Goal: Task Accomplishment & Management: Use online tool/utility

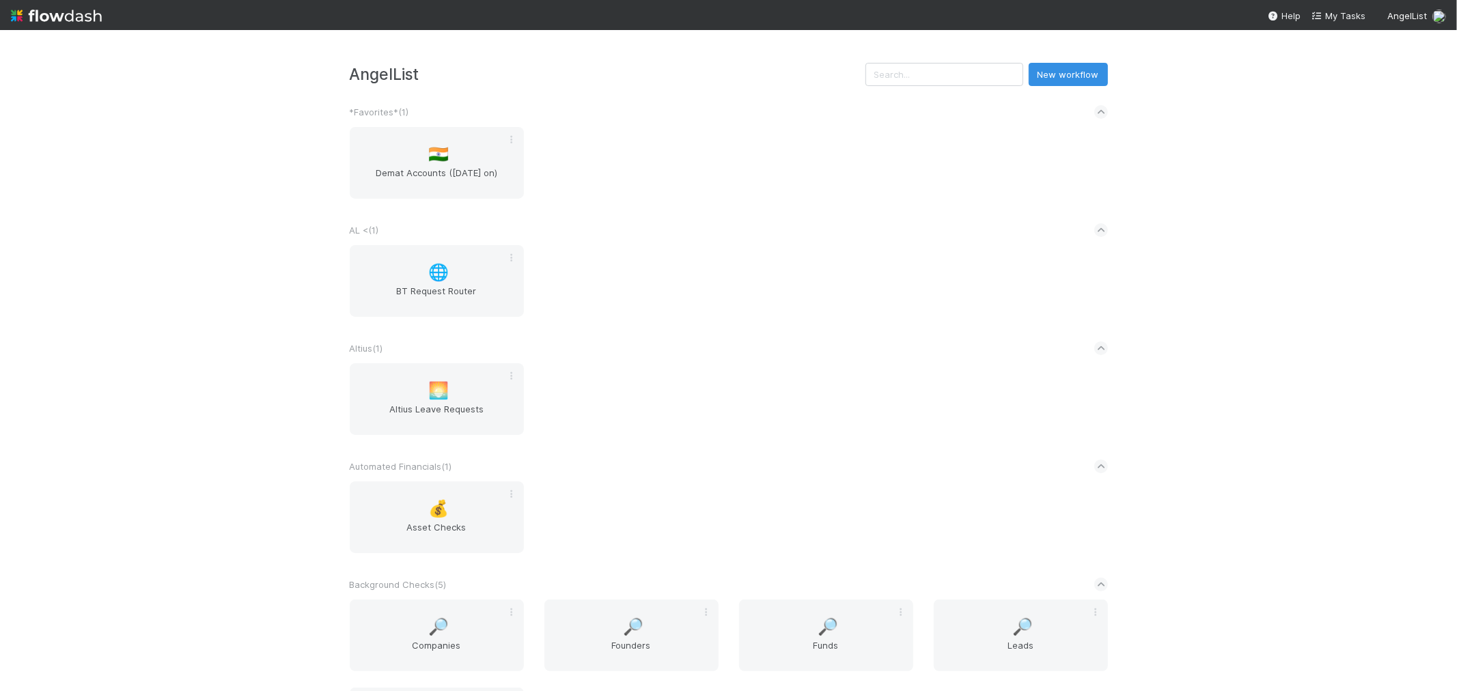
click at [1242, 243] on div "AngelList New workflow *Favorites* ( 1 ) 🇮🇳 Demat Accounts (April 2025 on) AL <…" at bounding box center [728, 360] width 1457 height 661
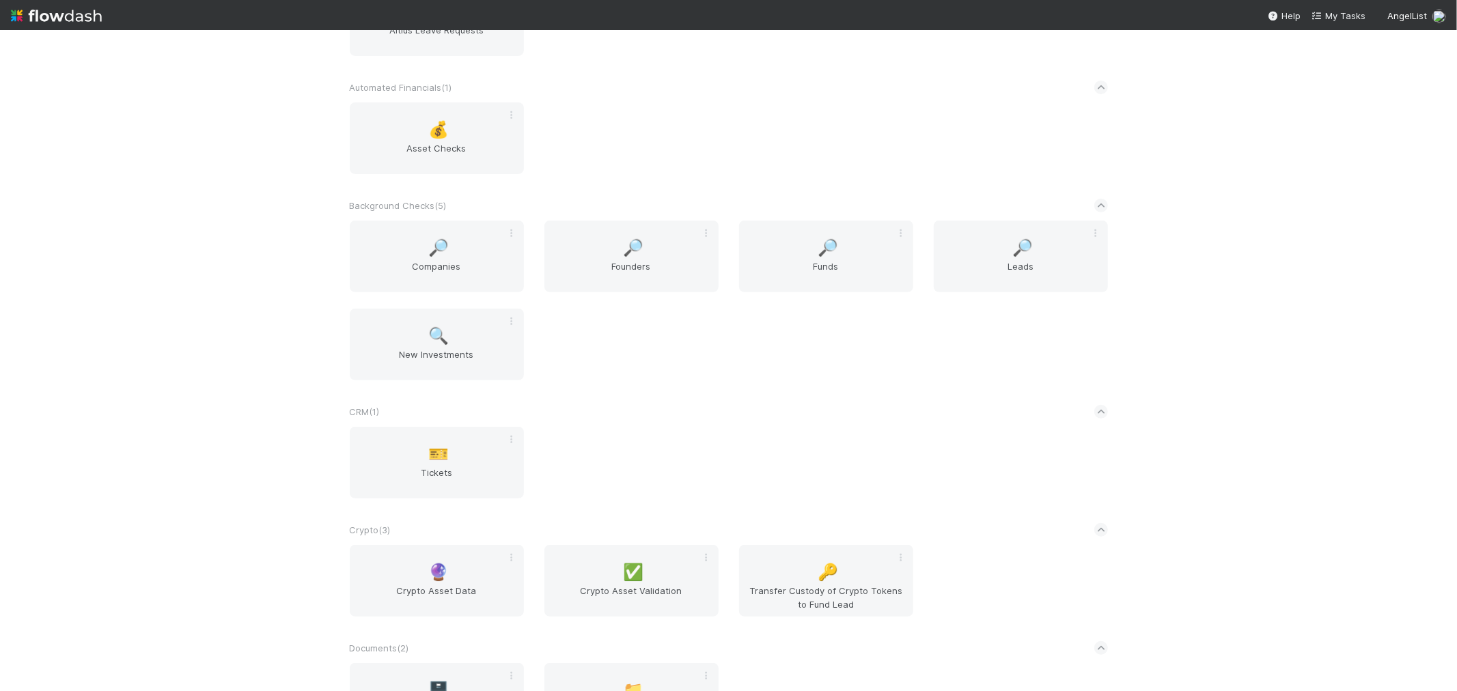
scroll to position [1693, 0]
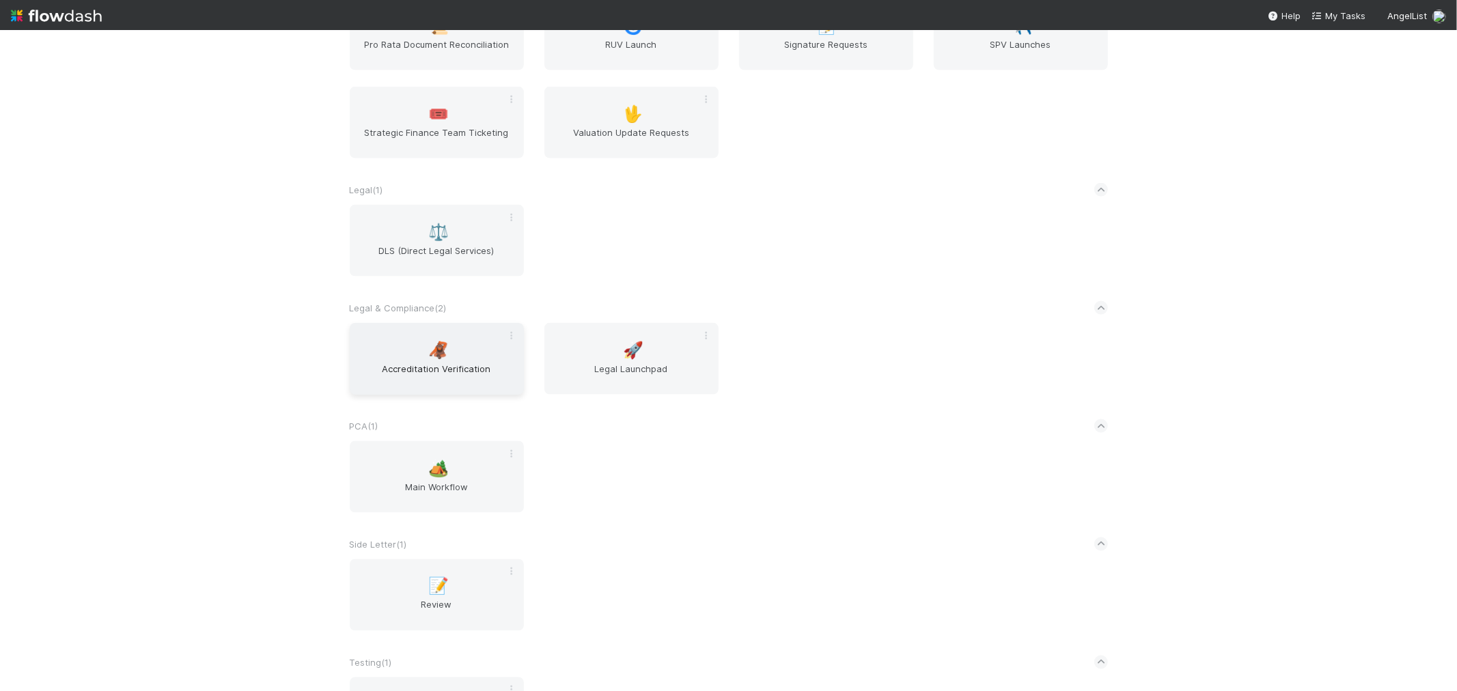
click at [454, 363] on span "Accreditation Verification" at bounding box center [436, 375] width 163 height 27
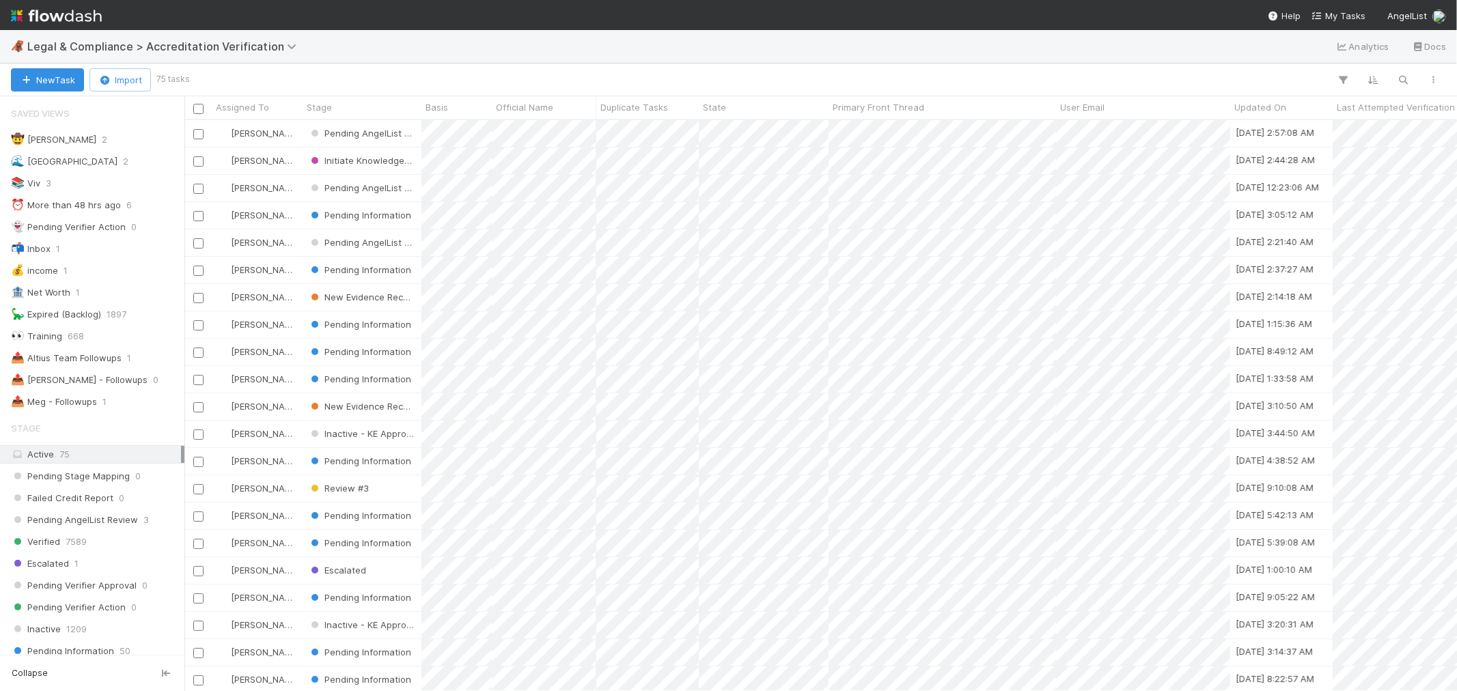
scroll to position [559, 1261]
click at [191, 51] on span "Legal & Compliance > Accreditation Verification" at bounding box center [165, 47] width 276 height 14
click at [196, 73] on div "Search workflows" at bounding box center [164, 74] width 313 height 22
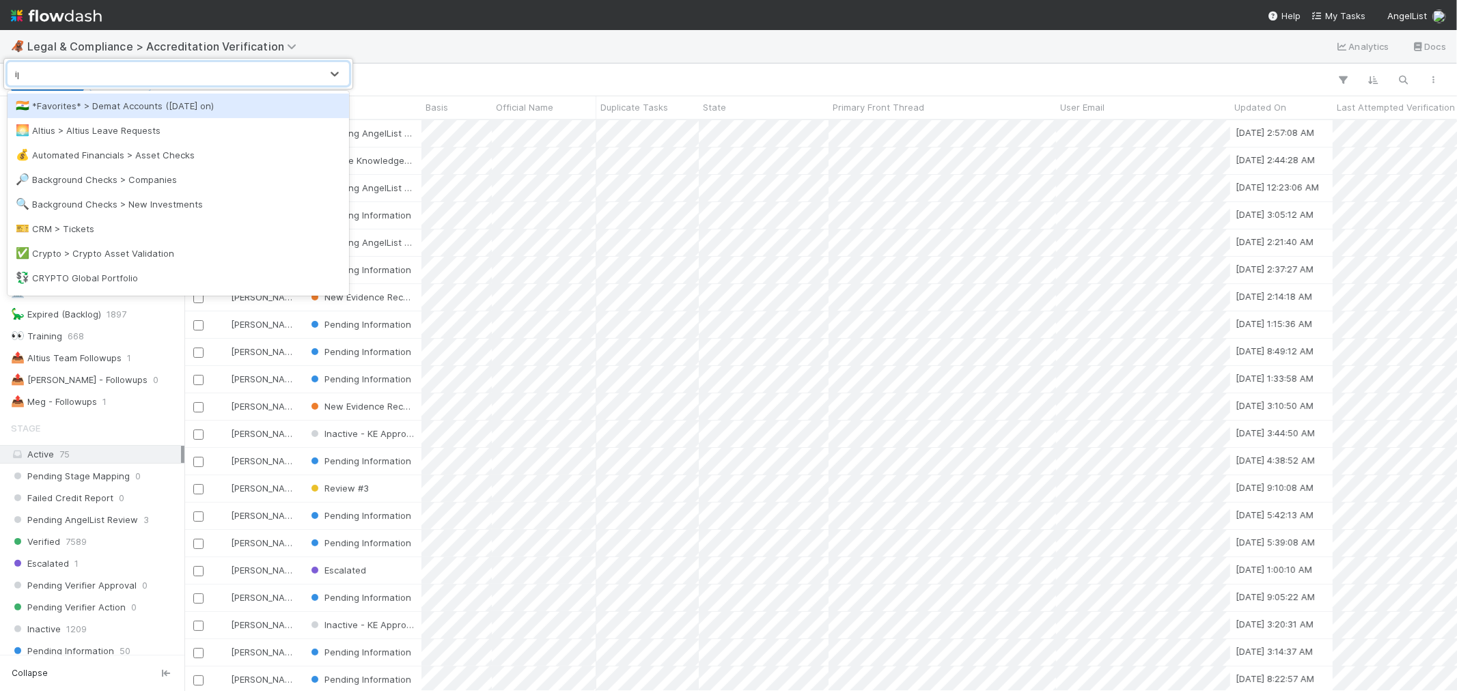
type input "ipp"
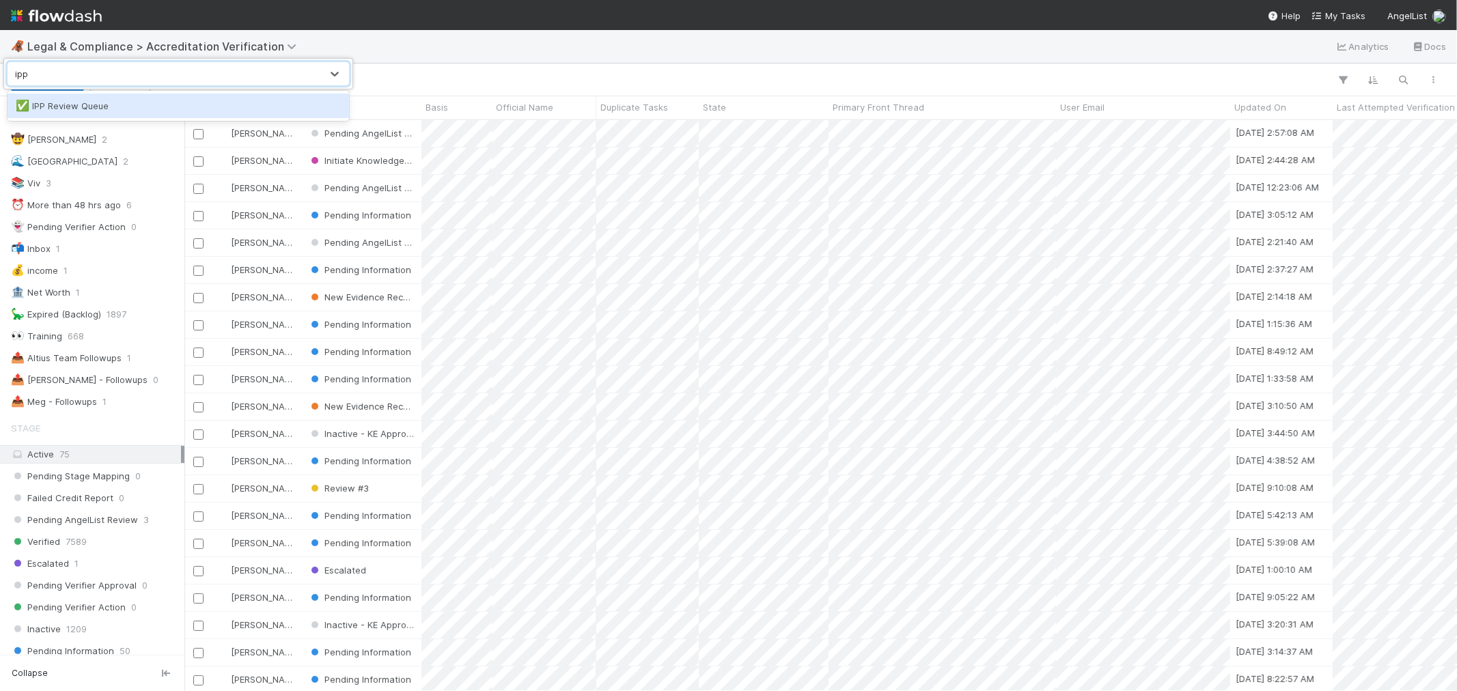
click at [199, 110] on div "✅ IPP Review Queue" at bounding box center [178, 106] width 325 height 14
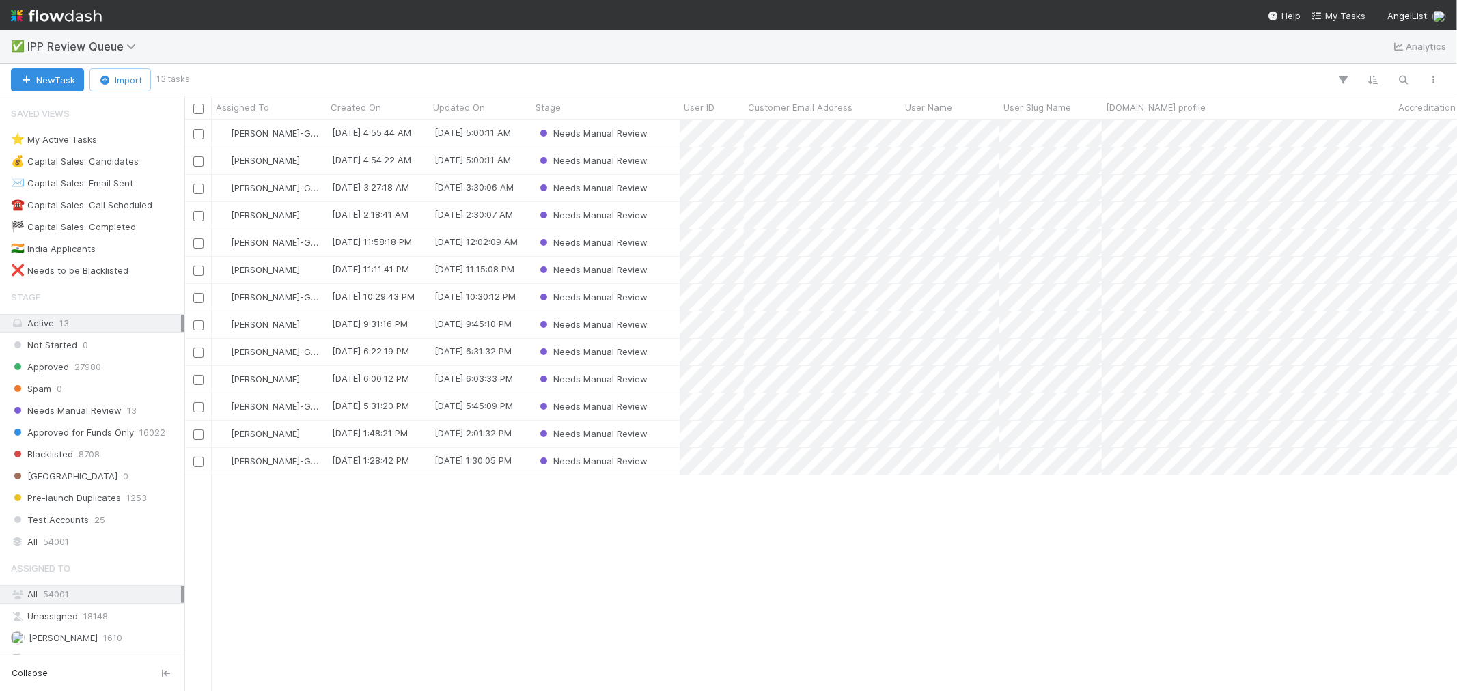
scroll to position [559, 1261]
click at [98, 140] on div "⭐ My Active Tasks 6" at bounding box center [96, 139] width 170 height 17
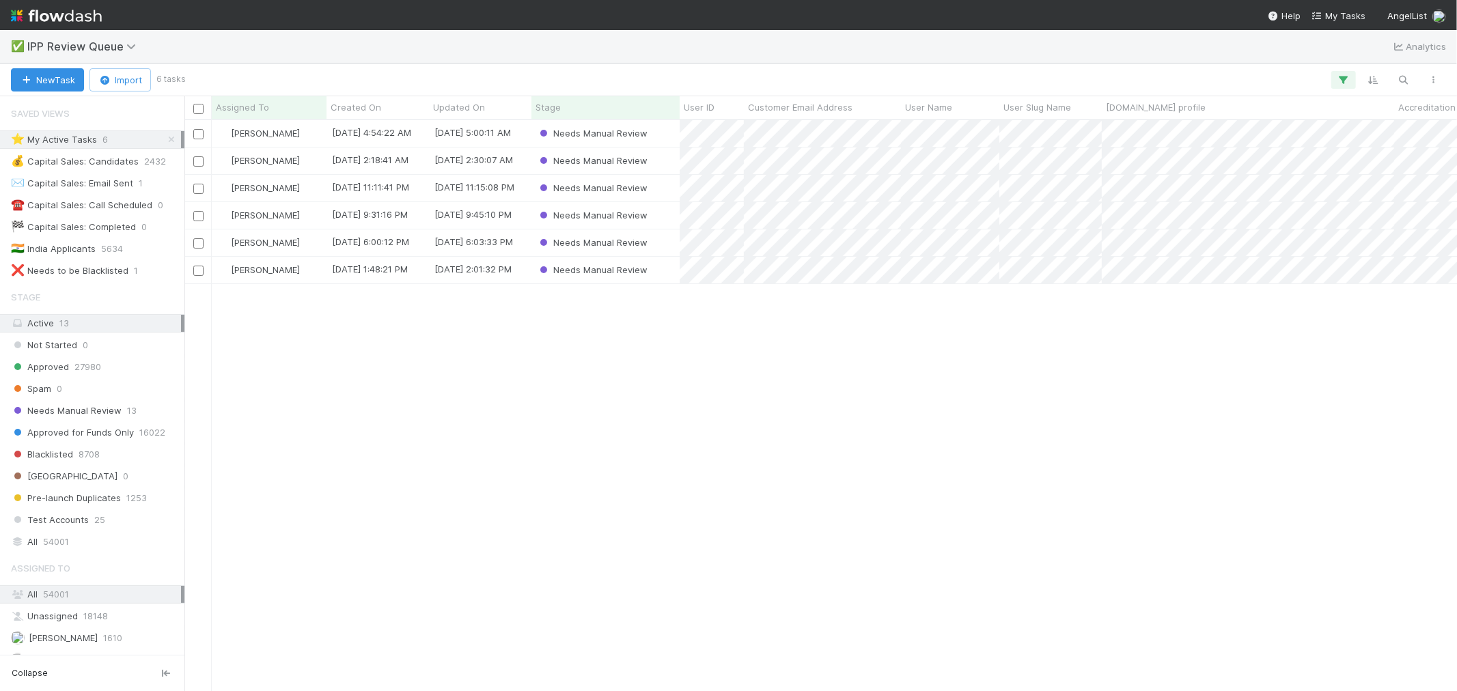
scroll to position [559, 1261]
click at [667, 272] on div "Needs Manual Review" at bounding box center [606, 270] width 148 height 27
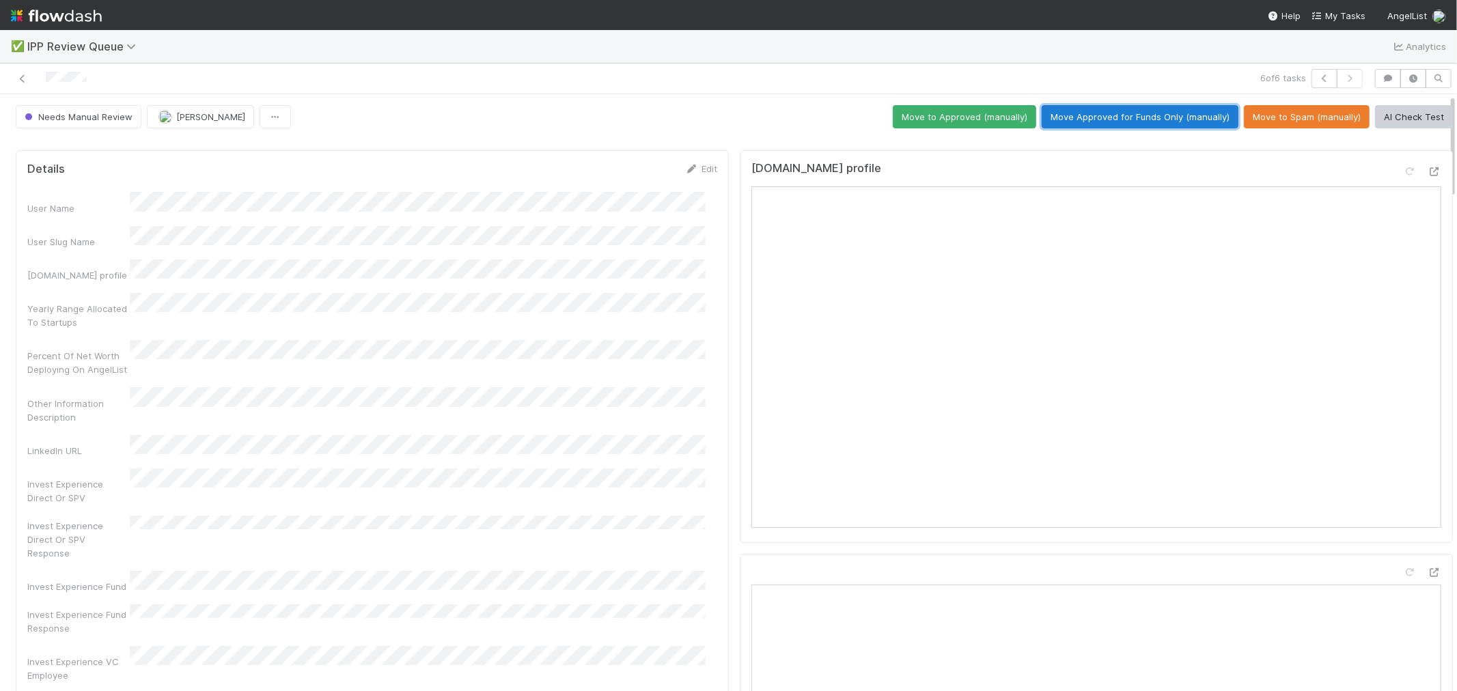
click at [1110, 120] on button "Move Approved for Funds Only (manually)" at bounding box center [1140, 116] width 197 height 23
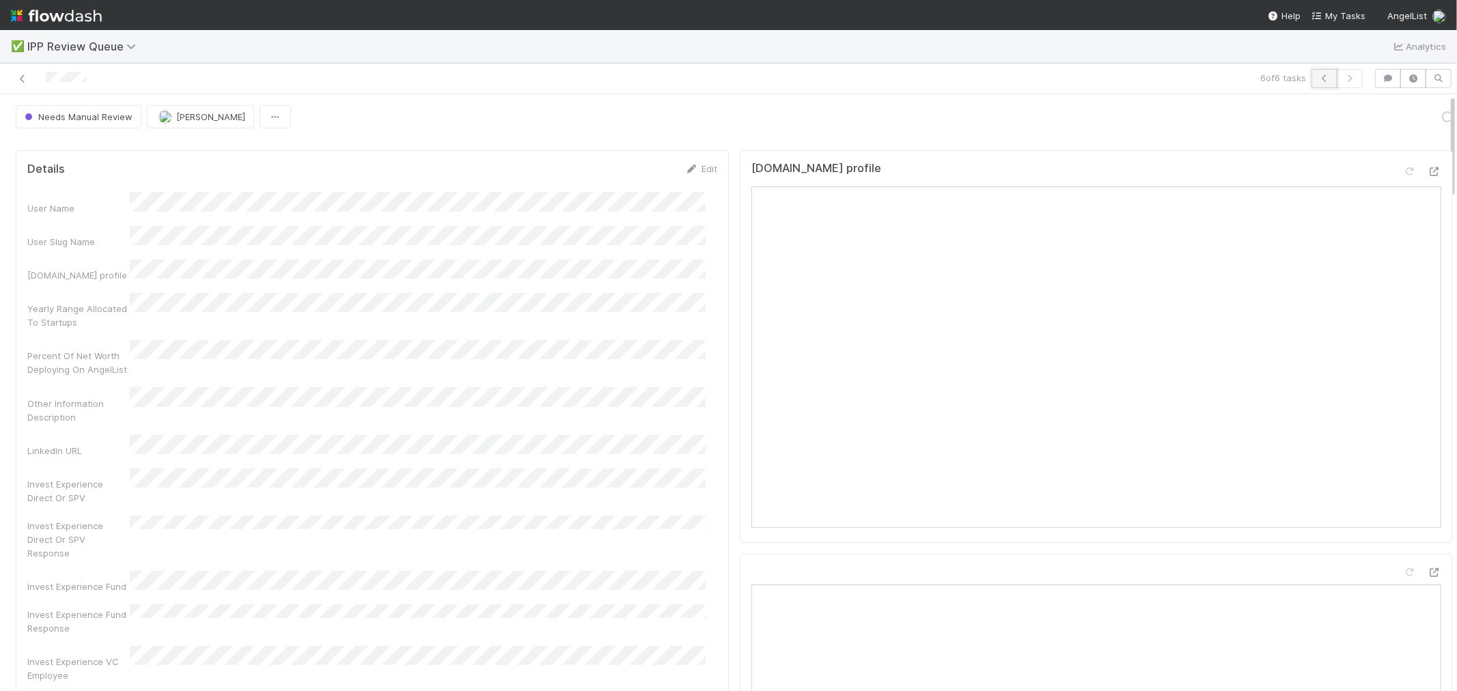
click at [1311, 83] on button "button" at bounding box center [1325, 78] width 26 height 19
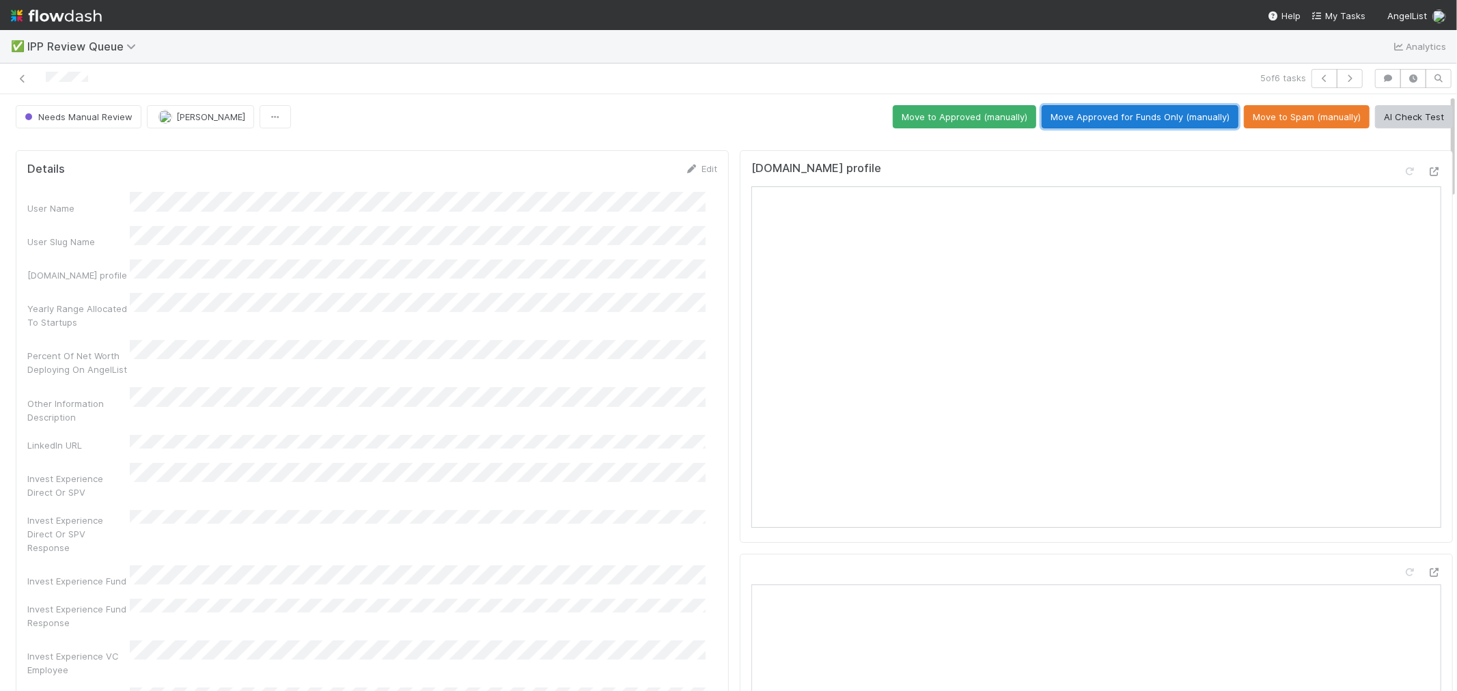
click at [1171, 120] on button "Move Approved for Funds Only (manually)" at bounding box center [1140, 116] width 197 height 23
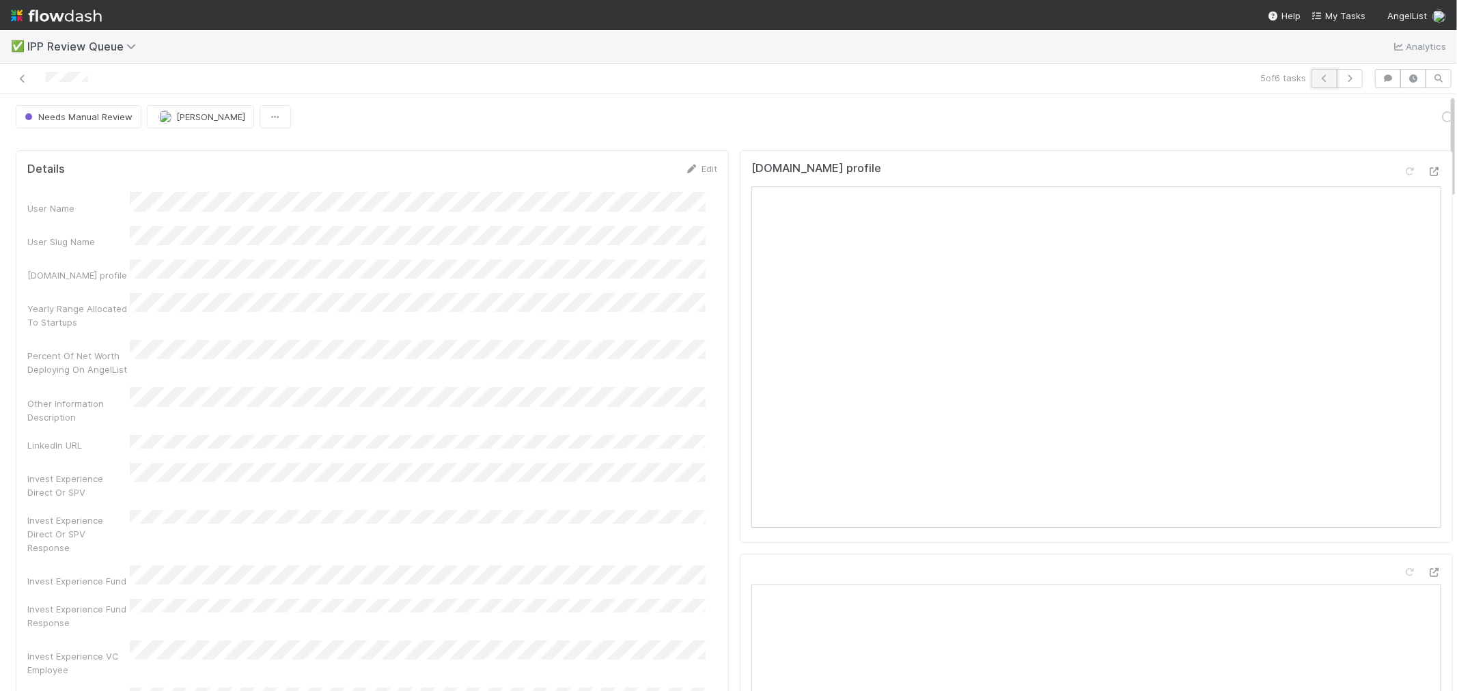
click at [1311, 79] on icon "button" at bounding box center [1325, 78] width 14 height 8
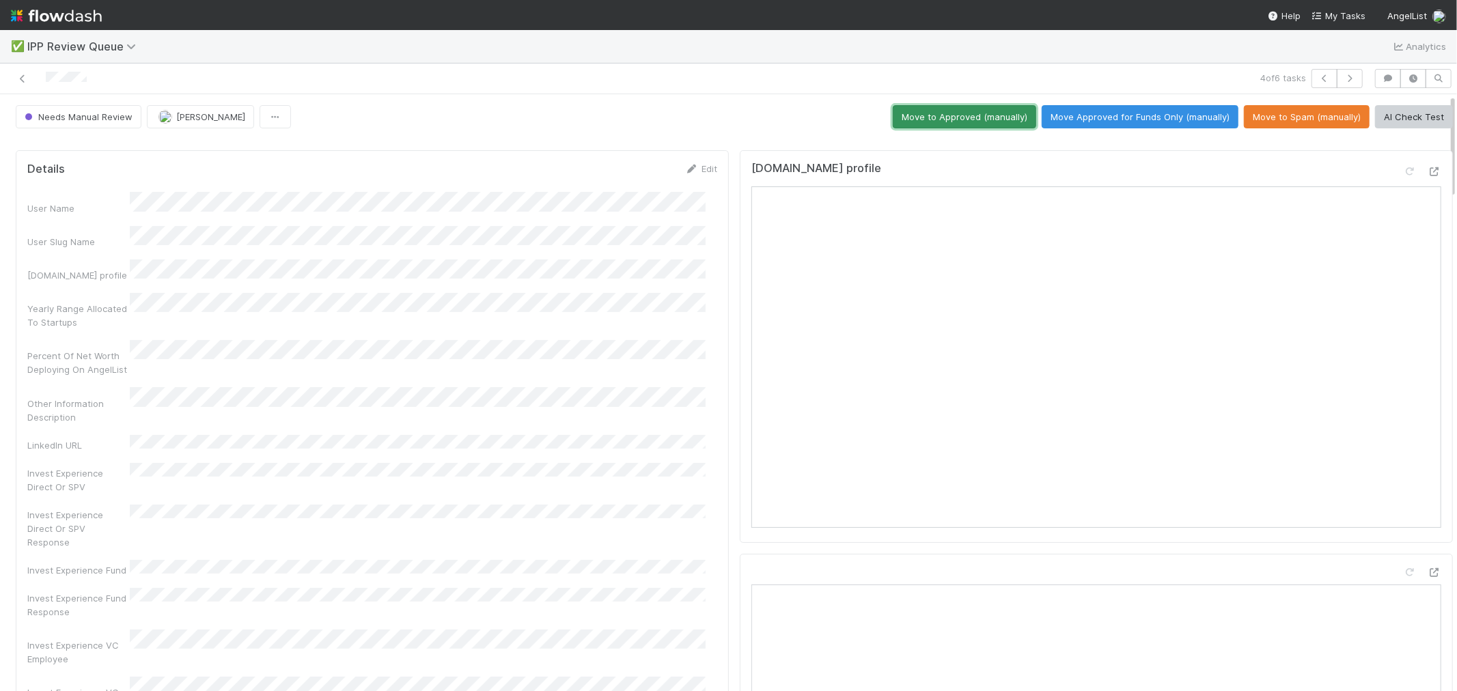
click at [956, 119] on button "Move to Approved (manually)" at bounding box center [964, 116] width 143 height 23
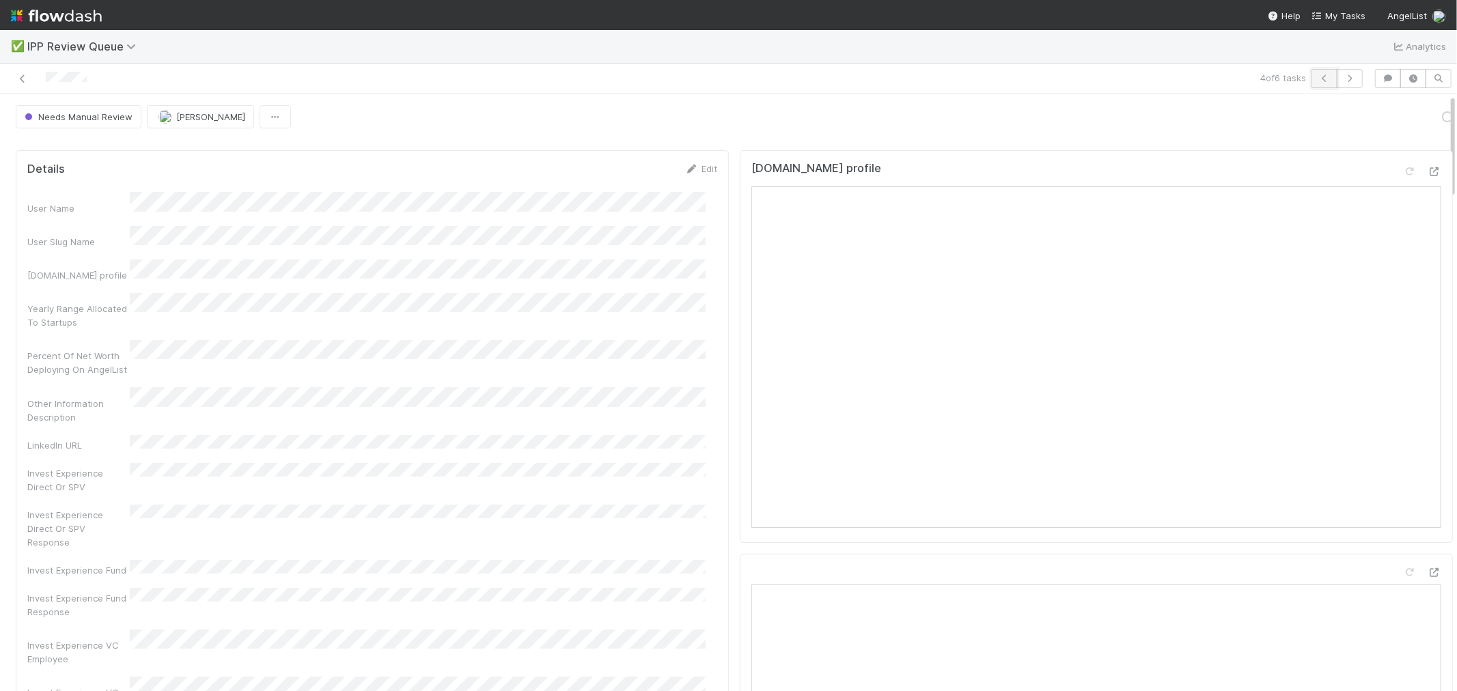
click at [1311, 85] on button "button" at bounding box center [1325, 78] width 26 height 19
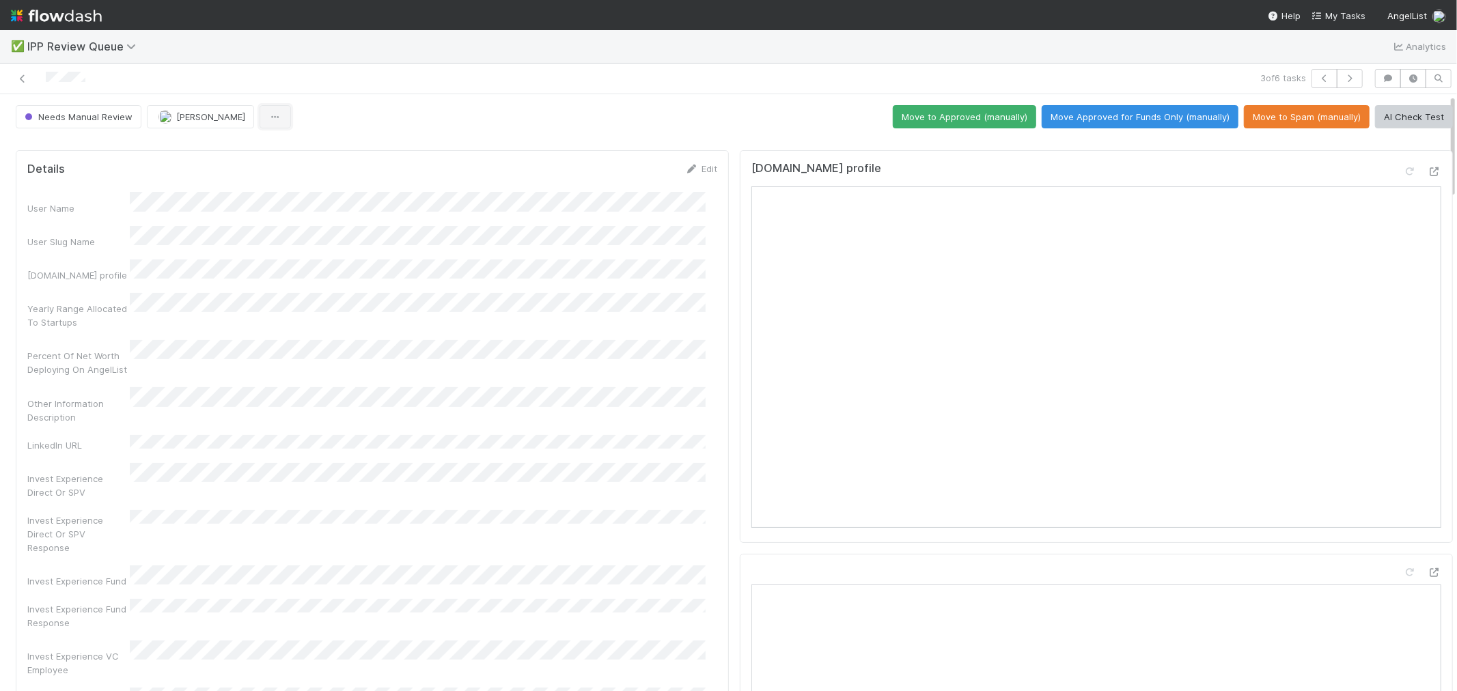
click at [270, 118] on icon "button" at bounding box center [275, 117] width 14 height 9
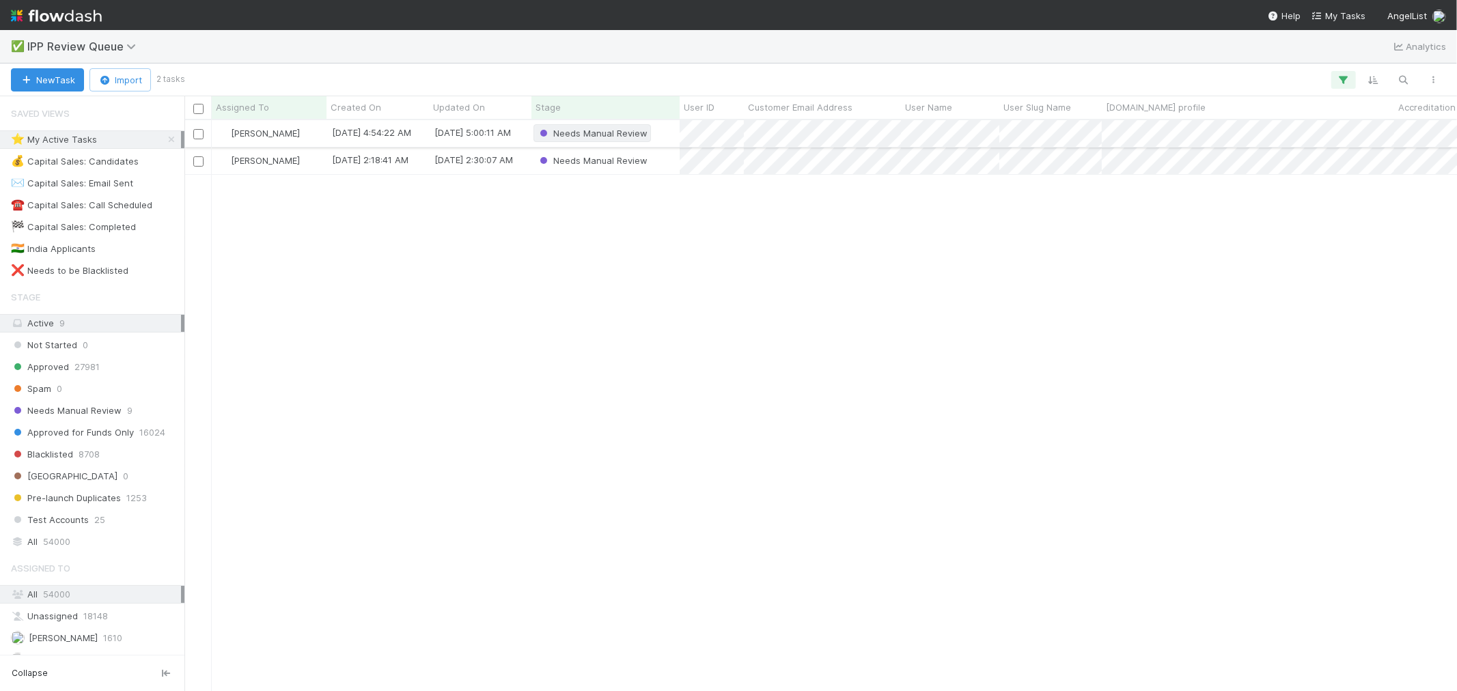
scroll to position [559, 1261]
click at [667, 162] on div "Needs Manual Review" at bounding box center [606, 161] width 148 height 27
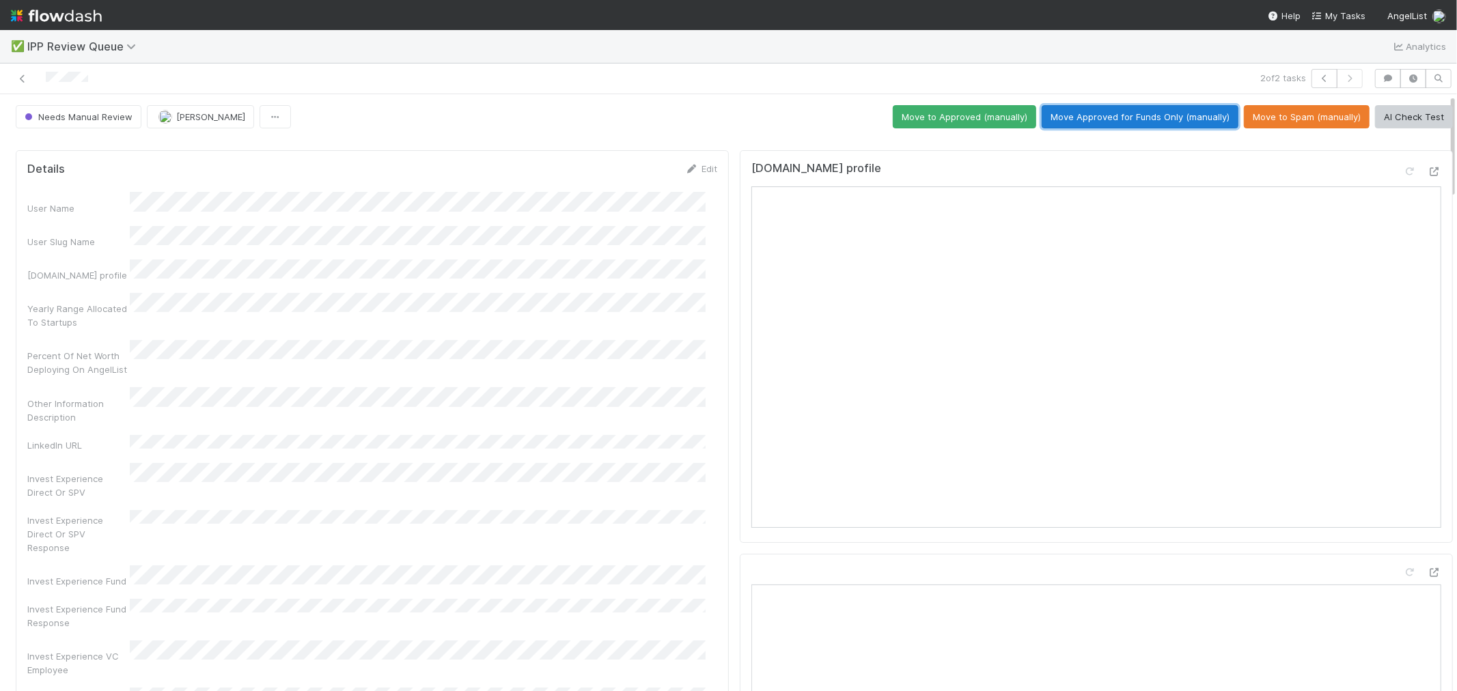
click at [1155, 122] on button "Move Approved for Funds Only (manually)" at bounding box center [1140, 116] width 197 height 23
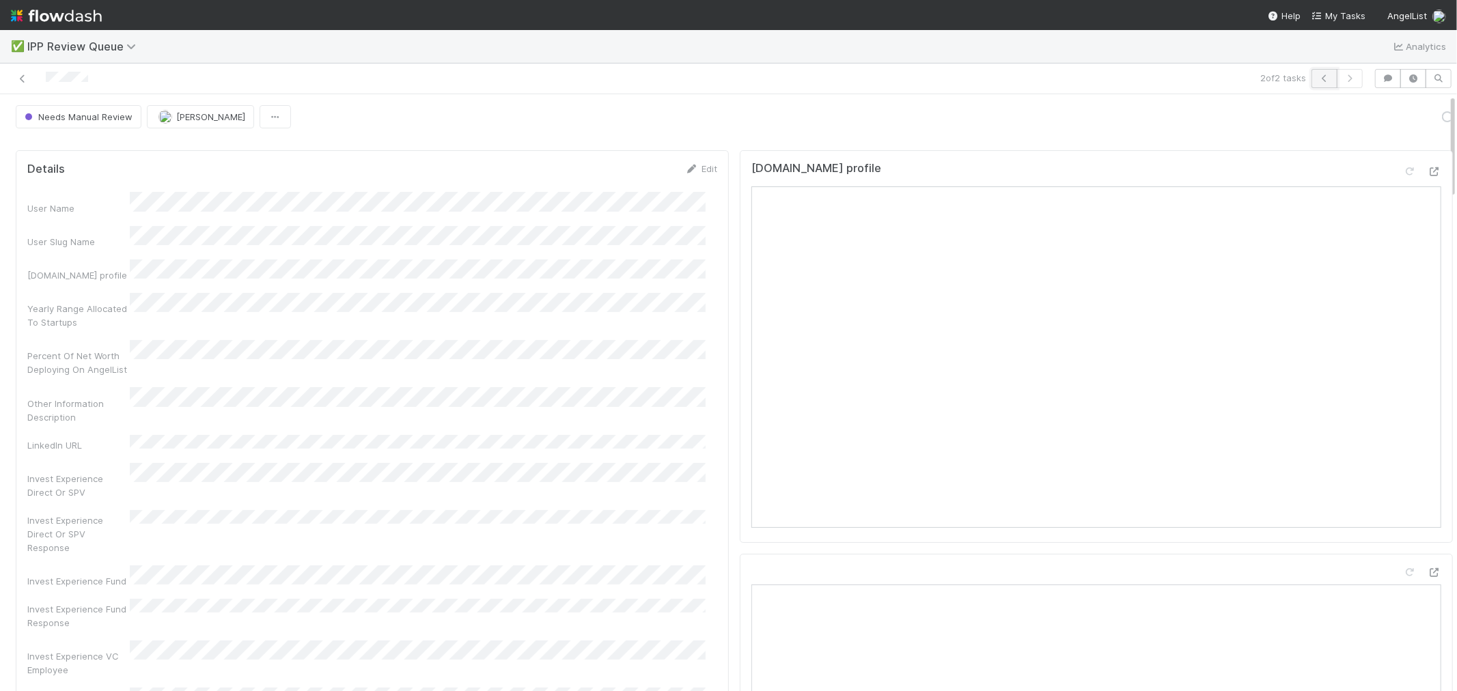
click at [1311, 76] on icon "button" at bounding box center [1325, 78] width 14 height 8
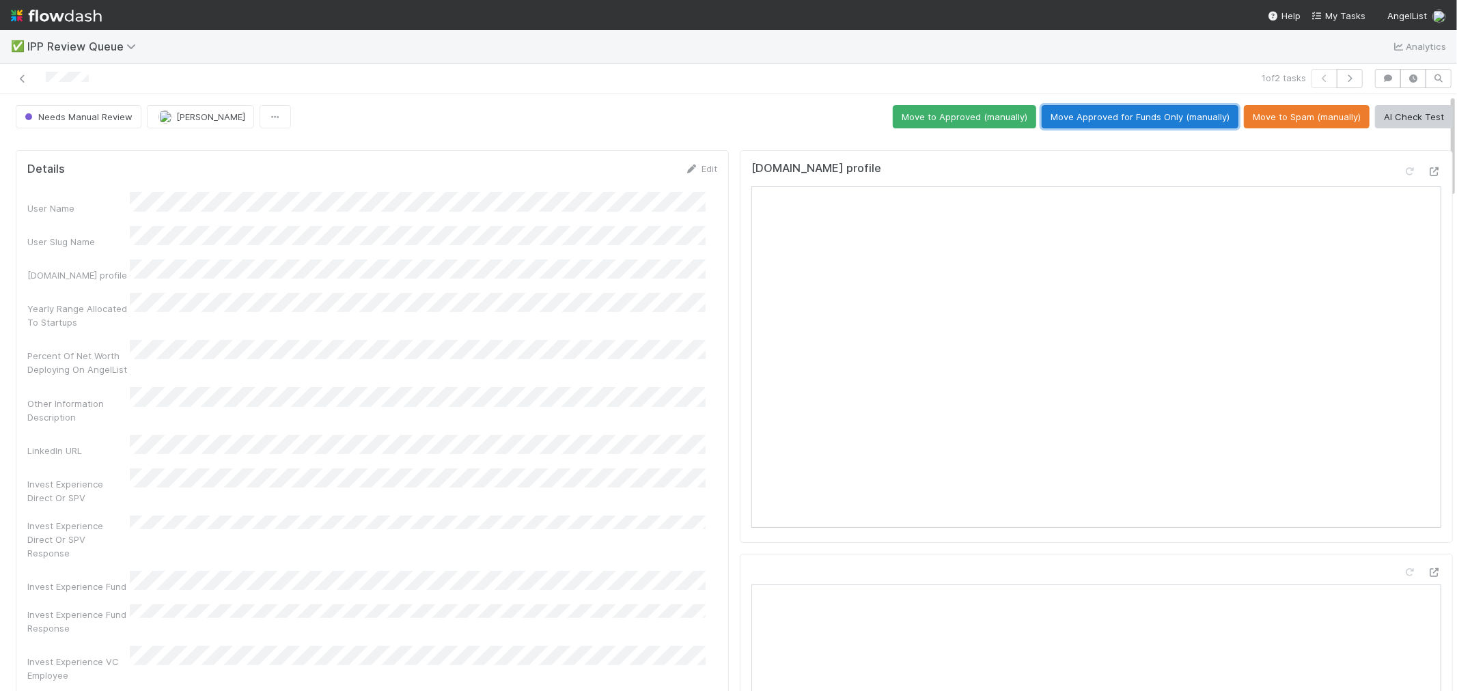
click at [1164, 120] on button "Move Approved for Funds Only (manually)" at bounding box center [1140, 116] width 197 height 23
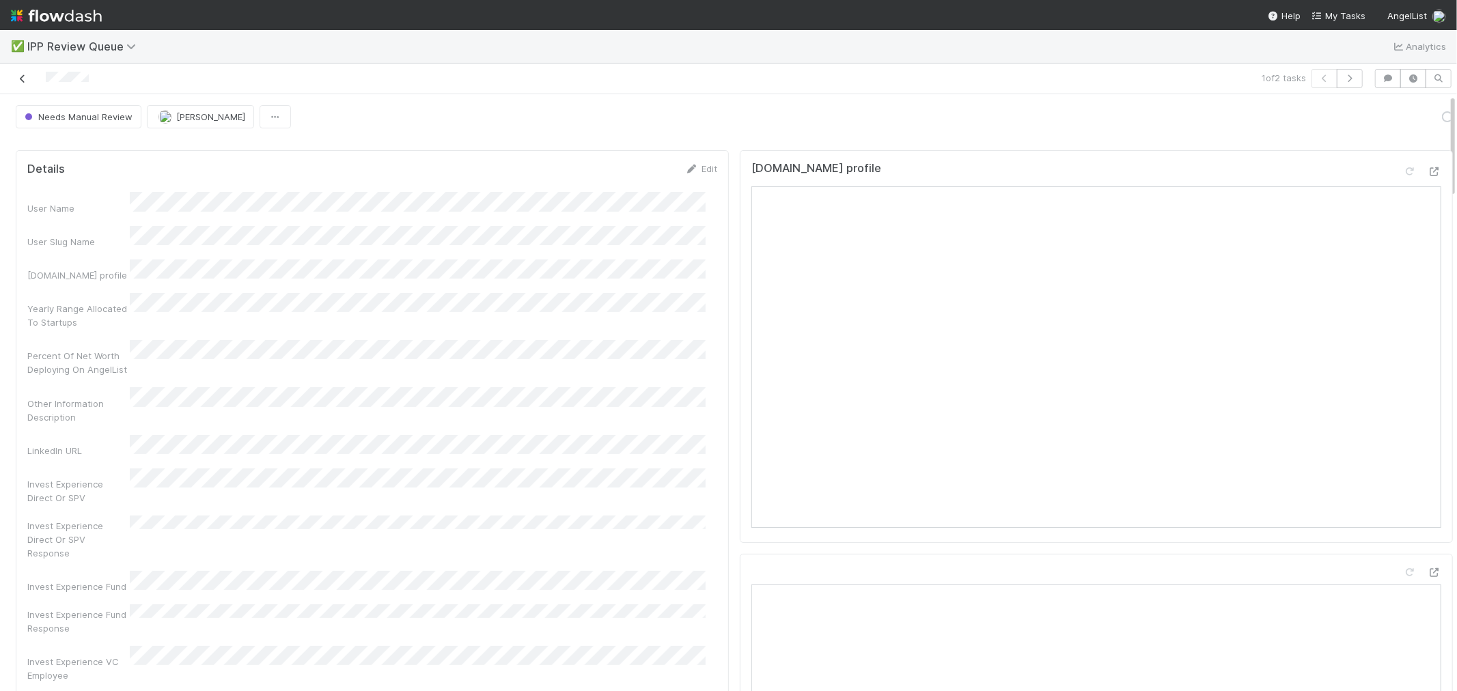
click at [20, 79] on icon at bounding box center [23, 78] width 14 height 9
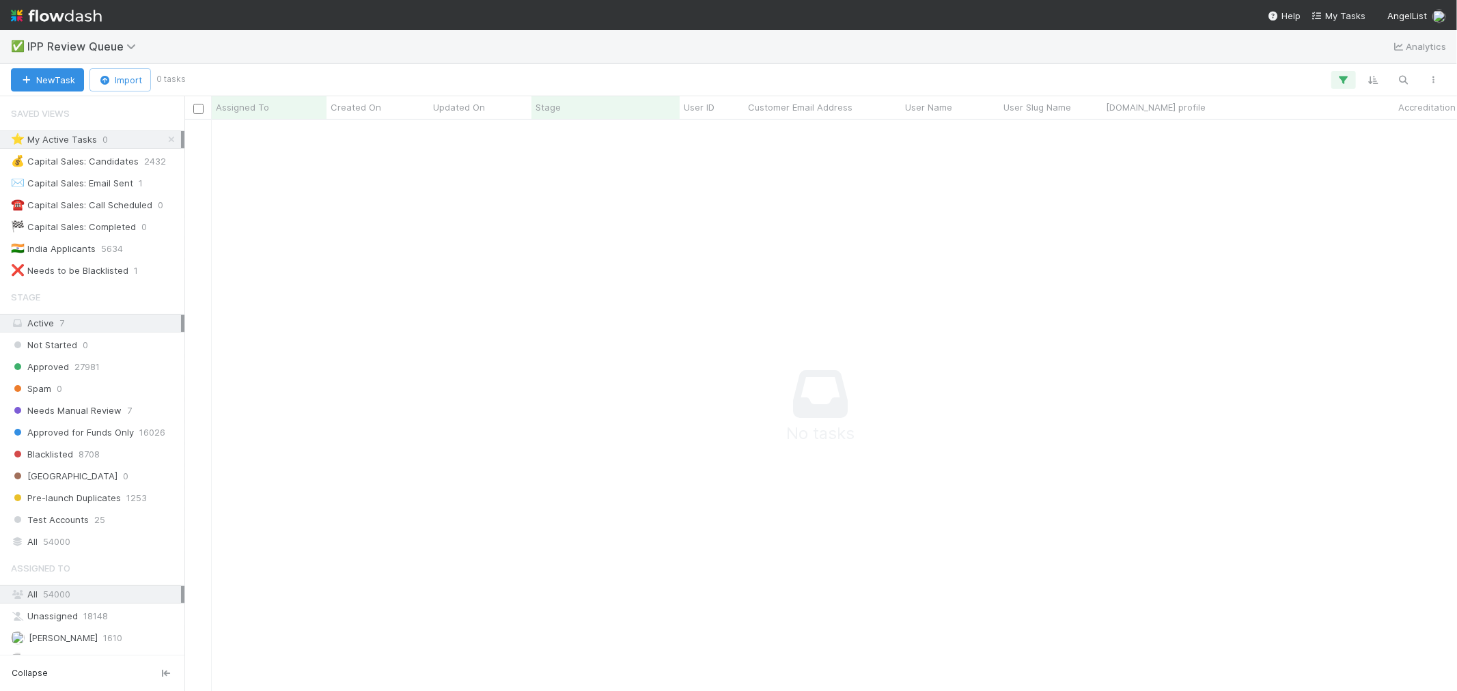
scroll to position [12, 12]
click at [111, 46] on span "IPP Review Queue" at bounding box center [84, 47] width 115 height 14
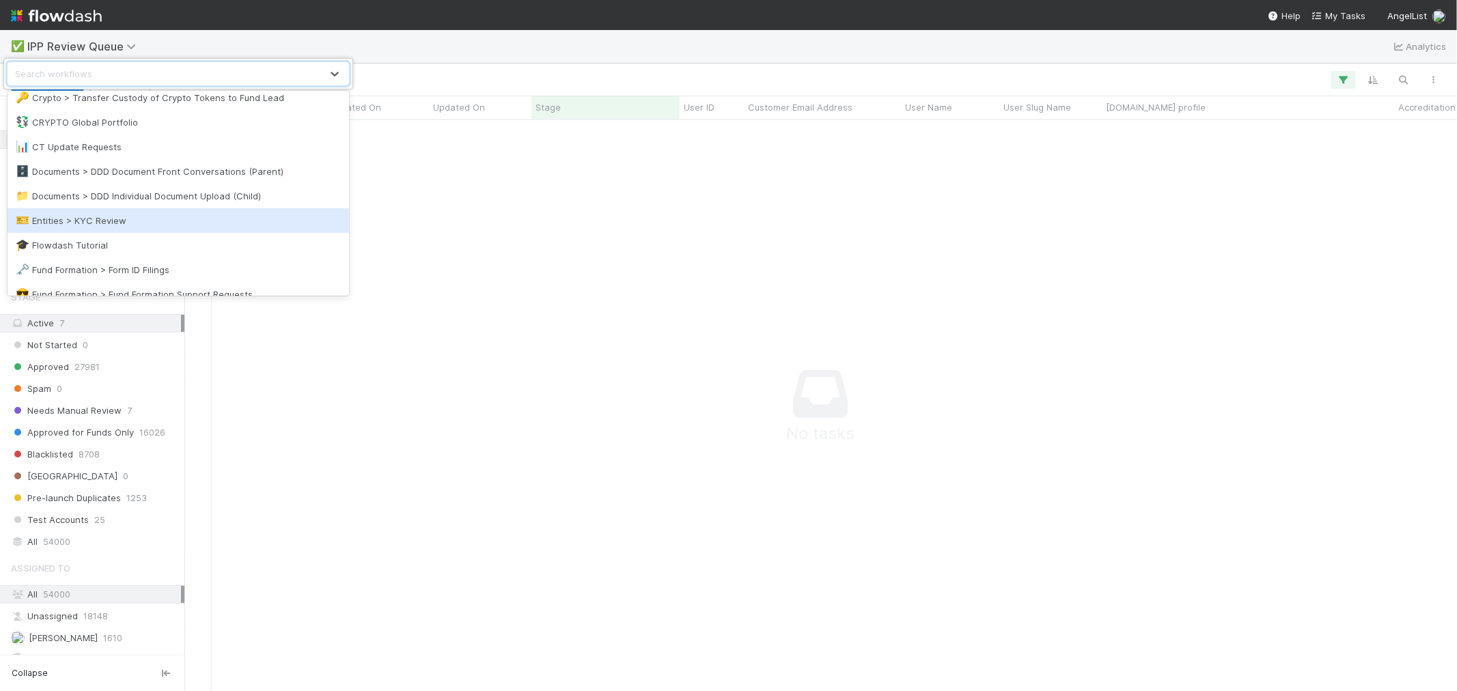
scroll to position [379, 0]
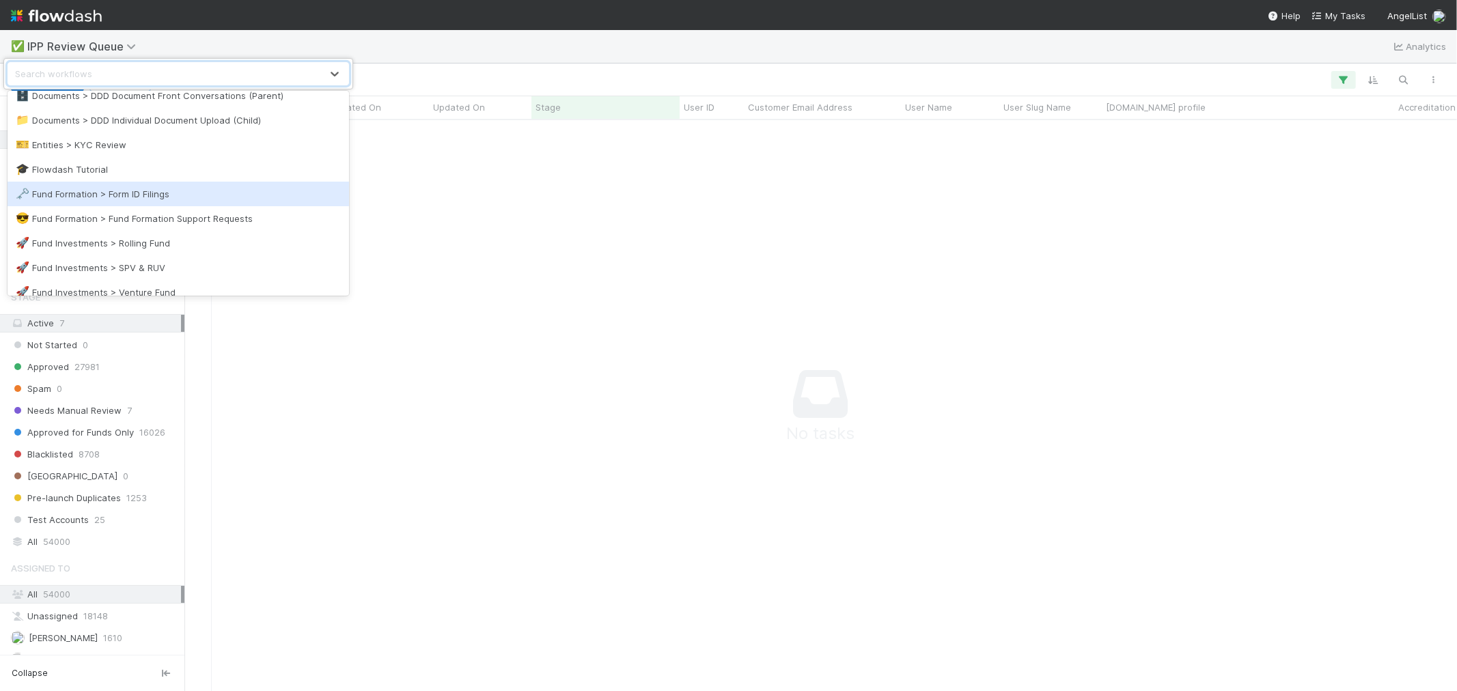
click at [176, 199] on div "🗝️ Fund Formation > Form ID Filings" at bounding box center [178, 194] width 325 height 14
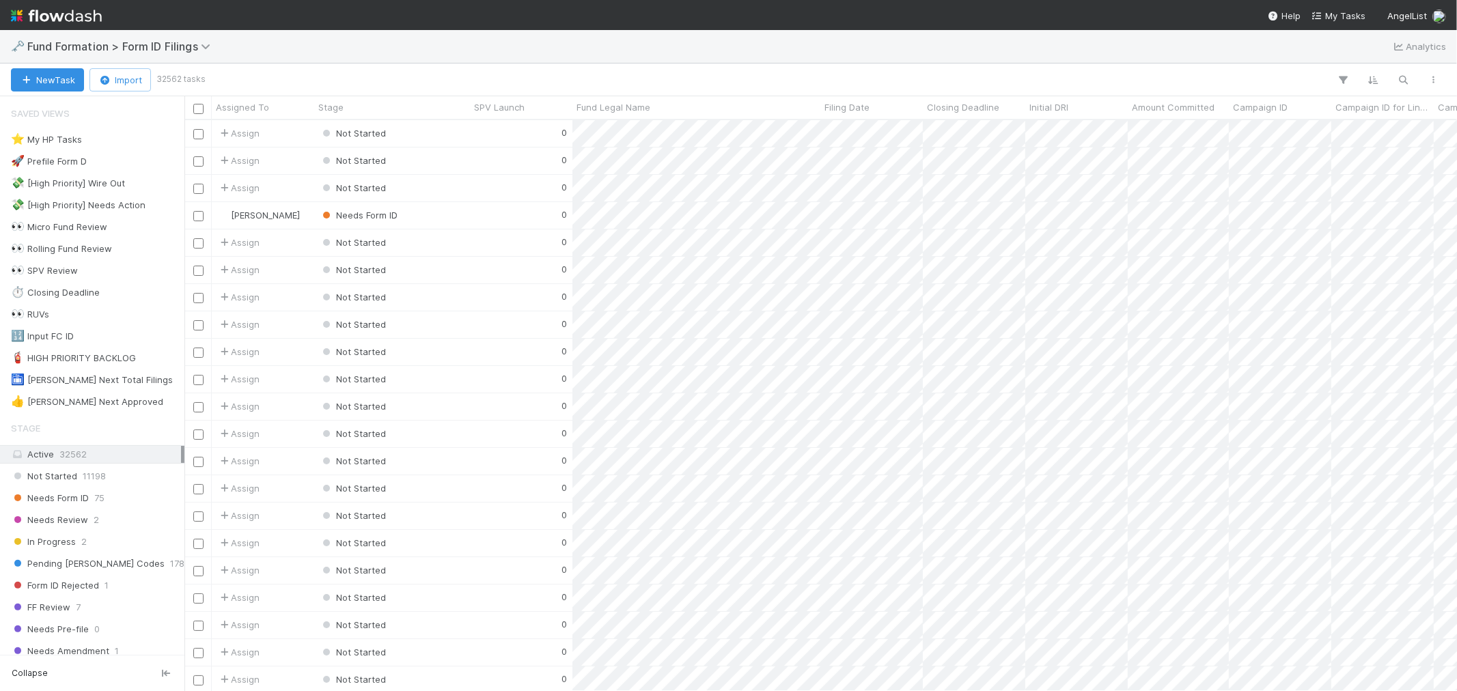
scroll to position [559, 1261]
click at [103, 139] on div "⭐ My HP Tasks 6" at bounding box center [96, 139] width 170 height 17
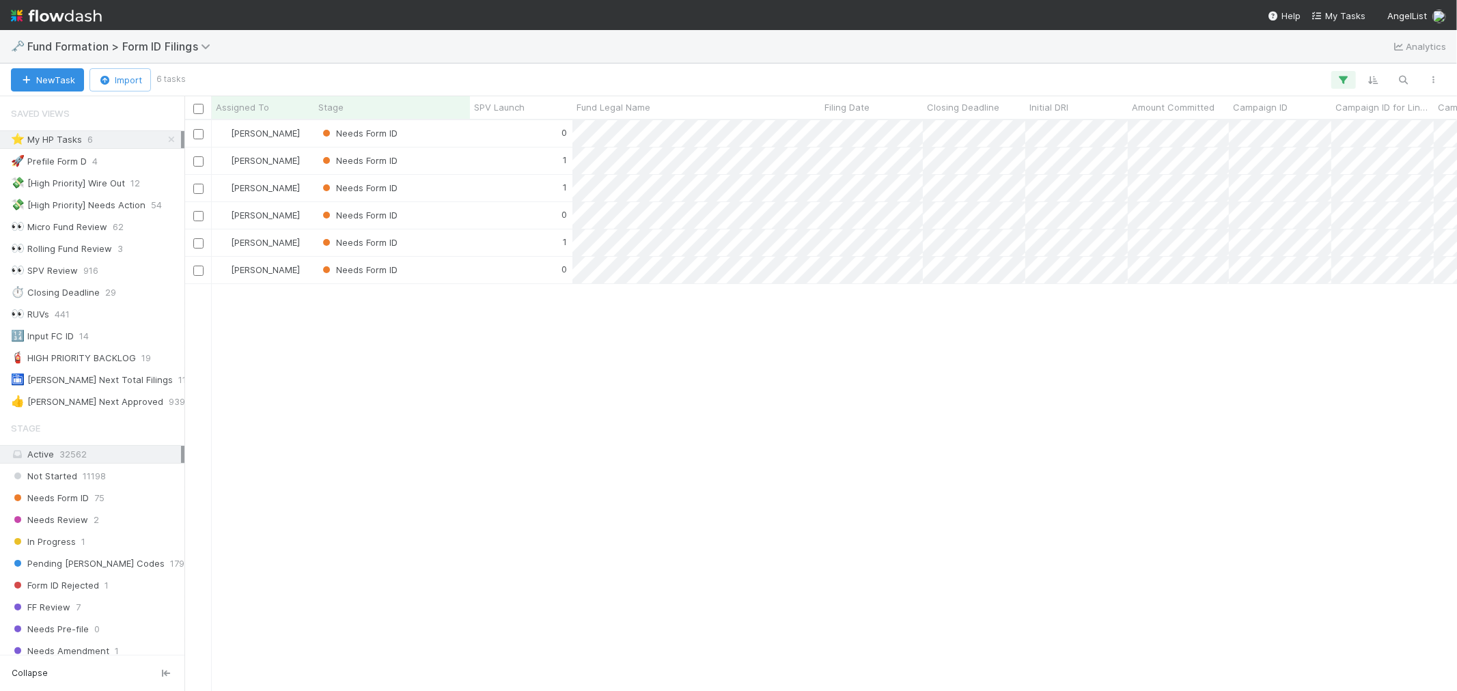
scroll to position [11, 12]
click at [795, 469] on div "Roselyn de Villa Needs Form ID 0 8/19/25, 3:50:52 AM 8/19/25, 4:44:32 AM Rosely…" at bounding box center [820, 405] width 1273 height 570
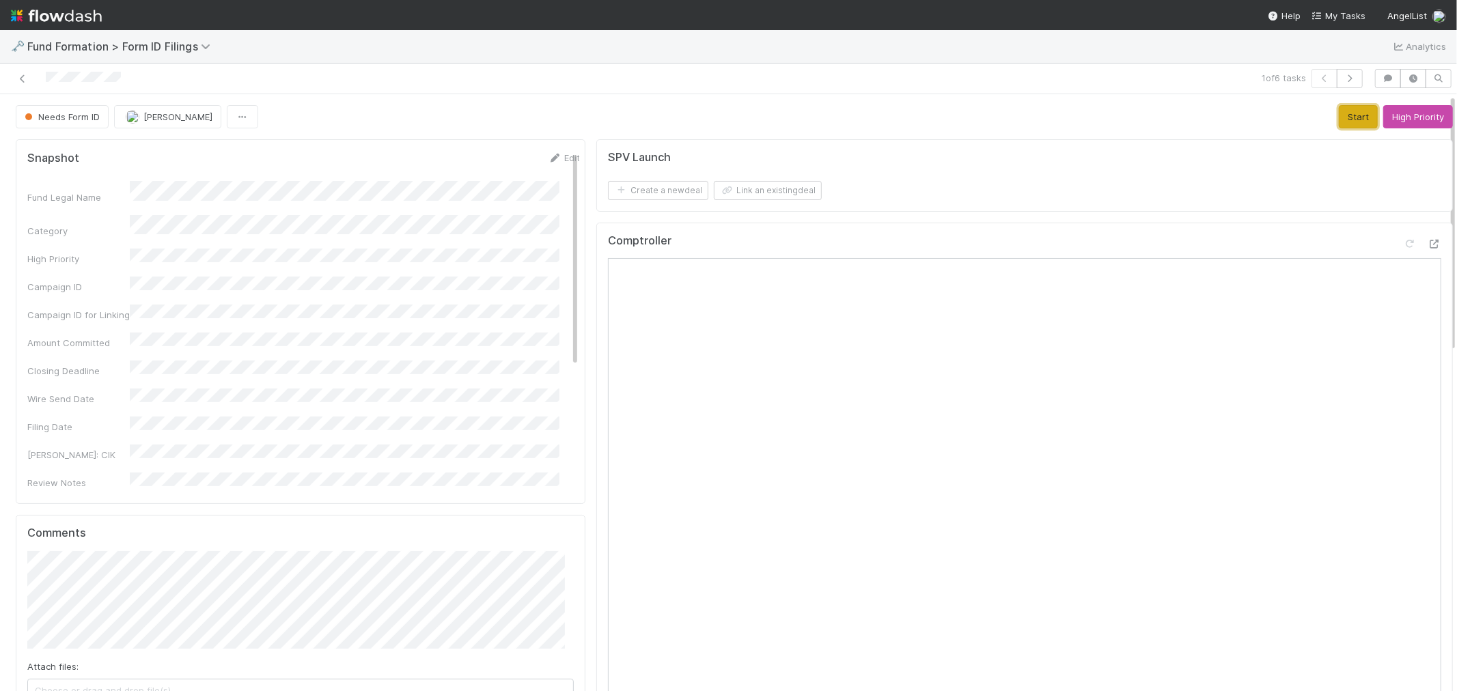
click at [1311, 111] on button "Start" at bounding box center [1358, 116] width 39 height 23
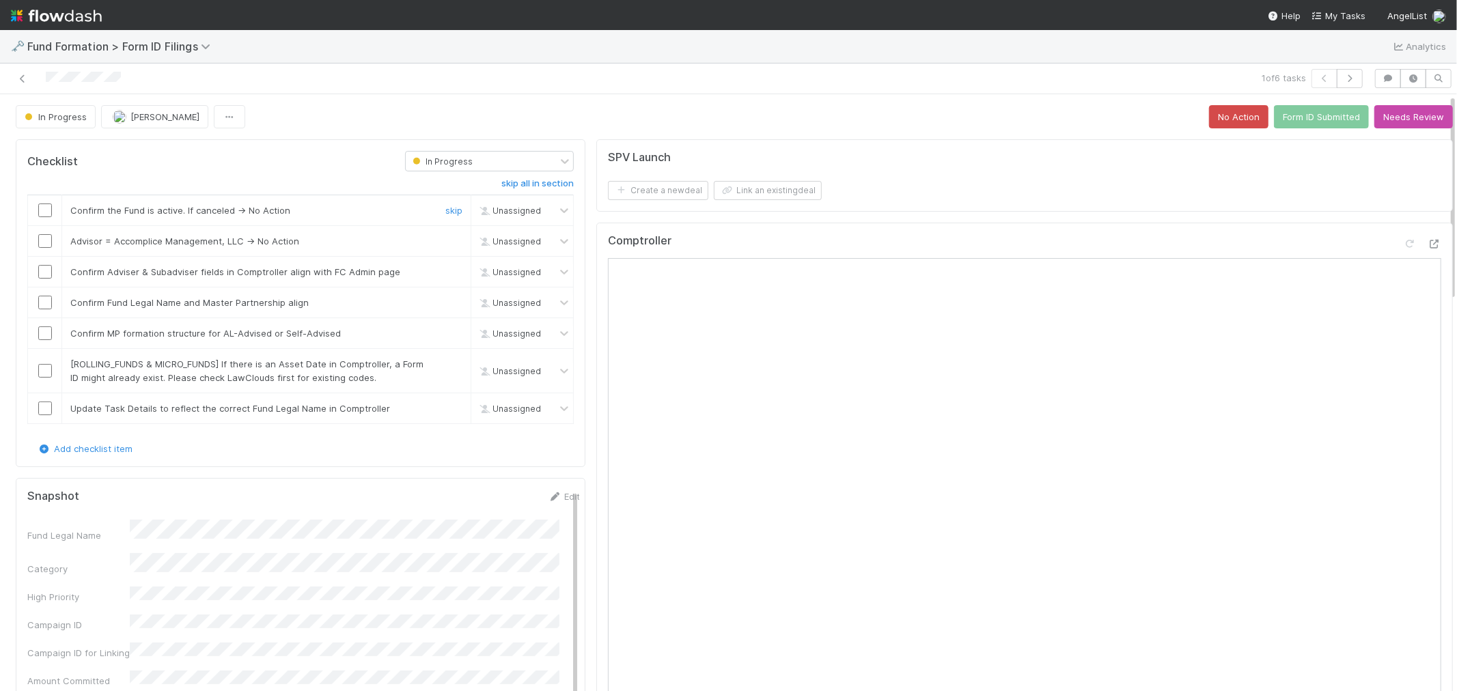
click at [49, 210] on input "checkbox" at bounding box center [45, 211] width 14 height 14
click at [445, 363] on link "skip" at bounding box center [453, 364] width 17 height 11
click at [1311, 117] on button "Needs Review" at bounding box center [1414, 116] width 79 height 23
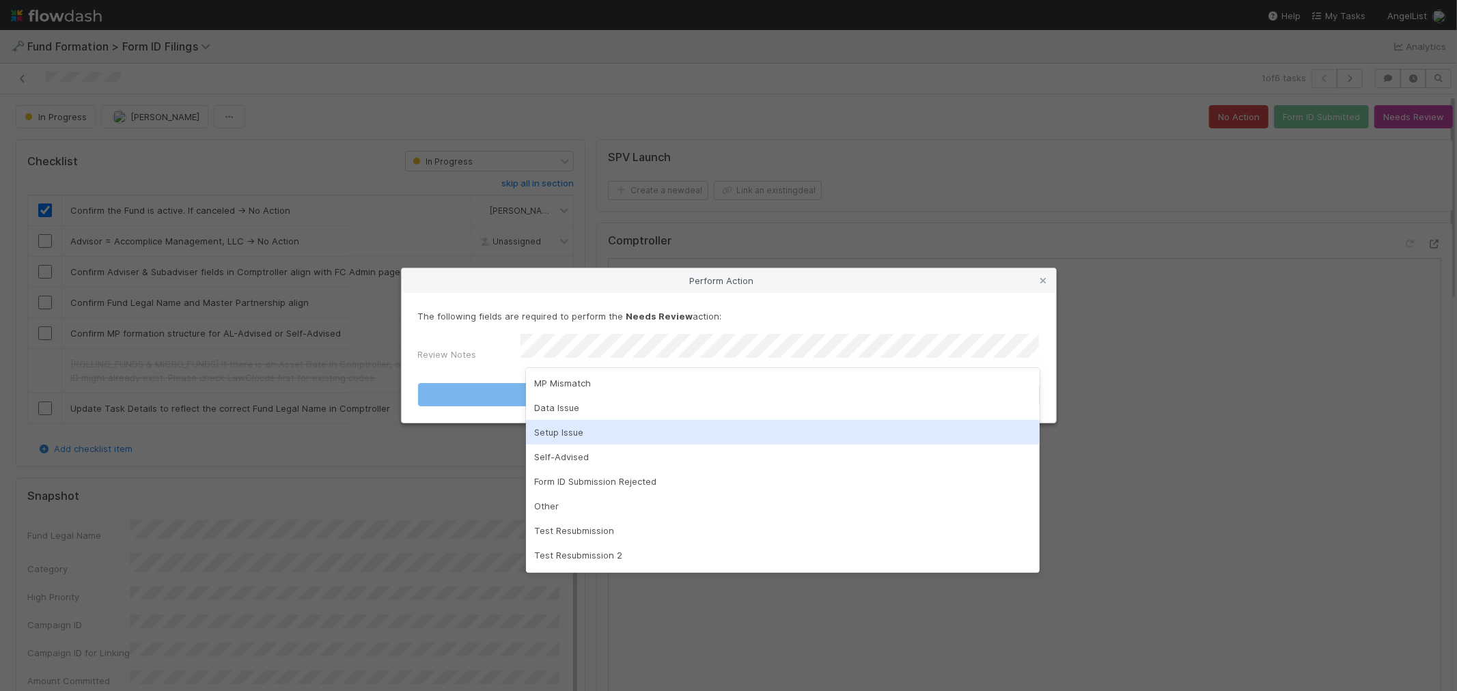
click at [593, 426] on div "Setup Issue" at bounding box center [783, 432] width 514 height 25
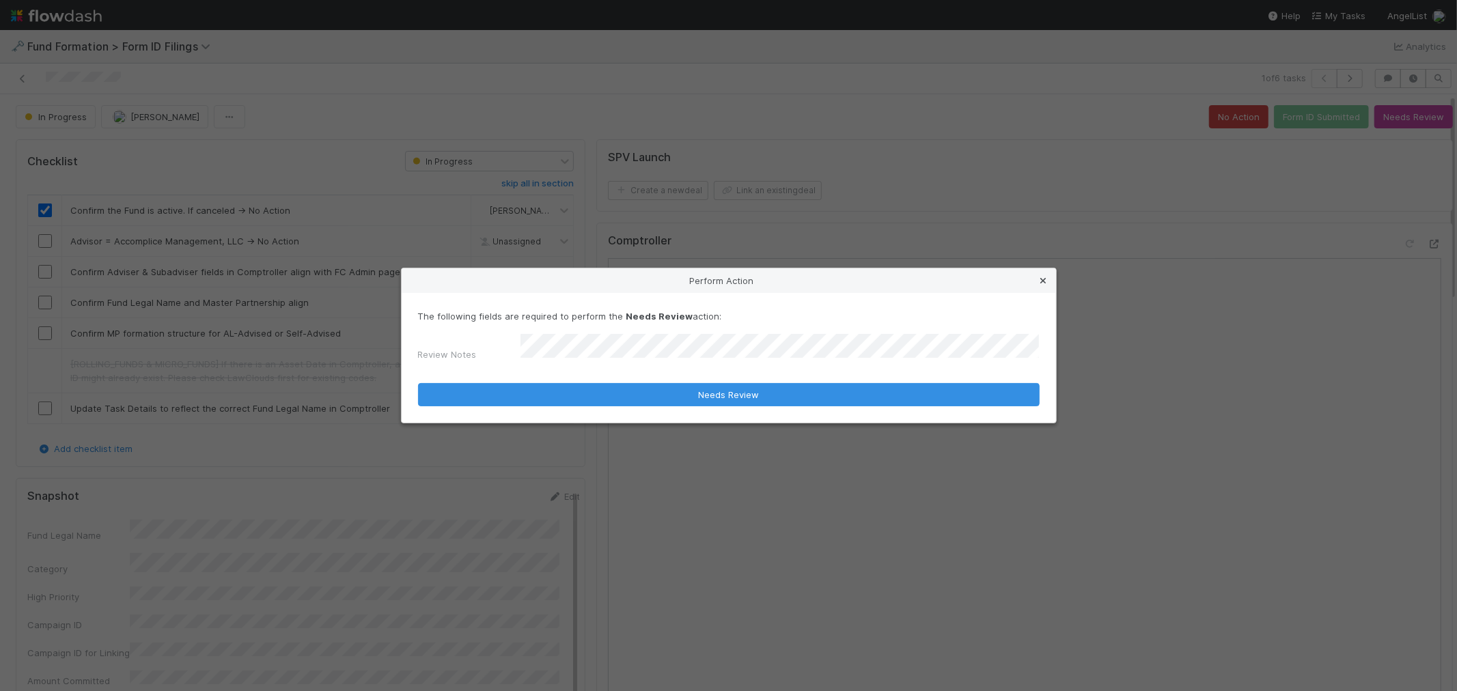
click at [1045, 282] on icon at bounding box center [1044, 281] width 14 height 9
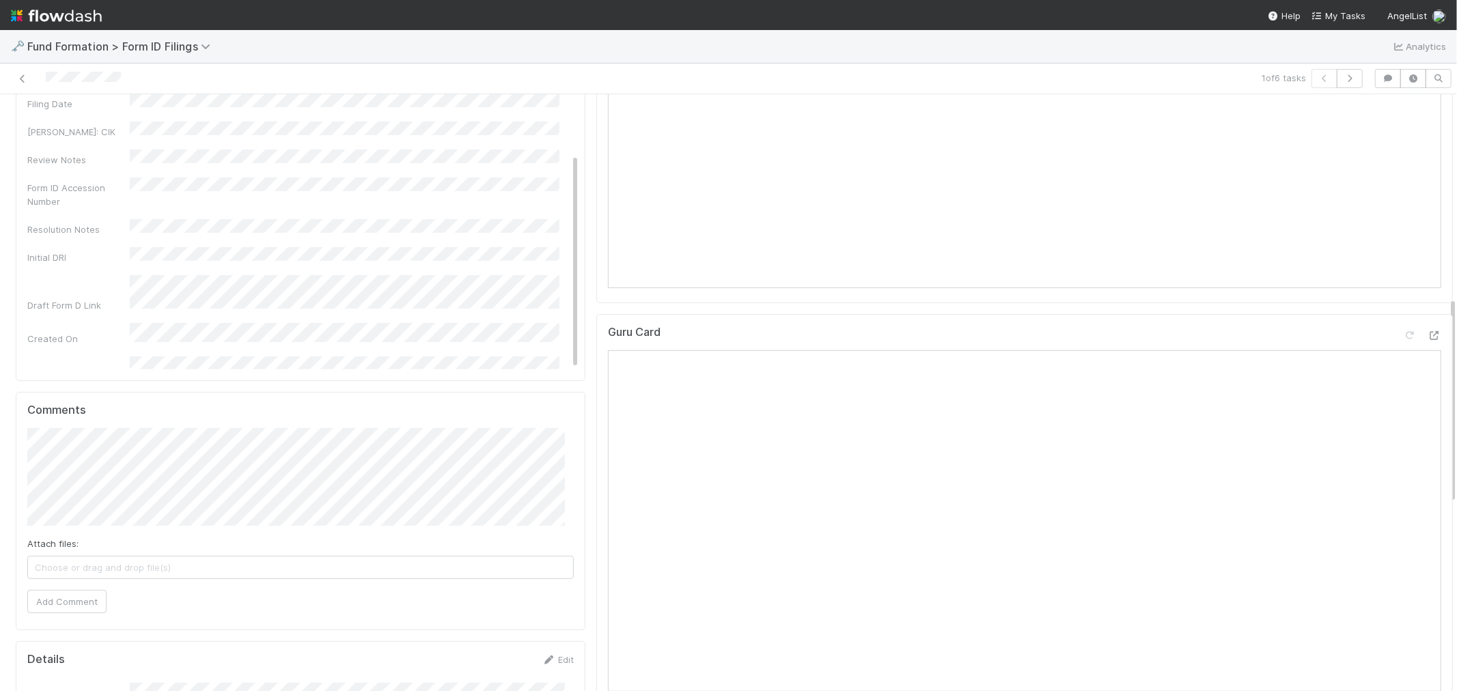
scroll to position [607, 0]
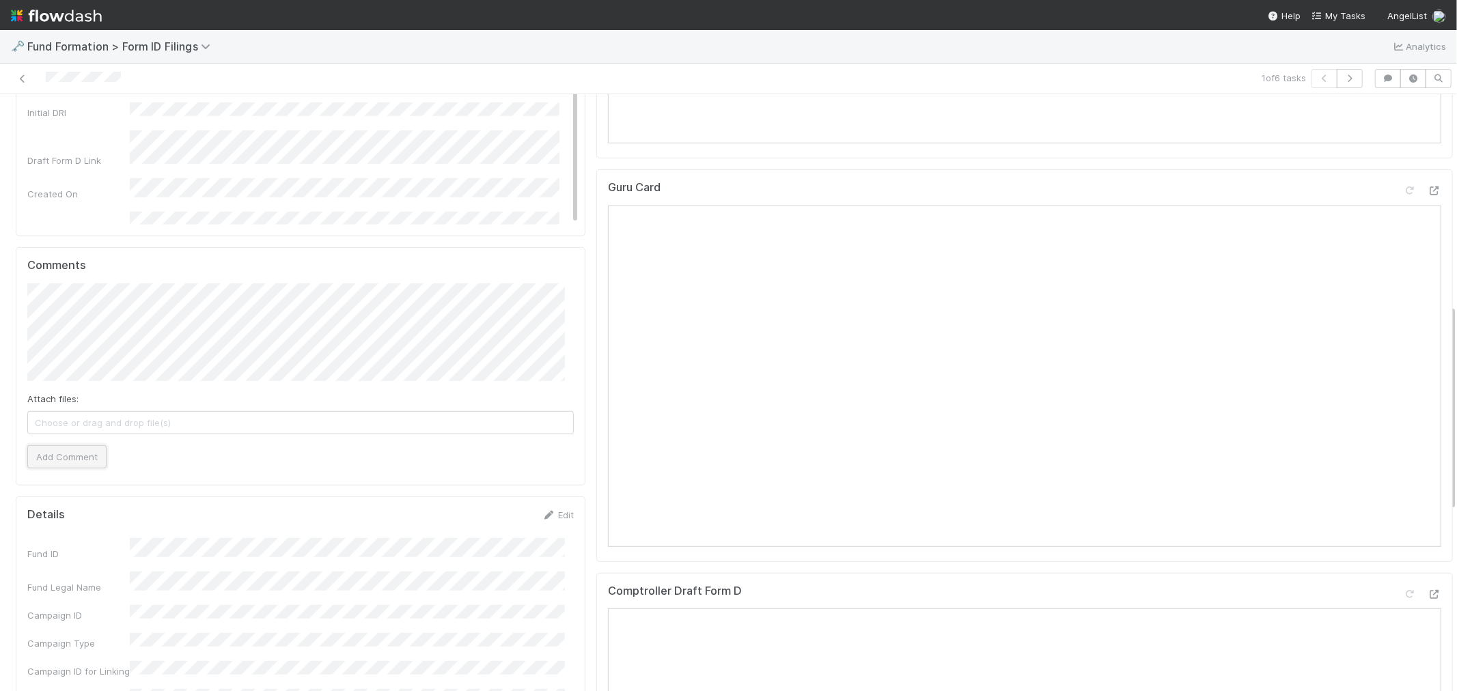
click at [65, 454] on button "Add Comment" at bounding box center [66, 456] width 79 height 23
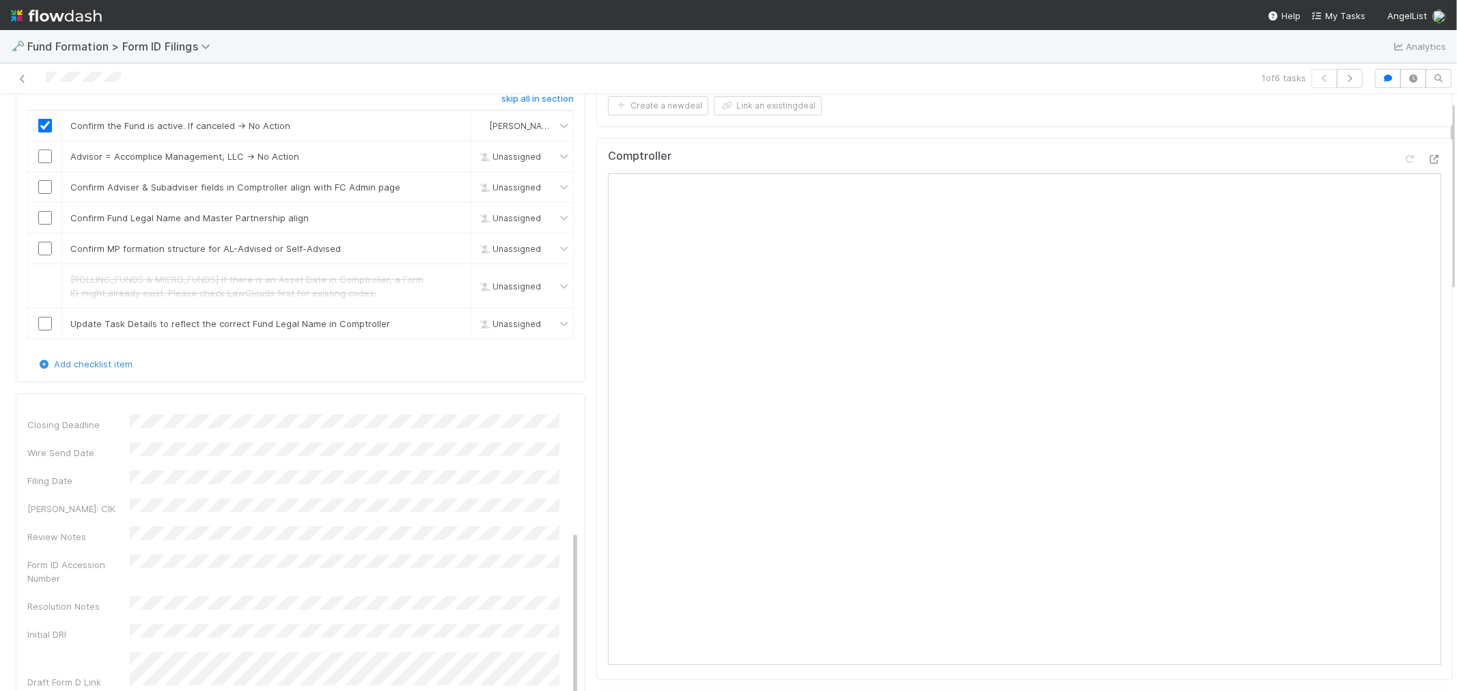
scroll to position [0, 0]
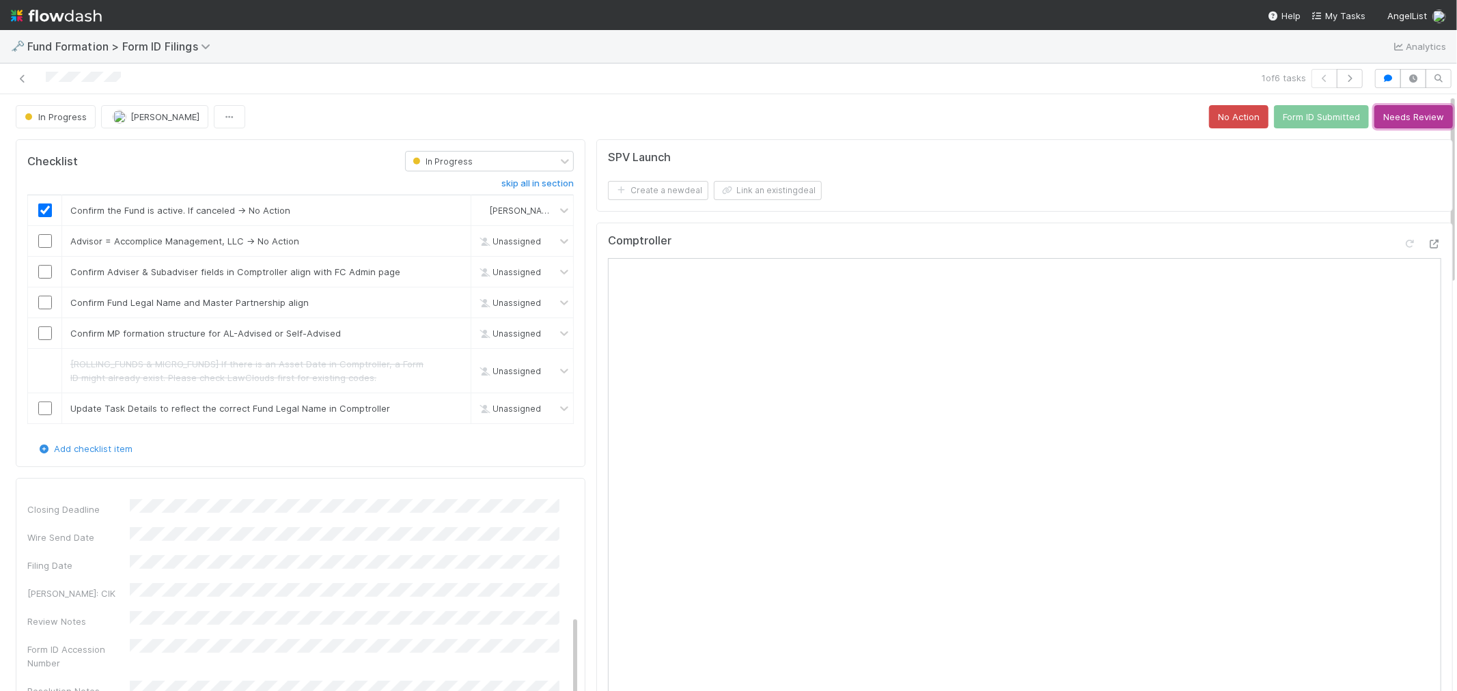
click at [1311, 123] on button "Needs Review" at bounding box center [1414, 116] width 79 height 23
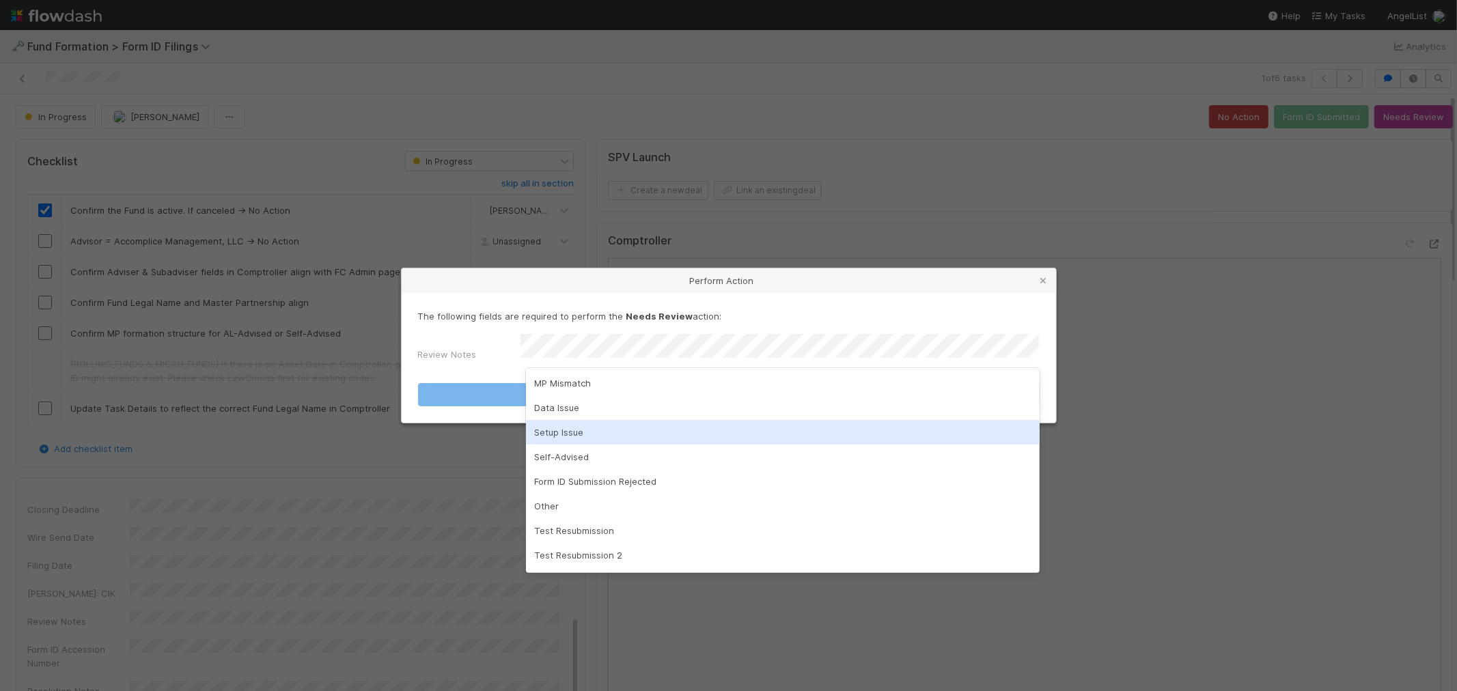
click at [595, 427] on div "Setup Issue" at bounding box center [783, 432] width 514 height 25
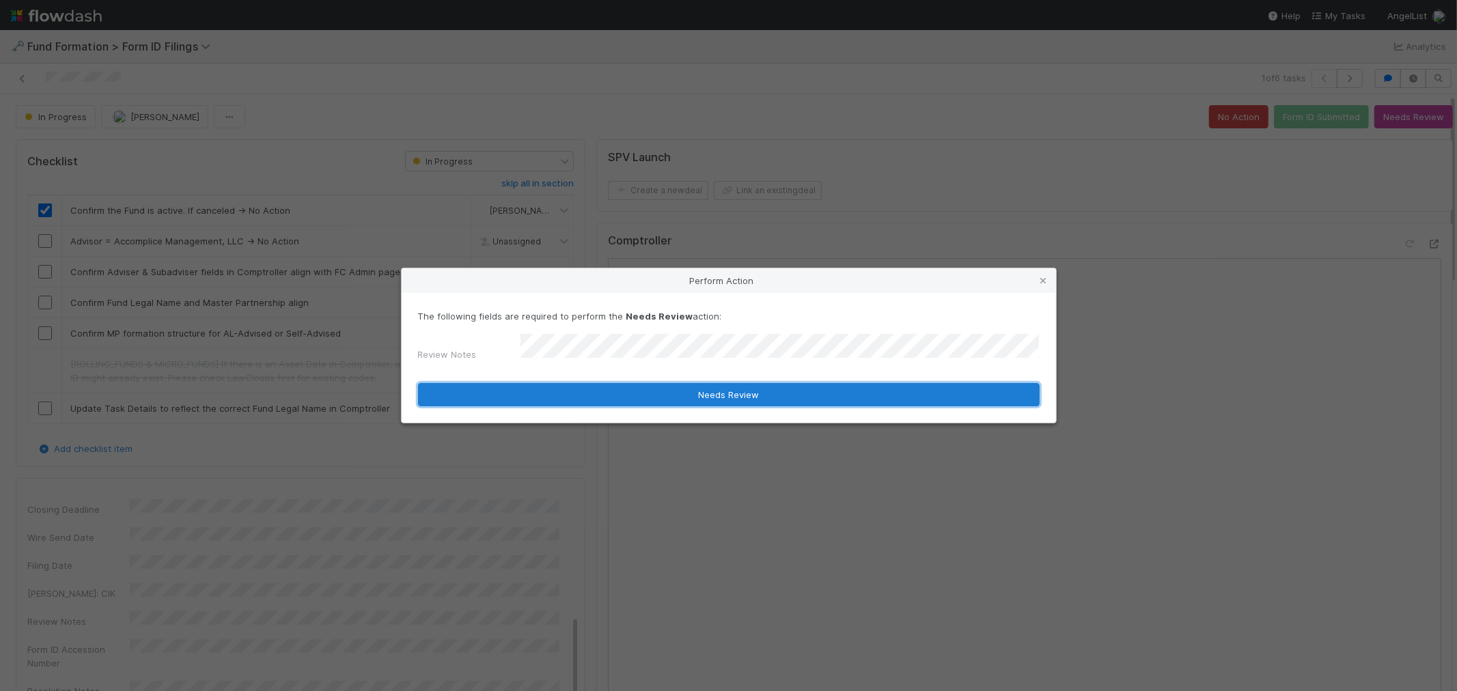
click at [702, 393] on button "Needs Review" at bounding box center [729, 394] width 622 height 23
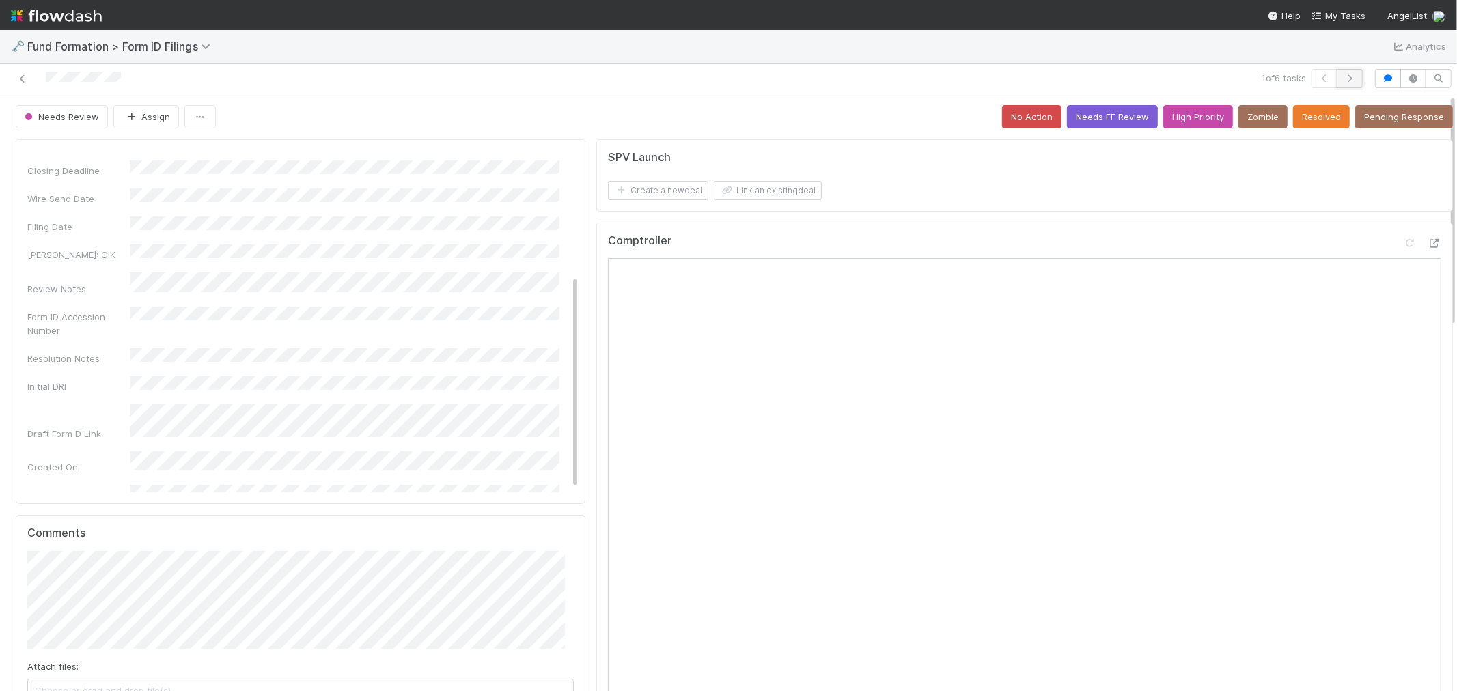
click at [1311, 79] on icon "button" at bounding box center [1350, 78] width 14 height 8
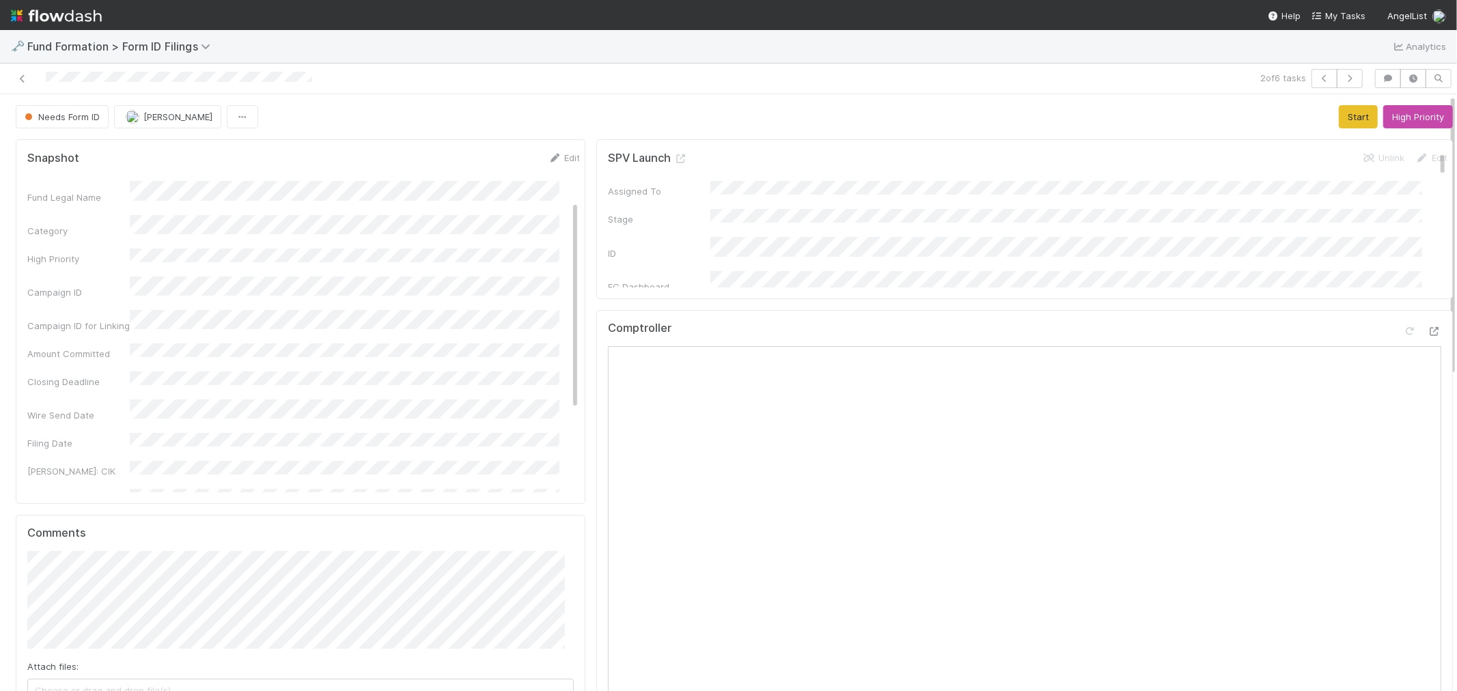
scroll to position [217, 0]
click at [1156, 325] on div "Comptroller" at bounding box center [1024, 334] width 833 height 25
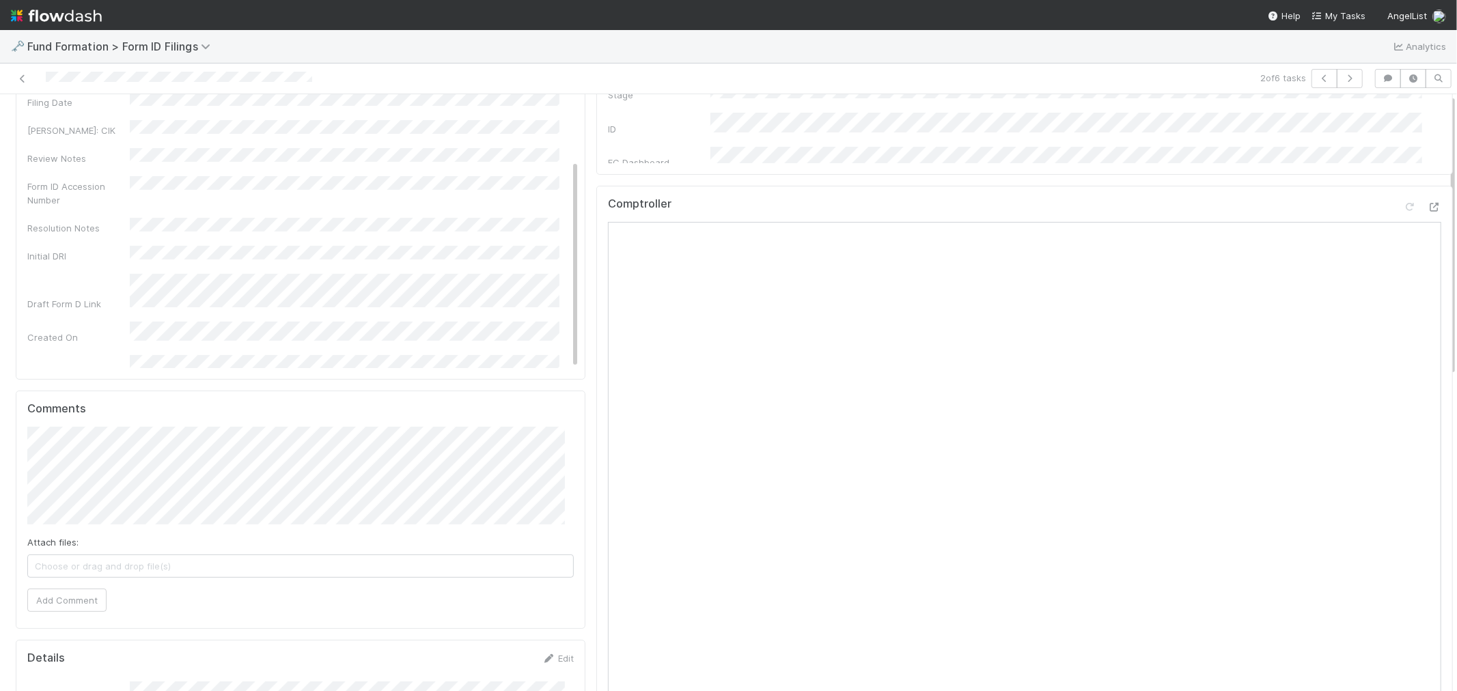
scroll to position [227, 0]
click at [89, 497] on button "Add Comment" at bounding box center [66, 497] width 79 height 23
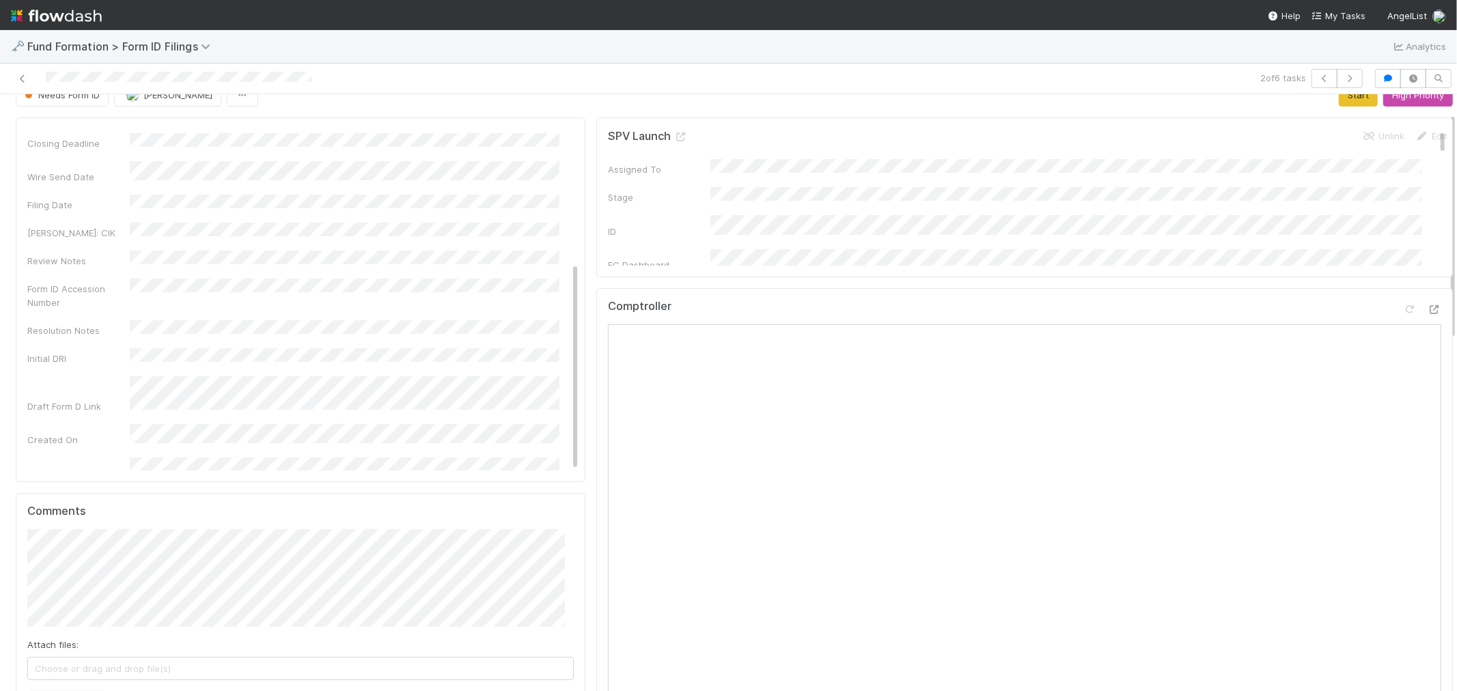
scroll to position [0, 0]
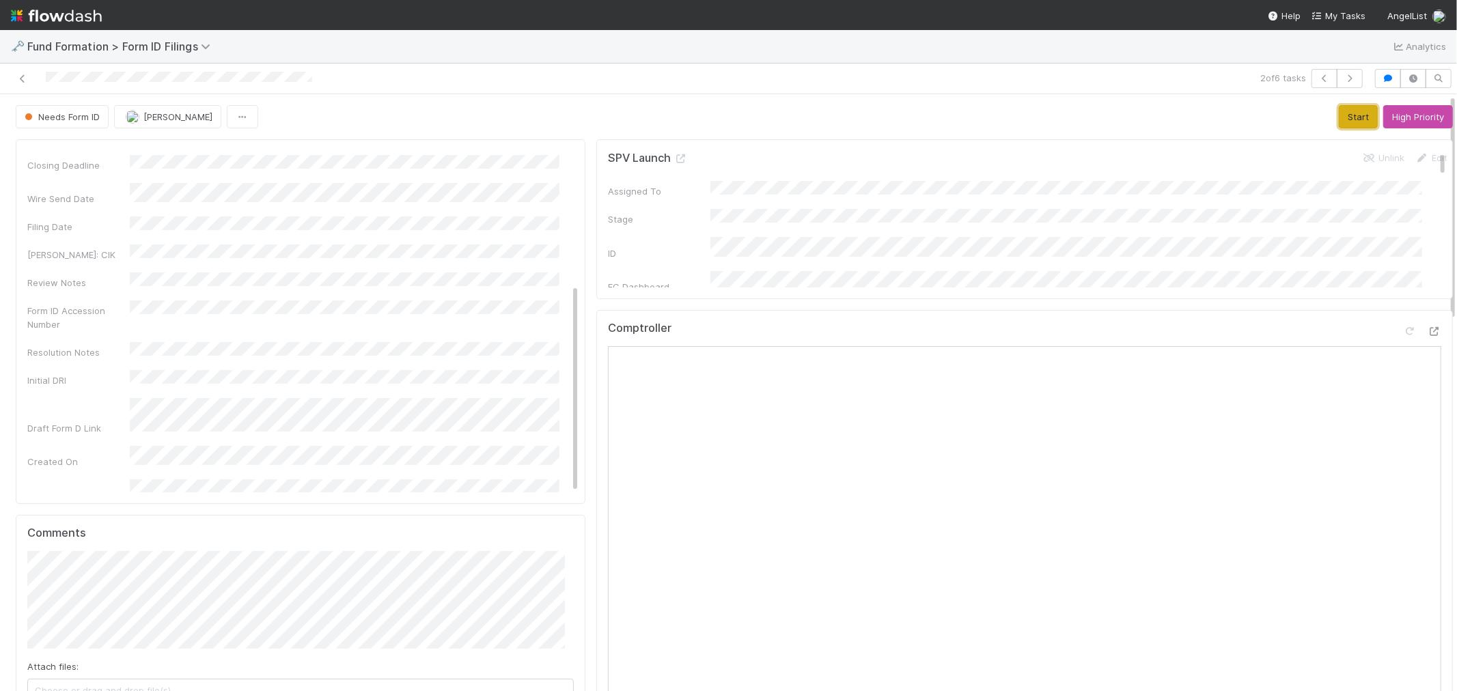
click at [1311, 123] on button "Start" at bounding box center [1358, 116] width 39 height 23
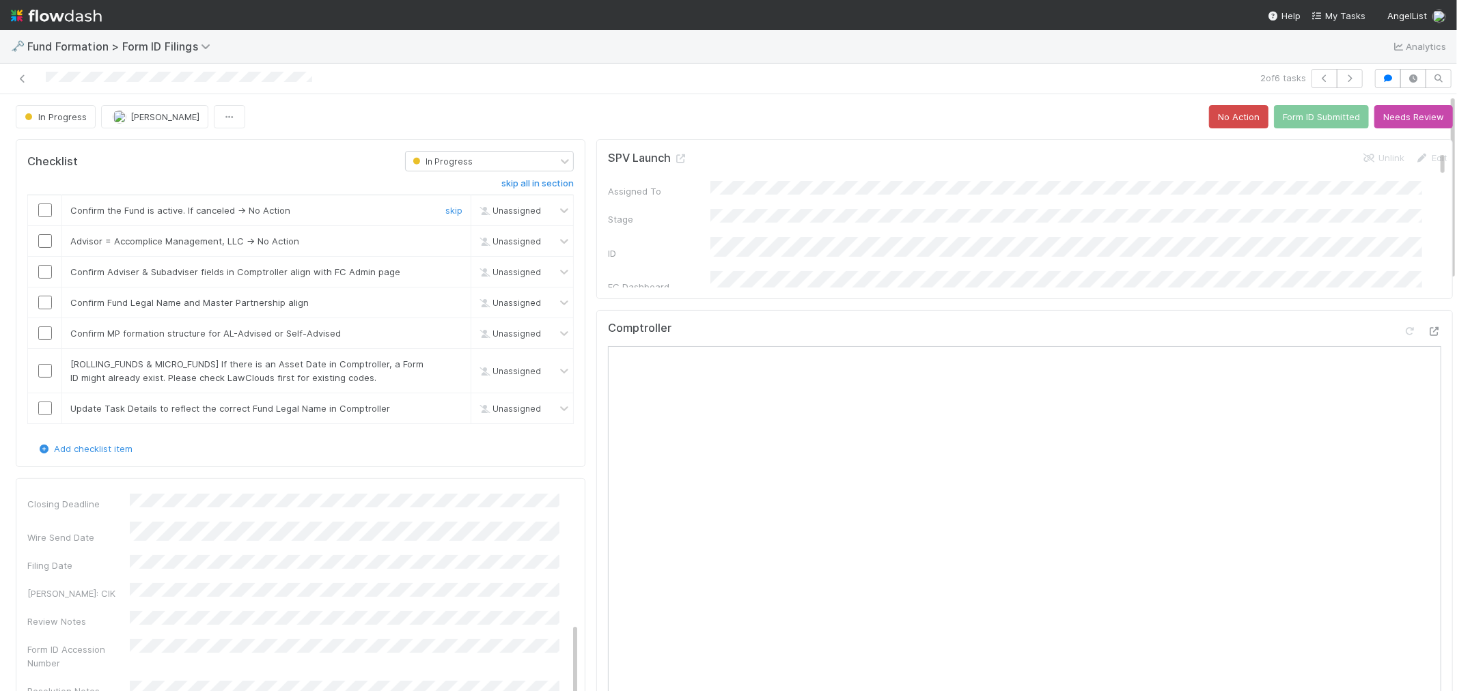
click at [46, 213] on input "checkbox" at bounding box center [45, 211] width 14 height 14
click at [42, 245] on input "checkbox" at bounding box center [45, 241] width 14 height 14
click at [46, 274] on input "checkbox" at bounding box center [45, 272] width 14 height 14
click at [45, 297] on input "checkbox" at bounding box center [45, 303] width 14 height 14
click at [45, 333] on input "checkbox" at bounding box center [45, 334] width 14 height 14
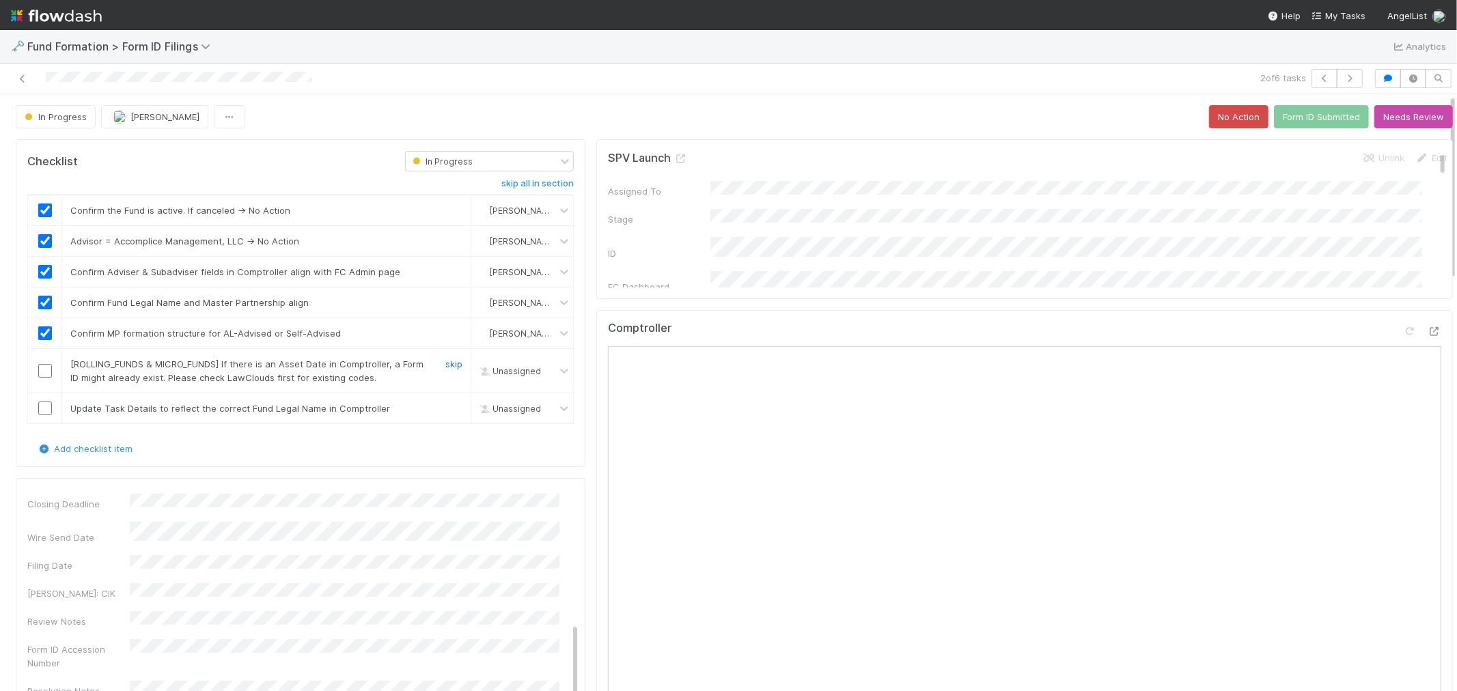
click at [447, 366] on link "skip" at bounding box center [453, 364] width 17 height 11
click at [445, 405] on link "skip" at bounding box center [453, 408] width 17 height 11
click at [445, 365] on link "skip" at bounding box center [453, 364] width 17 height 11
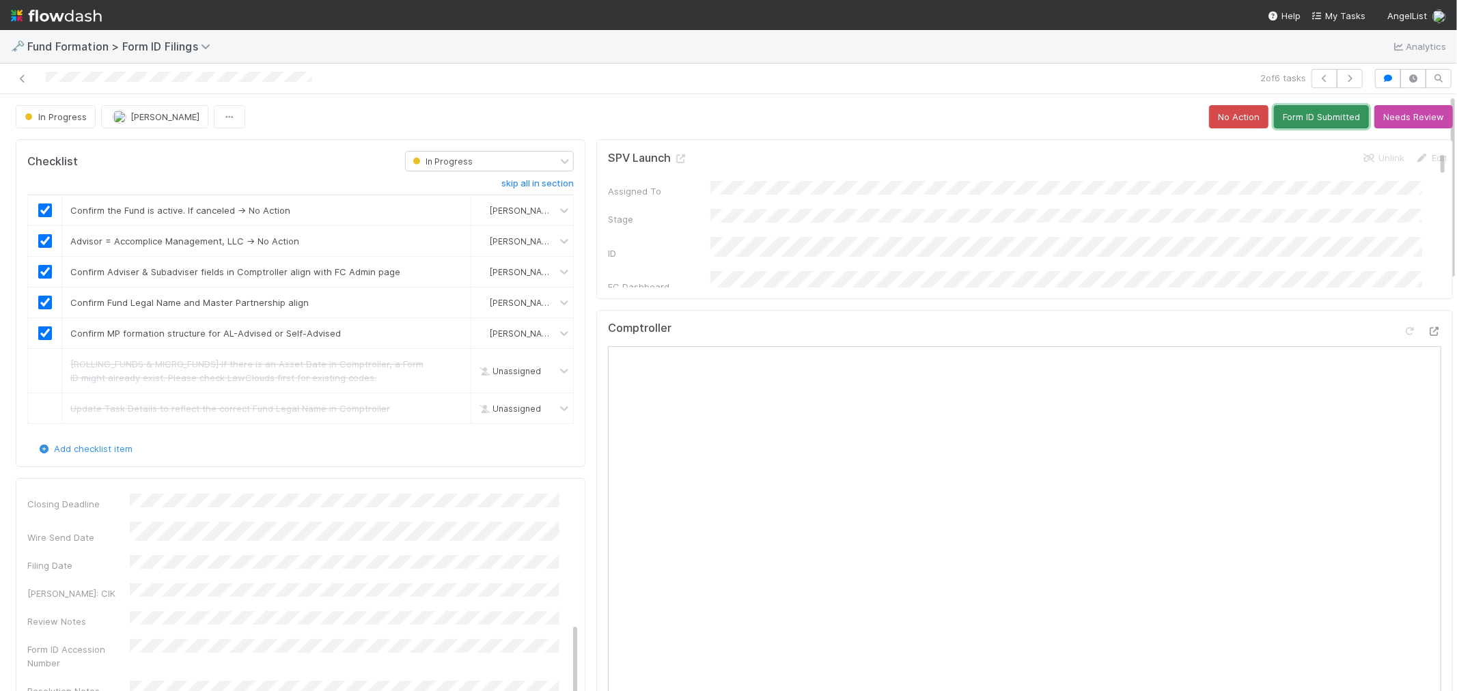
click at [1296, 107] on button "Form ID Submitted" at bounding box center [1321, 116] width 95 height 23
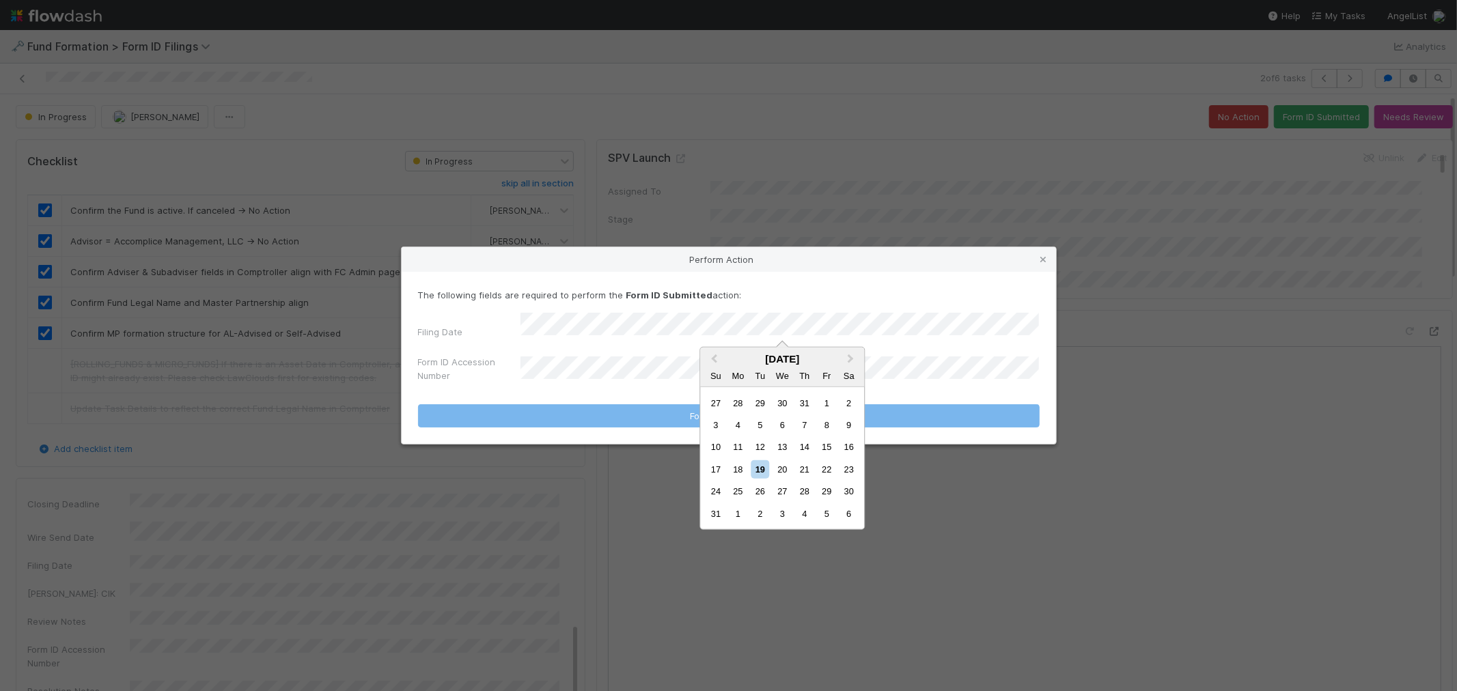
click at [738, 469] on div "18" at bounding box center [738, 469] width 18 height 18
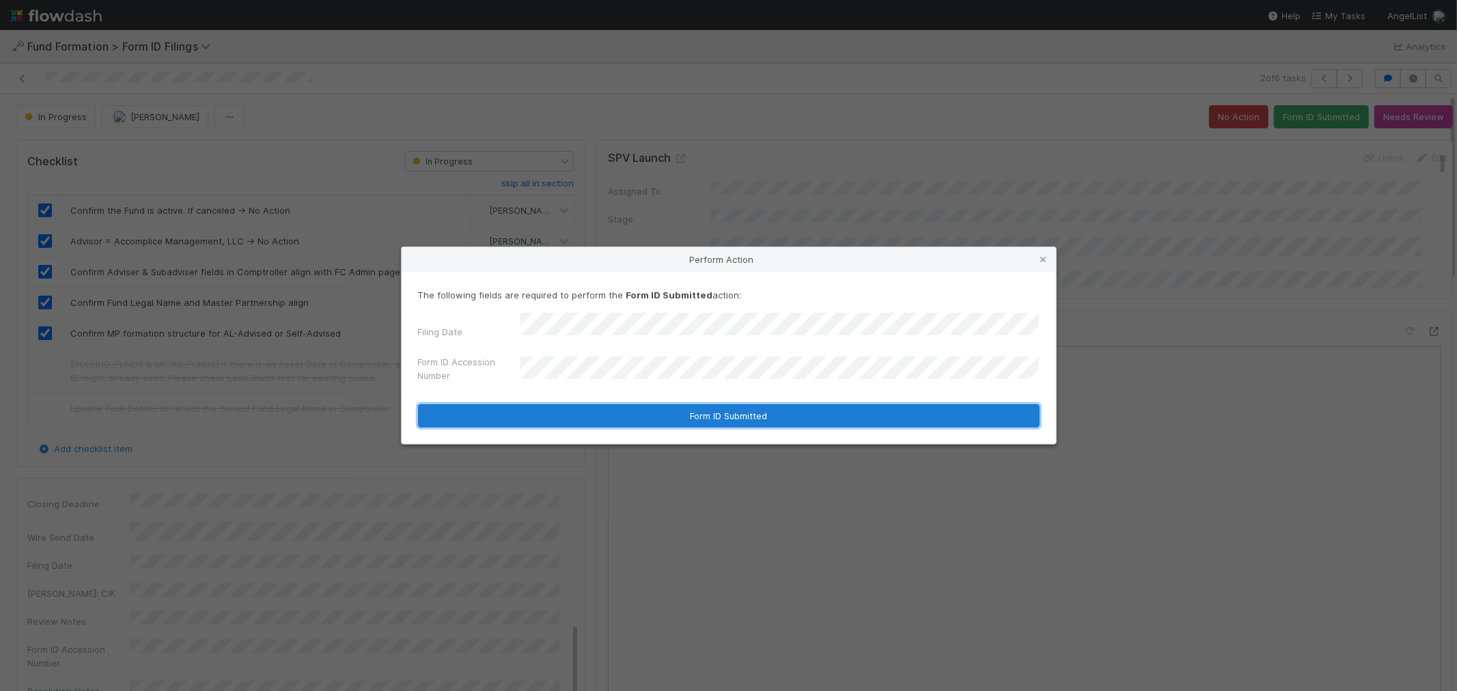
click at [632, 409] on button "Form ID Submitted" at bounding box center [729, 415] width 622 height 23
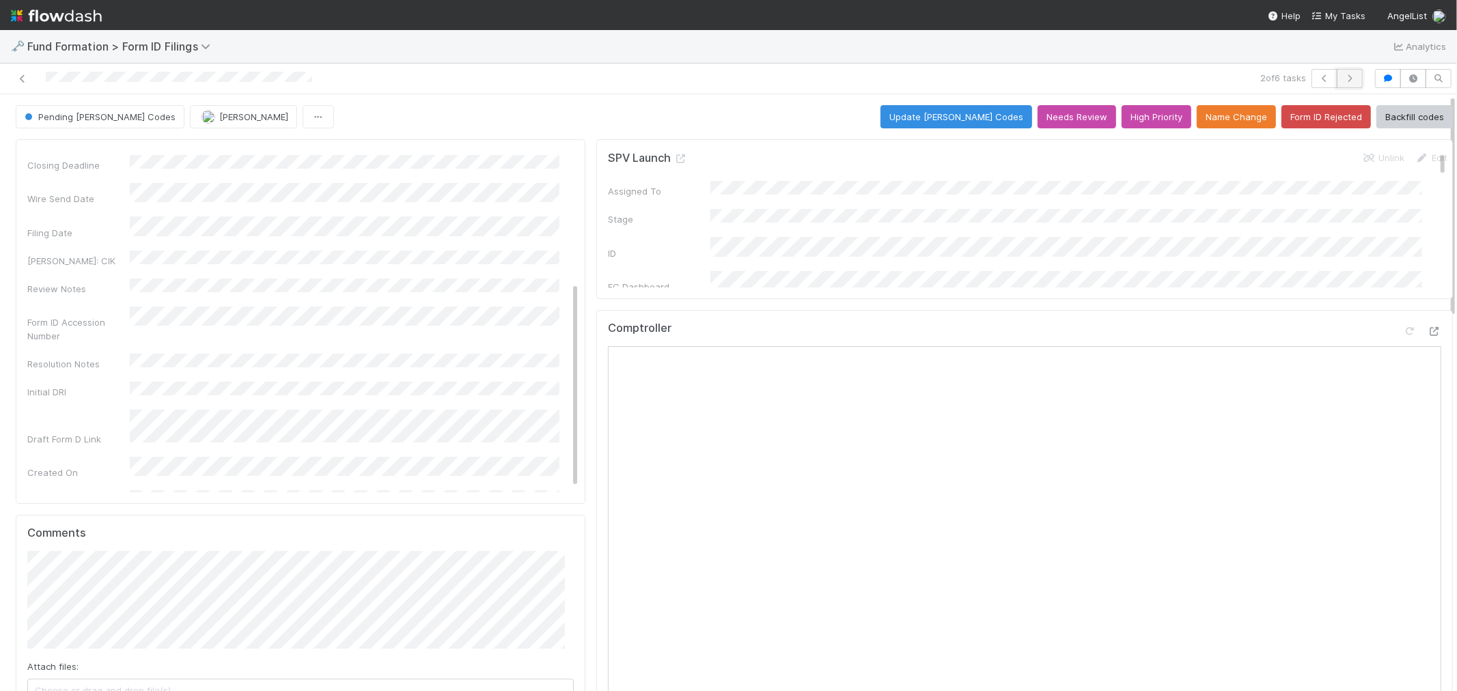
click at [1311, 82] on icon "button" at bounding box center [1350, 78] width 14 height 8
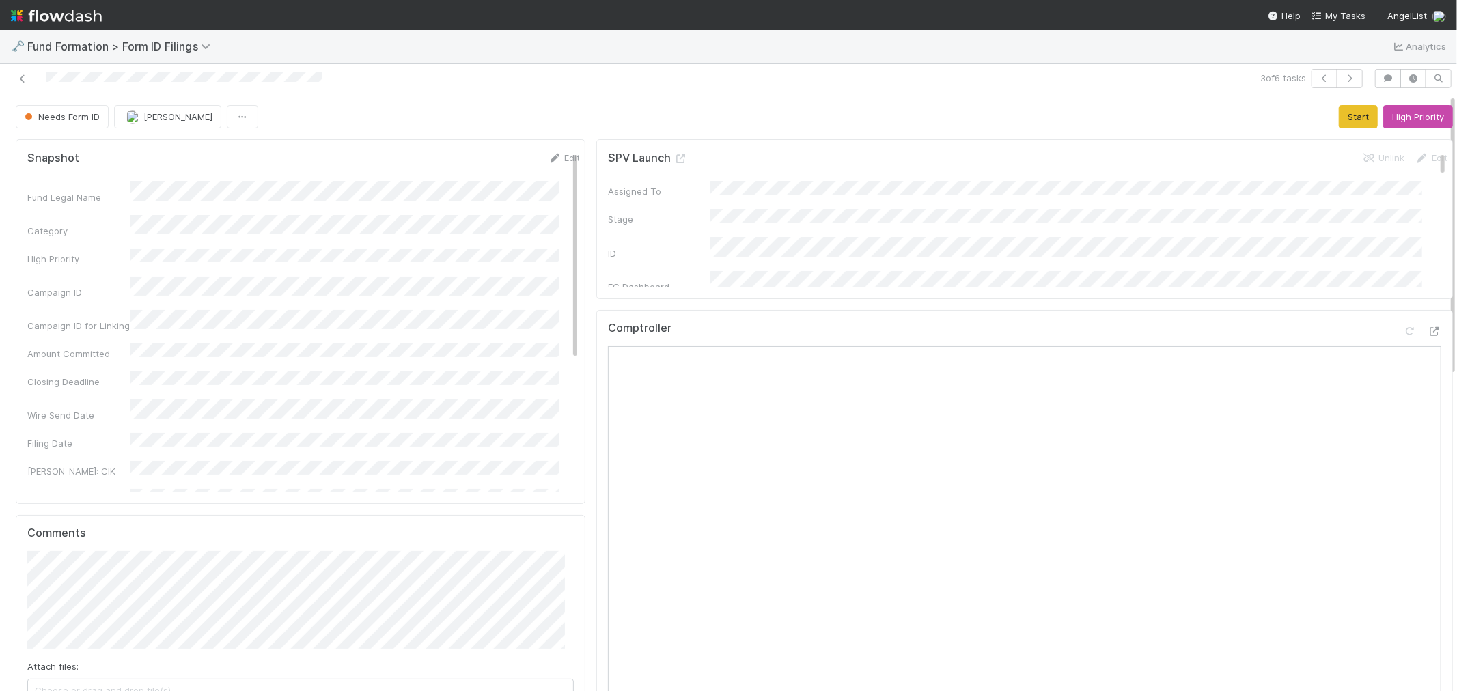
click at [1269, 292] on div "SPV Launch Unlink Edit Assigned To Stage ID FC Dashboard Admin Owner Treasury I…" at bounding box center [1024, 219] width 857 height 160
click at [1311, 113] on button "Start" at bounding box center [1358, 116] width 39 height 23
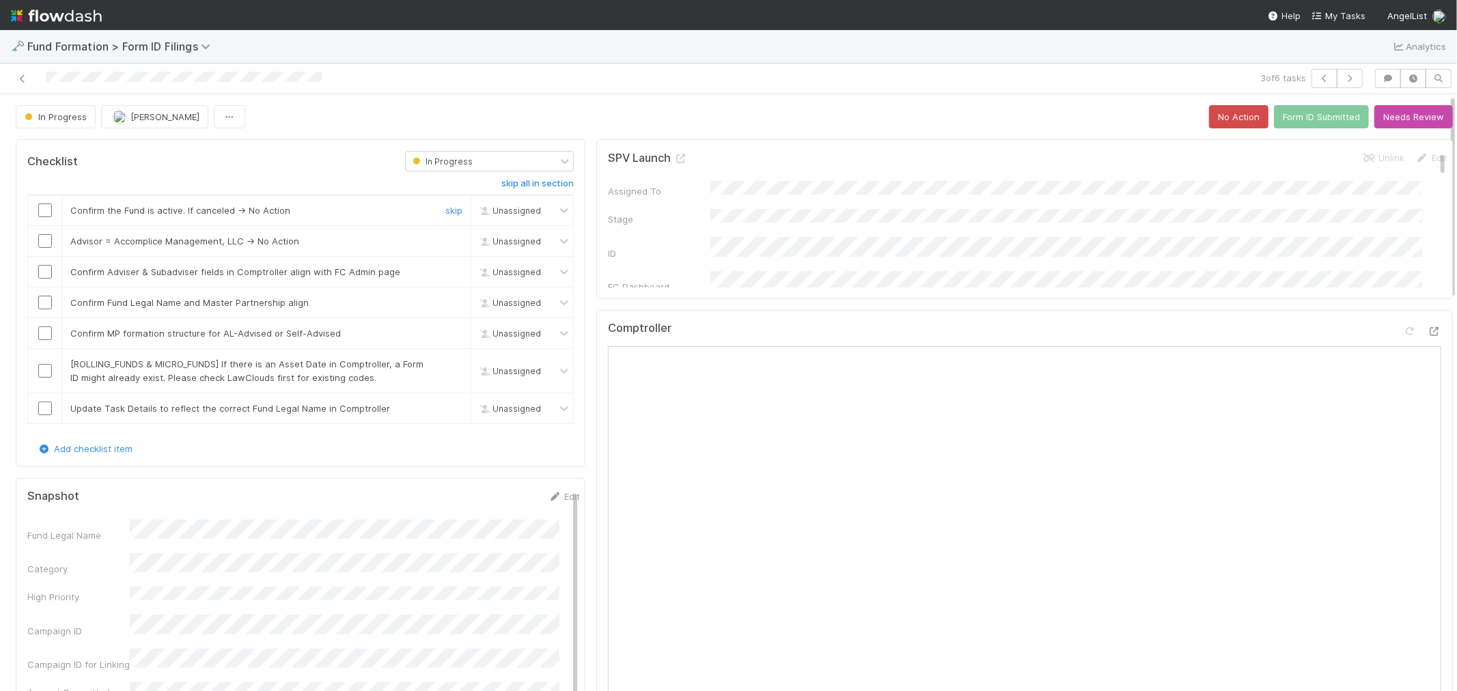
drag, startPoint x: 44, startPoint y: 215, endPoint x: 42, endPoint y: 229, distance: 13.8
click at [44, 215] on input "checkbox" at bounding box center [45, 211] width 14 height 14
drag, startPoint x: 43, startPoint y: 240, endPoint x: 41, endPoint y: 262, distance: 22.6
click at [43, 240] on input "checkbox" at bounding box center [45, 241] width 14 height 14
click at [43, 271] on input "checkbox" at bounding box center [45, 272] width 14 height 14
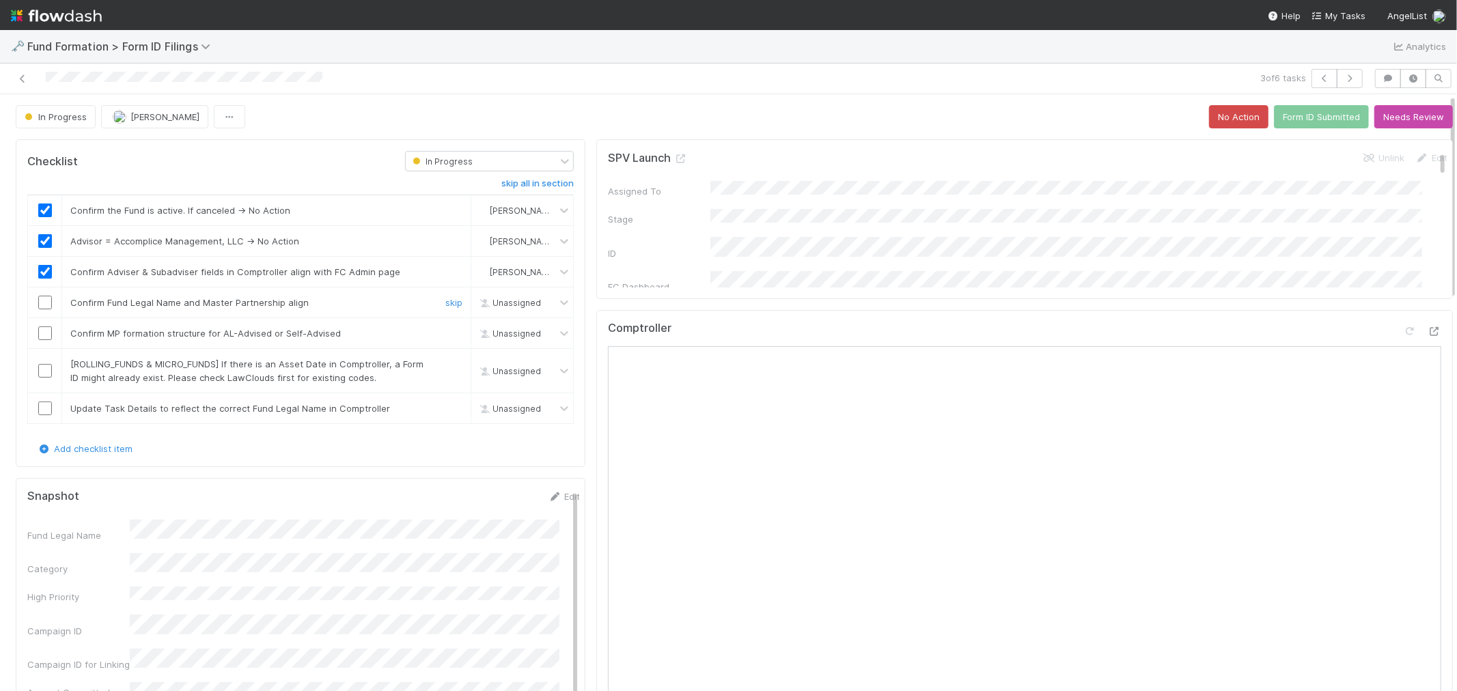
click at [46, 301] on input "checkbox" at bounding box center [45, 303] width 14 height 14
click at [44, 336] on input "checkbox" at bounding box center [45, 334] width 14 height 14
click at [445, 362] on link "skip" at bounding box center [453, 364] width 17 height 11
click at [445, 411] on link "skip" at bounding box center [453, 408] width 17 height 11
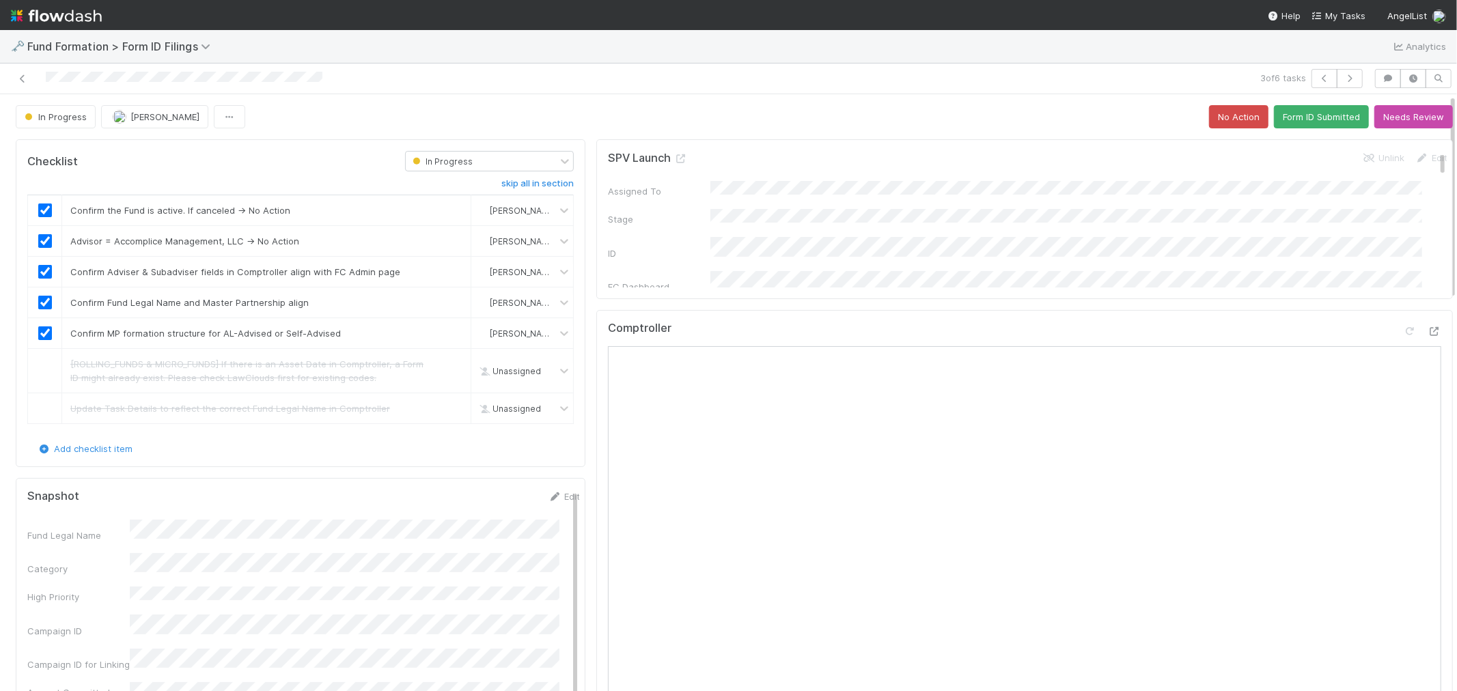
scroll to position [11, 0]
click at [1288, 105] on button "Form ID Submitted" at bounding box center [1321, 116] width 95 height 23
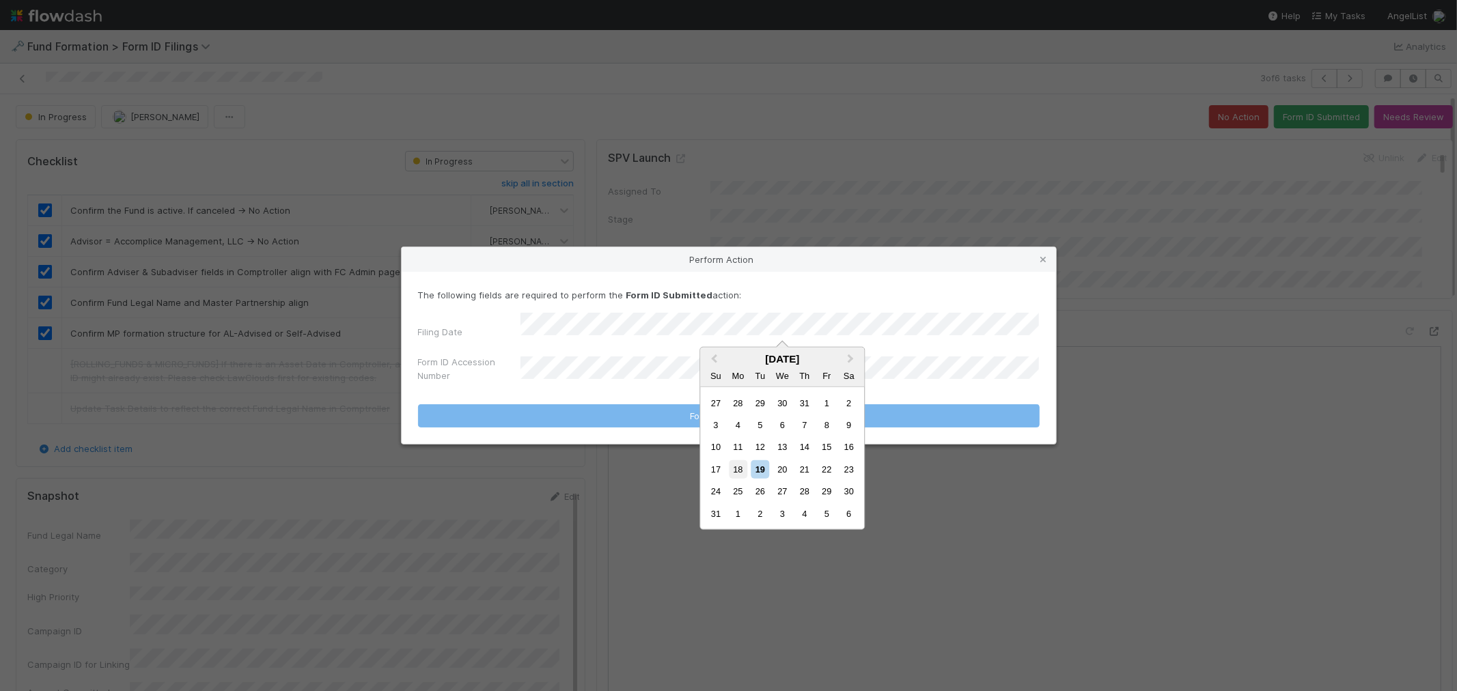
click at [739, 467] on div "18" at bounding box center [738, 469] width 18 height 18
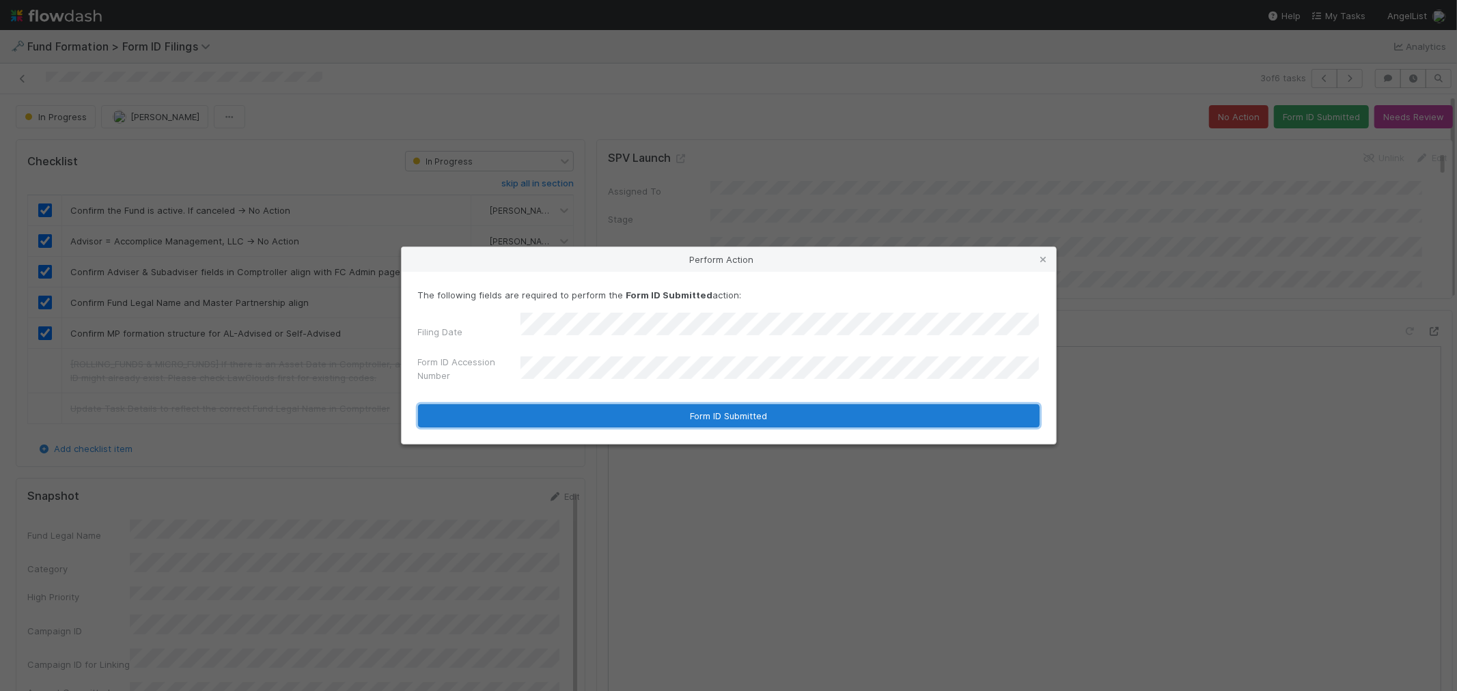
click at [665, 404] on button "Form ID Submitted" at bounding box center [729, 415] width 622 height 23
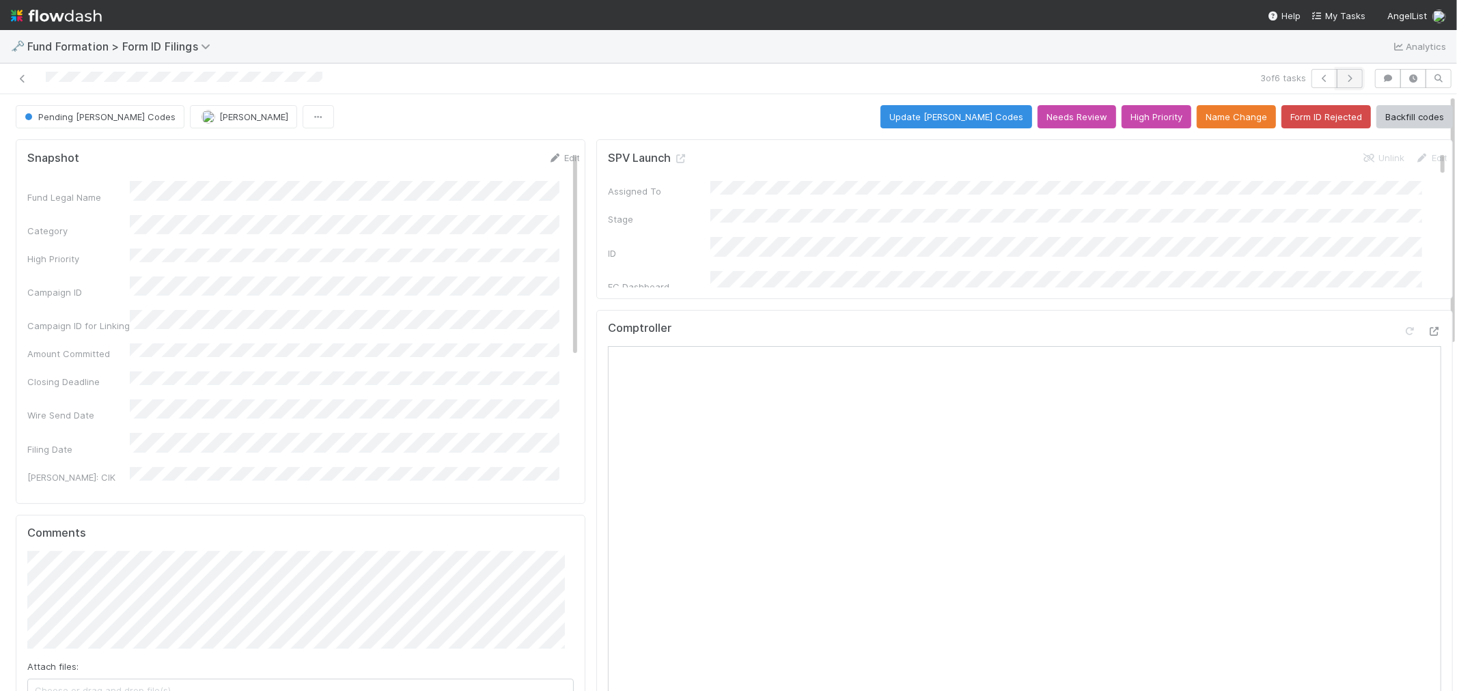
click at [1311, 74] on icon "button" at bounding box center [1350, 78] width 14 height 8
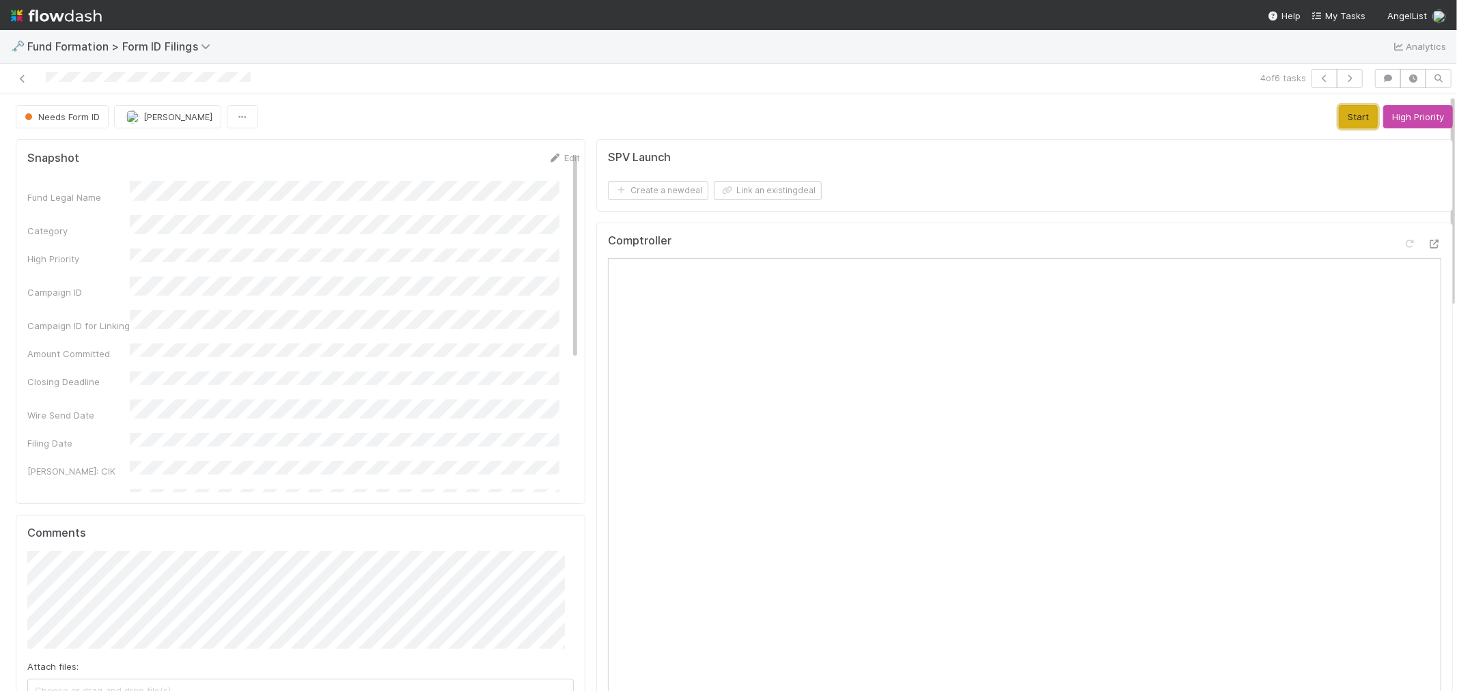
click at [1311, 115] on button "Start" at bounding box center [1358, 116] width 39 height 23
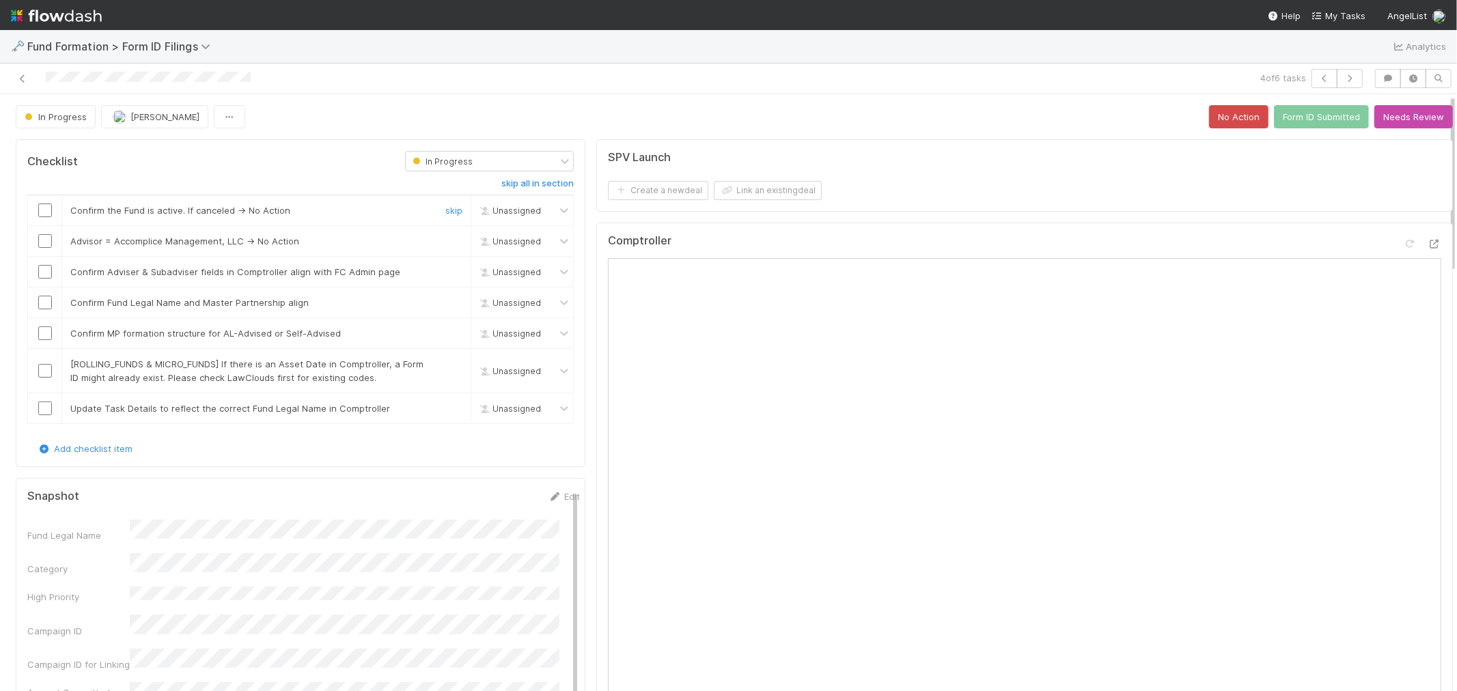
click at [44, 213] on input "checkbox" at bounding box center [45, 211] width 14 height 14
click at [42, 242] on input "checkbox" at bounding box center [45, 241] width 14 height 14
click at [42, 277] on input "checkbox" at bounding box center [45, 272] width 14 height 14
click at [44, 303] on input "checkbox" at bounding box center [45, 303] width 14 height 14
click at [44, 332] on input "checkbox" at bounding box center [45, 334] width 14 height 14
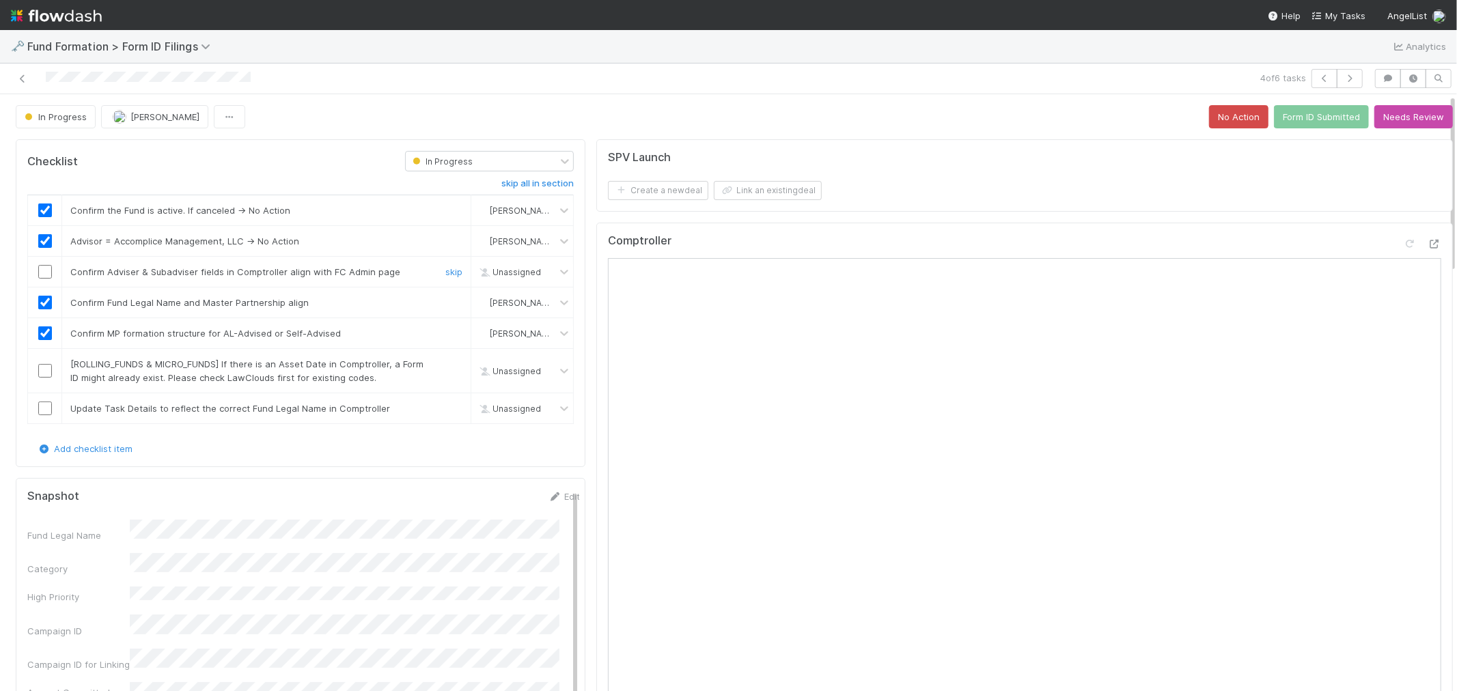
click at [42, 275] on input "checkbox" at bounding box center [45, 272] width 14 height 14
click at [448, 364] on link "skip" at bounding box center [453, 364] width 17 height 11
click at [446, 408] on link "skip" at bounding box center [453, 408] width 17 height 11
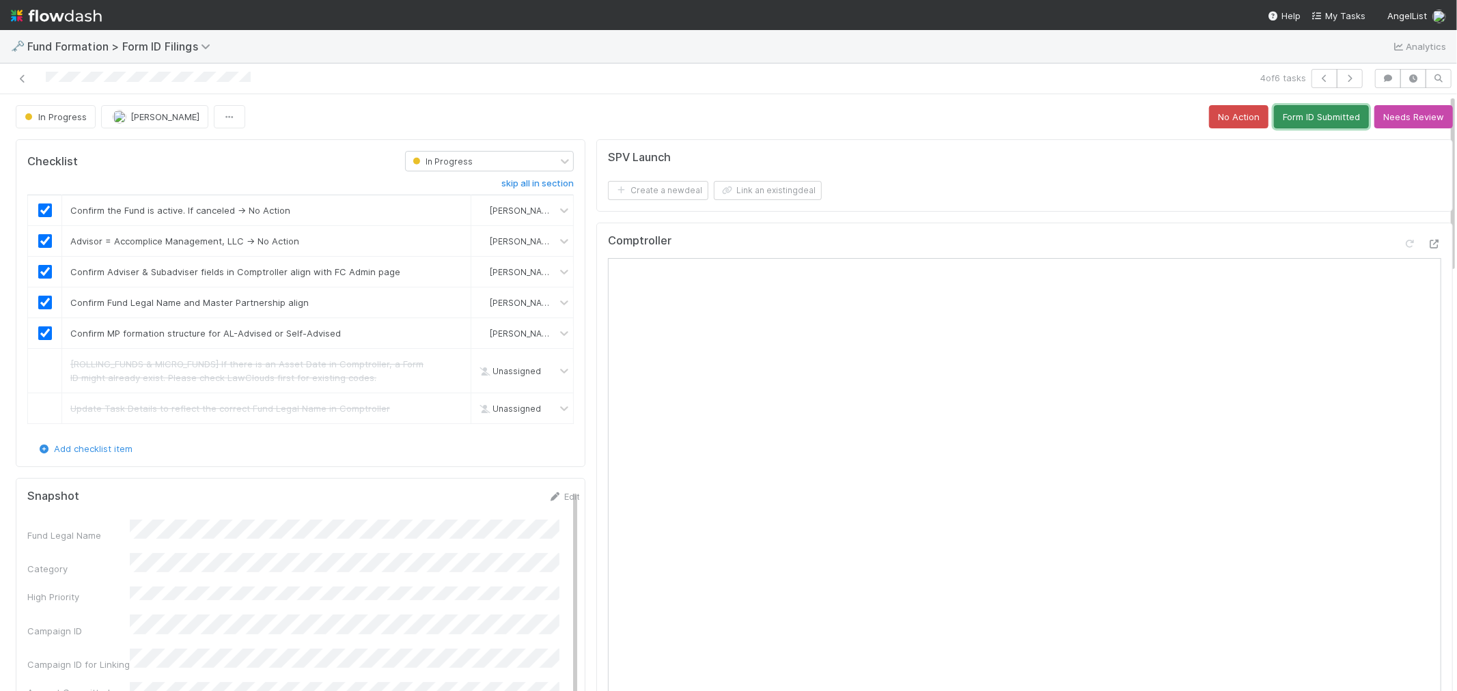
click at [1291, 114] on button "Form ID Submitted" at bounding box center [1321, 116] width 95 height 23
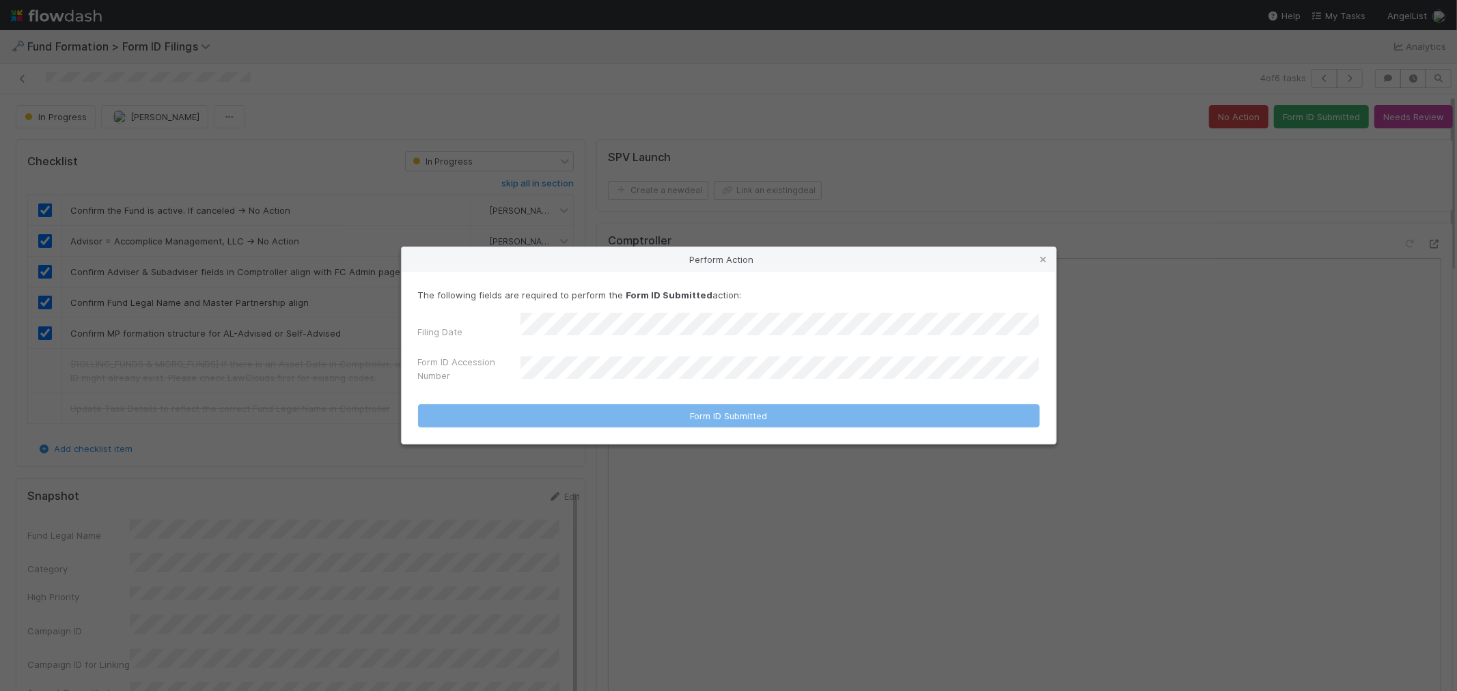
click at [650, 342] on div "Filing Date Form ID Accession Number" at bounding box center [729, 351] width 622 height 76
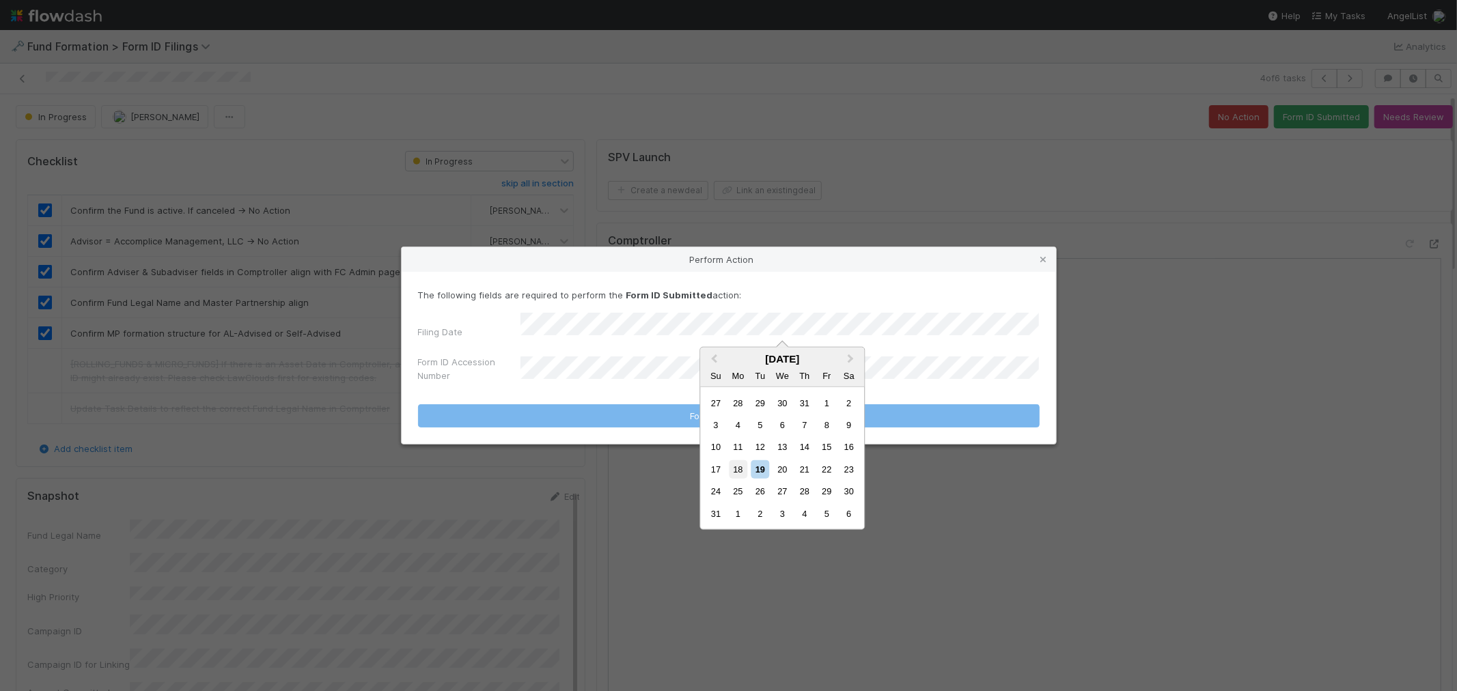
click at [734, 471] on div "18" at bounding box center [738, 469] width 18 height 18
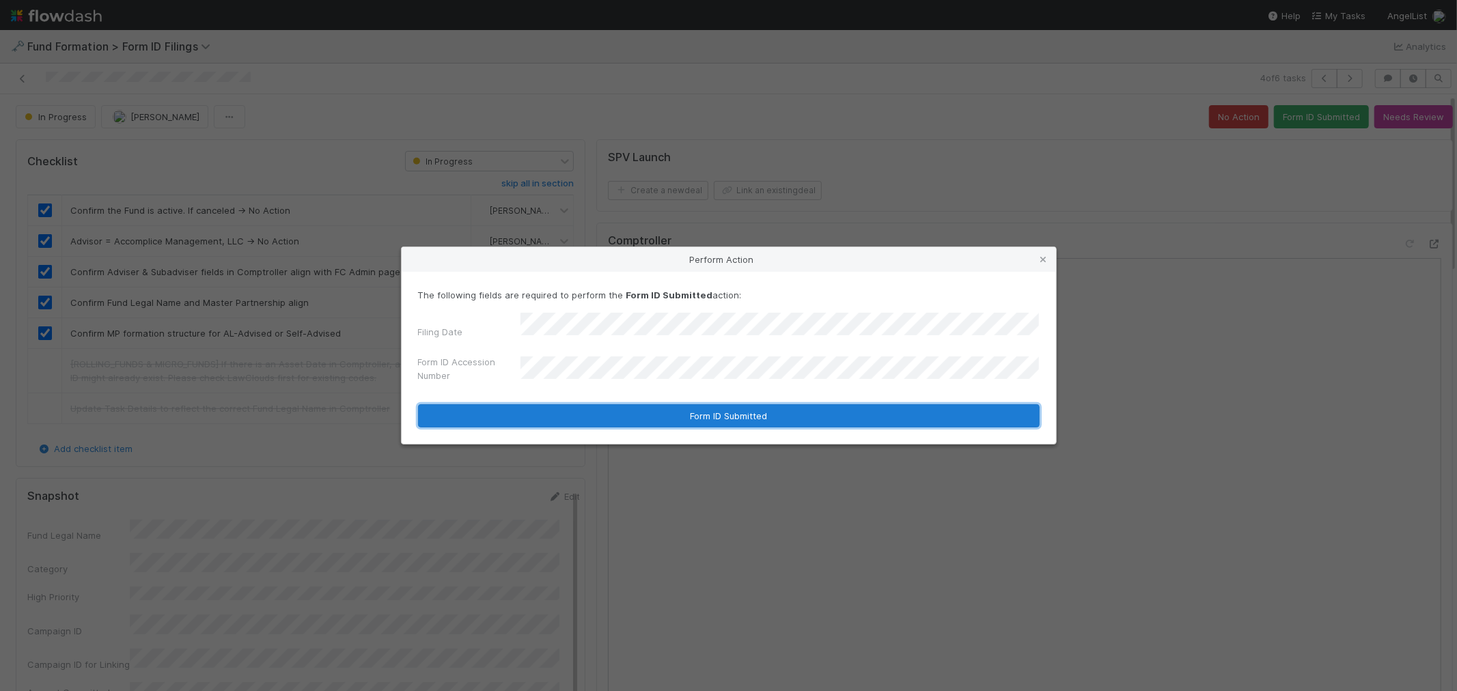
click at [667, 406] on button "Form ID Submitted" at bounding box center [729, 415] width 622 height 23
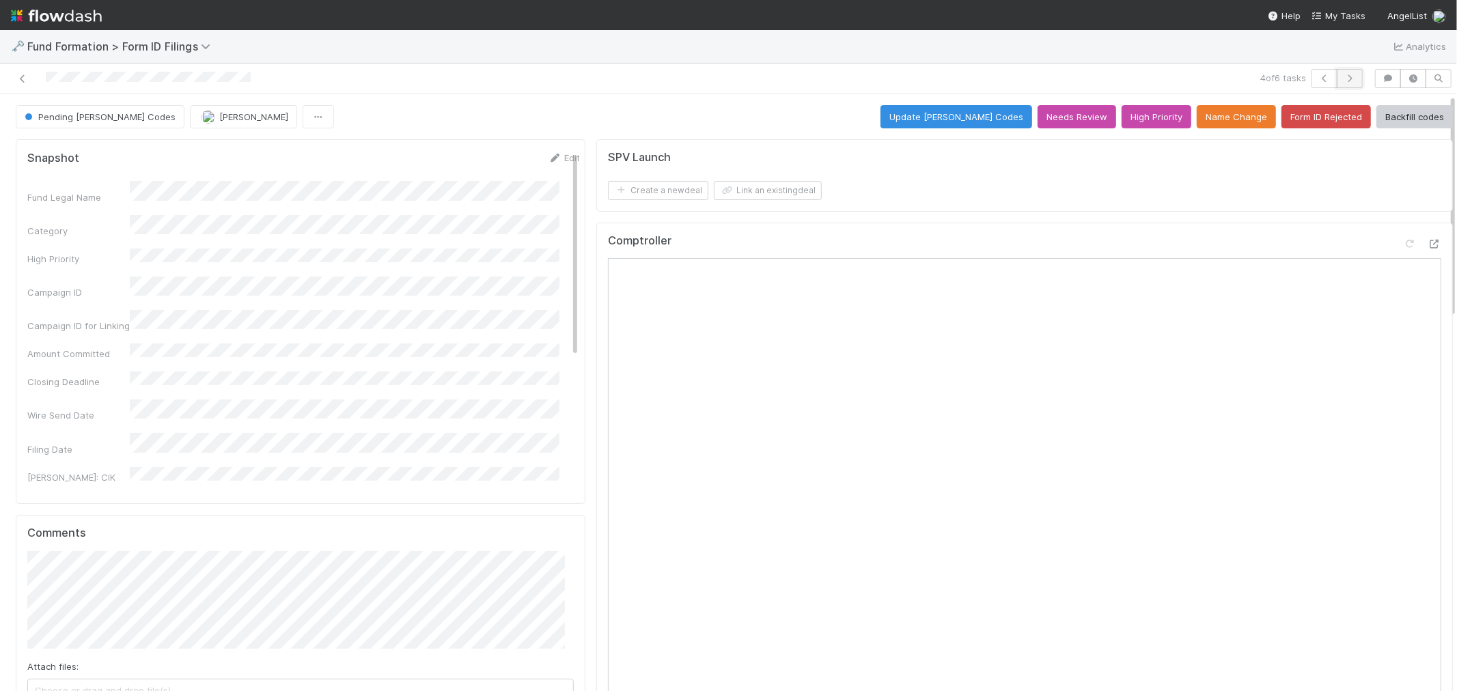
click at [1311, 80] on icon "button" at bounding box center [1350, 78] width 14 height 8
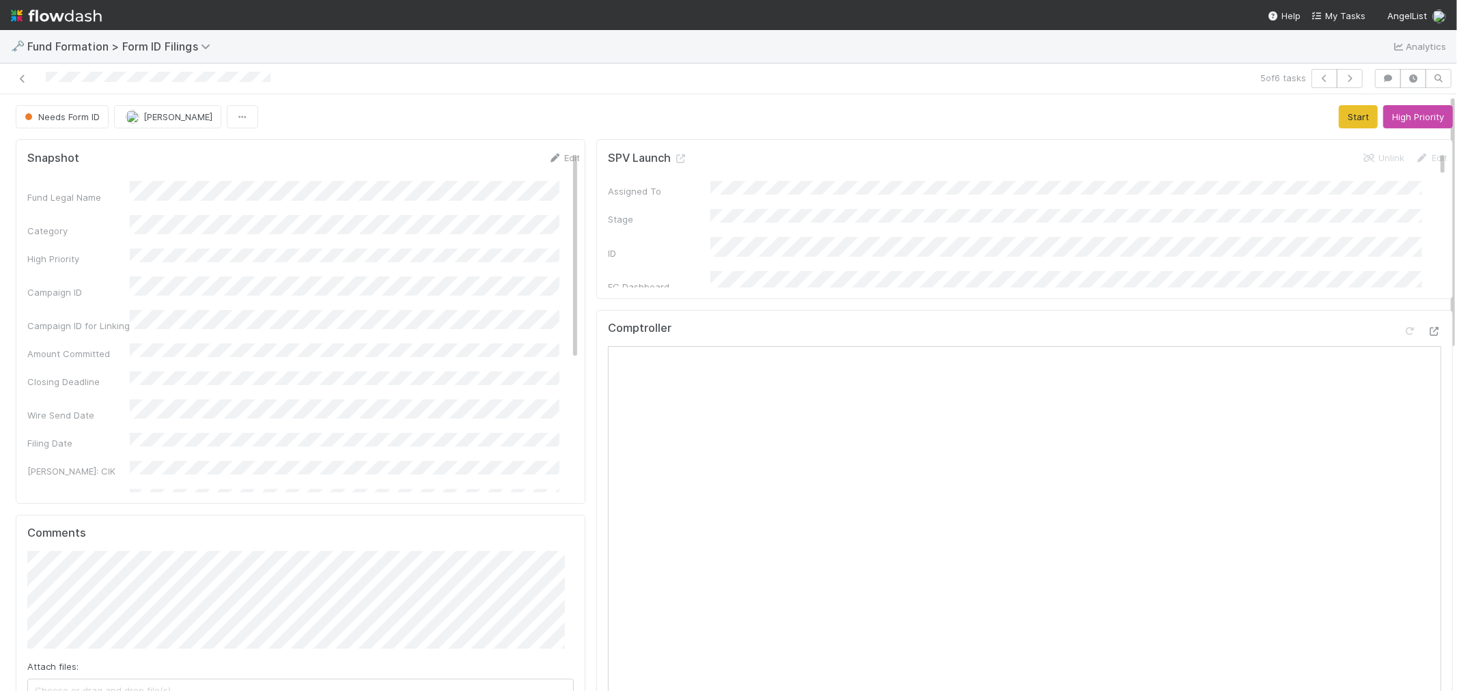
click at [1245, 331] on div "Comptroller" at bounding box center [1024, 334] width 833 height 25
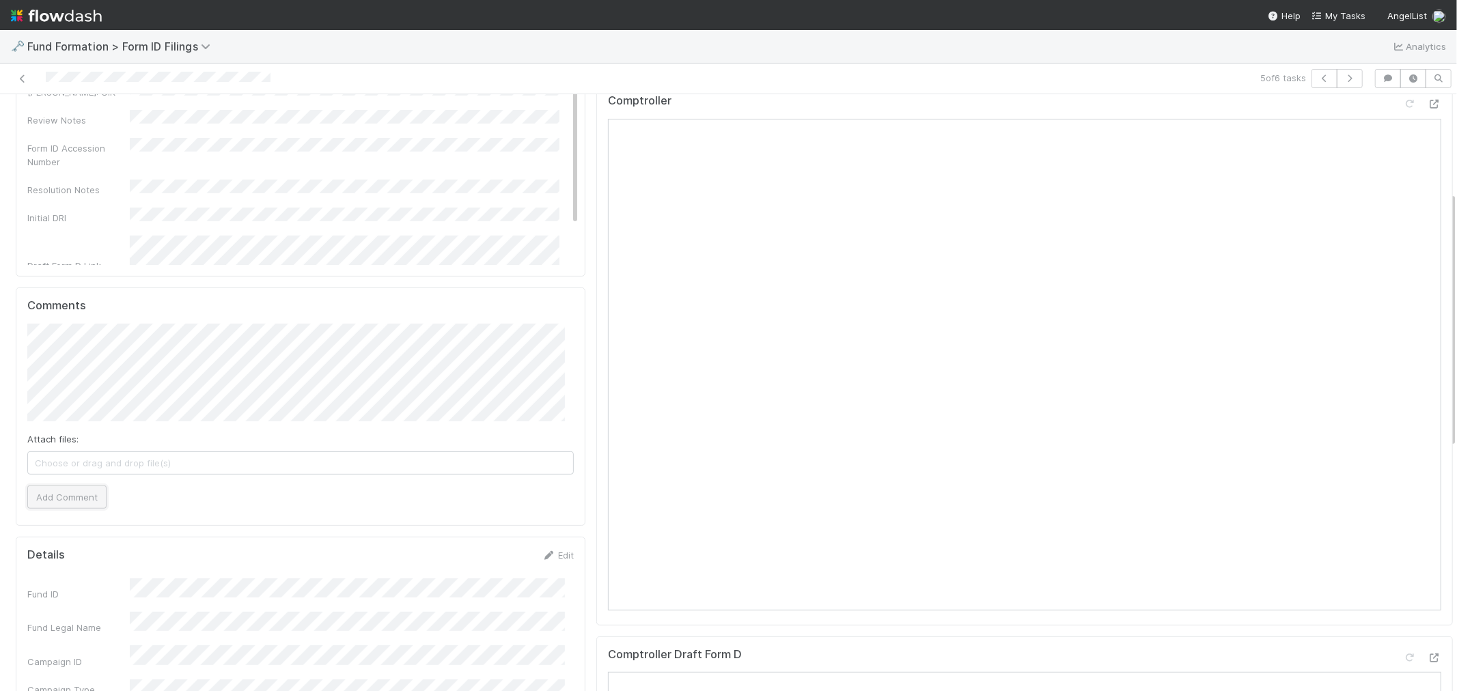
click at [62, 500] on button "Add Comment" at bounding box center [66, 497] width 79 height 23
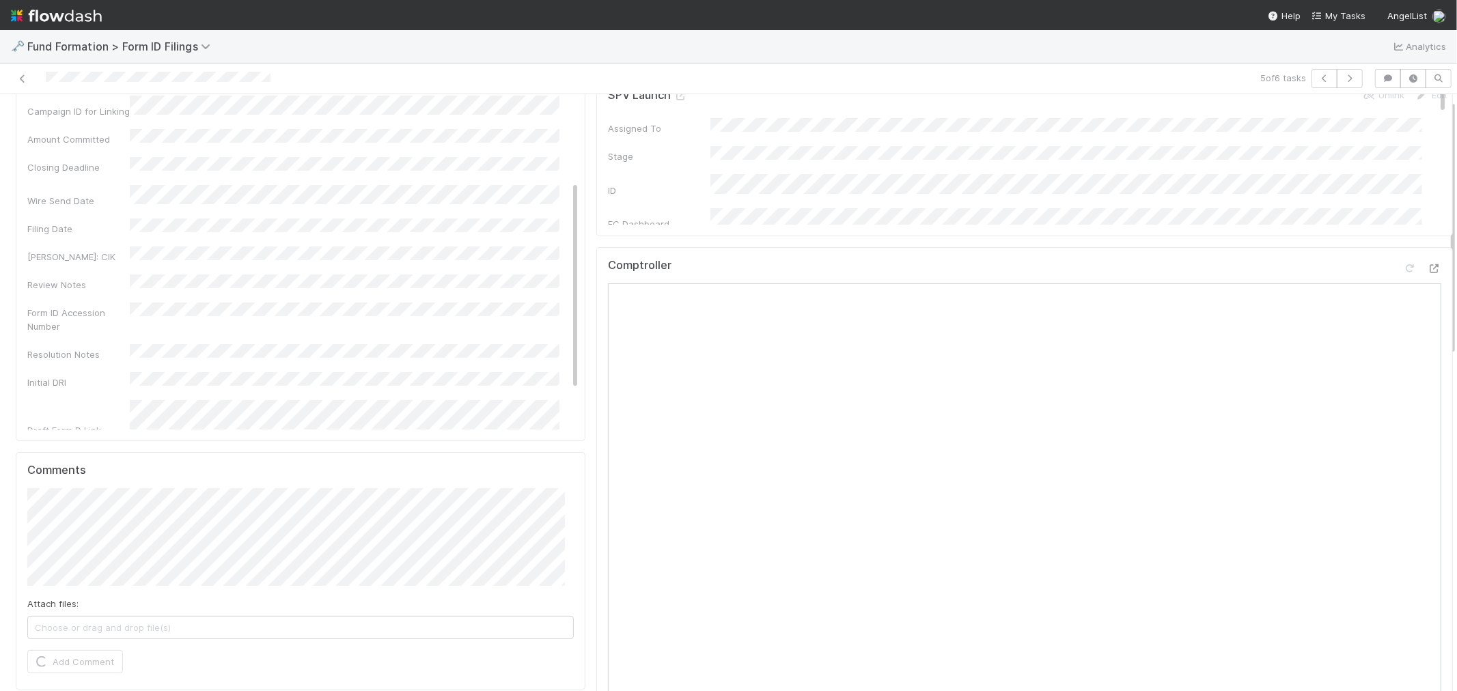
scroll to position [0, 0]
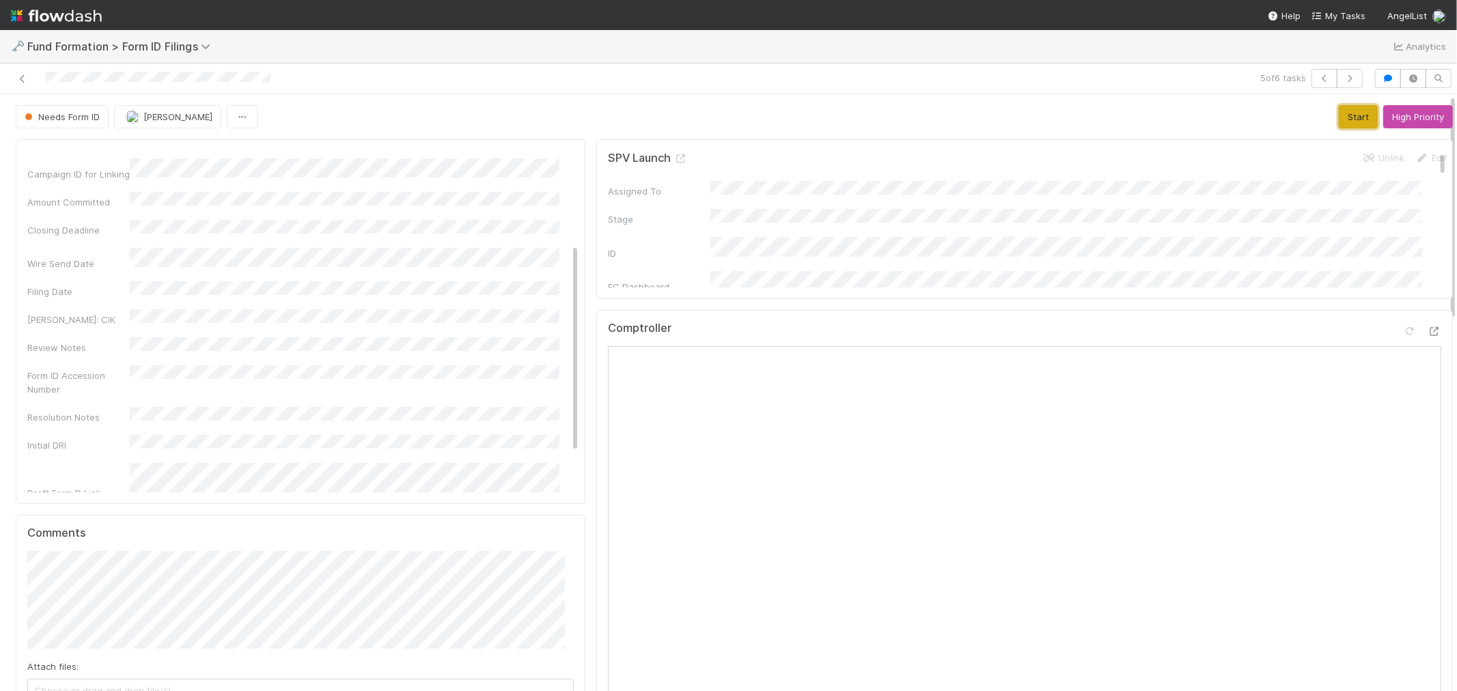
click at [1311, 117] on button "Start" at bounding box center [1358, 116] width 39 height 23
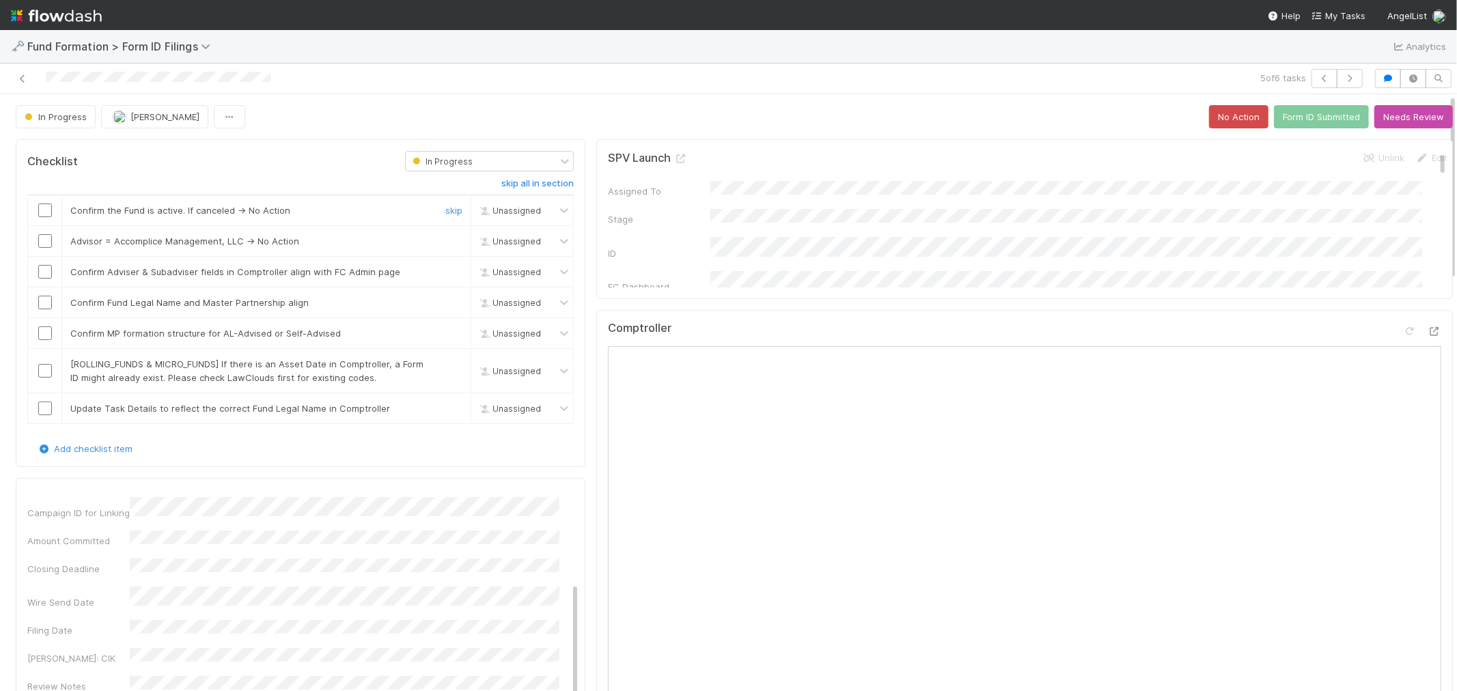
drag, startPoint x: 46, startPoint y: 213, endPoint x: 44, endPoint y: 229, distance: 15.9
click at [46, 213] on input "checkbox" at bounding box center [45, 211] width 14 height 14
click at [44, 243] on input "checkbox" at bounding box center [45, 241] width 14 height 14
drag, startPoint x: 44, startPoint y: 269, endPoint x: 41, endPoint y: 290, distance: 20.7
click at [43, 269] on input "checkbox" at bounding box center [45, 272] width 14 height 14
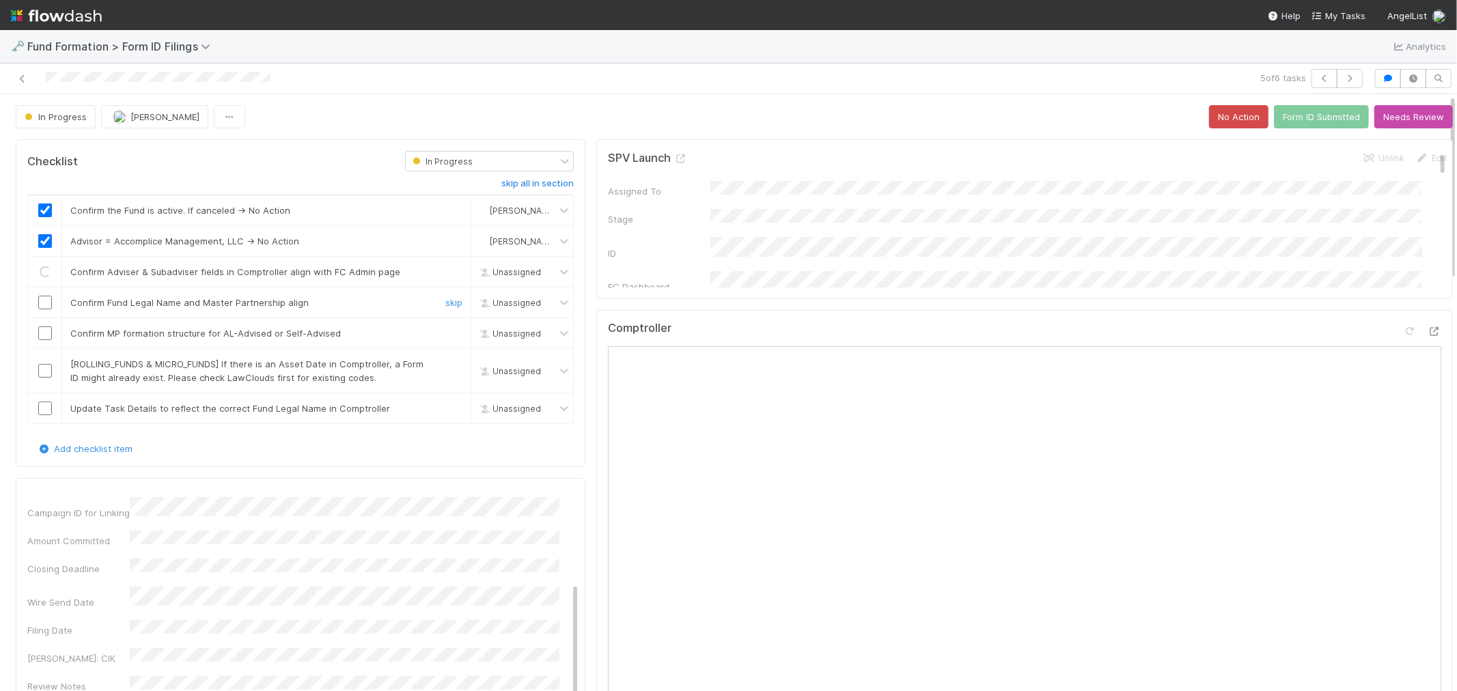
click at [42, 302] on input "checkbox" at bounding box center [45, 303] width 14 height 14
click at [42, 331] on input "checkbox" at bounding box center [45, 334] width 14 height 14
click at [445, 365] on link "skip" at bounding box center [453, 364] width 17 height 11
click at [39, 408] on input "checkbox" at bounding box center [45, 409] width 14 height 14
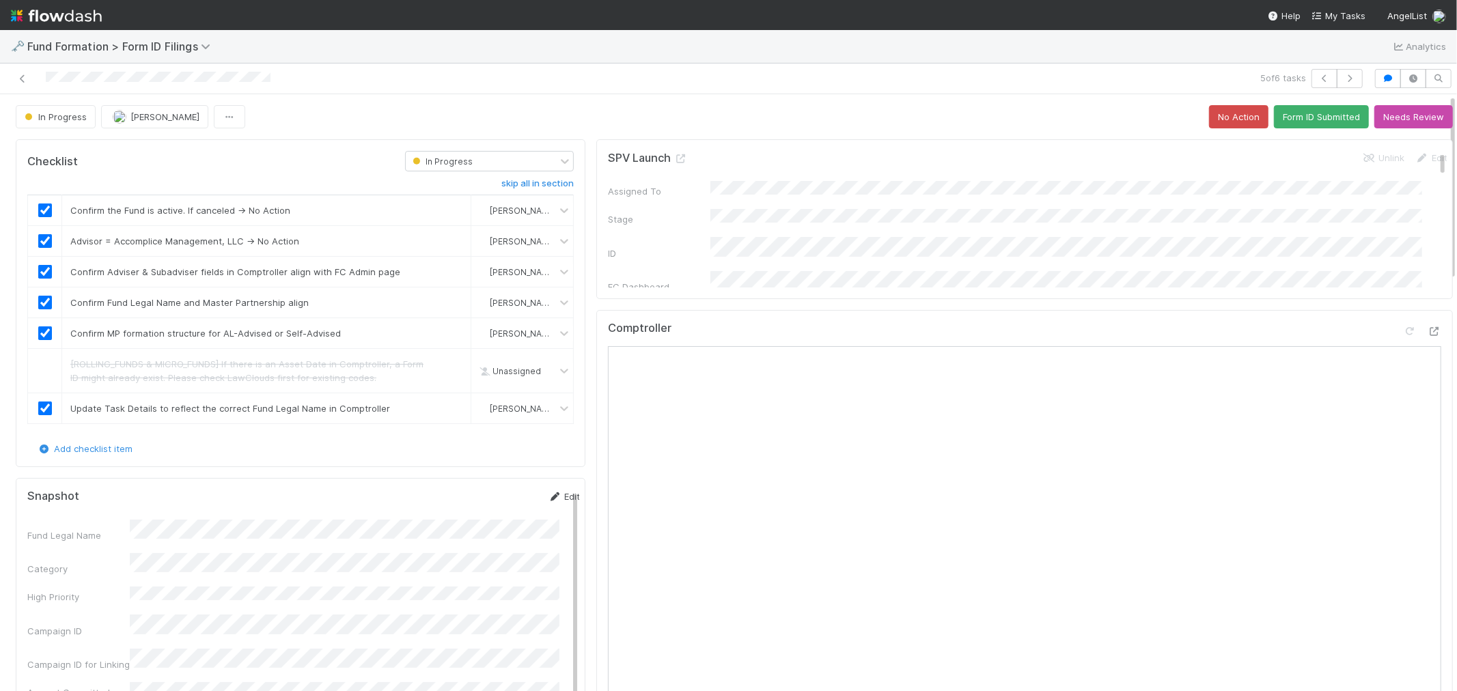
click at [548, 496] on icon at bounding box center [555, 497] width 14 height 9
click at [491, 501] on button "Save" at bounding box center [507, 501] width 39 height 23
click at [1311, 112] on button "Form ID Submitted" at bounding box center [1321, 116] width 95 height 23
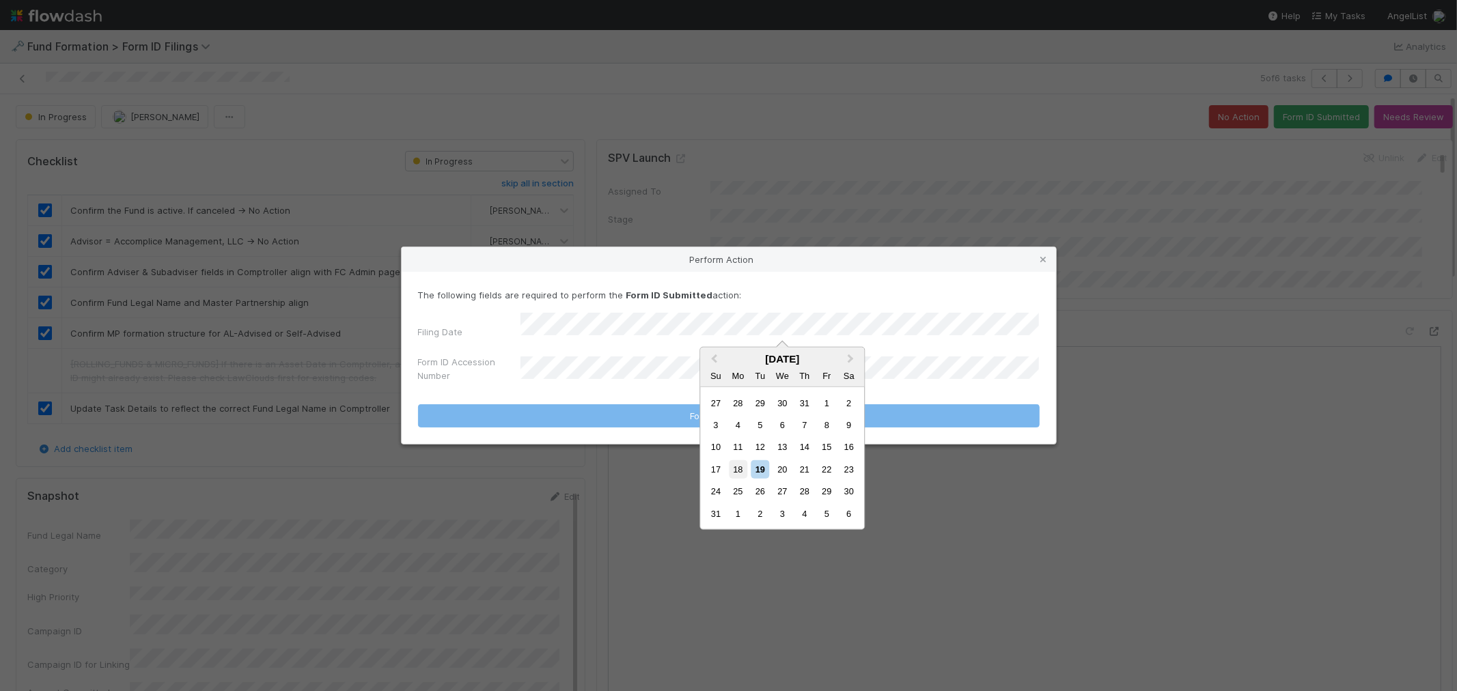
click at [736, 467] on div "18" at bounding box center [738, 469] width 18 height 18
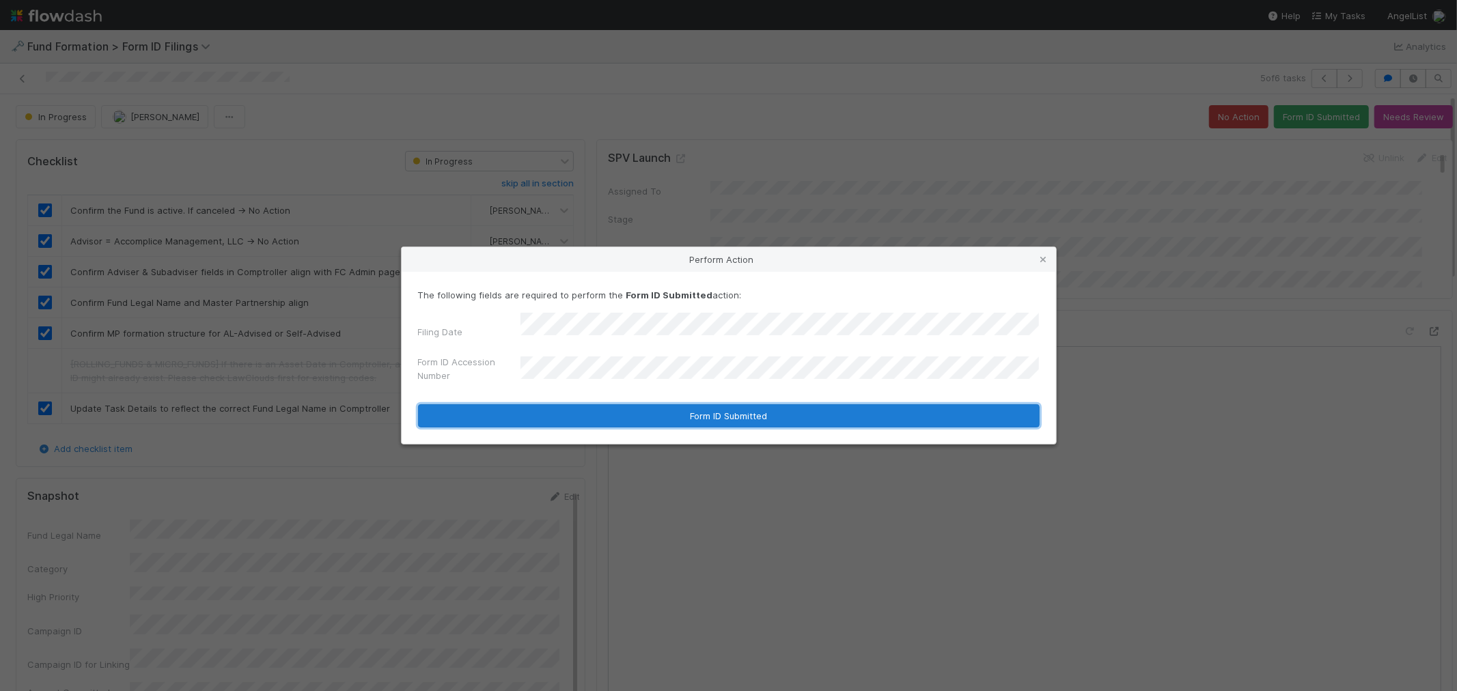
click at [740, 409] on button "Form ID Submitted" at bounding box center [729, 415] width 622 height 23
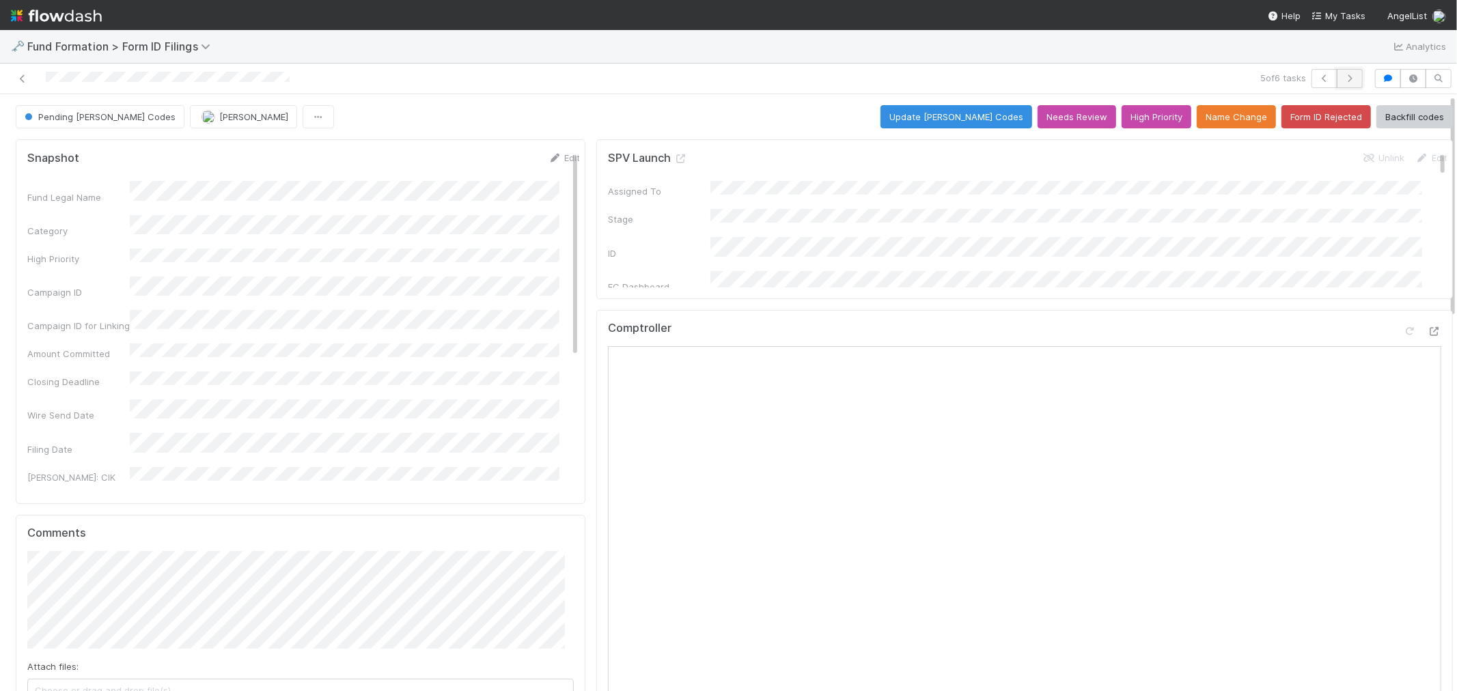
click at [1311, 81] on icon "button" at bounding box center [1350, 78] width 14 height 8
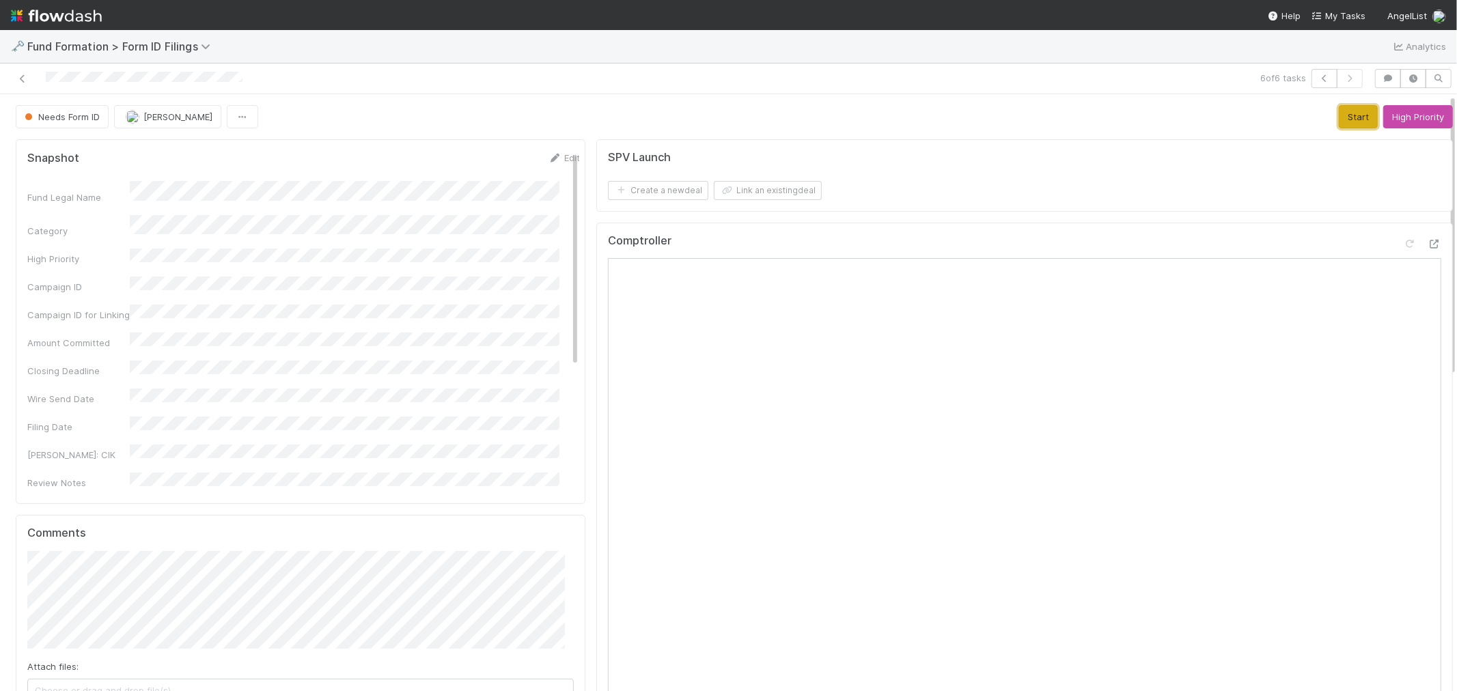
click at [1311, 120] on button "Start" at bounding box center [1358, 116] width 39 height 23
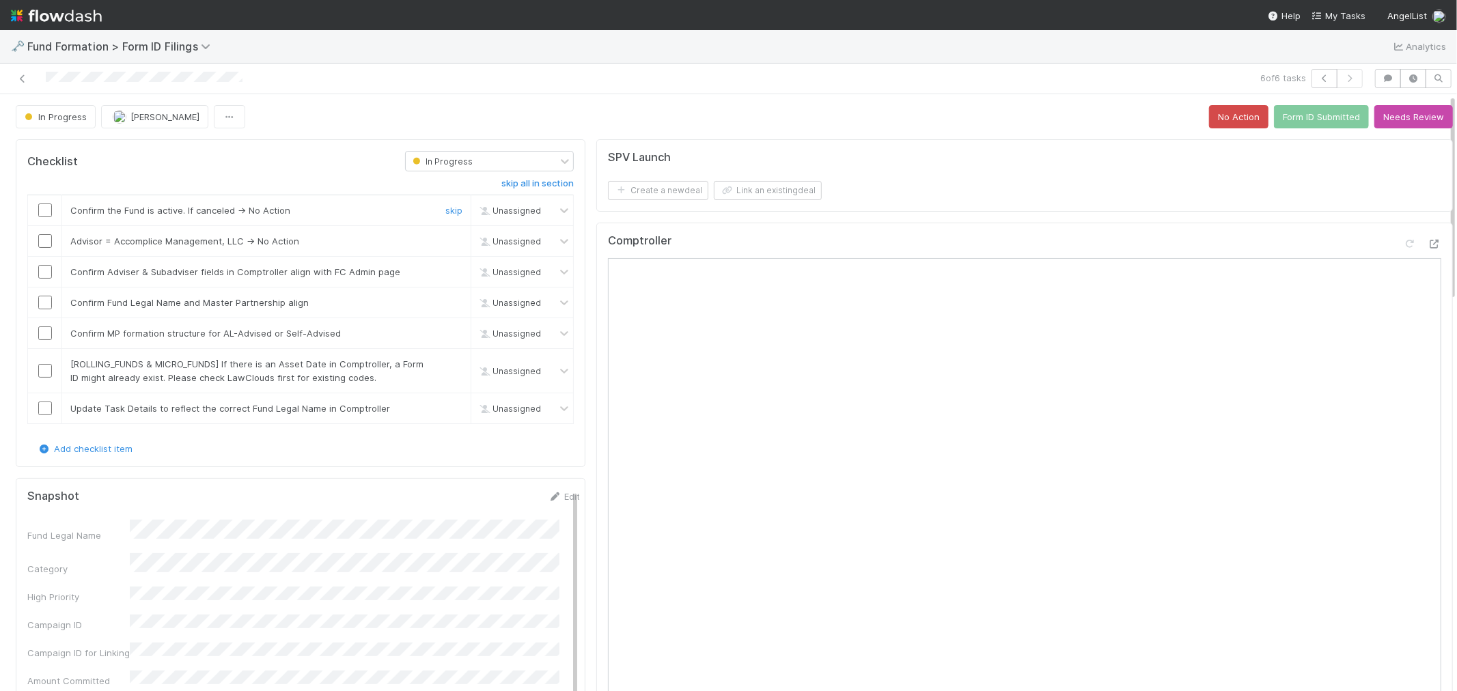
drag, startPoint x: 44, startPoint y: 213, endPoint x: 39, endPoint y: 234, distance: 21.2
click at [44, 213] on input "checkbox" at bounding box center [45, 211] width 14 height 14
click at [39, 239] on input "checkbox" at bounding box center [45, 241] width 14 height 14
click at [45, 273] on input "checkbox" at bounding box center [45, 272] width 14 height 14
drag, startPoint x: 44, startPoint y: 303, endPoint x: 46, endPoint y: 320, distance: 17.1
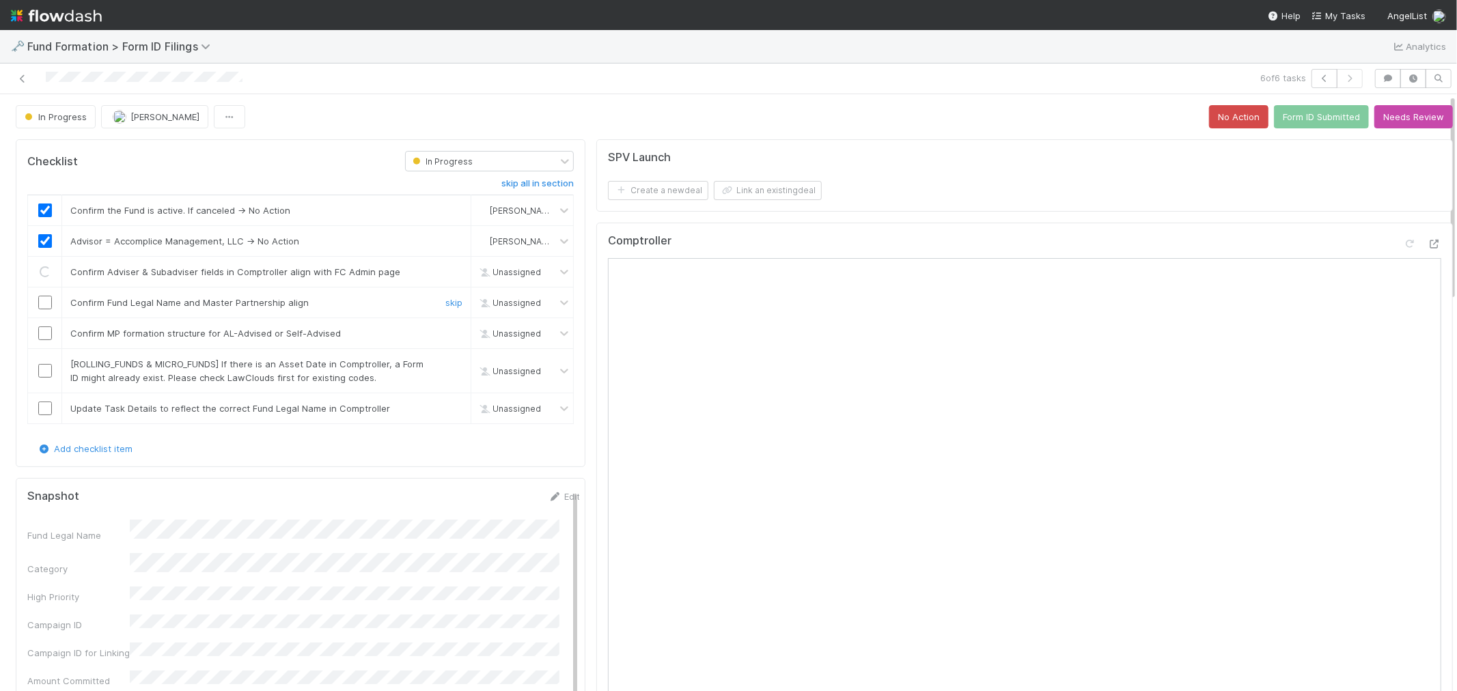
click at [44, 303] on input "checkbox" at bounding box center [45, 303] width 14 height 14
click at [44, 335] on input "checkbox" at bounding box center [45, 334] width 14 height 14
click at [445, 366] on link "skip" at bounding box center [453, 364] width 17 height 11
click at [445, 410] on link "skip" at bounding box center [453, 408] width 17 height 11
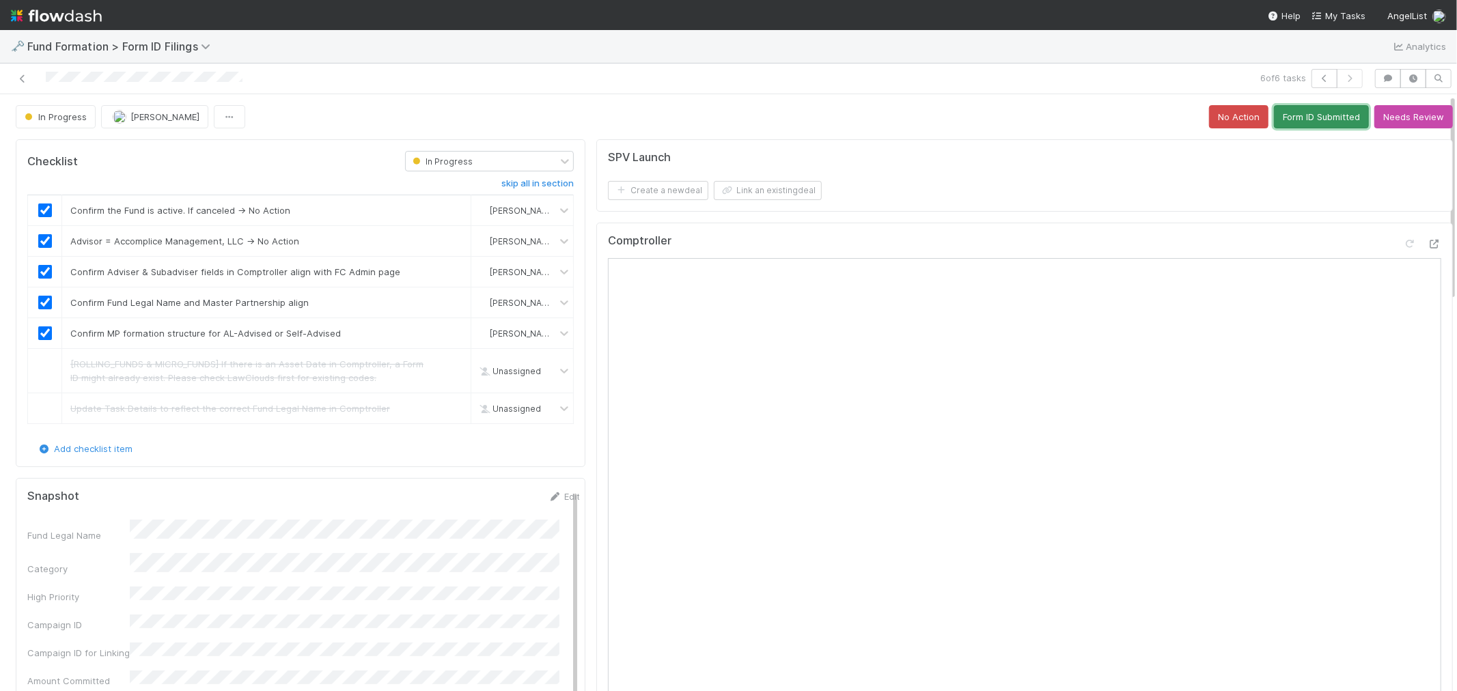
click at [1284, 115] on button "Form ID Submitted" at bounding box center [1321, 116] width 95 height 23
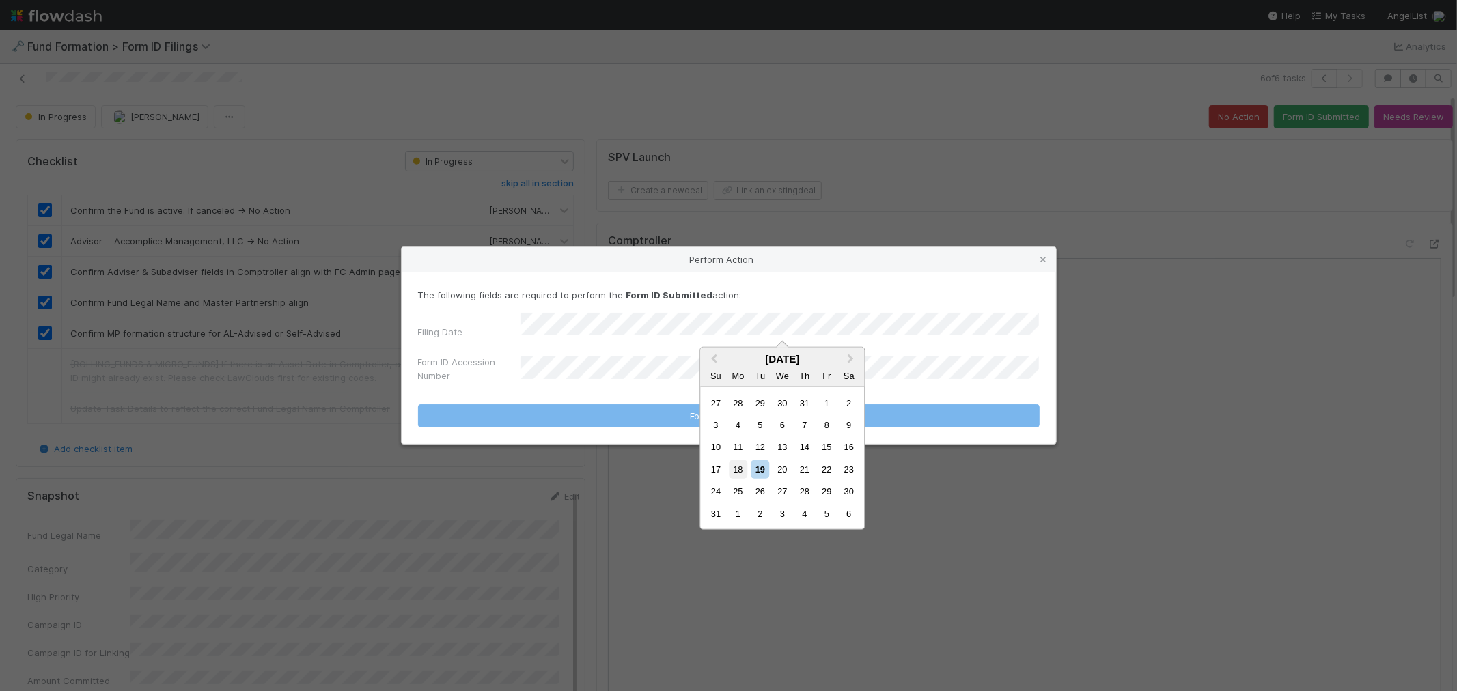
click at [741, 473] on div "18" at bounding box center [738, 469] width 18 height 18
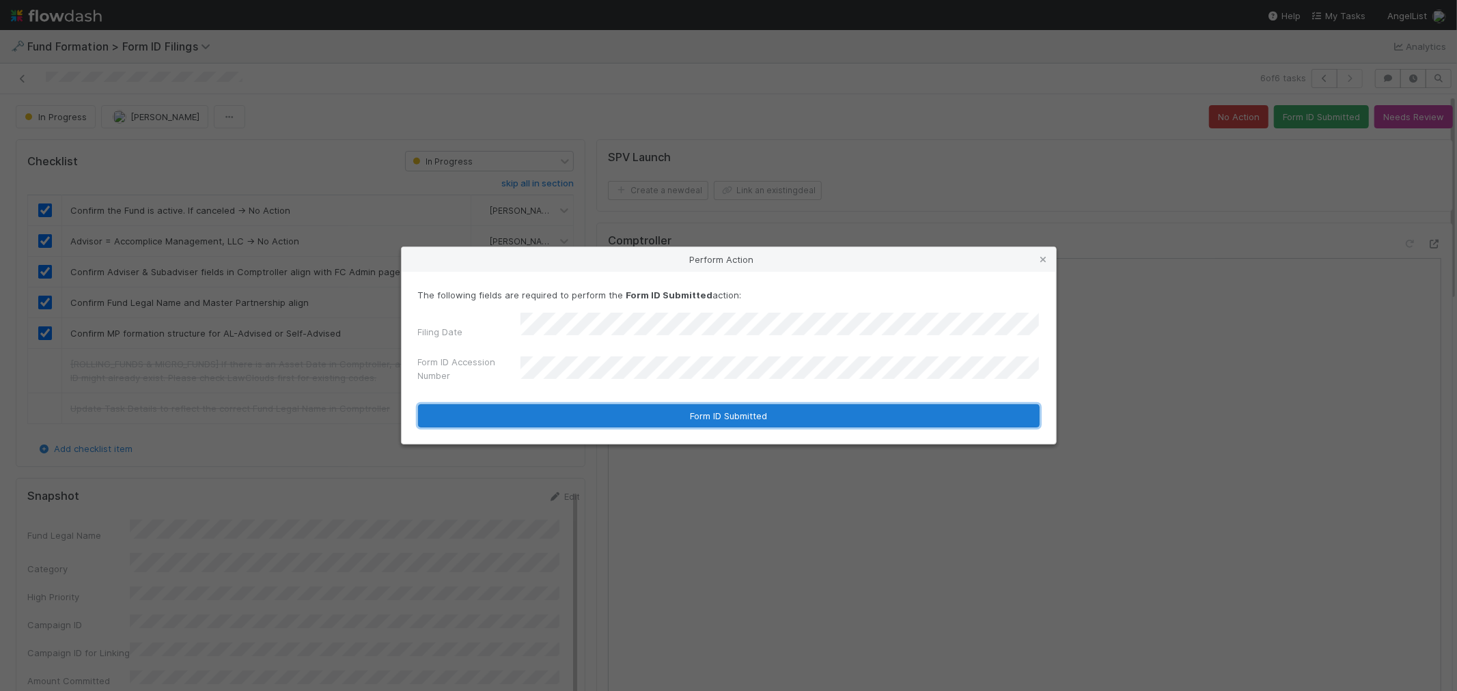
click at [734, 406] on button "Form ID Submitted" at bounding box center [729, 415] width 622 height 23
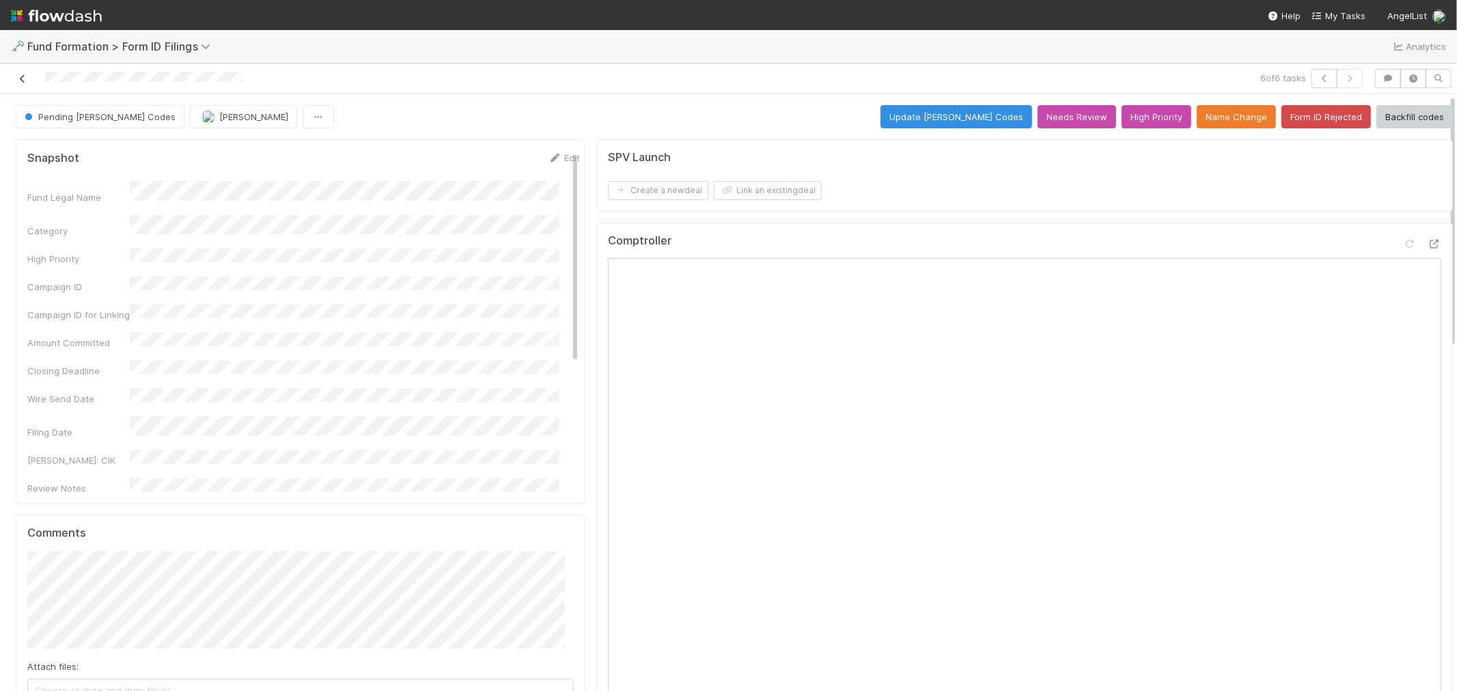
click at [20, 79] on icon at bounding box center [23, 78] width 14 height 9
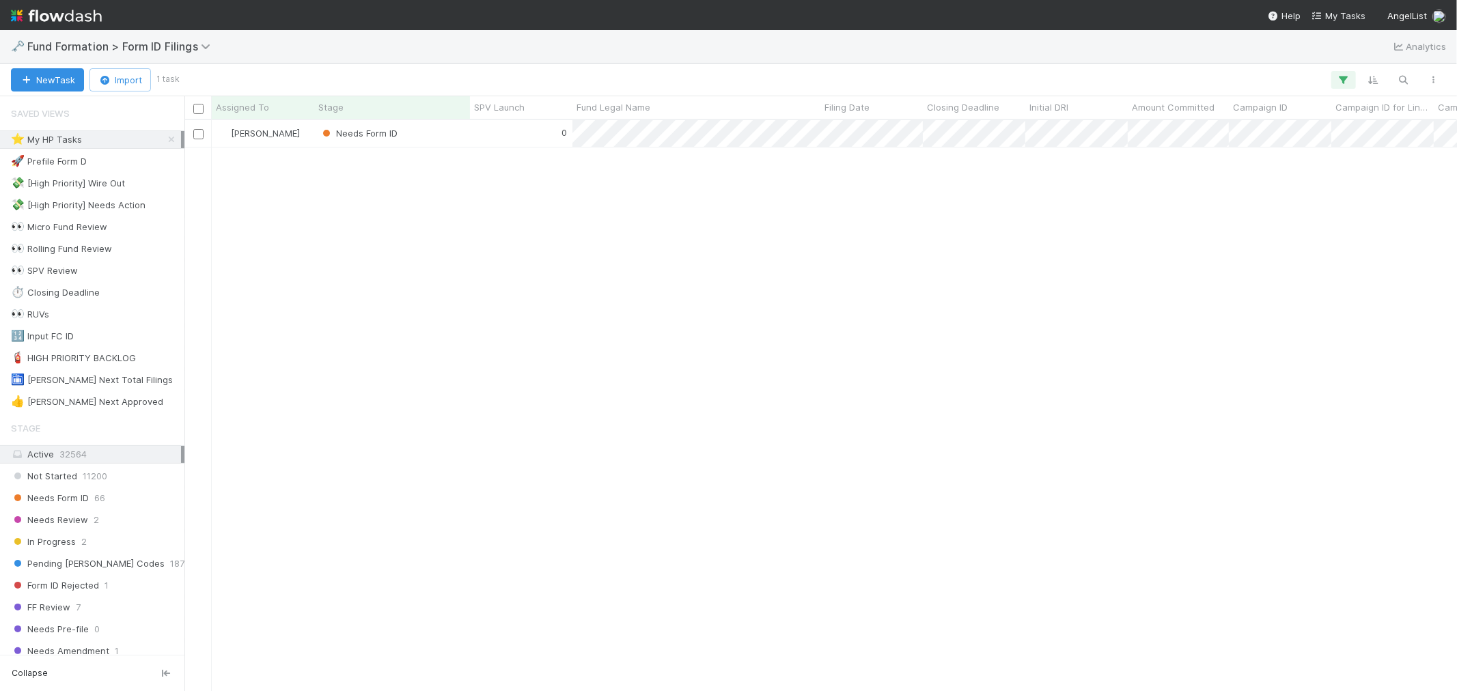
scroll to position [559, 1261]
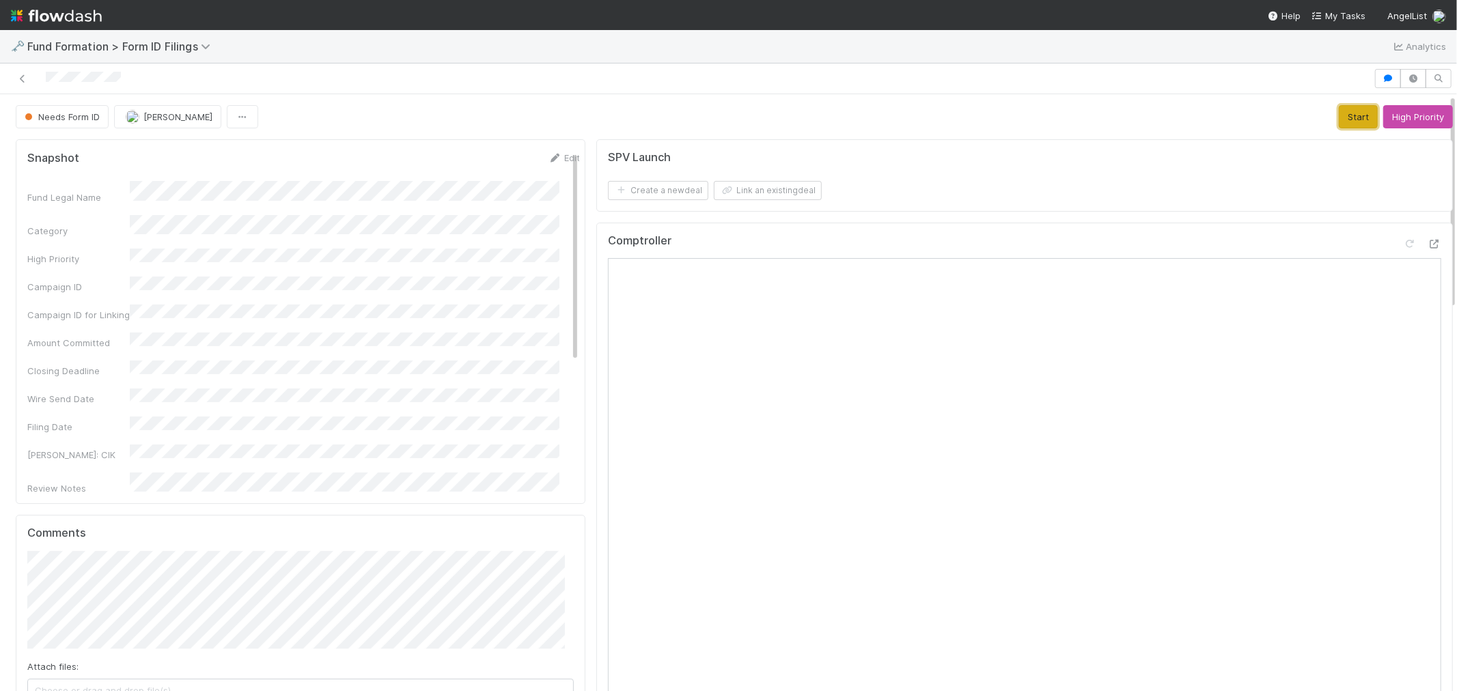
click at [1311, 120] on button "Start" at bounding box center [1358, 116] width 39 height 23
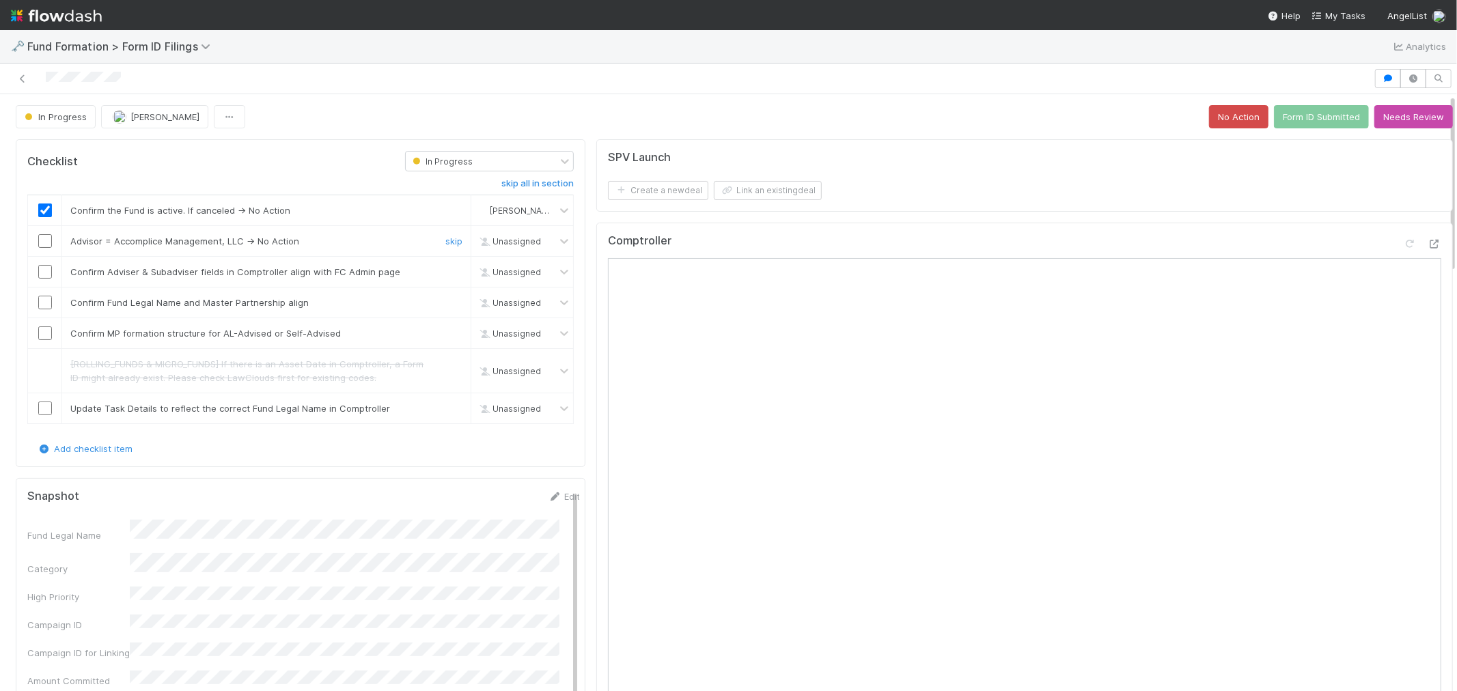
click at [49, 245] on input "checkbox" at bounding box center [45, 241] width 14 height 14
click at [43, 276] on input "checkbox" at bounding box center [45, 272] width 14 height 14
click at [43, 304] on input "checkbox" at bounding box center [45, 303] width 14 height 14
click at [44, 332] on input "checkbox" at bounding box center [45, 334] width 14 height 14
click at [445, 406] on link "skip" at bounding box center [453, 408] width 17 height 11
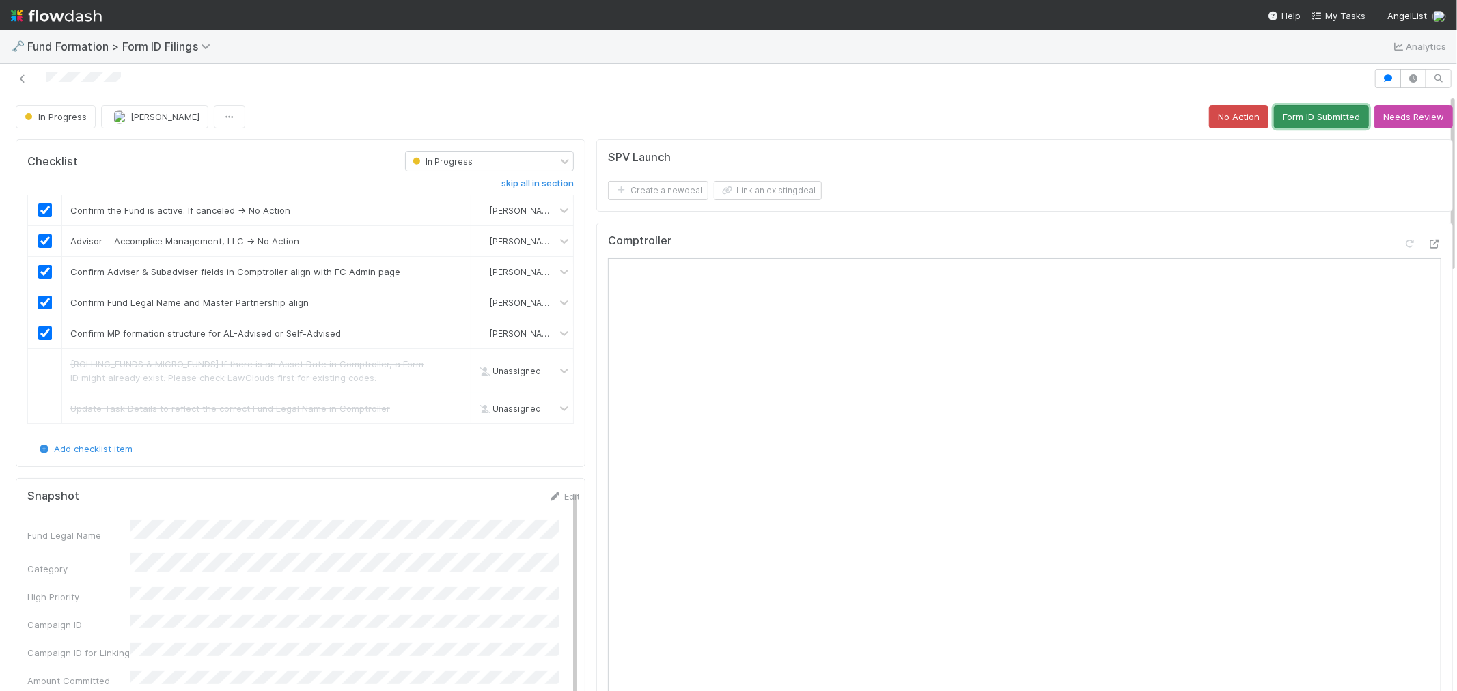
click at [1274, 121] on button "Form ID Submitted" at bounding box center [1321, 116] width 95 height 23
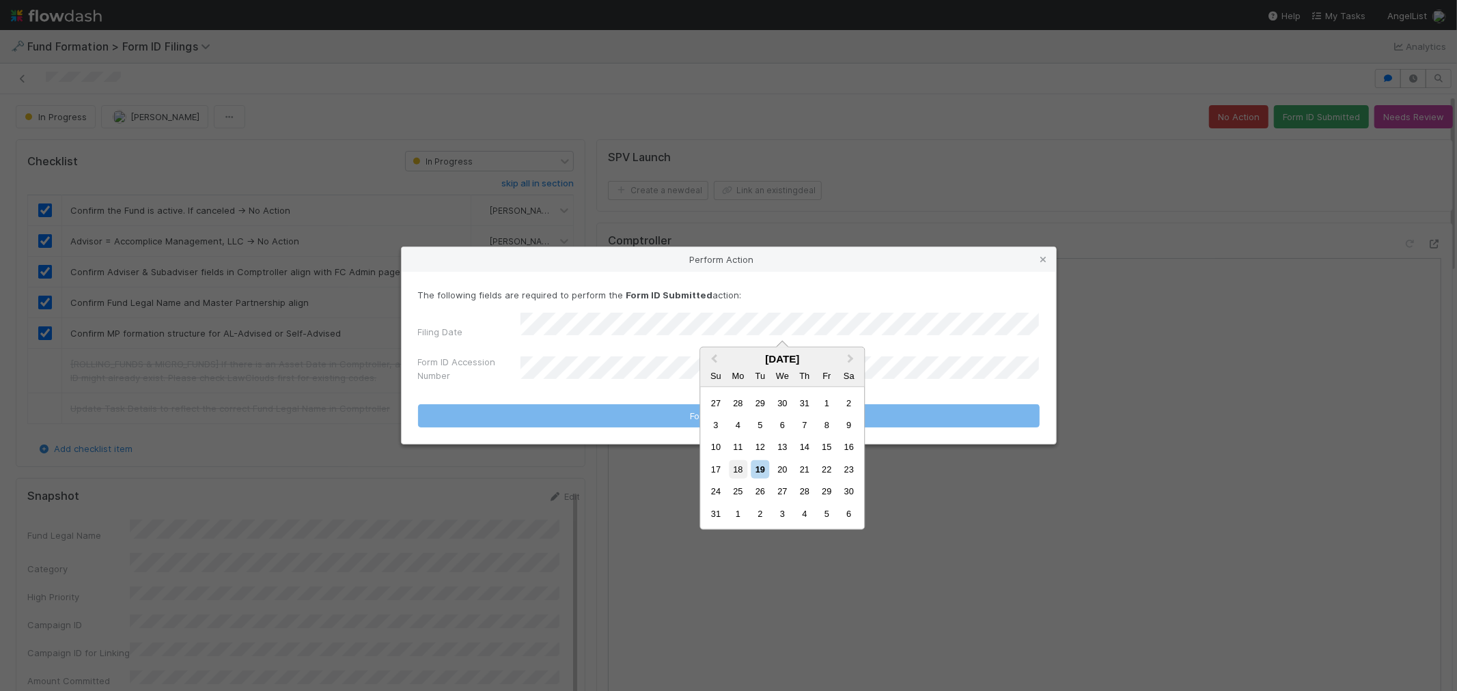
click at [741, 466] on div "18" at bounding box center [738, 469] width 18 height 18
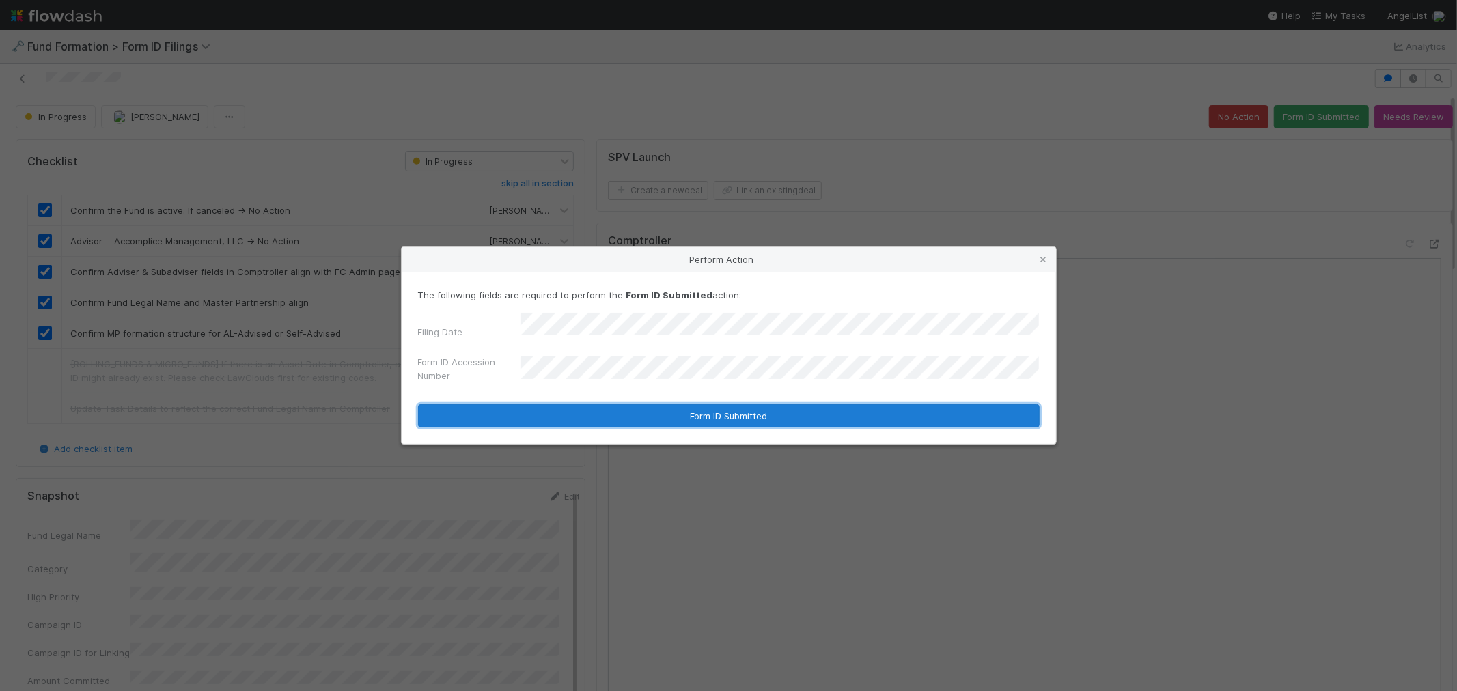
click at [656, 405] on button "Form ID Submitted" at bounding box center [729, 415] width 622 height 23
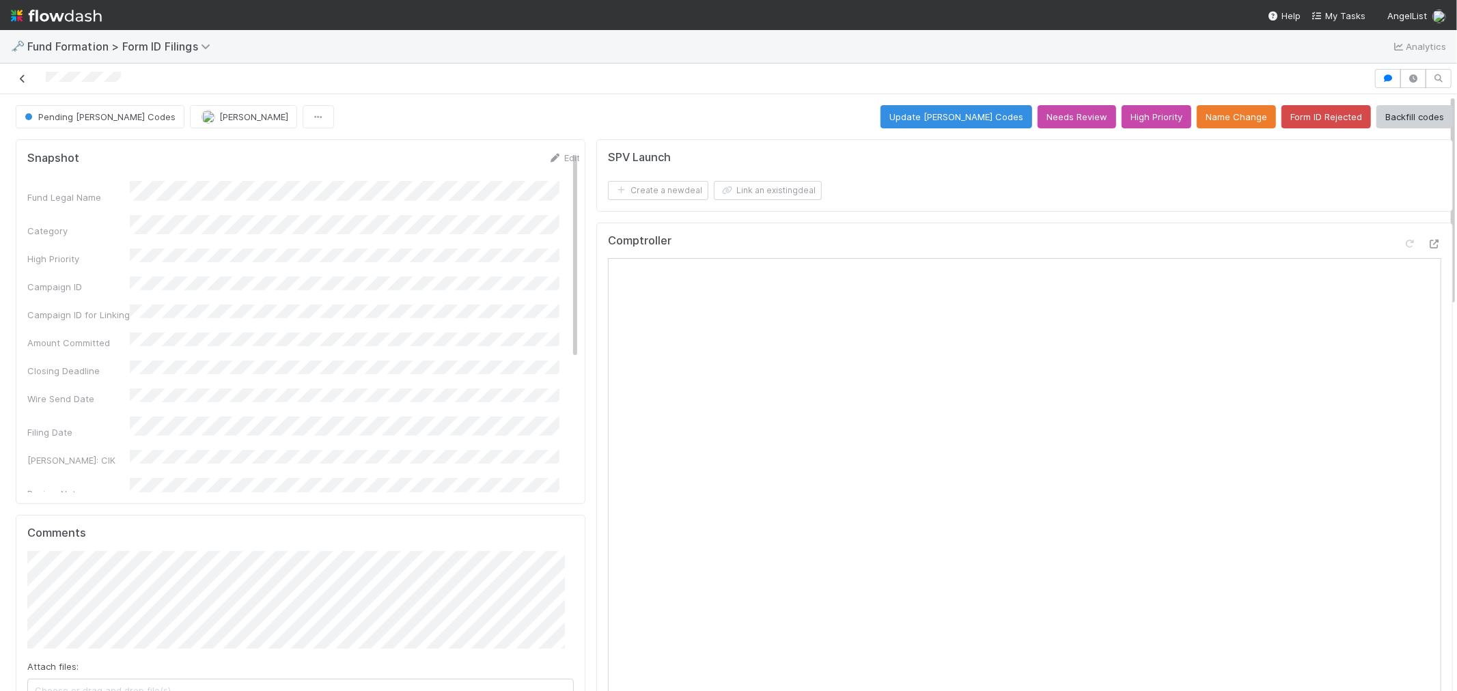
click at [27, 77] on icon at bounding box center [23, 78] width 14 height 9
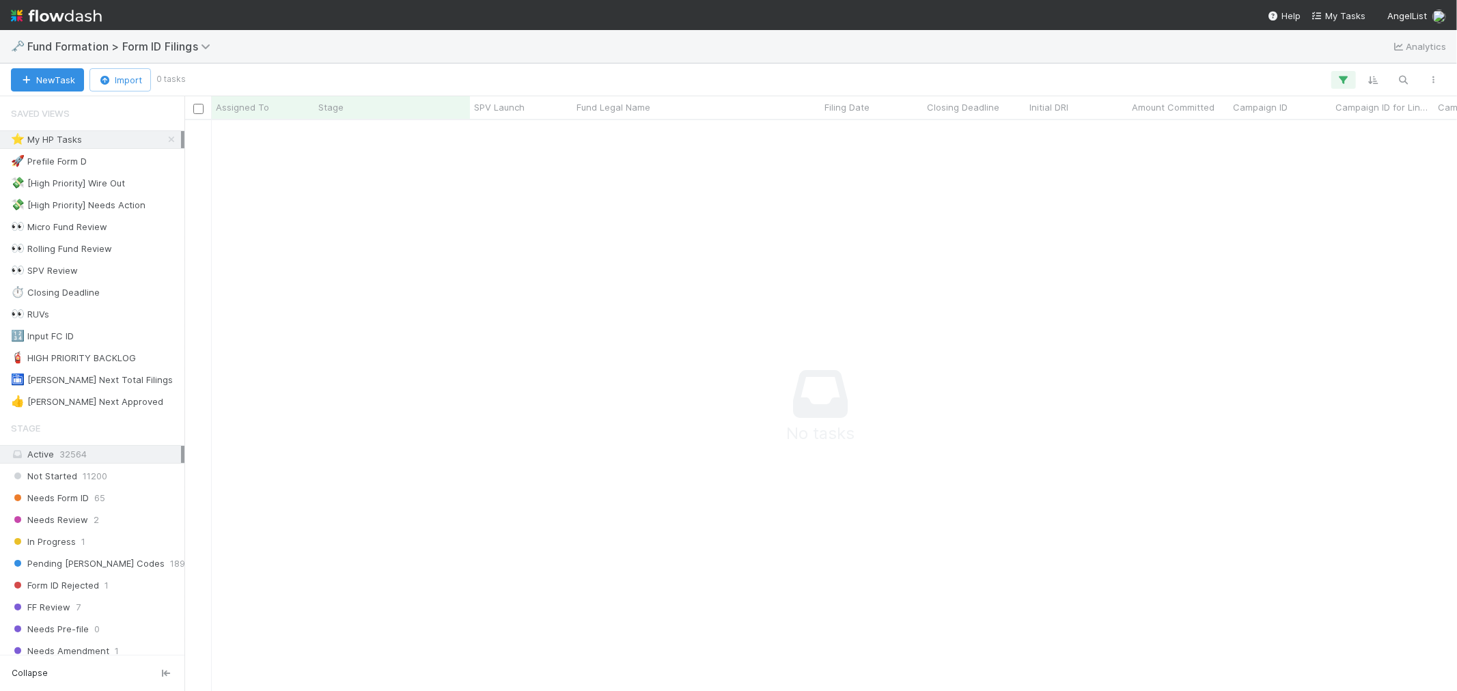
scroll to position [12, 12]
click at [137, 50] on span "Fund Formation > Form ID Filings" at bounding box center [122, 47] width 190 height 14
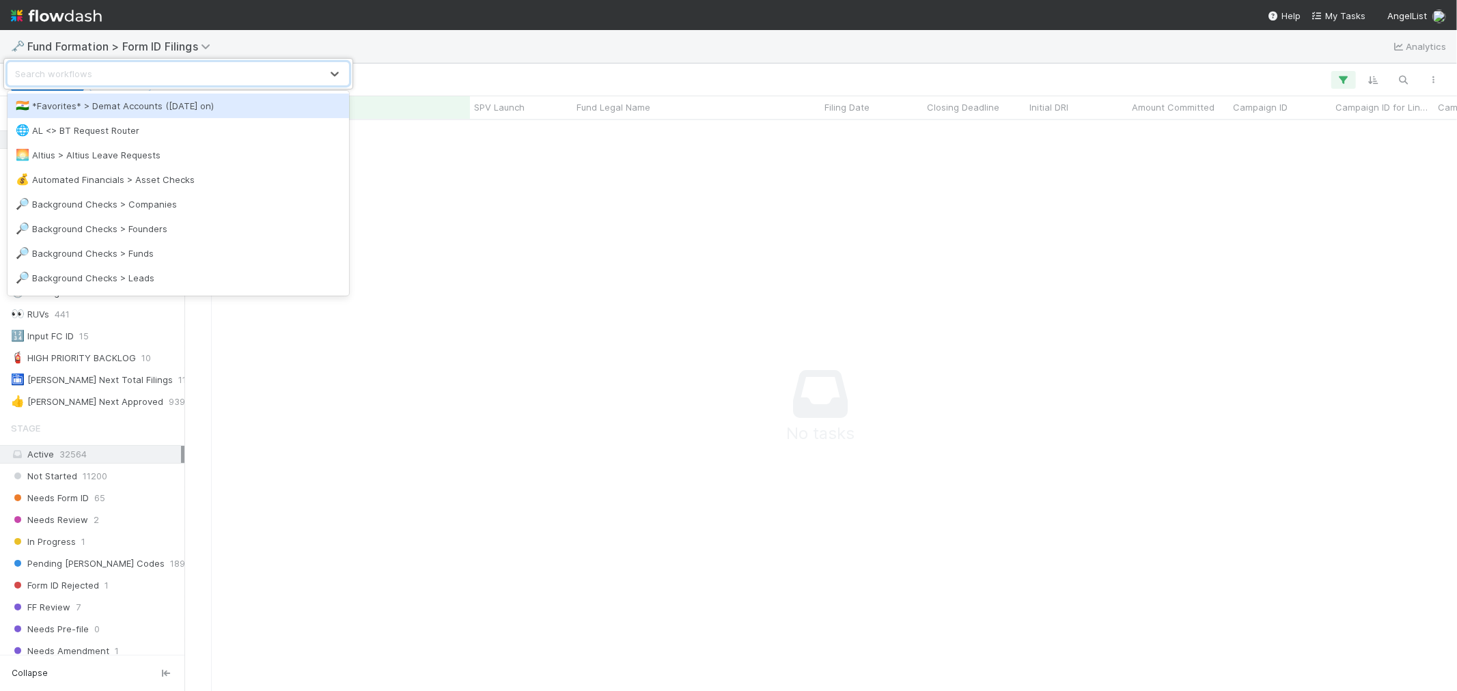
click at [691, 248] on div "option *Favorites* > Demat Accounts (April 2025 on) focused, 1 of 40. 40 result…" at bounding box center [728, 345] width 1457 height 691
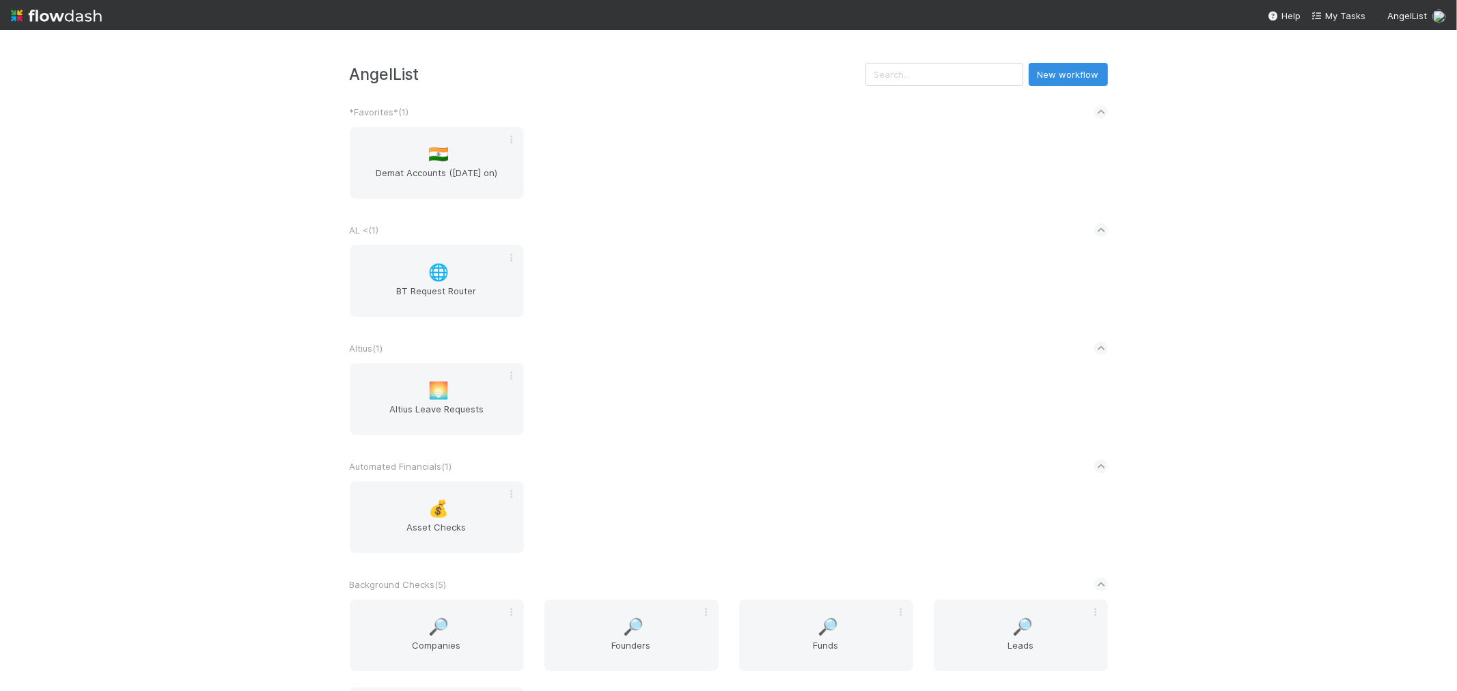
click at [779, 212] on div "🇮🇳 Demat Accounts (April 2025 on)" at bounding box center [729, 171] width 779 height 88
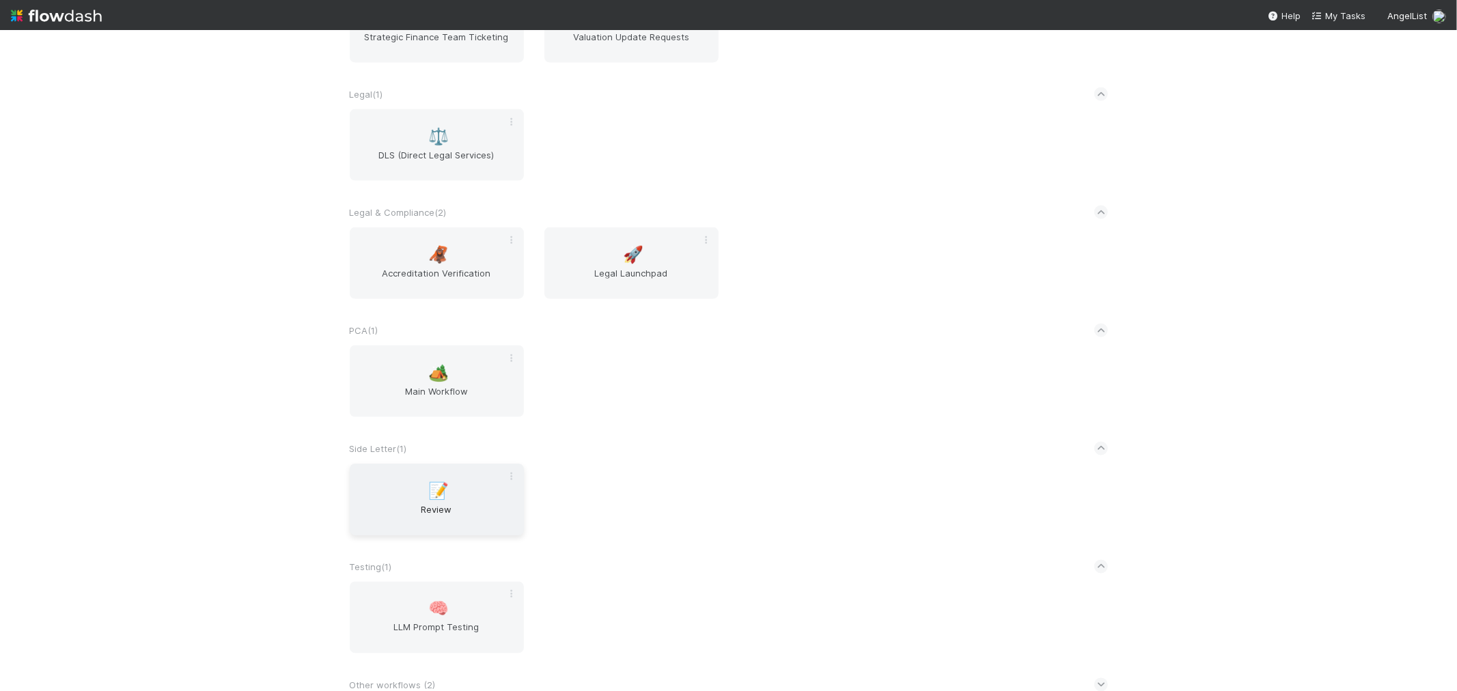
click at [418, 471] on div "📝 Review" at bounding box center [437, 500] width 174 height 72
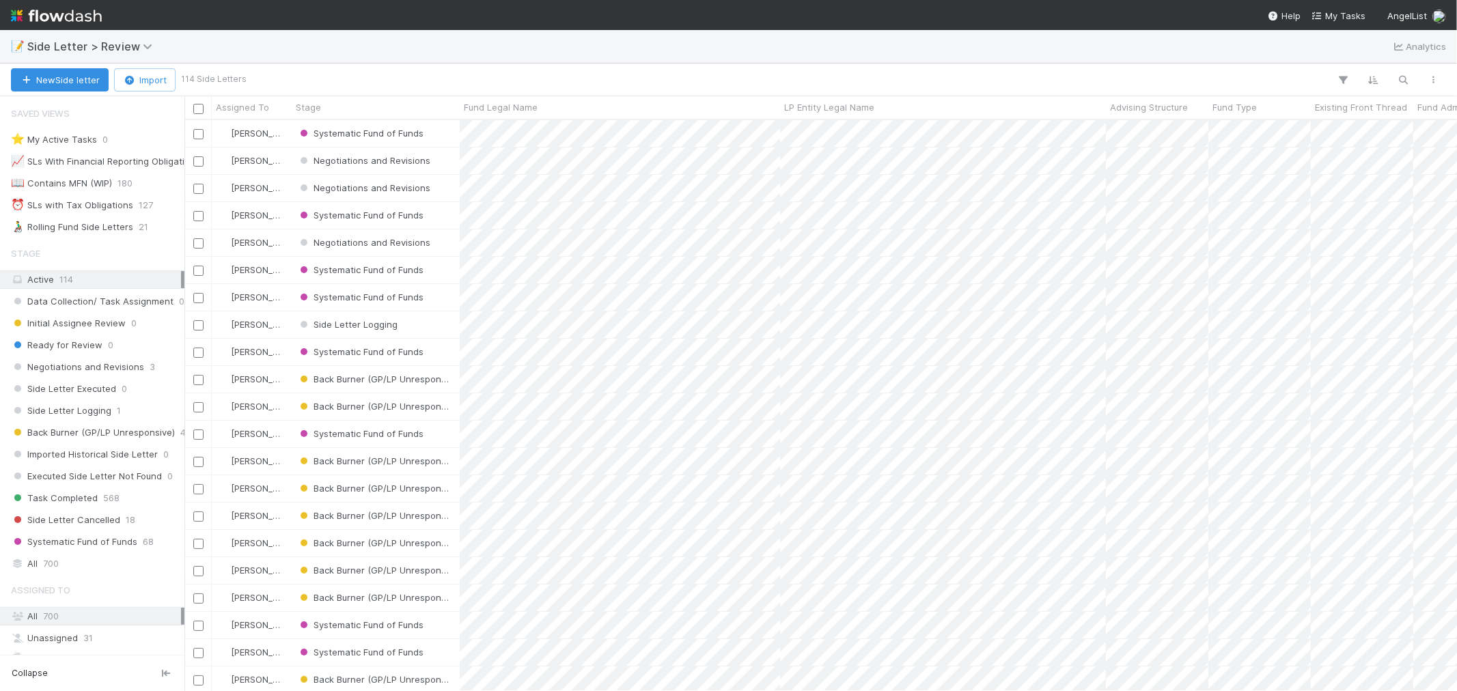
scroll to position [559, 1261]
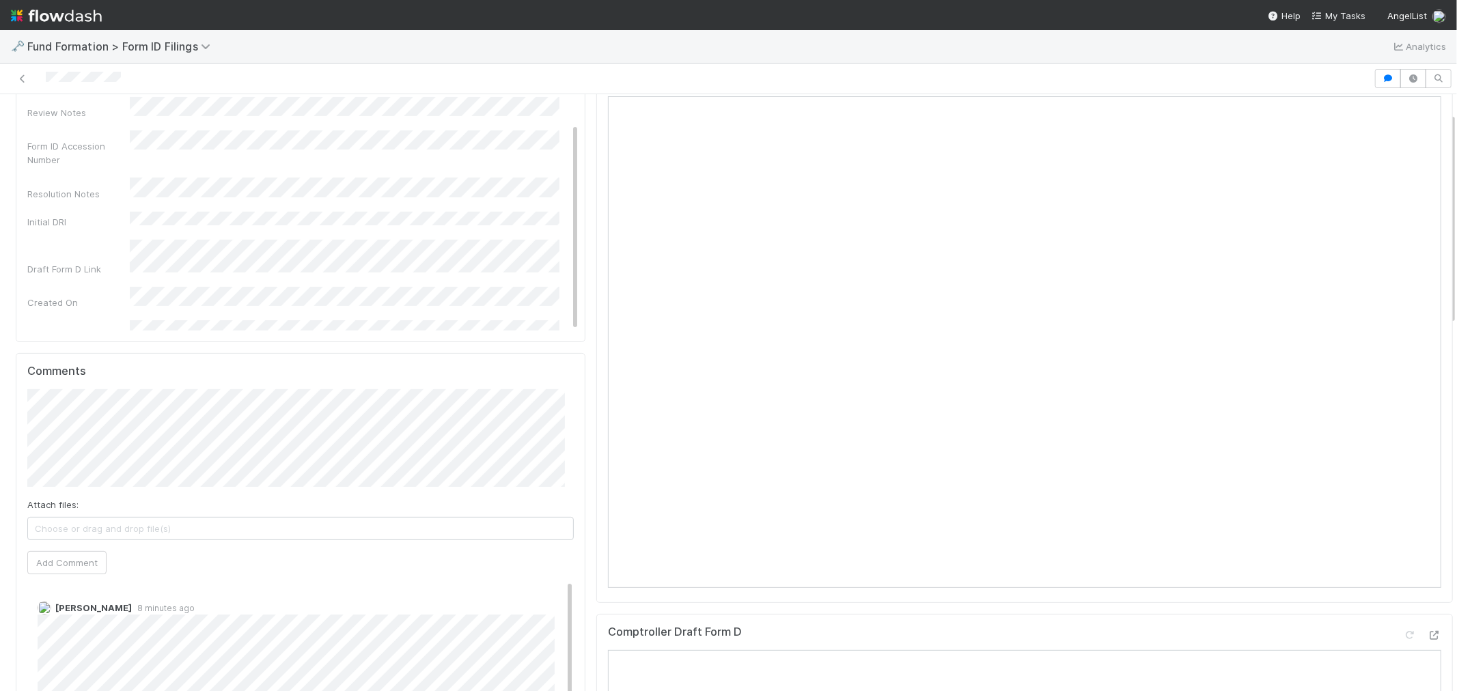
scroll to position [303, 0]
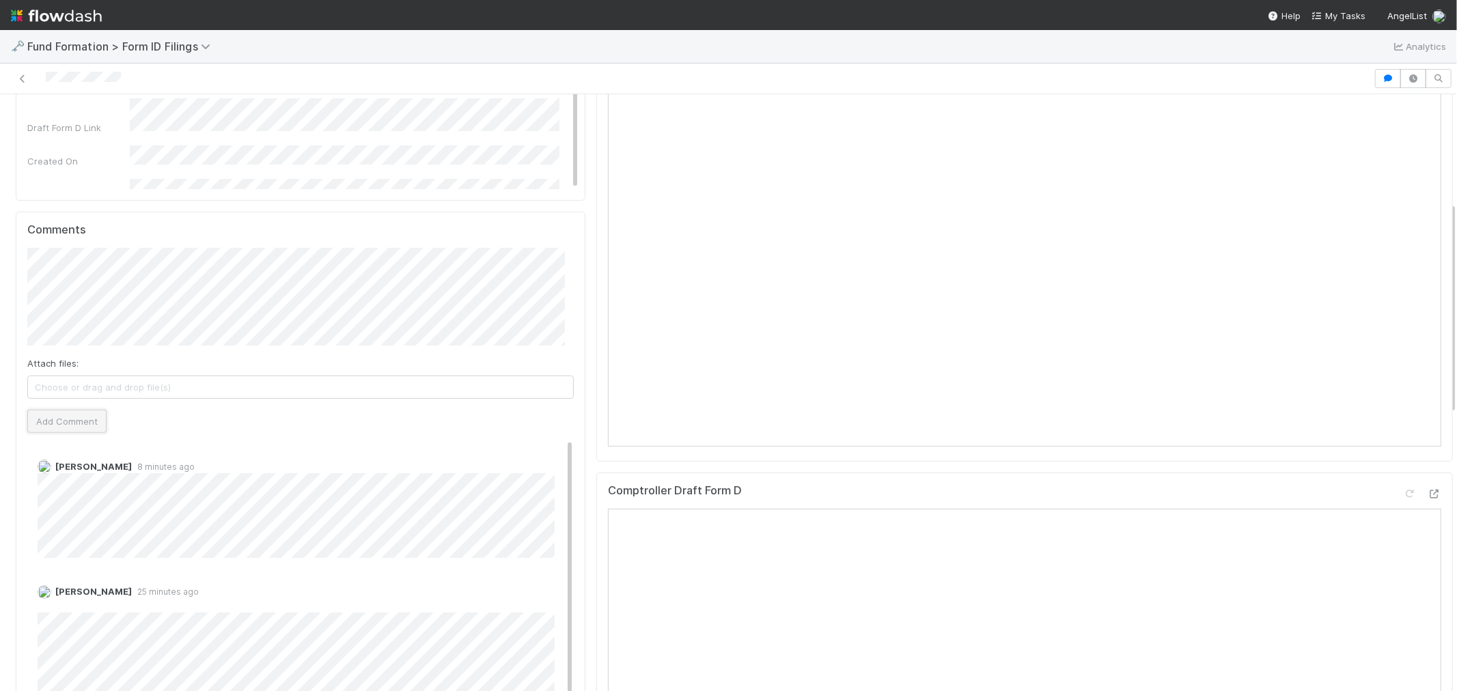
click at [62, 412] on button "Add Comment" at bounding box center [66, 421] width 79 height 23
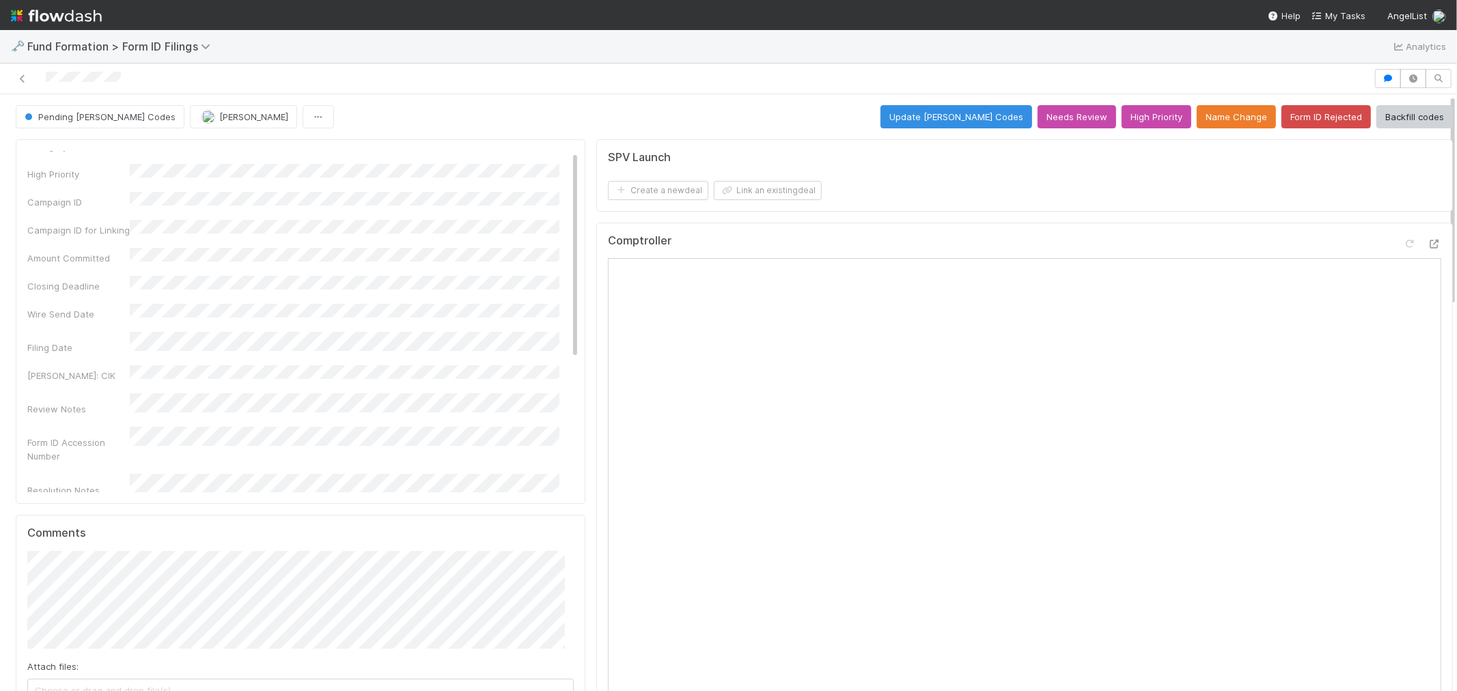
scroll to position [0, 0]
click at [23, 77] on icon at bounding box center [23, 78] width 14 height 9
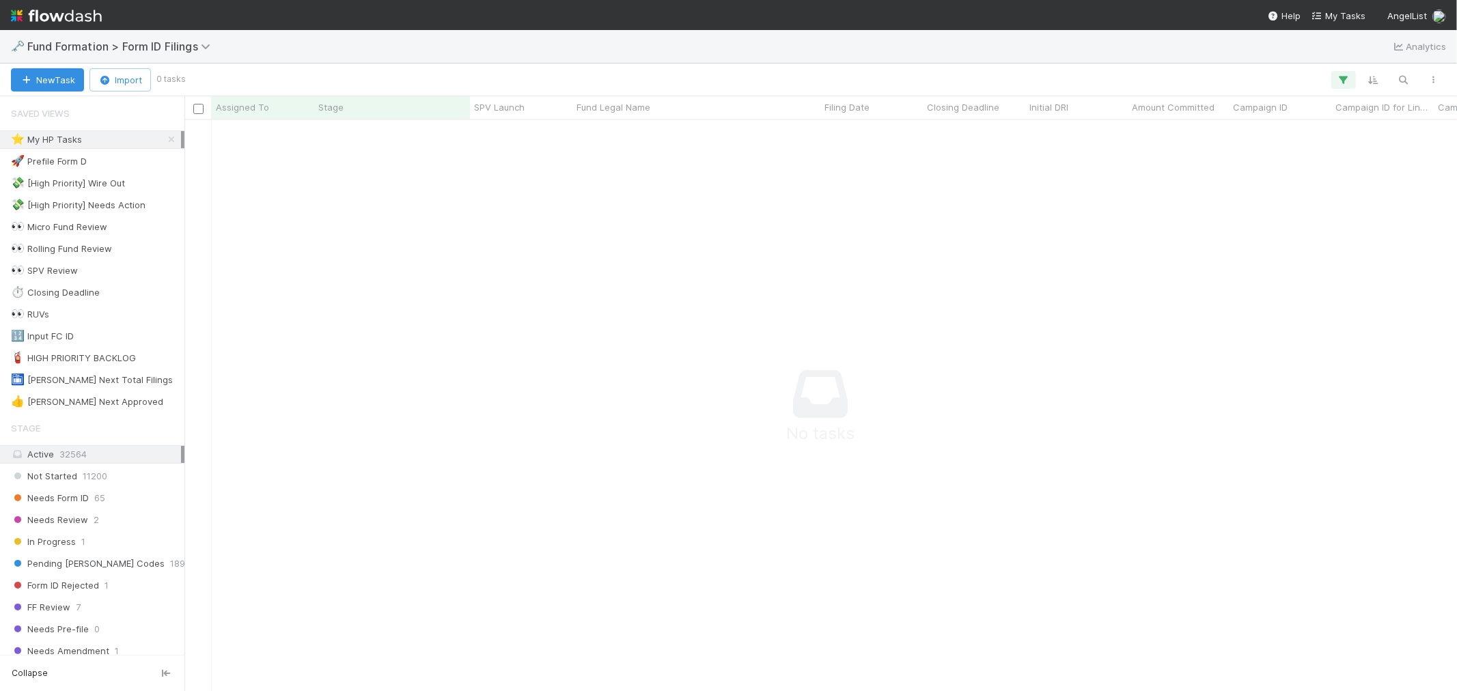
scroll to position [548, 1250]
click at [77, 501] on span "Needs Form ID" at bounding box center [50, 498] width 78 height 17
click at [165, 137] on icon at bounding box center [172, 139] width 14 height 9
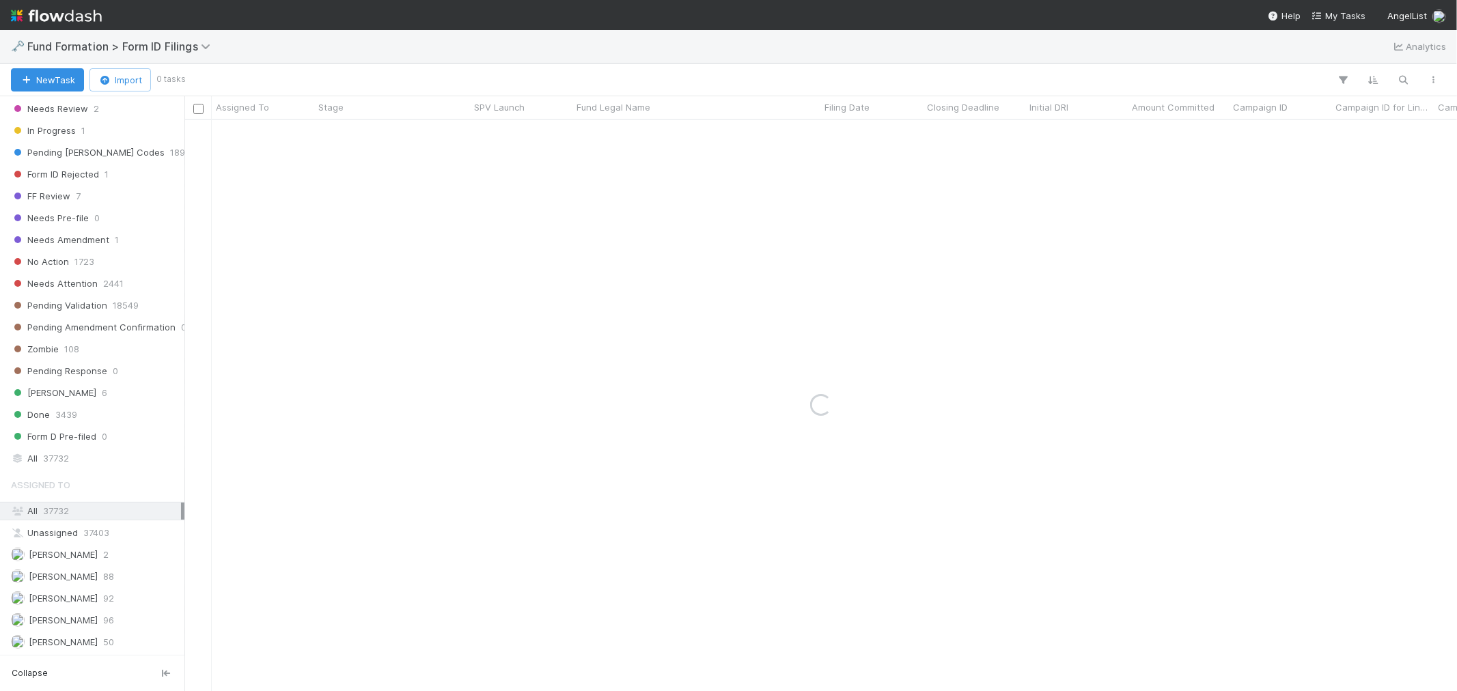
scroll to position [417, 0]
click at [92, 639] on span "[PERSON_NAME]" at bounding box center [63, 642] width 69 height 11
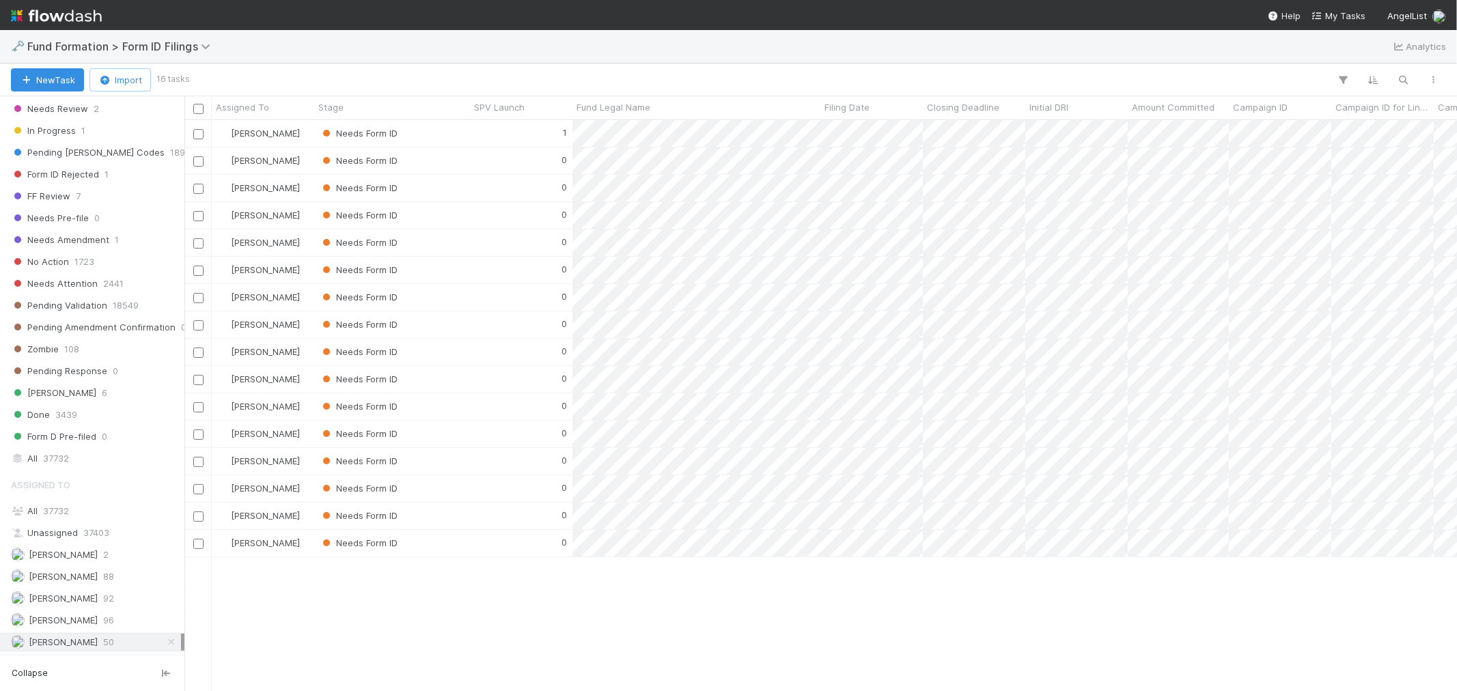
scroll to position [559, 1261]
click at [471, 130] on div "1" at bounding box center [521, 133] width 102 height 27
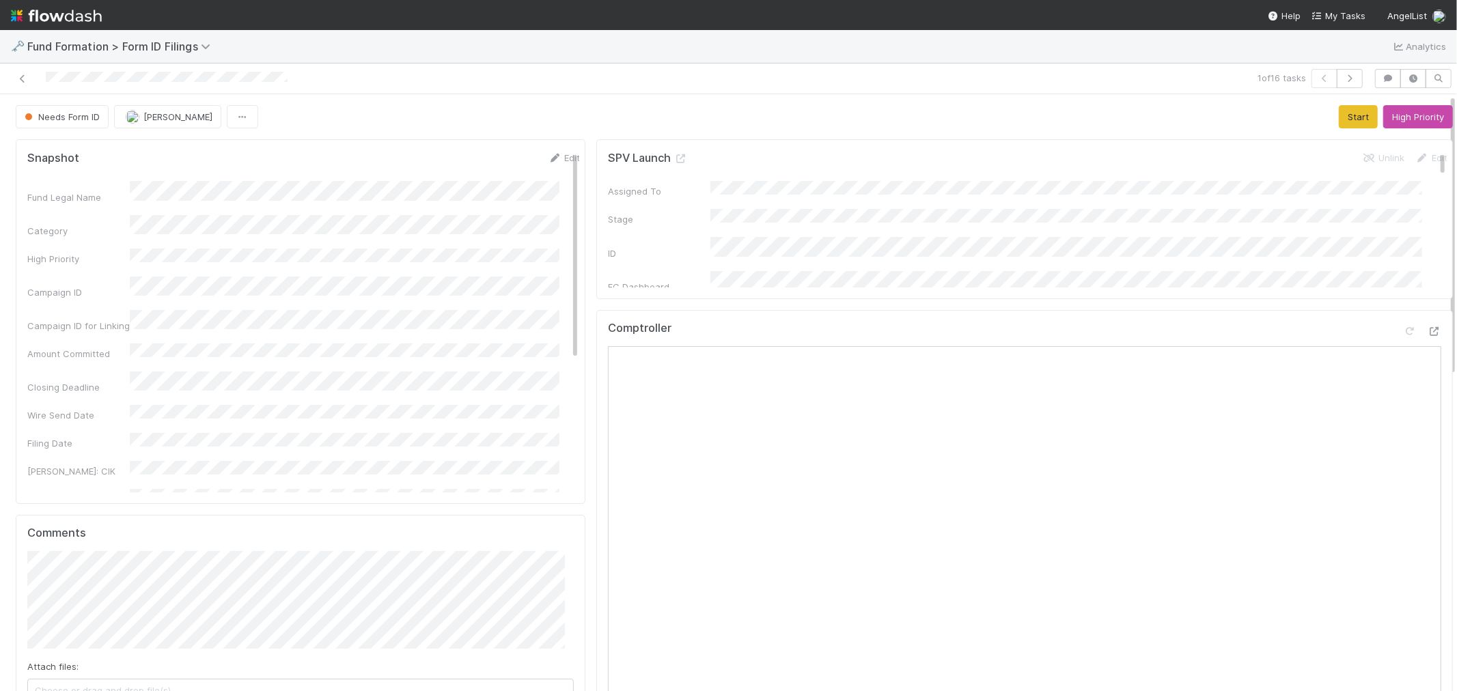
click at [1189, 323] on div "Comptroller" at bounding box center [1024, 334] width 833 height 25
click at [1344, 119] on button "Start" at bounding box center [1358, 116] width 39 height 23
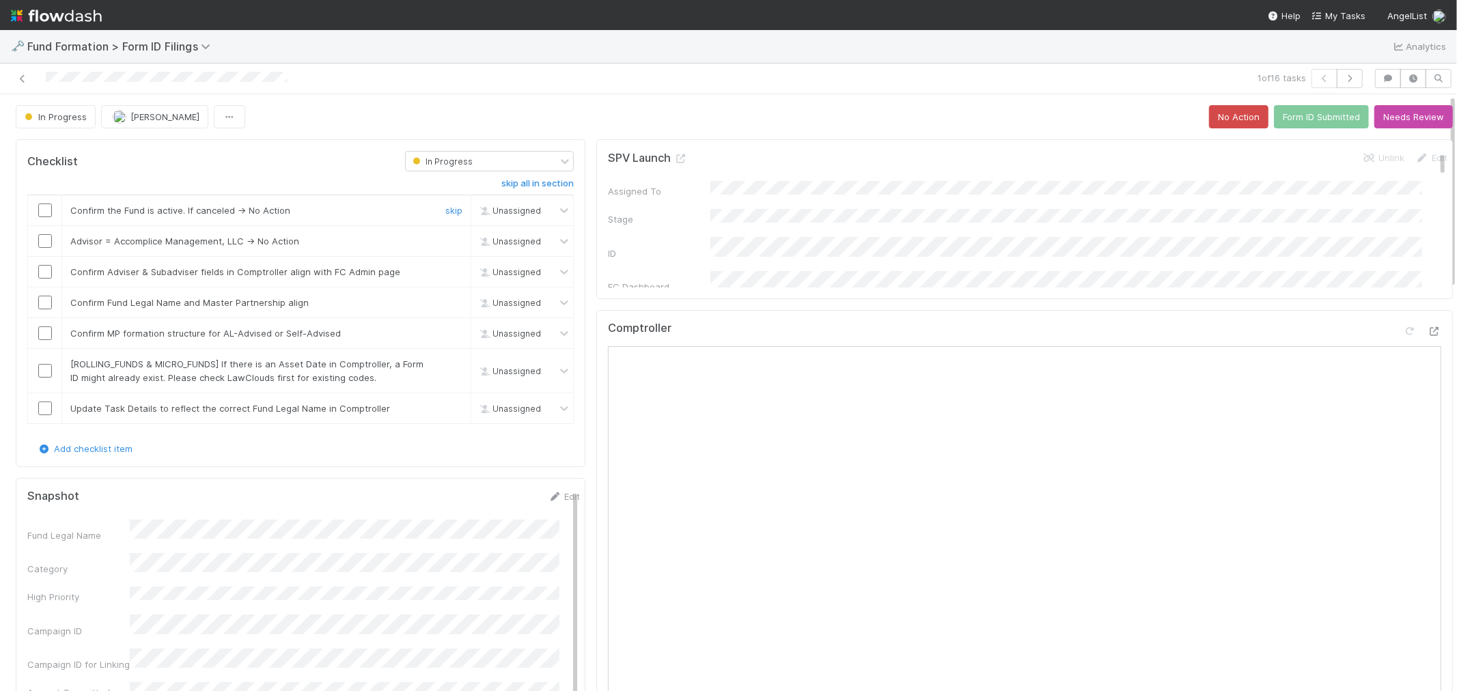
drag, startPoint x: 46, startPoint y: 212, endPoint x: 45, endPoint y: 234, distance: 21.9
click at [46, 212] on input "checkbox" at bounding box center [45, 211] width 14 height 14
drag, startPoint x: 45, startPoint y: 239, endPoint x: 46, endPoint y: 250, distance: 11.0
click at [45, 240] on input "checkbox" at bounding box center [45, 241] width 14 height 14
drag, startPoint x: 46, startPoint y: 270, endPoint x: 44, endPoint y: 291, distance: 21.4
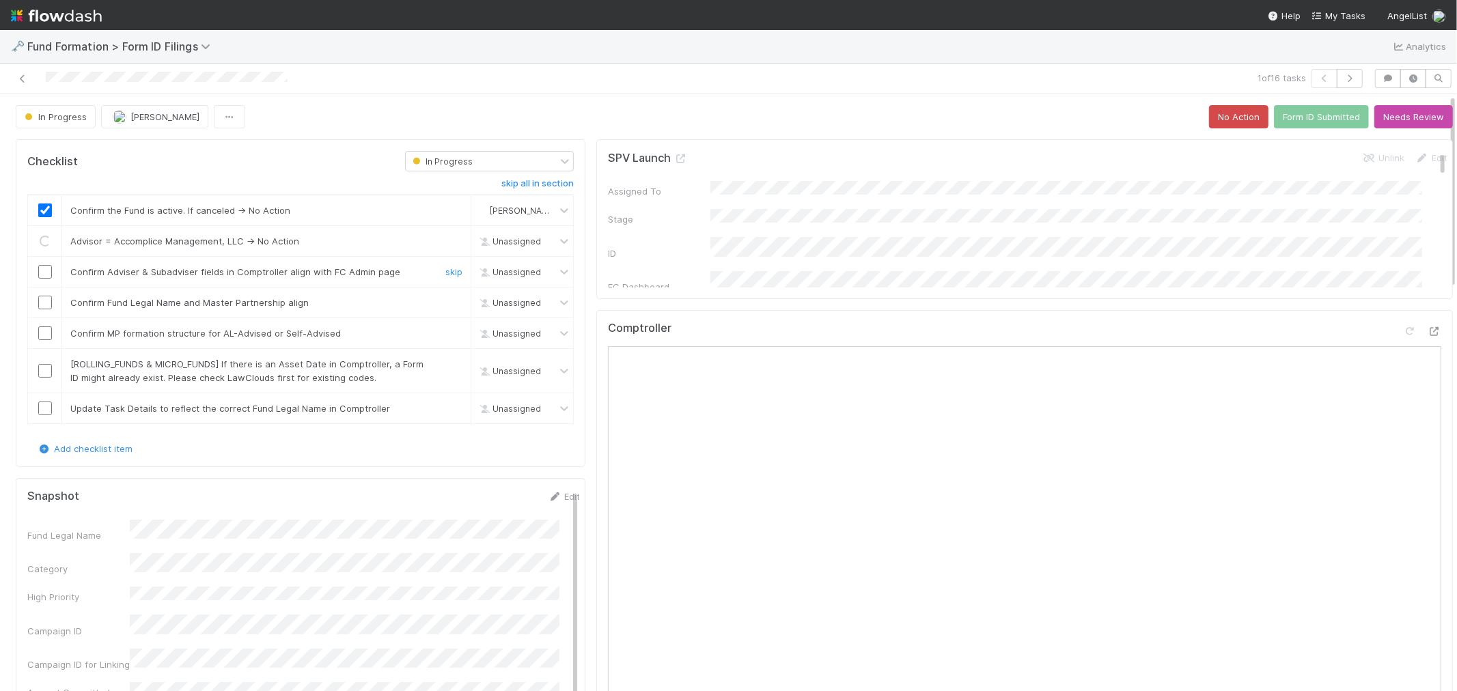
click at [46, 270] on input "checkbox" at bounding box center [45, 272] width 14 height 14
click at [44, 305] on input "checkbox" at bounding box center [45, 303] width 14 height 14
click at [44, 339] on input "checkbox" at bounding box center [45, 334] width 14 height 14
click at [445, 365] on link "skip" at bounding box center [453, 364] width 17 height 11
click at [44, 408] on input "checkbox" at bounding box center [45, 409] width 14 height 14
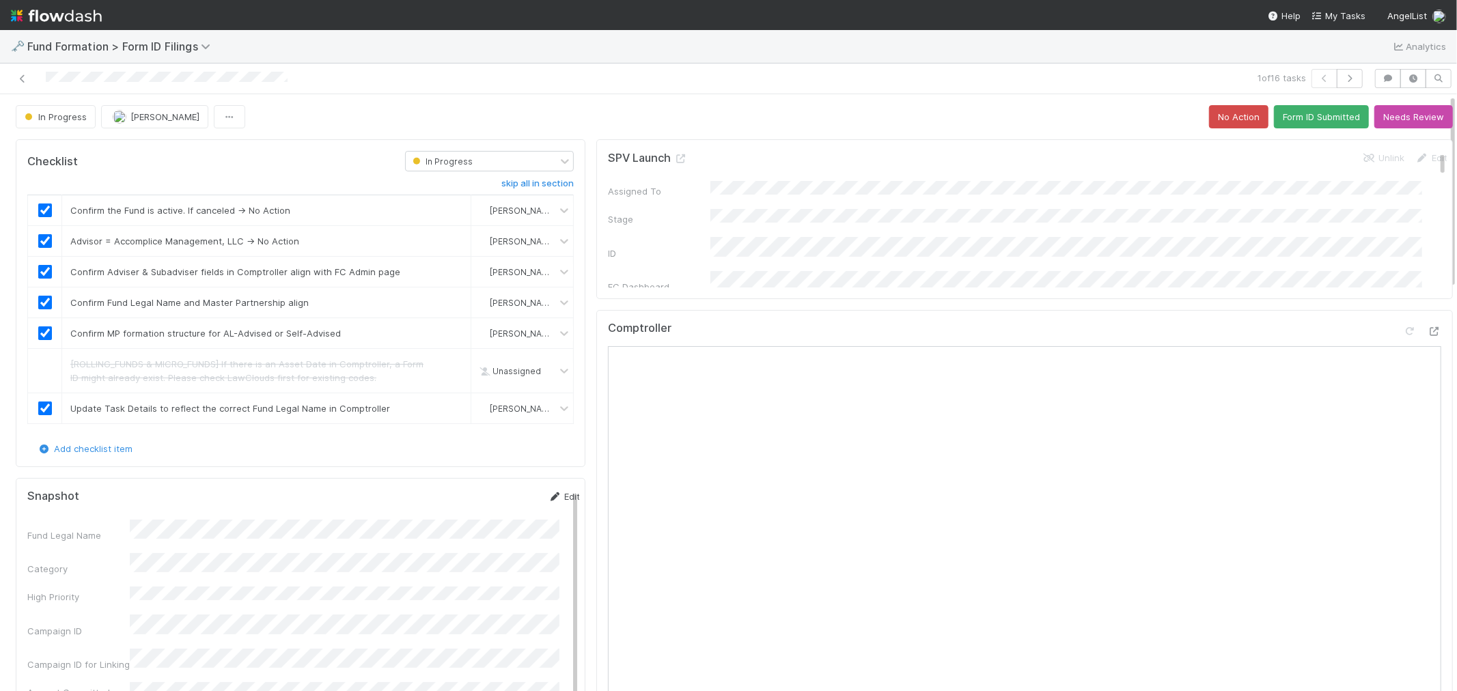
click at [548, 495] on link "Edit" at bounding box center [564, 496] width 32 height 11
click at [493, 502] on button "Save" at bounding box center [507, 501] width 39 height 23
click at [1274, 114] on button "Form ID Submitted" at bounding box center [1321, 116] width 95 height 23
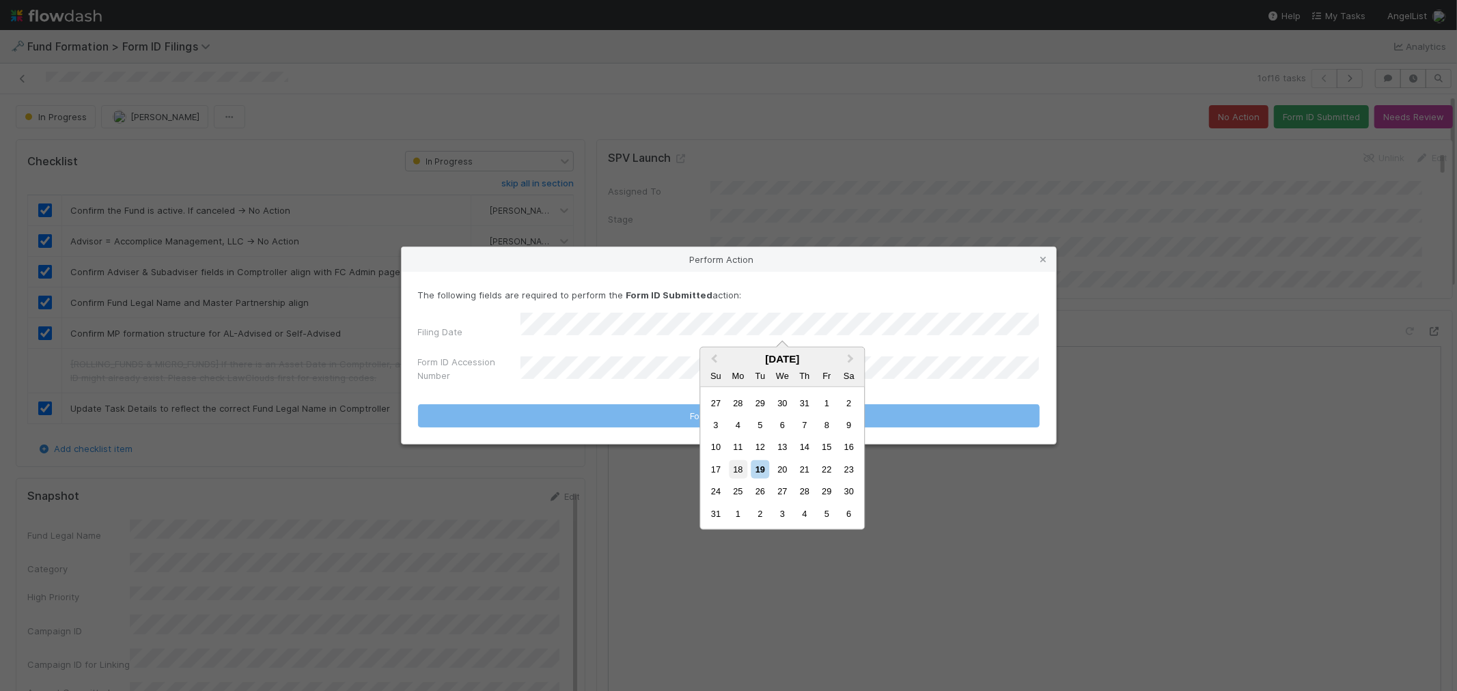
click at [735, 465] on div "18" at bounding box center [738, 469] width 18 height 18
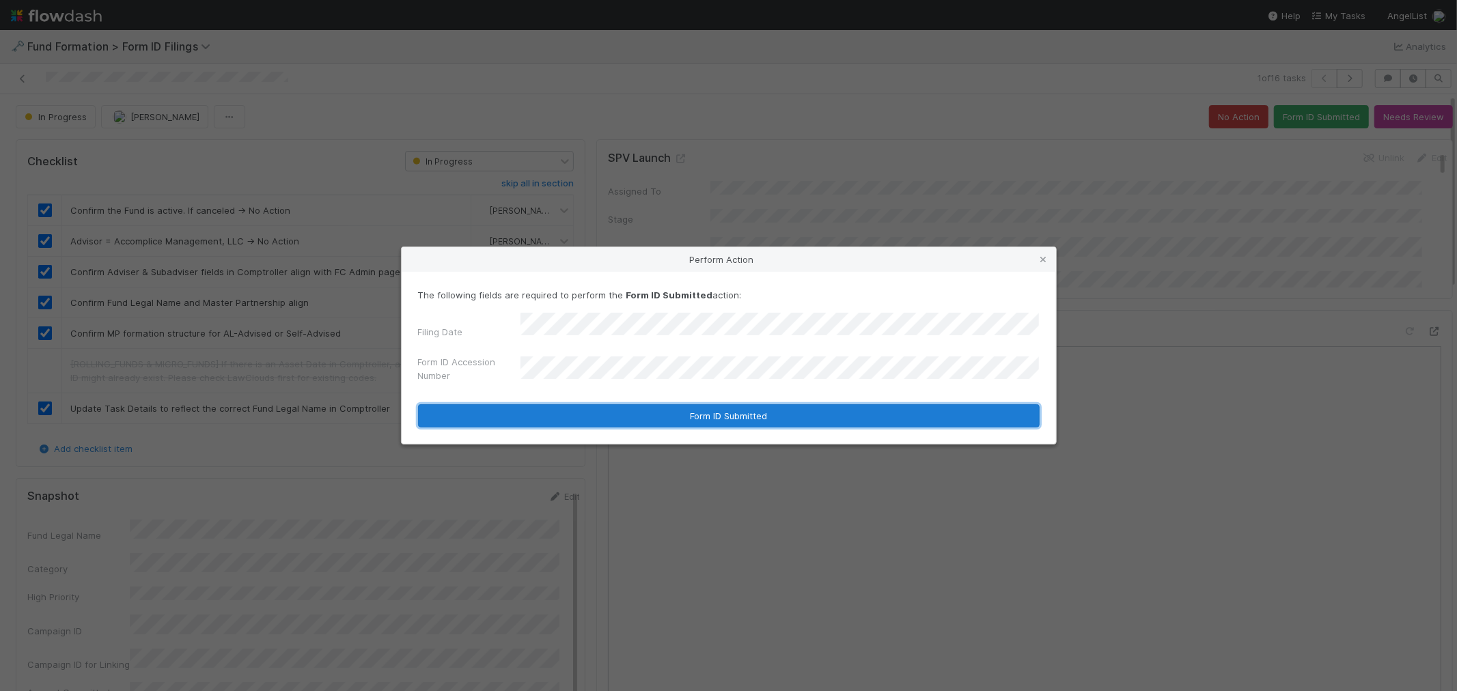
click at [639, 411] on button "Form ID Submitted" at bounding box center [729, 415] width 622 height 23
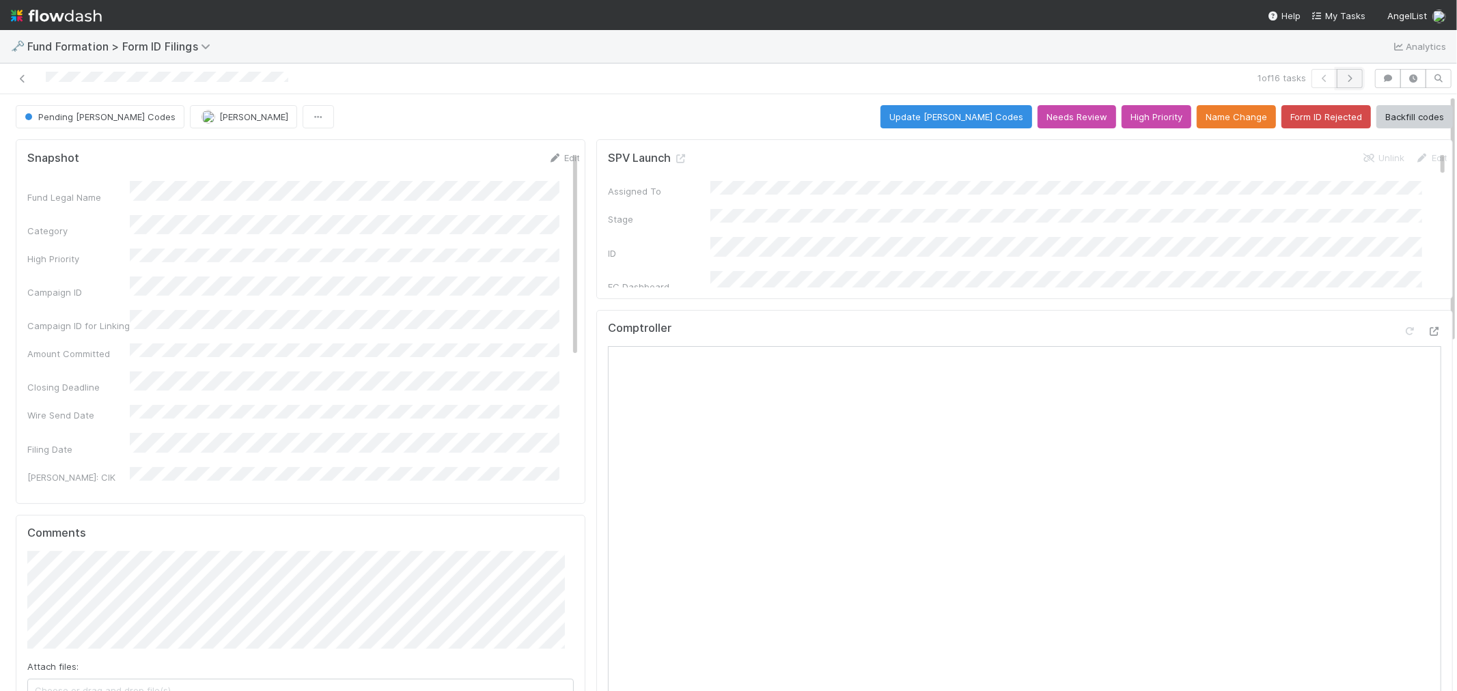
click at [1343, 81] on icon "button" at bounding box center [1350, 78] width 14 height 8
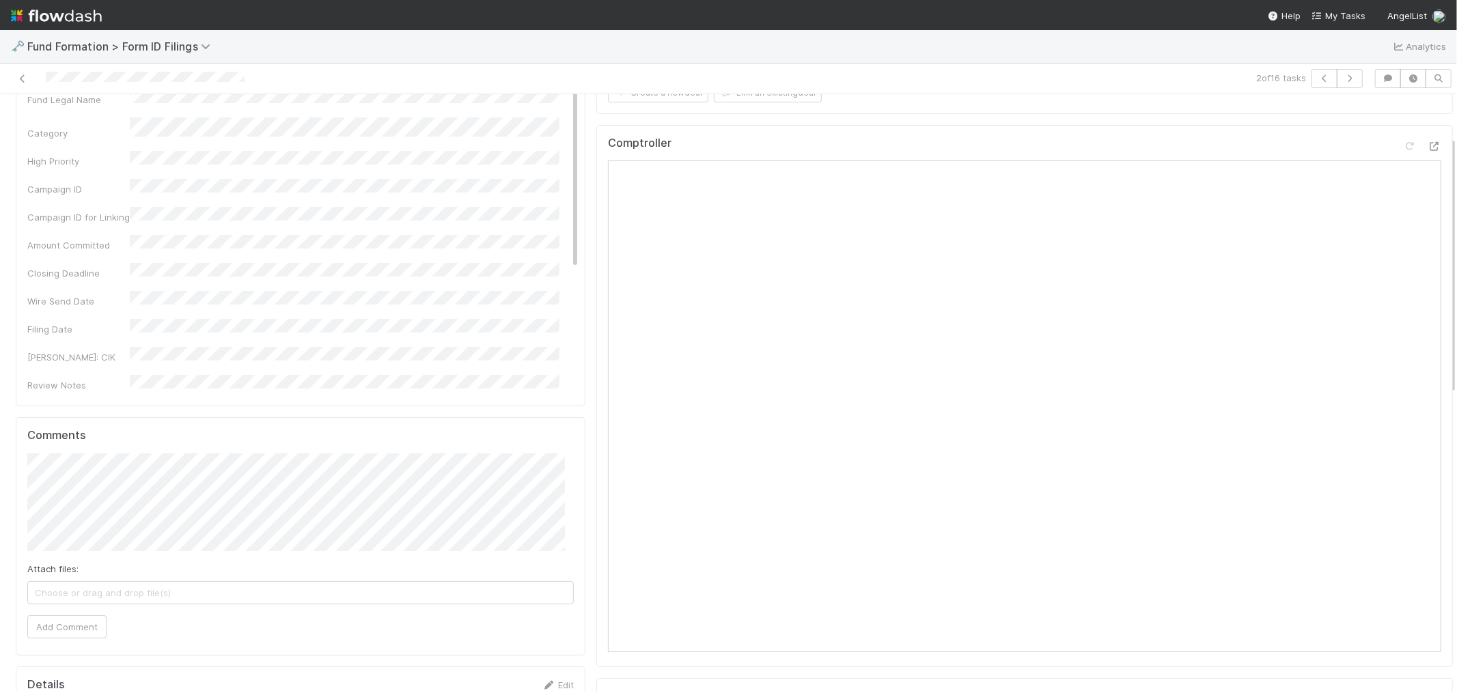
scroll to position [76, 0]
click at [946, 181] on div "Comptroller" at bounding box center [1024, 170] width 833 height 25
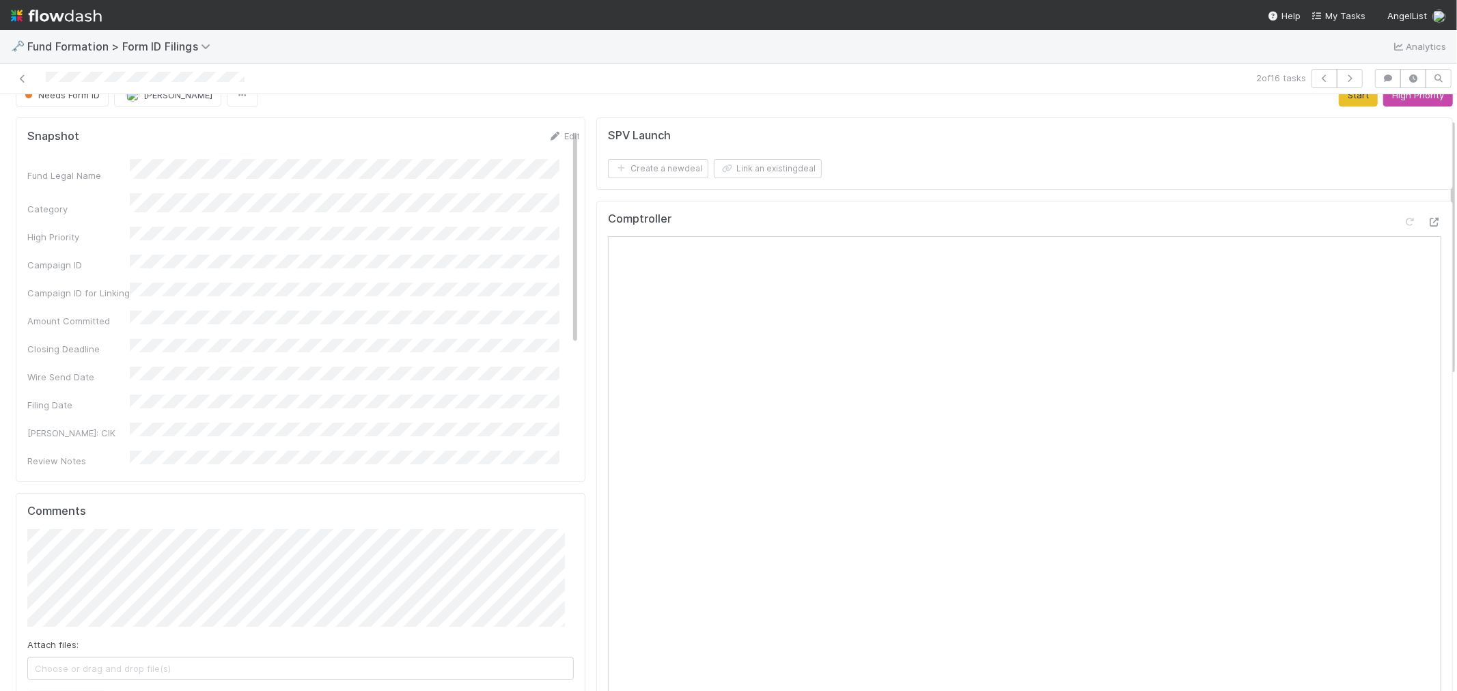
scroll to position [0, 0]
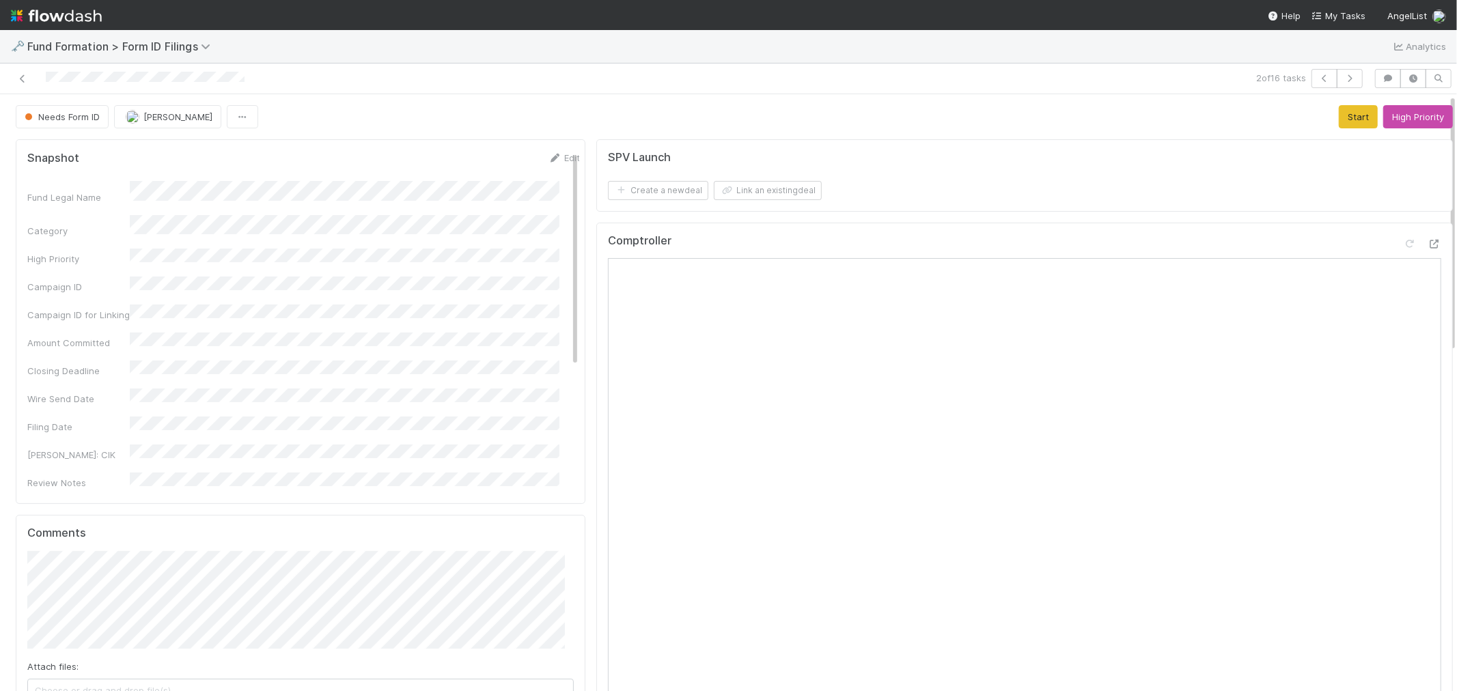
click at [1339, 120] on button "Start" at bounding box center [1358, 116] width 39 height 23
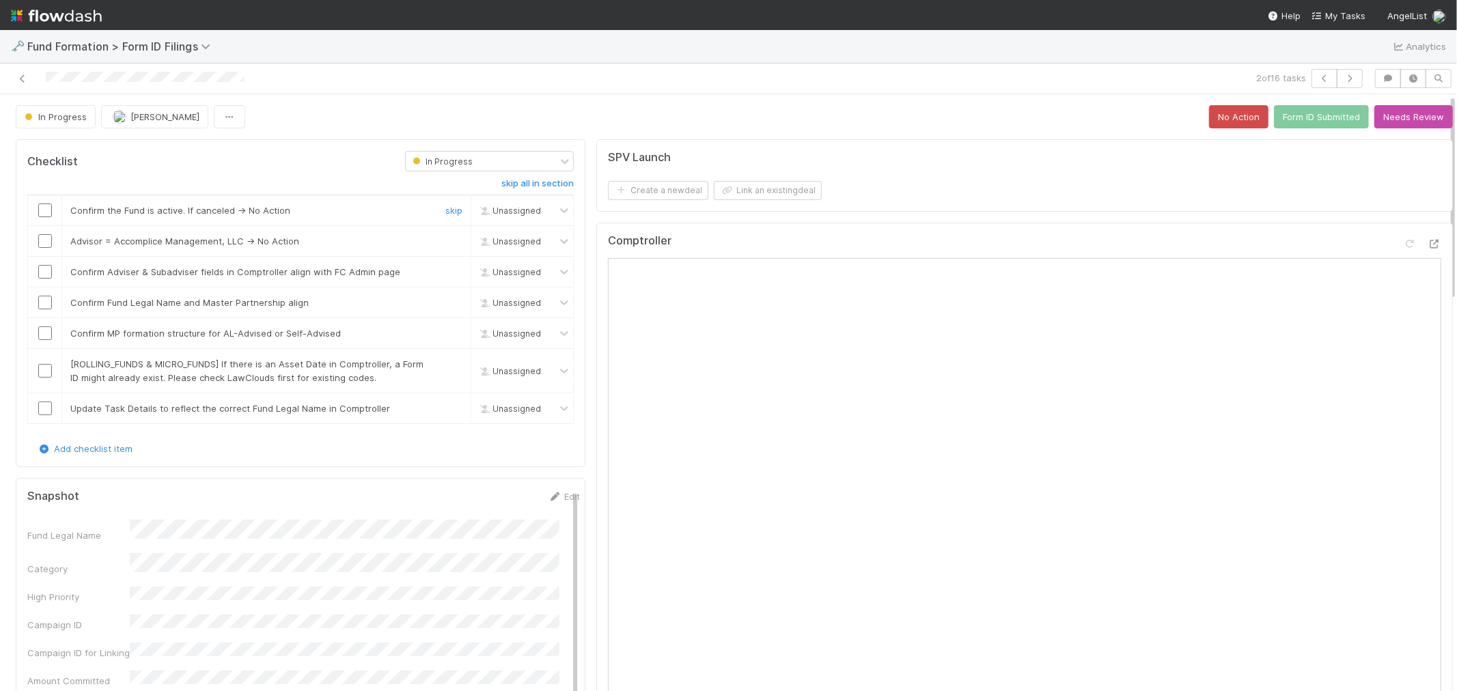
click at [44, 208] on input "checkbox" at bounding box center [45, 211] width 14 height 14
click at [49, 250] on td at bounding box center [45, 241] width 34 height 31
click at [45, 242] on input "checkbox" at bounding box center [45, 241] width 14 height 14
drag, startPoint x: 45, startPoint y: 272, endPoint x: 44, endPoint y: 284, distance: 12.3
click at [46, 273] on input "checkbox" at bounding box center [45, 272] width 14 height 14
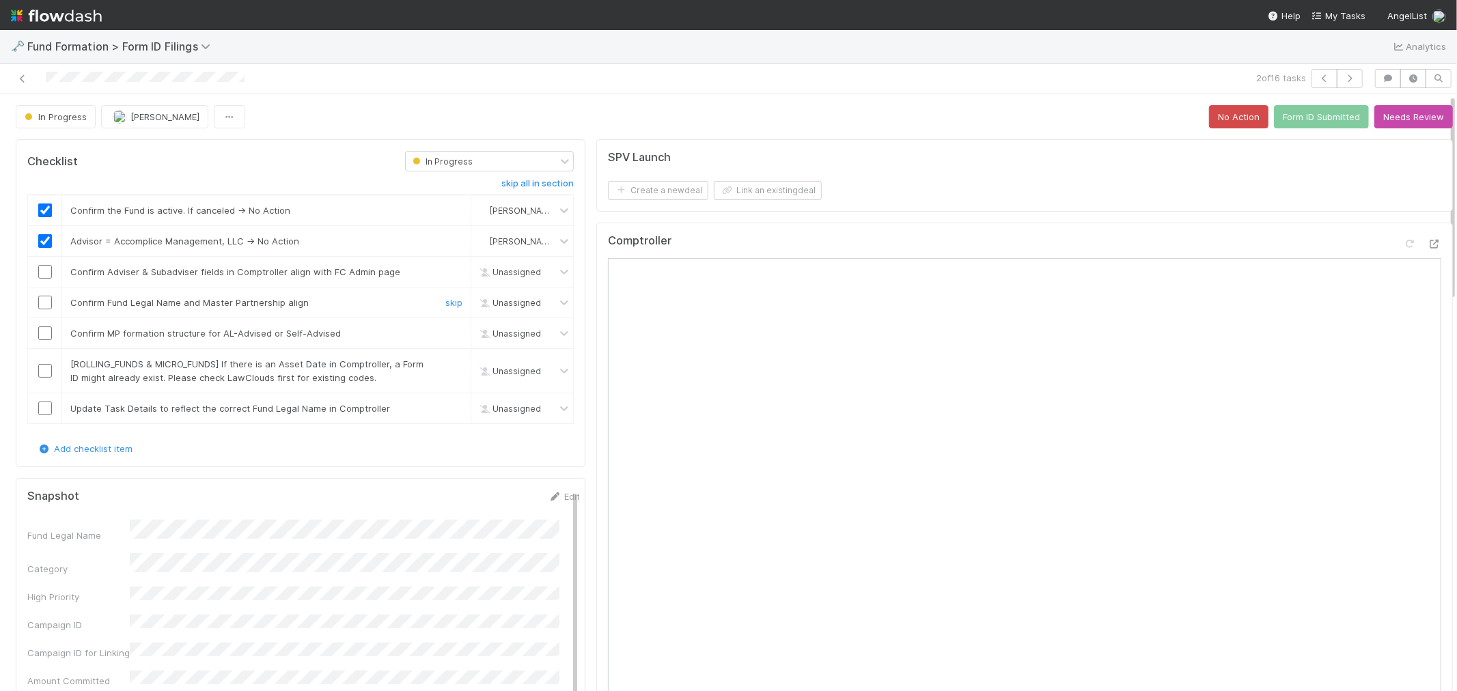
click at [43, 298] on input "checkbox" at bounding box center [45, 303] width 14 height 14
click at [45, 335] on input "checkbox" at bounding box center [45, 334] width 14 height 14
drag, startPoint x: 44, startPoint y: 279, endPoint x: 55, endPoint y: 333, distance: 55.6
click at [44, 279] on td at bounding box center [45, 272] width 34 height 31
click at [46, 271] on input "checkbox" at bounding box center [45, 272] width 14 height 14
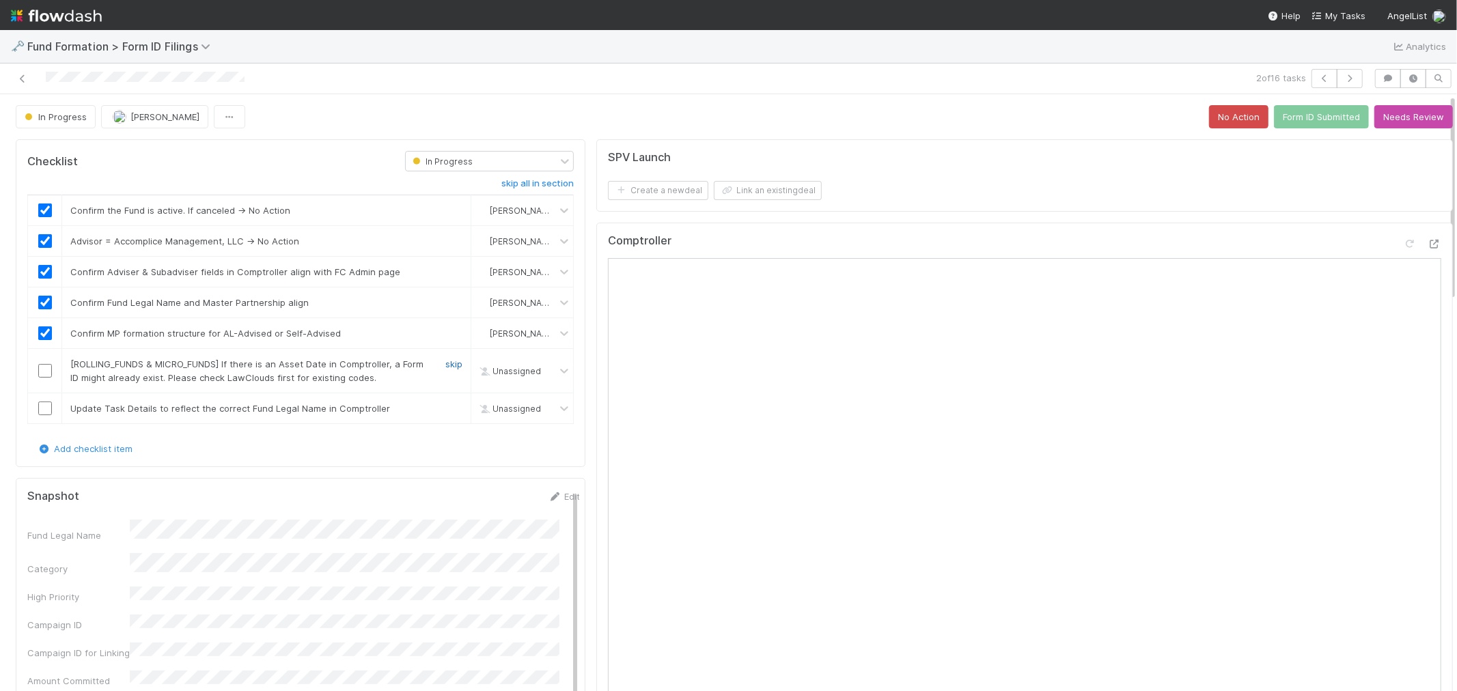
click at [445, 367] on link "skip" at bounding box center [453, 364] width 17 height 11
click at [445, 409] on link "skip" at bounding box center [453, 408] width 17 height 11
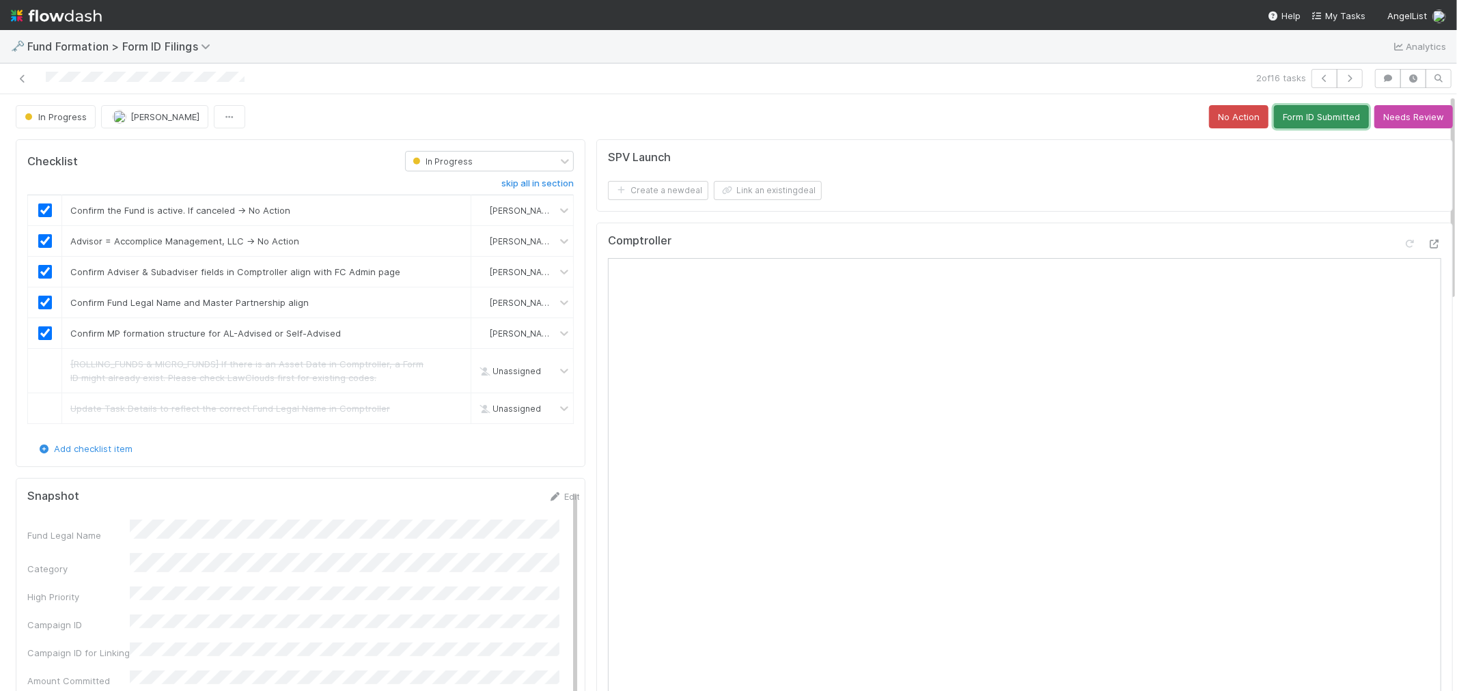
click at [1278, 126] on button "Form ID Submitted" at bounding box center [1321, 116] width 95 height 23
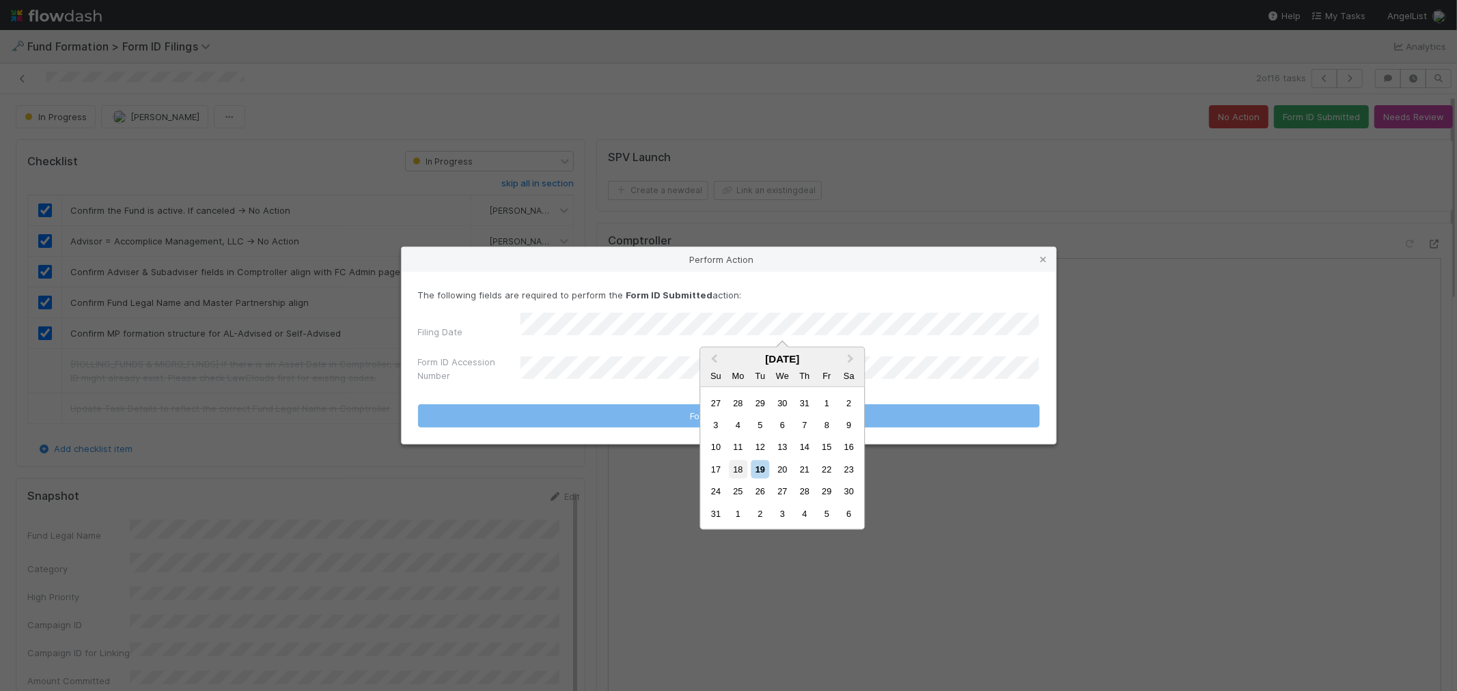
click at [736, 460] on div "18" at bounding box center [738, 469] width 18 height 18
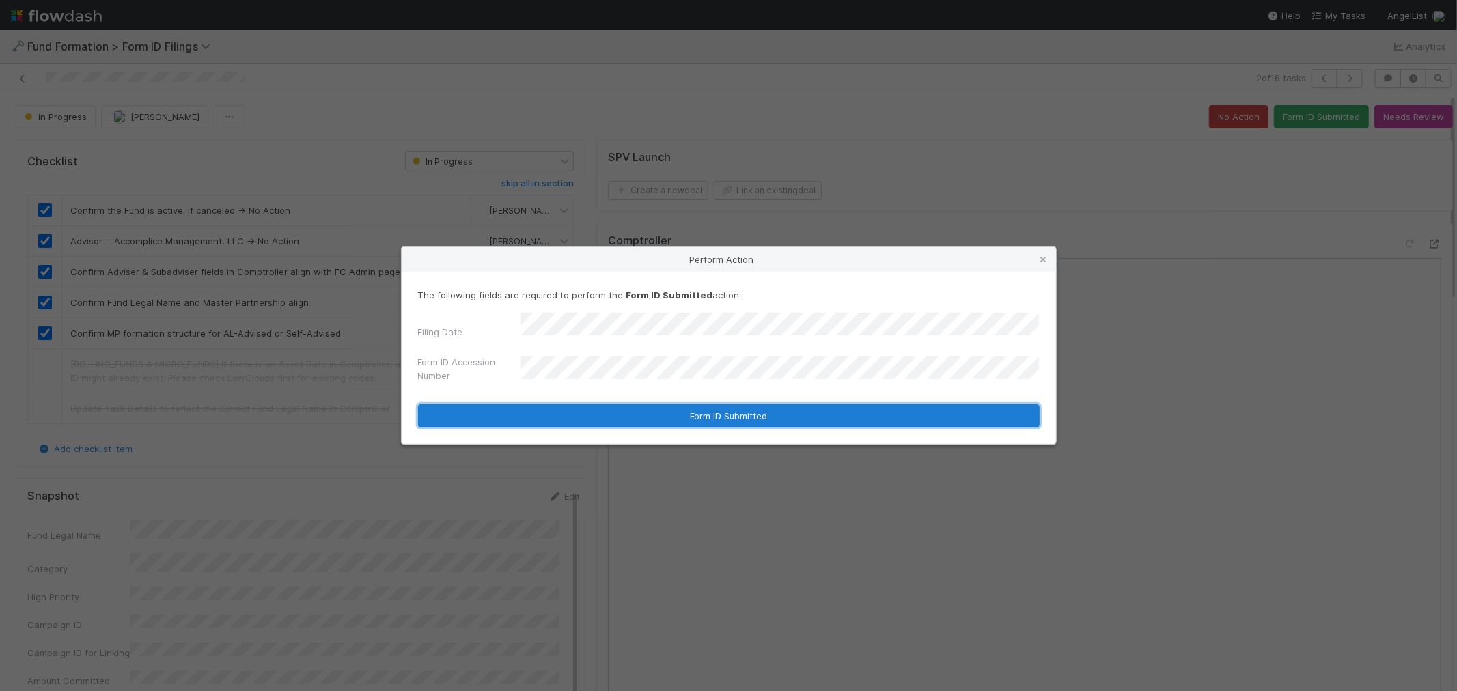
click at [749, 410] on button "Form ID Submitted" at bounding box center [729, 415] width 622 height 23
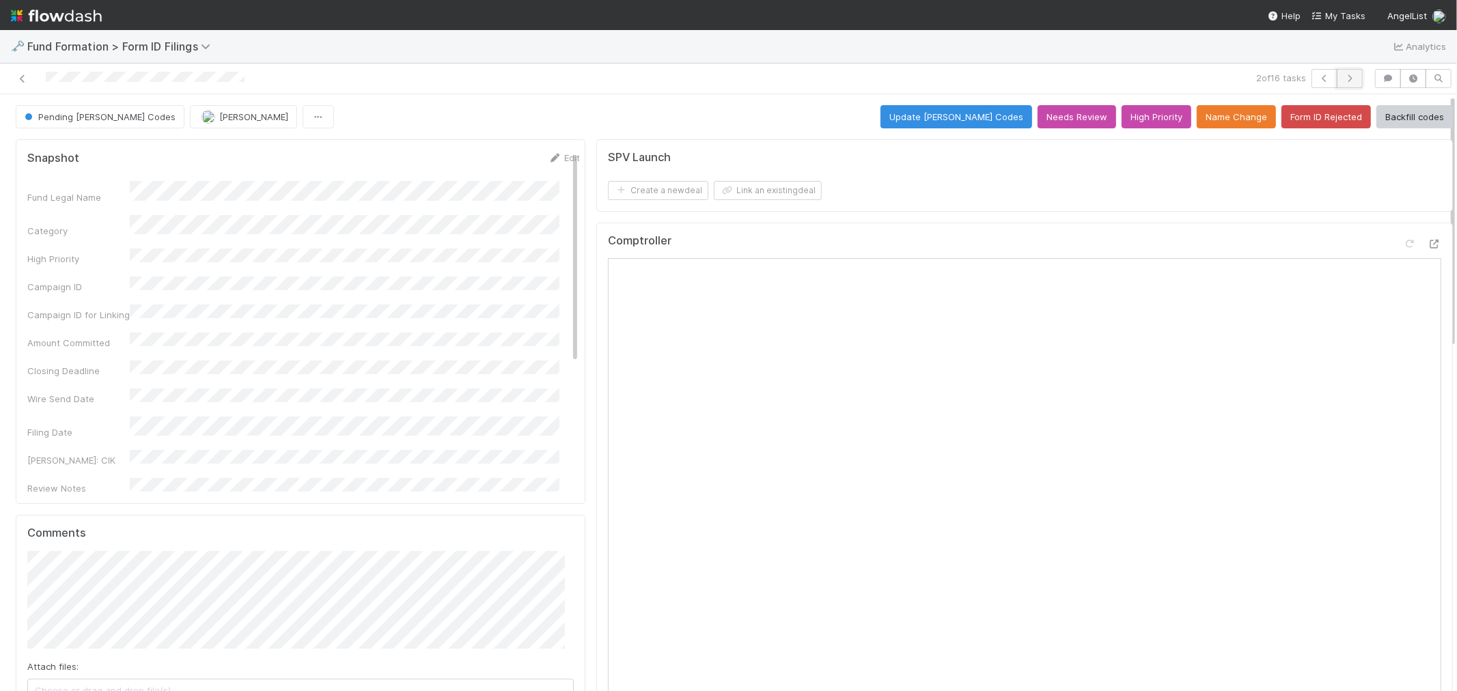
click at [1343, 79] on icon "button" at bounding box center [1350, 78] width 14 height 8
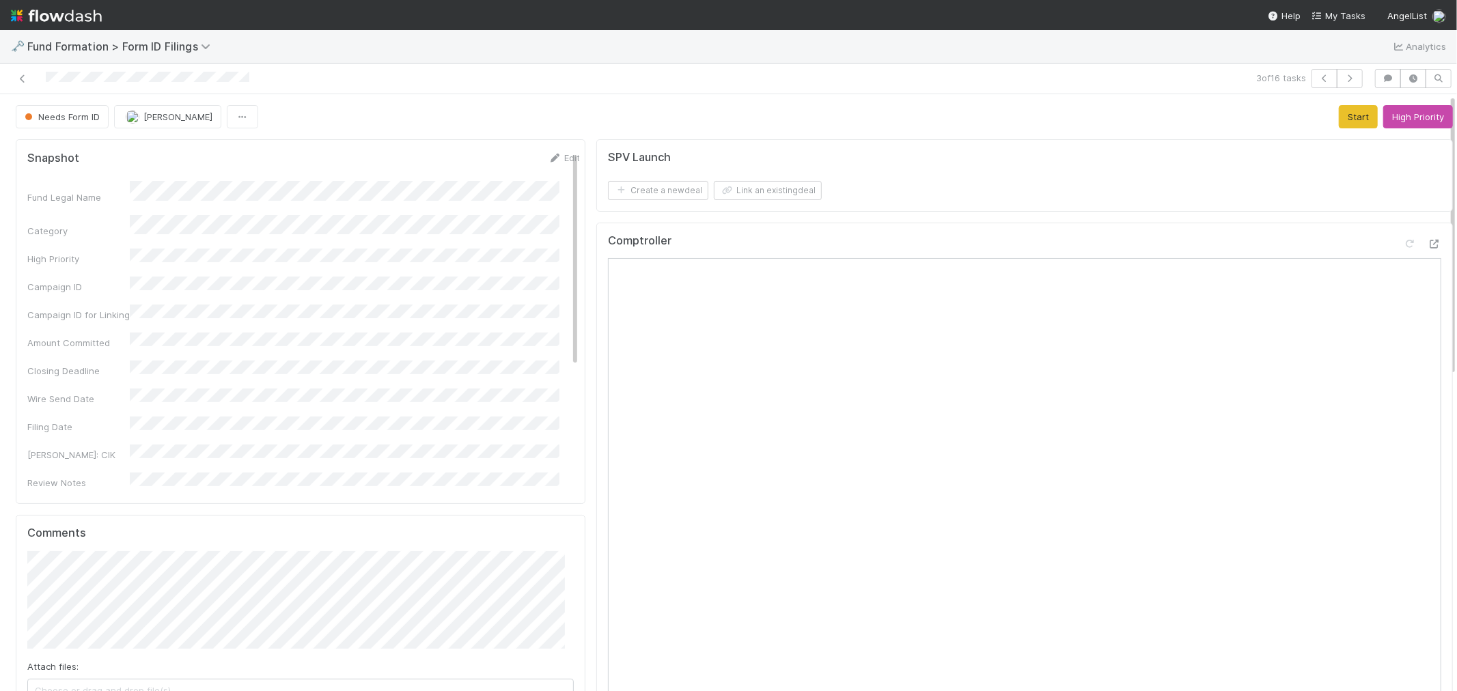
click at [1098, 231] on div "Comptroller" at bounding box center [1024, 494] width 857 height 543
click at [1339, 121] on button "Start" at bounding box center [1358, 116] width 39 height 23
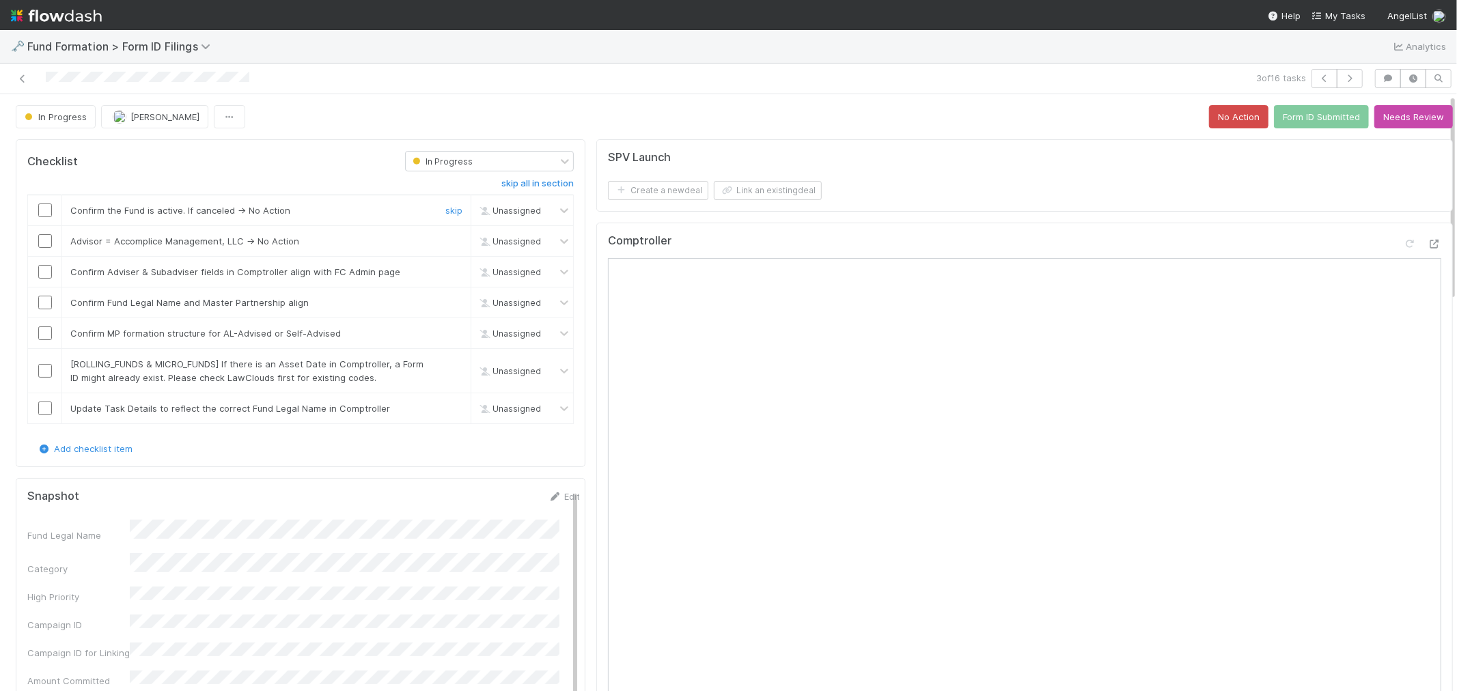
click at [46, 213] on input "checkbox" at bounding box center [45, 211] width 14 height 14
click at [45, 245] on input "checkbox" at bounding box center [45, 241] width 14 height 14
checkbox input "true"
click at [46, 270] on input "checkbox" at bounding box center [45, 272] width 14 height 14
click at [41, 304] on input "checkbox" at bounding box center [45, 303] width 14 height 14
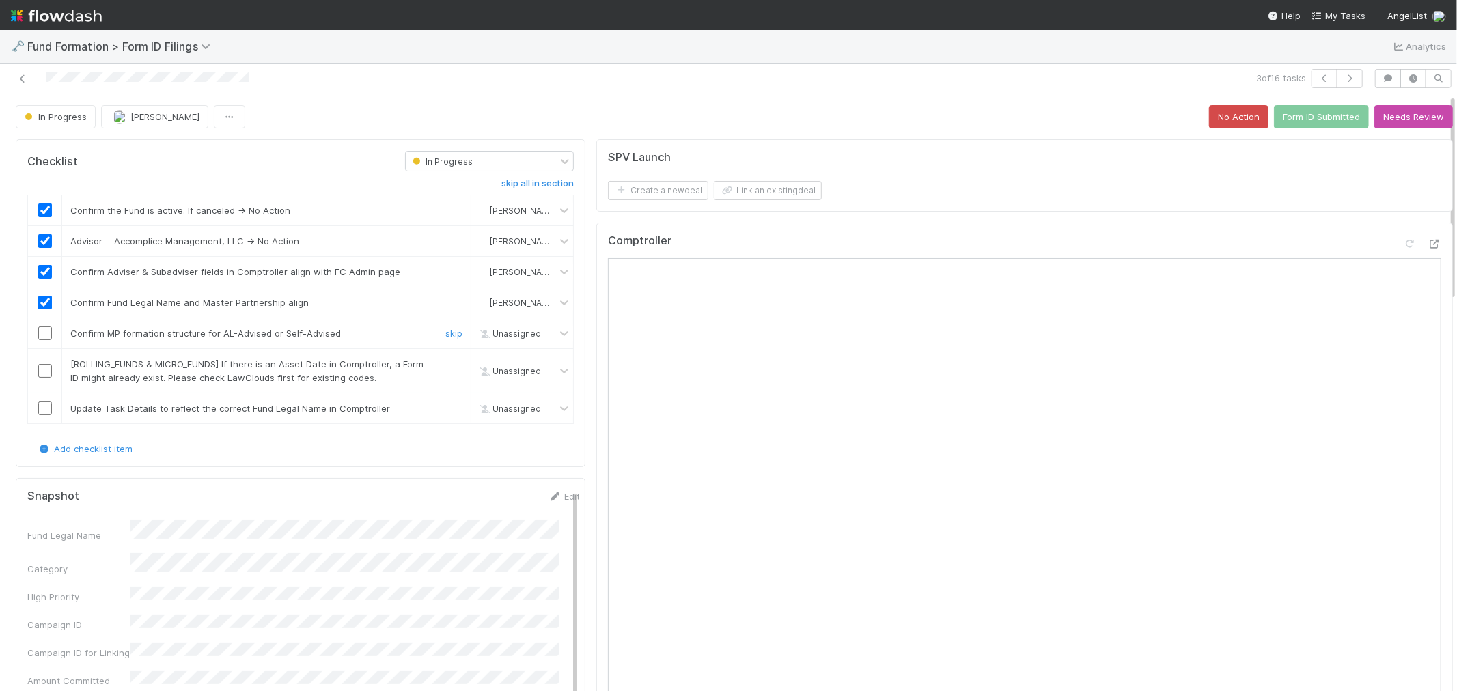
click at [46, 333] on input "checkbox" at bounding box center [45, 334] width 14 height 14
click at [445, 365] on link "skip" at bounding box center [453, 364] width 17 height 11
click at [445, 406] on link "skip" at bounding box center [453, 408] width 17 height 11
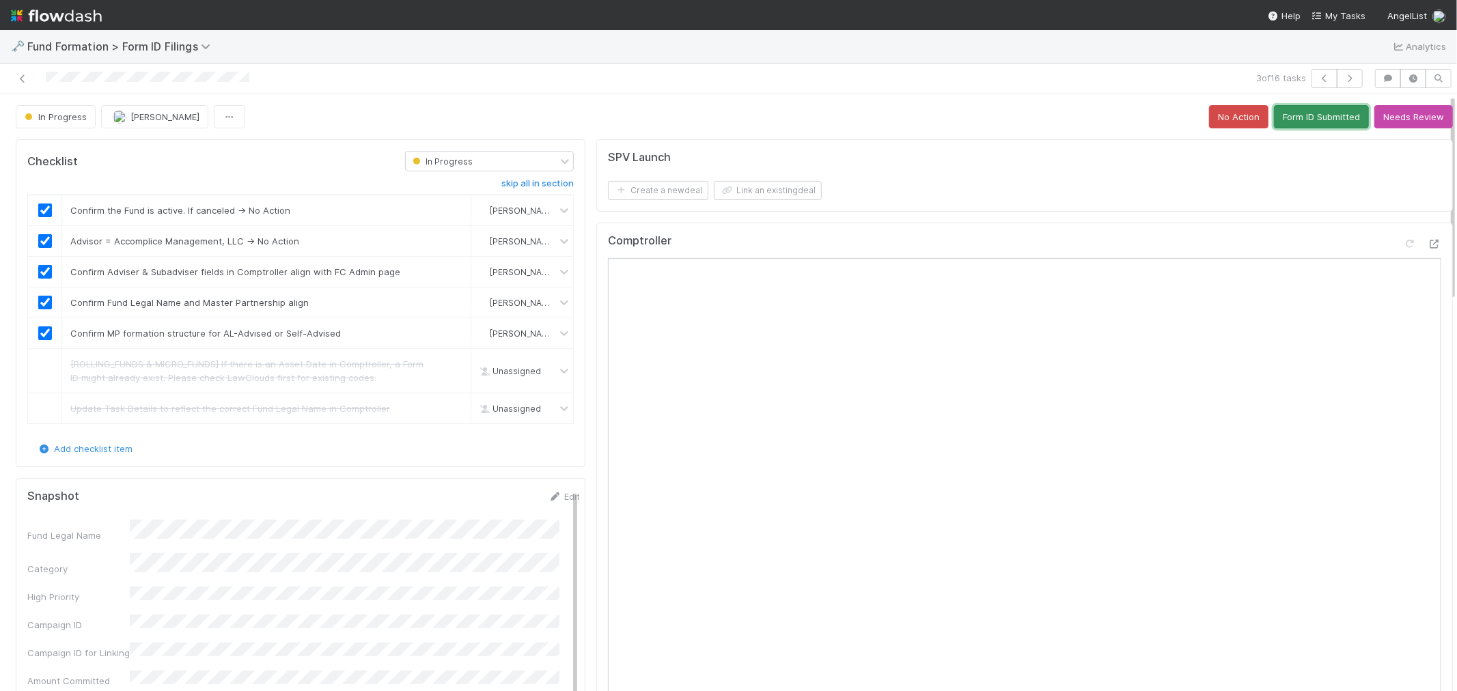
click at [1310, 115] on button "Form ID Submitted" at bounding box center [1321, 116] width 95 height 23
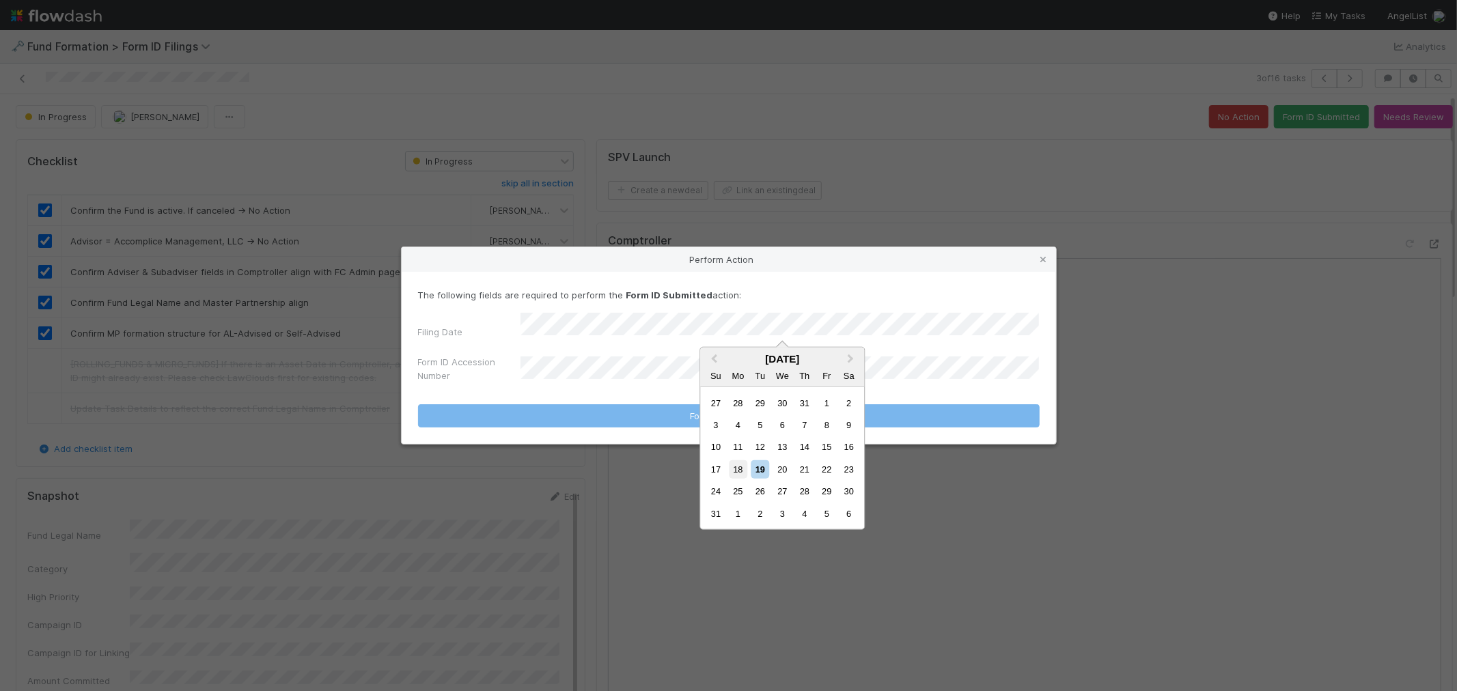
click at [734, 471] on div "18" at bounding box center [738, 469] width 18 height 18
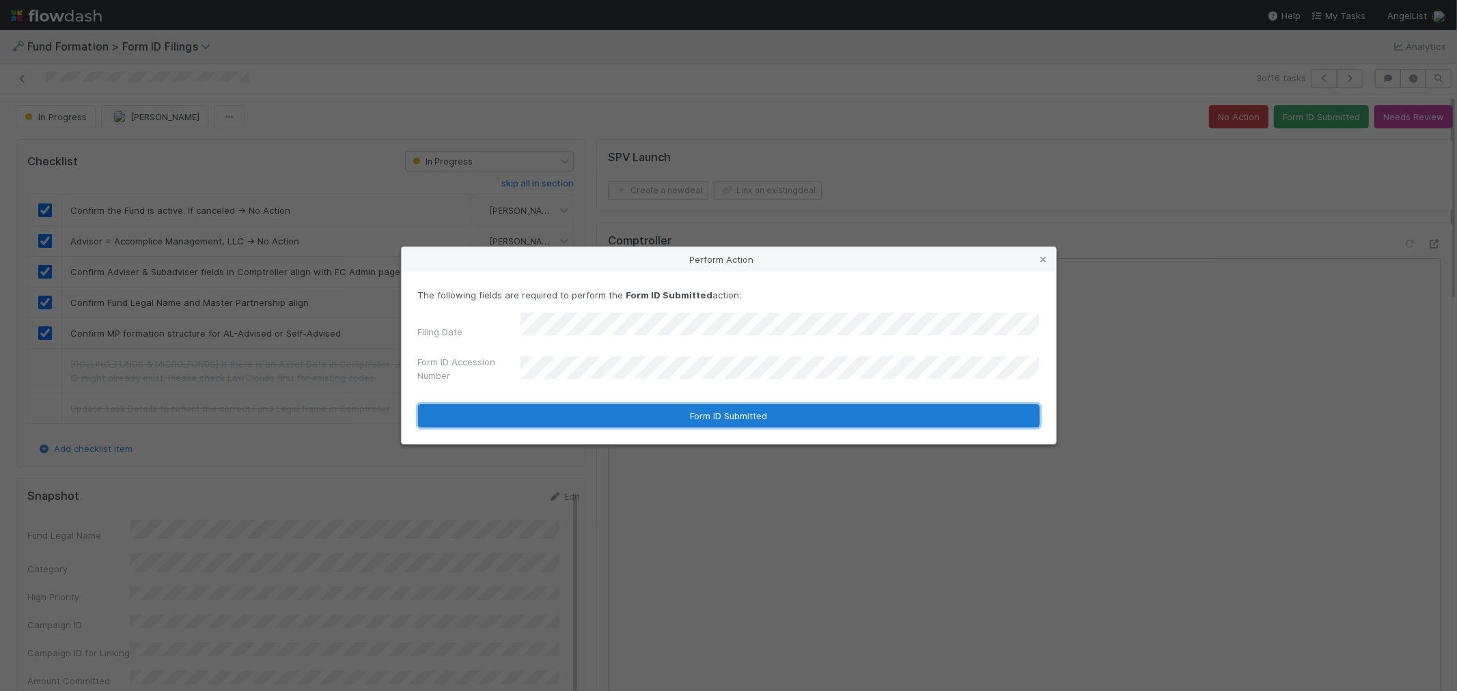
click at [608, 411] on button "Form ID Submitted" at bounding box center [729, 415] width 622 height 23
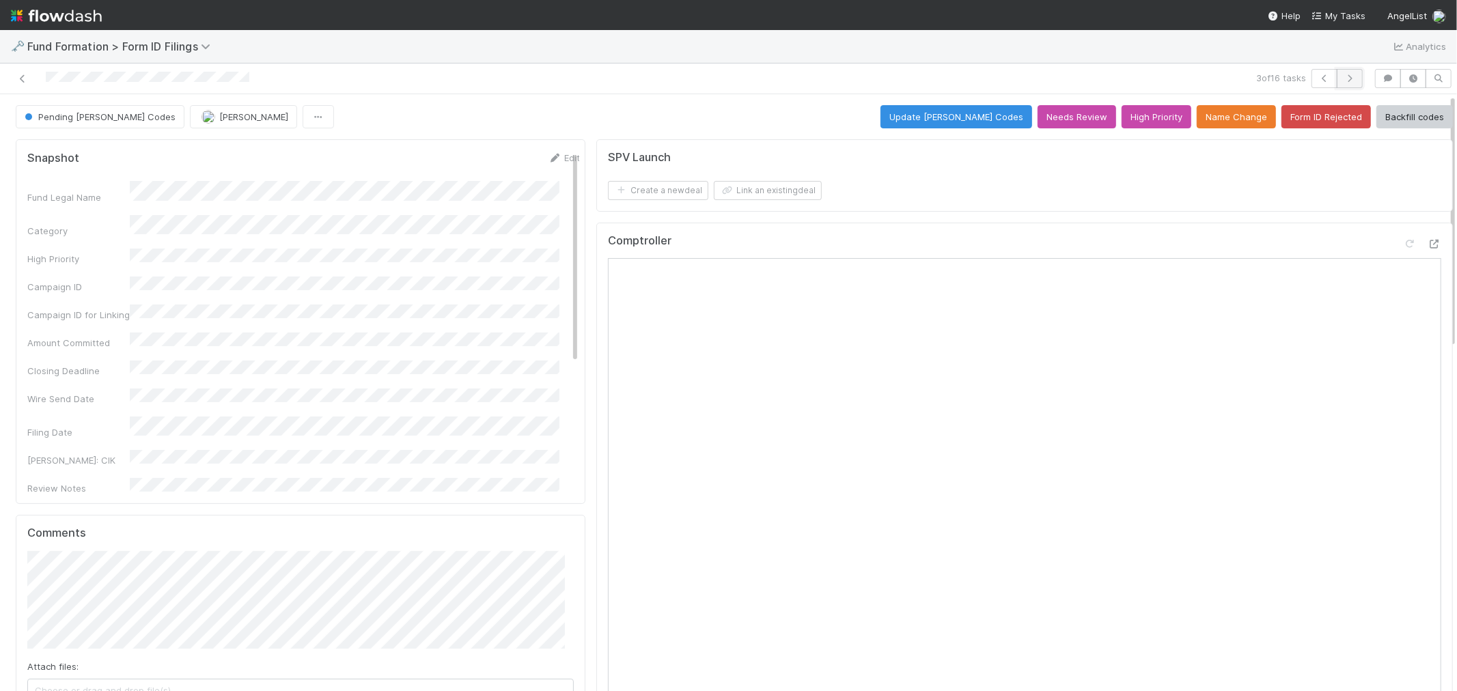
click at [1350, 73] on button "button" at bounding box center [1350, 78] width 26 height 19
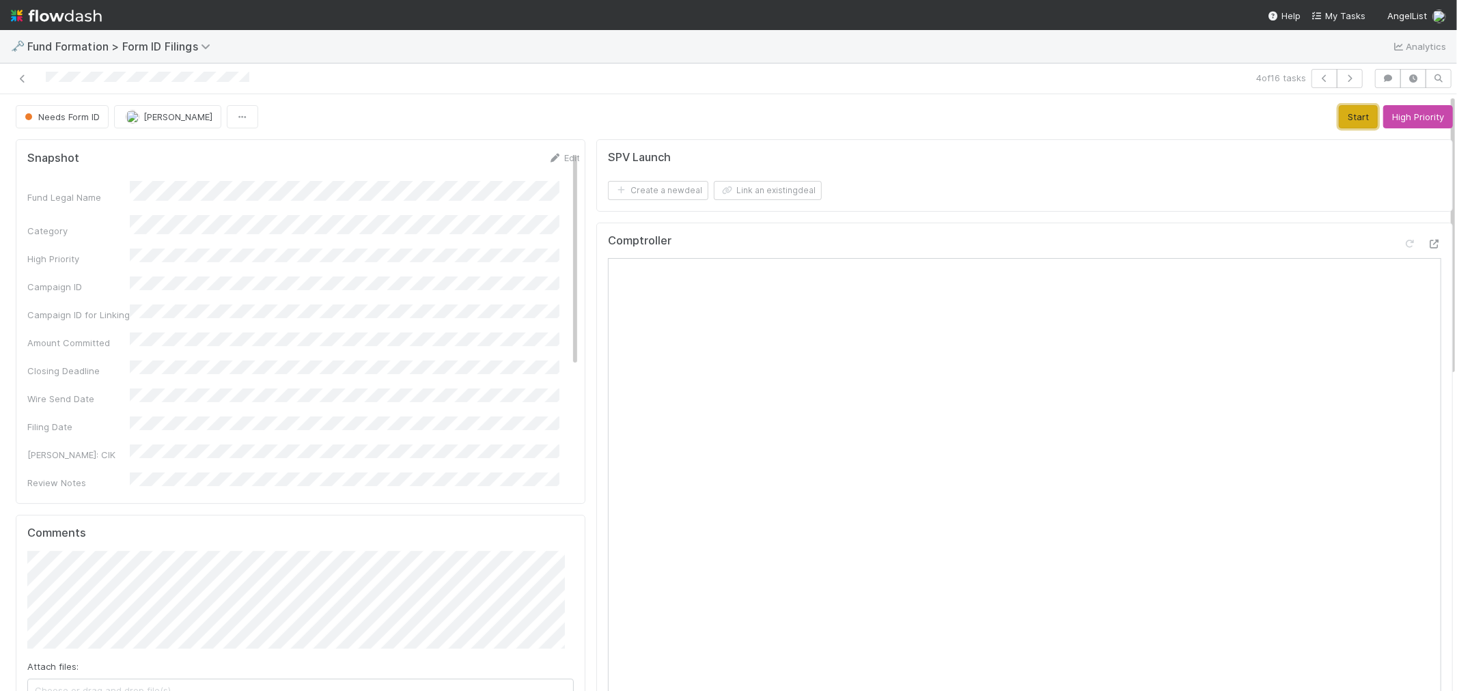
click at [1339, 120] on button "Start" at bounding box center [1358, 116] width 39 height 23
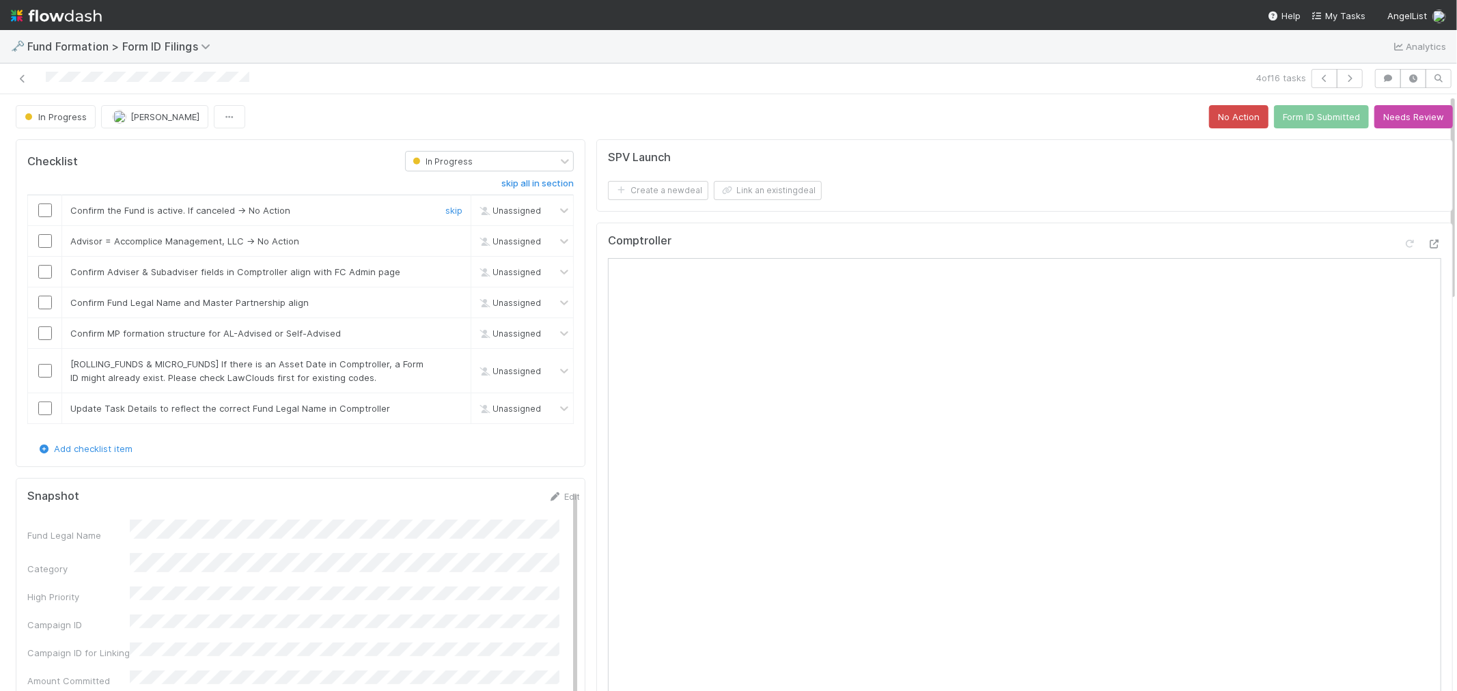
click at [44, 210] on input "checkbox" at bounding box center [45, 211] width 14 height 14
click at [42, 246] on input "checkbox" at bounding box center [45, 241] width 14 height 14
click at [42, 274] on input "checkbox" at bounding box center [45, 272] width 14 height 14
drag, startPoint x: 43, startPoint y: 301, endPoint x: 44, endPoint y: 319, distance: 17.8
click at [43, 303] on input "checkbox" at bounding box center [45, 303] width 14 height 14
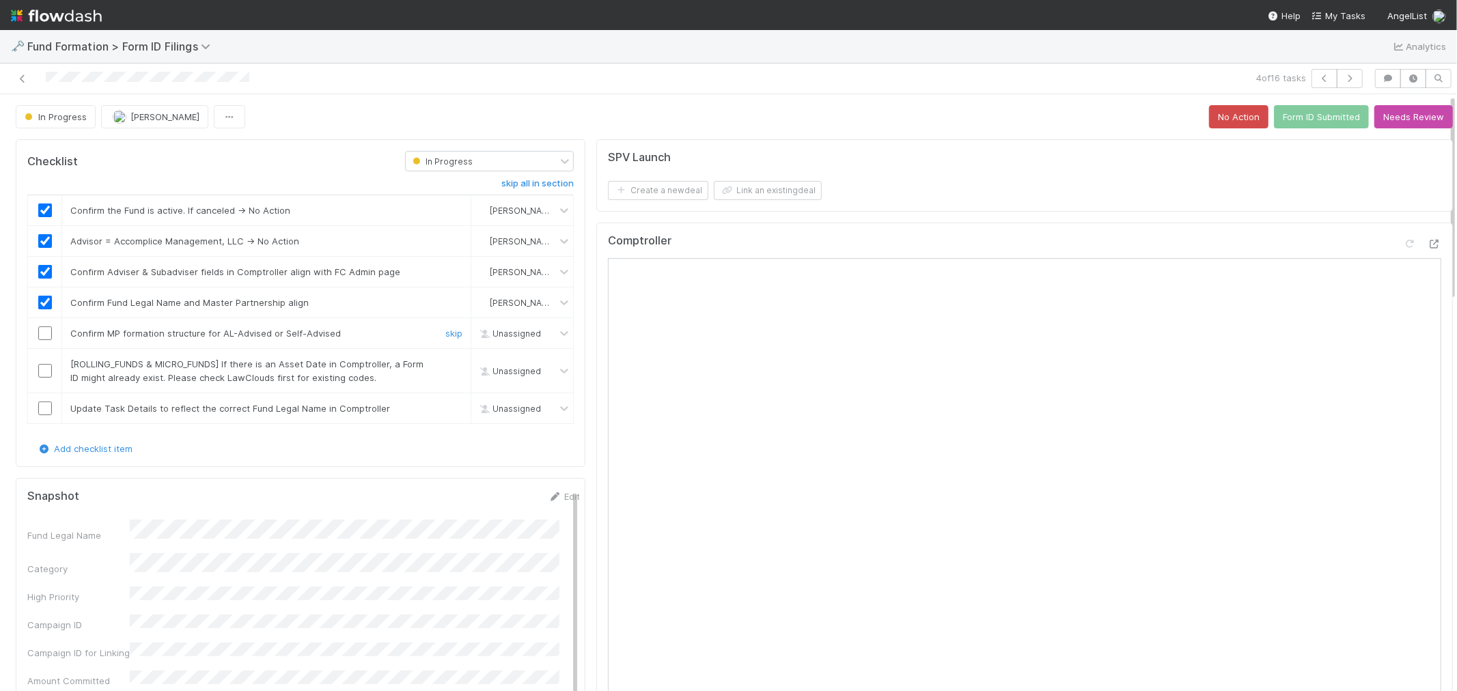
click at [46, 336] on input "checkbox" at bounding box center [45, 334] width 14 height 14
click at [453, 363] on link "skip" at bounding box center [453, 364] width 17 height 11
click at [445, 406] on link "skip" at bounding box center [453, 408] width 17 height 11
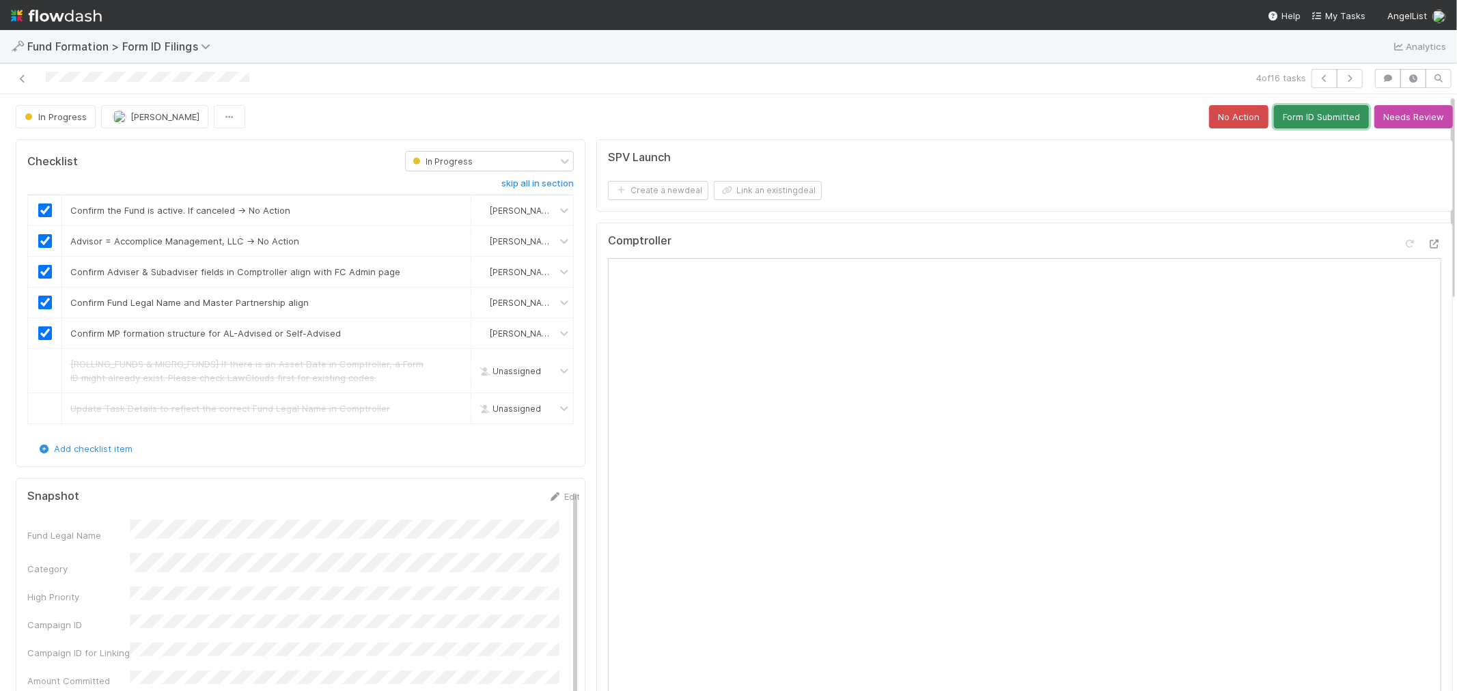
click at [1274, 118] on button "Form ID Submitted" at bounding box center [1321, 116] width 95 height 23
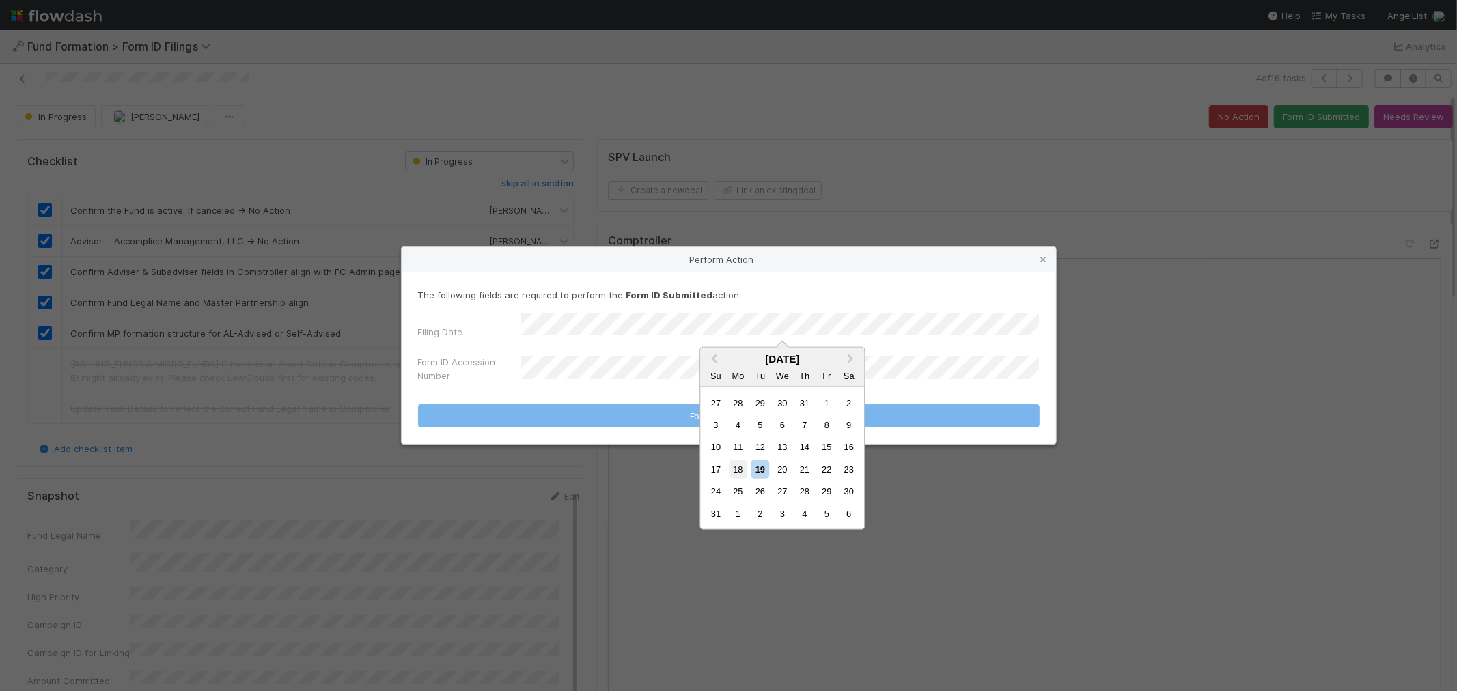
click at [736, 471] on div "18" at bounding box center [738, 469] width 18 height 18
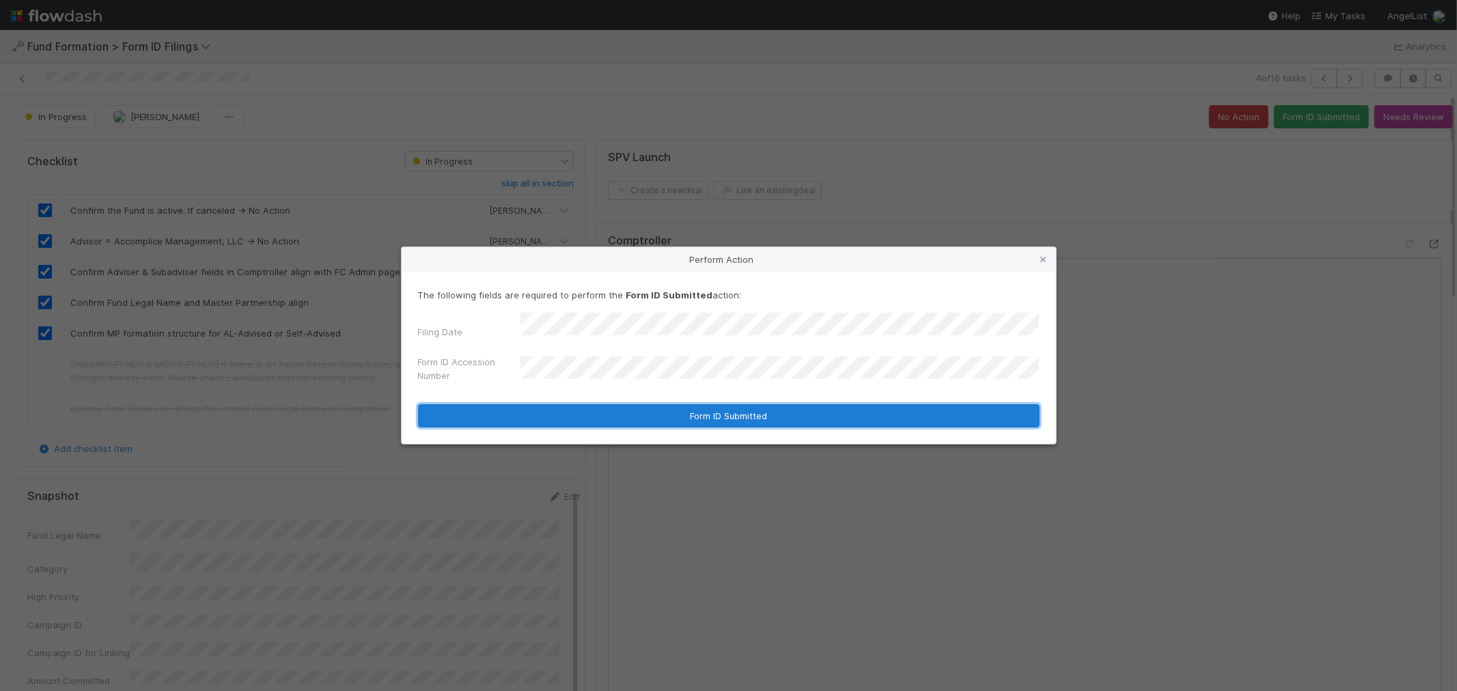
click at [619, 412] on button "Form ID Submitted" at bounding box center [729, 415] width 622 height 23
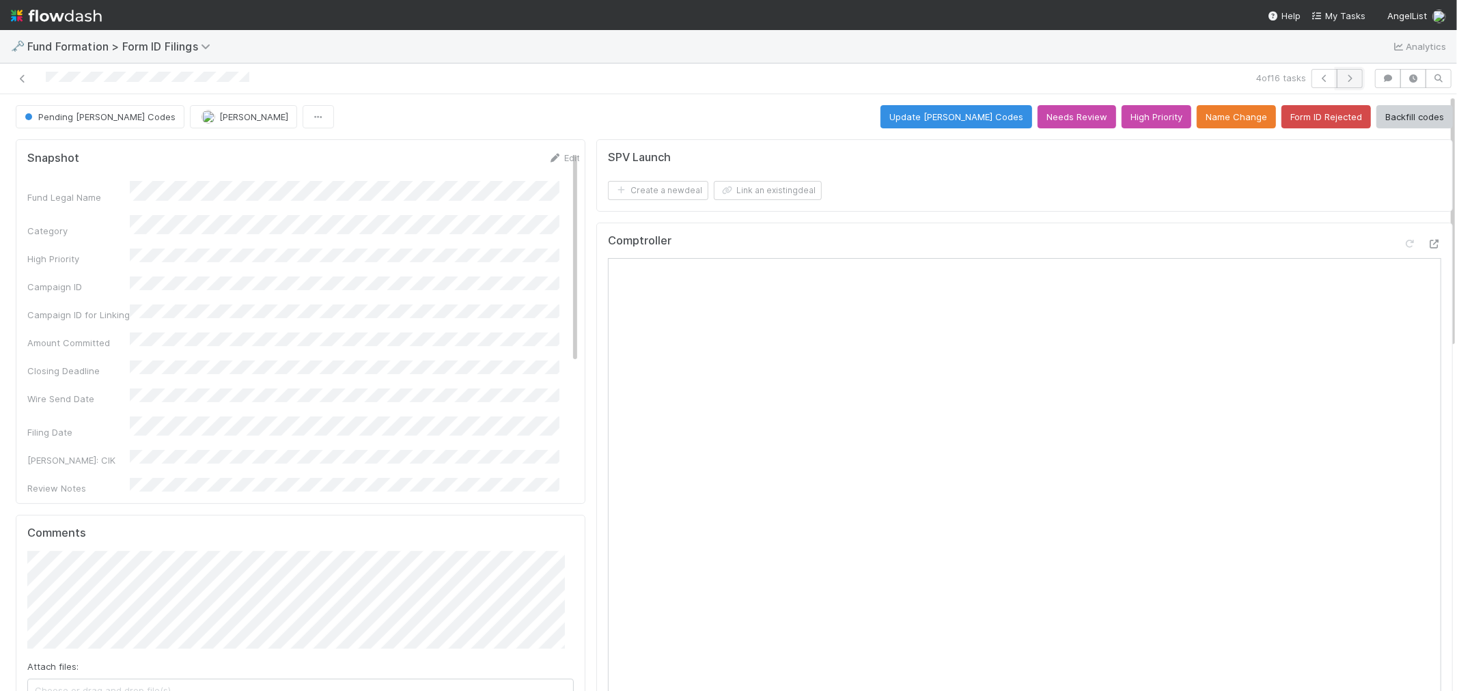
click at [1343, 77] on icon "button" at bounding box center [1350, 78] width 14 height 8
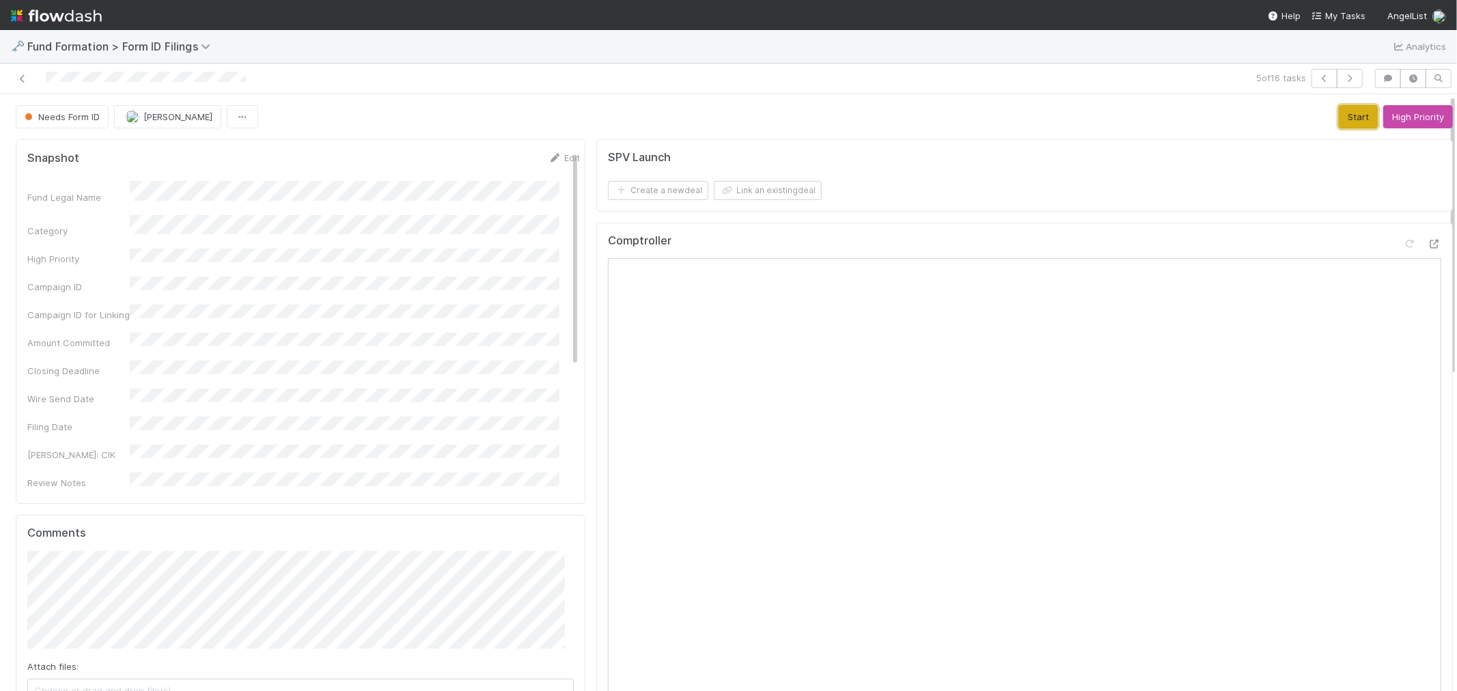
click at [1339, 124] on button "Start" at bounding box center [1358, 116] width 39 height 23
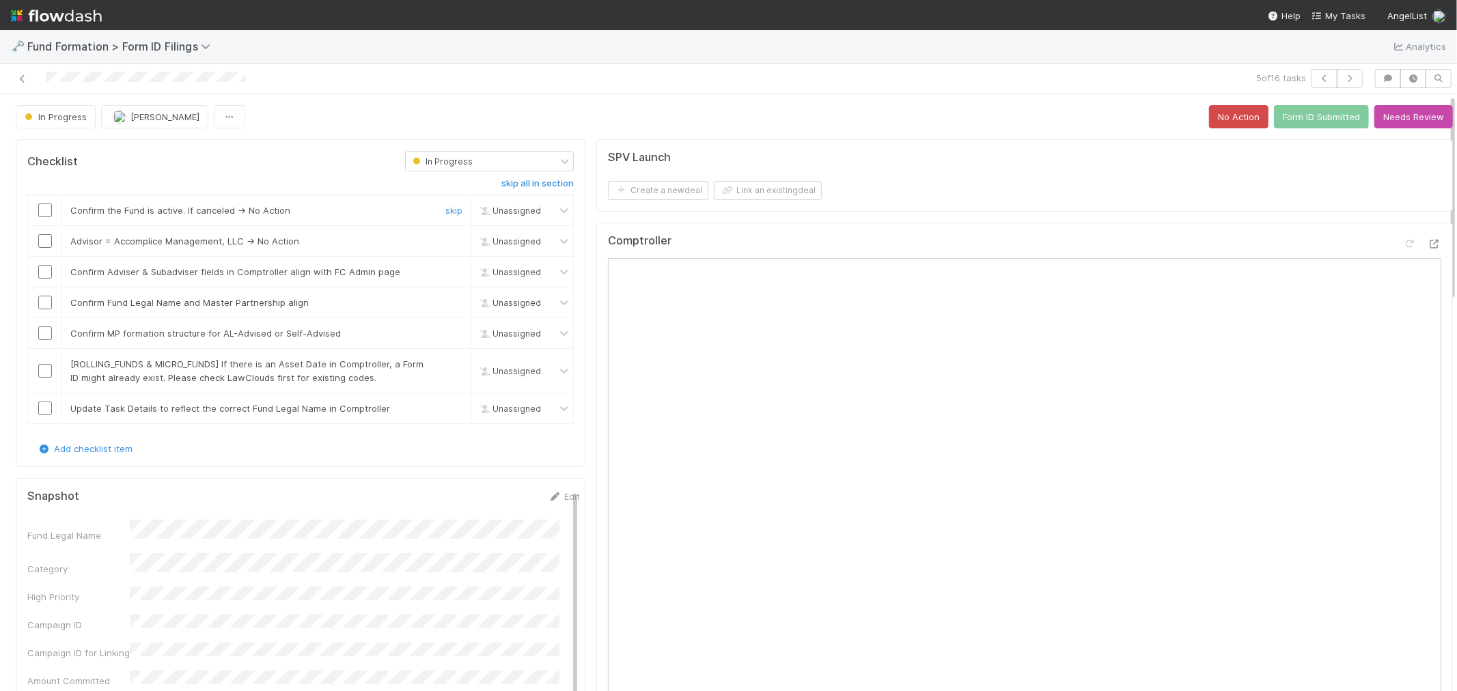
drag, startPoint x: 43, startPoint y: 210, endPoint x: 43, endPoint y: 227, distance: 17.1
click at [43, 209] on input "checkbox" at bounding box center [45, 211] width 14 height 14
click at [43, 247] on input "checkbox" at bounding box center [45, 241] width 14 height 14
click at [43, 273] on input "checkbox" at bounding box center [45, 272] width 14 height 14
click at [41, 301] on input "checkbox" at bounding box center [45, 303] width 14 height 14
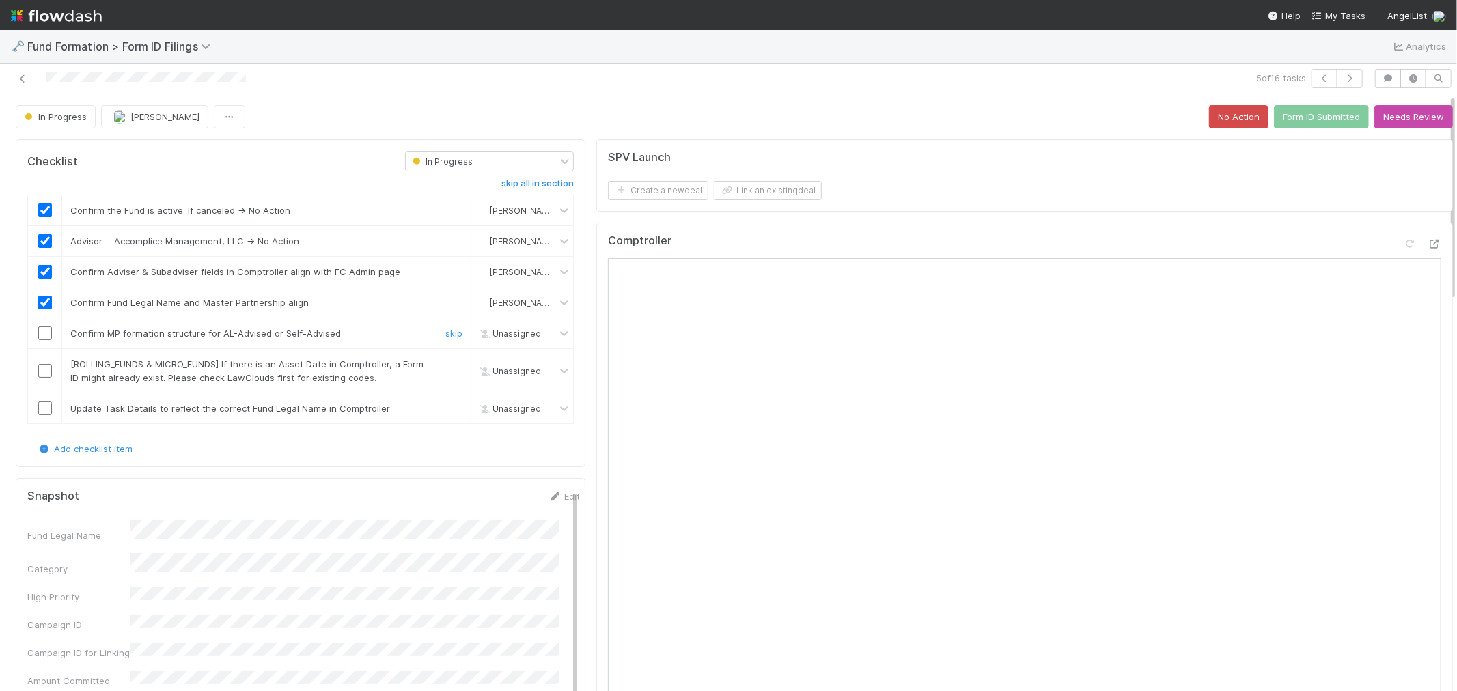
drag, startPoint x: 45, startPoint y: 333, endPoint x: 161, endPoint y: 339, distance: 116.3
click at [44, 333] on input "checkbox" at bounding box center [45, 334] width 14 height 14
click at [445, 366] on link "skip" at bounding box center [453, 364] width 17 height 11
click at [445, 407] on link "skip" at bounding box center [453, 408] width 17 height 11
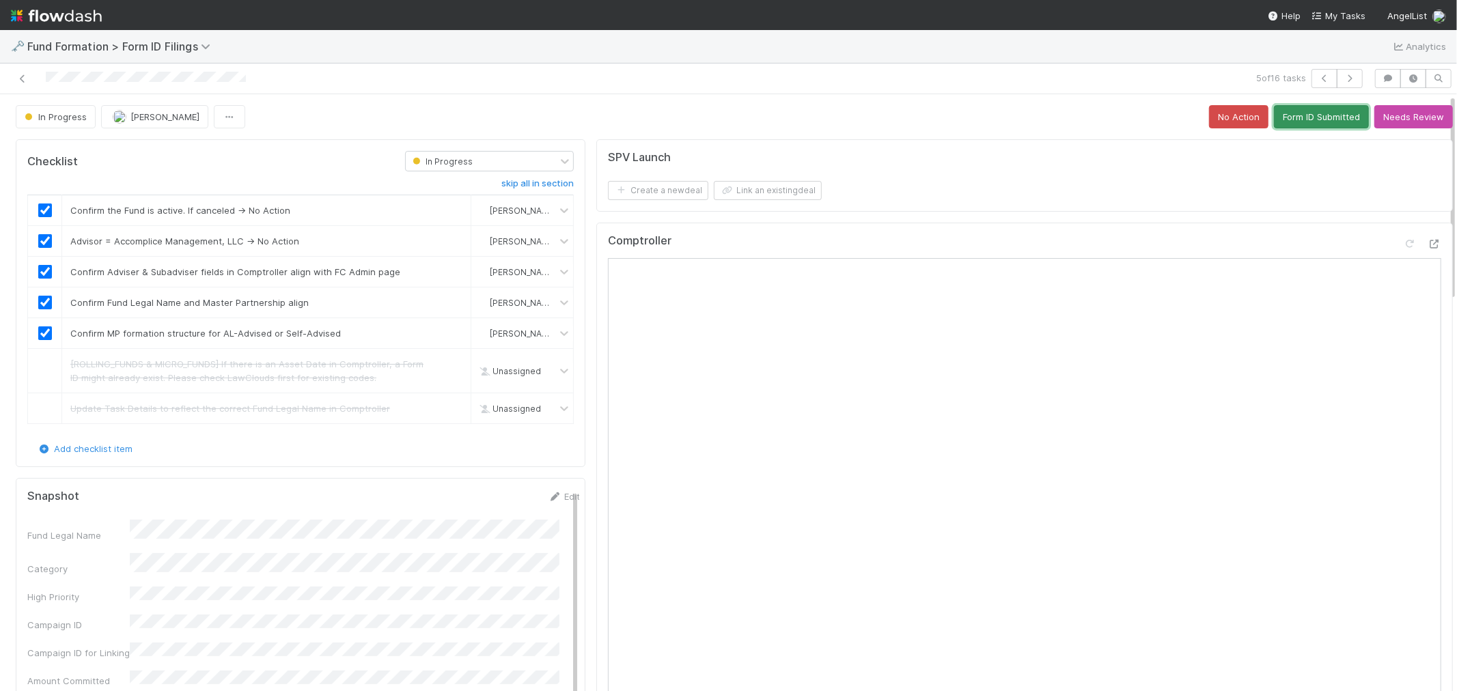
click at [1310, 115] on button "Form ID Submitted" at bounding box center [1321, 116] width 95 height 23
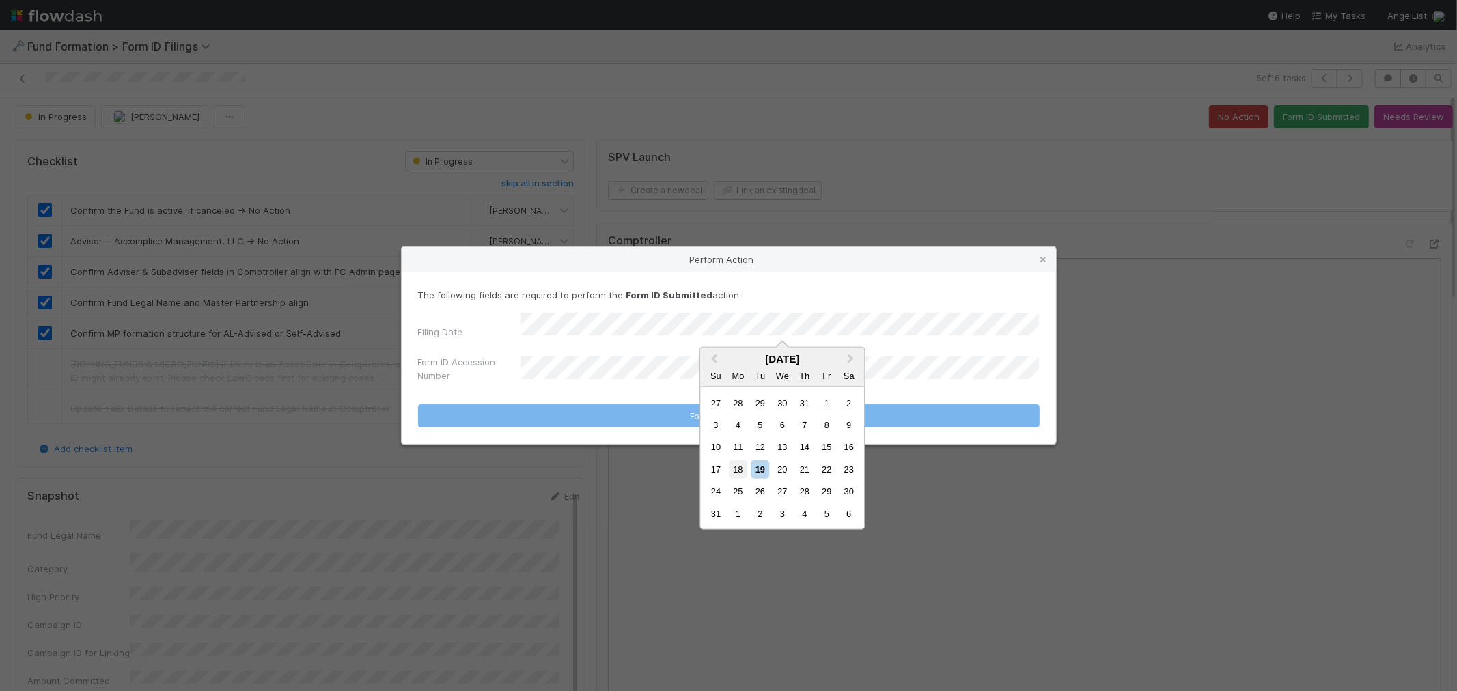
click at [732, 470] on div "18" at bounding box center [738, 469] width 18 height 18
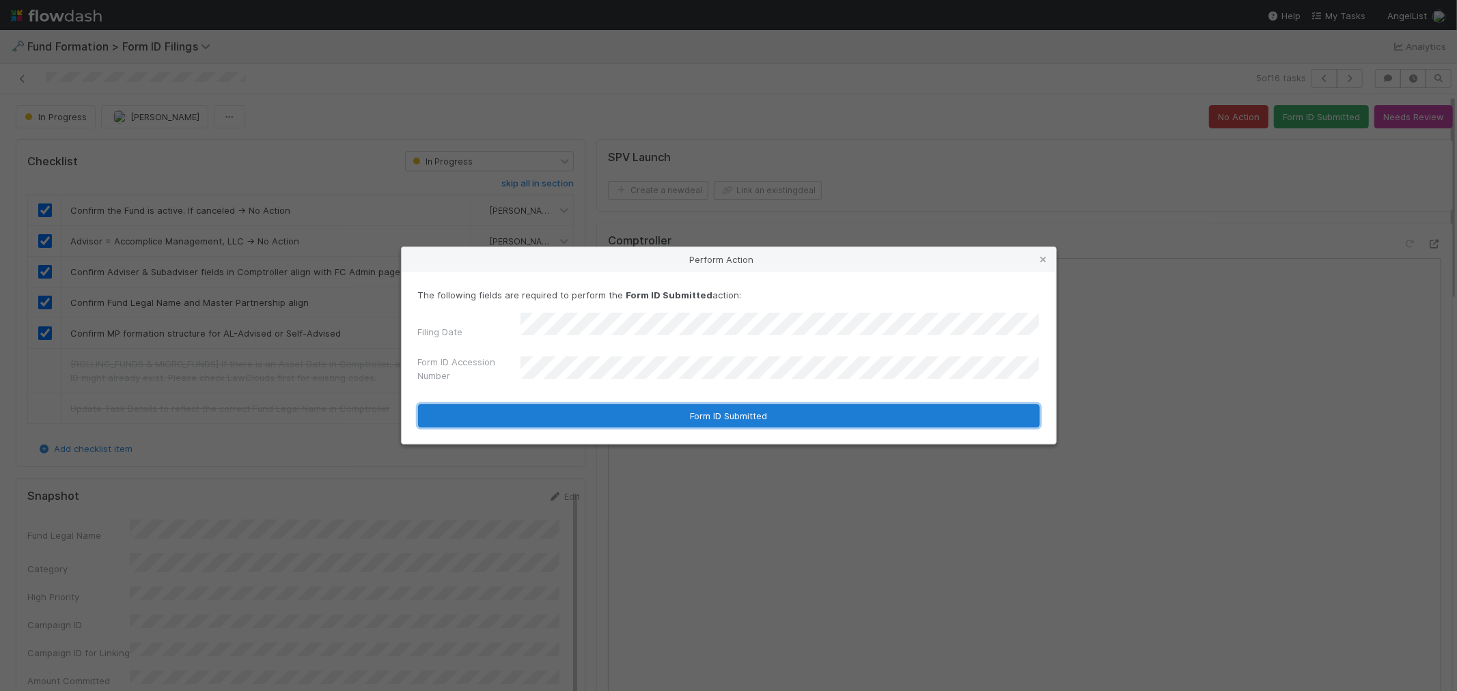
click at [672, 411] on button "Form ID Submitted" at bounding box center [729, 415] width 622 height 23
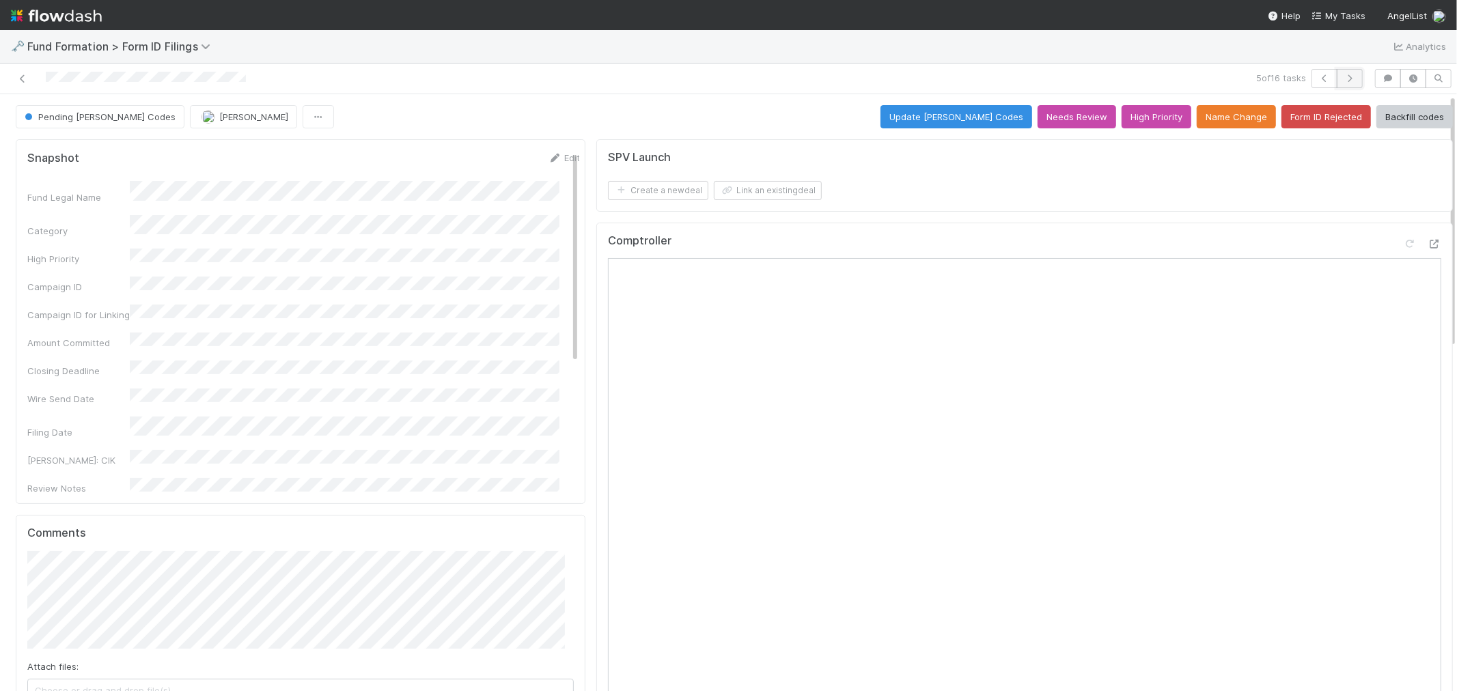
click at [1343, 81] on icon "button" at bounding box center [1350, 78] width 14 height 8
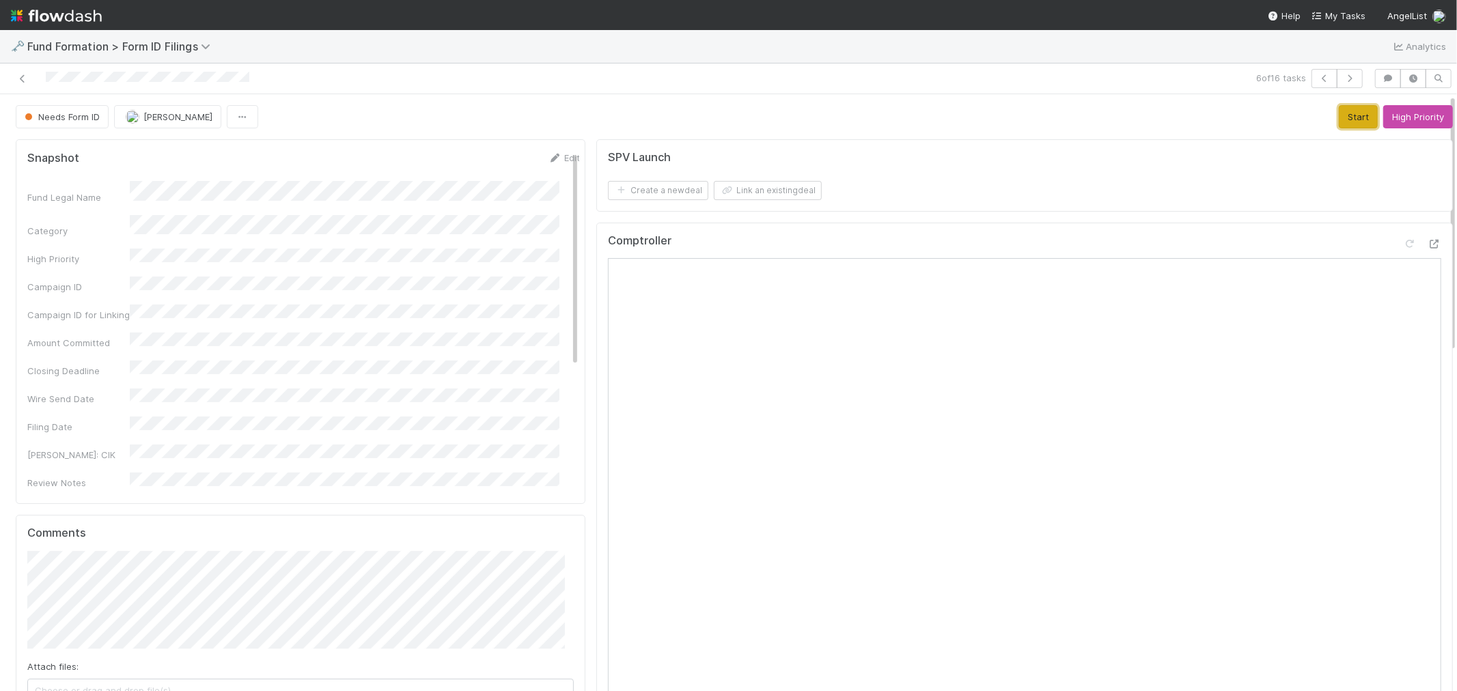
drag, startPoint x: 1337, startPoint y: 120, endPoint x: 1433, endPoint y: 156, distance: 102.0
click at [1339, 120] on button "Start" at bounding box center [1358, 116] width 39 height 23
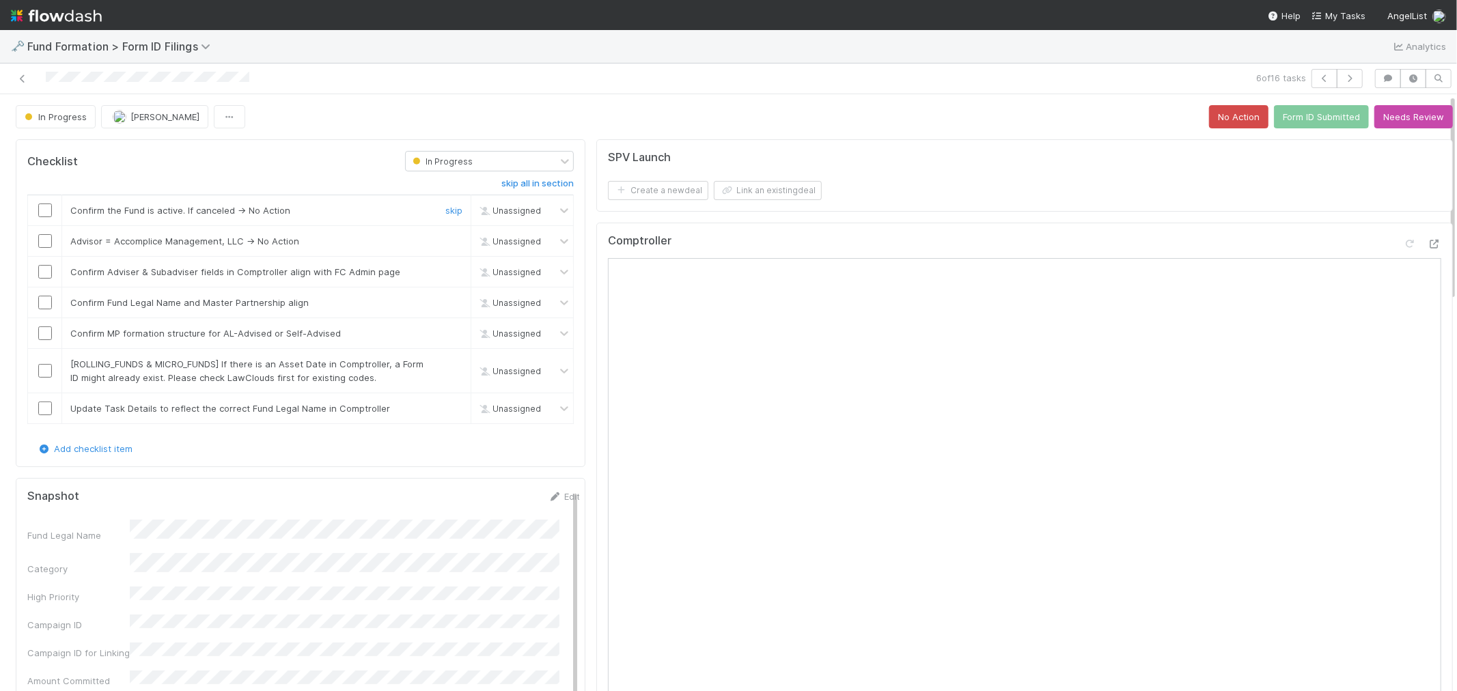
click at [38, 213] on input "checkbox" at bounding box center [45, 211] width 14 height 14
click at [46, 246] on input "checkbox" at bounding box center [45, 241] width 14 height 14
click at [45, 273] on input "checkbox" at bounding box center [45, 272] width 14 height 14
click at [45, 298] on input "checkbox" at bounding box center [45, 303] width 14 height 14
drag, startPoint x: 44, startPoint y: 335, endPoint x: 79, endPoint y: 338, distance: 35.7
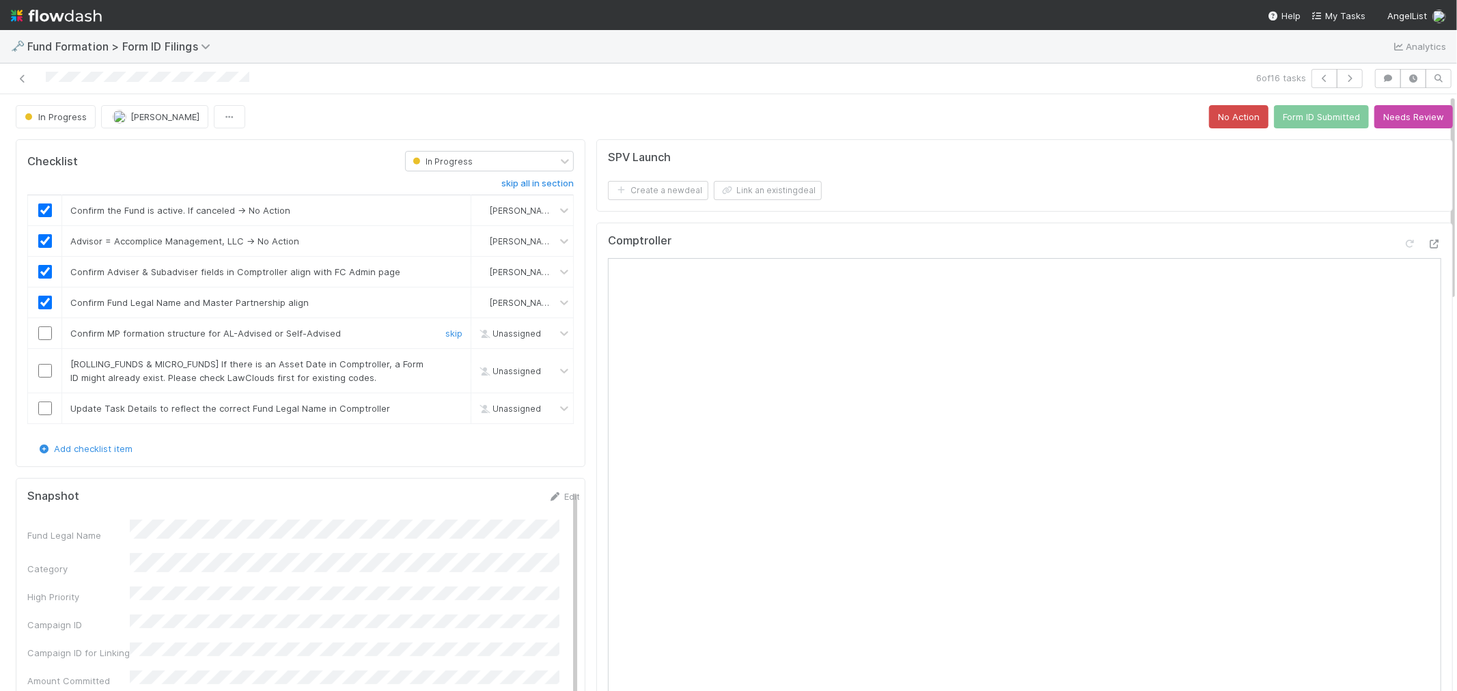
click at [44, 335] on input "checkbox" at bounding box center [45, 334] width 14 height 14
click at [435, 367] on div "skip" at bounding box center [452, 370] width 41 height 27
click at [445, 410] on link "skip" at bounding box center [453, 408] width 17 height 11
click at [445, 366] on link "skip" at bounding box center [453, 364] width 17 height 11
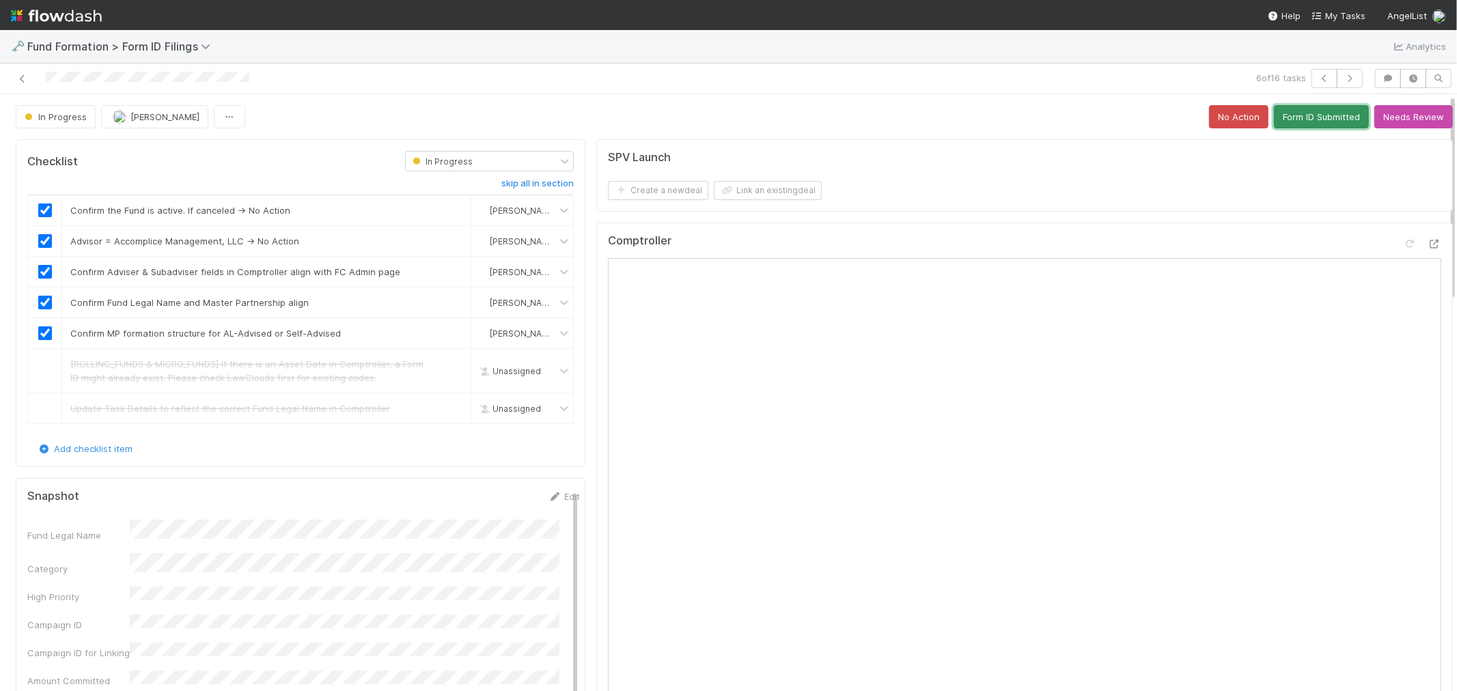
click at [1308, 121] on button "Form ID Submitted" at bounding box center [1321, 116] width 95 height 23
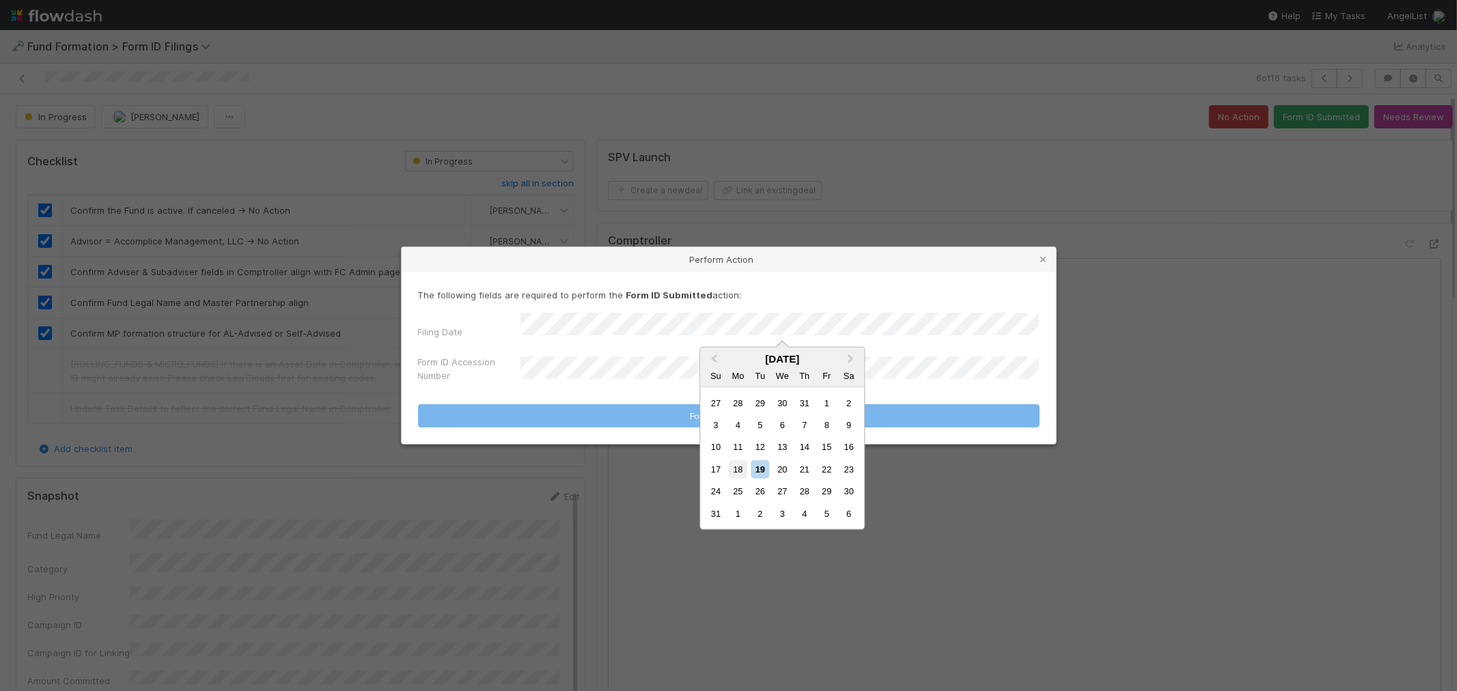
click at [734, 463] on div "18" at bounding box center [738, 469] width 18 height 18
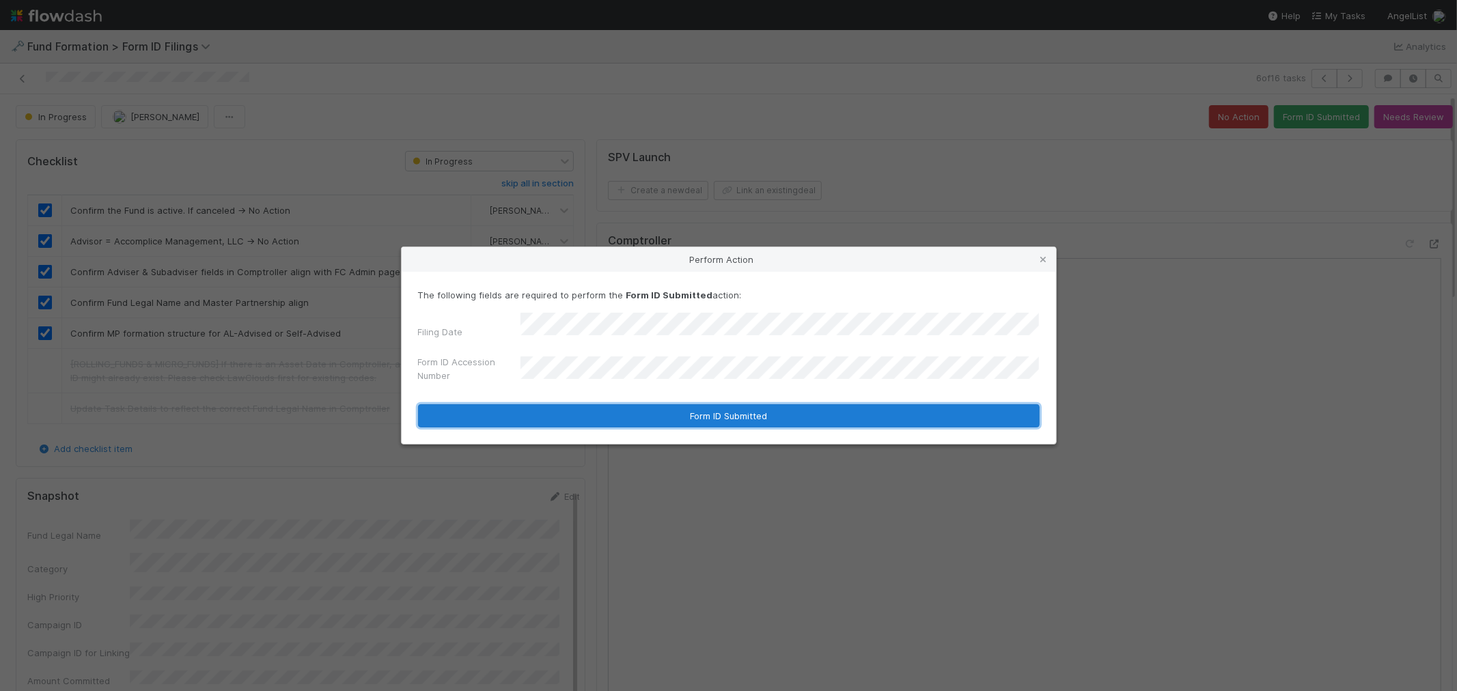
click at [588, 413] on button "Form ID Submitted" at bounding box center [729, 415] width 622 height 23
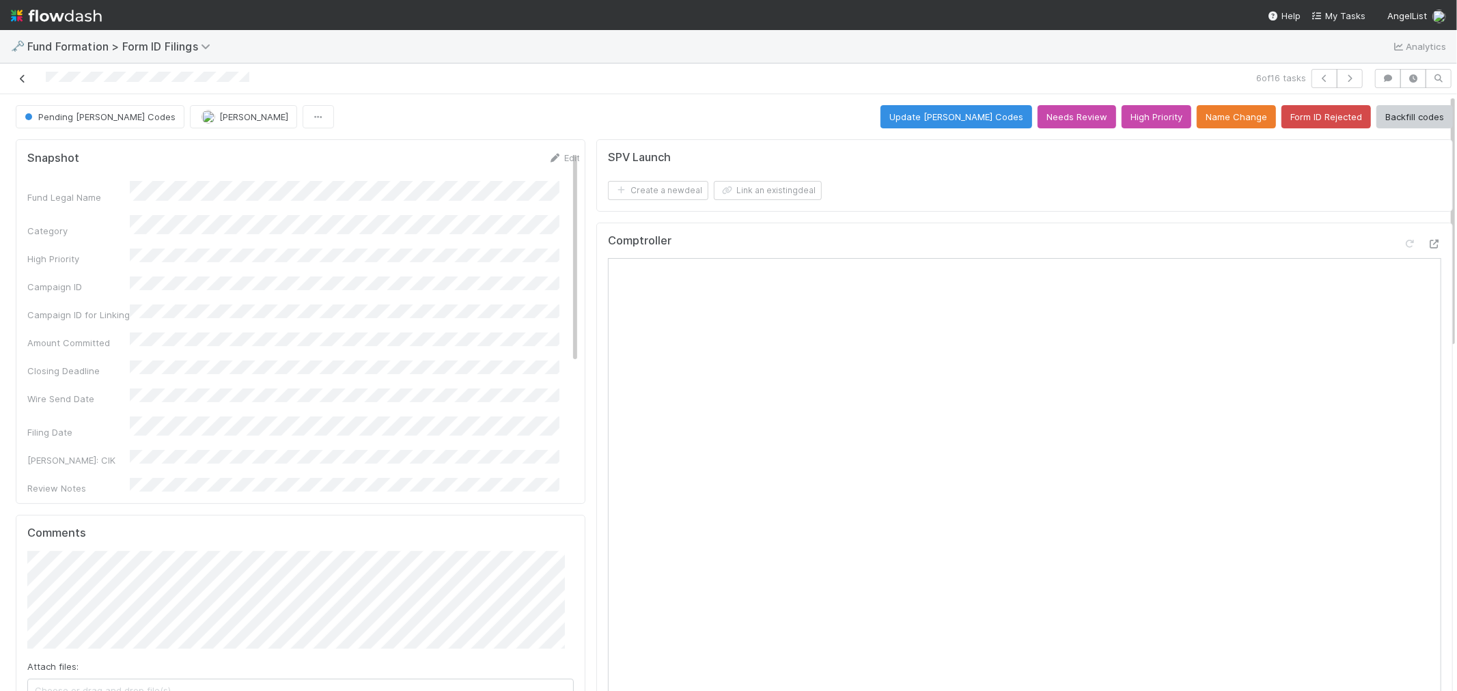
click at [24, 76] on icon at bounding box center [23, 78] width 14 height 9
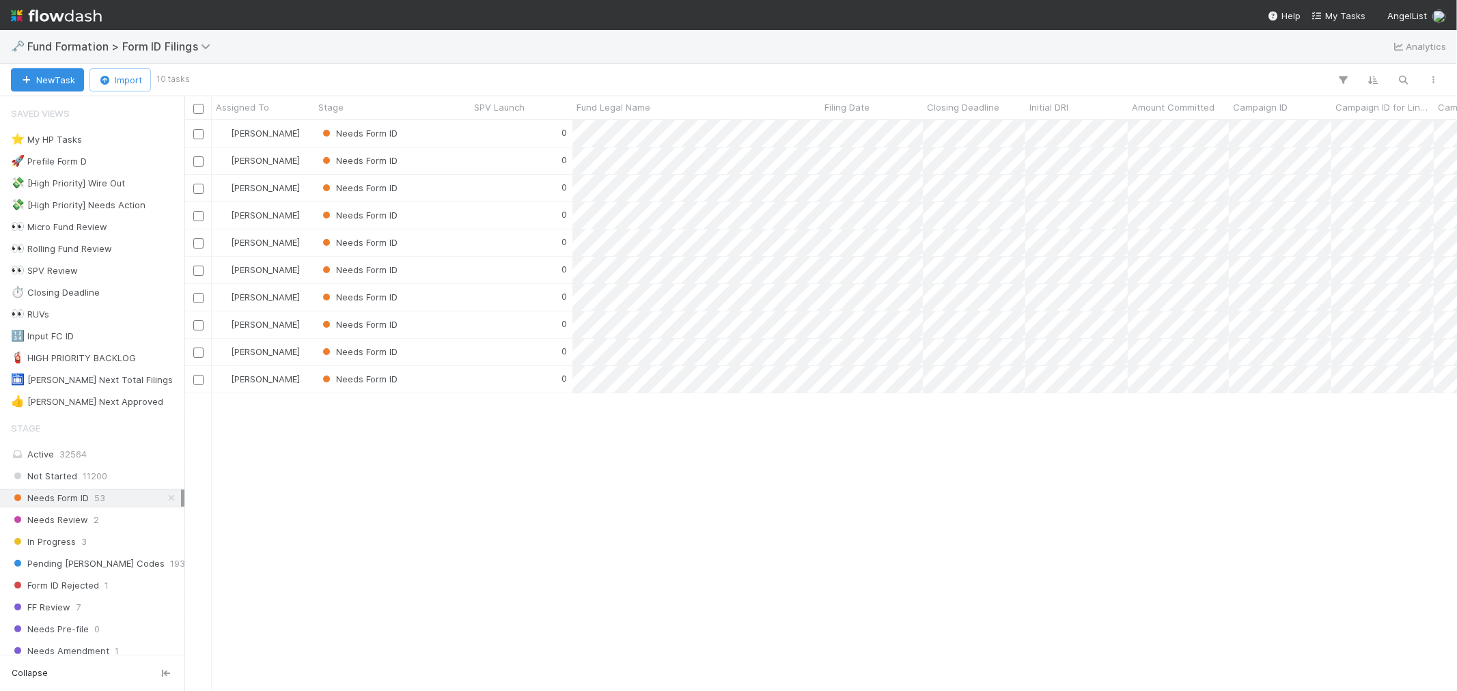
scroll to position [559, 1261]
click at [478, 135] on div "0" at bounding box center [521, 133] width 102 height 27
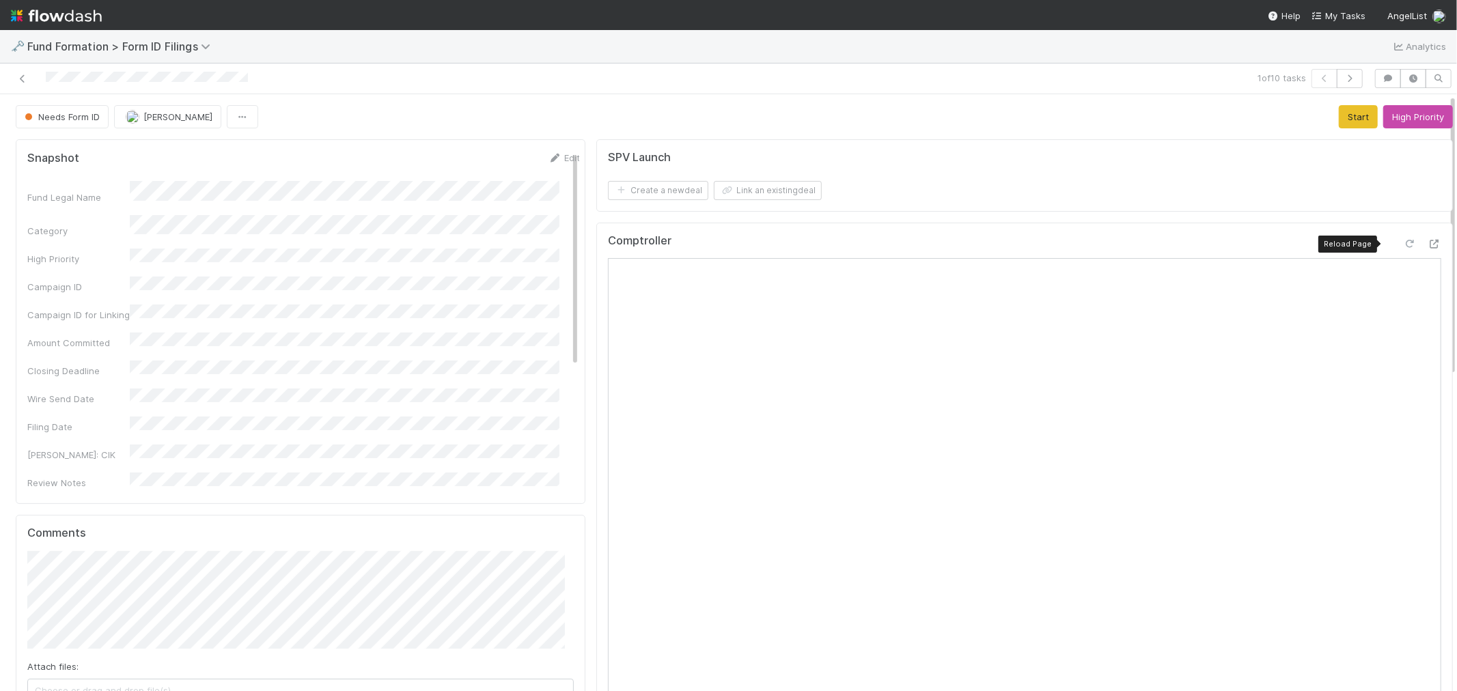
click at [1403, 243] on icon at bounding box center [1410, 244] width 14 height 9
click at [1339, 115] on button "Start" at bounding box center [1358, 116] width 39 height 23
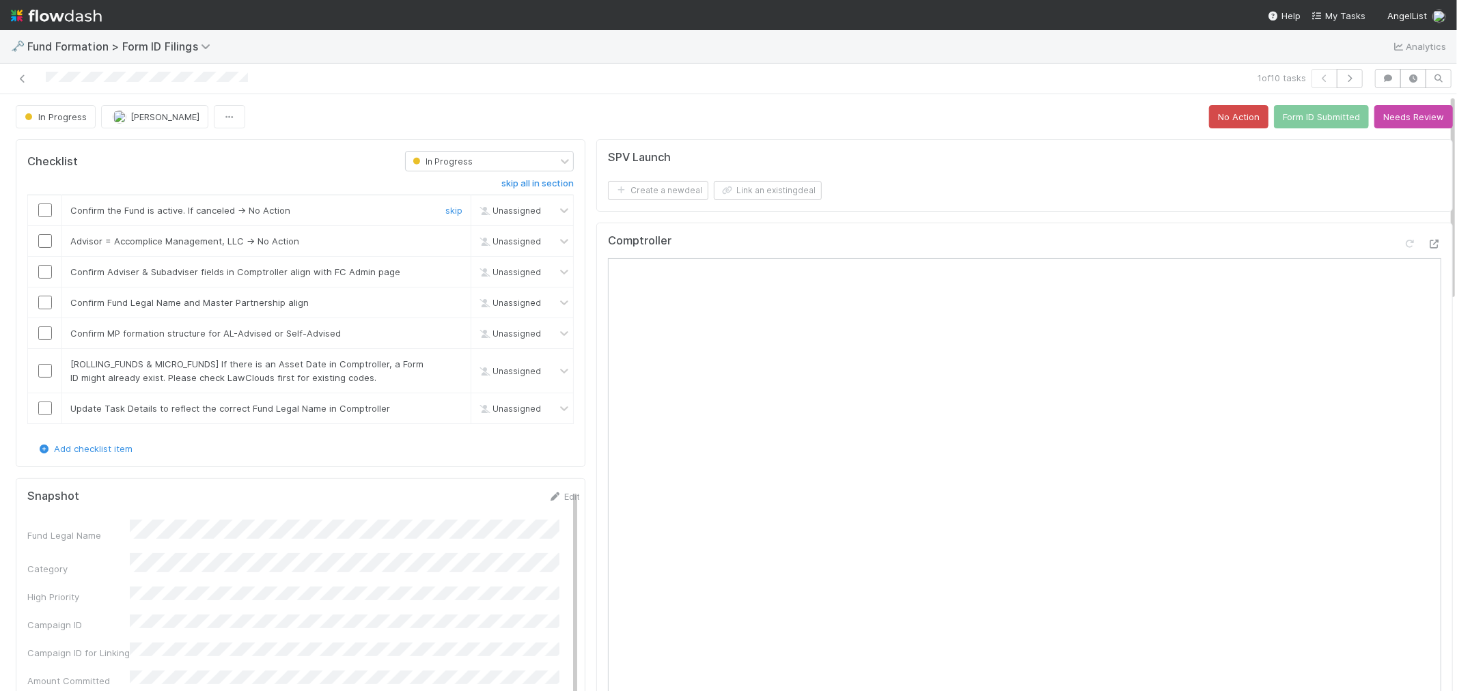
click at [44, 215] on input "checkbox" at bounding box center [45, 211] width 14 height 14
click at [46, 246] on input "checkbox" at bounding box center [45, 241] width 14 height 14
click at [44, 274] on input "checkbox" at bounding box center [45, 272] width 14 height 14
drag, startPoint x: 46, startPoint y: 301, endPoint x: 42, endPoint y: 323, distance: 22.1
click at [46, 302] on input "checkbox" at bounding box center [45, 303] width 14 height 14
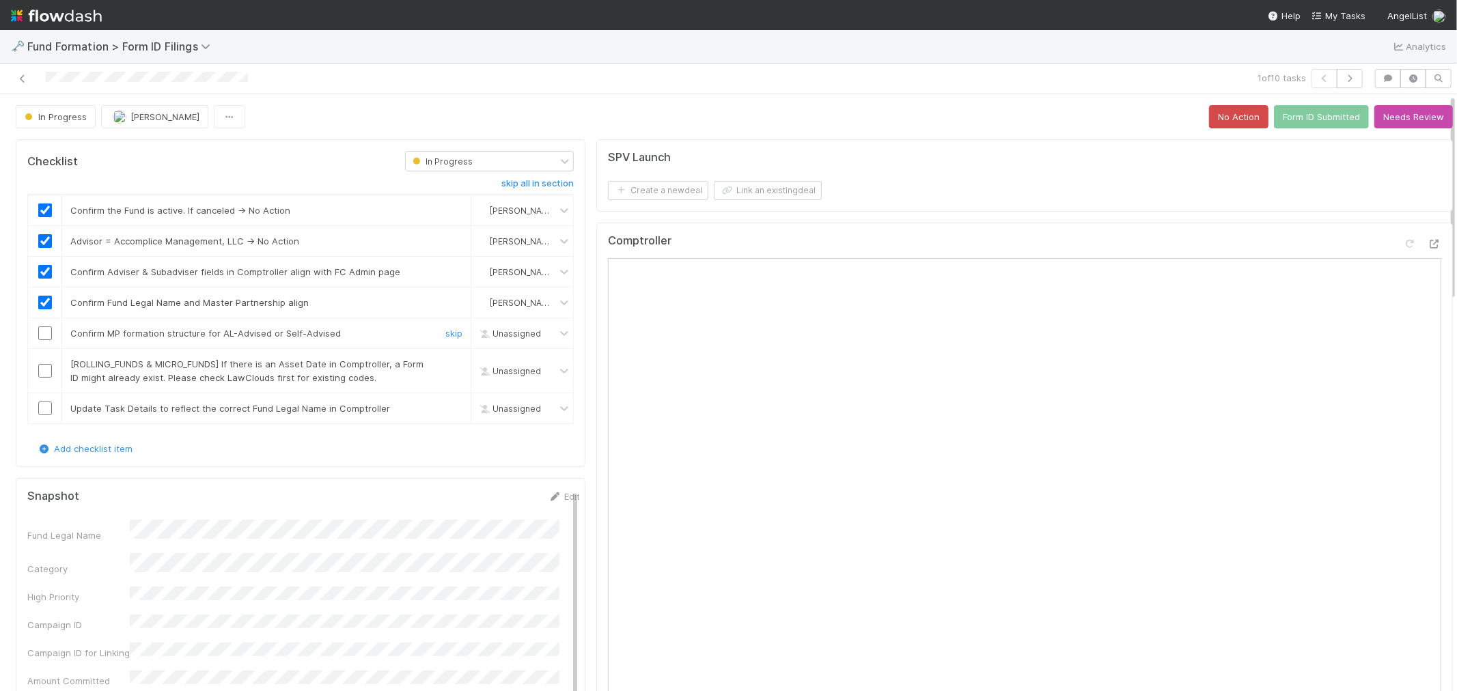
click at [44, 332] on input "checkbox" at bounding box center [45, 334] width 14 height 14
click at [445, 363] on link "skip" at bounding box center [453, 364] width 17 height 11
click at [445, 406] on link "skip" at bounding box center [453, 408] width 17 height 11
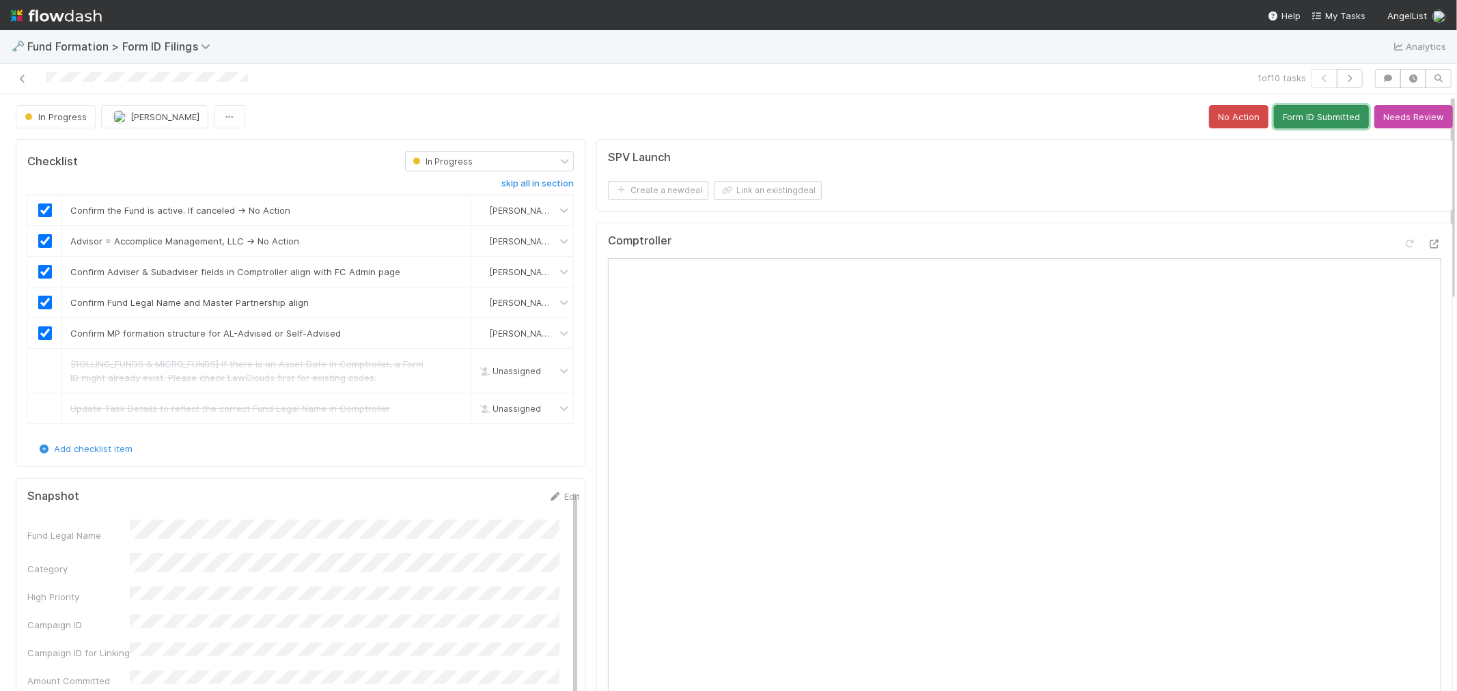
click at [1327, 119] on button "Form ID Submitted" at bounding box center [1321, 116] width 95 height 23
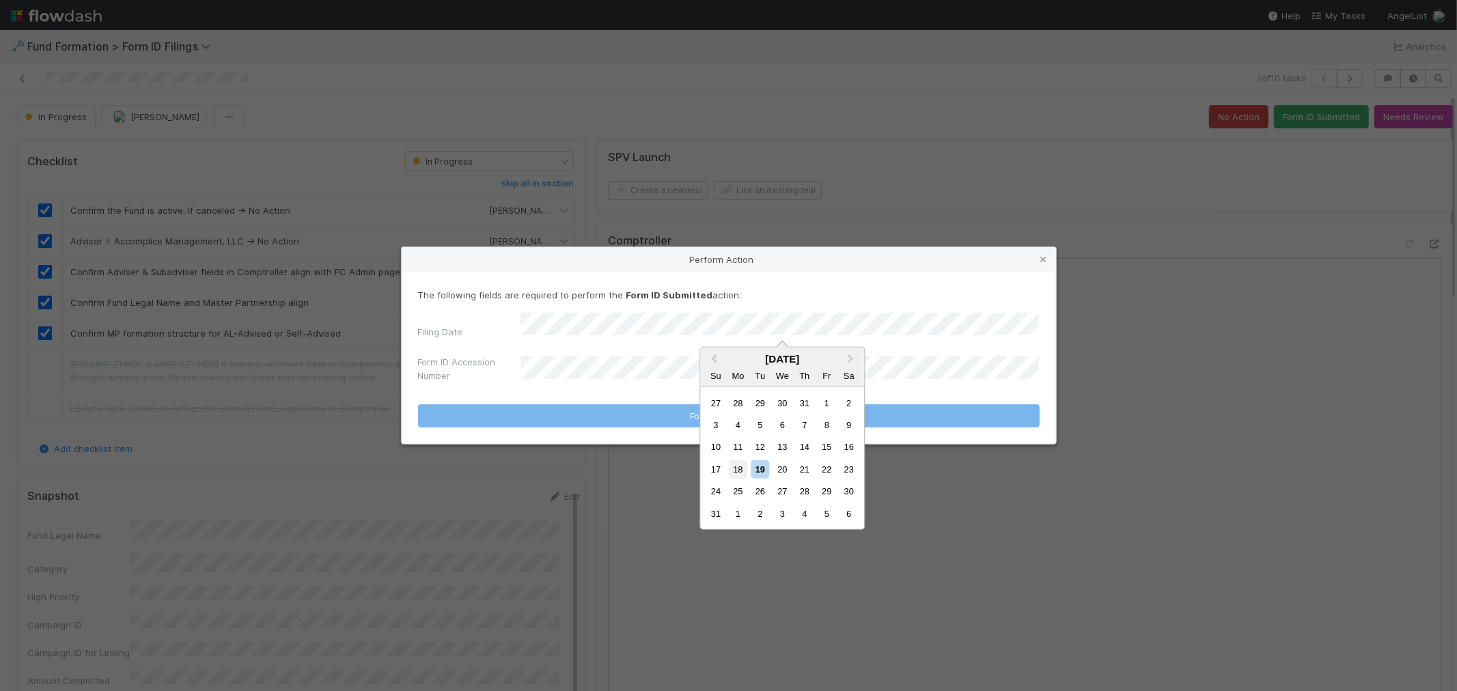
click at [738, 468] on div "18" at bounding box center [738, 469] width 18 height 18
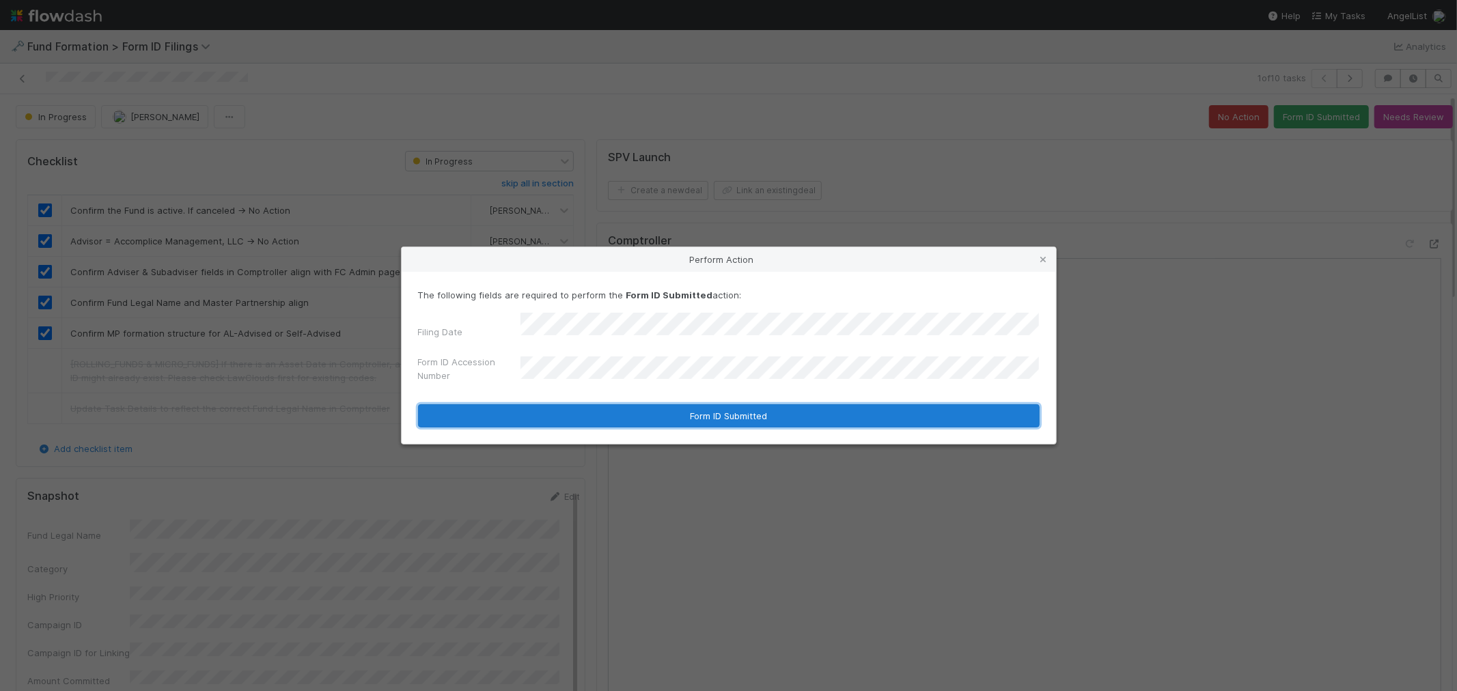
click at [749, 413] on button "Form ID Submitted" at bounding box center [729, 415] width 622 height 23
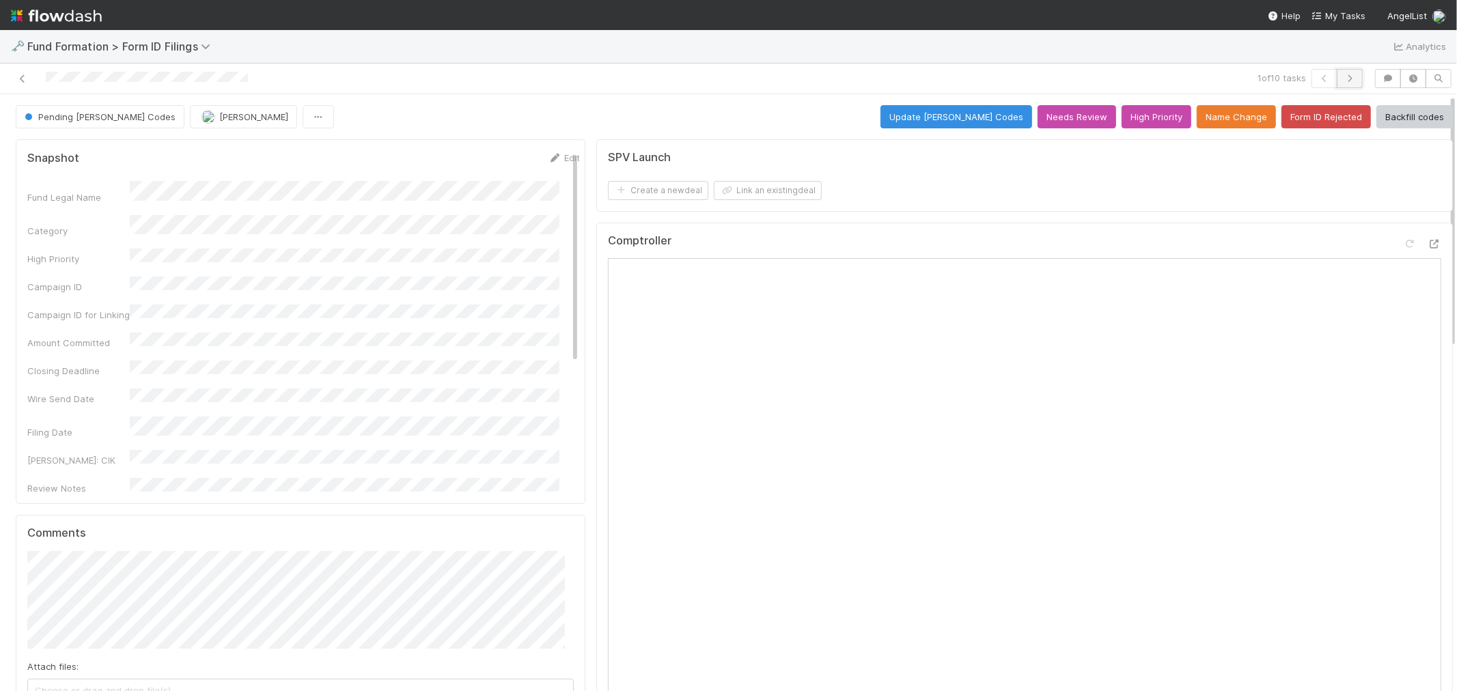
click at [1348, 79] on button "button" at bounding box center [1350, 78] width 26 height 19
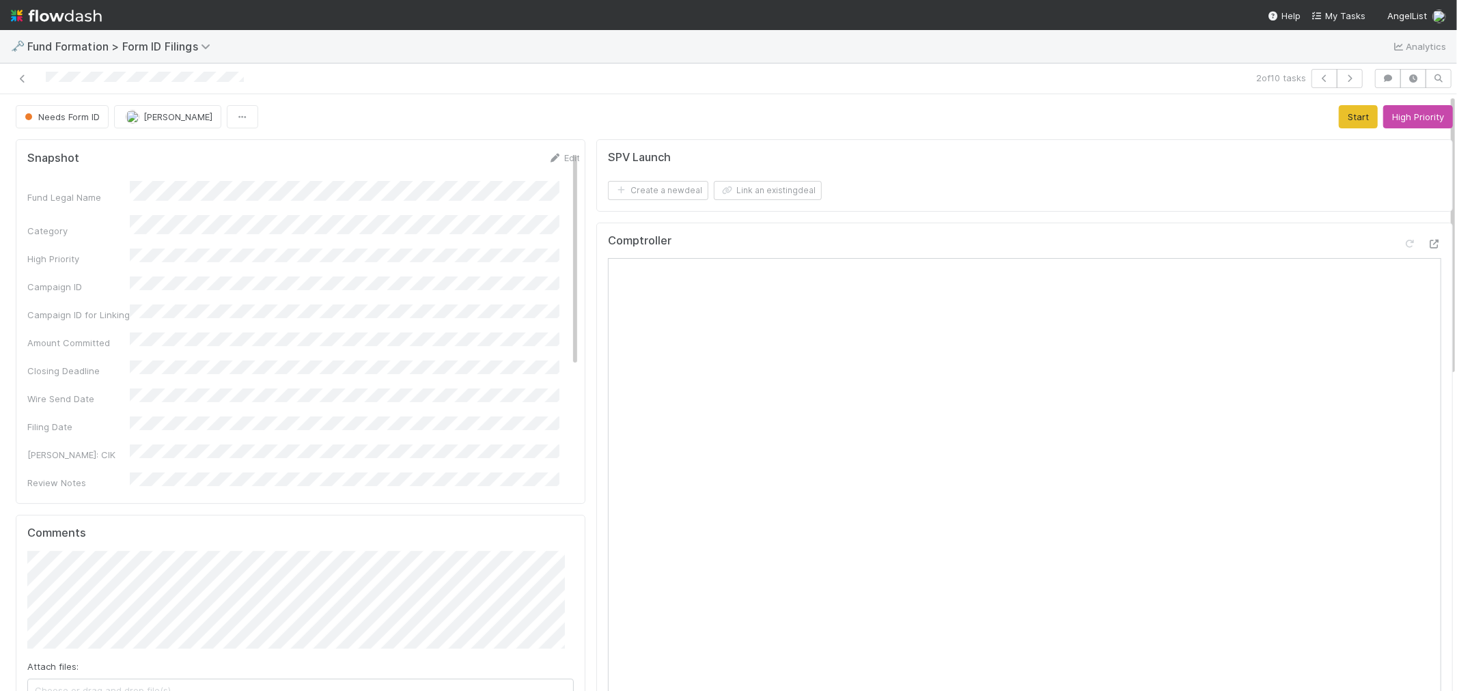
click at [907, 208] on div "SPV Launch Create a new deal Link an existing deal" at bounding box center [1024, 175] width 857 height 72
click at [1349, 120] on button "Start" at bounding box center [1358, 116] width 39 height 23
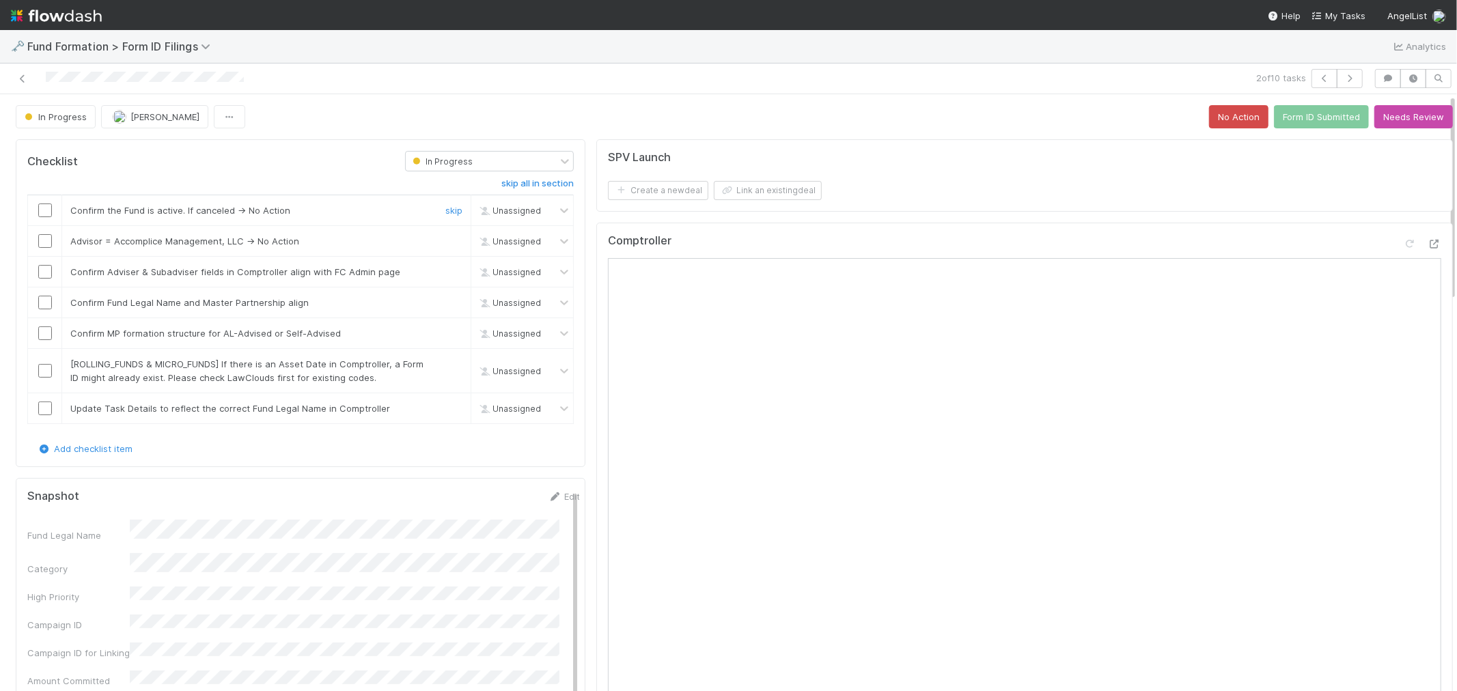
click at [45, 208] on input "checkbox" at bounding box center [45, 211] width 14 height 14
click at [43, 238] on input "checkbox" at bounding box center [45, 241] width 14 height 14
drag, startPoint x: 44, startPoint y: 269, endPoint x: 43, endPoint y: 284, distance: 14.4
click at [44, 270] on input "checkbox" at bounding box center [45, 272] width 14 height 14
click at [43, 304] on input "checkbox" at bounding box center [45, 303] width 14 height 14
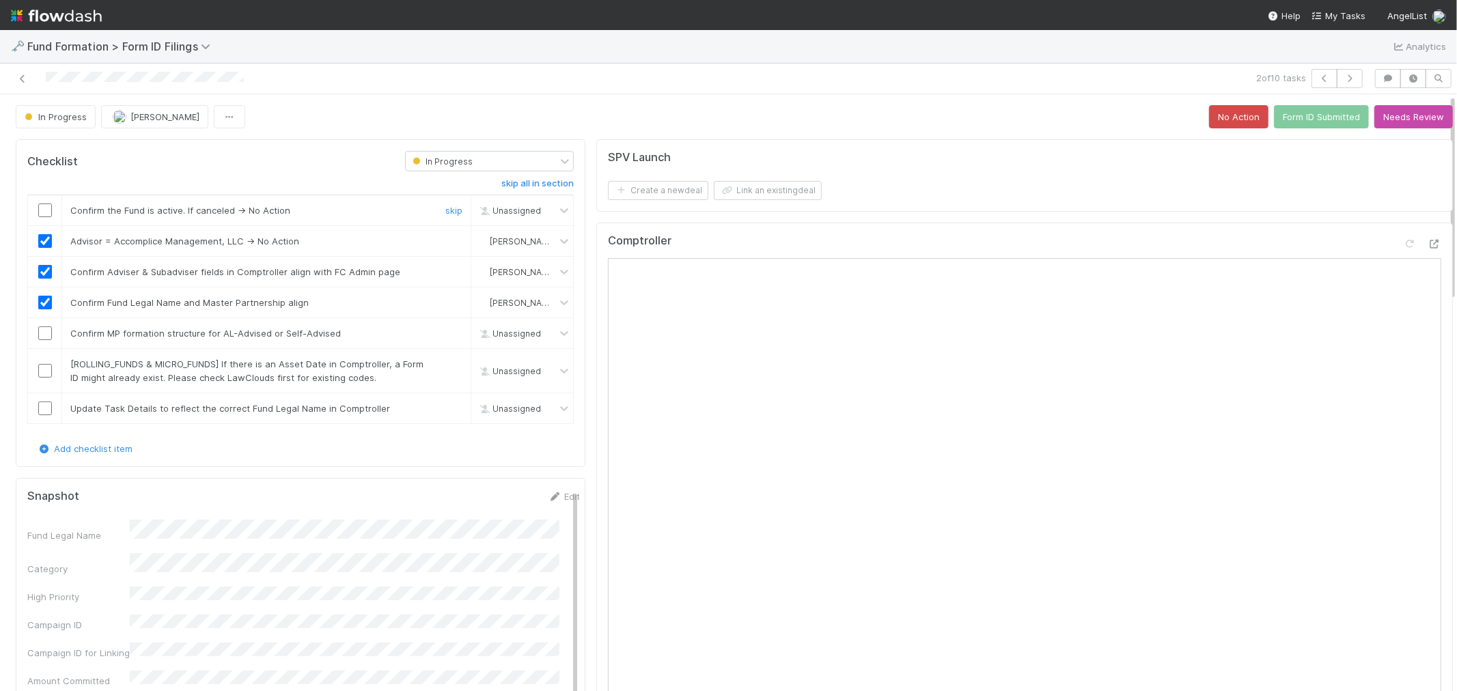
click at [46, 208] on input "checkbox" at bounding box center [45, 211] width 14 height 14
click at [42, 335] on input "checkbox" at bounding box center [45, 334] width 14 height 14
click at [445, 362] on link "skip" at bounding box center [453, 364] width 17 height 11
click at [445, 410] on link "skip" at bounding box center [453, 408] width 17 height 11
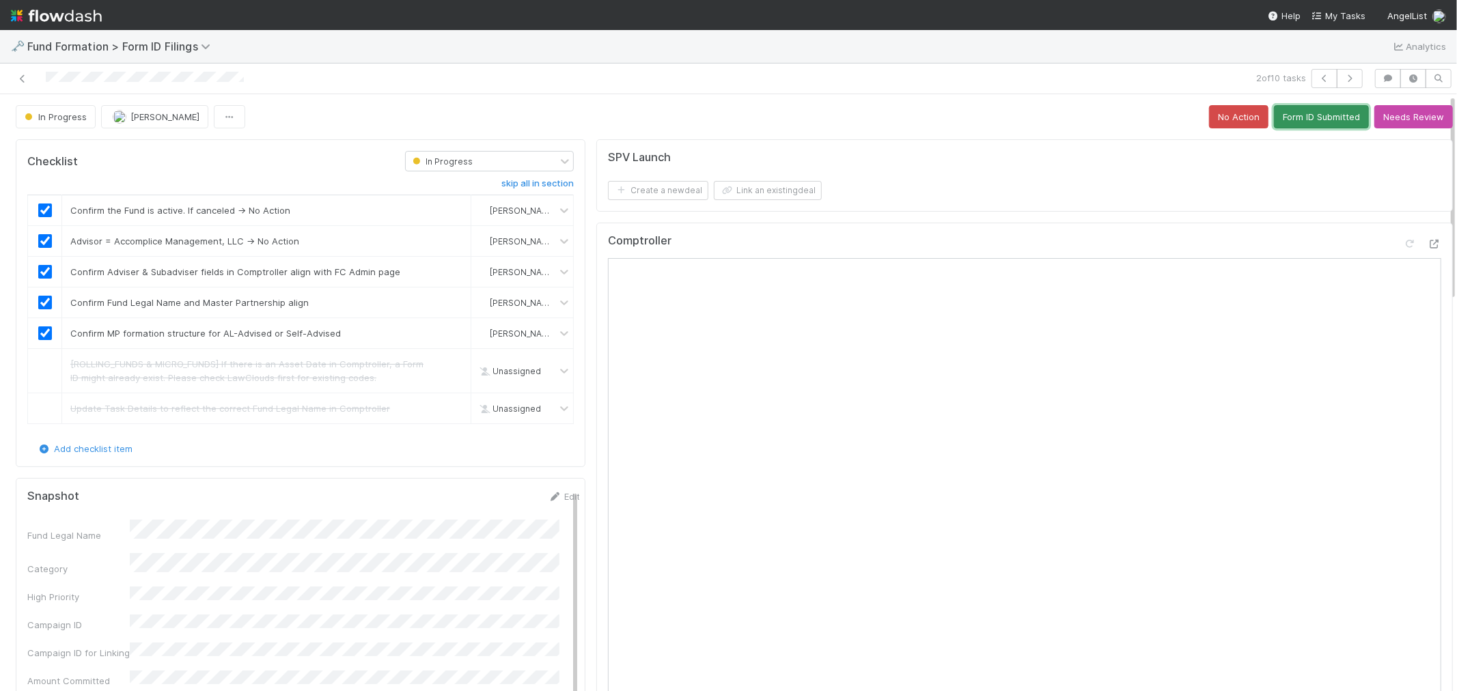
click at [1305, 123] on button "Form ID Submitted" at bounding box center [1321, 116] width 95 height 23
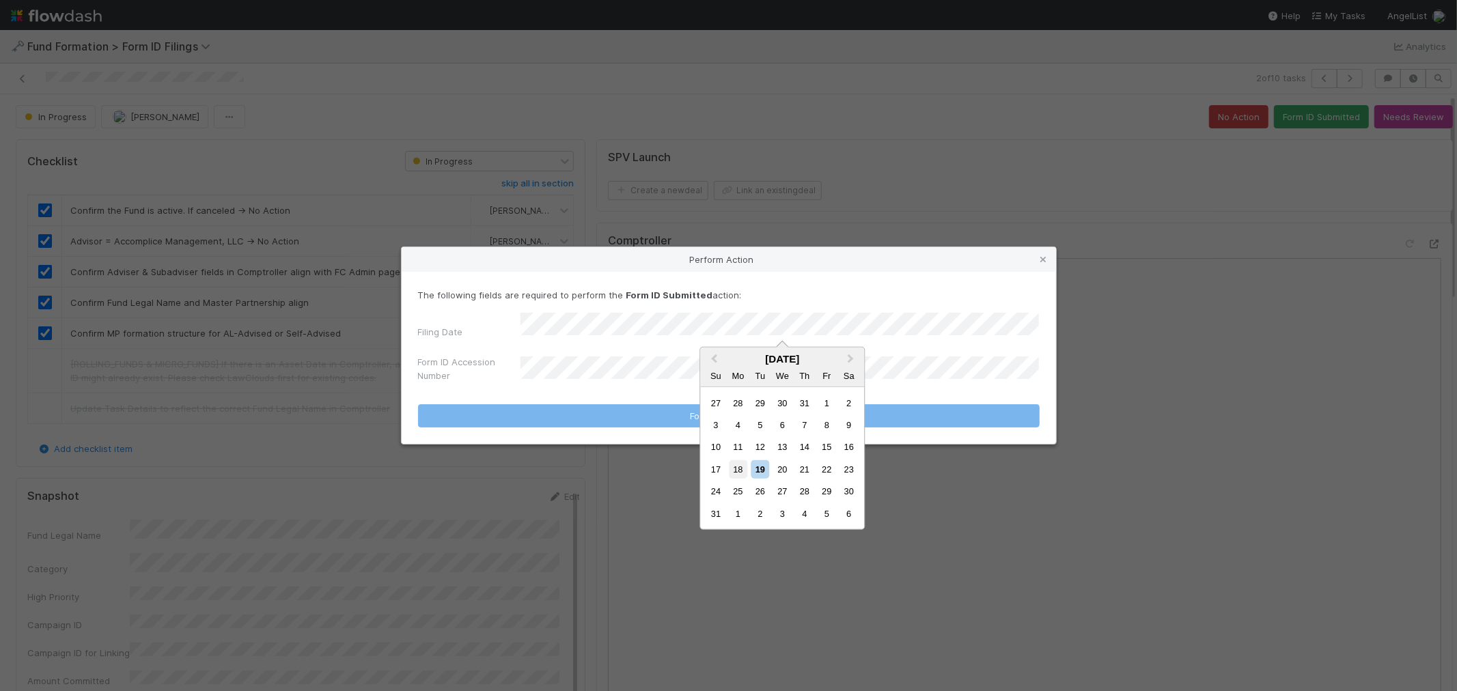
click at [741, 470] on div "18" at bounding box center [738, 469] width 18 height 18
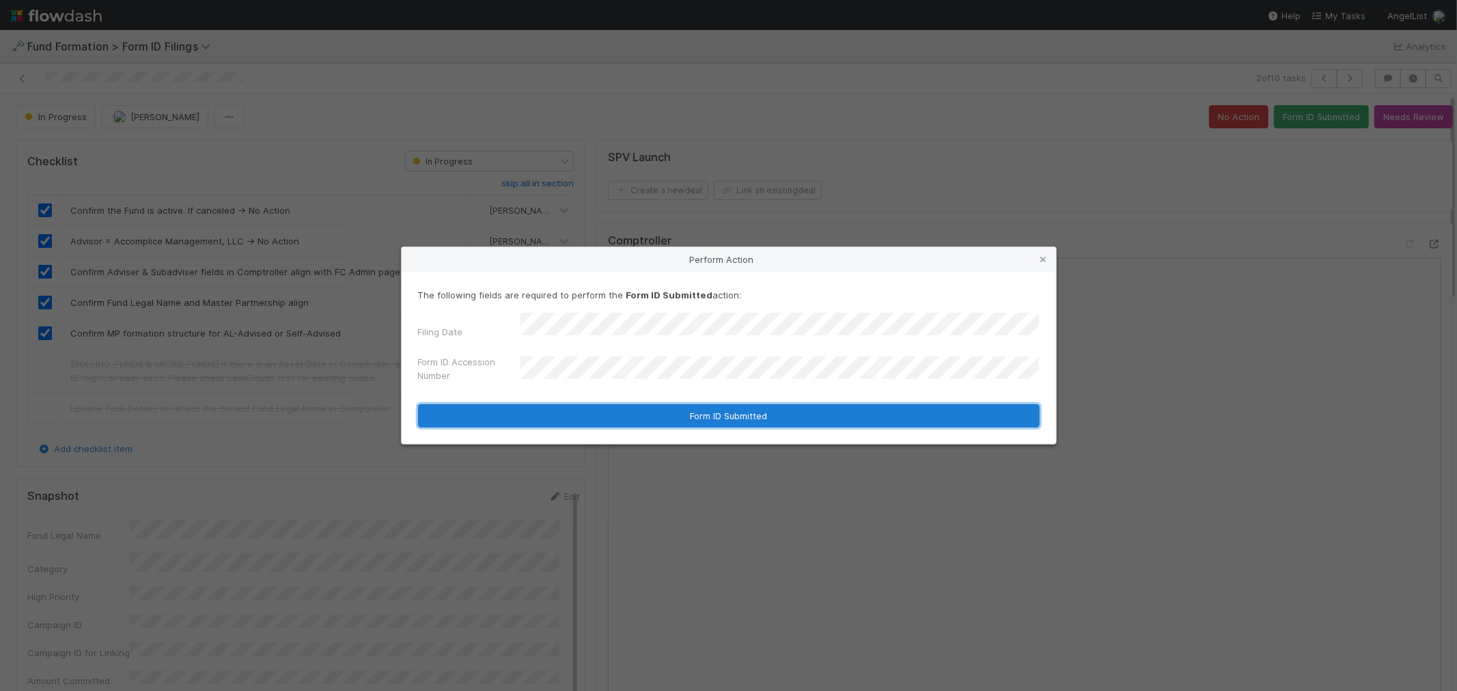
click at [588, 410] on button "Form ID Submitted" at bounding box center [729, 415] width 622 height 23
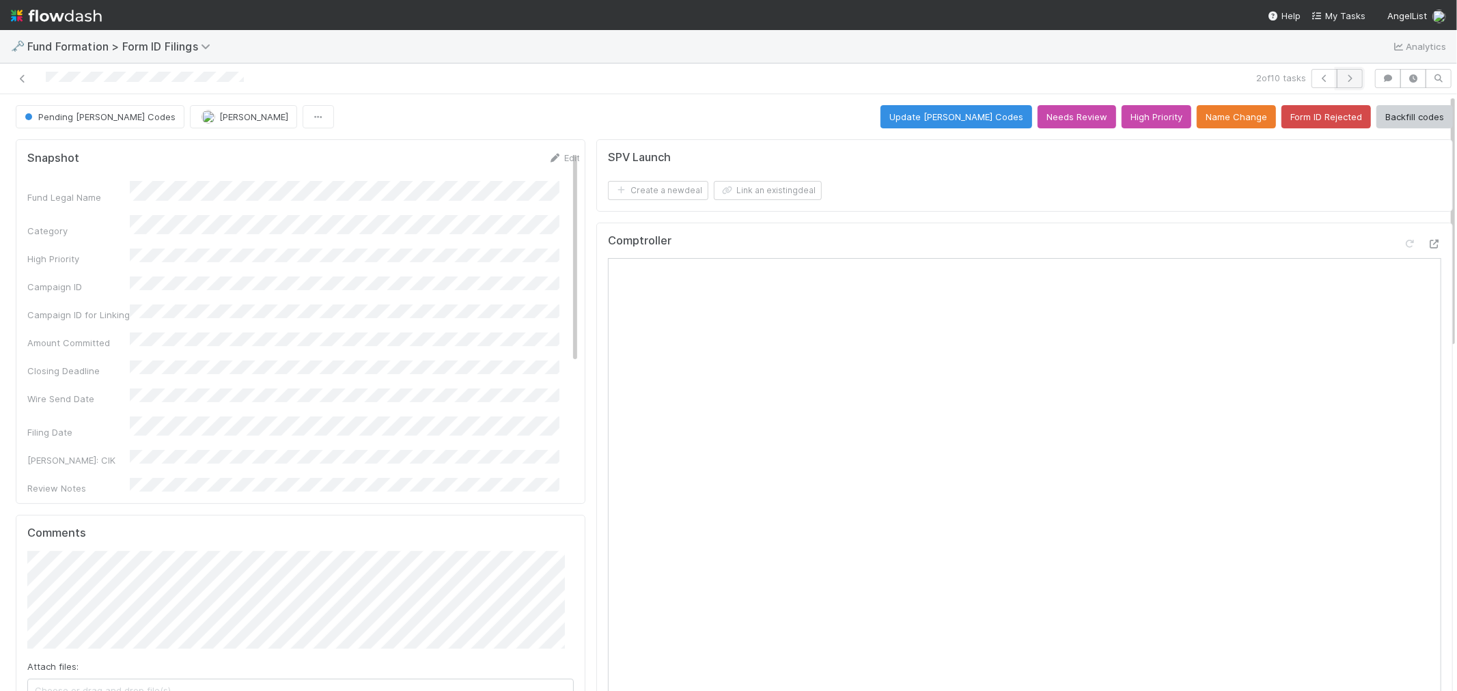
click at [1343, 77] on icon "button" at bounding box center [1350, 78] width 14 height 8
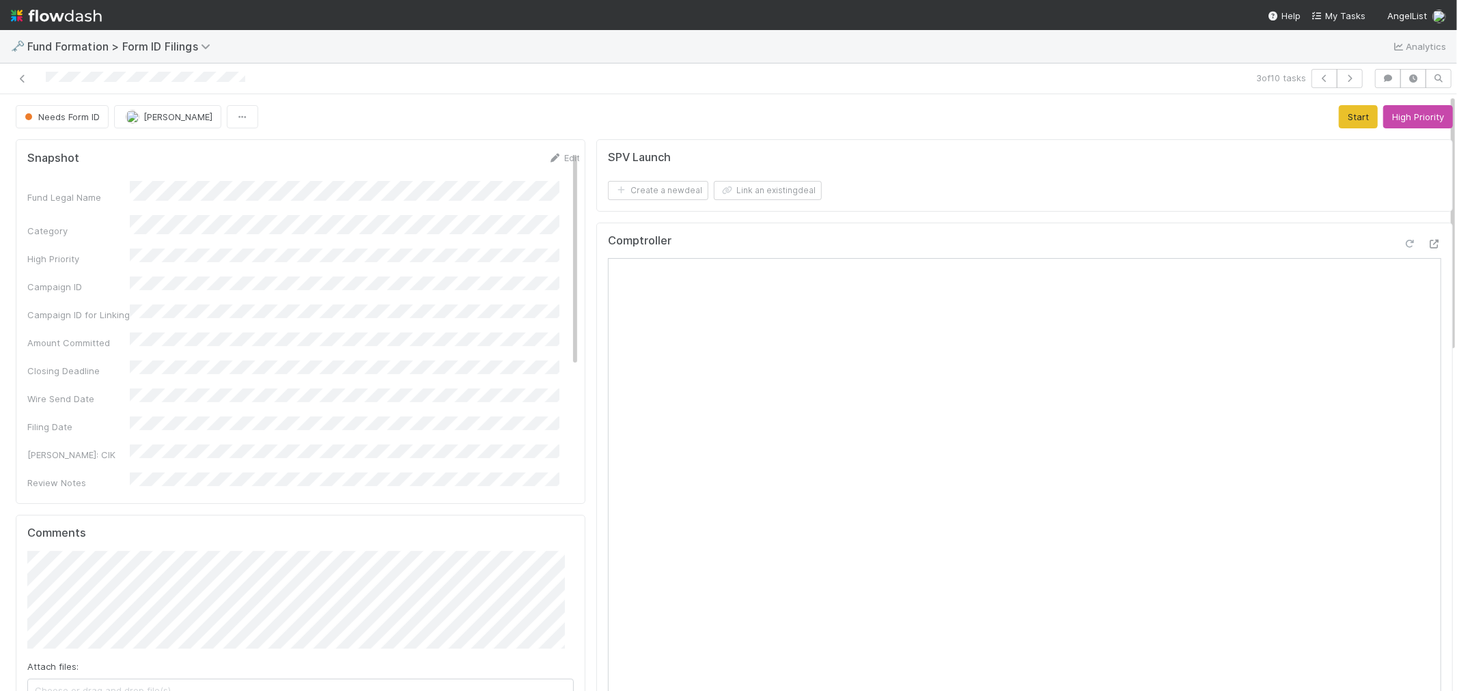
click at [1403, 240] on icon at bounding box center [1410, 244] width 14 height 9
click at [1211, 236] on div "Comptroller" at bounding box center [1024, 246] width 833 height 25
click at [1339, 113] on button "Start" at bounding box center [1358, 116] width 39 height 23
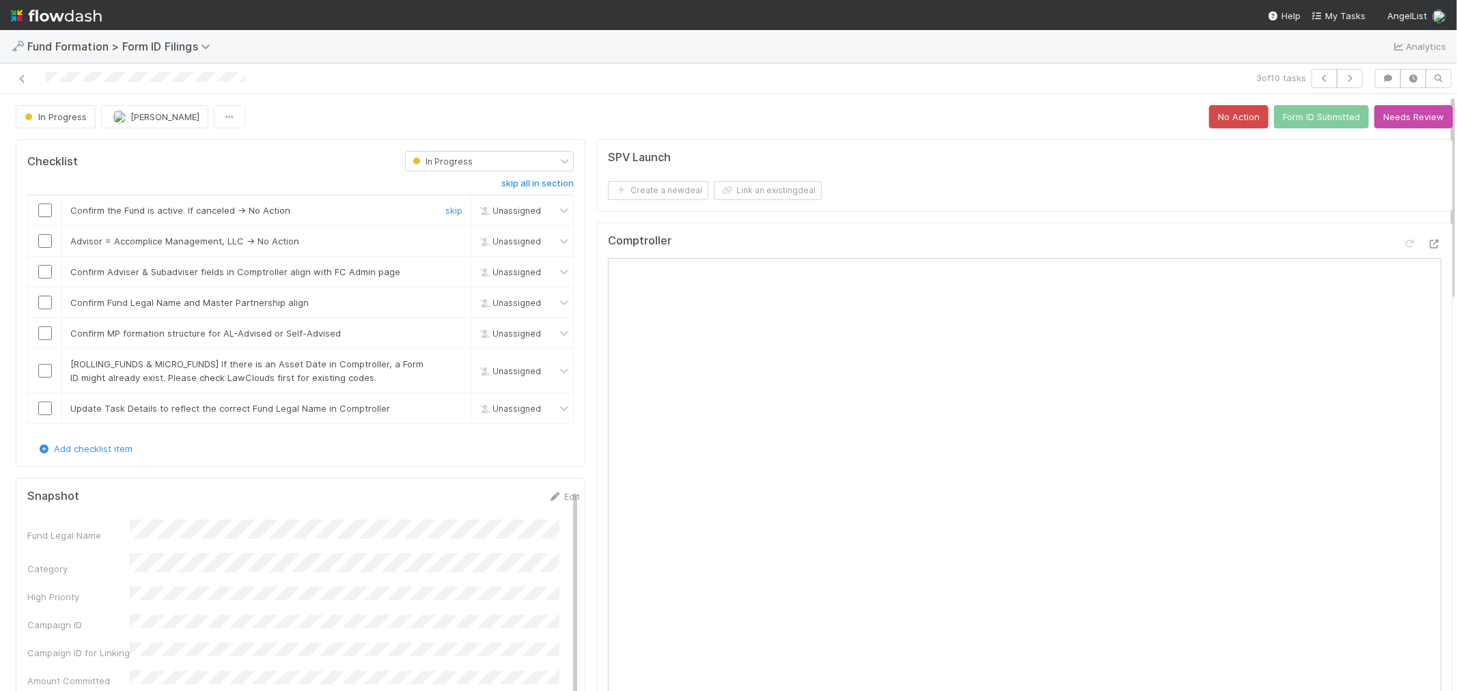
click at [46, 215] on input "checkbox" at bounding box center [45, 211] width 14 height 14
click at [44, 243] on input "checkbox" at bounding box center [45, 241] width 14 height 14
click at [44, 277] on input "checkbox" at bounding box center [45, 272] width 14 height 14
click at [45, 299] on input "checkbox" at bounding box center [45, 303] width 14 height 14
click at [44, 335] on input "checkbox" at bounding box center [45, 334] width 14 height 14
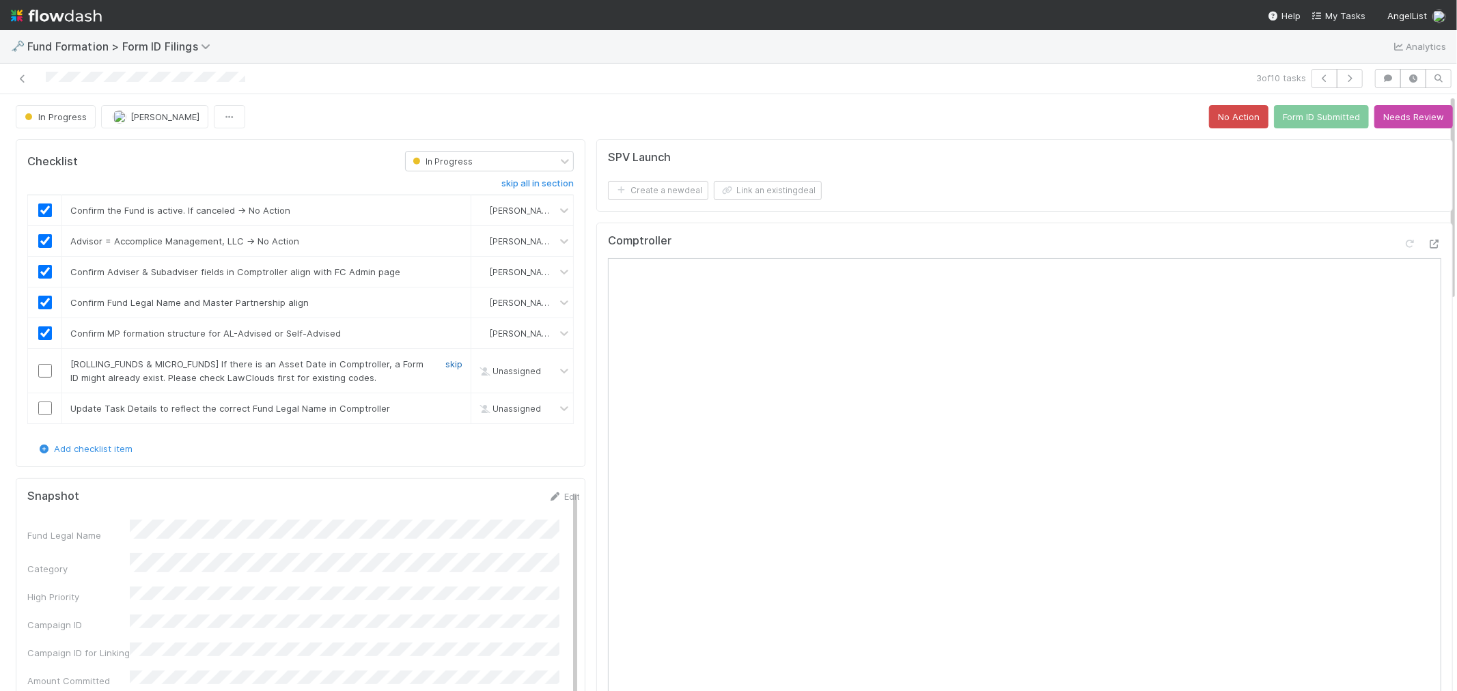
click at [446, 362] on link "skip" at bounding box center [453, 364] width 17 height 11
click at [445, 410] on link "skip" at bounding box center [453, 408] width 17 height 11
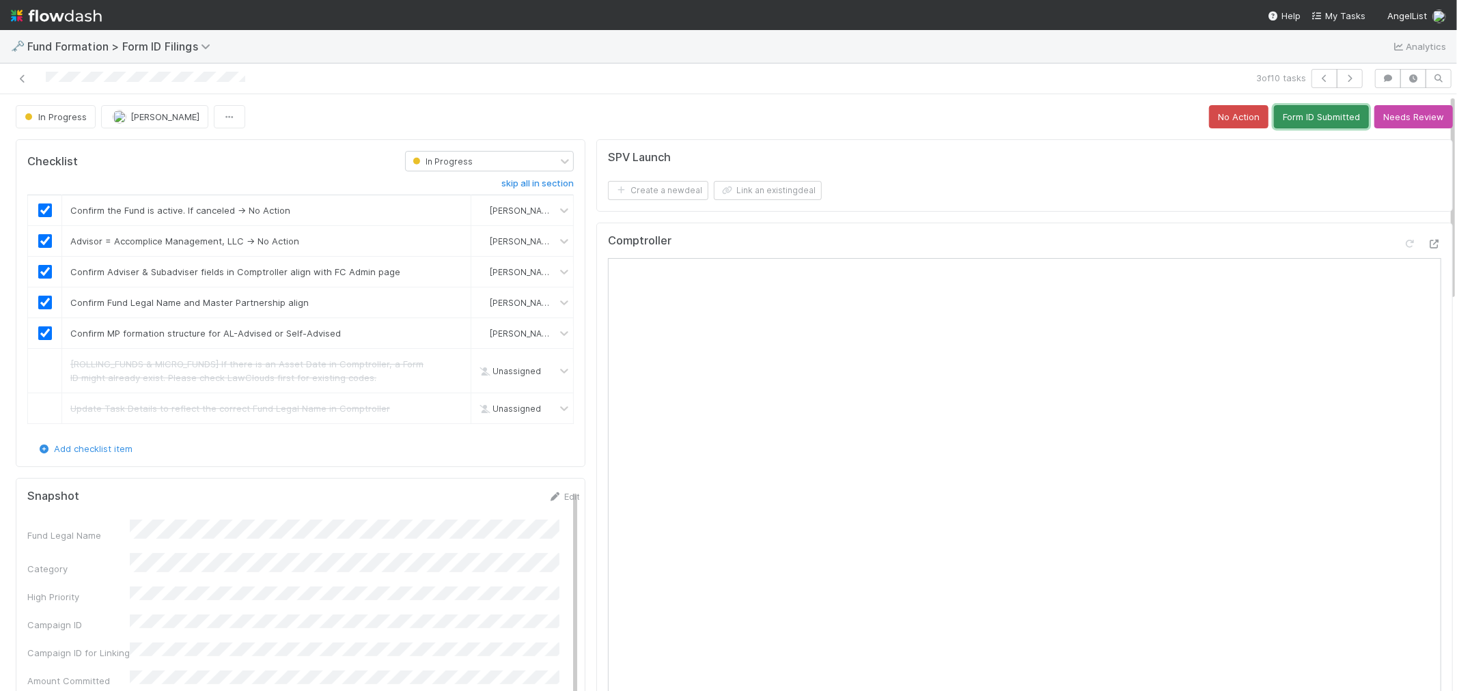
click at [1319, 120] on button "Form ID Submitted" at bounding box center [1321, 116] width 95 height 23
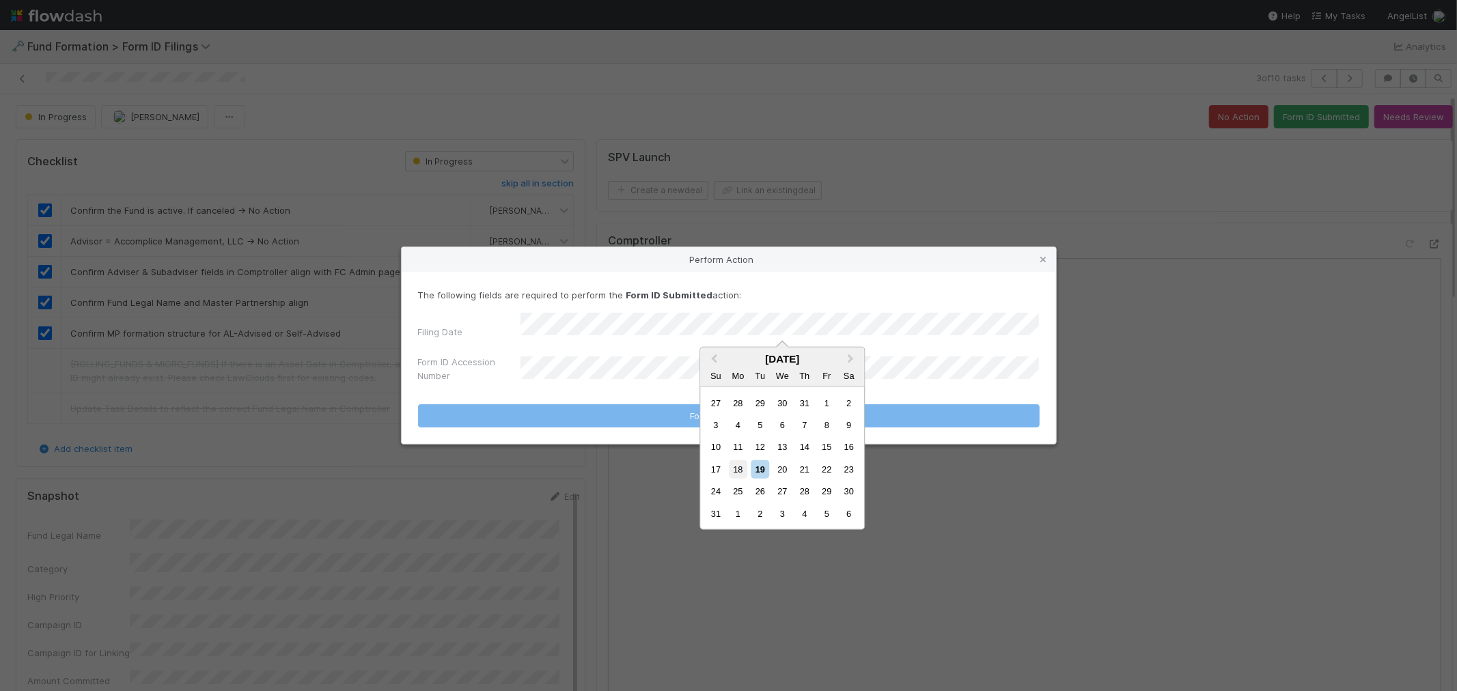
click at [742, 471] on div "18" at bounding box center [738, 469] width 18 height 18
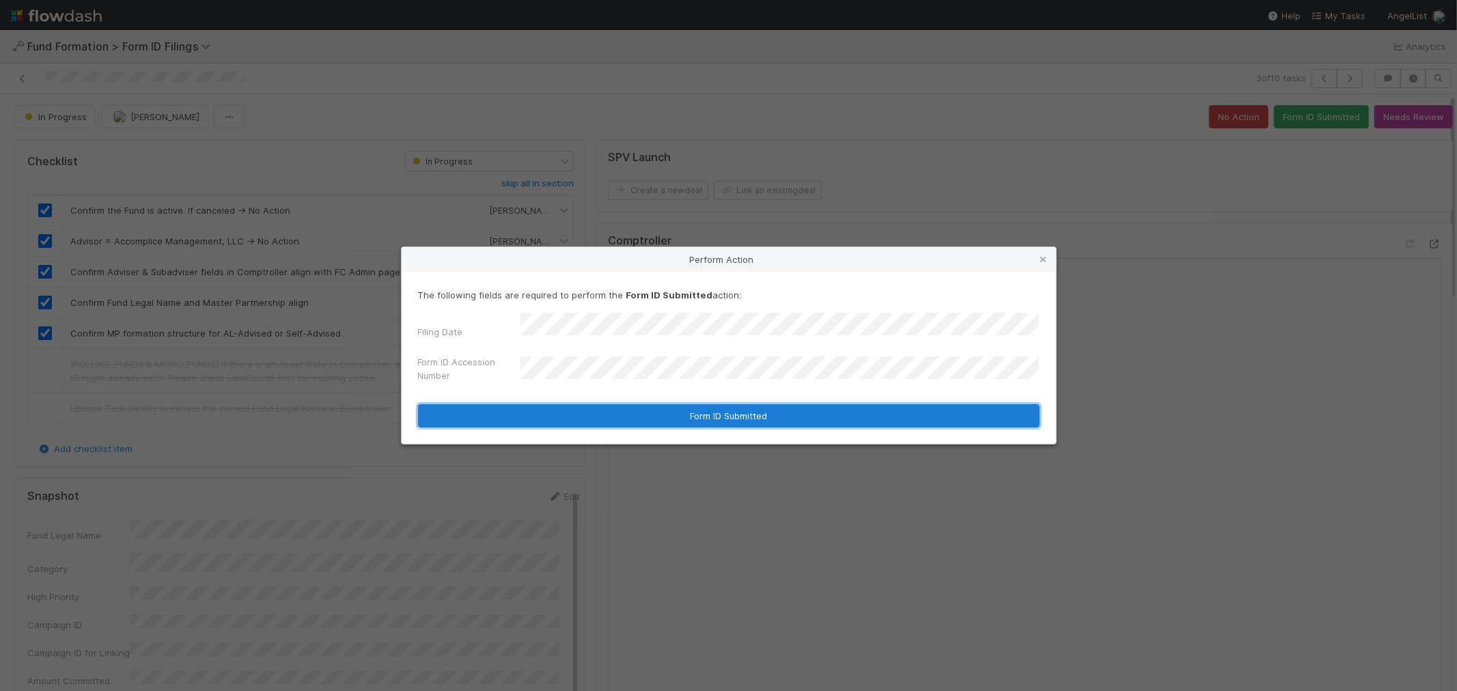
click at [611, 408] on button "Form ID Submitted" at bounding box center [729, 415] width 622 height 23
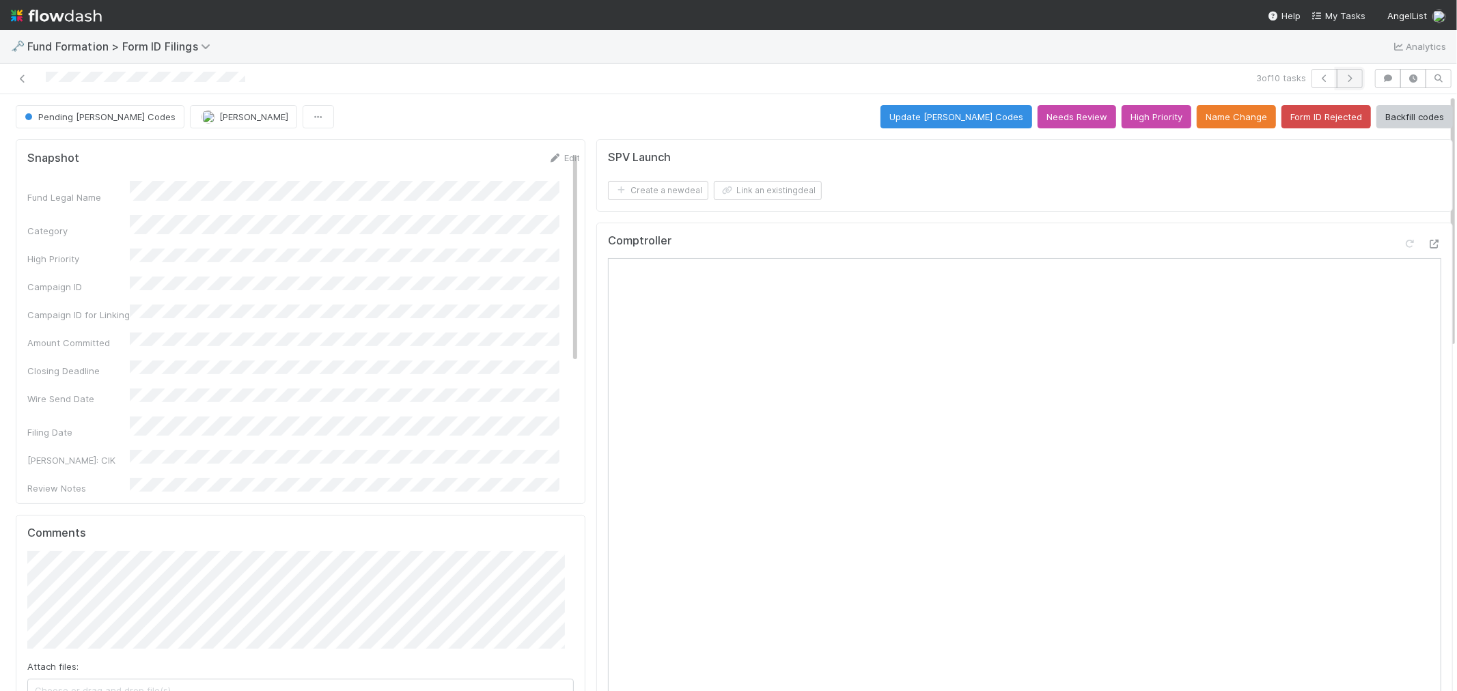
click at [1343, 78] on icon "button" at bounding box center [1350, 78] width 14 height 8
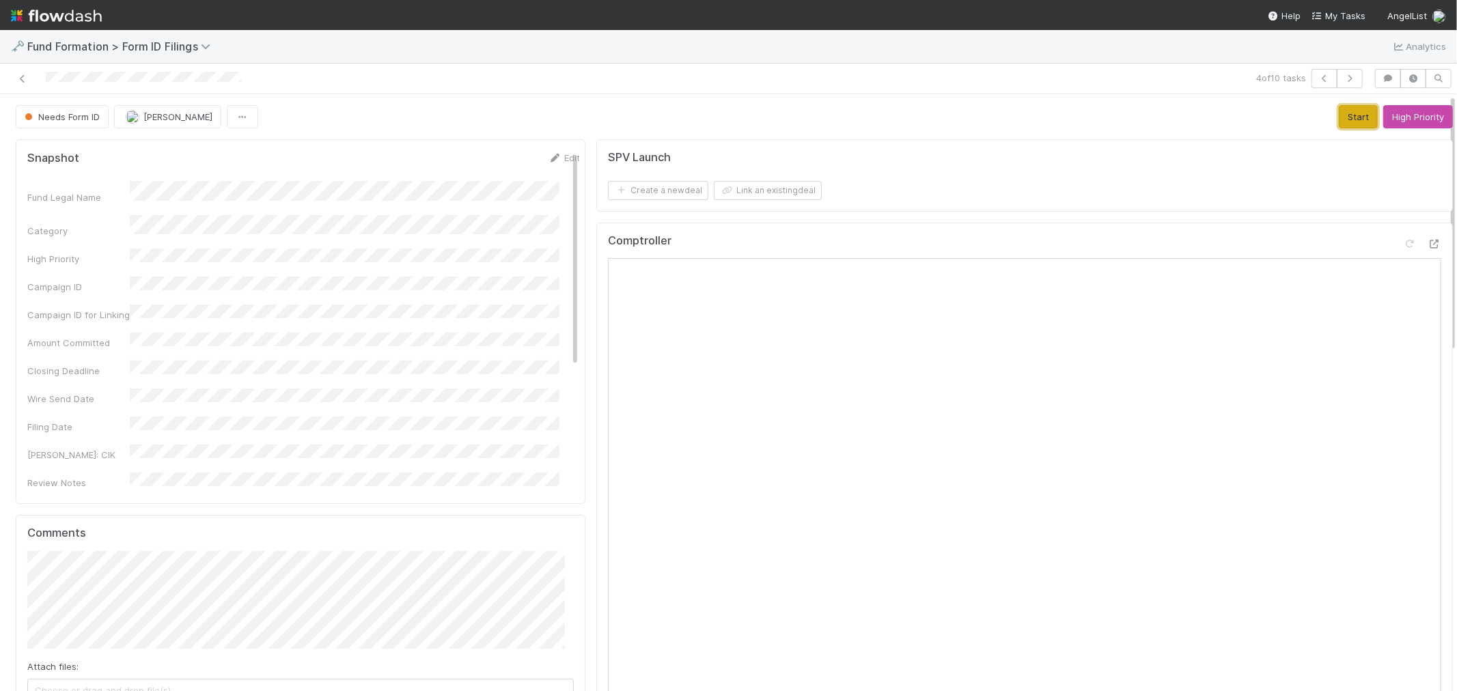
click at [1339, 120] on button "Start" at bounding box center [1358, 116] width 39 height 23
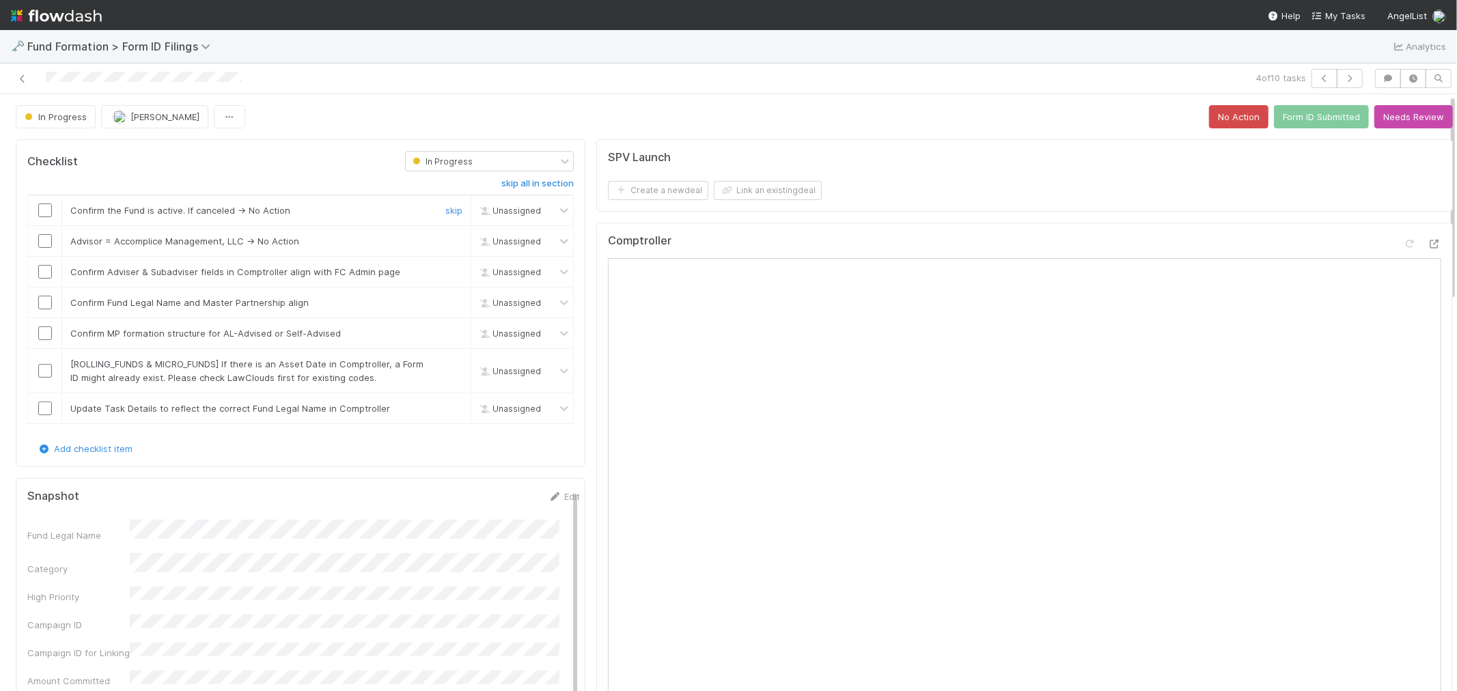
drag, startPoint x: 44, startPoint y: 213, endPoint x: 44, endPoint y: 231, distance: 17.8
click at [44, 212] on input "checkbox" at bounding box center [45, 211] width 14 height 14
drag, startPoint x: 42, startPoint y: 240, endPoint x: 41, endPoint y: 249, distance: 9.0
click at [42, 244] on input "checkbox" at bounding box center [45, 241] width 14 height 14
click at [43, 270] on input "checkbox" at bounding box center [45, 272] width 14 height 14
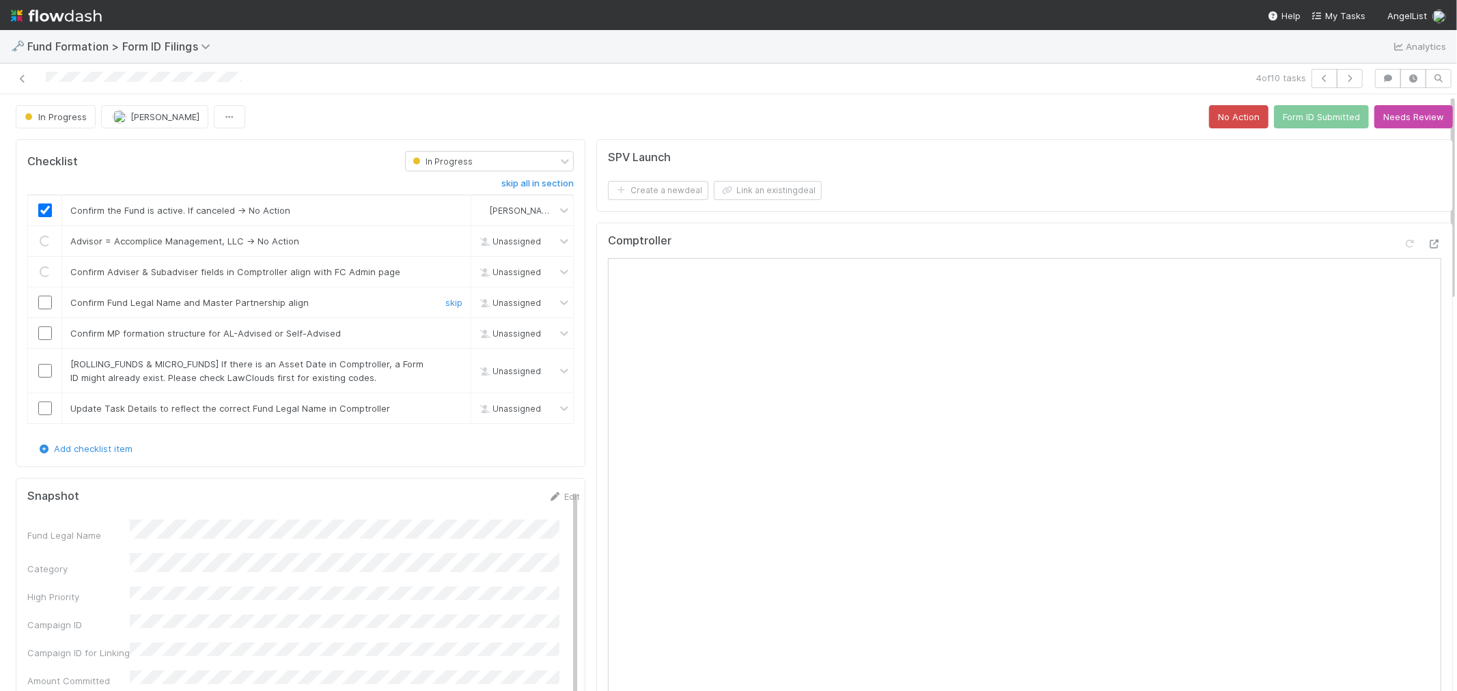
click at [43, 297] on input "checkbox" at bounding box center [45, 303] width 14 height 14
click at [44, 331] on input "checkbox" at bounding box center [45, 334] width 14 height 14
click at [449, 363] on link "skip" at bounding box center [453, 364] width 17 height 11
click at [44, 244] on input "checkbox" at bounding box center [45, 241] width 14 height 14
click at [41, 299] on input "checkbox" at bounding box center [45, 303] width 14 height 14
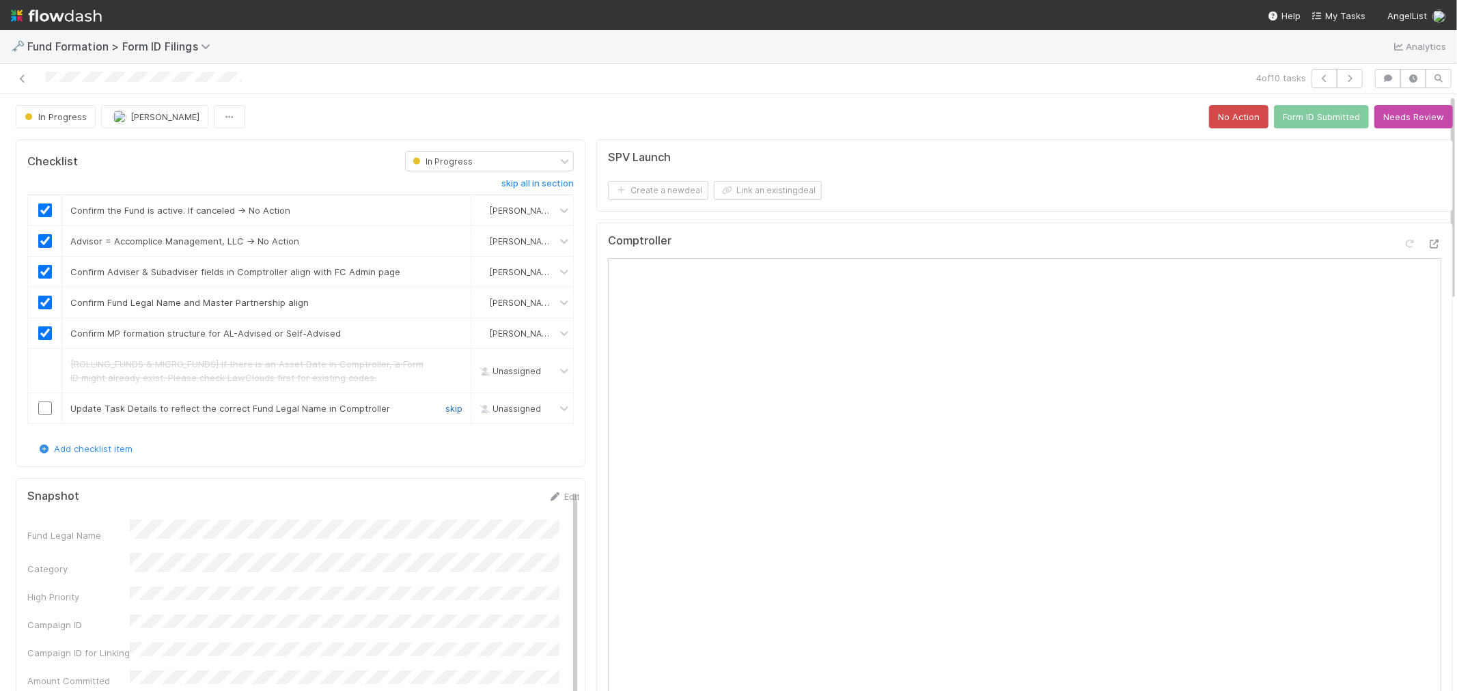
click at [448, 408] on link "skip" at bounding box center [453, 408] width 17 height 11
click at [1295, 124] on button "Form ID Submitted" at bounding box center [1321, 116] width 95 height 23
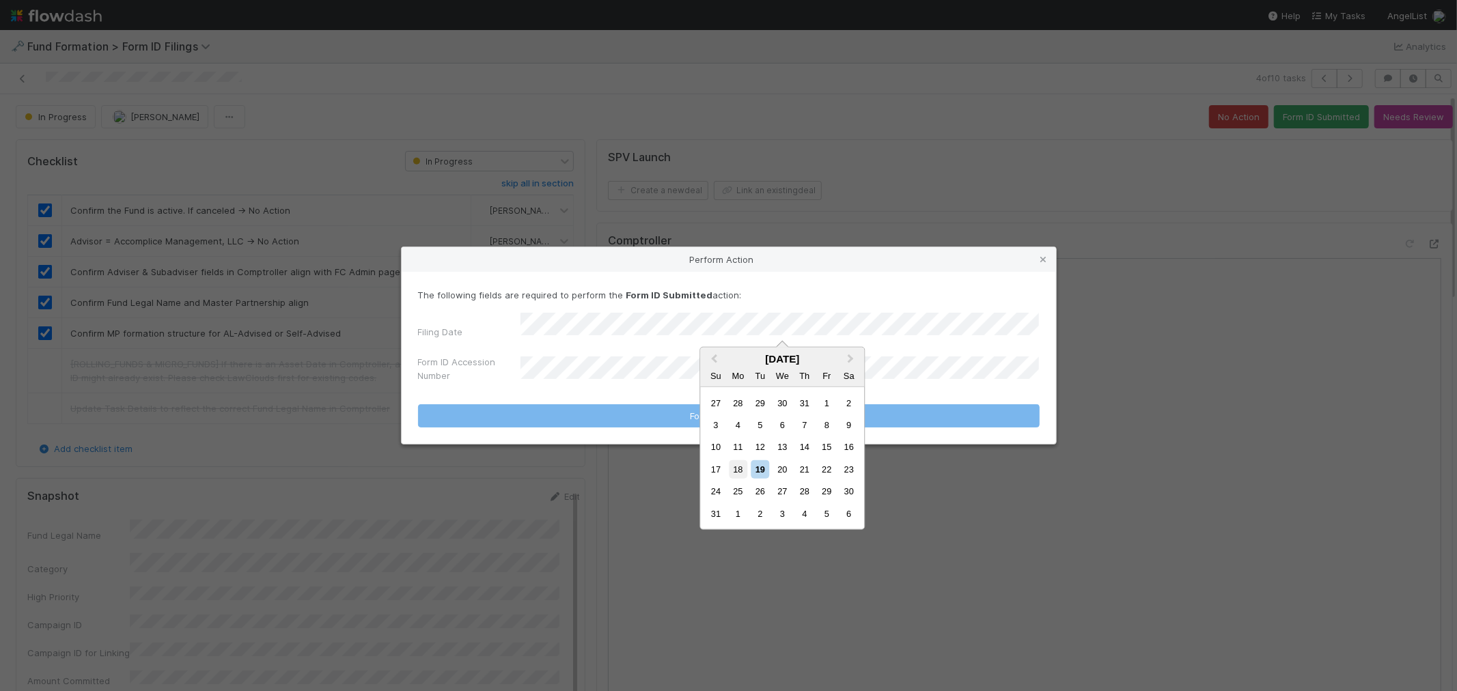
click at [745, 473] on div "18" at bounding box center [738, 469] width 18 height 18
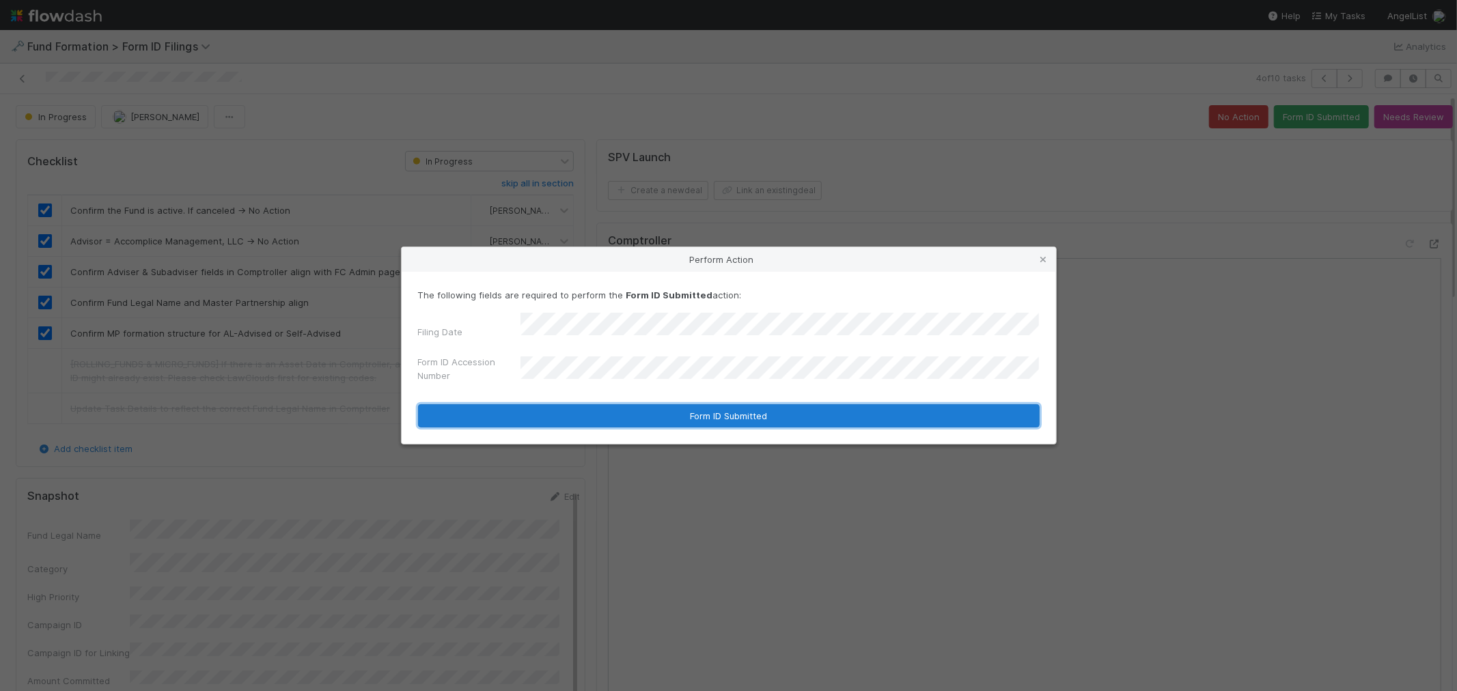
drag, startPoint x: 684, startPoint y: 410, endPoint x: 735, endPoint y: 387, distance: 56.0
click at [684, 411] on button "Form ID Submitted" at bounding box center [729, 415] width 622 height 23
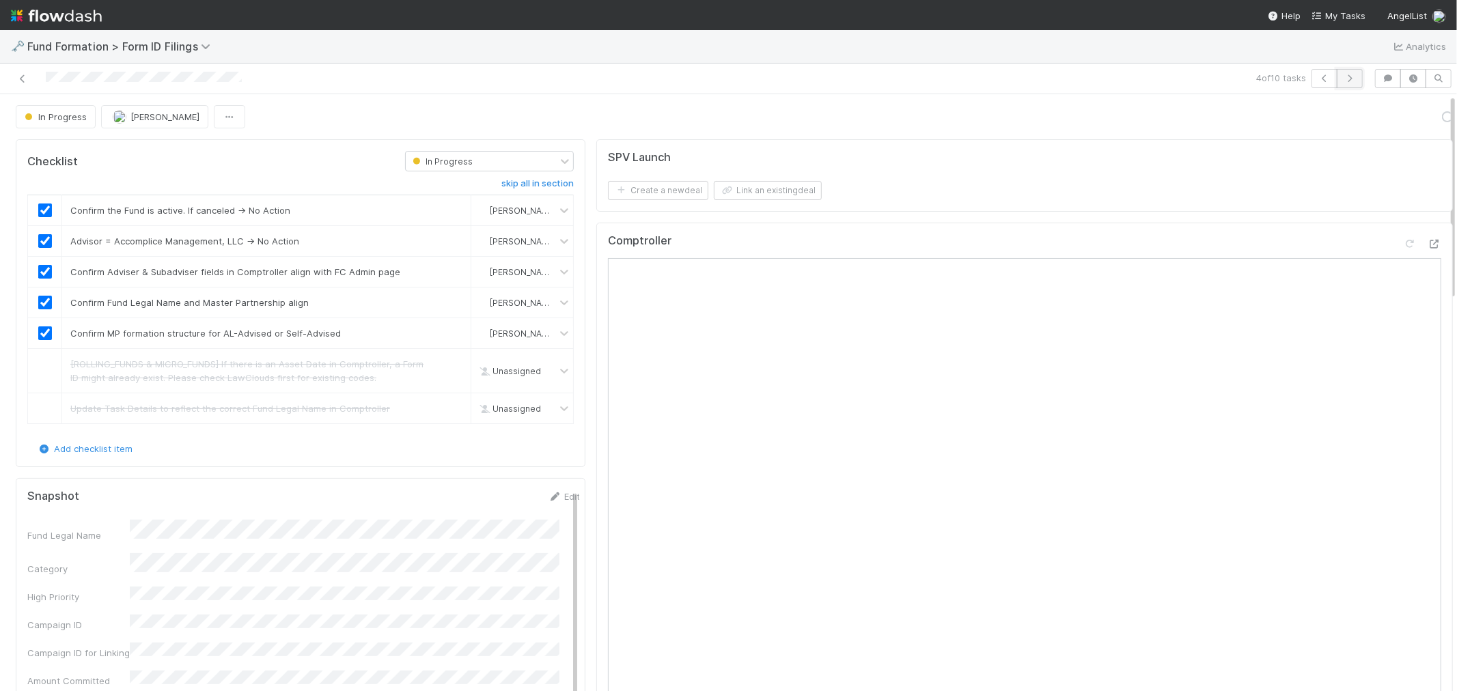
click at [1343, 80] on icon "button" at bounding box center [1350, 78] width 14 height 8
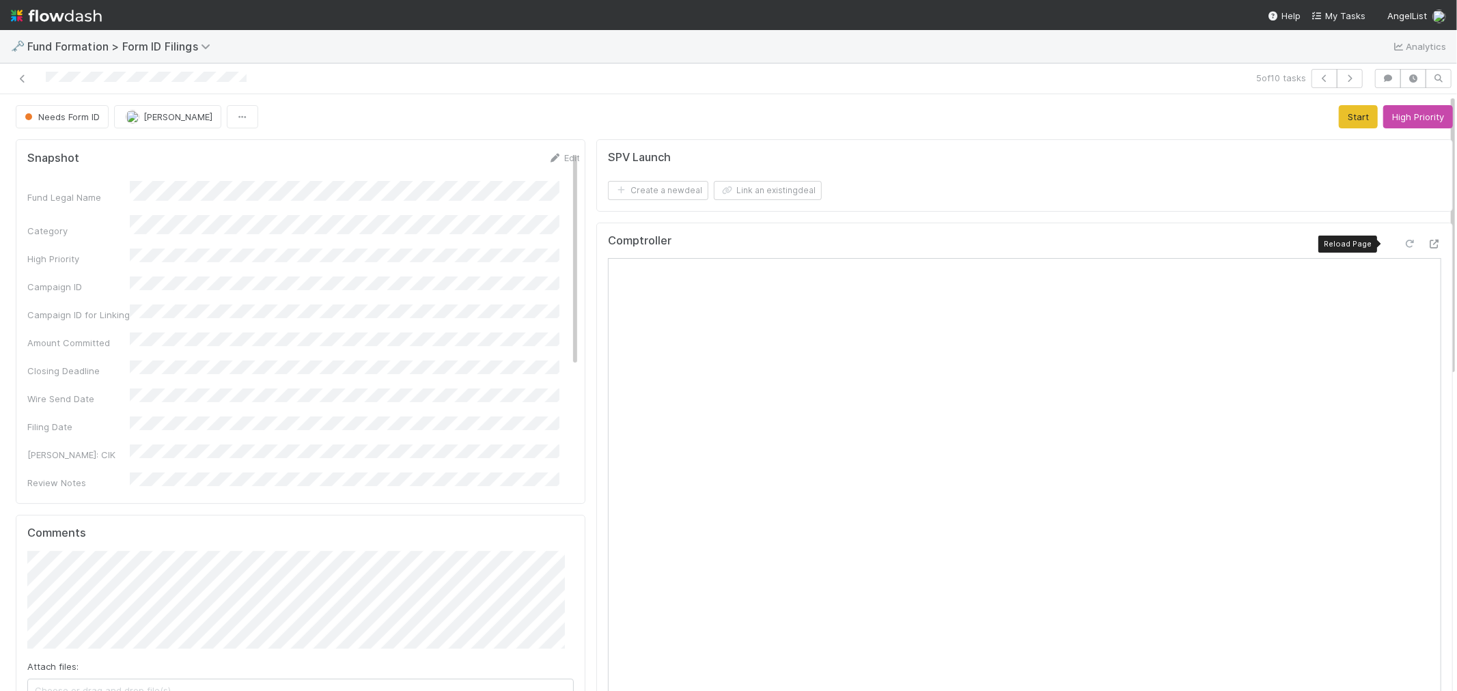
click at [1403, 244] on icon at bounding box center [1410, 244] width 14 height 9
click at [1383, 109] on button "High Priority" at bounding box center [1418, 116] width 70 height 23
click at [1347, 114] on button "Start" at bounding box center [1358, 116] width 39 height 23
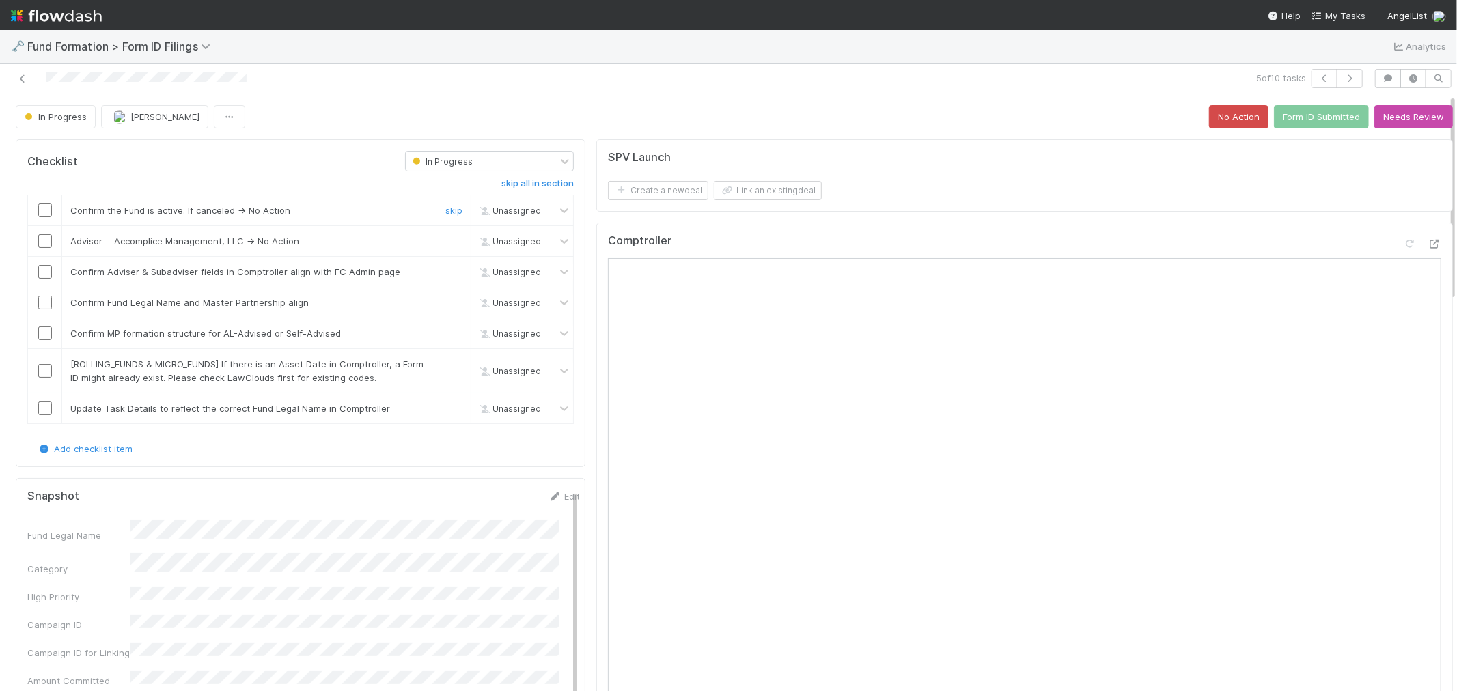
click at [44, 212] on input "checkbox" at bounding box center [45, 211] width 14 height 14
click at [48, 233] on td at bounding box center [45, 241] width 34 height 31
click at [44, 240] on input "checkbox" at bounding box center [45, 241] width 14 height 14
click at [46, 273] on input "checkbox" at bounding box center [45, 272] width 14 height 14
click at [44, 303] on input "checkbox" at bounding box center [45, 303] width 14 height 14
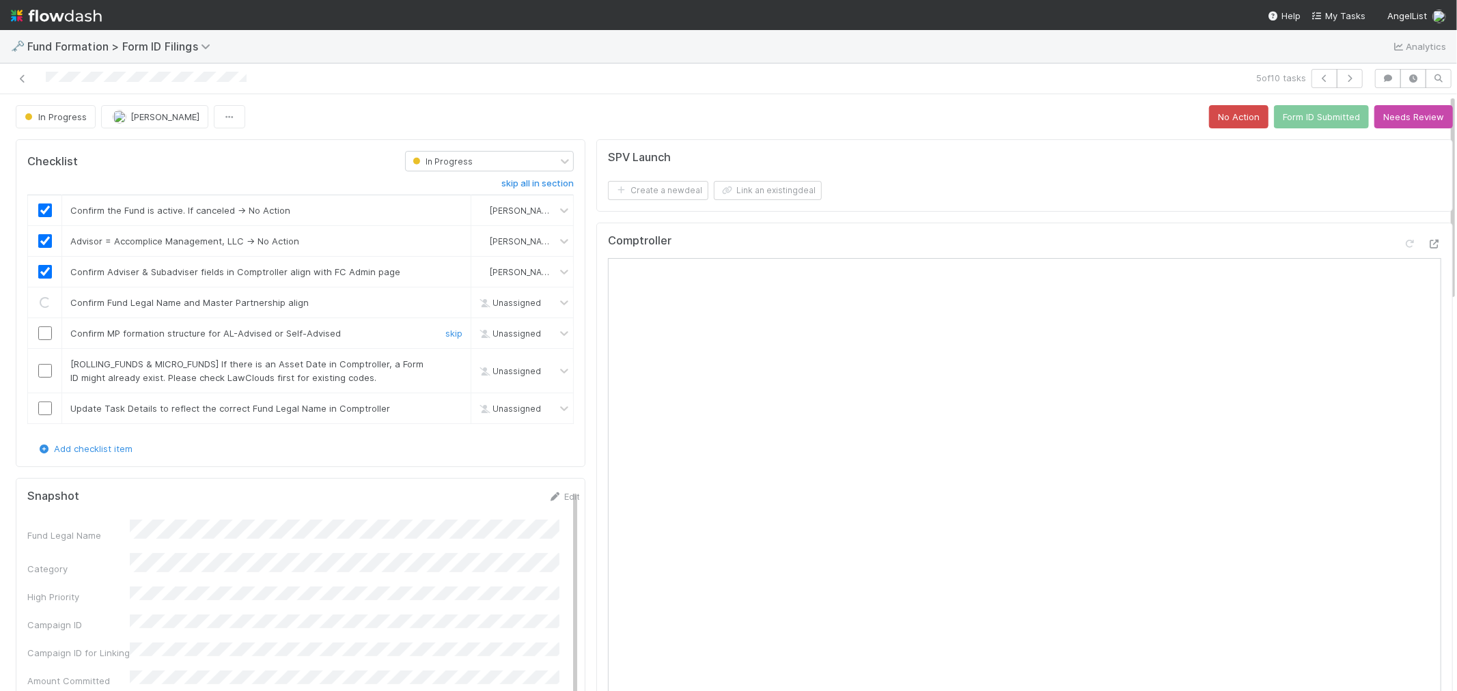
click at [44, 333] on input "checkbox" at bounding box center [45, 334] width 14 height 14
click at [445, 366] on link "skip" at bounding box center [453, 364] width 17 height 11
checkbox input "true"
drag, startPoint x: 437, startPoint y: 413, endPoint x: 462, endPoint y: 411, distance: 24.7
click at [445, 413] on link "skip" at bounding box center [453, 408] width 17 height 11
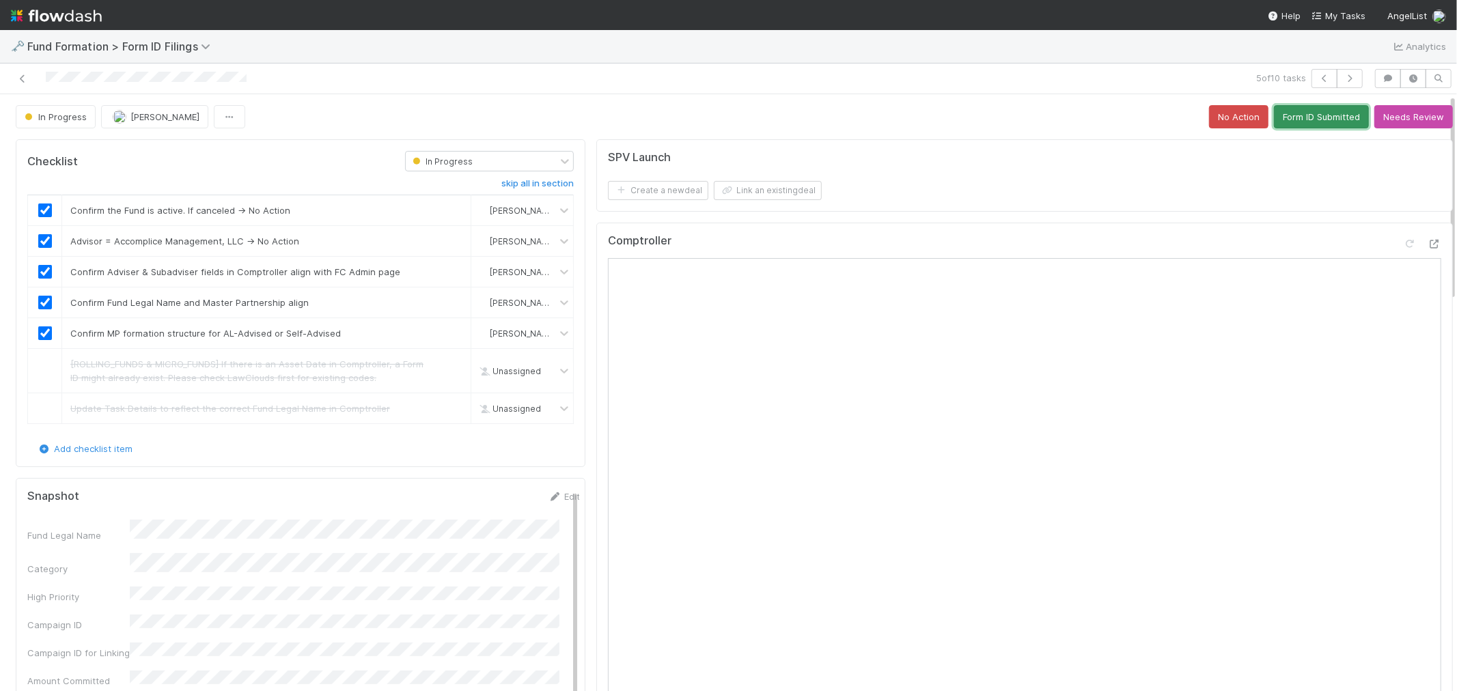
click at [1308, 118] on button "Form ID Submitted" at bounding box center [1321, 116] width 95 height 23
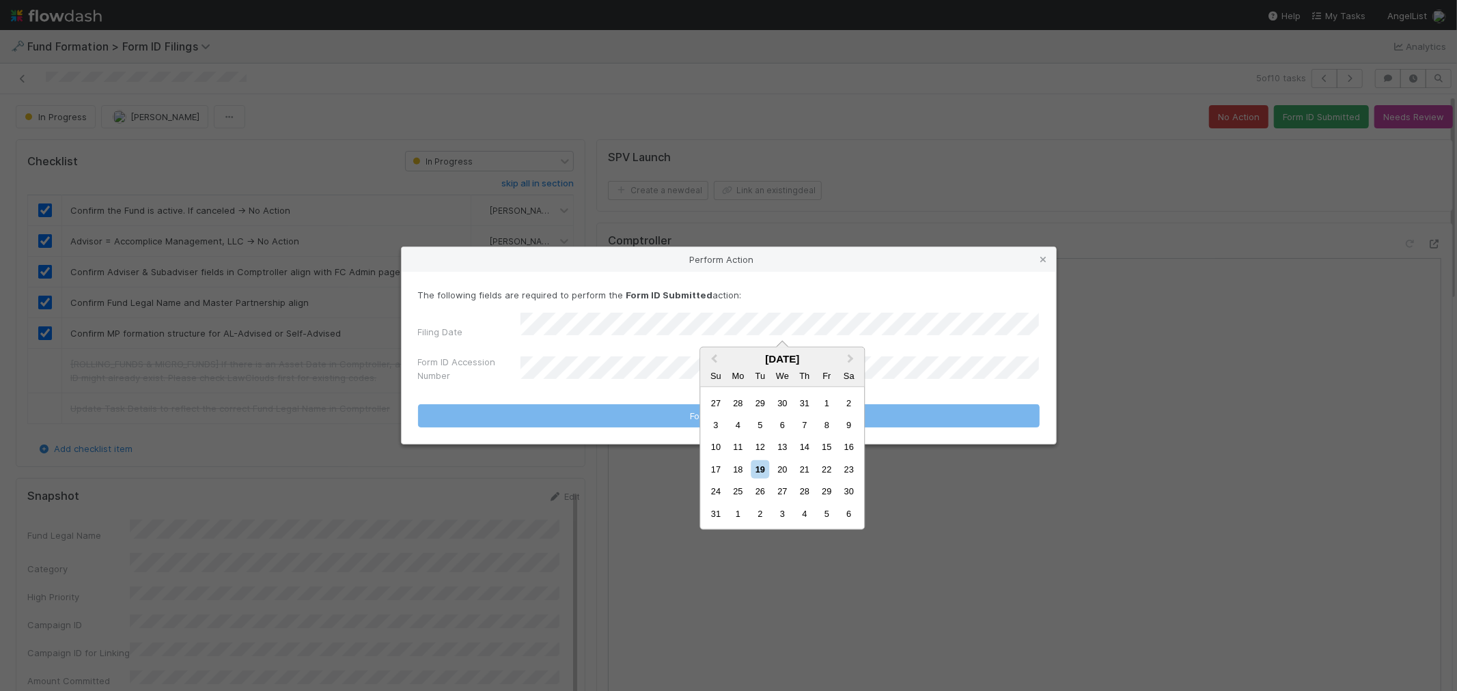
click at [738, 471] on div "18" at bounding box center [738, 469] width 18 height 18
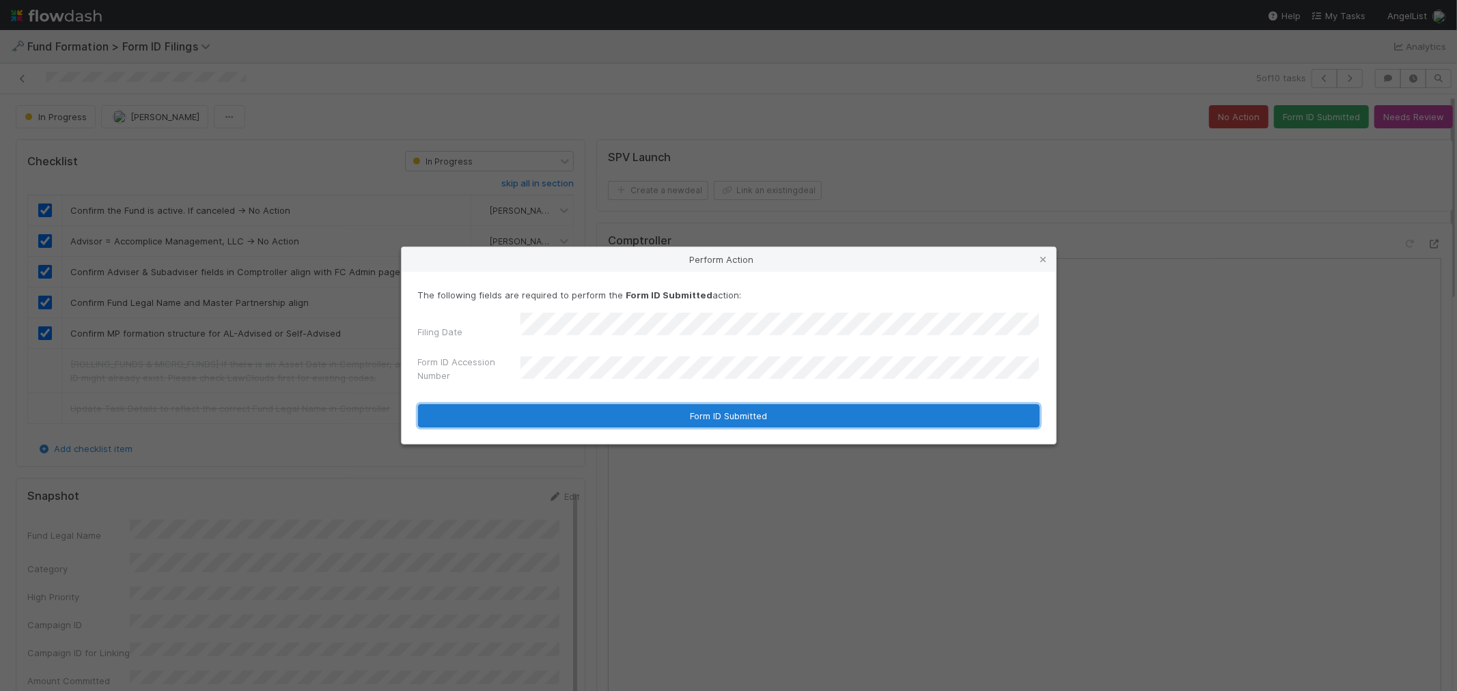
click at [721, 417] on button "Form ID Submitted" at bounding box center [729, 415] width 622 height 23
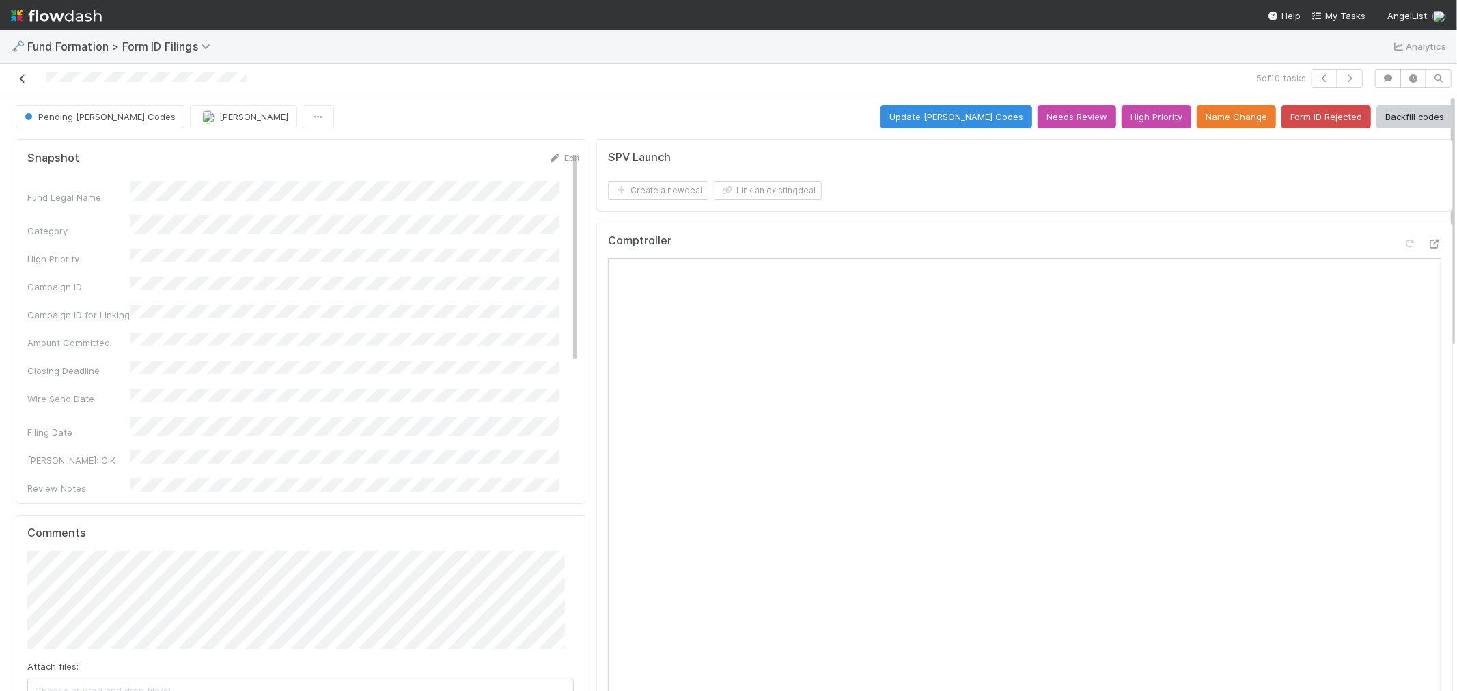
click at [26, 77] on icon at bounding box center [23, 78] width 14 height 9
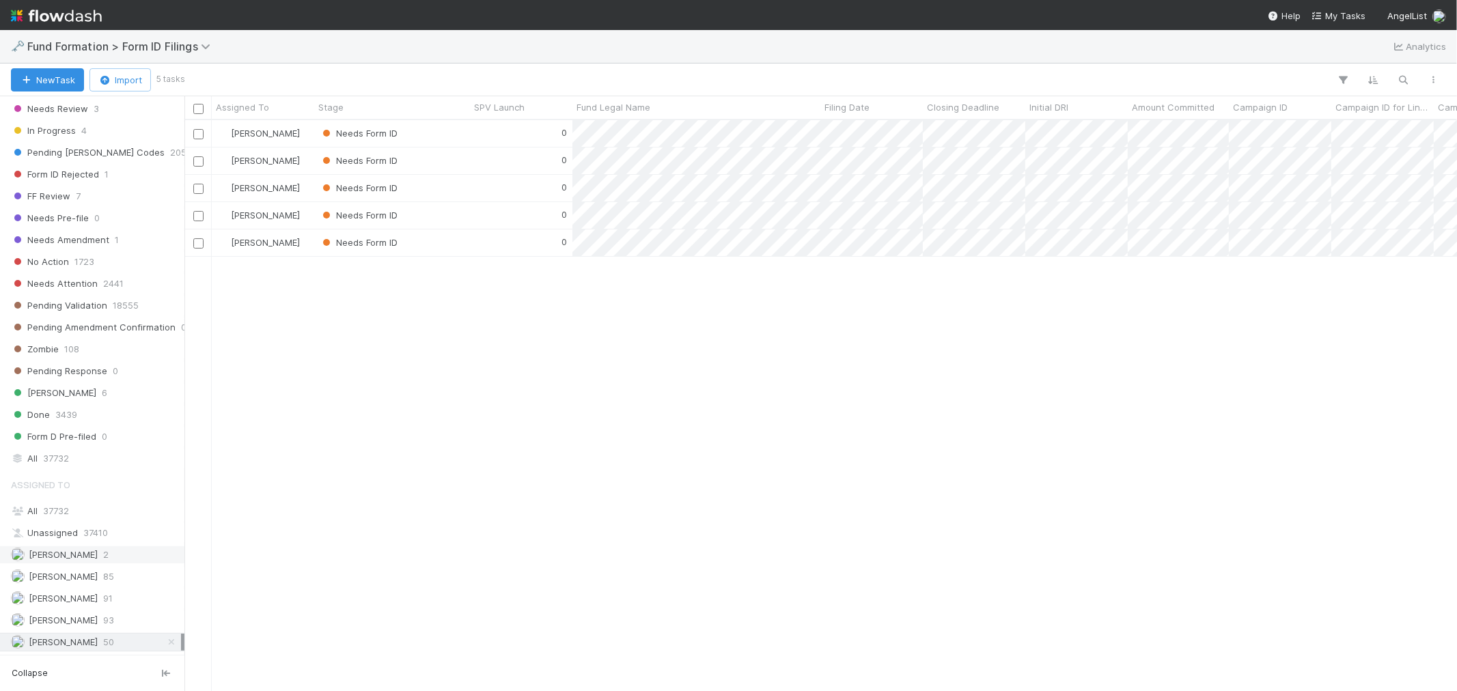
scroll to position [417, 0]
click at [70, 508] on div "All 37732" at bounding box center [96, 511] width 170 height 17
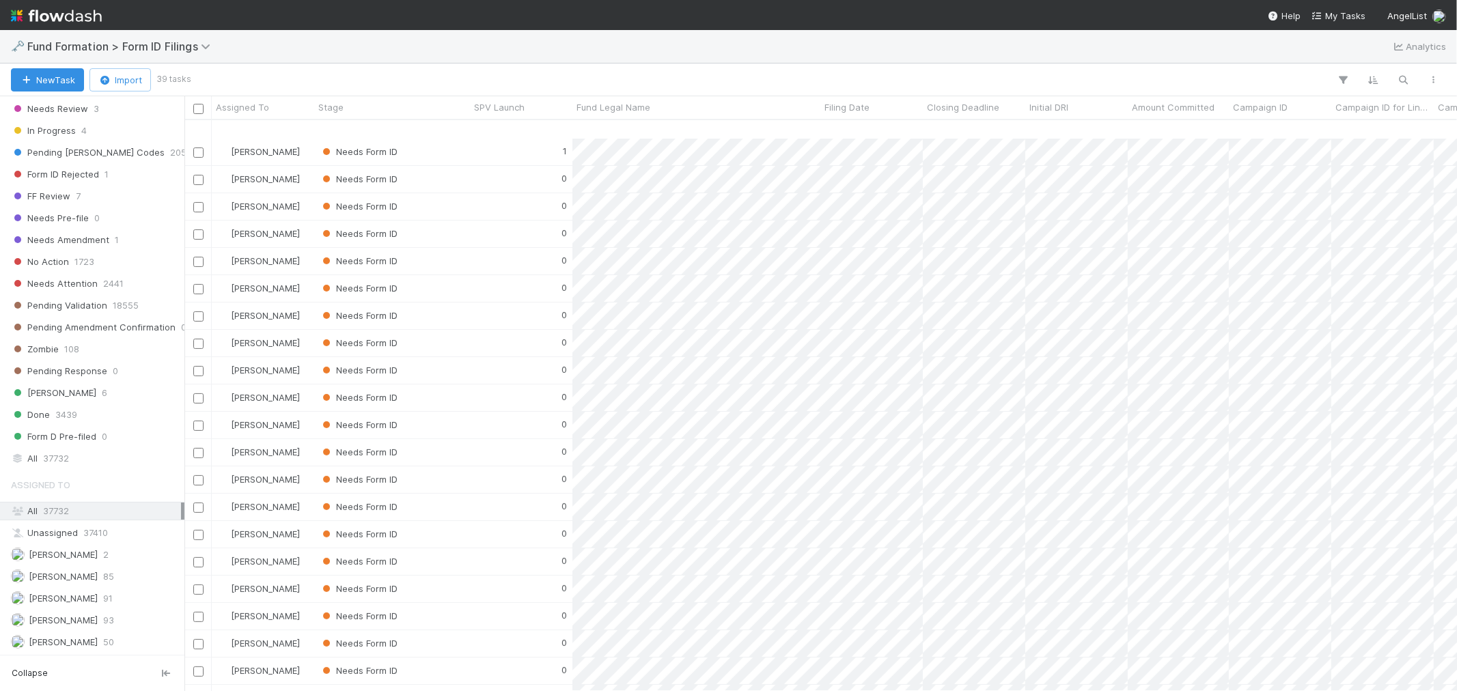
scroll to position [506, 0]
click at [86, 577] on span "[PERSON_NAME]" at bounding box center [63, 576] width 69 height 11
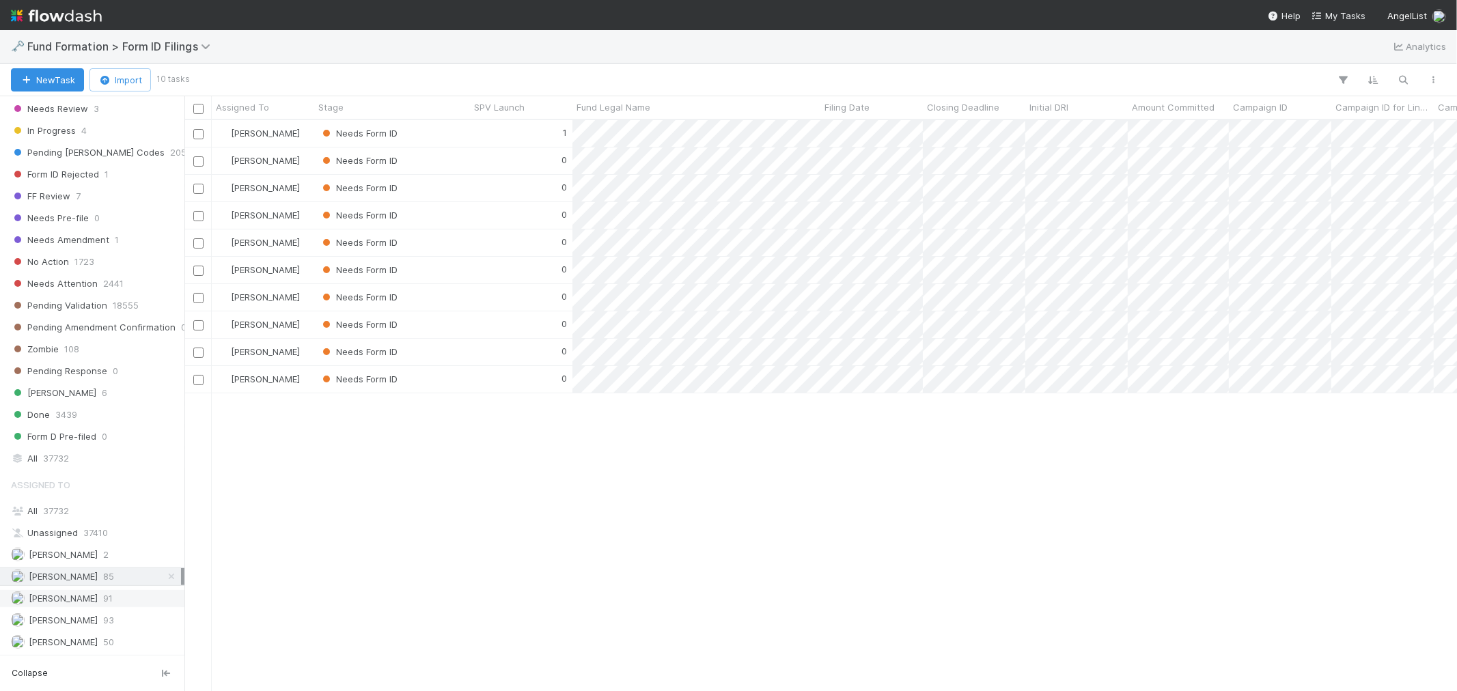
scroll to position [559, 1261]
click at [82, 595] on span "[PERSON_NAME]" at bounding box center [63, 598] width 69 height 11
click at [87, 617] on div "Raven Jacinto 93" at bounding box center [96, 620] width 170 height 17
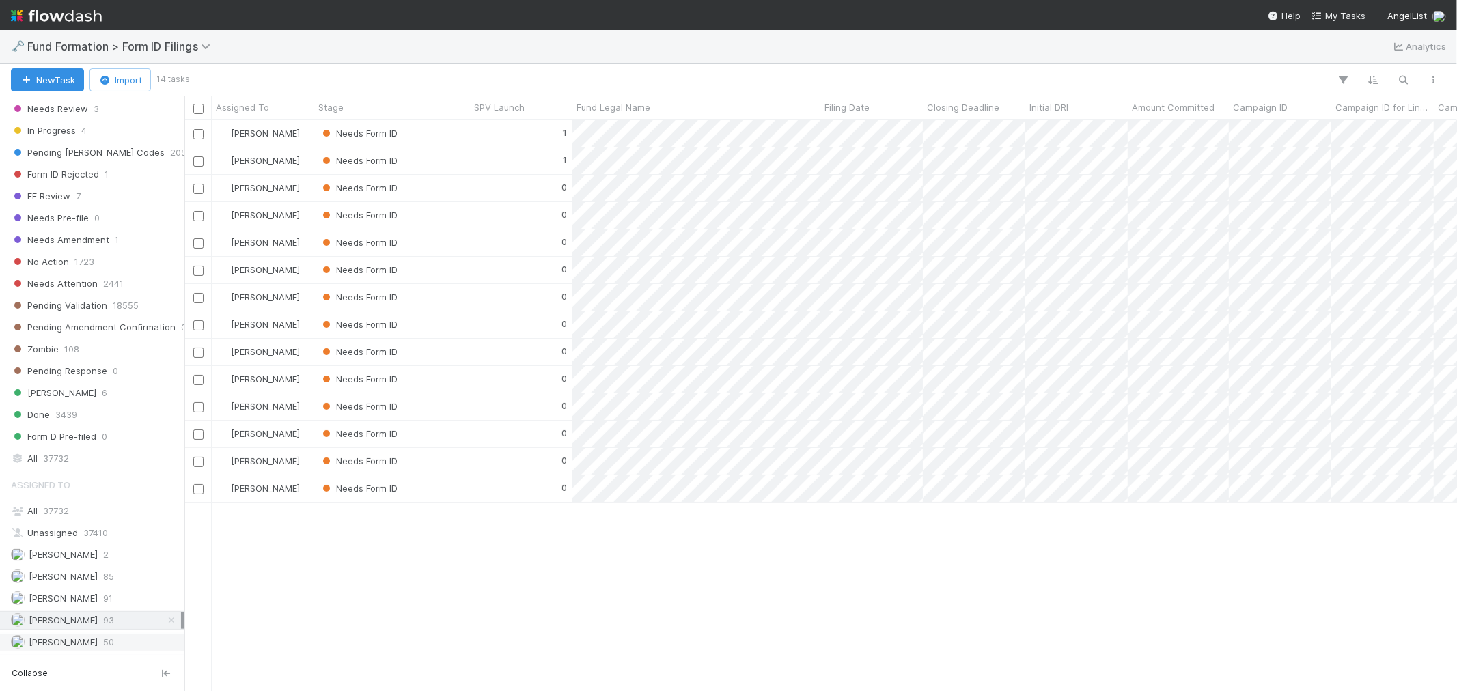
scroll to position [559, 1261]
click at [85, 639] on span "[PERSON_NAME]" at bounding box center [63, 642] width 69 height 11
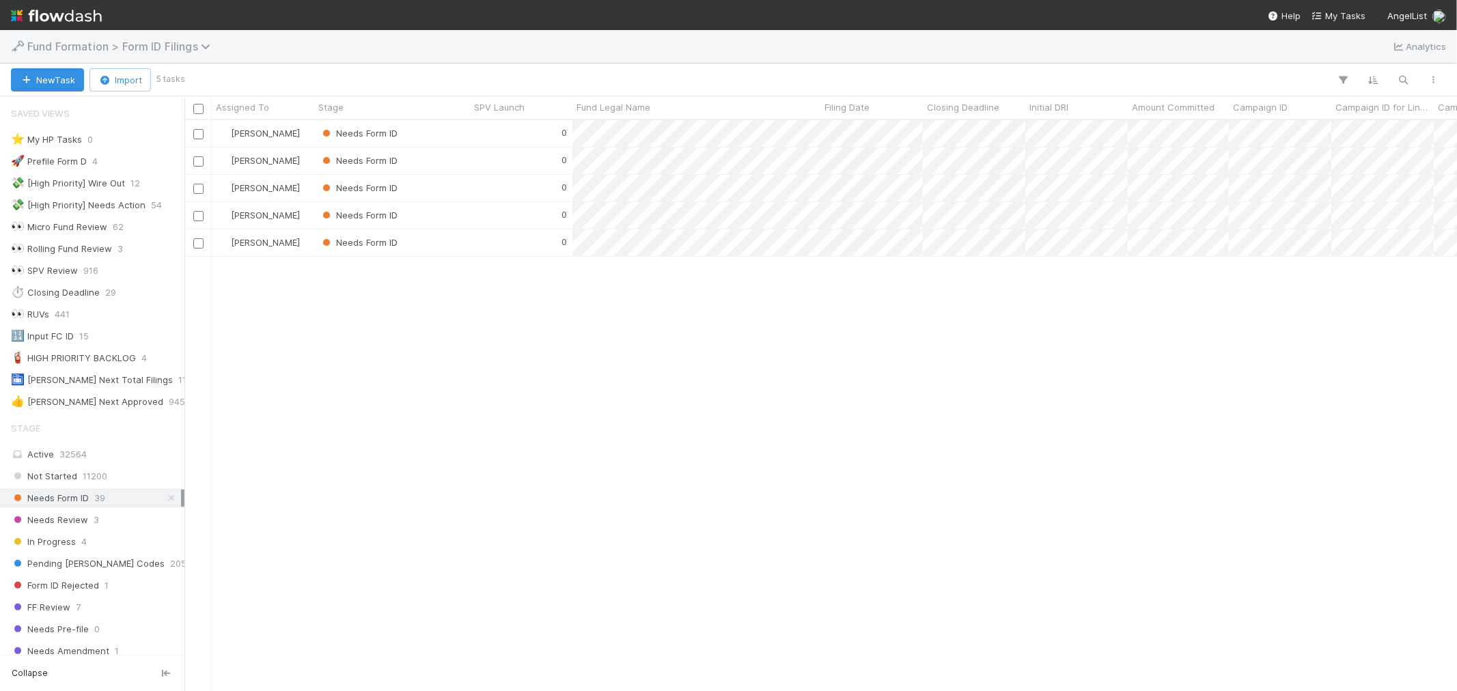
click at [120, 44] on span "Fund Formation > Form ID Filings" at bounding box center [122, 47] width 190 height 14
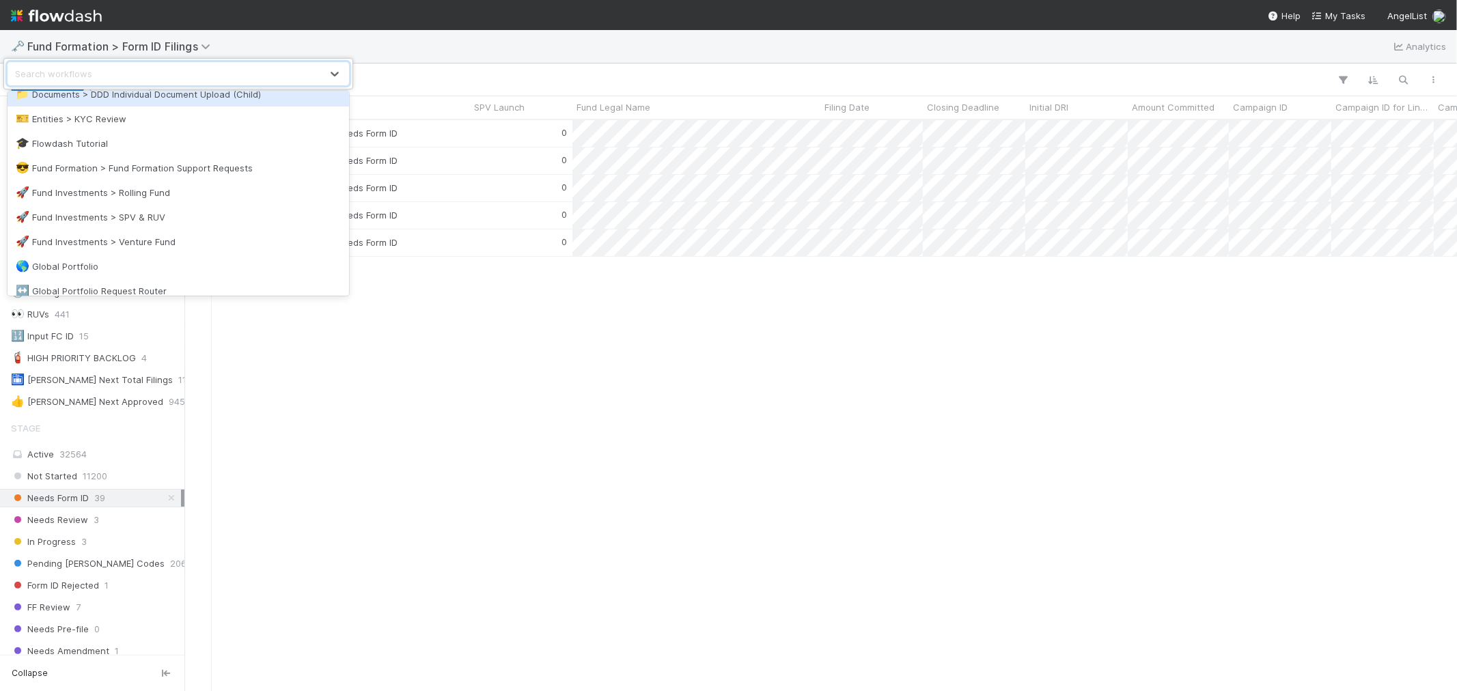
scroll to position [379, 0]
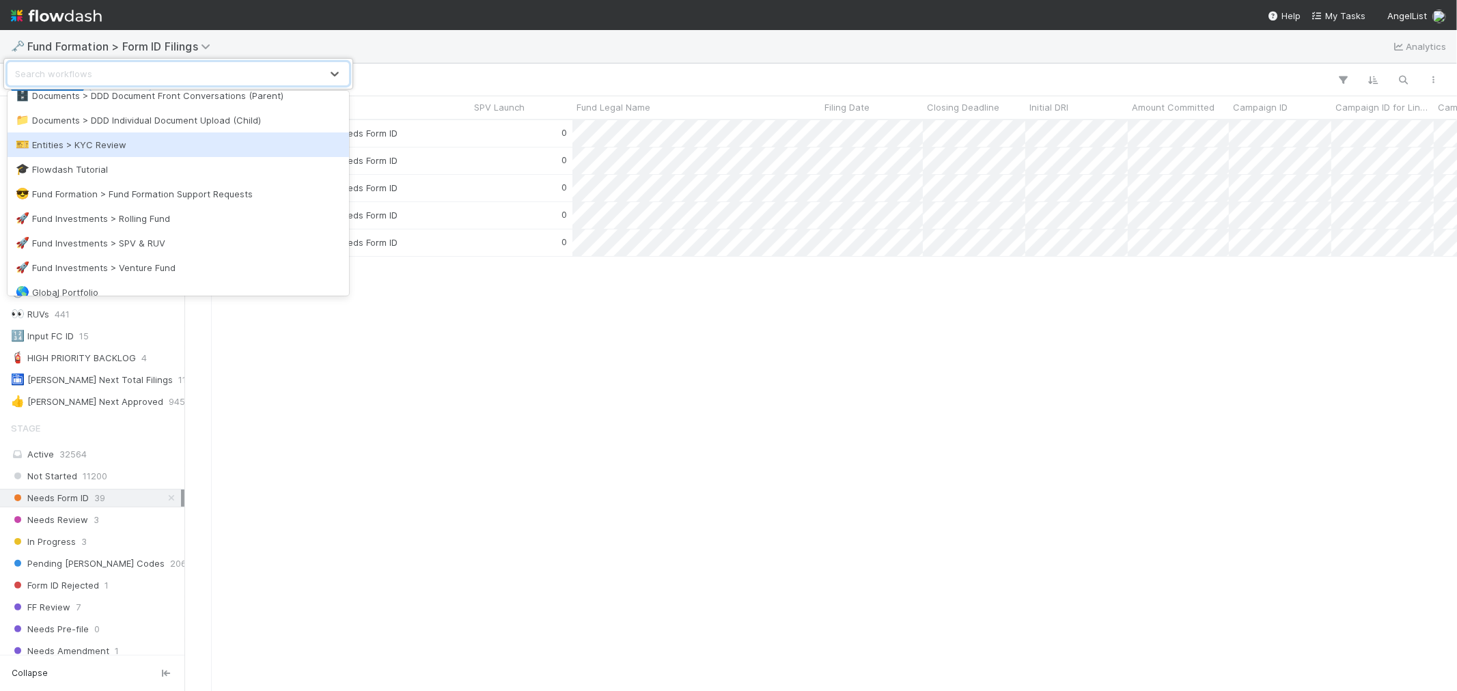
click at [124, 146] on div "🎫 Entities > KYC Review" at bounding box center [178, 145] width 325 height 14
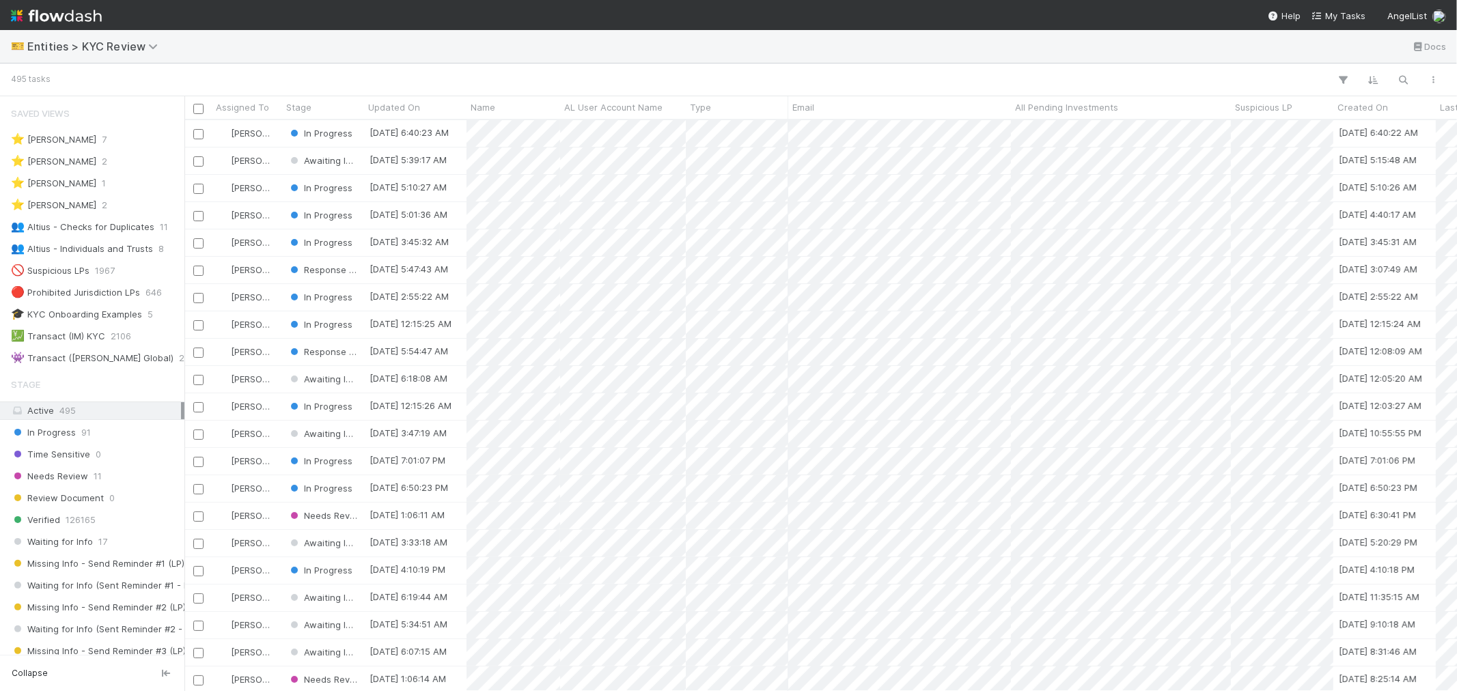
scroll to position [559, 1261]
drag, startPoint x: 120, startPoint y: 225, endPoint x: 72, endPoint y: 432, distance: 211.9
click at [120, 225] on div "👥 Altius - Checks for Duplicates" at bounding box center [82, 227] width 143 height 17
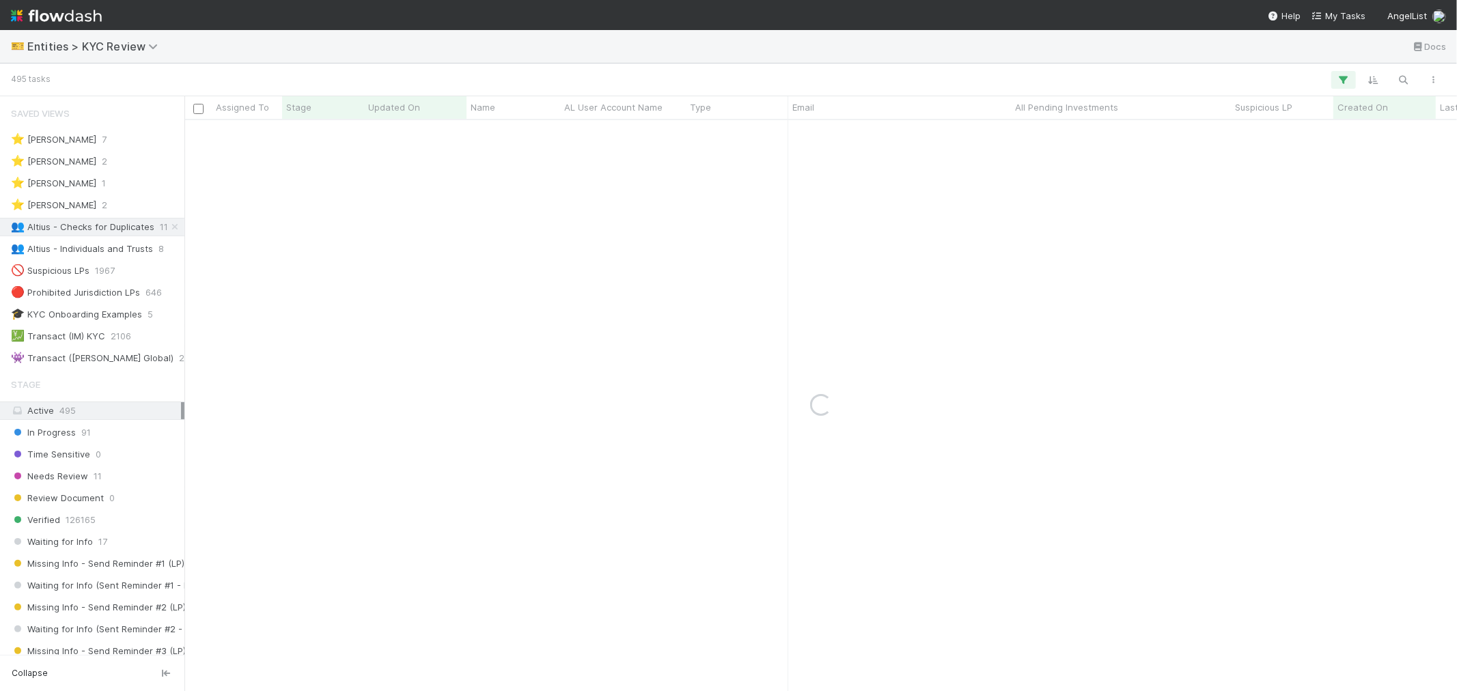
click at [73, 441] on span "In Progress" at bounding box center [43, 432] width 65 height 17
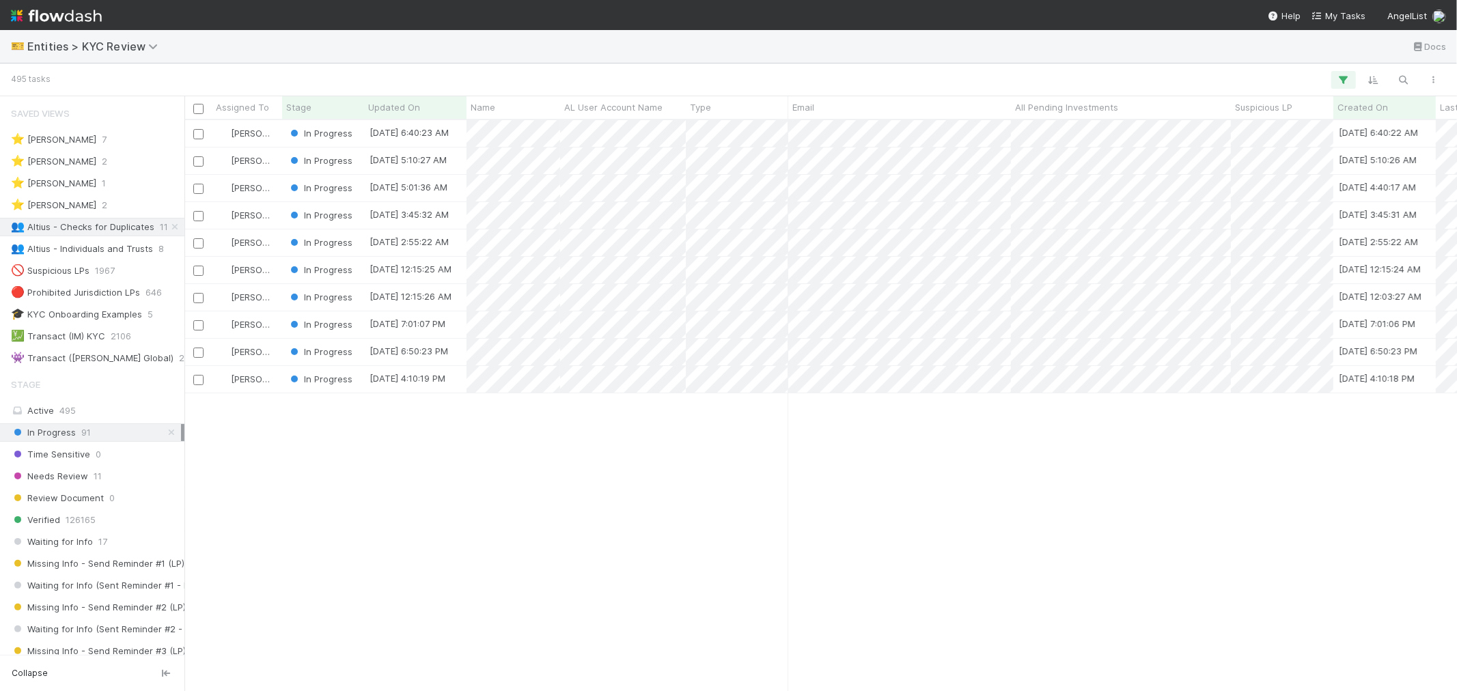
scroll to position [559, 1261]
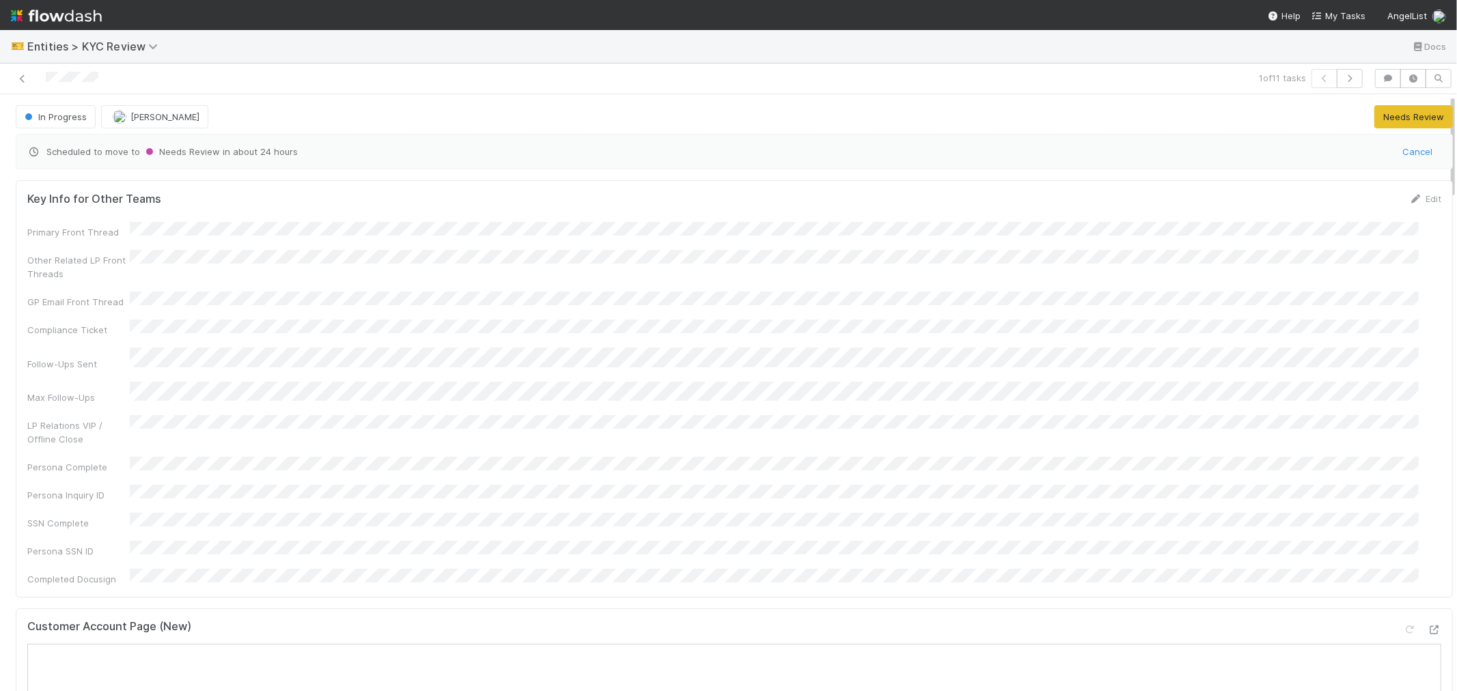
click at [627, 620] on div "Customer Account Page (New)" at bounding box center [734, 632] width 1414 height 25
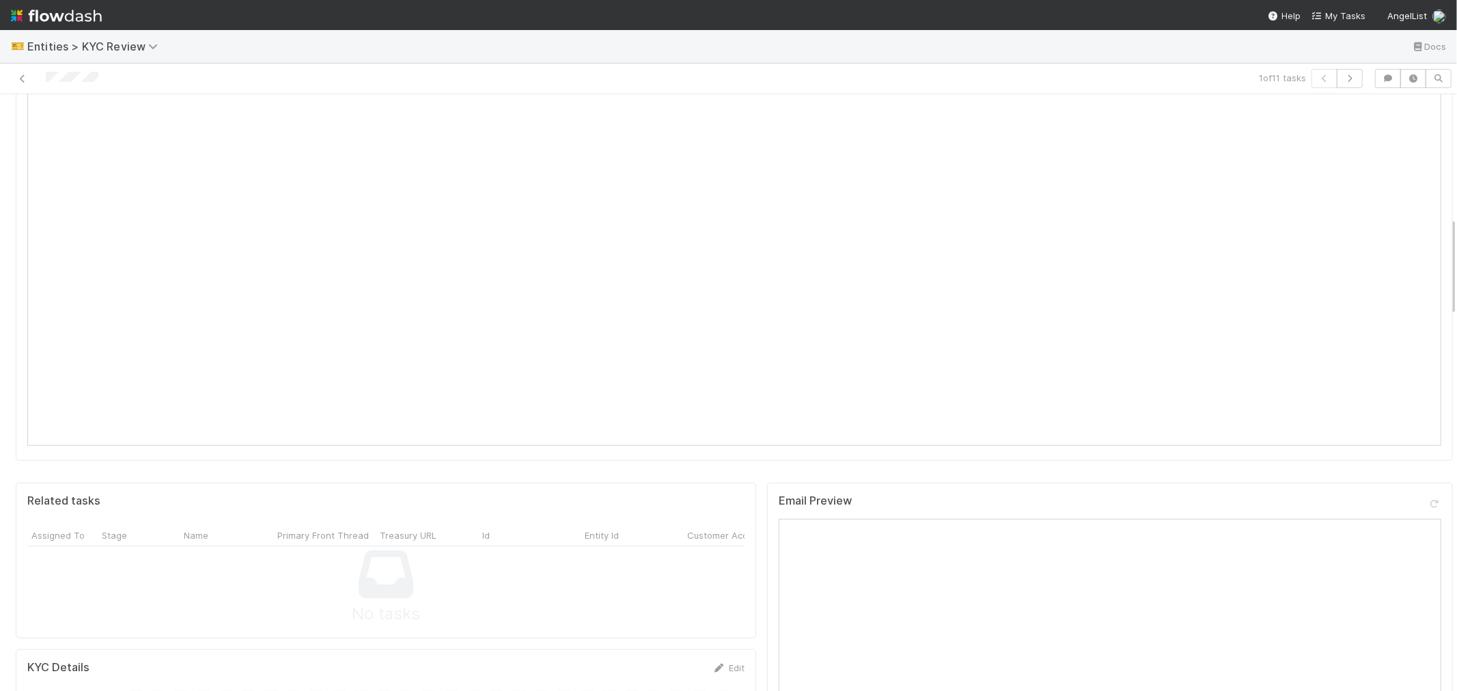
scroll to position [987, 0]
click at [718, 421] on link "Edit" at bounding box center [729, 426] width 32 height 11
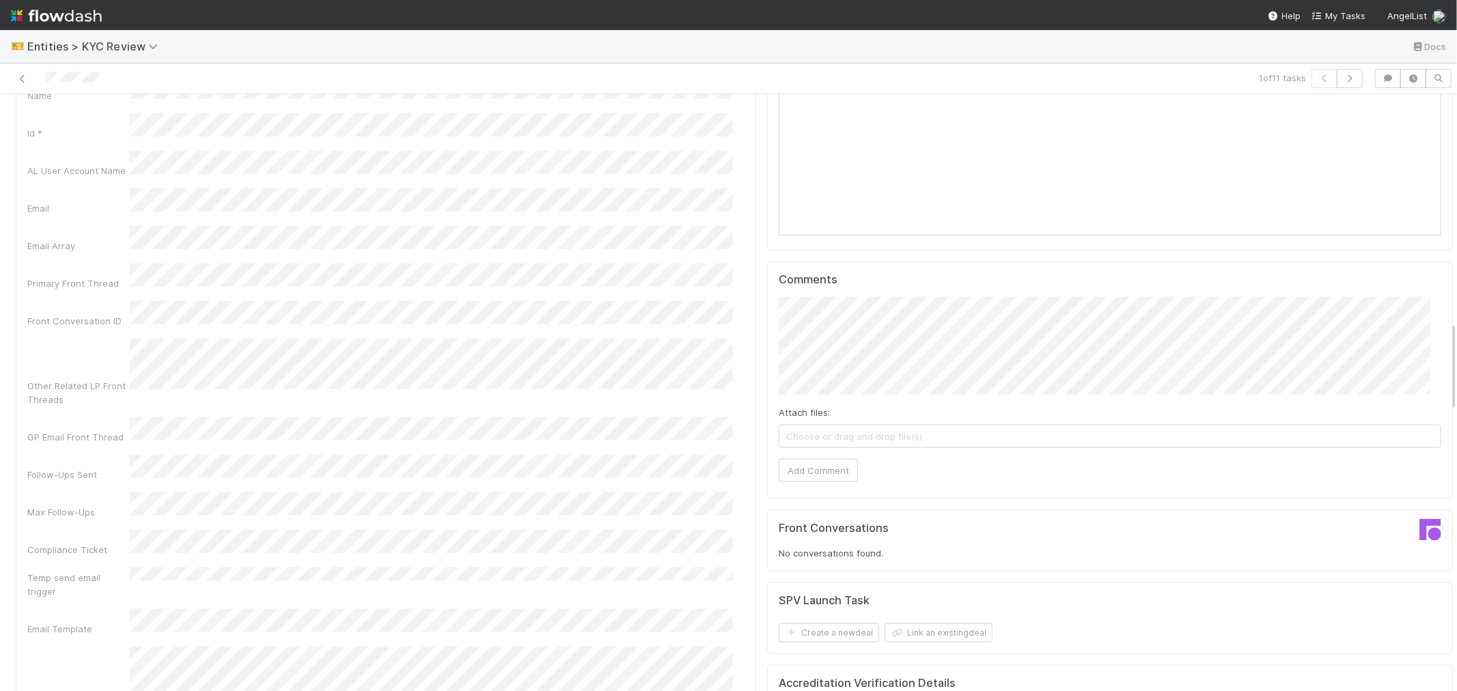
scroll to position [1062, 0]
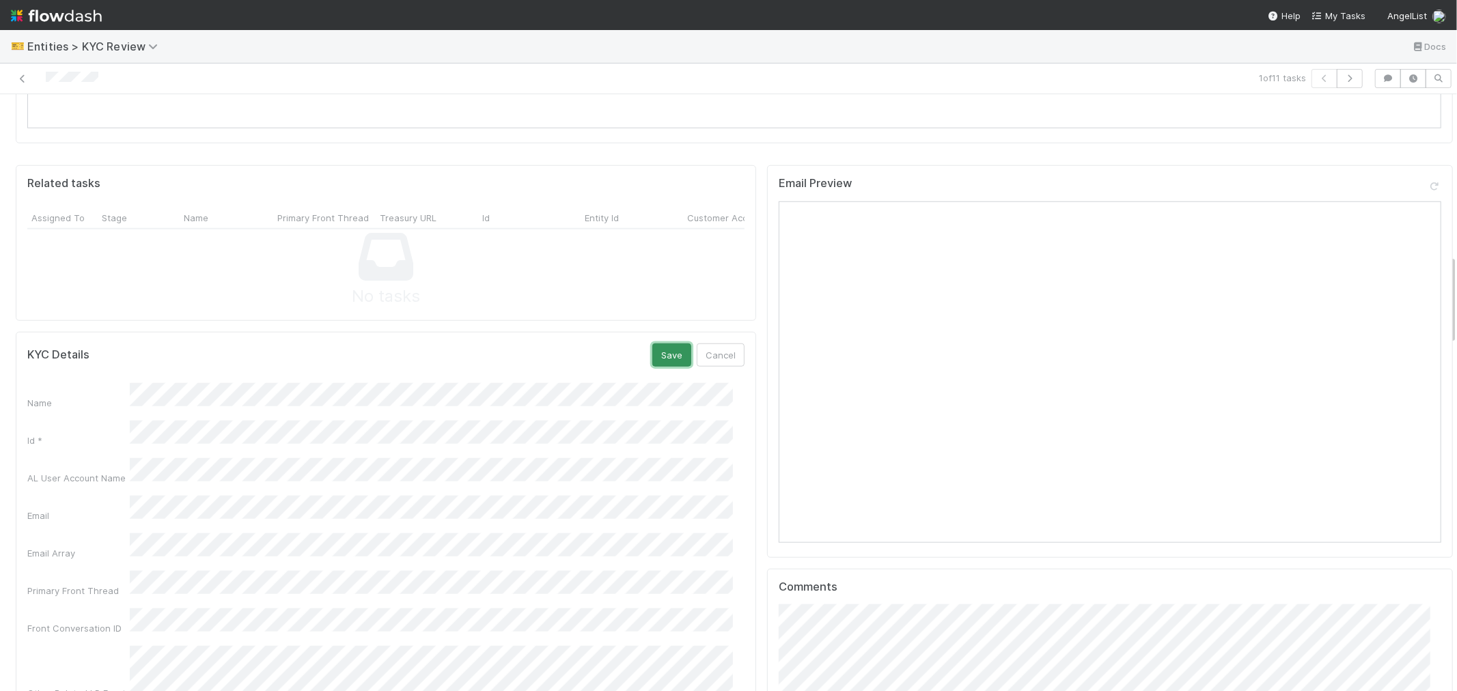
click at [659, 344] on button "Save" at bounding box center [671, 355] width 39 height 23
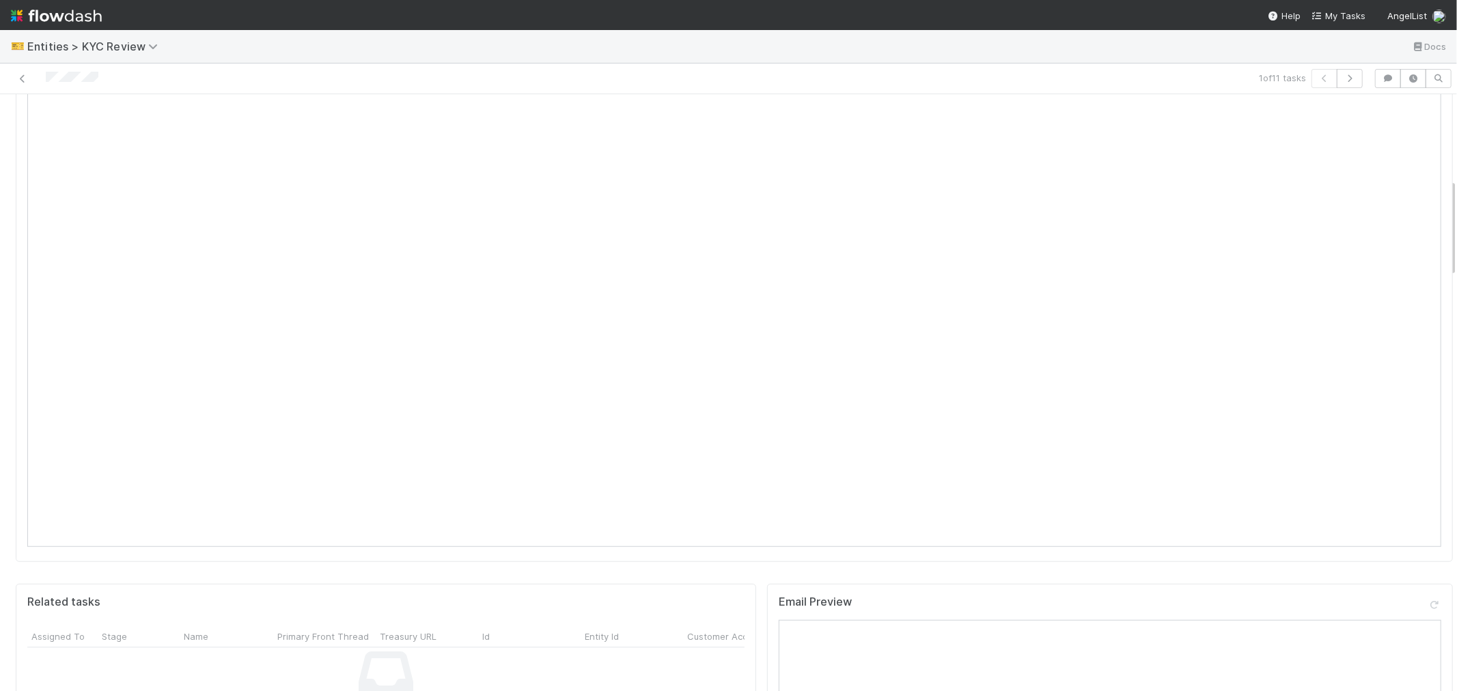
scroll to position [0, 0]
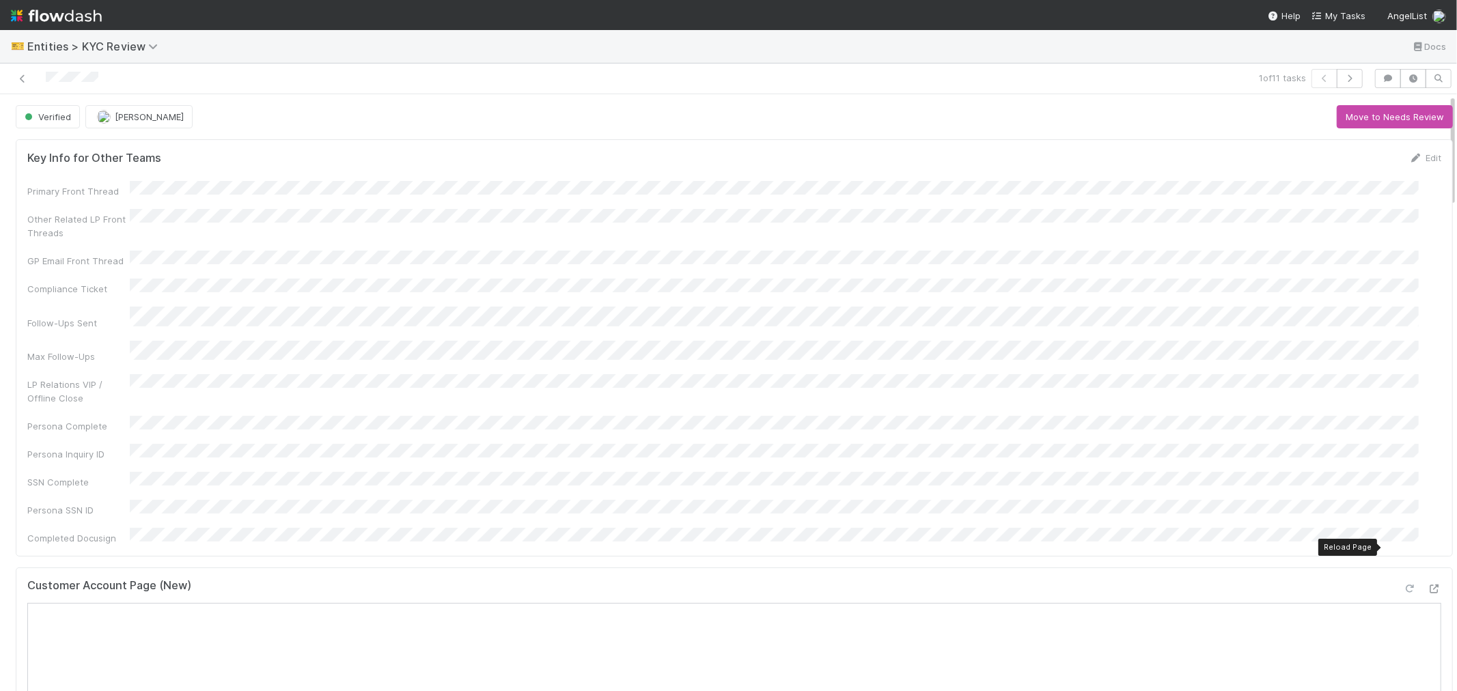
click at [1403, 585] on icon at bounding box center [1410, 589] width 14 height 9
click at [1343, 77] on icon "button" at bounding box center [1350, 78] width 14 height 8
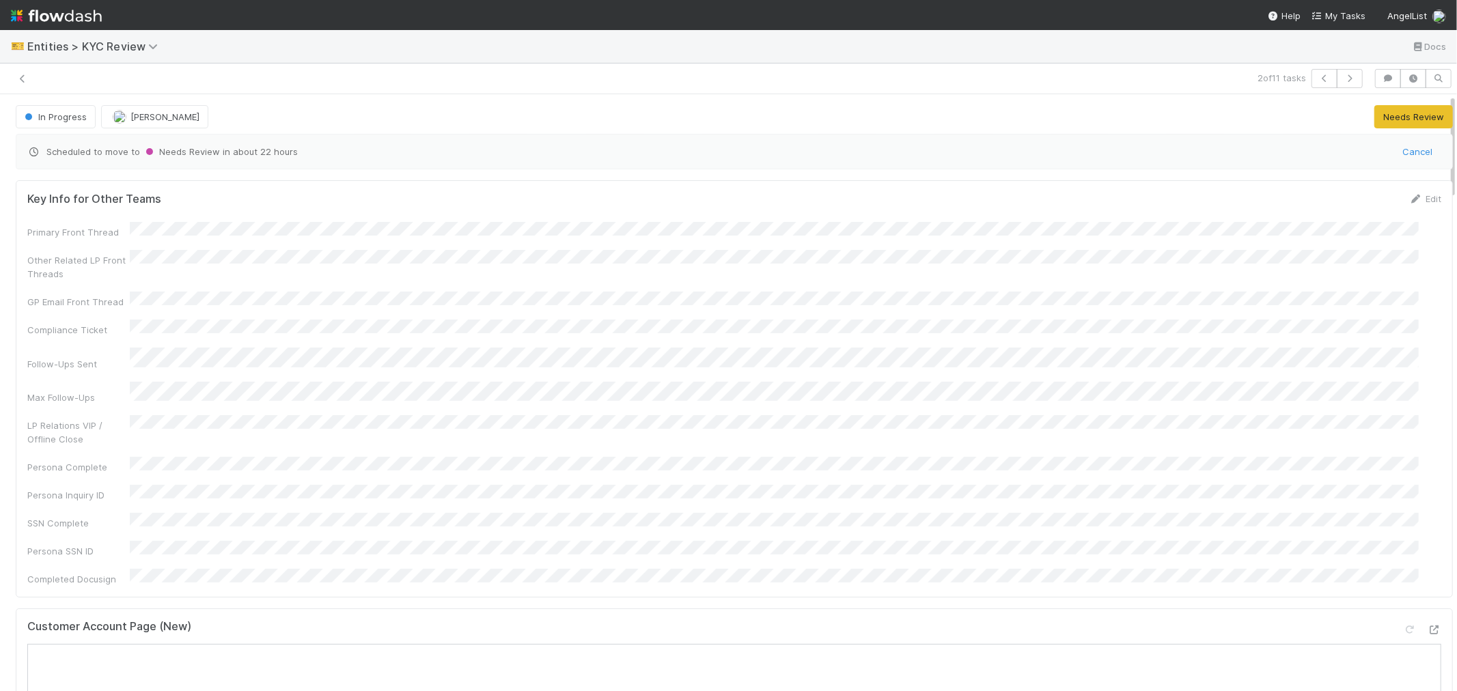
click at [60, 93] on div "2 of 11 tasks" at bounding box center [728, 79] width 1457 height 31
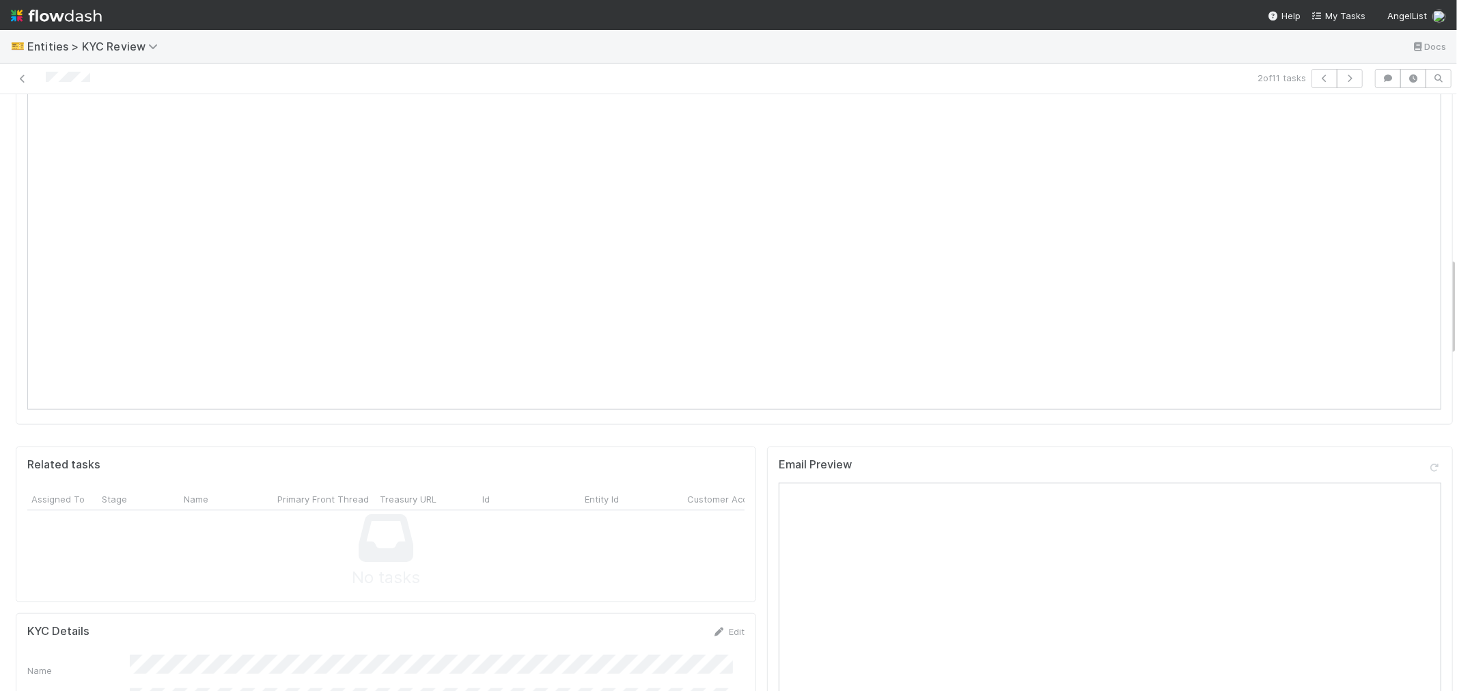
scroll to position [987, 0]
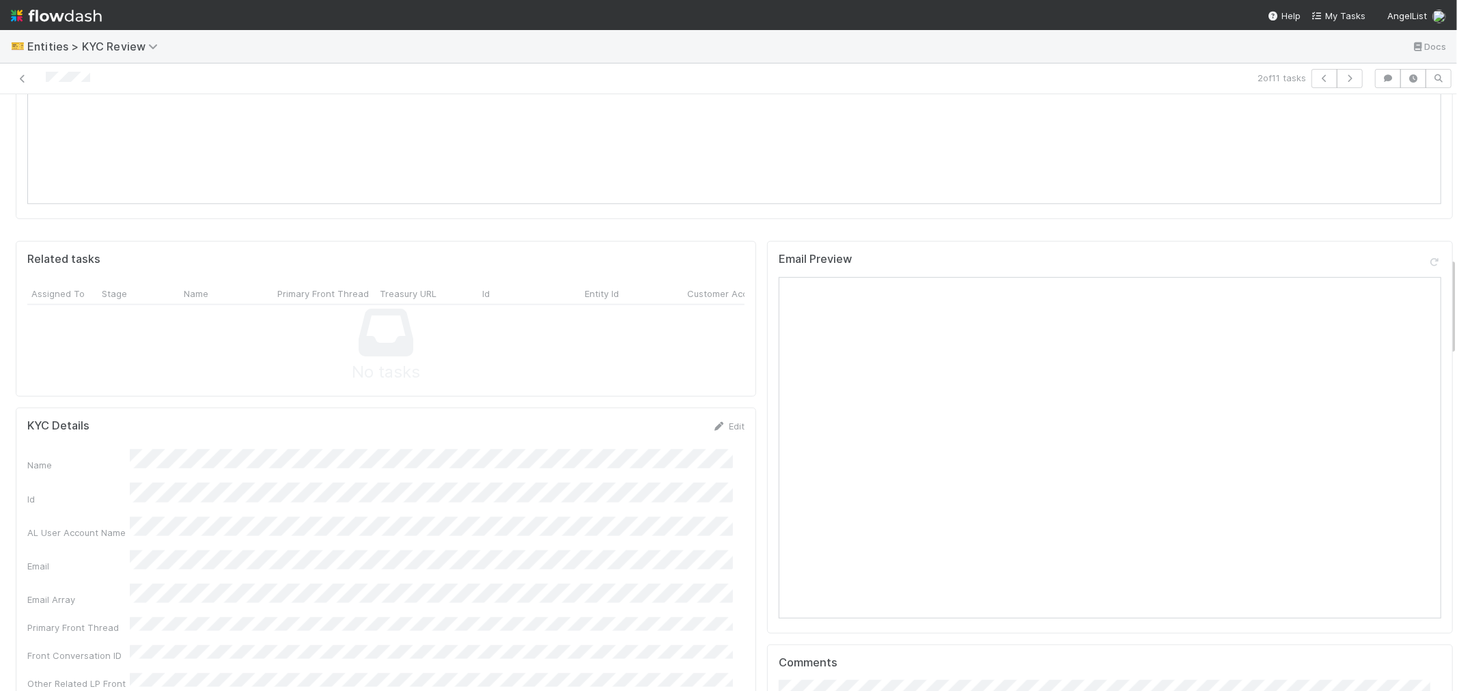
click at [718, 421] on link "Edit" at bounding box center [729, 426] width 32 height 11
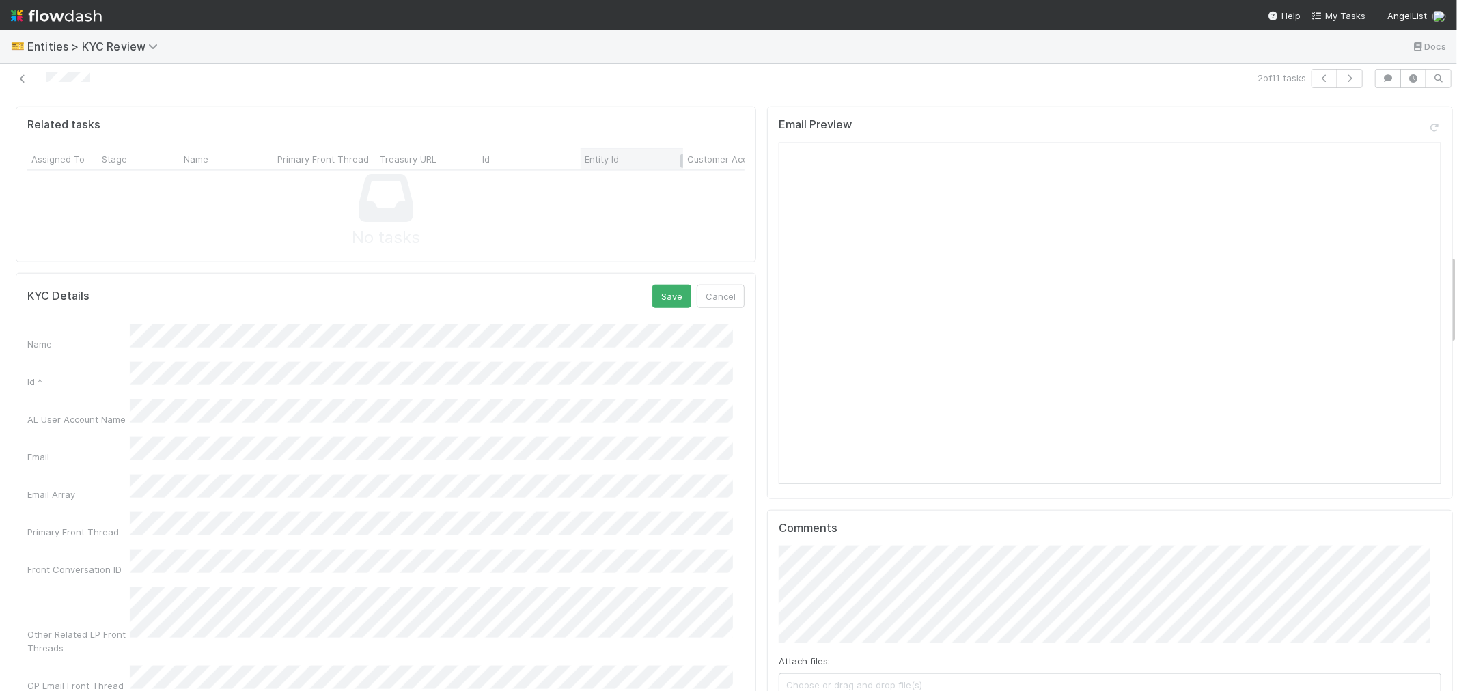
scroll to position [1062, 0]
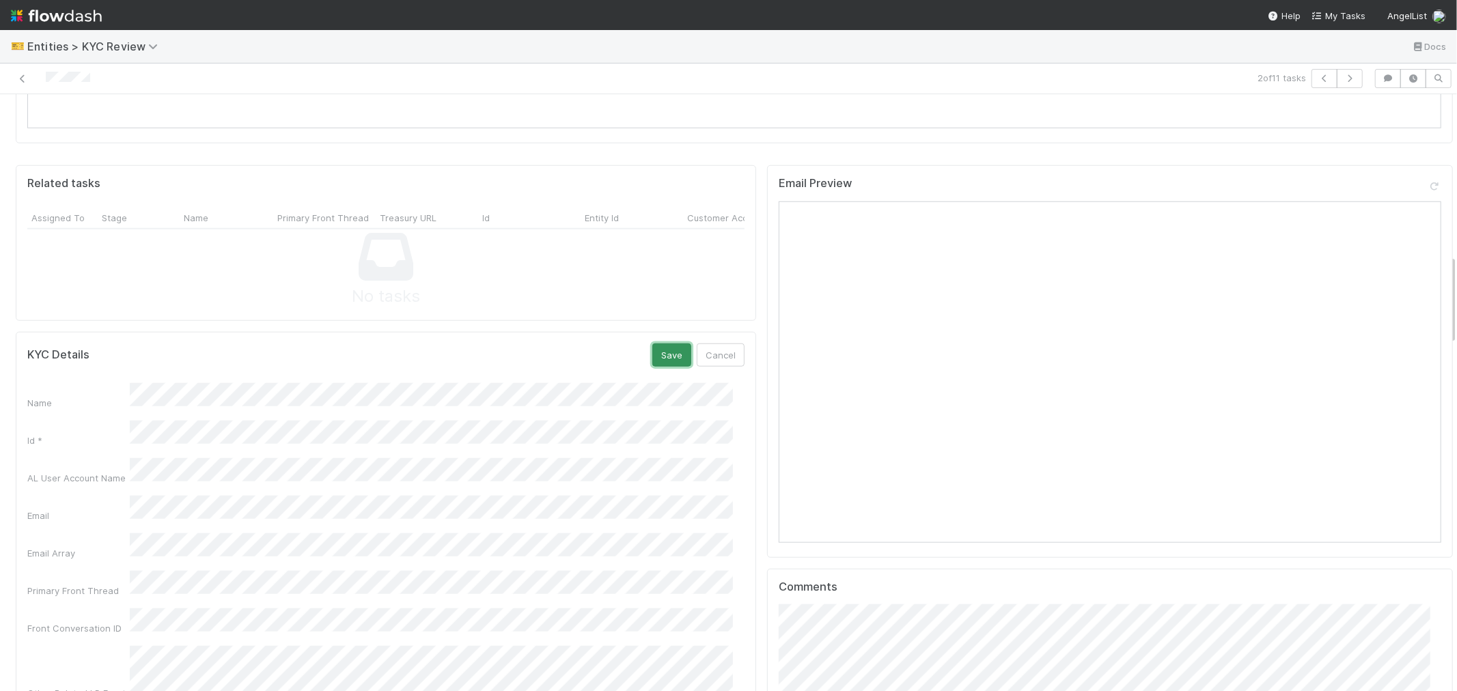
click at [654, 344] on button "Save" at bounding box center [671, 355] width 39 height 23
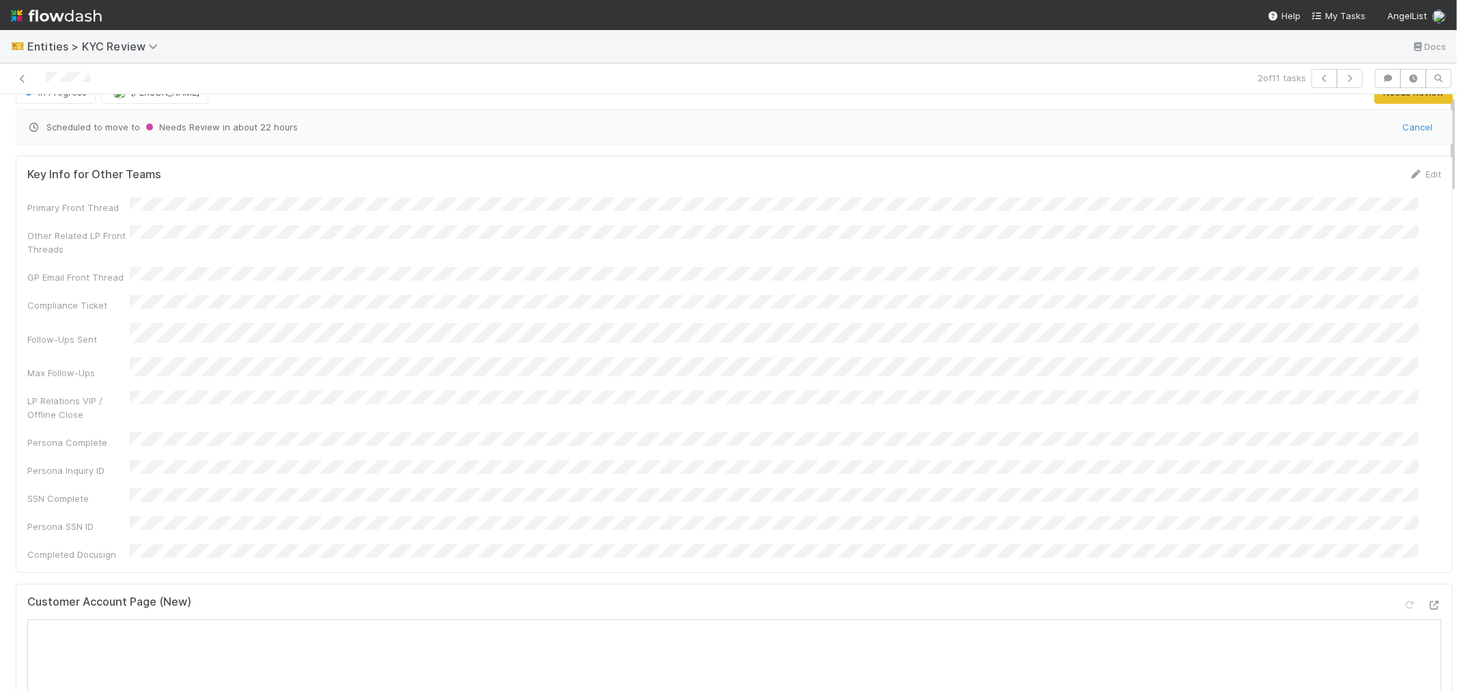
scroll to position [0, 0]
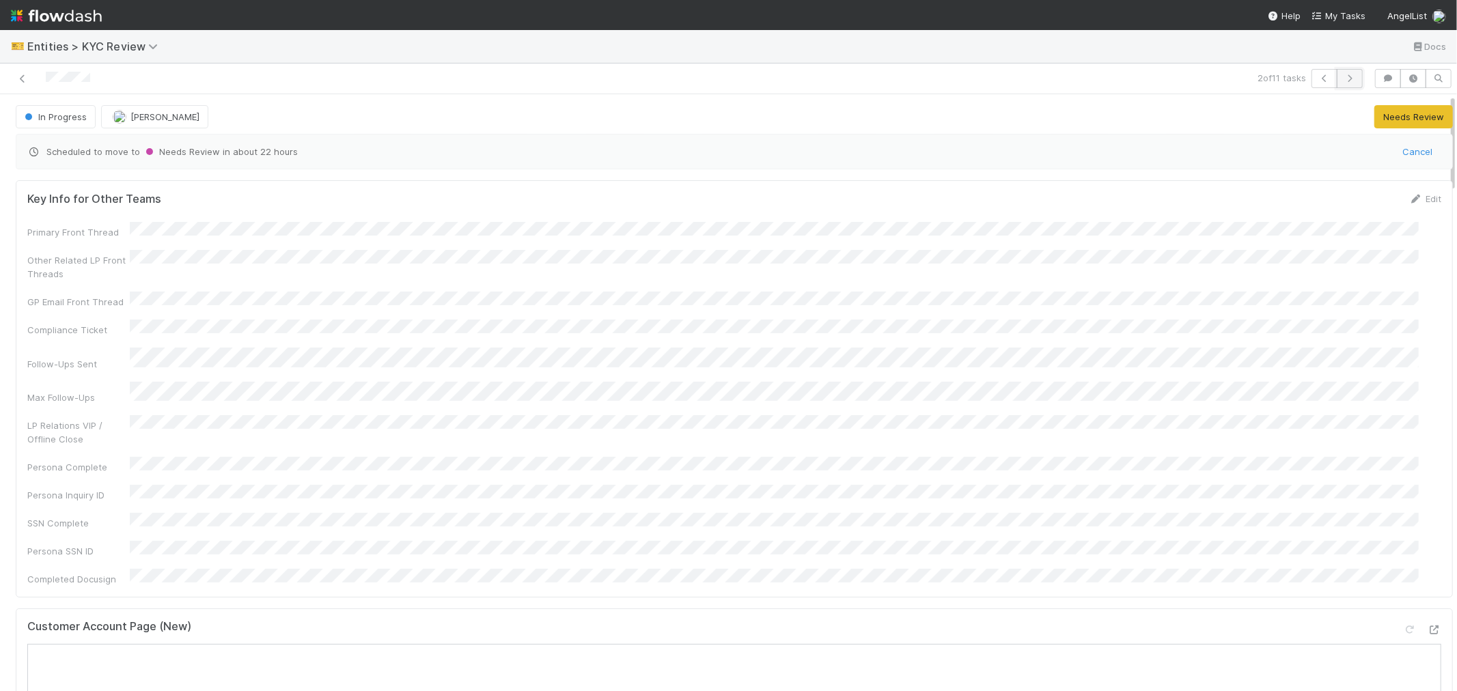
click at [1343, 80] on icon "button" at bounding box center [1350, 78] width 14 height 8
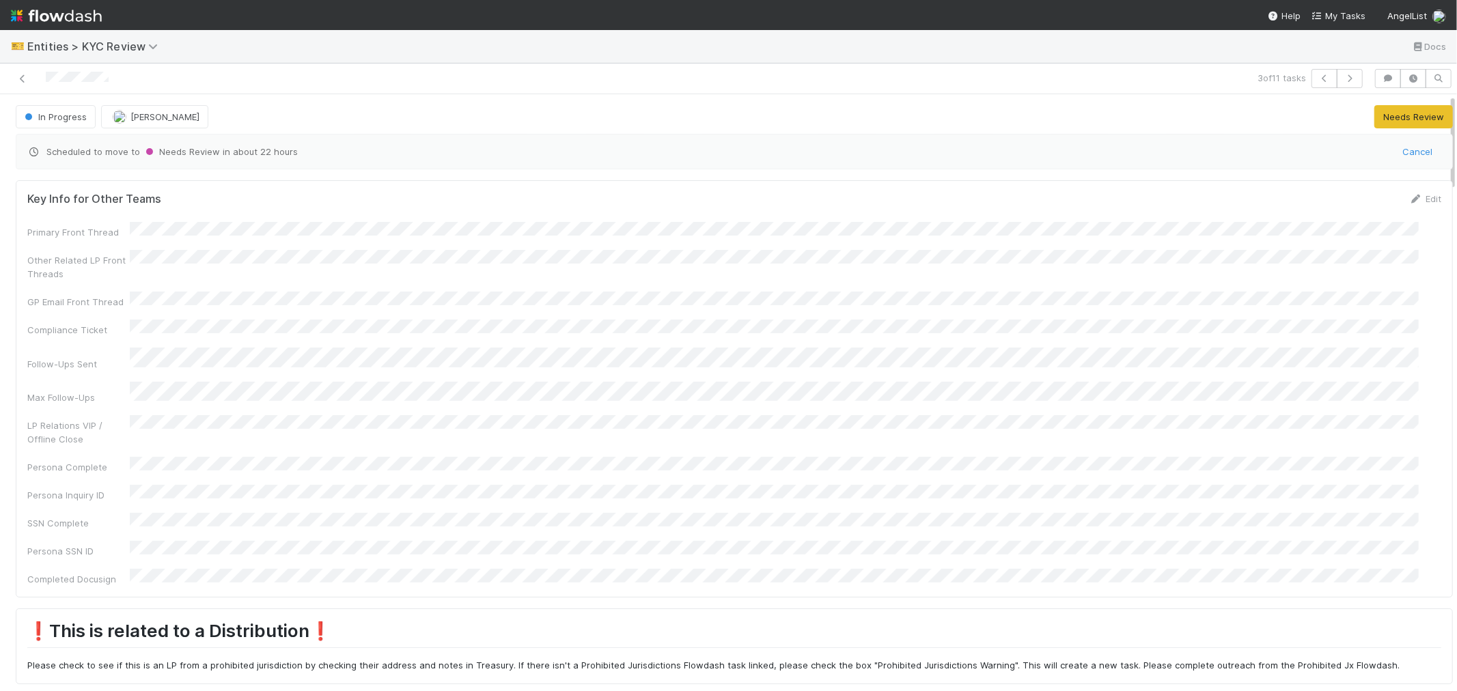
click at [504, 609] on div "❗️This is related to a Distribution❗ Please check to see if this is an LP from …" at bounding box center [734, 647] width 1437 height 76
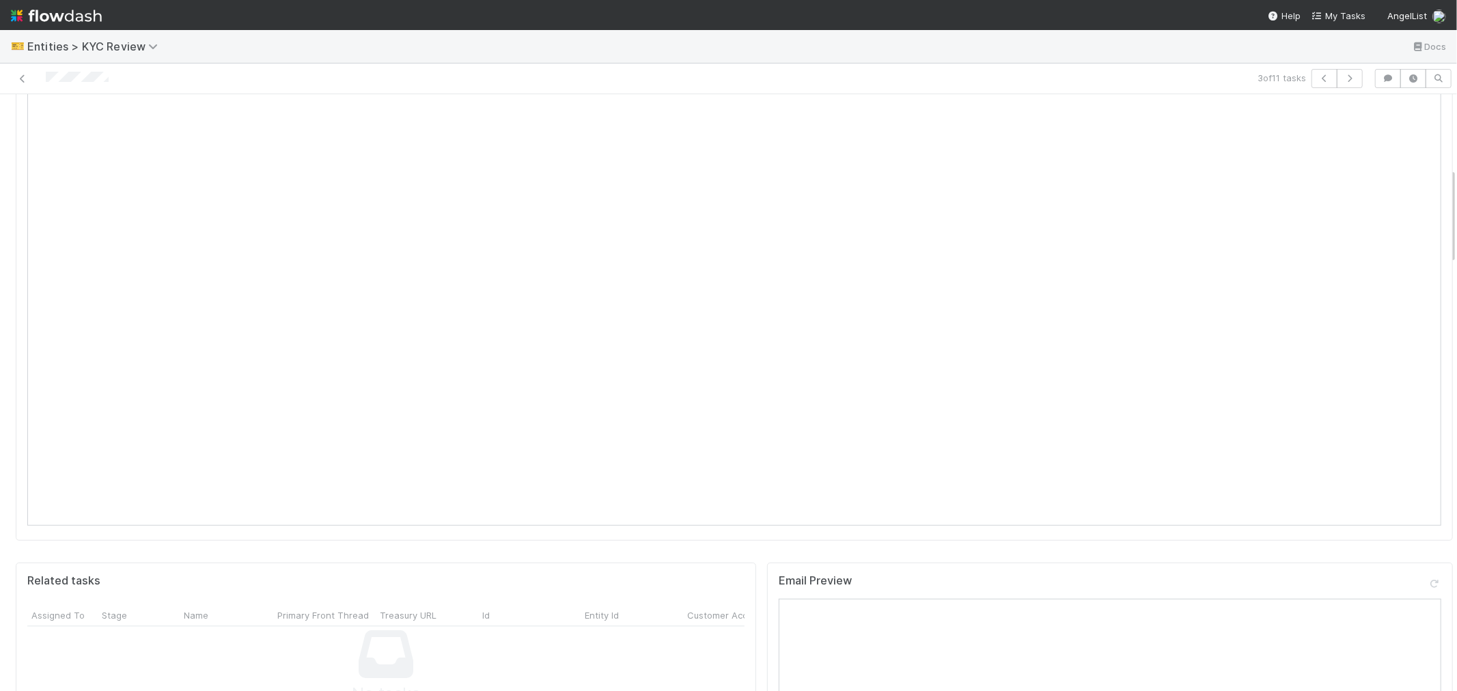
scroll to position [835, 0]
click at [720, 204] on link "Edit" at bounding box center [729, 209] width 32 height 11
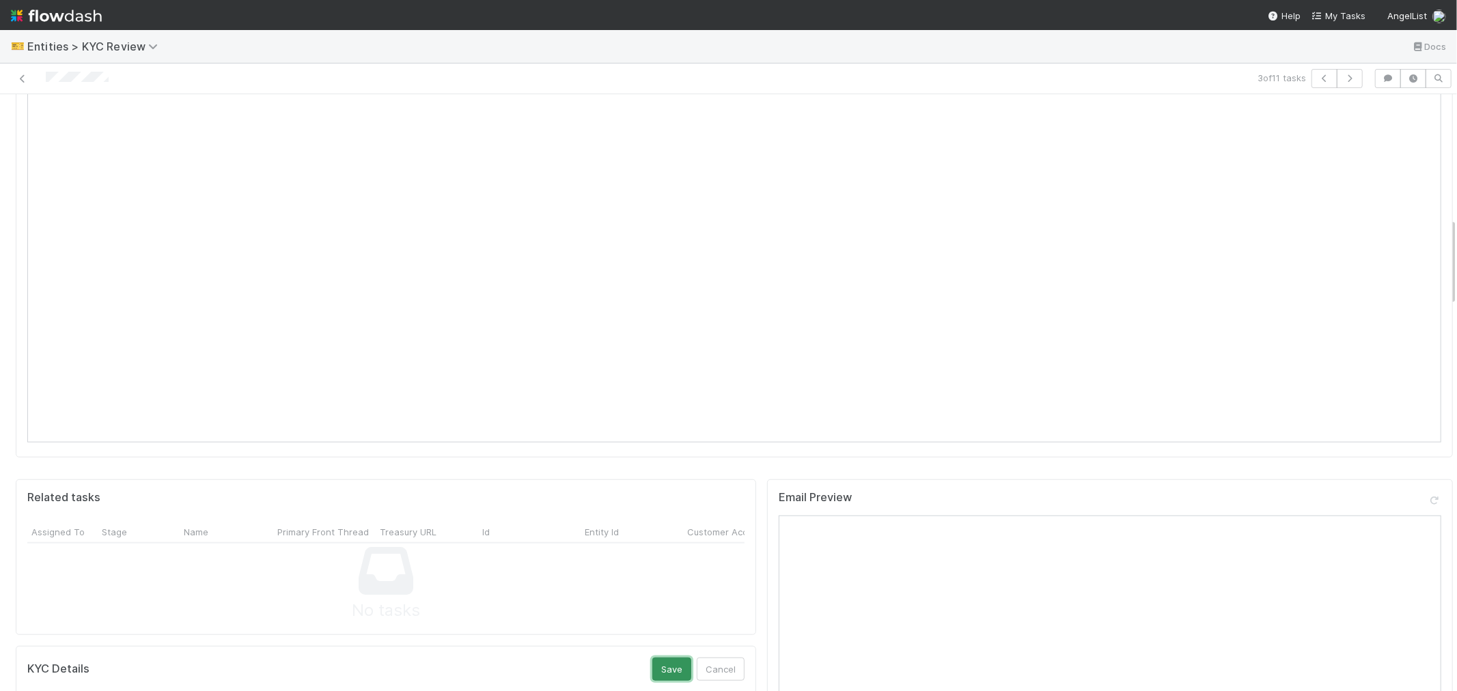
click at [657, 658] on button "Save" at bounding box center [671, 669] width 39 height 23
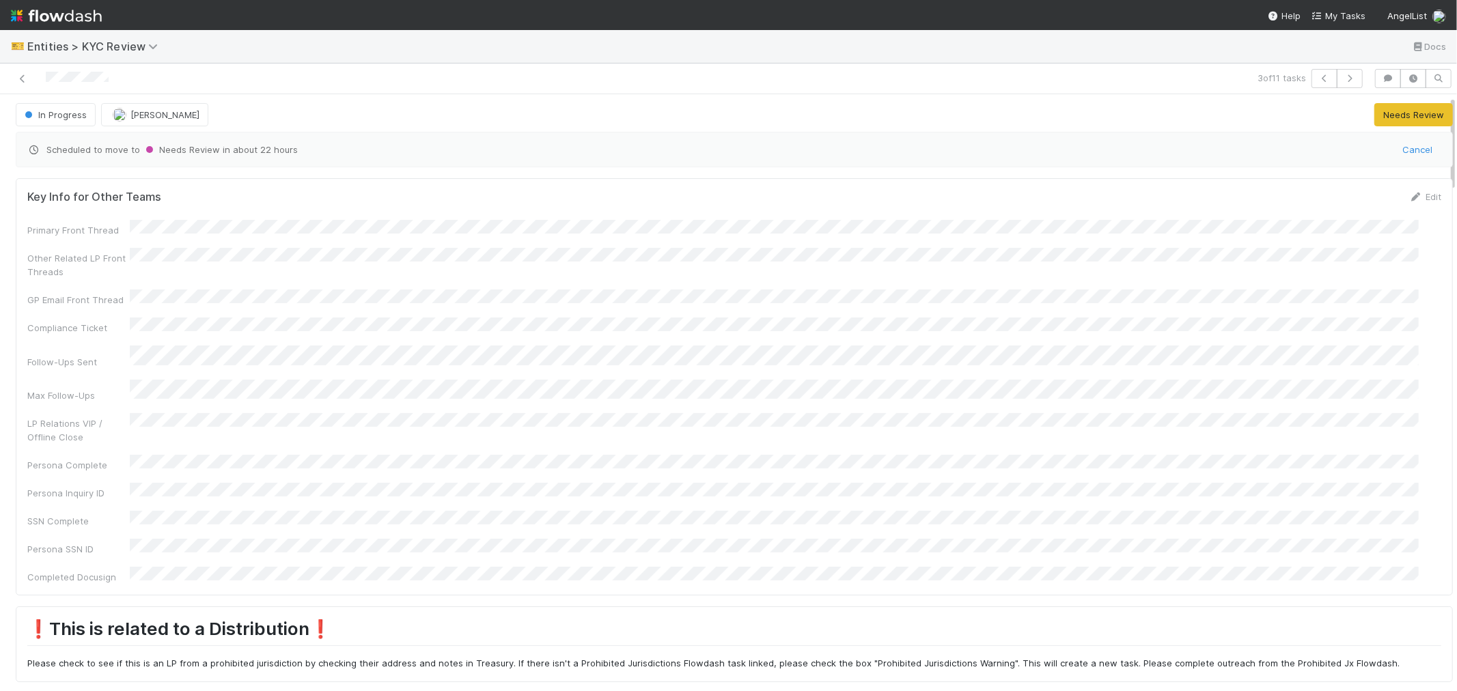
scroll to position [0, 0]
click at [1343, 80] on icon "button" at bounding box center [1350, 78] width 14 height 8
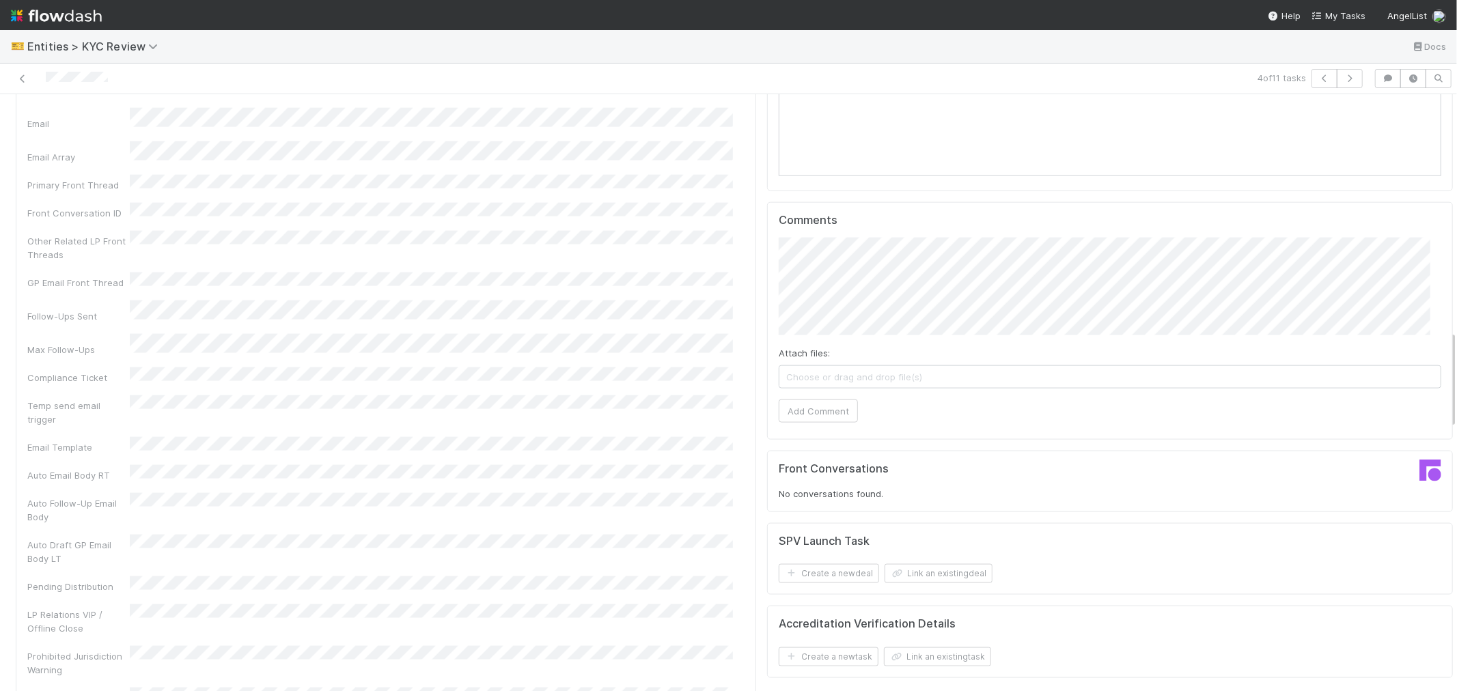
scroll to position [1214, 0]
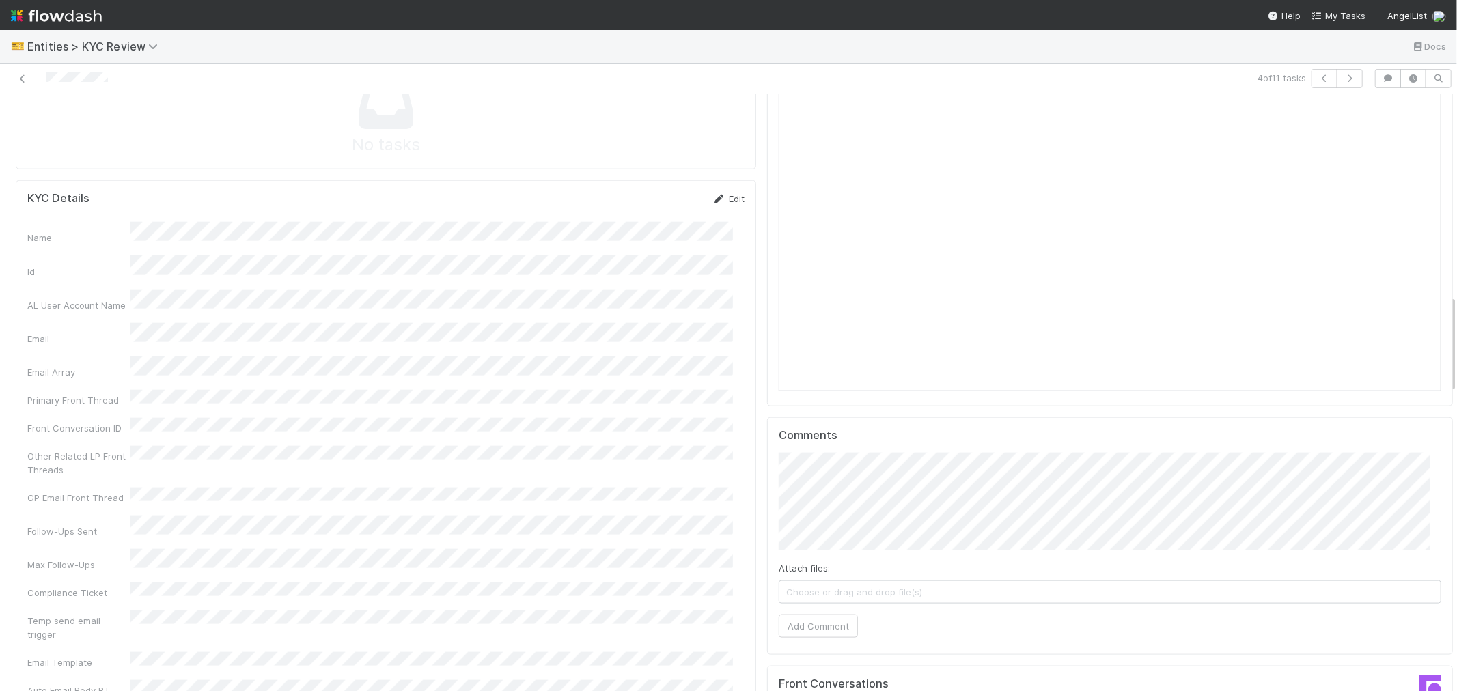
click at [717, 193] on link "Edit" at bounding box center [729, 198] width 32 height 11
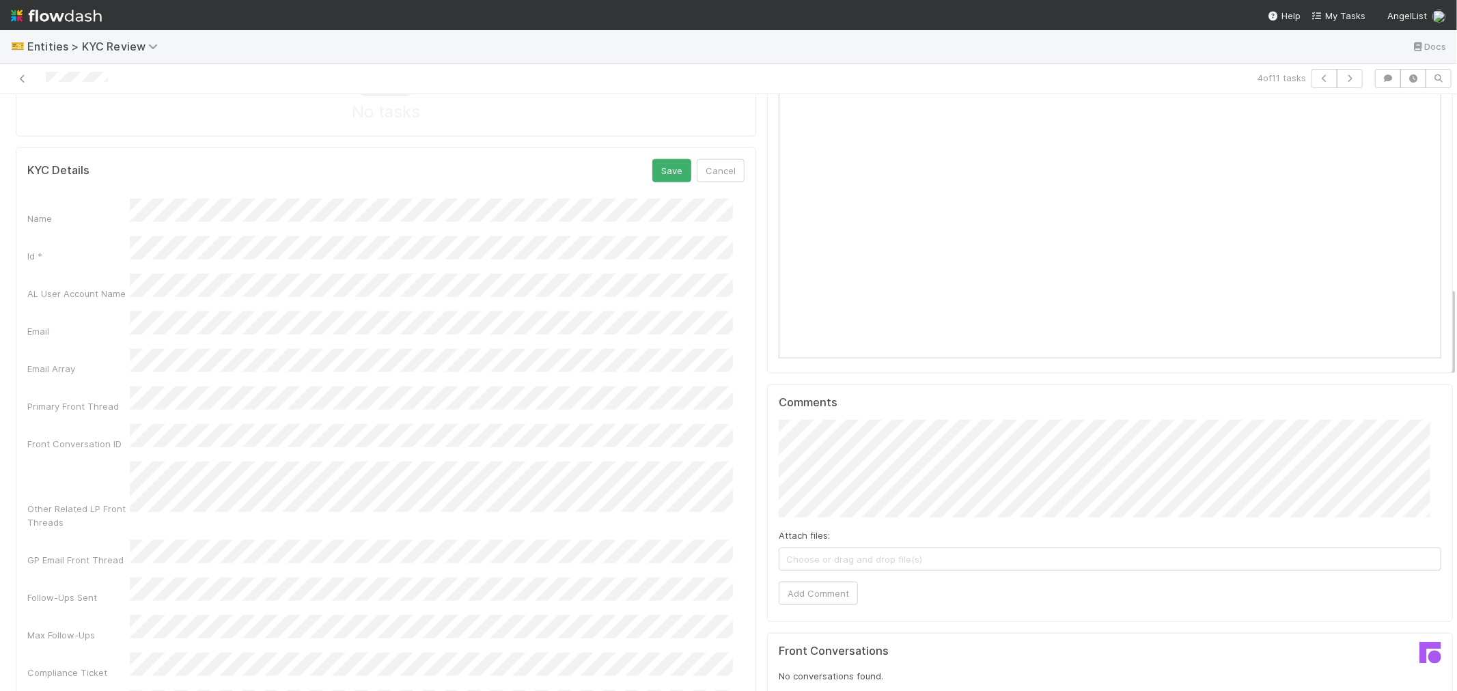
scroll to position [1138, 0]
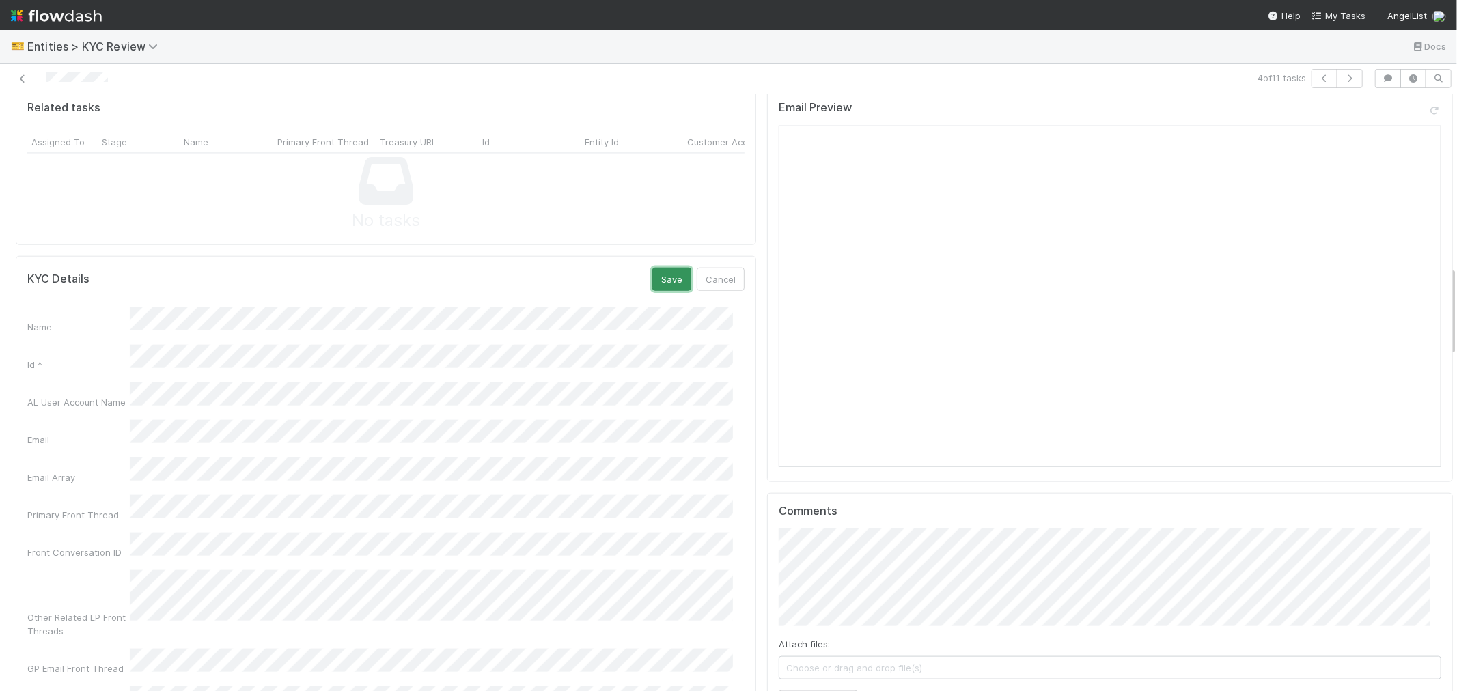
click at [666, 268] on button "Save" at bounding box center [671, 279] width 39 height 23
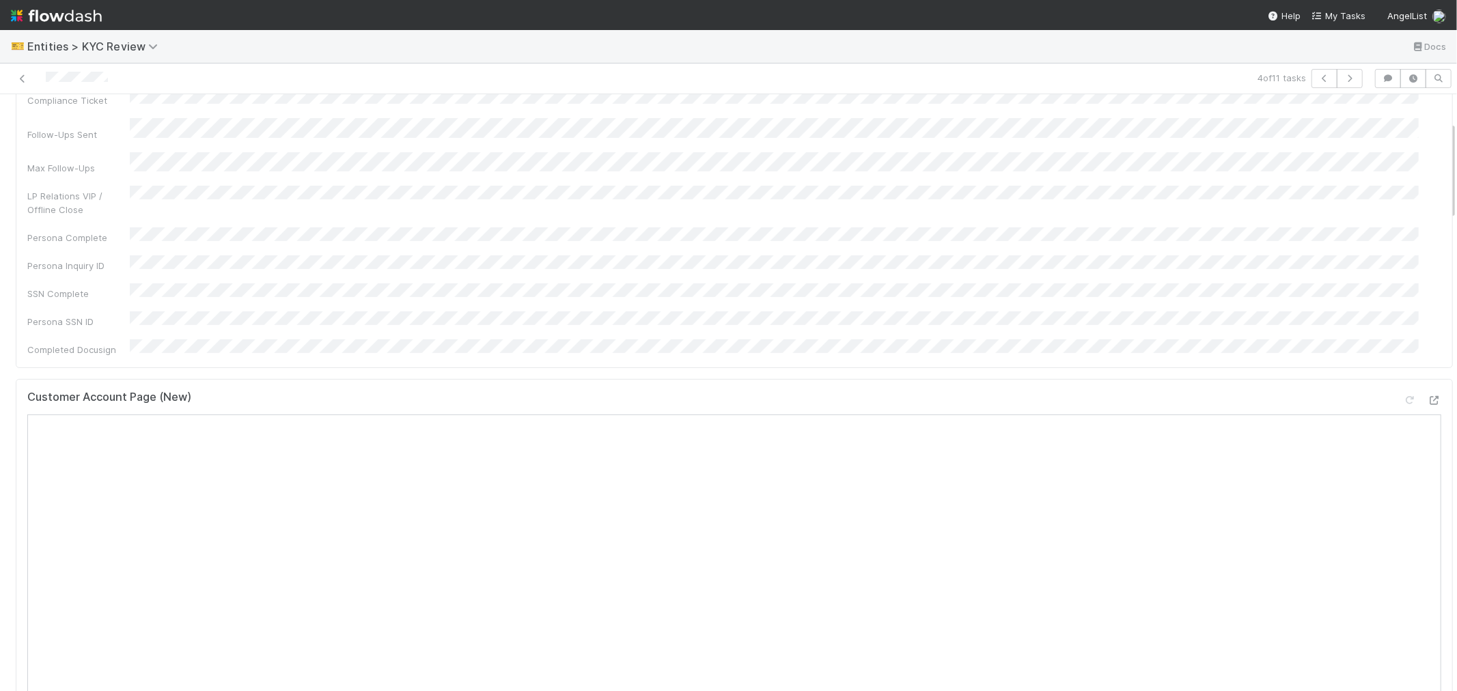
scroll to position [0, 0]
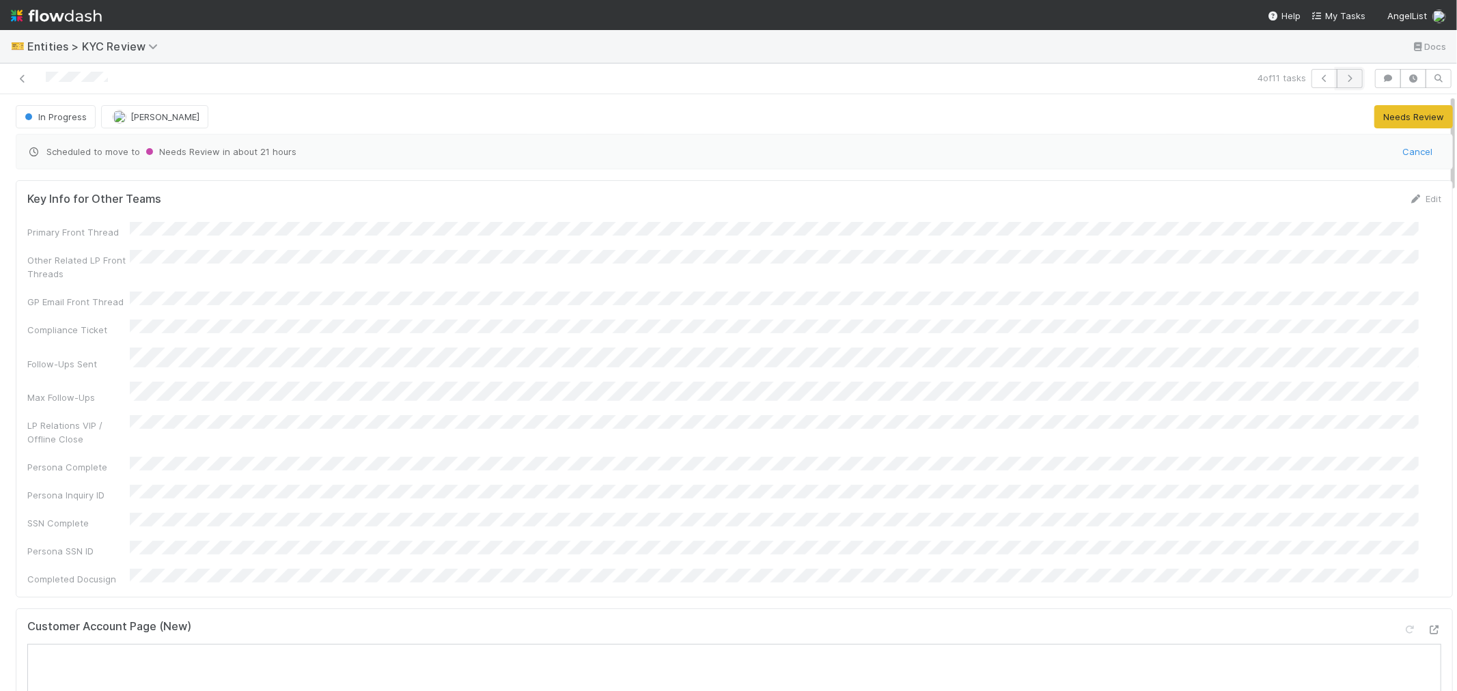
click at [1343, 77] on icon "button" at bounding box center [1350, 78] width 14 height 8
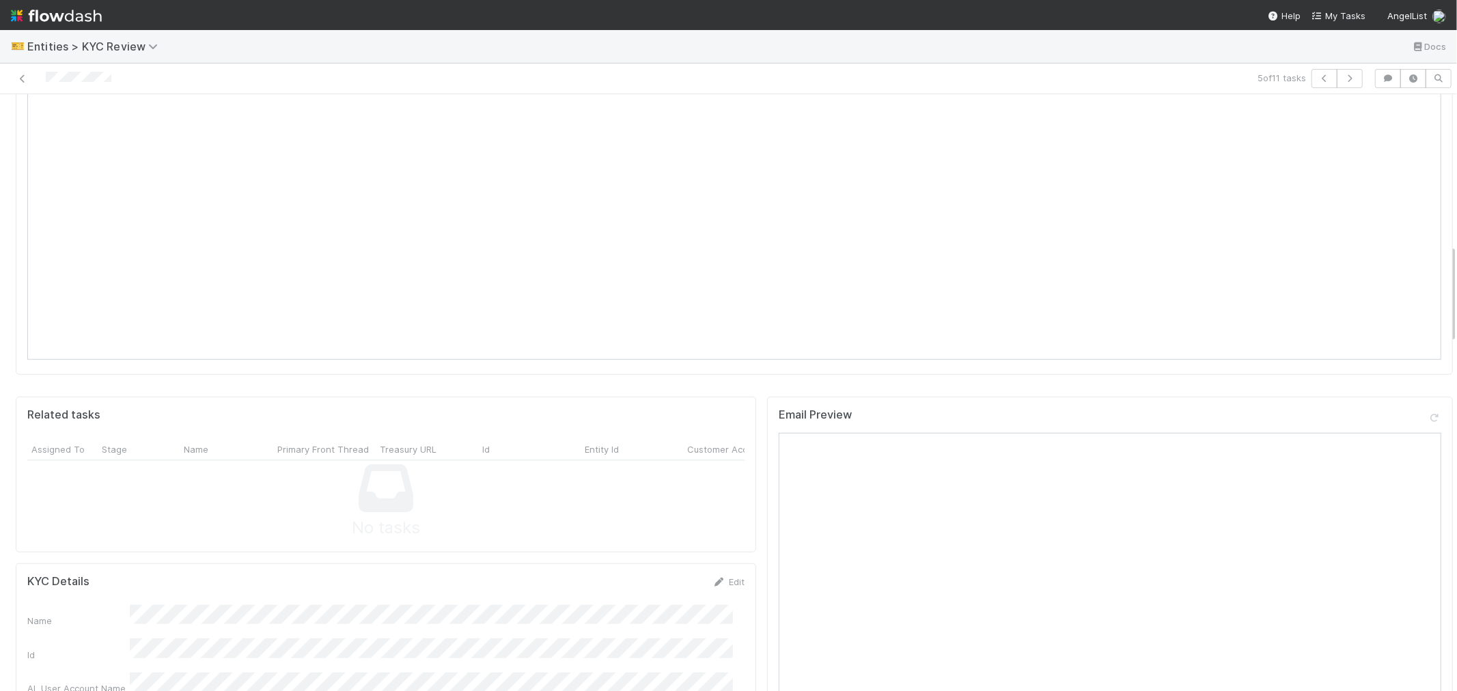
scroll to position [911, 0]
click at [713, 498] on icon at bounding box center [720, 502] width 14 height 9
click at [652, 419] on button "Save" at bounding box center [671, 430] width 39 height 23
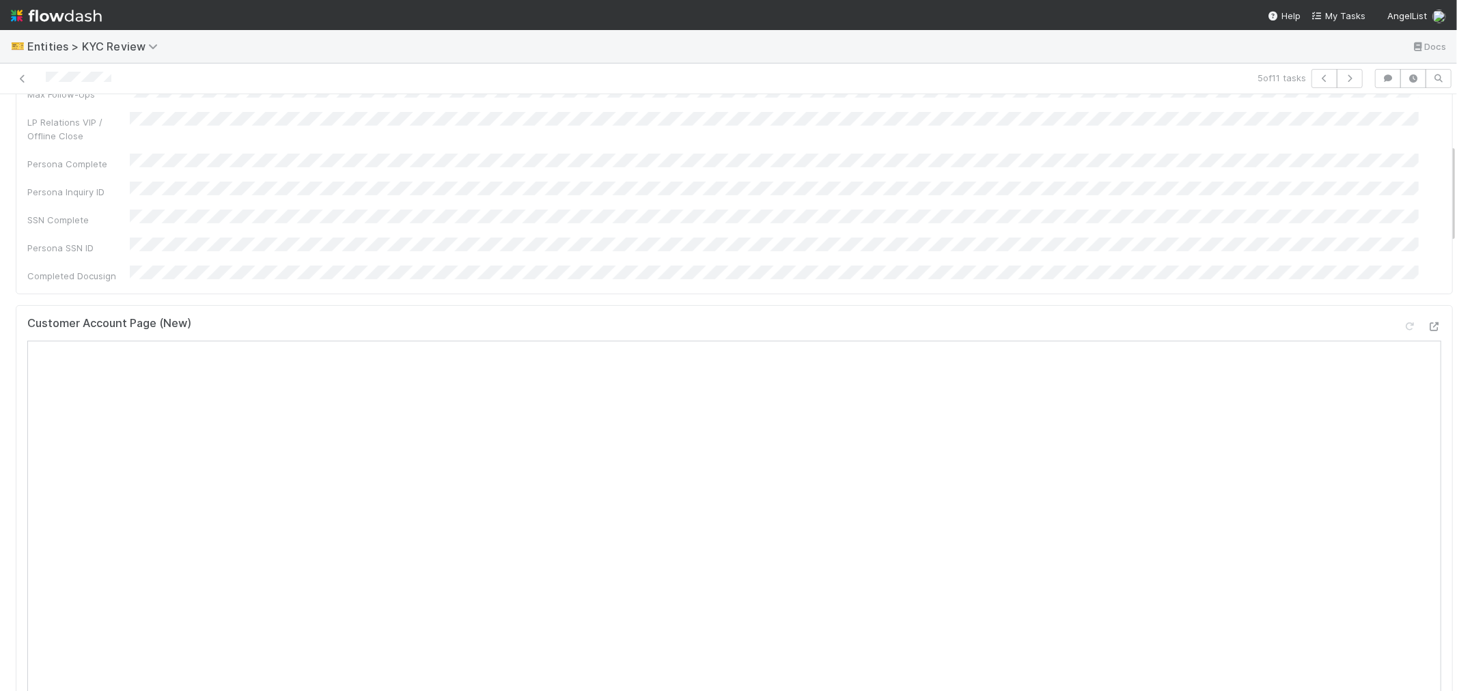
click at [1053, 175] on div "Primary Front Thread Other Related LP Front Threads GP Email Front Thread Compl…" at bounding box center [734, 100] width 1414 height 363
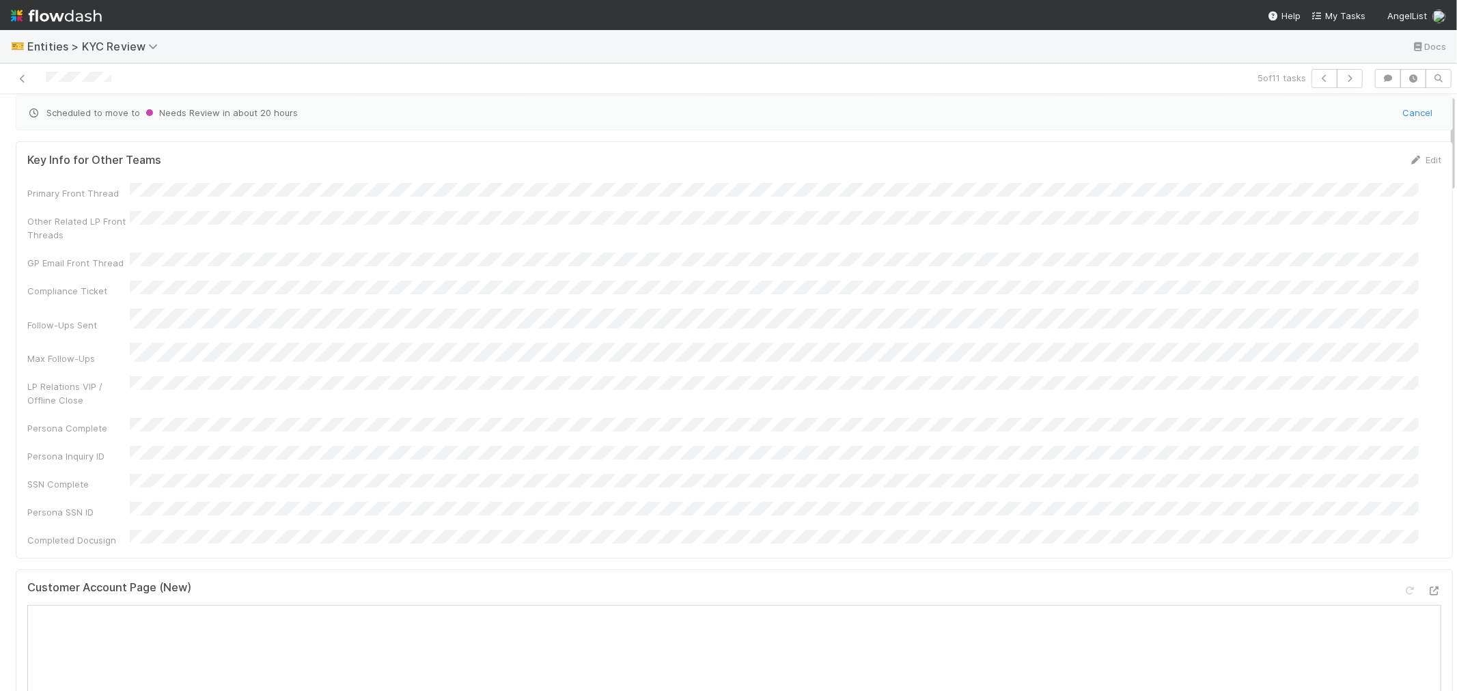
scroll to position [0, 0]
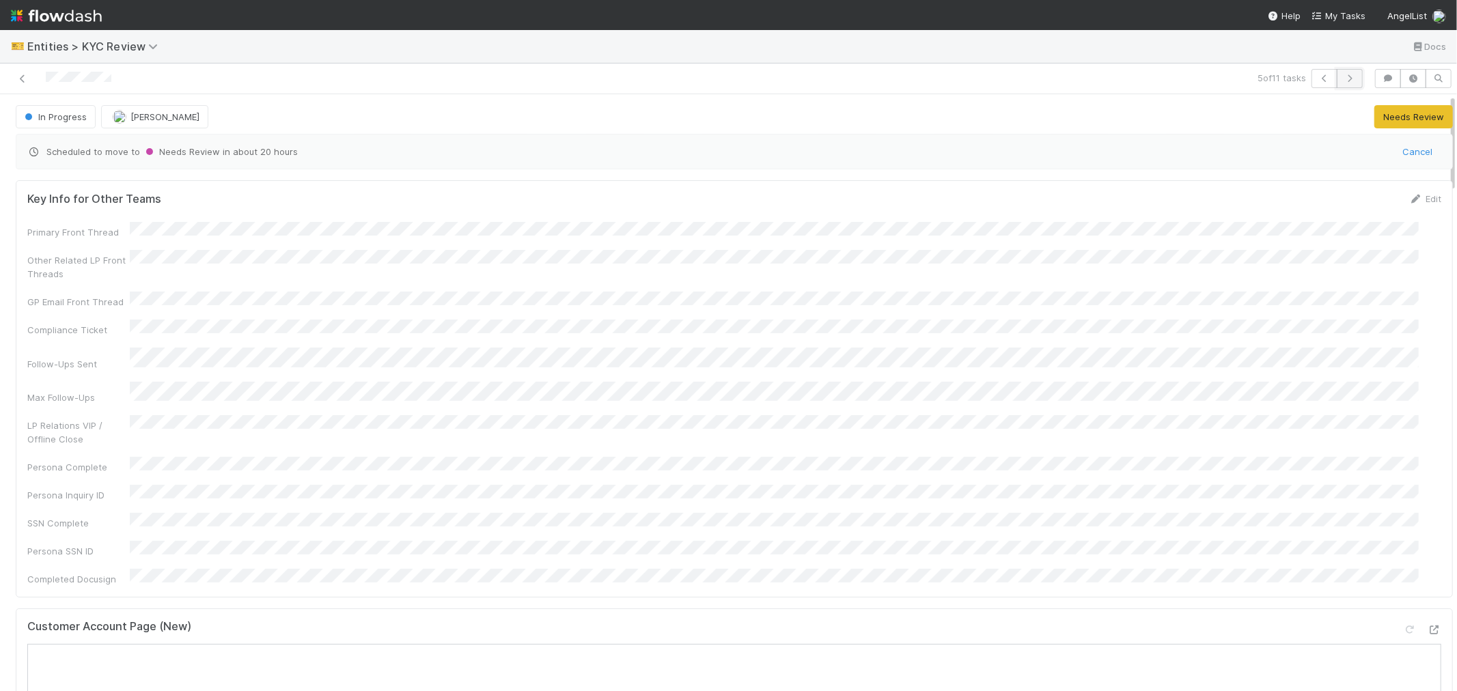
click at [1337, 81] on button "button" at bounding box center [1350, 78] width 26 height 19
click at [666, 557] on div "Key Info for Other Teams Edit Primary Front Thread Other Related LP Front Threa…" at bounding box center [734, 698] width 1448 height 1047
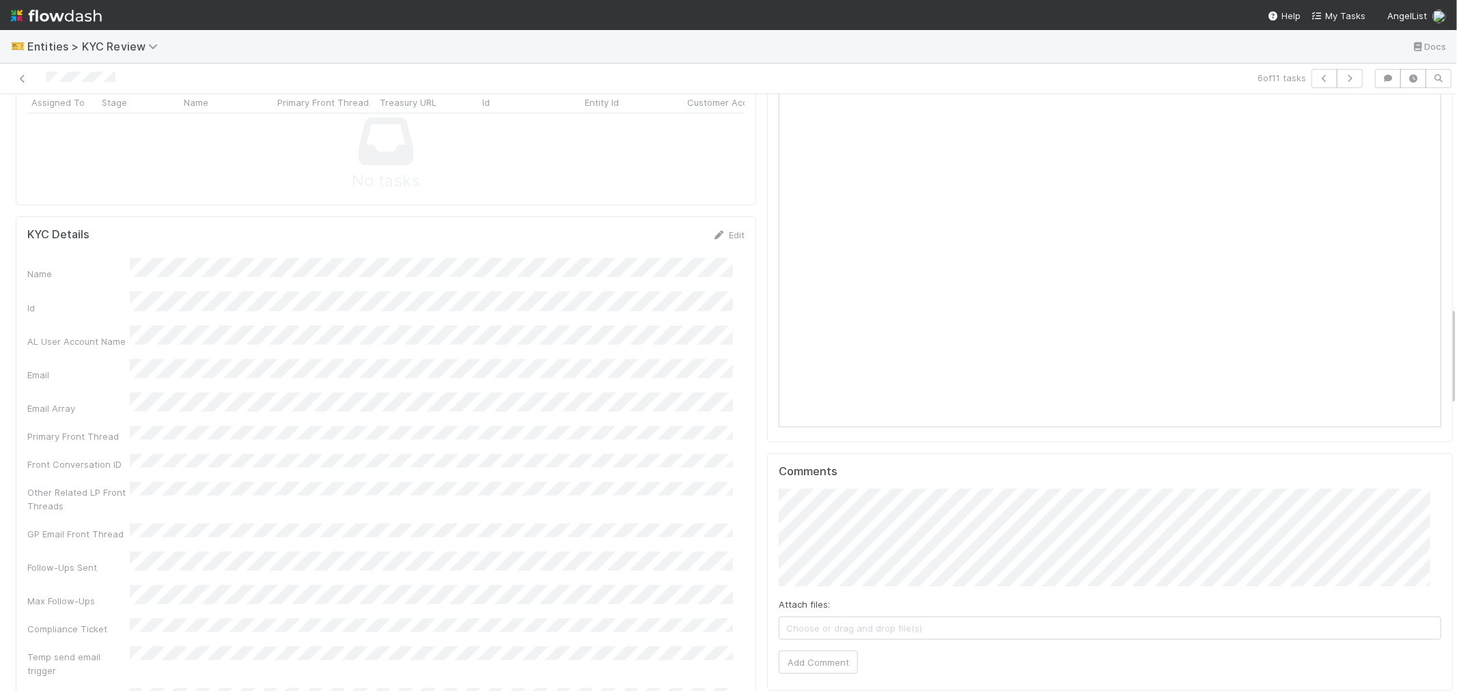
scroll to position [987, 0]
click at [713, 422] on icon at bounding box center [720, 426] width 14 height 9
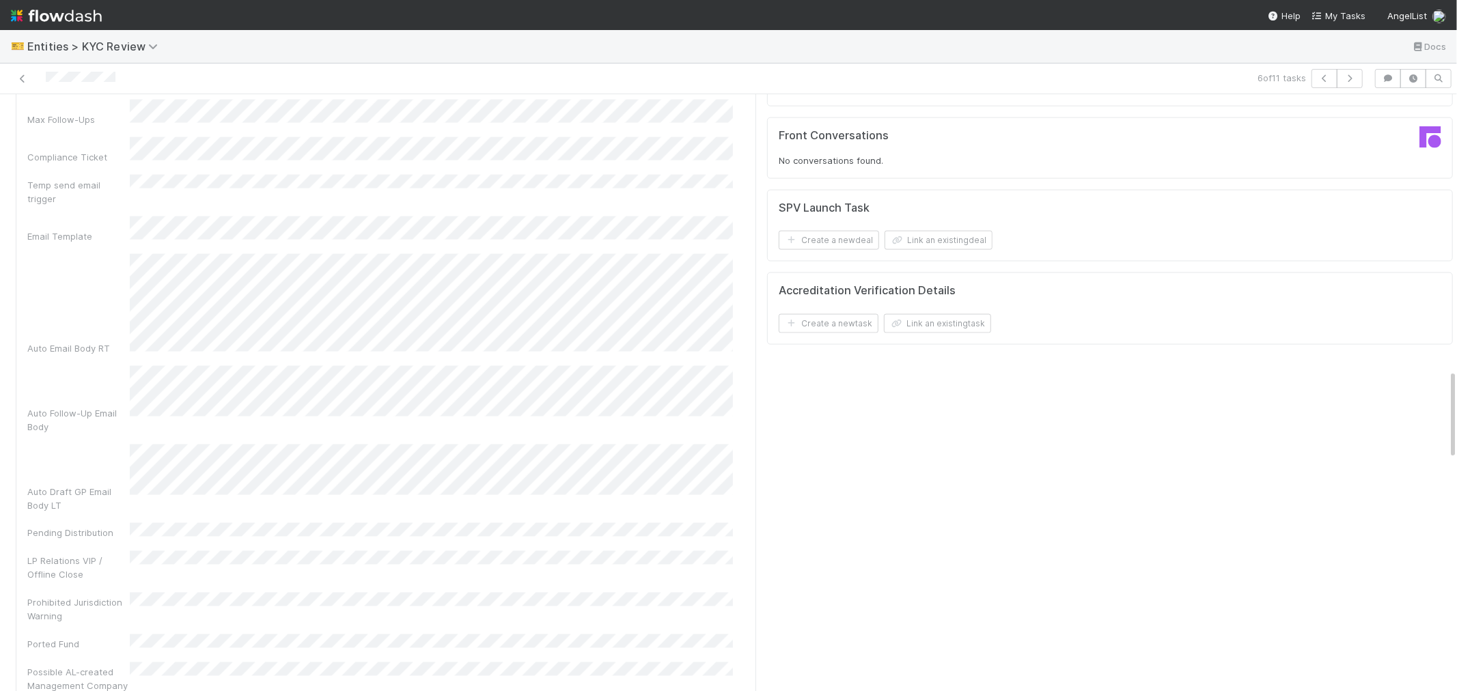
scroll to position [2201, 0]
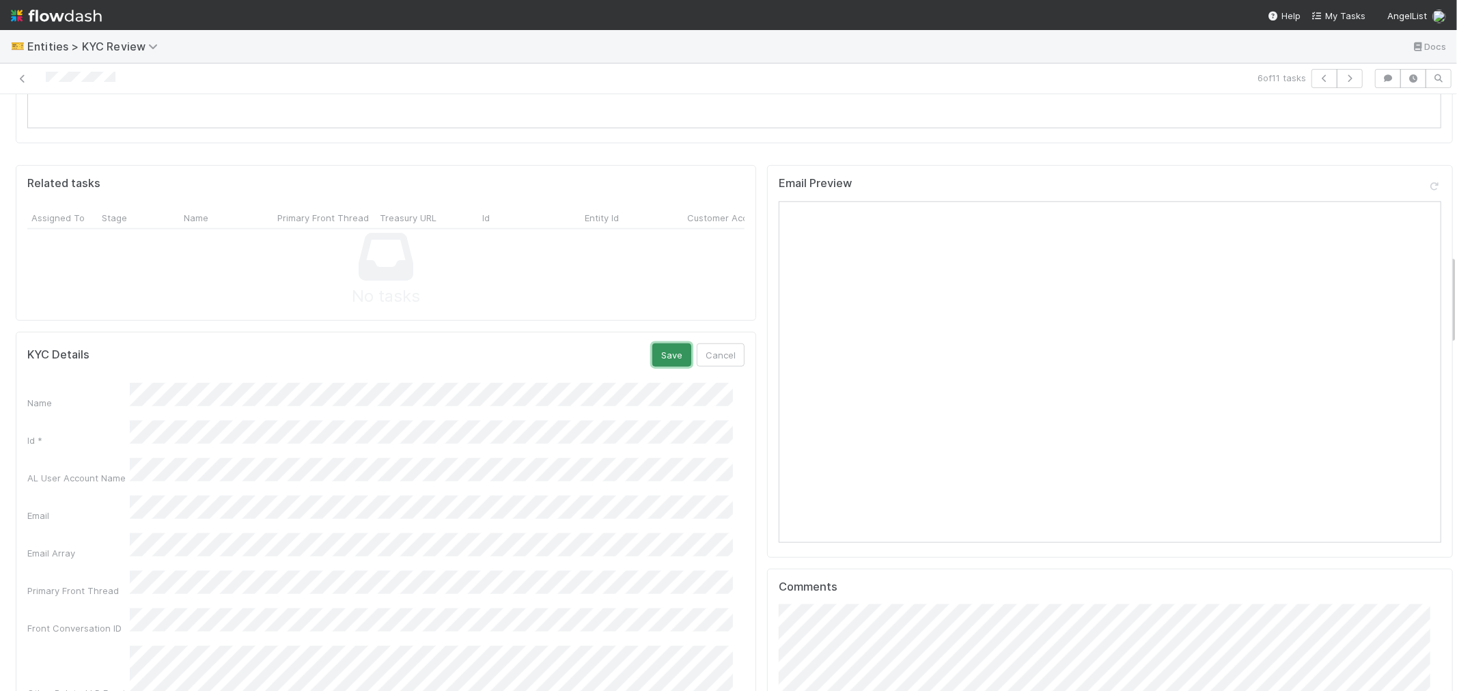
click at [661, 344] on button "Save" at bounding box center [671, 355] width 39 height 23
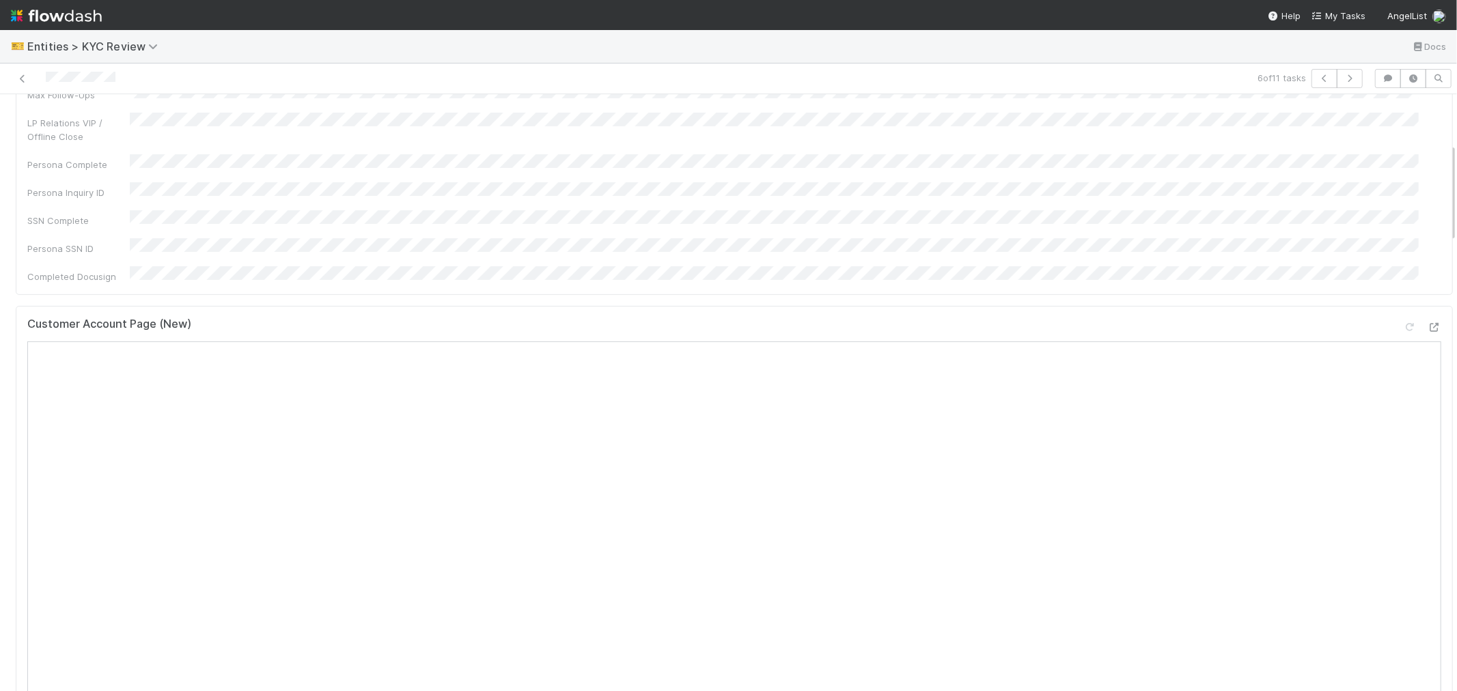
scroll to position [0, 0]
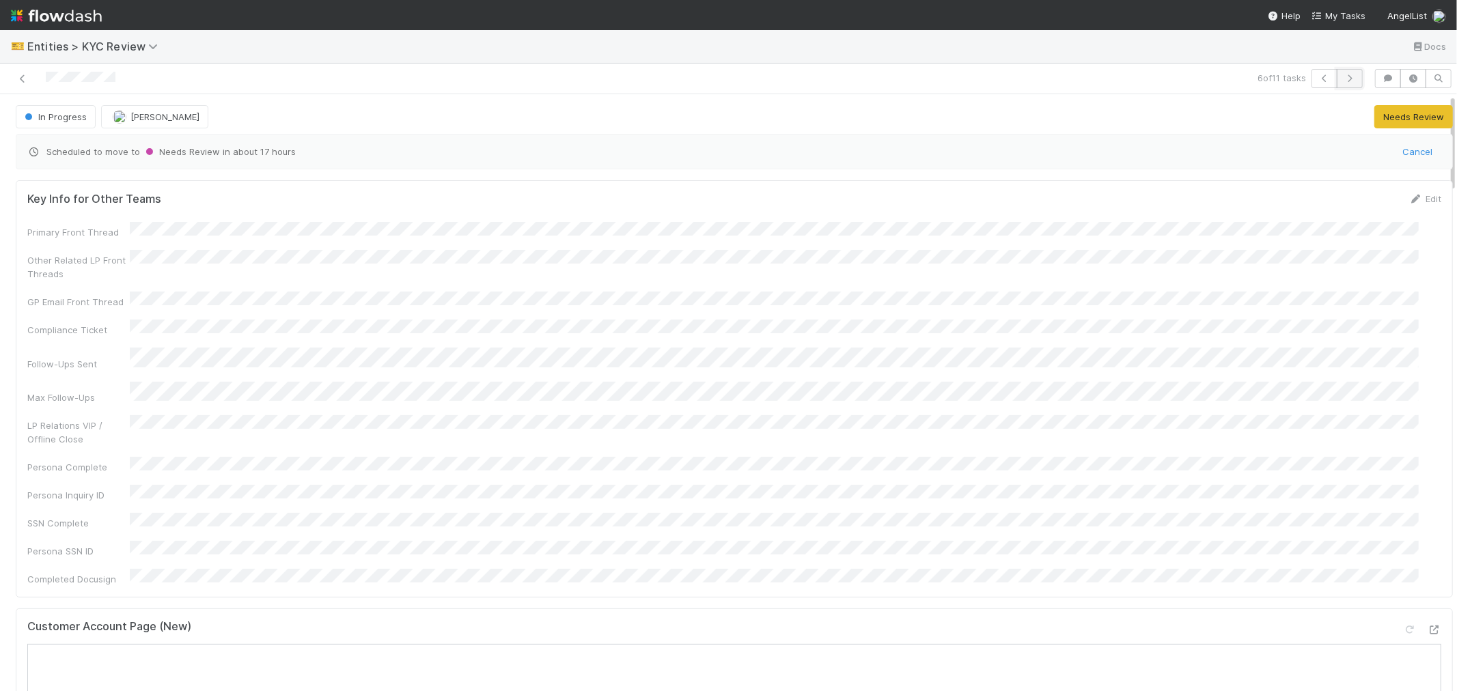
click at [1343, 77] on icon "button" at bounding box center [1350, 78] width 14 height 8
click at [46, 84] on div at bounding box center [46, 79] width 0 height 14
click at [66, 84] on div at bounding box center [73, 79] width 54 height 14
click at [497, 620] on div "Customer Account Page (New)" at bounding box center [734, 632] width 1414 height 25
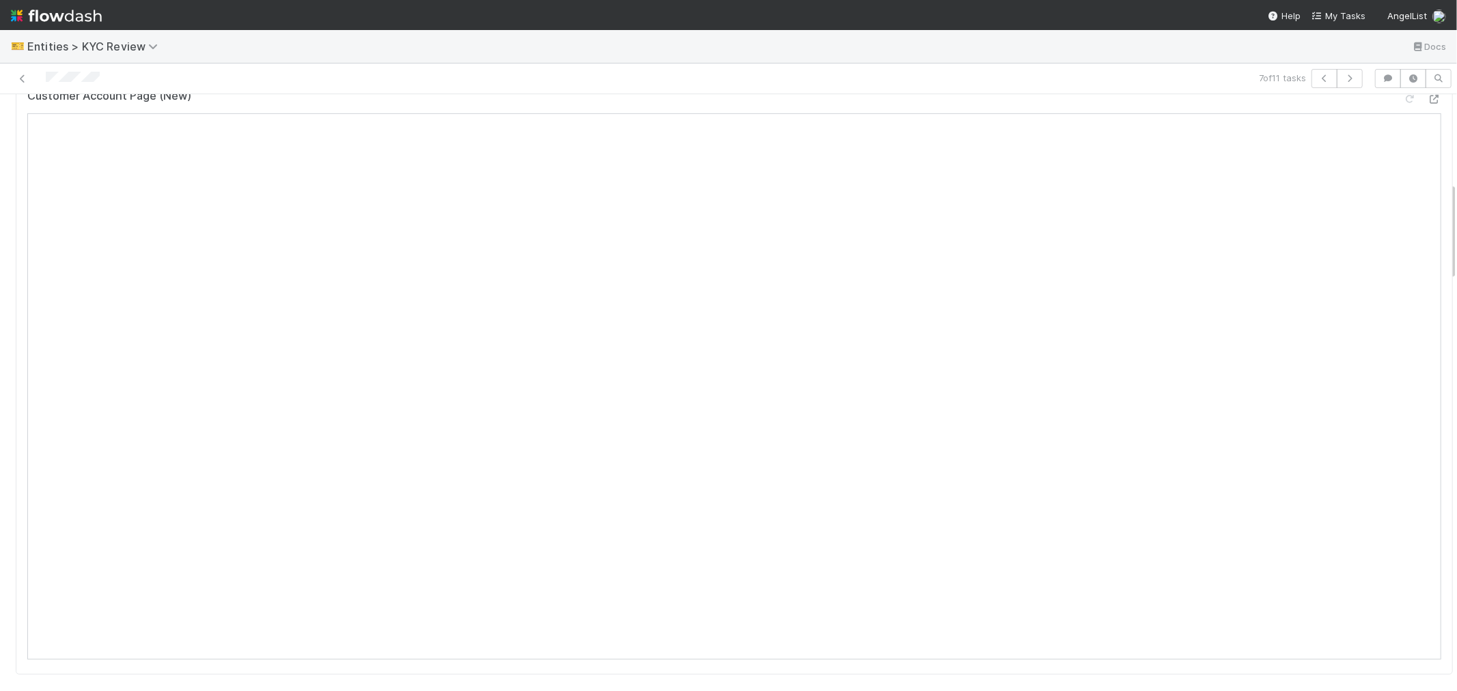
click at [482, 648] on div "Key Info for Other Teams Edit Primary Front Thread Other Related LP Front Threa…" at bounding box center [734, 167] width 1448 height 1047
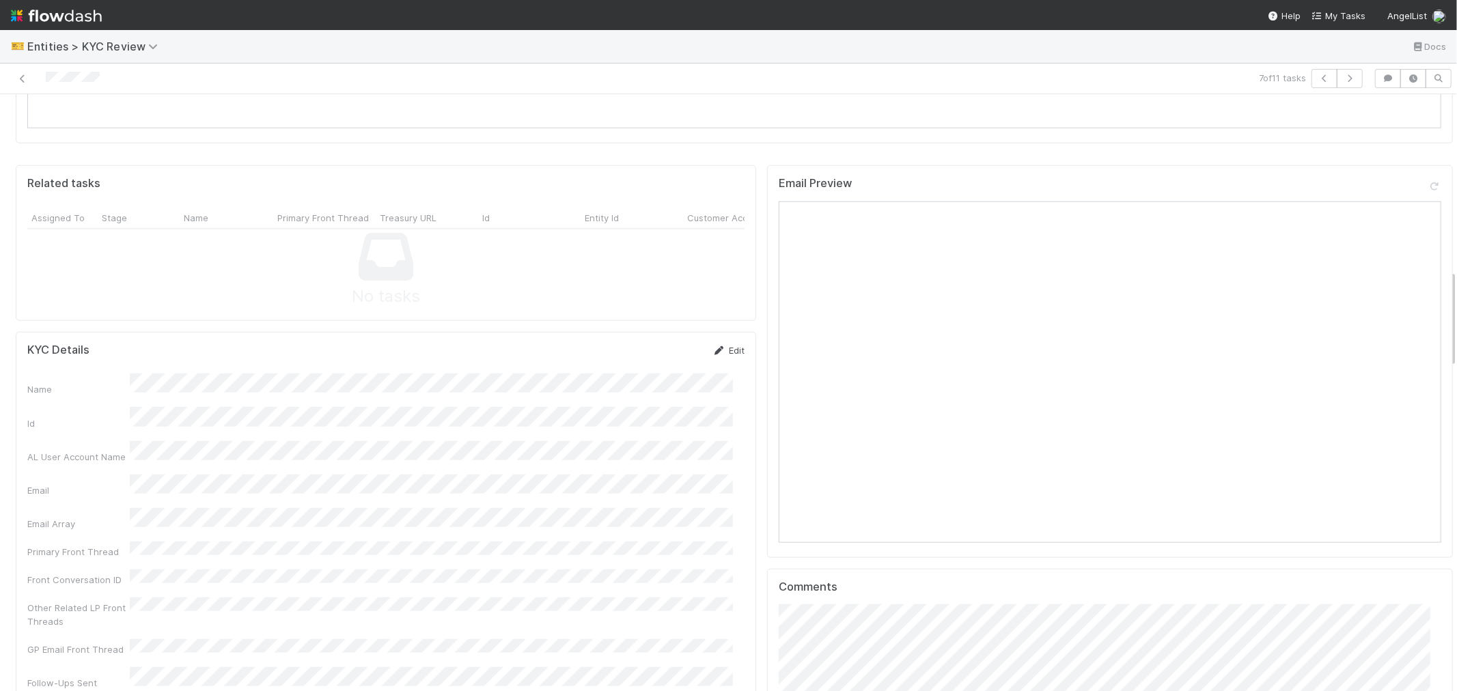
click at [715, 345] on link "Edit" at bounding box center [729, 350] width 32 height 11
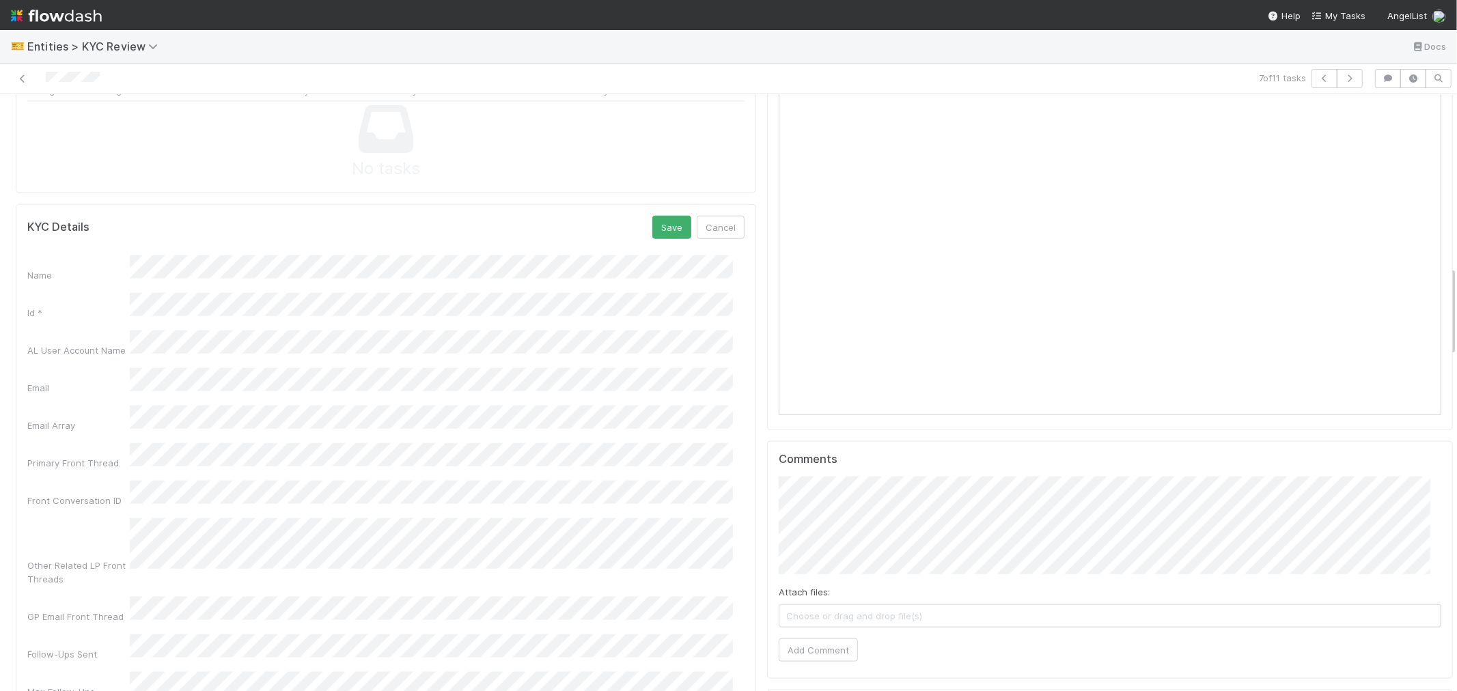
scroll to position [1138, 0]
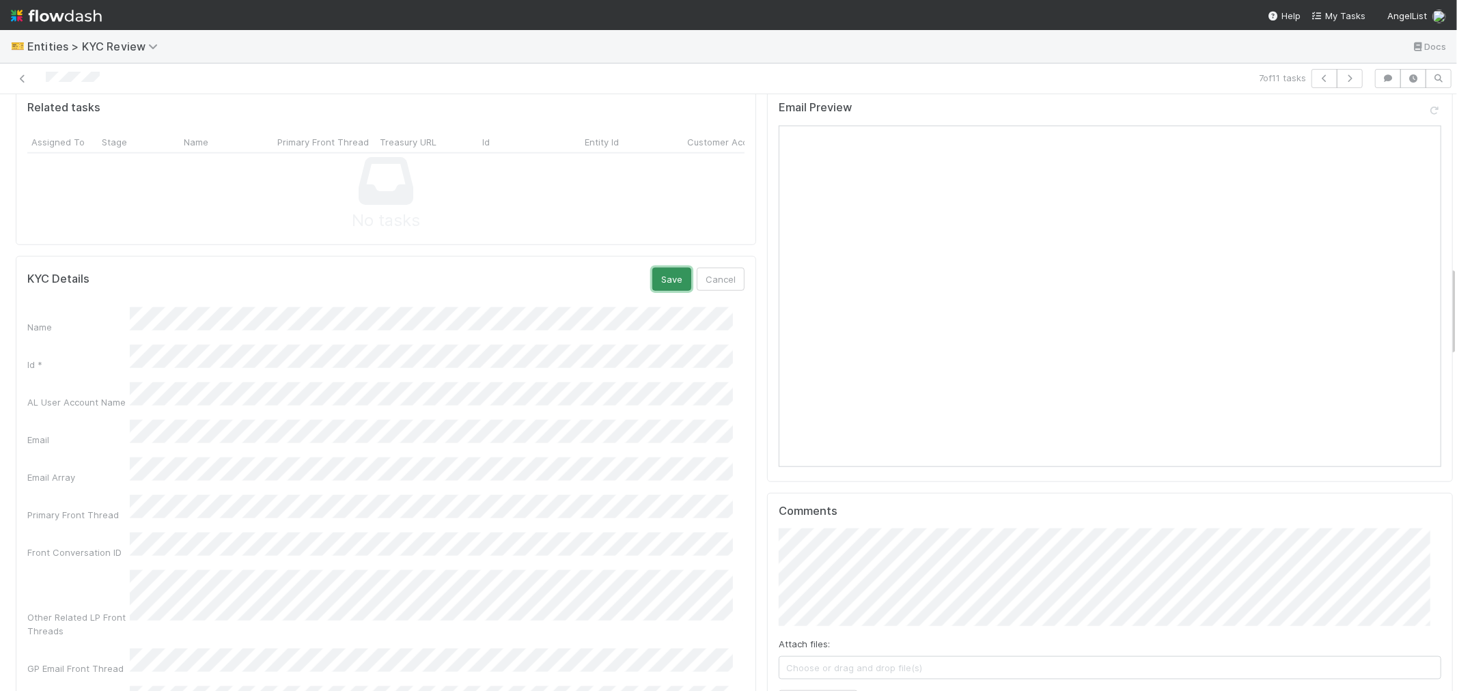
click at [654, 268] on button "Save" at bounding box center [671, 279] width 39 height 23
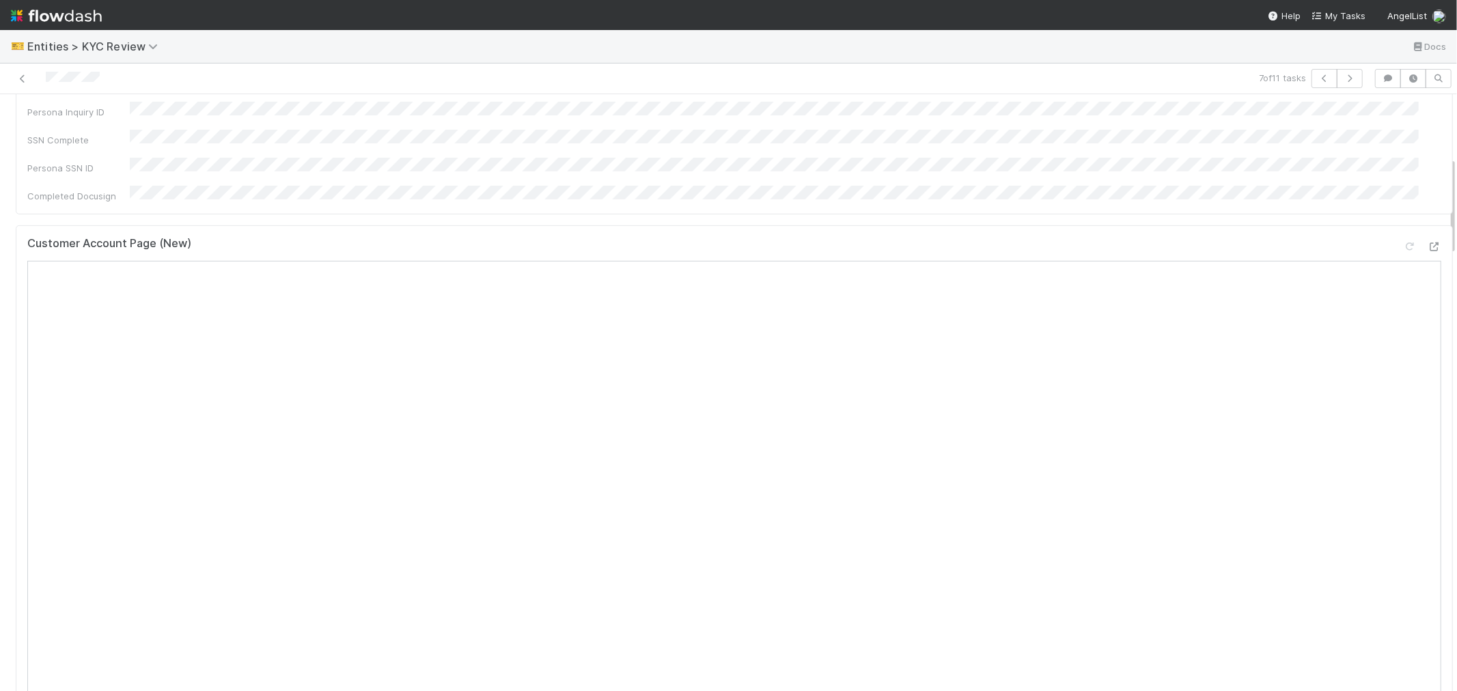
scroll to position [379, 0]
click at [661, 241] on div "Customer Account Page (New)" at bounding box center [734, 253] width 1414 height 25
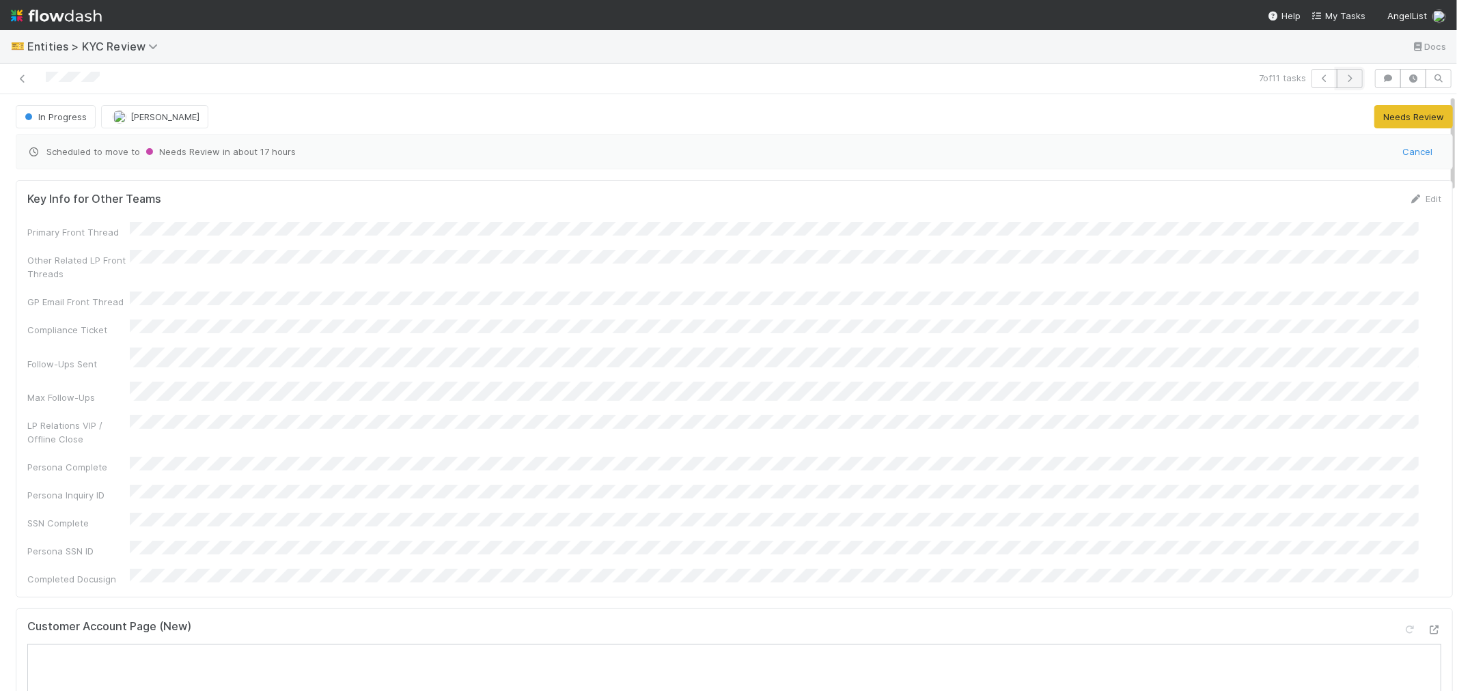
click at [1343, 76] on icon "button" at bounding box center [1350, 78] width 14 height 8
click at [674, 620] on div "Customer Account Page (New)" at bounding box center [734, 632] width 1414 height 25
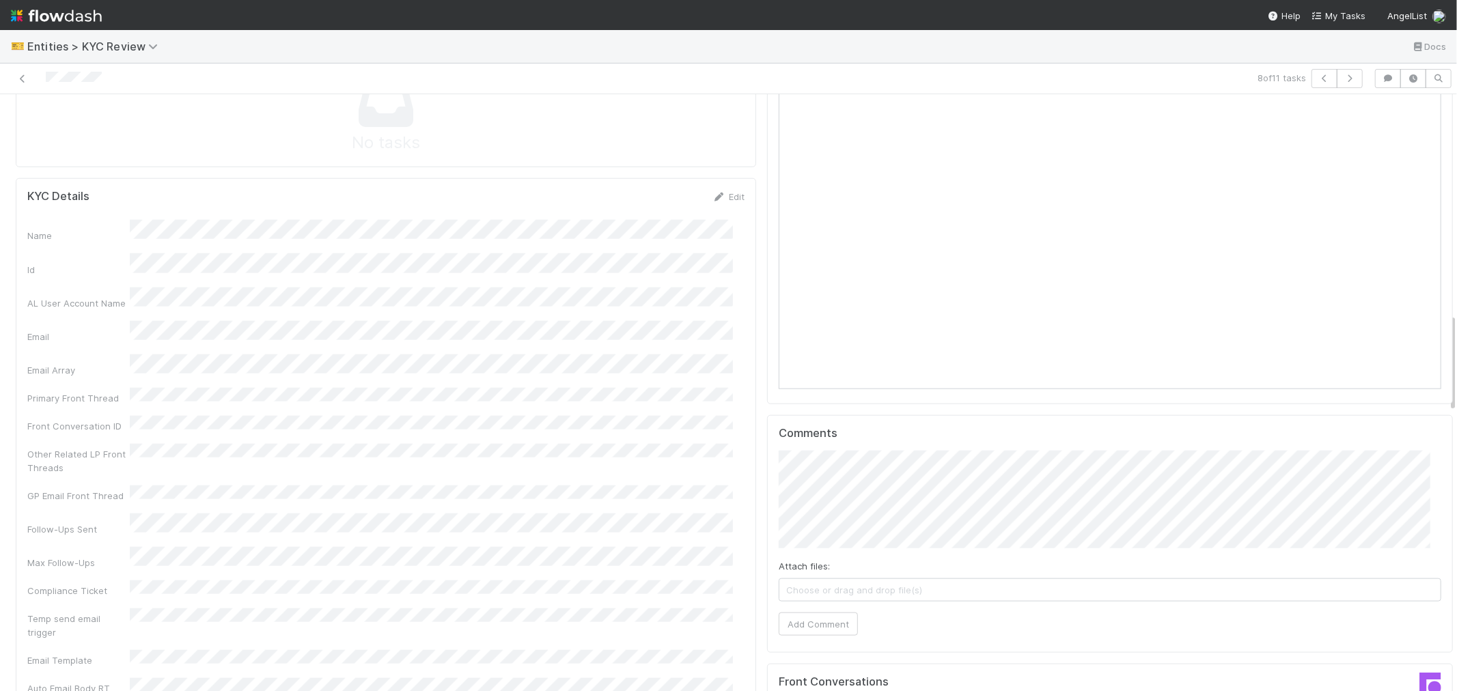
scroll to position [1138, 0]
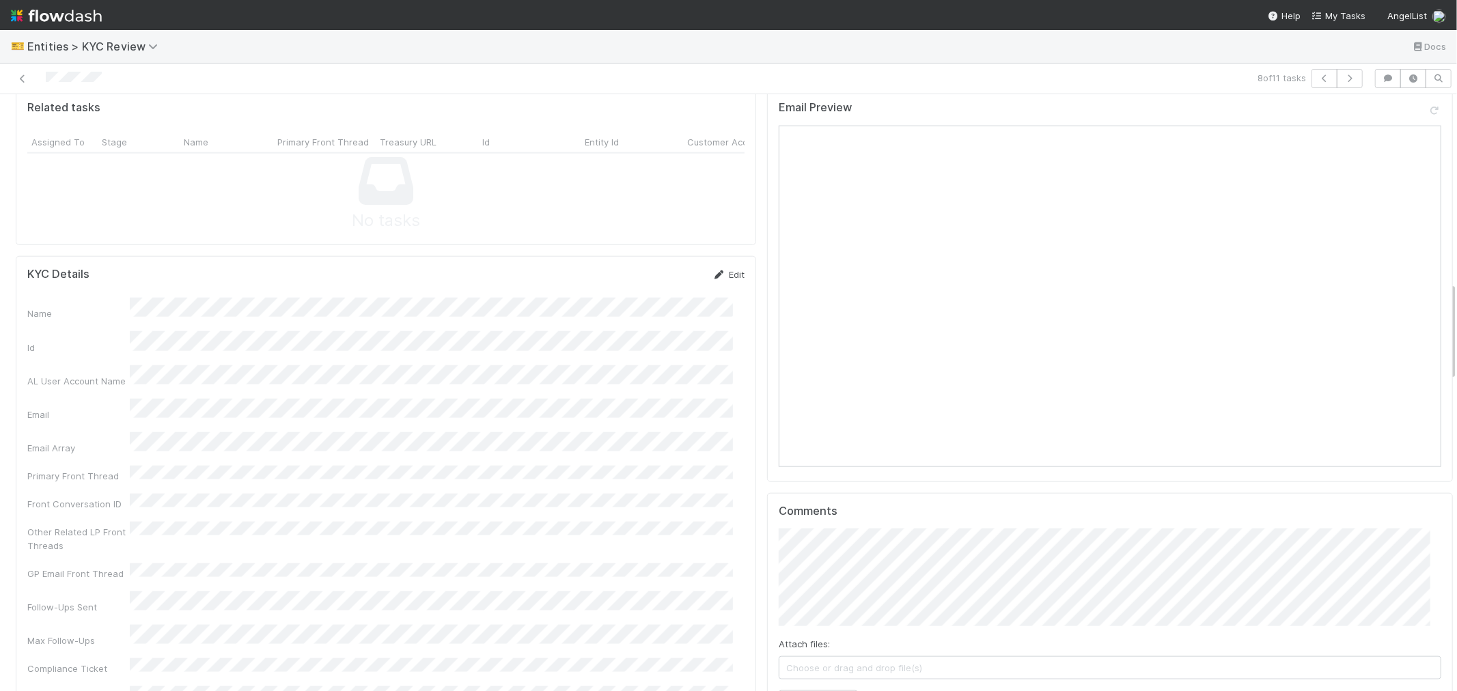
click at [716, 269] on link "Edit" at bounding box center [729, 274] width 32 height 11
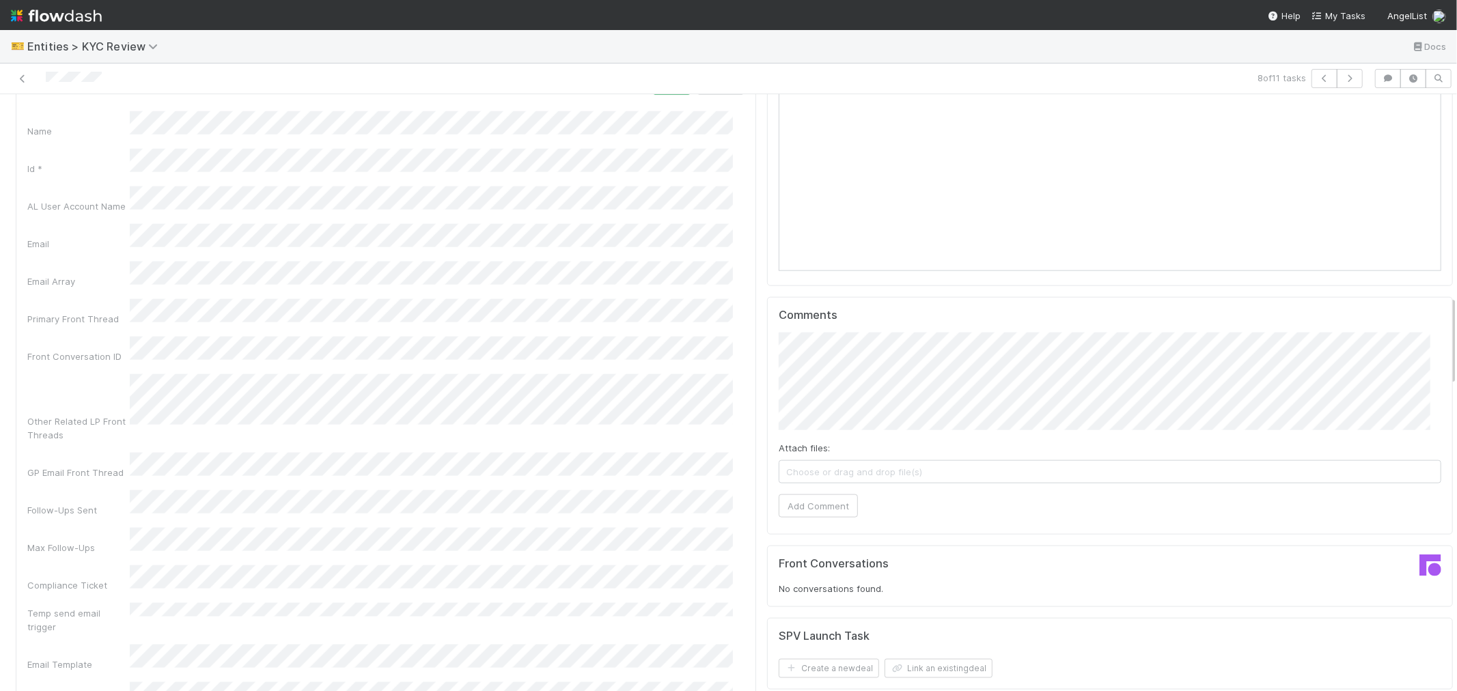
scroll to position [911, 0]
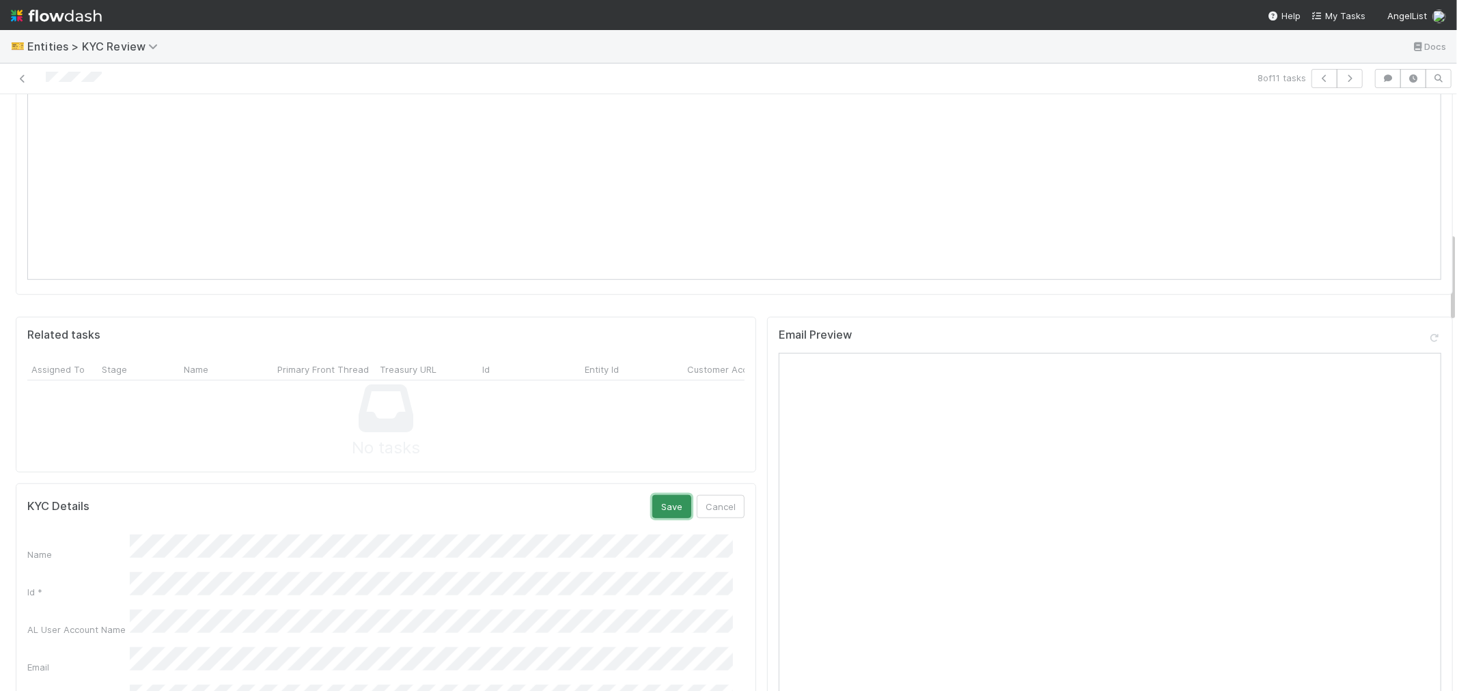
click at [652, 495] on button "Save" at bounding box center [671, 506] width 39 height 23
click at [1343, 75] on icon "button" at bounding box center [1350, 78] width 14 height 8
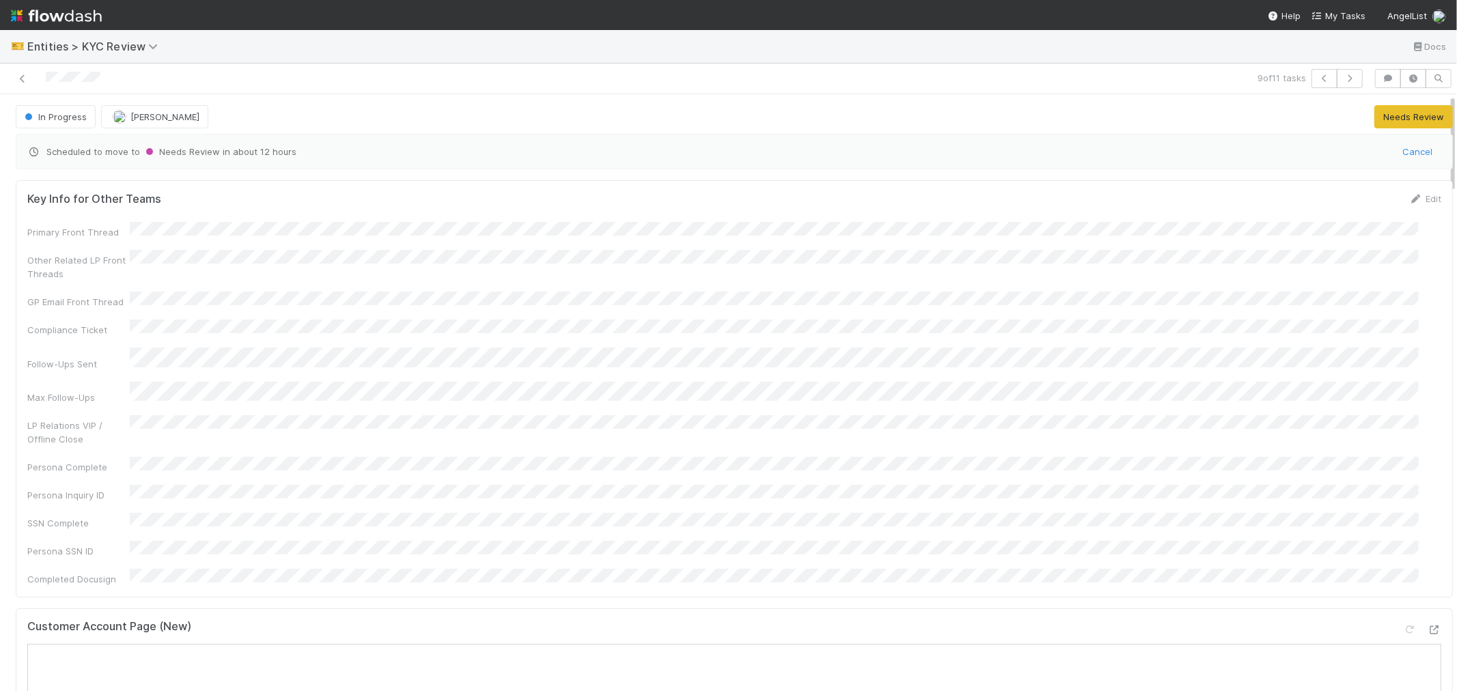
click at [683, 620] on div "Customer Account Page (New)" at bounding box center [734, 632] width 1414 height 25
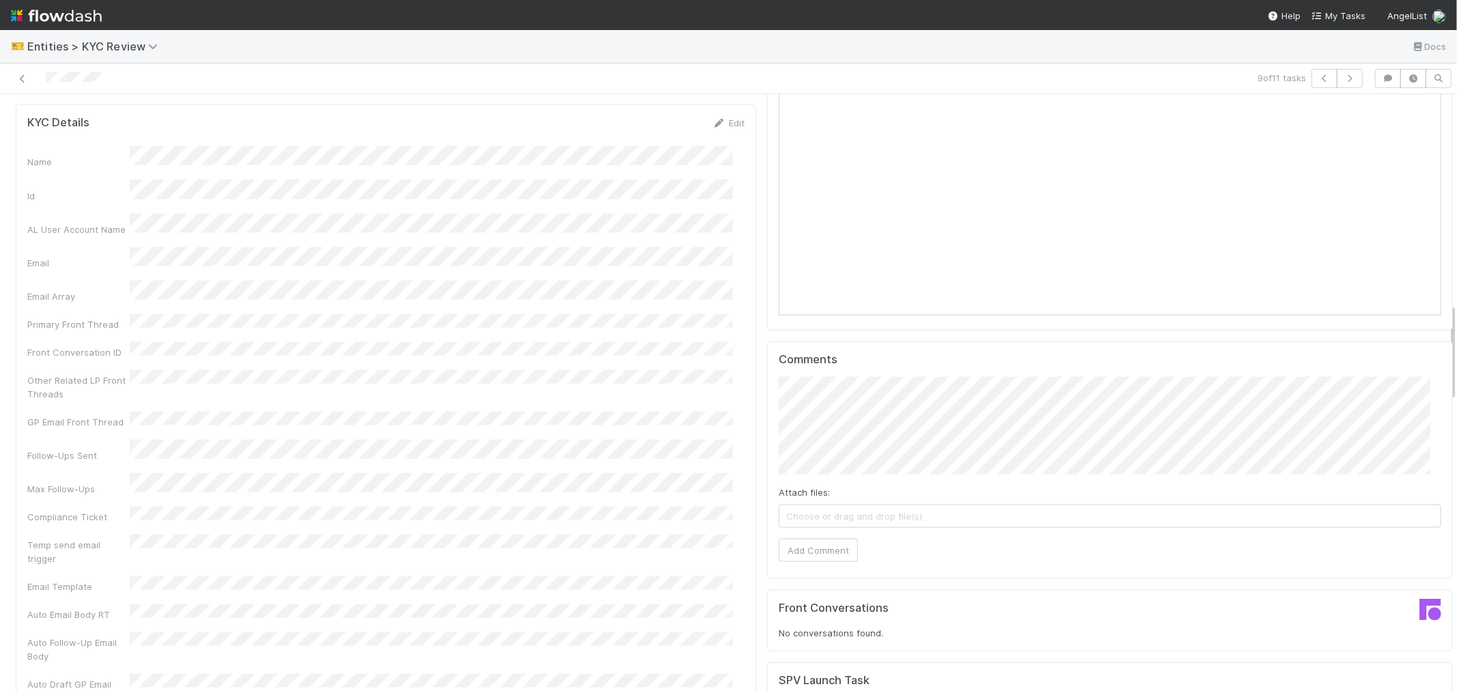
scroll to position [1062, 0]
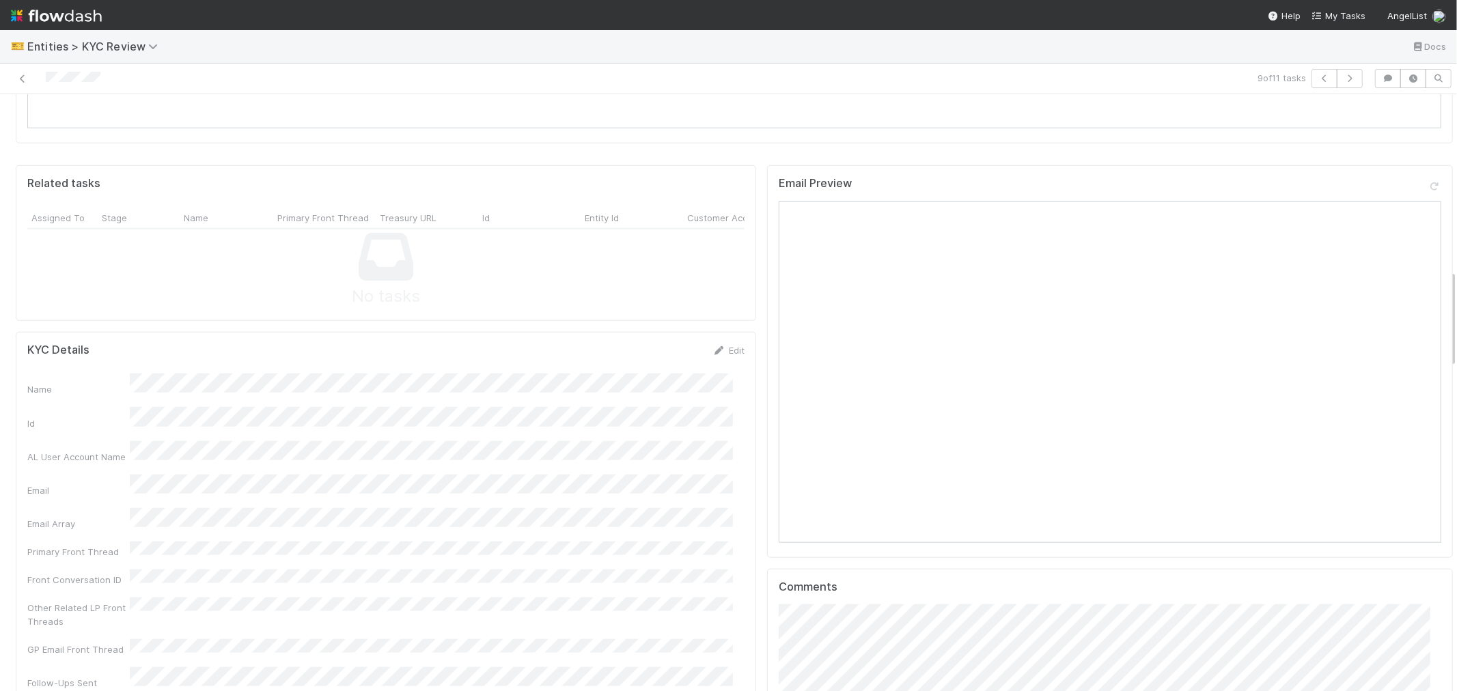
drag, startPoint x: 725, startPoint y: 311, endPoint x: 611, endPoint y: 320, distance: 114.4
click at [725, 345] on link "Edit" at bounding box center [729, 350] width 32 height 11
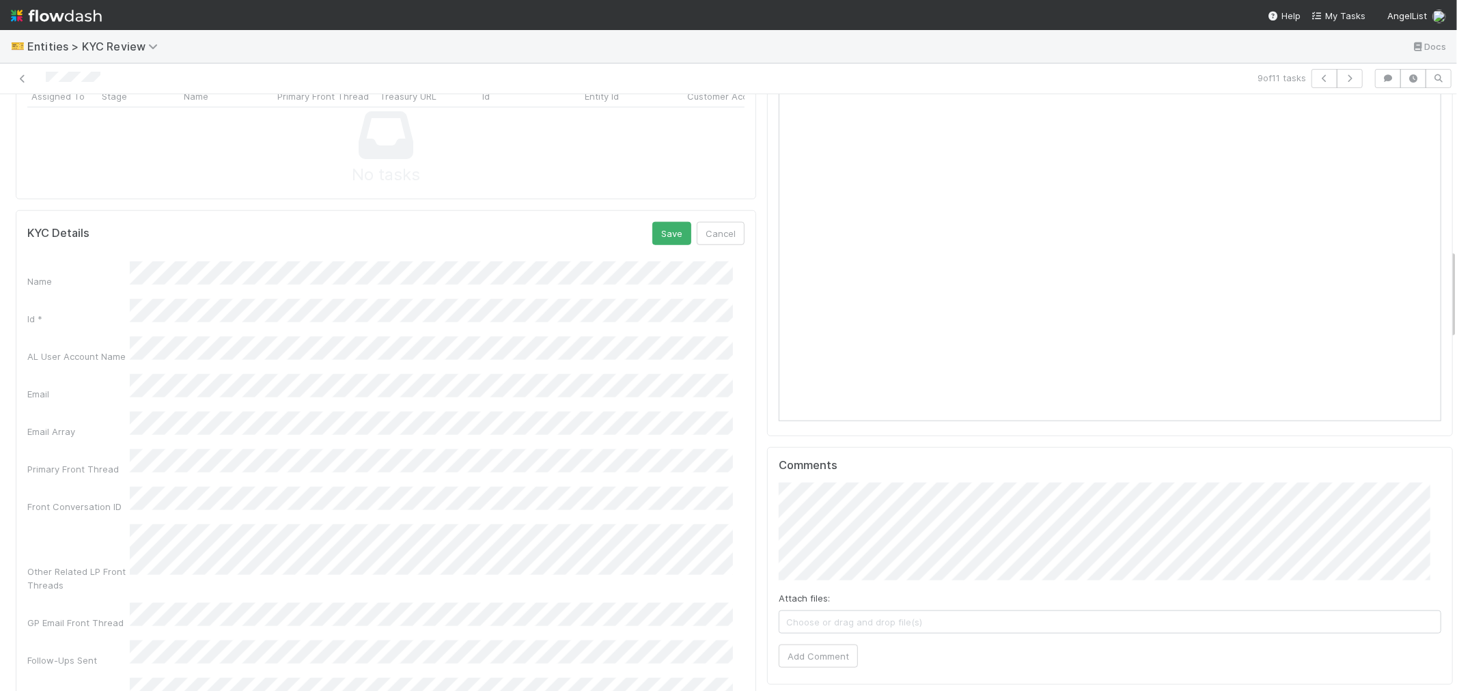
scroll to position [987, 0]
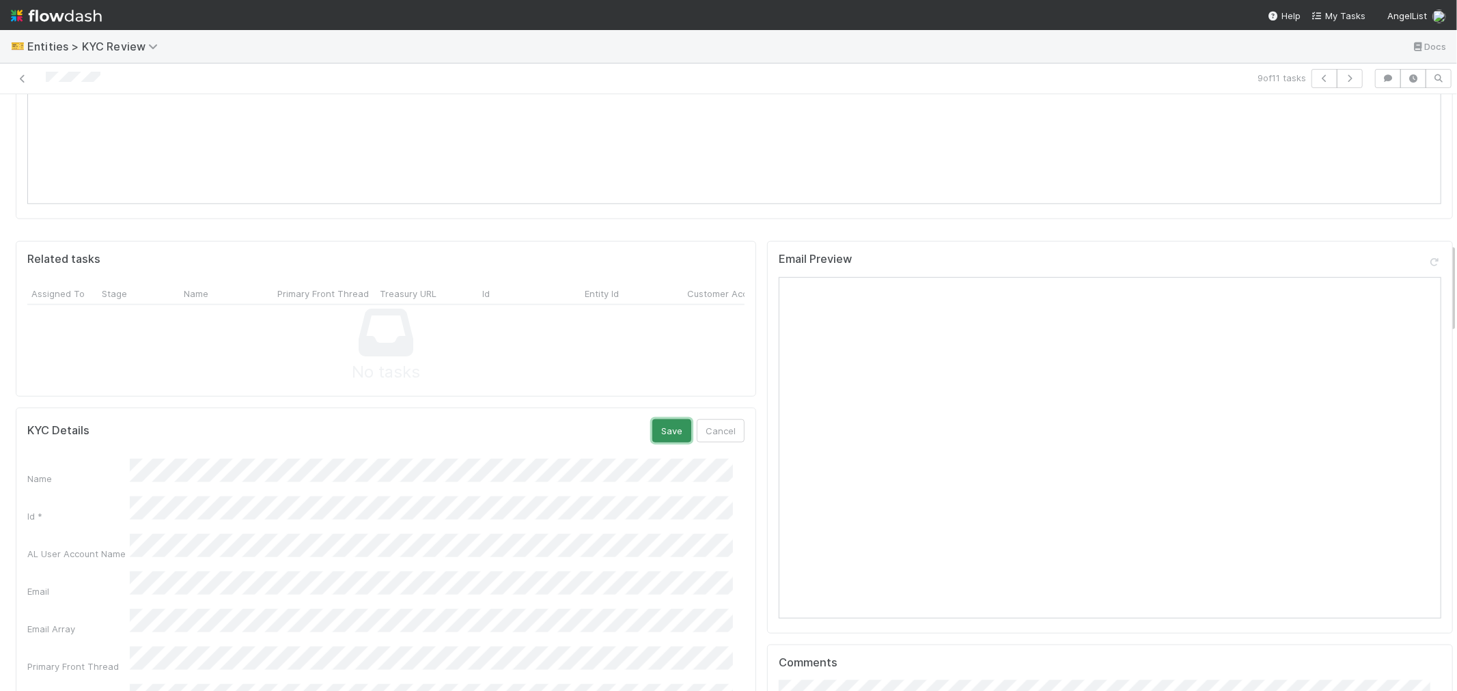
click at [652, 419] on button "Save" at bounding box center [671, 430] width 39 height 23
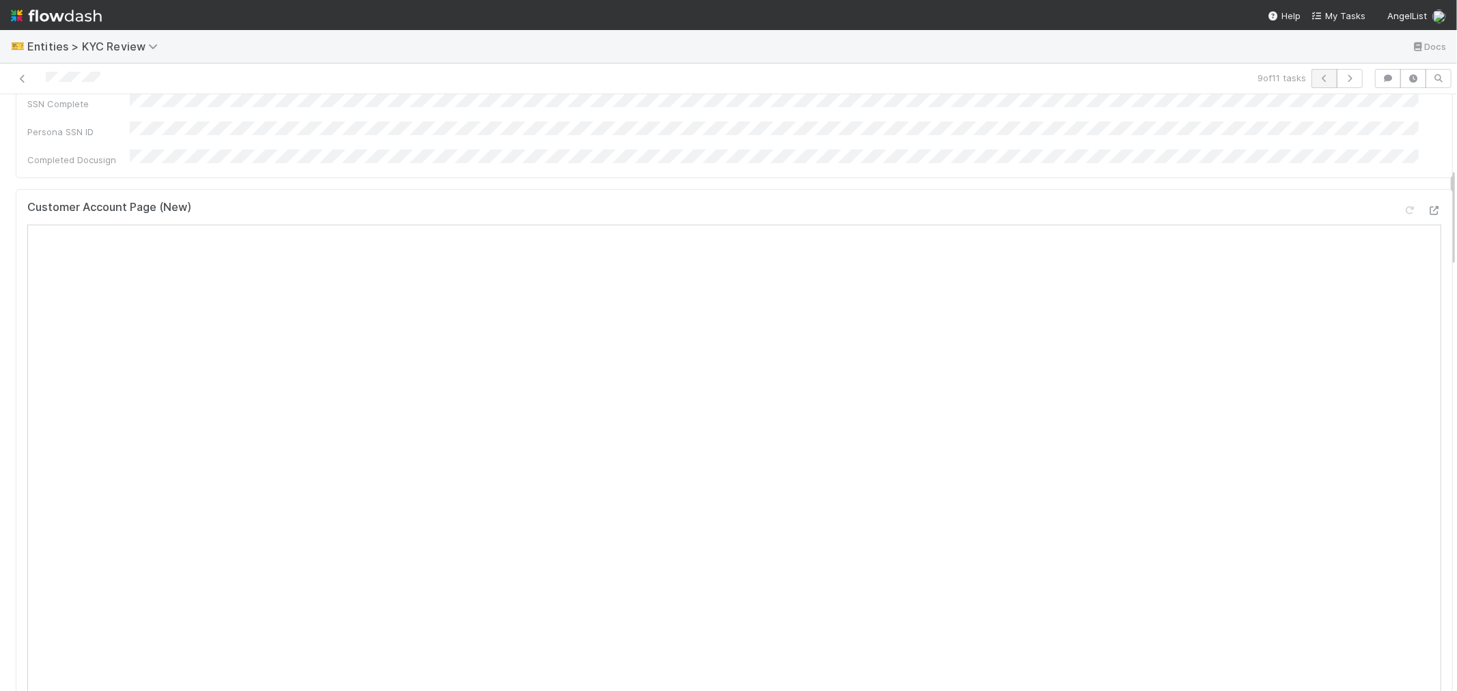
scroll to position [303, 0]
click at [1343, 79] on icon "button" at bounding box center [1350, 78] width 14 height 8
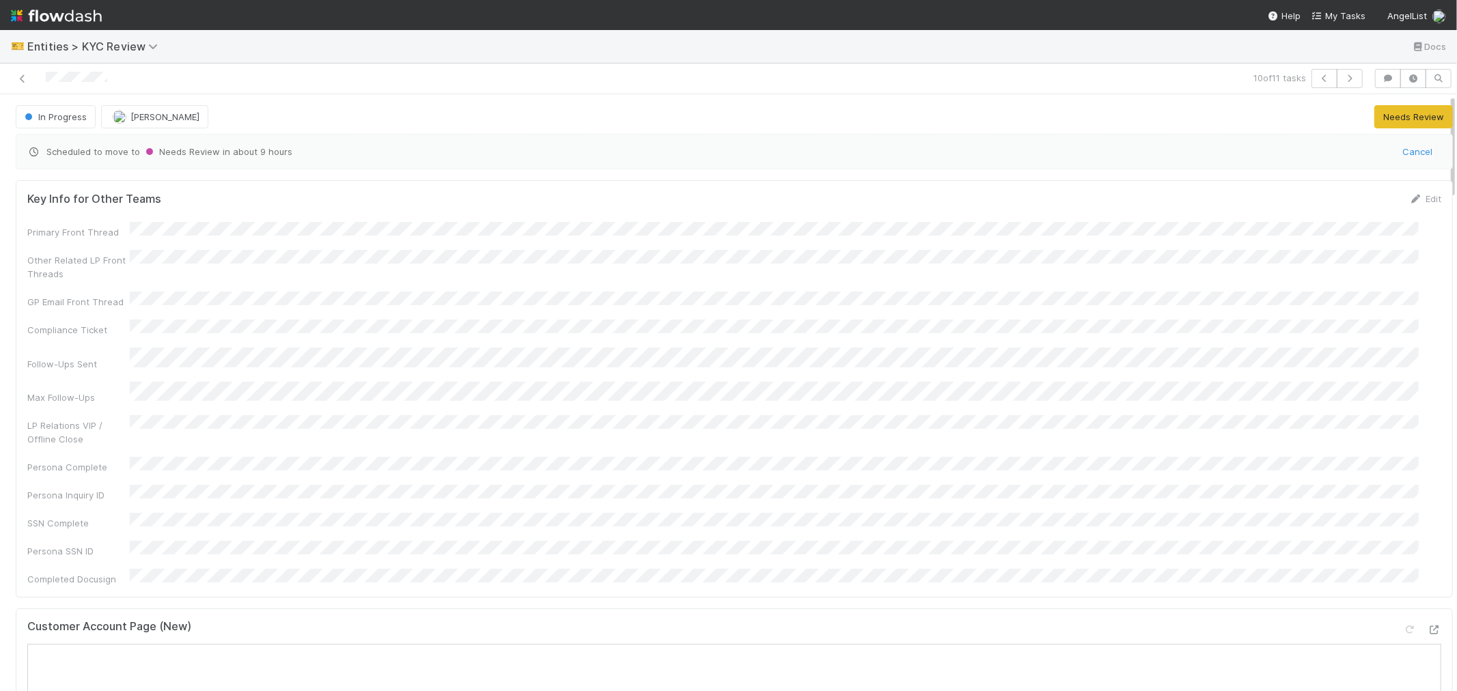
drag, startPoint x: 698, startPoint y: 578, endPoint x: 670, endPoint y: 599, distance: 35.1
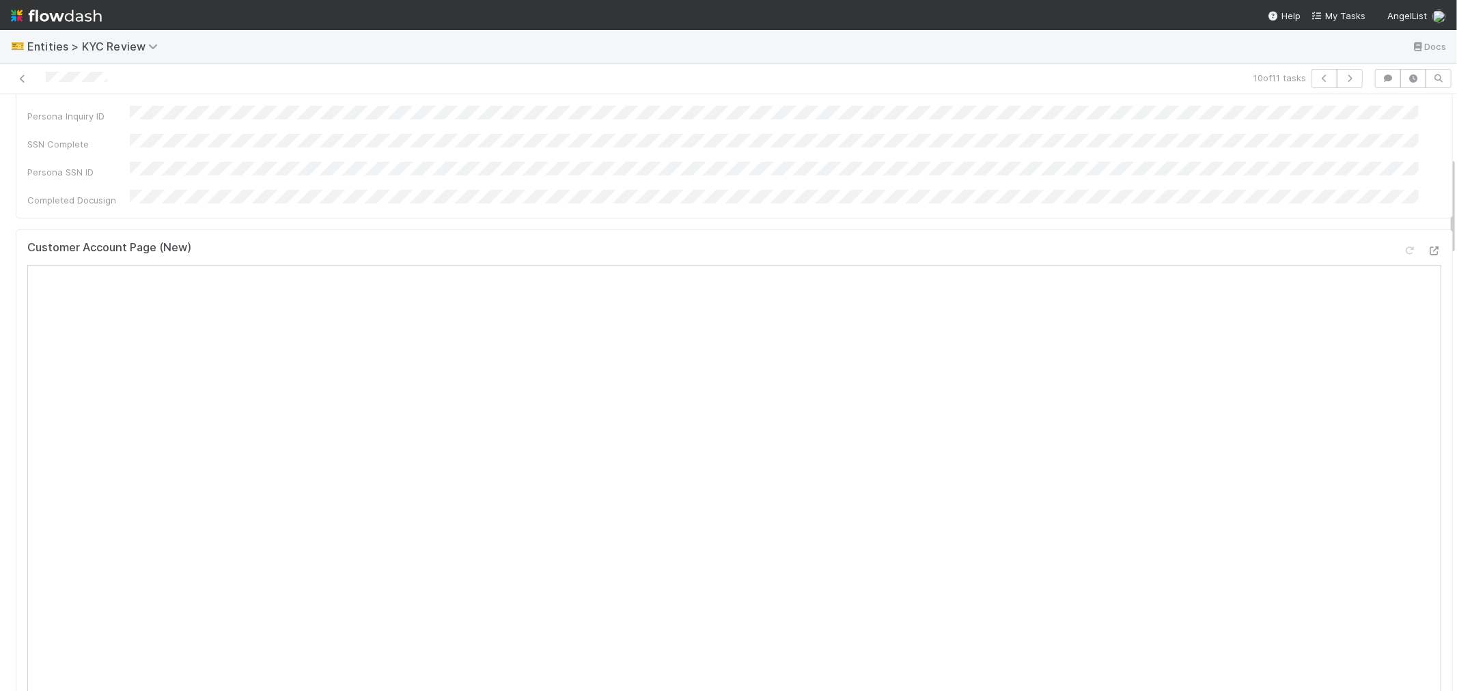
scroll to position [835, 0]
drag, startPoint x: 715, startPoint y: 532, endPoint x: 499, endPoint y: 555, distance: 217.2
click at [715, 573] on link "Edit" at bounding box center [729, 578] width 32 height 11
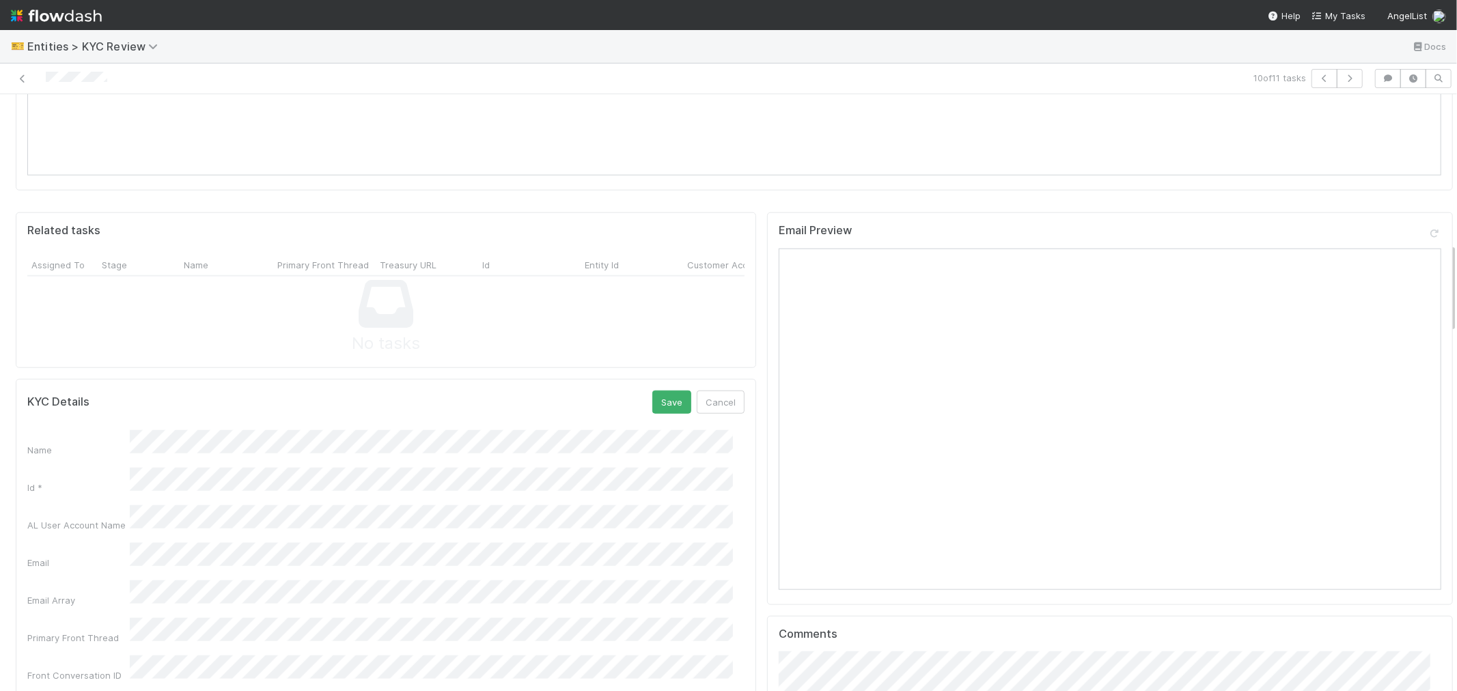
scroll to position [987, 0]
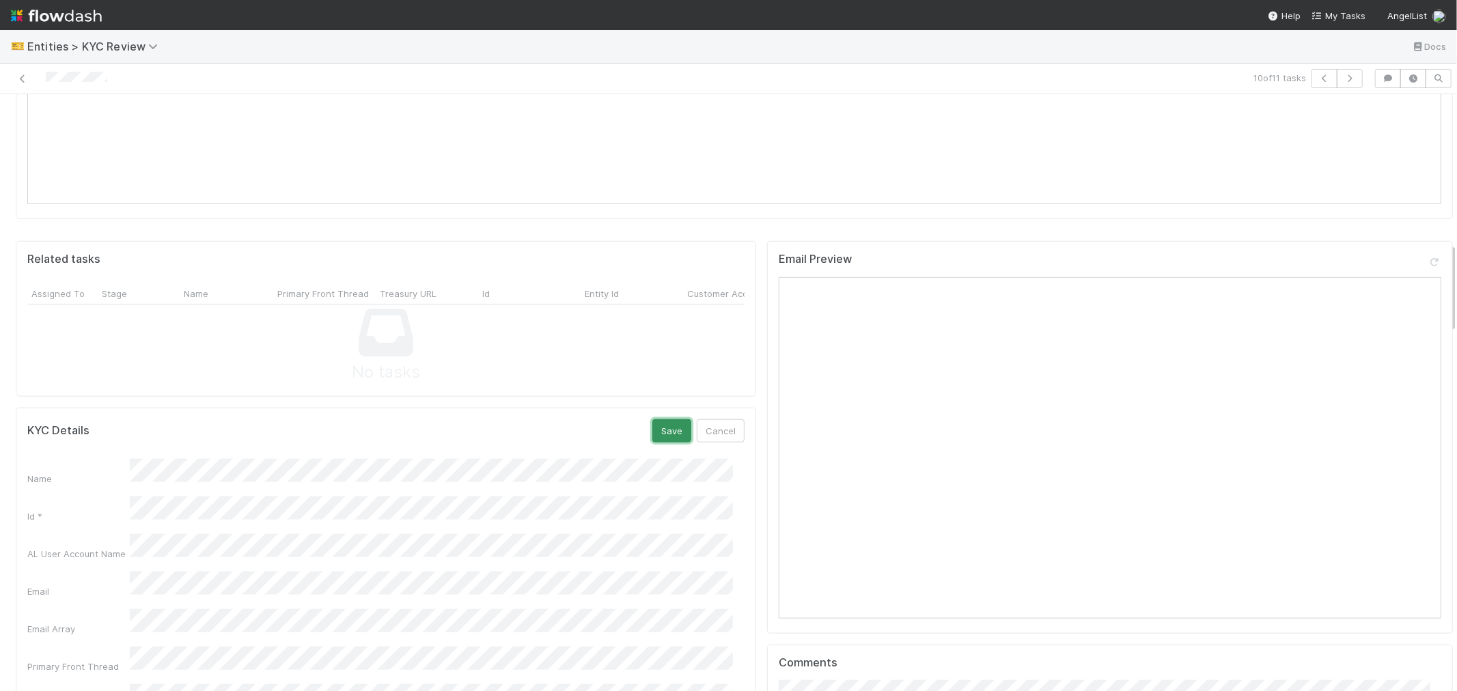
click at [652, 419] on button "Save" at bounding box center [671, 430] width 39 height 23
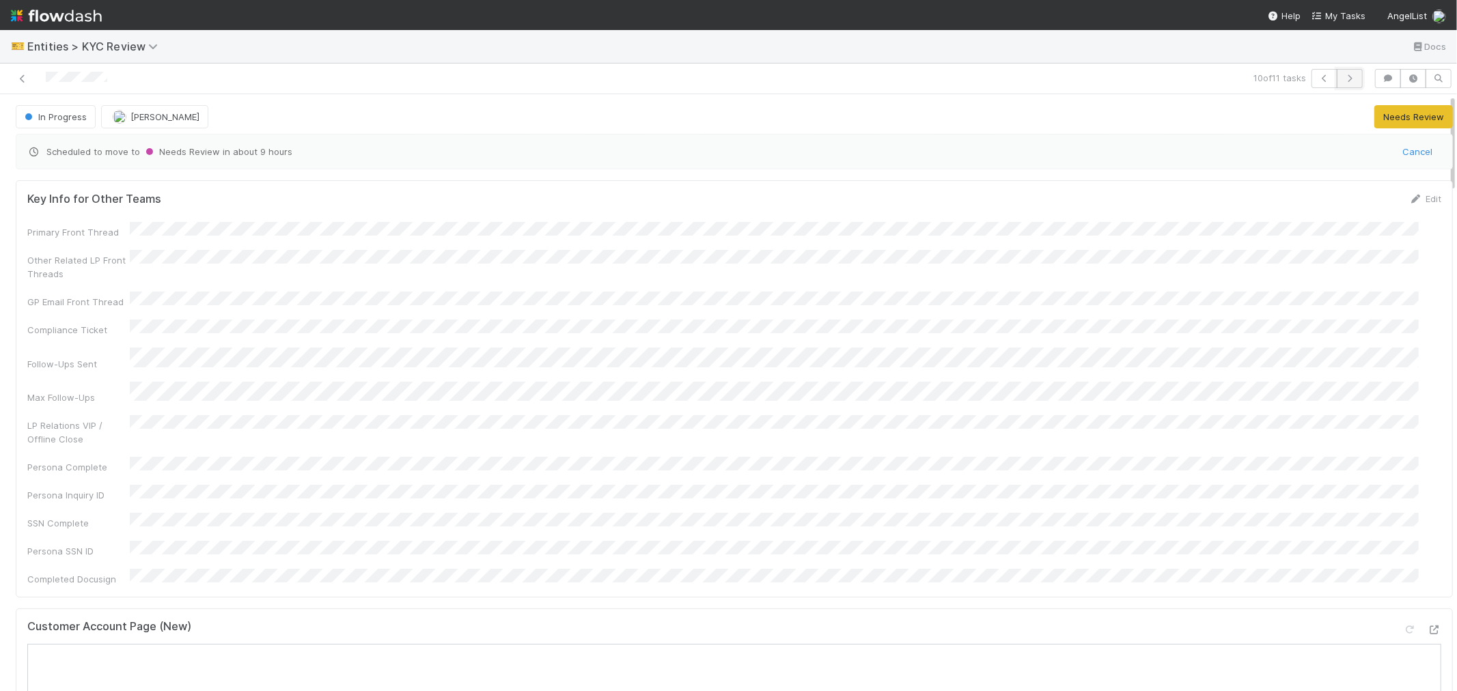
click at [1343, 80] on icon "button" at bounding box center [1350, 78] width 14 height 8
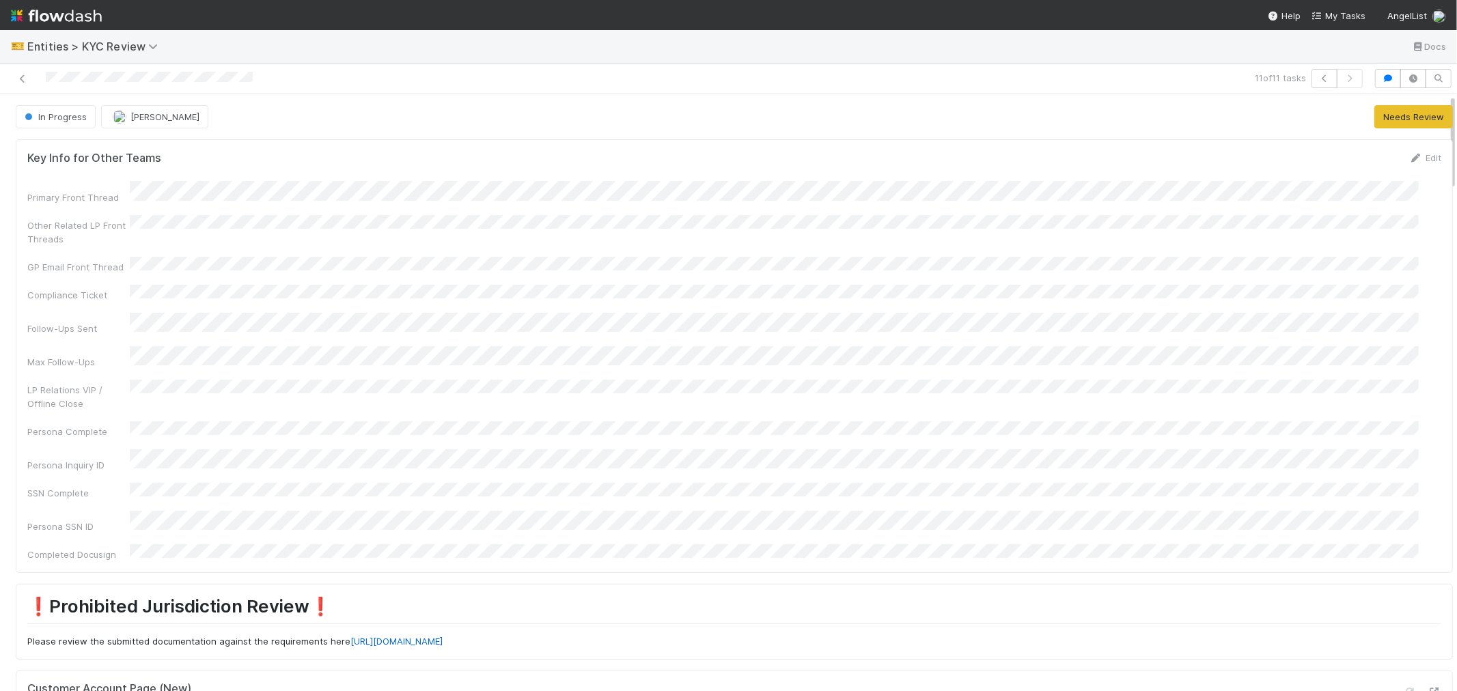
click at [521, 596] on h1 "❗Prohibited Jurisdiction Review❗️" at bounding box center [734, 610] width 1414 height 28
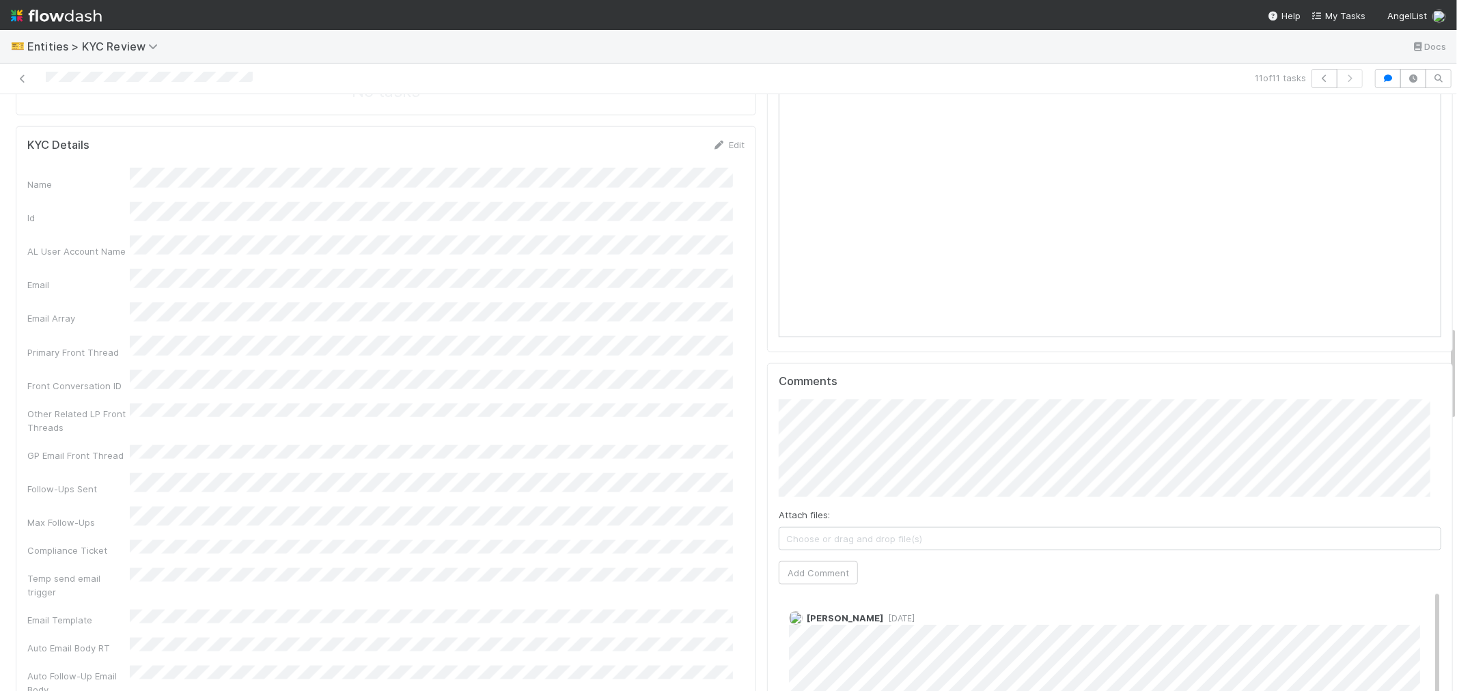
scroll to position [1214, 0]
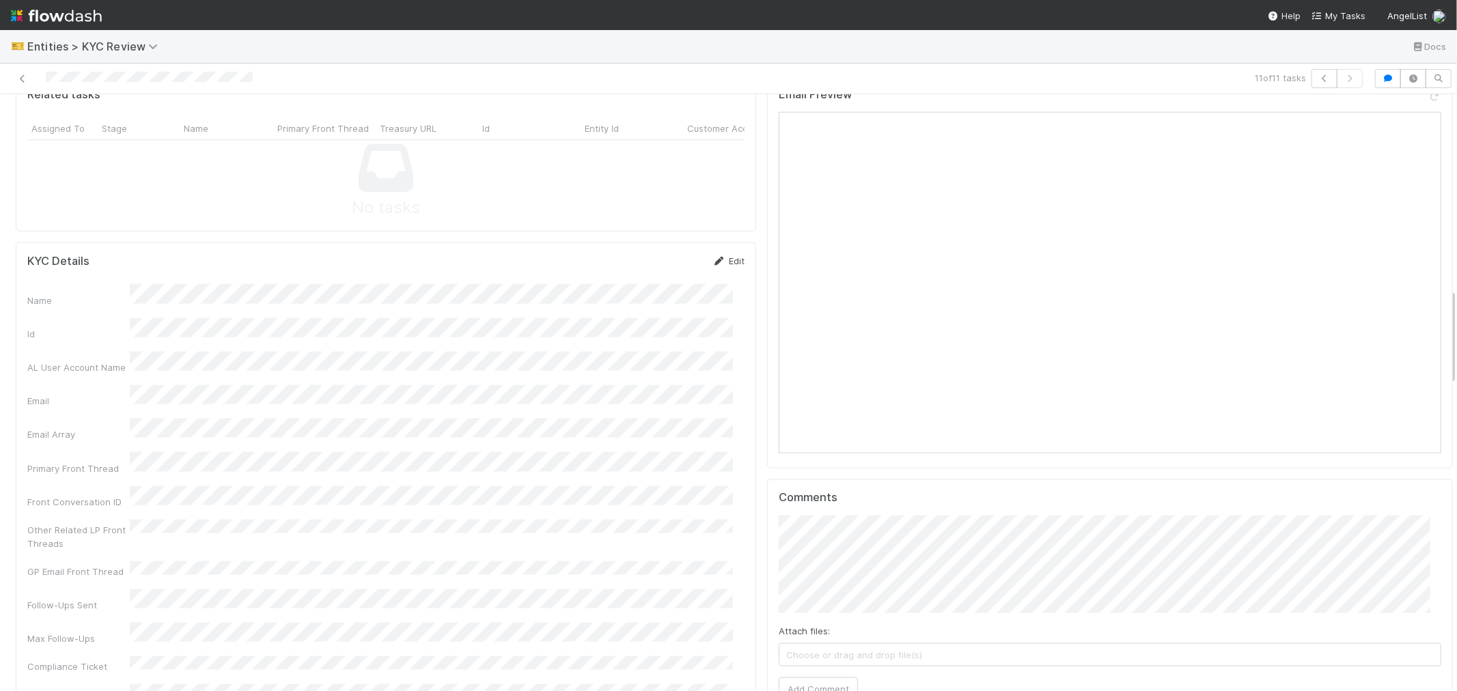
click at [718, 256] on link "Edit" at bounding box center [729, 261] width 32 height 11
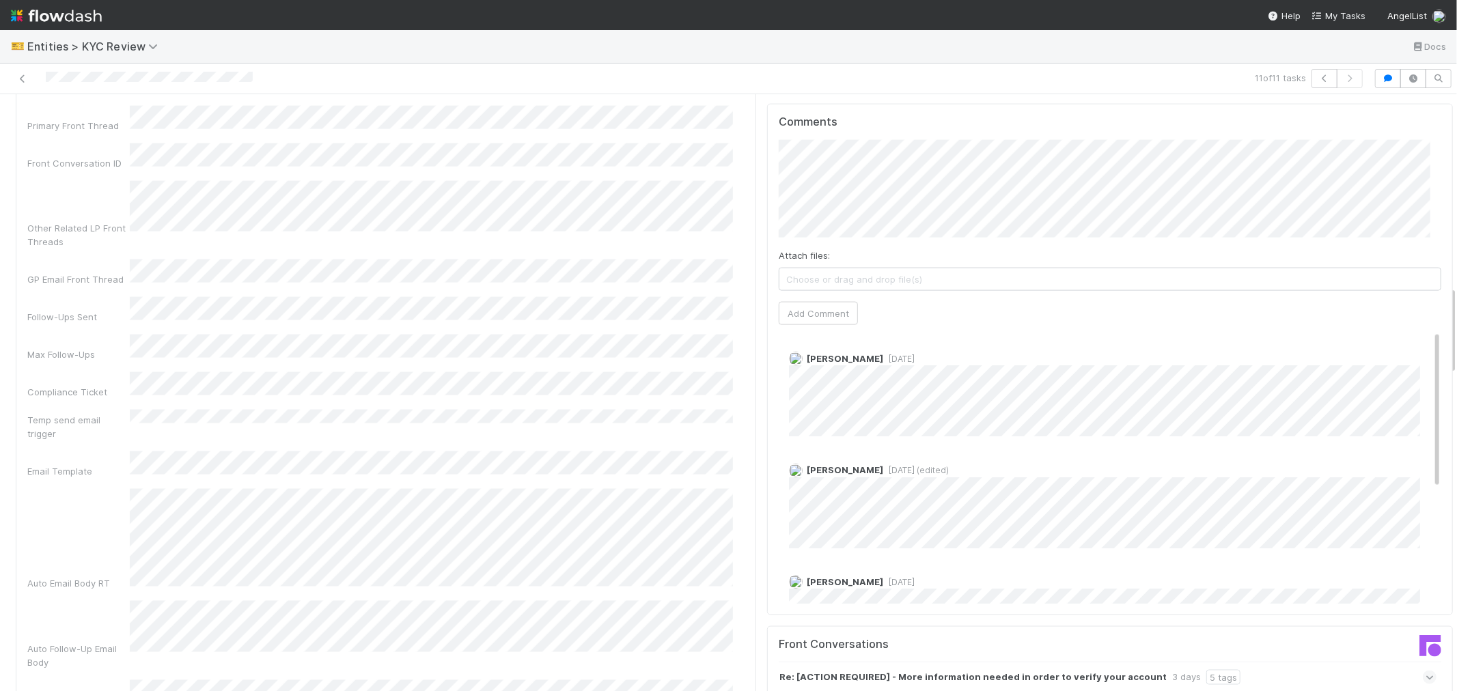
scroll to position [1290, 0]
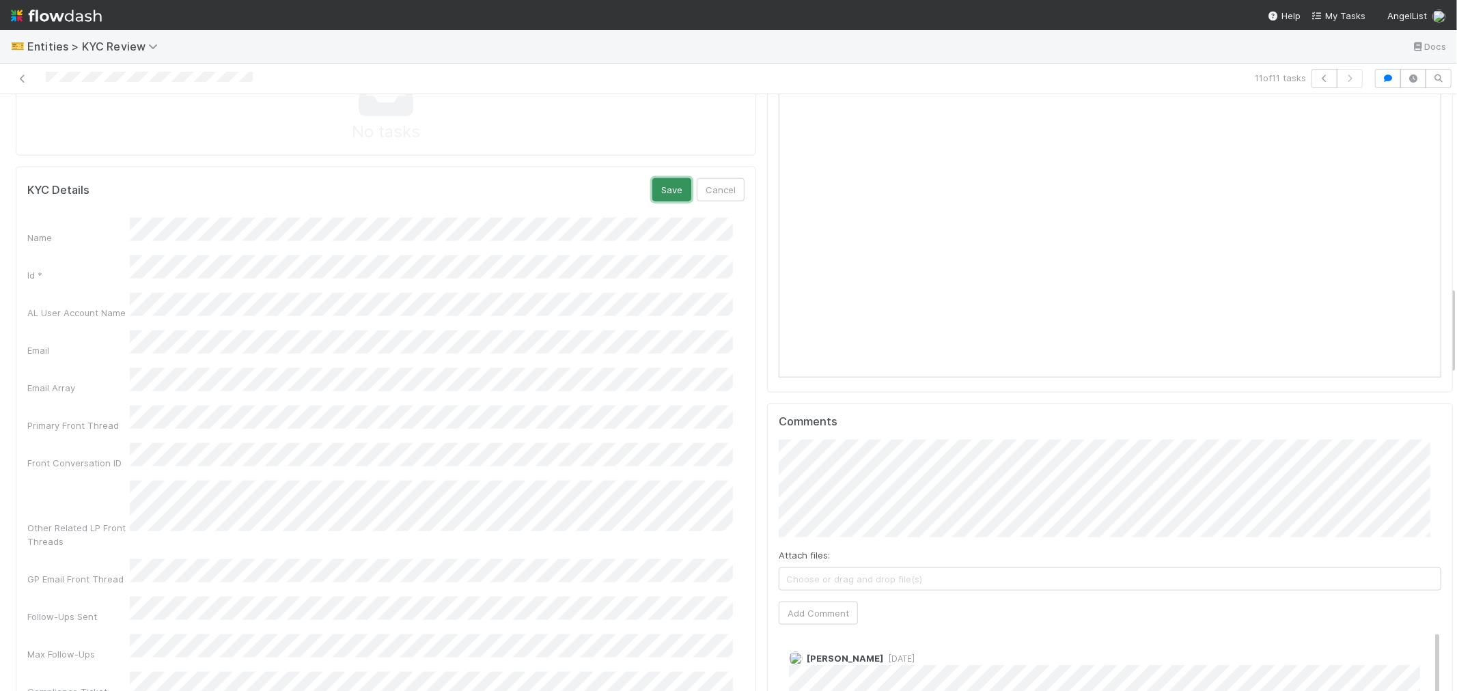
click at [673, 178] on button "Save" at bounding box center [671, 189] width 39 height 23
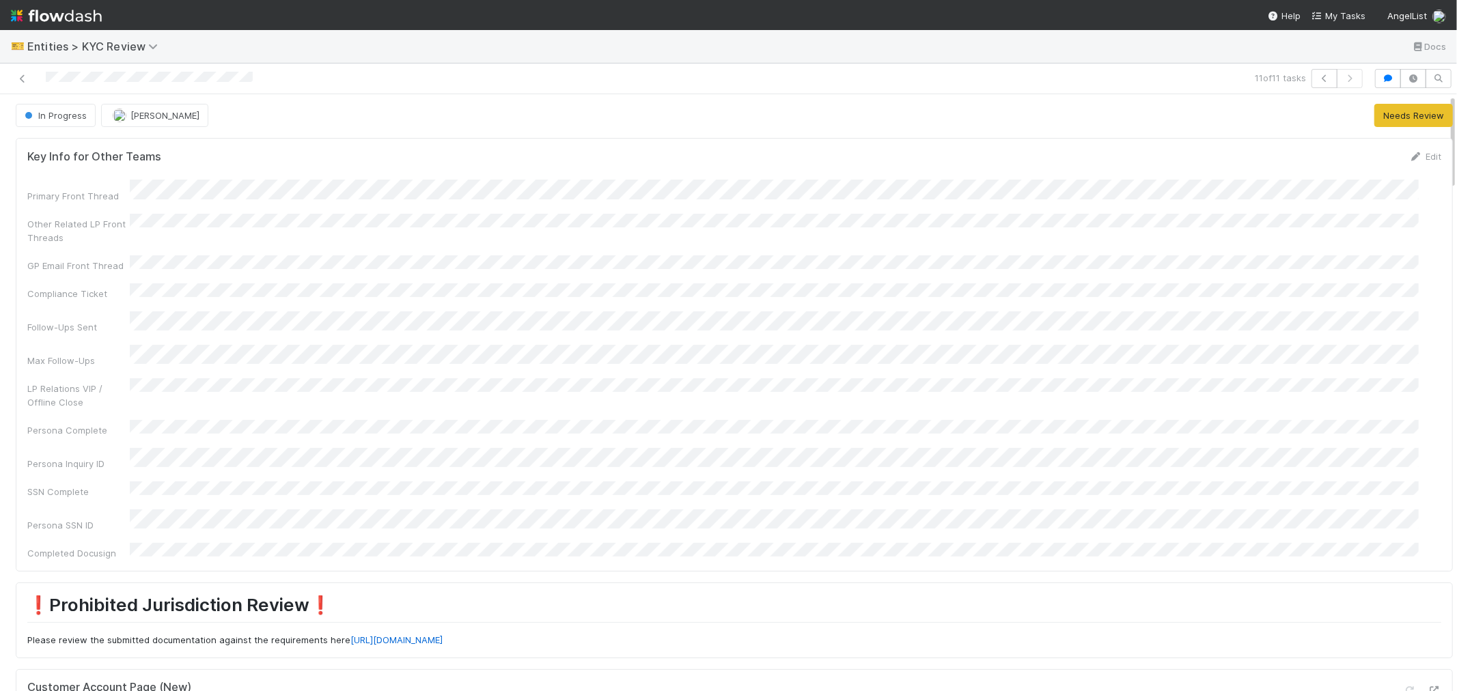
scroll to position [0, 0]
click at [23, 78] on icon at bounding box center [23, 78] width 14 height 9
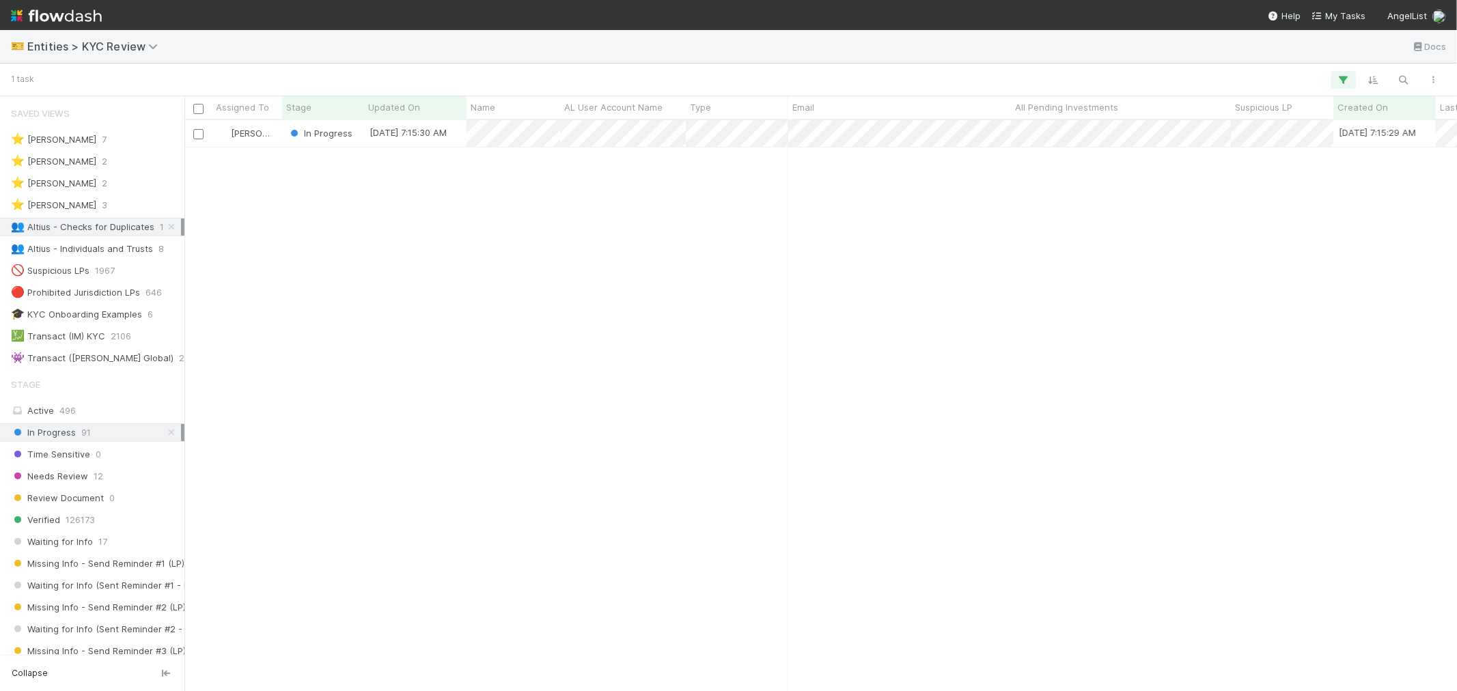
scroll to position [11, 12]
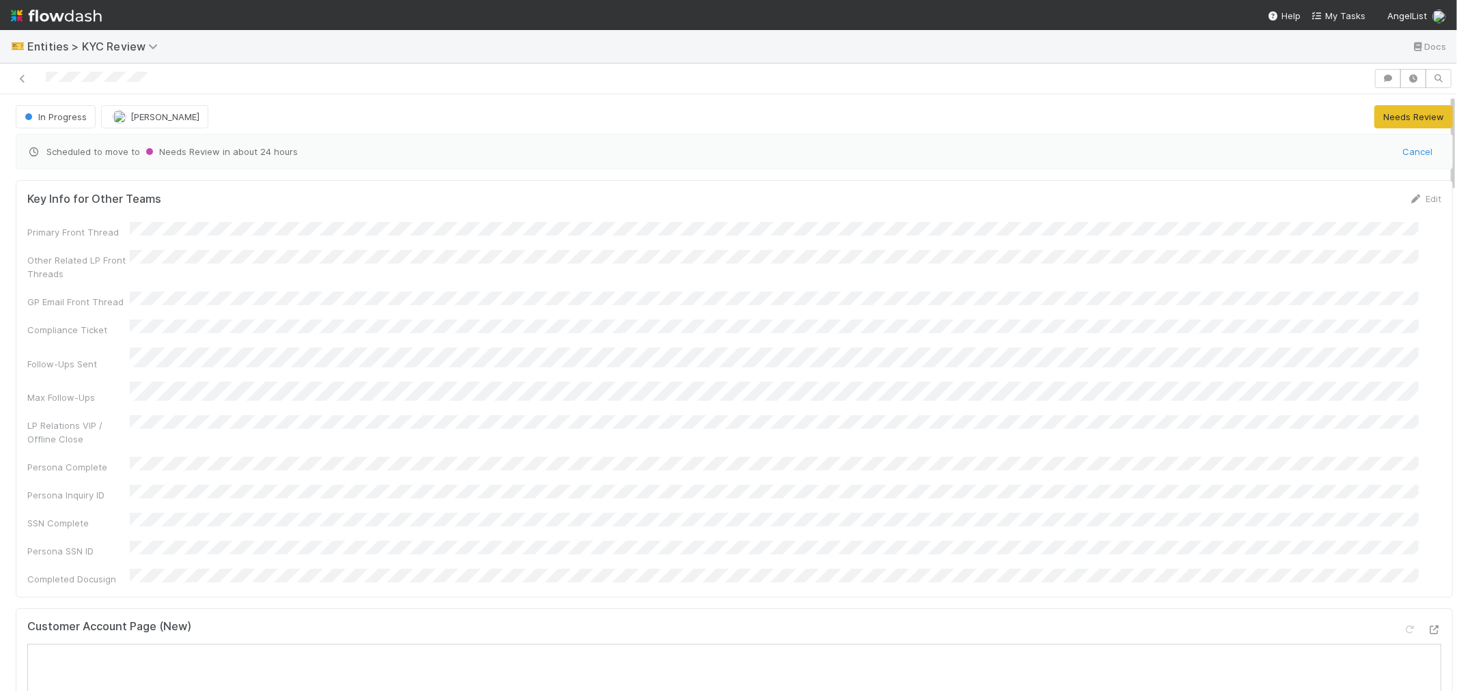
click at [907, 149] on span "Scheduled to move to Needs Review in about 24 hours" at bounding box center [710, 152] width 1366 height 14
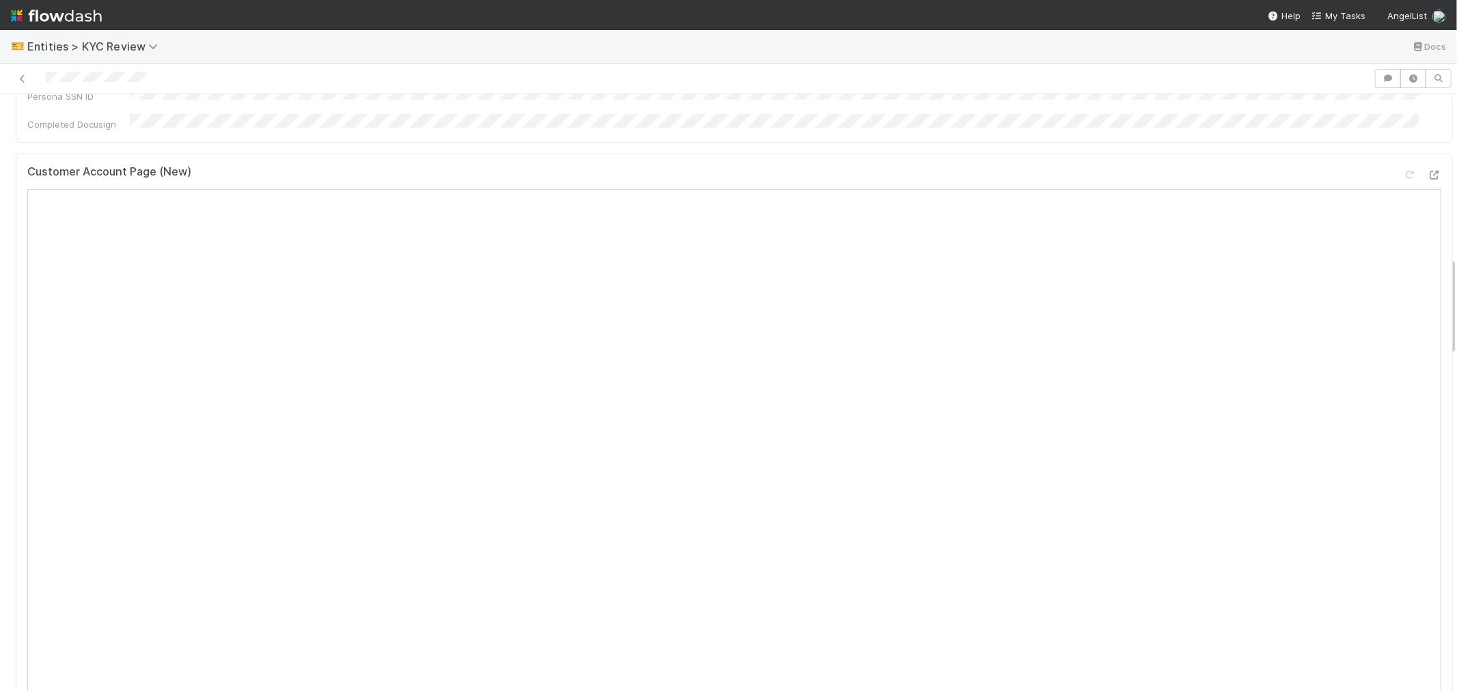
scroll to position [987, 0]
click at [713, 421] on link "Edit" at bounding box center [729, 426] width 32 height 11
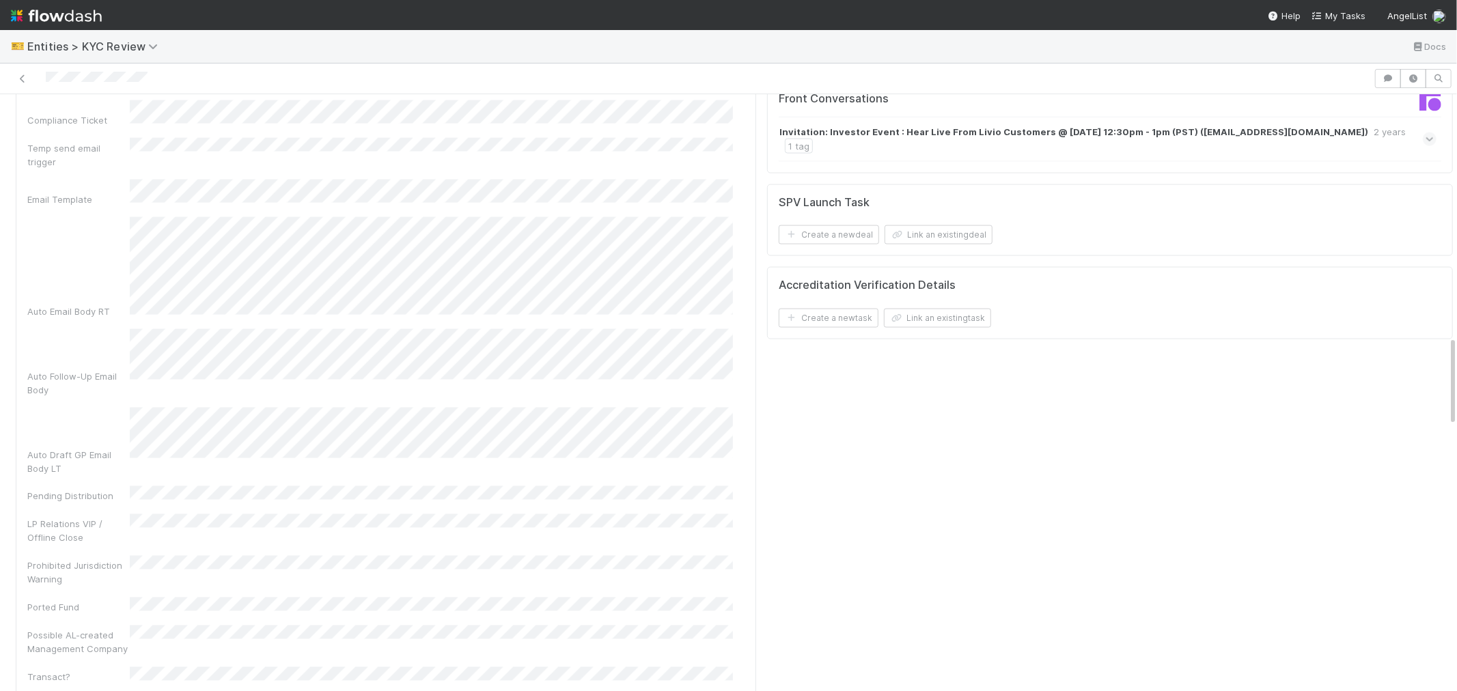
scroll to position [1214, 0]
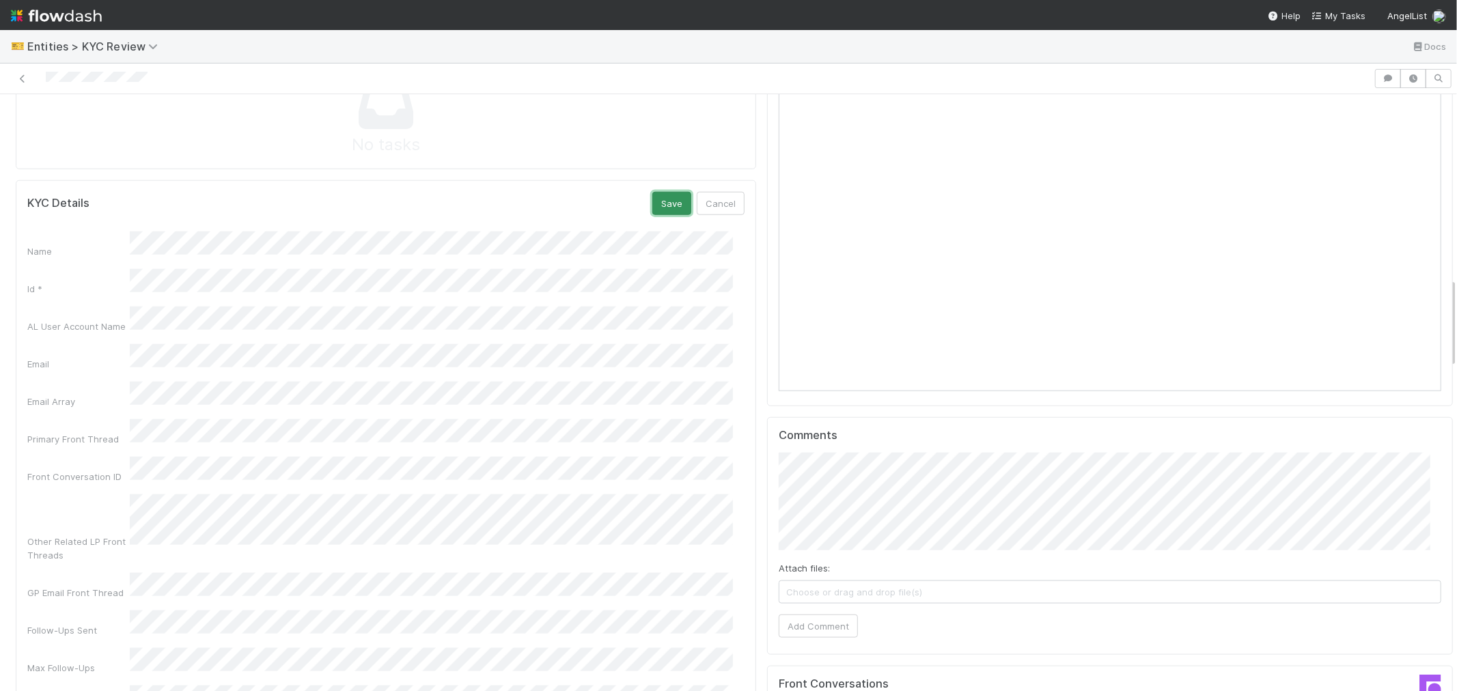
click at [663, 192] on button "Save" at bounding box center [671, 203] width 39 height 23
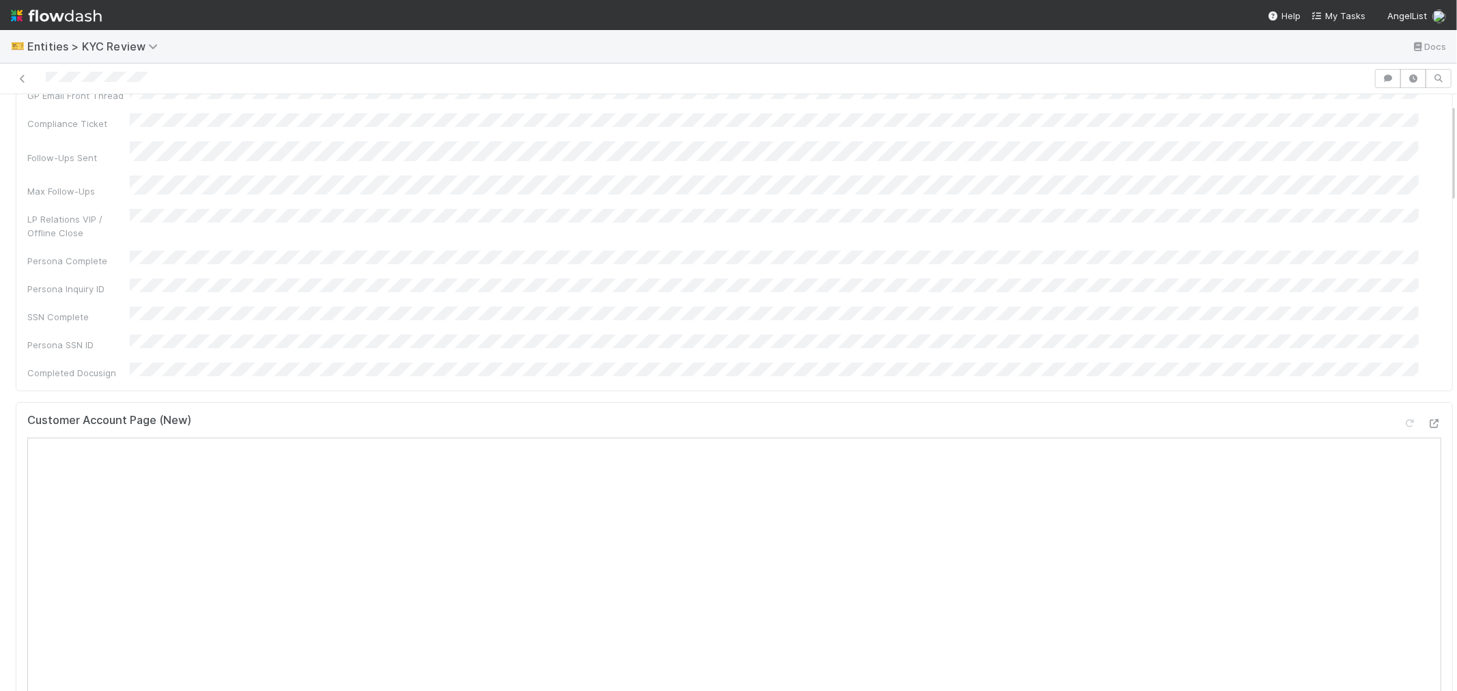
scroll to position [303, 0]
click at [1403, 322] on icon at bounding box center [1410, 326] width 14 height 9
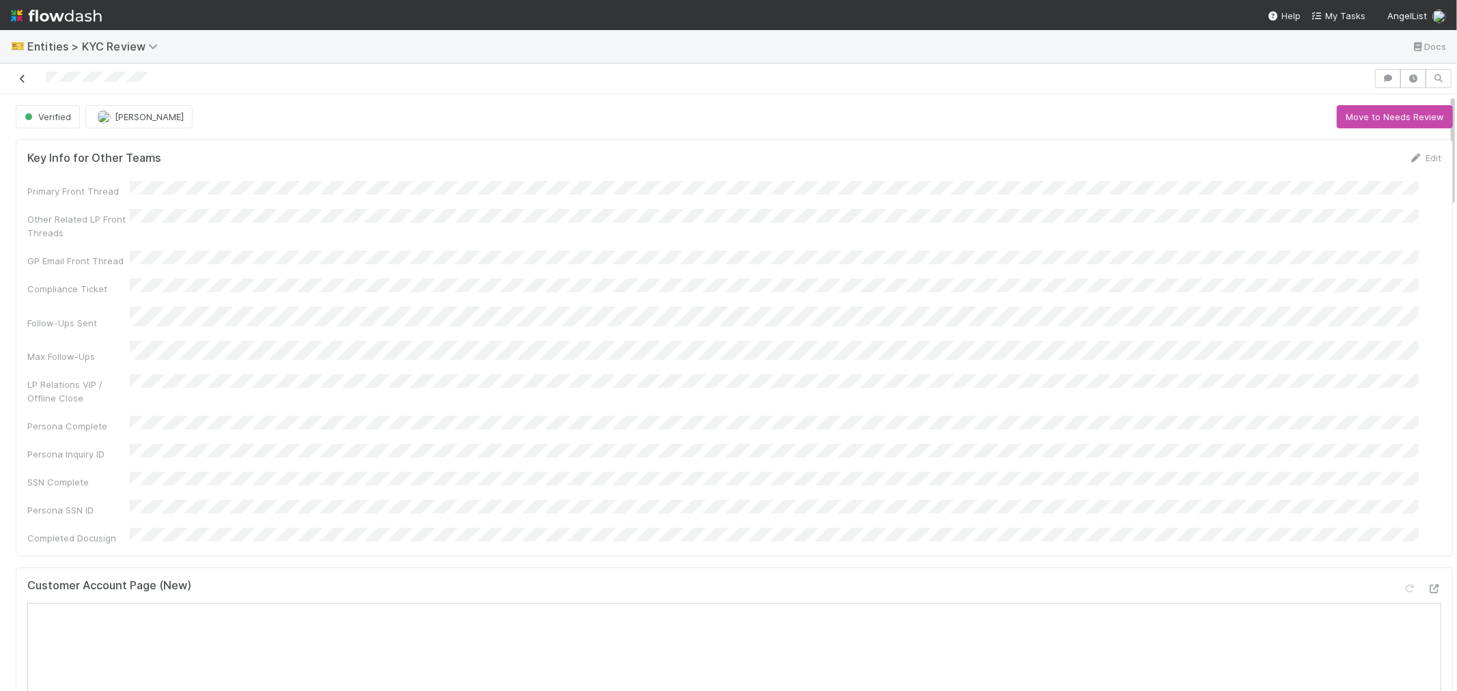
click at [24, 79] on icon at bounding box center [23, 78] width 14 height 9
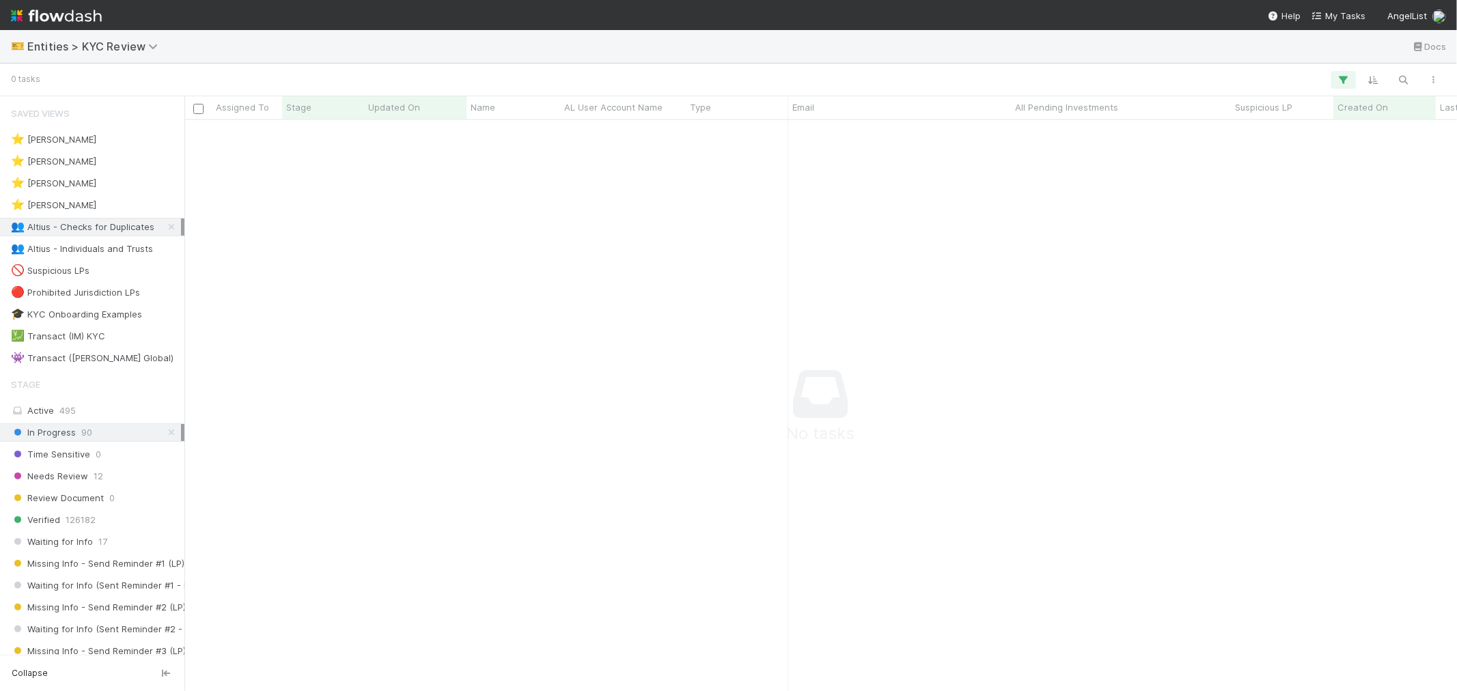
scroll to position [12, 12]
click at [108, 49] on span "Entities > KYC Review" at bounding box center [95, 47] width 137 height 14
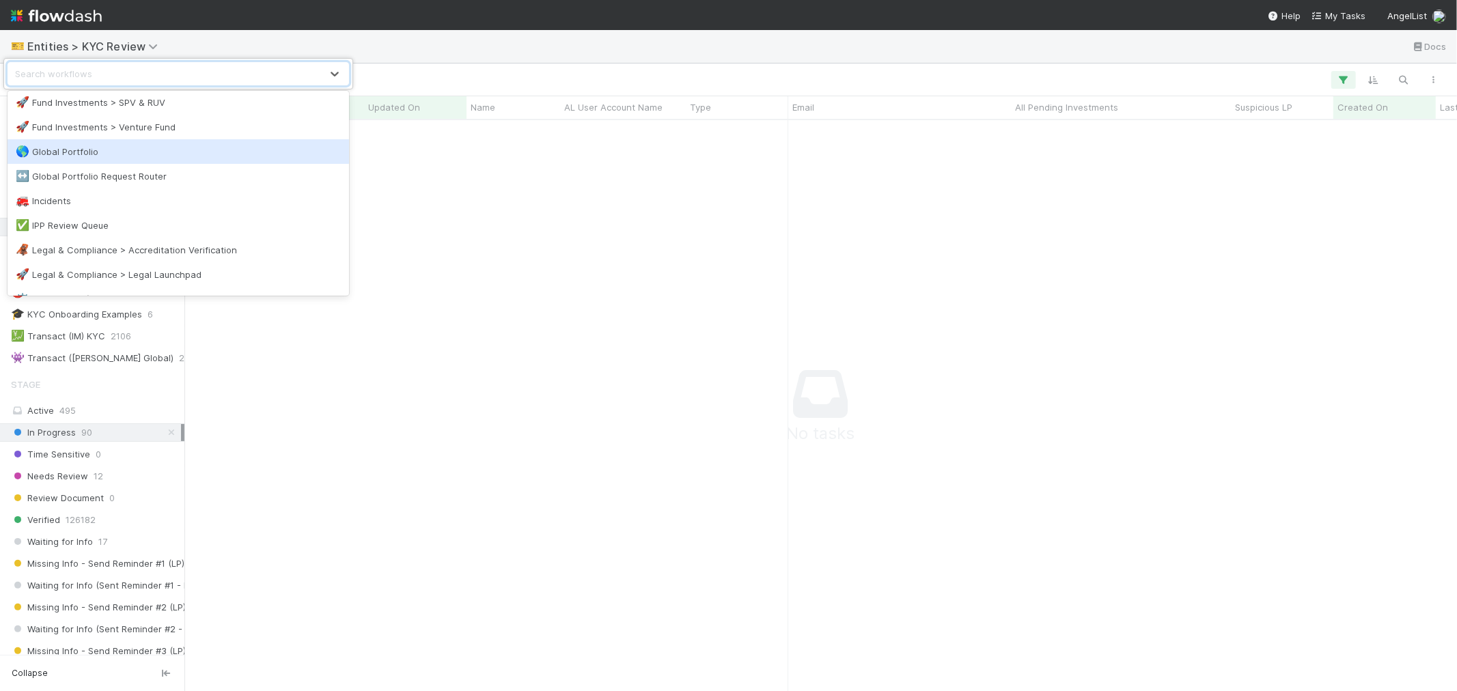
scroll to position [607, 0]
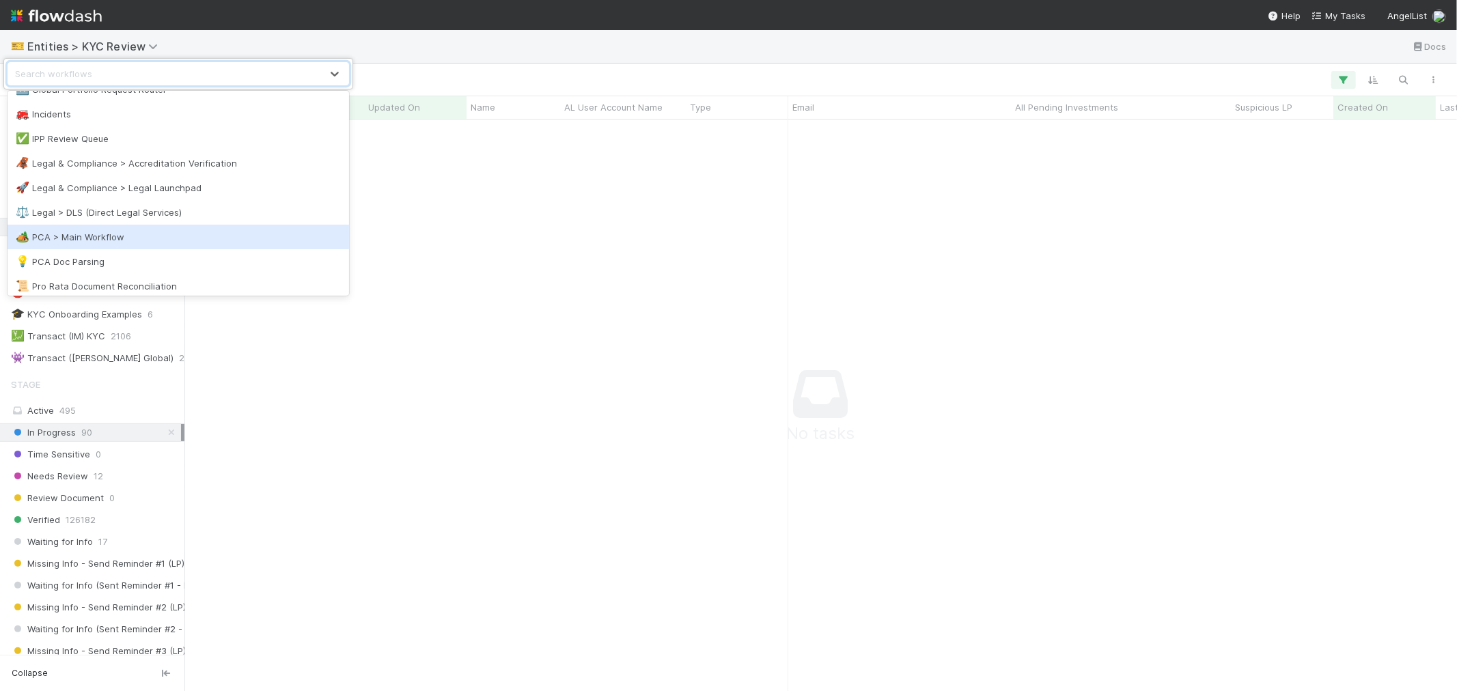
click at [131, 230] on div "🏕️ PCA > Main Workflow" at bounding box center [178, 237] width 325 height 14
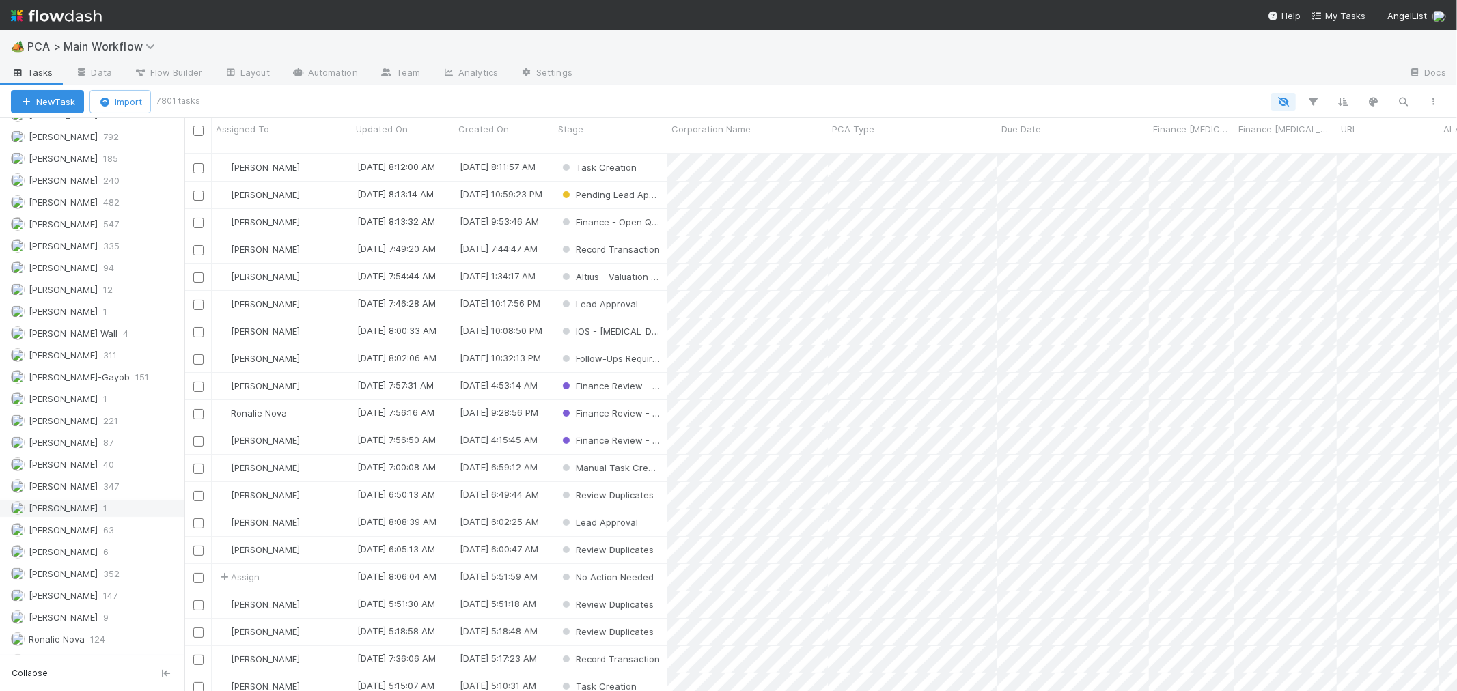
scroll to position [1914, 0]
click at [113, 578] on span "333" at bounding box center [111, 576] width 16 height 17
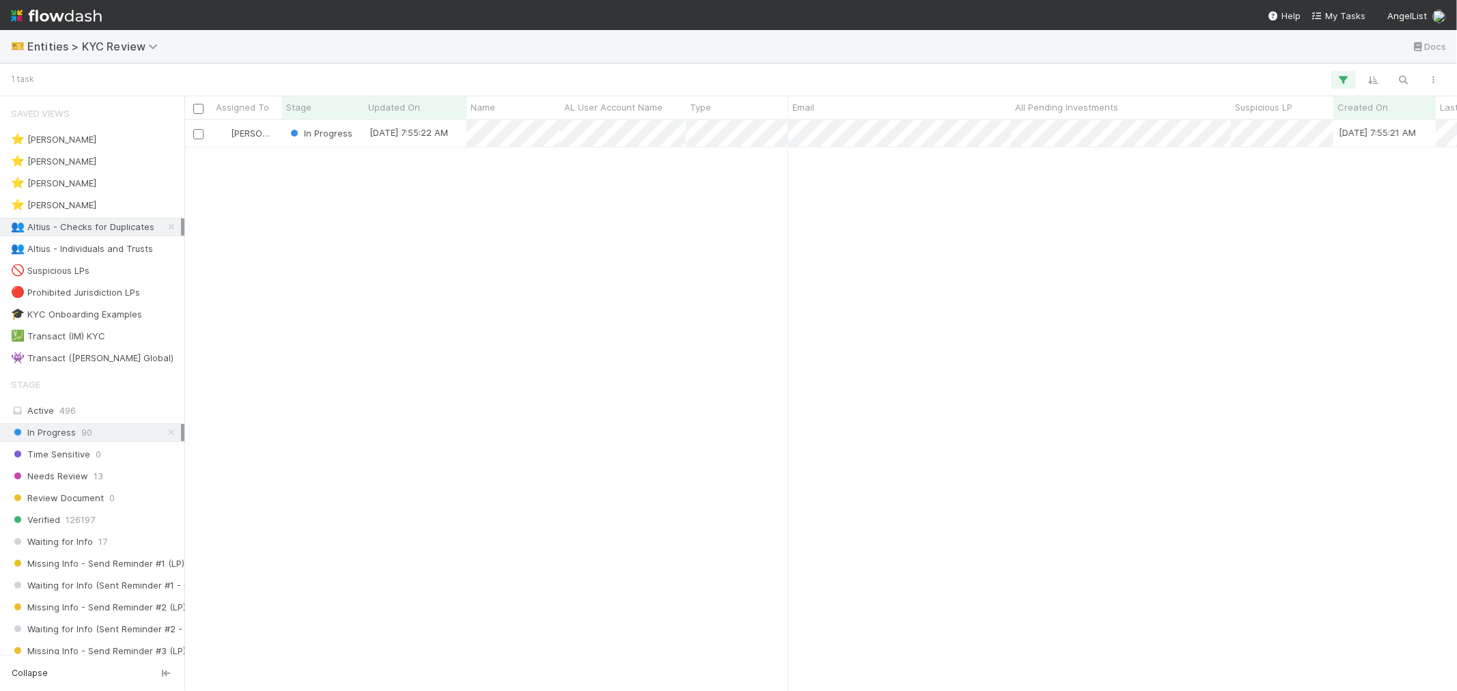
scroll to position [559, 1261]
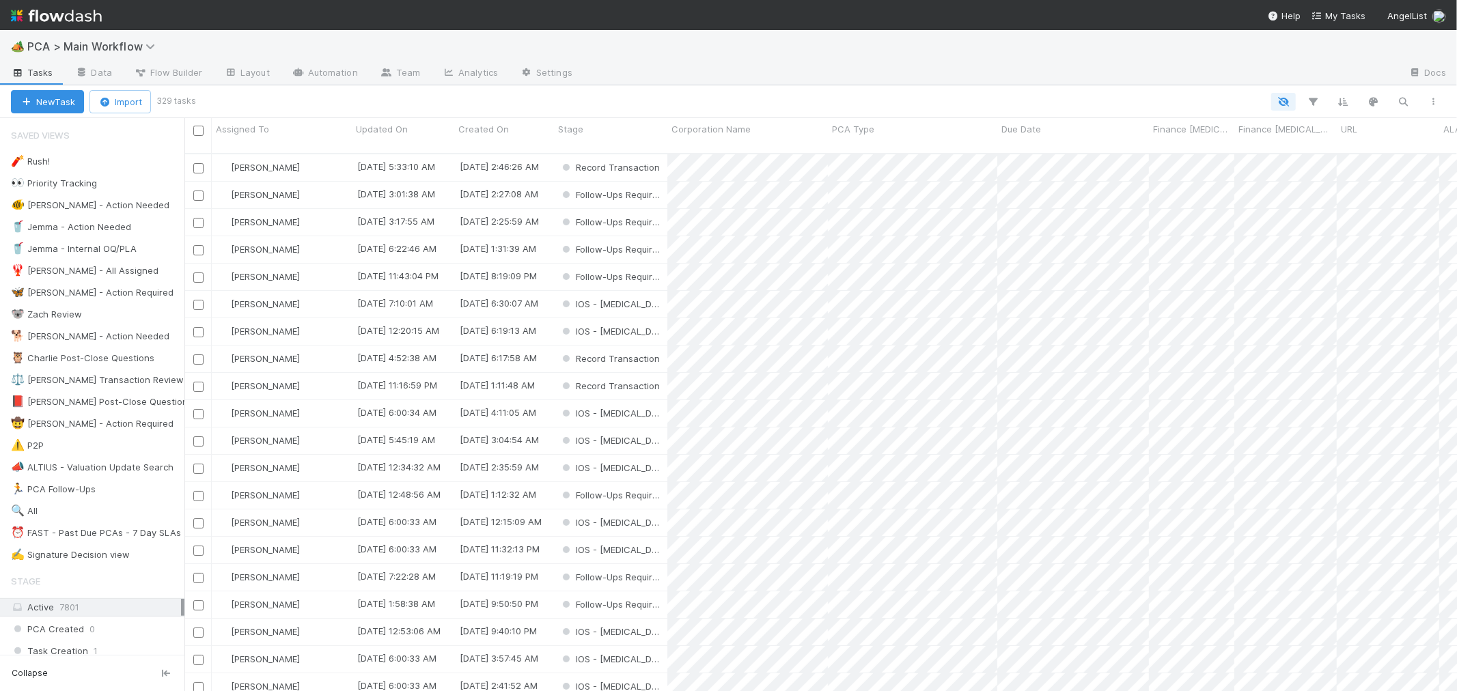
scroll to position [538, 1261]
click at [1403, 100] on icon "button" at bounding box center [1404, 102] width 14 height 12
click at [178, 206] on div at bounding box center [728, 345] width 1457 height 691
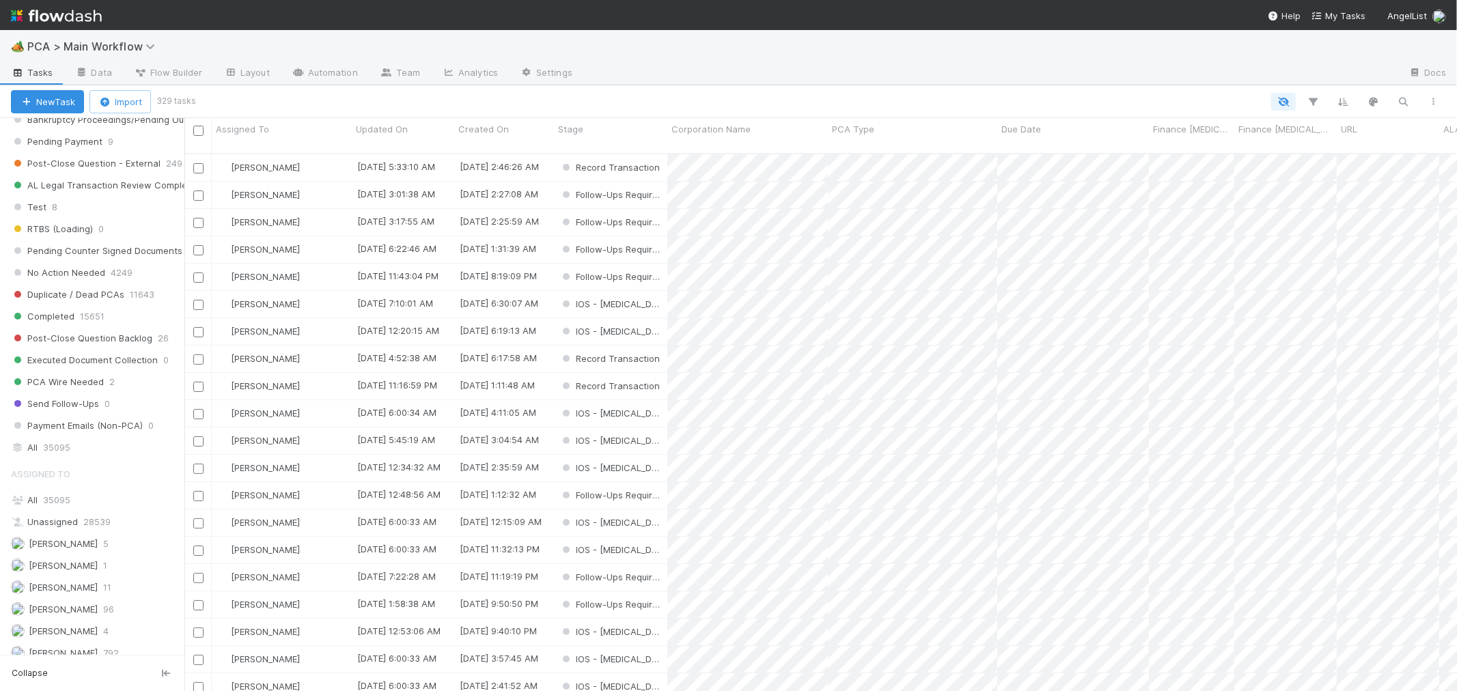
scroll to position [1300, 0]
click at [86, 506] on div "All 35095" at bounding box center [96, 496] width 170 height 17
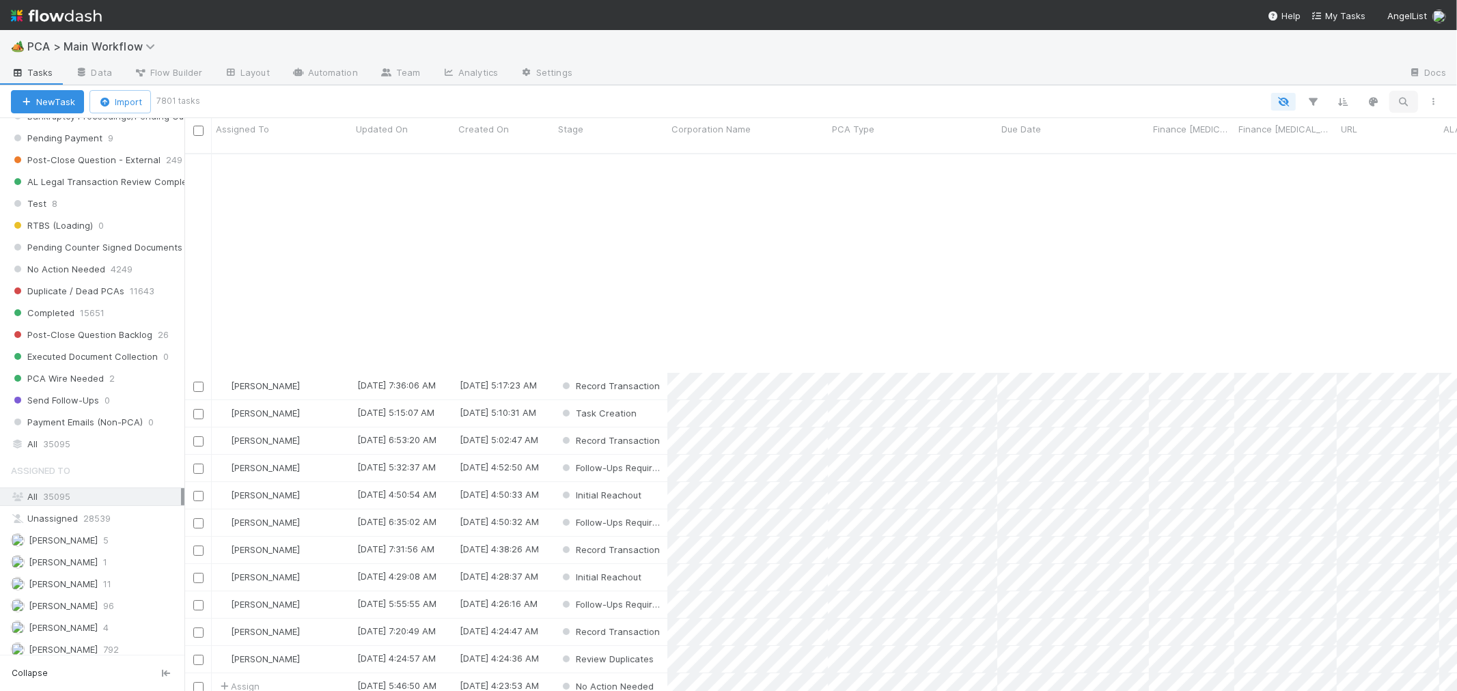
click at [1402, 101] on icon "button" at bounding box center [1404, 102] width 14 height 12
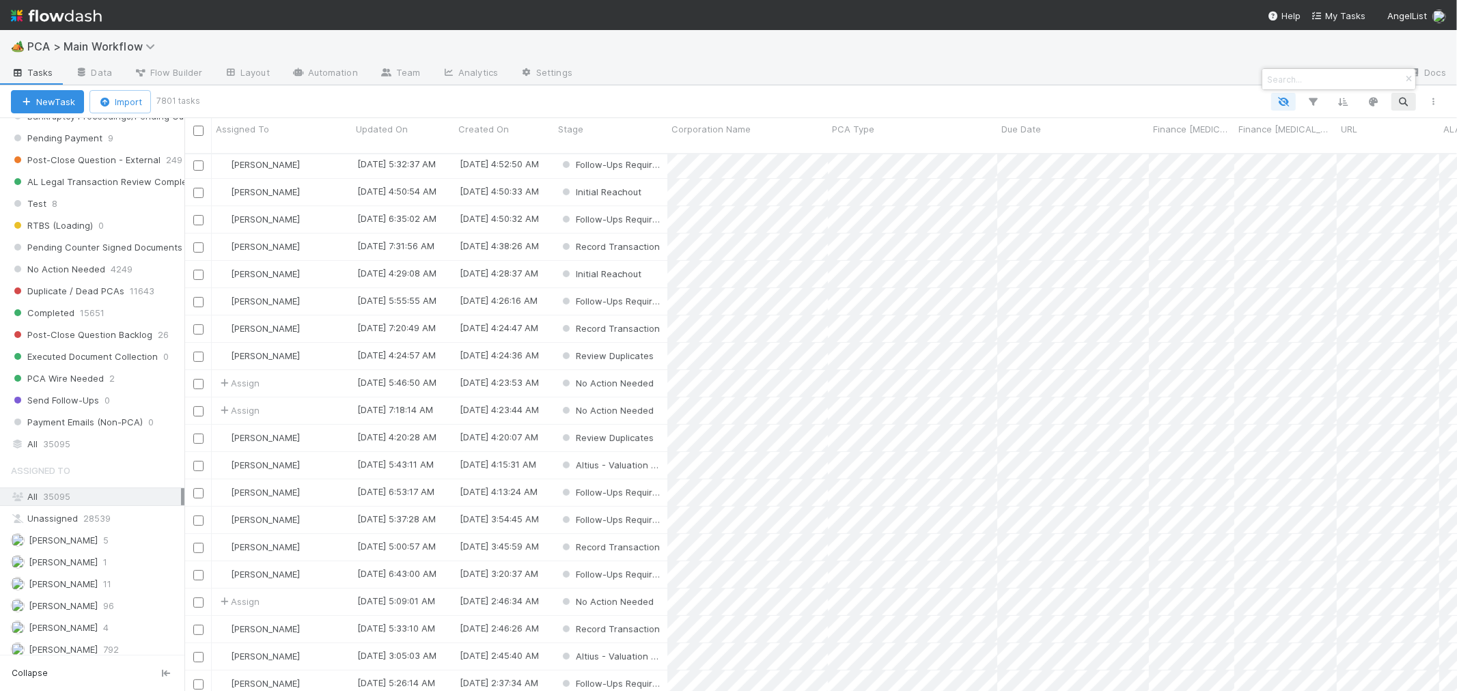
click at [1336, 80] on input at bounding box center [1333, 79] width 137 height 16
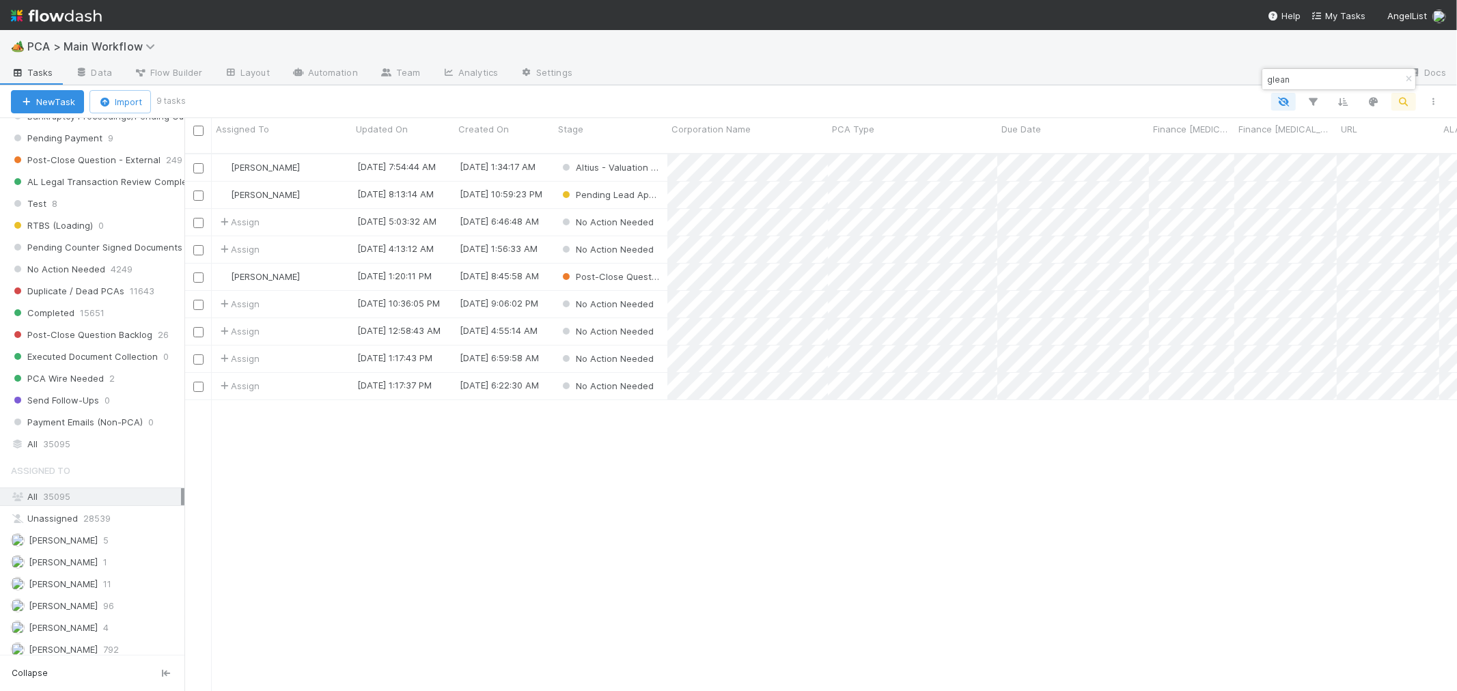
scroll to position [538, 1261]
type input "glean"
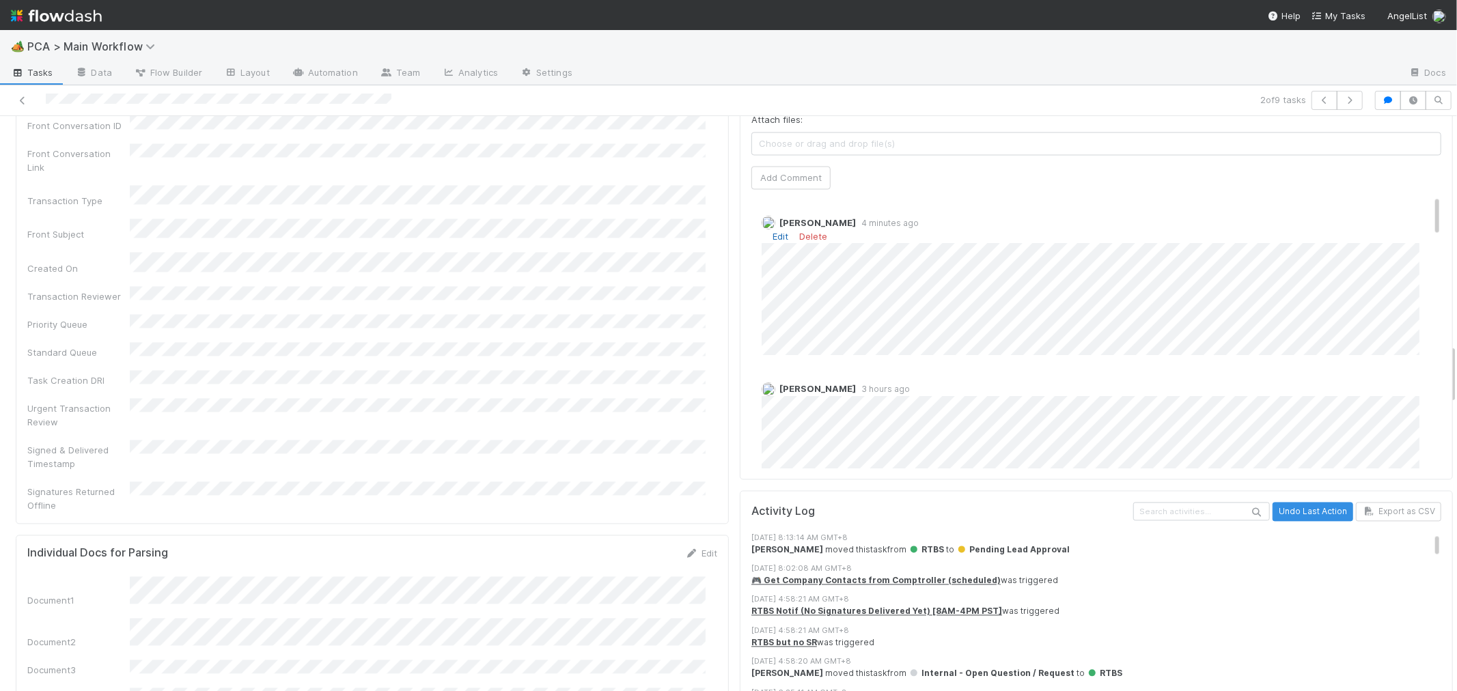
click at [775, 231] on link "Edit" at bounding box center [781, 236] width 16 height 11
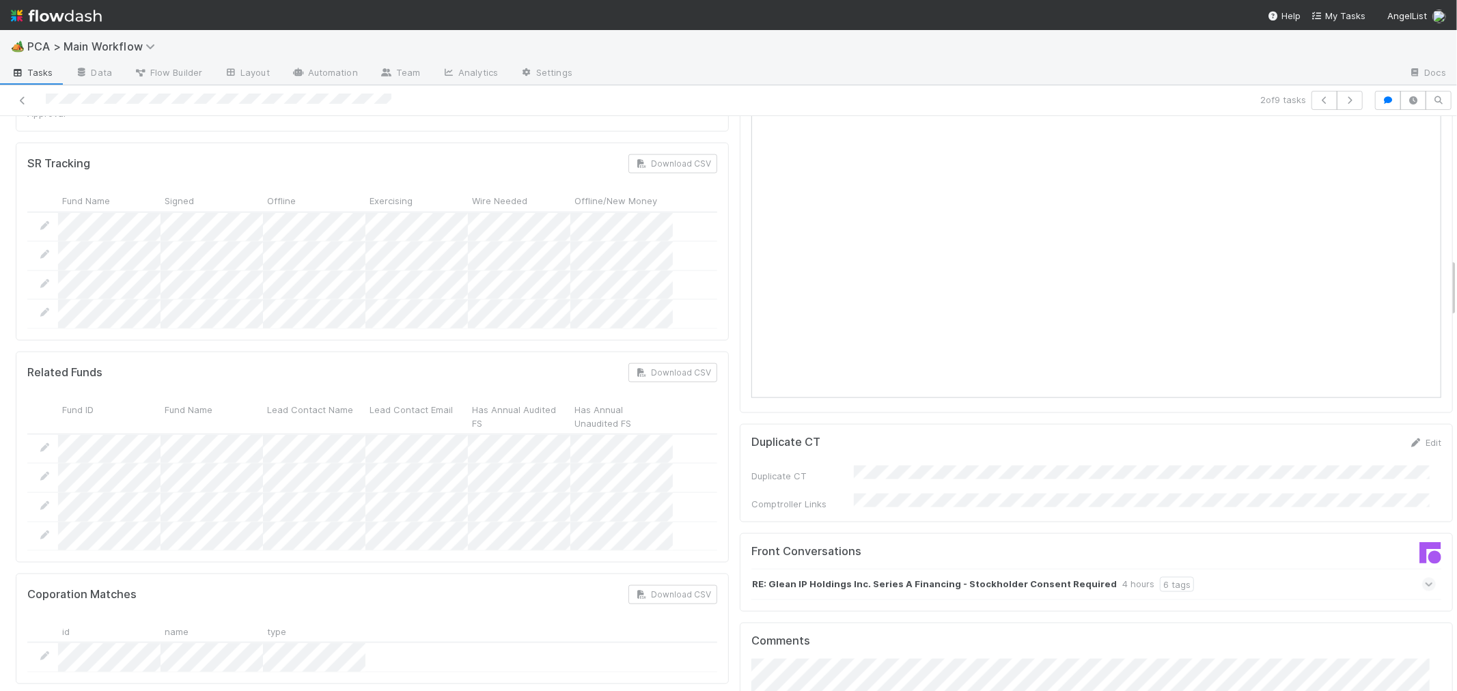
scroll to position [1366, 0]
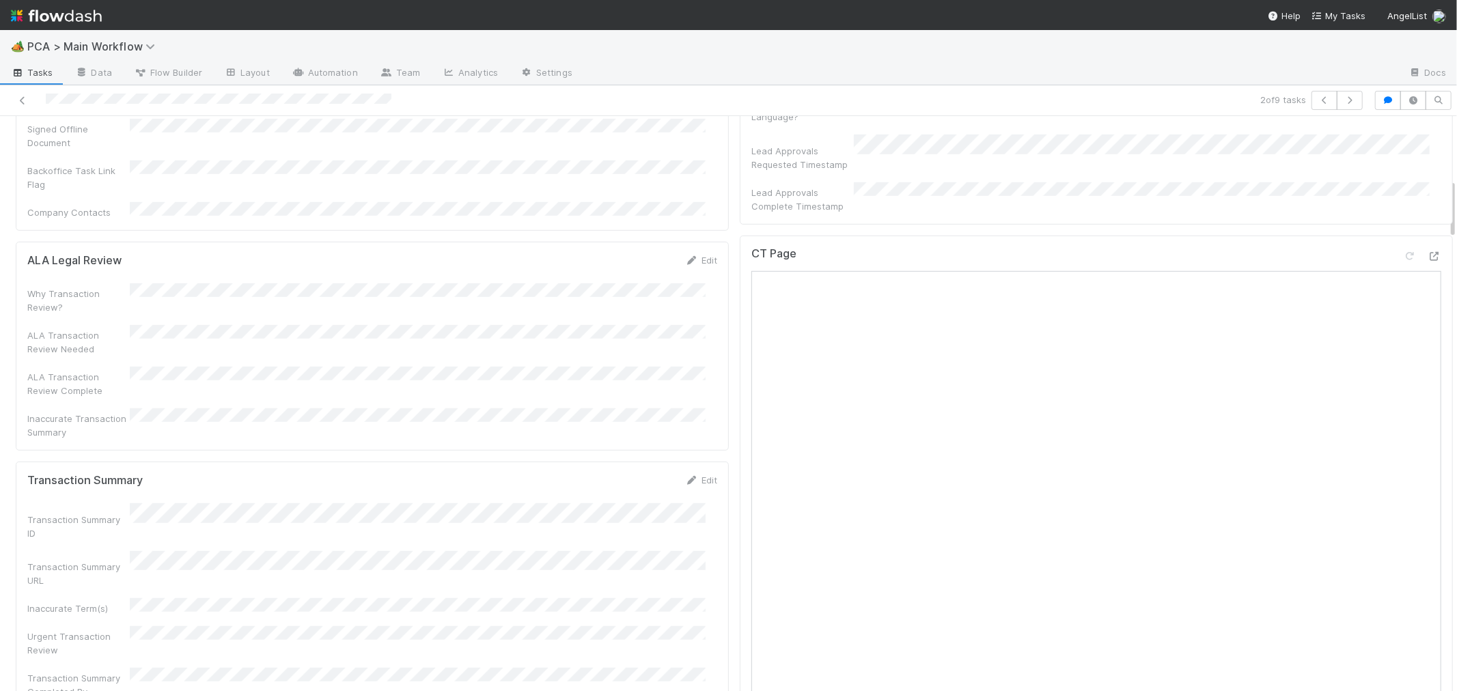
scroll to position [607, 0]
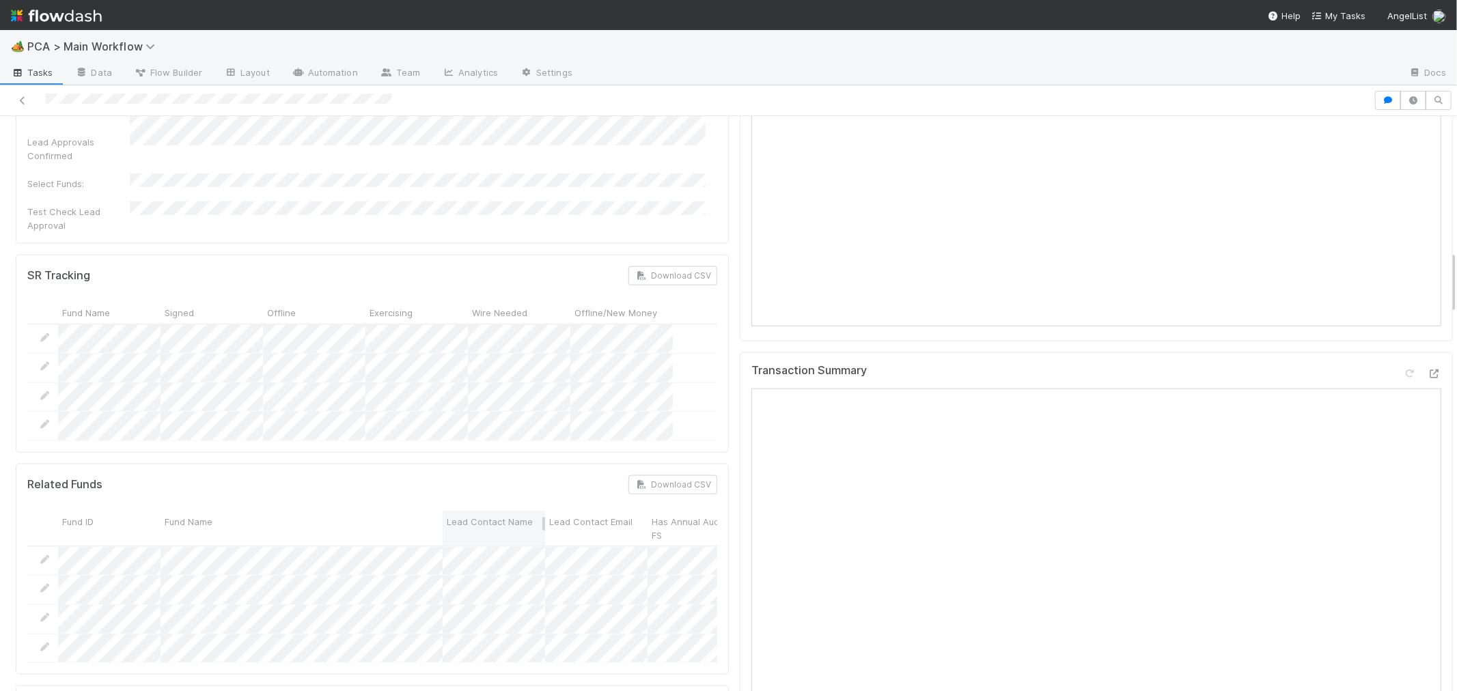
drag, startPoint x: 262, startPoint y: 380, endPoint x: 441, endPoint y: 380, distance: 179.7
click at [443, 512] on div at bounding box center [443, 529] width 0 height 34
drag, startPoint x: 262, startPoint y: 381, endPoint x: 435, endPoint y: 376, distance: 172.9
click at [435, 511] on div "Fund Name" at bounding box center [298, 528] width 275 height 35
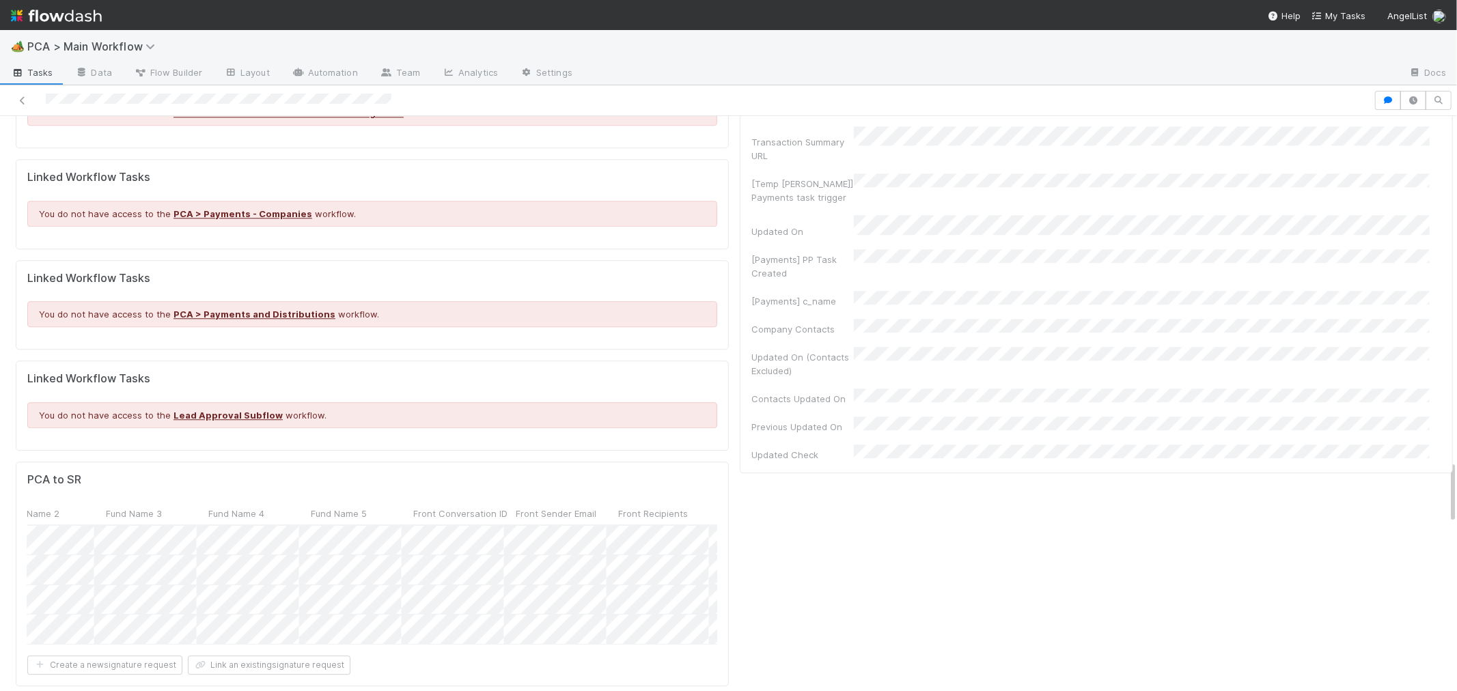
scroll to position [0, 1437]
click at [745, 482] on div at bounding box center [728, 345] width 1457 height 691
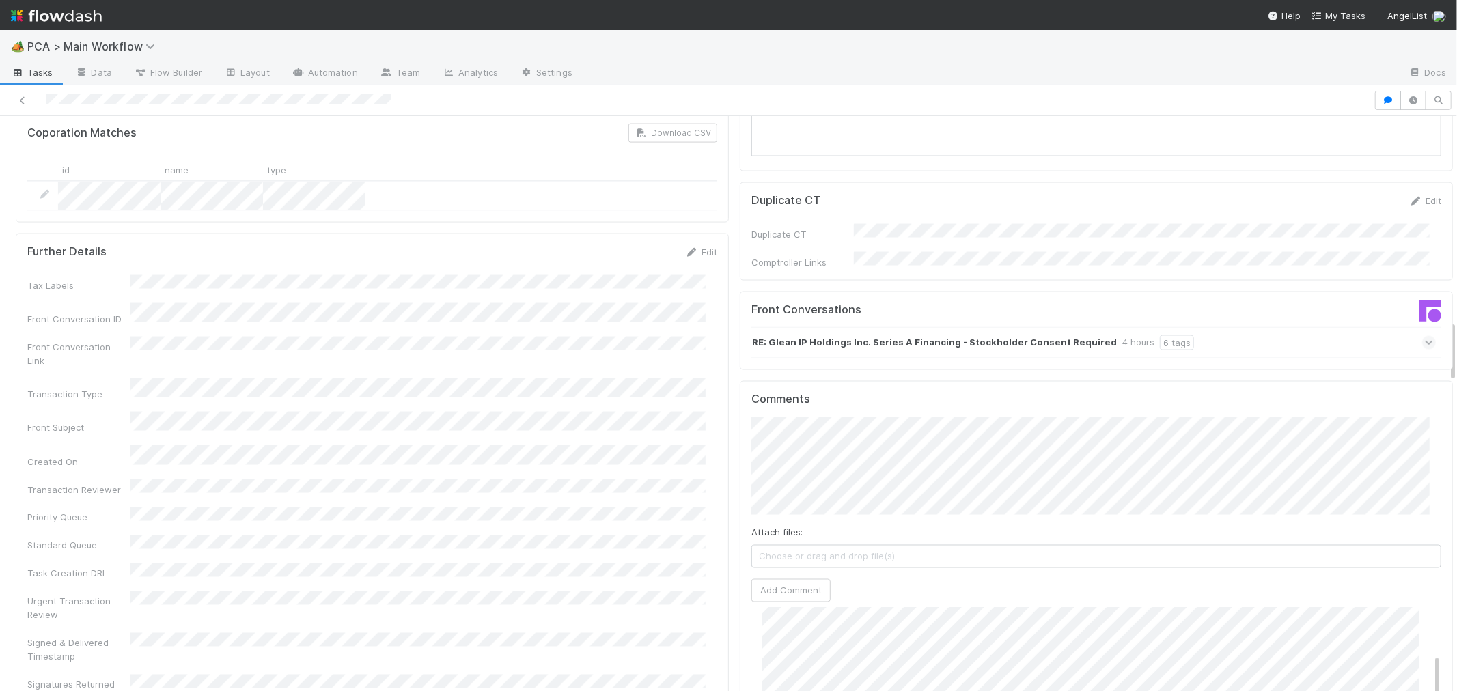
scroll to position [1897, 0]
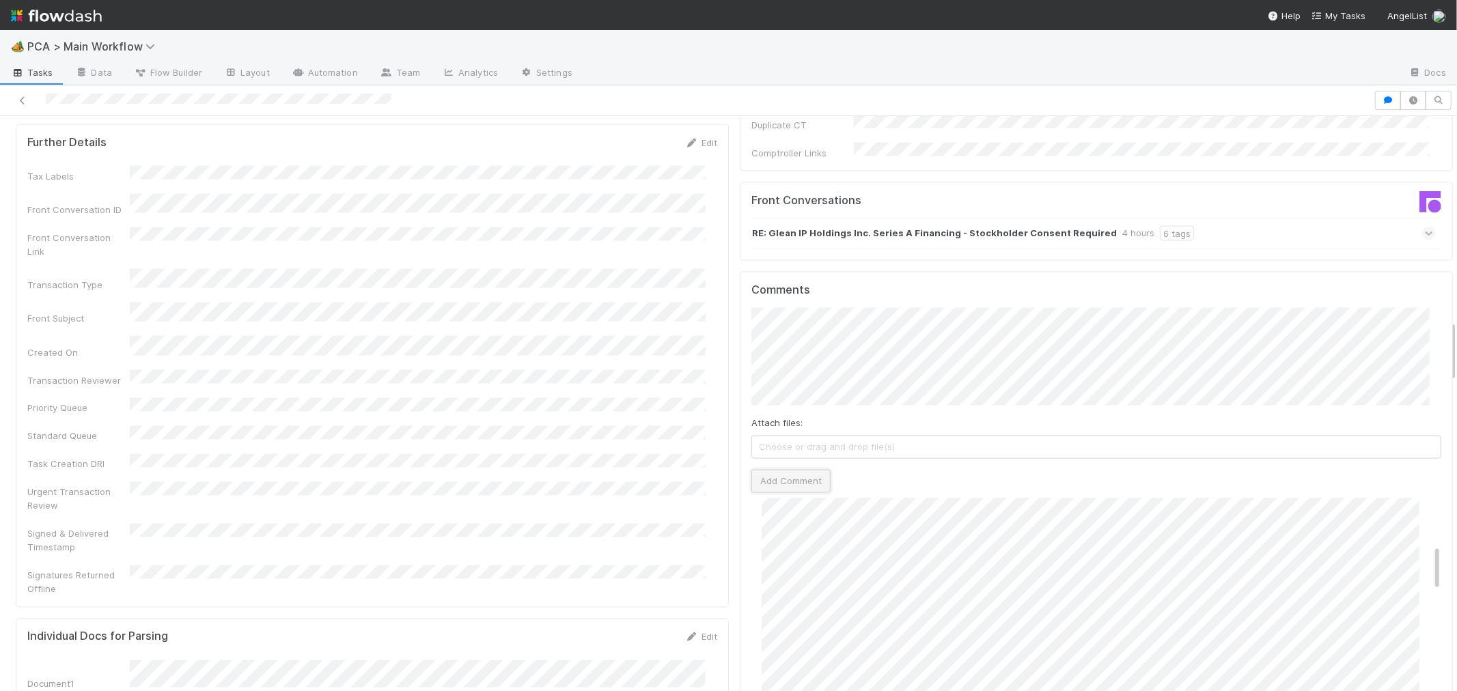
click at [804, 470] on button "Add Comment" at bounding box center [790, 481] width 79 height 23
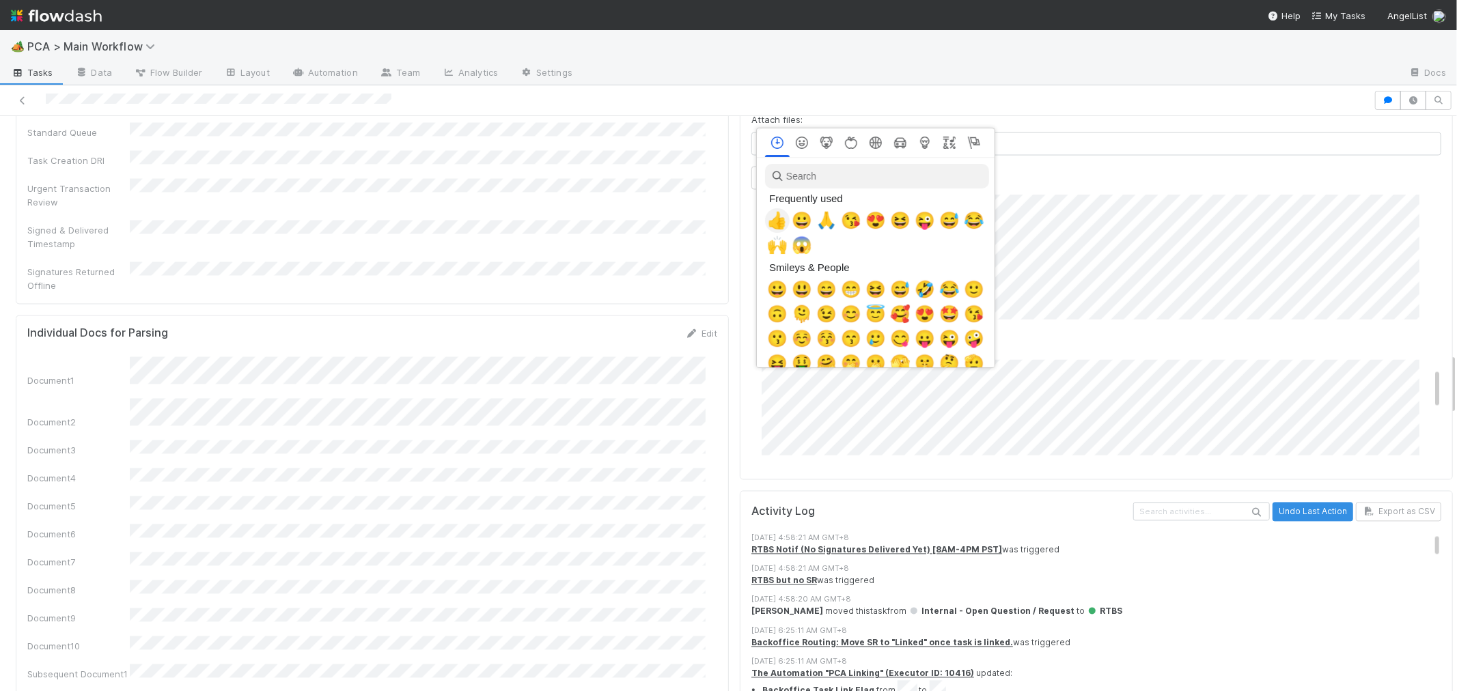
scroll to position [0, 5]
click at [814, 219] on span "🙏" at bounding box center [824, 220] width 20 height 19
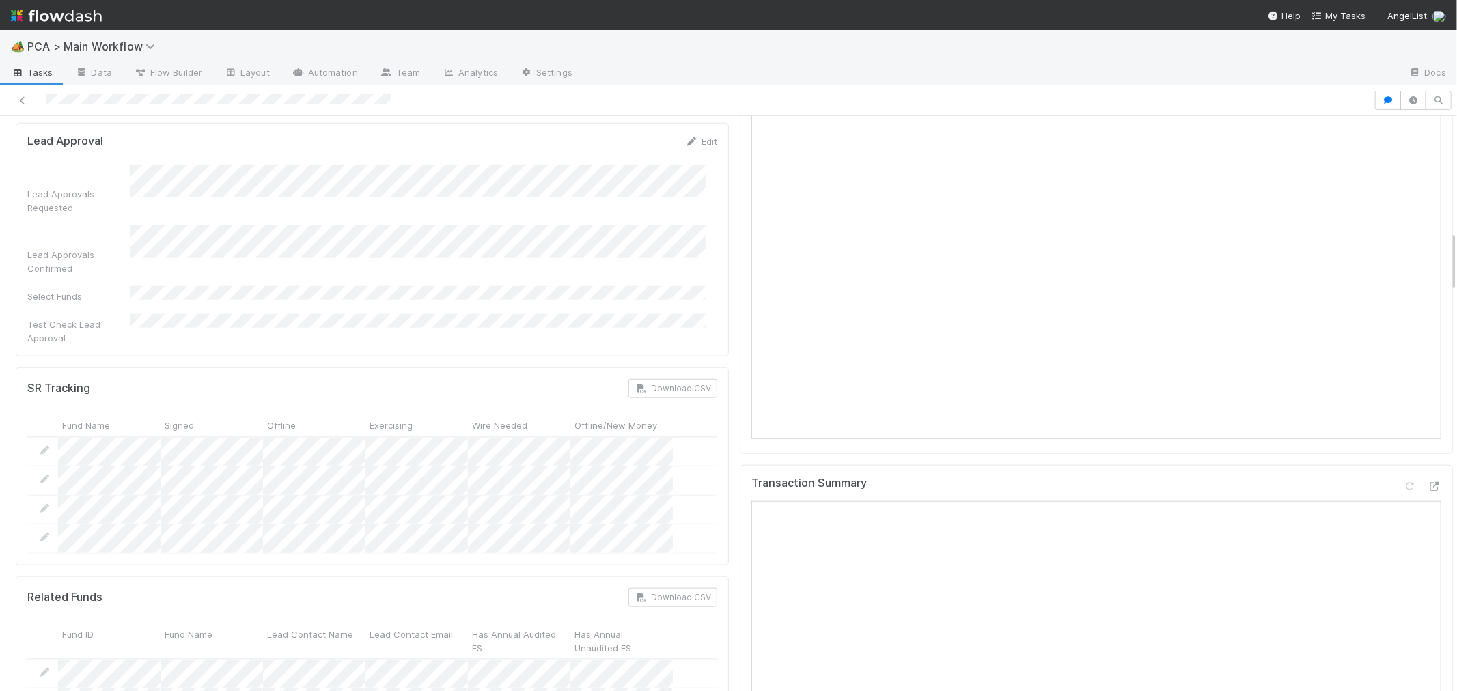
scroll to position [1062, 0]
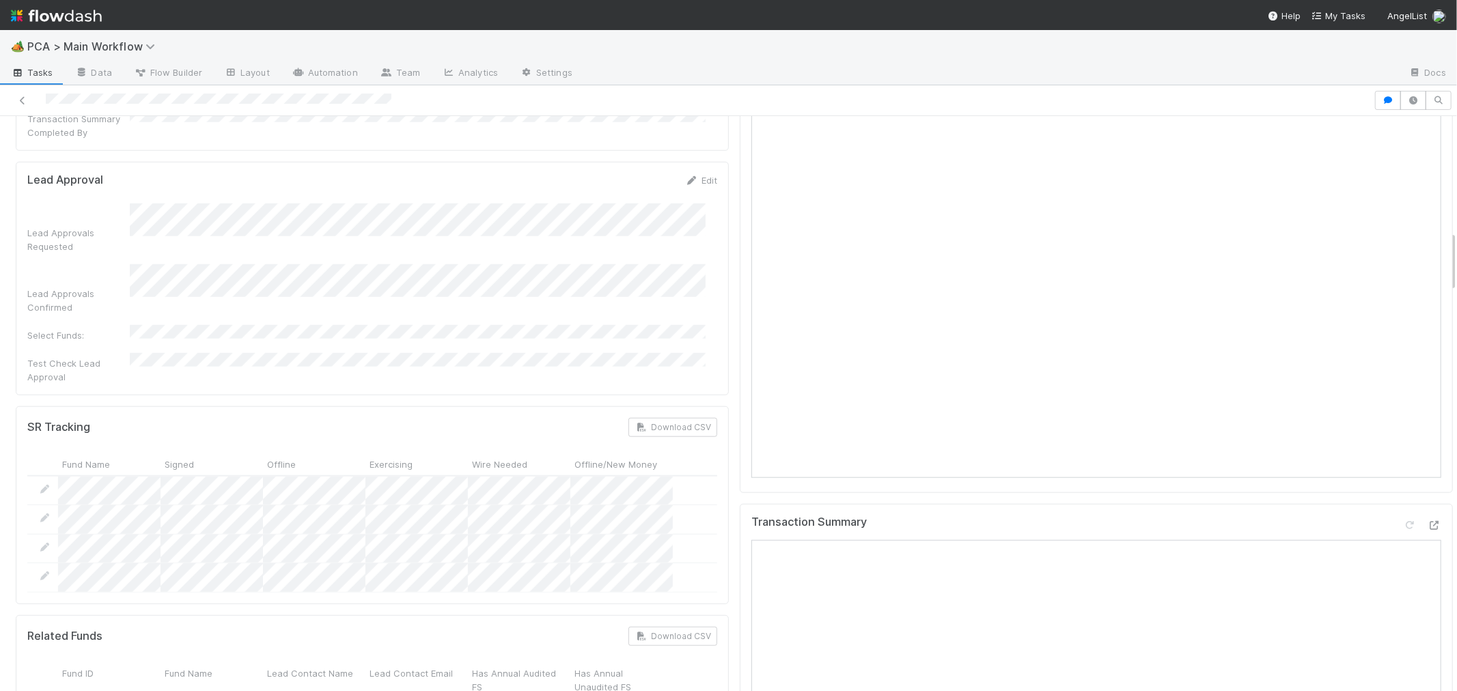
click at [1145, 516] on div "Transaction Summary" at bounding box center [1096, 528] width 690 height 25
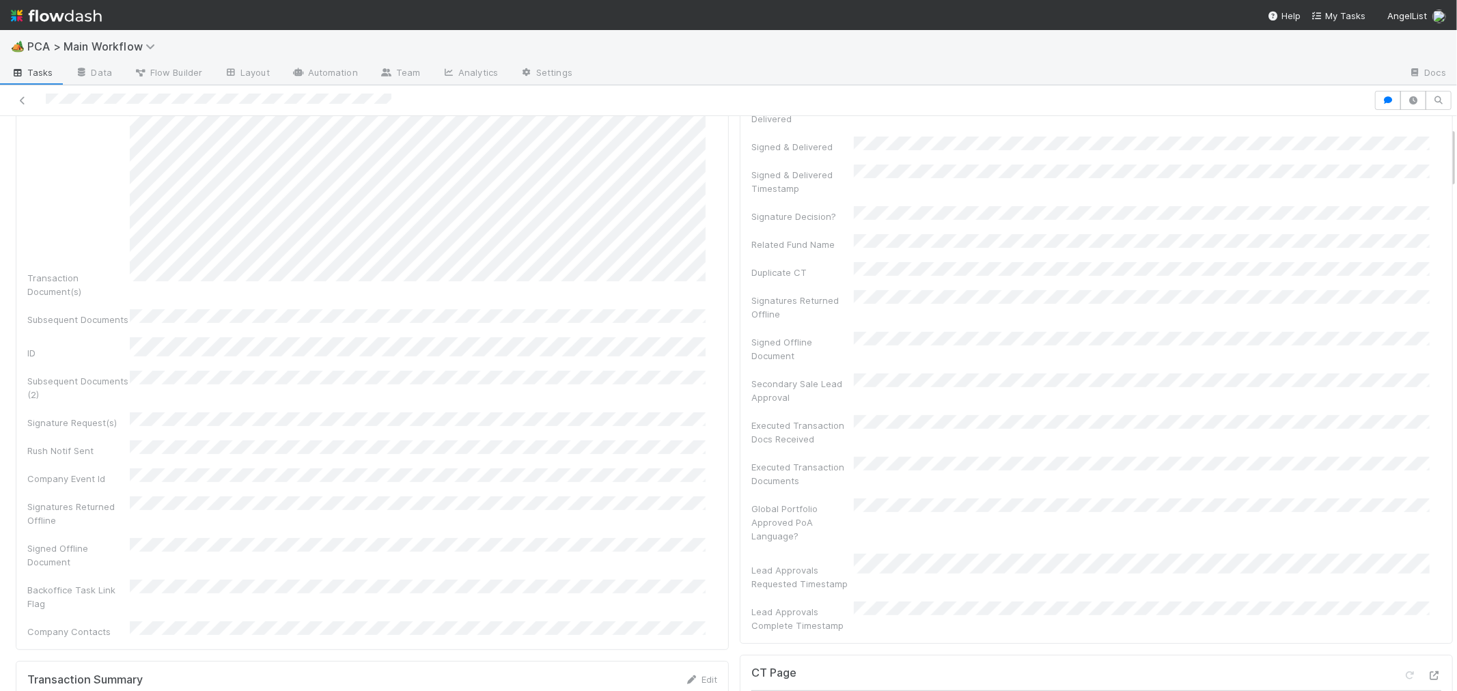
scroll to position [0, 0]
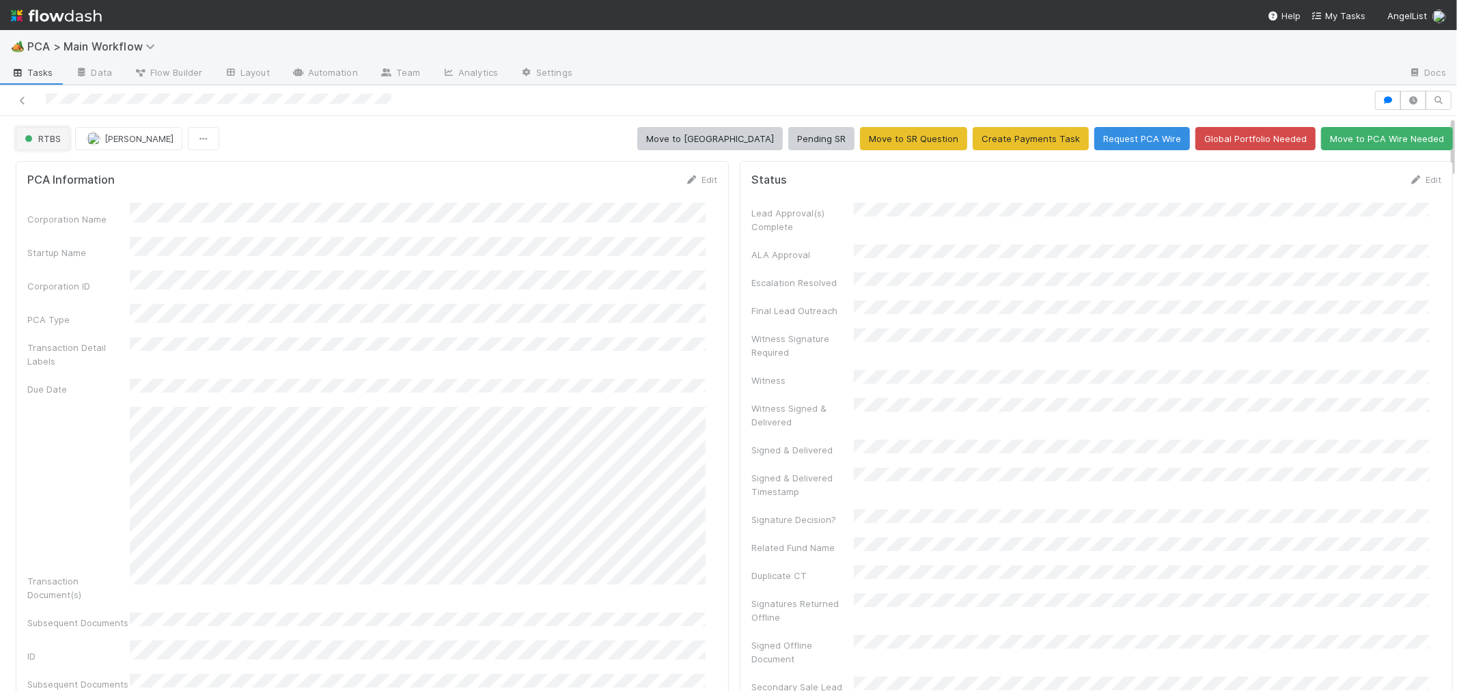
click at [53, 147] on button "RTBS" at bounding box center [43, 138] width 54 height 23
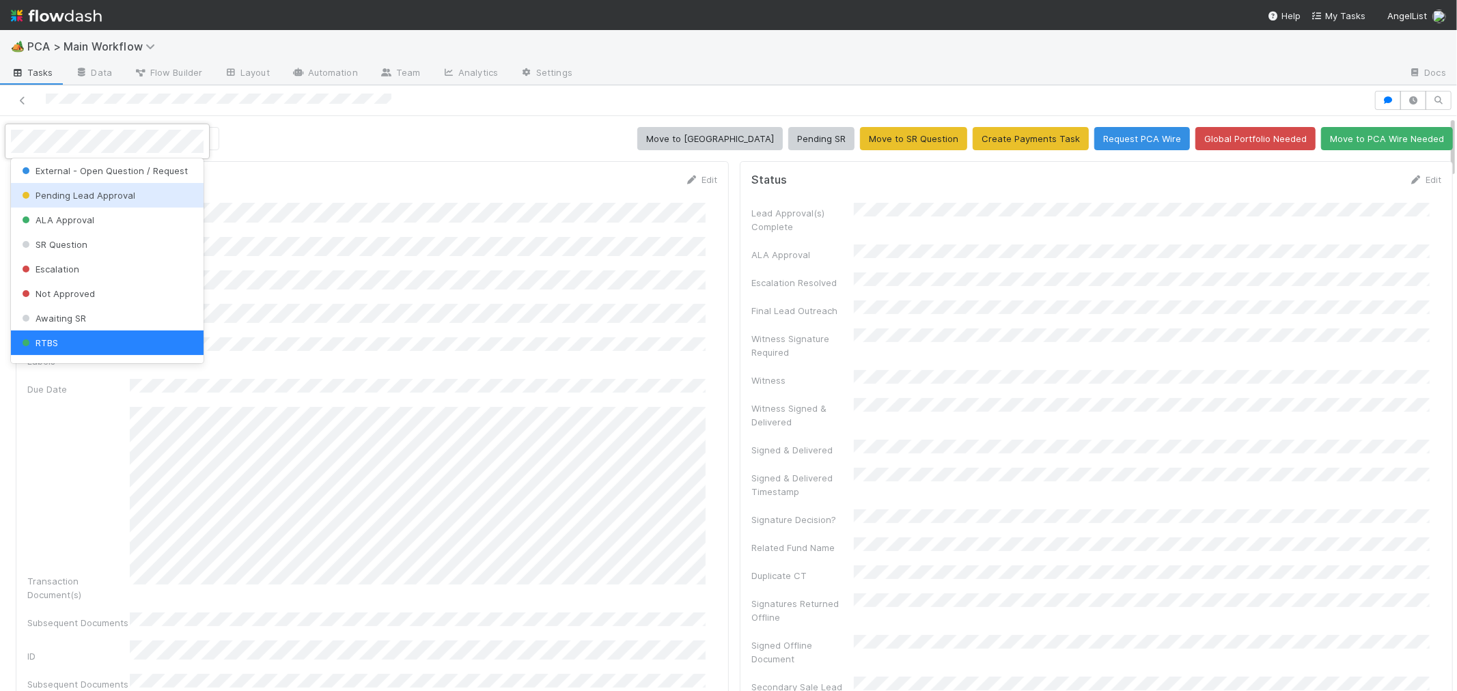
click at [72, 187] on div "Pending Lead Approval" at bounding box center [107, 195] width 193 height 25
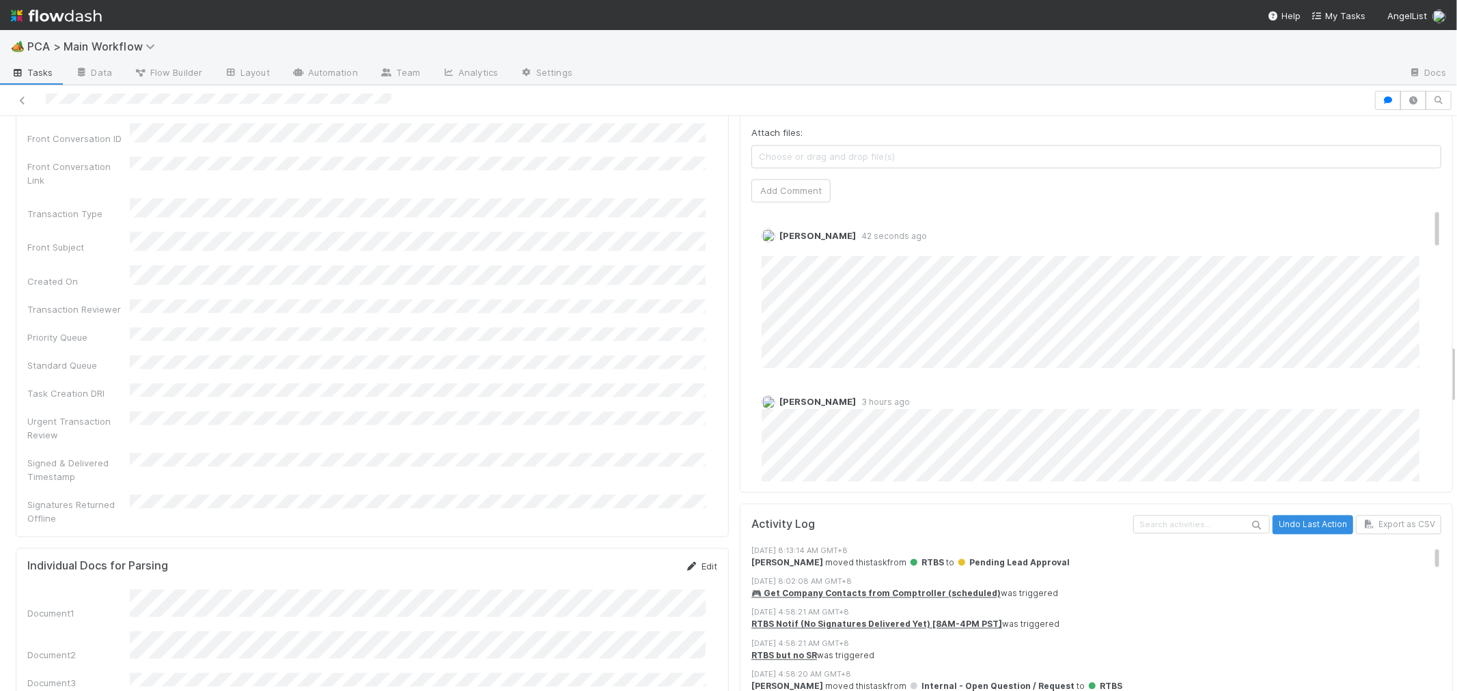
scroll to position [2201, 0]
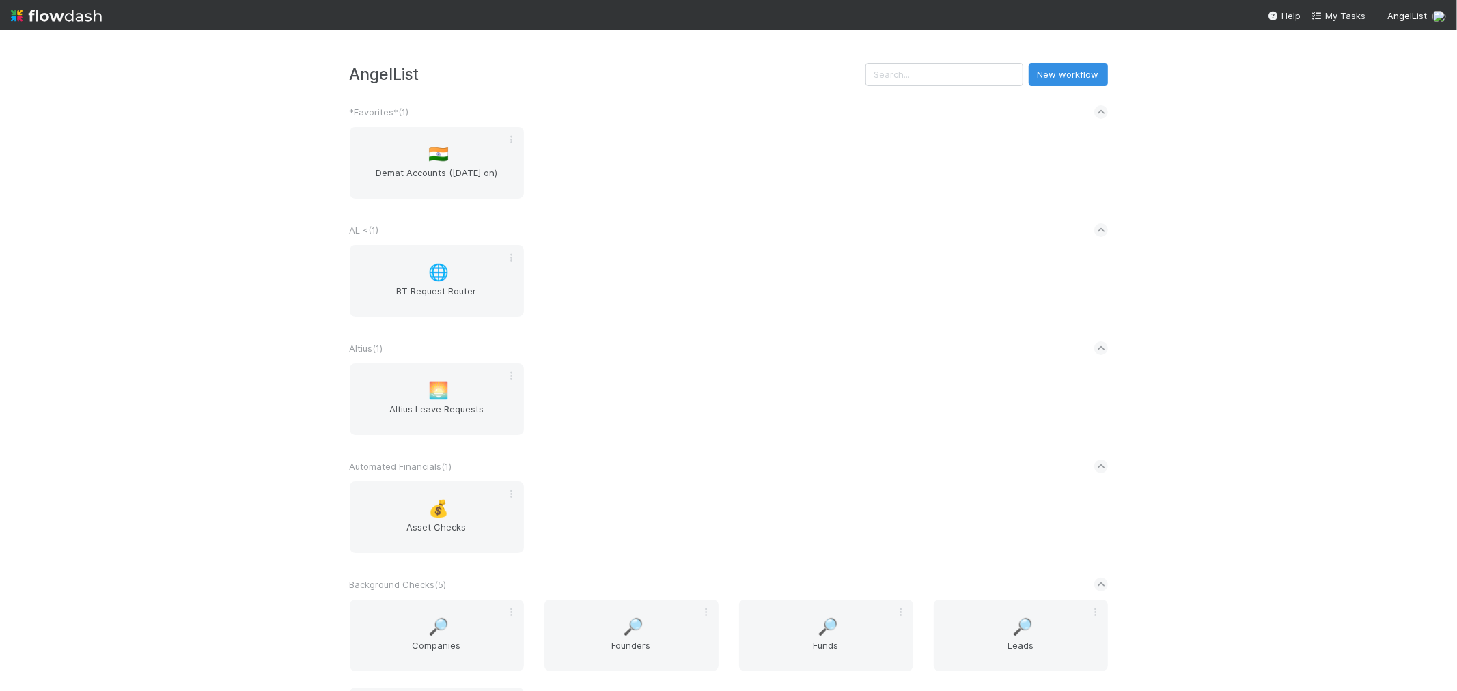
click at [718, 301] on div "🌐 BT Request Router" at bounding box center [729, 289] width 779 height 88
click at [1230, 374] on div "AngelList New workflow *Favorites* ( 1 ) 🇮🇳 Demat Accounts ([DATE] on) AL < ( 1…" at bounding box center [728, 360] width 1457 height 661
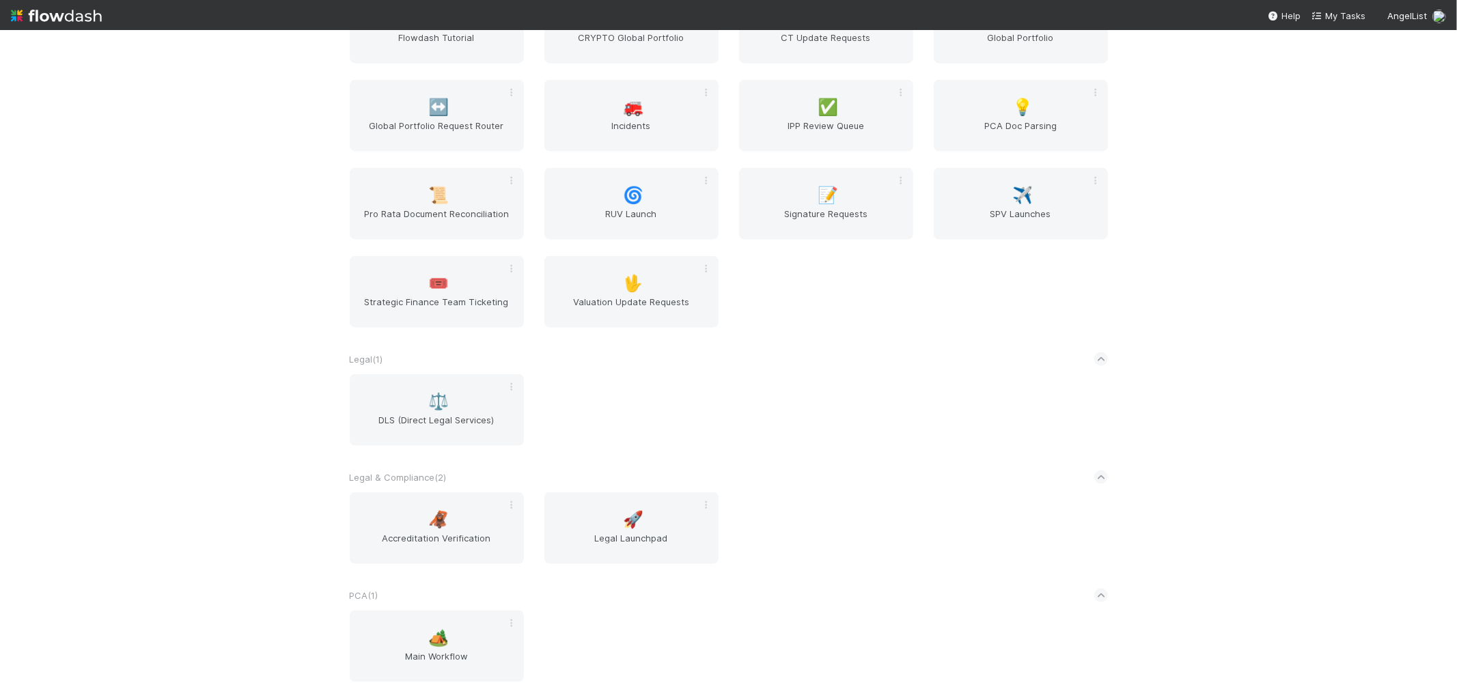
scroll to position [1594, 0]
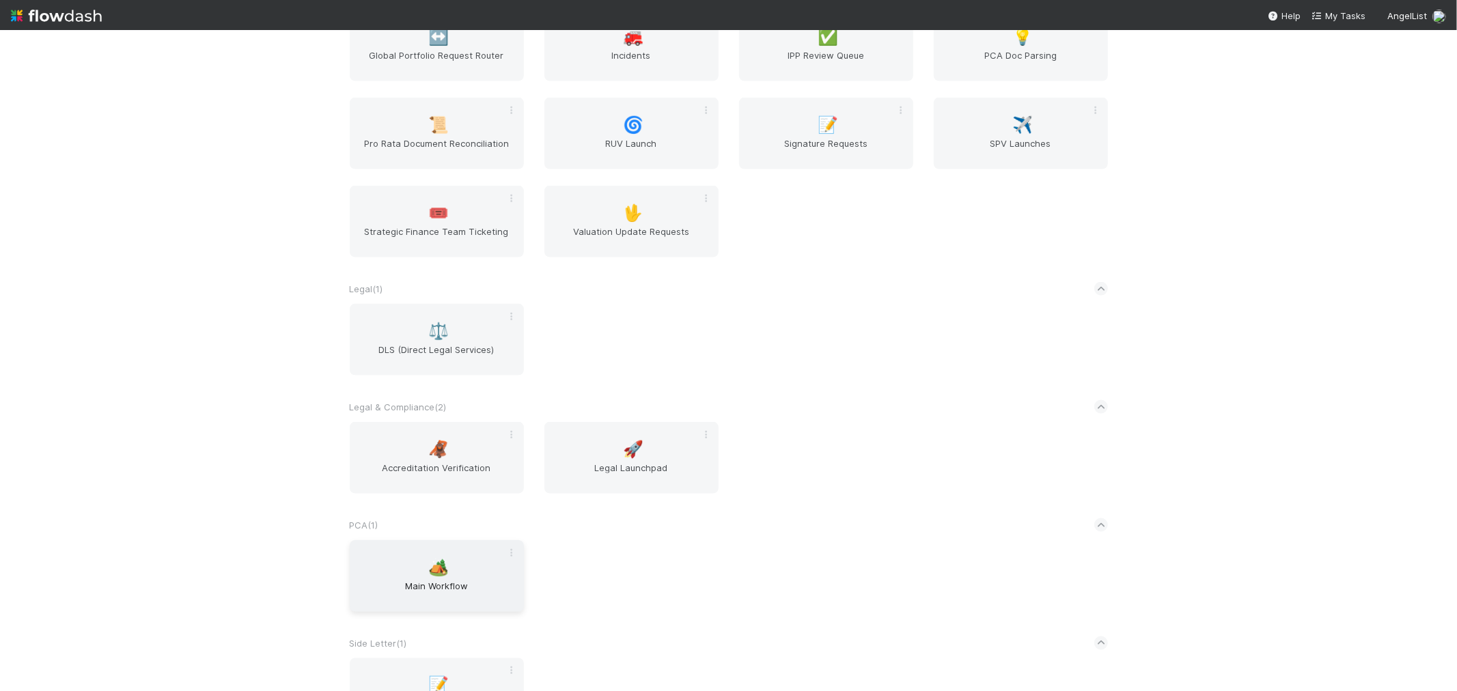
click at [439, 562] on span "🏕️" at bounding box center [438, 568] width 20 height 18
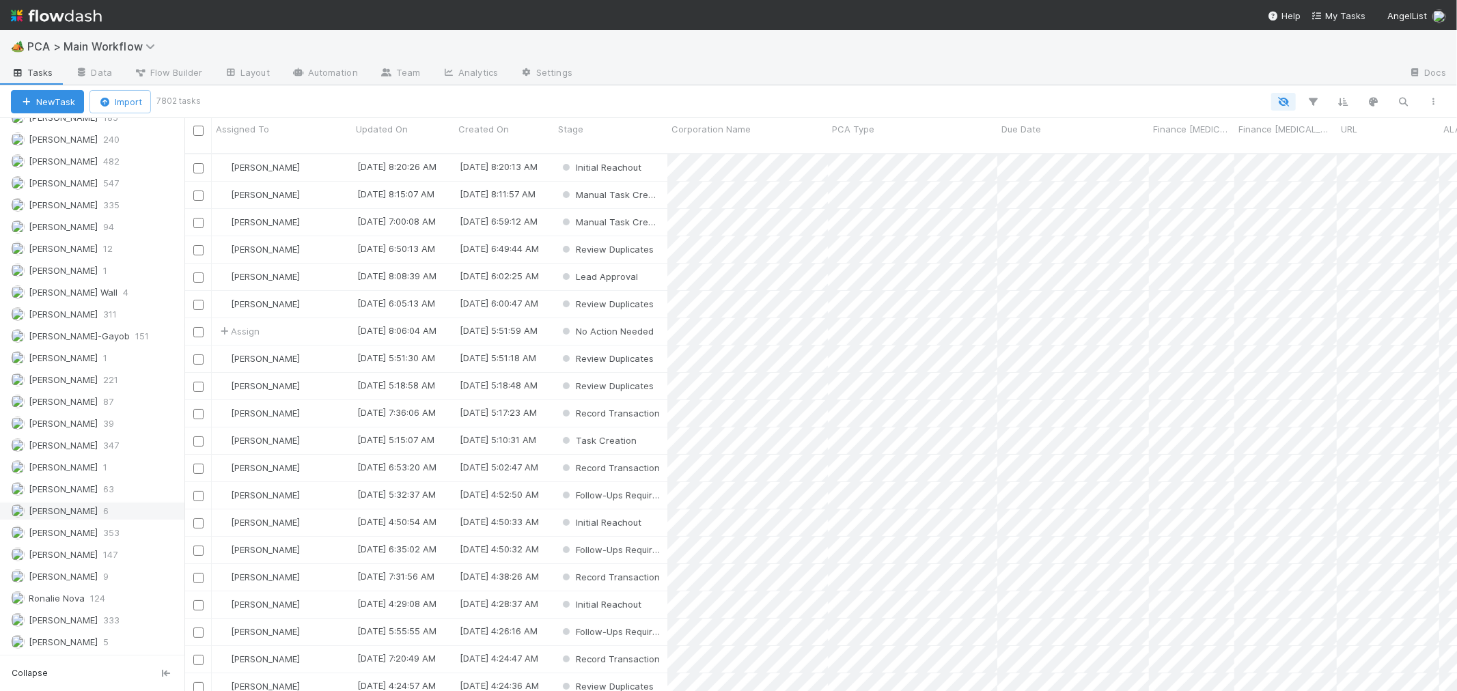
scroll to position [1914, 0]
click at [74, 573] on span "[PERSON_NAME]" at bounding box center [63, 576] width 69 height 11
click at [619, 131] on div "Stage" at bounding box center [611, 129] width 106 height 14
click at [598, 169] on div "Sort Last → First" at bounding box center [637, 175] width 156 height 20
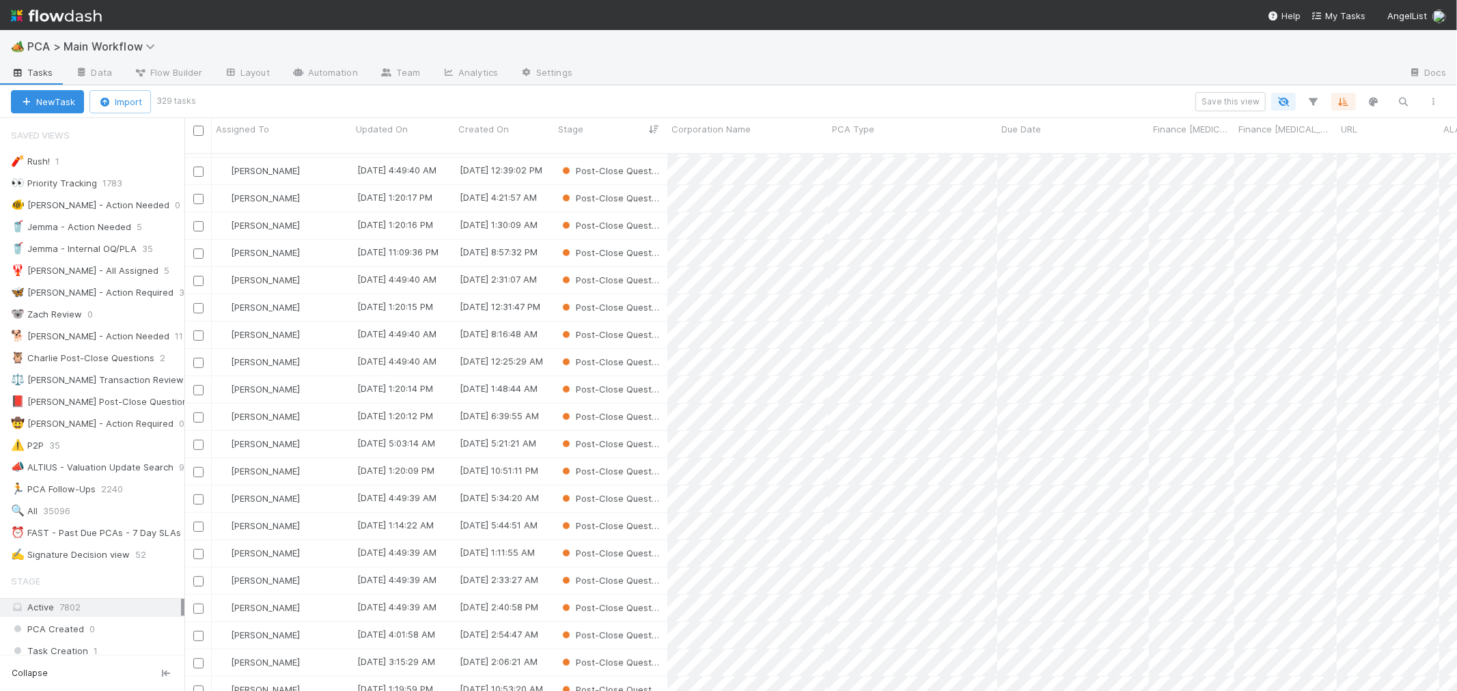
scroll to position [379, 0]
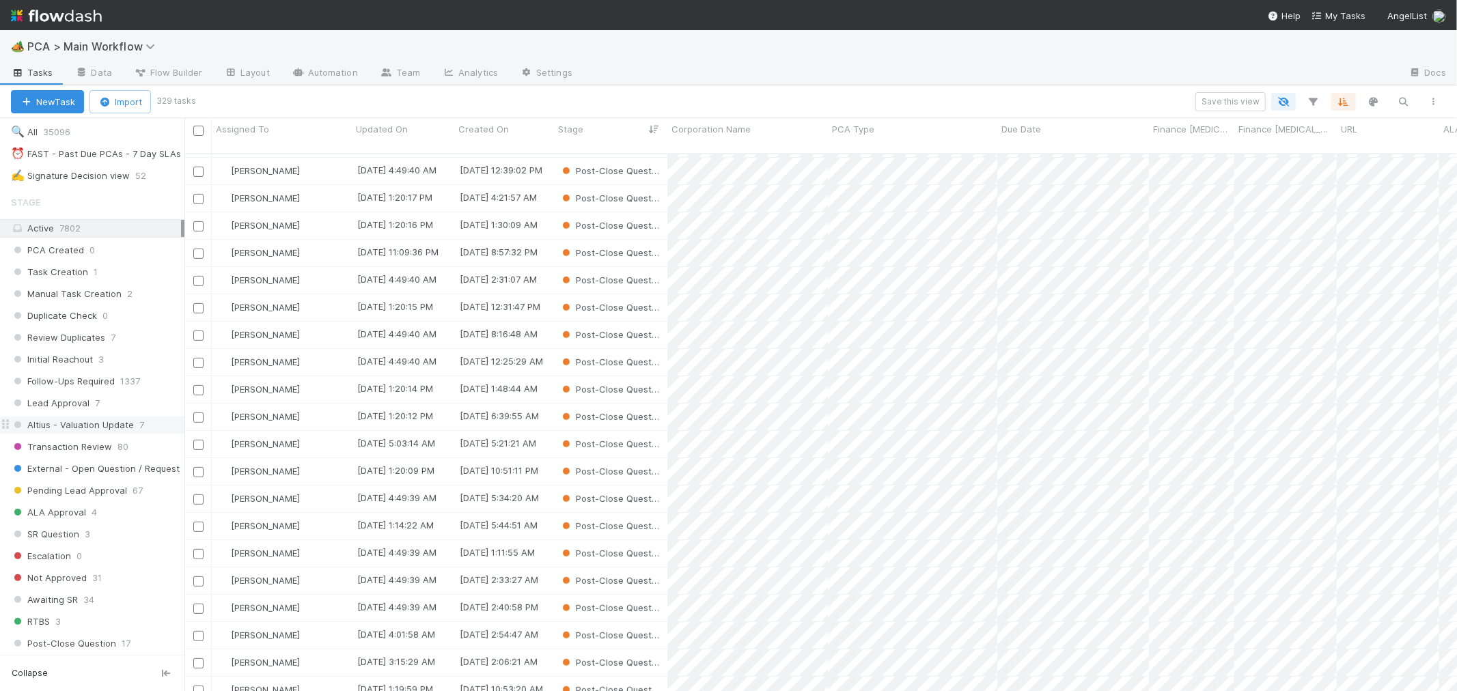
click at [107, 424] on span "Altius - Valuation Update" at bounding box center [72, 425] width 123 height 17
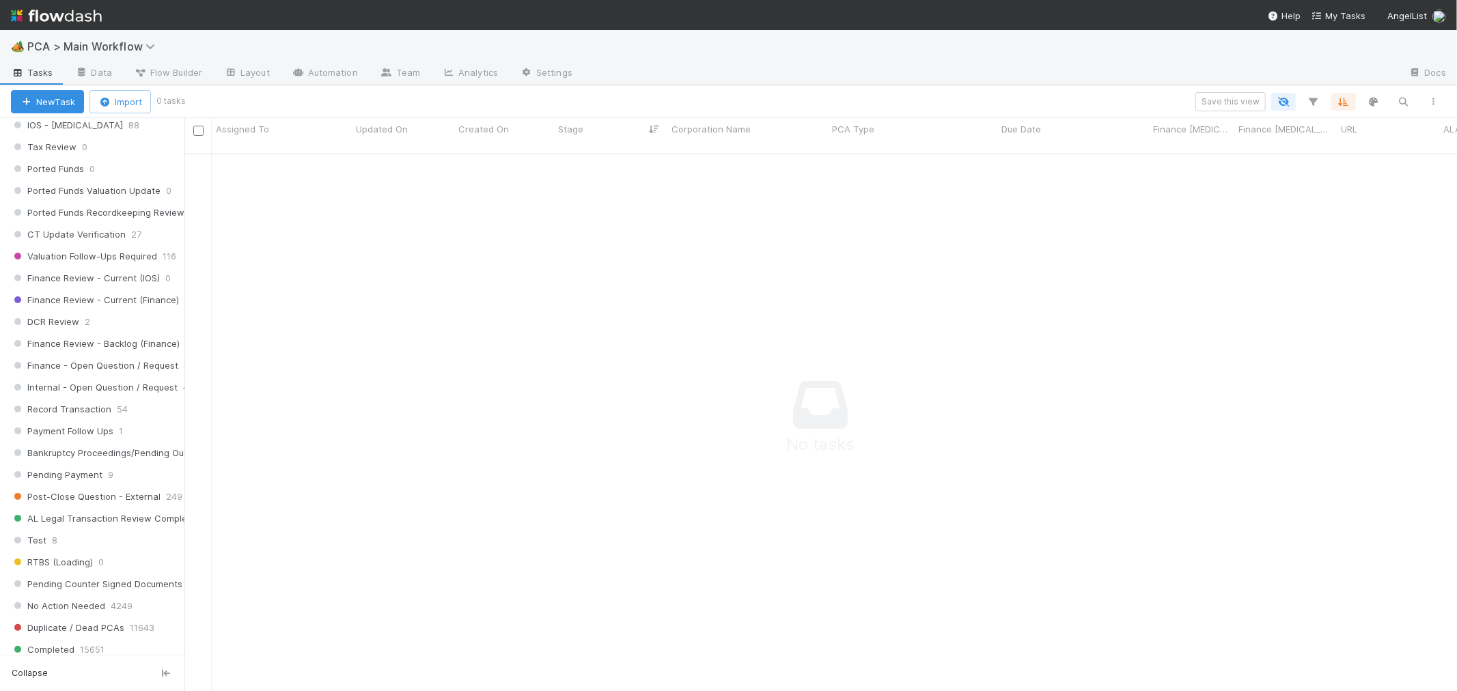
scroll to position [1214, 0]
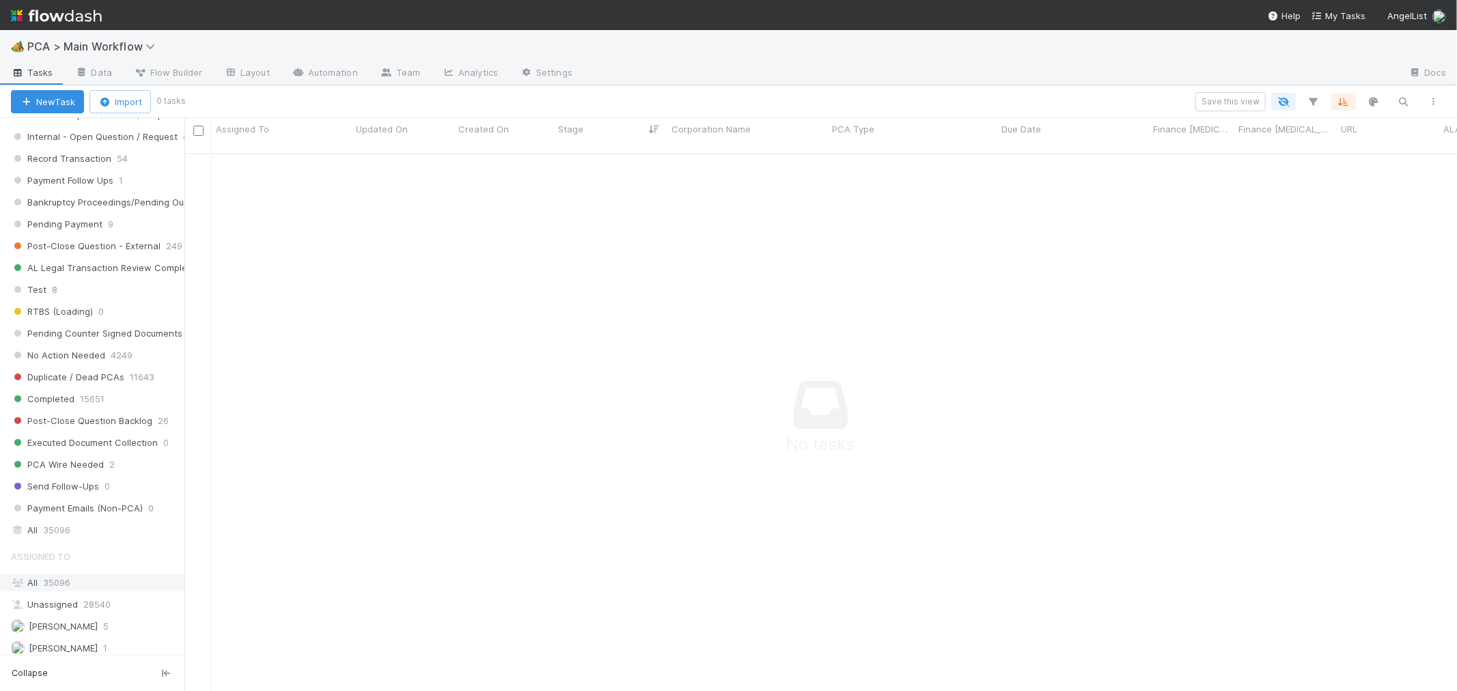
click at [80, 588] on div "All 35096" at bounding box center [96, 583] width 170 height 17
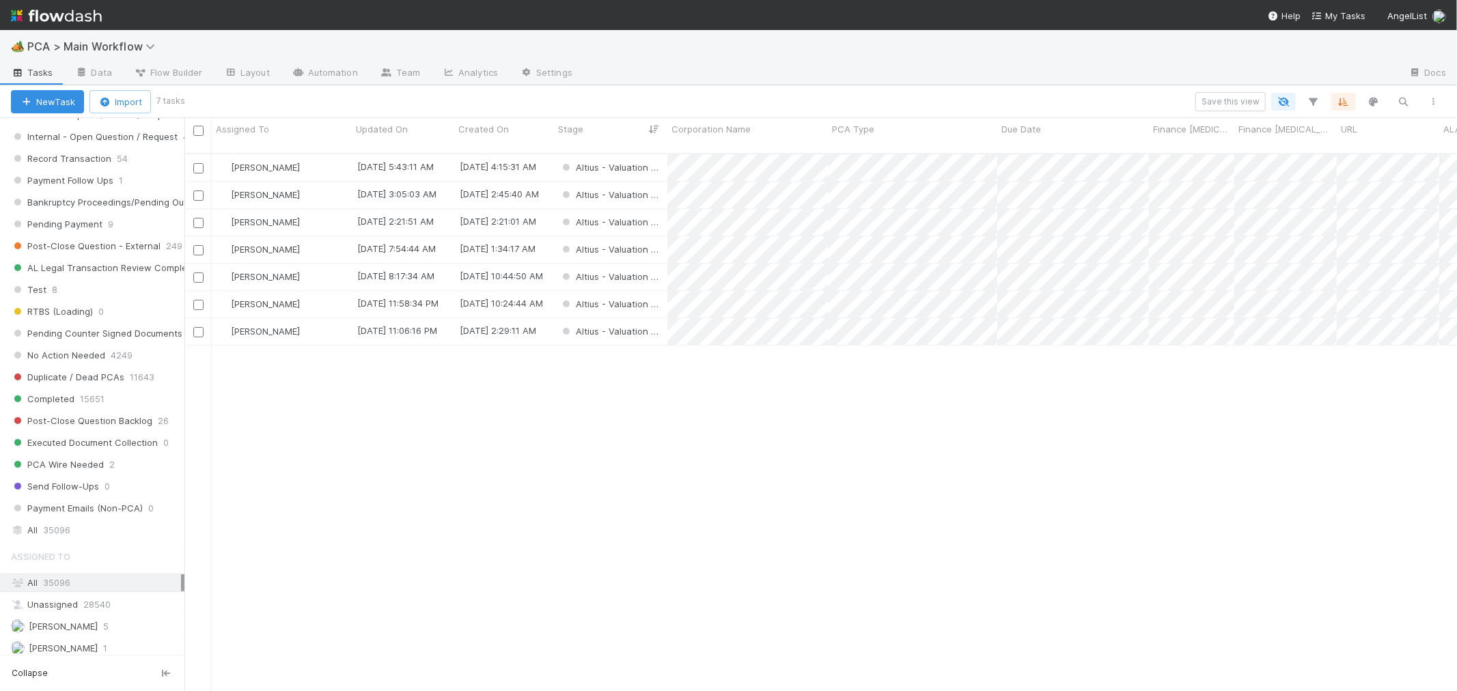
scroll to position [538, 1261]
click at [500, 128] on span "Created On" at bounding box center [483, 129] width 51 height 14
click at [512, 155] on div "Sort Oldest → Newest" at bounding box center [537, 155] width 156 height 20
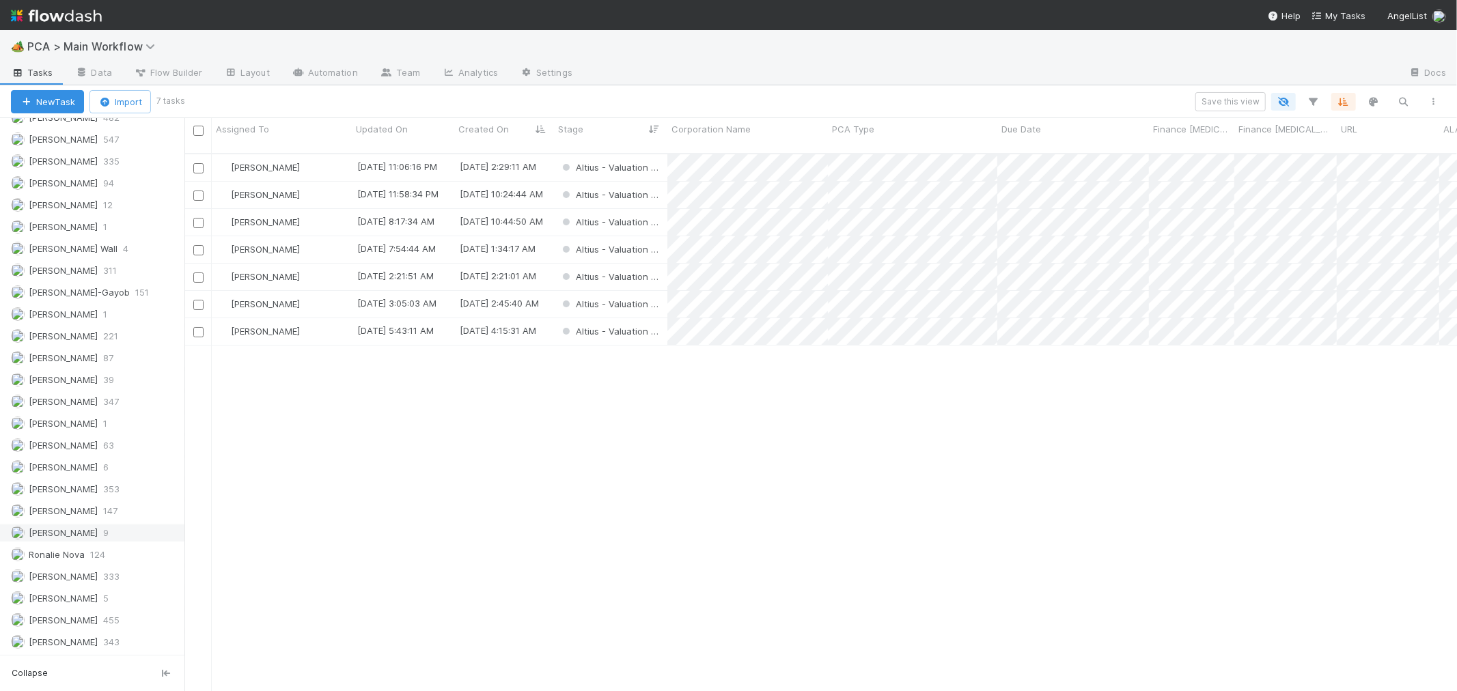
scroll to position [1914, 0]
click at [102, 440] on div "[PERSON_NAME] 63" at bounding box center [96, 445] width 170 height 17
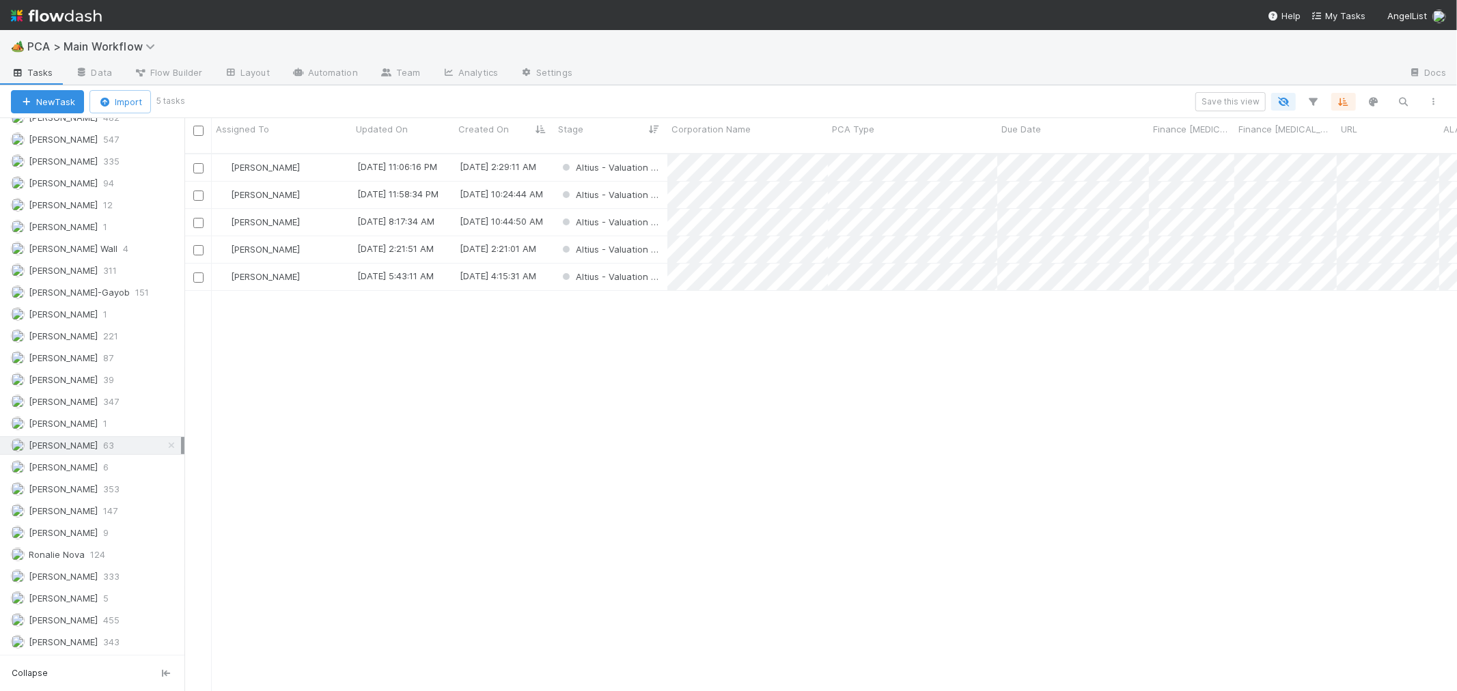
scroll to position [538, 1261]
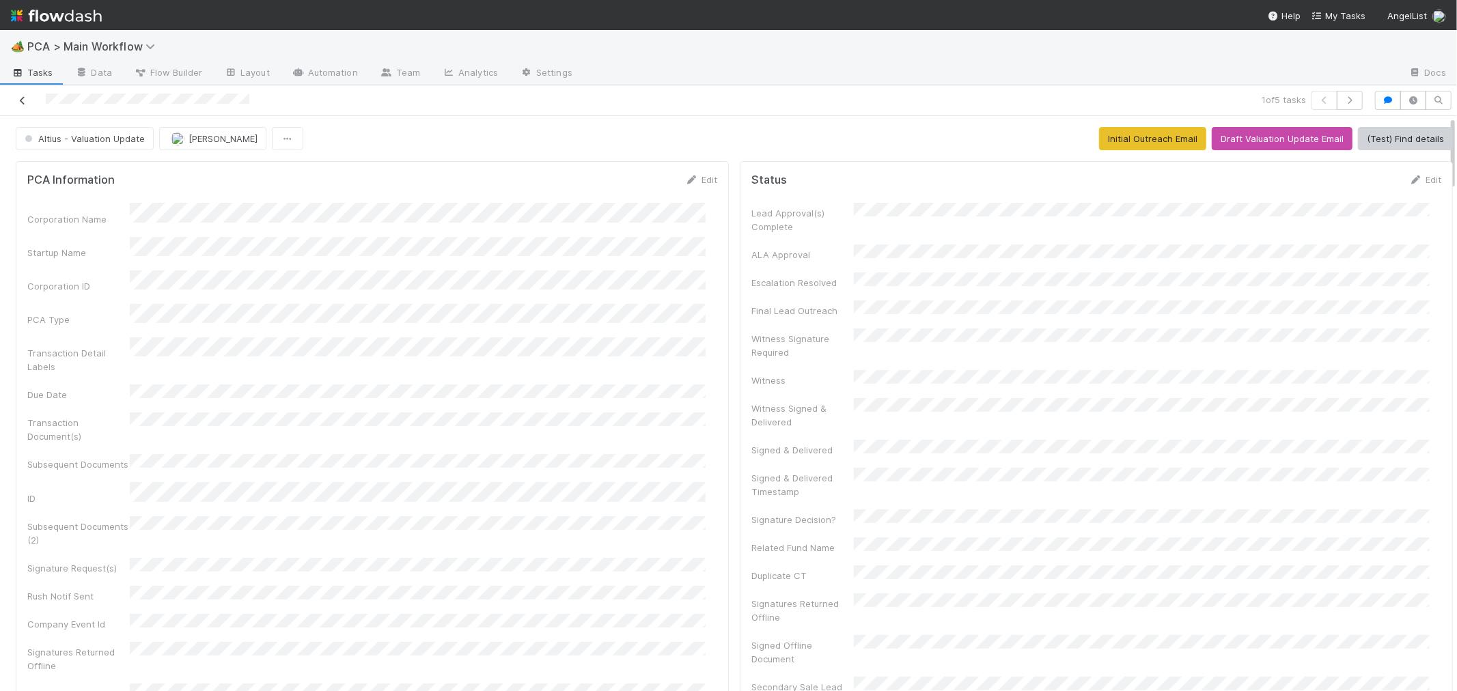
click at [24, 100] on icon at bounding box center [23, 100] width 14 height 9
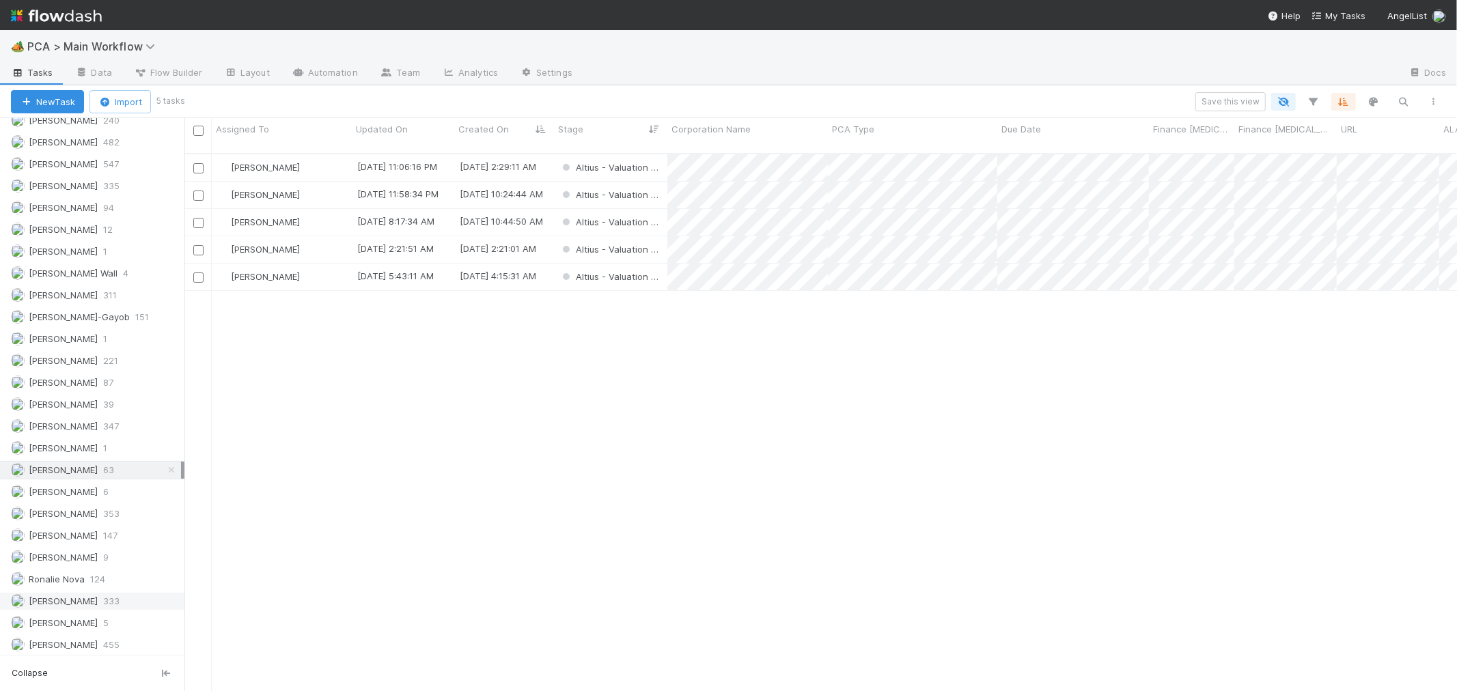
scroll to position [1914, 0]
click at [83, 576] on span "[PERSON_NAME]" at bounding box center [63, 576] width 69 height 11
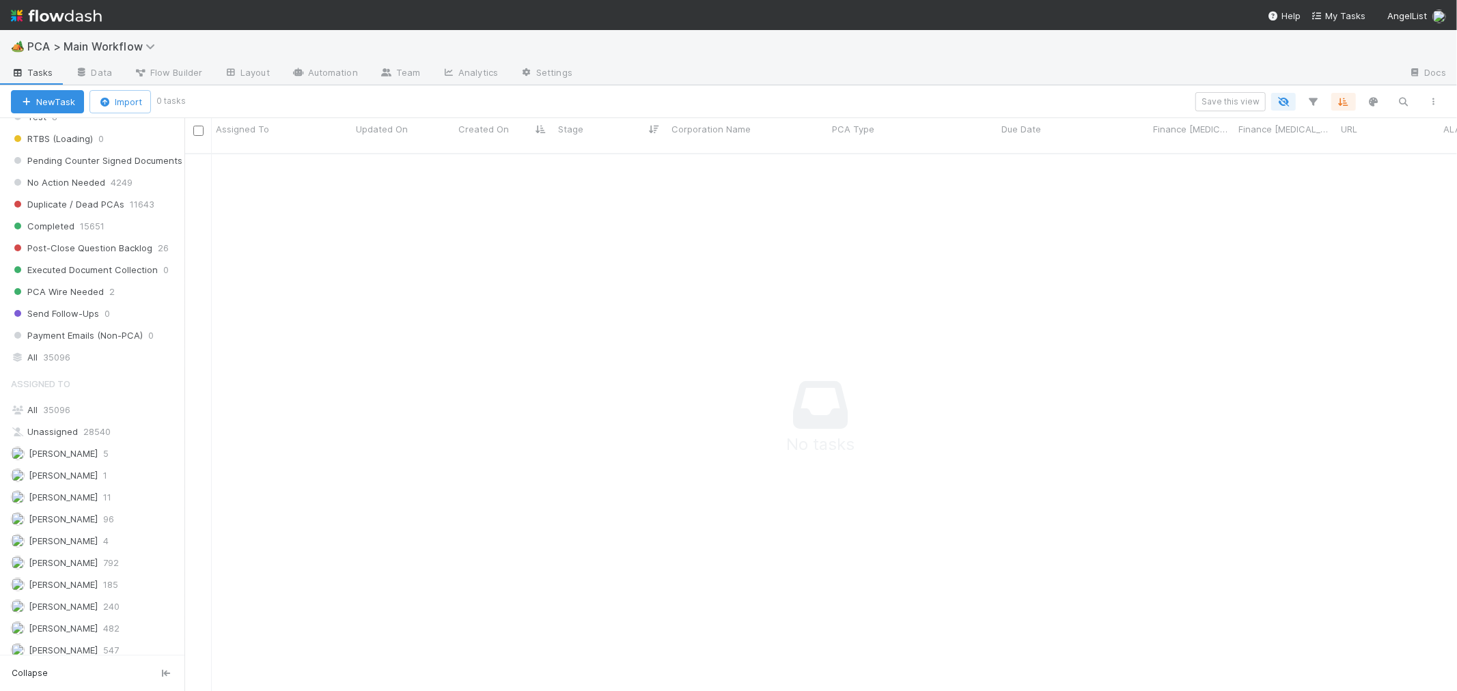
scroll to position [1079, 0]
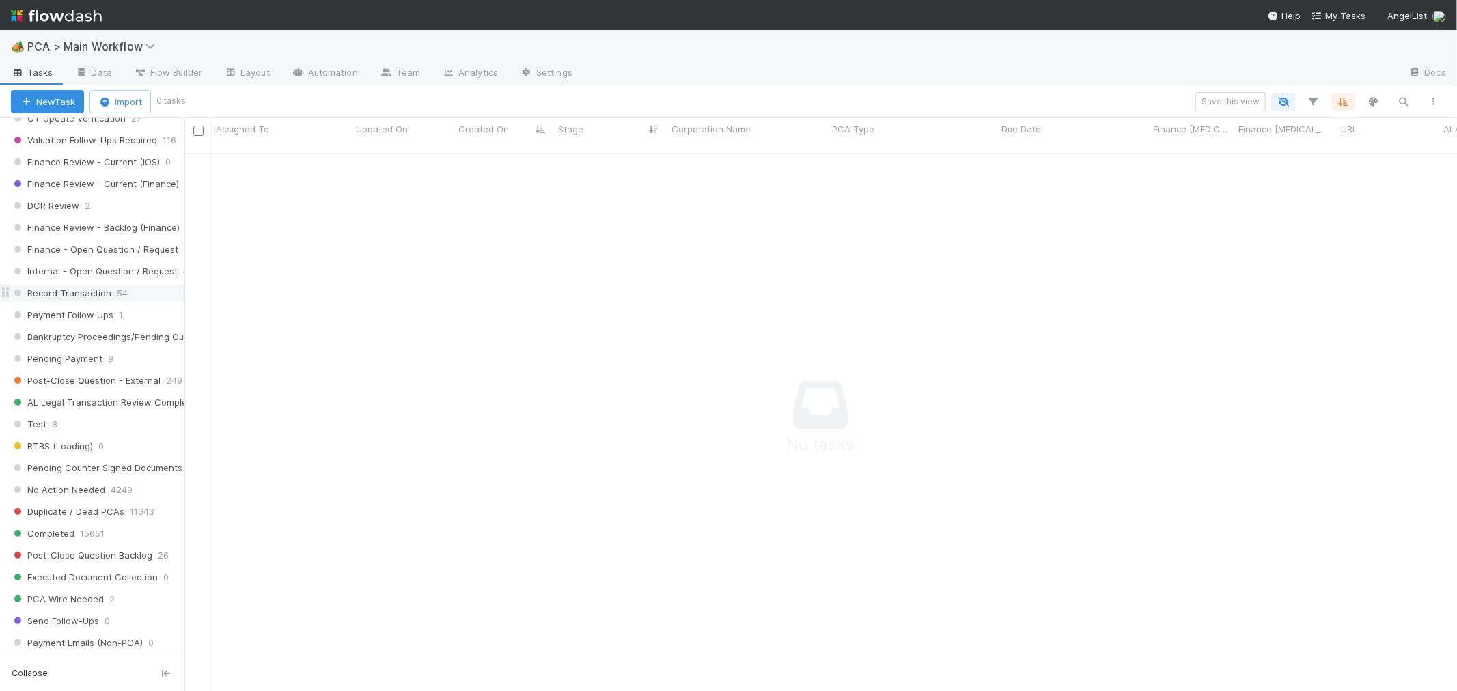
click at [85, 302] on span "Record Transaction" at bounding box center [61, 293] width 100 height 17
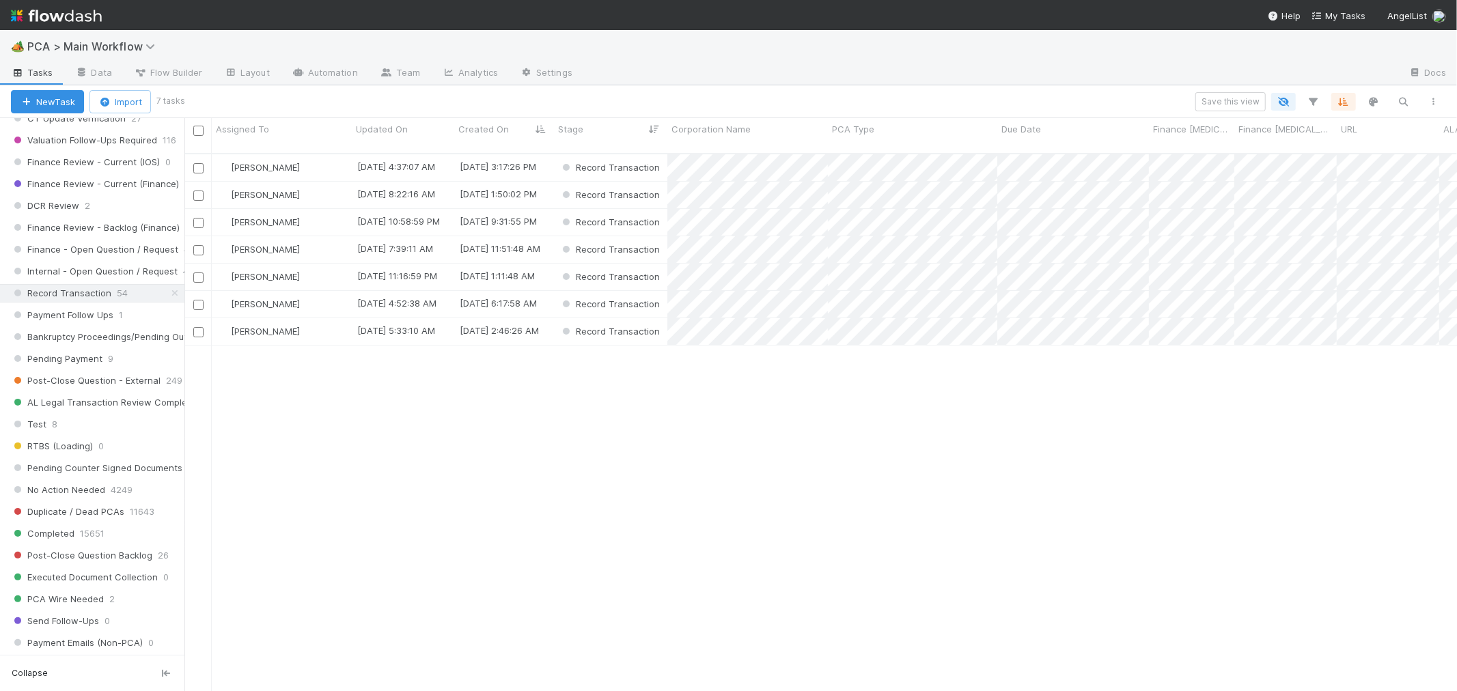
scroll to position [538, 1261]
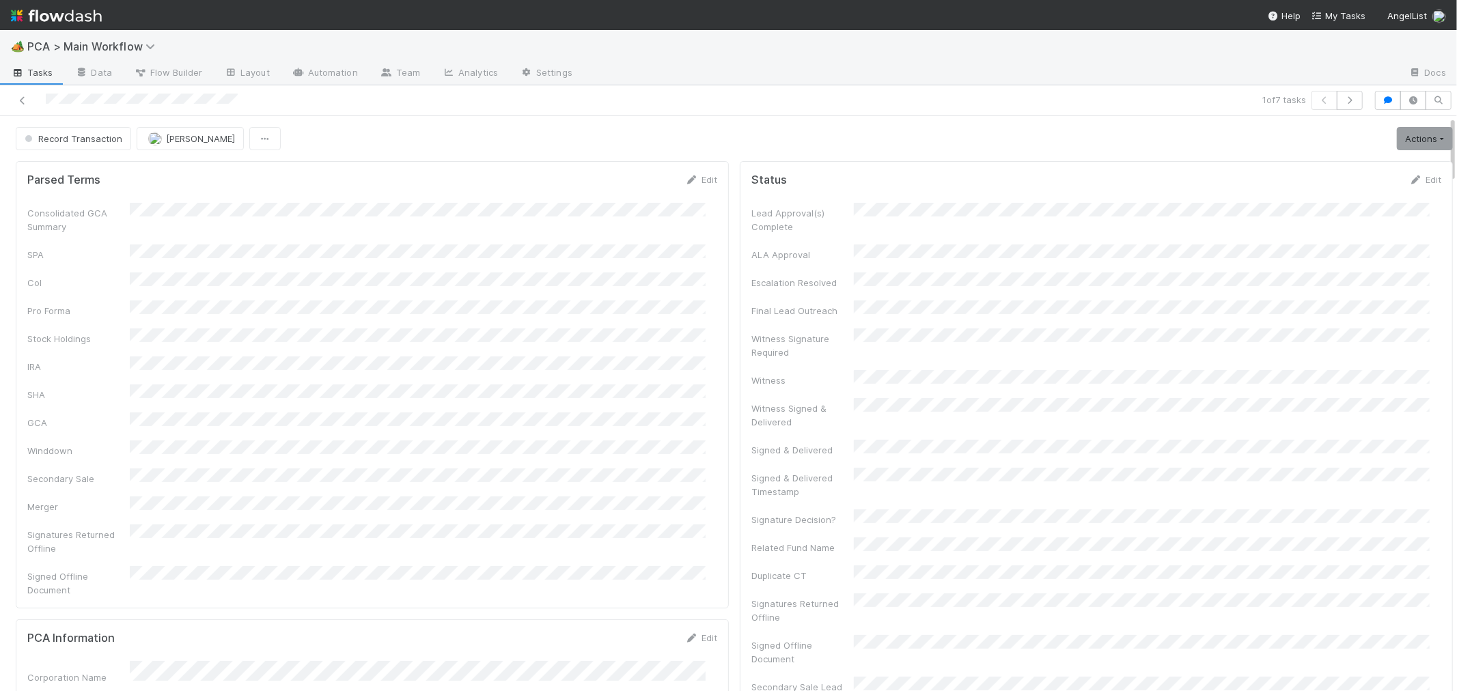
click at [670, 430] on div "Consolidated GCA Summary SPA CoI Pro Forma Stock Holdings IRA SHA GCA Winddown …" at bounding box center [372, 400] width 690 height 394
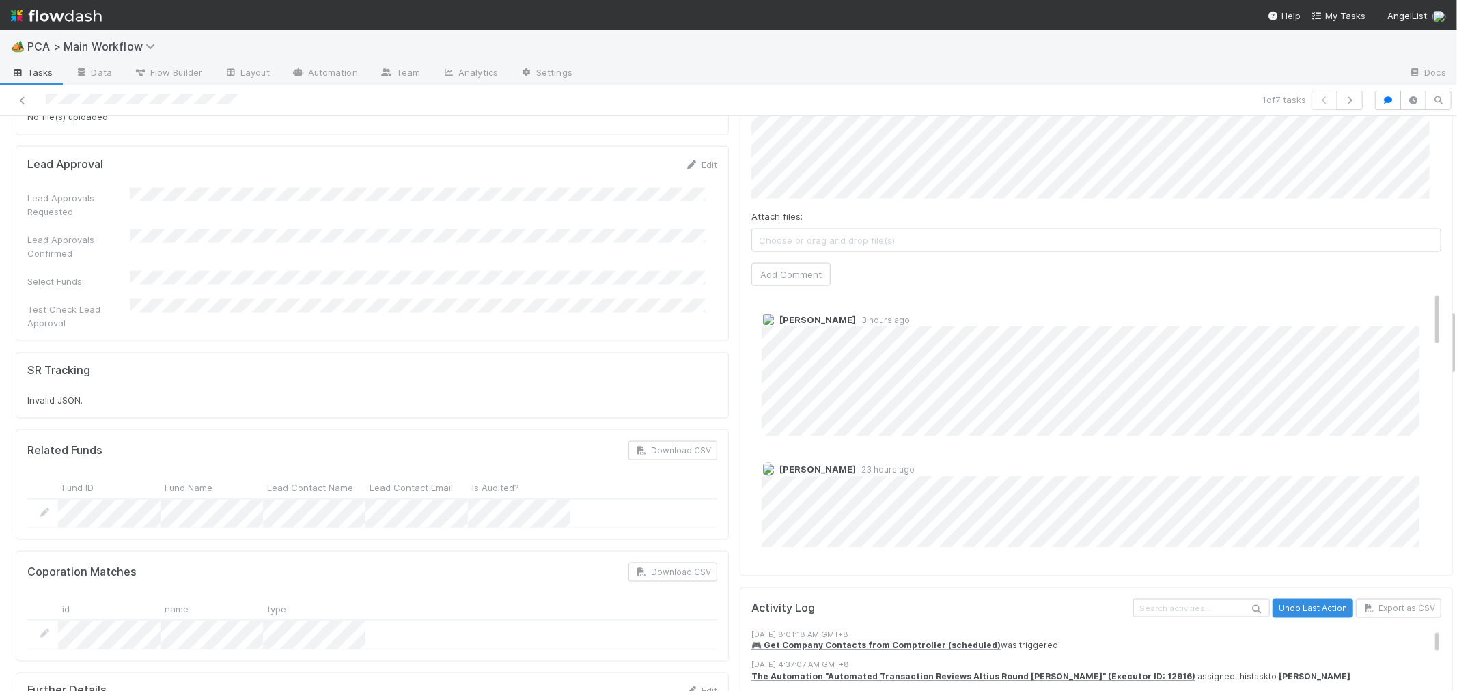
scroll to position [1670, 0]
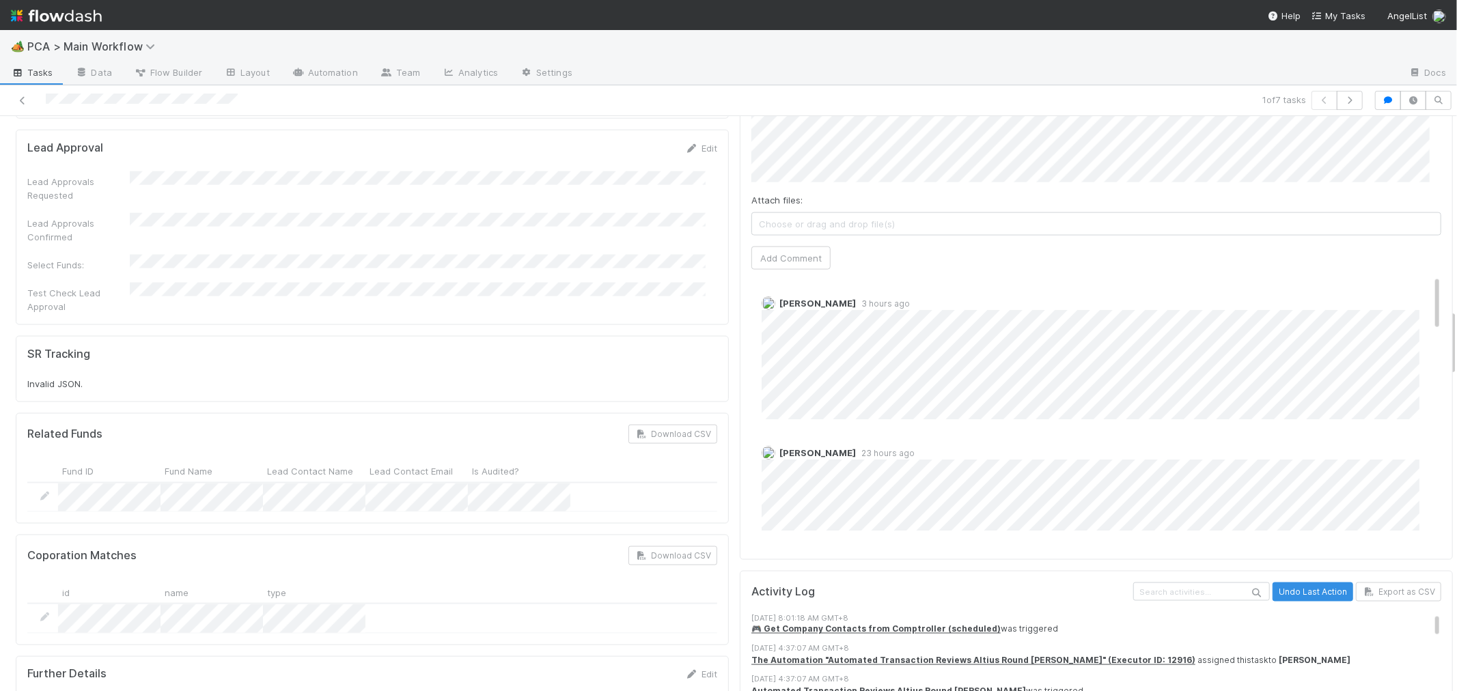
click at [31, 107] on div at bounding box center [347, 100] width 684 height 19
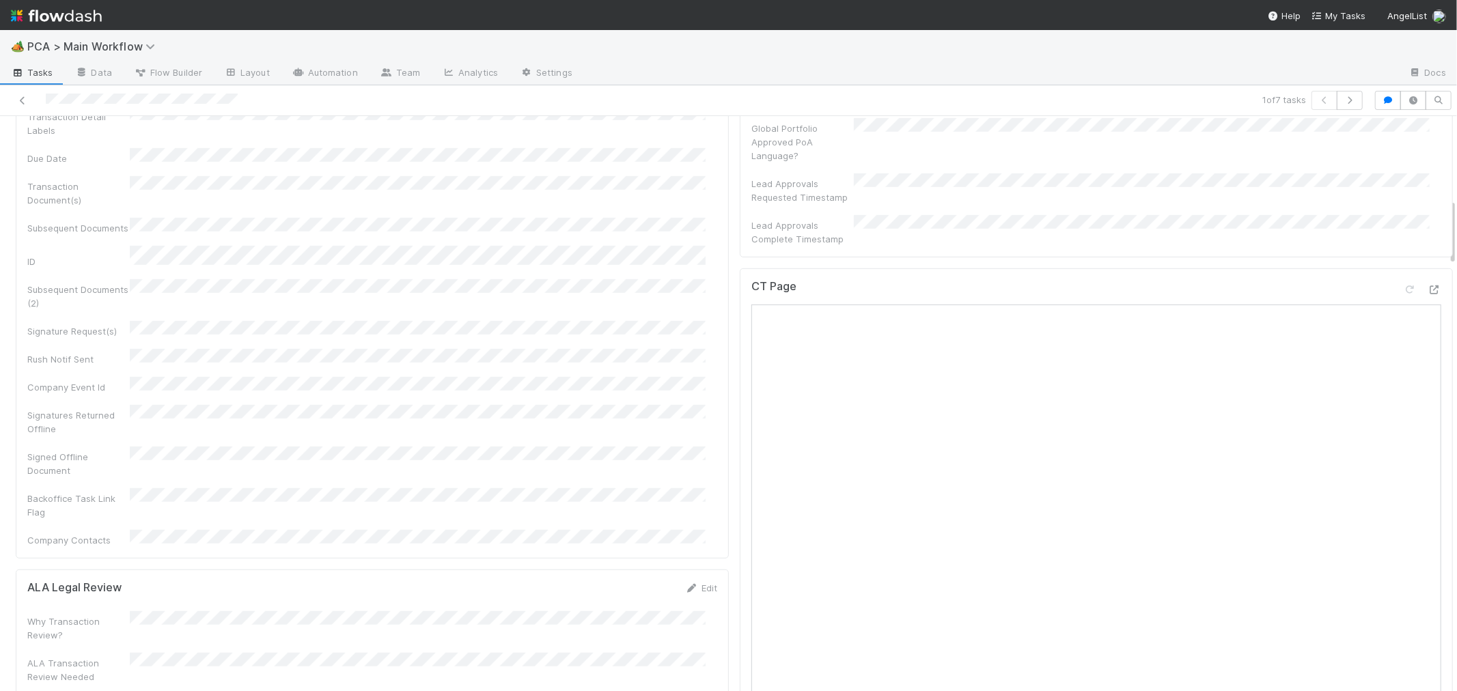
scroll to position [683, 0]
click at [1428, 286] on icon at bounding box center [1435, 290] width 14 height 9
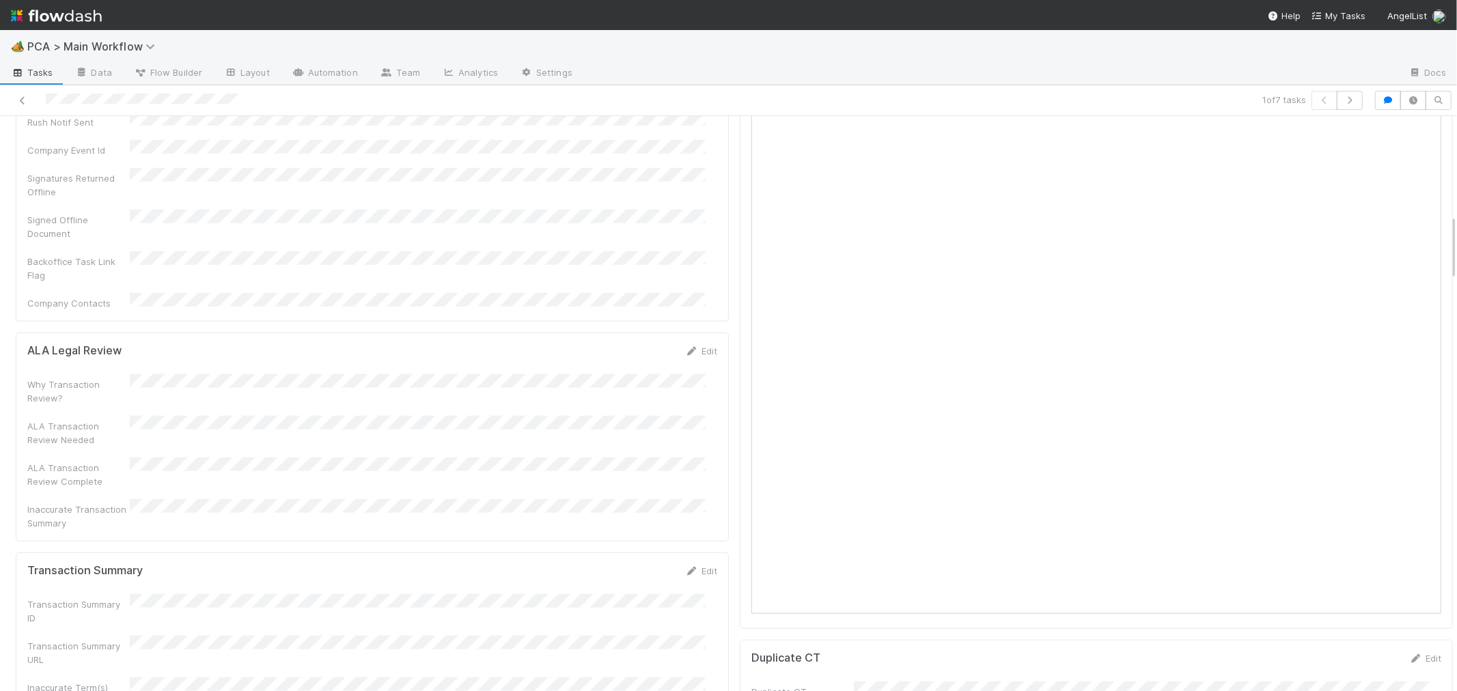
scroll to position [1062, 0]
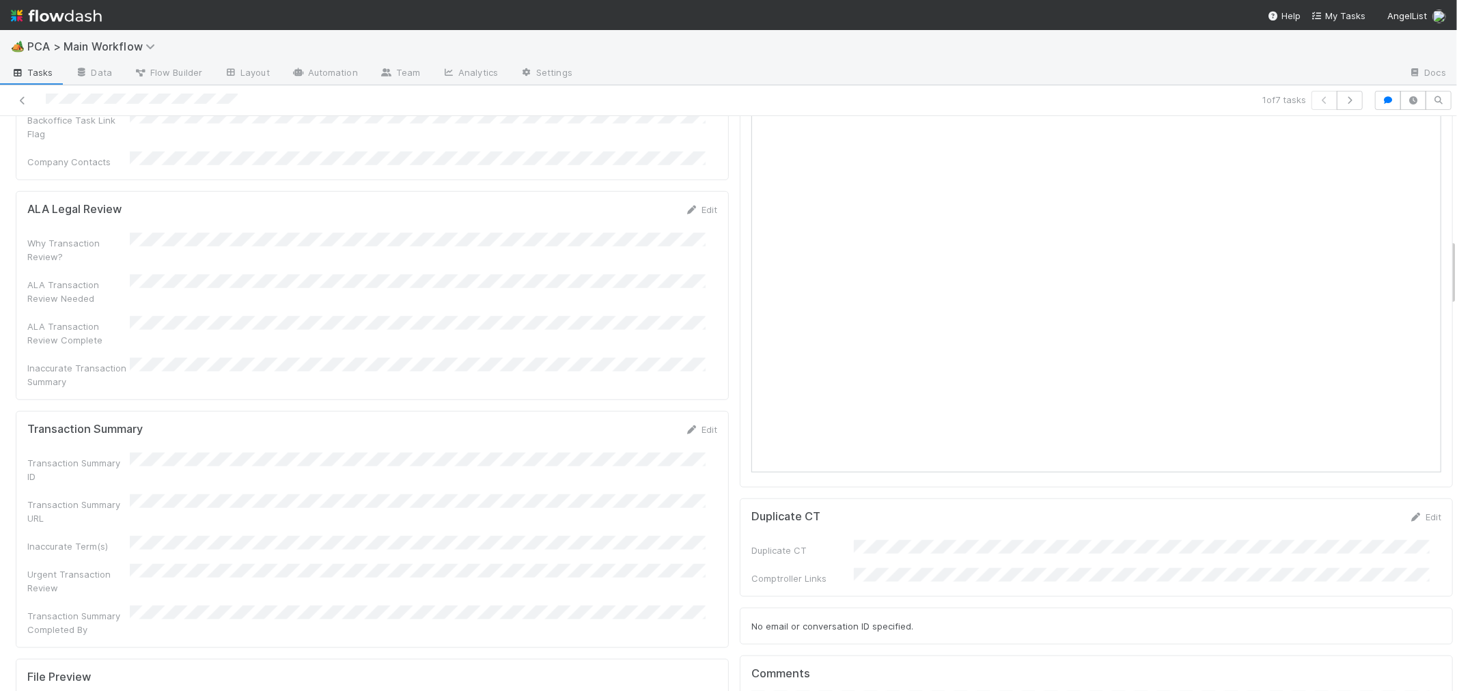
drag, startPoint x: 693, startPoint y: 313, endPoint x: 547, endPoint y: 344, distance: 149.4
click at [693, 424] on link "Edit" at bounding box center [701, 429] width 32 height 11
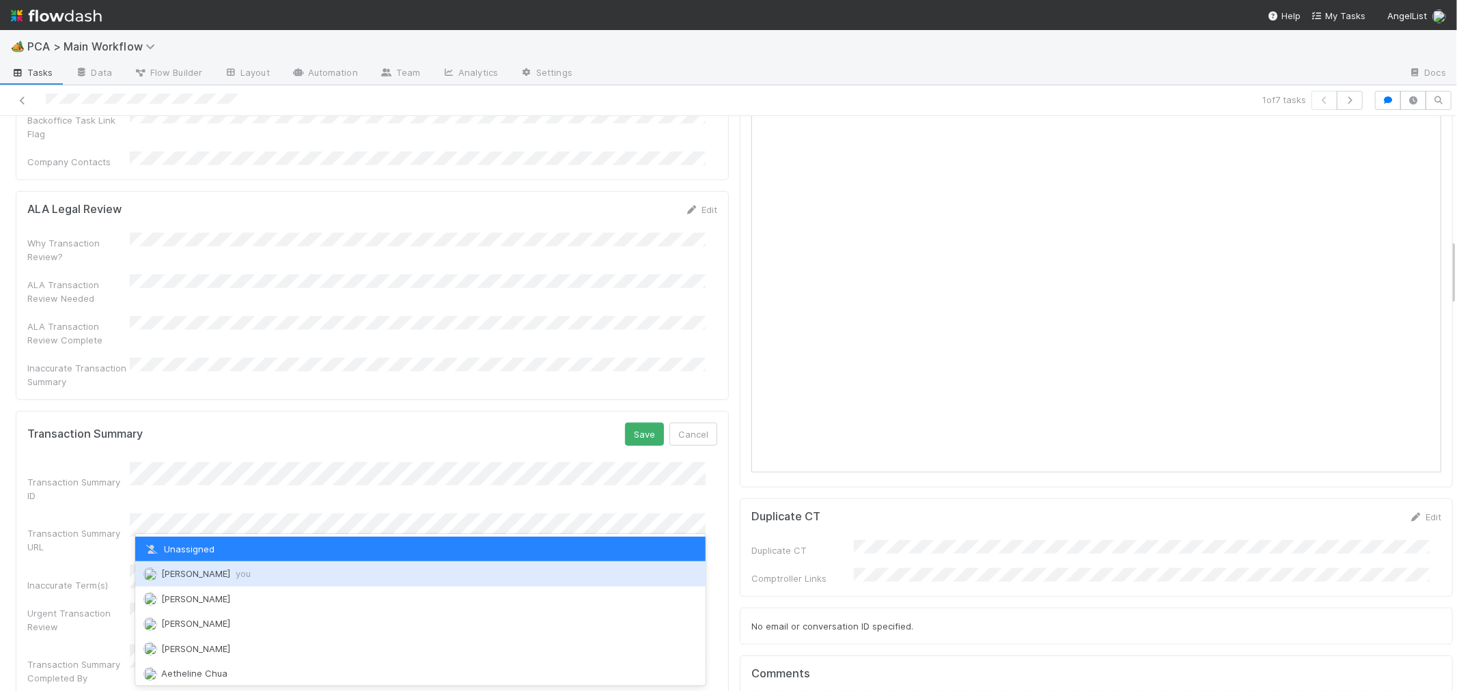
click at [206, 568] on span "[PERSON_NAME] you" at bounding box center [205, 573] width 89 height 11
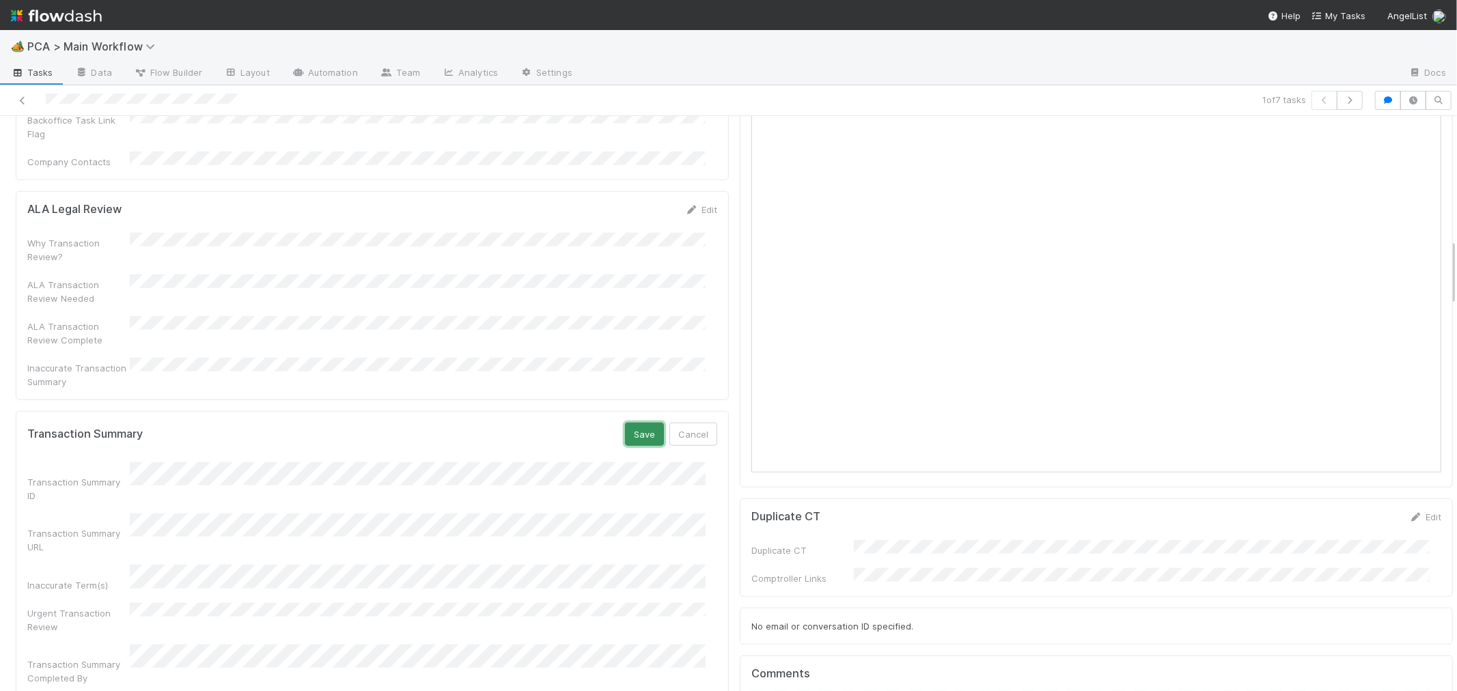
click at [629, 423] on button "Save" at bounding box center [644, 434] width 39 height 23
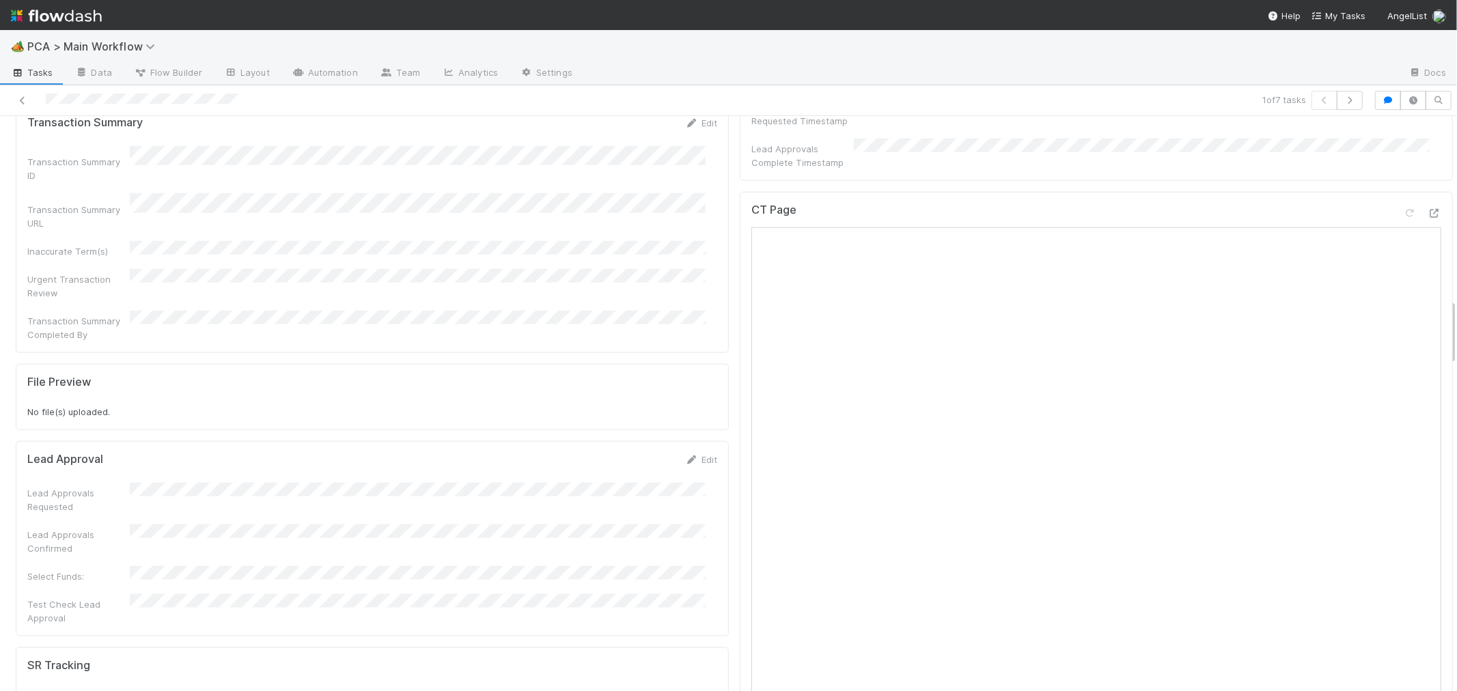
scroll to position [1366, 0]
click at [1403, 212] on icon at bounding box center [1410, 216] width 14 height 9
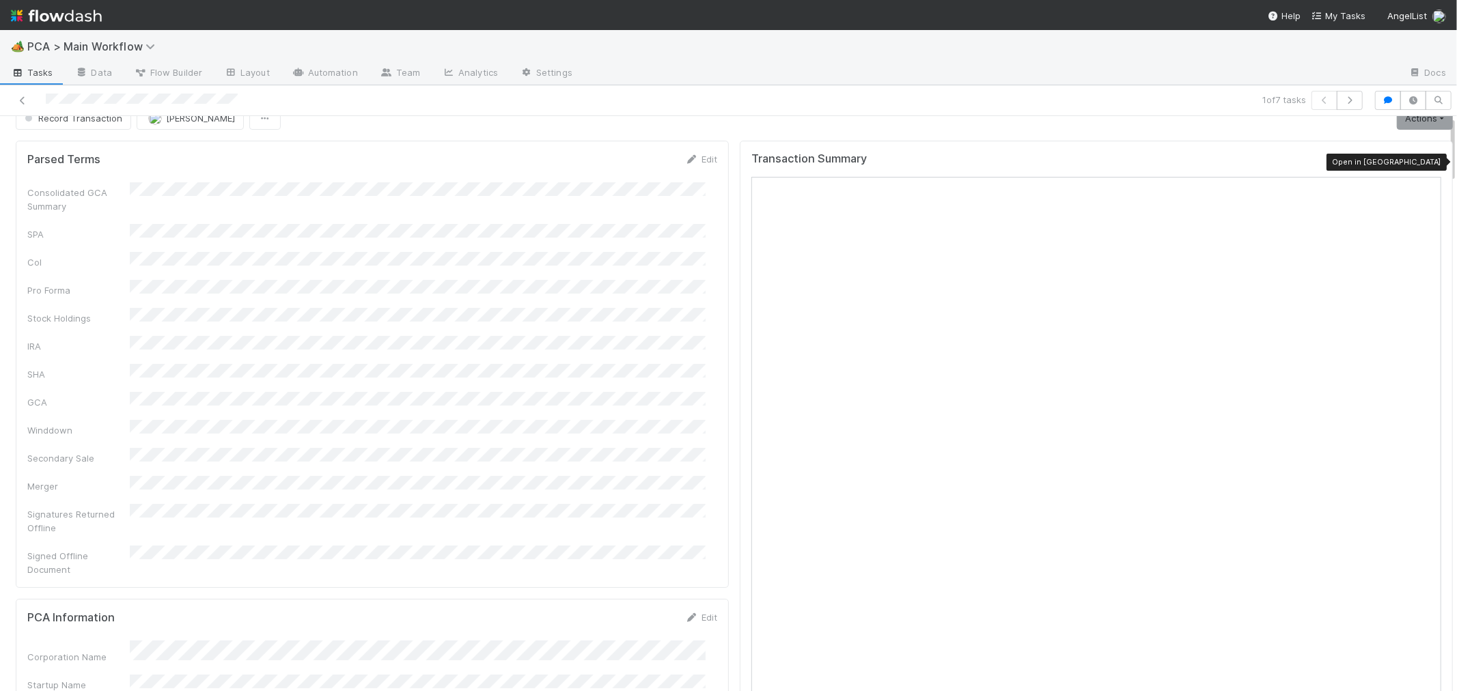
scroll to position [0, 0]
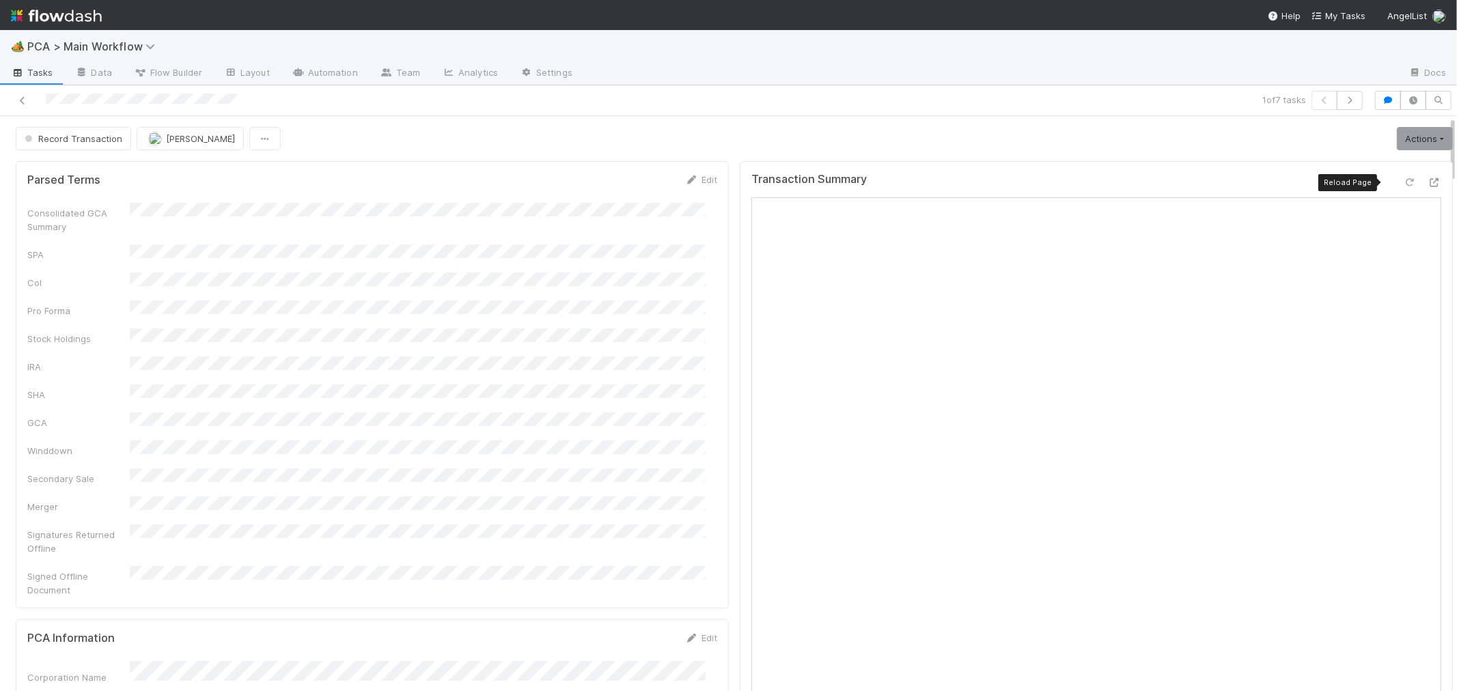
click at [1403, 185] on icon at bounding box center [1410, 182] width 14 height 9
click at [104, 148] on button "Record Transaction" at bounding box center [73, 138] width 115 height 23
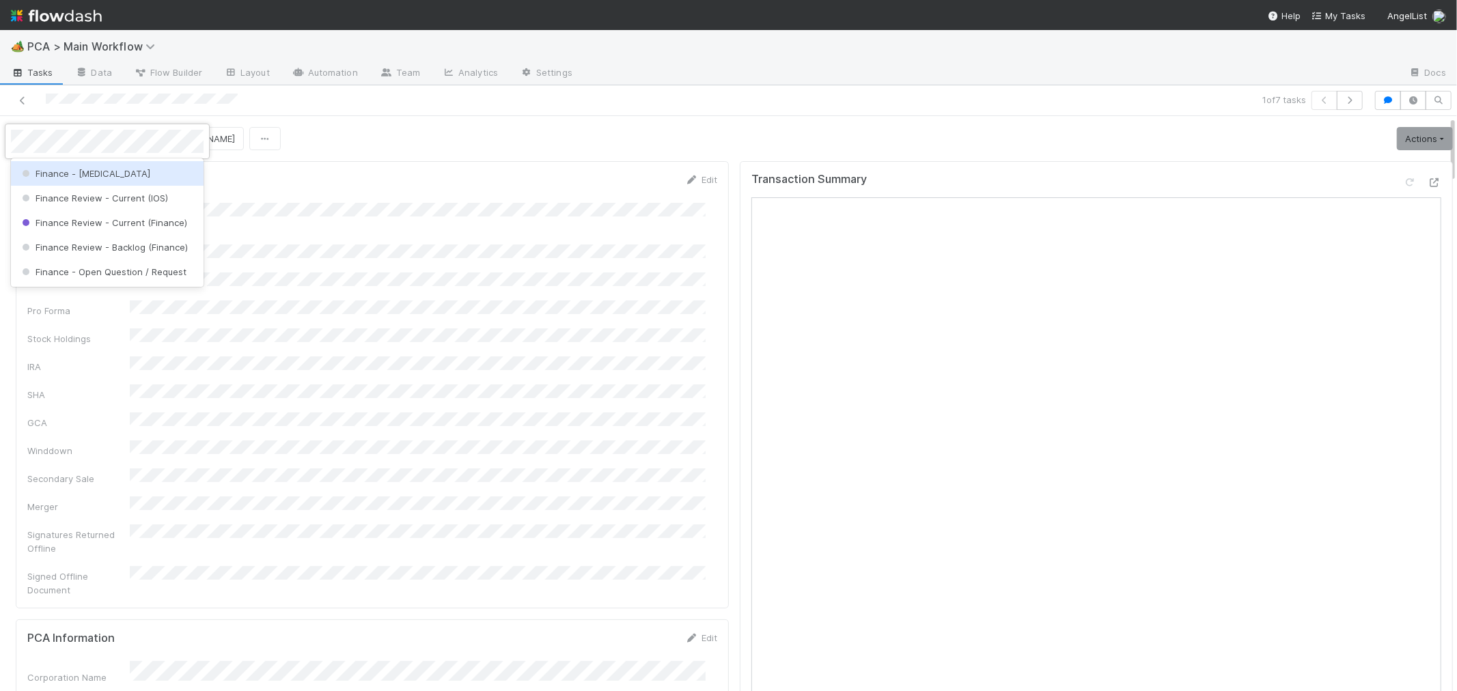
click at [92, 176] on span "Finance - [MEDICAL_DATA]" at bounding box center [84, 173] width 131 height 11
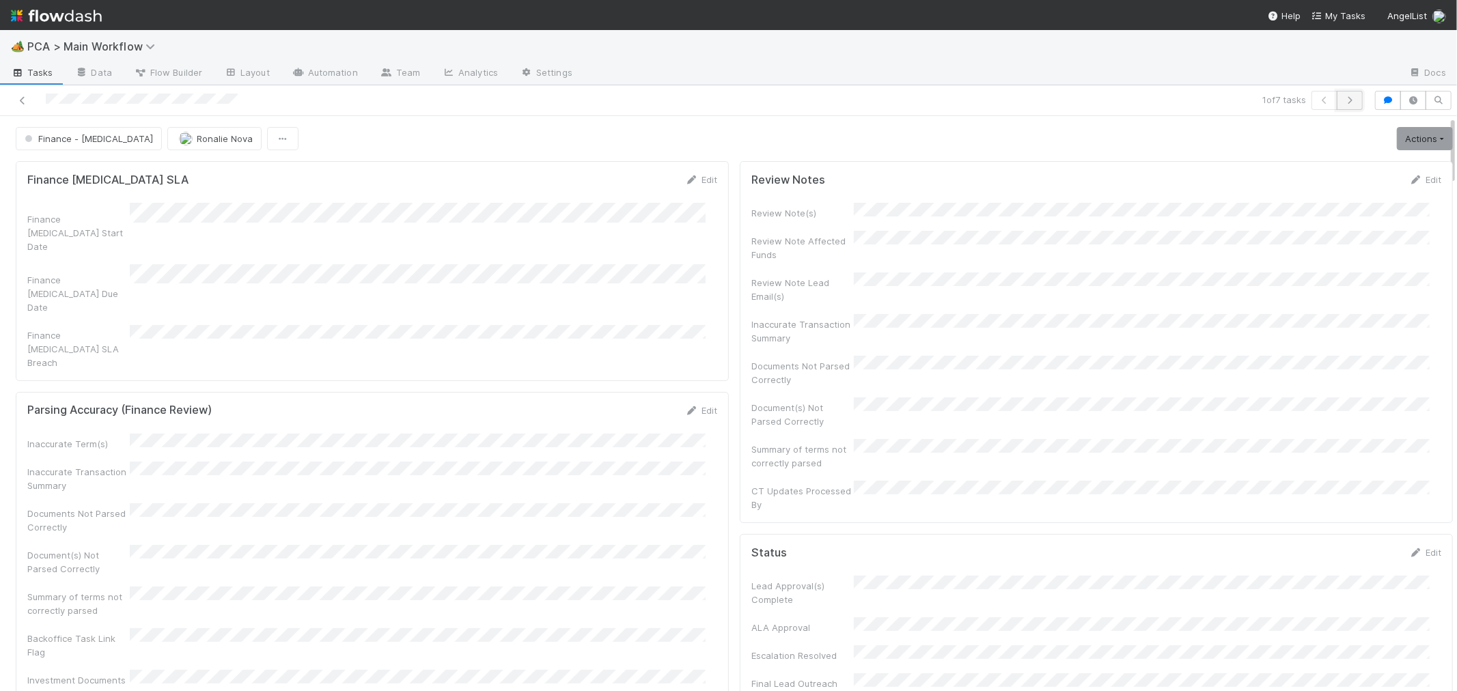
click at [1343, 102] on icon "button" at bounding box center [1350, 100] width 14 height 8
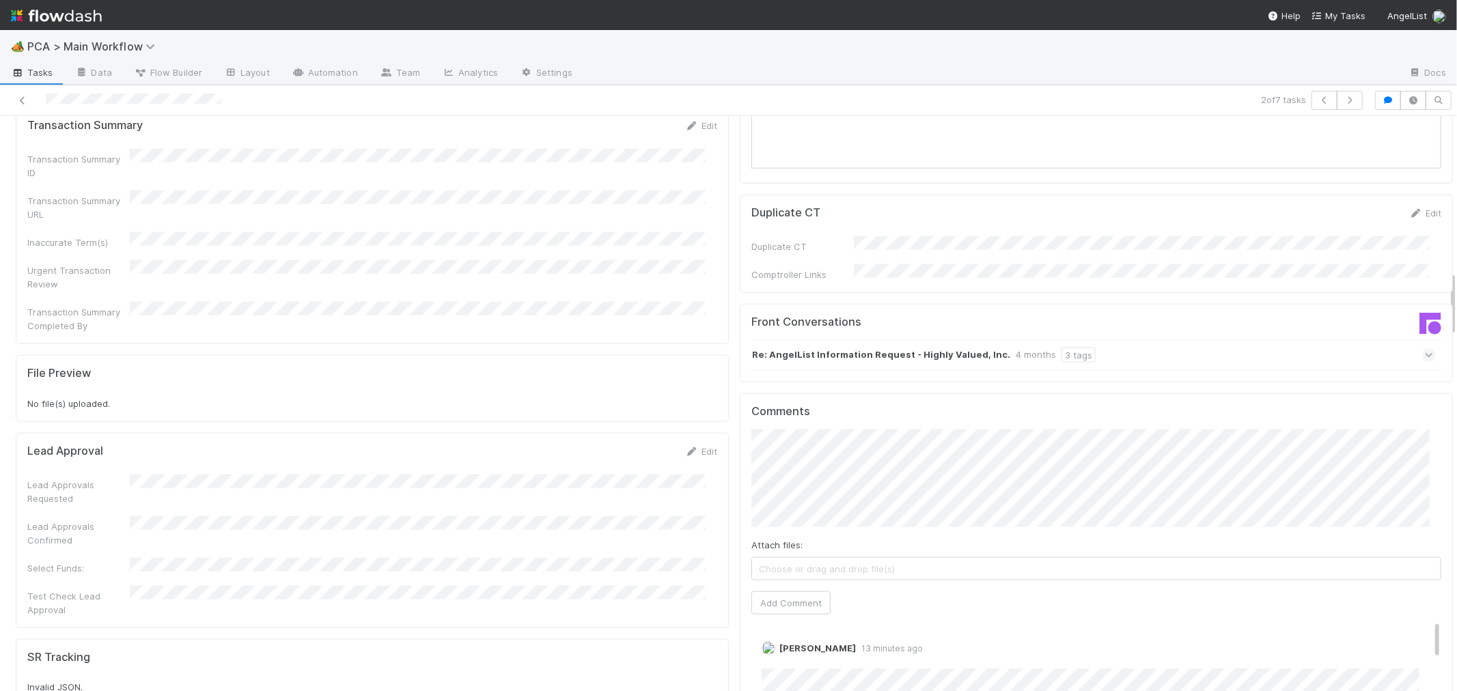
scroll to position [1670, 0]
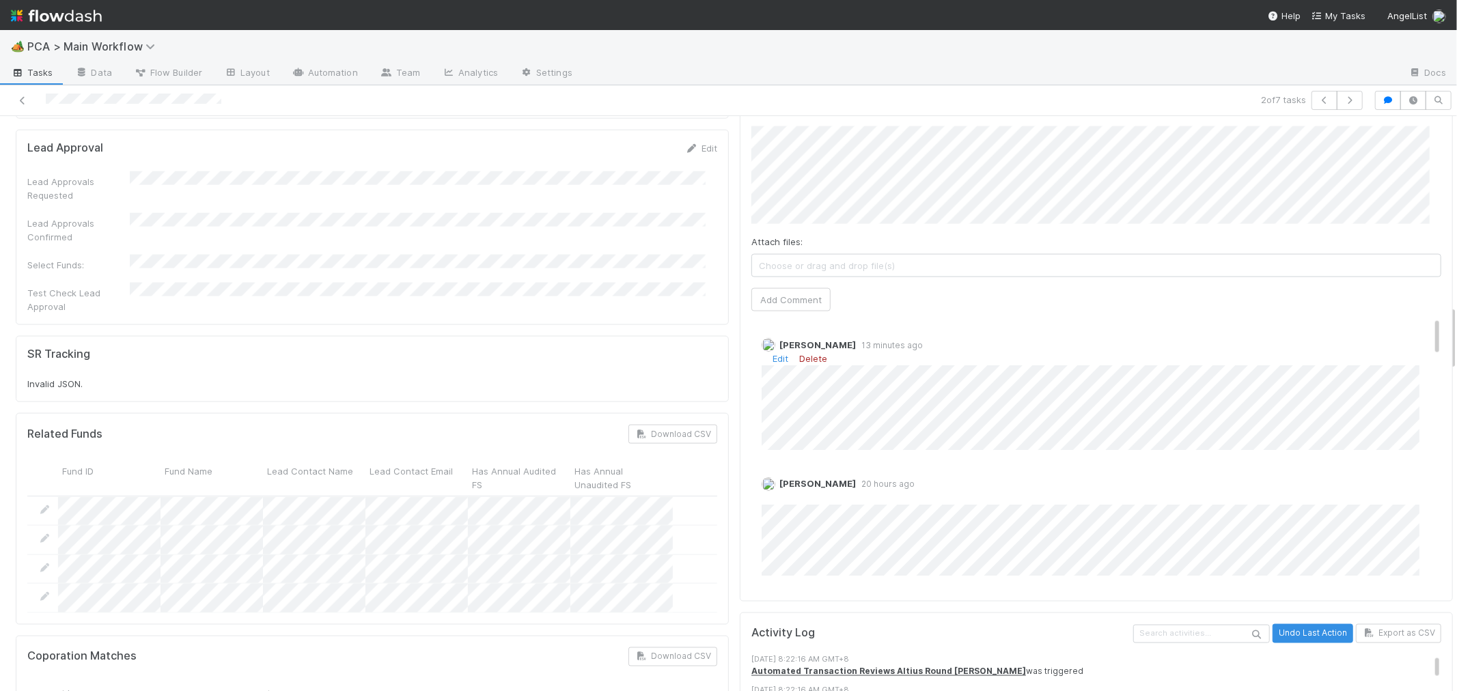
click at [810, 353] on link "Delete" at bounding box center [813, 358] width 28 height 11
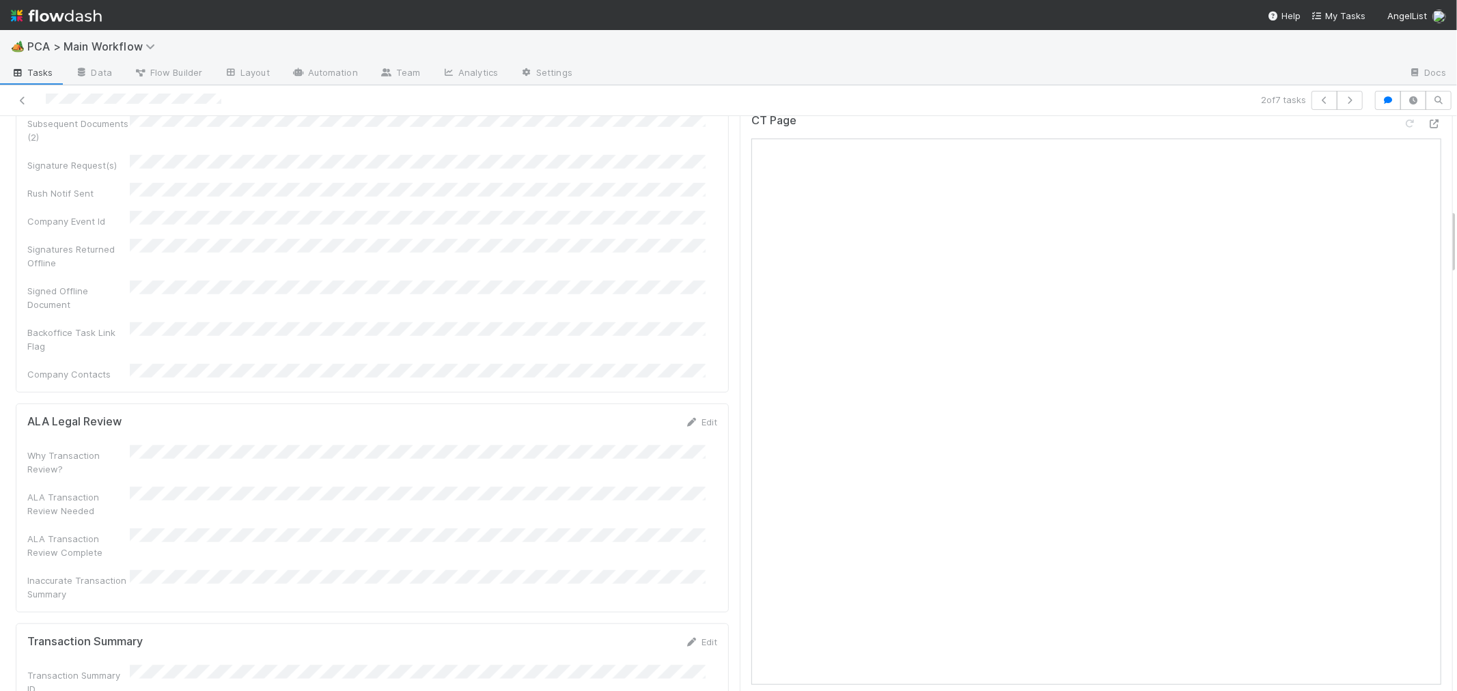
scroll to position [759, 0]
click at [1428, 210] on icon at bounding box center [1435, 214] width 14 height 9
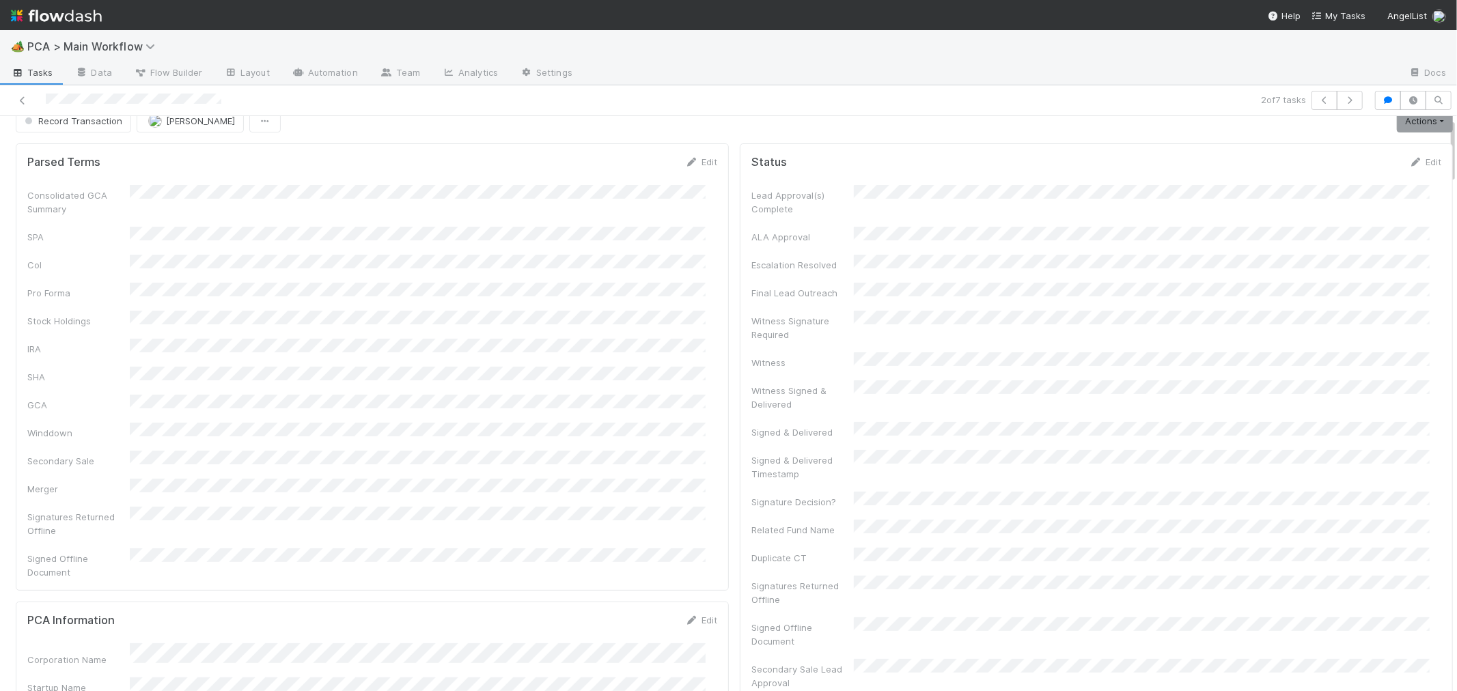
scroll to position [0, 0]
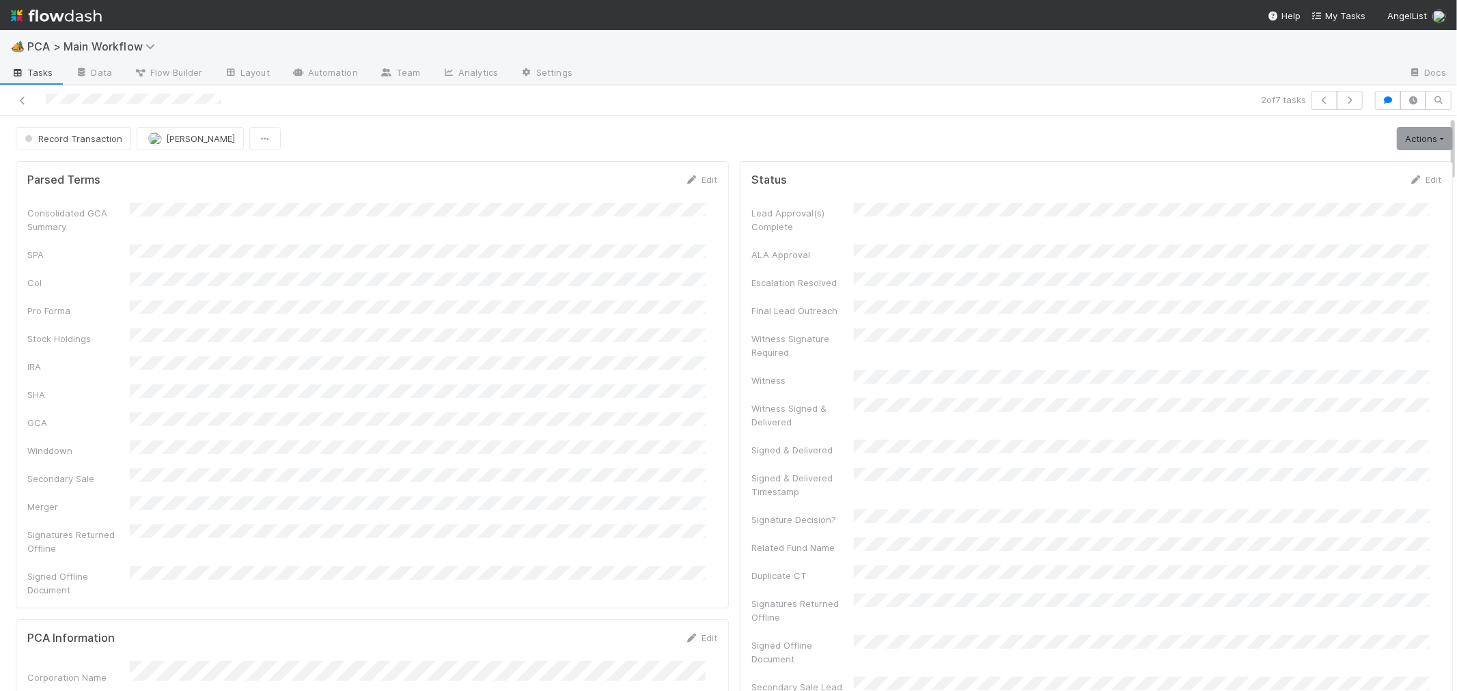
click at [590, 360] on div "Consolidated GCA Summary SPA CoI Pro Forma Stock Holdings IRA SHA GCA Winddown …" at bounding box center [372, 400] width 690 height 394
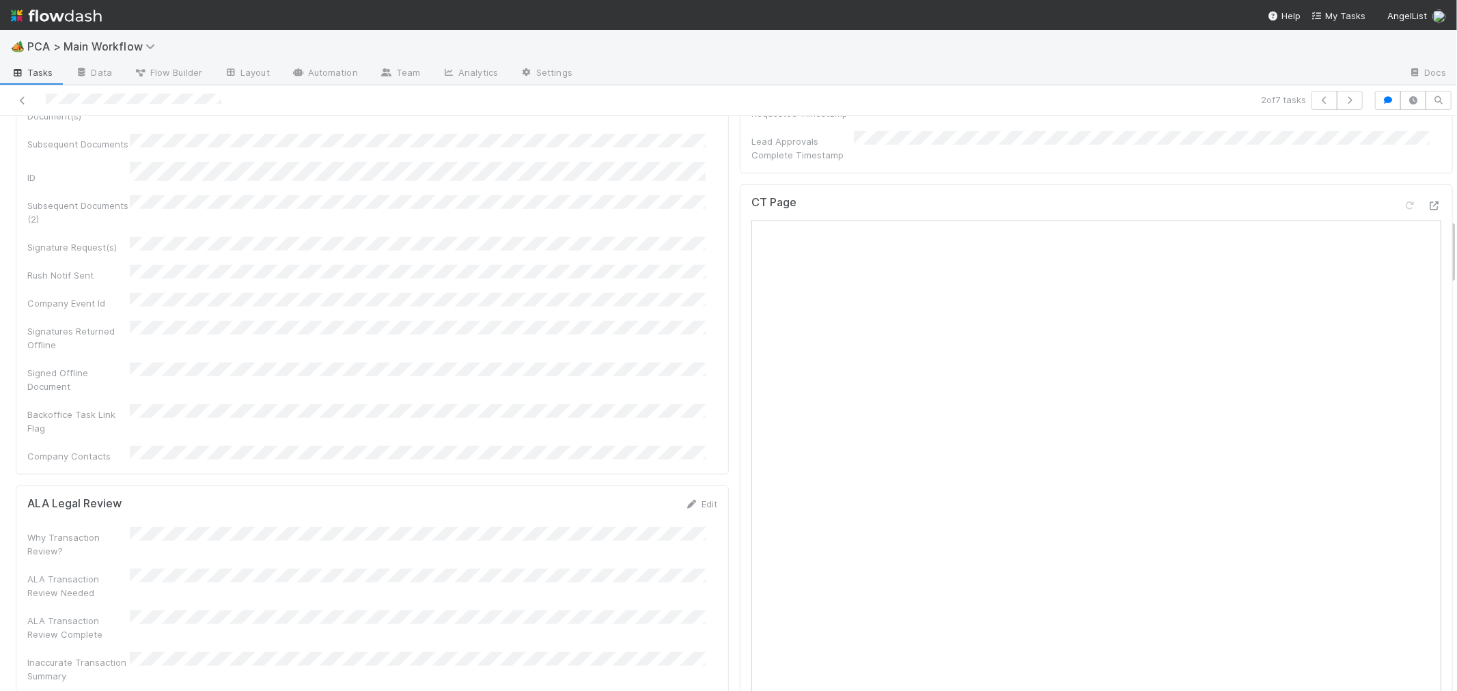
scroll to position [911, 0]
click at [693, 576] on link "Edit" at bounding box center [701, 581] width 32 height 11
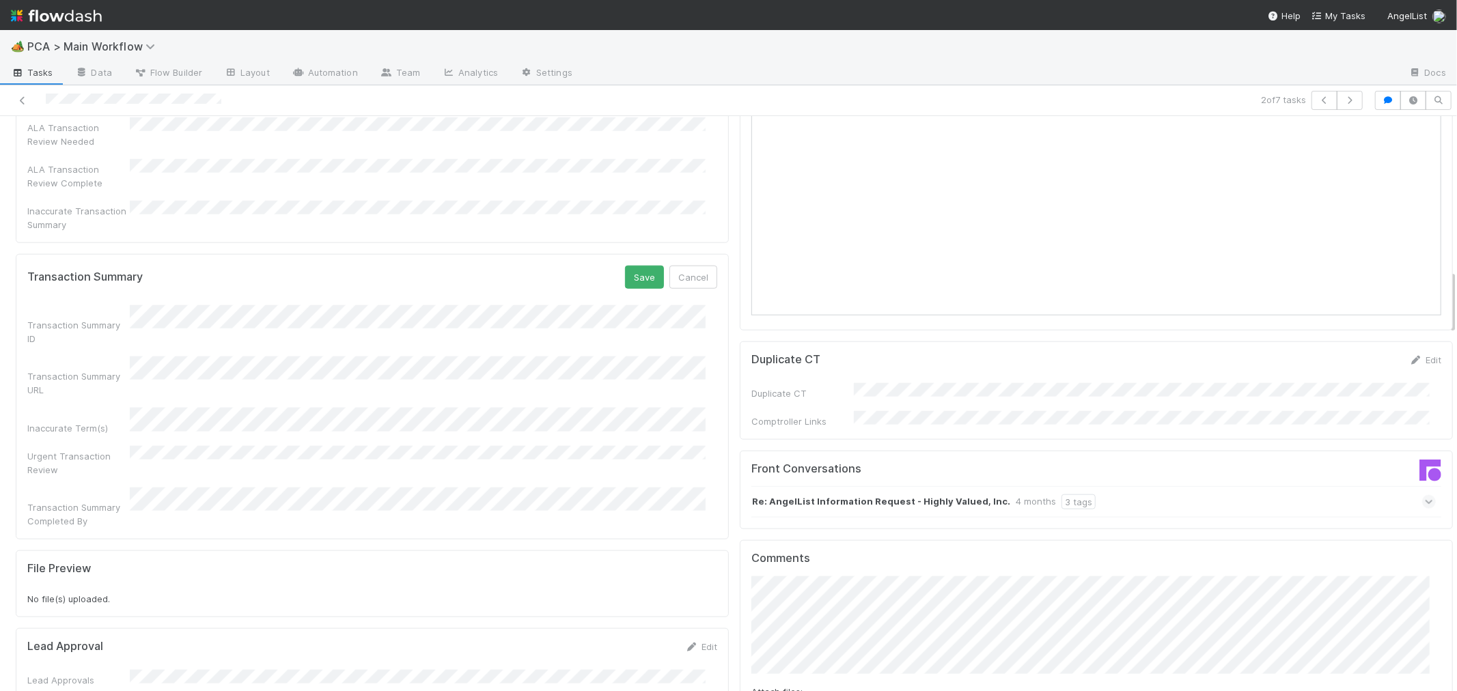
scroll to position [1366, 0]
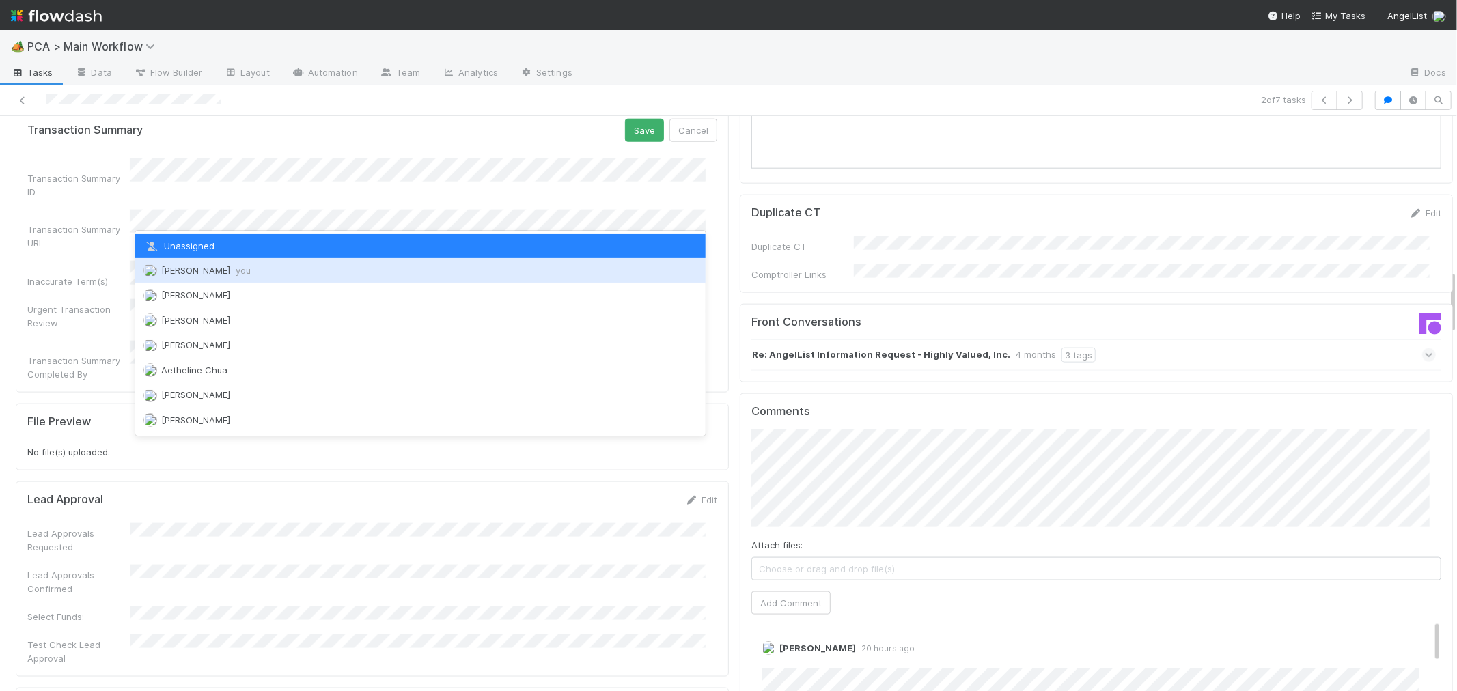
click at [201, 265] on span "Roselyn de Villa you" at bounding box center [205, 270] width 89 height 11
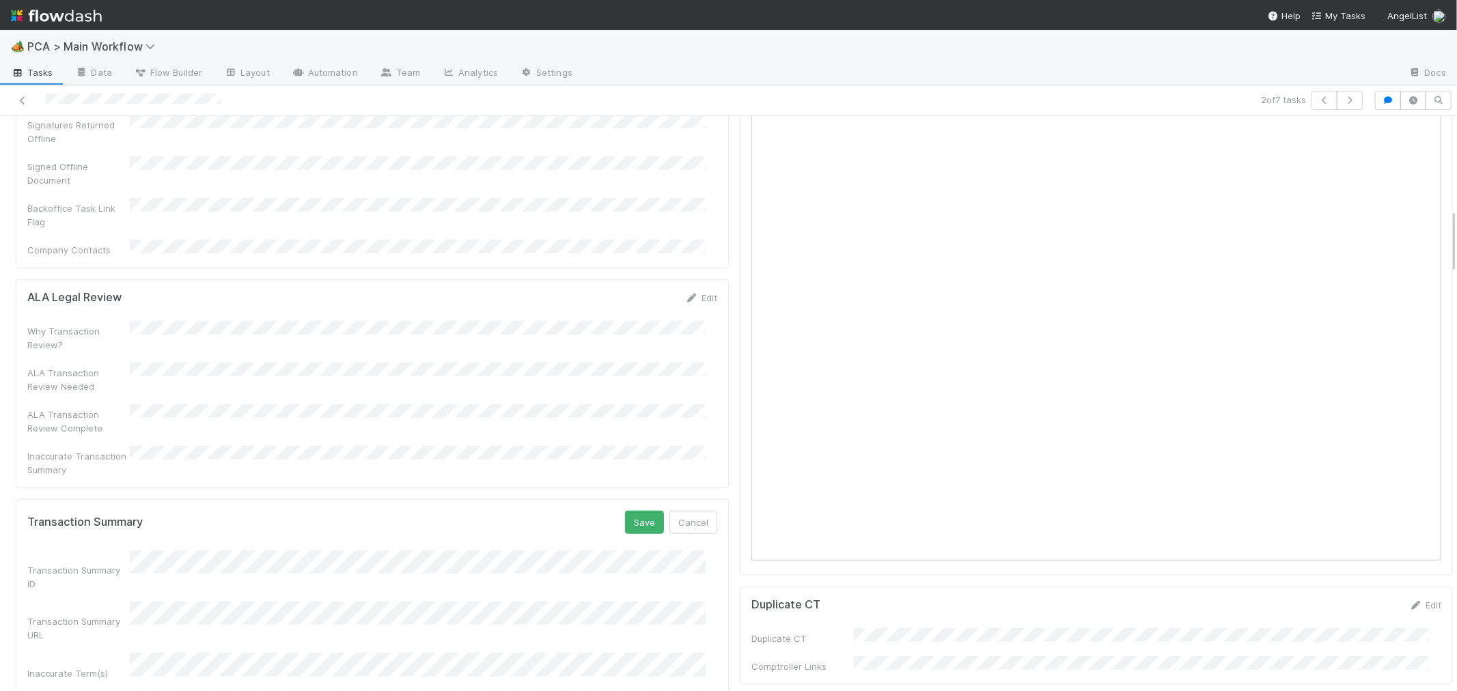
scroll to position [759, 0]
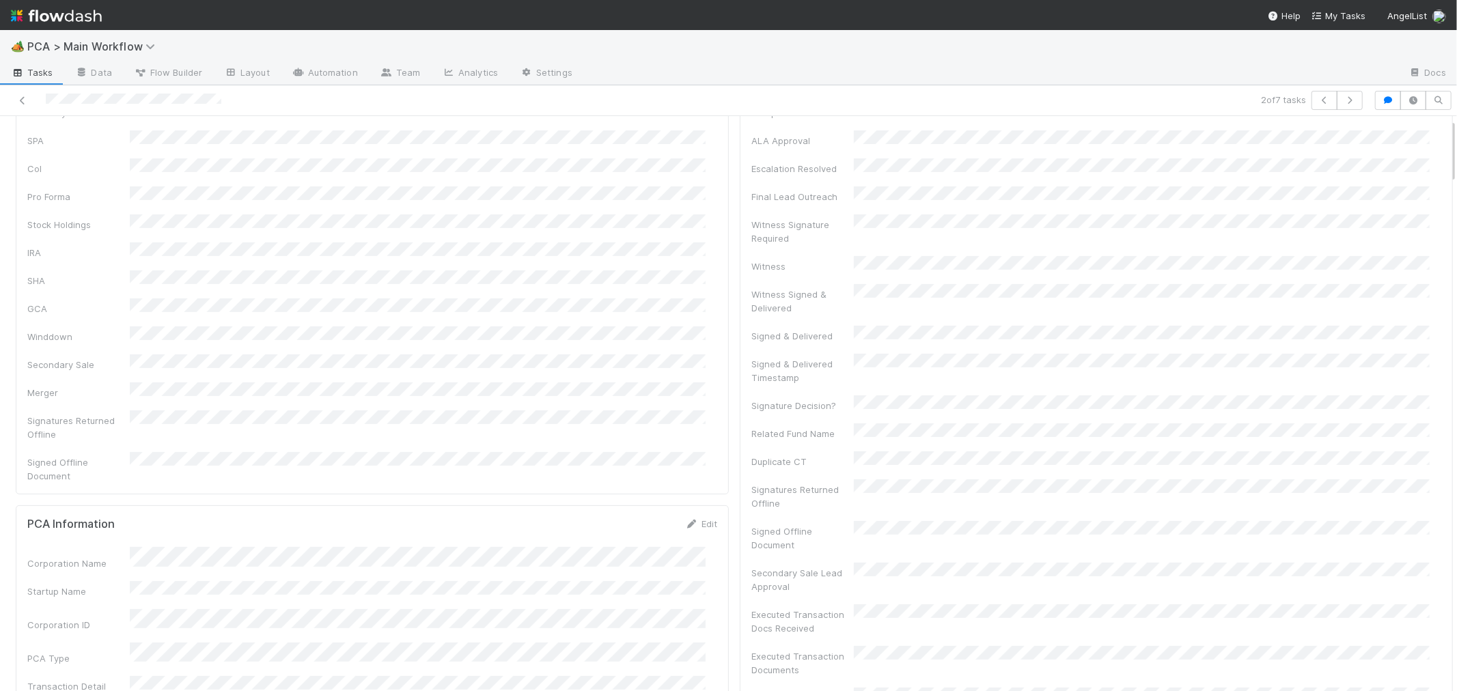
scroll to position [0, 0]
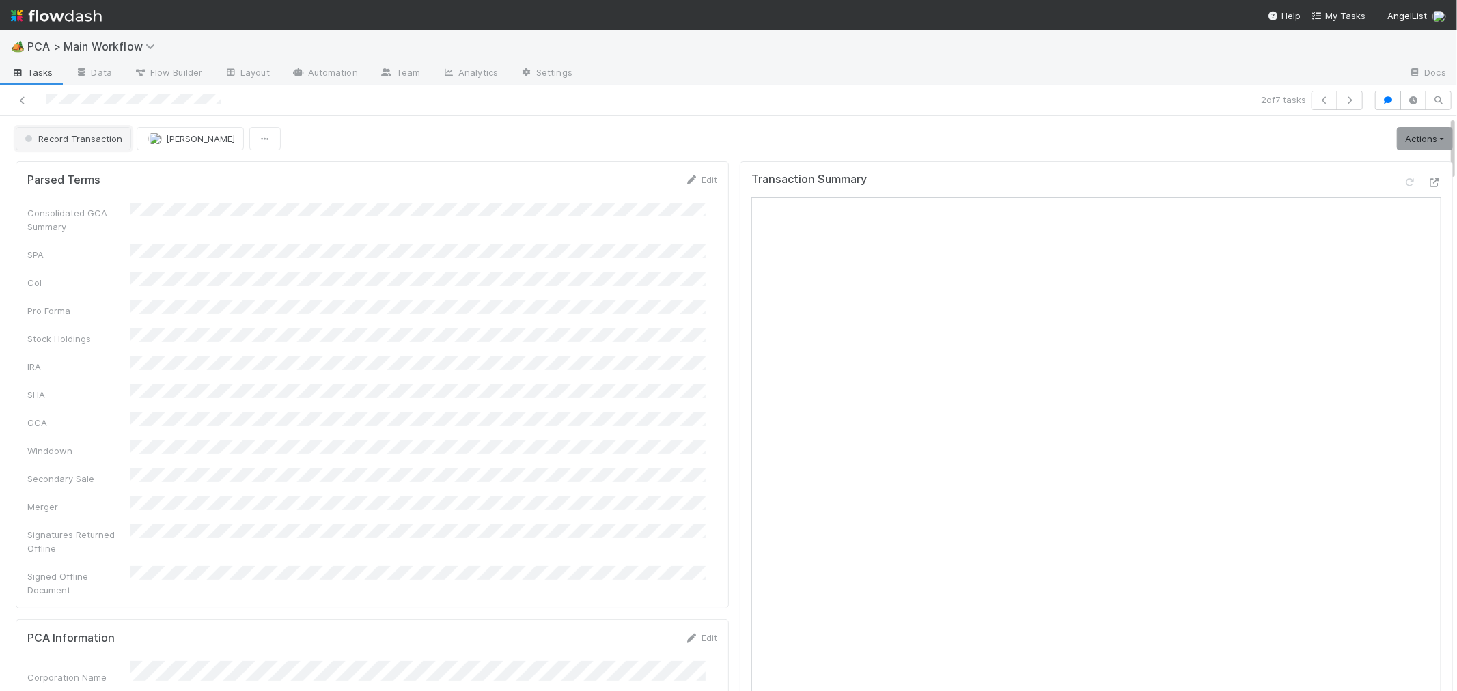
click at [89, 143] on span "Record Transaction" at bounding box center [72, 138] width 100 height 11
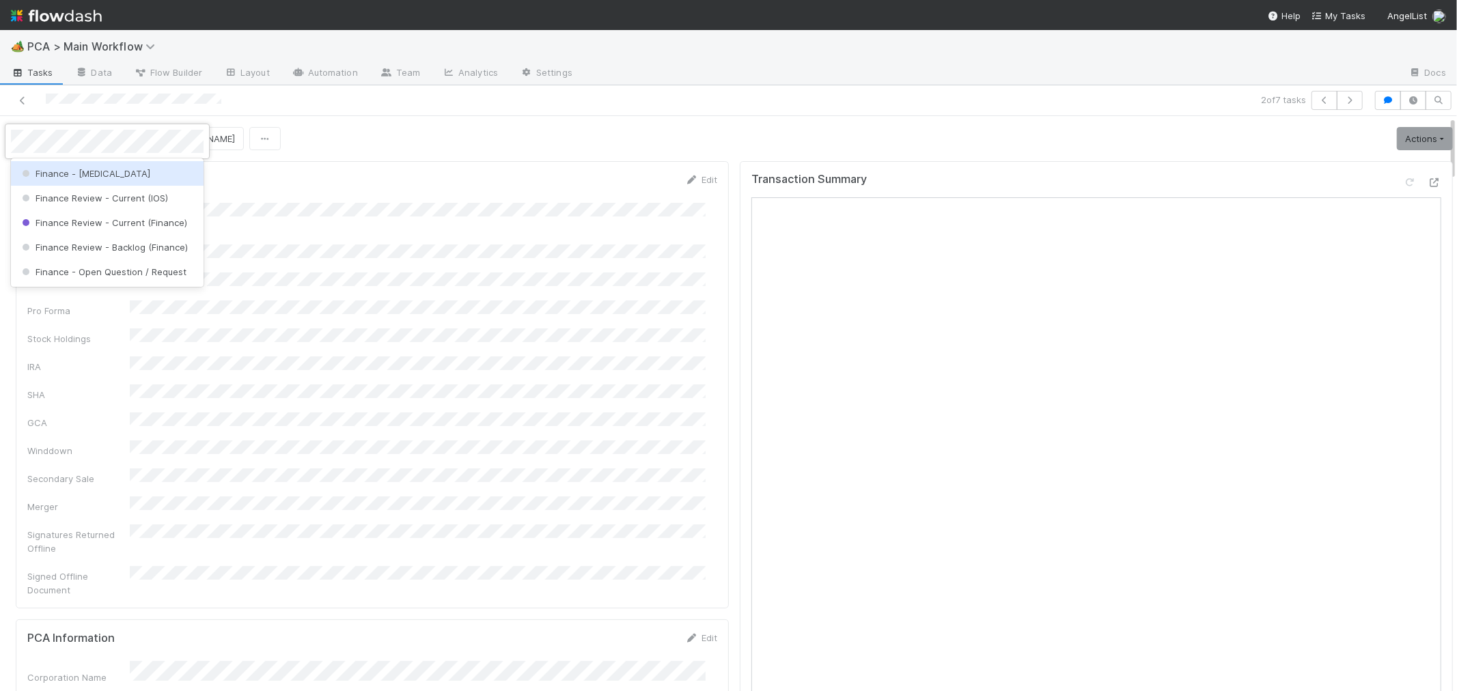
click at [76, 169] on span "Finance - [MEDICAL_DATA]" at bounding box center [84, 173] width 131 height 11
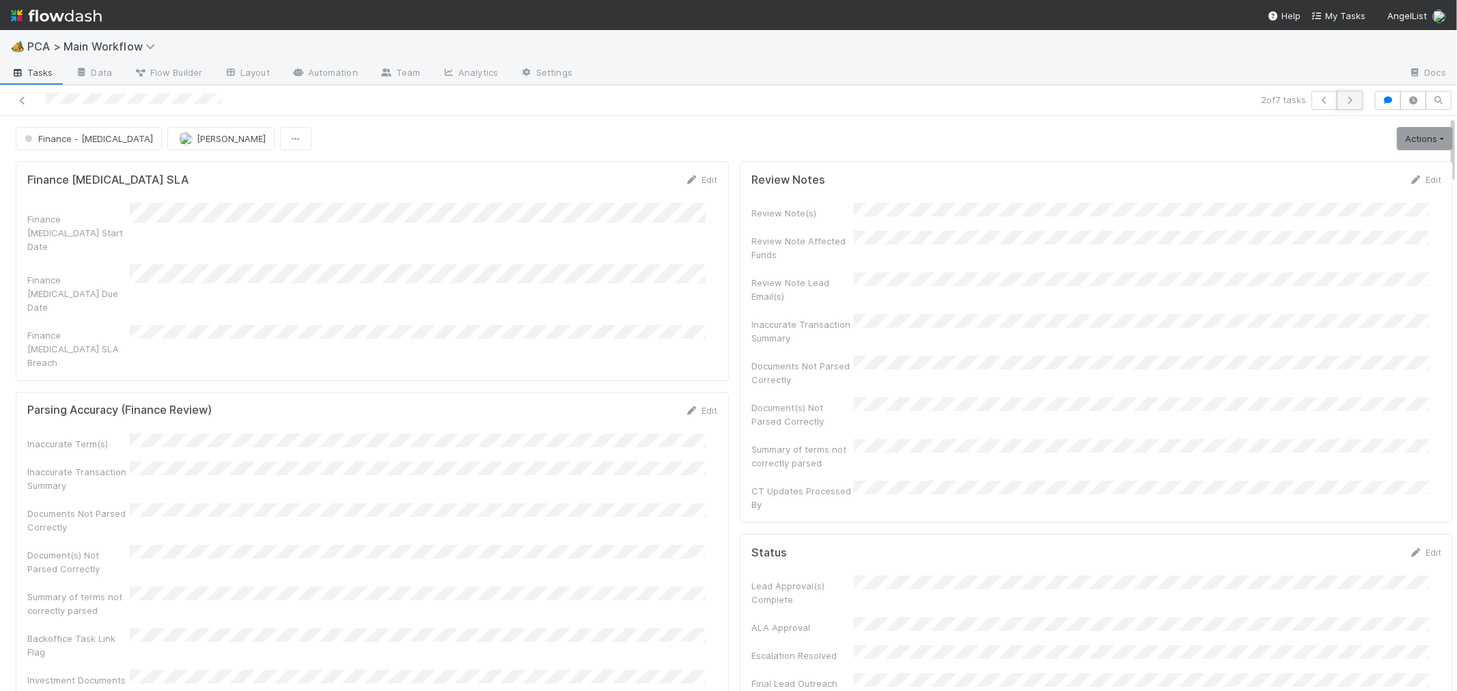
click at [1343, 96] on icon "button" at bounding box center [1350, 100] width 14 height 8
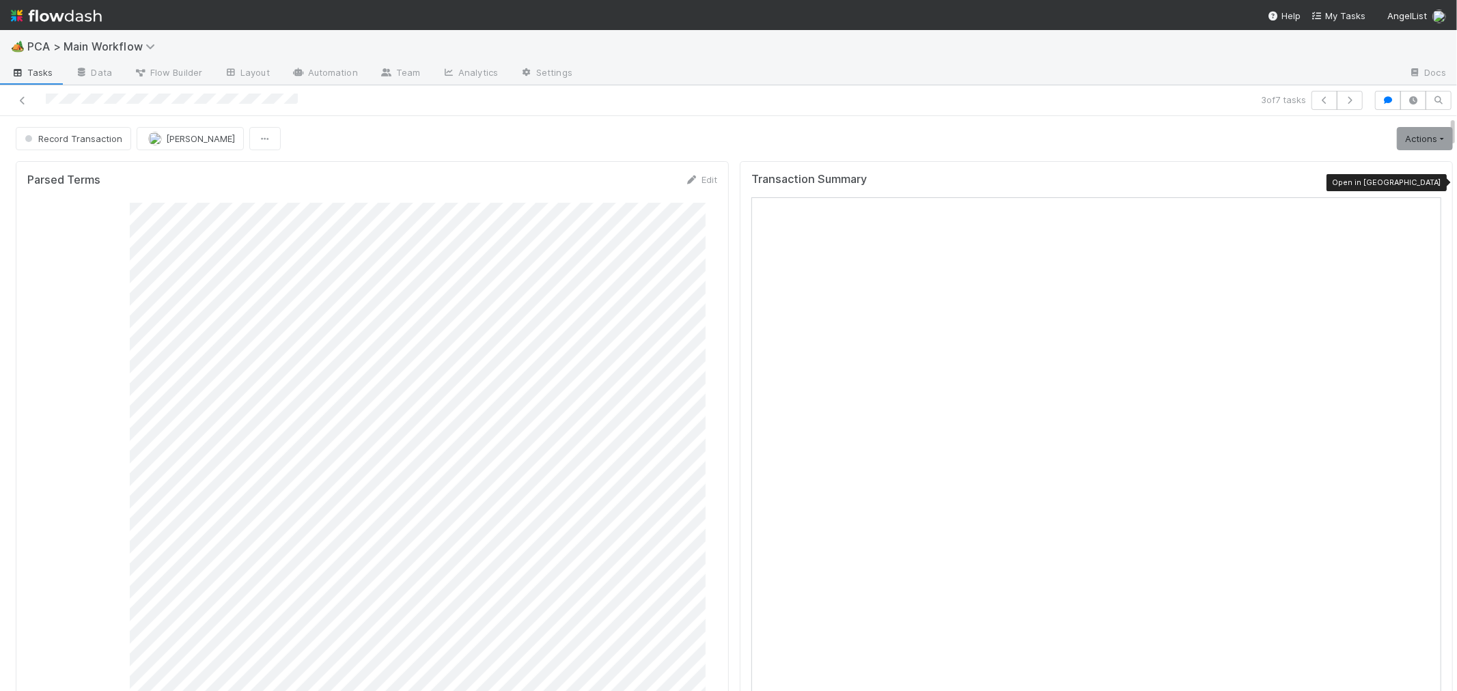
click at [1428, 182] on icon at bounding box center [1435, 182] width 14 height 9
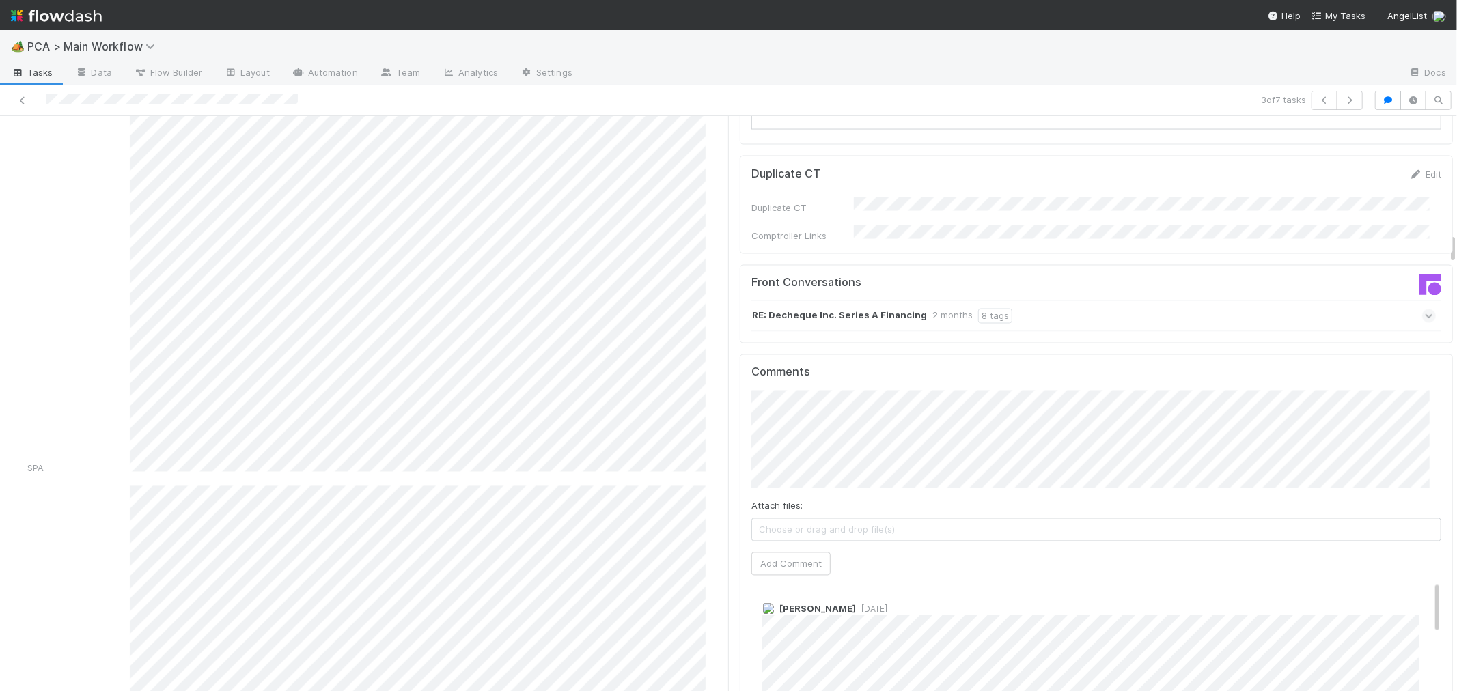
scroll to position [2125, 0]
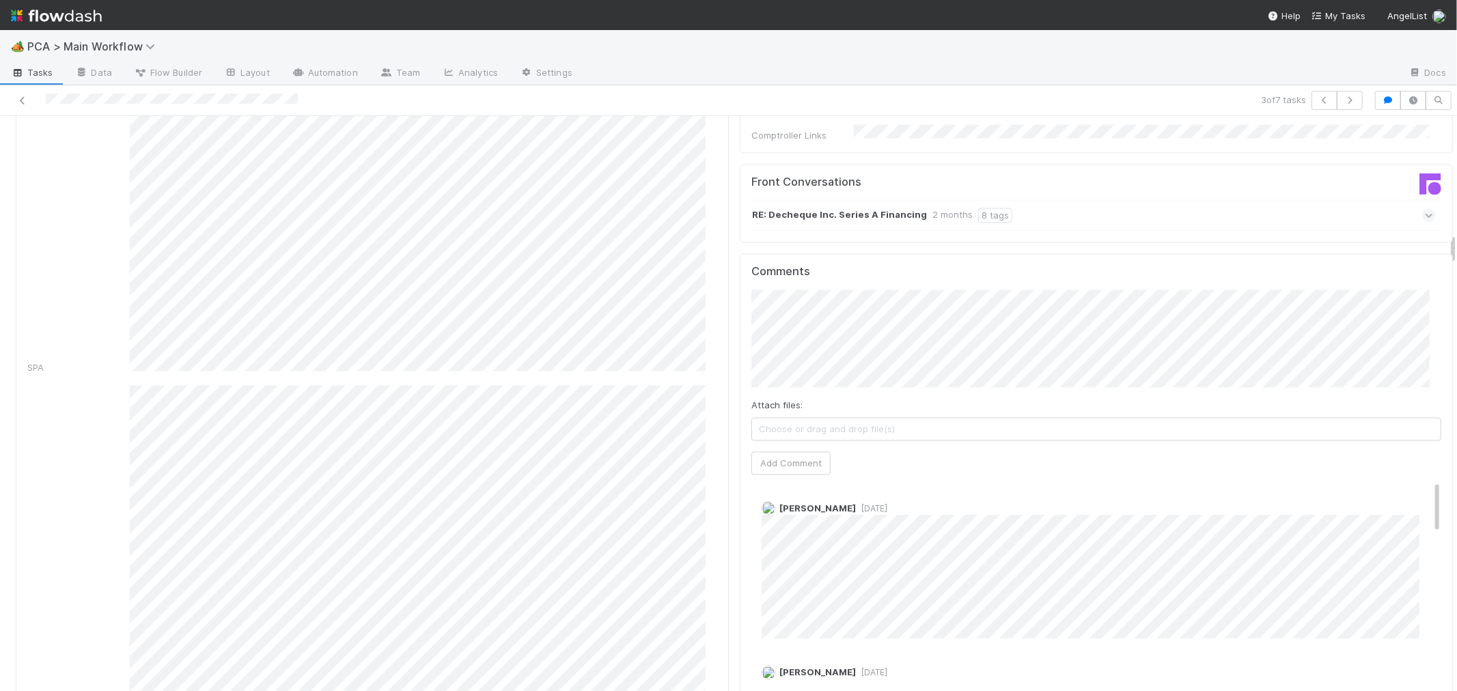
click at [801, 452] on button "Add Comment" at bounding box center [790, 463] width 79 height 23
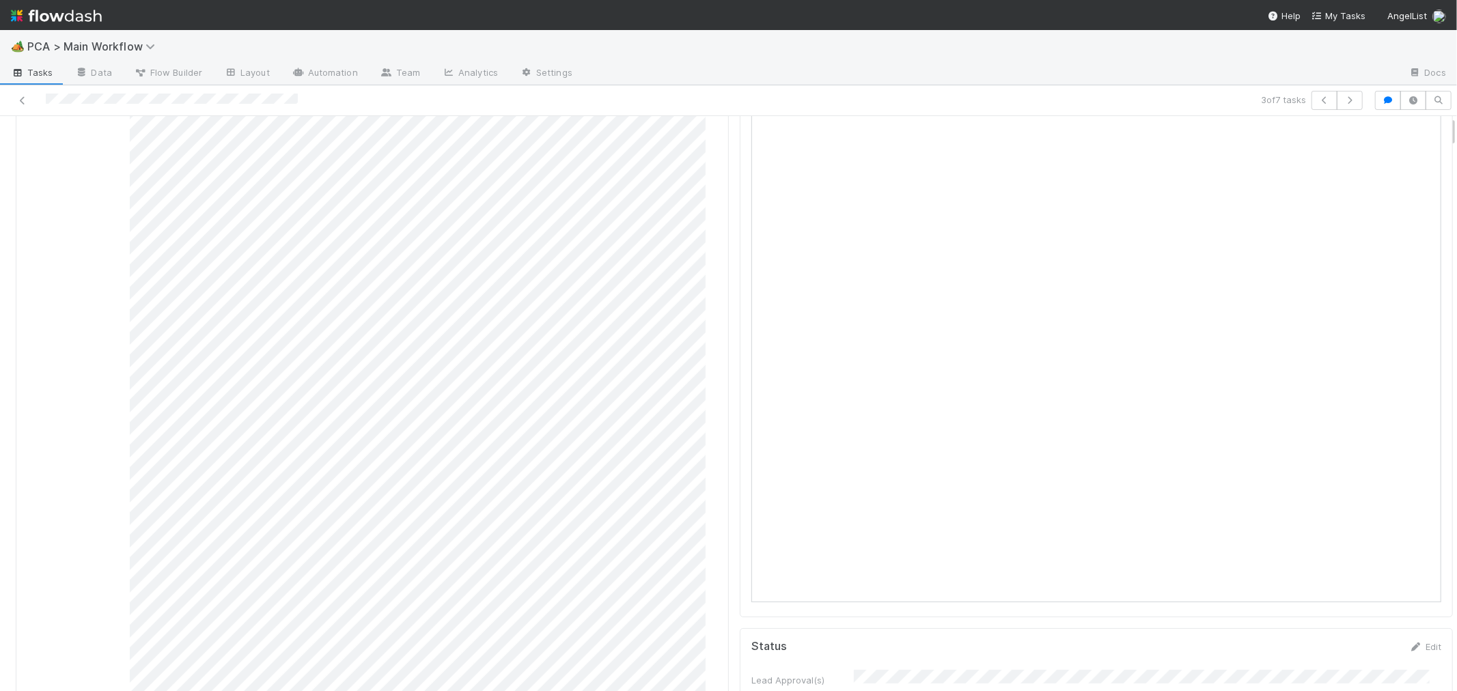
scroll to position [0, 0]
click at [1412, 145] on link "Actions" at bounding box center [1425, 138] width 56 height 23
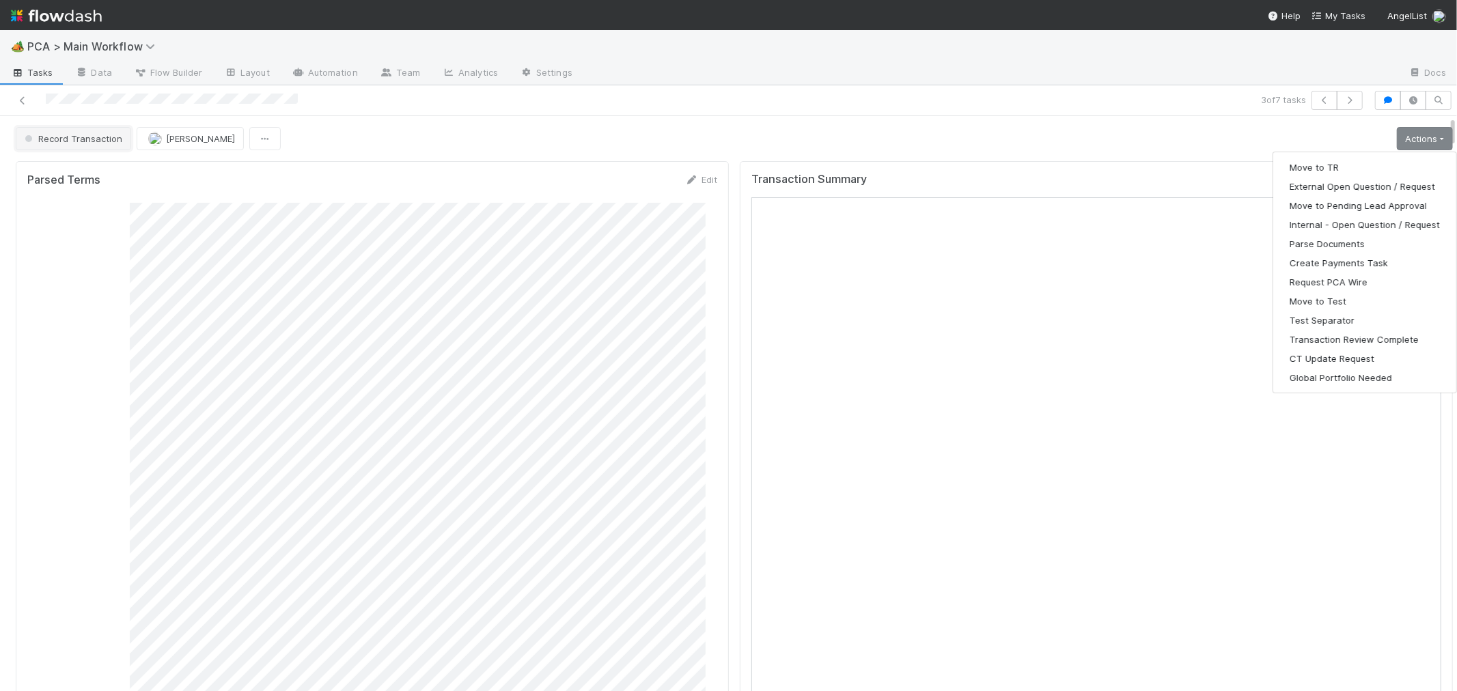
click at [69, 143] on span "Record Transaction" at bounding box center [72, 138] width 100 height 11
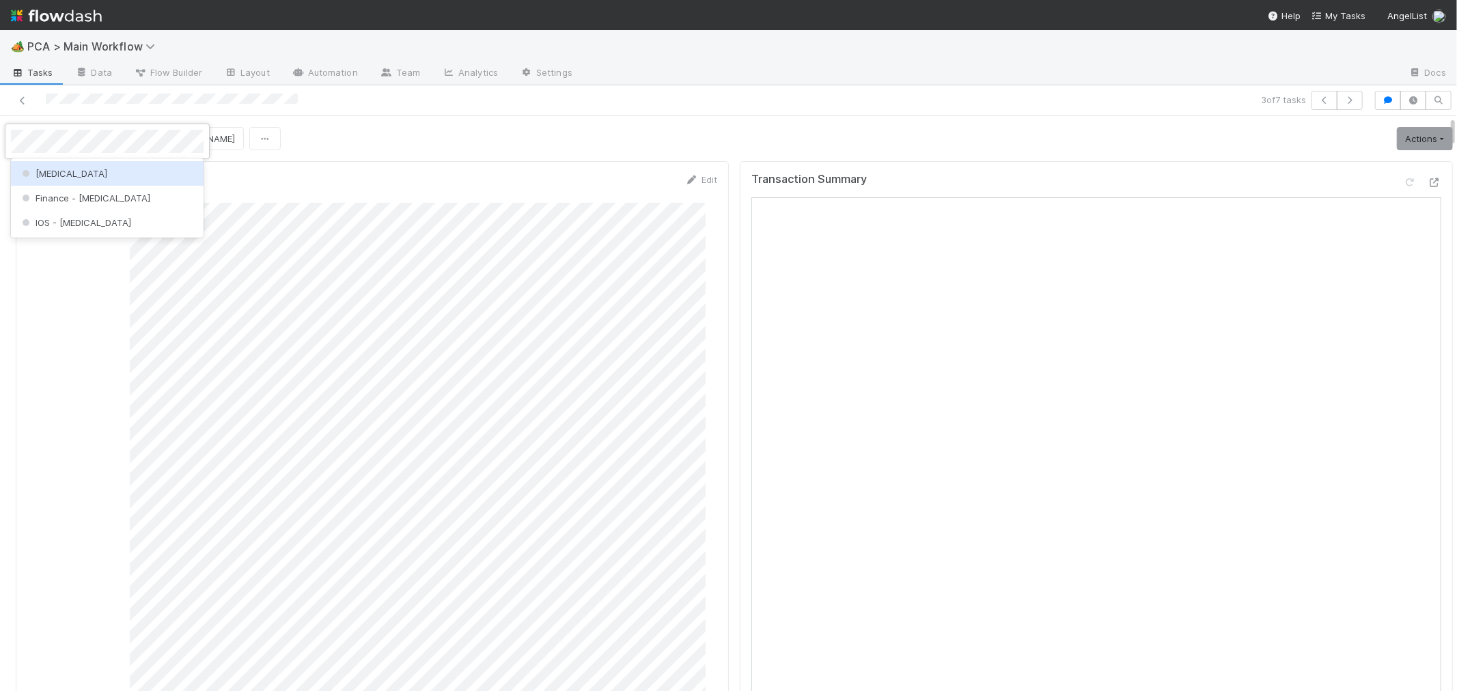
click at [63, 171] on div "[MEDICAL_DATA]" at bounding box center [107, 173] width 193 height 25
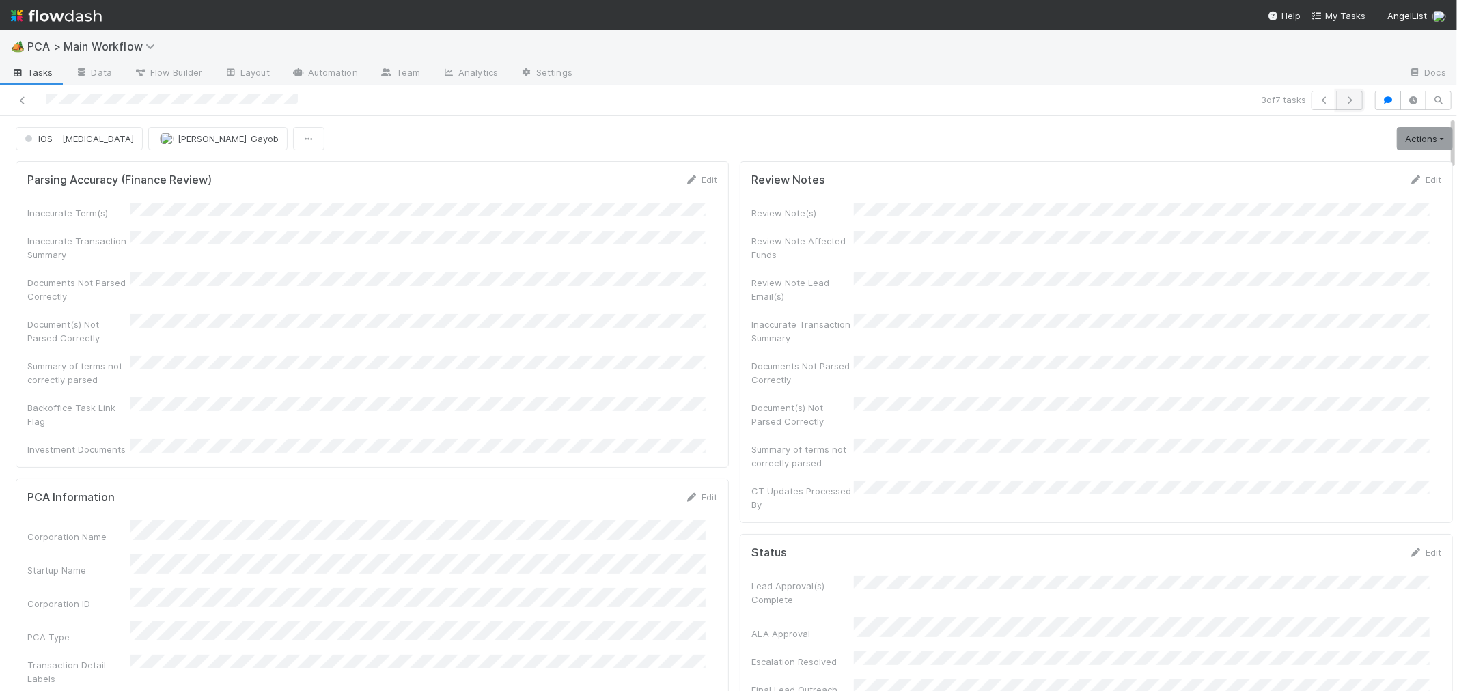
click at [1343, 98] on icon "button" at bounding box center [1350, 100] width 14 height 8
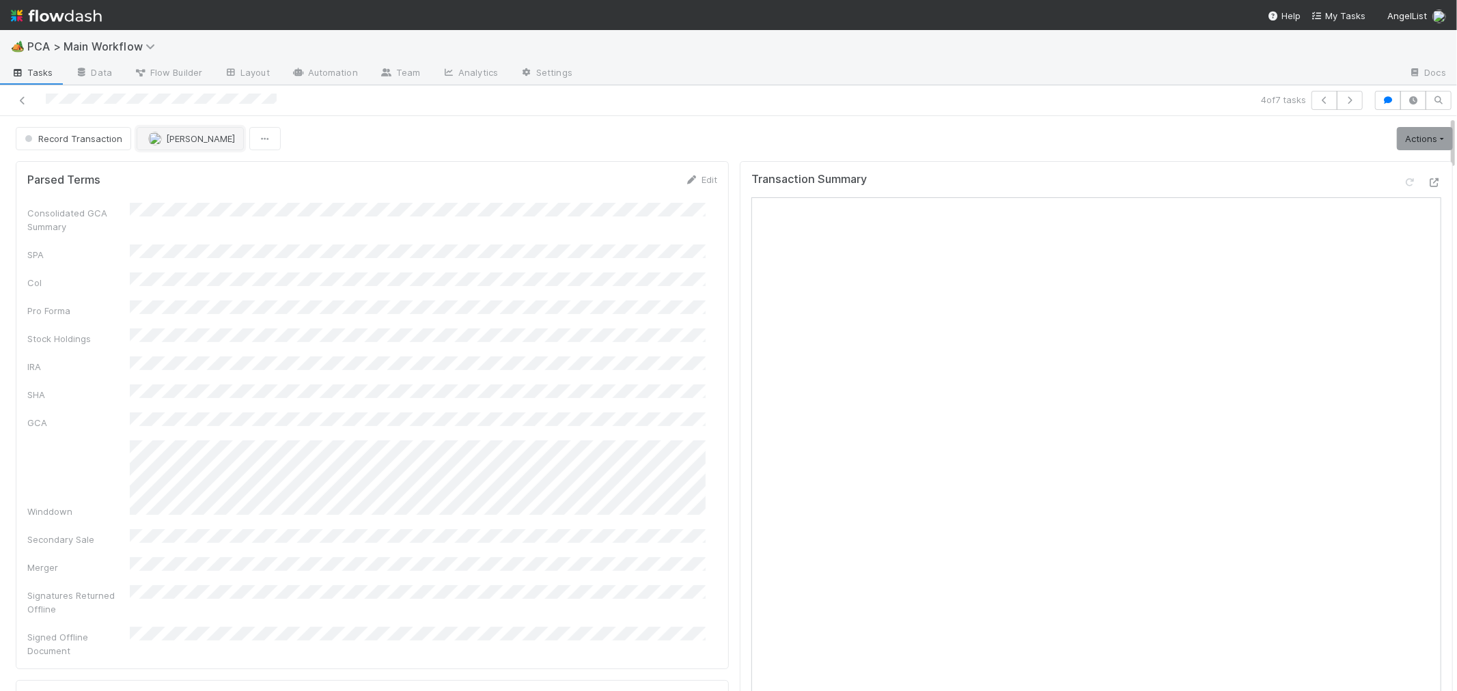
click at [207, 142] on span "[PERSON_NAME]" at bounding box center [200, 138] width 69 height 11
click at [204, 174] on span "[PERSON_NAME]" at bounding box center [189, 173] width 69 height 11
click at [1344, 98] on icon "button" at bounding box center [1350, 100] width 14 height 8
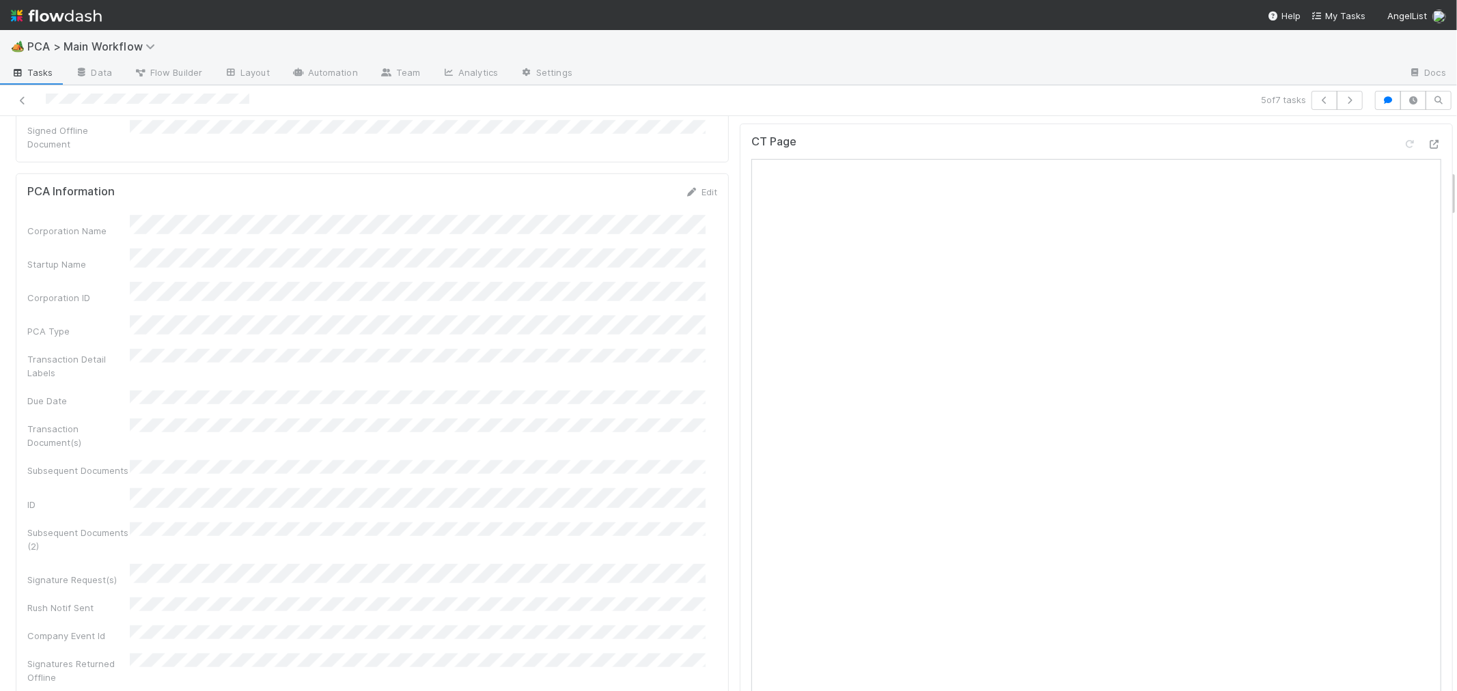
scroll to position [607, 0]
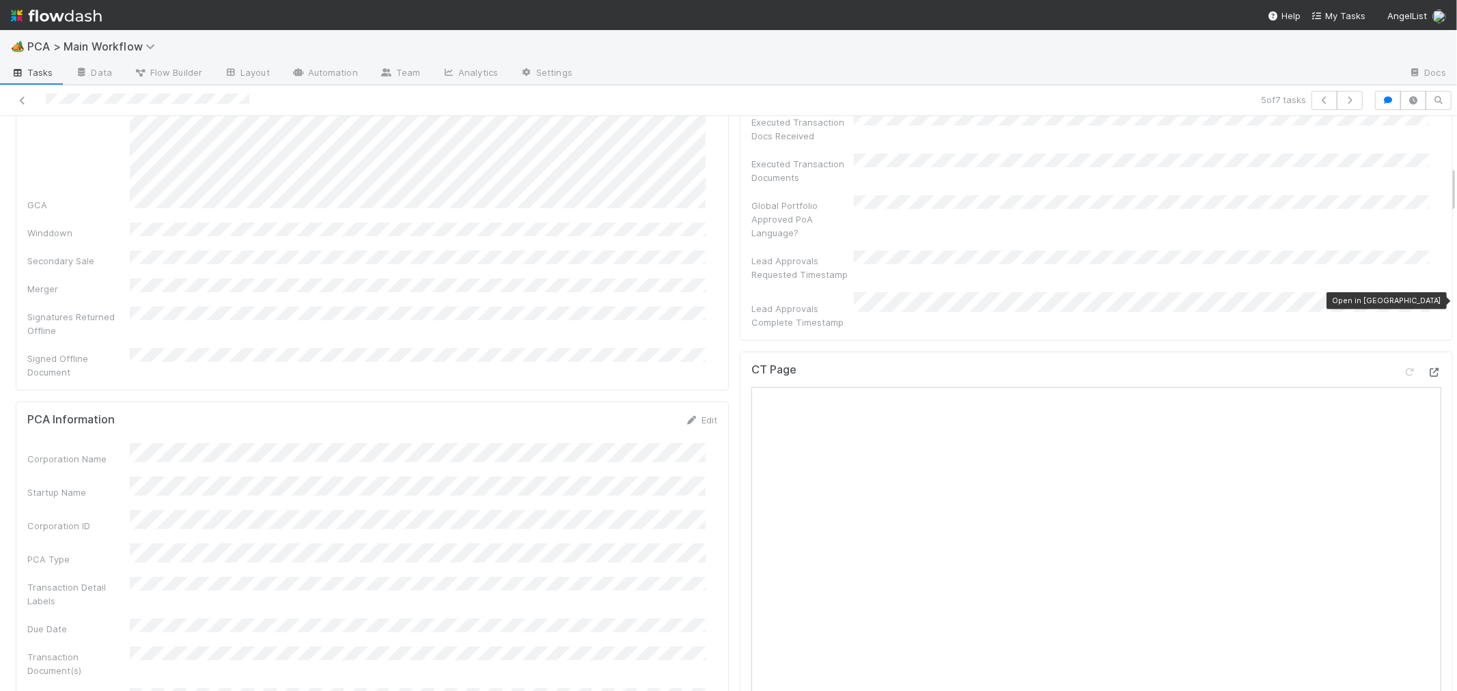
click at [1428, 368] on icon at bounding box center [1435, 372] width 14 height 9
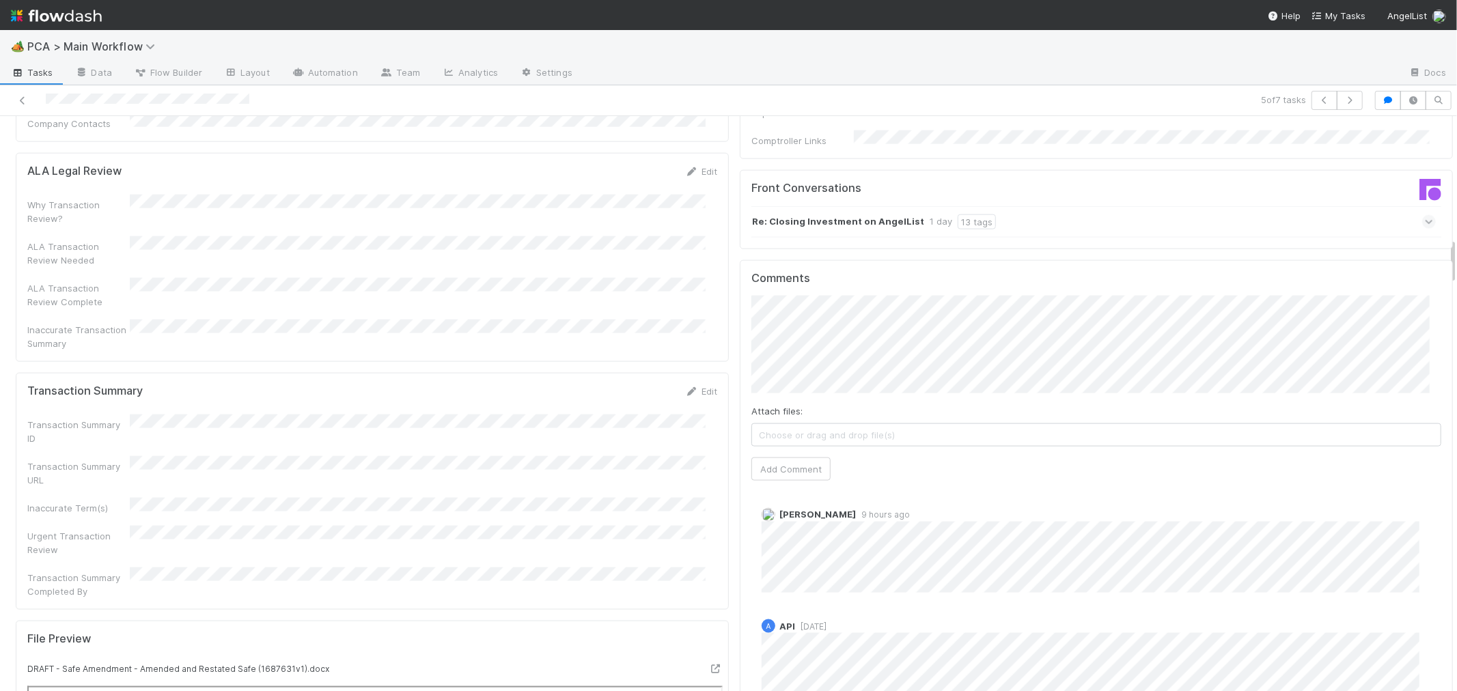
scroll to position [1518, 0]
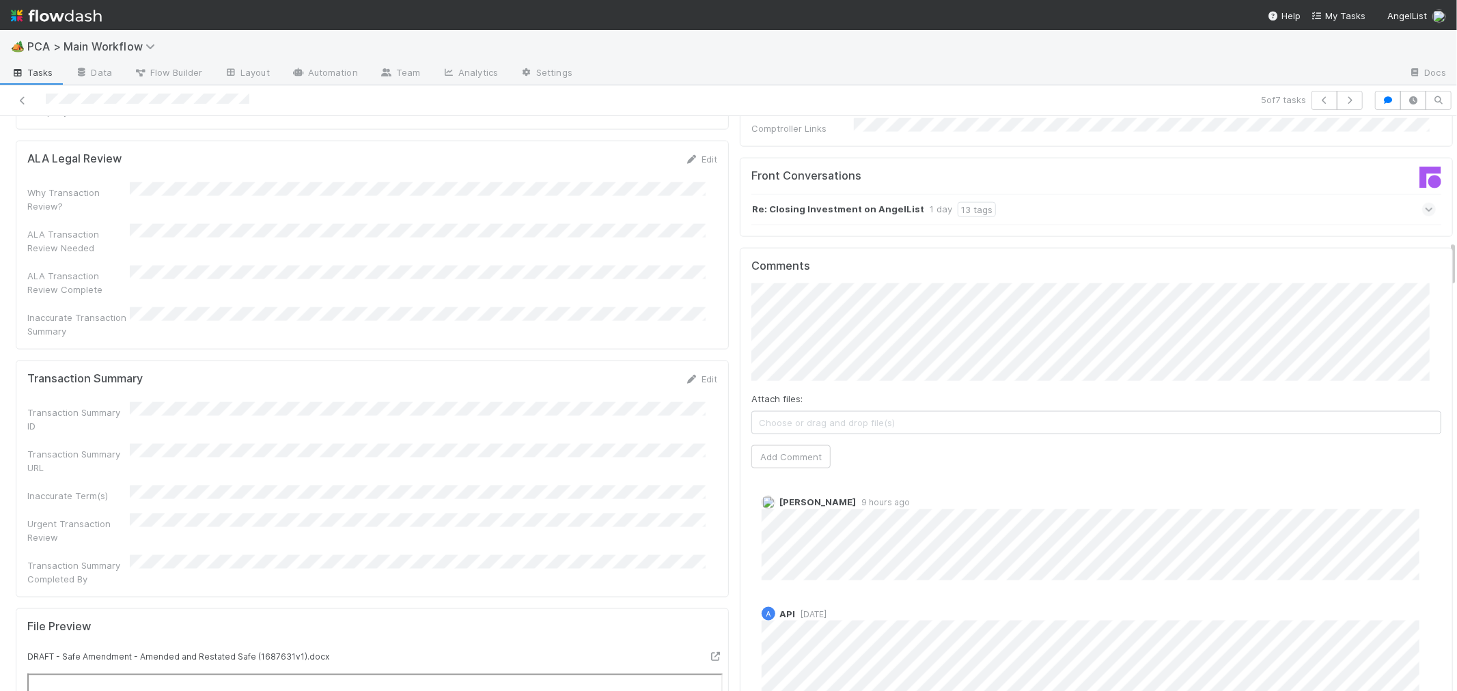
drag, startPoint x: 686, startPoint y: 261, endPoint x: 388, endPoint y: 333, distance: 306.4
click at [686, 375] on icon at bounding box center [692, 379] width 14 height 9
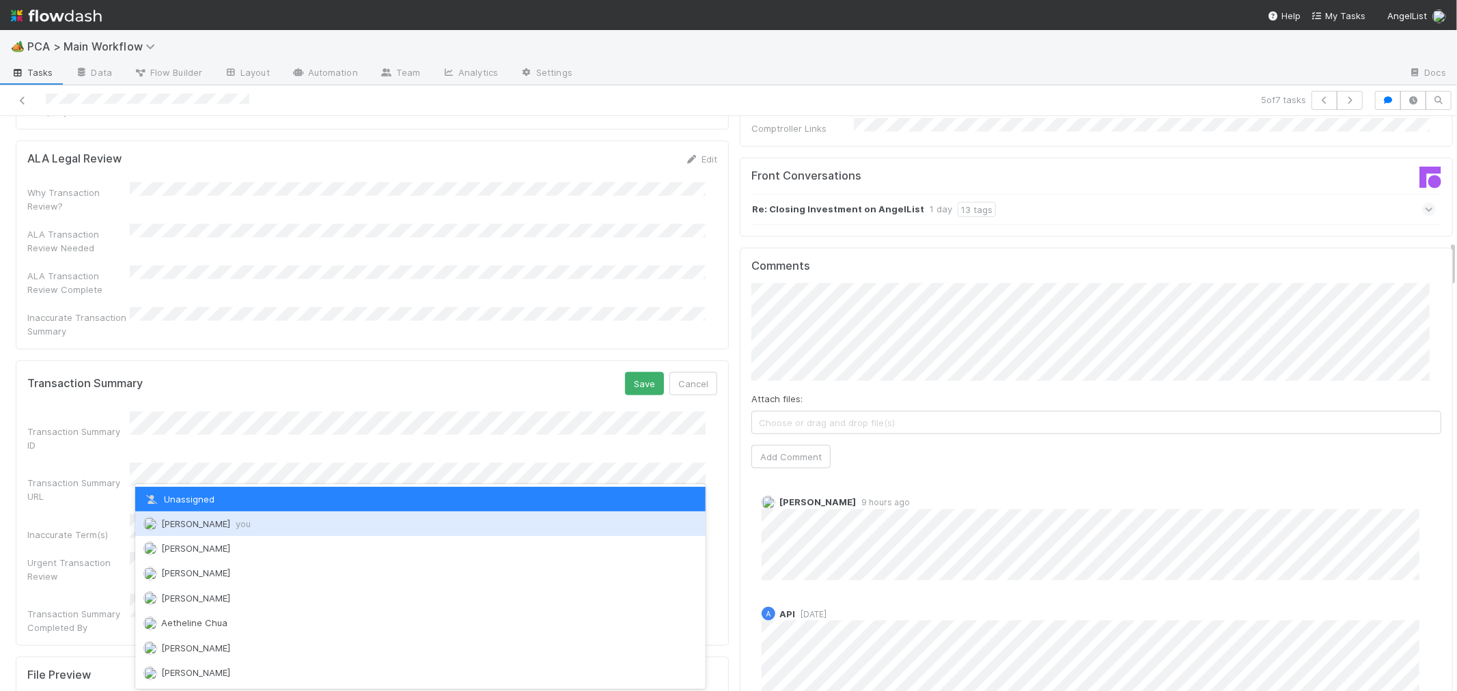
click at [206, 527] on span "[PERSON_NAME] you" at bounding box center [205, 524] width 89 height 11
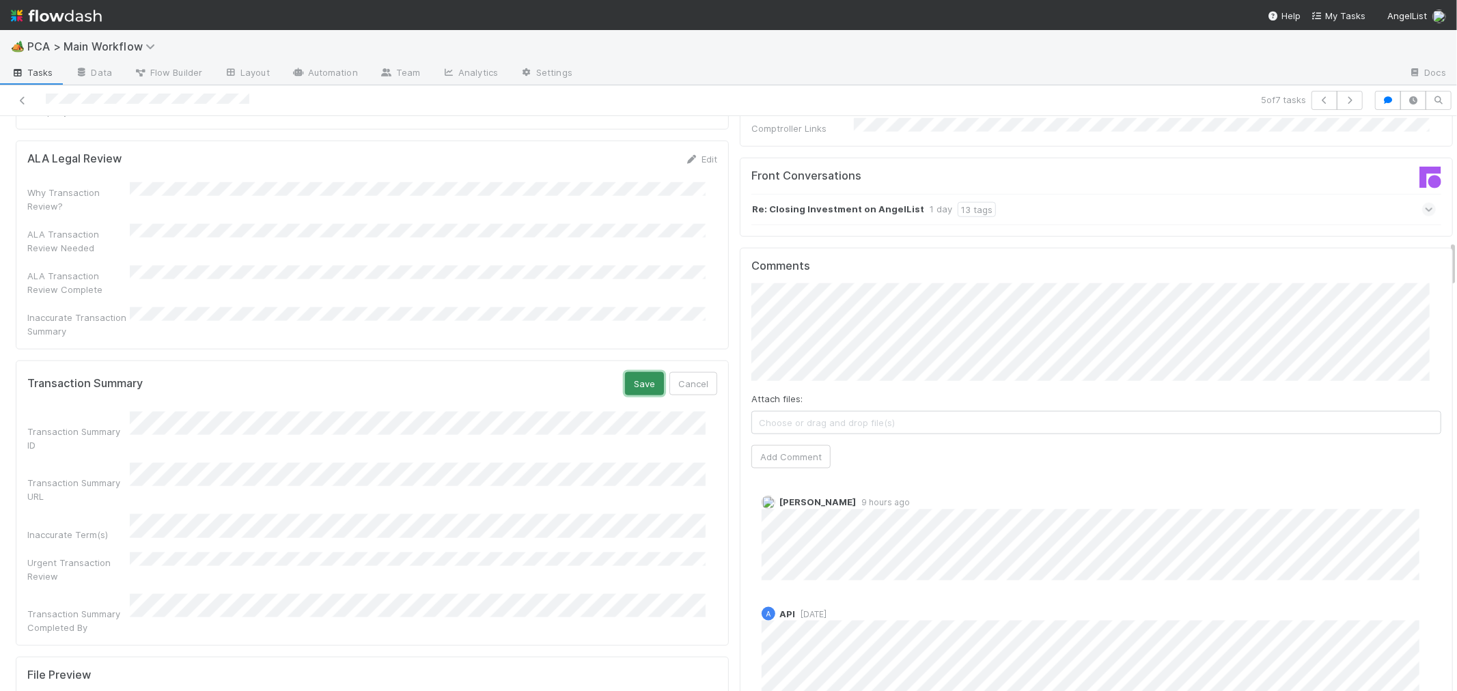
click at [627, 372] on button "Save" at bounding box center [644, 383] width 39 height 23
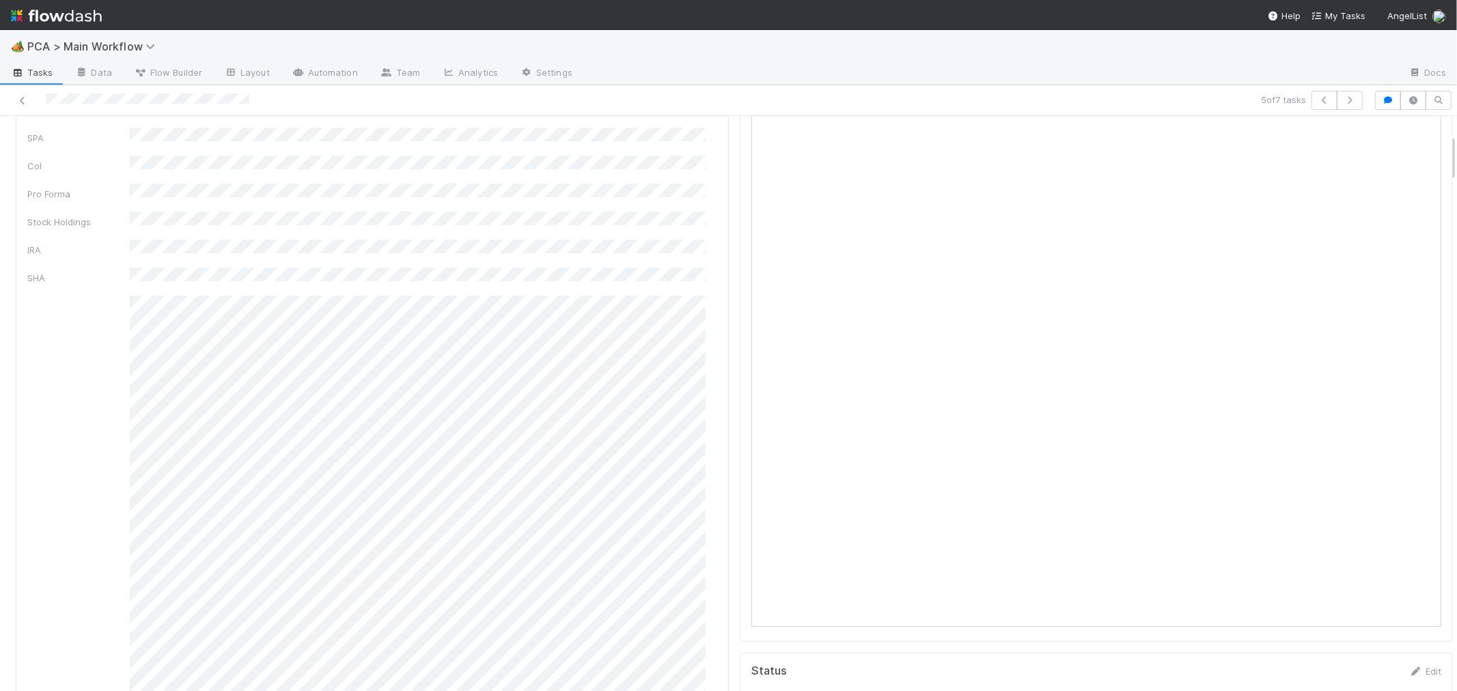
scroll to position [0, 0]
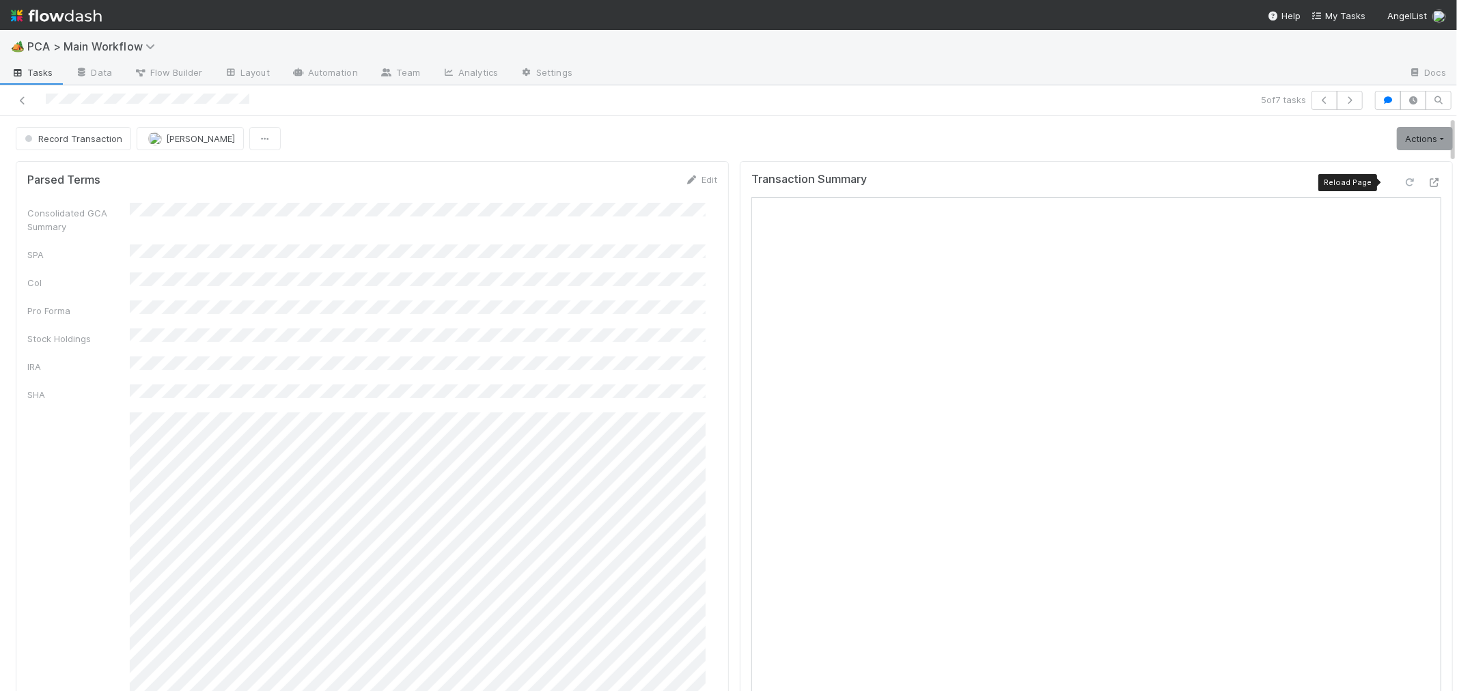
click at [1403, 180] on icon at bounding box center [1410, 182] width 14 height 9
click at [1404, 141] on link "Actions" at bounding box center [1425, 138] width 56 height 23
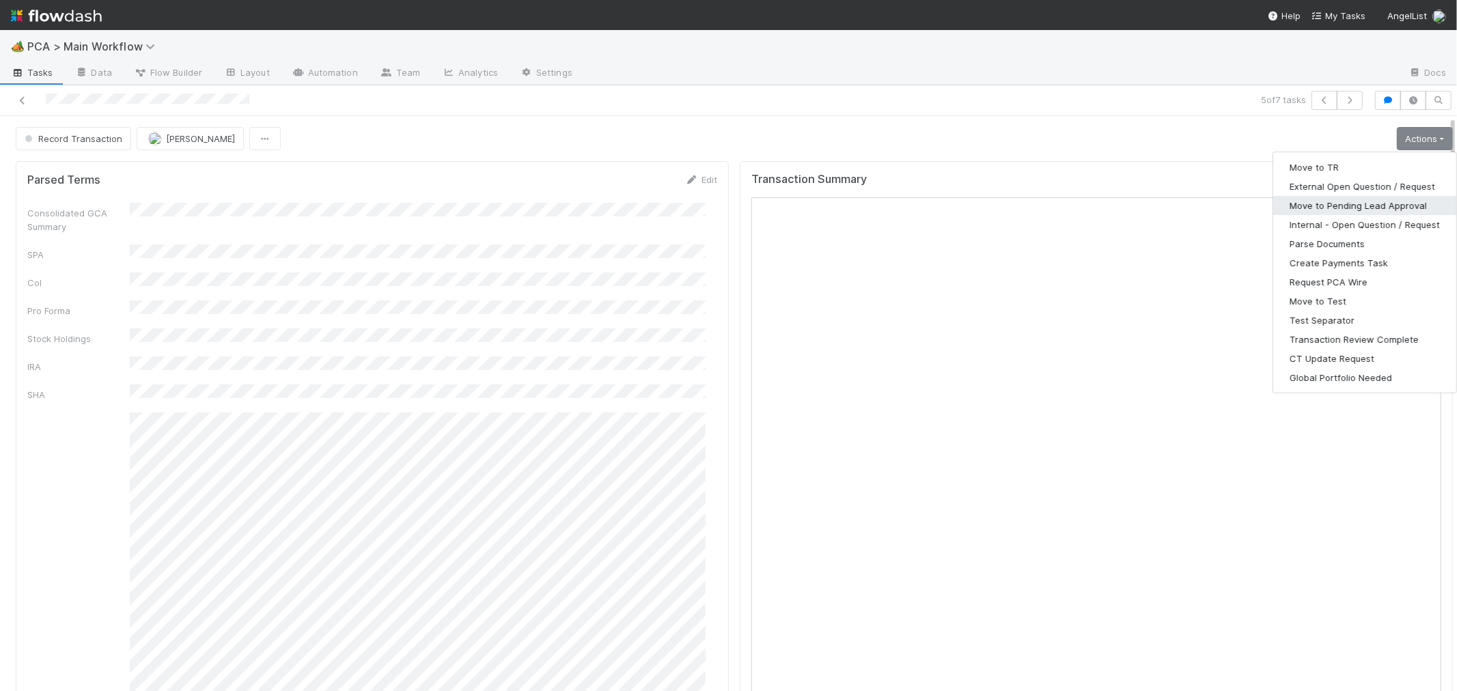
click at [1350, 206] on button "Move to Pending Lead Approval" at bounding box center [1364, 205] width 183 height 19
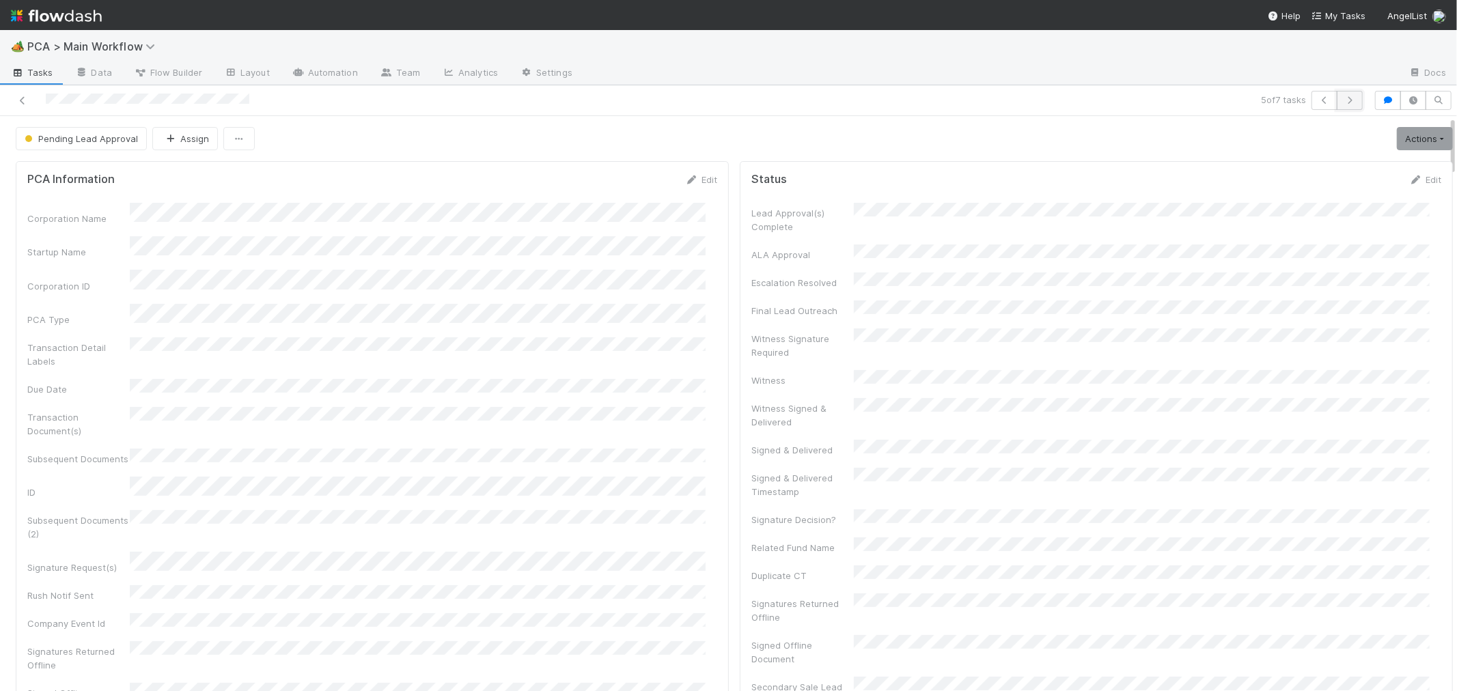
click at [1343, 102] on icon "button" at bounding box center [1350, 100] width 14 height 8
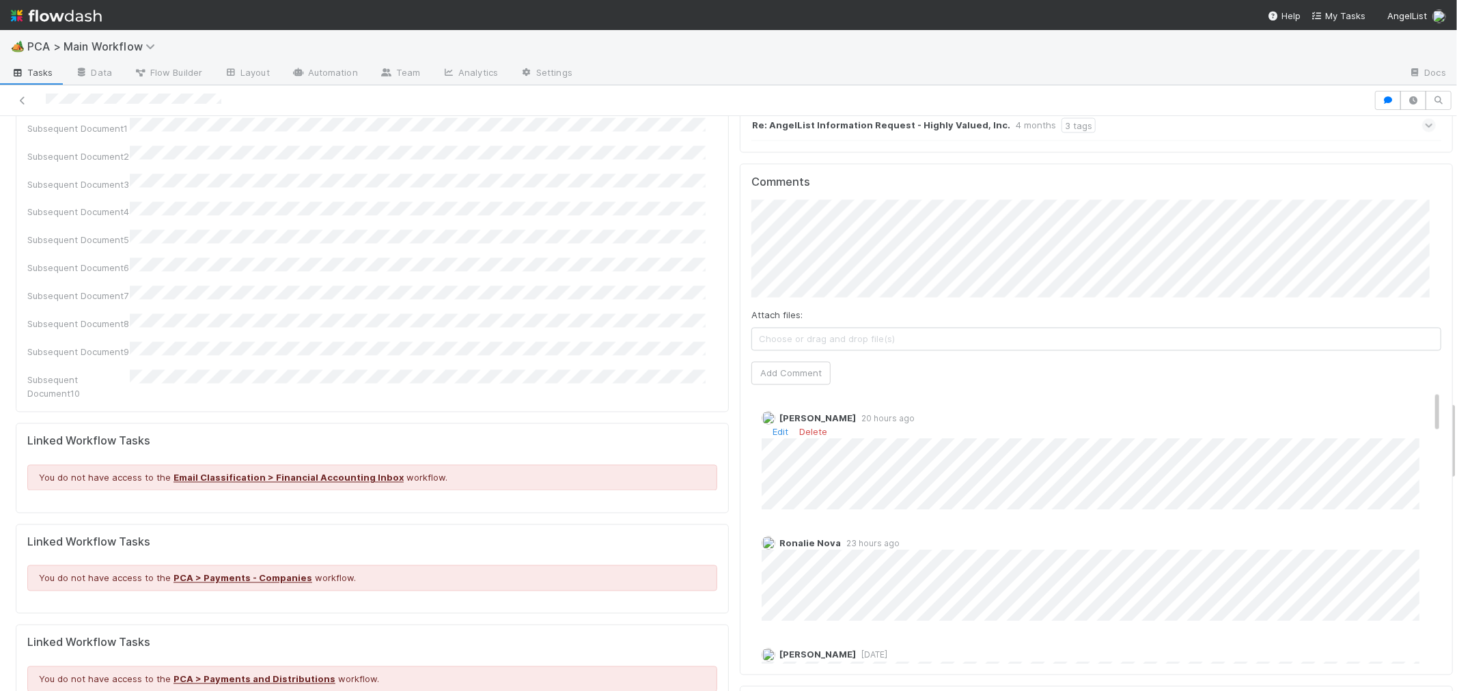
scroll to position [2050, 0]
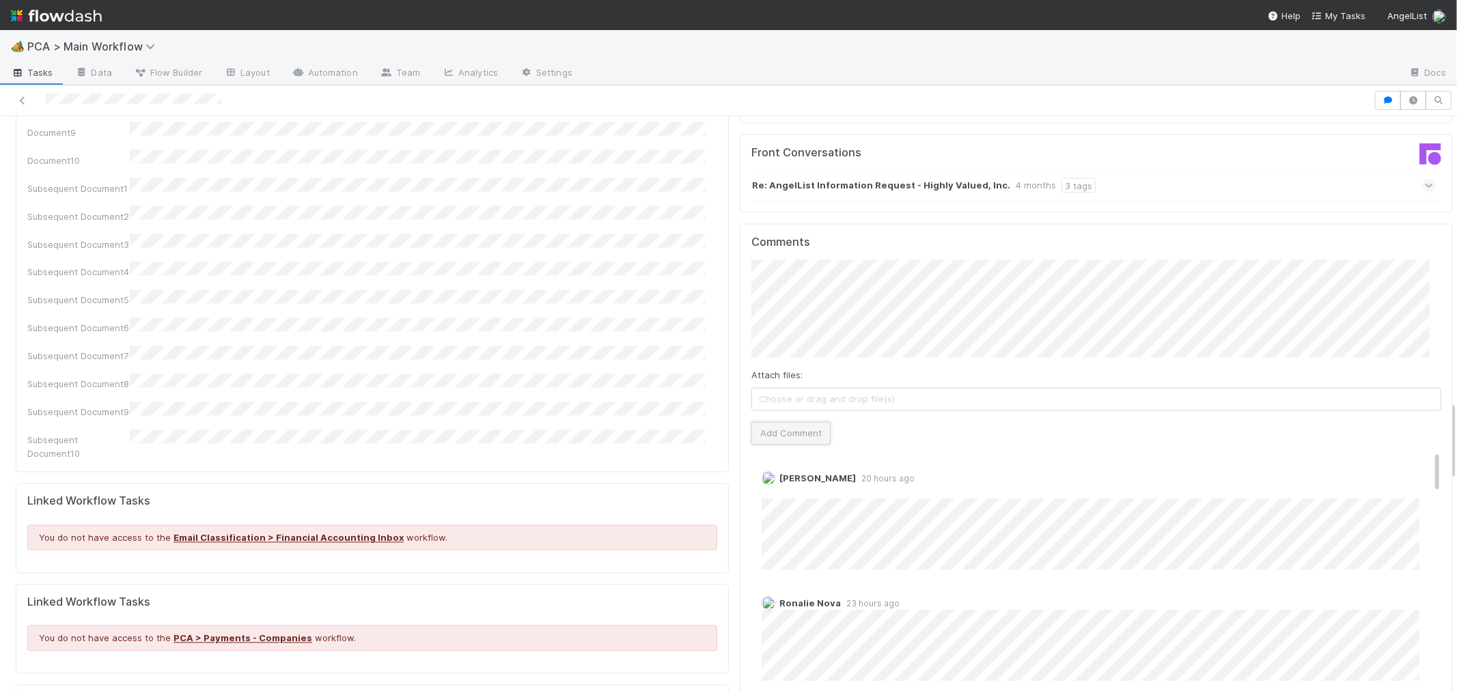
click at [790, 422] on button "Add Comment" at bounding box center [790, 433] width 79 height 23
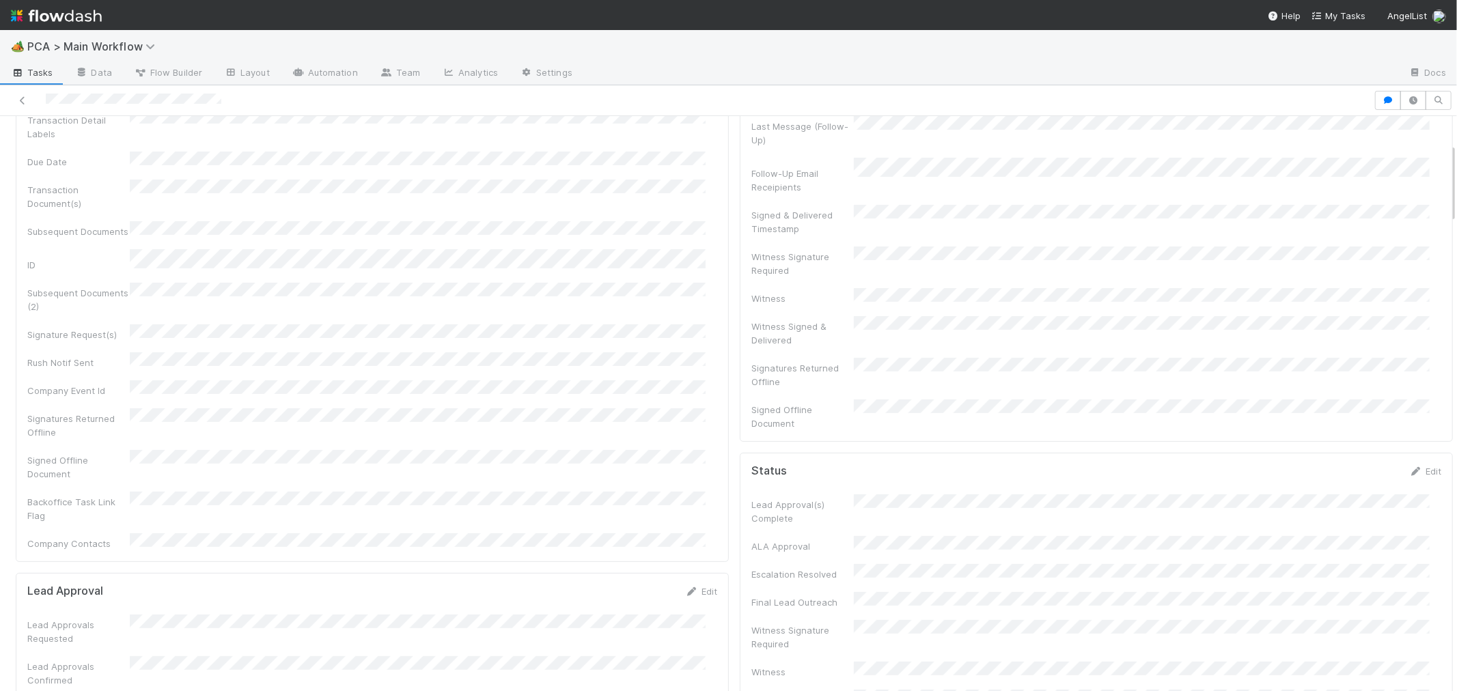
scroll to position [0, 0]
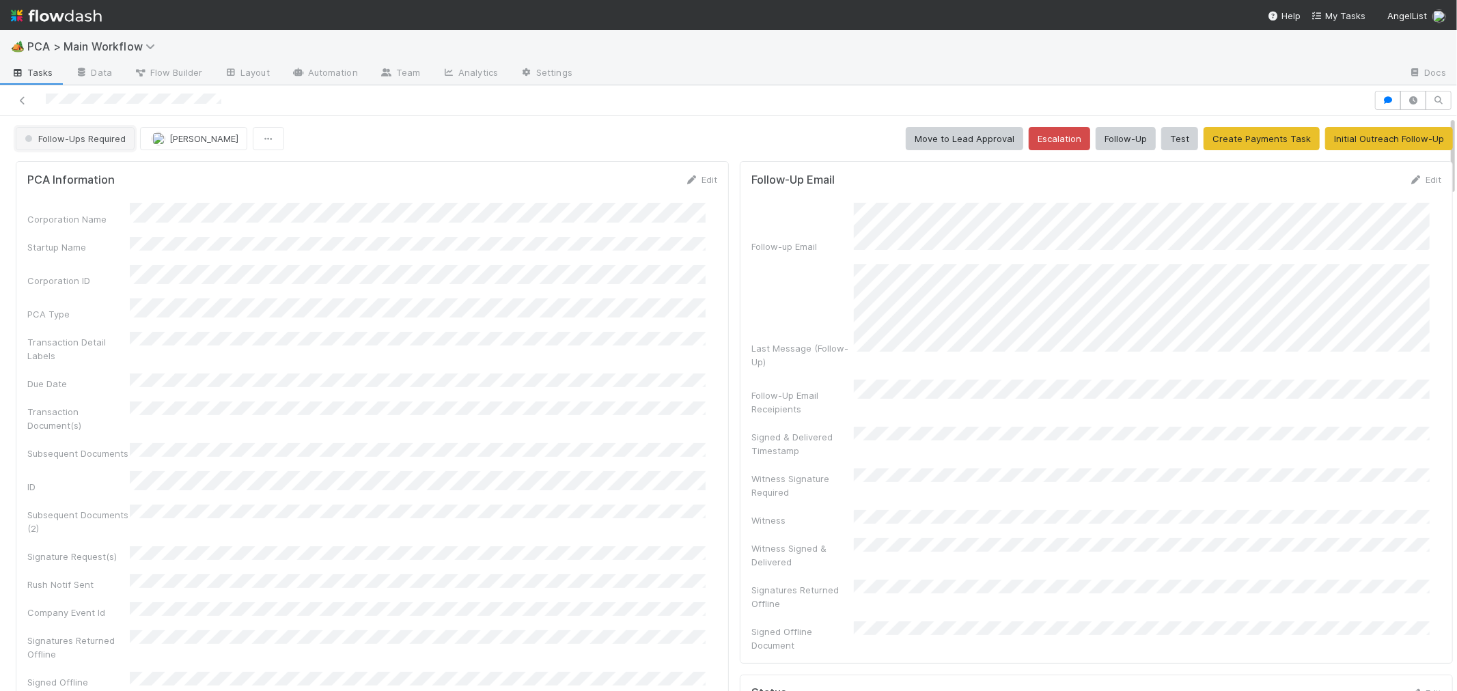
click at [72, 137] on span "Follow-Ups Required" at bounding box center [74, 138] width 104 height 11
click at [64, 201] on span "Record Transaction" at bounding box center [69, 198] width 100 height 11
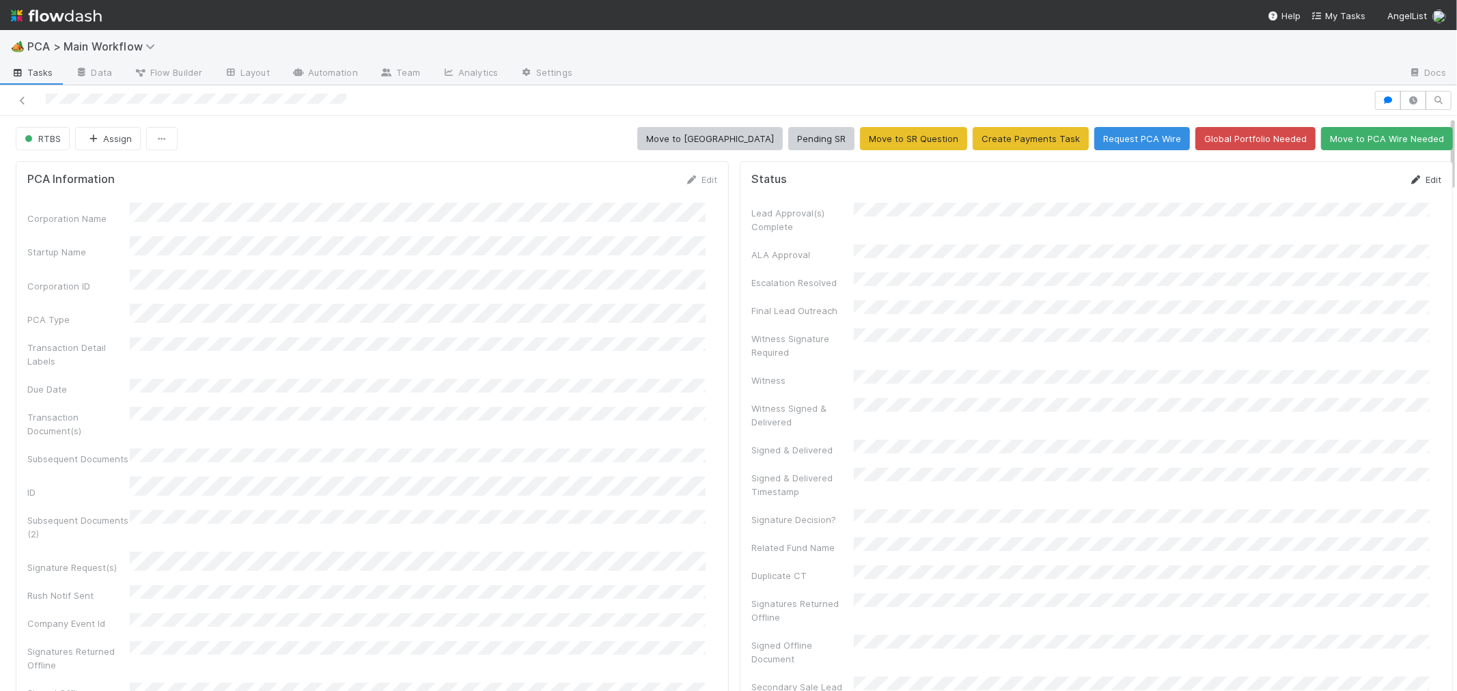
click at [1409, 179] on link "Edit" at bounding box center [1425, 179] width 32 height 11
click at [1349, 185] on button "Save" at bounding box center [1368, 184] width 39 height 23
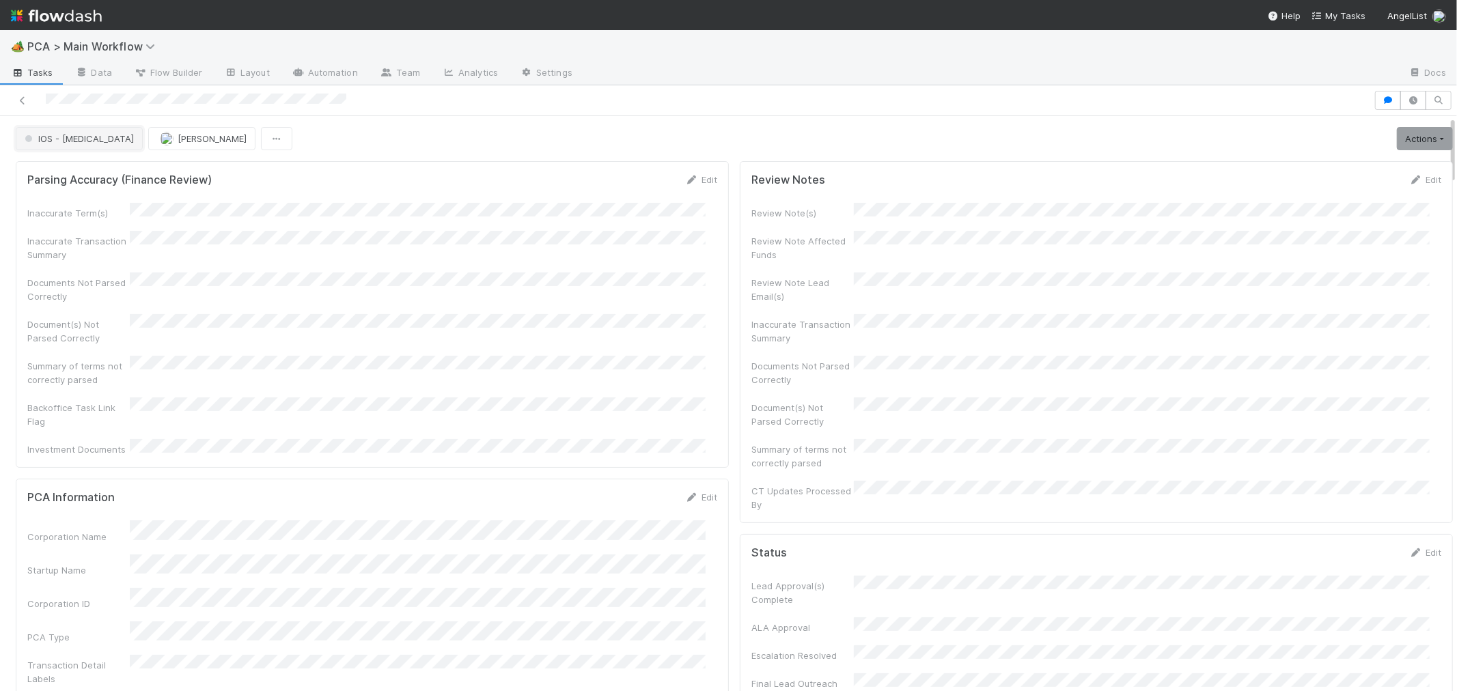
click at [73, 139] on span "IOS - [MEDICAL_DATA]" at bounding box center [78, 138] width 112 height 11
click at [61, 194] on span "Record Transaction" at bounding box center [69, 198] width 100 height 11
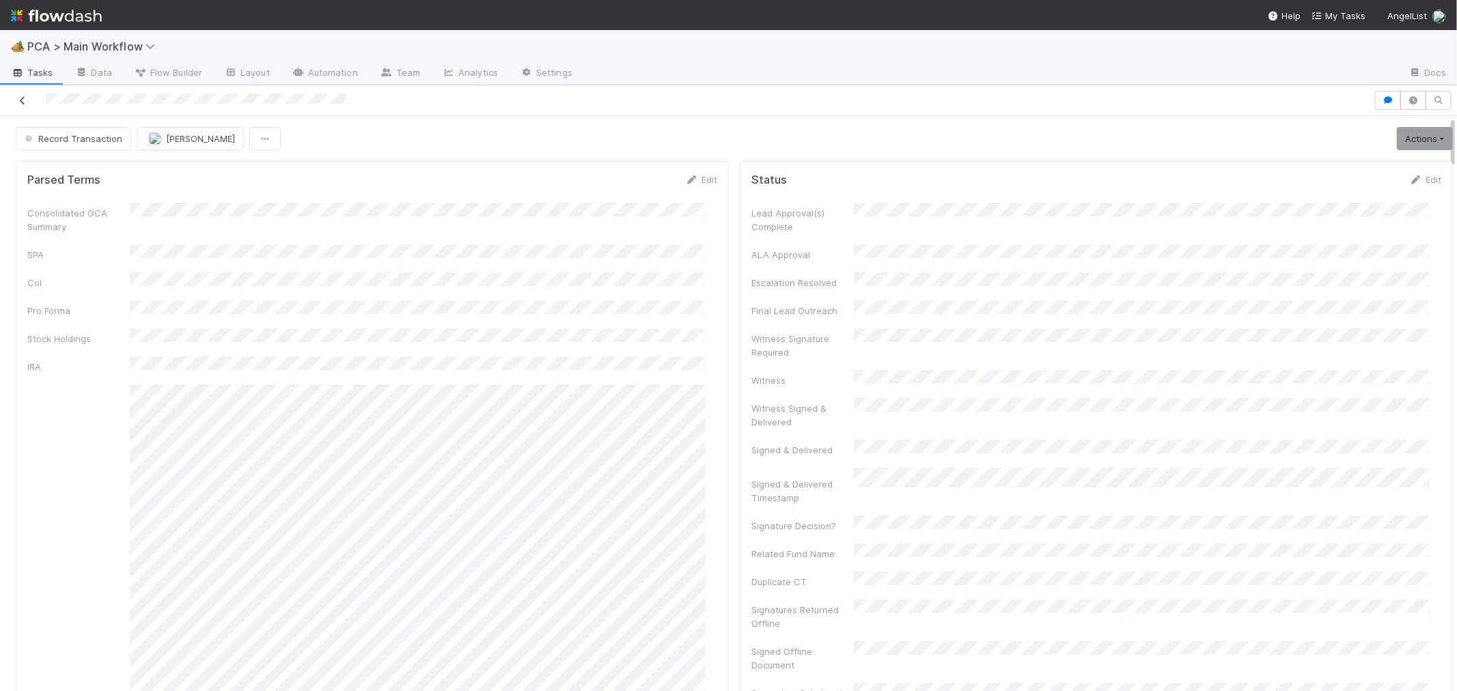
click at [19, 100] on icon at bounding box center [23, 100] width 14 height 9
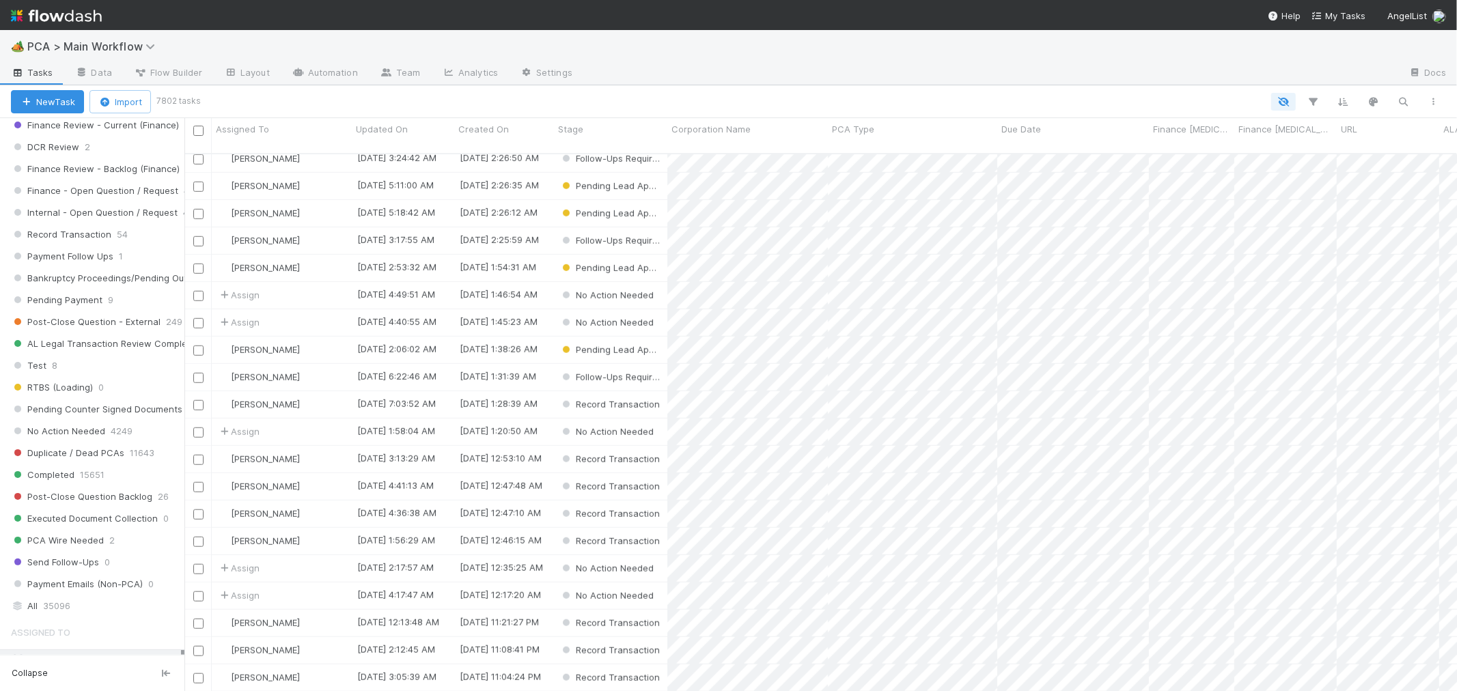
scroll to position [1914, 0]
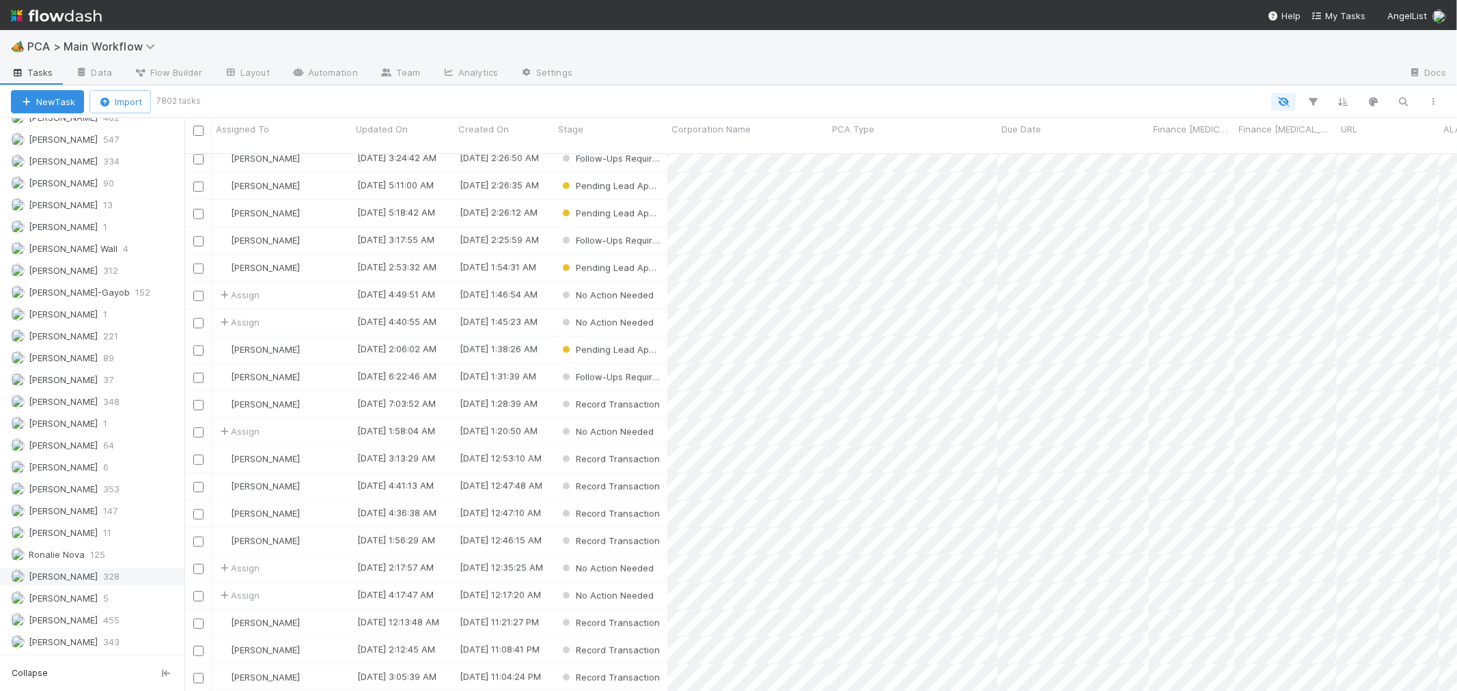
click at [97, 575] on div "[PERSON_NAME] 328" at bounding box center [96, 576] width 170 height 17
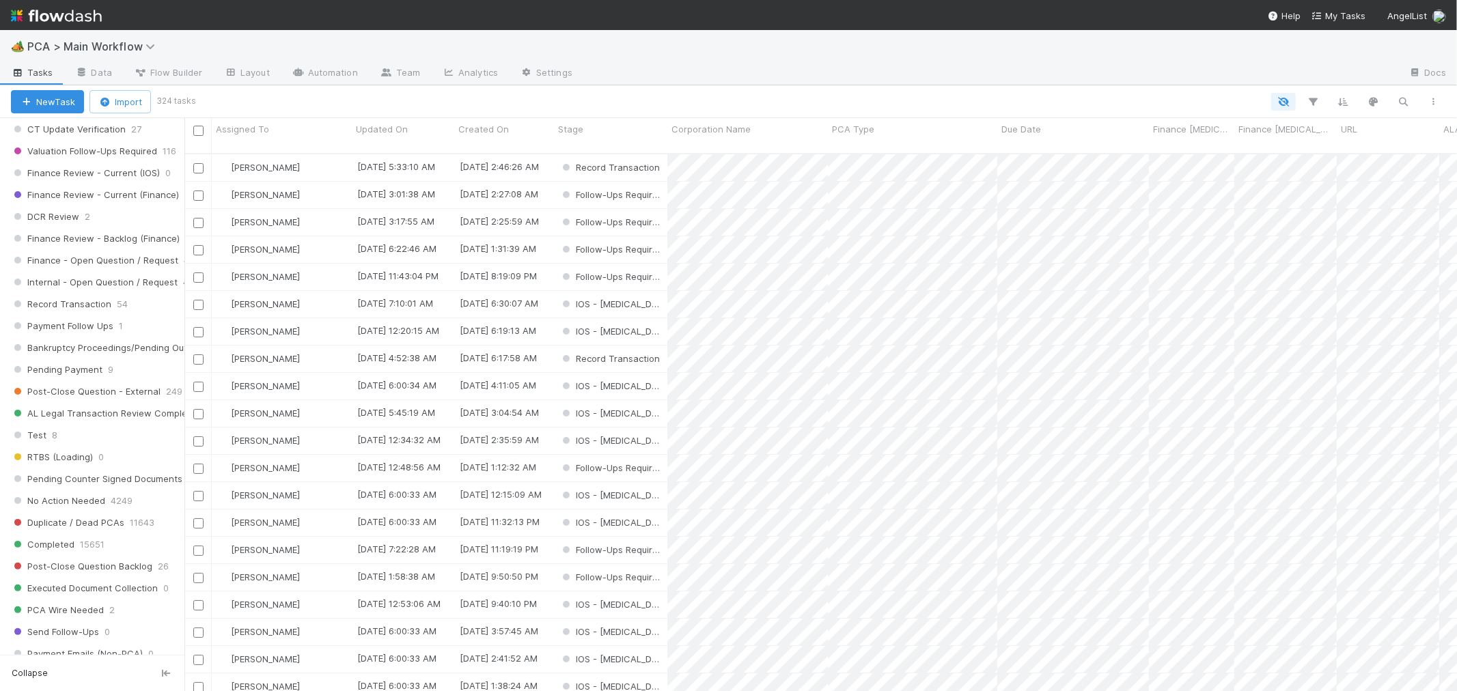
scroll to position [1155, 0]
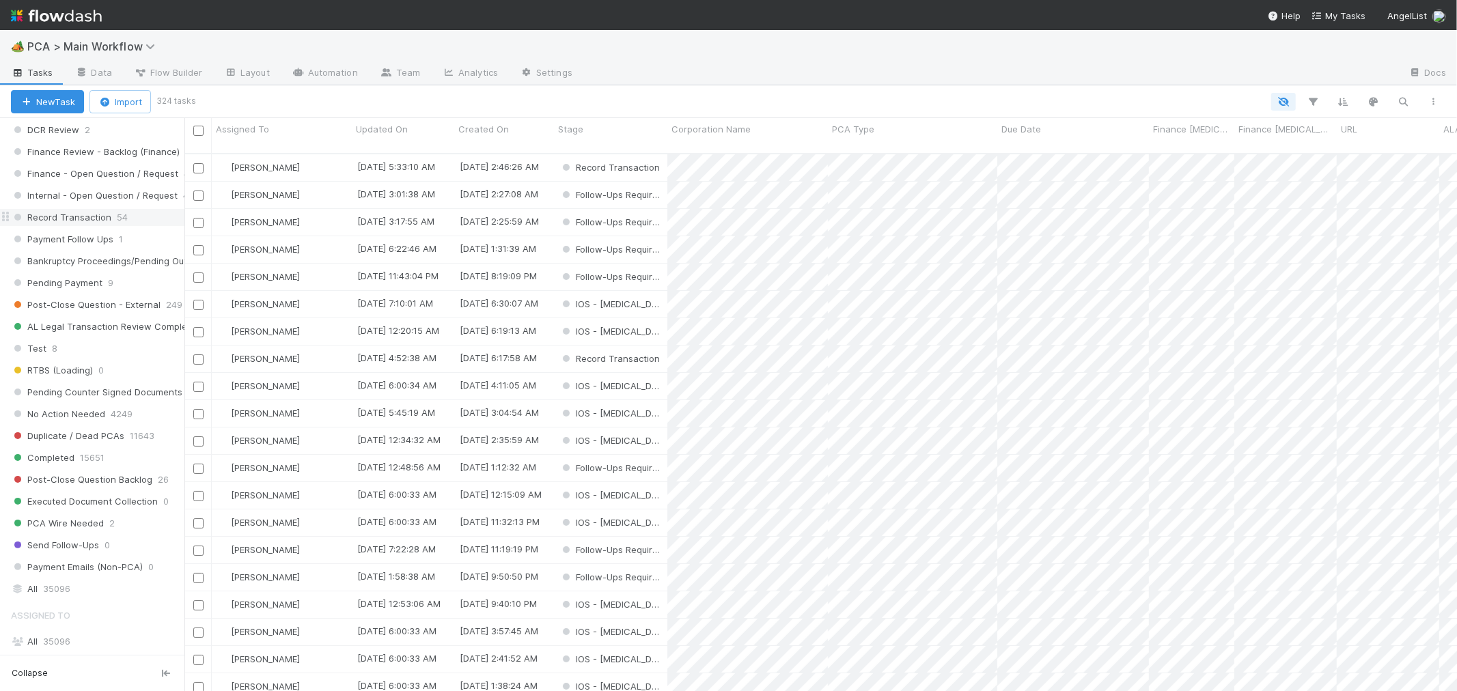
click at [96, 226] on span "Record Transaction" at bounding box center [61, 217] width 100 height 17
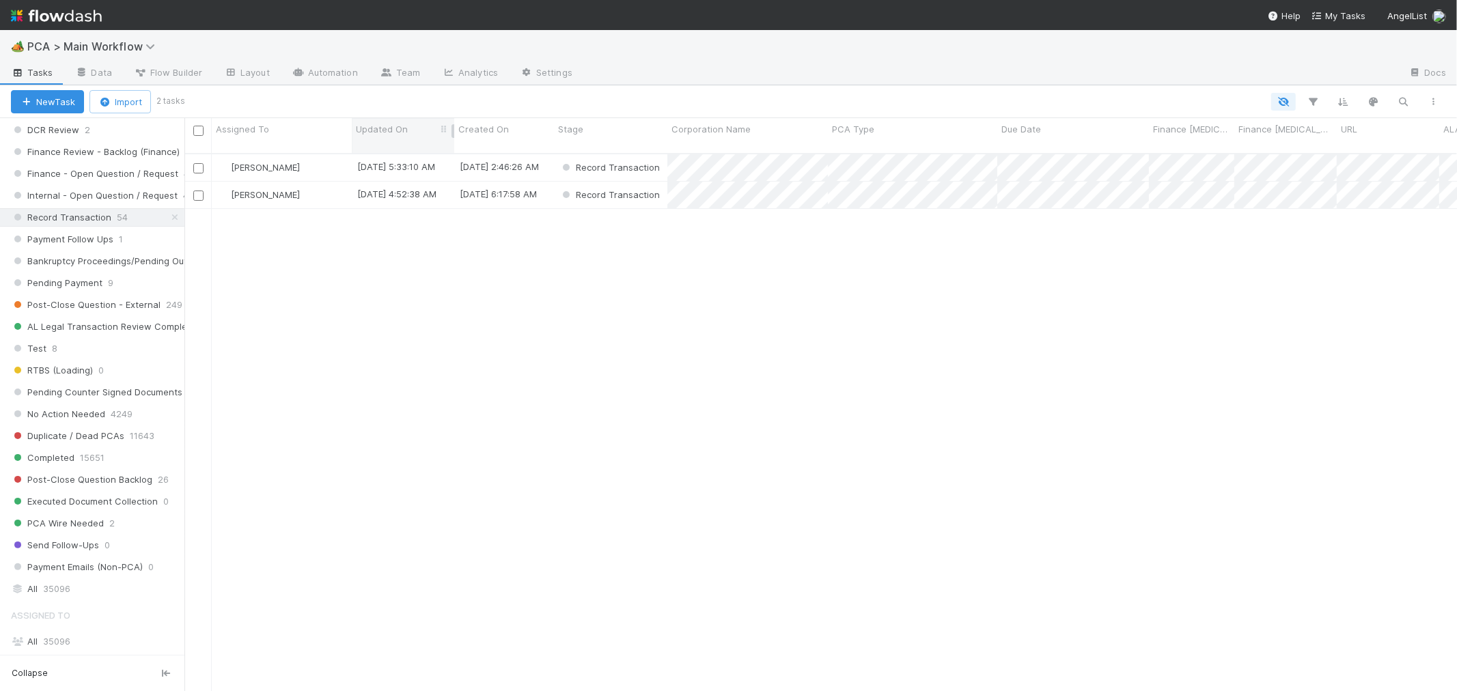
scroll to position [12, 12]
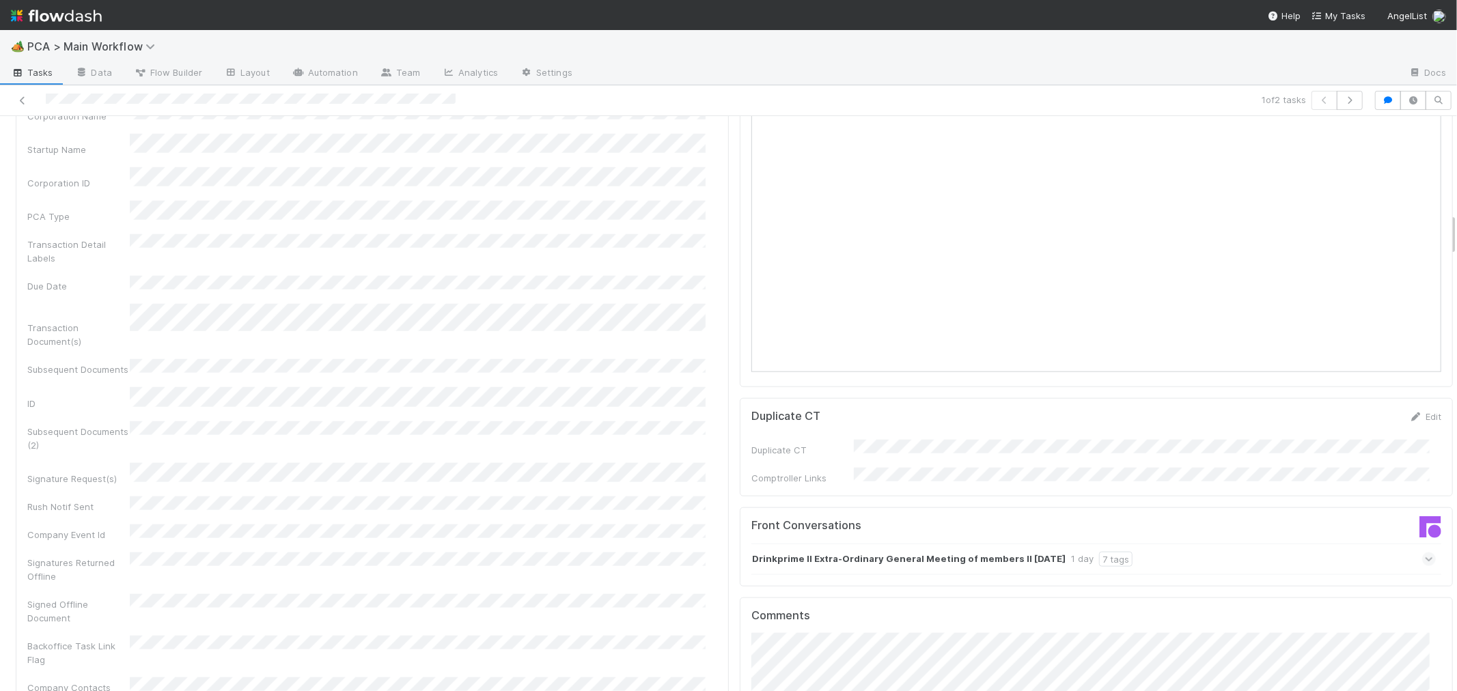
scroll to position [1442, 0]
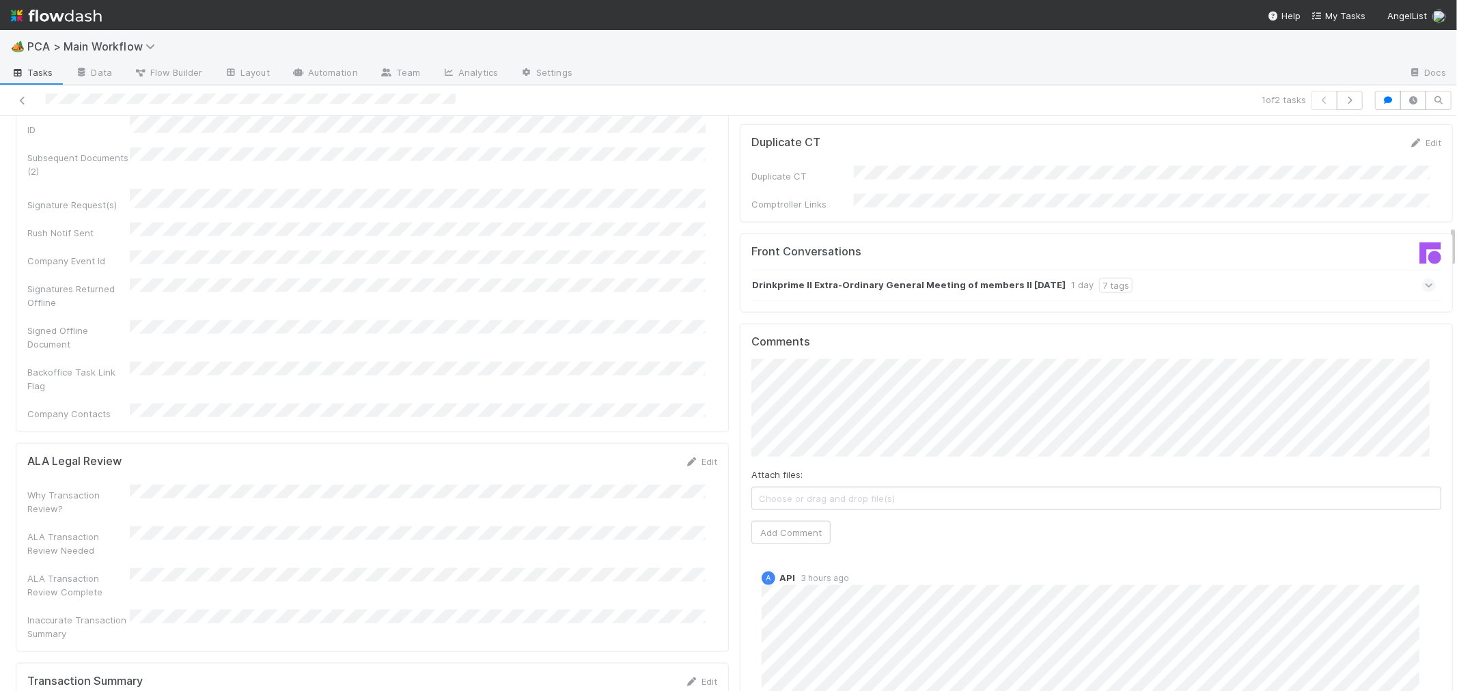
click at [1401, 270] on div "Drinkprime II Extra-Ordinary General Meeting of members II [DATE] 1 day 7 tags" at bounding box center [1093, 285] width 685 height 31
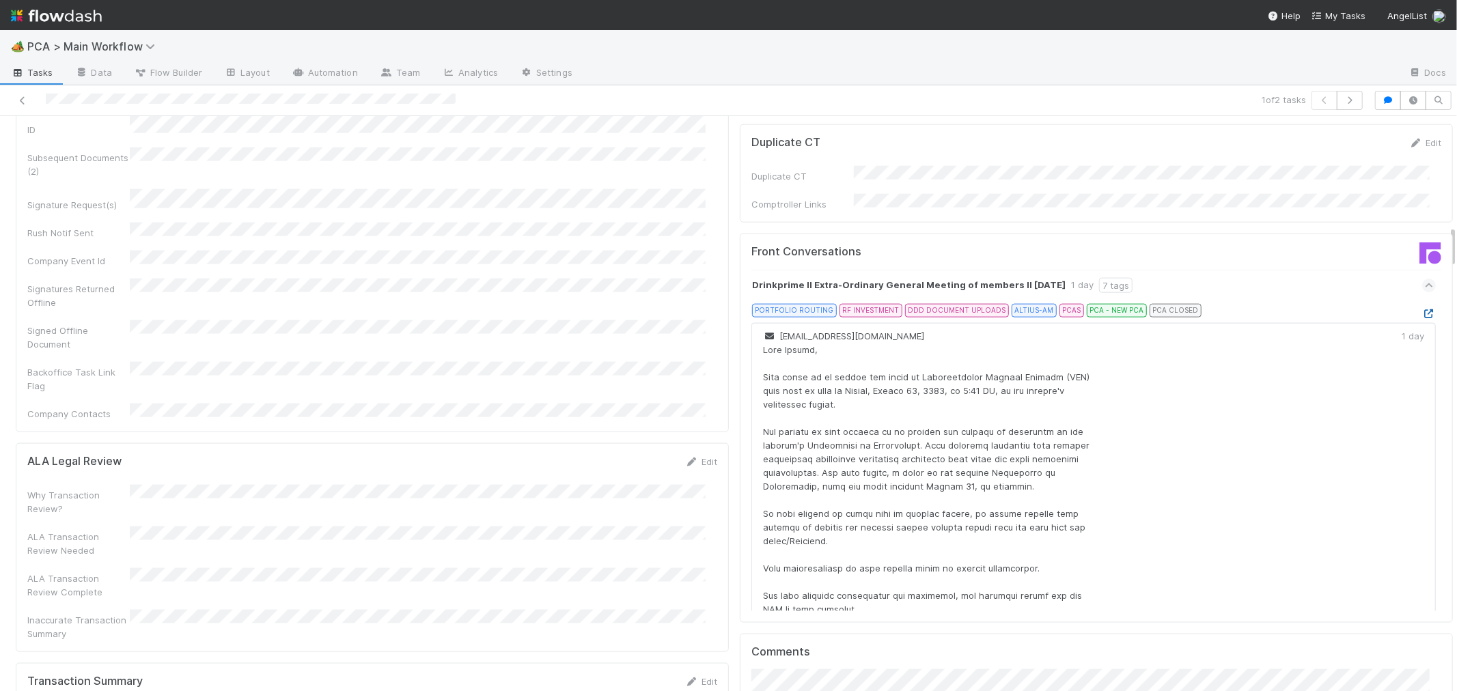
click at [1422, 309] on icon at bounding box center [1429, 313] width 14 height 9
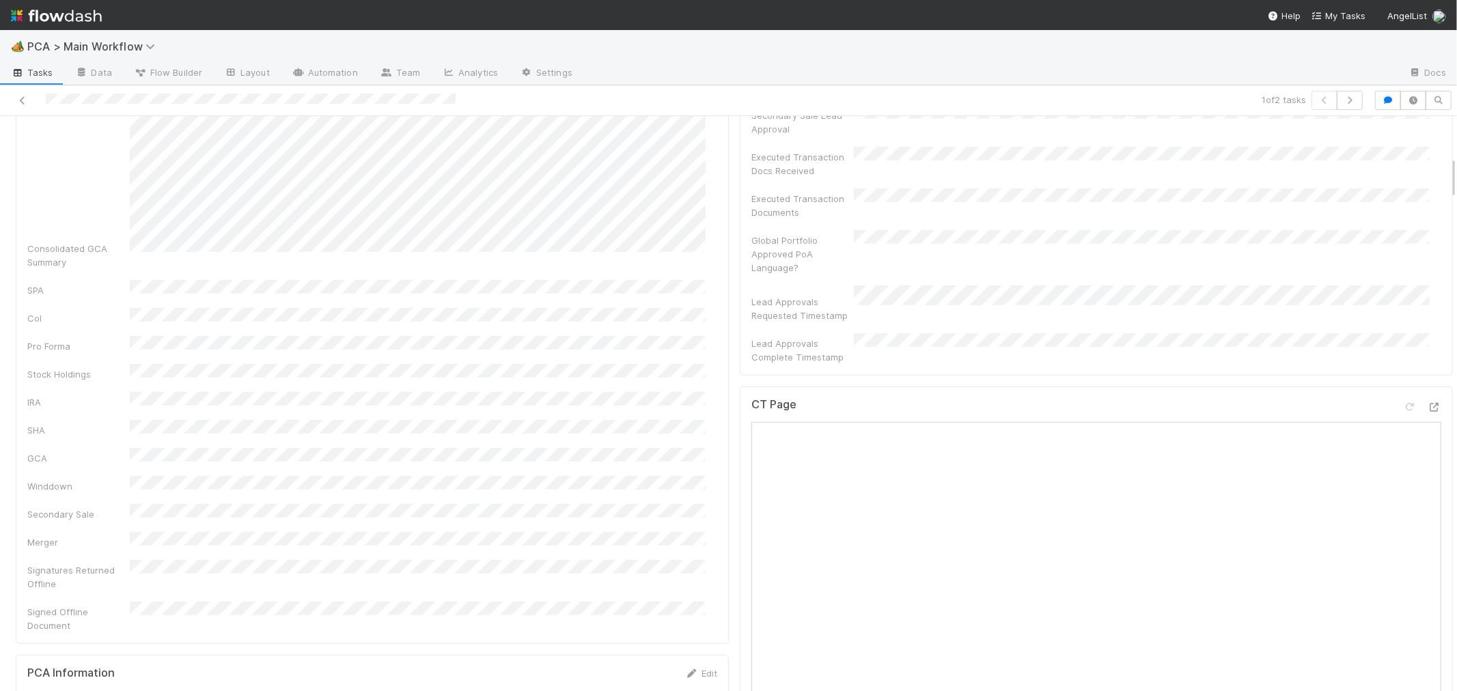
scroll to position [531, 0]
click at [1428, 444] on icon at bounding box center [1435, 448] width 14 height 9
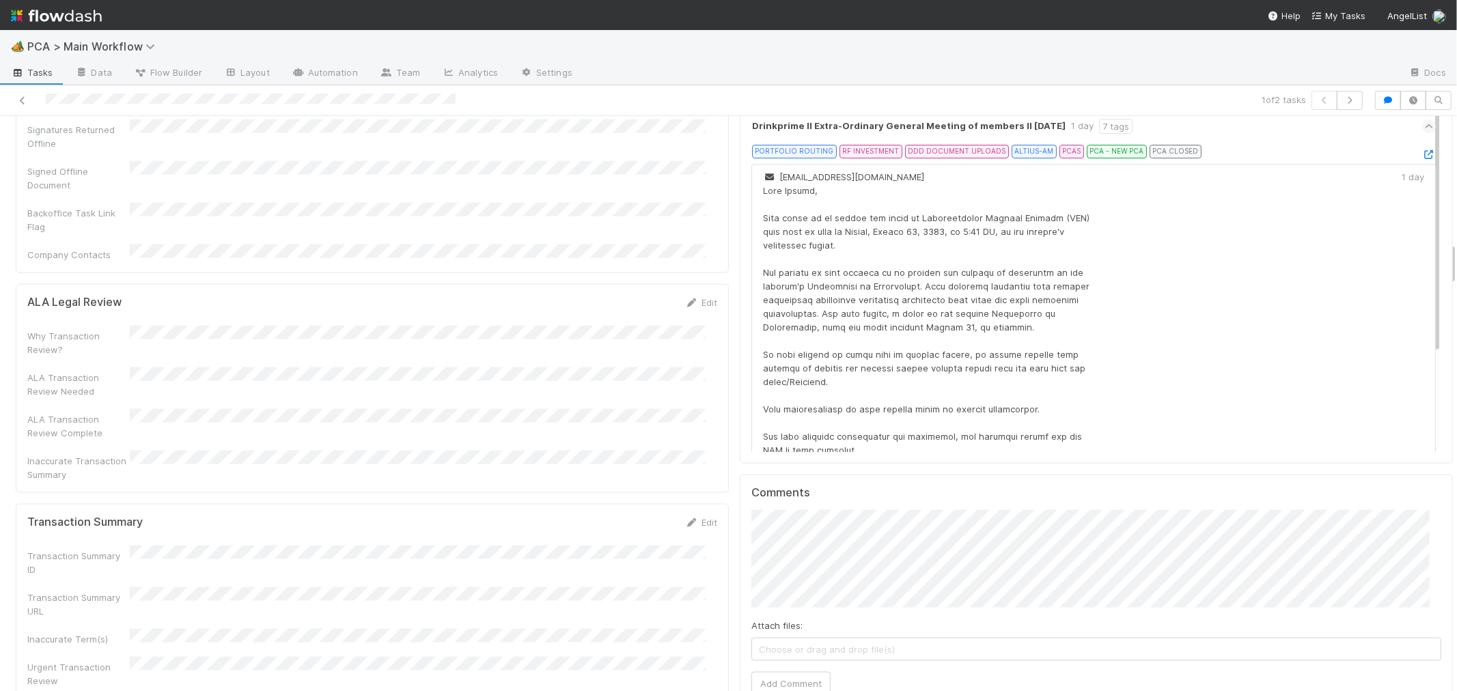
scroll to position [1746, 0]
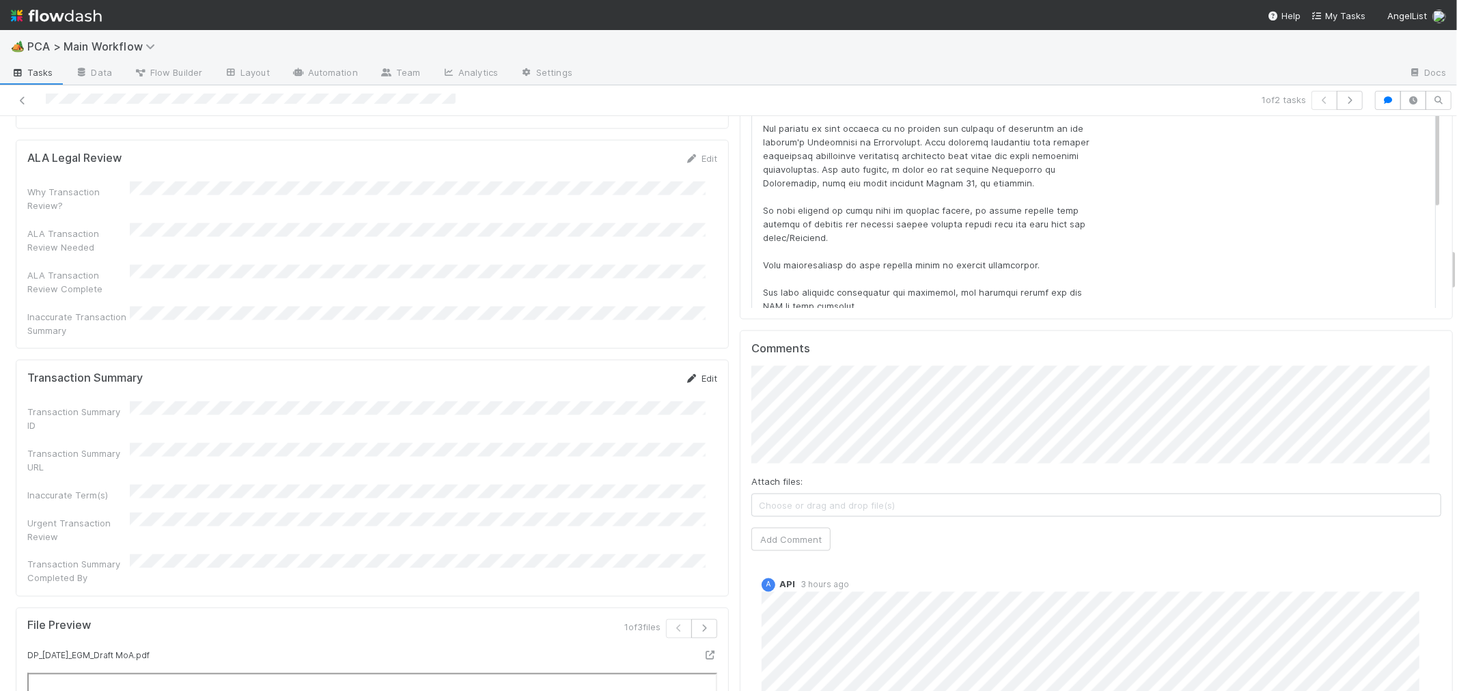
click at [691, 373] on link "Edit" at bounding box center [701, 378] width 32 height 11
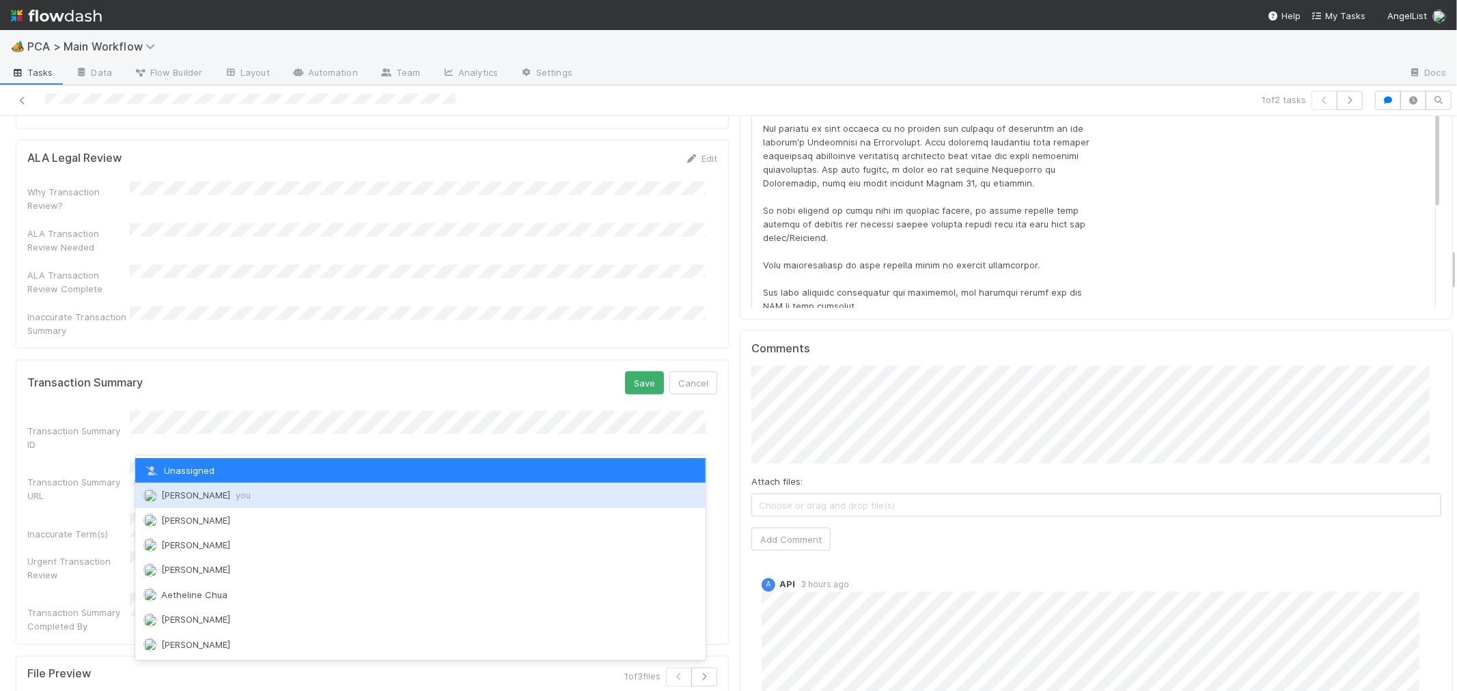
click at [236, 495] on span "you" at bounding box center [243, 495] width 15 height 11
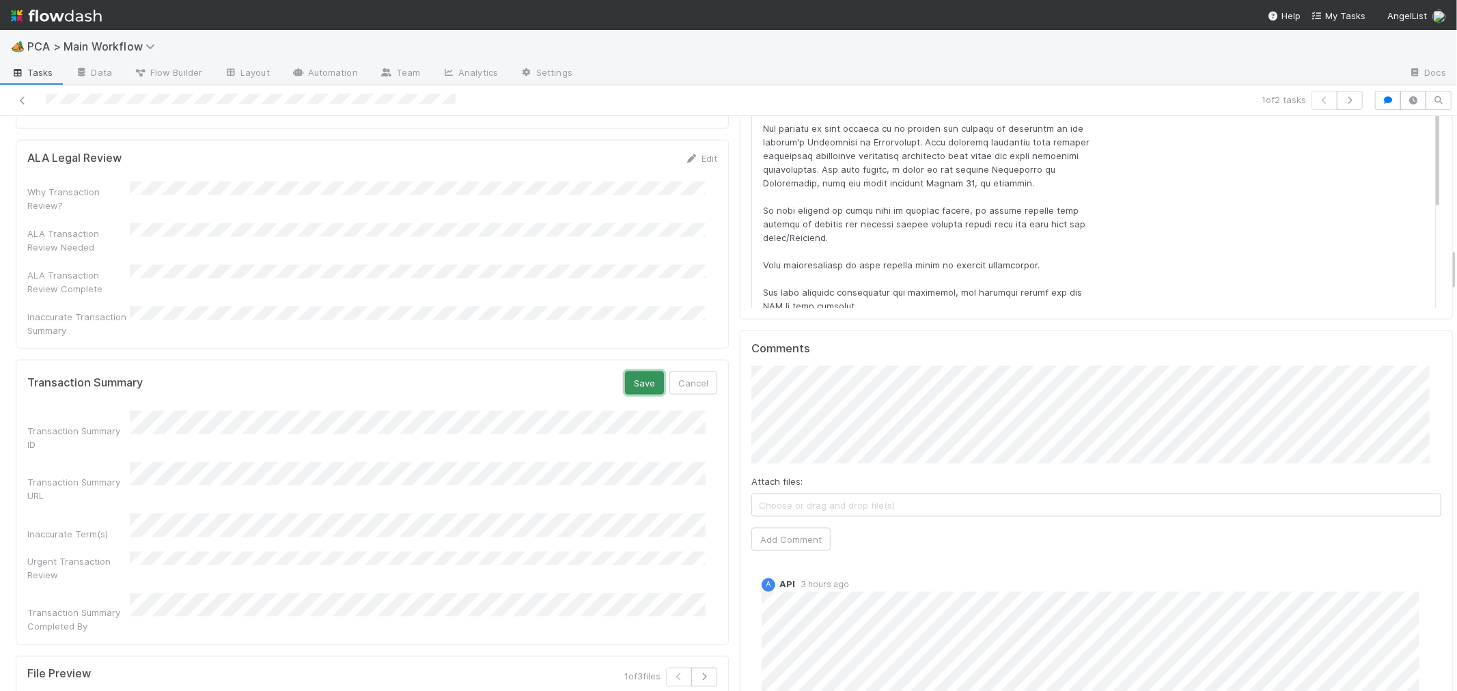
click at [633, 372] on button "Save" at bounding box center [644, 383] width 39 height 23
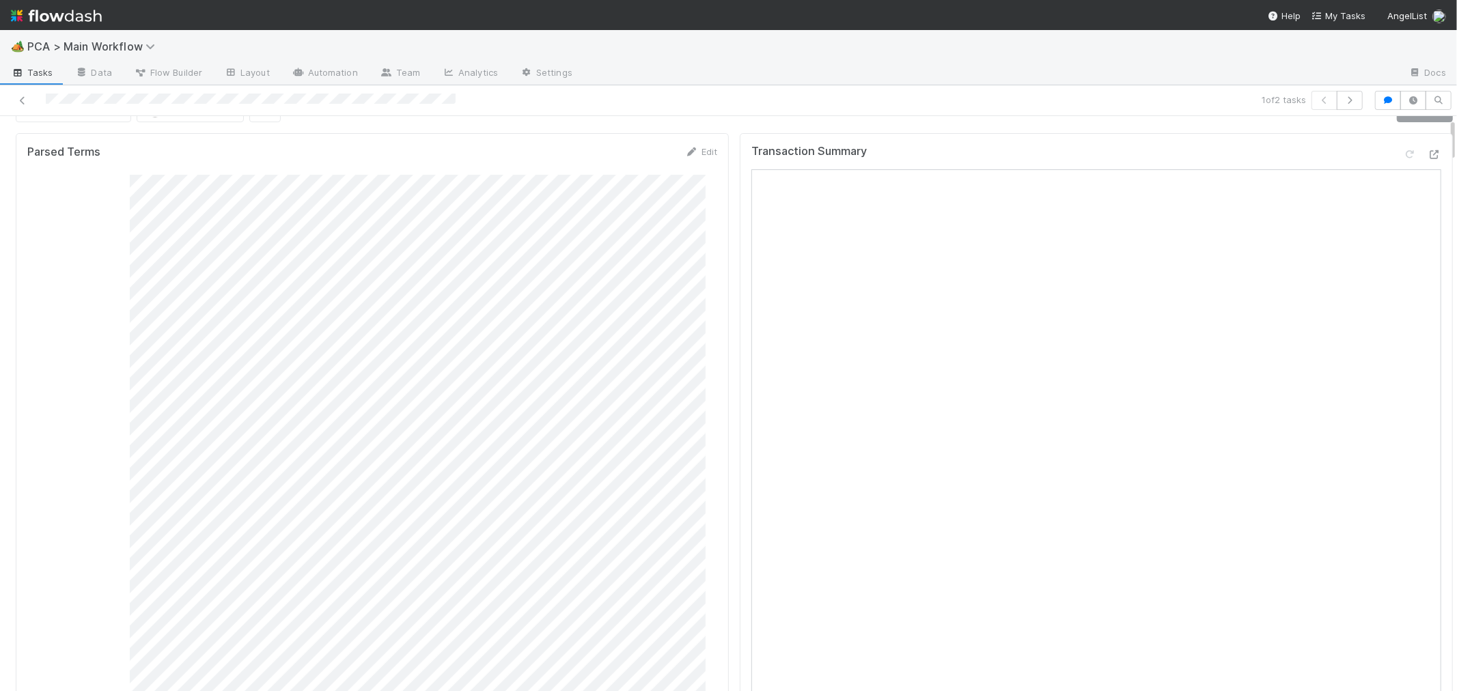
scroll to position [0, 0]
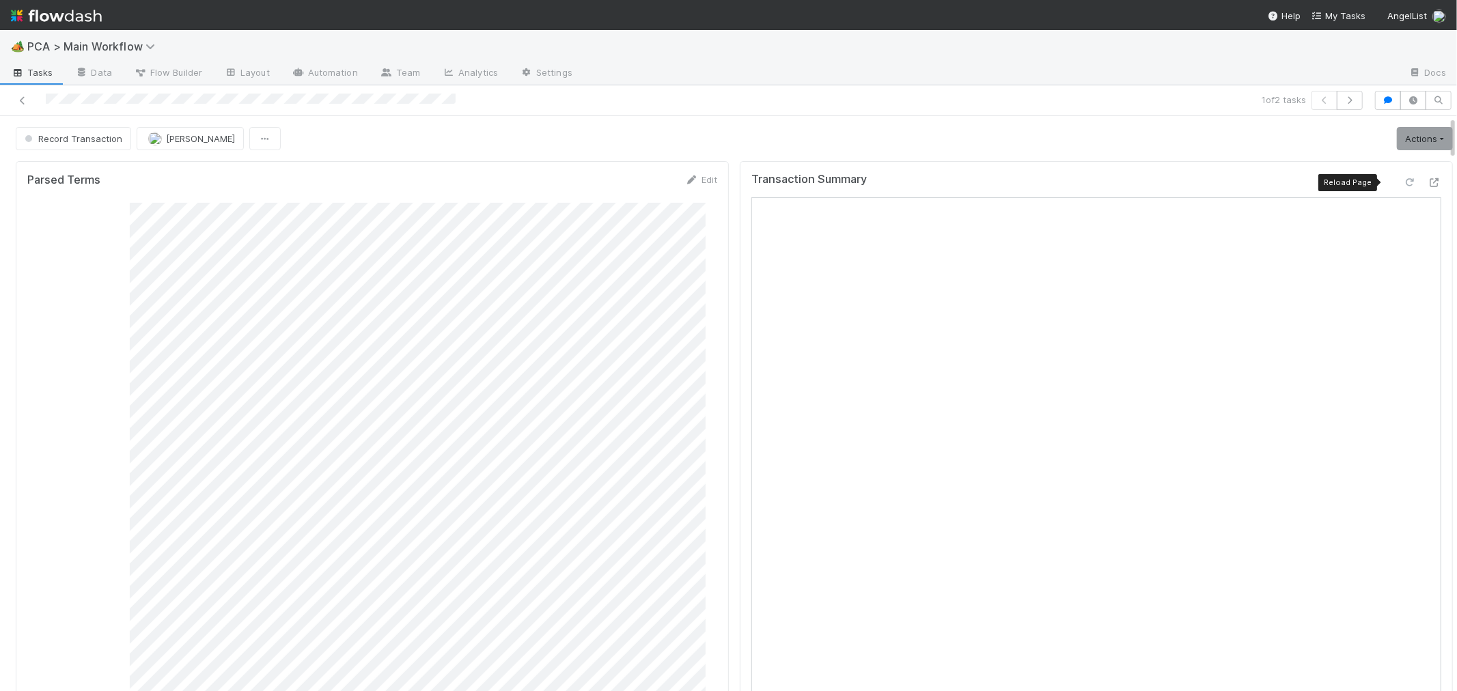
click at [1403, 179] on icon at bounding box center [1410, 182] width 14 height 9
click at [711, 401] on div "Parsed Terms Edit Consolidated GCA Summary SPA CoI Pro Forma Stock Holdings IRA…" at bounding box center [372, 688] width 713 height 1054
click at [1397, 134] on link "Actions" at bounding box center [1425, 138] width 56 height 23
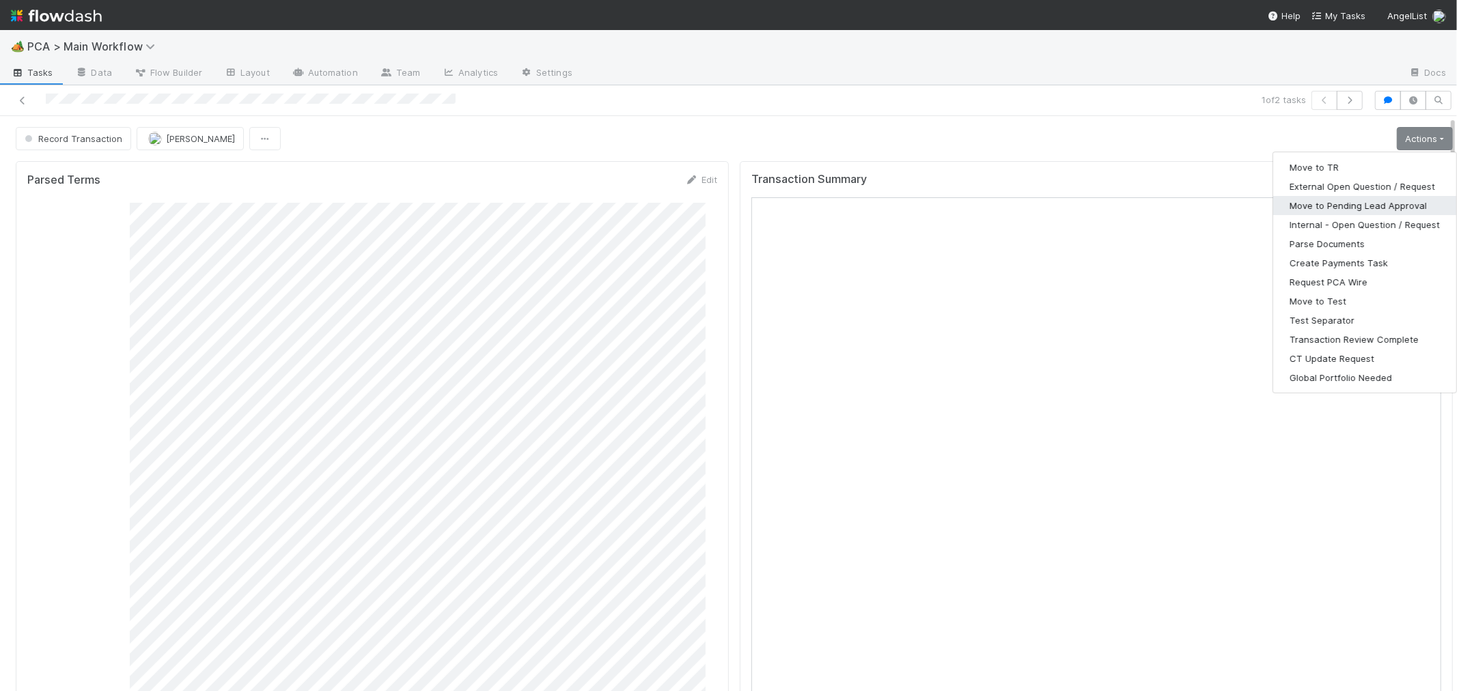
click at [1348, 202] on button "Move to Pending Lead Approval" at bounding box center [1364, 205] width 183 height 19
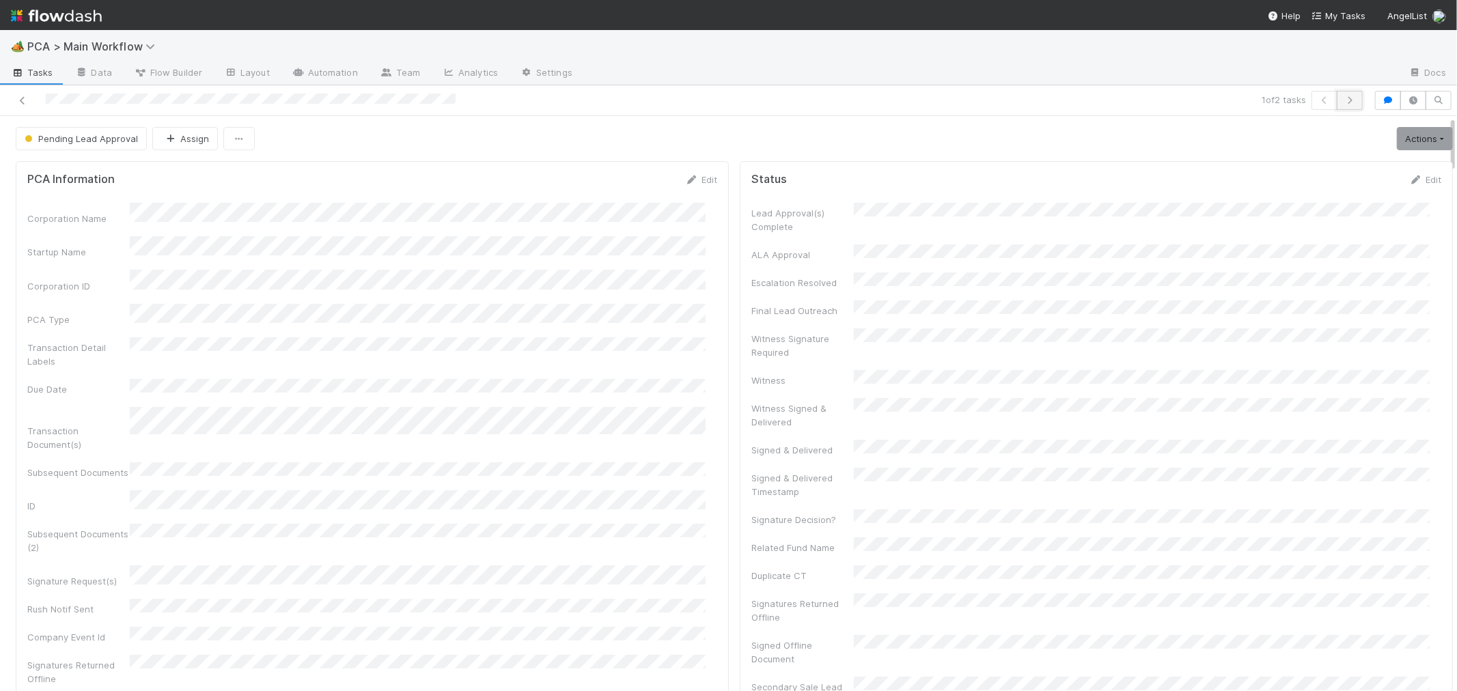
click at [1343, 98] on icon "button" at bounding box center [1350, 100] width 14 height 8
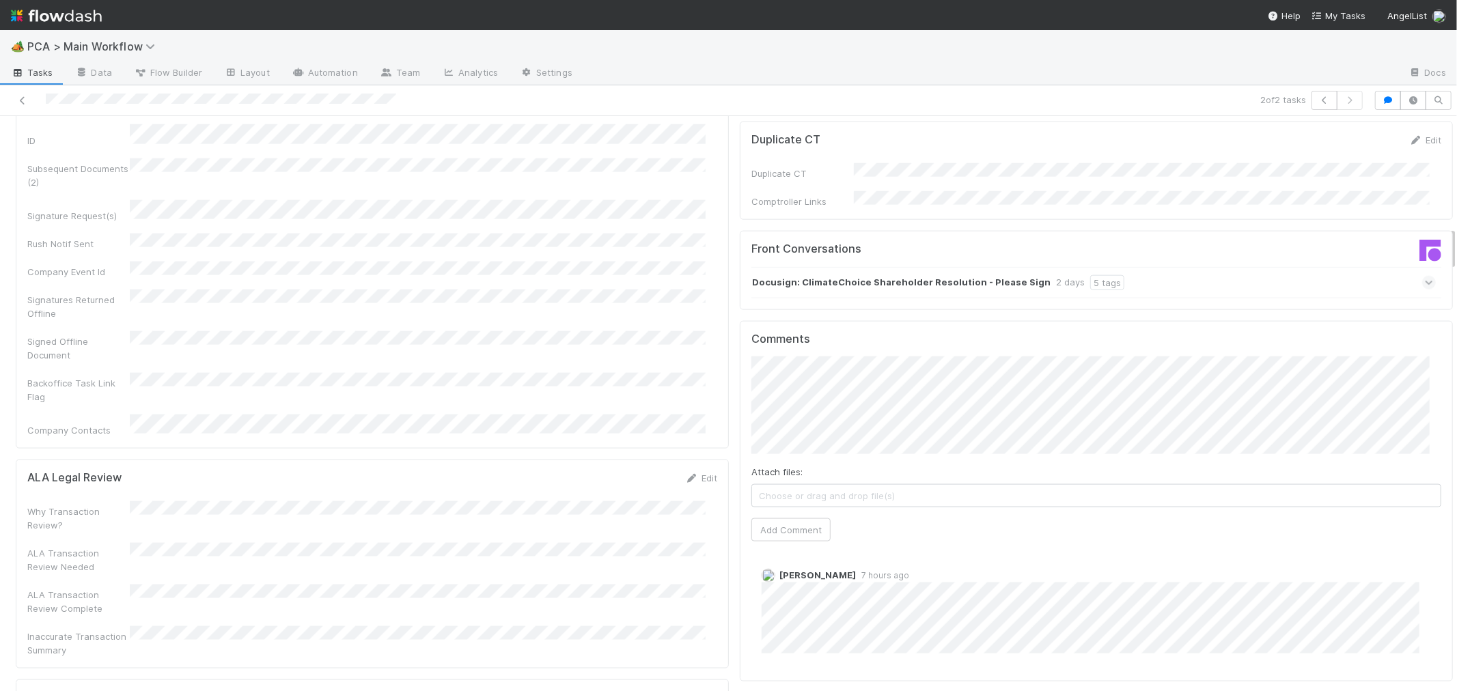
scroll to position [1442, 0]
click at [1425, 279] on icon at bounding box center [1429, 286] width 9 height 14
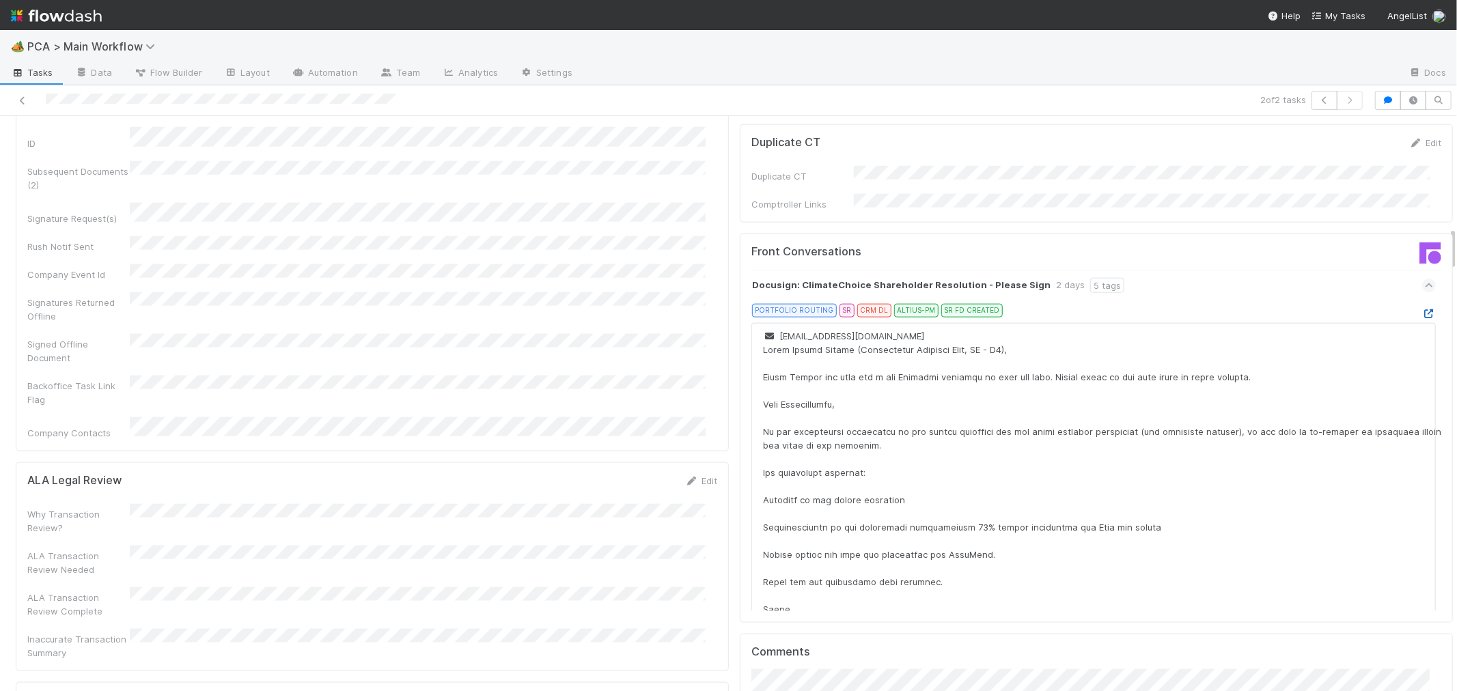
click at [1422, 309] on icon at bounding box center [1429, 313] width 14 height 9
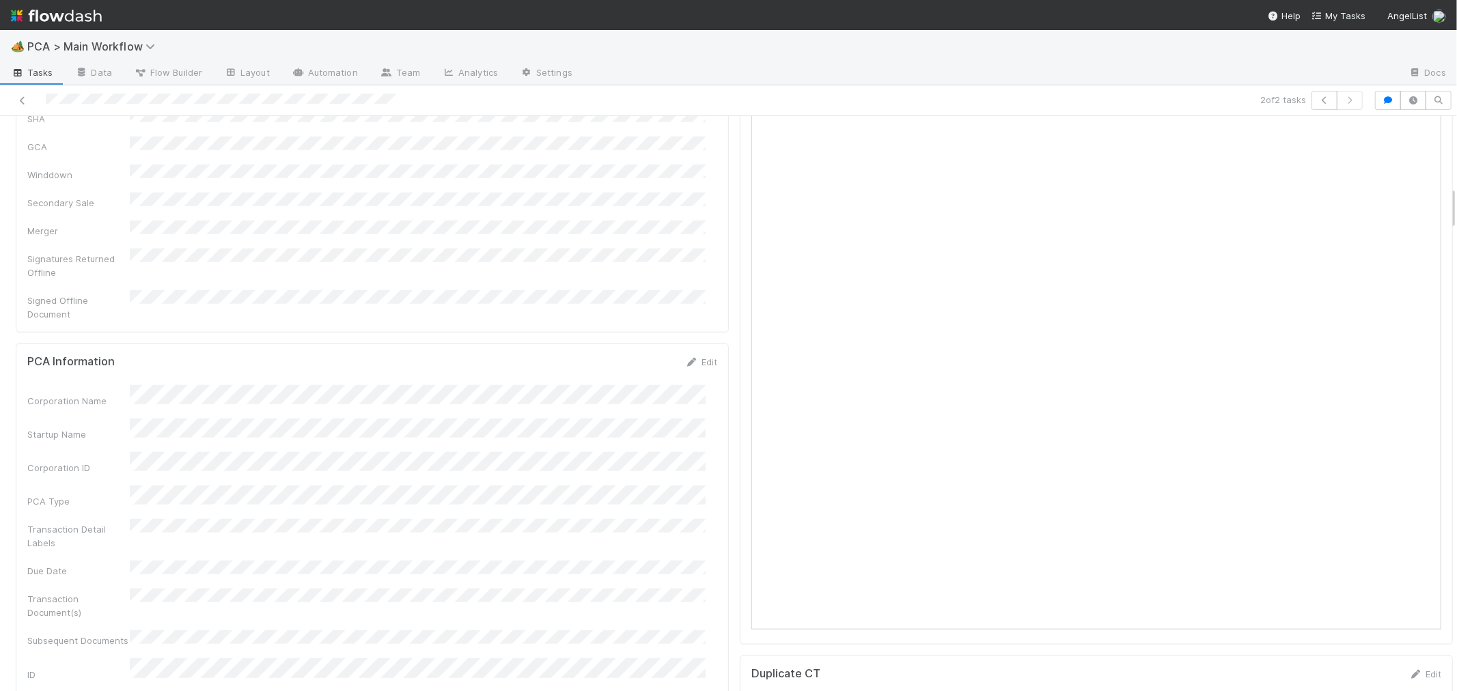
scroll to position [531, 0]
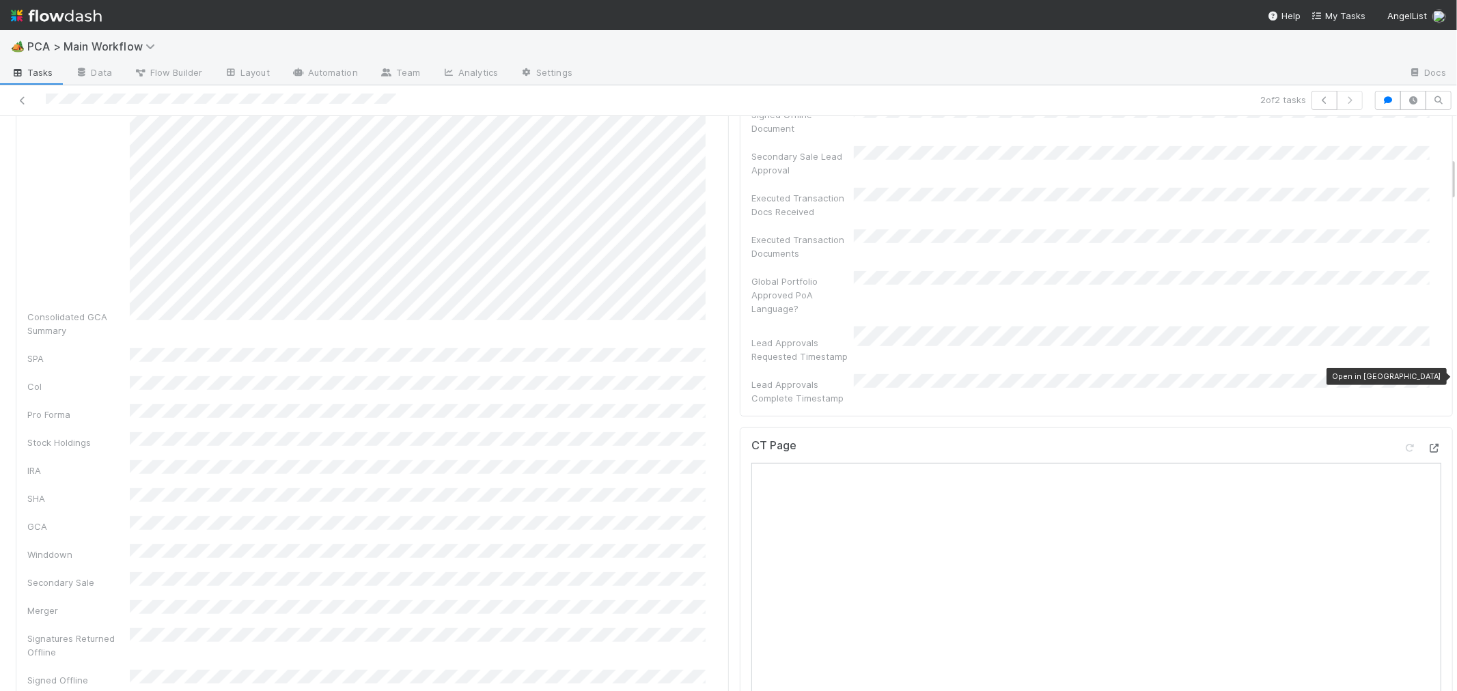
click at [1428, 444] on icon at bounding box center [1435, 448] width 14 height 9
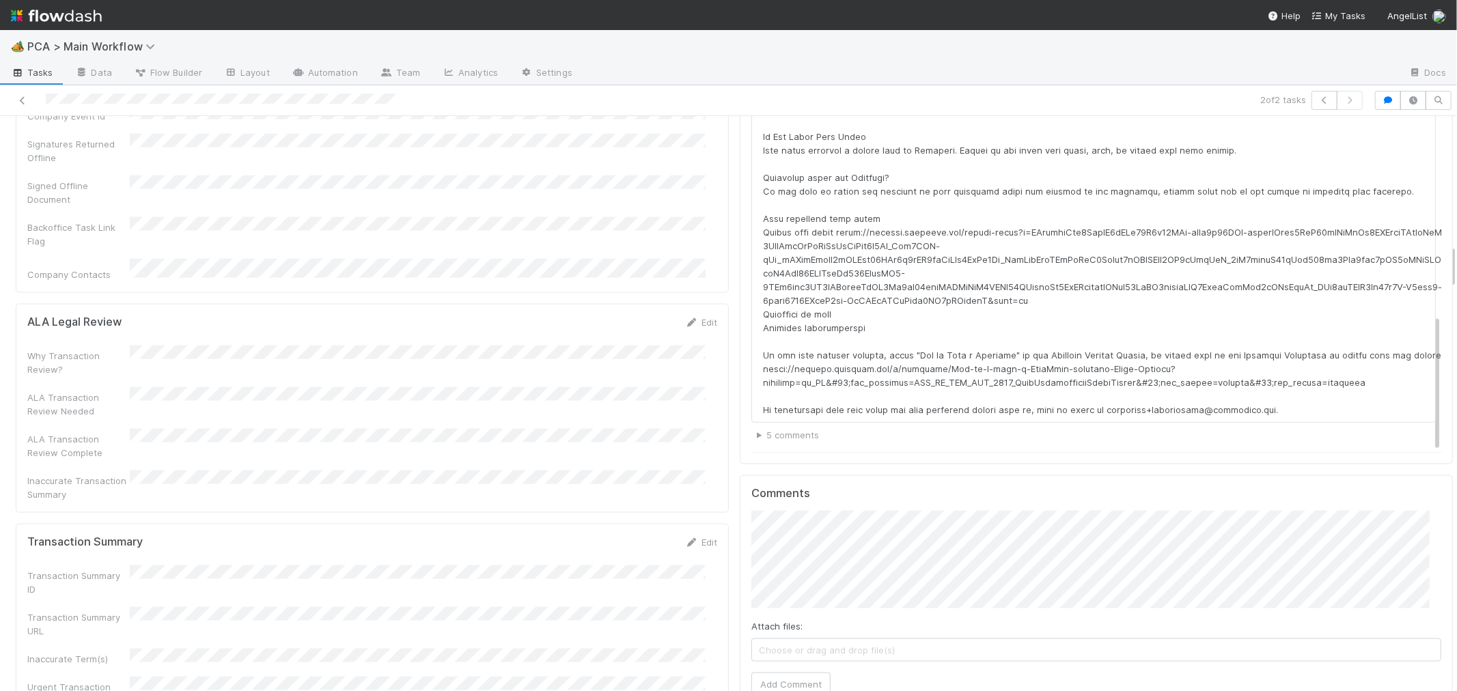
scroll to position [1746, 0]
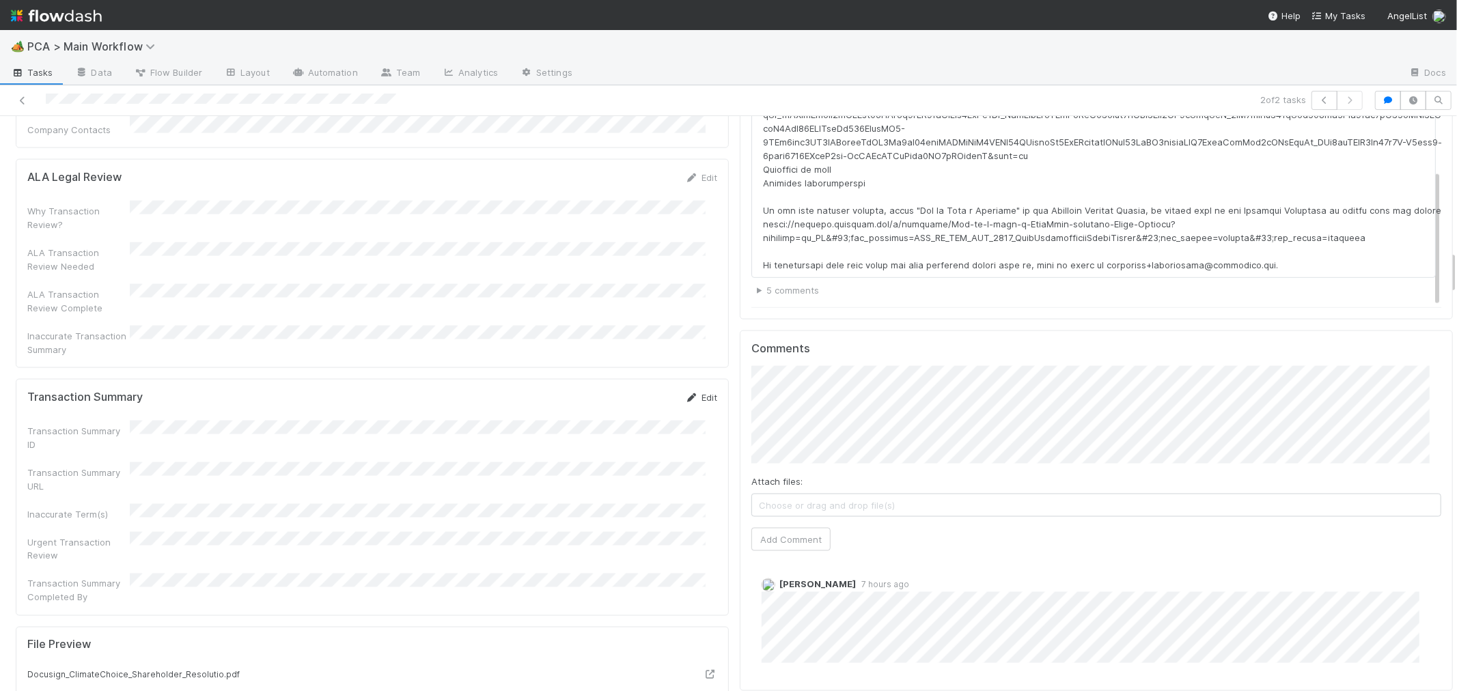
click at [702, 392] on link "Edit" at bounding box center [701, 397] width 32 height 11
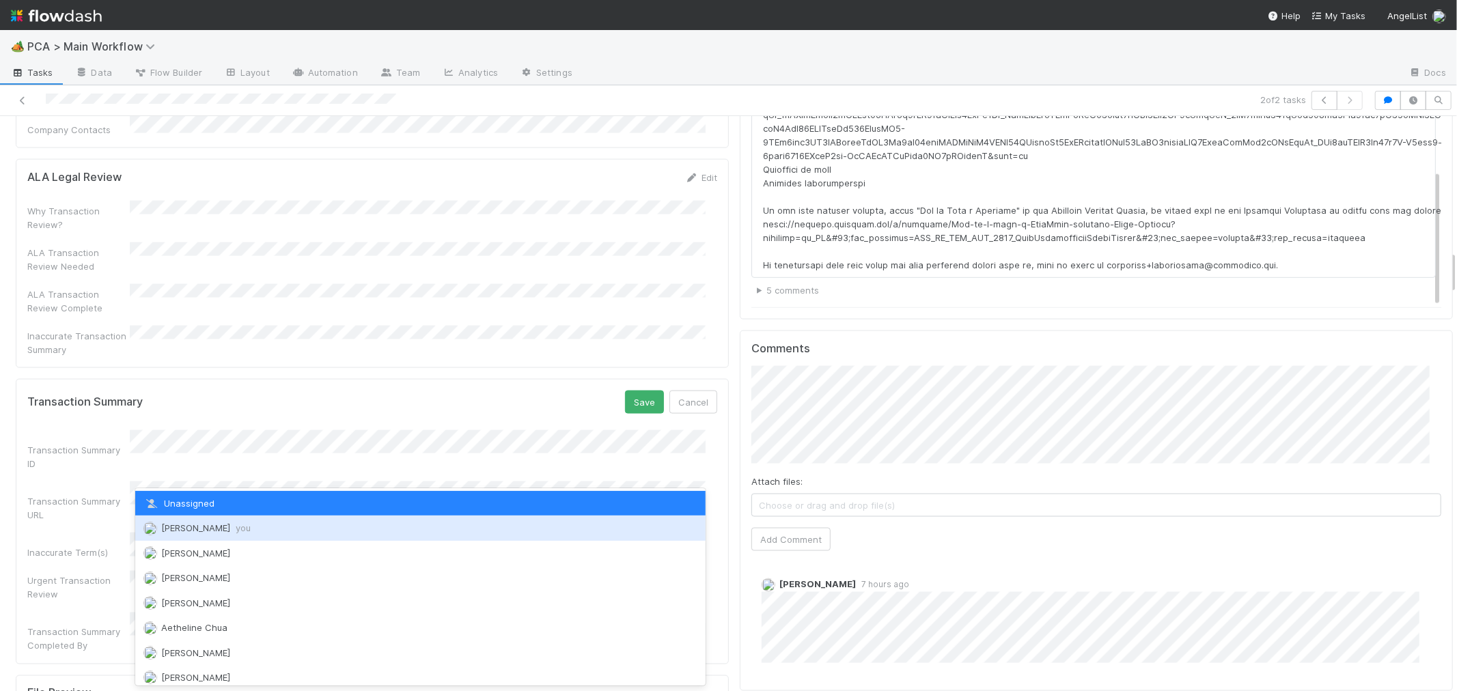
click at [198, 523] on span "Roselyn de Villa you" at bounding box center [205, 528] width 89 height 11
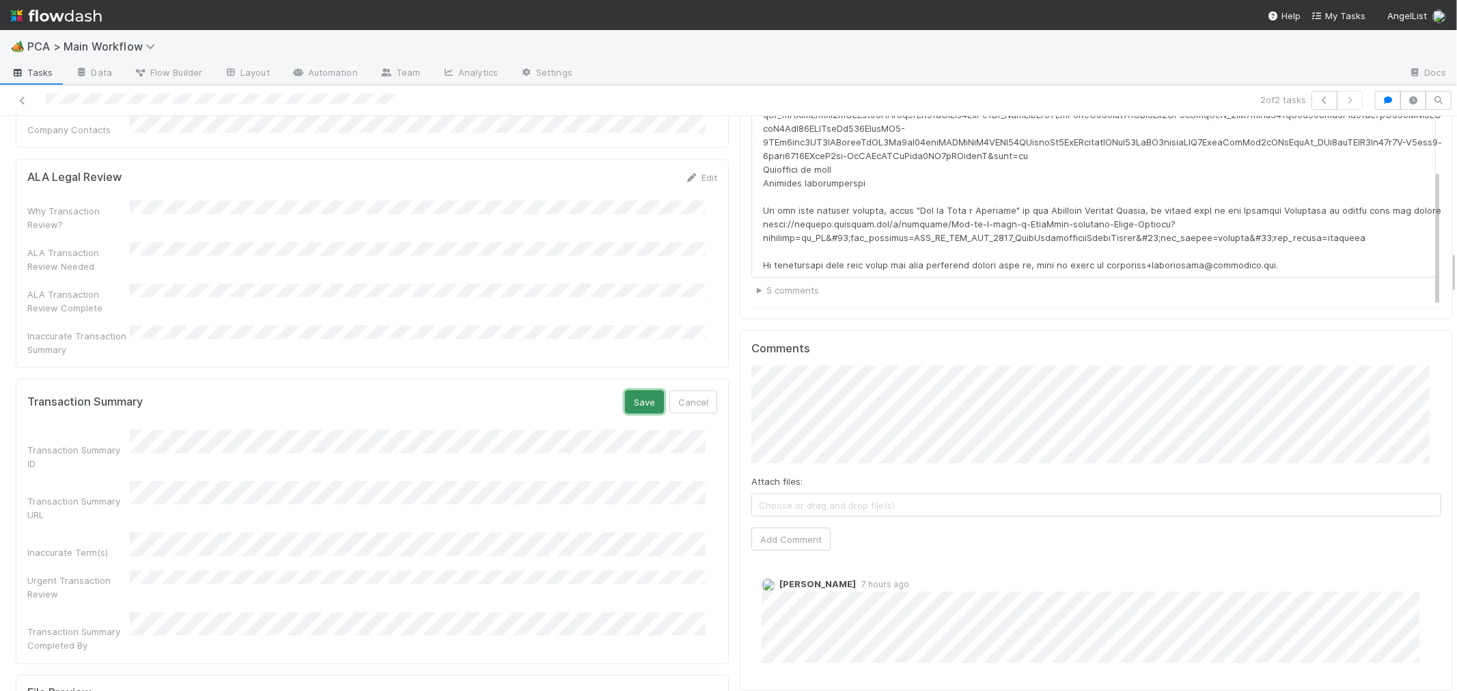
click at [625, 391] on button "Save" at bounding box center [644, 402] width 39 height 23
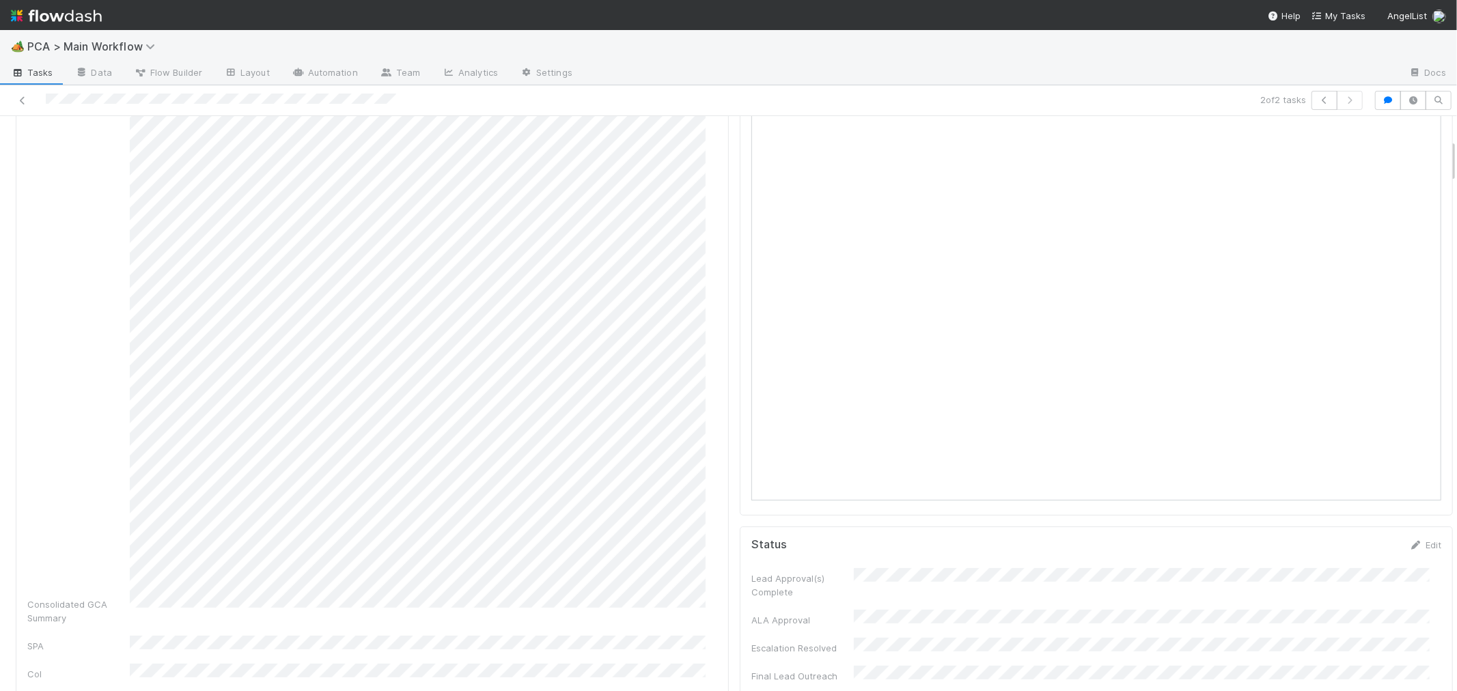
scroll to position [0, 0]
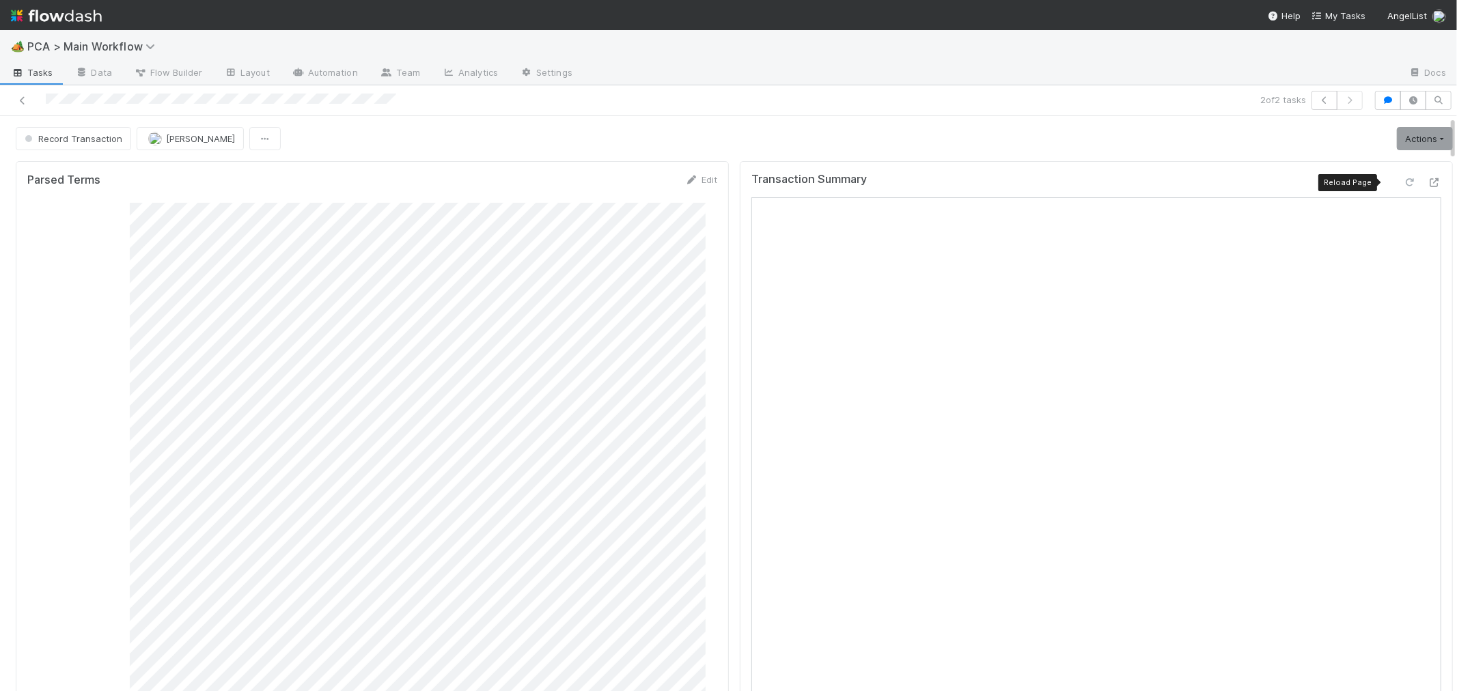
click at [1403, 176] on div at bounding box center [1410, 183] width 14 height 14
click at [1397, 137] on link "Actions" at bounding box center [1425, 138] width 56 height 23
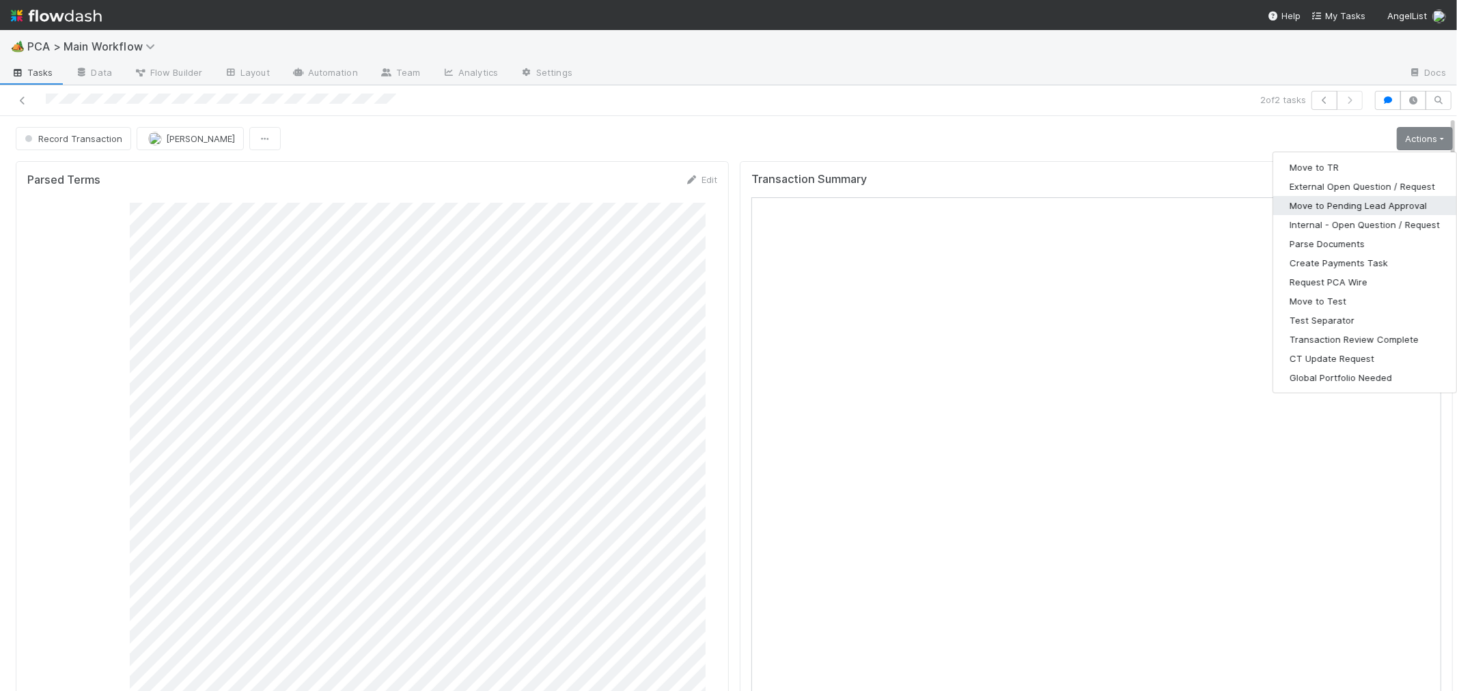
click at [1355, 204] on button "Move to Pending Lead Approval" at bounding box center [1364, 205] width 183 height 19
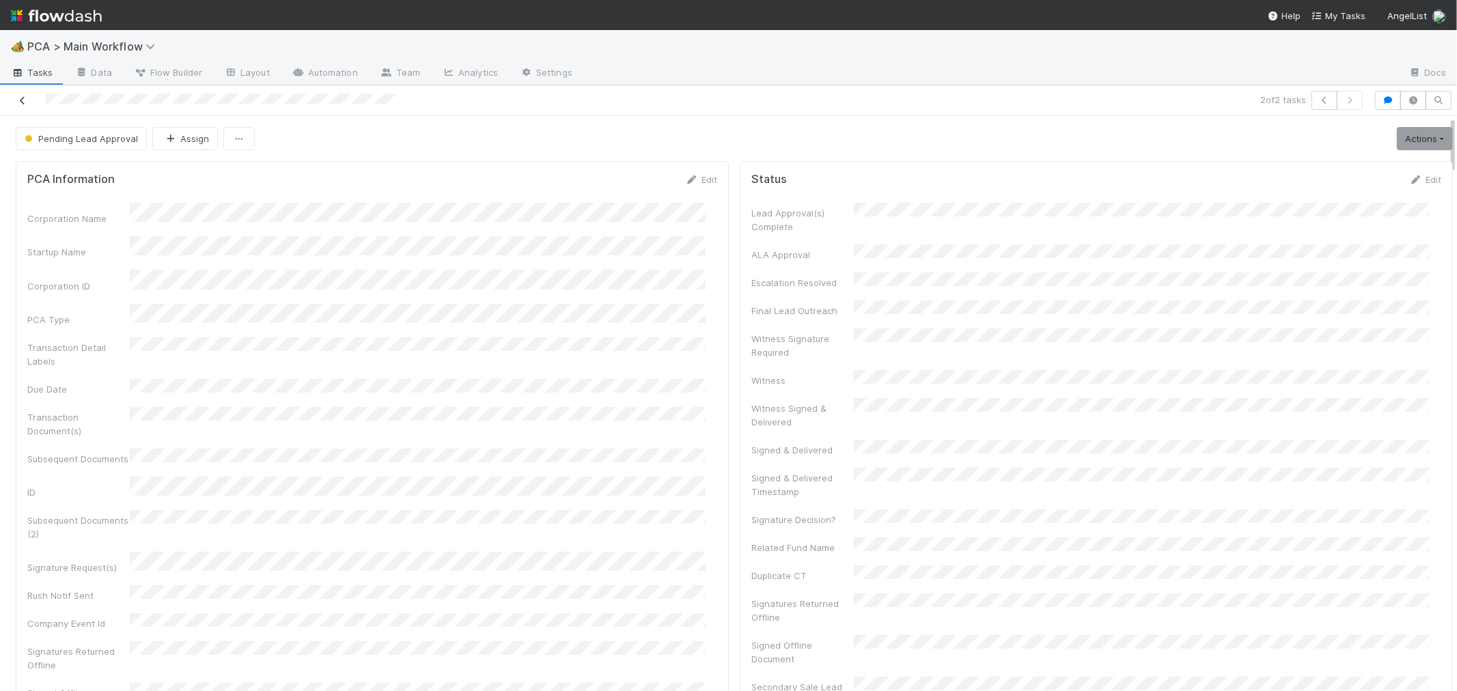
click at [22, 102] on icon at bounding box center [23, 100] width 14 height 9
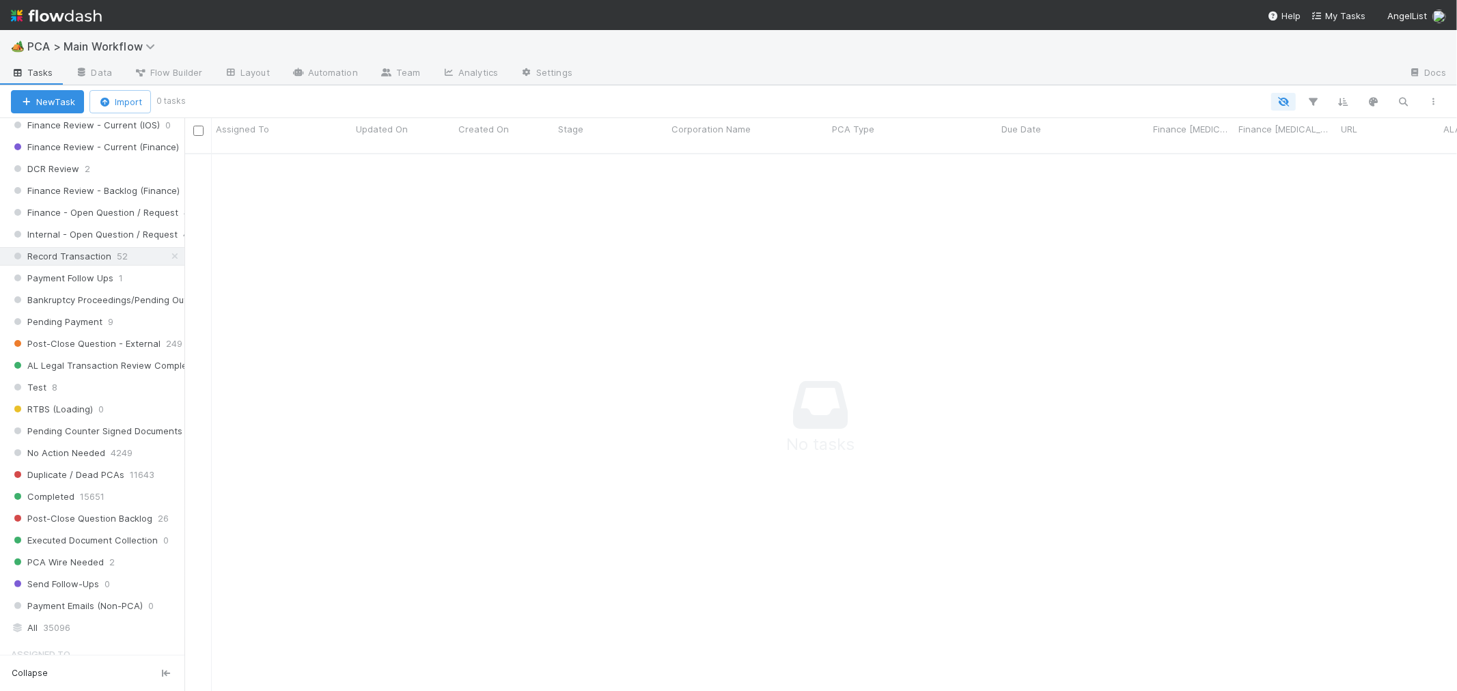
scroll to position [1366, 0]
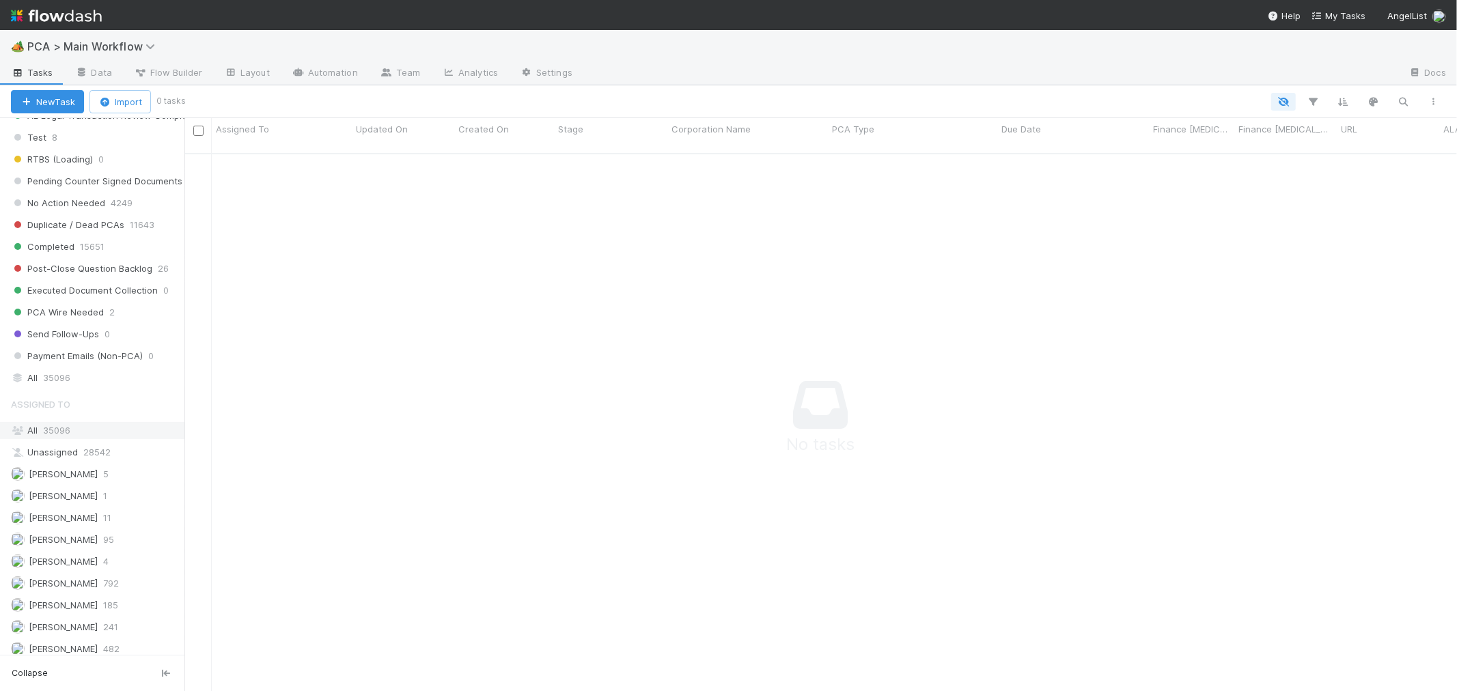
click at [59, 439] on div "All 35096" at bounding box center [96, 430] width 170 height 17
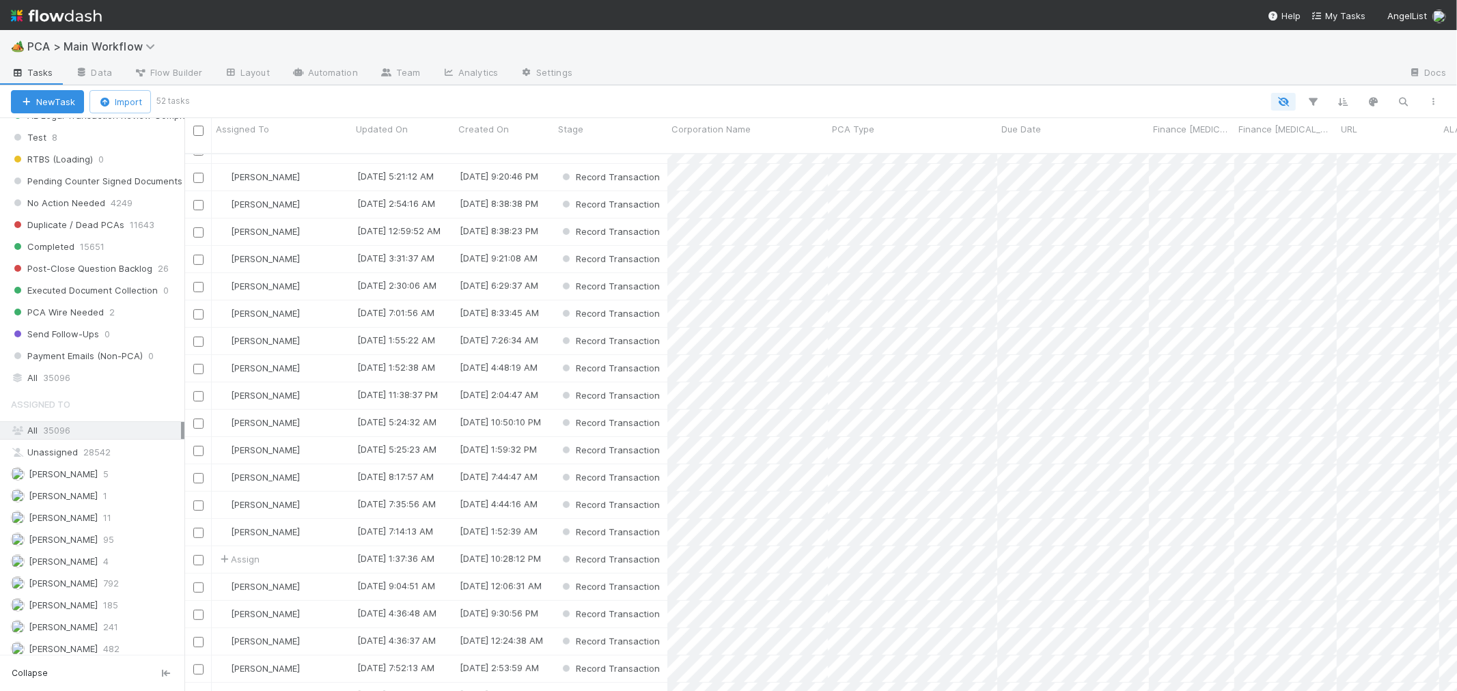
scroll to position [1914, 0]
click at [113, 572] on span "327" at bounding box center [111, 576] width 16 height 17
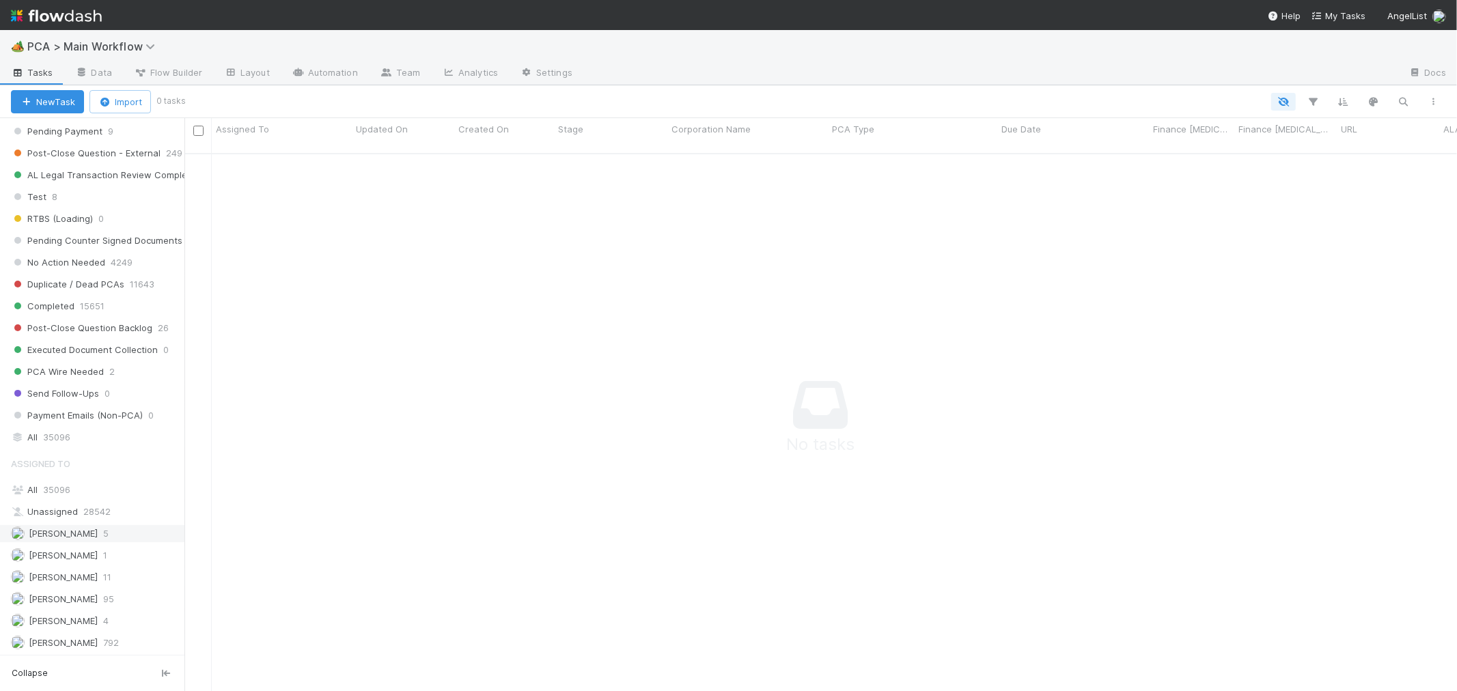
scroll to position [527, 1250]
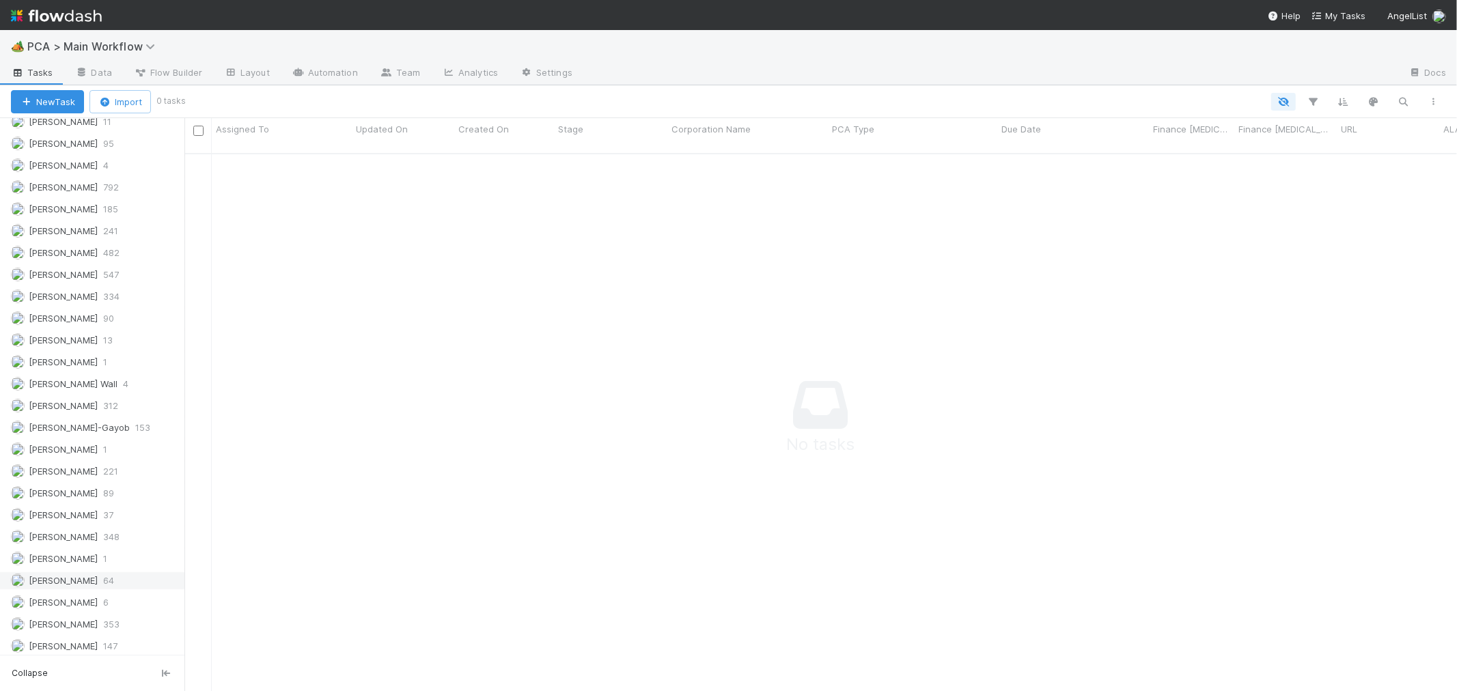
click at [106, 590] on span "64" at bounding box center [108, 581] width 11 height 17
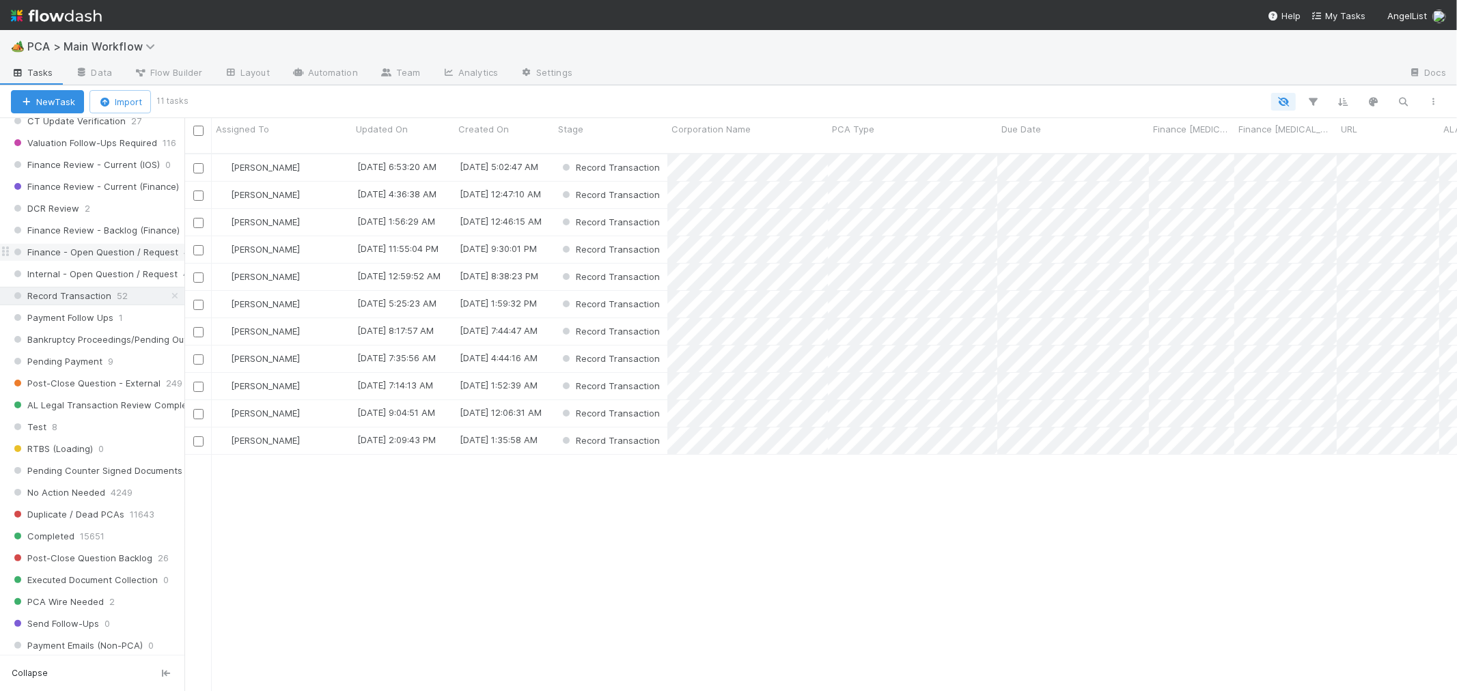
scroll to position [927, 0]
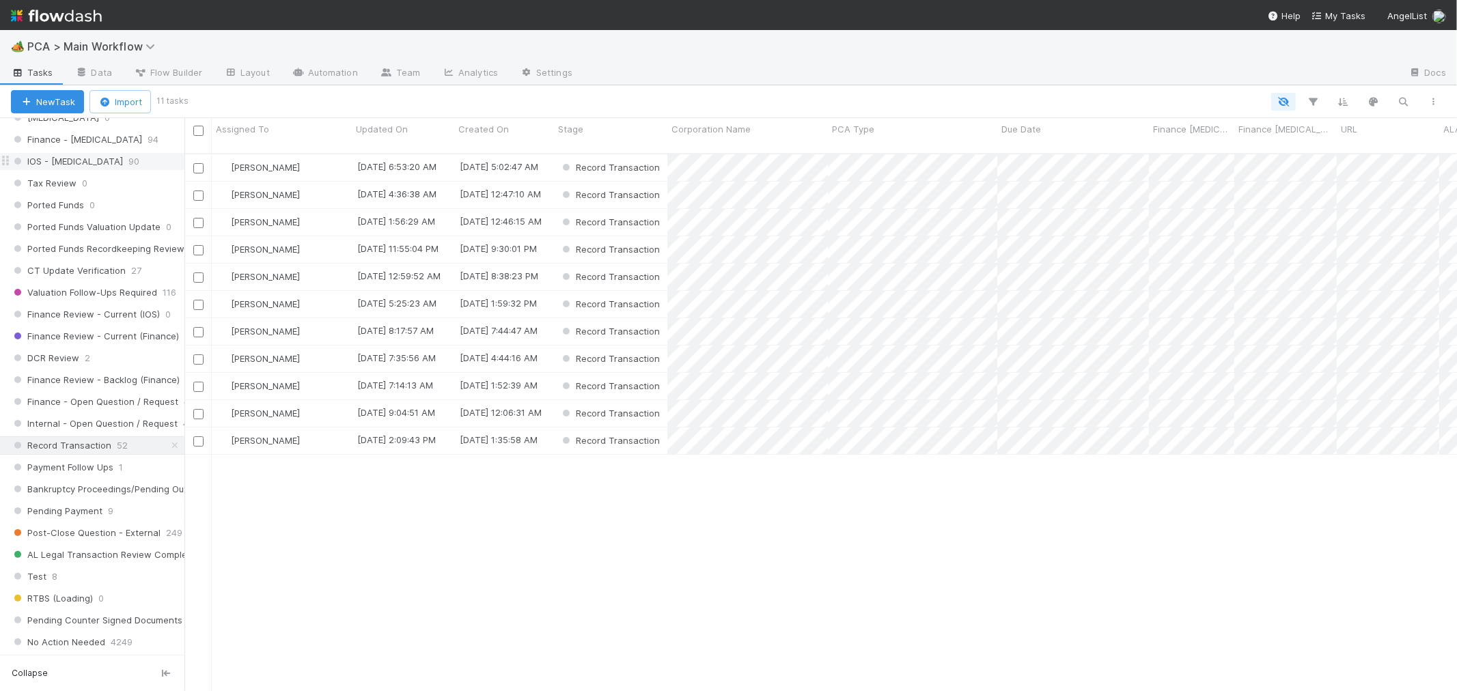
click at [86, 169] on div "IOS - ICU 90" at bounding box center [98, 161] width 174 height 17
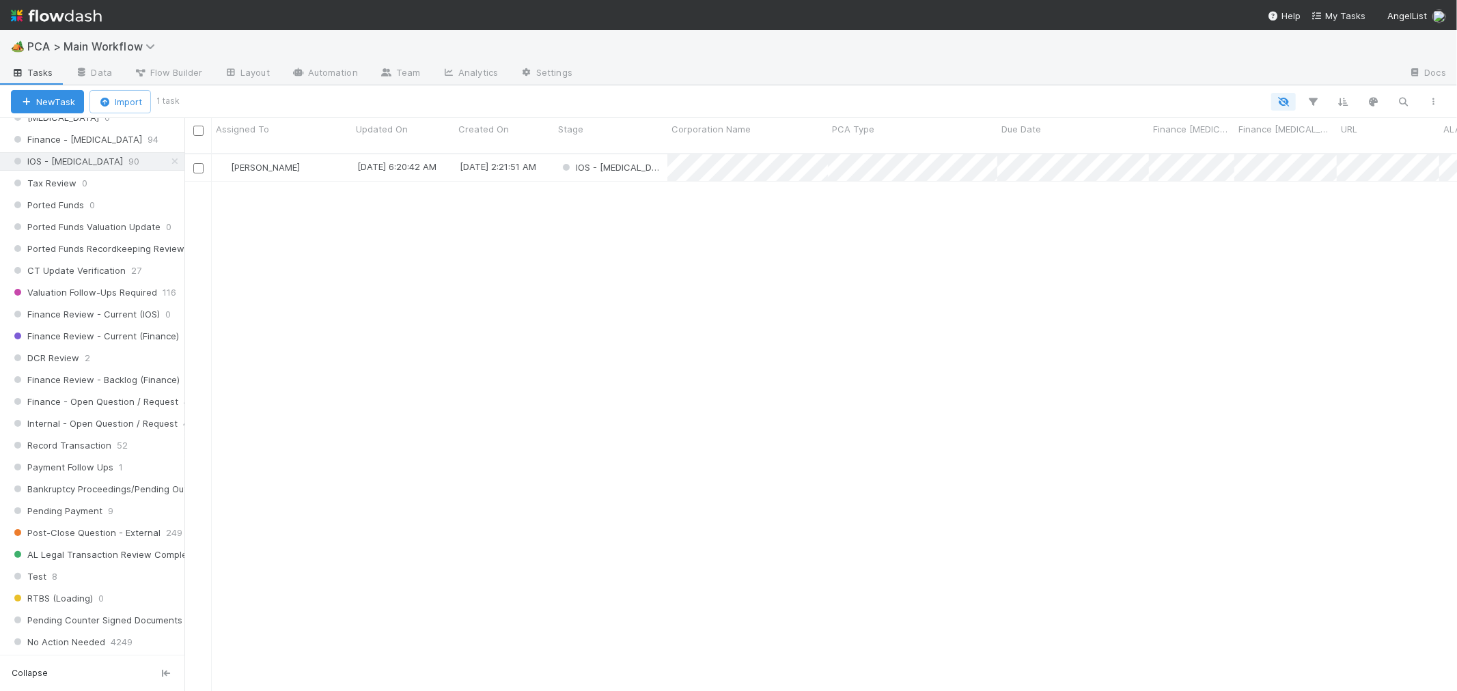
scroll to position [538, 1261]
click at [124, 45] on span "PCA > Main Workflow" at bounding box center [94, 47] width 135 height 14
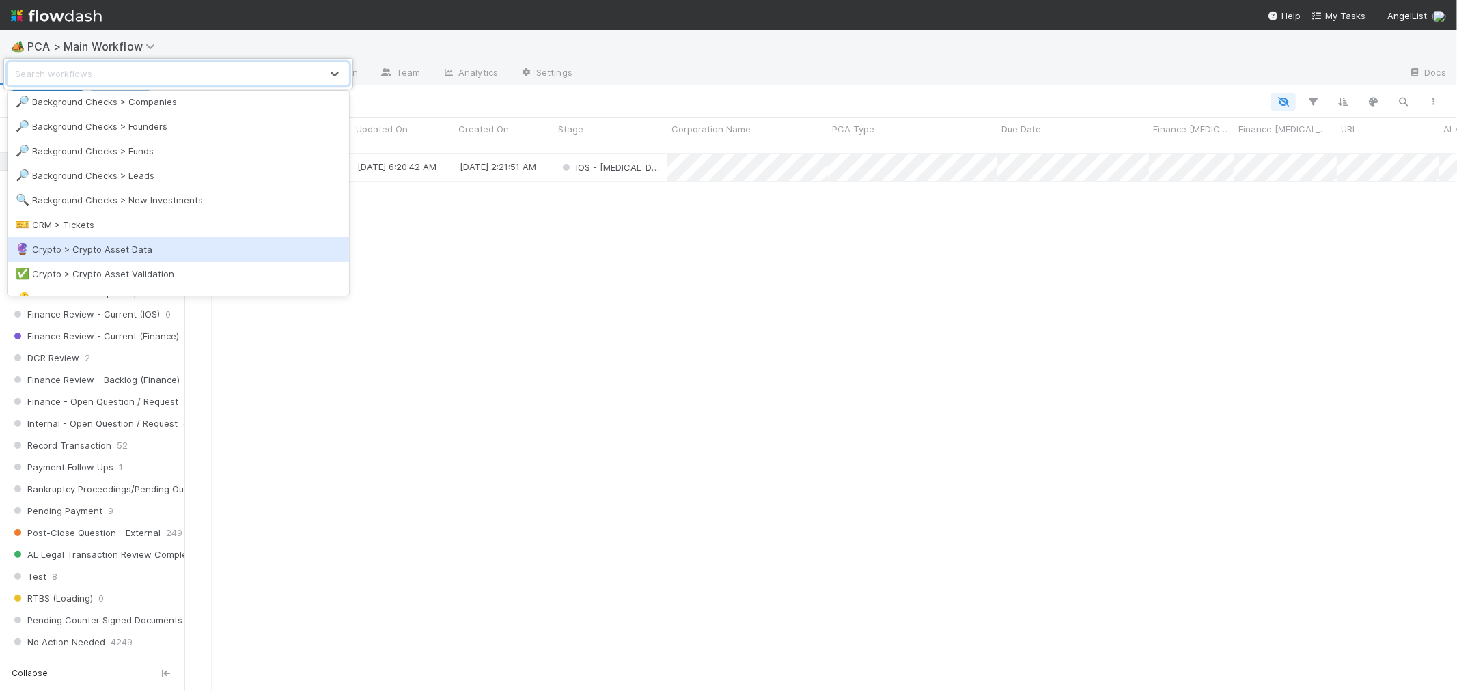
scroll to position [76, 0]
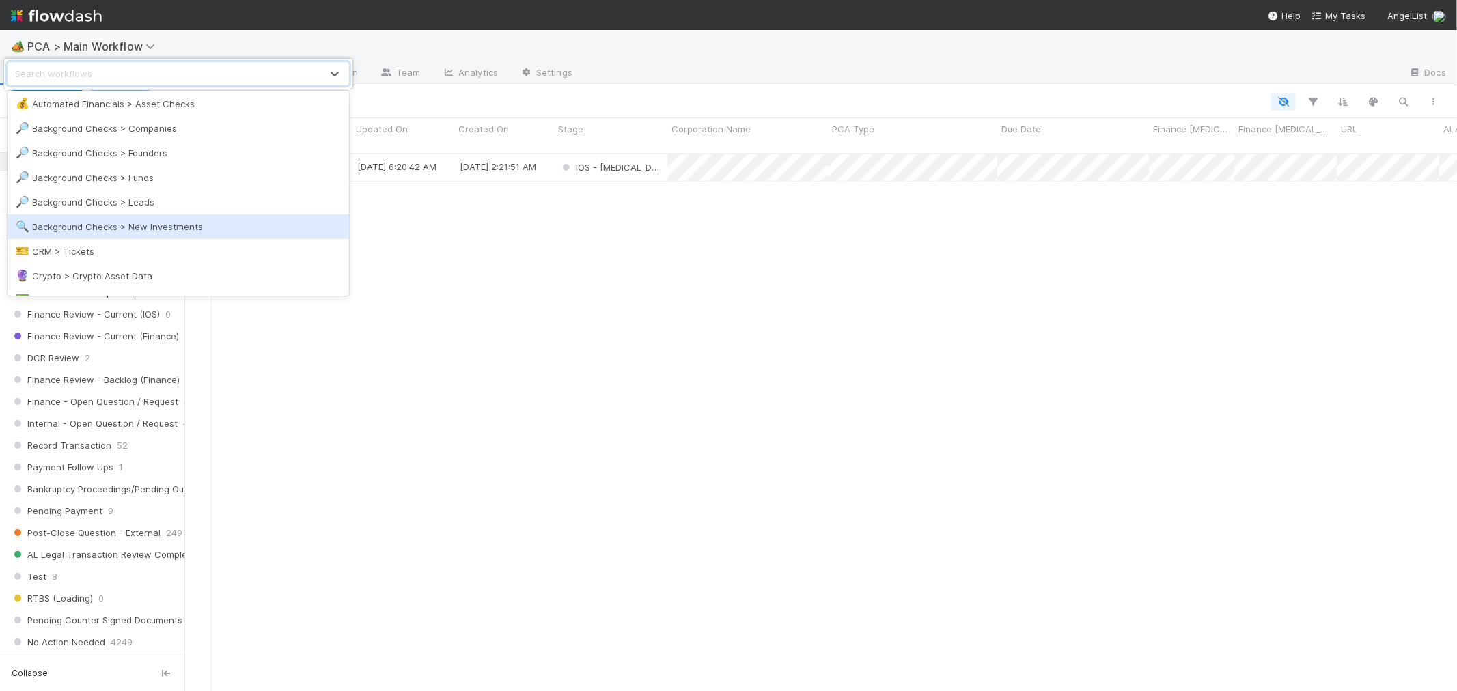
click at [165, 217] on div "🔍 Background Checks > New Investments" at bounding box center [179, 227] width 342 height 25
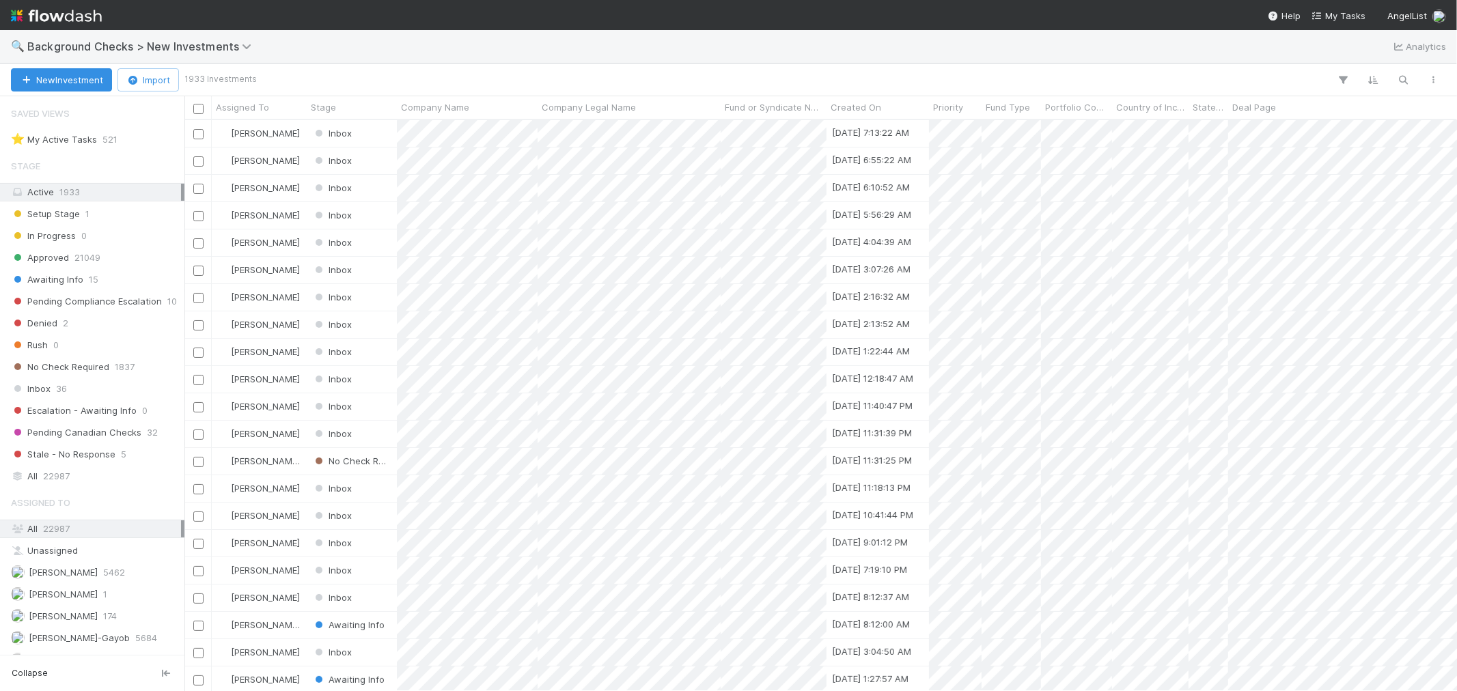
scroll to position [559, 1261]
click at [49, 387] on span "Inbox" at bounding box center [31, 389] width 40 height 17
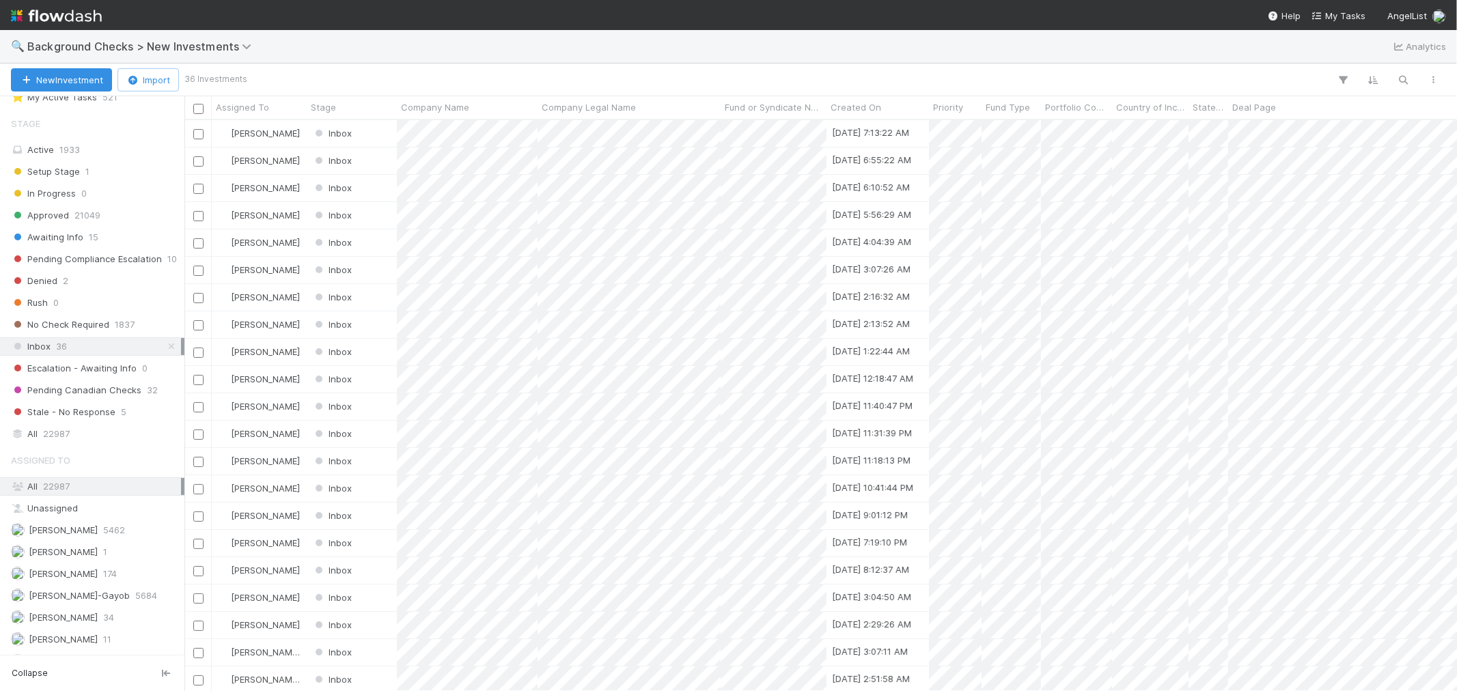
scroll to position [65, 0]
click at [98, 637] on div "Roselyn de Villa 6193" at bounding box center [96, 642] width 170 height 17
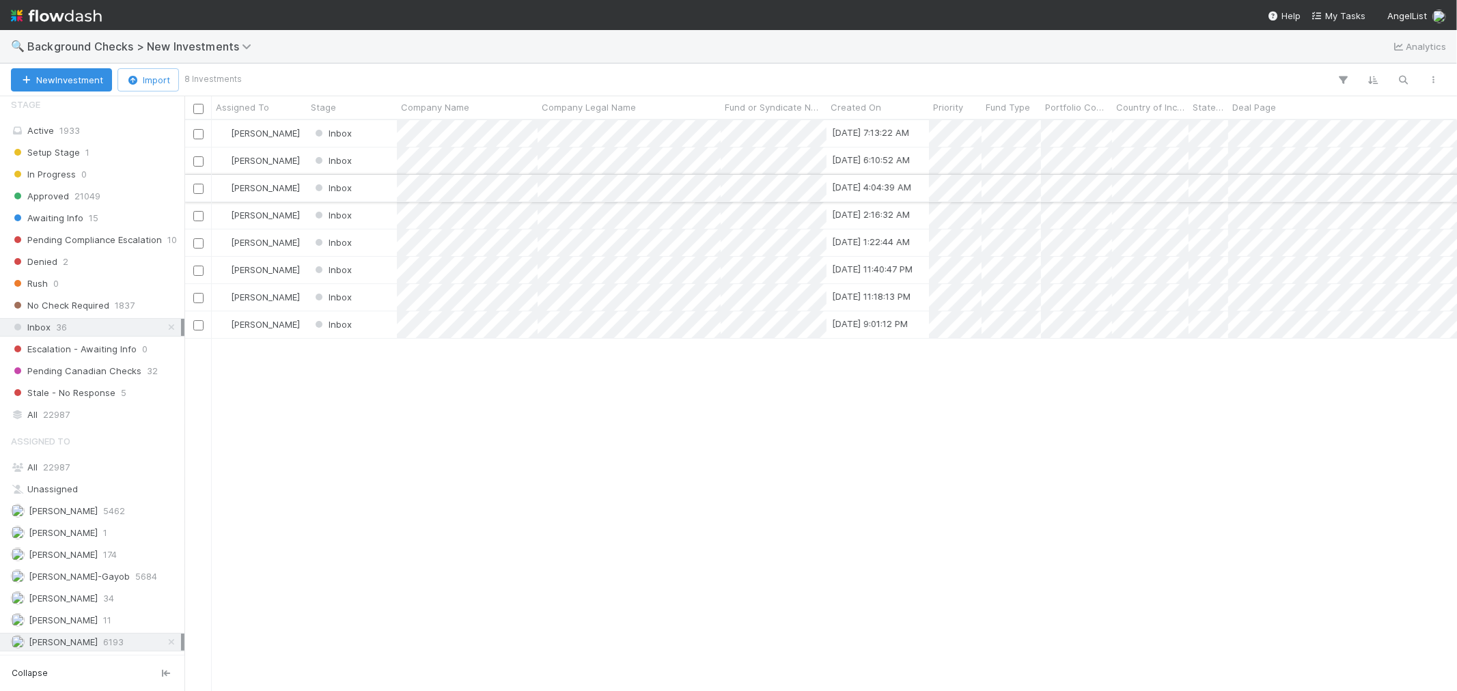
scroll to position [559, 1261]
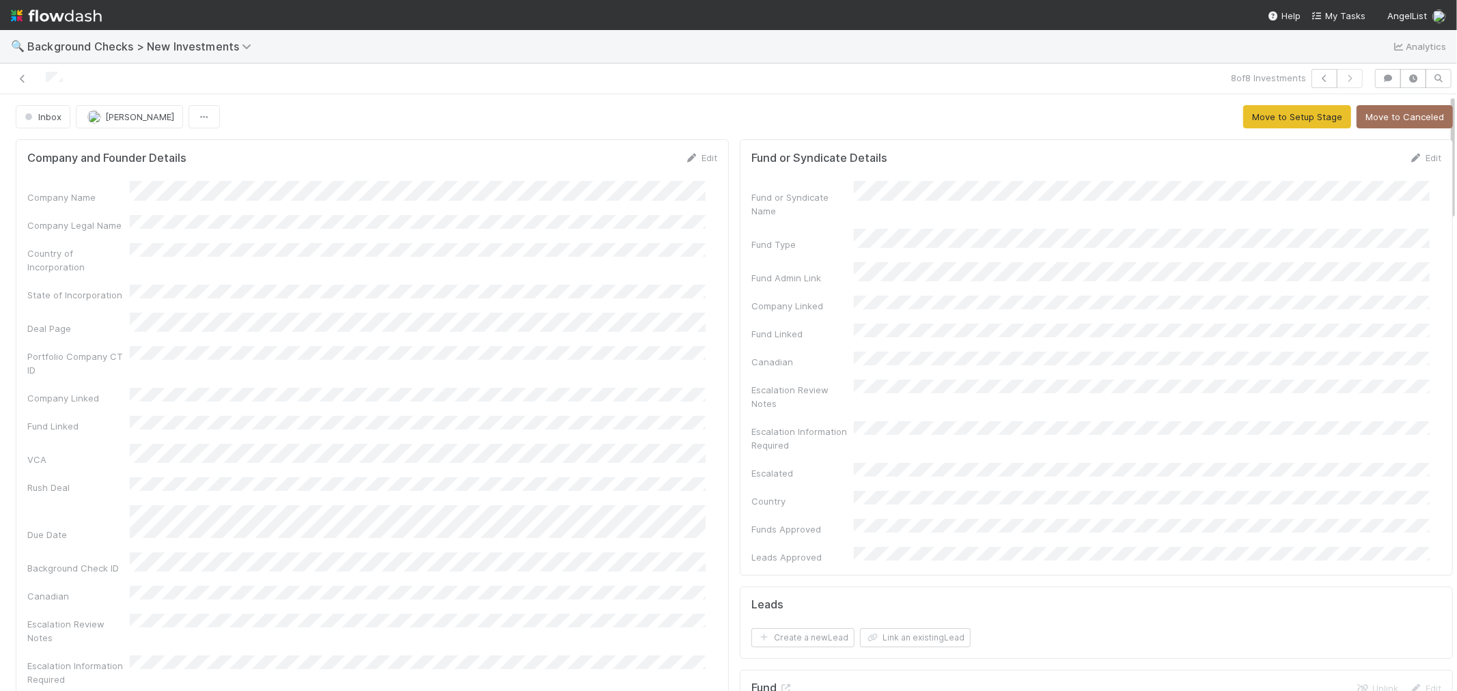
click at [527, 226] on div "Company Name Company Legal Name Country of Incorporation State of Incorporation…" at bounding box center [372, 490] width 690 height 618
drag, startPoint x: 69, startPoint y: 75, endPoint x: 23, endPoint y: 72, distance: 46.5
click at [23, 72] on div at bounding box center [347, 78] width 684 height 19
click at [585, 346] on div "Portfolio Company CT ID" at bounding box center [372, 361] width 690 height 31
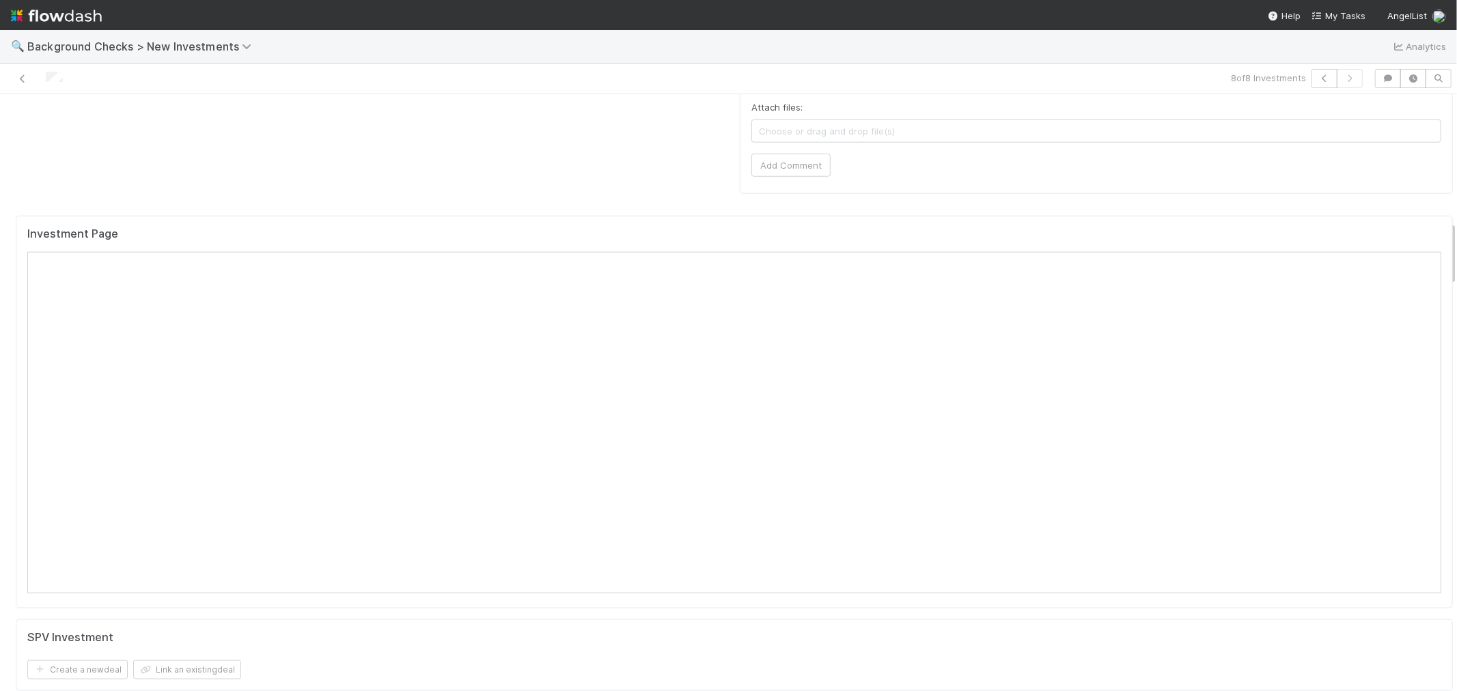
scroll to position [1214, 0]
click at [1318, 77] on icon "button" at bounding box center [1325, 78] width 14 height 8
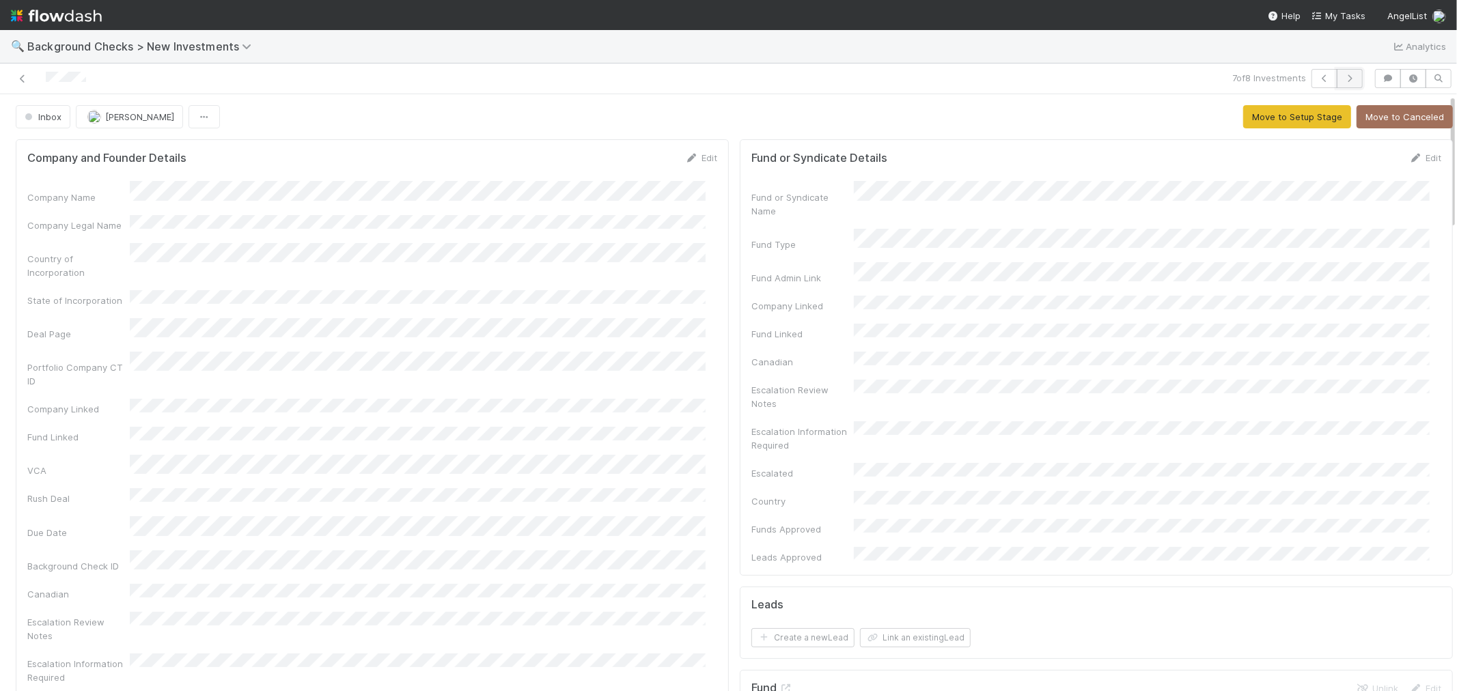
click at [1347, 77] on button "button" at bounding box center [1350, 78] width 26 height 19
click at [633, 346] on div "Portfolio Company CT ID" at bounding box center [372, 361] width 690 height 31
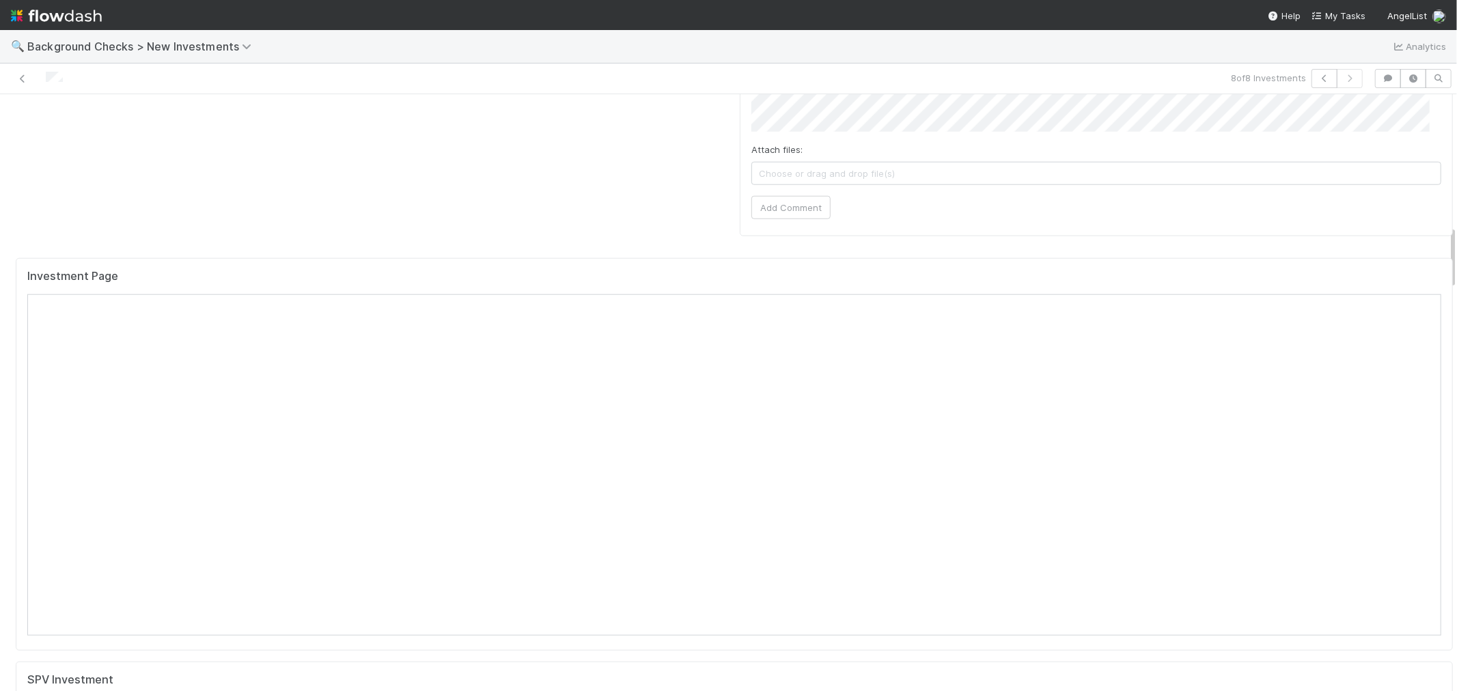
scroll to position [1214, 0]
click at [777, 215] on div "Investment Page" at bounding box center [734, 411] width 1437 height 393
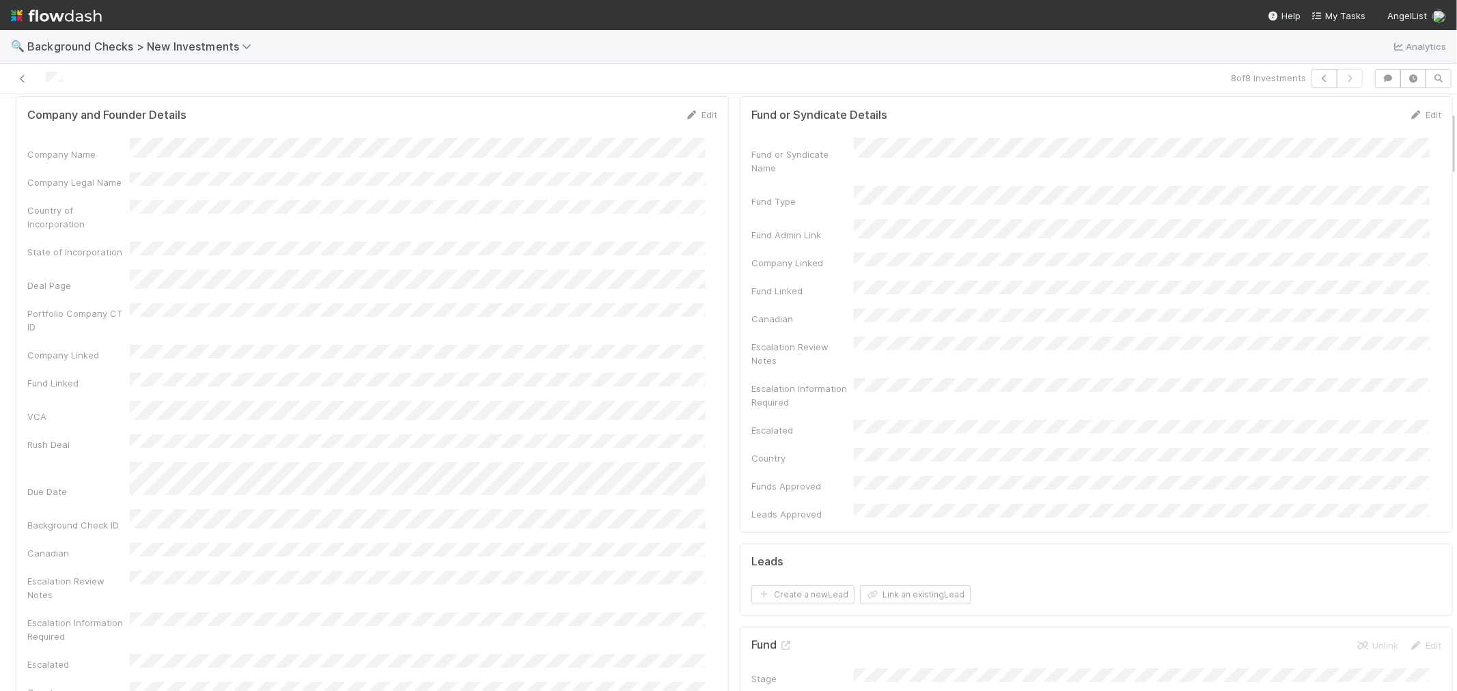
scroll to position [0, 0]
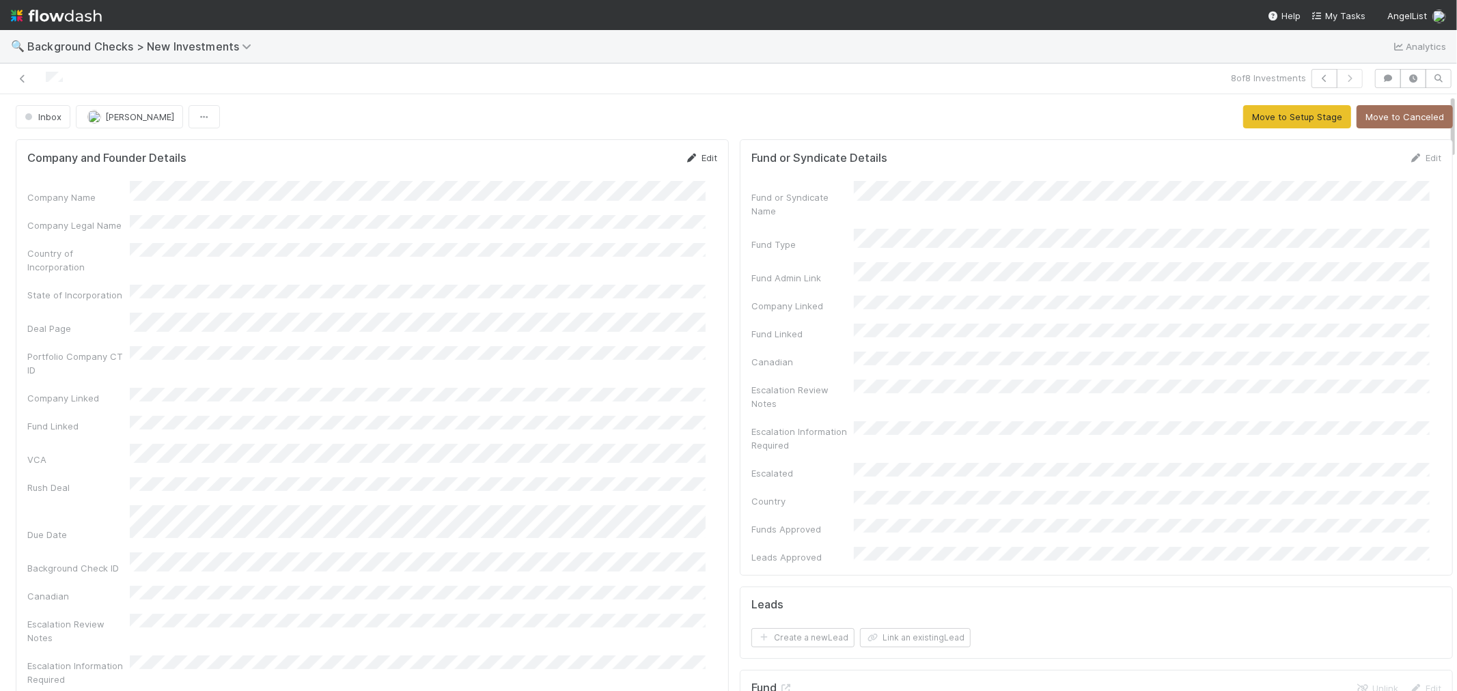
click at [685, 156] on icon at bounding box center [692, 158] width 14 height 9
click at [631, 161] on button "Save" at bounding box center [644, 162] width 39 height 23
drag, startPoint x: 1244, startPoint y: 121, endPoint x: 902, endPoint y: 141, distance: 342.2
click at [1244, 120] on button "Move to Setup Stage" at bounding box center [1297, 116] width 108 height 23
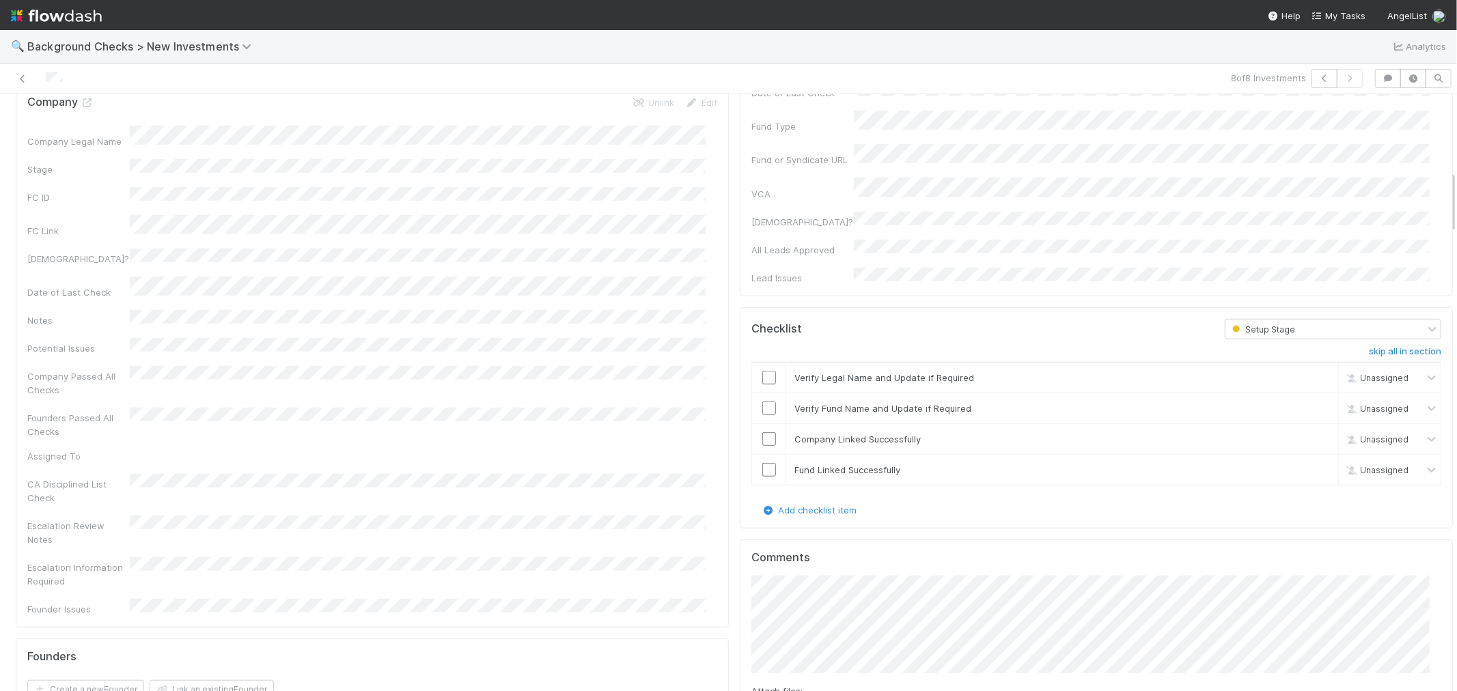
scroll to position [759, 0]
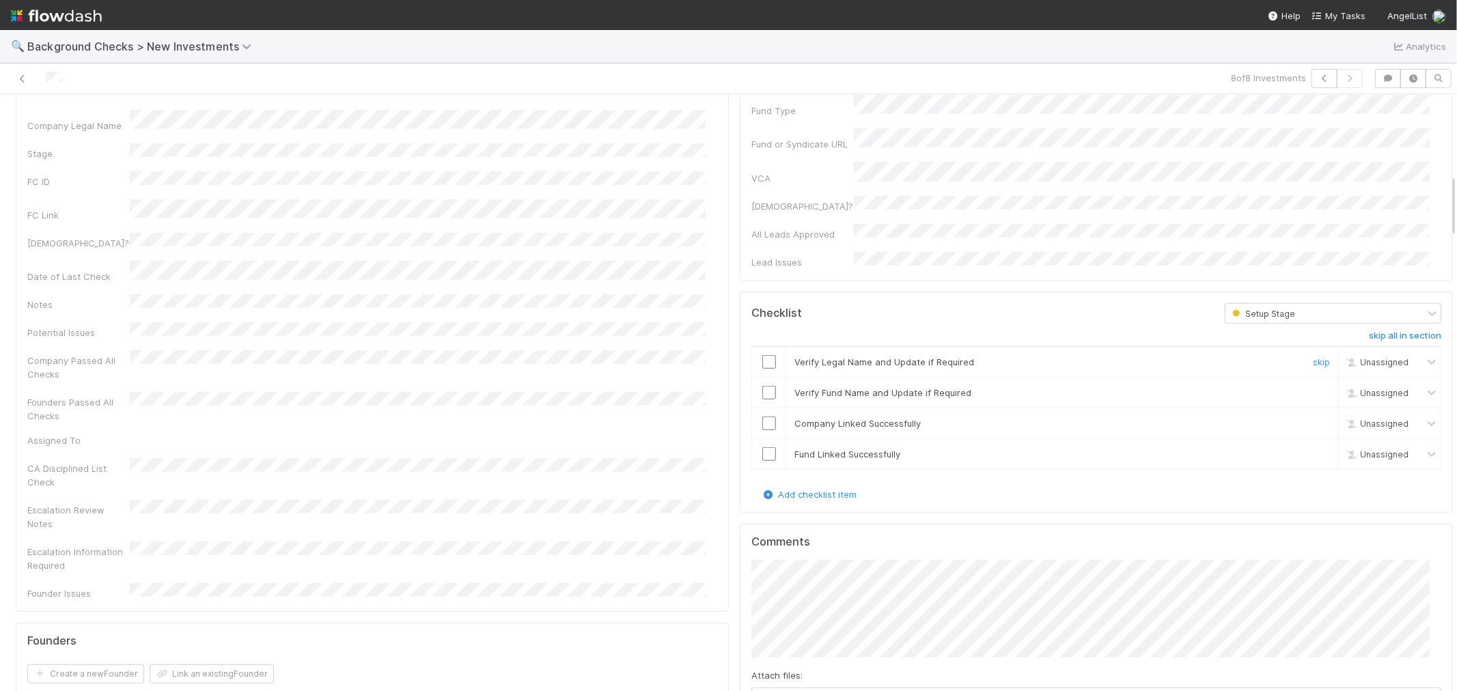
click at [762, 355] on input "checkbox" at bounding box center [769, 362] width 14 height 14
click at [762, 386] on input "checkbox" at bounding box center [769, 393] width 14 height 14
click at [762, 417] on input "checkbox" at bounding box center [769, 424] width 14 height 14
click at [762, 447] on input "checkbox" at bounding box center [769, 454] width 14 height 14
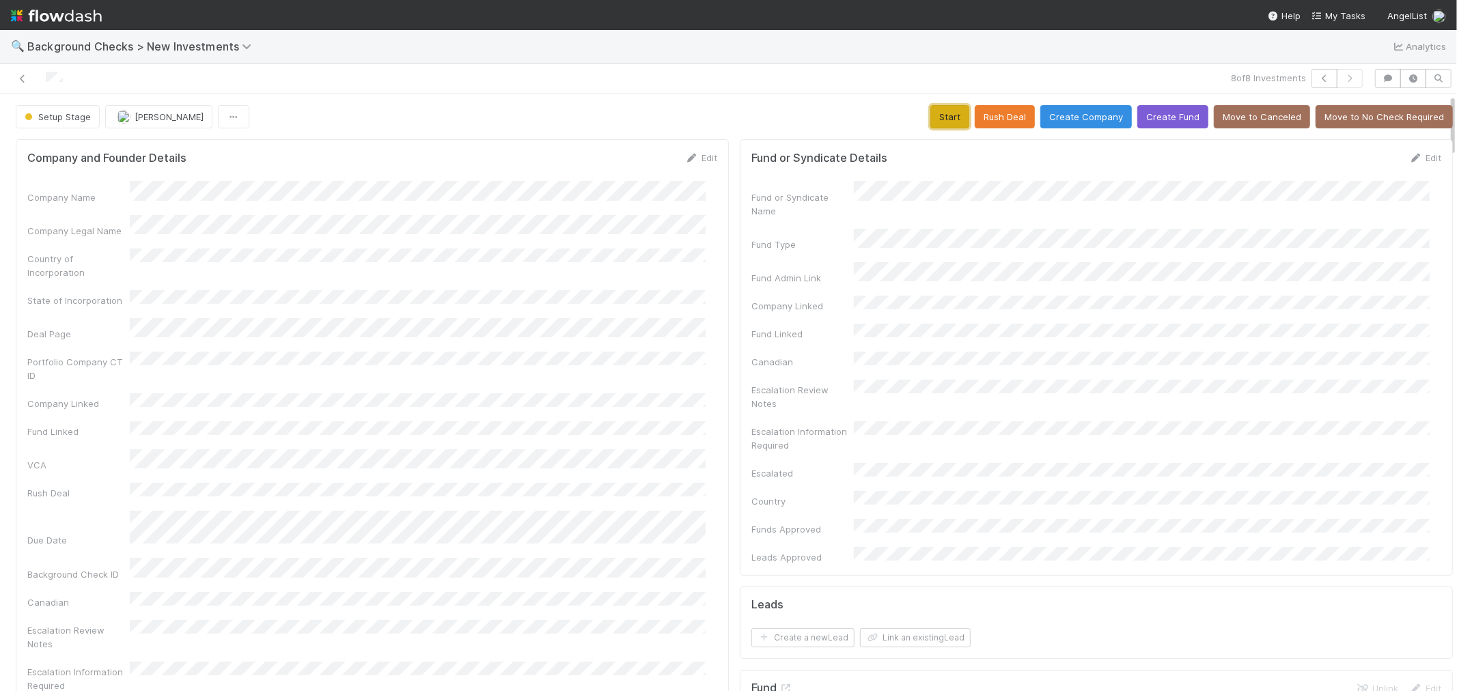
drag, startPoint x: 943, startPoint y: 123, endPoint x: 583, endPoint y: 258, distance: 383.7
click at [941, 123] on button "Start" at bounding box center [949, 116] width 39 height 23
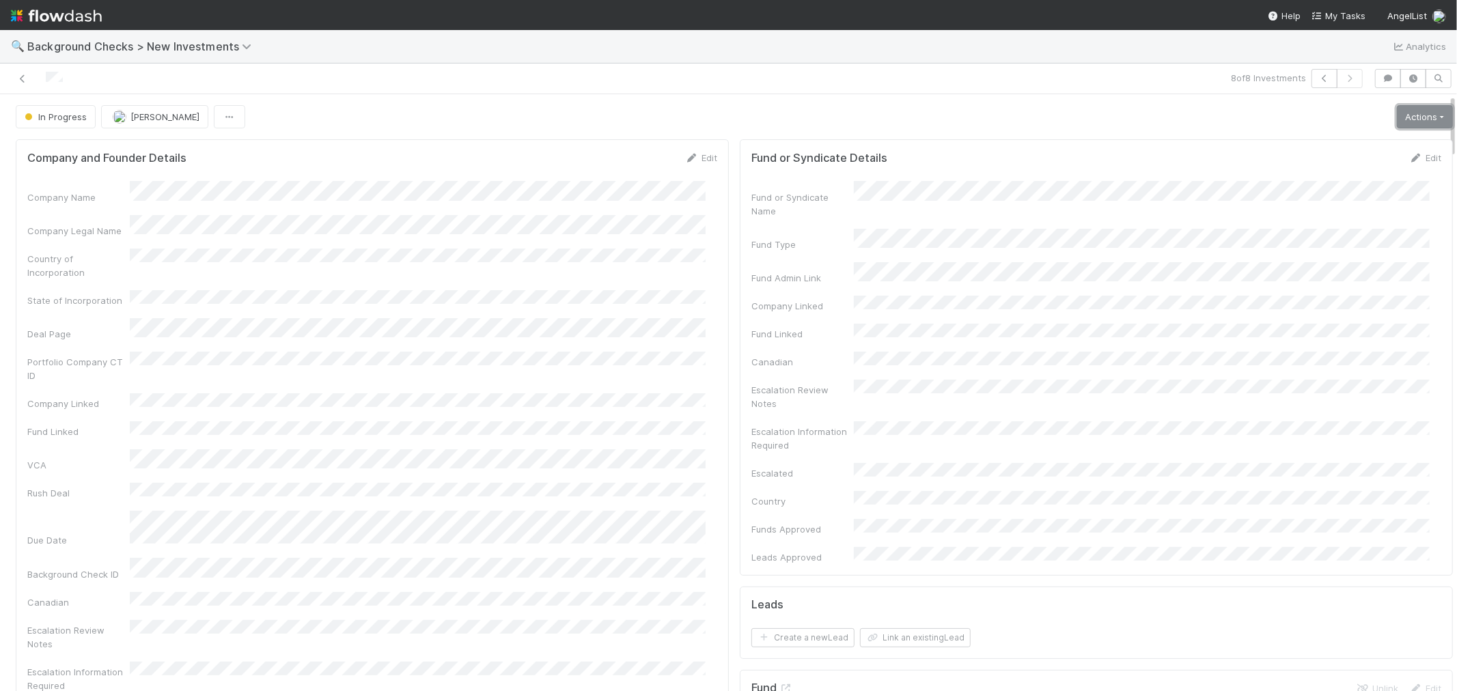
click at [1414, 118] on link "Actions" at bounding box center [1425, 116] width 56 height 23
click at [1302, 288] on button "Link Lead" at bounding box center [1378, 279] width 152 height 19
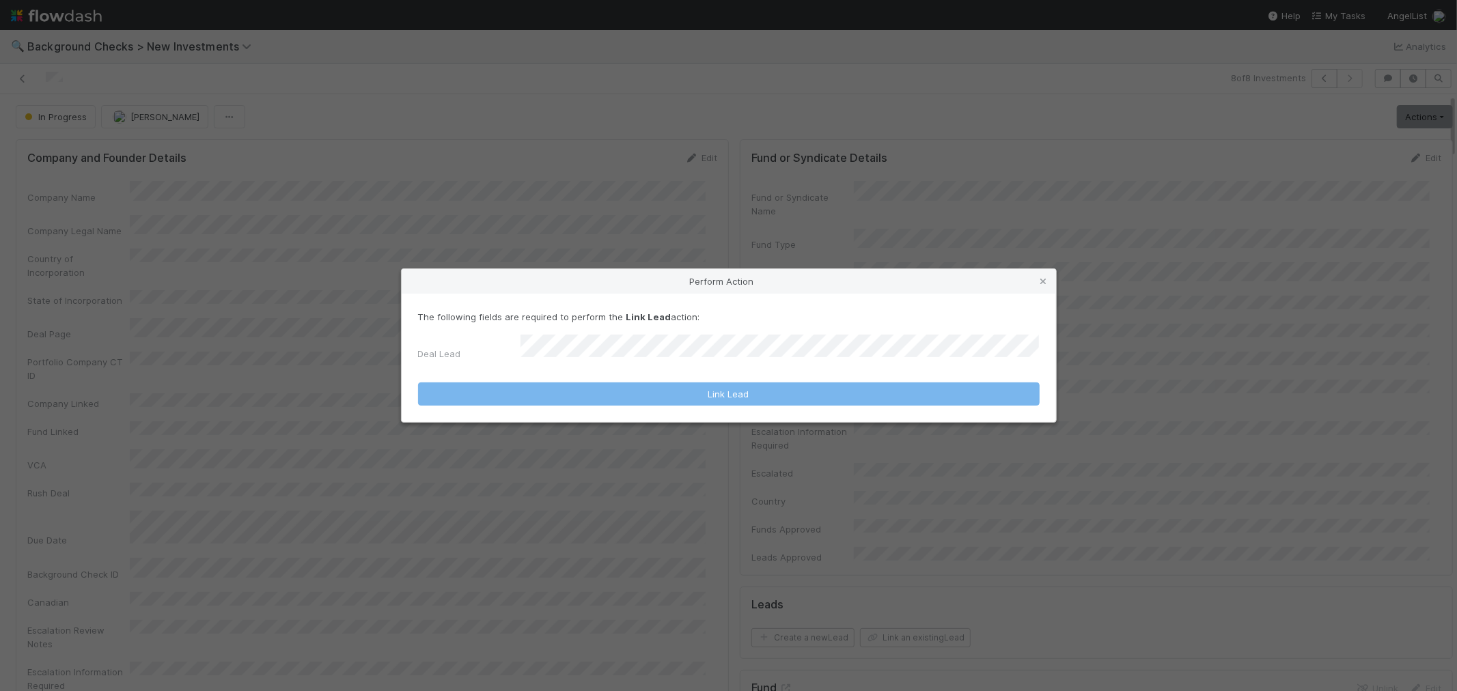
click at [790, 363] on form "The following fields are required to perform the Link Lead action: Deal Lead Li…" at bounding box center [729, 358] width 622 height 96
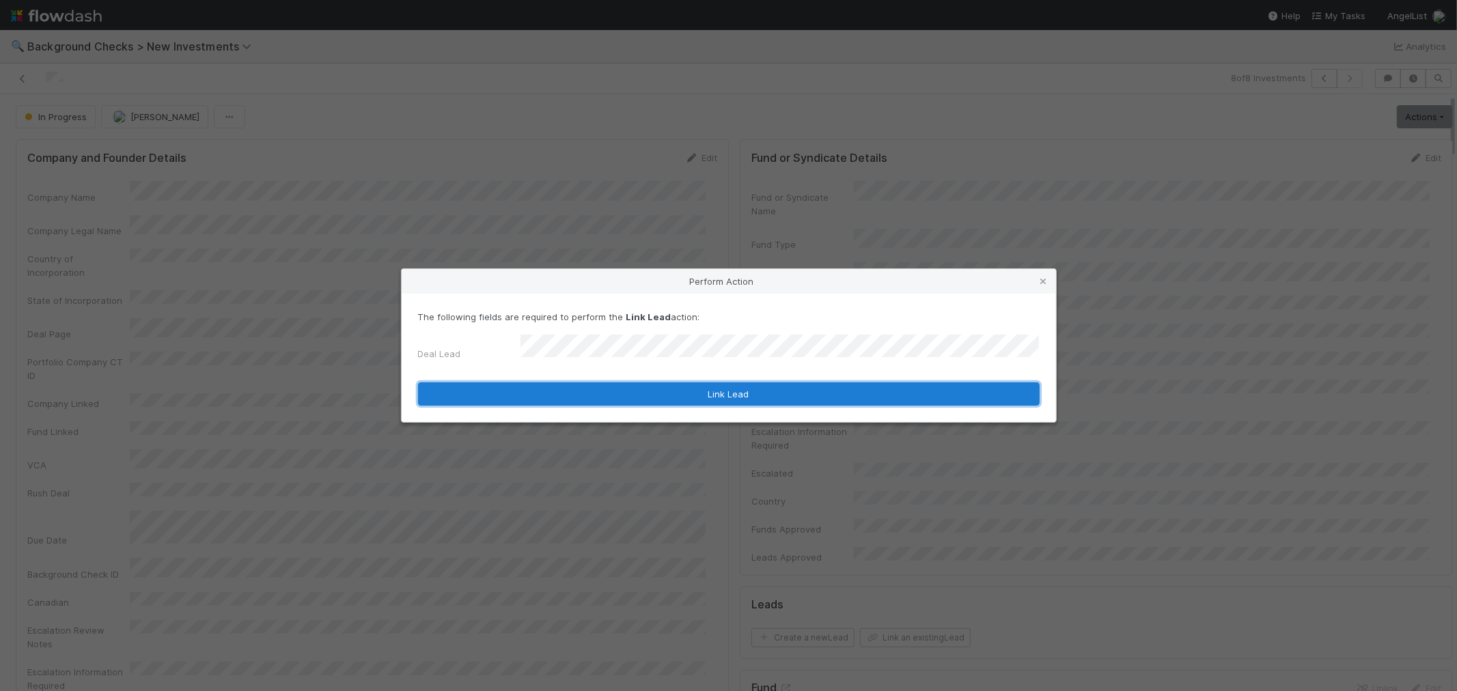
click at [767, 392] on button "Link Lead" at bounding box center [729, 394] width 622 height 23
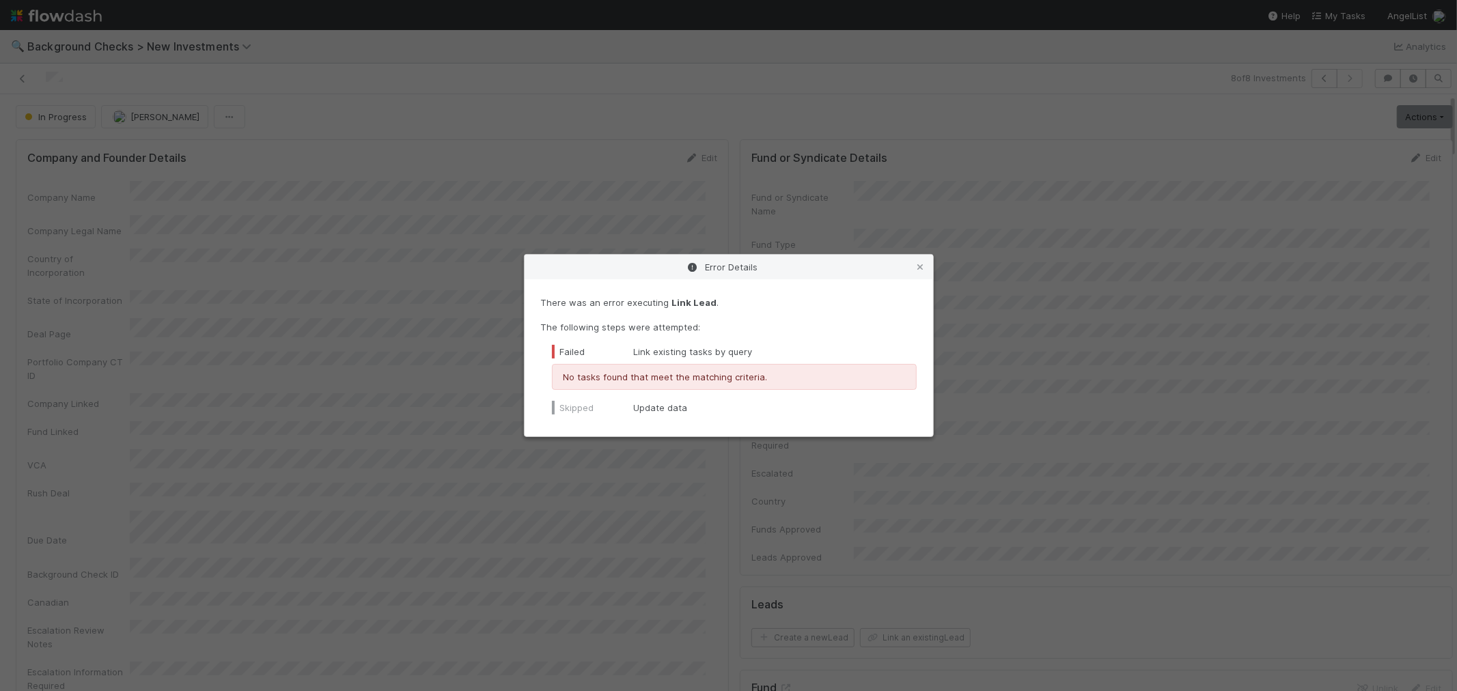
drag, startPoint x: 924, startPoint y: 266, endPoint x: 888, endPoint y: 275, distance: 36.6
click at [923, 266] on icon at bounding box center [921, 267] width 14 height 9
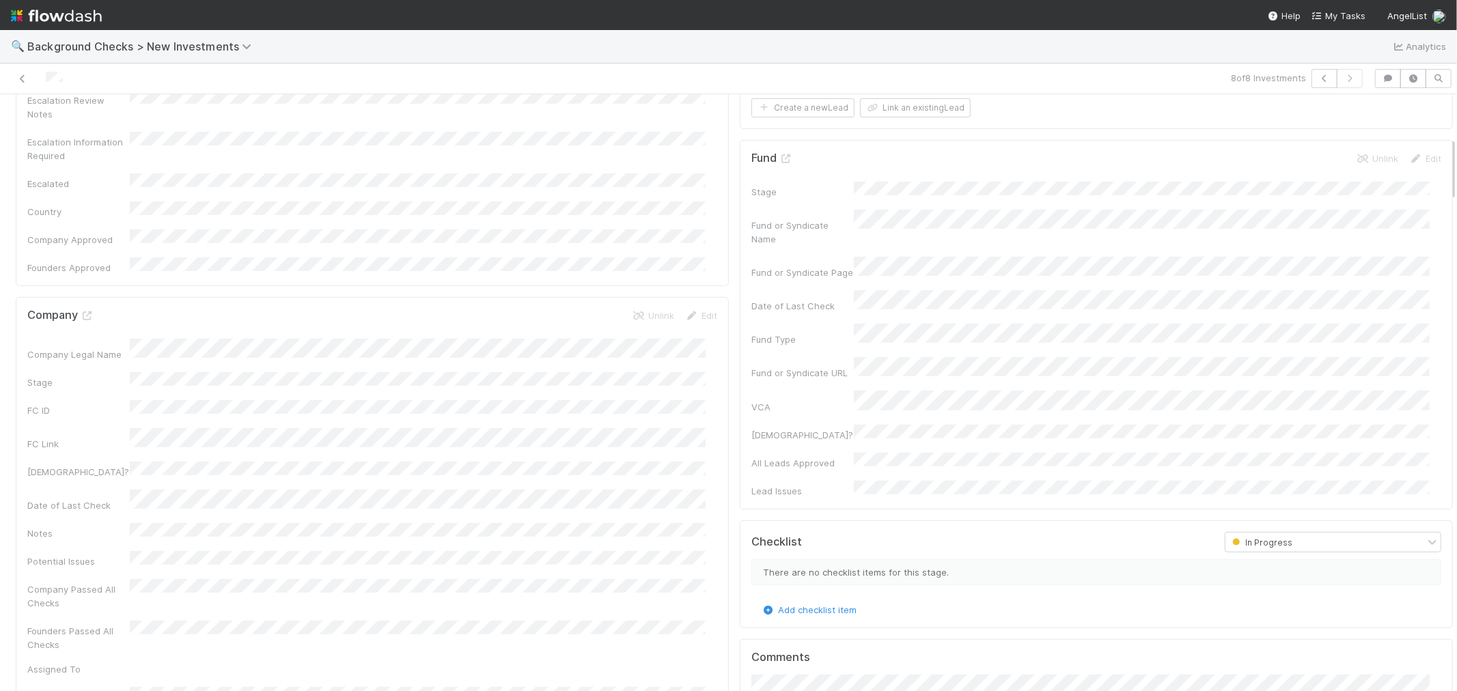
scroll to position [227, 0]
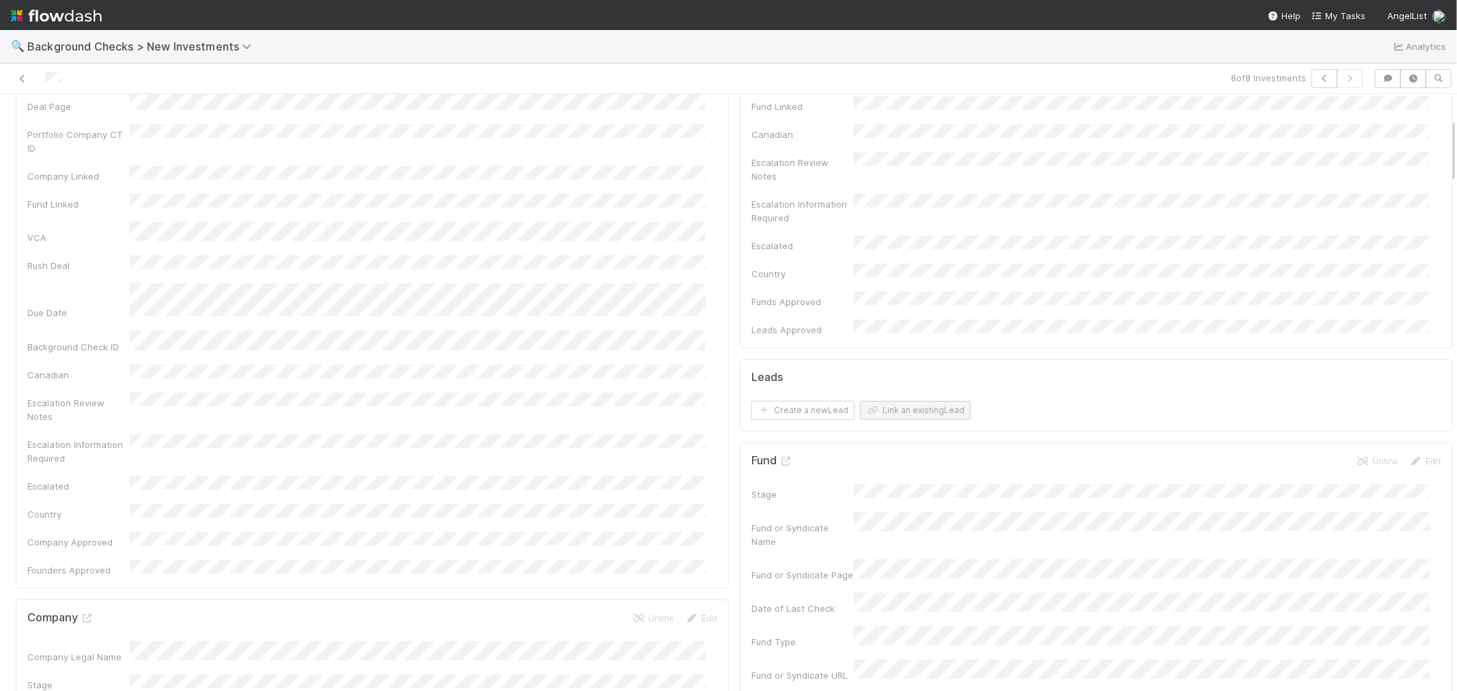
click at [900, 371] on form "Leads Create a new Lead Link an existing Lead" at bounding box center [1096, 395] width 690 height 49
click at [900, 401] on button "Link an existing Lead" at bounding box center [915, 410] width 111 height 19
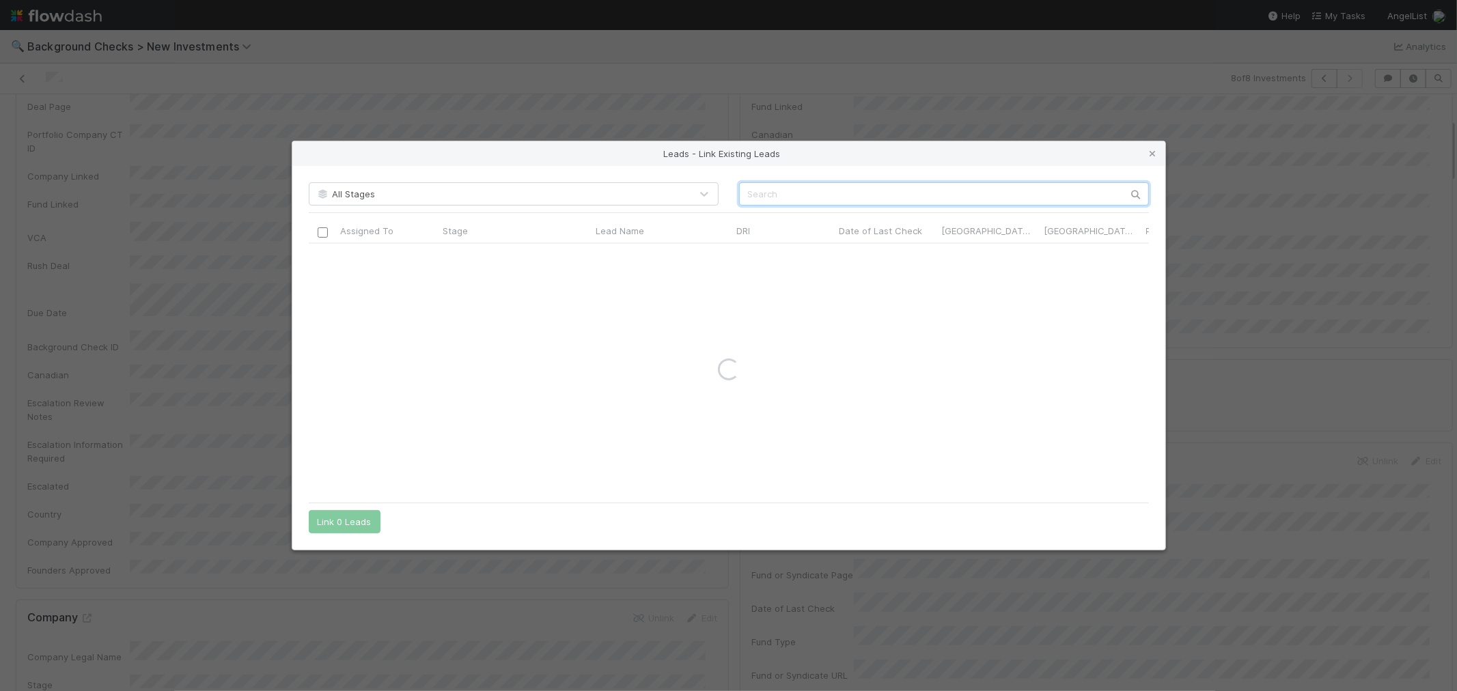
click at [905, 187] on input "text" at bounding box center [944, 193] width 410 height 23
paste input "Ryan Hoover"
type input "Ryan Hoover"
click at [325, 253] on input "checkbox" at bounding box center [322, 258] width 10 height 10
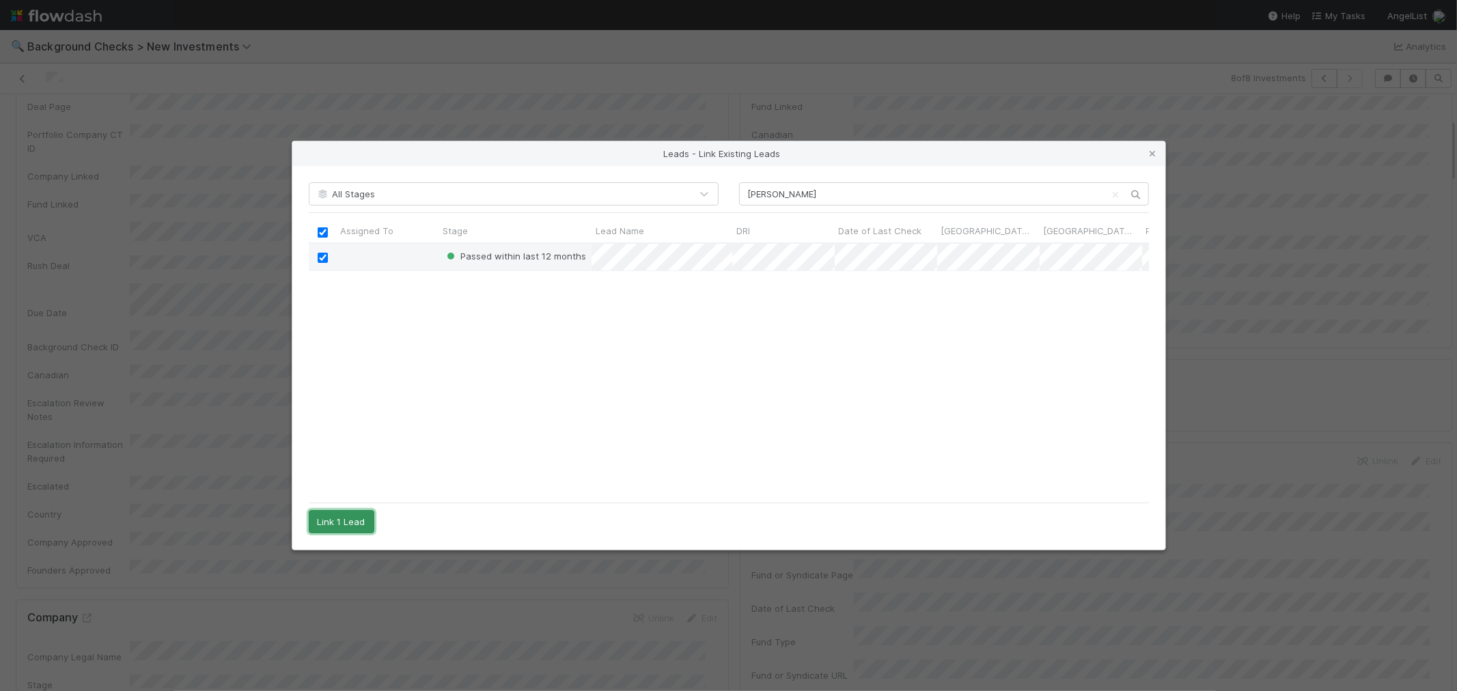
click at [352, 521] on button "Link 1 Lead" at bounding box center [342, 521] width 66 height 23
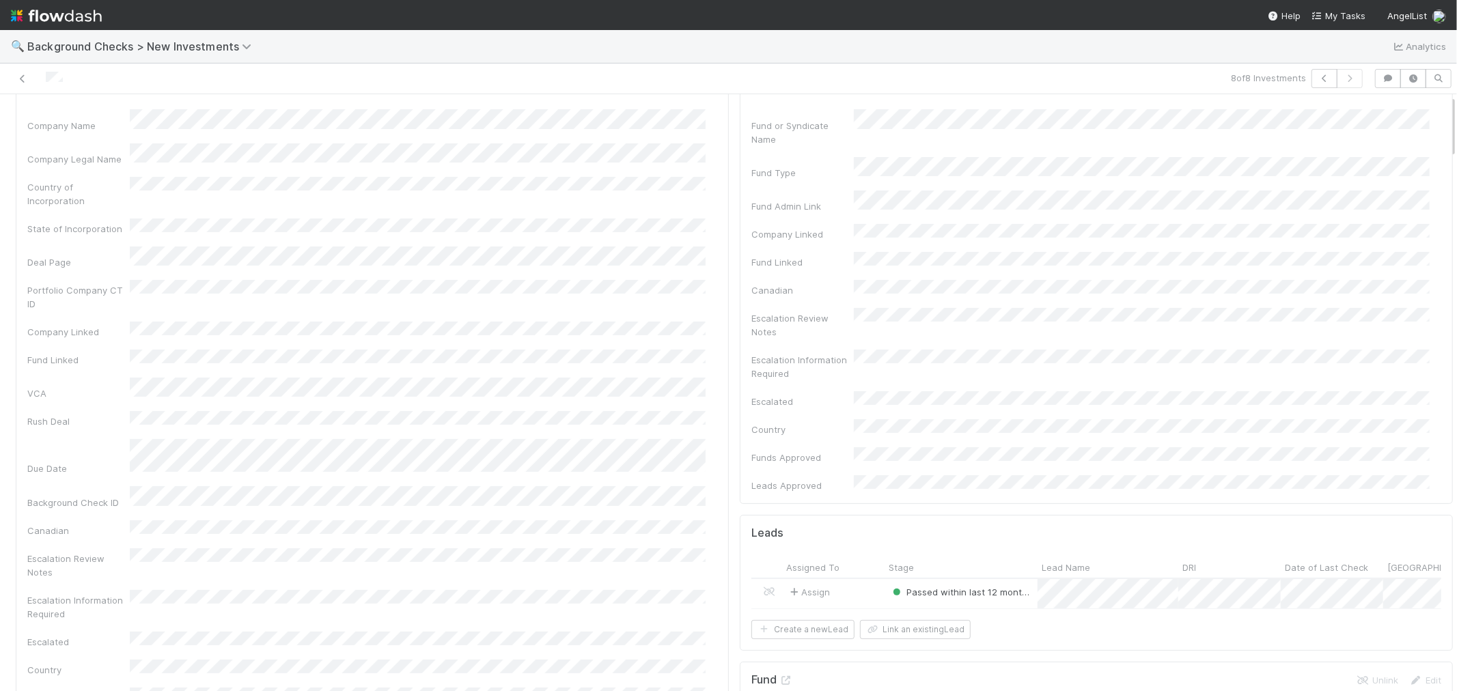
scroll to position [0, 0]
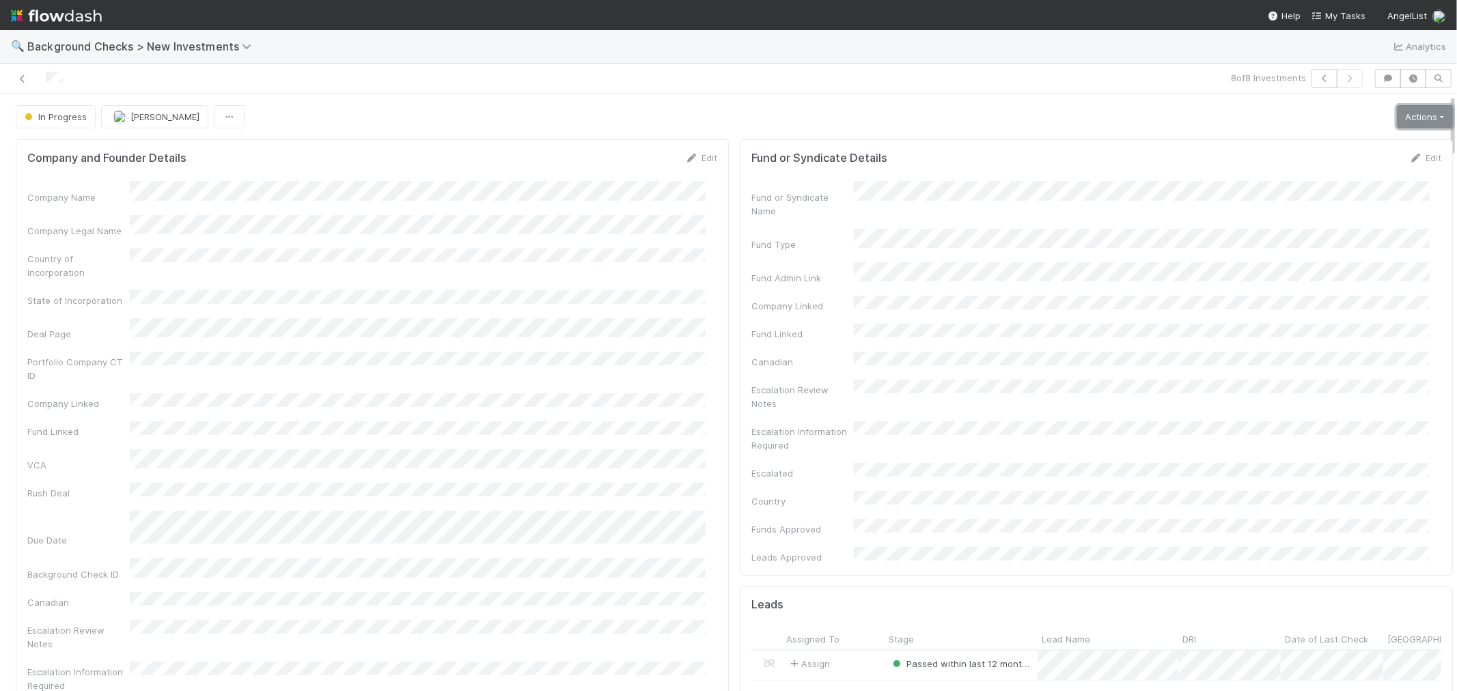
click at [1406, 117] on link "Actions" at bounding box center [1425, 116] width 56 height 23
click at [1357, 142] on button "Finish" at bounding box center [1378, 145] width 152 height 19
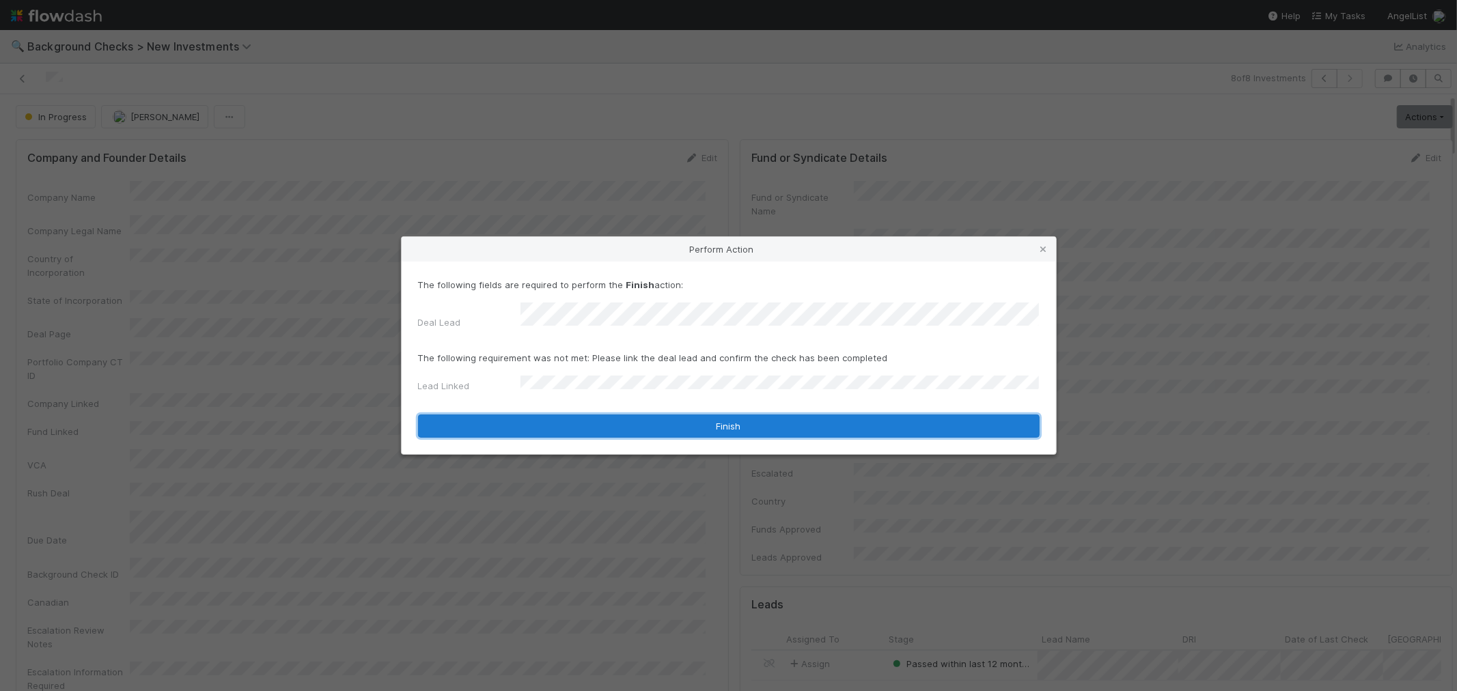
click at [536, 415] on button "Finish" at bounding box center [729, 426] width 622 height 23
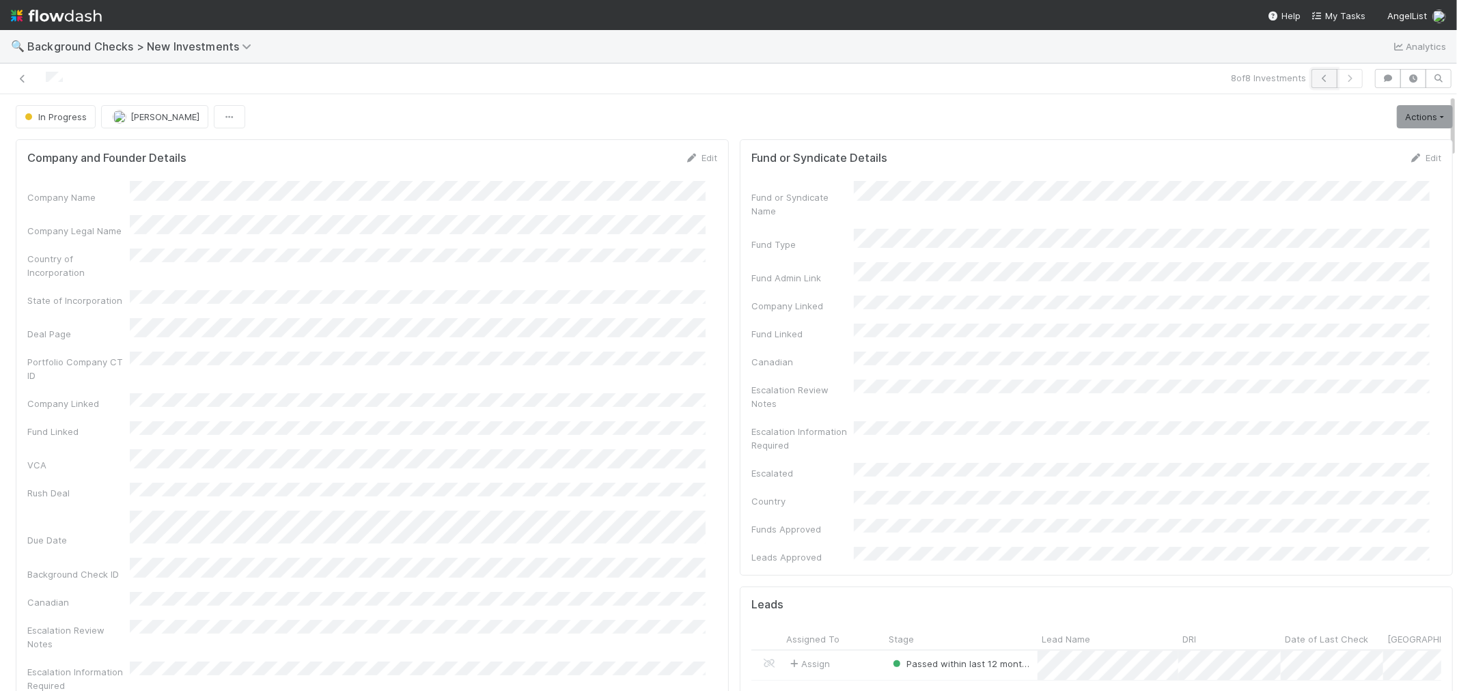
click at [1312, 78] on button "button" at bounding box center [1325, 78] width 26 height 19
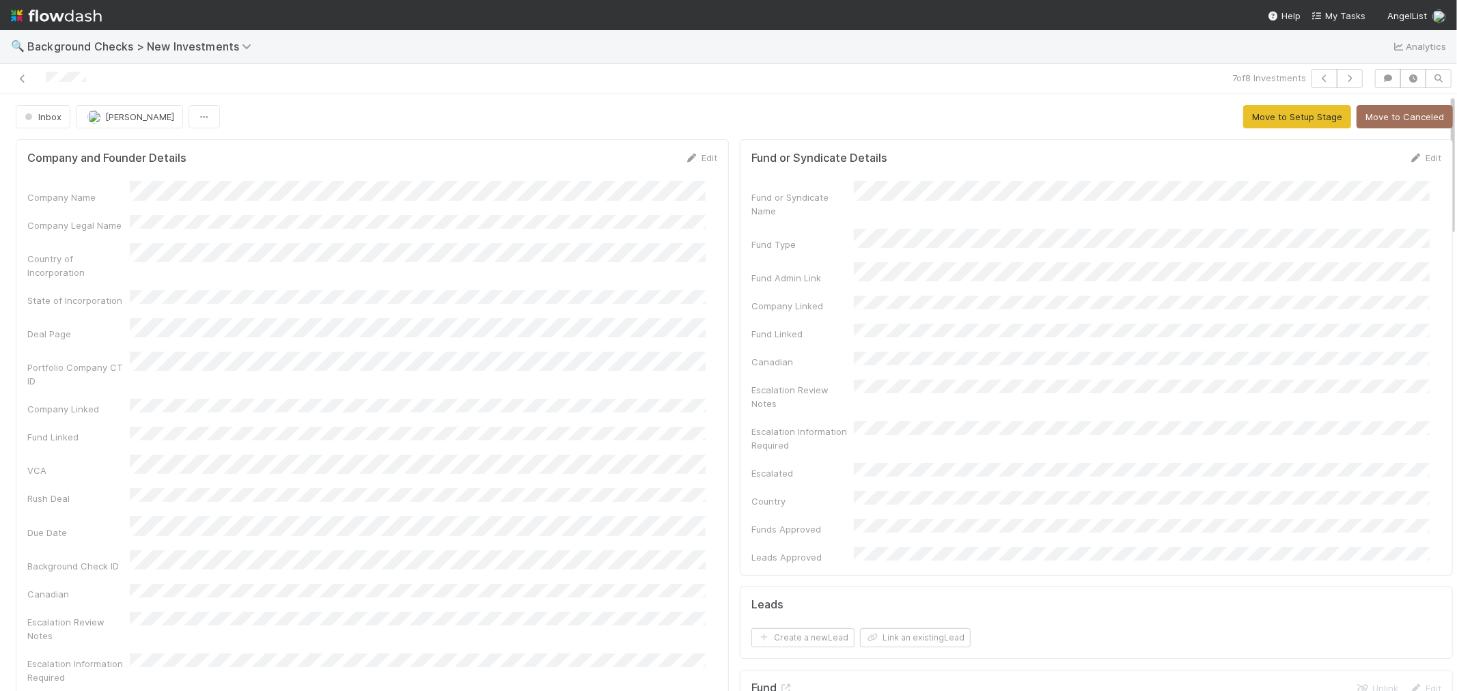
drag, startPoint x: 90, startPoint y: 80, endPoint x: 44, endPoint y: 82, distance: 46.5
click at [44, 82] on div at bounding box center [347, 78] width 684 height 19
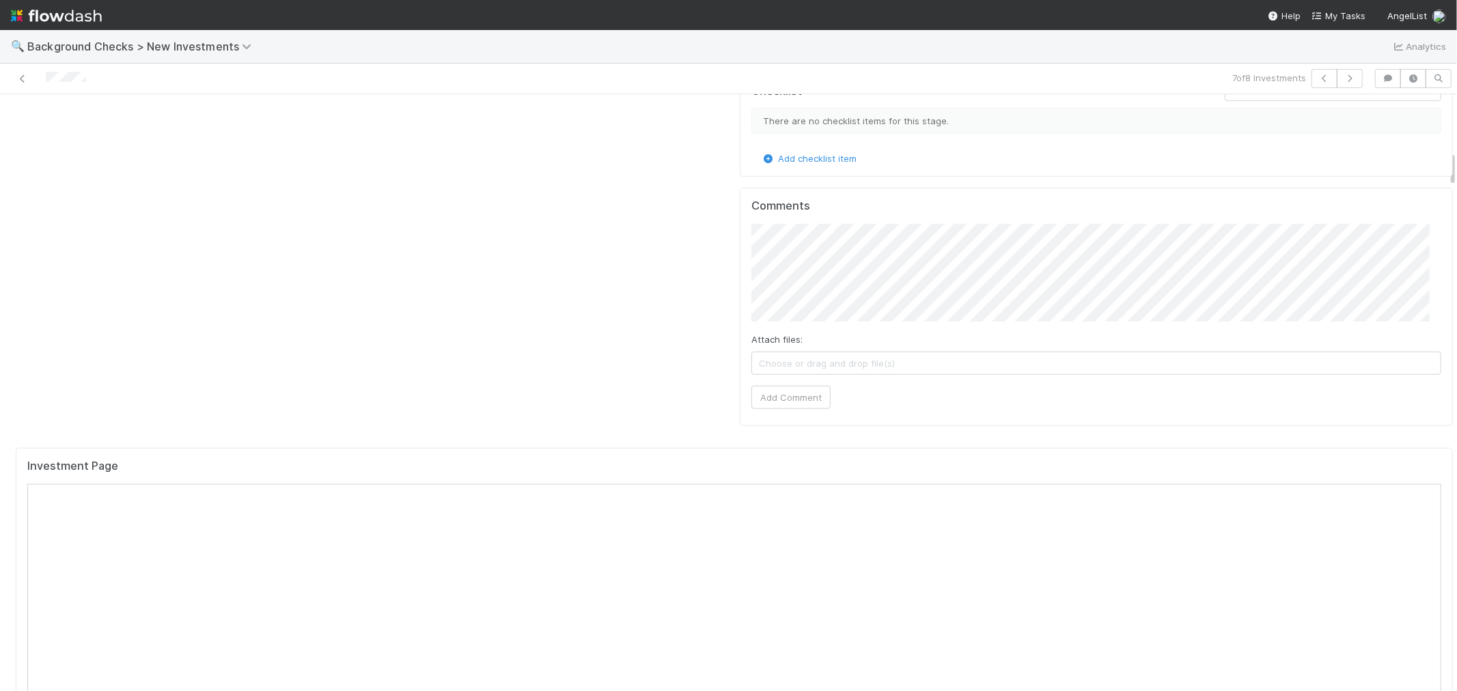
scroll to position [1214, 0]
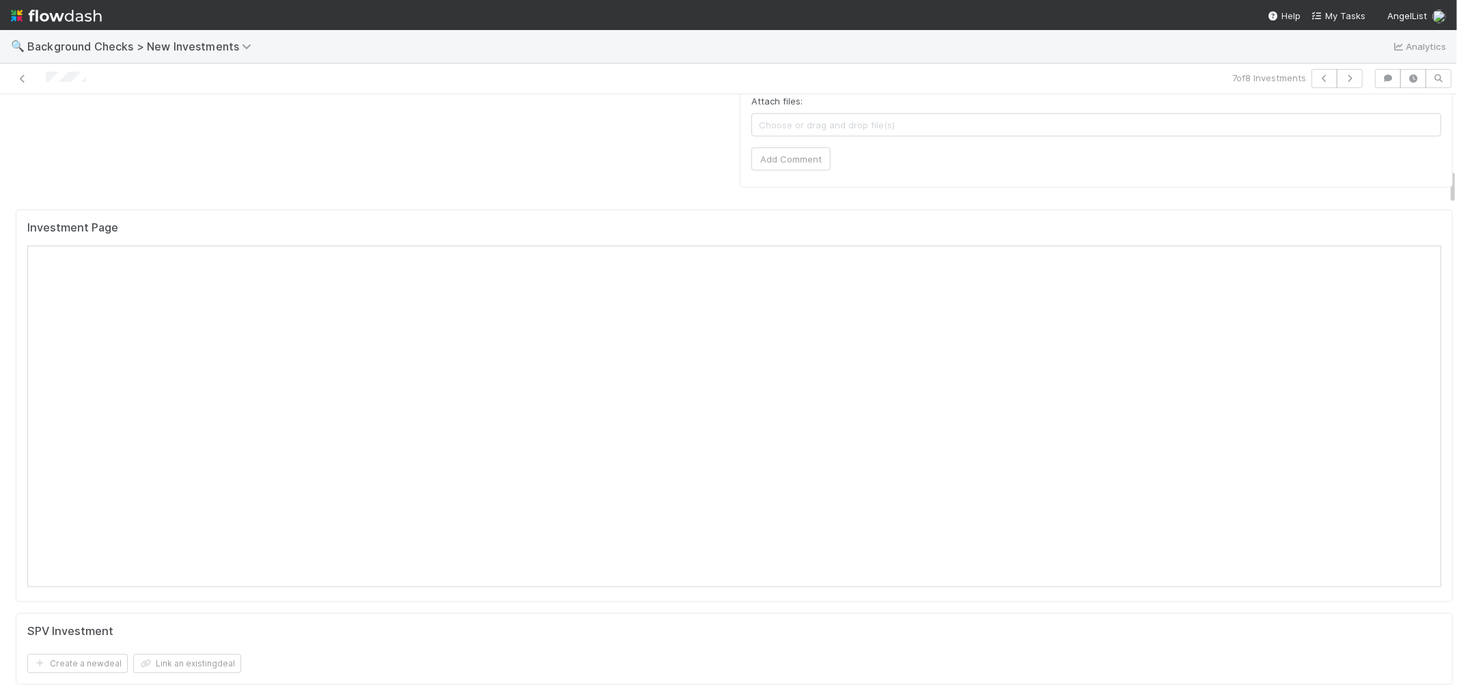
click at [637, 613] on div "SPV Investment Create a new deal Link an existing deal" at bounding box center [734, 649] width 1437 height 72
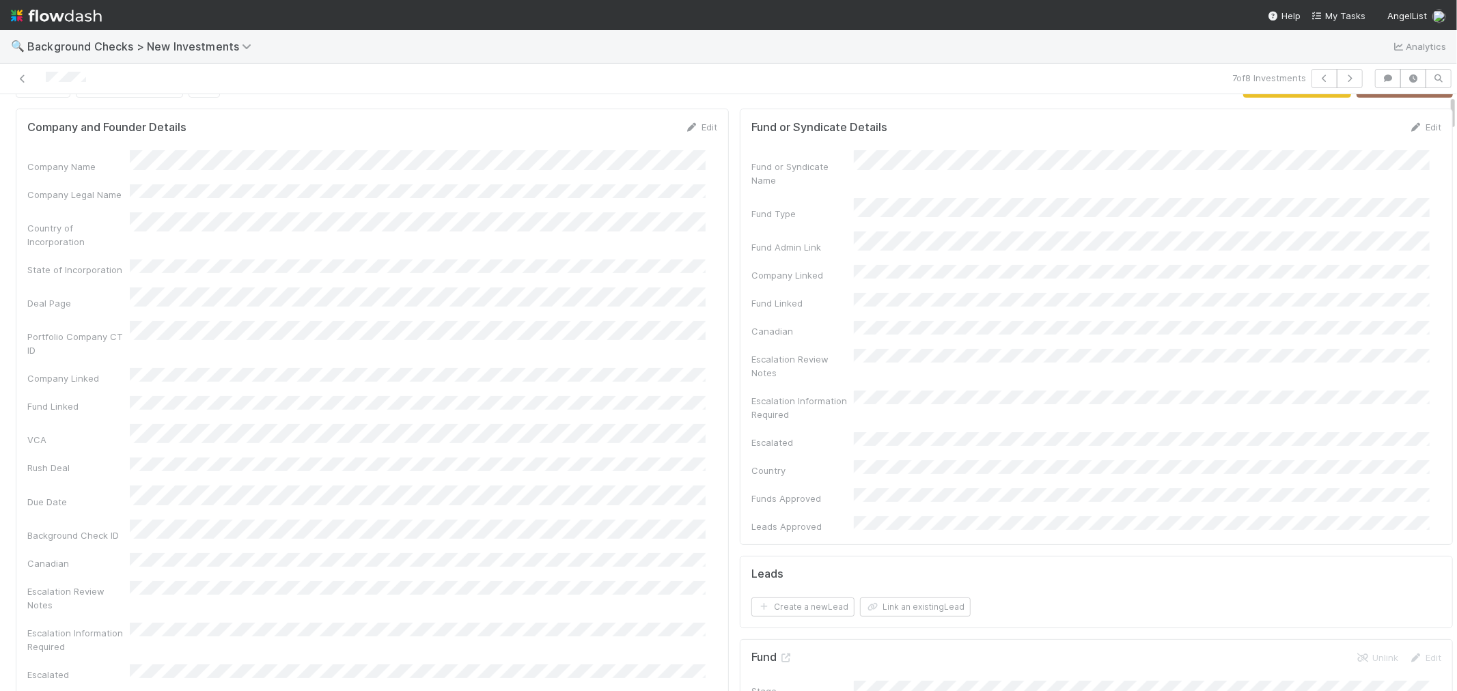
scroll to position [0, 0]
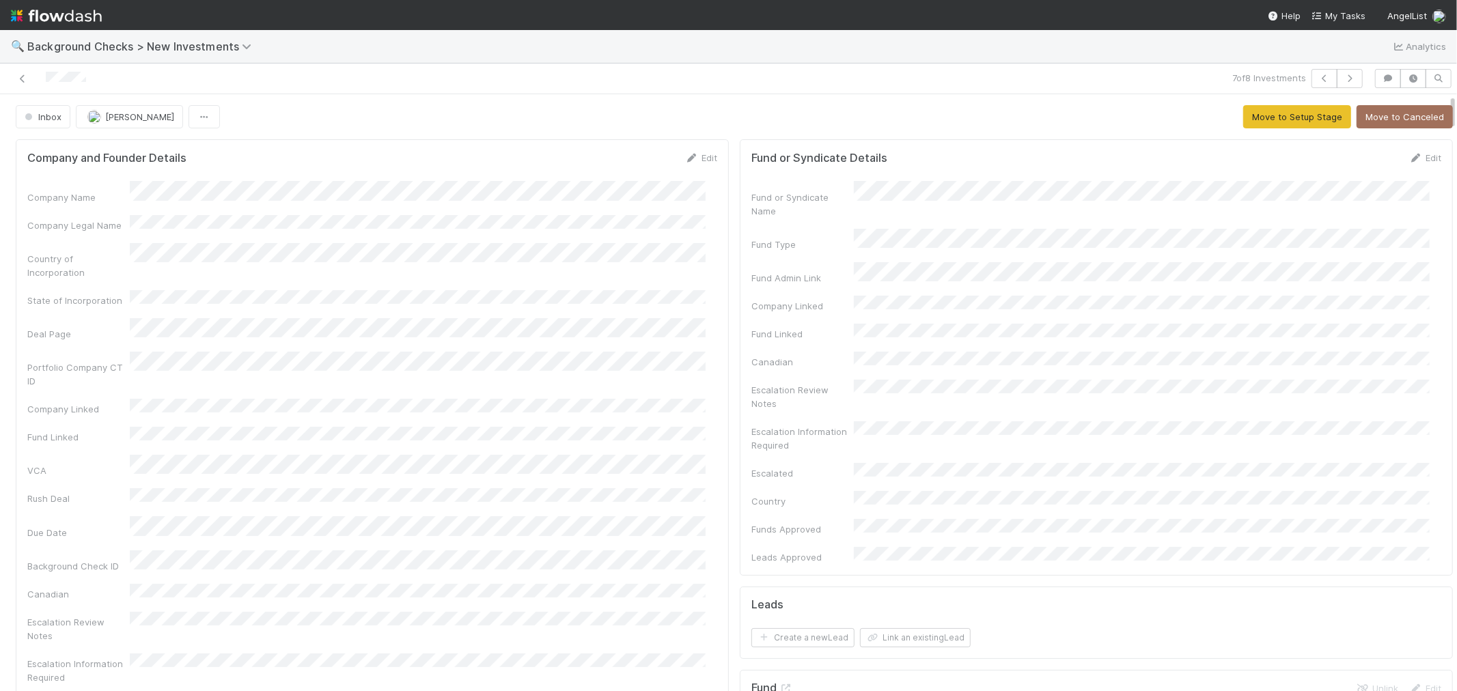
drag, startPoint x: 685, startPoint y: 159, endPoint x: 518, endPoint y: 182, distance: 169.0
click at [685, 159] on icon at bounding box center [692, 158] width 14 height 9
click at [643, 169] on button "Save" at bounding box center [644, 162] width 39 height 23
click at [1258, 120] on button "Move to Setup Stage" at bounding box center [1297, 116] width 108 height 23
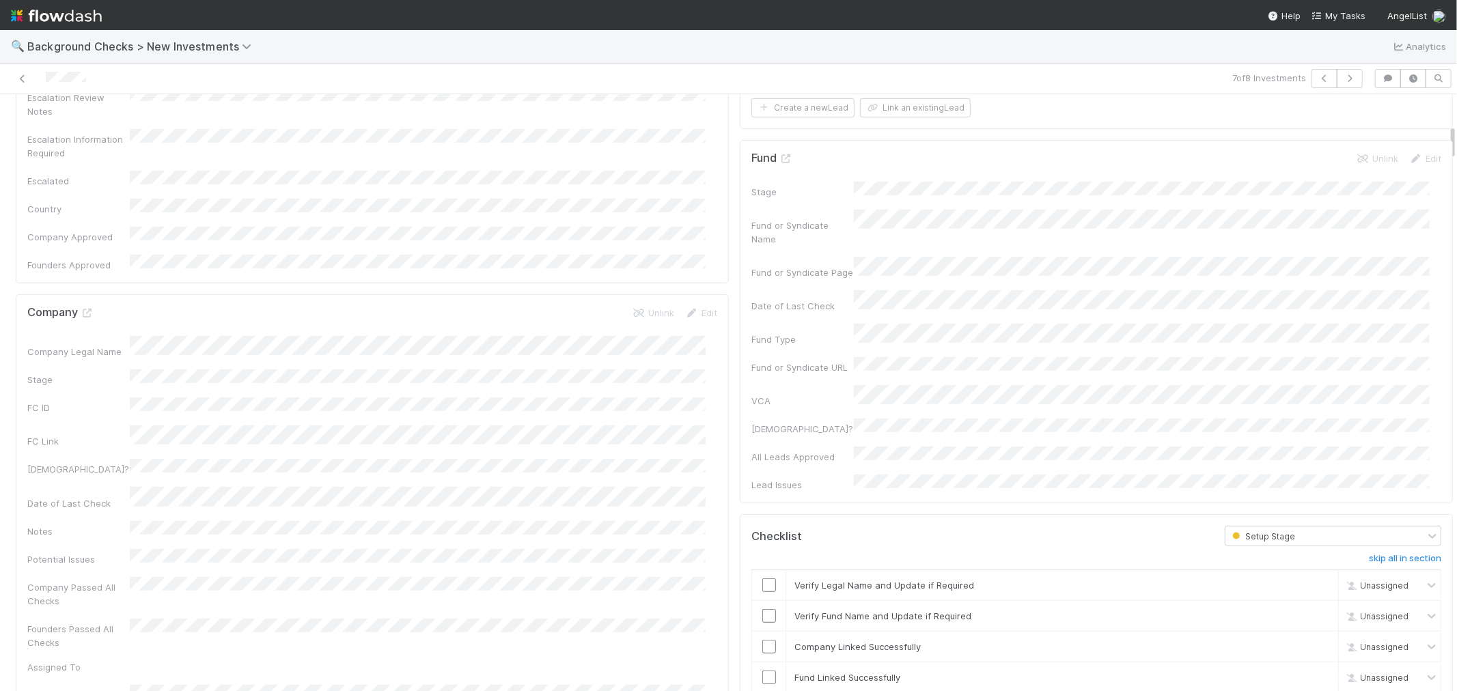
scroll to position [531, 0]
click at [762, 578] on input "checkbox" at bounding box center [769, 585] width 14 height 14
click at [762, 609] on input "checkbox" at bounding box center [769, 616] width 14 height 14
drag, startPoint x: 758, startPoint y: 560, endPoint x: 754, endPoint y: 593, distance: 33.1
click at [762, 639] on input "checkbox" at bounding box center [769, 646] width 14 height 14
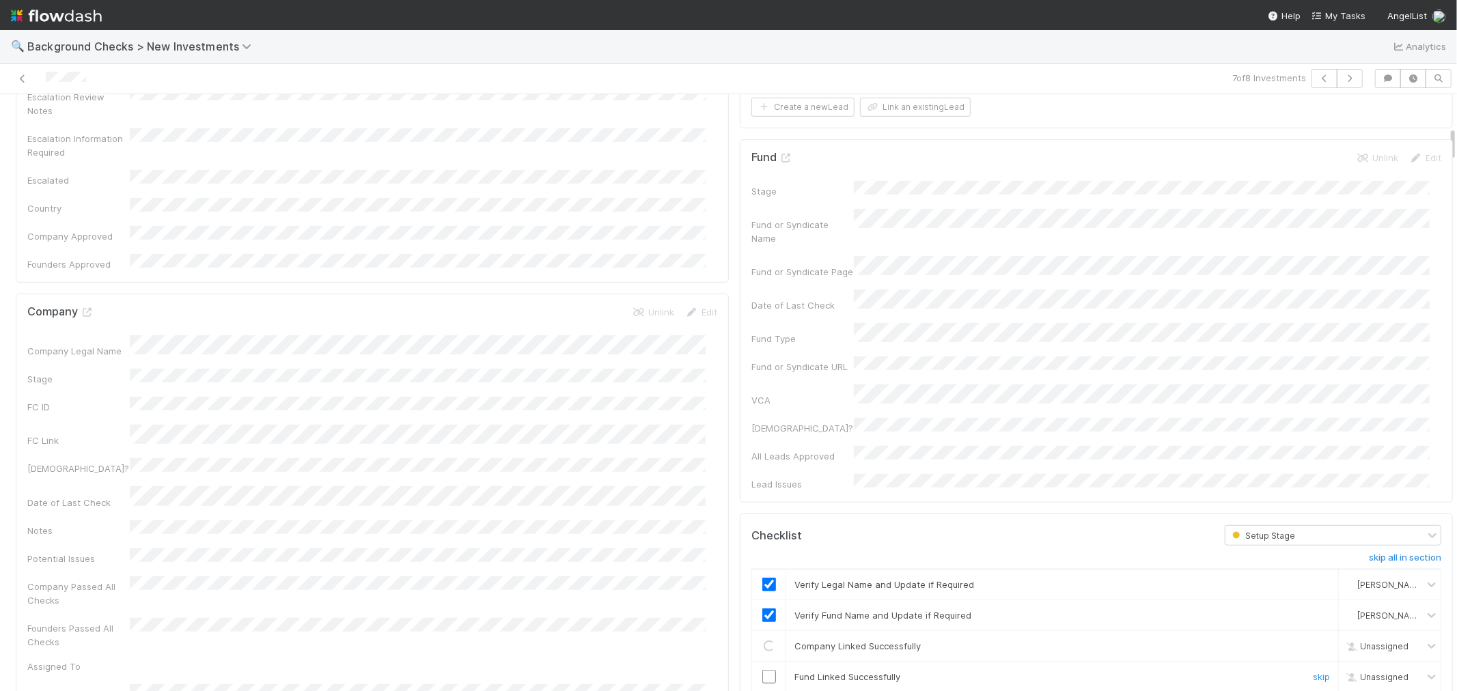
click at [762, 670] on input "checkbox" at bounding box center [769, 677] width 14 height 14
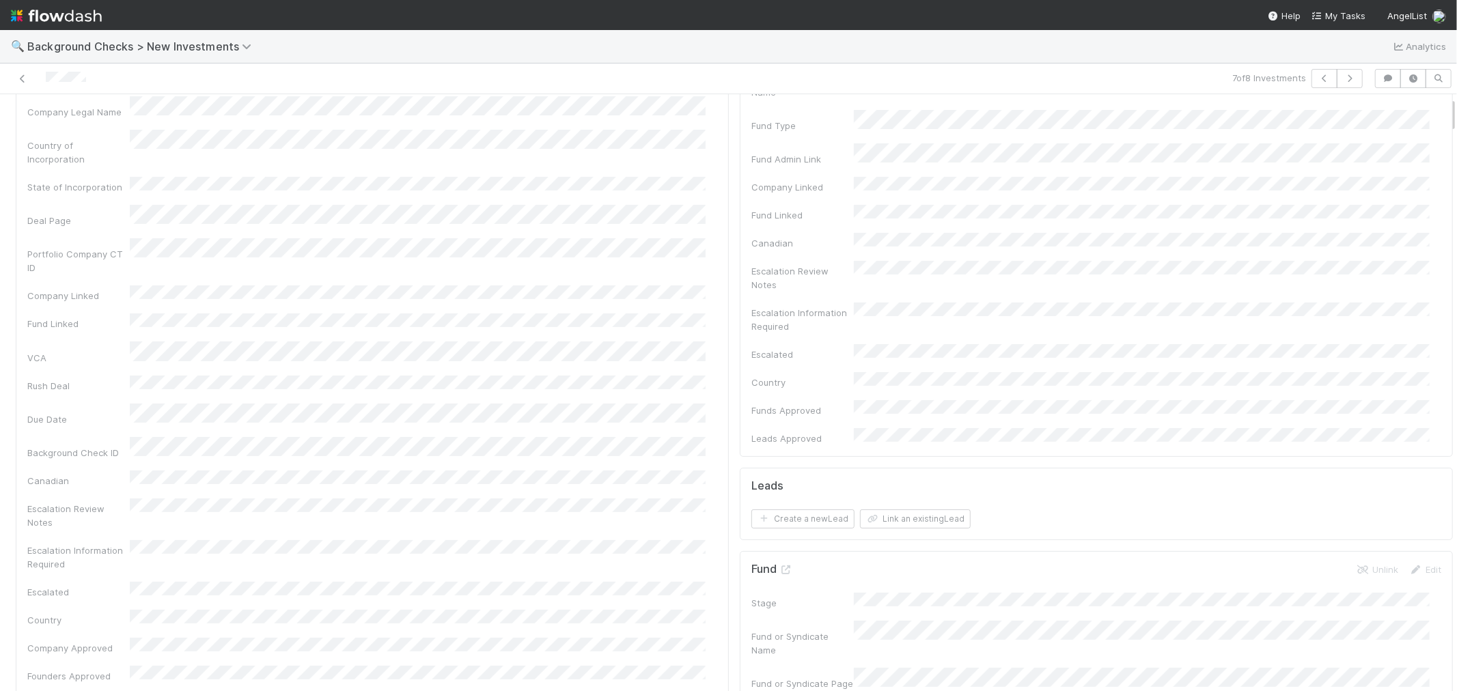
scroll to position [0, 0]
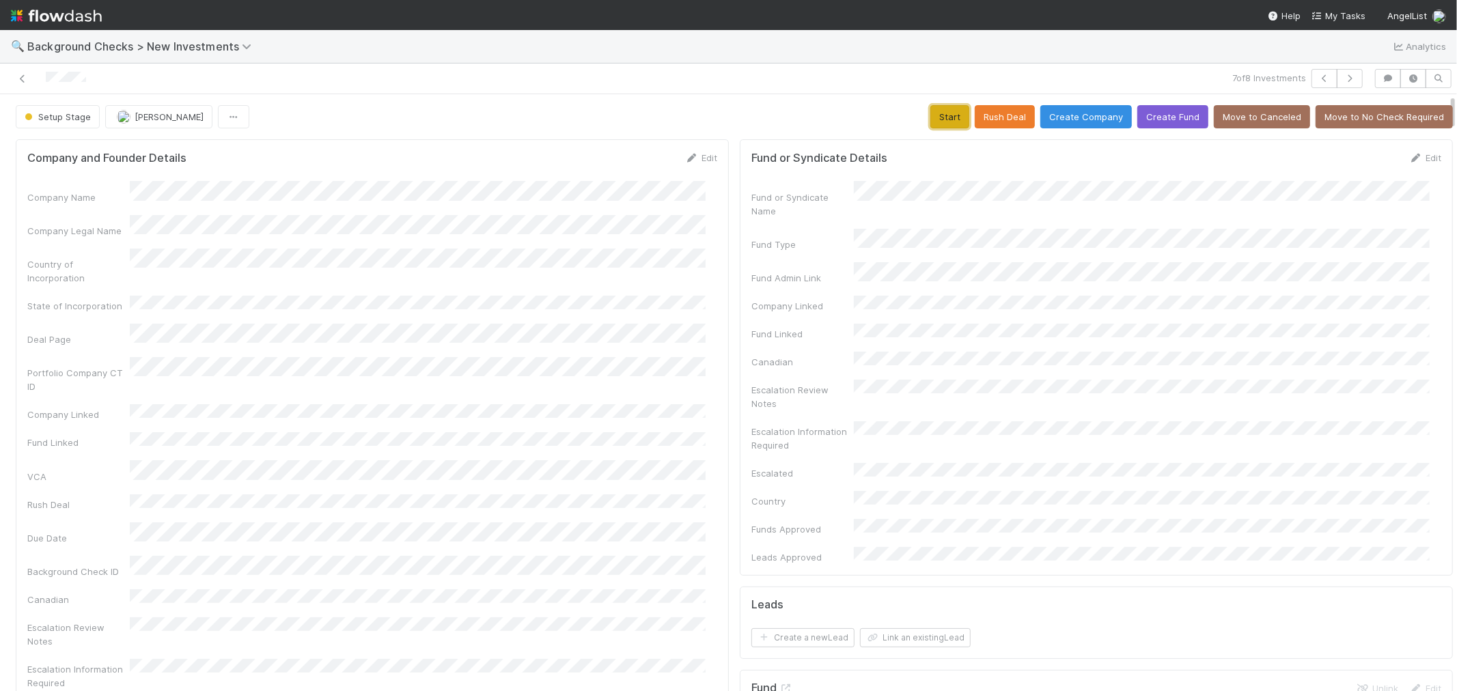
drag, startPoint x: 940, startPoint y: 112, endPoint x: 563, endPoint y: 391, distance: 468.9
click at [937, 112] on button "Start" at bounding box center [949, 116] width 39 height 23
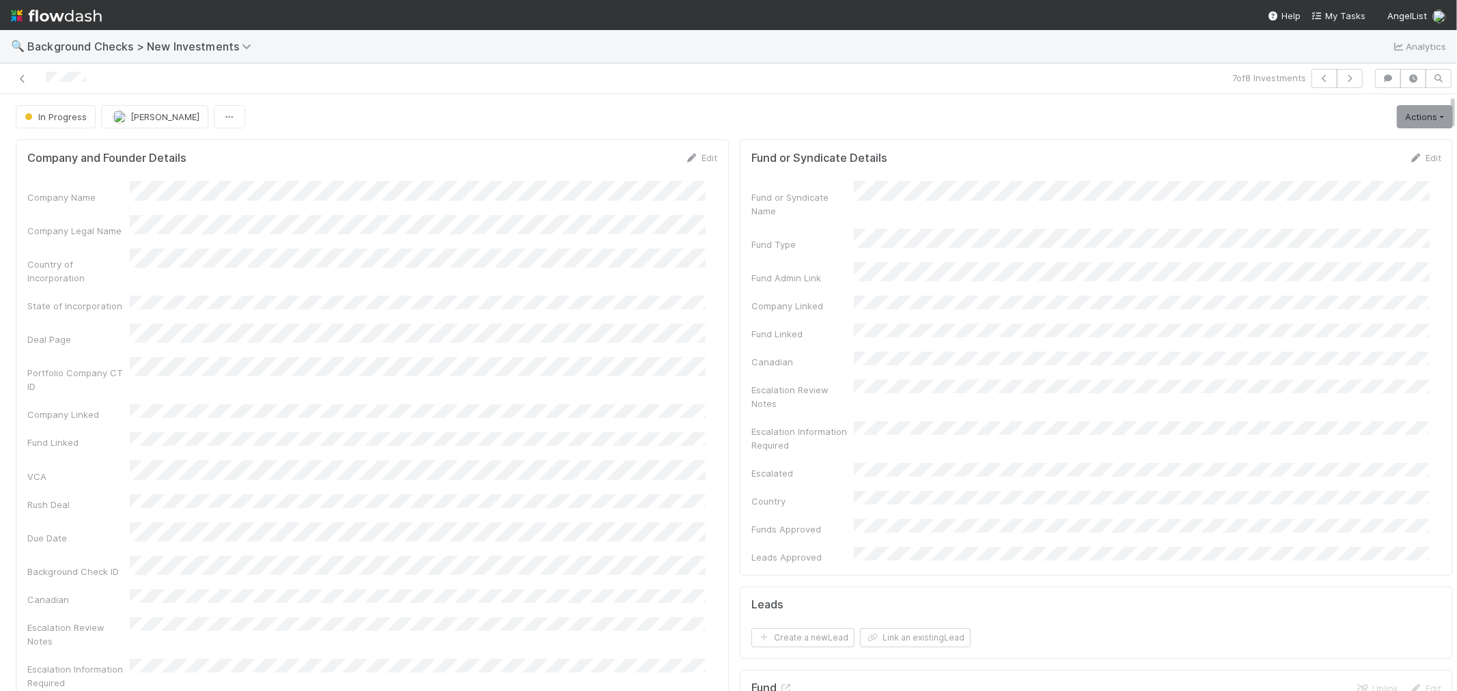
click at [1419, 109] on link "Actions" at bounding box center [1425, 116] width 56 height 23
click at [1302, 284] on button "Link Lead" at bounding box center [1378, 279] width 152 height 19
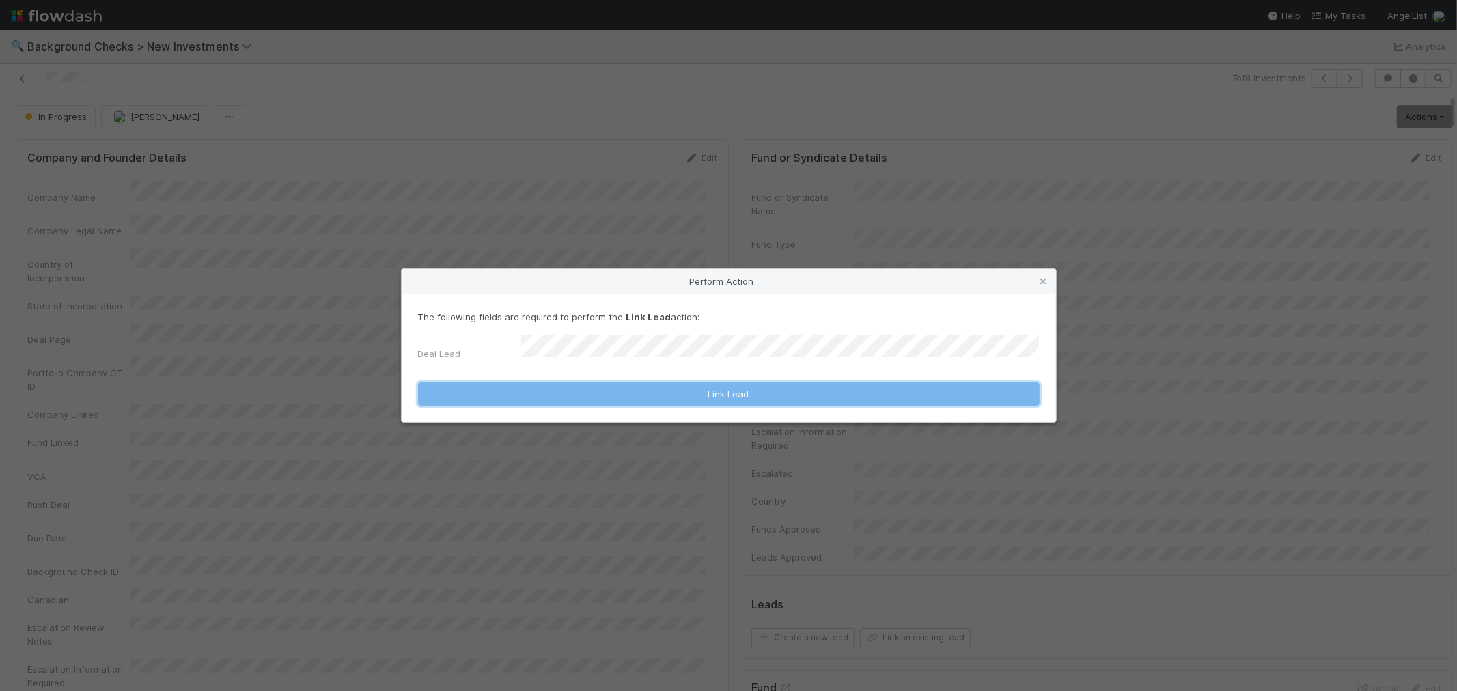
click at [800, 385] on button "Link Lead" at bounding box center [729, 394] width 622 height 23
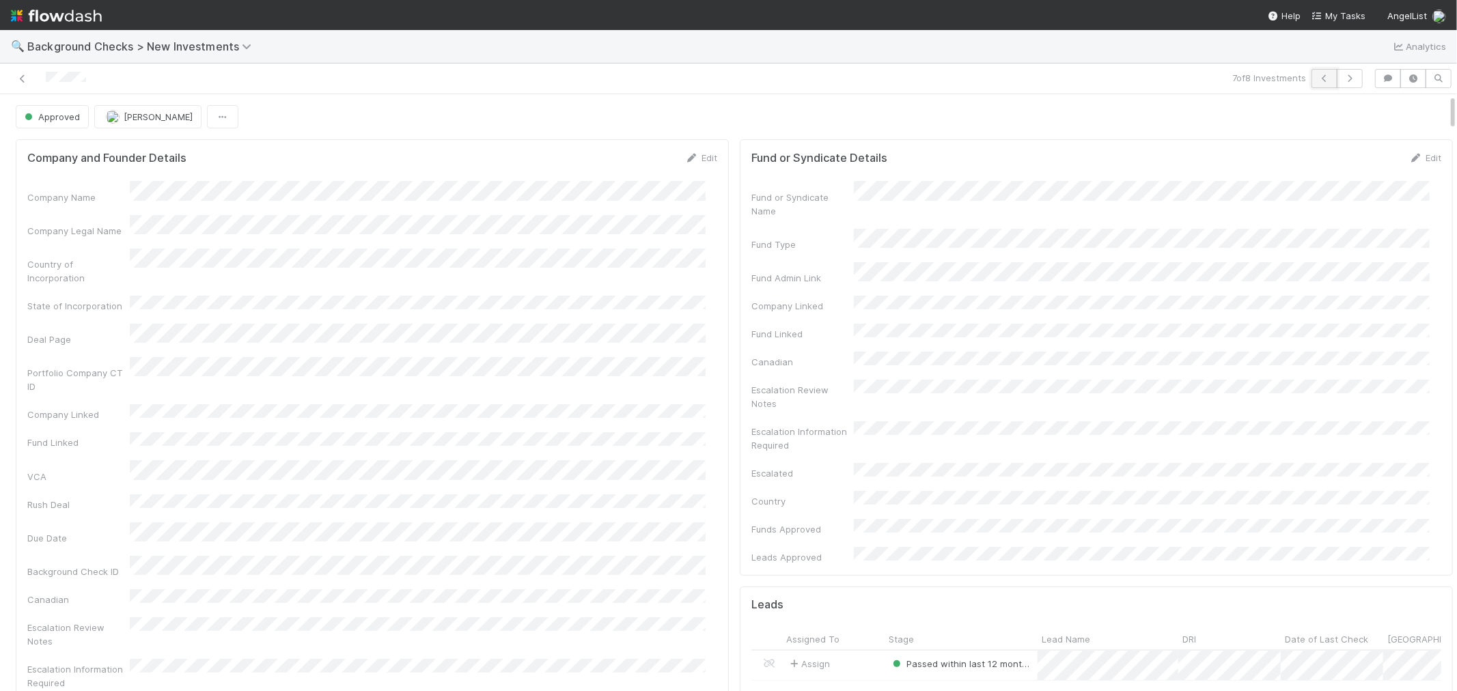
click at [1318, 80] on icon "button" at bounding box center [1325, 78] width 14 height 8
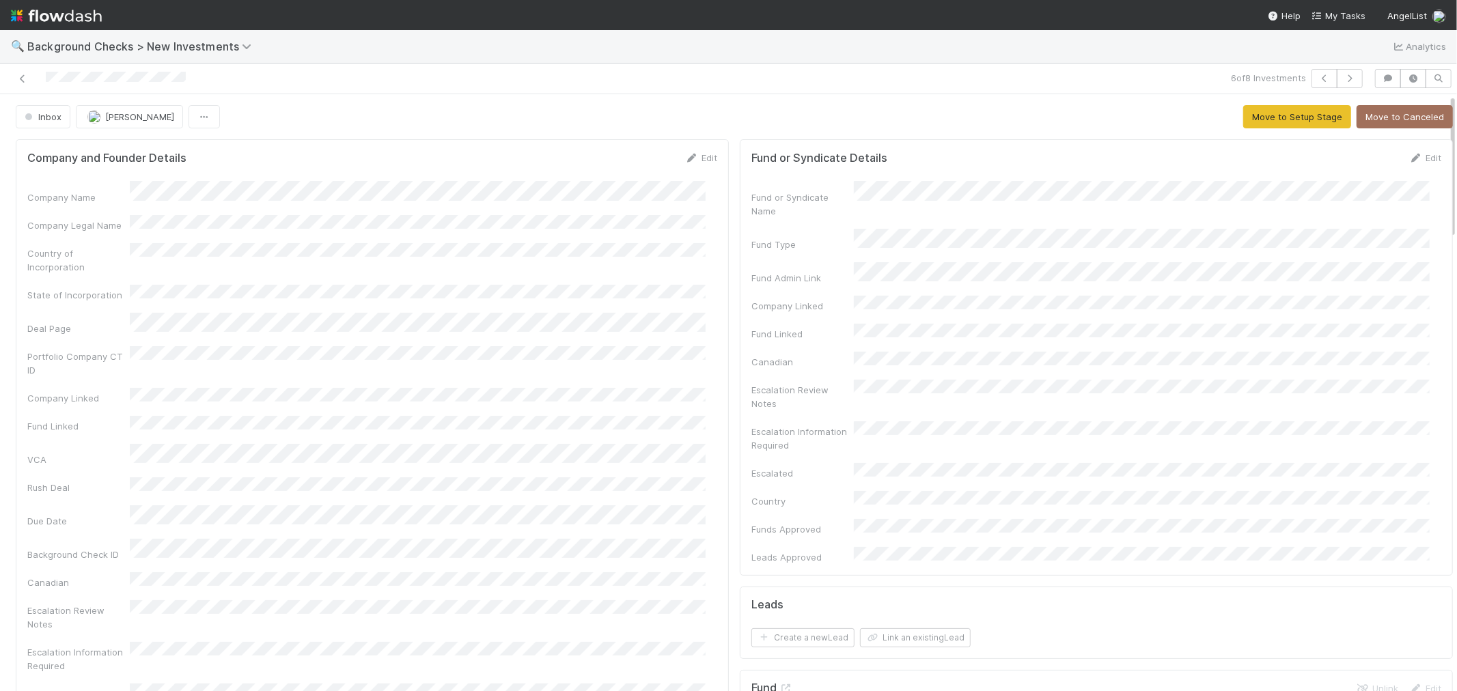
click at [0, 70] on div "6 of 8 Investments" at bounding box center [728, 79] width 1457 height 31
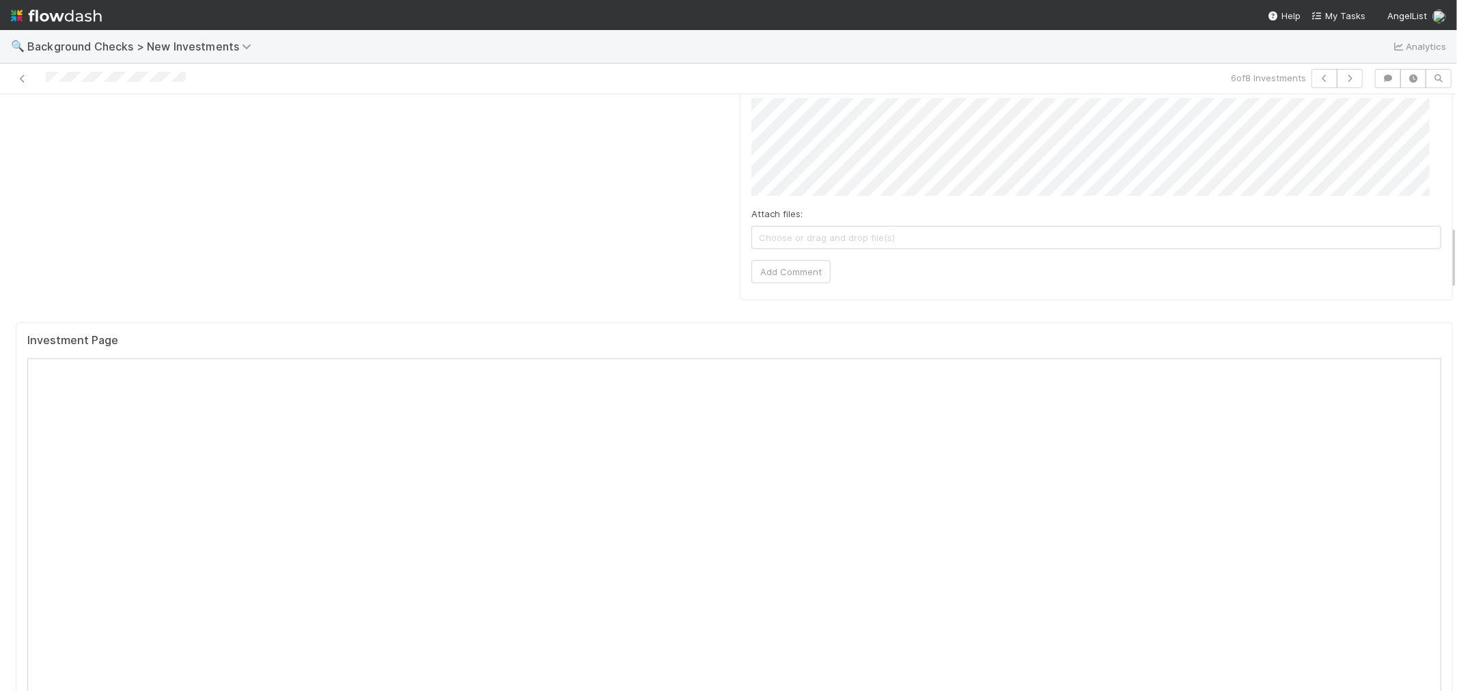
scroll to position [1214, 0]
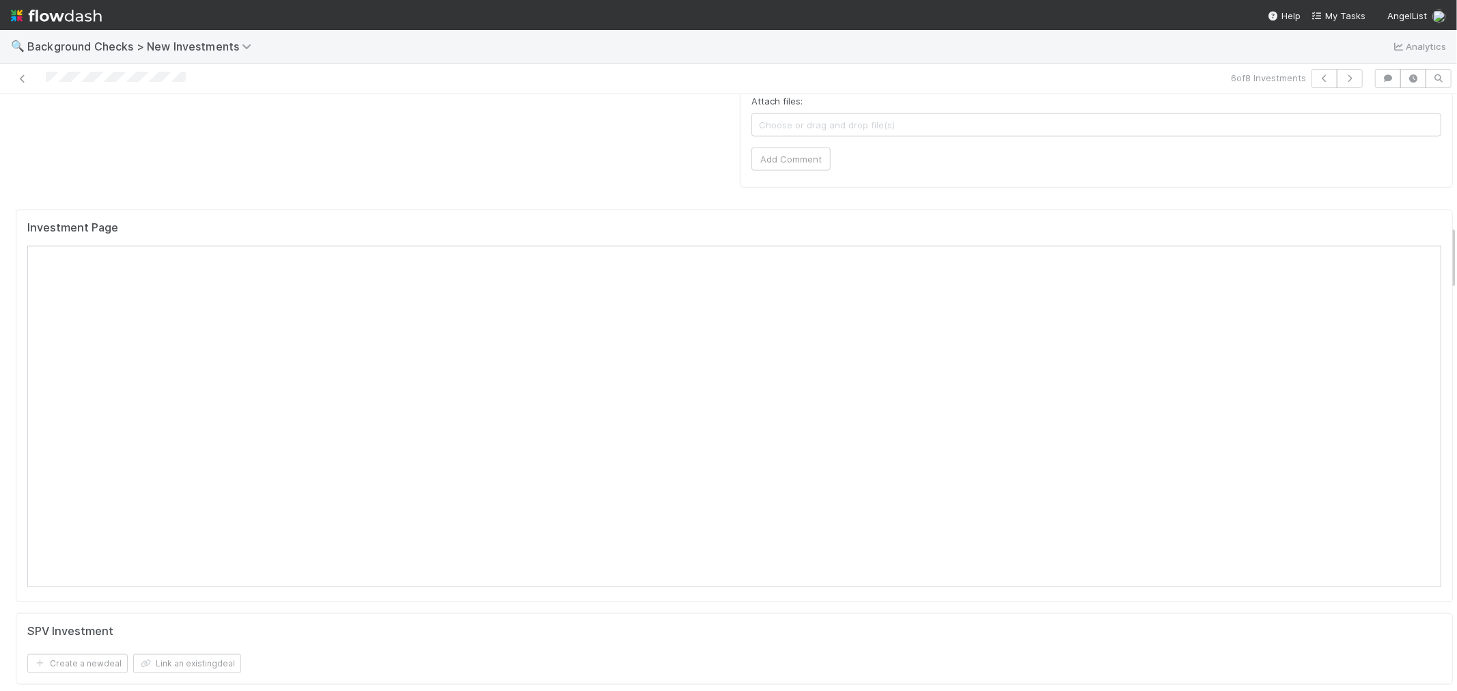
click at [681, 221] on div "Investment Page" at bounding box center [734, 233] width 1414 height 25
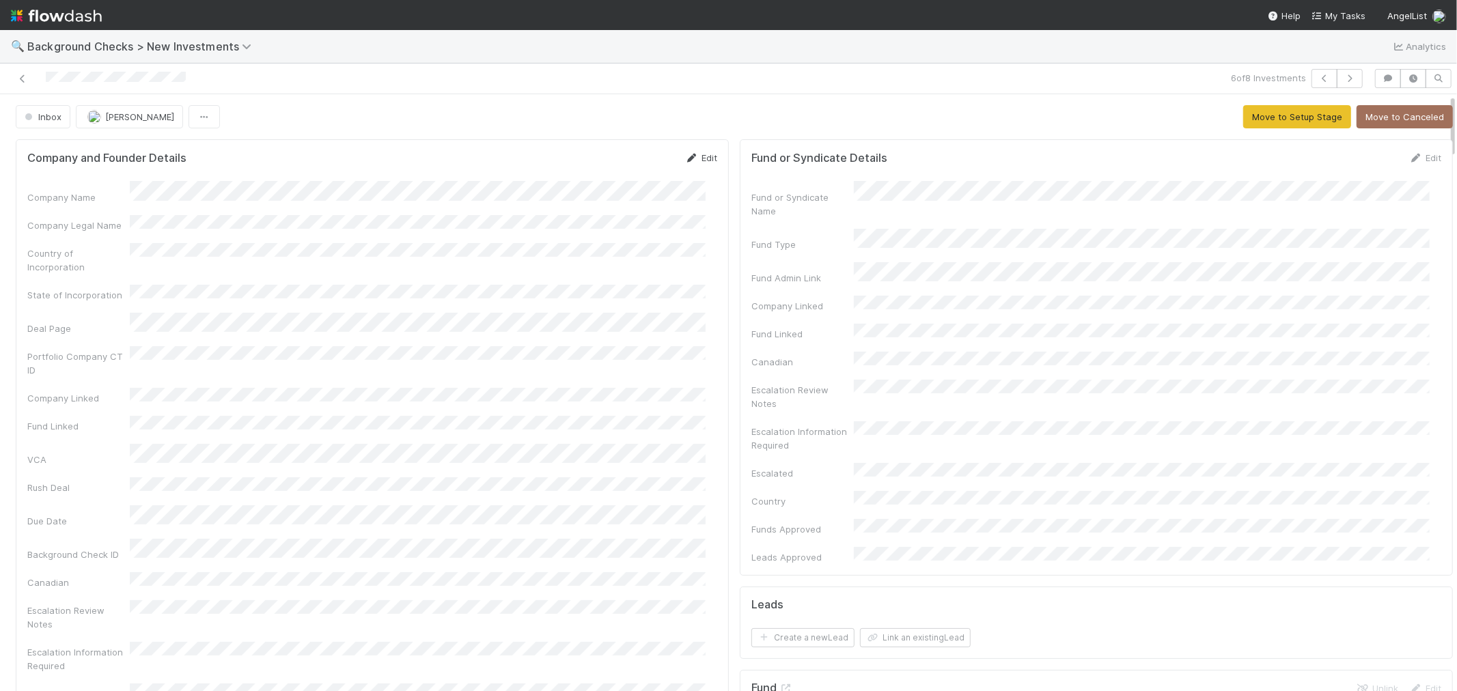
click at [690, 158] on link "Edit" at bounding box center [701, 157] width 32 height 11
click at [638, 161] on button "Save" at bounding box center [644, 162] width 39 height 23
drag, startPoint x: 1248, startPoint y: 117, endPoint x: 1200, endPoint y: 118, distance: 48.5
click at [1249, 116] on button "Move to Setup Stage" at bounding box center [1297, 116] width 108 height 23
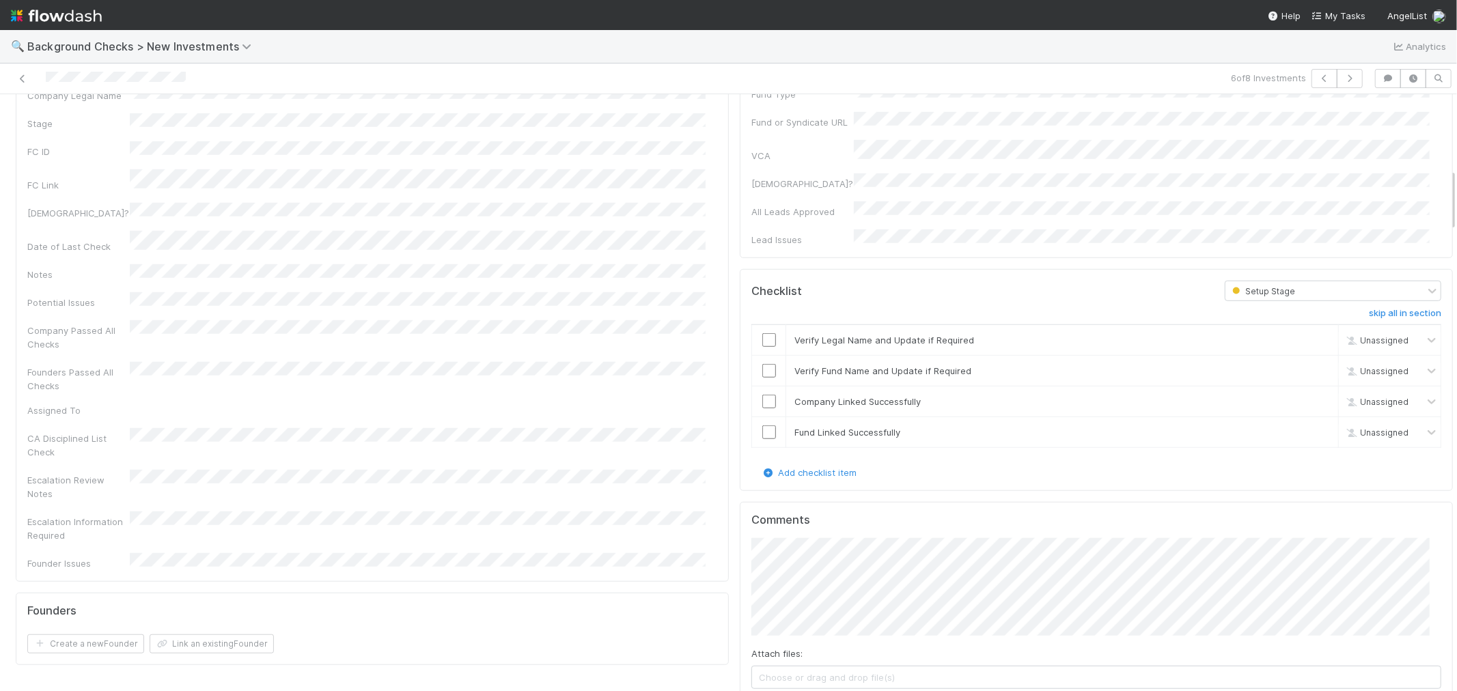
scroll to position [835, 0]
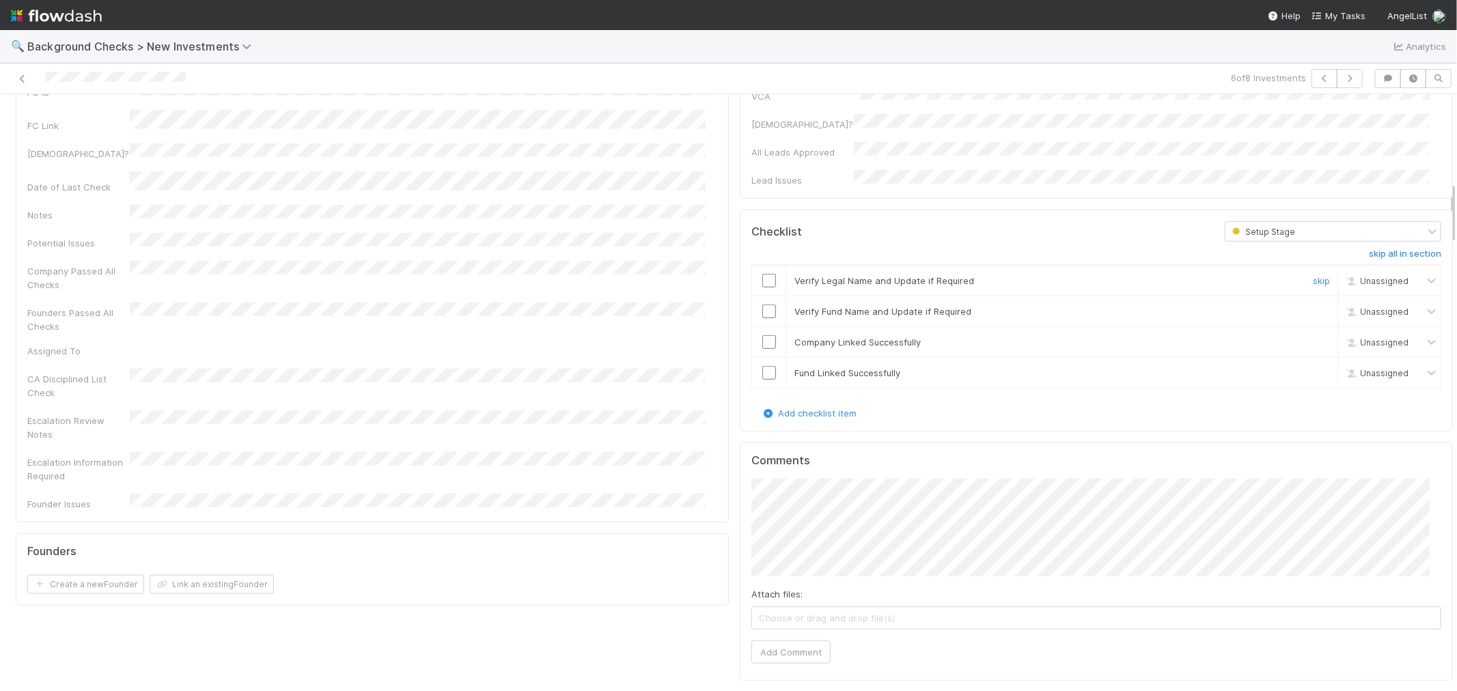
click at [762, 274] on input "checkbox" at bounding box center [769, 281] width 14 height 14
click at [762, 305] on input "checkbox" at bounding box center [769, 312] width 14 height 14
click at [762, 335] on input "checkbox" at bounding box center [769, 342] width 14 height 14
click at [762, 366] on input "checkbox" at bounding box center [769, 373] width 14 height 14
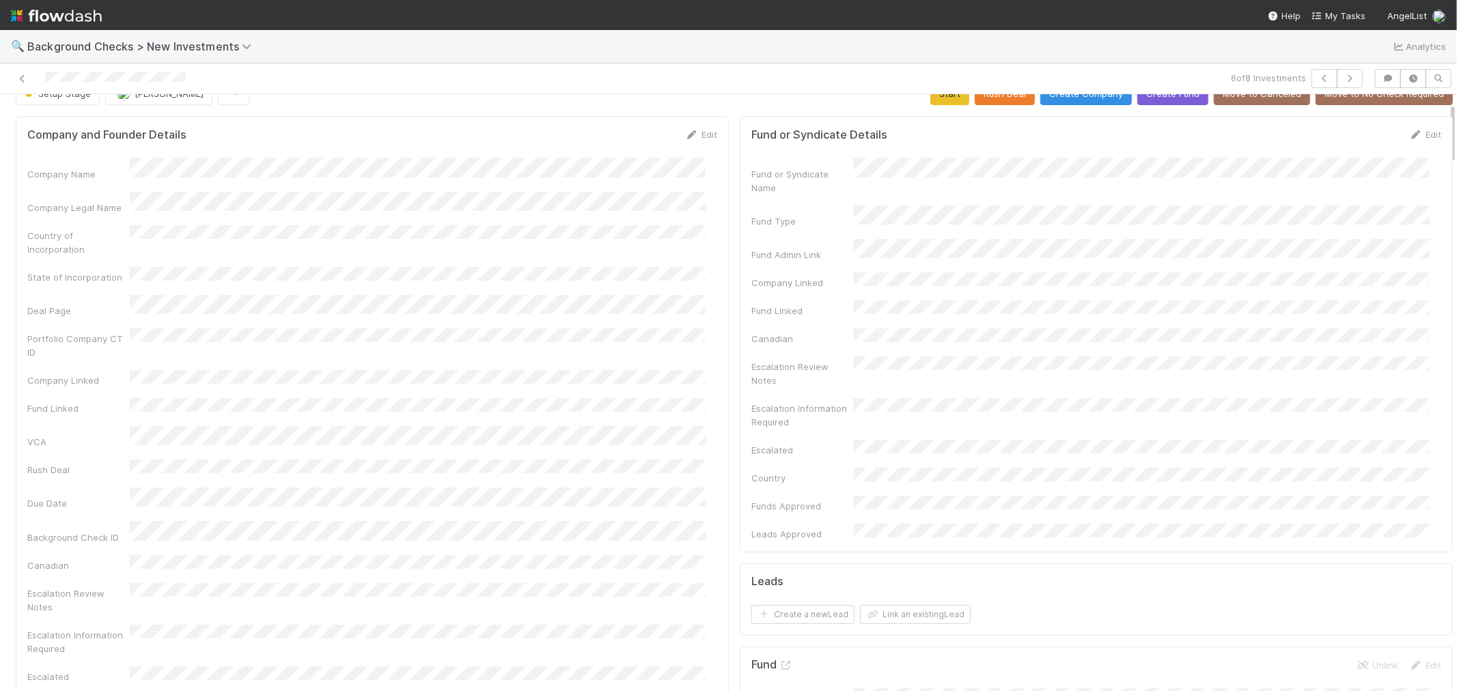
scroll to position [0, 0]
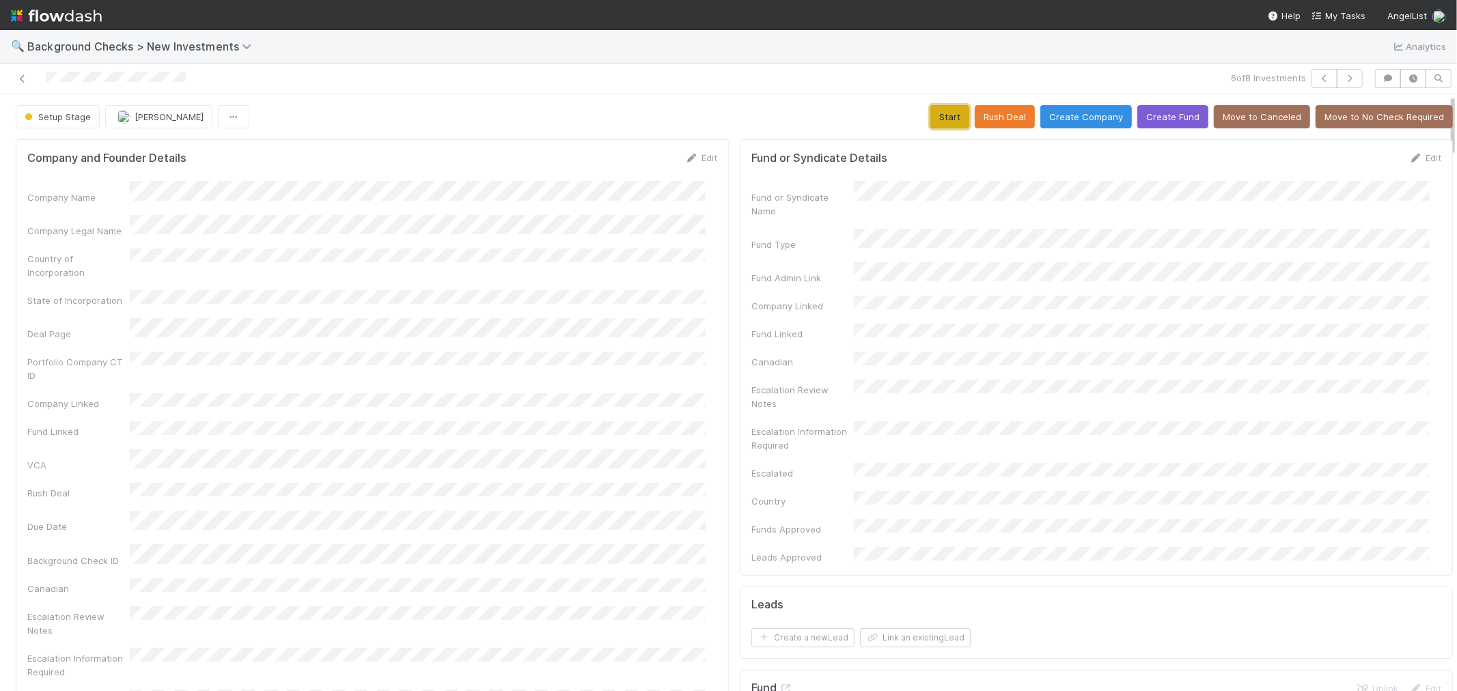
drag, startPoint x: 922, startPoint y: 120, endPoint x: 812, endPoint y: 231, distance: 157.0
click at [930, 119] on button "Start" at bounding box center [949, 116] width 39 height 23
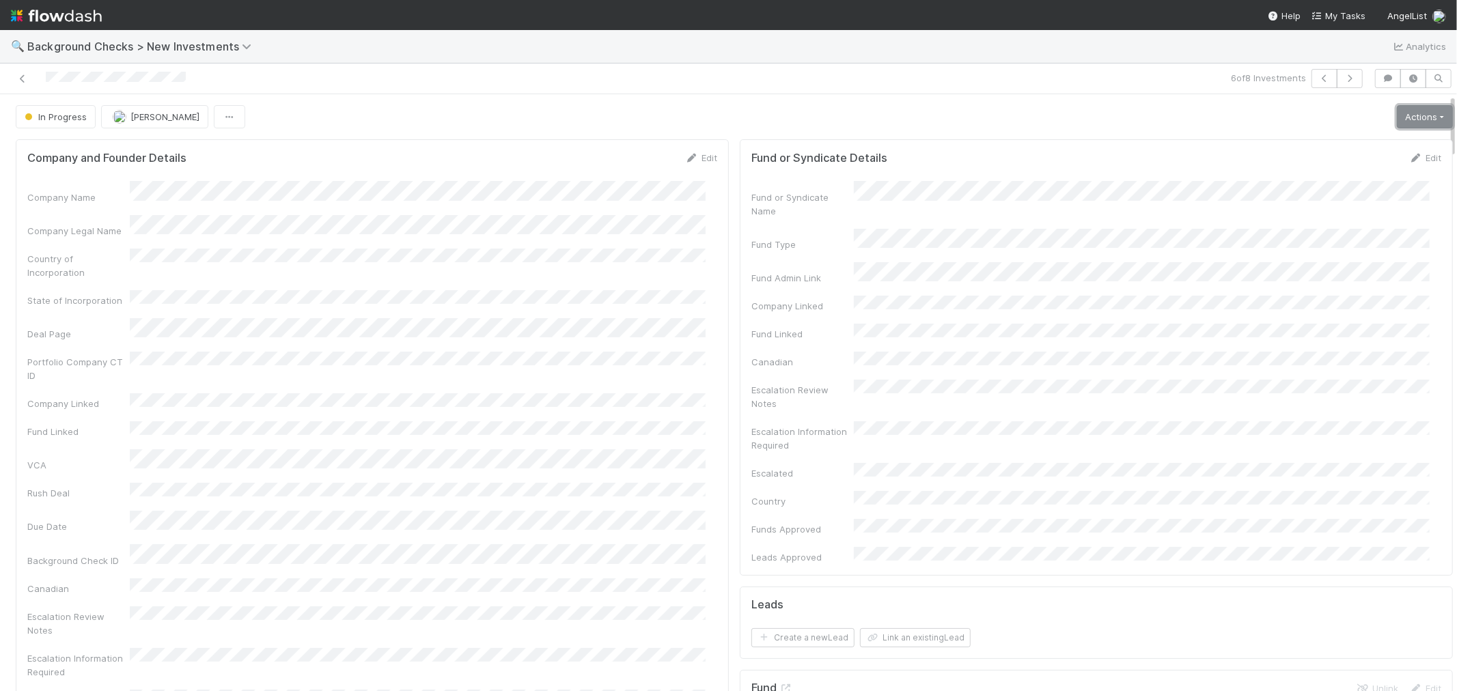
click at [1405, 106] on link "Actions" at bounding box center [1425, 116] width 56 height 23
click at [1336, 275] on button "Link Lead" at bounding box center [1378, 279] width 152 height 19
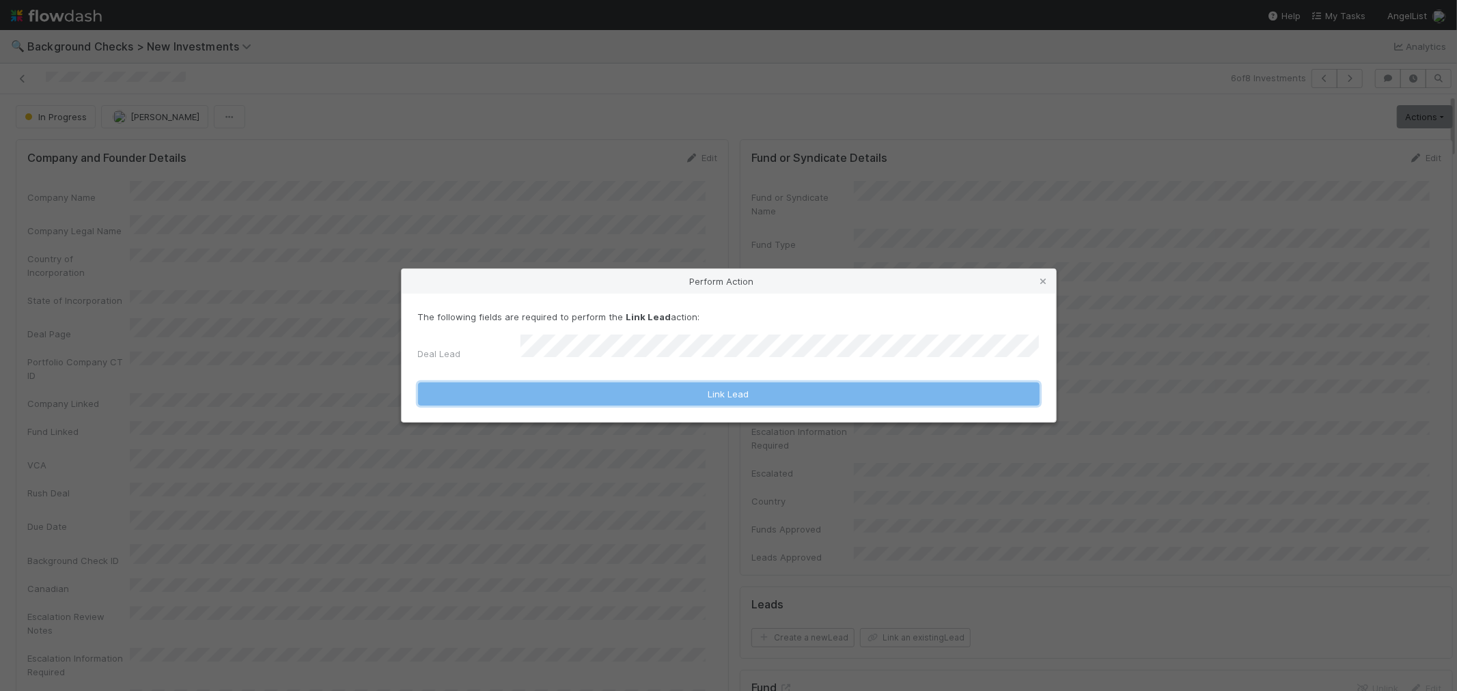
click at [818, 387] on button "Link Lead" at bounding box center [729, 394] width 622 height 23
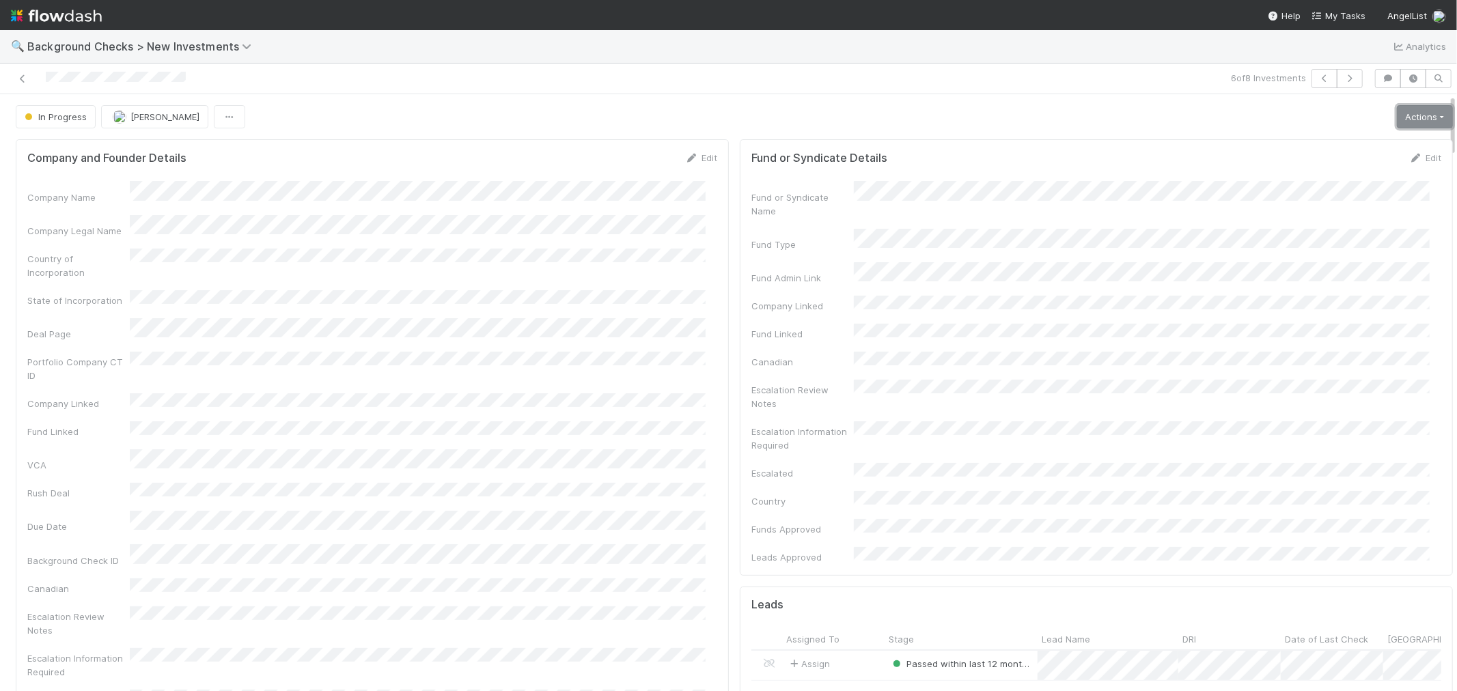
click at [1405, 120] on link "Actions" at bounding box center [1425, 116] width 56 height 23
click at [1364, 147] on button "Finish" at bounding box center [1378, 145] width 152 height 19
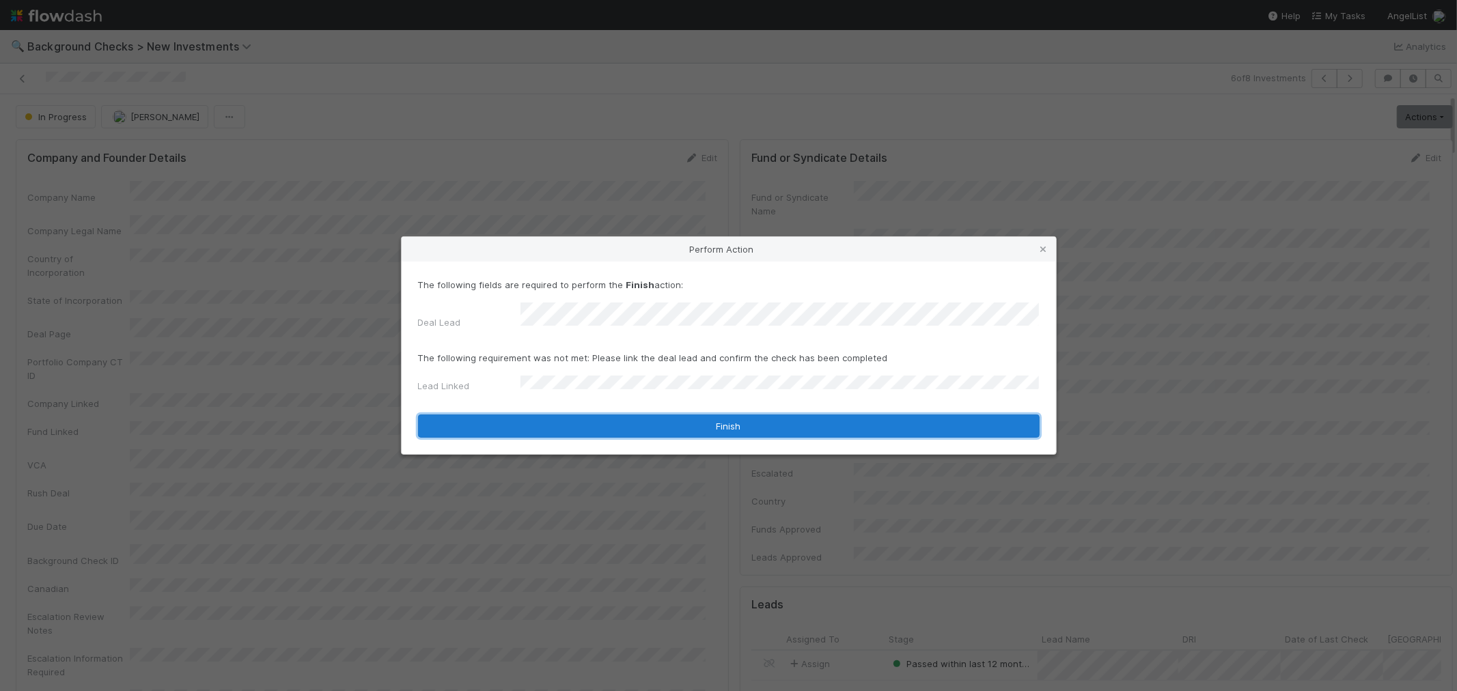
click at [533, 422] on button "Finish" at bounding box center [729, 426] width 622 height 23
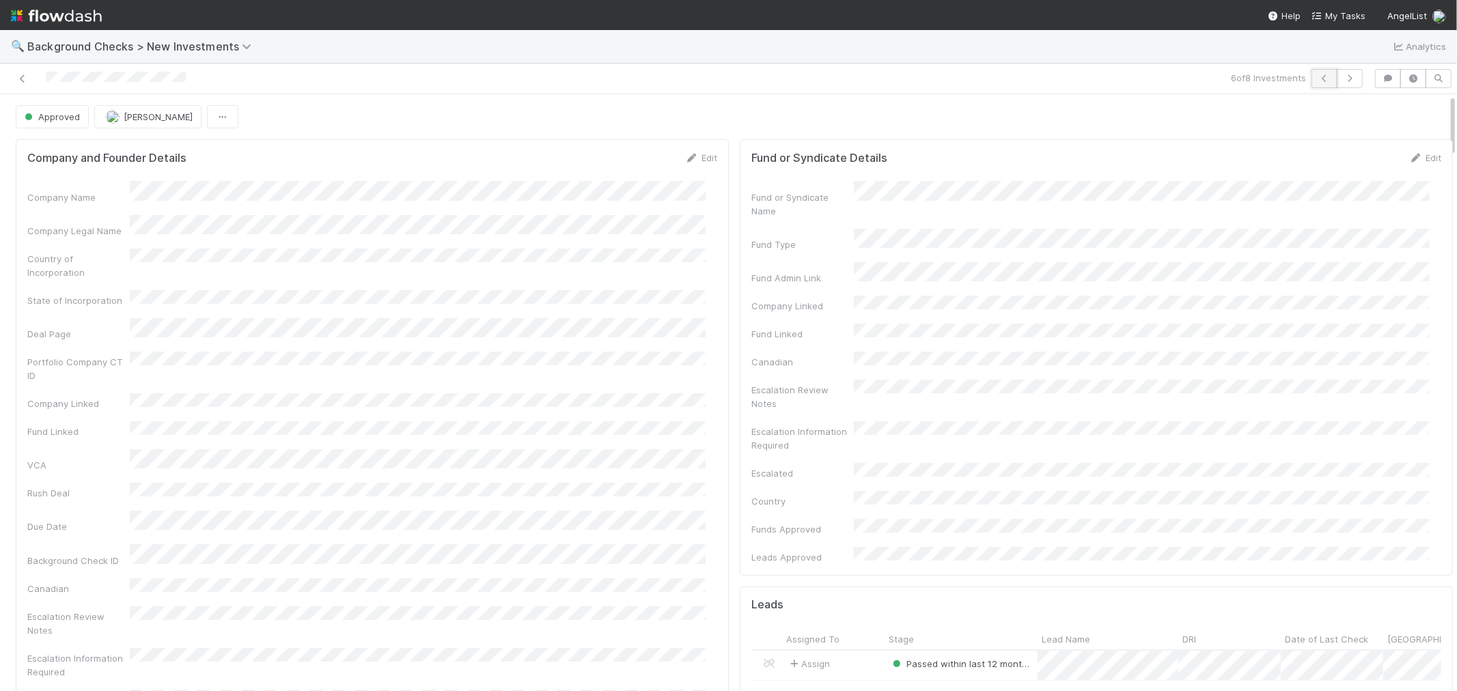
click at [1318, 79] on icon "button" at bounding box center [1325, 78] width 14 height 8
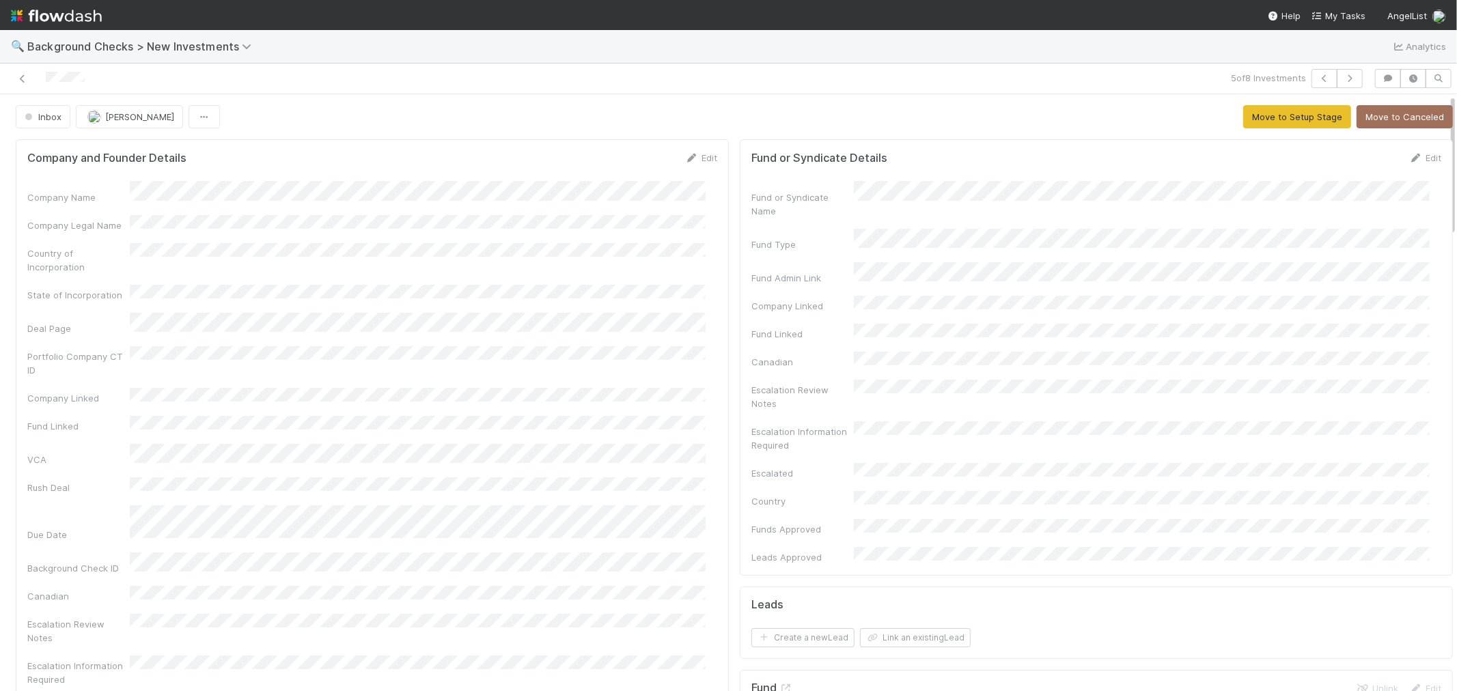
click at [5, 79] on div at bounding box center [347, 78] width 684 height 19
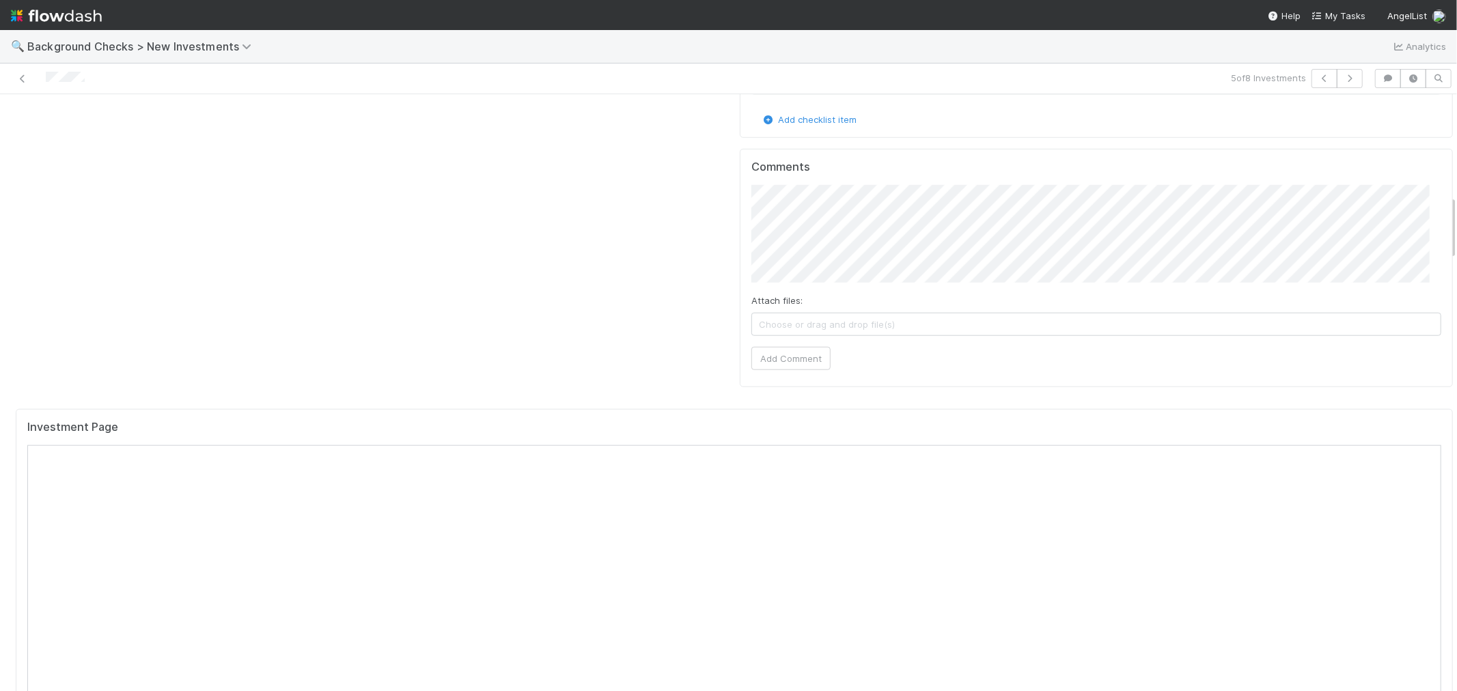
scroll to position [1214, 0]
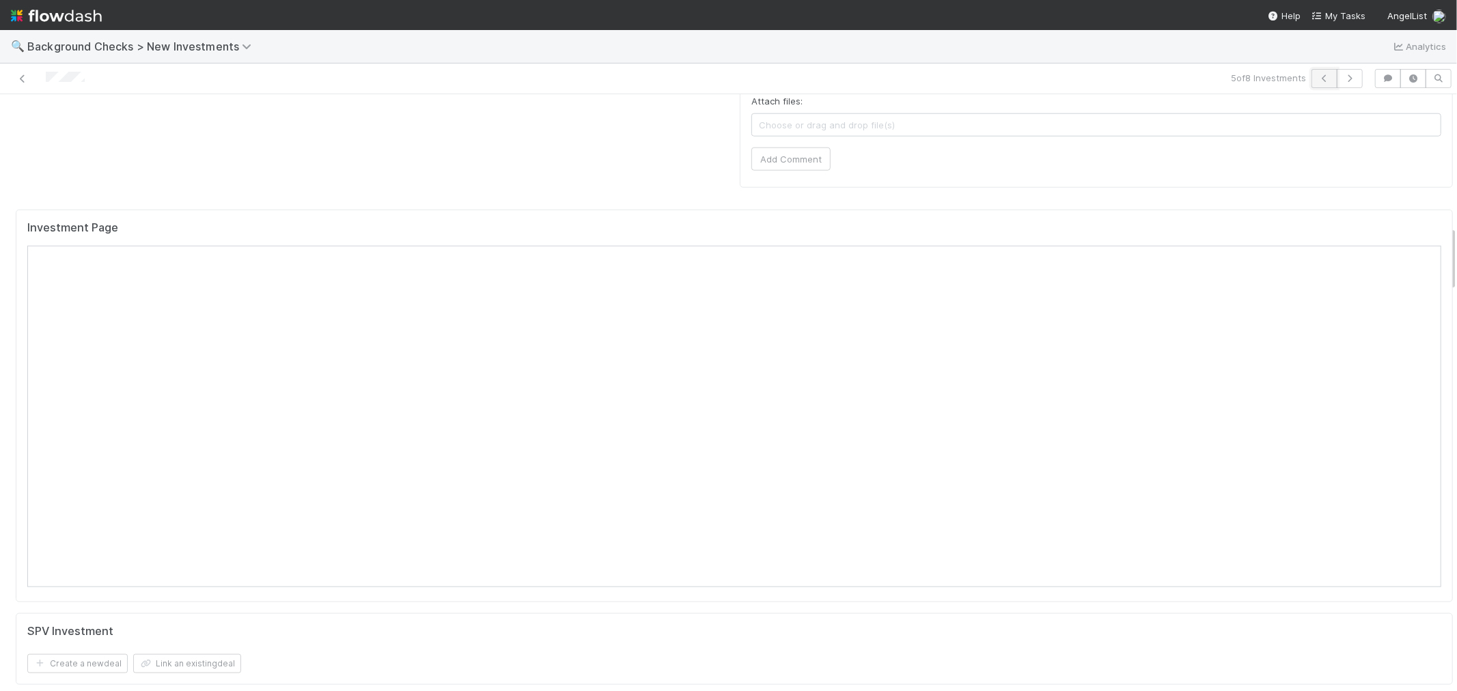
click at [1318, 76] on icon "button" at bounding box center [1325, 78] width 14 height 8
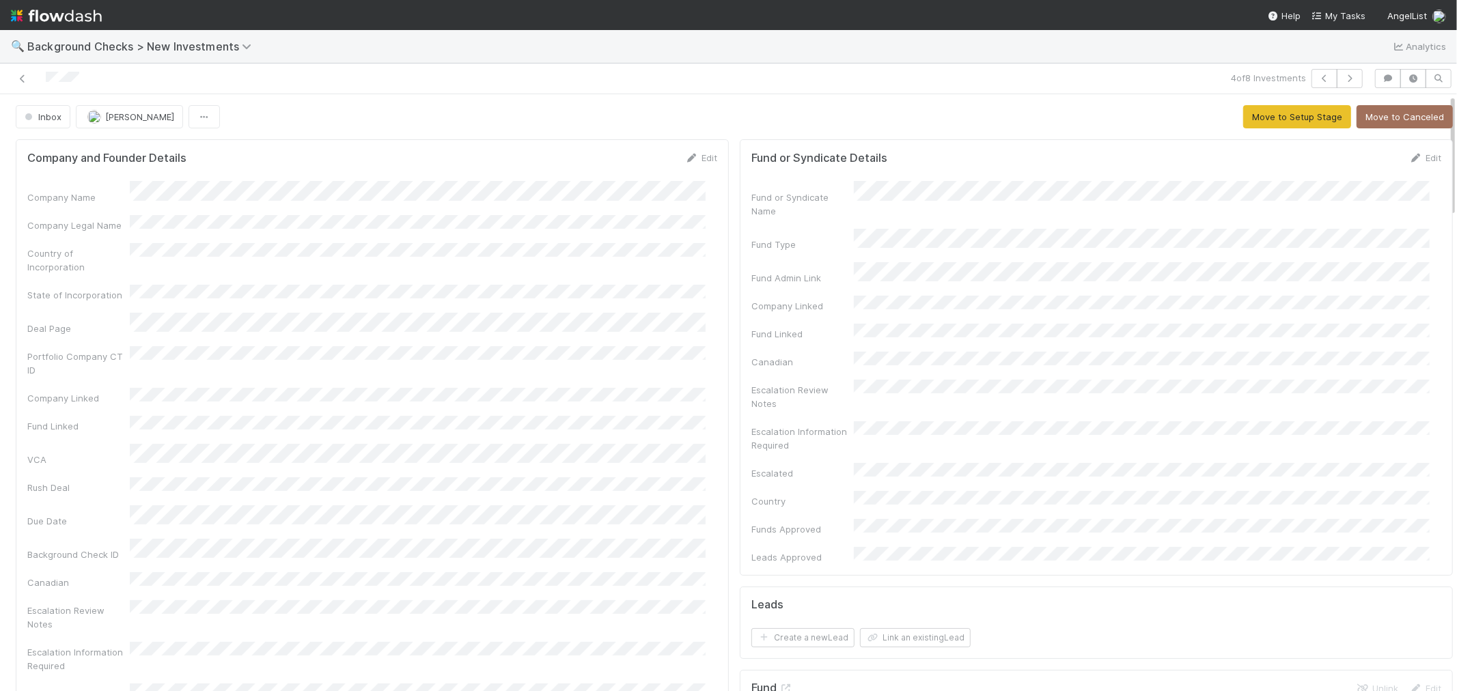
click at [66, 85] on div at bounding box center [62, 79] width 33 height 14
click at [681, 390] on div "Company Name Company Legal Name Country of Incorporation State of Incorporation…" at bounding box center [372, 483] width 690 height 604
click at [687, 161] on icon at bounding box center [692, 158] width 14 height 9
click at [632, 161] on button "Save" at bounding box center [644, 162] width 39 height 23
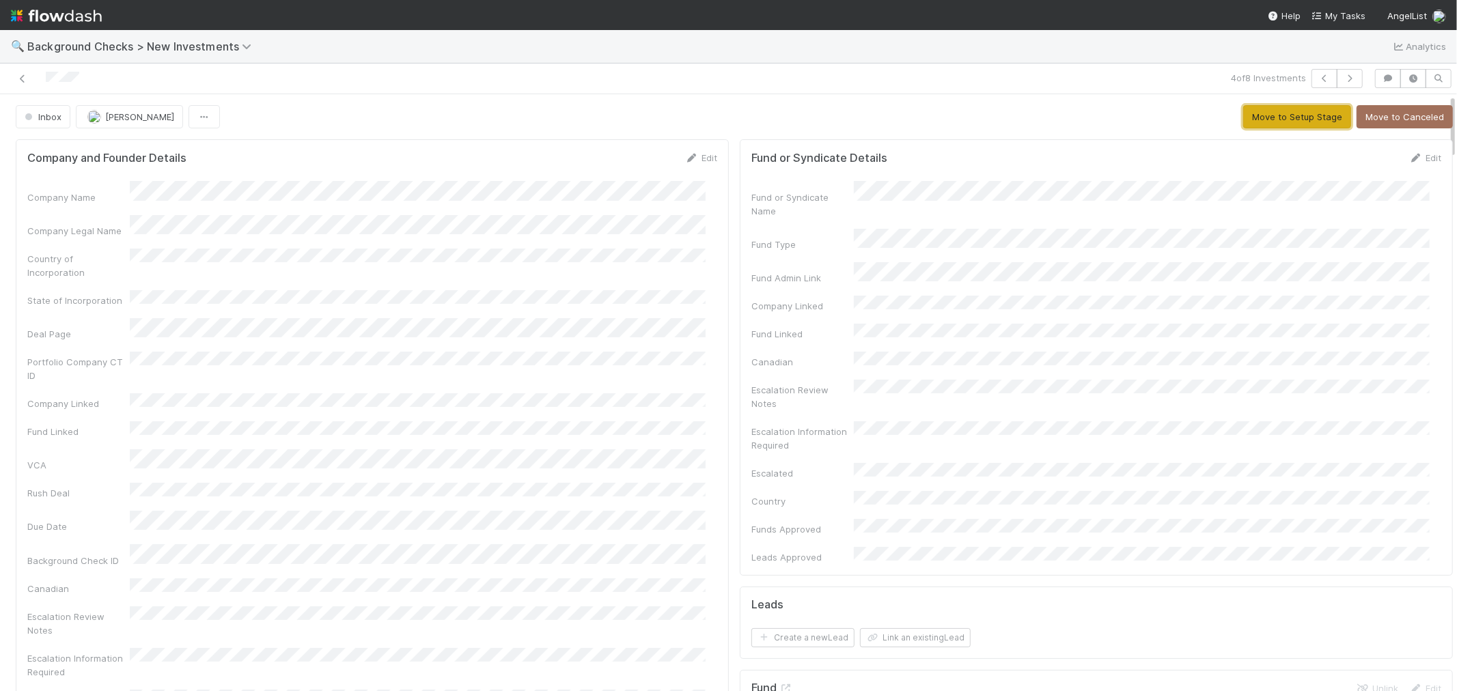
click at [1264, 123] on button "Move to Setup Stage" at bounding box center [1297, 116] width 108 height 23
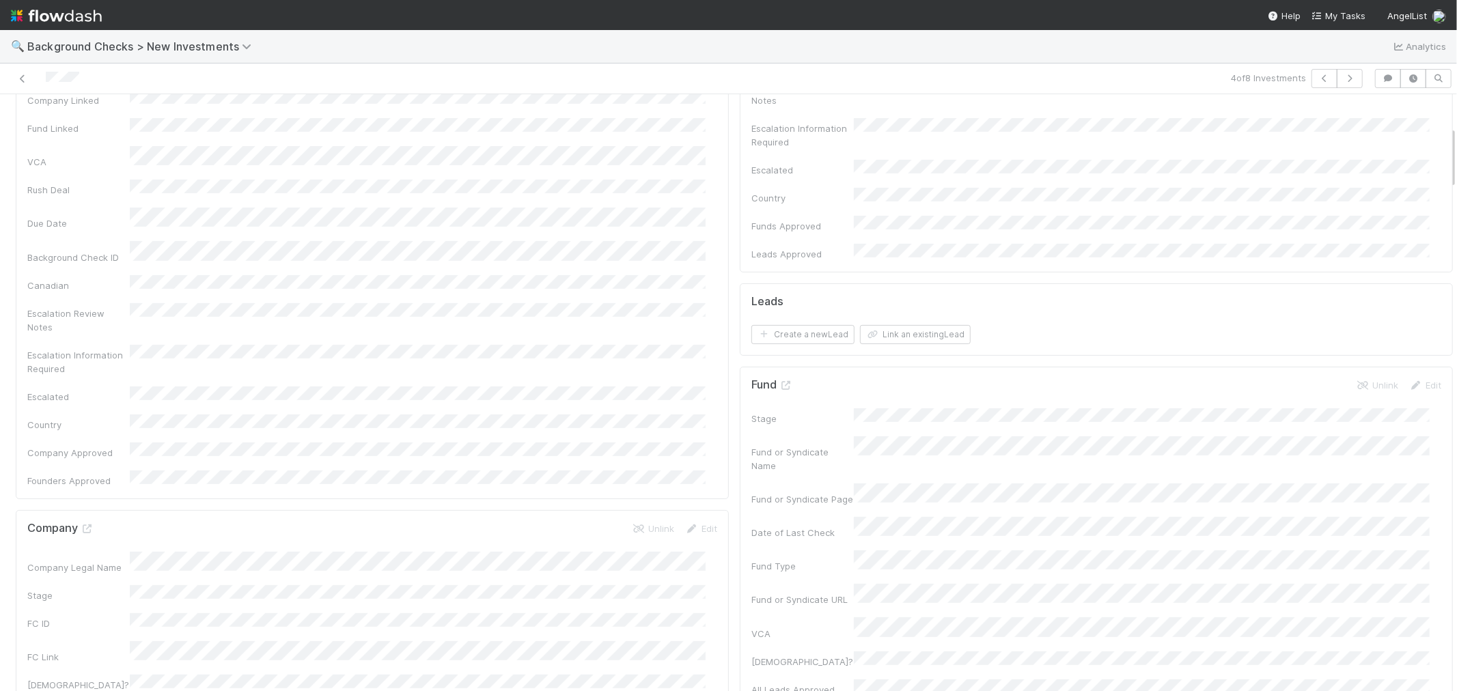
scroll to position [531, 0]
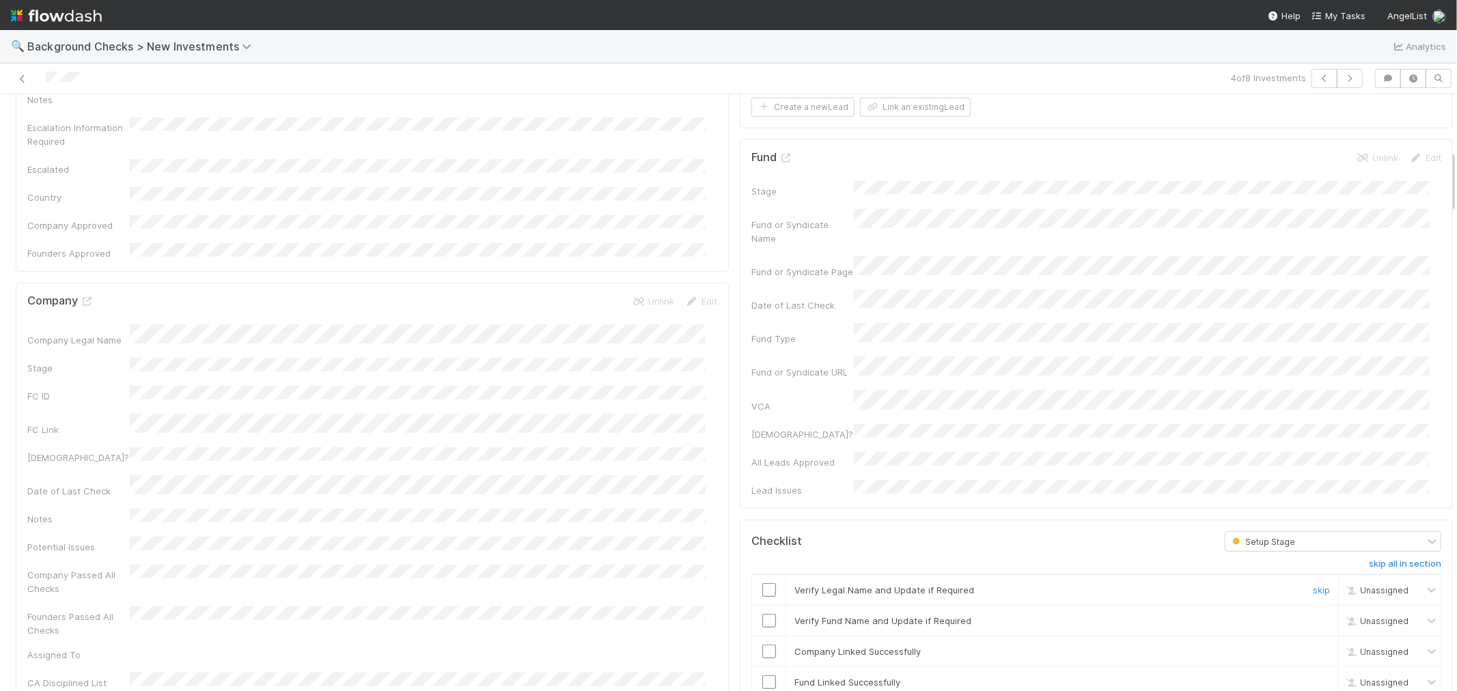
click at [762, 583] on input "checkbox" at bounding box center [769, 590] width 14 height 14
click at [762, 614] on input "checkbox" at bounding box center [769, 621] width 14 height 14
click at [762, 645] on input "checkbox" at bounding box center [769, 652] width 14 height 14
click at [762, 676] on input "checkbox" at bounding box center [769, 683] width 14 height 14
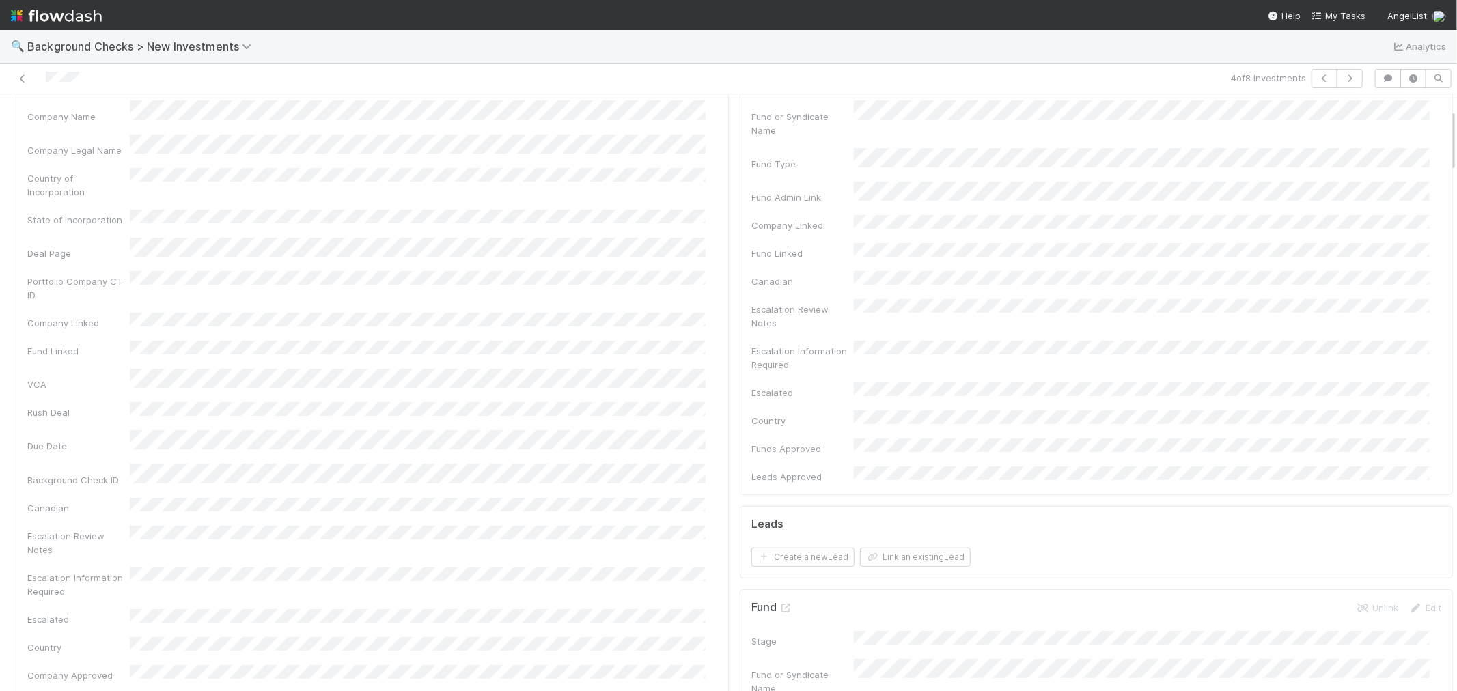
scroll to position [0, 0]
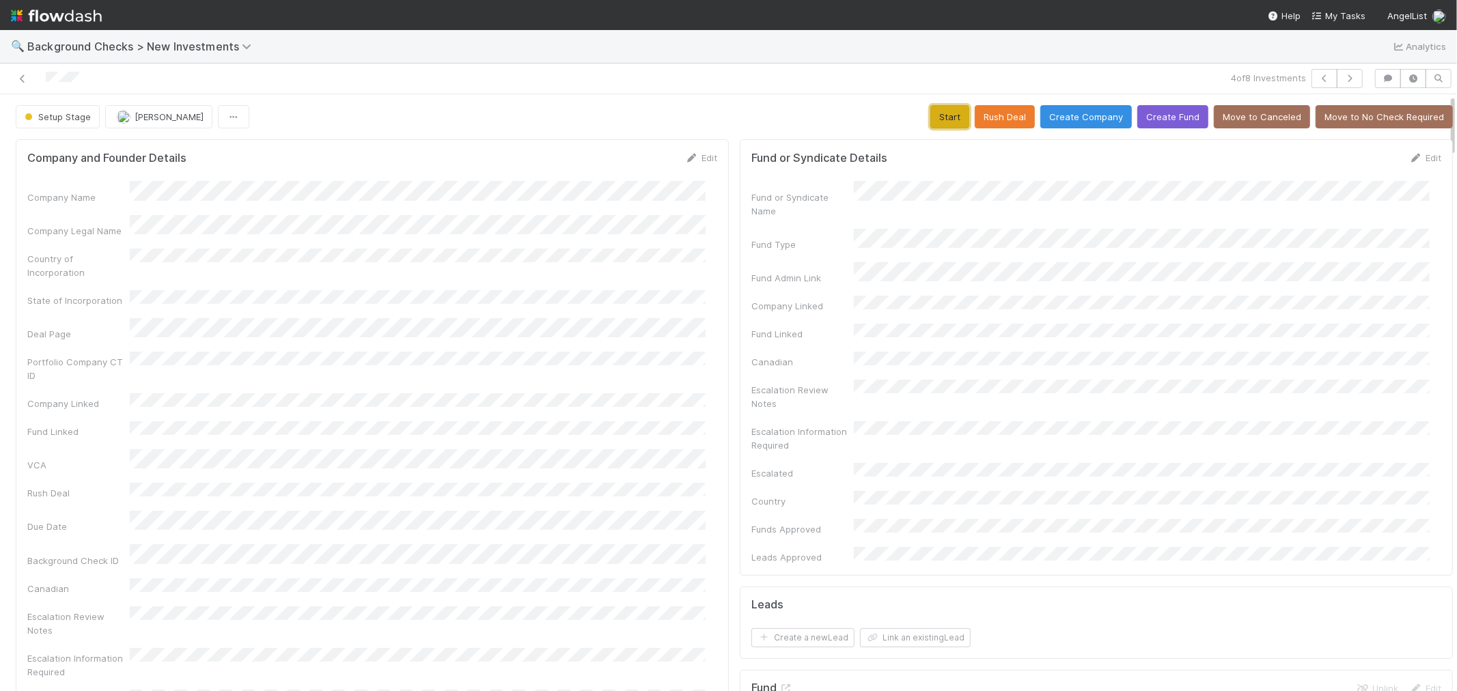
drag, startPoint x: 939, startPoint y: 118, endPoint x: 736, endPoint y: 226, distance: 230.4
click at [936, 118] on button "Start" at bounding box center [949, 116] width 39 height 23
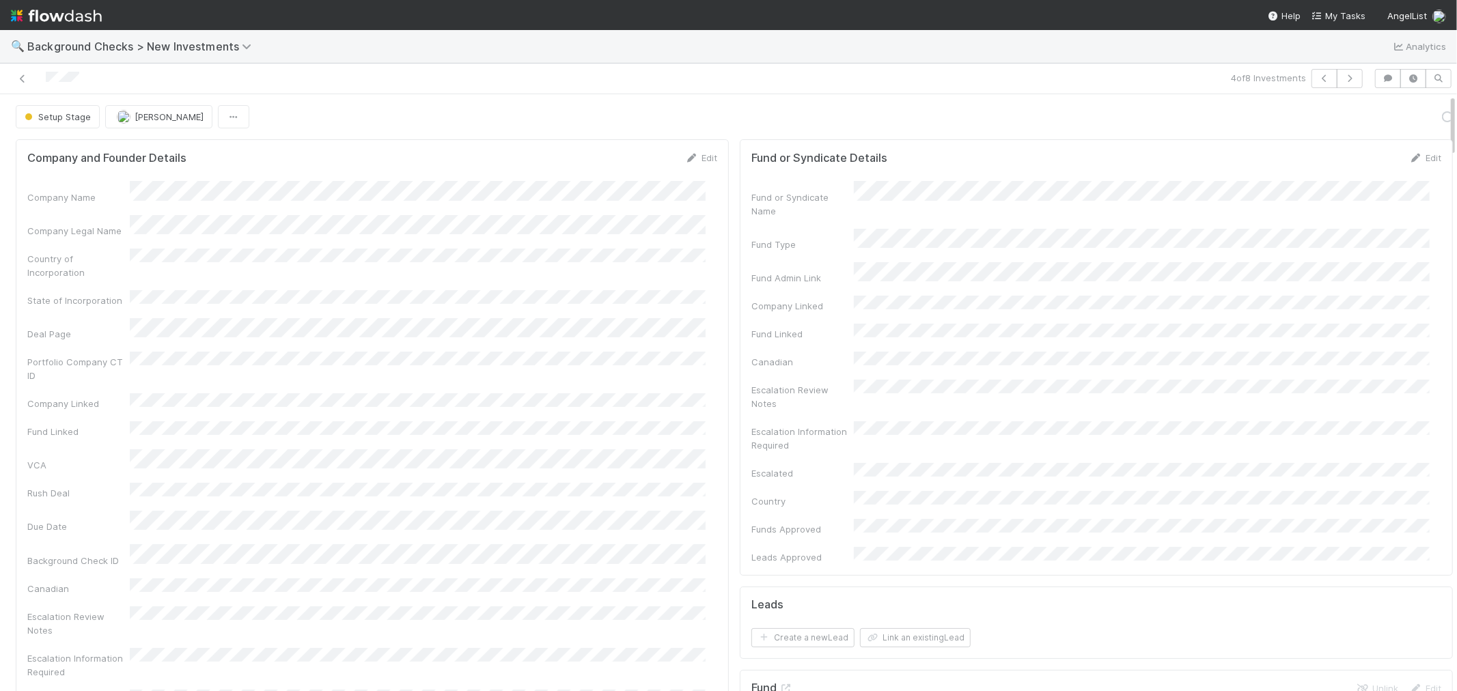
click at [654, 302] on div "Company Name Company Legal Name Country of Incorporation State of Incorporation…" at bounding box center [372, 485] width 690 height 609
click at [1408, 113] on link "Actions" at bounding box center [1425, 116] width 56 height 23
click at [1343, 278] on button "Link Lead" at bounding box center [1378, 279] width 152 height 19
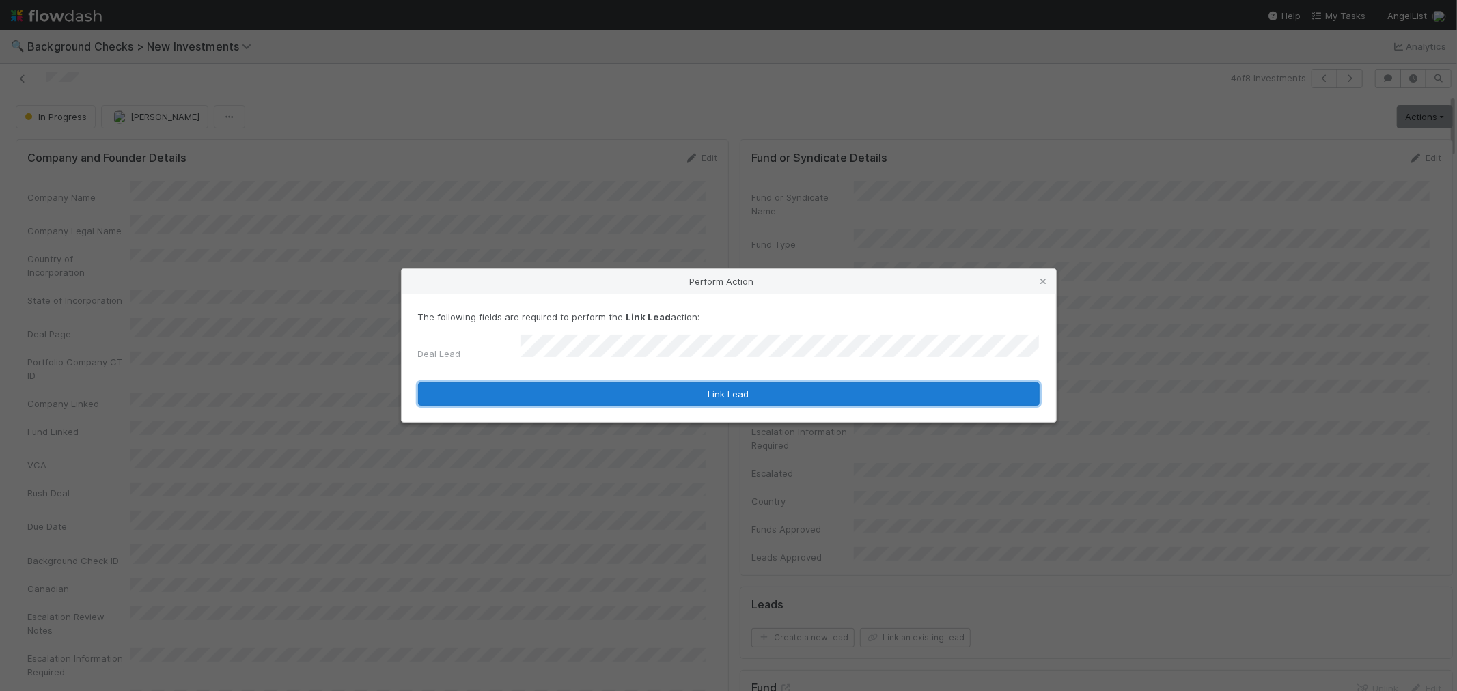
click at [851, 383] on button "Link Lead" at bounding box center [729, 394] width 622 height 23
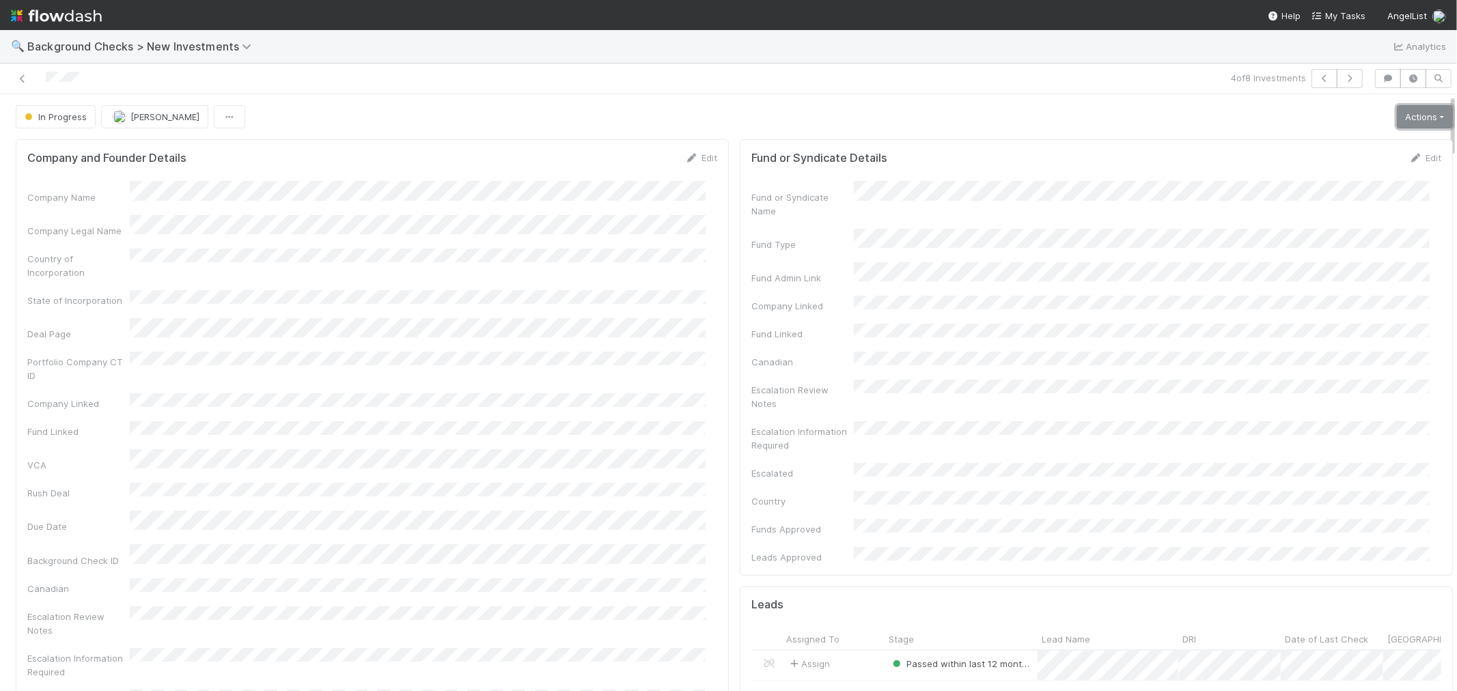
click at [1397, 124] on link "Actions" at bounding box center [1425, 116] width 56 height 23
click at [1302, 147] on button "Finish" at bounding box center [1378, 145] width 152 height 19
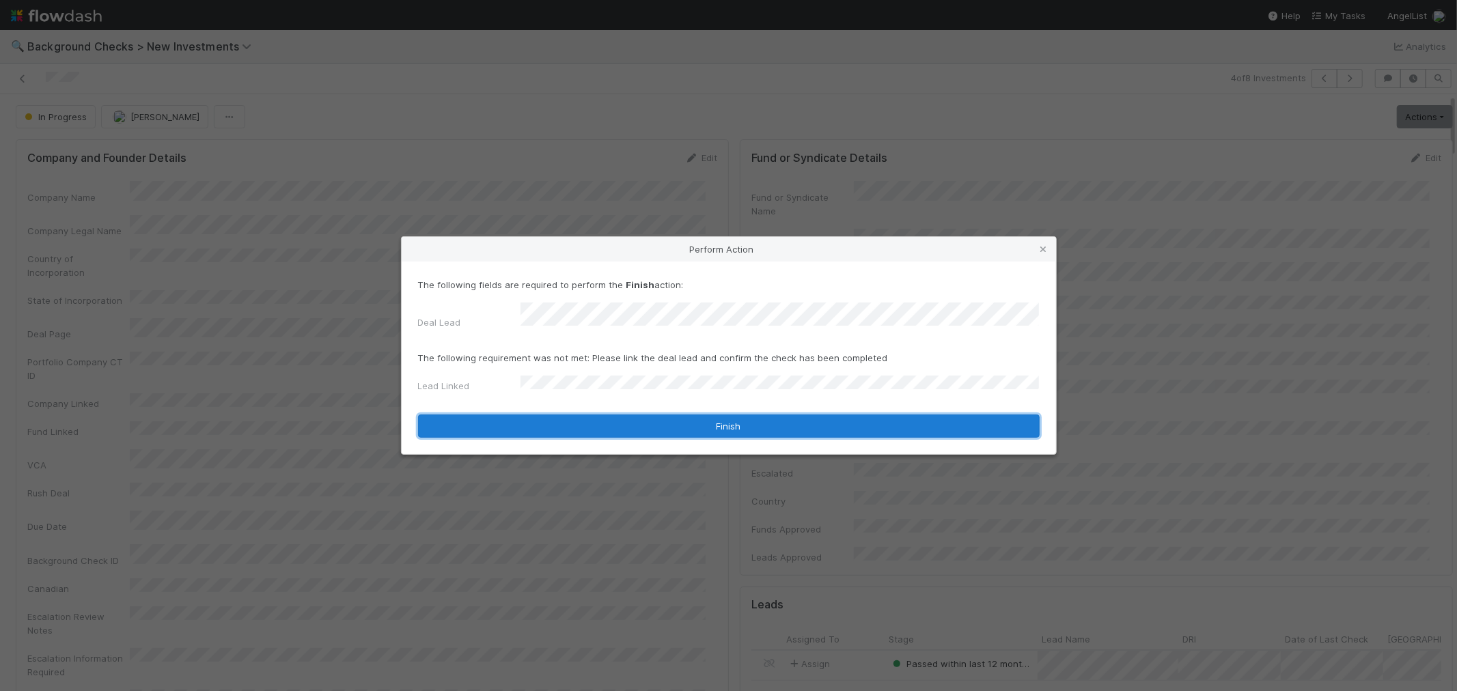
drag, startPoint x: 540, startPoint y: 415, endPoint x: 739, endPoint y: 355, distance: 207.5
click at [541, 415] on button "Finish" at bounding box center [729, 426] width 622 height 23
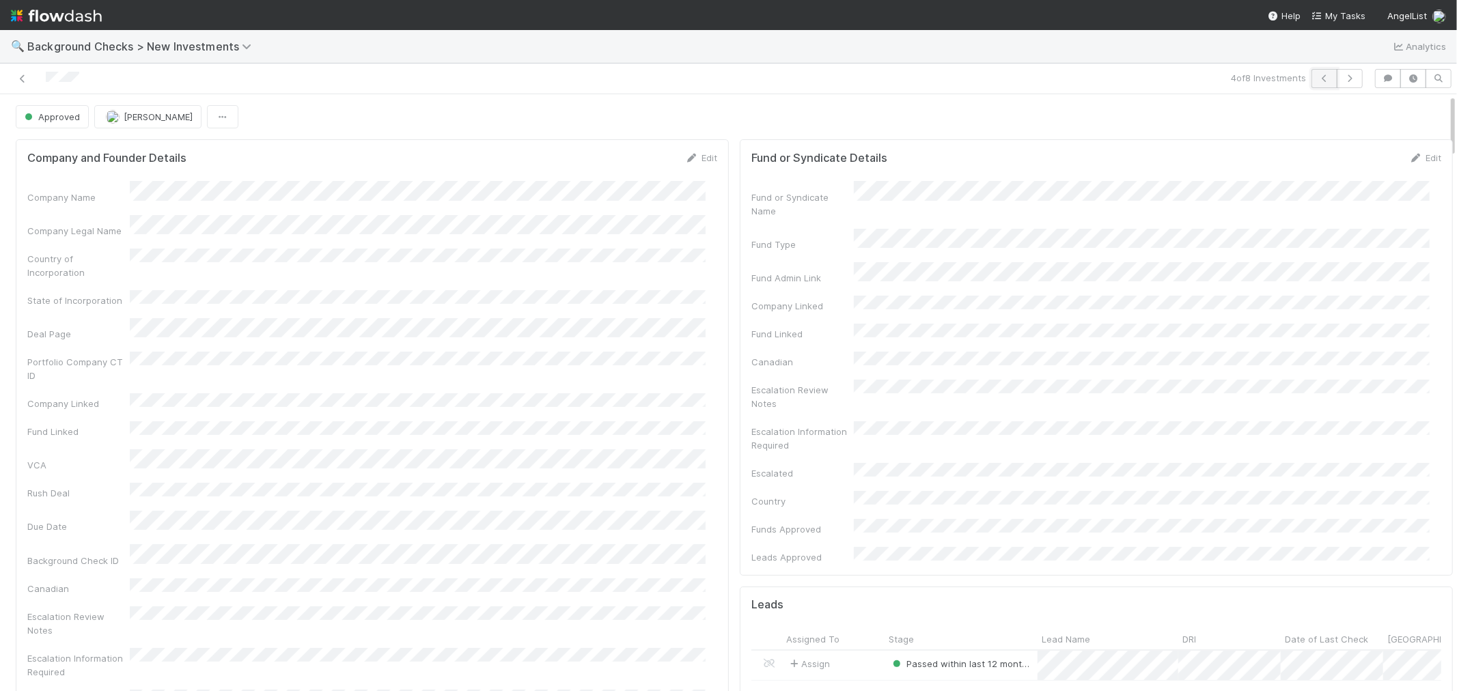
click at [1318, 77] on icon "button" at bounding box center [1325, 78] width 14 height 8
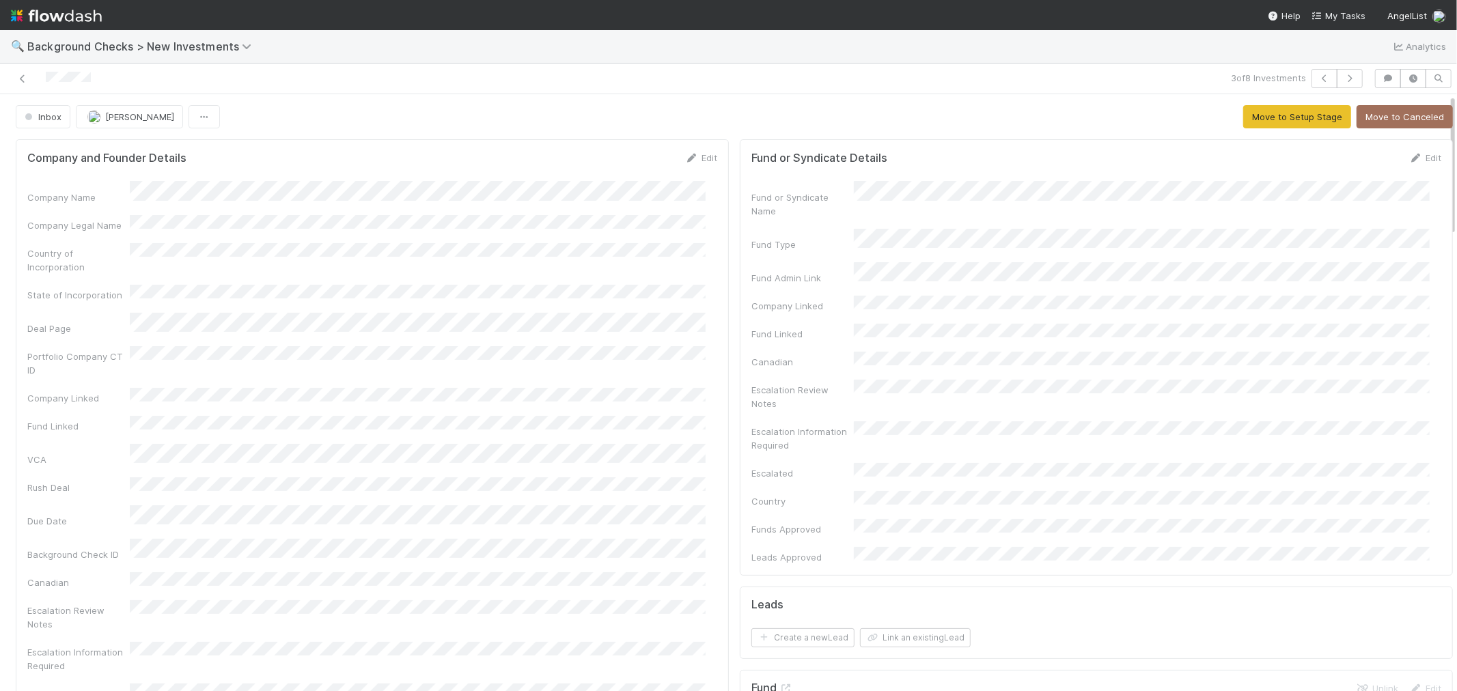
click at [644, 292] on div "Company Name Company Legal Name Country of Incorporation State of Incorporation…" at bounding box center [372, 483] width 690 height 604
click at [697, 152] on link "Edit" at bounding box center [701, 157] width 32 height 11
click at [637, 148] on div "Company and Founder Details Save Cancel Company Name * Company Legal Name Count…" at bounding box center [372, 598] width 713 height 918
click at [636, 153] on button "Save" at bounding box center [644, 162] width 39 height 23
click at [1274, 119] on button "Move to Setup Stage" at bounding box center [1297, 116] width 108 height 23
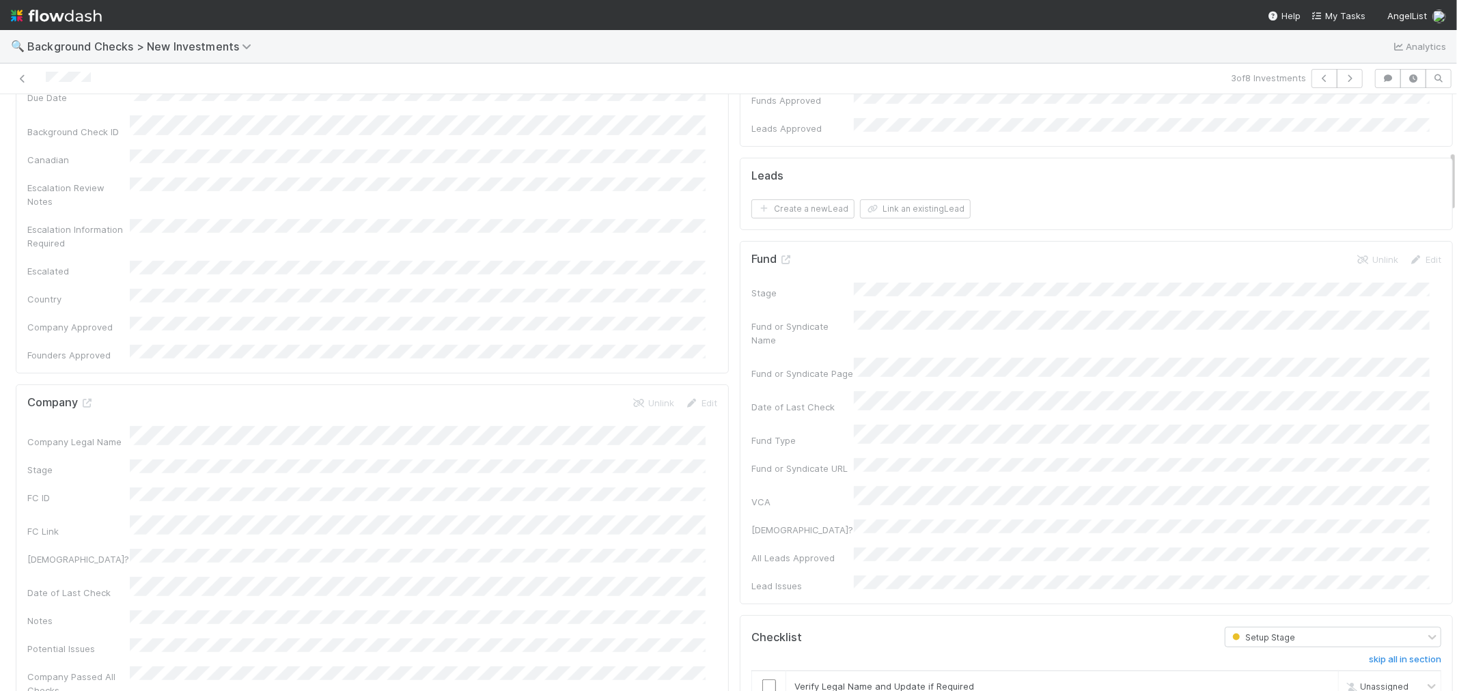
scroll to position [531, 0]
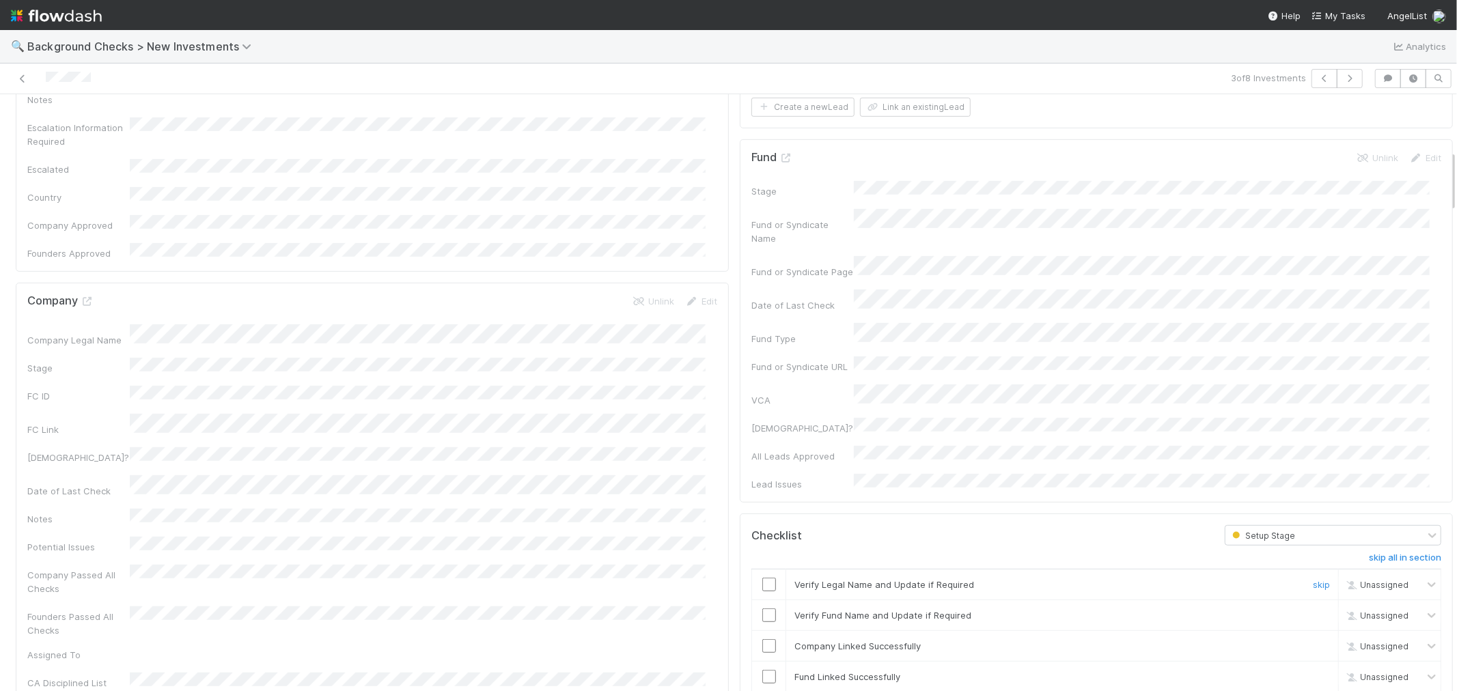
click at [762, 578] on input "checkbox" at bounding box center [769, 585] width 14 height 14
click at [762, 609] on input "checkbox" at bounding box center [769, 616] width 14 height 14
click at [762, 639] on input "checkbox" at bounding box center [769, 646] width 14 height 14
click at [762, 670] on input "checkbox" at bounding box center [769, 677] width 14 height 14
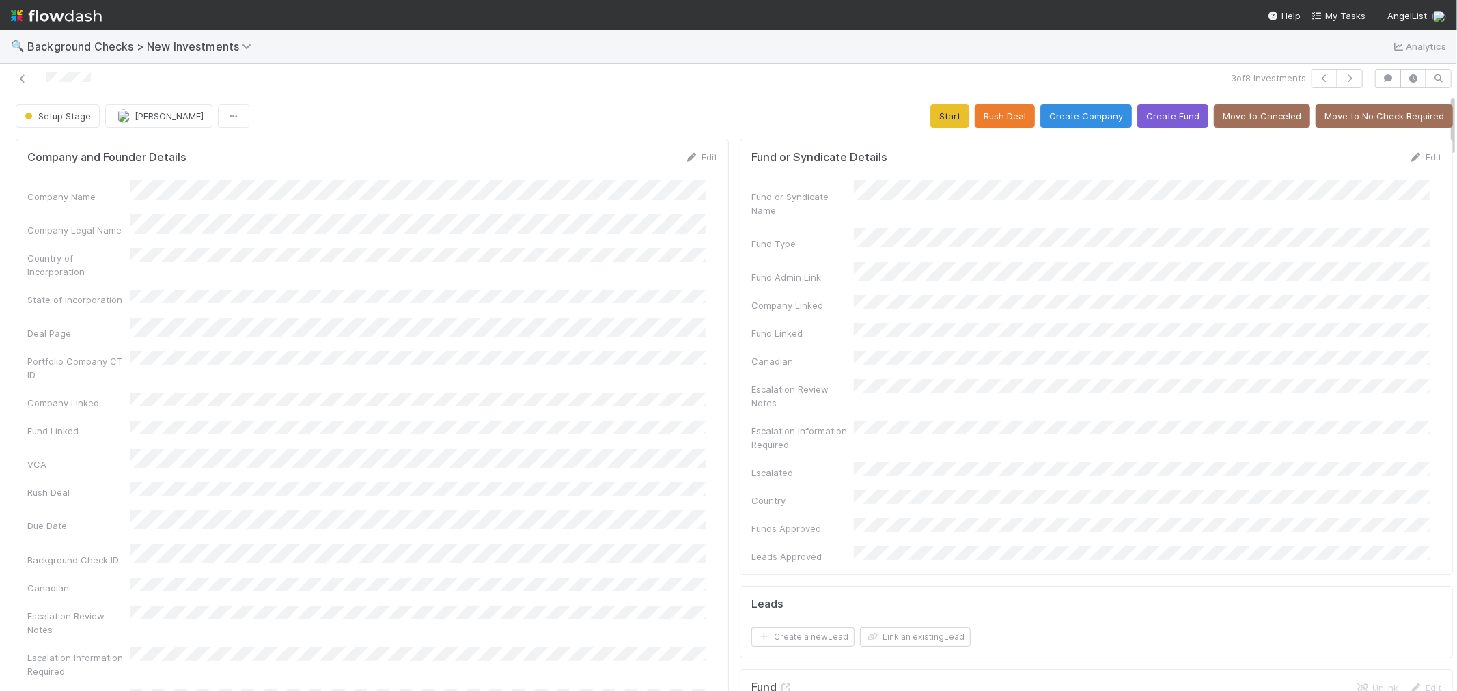
scroll to position [0, 0]
drag, startPoint x: 930, startPoint y: 122, endPoint x: 919, endPoint y: 127, distance: 12.8
click at [930, 122] on button "Start" at bounding box center [949, 116] width 39 height 23
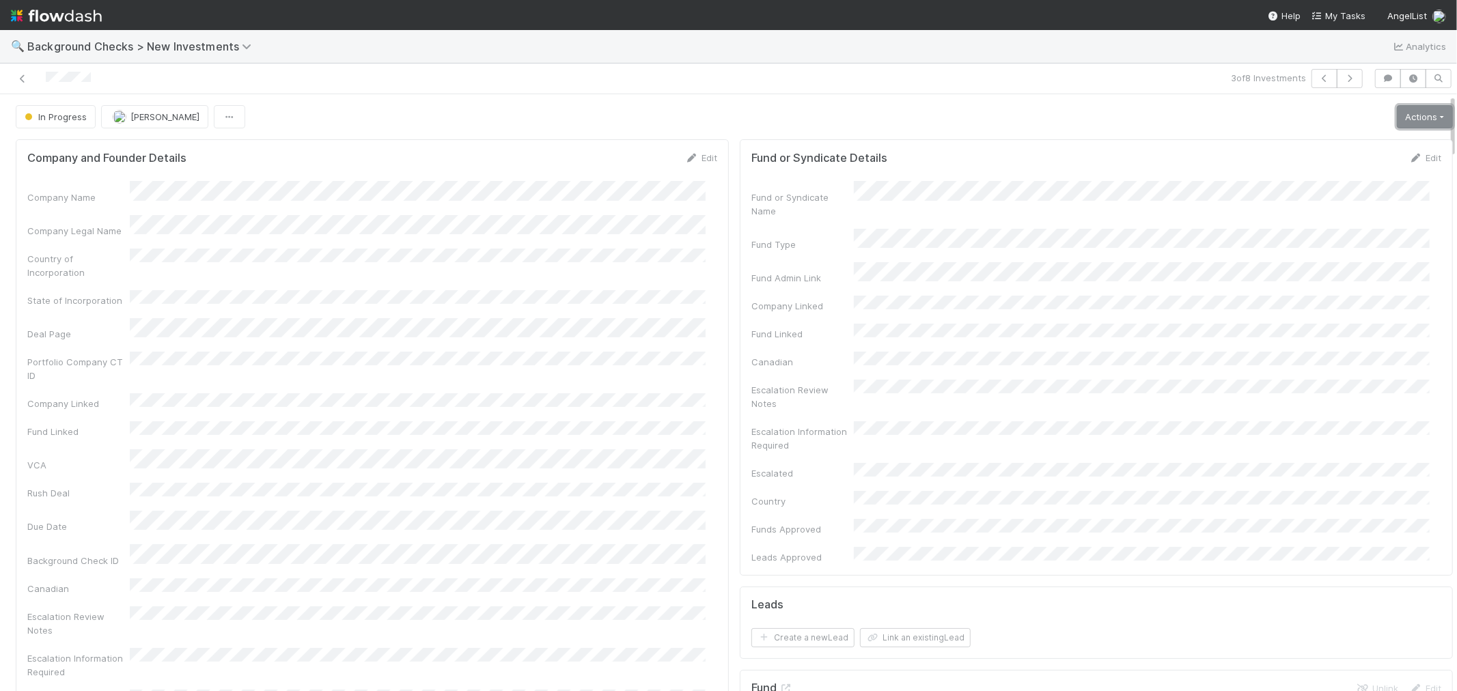
click at [1397, 111] on link "Actions" at bounding box center [1425, 116] width 56 height 23
click at [1322, 277] on button "Link Lead" at bounding box center [1378, 279] width 152 height 19
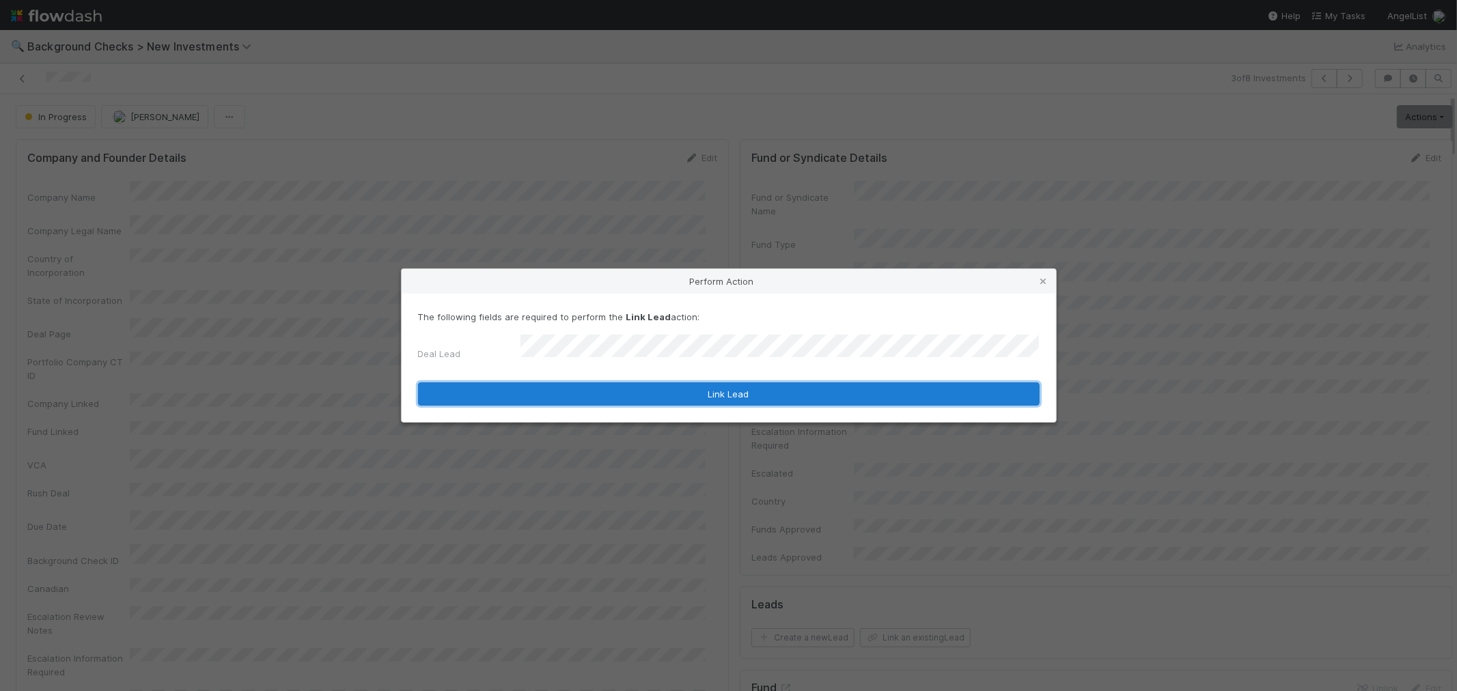
click at [874, 383] on button "Link Lead" at bounding box center [729, 394] width 622 height 23
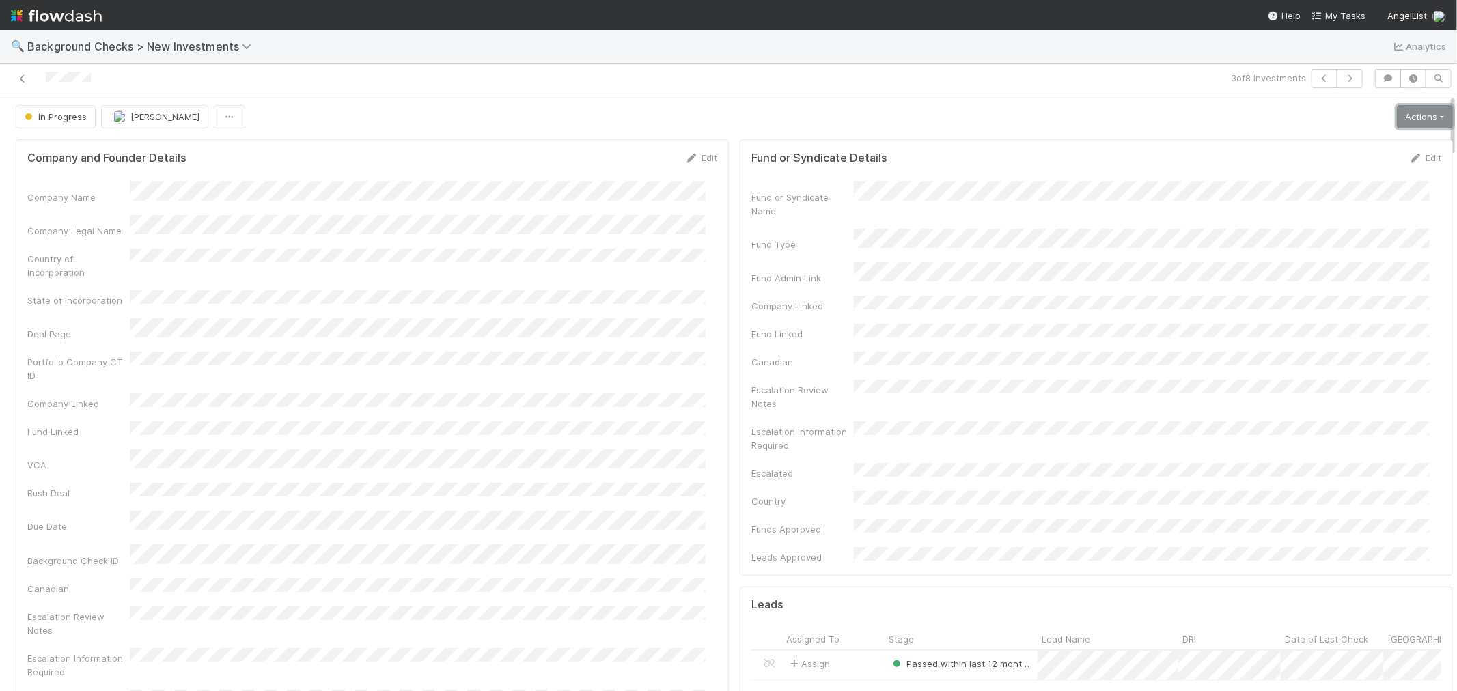
click at [1423, 111] on link "Actions" at bounding box center [1425, 116] width 56 height 23
click at [1355, 152] on button "Finish" at bounding box center [1378, 145] width 152 height 19
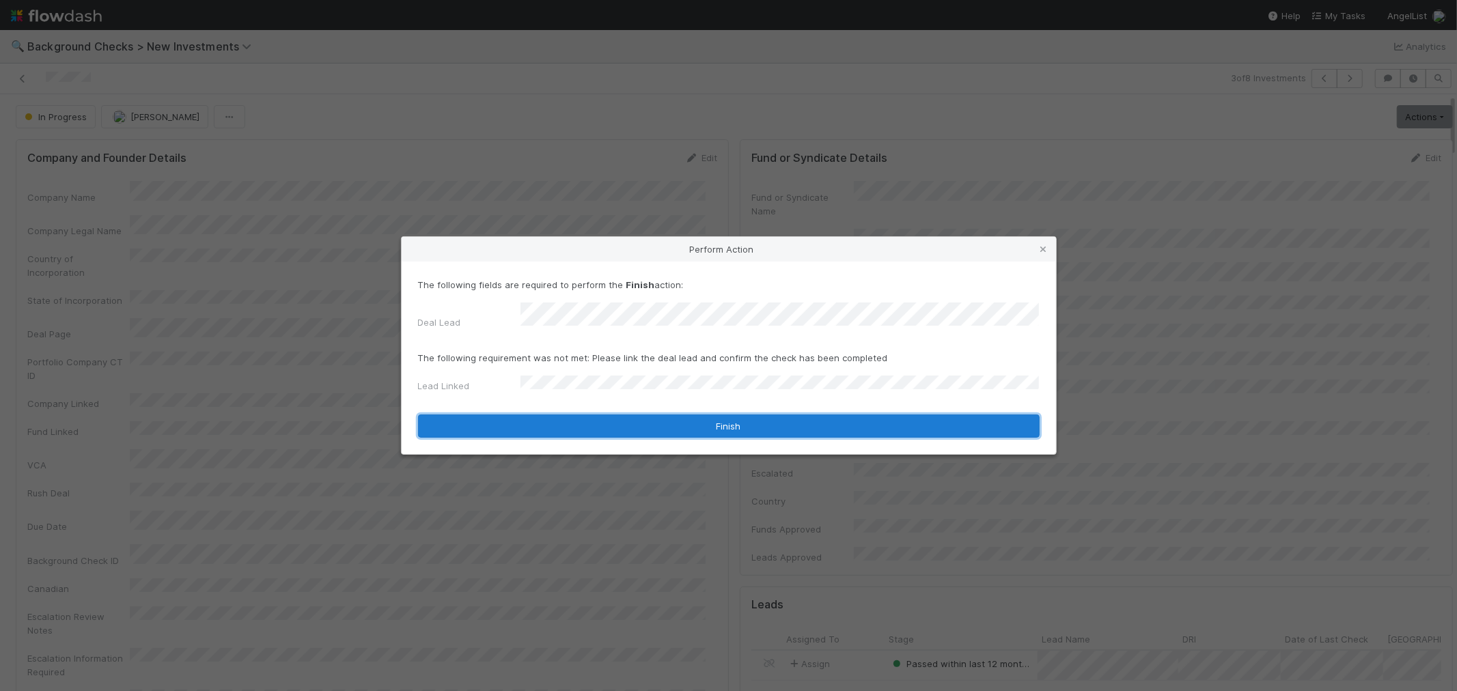
click at [534, 415] on button "Finish" at bounding box center [729, 426] width 622 height 23
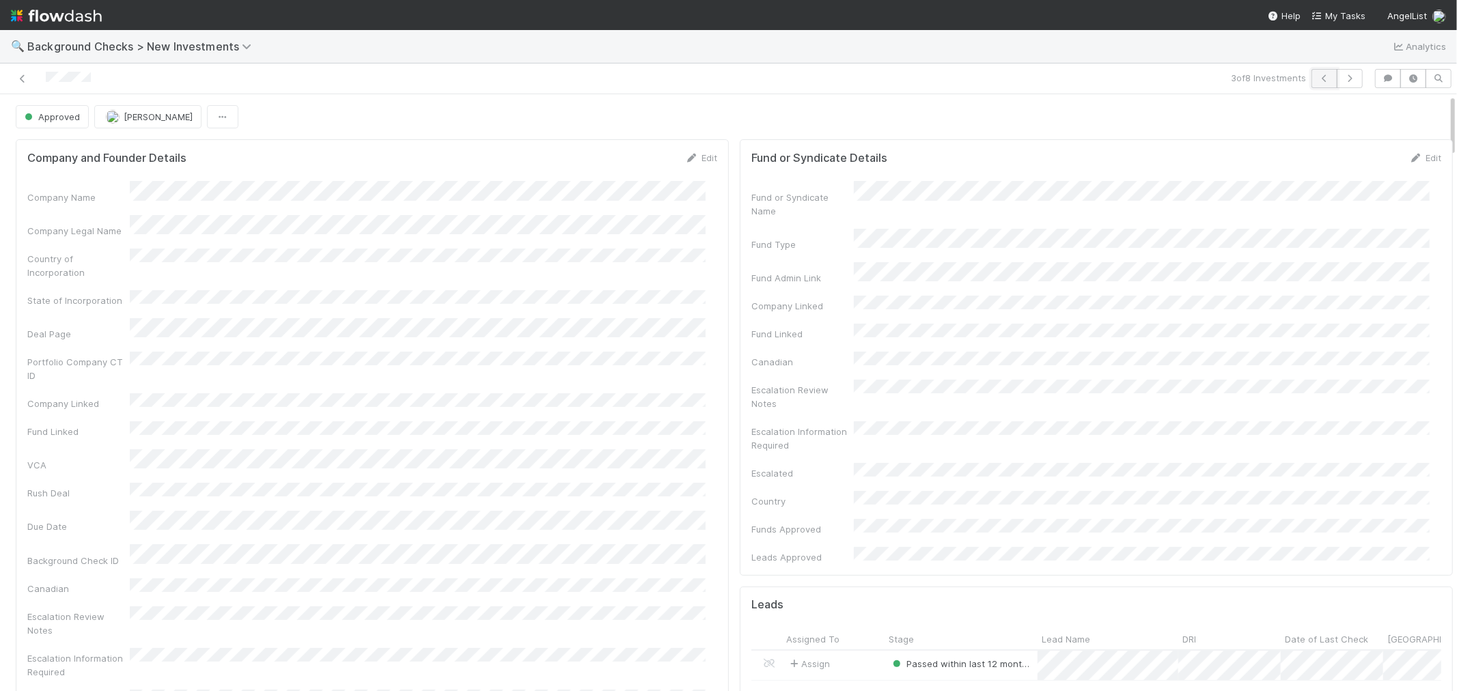
click at [1318, 79] on icon "button" at bounding box center [1325, 78] width 14 height 8
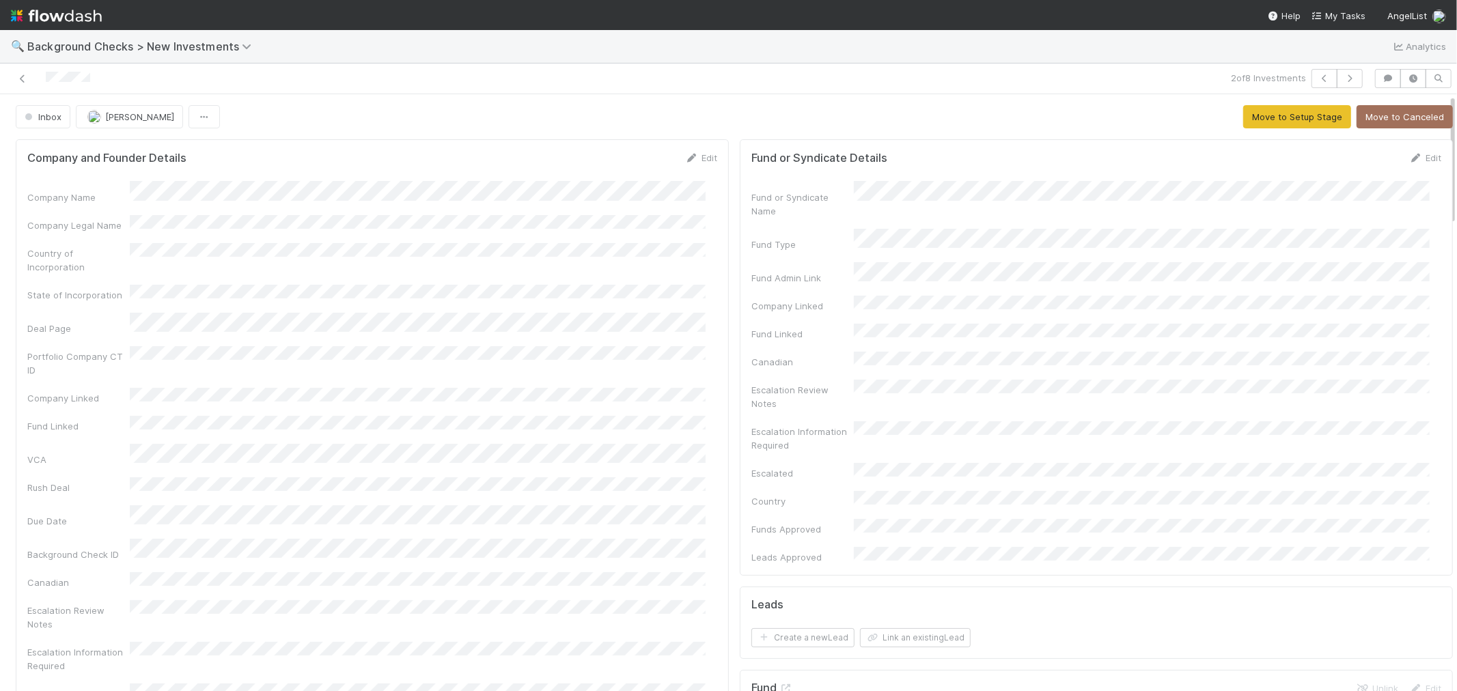
drag, startPoint x: 108, startPoint y: 83, endPoint x: 42, endPoint y: 85, distance: 65.6
click at [42, 85] on div at bounding box center [347, 78] width 684 height 19
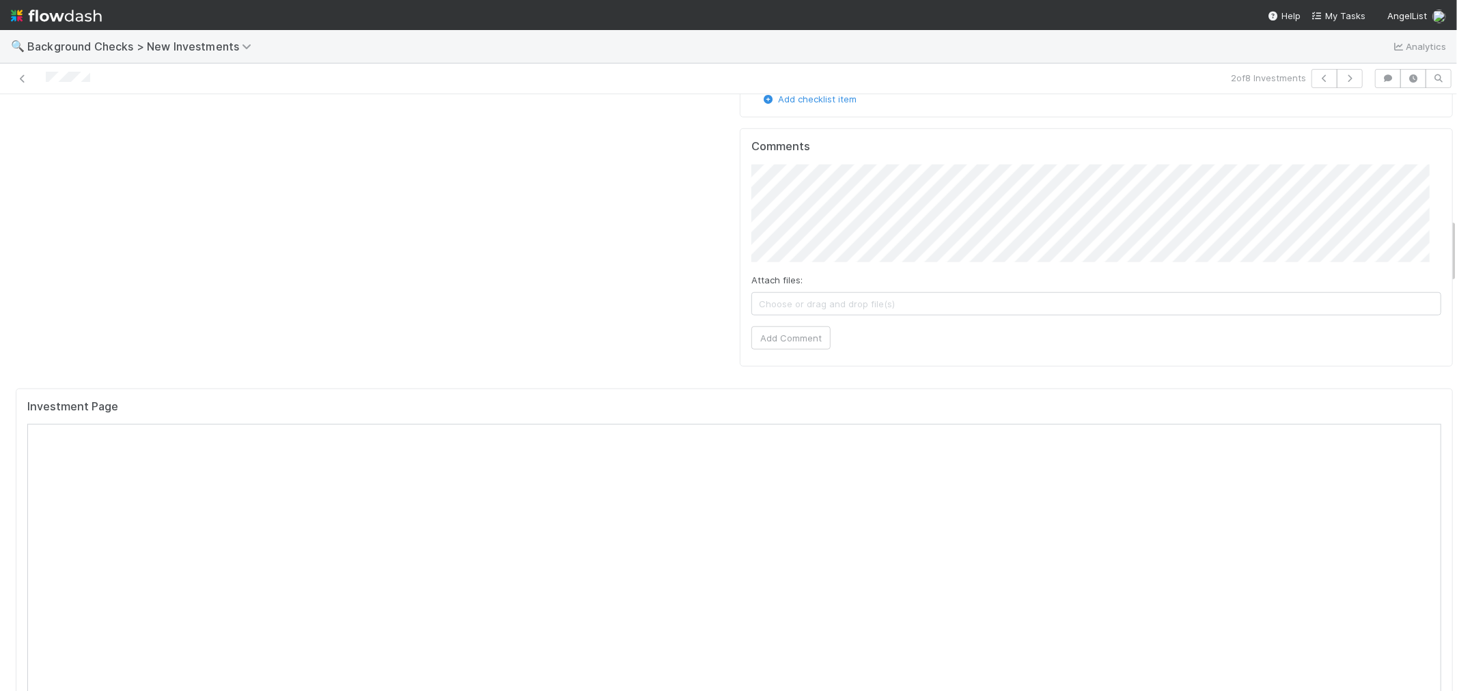
scroll to position [1138, 0]
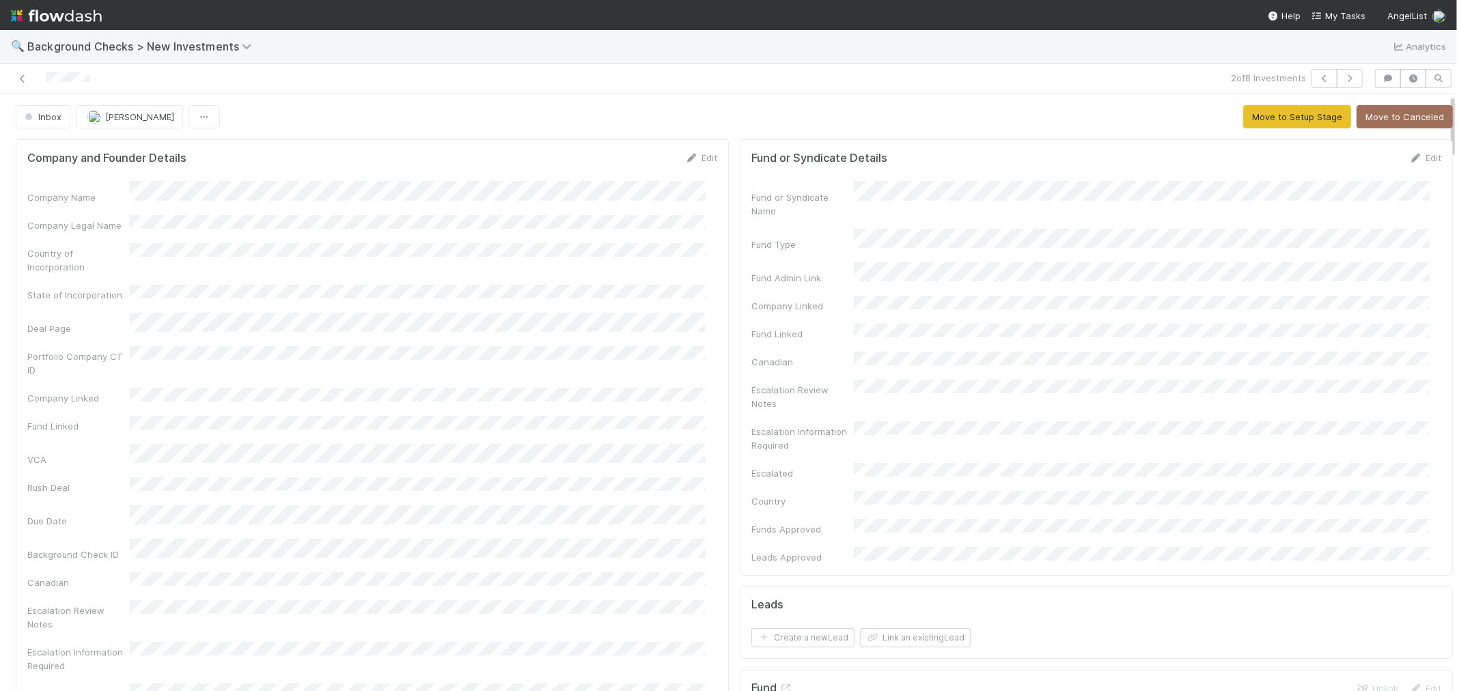
click at [697, 158] on link "Edit" at bounding box center [701, 157] width 32 height 11
click at [629, 164] on button "Save" at bounding box center [644, 162] width 39 height 23
click at [1251, 108] on button "Move to Setup Stage" at bounding box center [1297, 116] width 108 height 23
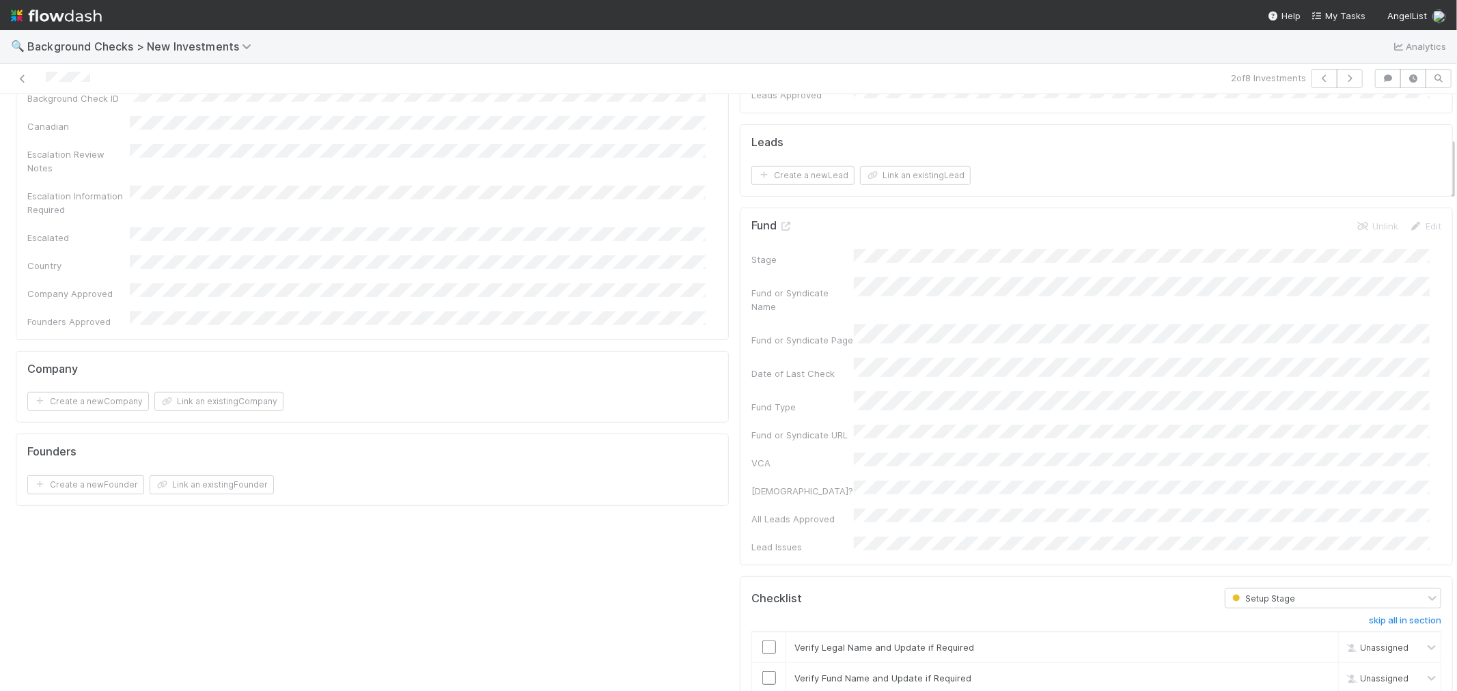
scroll to position [607, 0]
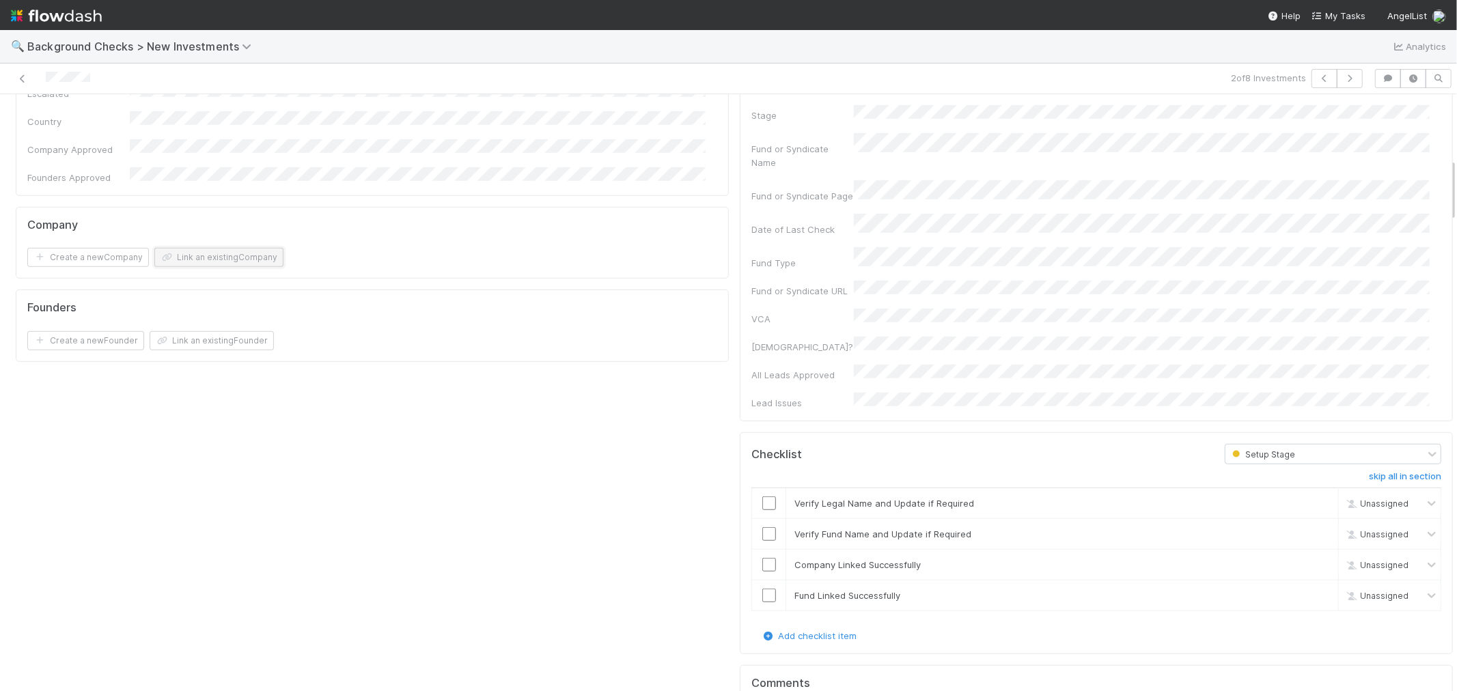
click at [206, 248] on button "Link an existing Company" at bounding box center [218, 257] width 129 height 19
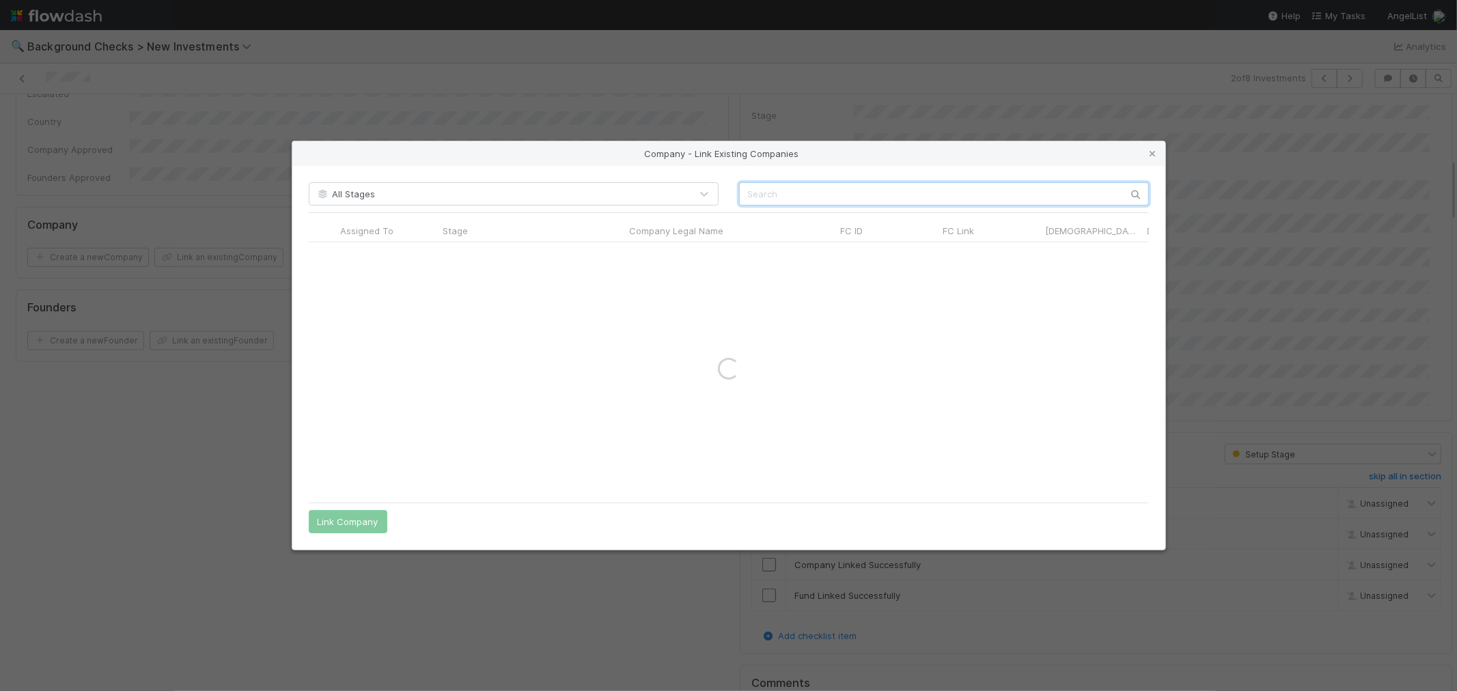
click at [780, 195] on input "text" at bounding box center [944, 193] width 410 height 23
paste input "Coral Care, Inc."
type input "Coral Care, Inc."
click at [322, 256] on input "radio" at bounding box center [322, 255] width 9 height 9
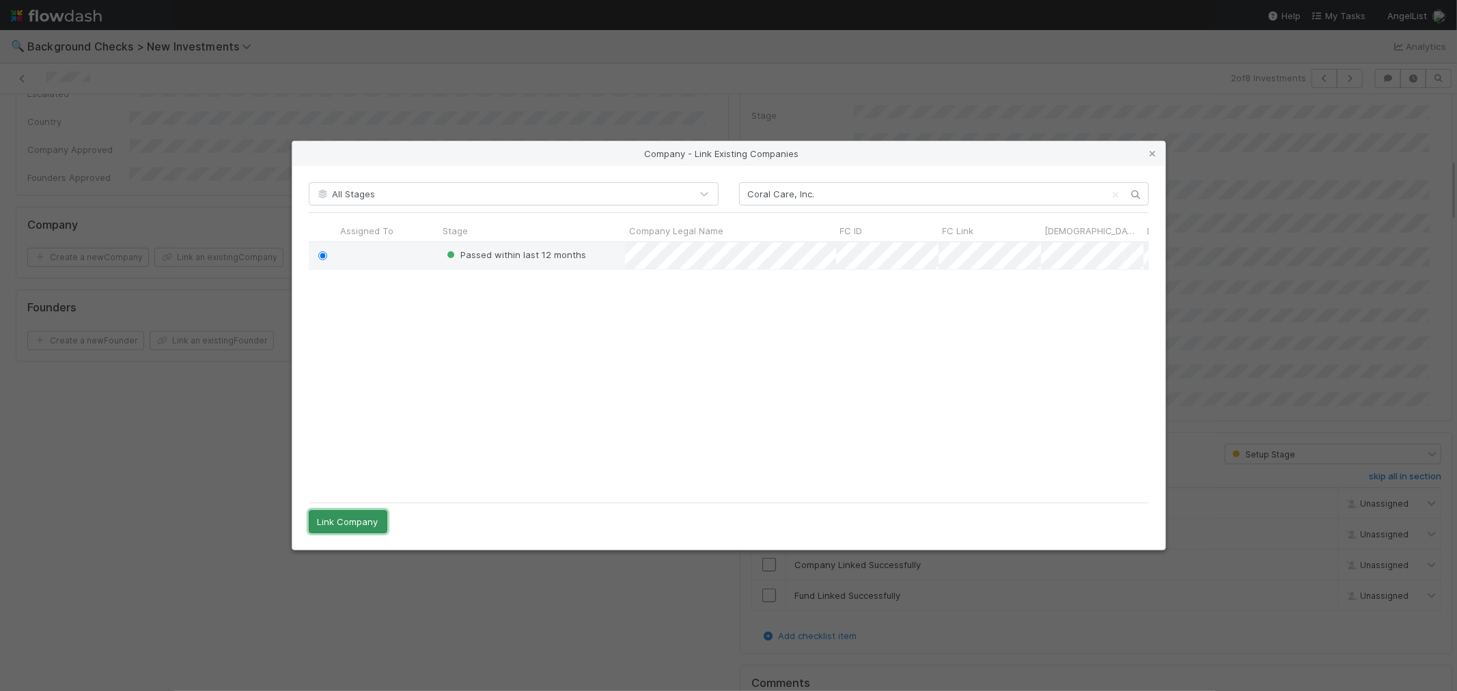
click at [332, 518] on button "Link Company" at bounding box center [348, 521] width 79 height 23
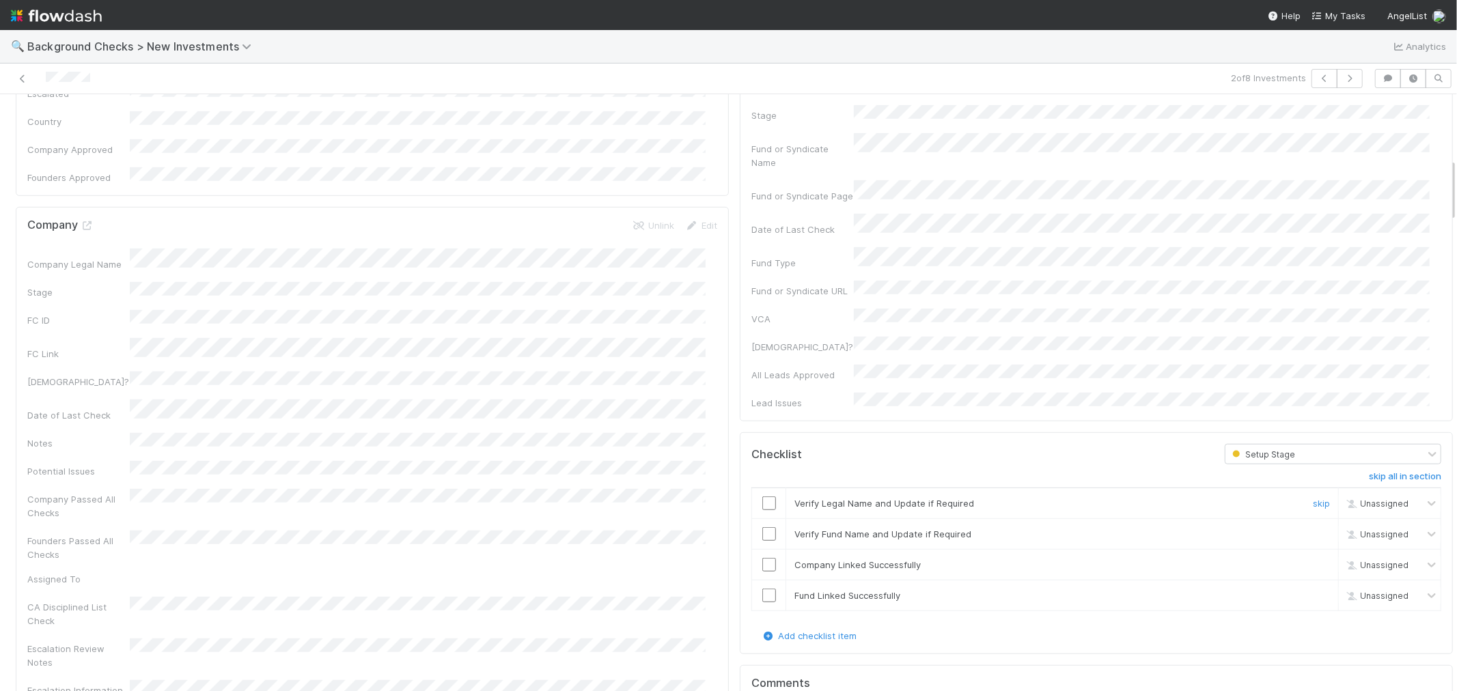
click at [762, 497] on input "checkbox" at bounding box center [769, 504] width 14 height 14
click at [762, 527] on input "checkbox" at bounding box center [769, 534] width 14 height 14
click at [762, 558] on input "checkbox" at bounding box center [769, 565] width 14 height 14
click at [762, 589] on input "checkbox" at bounding box center [769, 596] width 14 height 14
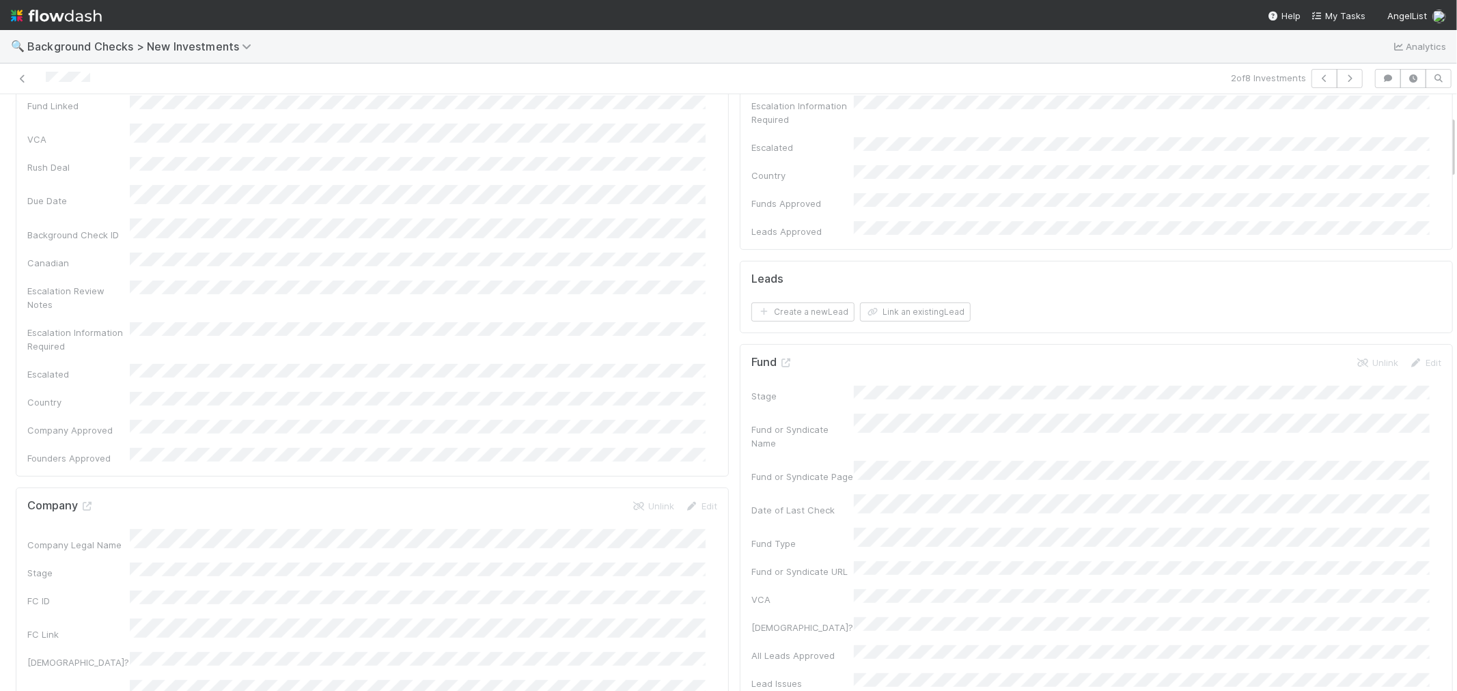
scroll to position [0, 0]
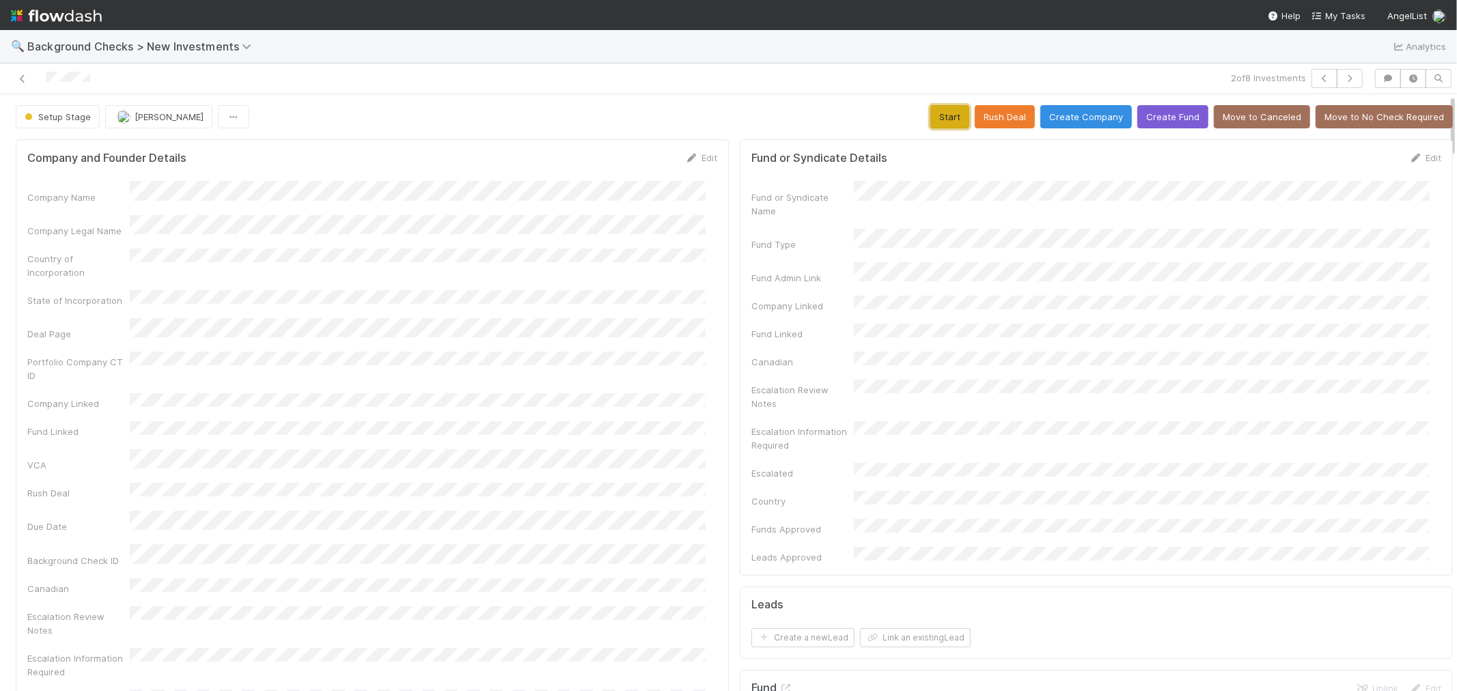
click at [936, 116] on button "Start" at bounding box center [949, 116] width 39 height 23
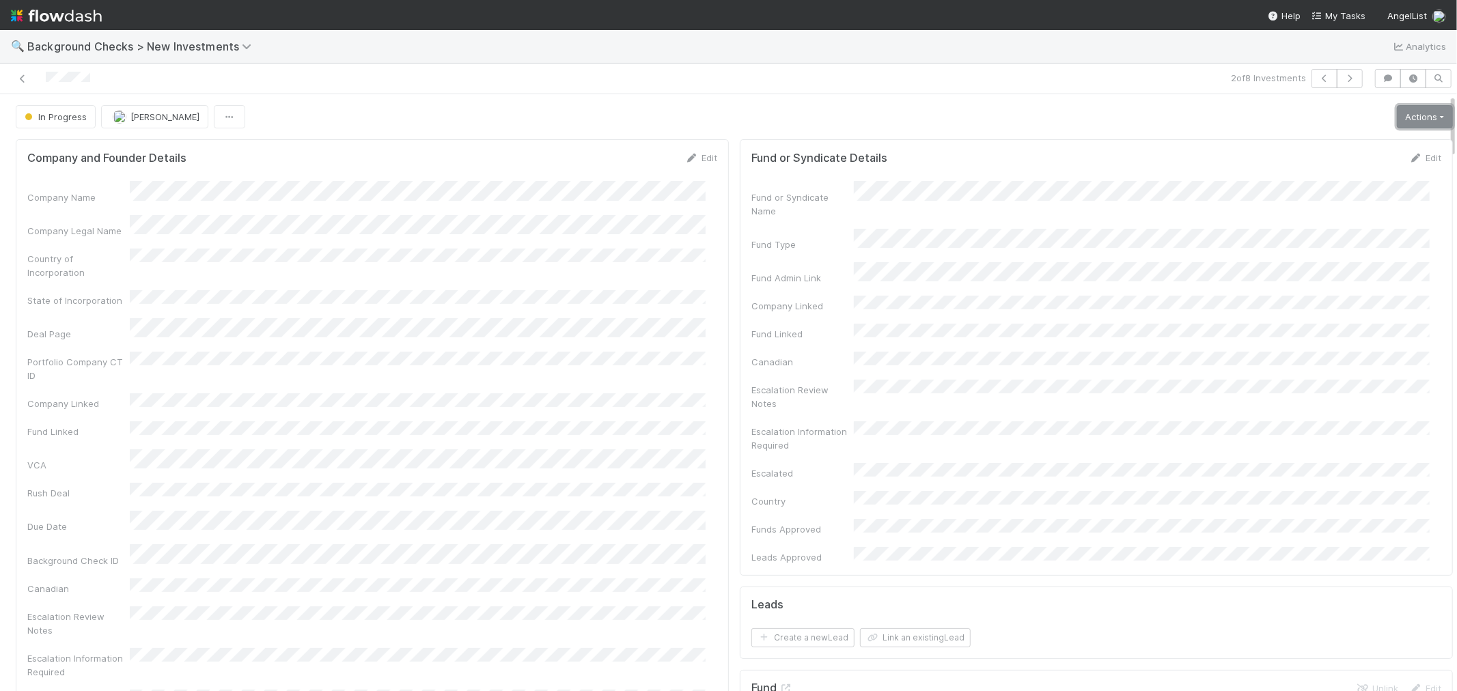
click at [1398, 118] on link "Actions" at bounding box center [1425, 116] width 56 height 23
click at [1336, 284] on button "Link Lead" at bounding box center [1378, 279] width 152 height 19
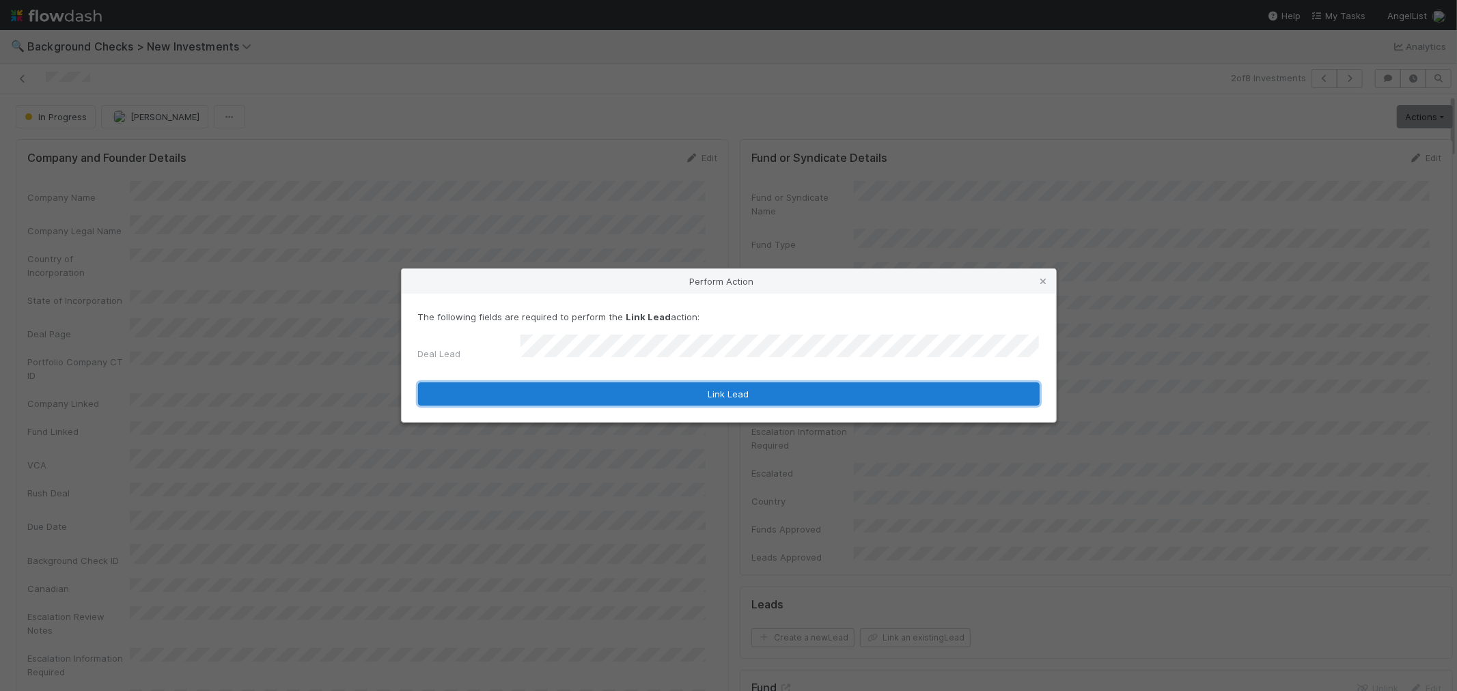
click at [846, 384] on button "Link Lead" at bounding box center [729, 394] width 622 height 23
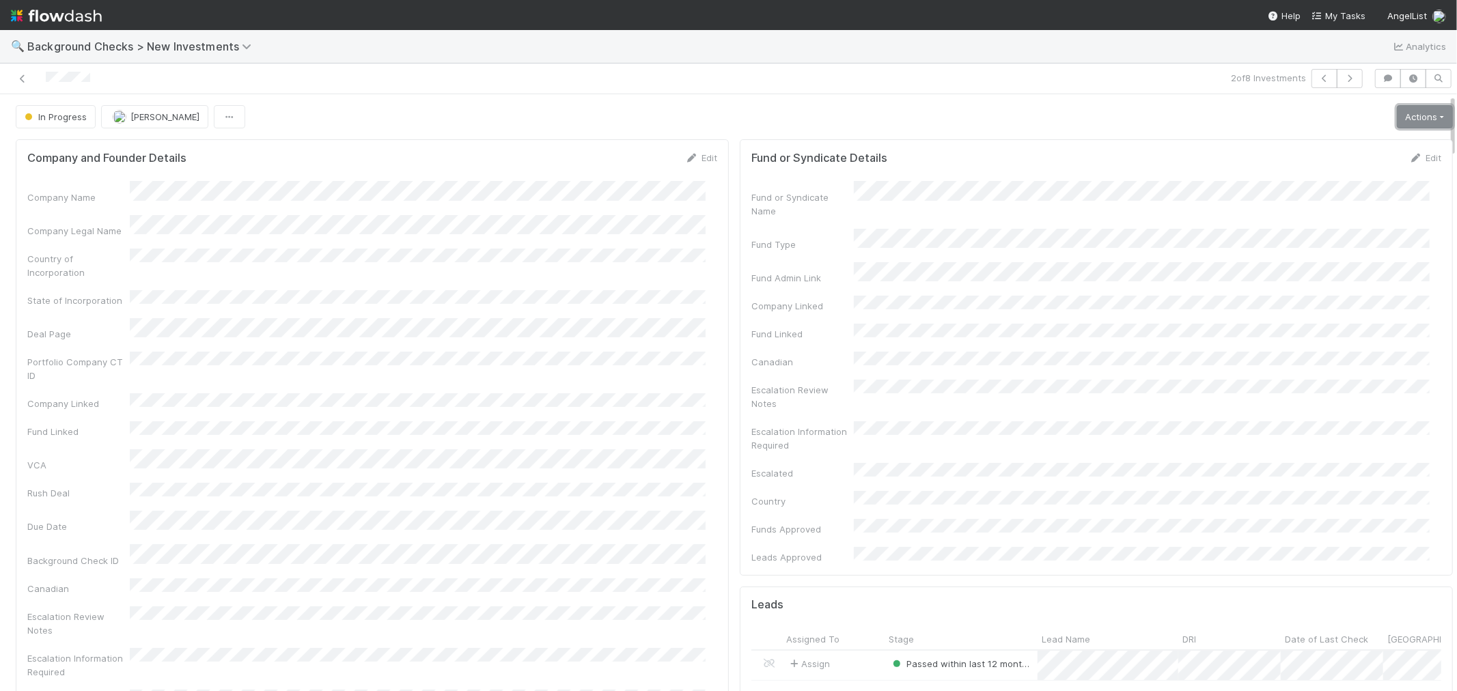
click at [1397, 118] on link "Actions" at bounding box center [1425, 116] width 56 height 23
click at [1354, 137] on button "Finish" at bounding box center [1378, 145] width 152 height 19
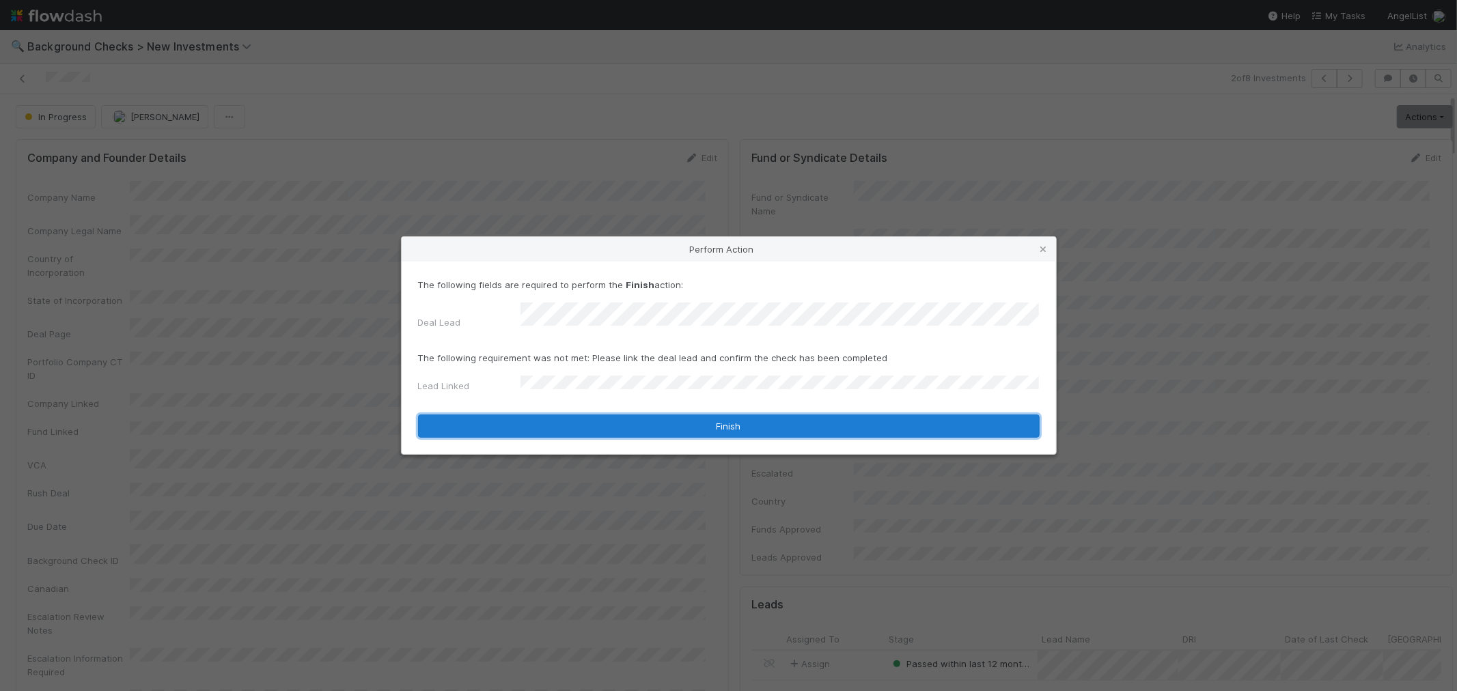
click at [536, 420] on button "Finish" at bounding box center [729, 426] width 622 height 23
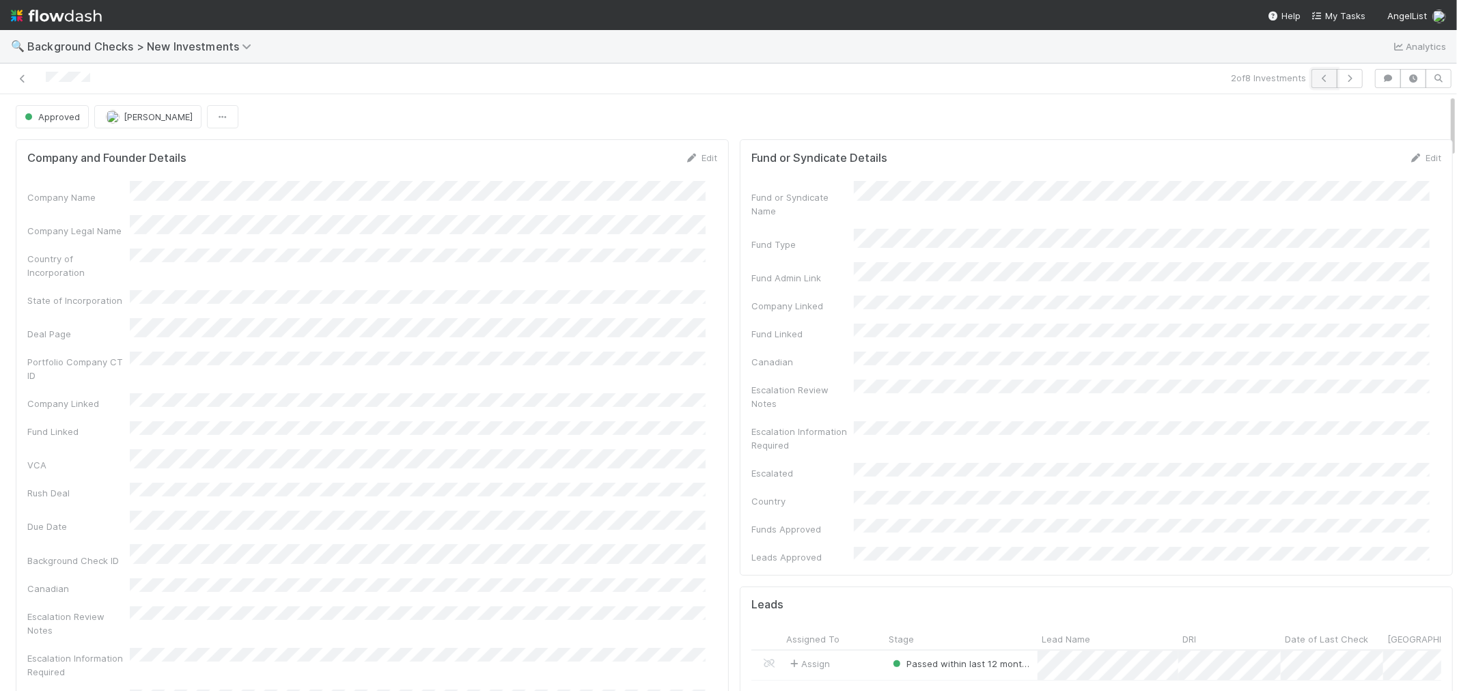
click at [1318, 81] on icon "button" at bounding box center [1325, 78] width 14 height 8
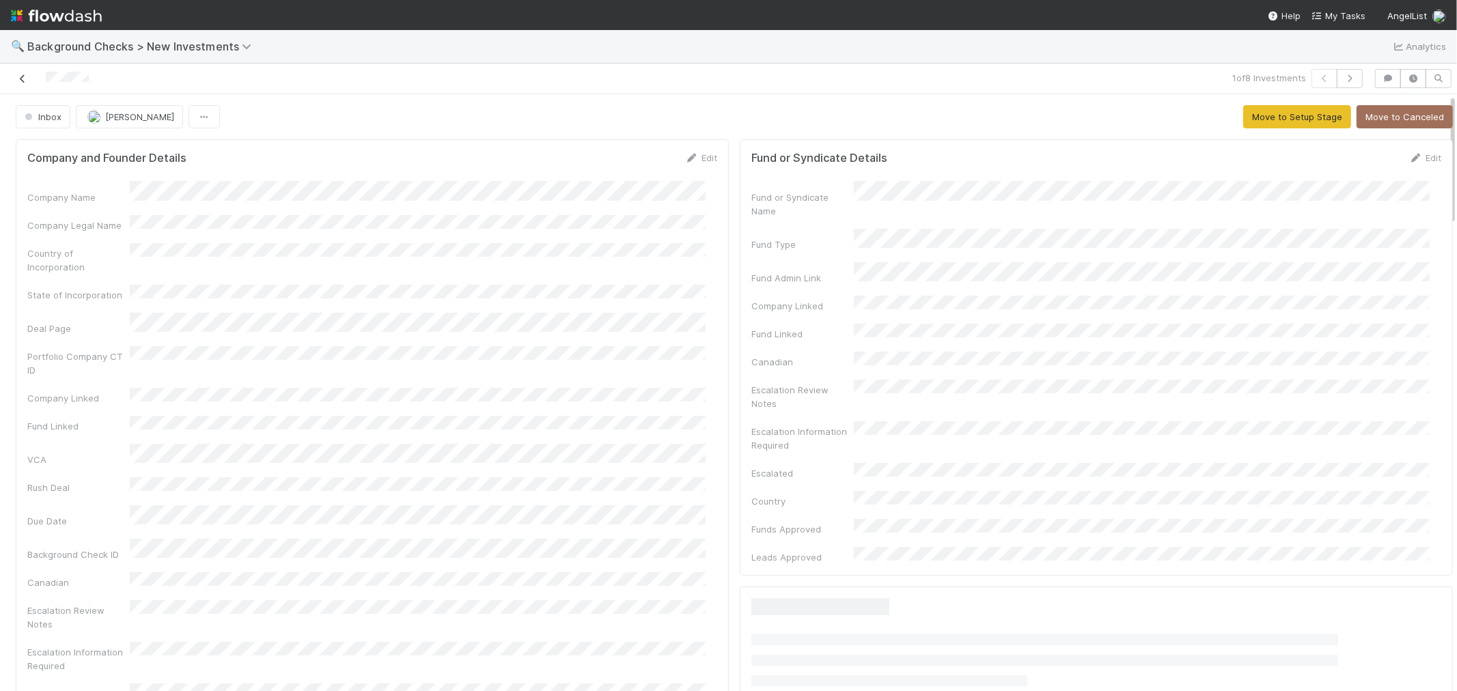
drag, startPoint x: 94, startPoint y: 79, endPoint x: 24, endPoint y: 84, distance: 70.6
click at [24, 84] on div at bounding box center [347, 78] width 684 height 19
click at [686, 494] on div "Company Name Company Legal Name Country of Incorporation State of Incorporation…" at bounding box center [372, 483] width 690 height 604
click at [618, 323] on div "Company Name Company Legal Name Country of Incorporation State of Incorporation…" at bounding box center [372, 483] width 690 height 604
click at [688, 158] on link "Edit" at bounding box center [701, 157] width 32 height 11
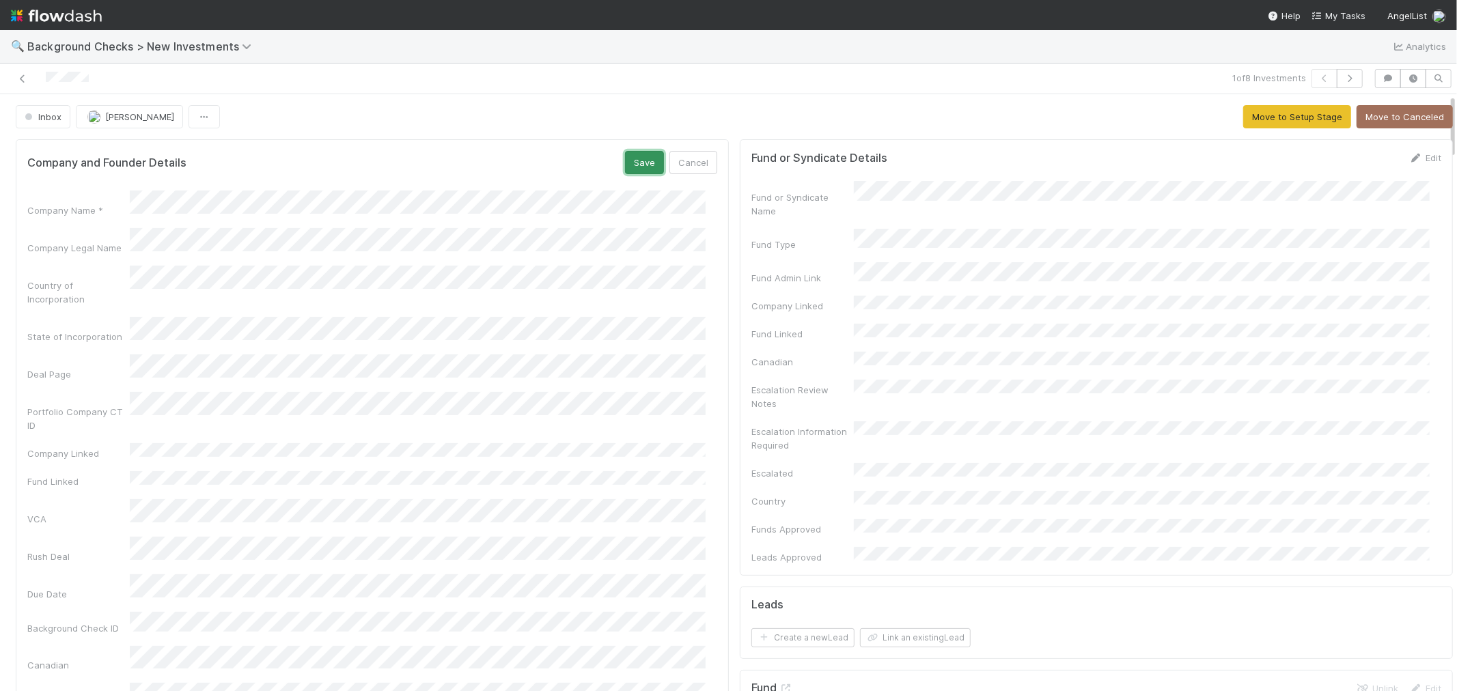
click at [637, 164] on button "Save" at bounding box center [644, 162] width 39 height 23
click at [1254, 114] on button "Move to Setup Stage" at bounding box center [1297, 116] width 108 height 23
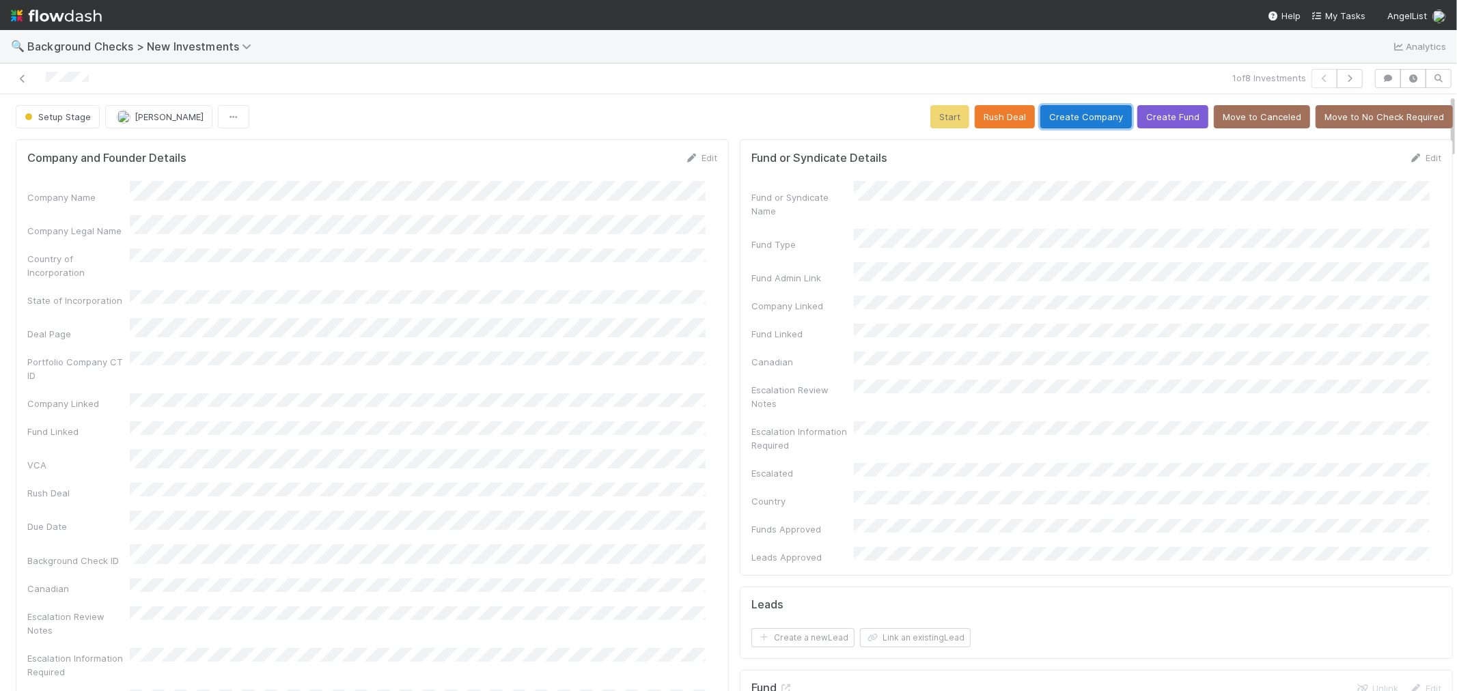
click at [1075, 107] on button "Create Company" at bounding box center [1086, 116] width 92 height 23
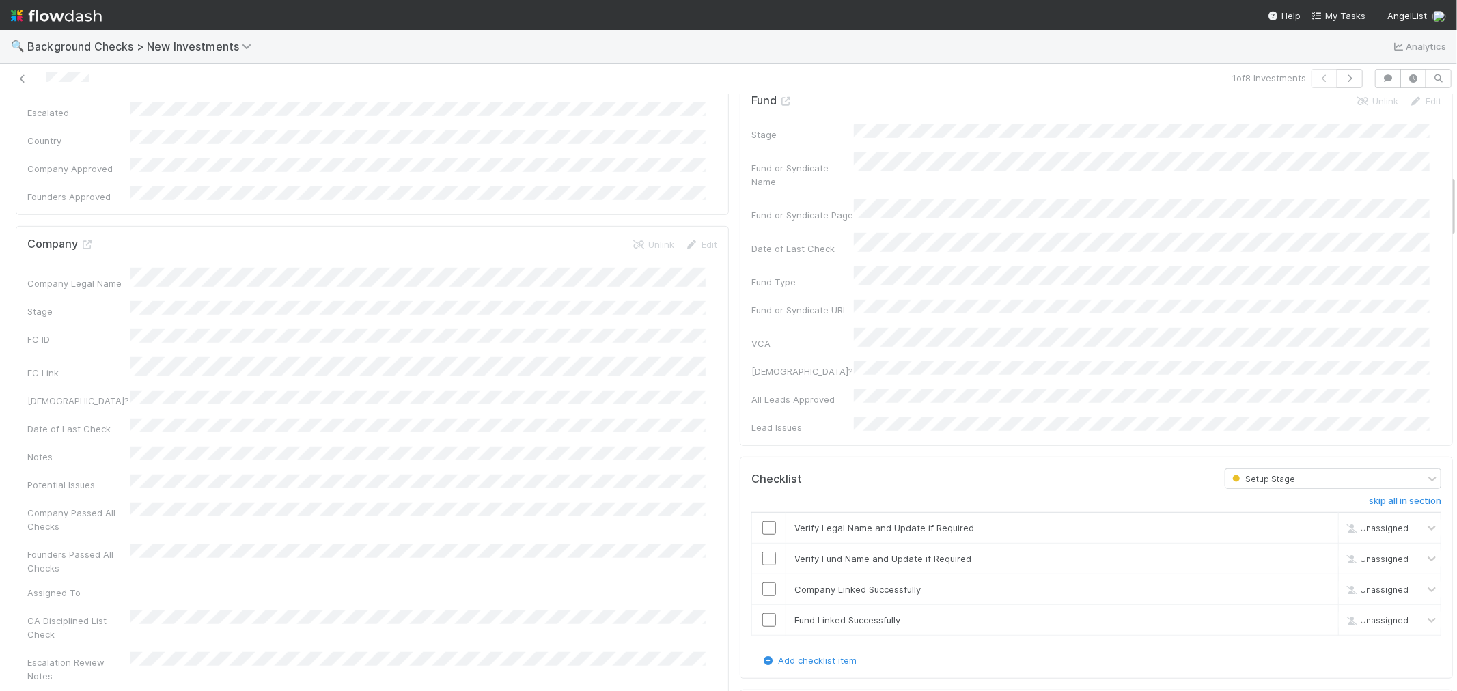
scroll to position [759, 0]
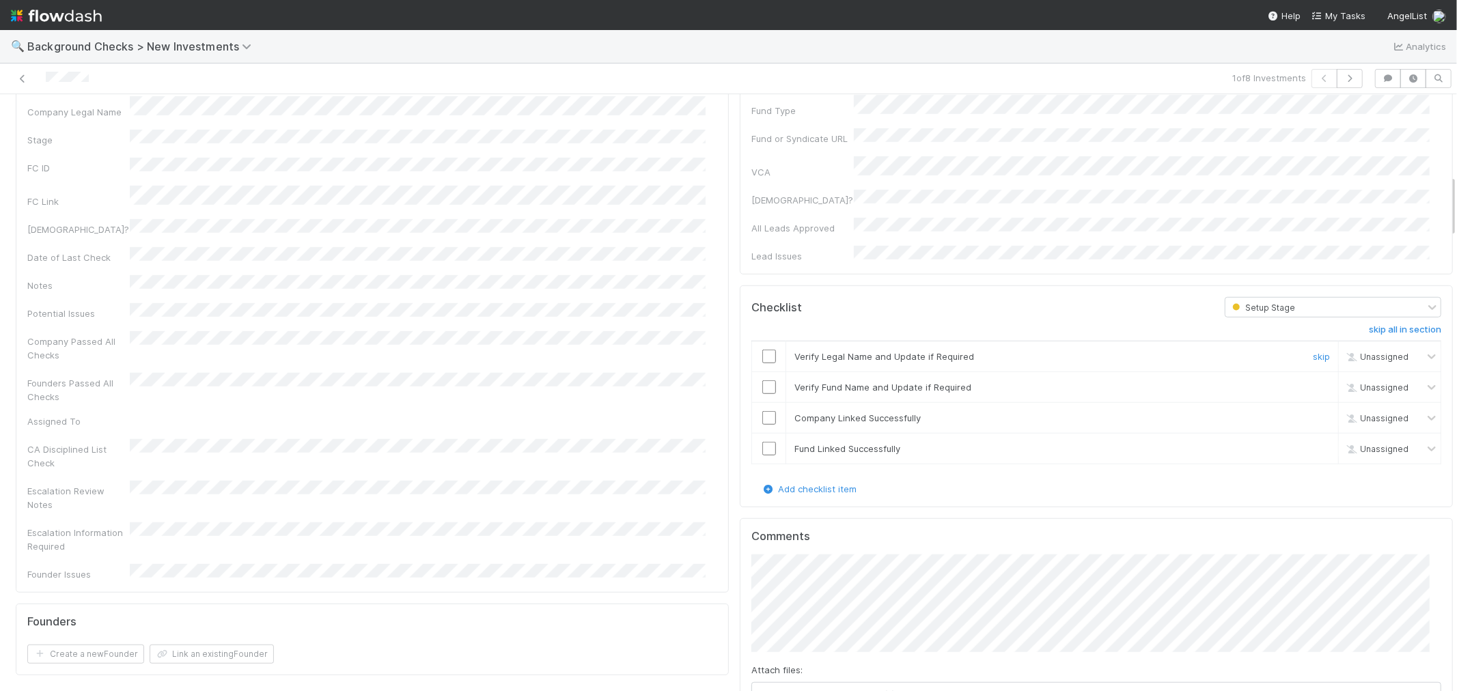
click at [762, 350] on input "checkbox" at bounding box center [769, 357] width 14 height 14
click at [762, 381] on input "checkbox" at bounding box center [769, 388] width 14 height 14
click at [762, 411] on input "checkbox" at bounding box center [769, 418] width 14 height 14
click at [762, 442] on input "checkbox" at bounding box center [769, 449] width 14 height 14
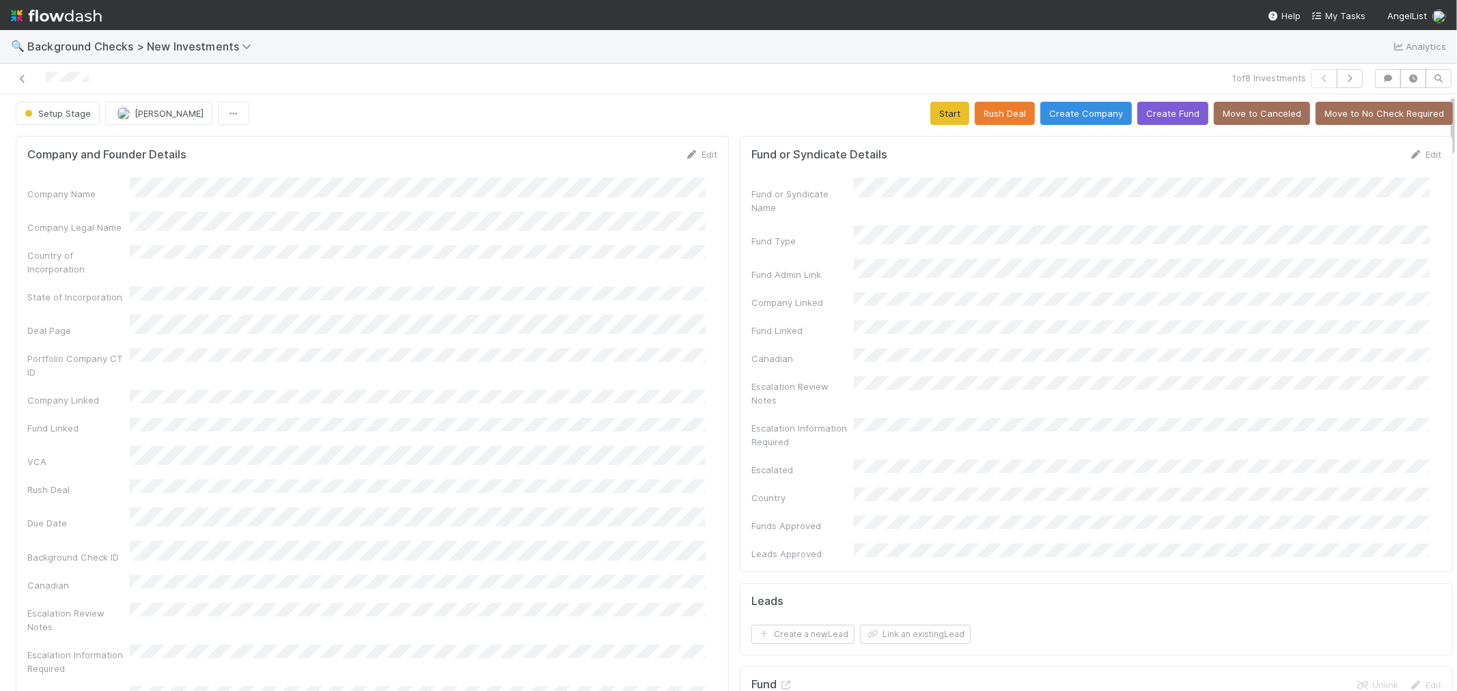
scroll to position [0, 0]
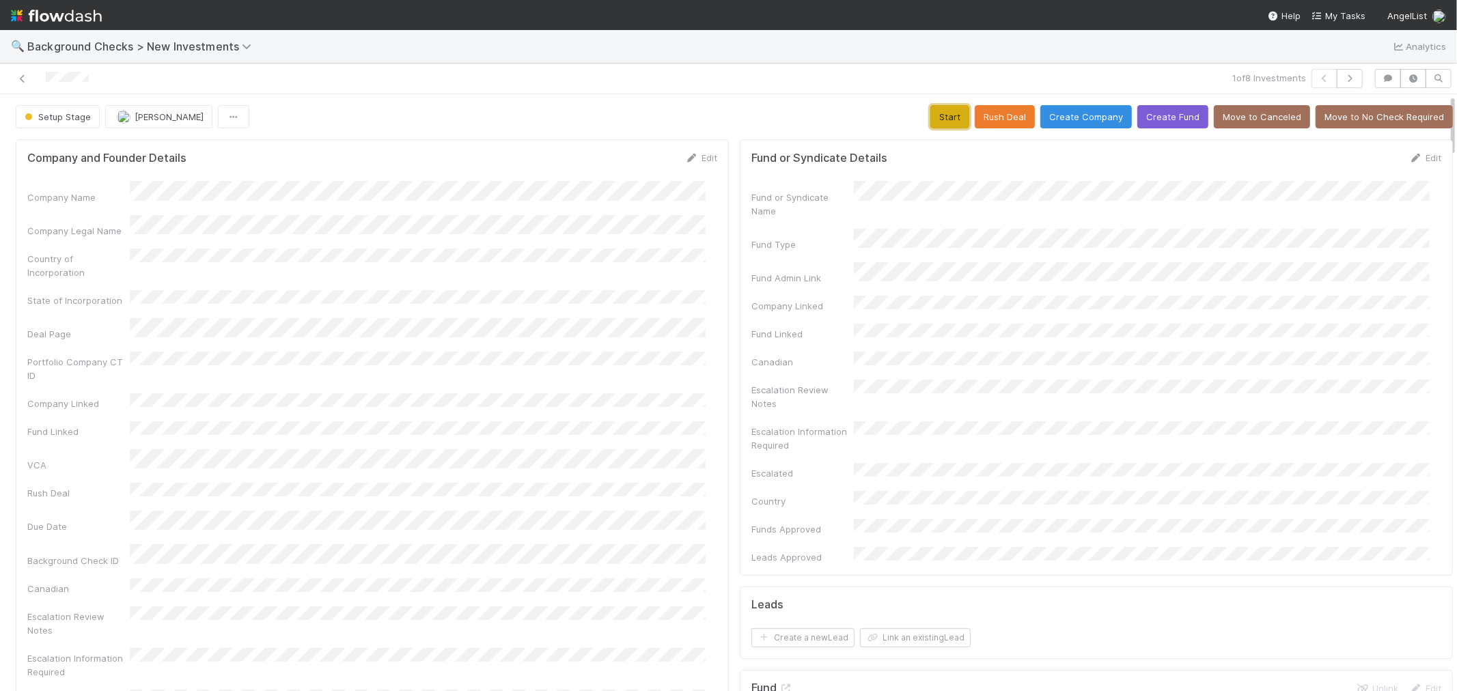
click at [933, 121] on button "Start" at bounding box center [949, 116] width 39 height 23
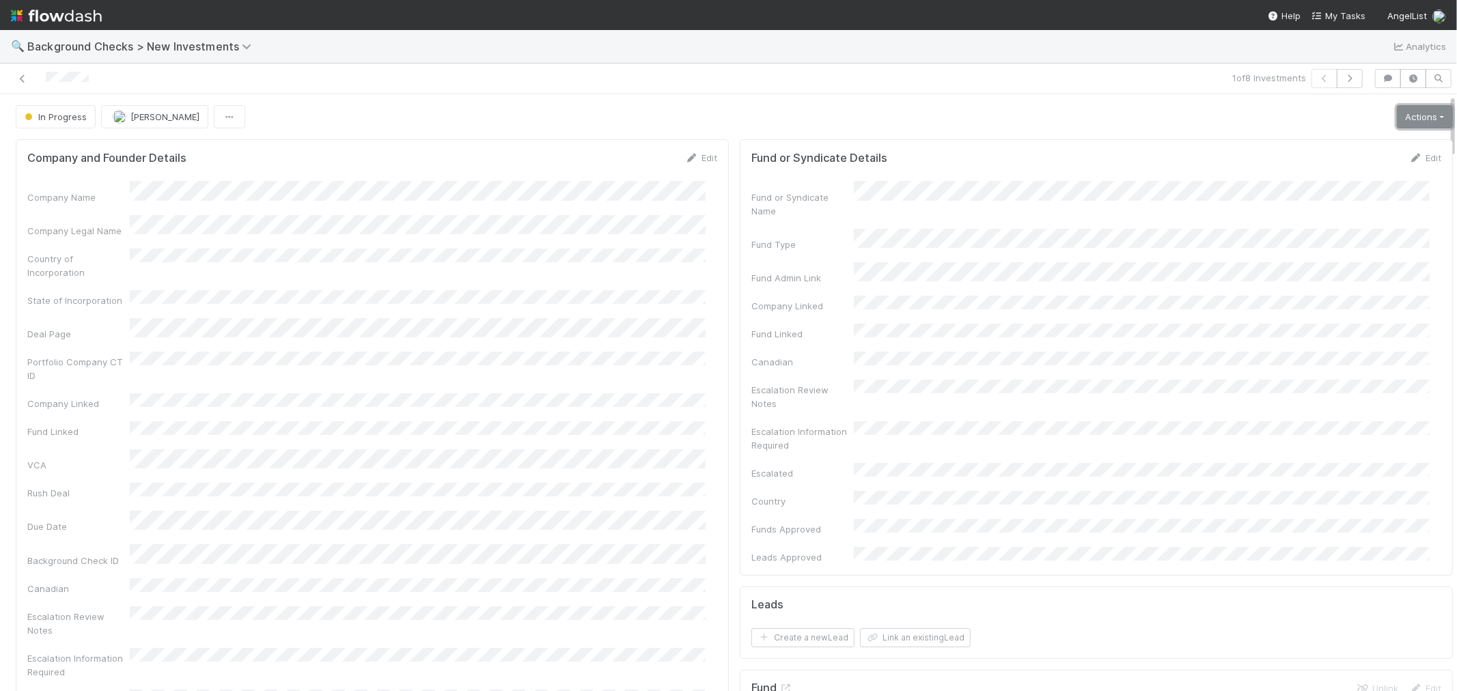
click at [1397, 114] on link "Actions" at bounding box center [1425, 116] width 56 height 23
click at [1330, 281] on button "Link Lead" at bounding box center [1378, 279] width 152 height 19
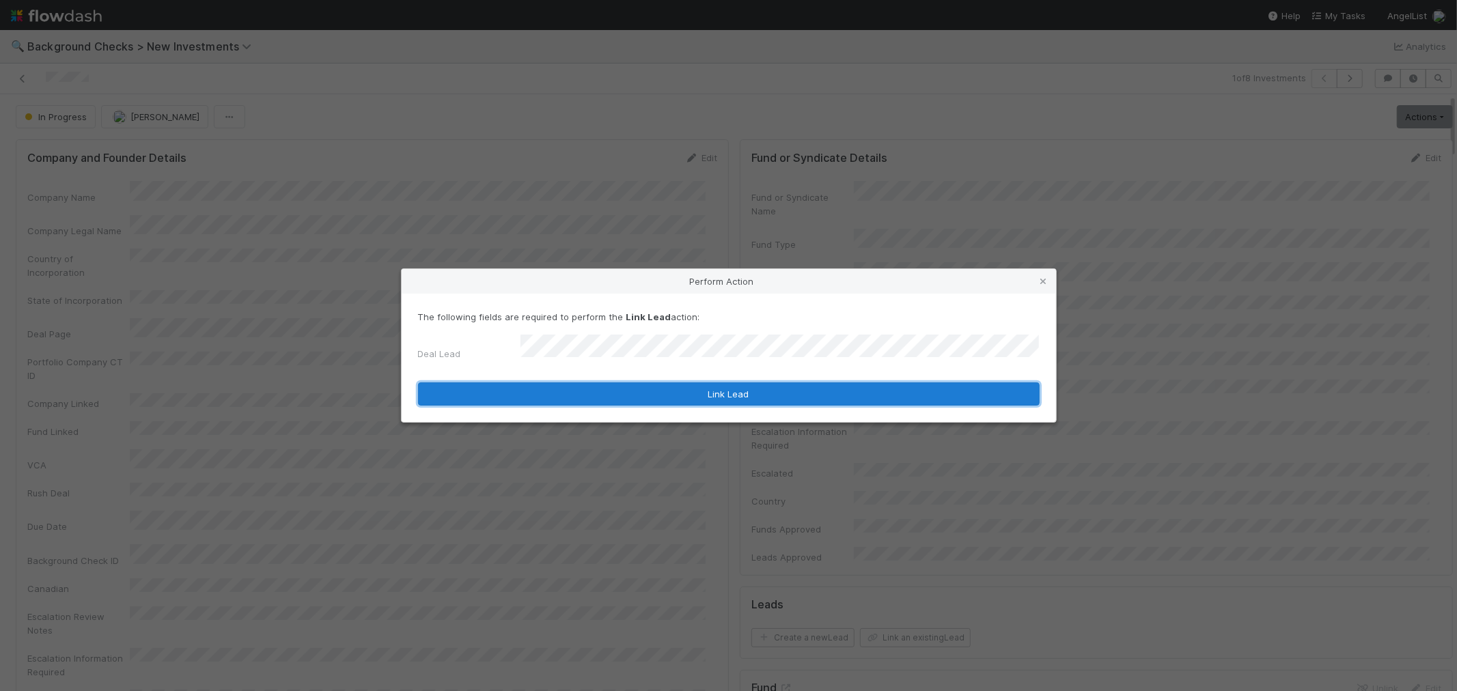
click at [683, 384] on button "Link Lead" at bounding box center [729, 394] width 622 height 23
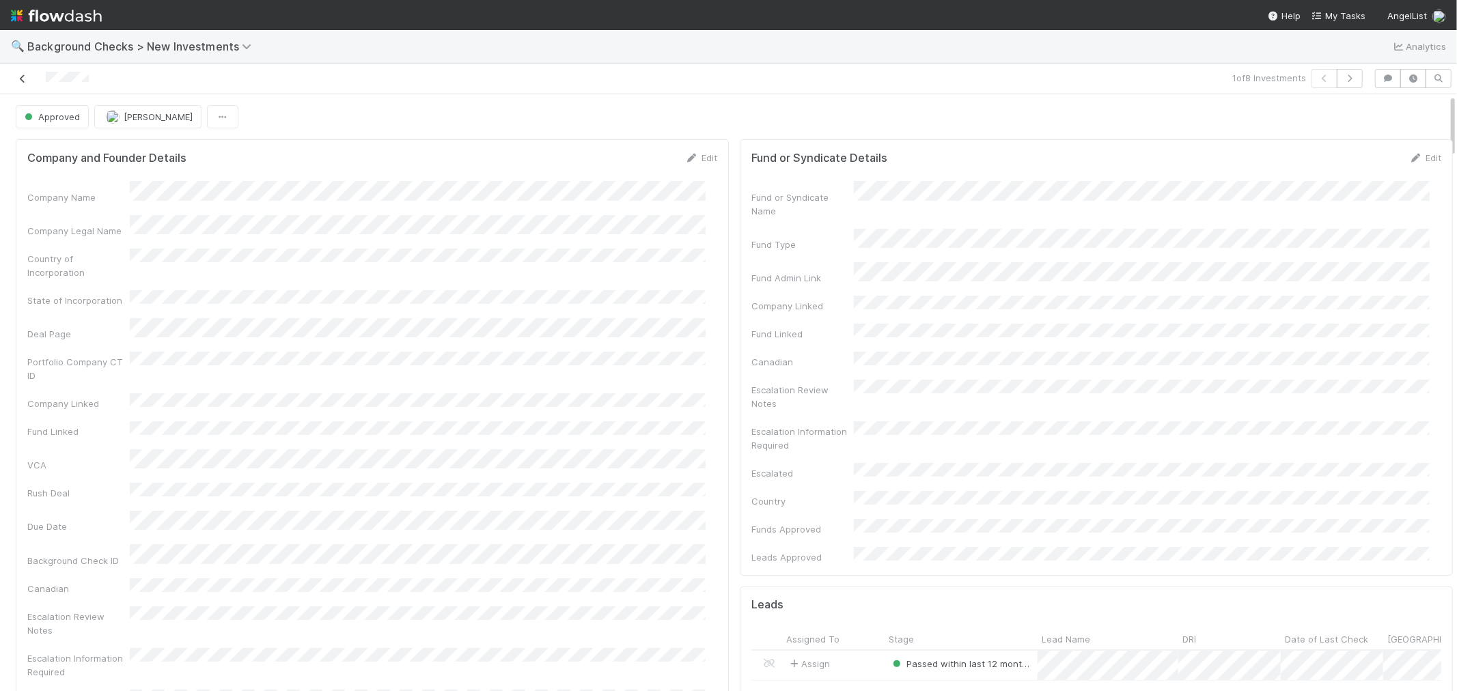
drag, startPoint x: 579, startPoint y: 426, endPoint x: 17, endPoint y: 79, distance: 660.7
click at [17, 79] on icon at bounding box center [23, 78] width 14 height 9
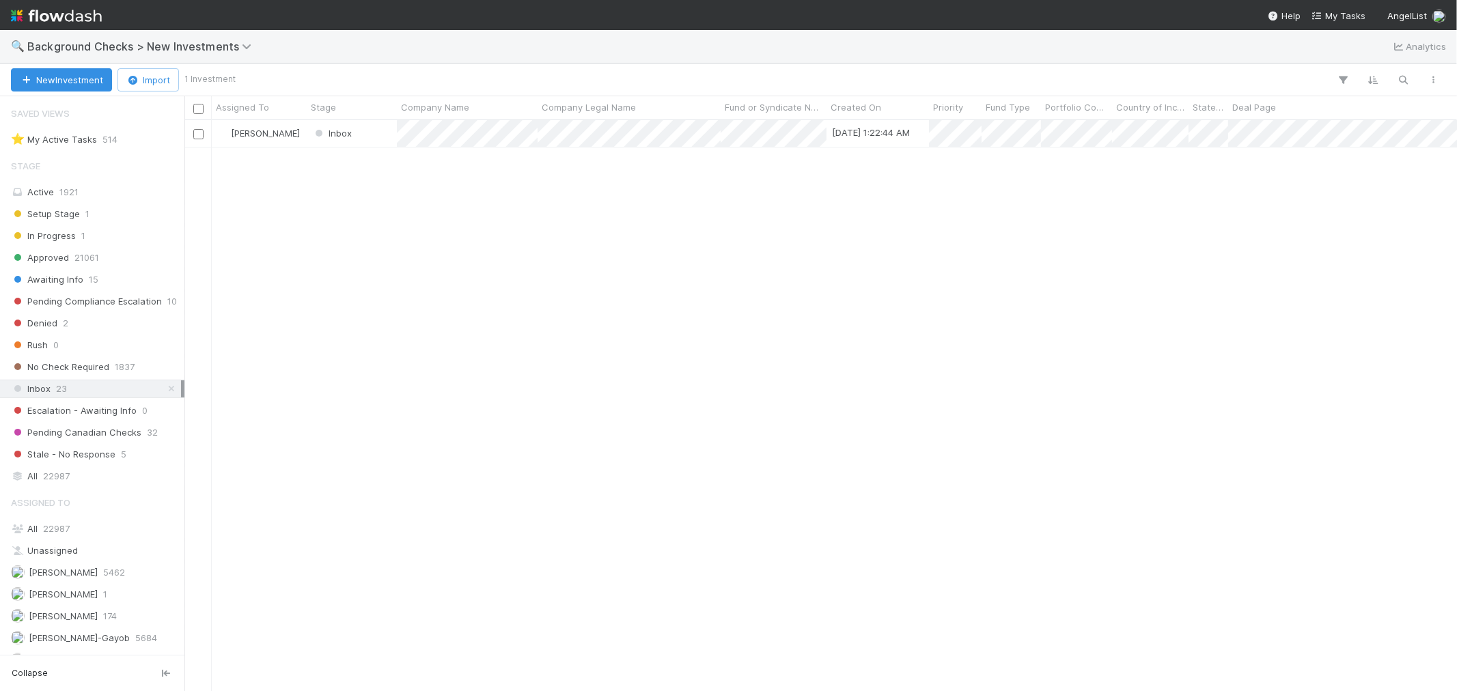
scroll to position [559, 1261]
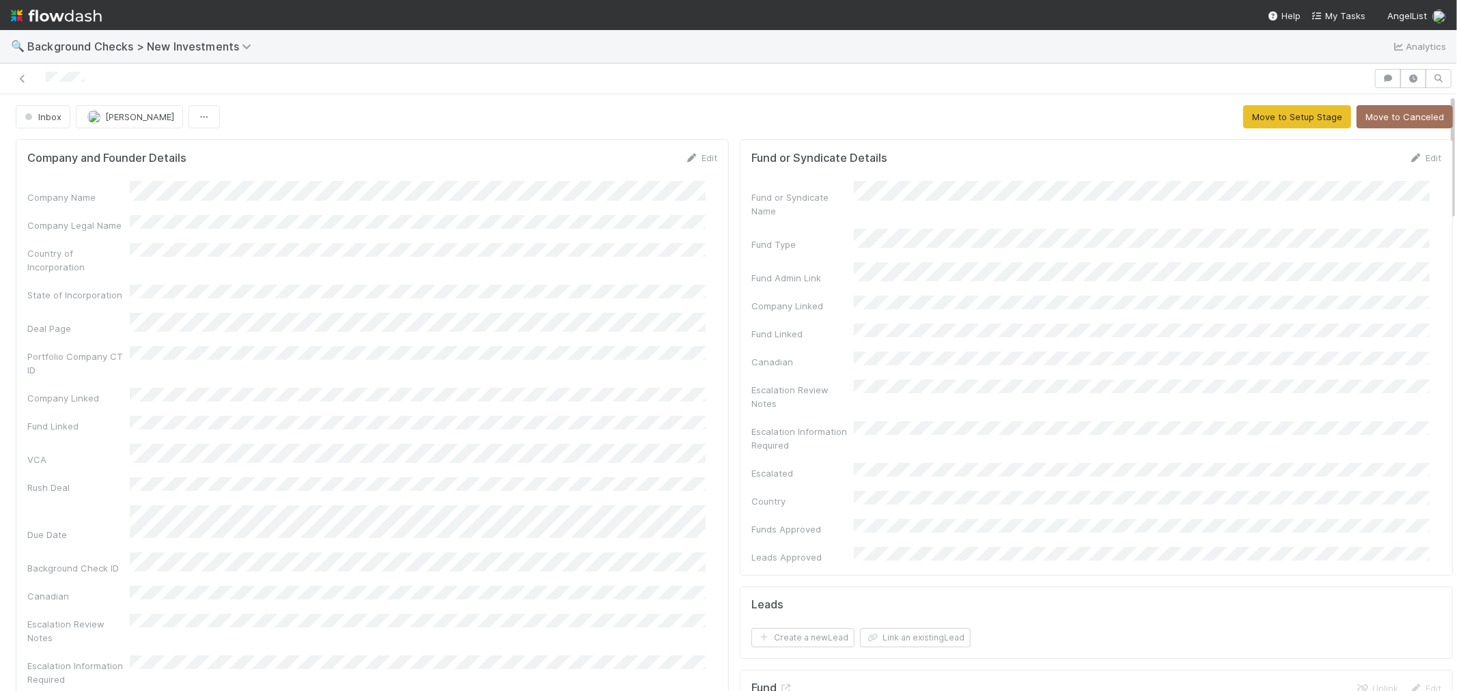
click at [31, 73] on div at bounding box center [686, 78] width 1363 height 19
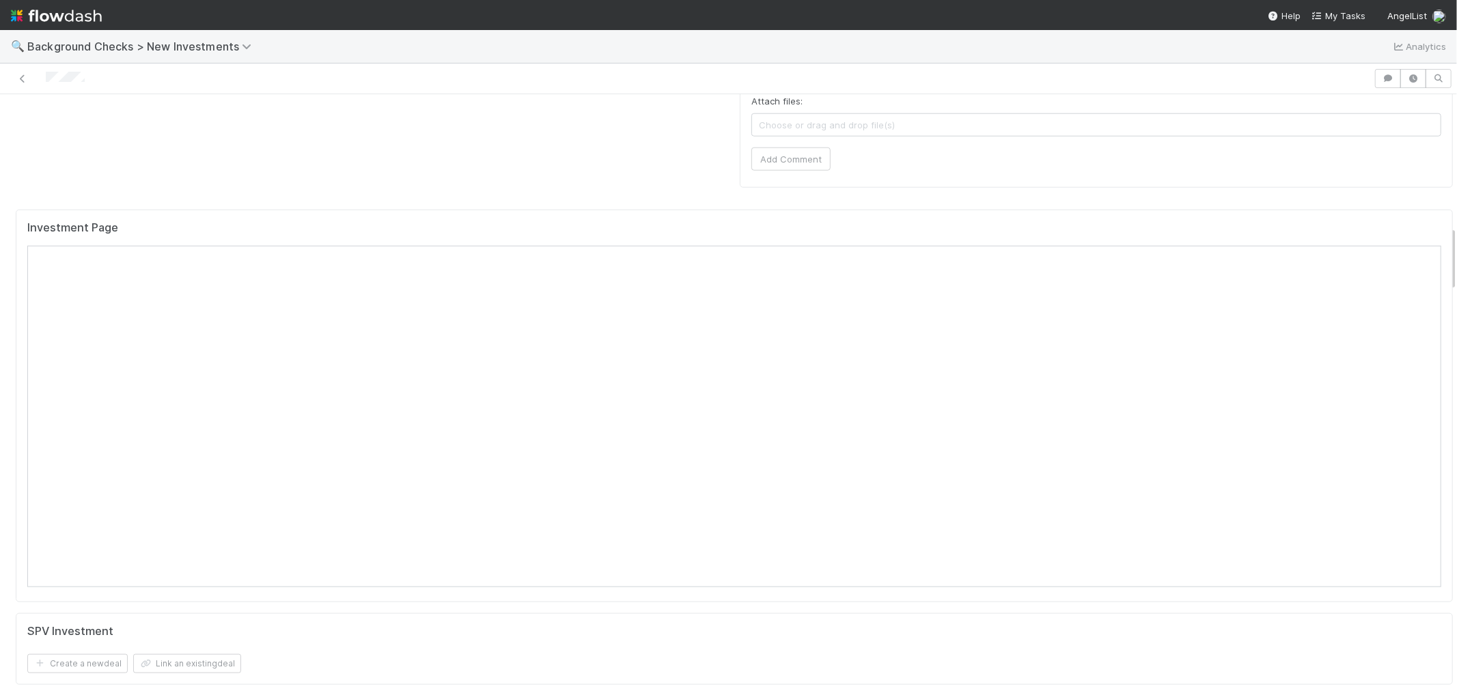
scroll to position [835, 0]
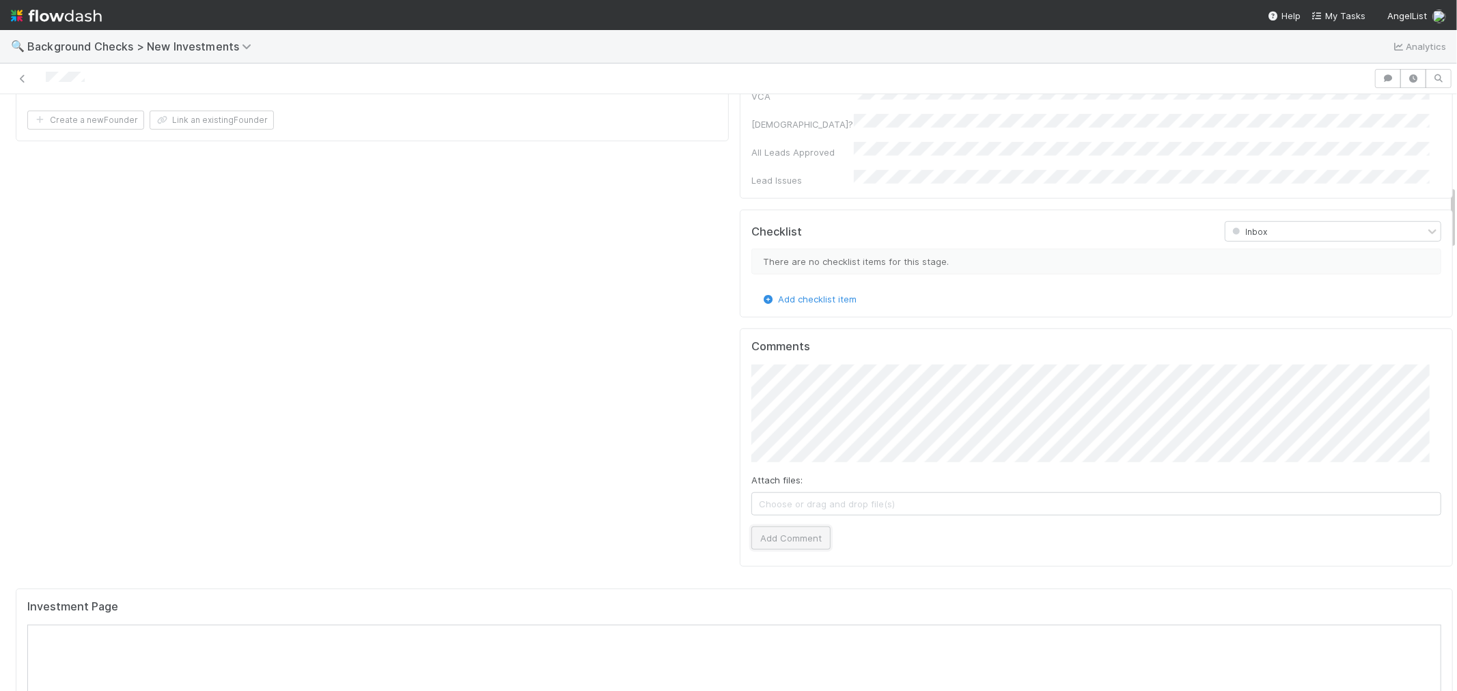
click at [788, 527] on button "Add Comment" at bounding box center [790, 538] width 79 height 23
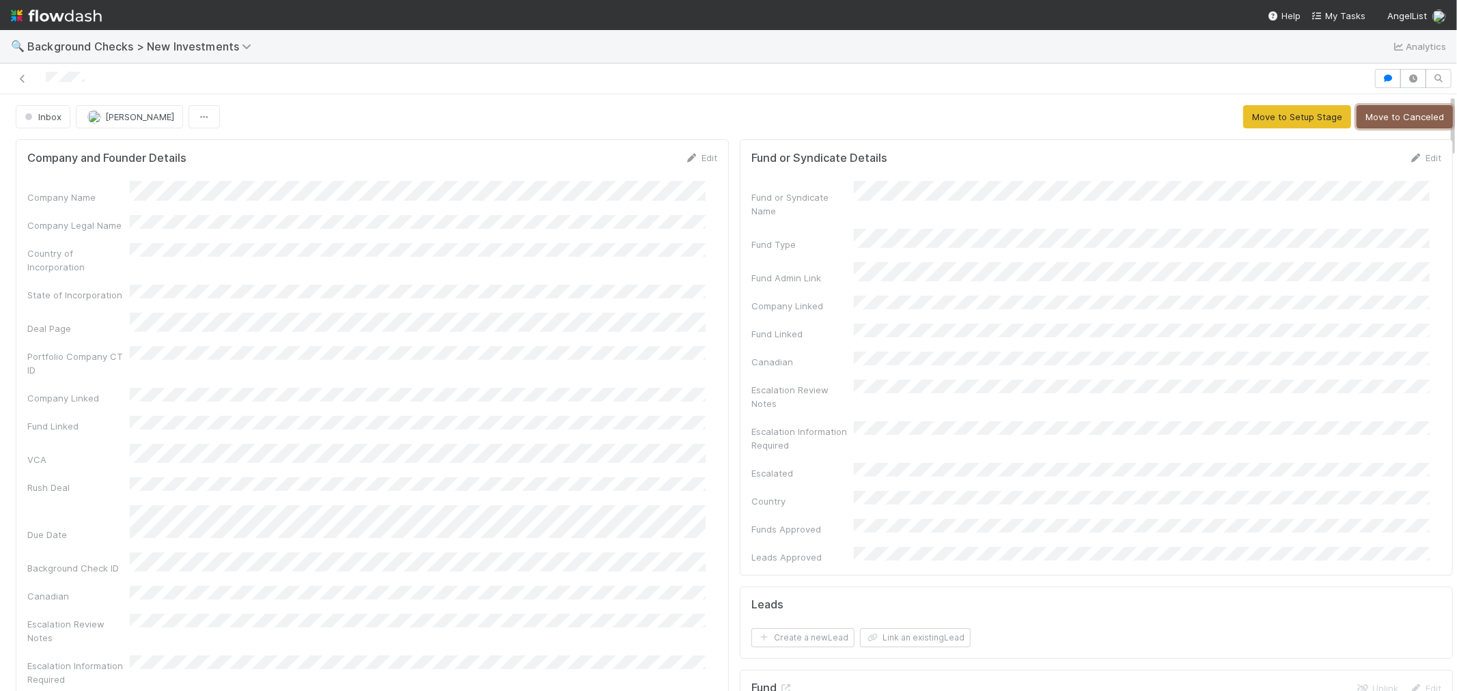
click at [1376, 111] on button "Move to Canceled" at bounding box center [1405, 116] width 96 height 23
click at [22, 79] on icon at bounding box center [23, 78] width 14 height 9
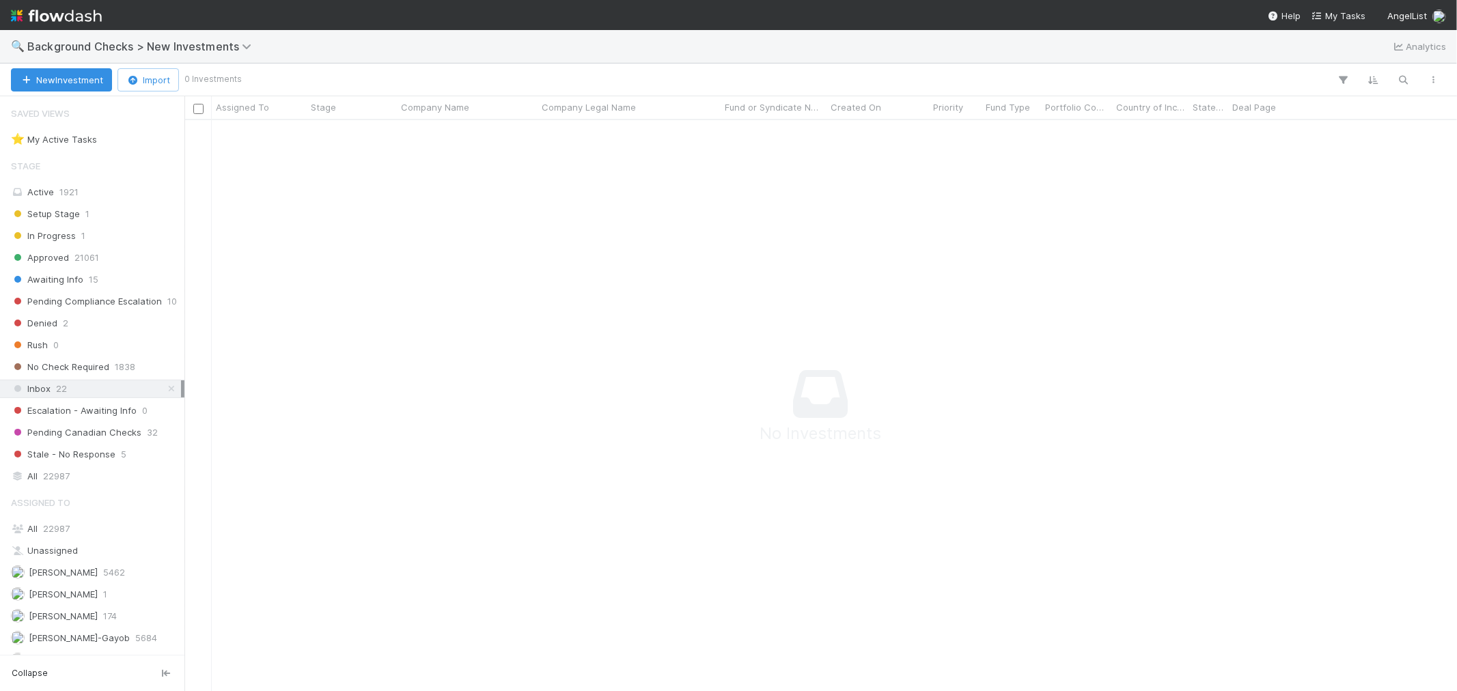
scroll to position [12, 12]
click at [44, 534] on span "22987" at bounding box center [56, 528] width 27 height 11
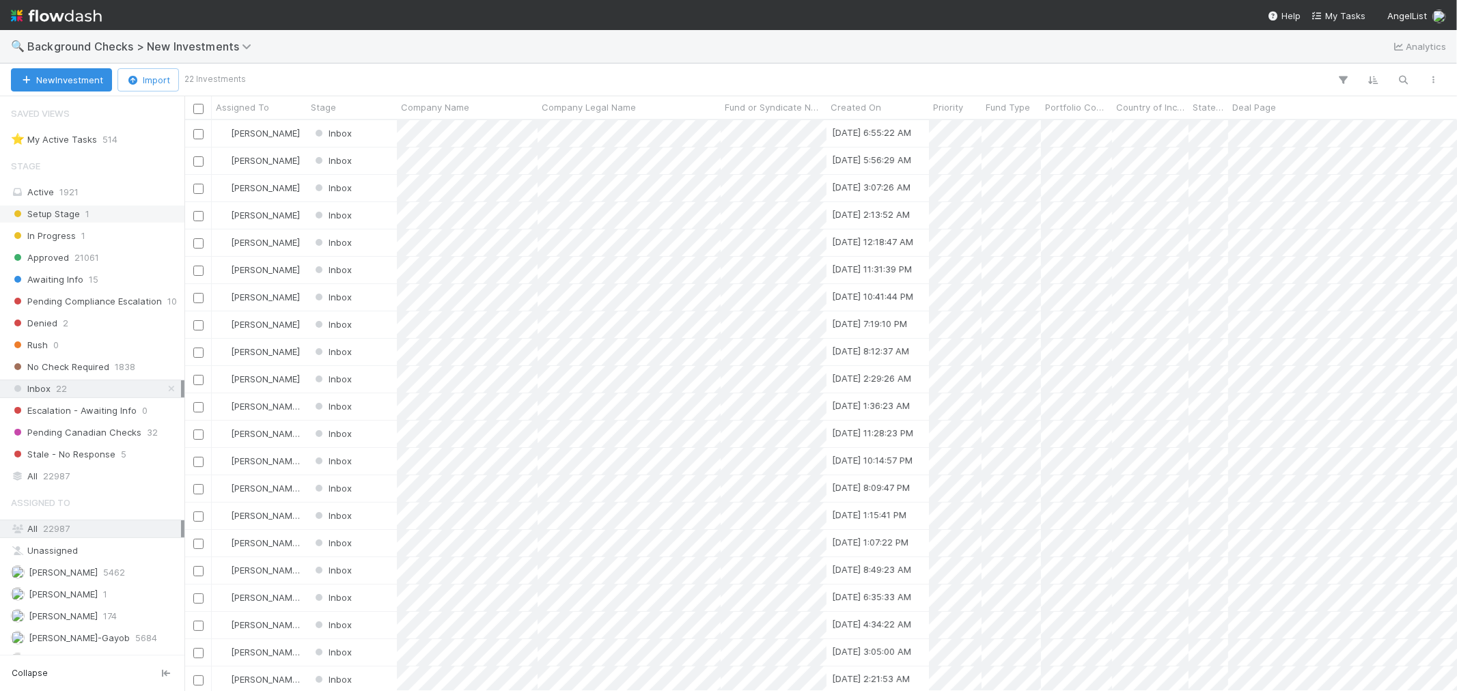
scroll to position [559, 1261]
click at [98, 212] on div "Setup Stage 1" at bounding box center [96, 214] width 170 height 17
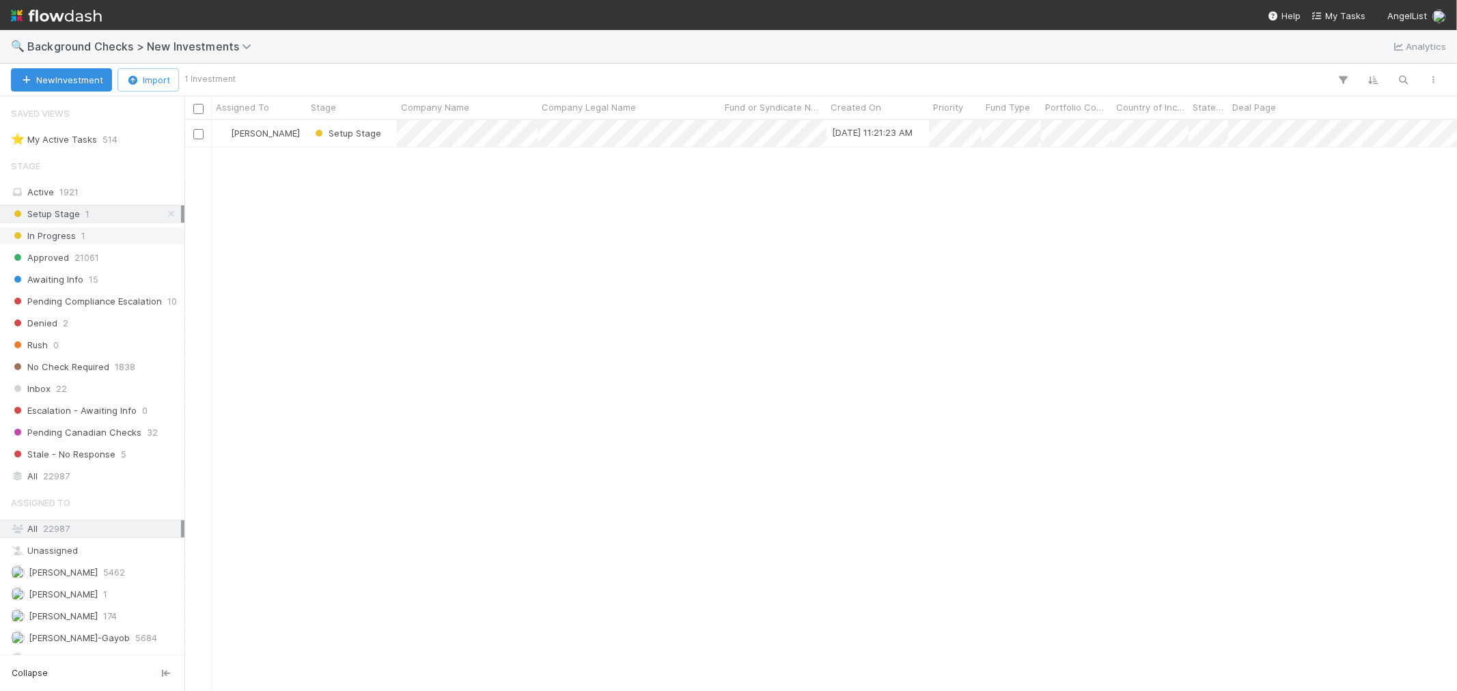
scroll to position [559, 1261]
click at [94, 236] on div "In Progress 1" at bounding box center [96, 235] width 170 height 17
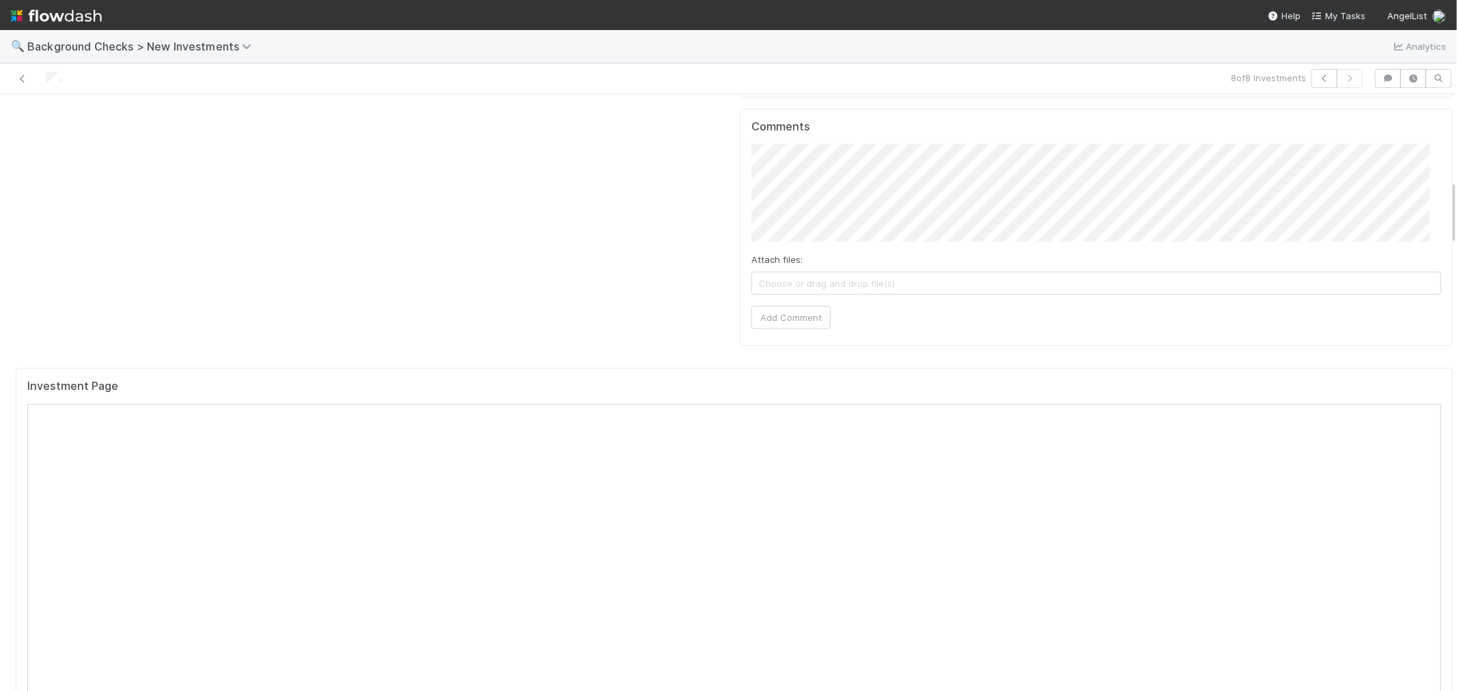
scroll to position [1062, 0]
click at [26, 78] on icon at bounding box center [23, 78] width 14 height 9
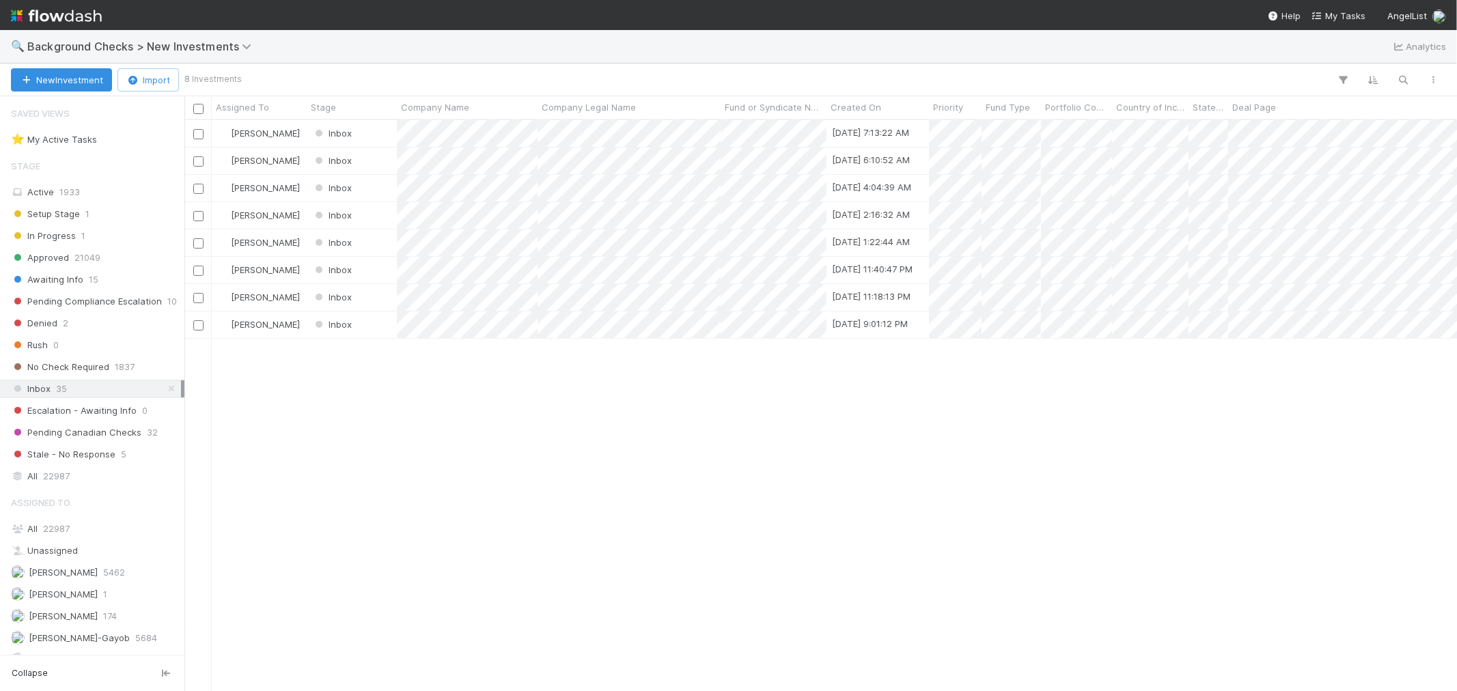
scroll to position [559, 1261]
click at [55, 482] on span "22987" at bounding box center [56, 476] width 27 height 17
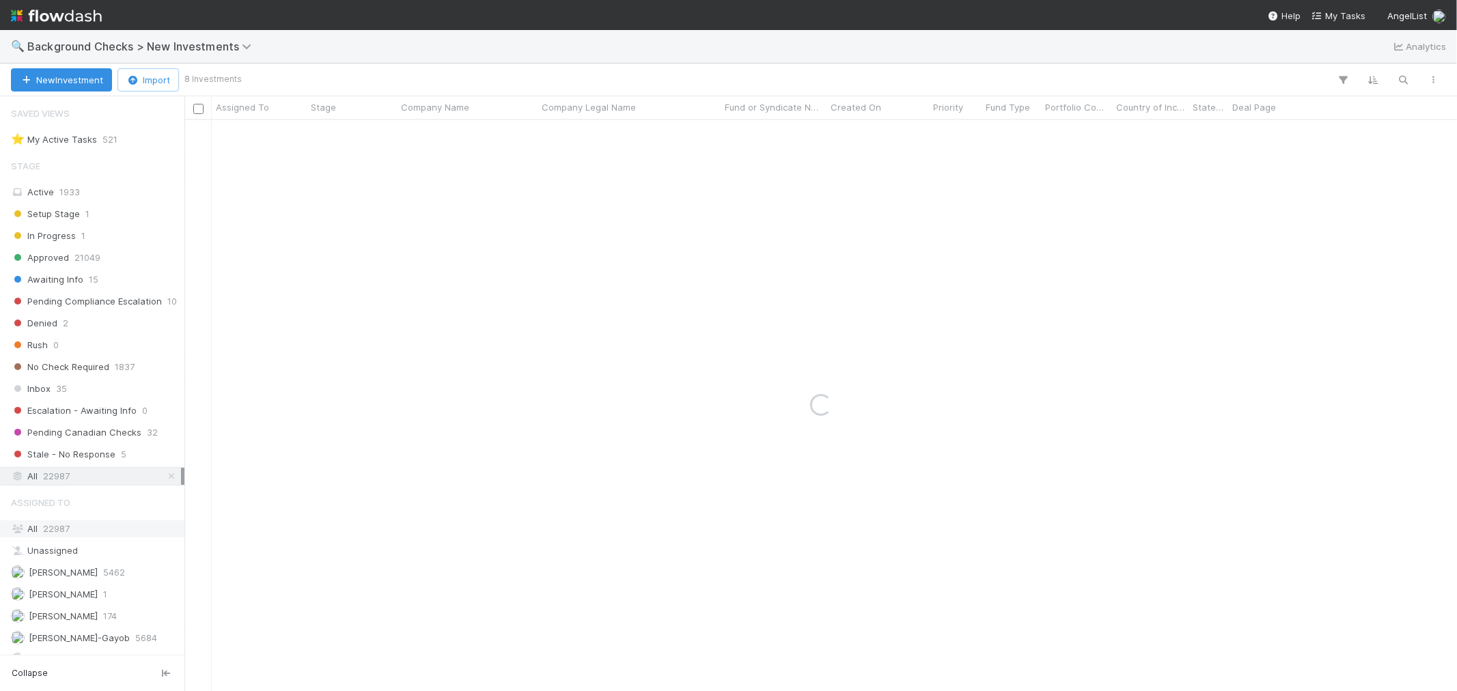
click at [48, 534] on span "22987" at bounding box center [56, 528] width 27 height 11
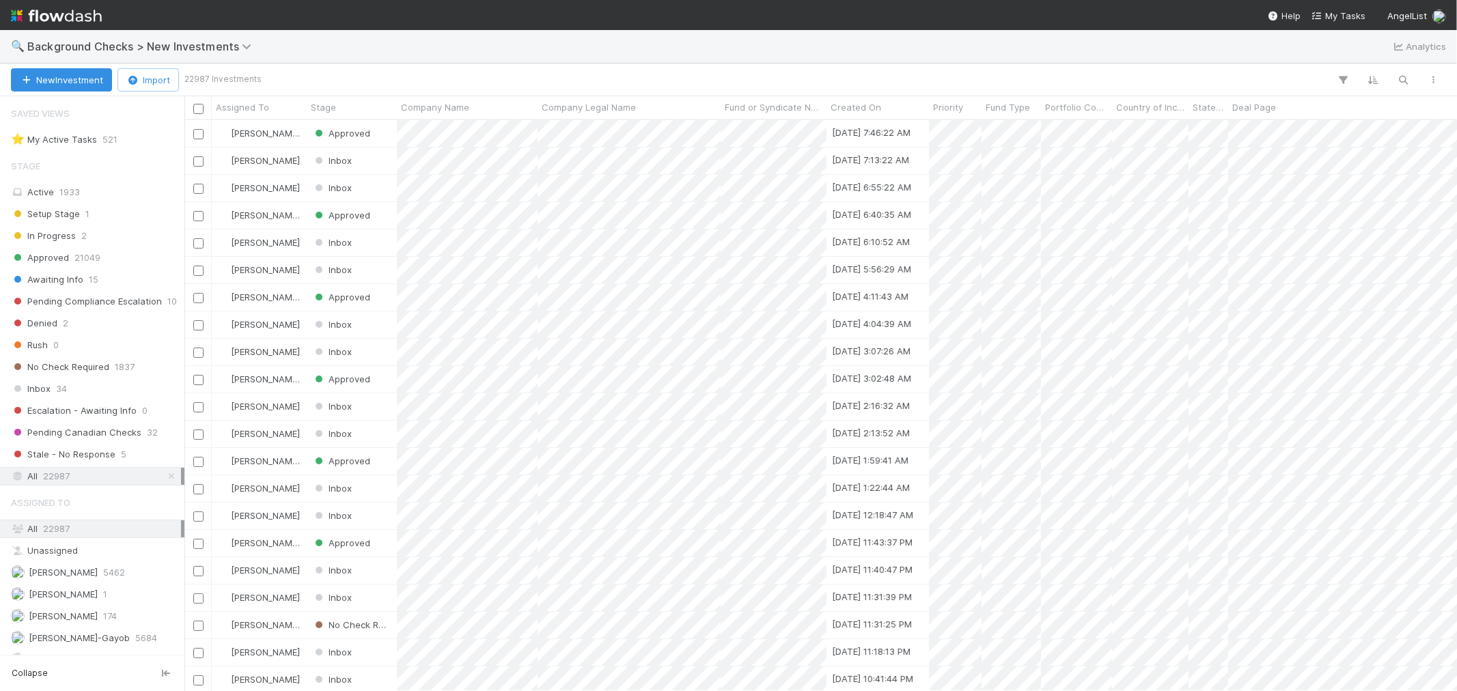
scroll to position [559, 1261]
click at [1403, 74] on icon "button" at bounding box center [1404, 80] width 14 height 12
click at [1339, 59] on input at bounding box center [1333, 57] width 137 height 16
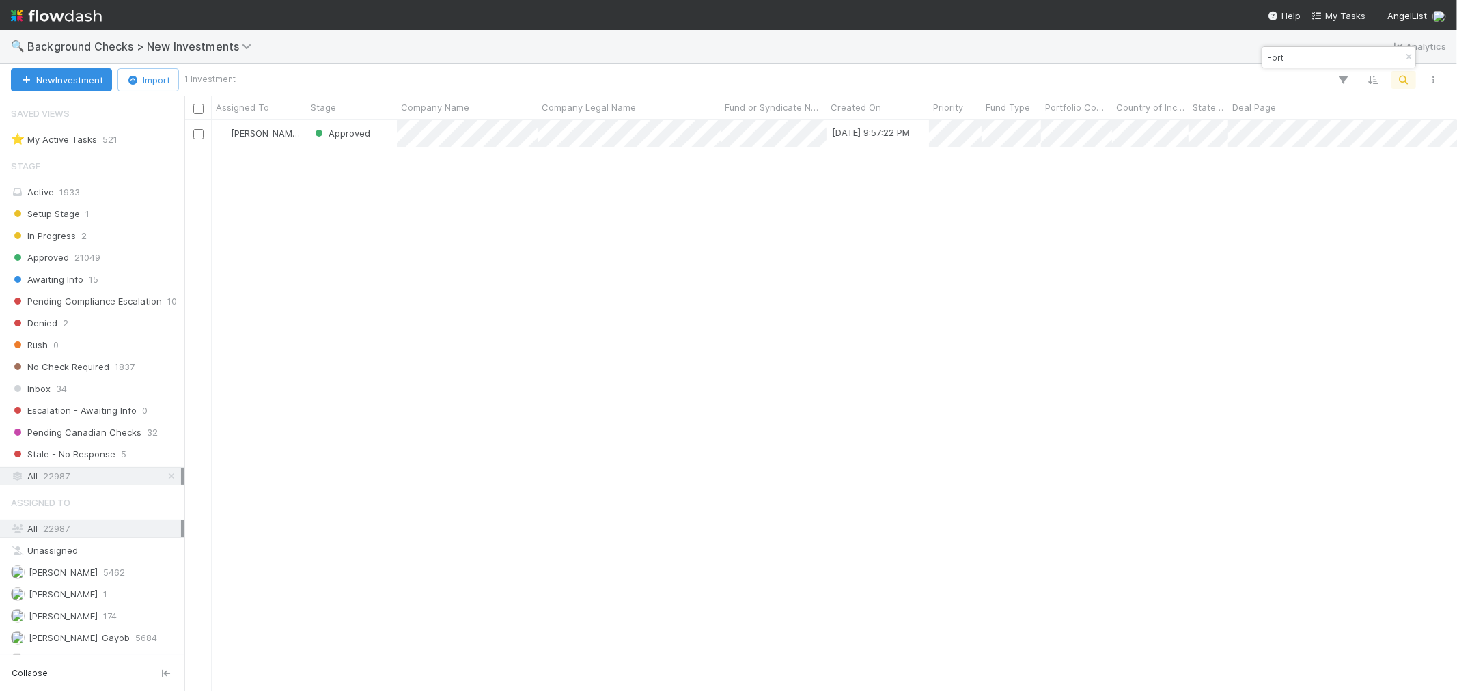
click at [1317, 61] on input "Fort" at bounding box center [1333, 57] width 137 height 16
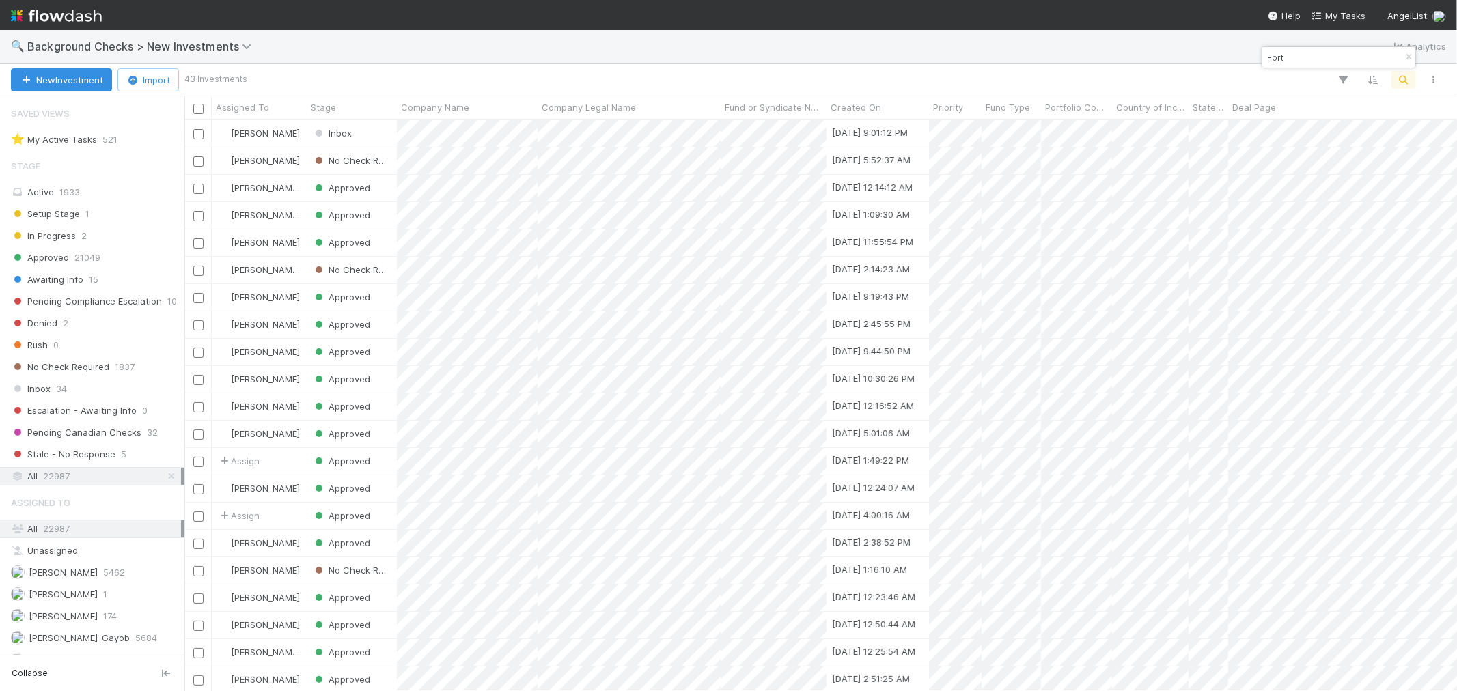
click at [1299, 67] on div "Fort" at bounding box center [1339, 57] width 153 height 20
click at [1306, 57] on input "Fort" at bounding box center [1333, 57] width 137 height 16
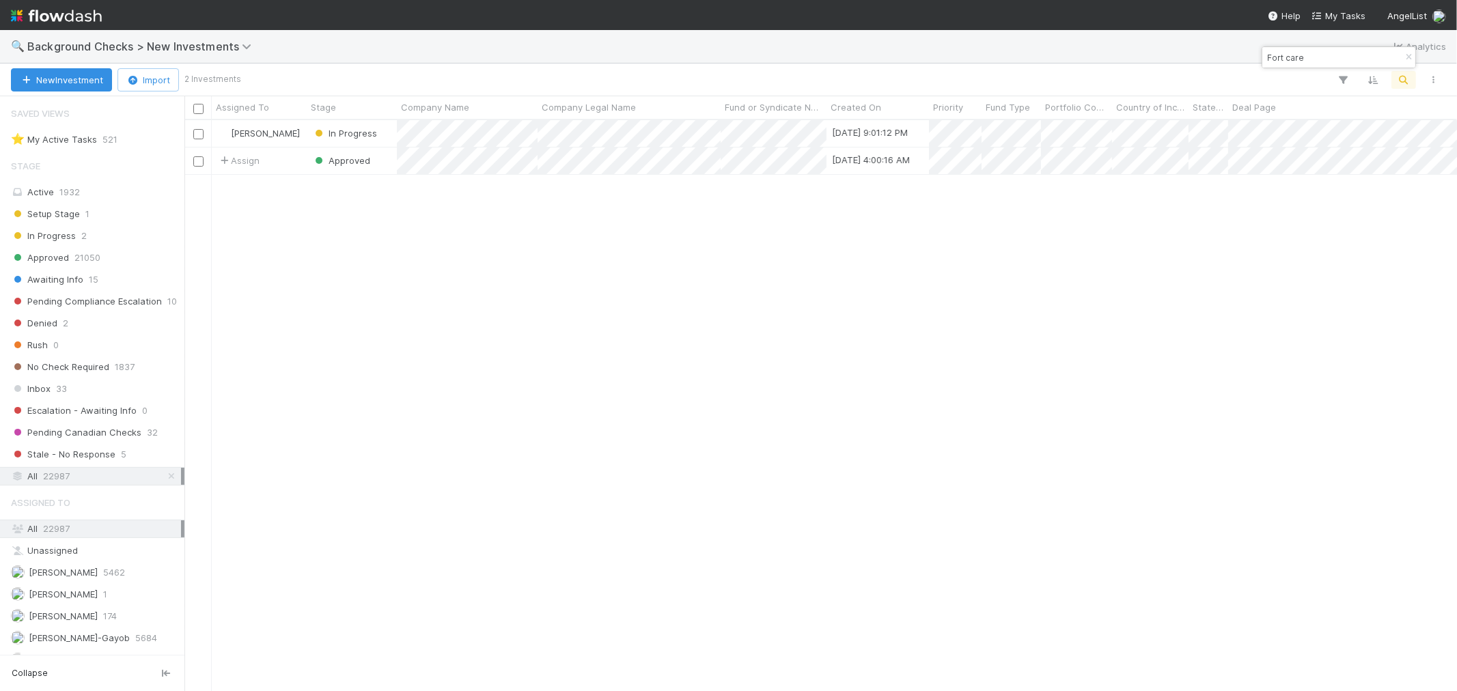
click at [1275, 59] on input "Fort care" at bounding box center [1333, 57] width 137 height 16
paste input "Syntracts"
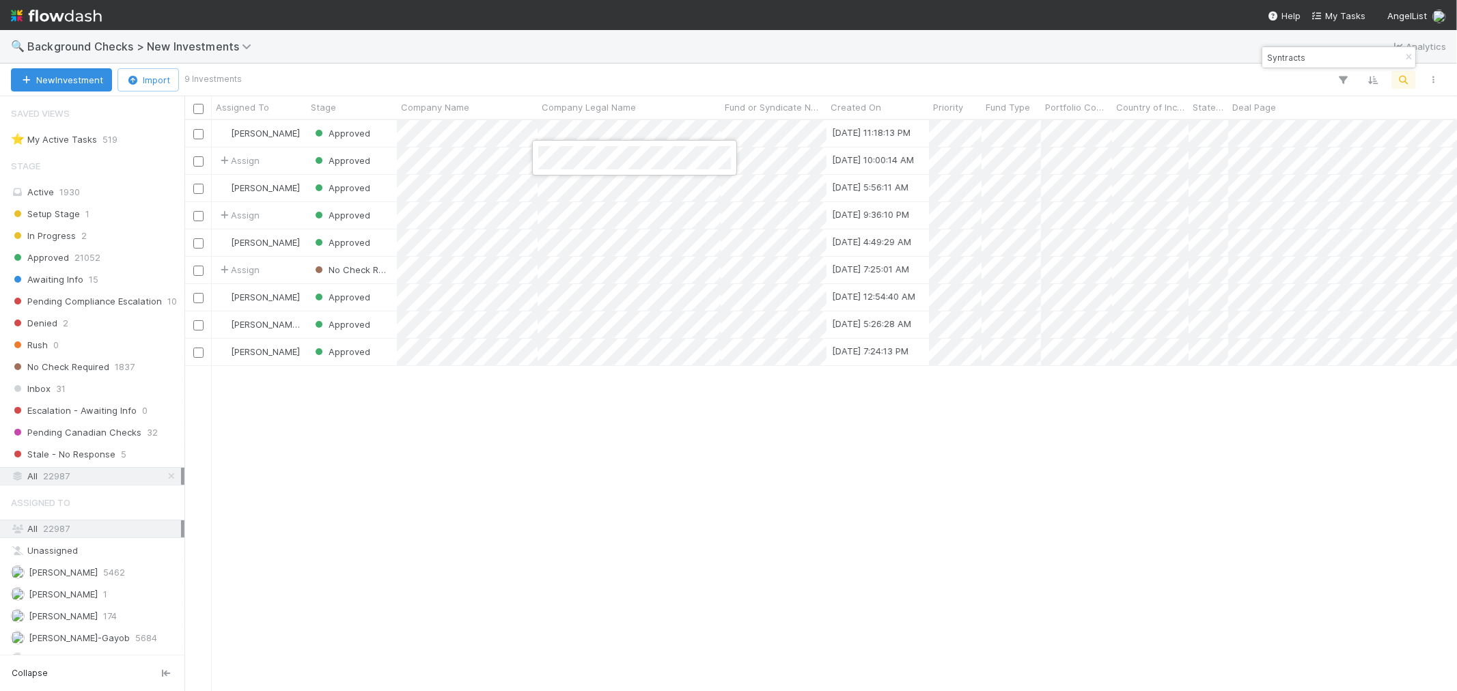
click at [1280, 57] on div at bounding box center [728, 345] width 1457 height 691
click at [1280, 57] on input "Syntracts" at bounding box center [1333, 57] width 137 height 16
paste input "[PERSON_NAME]"
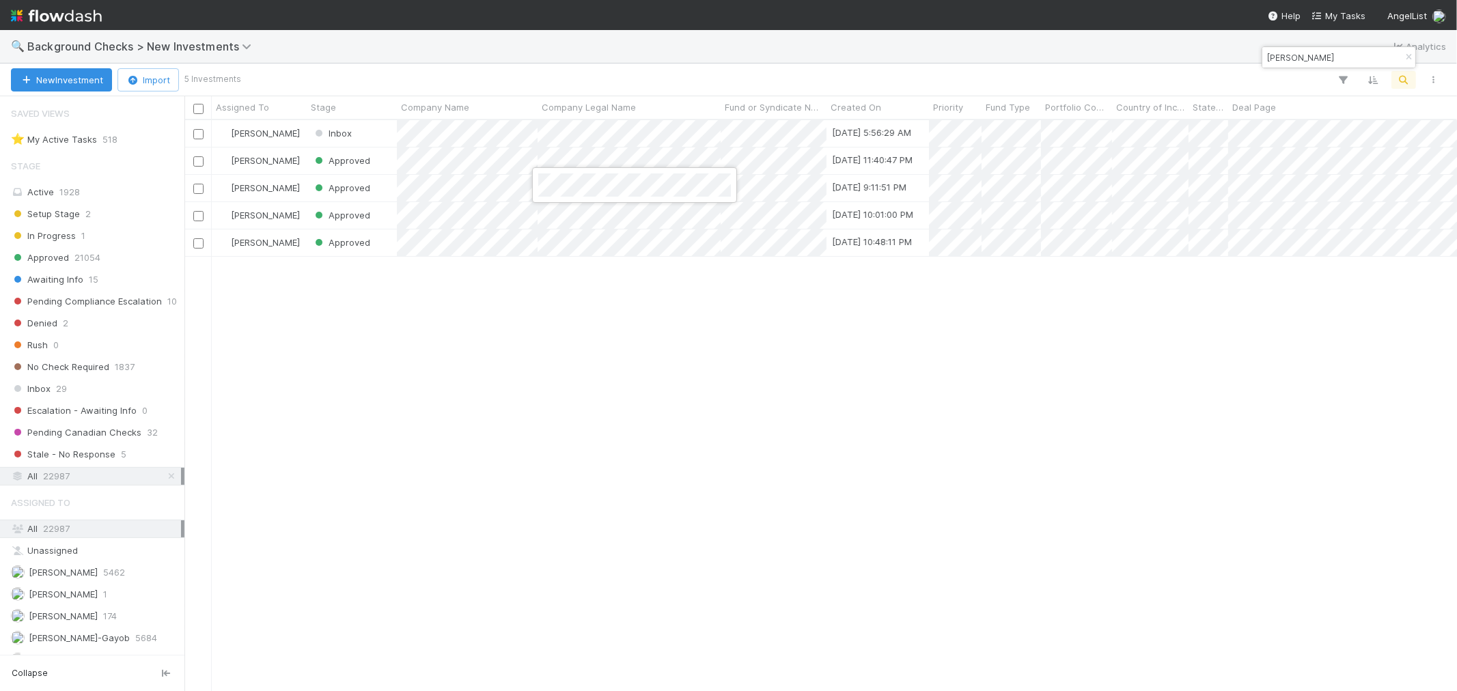
click at [1281, 57] on div at bounding box center [728, 345] width 1457 height 691
click at [1281, 57] on input "[PERSON_NAME]" at bounding box center [1333, 57] width 137 height 16
paste input "Relace"
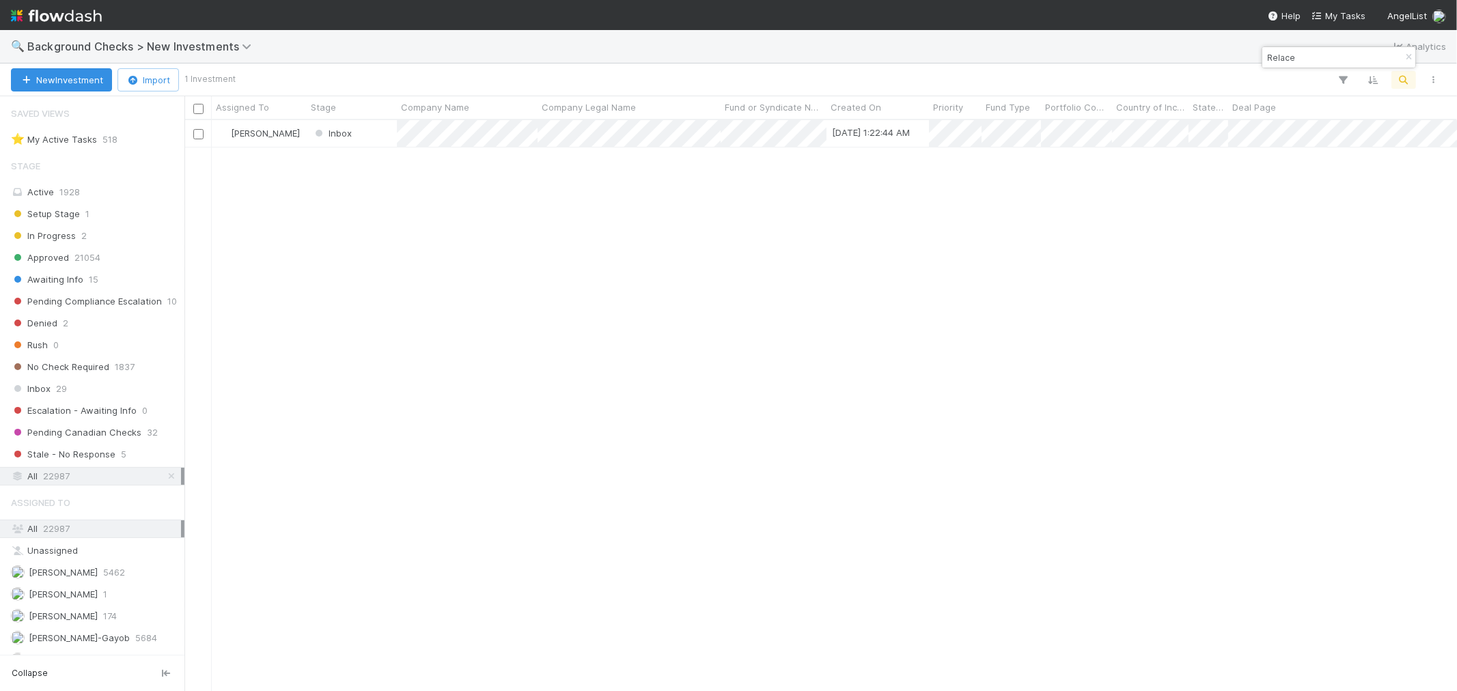
click at [1254, 53] on div "🔍 Background Checks > New Investments Analytics" at bounding box center [728, 46] width 1457 height 33
click at [1273, 59] on input "Relace" at bounding box center [1333, 57] width 137 height 16
paste input "Squack"
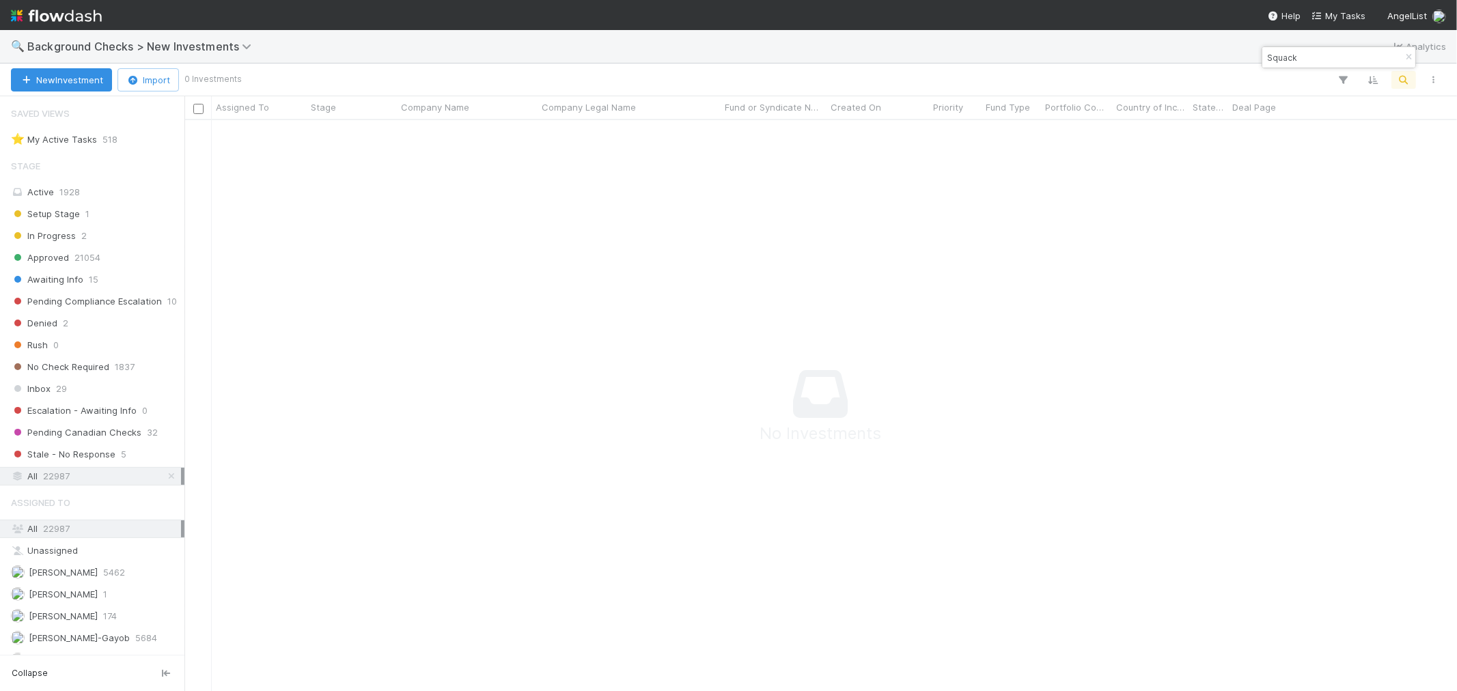
click at [1280, 57] on input "Squack" at bounding box center [1333, 57] width 137 height 16
paste input "Intology"
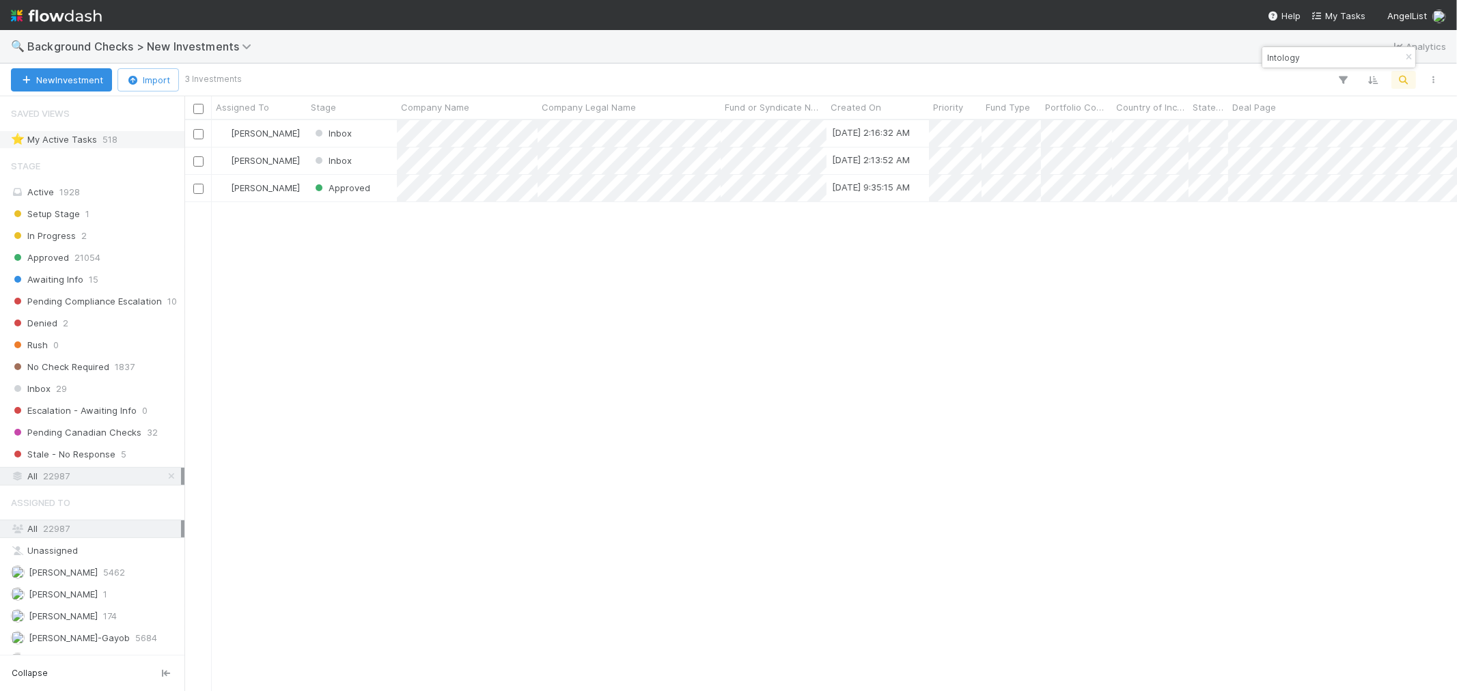
scroll to position [559, 1261]
drag, startPoint x: 700, startPoint y: 593, endPoint x: 681, endPoint y: 615, distance: 29.0
click at [700, 594] on div at bounding box center [728, 345] width 1457 height 691
click at [1043, 366] on div "Roselyn de Villa In Progress 8/19/25, 2:16:32 AM 1 1 1 0 0 8/19/25, 9:49:07 AM …" at bounding box center [820, 405] width 1273 height 570
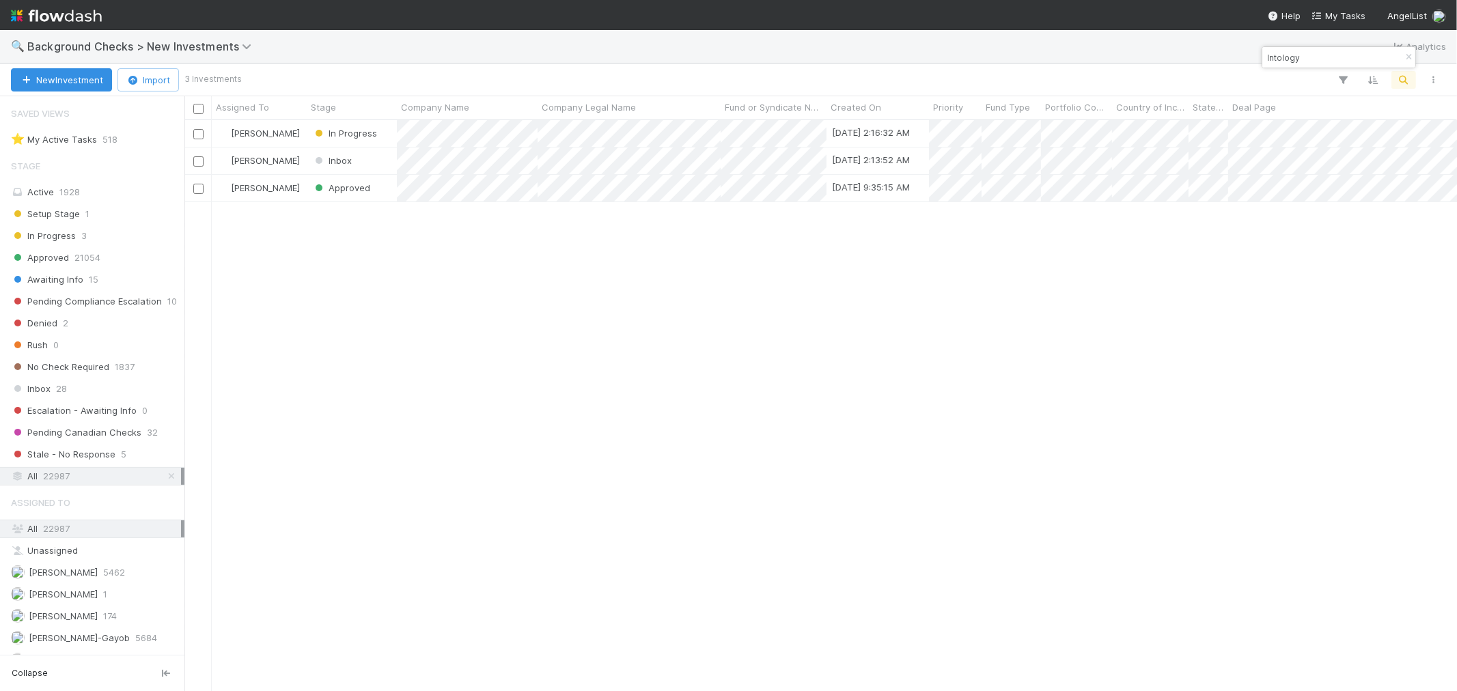
click at [1278, 59] on input "Intology" at bounding box center [1333, 57] width 137 height 16
paste input "Syncere"
click at [1286, 60] on div at bounding box center [728, 345] width 1457 height 691
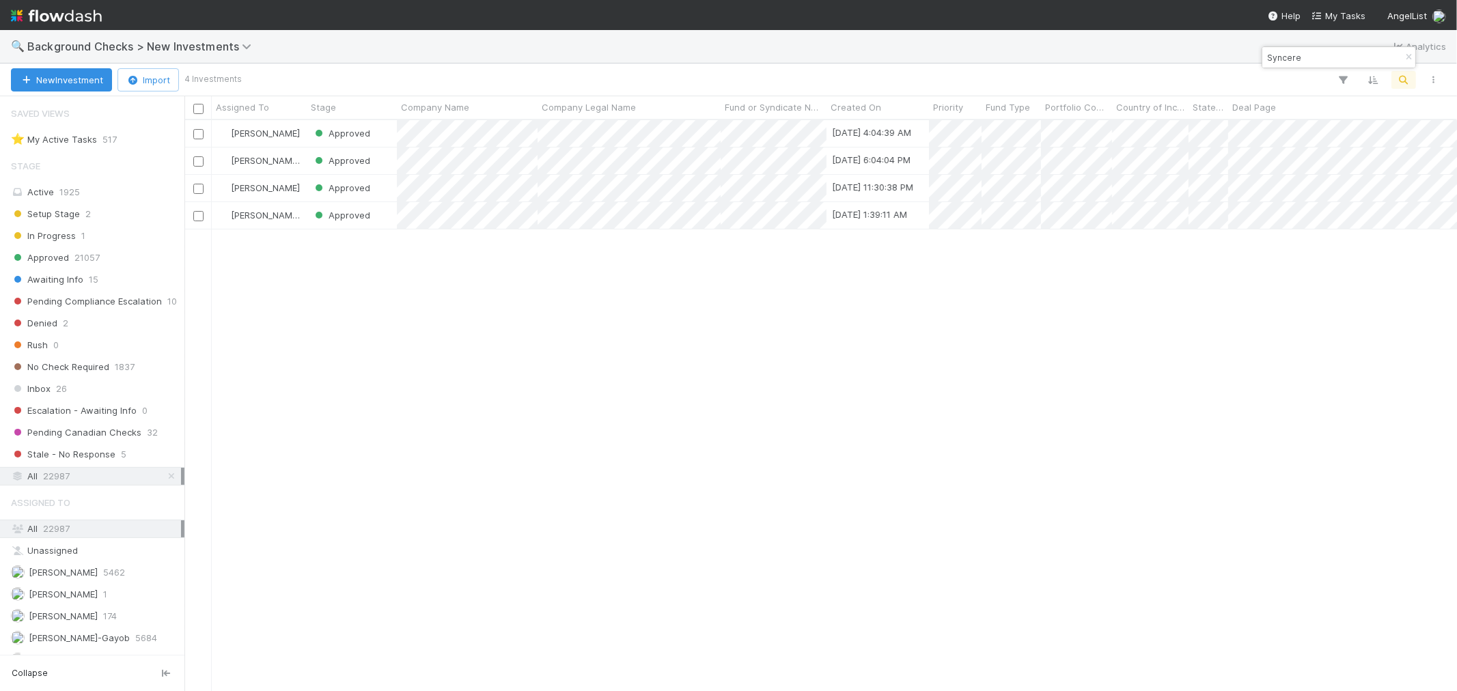
click at [1286, 60] on input "Syncere" at bounding box center [1333, 57] width 137 height 16
paste input "Coral Ca"
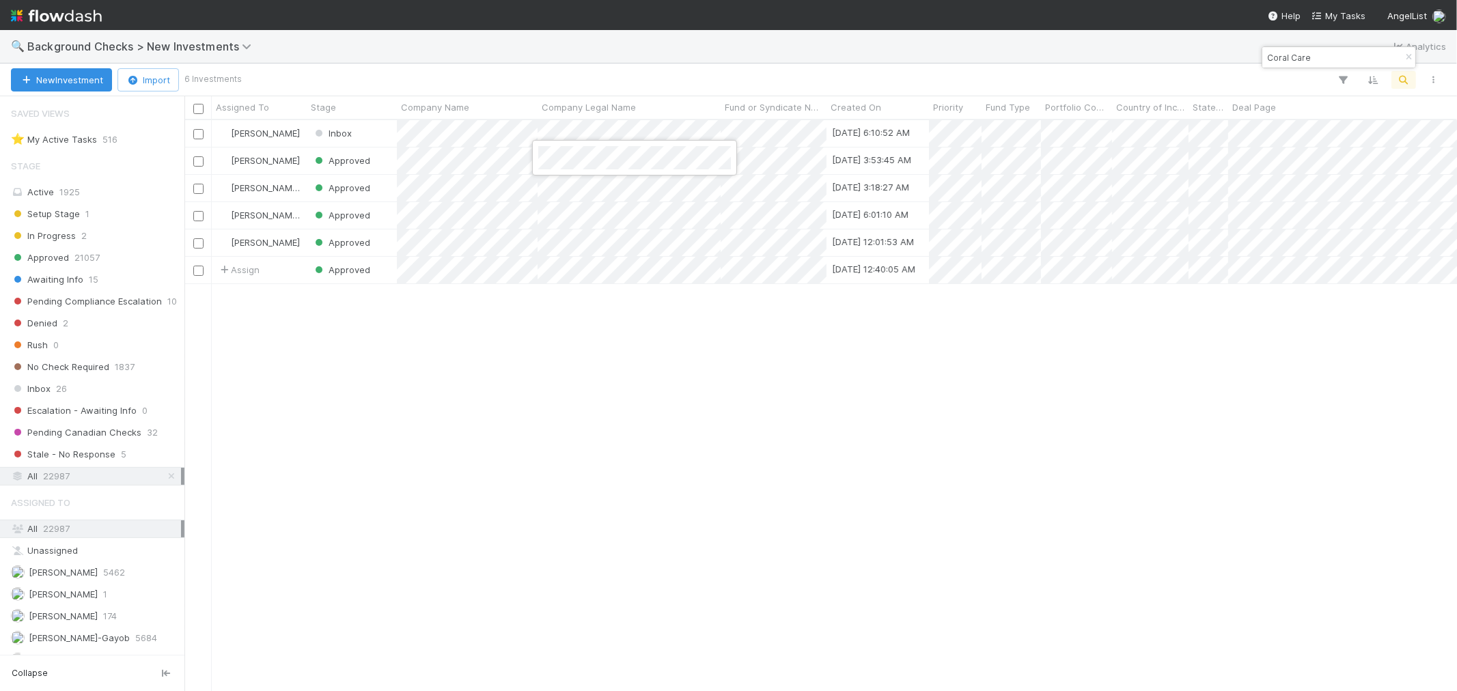
drag, startPoint x: 637, startPoint y: 506, endPoint x: 588, endPoint y: 562, distance: 74.6
click at [637, 506] on div at bounding box center [728, 345] width 1457 height 691
click at [1271, 57] on input "Coral Care" at bounding box center [1333, 57] width 137 height 16
click at [1269, 57] on input "Coral Care" at bounding box center [1333, 57] width 137 height 16
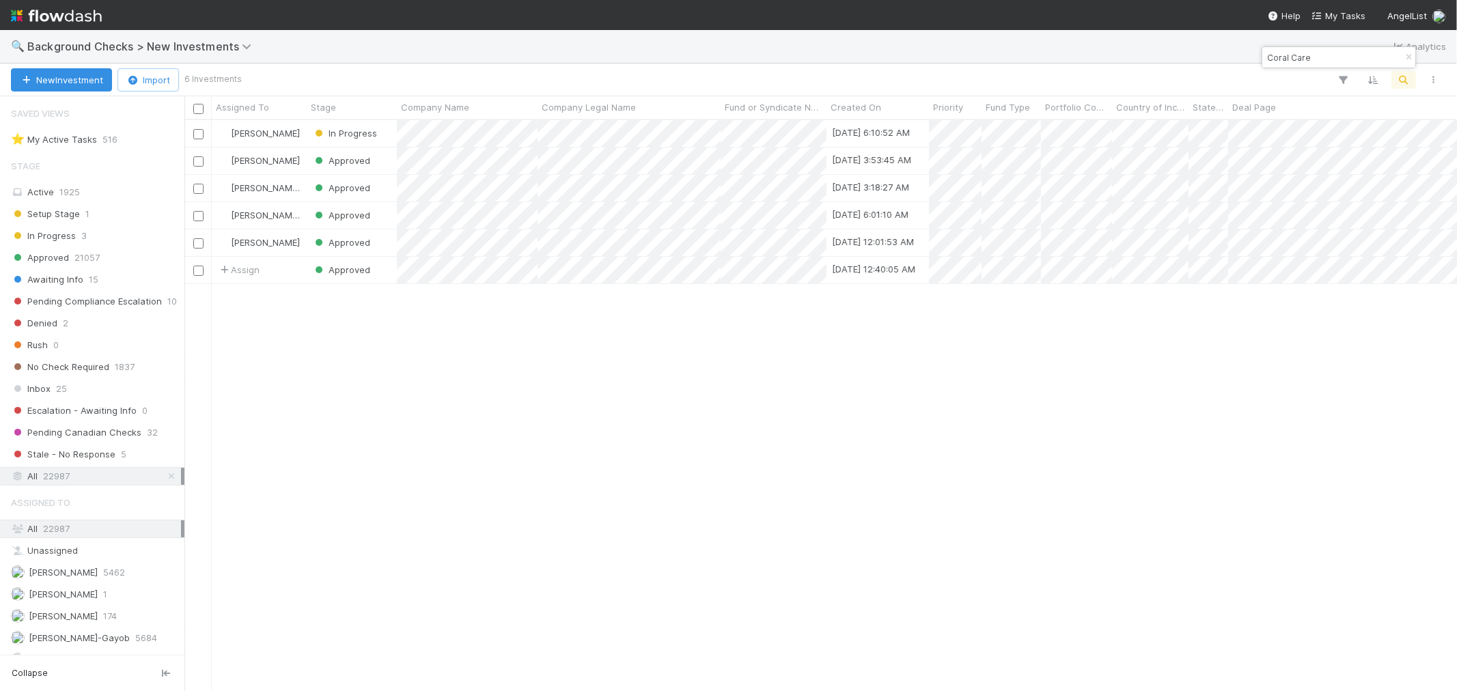
click at [1269, 57] on input "Coral Care" at bounding box center [1333, 57] width 137 height 16
paste input "Specstory"
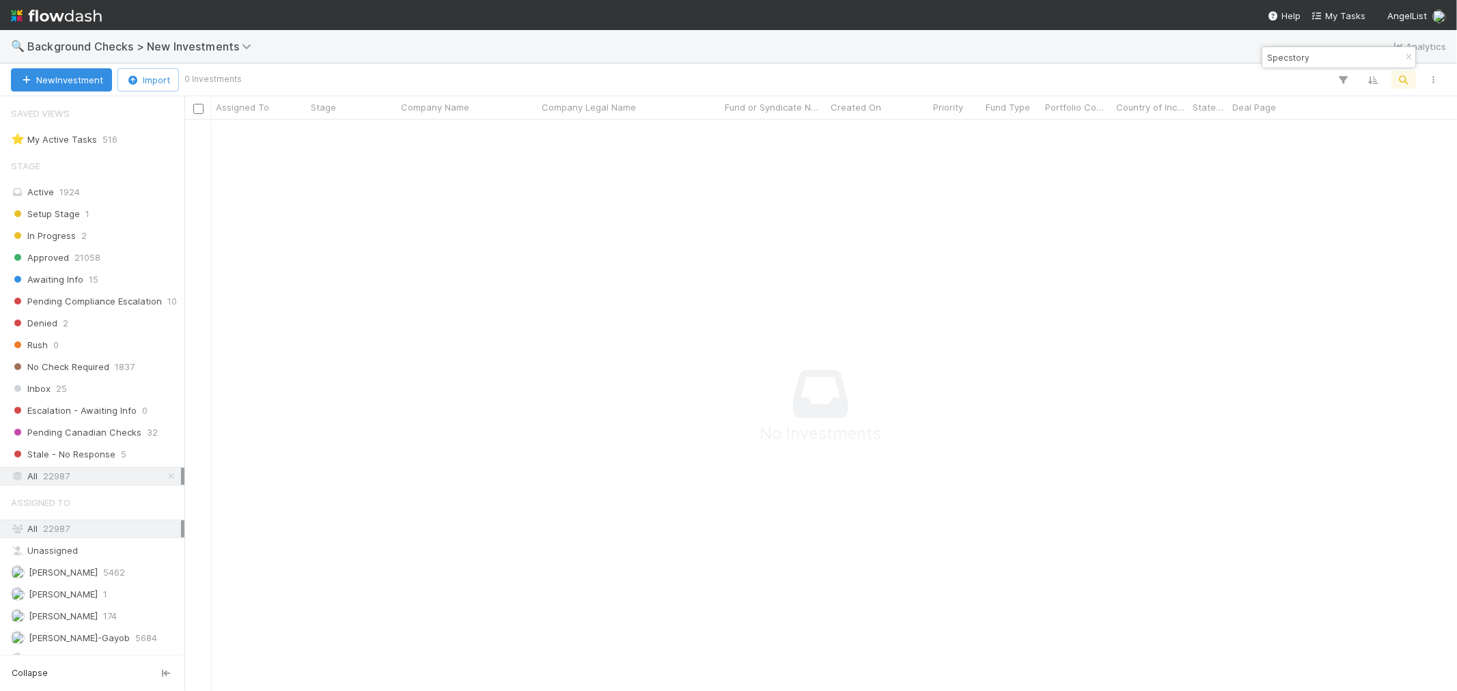
scroll to position [548, 1250]
click at [1328, 55] on input "Specstory" at bounding box center [1333, 57] width 137 height 16
type input "Specstory"
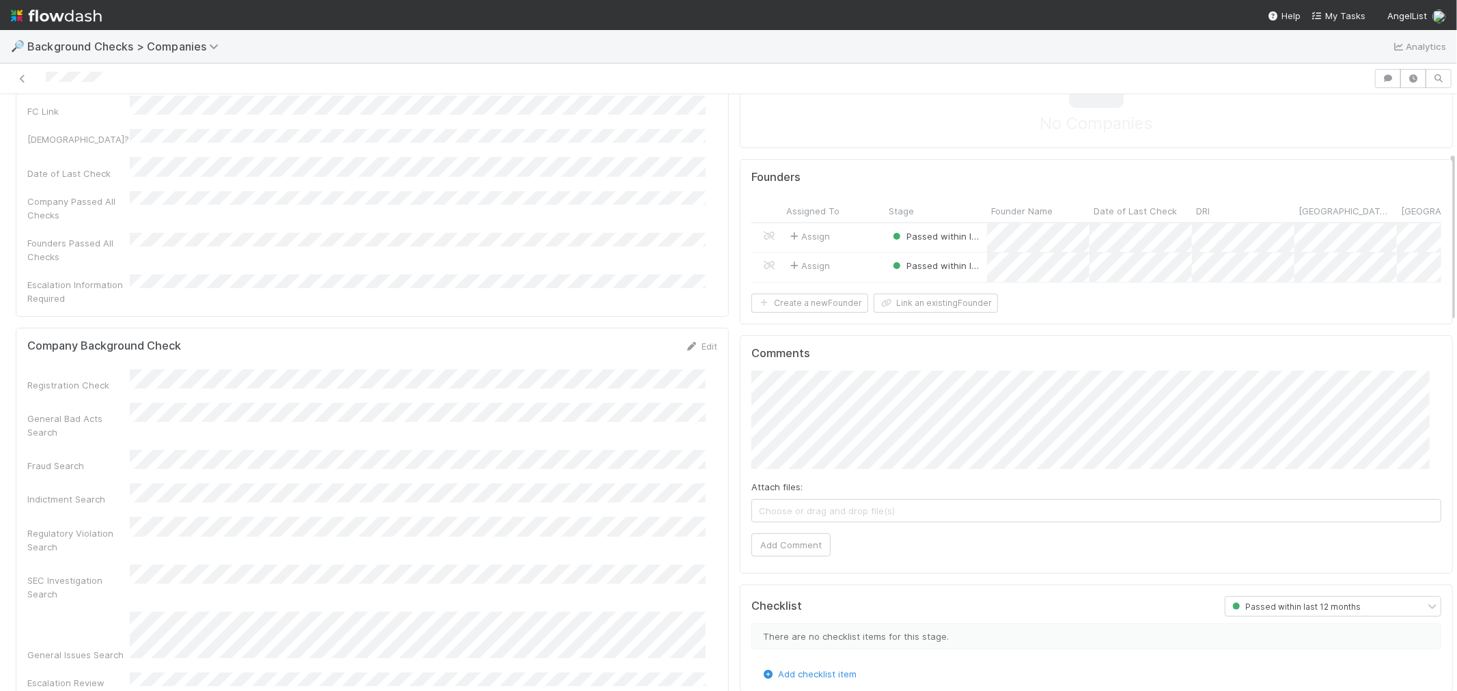
scroll to position [227, 0]
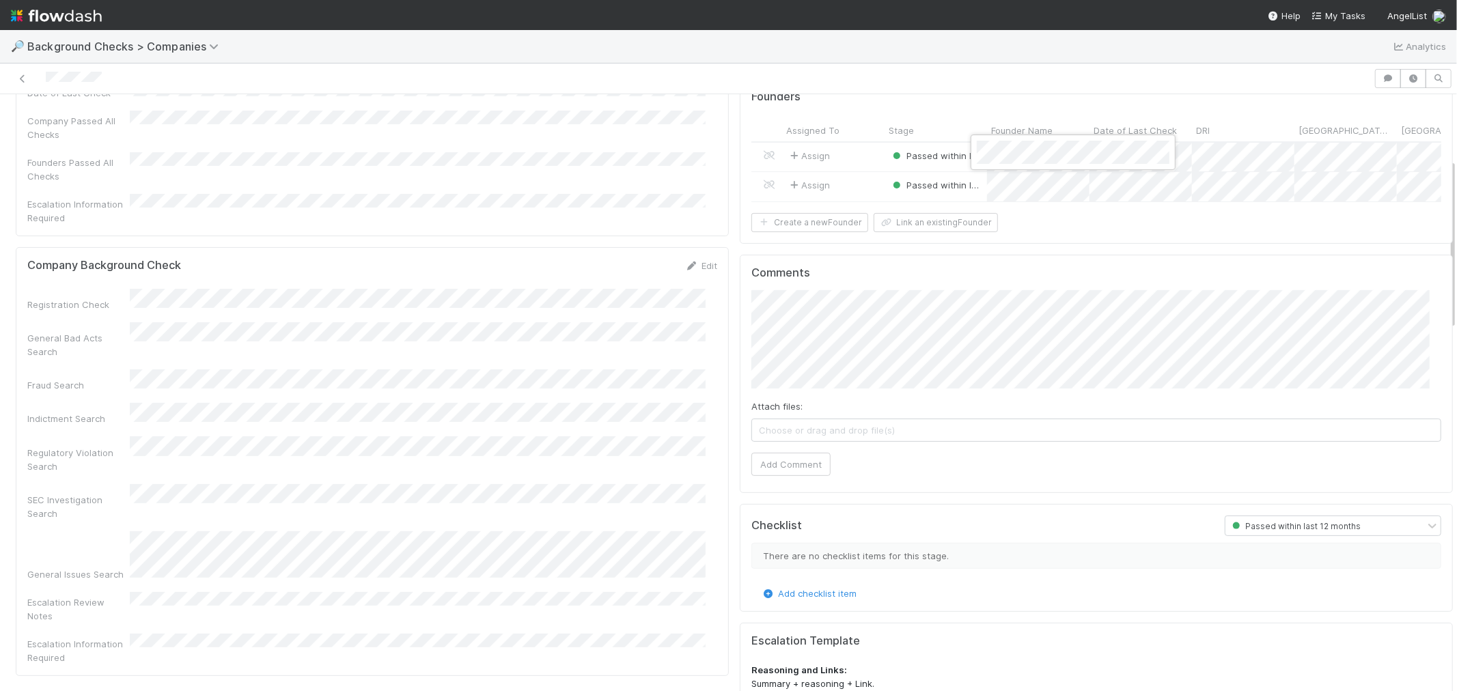
click at [865, 373] on div at bounding box center [728, 345] width 1457 height 691
click at [786, 476] on button "Add Comment" at bounding box center [790, 464] width 79 height 23
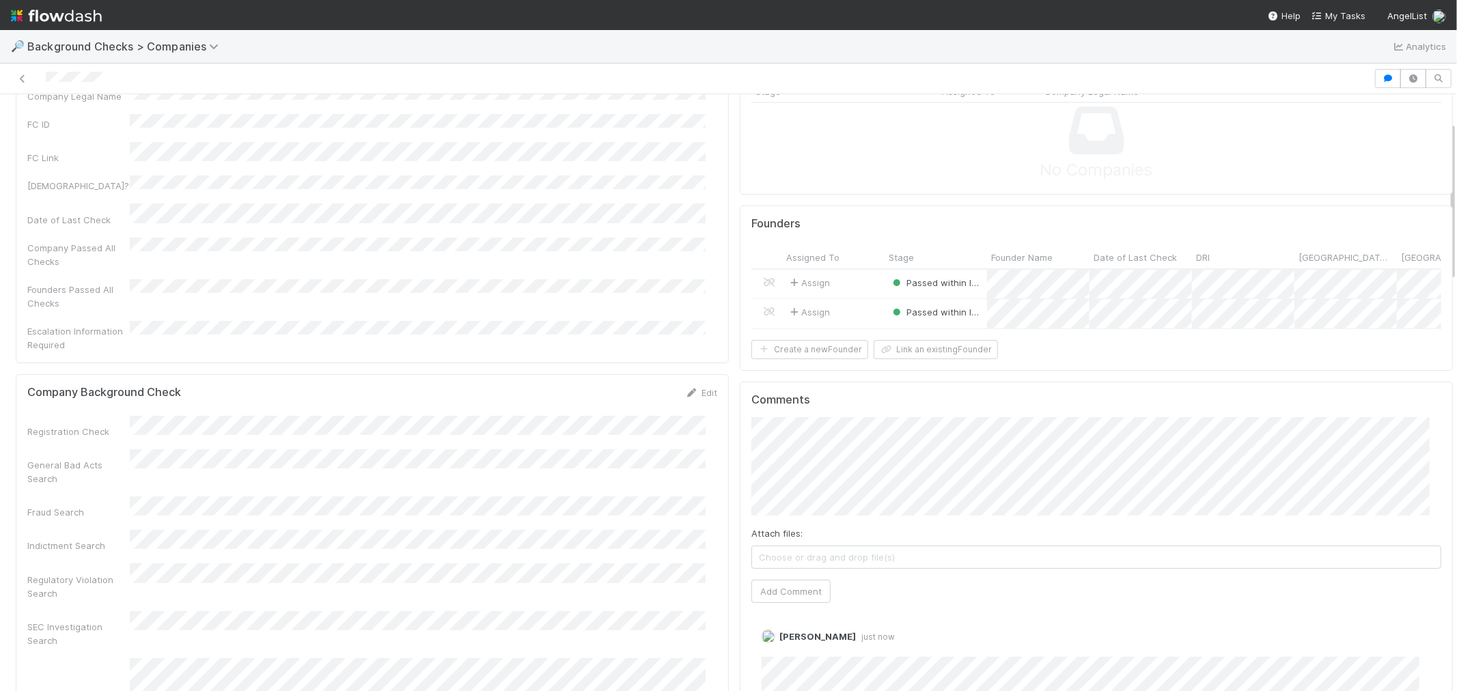
scroll to position [0, 0]
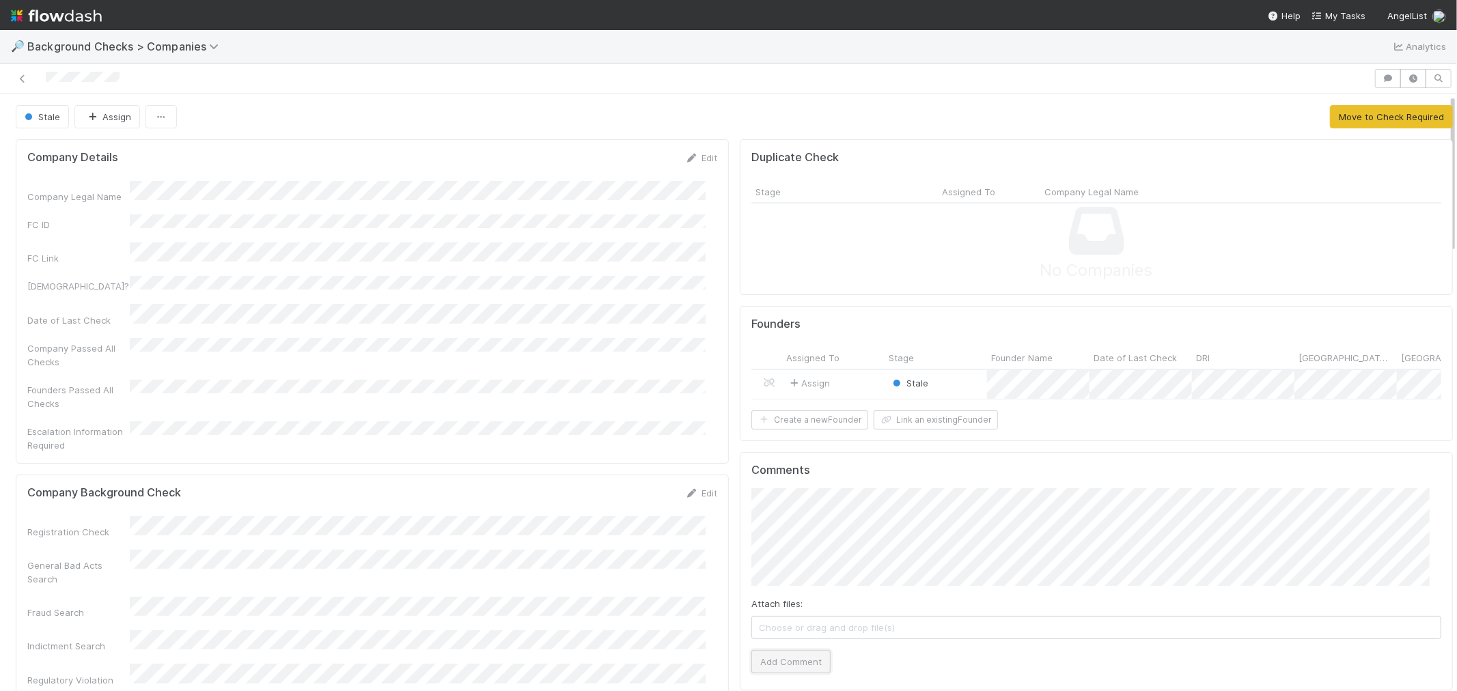
click at [786, 671] on button "Add Comment" at bounding box center [790, 661] width 79 height 23
click at [842, 422] on button "Create a new Founder" at bounding box center [809, 420] width 117 height 19
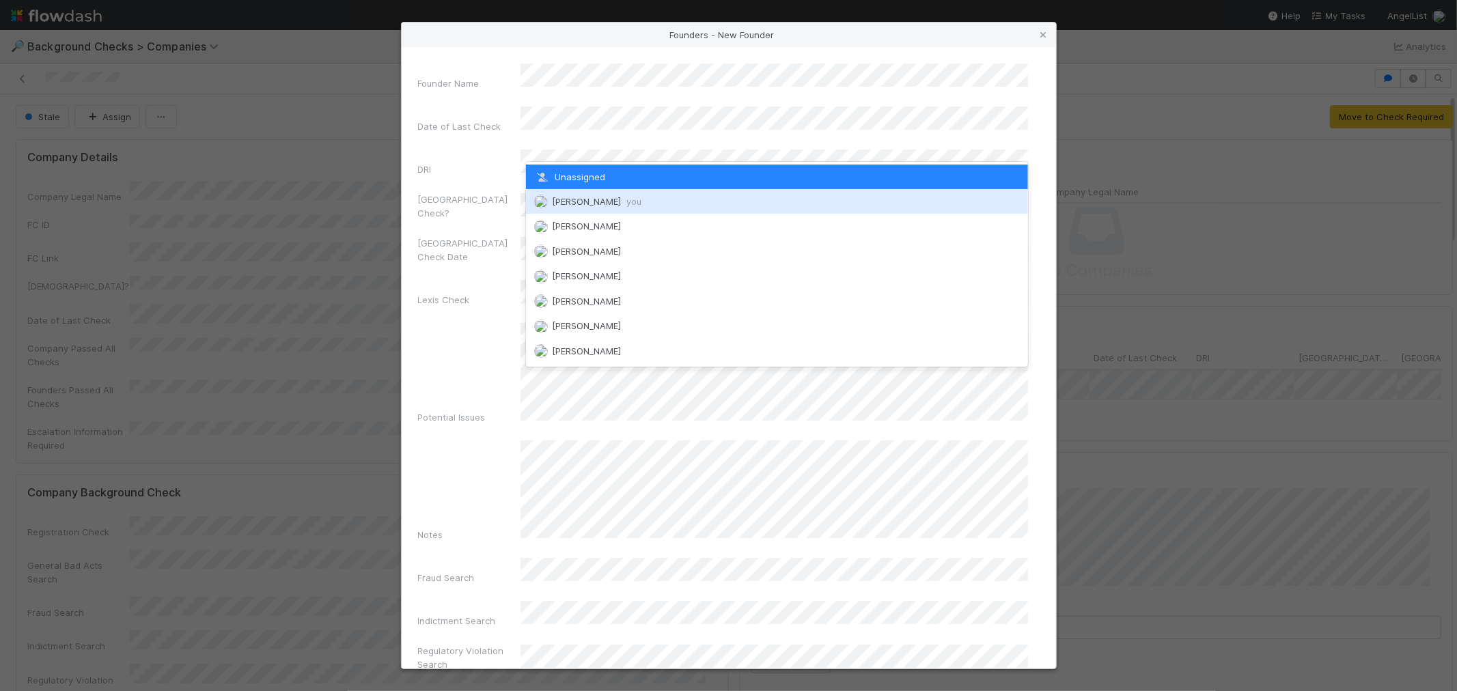
click at [586, 203] on span "[PERSON_NAME] you" at bounding box center [596, 201] width 89 height 11
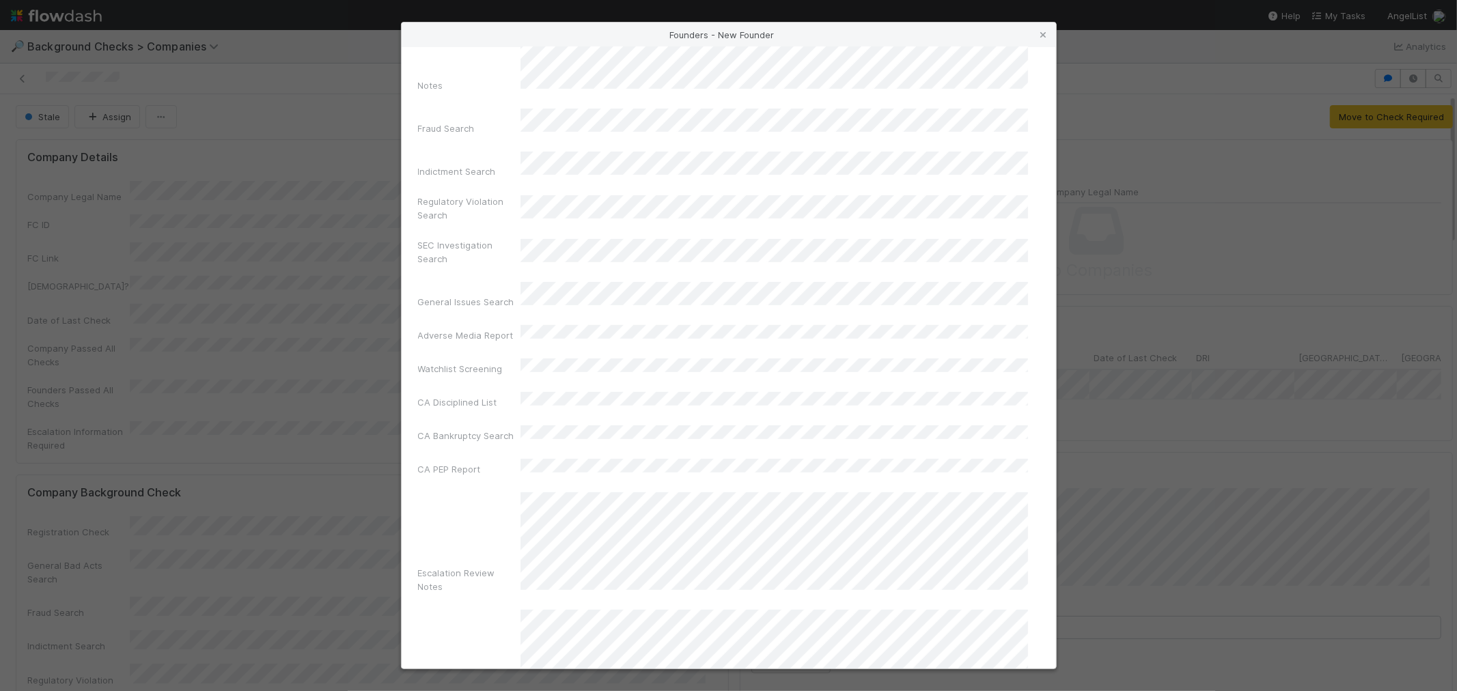
scroll to position [483, 0]
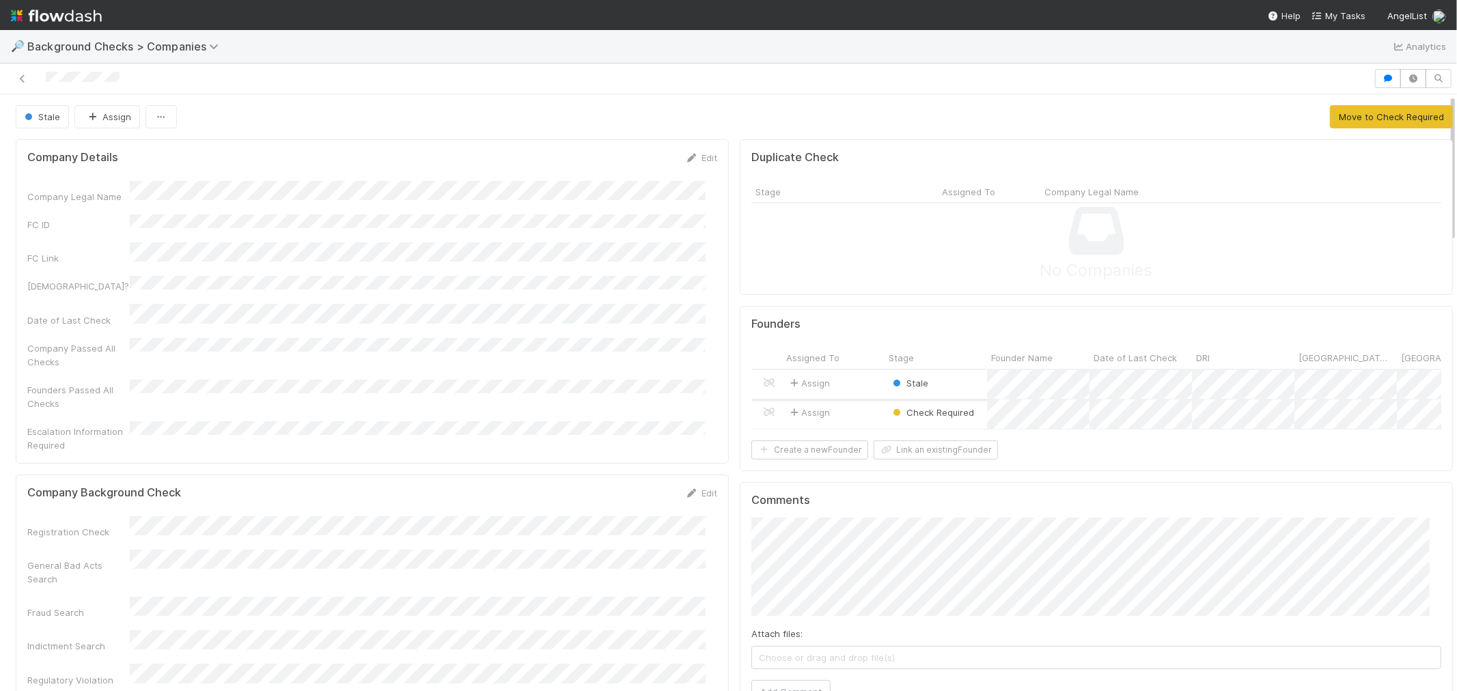
click at [924, 387] on div "Stale" at bounding box center [936, 384] width 102 height 29
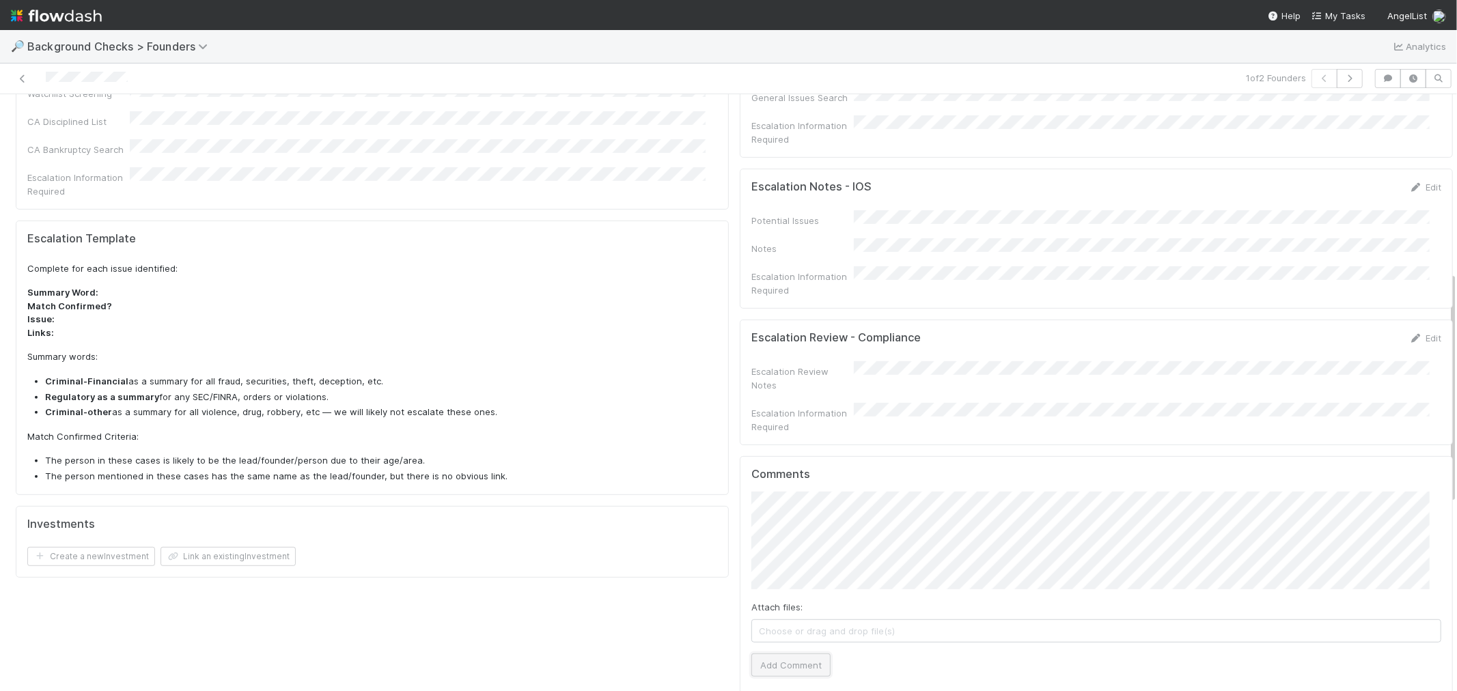
click at [755, 654] on button "Add Comment" at bounding box center [790, 665] width 79 height 23
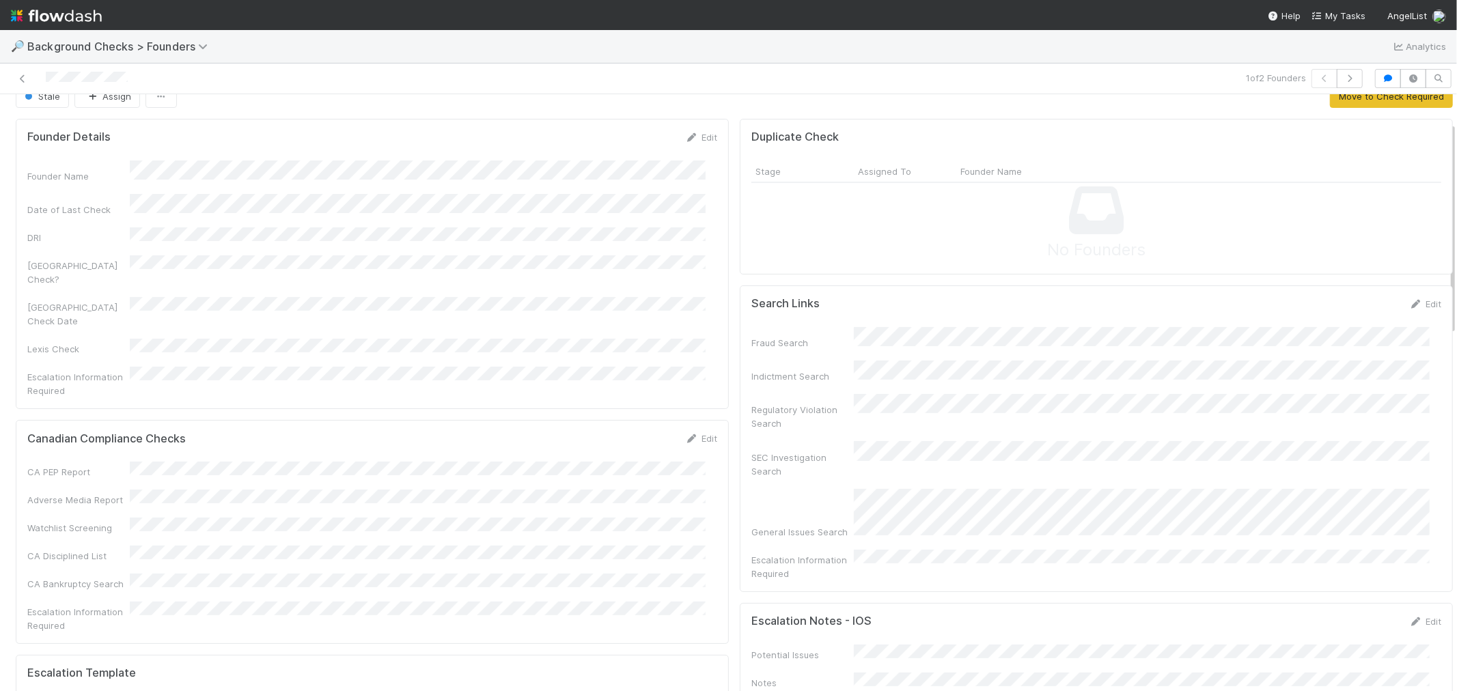
scroll to position [0, 0]
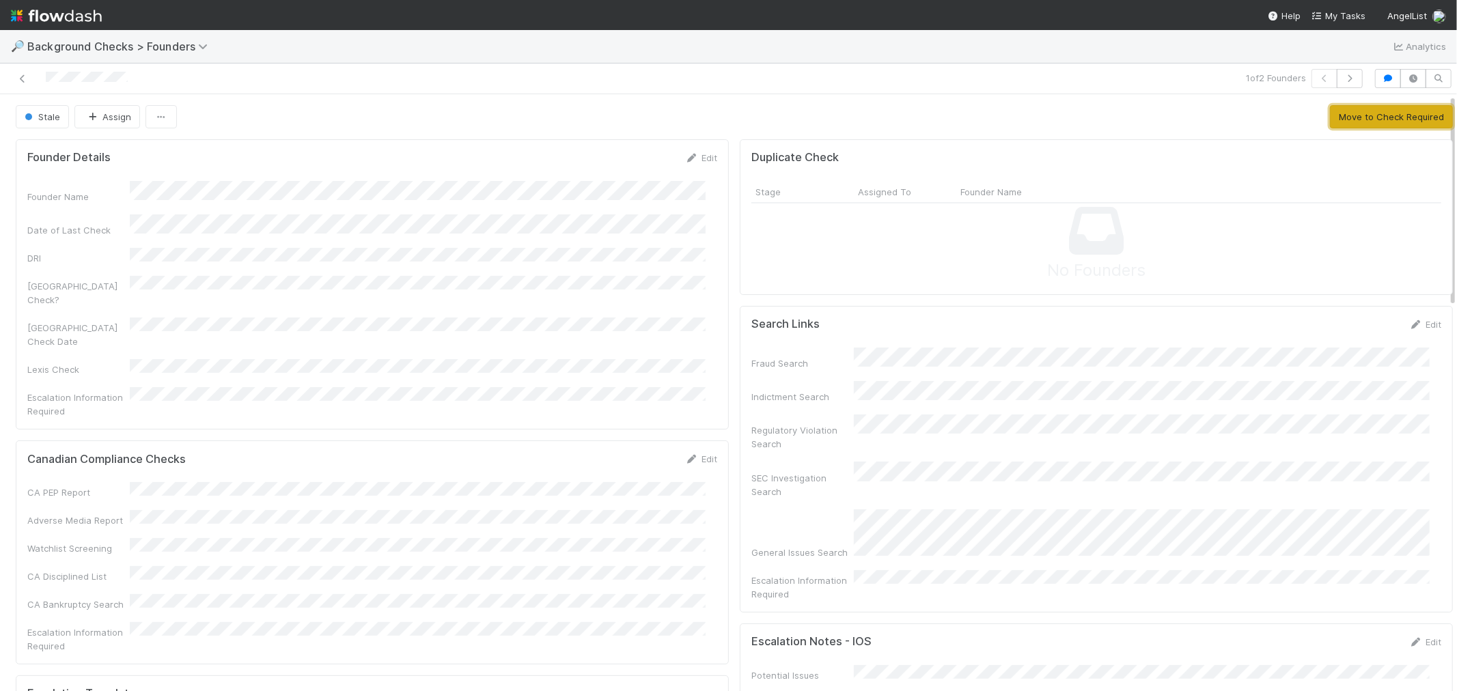
click at [1330, 114] on button "Move to Check Required" at bounding box center [1391, 116] width 123 height 23
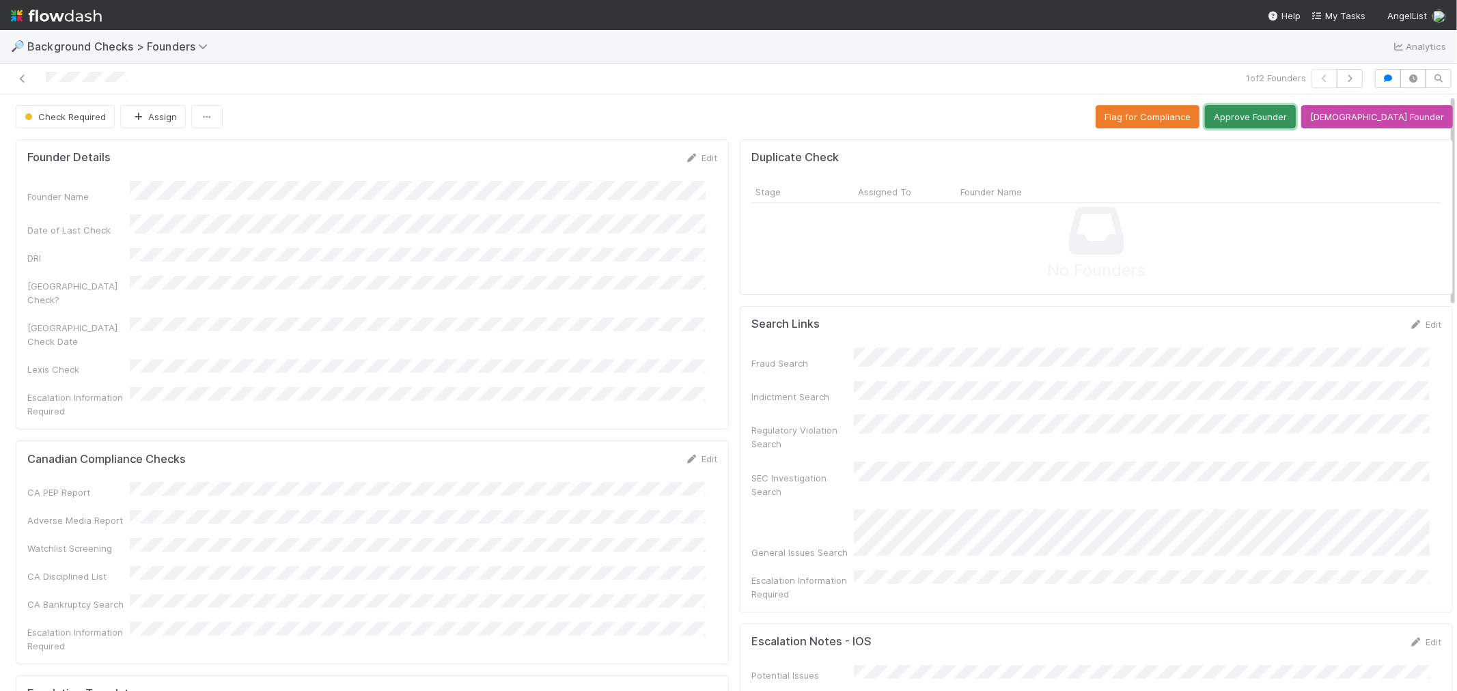
click at [1296, 118] on button "Approve Founder" at bounding box center [1250, 116] width 91 height 23
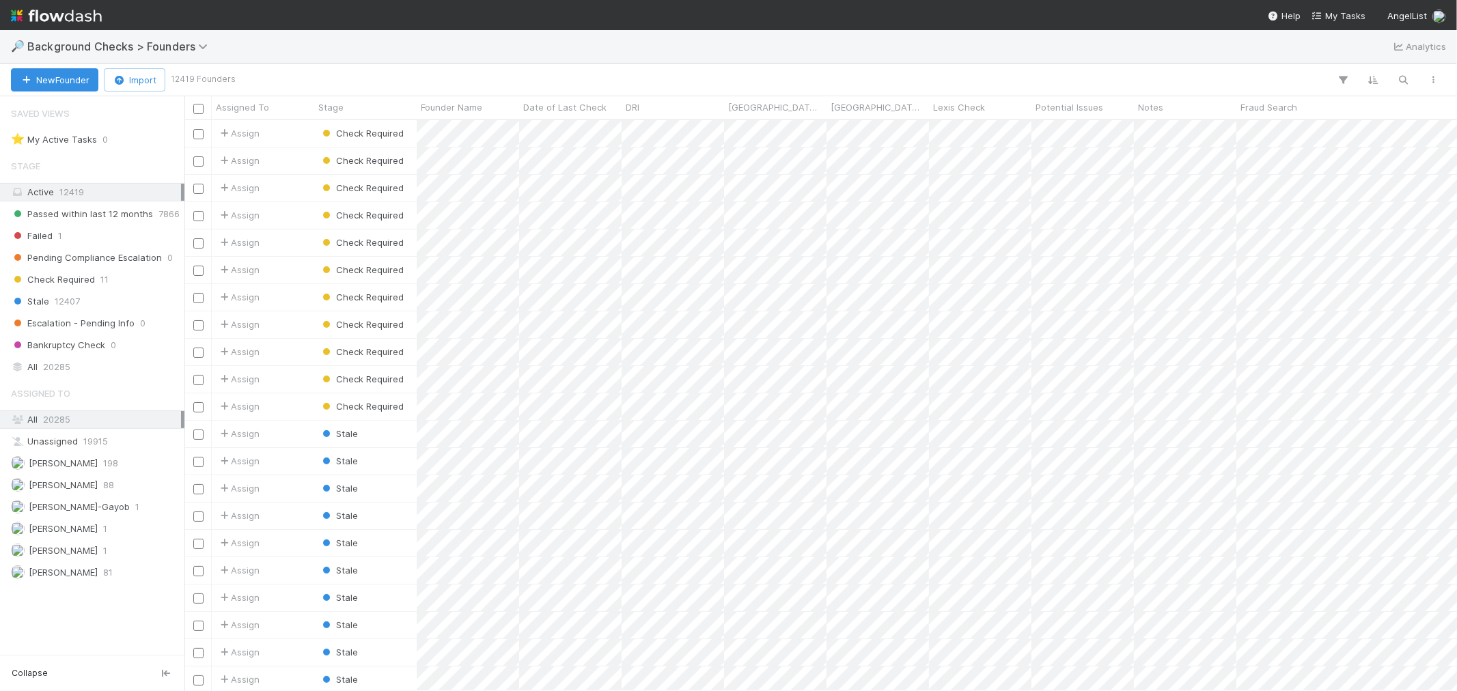
scroll to position [559, 1261]
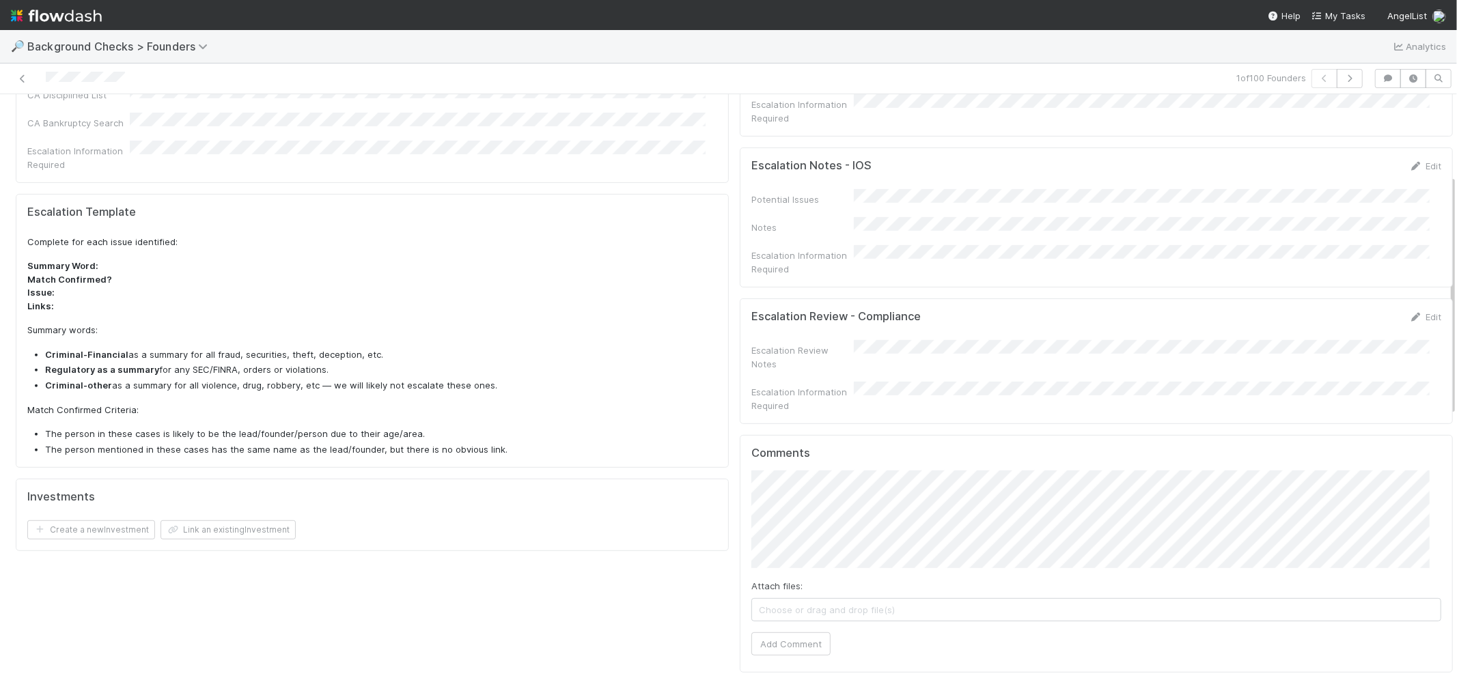
scroll to position [531, 0]
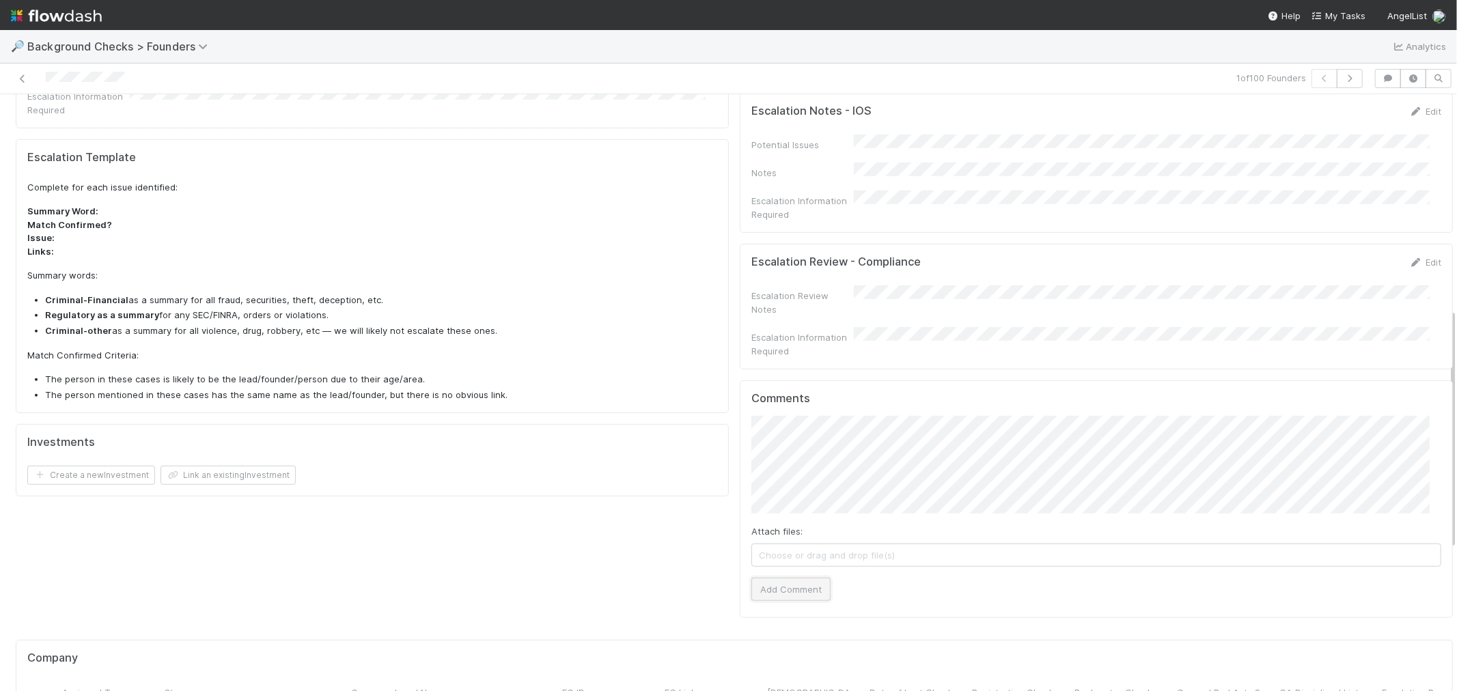
click at [790, 578] on button "Add Comment" at bounding box center [790, 589] width 79 height 23
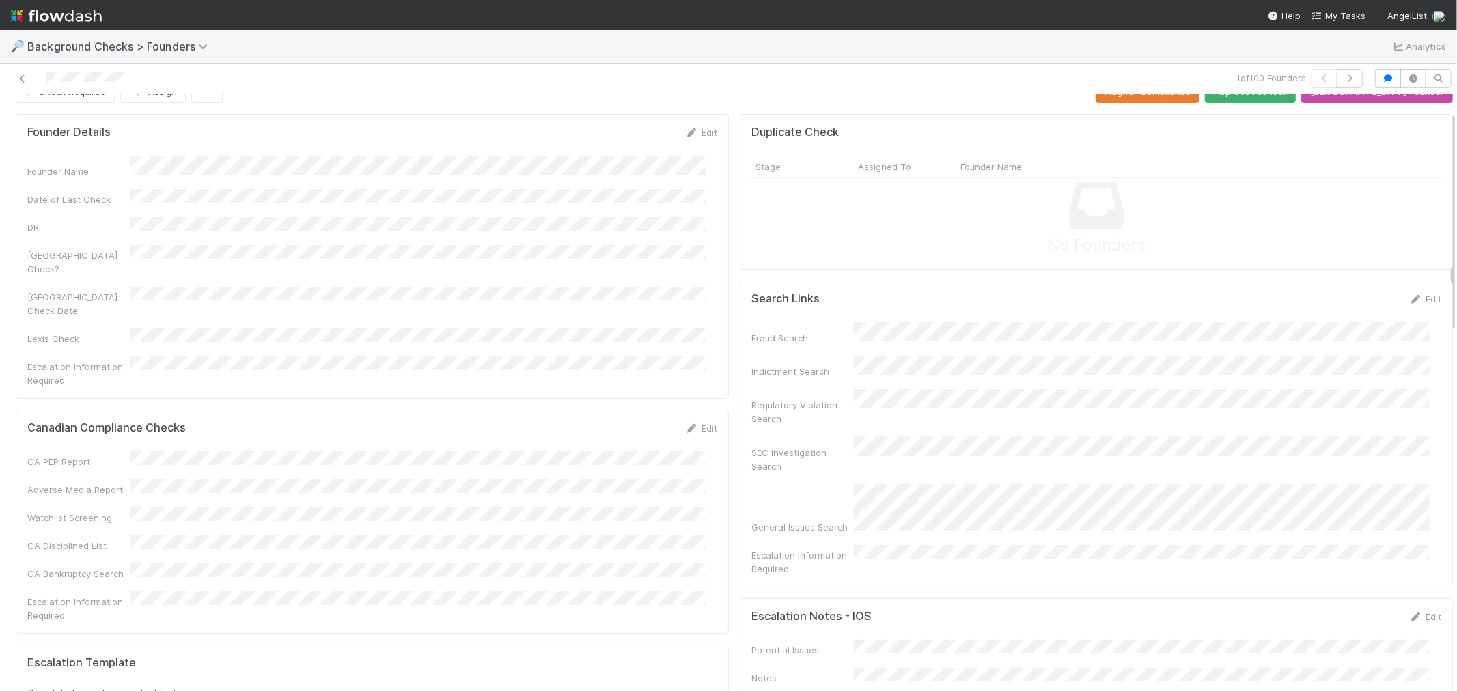
scroll to position [0, 0]
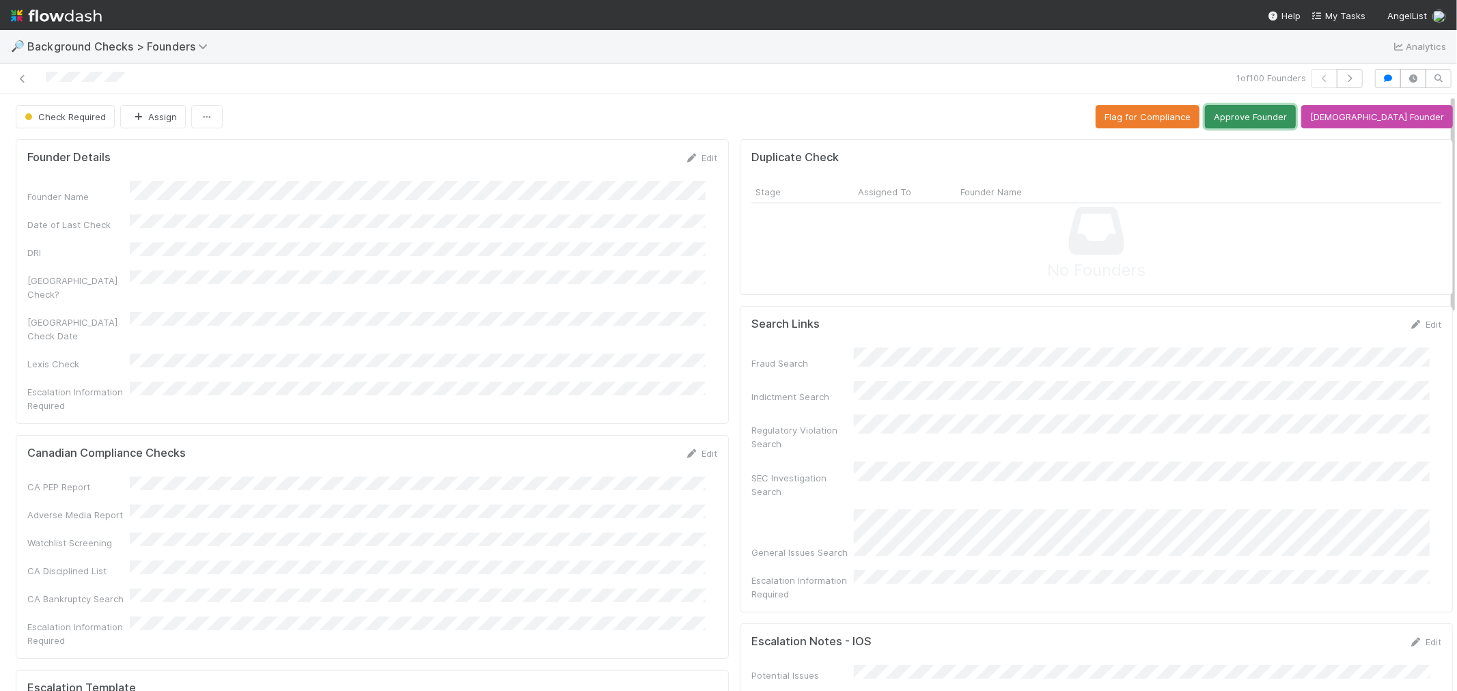
click at [1296, 115] on button "Approve Founder" at bounding box center [1250, 116] width 91 height 23
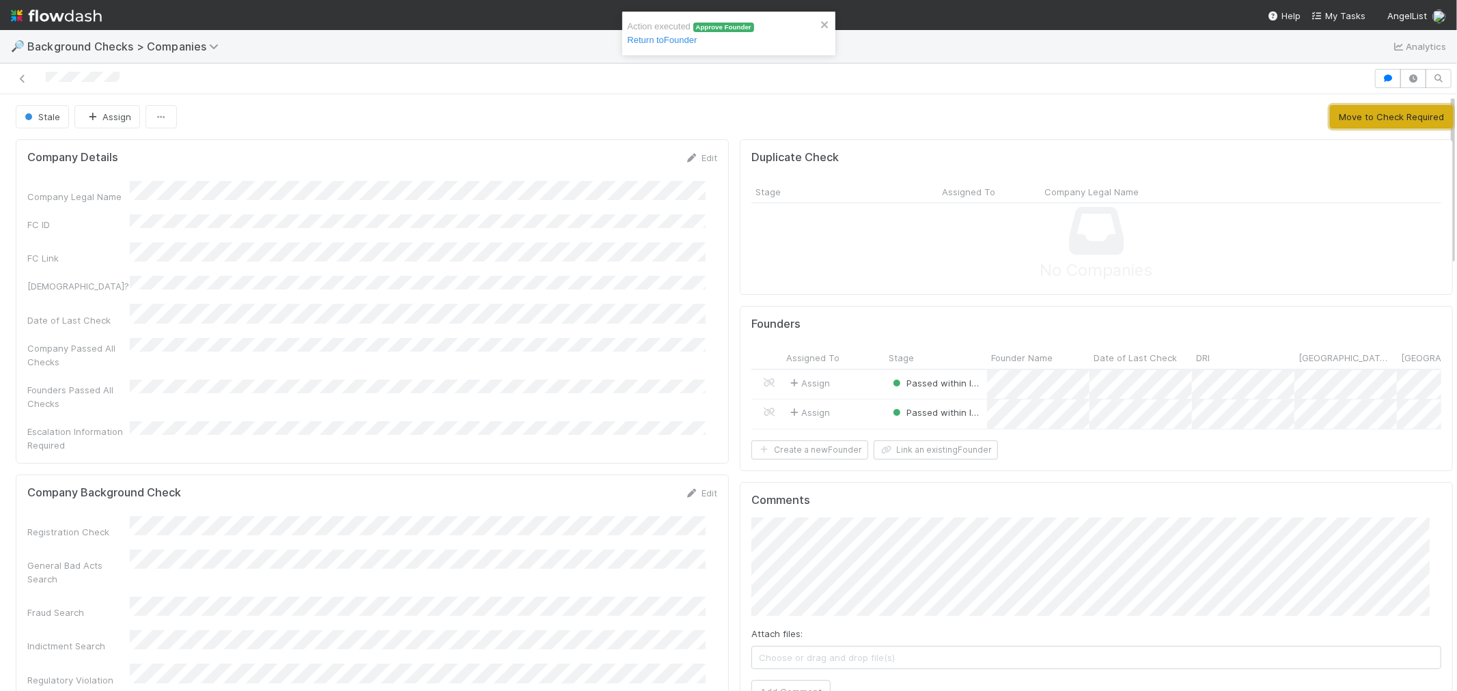
click at [1333, 118] on button "Move to Check Required" at bounding box center [1391, 116] width 123 height 23
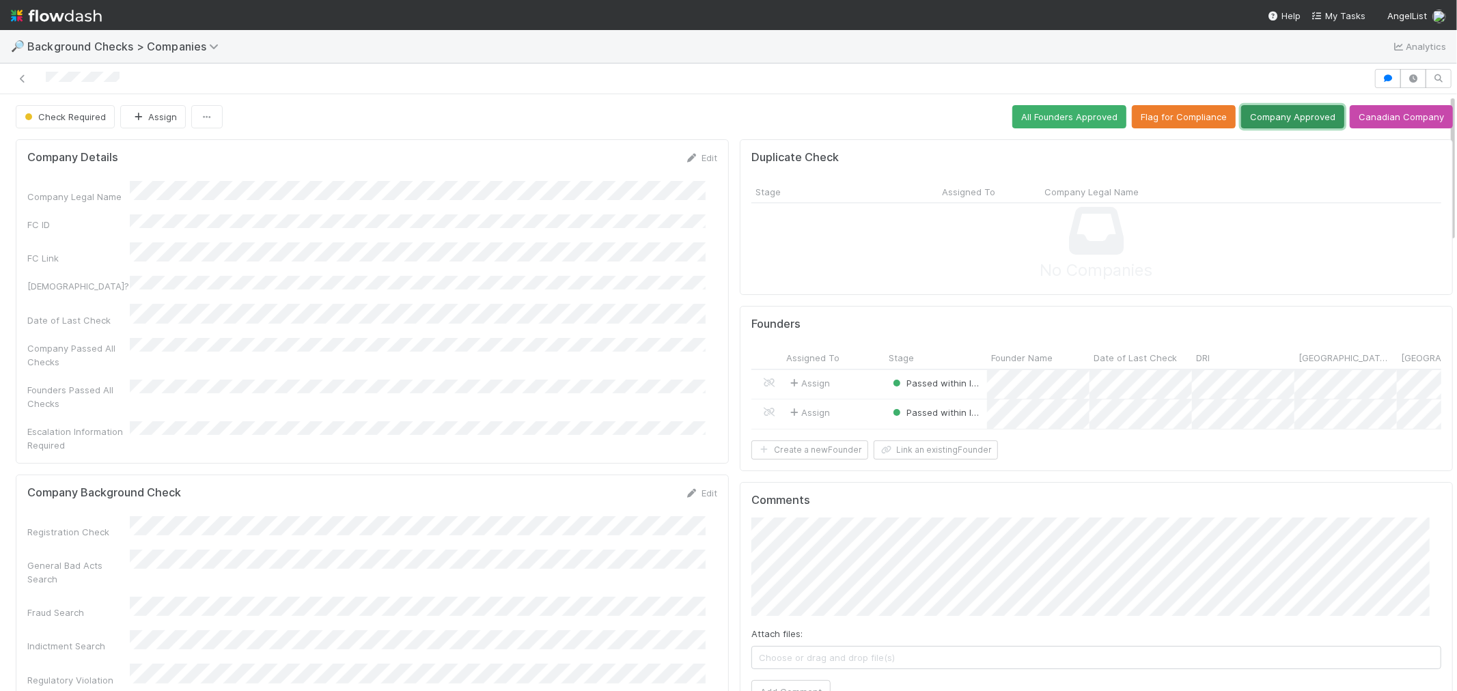
click at [1288, 116] on button "Company Approved" at bounding box center [1292, 116] width 103 height 23
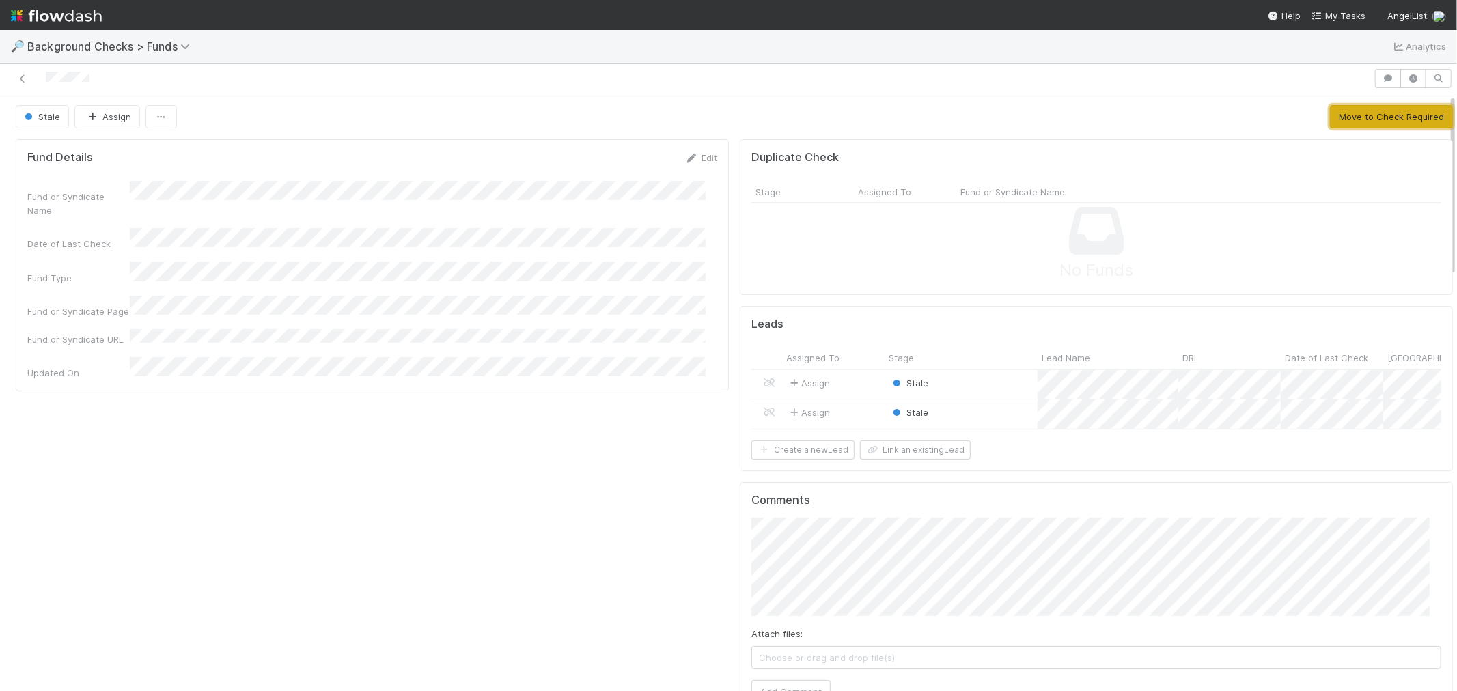
click at [1344, 120] on button "Move to Check Required" at bounding box center [1391, 116] width 123 height 23
click at [968, 387] on div "Stale" at bounding box center [961, 384] width 153 height 29
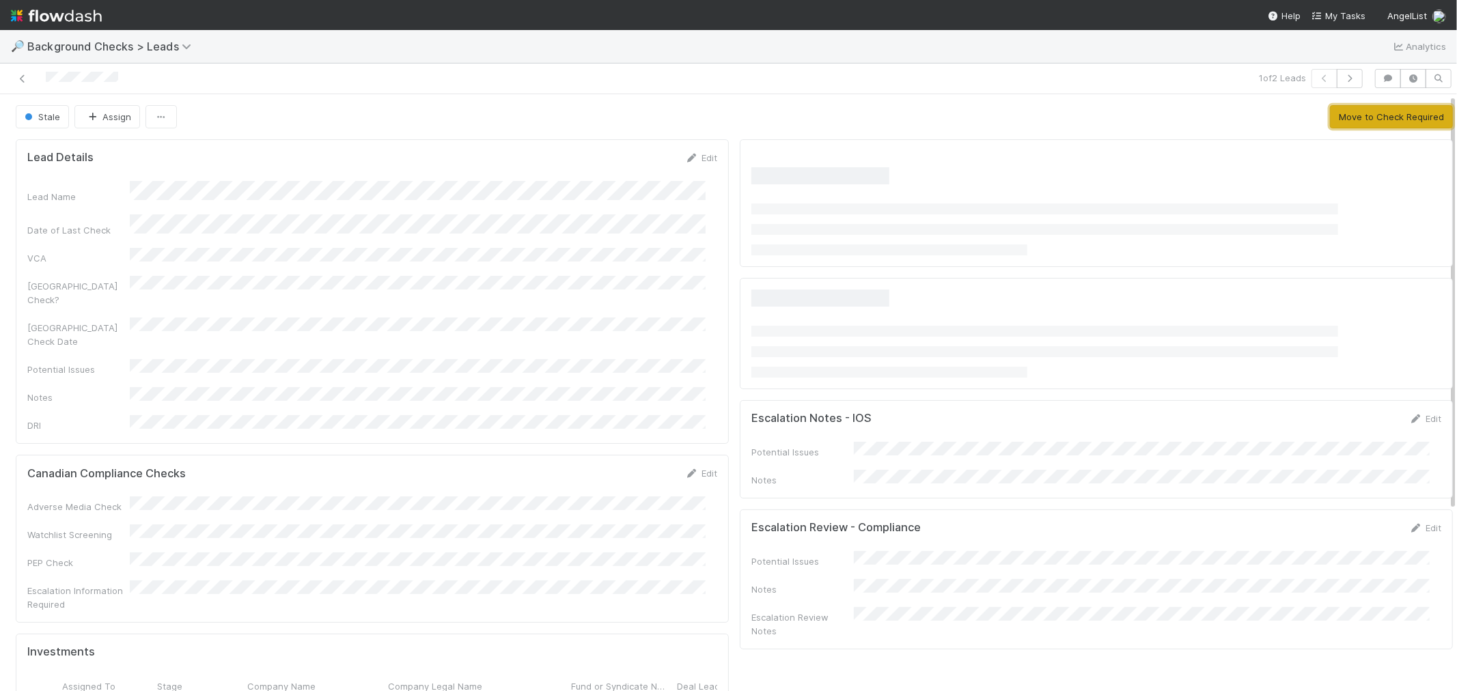
click at [1336, 119] on button "Move to Check Required" at bounding box center [1391, 116] width 123 height 23
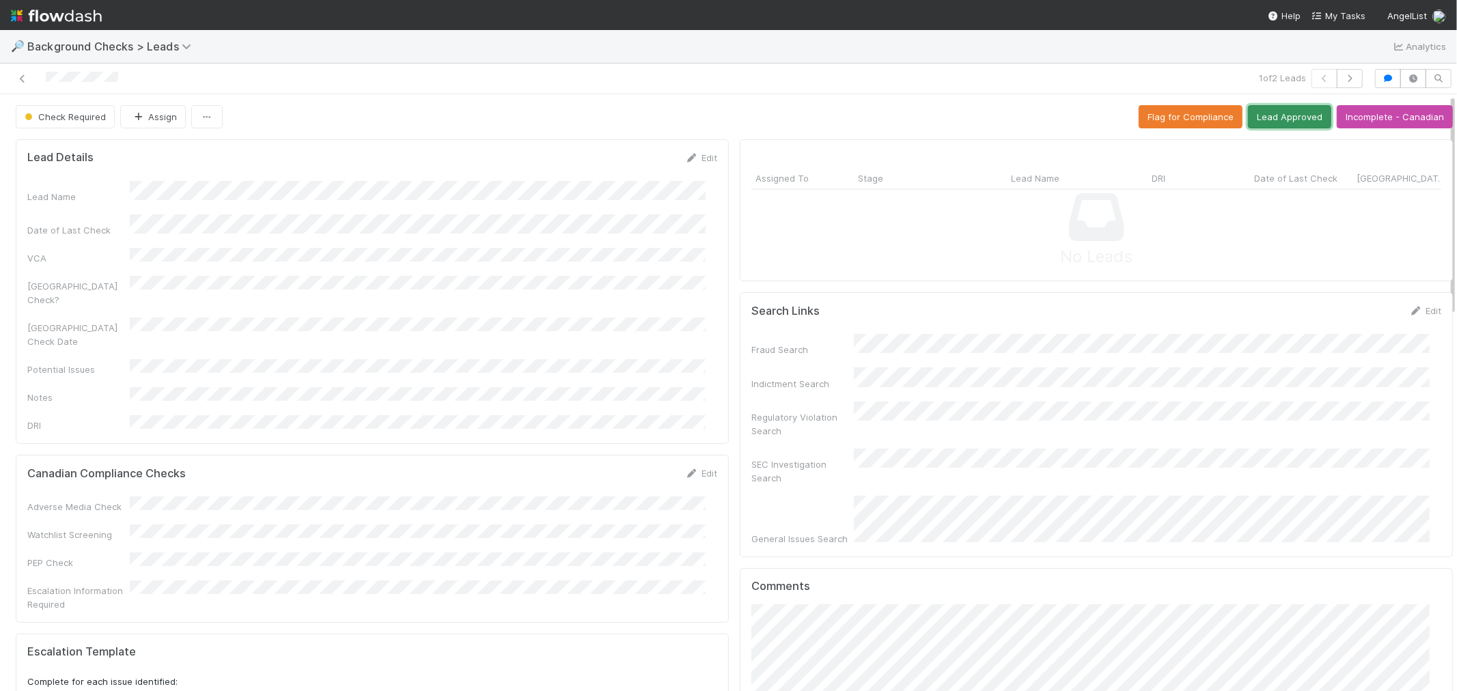
click at [1255, 122] on button "Lead Approved" at bounding box center [1289, 116] width 83 height 23
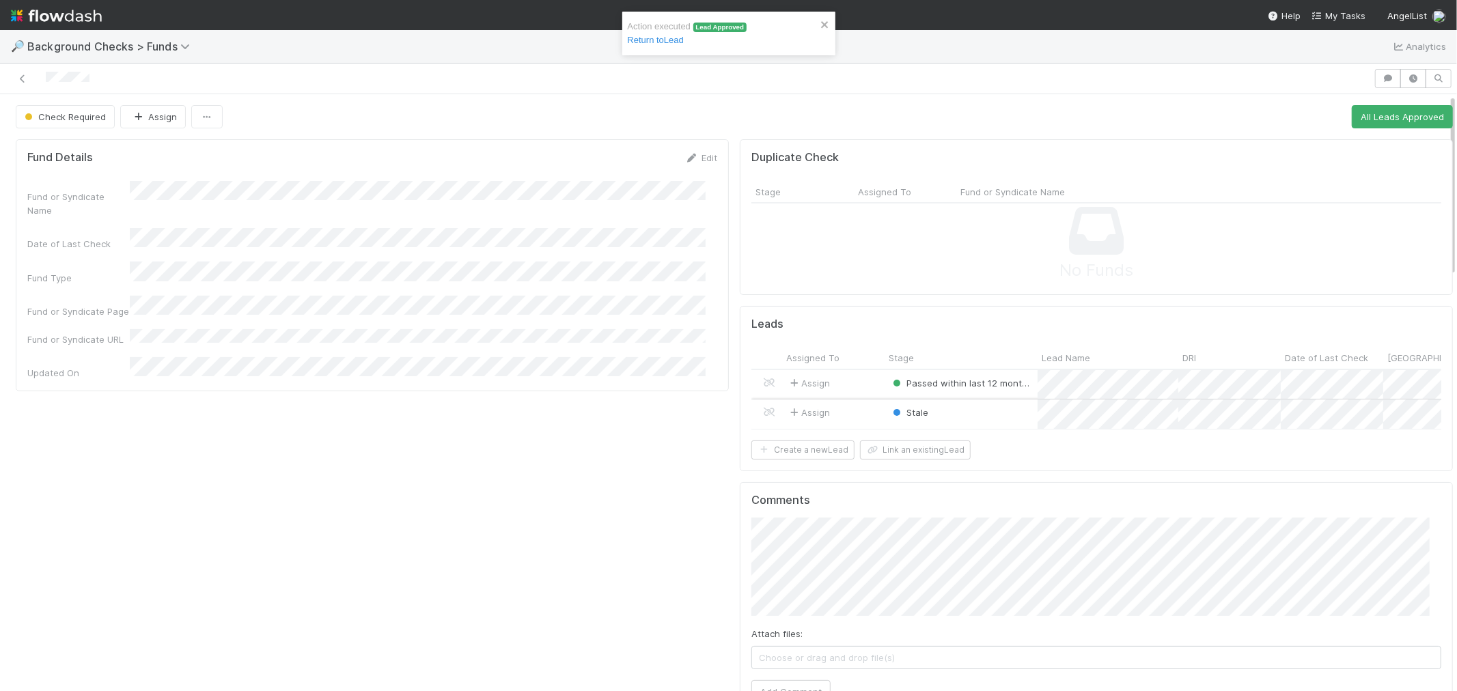
click at [977, 413] on div "Stale" at bounding box center [961, 414] width 153 height 29
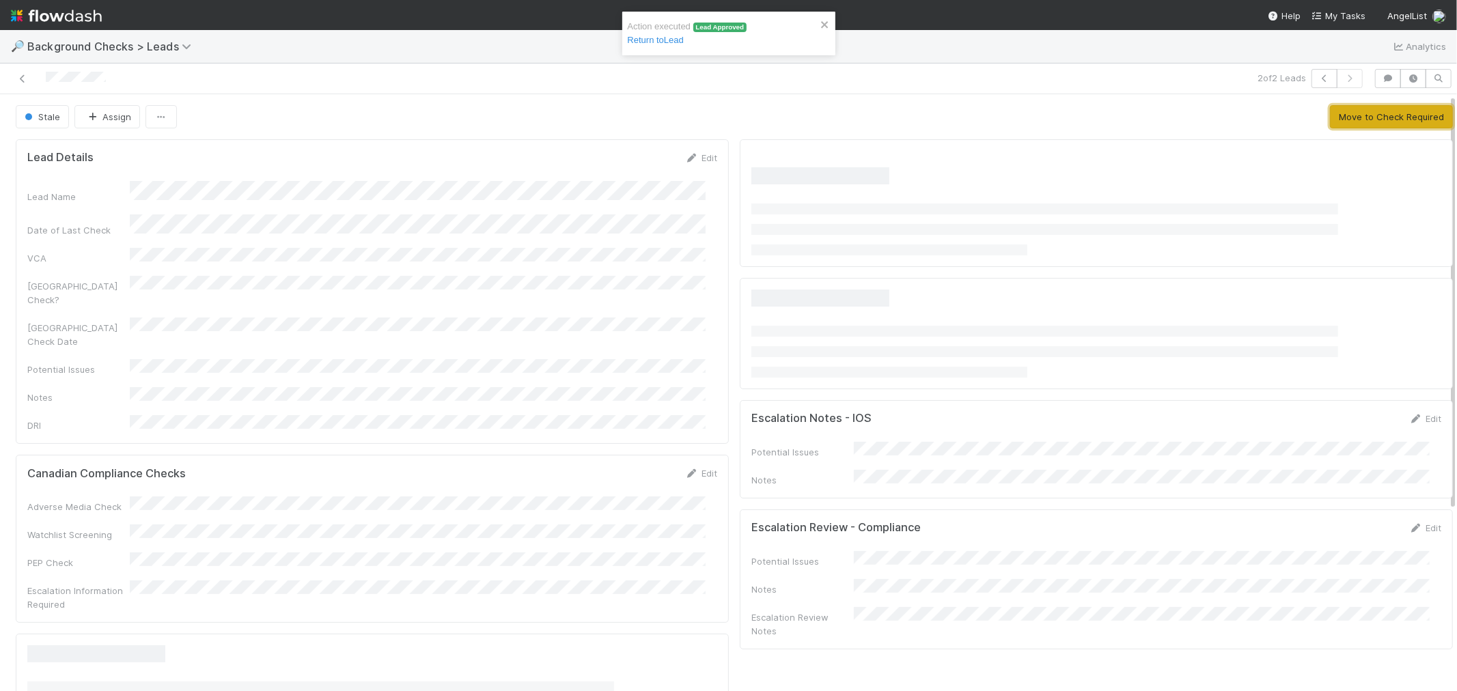
click at [1357, 124] on button "Move to Check Required" at bounding box center [1391, 116] width 123 height 23
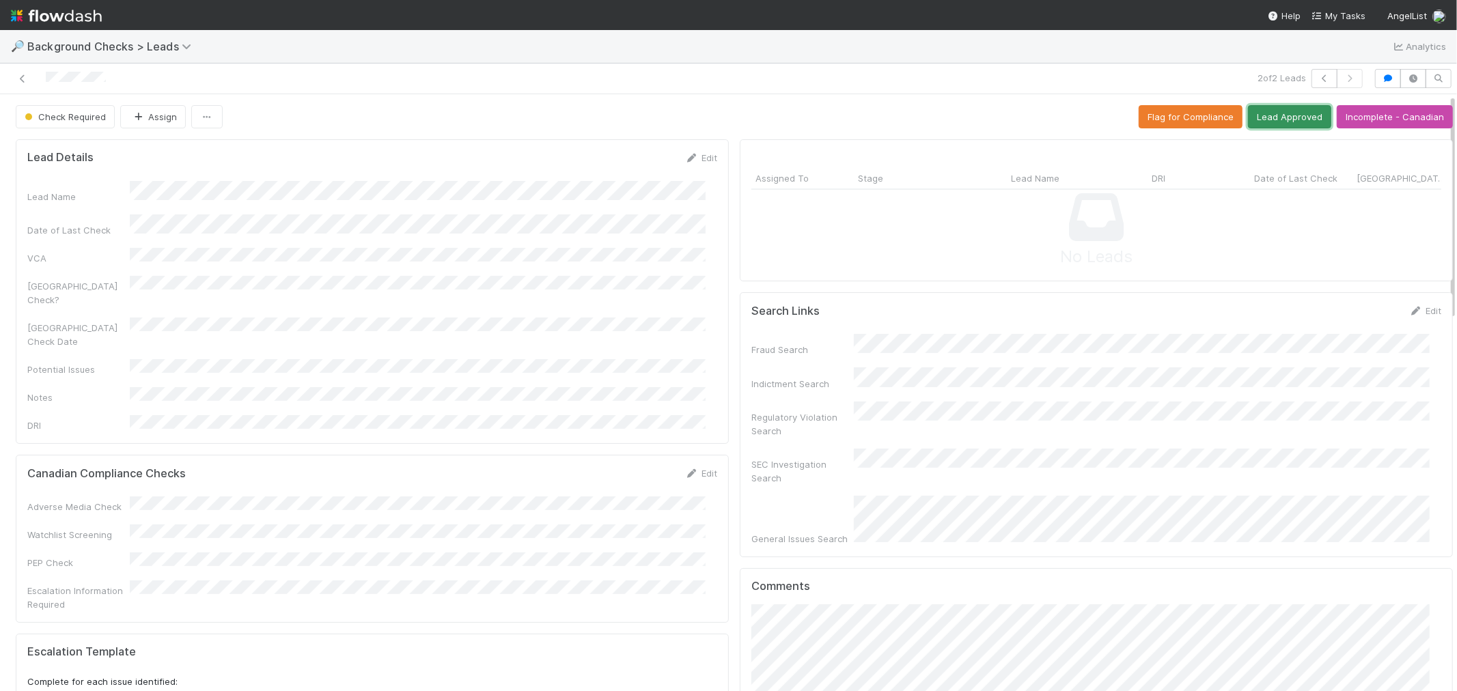
click at [1294, 123] on button "Lead Approved" at bounding box center [1289, 116] width 83 height 23
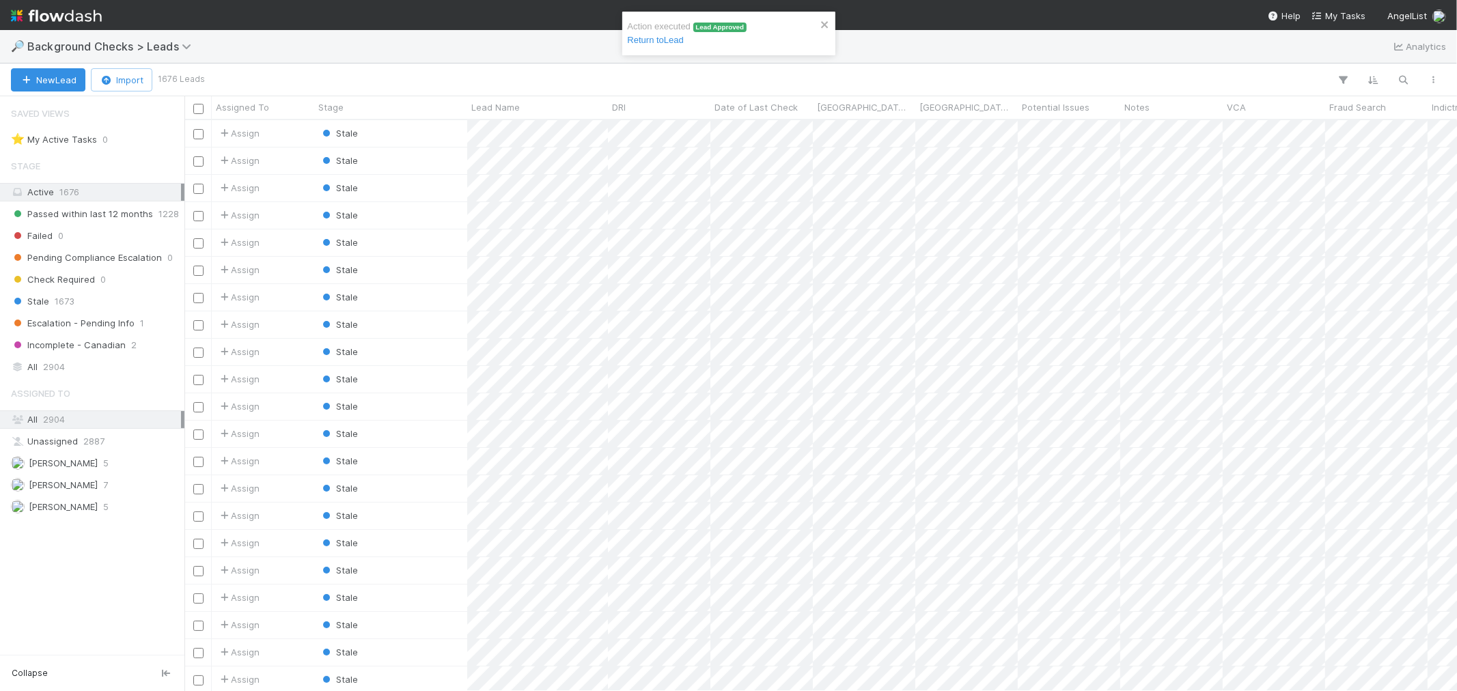
scroll to position [559, 1261]
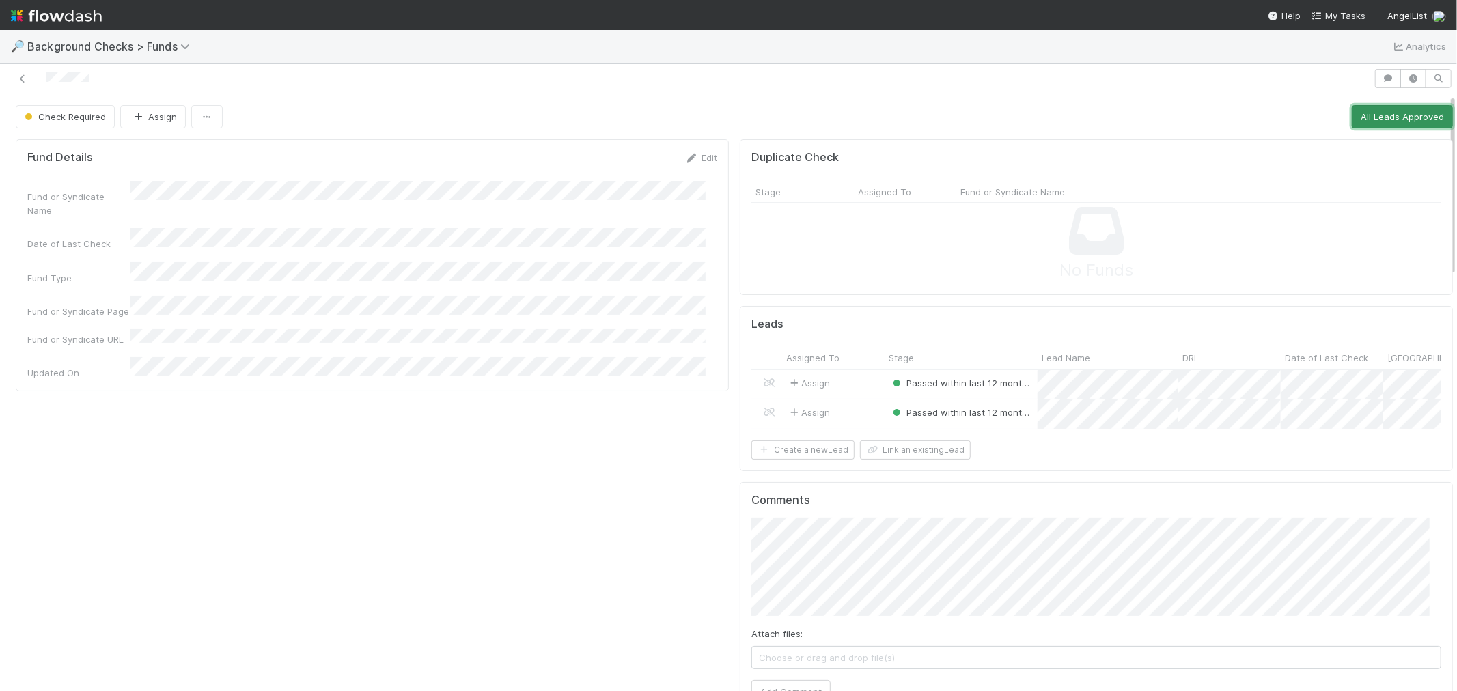
drag, startPoint x: 1364, startPoint y: 116, endPoint x: 1068, endPoint y: 230, distance: 316.8
click at [1364, 116] on button "All Leads Approved" at bounding box center [1402, 116] width 101 height 23
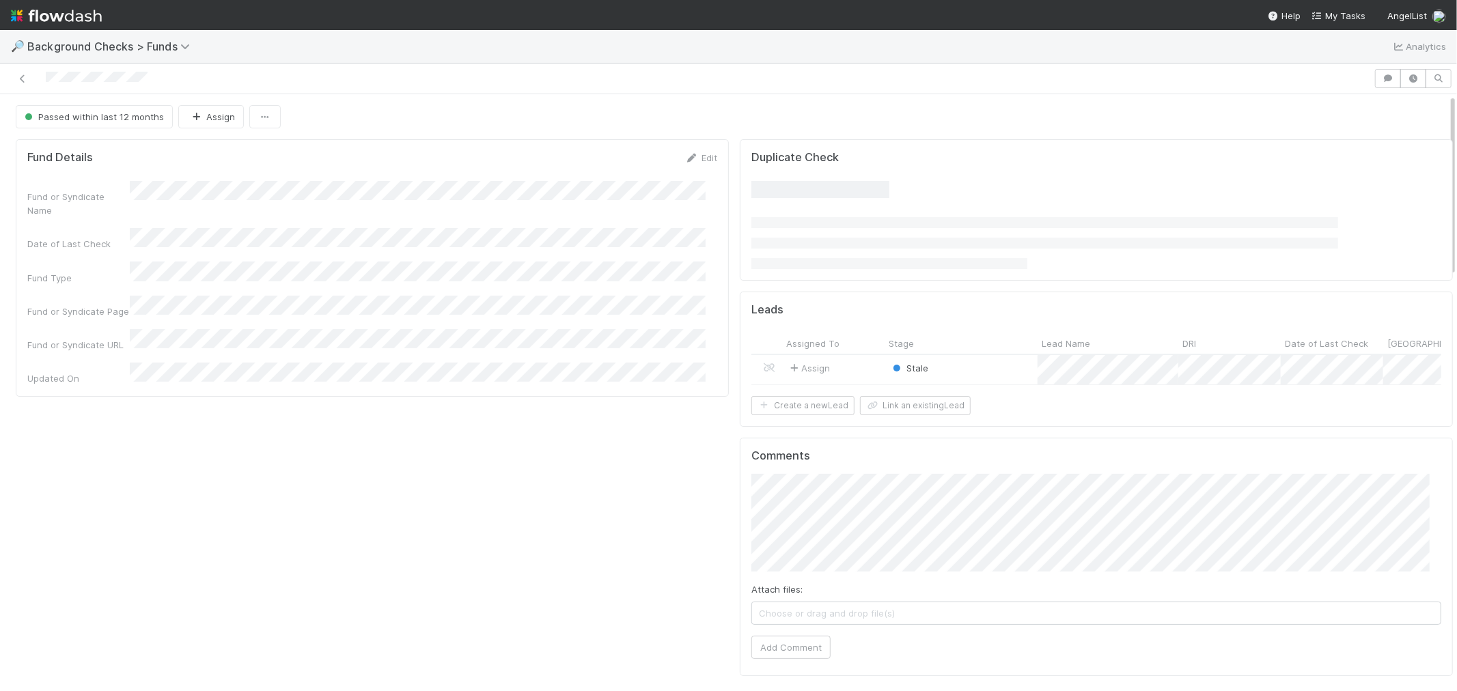
scroll to position [266, 1380]
click at [965, 387] on div "Stale" at bounding box center [961, 384] width 153 height 29
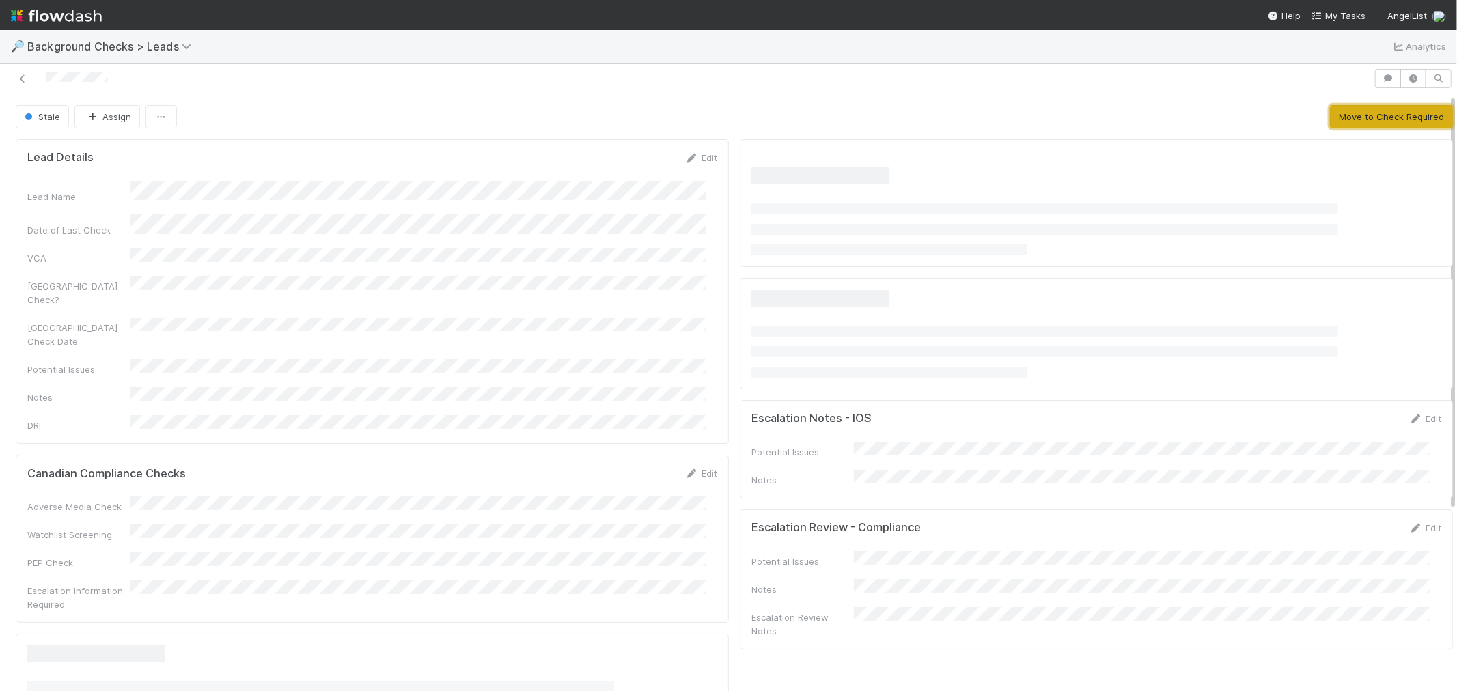
click at [1380, 120] on button "Move to Check Required" at bounding box center [1391, 116] width 123 height 23
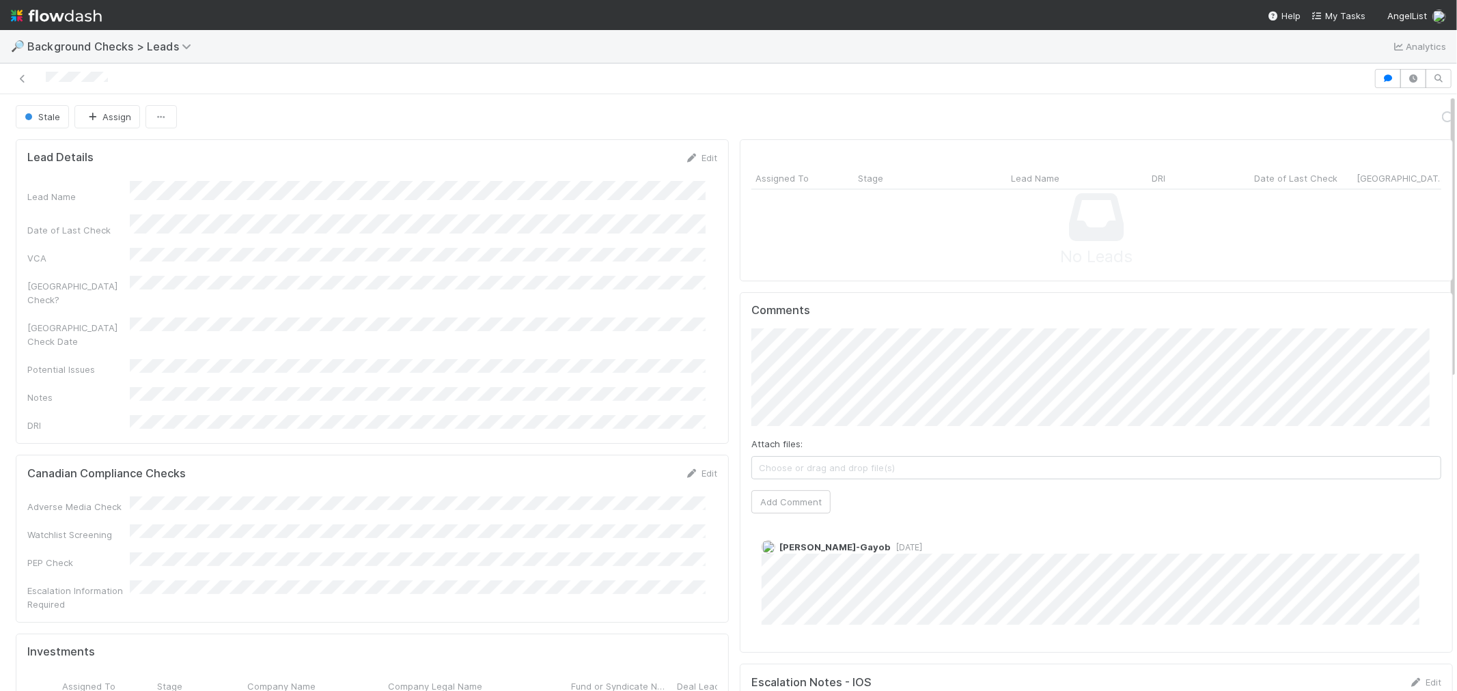
scroll to position [266, 667]
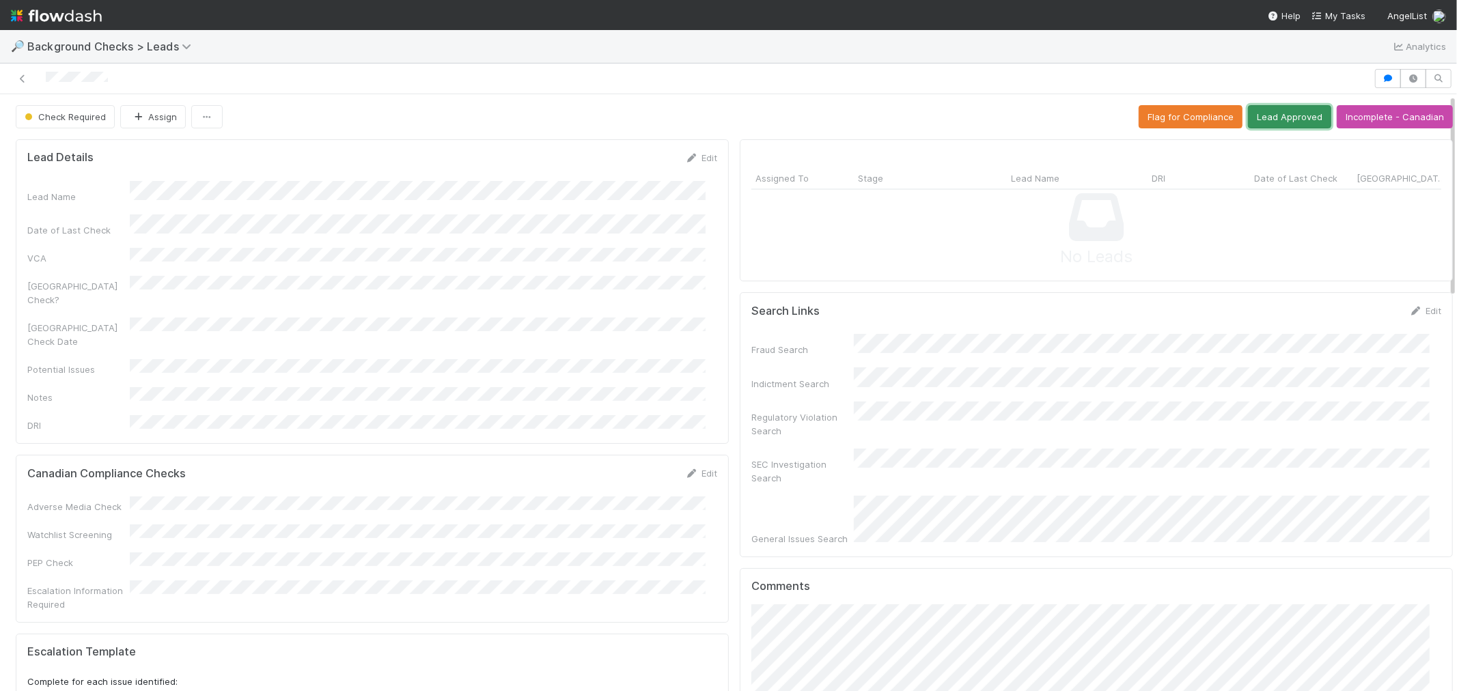
click at [1260, 124] on button "Lead Approved" at bounding box center [1289, 116] width 83 height 23
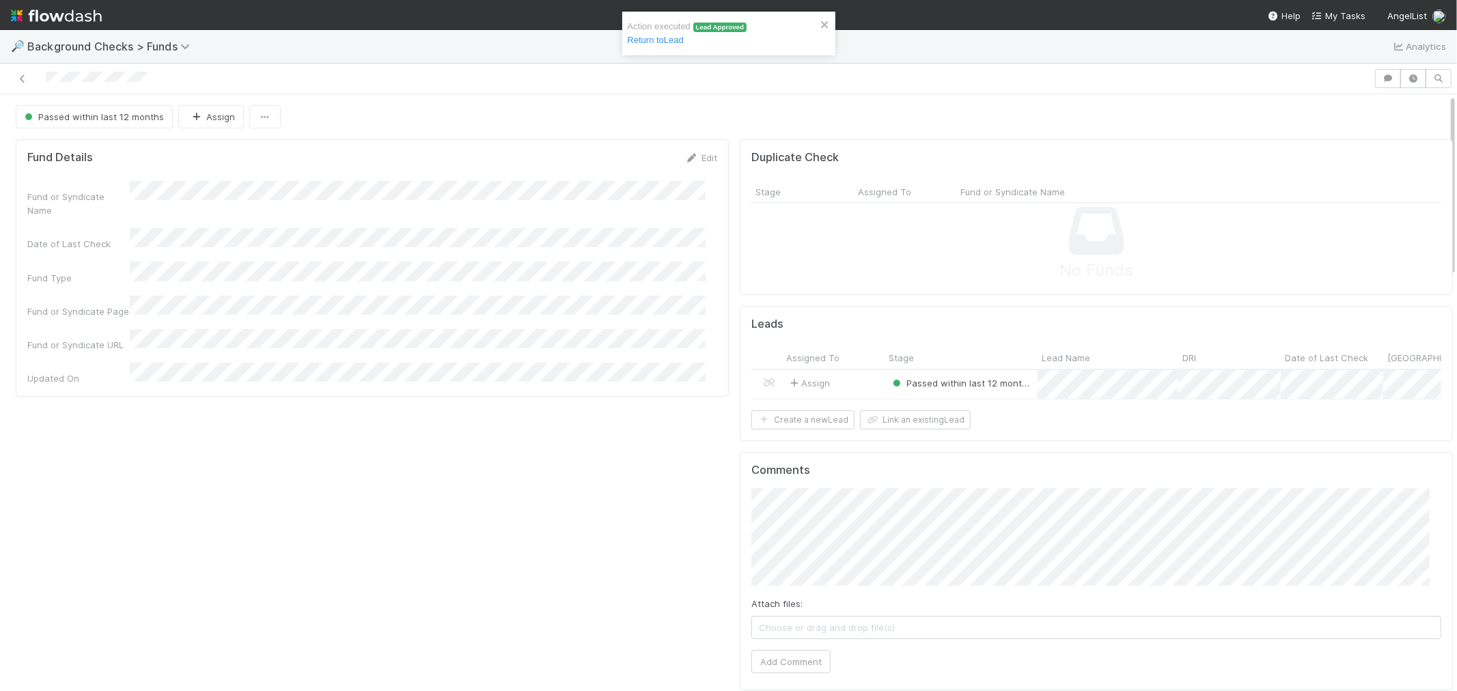
scroll to position [266, 1380]
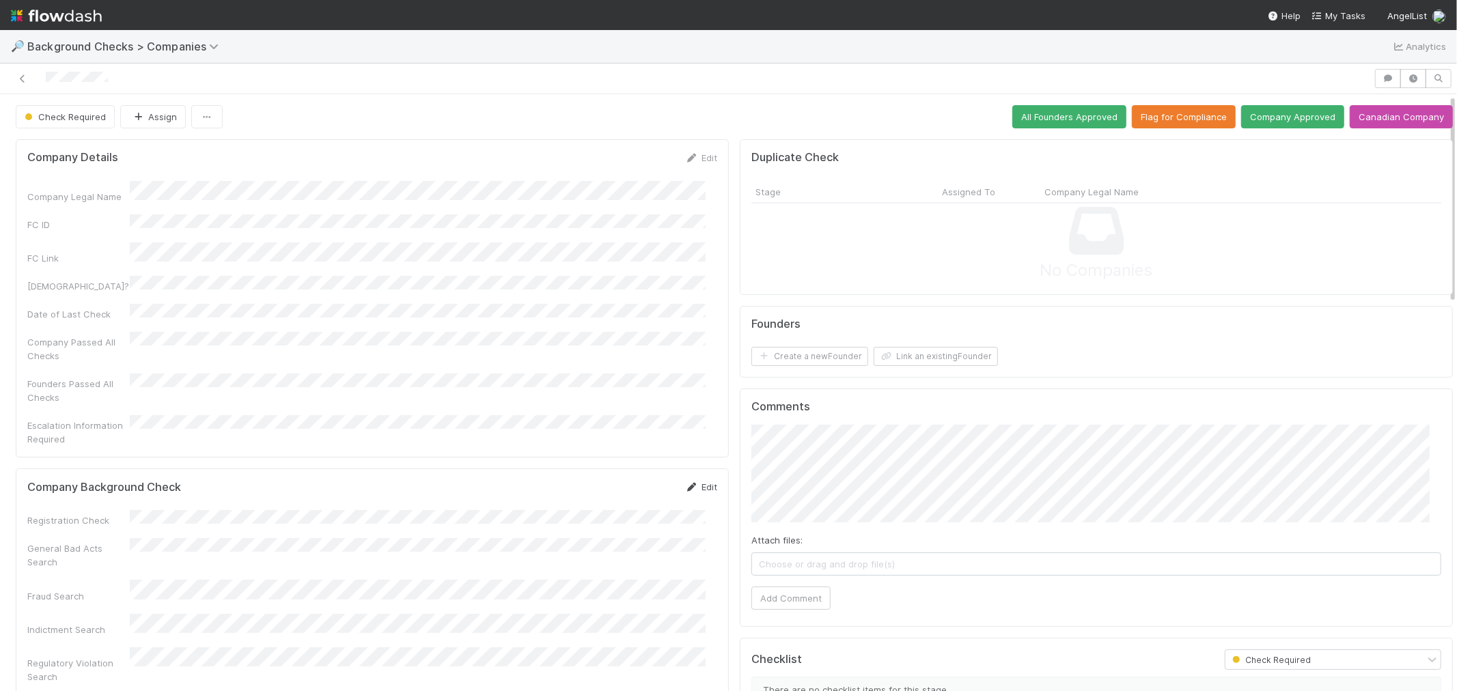
click at [685, 483] on icon at bounding box center [692, 487] width 14 height 9
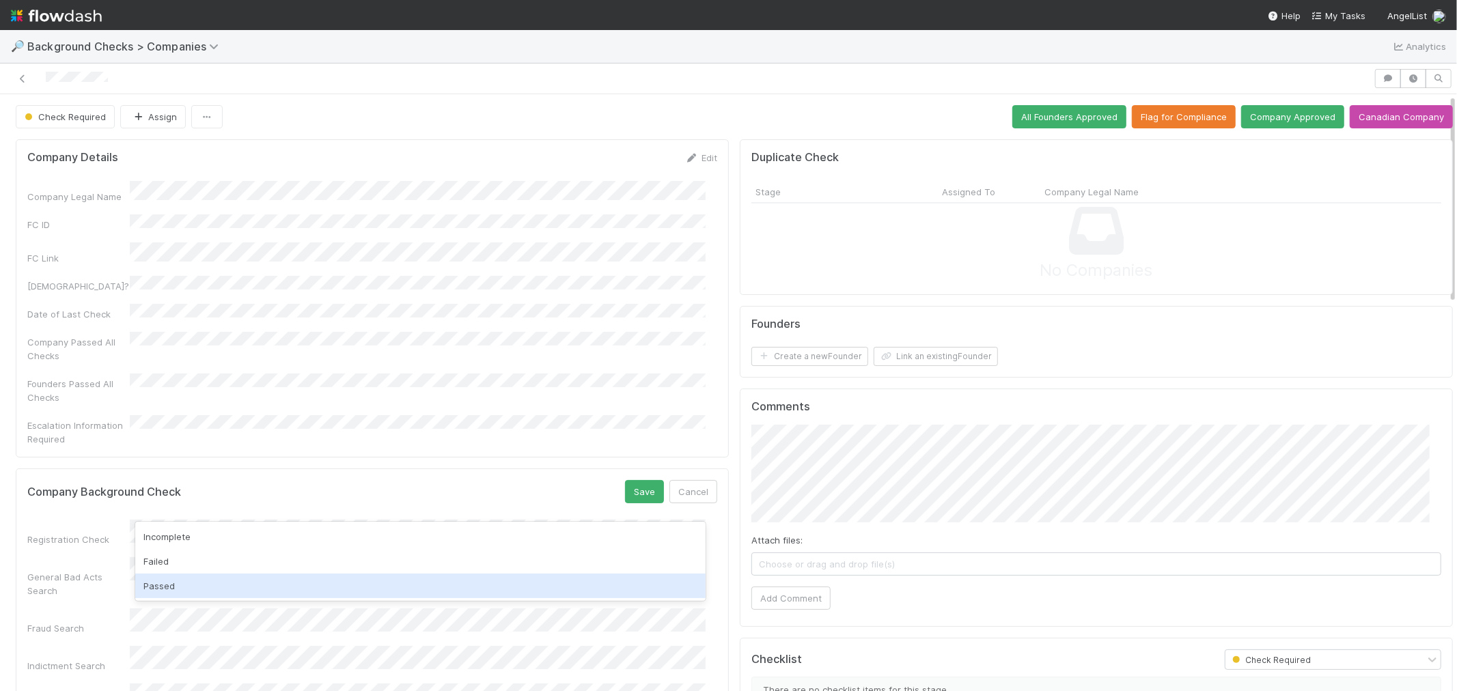
click at [199, 578] on div "Passed" at bounding box center [420, 586] width 570 height 25
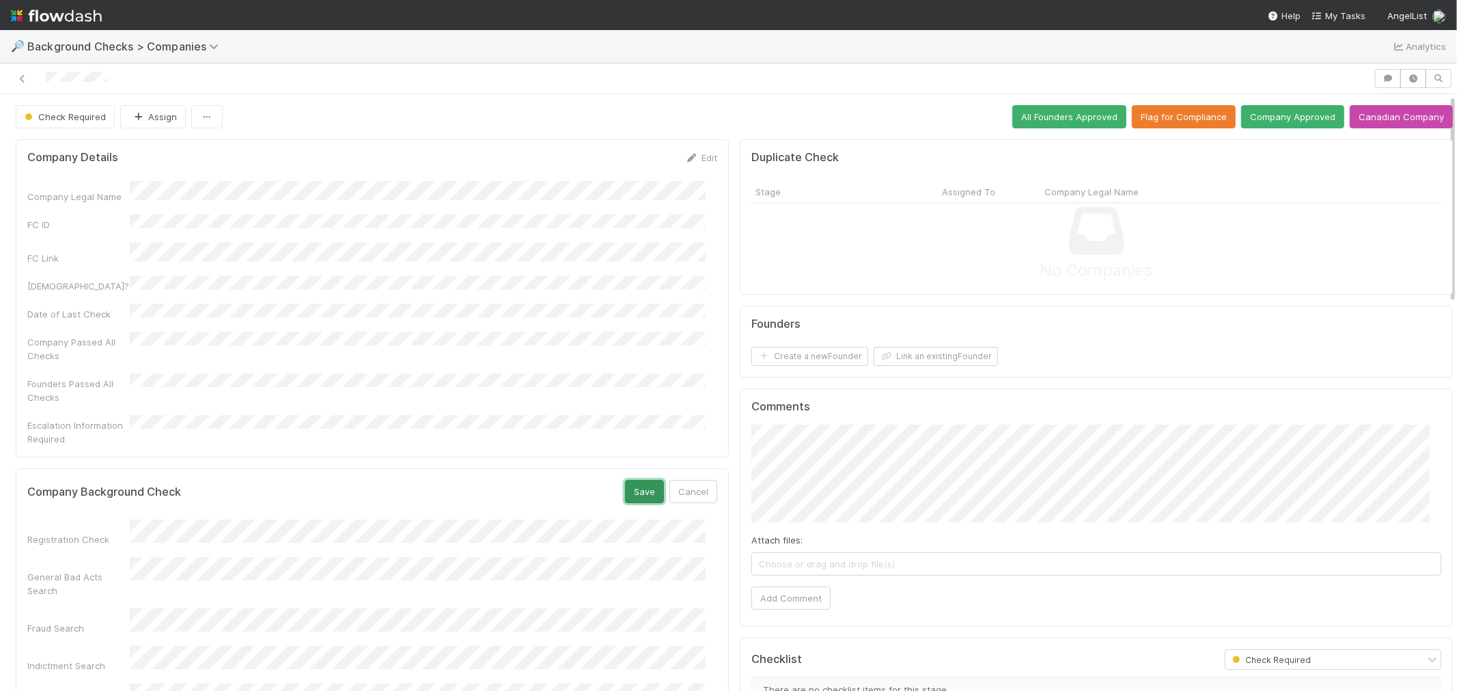
click at [640, 480] on button "Save" at bounding box center [644, 491] width 39 height 23
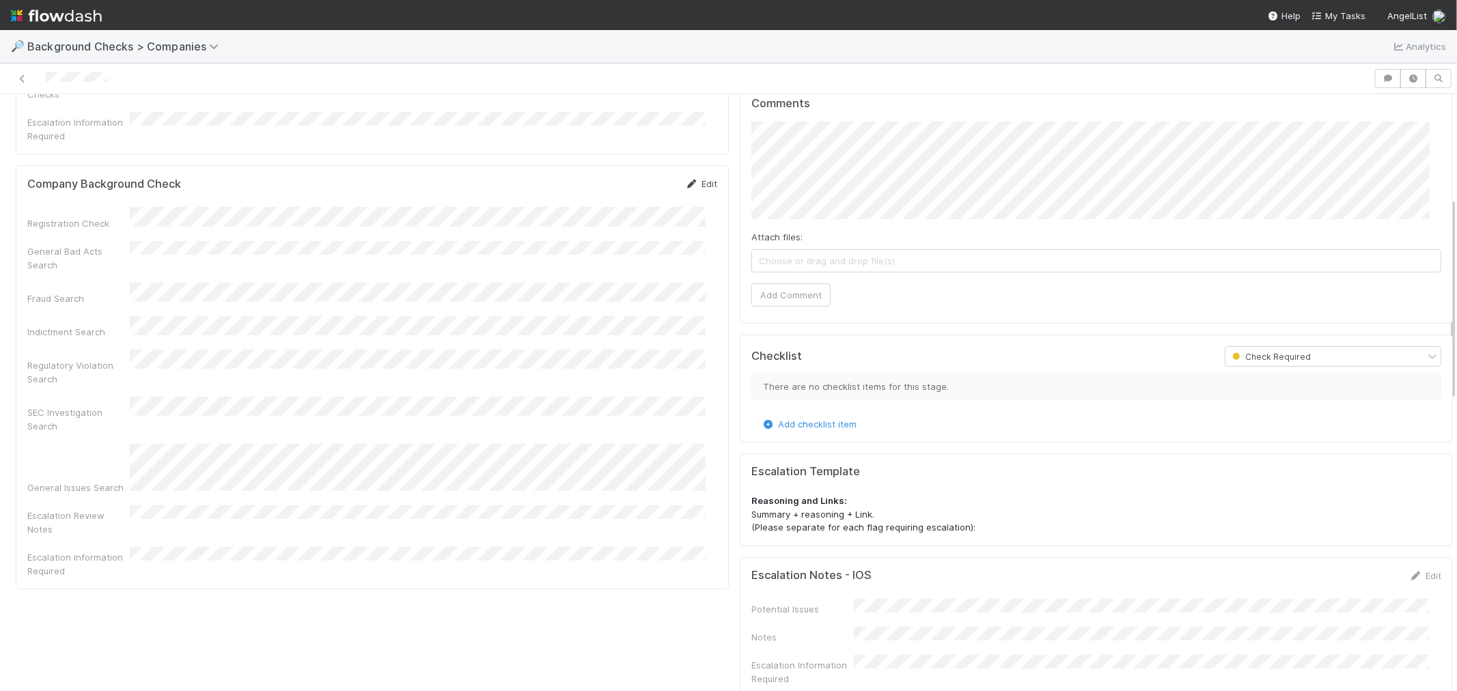
click at [702, 178] on link "Edit" at bounding box center [701, 183] width 32 height 11
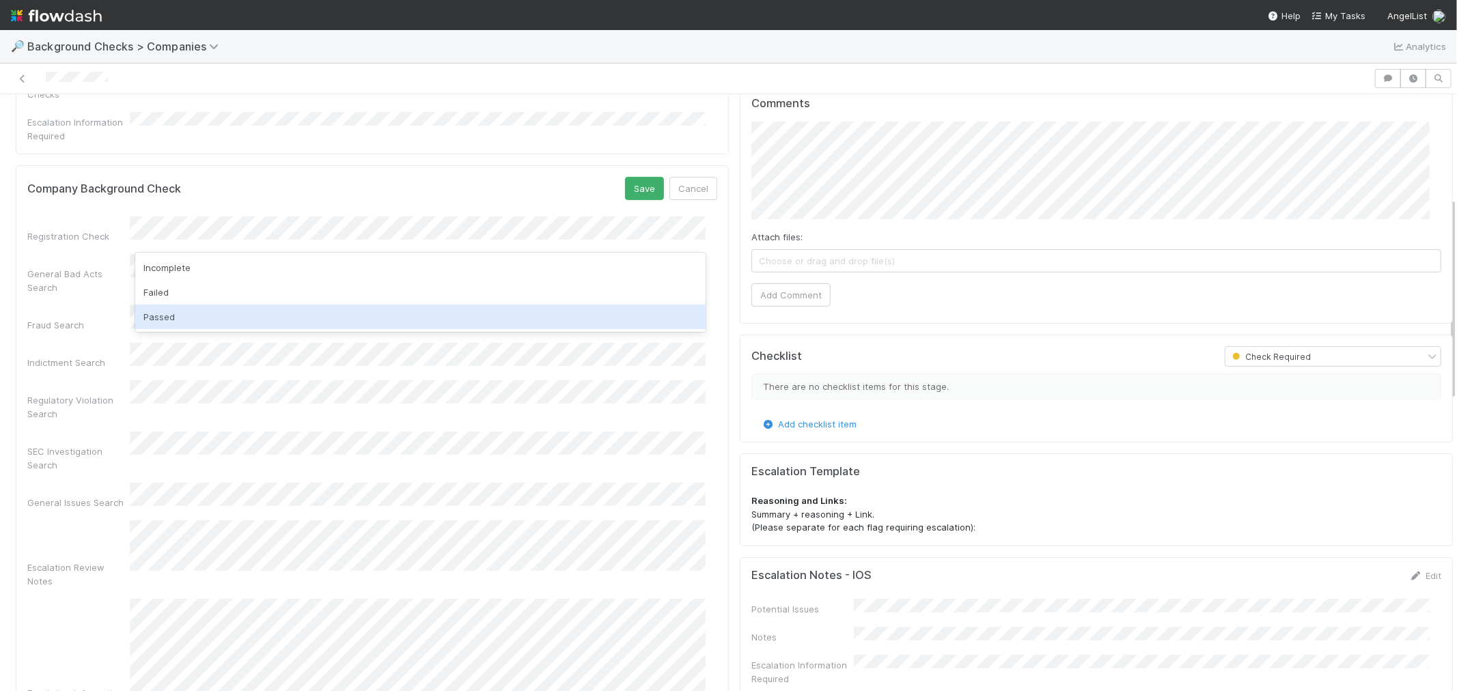
click at [165, 312] on div "Passed" at bounding box center [420, 317] width 570 height 25
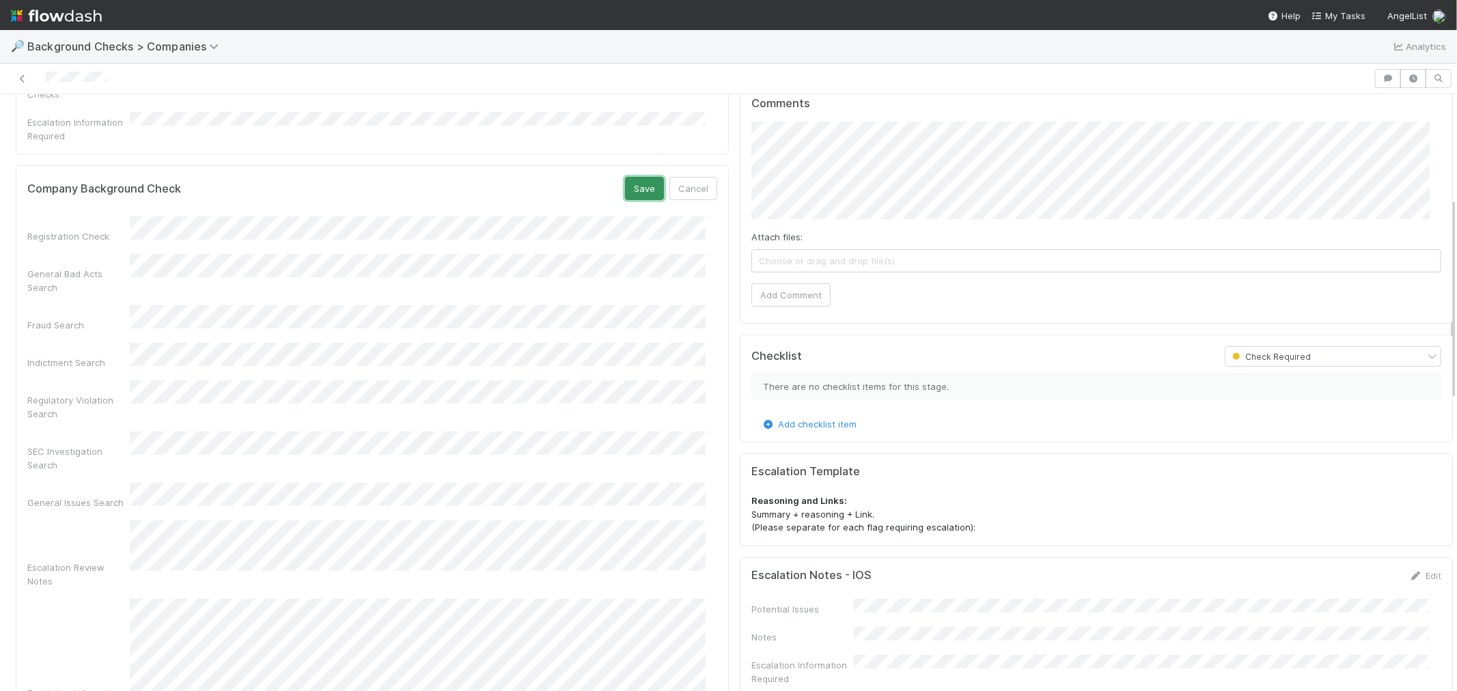
click at [626, 177] on button "Save" at bounding box center [644, 188] width 39 height 23
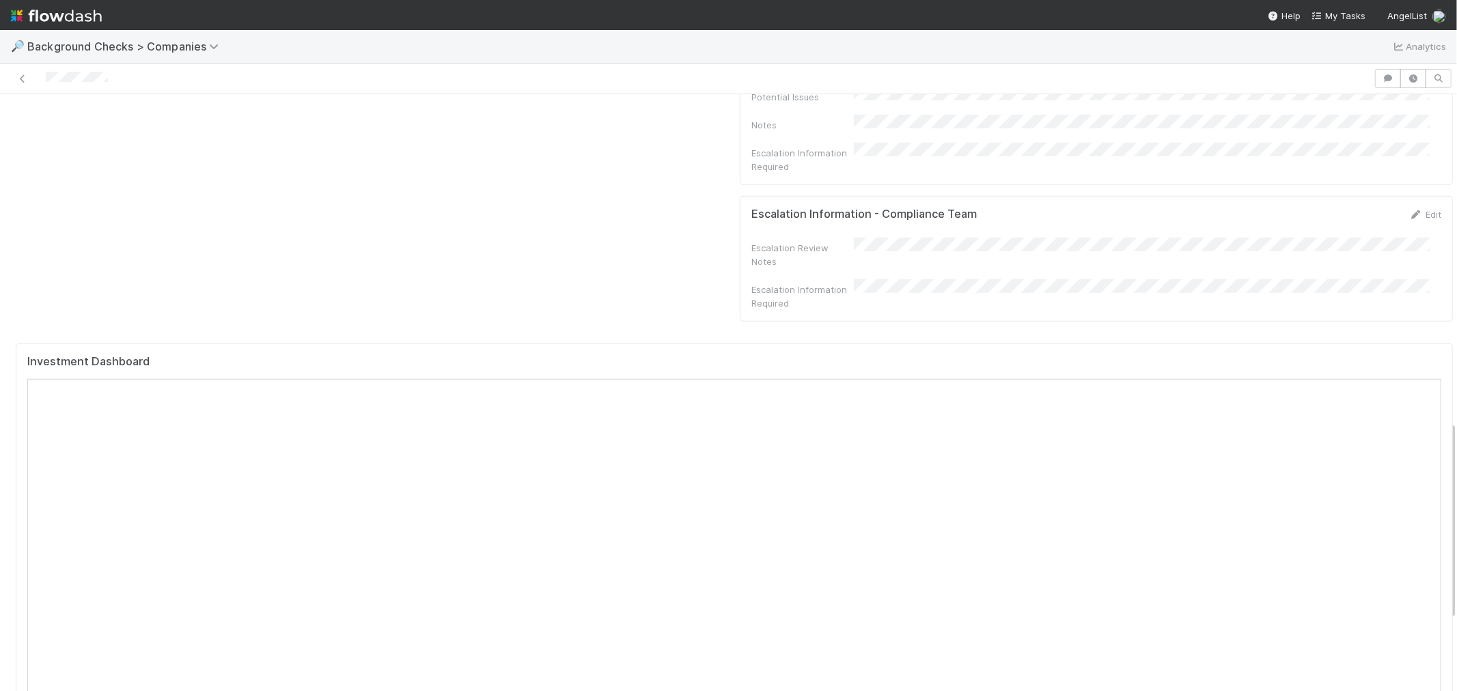
scroll to position [987, 0]
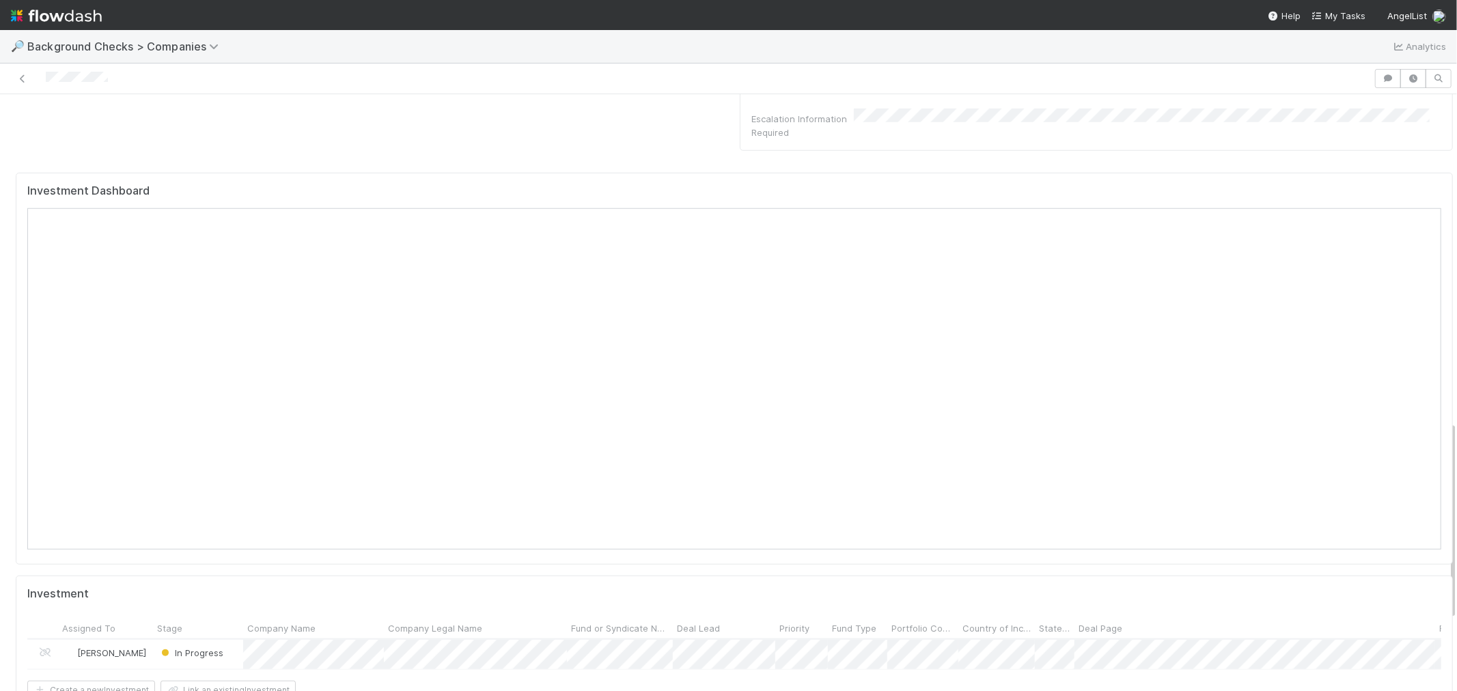
click at [644, 167] on div "Investment Dashboard Investment Assigned To Stage Company Name Company Legal Na…" at bounding box center [734, 542] width 1448 height 751
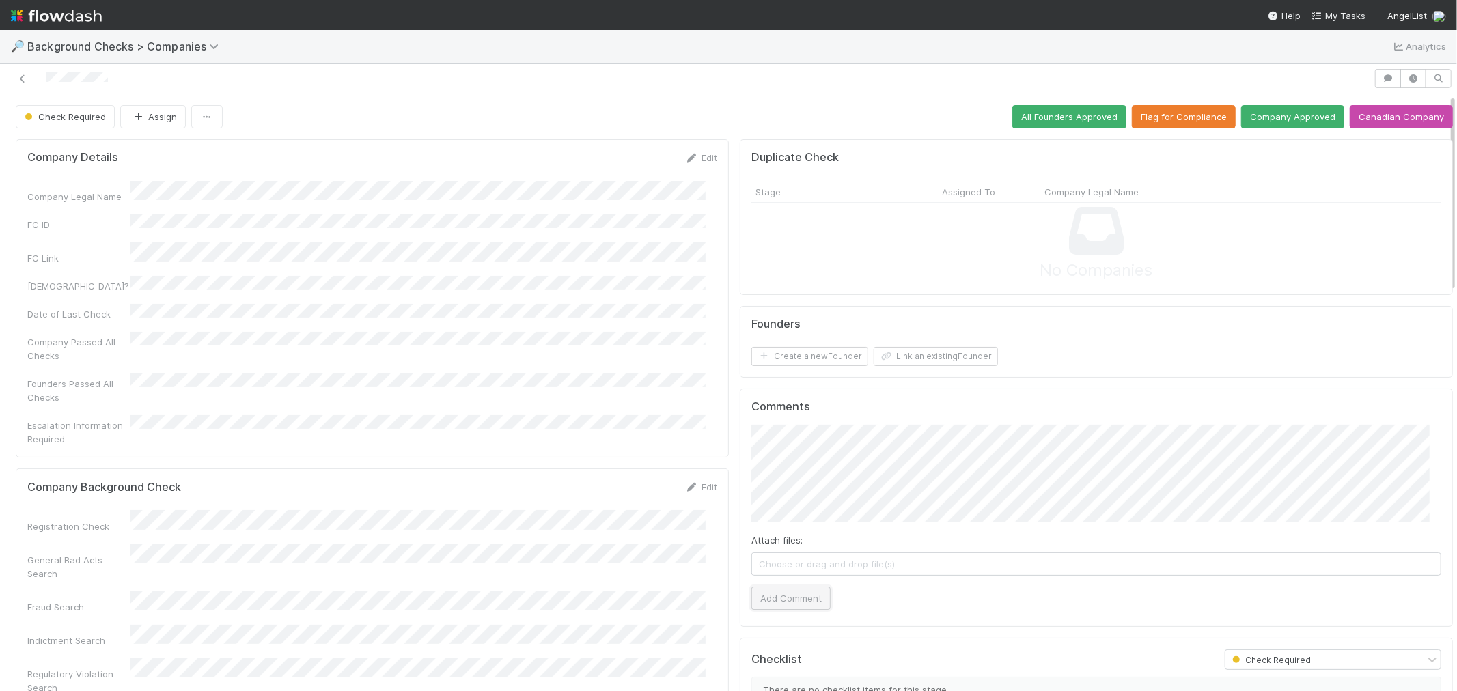
click at [807, 610] on button "Add Comment" at bounding box center [790, 598] width 79 height 23
click at [814, 358] on button "Create a new Founder" at bounding box center [809, 356] width 117 height 19
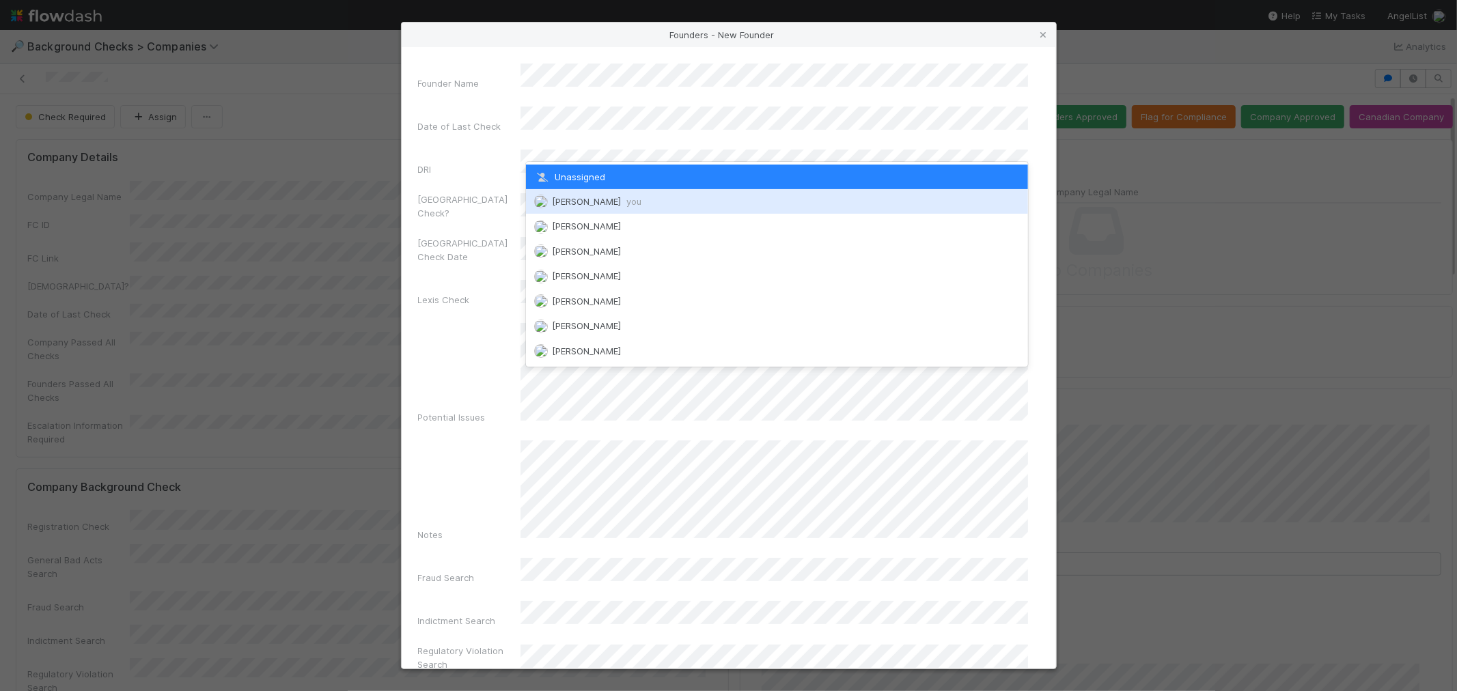
click at [575, 206] on span "[PERSON_NAME] you" at bounding box center [596, 201] width 89 height 11
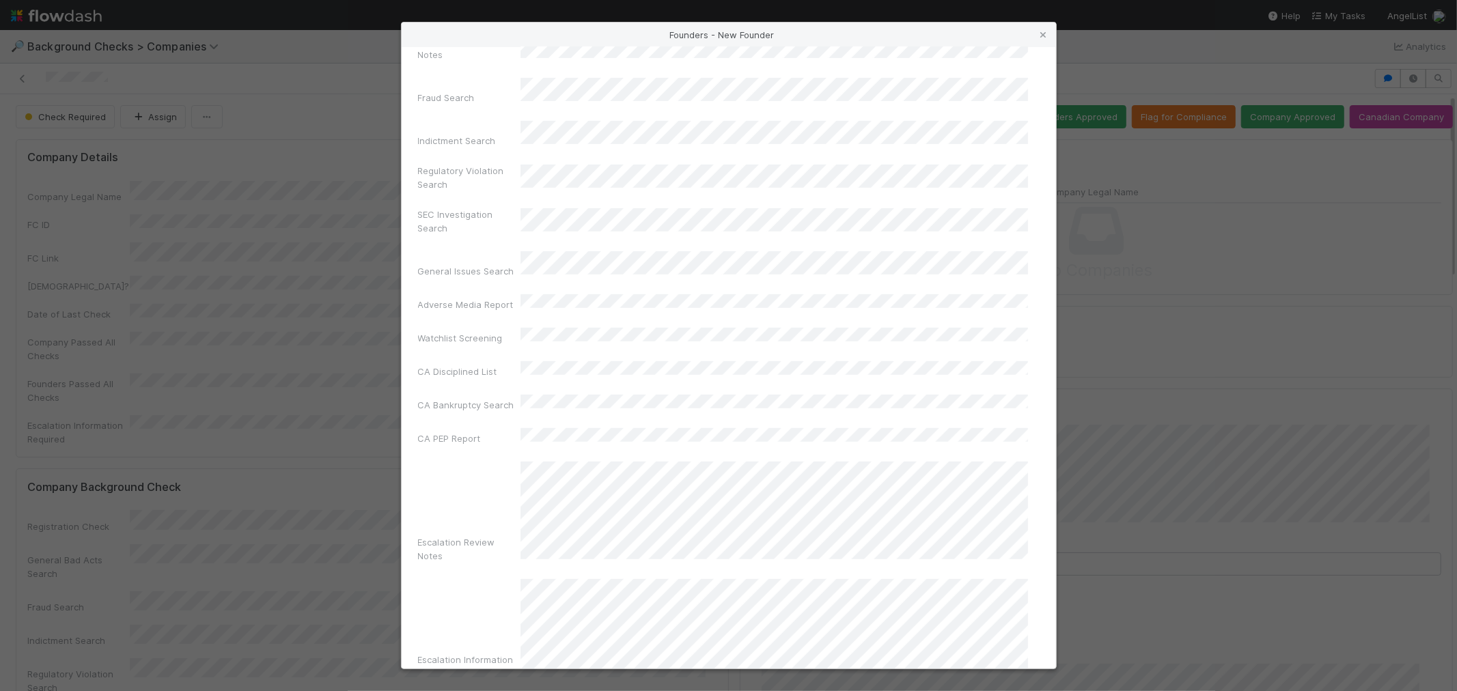
scroll to position [483, 0]
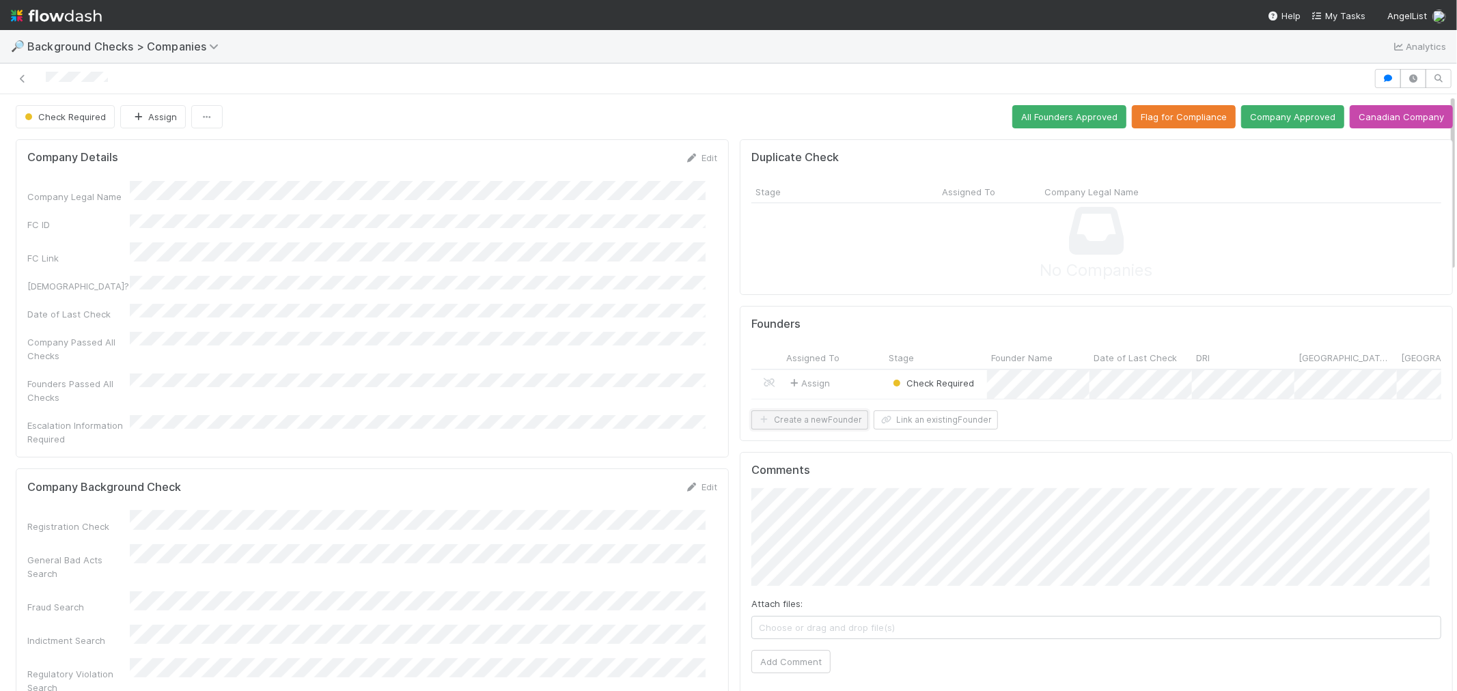
click at [790, 430] on button "Create a new Founder" at bounding box center [809, 420] width 117 height 19
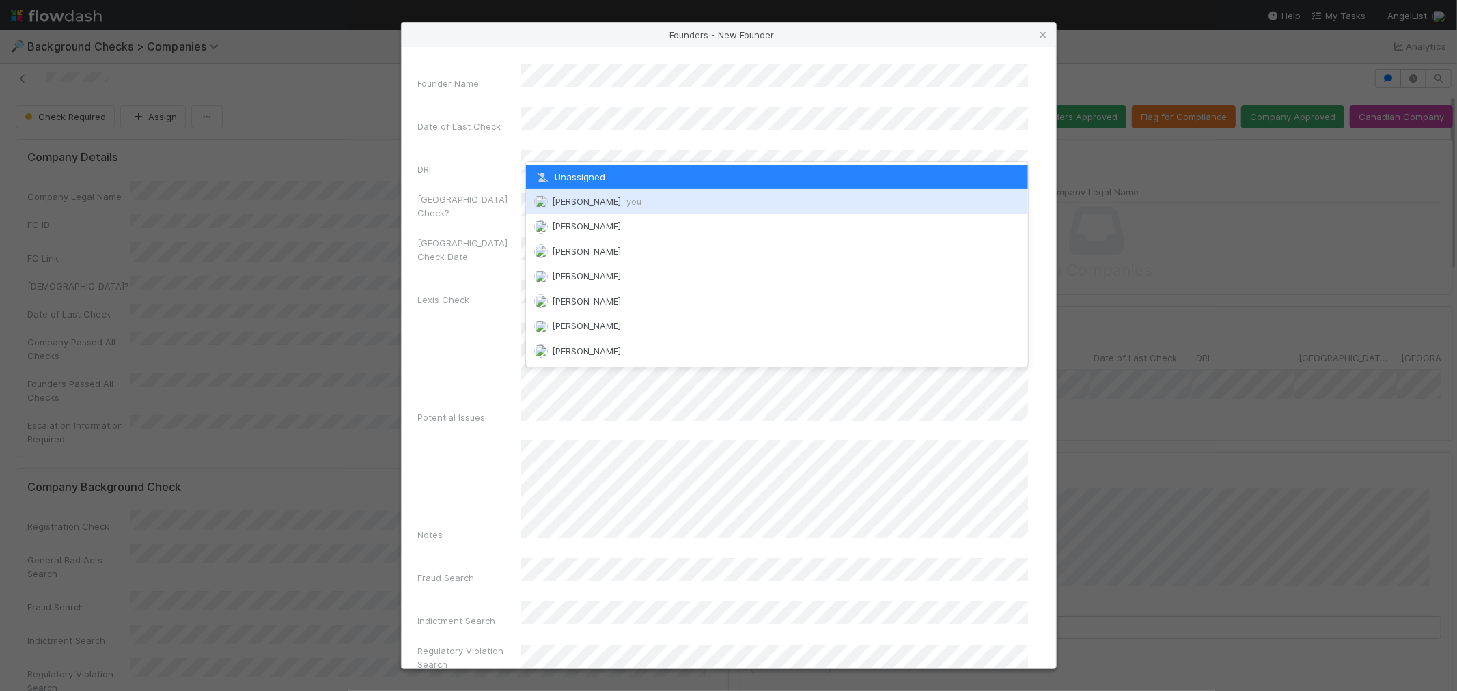
click at [585, 208] on div "[PERSON_NAME] you" at bounding box center [777, 201] width 502 height 25
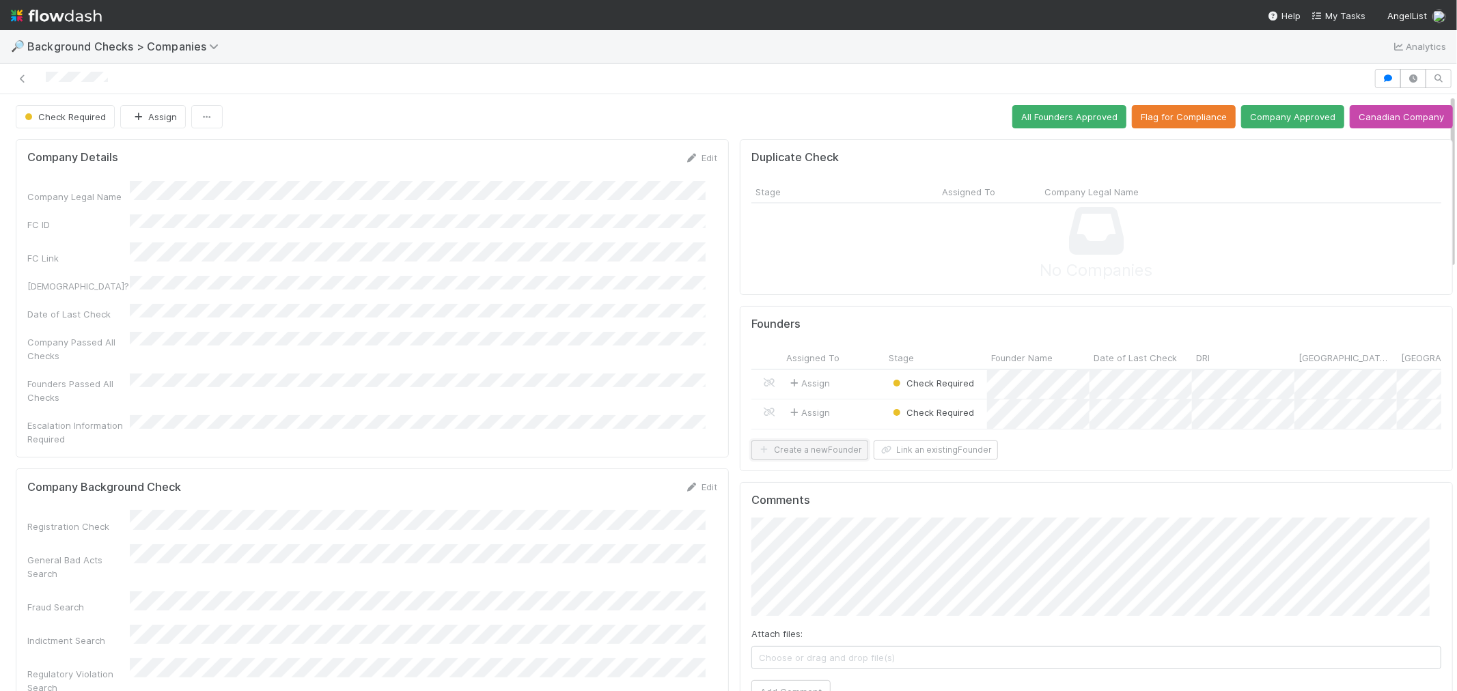
click at [793, 460] on button "Create a new Founder" at bounding box center [809, 450] width 117 height 19
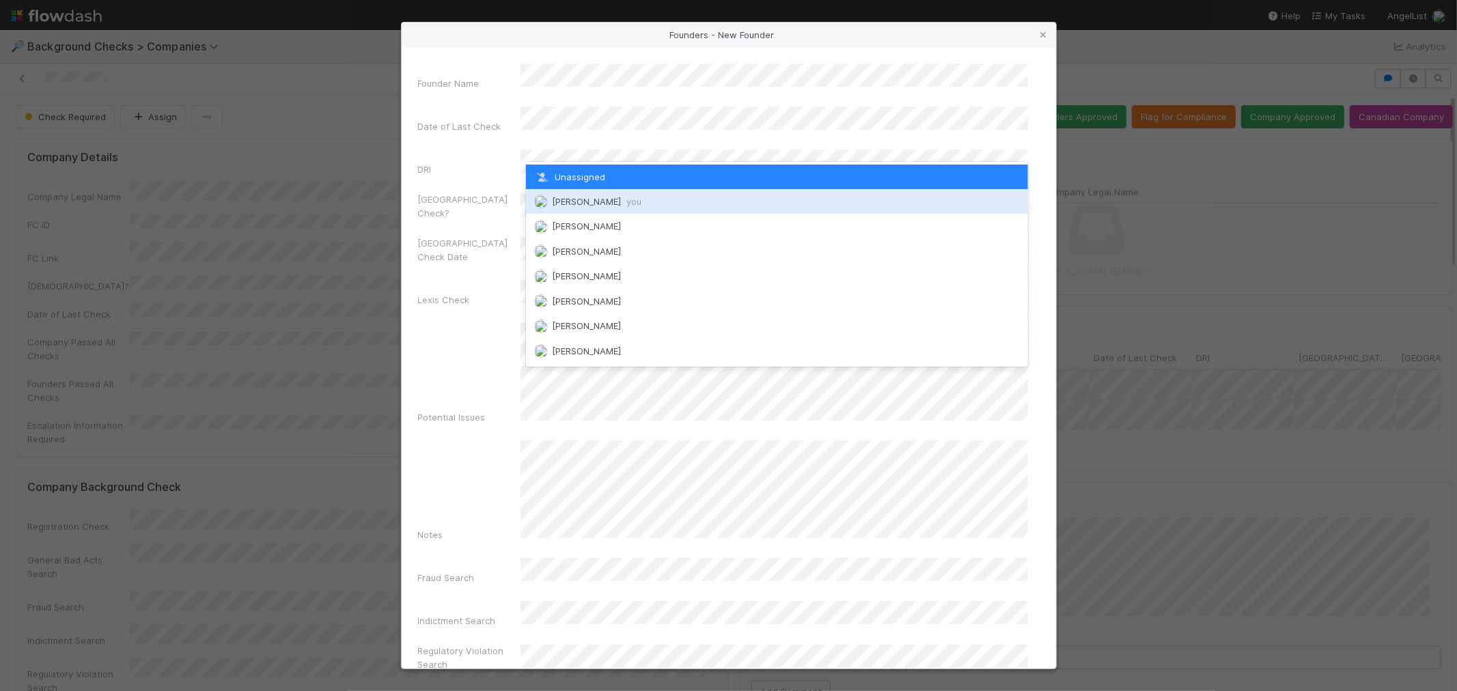
click at [592, 198] on span "[PERSON_NAME] you" at bounding box center [596, 201] width 89 height 11
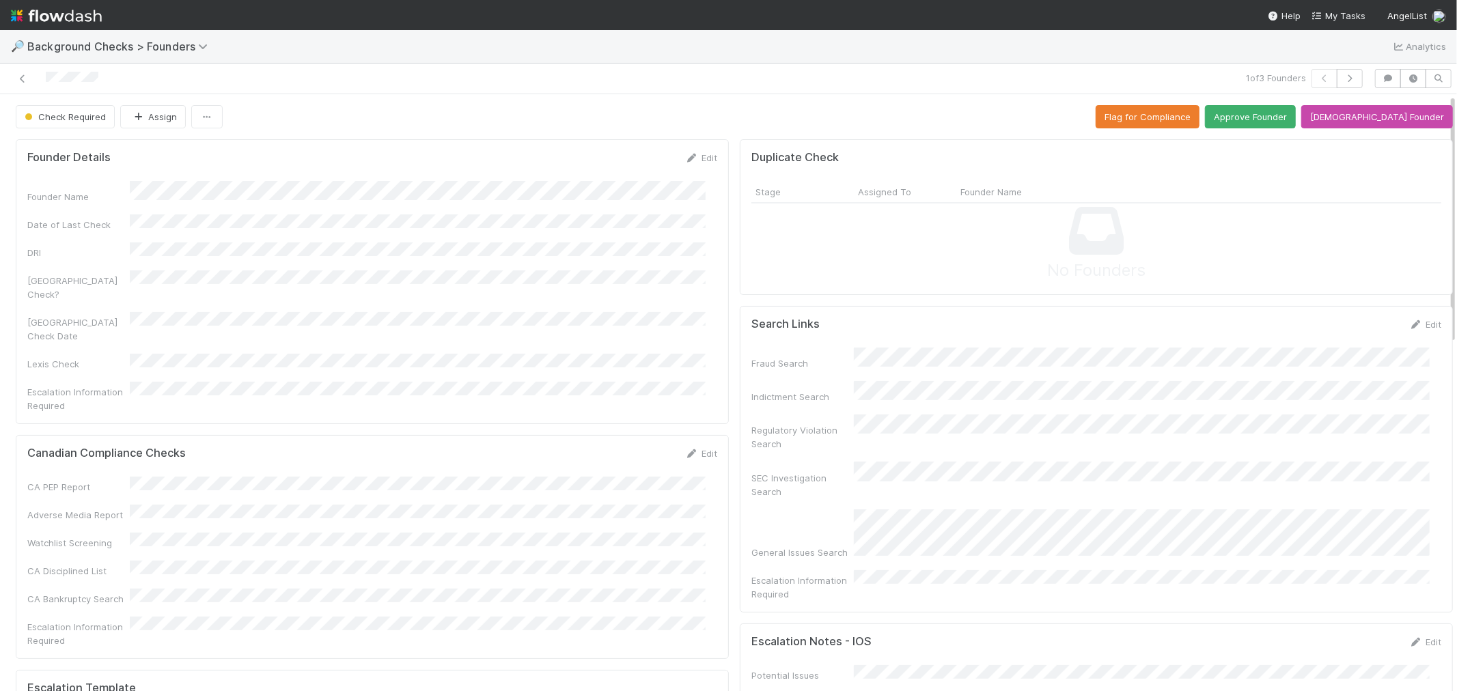
scroll to position [455, 0]
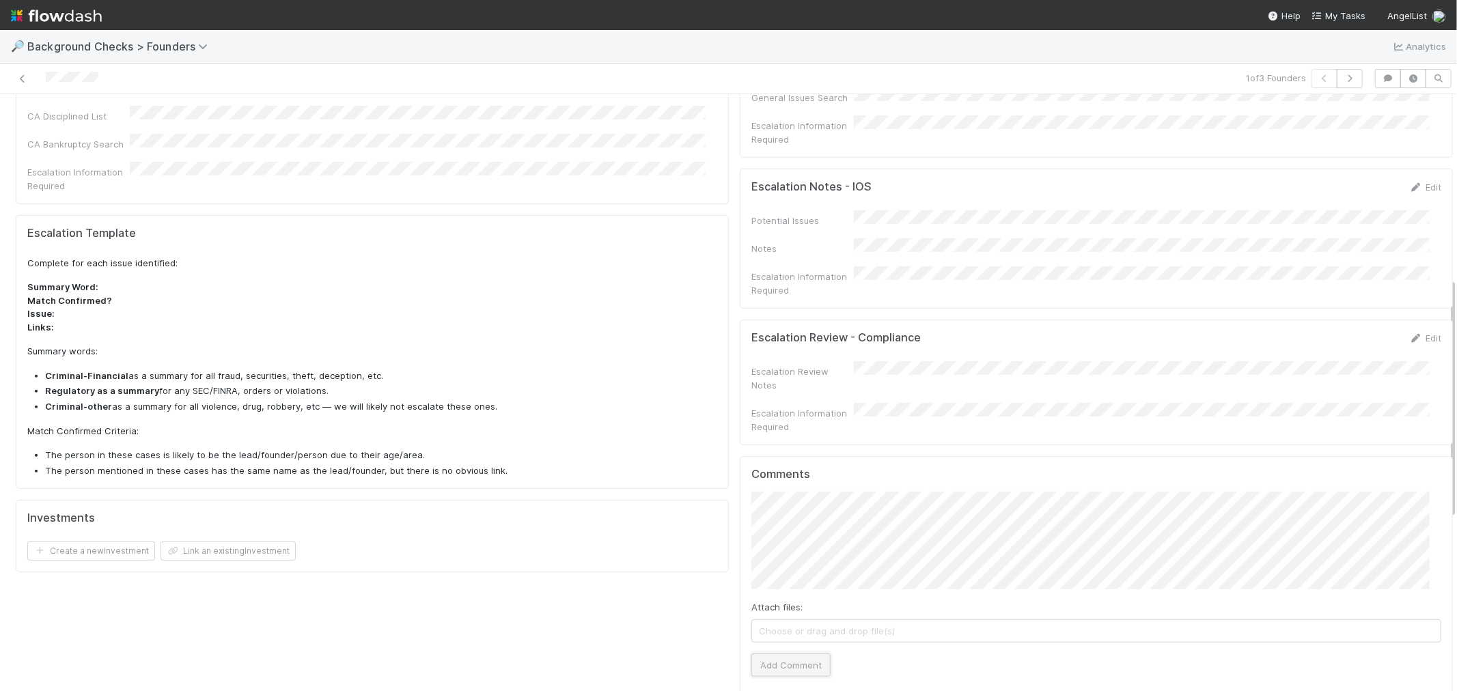
click at [782, 654] on button "Add Comment" at bounding box center [790, 665] width 79 height 23
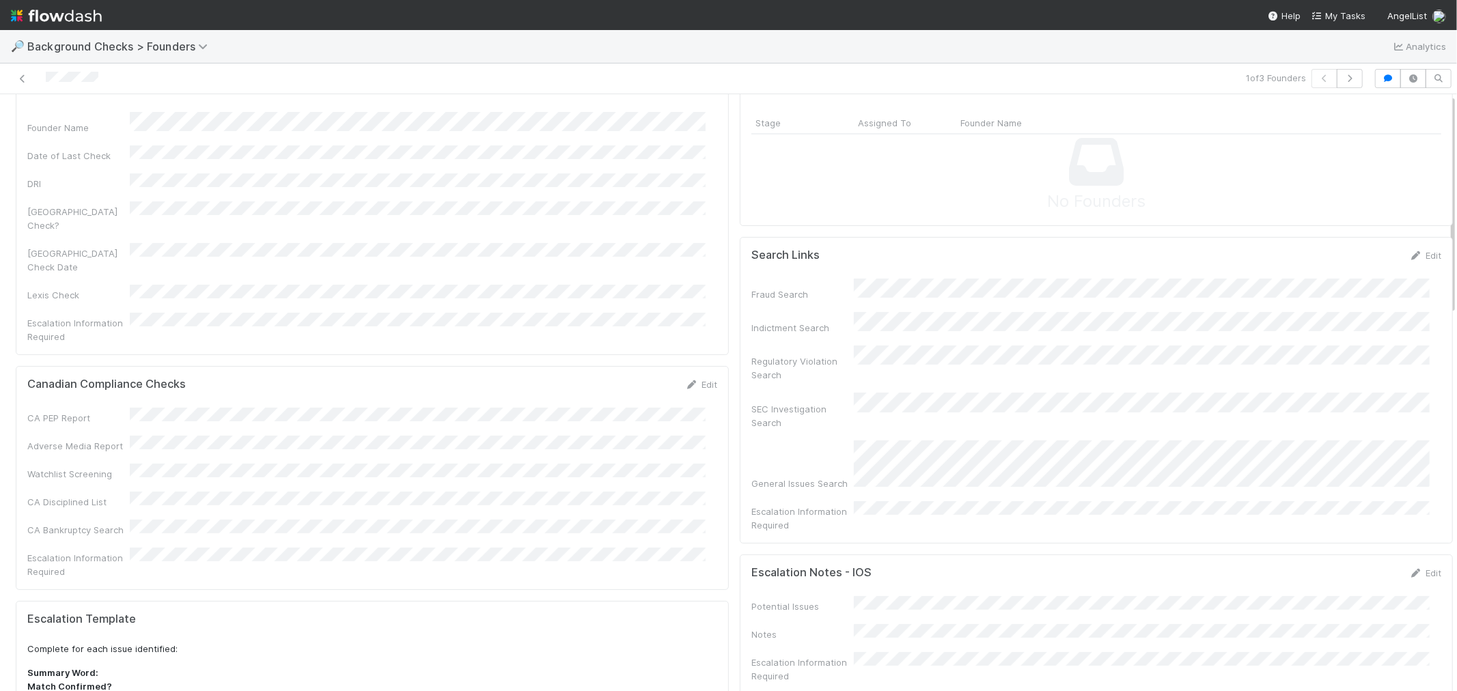
scroll to position [0, 0]
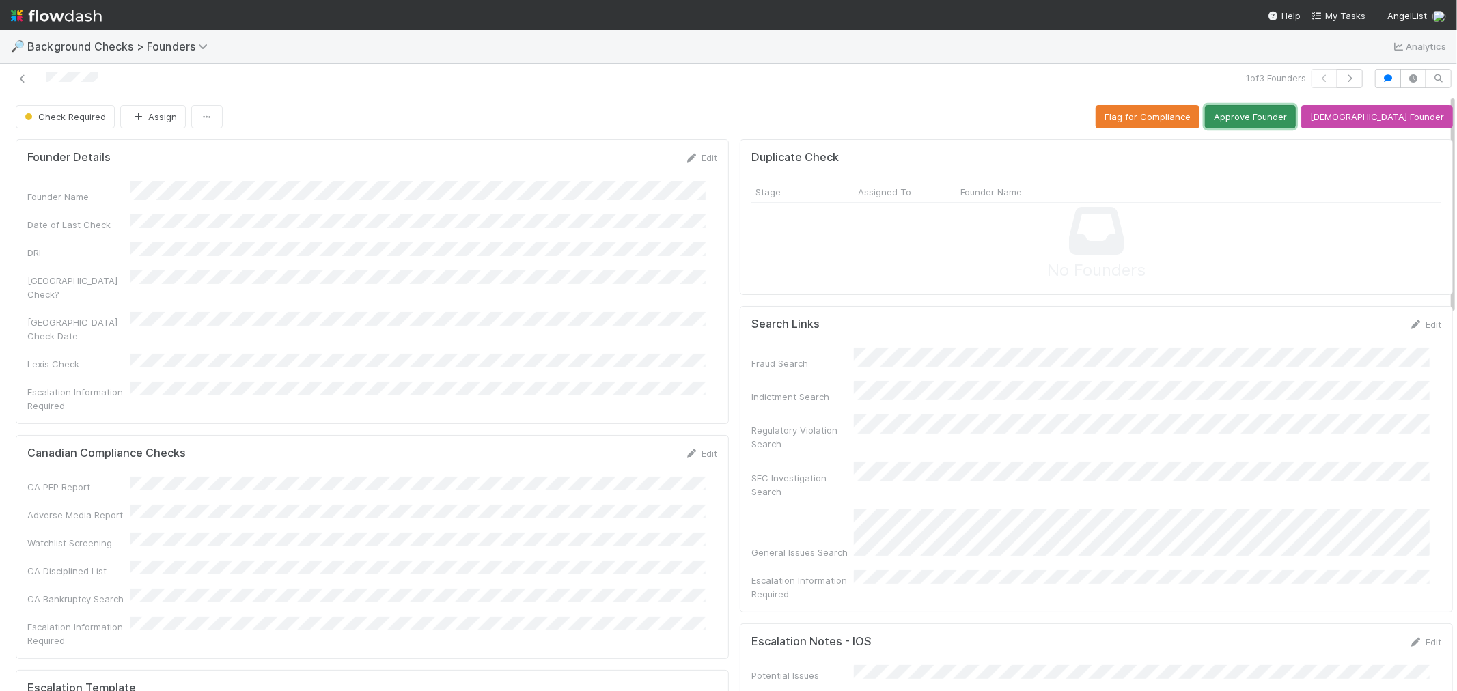
click at [1288, 124] on button "Approve Founder" at bounding box center [1250, 116] width 91 height 23
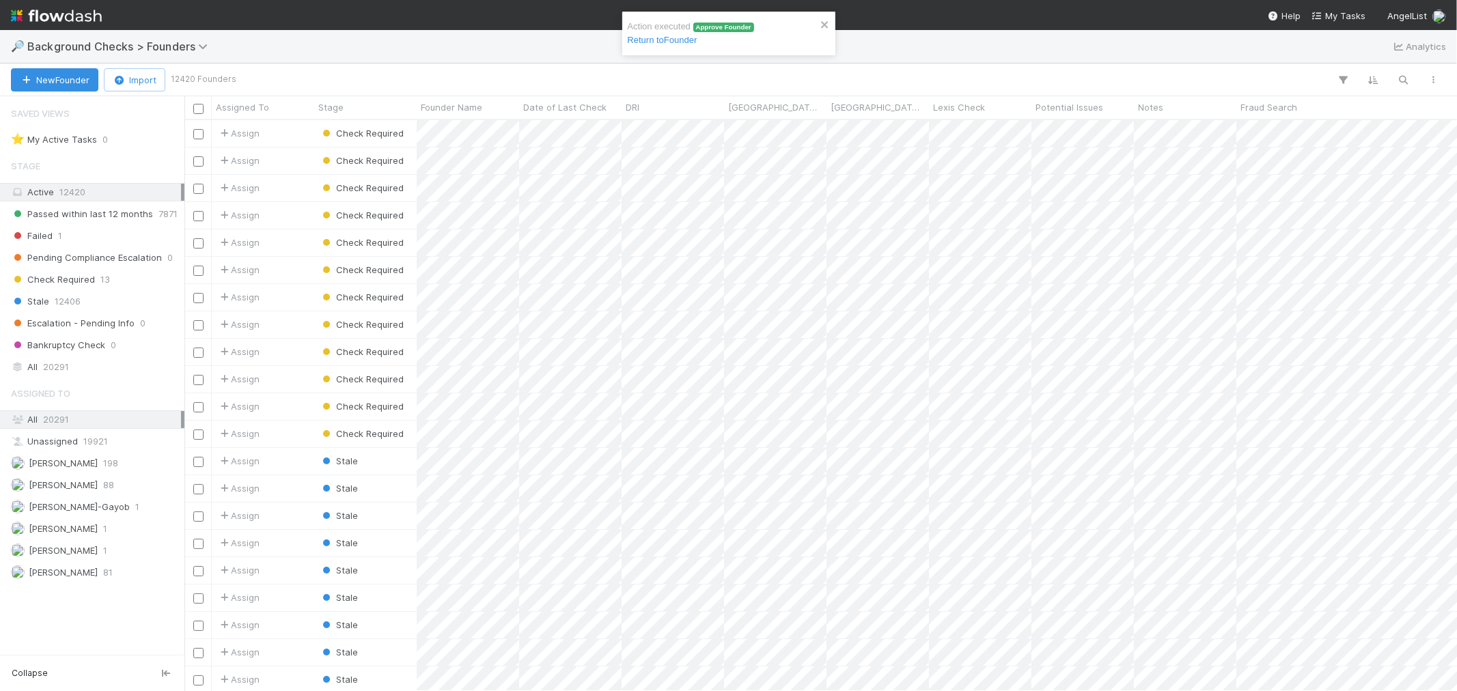
scroll to position [559, 1261]
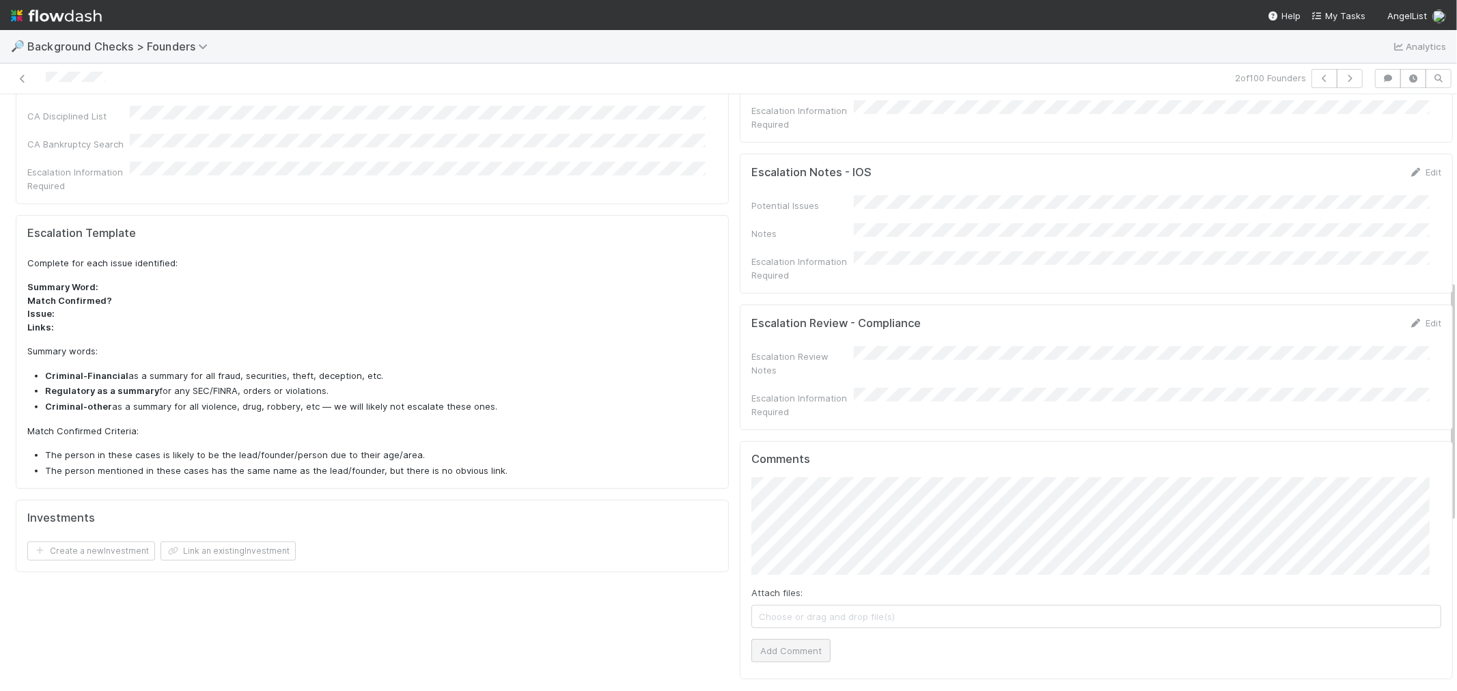
scroll to position [469, 0]
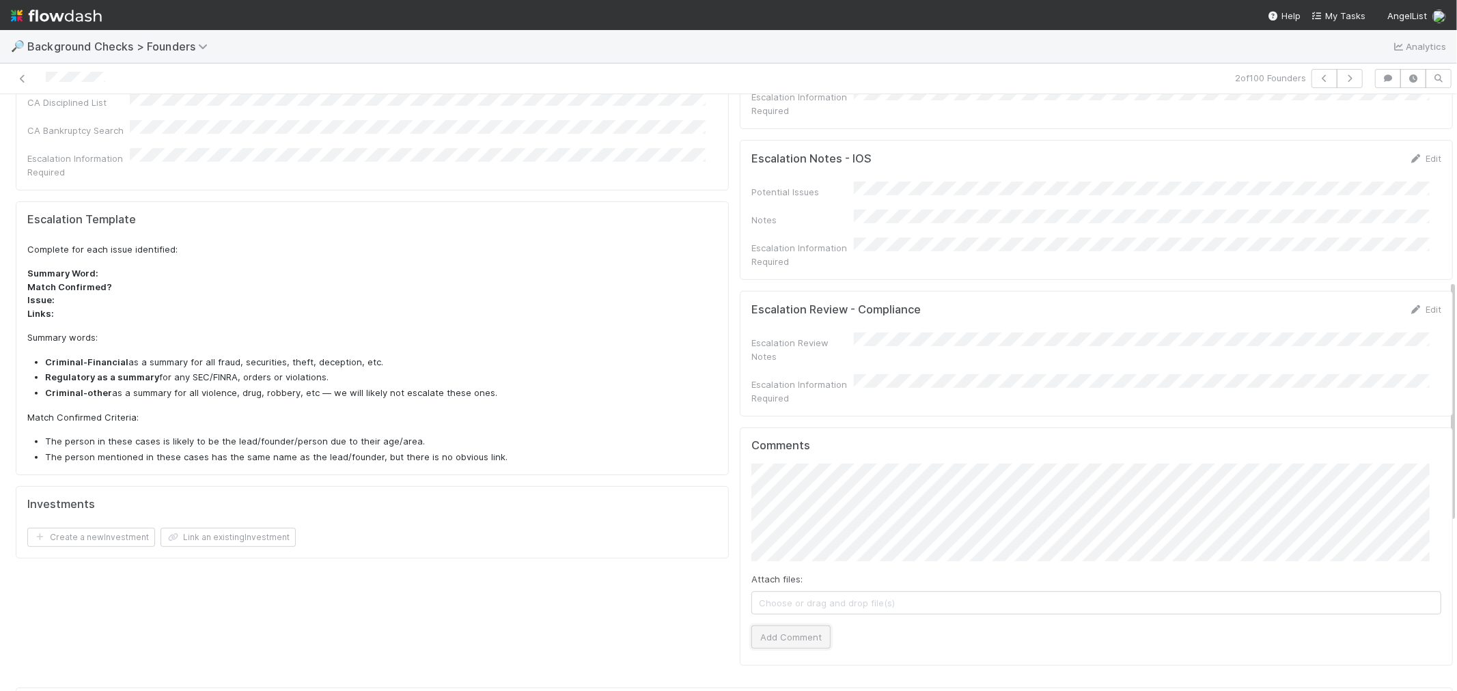
click at [786, 626] on button "Add Comment" at bounding box center [790, 637] width 79 height 23
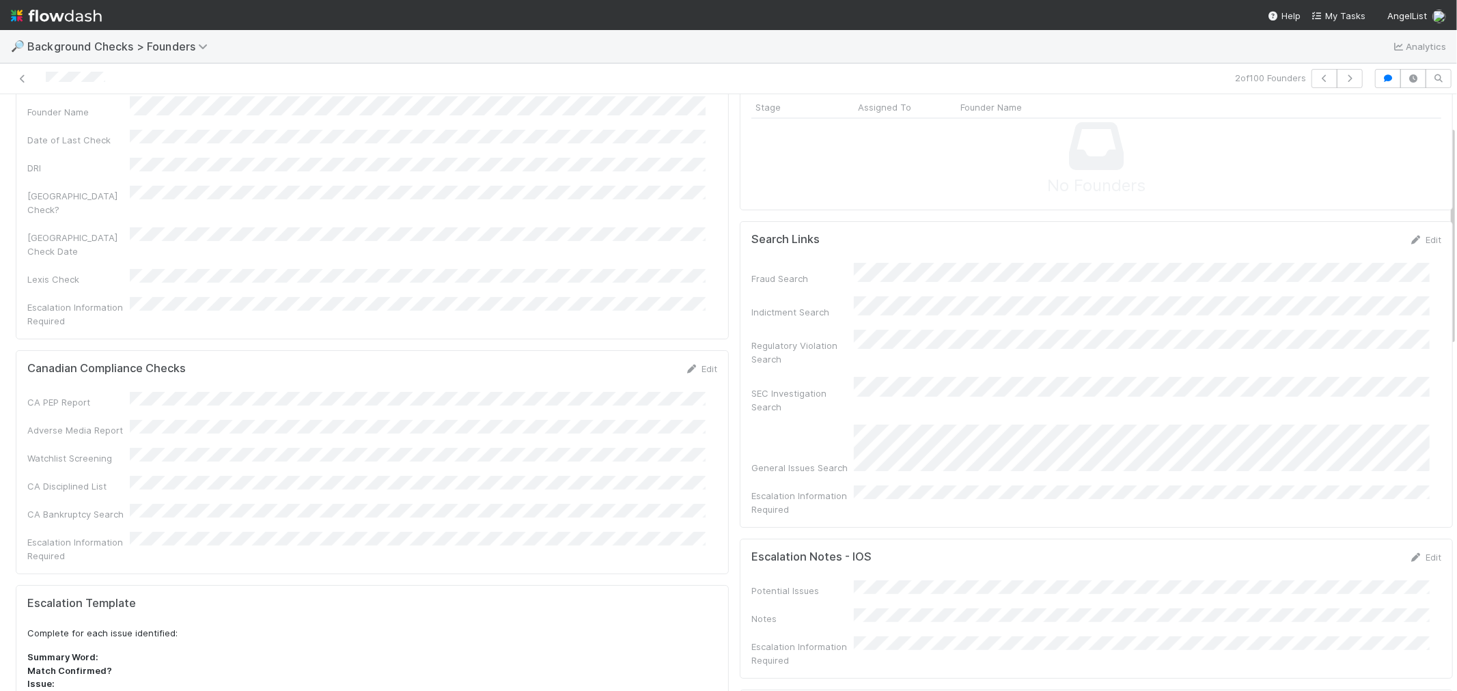
scroll to position [14, 0]
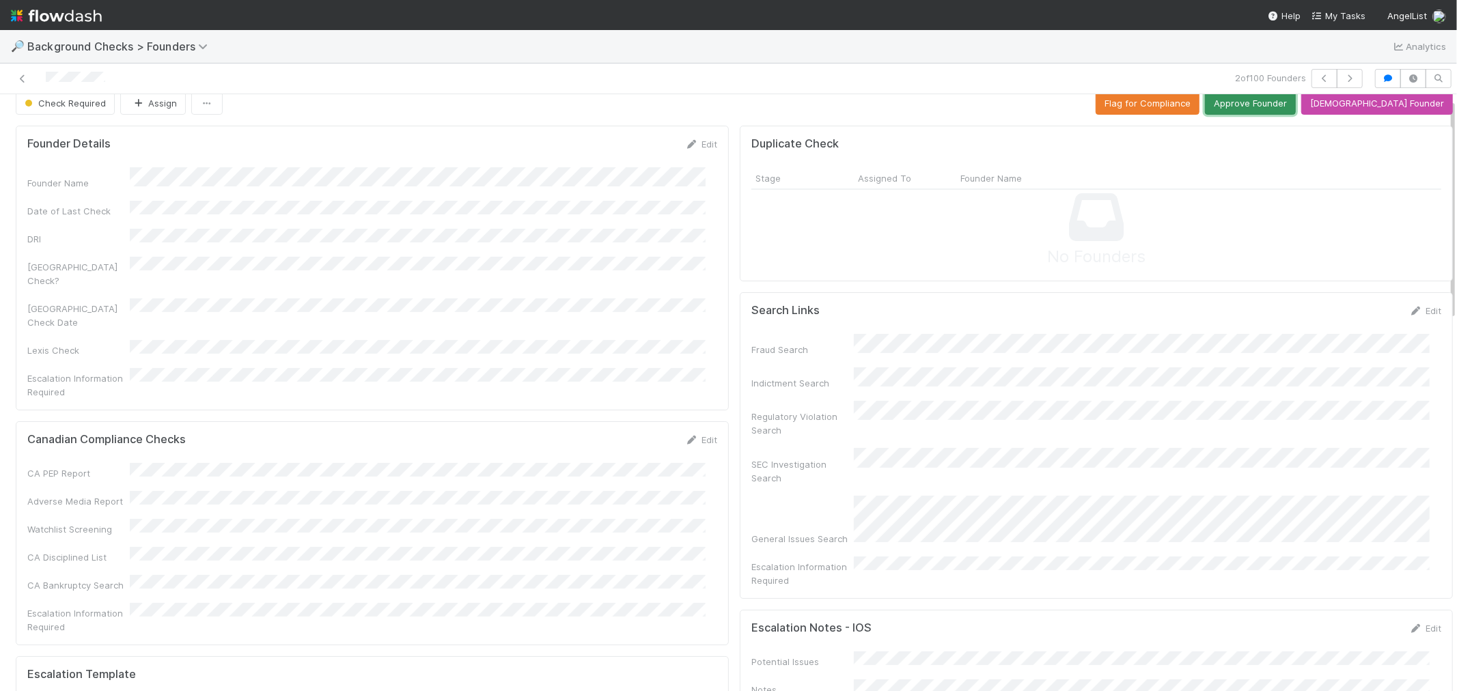
click at [1296, 105] on button "Approve Founder" at bounding box center [1250, 103] width 91 height 23
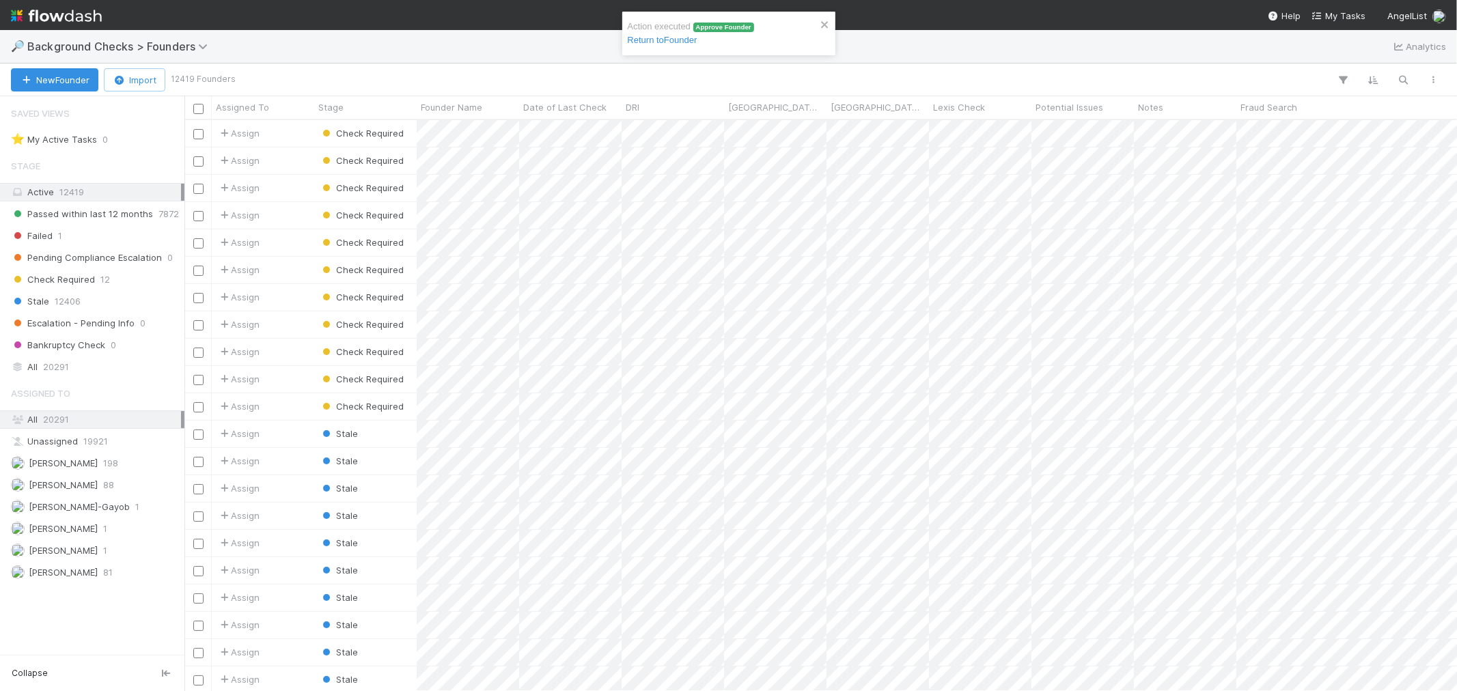
scroll to position [559, 1261]
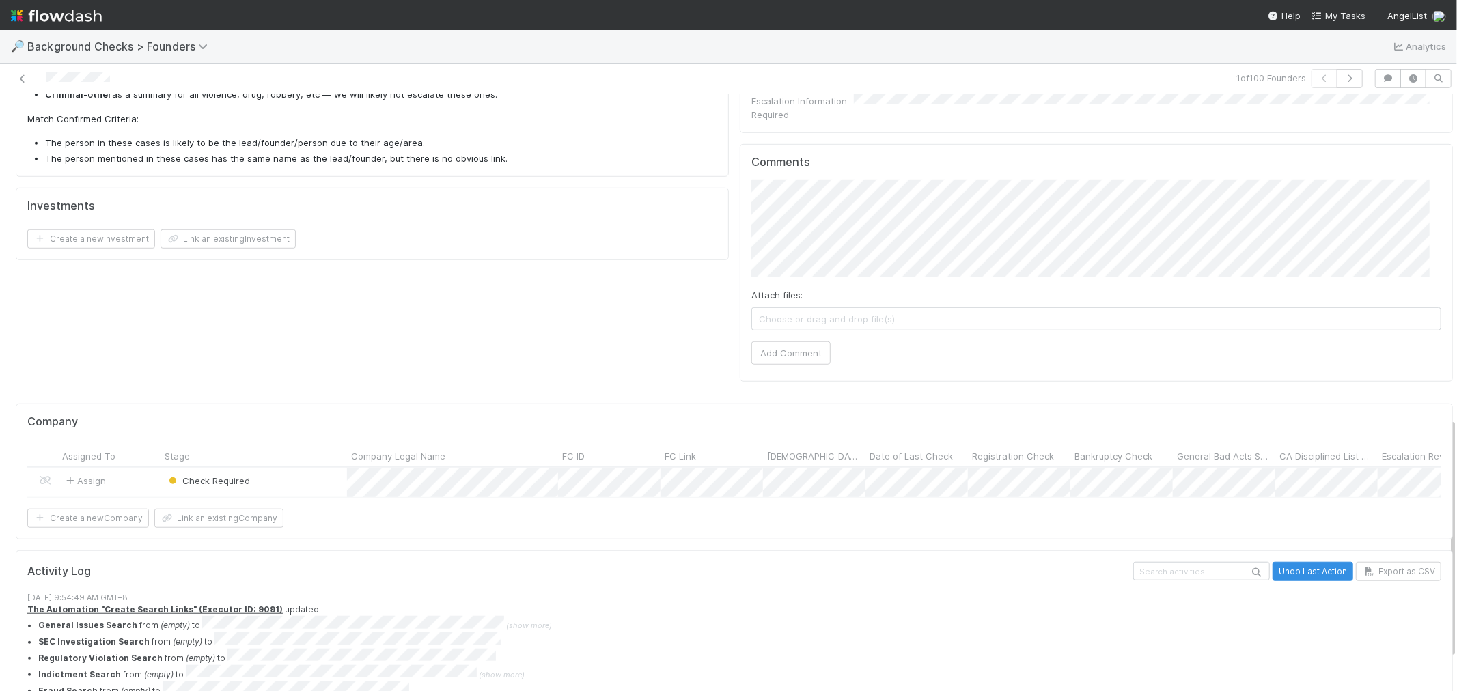
scroll to position [653, 0]
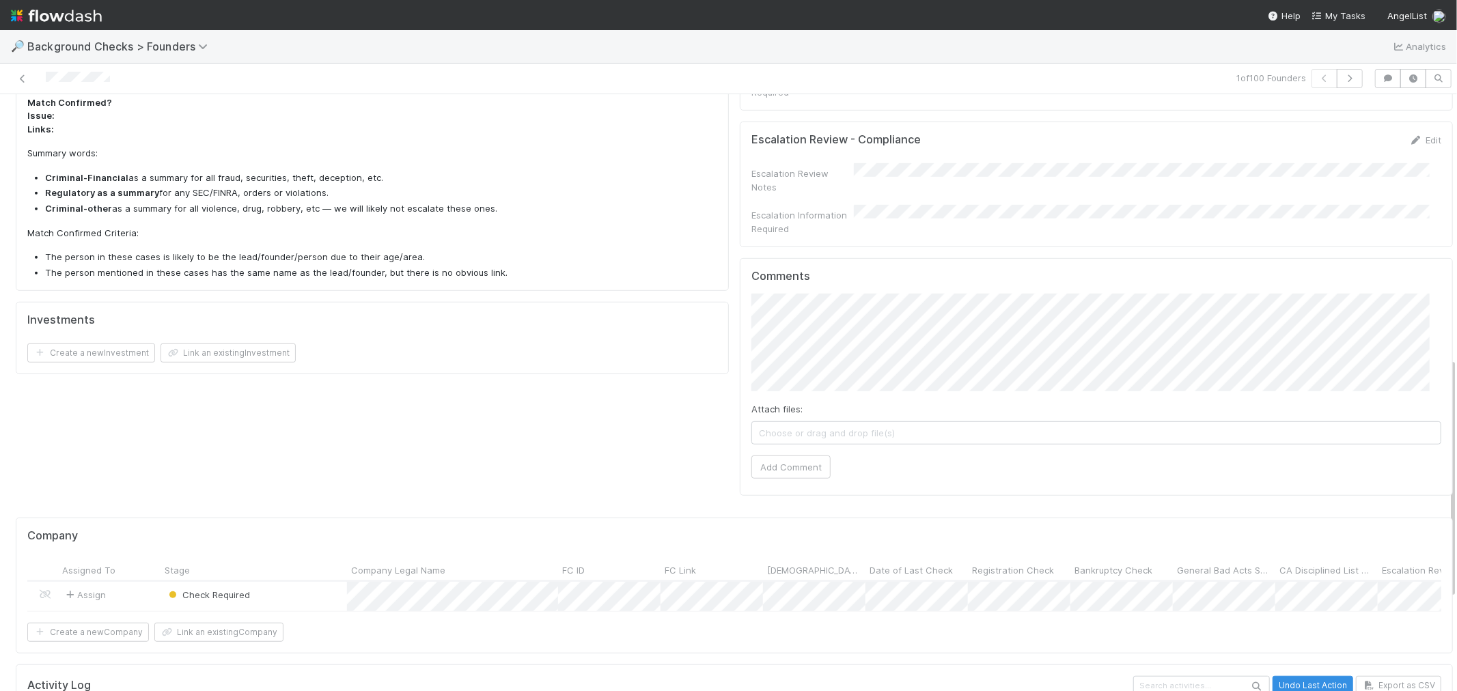
click at [781, 408] on div "Attach files: Choose or drag and drop file(s) Add Comment" at bounding box center [1096, 386] width 690 height 185
click at [783, 456] on button "Add Comment" at bounding box center [790, 467] width 79 height 23
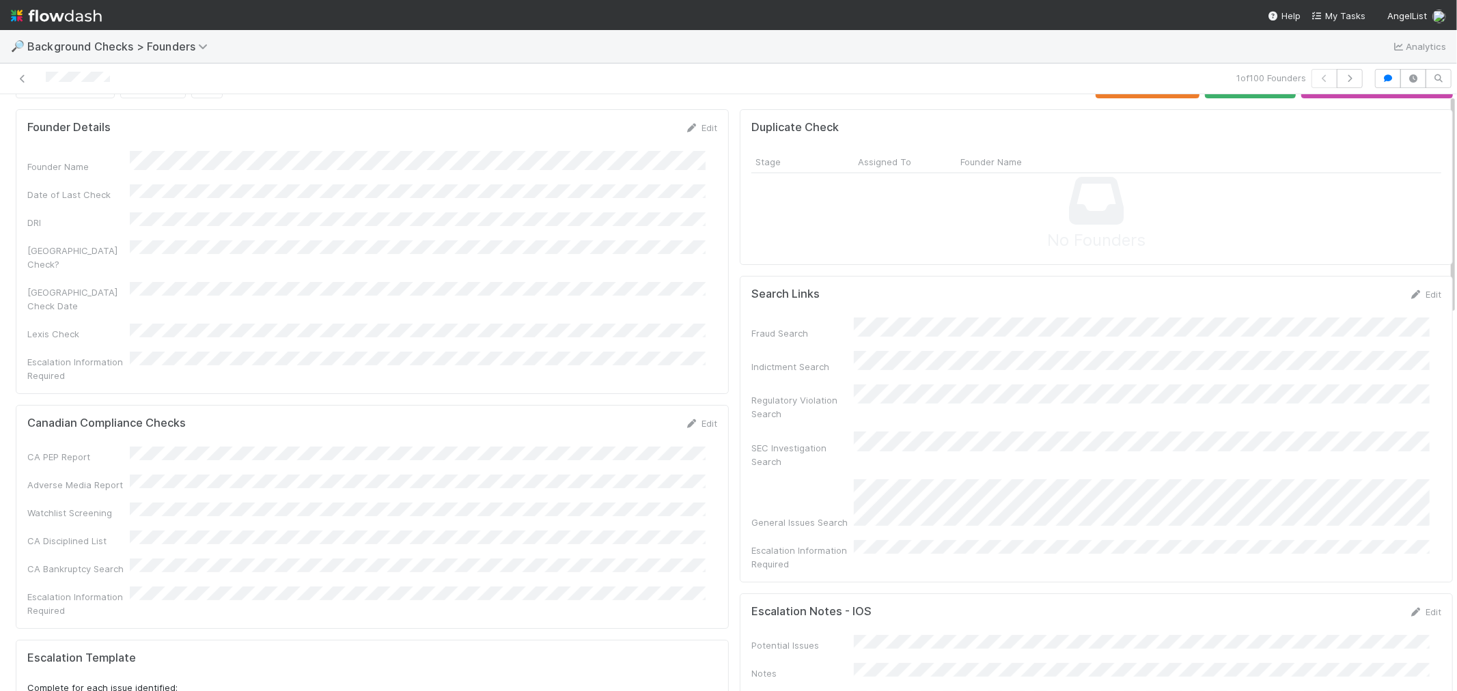
scroll to position [0, 0]
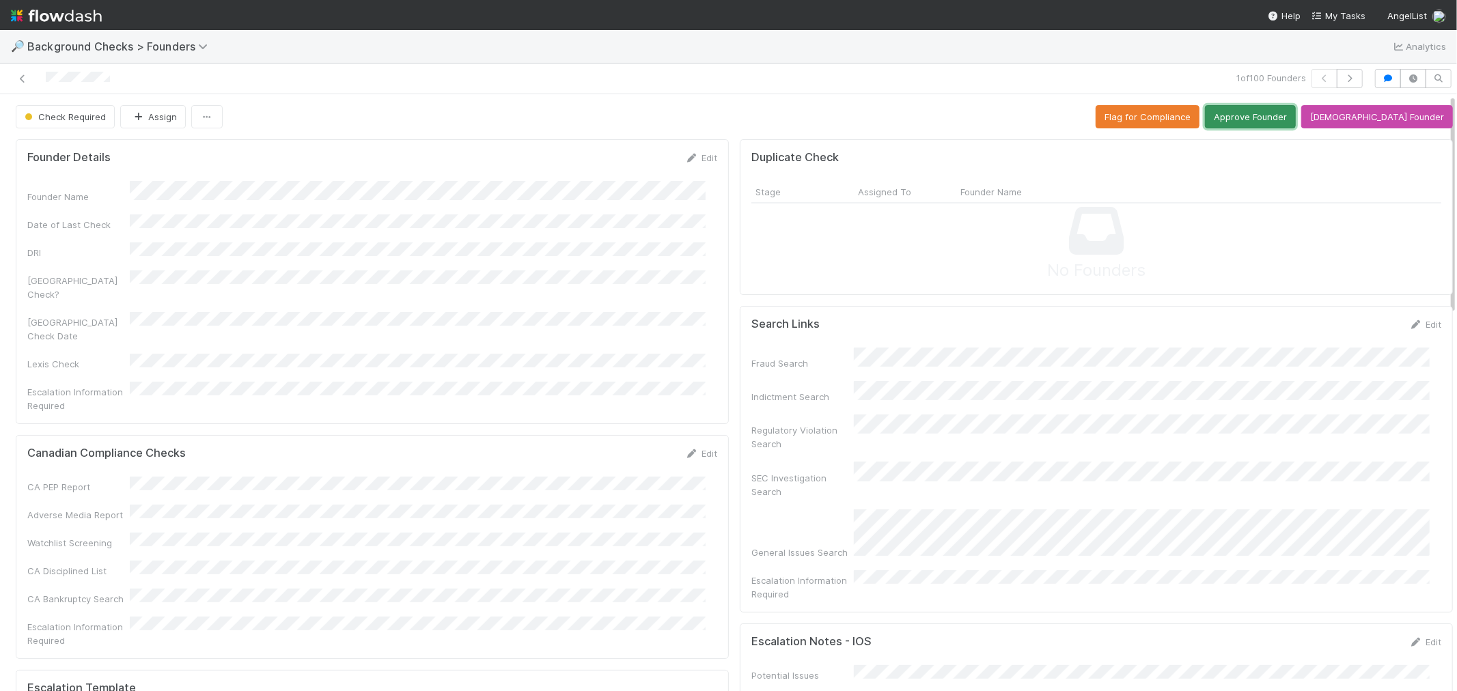
drag, startPoint x: 1289, startPoint y: 122, endPoint x: 1286, endPoint y: 42, distance: 79.3
click at [1289, 121] on button "Approve Founder" at bounding box center [1250, 116] width 91 height 23
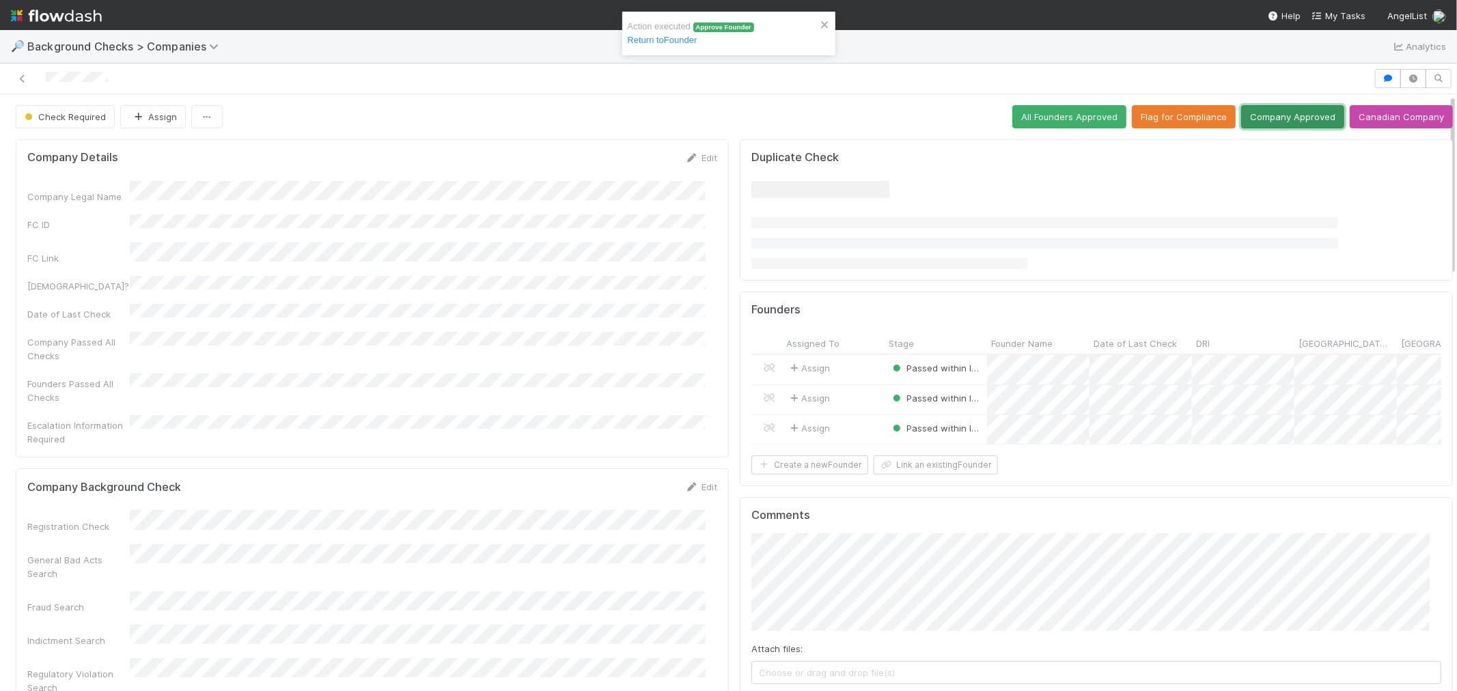
click at [1252, 111] on button "Company Approved" at bounding box center [1292, 116] width 103 height 23
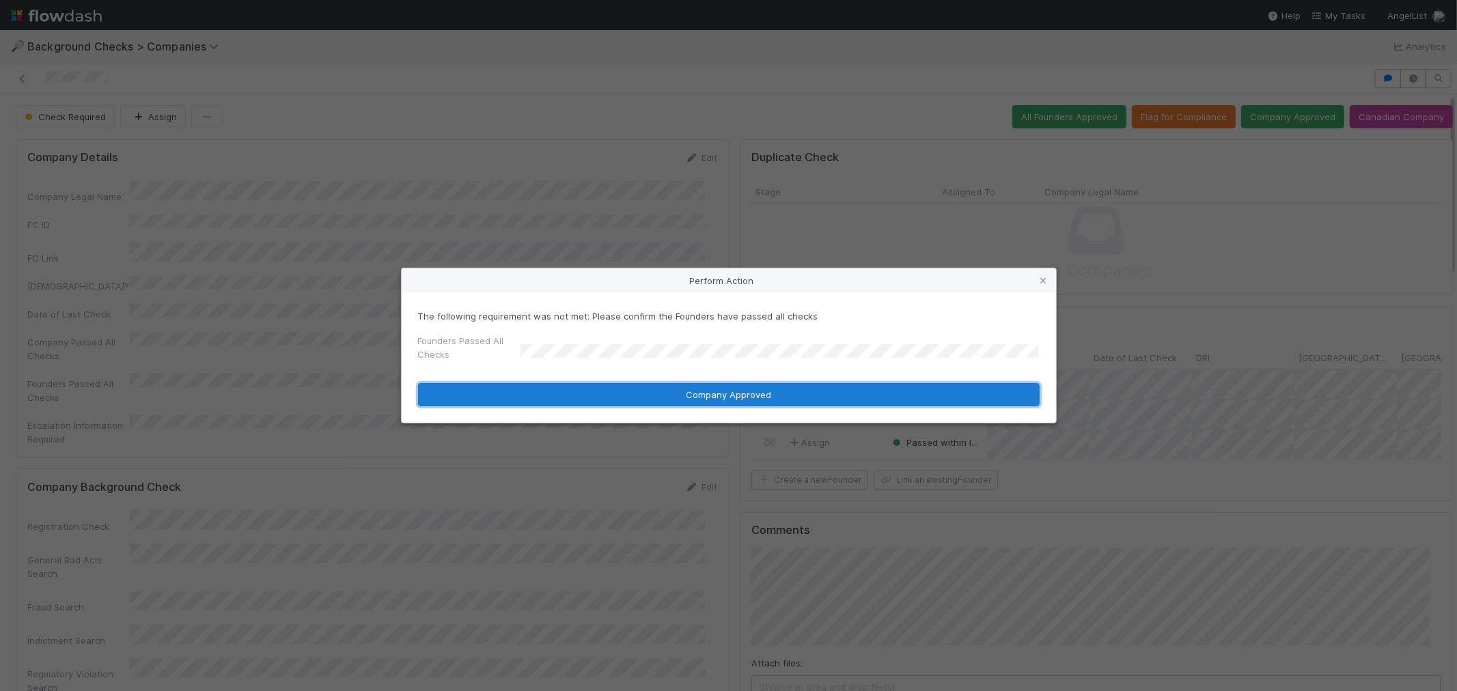
click at [540, 393] on button "Company Approved" at bounding box center [729, 394] width 622 height 23
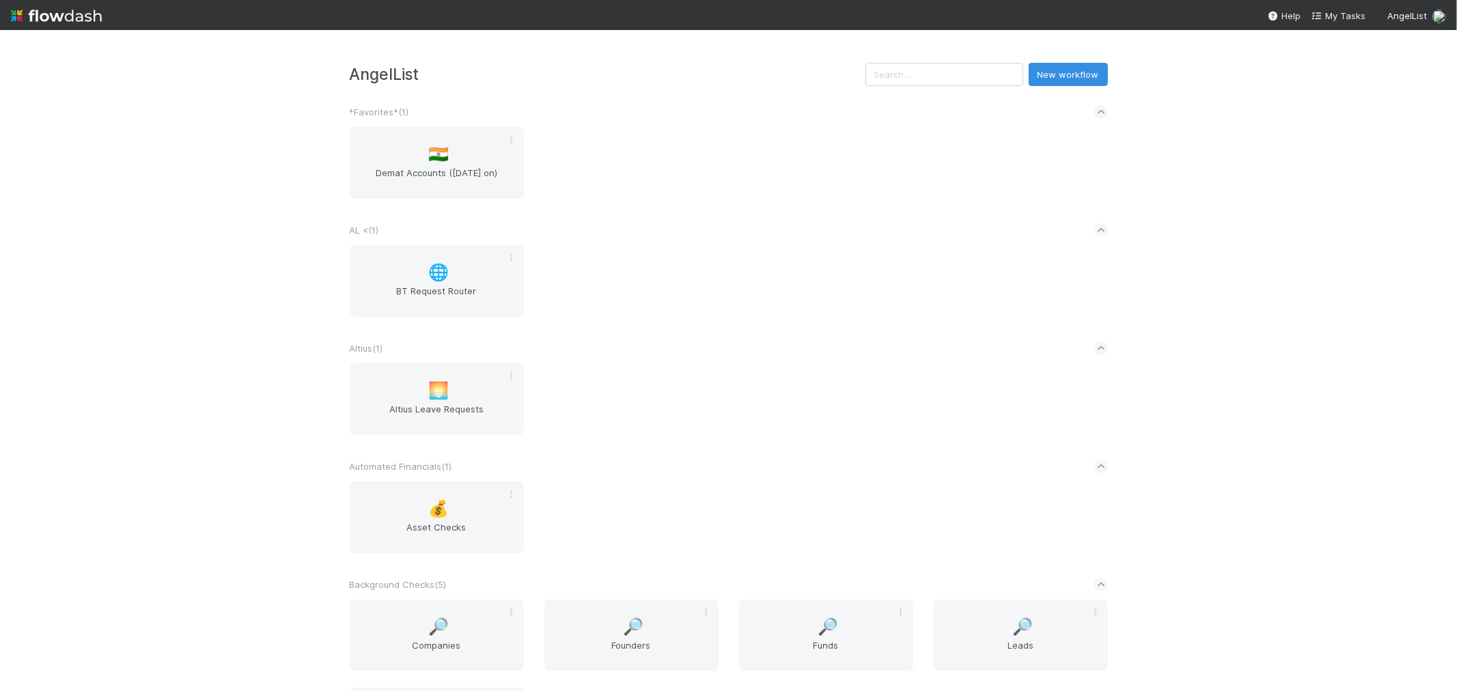
drag, startPoint x: 956, startPoint y: 285, endPoint x: 967, endPoint y: 284, distance: 11.0
click at [956, 285] on div "🌐 BT Request Router" at bounding box center [729, 289] width 779 height 88
click at [463, 169] on span "Demat Accounts (April 2025 on)" at bounding box center [436, 179] width 163 height 27
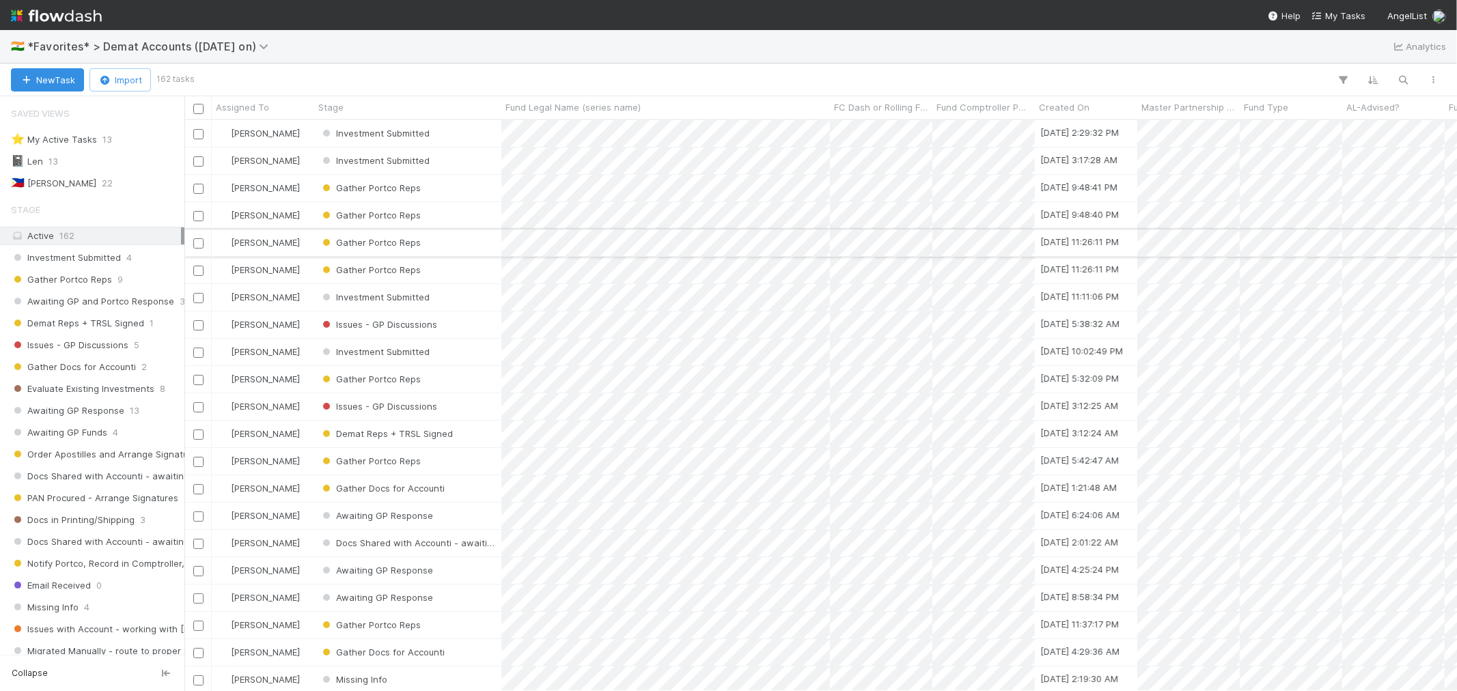
scroll to position [559, 1261]
click at [79, 162] on div "📓 Len 13" at bounding box center [96, 161] width 170 height 17
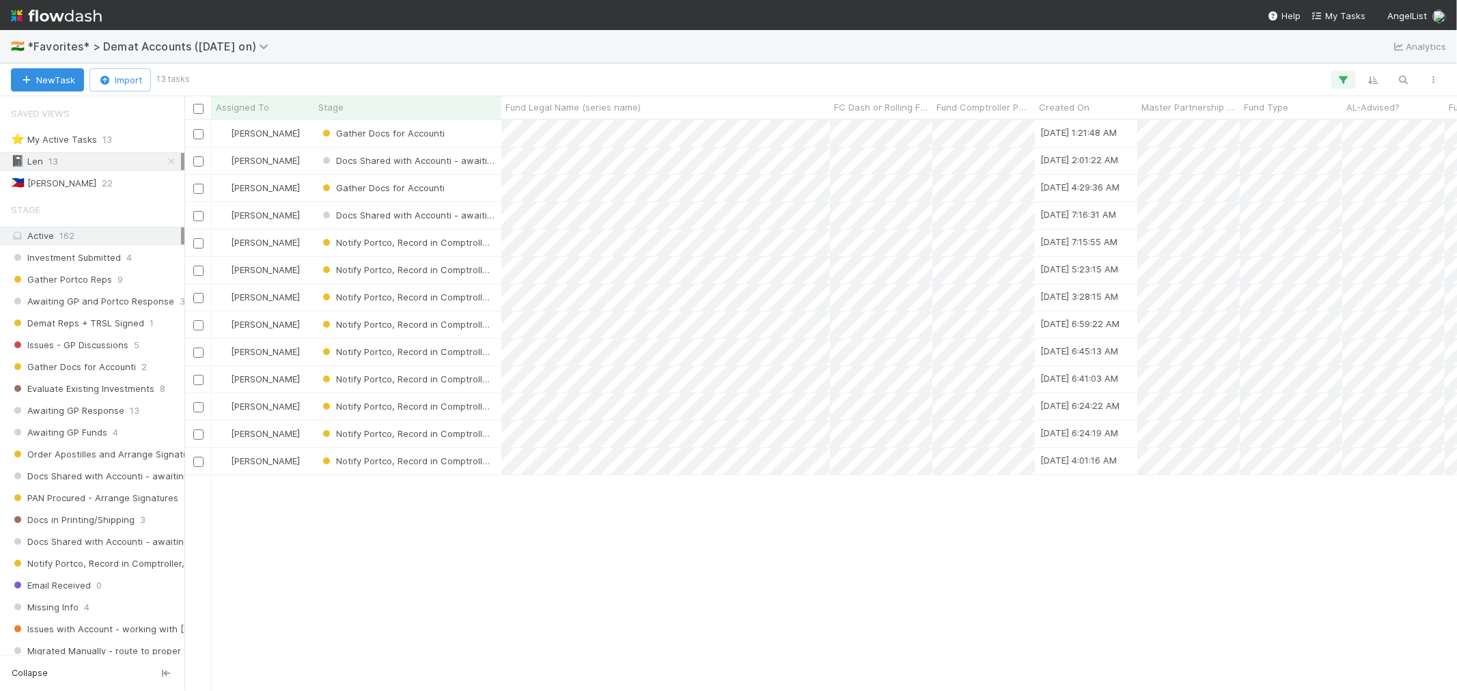
scroll to position [559, 1261]
click at [473, 187] on div "Gather Docs for Accounti" at bounding box center [407, 188] width 187 height 27
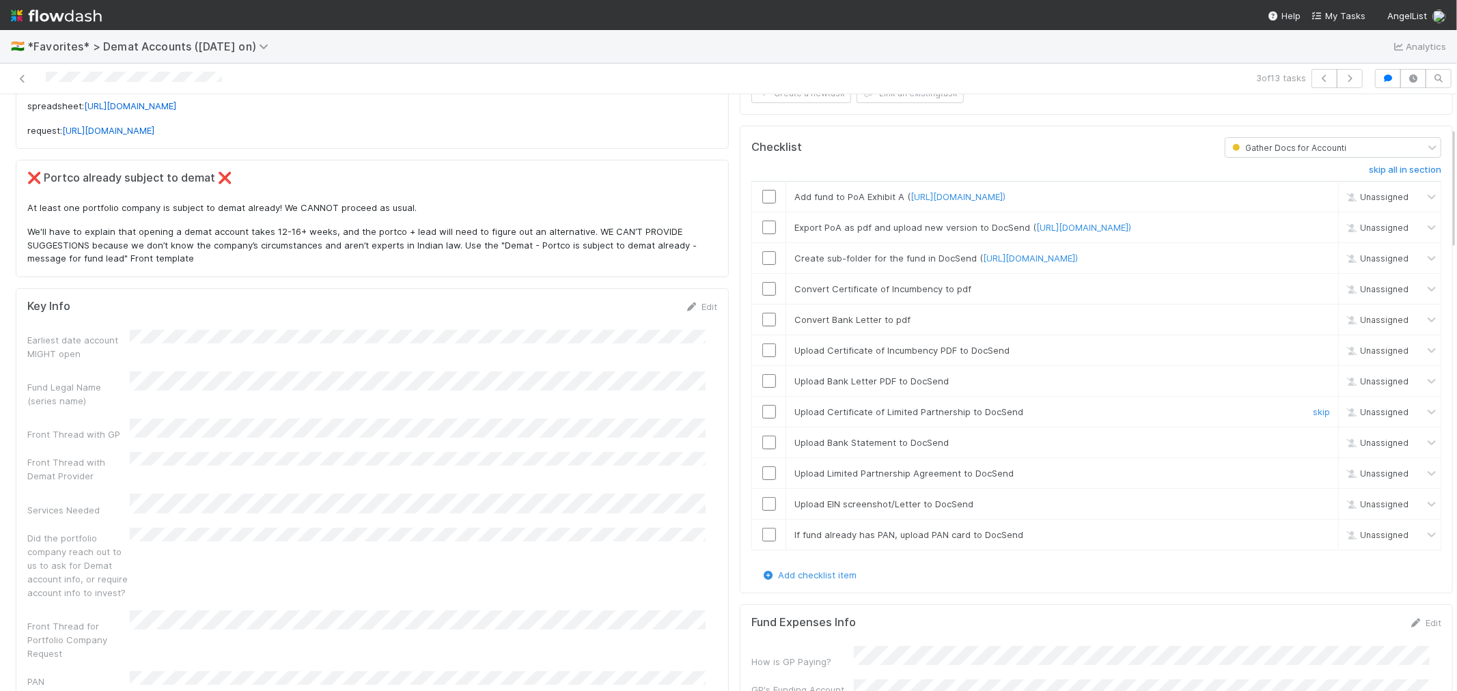
scroll to position [152, 0]
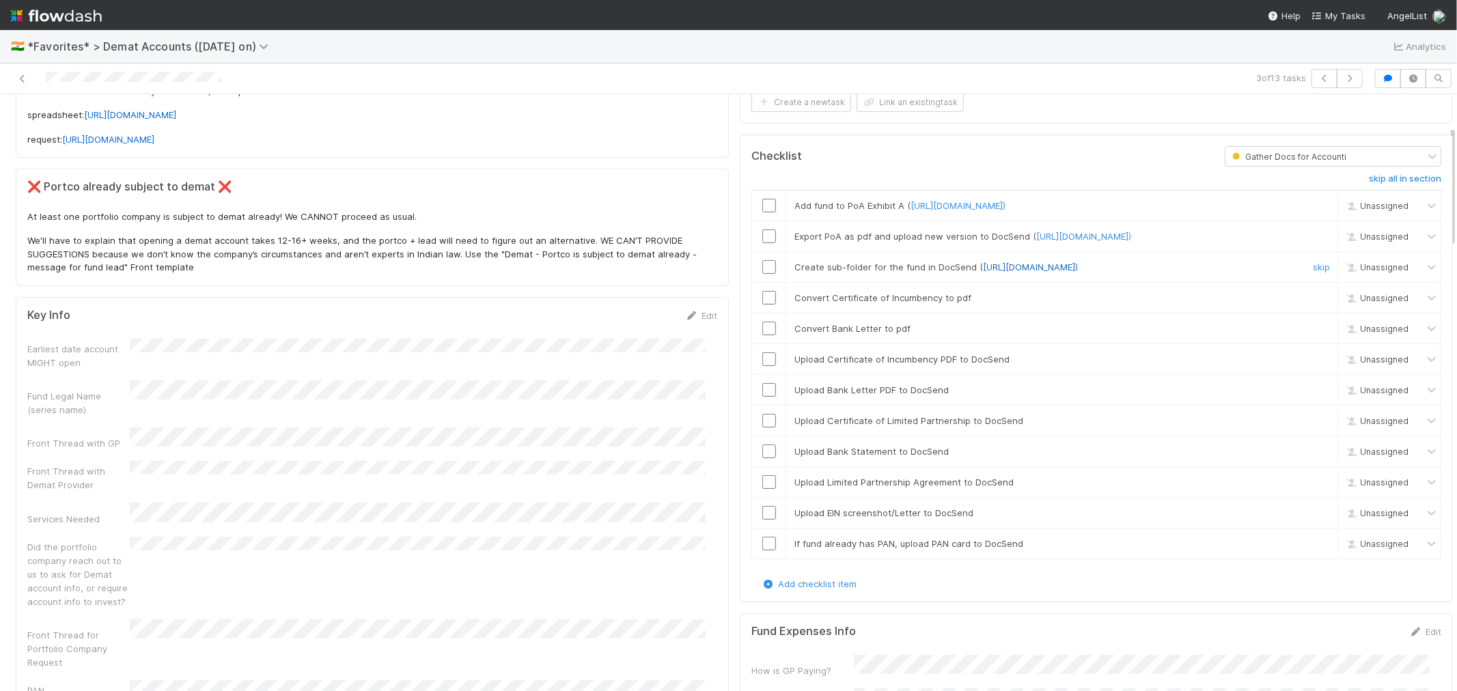
click at [1018, 273] on link "https://docsend.com/spaces/1110907)" at bounding box center [1030, 267] width 95 height 11
drag, startPoint x: 235, startPoint y: 83, endPoint x: 52, endPoint y: 68, distance: 183.7
click at [31, 79] on div at bounding box center [347, 78] width 684 height 19
click at [762, 274] on input "checkbox" at bounding box center [769, 267] width 14 height 14
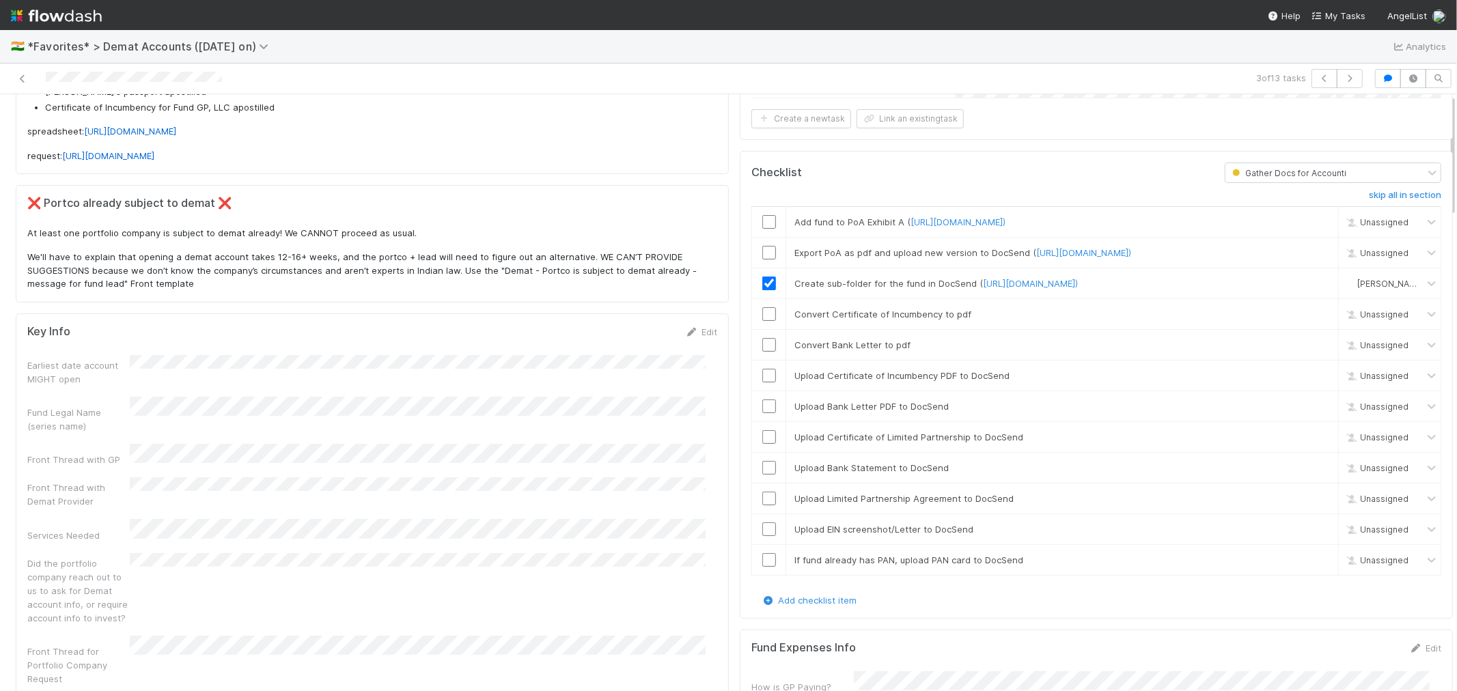
scroll to position [0, 0]
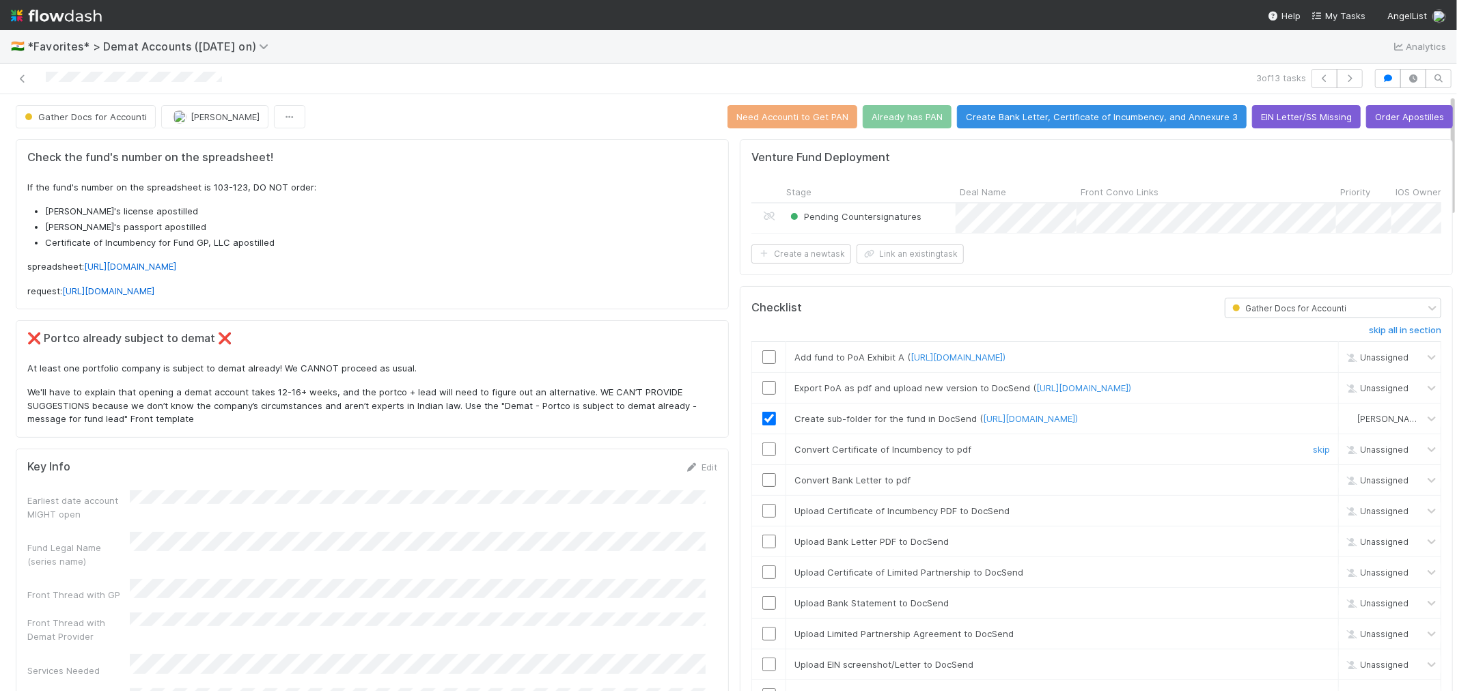
click at [762, 456] on input "checkbox" at bounding box center [769, 450] width 14 height 14
click at [762, 487] on input "checkbox" at bounding box center [769, 480] width 14 height 14
click at [762, 518] on input "checkbox" at bounding box center [769, 511] width 14 height 14
click at [762, 549] on input "checkbox" at bounding box center [769, 542] width 14 height 14
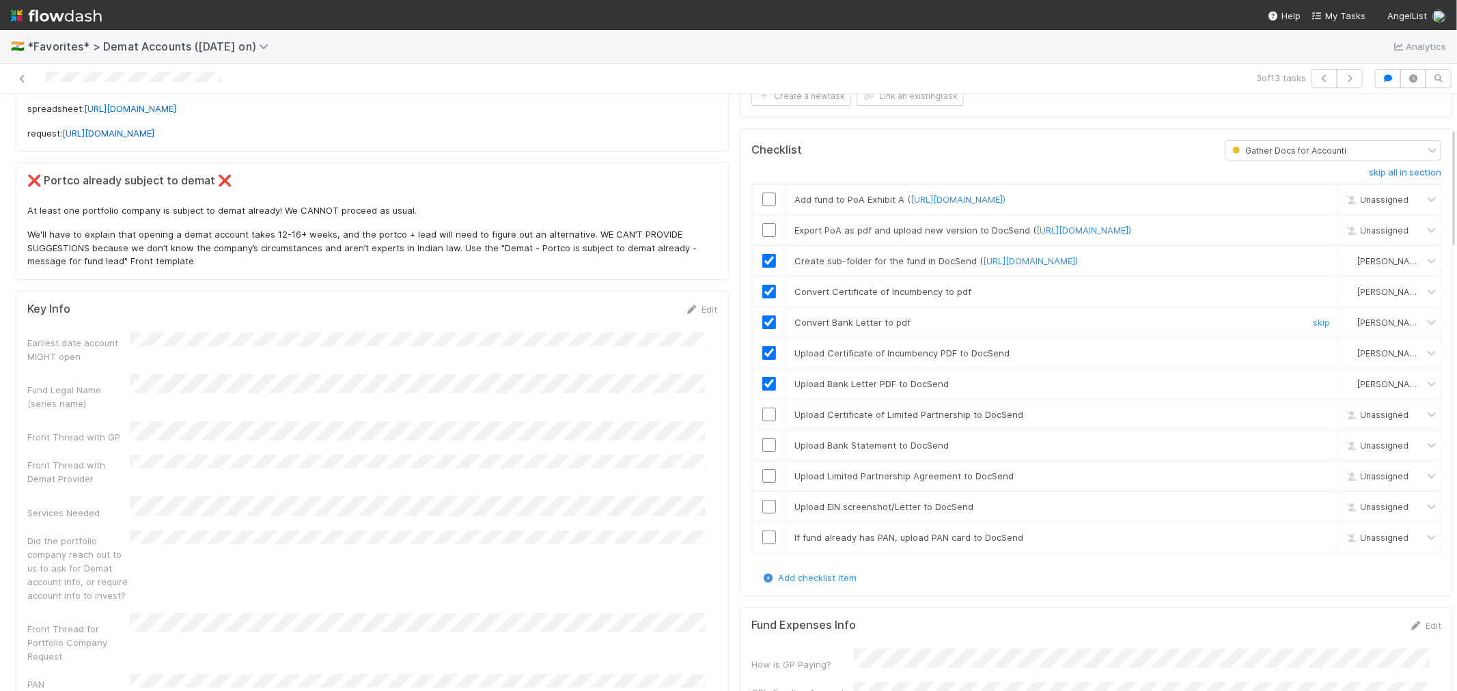
scroll to position [227, 0]
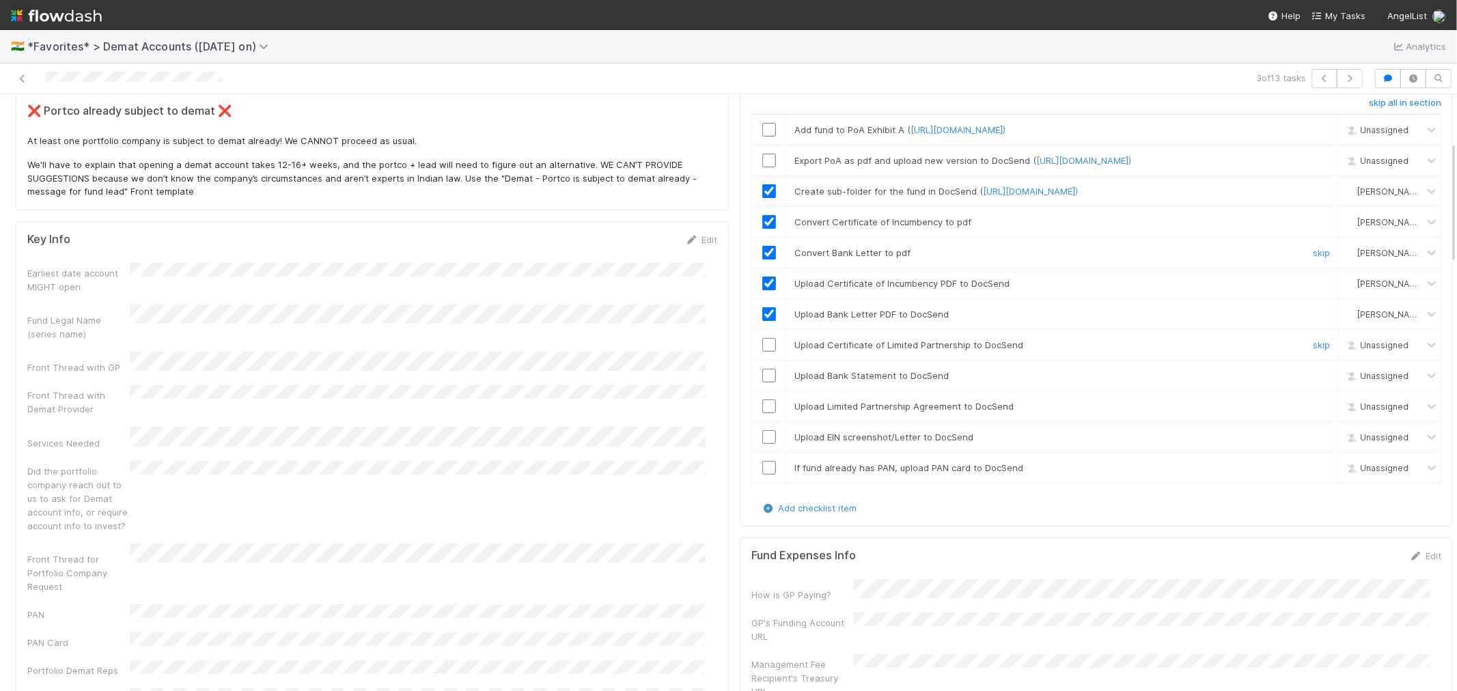
click at [762, 352] on input "checkbox" at bounding box center [769, 345] width 14 height 14
checkbox input "true"
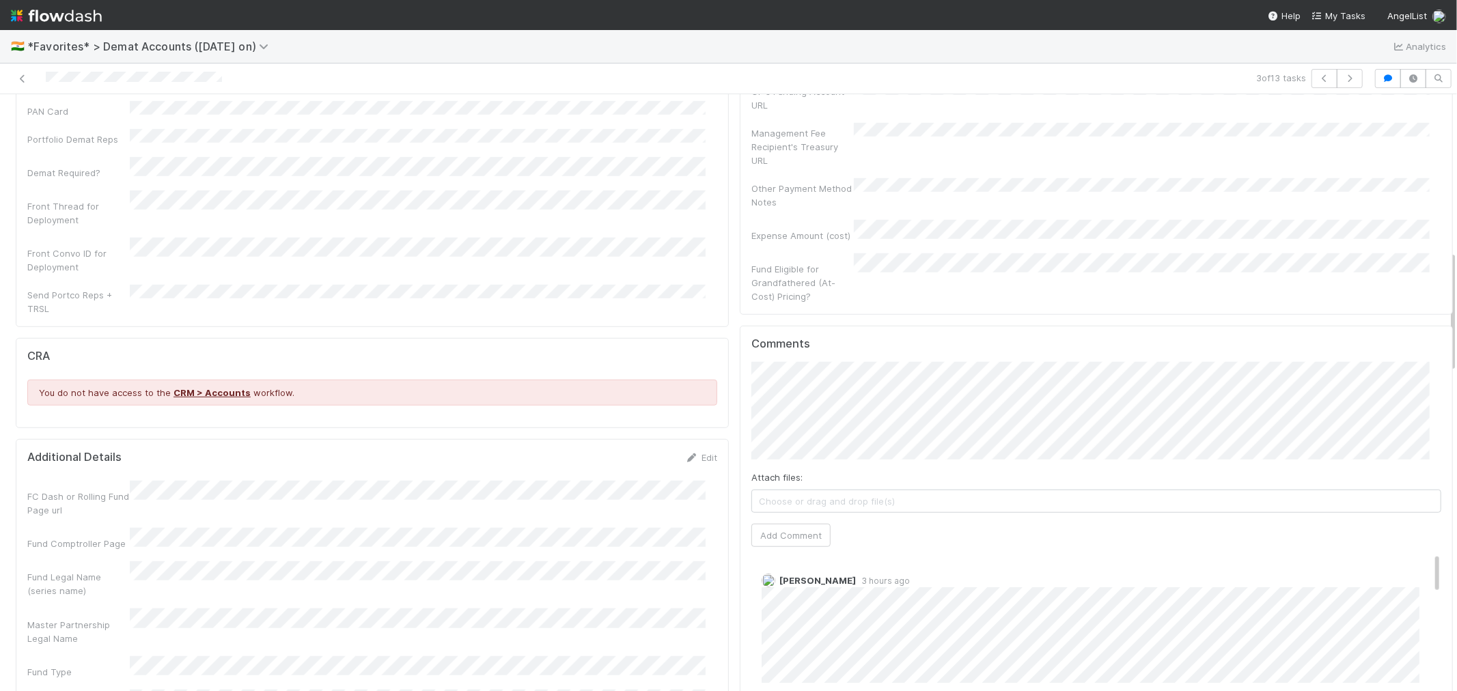
scroll to position [1138, 0]
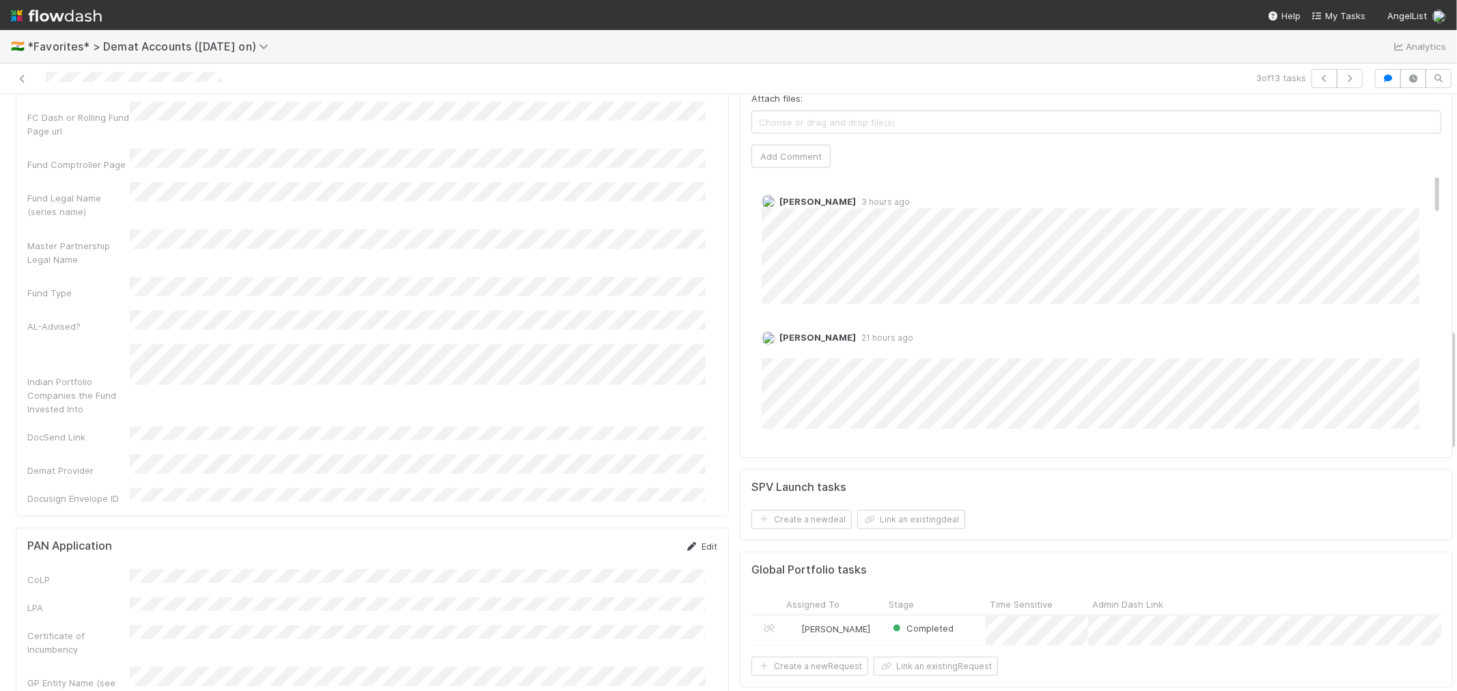
click at [685, 542] on icon at bounding box center [692, 546] width 14 height 9
click at [627, 540] on button "Save" at bounding box center [644, 551] width 39 height 23
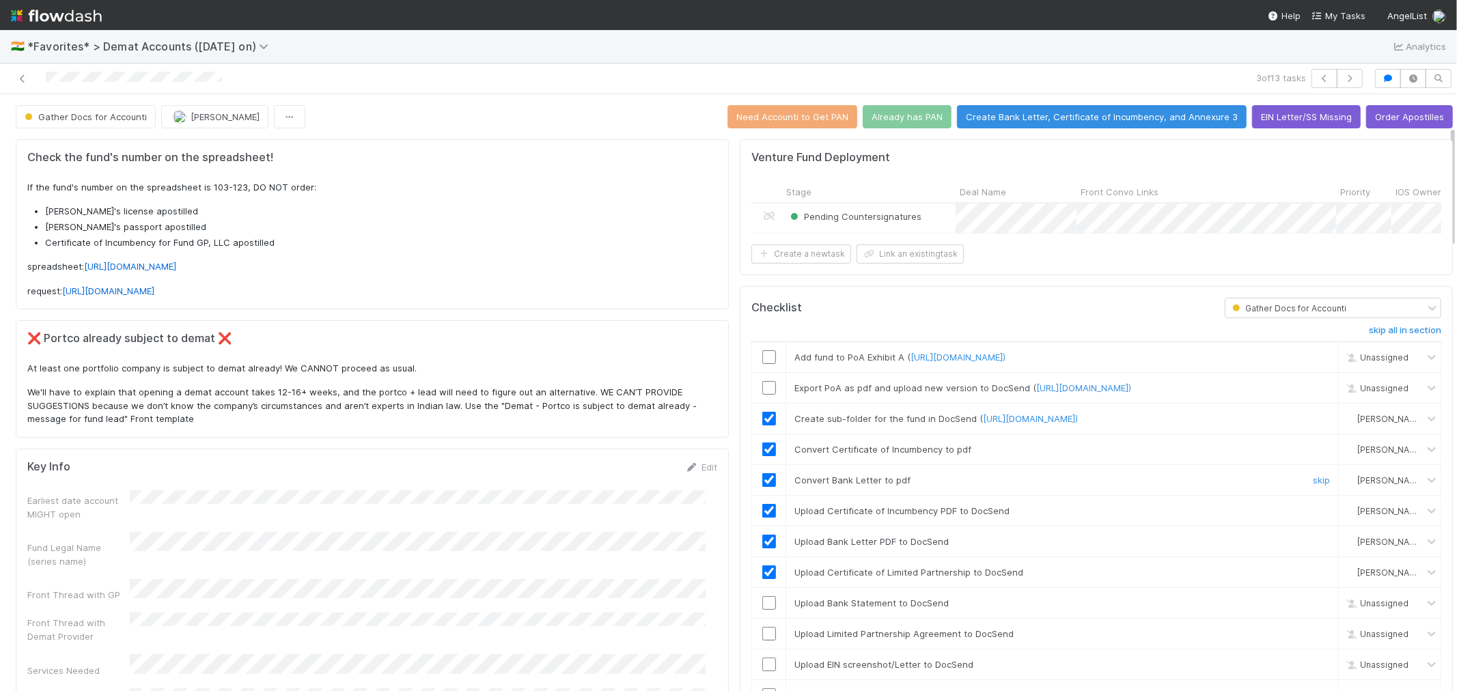
scroll to position [152, 0]
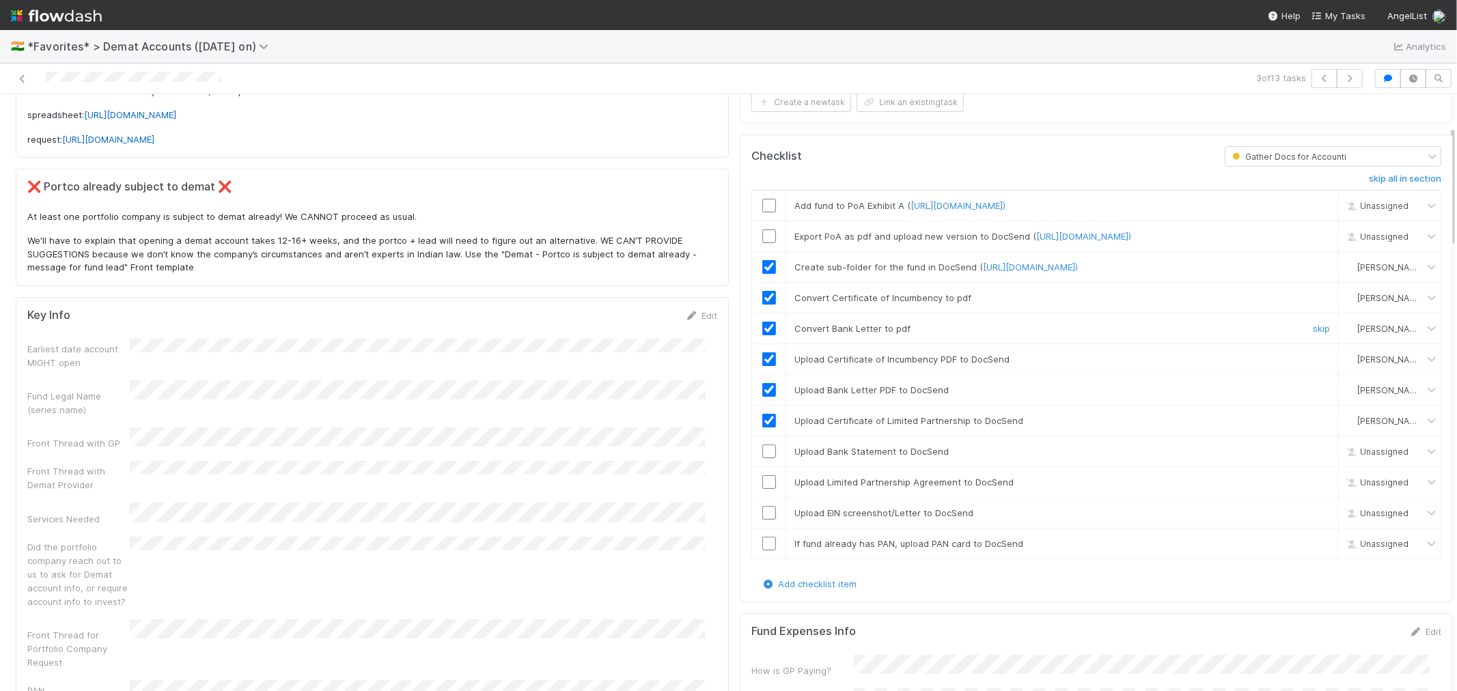
click at [756, 603] on div "Checklist Gather Docs for Accounti skip all in section Add fund to PoA Exhibit …" at bounding box center [1096, 369] width 713 height 468
click at [762, 458] on input "checkbox" at bounding box center [769, 452] width 14 height 14
click at [762, 489] on input "checkbox" at bounding box center [769, 482] width 14 height 14
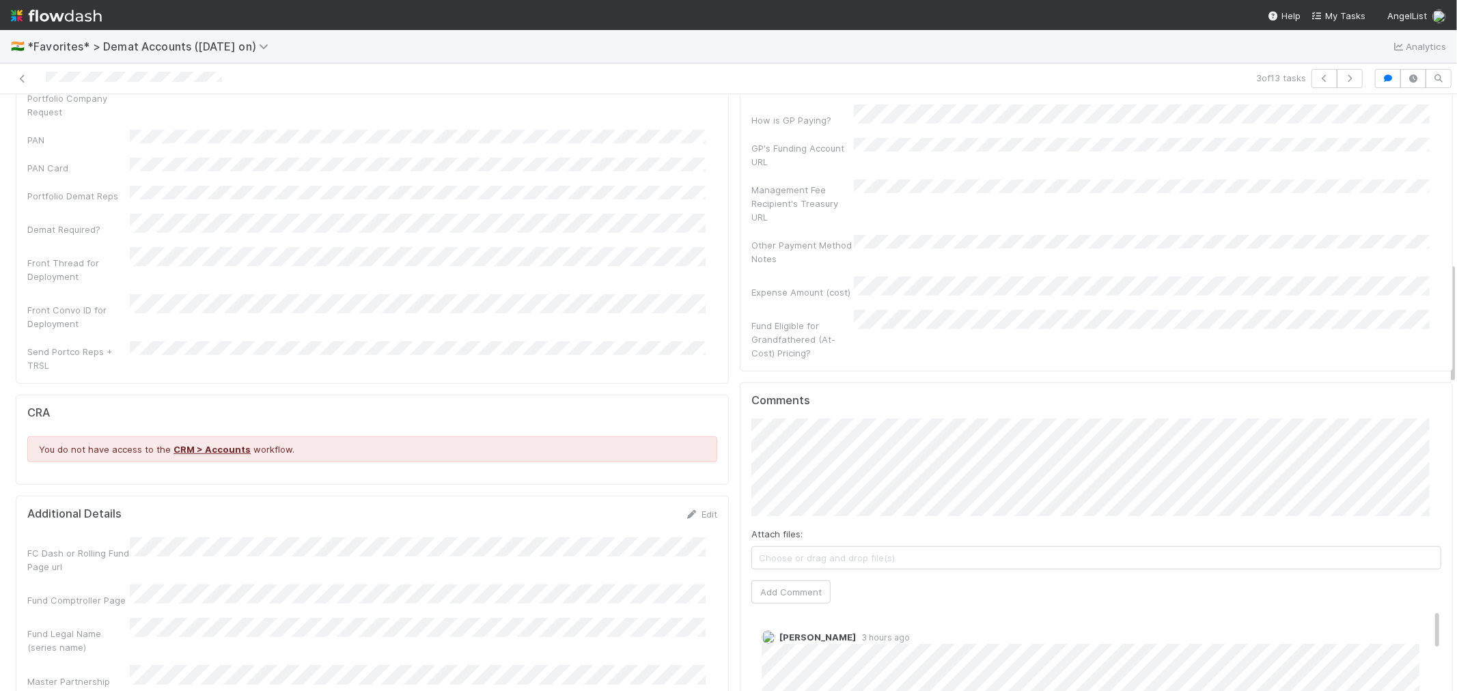
scroll to position [835, 0]
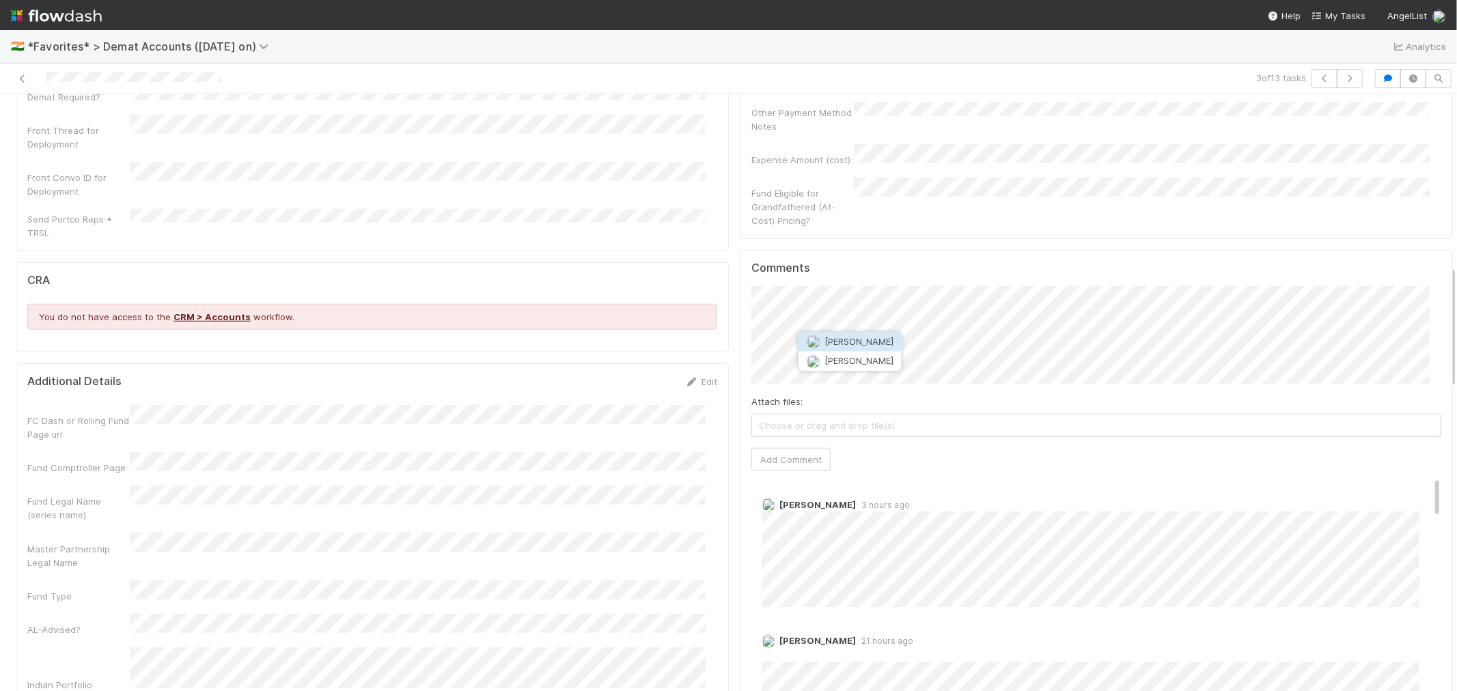
click at [827, 344] on span "Jeremy Navarro" at bounding box center [859, 342] width 69 height 11
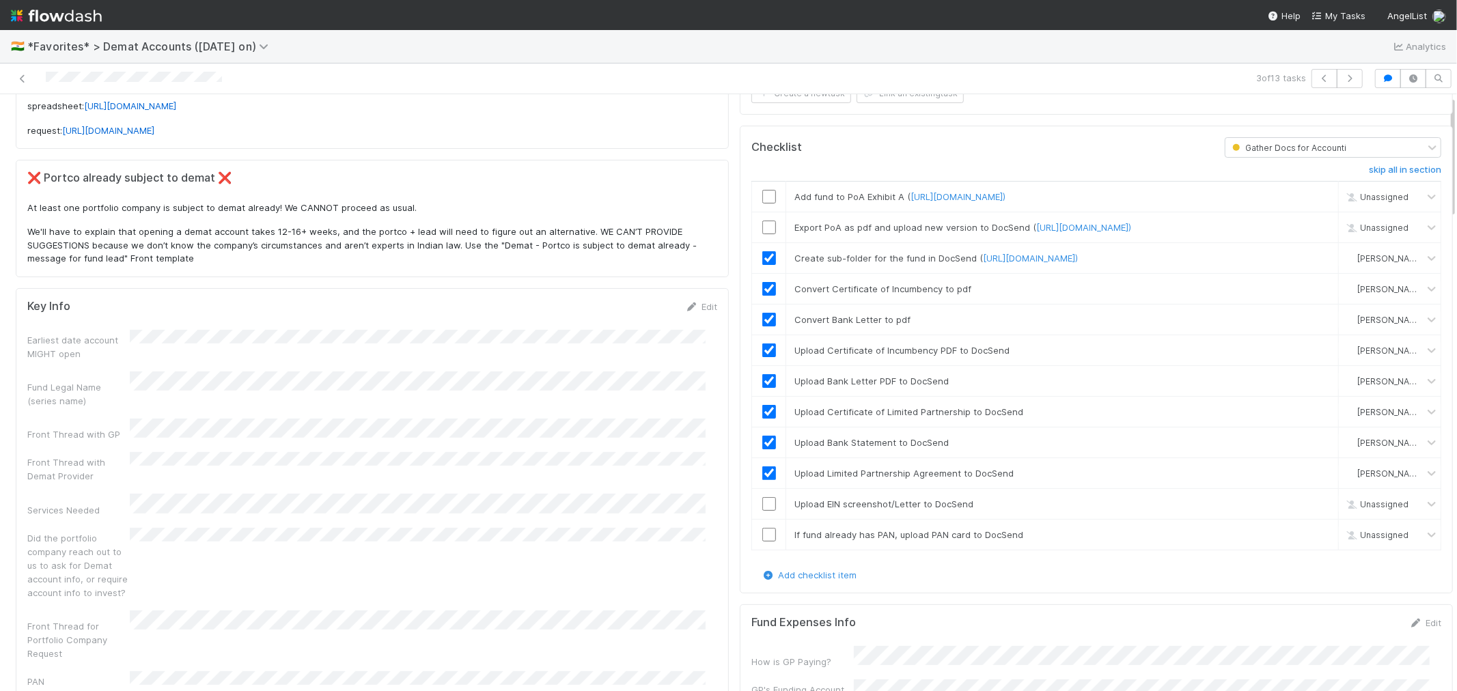
scroll to position [0, 0]
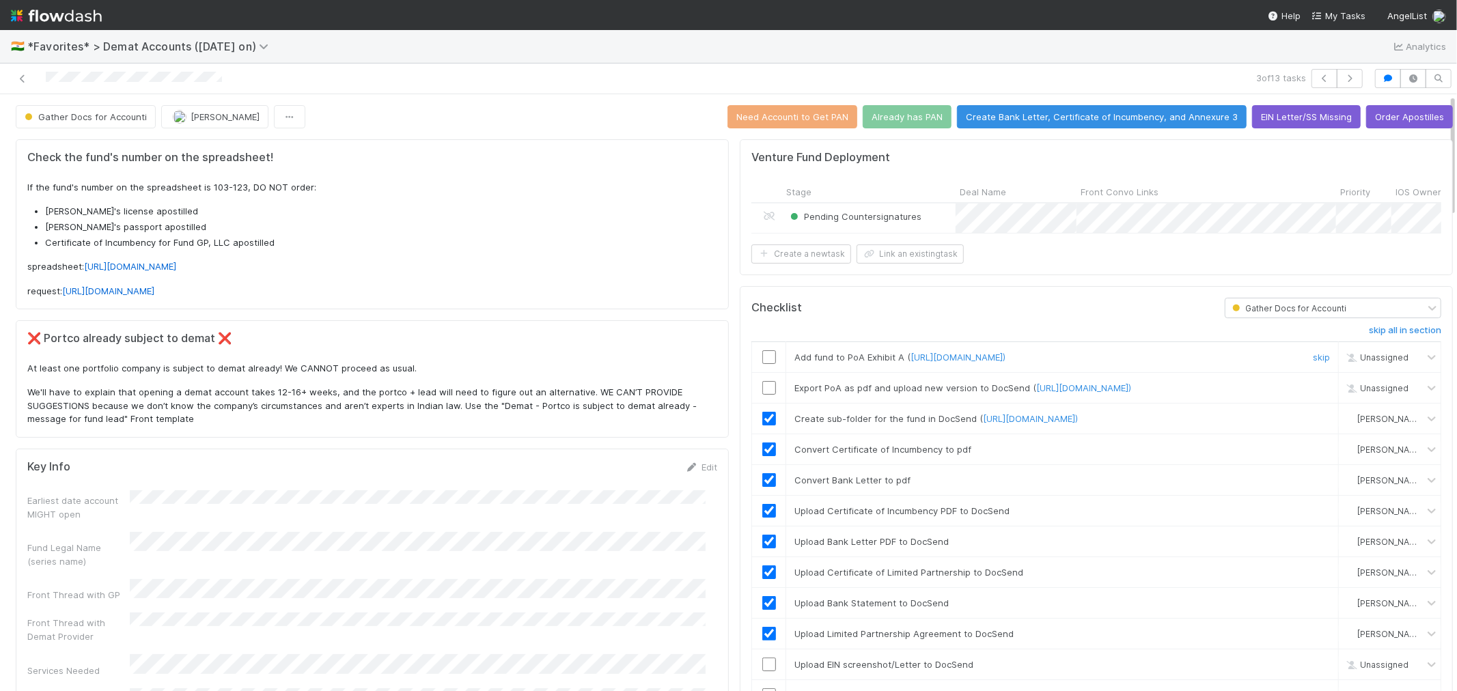
drag, startPoint x: 1121, startPoint y: 362, endPoint x: 728, endPoint y: 342, distance: 393.3
click at [740, 342] on div "Checklist Gather Docs for Accounti skip all in section Add fund to PoA Exhibit …" at bounding box center [1096, 520] width 713 height 468
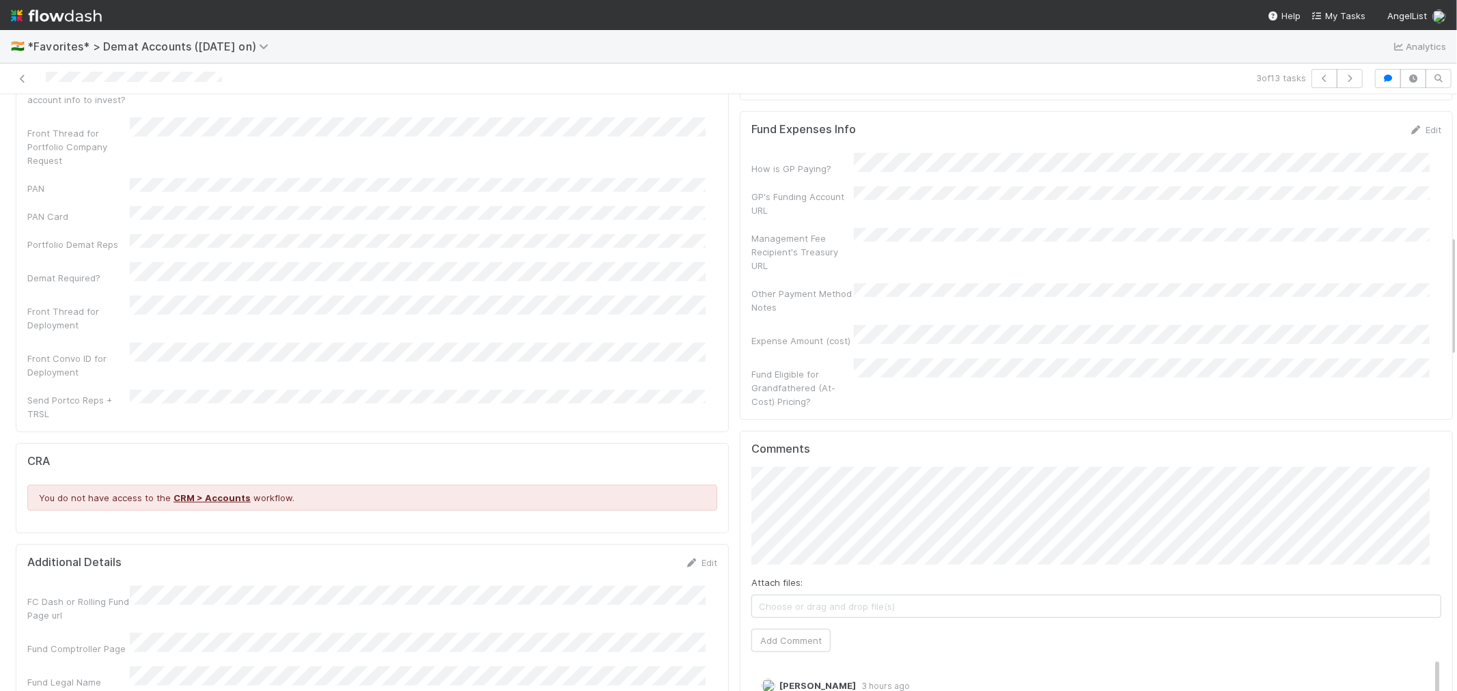
scroll to position [683, 0]
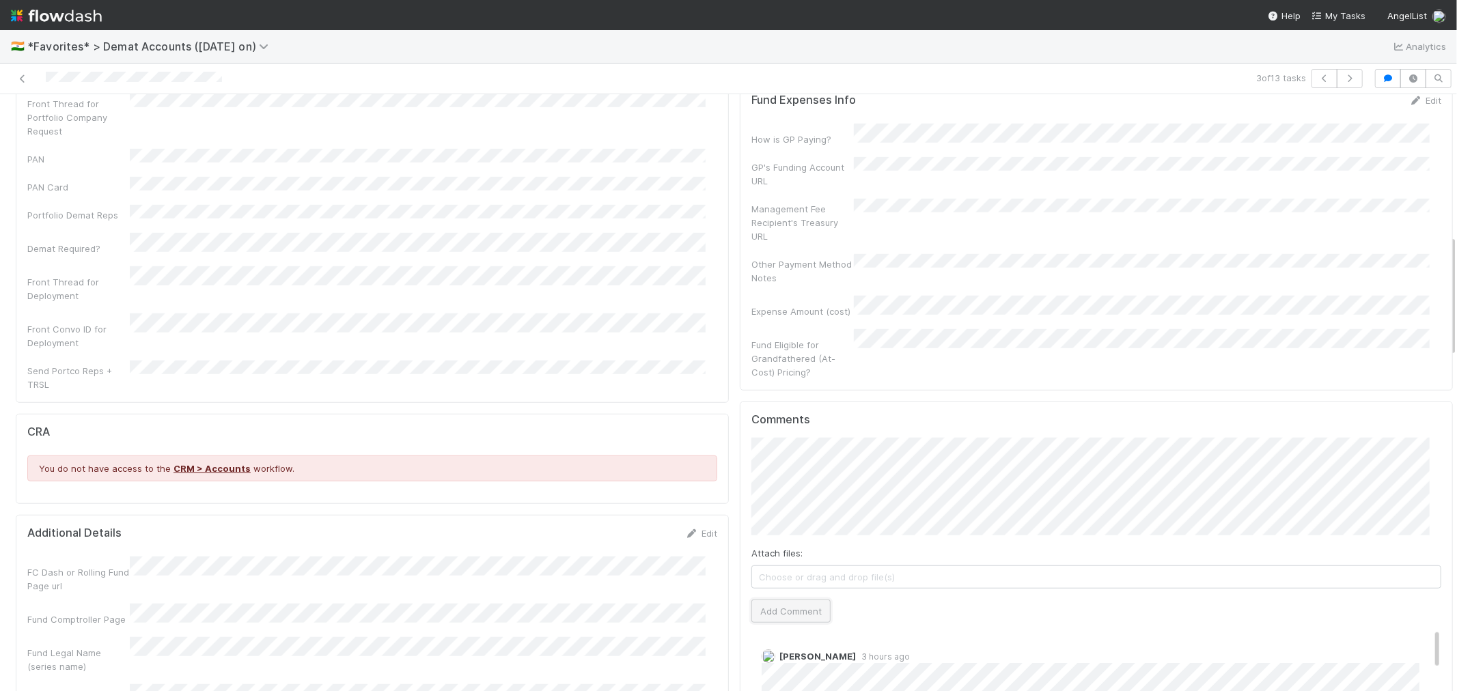
click at [790, 616] on button "Add Comment" at bounding box center [790, 611] width 79 height 23
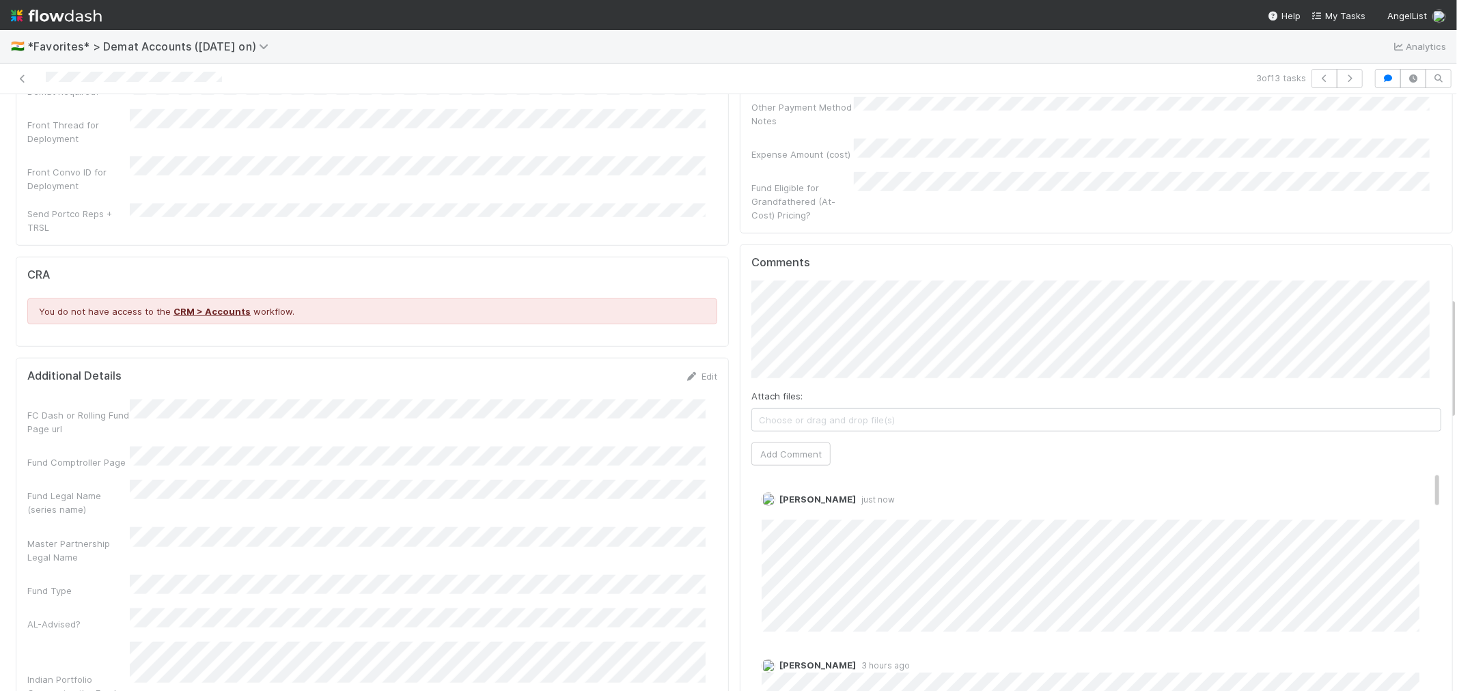
scroll to position [987, 0]
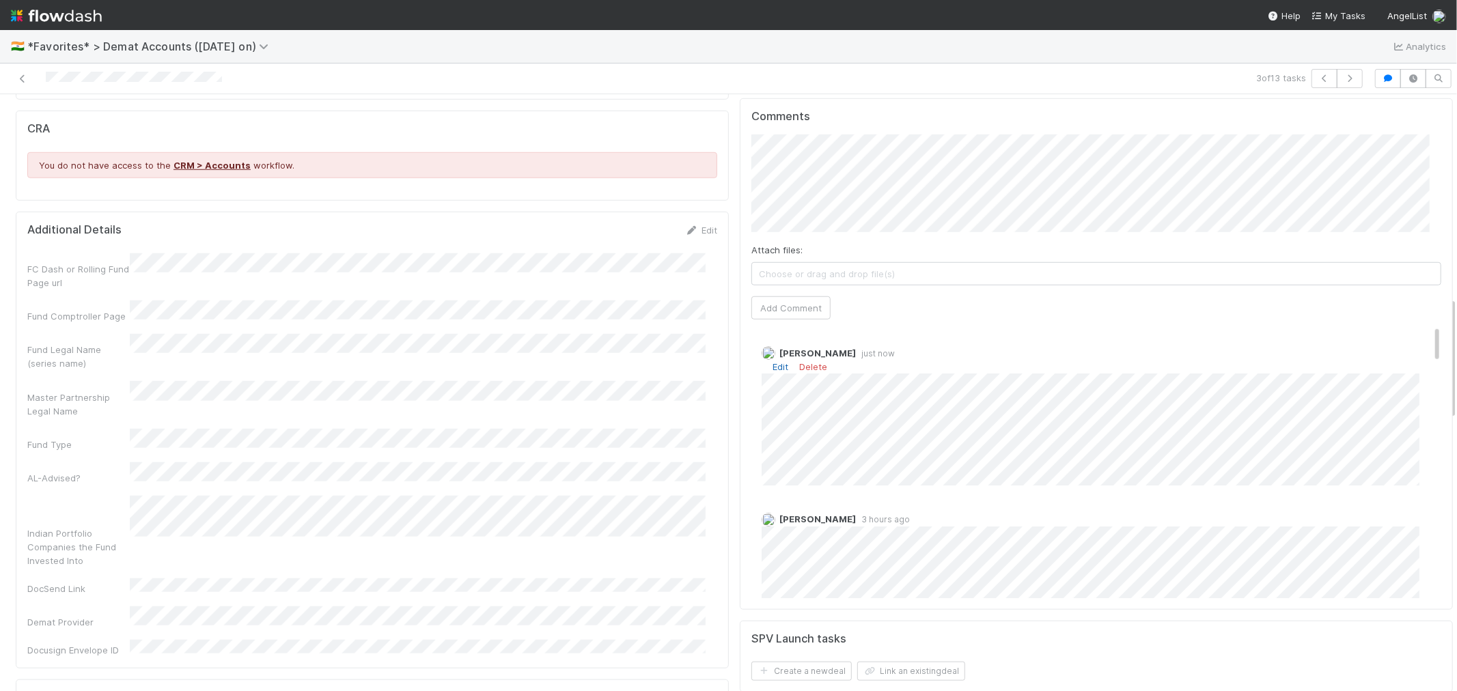
click at [773, 369] on link "Edit" at bounding box center [781, 366] width 16 height 11
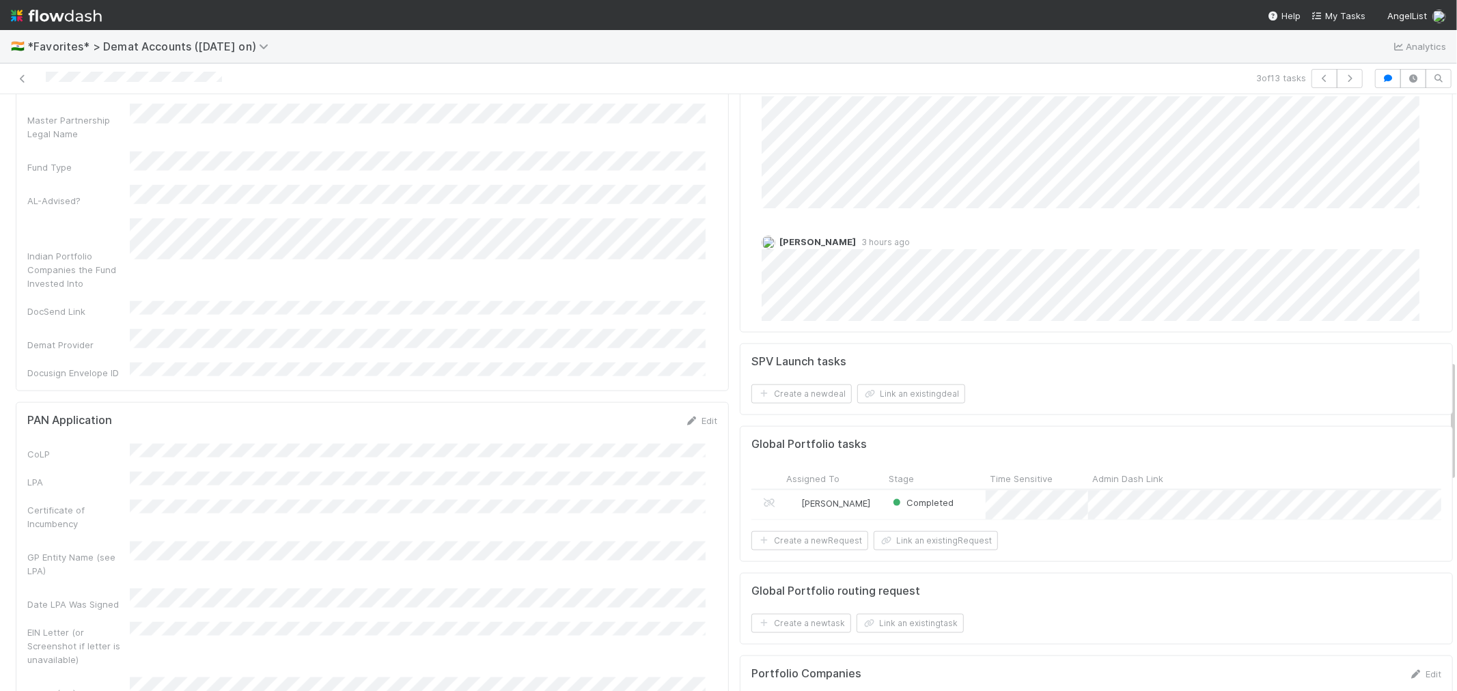
scroll to position [1290, 0]
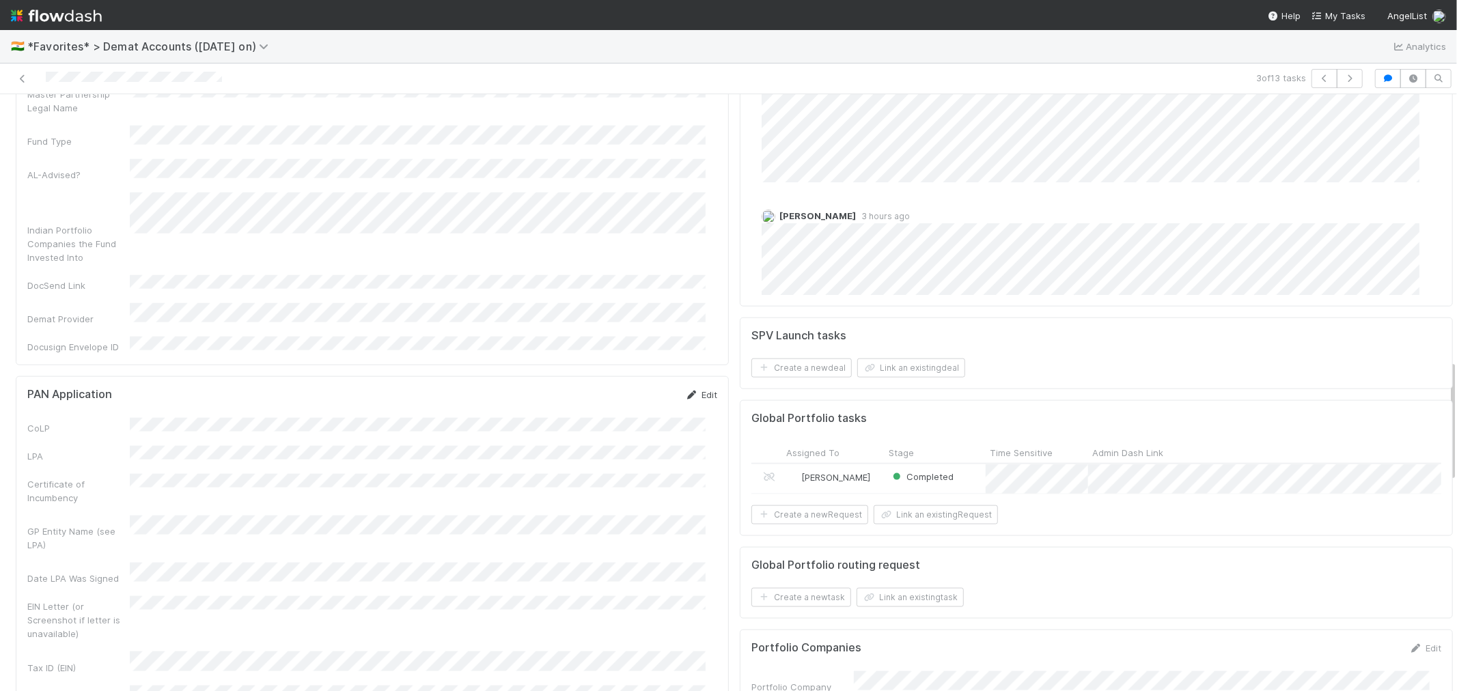
click at [691, 389] on link "Edit" at bounding box center [701, 394] width 32 height 11
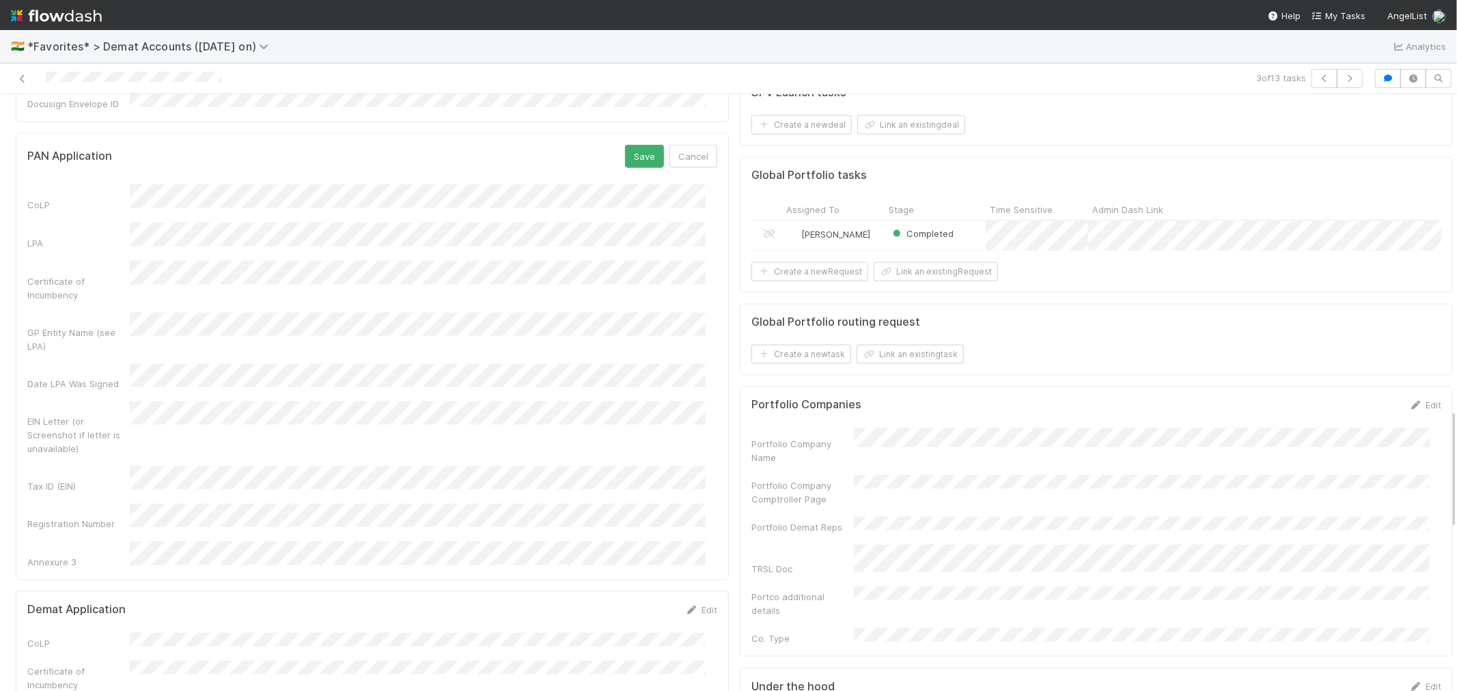
scroll to position [1670, 0]
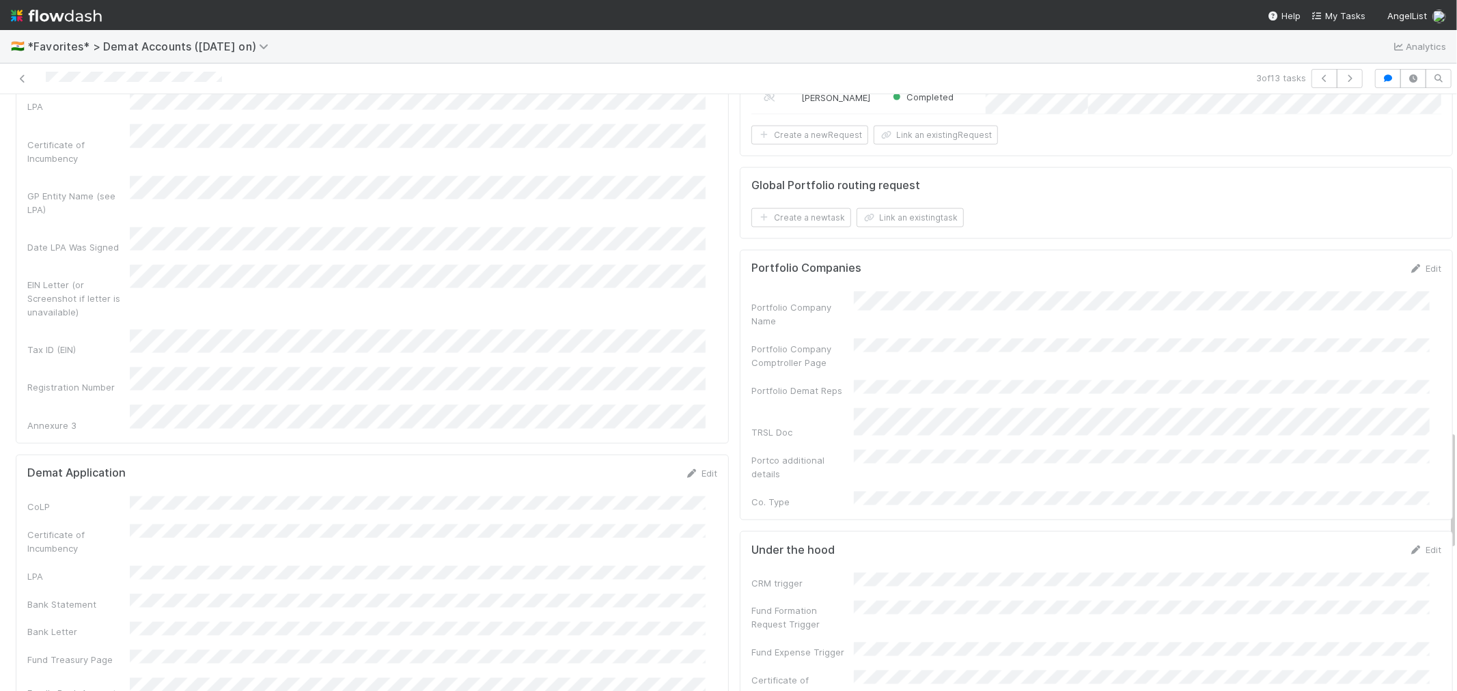
drag, startPoint x: 693, startPoint y: 295, endPoint x: 629, endPoint y: 317, distance: 68.5
click at [693, 468] on link "Edit" at bounding box center [701, 473] width 32 height 11
click at [625, 467] on button "Save" at bounding box center [644, 478] width 39 height 23
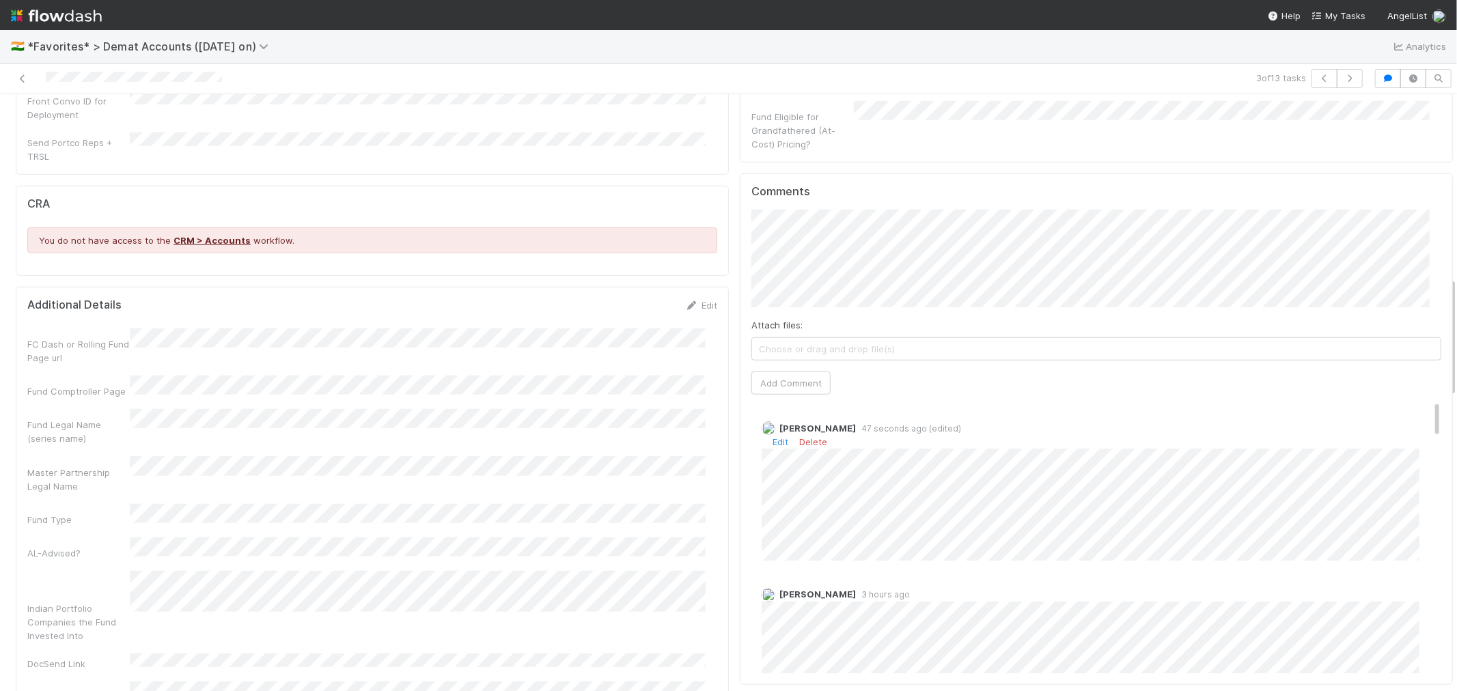
scroll to position [911, 0]
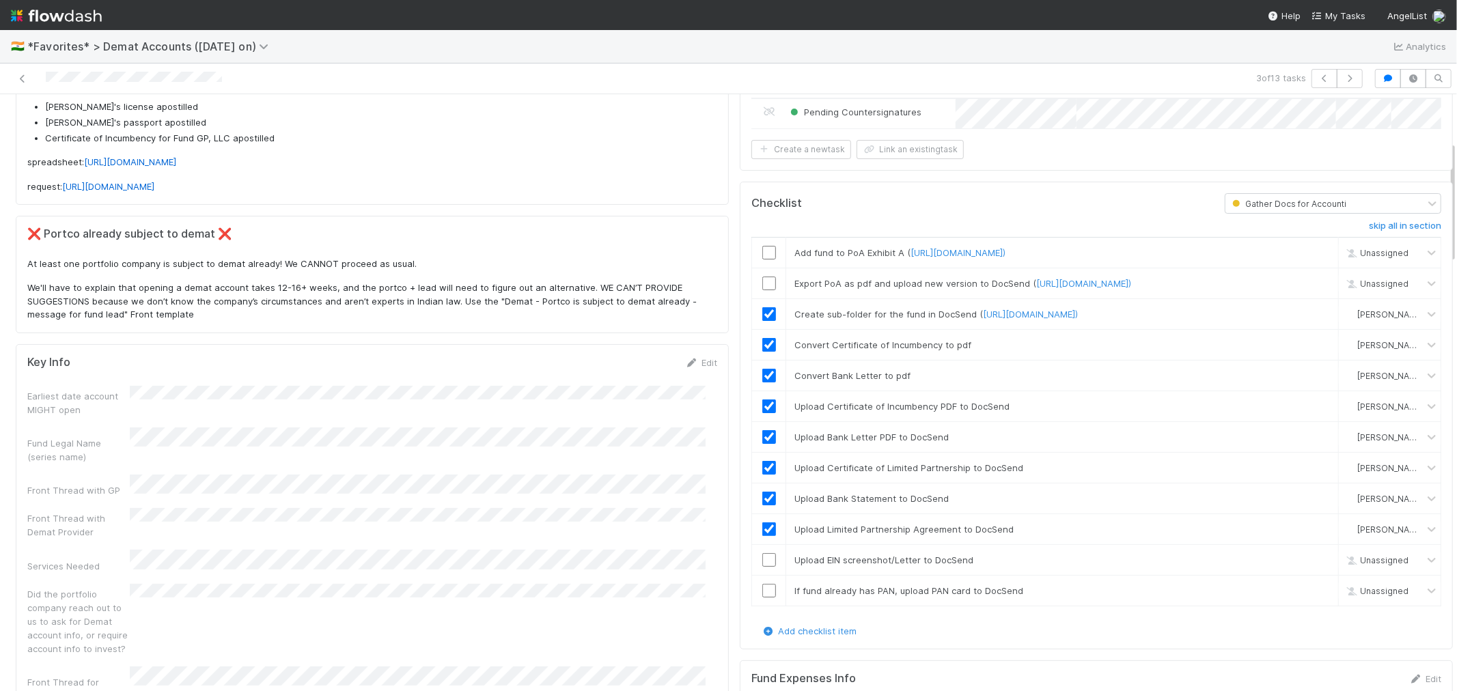
scroll to position [0, 0]
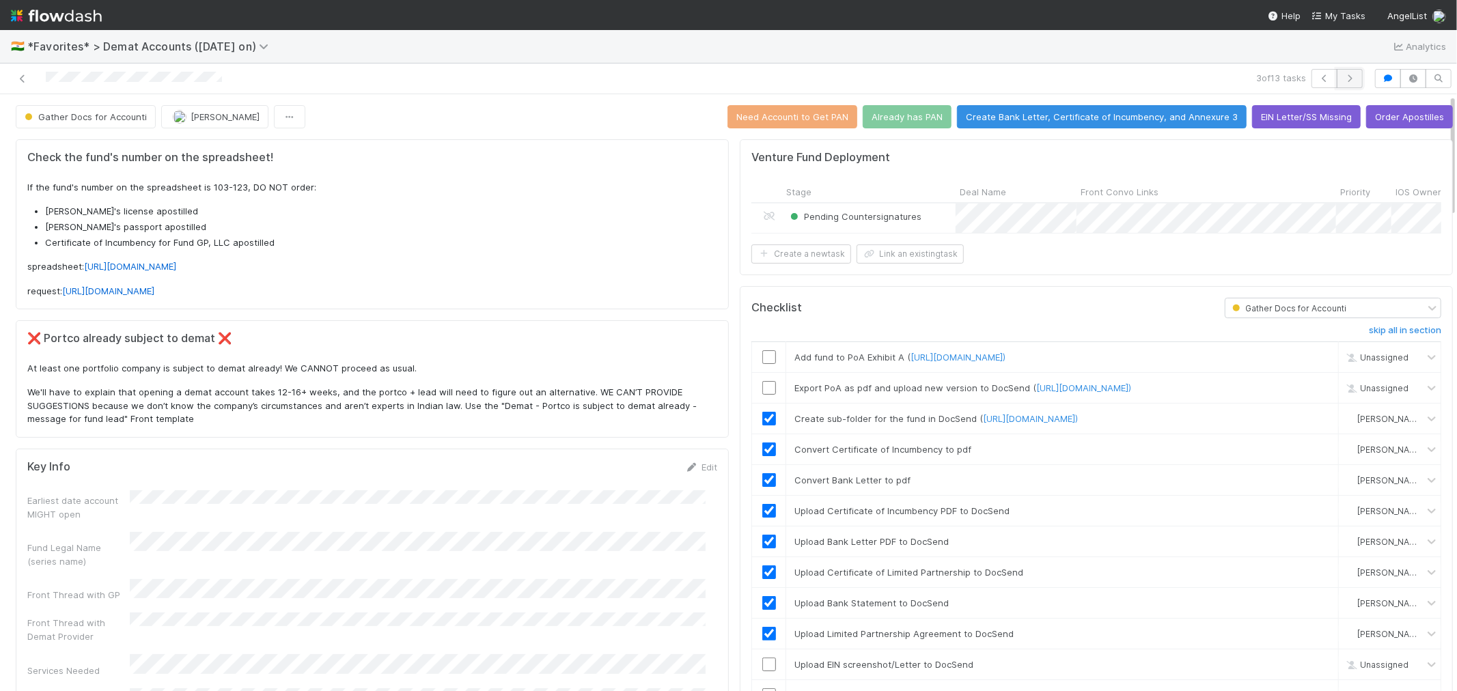
click at [1345, 82] on icon "button" at bounding box center [1350, 78] width 14 height 8
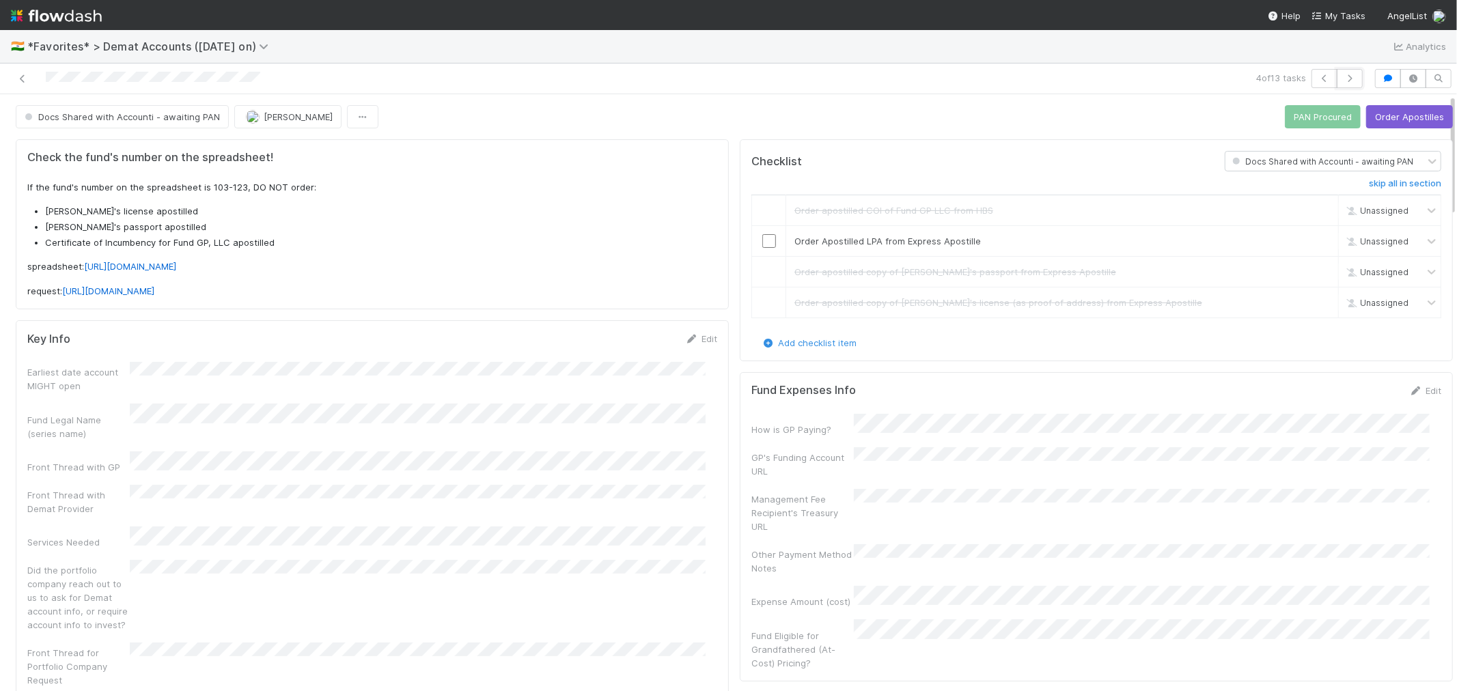
click at [1345, 80] on icon "button" at bounding box center [1350, 78] width 14 height 8
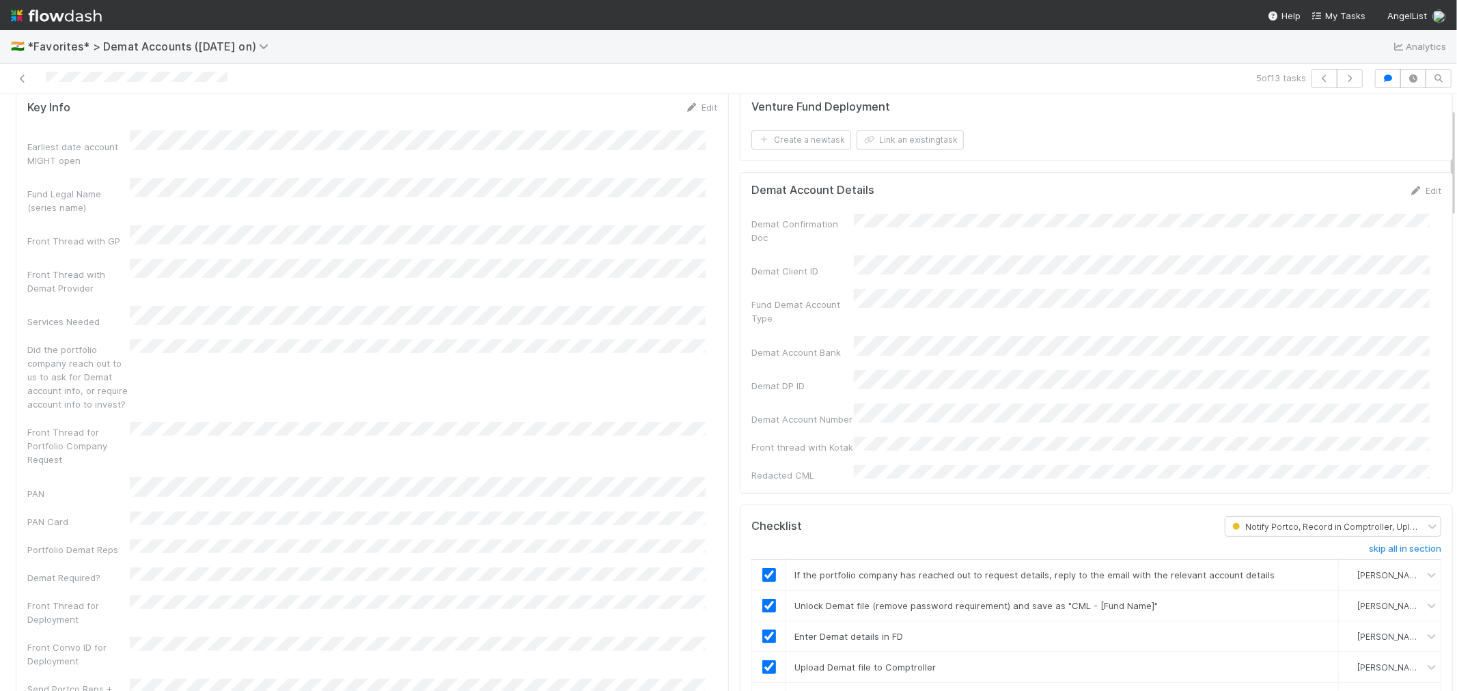
scroll to position [76, 0]
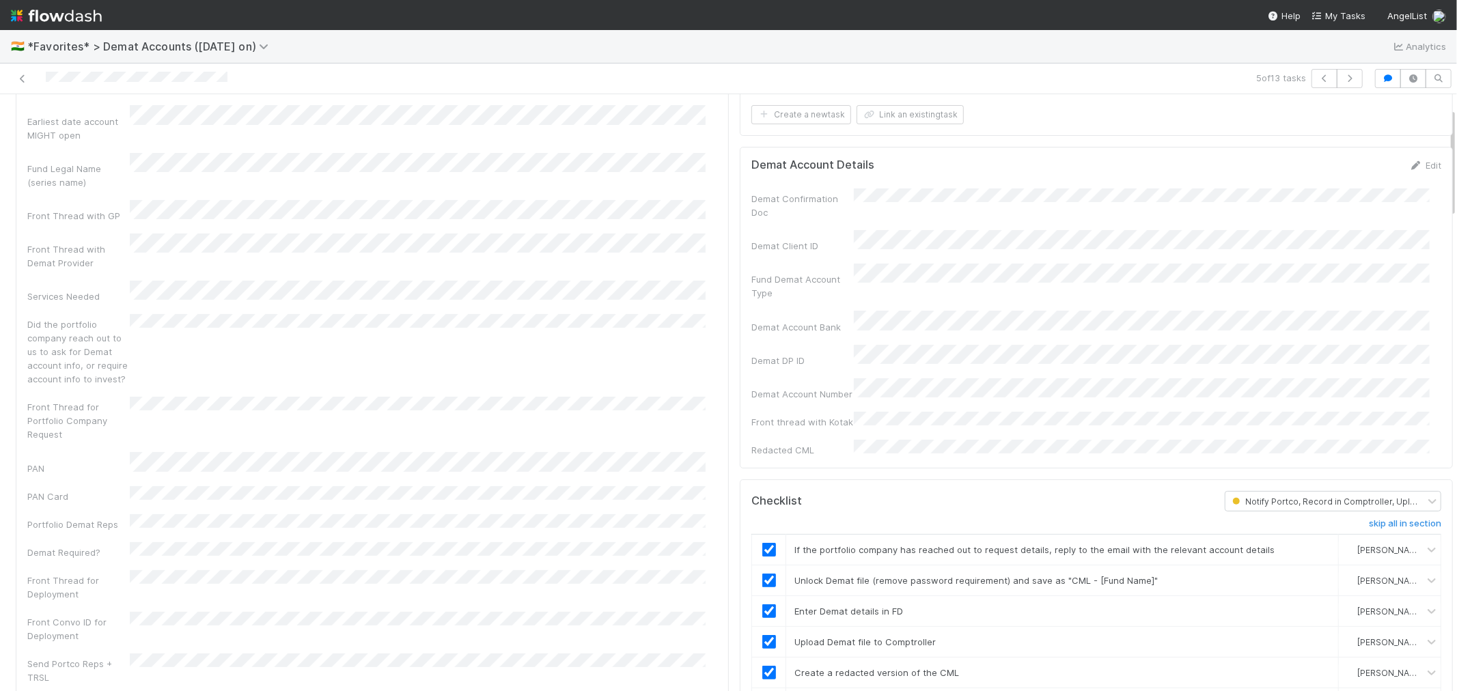
click at [14, 78] on div at bounding box center [347, 78] width 684 height 19
click at [20, 76] on icon at bounding box center [23, 78] width 14 height 9
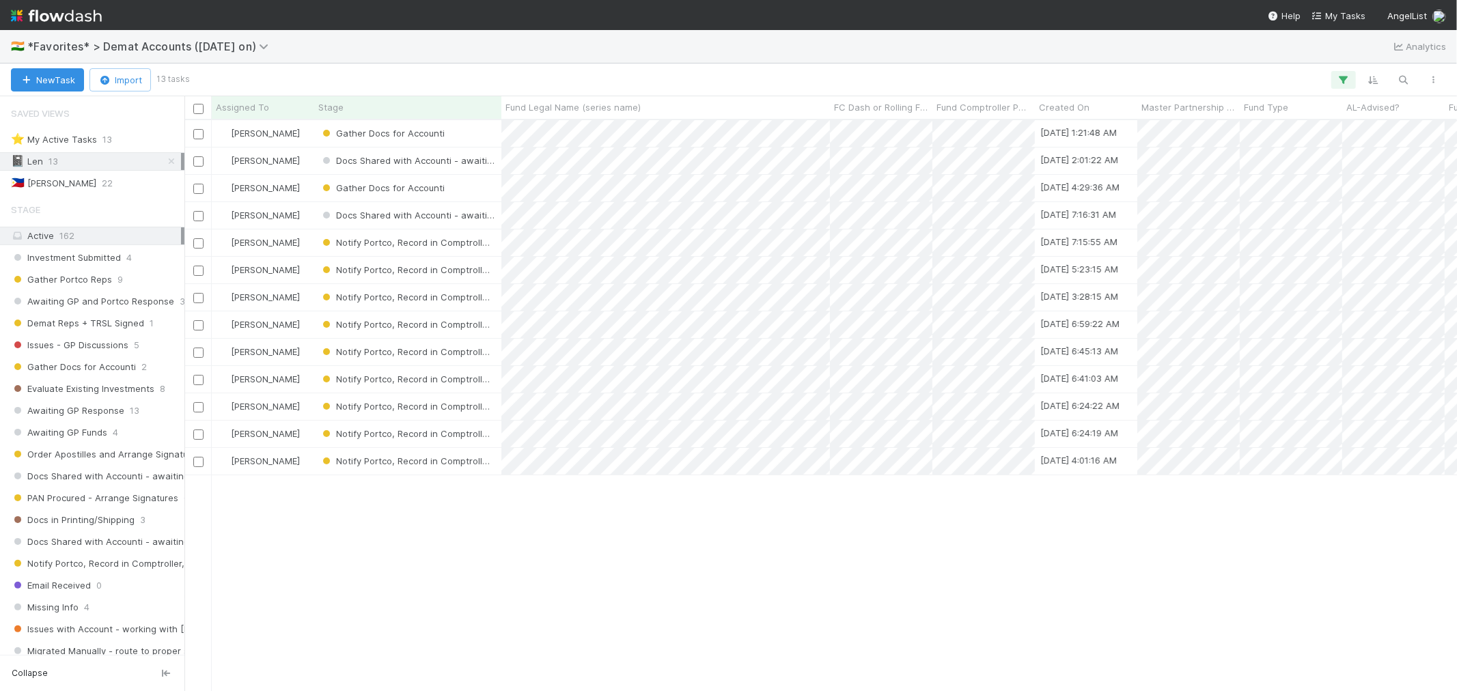
scroll to position [559, 1261]
click at [482, 184] on div "Gather Docs for Accounti" at bounding box center [407, 188] width 187 height 27
click at [473, 135] on div "Gather Docs for Accounti" at bounding box center [407, 133] width 187 height 27
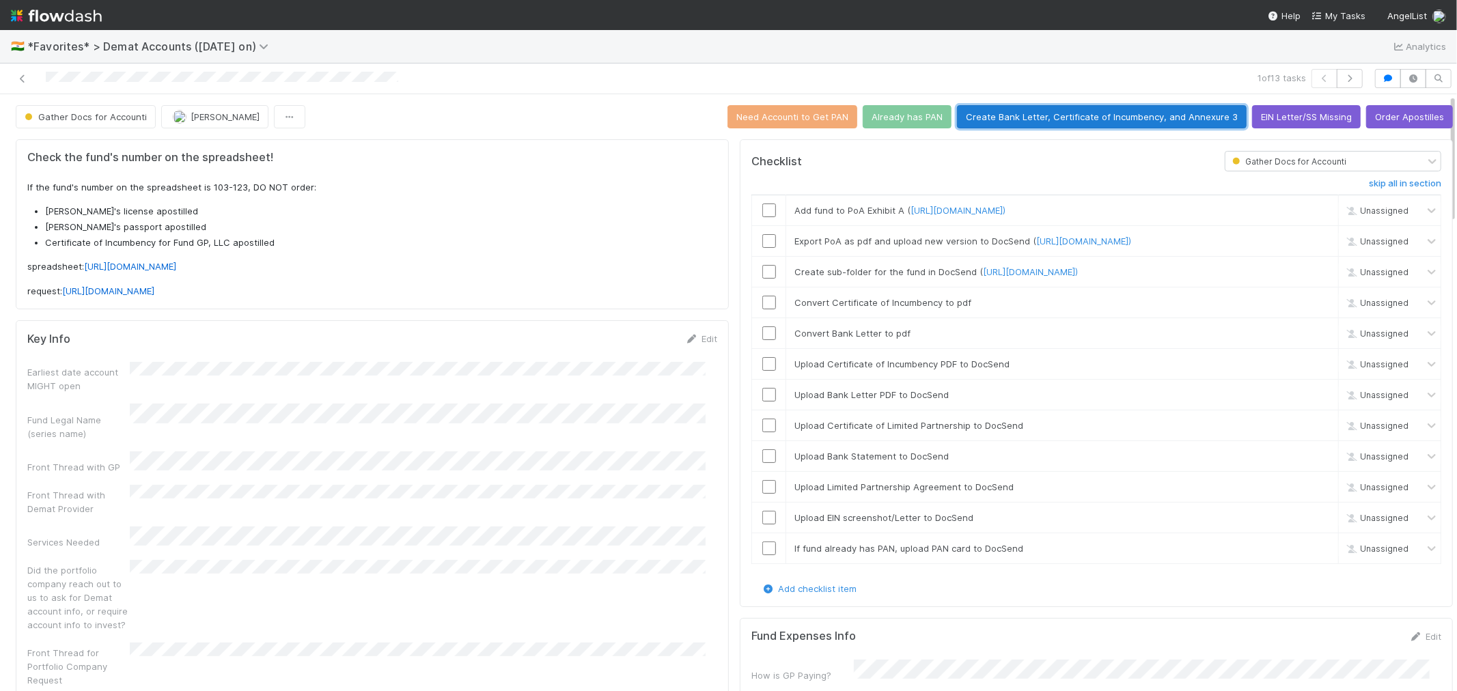
click at [1009, 112] on button "Create Bank Letter, Certificate of Incumbency, and Annexure 3" at bounding box center [1102, 116] width 290 height 23
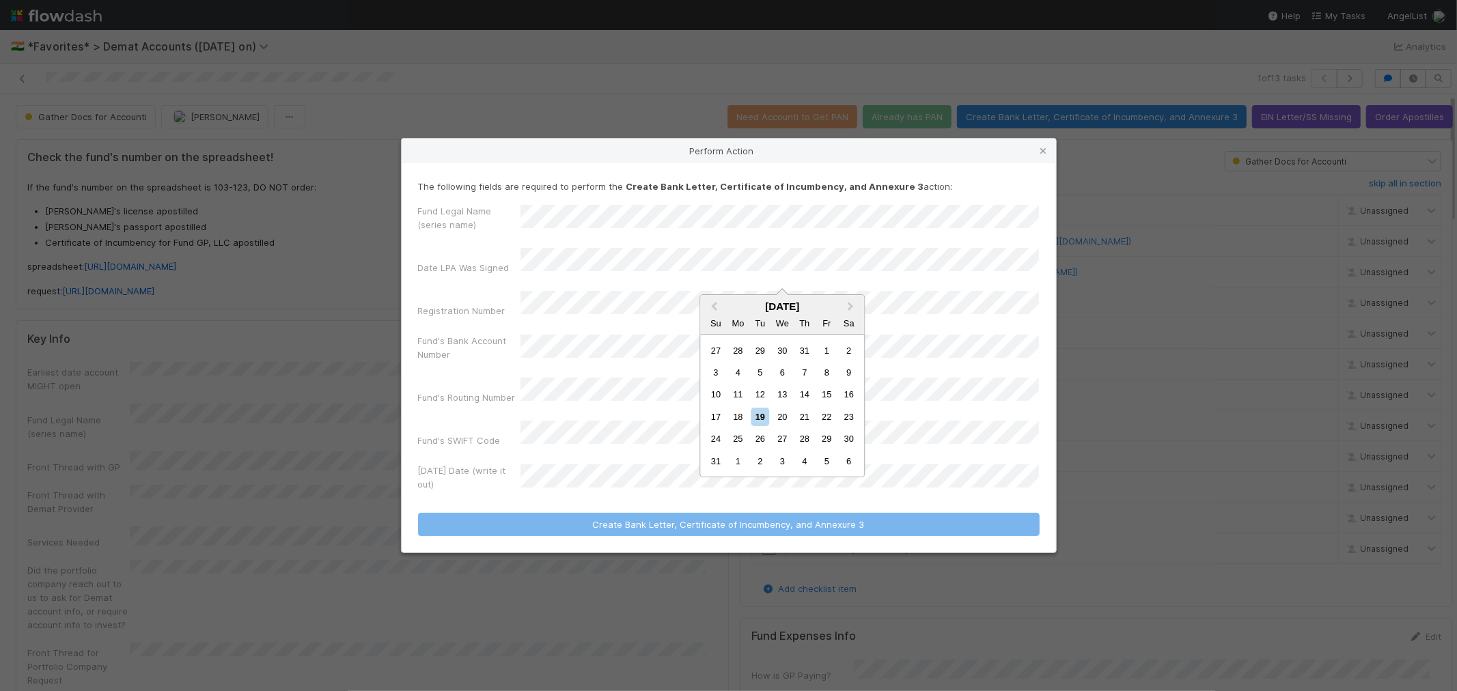
click at [598, 123] on div "Perform Action The following fields are required to perform the Create Bank Let…" at bounding box center [728, 345] width 1457 height 691
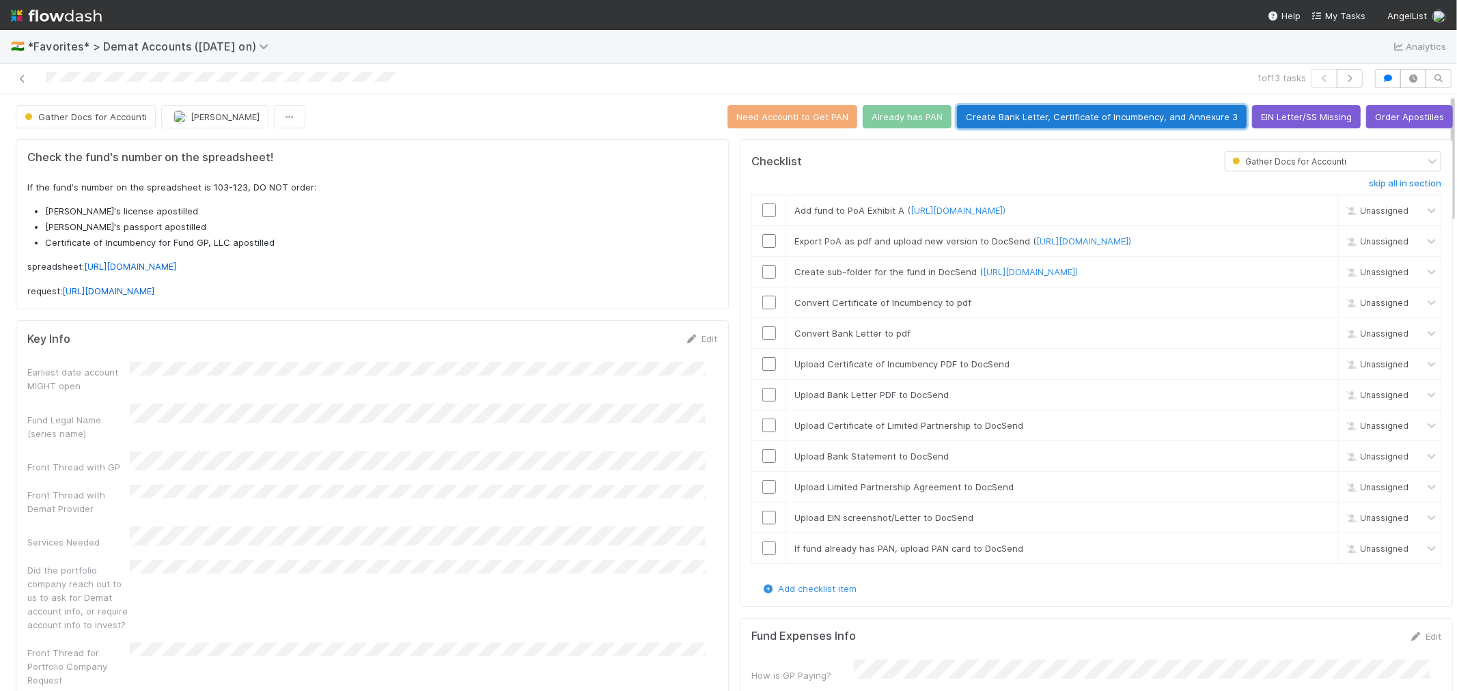
click at [1019, 119] on button "Create Bank Letter, Certificate of Incumbency, and Annexure 3" at bounding box center [1102, 116] width 290 height 23
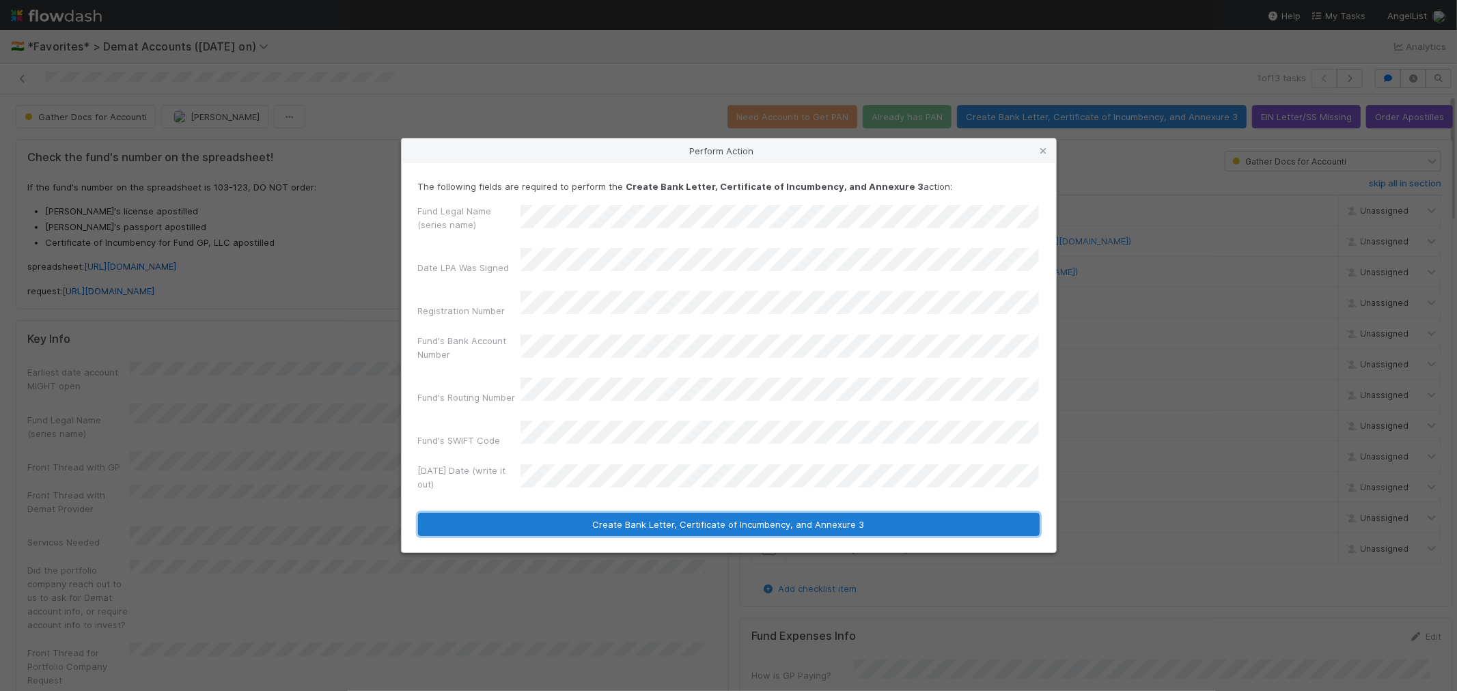
click at [604, 513] on button "Create Bank Letter, Certificate of Incumbency, and Annexure 3" at bounding box center [729, 524] width 622 height 23
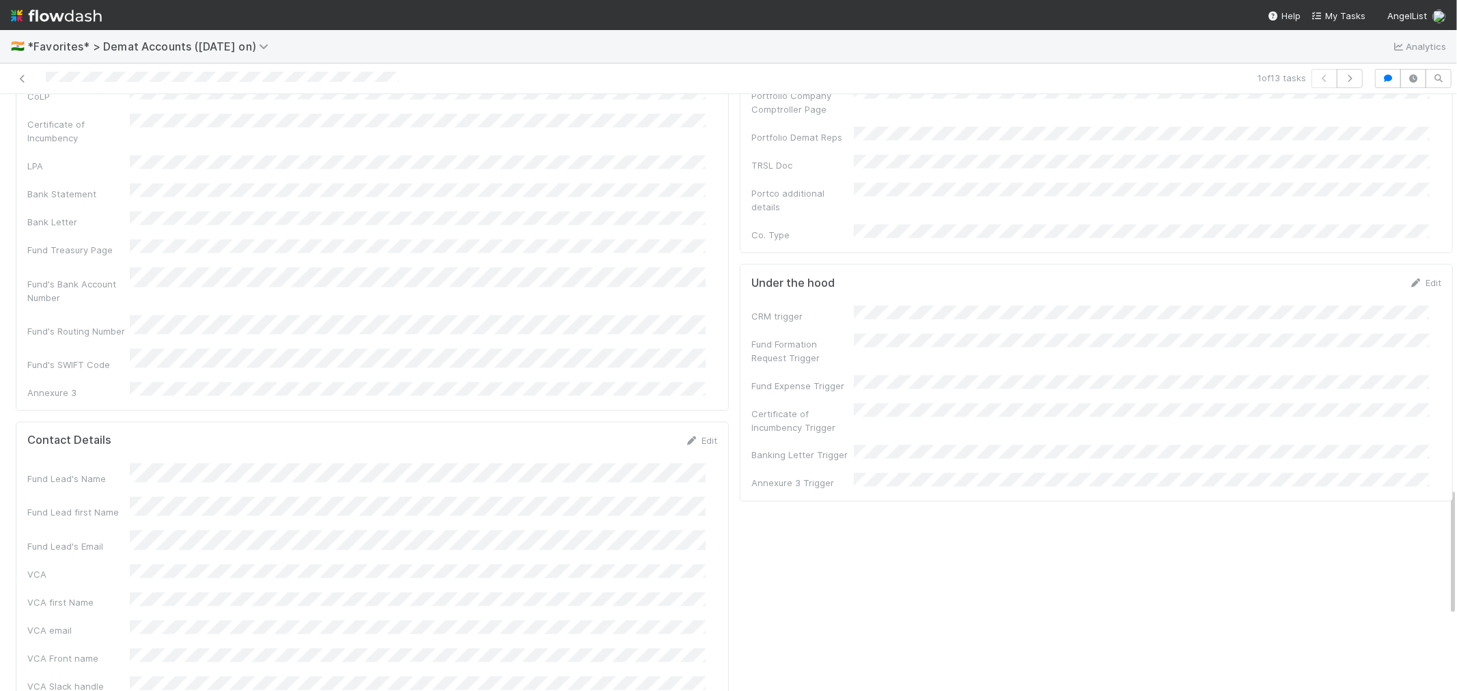
scroll to position [1821, 0]
click at [1409, 277] on link "Edit" at bounding box center [1425, 282] width 32 height 11
click at [1349, 275] on button "Save" at bounding box center [1368, 286] width 39 height 23
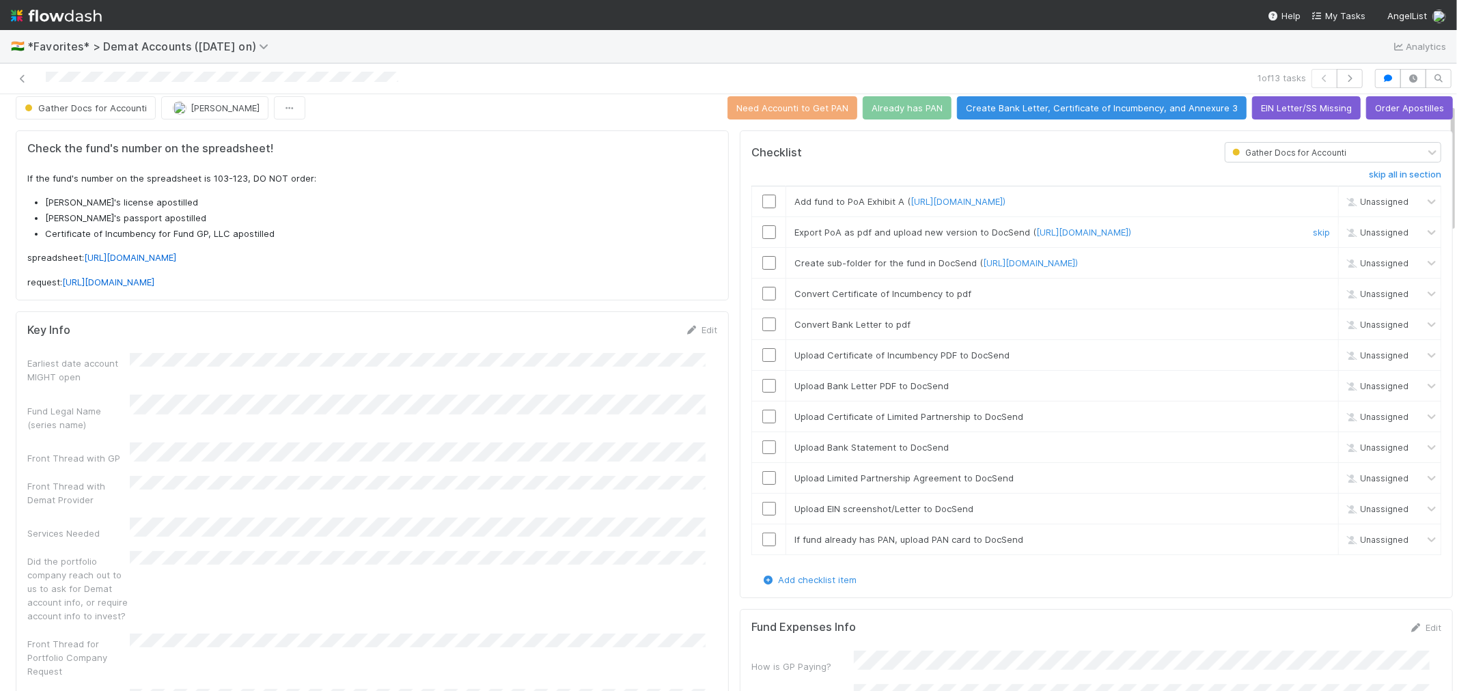
scroll to position [0, 0]
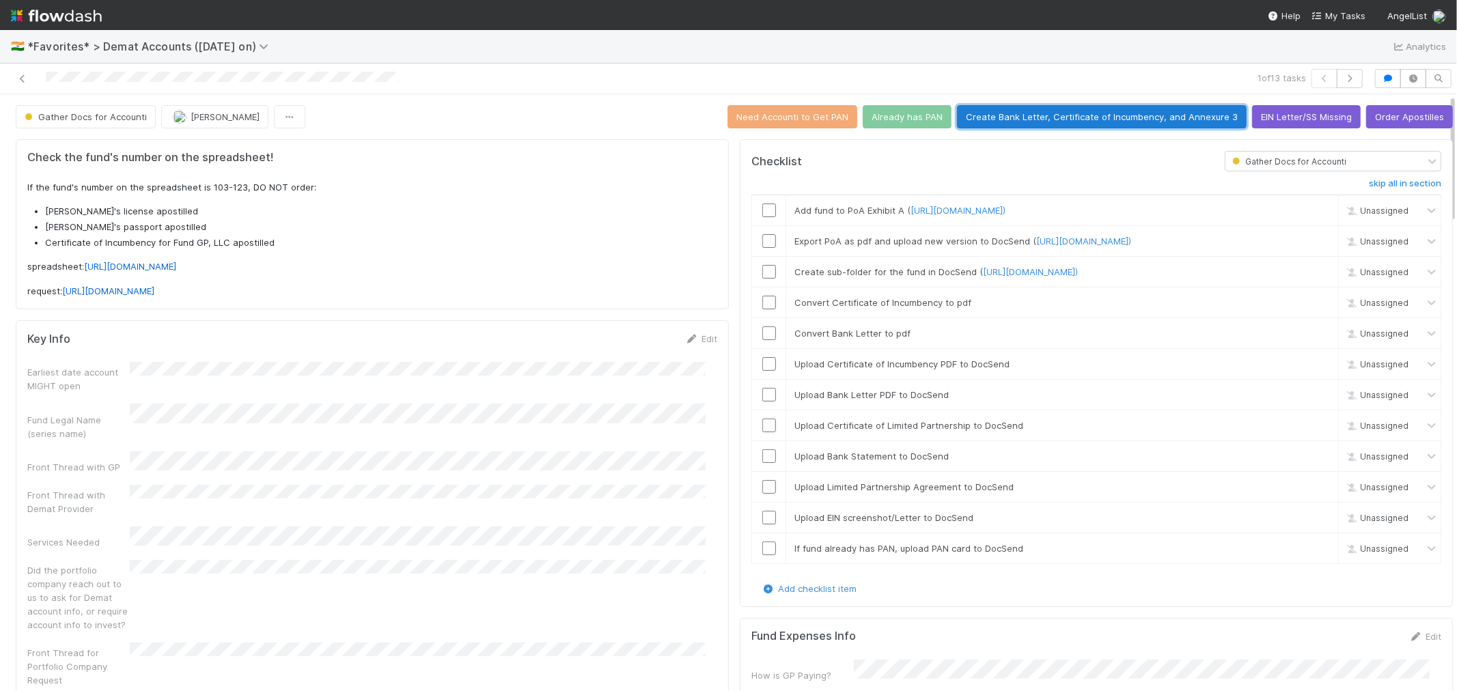
click at [1153, 120] on button "Create Bank Letter, Certificate of Incumbency, and Annexure 3" at bounding box center [1102, 116] width 290 height 23
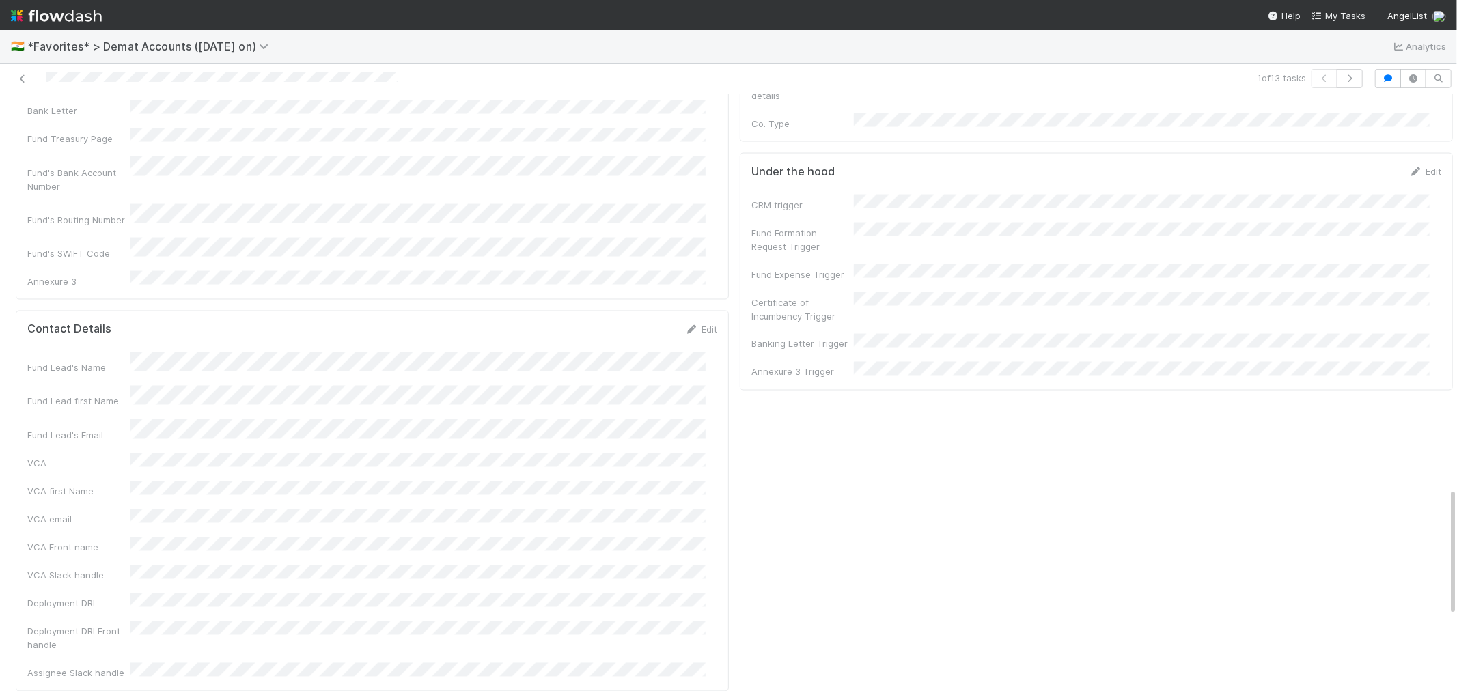
scroll to position [1821, 0]
click at [1409, 277] on link "Edit" at bounding box center [1425, 282] width 32 height 11
click at [1349, 275] on button "Save" at bounding box center [1368, 286] width 39 height 23
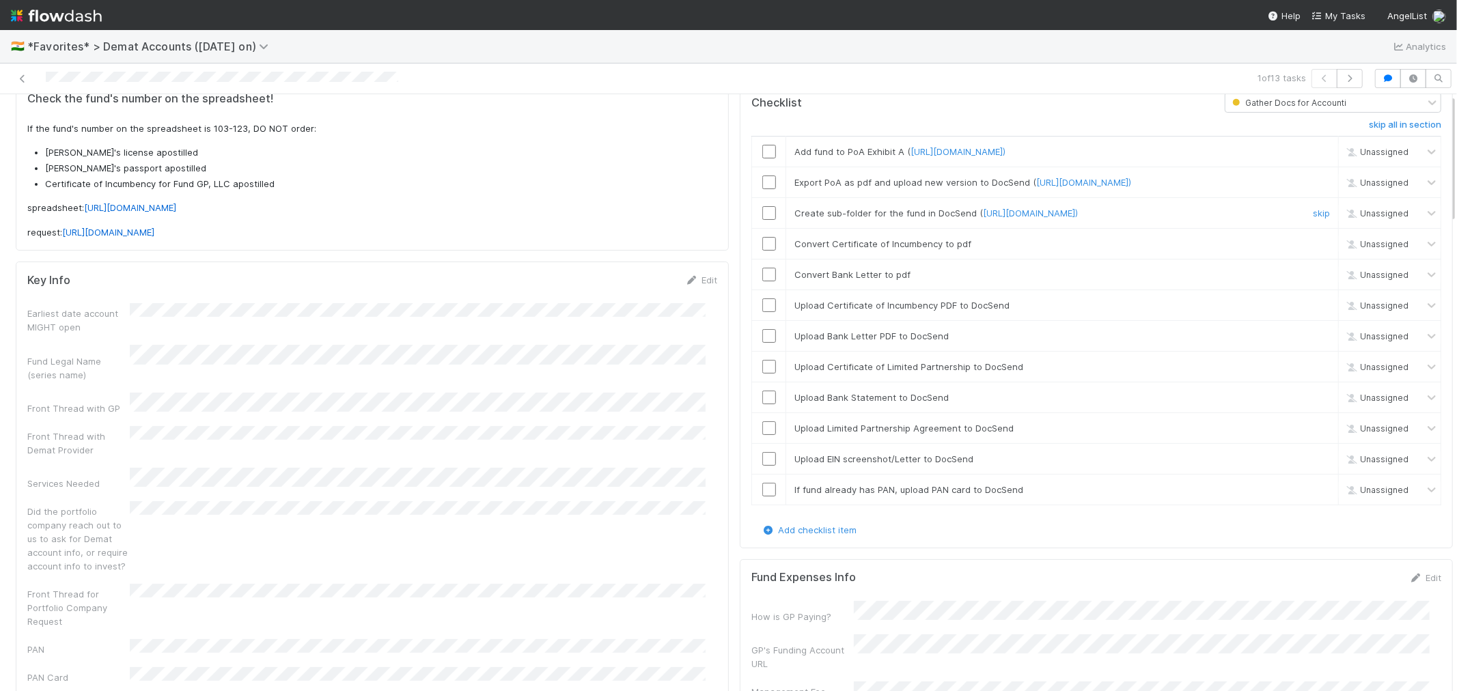
scroll to position [0, 0]
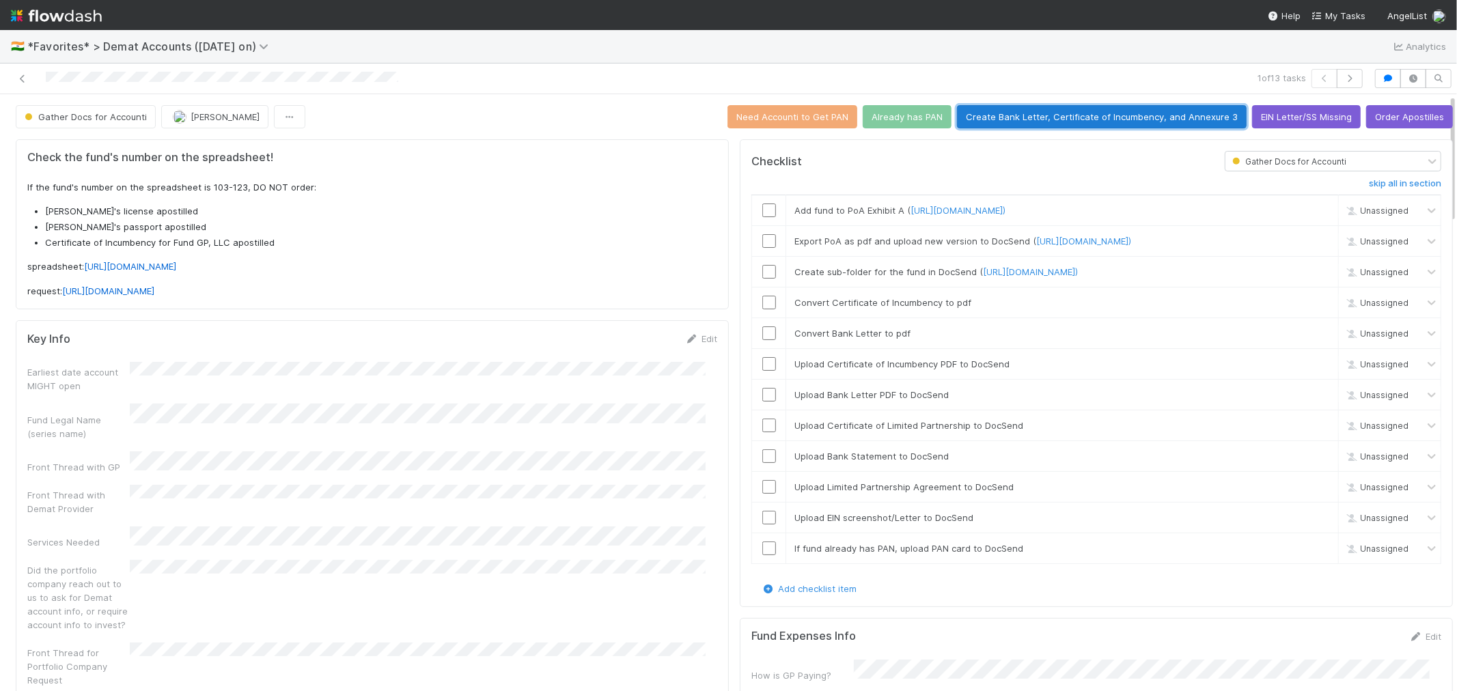
click at [1060, 124] on button "Create Bank Letter, Certificate of Incumbency, and Annexure 3" at bounding box center [1102, 116] width 290 height 23
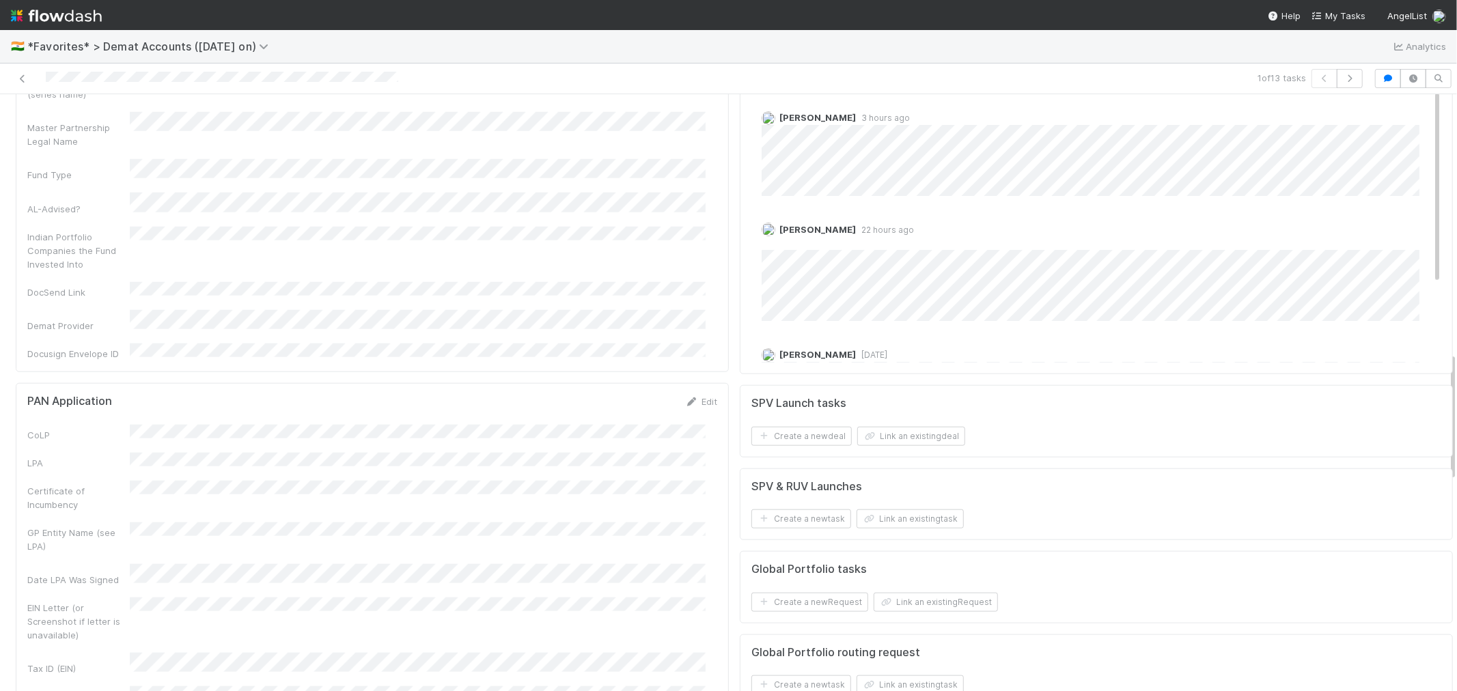
scroll to position [1214, 0]
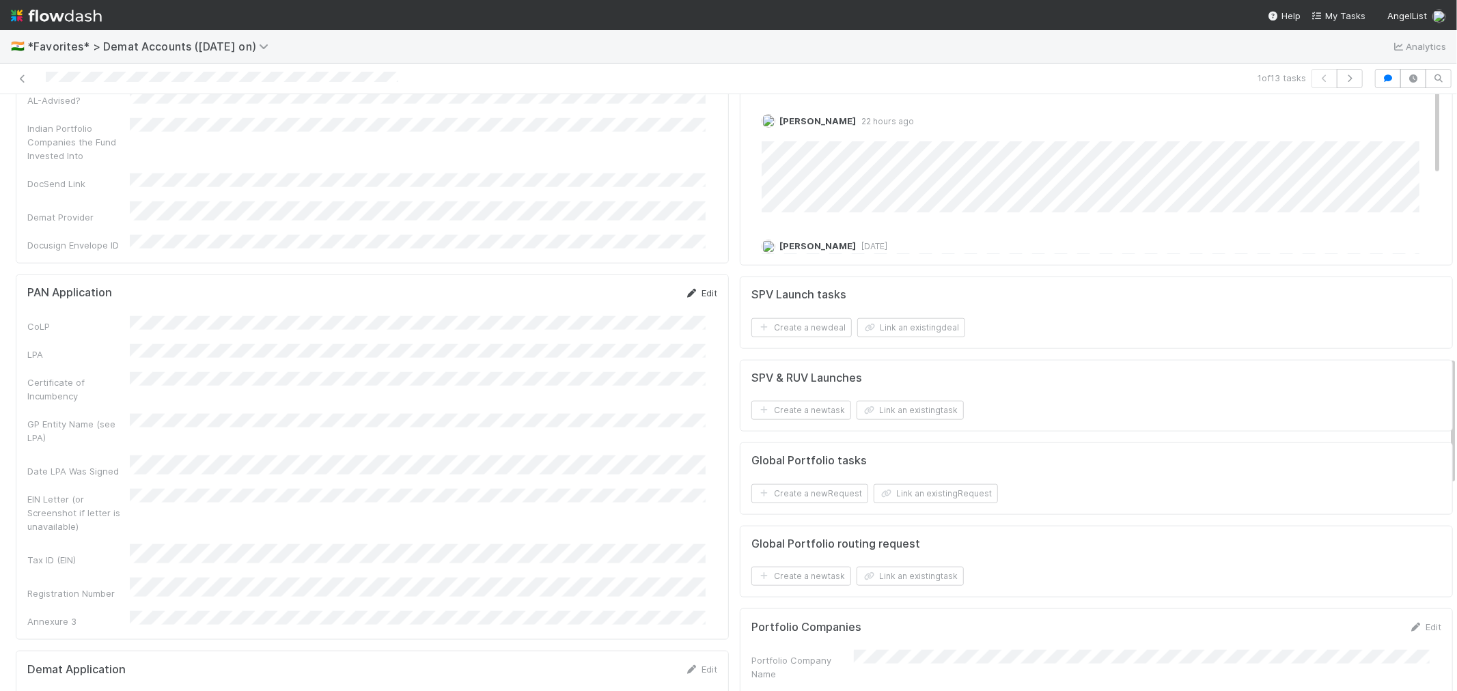
click at [690, 288] on link "Edit" at bounding box center [701, 293] width 32 height 11
click at [633, 286] on button "Save" at bounding box center [644, 297] width 39 height 23
click at [687, 289] on icon at bounding box center [692, 293] width 14 height 9
click at [629, 286] on button "Save" at bounding box center [644, 297] width 39 height 23
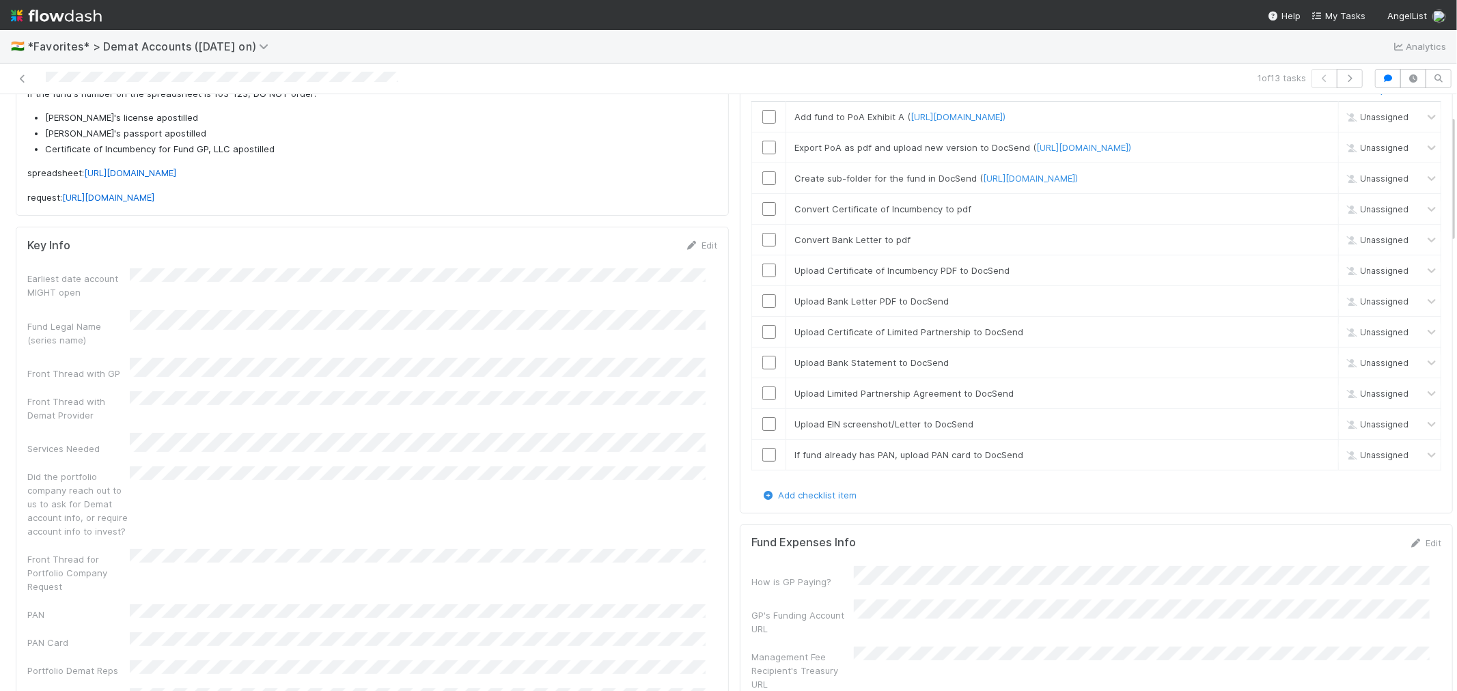
scroll to position [0, 0]
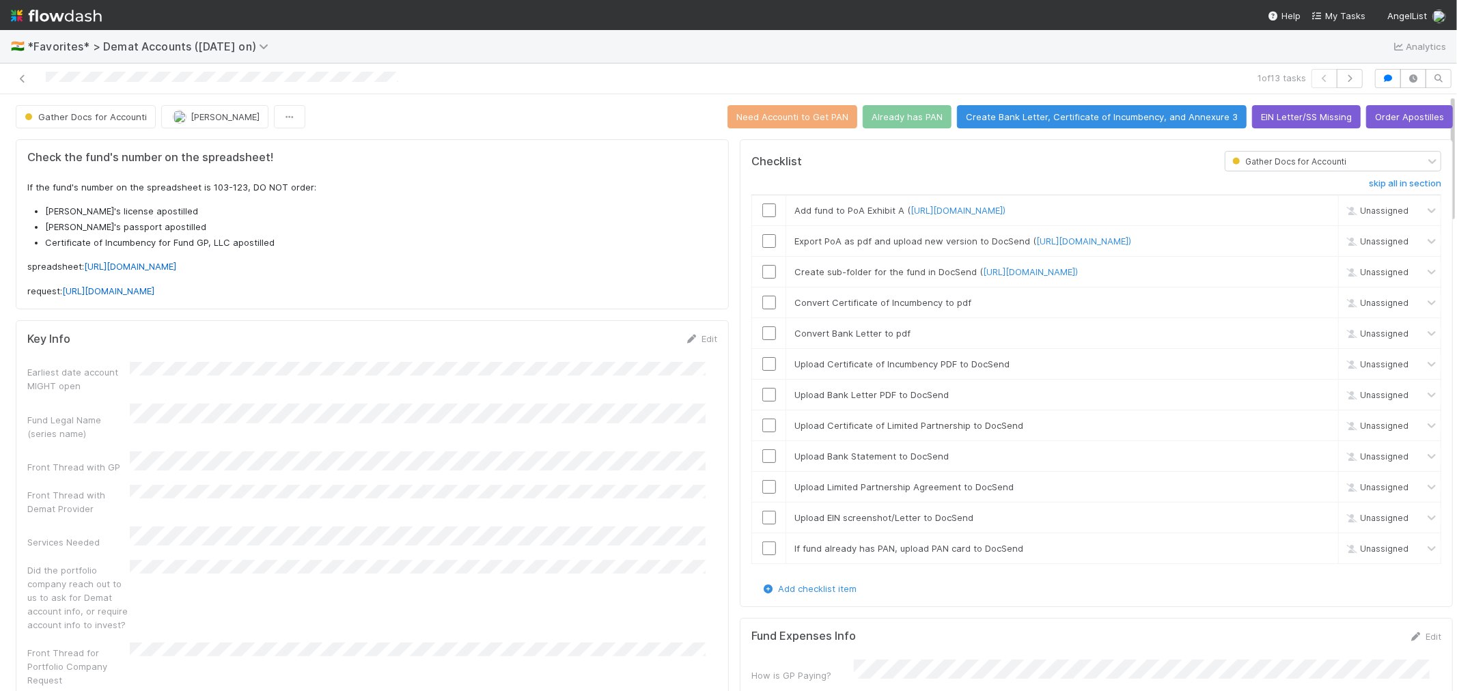
click at [48, 80] on div at bounding box center [347, 78] width 684 height 19
click at [1039, 277] on link "https://docsend.com/spaces/1110907)" at bounding box center [1030, 271] width 95 height 11
click at [762, 279] on input "checkbox" at bounding box center [769, 272] width 14 height 14
click at [762, 309] on input "checkbox" at bounding box center [769, 303] width 14 height 14
click at [762, 340] on input "checkbox" at bounding box center [769, 334] width 14 height 14
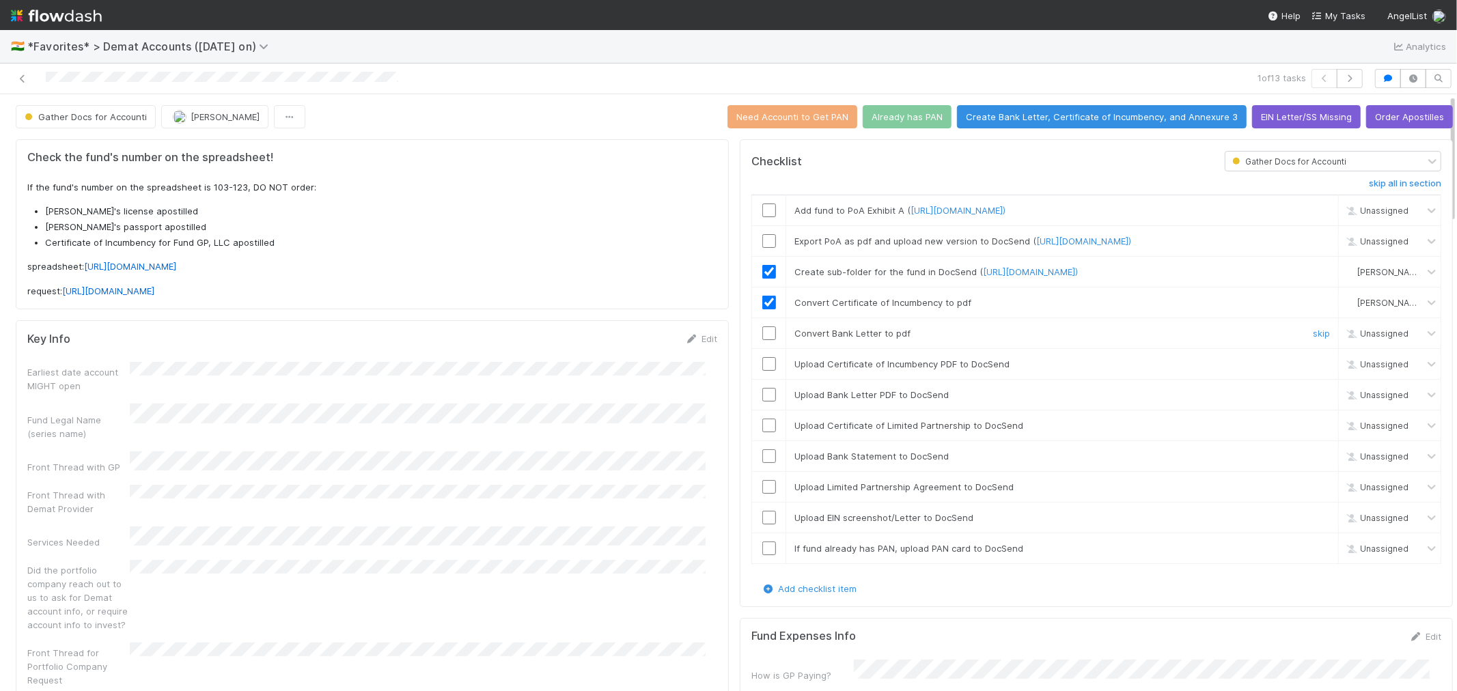
click at [762, 340] on input "checkbox" at bounding box center [769, 334] width 14 height 14
click at [762, 371] on input "checkbox" at bounding box center [769, 364] width 14 height 14
checkbox input "true"
click at [762, 402] on input "checkbox" at bounding box center [769, 395] width 14 height 14
click at [762, 432] on input "checkbox" at bounding box center [769, 426] width 14 height 14
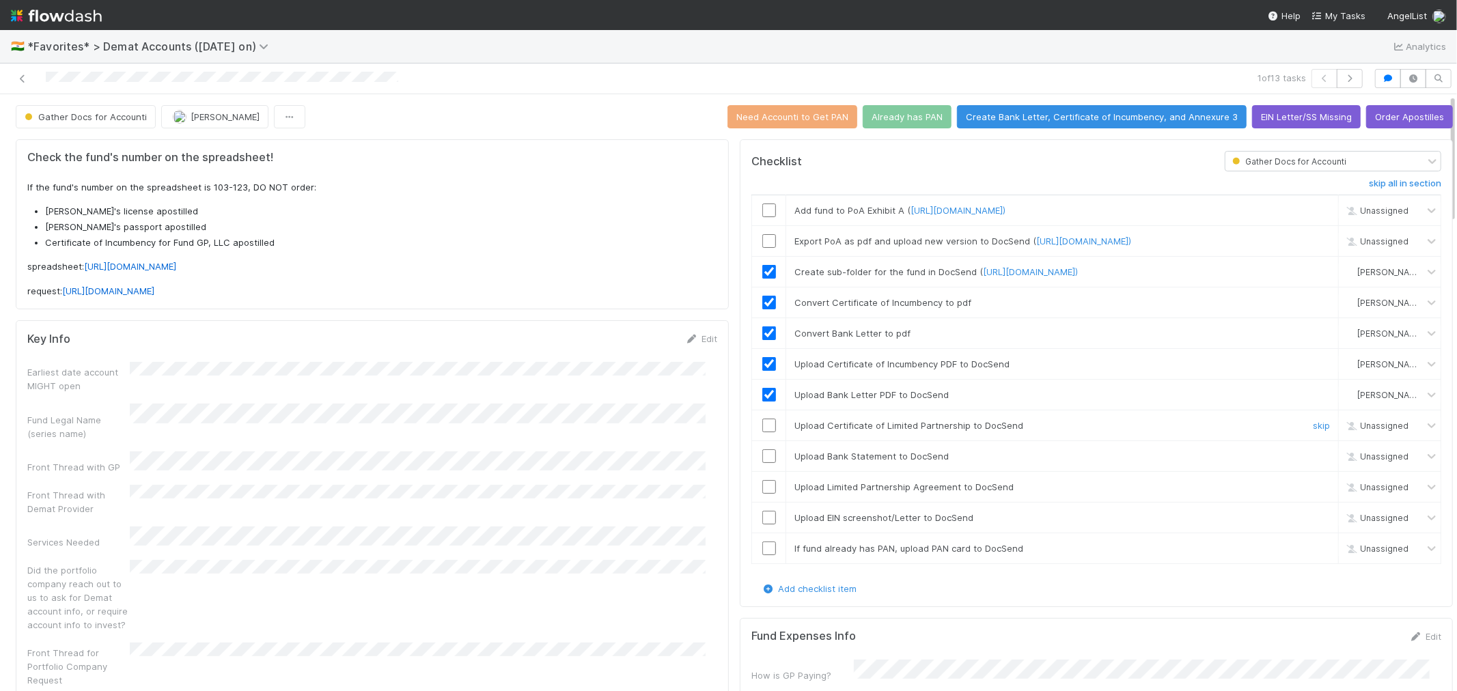
click at [762, 432] on input "checkbox" at bounding box center [769, 426] width 14 height 14
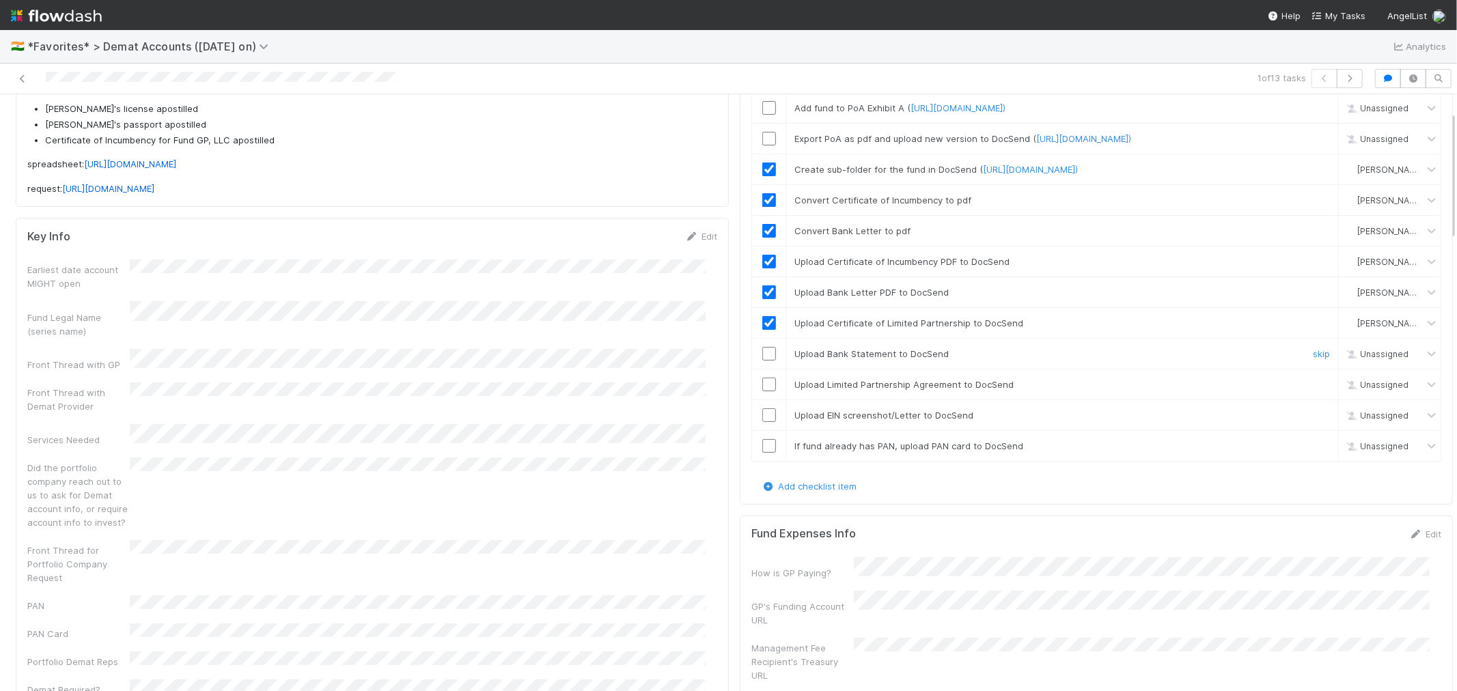
scroll to position [76, 0]
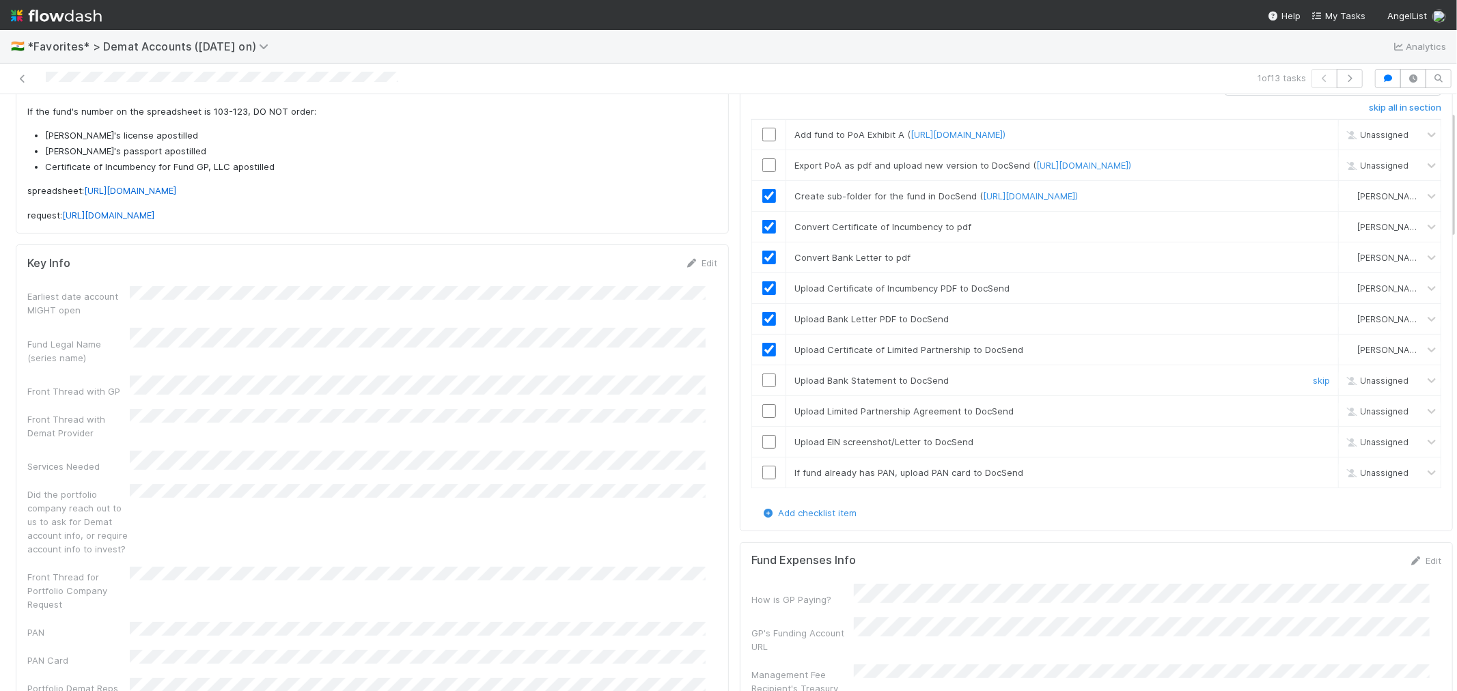
click at [762, 387] on input "checkbox" at bounding box center [769, 381] width 14 height 14
click at [762, 418] on input "checkbox" at bounding box center [769, 411] width 14 height 14
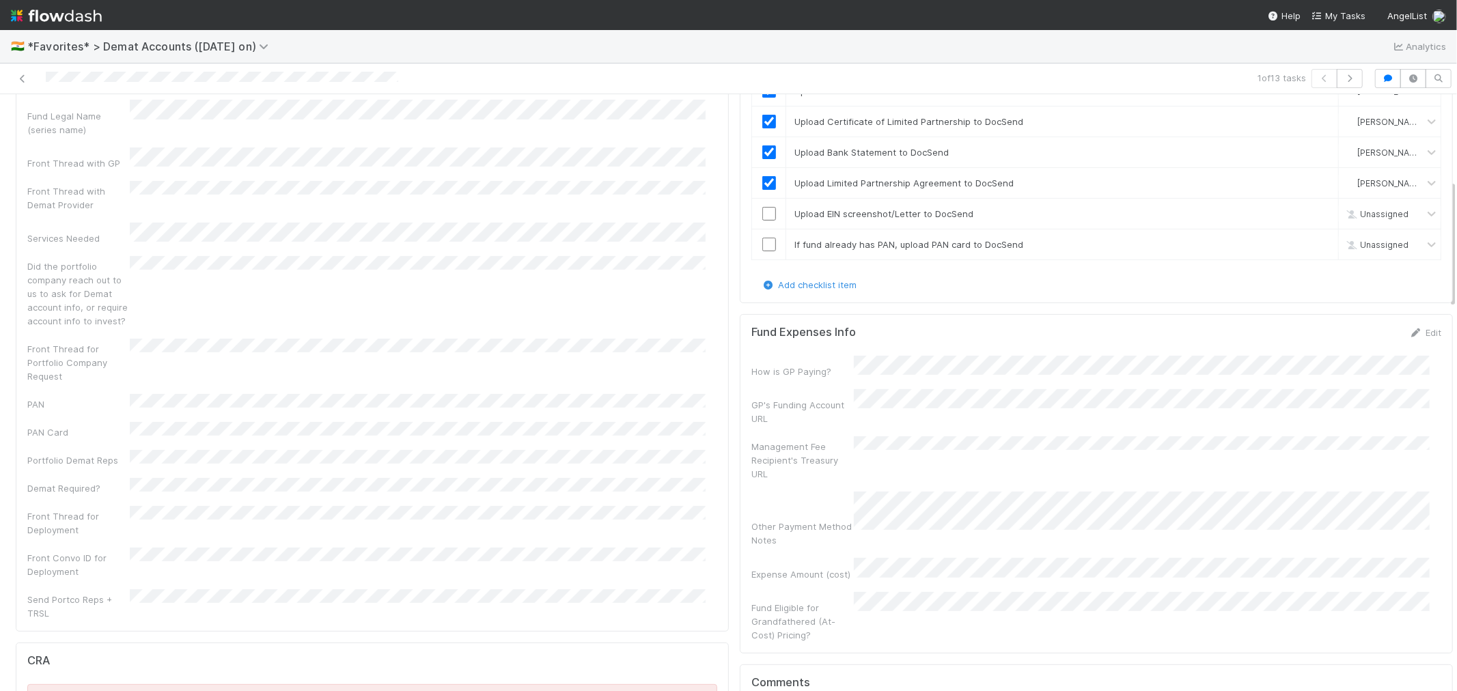
scroll to position [303, 0]
click at [762, 221] on input "checkbox" at bounding box center [769, 215] width 14 height 14
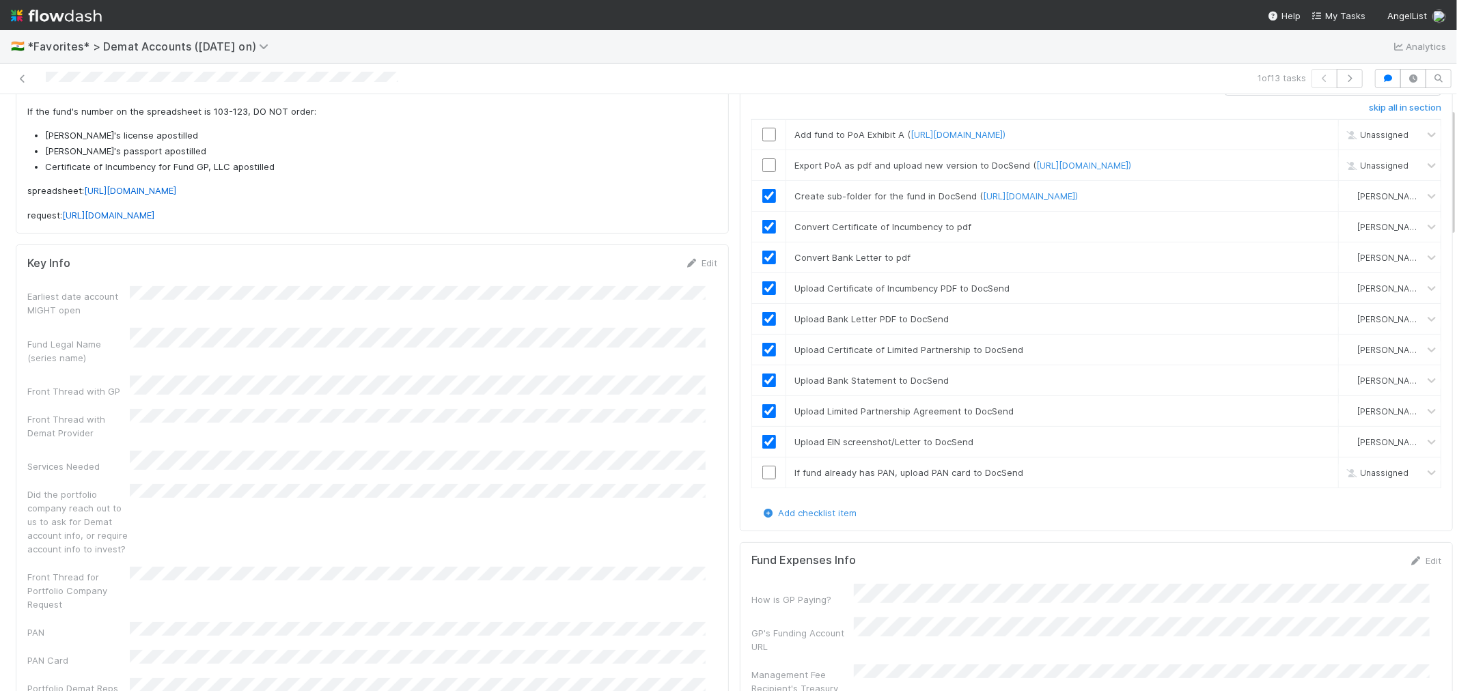
scroll to position [0, 0]
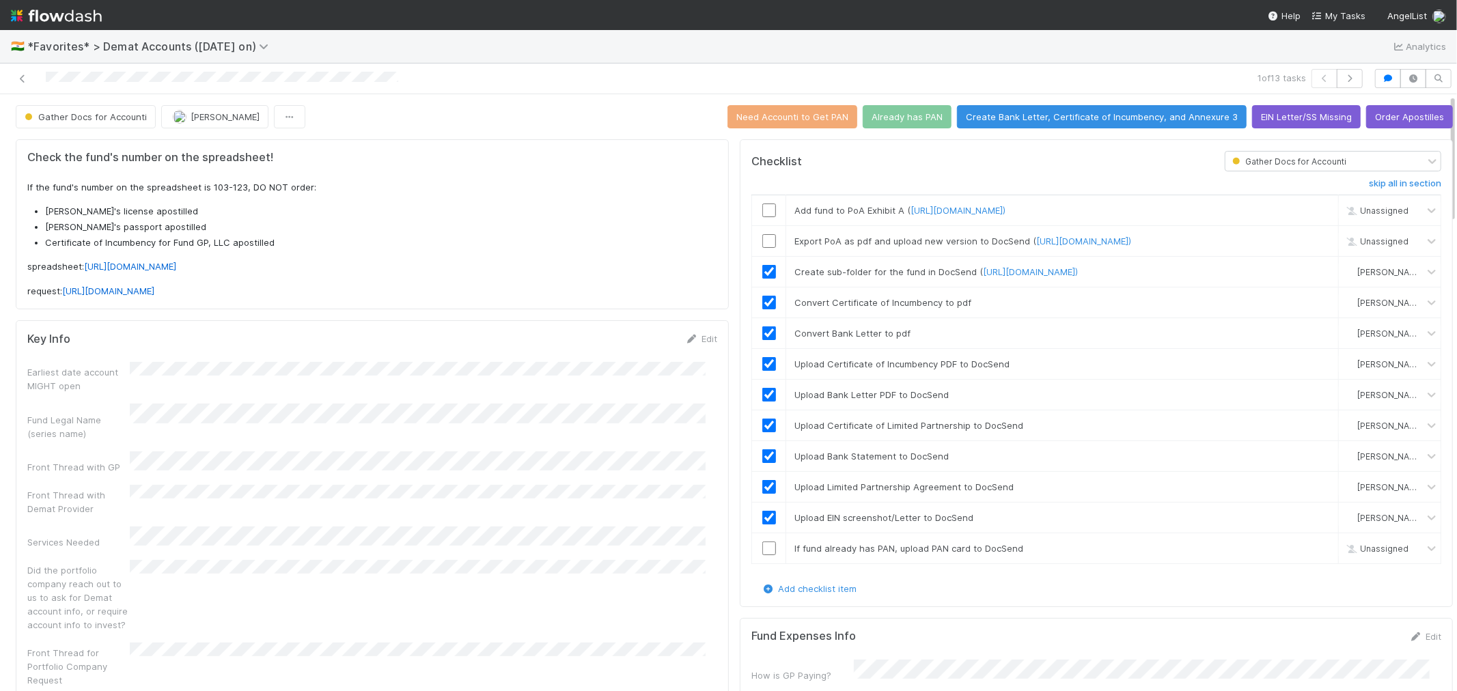
drag, startPoint x: 406, startPoint y: 83, endPoint x: 42, endPoint y: 73, distance: 364.3
click at [42, 73] on div at bounding box center [347, 78] width 684 height 19
drag, startPoint x: 1298, startPoint y: 570, endPoint x: 1300, endPoint y: 562, distance: 9.1
click at [1313, 554] on link "skip" at bounding box center [1321, 548] width 17 height 11
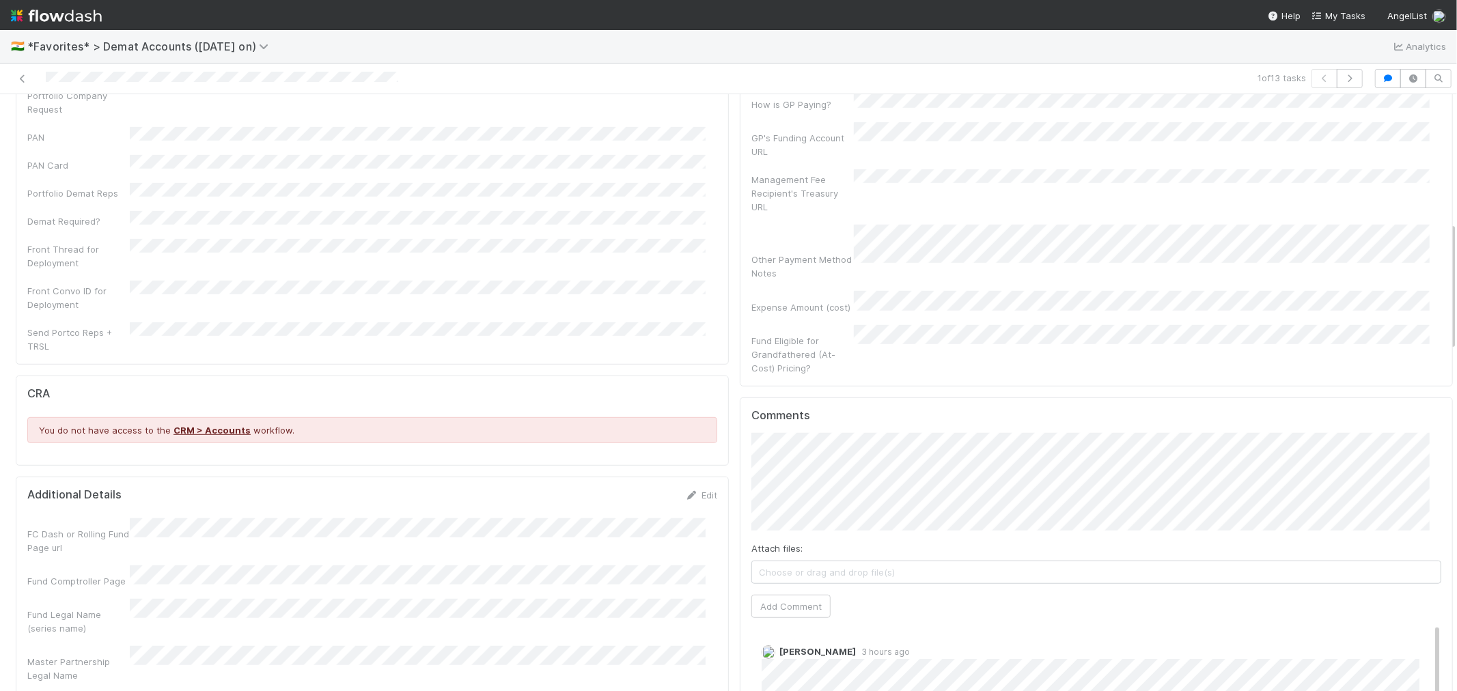
scroll to position [607, 0]
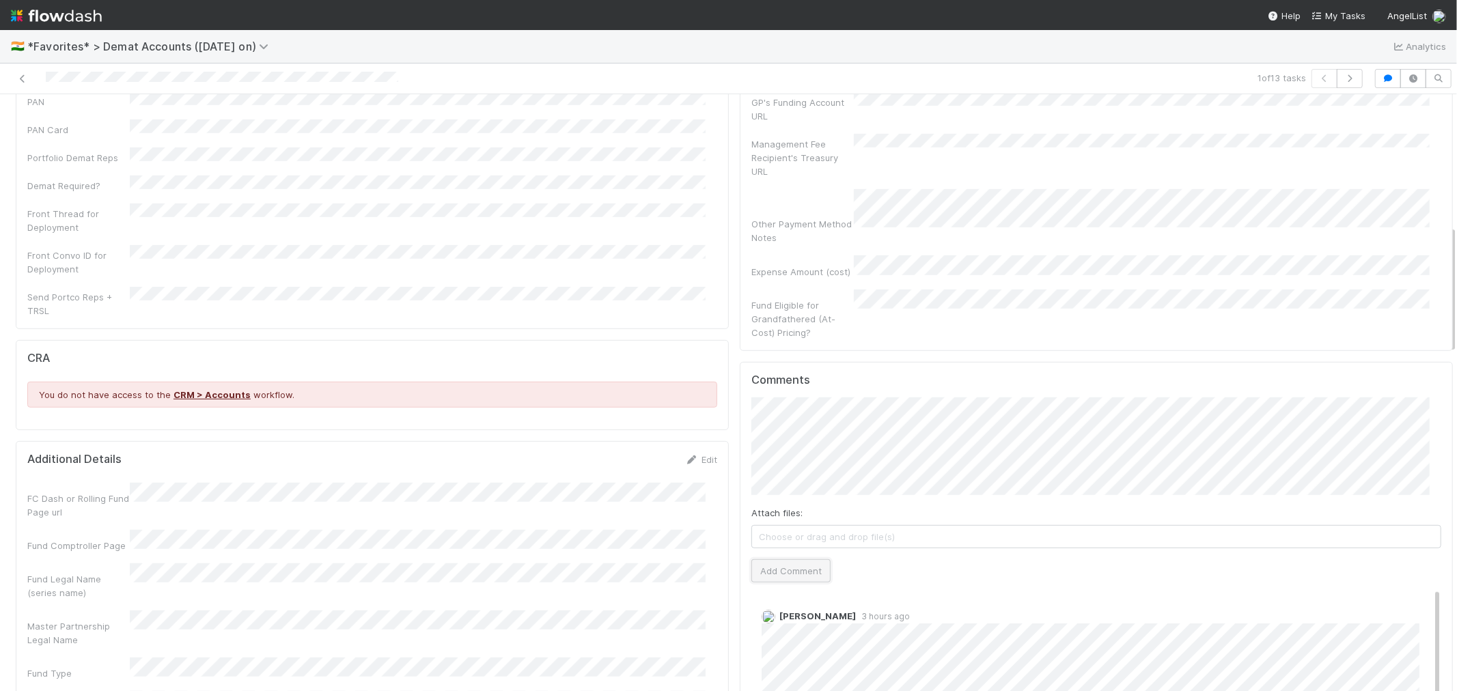
click at [773, 560] on button "Add Comment" at bounding box center [790, 571] width 79 height 23
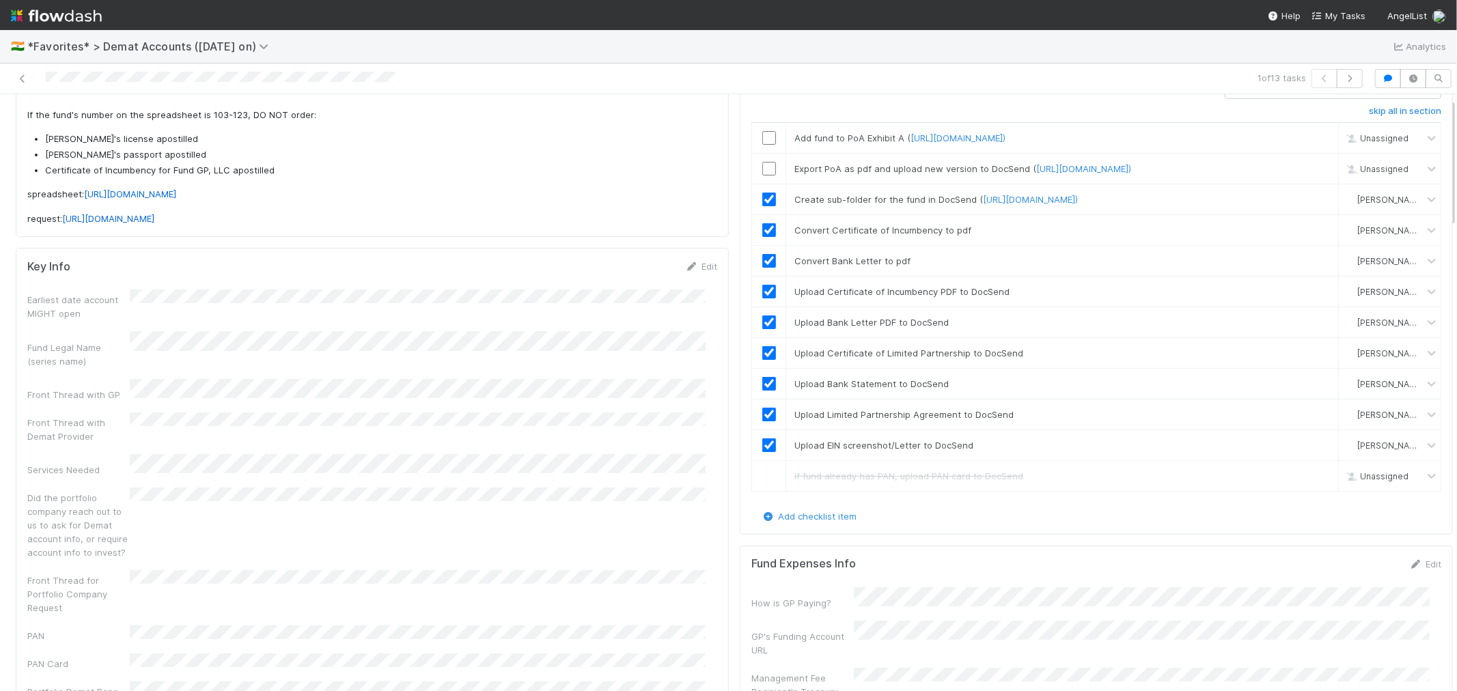
scroll to position [0, 0]
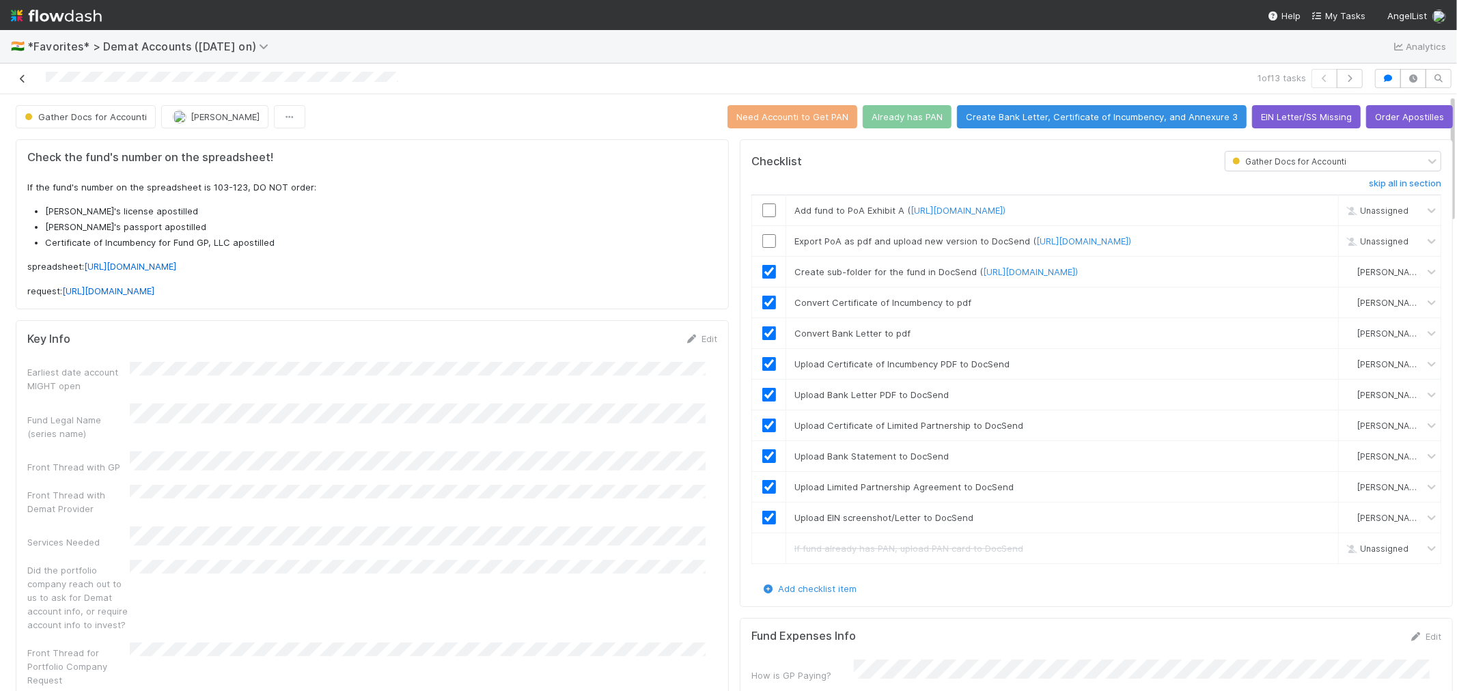
click at [24, 78] on icon at bounding box center [23, 78] width 14 height 9
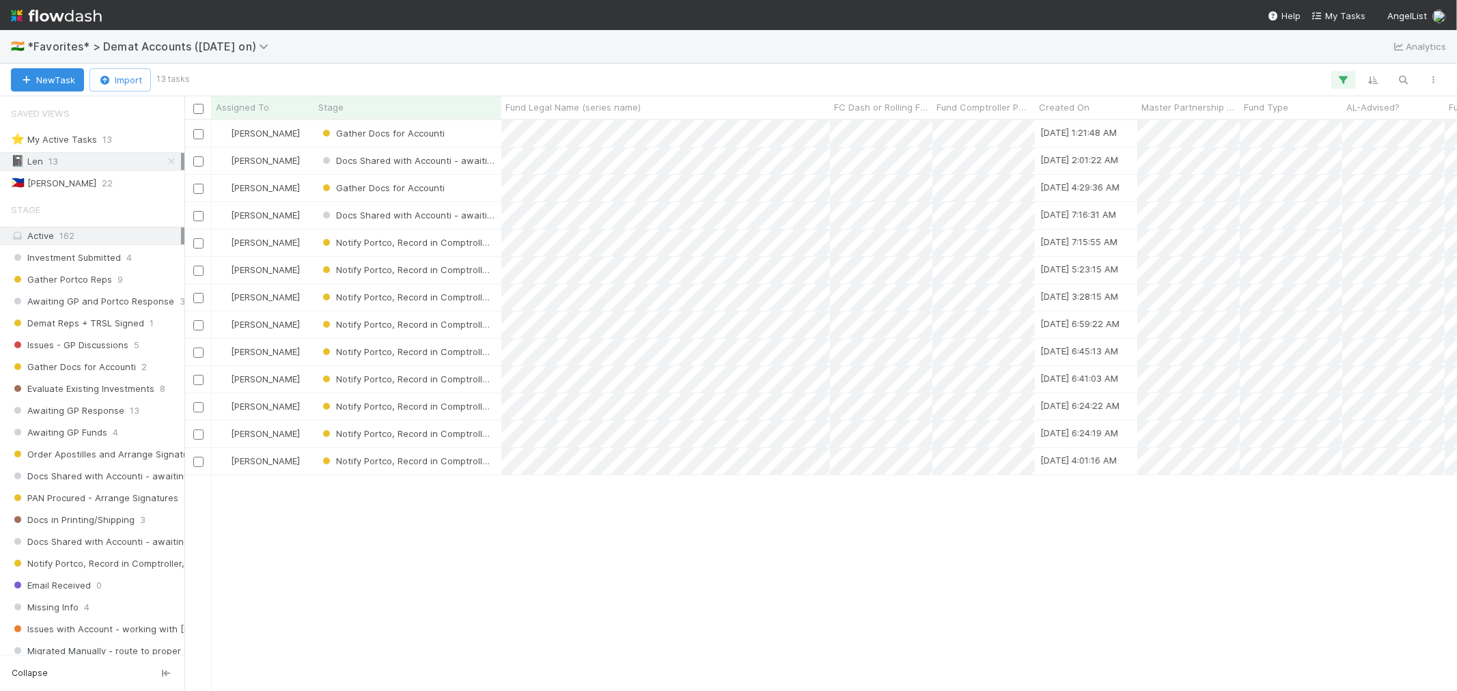
scroll to position [559, 1261]
click at [243, 49] on span "*Favorites* > Demat Accounts ([DATE] on)" at bounding box center [151, 47] width 248 height 14
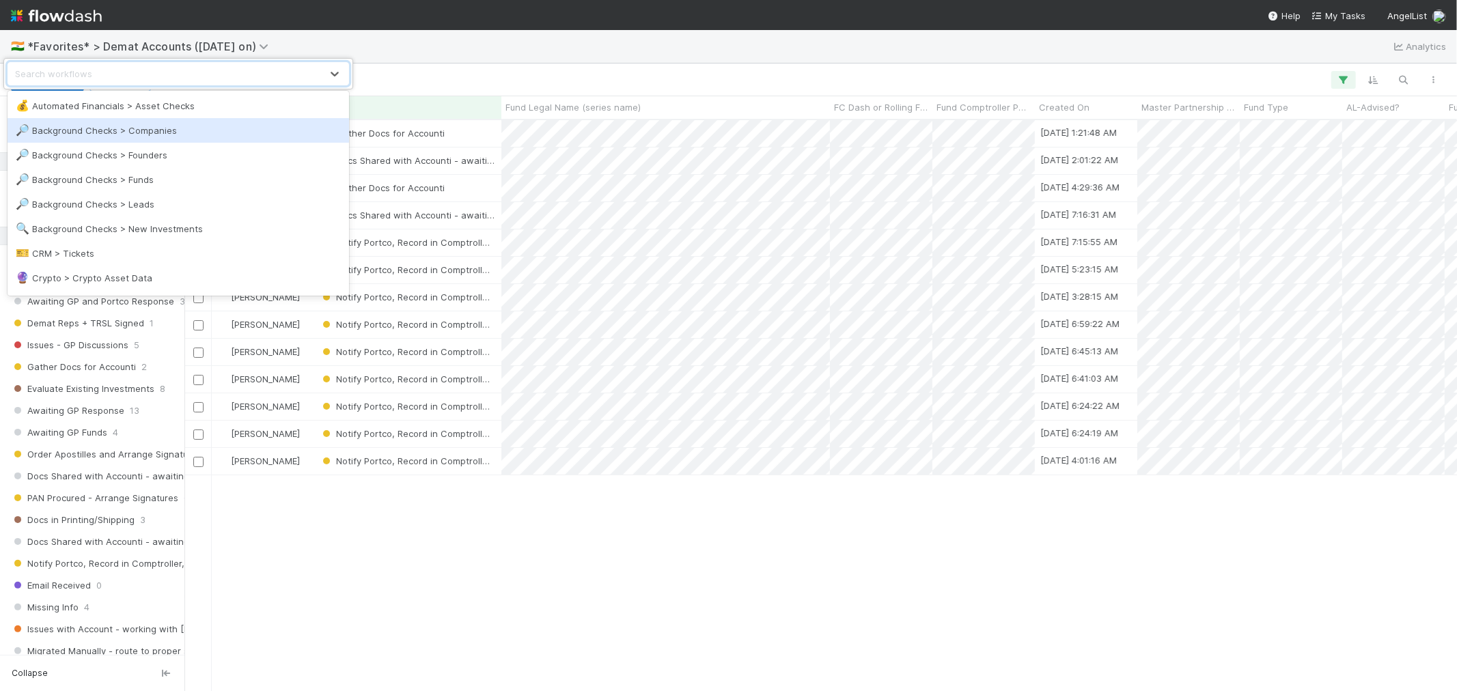
scroll to position [76, 0]
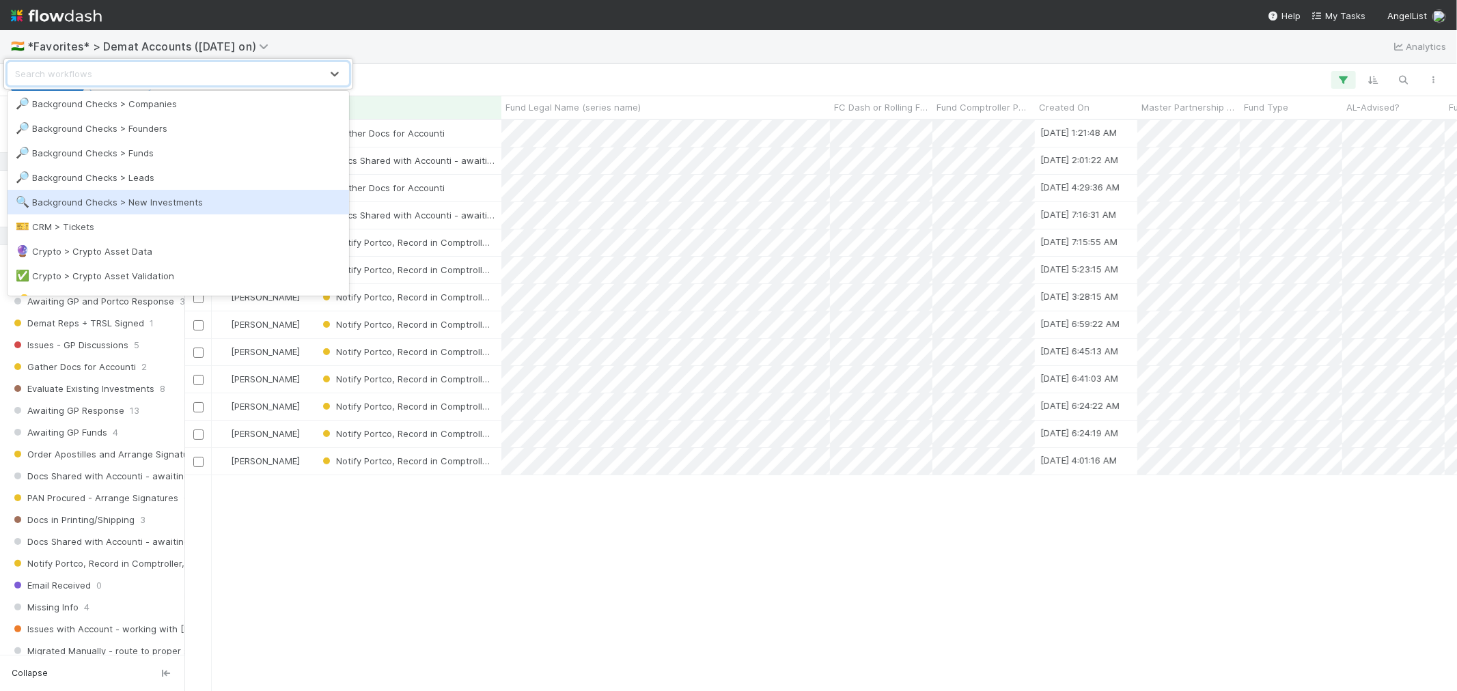
click at [197, 207] on div "🔍 Background Checks > New Investments" at bounding box center [178, 202] width 325 height 14
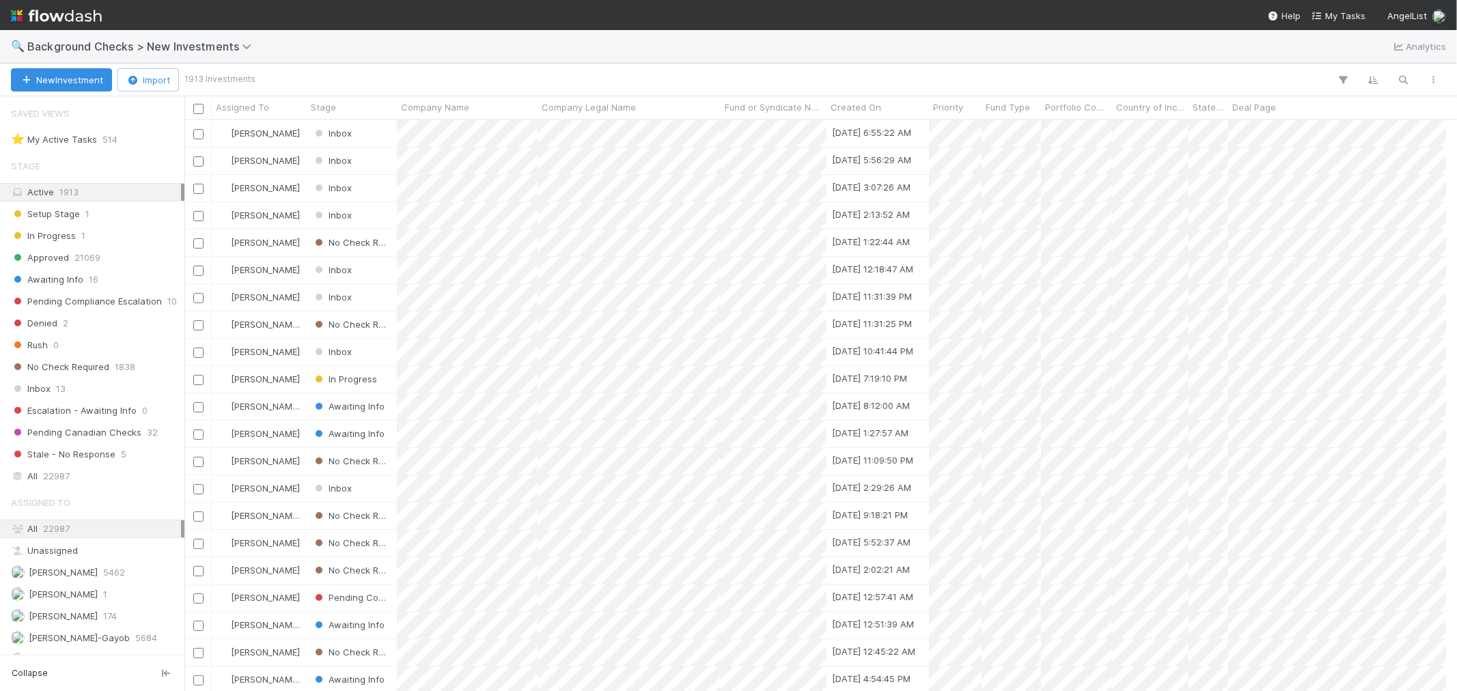
scroll to position [11, 12]
click at [72, 393] on div "Inbox 13" at bounding box center [96, 389] width 170 height 17
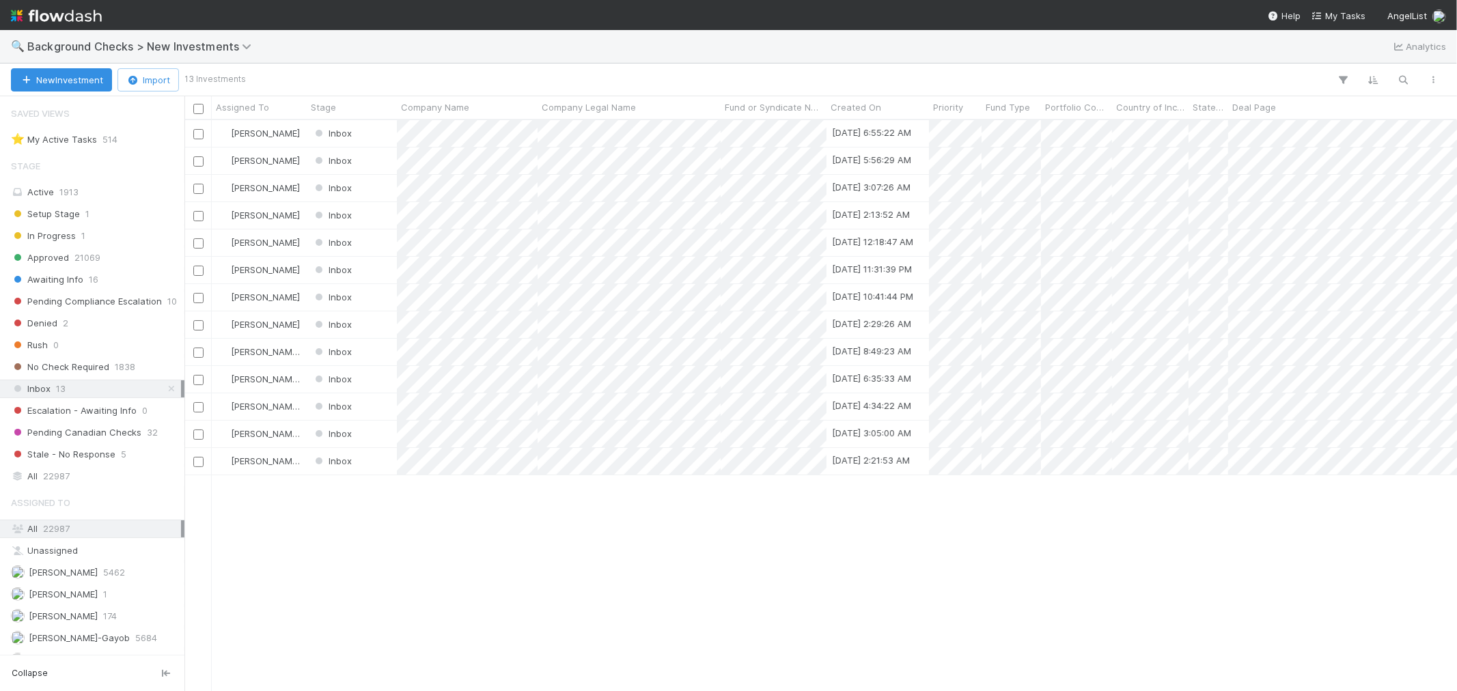
scroll to position [559, 1261]
click at [215, 51] on span "Background Checks > New Investments" at bounding box center [142, 47] width 231 height 14
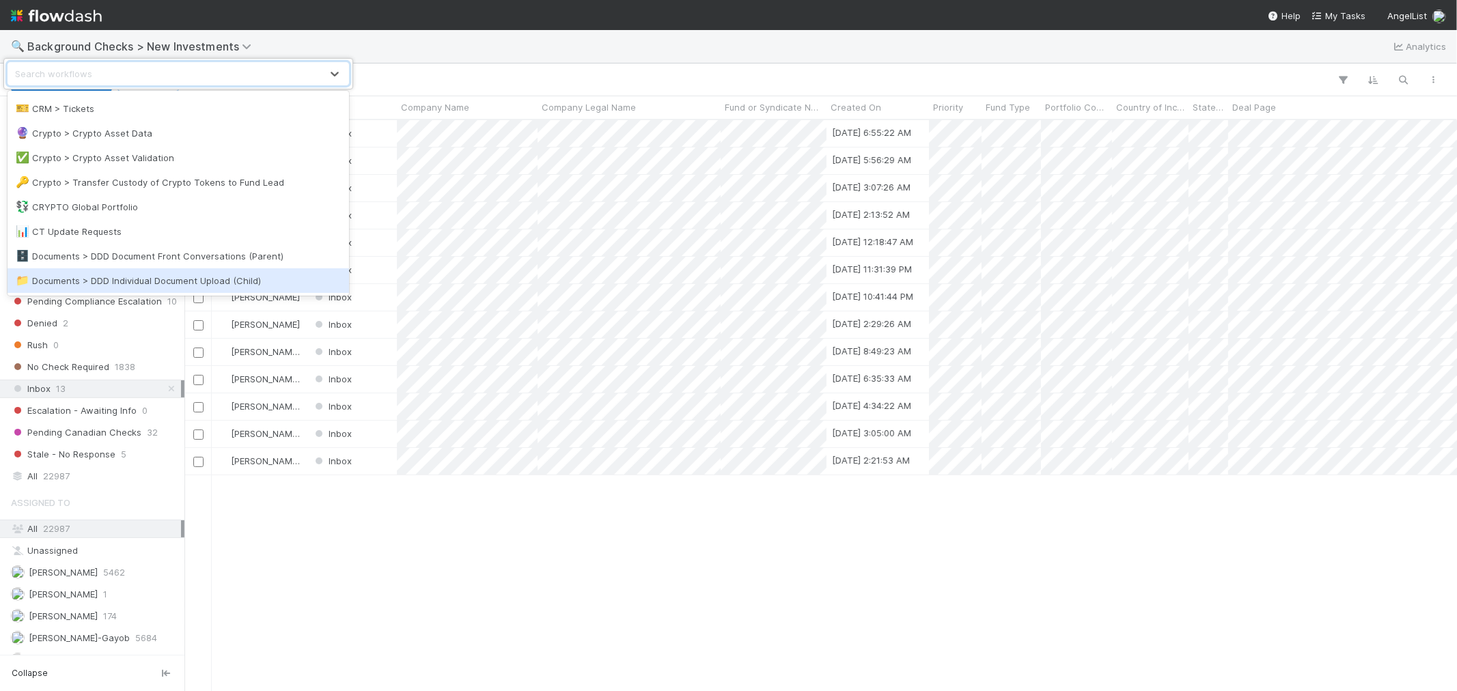
scroll to position [227, 0]
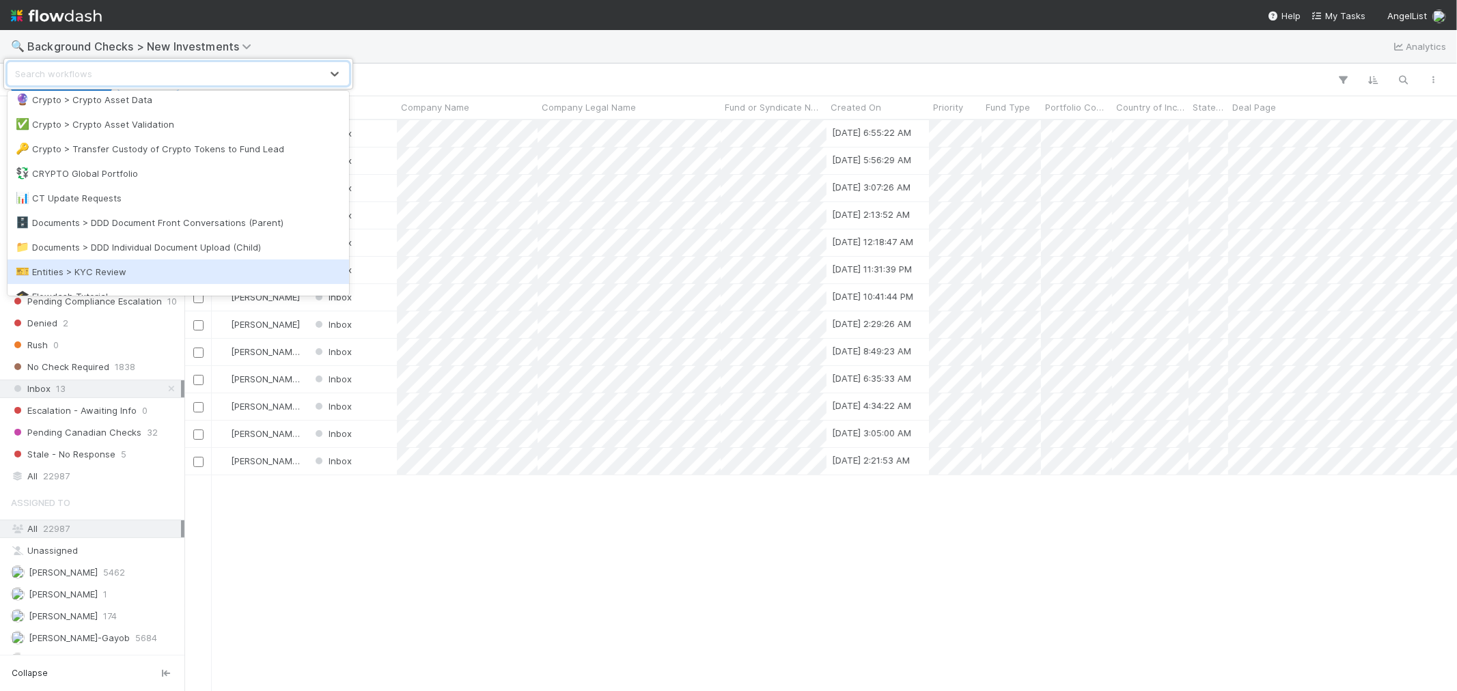
click at [90, 268] on div "🎫 Entities > KYC Review" at bounding box center [178, 272] width 325 height 14
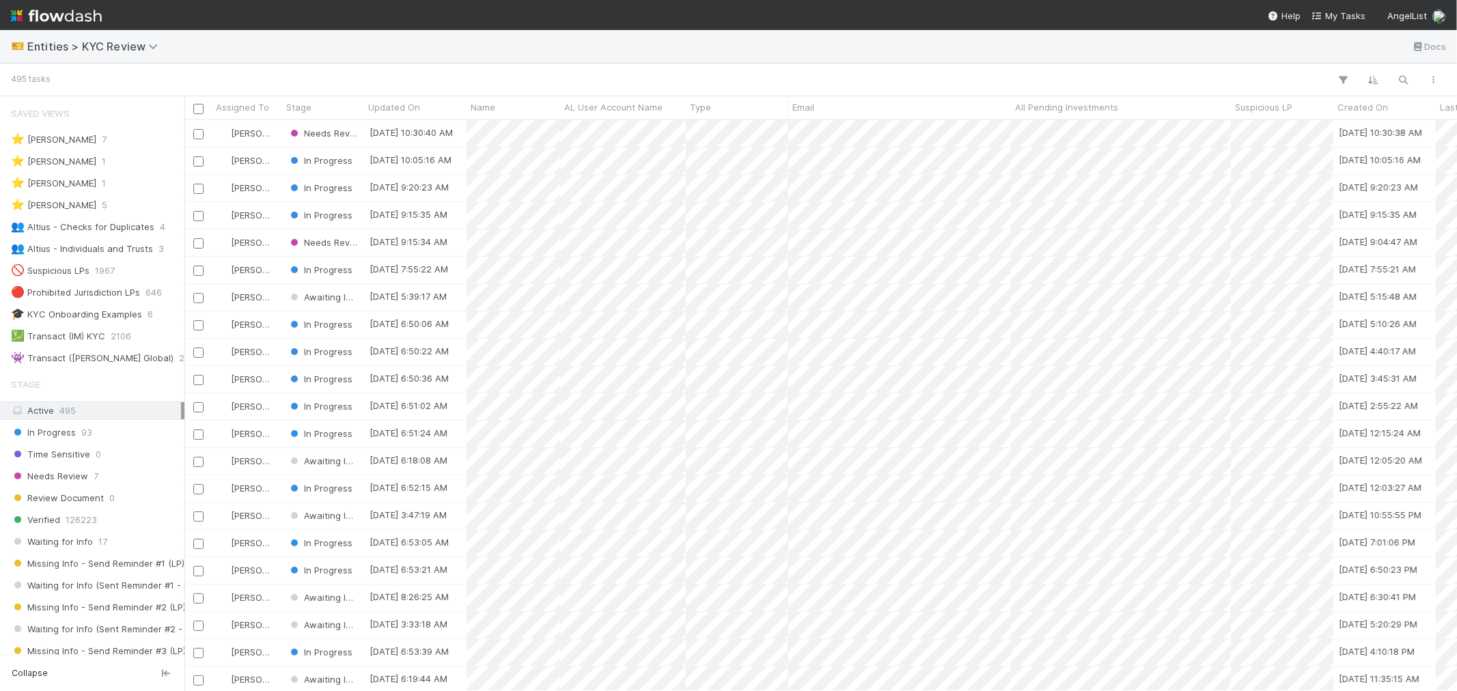
scroll to position [559, 1261]
click at [132, 227] on div "👥 Altius - Checks for Duplicates" at bounding box center [82, 227] width 143 height 17
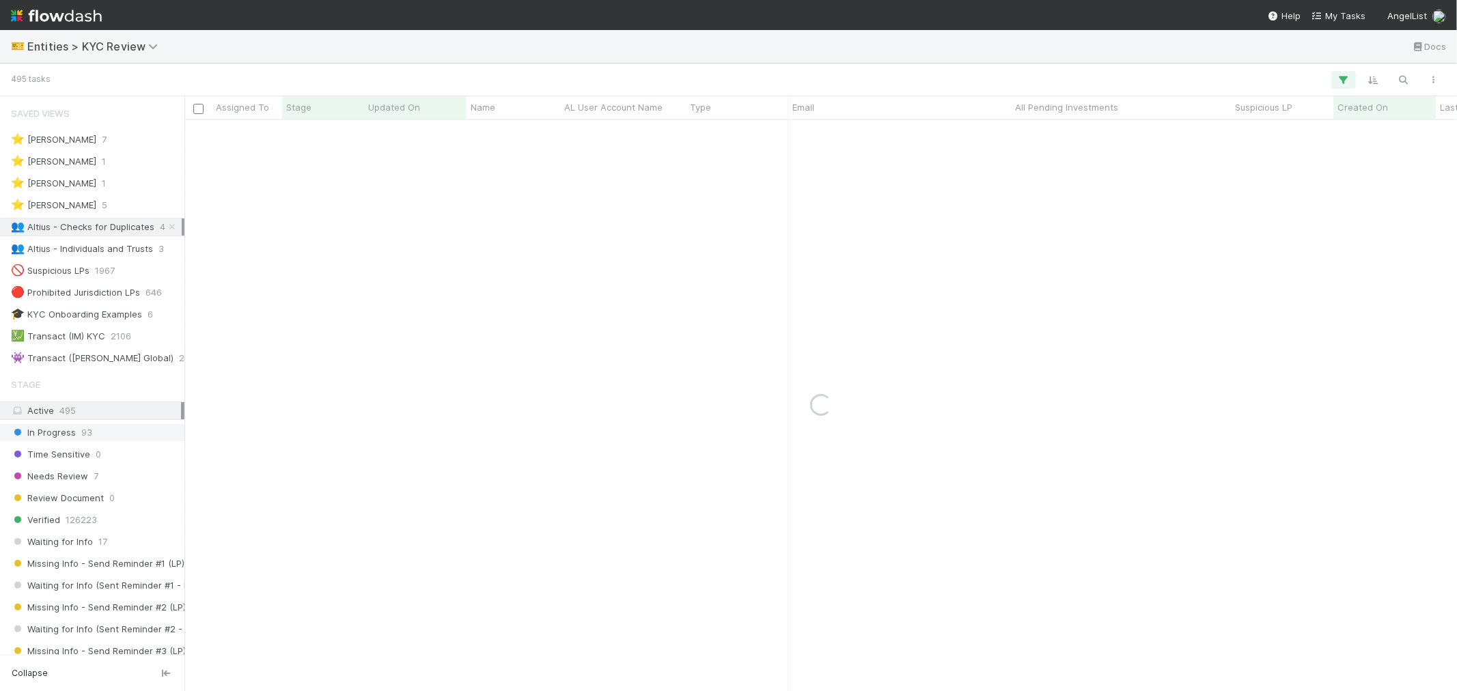
click at [67, 436] on span "In Progress" at bounding box center [43, 432] width 65 height 17
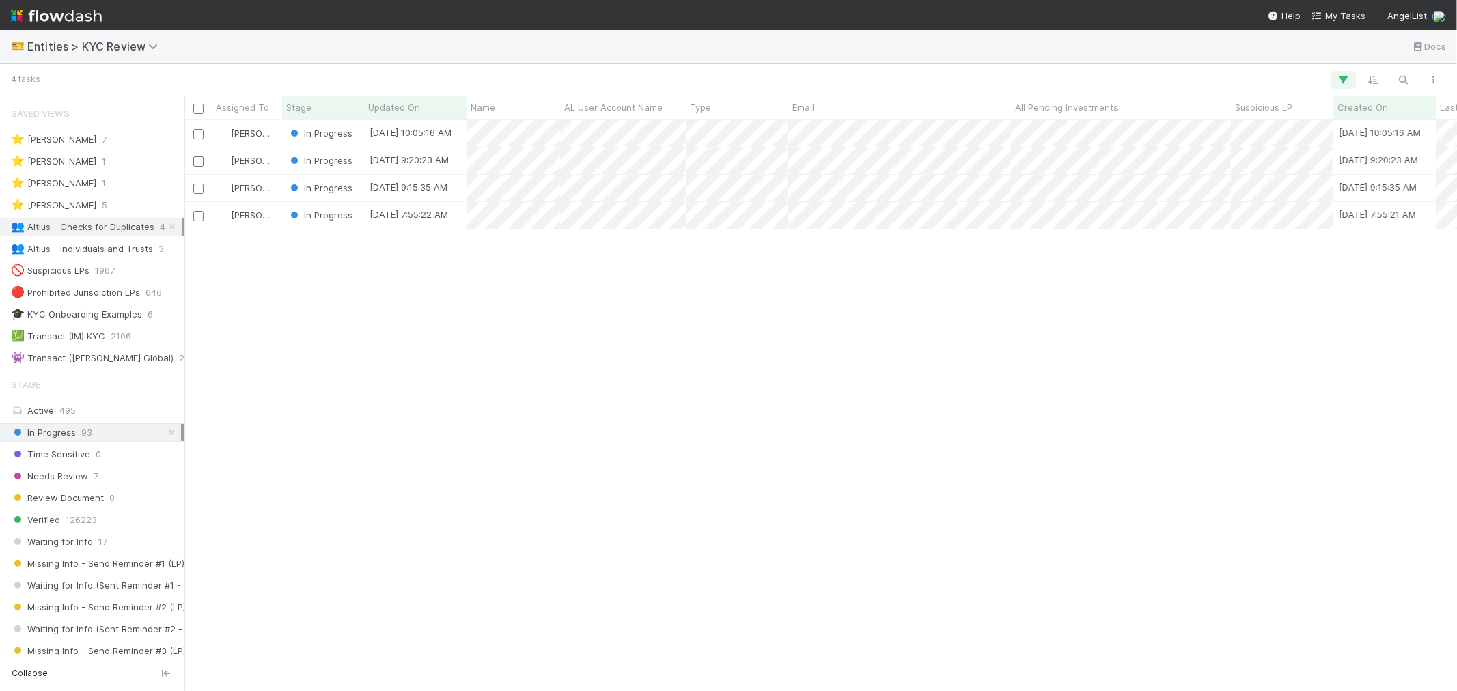
scroll to position [559, 1261]
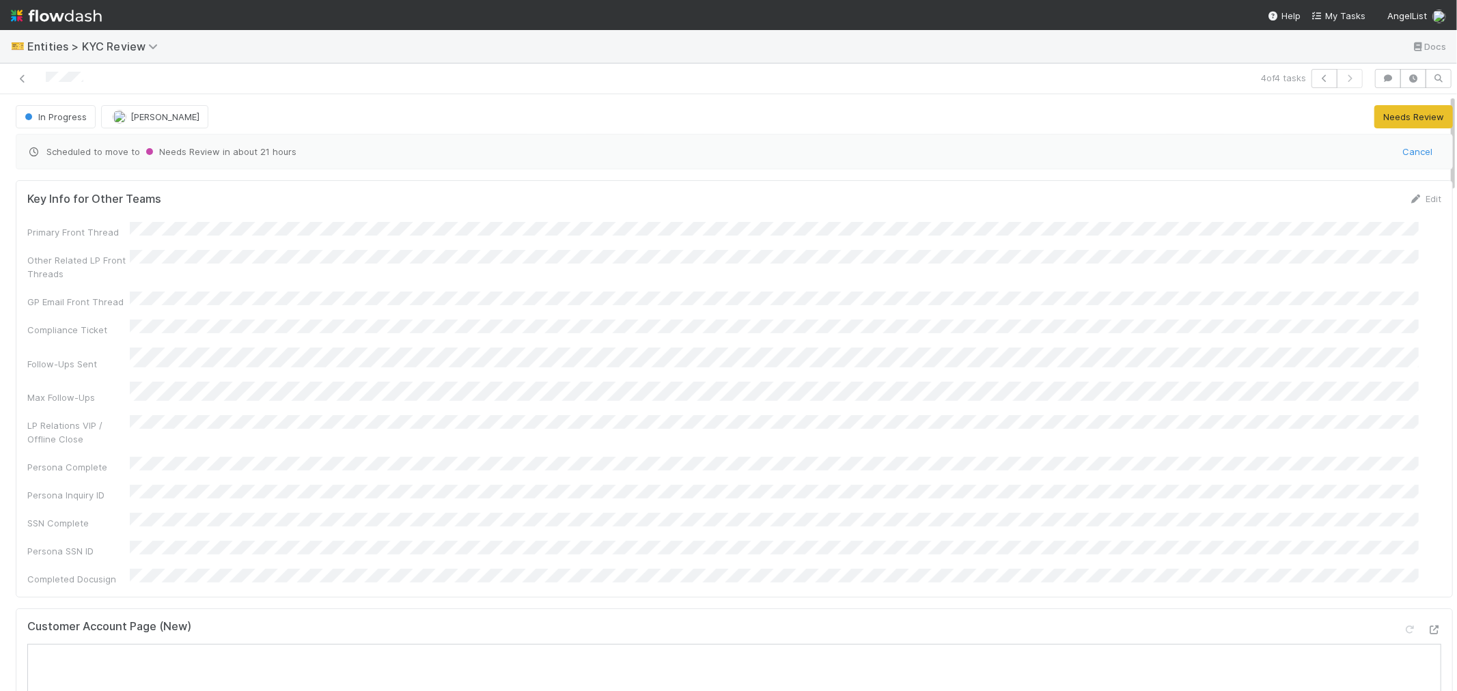
click at [72, 84] on div at bounding box center [65, 79] width 38 height 14
click at [693, 620] on div "Customer Account Page (New)" at bounding box center [734, 632] width 1414 height 25
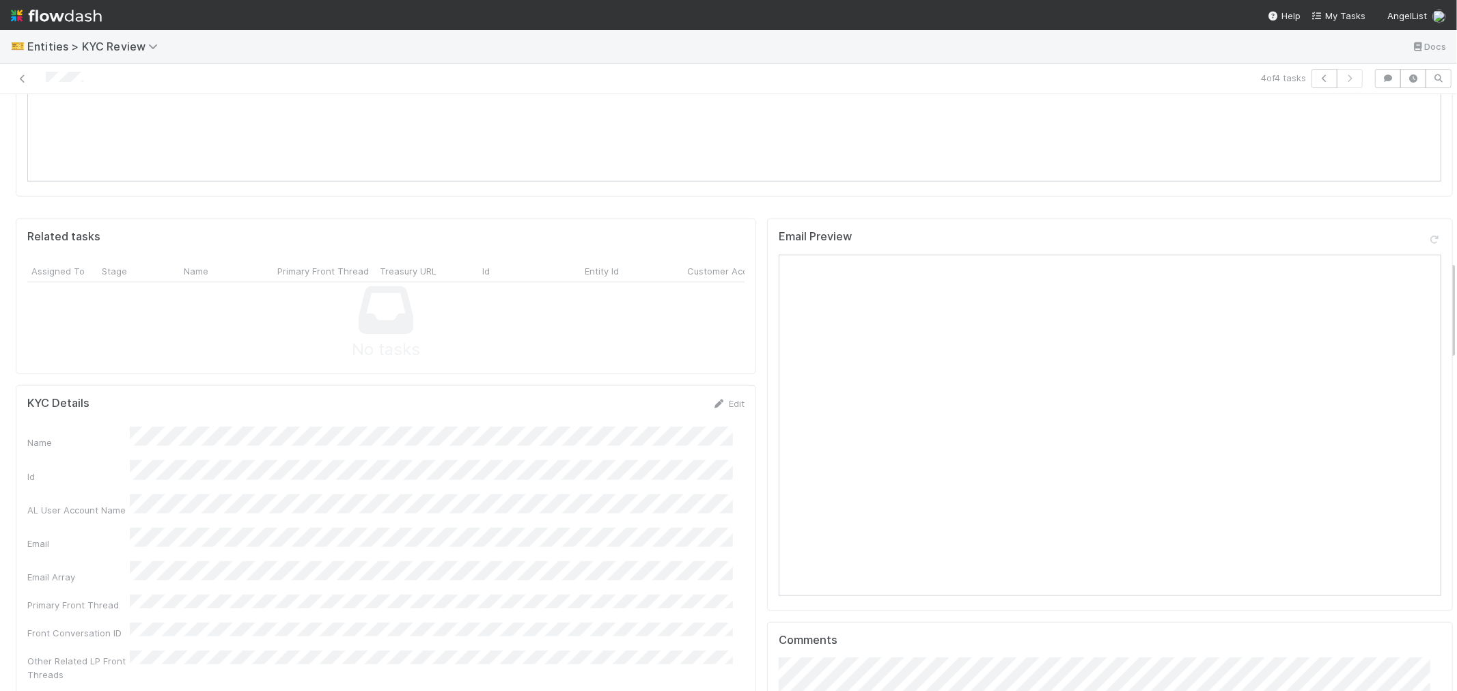
scroll to position [1062, 0]
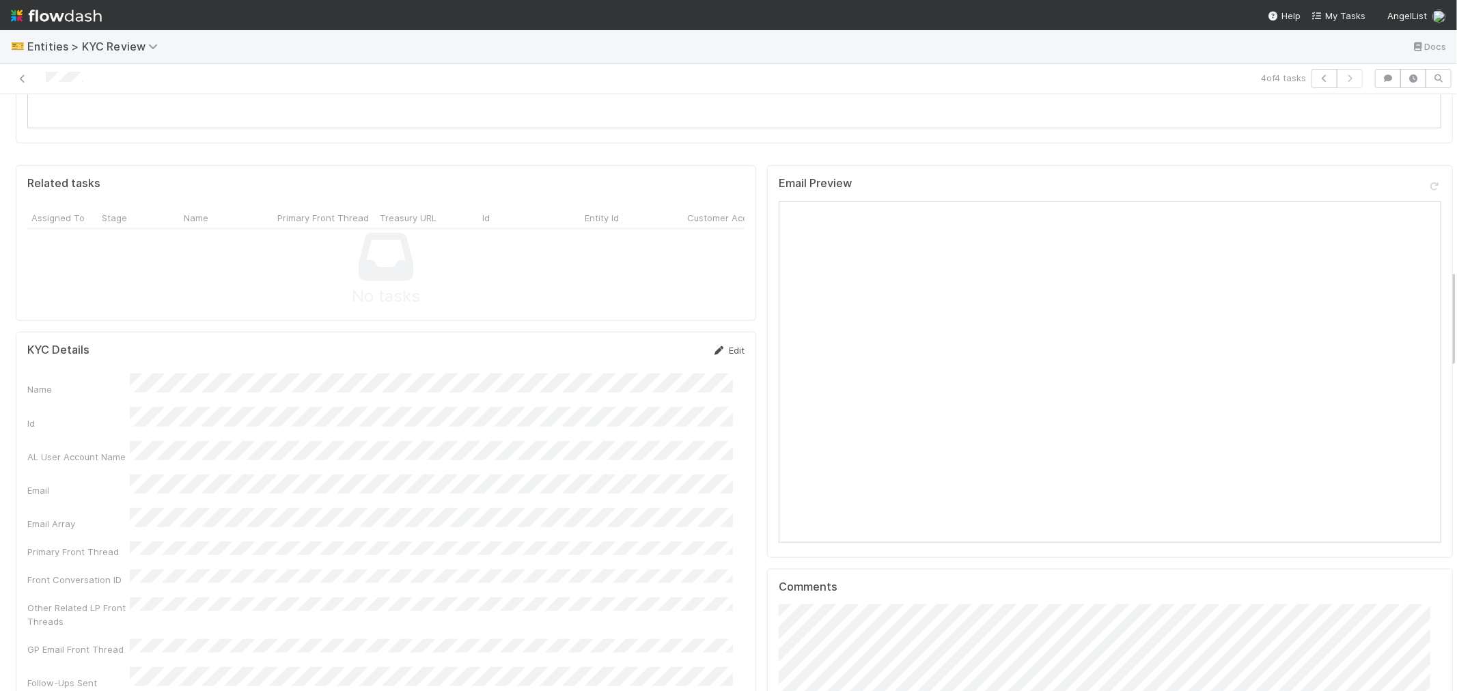
click at [720, 345] on link "Edit" at bounding box center [729, 350] width 32 height 11
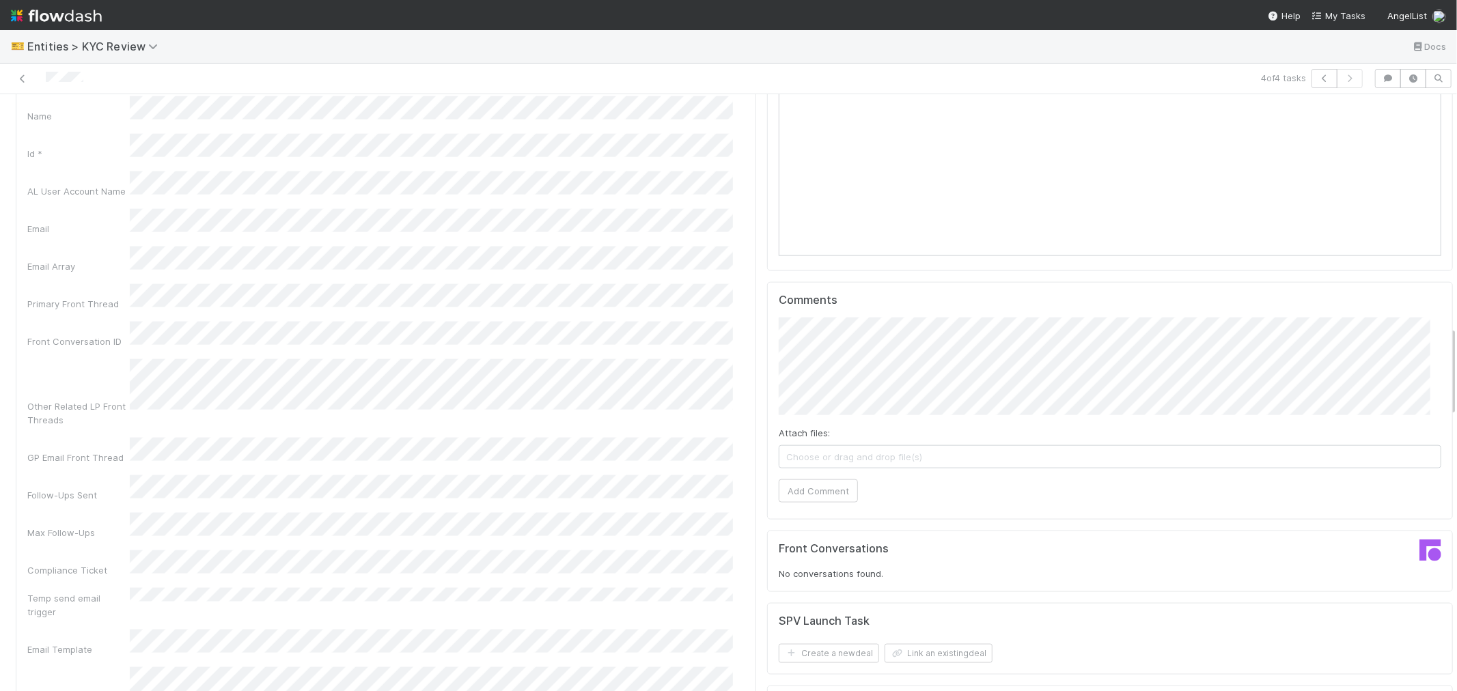
scroll to position [1214, 0]
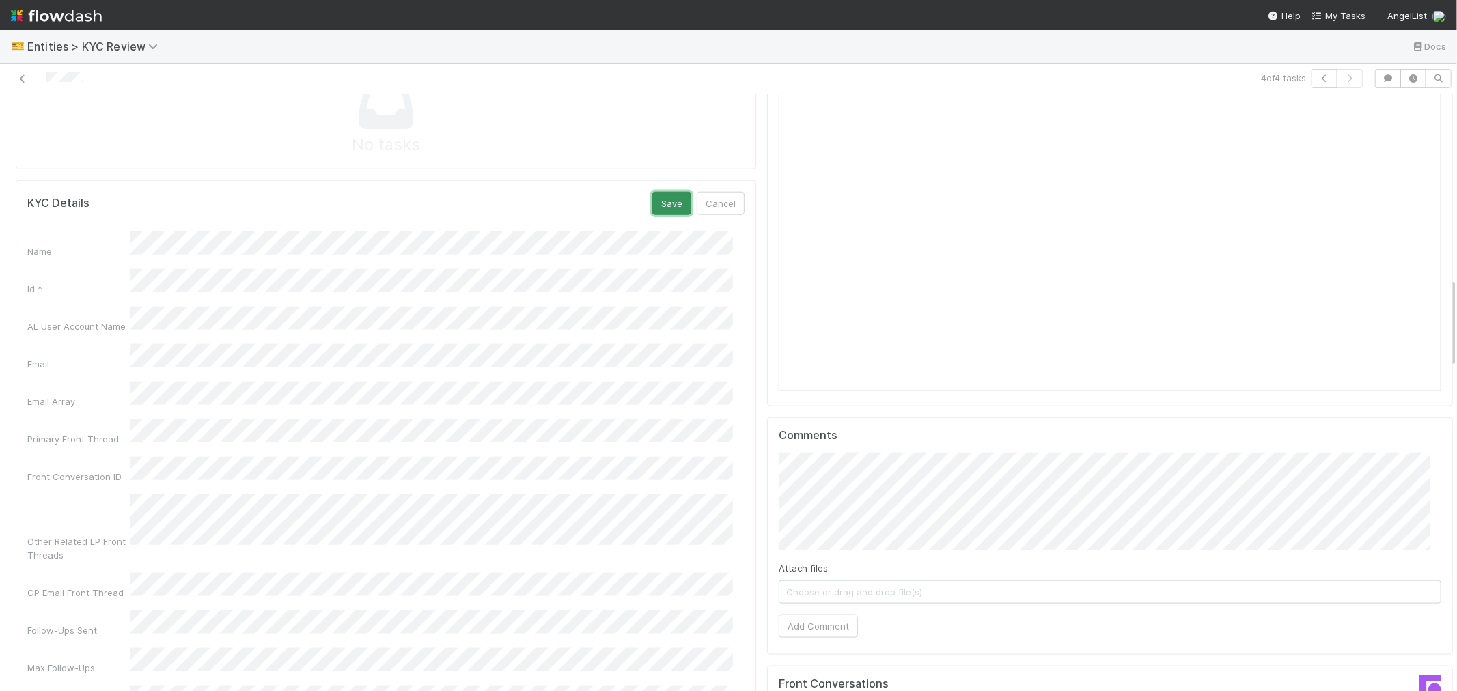
click at [652, 192] on button "Save" at bounding box center [671, 203] width 39 height 23
click at [1312, 79] on button "button" at bounding box center [1325, 78] width 26 height 19
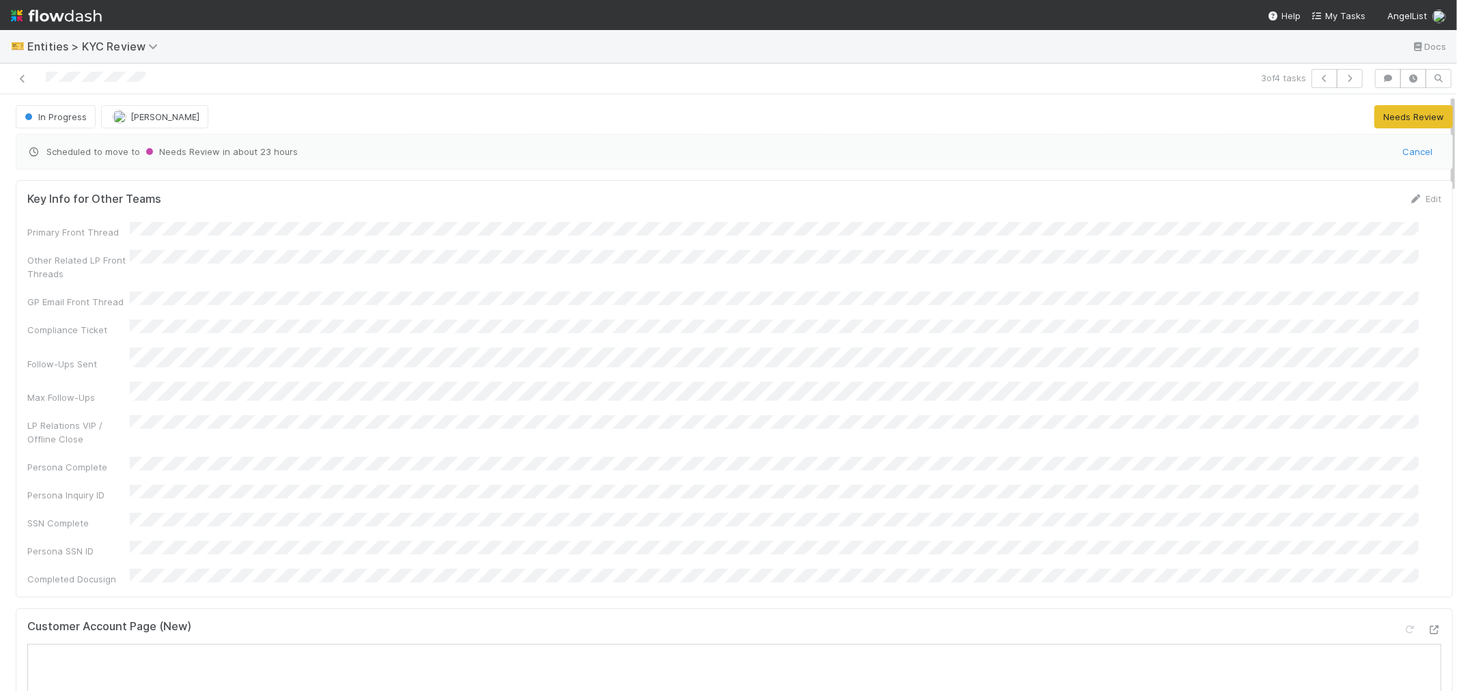
click at [630, 620] on div "Customer Account Page (New)" at bounding box center [734, 632] width 1414 height 25
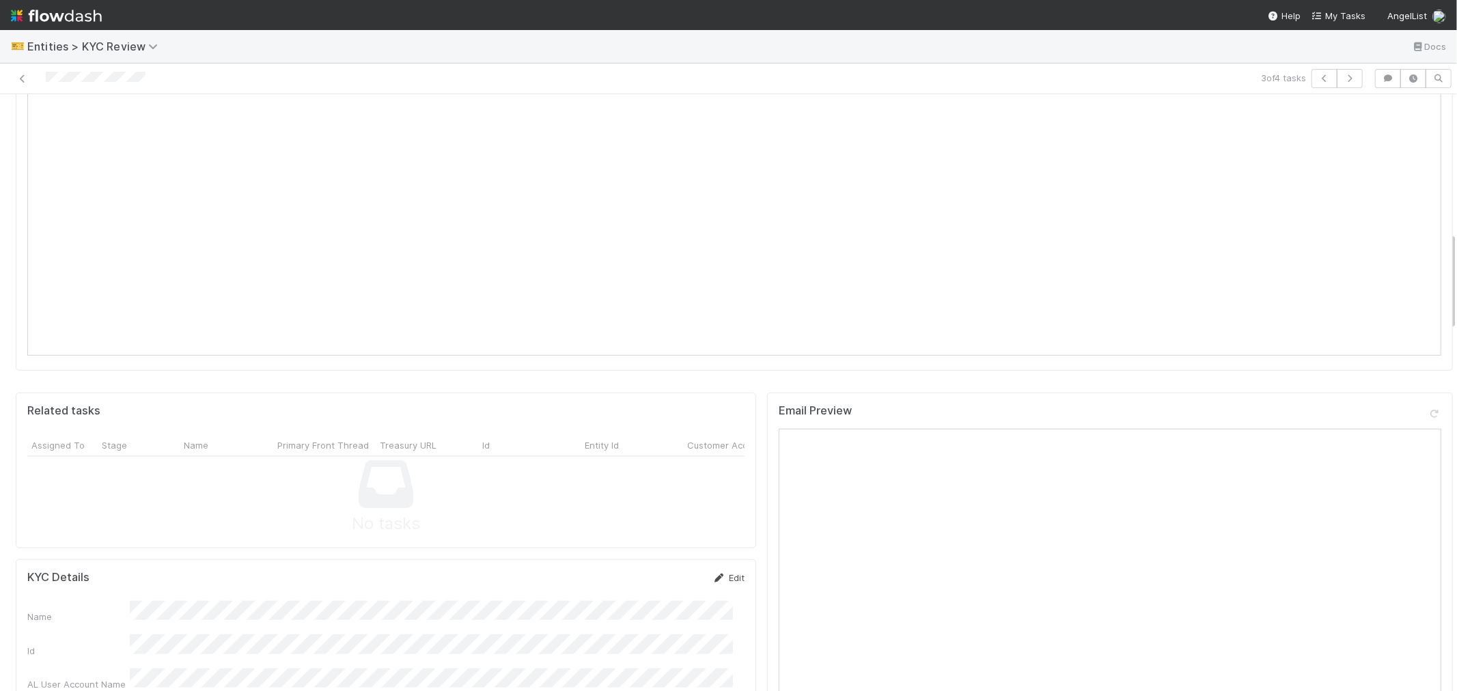
click at [728, 573] on link "Edit" at bounding box center [729, 578] width 32 height 11
click at [674, 571] on button "Save" at bounding box center [671, 582] width 39 height 23
click at [1318, 81] on icon "button" at bounding box center [1325, 78] width 14 height 8
click at [83, 82] on div "Loading..." at bounding box center [728, 360] width 1457 height 661
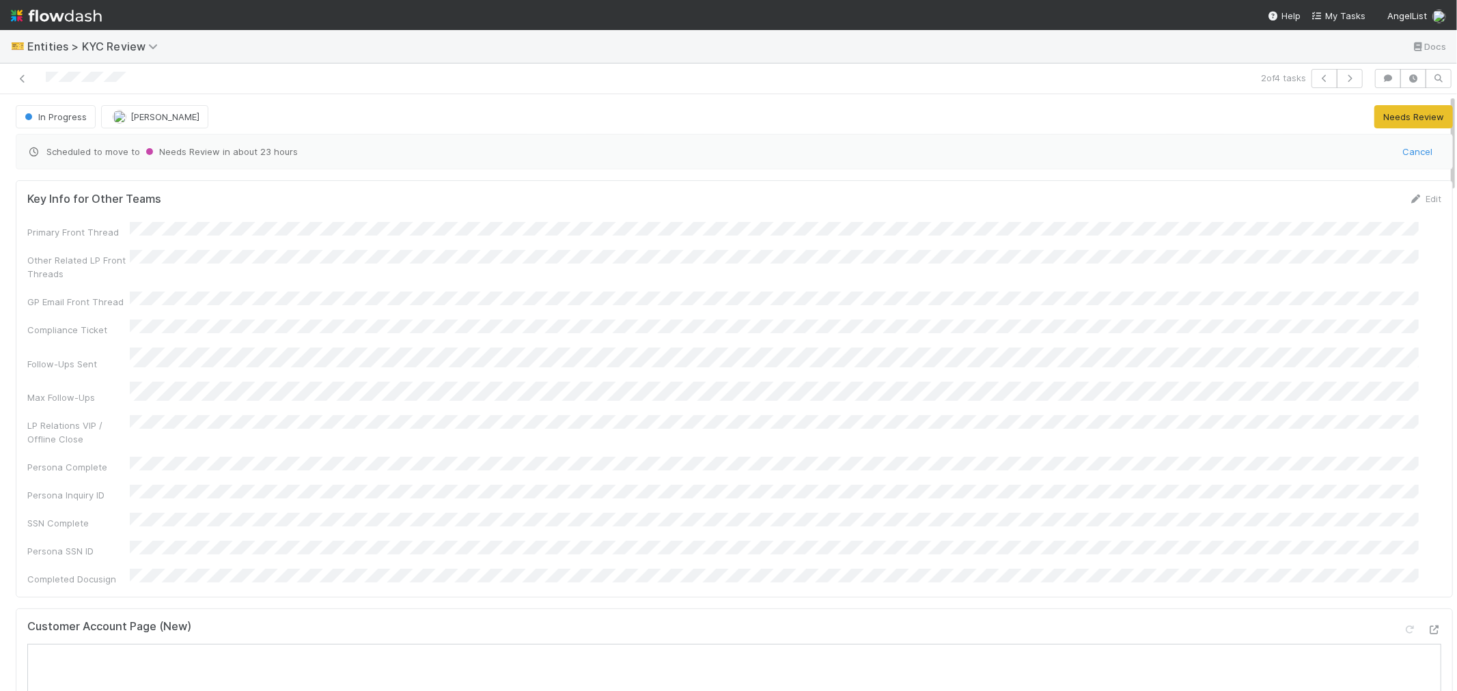
click at [502, 620] on div "Customer Account Page (New)" at bounding box center [734, 632] width 1414 height 25
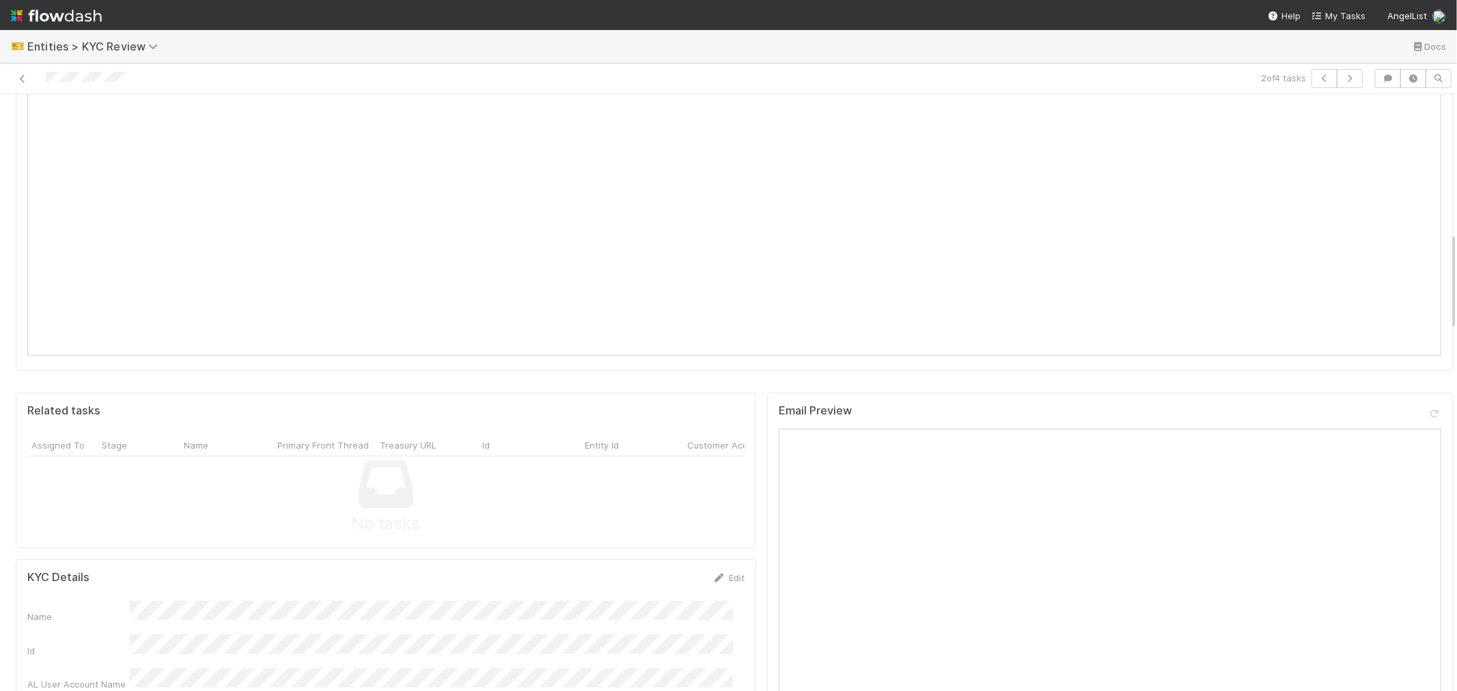
drag, startPoint x: 722, startPoint y: 540, endPoint x: 588, endPoint y: 533, distance: 134.1
click at [722, 573] on link "Edit" at bounding box center [729, 578] width 32 height 11
click at [654, 647] on button "Save" at bounding box center [671, 658] width 39 height 23
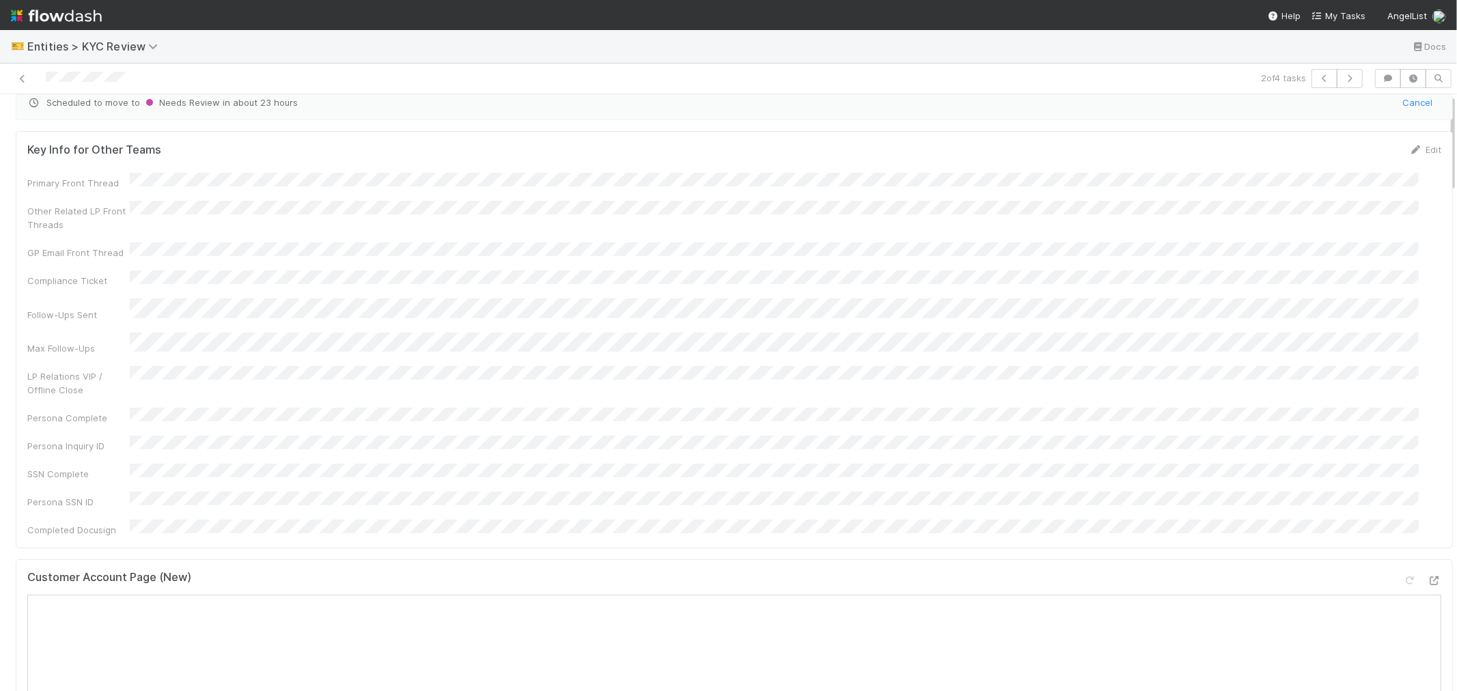
scroll to position [0, 0]
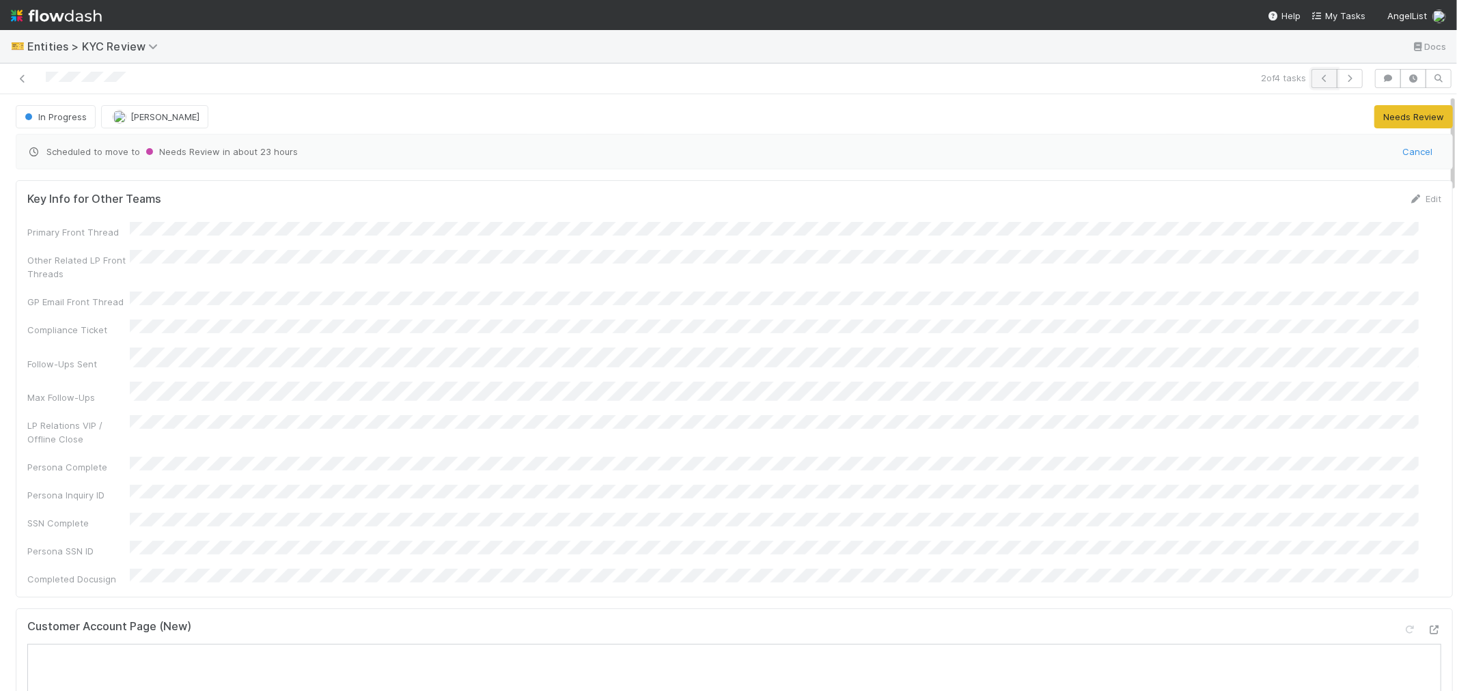
click at [1312, 77] on button "button" at bounding box center [1325, 78] width 26 height 19
click at [63, 86] on div at bounding box center [347, 78] width 684 height 19
click at [604, 564] on div "Key Info for Other Teams Edit Primary Front Thread Other Related LP Front Threa…" at bounding box center [734, 698] width 1448 height 1047
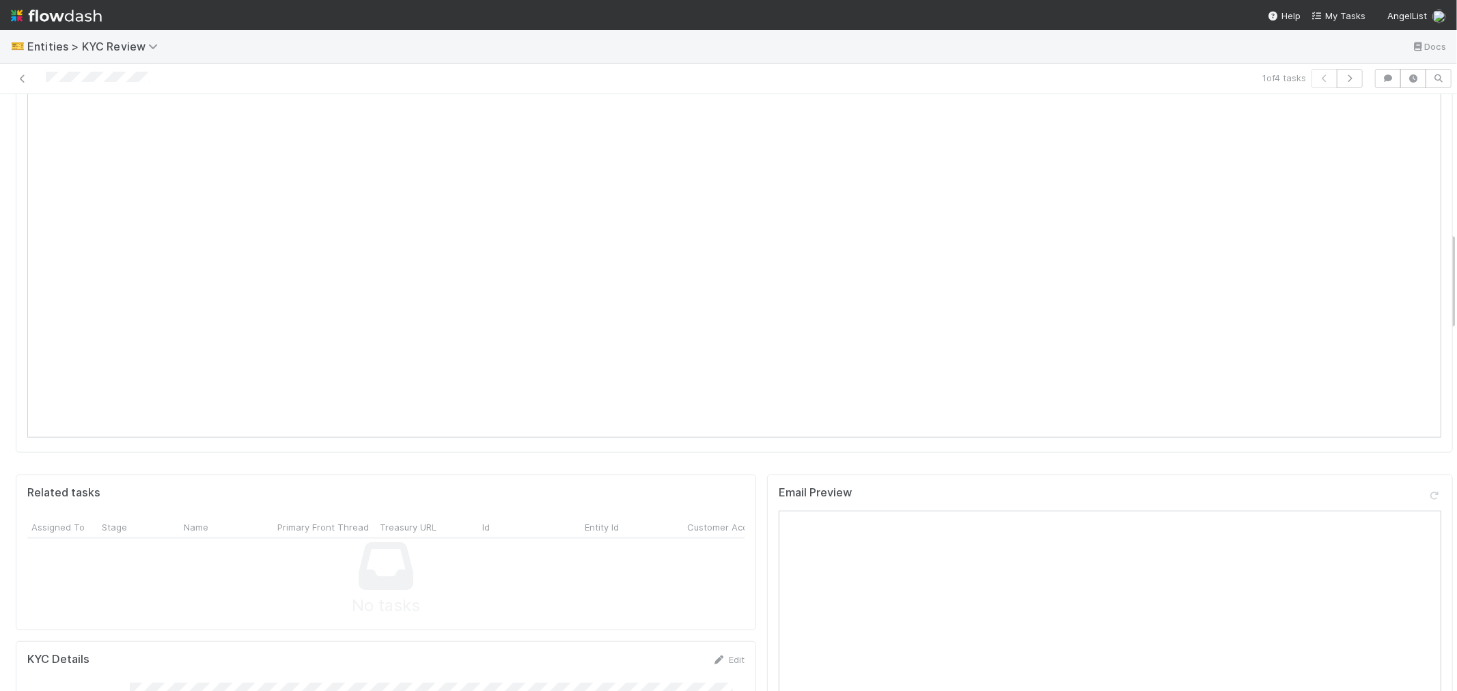
scroll to position [835, 0]
click at [723, 573] on link "Edit" at bounding box center [729, 578] width 32 height 11
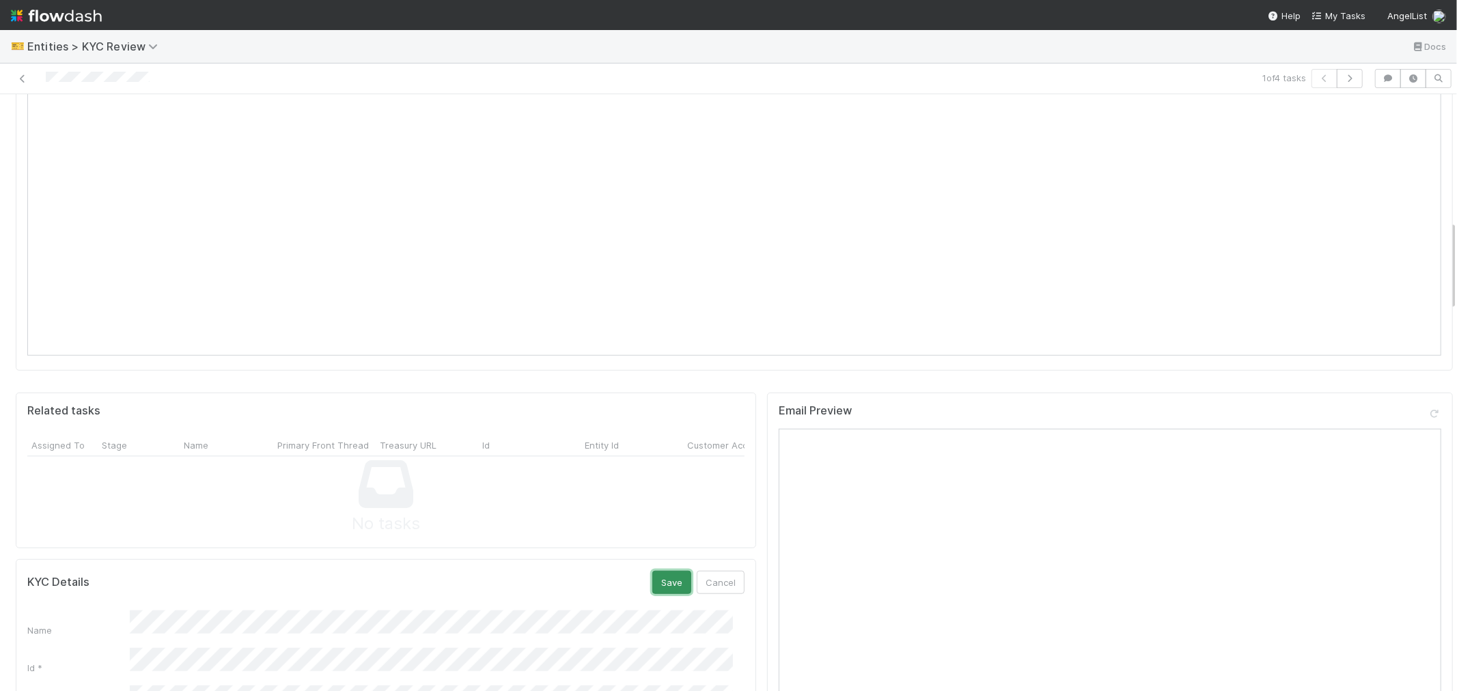
click at [652, 571] on button "Save" at bounding box center [671, 582] width 39 height 23
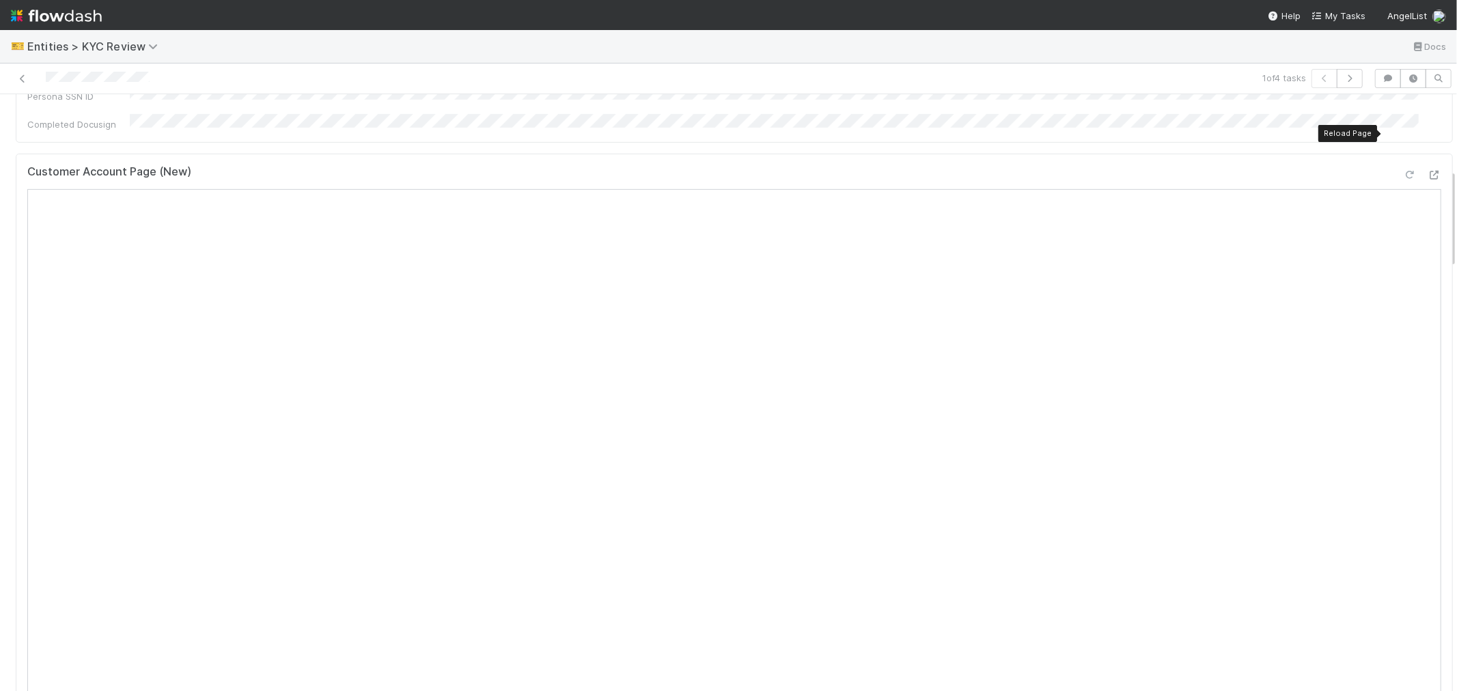
click at [1403, 171] on icon at bounding box center [1410, 175] width 14 height 9
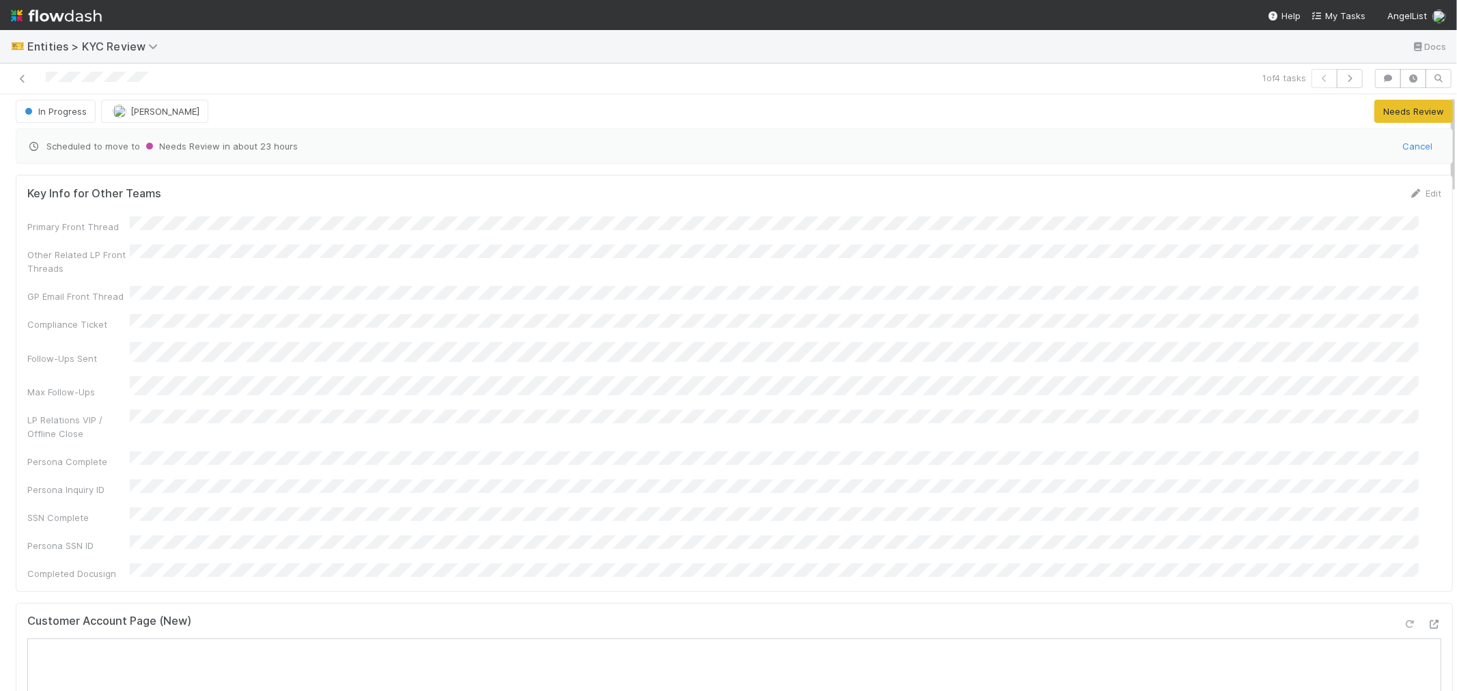
scroll to position [0, 0]
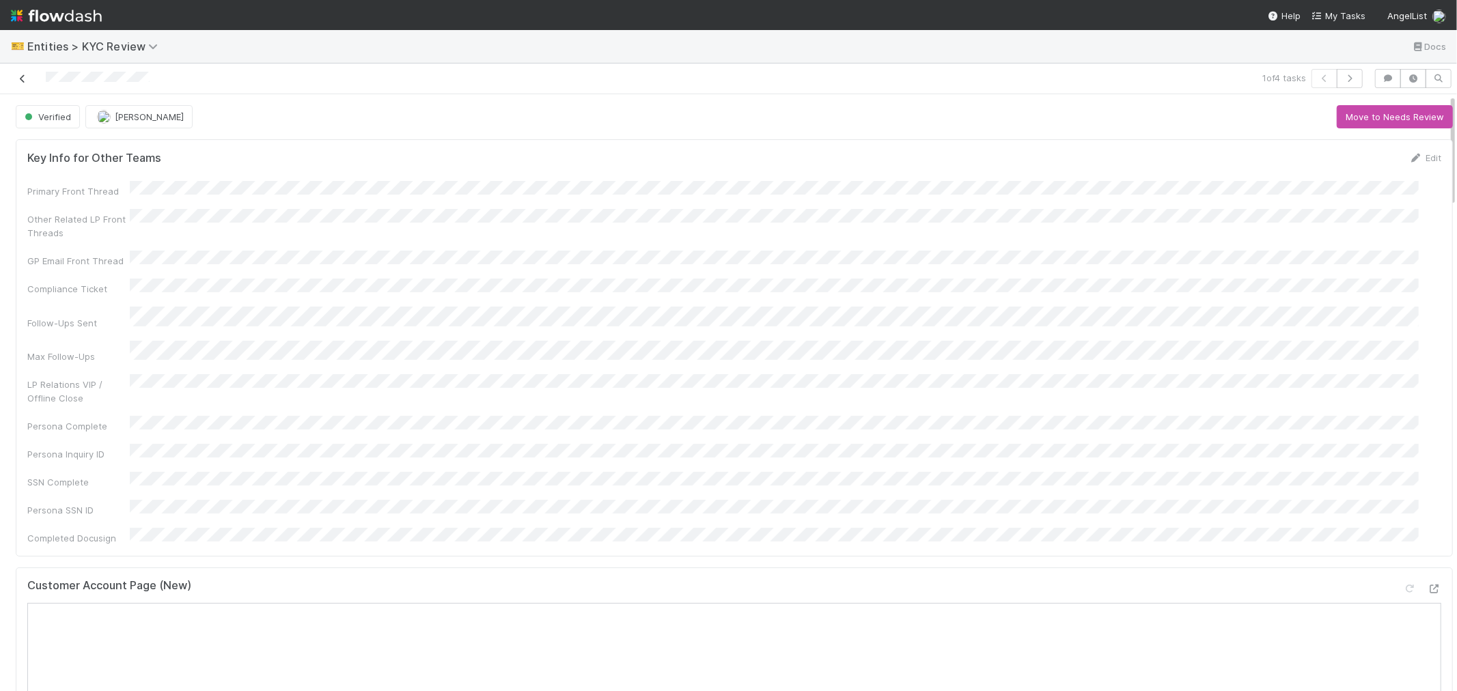
click at [23, 80] on icon at bounding box center [23, 78] width 14 height 9
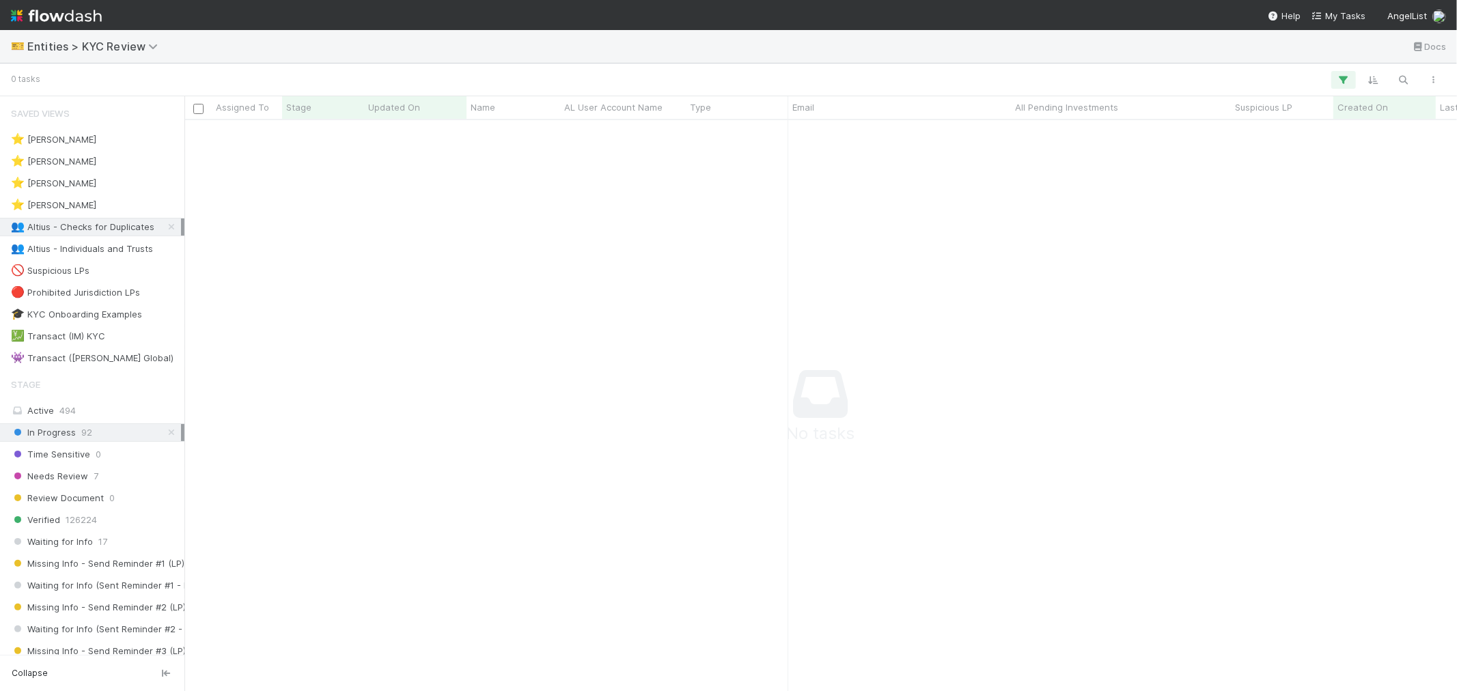
scroll to position [12, 12]
click at [106, 44] on span "Entities > KYC Review" at bounding box center [95, 47] width 137 height 14
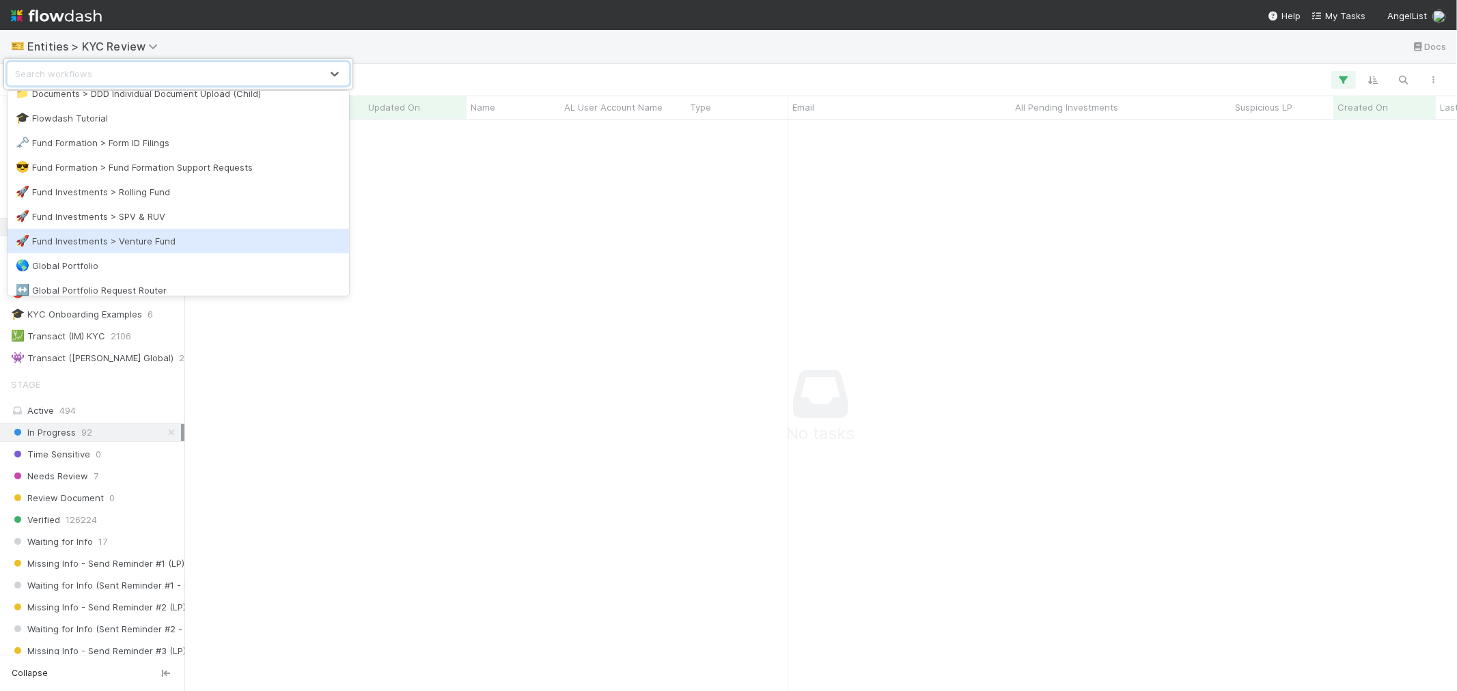
scroll to position [379, 0]
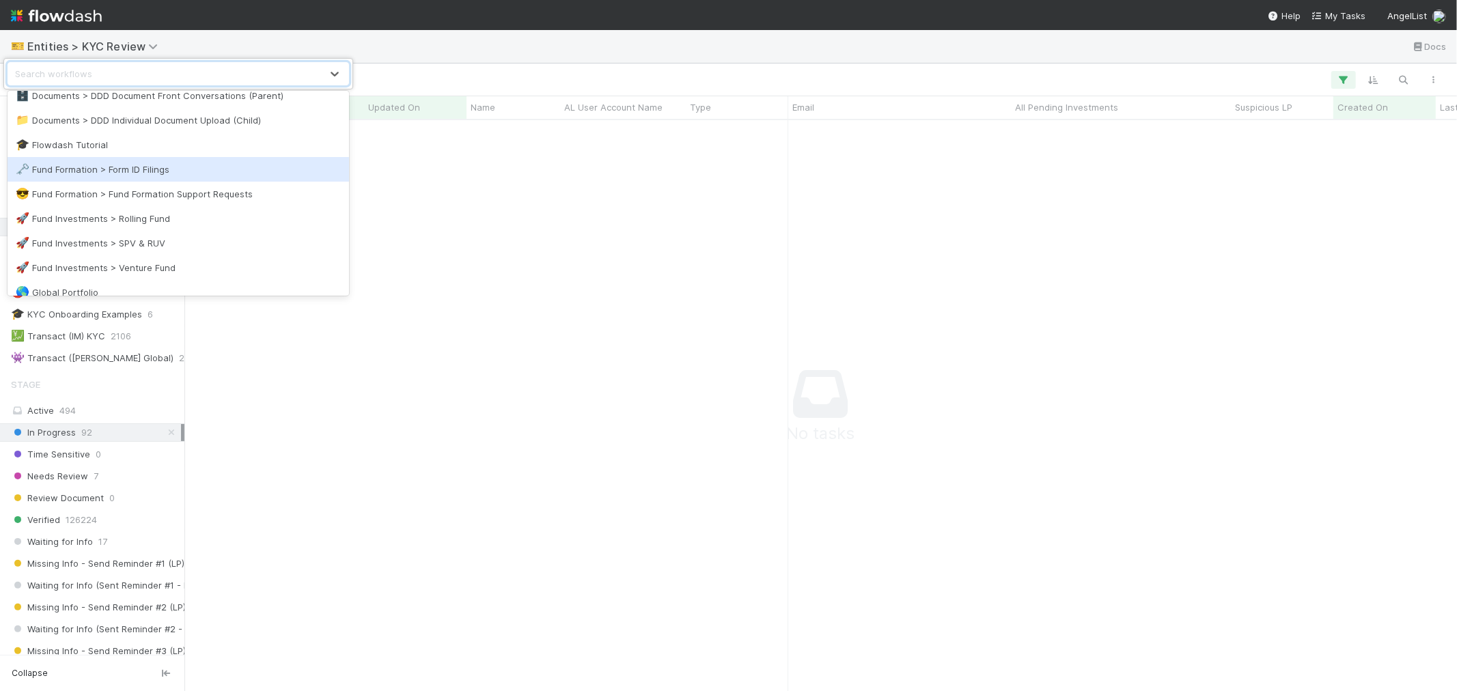
click at [138, 173] on div "🗝️ Fund Formation > Form ID Filings" at bounding box center [178, 170] width 325 height 14
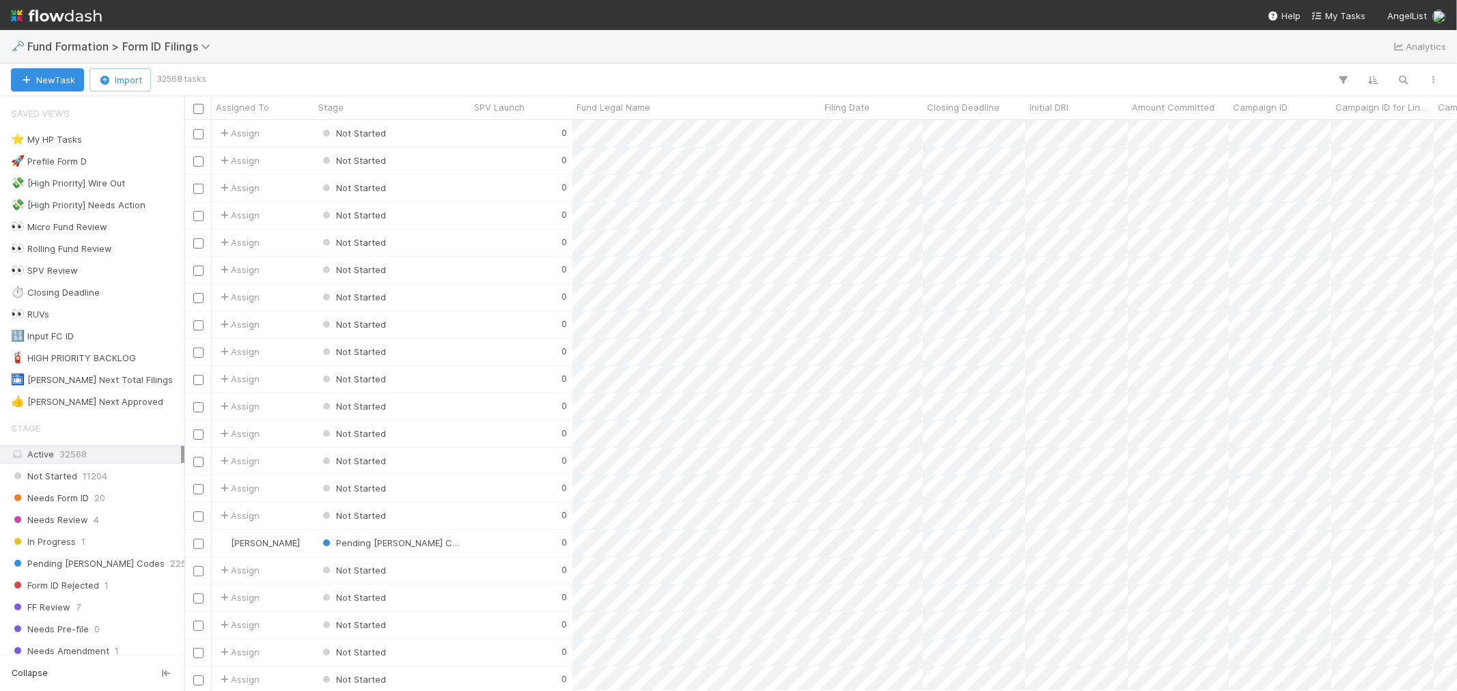
scroll to position [559, 1261]
click at [96, 497] on span "20" at bounding box center [99, 498] width 11 height 17
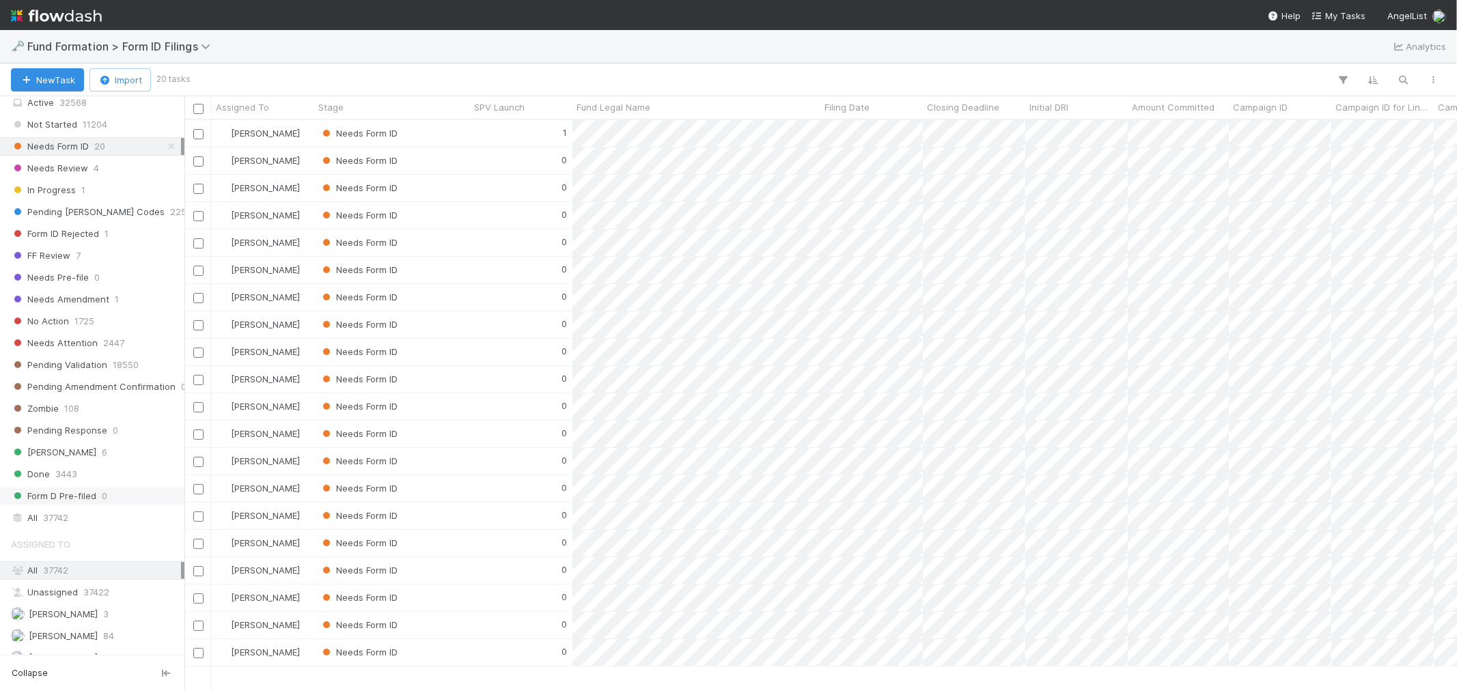
scroll to position [417, 0]
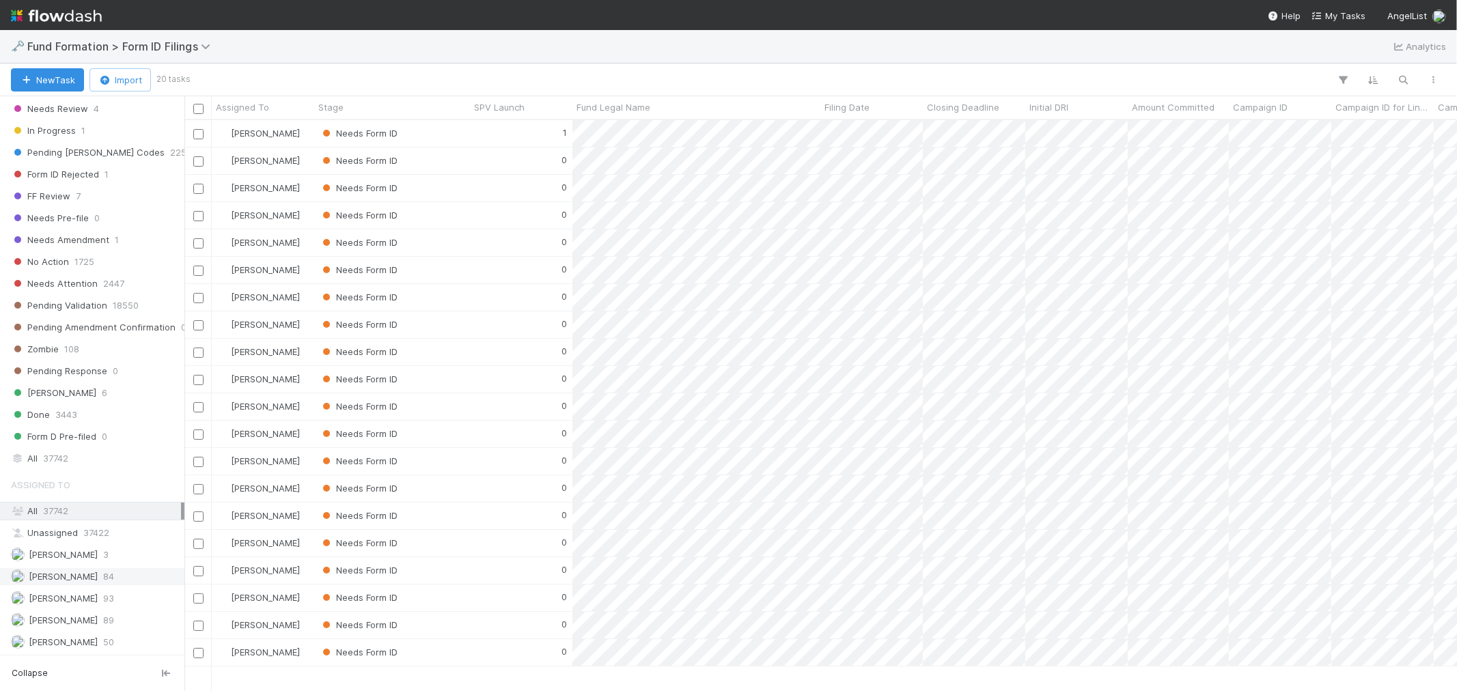
click at [103, 572] on div "Febbie Cervantes 84" at bounding box center [96, 576] width 170 height 17
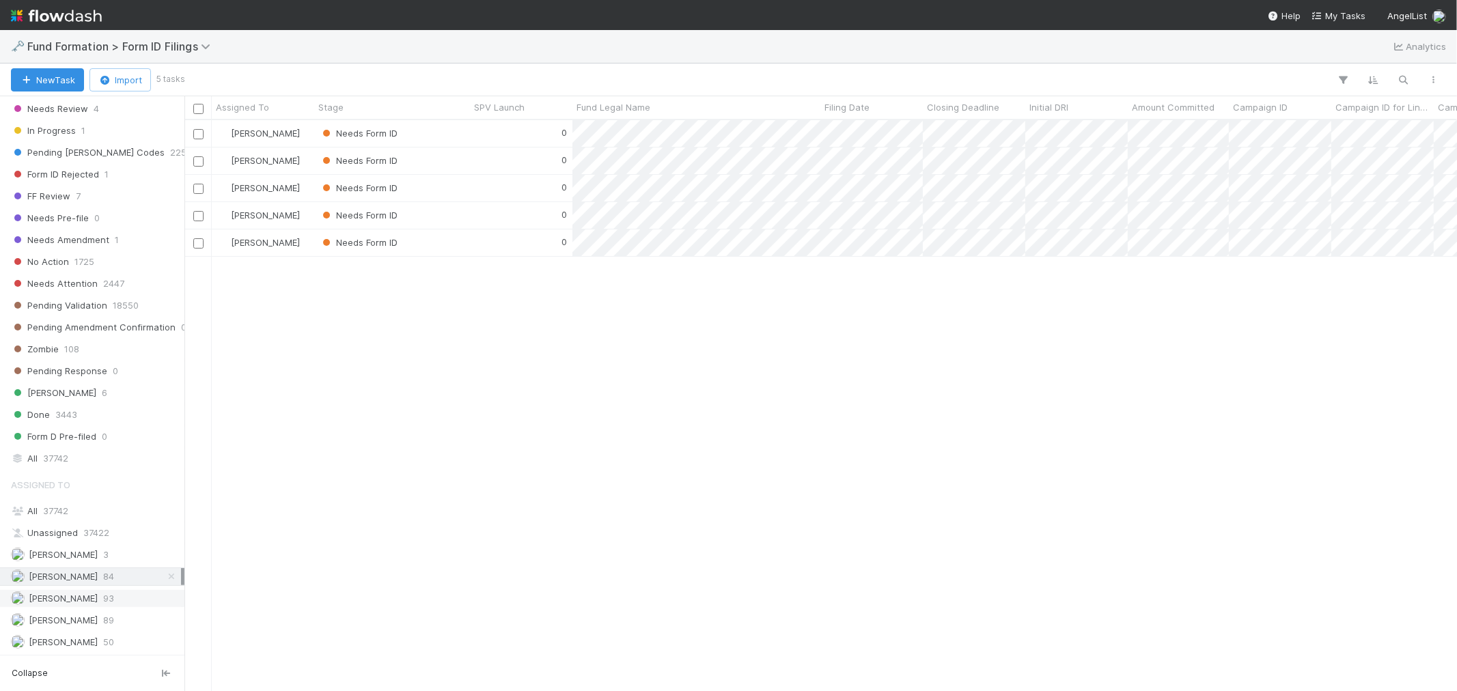
scroll to position [559, 1261]
click at [103, 597] on span "93" at bounding box center [108, 598] width 11 height 17
click at [103, 620] on span "89" at bounding box center [108, 620] width 11 height 17
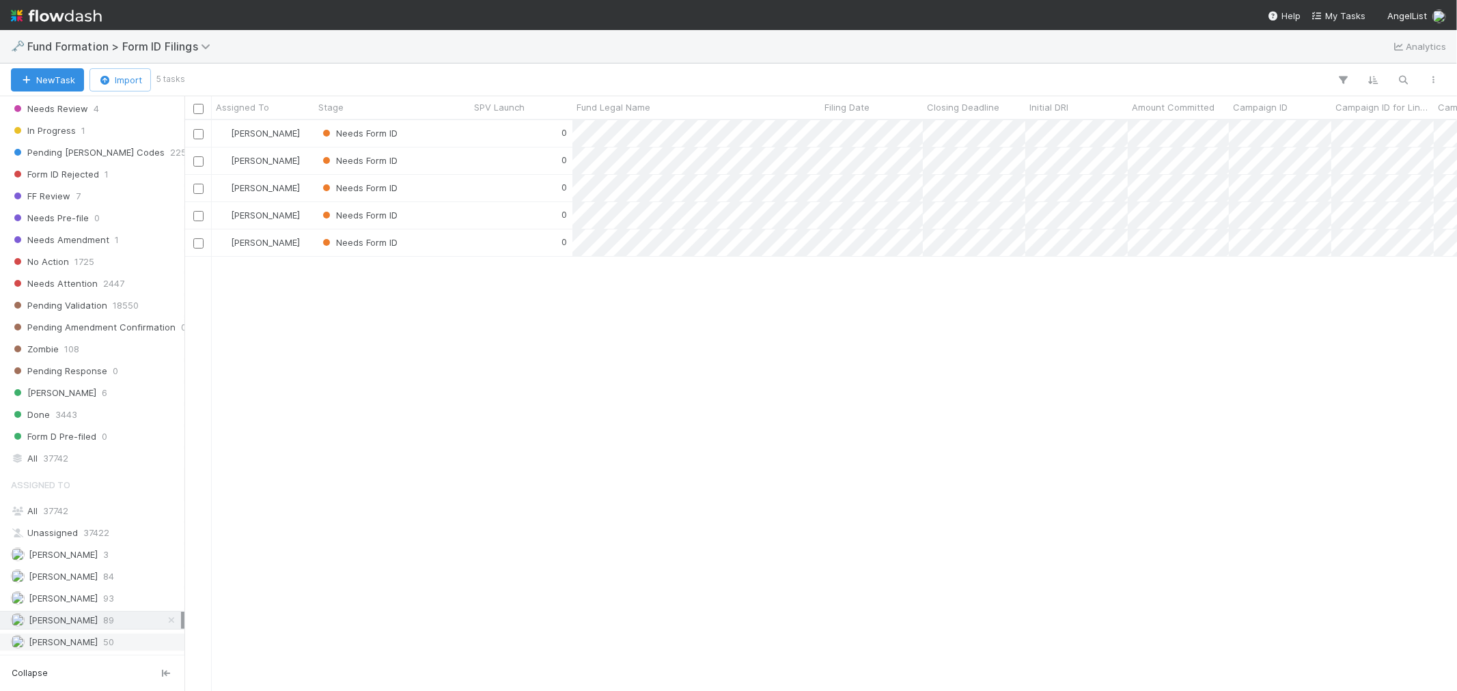
click at [104, 644] on span "50" at bounding box center [108, 642] width 11 height 17
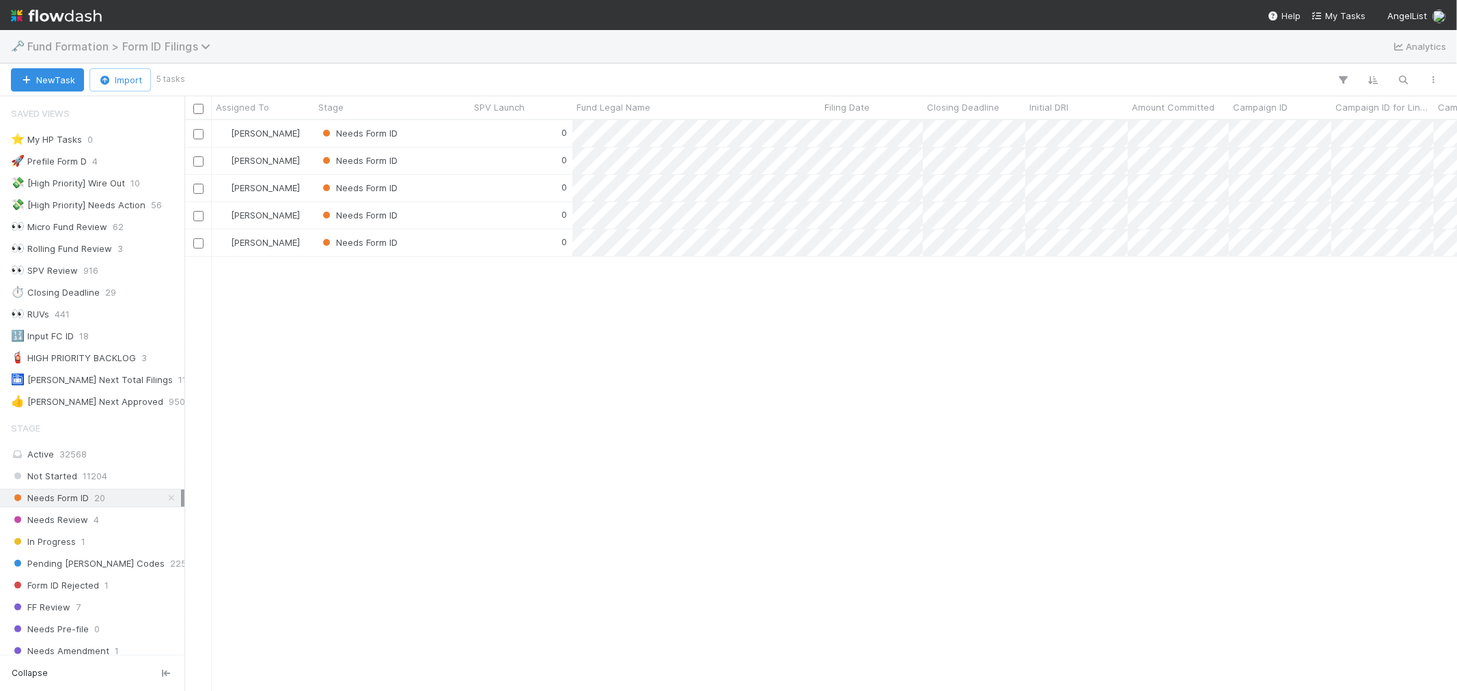
click at [161, 50] on span "Fund Formation > Form ID Filings" at bounding box center [122, 47] width 190 height 14
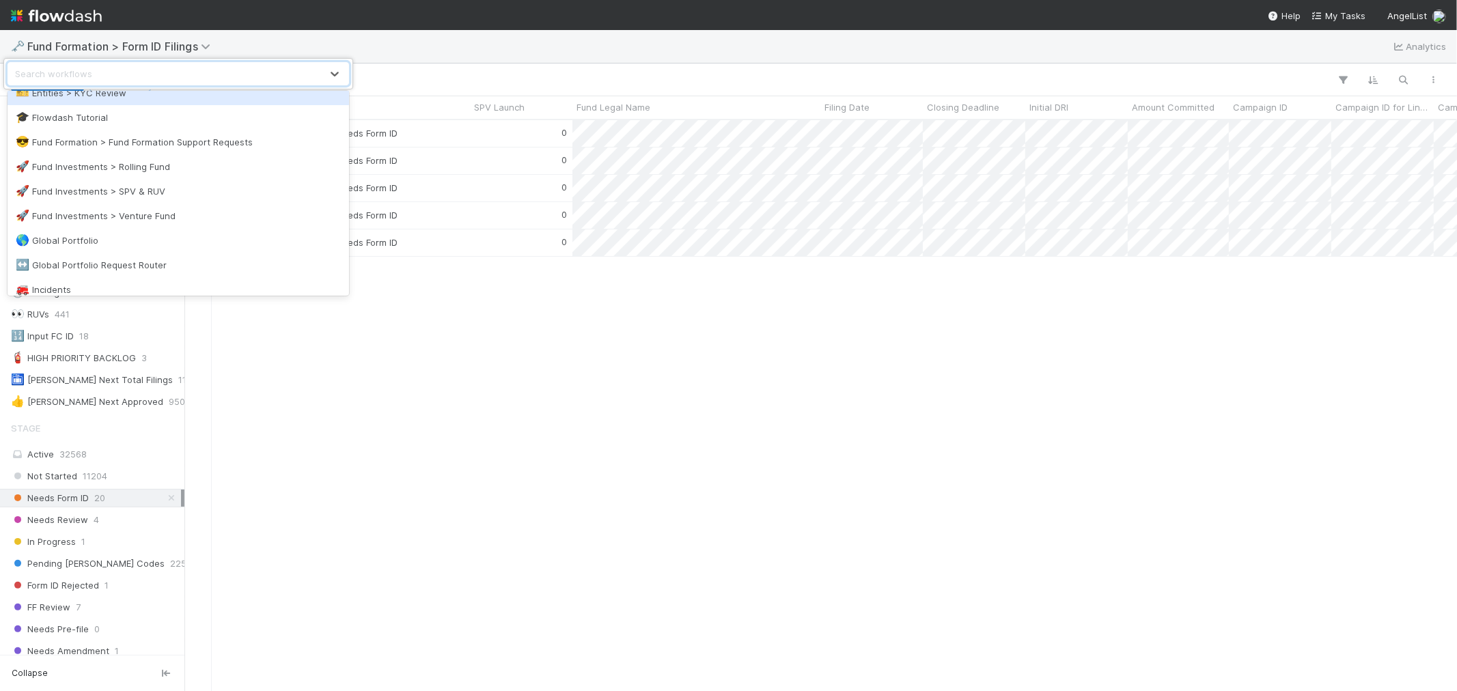
scroll to position [455, 0]
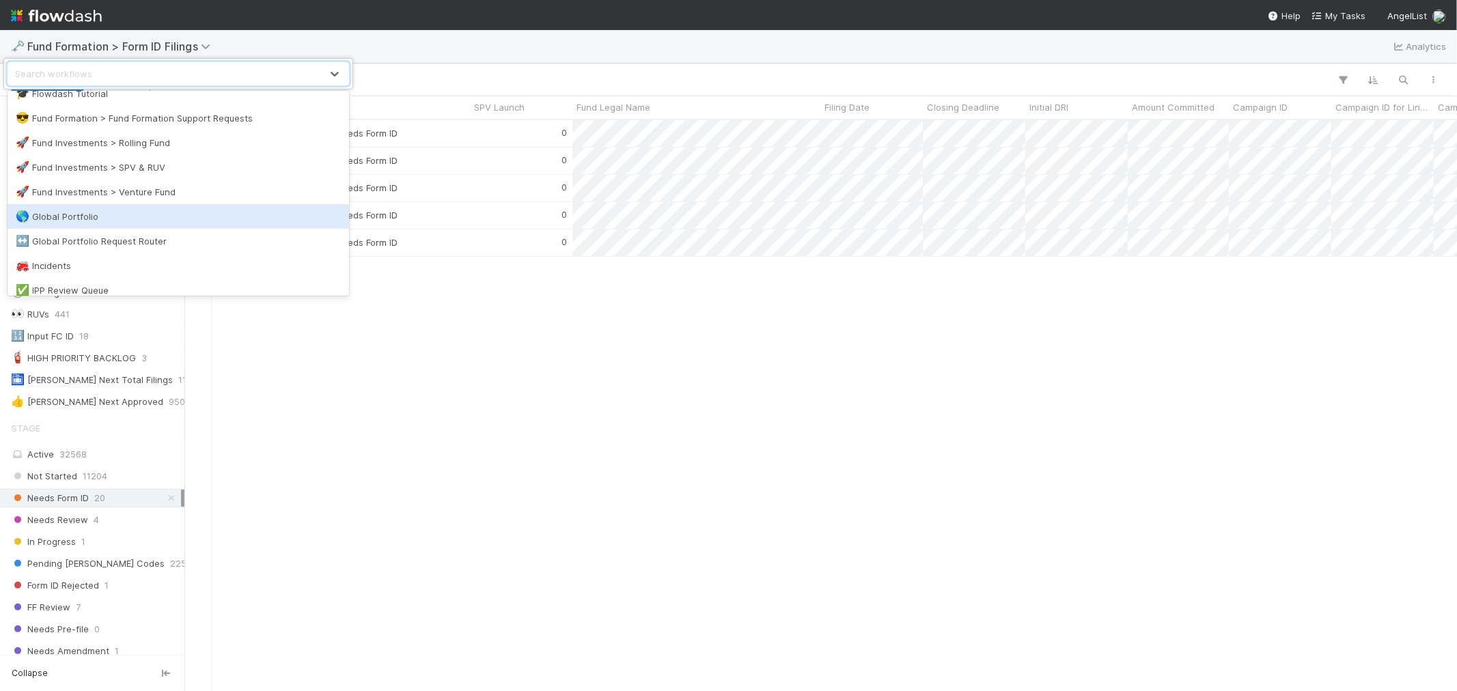
click at [118, 217] on div "🌎 Global Portfolio" at bounding box center [178, 217] width 325 height 14
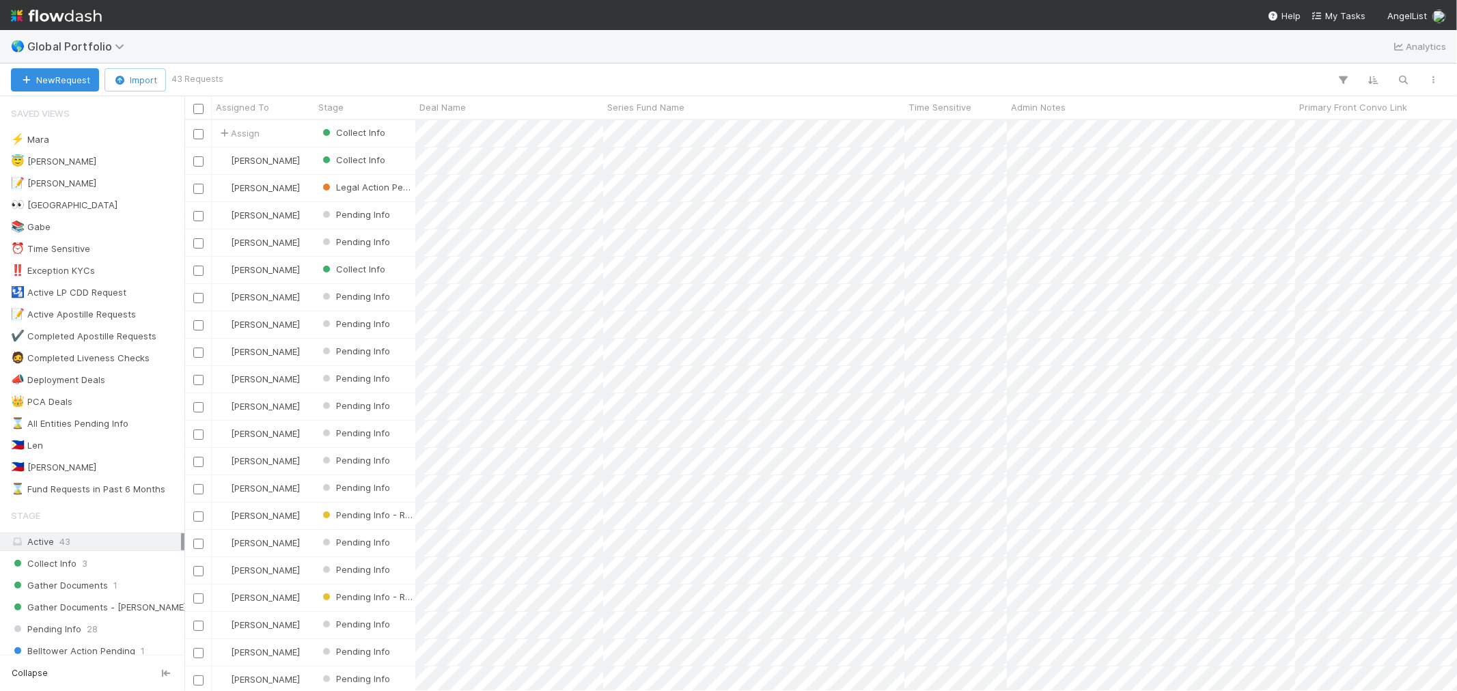
scroll to position [559, 1261]
drag, startPoint x: 49, startPoint y: 446, endPoint x: 59, endPoint y: 447, distance: 10.3
click at [49, 446] on span "1" at bounding box center [51, 445] width 4 height 17
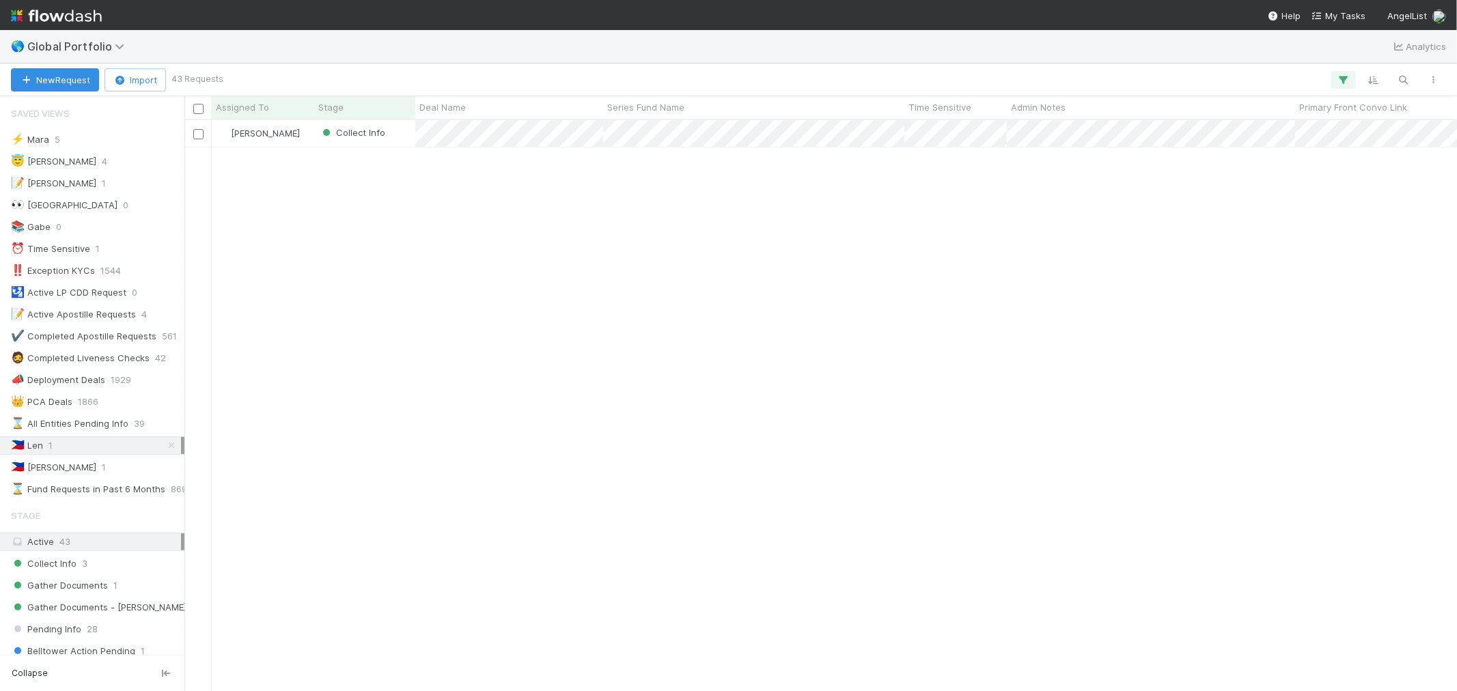
scroll to position [559, 1261]
click at [561, 137] on div at bounding box center [728, 345] width 1457 height 691
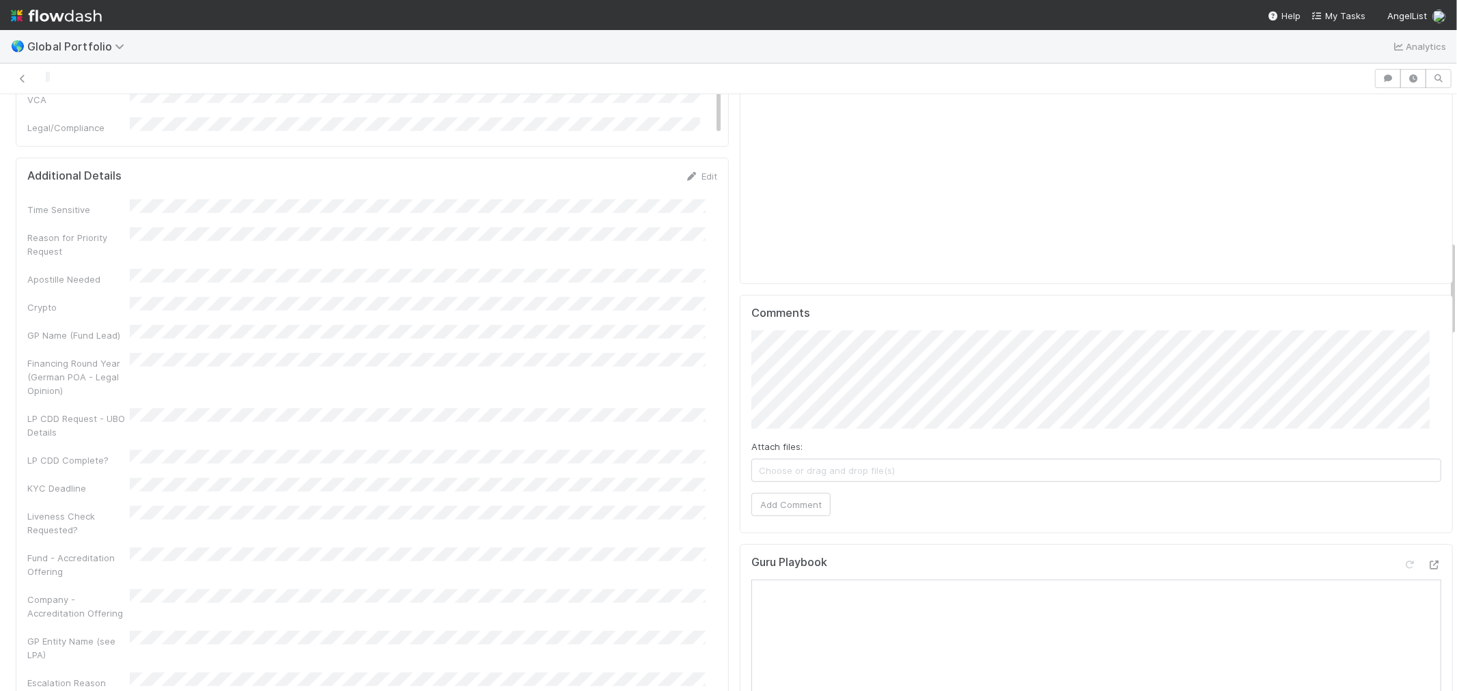
scroll to position [911, 0]
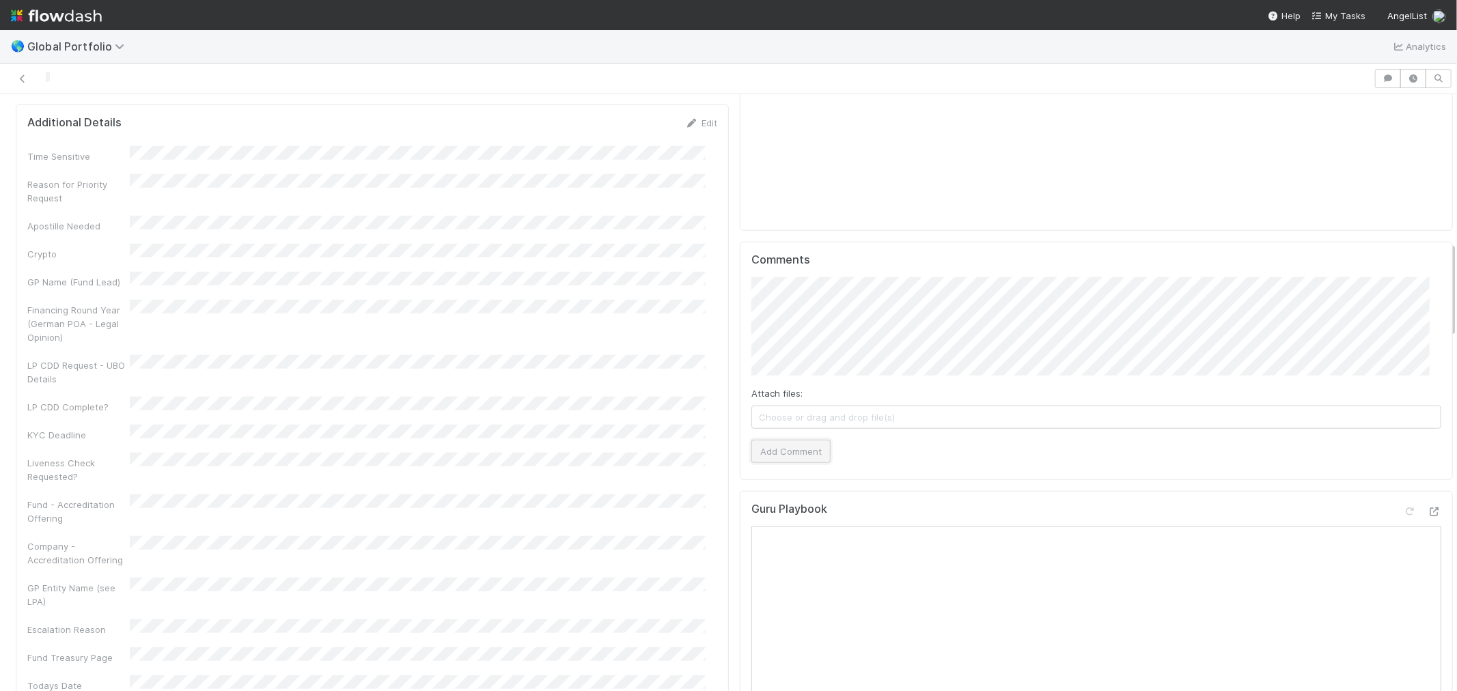
click at [814, 448] on button "Add Comment" at bounding box center [790, 451] width 79 height 23
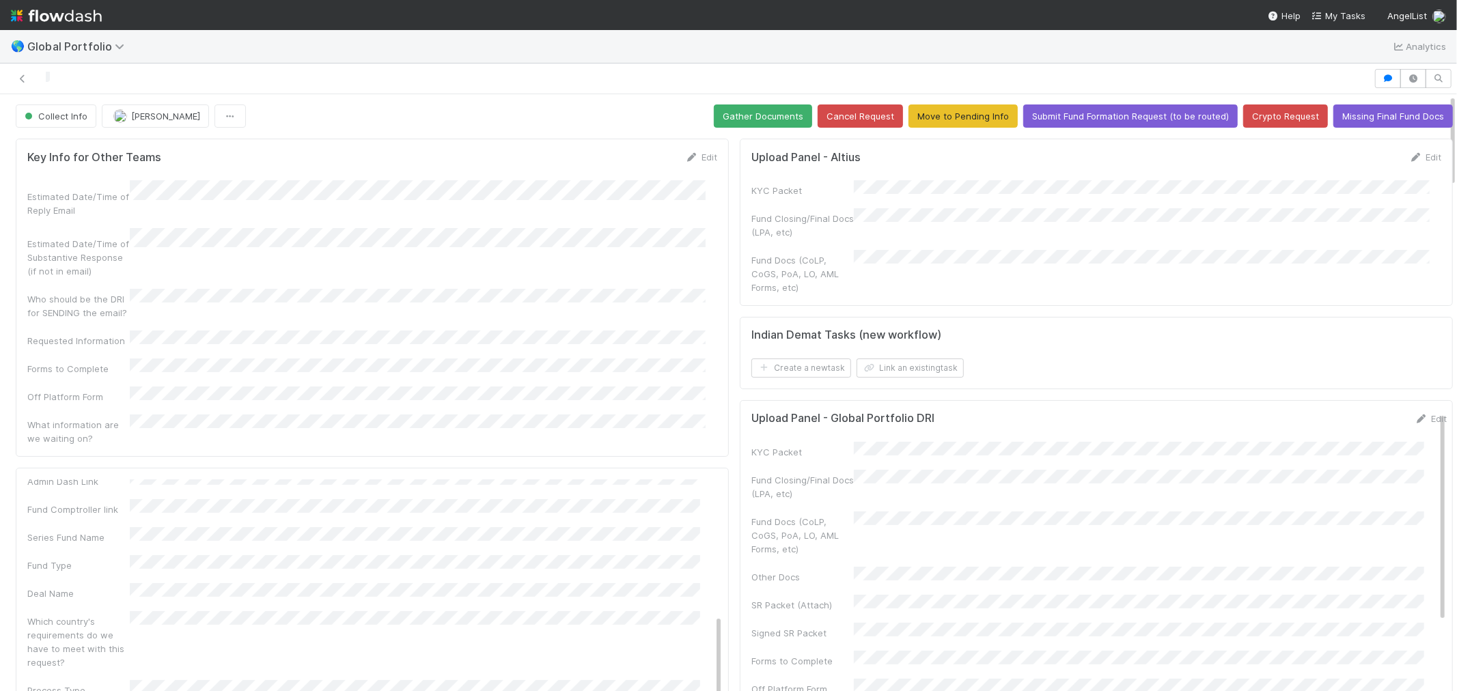
scroll to position [0, 0]
click at [821, 109] on button "Cancel Request" at bounding box center [860, 116] width 85 height 23
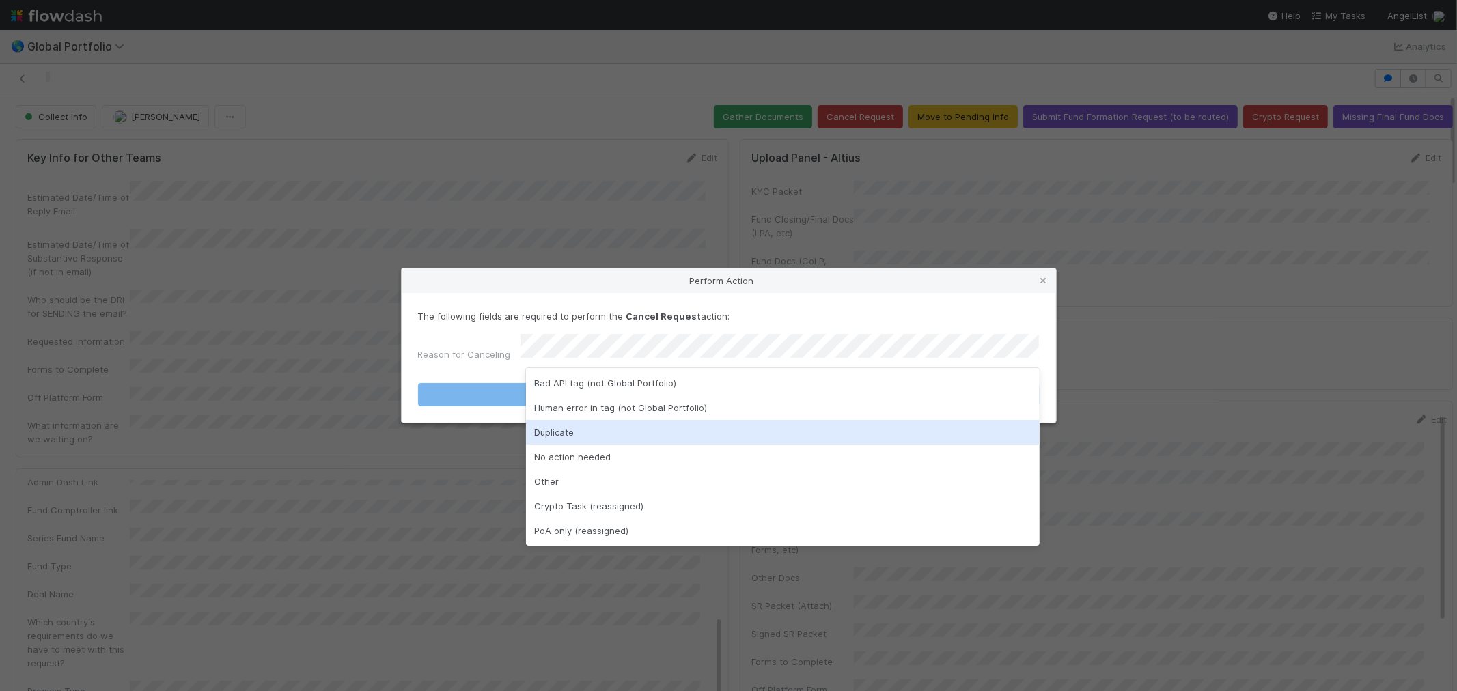
click at [559, 426] on div "Duplicate" at bounding box center [783, 432] width 514 height 25
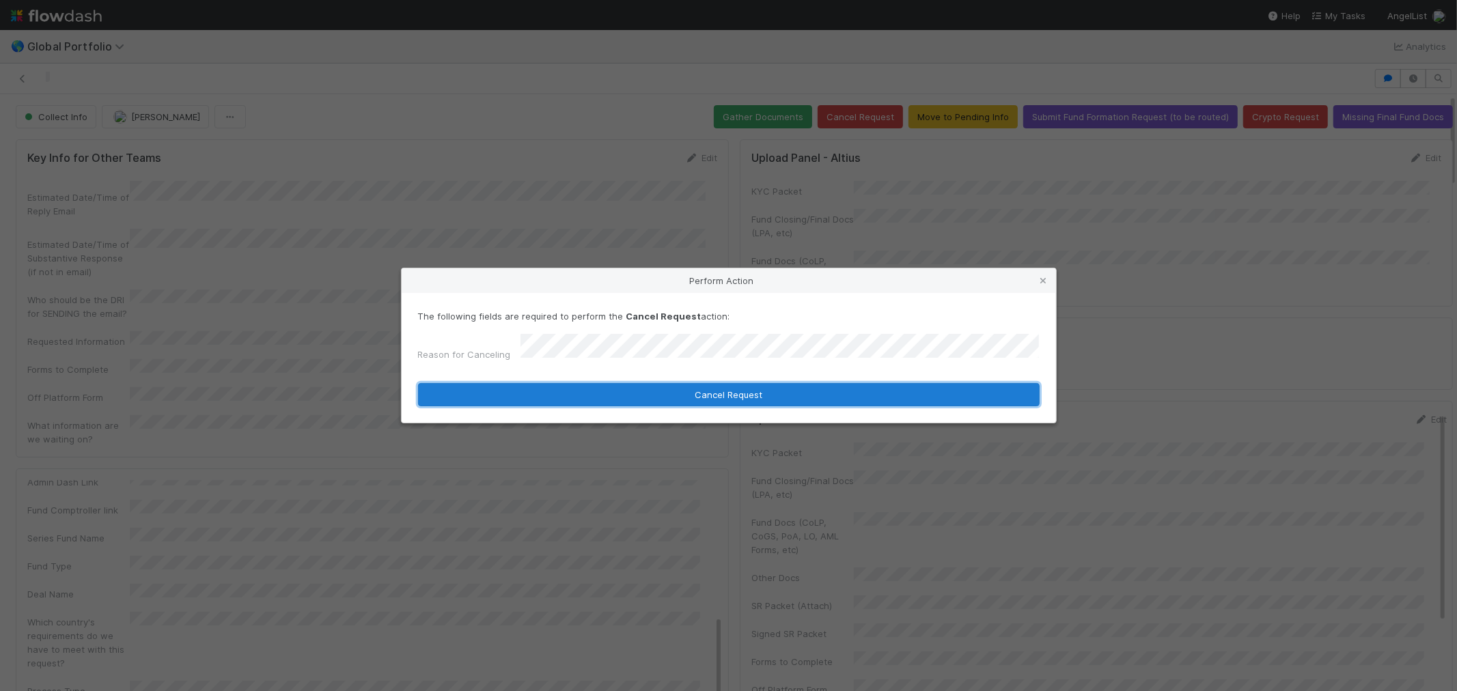
click at [567, 394] on button "Cancel Request" at bounding box center [729, 394] width 622 height 23
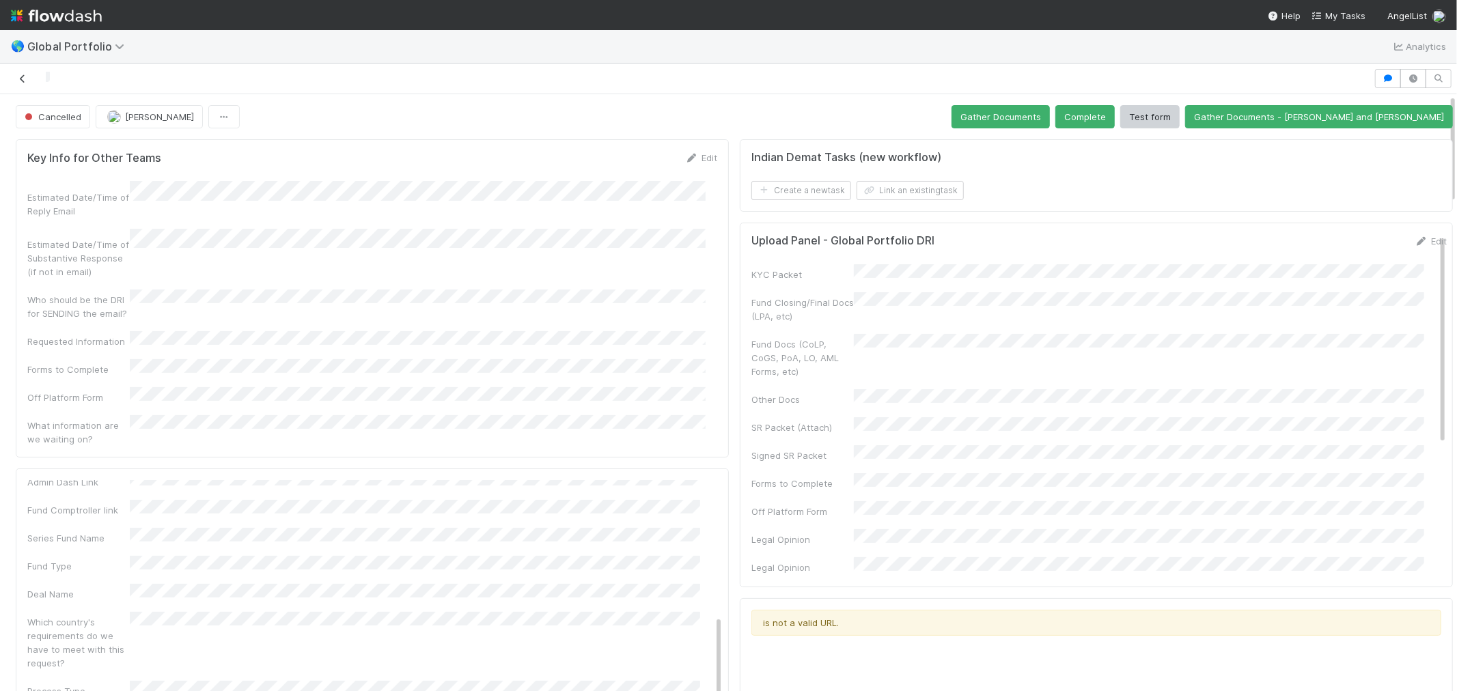
click at [23, 83] on icon at bounding box center [23, 78] width 14 height 9
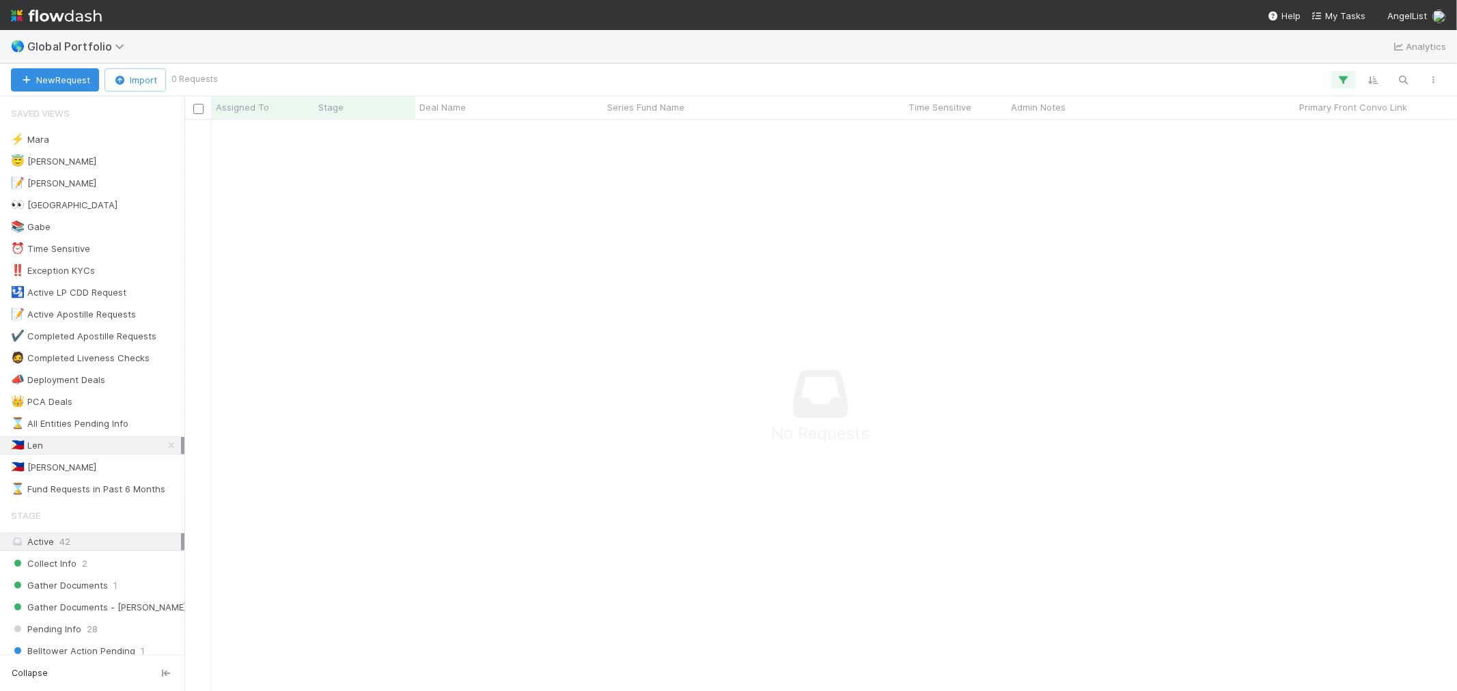
scroll to position [12, 12]
click at [83, 50] on span "Global Portfolio" at bounding box center [79, 47] width 104 height 14
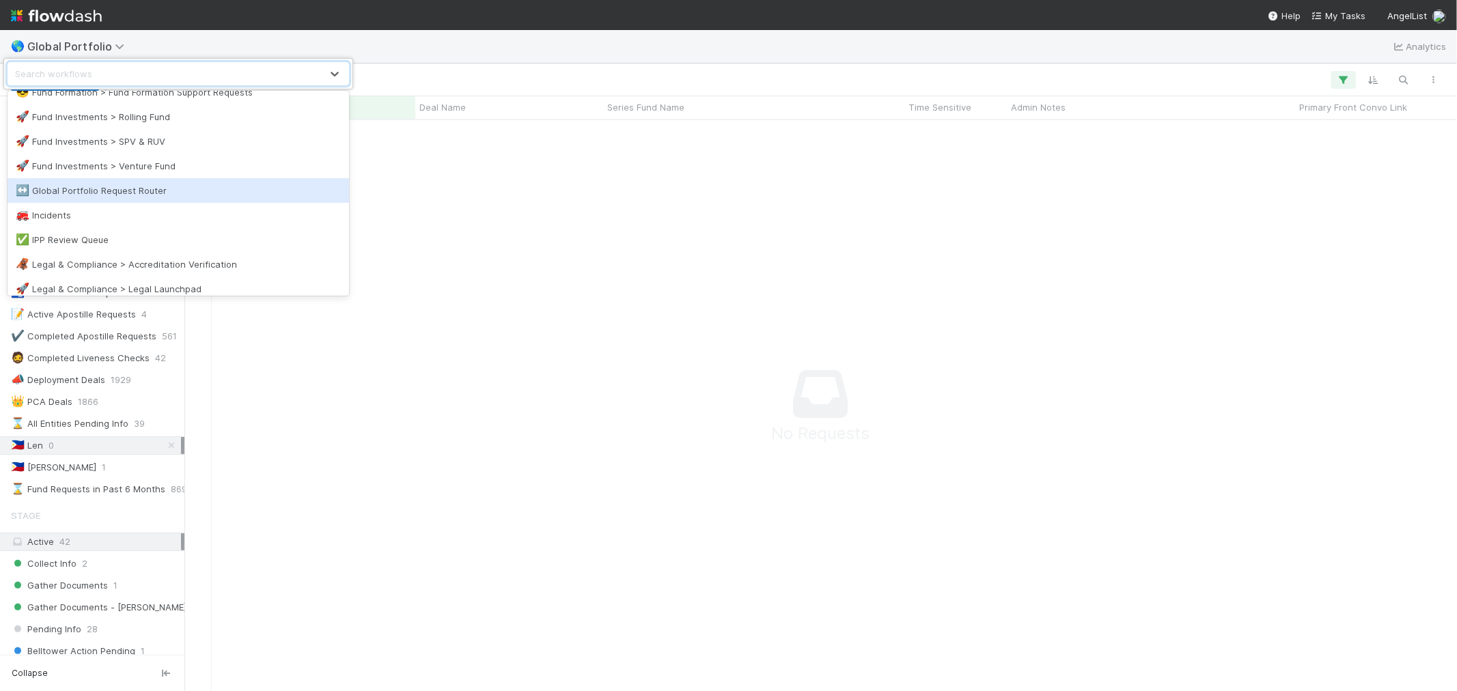
scroll to position [531, 0]
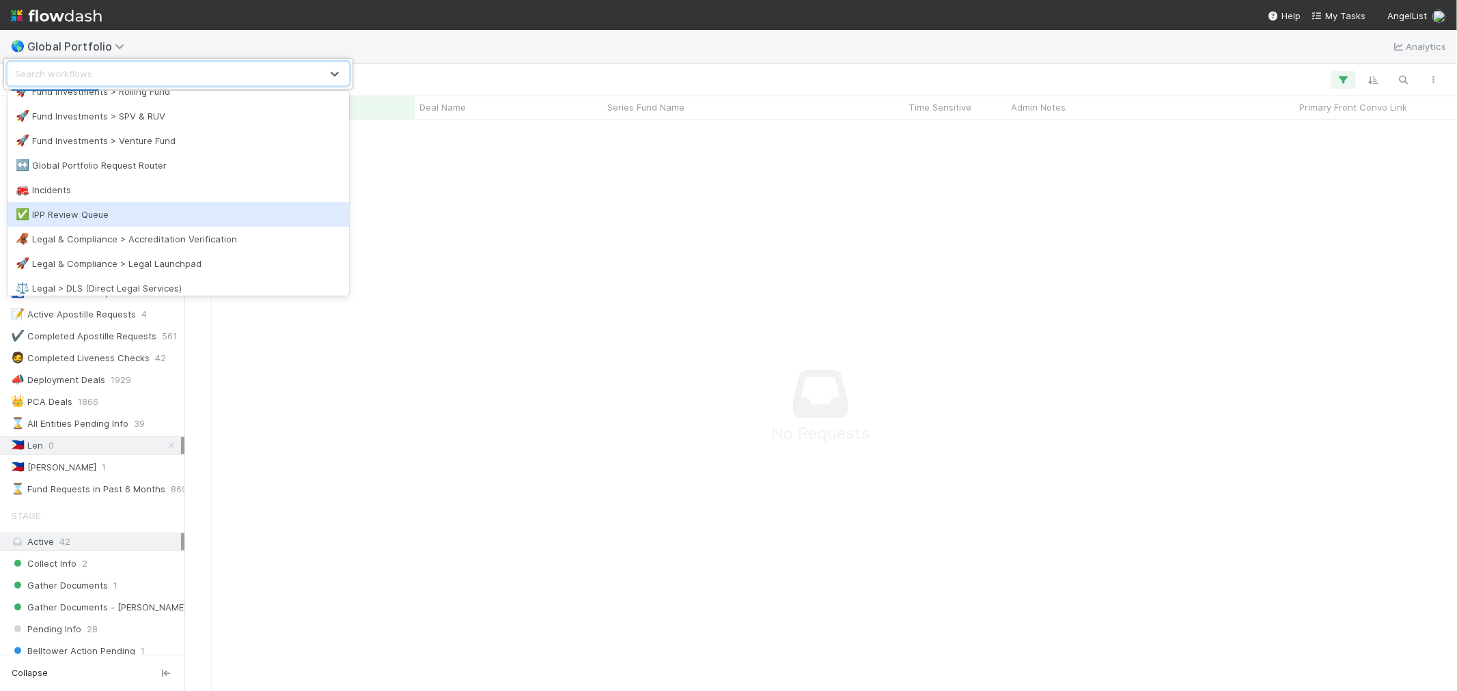
click at [107, 217] on div "✅ IPP Review Queue" at bounding box center [178, 215] width 325 height 14
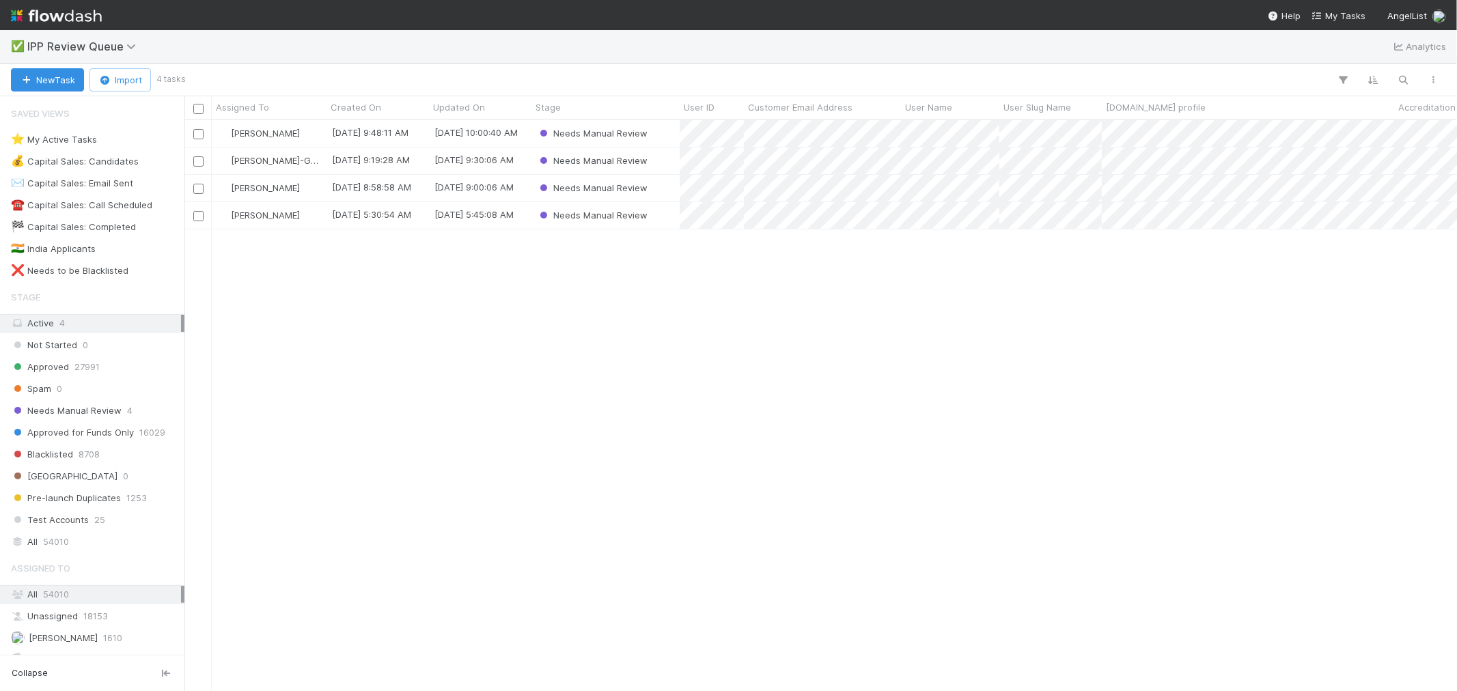
scroll to position [559, 1261]
click at [98, 141] on div "⭐ My Active Tasks 3" at bounding box center [96, 139] width 170 height 17
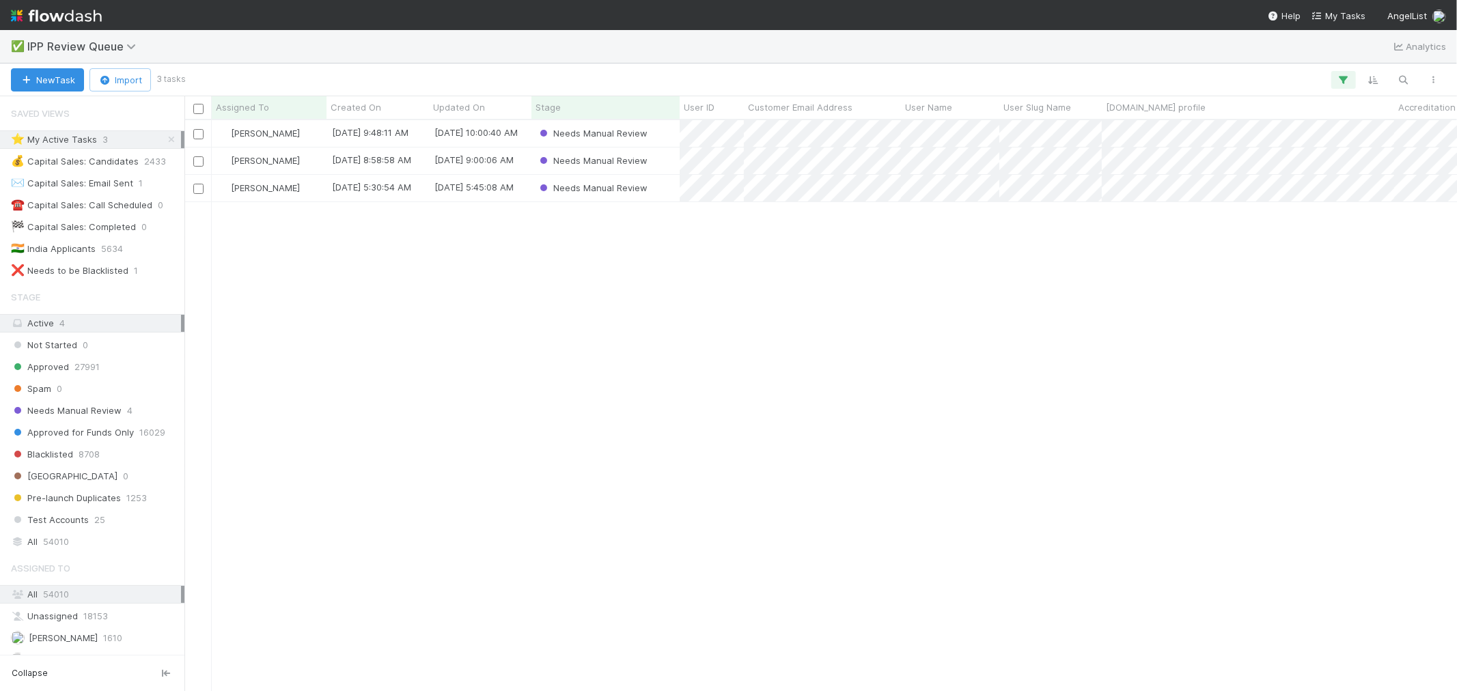
scroll to position [559, 1261]
click at [664, 197] on div "Needs Manual Review" at bounding box center [606, 188] width 148 height 27
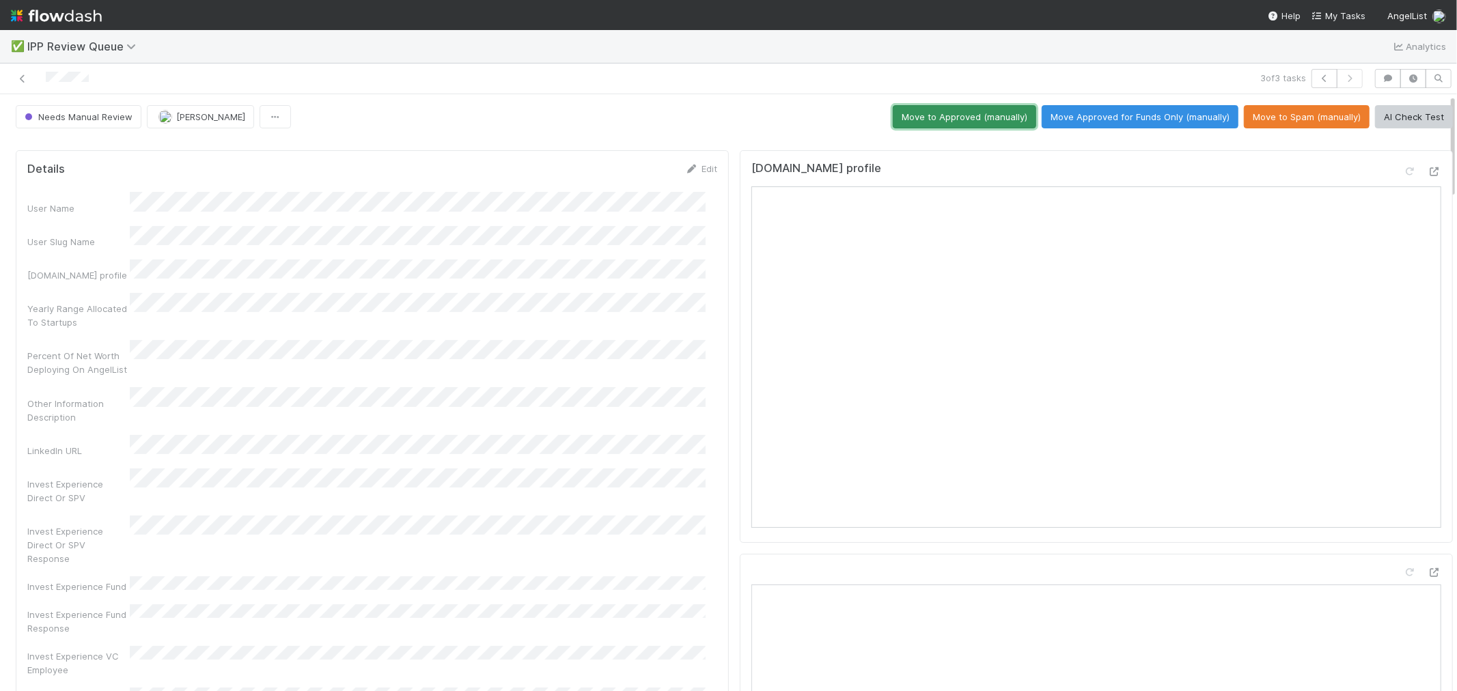
click at [967, 119] on button "Move to Approved (manually)" at bounding box center [964, 116] width 143 height 23
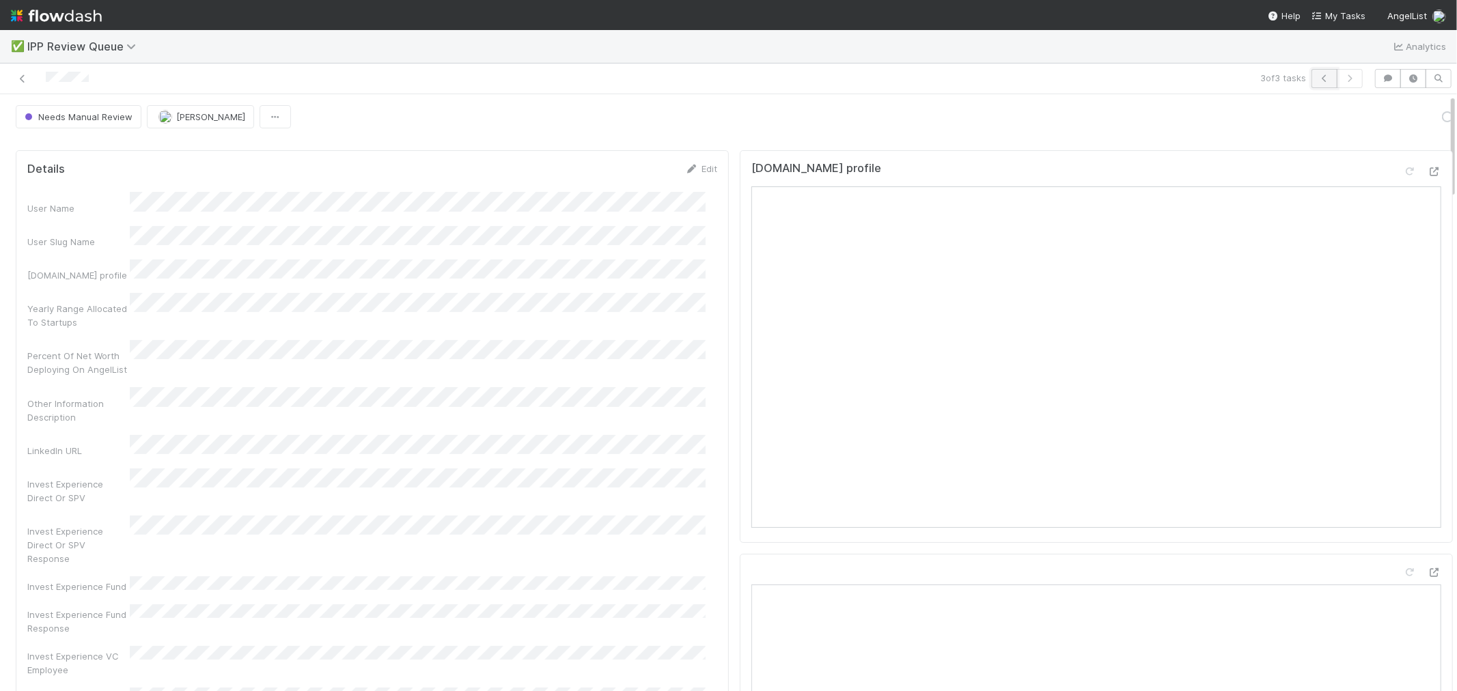
click at [1318, 79] on icon "button" at bounding box center [1325, 78] width 14 height 8
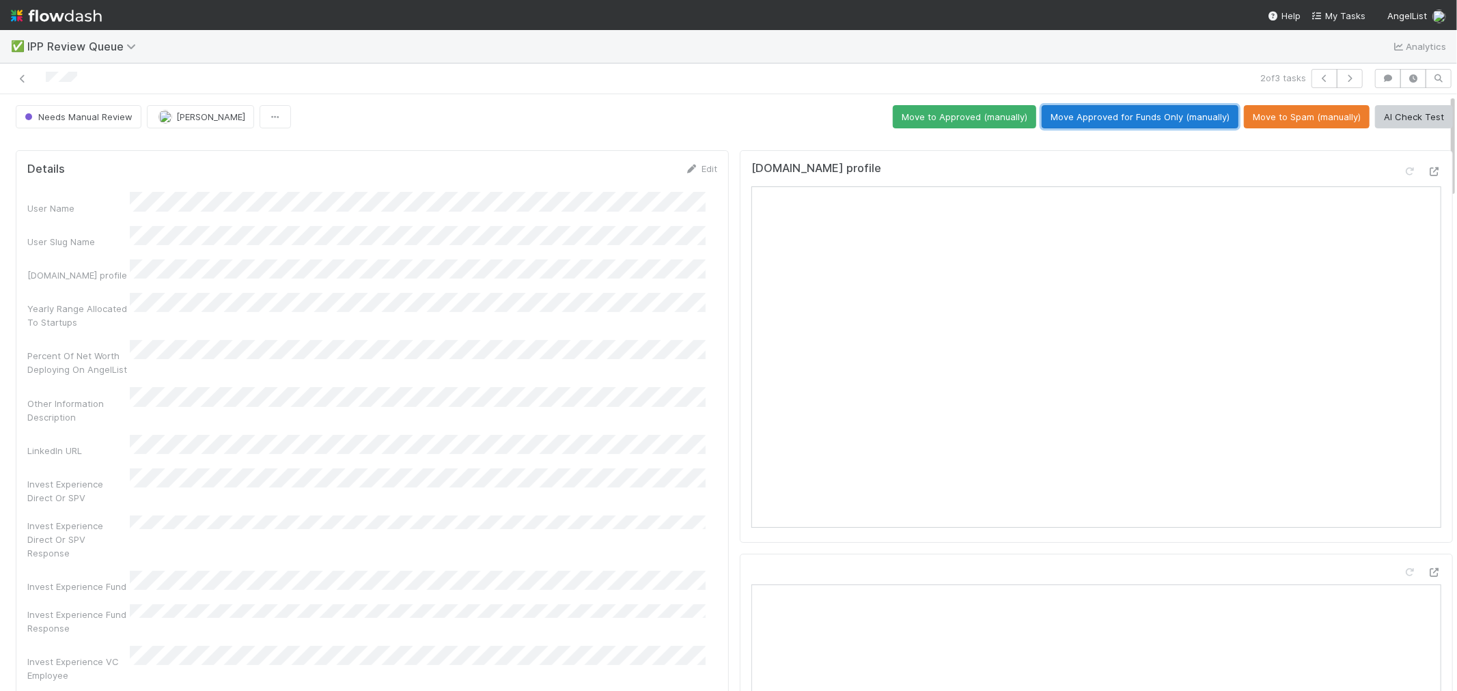
click at [1179, 124] on button "Move Approved for Funds Only (manually)" at bounding box center [1140, 116] width 197 height 23
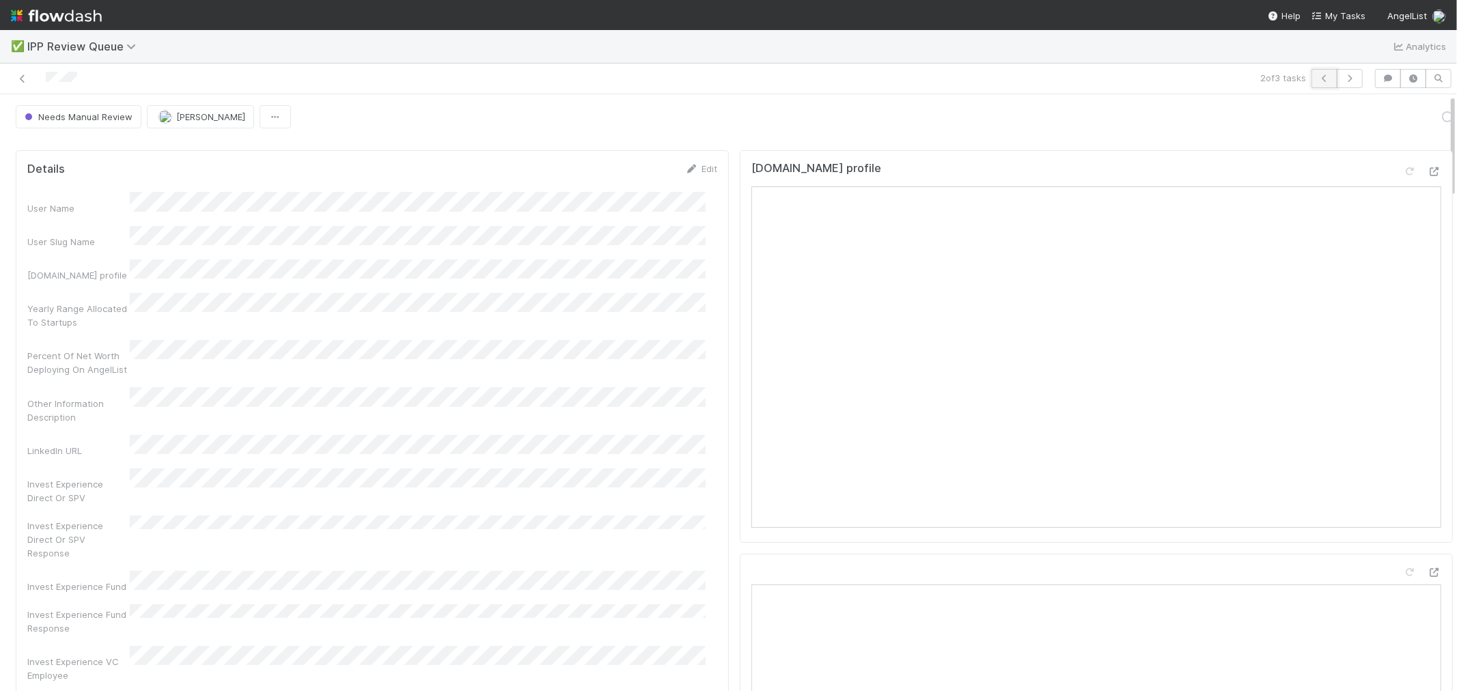
click at [1318, 80] on icon "button" at bounding box center [1325, 78] width 14 height 8
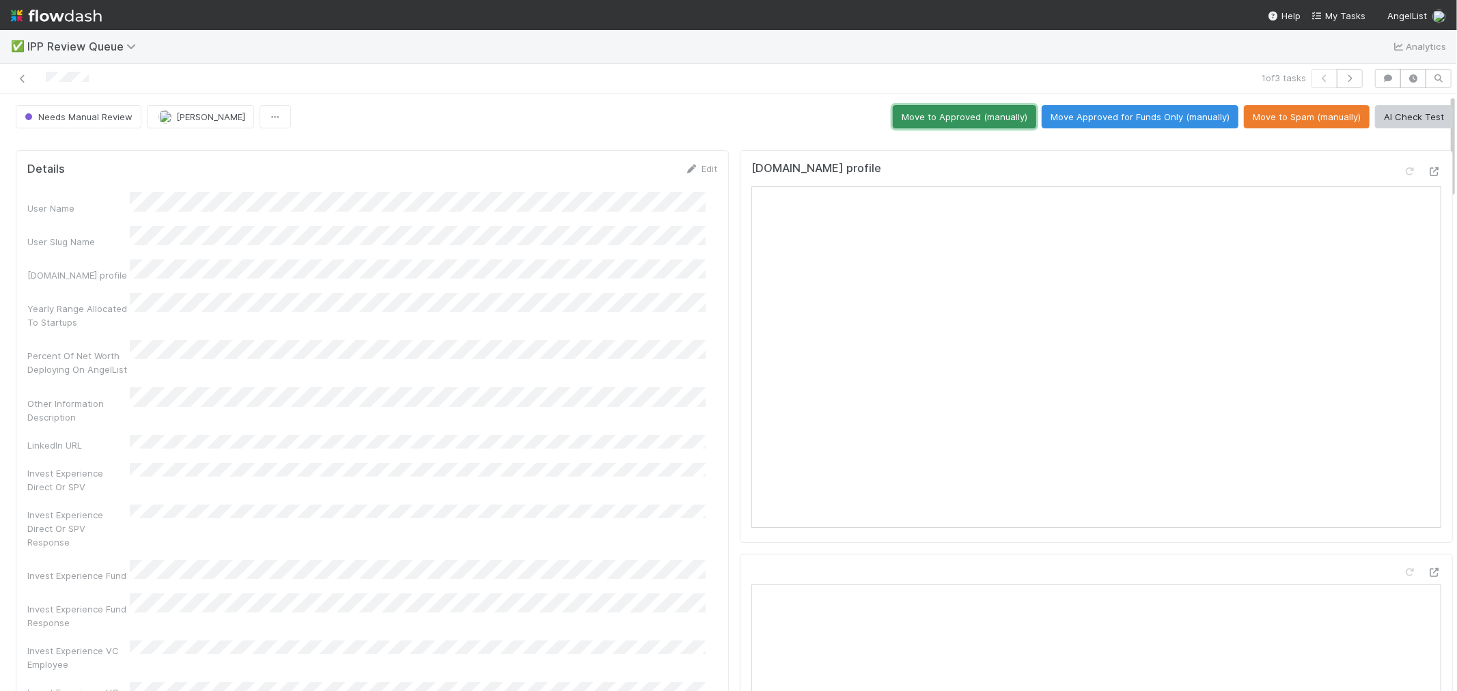
click at [978, 107] on button "Move to Approved (manually)" at bounding box center [964, 116] width 143 height 23
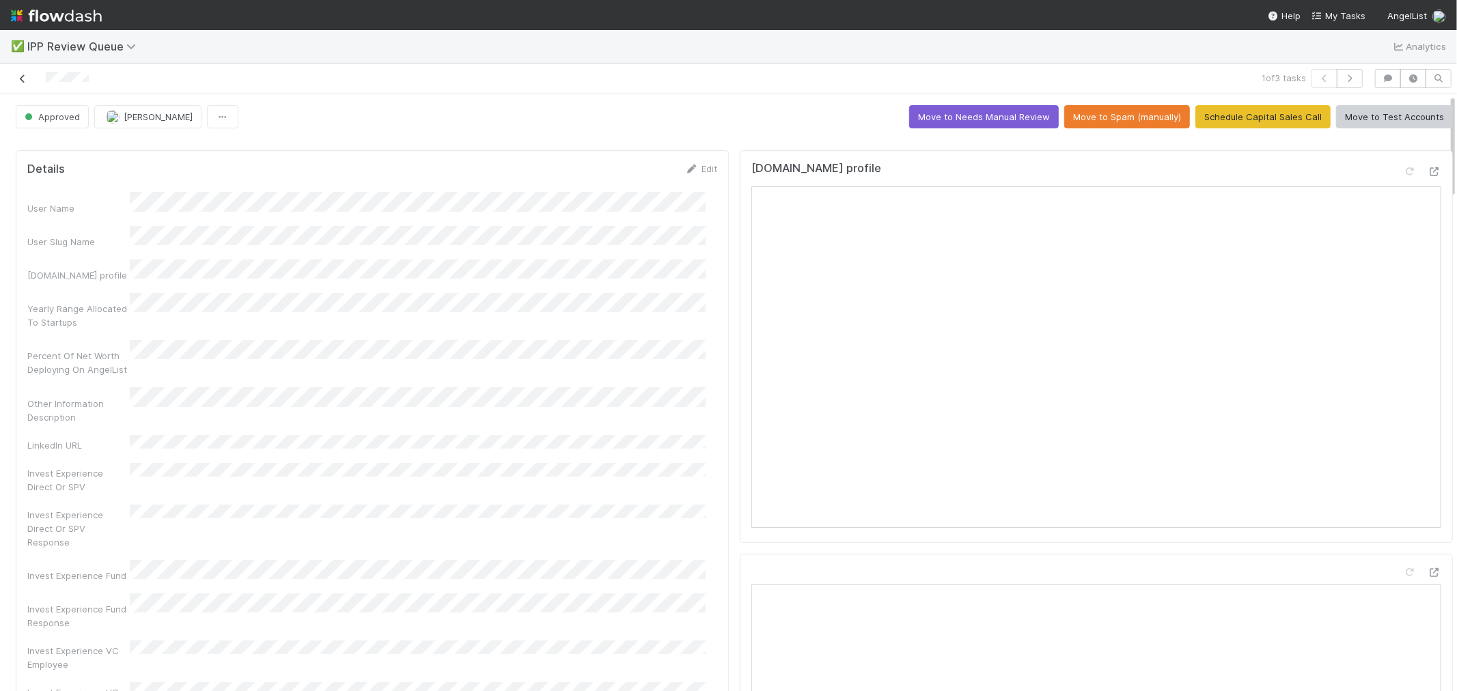
click at [26, 79] on icon at bounding box center [23, 78] width 14 height 9
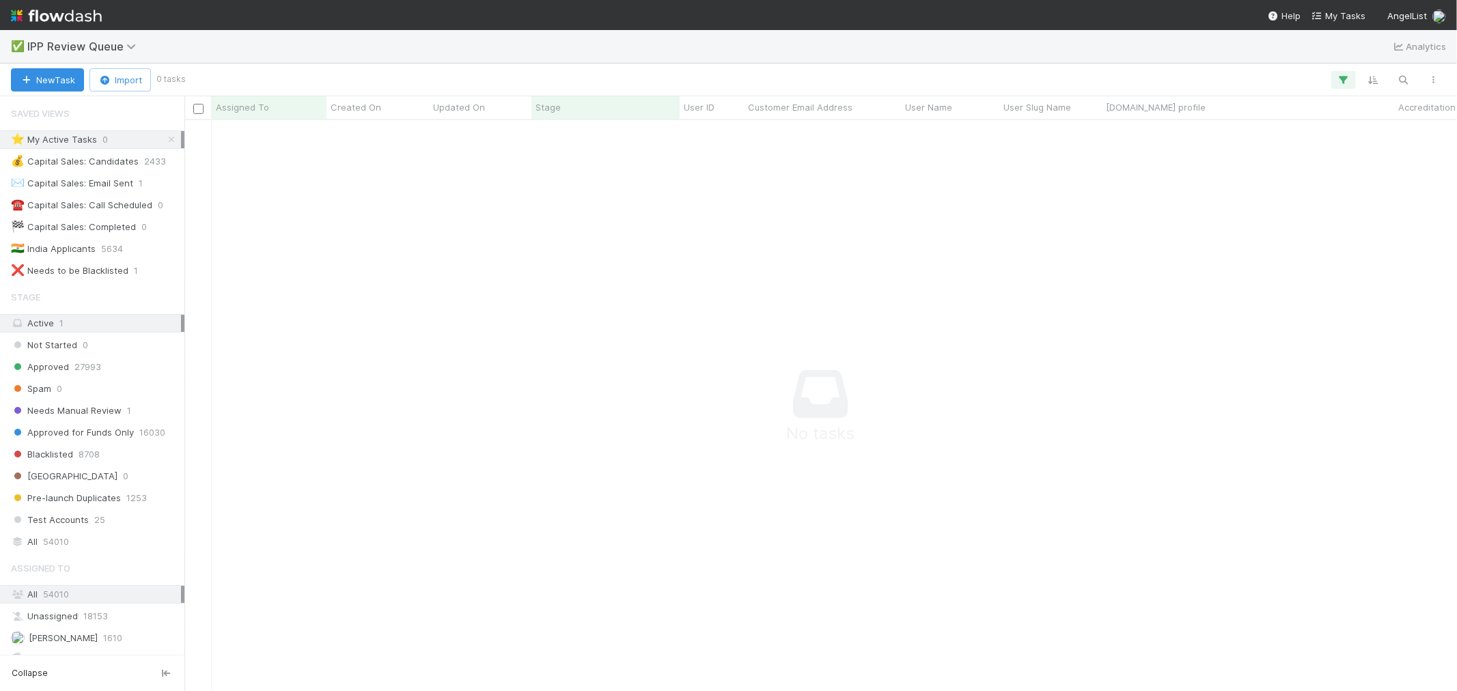
scroll to position [12, 12]
click at [130, 52] on span "IPP Review Queue" at bounding box center [90, 46] width 126 height 16
click at [126, 49] on icon at bounding box center [133, 46] width 14 height 11
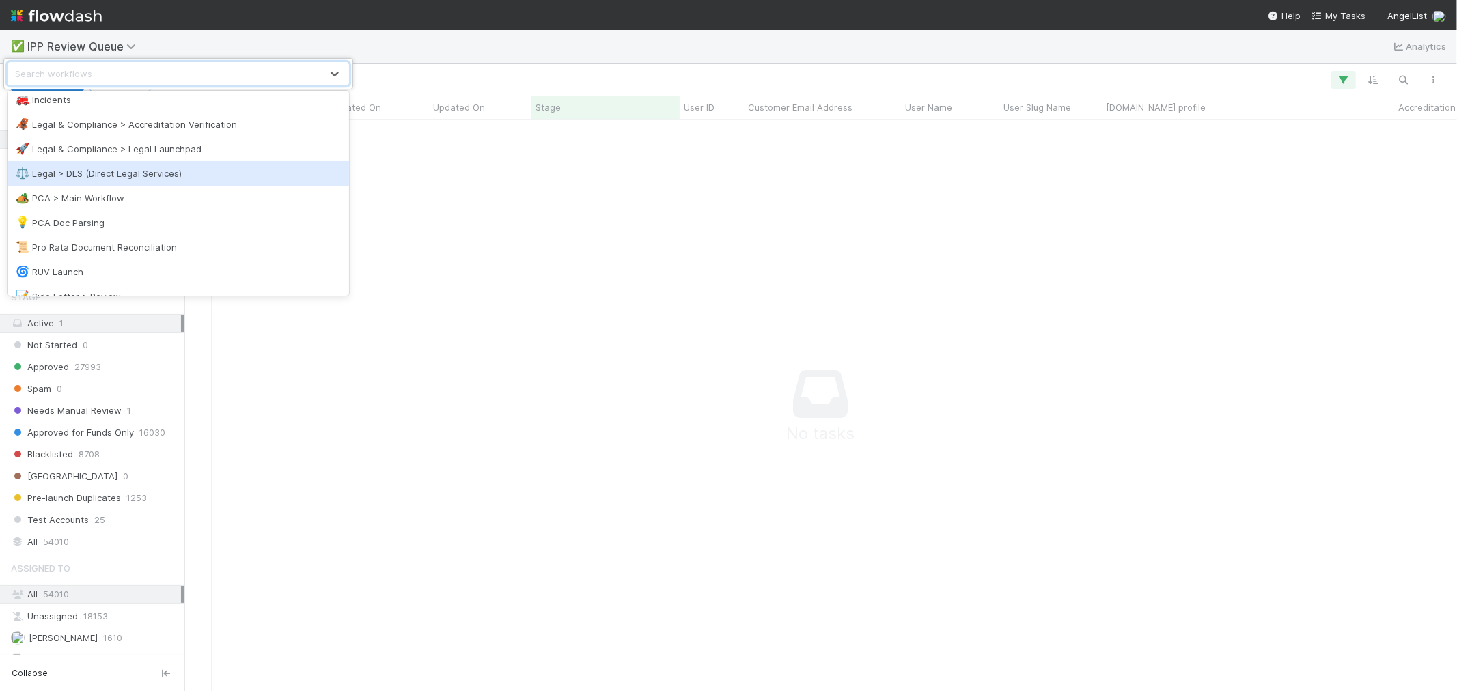
scroll to position [683, 0]
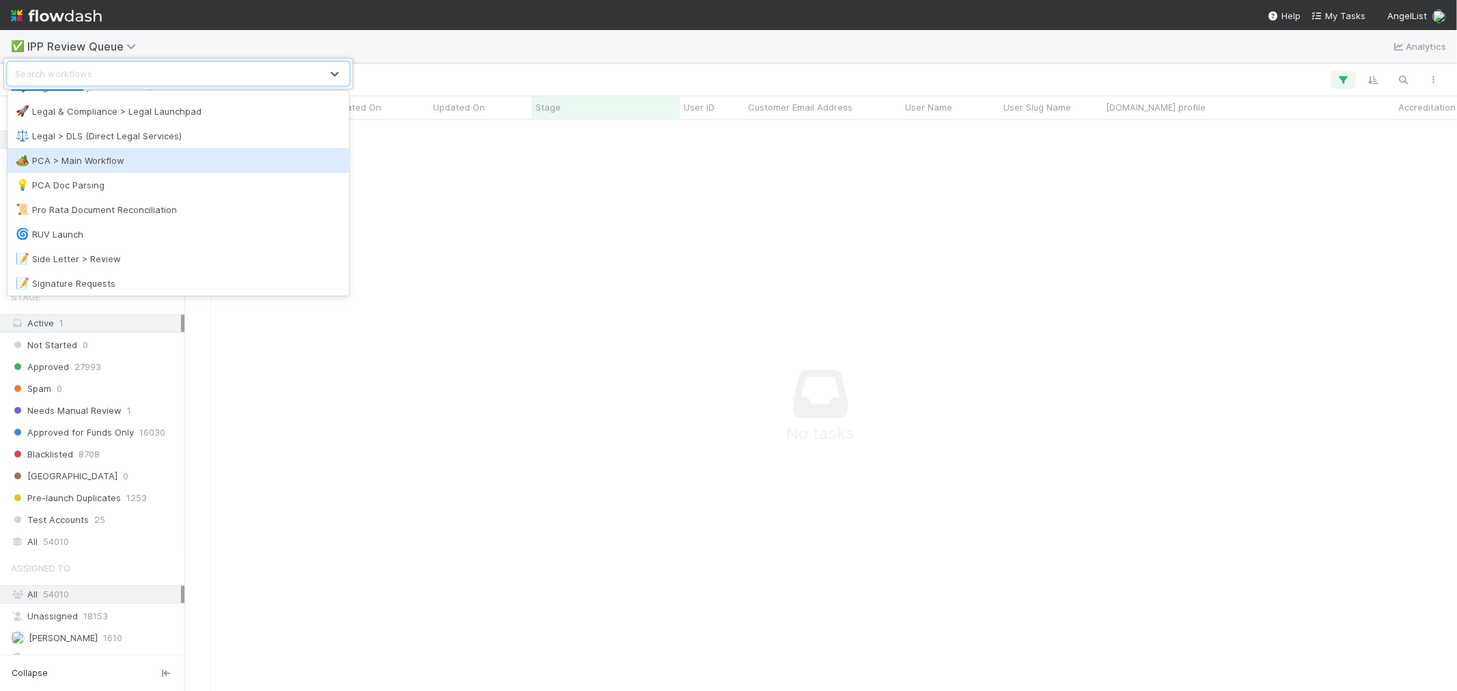
click at [107, 162] on div "🏕️ PCA > Main Workflow" at bounding box center [178, 161] width 325 height 14
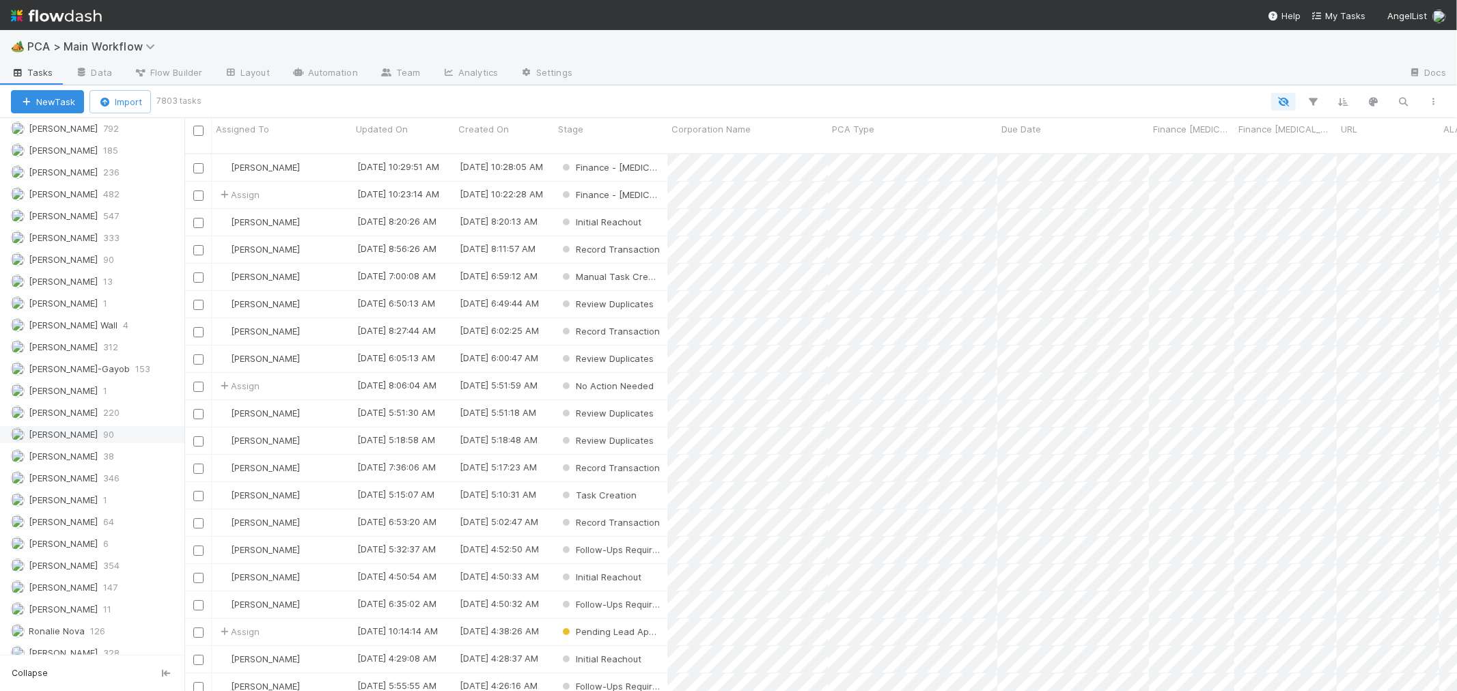
scroll to position [607, 0]
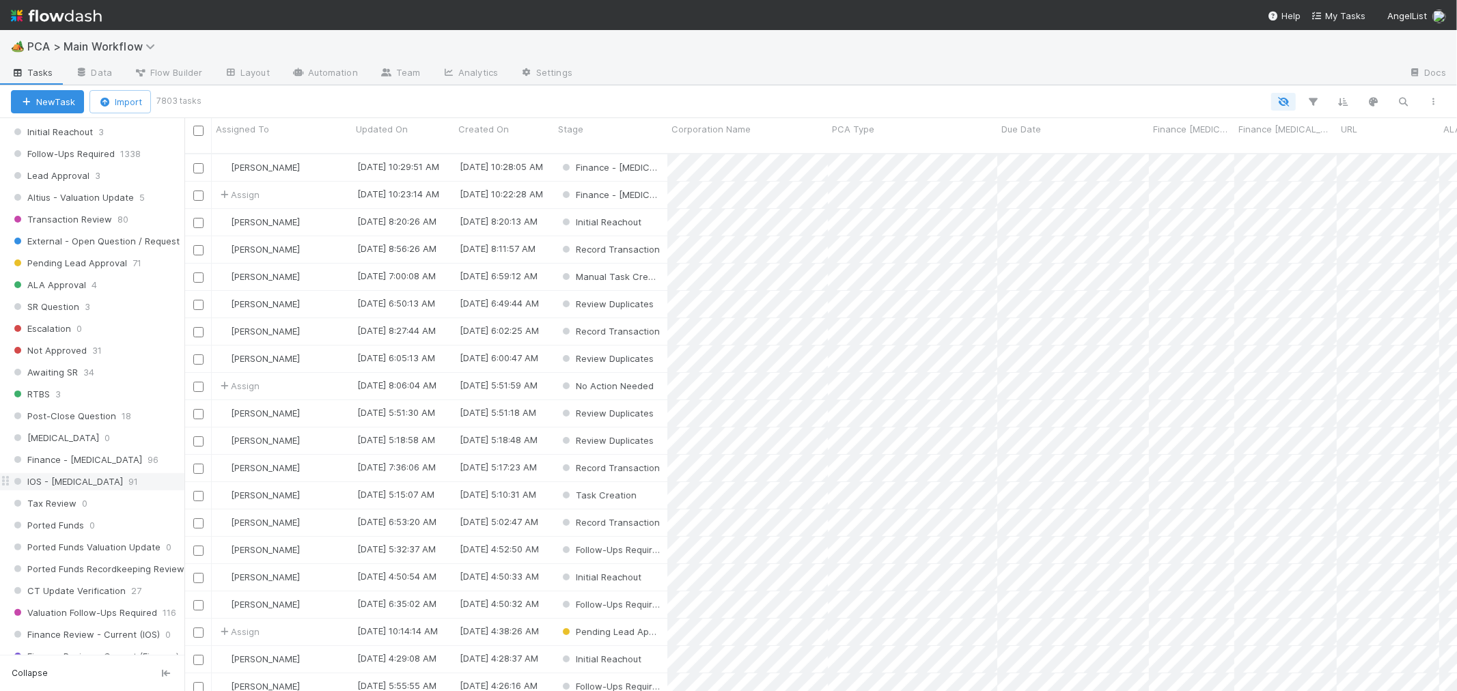
click at [62, 479] on span "IOS - [MEDICAL_DATA]" at bounding box center [67, 481] width 112 height 17
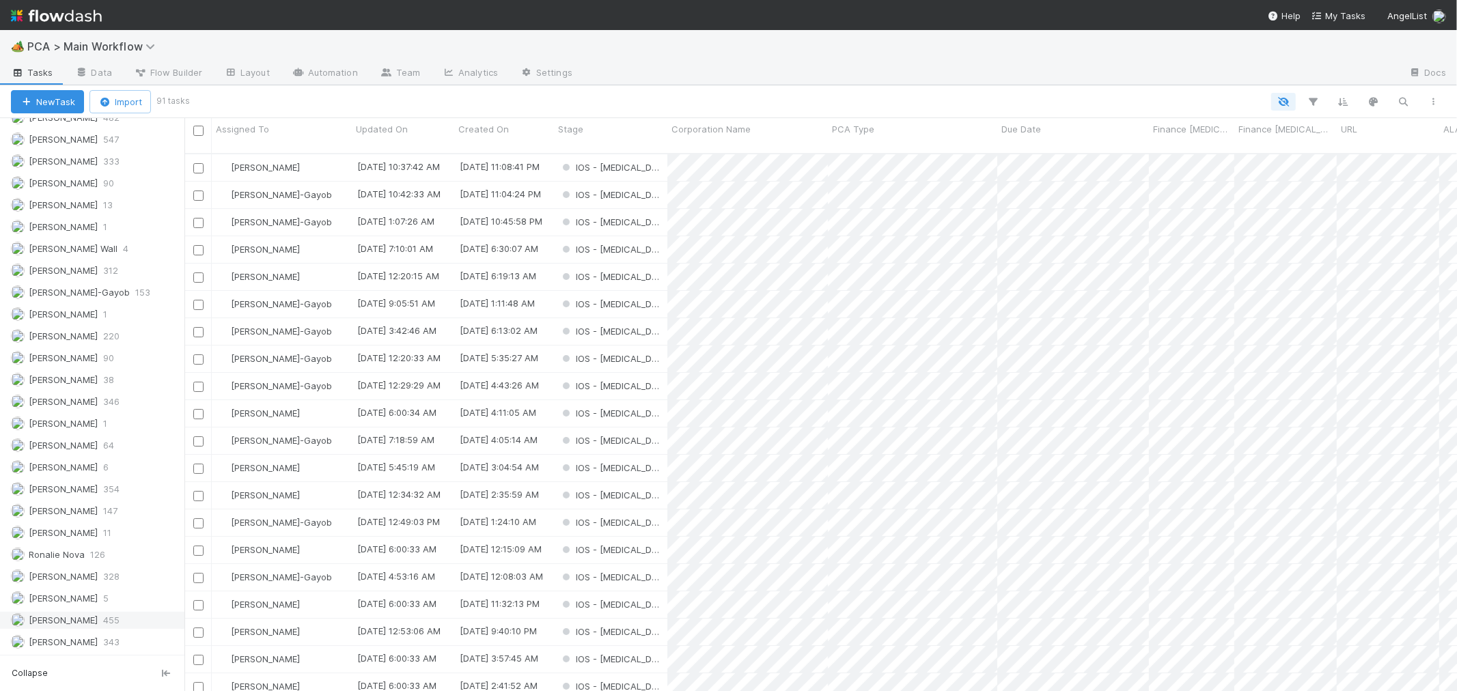
scroll to position [1914, 0]
click at [103, 579] on span "328" at bounding box center [111, 576] width 16 height 17
click at [652, 157] on div "IOS - [MEDICAL_DATA]" at bounding box center [610, 167] width 113 height 27
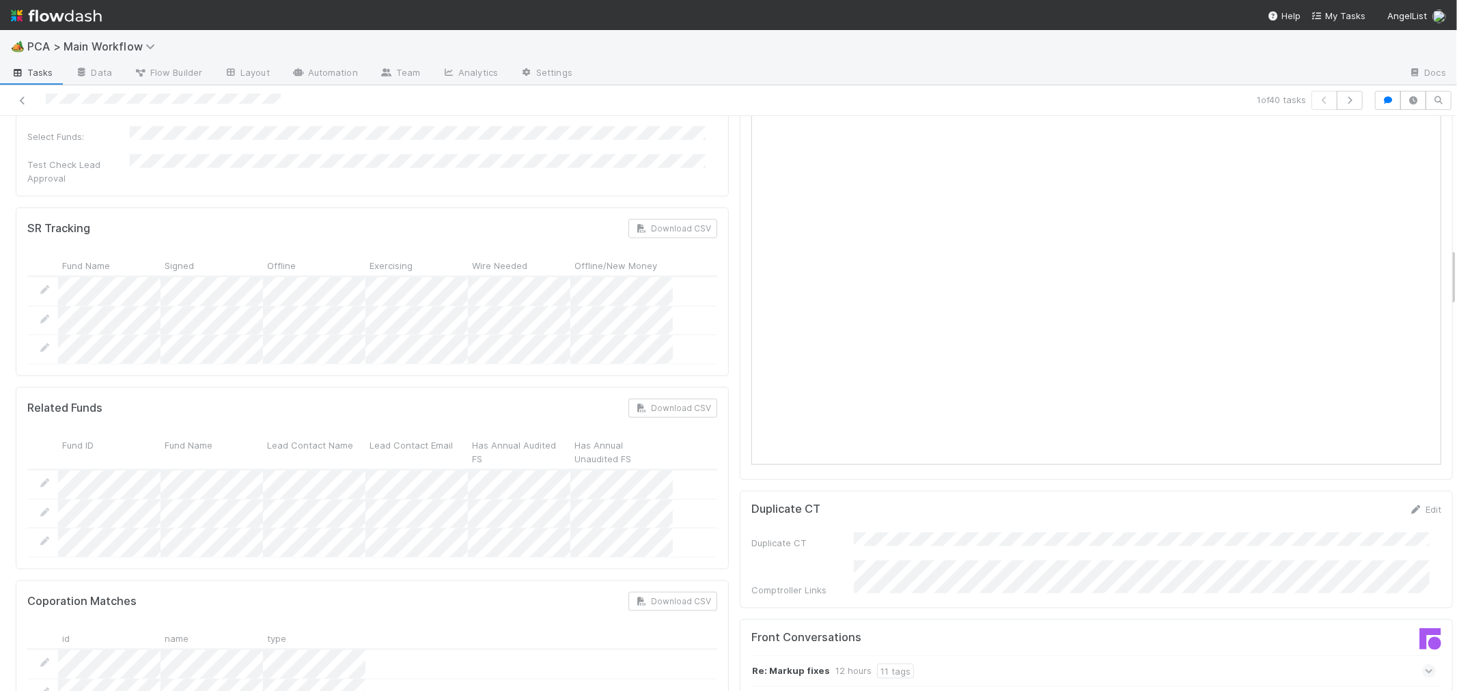
scroll to position [1670, 0]
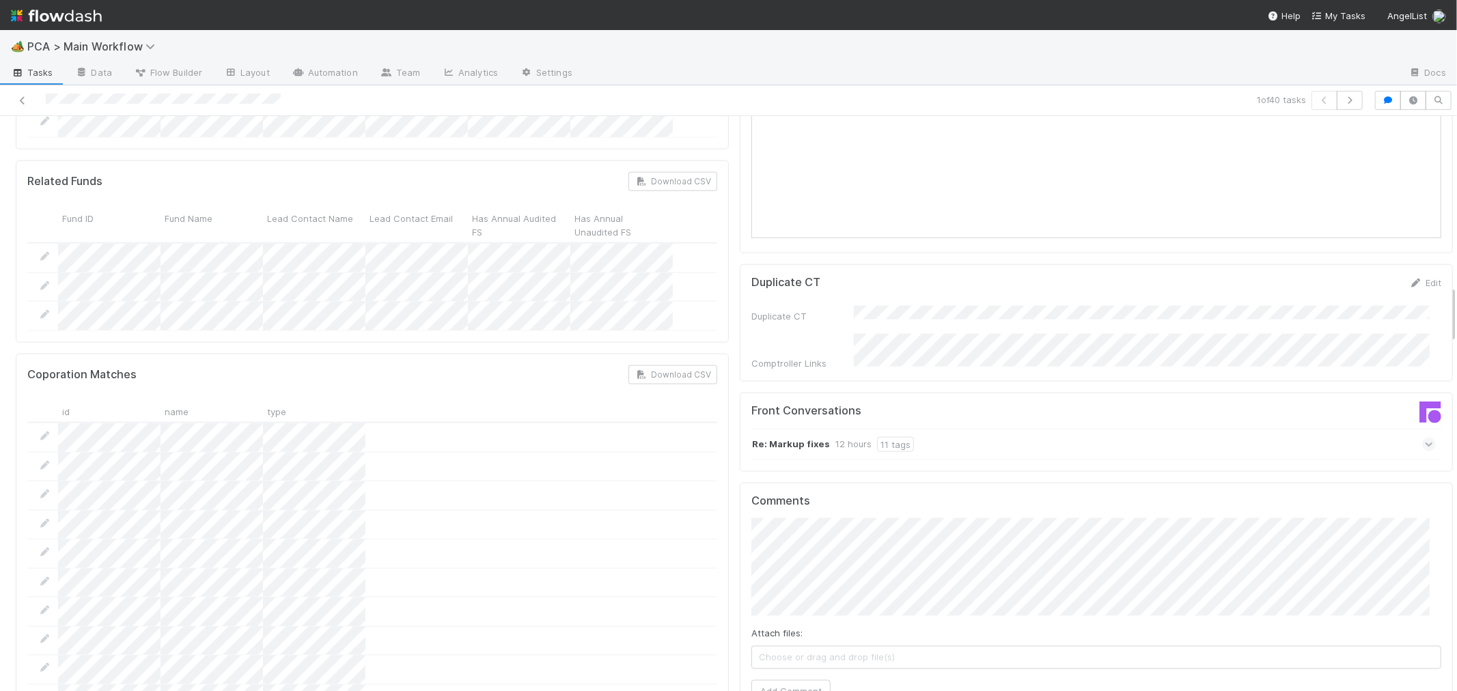
click at [1425, 438] on icon at bounding box center [1429, 445] width 9 height 14
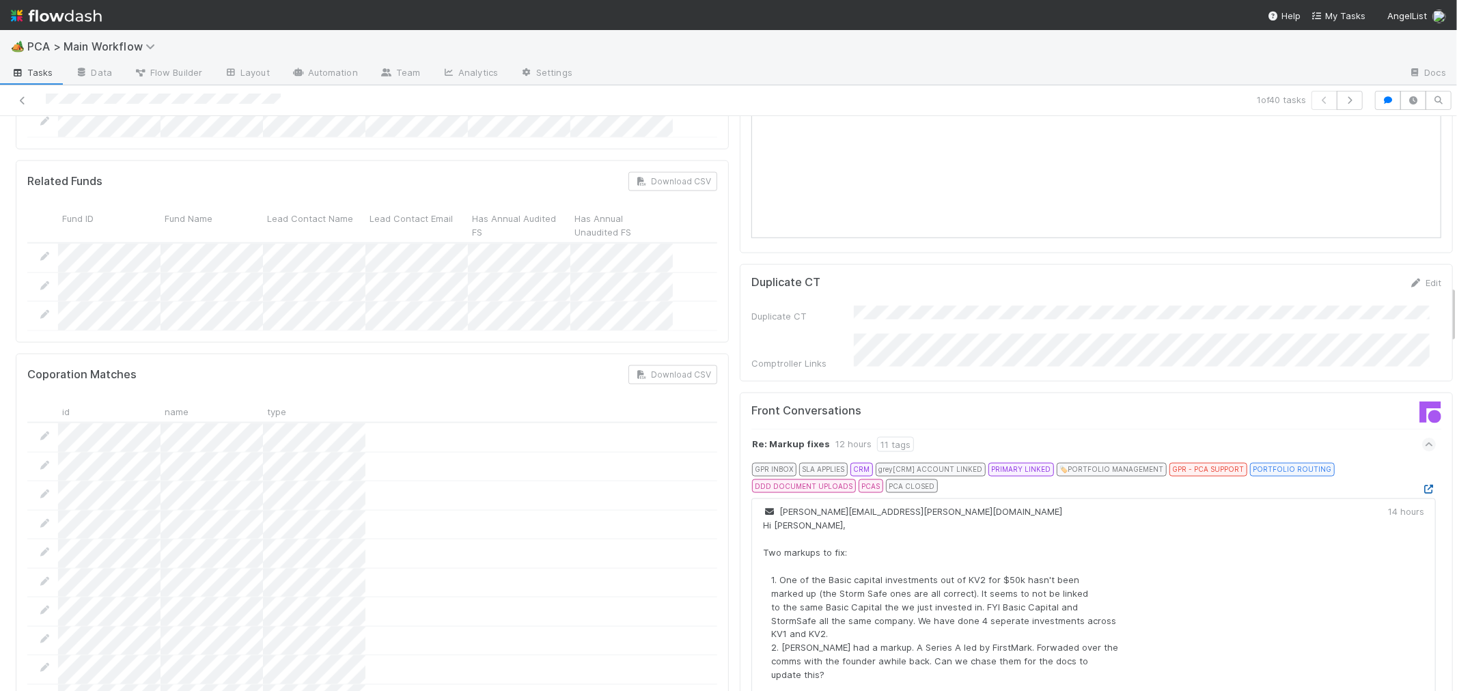
click at [1422, 485] on icon at bounding box center [1429, 489] width 14 height 9
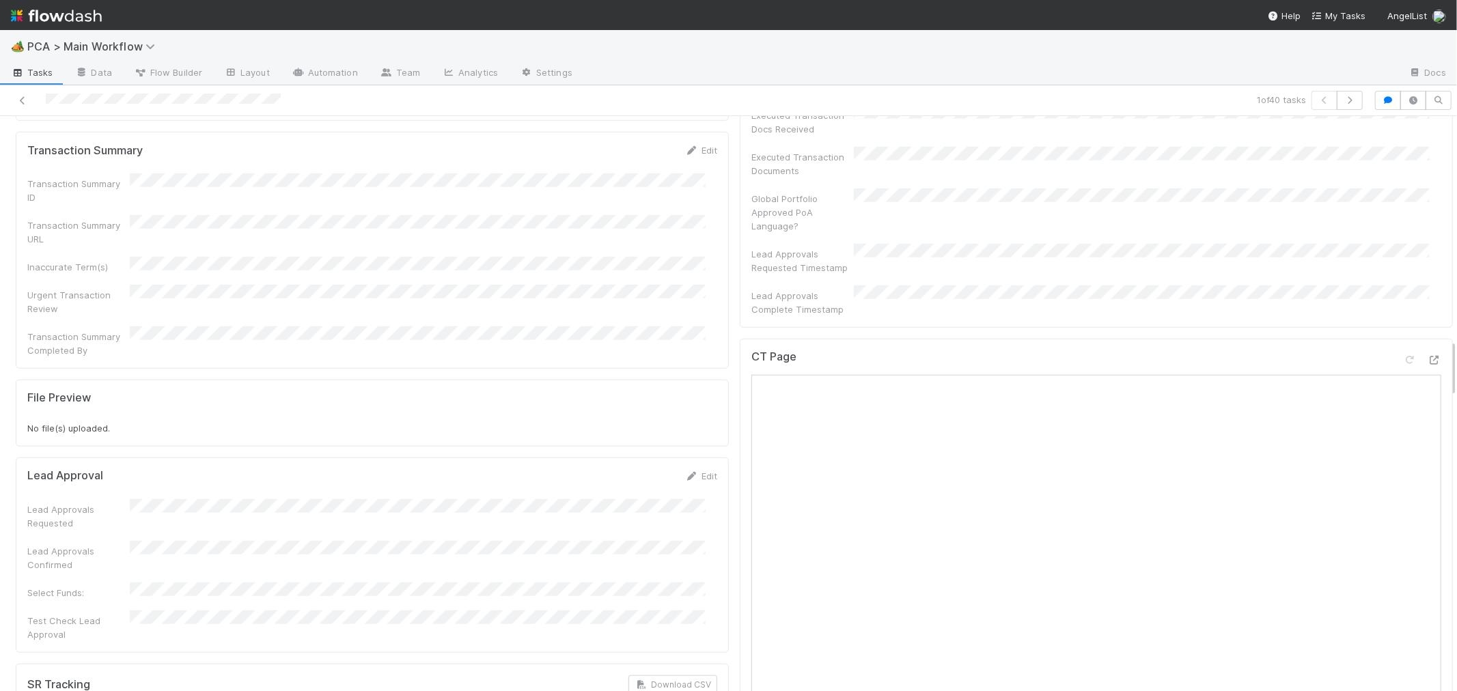
scroll to position [2201, 0]
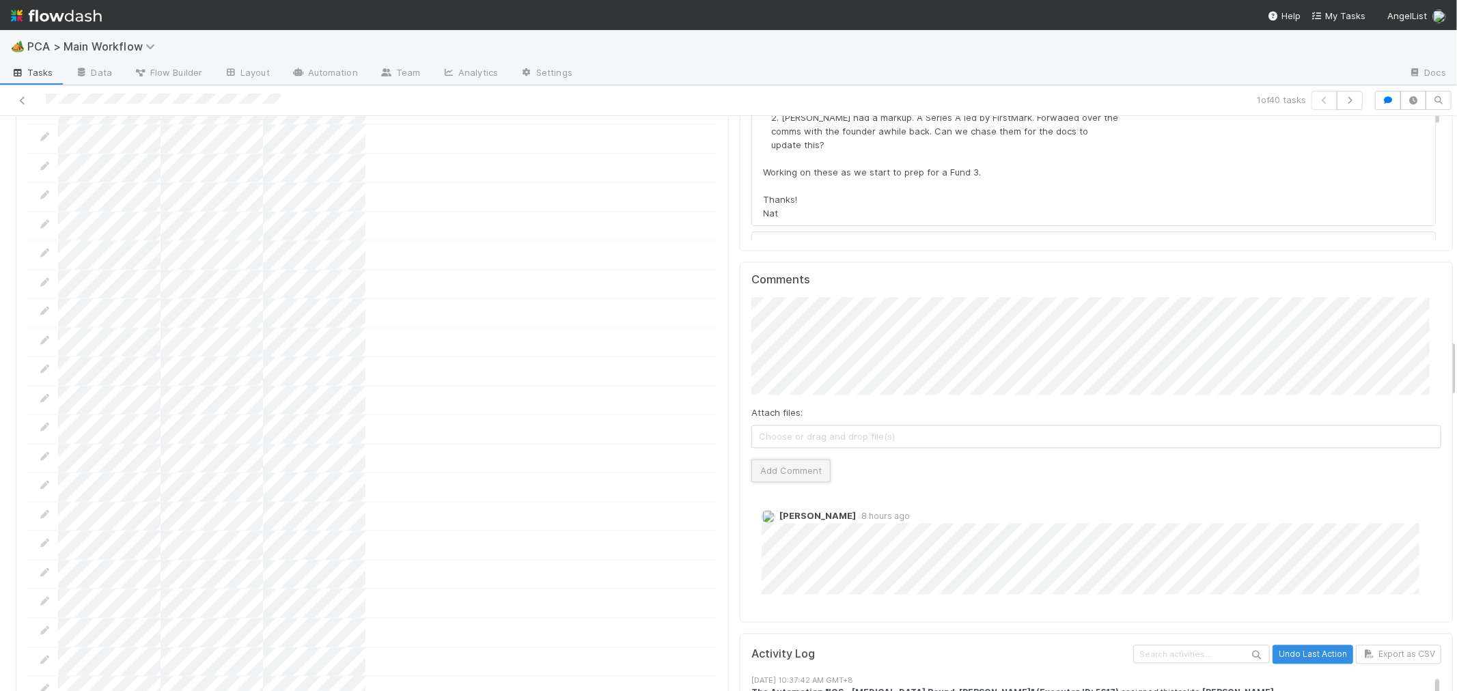
click at [775, 459] on button "Add Comment" at bounding box center [790, 470] width 79 height 23
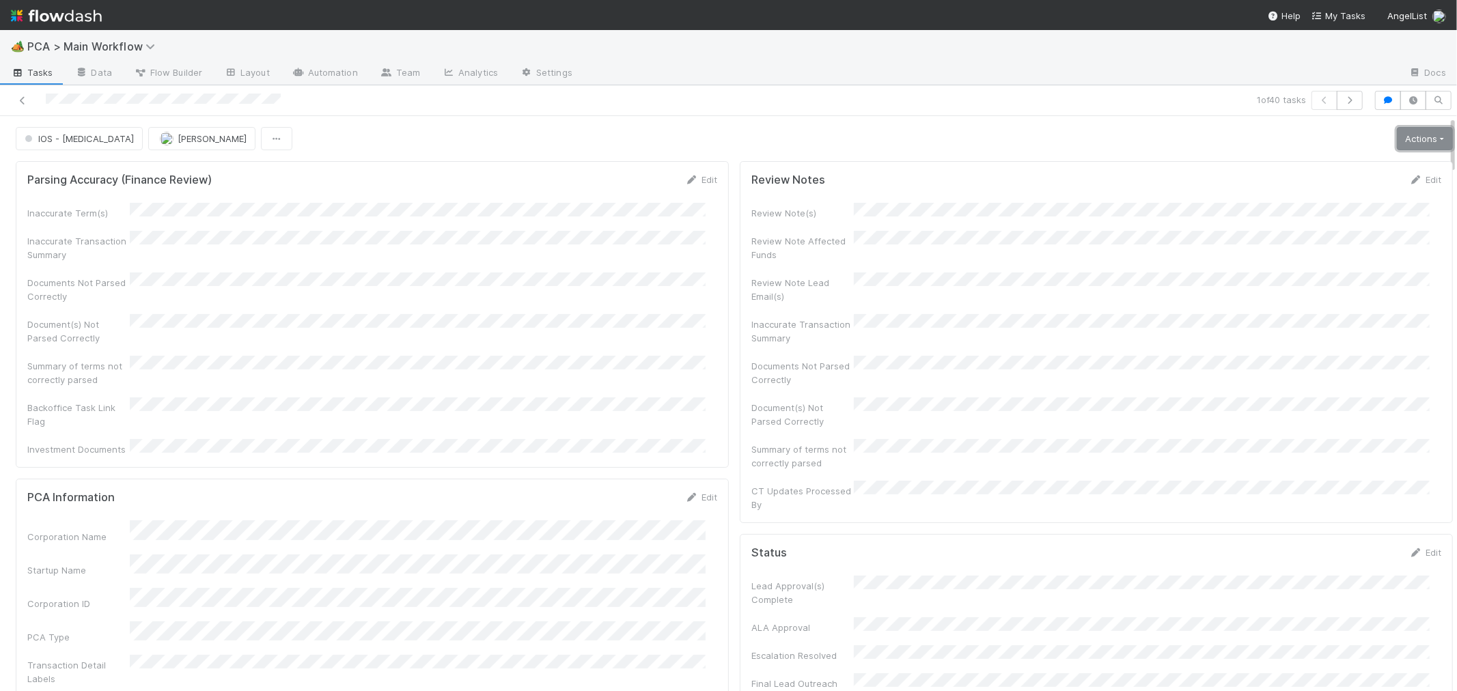
click at [1409, 146] on link "Actions" at bounding box center [1425, 138] width 56 height 23
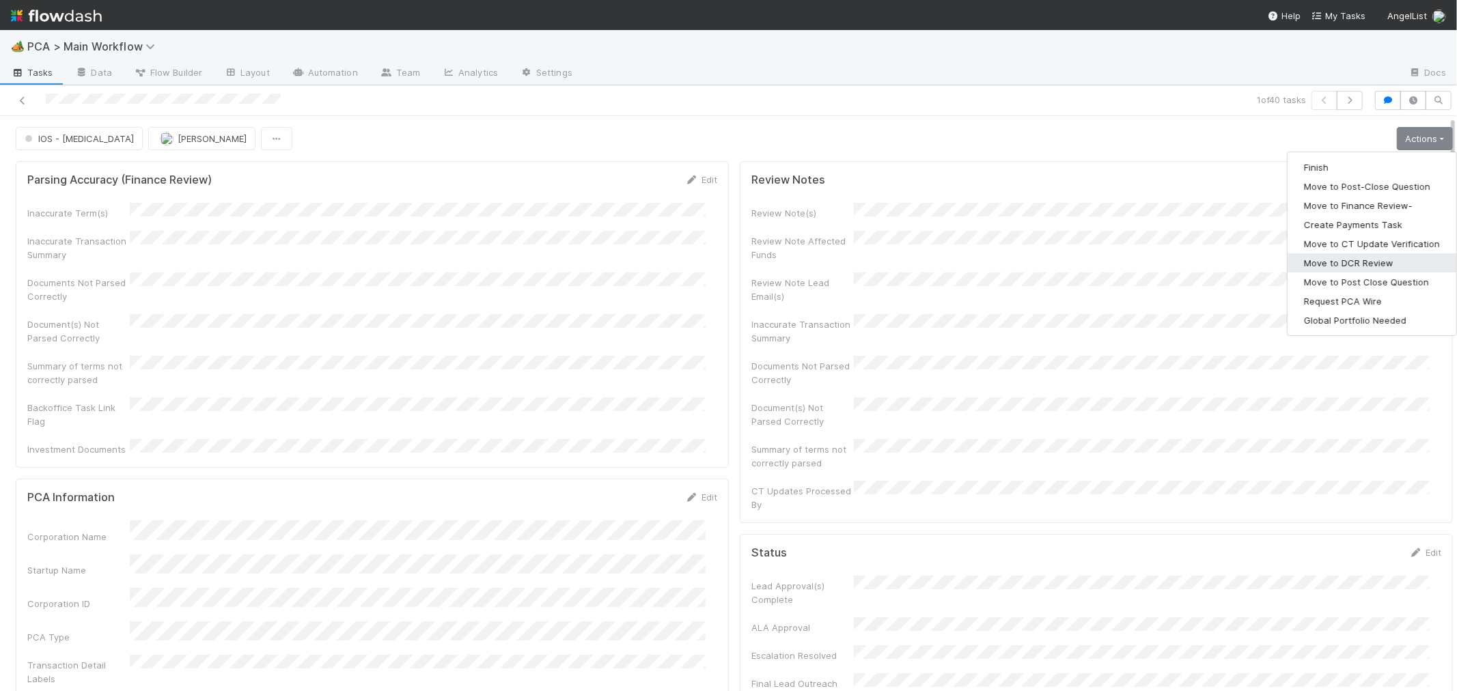
click at [1353, 257] on button "Move to DCR Review" at bounding box center [1372, 262] width 169 height 19
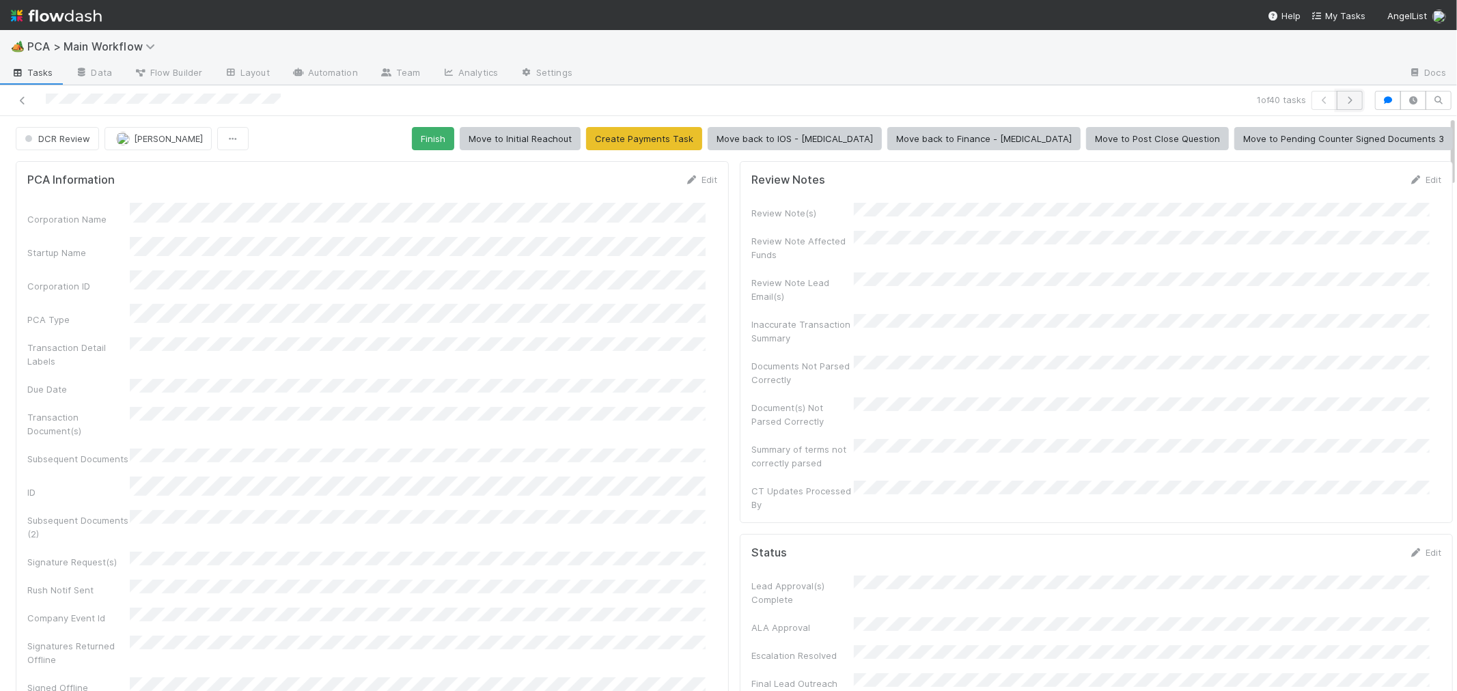
click at [1343, 100] on icon "button" at bounding box center [1350, 100] width 14 height 8
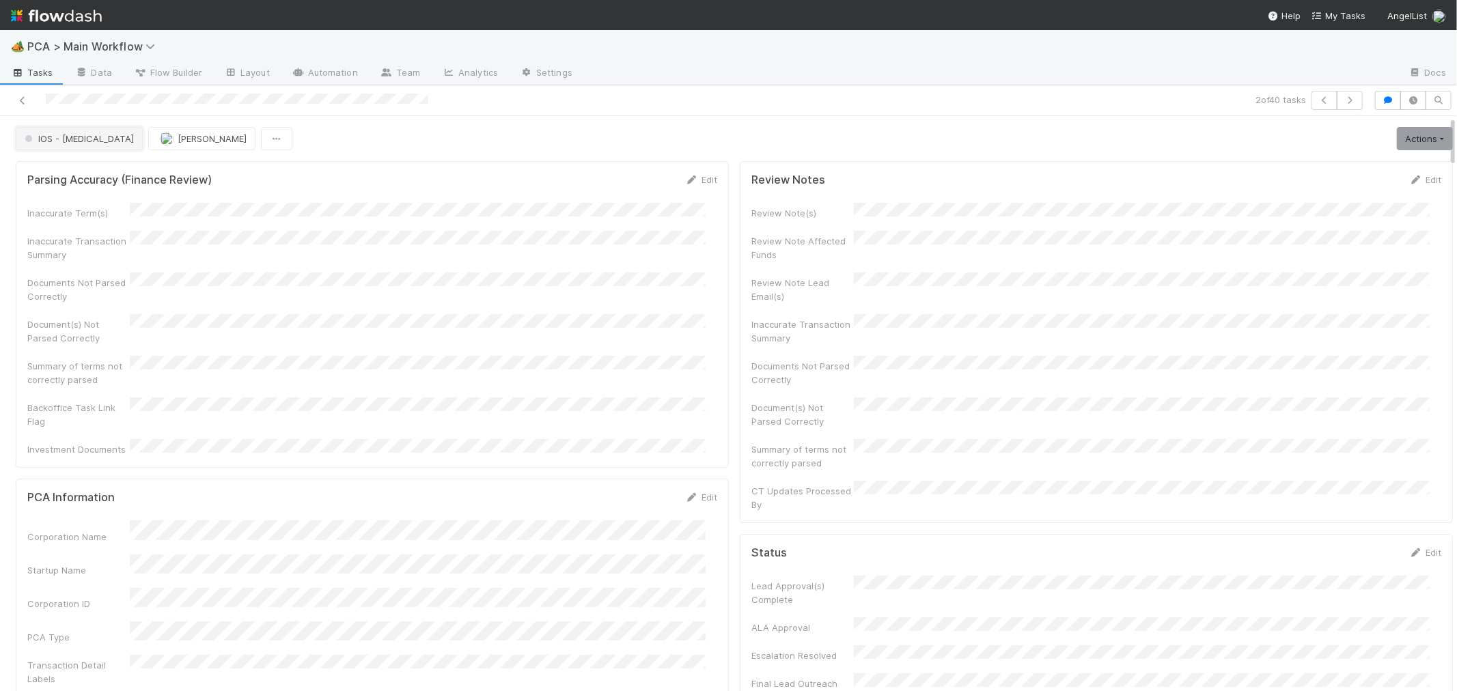
click at [29, 141] on span "button" at bounding box center [28, 138] width 7 height 7
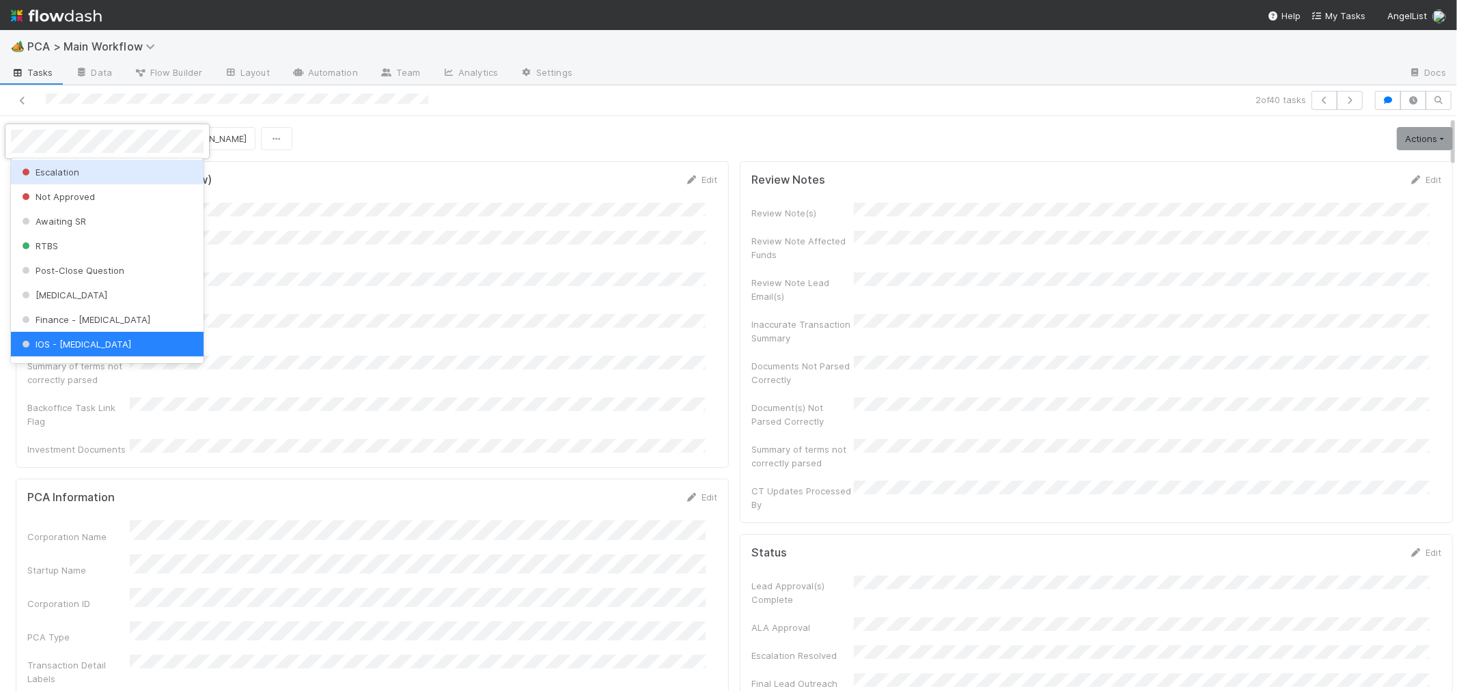
click at [661, 434] on div at bounding box center [728, 345] width 1457 height 691
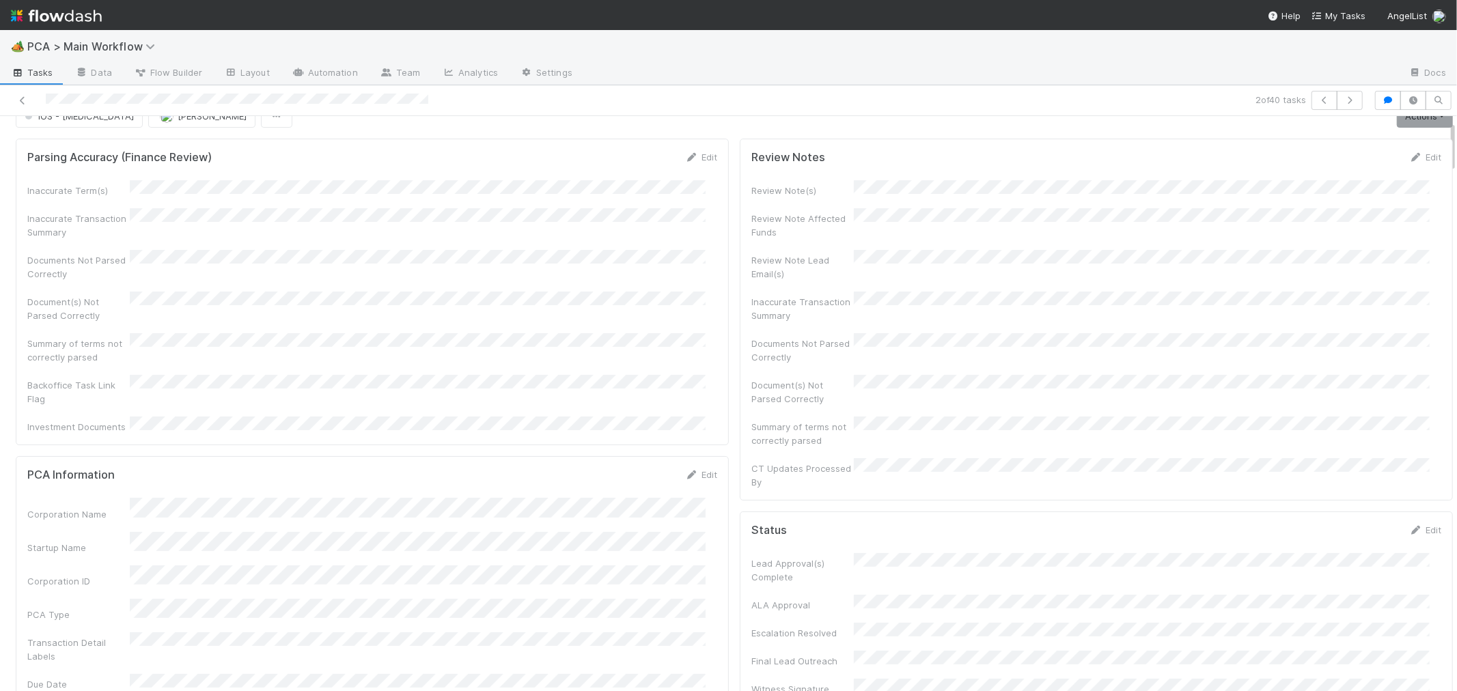
scroll to position [0, 0]
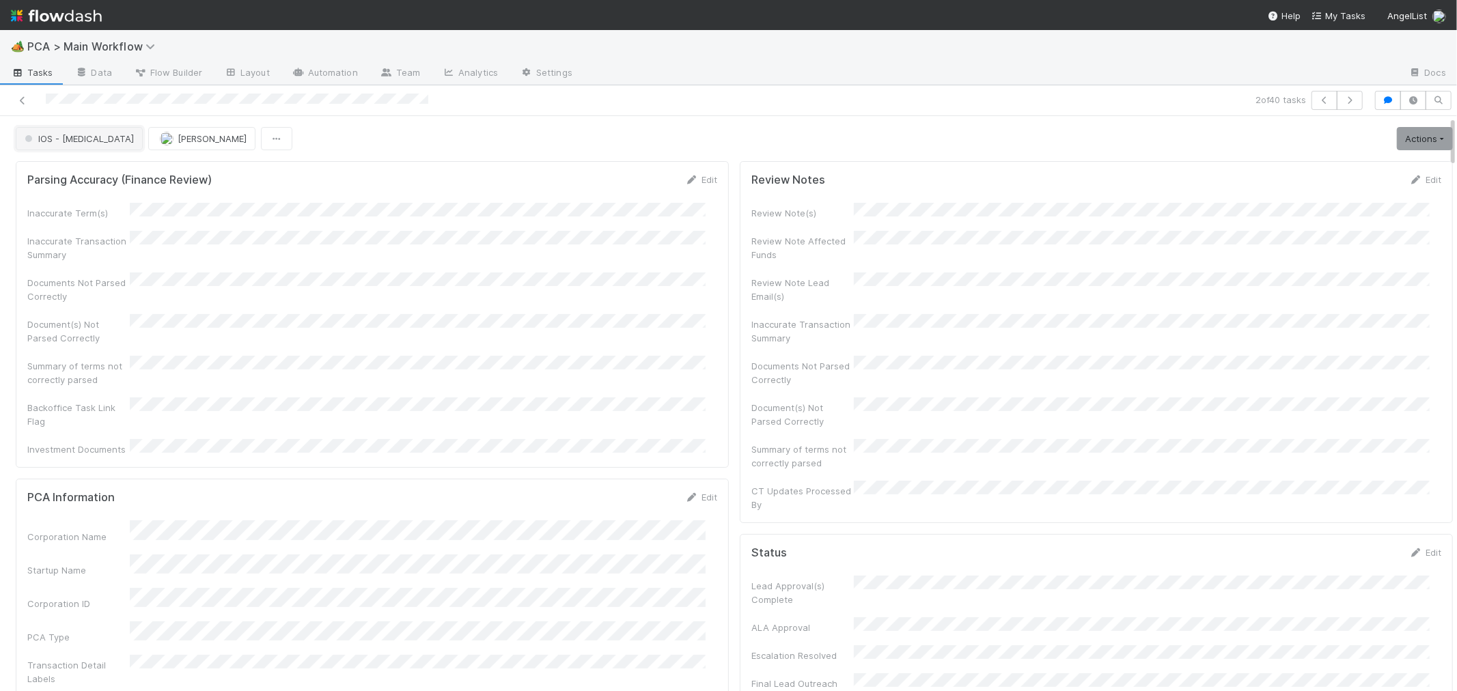
click at [74, 145] on button "IOS - [MEDICAL_DATA]" at bounding box center [79, 138] width 127 height 23
click at [101, 192] on div "Record Transaction" at bounding box center [107, 198] width 193 height 25
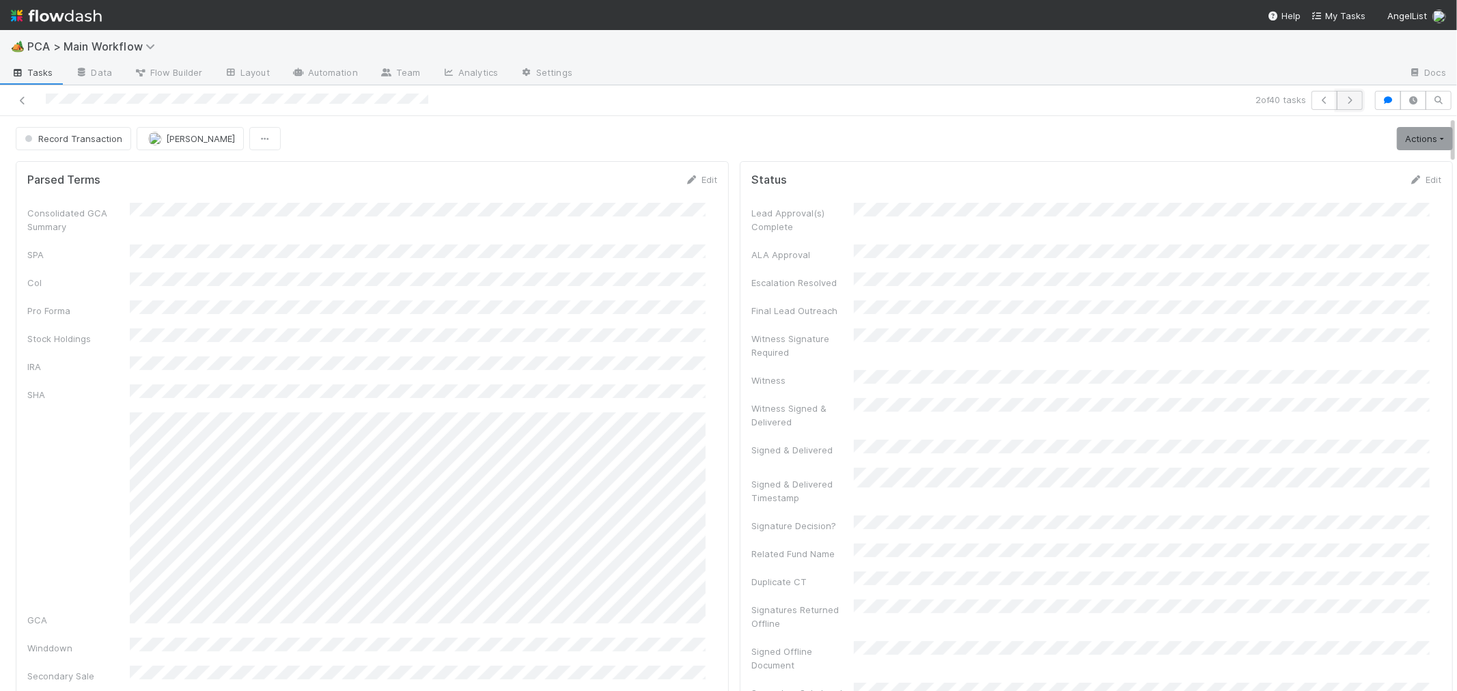
click at [1347, 101] on button "button" at bounding box center [1350, 100] width 26 height 19
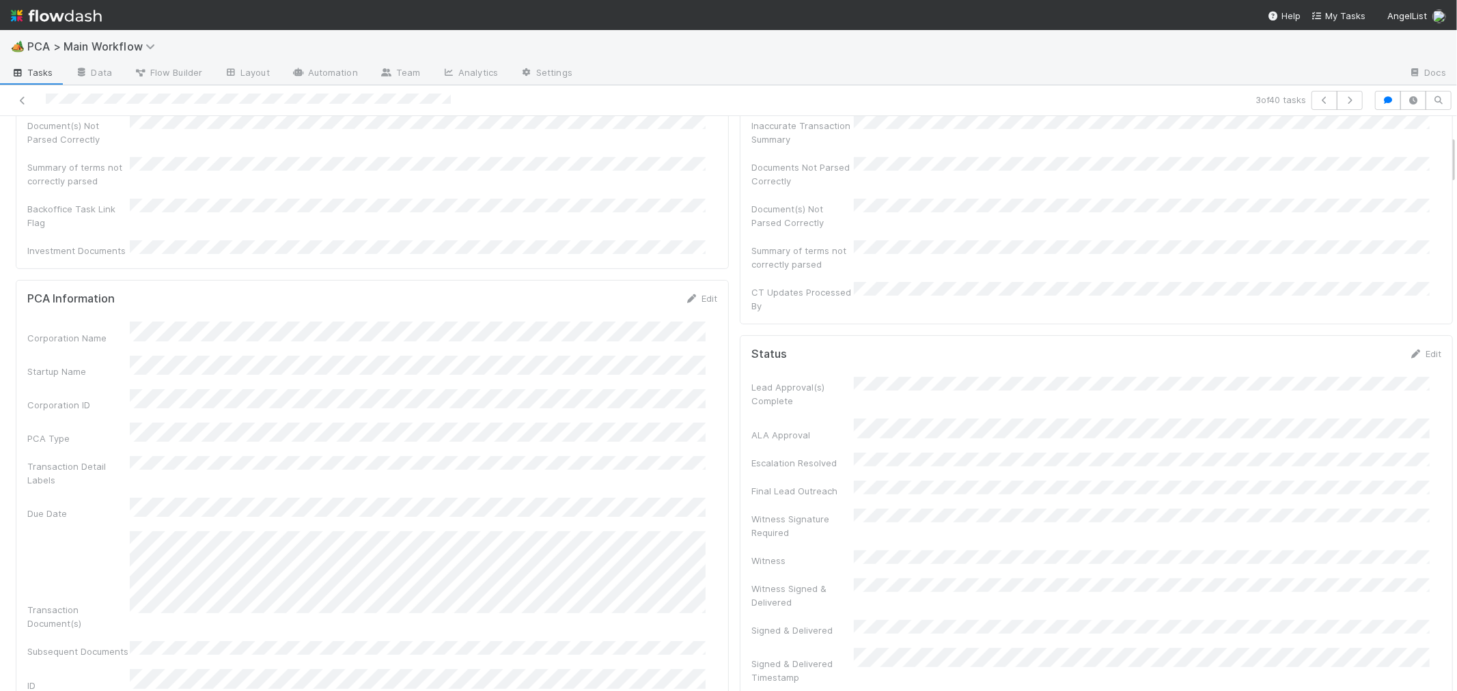
scroll to position [227, 0]
click at [674, 352] on div "Corporation Name Startup Name Corporation ID PCA Type Transaction Detail Labels…" at bounding box center [372, 623] width 690 height 661
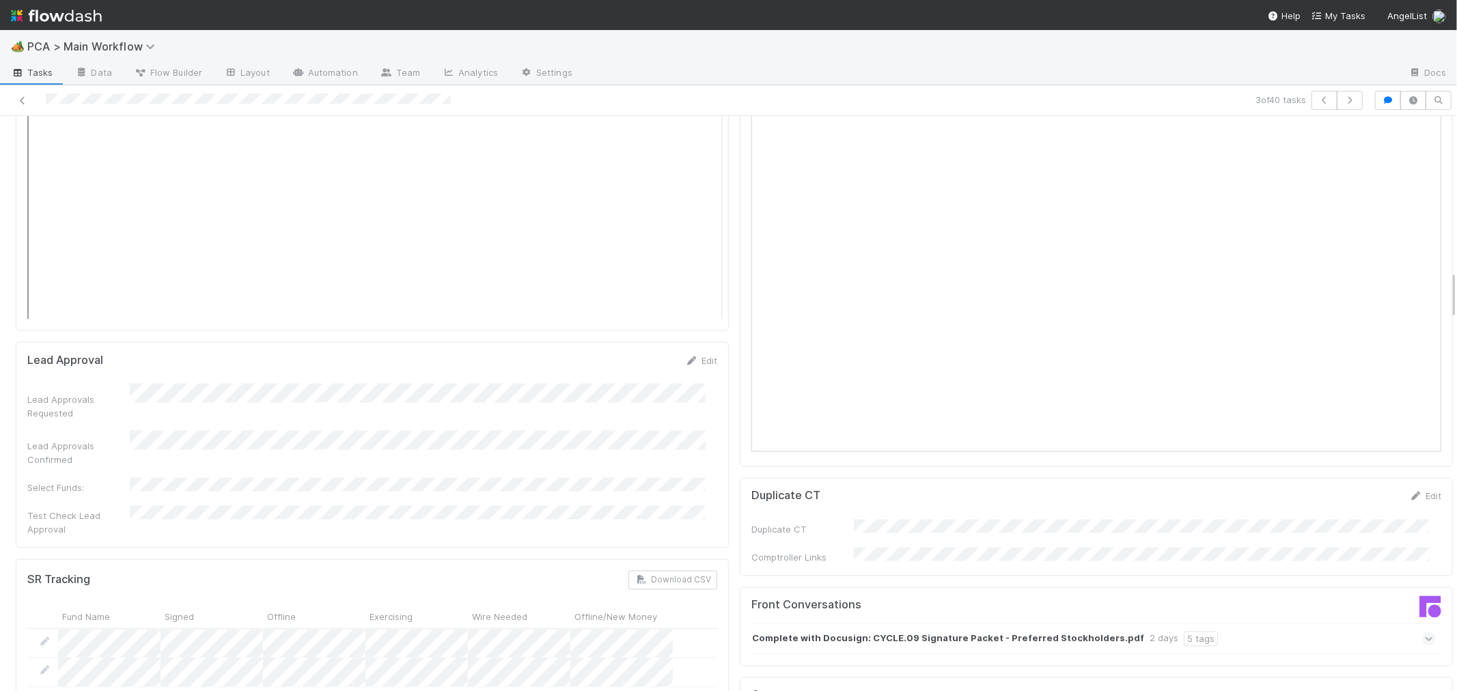
scroll to position [2125, 0]
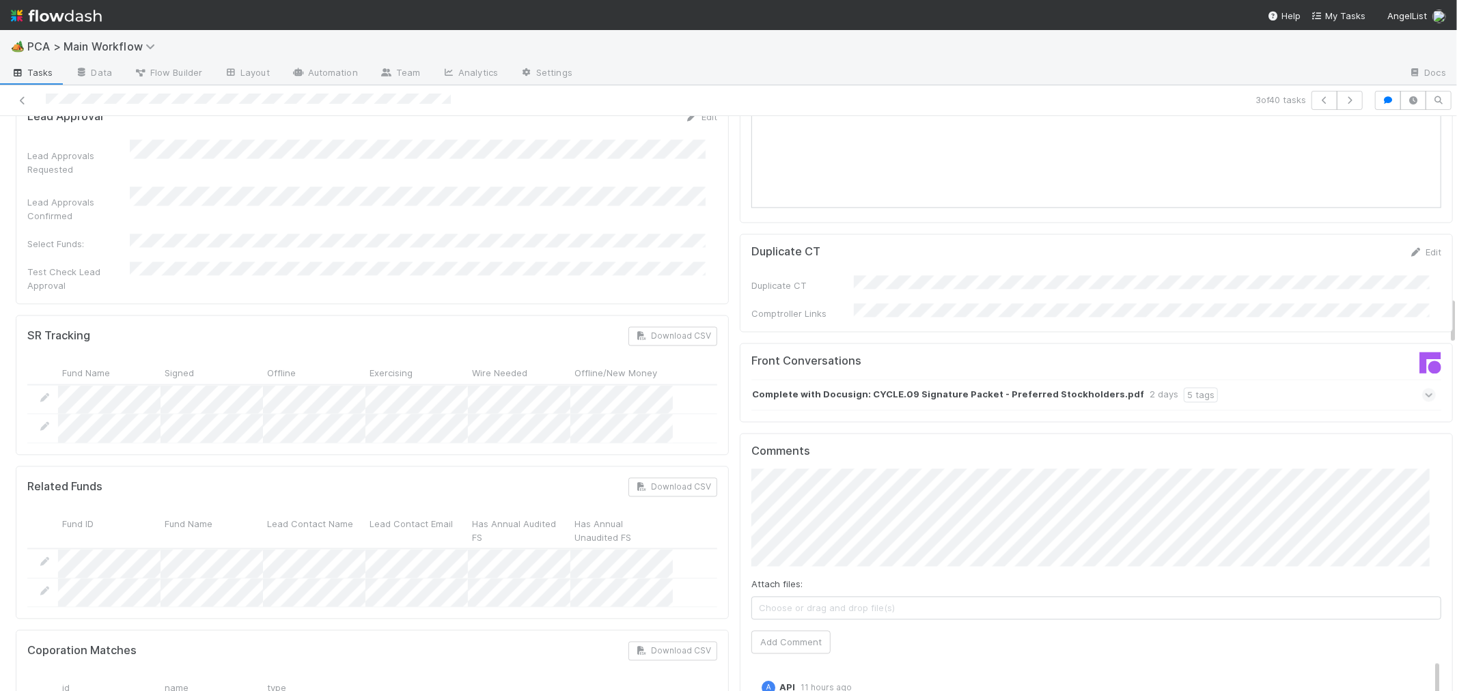
click at [1425, 389] on icon at bounding box center [1429, 396] width 9 height 14
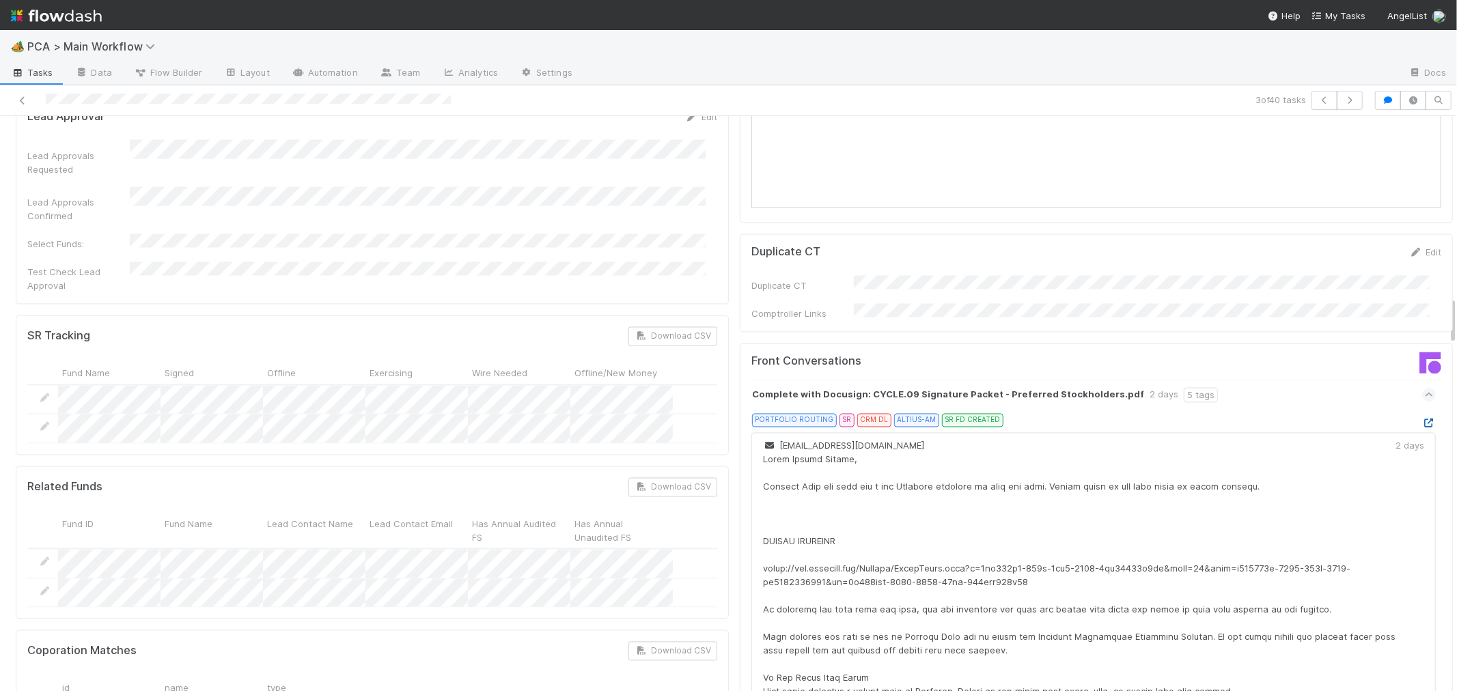
click at [1422, 419] on icon at bounding box center [1429, 423] width 14 height 9
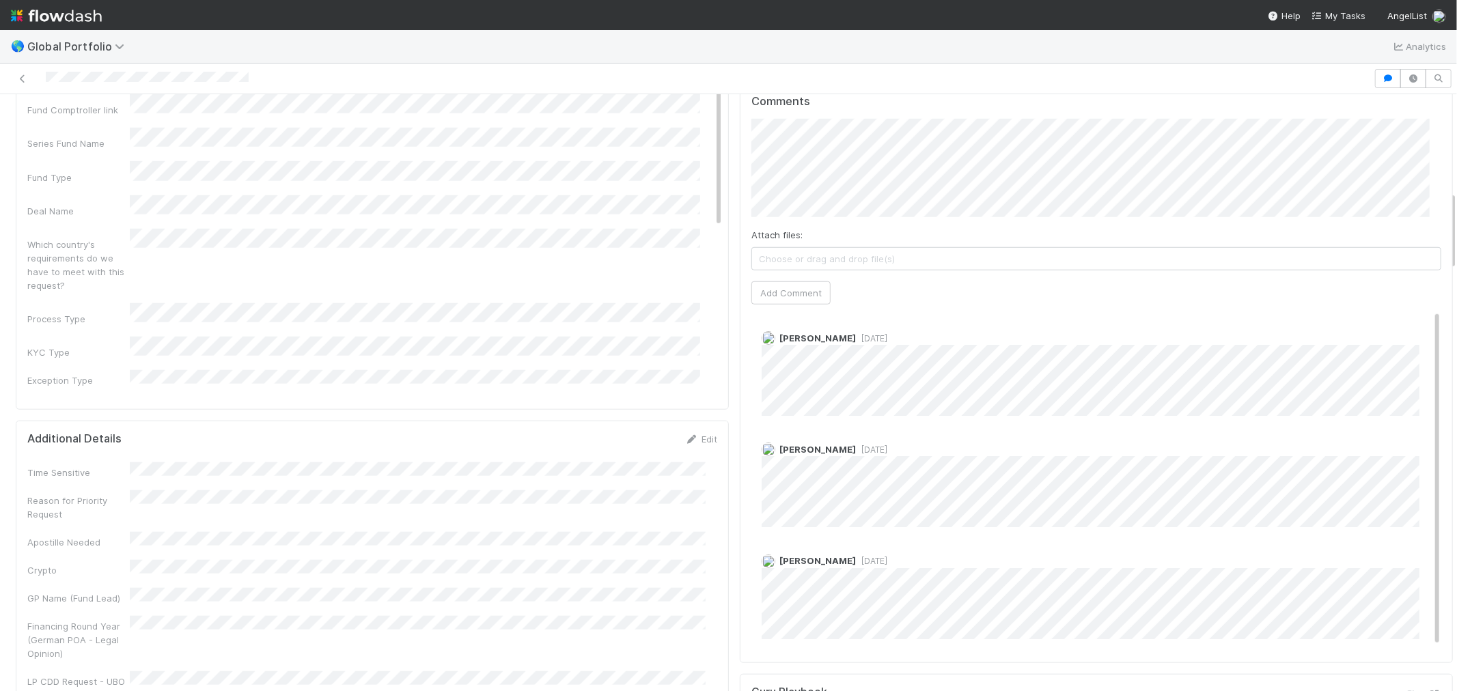
scroll to position [665, 0]
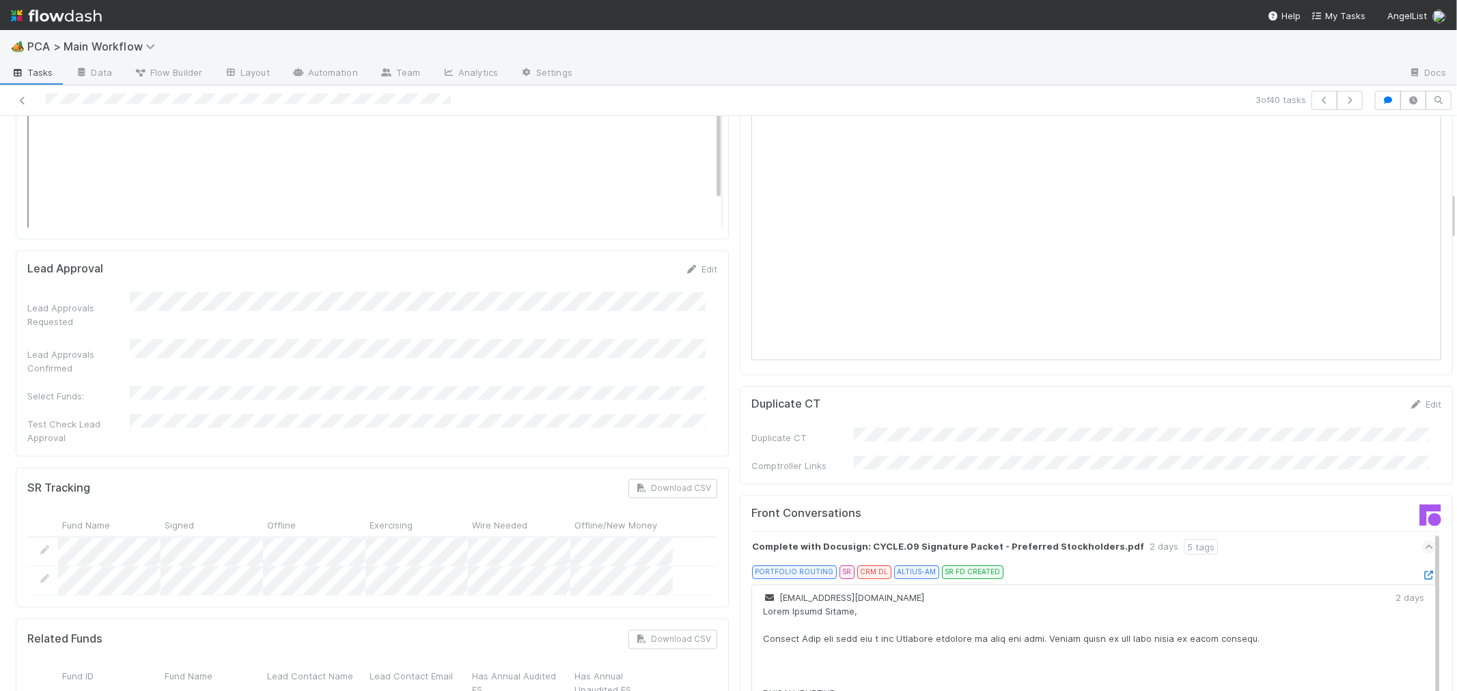
scroll to position [835, 0]
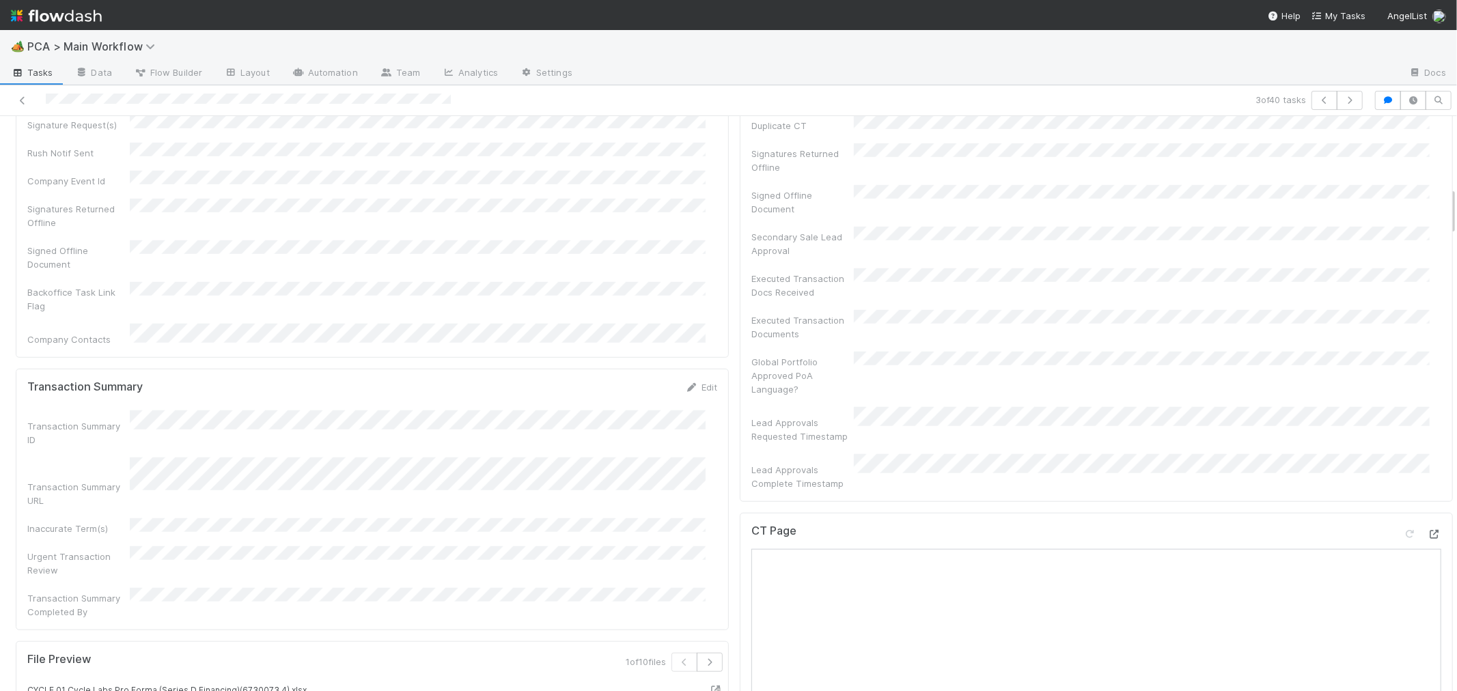
click at [1428, 530] on icon at bounding box center [1435, 534] width 14 height 9
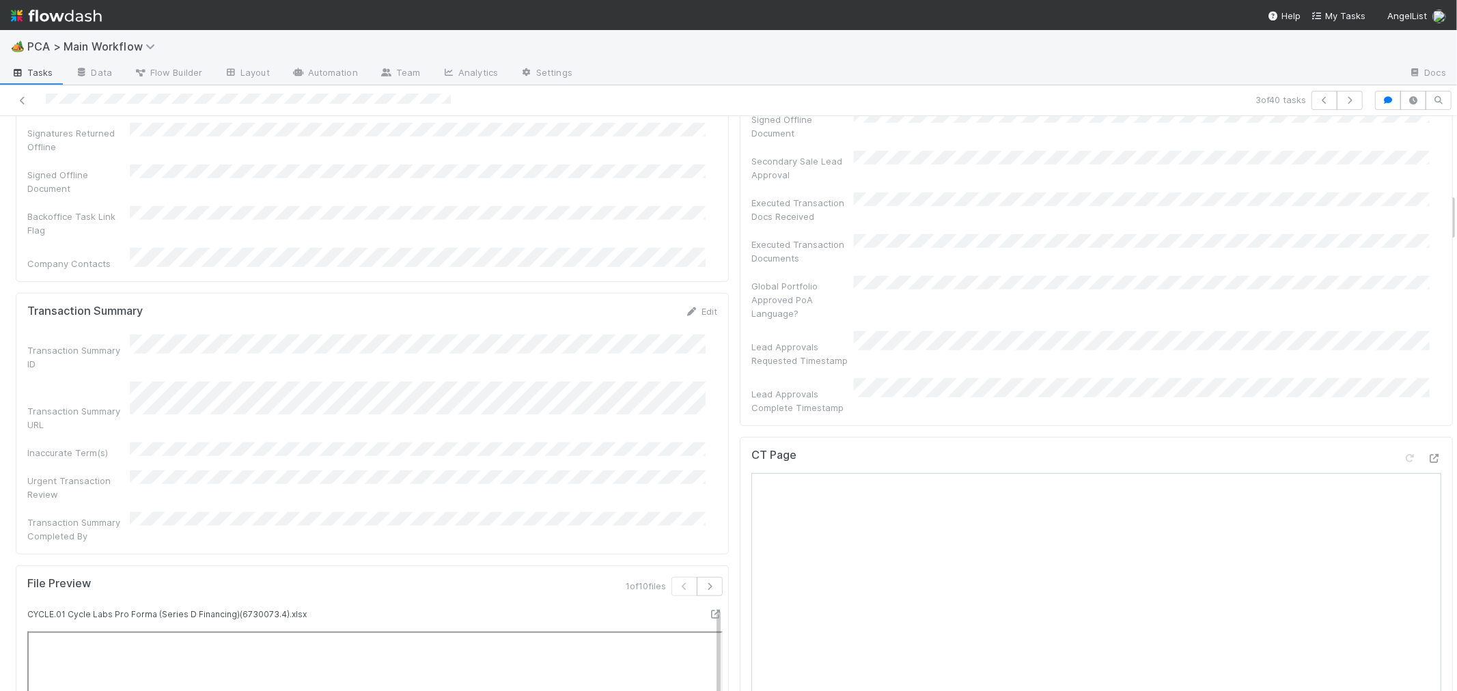
click at [1170, 449] on div "CT Page" at bounding box center [1096, 461] width 690 height 25
click at [1066, 449] on div "CT Page" at bounding box center [1096, 461] width 690 height 25
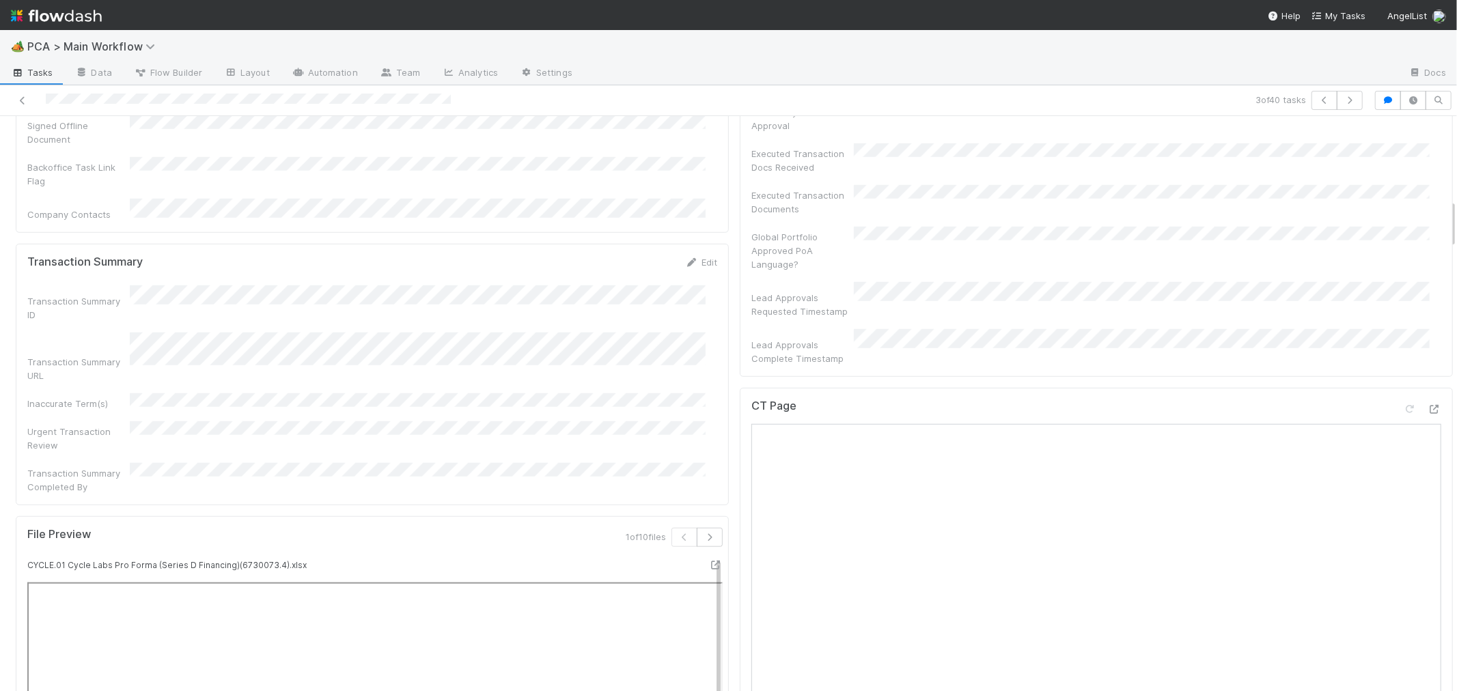
scroll to position [987, 0]
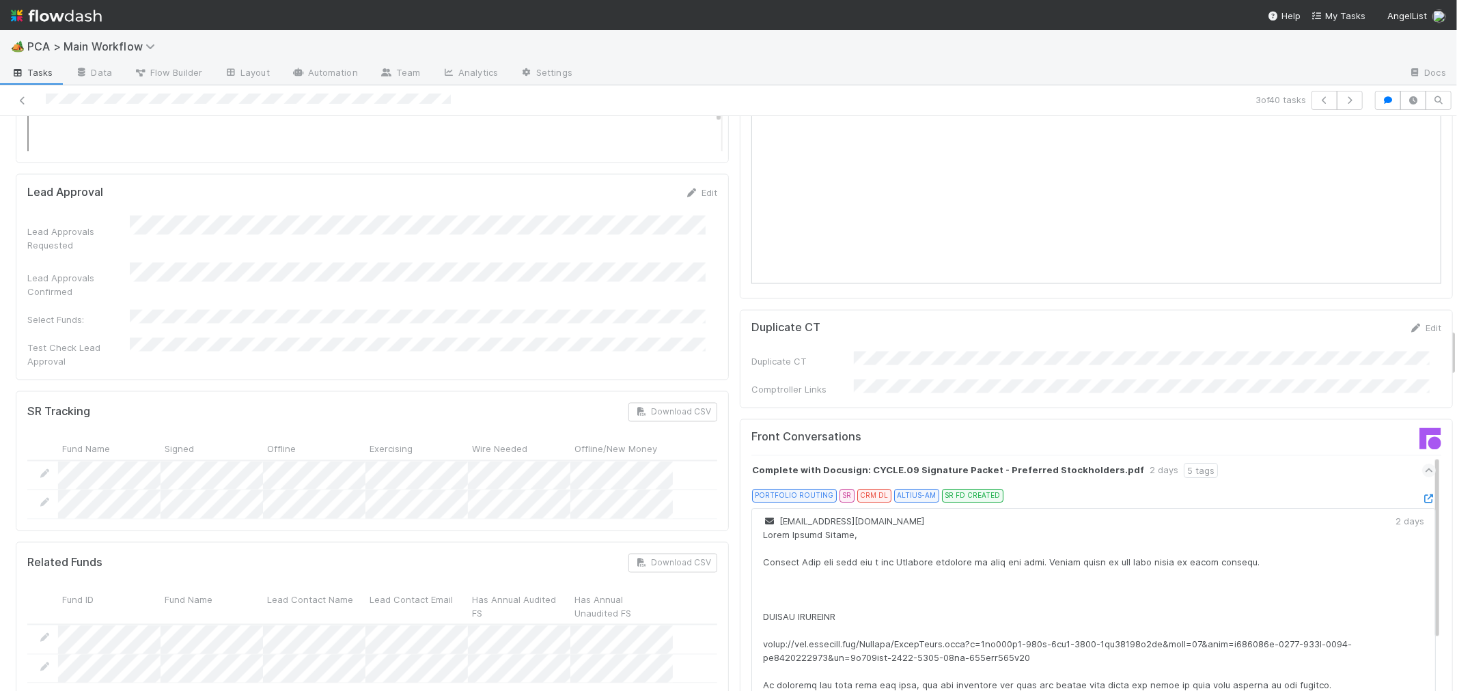
scroll to position [2505, 0]
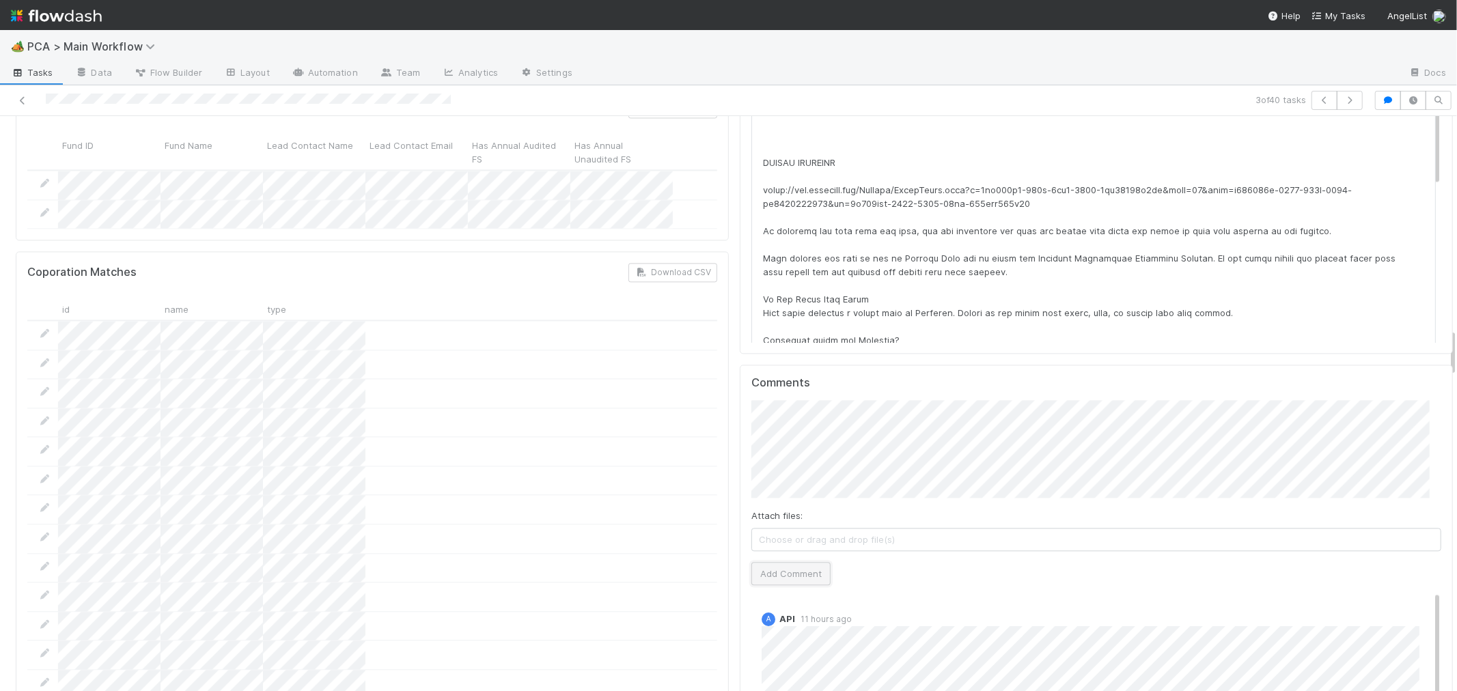
click at [767, 562] on button "Add Comment" at bounding box center [790, 573] width 79 height 23
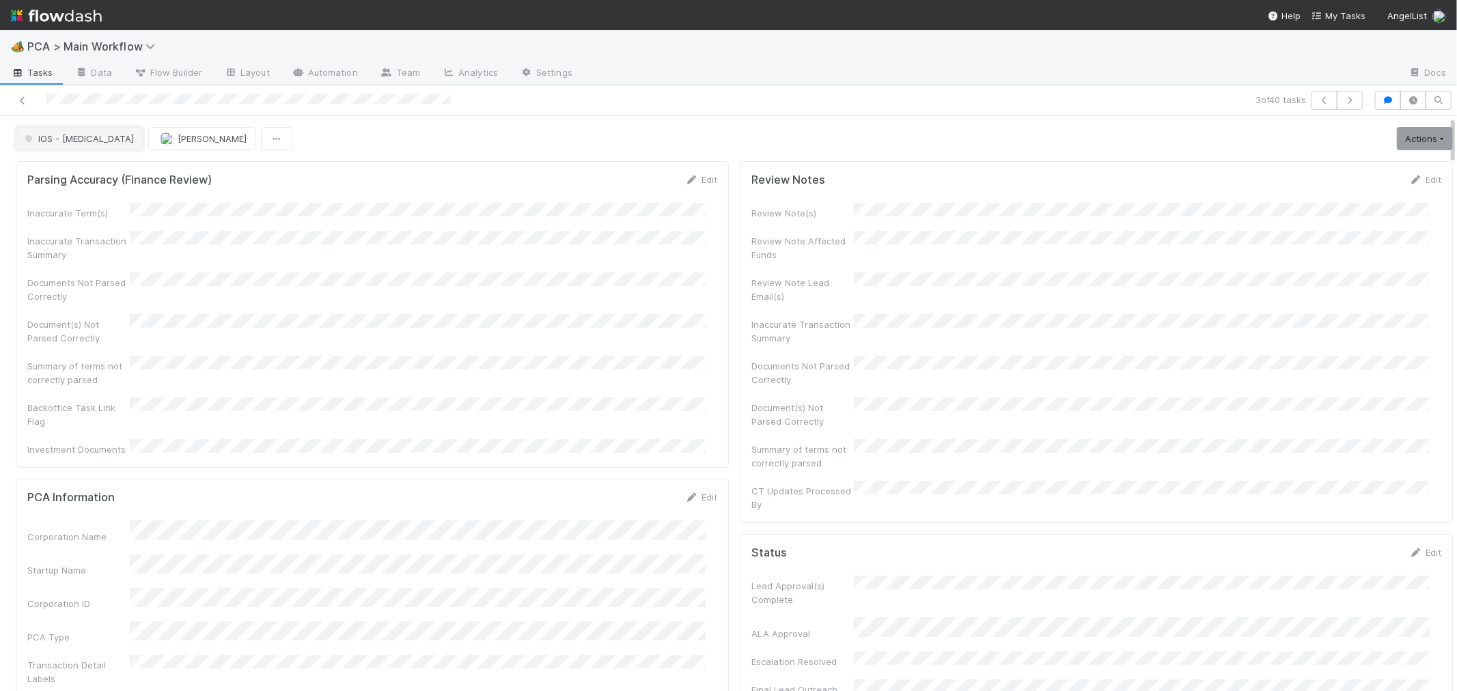
click at [49, 139] on span "IOS - [MEDICAL_DATA]" at bounding box center [78, 138] width 112 height 11
click at [73, 199] on span "Record Transaction" at bounding box center [69, 198] width 100 height 11
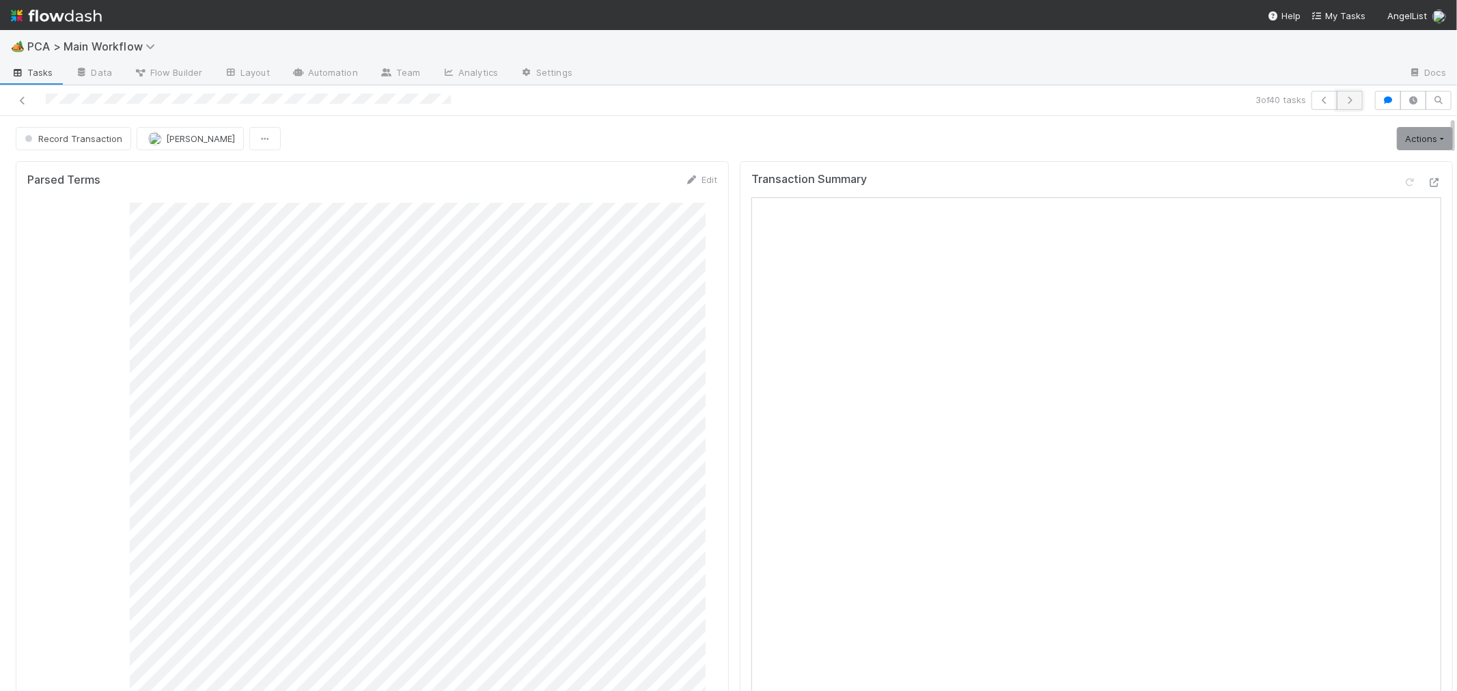
click at [1343, 100] on icon "button" at bounding box center [1350, 100] width 14 height 8
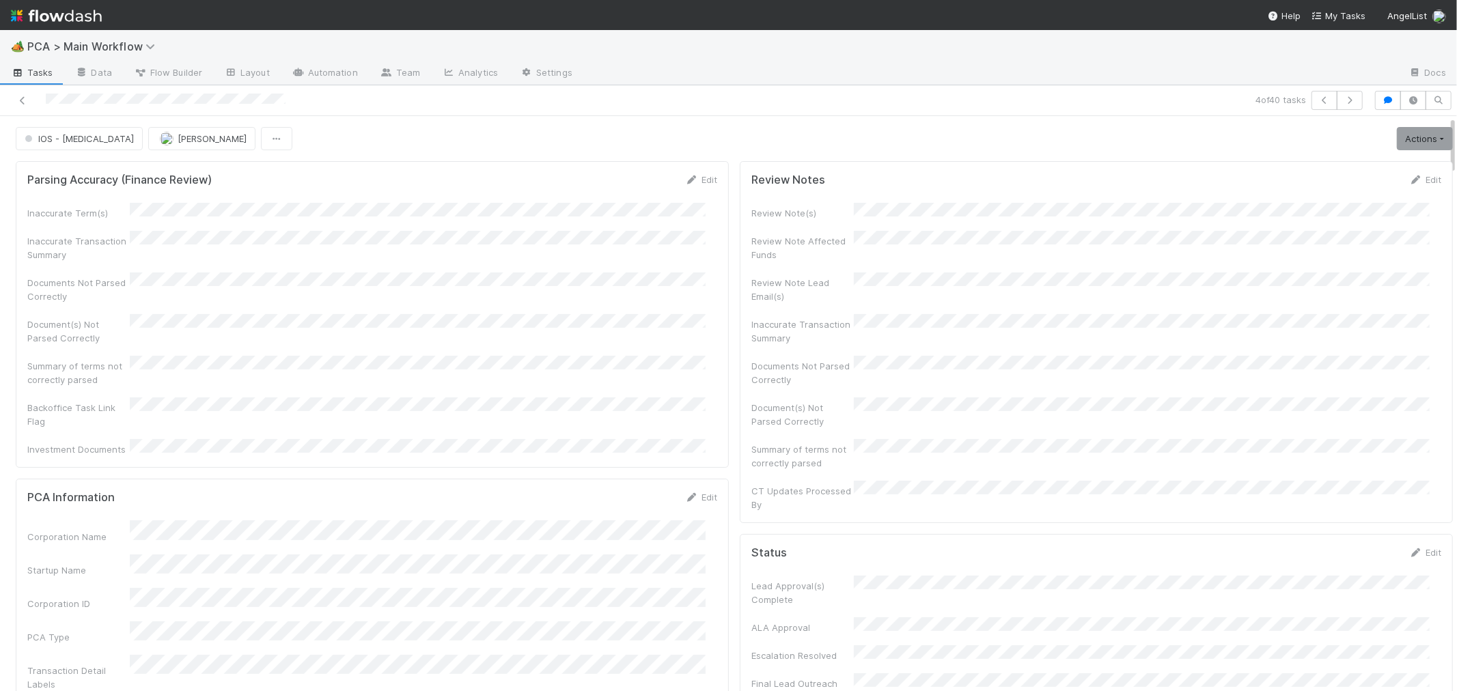
click at [527, 282] on div "Documents Not Parsed Correctly" at bounding box center [372, 288] width 690 height 31
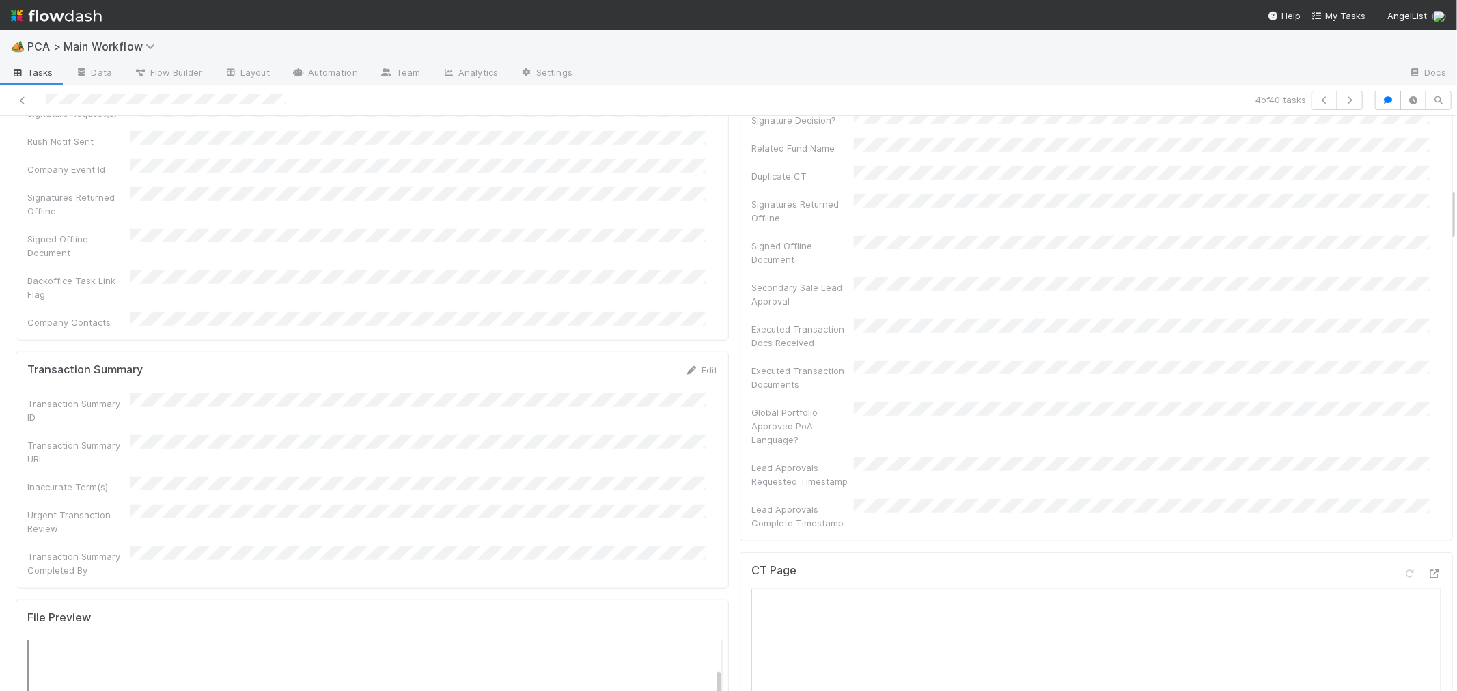
scroll to position [759, 0]
click at [1428, 583] on icon at bounding box center [1435, 587] width 14 height 9
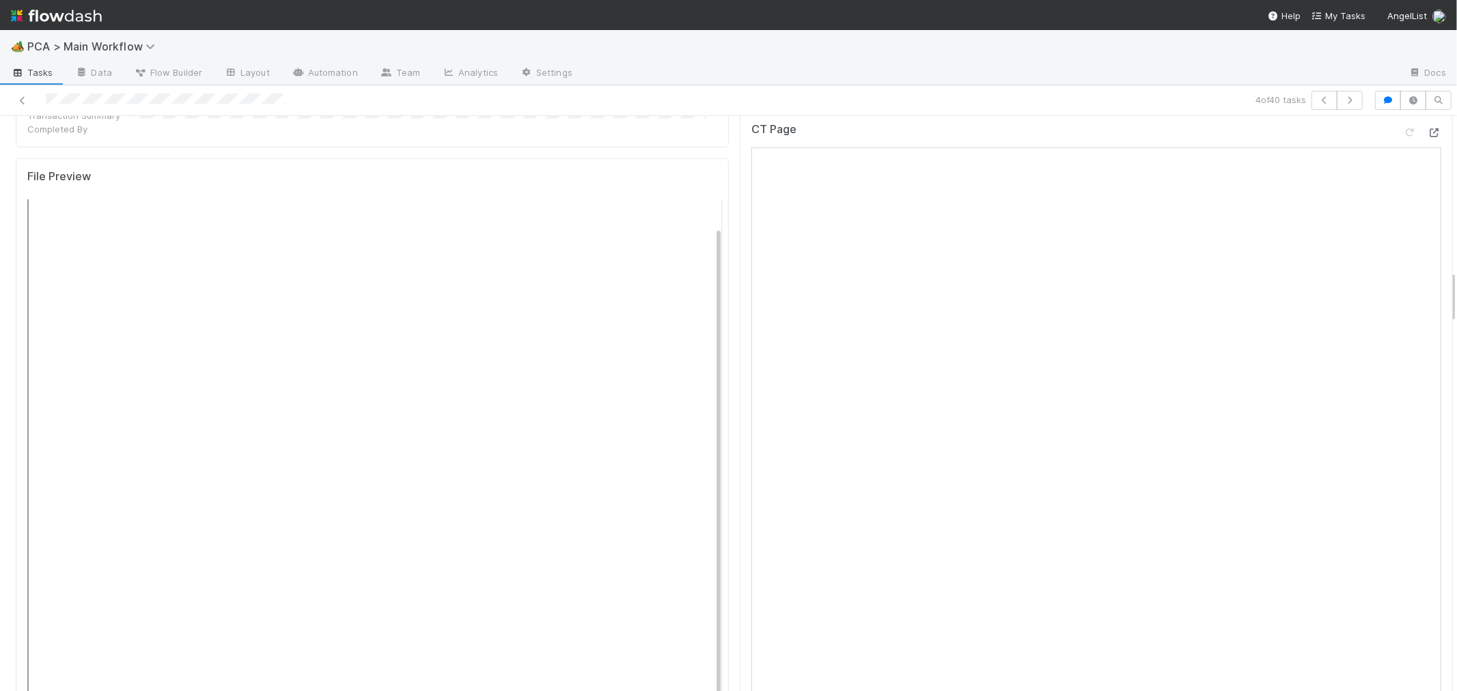
scroll to position [1670, 0]
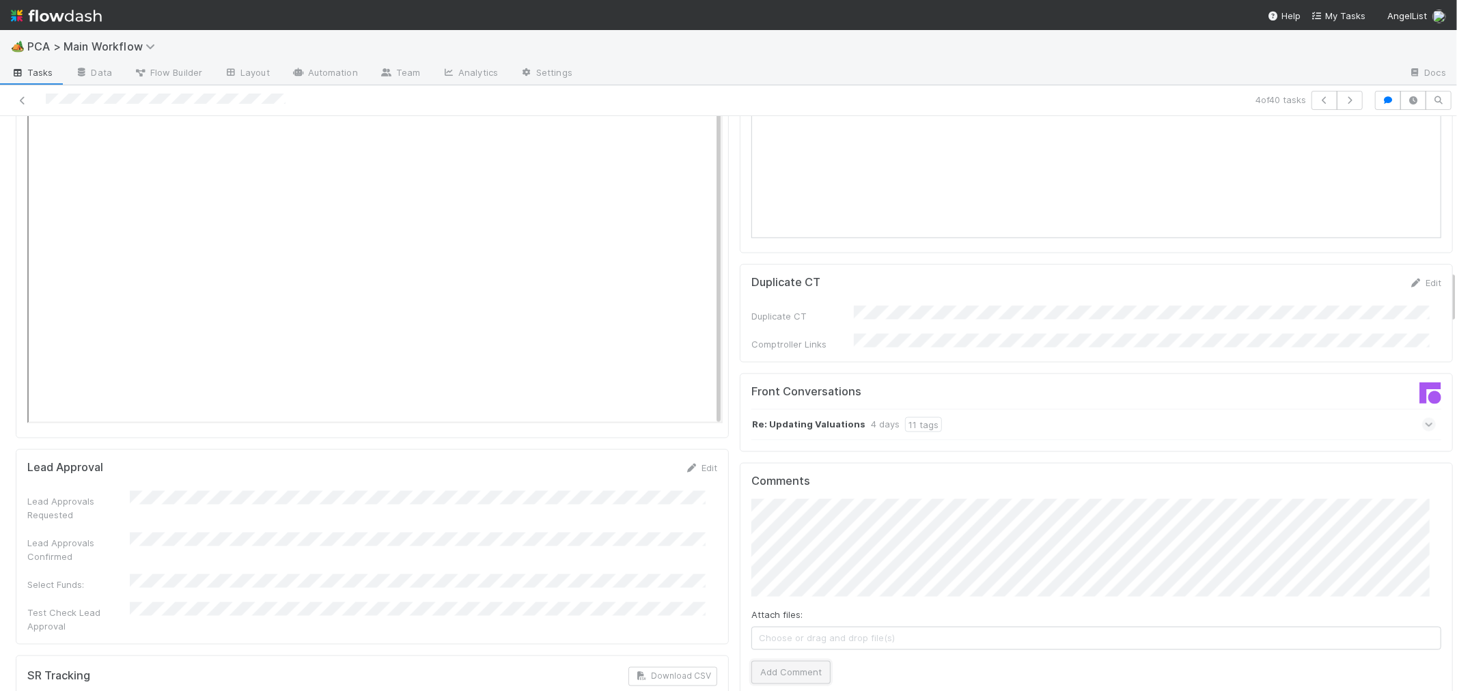
click at [798, 661] on button "Add Comment" at bounding box center [790, 672] width 79 height 23
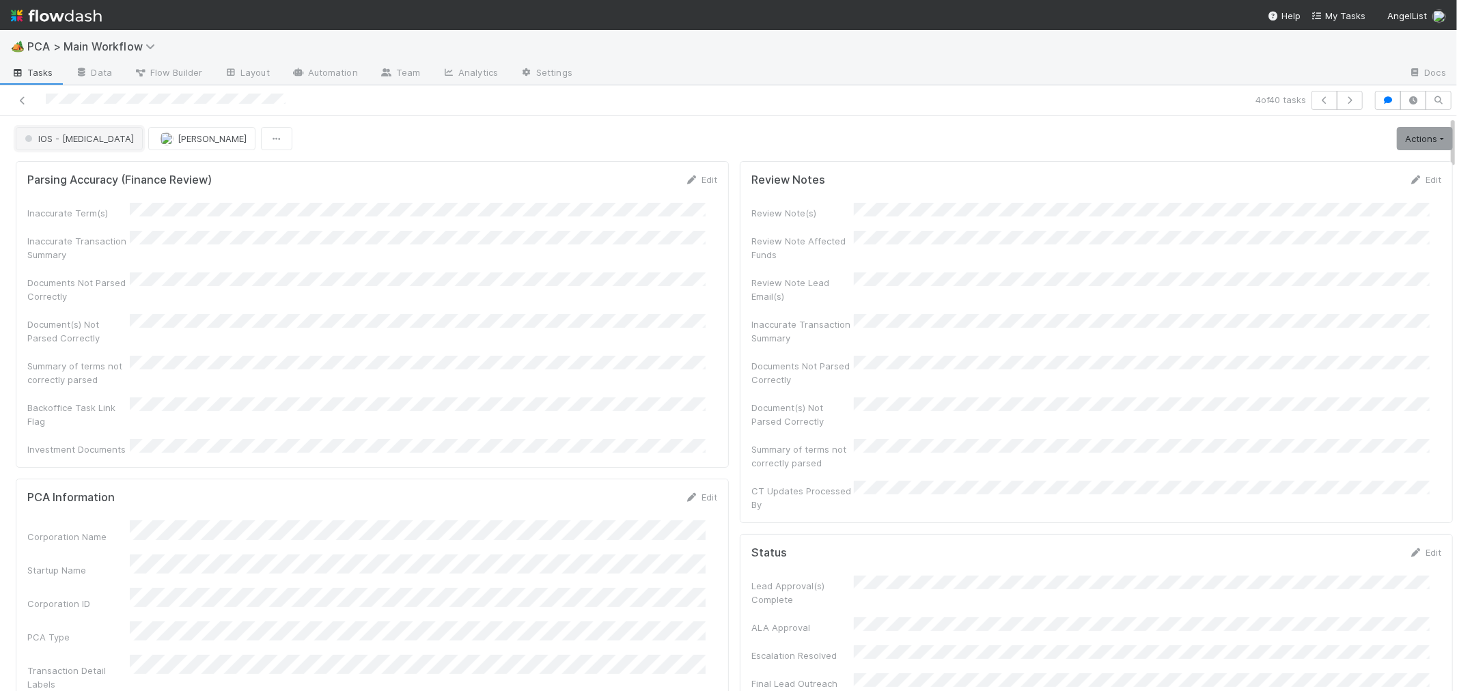
click at [40, 139] on span "IOS - [MEDICAL_DATA]" at bounding box center [78, 138] width 112 height 11
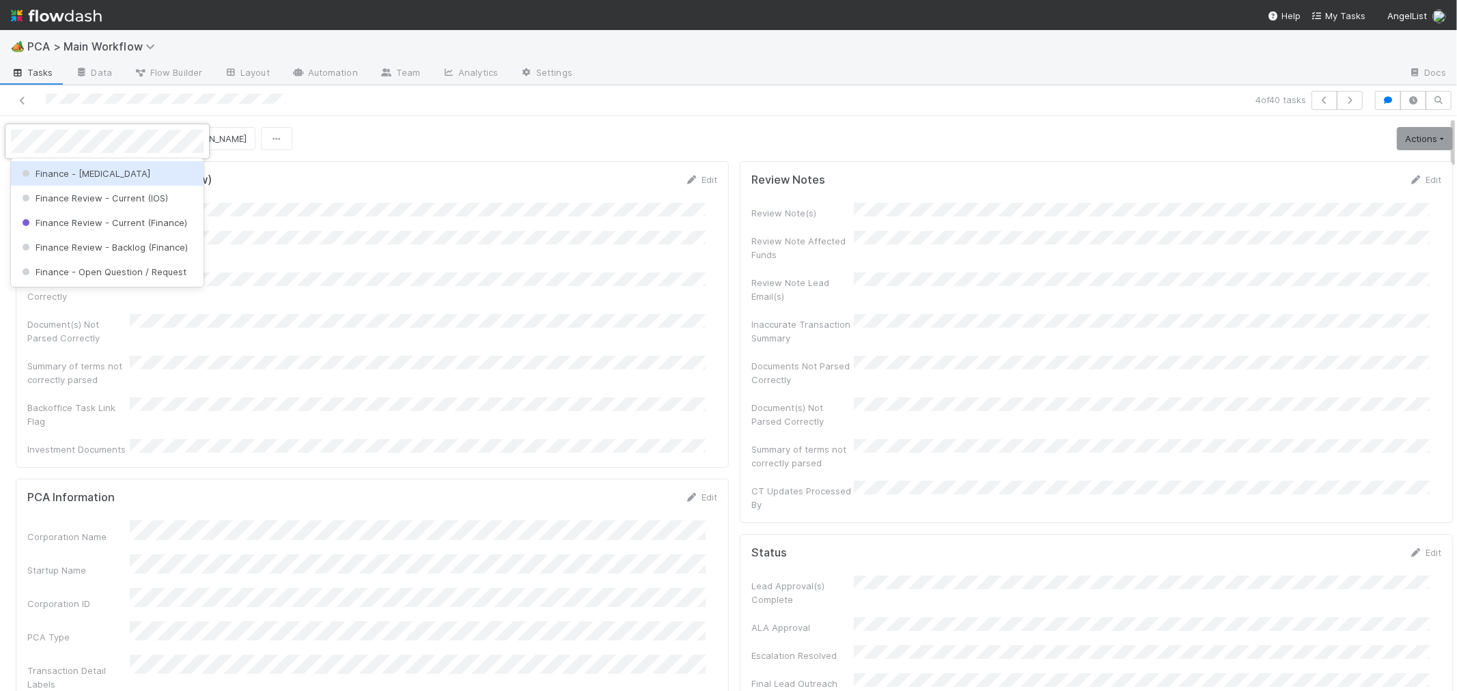
click at [36, 174] on span "Finance - [MEDICAL_DATA]" at bounding box center [84, 173] width 131 height 11
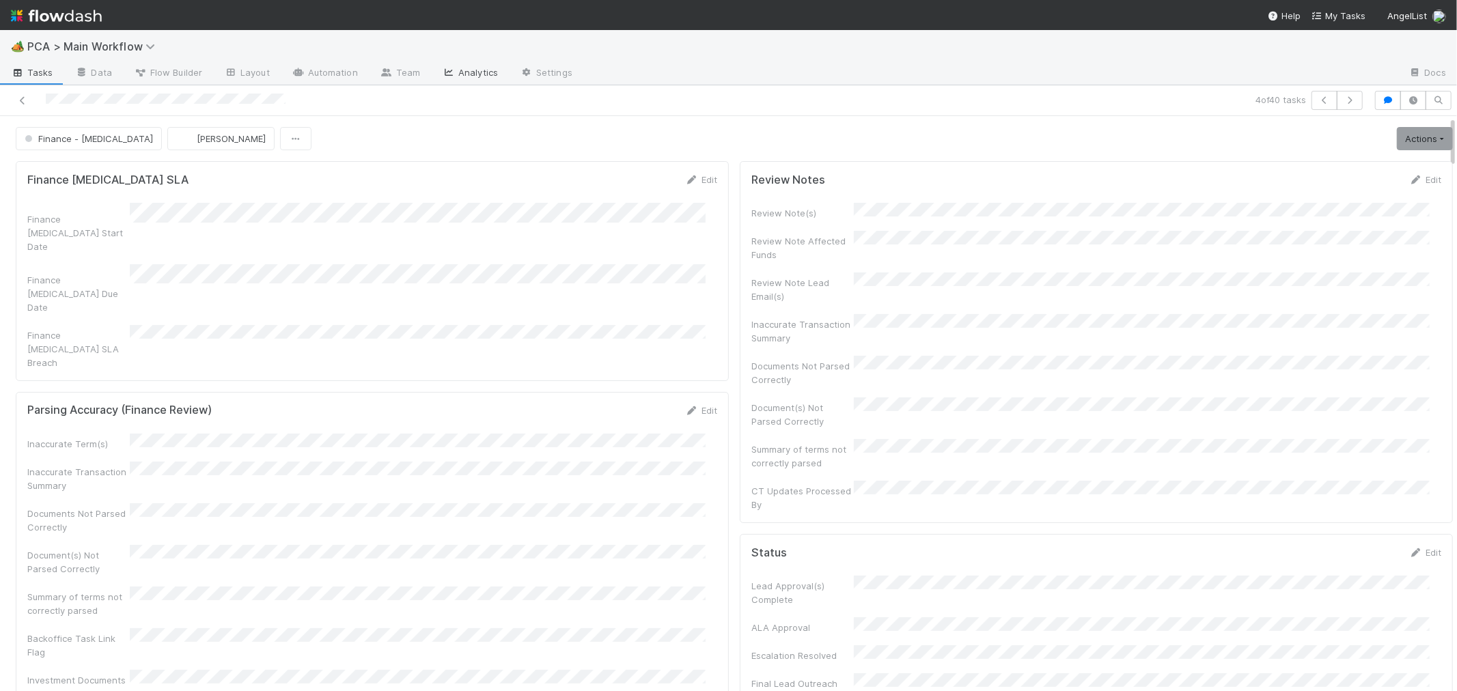
scroll to position [178, 0]
click at [1343, 98] on icon "button" at bounding box center [1350, 100] width 14 height 8
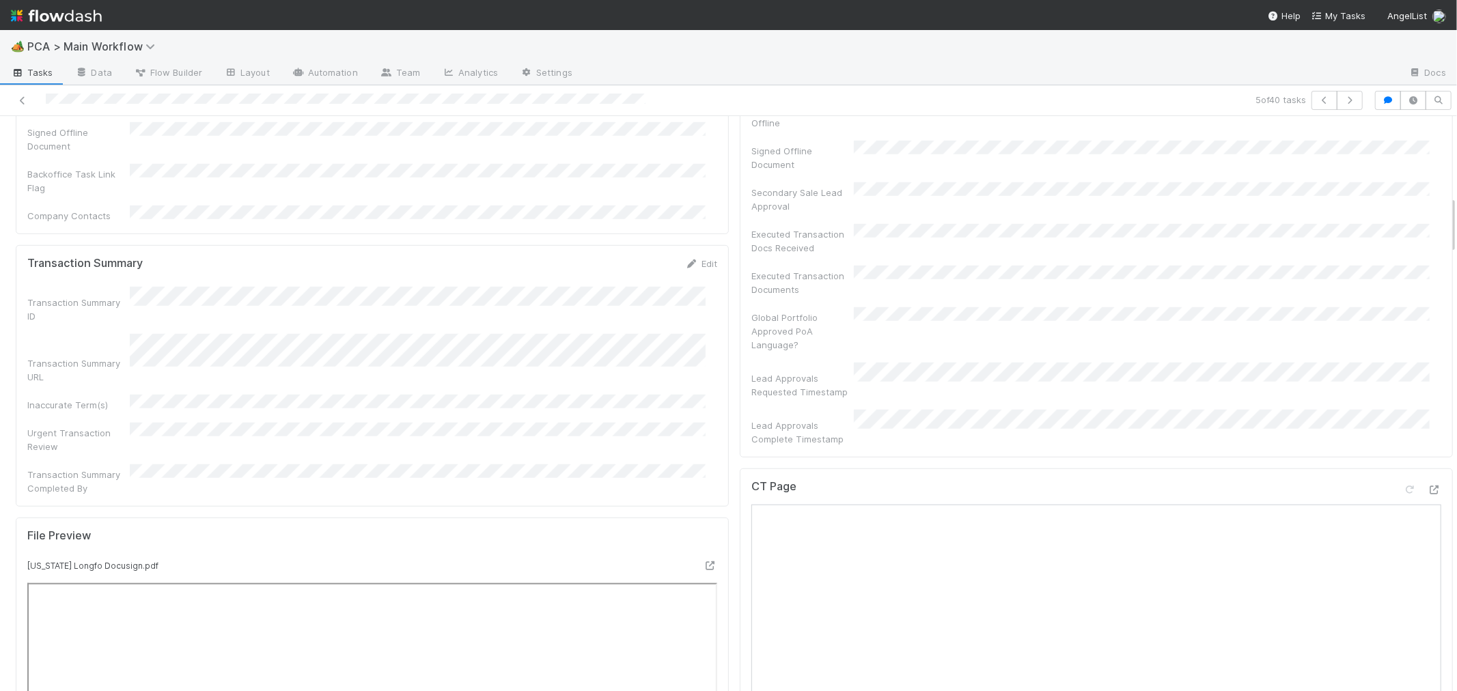
scroll to position [987, 0]
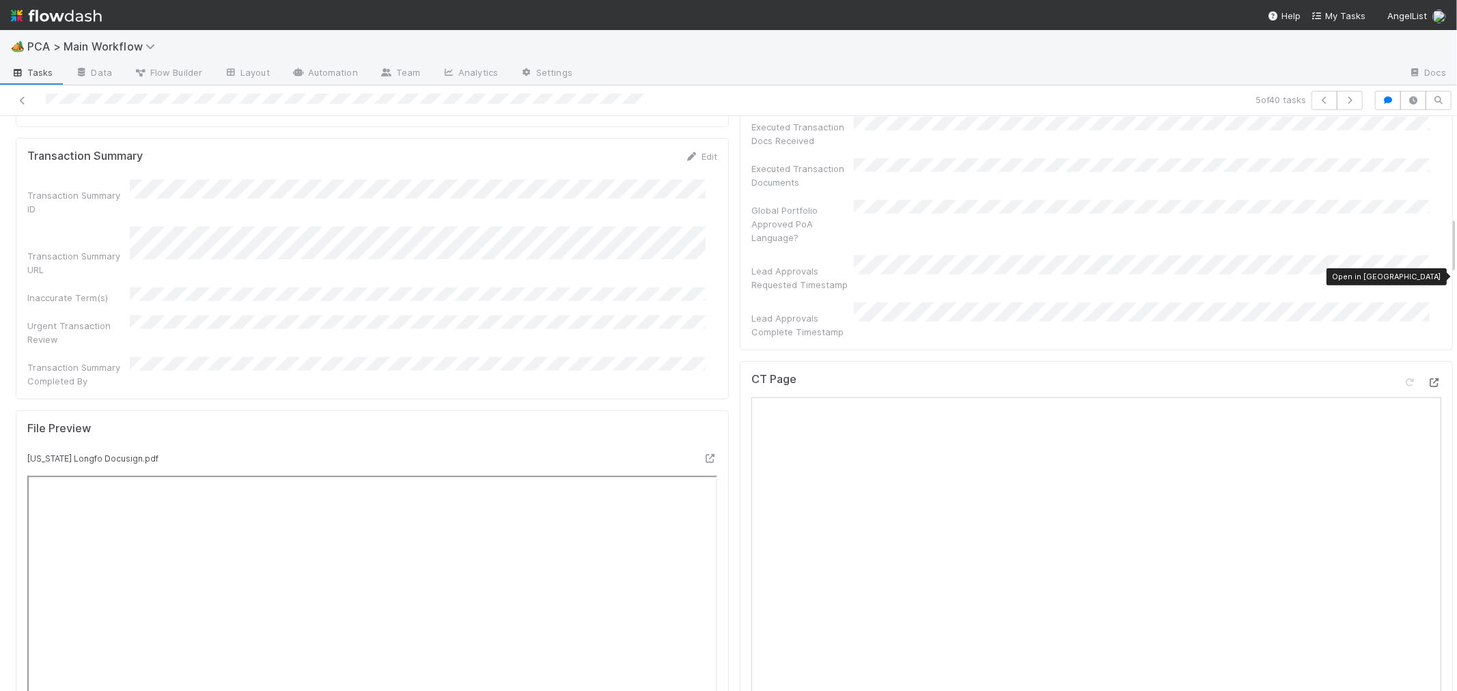
click at [1428, 378] on icon at bounding box center [1435, 382] width 14 height 9
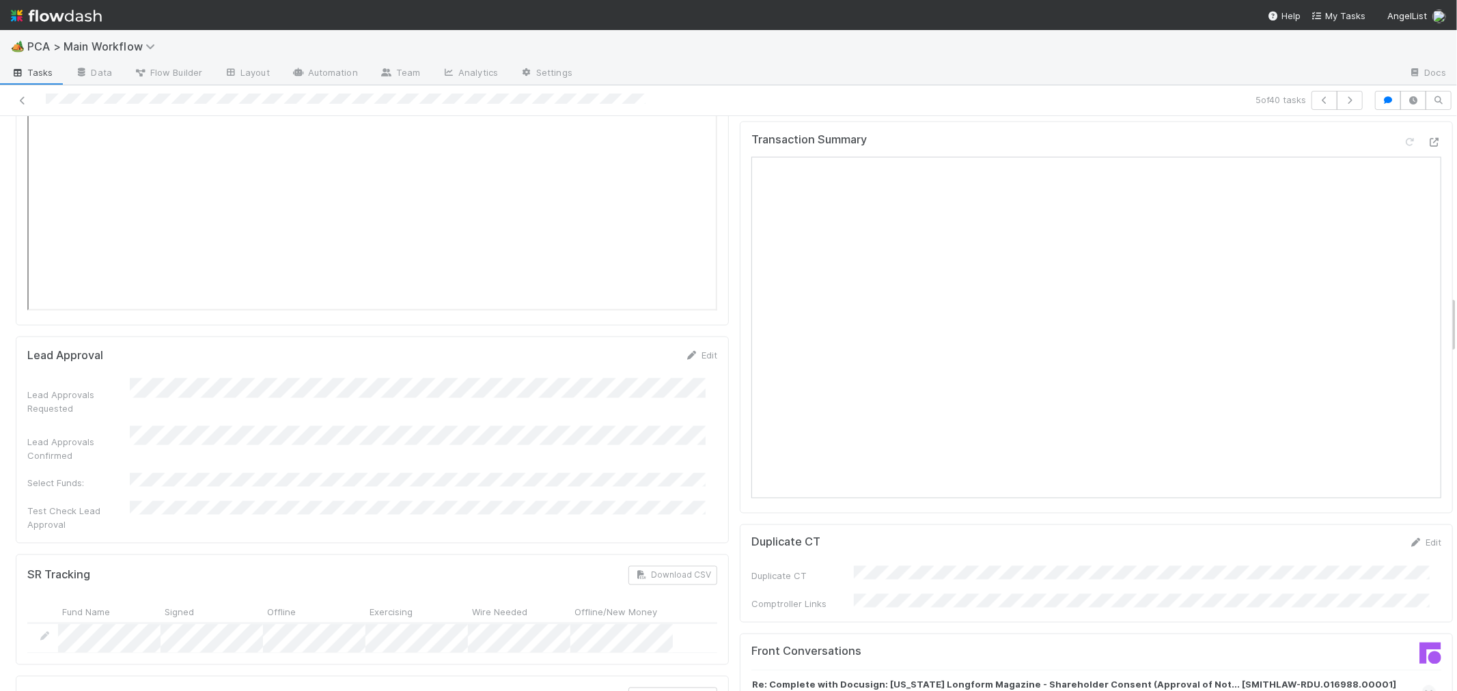
scroll to position [1973, 0]
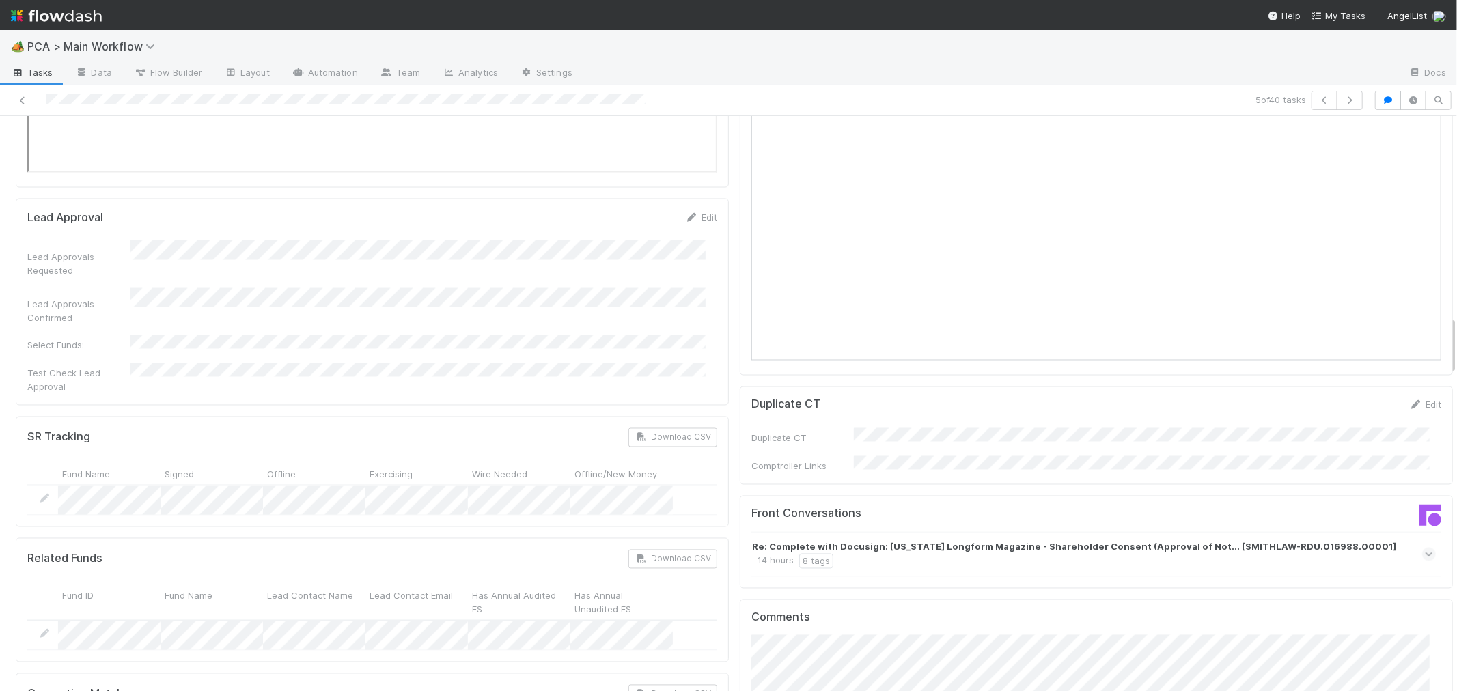
click at [1425, 548] on icon at bounding box center [1429, 555] width 9 height 14
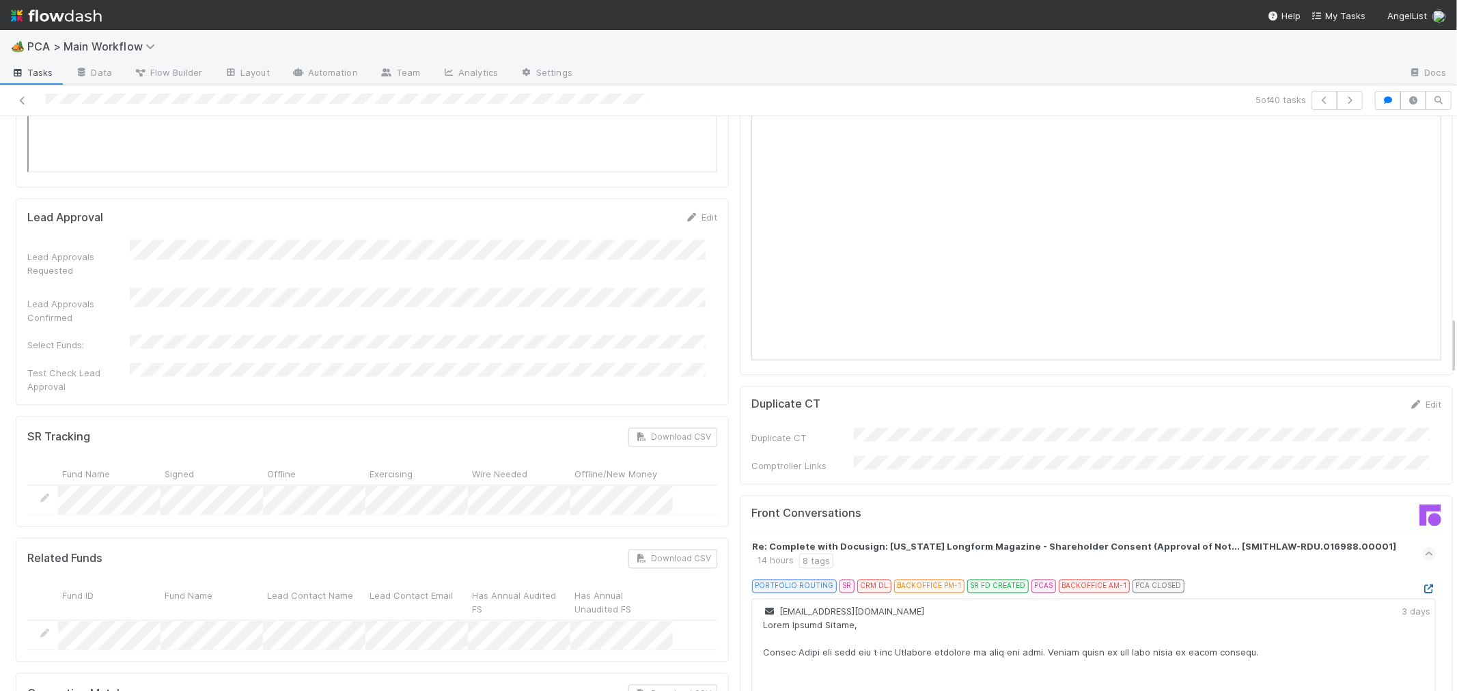
click at [1422, 585] on icon at bounding box center [1429, 589] width 14 height 9
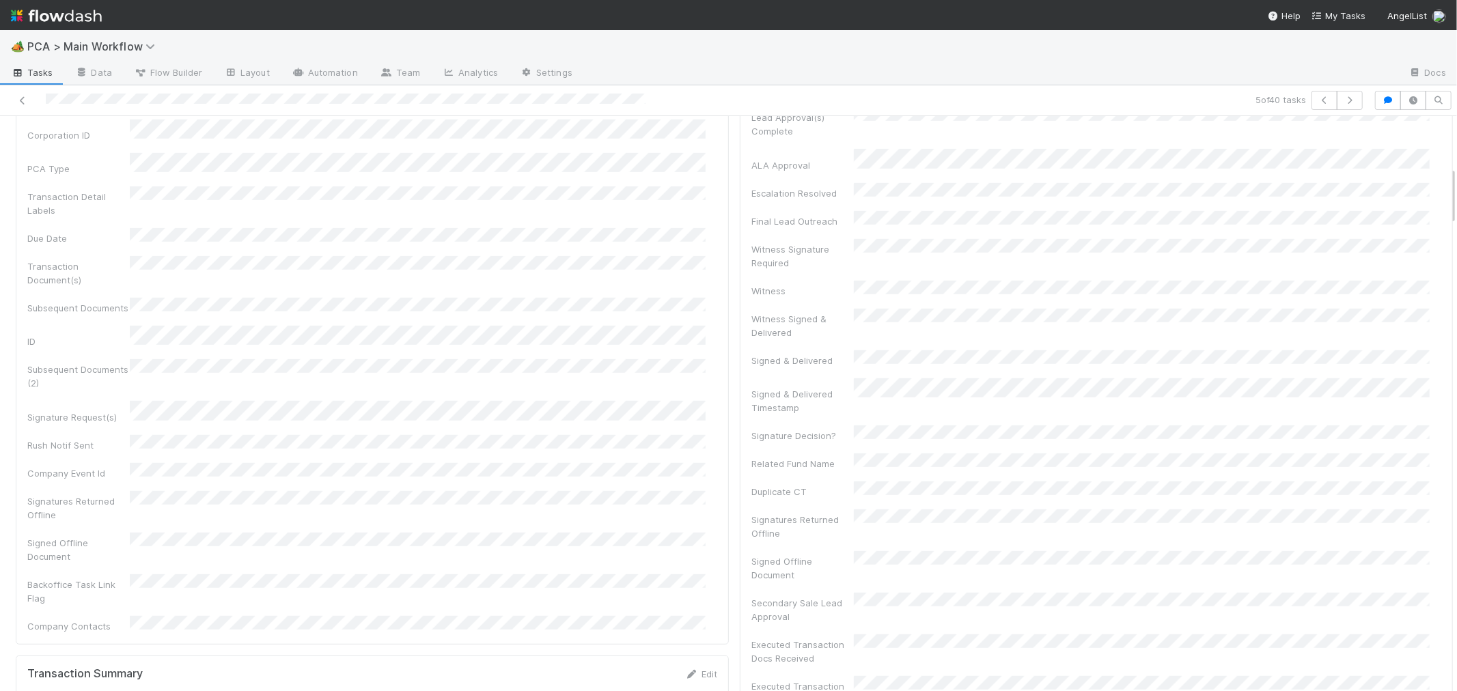
scroll to position [455, 0]
click at [608, 351] on div "Corporation Name Startup Name Corporation ID PCA Type Transaction Detail Labels…" at bounding box center [372, 356] width 690 height 581
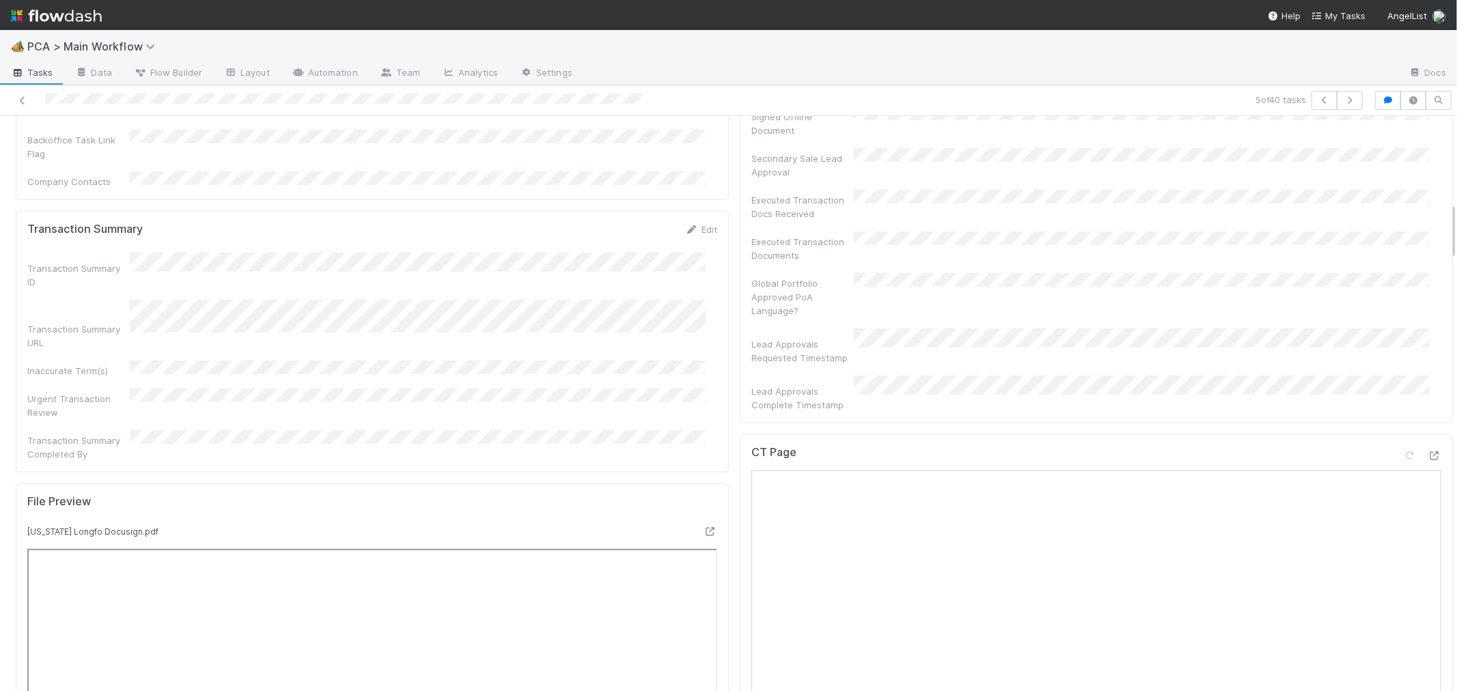
scroll to position [1062, 0]
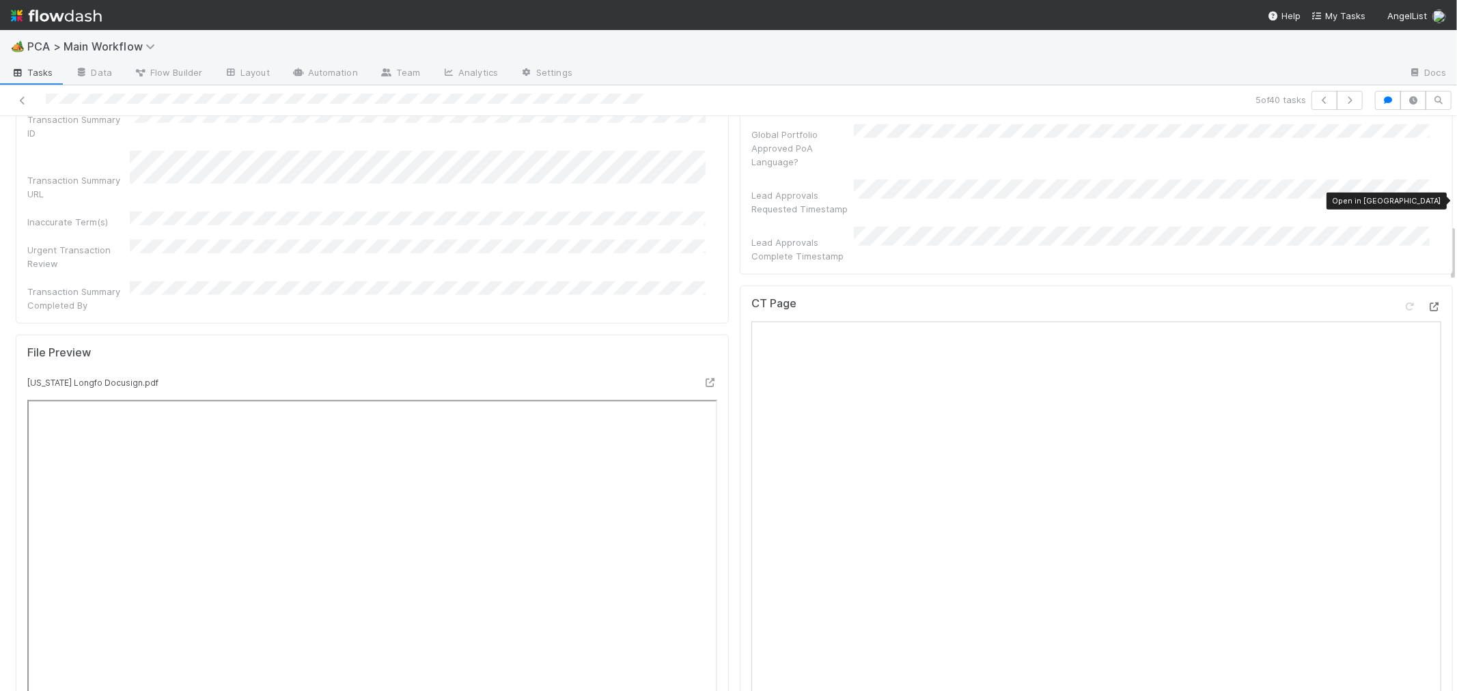
click at [1428, 303] on icon at bounding box center [1435, 307] width 14 height 9
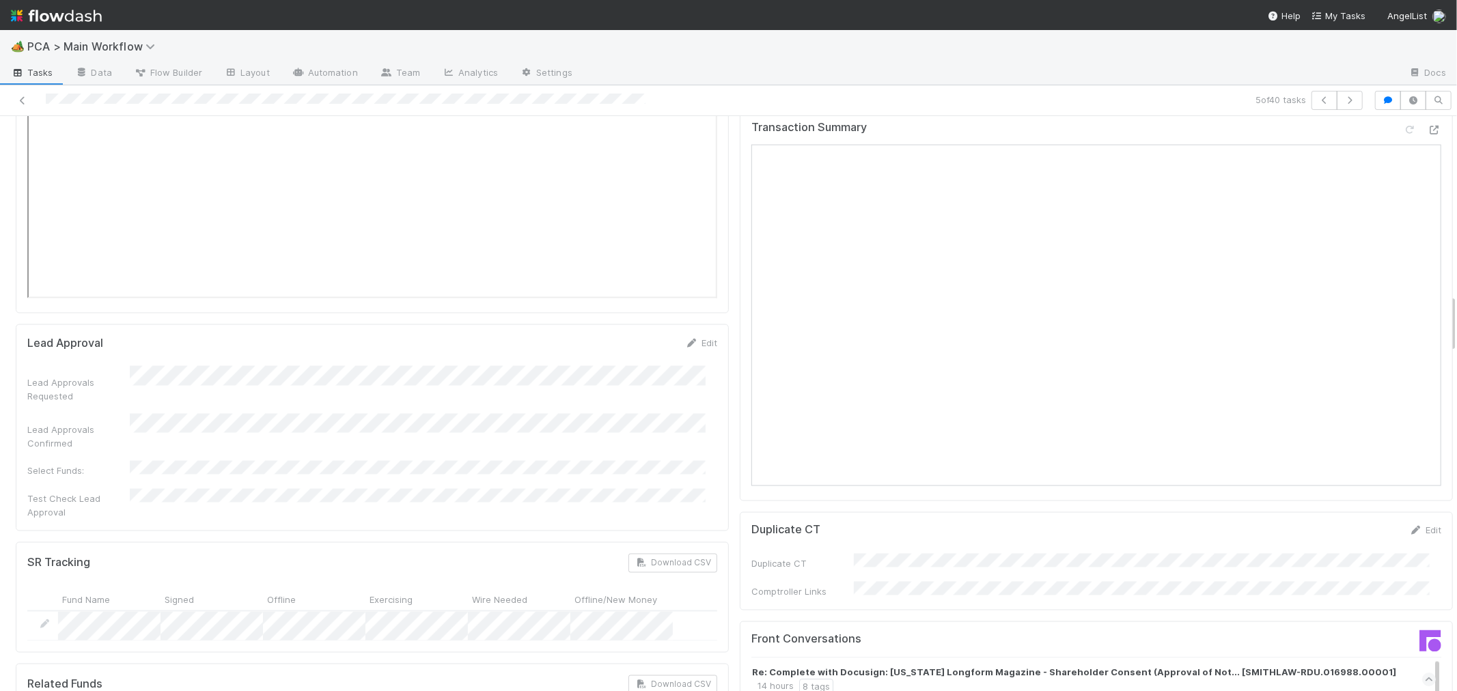
scroll to position [2050, 0]
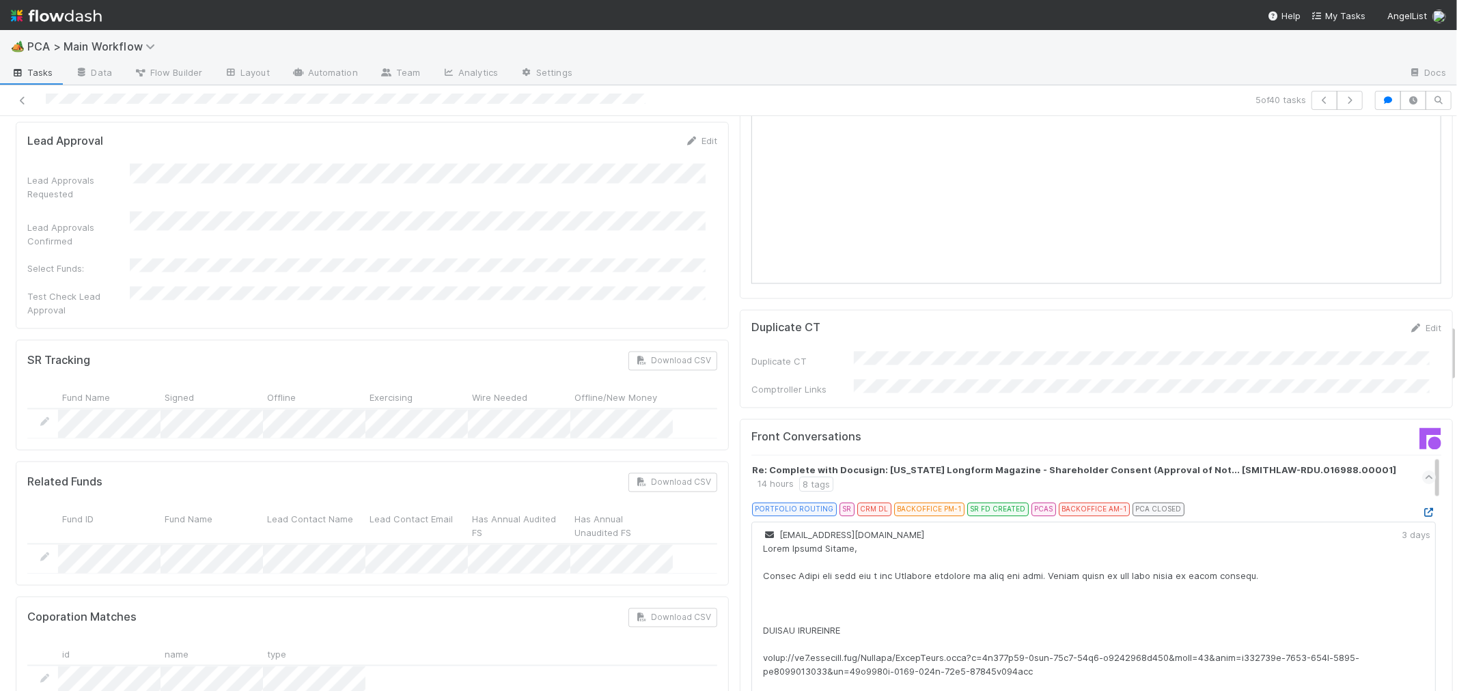
click at [1422, 509] on icon at bounding box center [1429, 513] width 14 height 9
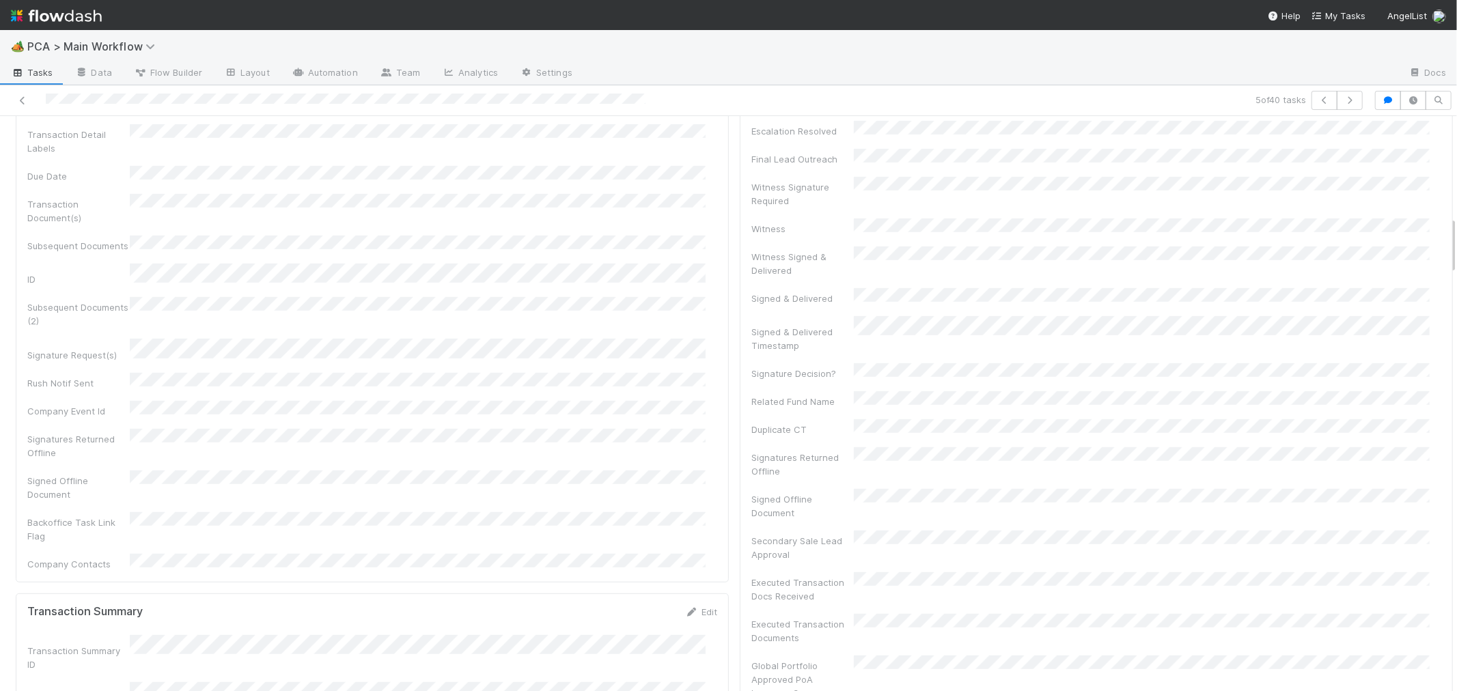
scroll to position [987, 0]
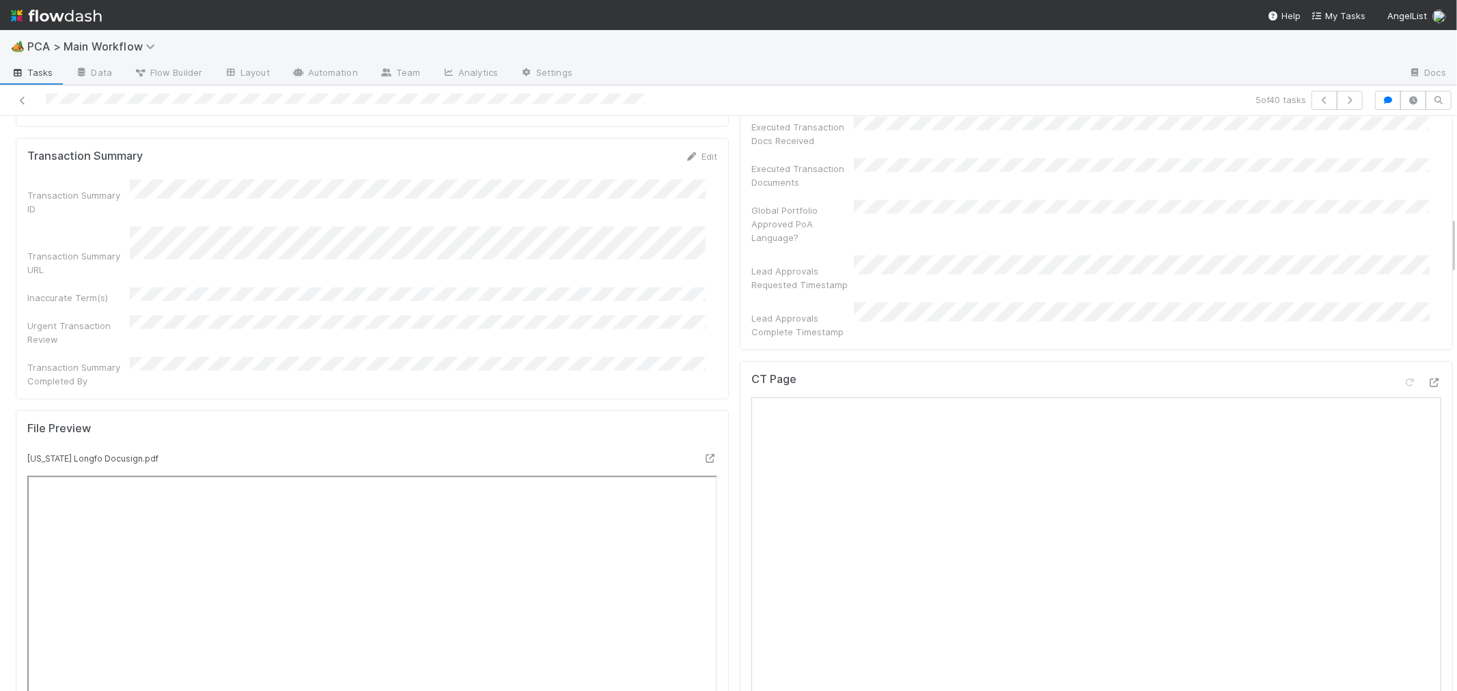
drag, startPoint x: 739, startPoint y: 444, endPoint x: 732, endPoint y: 463, distance: 19.4
click at [740, 444] on div "CT Page" at bounding box center [1096, 660] width 713 height 598
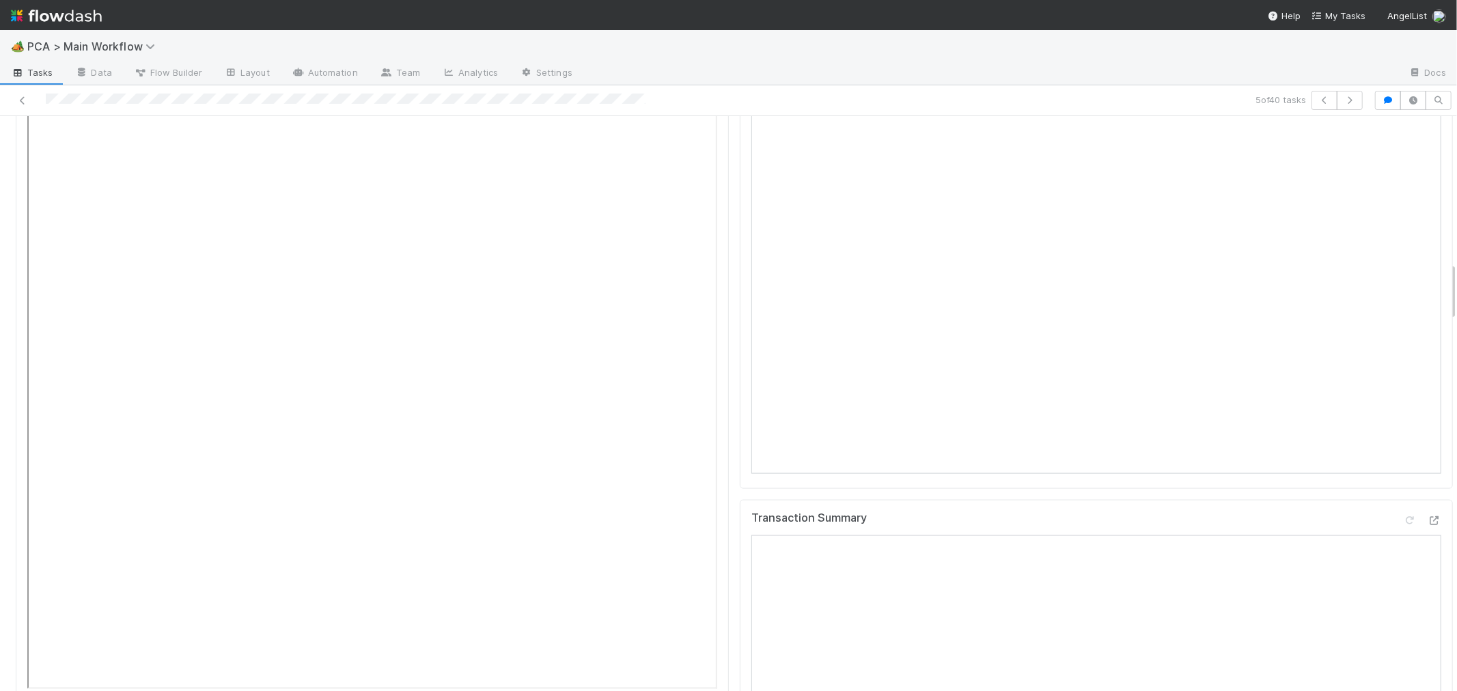
scroll to position [1442, 0]
click at [1392, 526] on div "Transaction Summary" at bounding box center [1096, 538] width 690 height 25
click at [1403, 528] on div at bounding box center [1410, 535] width 14 height 14
click at [1232, 526] on div "Transaction Summary" at bounding box center [1096, 538] width 690 height 25
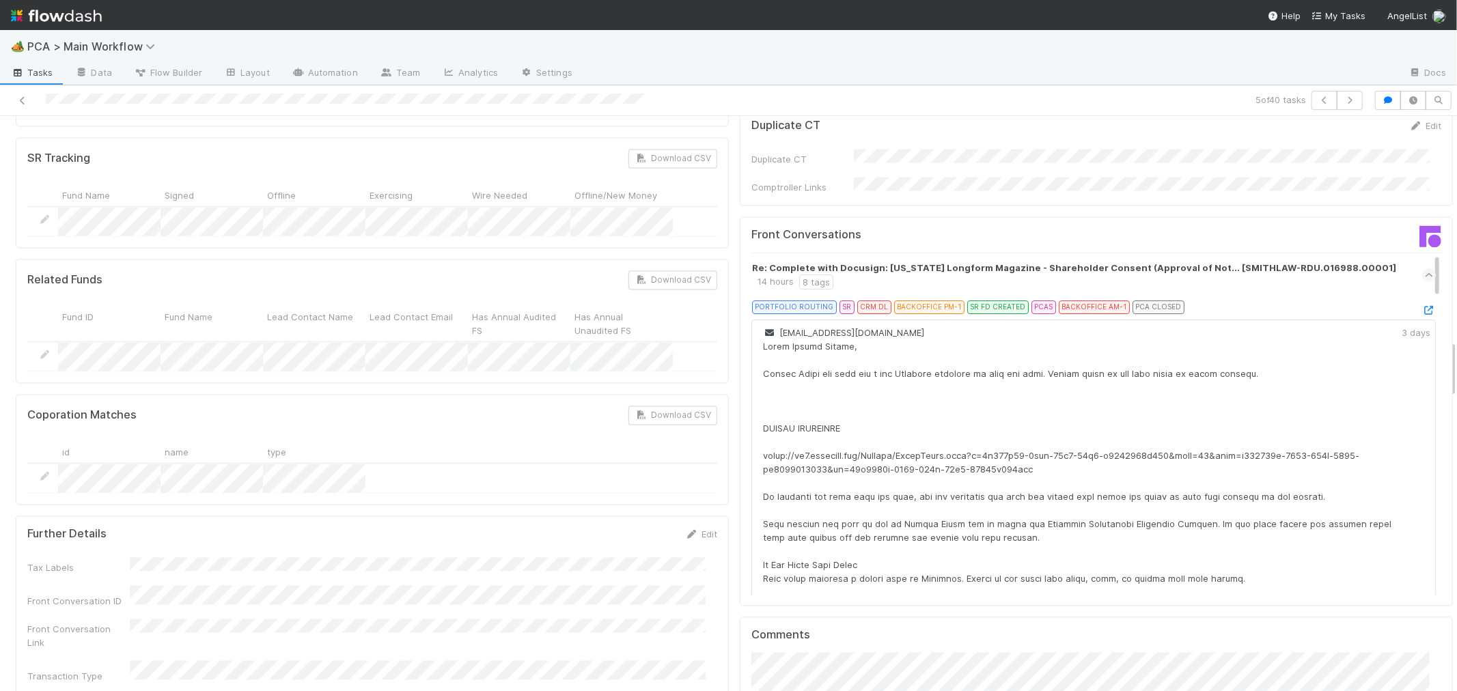
scroll to position [2656, 0]
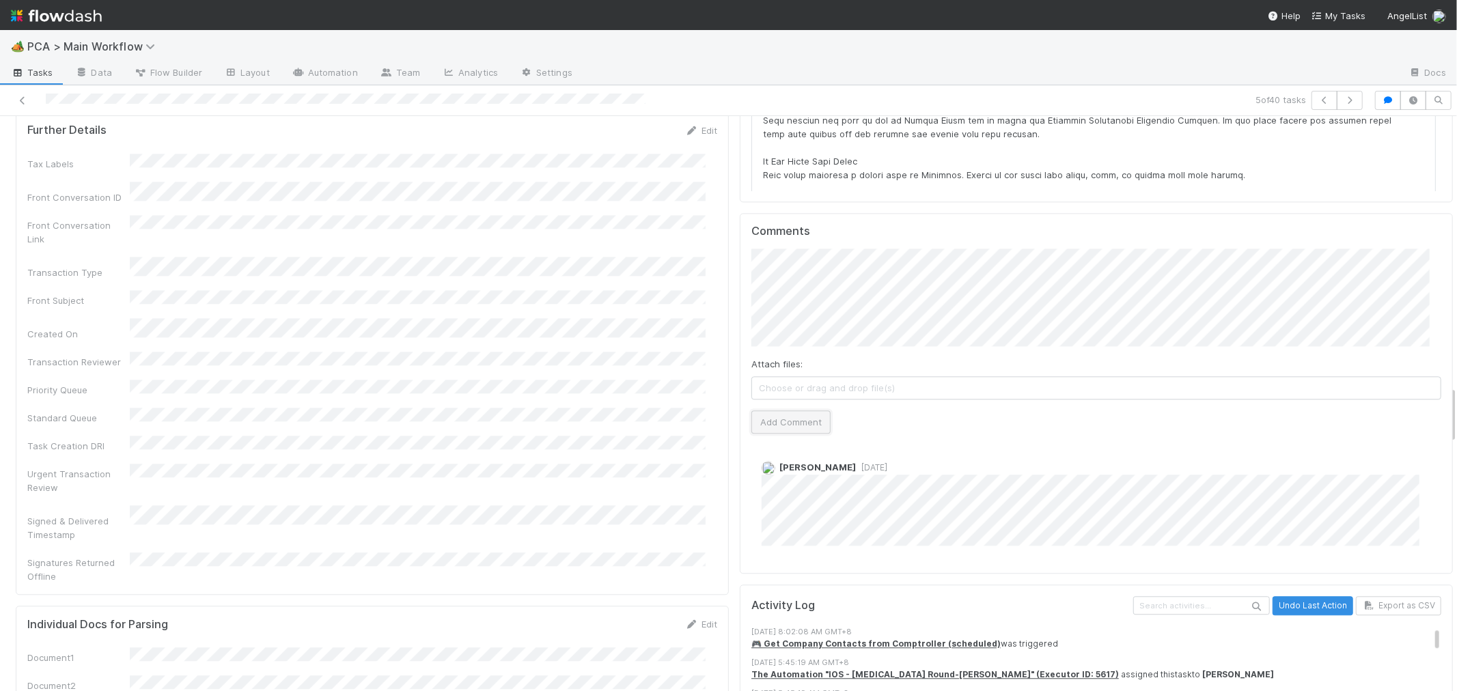
click at [777, 411] on button "Add Comment" at bounding box center [790, 422] width 79 height 23
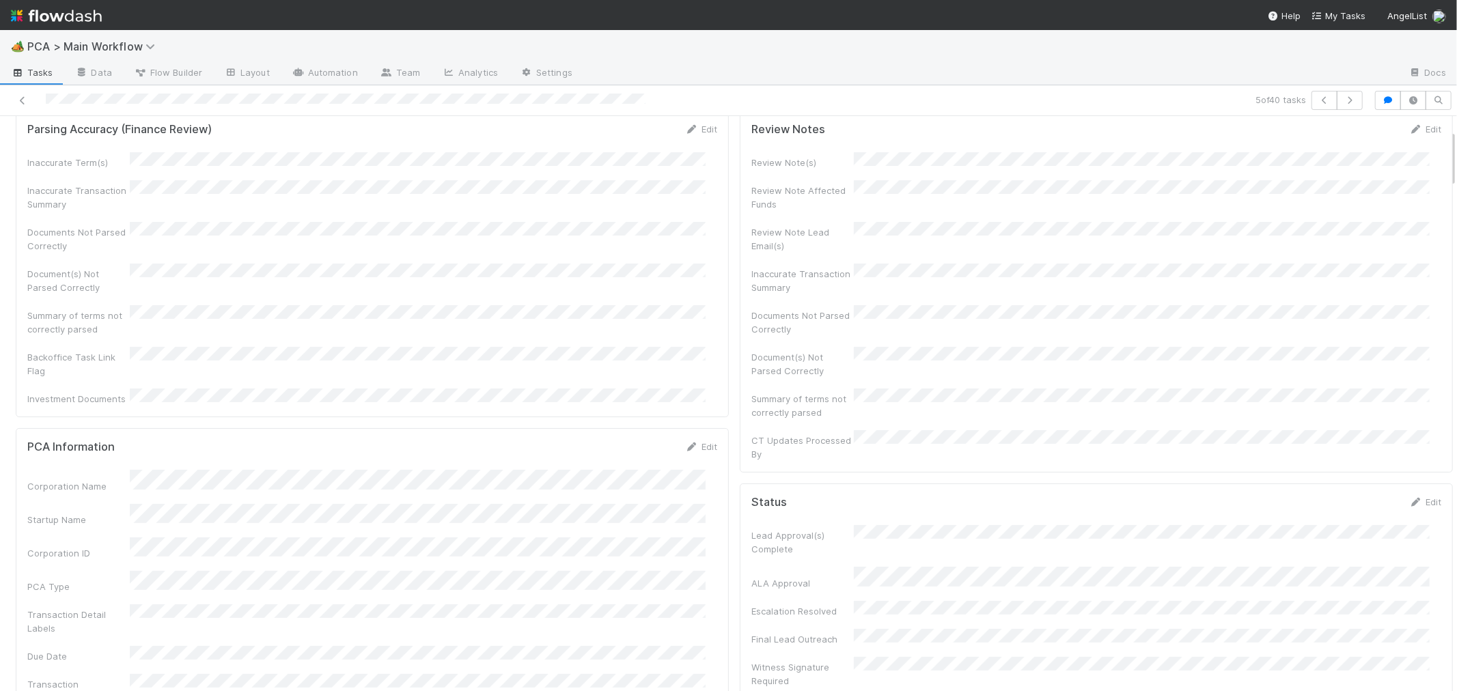
scroll to position [0, 0]
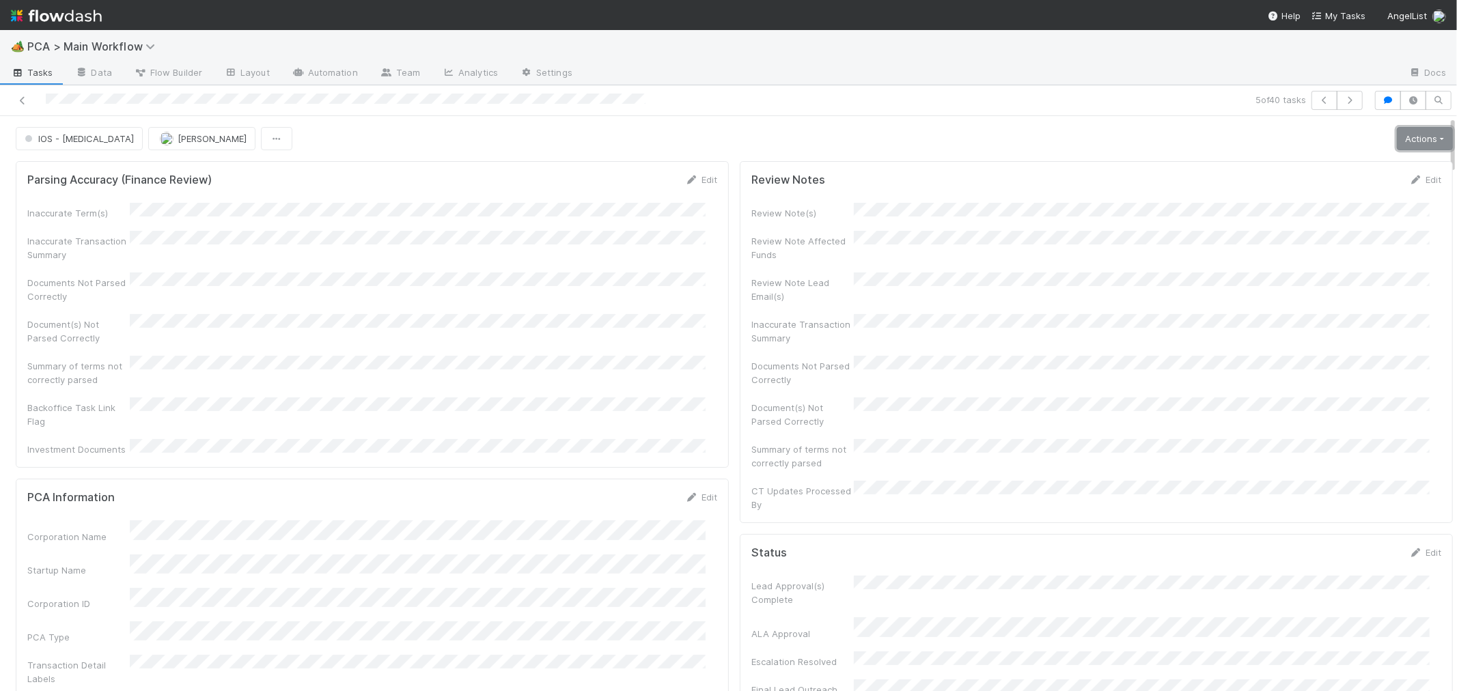
click at [1397, 141] on link "Actions" at bounding box center [1425, 138] width 56 height 23
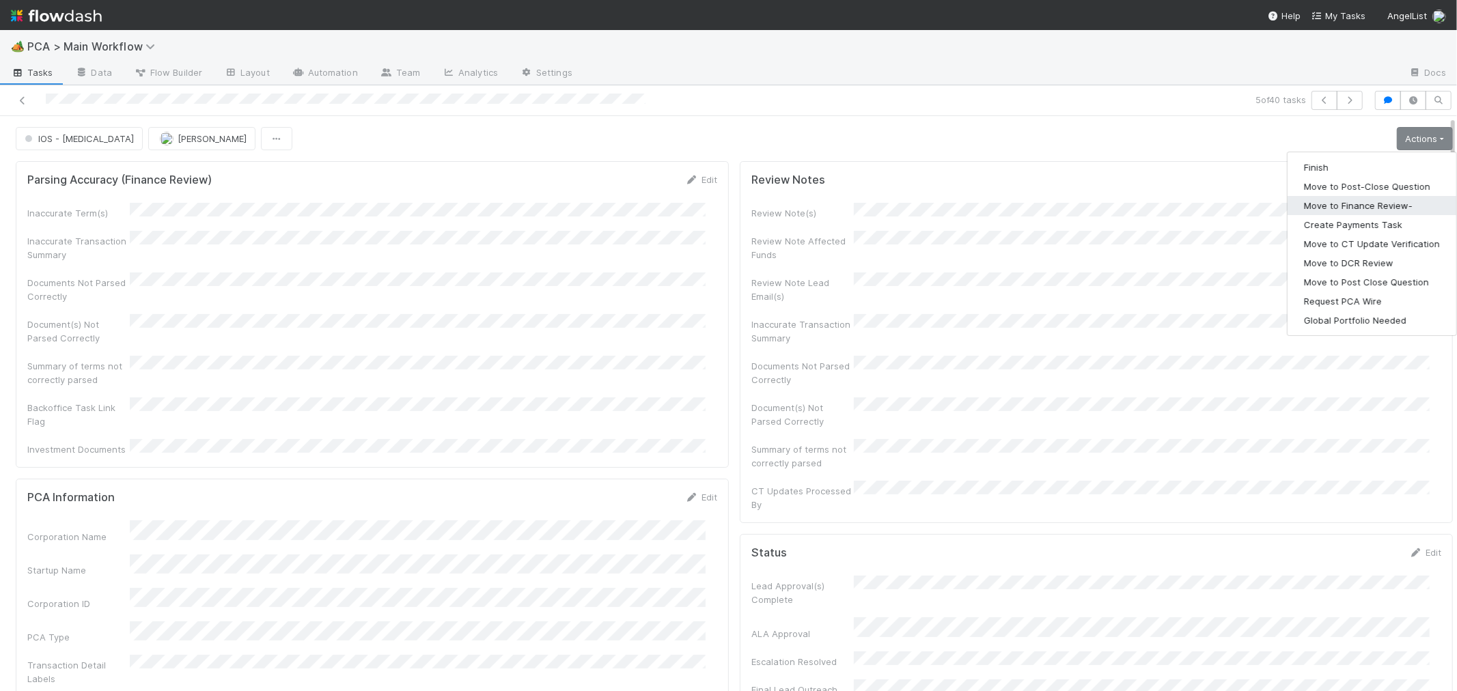
click at [1342, 207] on button "Move to Finance Review-" at bounding box center [1372, 205] width 169 height 19
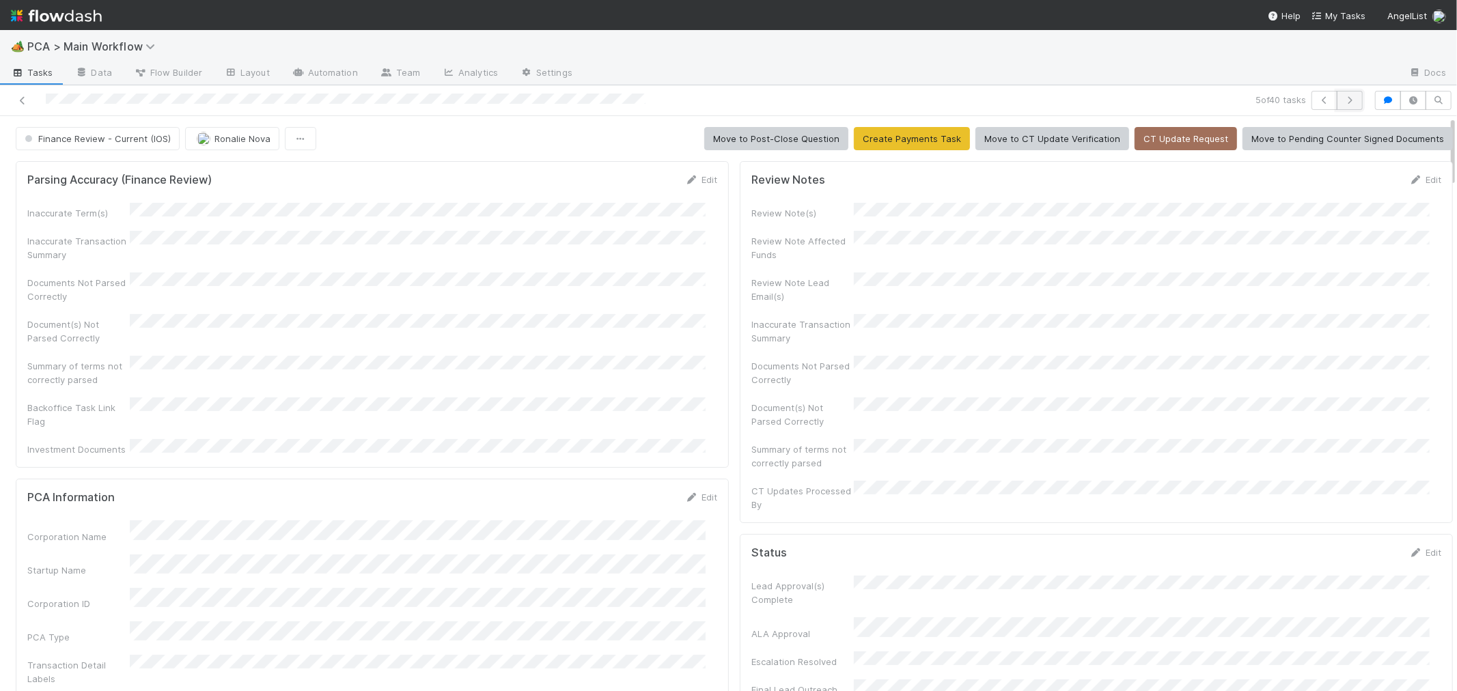
click at [1343, 102] on icon "button" at bounding box center [1350, 100] width 14 height 8
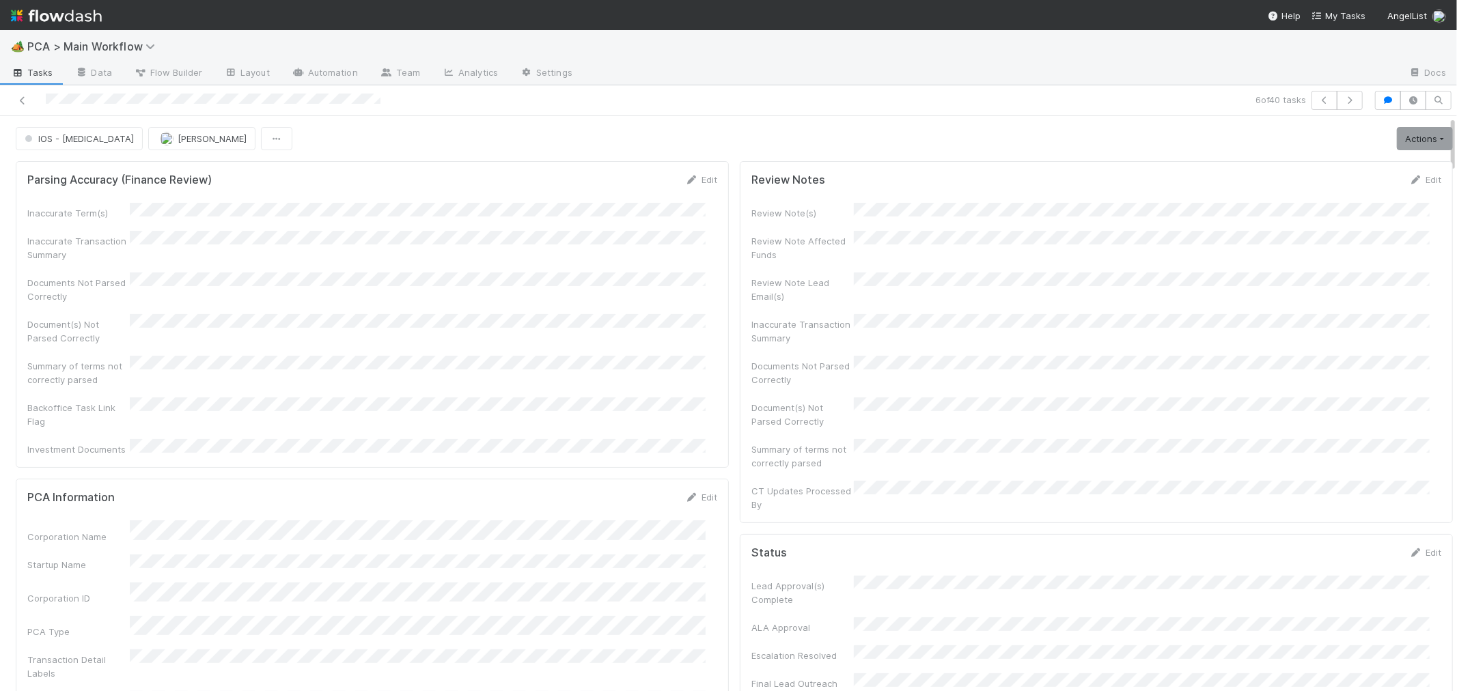
drag, startPoint x: 537, startPoint y: 303, endPoint x: 552, endPoint y: 321, distance: 23.8
click at [537, 303] on div "Inaccurate Term(s) Inaccurate Transaction Summary Documents Not Parsed Correctl…" at bounding box center [372, 329] width 690 height 253
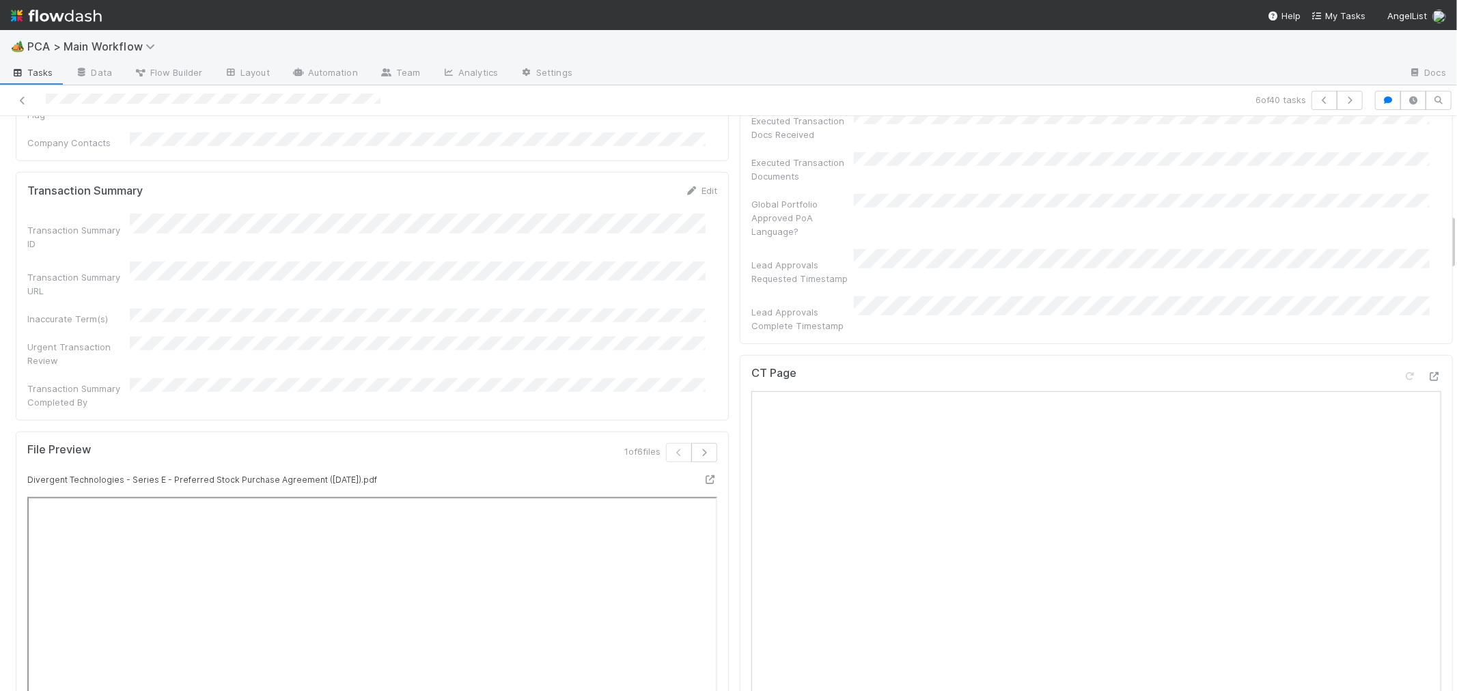
scroll to position [987, 0]
click at [1428, 373] on icon at bounding box center [1435, 377] width 14 height 9
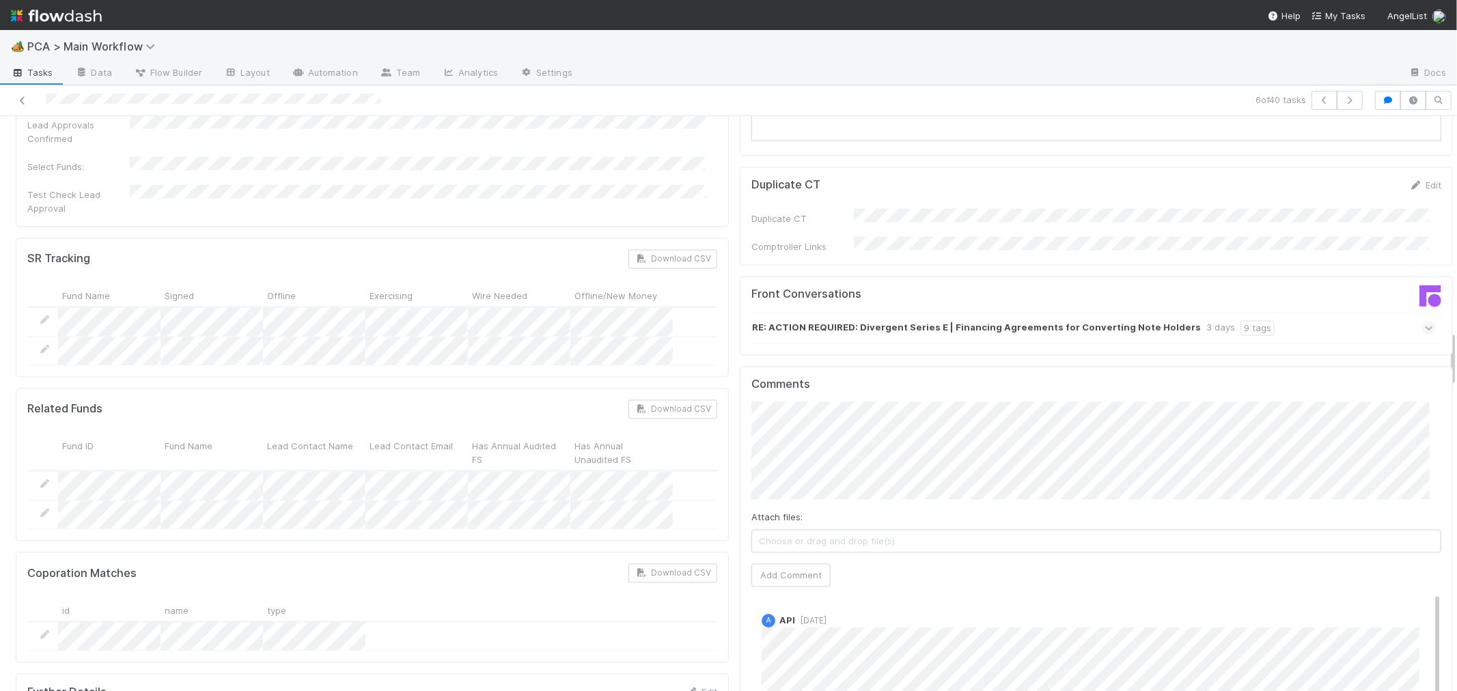
scroll to position [2201, 0]
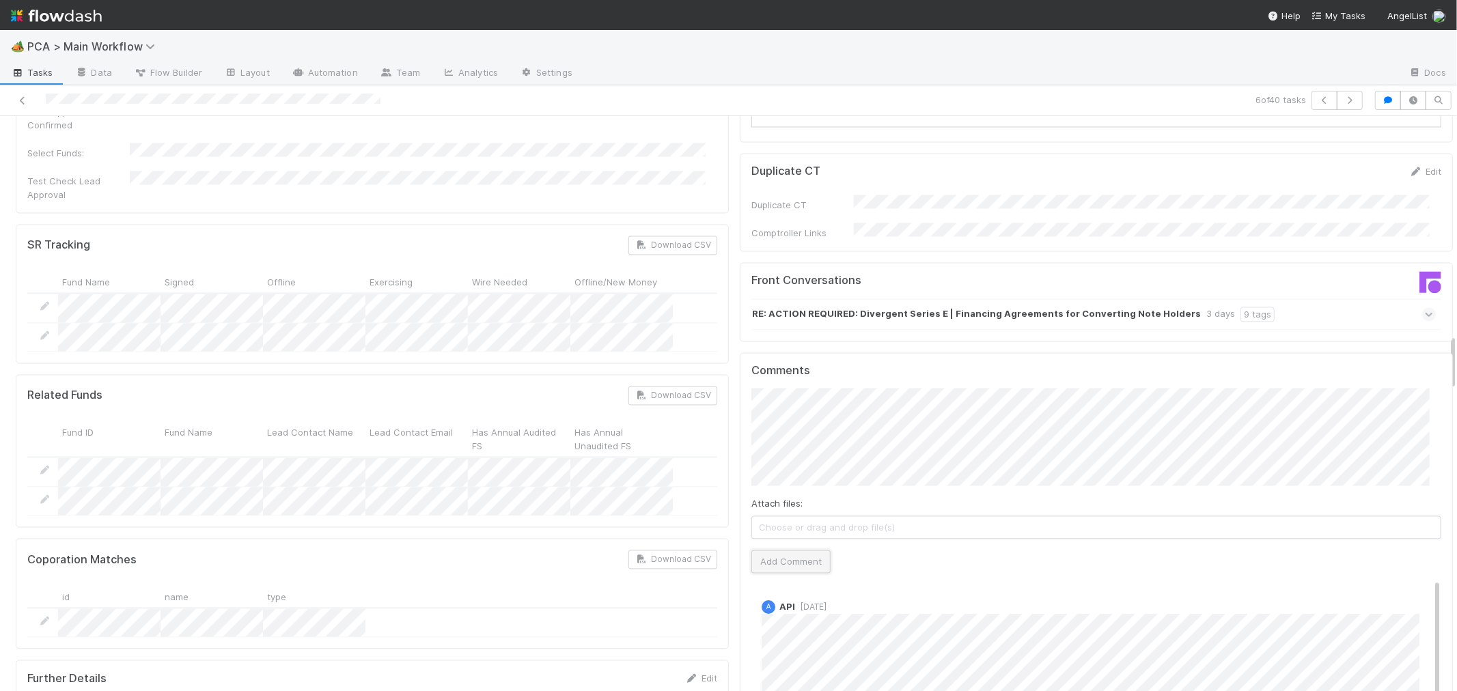
click at [795, 550] on button "Add Comment" at bounding box center [790, 561] width 79 height 23
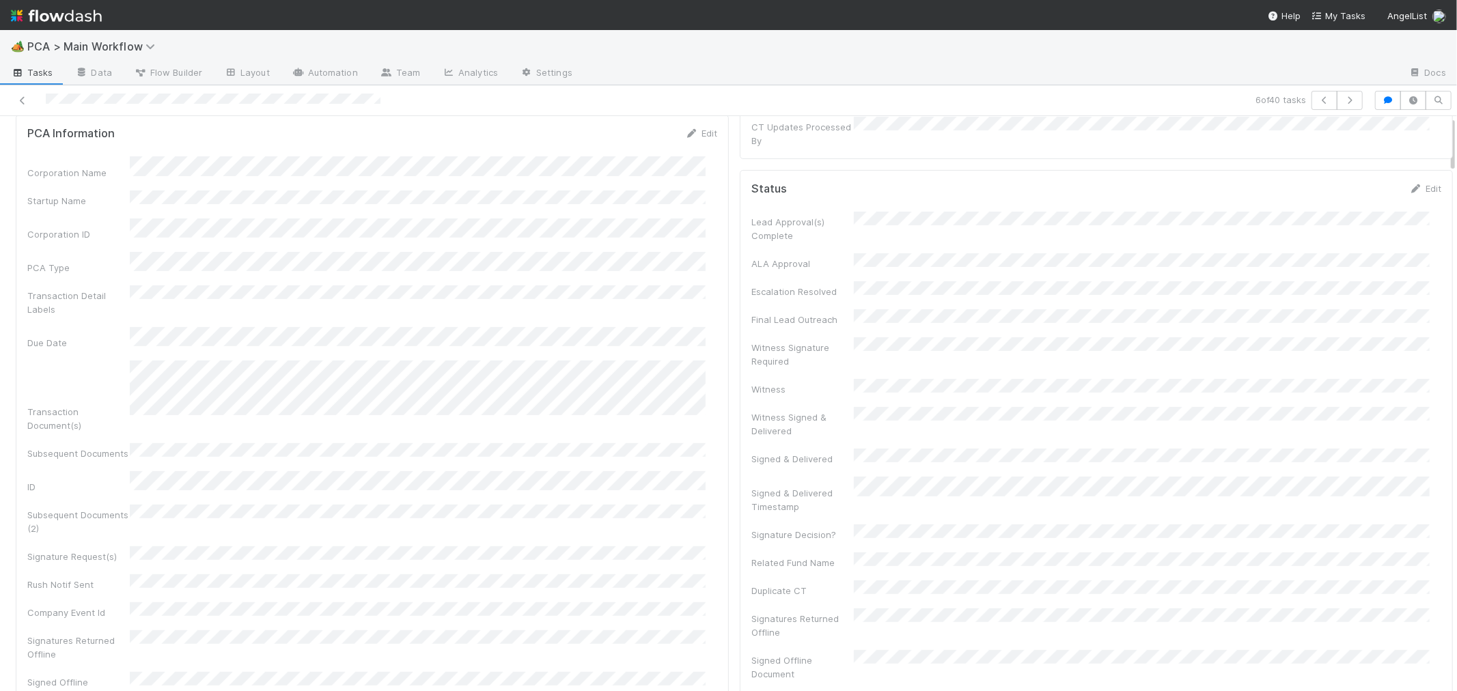
scroll to position [0, 0]
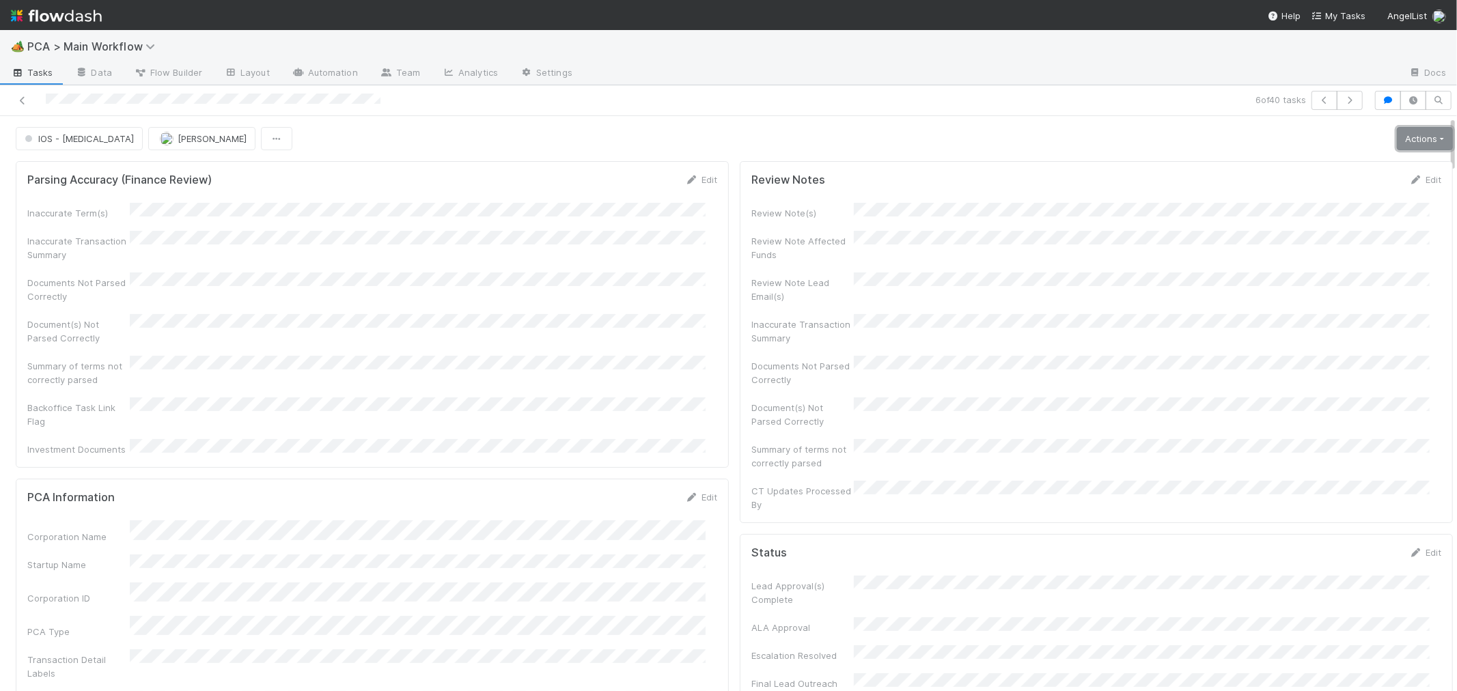
click at [1397, 139] on link "Actions" at bounding box center [1425, 138] width 56 height 23
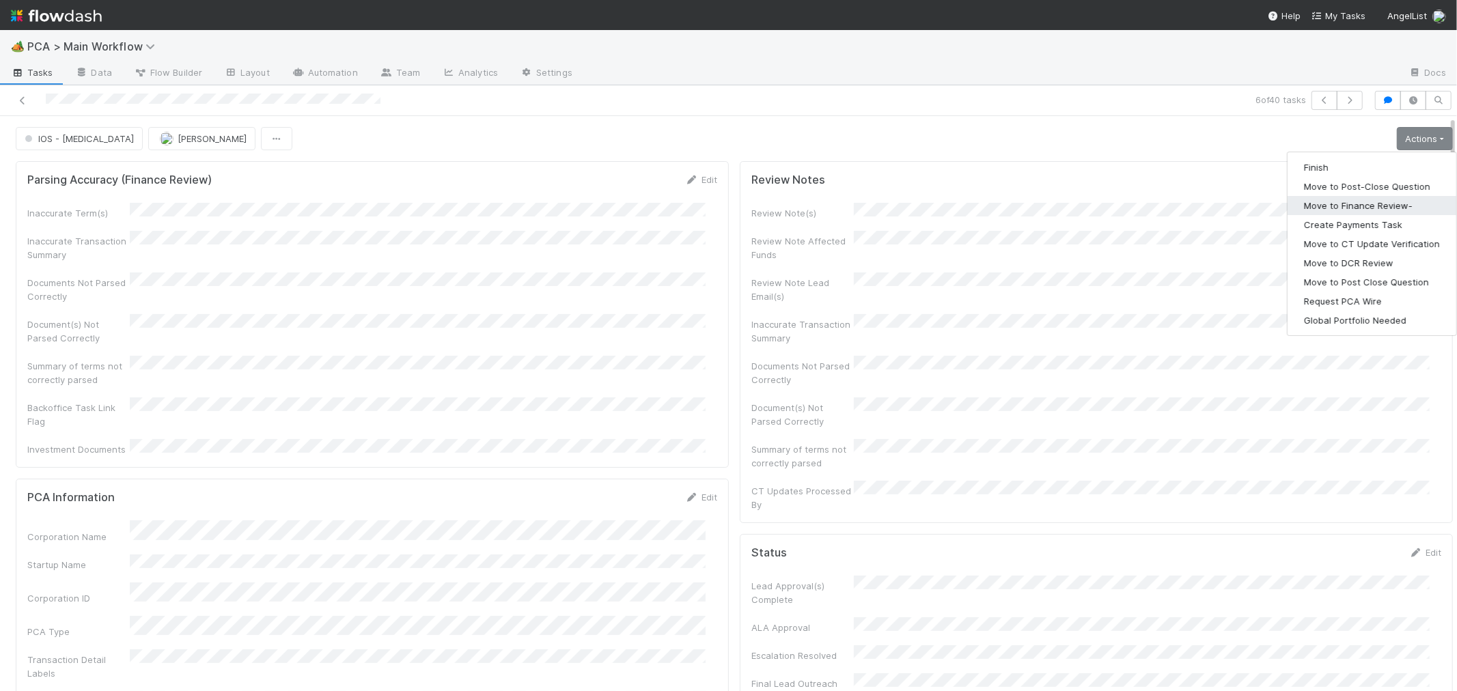
click at [1355, 206] on button "Move to Finance Review-" at bounding box center [1372, 205] width 169 height 19
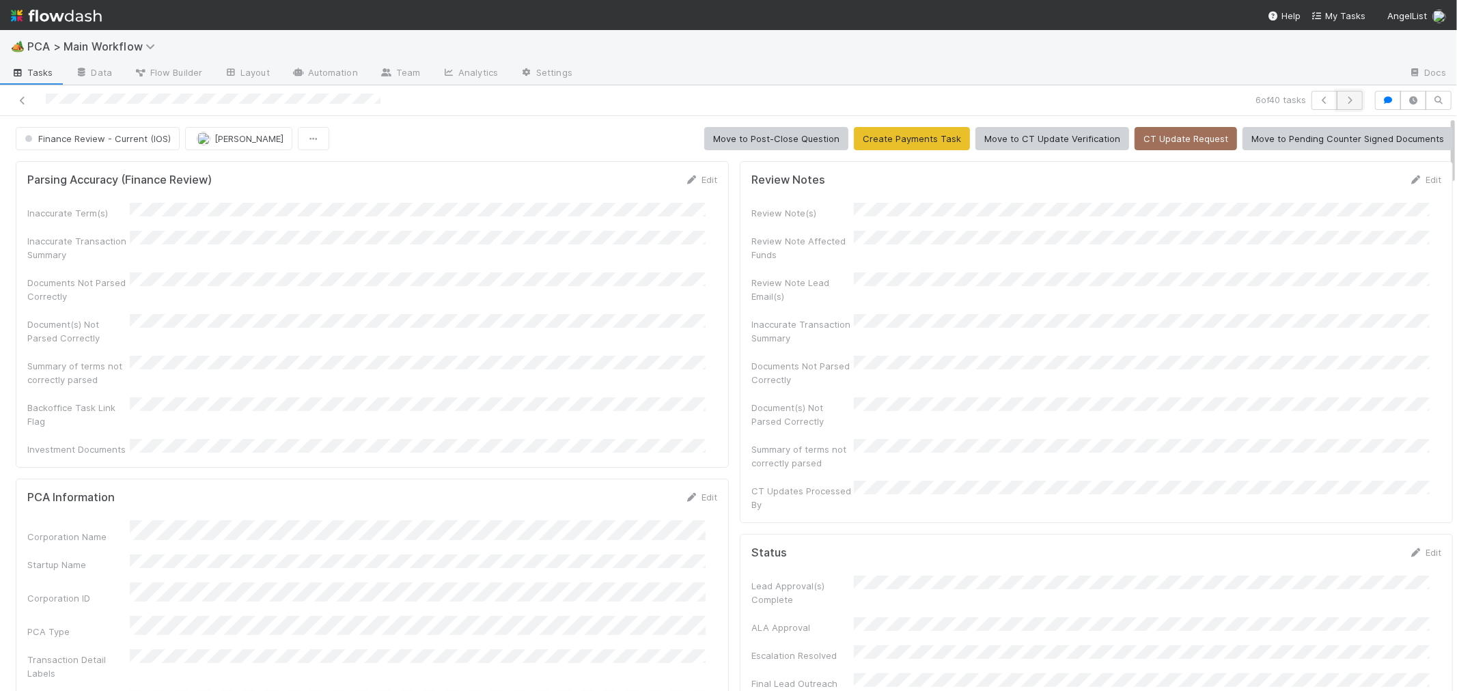
click at [1343, 97] on icon "button" at bounding box center [1350, 100] width 14 height 8
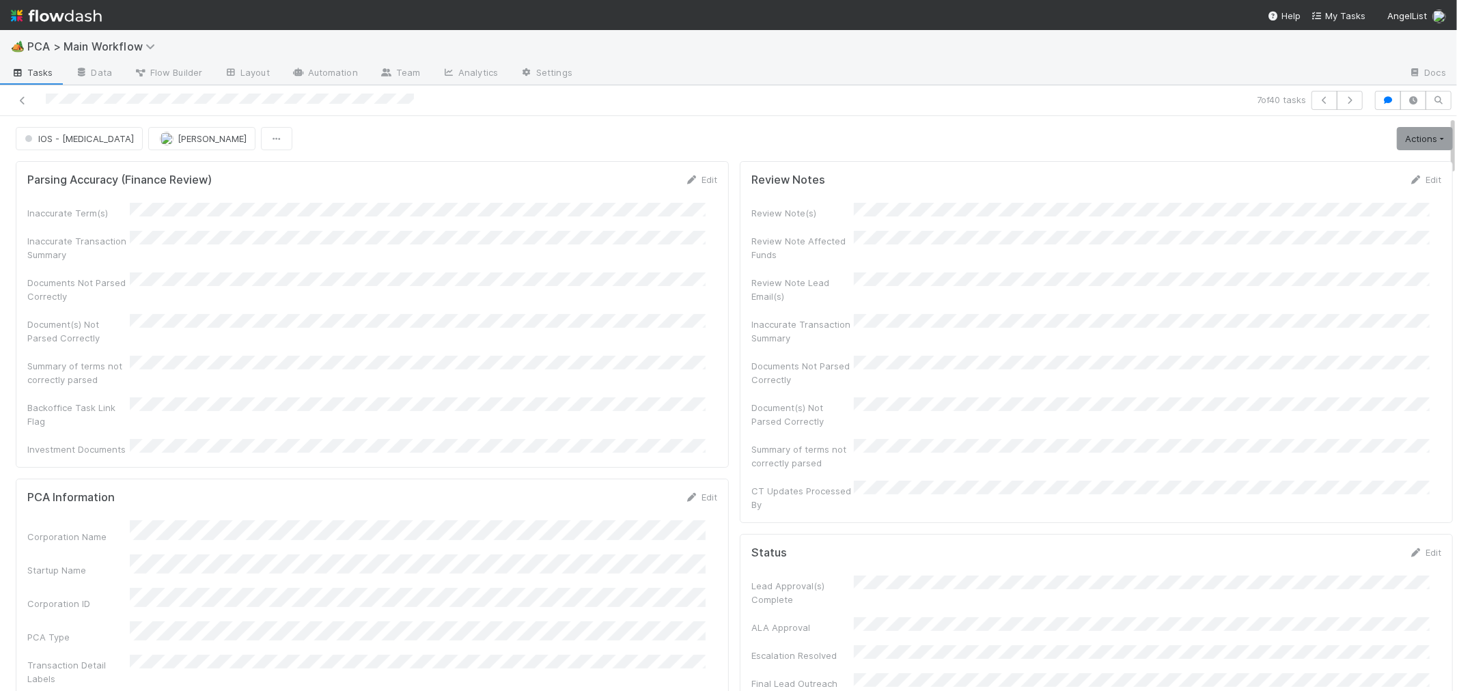
click at [596, 374] on div "Inaccurate Term(s) Inaccurate Transaction Summary Documents Not Parsed Correctl…" at bounding box center [372, 329] width 690 height 253
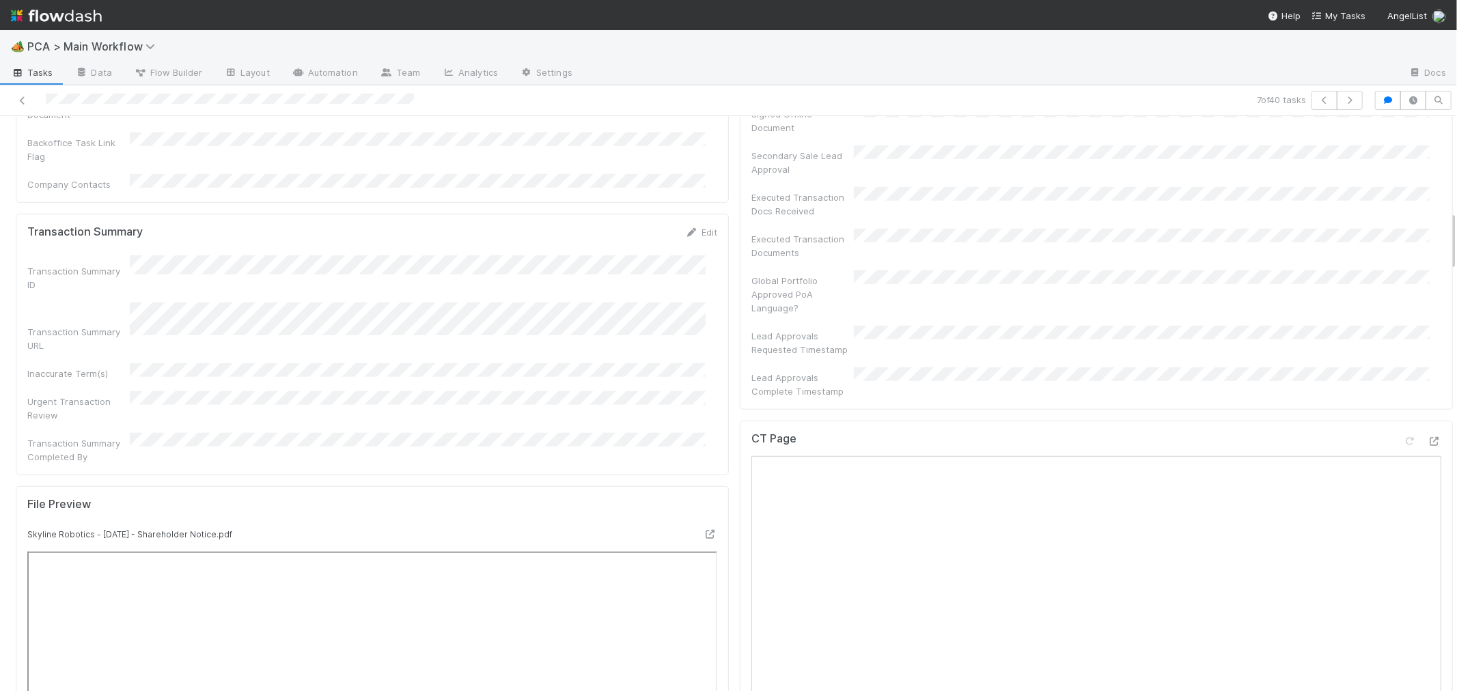
click at [1269, 432] on div "CT Page" at bounding box center [1096, 444] width 690 height 25
click at [1428, 437] on icon at bounding box center [1435, 441] width 14 height 9
click at [1102, 432] on div "CT Page" at bounding box center [1096, 444] width 690 height 25
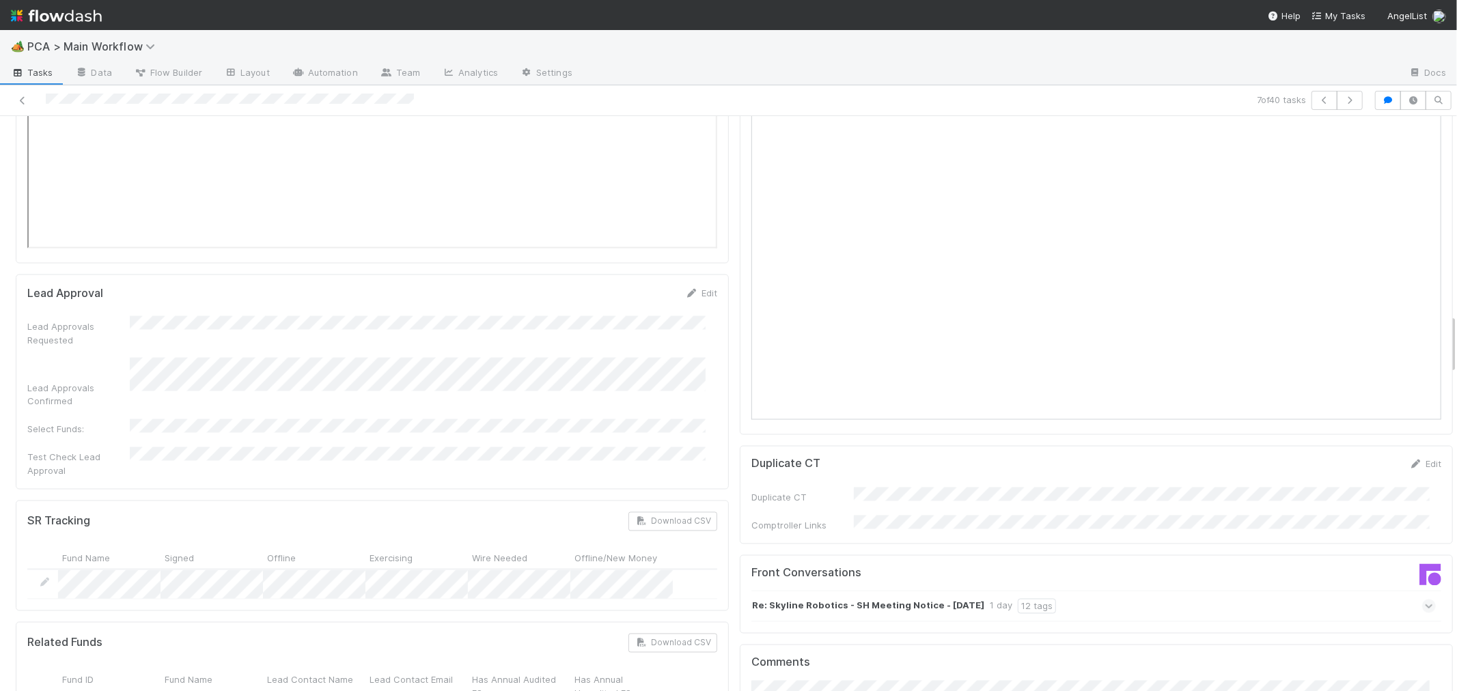
scroll to position [1594, 0]
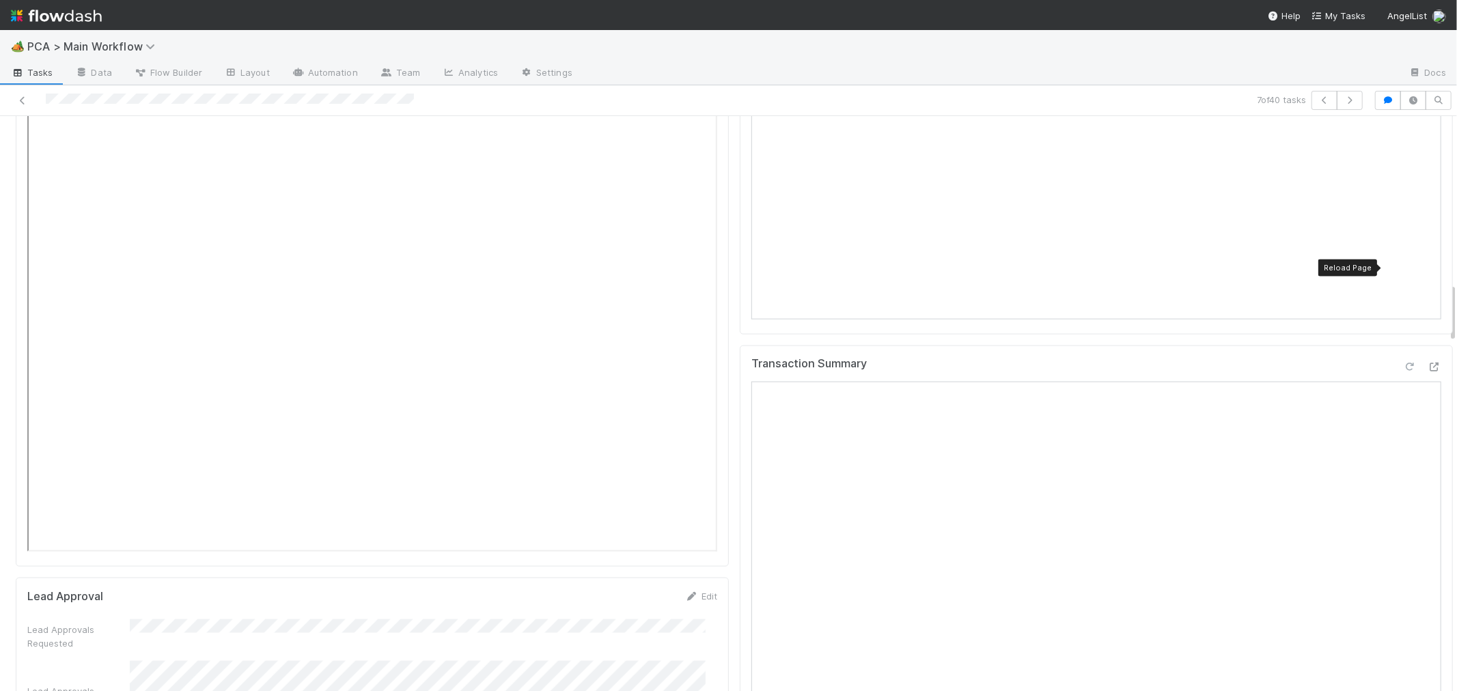
click at [1403, 363] on icon at bounding box center [1410, 367] width 14 height 9
click at [740, 469] on div "Transaction Summary Reload Page" at bounding box center [1096, 542] width 713 height 393
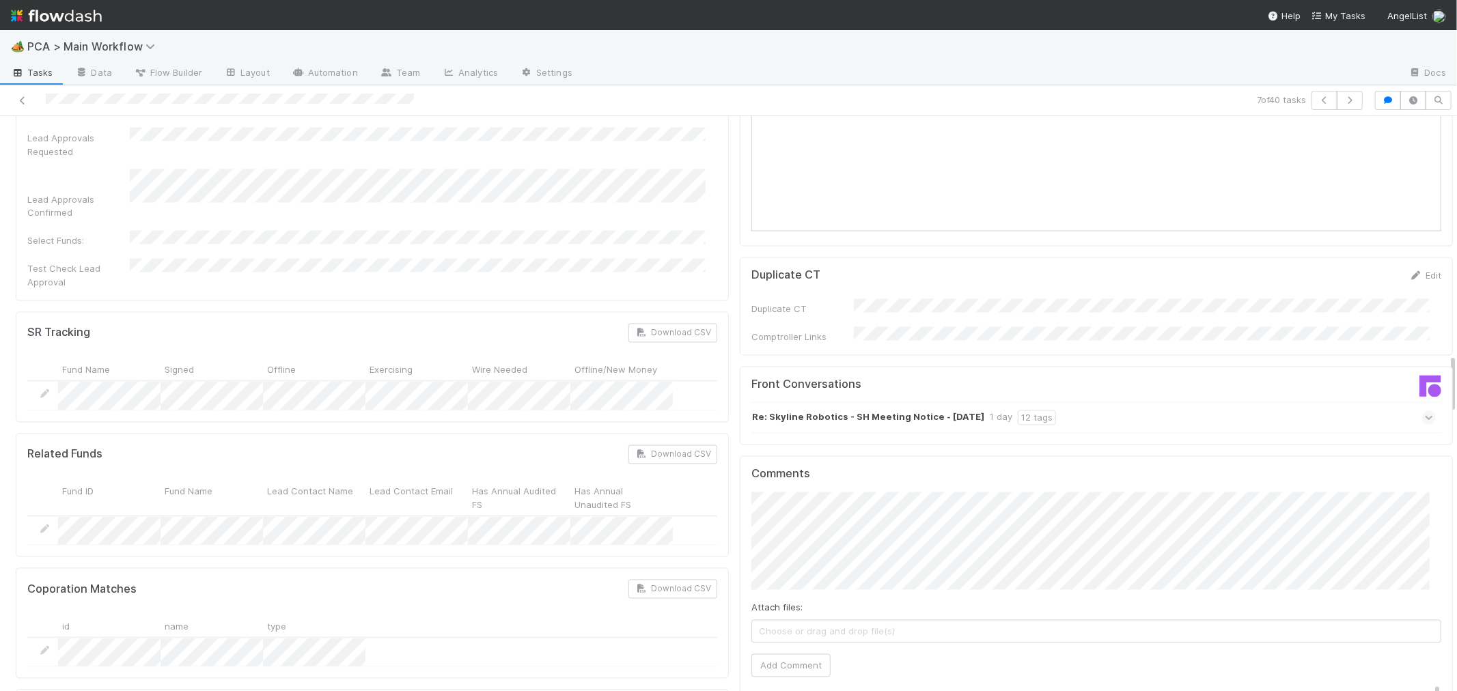
scroll to position [2277, 0]
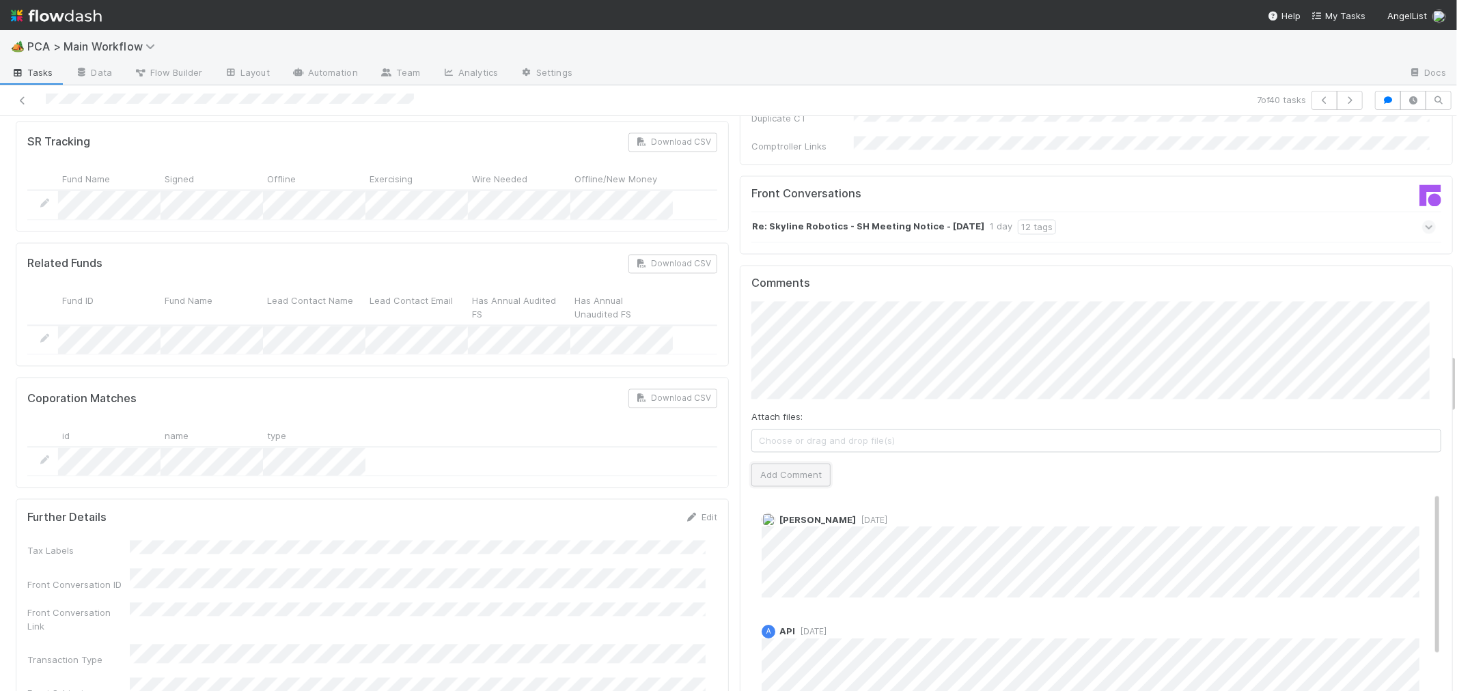
click at [792, 463] on button "Add Comment" at bounding box center [790, 474] width 79 height 23
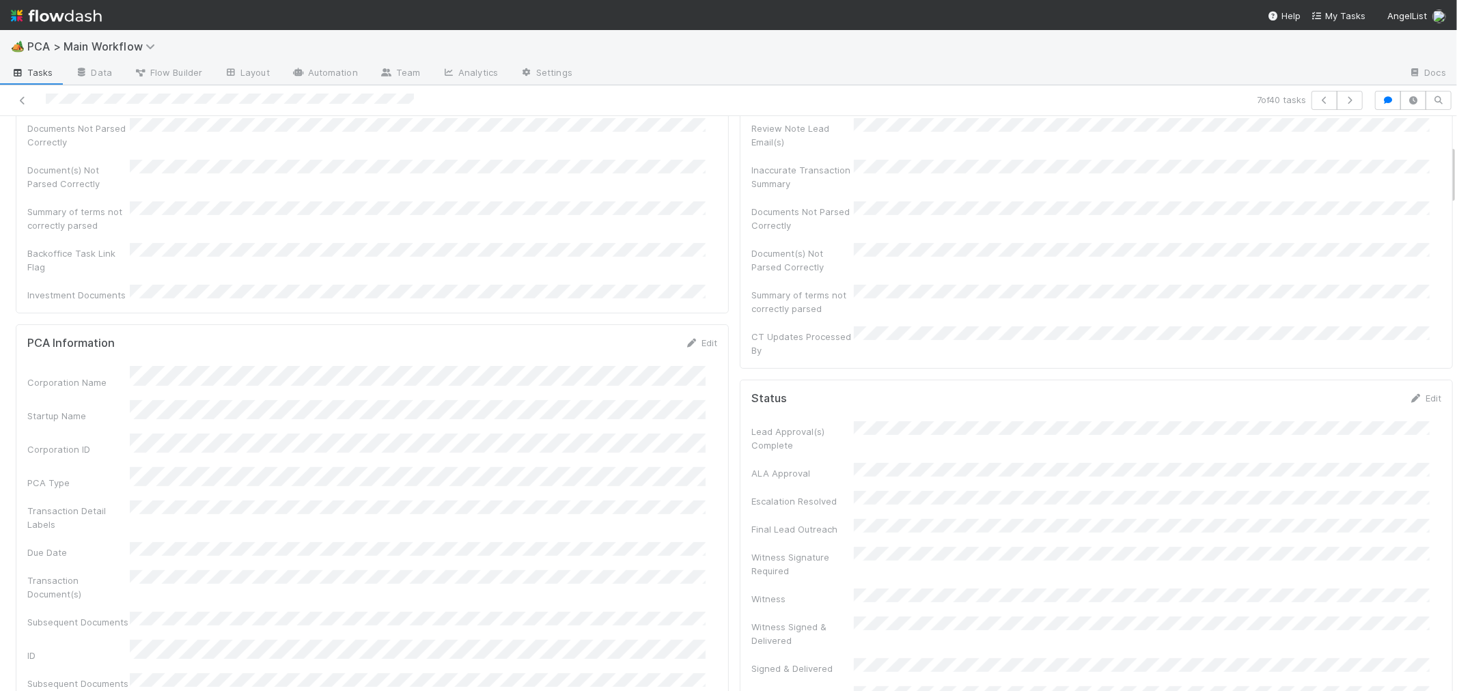
scroll to position [0, 0]
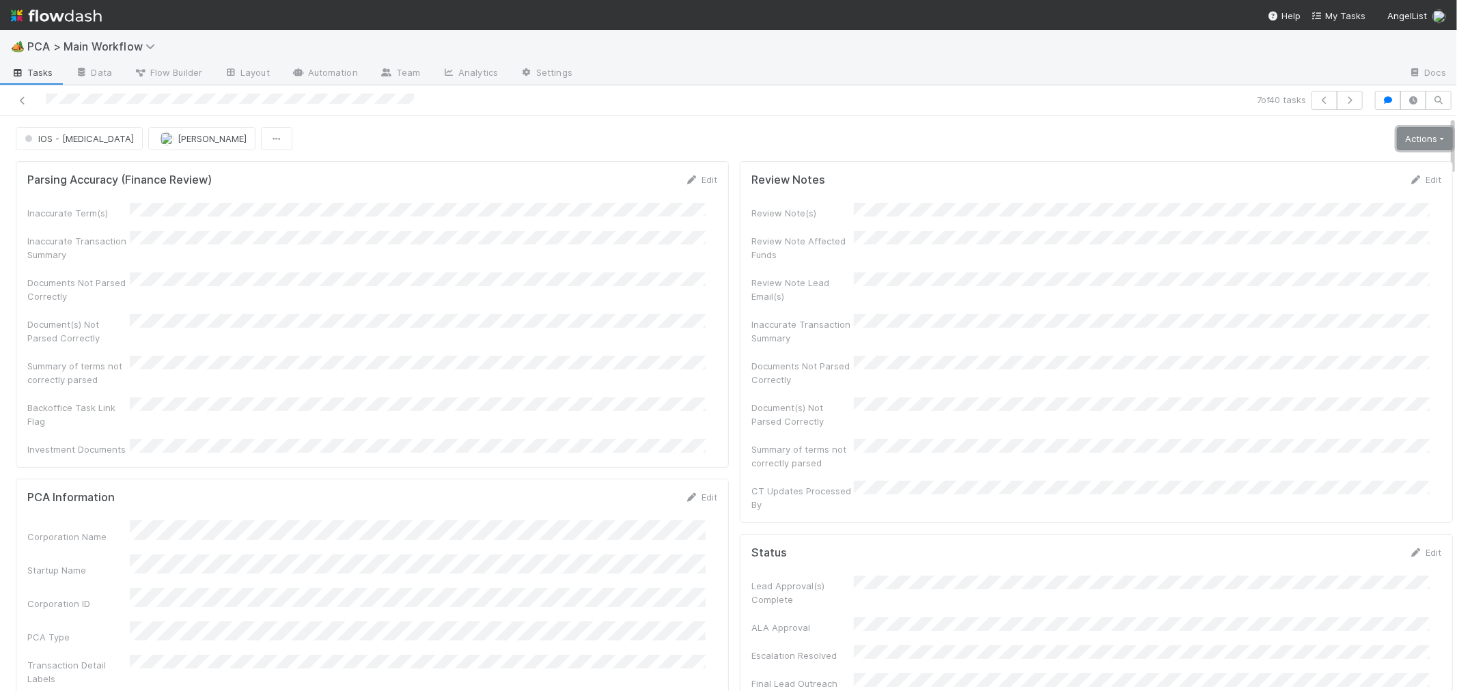
click at [1406, 143] on link "Actions" at bounding box center [1425, 138] width 56 height 23
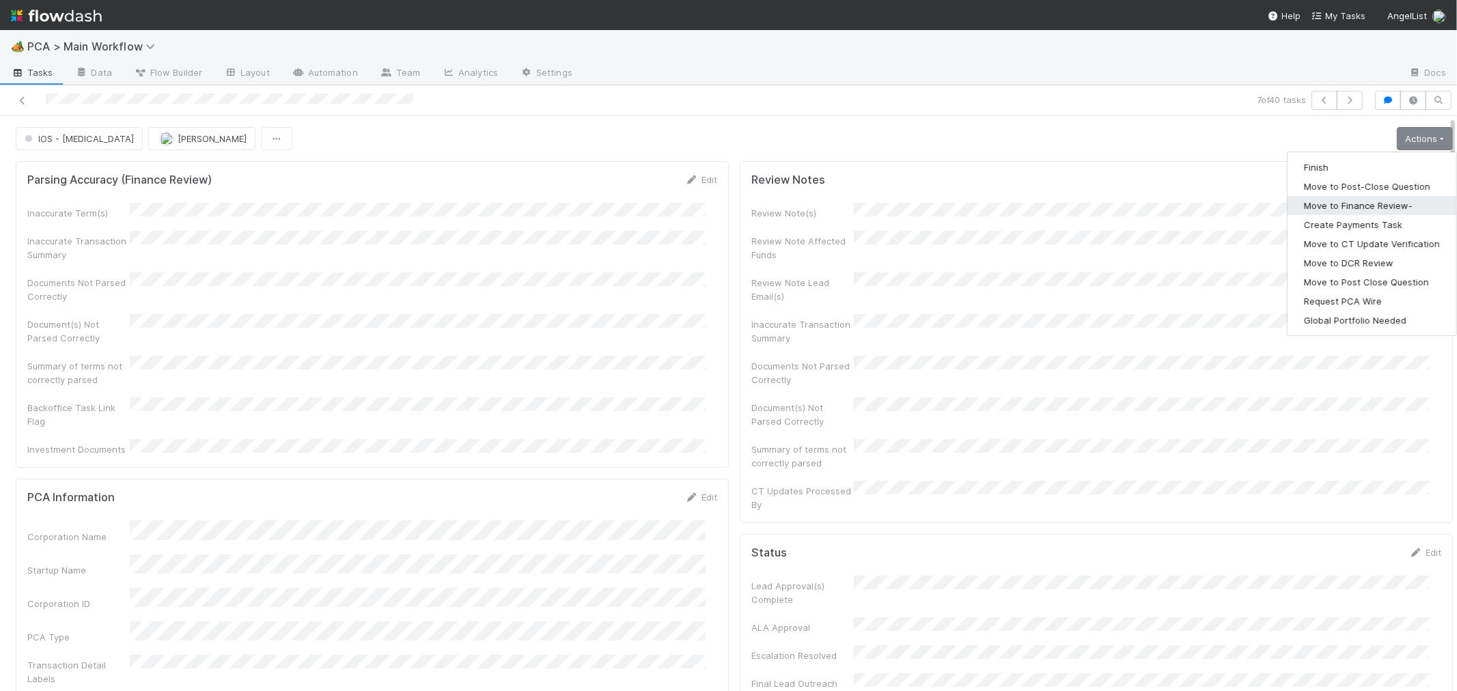
click at [1351, 209] on button "Move to Finance Review-" at bounding box center [1372, 205] width 169 height 19
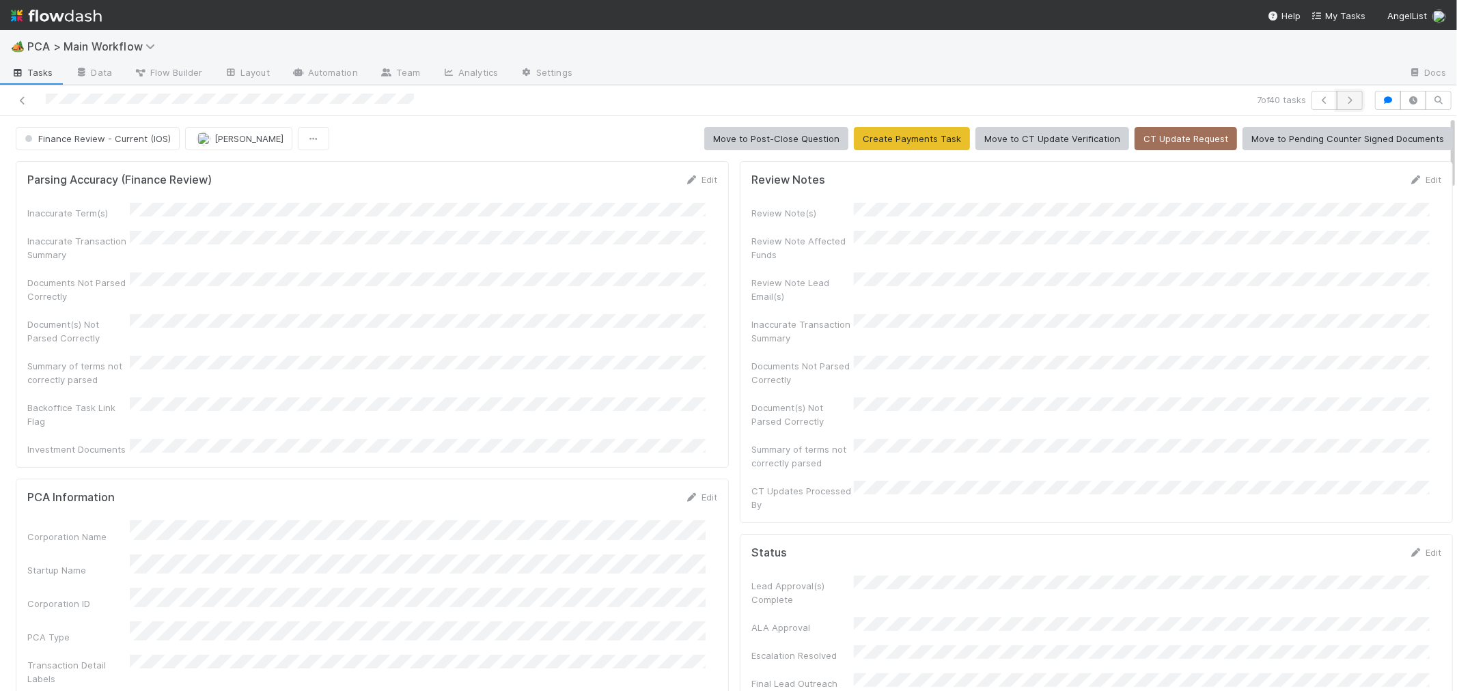
click at [1343, 96] on icon "button" at bounding box center [1350, 100] width 14 height 8
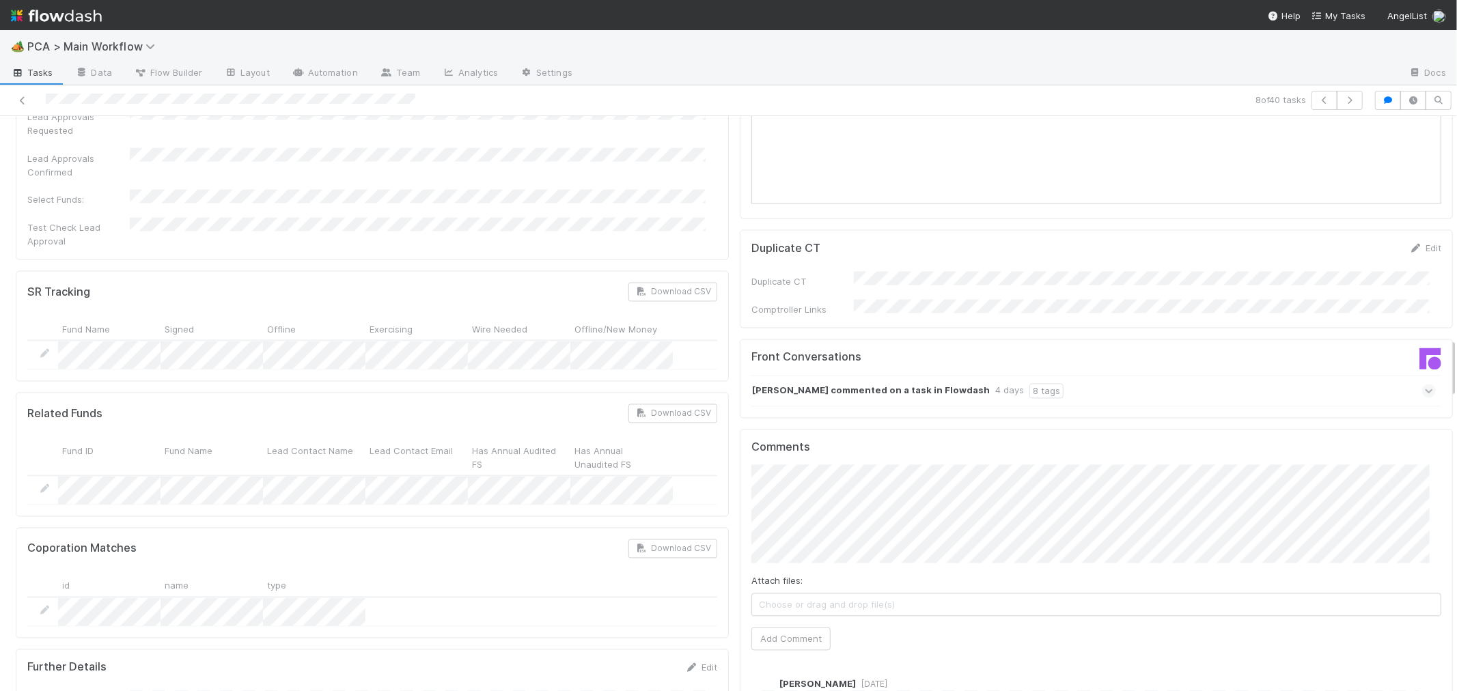
scroll to position [2125, 0]
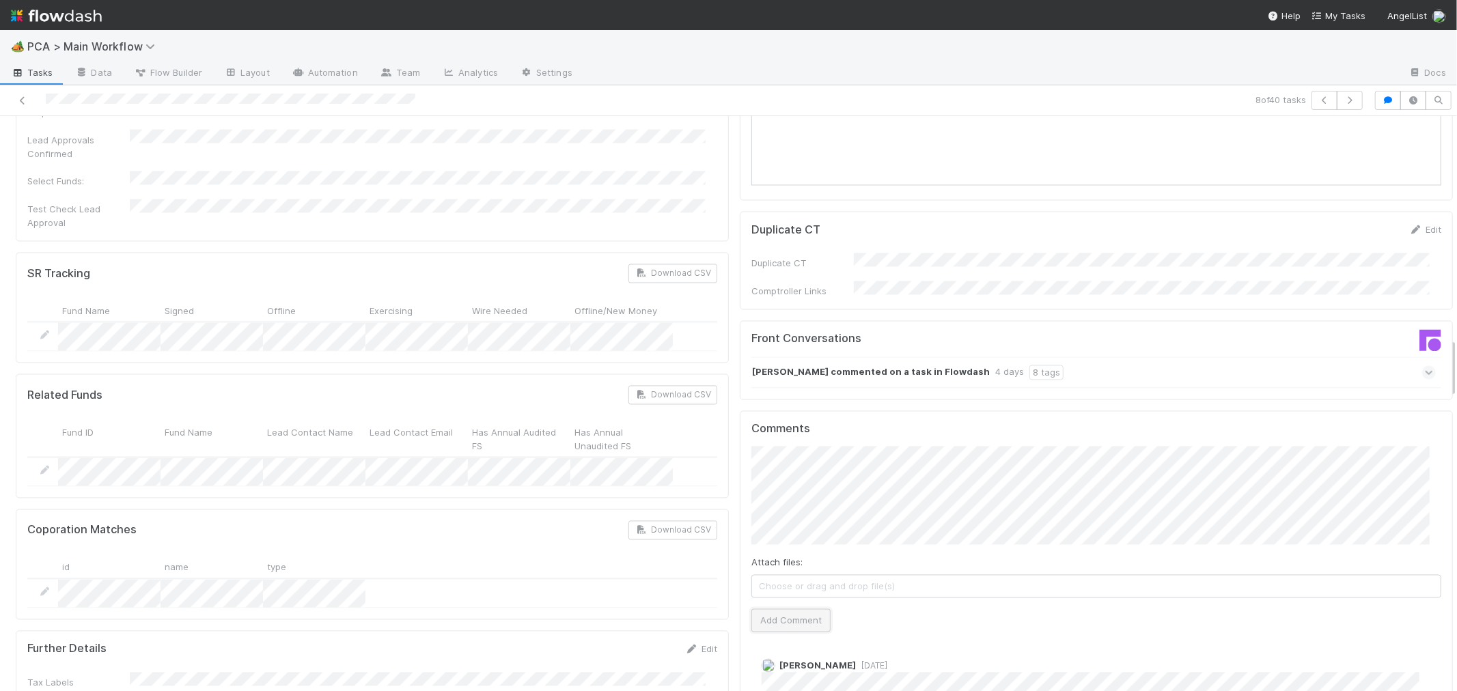
click at [783, 609] on button "Add Comment" at bounding box center [790, 620] width 79 height 23
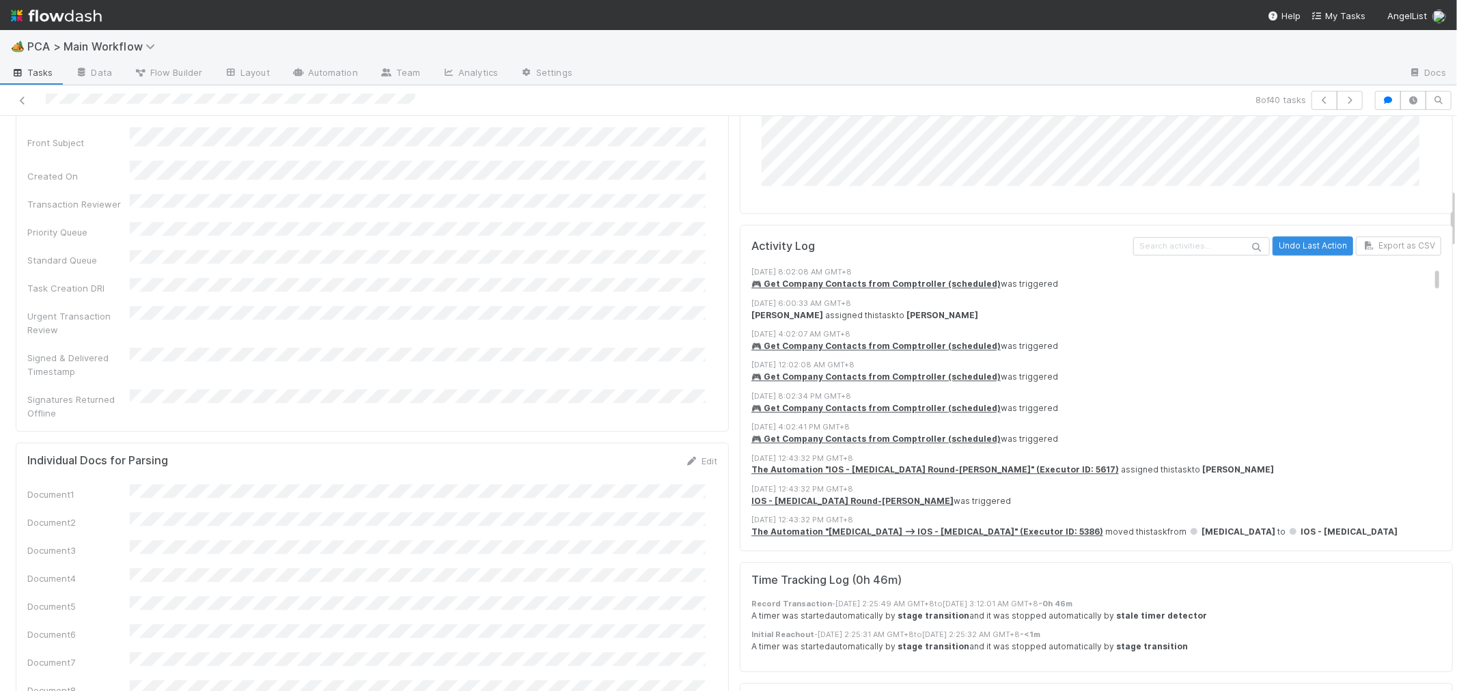
scroll to position [0, 0]
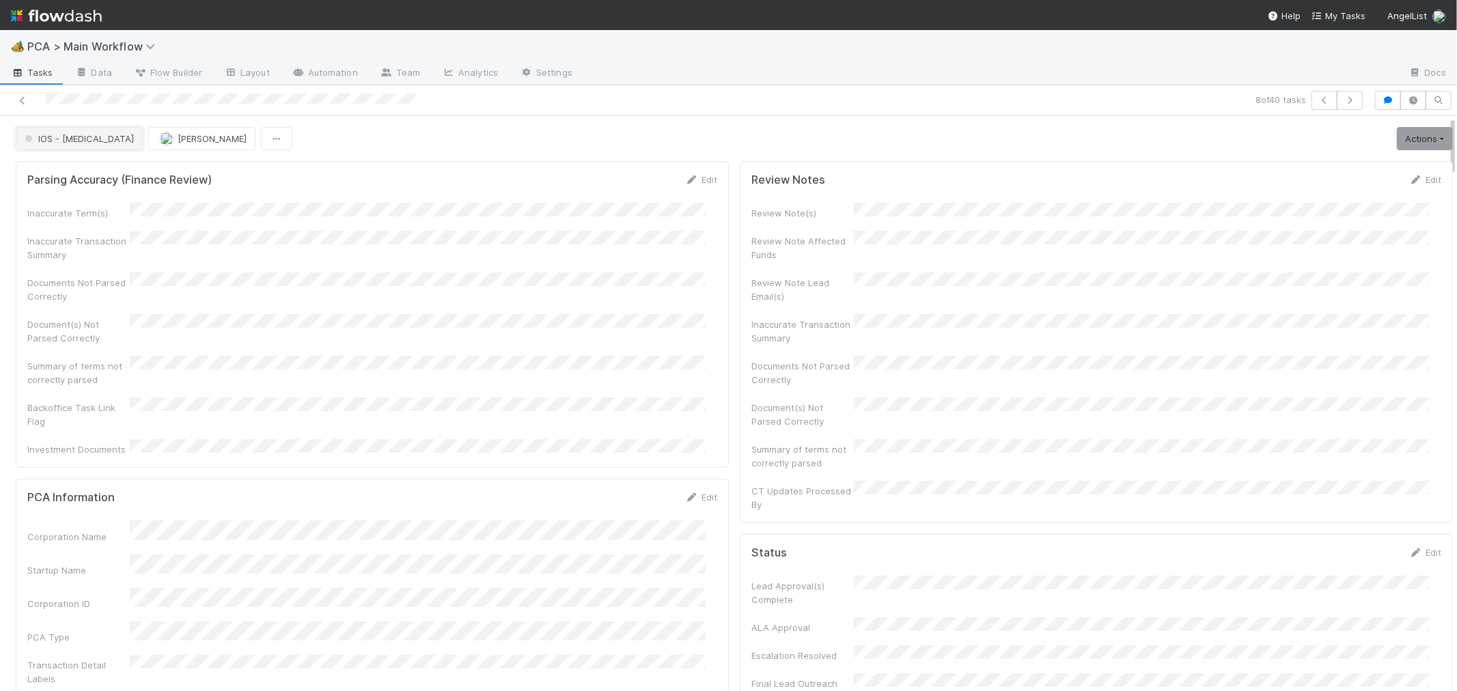
click at [52, 146] on button "IOS - [MEDICAL_DATA]" at bounding box center [79, 138] width 127 height 23
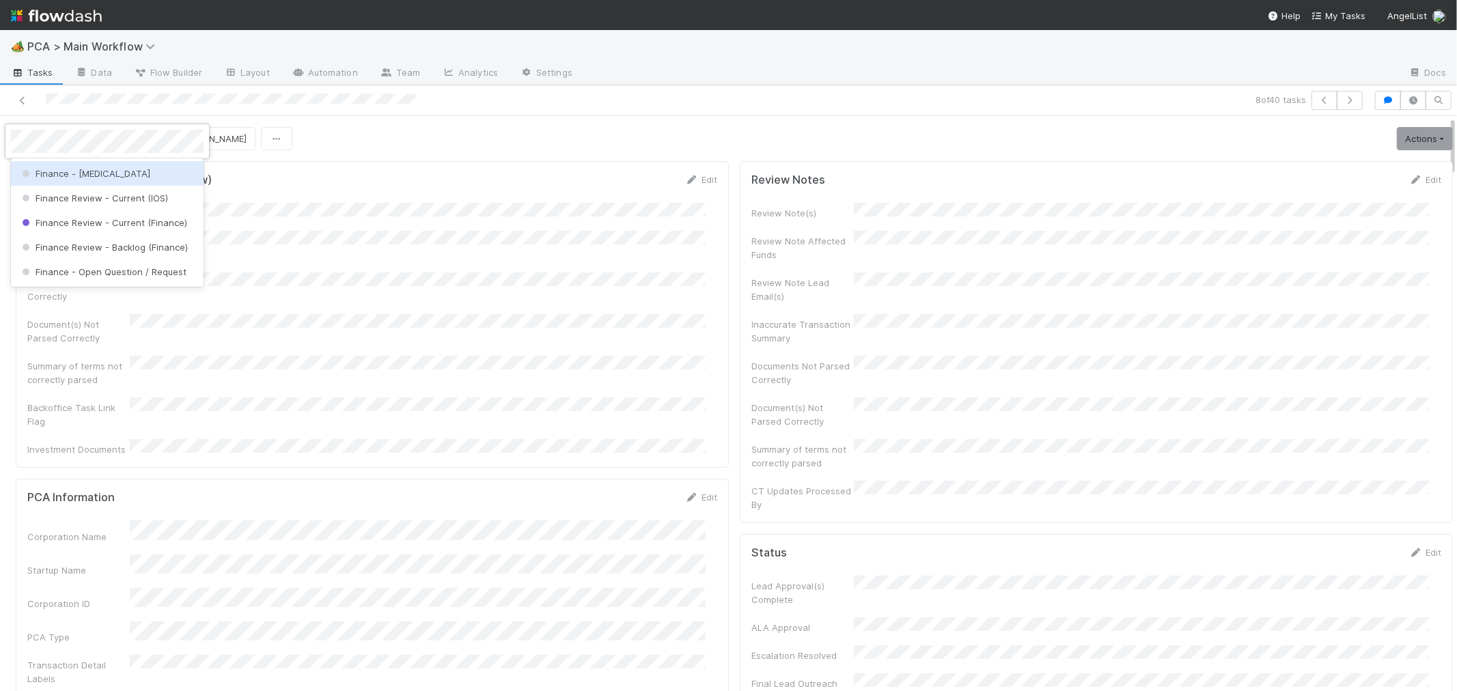
click at [42, 176] on span "Finance - [MEDICAL_DATA]" at bounding box center [84, 173] width 131 height 11
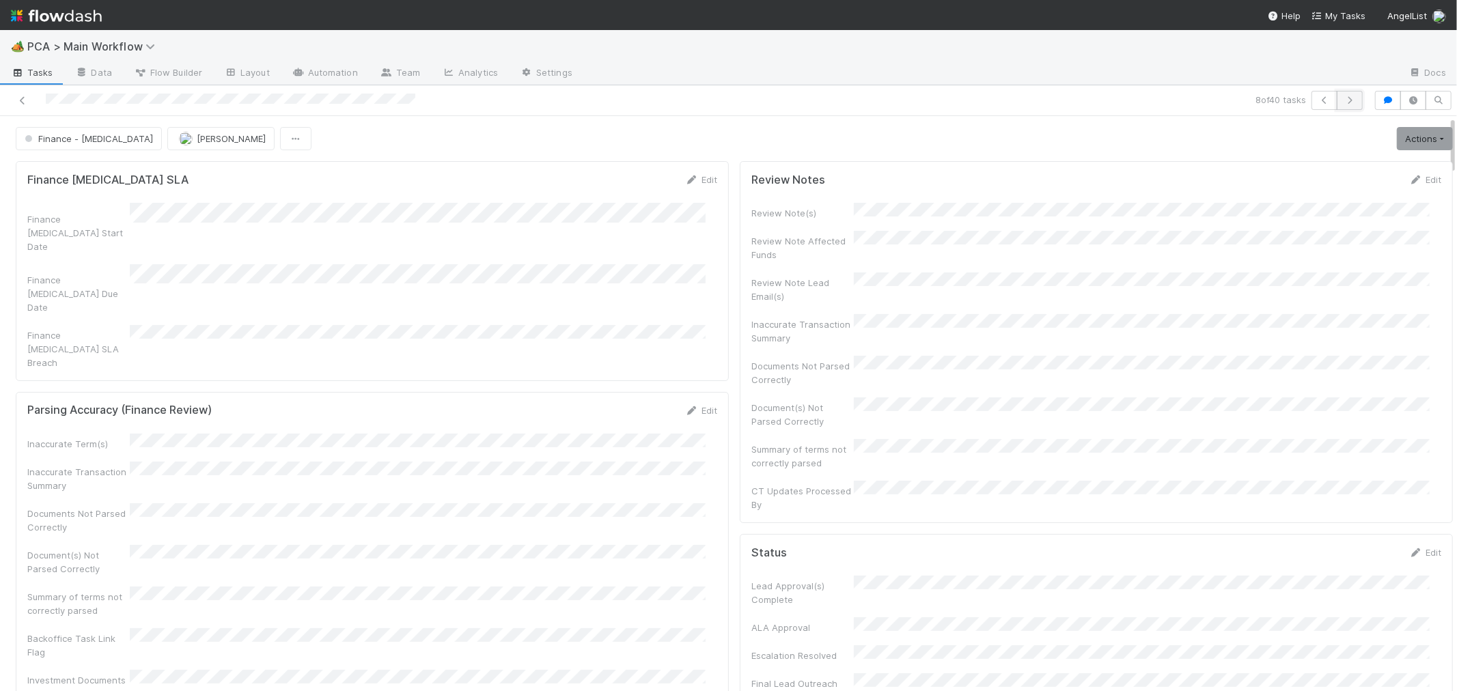
click at [1343, 100] on icon "button" at bounding box center [1350, 100] width 14 height 8
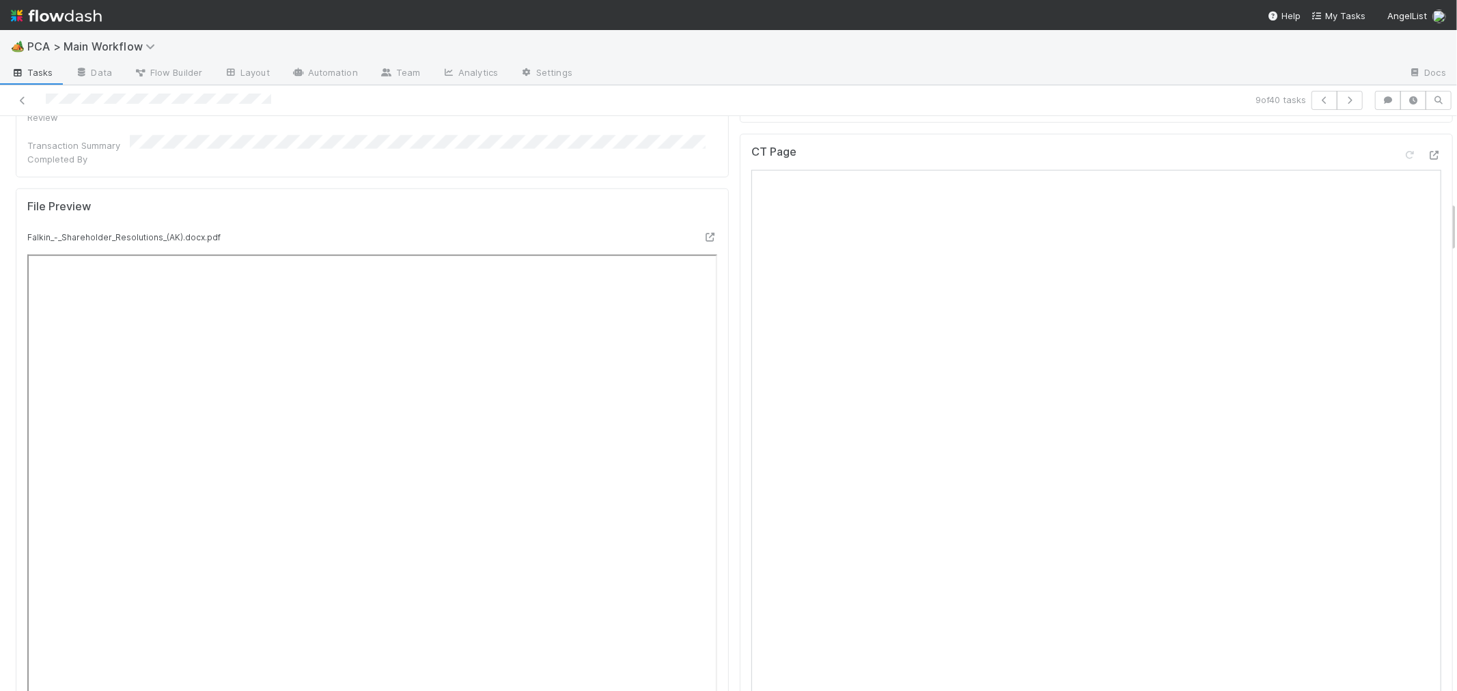
scroll to position [911, 0]
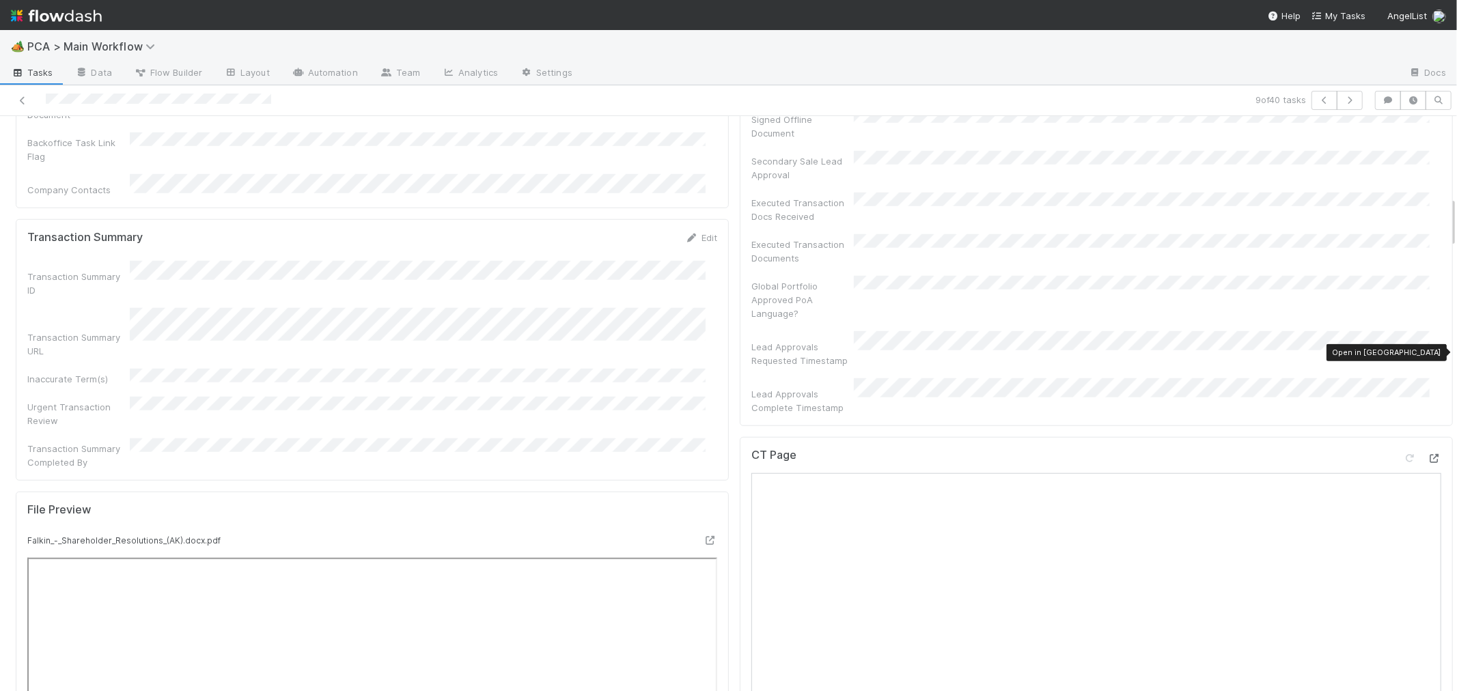
click at [1428, 454] on icon at bounding box center [1435, 458] width 14 height 9
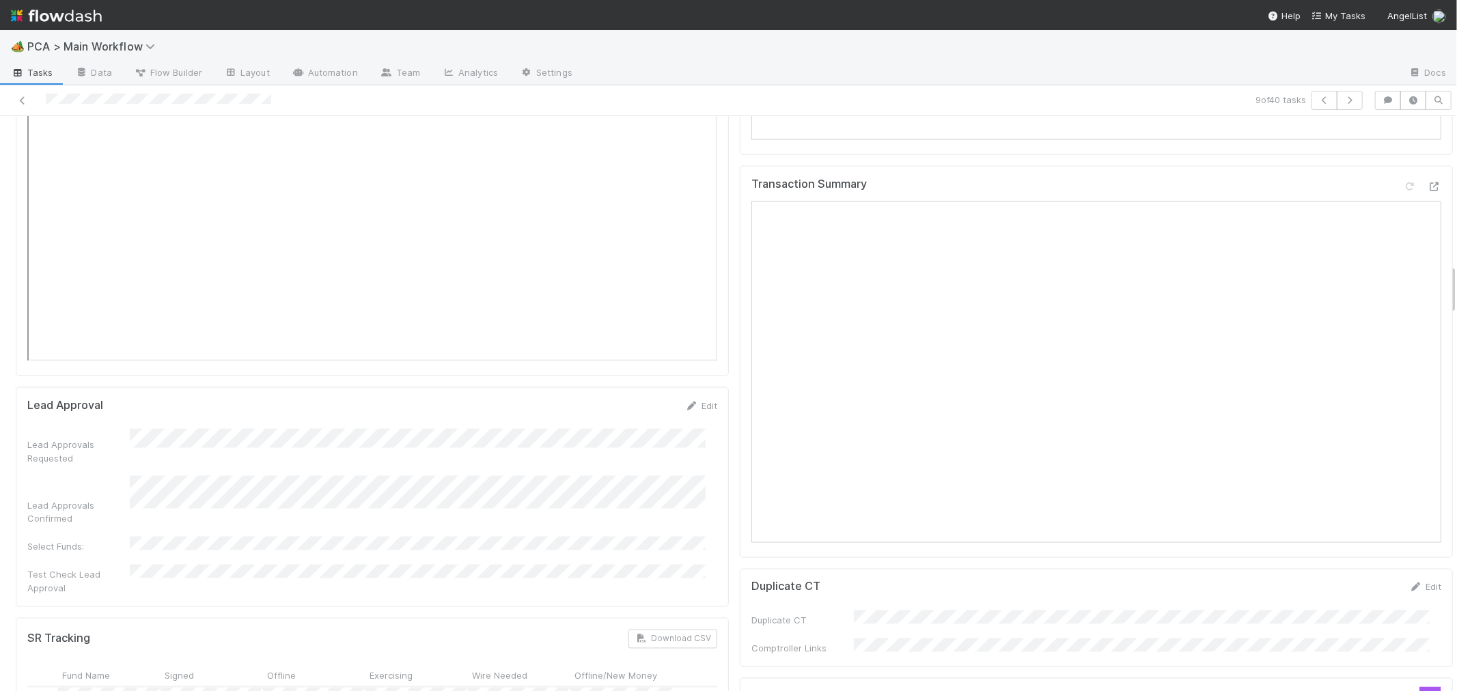
scroll to position [2050, 0]
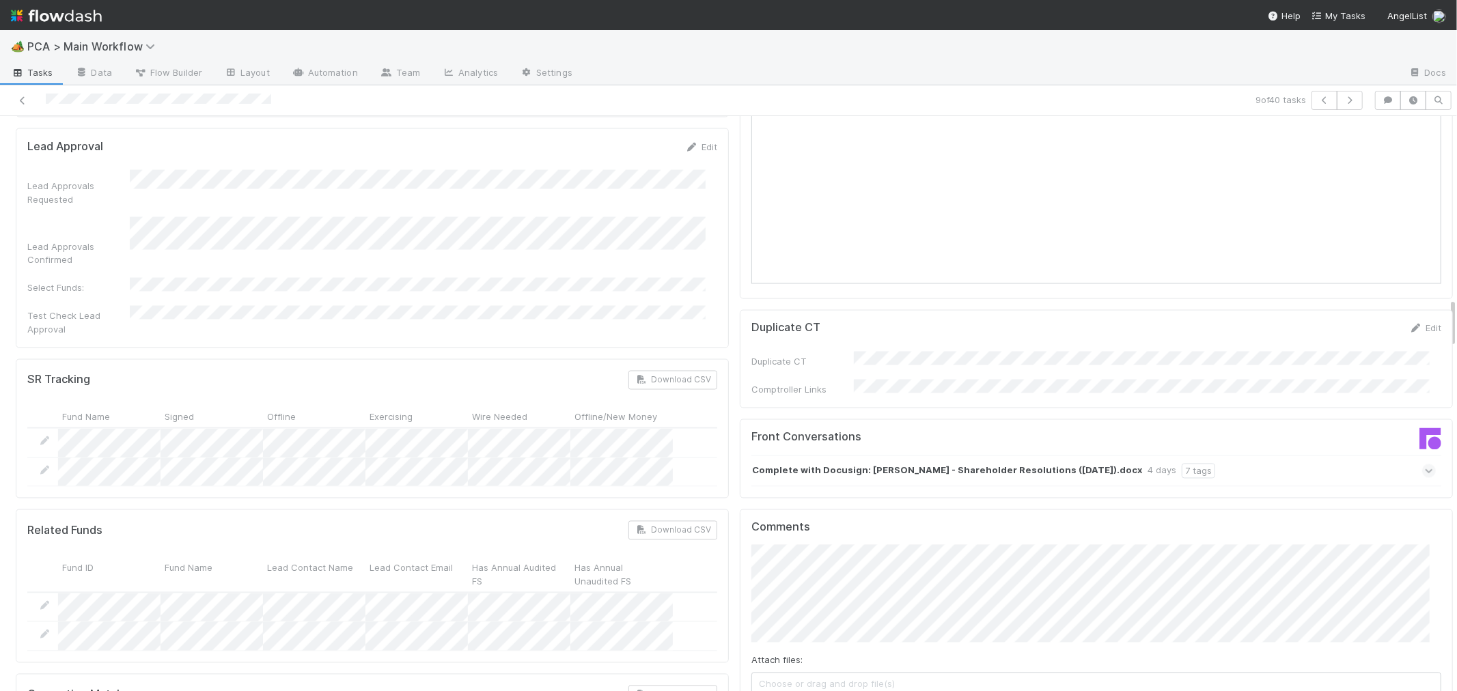
click at [1425, 465] on icon at bounding box center [1429, 472] width 9 height 14
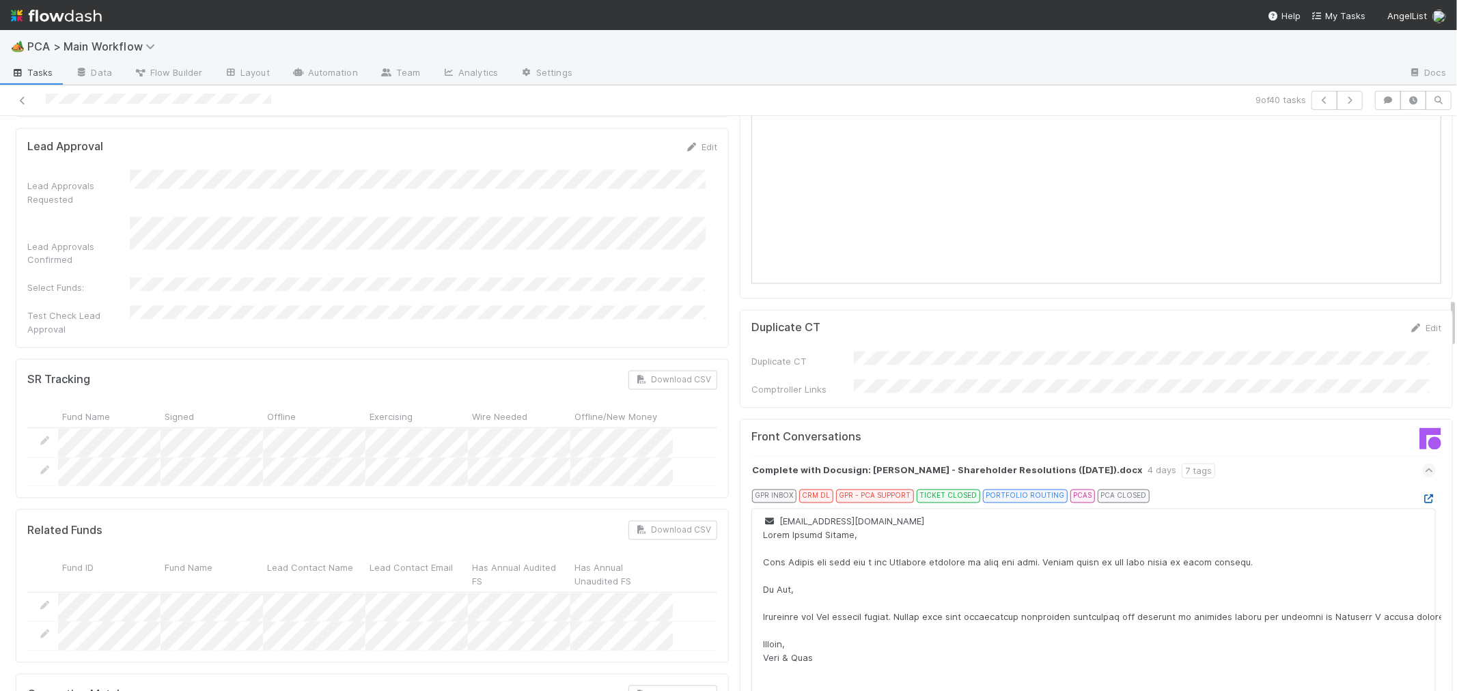
click at [1422, 494] on link at bounding box center [1429, 499] width 14 height 11
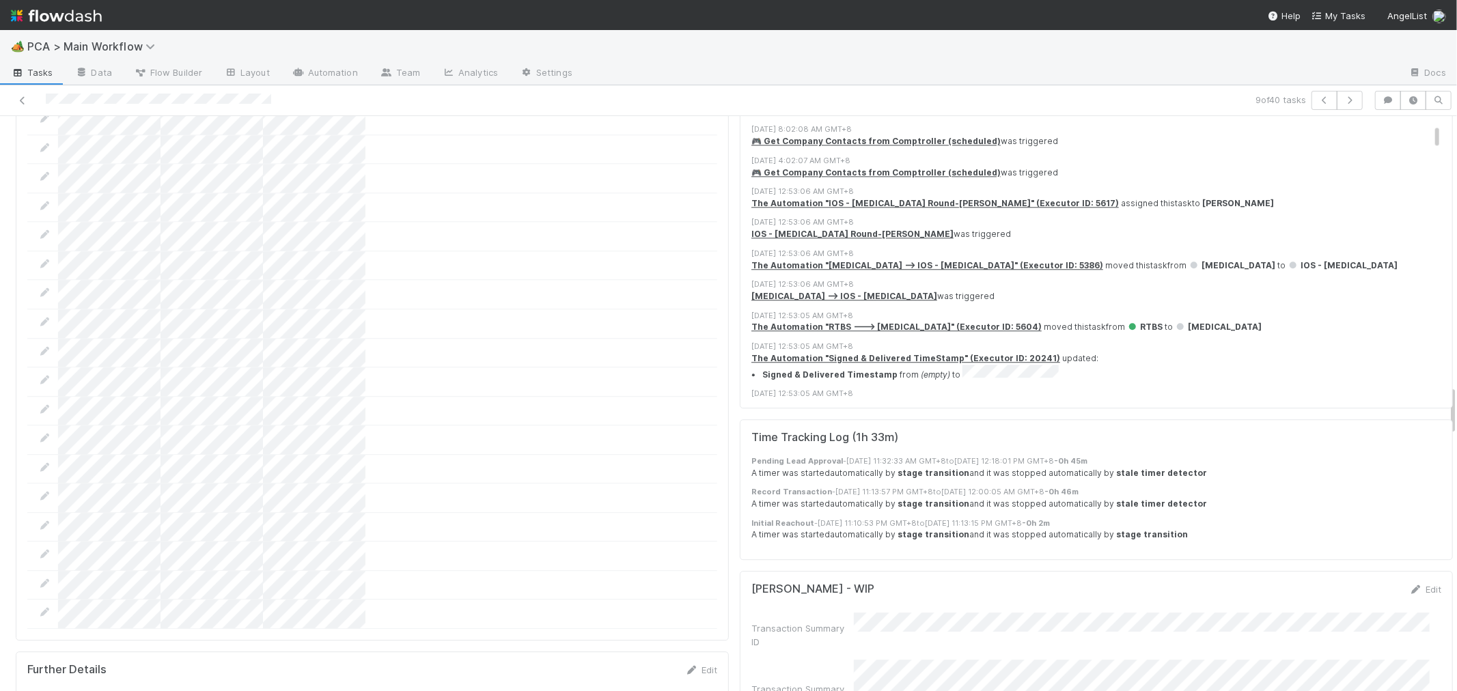
click at [721, 413] on div "Parsing Accuracy (Finance Review) Edit Inaccurate Term(s) Inaccurate Transactio…" at bounding box center [372, 470] width 724 height 6700
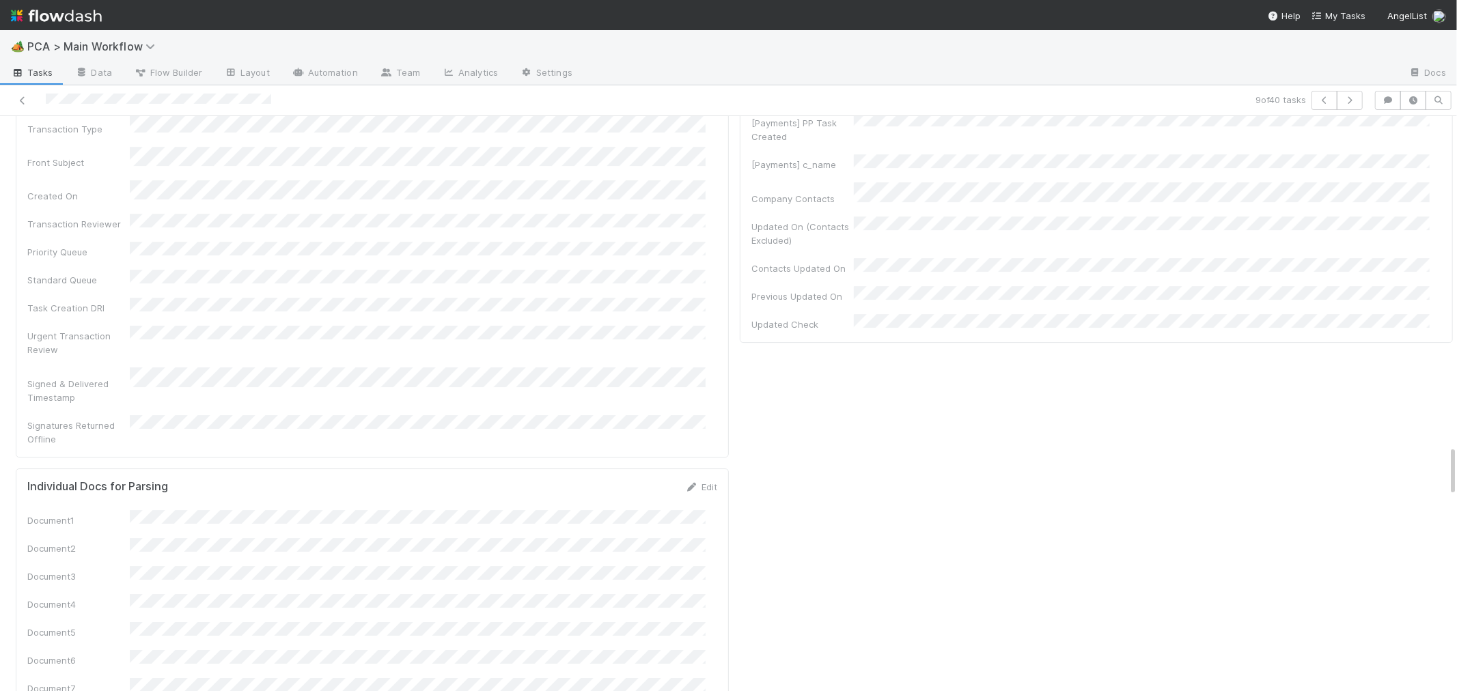
drag, startPoint x: 715, startPoint y: 378, endPoint x: 708, endPoint y: 452, distance: 74.8
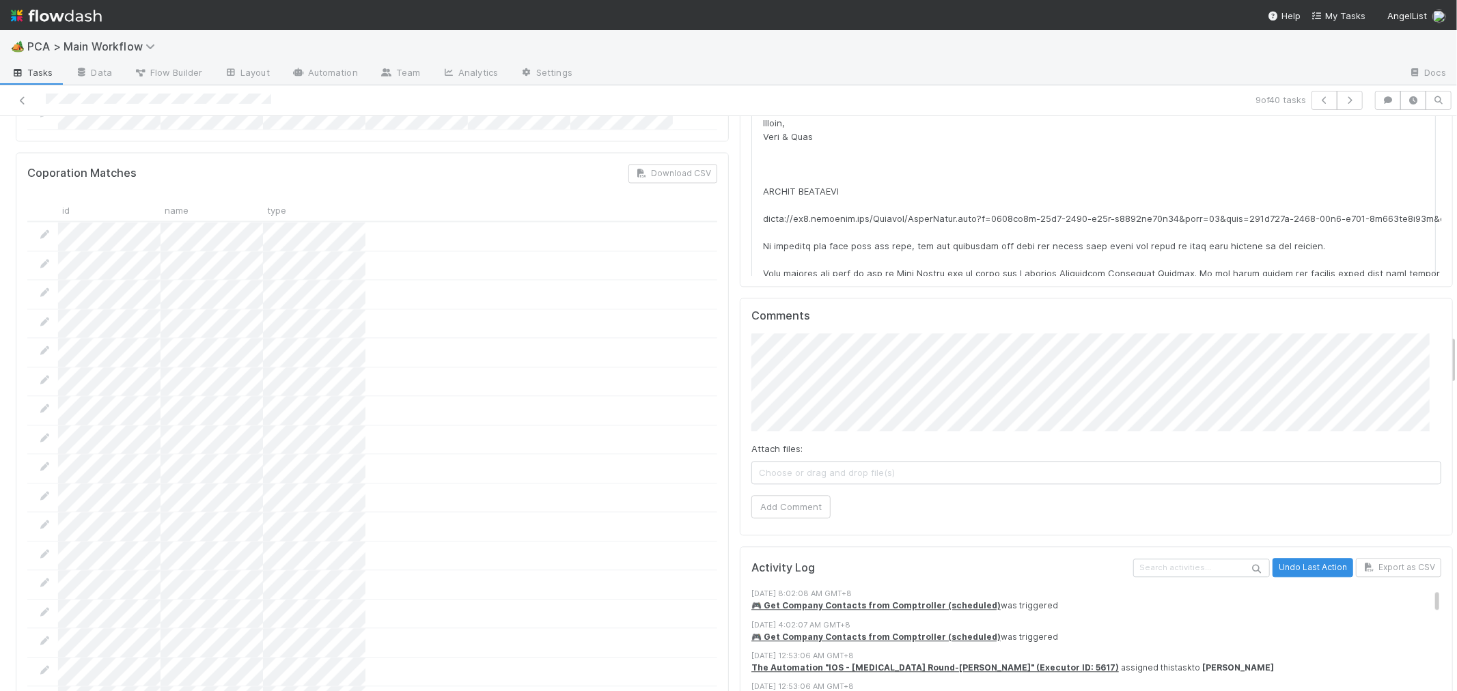
scroll to position [2429, 0]
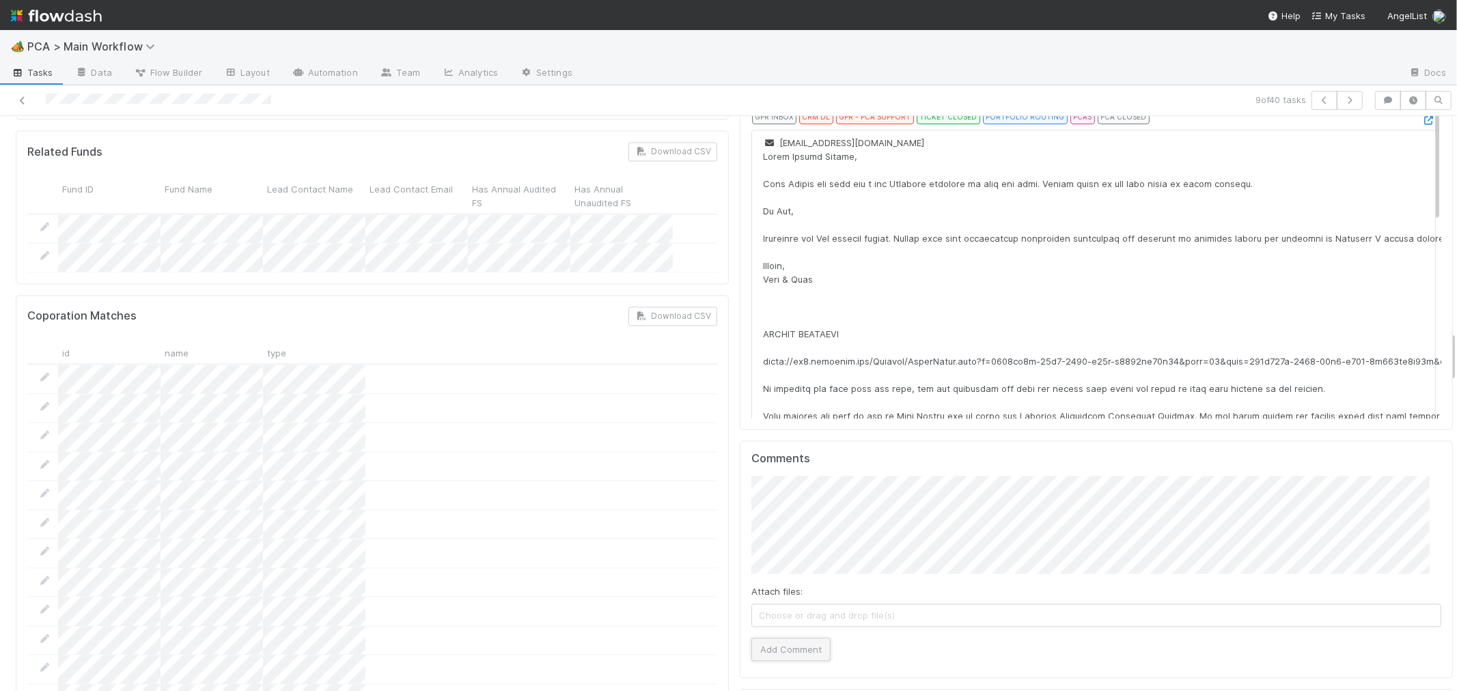
click at [794, 638] on button "Add Comment" at bounding box center [790, 649] width 79 height 23
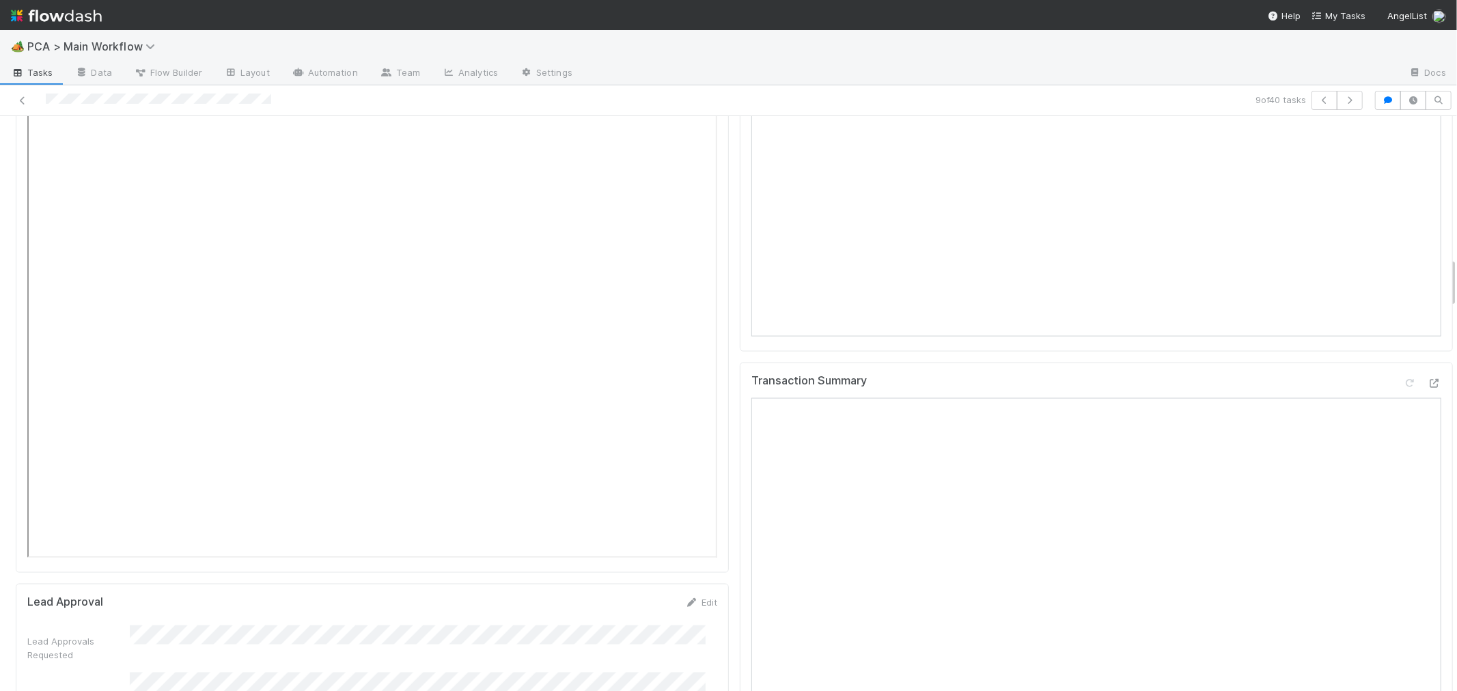
scroll to position [1518, 0]
click at [1403, 455] on icon at bounding box center [1410, 459] width 14 height 9
click at [1295, 450] on div "Transaction Summary" at bounding box center [1096, 462] width 690 height 25
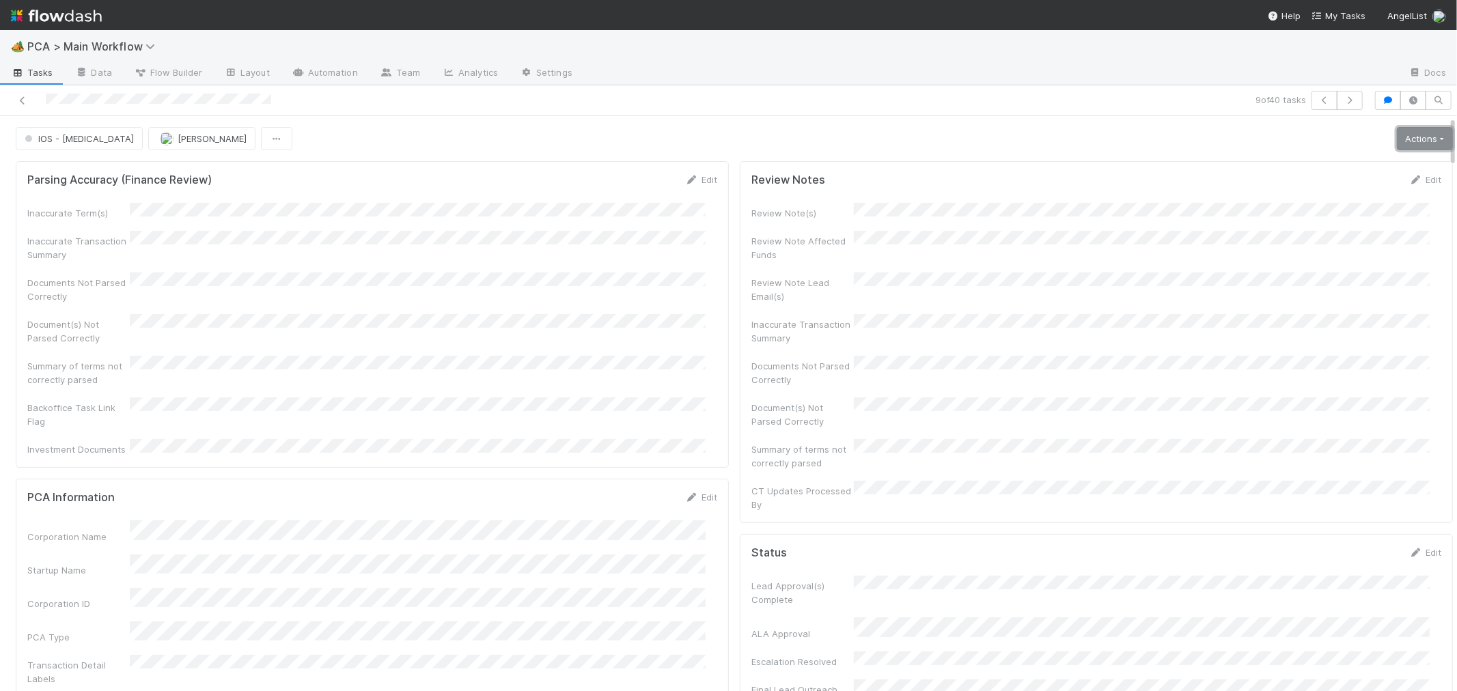
click at [1409, 132] on link "Actions" at bounding box center [1425, 138] width 56 height 23
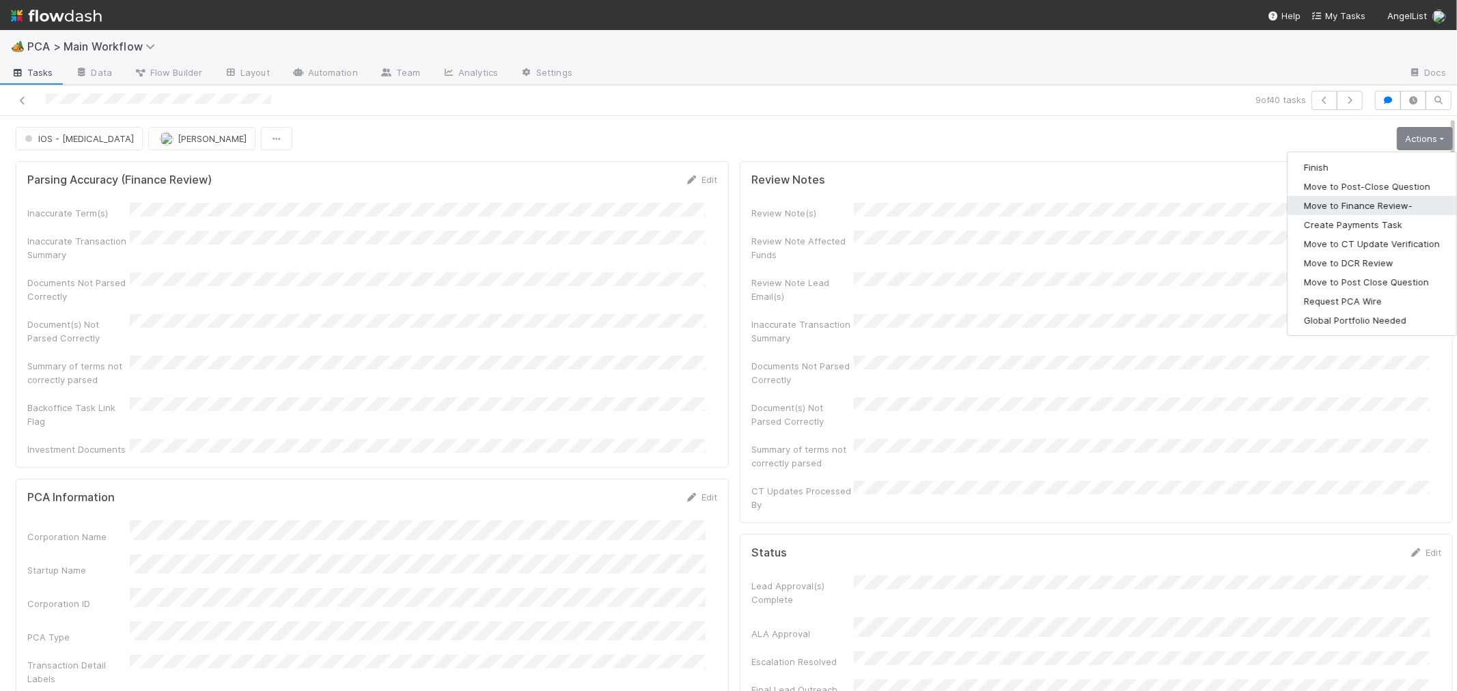
click at [1364, 201] on button "Move to Finance Review-" at bounding box center [1372, 205] width 169 height 19
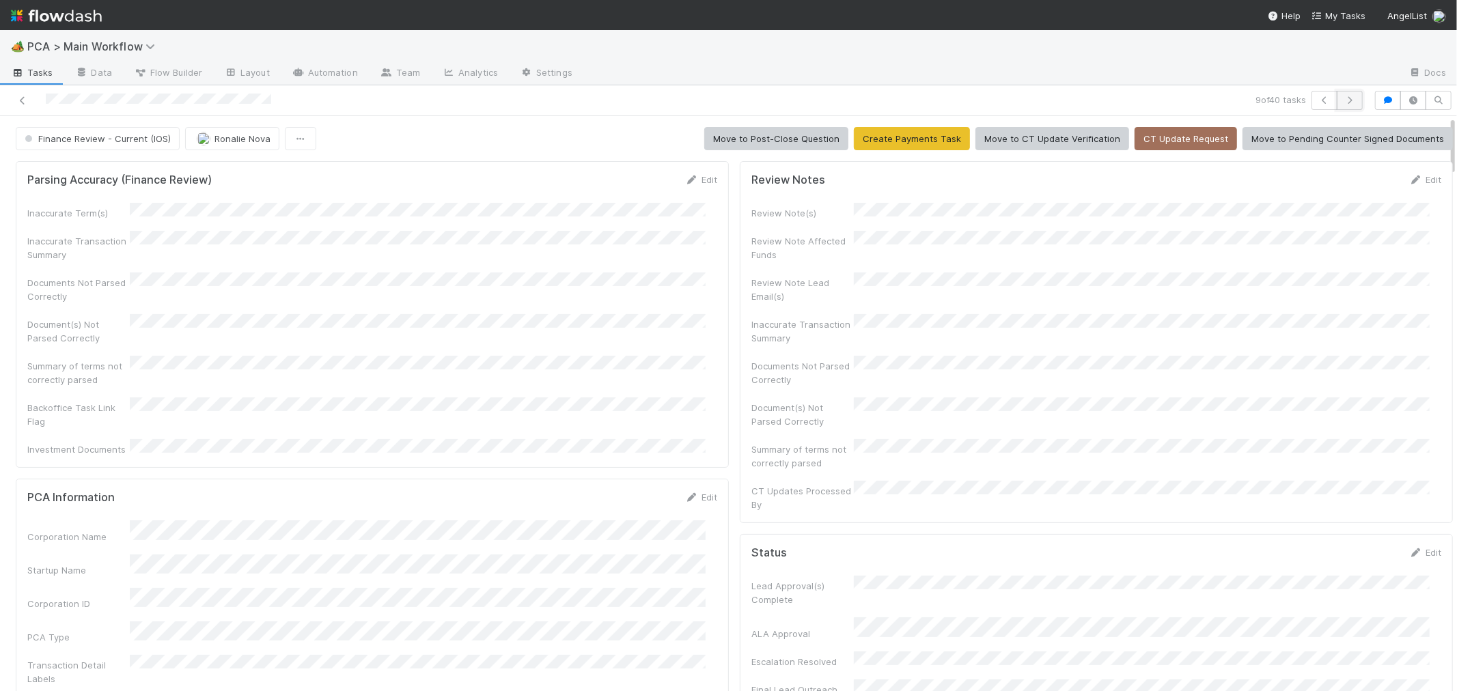
click at [1343, 99] on icon "button" at bounding box center [1350, 100] width 14 height 8
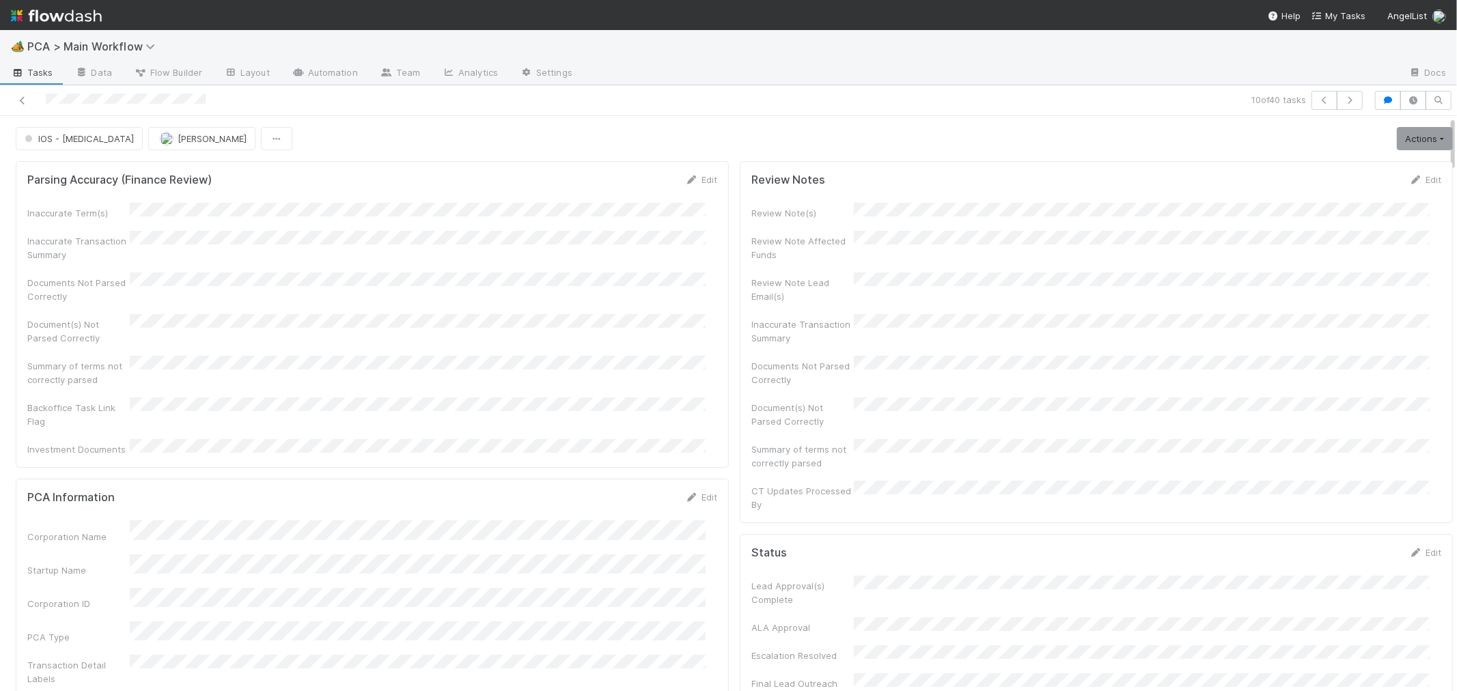
click at [704, 327] on div "Document(s) Not Parsed Correctly" at bounding box center [372, 329] width 690 height 31
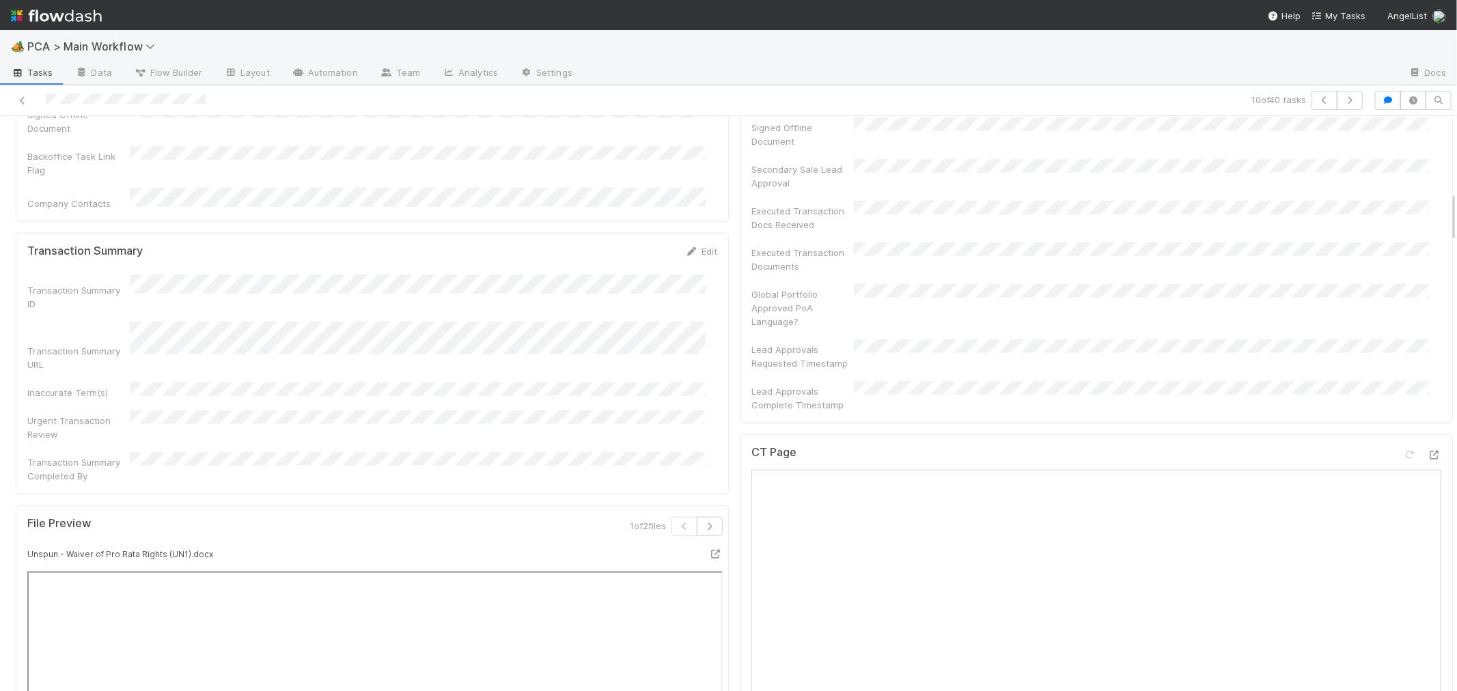
scroll to position [911, 0]
click at [1428, 437] on icon at bounding box center [1435, 441] width 14 height 9
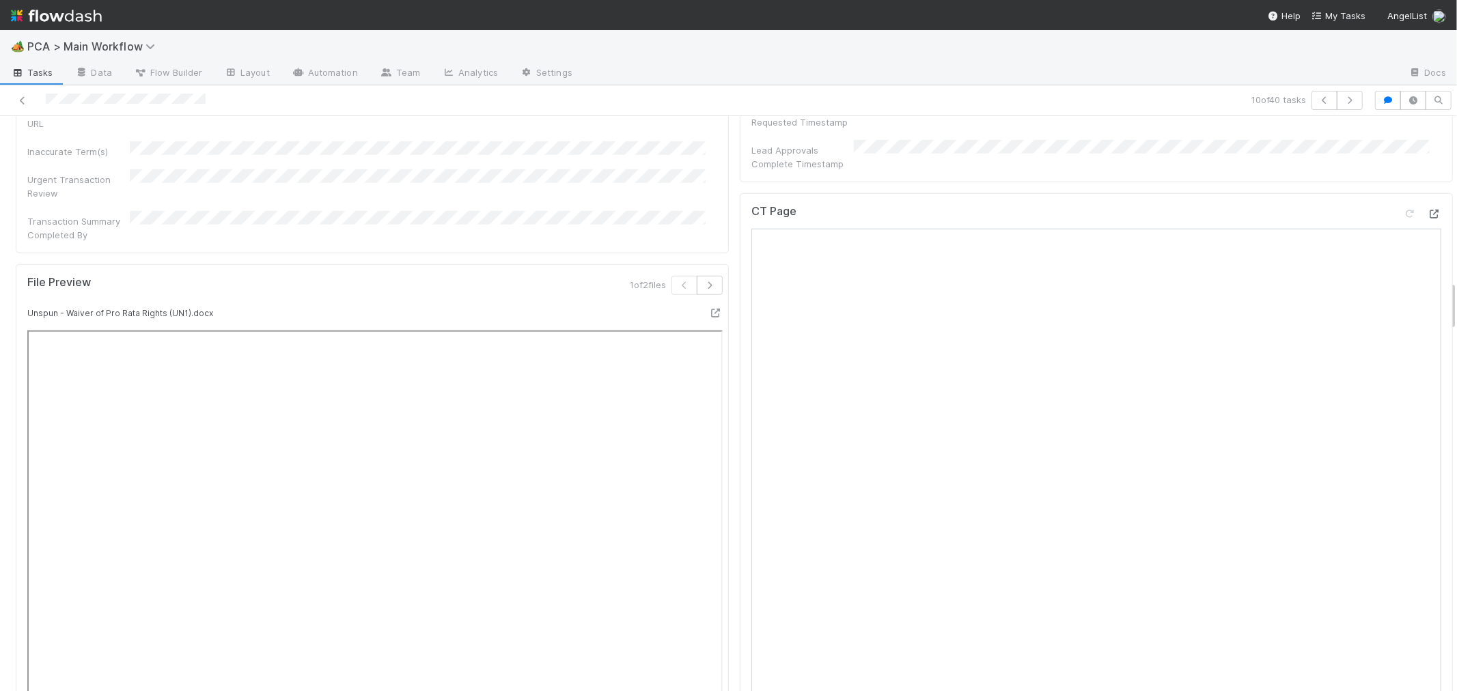
scroll to position [2050, 0]
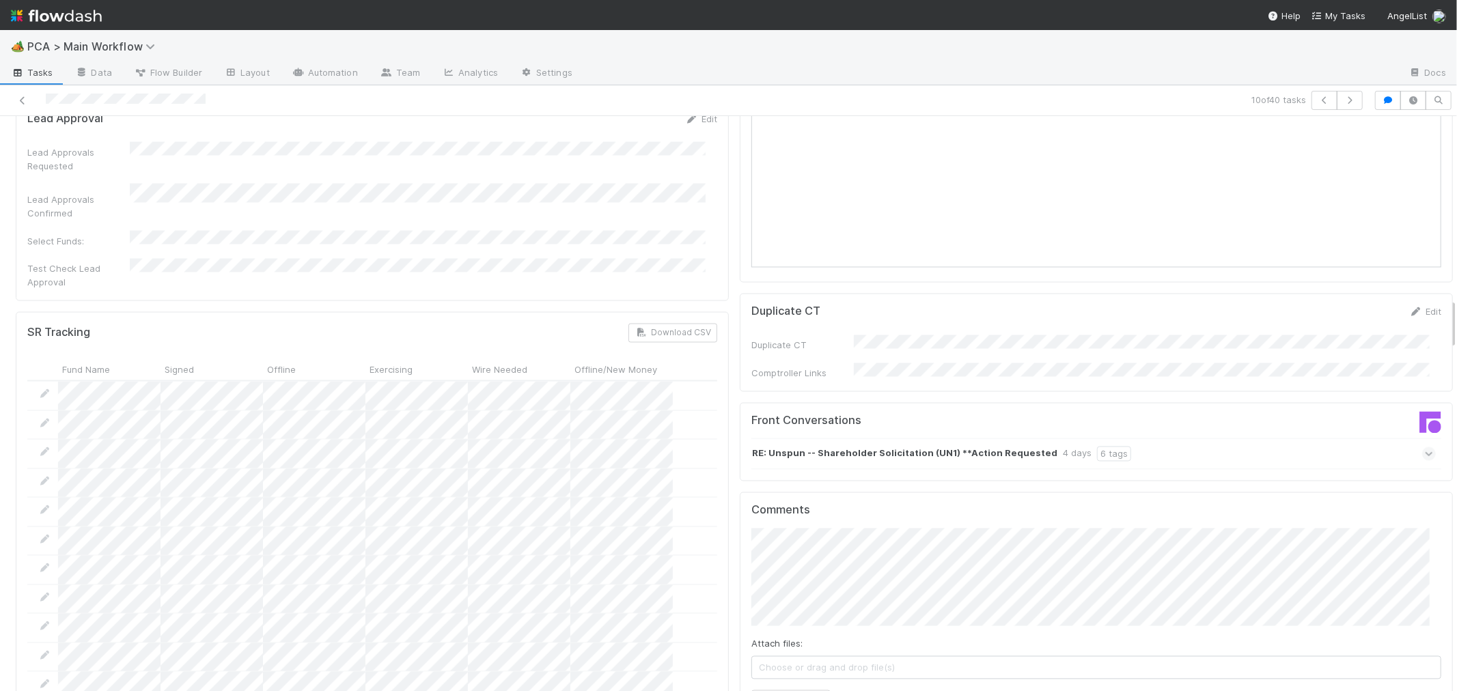
click at [1425, 447] on icon at bounding box center [1429, 454] width 9 height 14
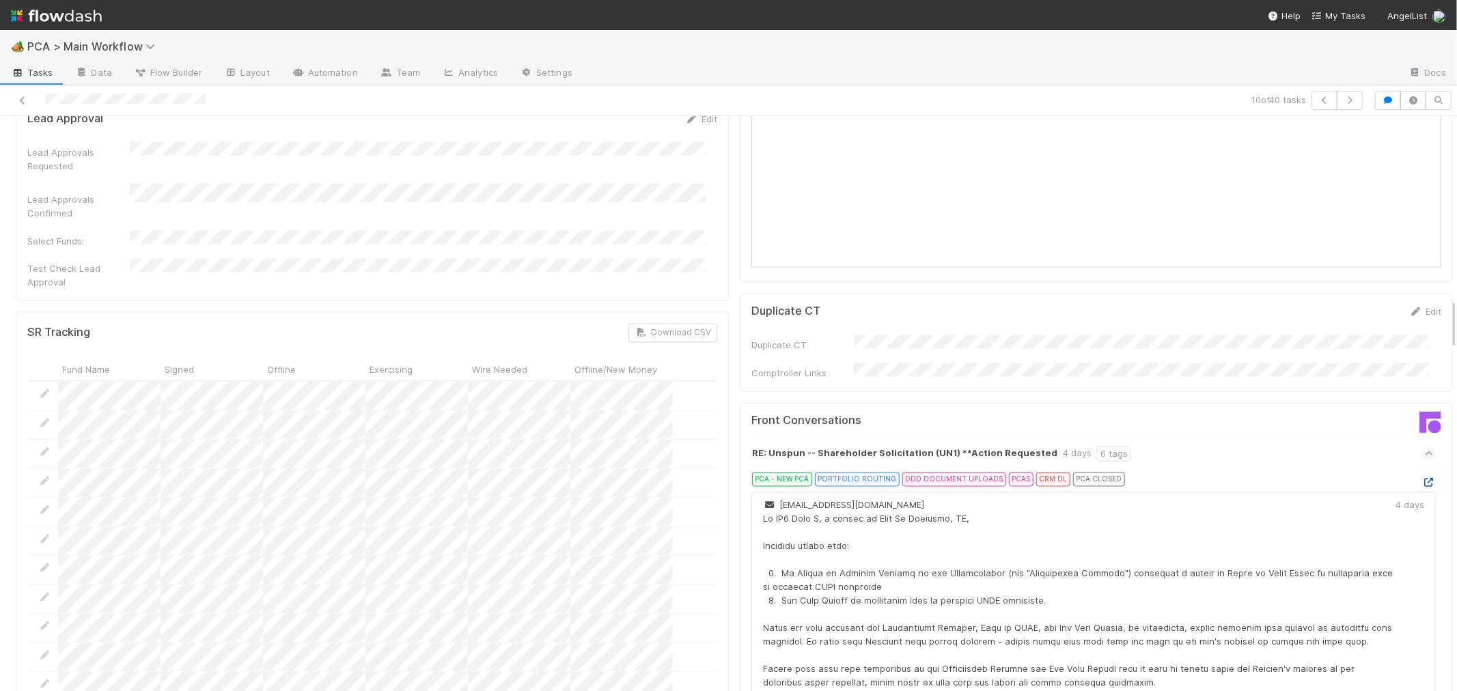
click at [1422, 479] on icon at bounding box center [1429, 483] width 14 height 9
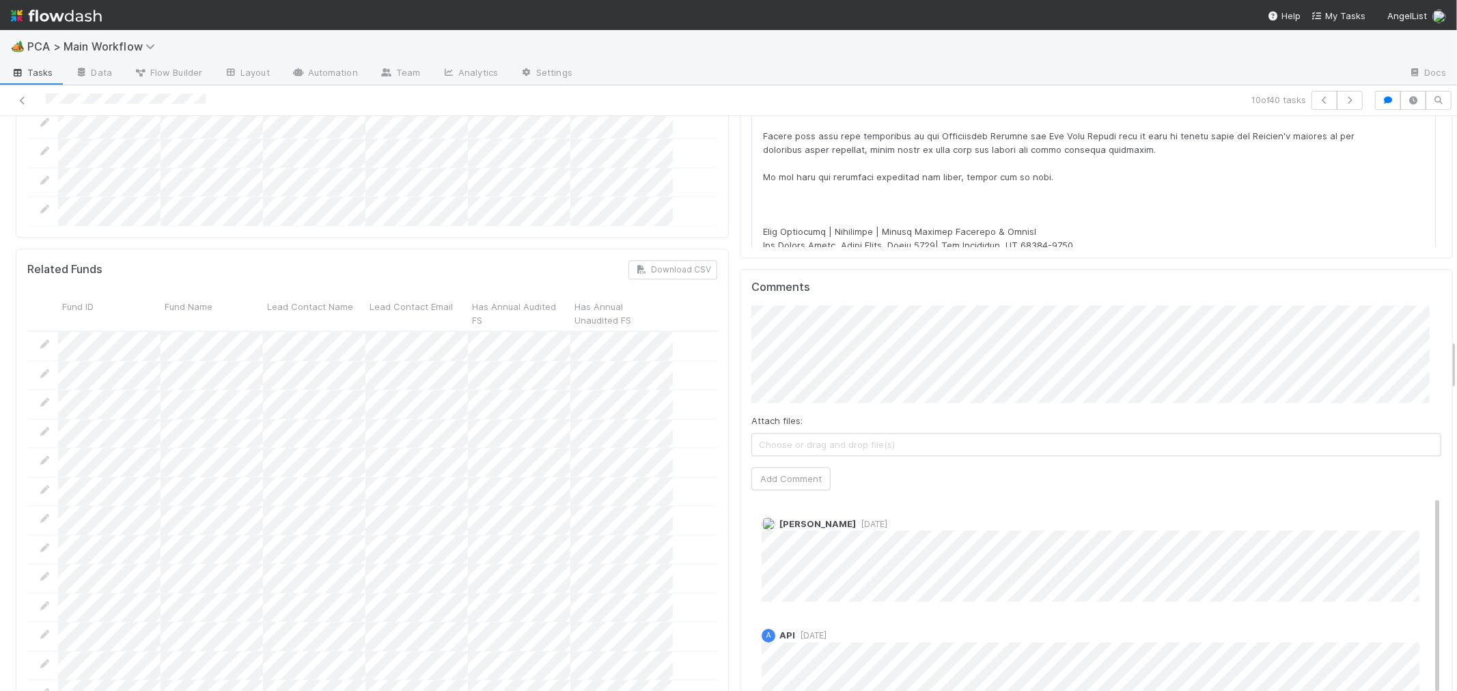
scroll to position [2505, 0]
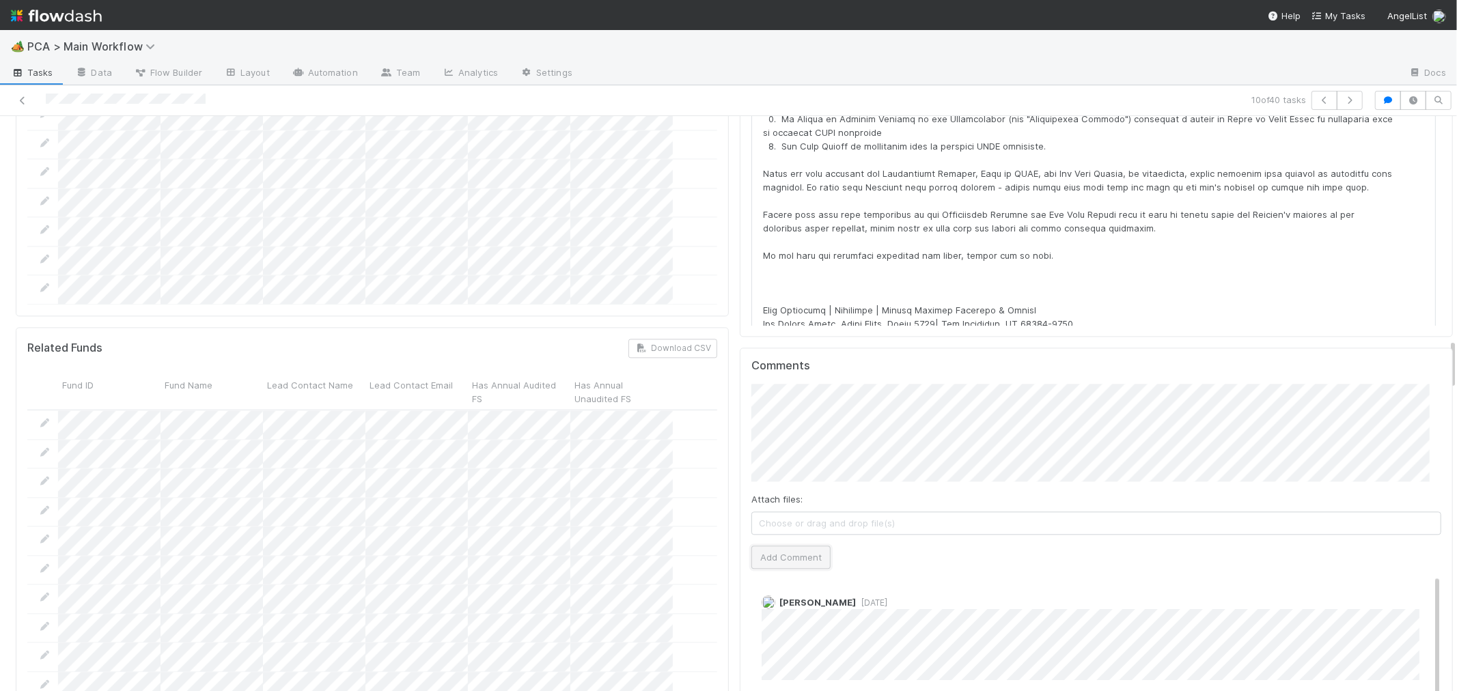
click at [782, 546] on button "Add Comment" at bounding box center [790, 557] width 79 height 23
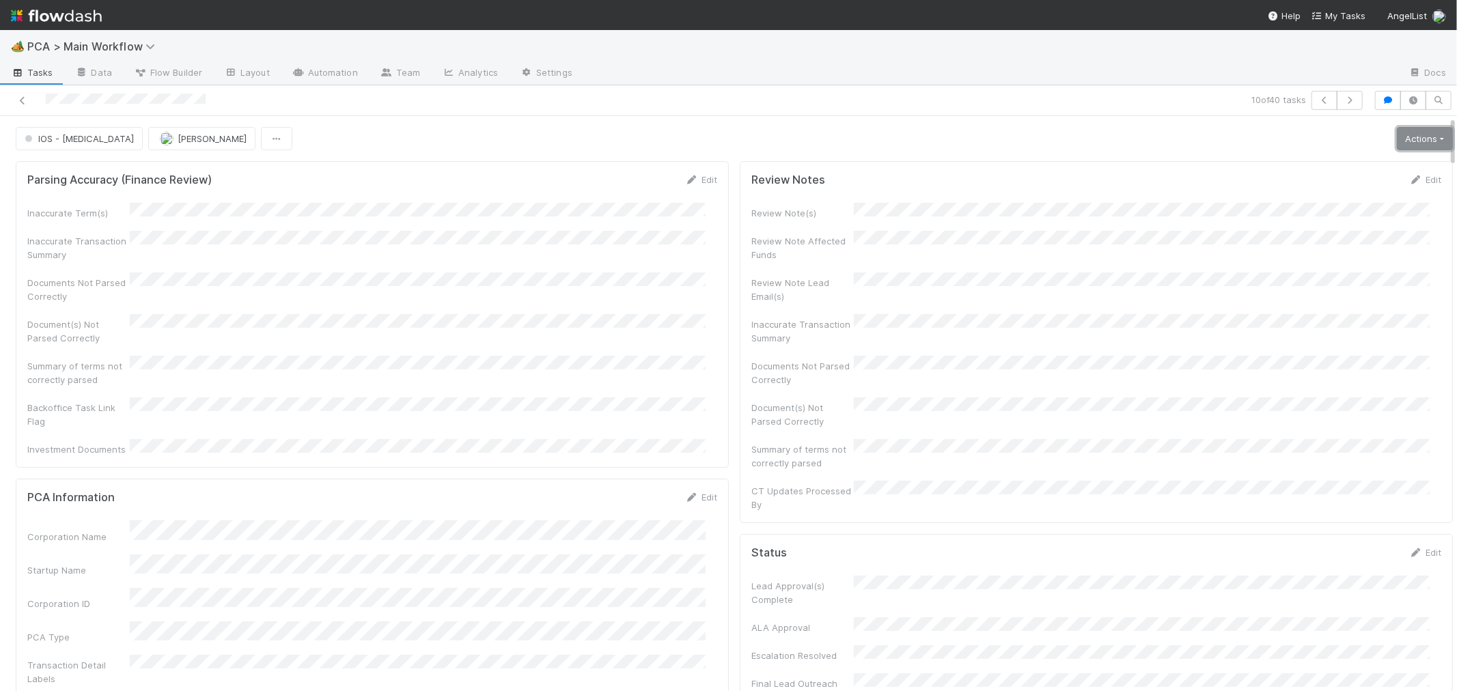
click at [1408, 141] on link "Actions" at bounding box center [1425, 138] width 56 height 23
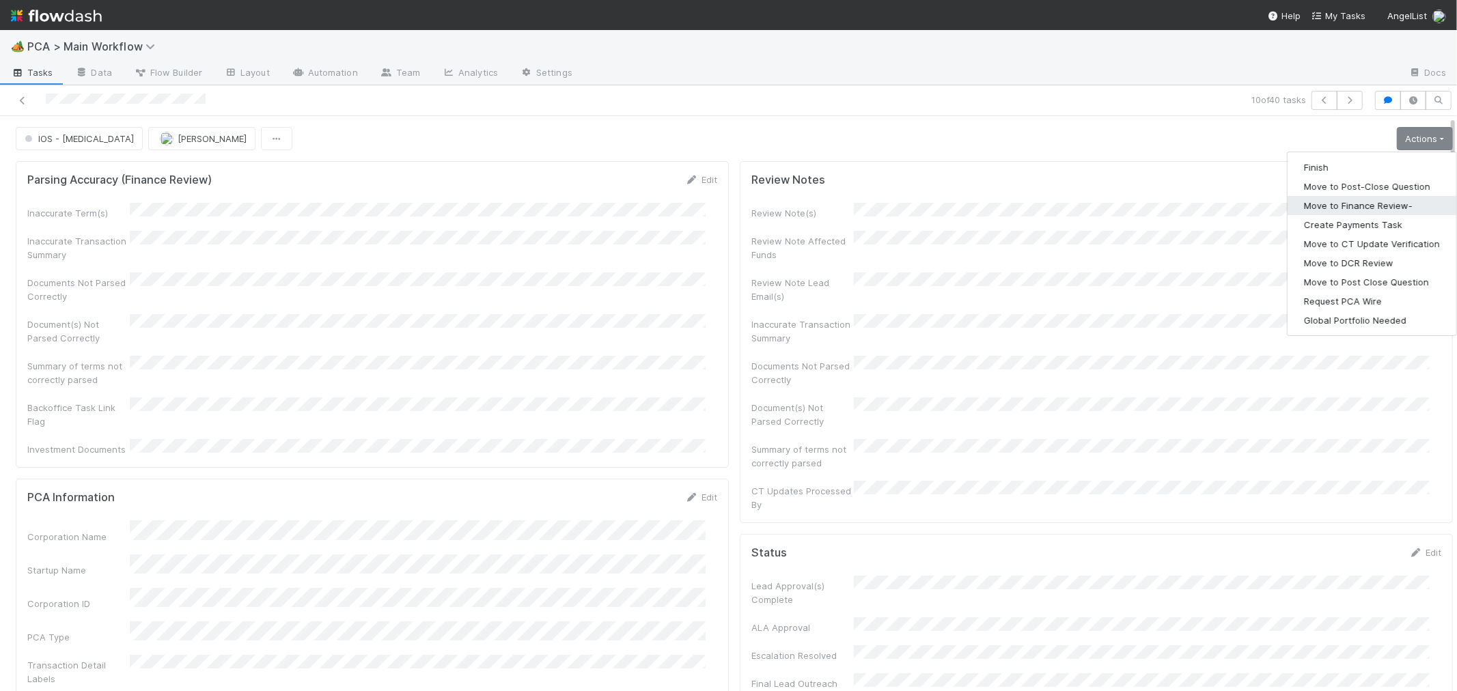
click at [1332, 205] on button "Move to Finance Review-" at bounding box center [1372, 205] width 169 height 19
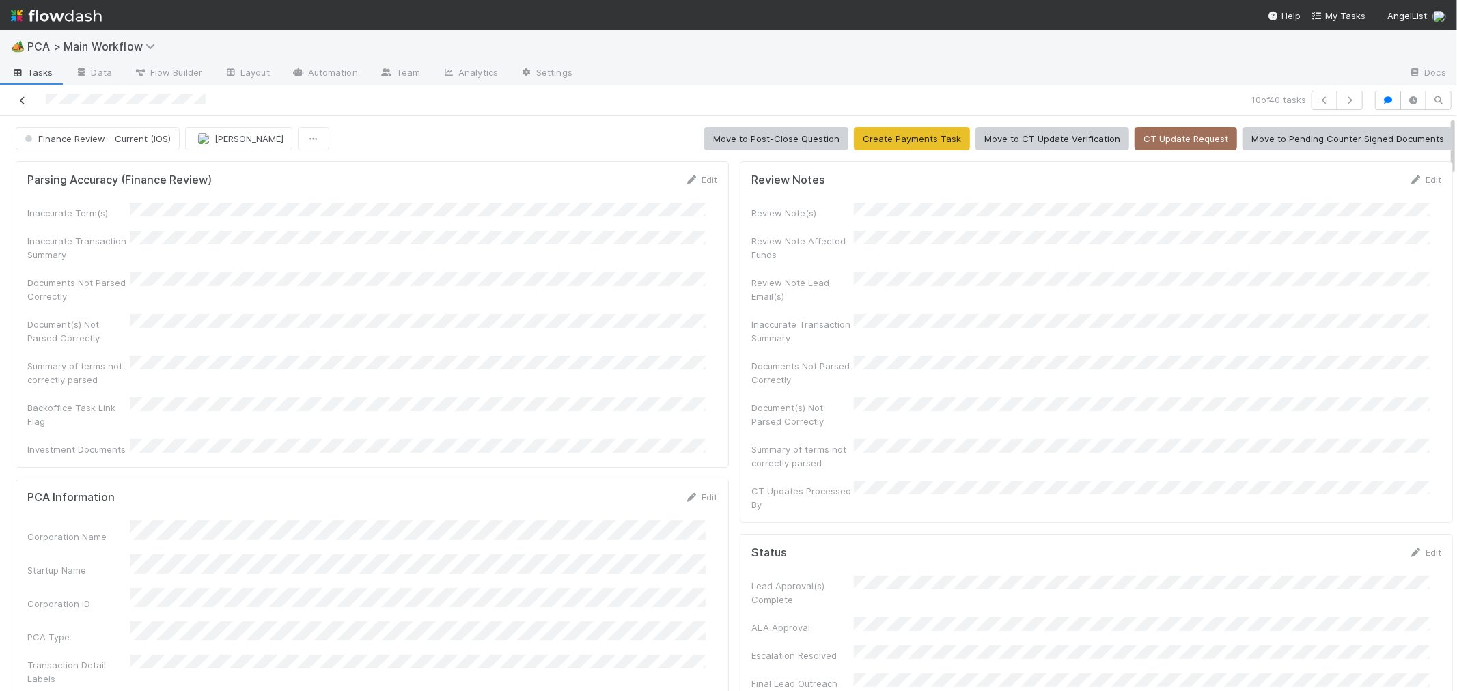
click at [21, 97] on icon at bounding box center [23, 100] width 14 height 9
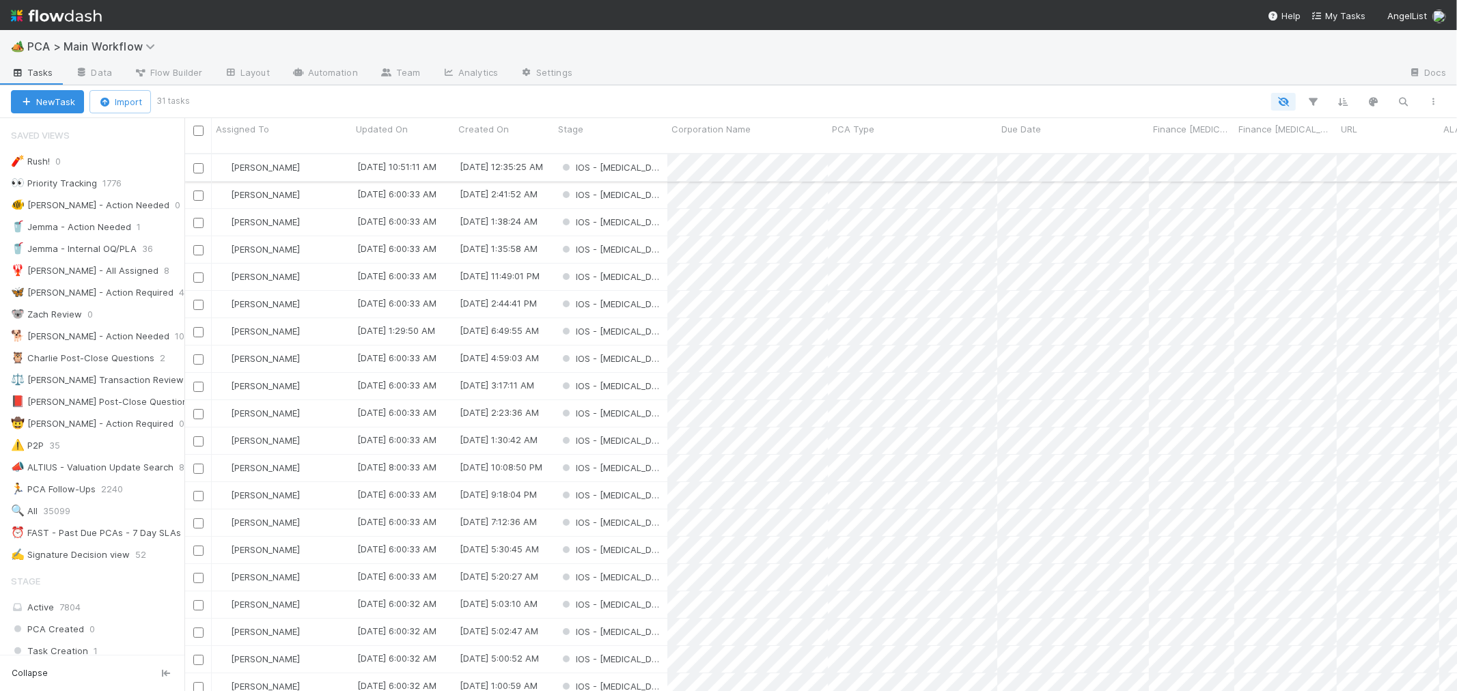
click at [336, 154] on div "[PERSON_NAME]" at bounding box center [282, 167] width 140 height 27
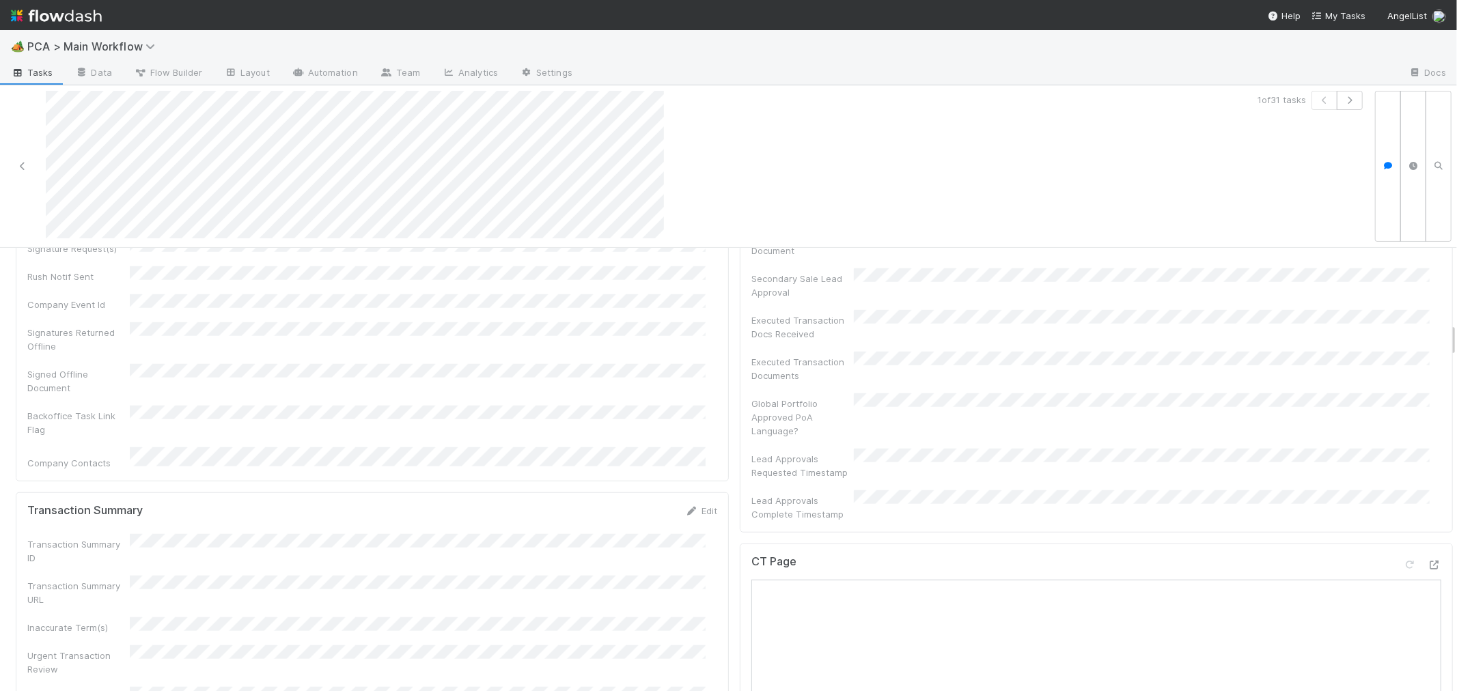
scroll to position [1062, 0]
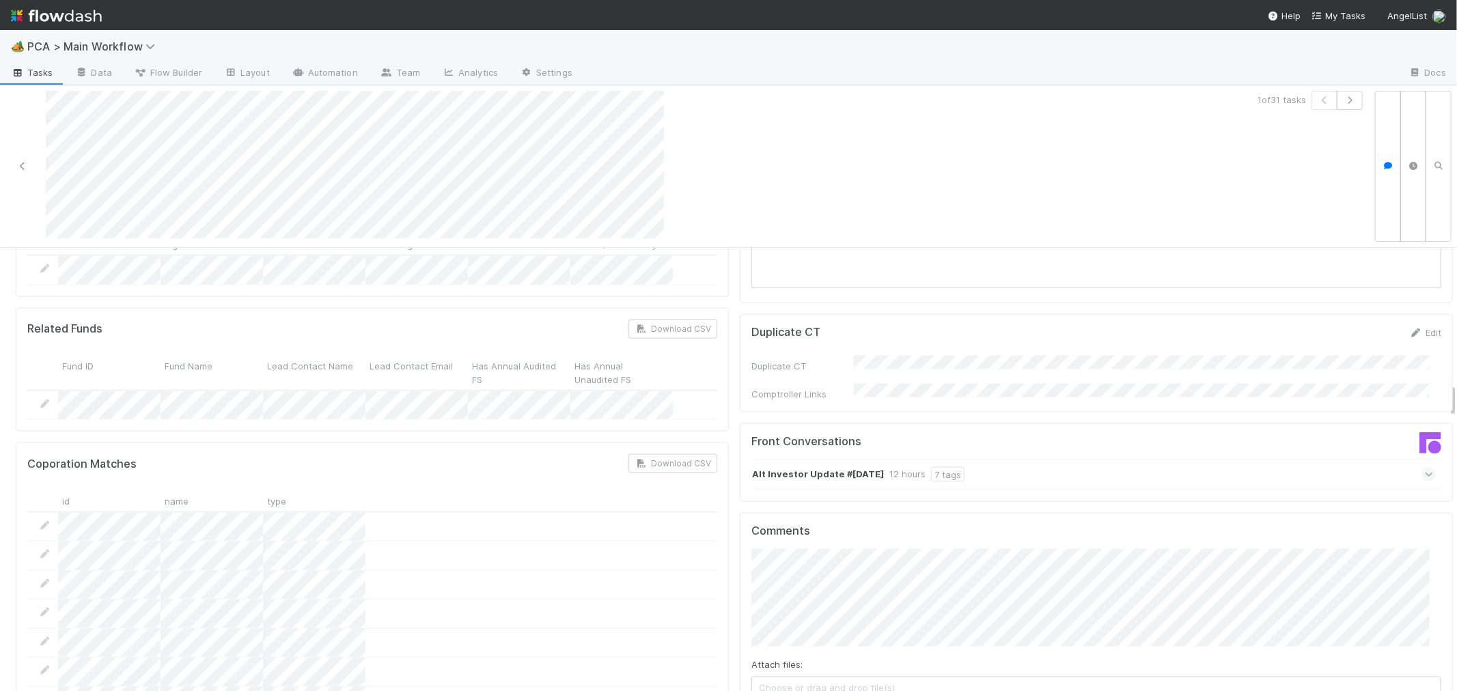
scroll to position [1746, 0]
click at [1425, 474] on icon at bounding box center [1429, 481] width 9 height 14
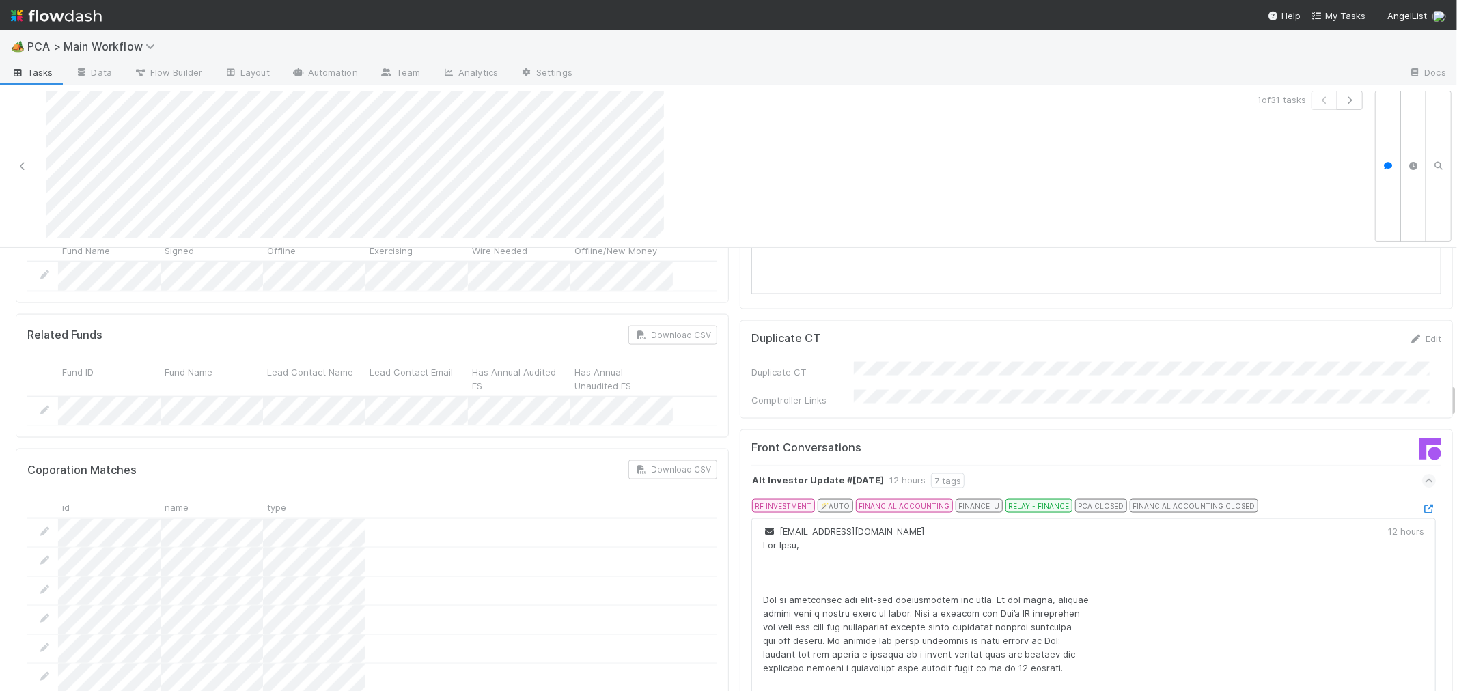
click at [1422, 505] on icon at bounding box center [1429, 509] width 14 height 9
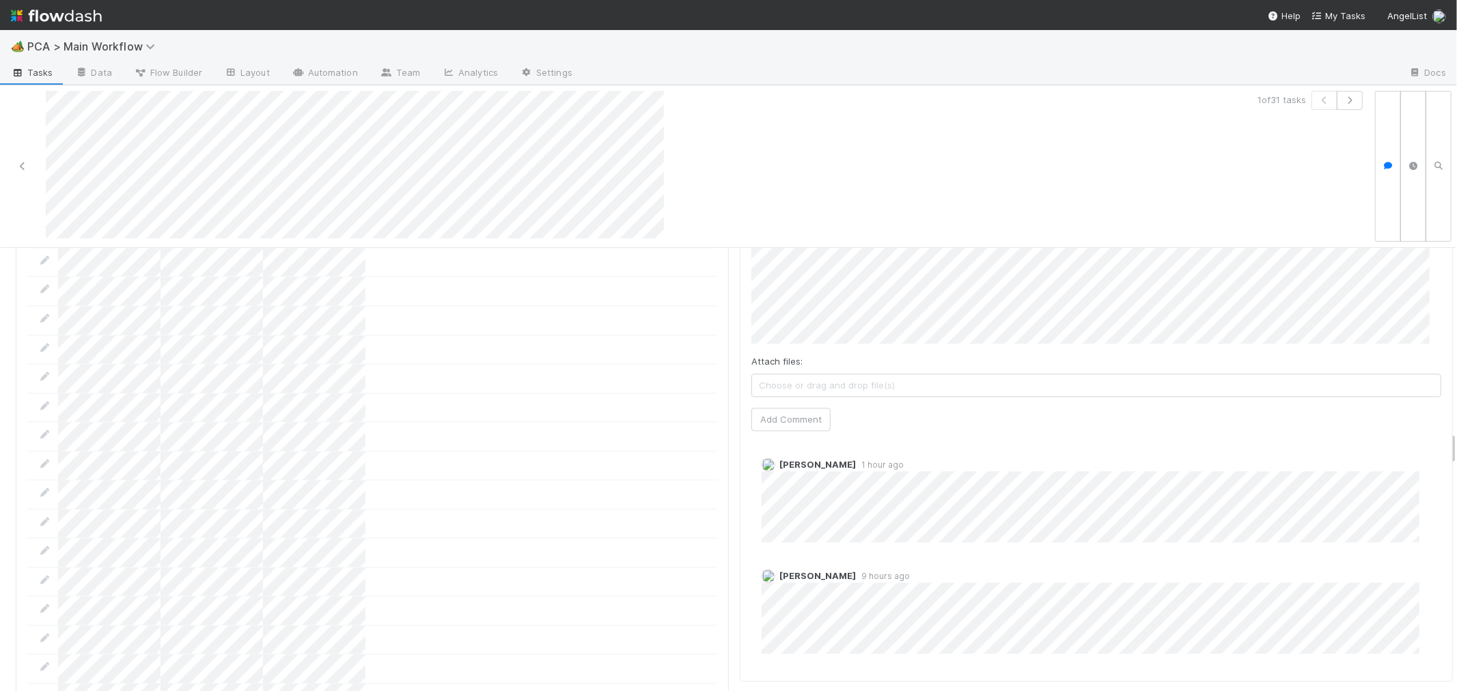
scroll to position [2201, 0]
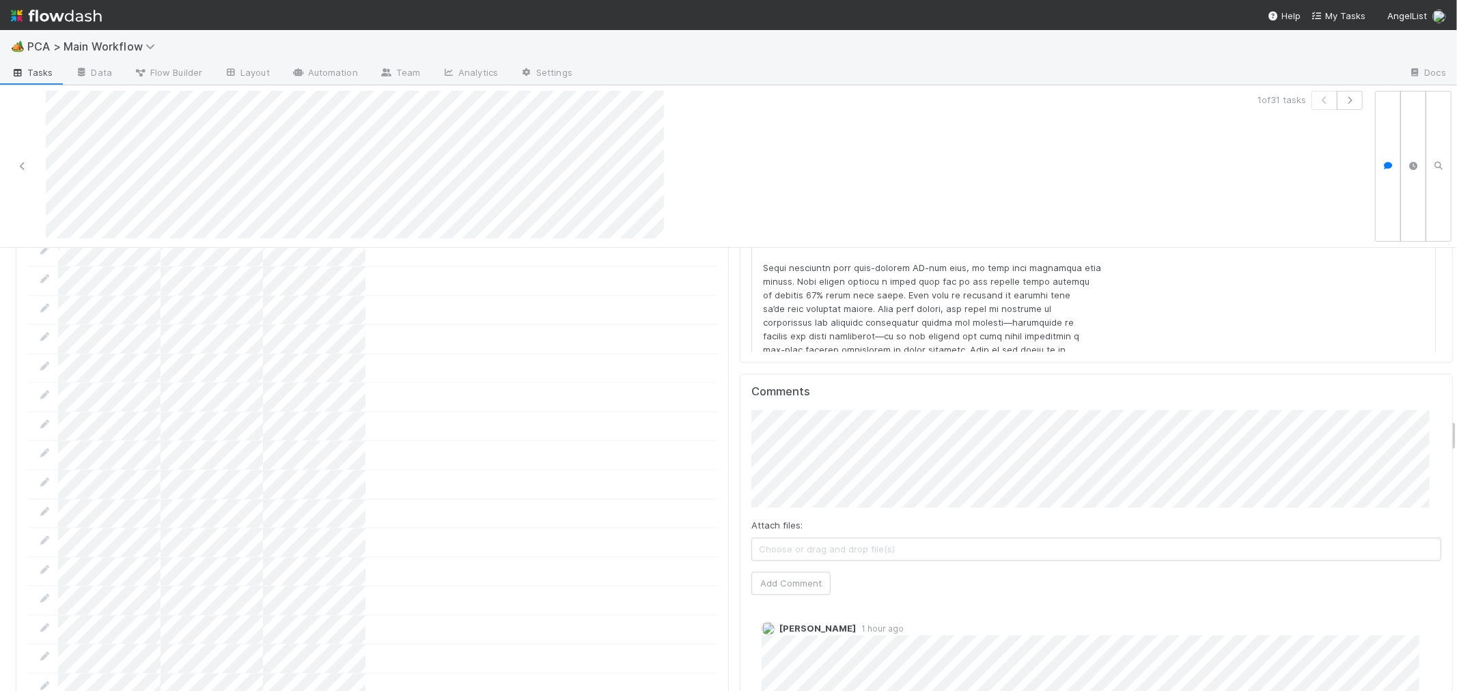
click at [572, 359] on div at bounding box center [372, 499] width 690 height 871
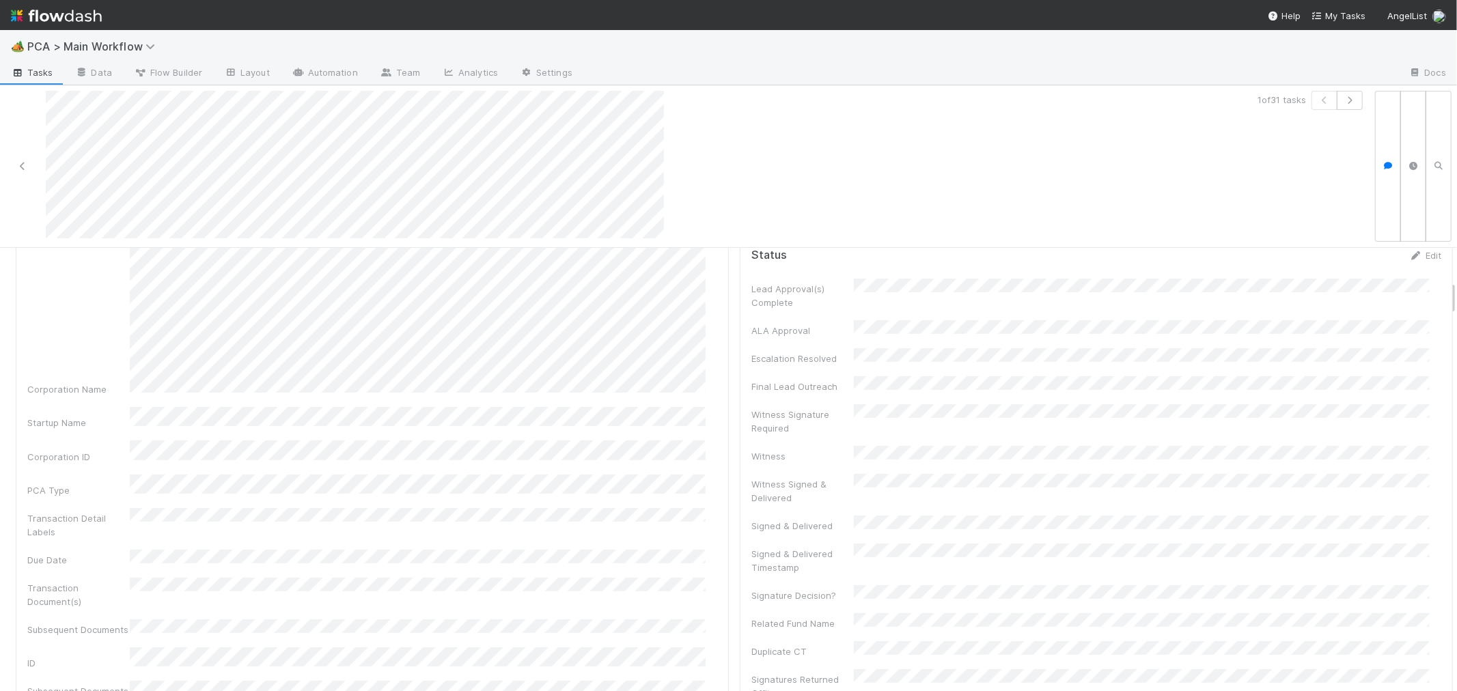
scroll to position [303, 0]
click at [689, 320] on link "Edit" at bounding box center [701, 325] width 32 height 11
click at [635, 319] on button "Save" at bounding box center [644, 330] width 39 height 23
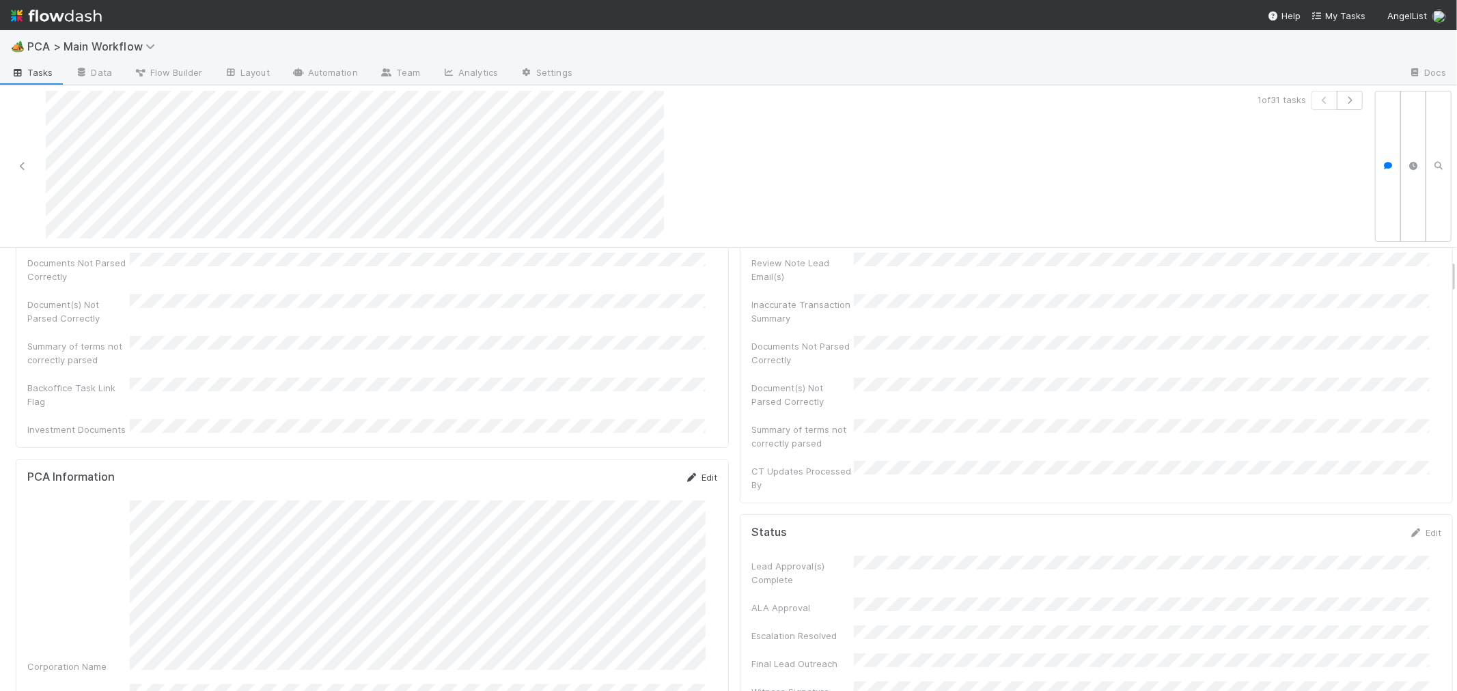
click at [685, 473] on icon at bounding box center [692, 477] width 14 height 9
click at [637, 471] on button "Save" at bounding box center [644, 482] width 39 height 23
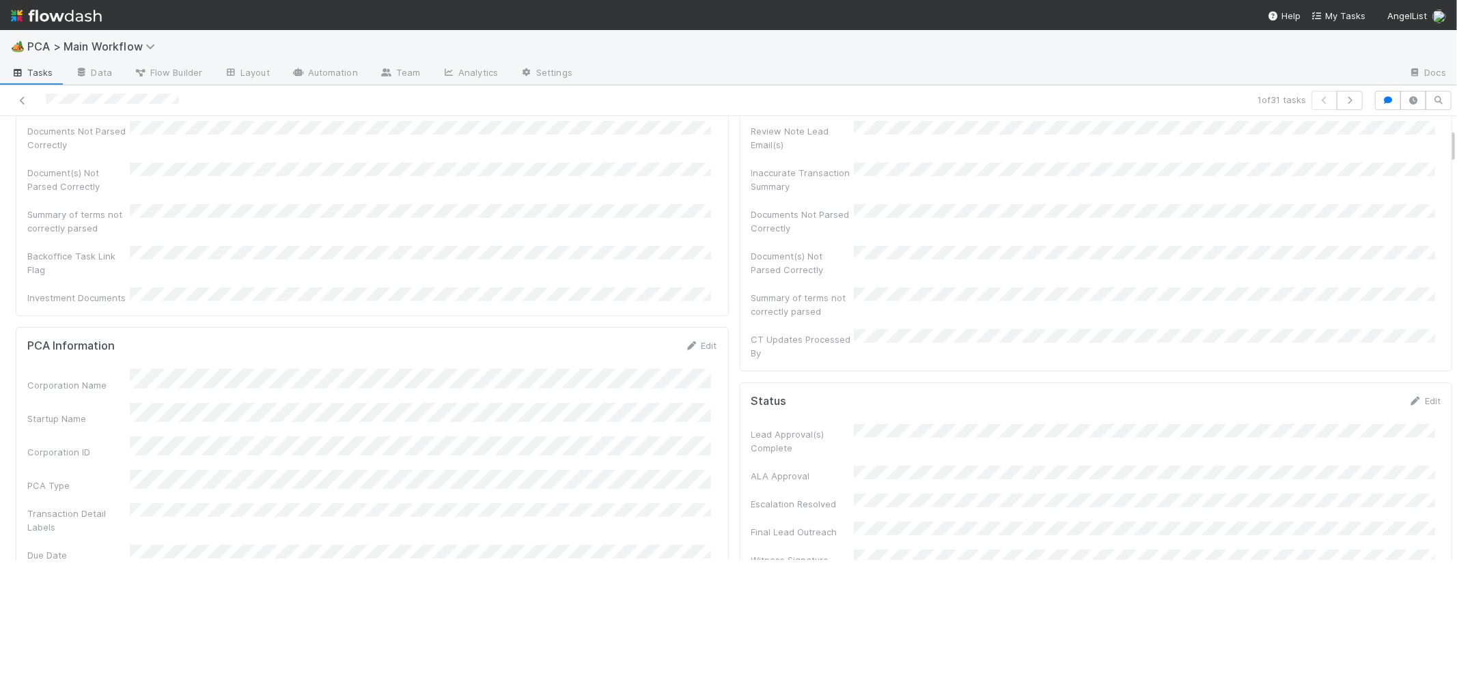
click at [704, 340] on link "Edit" at bounding box center [701, 345] width 32 height 11
click at [638, 339] on button "Save" at bounding box center [644, 350] width 39 height 23
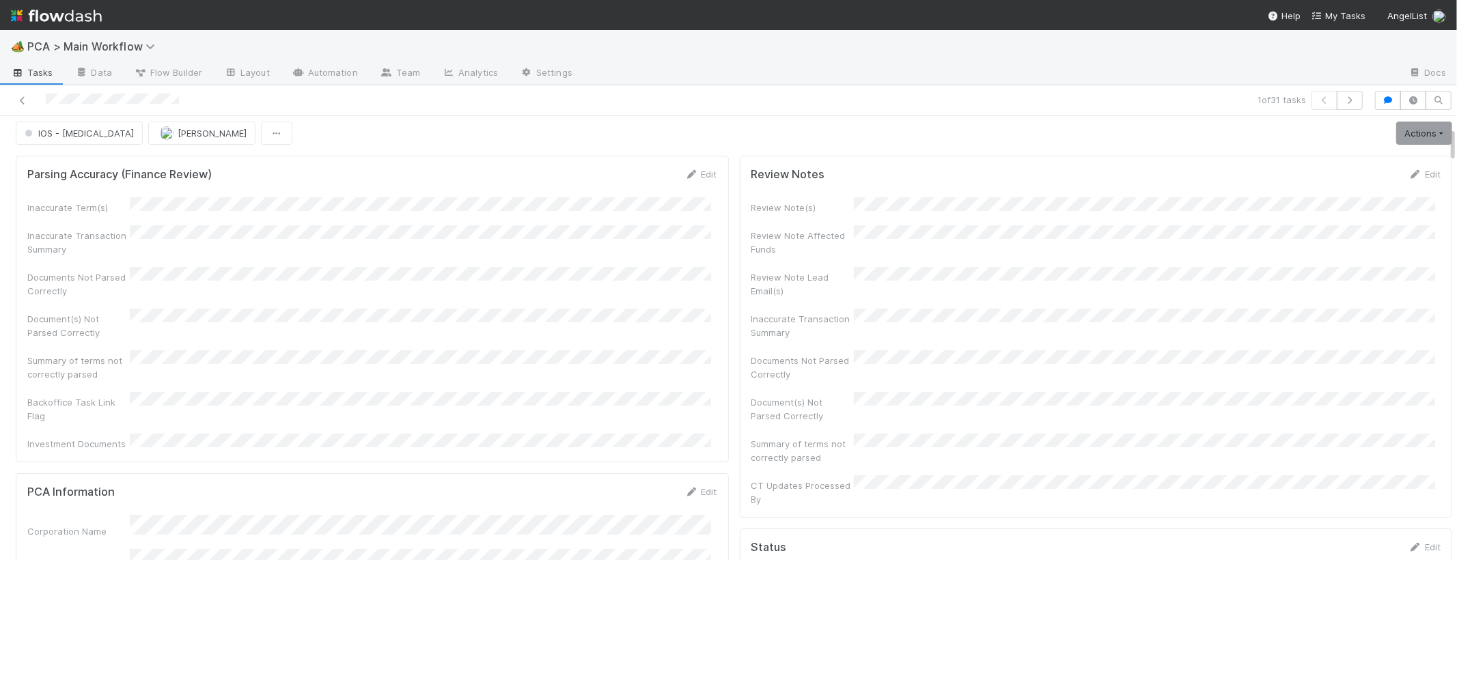
scroll to position [0, 0]
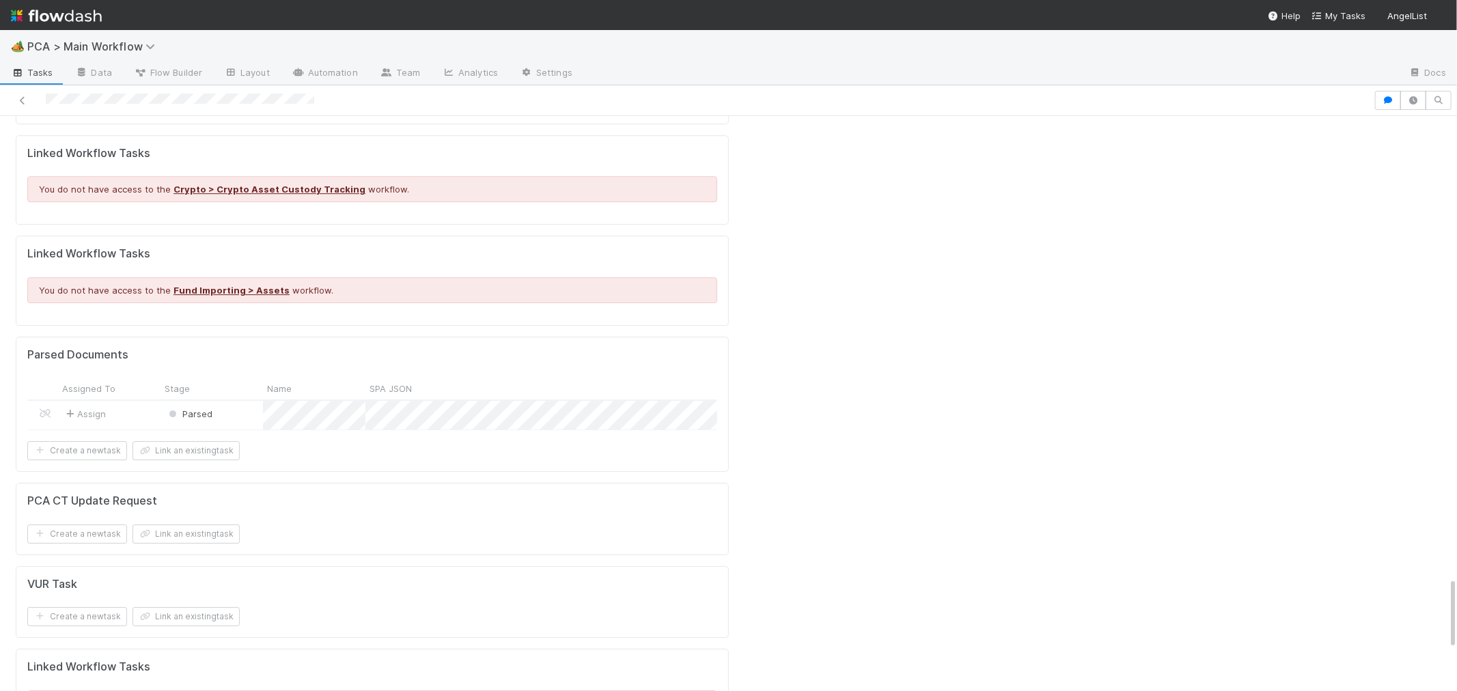
scroll to position [3947, 0]
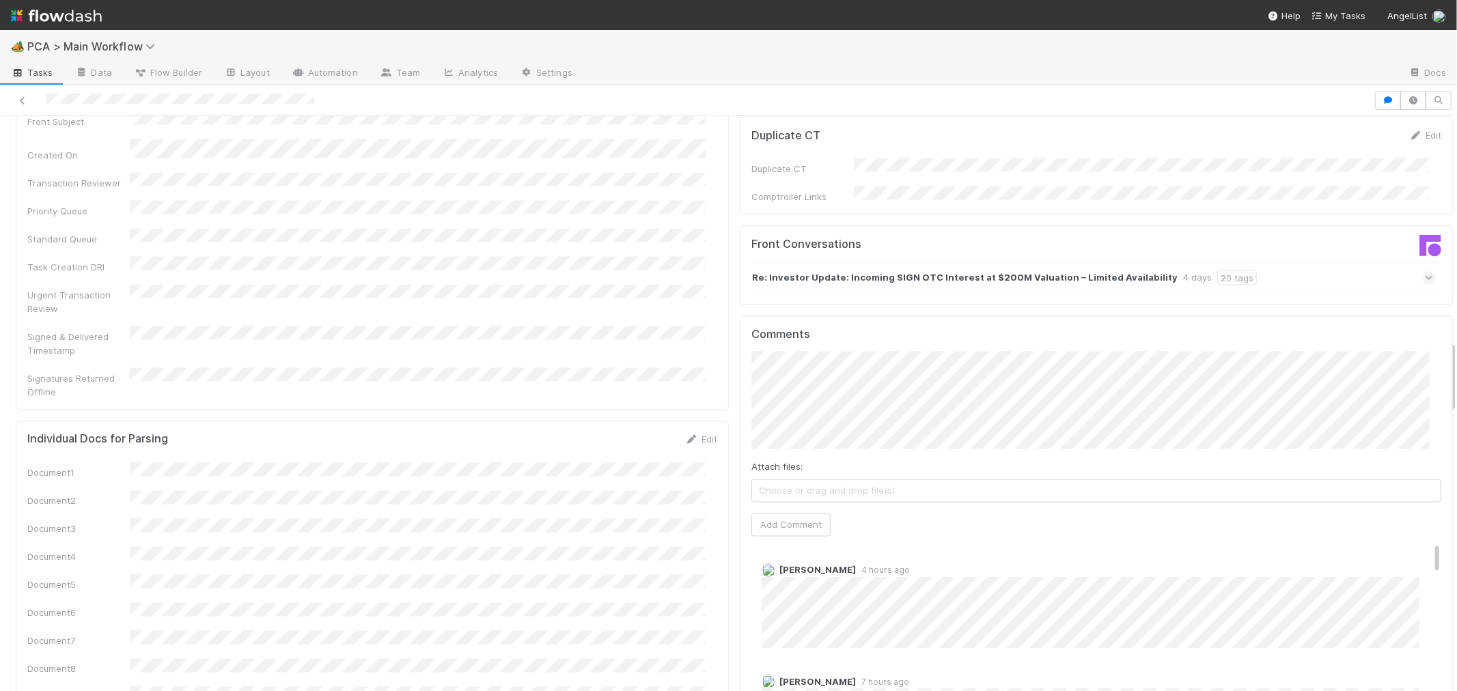
scroll to position [1774, 0]
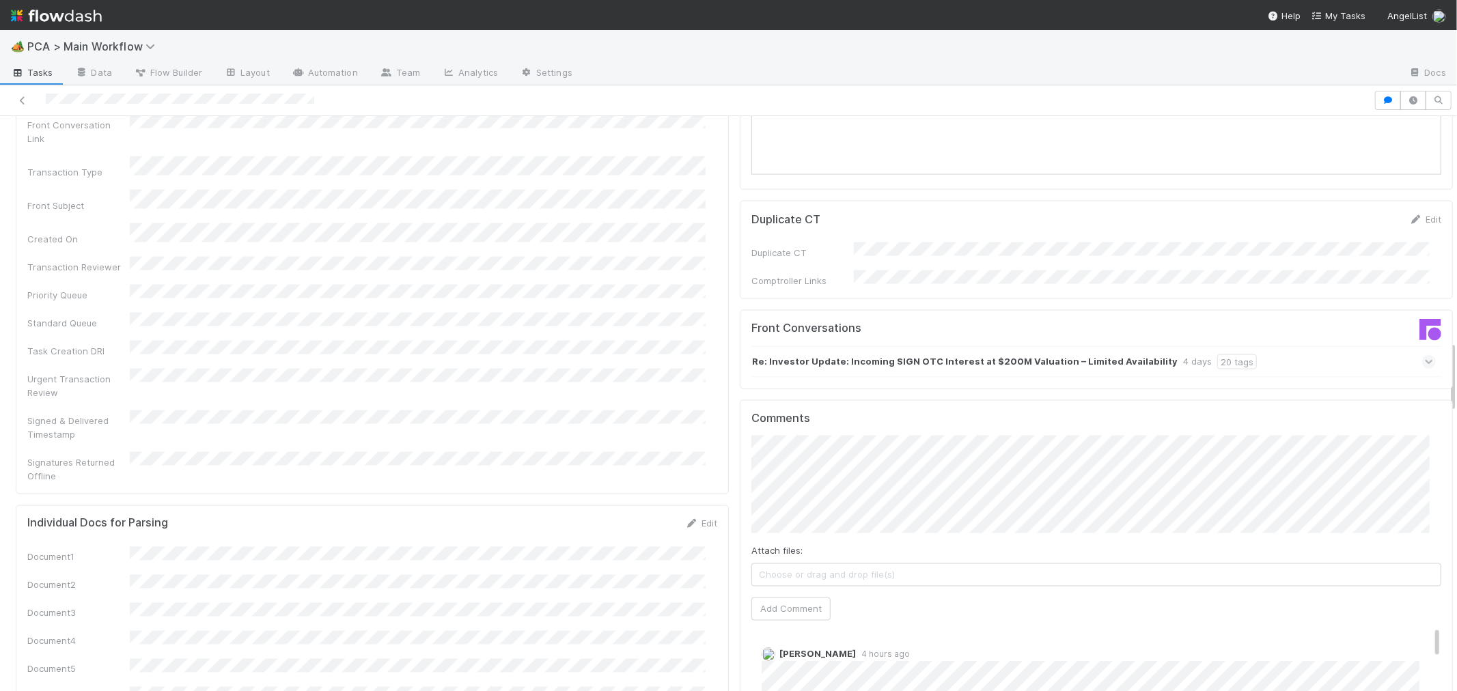
click at [37, 97] on div at bounding box center [686, 100] width 1363 height 19
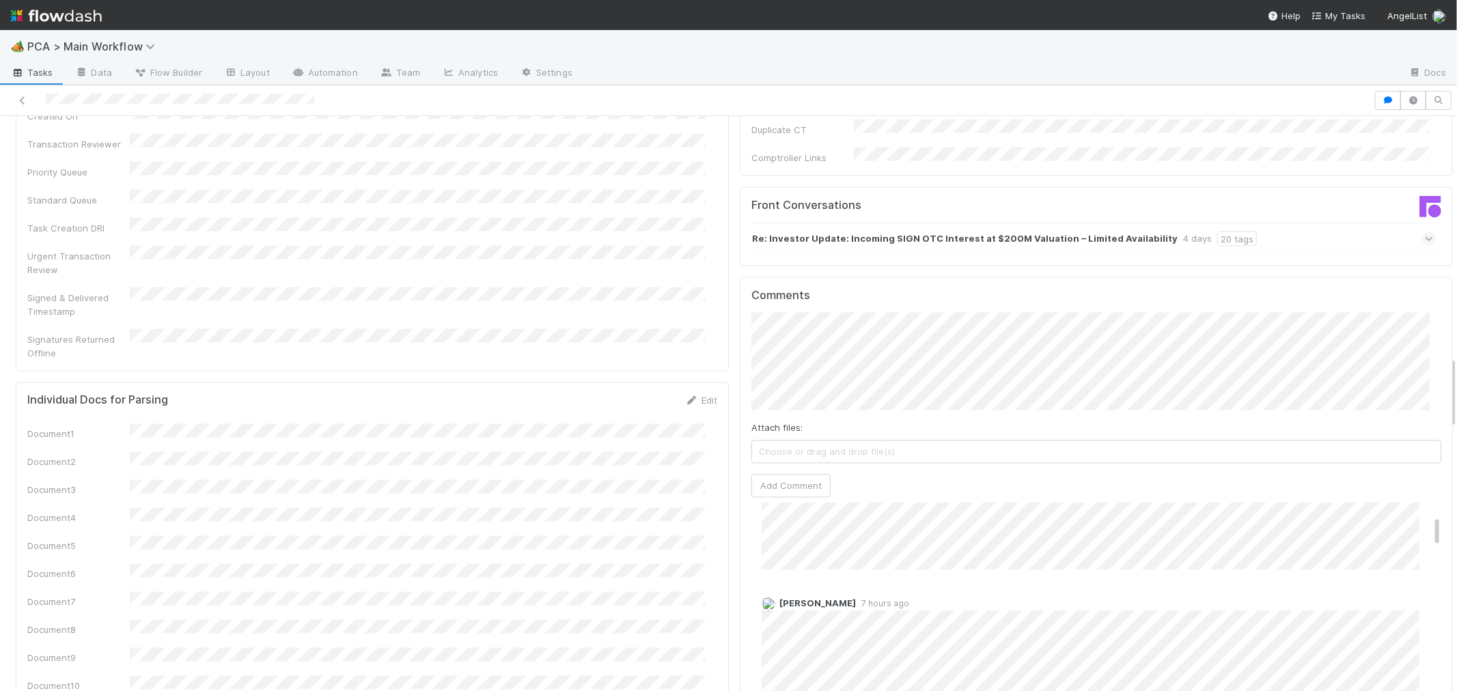
scroll to position [0, 0]
click at [794, 475] on button "Add Comment" at bounding box center [790, 486] width 79 height 23
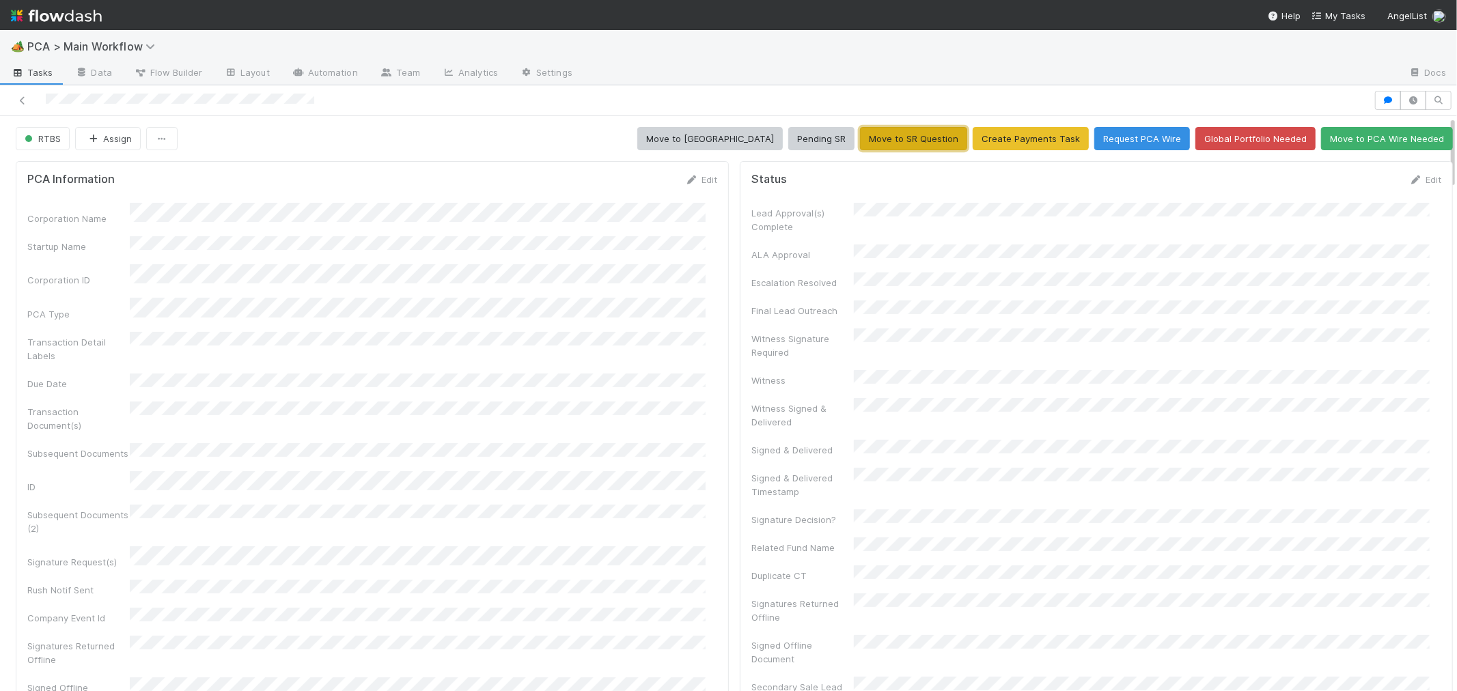
click at [877, 131] on button "Move to SR Question" at bounding box center [913, 138] width 107 height 23
click at [667, 354] on div "Corporation Name Startup Name Corporation ID PCA Type Transaction Detail Labels…" at bounding box center [372, 496] width 690 height 586
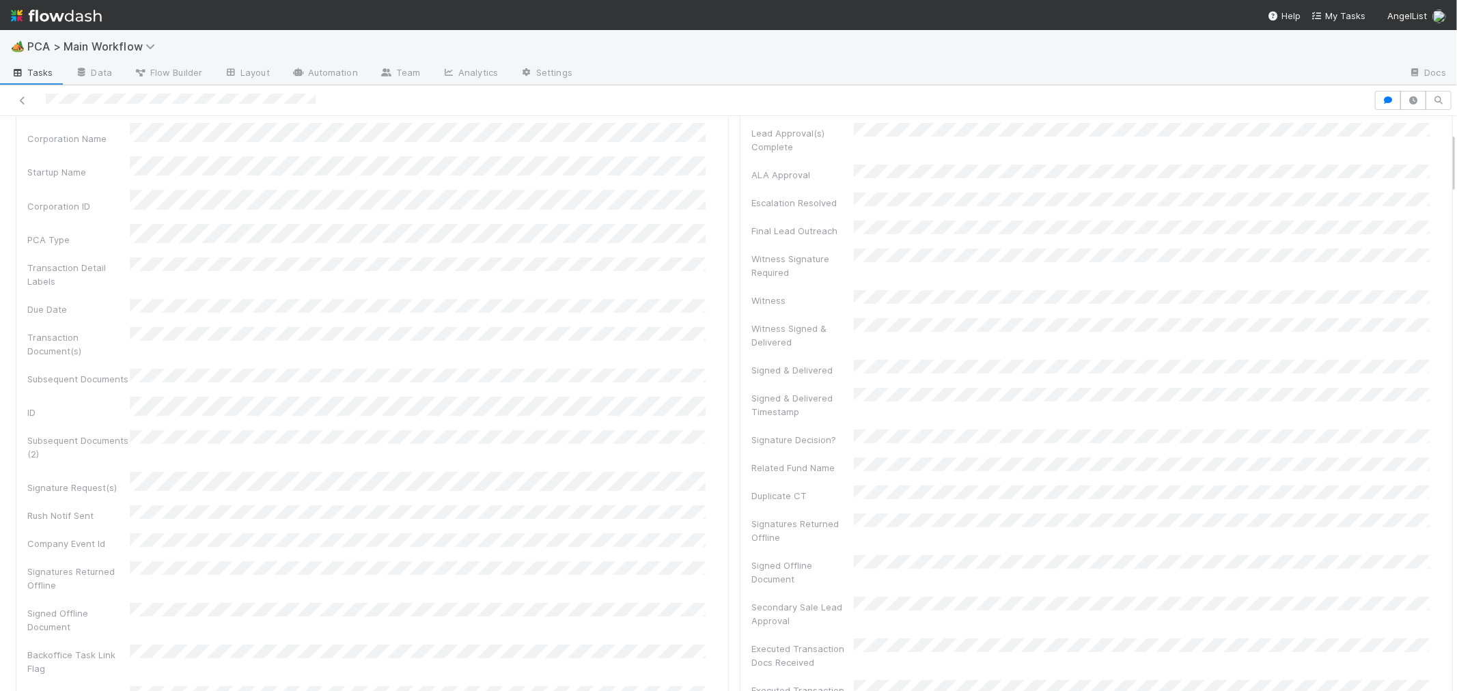
scroll to position [152, 0]
click at [680, 391] on div "Corporation Name Startup Name Corporation ID PCA Type Transaction Detail Labels…" at bounding box center [372, 344] width 690 height 586
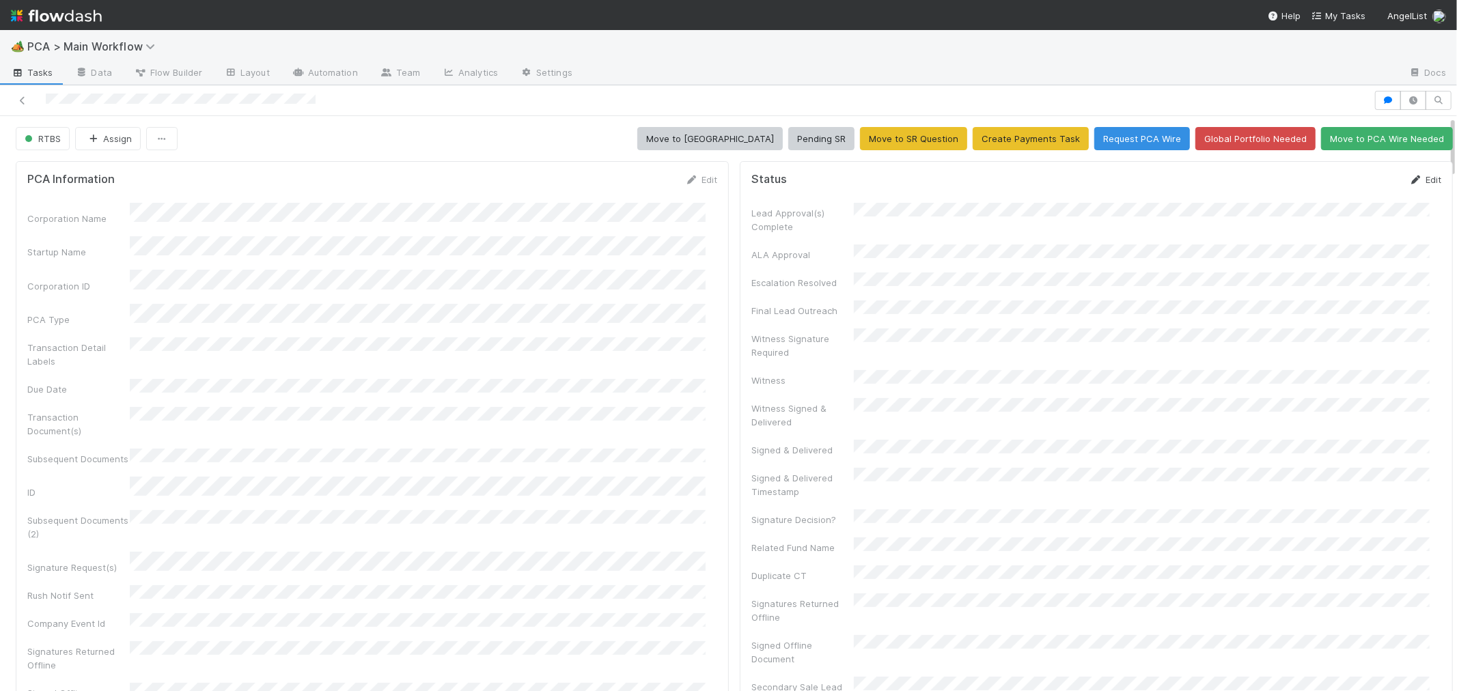
click at [1409, 176] on link "Edit" at bounding box center [1425, 179] width 32 height 11
click at [1349, 188] on button "Save" at bounding box center [1368, 184] width 39 height 23
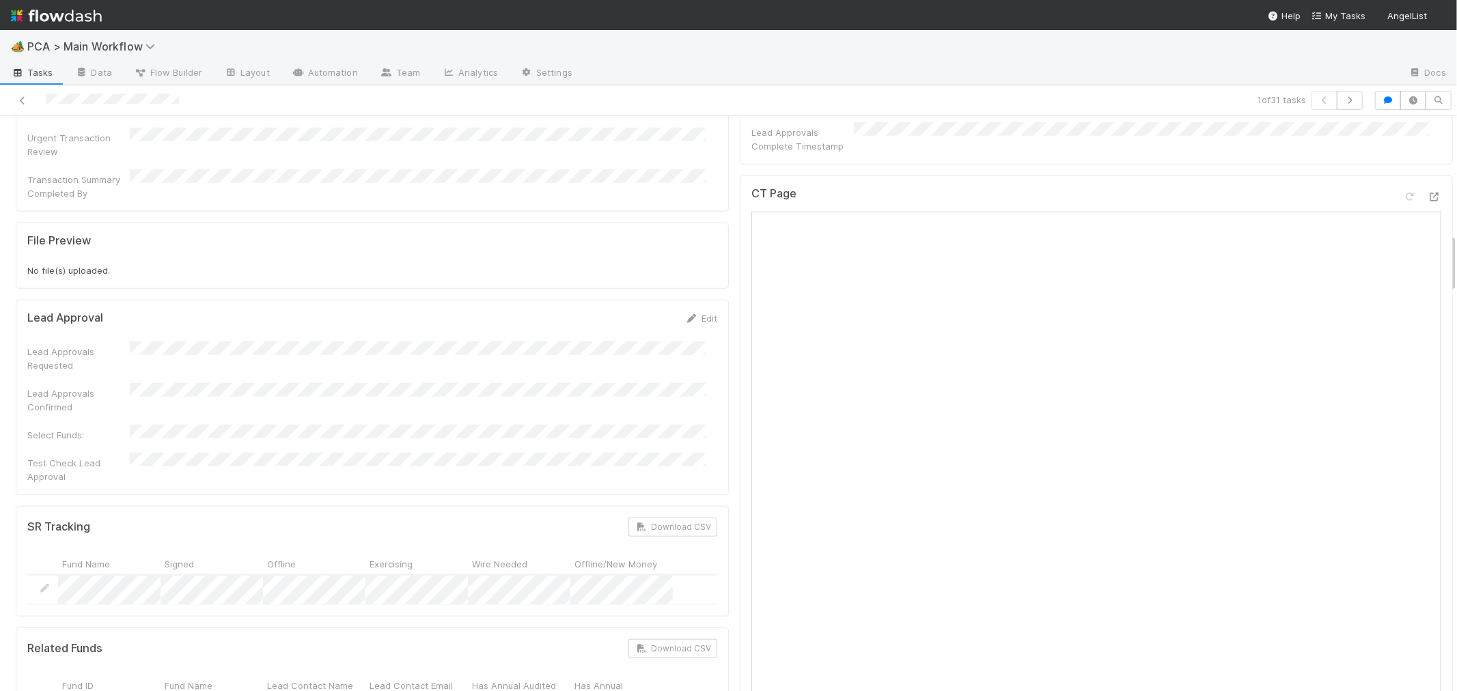
scroll to position [1138, 0]
click at [740, 461] on div "CT Page" at bounding box center [1096, 486] width 713 height 598
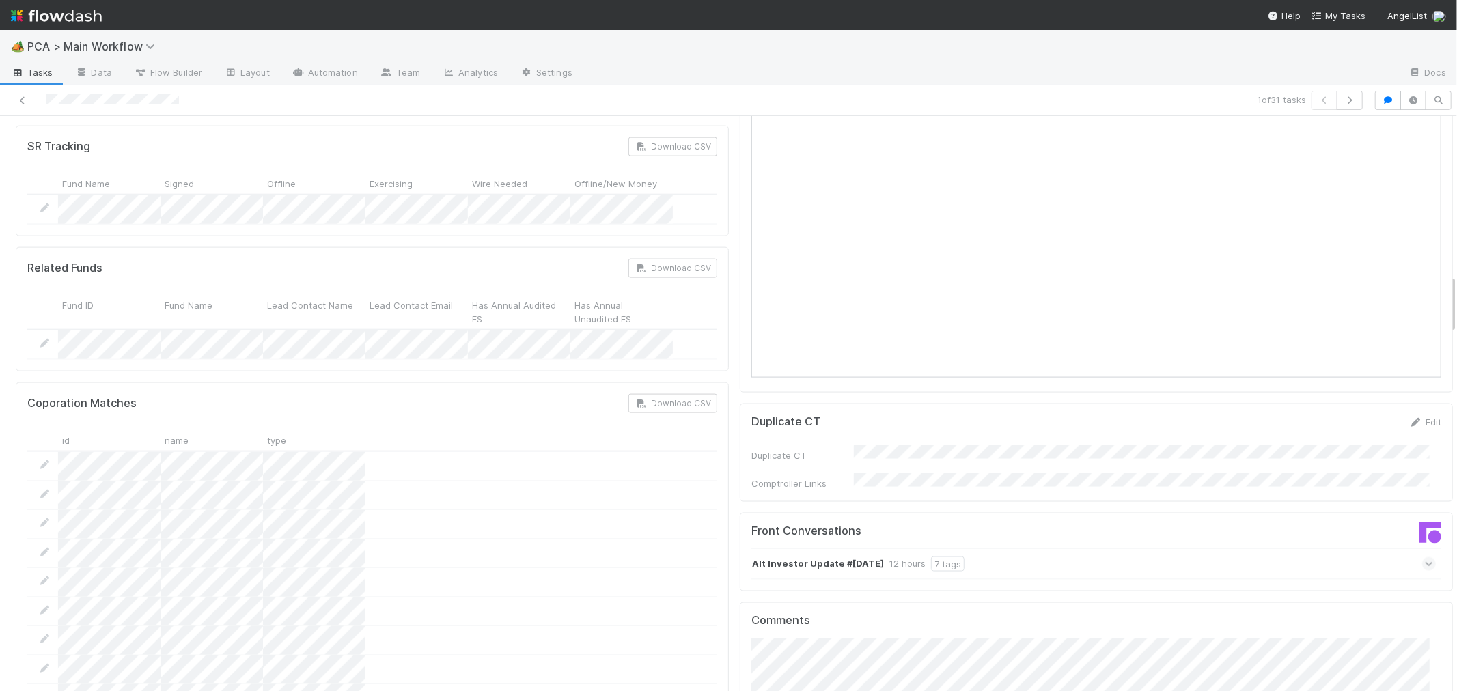
scroll to position [1682, 0]
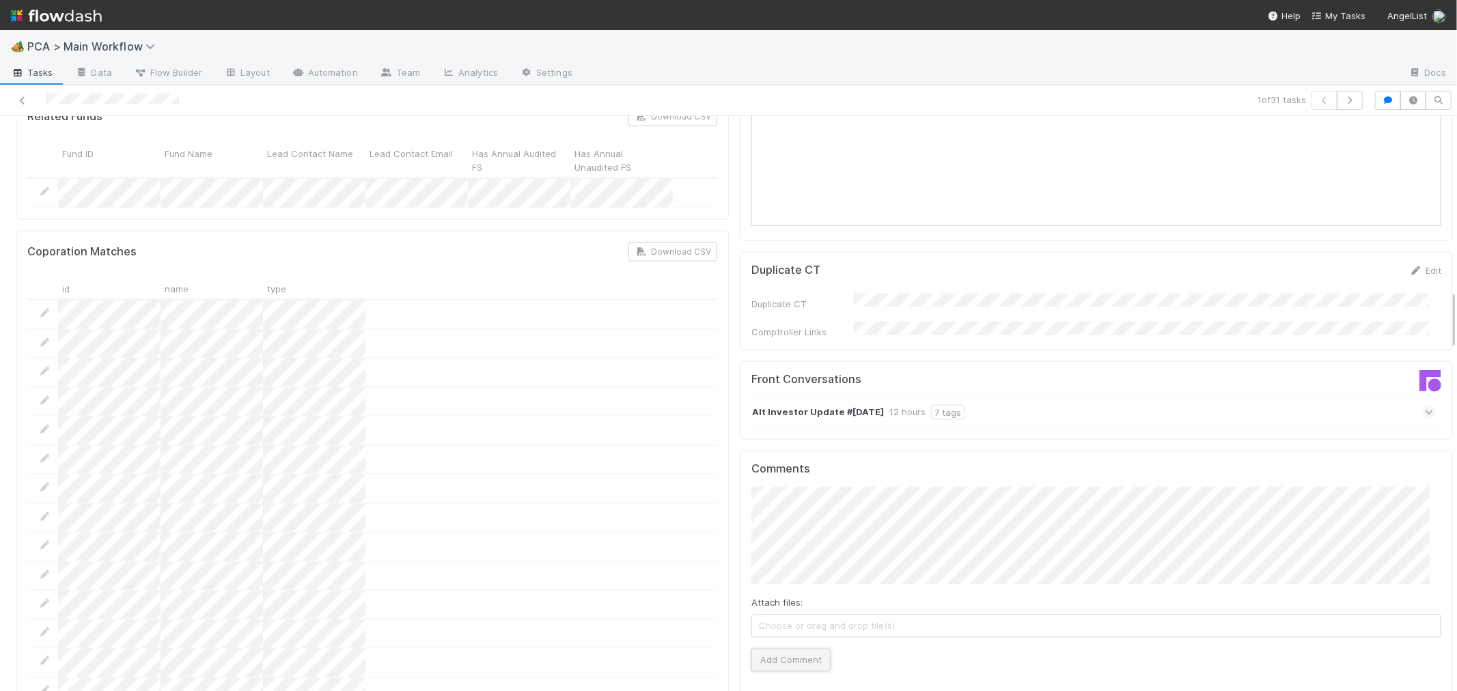
click at [759, 649] on button "Add Comment" at bounding box center [790, 660] width 79 height 23
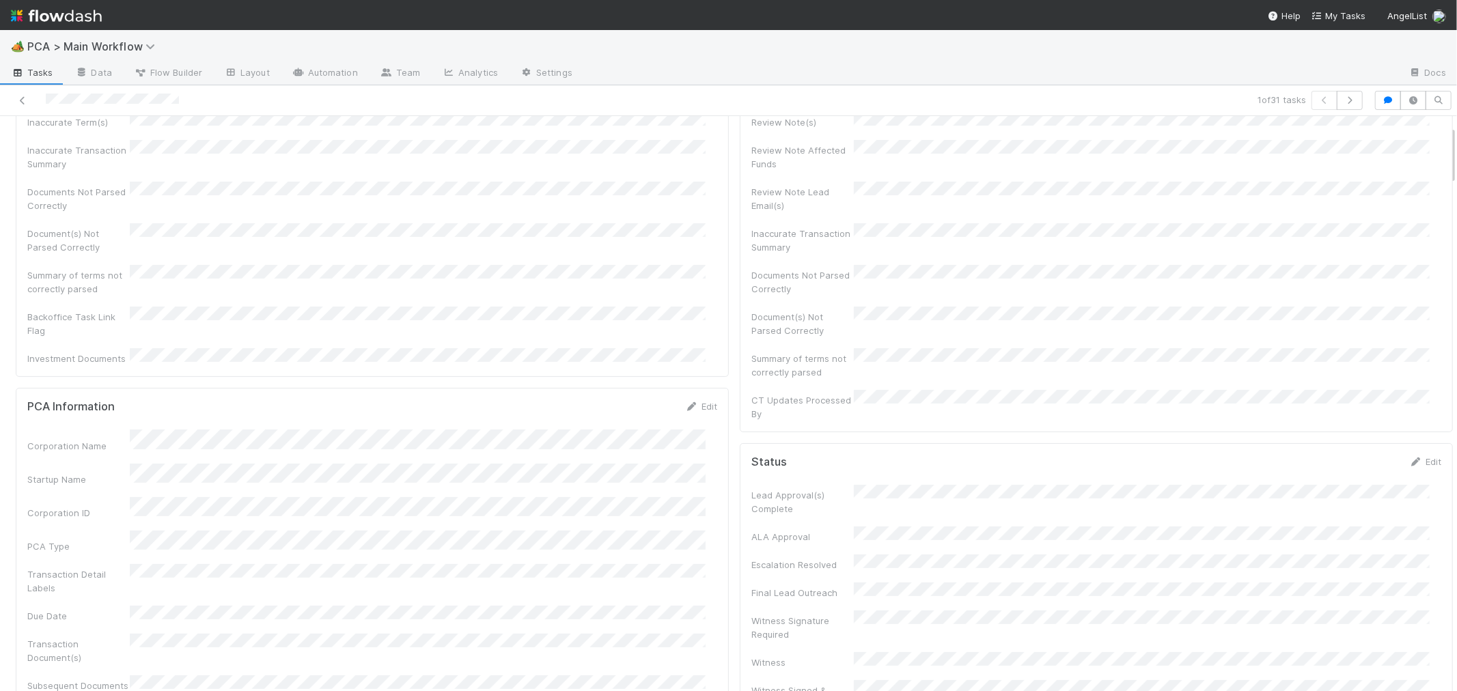
scroll to position [0, 0]
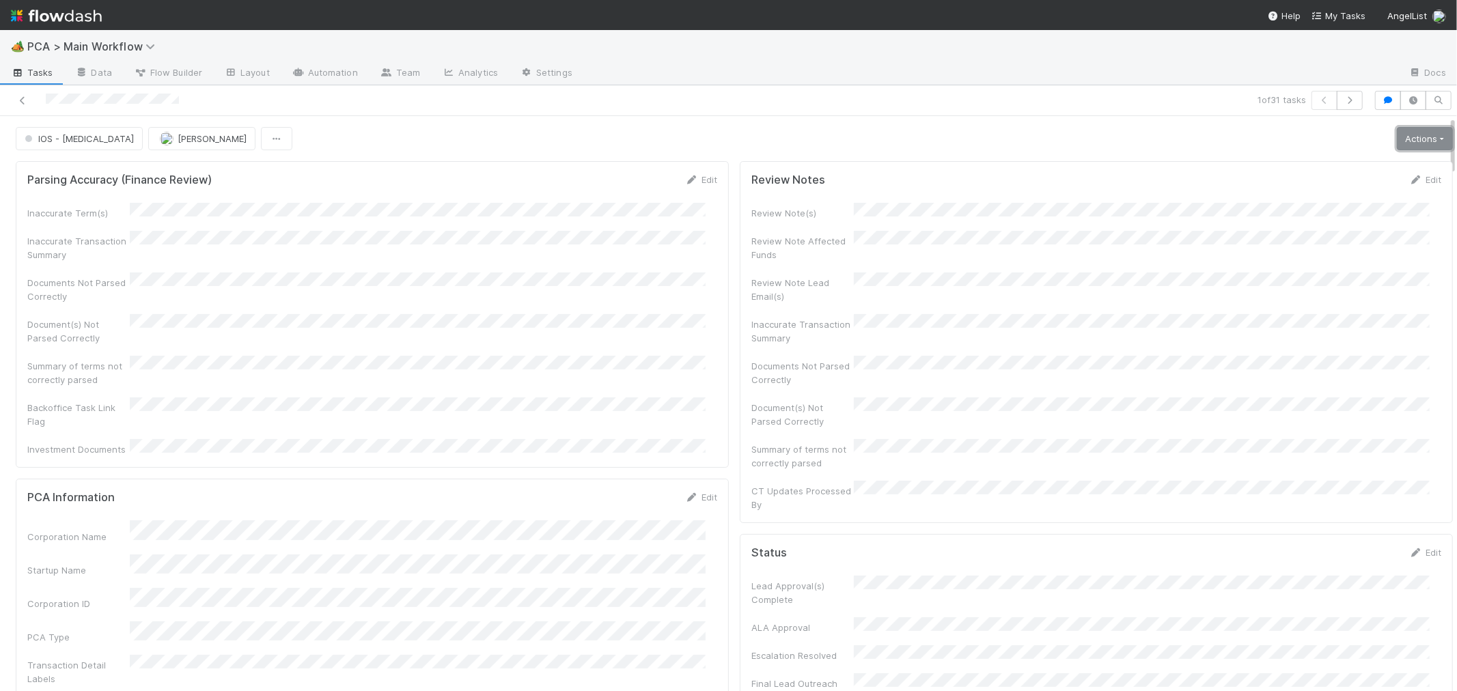
click at [1409, 127] on link "Actions" at bounding box center [1425, 138] width 56 height 23
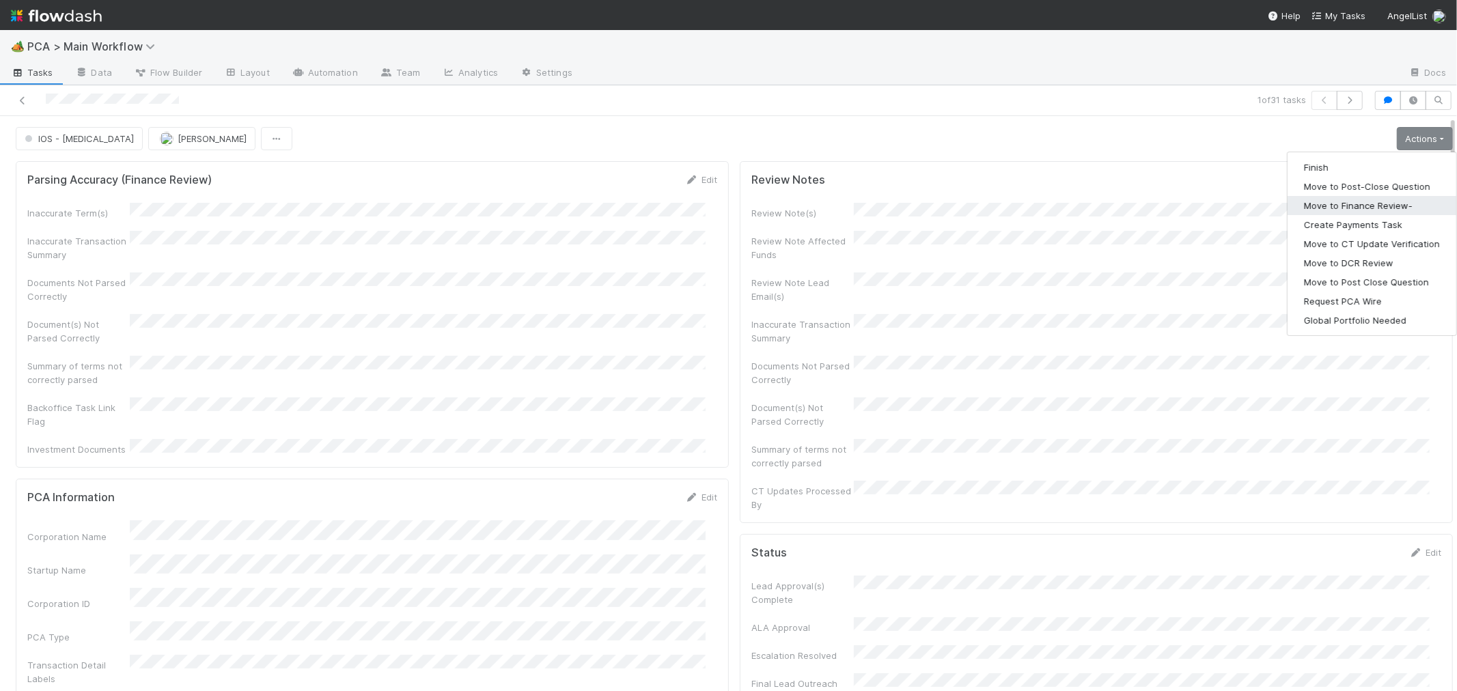
click at [1362, 196] on button "Move to Finance Review-" at bounding box center [1372, 205] width 169 height 19
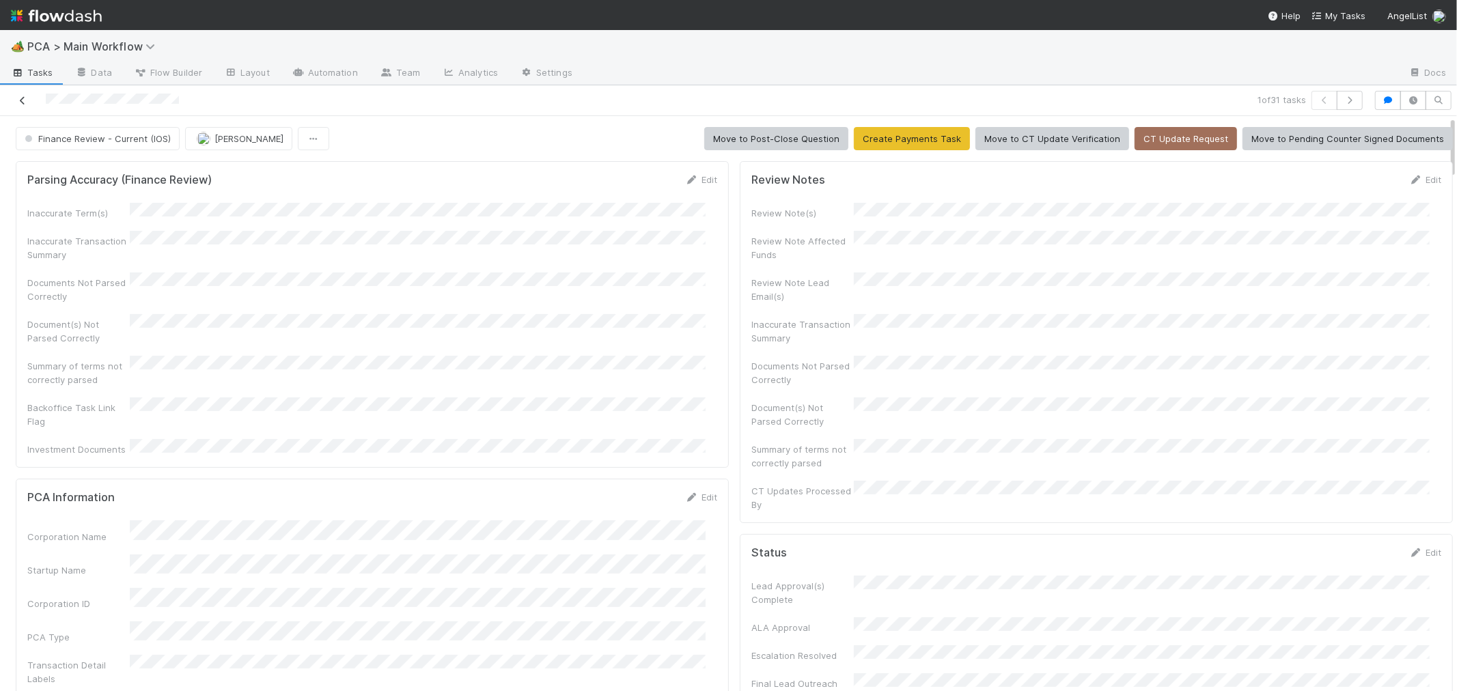
click at [22, 96] on icon at bounding box center [23, 100] width 14 height 9
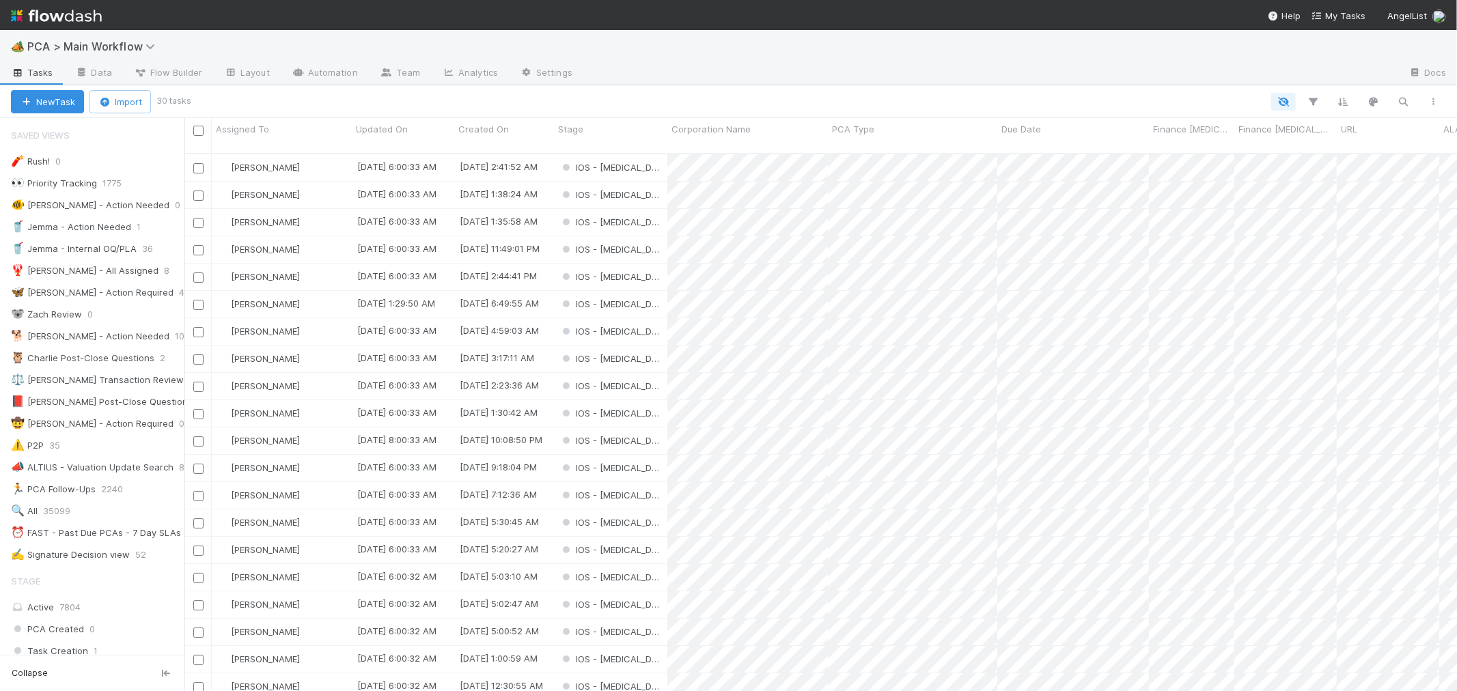
scroll to position [538, 1261]
click at [636, 55] on div "🏕️ PCA > Main Workflow" at bounding box center [728, 46] width 1457 height 33
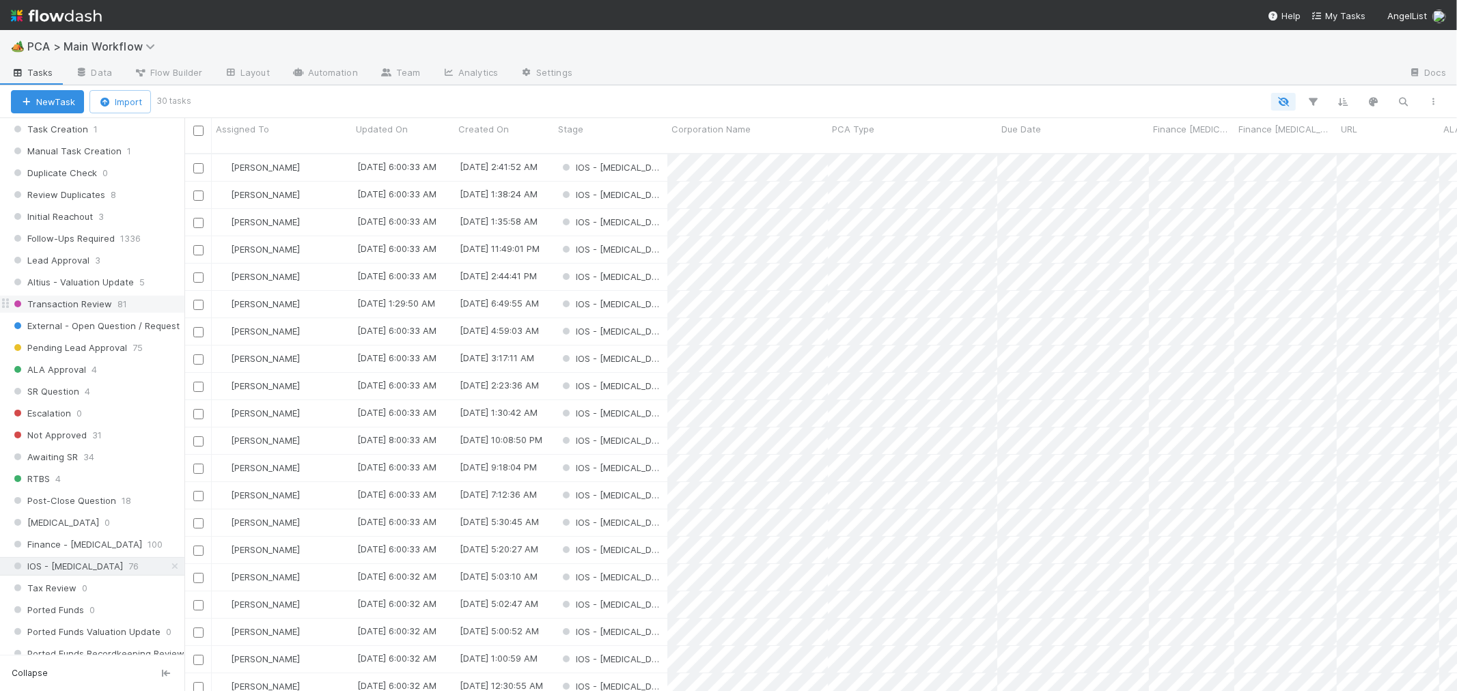
scroll to position [531, 0]
click at [644, 158] on div "IOS - [MEDICAL_DATA]" at bounding box center [610, 167] width 113 height 27
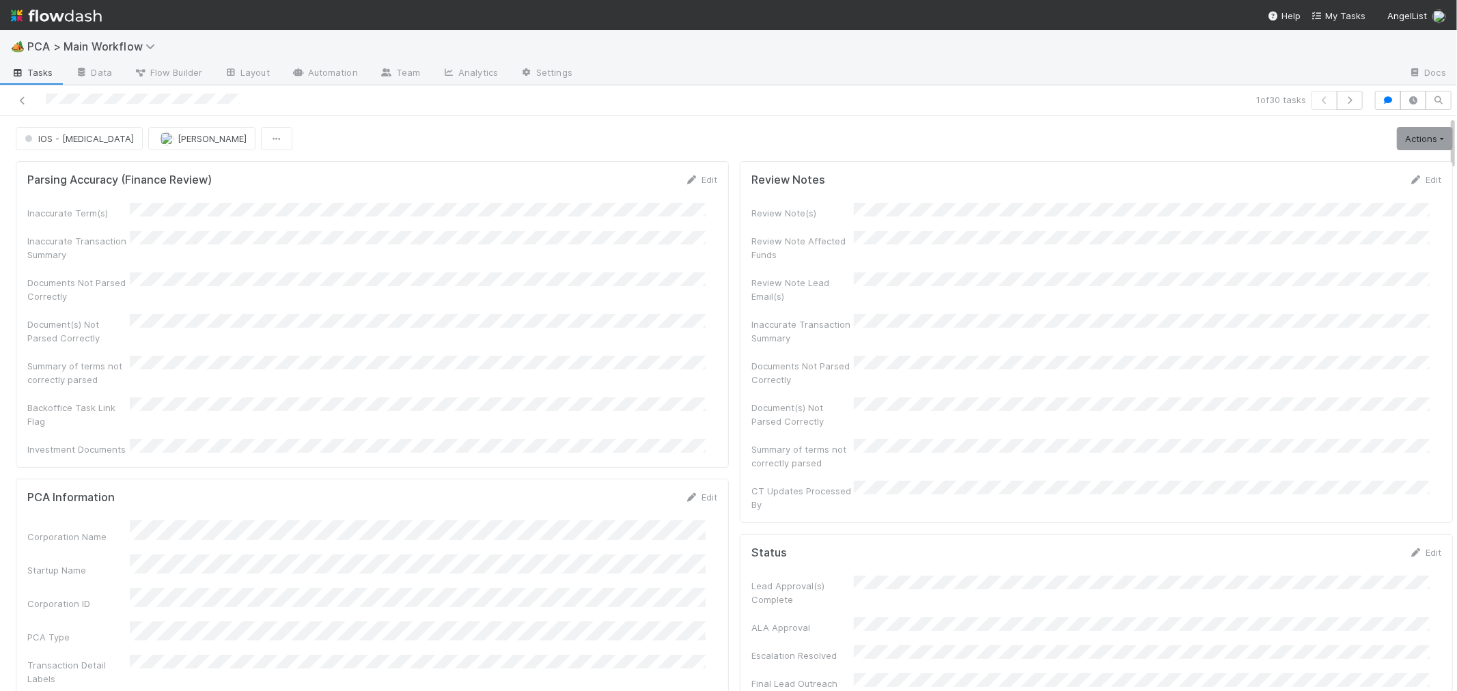
click at [644, 299] on div "Inaccurate Term(s) Inaccurate Transaction Summary Documents Not Parsed Correctl…" at bounding box center [372, 329] width 690 height 253
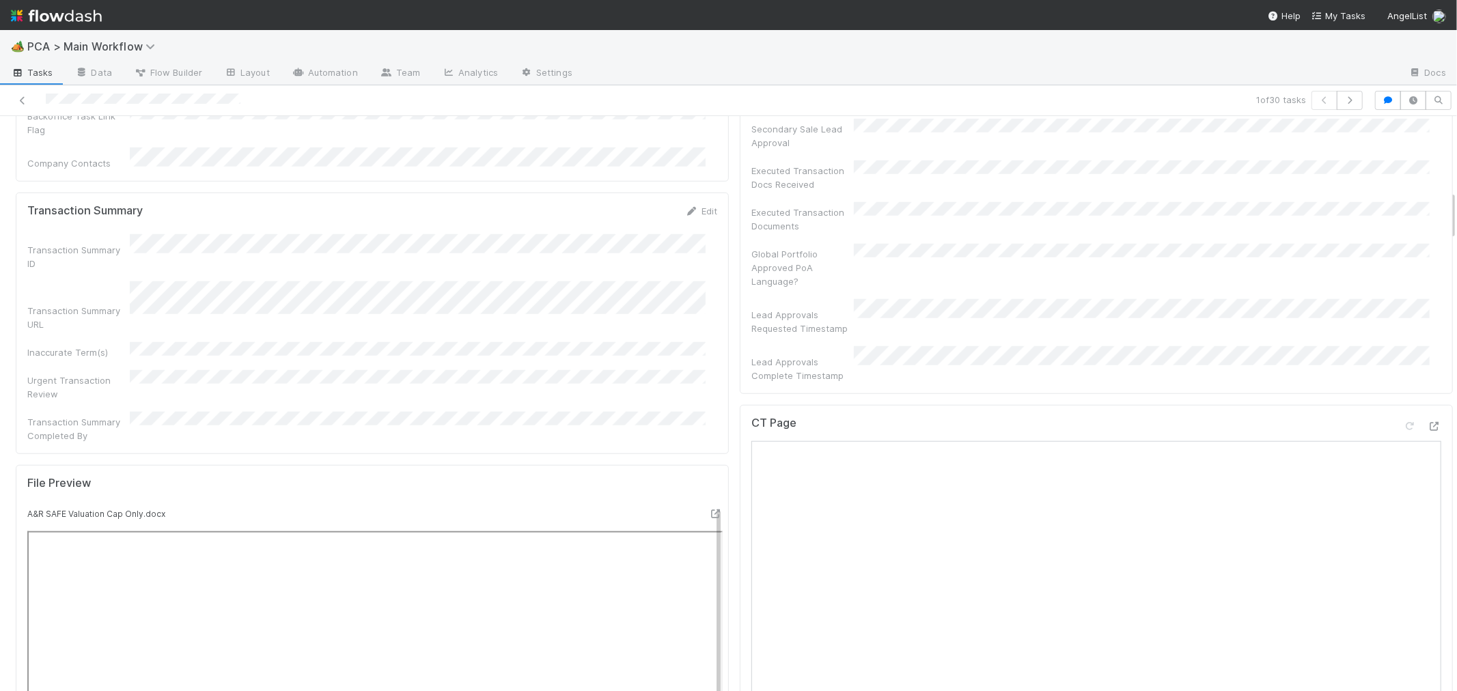
scroll to position [1062, 0]
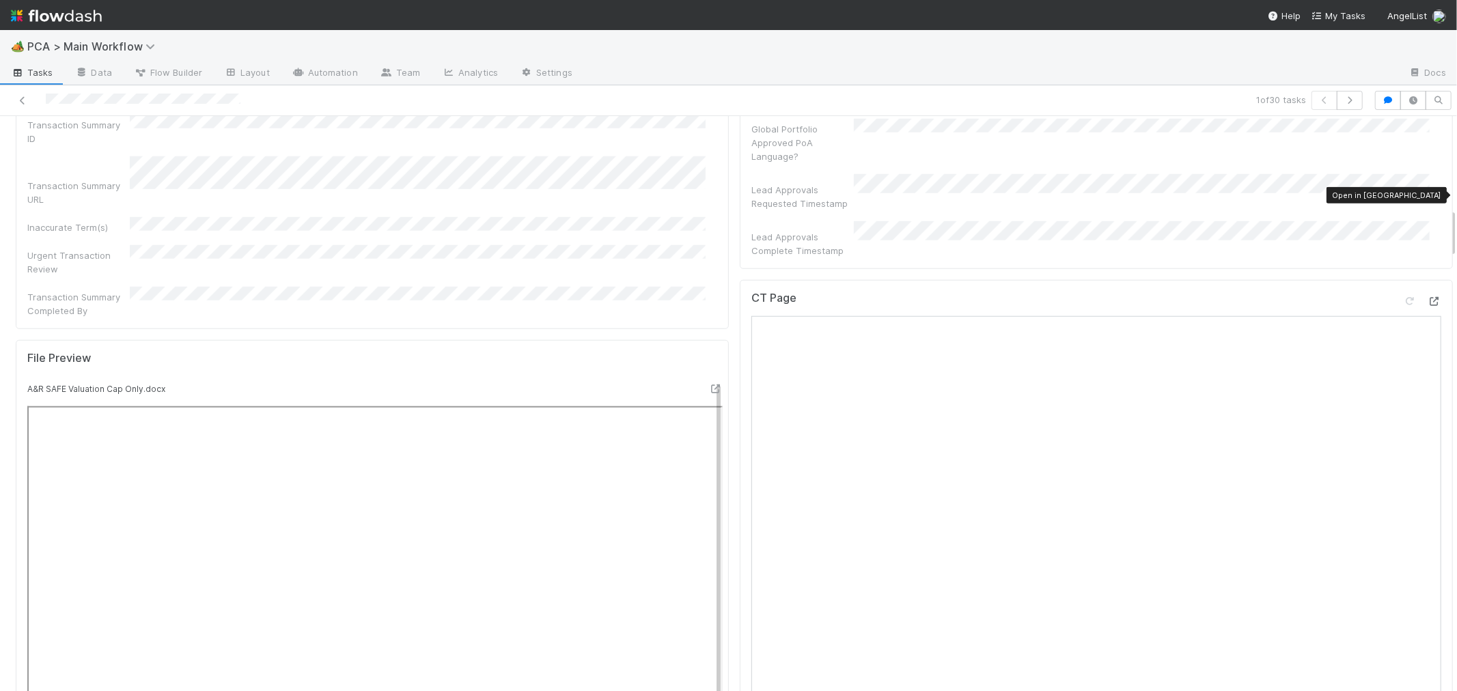
click at [1428, 297] on icon at bounding box center [1435, 301] width 14 height 9
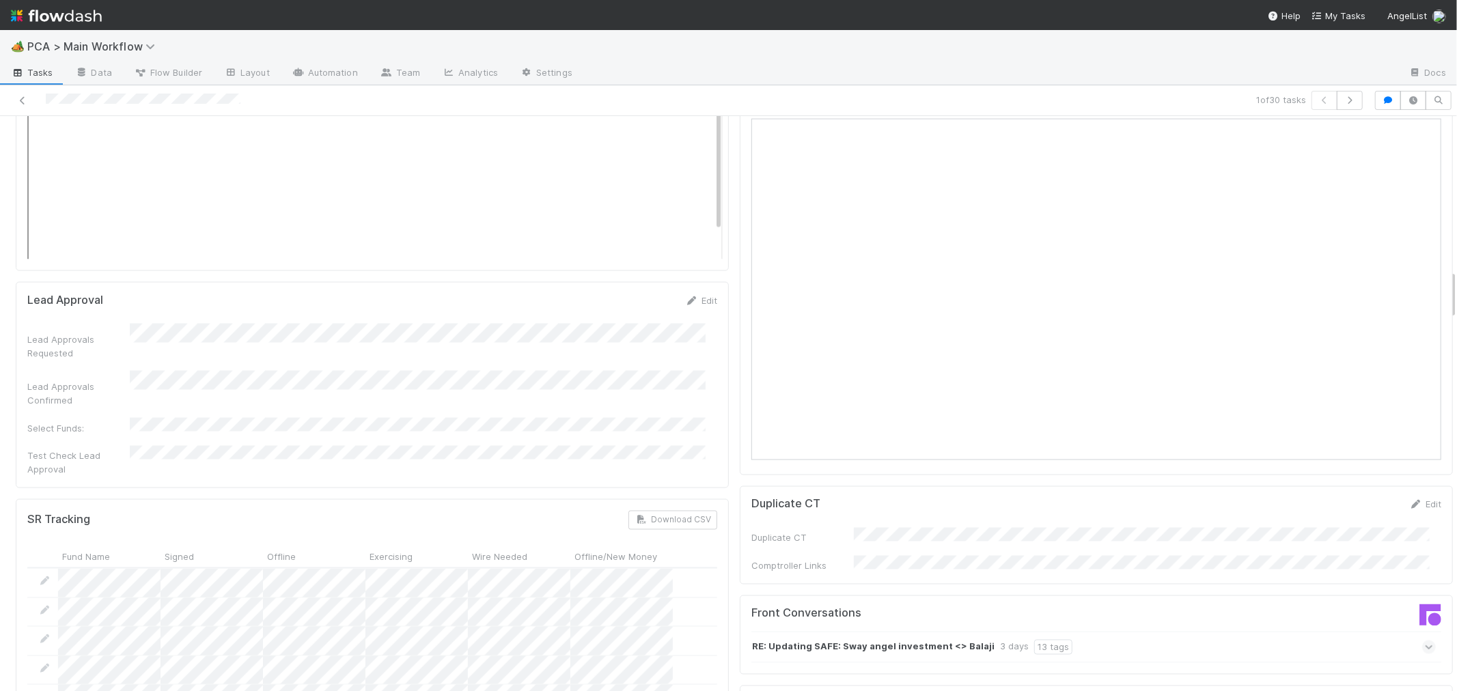
scroll to position [2050, 0]
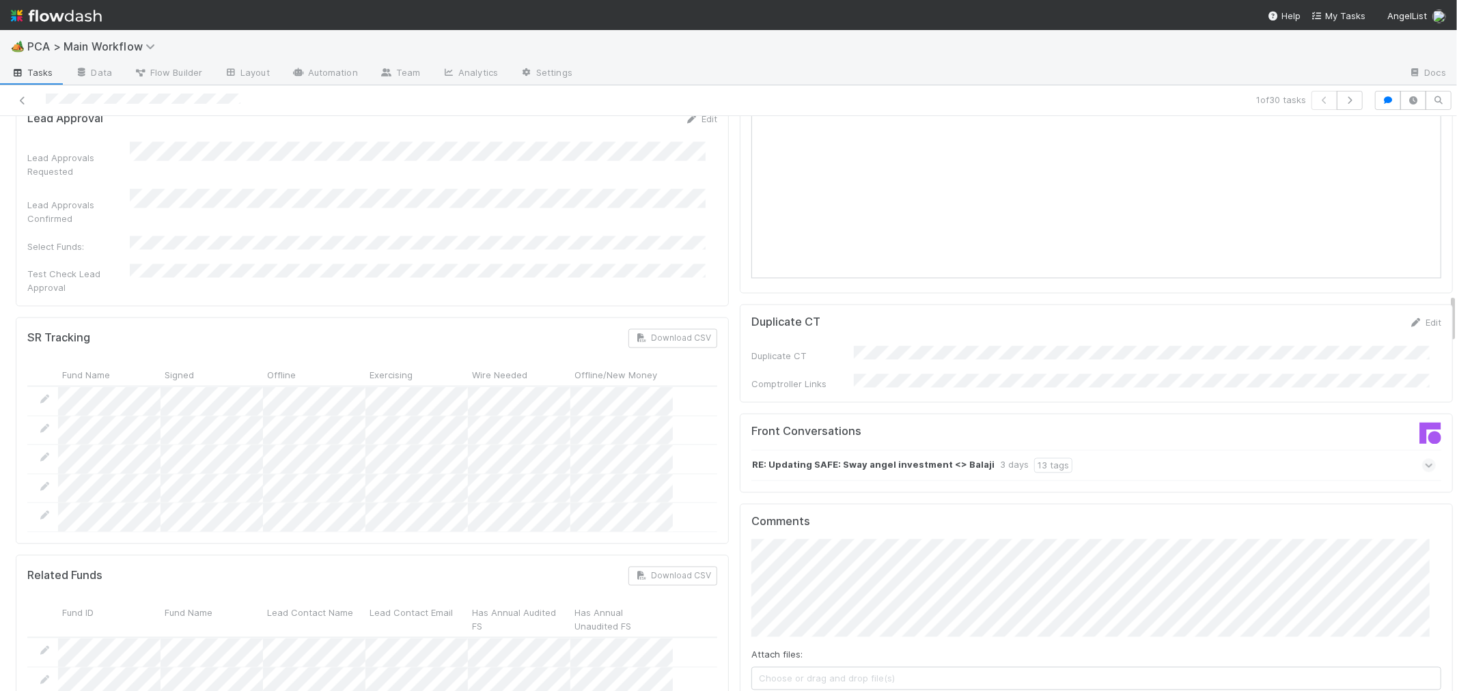
click at [1425, 459] on icon at bounding box center [1429, 466] width 9 height 14
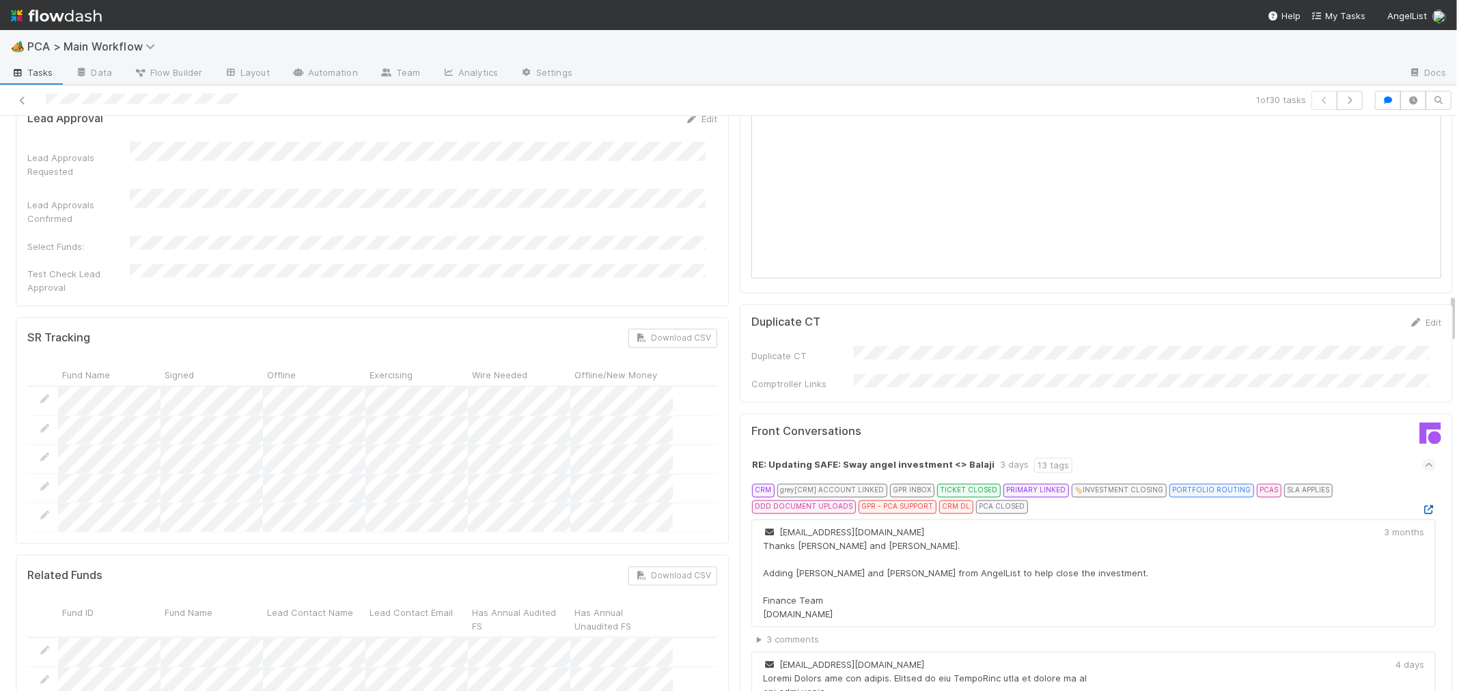
click at [1422, 506] on icon at bounding box center [1429, 510] width 14 height 9
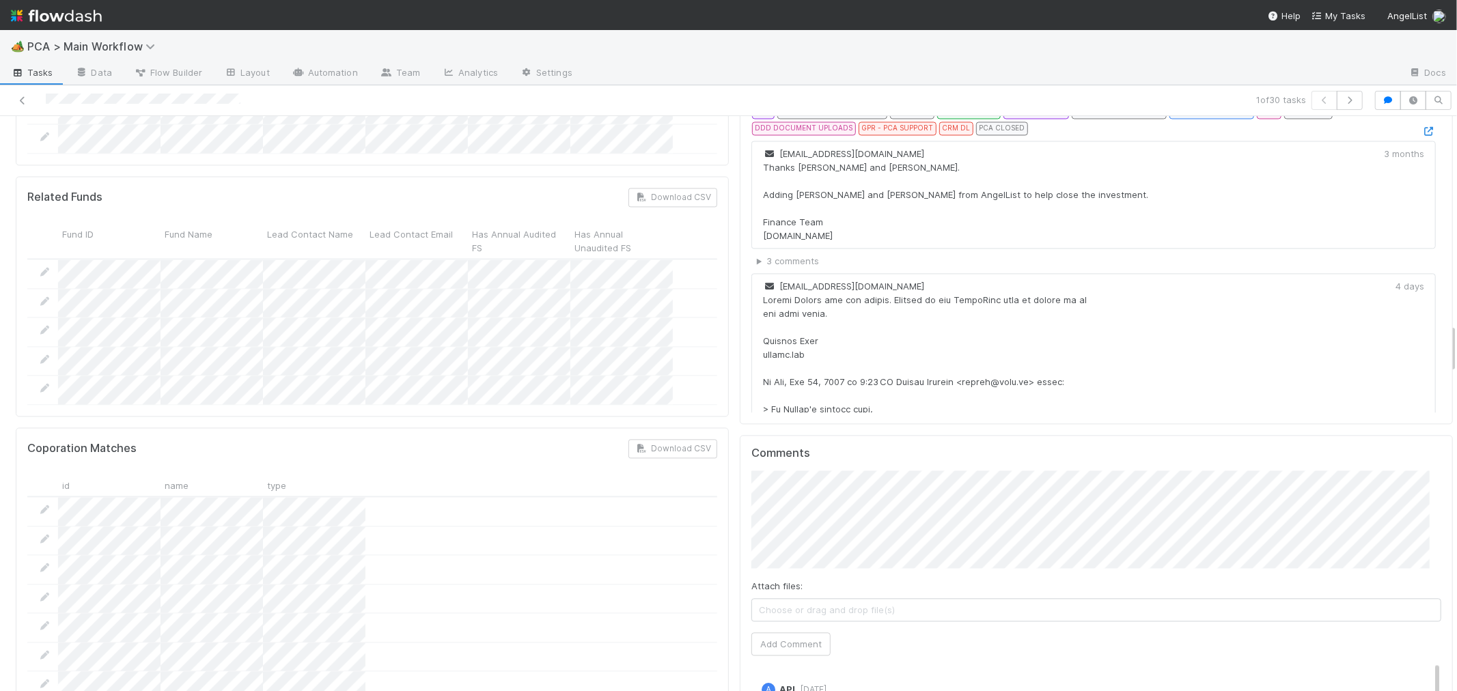
scroll to position [2277, 0]
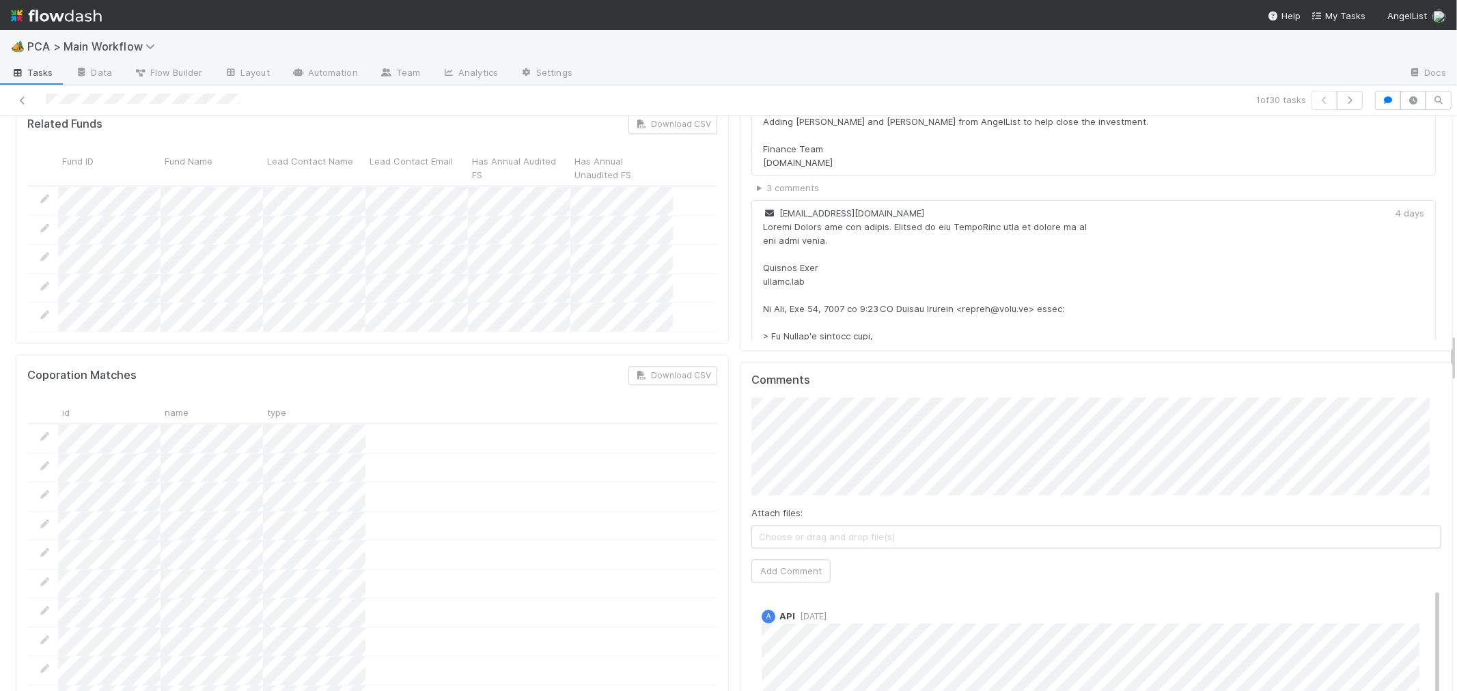
scroll to position [2505, 0]
click at [770, 557] on button "Add Comment" at bounding box center [790, 568] width 79 height 23
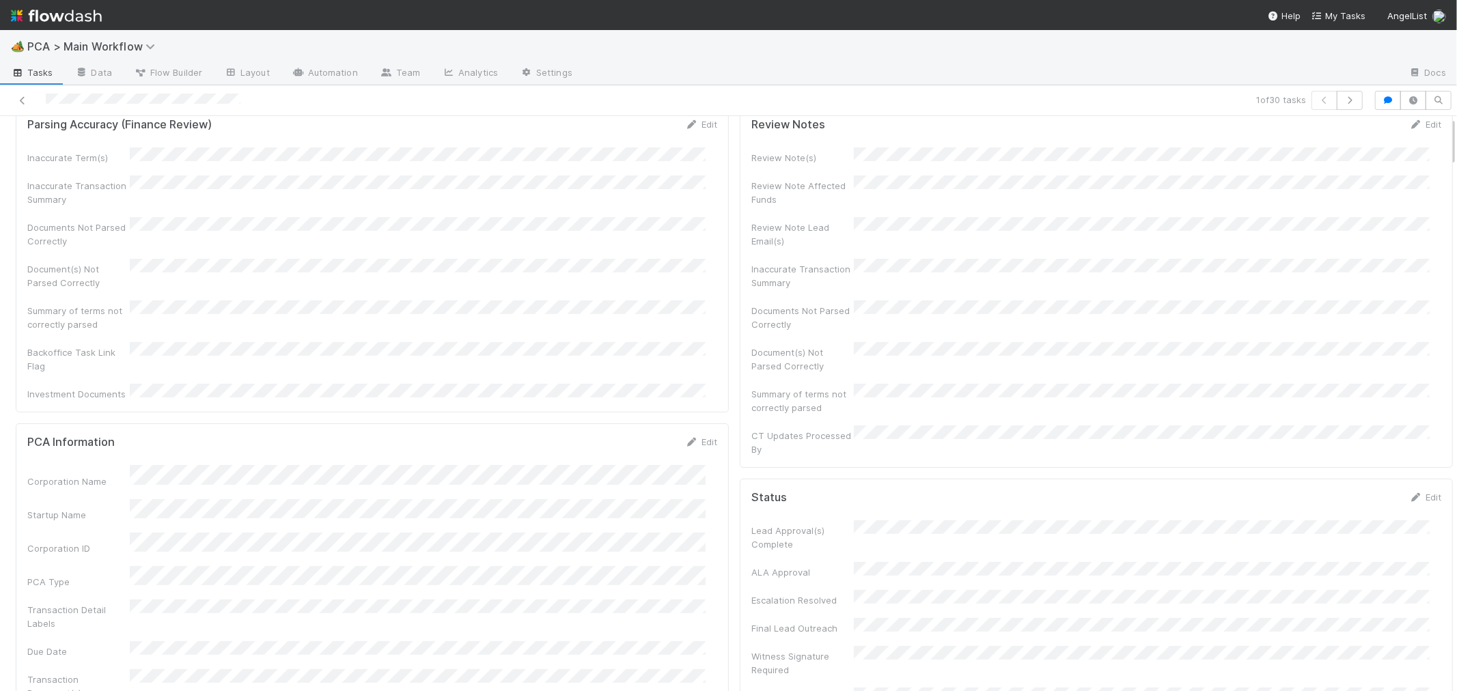
scroll to position [0, 0]
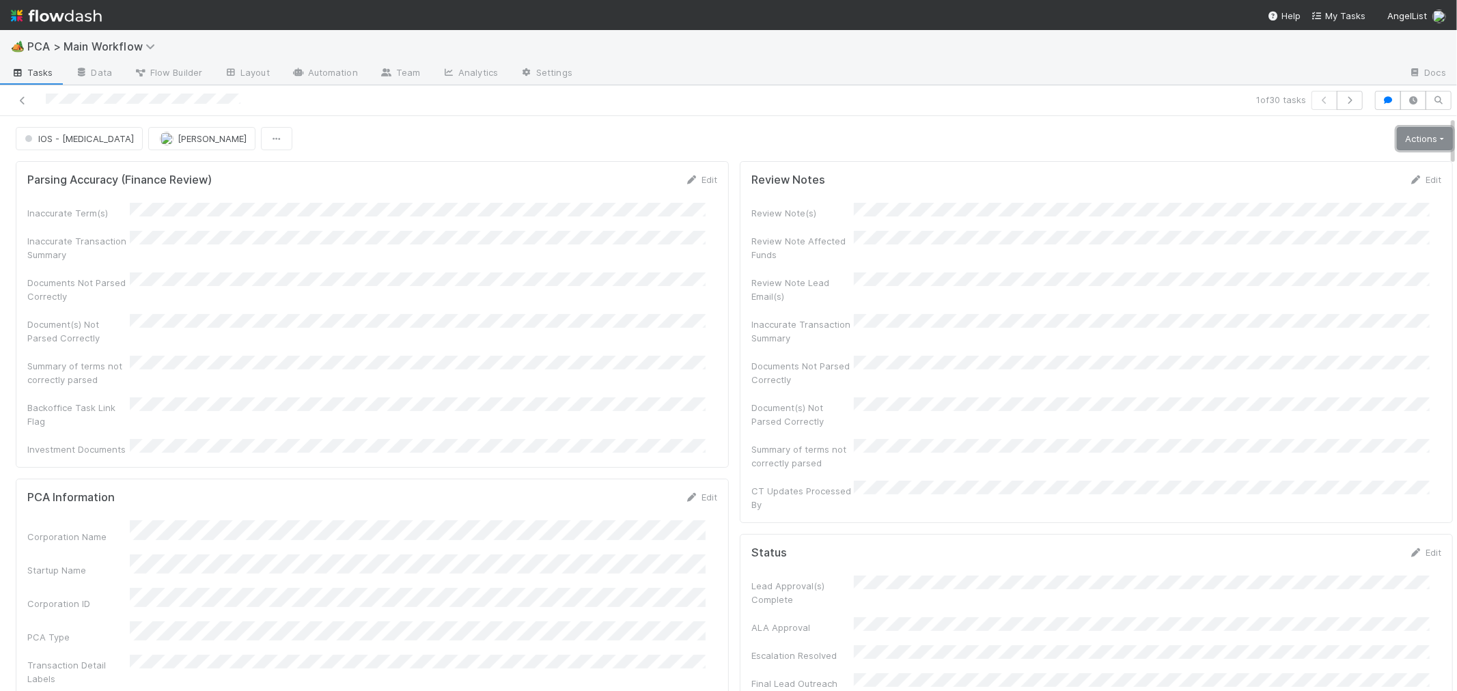
click at [1401, 137] on link "Actions" at bounding box center [1425, 138] width 56 height 23
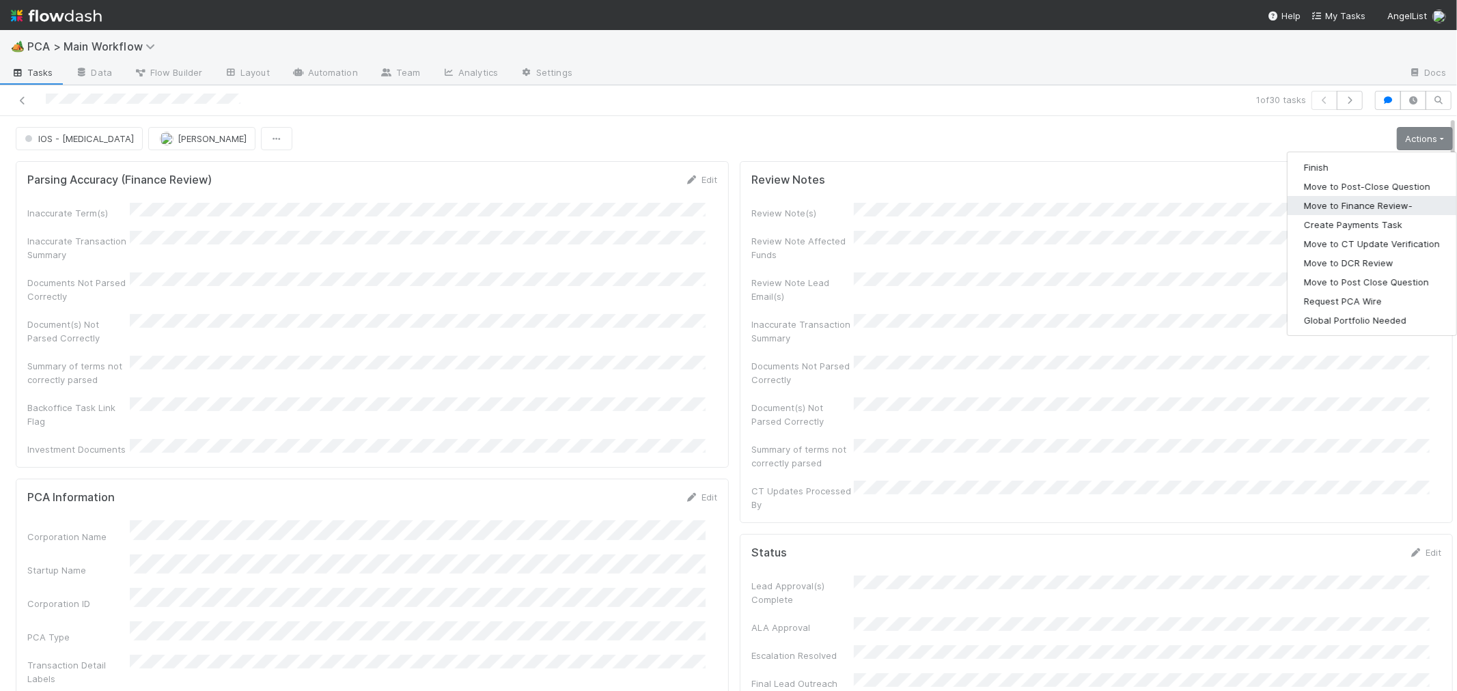
click at [1344, 210] on button "Move to Finance Review-" at bounding box center [1372, 205] width 169 height 19
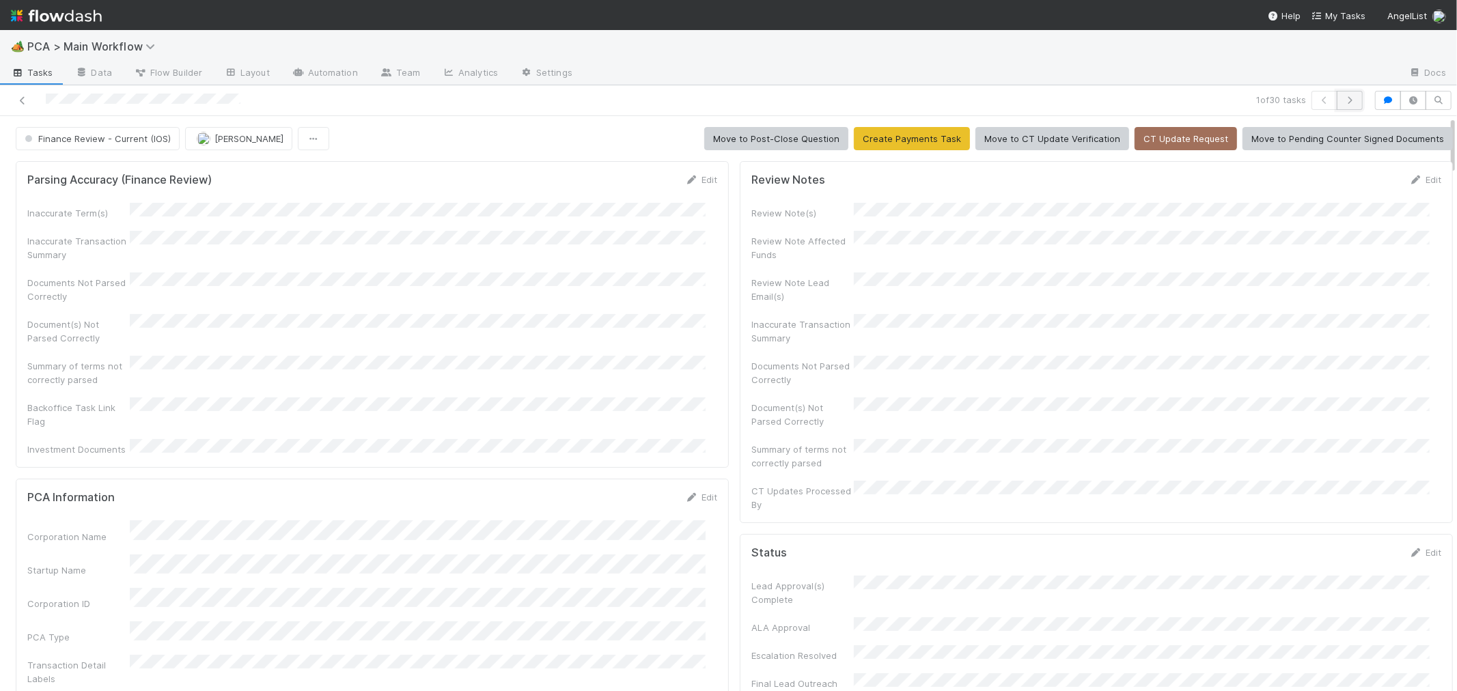
click at [1343, 99] on icon "button" at bounding box center [1350, 100] width 14 height 8
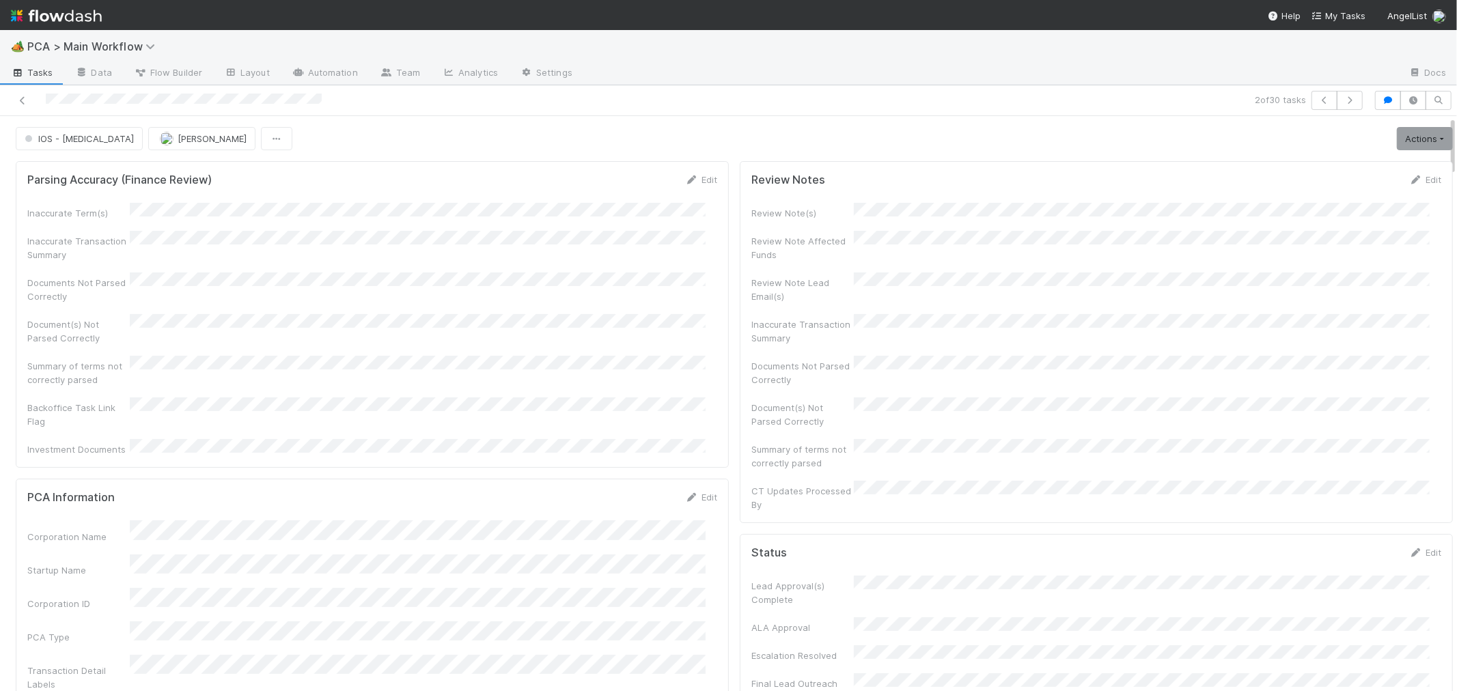
click at [644, 363] on div "Summary of terms not correctly parsed" at bounding box center [372, 371] width 690 height 31
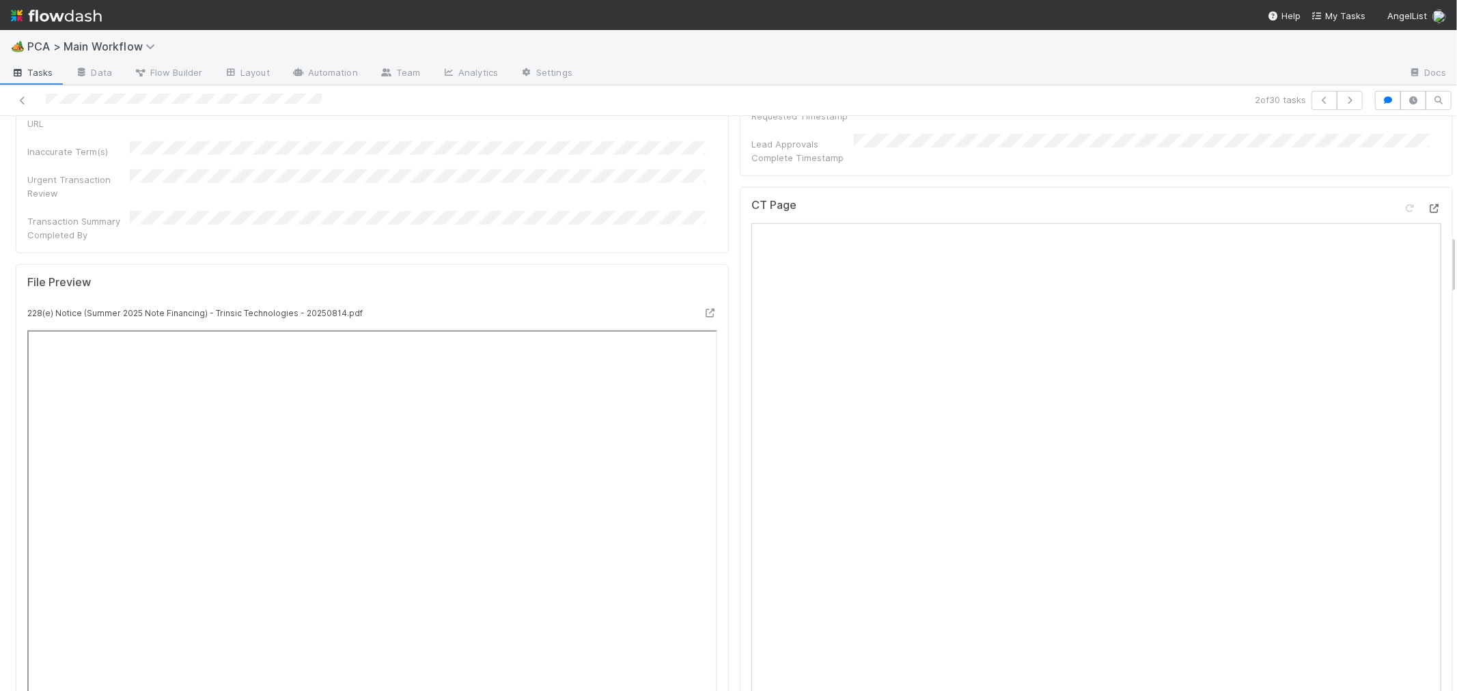
scroll to position [1062, 0]
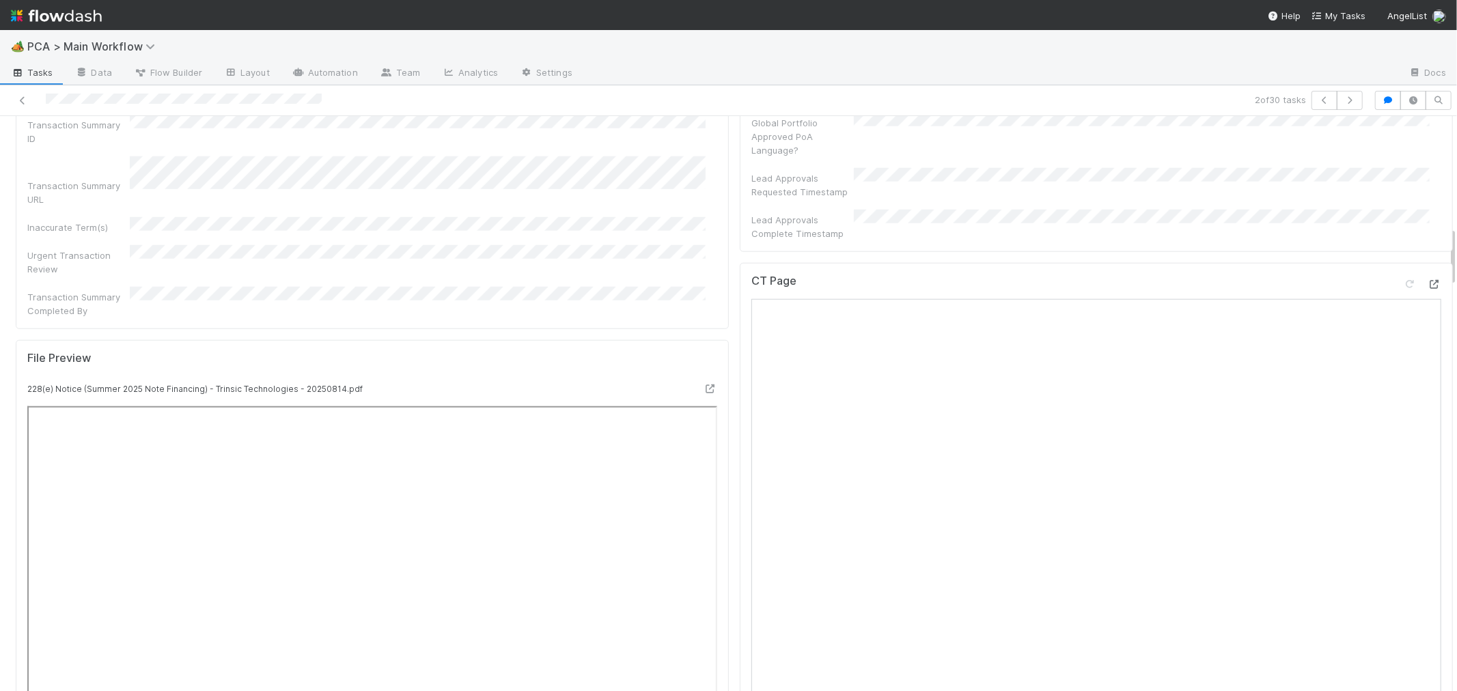
click at [1428, 280] on icon at bounding box center [1435, 284] width 14 height 9
click at [740, 411] on div "CT Page" at bounding box center [1096, 562] width 713 height 598
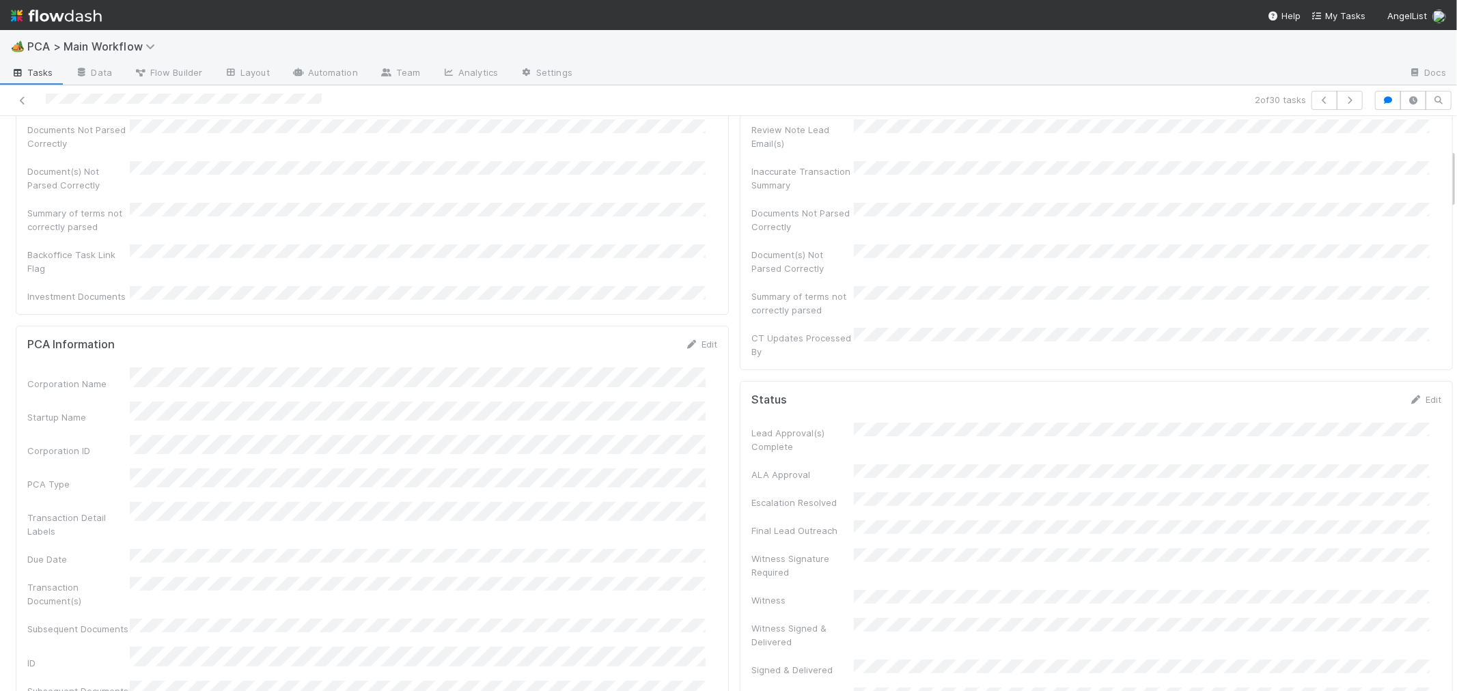
scroll to position [152, 0]
click at [698, 340] on link "Edit" at bounding box center [701, 345] width 32 height 11
click at [633, 339] on button "Save" at bounding box center [644, 350] width 39 height 23
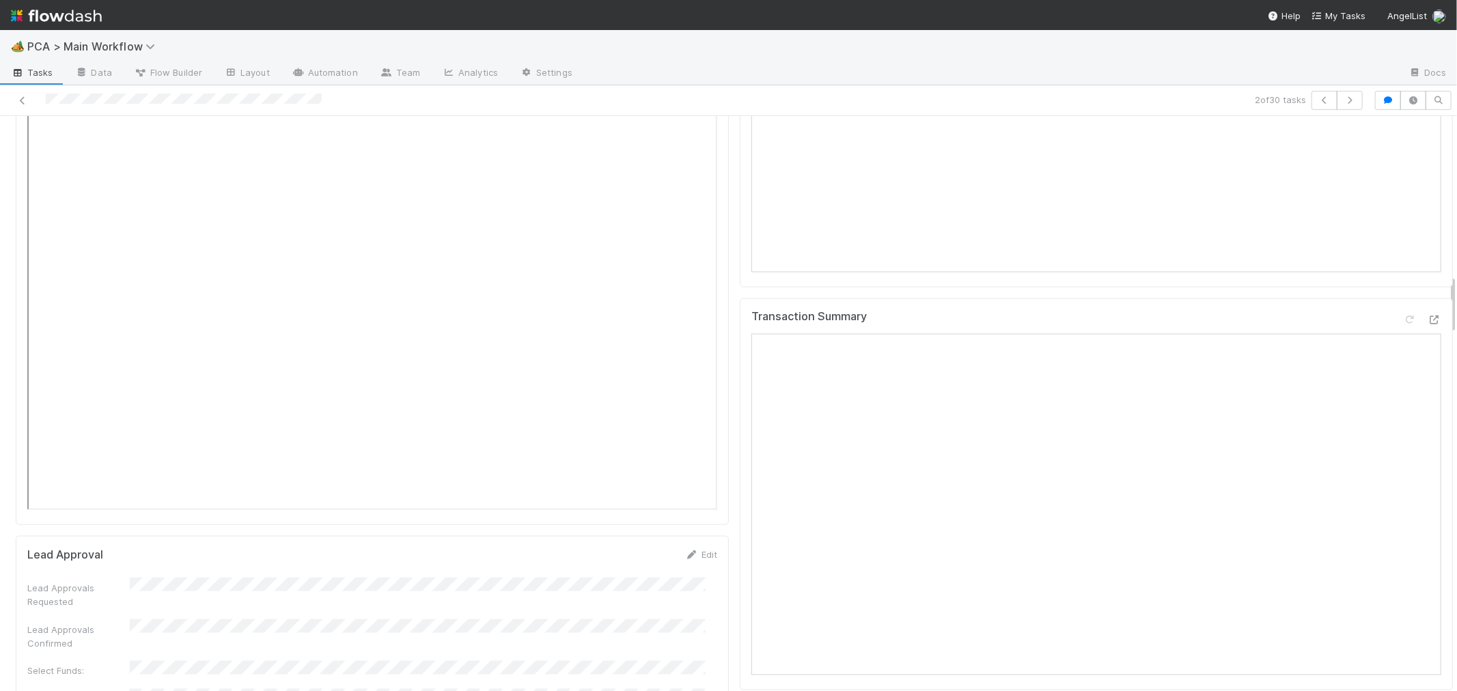
scroll to position [1518, 0]
click at [1403, 433] on icon at bounding box center [1410, 437] width 14 height 9
click at [1205, 428] on div "Transaction Summary Reload Page" at bounding box center [1096, 440] width 690 height 25
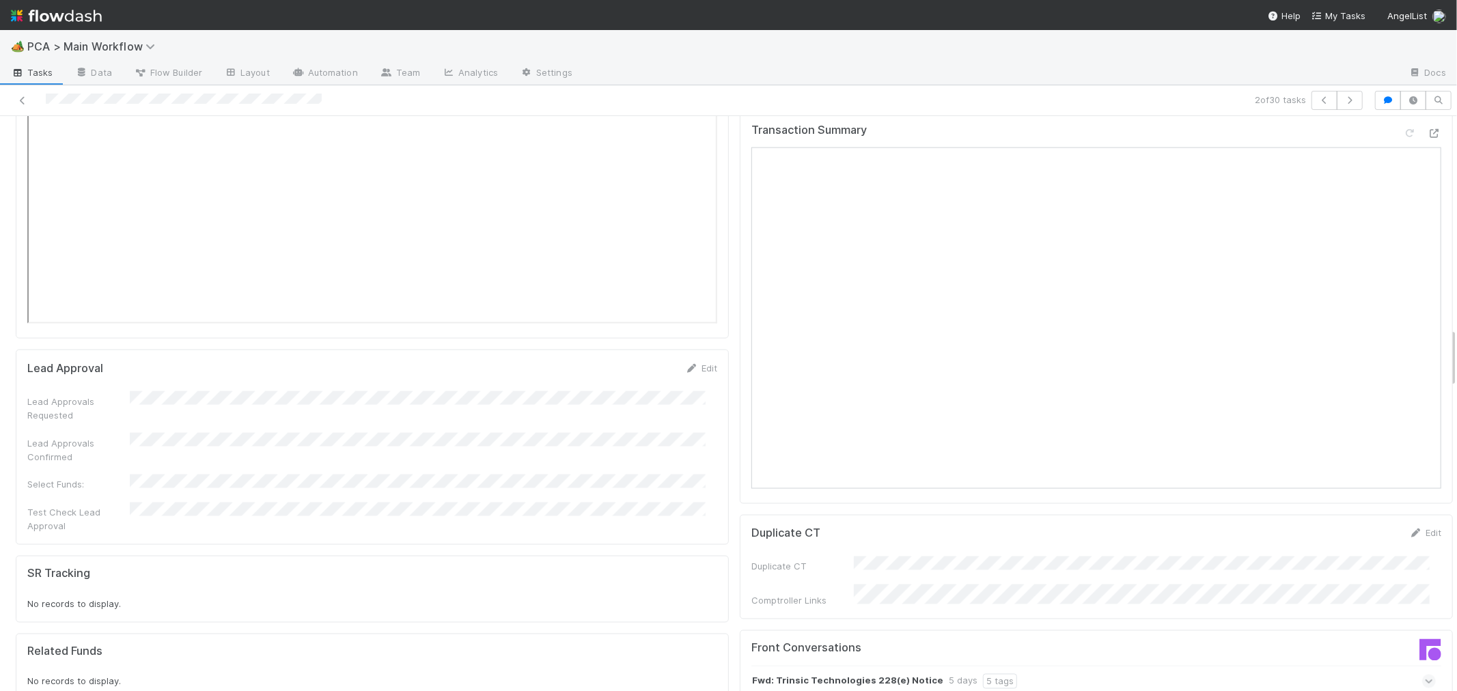
scroll to position [2050, 0]
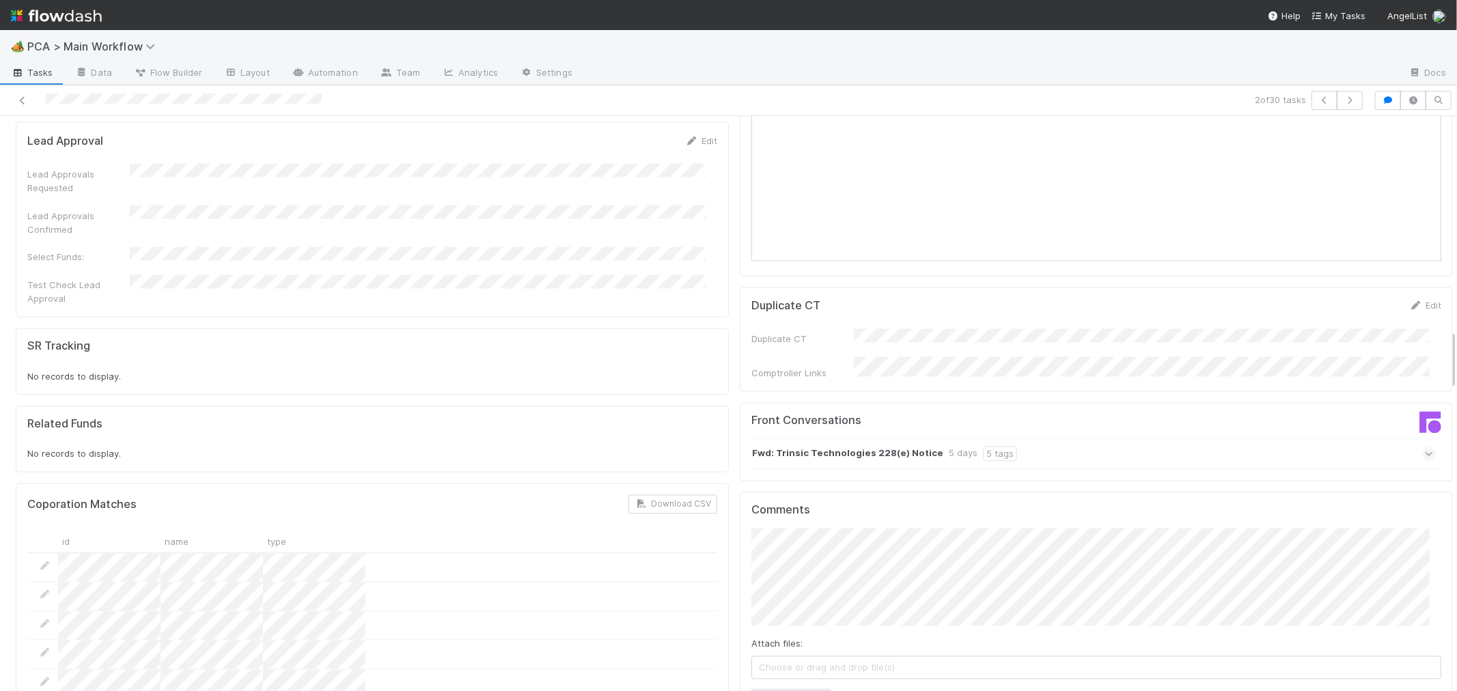
click at [769, 691] on button "Add Comment" at bounding box center [790, 702] width 79 height 23
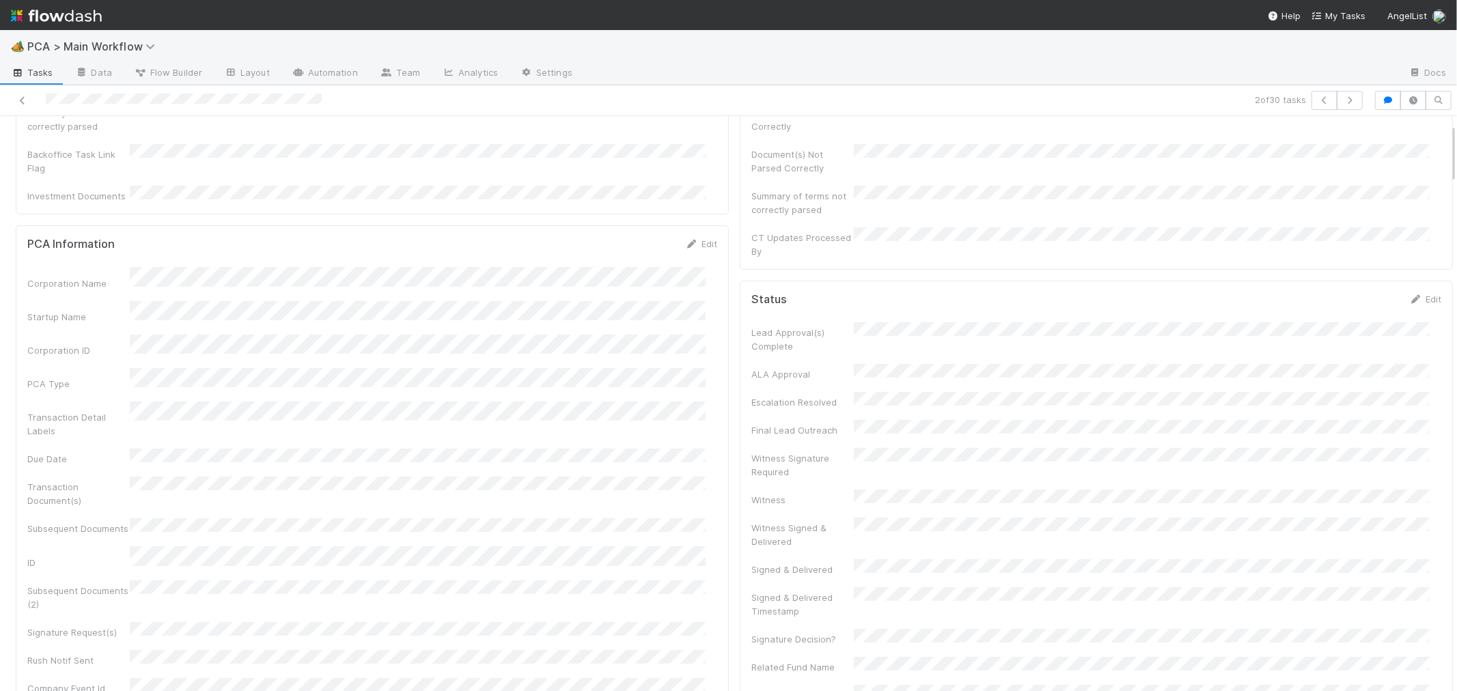
scroll to position [0, 0]
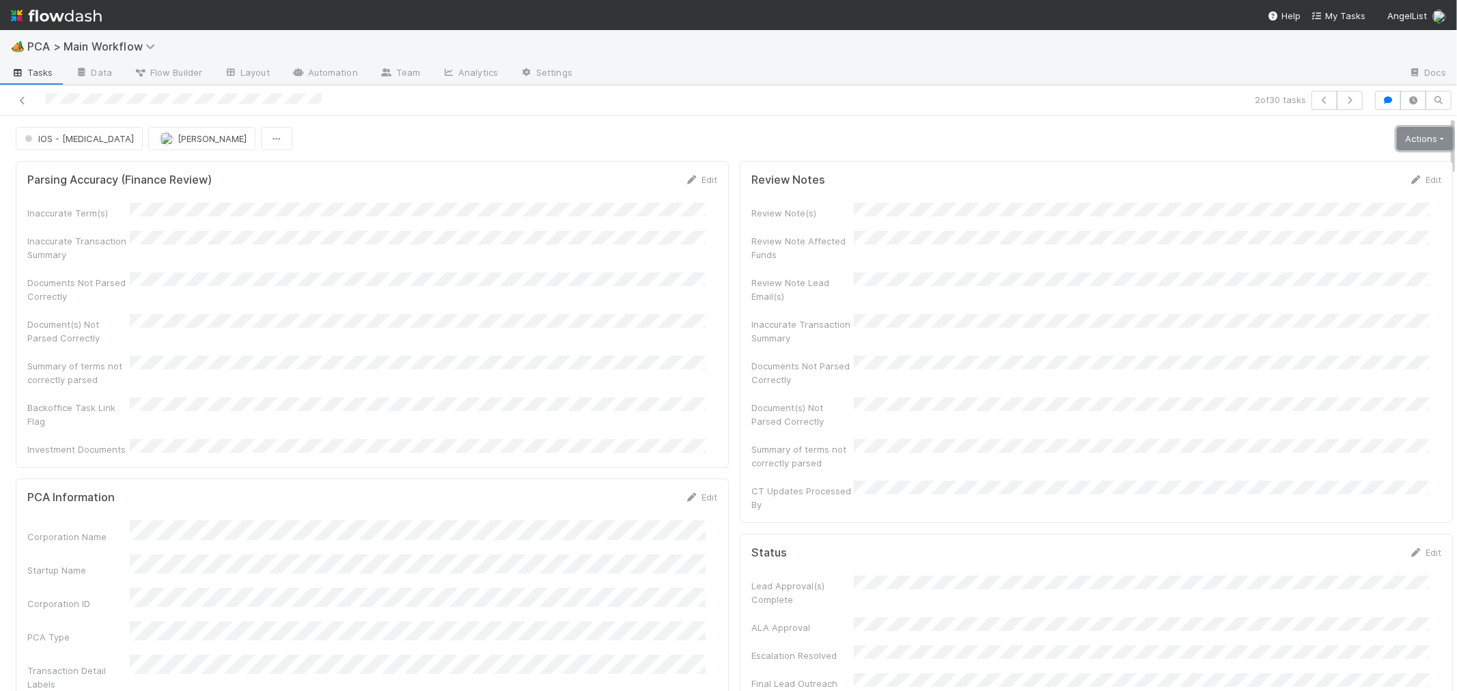
click at [1397, 141] on link "Actions" at bounding box center [1425, 138] width 56 height 23
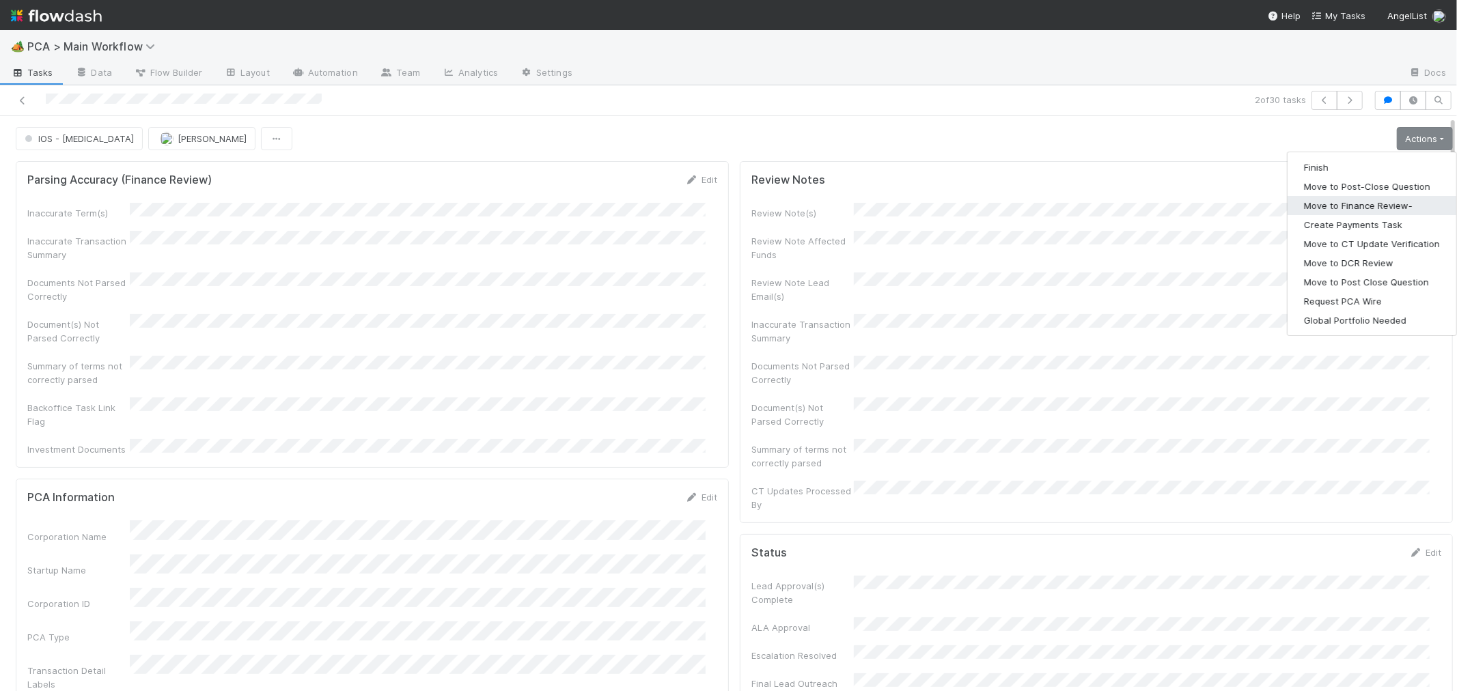
click at [1368, 202] on button "Move to Finance Review-" at bounding box center [1372, 205] width 169 height 19
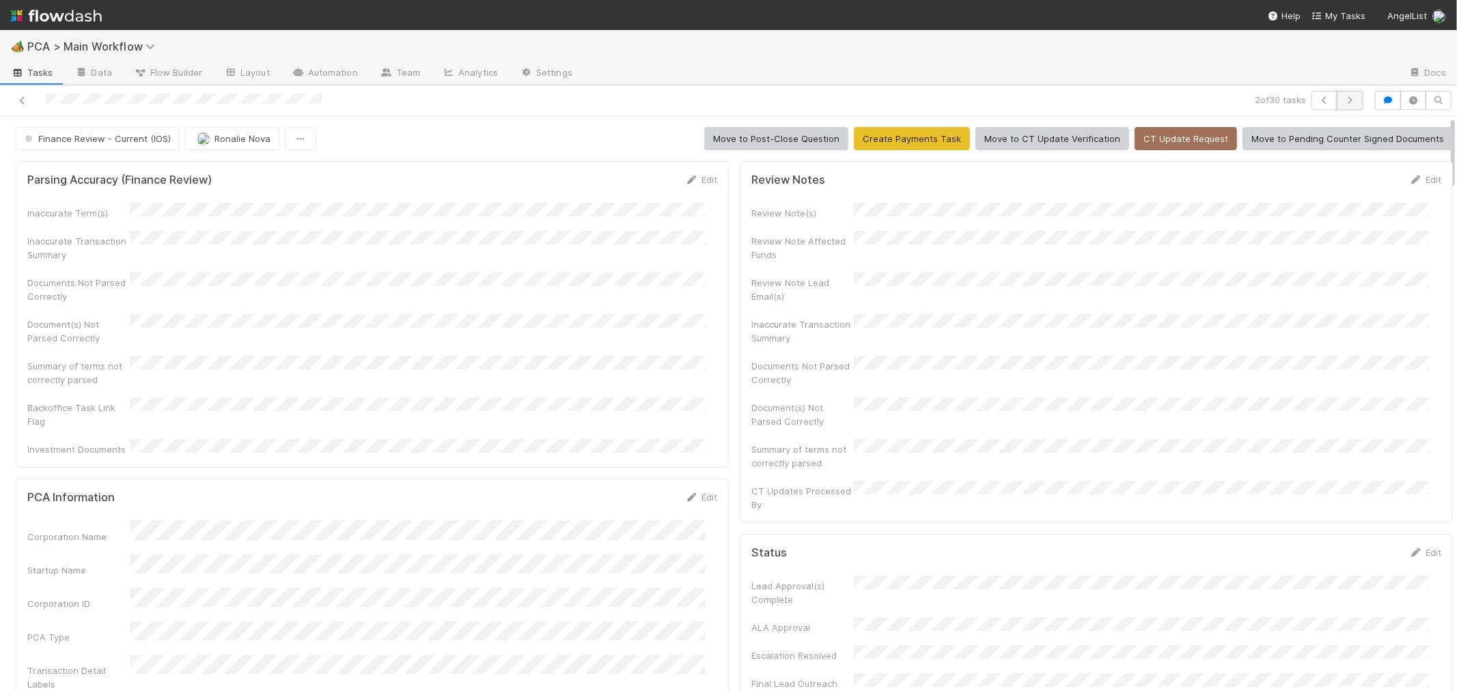
click at [1348, 101] on button "button" at bounding box center [1350, 100] width 26 height 19
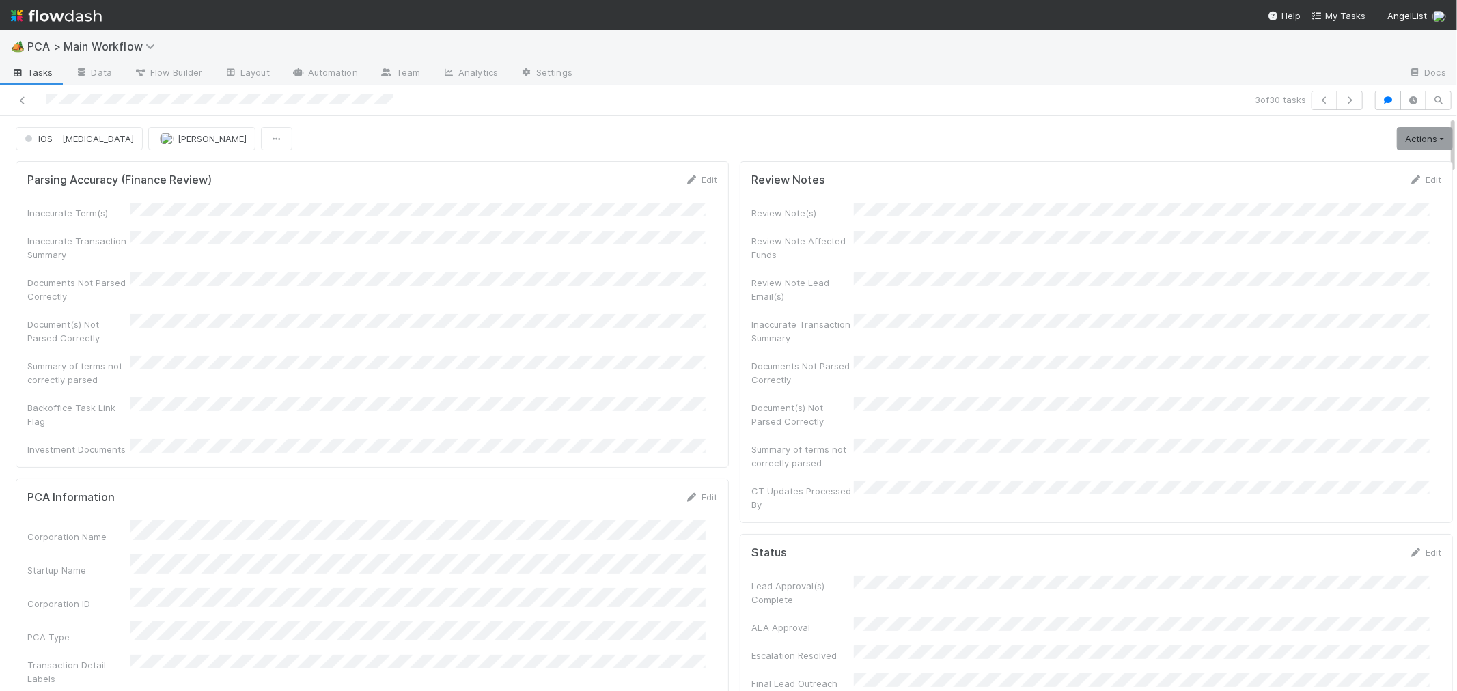
click at [686, 337] on div "Inaccurate Term(s) Inaccurate Transaction Summary Documents Not Parsed Correctl…" at bounding box center [372, 329] width 690 height 253
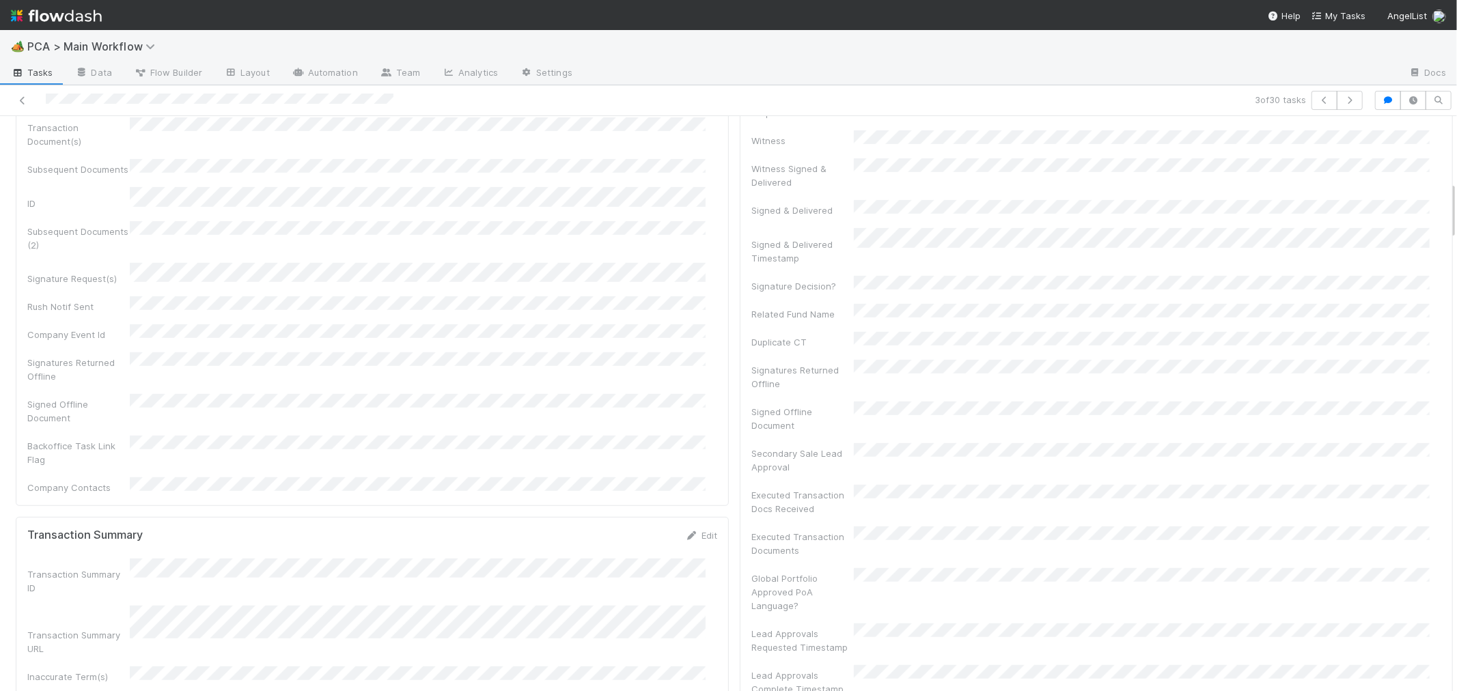
scroll to position [607, 0]
click at [16, 97] on div at bounding box center [347, 100] width 684 height 19
click at [601, 442] on div "Backoffice Task Link Flag" at bounding box center [372, 457] width 690 height 31
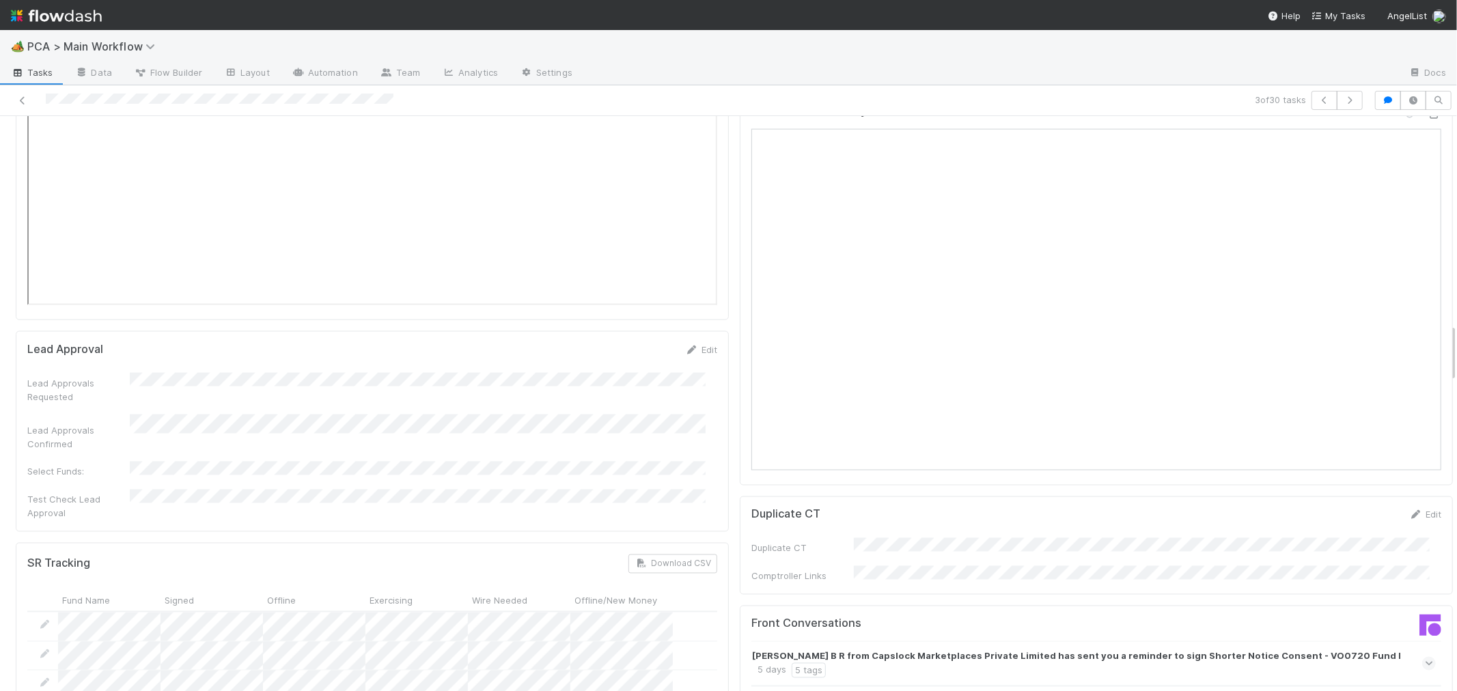
scroll to position [2125, 0]
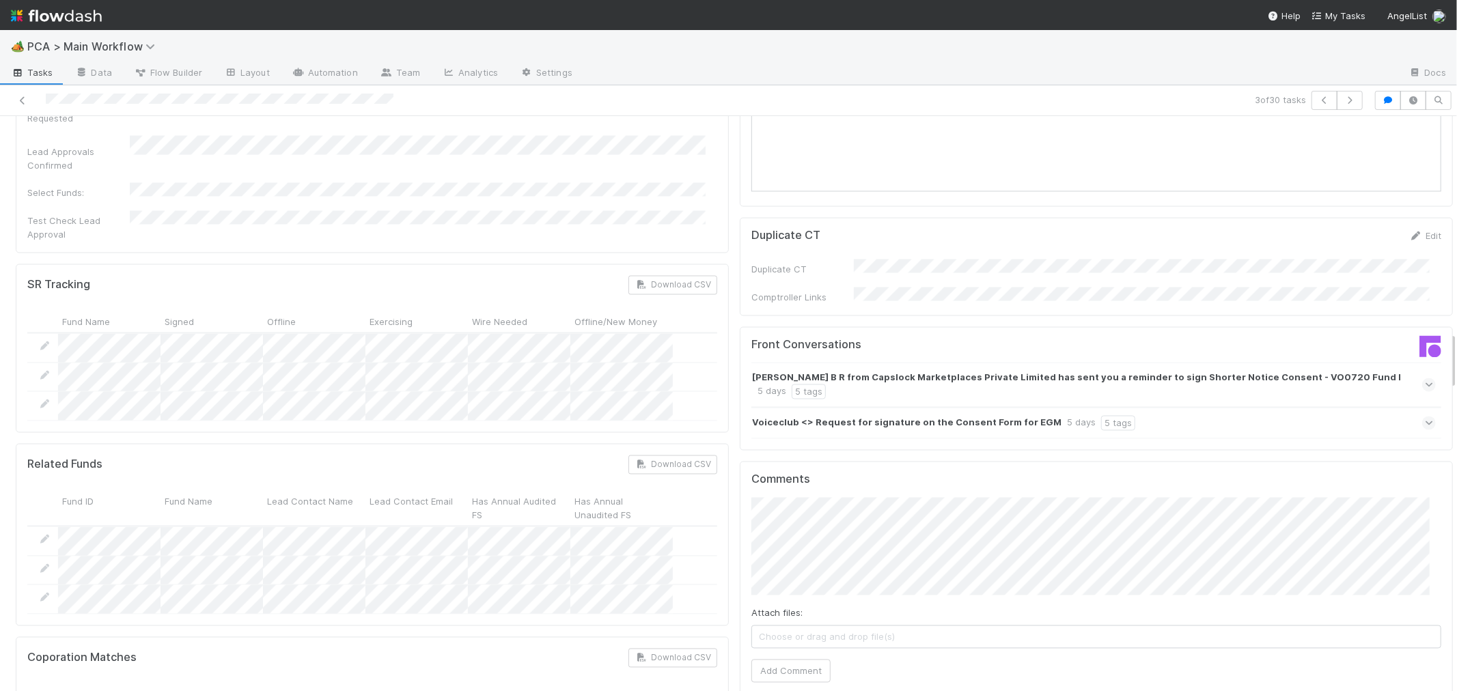
click at [1425, 417] on icon at bounding box center [1429, 424] width 9 height 14
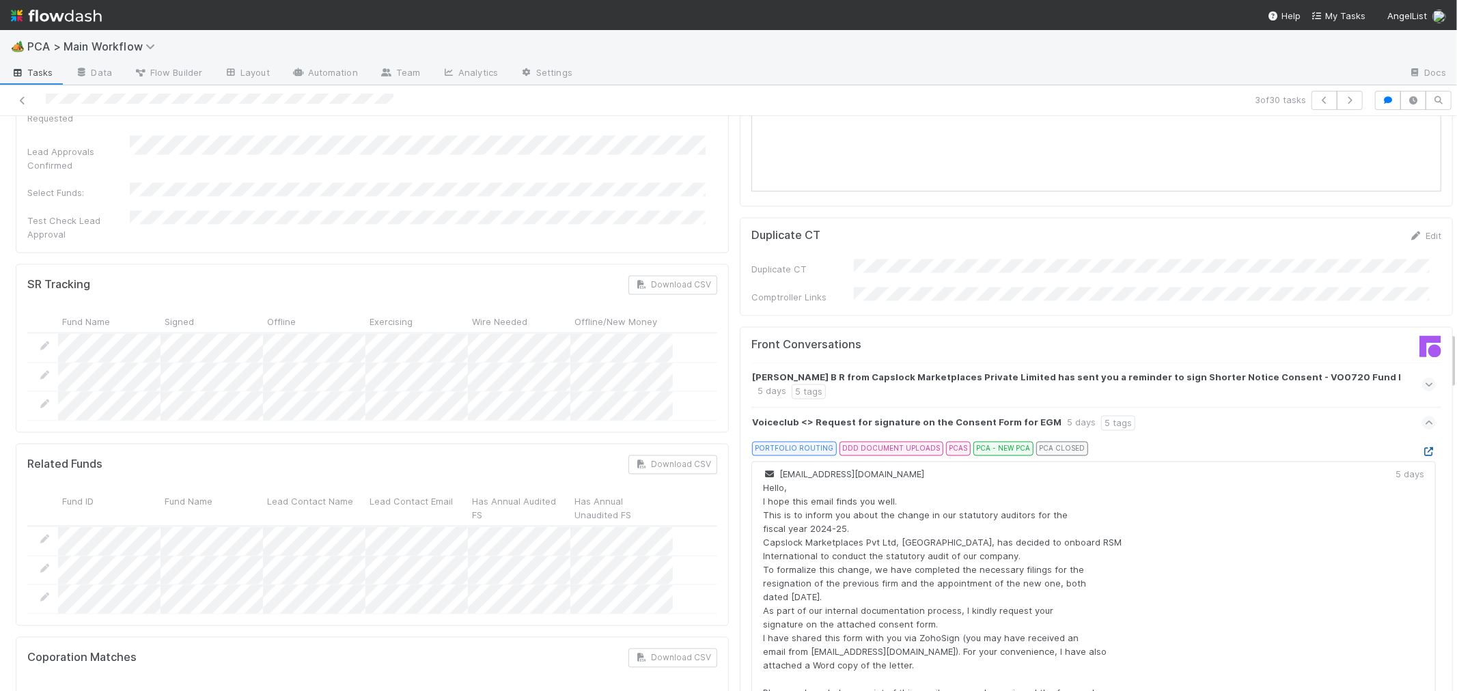
click at [1422, 448] on icon at bounding box center [1429, 452] width 14 height 9
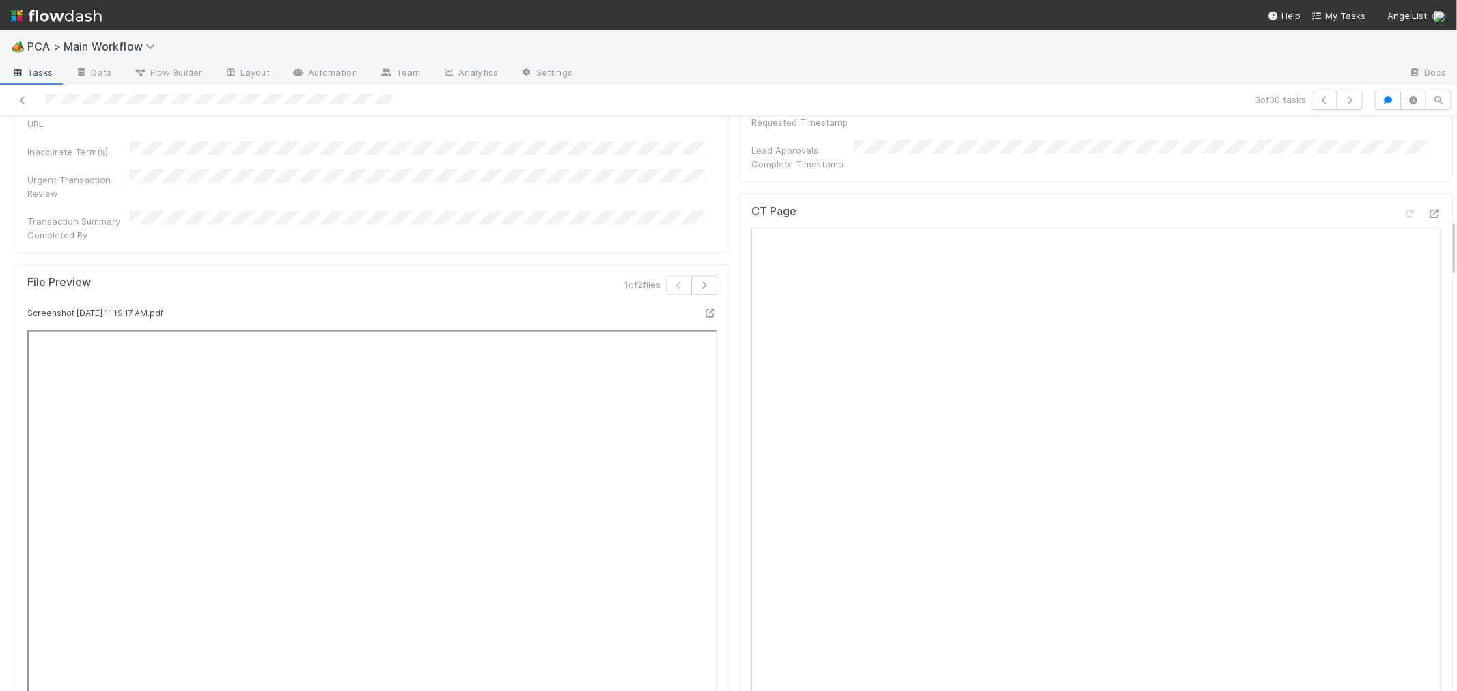
scroll to position [911, 0]
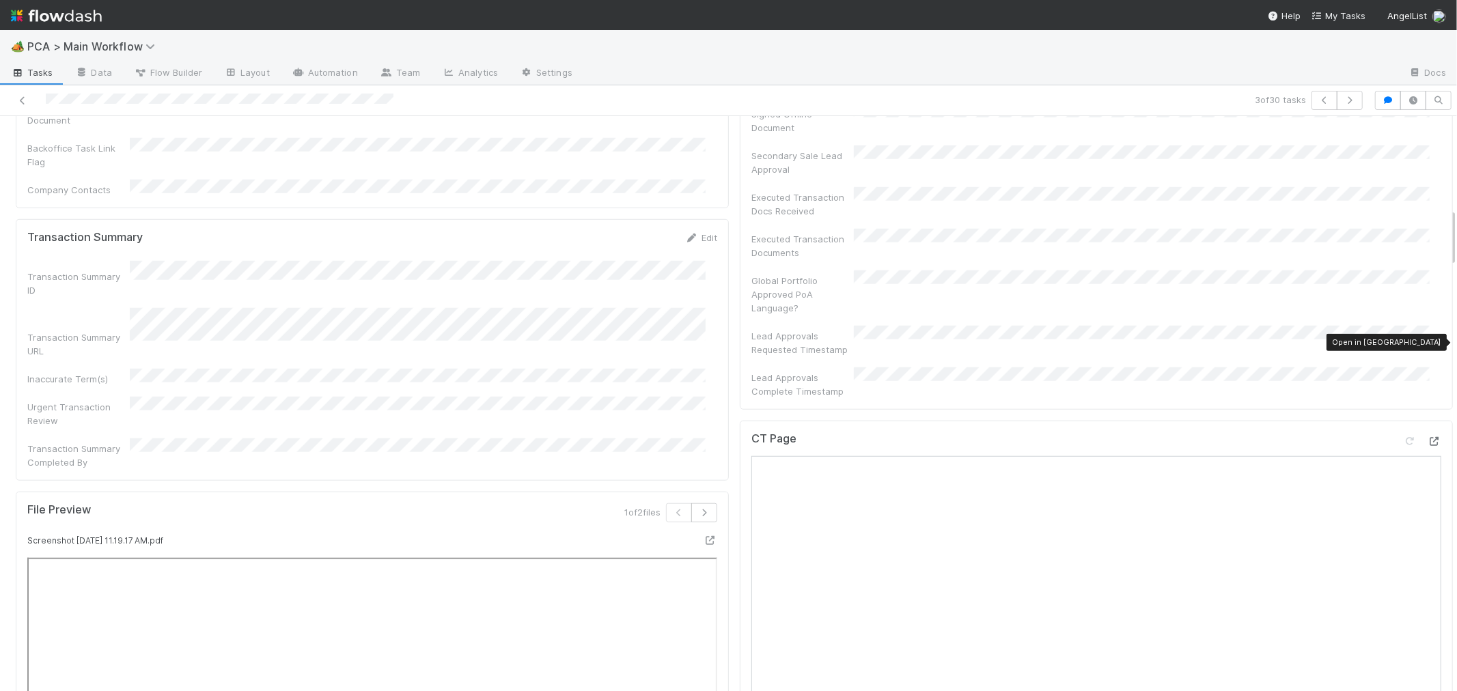
click at [1428, 437] on icon at bounding box center [1435, 441] width 14 height 9
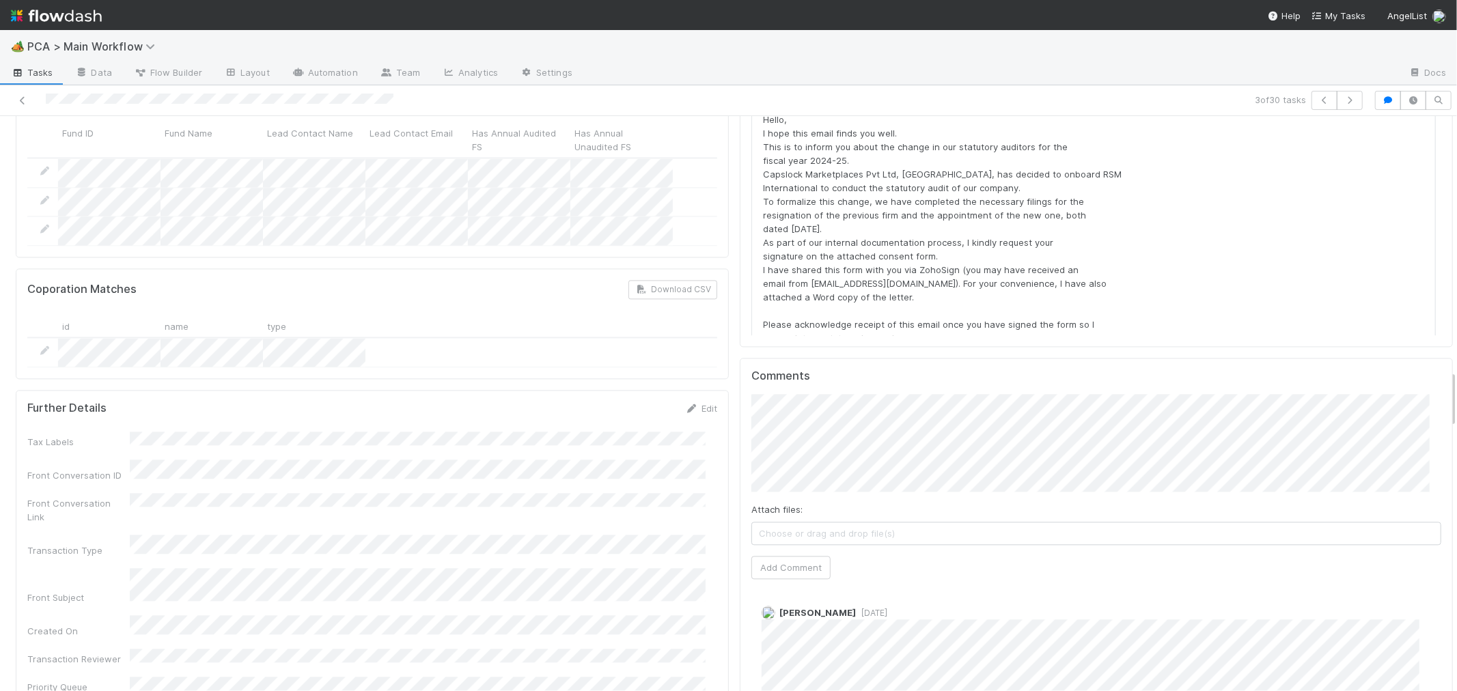
scroll to position [2505, 0]
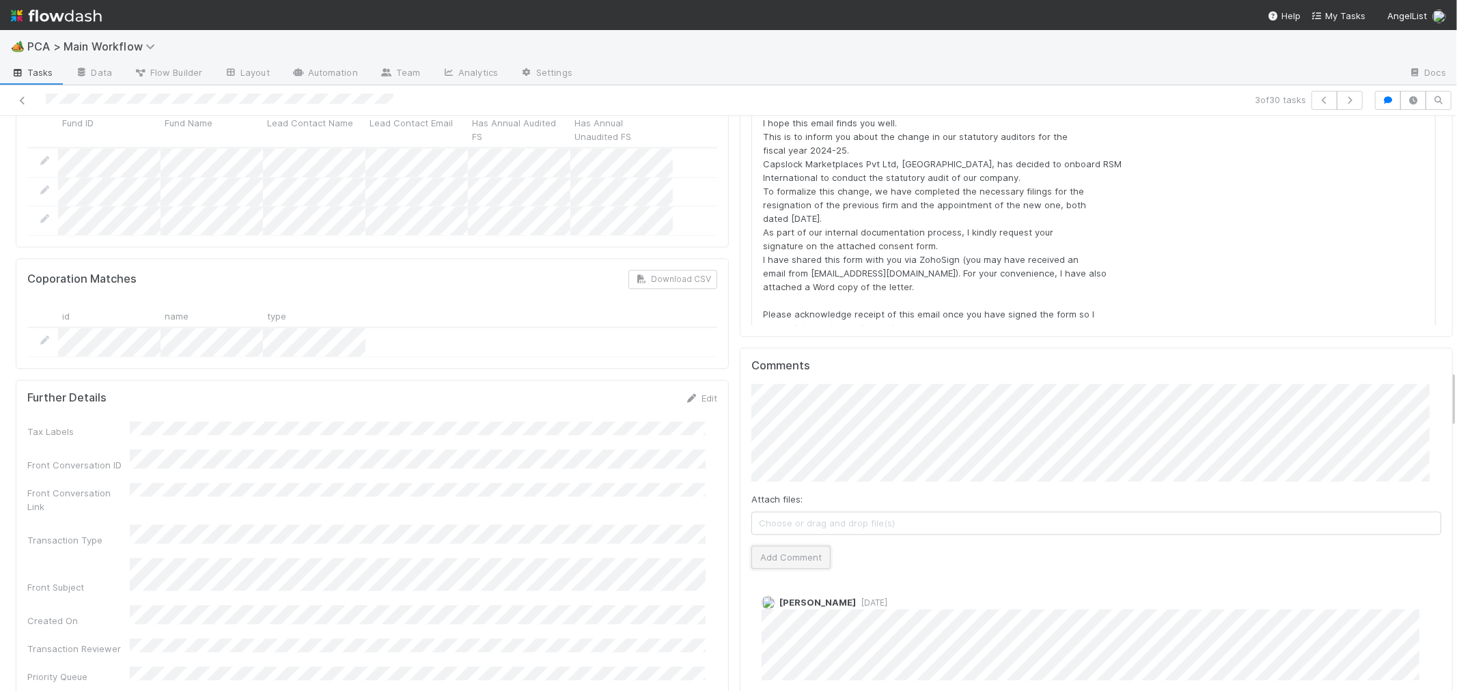
click at [780, 546] on button "Add Comment" at bounding box center [790, 557] width 79 height 23
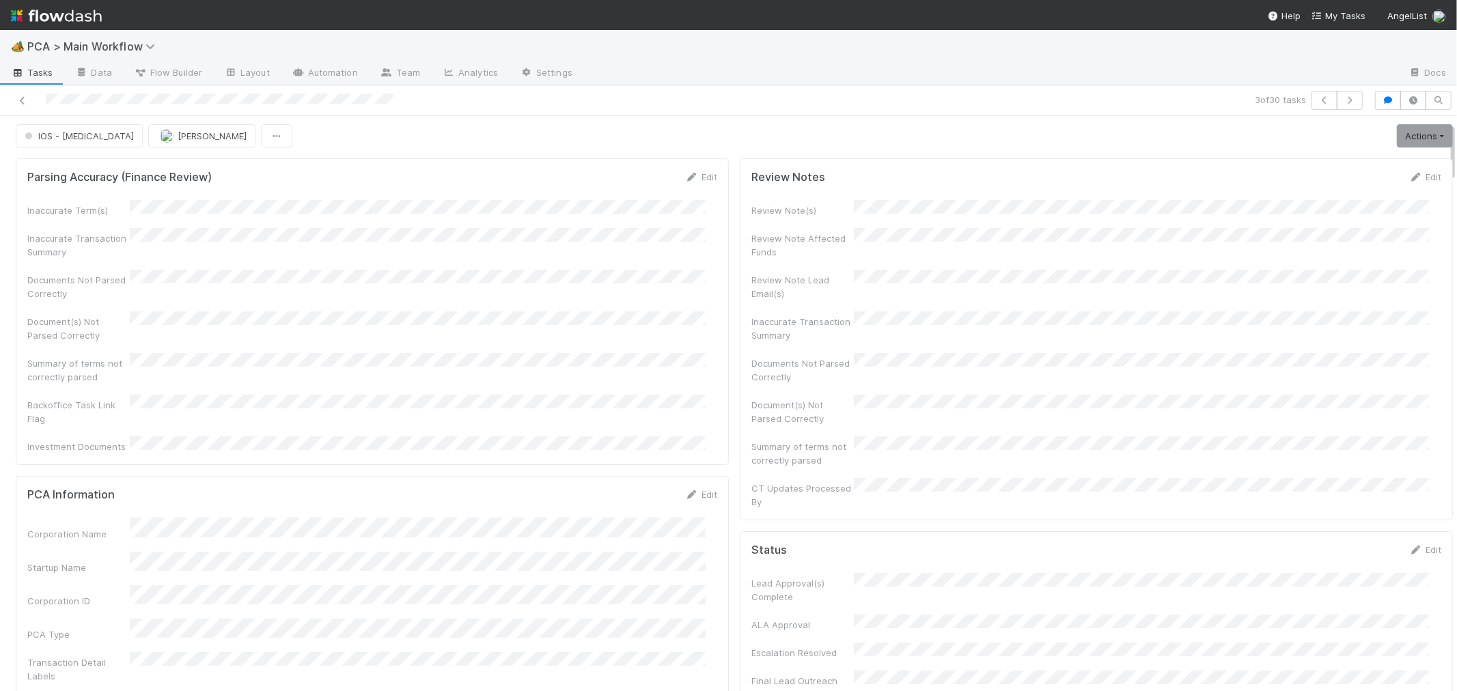
scroll to position [0, 0]
click at [1397, 137] on link "Actions" at bounding box center [1425, 138] width 56 height 23
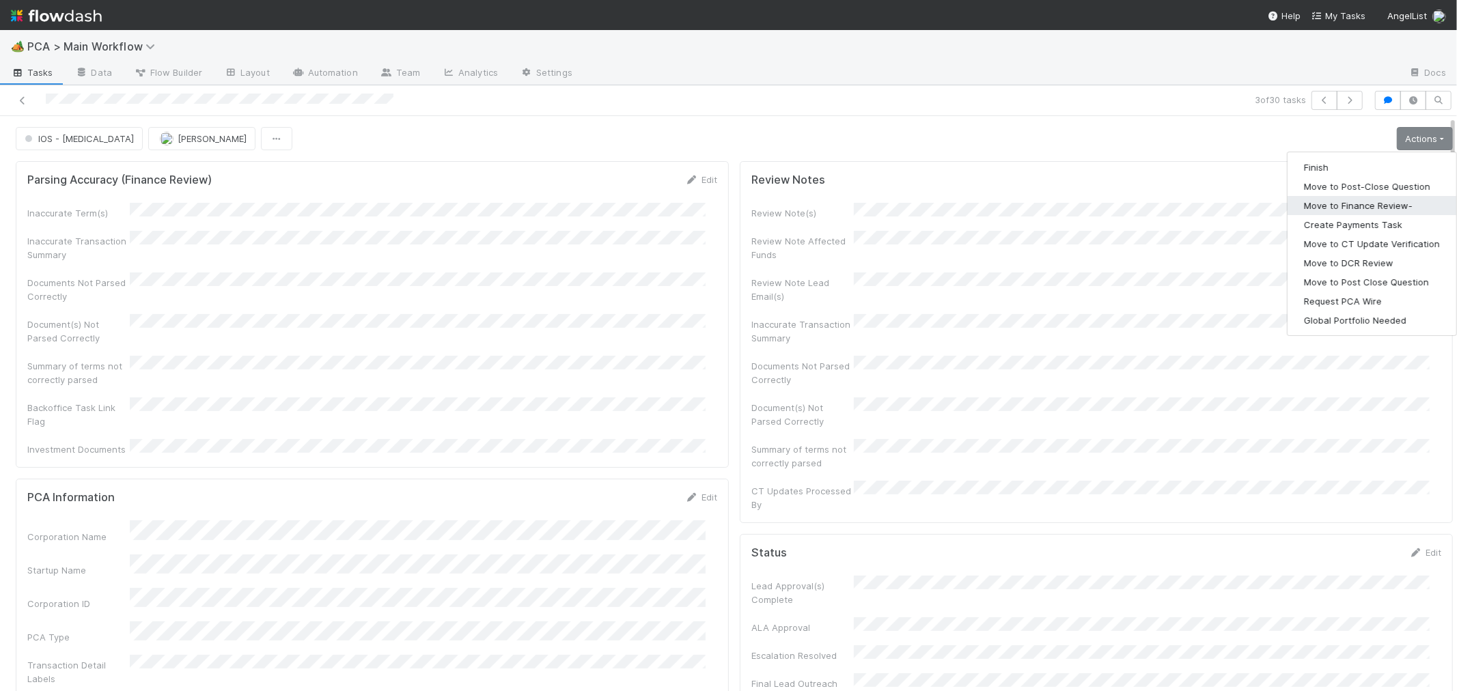
click at [1361, 202] on button "Move to Finance Review-" at bounding box center [1372, 205] width 169 height 19
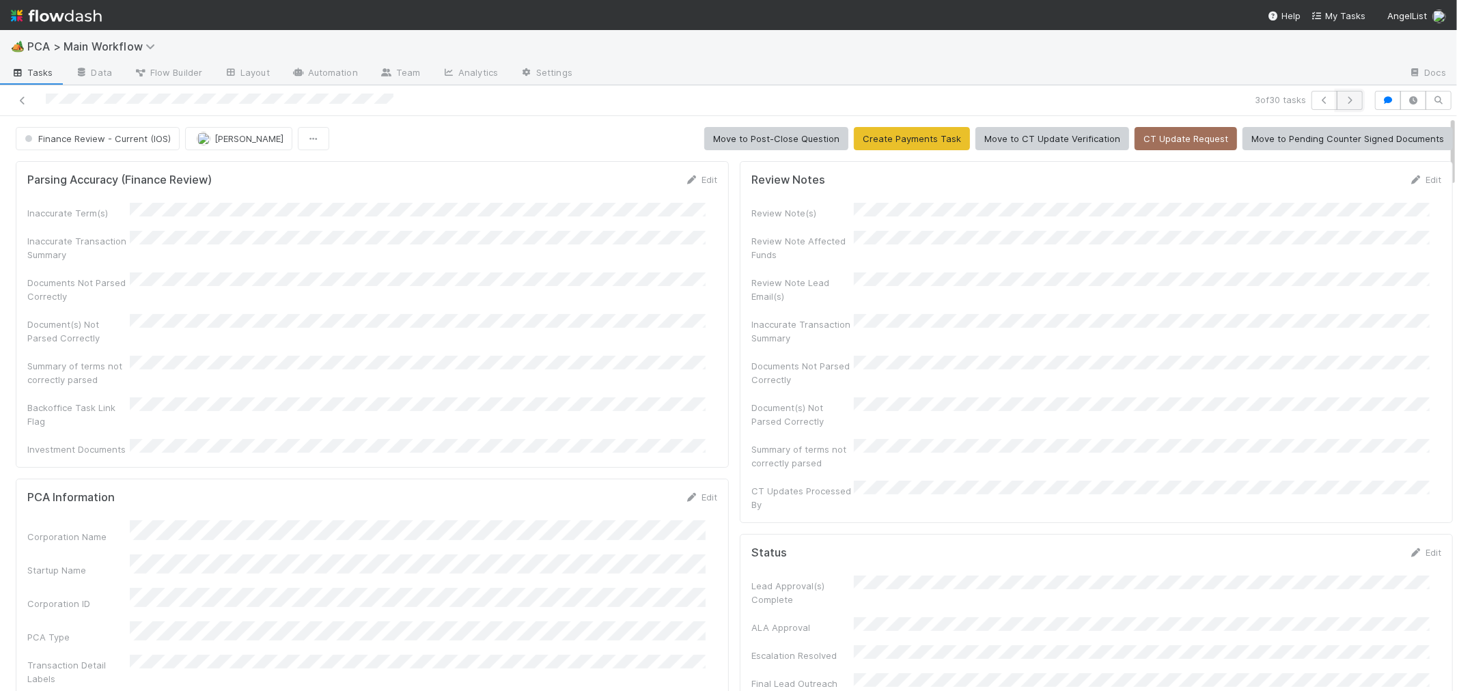
click at [1343, 100] on icon "button" at bounding box center [1350, 100] width 14 height 8
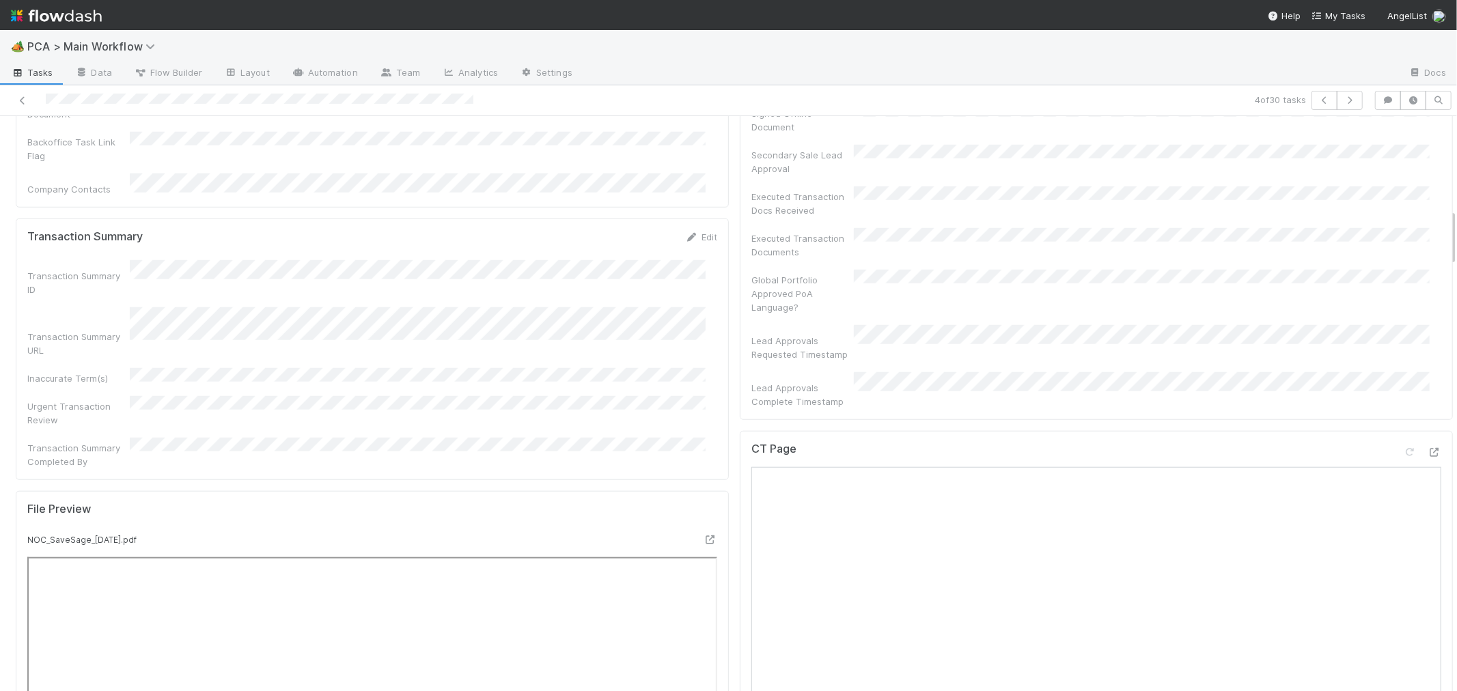
scroll to position [911, 0]
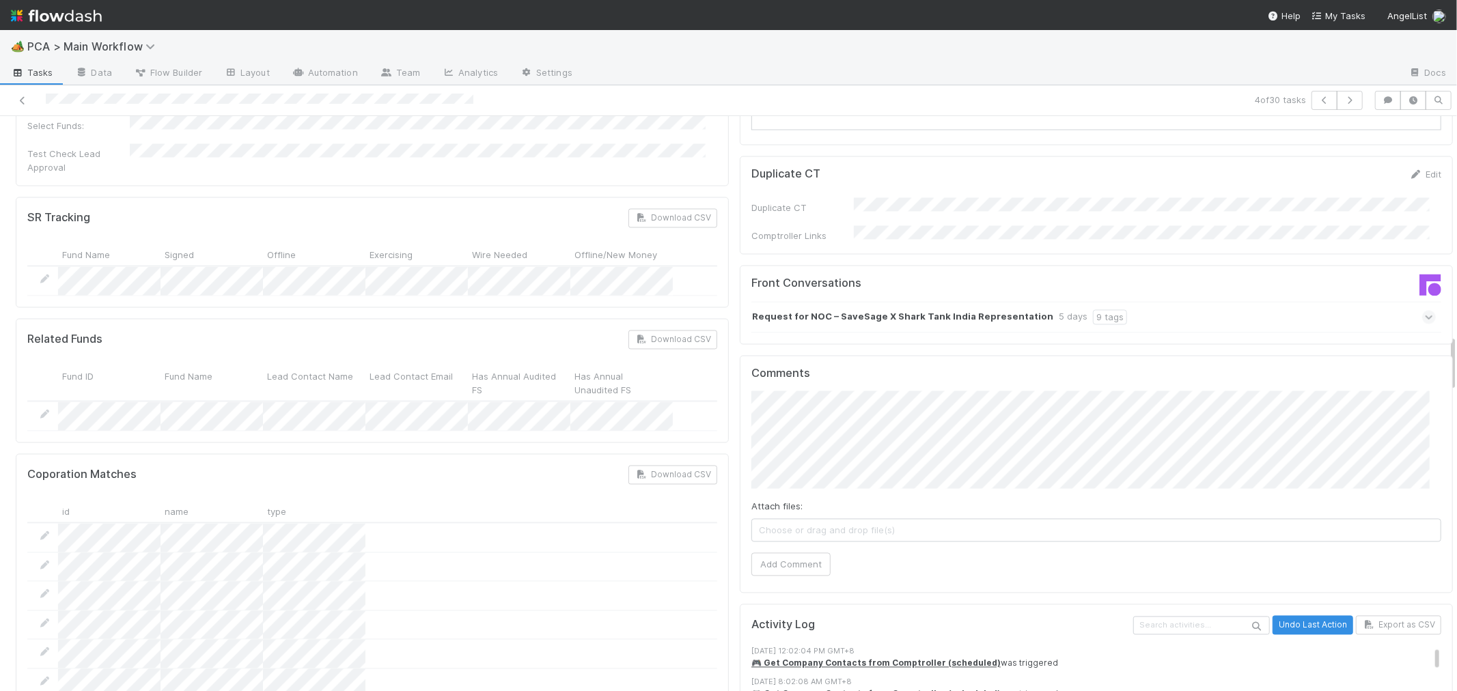
scroll to position [2201, 0]
click at [1425, 307] on icon at bounding box center [1429, 314] width 9 height 14
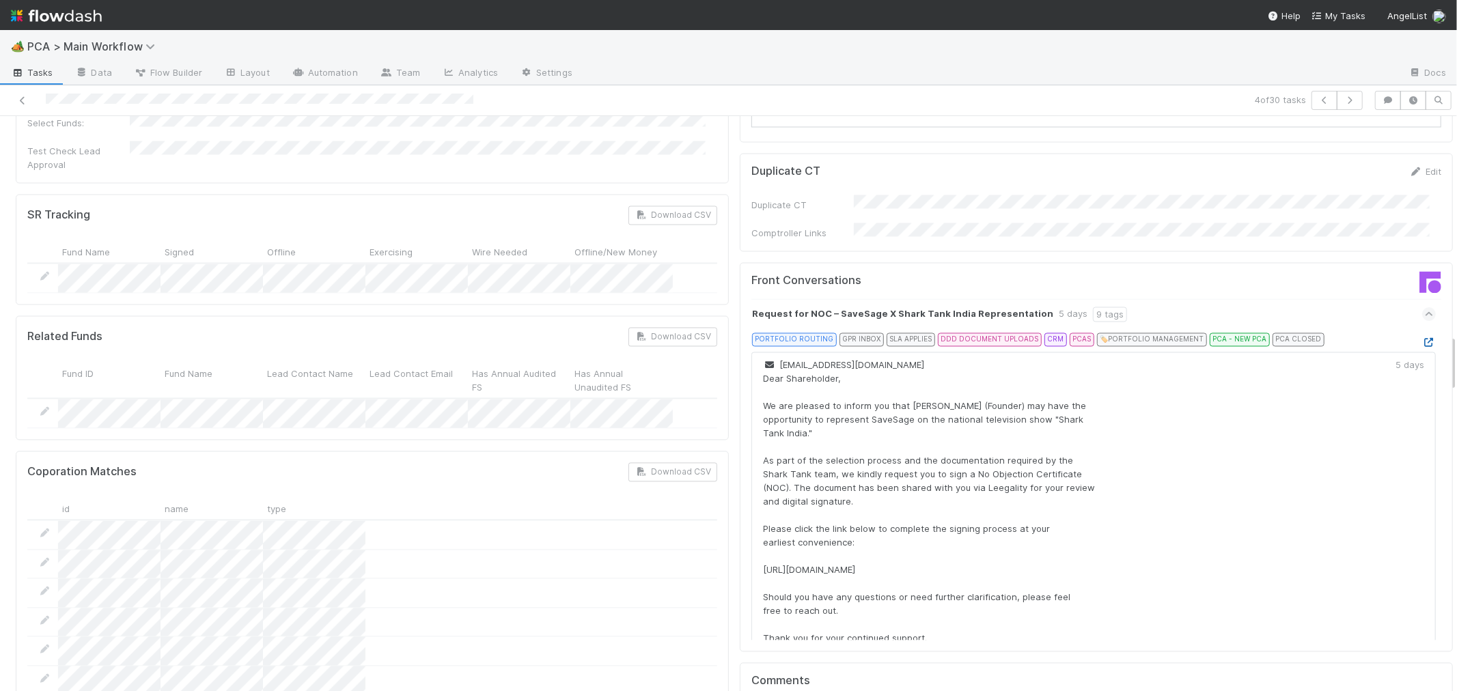
click at [1422, 338] on icon at bounding box center [1429, 342] width 14 height 9
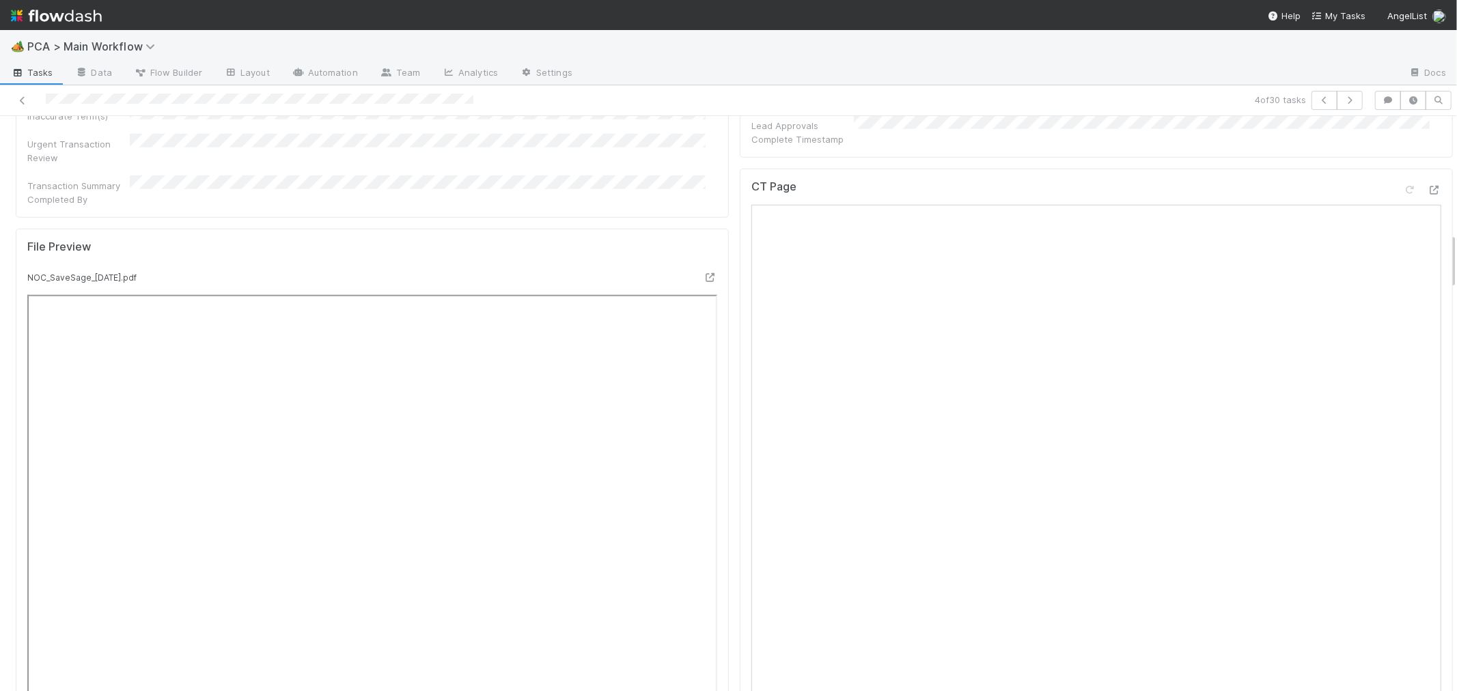
scroll to position [1138, 0]
click at [1428, 221] on icon at bounding box center [1435, 225] width 14 height 9
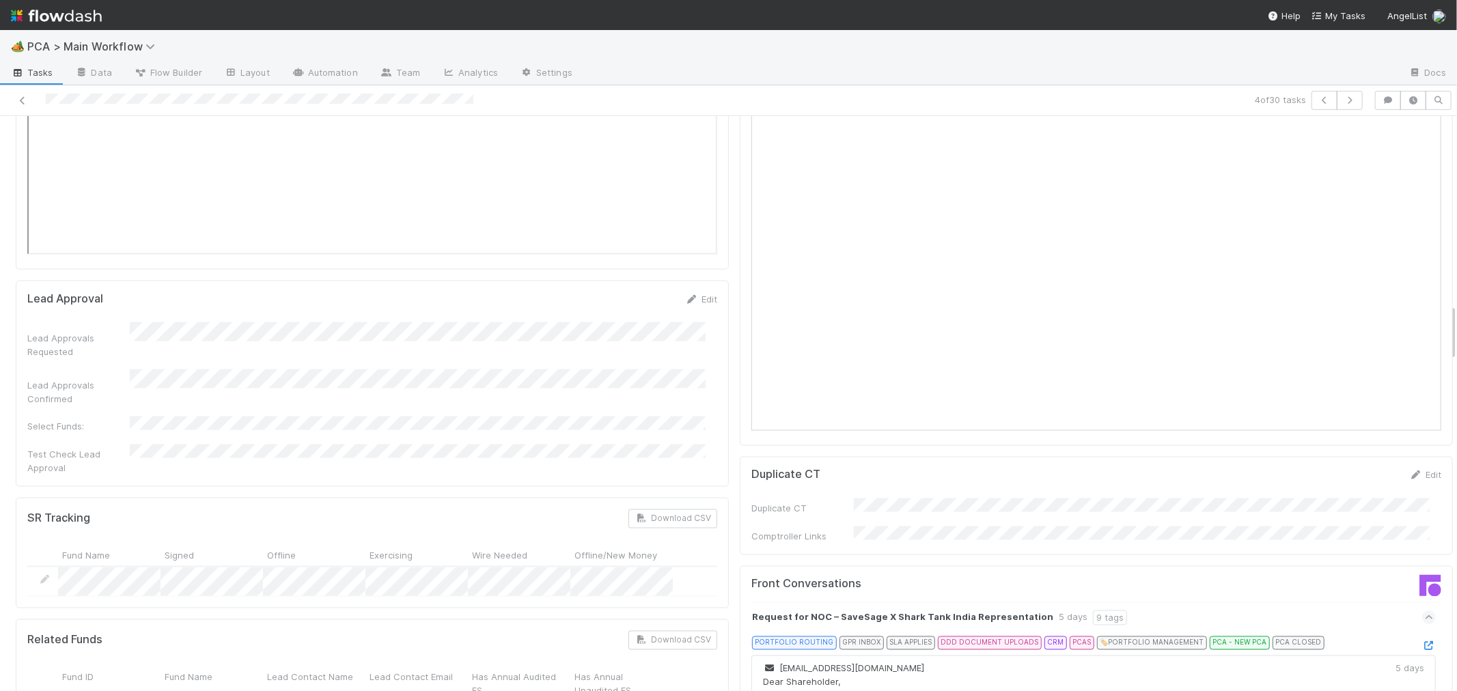
scroll to position [1670, 0]
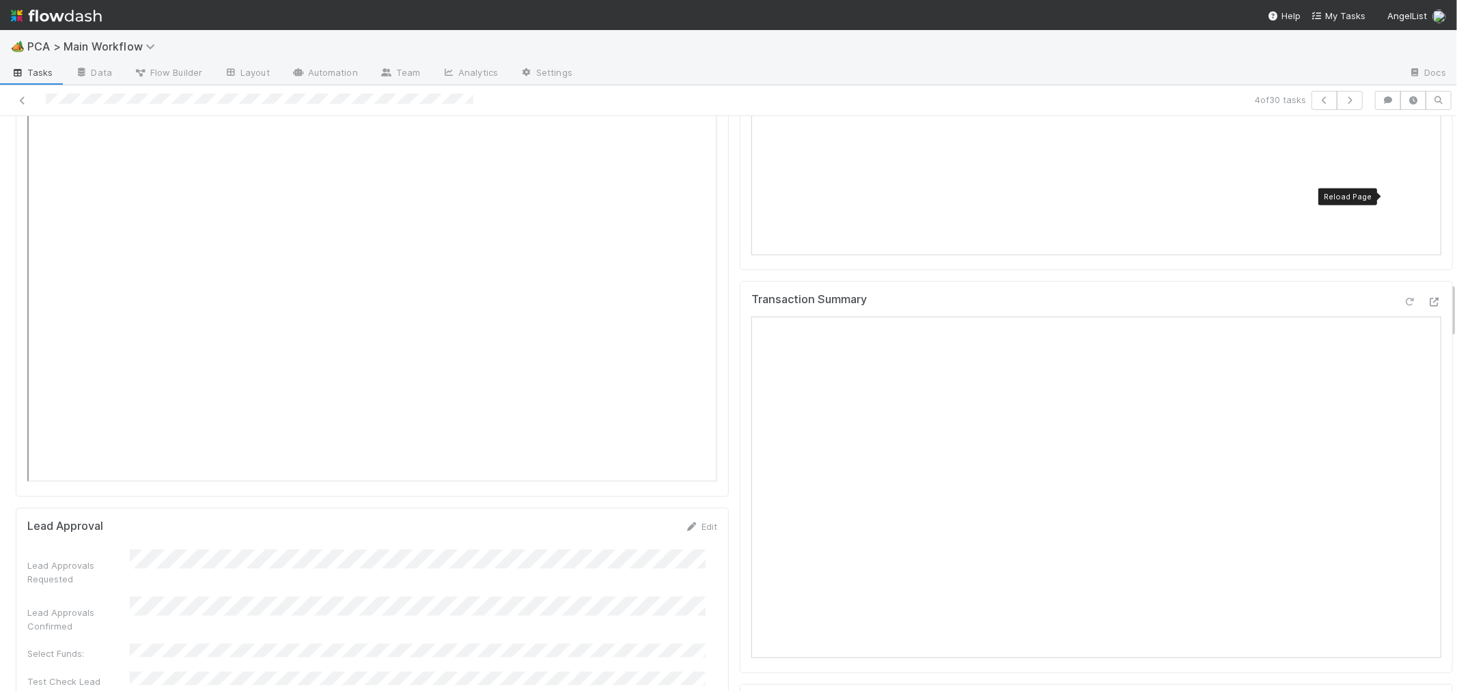
click at [1403, 298] on icon at bounding box center [1410, 302] width 14 height 9
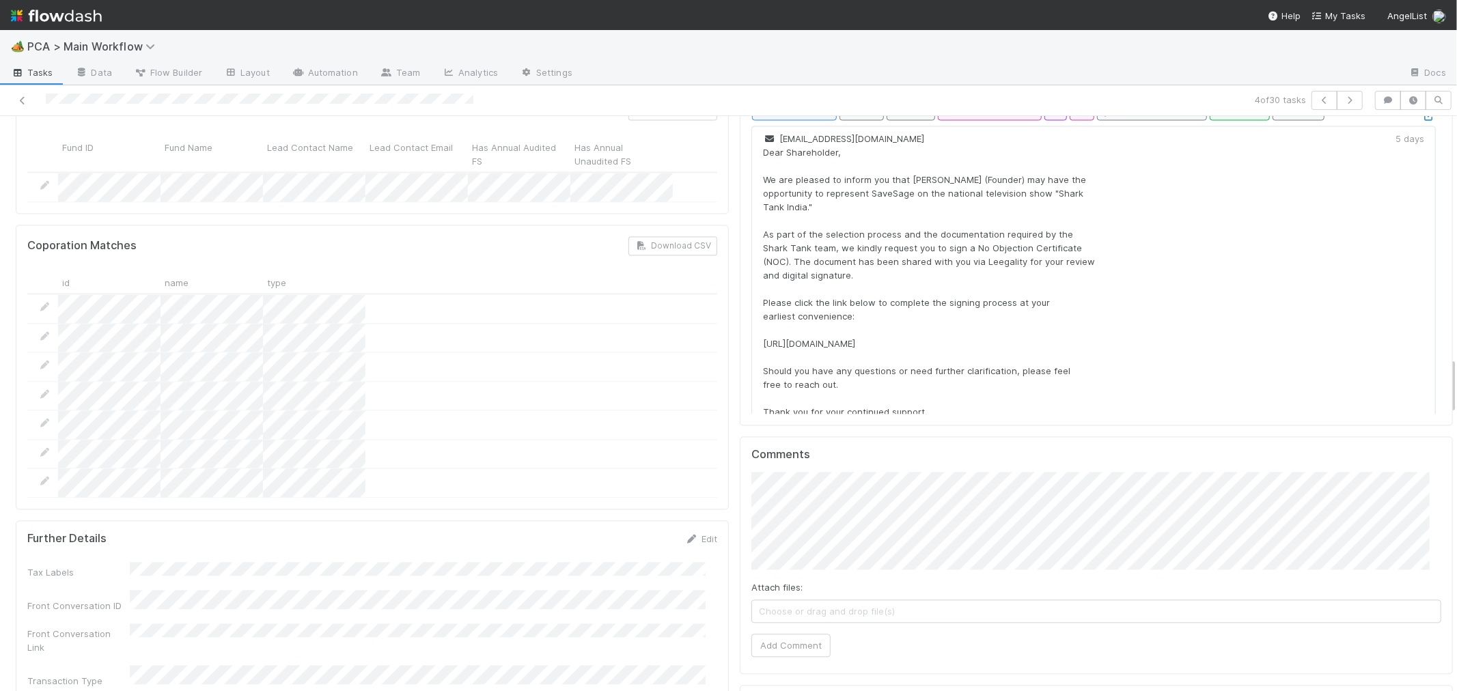
scroll to position [2429, 0]
click at [812, 633] on button "Add Comment" at bounding box center [790, 644] width 79 height 23
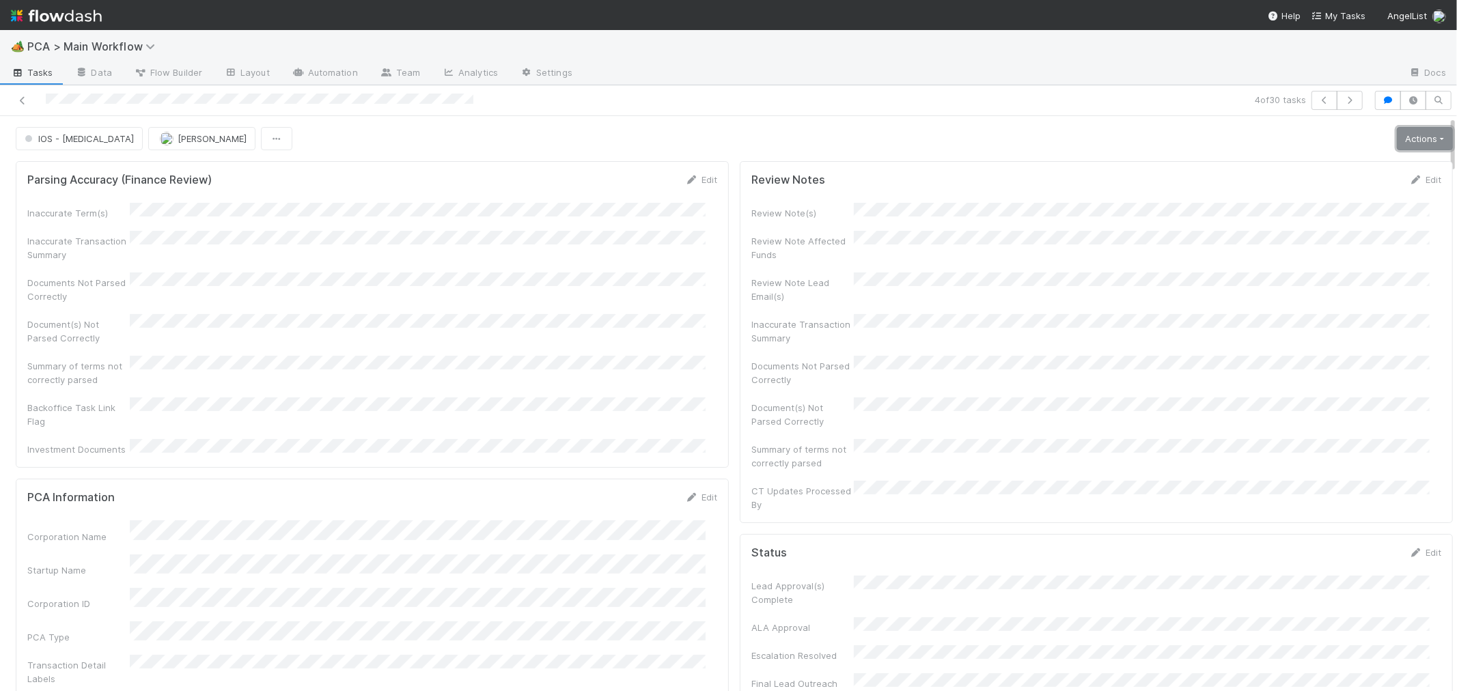
click at [1402, 141] on link "Actions" at bounding box center [1425, 138] width 56 height 23
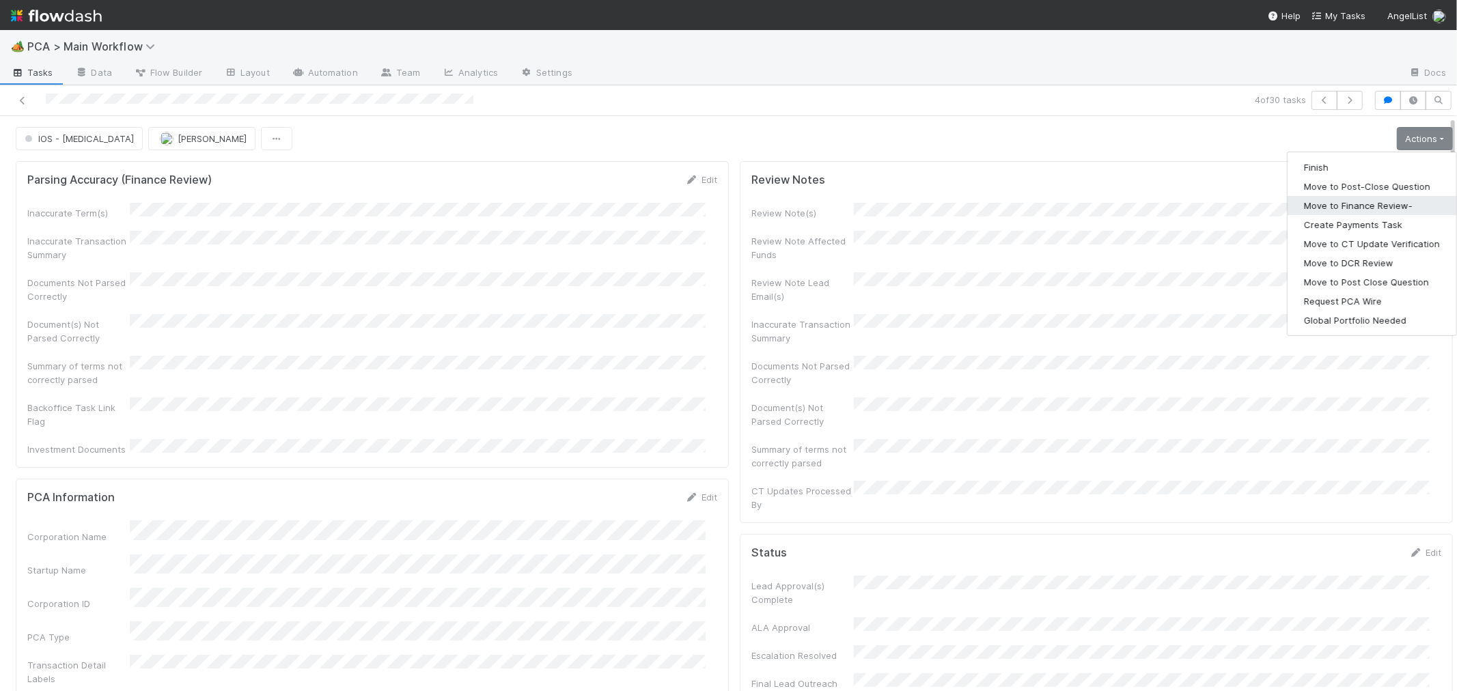
click at [1387, 205] on button "Move to Finance Review-" at bounding box center [1372, 205] width 169 height 19
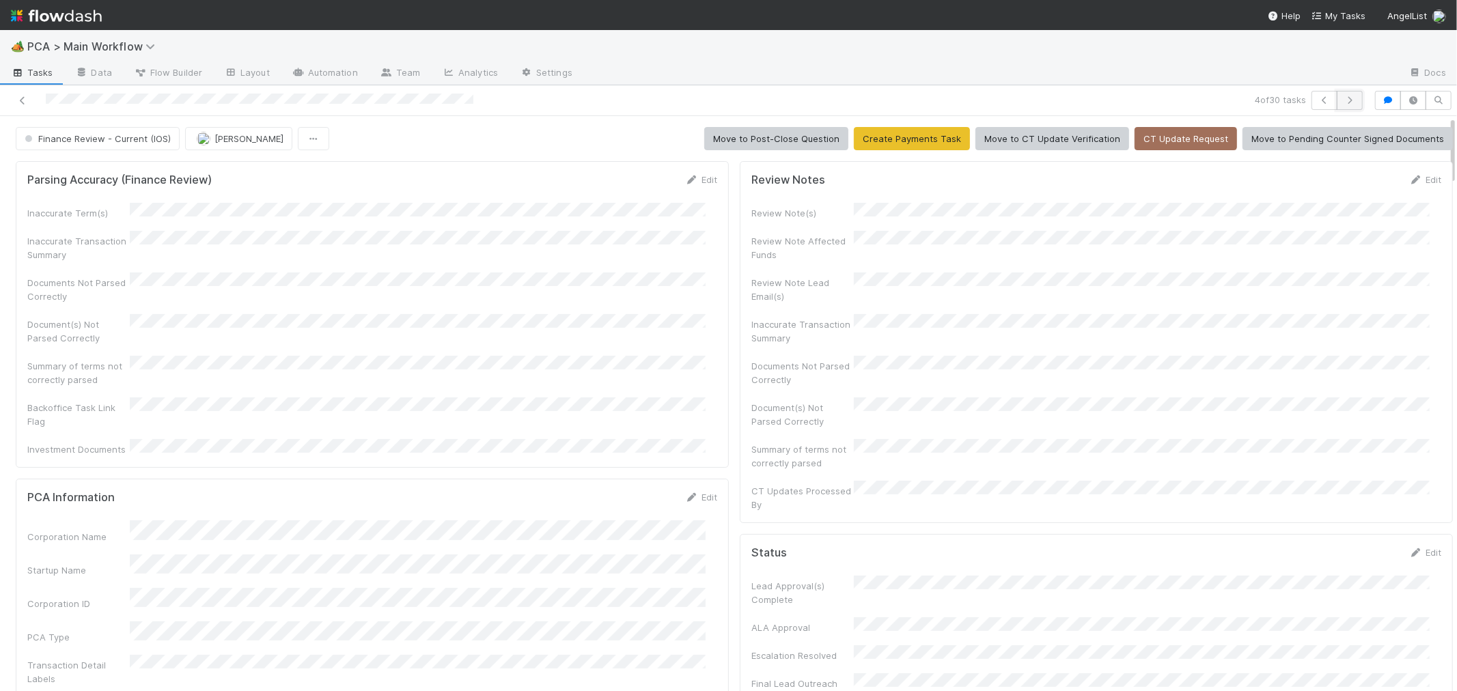
click at [1338, 105] on button "button" at bounding box center [1350, 100] width 26 height 19
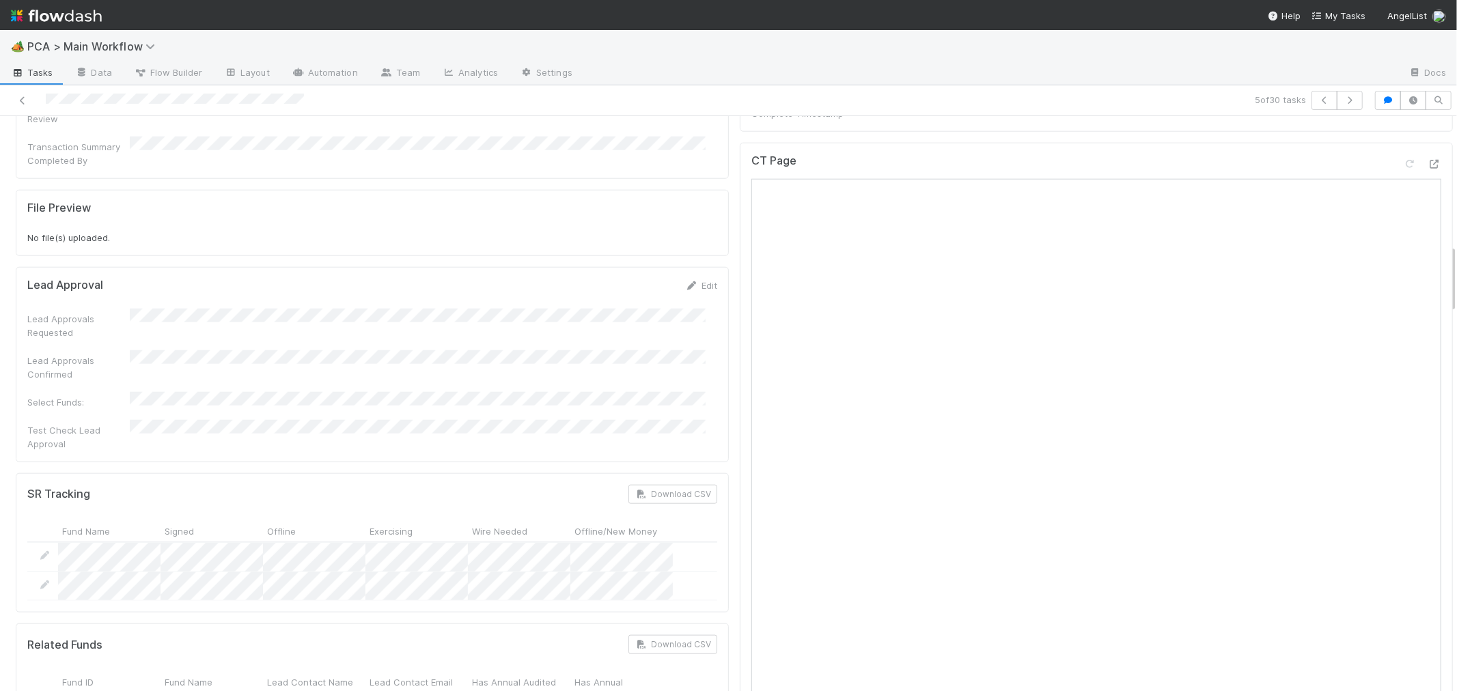
scroll to position [1062, 0]
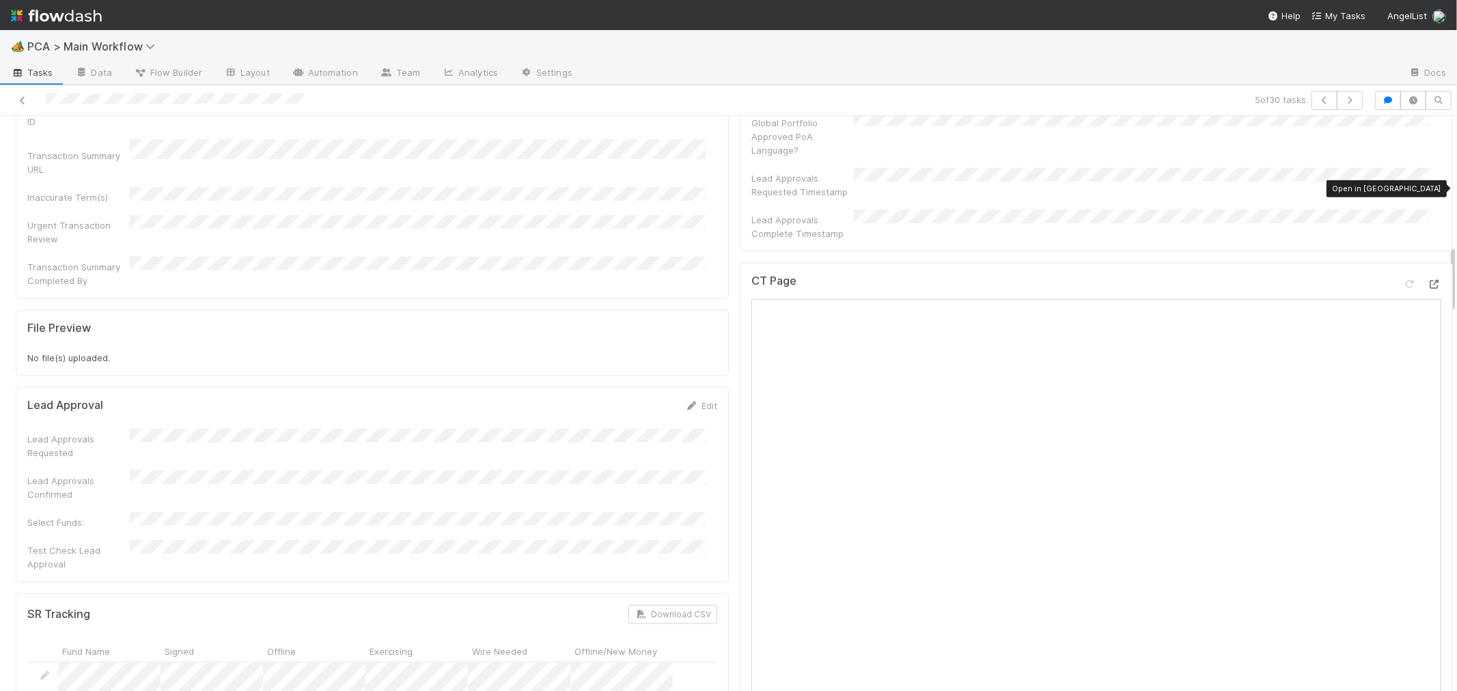
click at [1428, 280] on icon at bounding box center [1435, 284] width 14 height 9
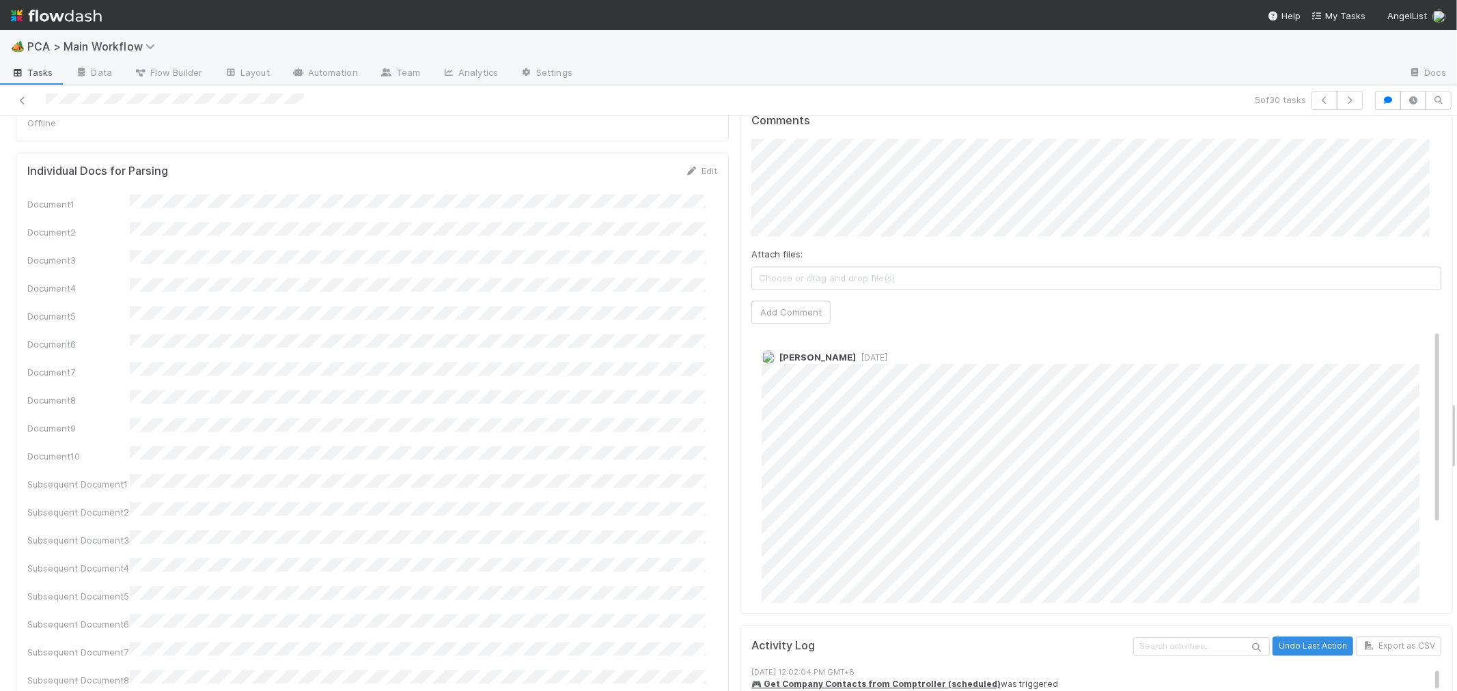
scroll to position [2201, 0]
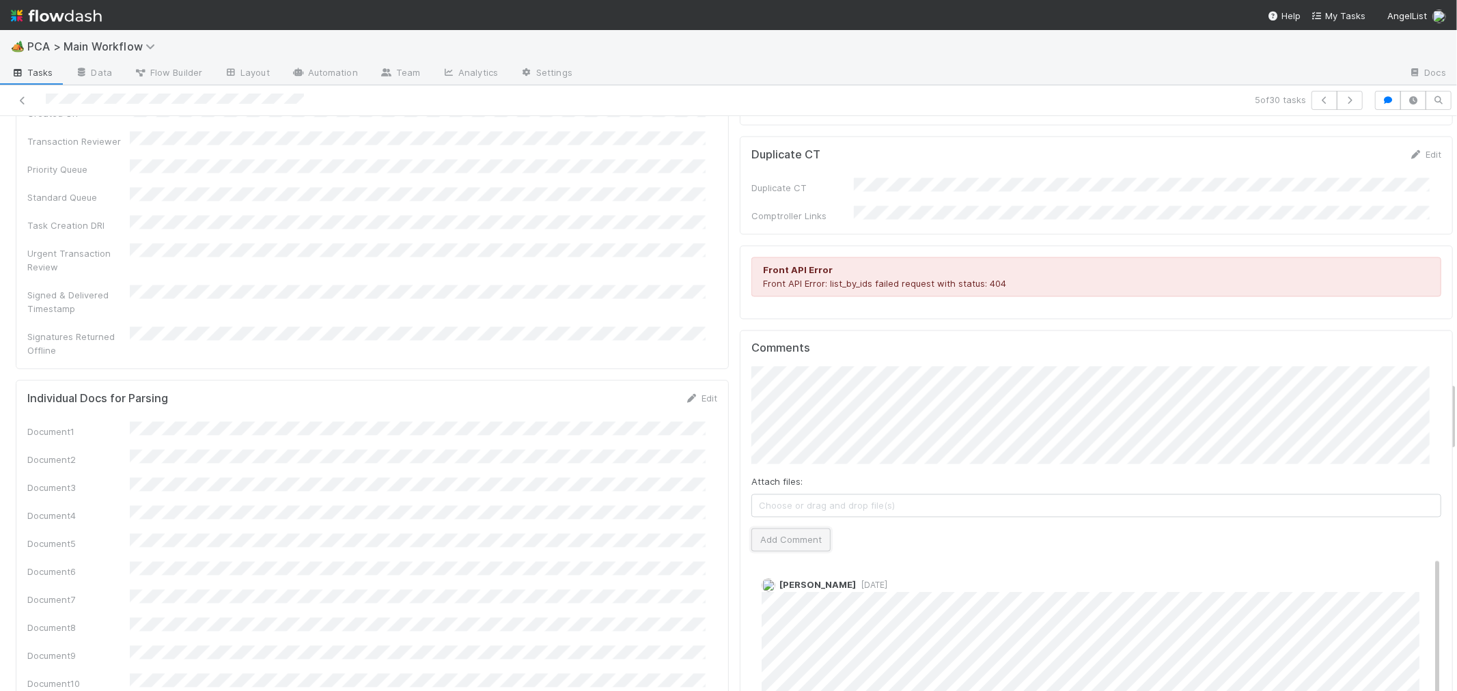
click at [770, 528] on button "Add Comment" at bounding box center [790, 539] width 79 height 23
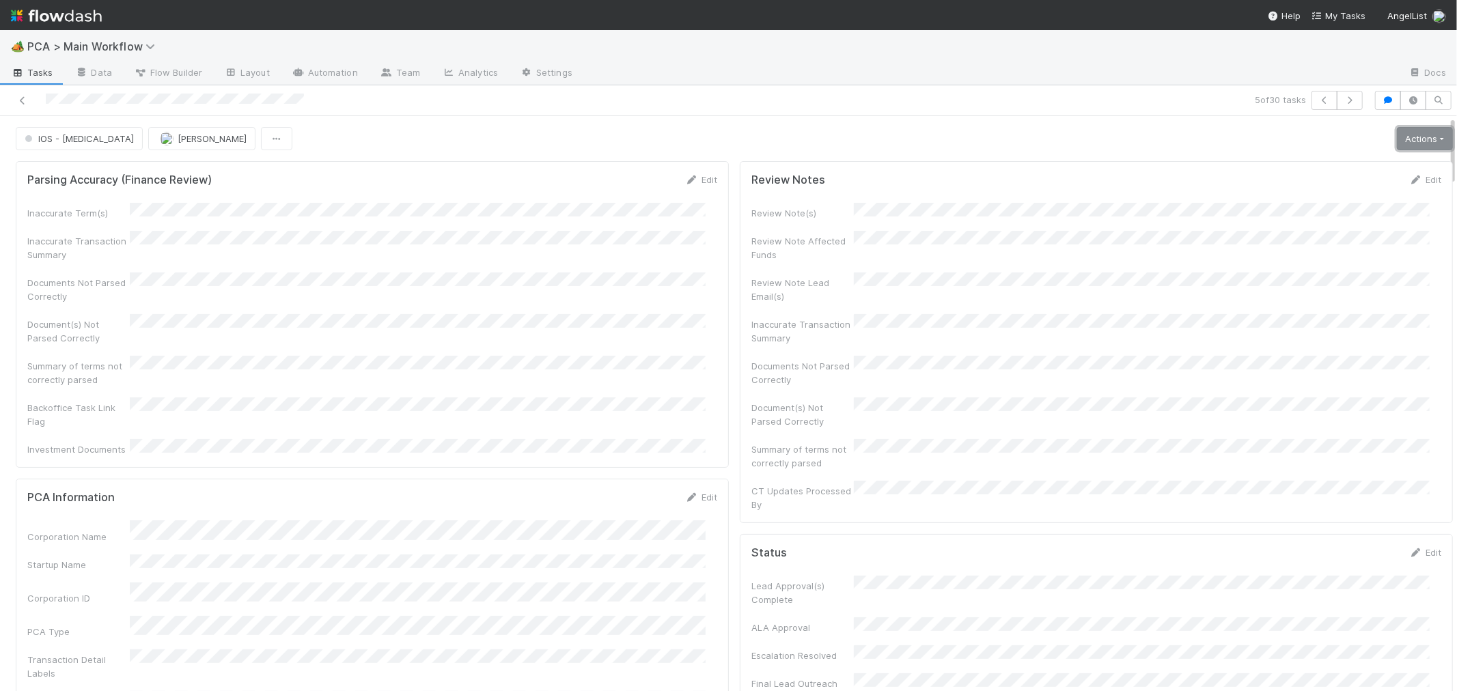
click at [1397, 135] on link "Actions" at bounding box center [1425, 138] width 56 height 23
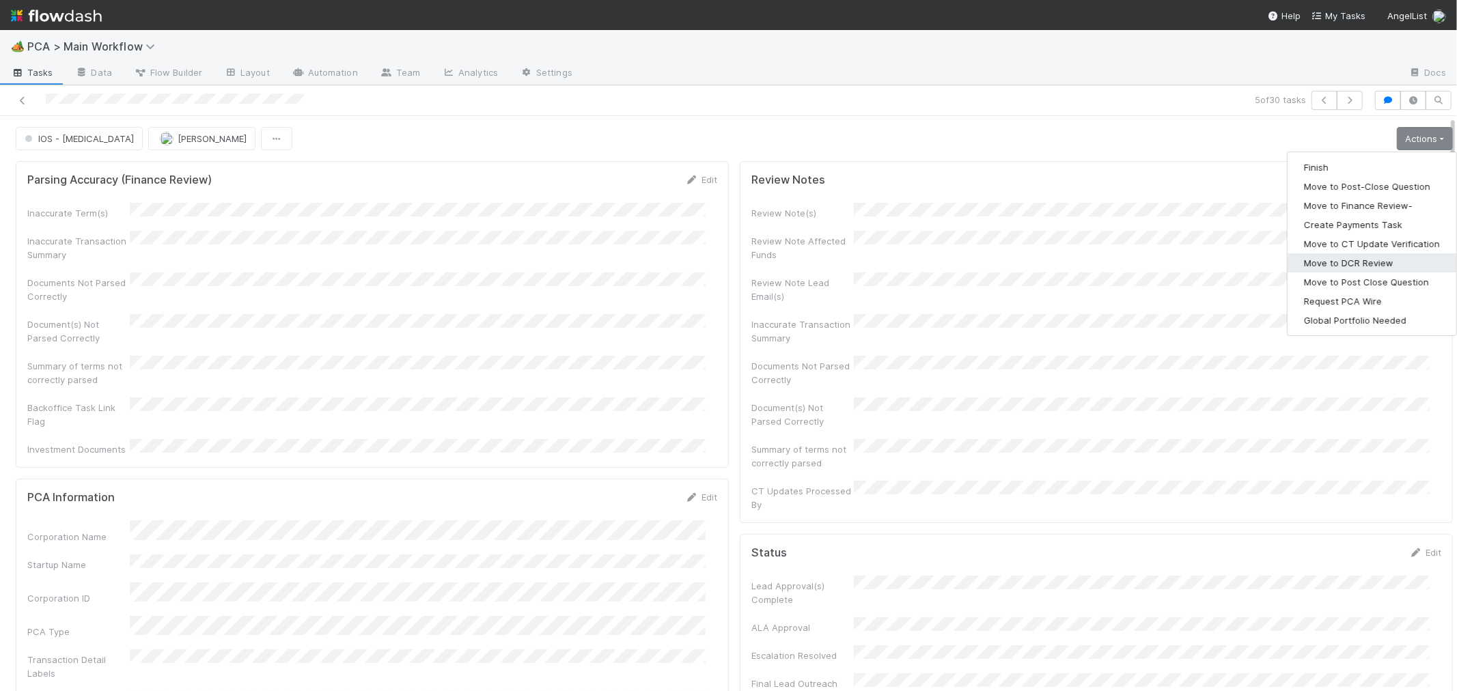
click at [1327, 262] on button "Move to DCR Review" at bounding box center [1372, 262] width 169 height 19
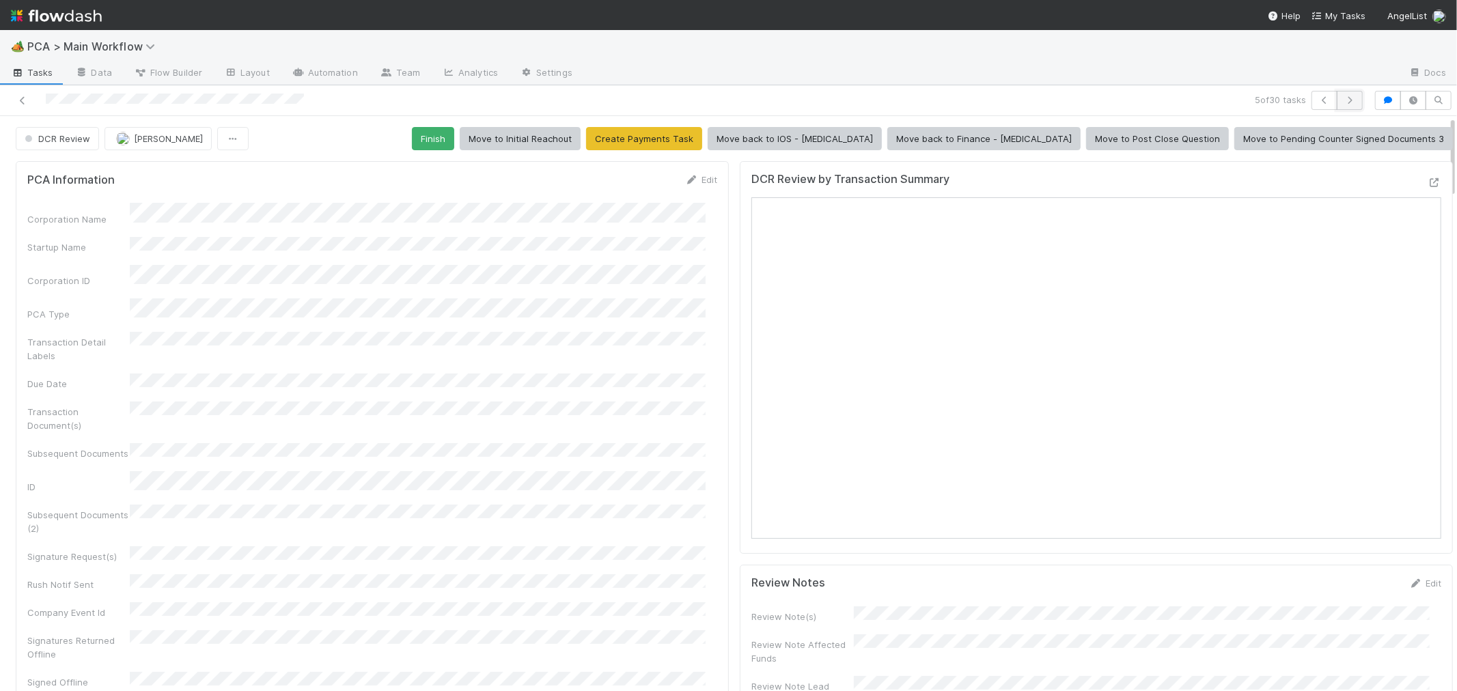
click at [1343, 101] on icon "button" at bounding box center [1350, 100] width 14 height 8
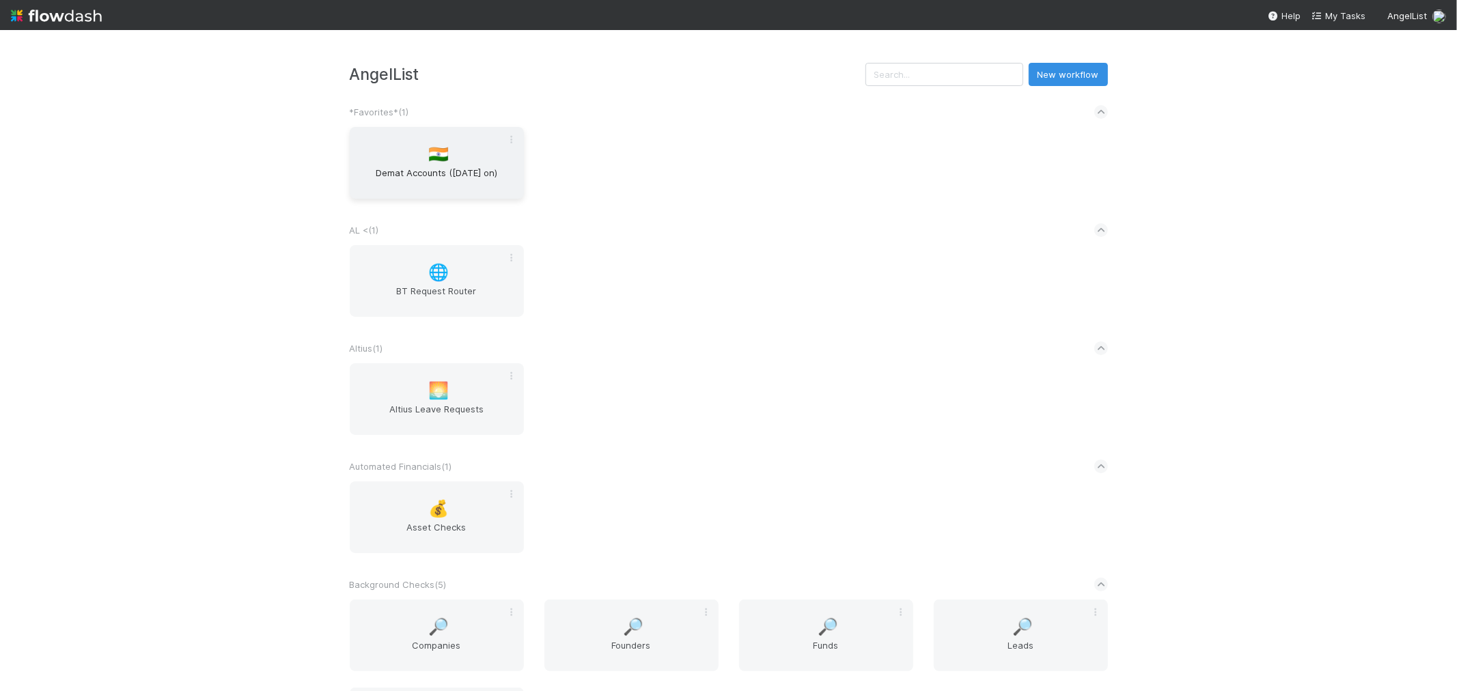
click at [426, 163] on div "🇮🇳 Demat Accounts ([DATE] on)" at bounding box center [437, 163] width 174 height 72
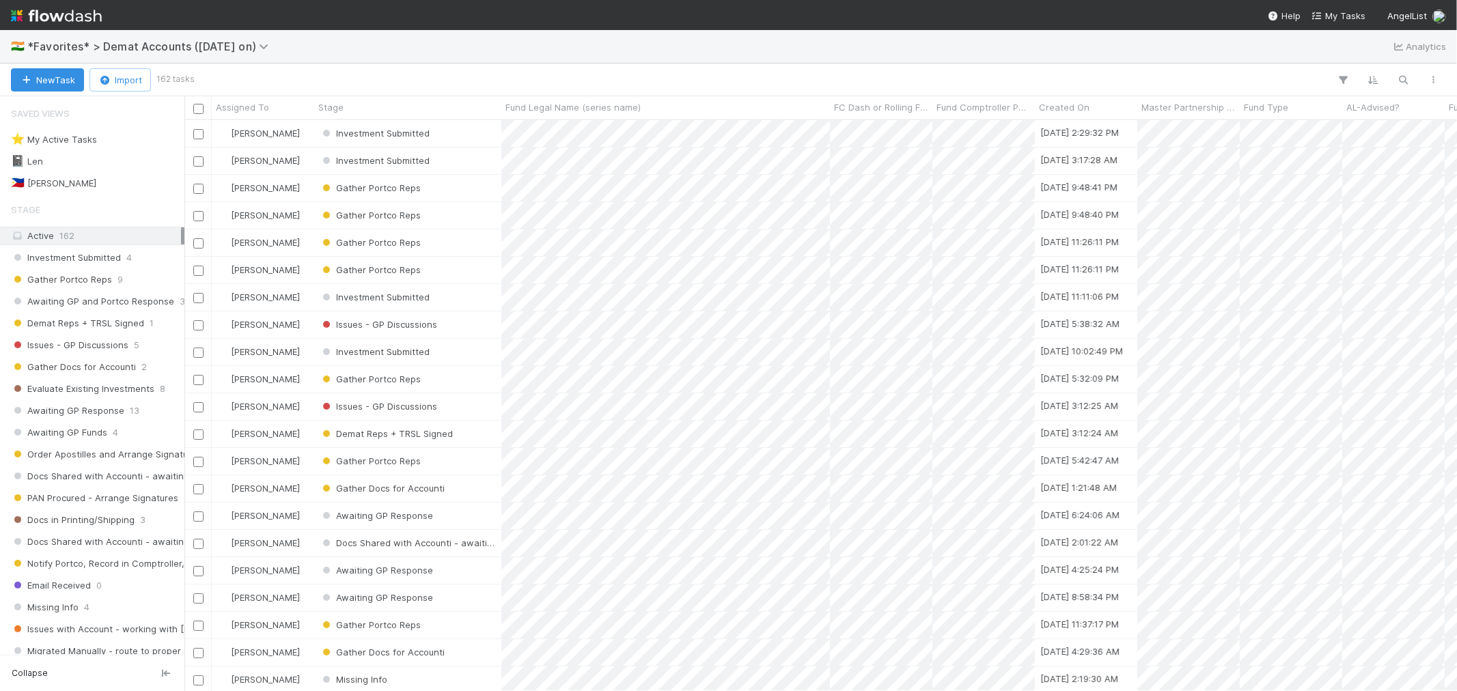
scroll to position [559, 1261]
click at [78, 159] on div "📓 Len 13" at bounding box center [96, 161] width 170 height 17
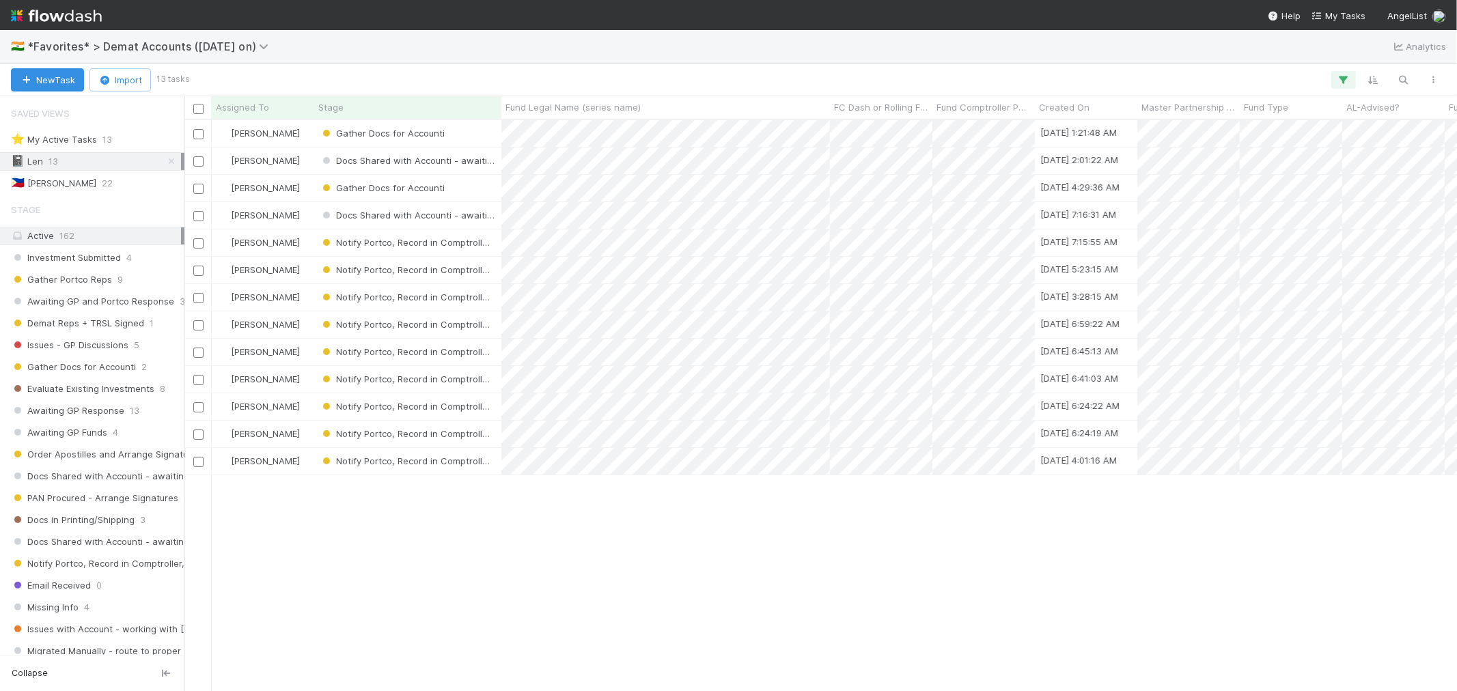
scroll to position [559, 1261]
click at [473, 133] on div "Gather Docs for Accounti" at bounding box center [407, 133] width 187 height 27
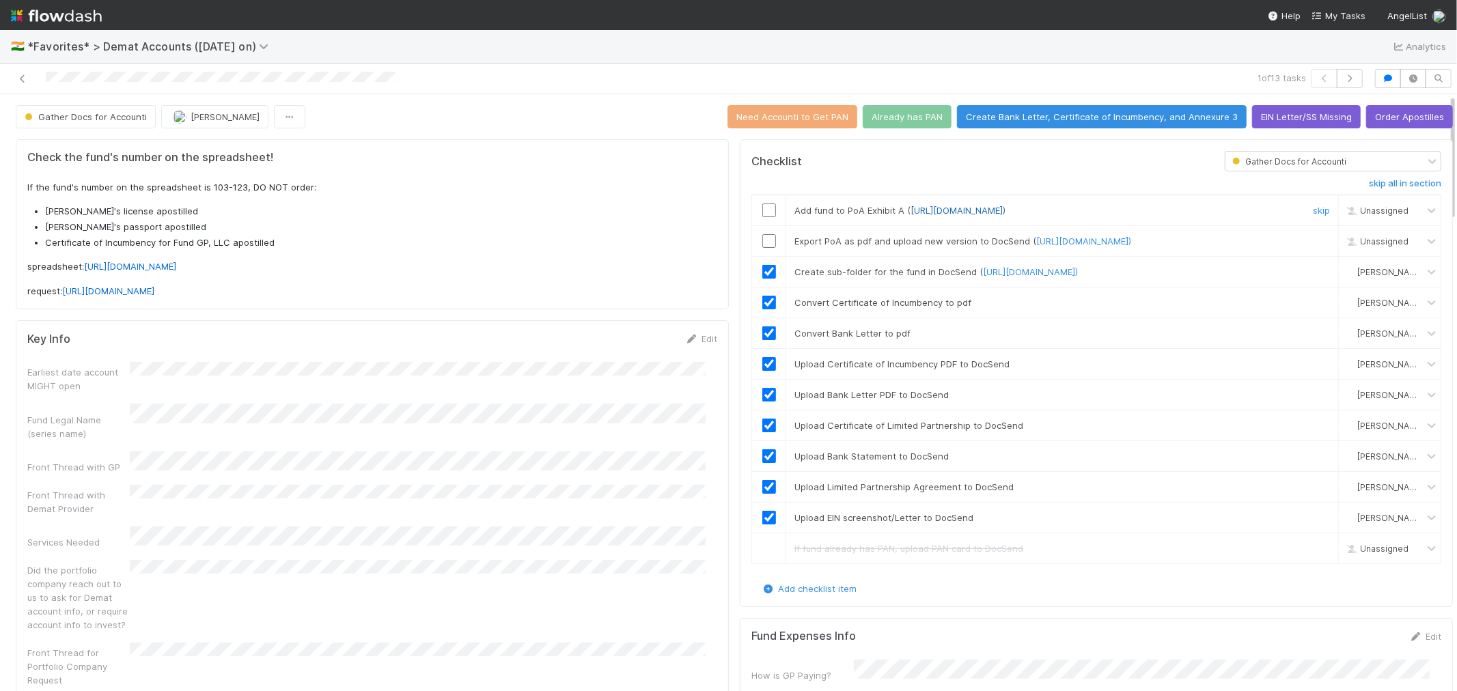
click at [986, 210] on link "[URL][DOMAIN_NAME])" at bounding box center [958, 210] width 95 height 11
click at [1343, 78] on icon "button" at bounding box center [1350, 78] width 14 height 8
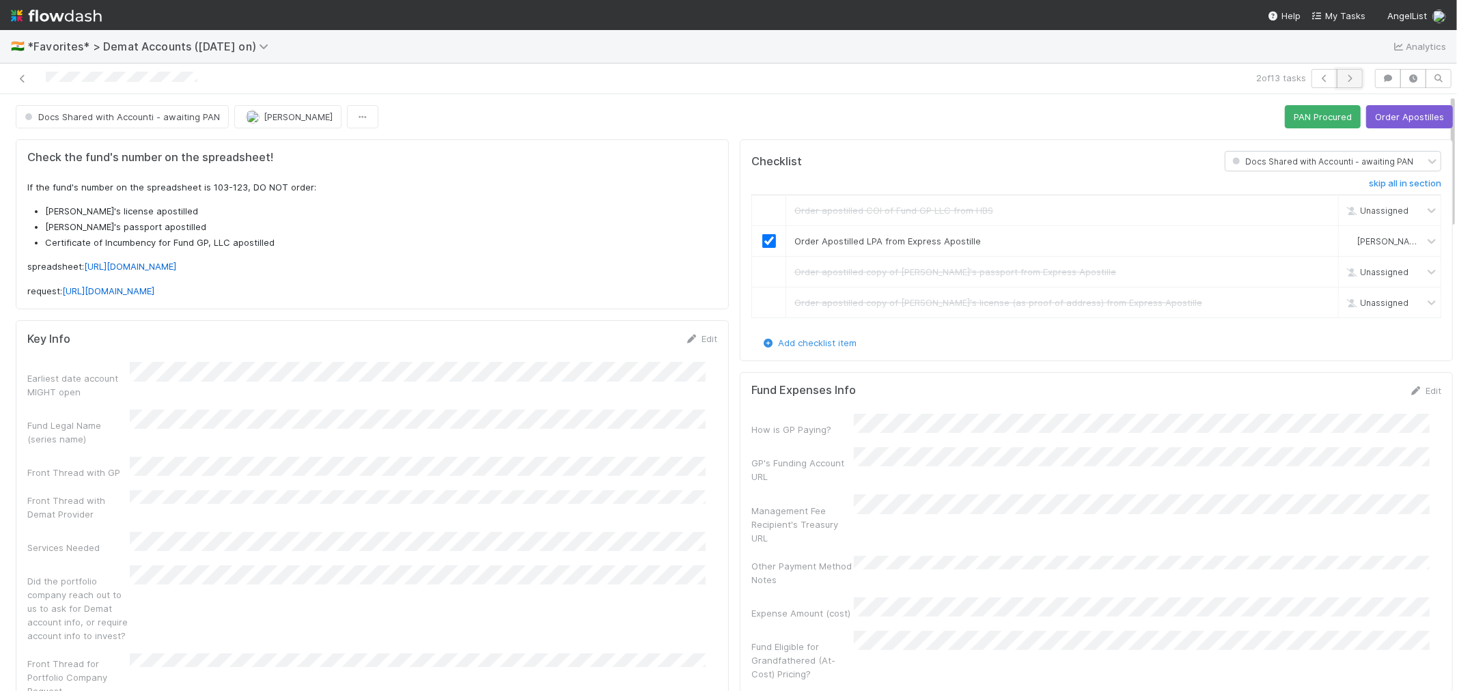
click at [1343, 82] on icon "button" at bounding box center [1350, 78] width 14 height 8
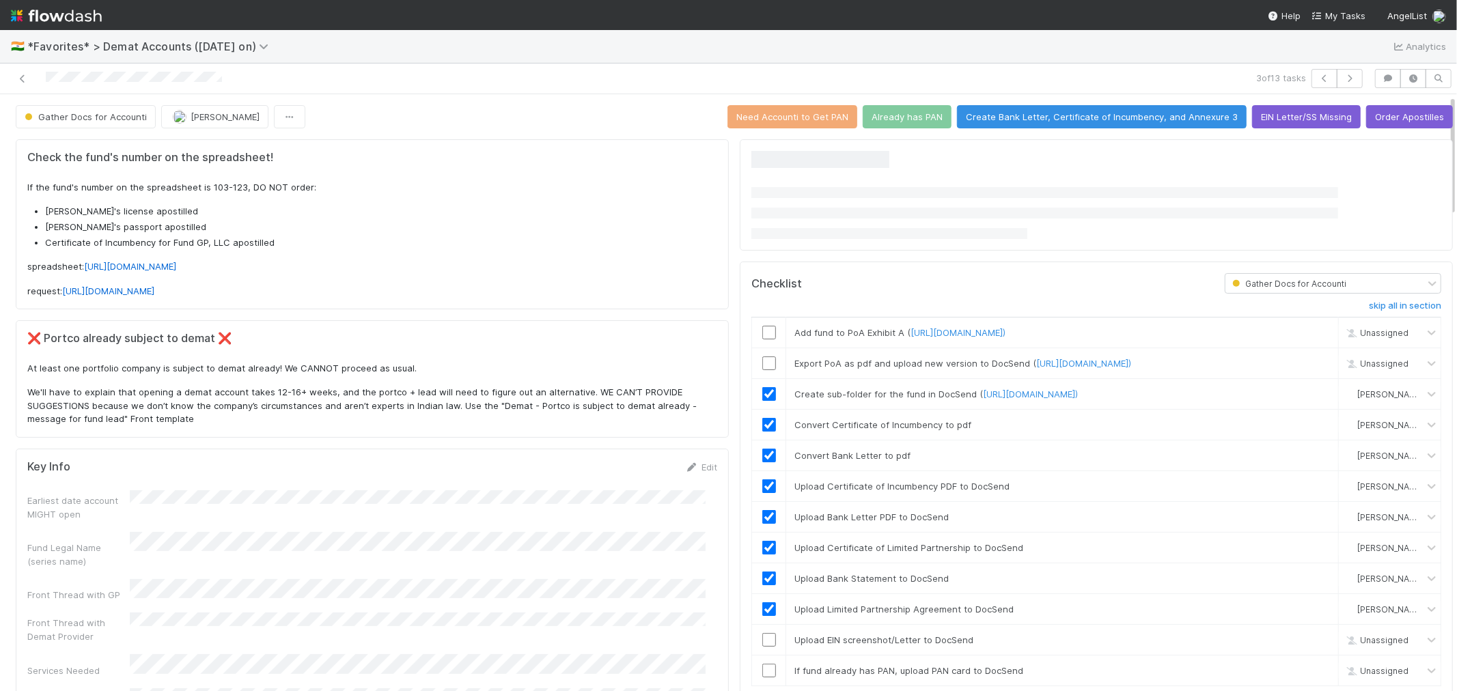
scroll to position [76, 0]
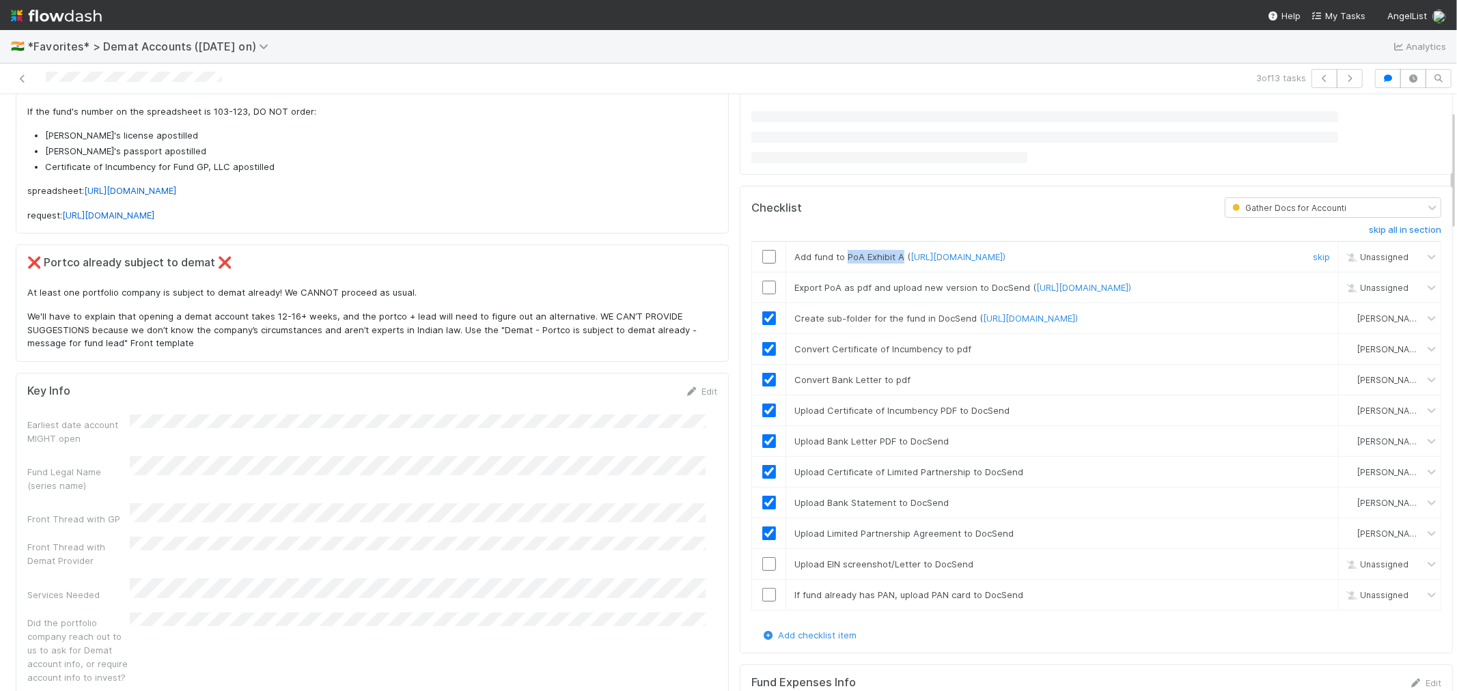
drag, startPoint x: 835, startPoint y: 256, endPoint x: 890, endPoint y: 258, distance: 54.7
click at [890, 258] on span "Add fund to PoA Exhibit A ( [URL][DOMAIN_NAME])" at bounding box center [900, 256] width 211 height 11
copy span "PoA Exhibit A"
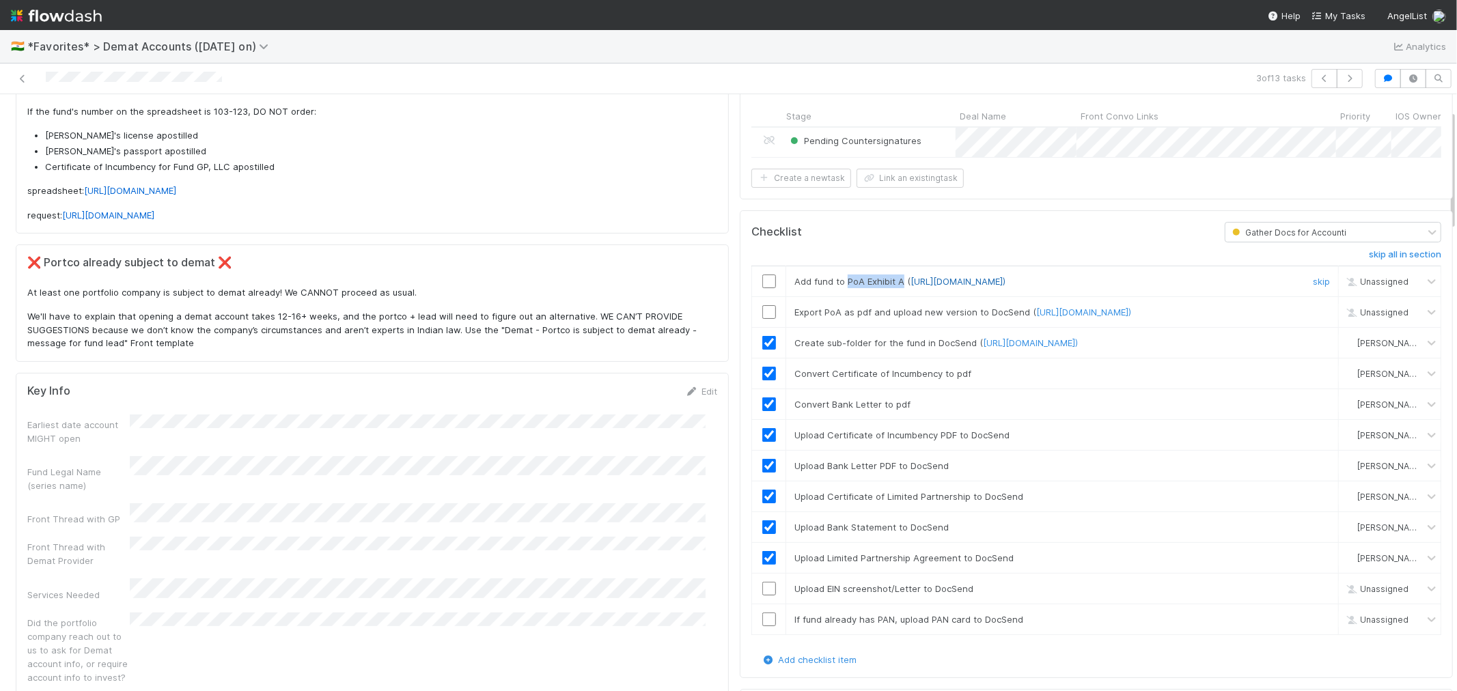
click at [911, 287] on link "[URL][DOMAIN_NAME])" at bounding box center [958, 281] width 95 height 11
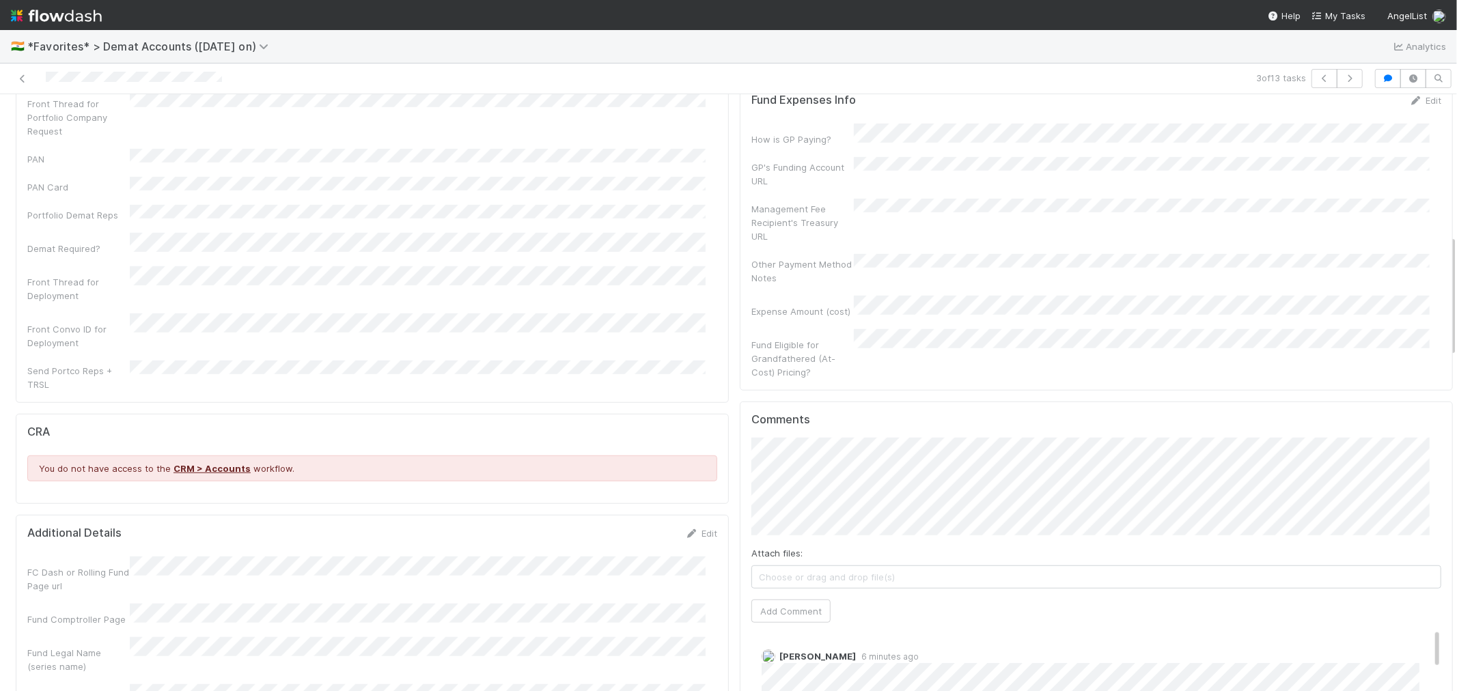
scroll to position [911, 0]
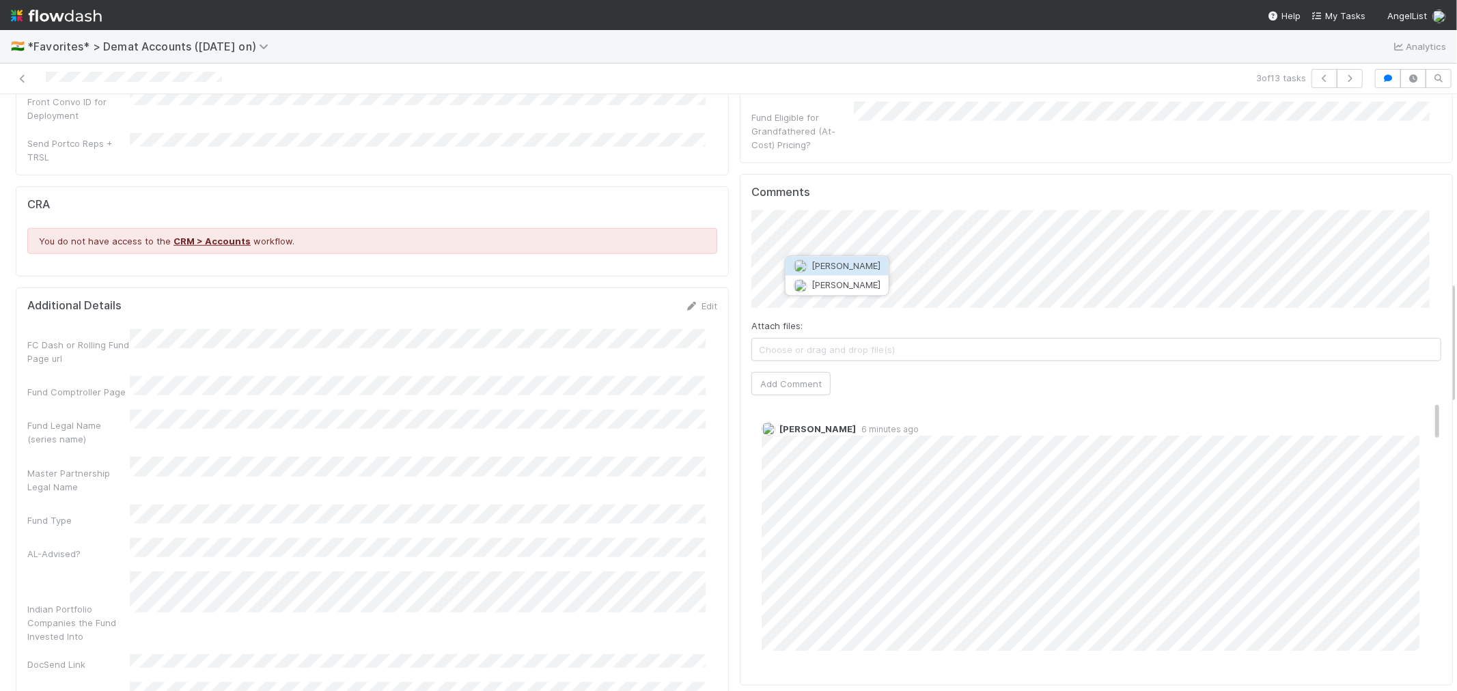
click at [813, 290] on button "[PERSON_NAME]" at bounding box center [837, 285] width 103 height 19
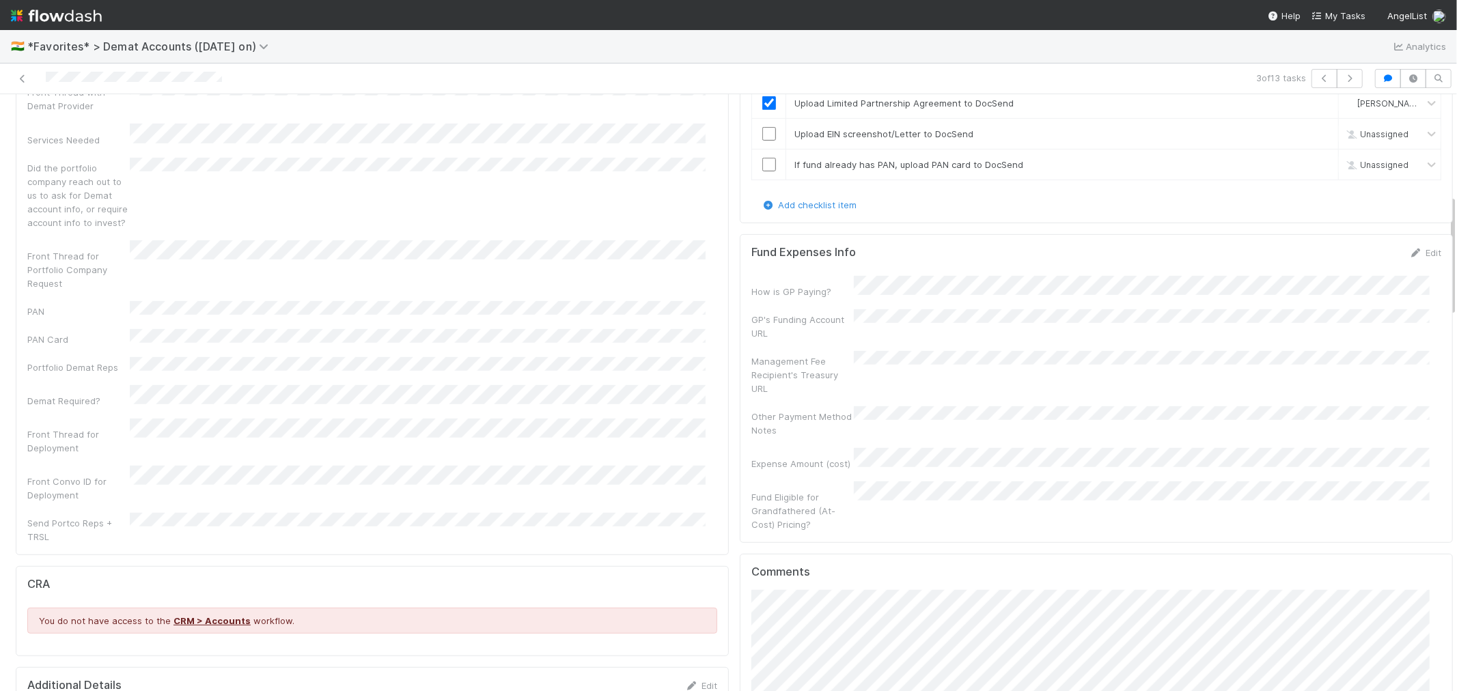
scroll to position [227, 0]
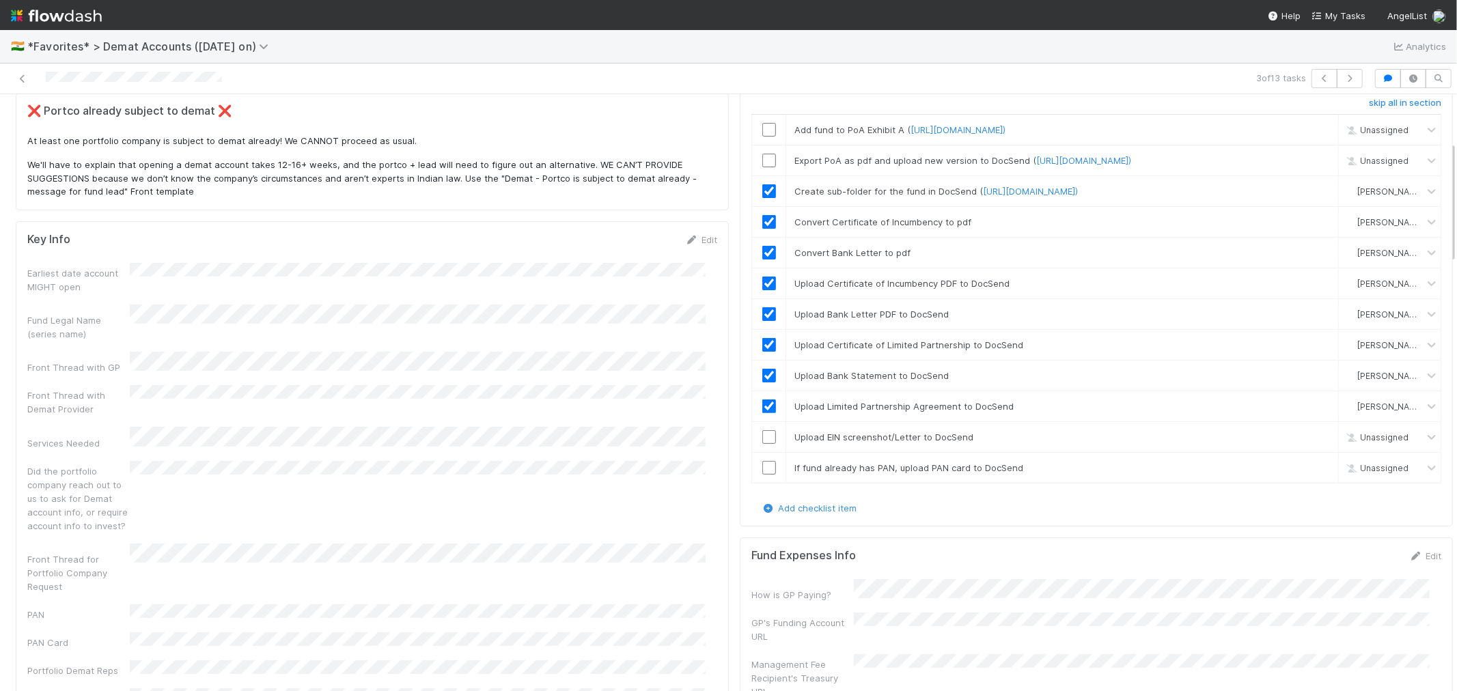
drag, startPoint x: 1088, startPoint y: 217, endPoint x: 723, endPoint y: 344, distance: 387.0
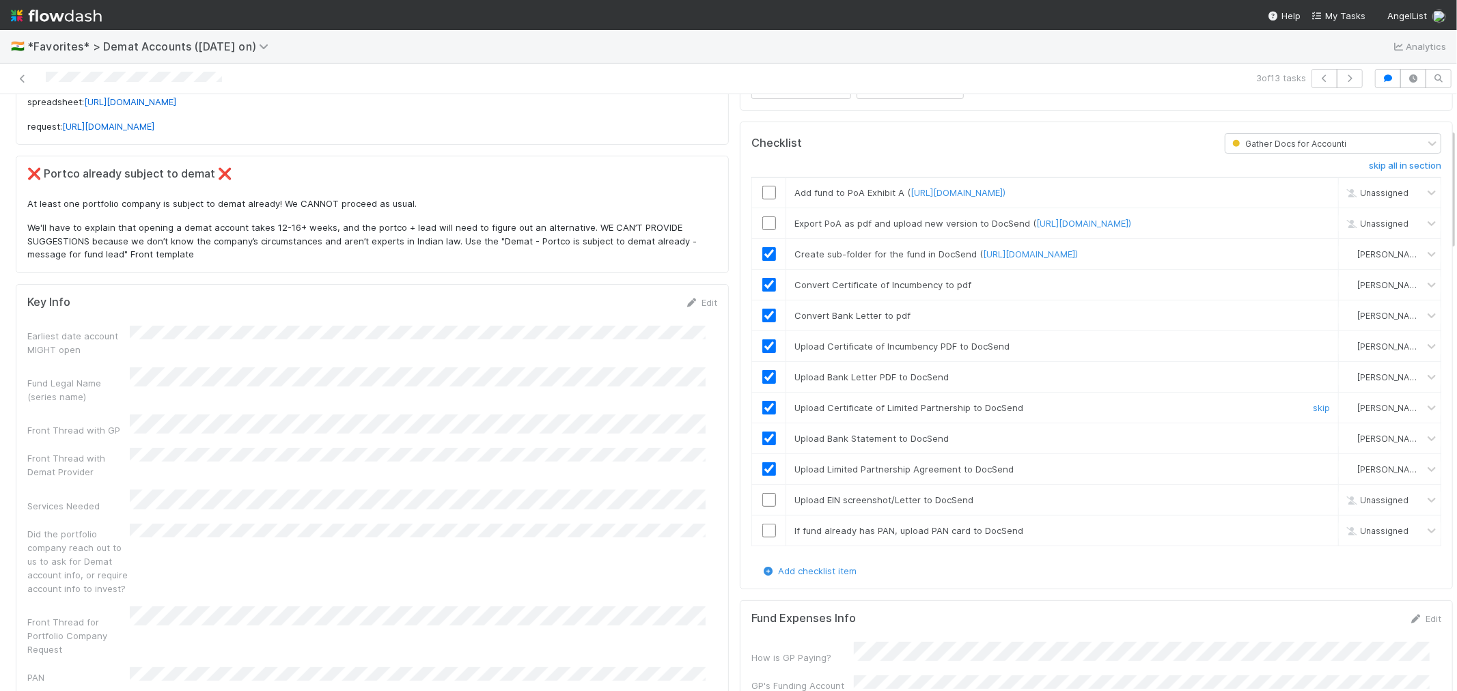
scroll to position [0, 0]
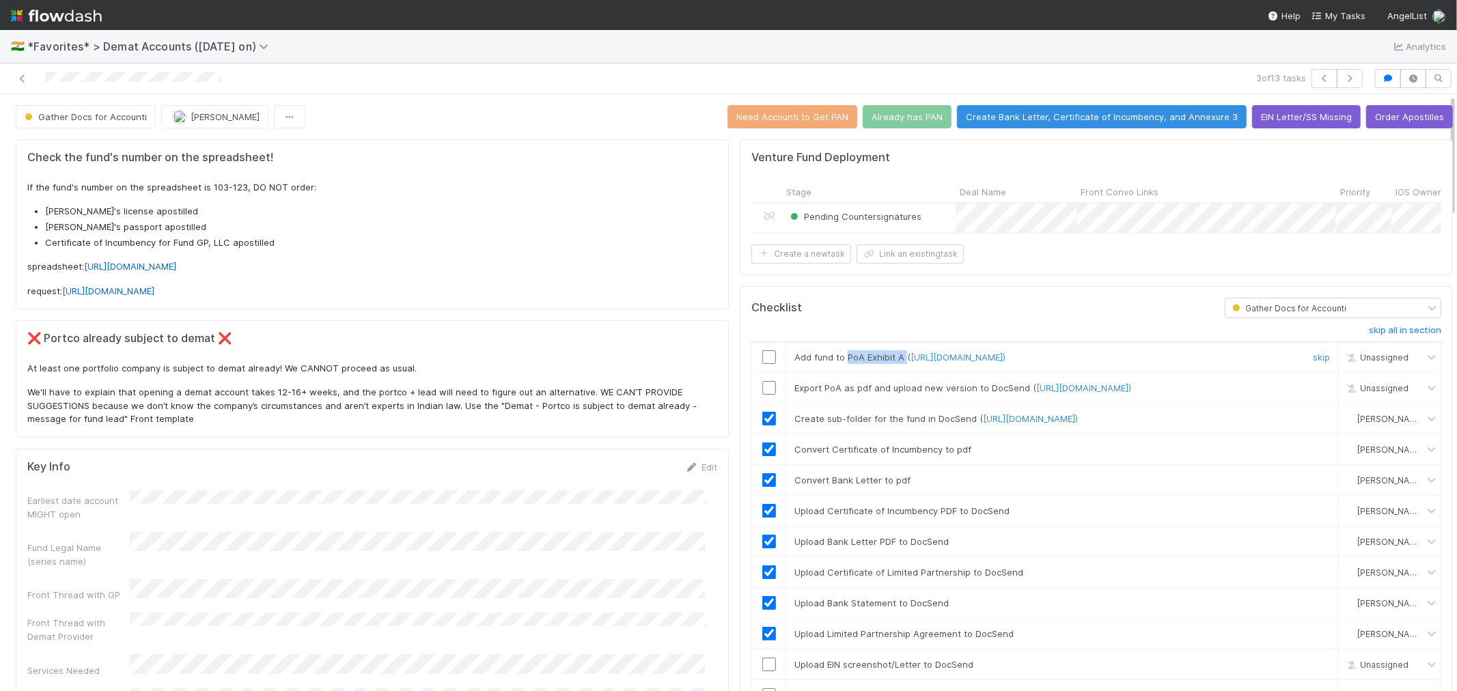
drag, startPoint x: 836, startPoint y: 368, endPoint x: 893, endPoint y: 369, distance: 57.4
click at [893, 363] on span "Add fund to PoA Exhibit A ( [URL][DOMAIN_NAME])" at bounding box center [900, 357] width 211 height 11
copy span "PoA Exhibit A"
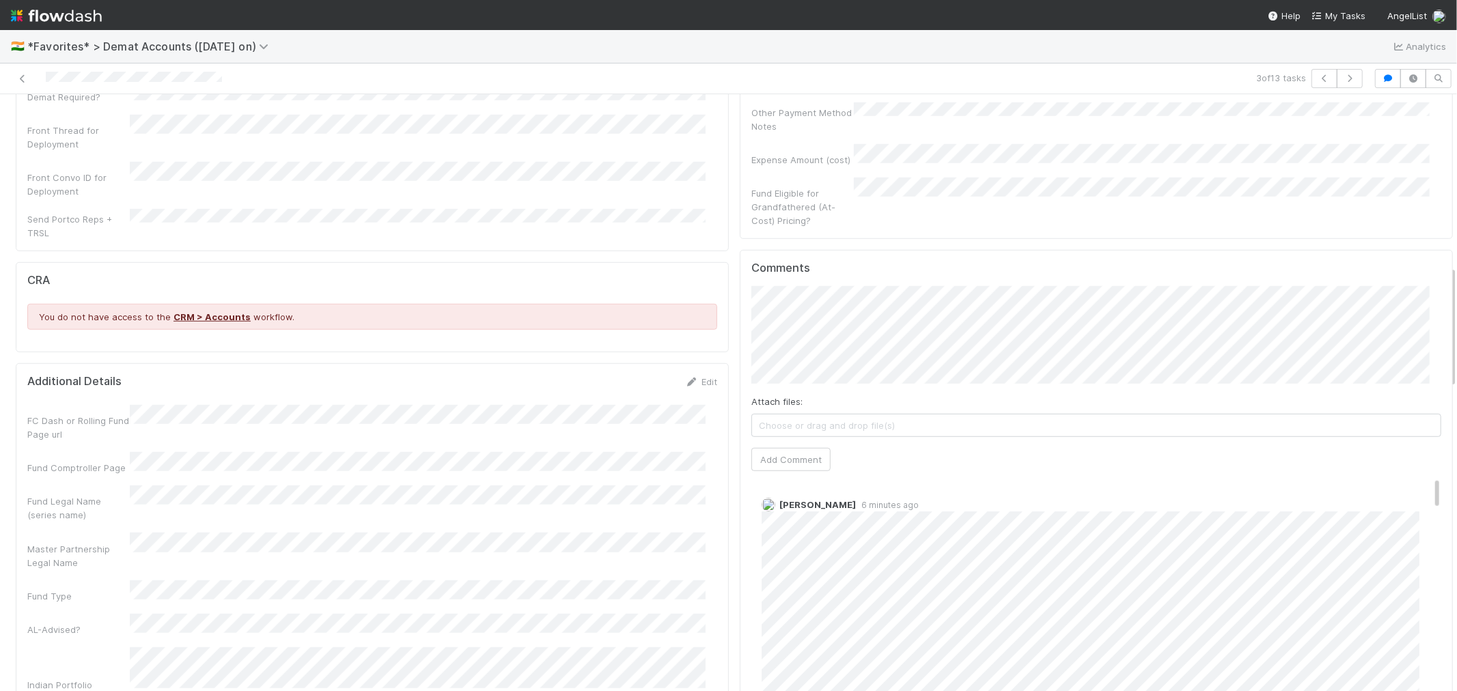
scroll to position [0, 4]
click at [1457, 386] on html "🇮🇳 *Favorites* > Demat Accounts ([DATE] on) Analytics 3 of 13 tasks Gather Docs…" at bounding box center [728, 345] width 1457 height 691
click at [757, 456] on button "Add Comment" at bounding box center [786, 459] width 79 height 23
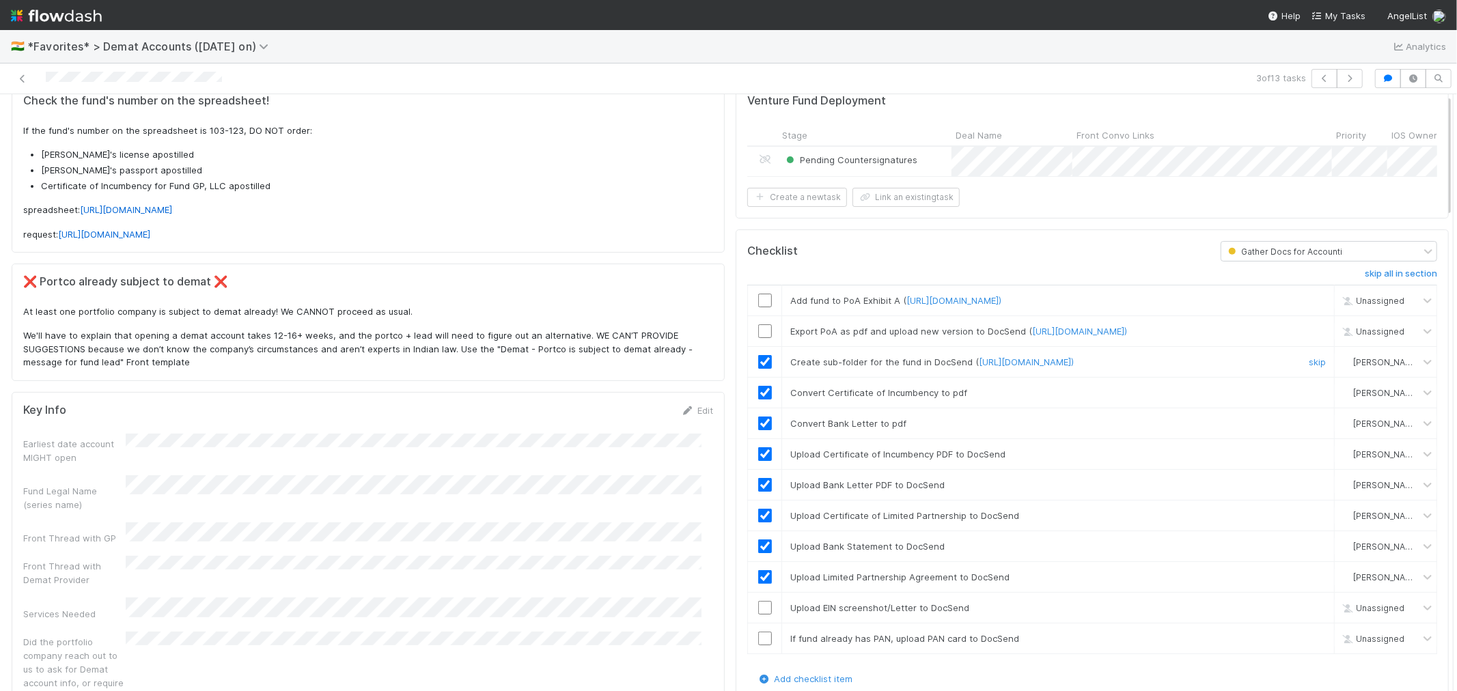
scroll to position [0, 0]
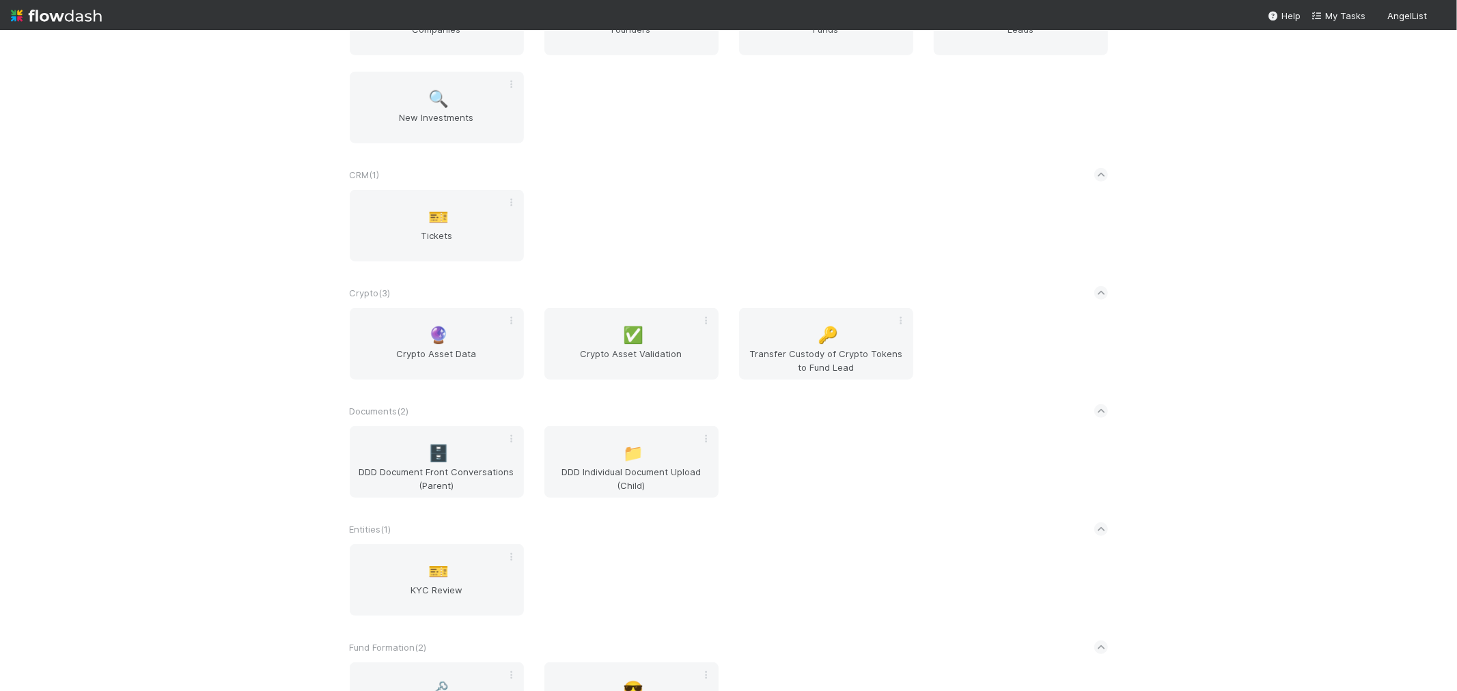
scroll to position [835, 0]
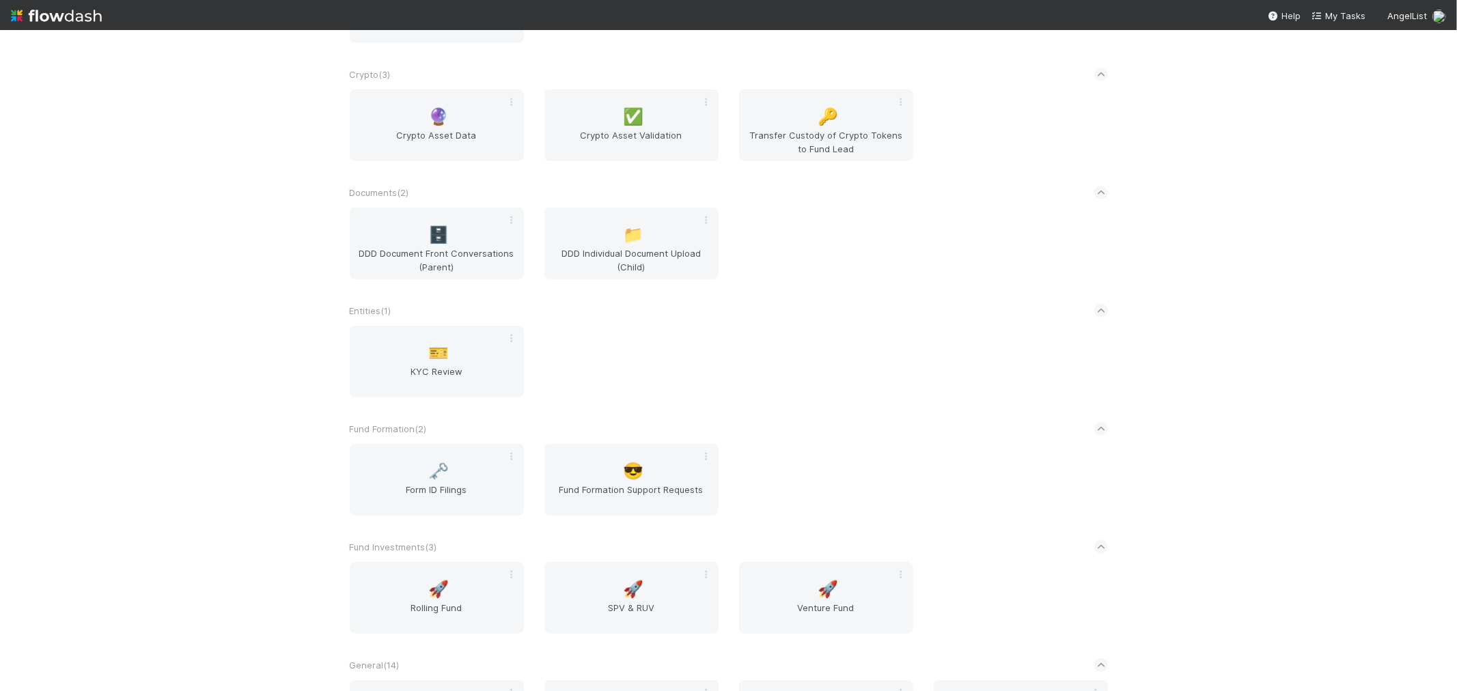
click at [842, 376] on div "🎫 KYC Review" at bounding box center [729, 370] width 779 height 88
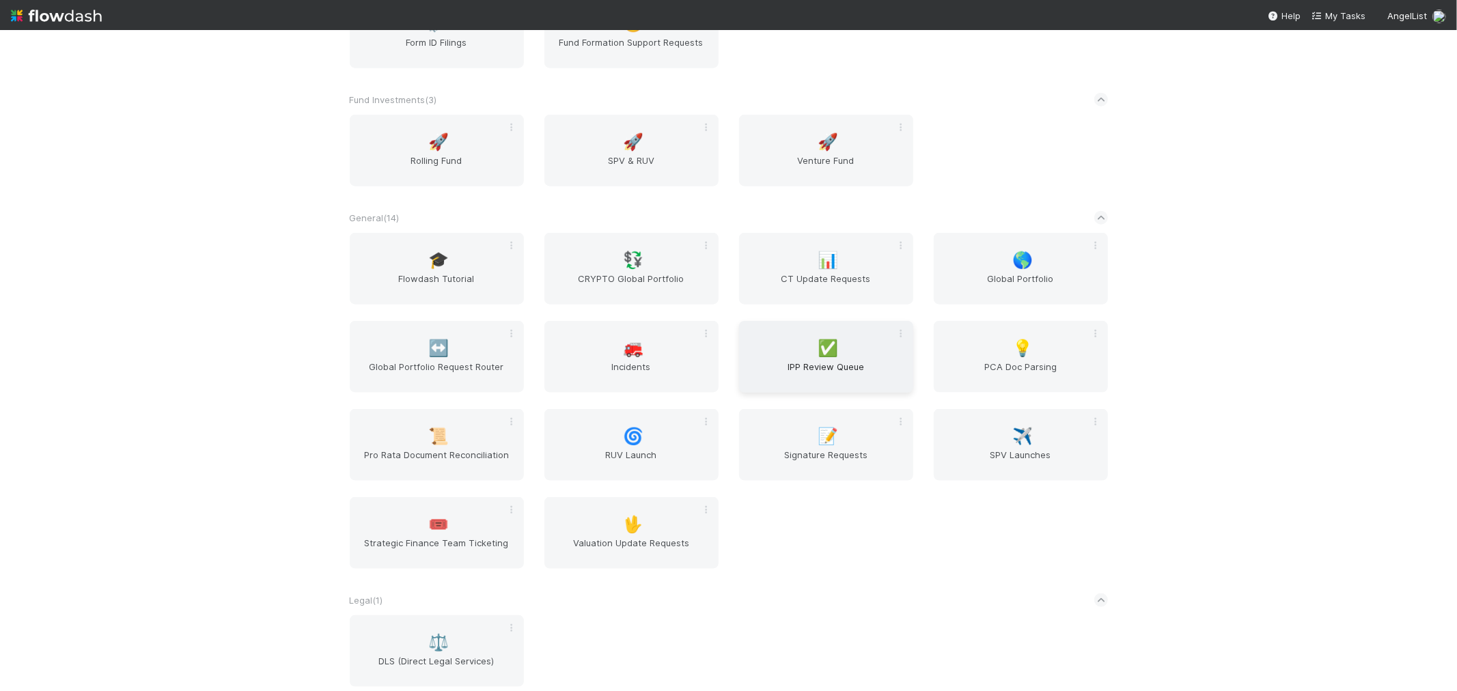
click at [800, 362] on span "IPP Review Queue" at bounding box center [826, 373] width 163 height 27
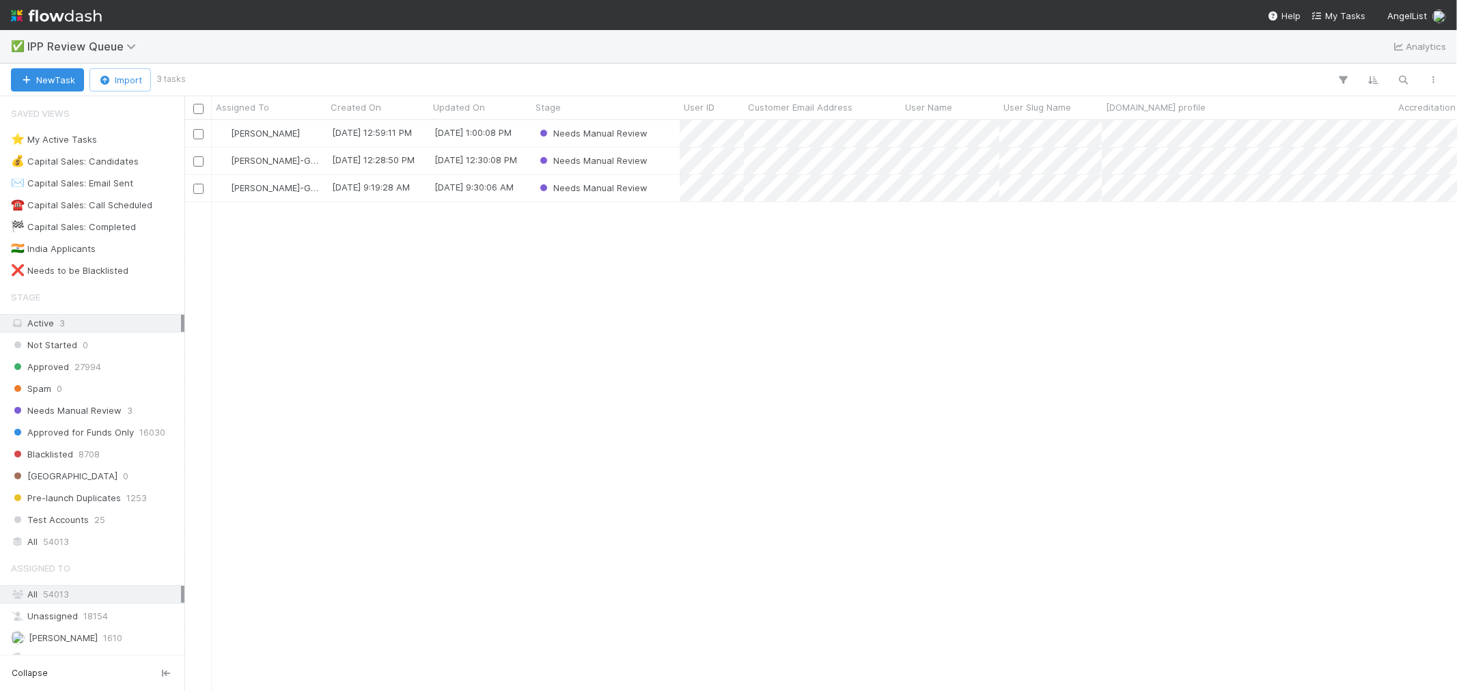
scroll to position [559, 1261]
click at [665, 134] on div "Needs Manual Review" at bounding box center [606, 133] width 148 height 27
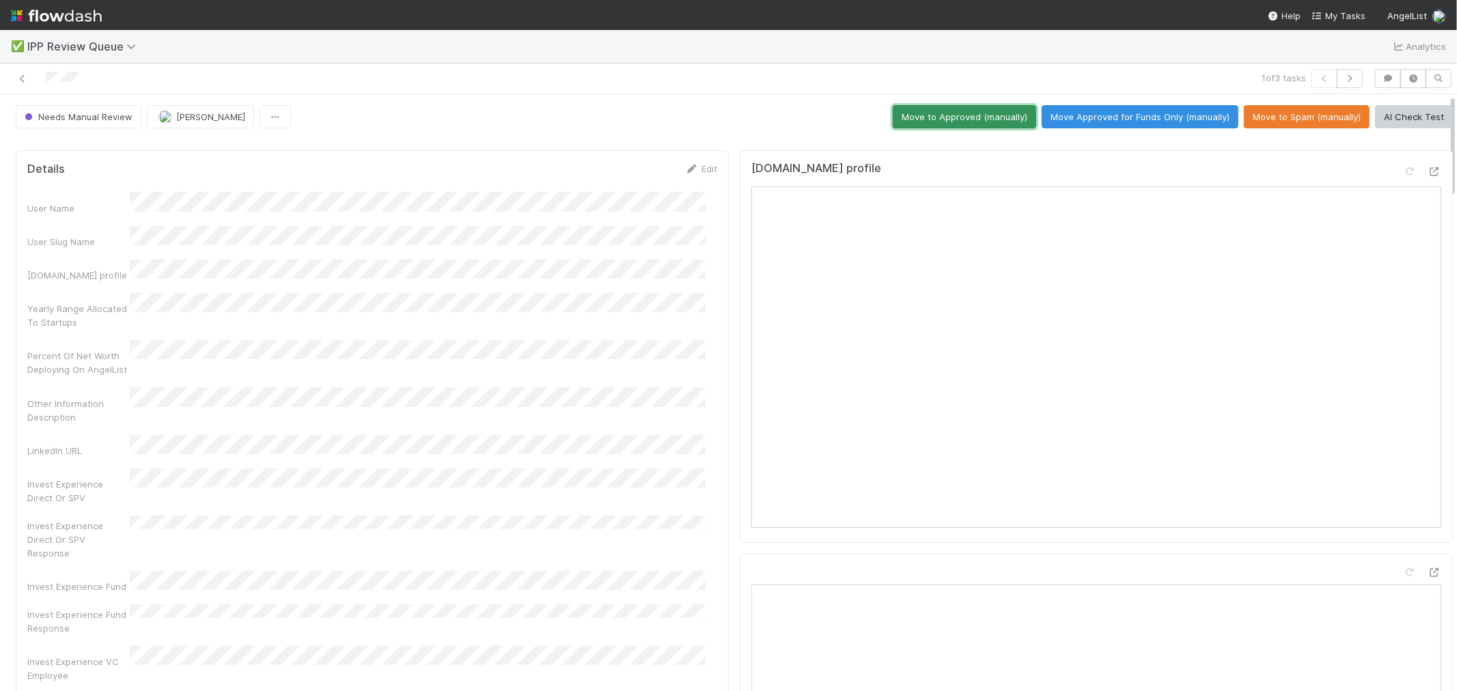
click at [963, 110] on button "Move to Approved (manually)" at bounding box center [964, 116] width 143 height 23
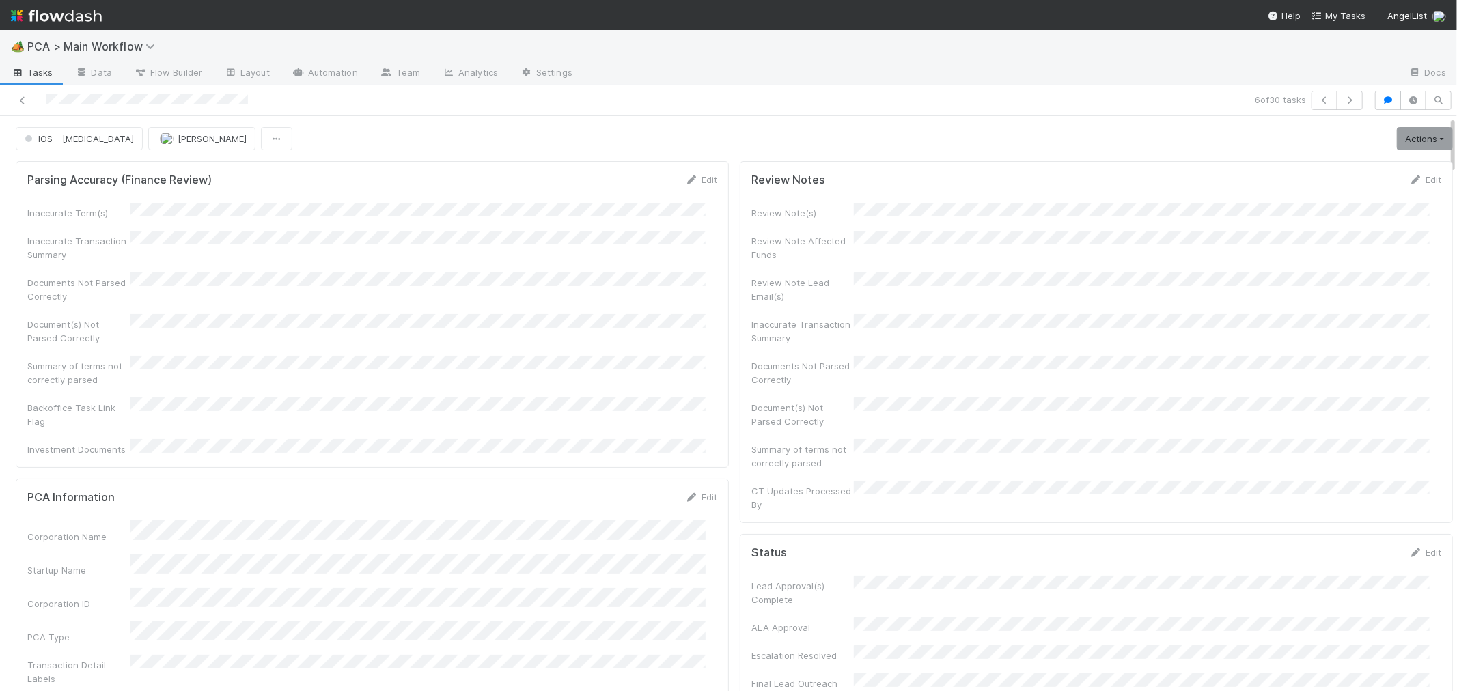
click at [616, 302] on div "Inaccurate Term(s) Inaccurate Transaction Summary Documents Not Parsed Correctl…" at bounding box center [372, 329] width 690 height 253
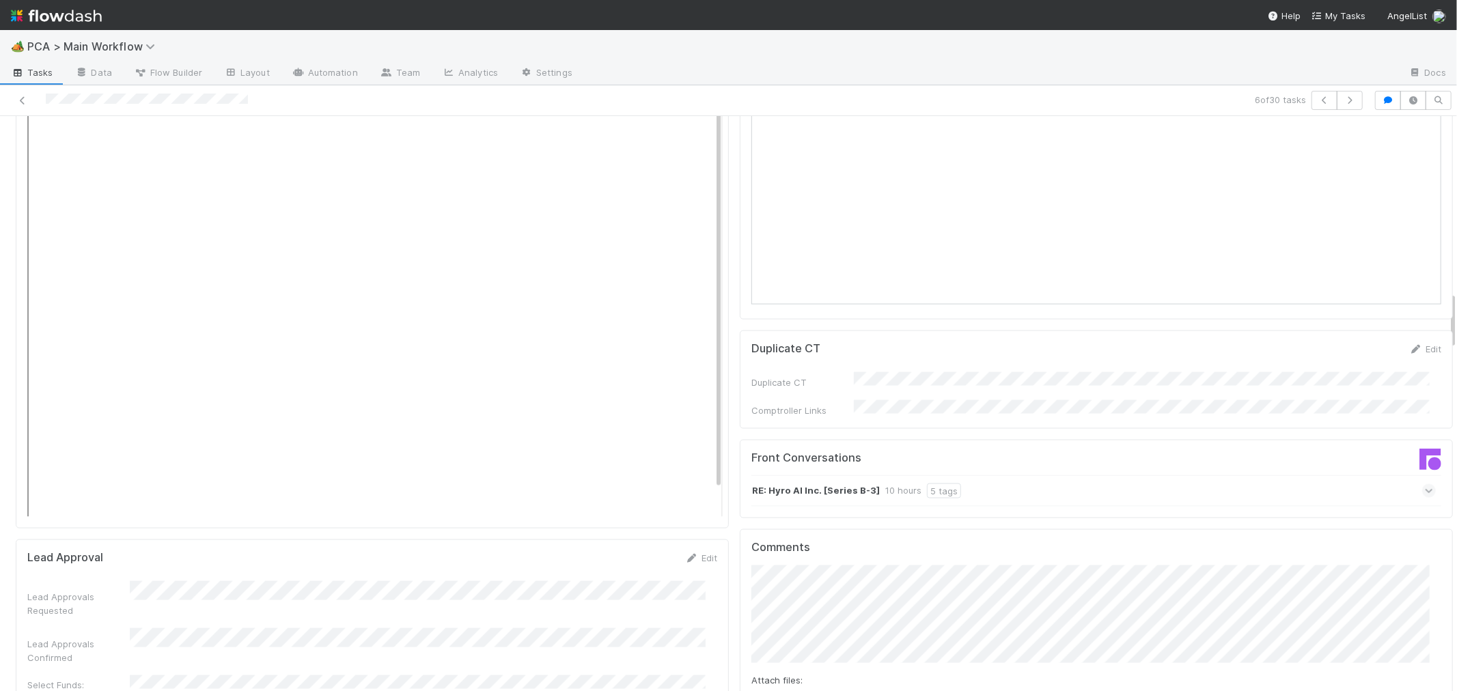
scroll to position [1746, 0]
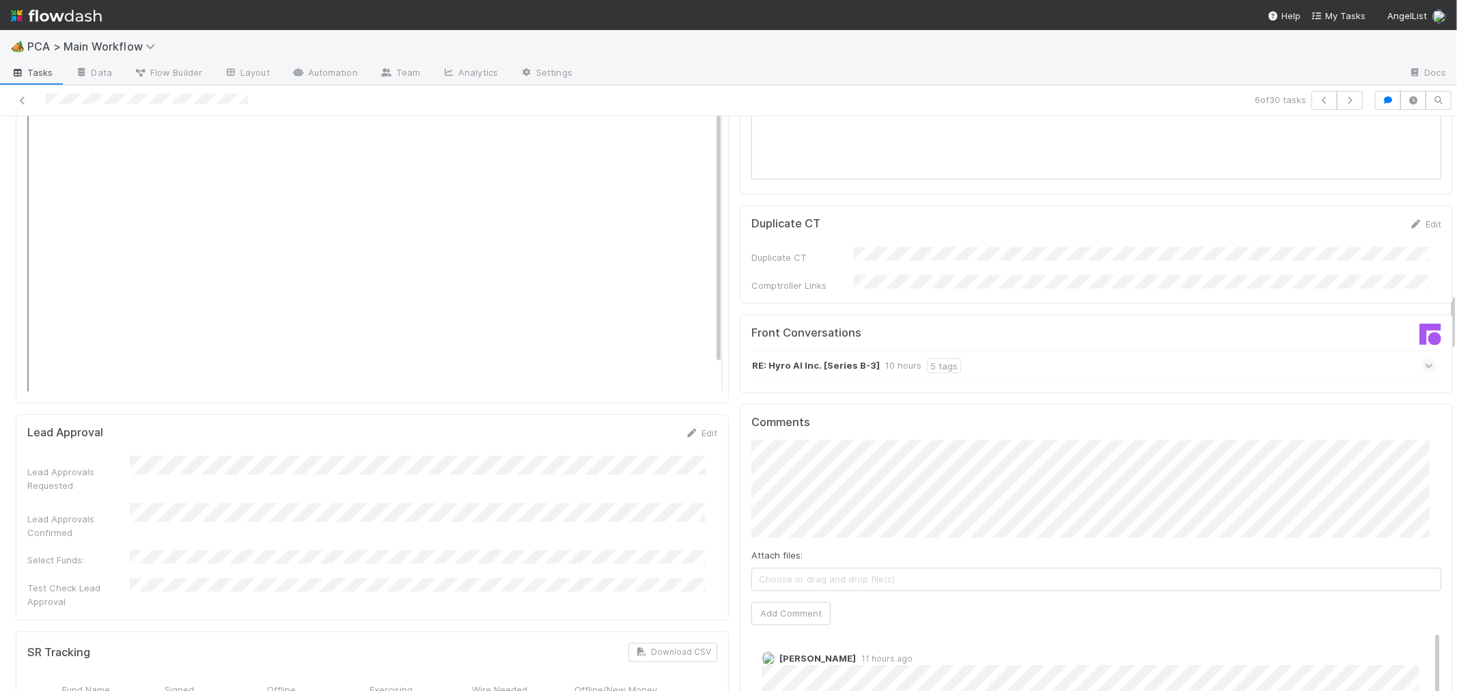
click at [1425, 359] on icon at bounding box center [1429, 366] width 9 height 14
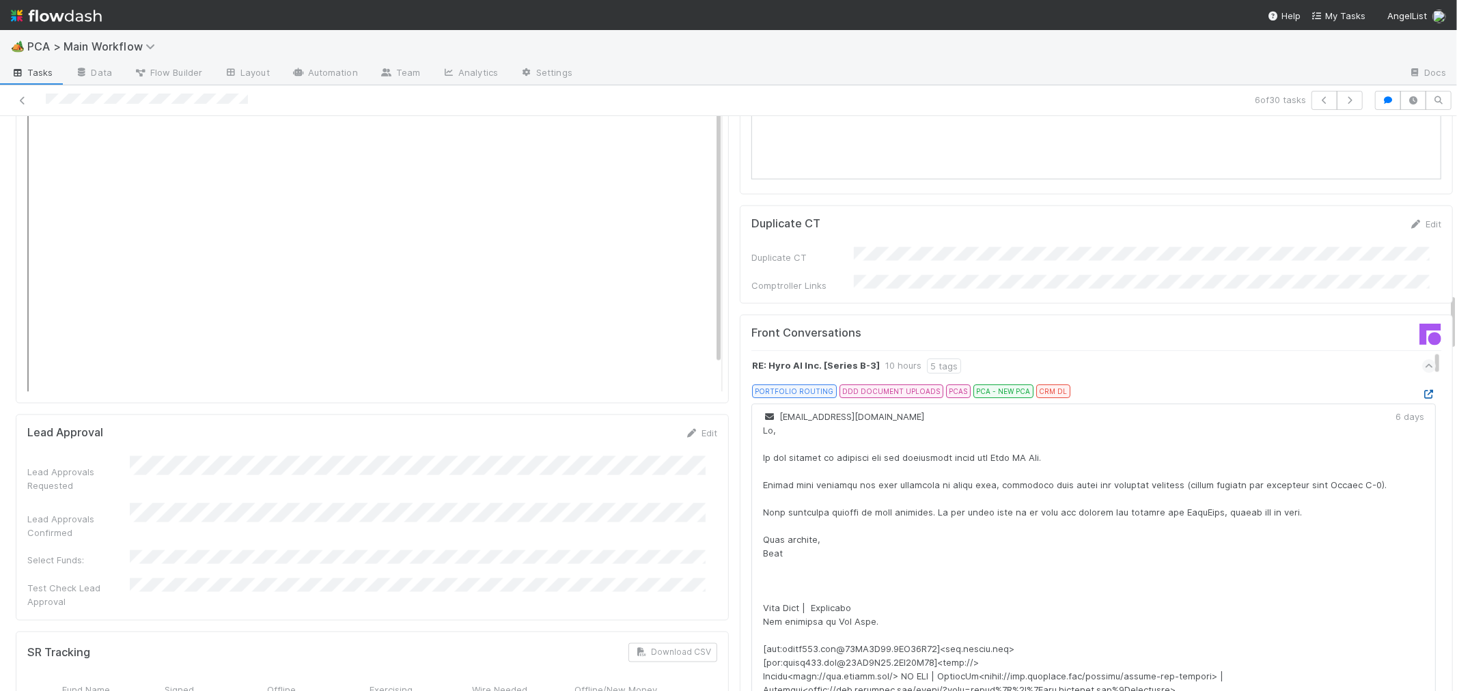
click at [1422, 390] on icon at bounding box center [1429, 394] width 14 height 9
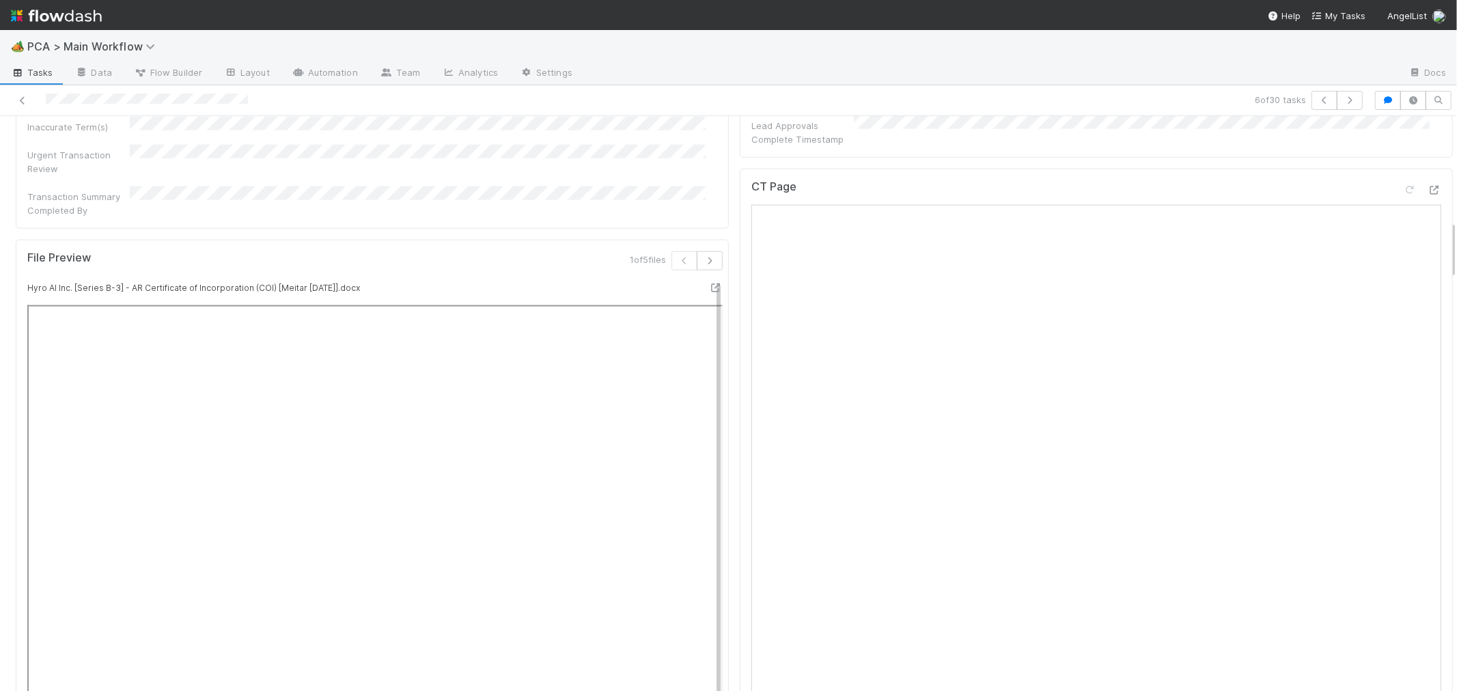
scroll to position [835, 0]
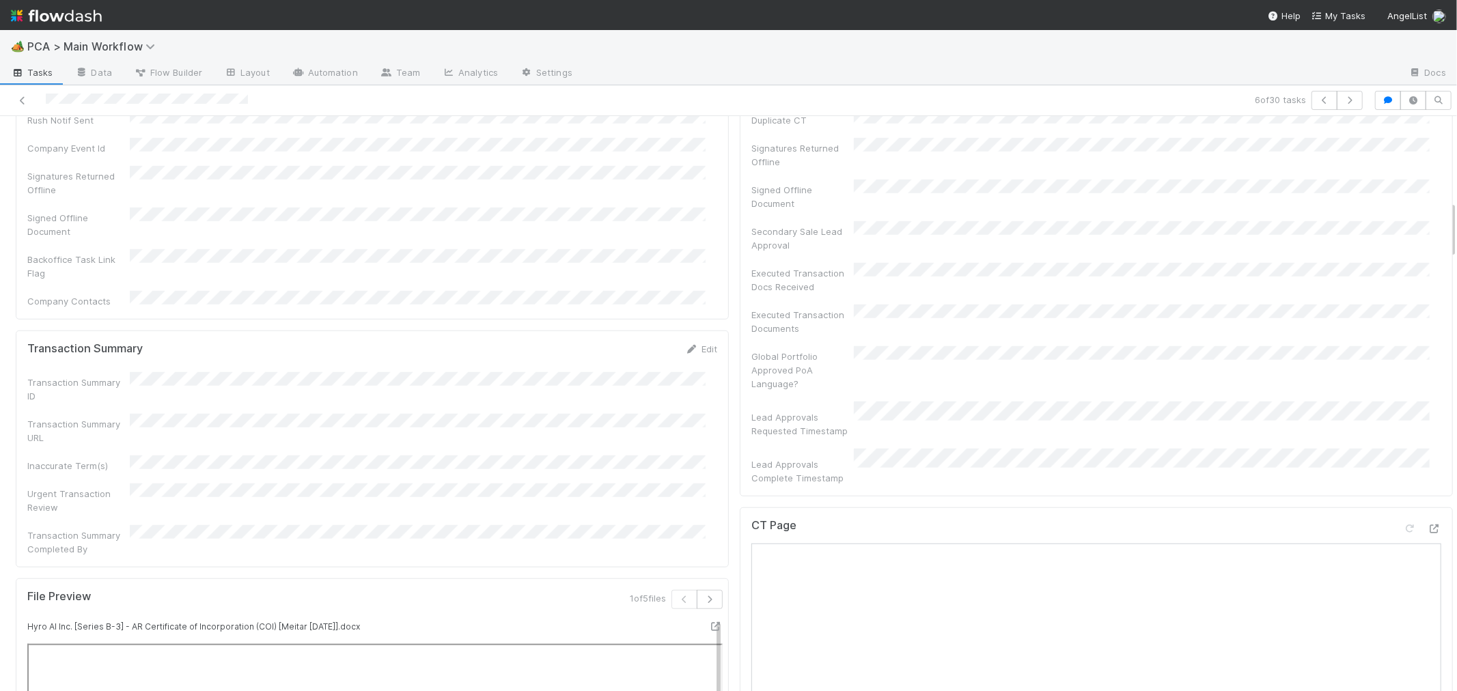
click at [992, 519] on div "CT Page" at bounding box center [1096, 531] width 690 height 25
click at [740, 314] on div "Status Edit Lead Approval(s) Complete ALA Approval Escalation Resolved Final Le…" at bounding box center [1096, 97] width 713 height 797
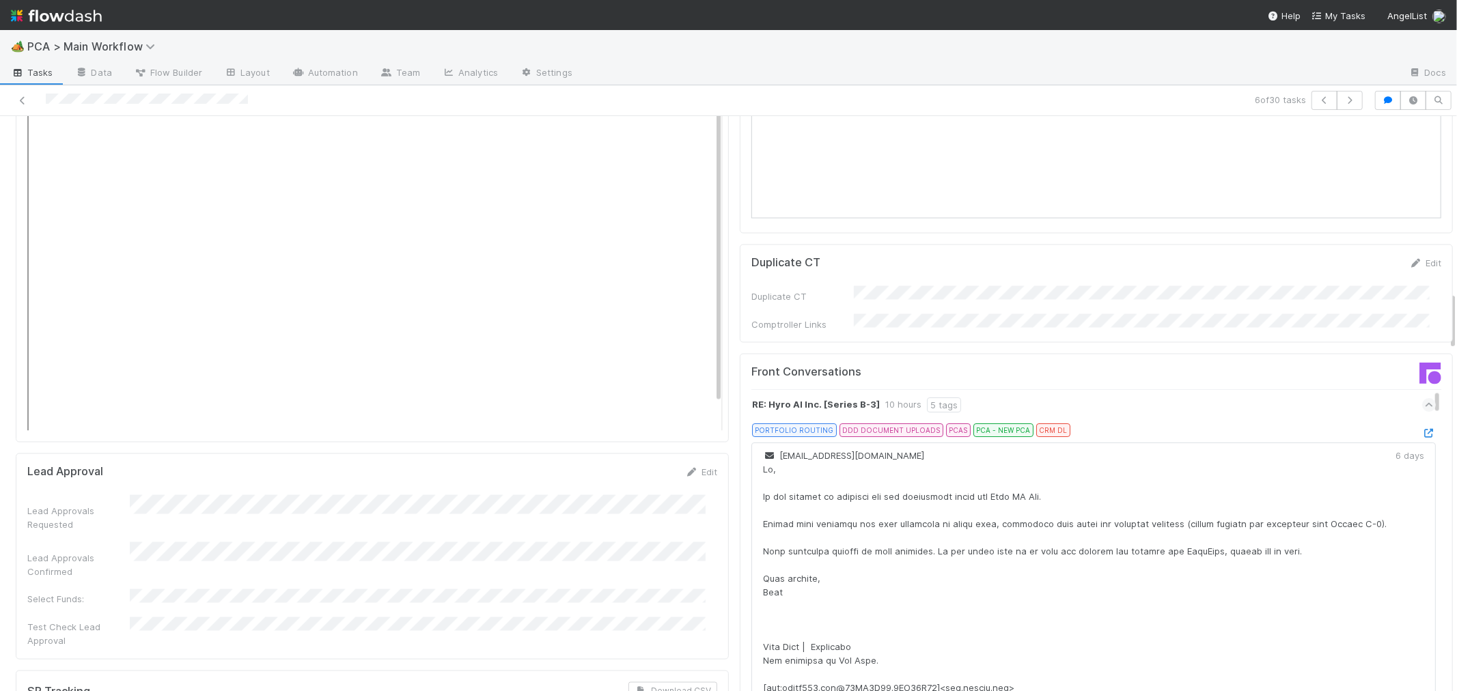
scroll to position [1670, 0]
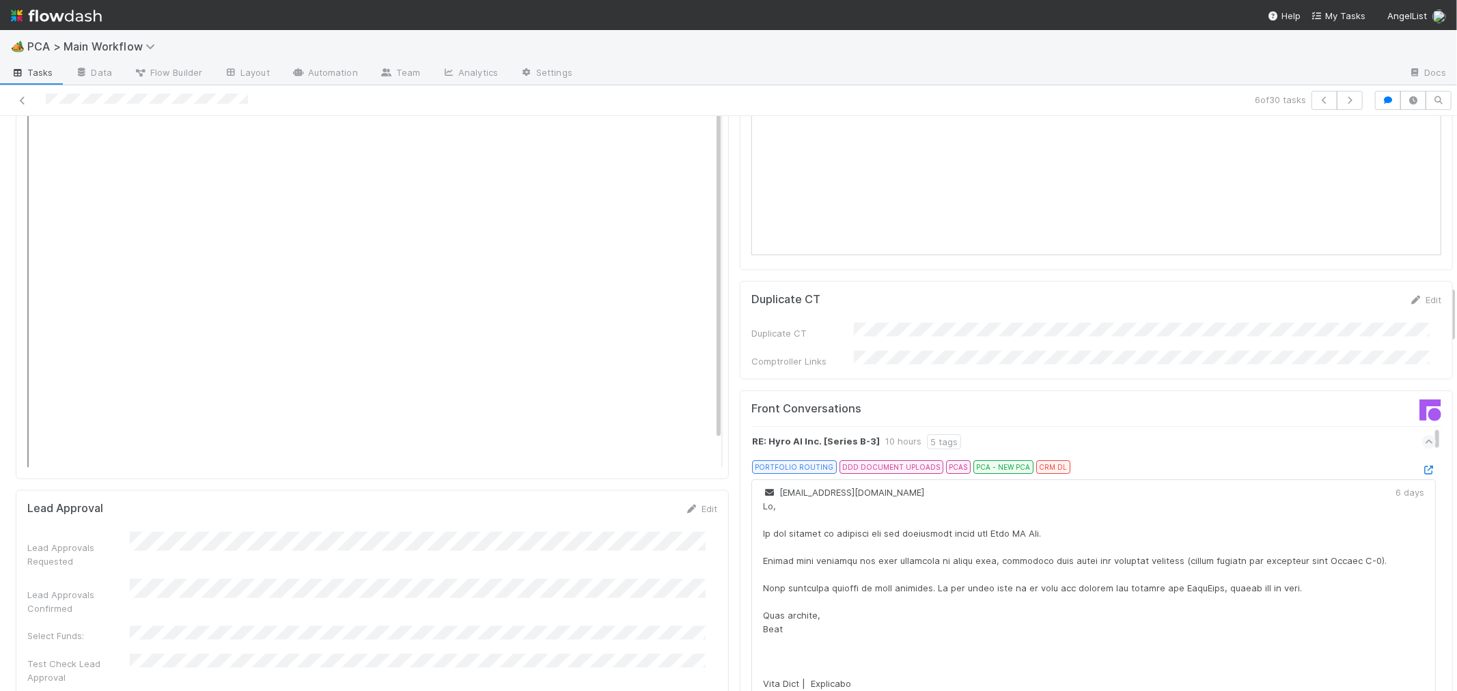
drag, startPoint x: 743, startPoint y: 479, endPoint x: 733, endPoint y: 447, distance: 33.7
click at [740, 446] on div "Front Conversations RE: Hyro AI Inc. [Series B-3] 10 hours 5 tags PORTFOLIO ROU…" at bounding box center [1096, 585] width 713 height 389
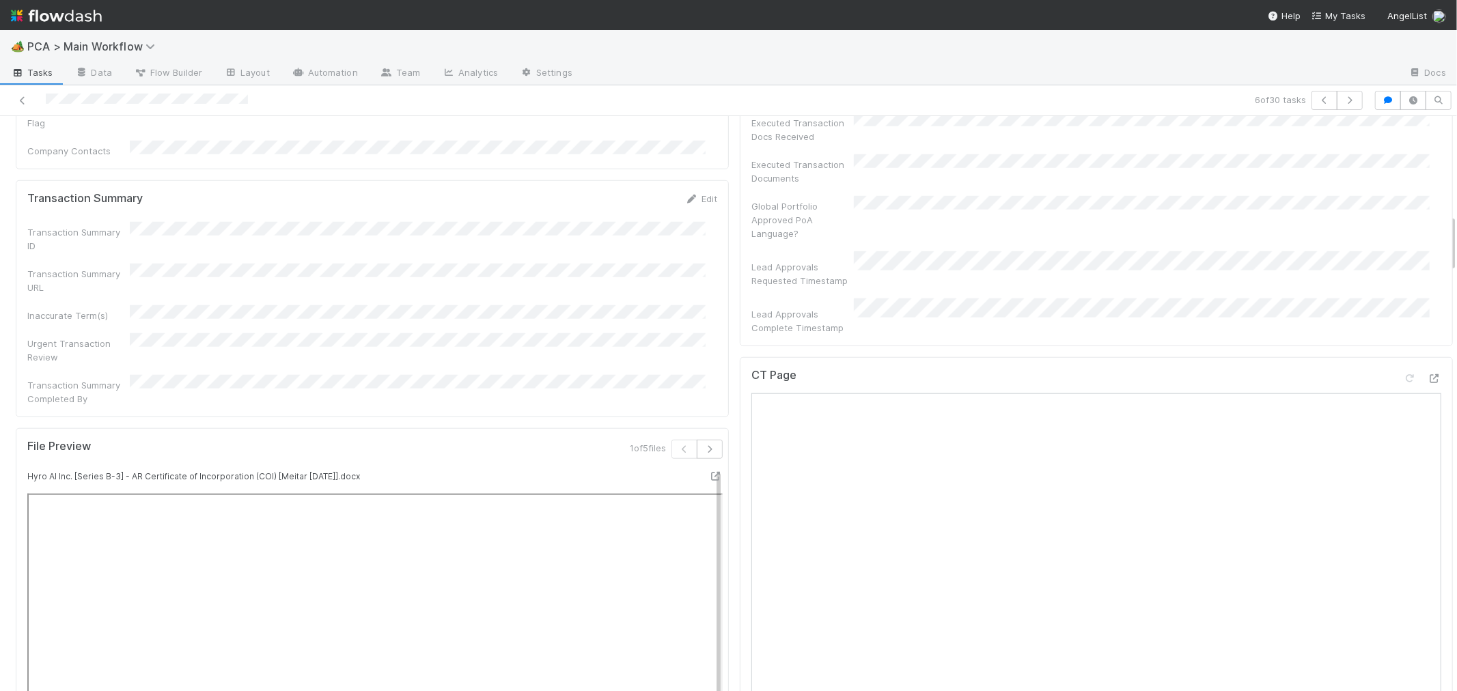
scroll to position [987, 0]
click at [1428, 373] on icon at bounding box center [1435, 377] width 14 height 9
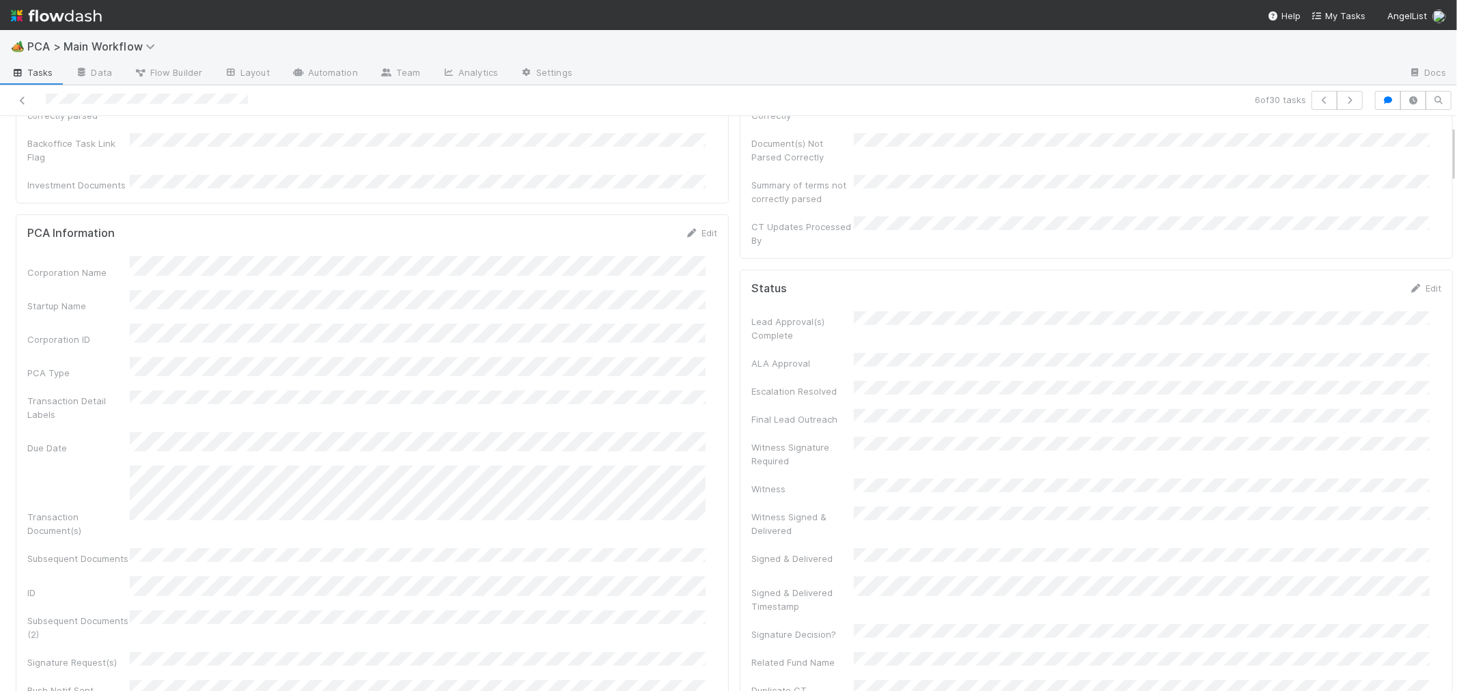
scroll to position [0, 0]
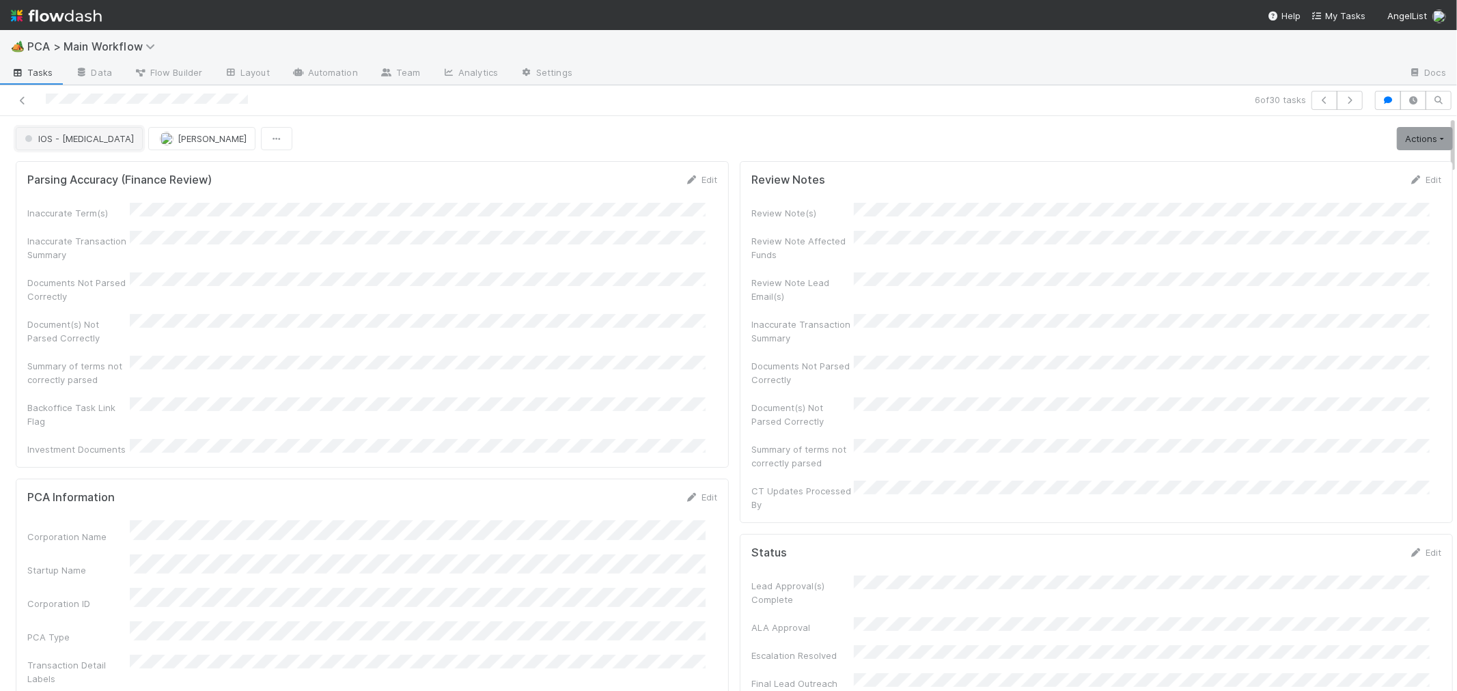
click at [59, 141] on span "IOS - [MEDICAL_DATA]" at bounding box center [78, 138] width 112 height 11
click at [44, 171] on span "Internal - Open Question / Request" at bounding box center [102, 173] width 167 height 11
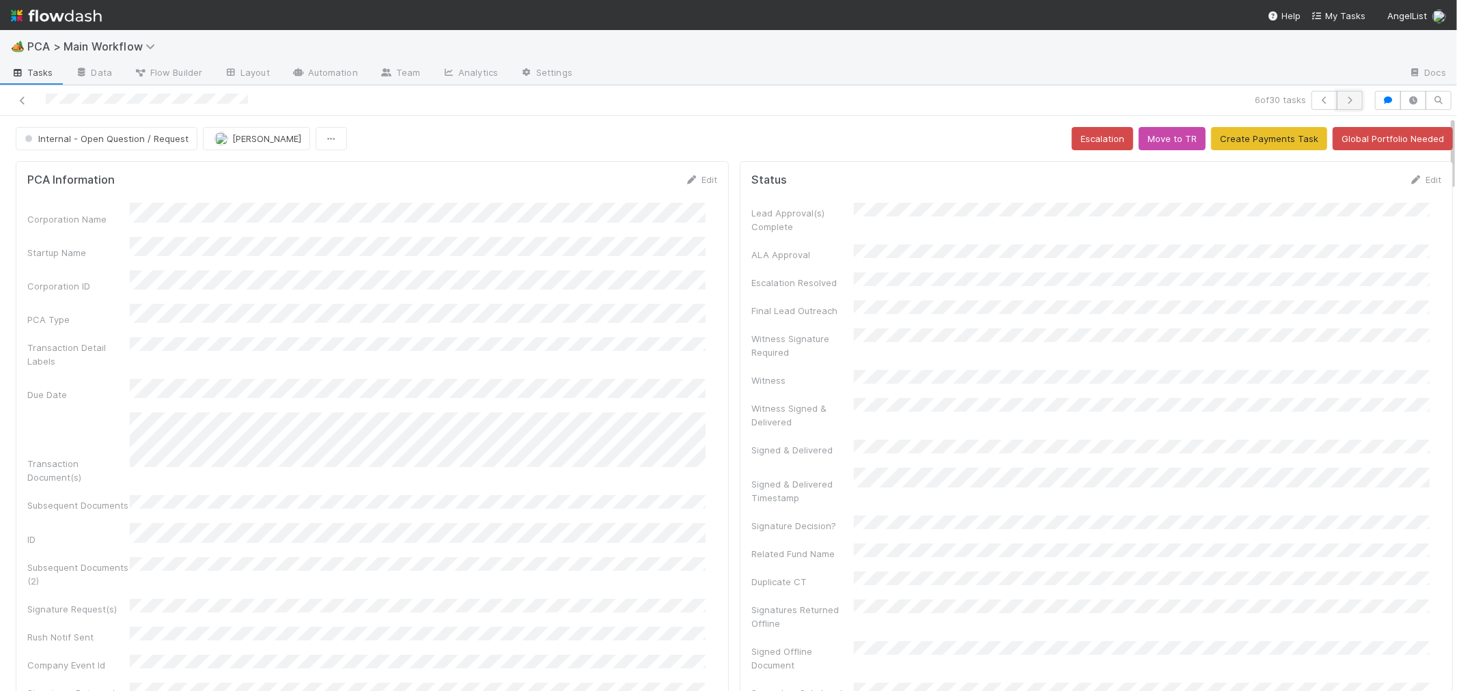
click at [1343, 98] on icon "button" at bounding box center [1350, 100] width 14 height 8
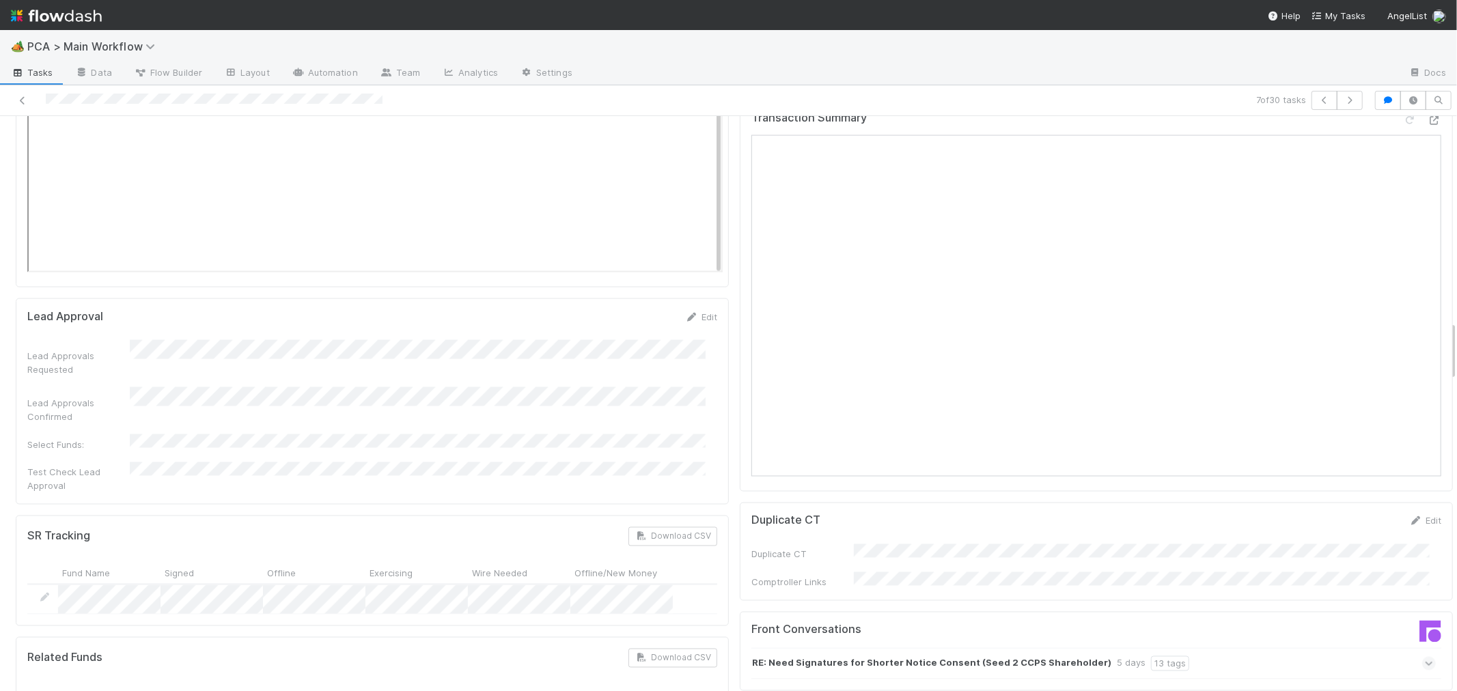
scroll to position [1973, 0]
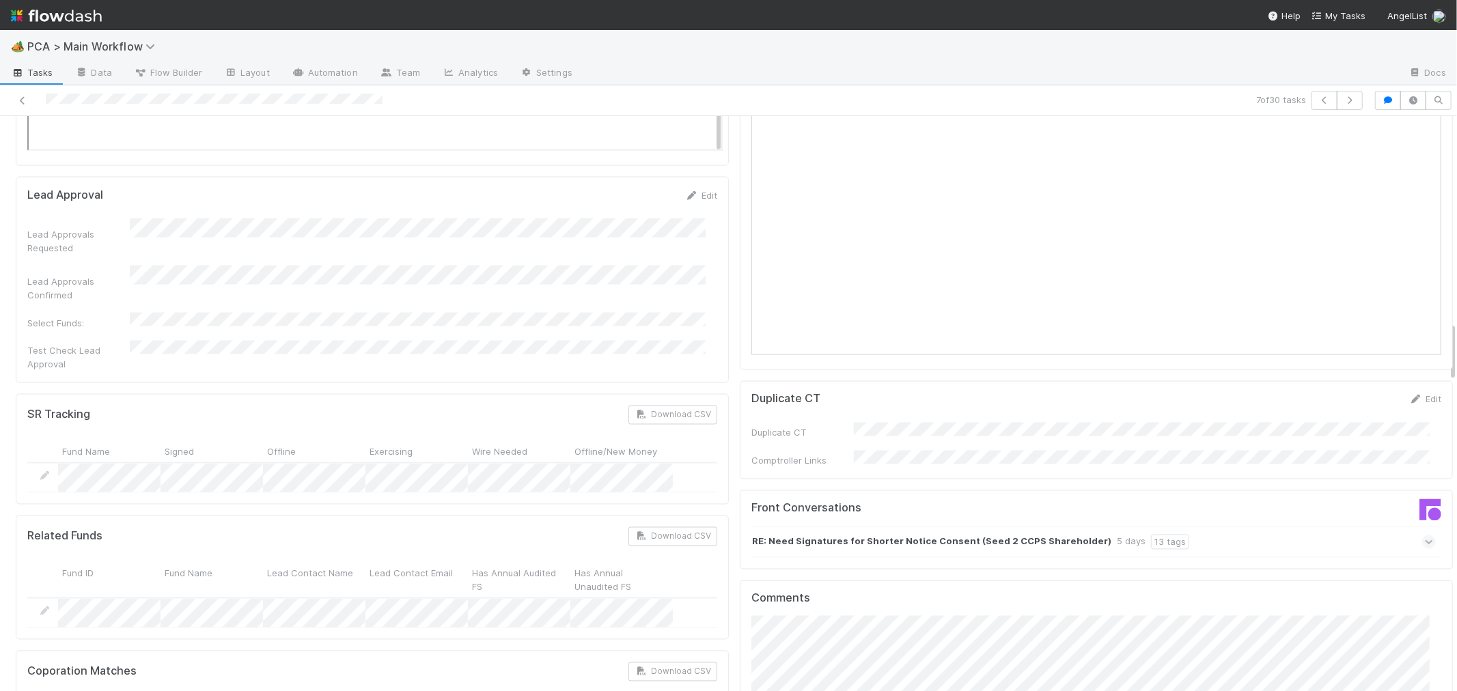
click at [1425, 536] on icon at bounding box center [1429, 543] width 9 height 14
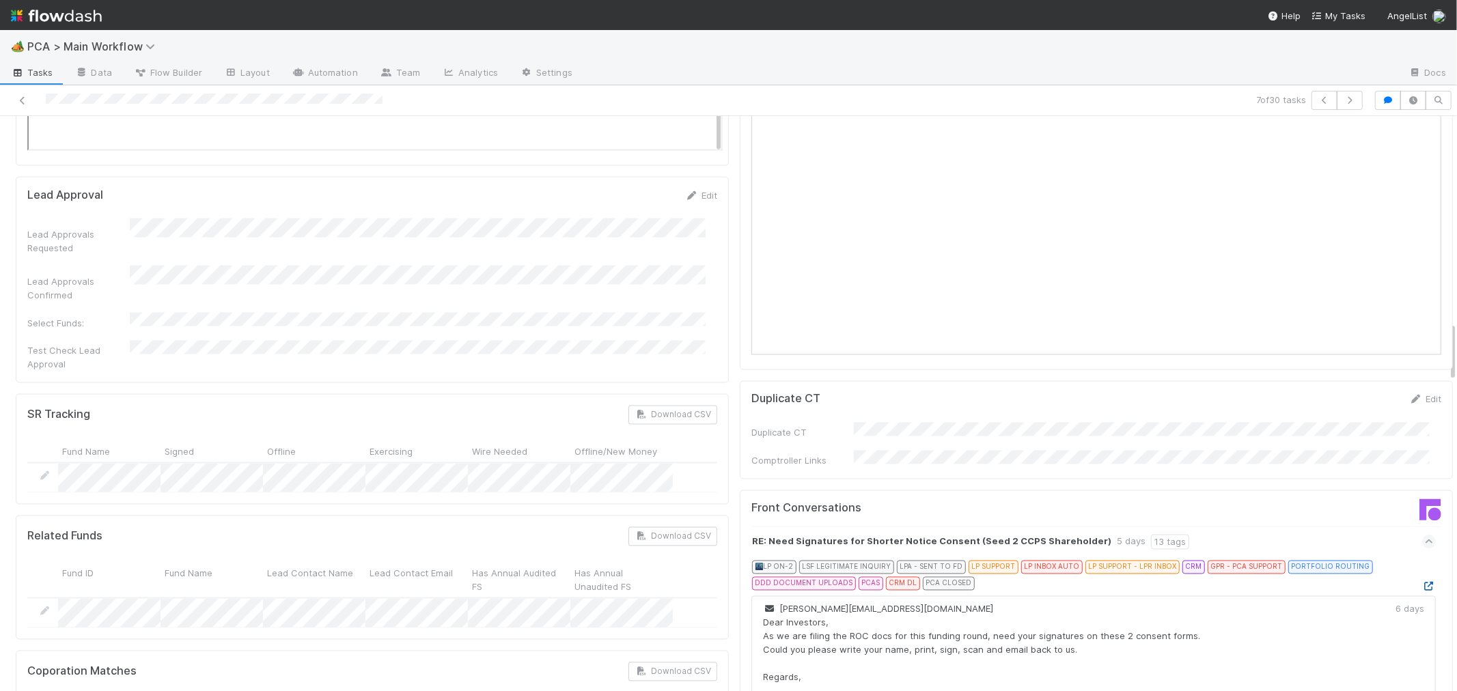
click at [1422, 583] on icon at bounding box center [1429, 587] width 14 height 9
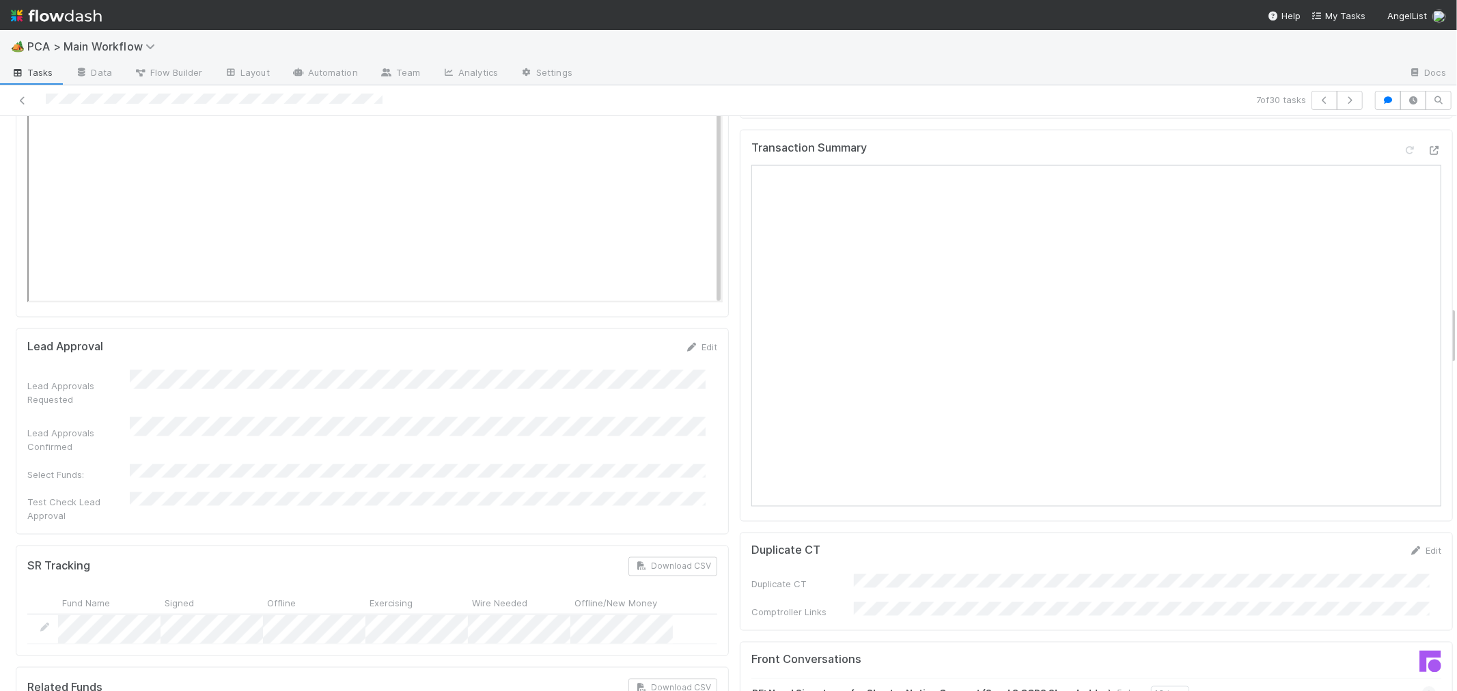
scroll to position [1518, 0]
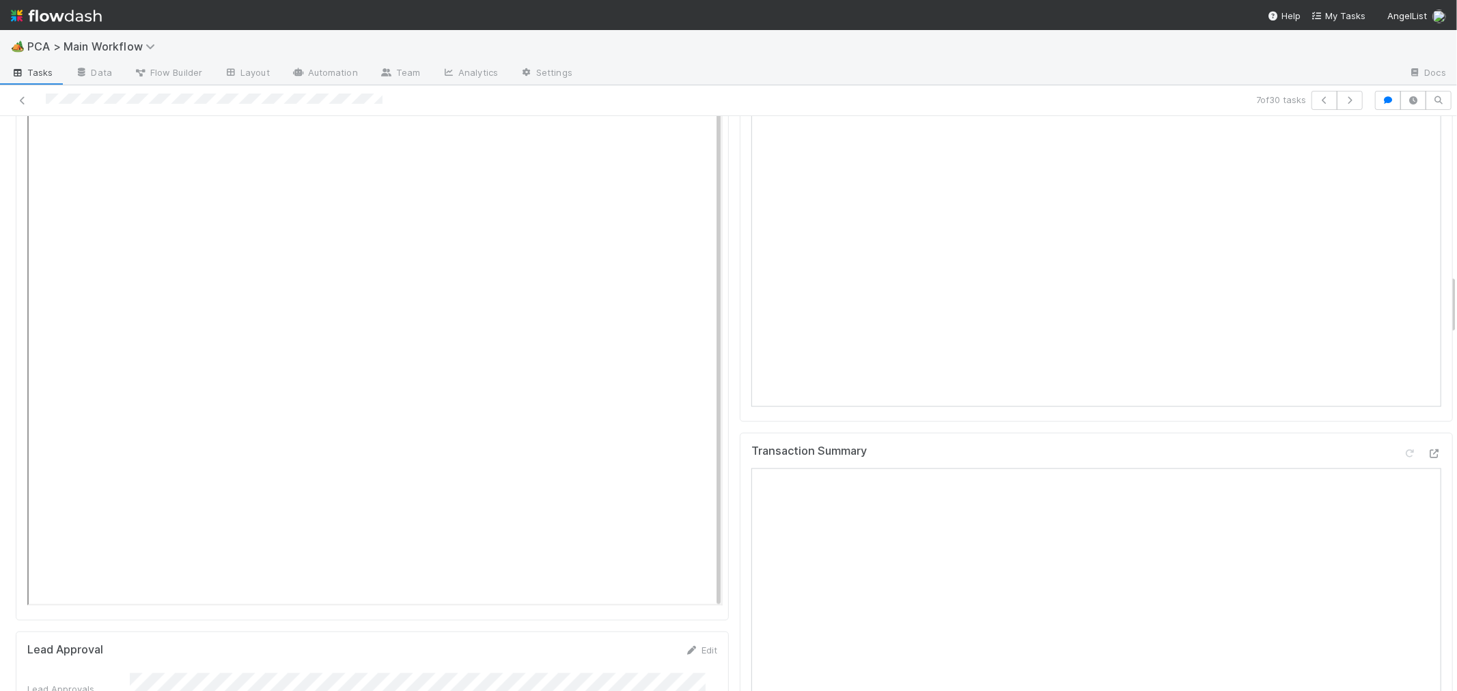
click at [0, 107] on div "7 of 30 tasks" at bounding box center [728, 100] width 1457 height 31
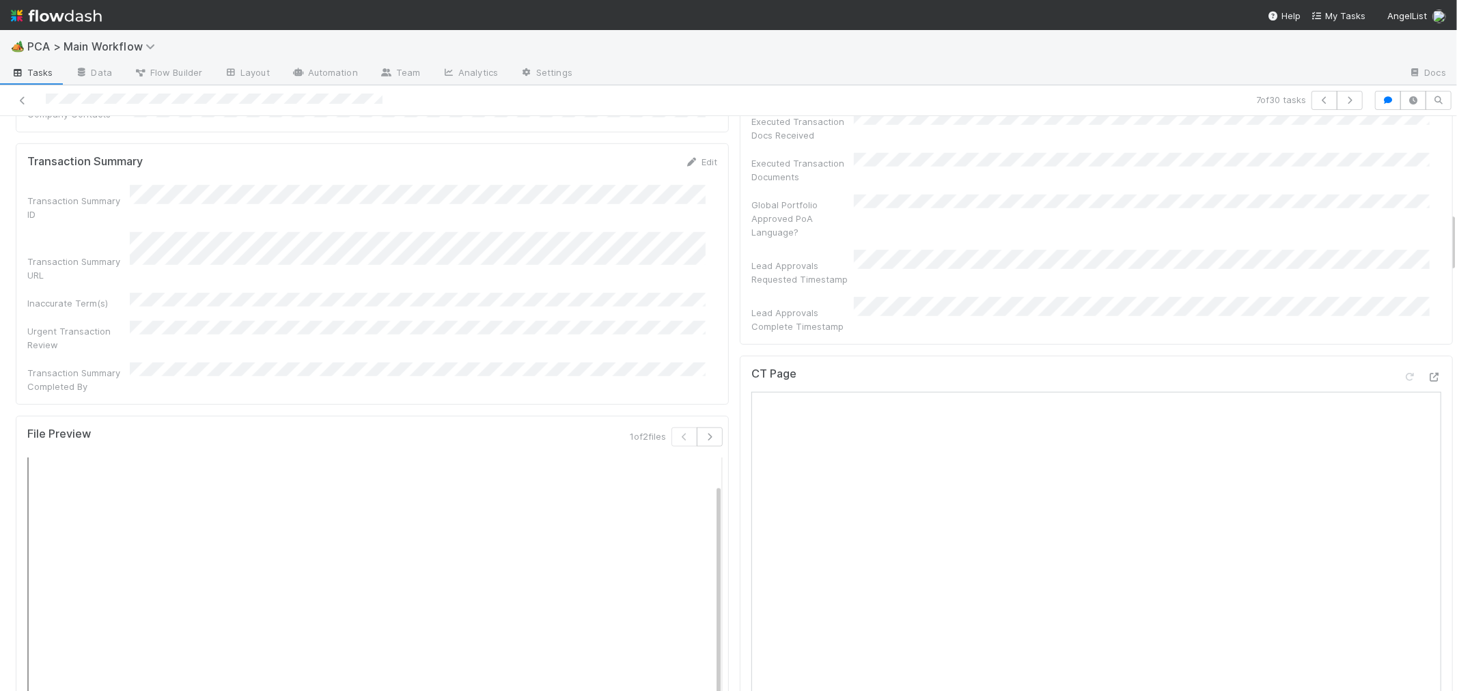
scroll to position [835, 0]
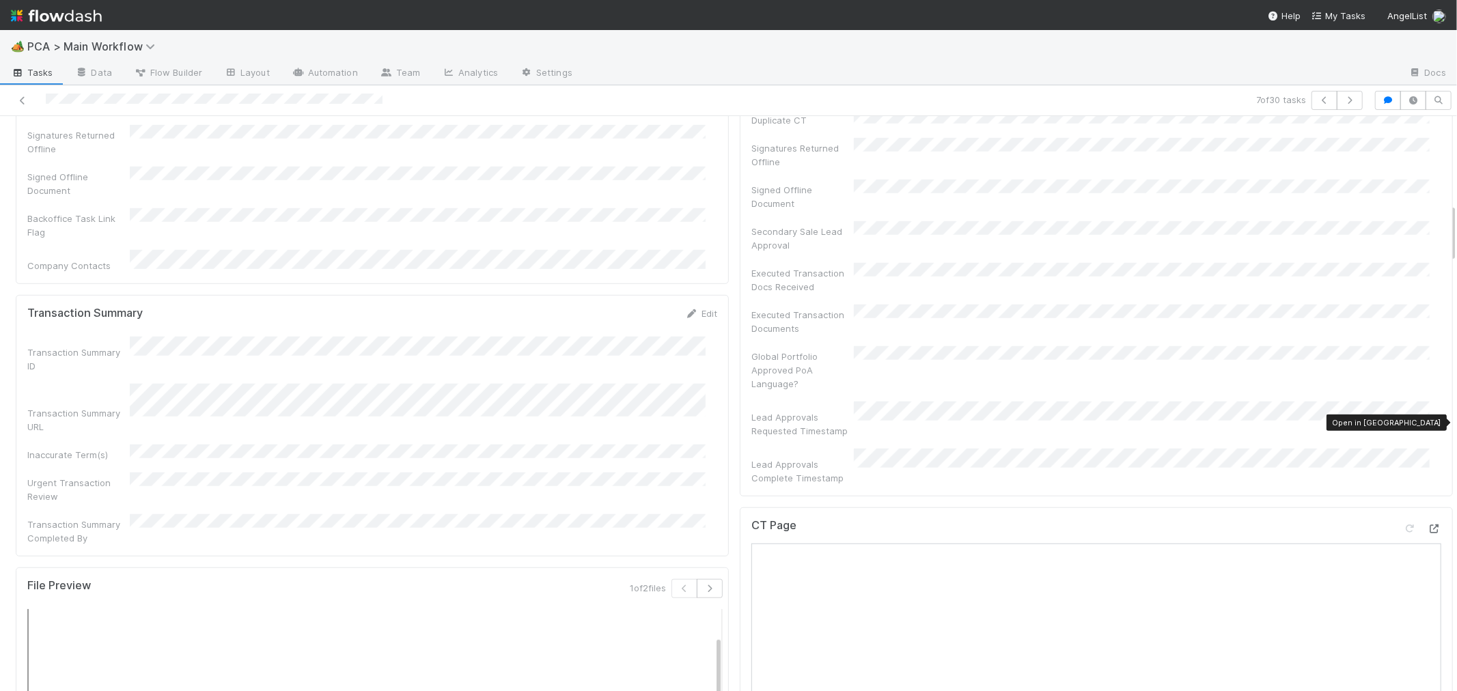
click at [1428, 525] on icon at bounding box center [1435, 529] width 14 height 9
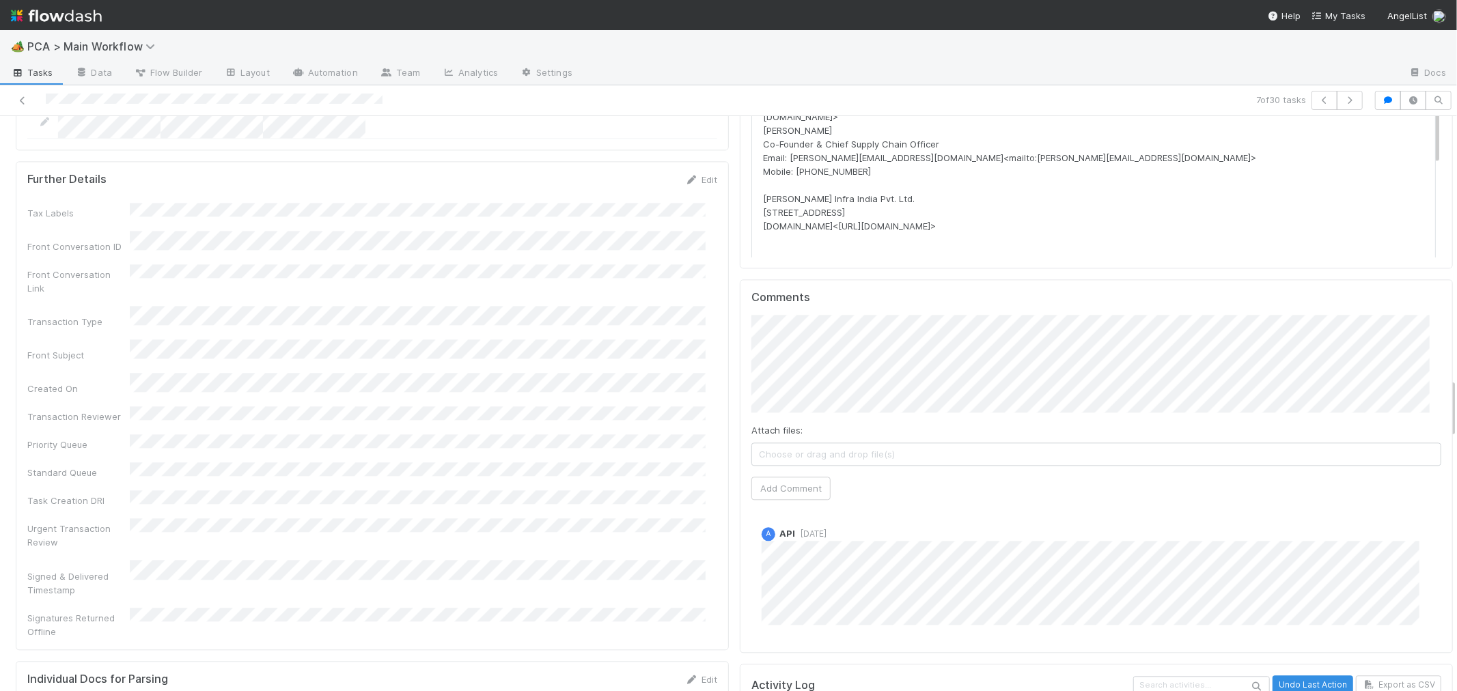
scroll to position [2656, 0]
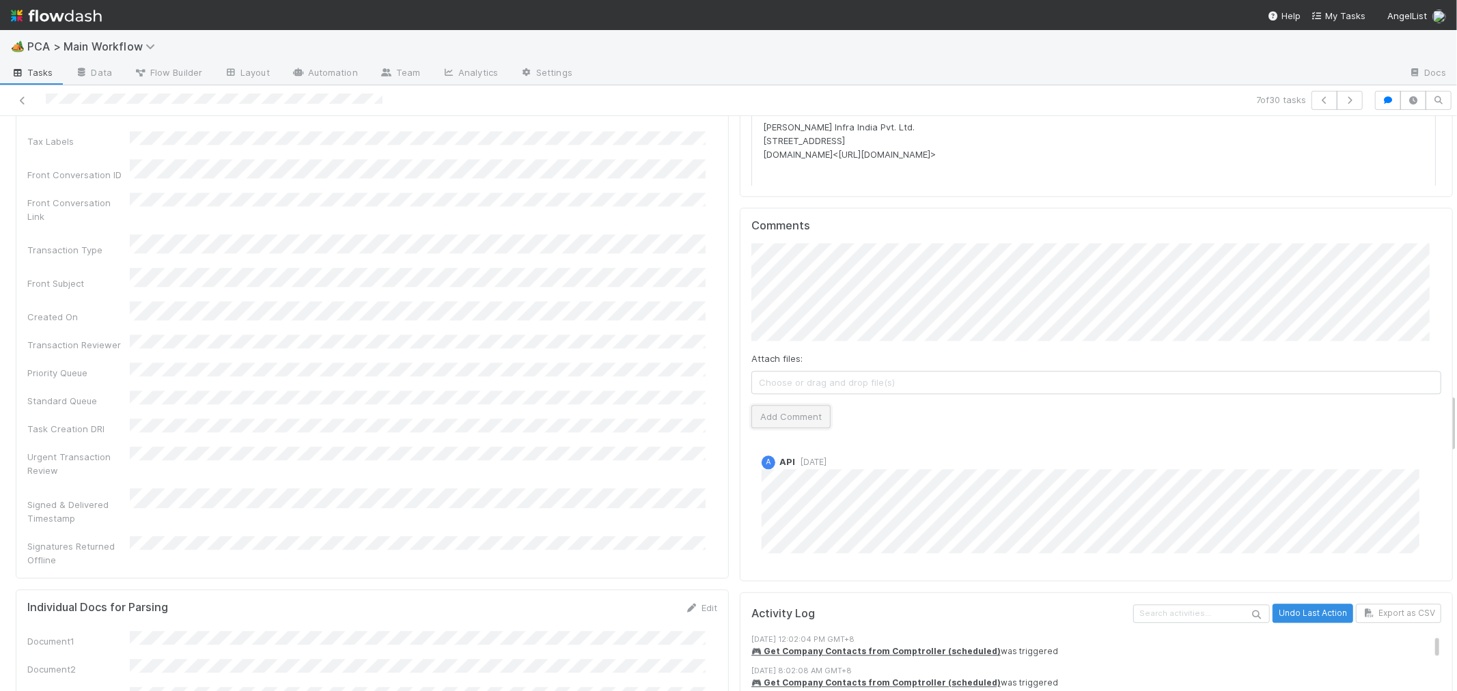
click at [775, 405] on button "Add Comment" at bounding box center [790, 416] width 79 height 23
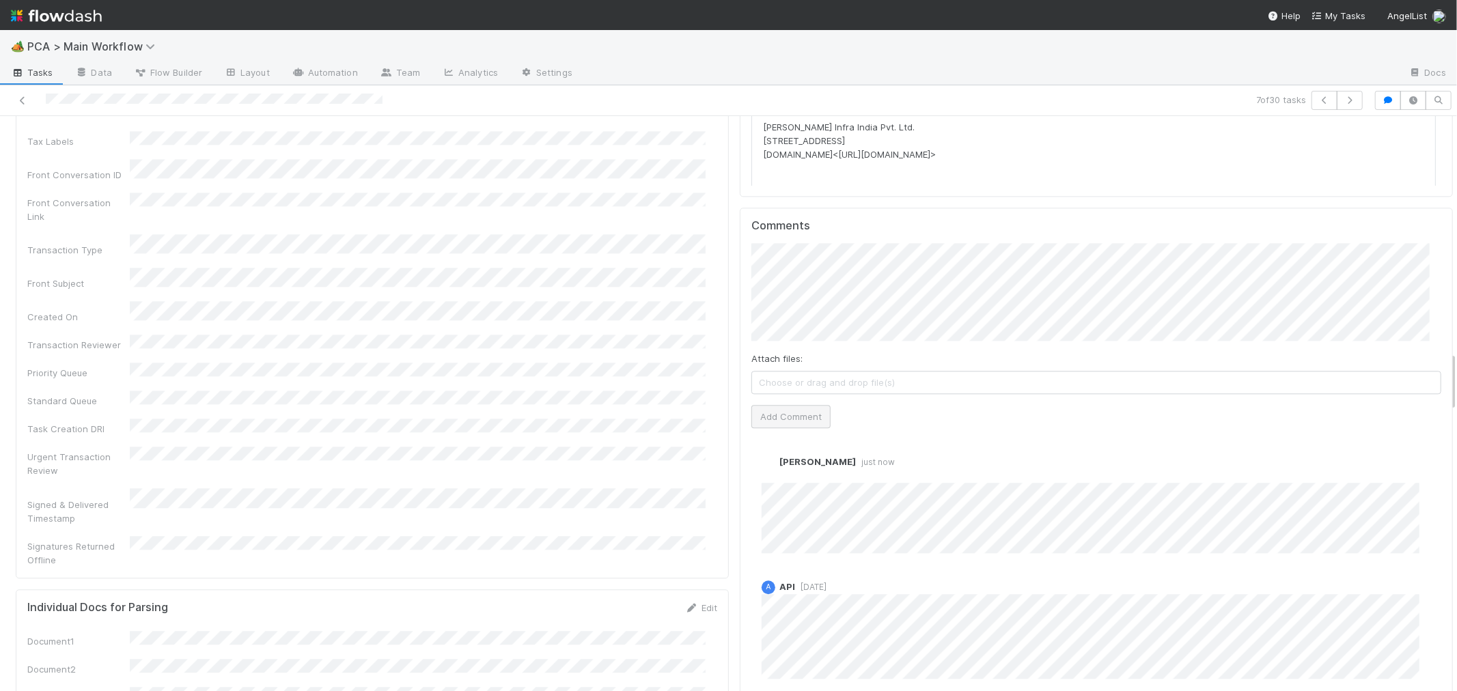
scroll to position [0, 0]
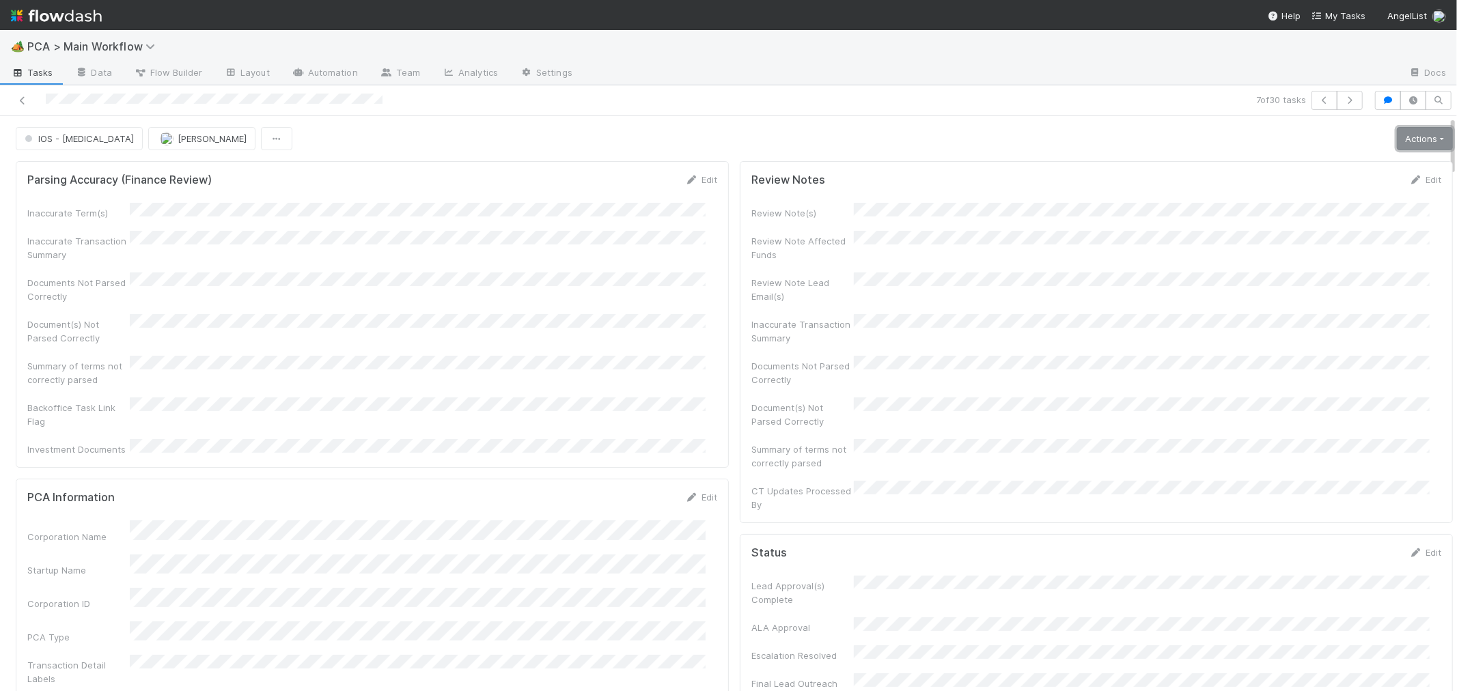
click at [1412, 146] on link "Actions" at bounding box center [1425, 138] width 56 height 23
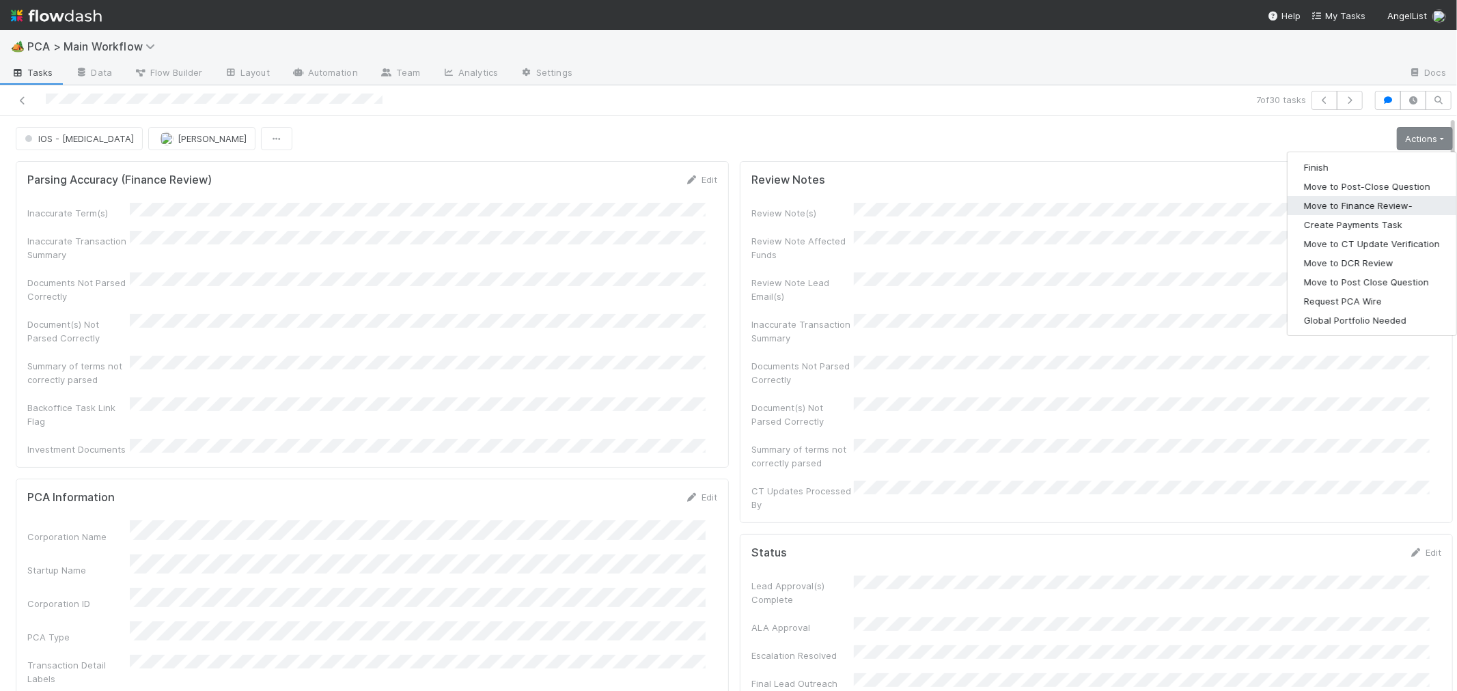
click at [1353, 206] on button "Move to Finance Review-" at bounding box center [1372, 205] width 169 height 19
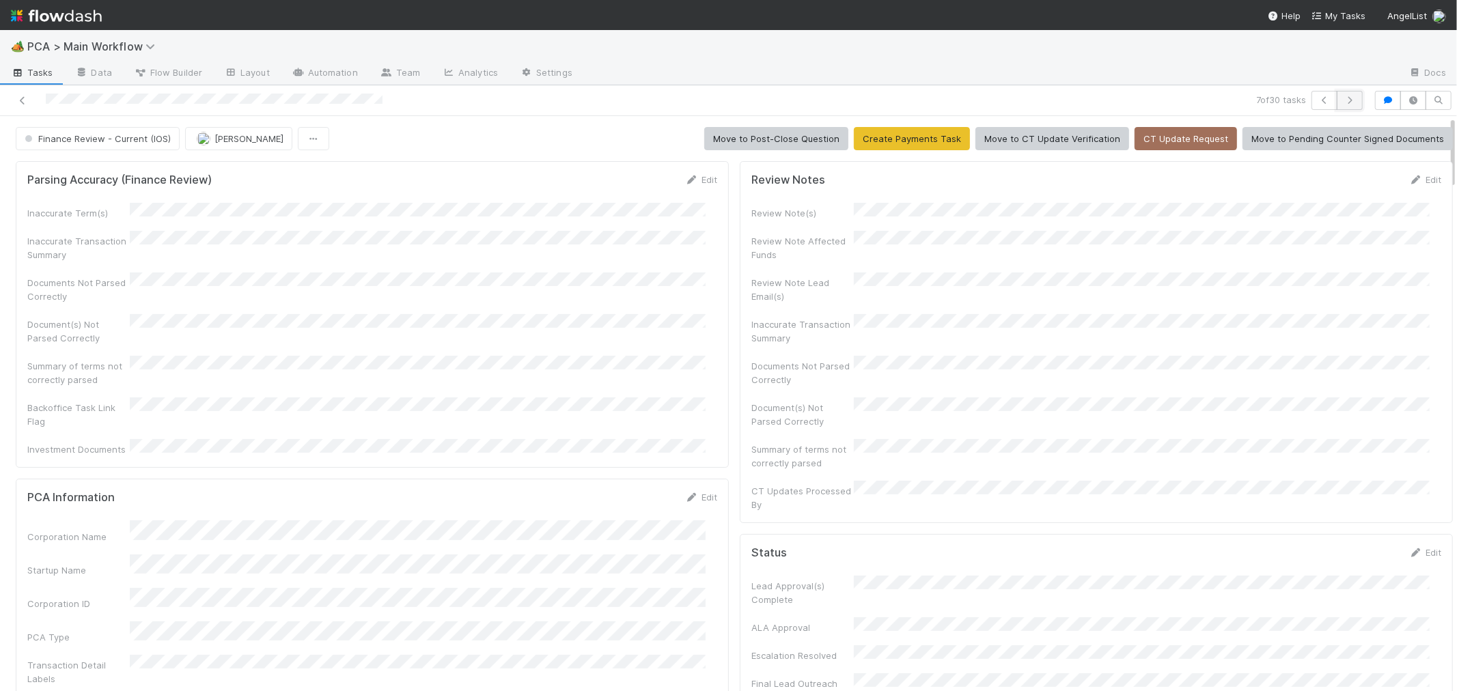
click at [1347, 98] on button "button" at bounding box center [1350, 100] width 26 height 19
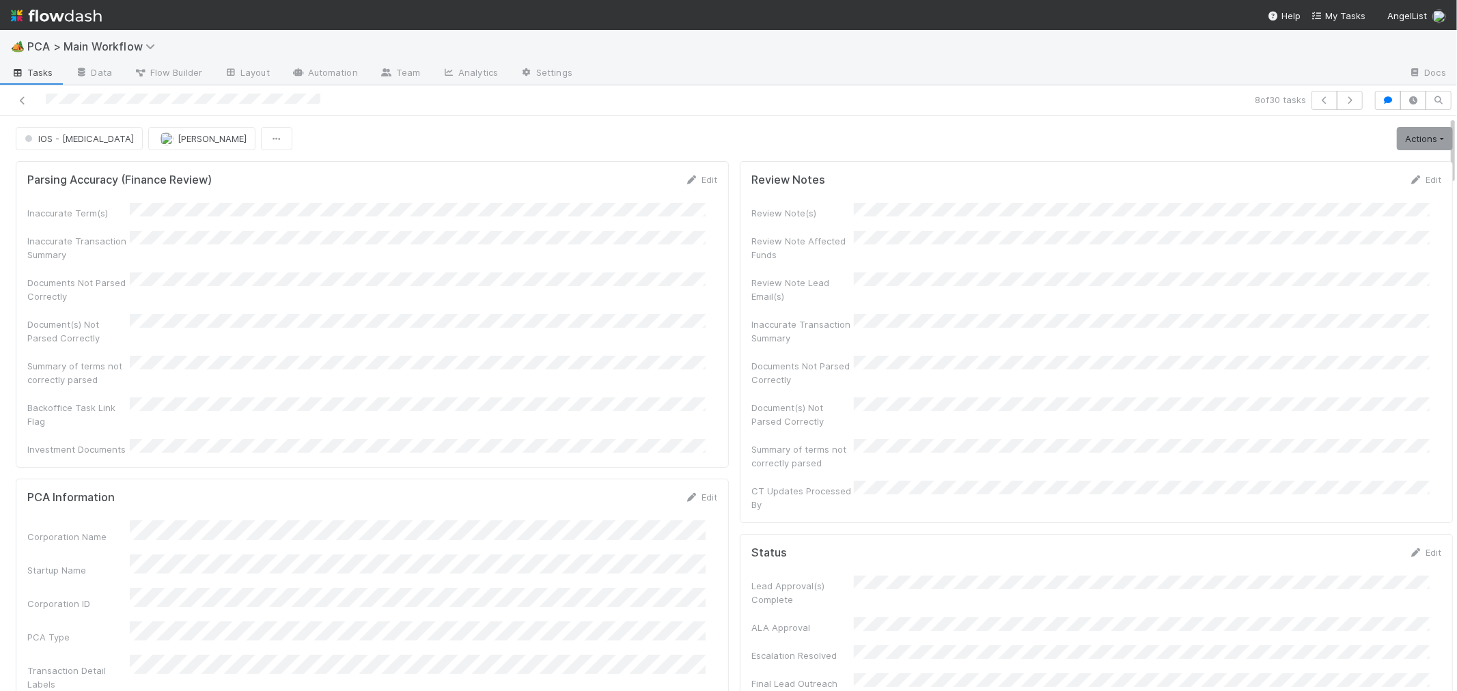
click at [490, 264] on div "Inaccurate Term(s) Inaccurate Transaction Summary Documents Not Parsed Correctl…" at bounding box center [372, 329] width 690 height 253
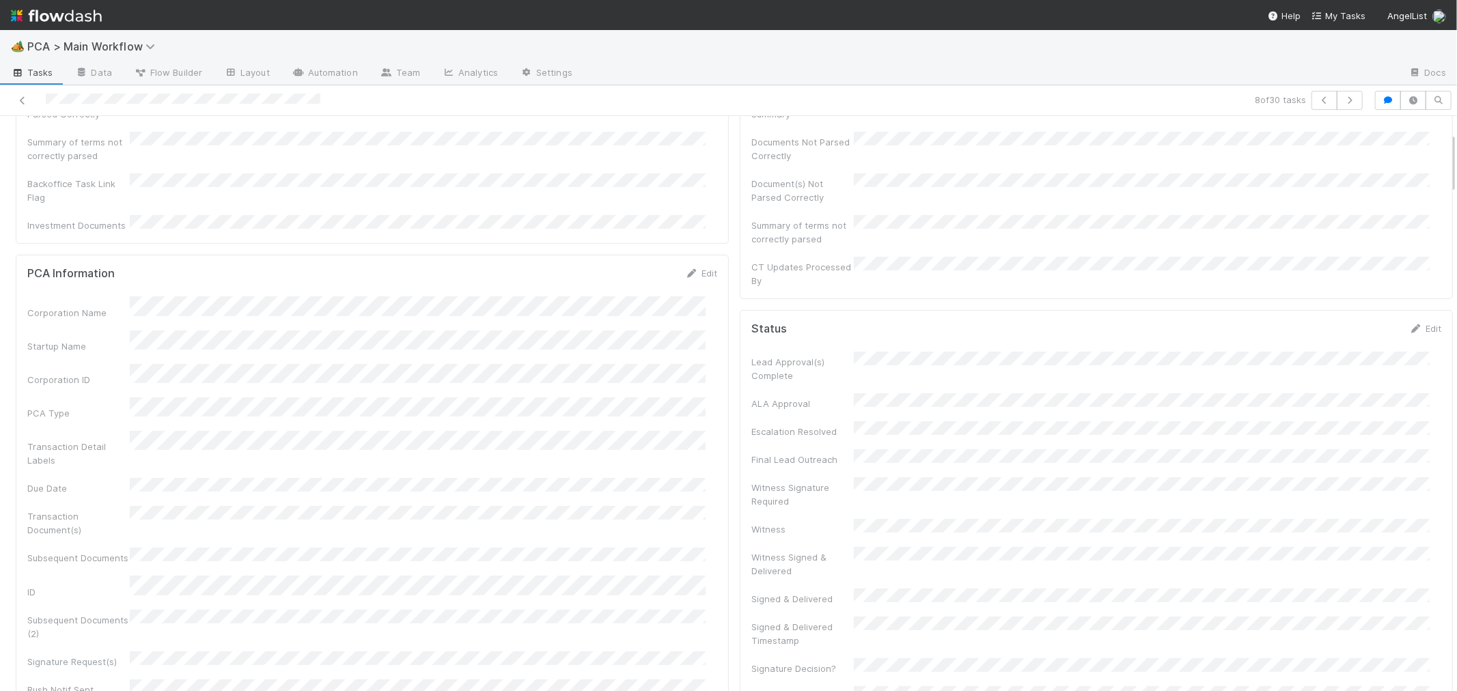
scroll to position [152, 0]
click at [707, 391] on div "PCA Information Edit Corporation Name Startup Name Corporation ID PCA Type Tran…" at bounding box center [372, 644] width 713 height 634
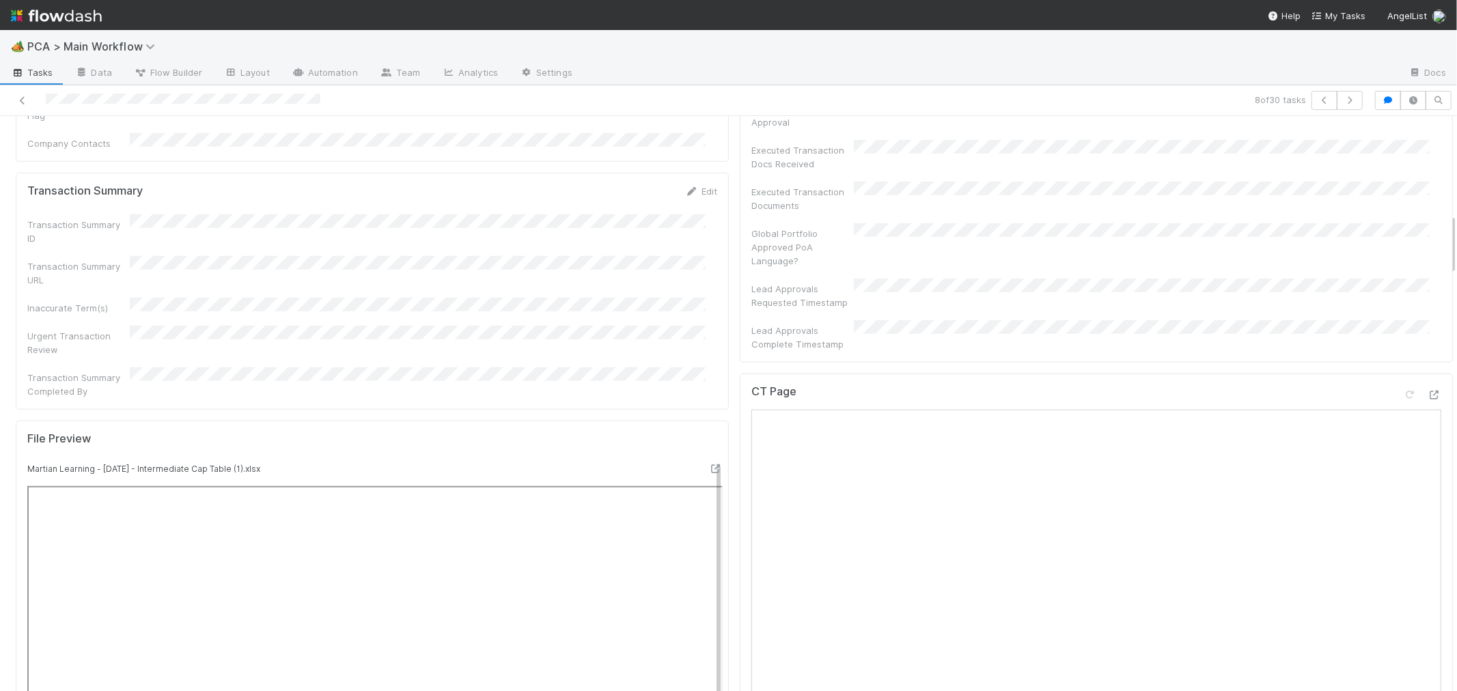
scroll to position [911, 0]
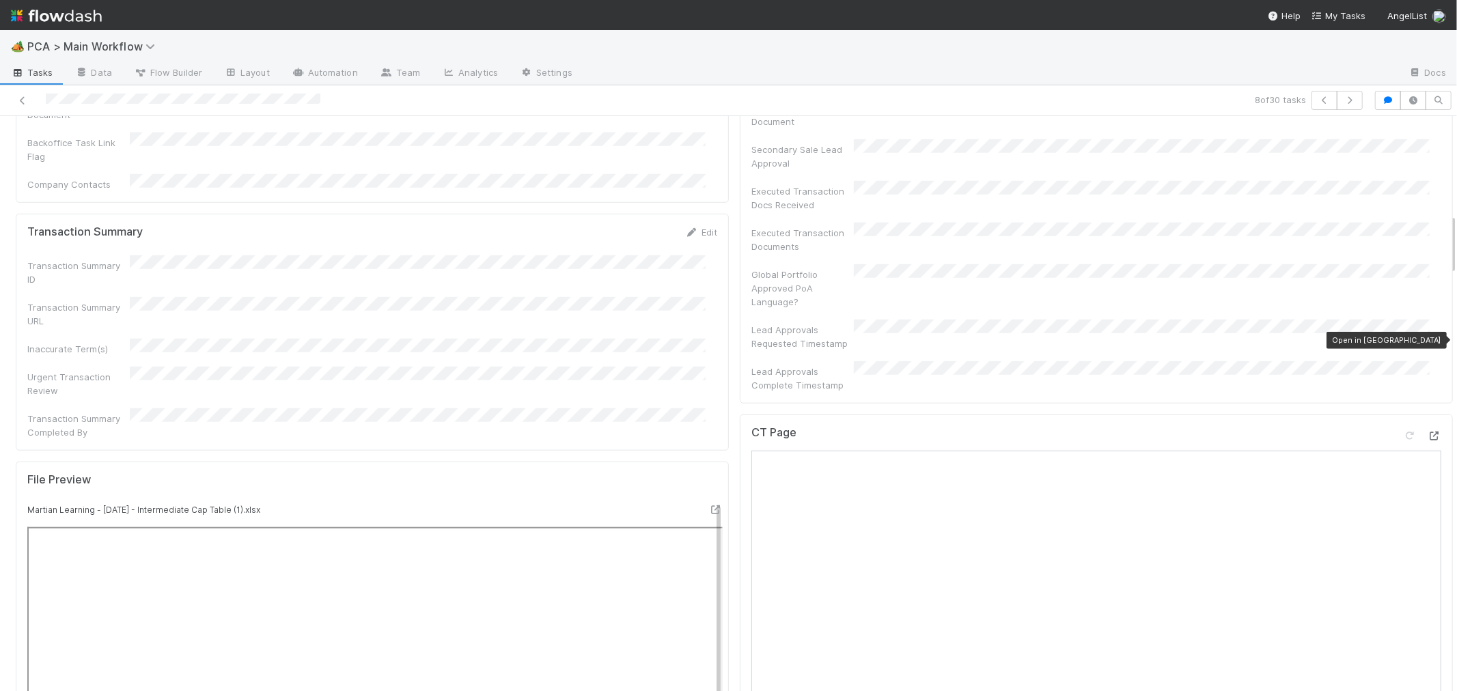
click at [1428, 432] on icon at bounding box center [1435, 436] width 14 height 9
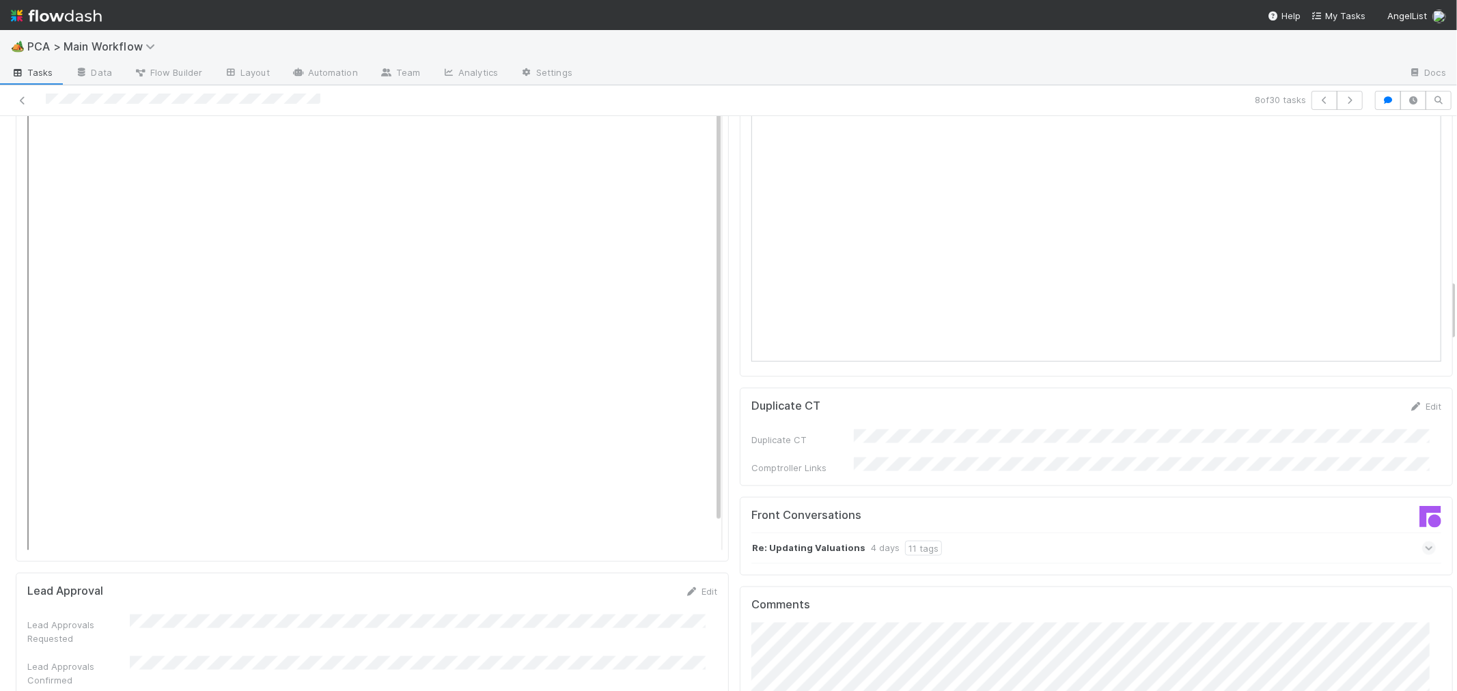
scroll to position [1594, 0]
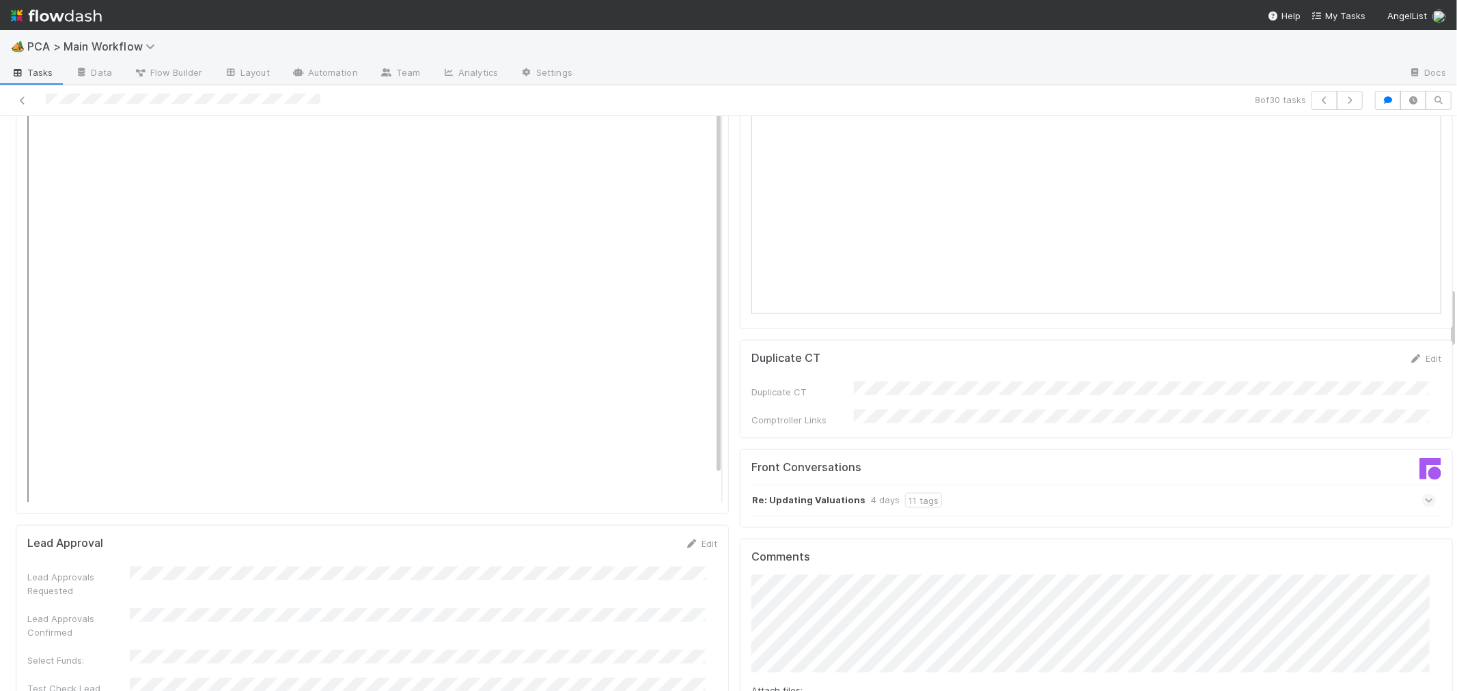
click at [1425, 494] on icon at bounding box center [1429, 501] width 9 height 14
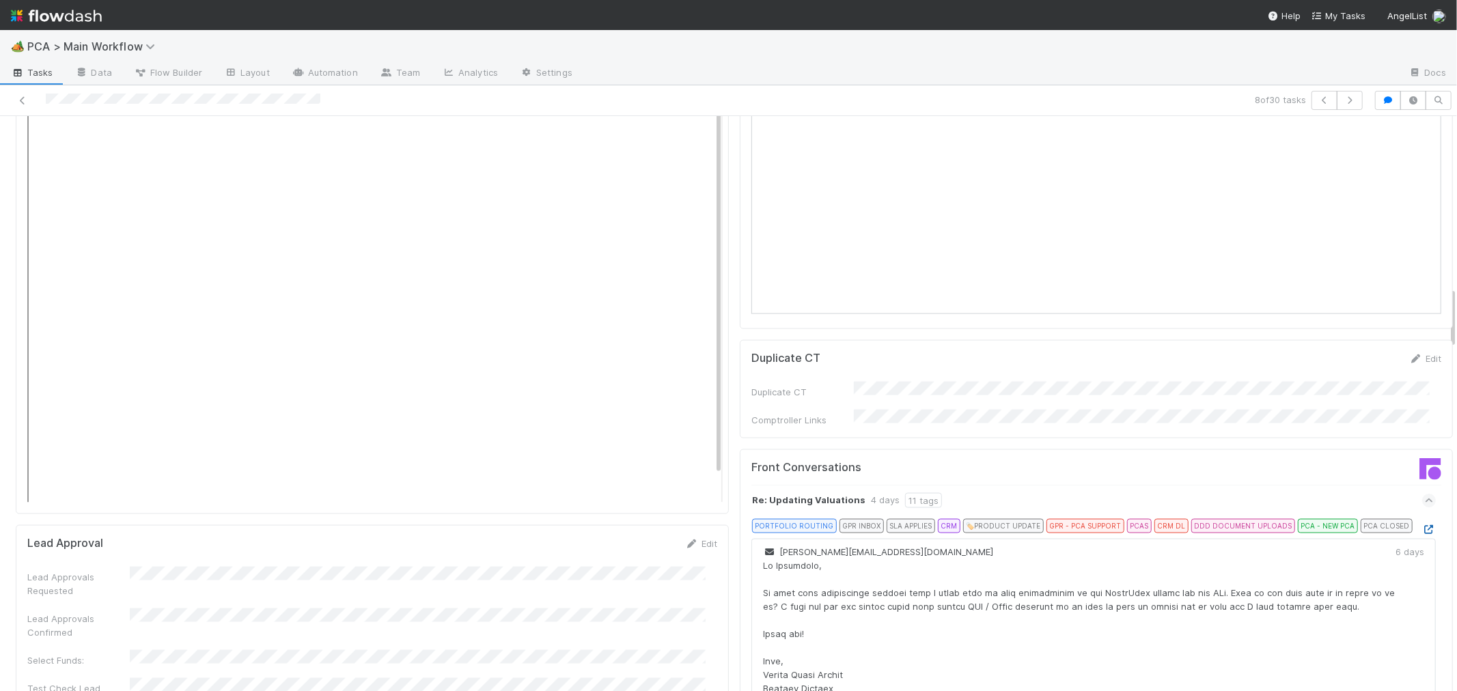
click at [1422, 525] on icon at bounding box center [1429, 529] width 14 height 9
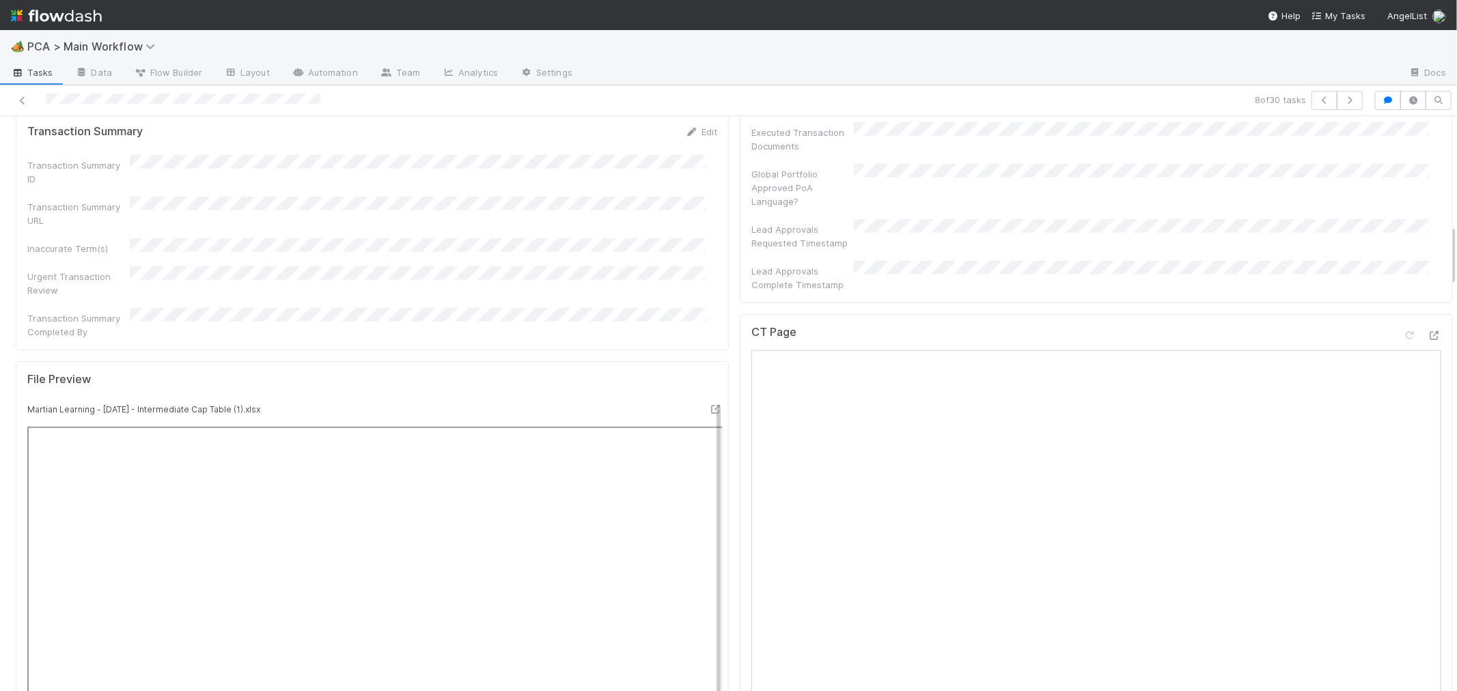
scroll to position [987, 0]
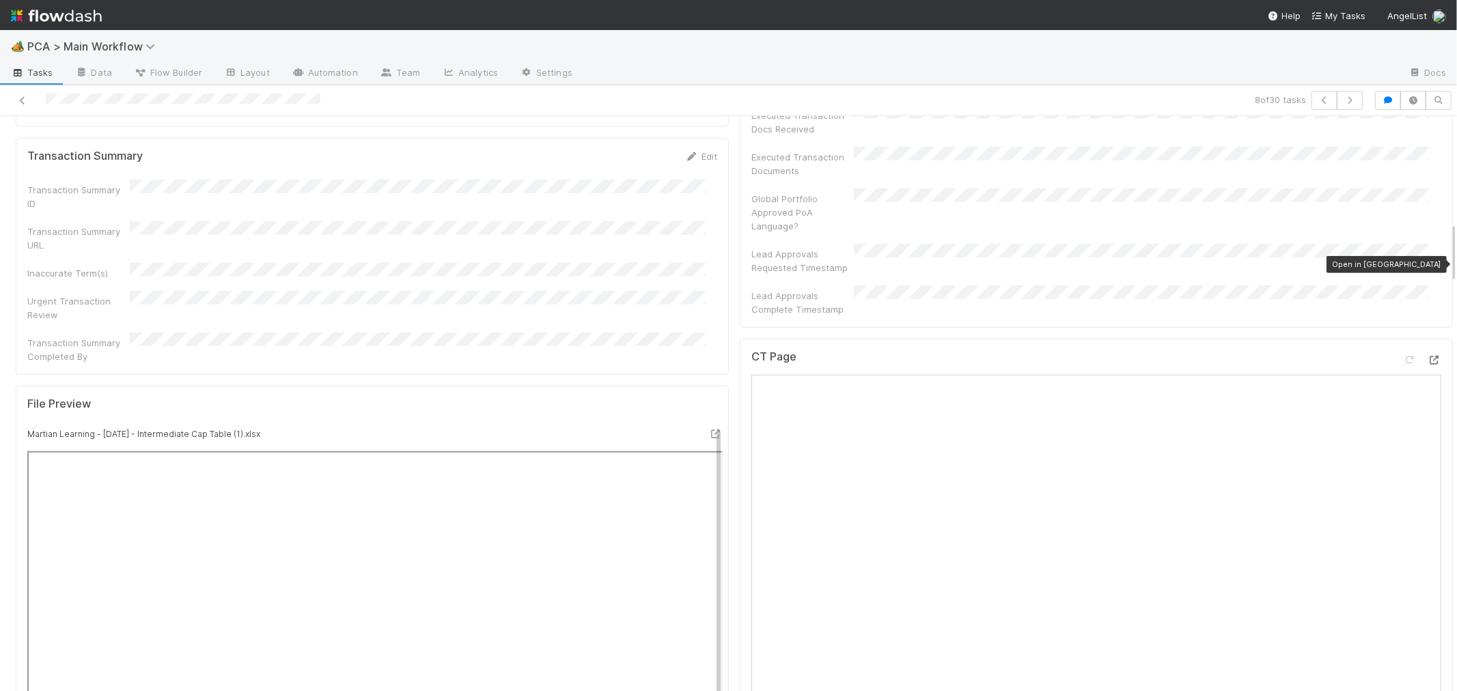
click at [1428, 356] on icon at bounding box center [1435, 360] width 14 height 9
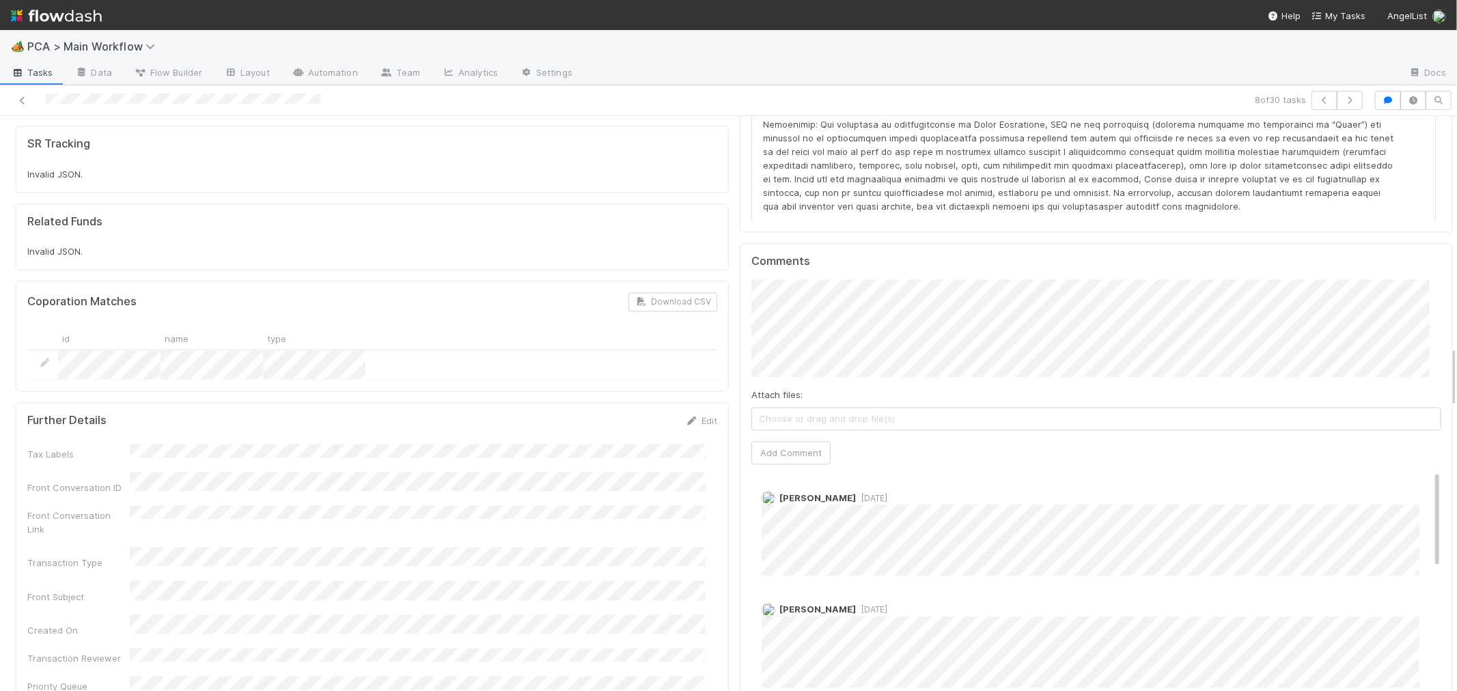
scroll to position [2201, 0]
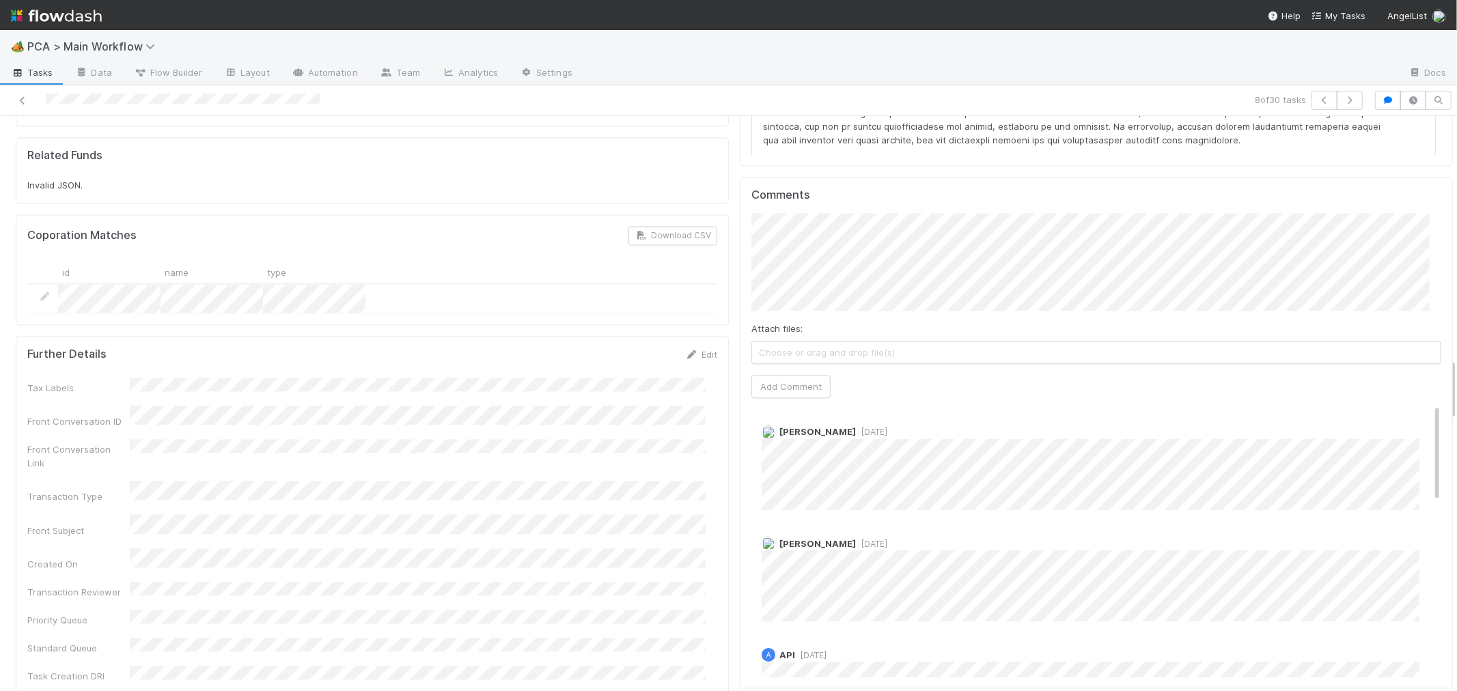
scroll to position [2258, 0]
click at [676, 176] on div "Parsing Accuracy (Finance Review) Edit Inaccurate Term(s) Inaccurate Transactio…" at bounding box center [734, 670] width 1448 height 5545
click at [804, 383] on button "Add Comment" at bounding box center [790, 394] width 79 height 23
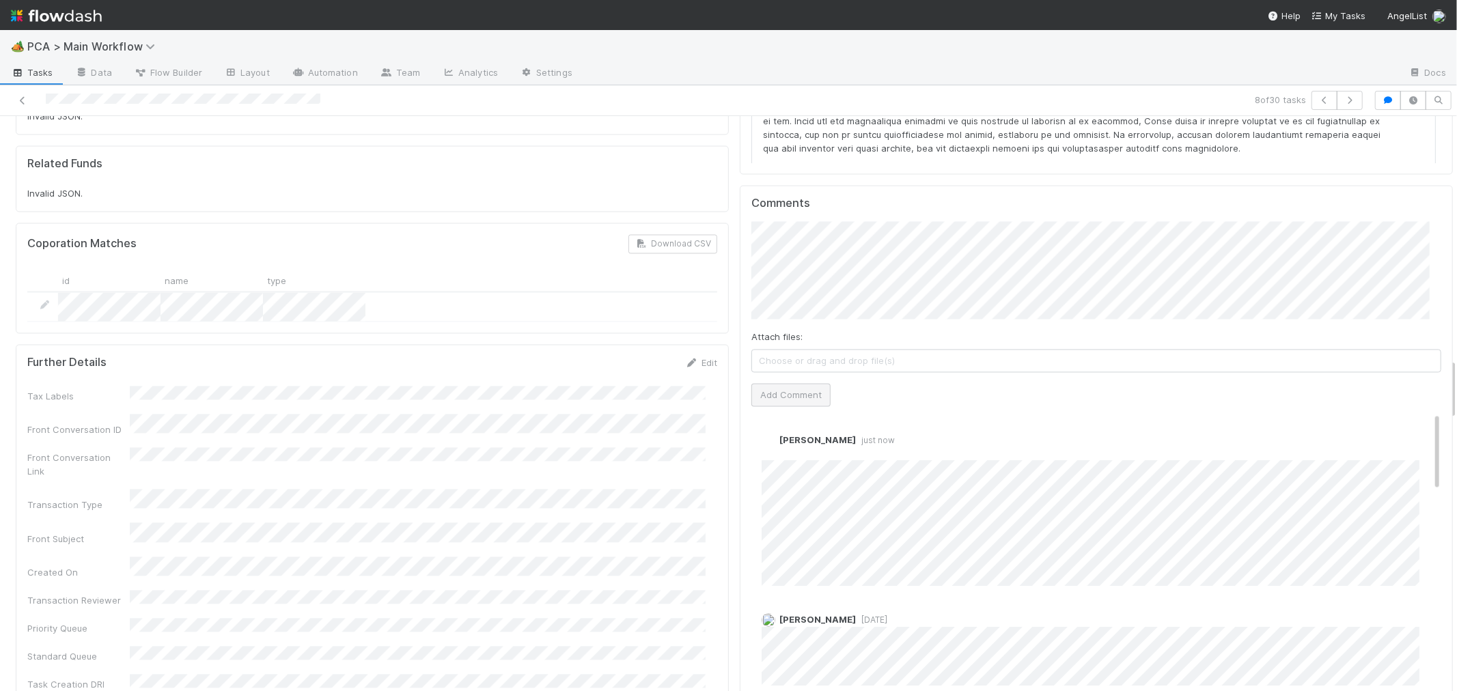
scroll to position [0, 0]
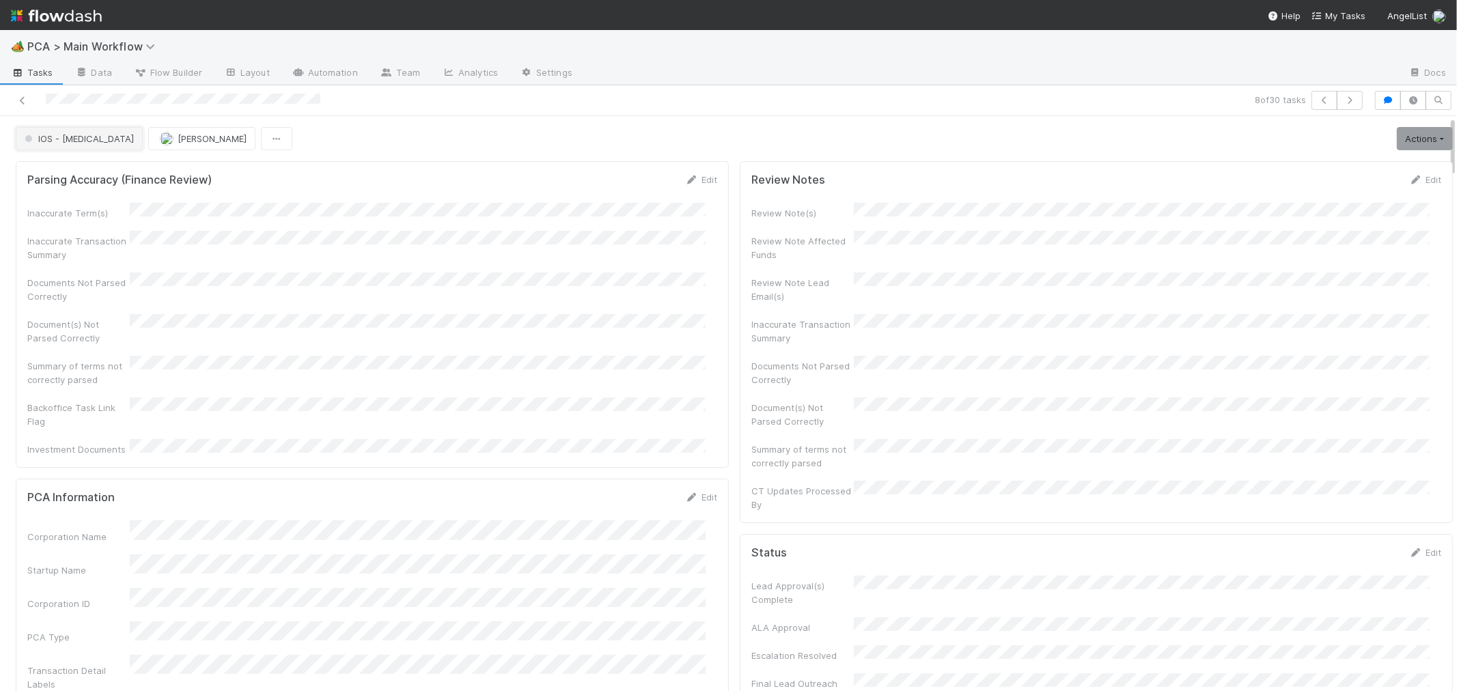
click at [58, 141] on span "IOS - [MEDICAL_DATA]" at bounding box center [78, 138] width 112 height 11
click at [64, 178] on span "Internal - Open Question / Request" at bounding box center [102, 173] width 167 height 11
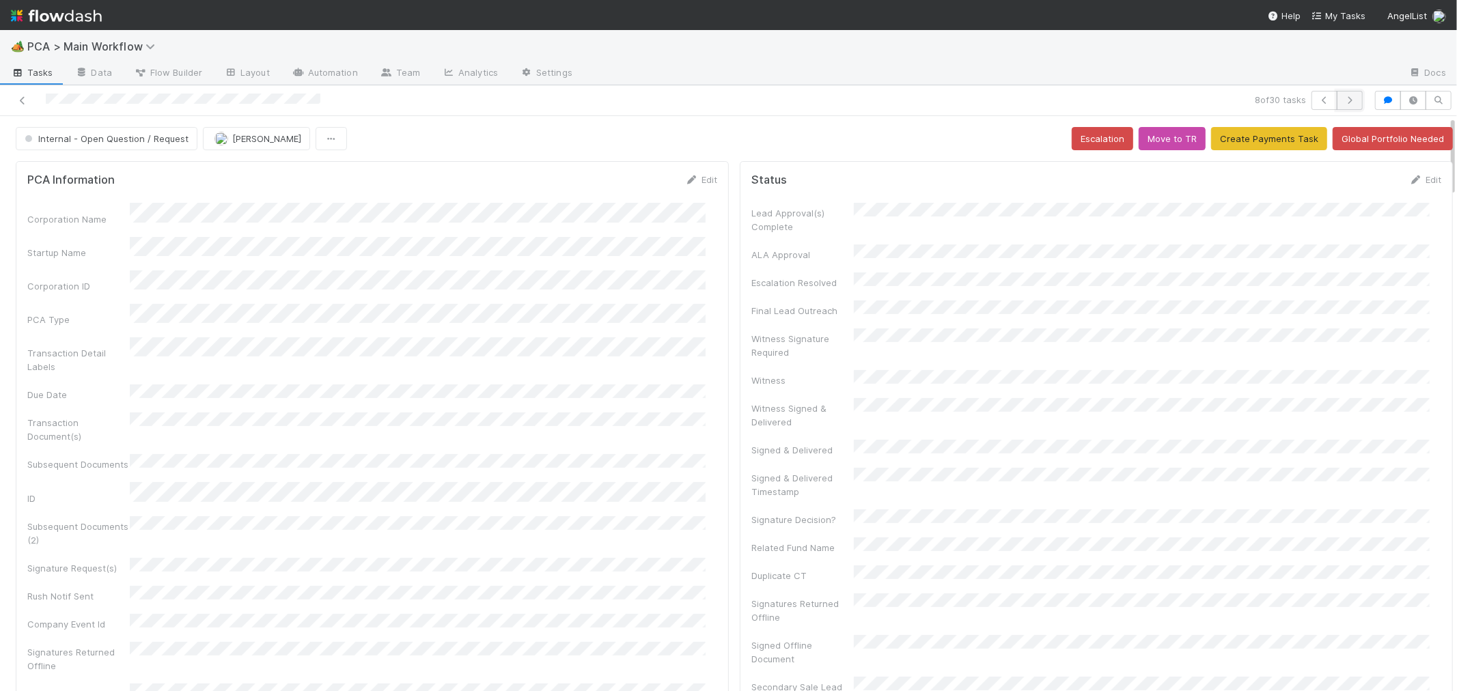
click at [1343, 101] on icon "button" at bounding box center [1350, 100] width 14 height 8
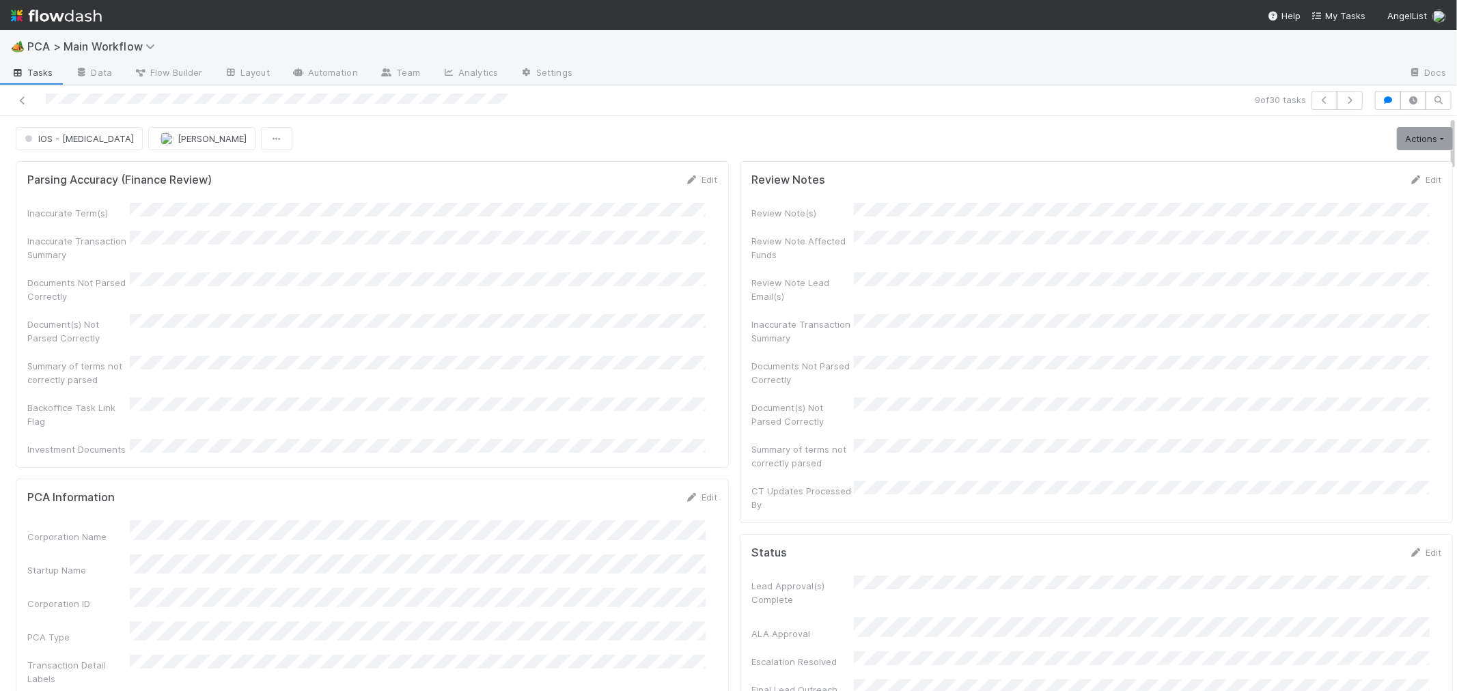
click at [579, 294] on div "Inaccurate Term(s) Inaccurate Transaction Summary Documents Not Parsed Correctl…" at bounding box center [372, 329] width 690 height 253
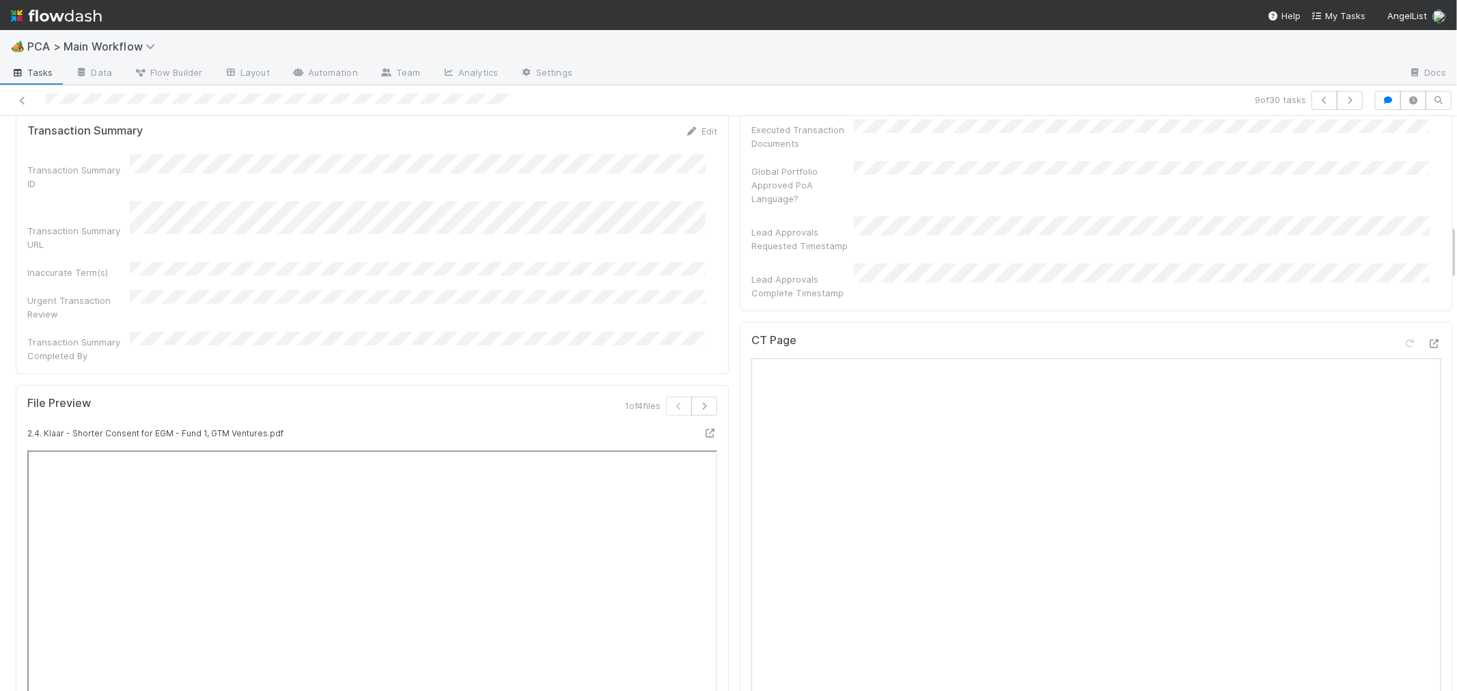
scroll to position [987, 0]
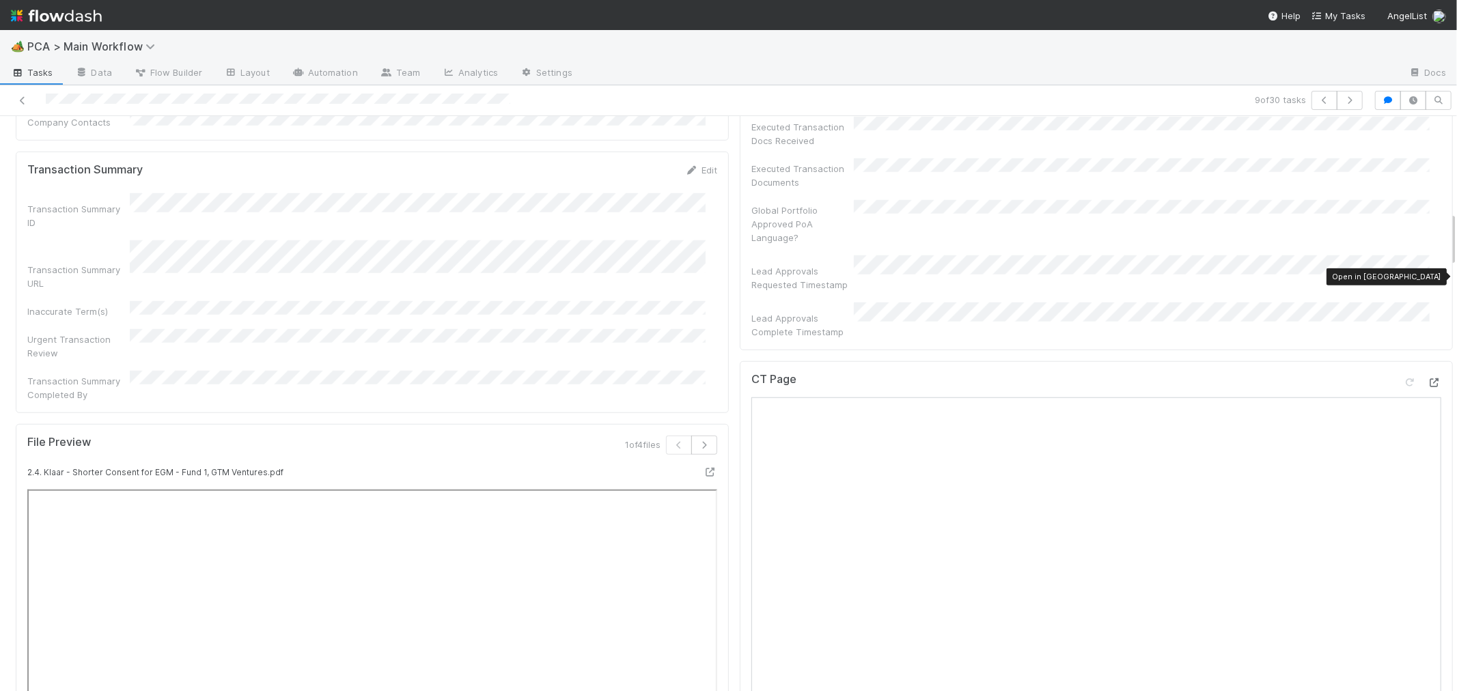
click at [1428, 378] on icon at bounding box center [1435, 382] width 14 height 9
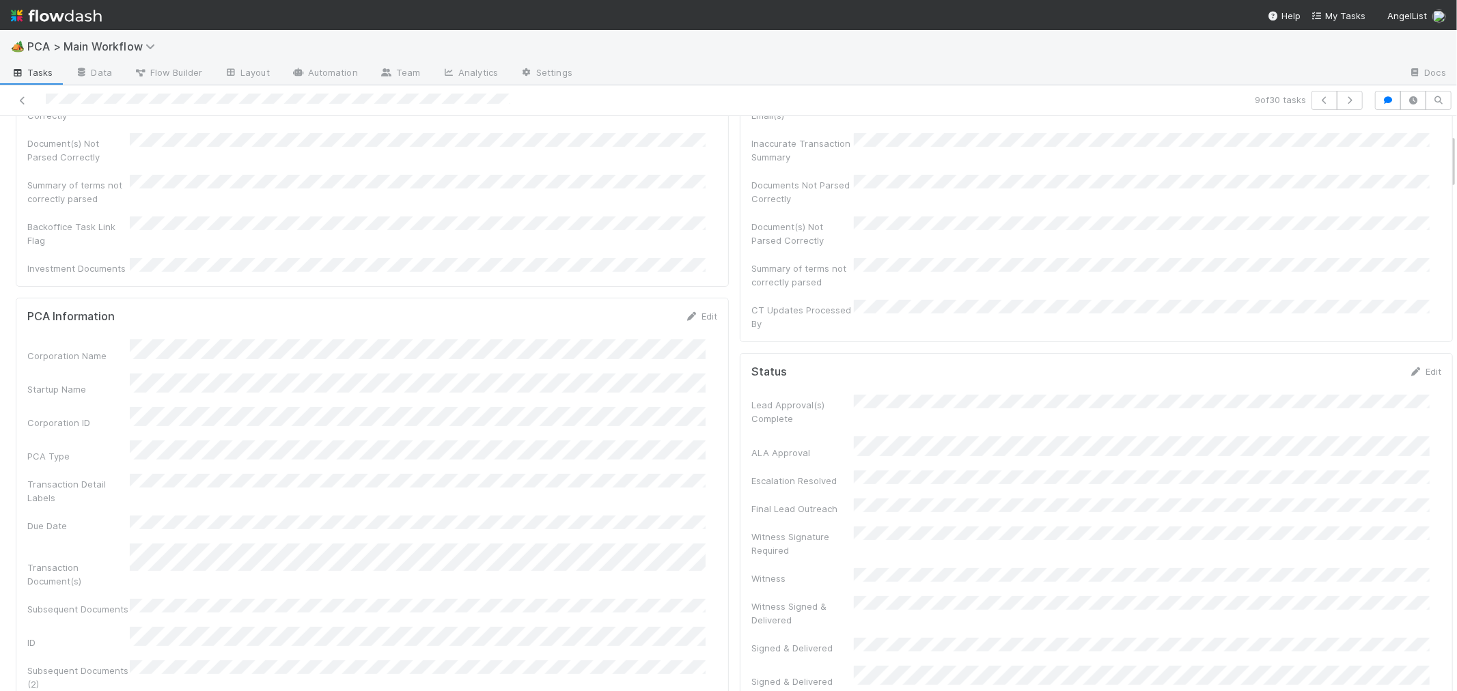
scroll to position [0, 0]
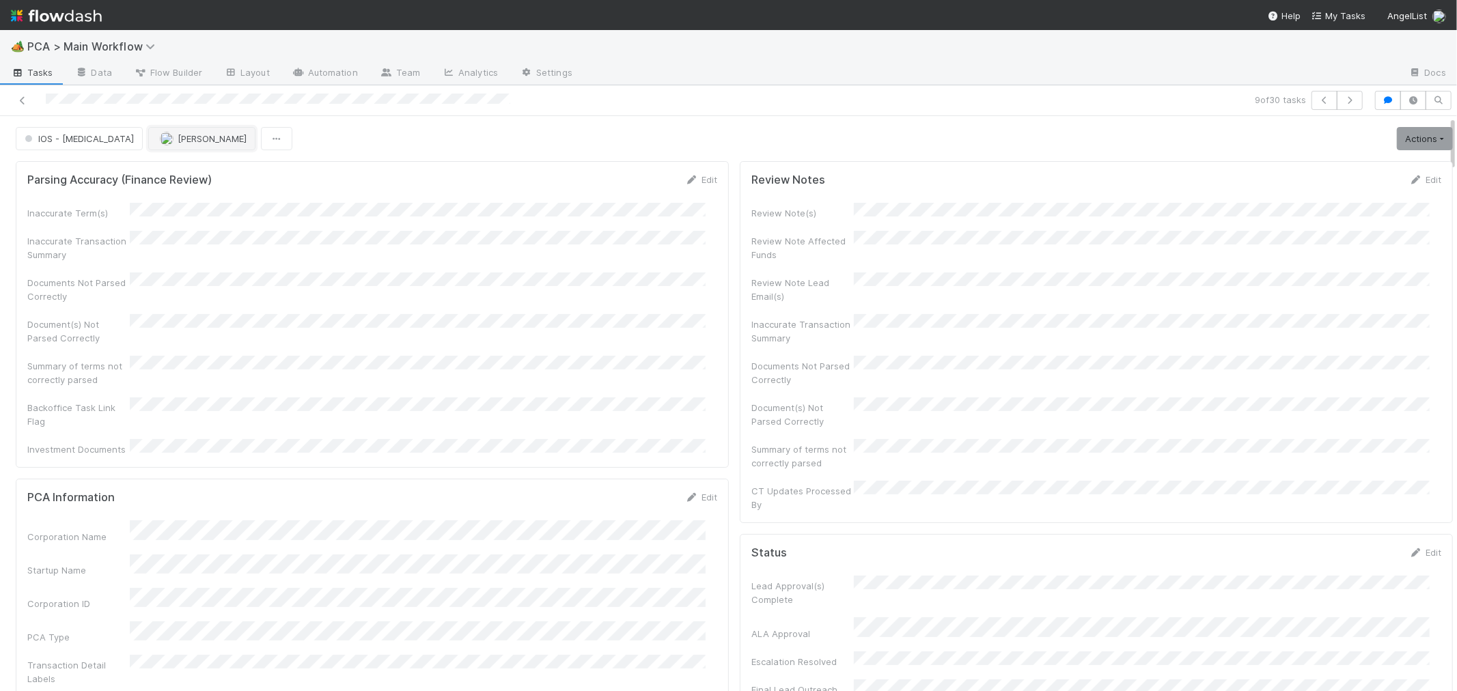
click at [178, 141] on span "[PERSON_NAME]" at bounding box center [212, 138] width 69 height 11
click at [139, 218] on span "[PERSON_NAME]" at bounding box center [147, 223] width 69 height 11
click at [1343, 100] on icon "button" at bounding box center [1350, 100] width 14 height 8
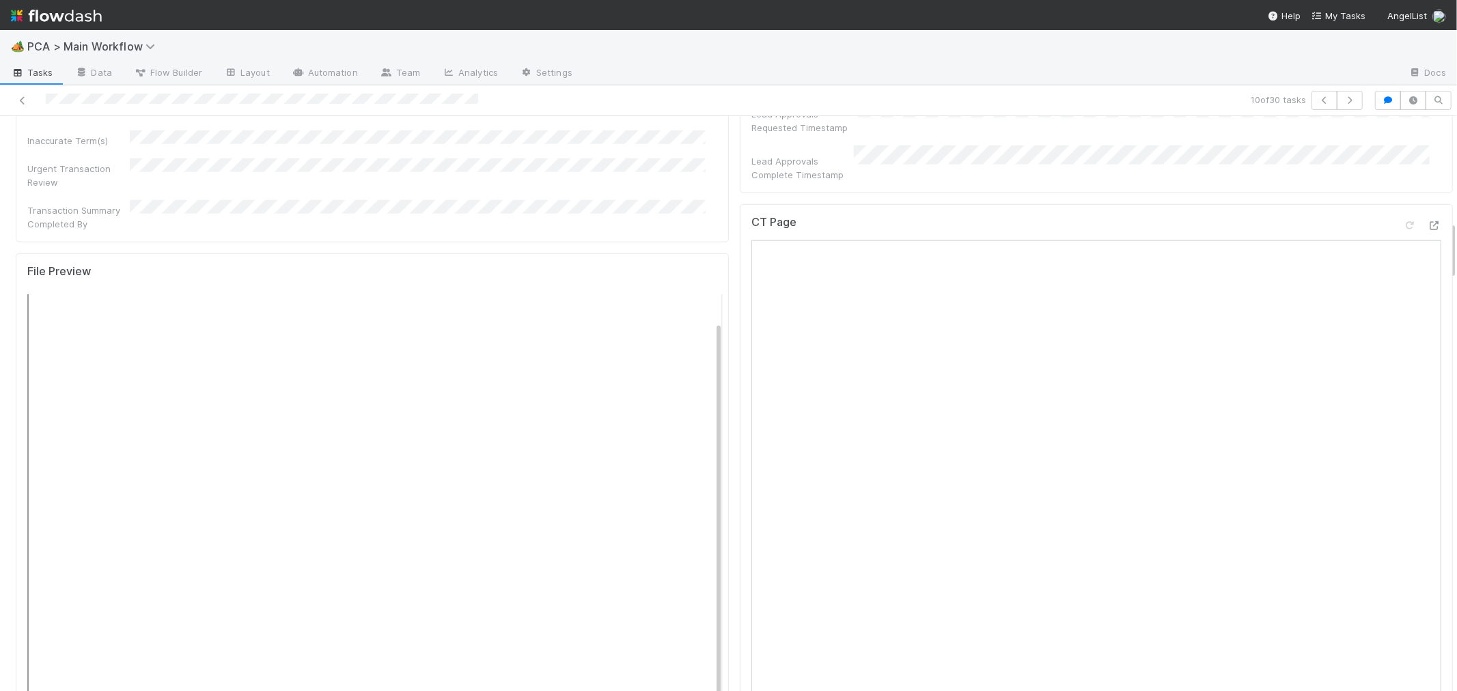
scroll to position [987, 0]
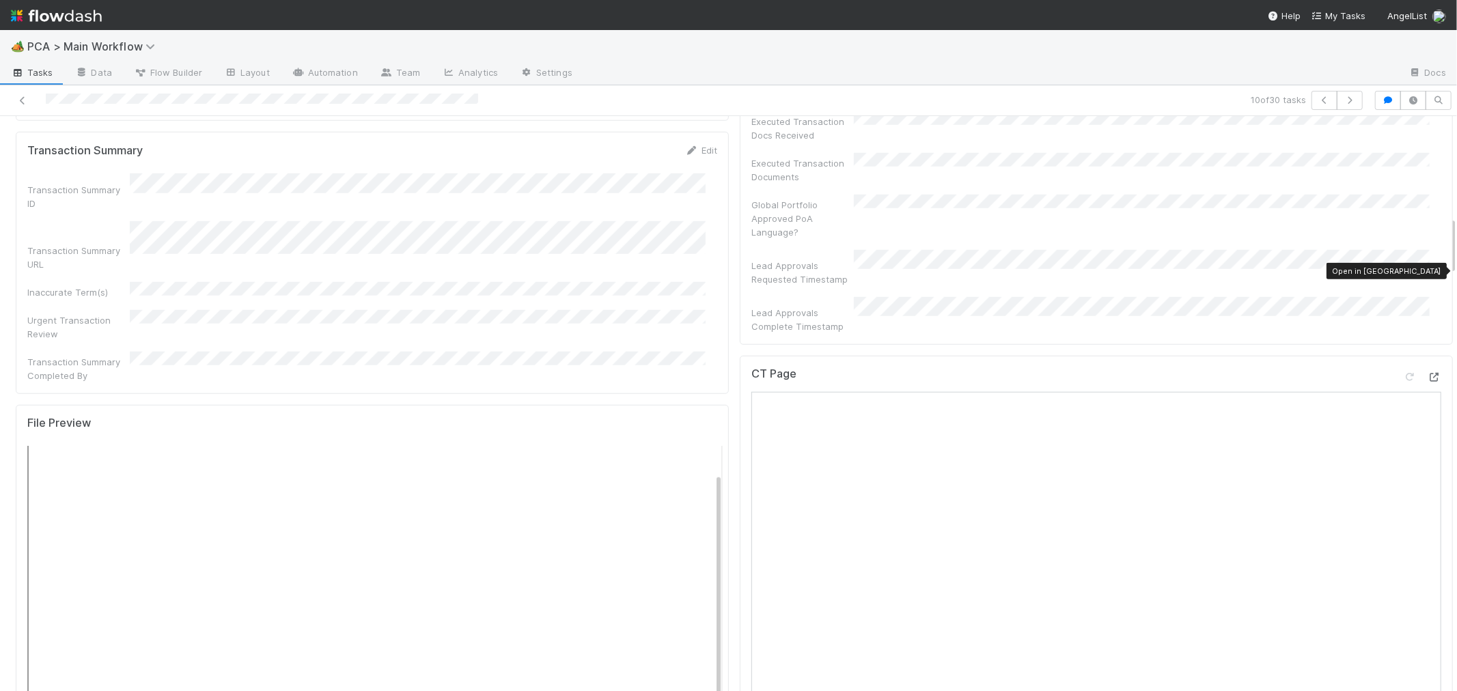
click at [1428, 373] on icon at bounding box center [1435, 377] width 14 height 9
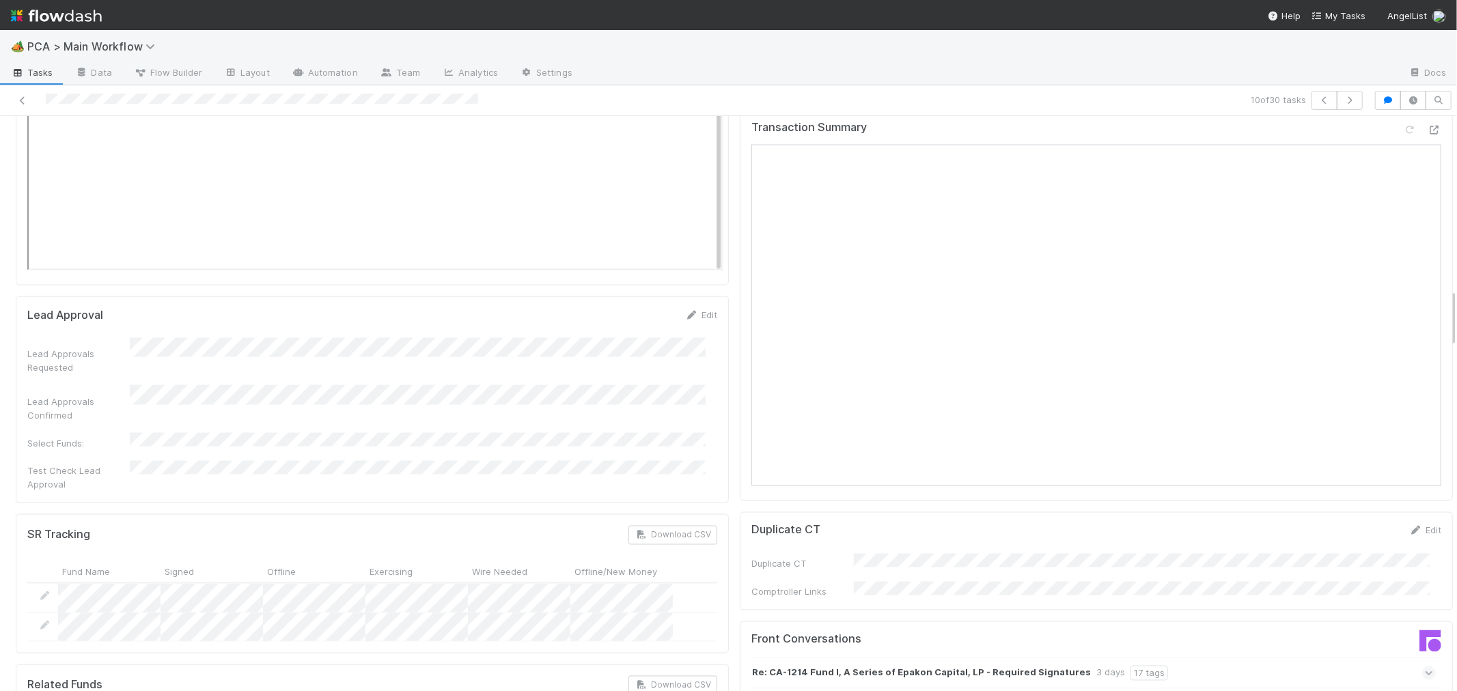
scroll to position [2050, 0]
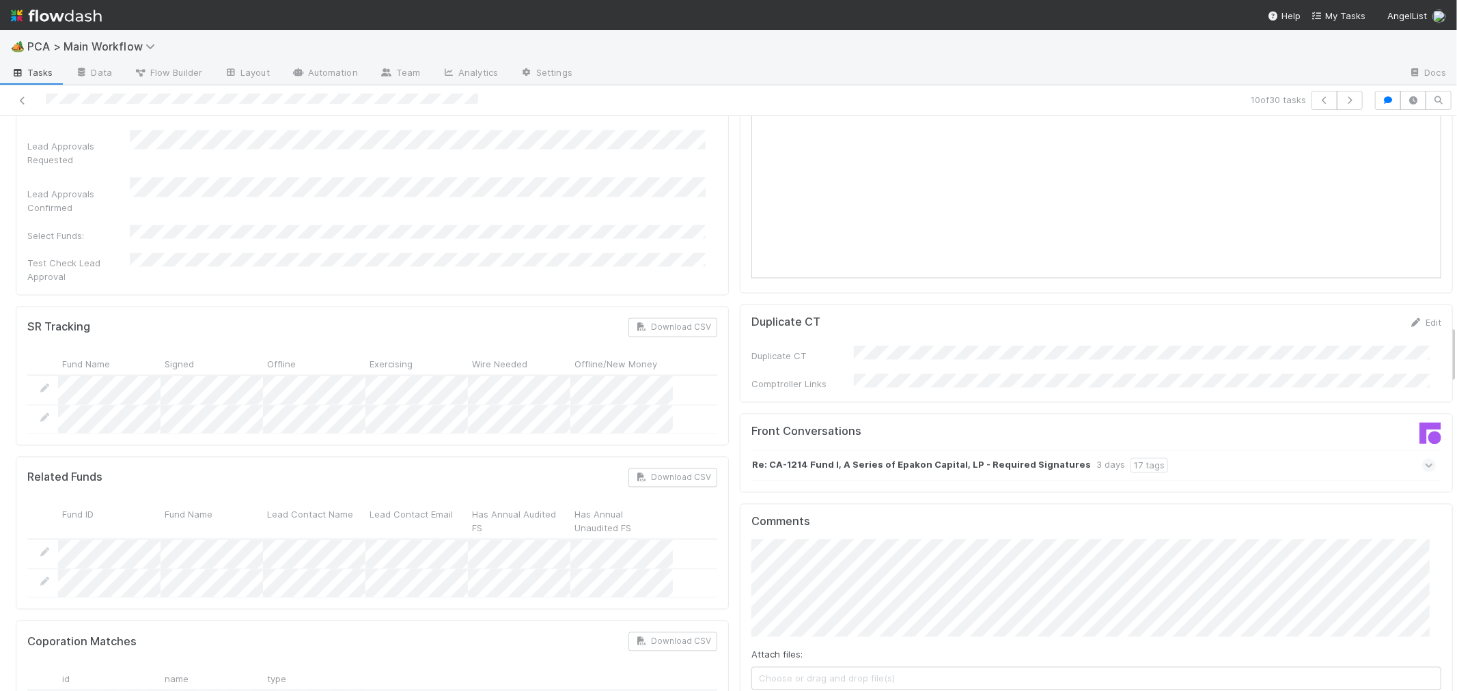
click at [1425, 459] on icon at bounding box center [1429, 466] width 9 height 14
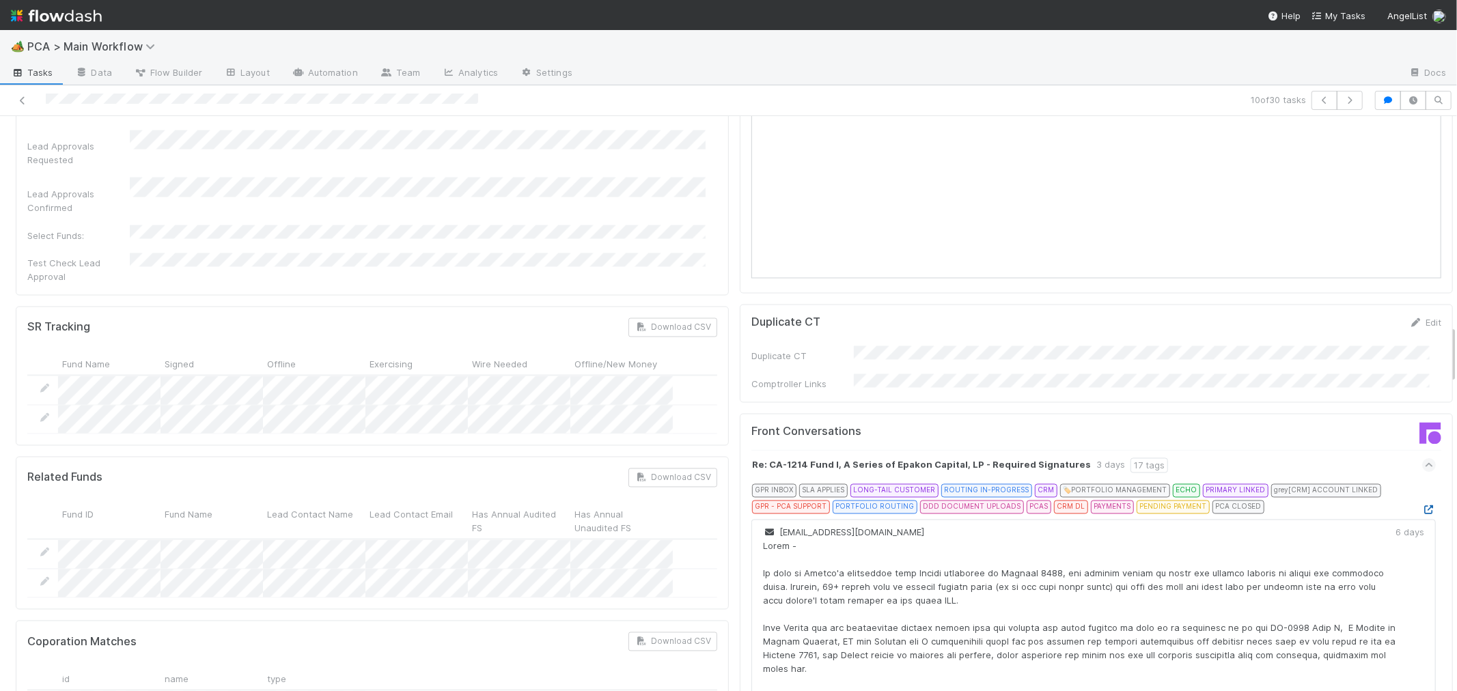
click at [1422, 506] on icon at bounding box center [1429, 510] width 14 height 9
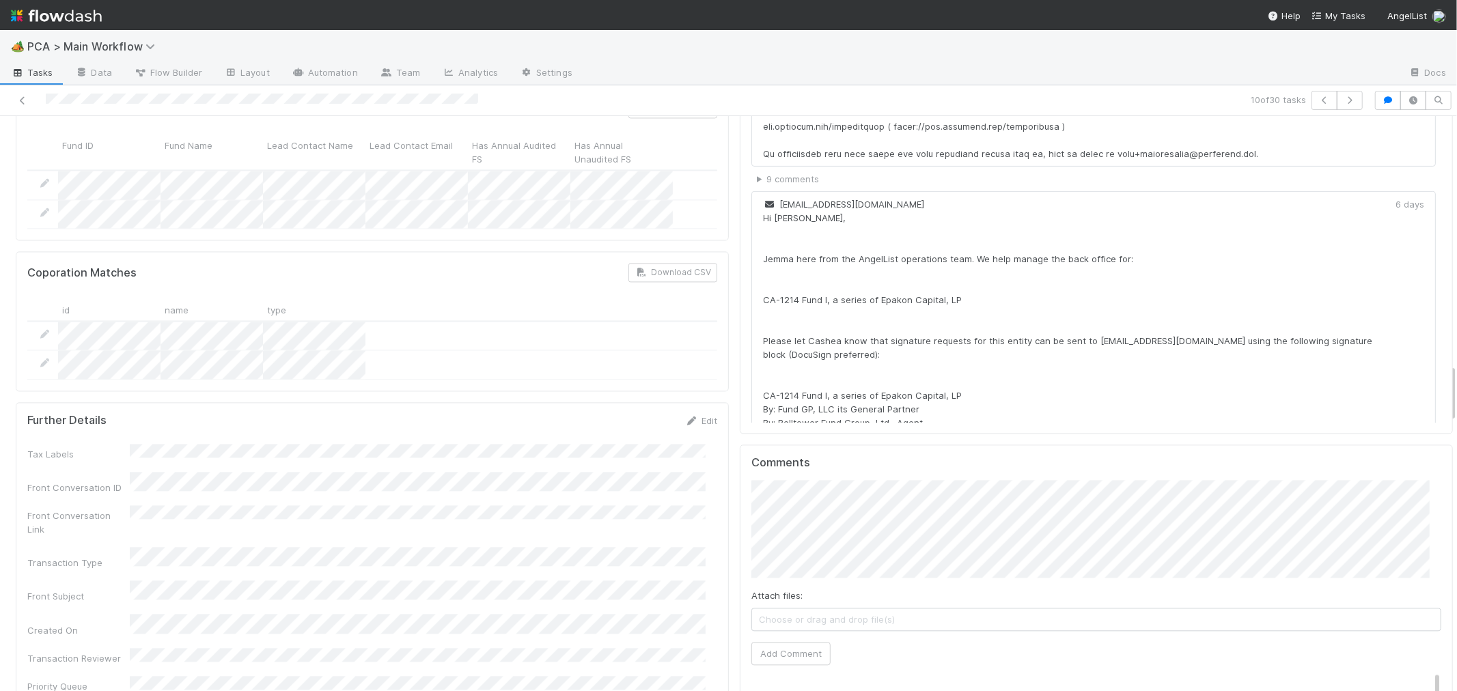
scroll to position [2429, 0]
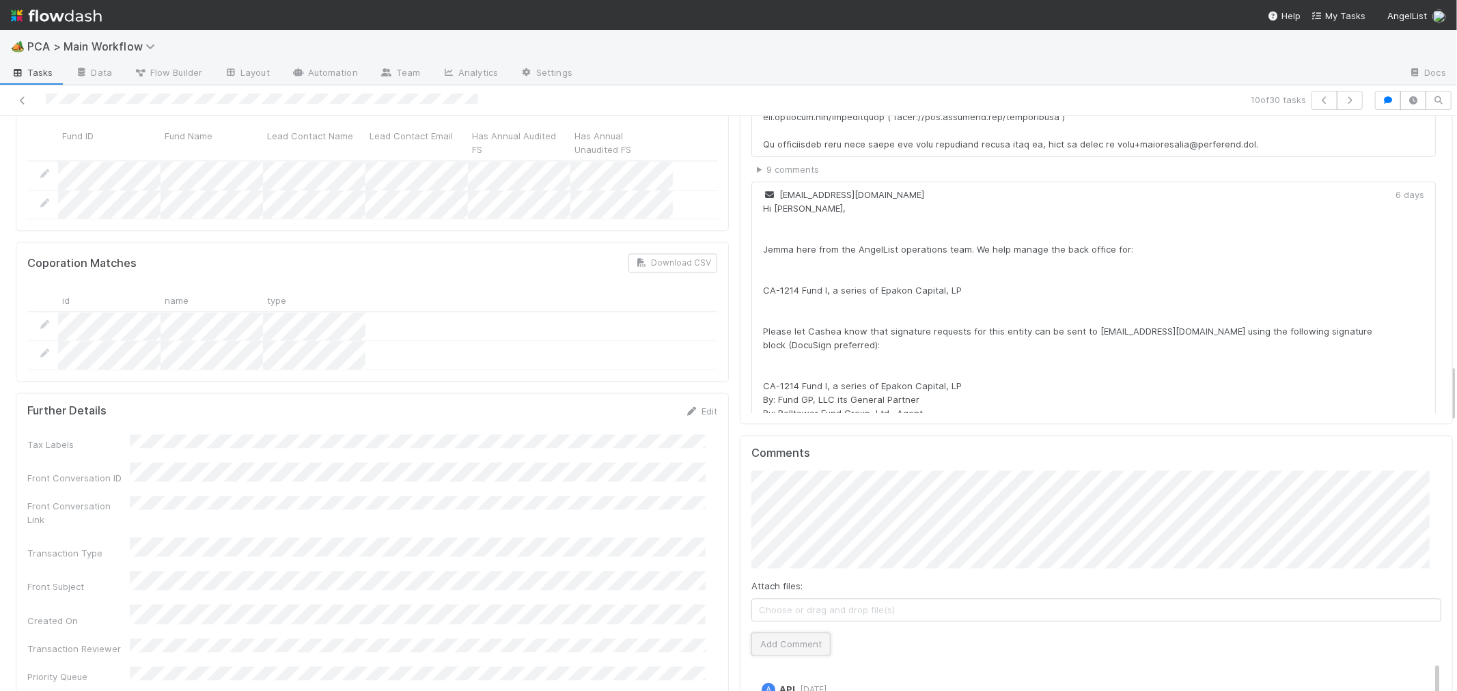
click at [751, 633] on button "Add Comment" at bounding box center [790, 644] width 79 height 23
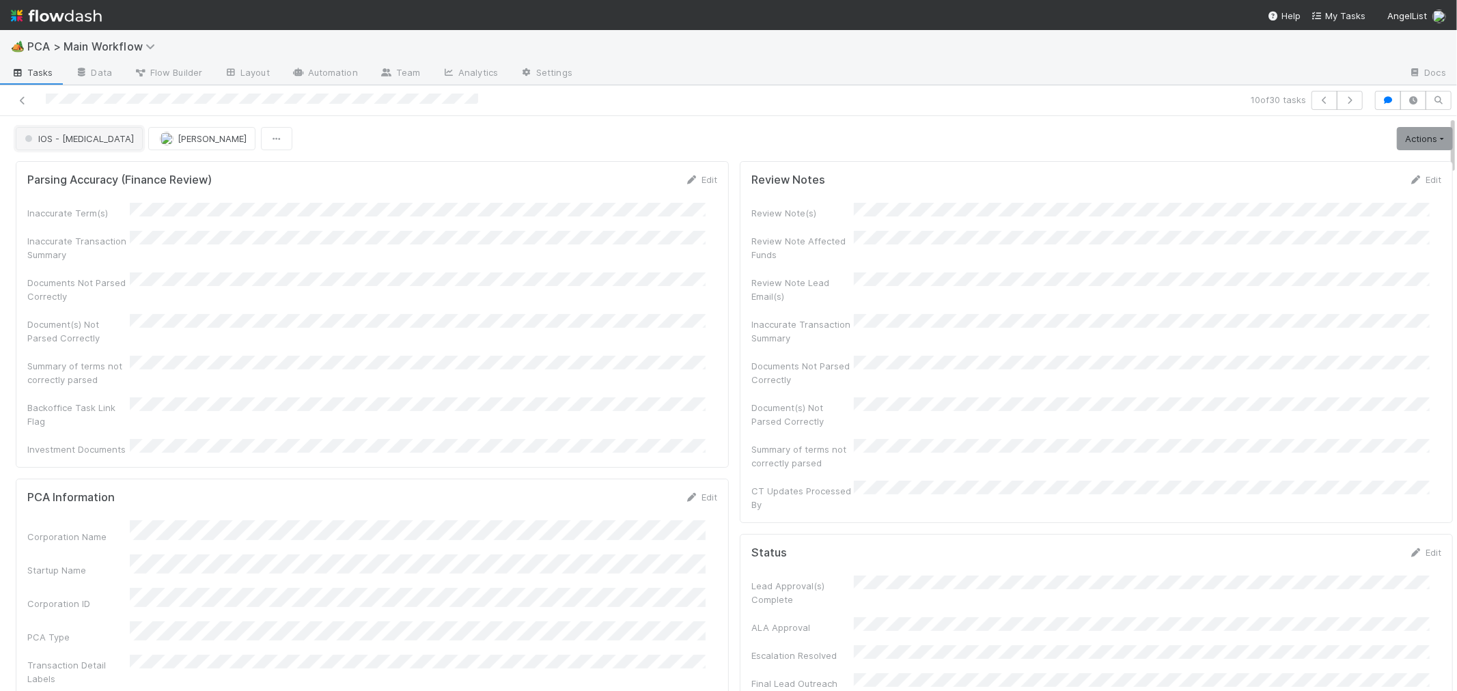
click at [38, 139] on span "IOS - ICU" at bounding box center [78, 138] width 112 height 11
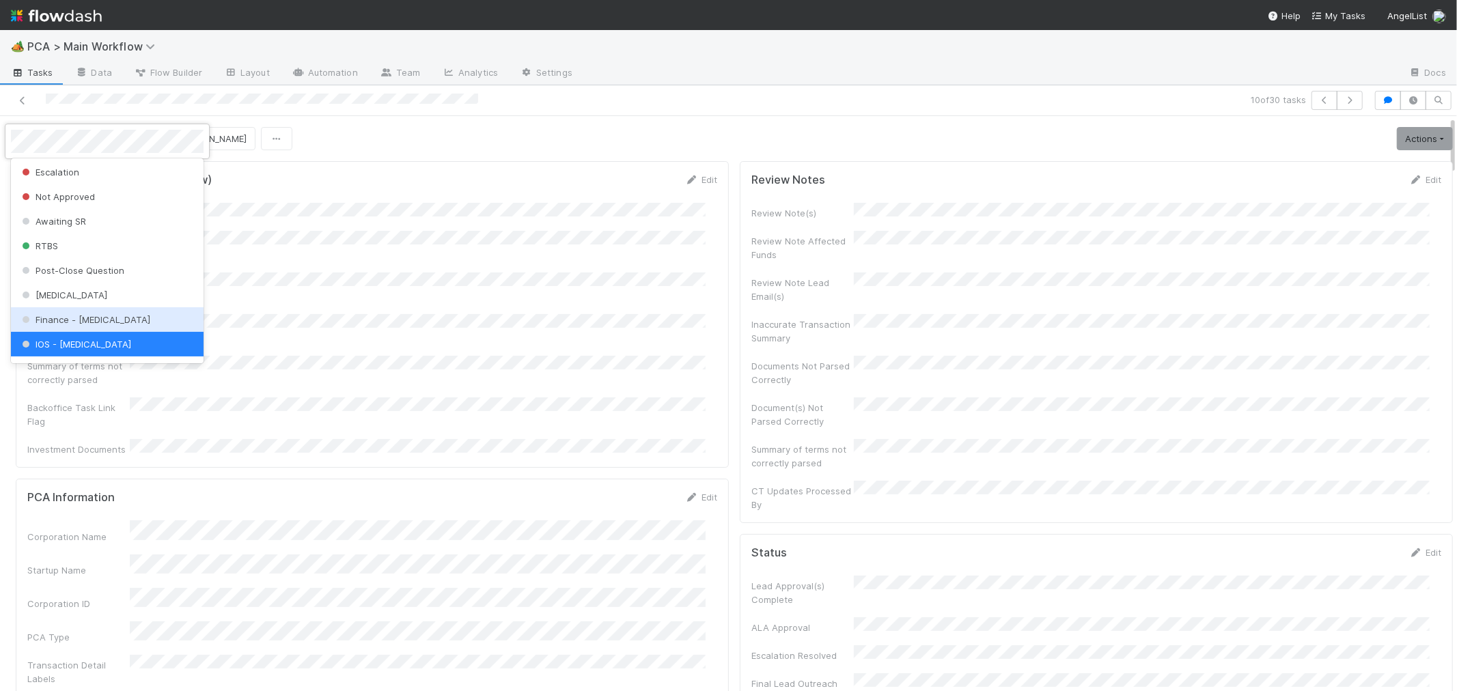
click at [59, 320] on span "Finance - ICU" at bounding box center [84, 319] width 131 height 11
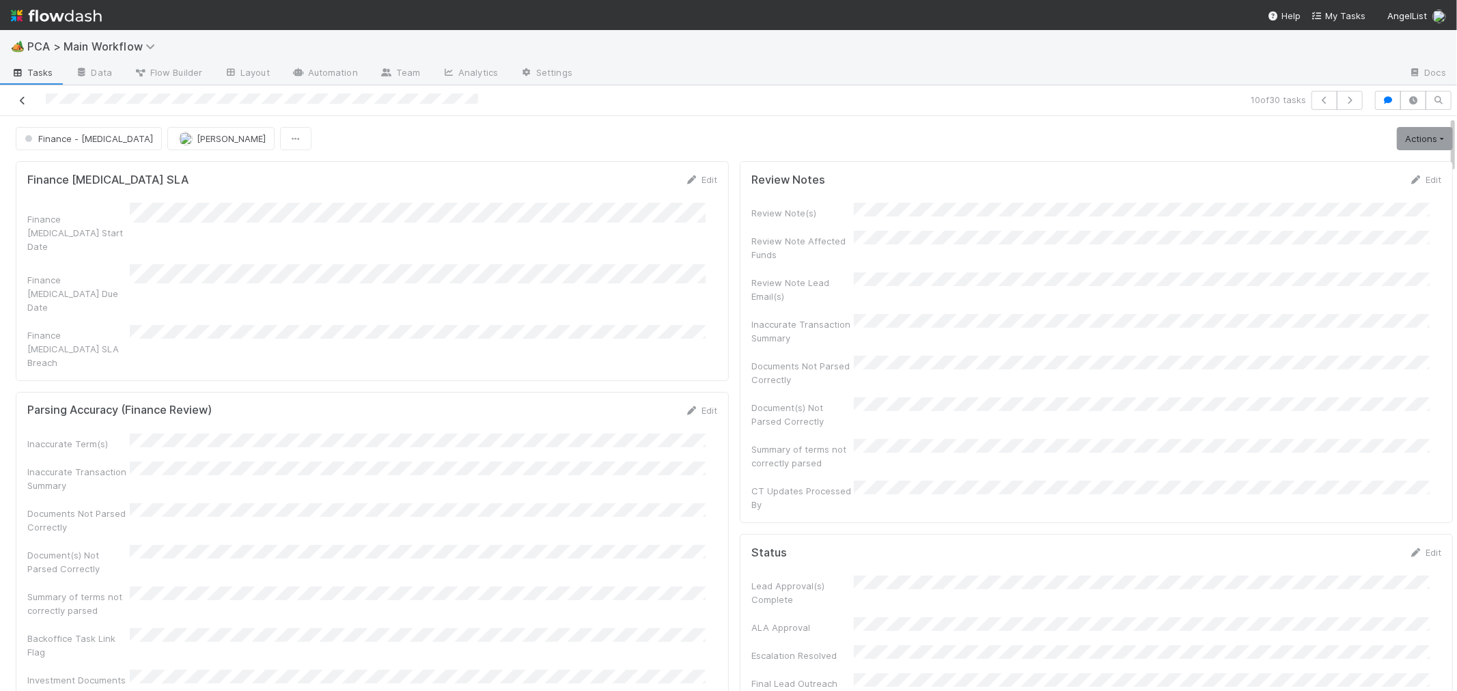
click at [21, 98] on icon at bounding box center [23, 100] width 14 height 9
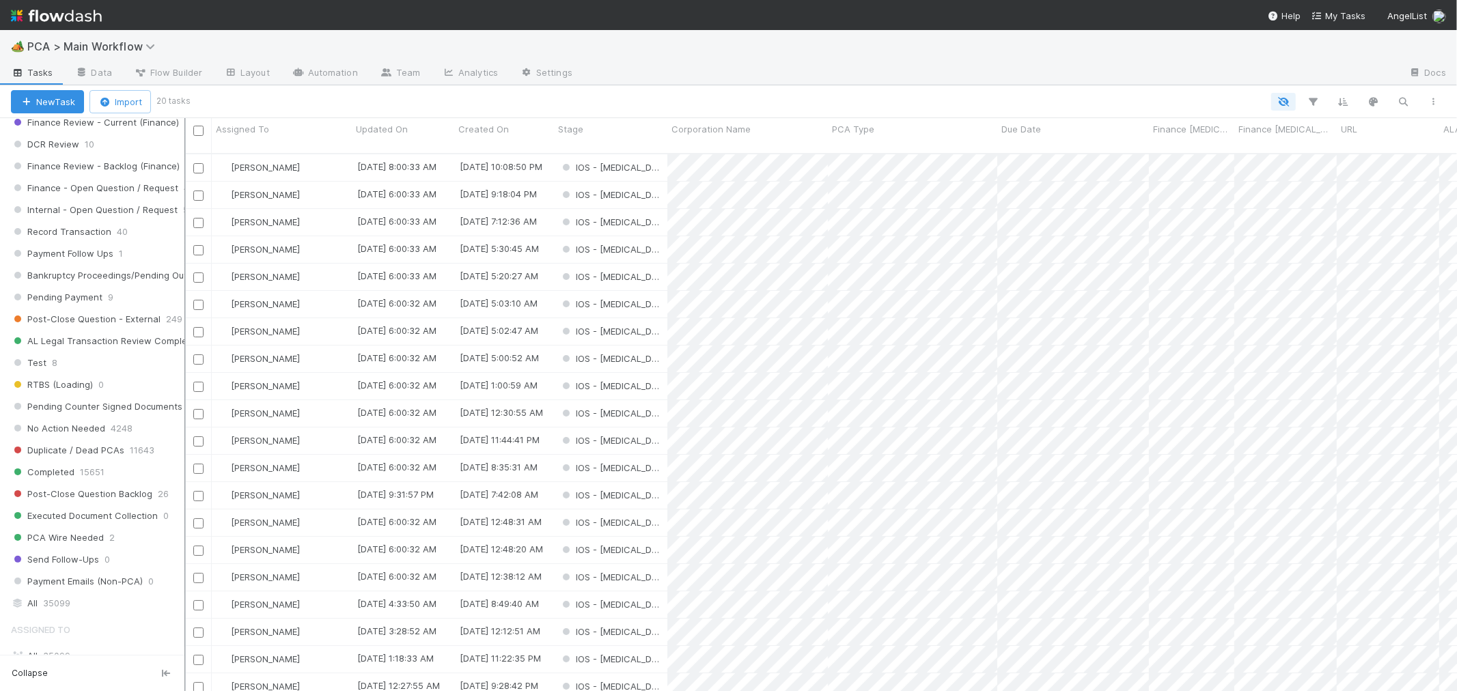
scroll to position [1138, 0]
click at [117, 243] on span "40" at bounding box center [122, 234] width 11 height 17
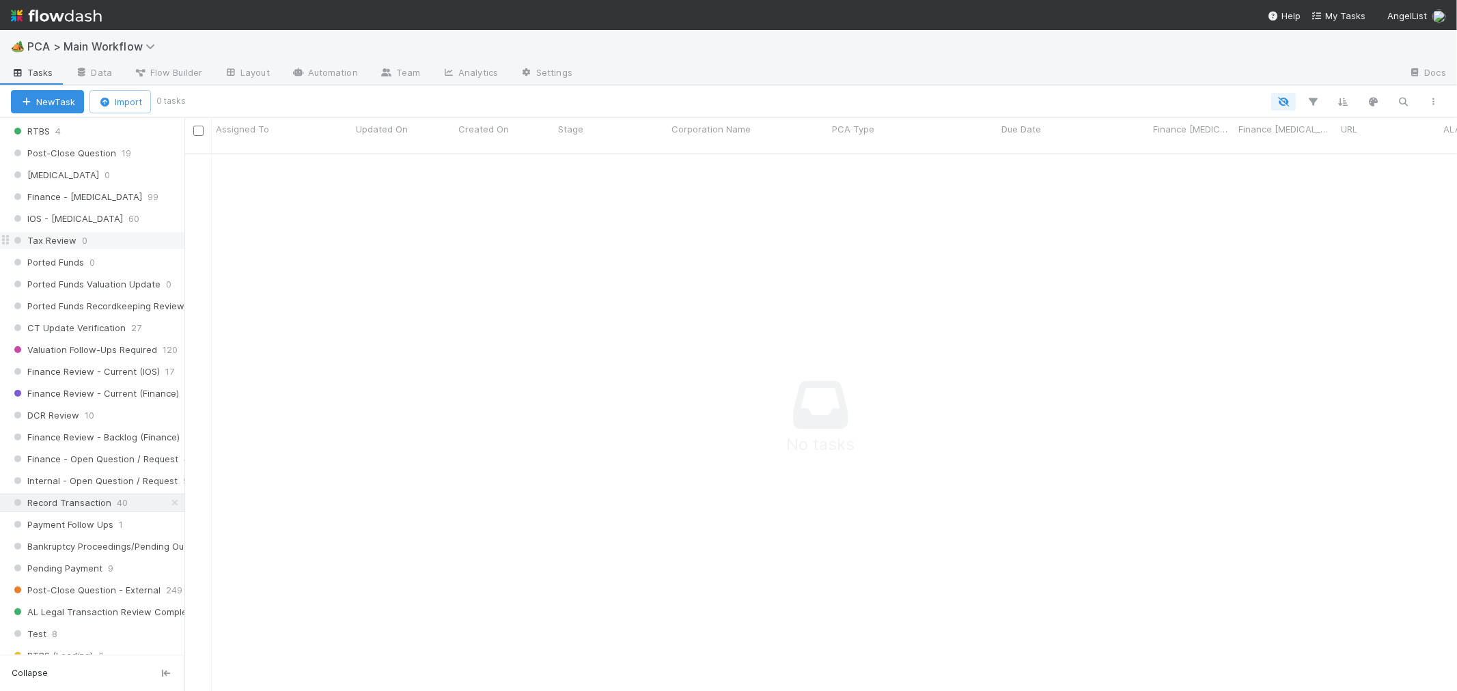
scroll to position [683, 0]
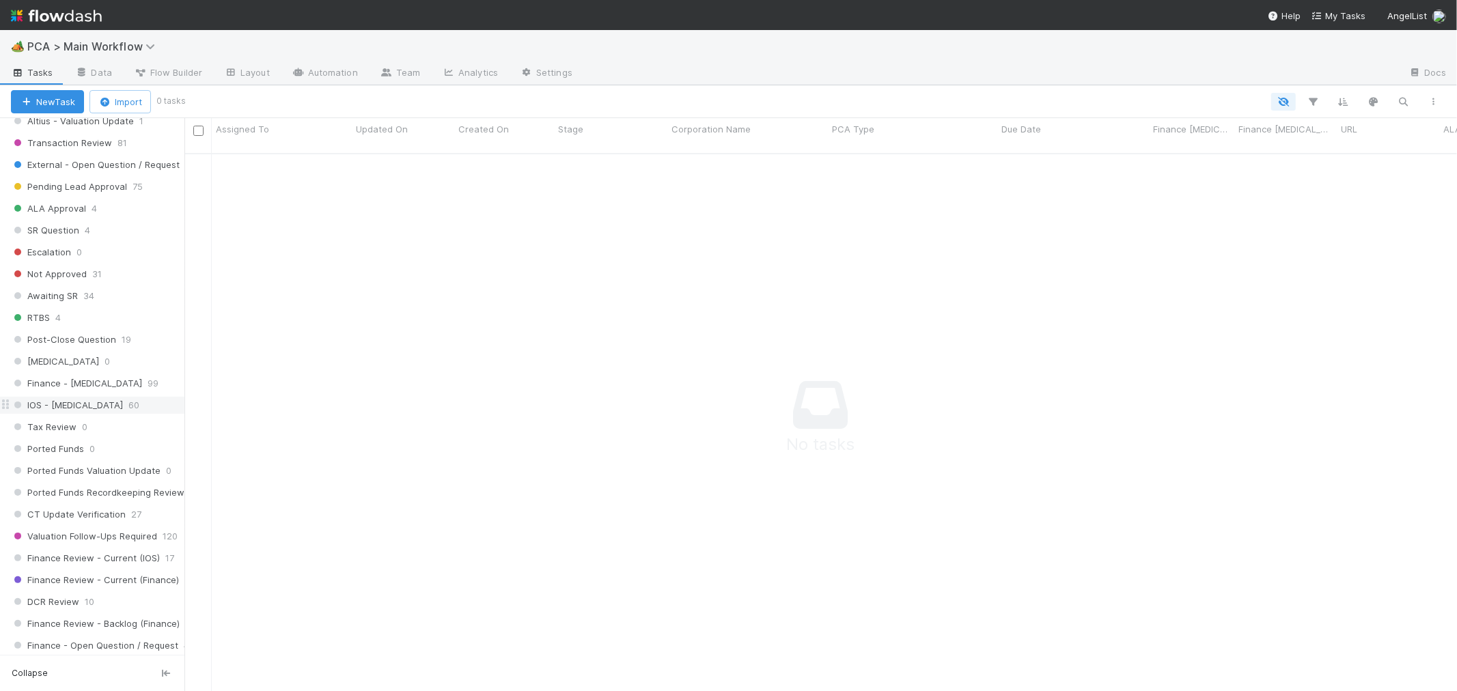
click at [97, 406] on div "IOS - ICU 60" at bounding box center [98, 405] width 174 height 17
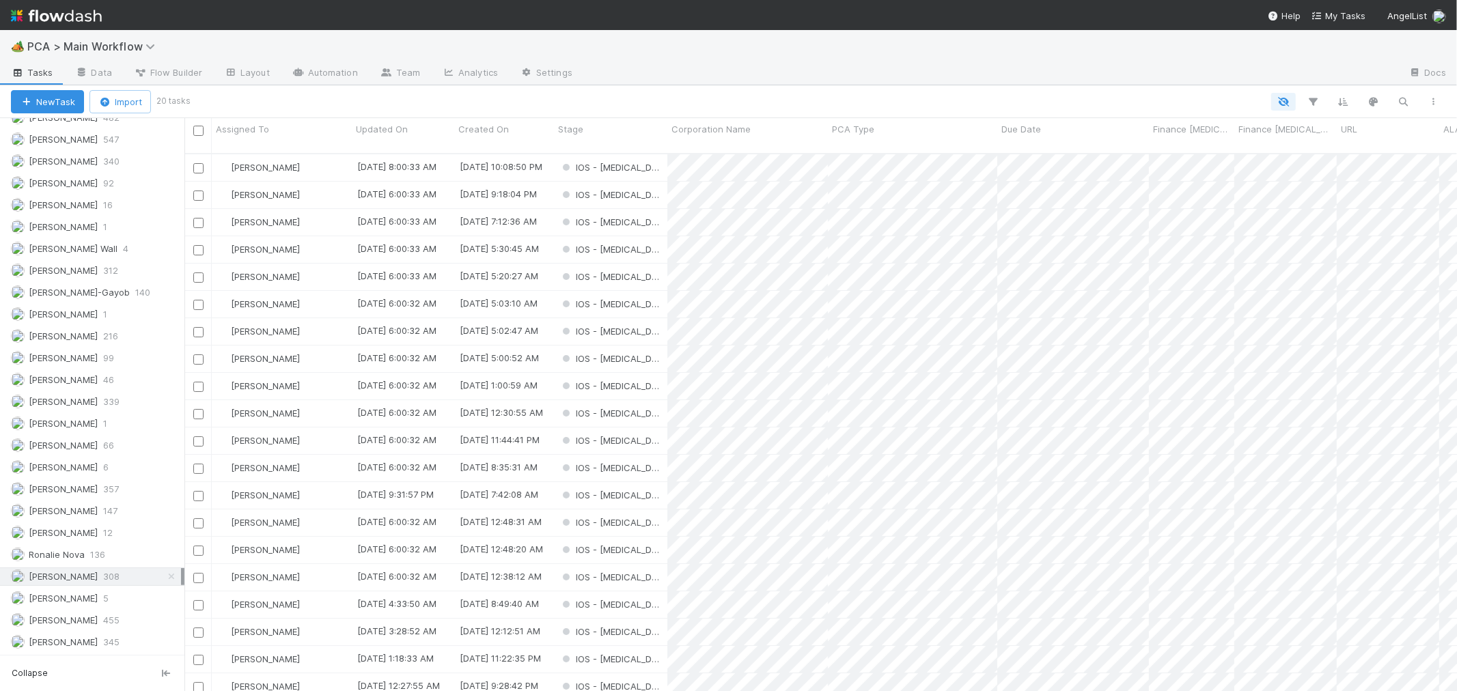
scroll to position [1914, 0]
click at [650, 158] on div "IOS - ICU" at bounding box center [610, 167] width 113 height 27
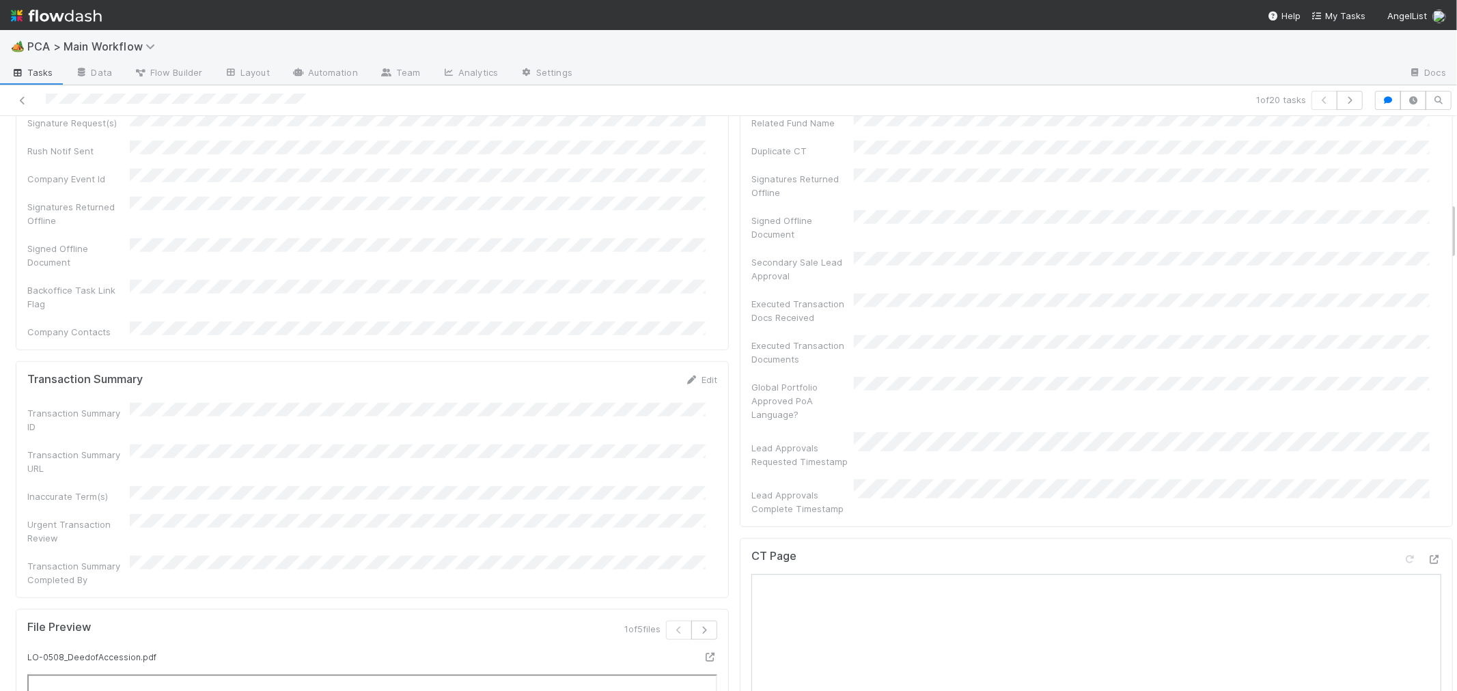
scroll to position [683, 0]
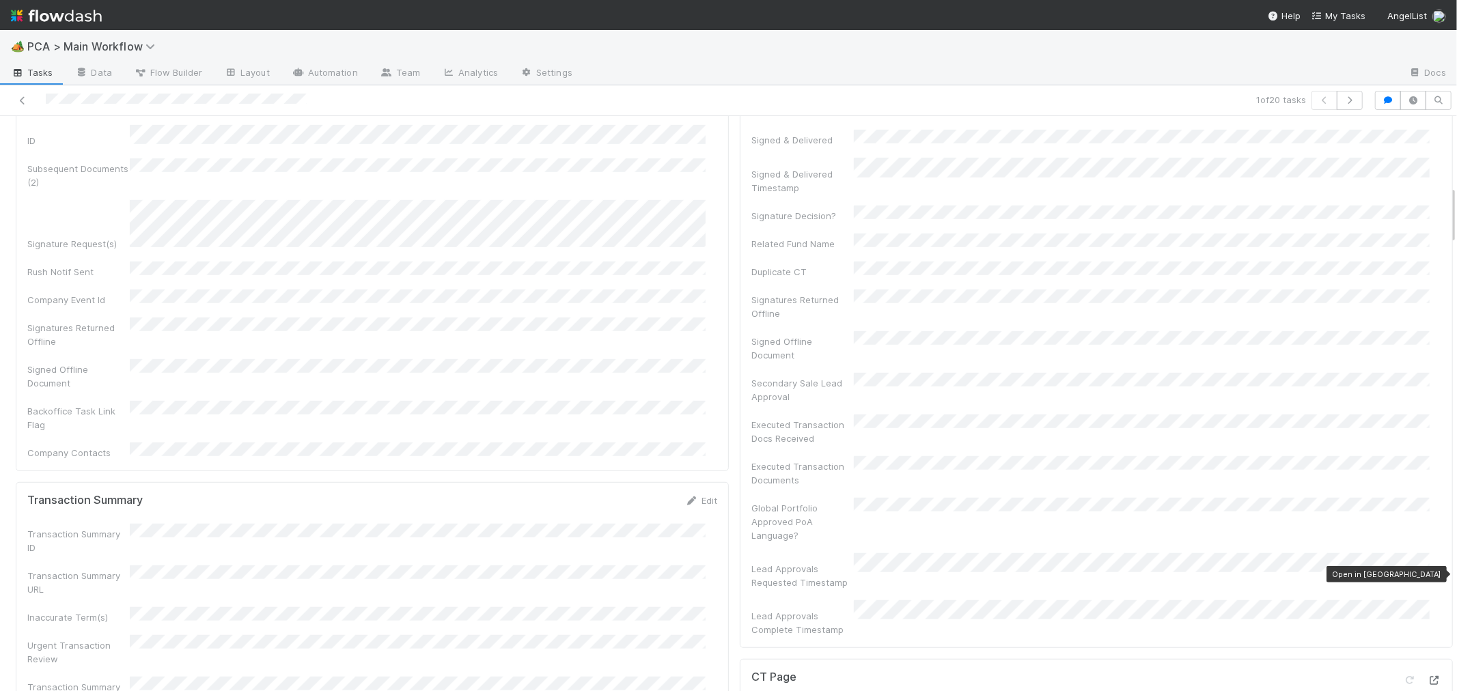
click at [1428, 676] on icon at bounding box center [1435, 680] width 14 height 9
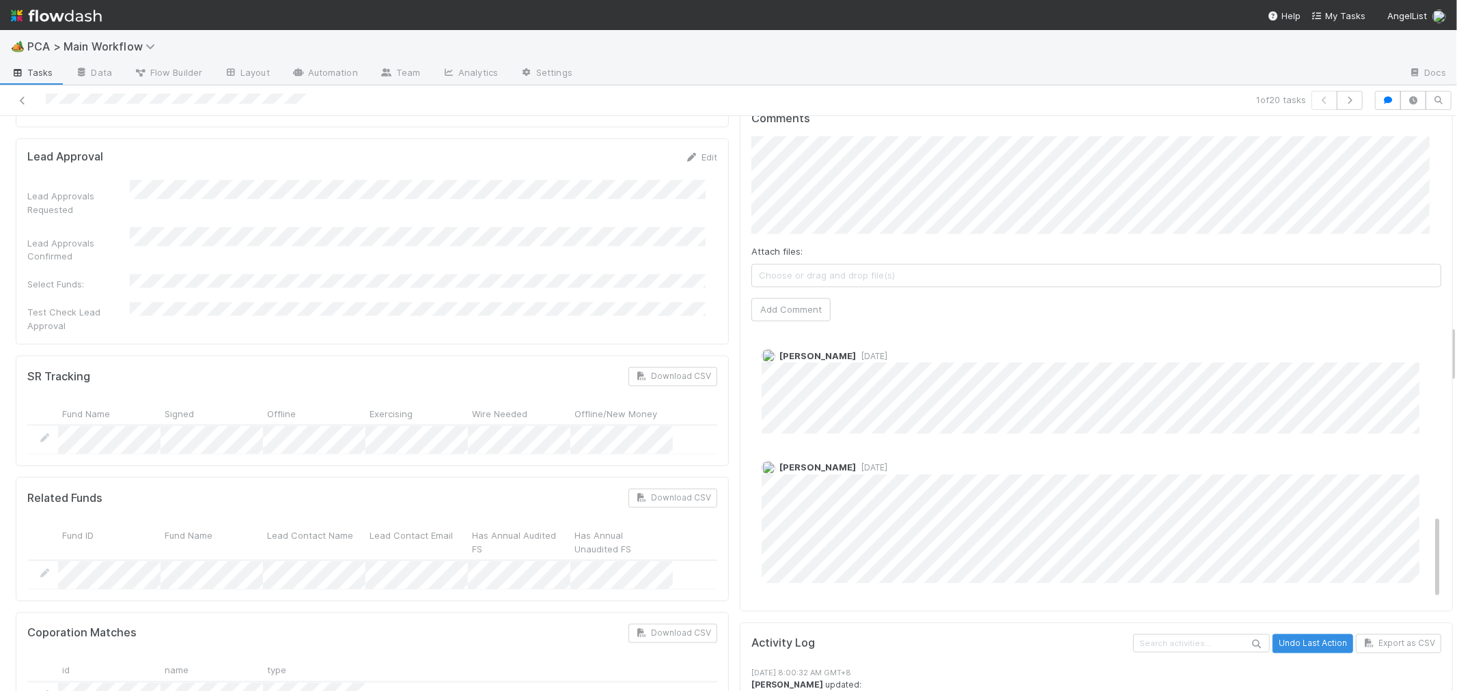
scroll to position [379, 0]
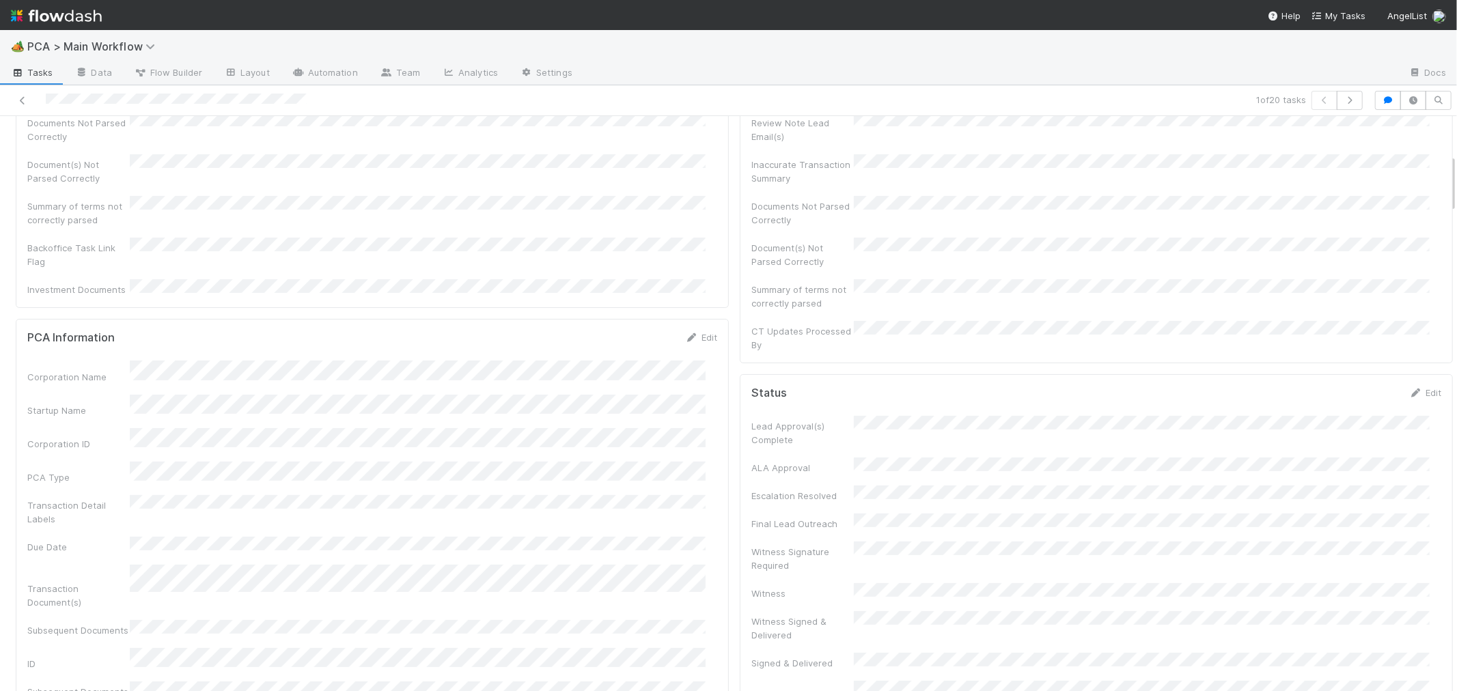
scroll to position [0, 0]
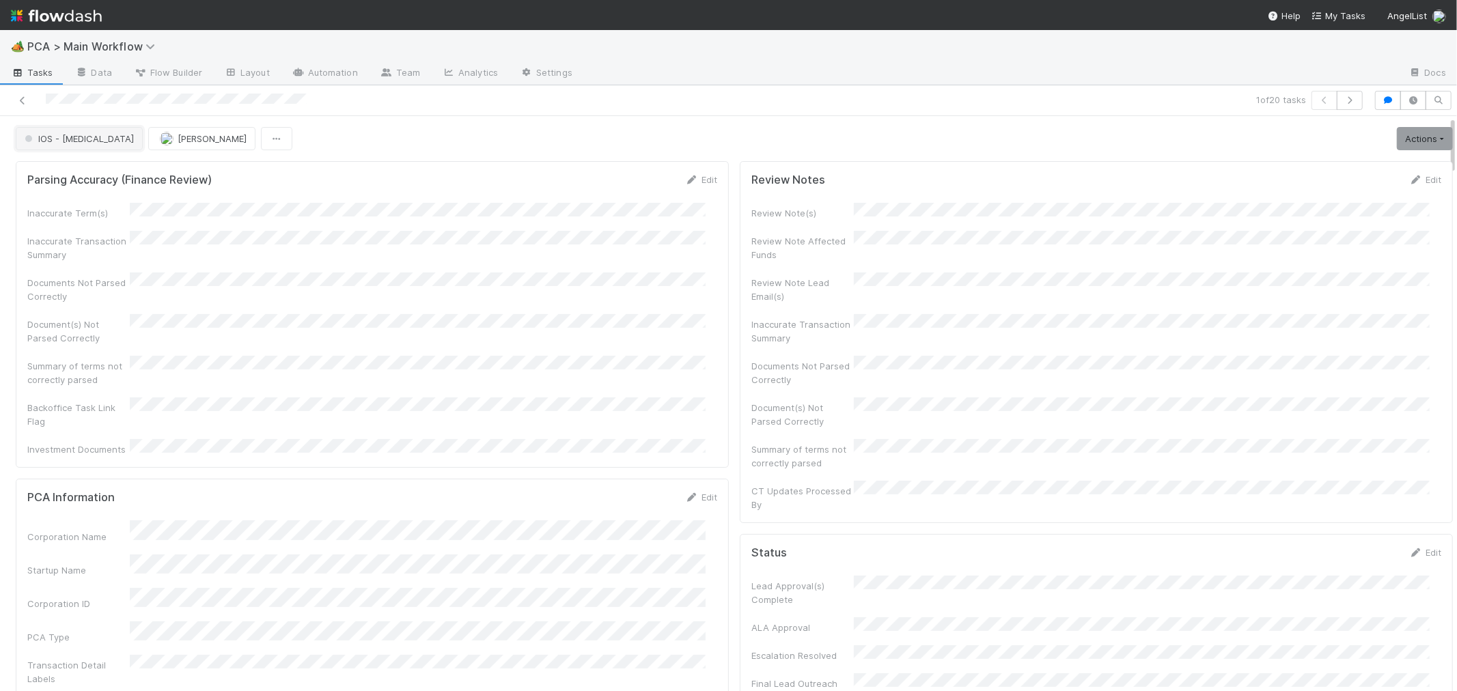
click at [69, 141] on span "IOS - ICU" at bounding box center [78, 138] width 112 height 11
click at [103, 191] on div "Record Transaction" at bounding box center [107, 198] width 193 height 25
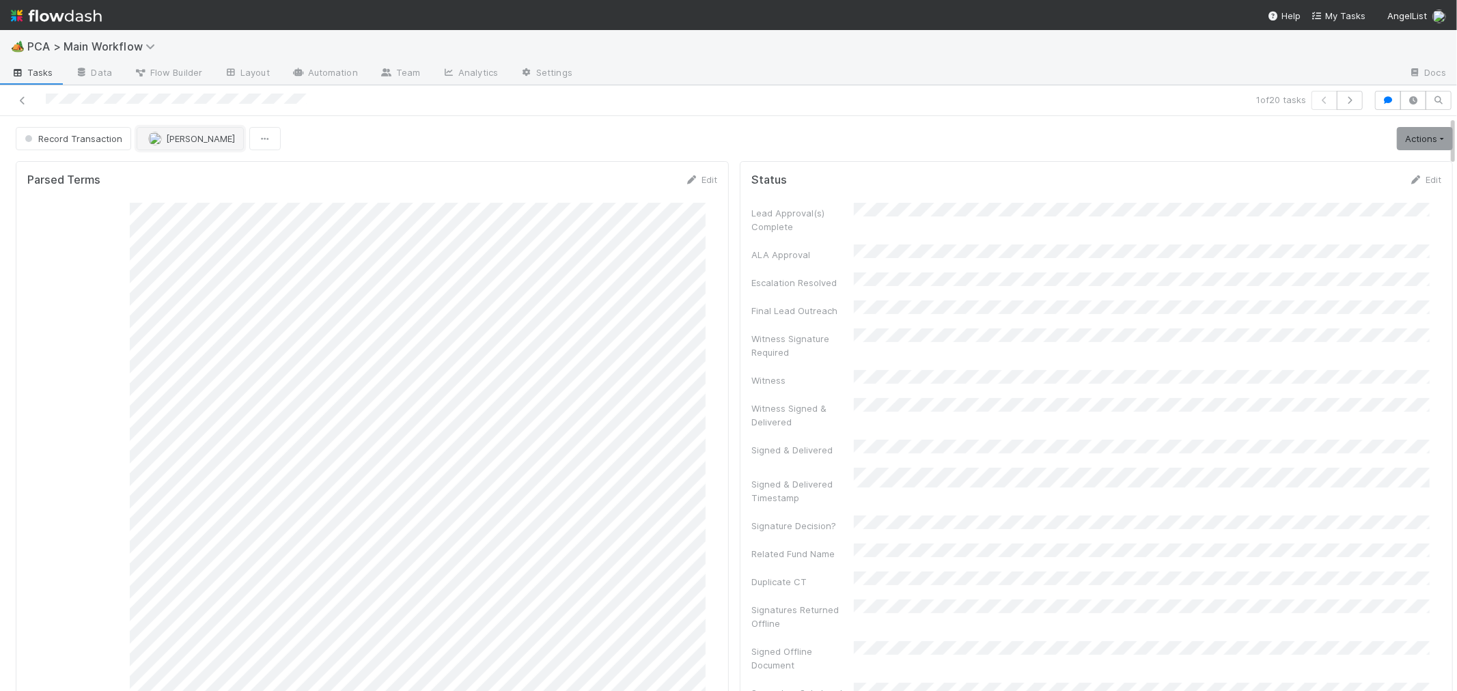
click at [169, 146] on button "[PERSON_NAME]" at bounding box center [190, 138] width 107 height 23
click at [176, 173] on span "Raven Jacinto" at bounding box center [189, 173] width 69 height 11
click at [1343, 101] on icon "button" at bounding box center [1350, 100] width 14 height 8
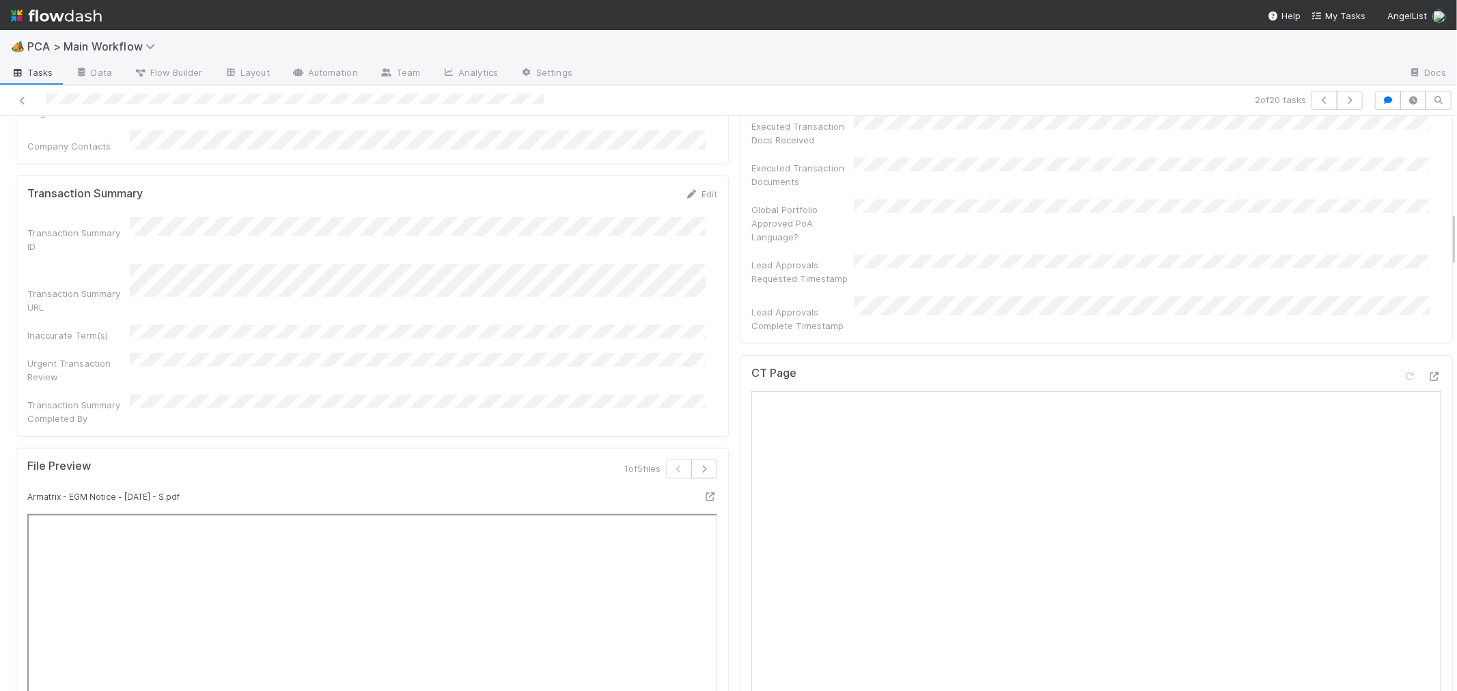
scroll to position [987, 0]
click at [1428, 373] on icon at bounding box center [1435, 377] width 14 height 9
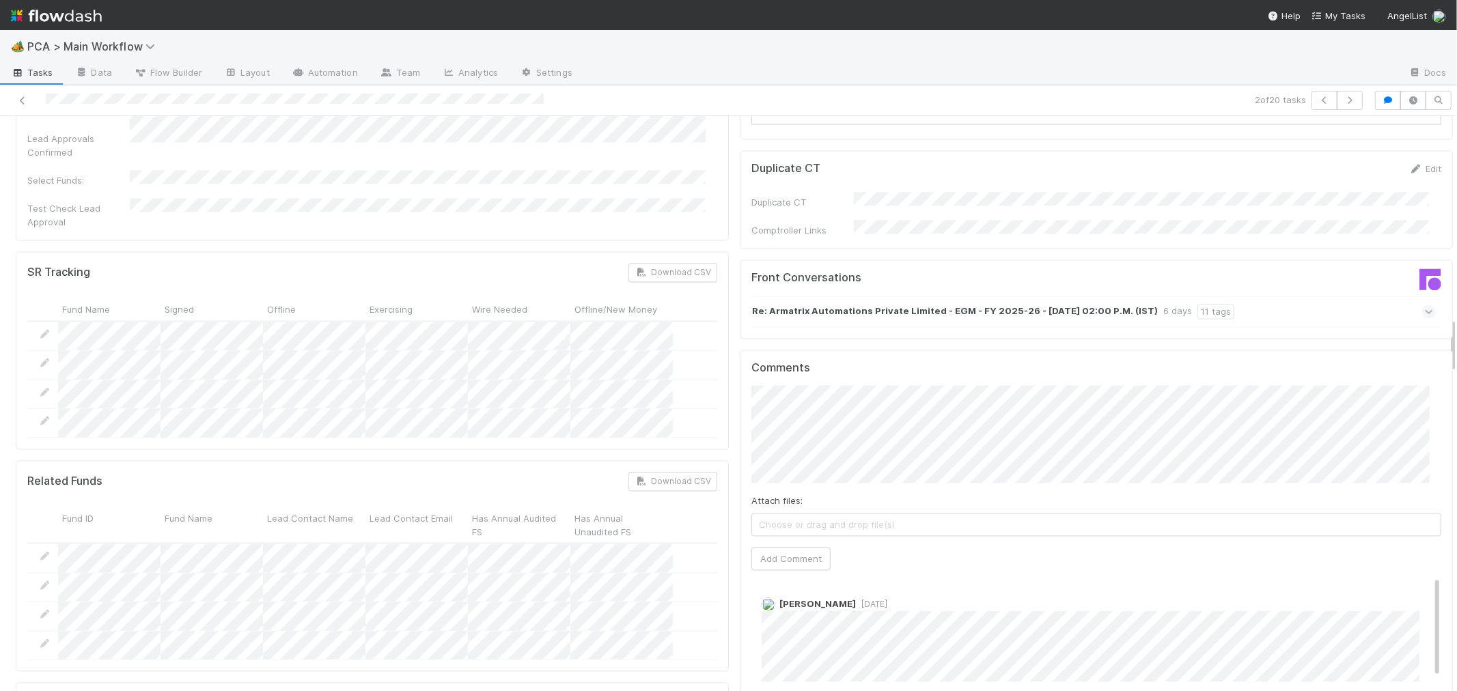
scroll to position [2050, 0]
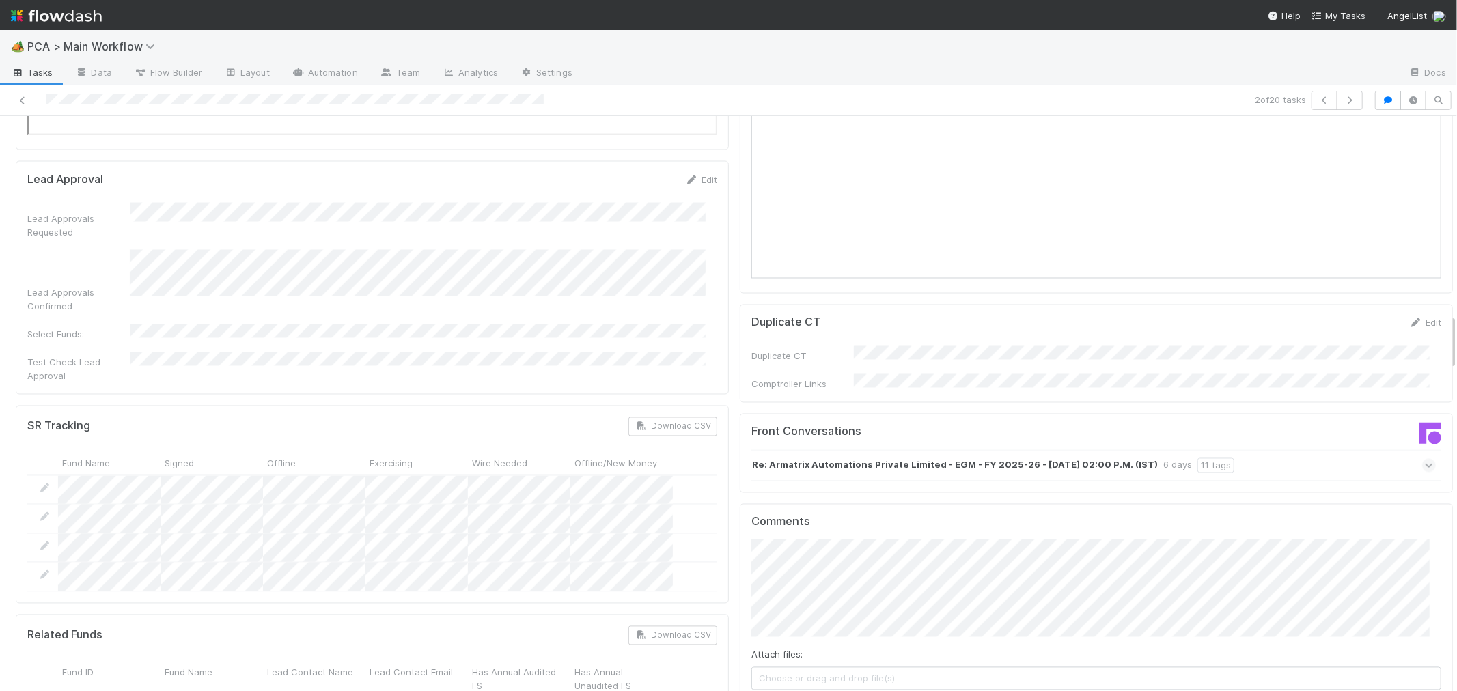
click at [1425, 459] on icon at bounding box center [1429, 466] width 9 height 14
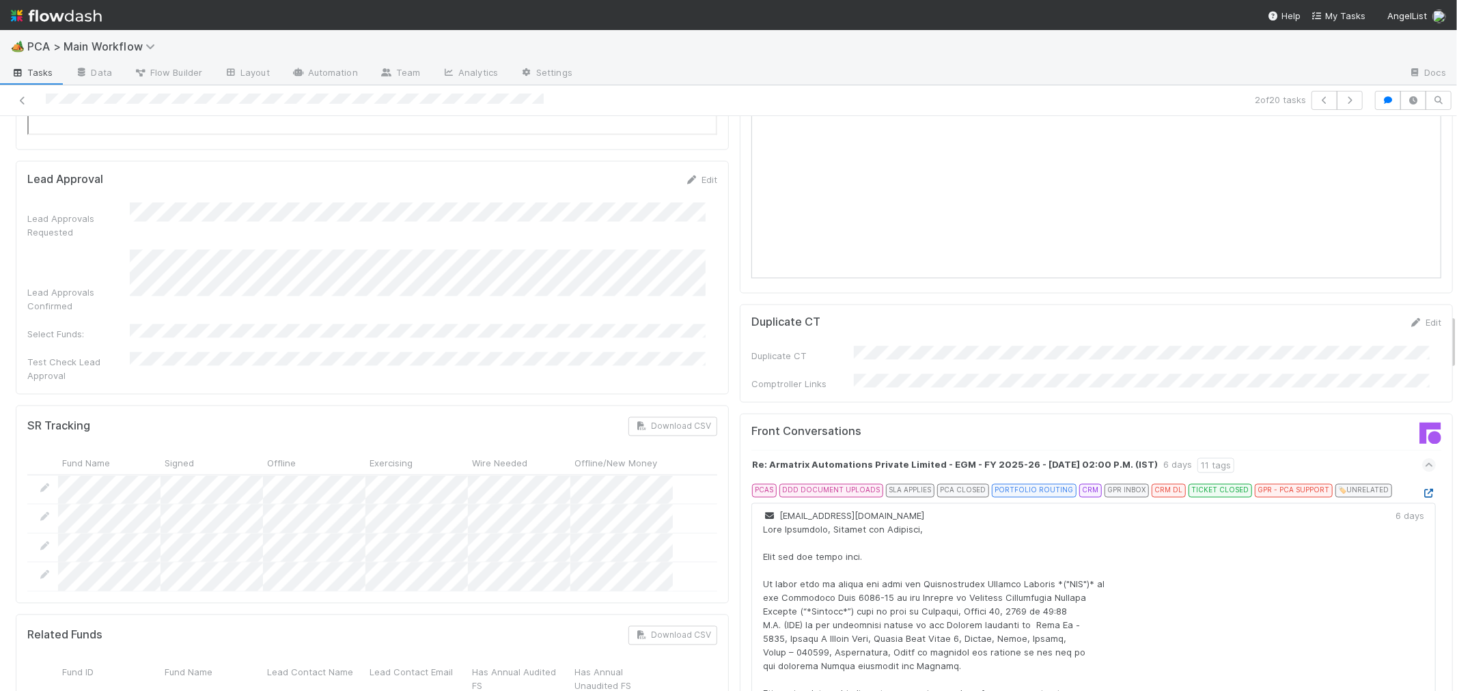
click at [1422, 490] on icon at bounding box center [1429, 494] width 14 height 9
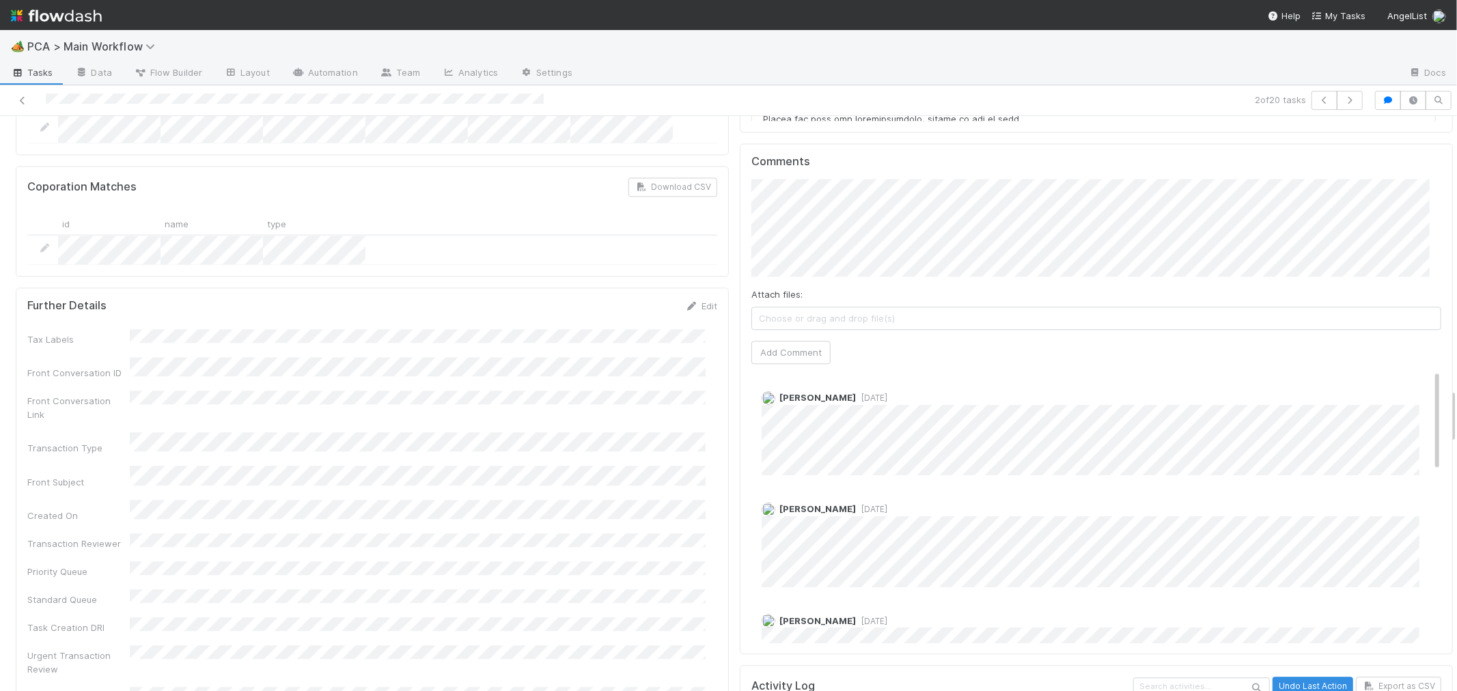
scroll to position [2505, 0]
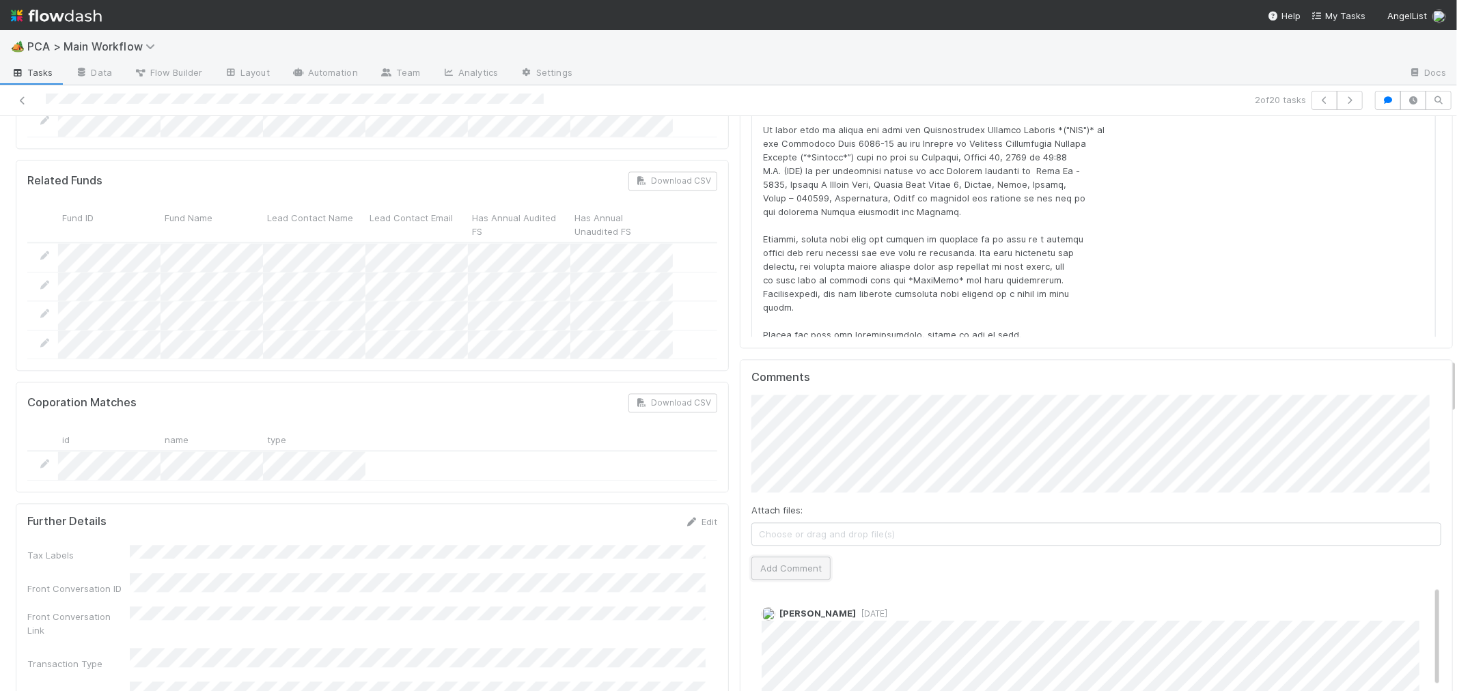
click at [779, 557] on button "Add Comment" at bounding box center [790, 568] width 79 height 23
click at [773, 622] on link "Edit" at bounding box center [781, 627] width 16 height 11
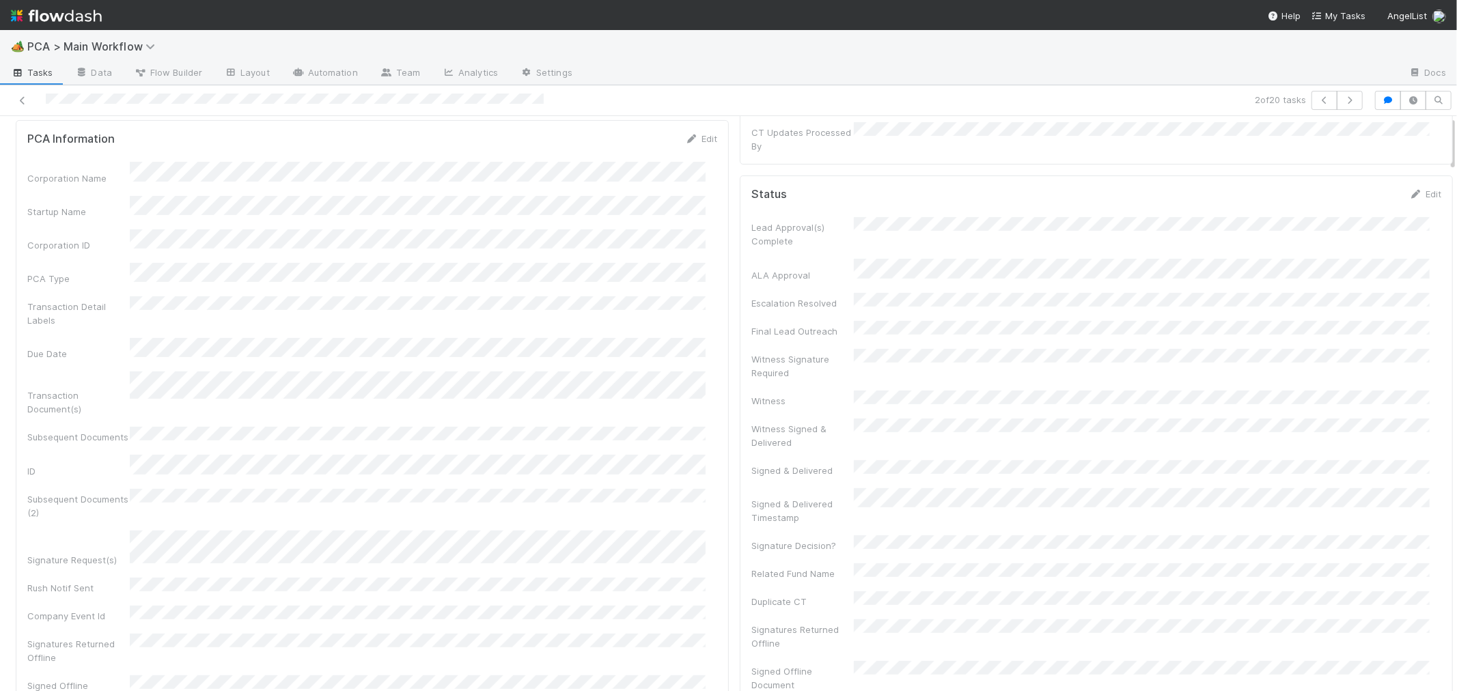
scroll to position [0, 0]
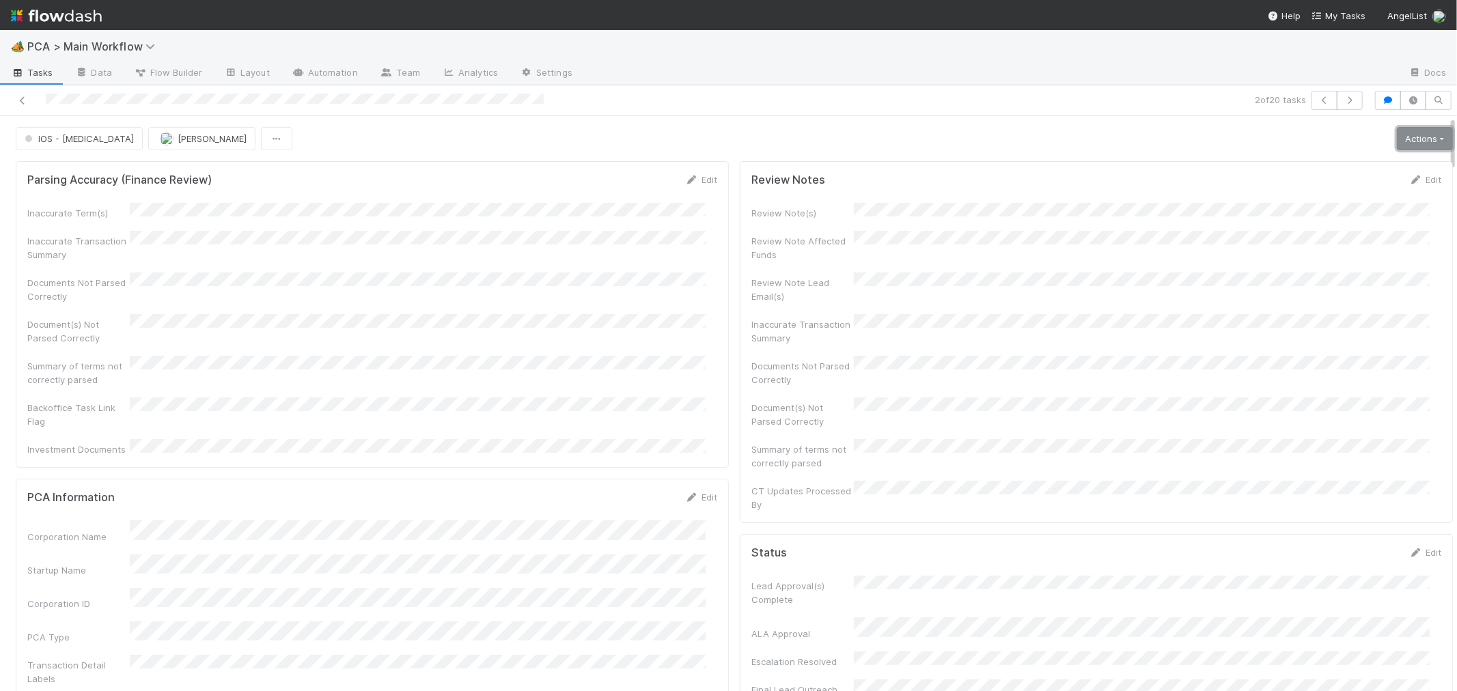
click at [1397, 133] on link "Actions" at bounding box center [1425, 138] width 56 height 23
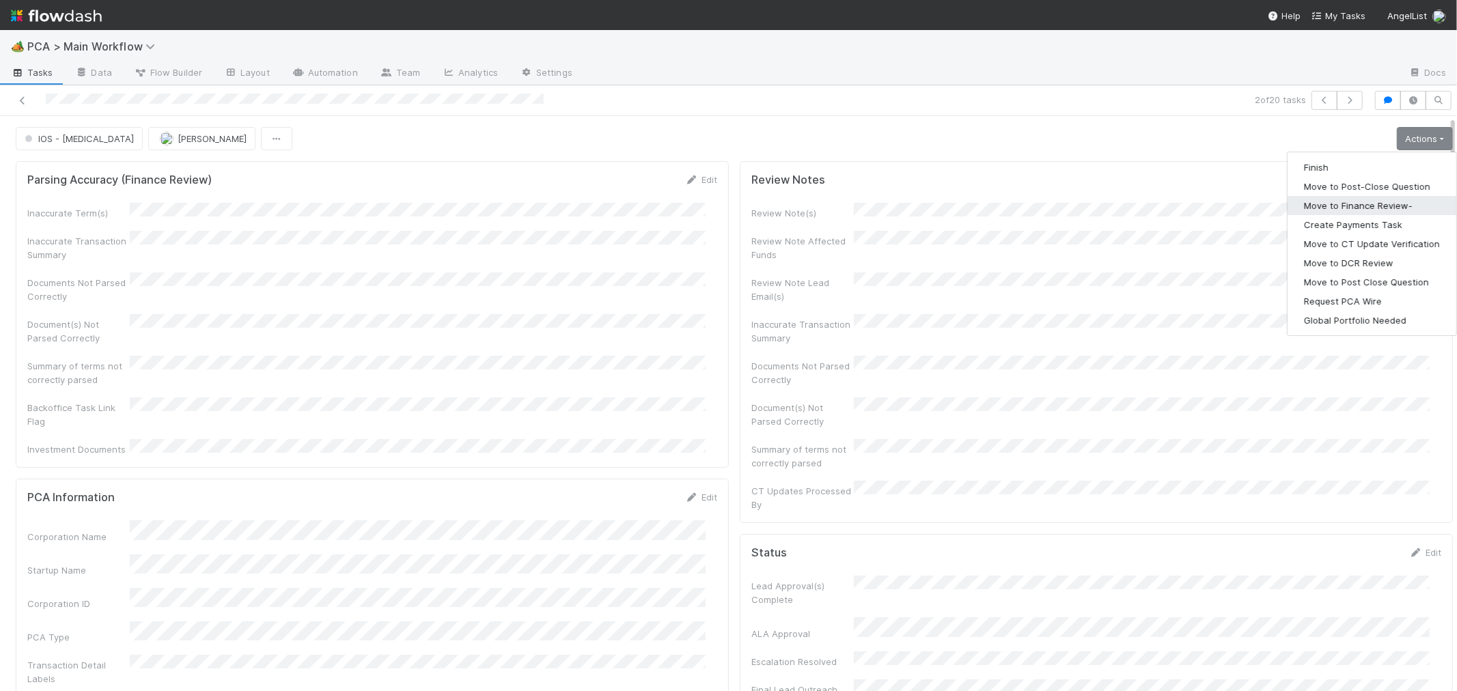
click at [1353, 210] on button "Move to Finance Review-" at bounding box center [1372, 205] width 169 height 19
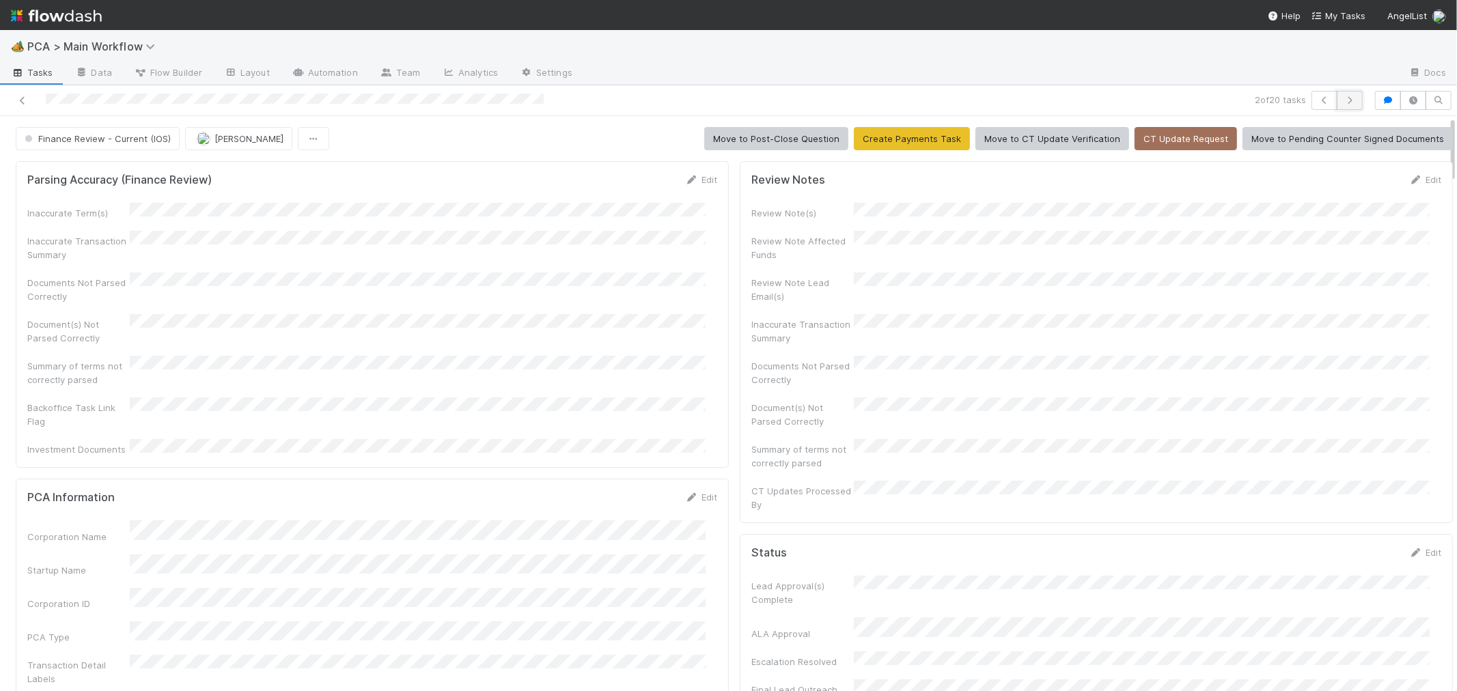
click at [1338, 105] on button "button" at bounding box center [1350, 100] width 26 height 19
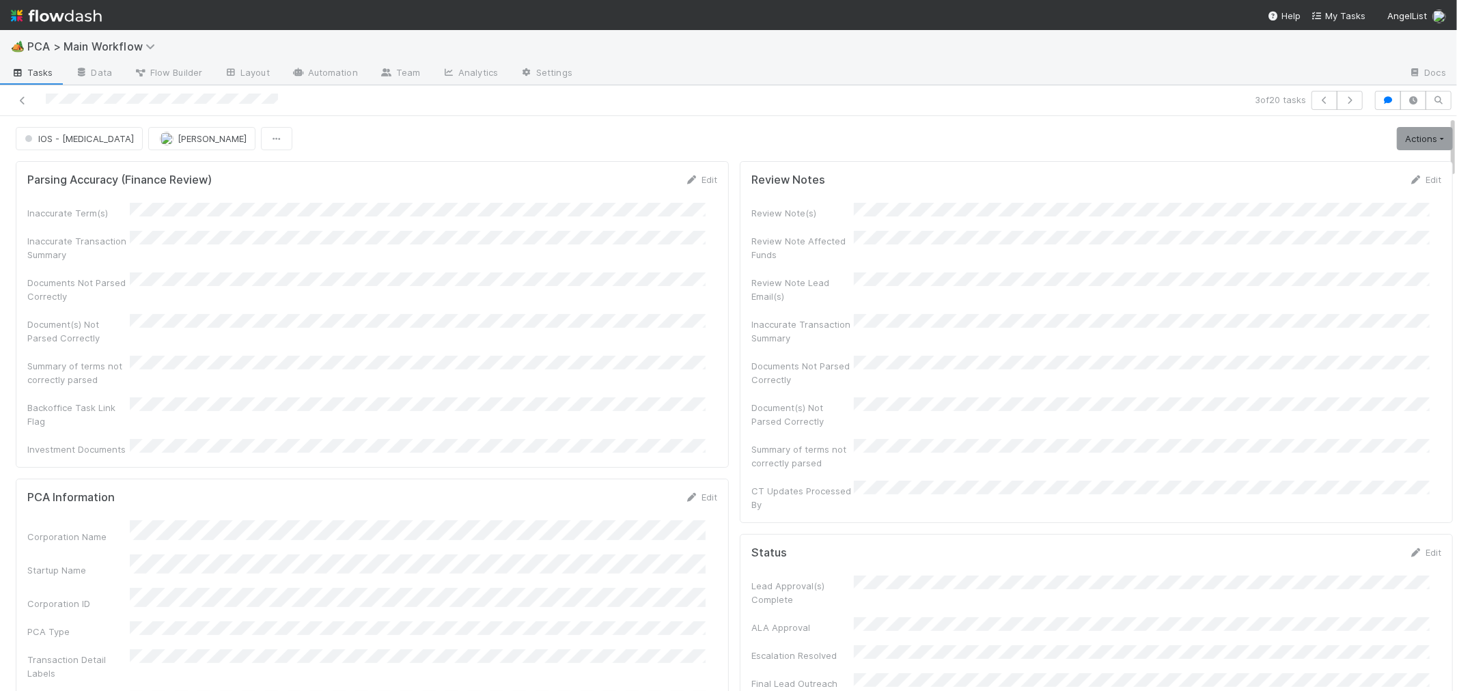
click at [740, 281] on div "Review Notes Edit Review Note(s) Review Note Affected Funds Review Note Lead Em…" at bounding box center [1096, 342] width 713 height 362
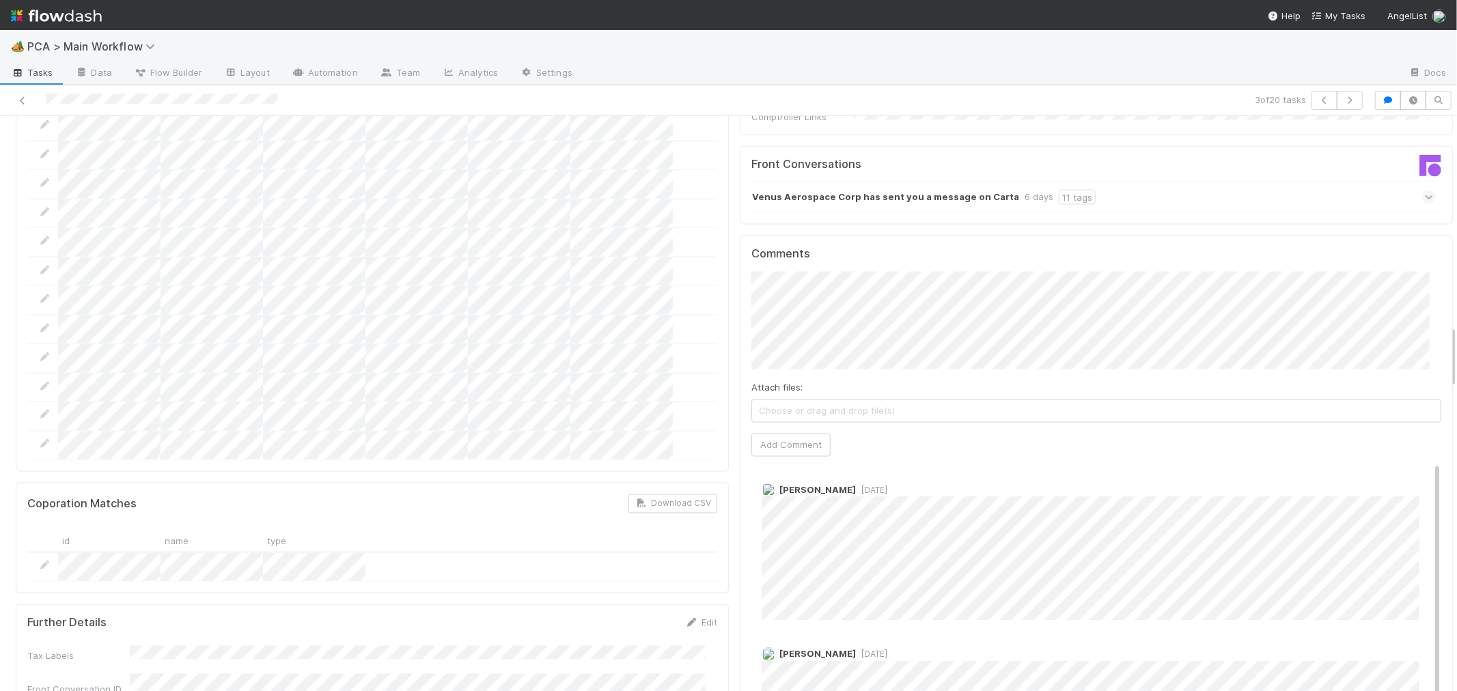
scroll to position [1821, 0]
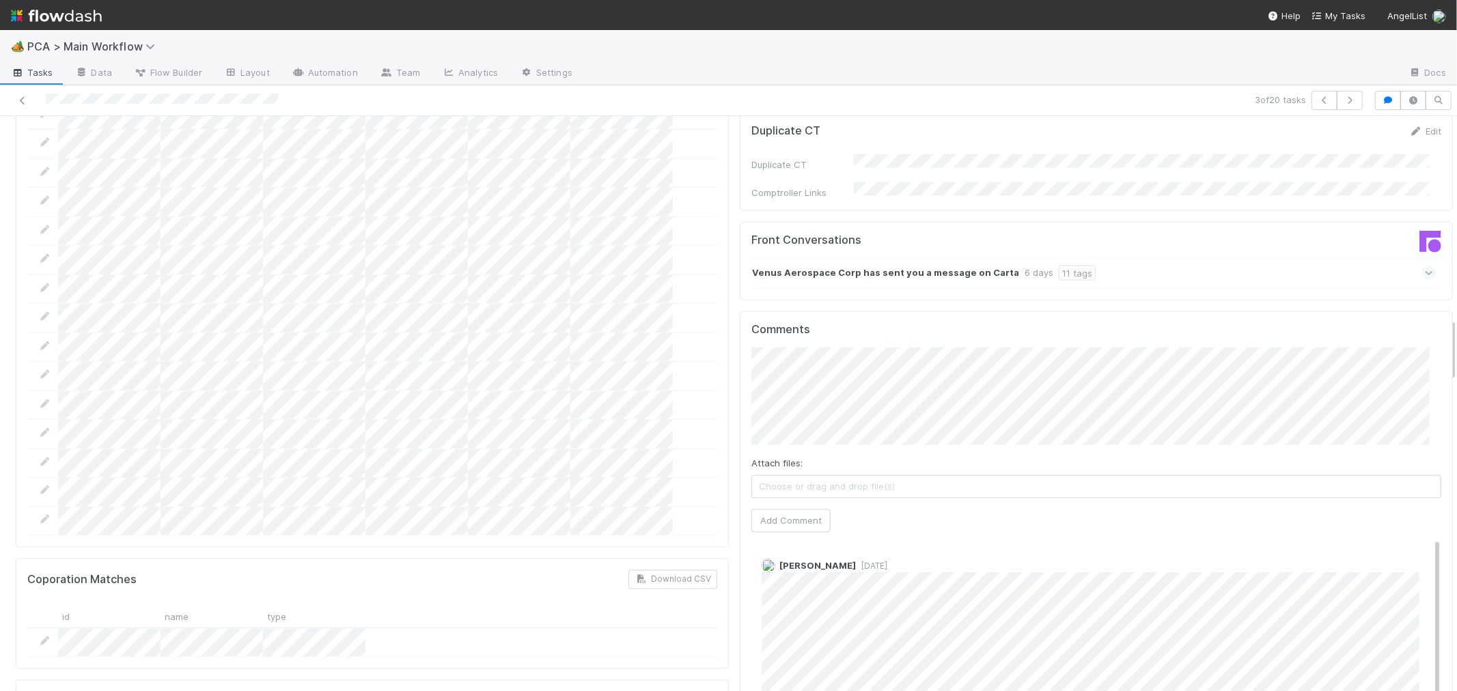
click at [37, 106] on div at bounding box center [347, 100] width 684 height 19
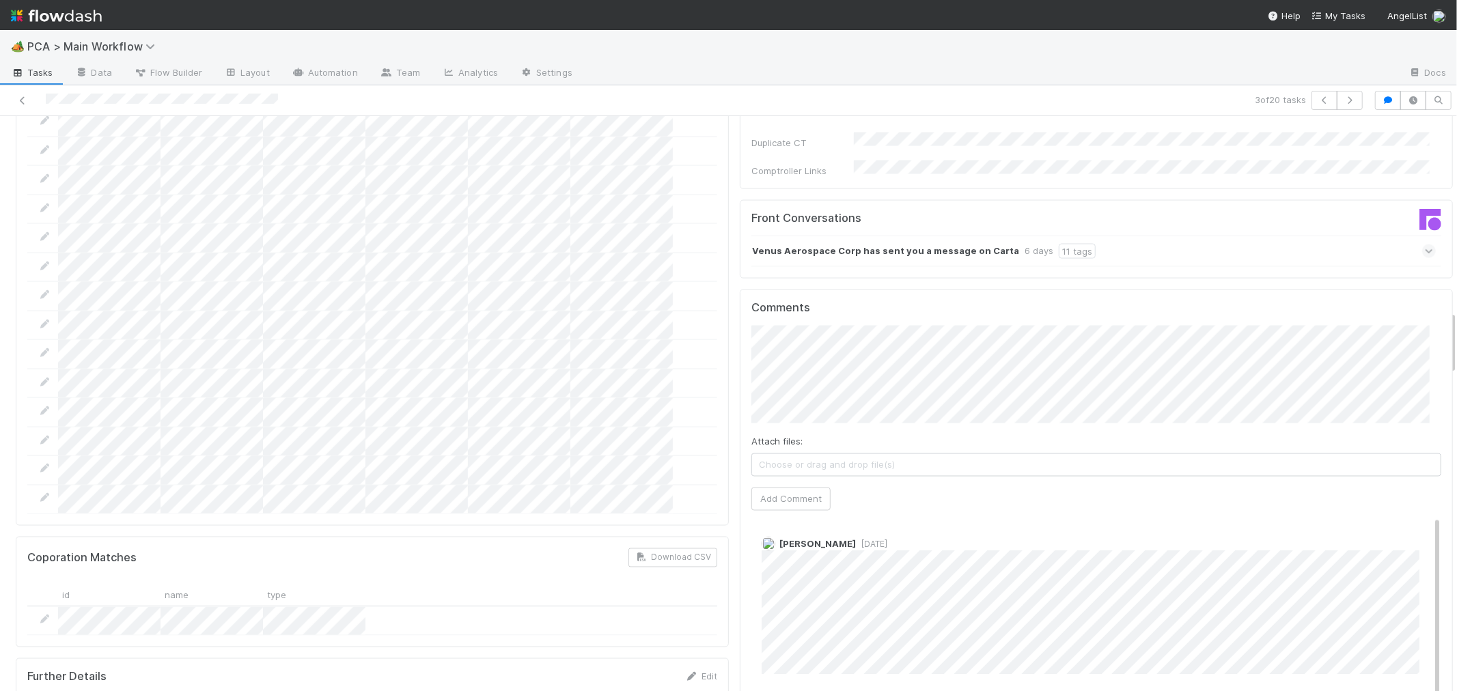
scroll to position [1909, 0]
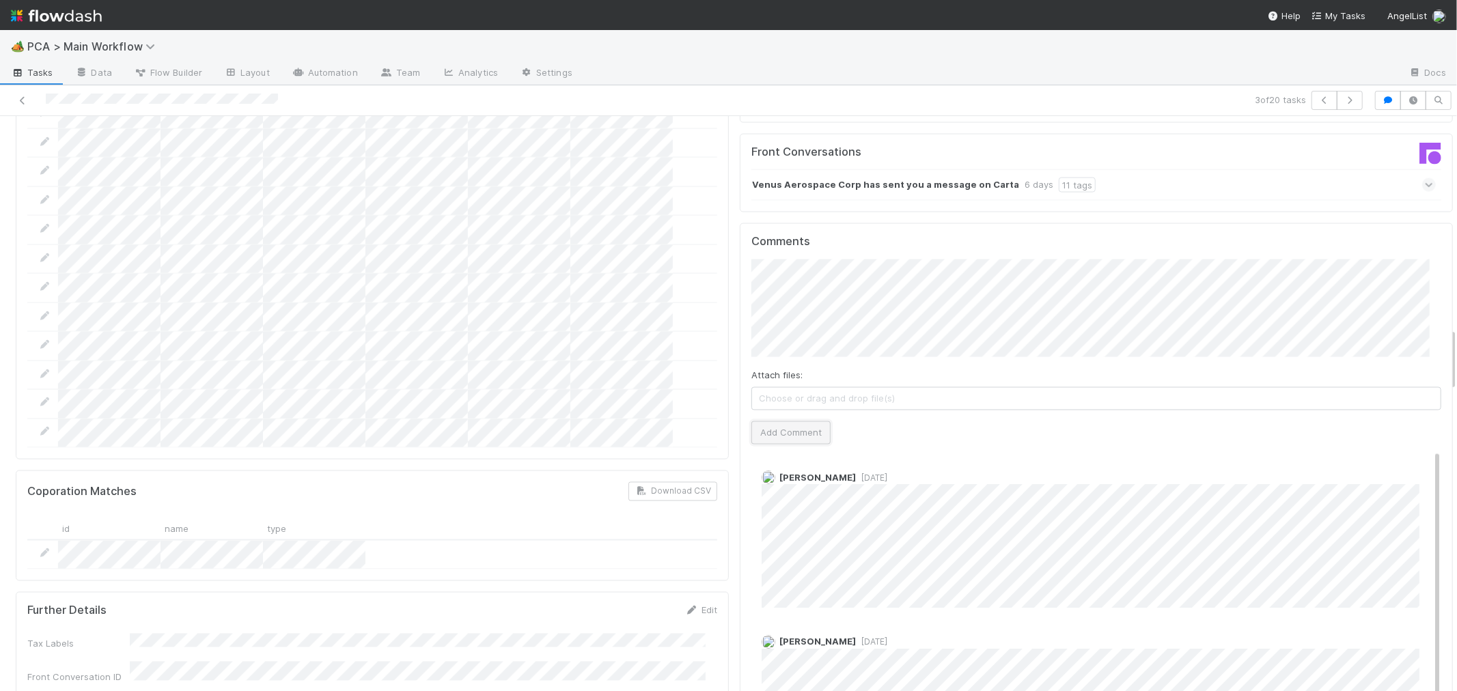
click at [775, 422] on button "Add Comment" at bounding box center [790, 433] width 79 height 23
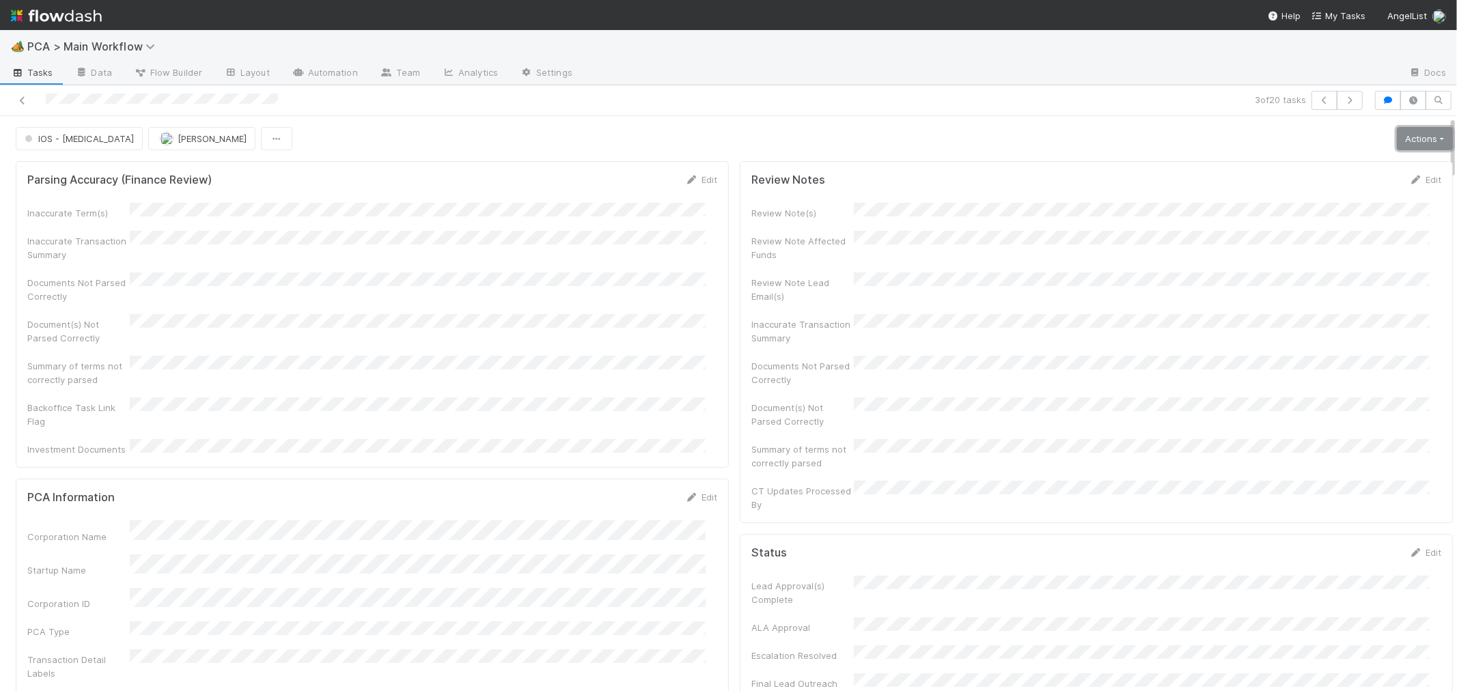
drag, startPoint x: 1398, startPoint y: 133, endPoint x: 1387, endPoint y: 141, distance: 14.6
click at [1398, 133] on link "Actions" at bounding box center [1425, 138] width 56 height 23
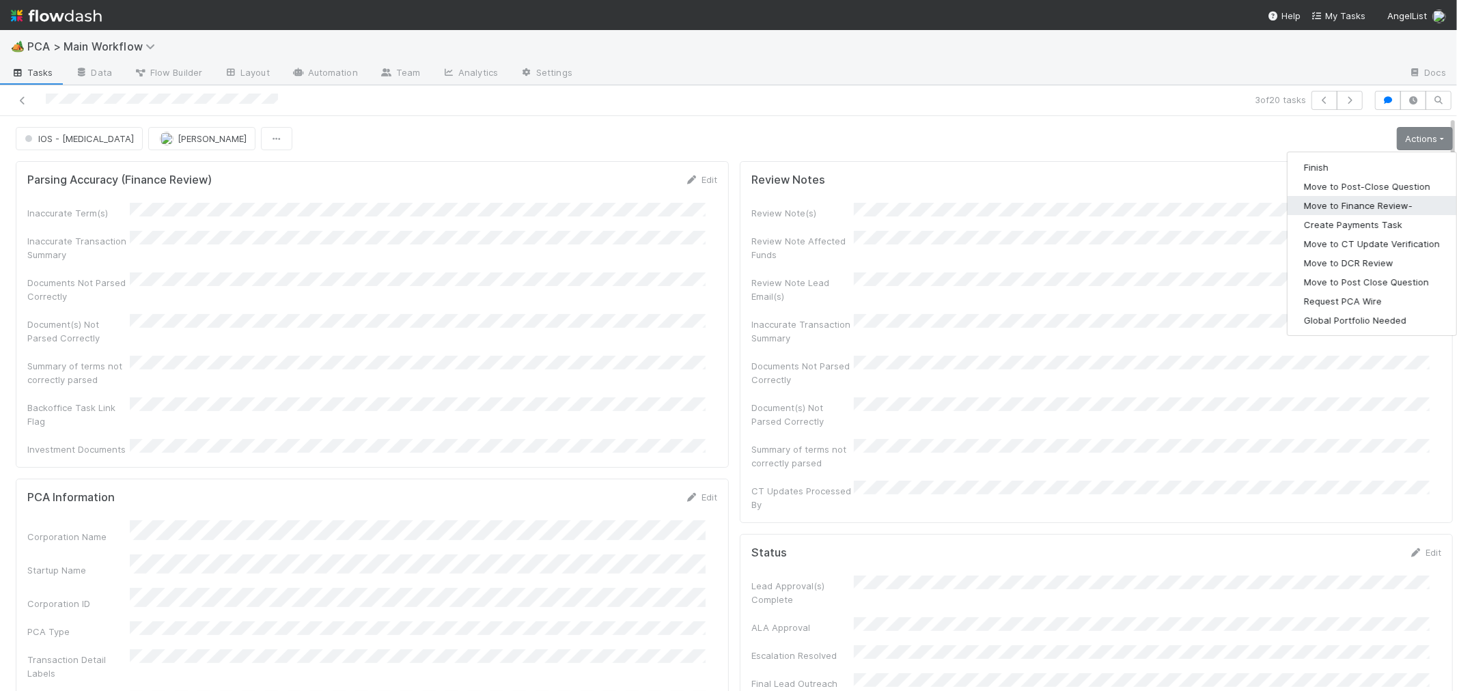
click at [1370, 196] on button "Move to Finance Review-" at bounding box center [1372, 205] width 169 height 19
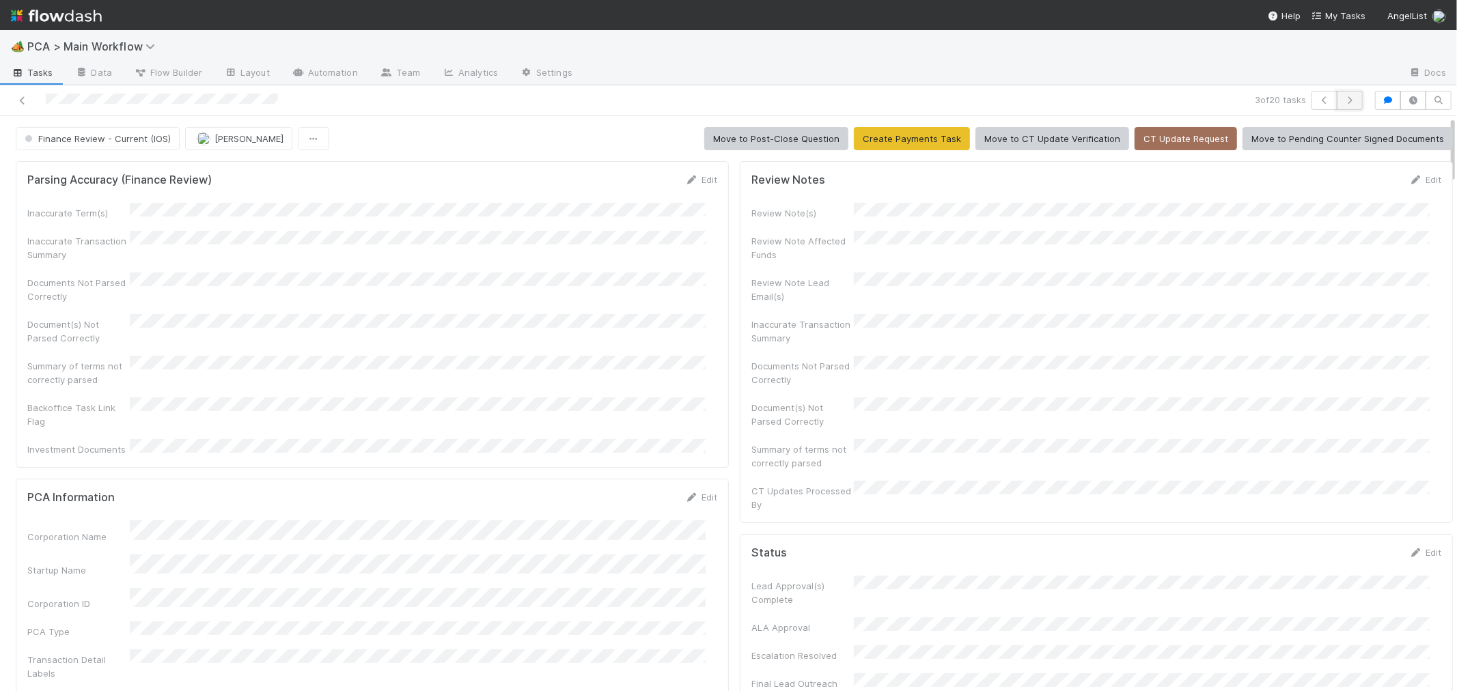
click at [1343, 96] on icon "button" at bounding box center [1350, 100] width 14 height 8
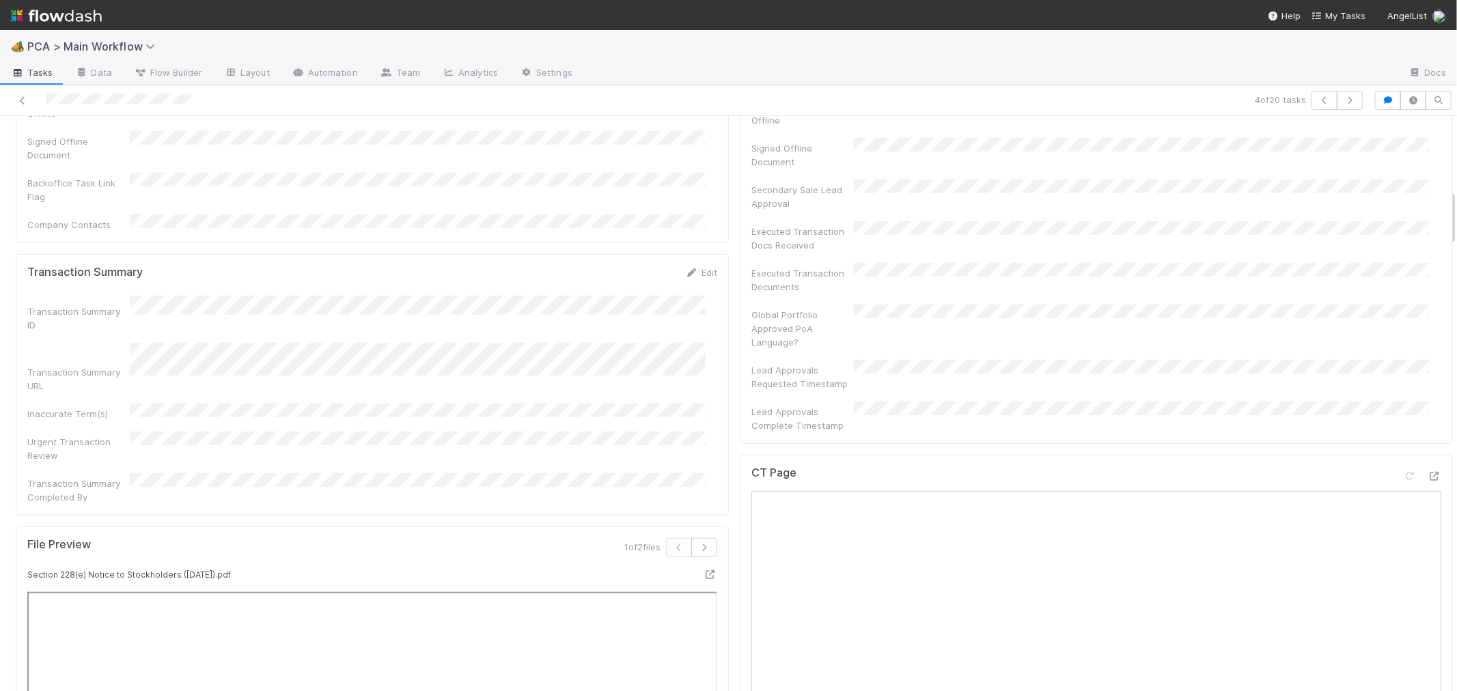
scroll to position [1138, 0]
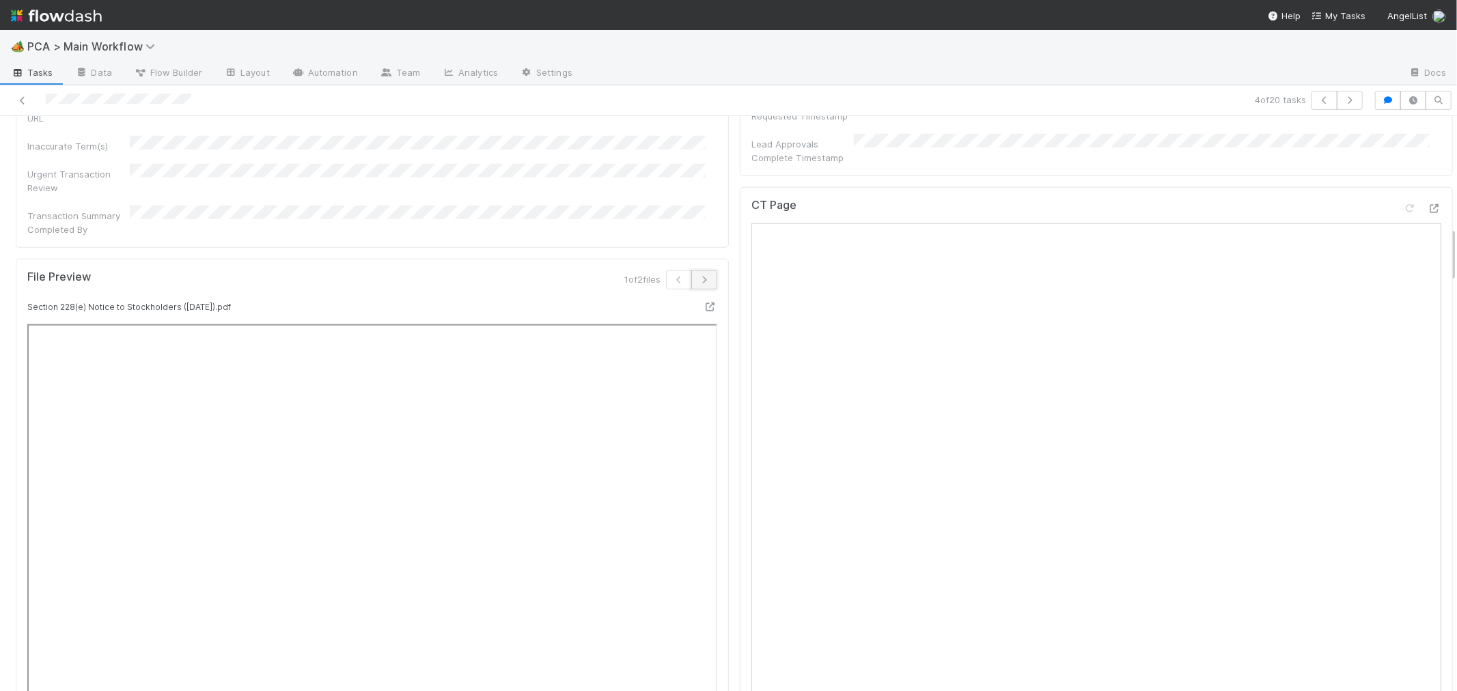
click at [698, 276] on icon "button" at bounding box center [705, 280] width 14 height 8
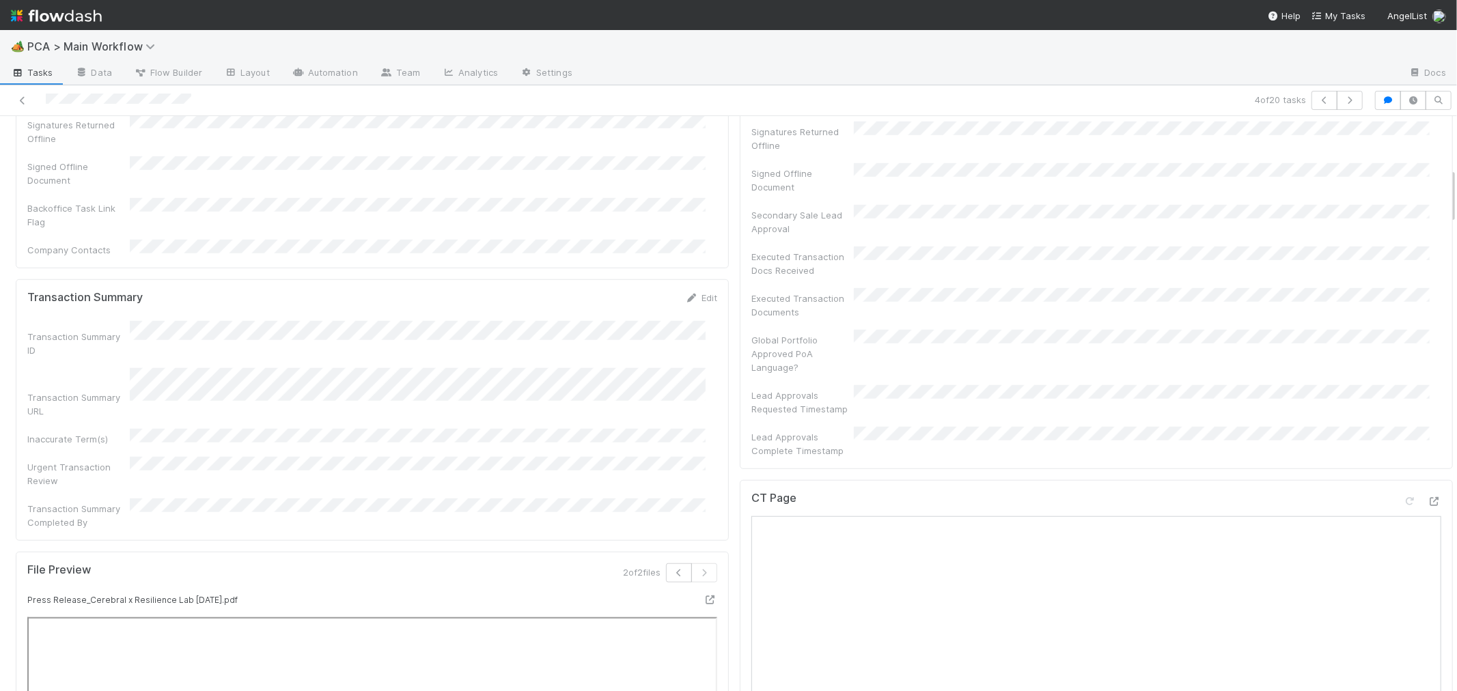
scroll to position [911, 0]
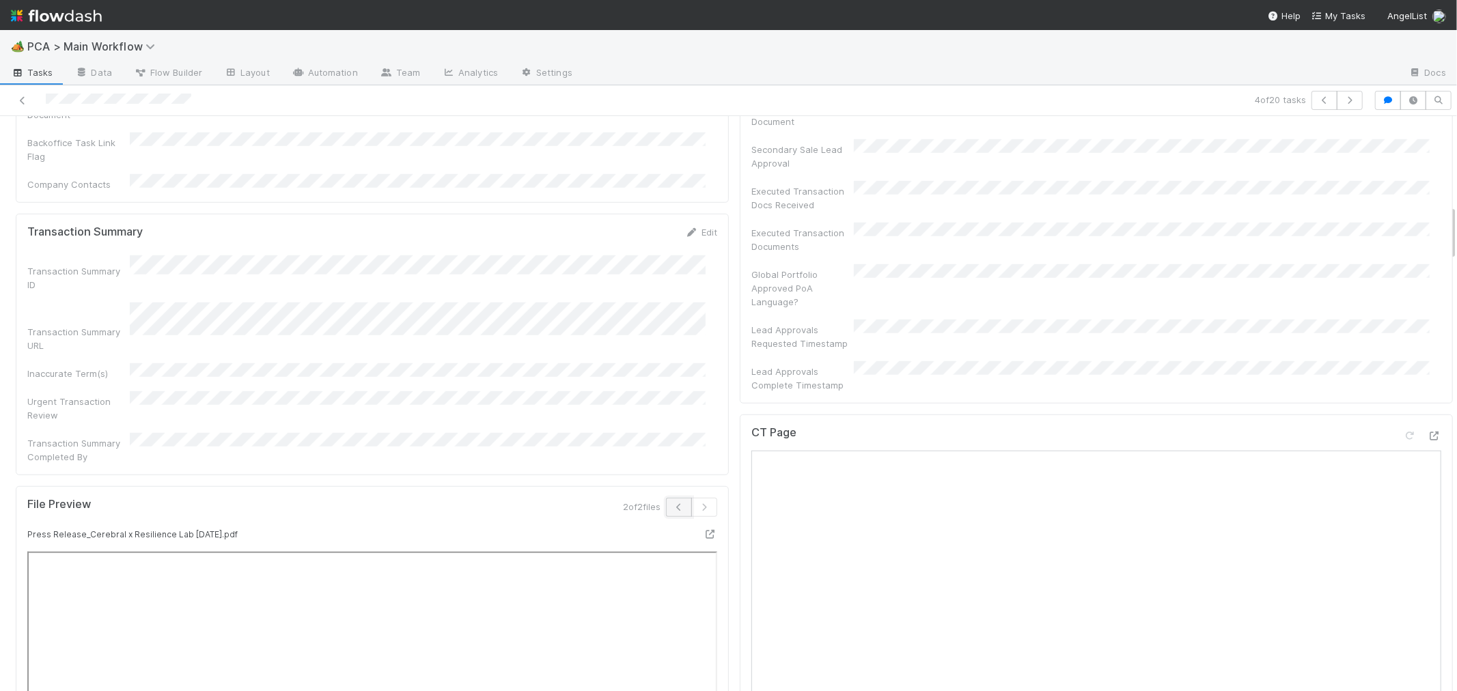
click at [672, 504] on icon "button" at bounding box center [679, 508] width 14 height 8
click at [528, 527] on div "Section 228(e) Notice to Stockholders (8.11.2025).pdf" at bounding box center [283, 536] width 533 height 19
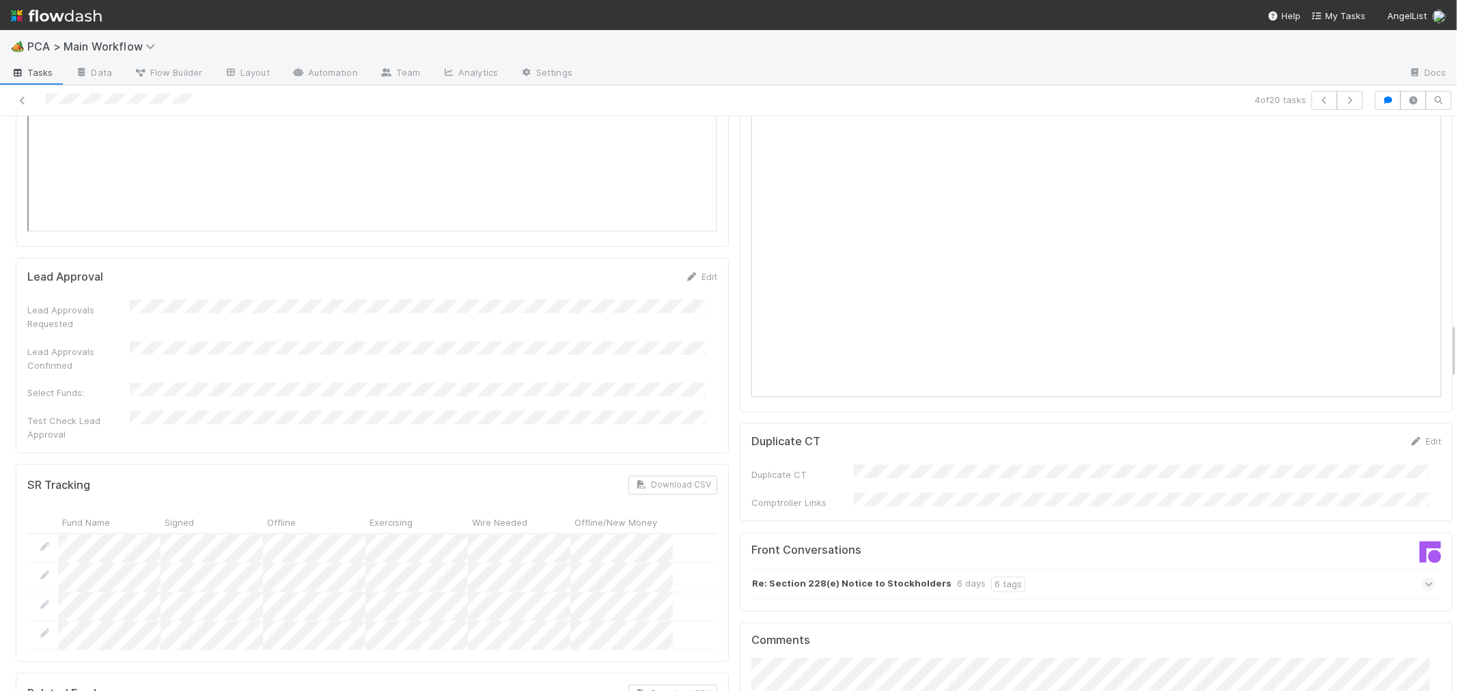
scroll to position [2125, 0]
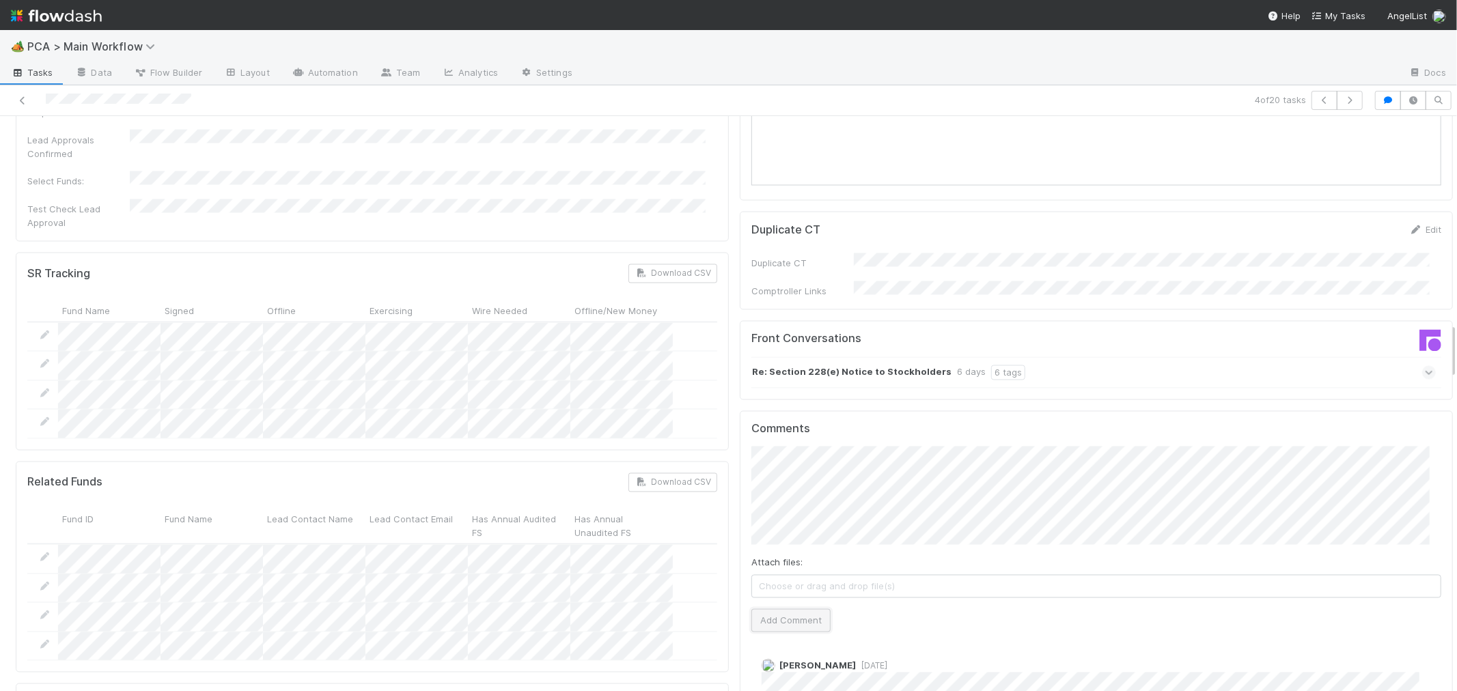
click at [781, 609] on button "Add Comment" at bounding box center [790, 620] width 79 height 23
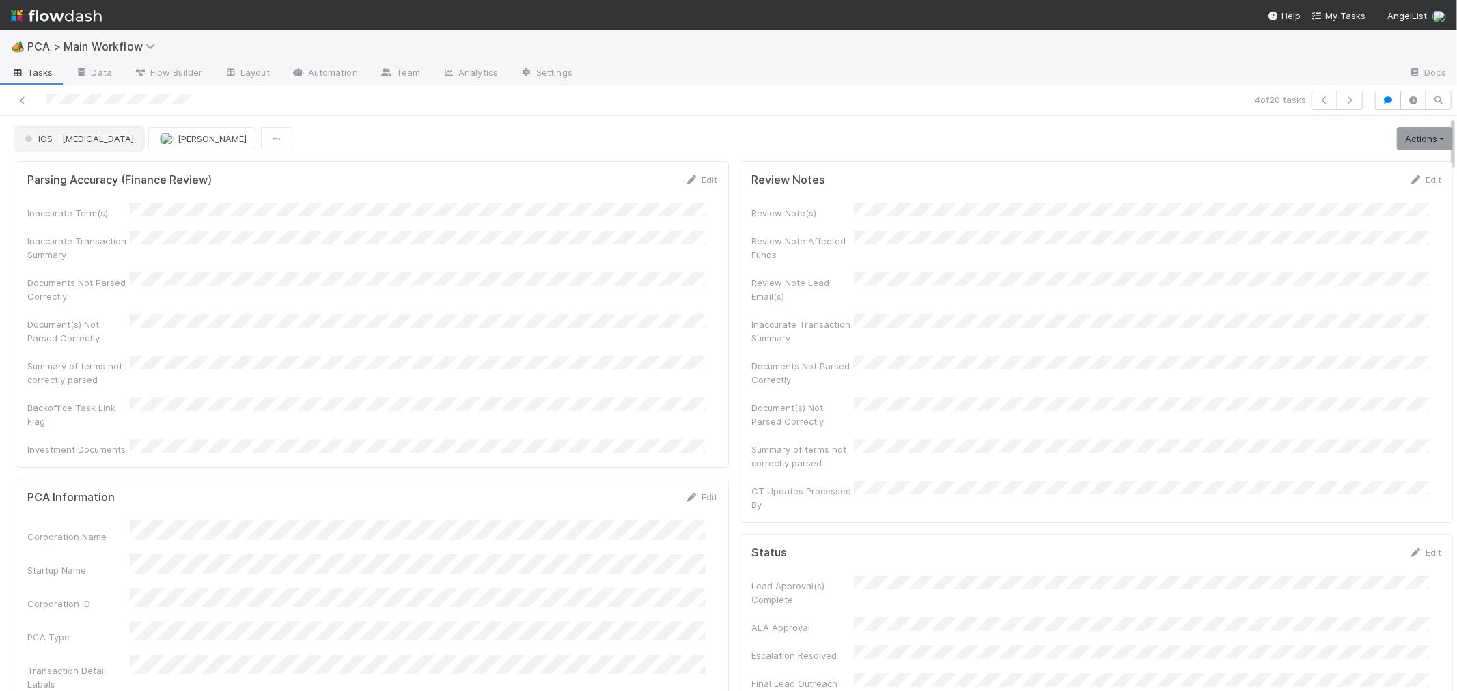
click at [42, 135] on span "IOS - ICU" at bounding box center [78, 138] width 112 height 11
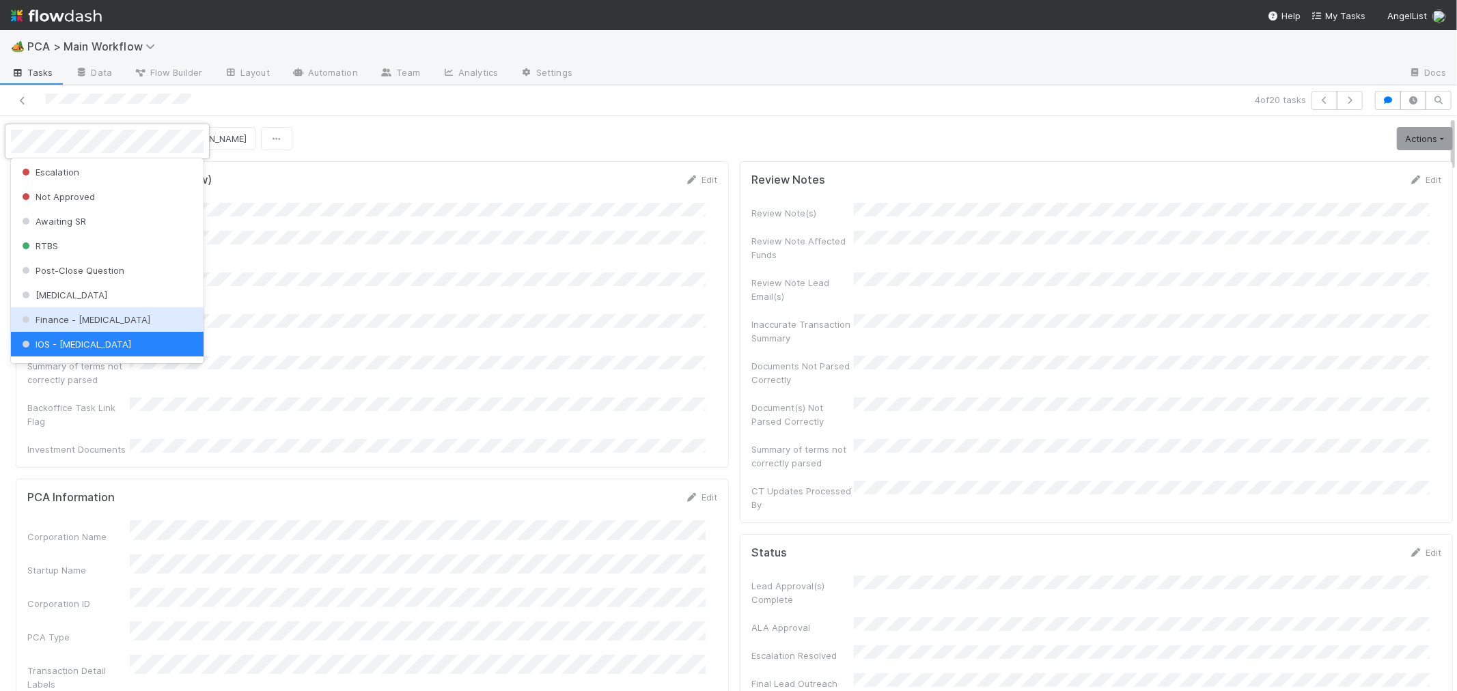
click at [87, 314] on span "Finance - [MEDICAL_DATA]" at bounding box center [84, 319] width 131 height 11
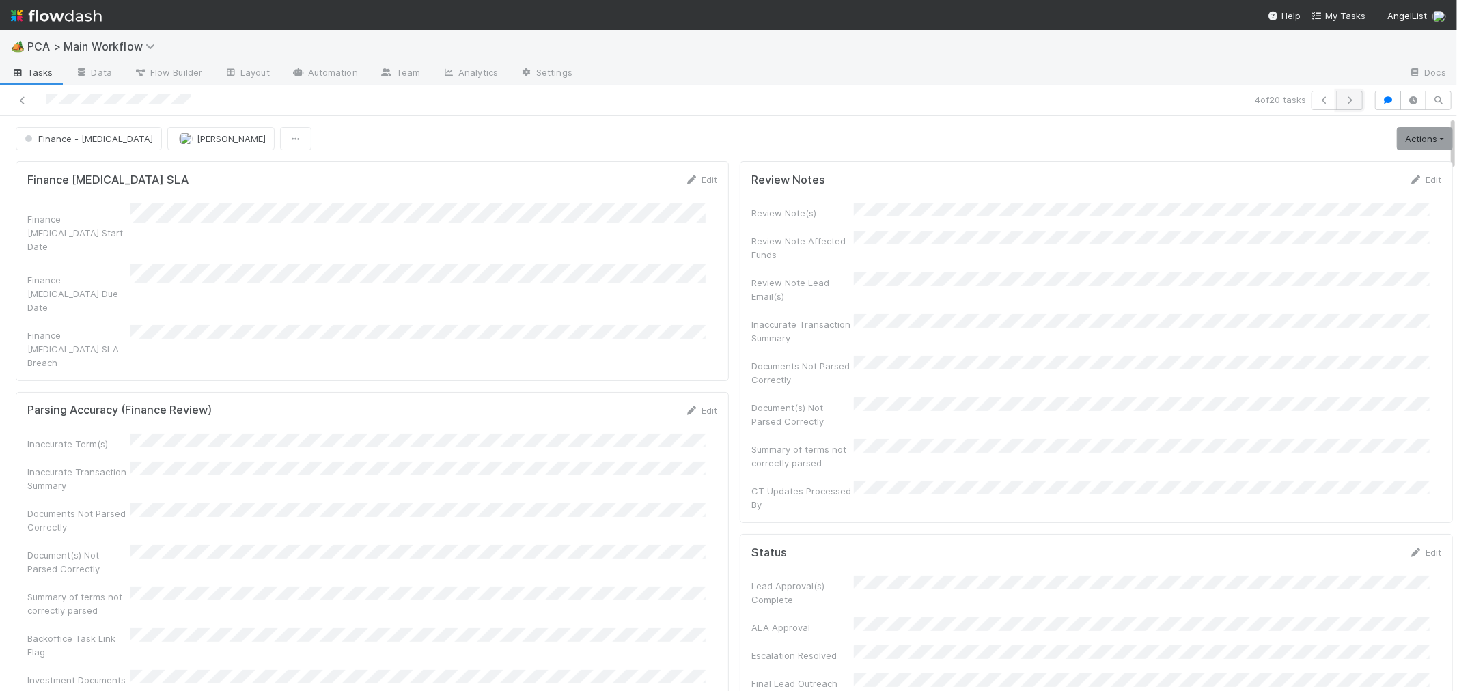
click at [1343, 103] on icon "button" at bounding box center [1350, 100] width 14 height 8
click at [502, 319] on div "Document(s) Not Parsed Correctly" at bounding box center [372, 329] width 690 height 31
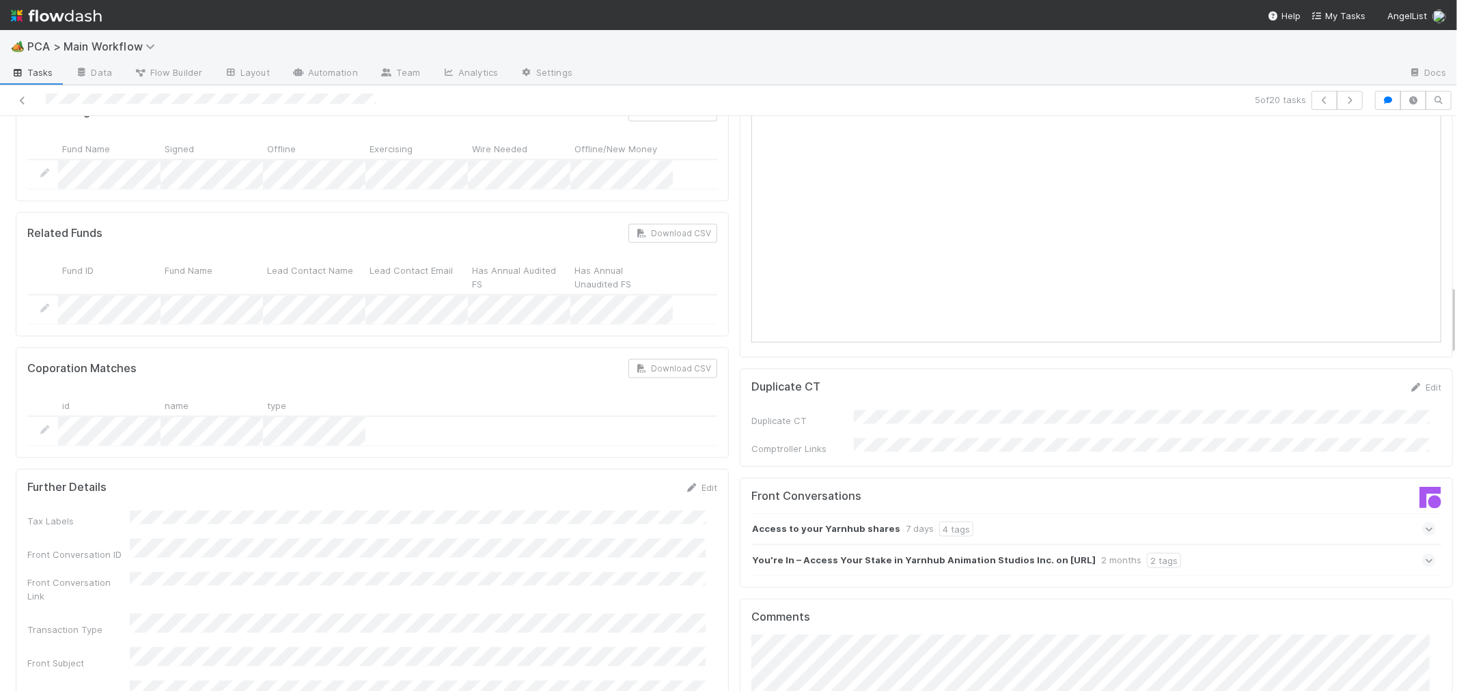
scroll to position [1821, 0]
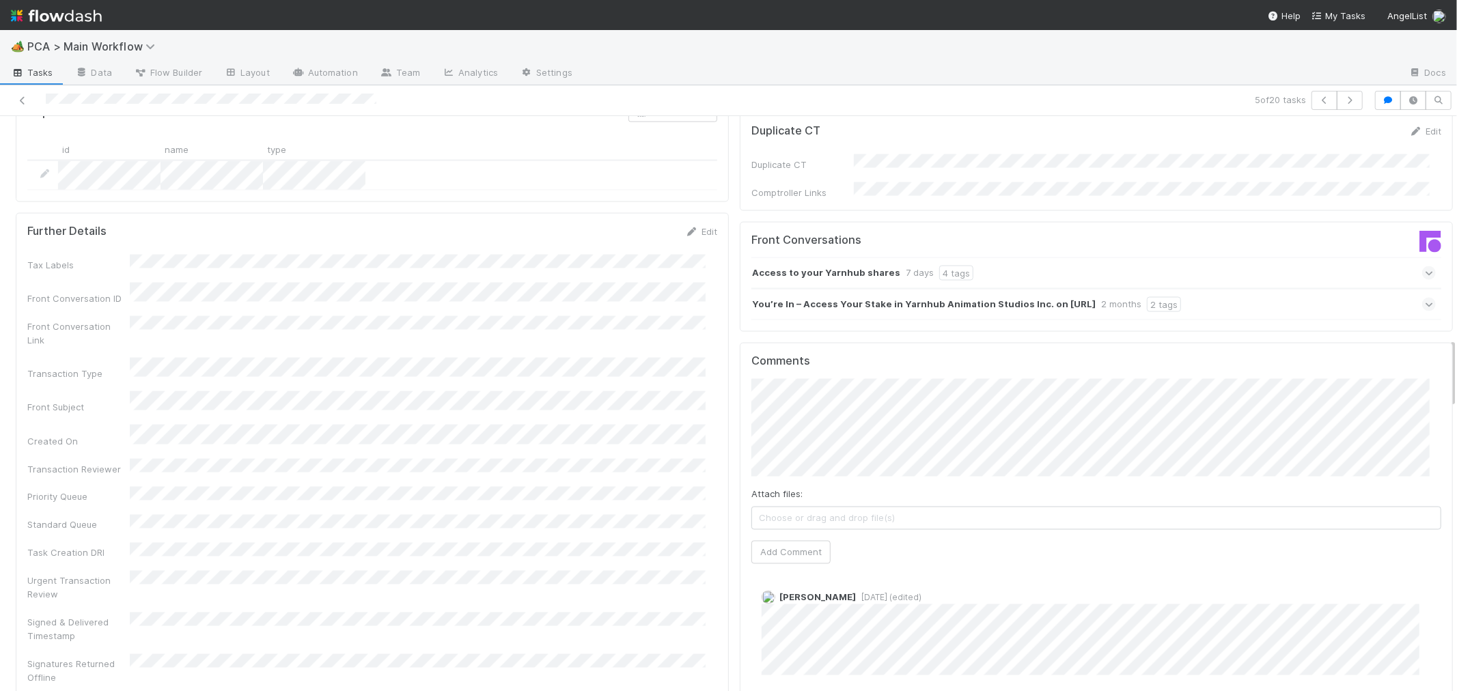
click at [1425, 298] on icon at bounding box center [1429, 305] width 9 height 14
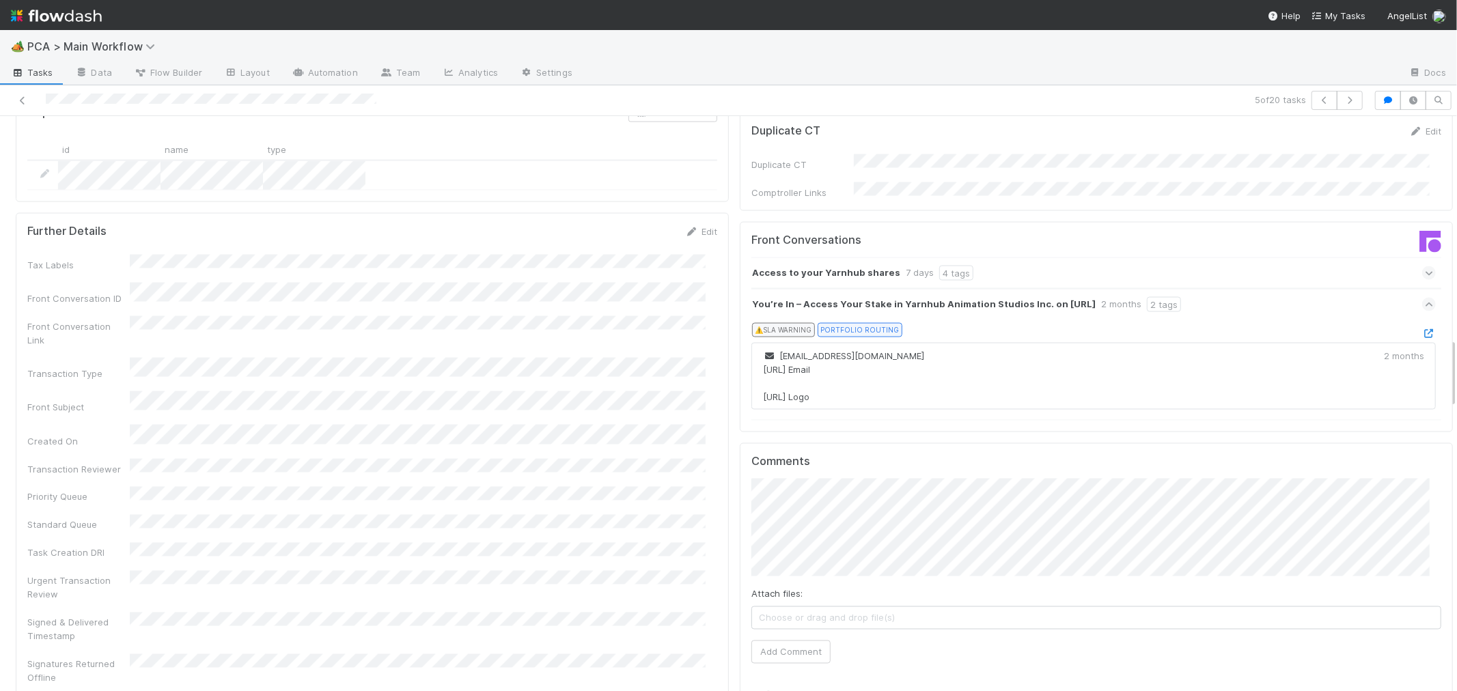
click at [1425, 266] on icon at bounding box center [1429, 273] width 9 height 14
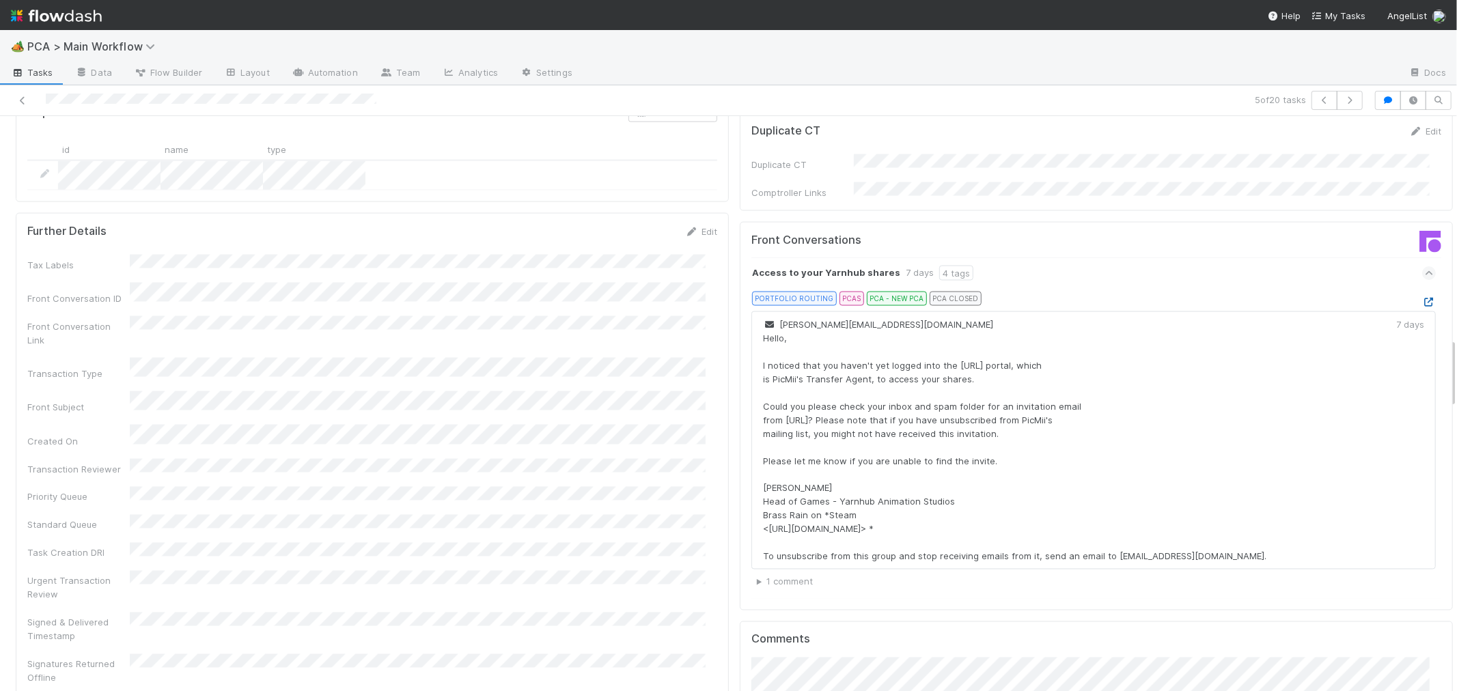
click at [1422, 298] on icon at bounding box center [1429, 302] width 14 height 9
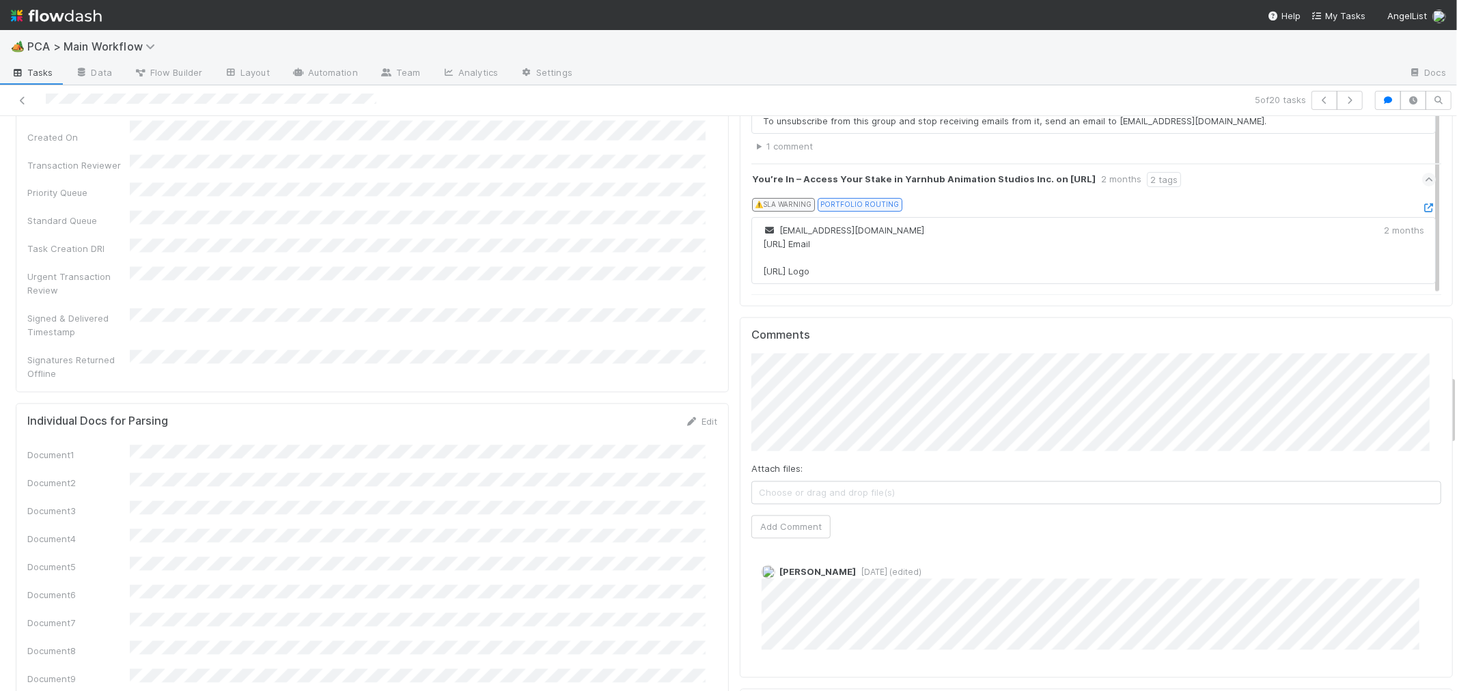
scroll to position [0, 4]
click at [1435, 287] on div "Parsing Accuracy (Finance Review) Edit Inaccurate Term(s) Inaccurate Transactio…" at bounding box center [730, 487] width 1469 height 4914
click at [784, 516] on button "Add Comment" at bounding box center [786, 527] width 79 height 23
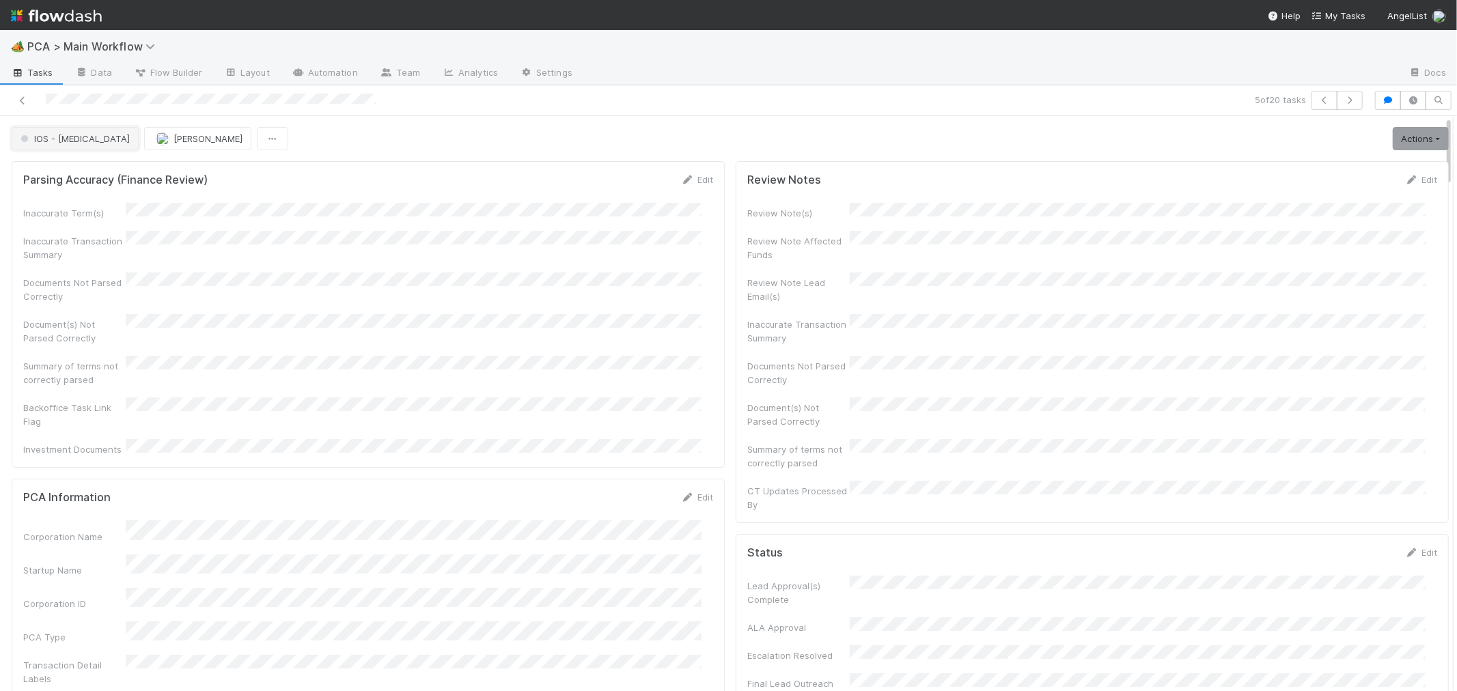
click at [36, 137] on span "IOS - ICU" at bounding box center [74, 138] width 112 height 11
click at [51, 172] on span "Internal - Open Question / Request" at bounding box center [97, 173] width 167 height 11
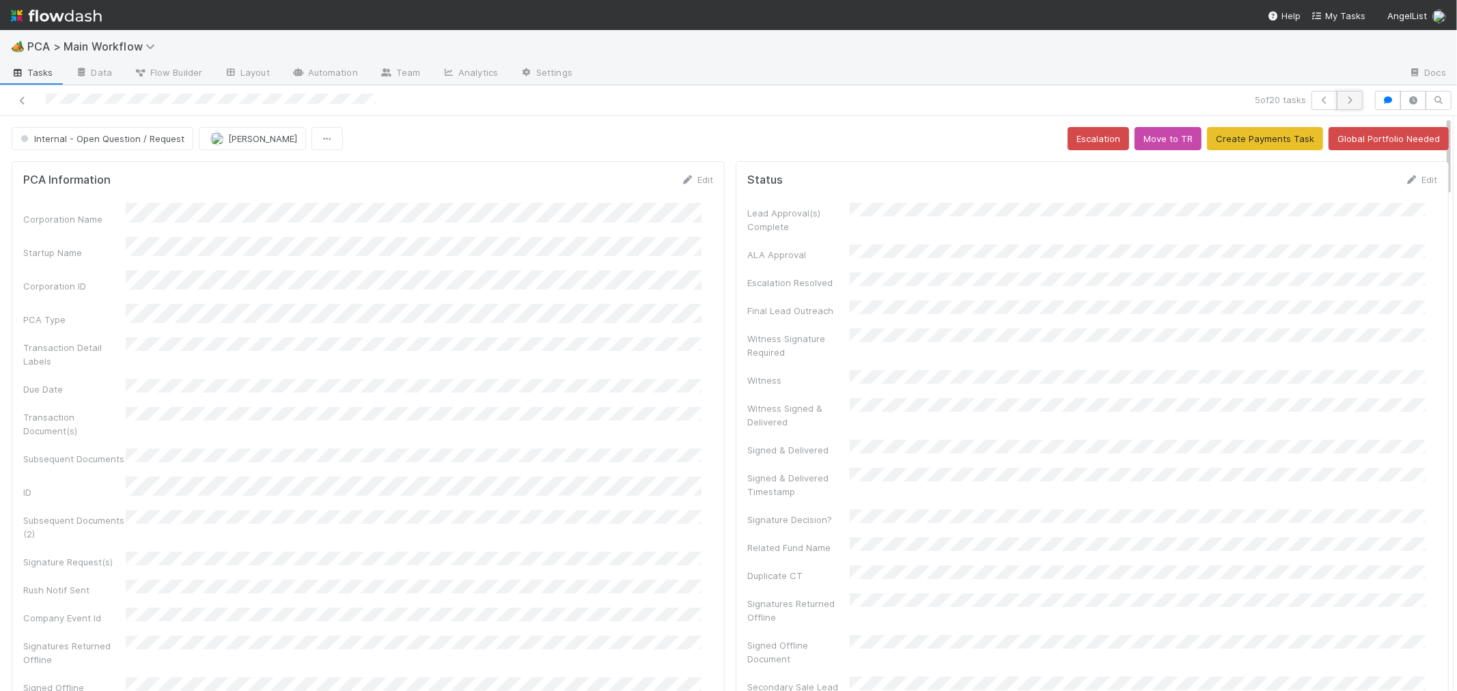
click at [1340, 107] on button "button" at bounding box center [1350, 100] width 26 height 19
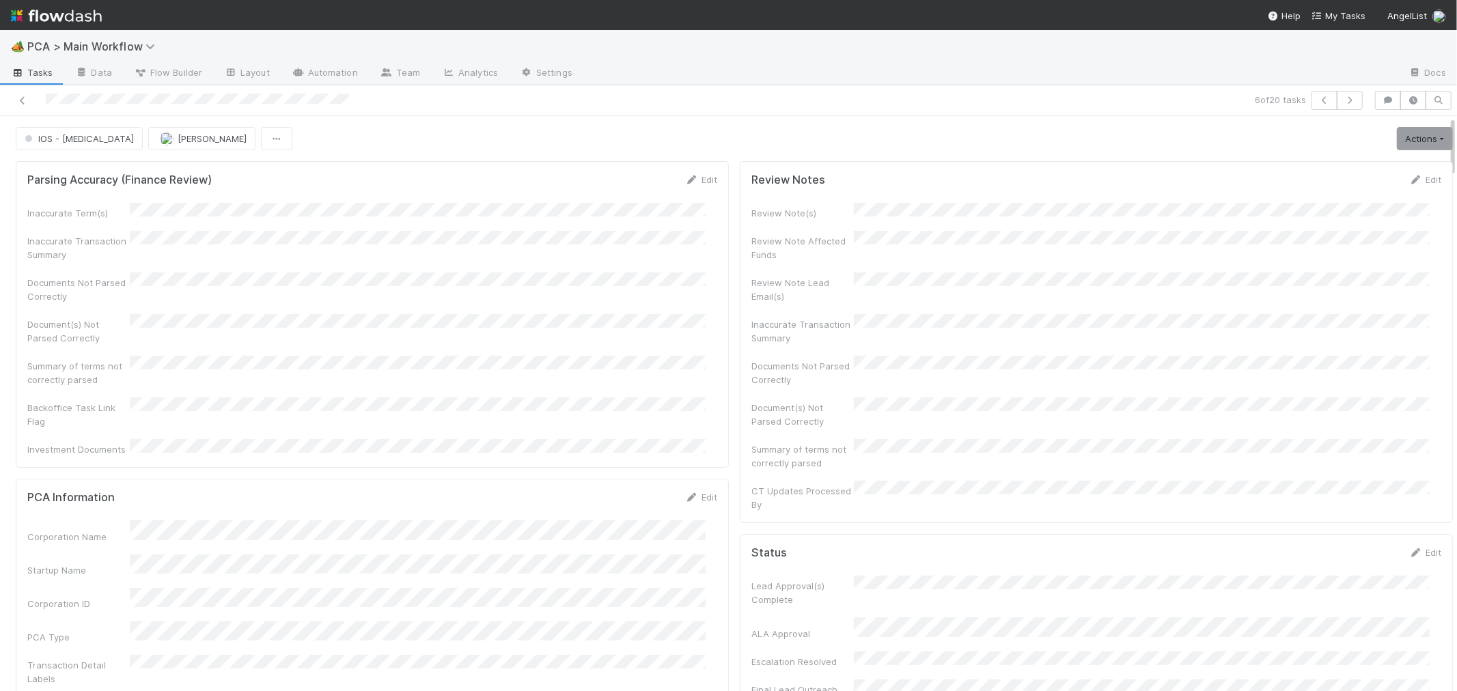
drag, startPoint x: 637, startPoint y: 340, endPoint x: 569, endPoint y: 342, distance: 68.3
click at [569, 340] on div "Inaccurate Term(s) Inaccurate Transaction Summary Documents Not Parsed Correctl…" at bounding box center [372, 329] width 690 height 253
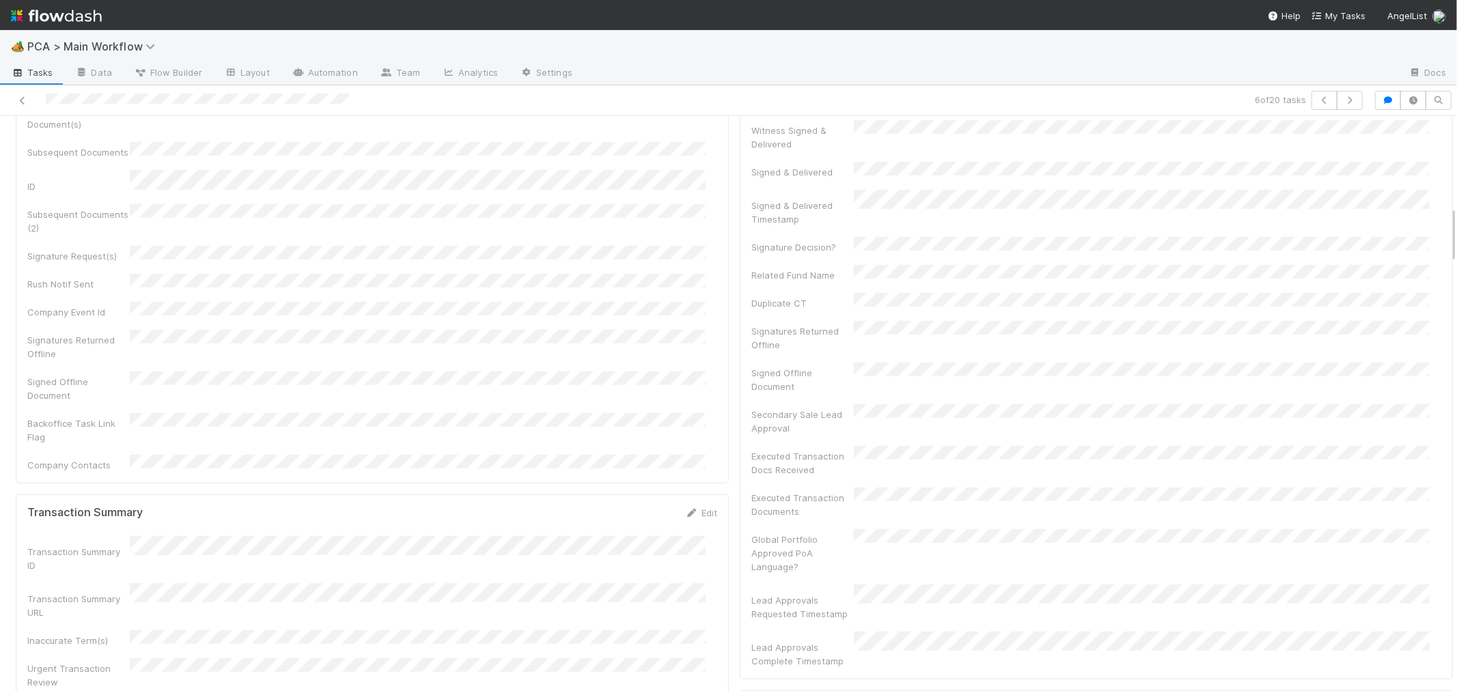
scroll to position [911, 0]
click at [20, 100] on icon at bounding box center [23, 100] width 14 height 9
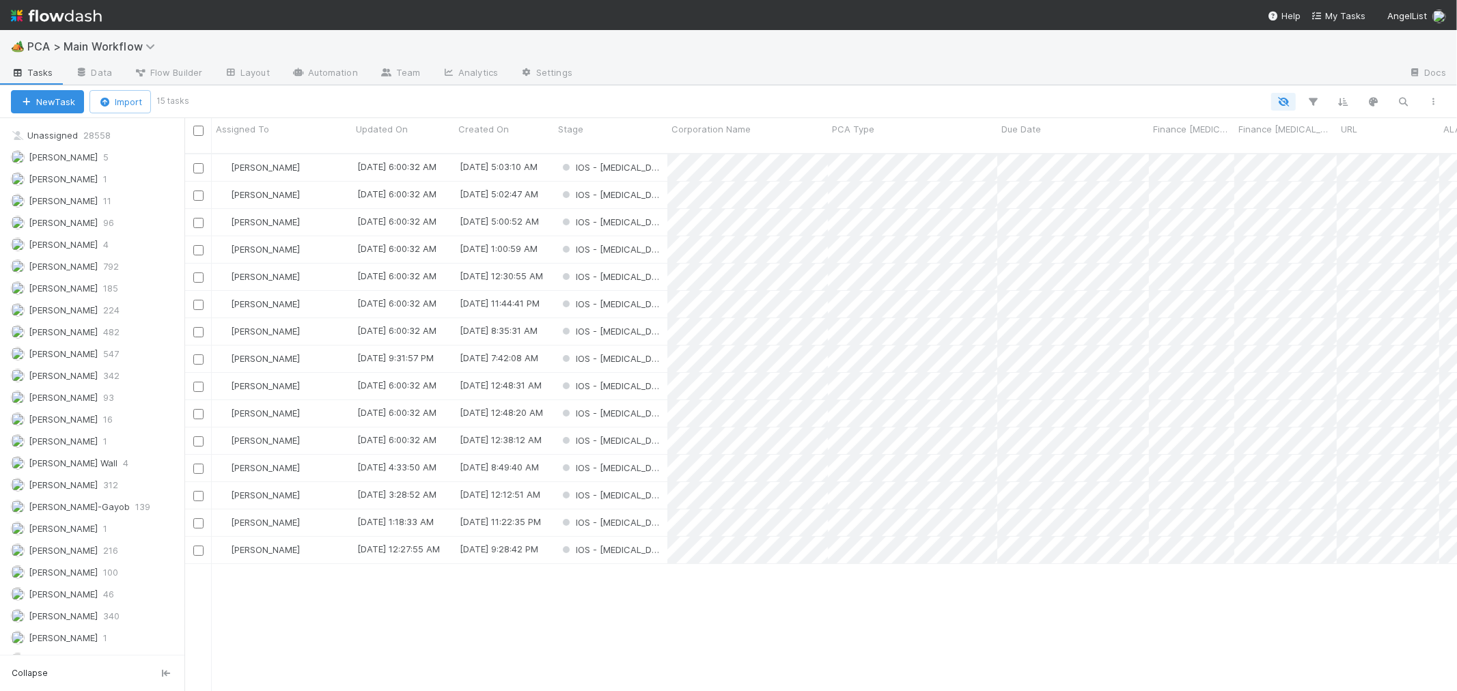
scroll to position [1914, 0]
click at [96, 446] on span "Michael Capilitan" at bounding box center [63, 445] width 69 height 11
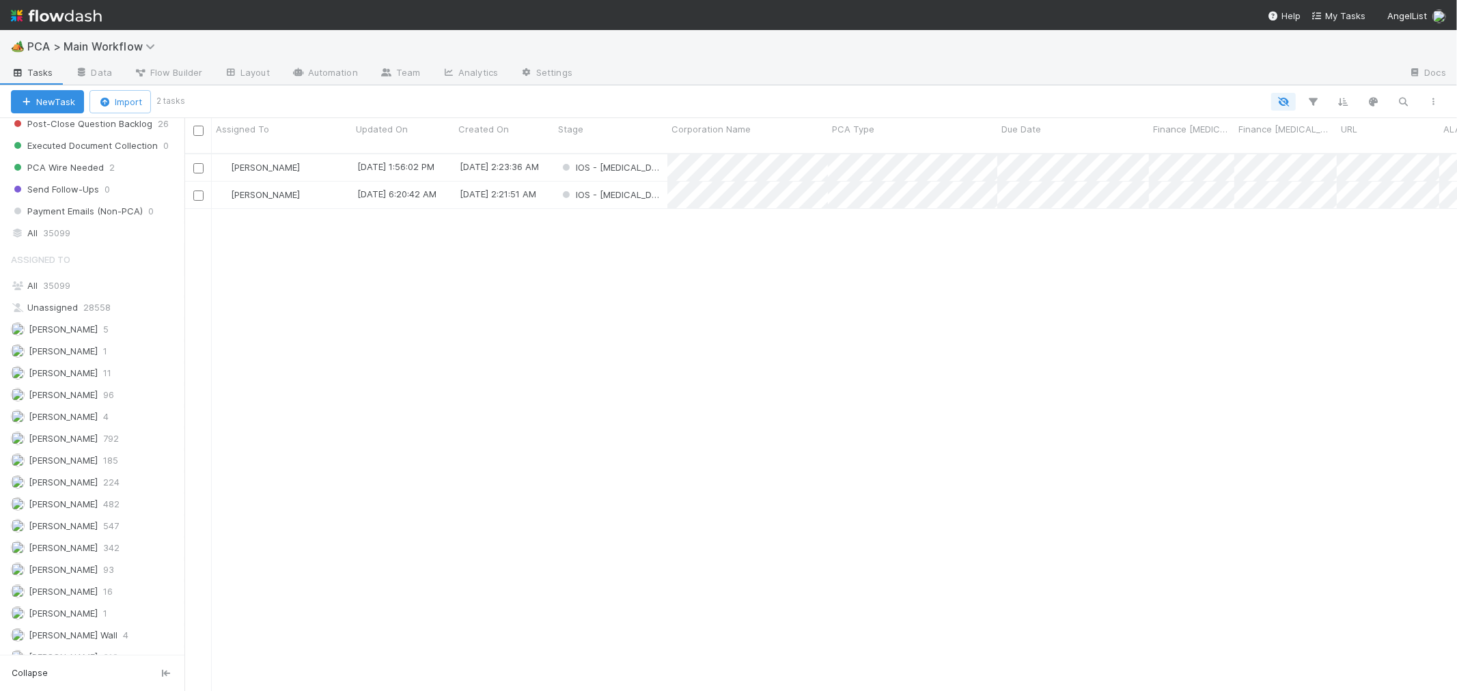
scroll to position [1534, 0]
click at [97, 267] on div "All 35099" at bounding box center [96, 262] width 170 height 17
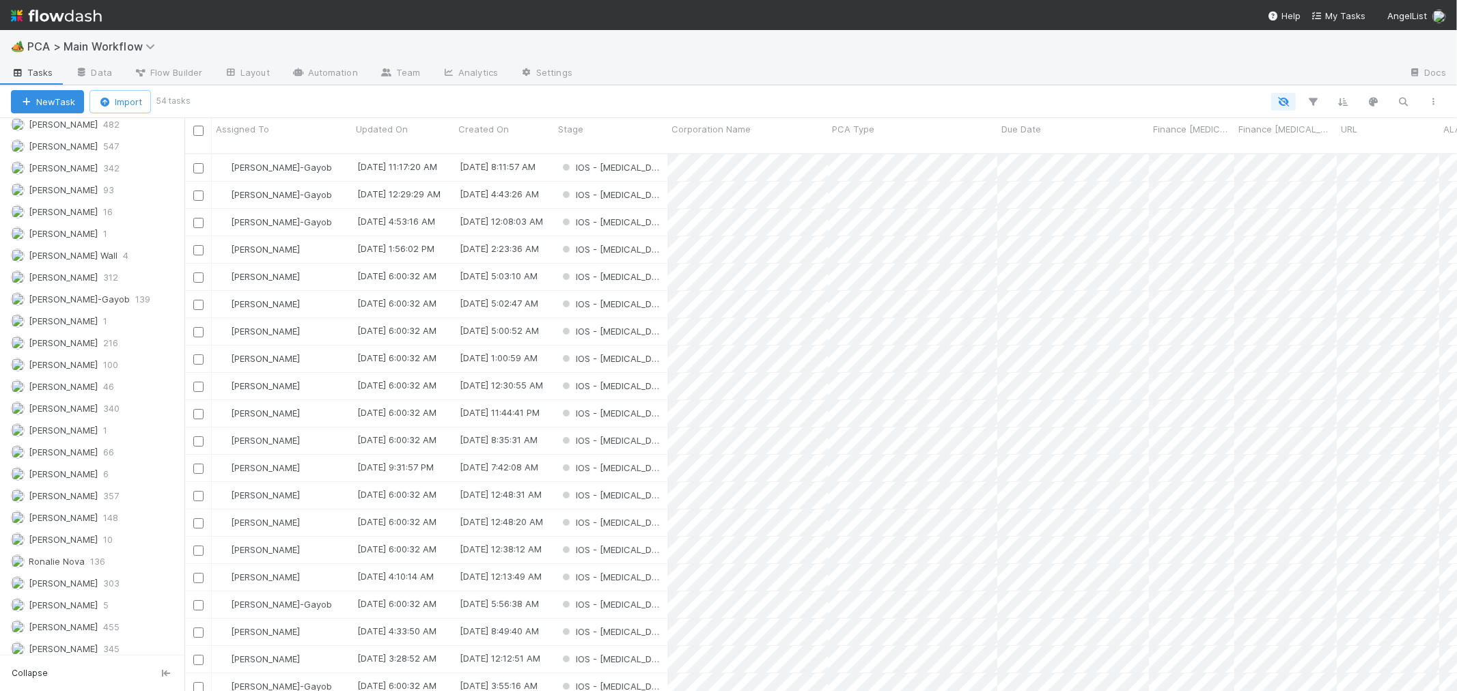
scroll to position [1914, 0]
click at [61, 441] on span "Michael Capilitan" at bounding box center [63, 445] width 69 height 11
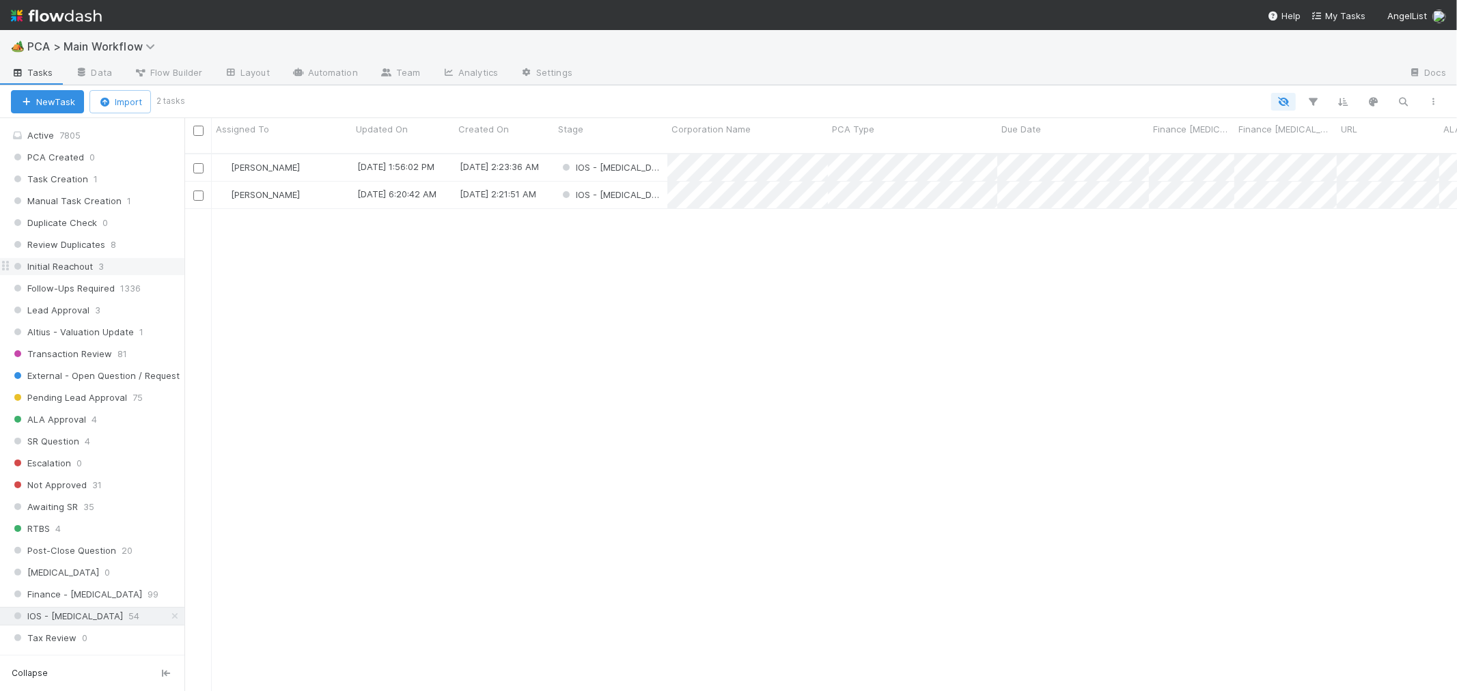
scroll to position [538, 1261]
click at [109, 337] on span "Altius - Valuation Update" at bounding box center [72, 332] width 123 height 17
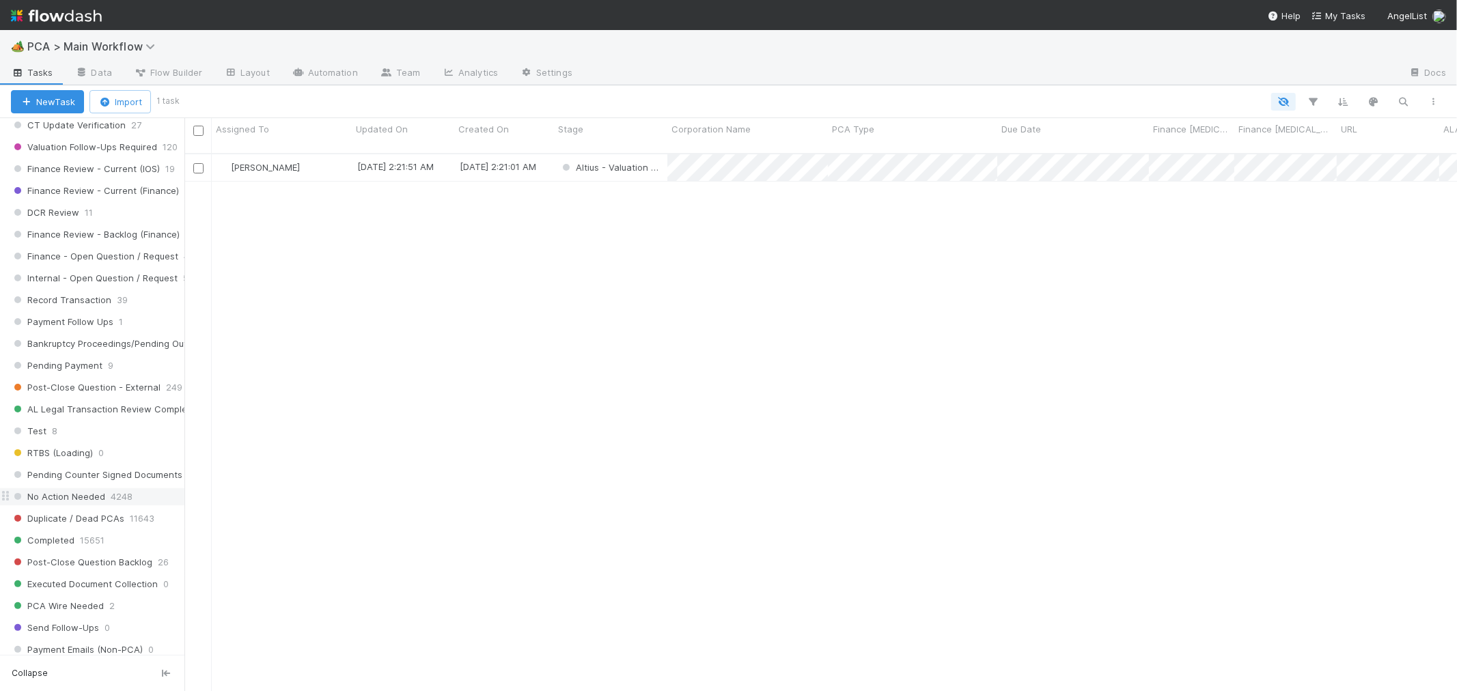
scroll to position [1079, 0]
click at [133, 298] on div "Record Transaction 39" at bounding box center [98, 293] width 174 height 17
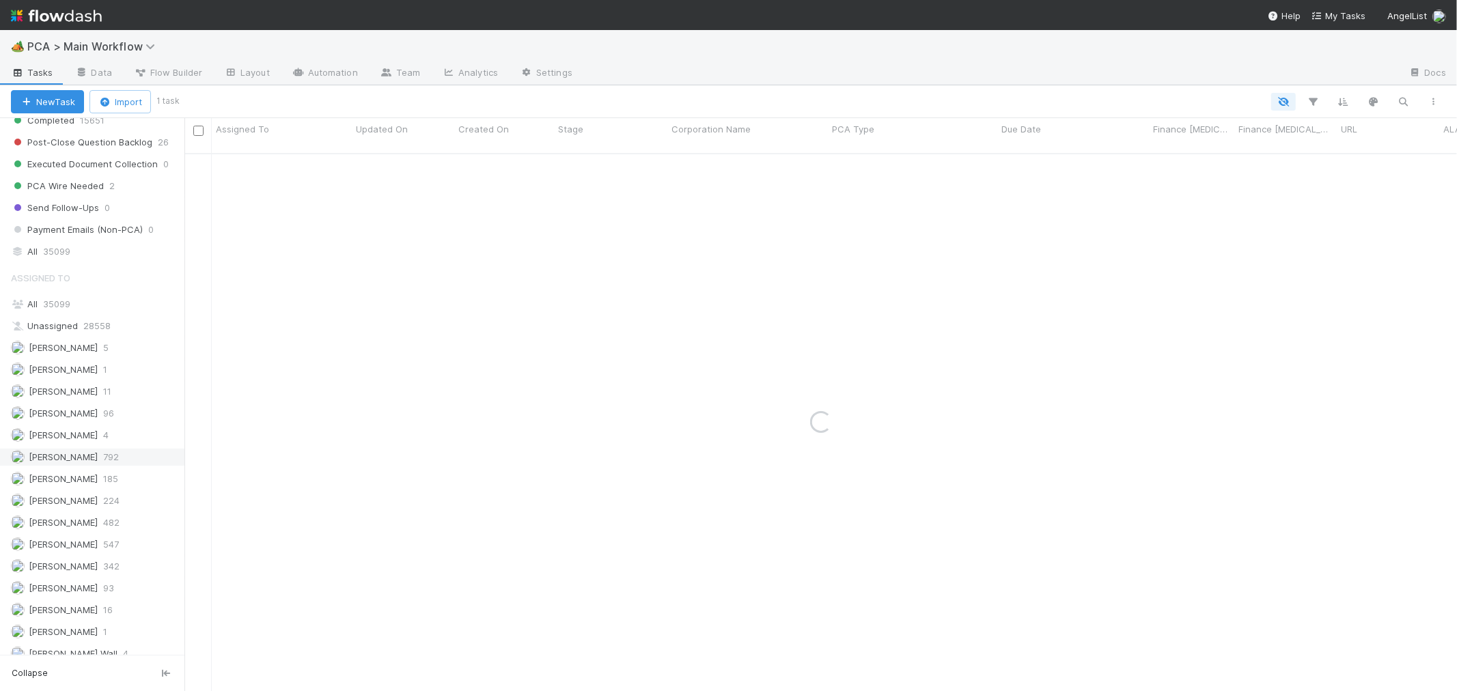
scroll to position [1610, 0]
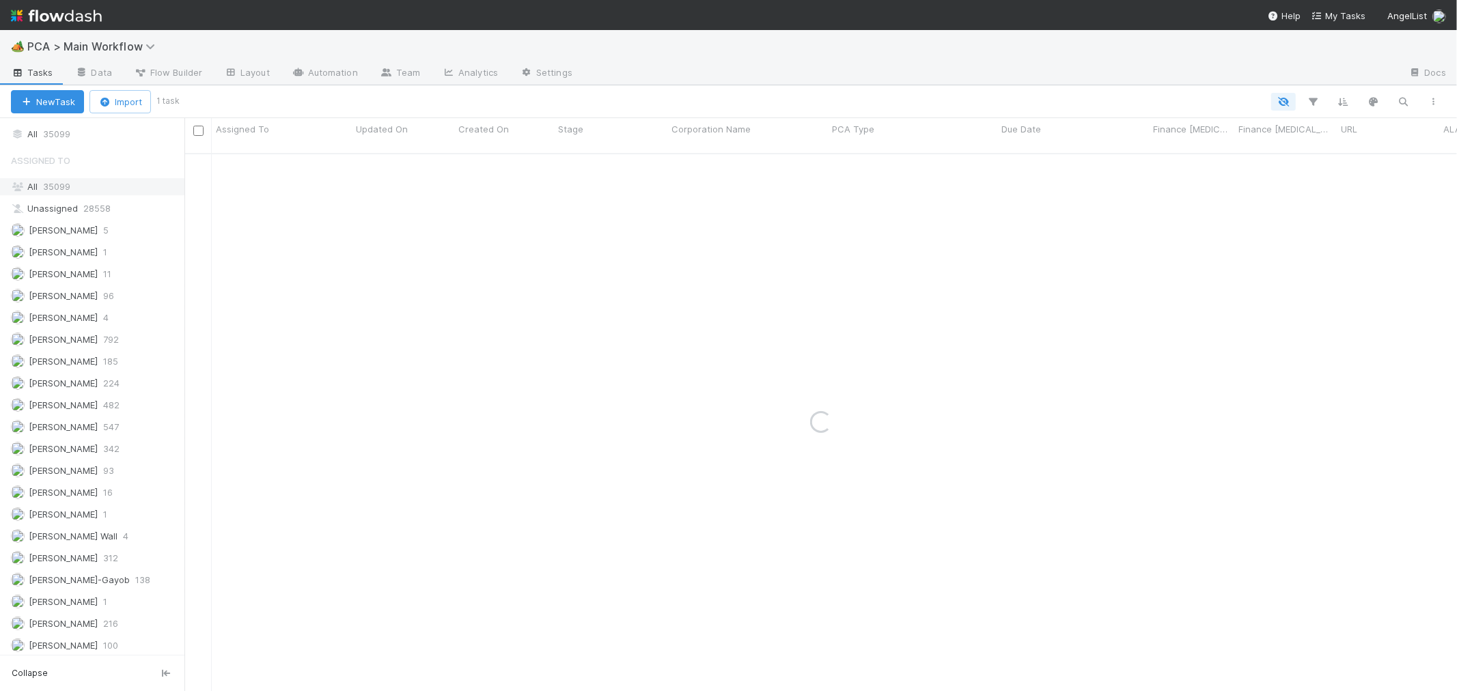
click at [62, 192] on span "35099" at bounding box center [56, 186] width 27 height 11
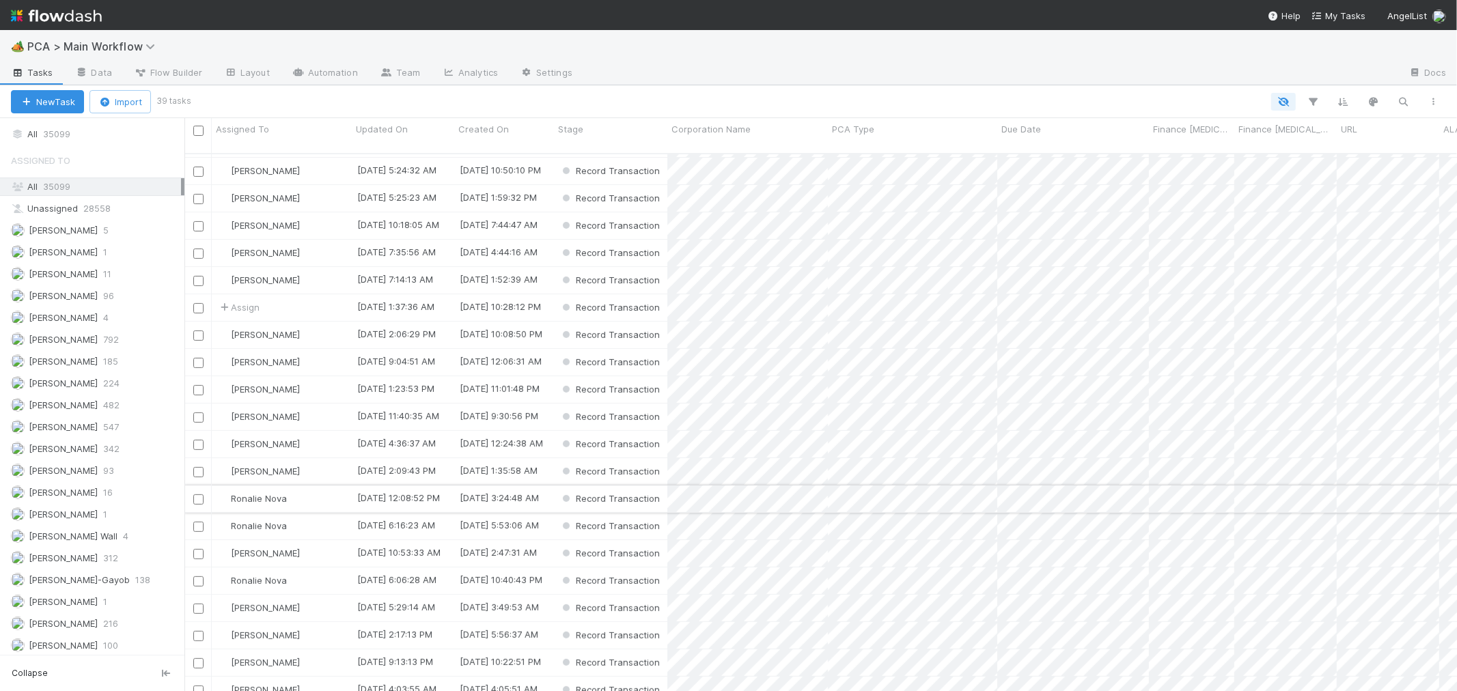
scroll to position [1838, 0]
click at [1317, 102] on icon "button" at bounding box center [1314, 102] width 14 height 12
click at [1103, 148] on button "Add Filter" at bounding box center [1105, 143] width 410 height 20
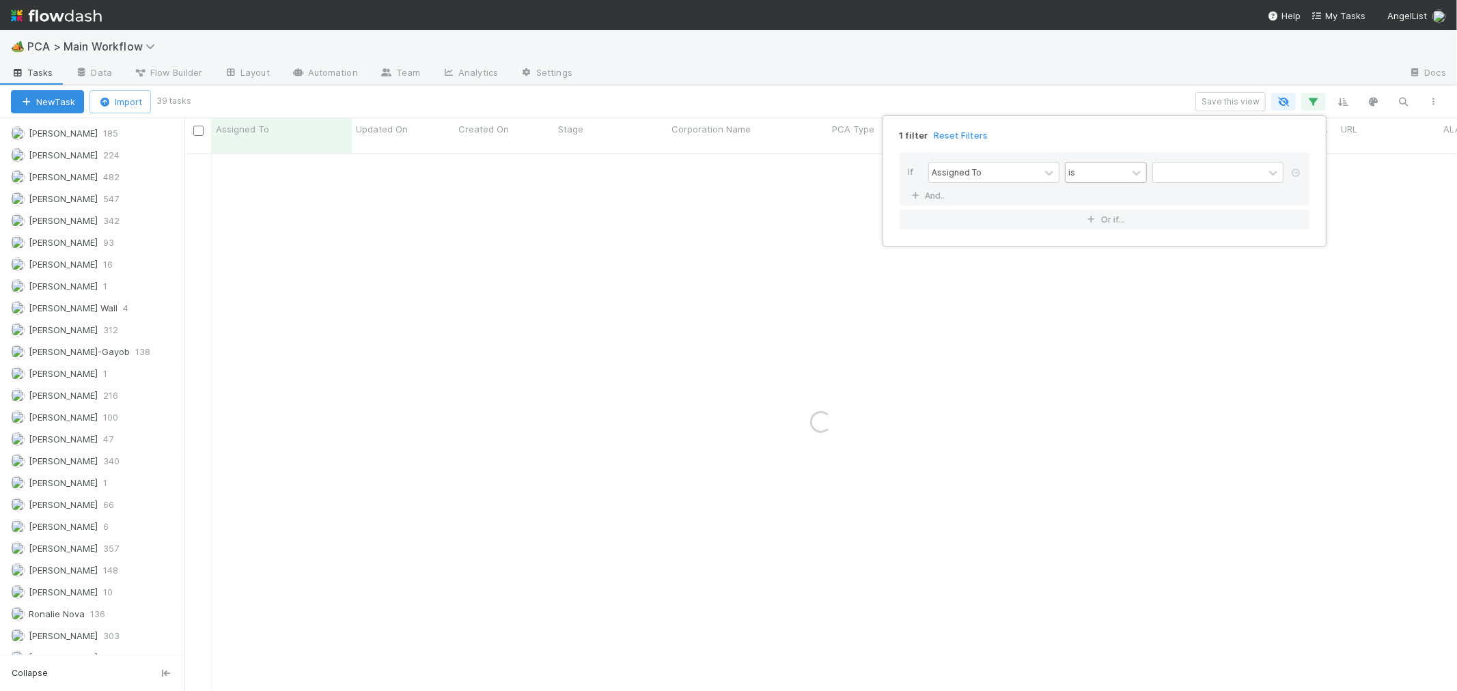
click at [1075, 171] on div "is" at bounding box center [1096, 173] width 61 height 20
click at [1085, 223] on div "is not" at bounding box center [1106, 226] width 82 height 23
click at [1176, 171] on div at bounding box center [1208, 173] width 111 height 20
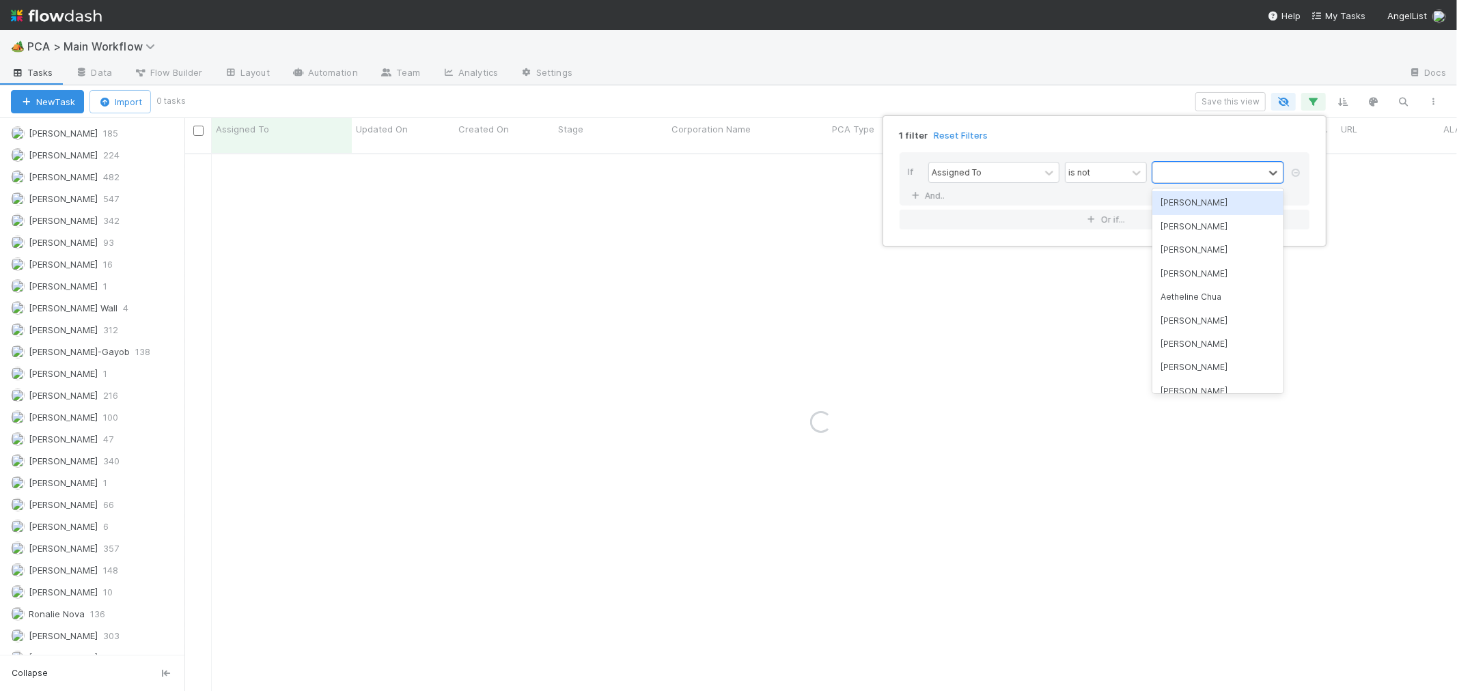
click at [1176, 205] on div "[PERSON_NAME]" at bounding box center [1218, 202] width 131 height 23
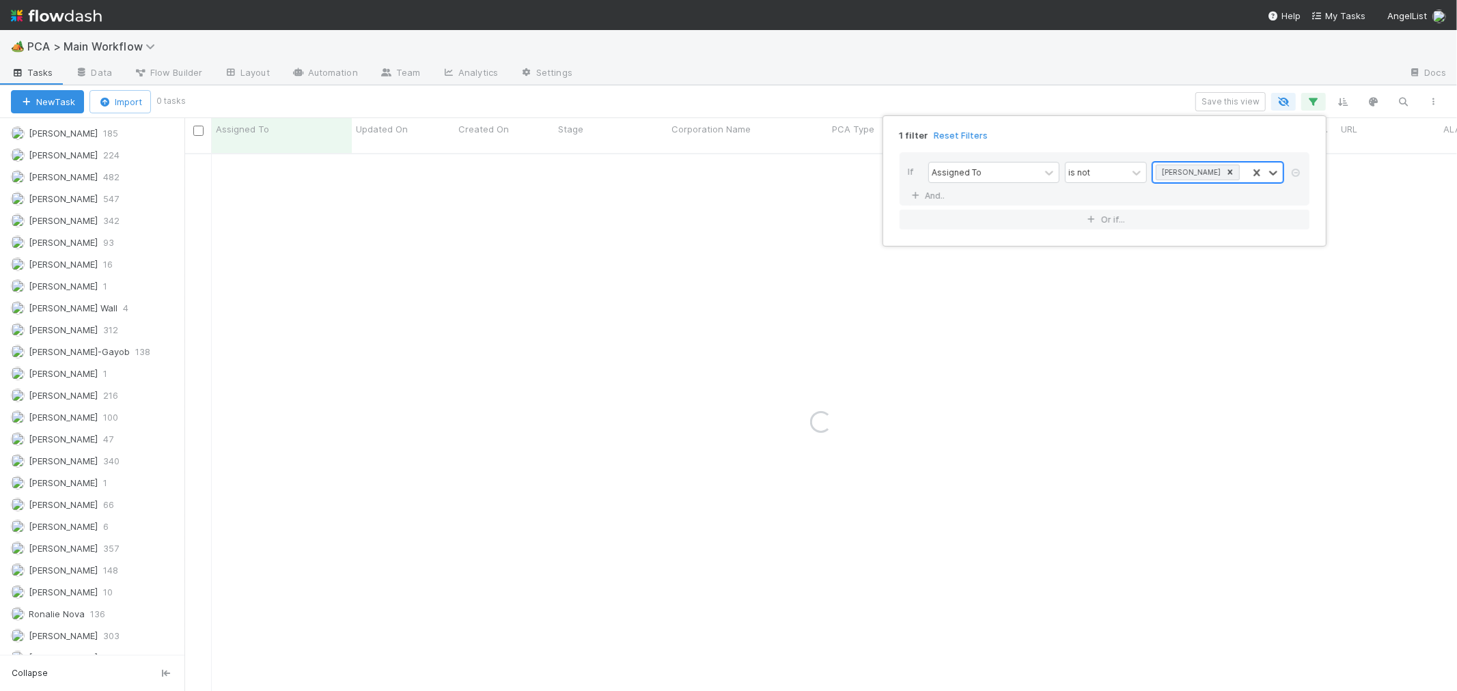
click at [1238, 174] on div "[PERSON_NAME]" at bounding box center [1200, 173] width 94 height 20
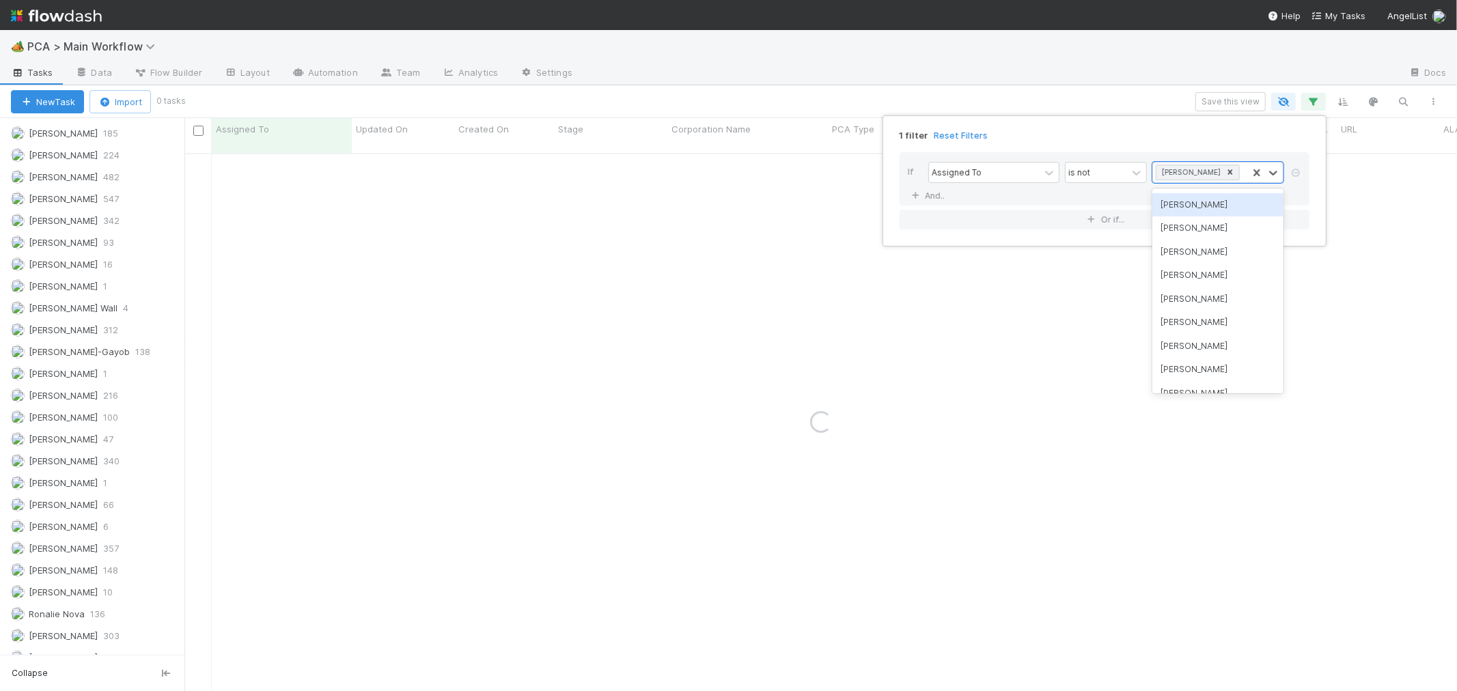
scroll to position [303, 0]
type input "f"
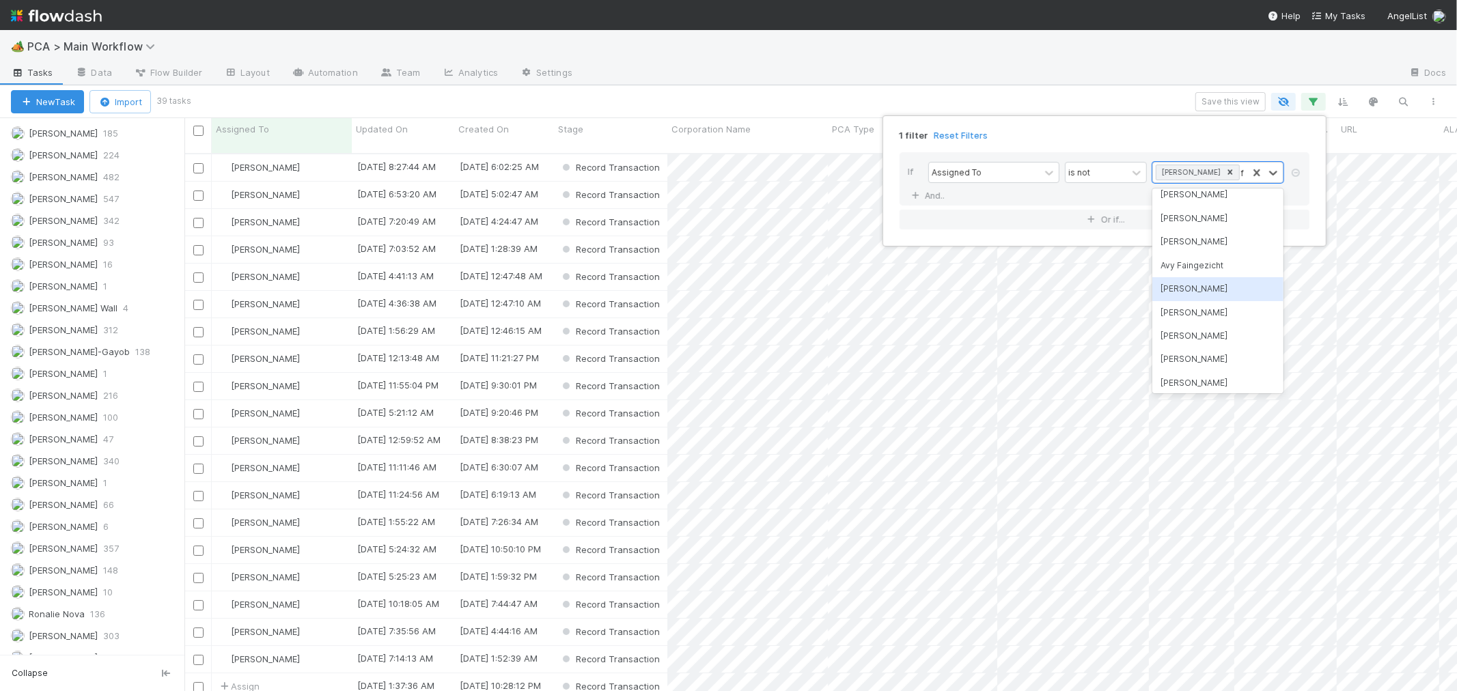
scroll to position [0, 0]
click at [1198, 363] on div "[PERSON_NAME]" at bounding box center [1218, 367] width 131 height 23
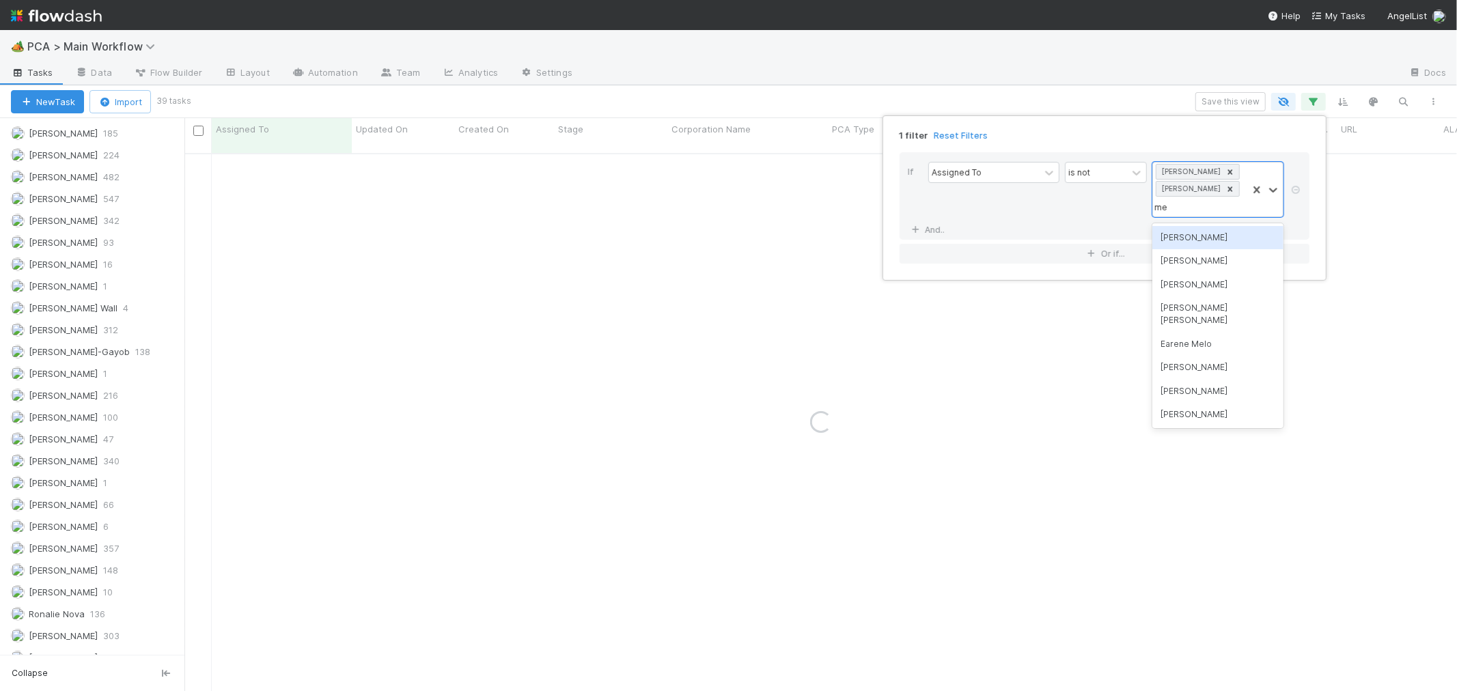
type input "meg"
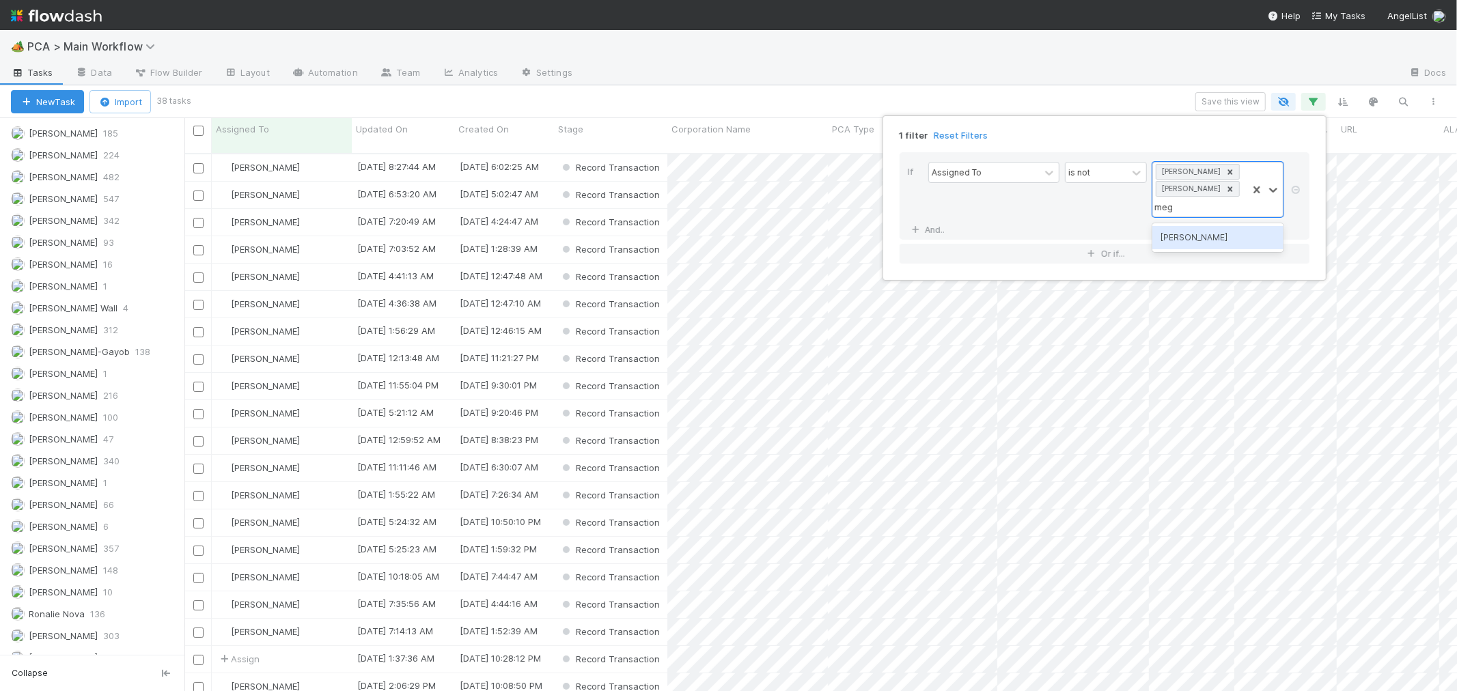
scroll to position [538, 1261]
click at [1200, 236] on div "[PERSON_NAME]" at bounding box center [1218, 237] width 131 height 23
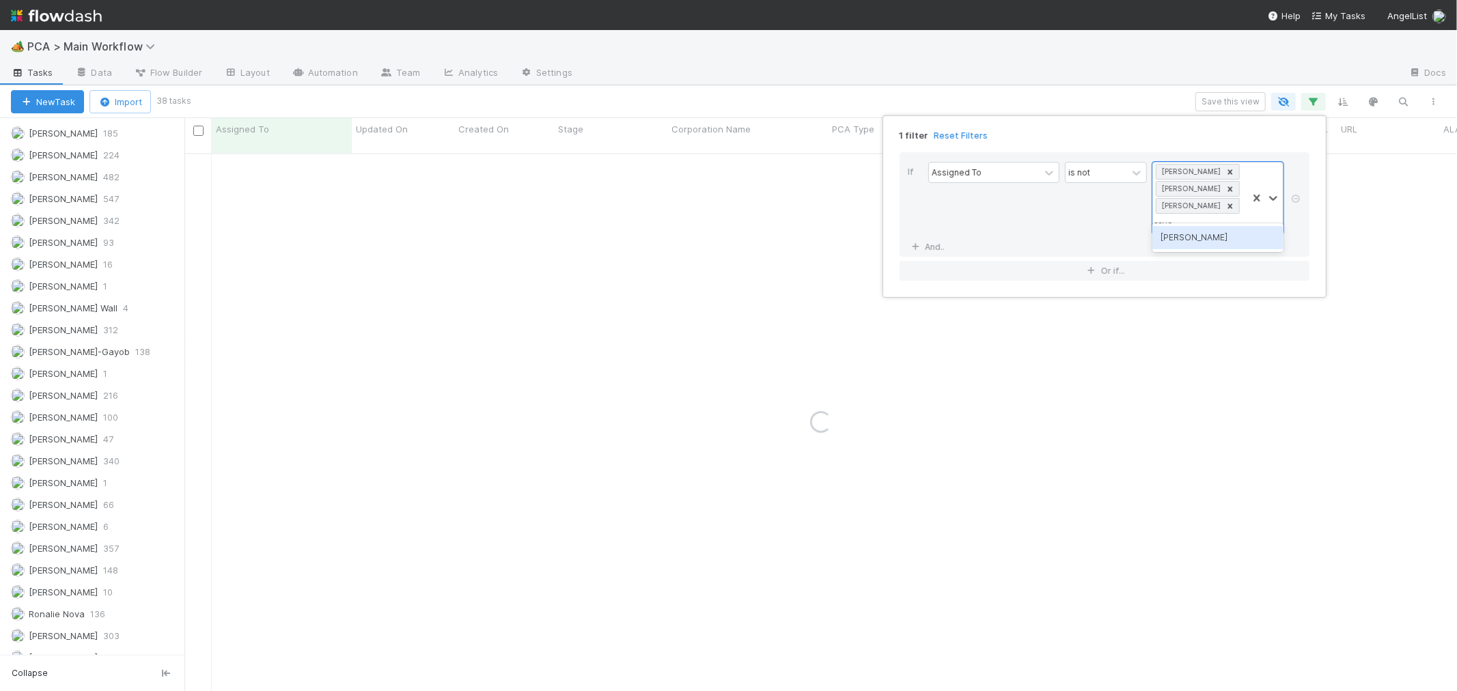
type input "rave"
click at [1202, 235] on div "If Assigned To is not option Meg Castanare, selected. option Raven Jacinto focu…" at bounding box center [1105, 204] width 410 height 105
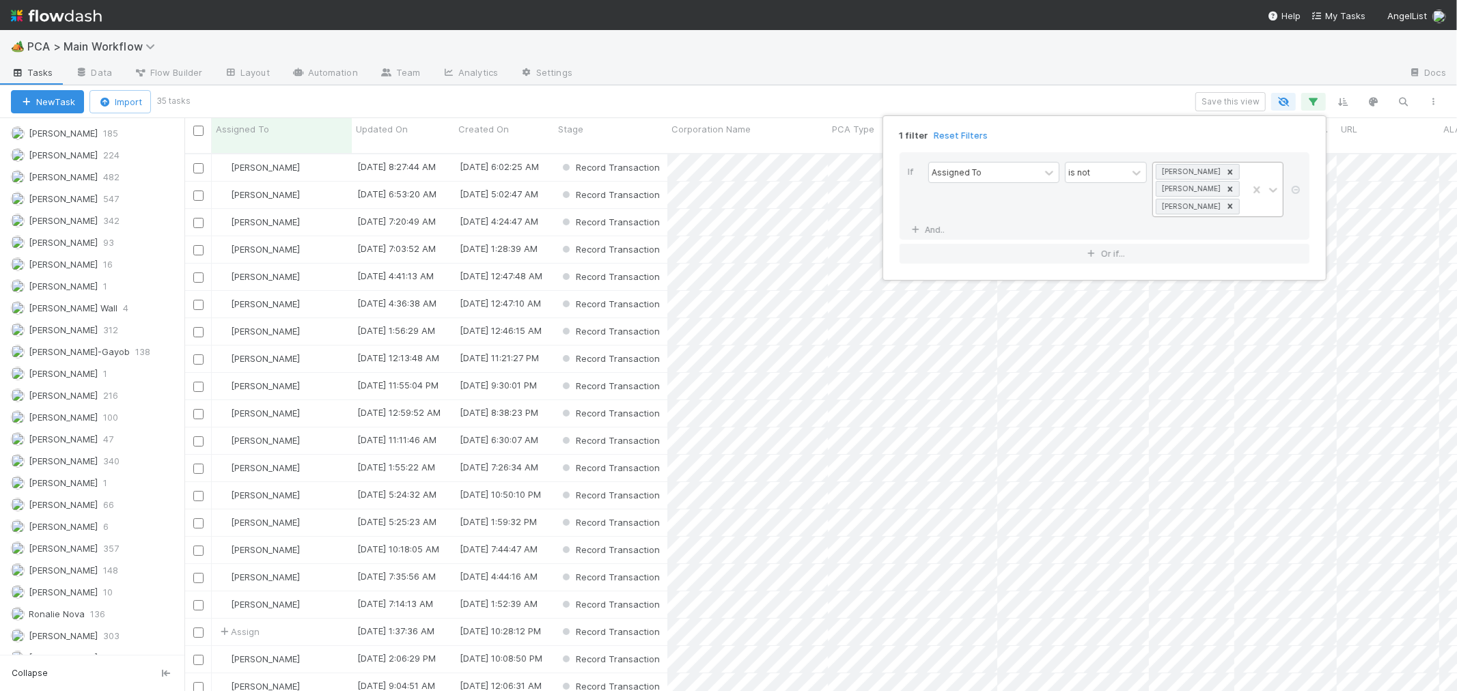
click at [1254, 210] on div at bounding box center [1265, 190] width 36 height 54
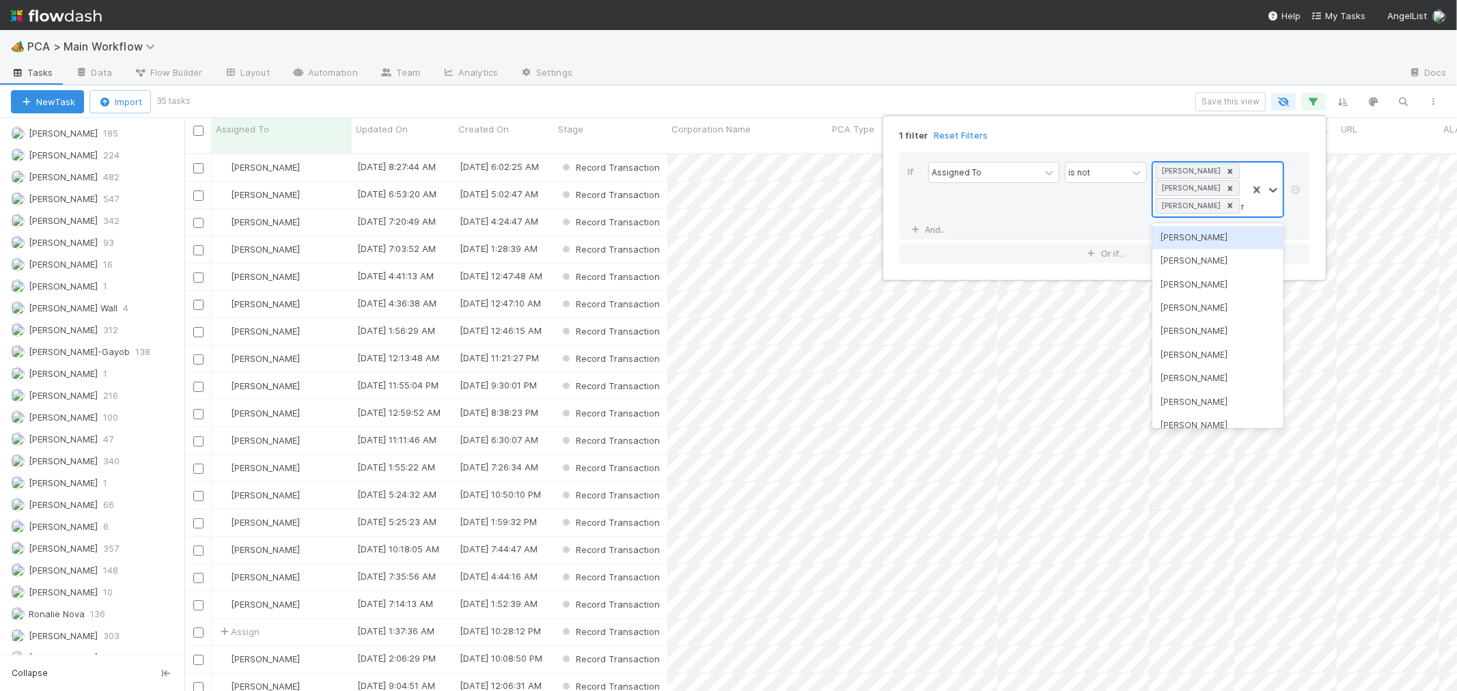
type input "rave"
click at [1196, 234] on div "Raven Jacinto" at bounding box center [1218, 237] width 131 height 23
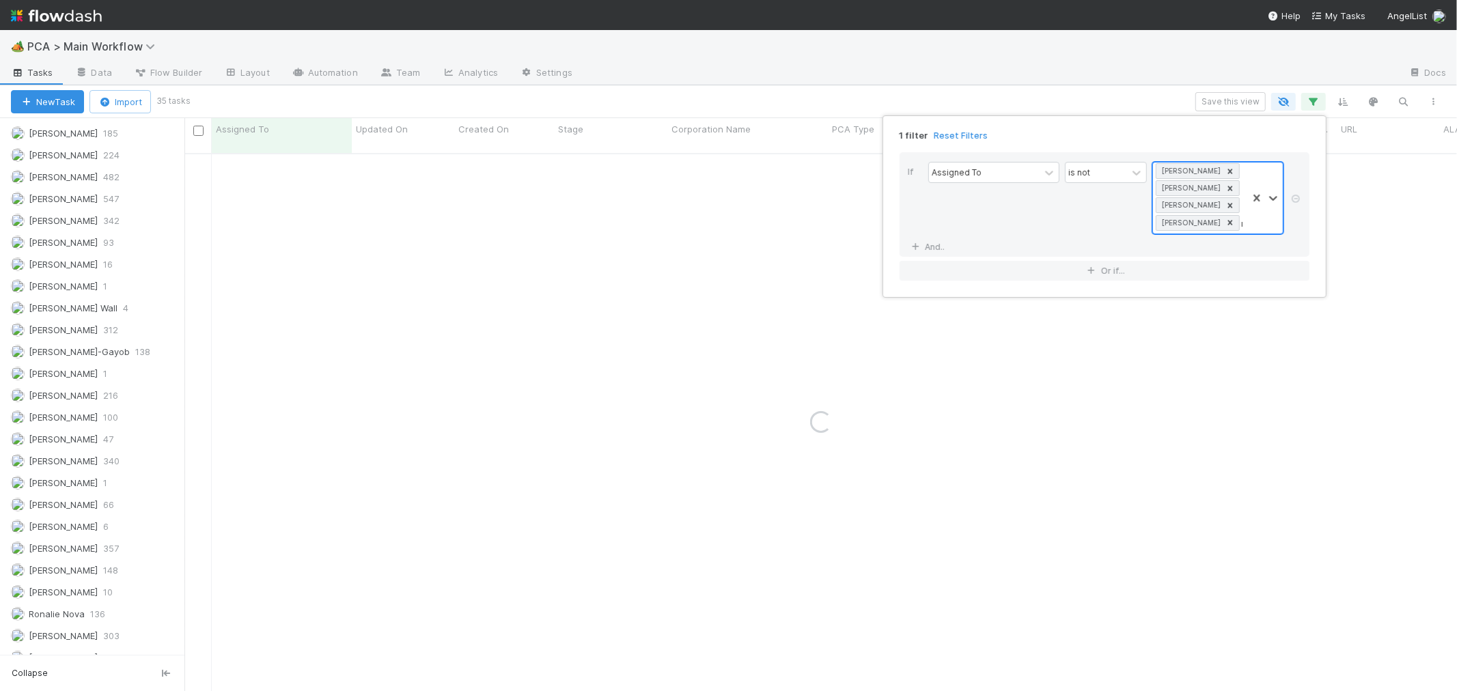
type input "micha"
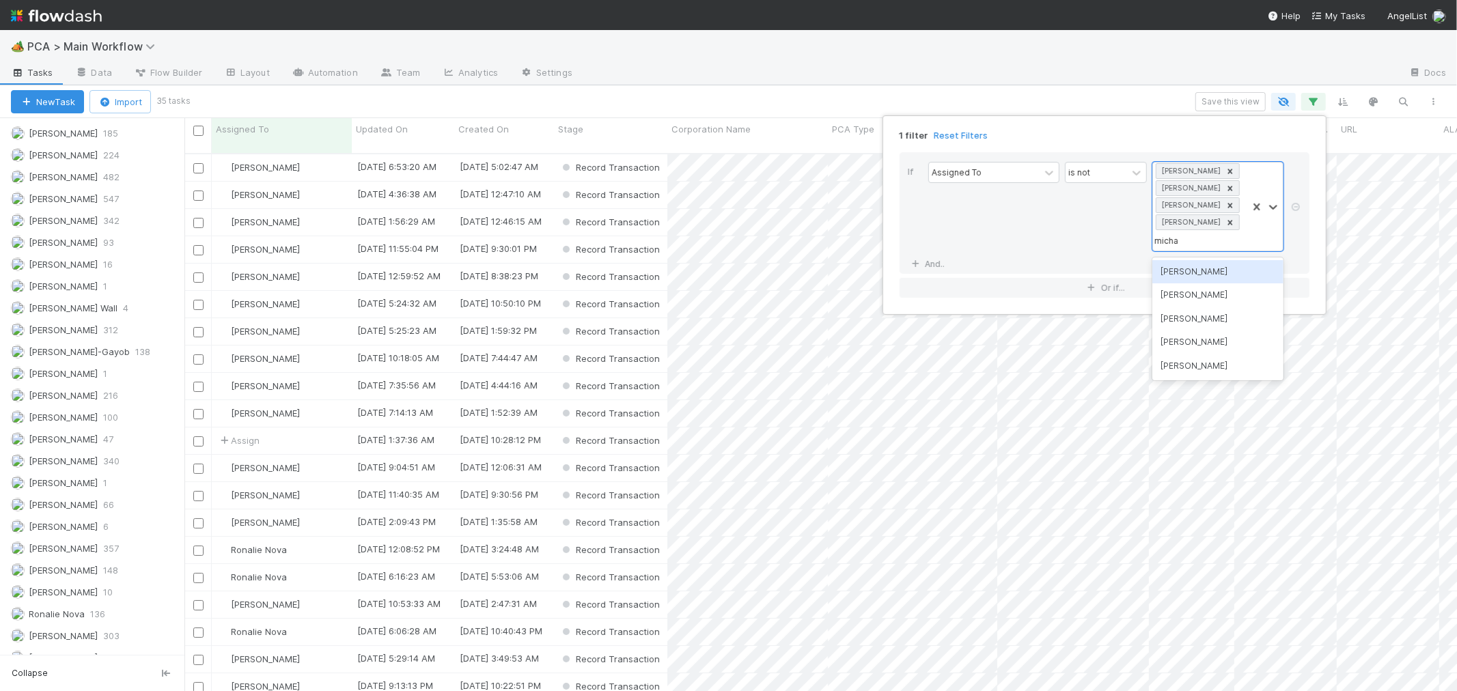
click at [1191, 316] on div "Michael Capilitan" at bounding box center [1218, 318] width 131 height 23
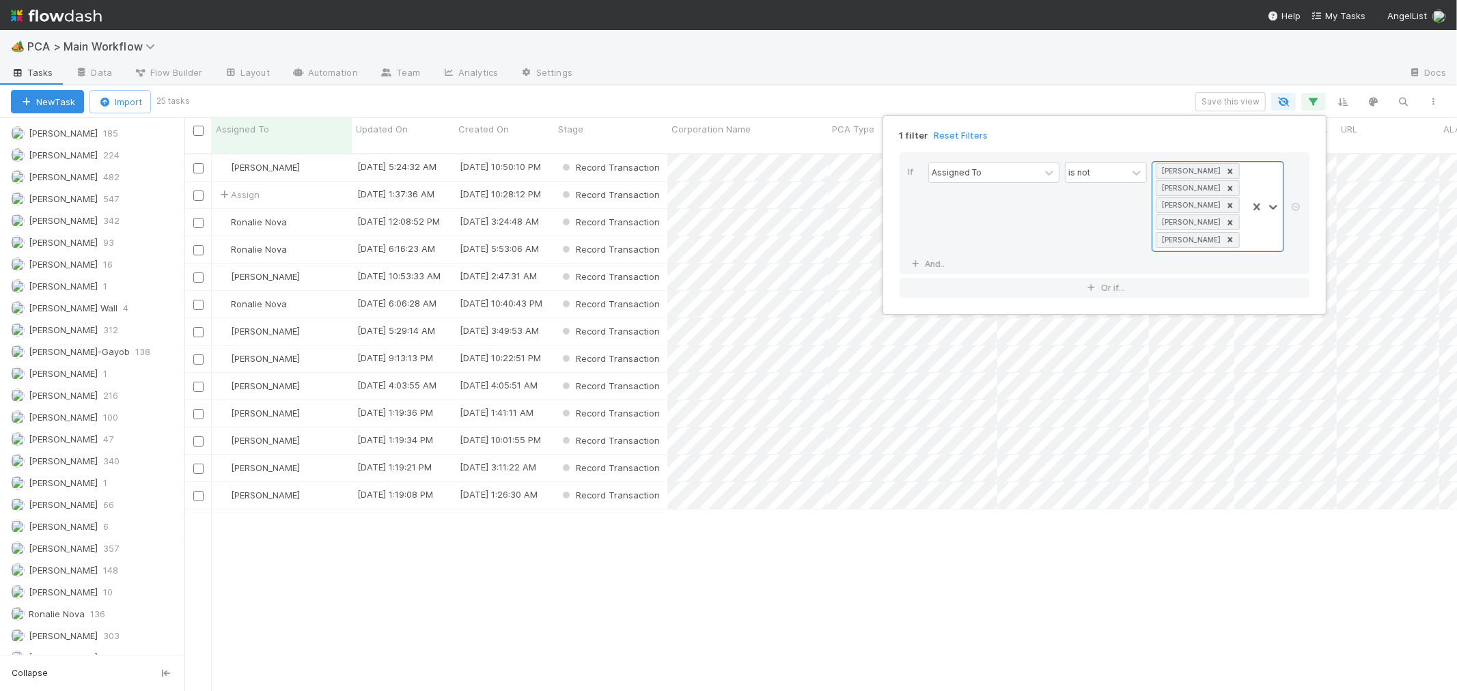
scroll to position [538, 1261]
click at [665, 92] on div "1 filter Reset Filters If Assigned To is not option Michael Capilitan, selected…" at bounding box center [728, 345] width 1457 height 691
click at [316, 134] on div "Assigned To" at bounding box center [282, 129] width 133 height 14
click at [309, 149] on div "Sort A → Z" at bounding box center [295, 155] width 156 height 20
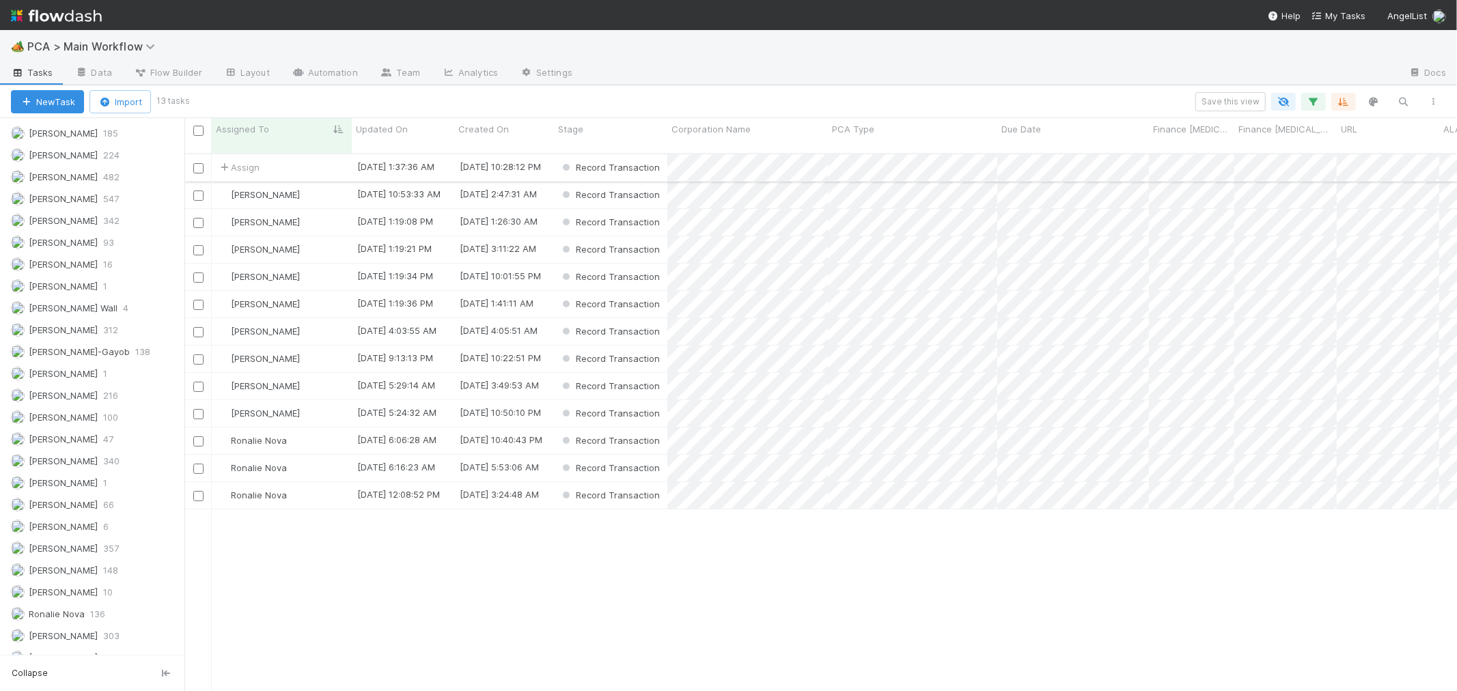
click at [310, 162] on div "Assign" at bounding box center [282, 167] width 140 height 27
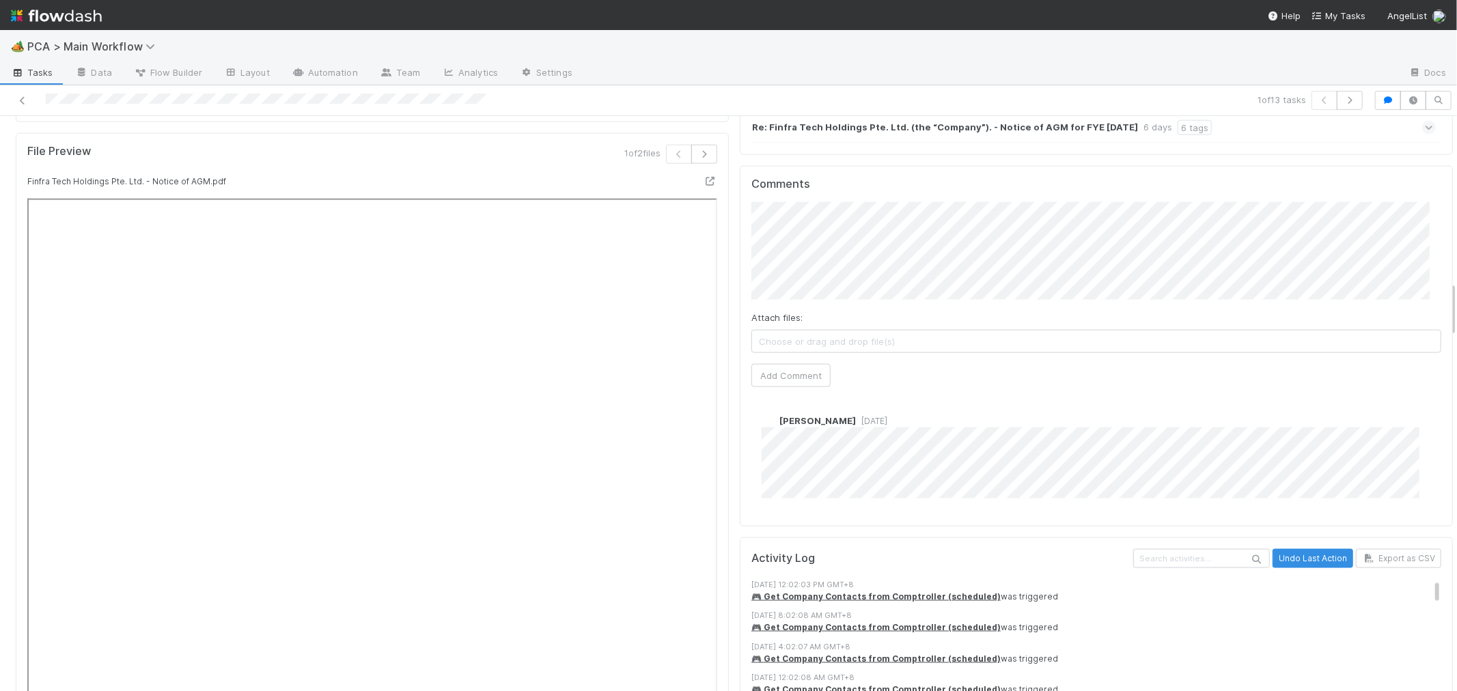
scroll to position [1973, 0]
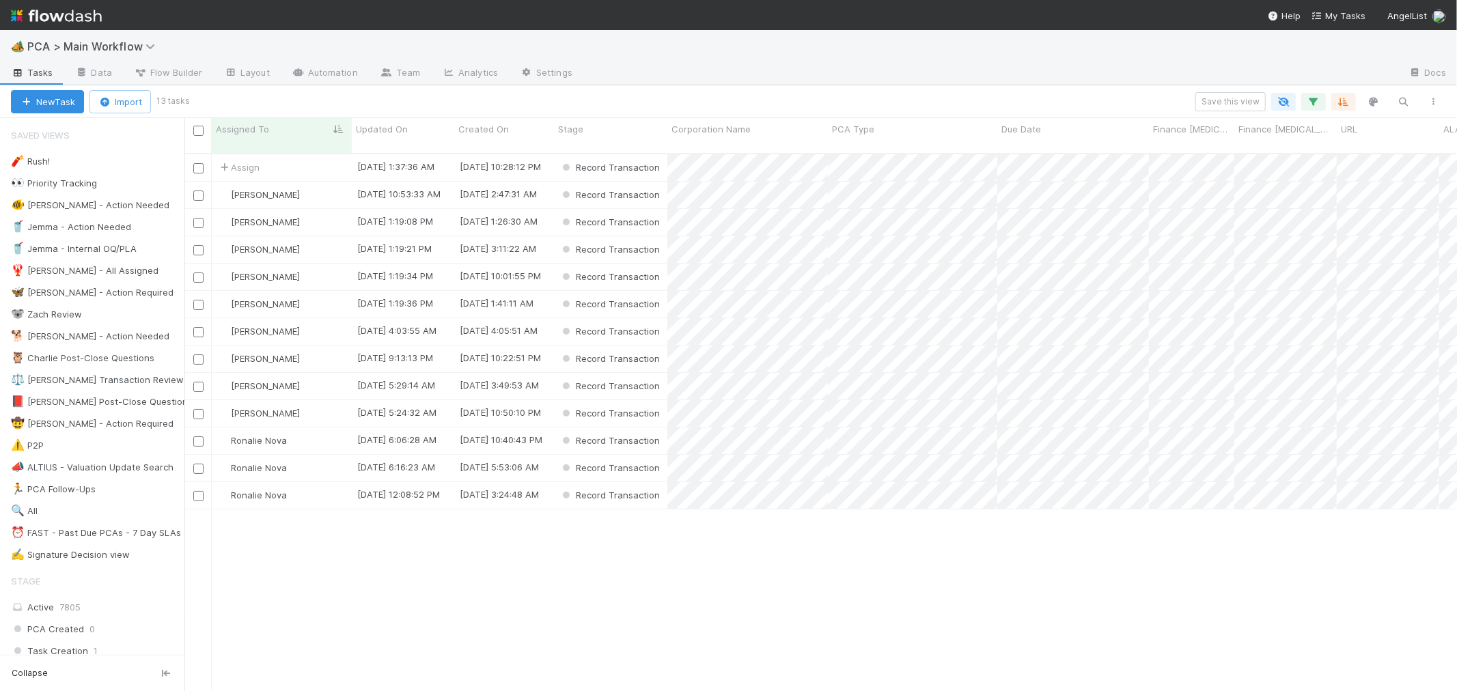
scroll to position [538, 1261]
click at [195, 163] on input "checkbox" at bounding box center [198, 168] width 10 height 10
click at [199, 437] on input "checkbox" at bounding box center [198, 442] width 10 height 10
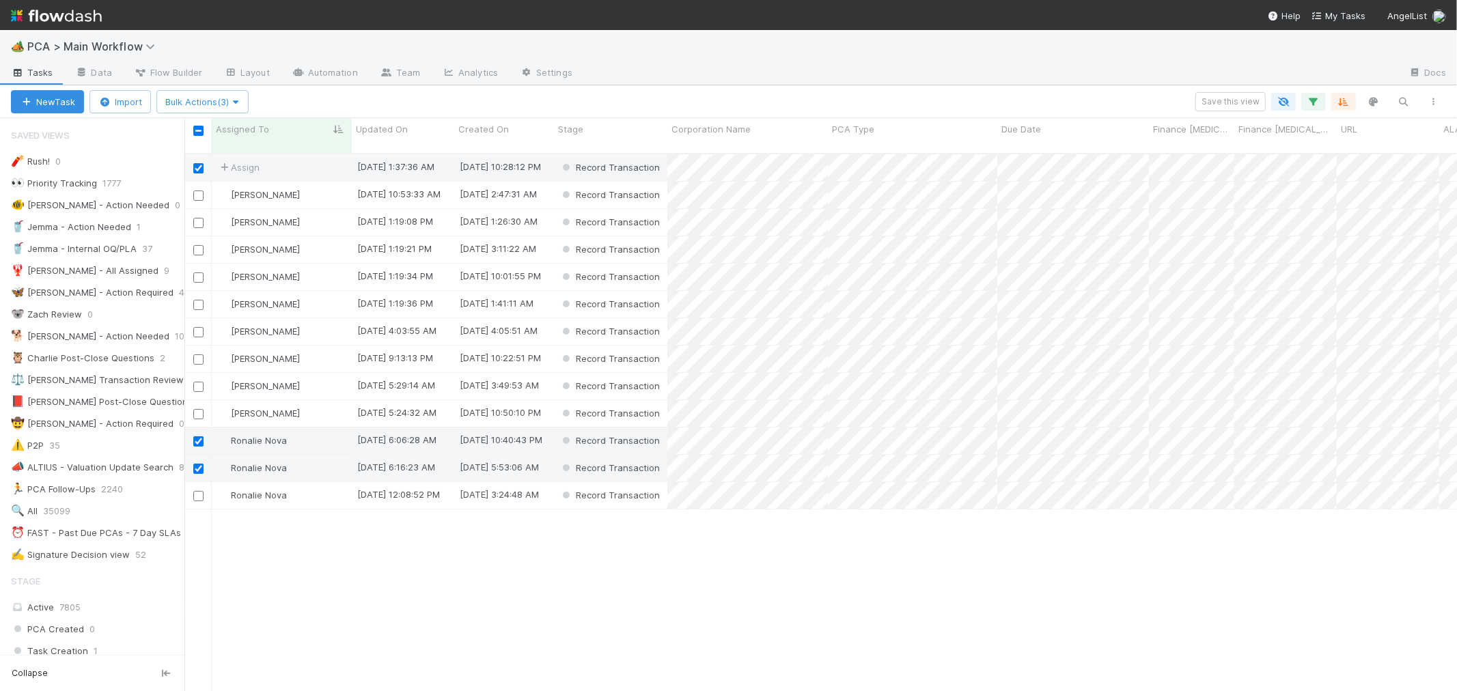
click at [196, 491] on input "checkbox" at bounding box center [198, 496] width 10 height 10
click at [319, 432] on div "Ronalie Nova" at bounding box center [282, 441] width 140 height 27
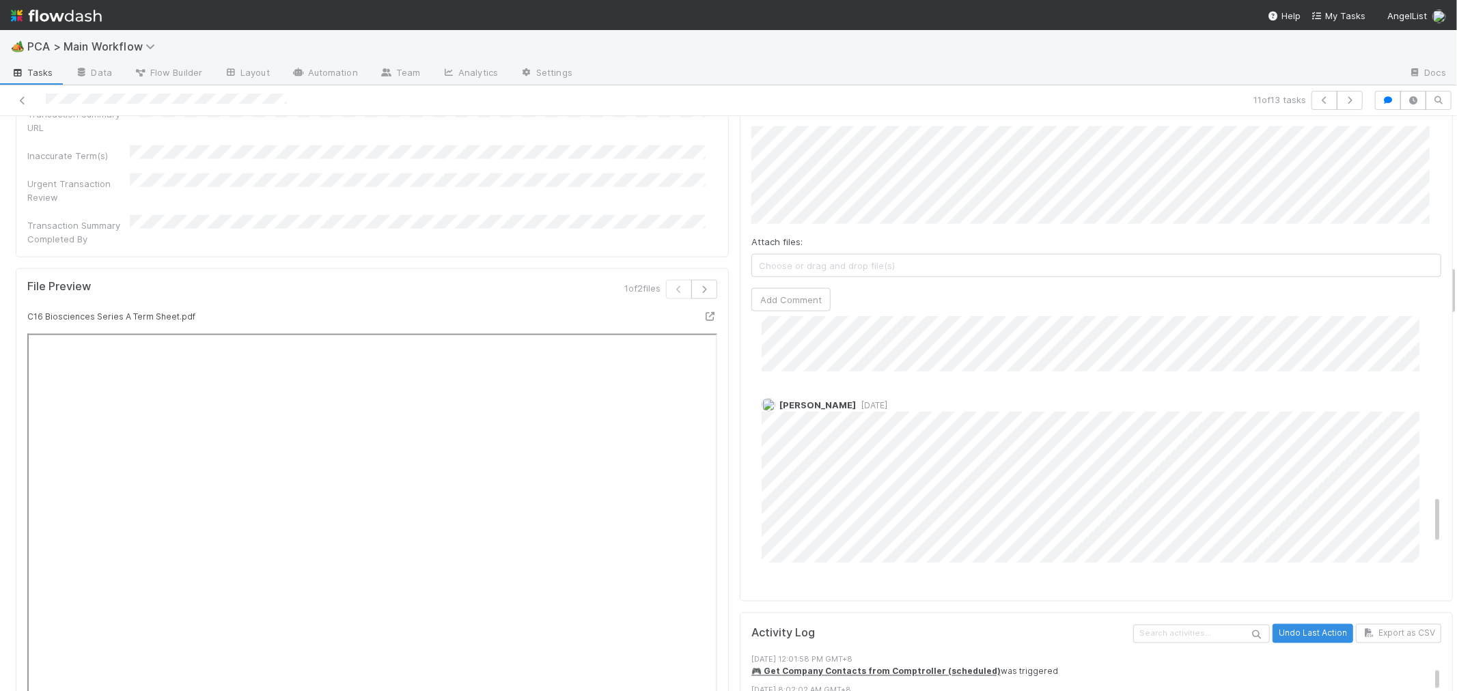
scroll to position [303, 0]
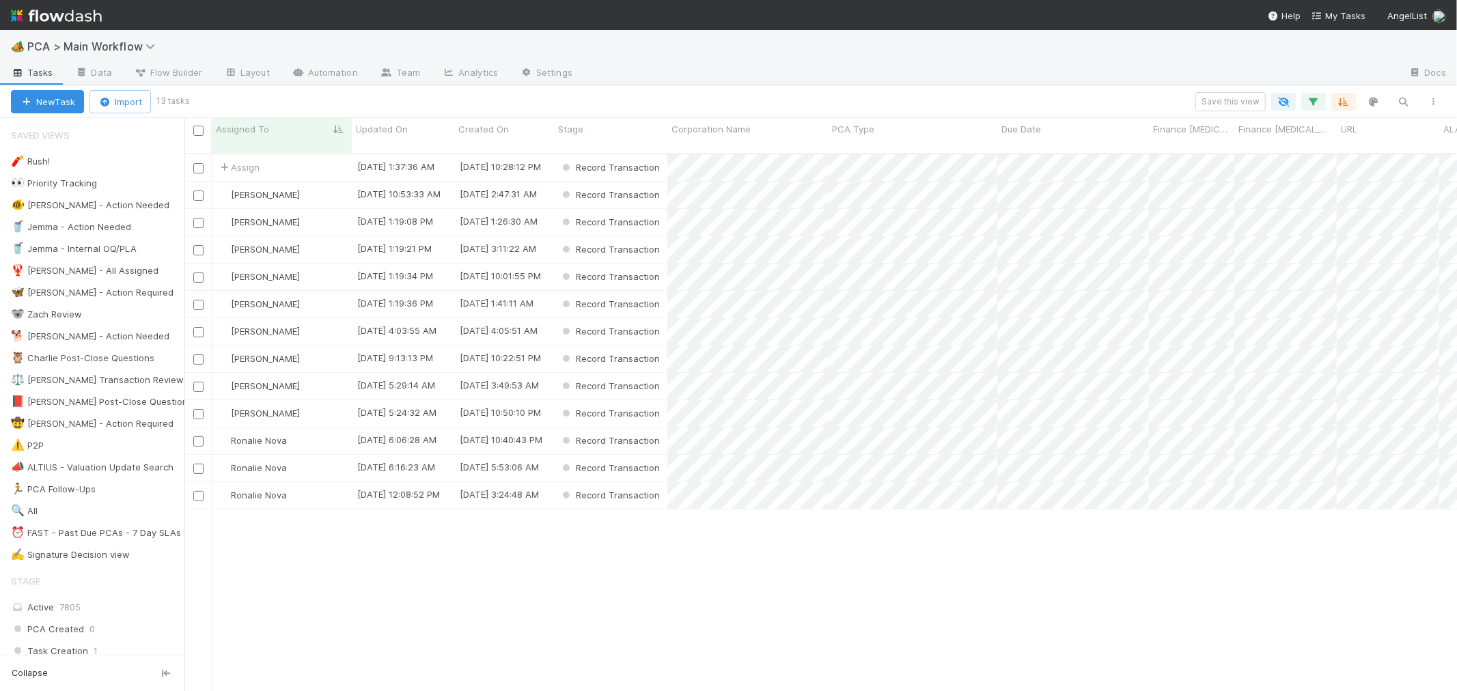
scroll to position [538, 1261]
click at [196, 163] on input "checkbox" at bounding box center [198, 168] width 10 height 10
click at [196, 437] on input "checkbox" at bounding box center [198, 442] width 10 height 10
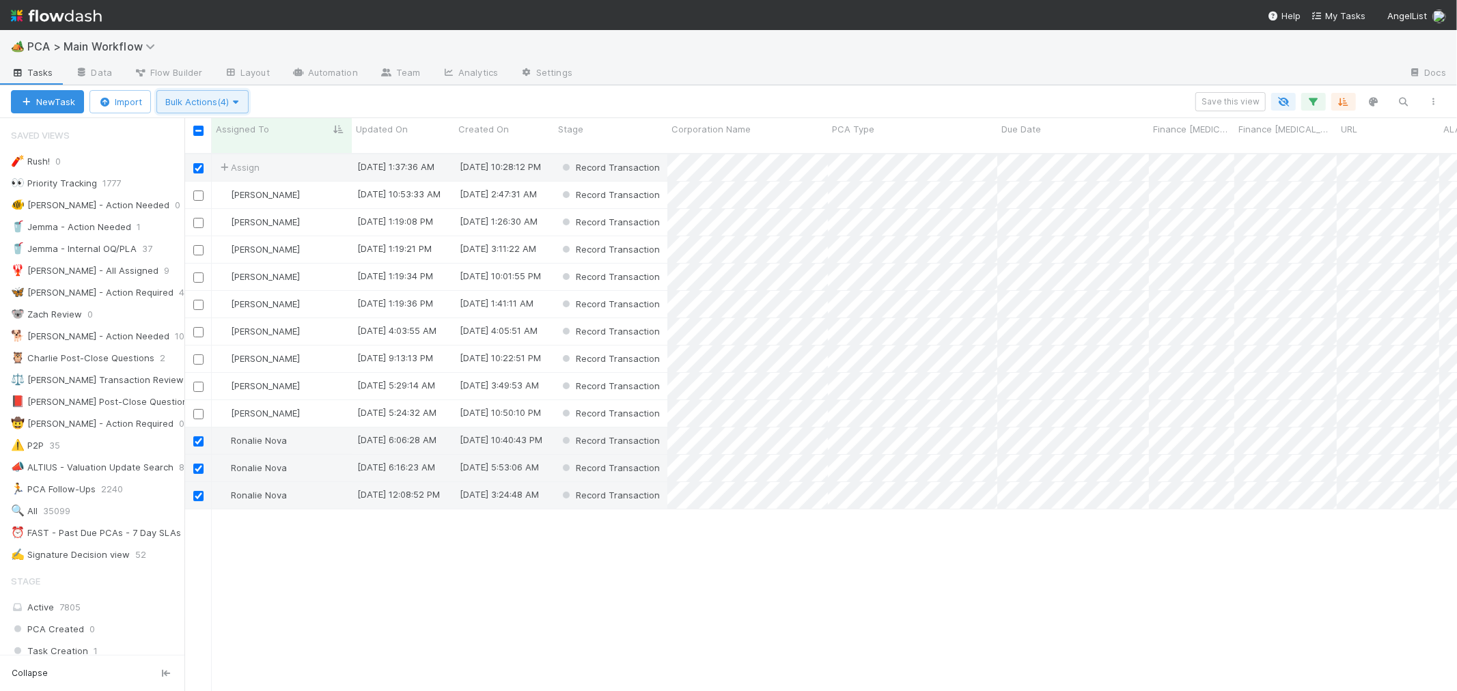
click at [225, 98] on span "Bulk Actions (4)" at bounding box center [202, 101] width 74 height 11
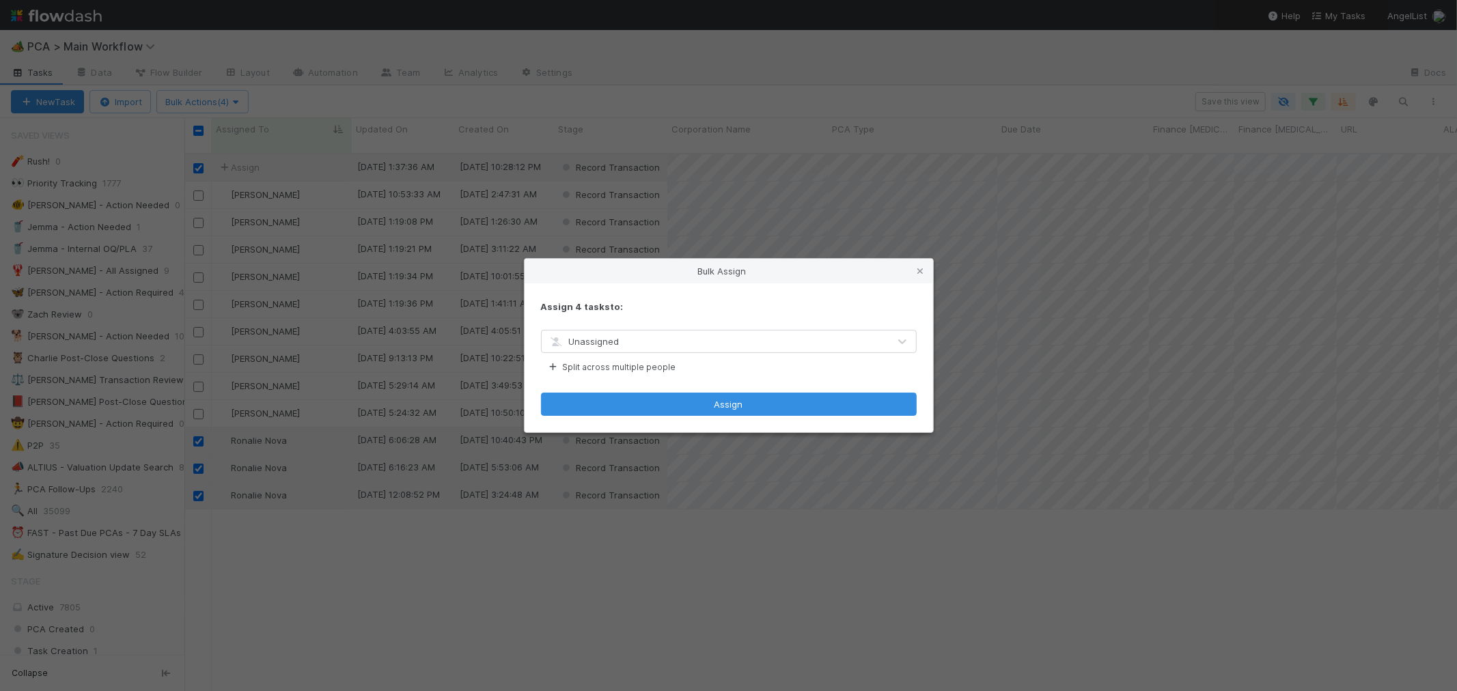
click at [625, 343] on div "Unassigned" at bounding box center [715, 342] width 347 height 22
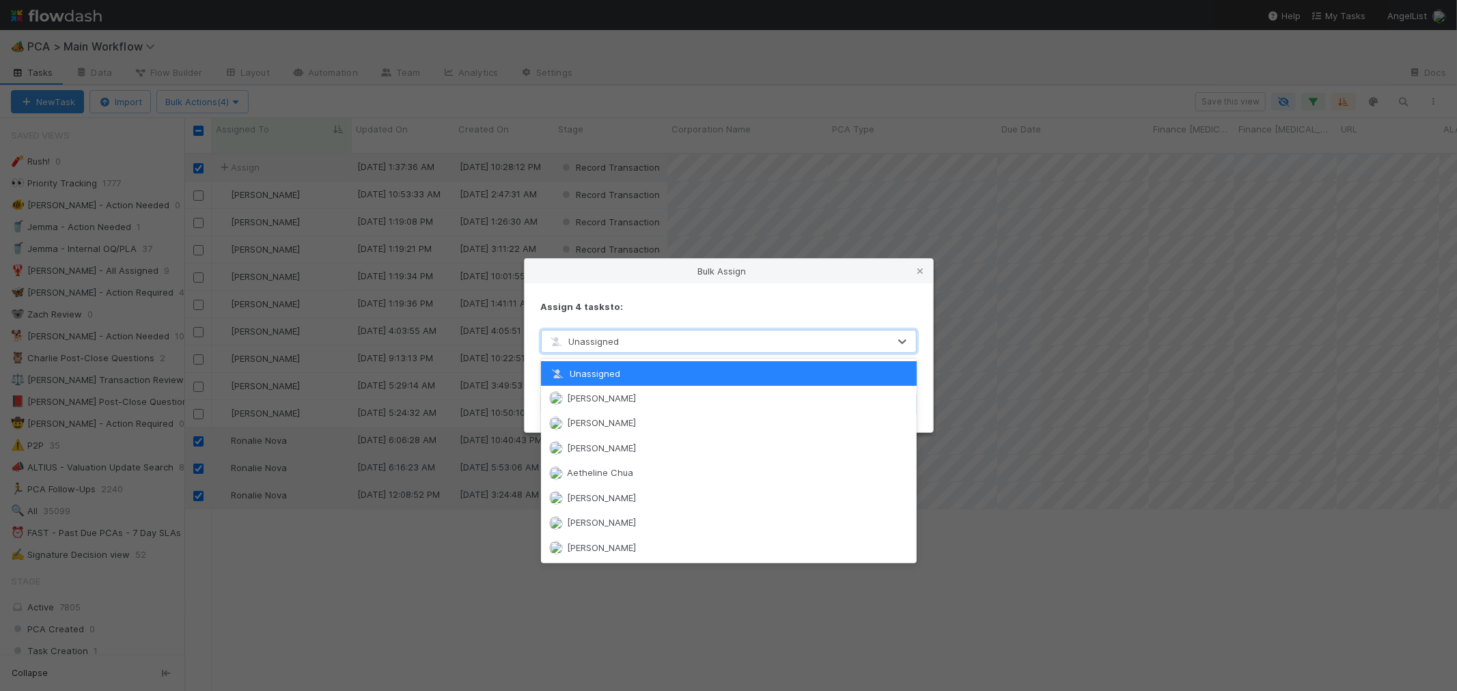
click at [636, 312] on div "Assign 4 tasks to:" at bounding box center [729, 307] width 376 height 14
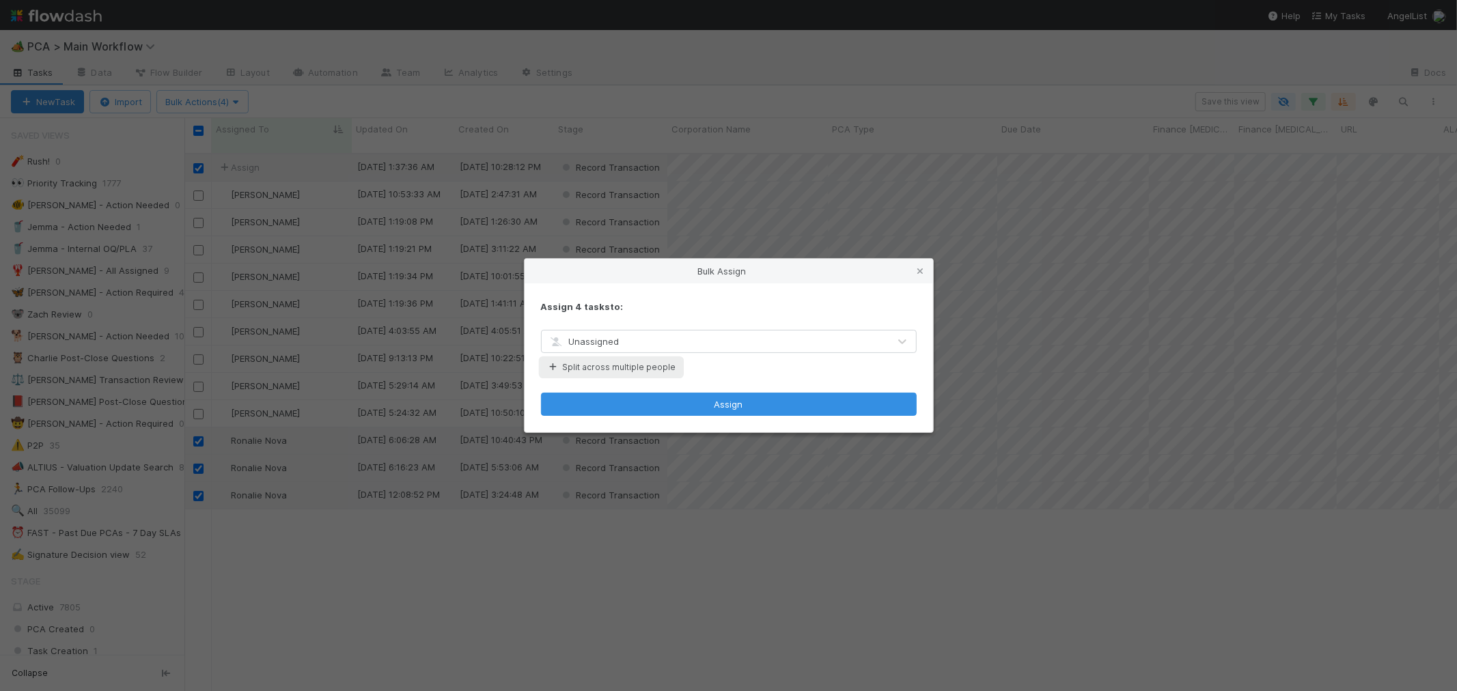
click at [612, 366] on button "Split across multiple people" at bounding box center [611, 368] width 141 height 18
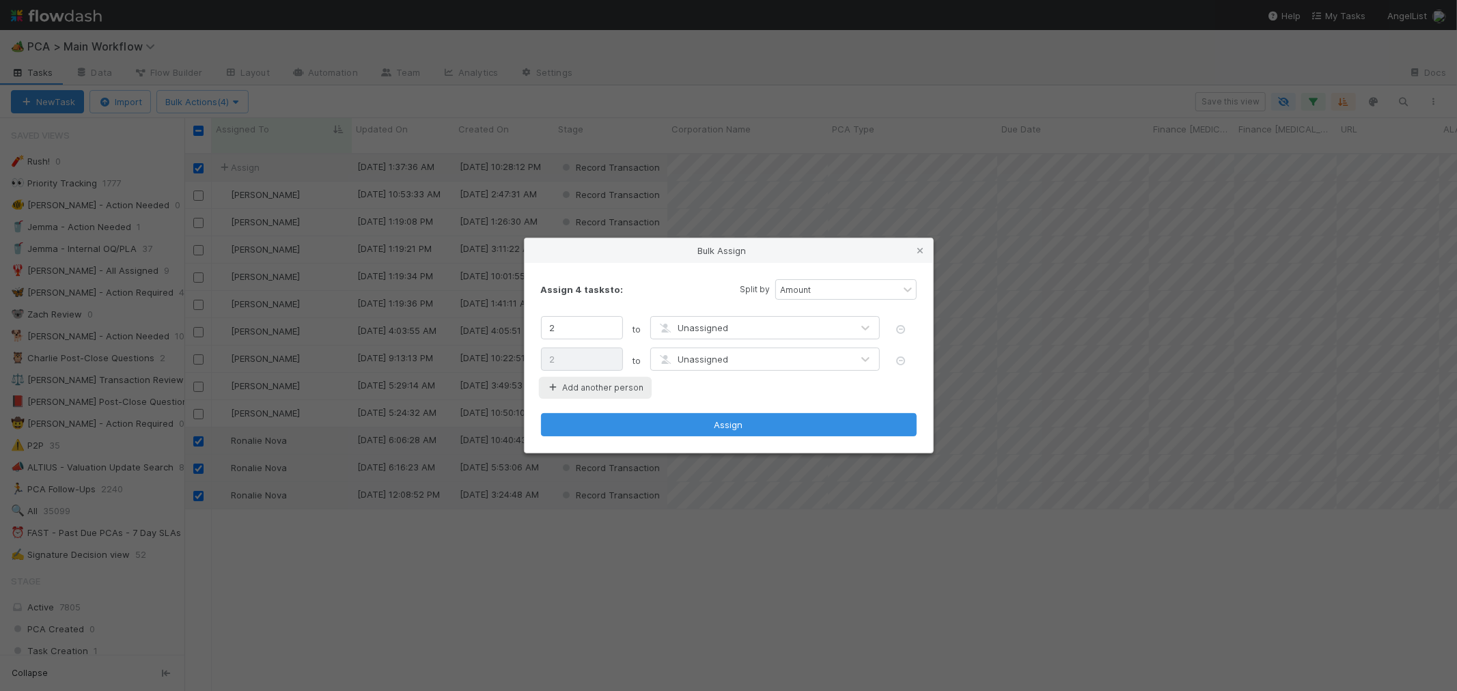
click at [616, 384] on button "Add another person" at bounding box center [595, 388] width 109 height 18
type input "1"
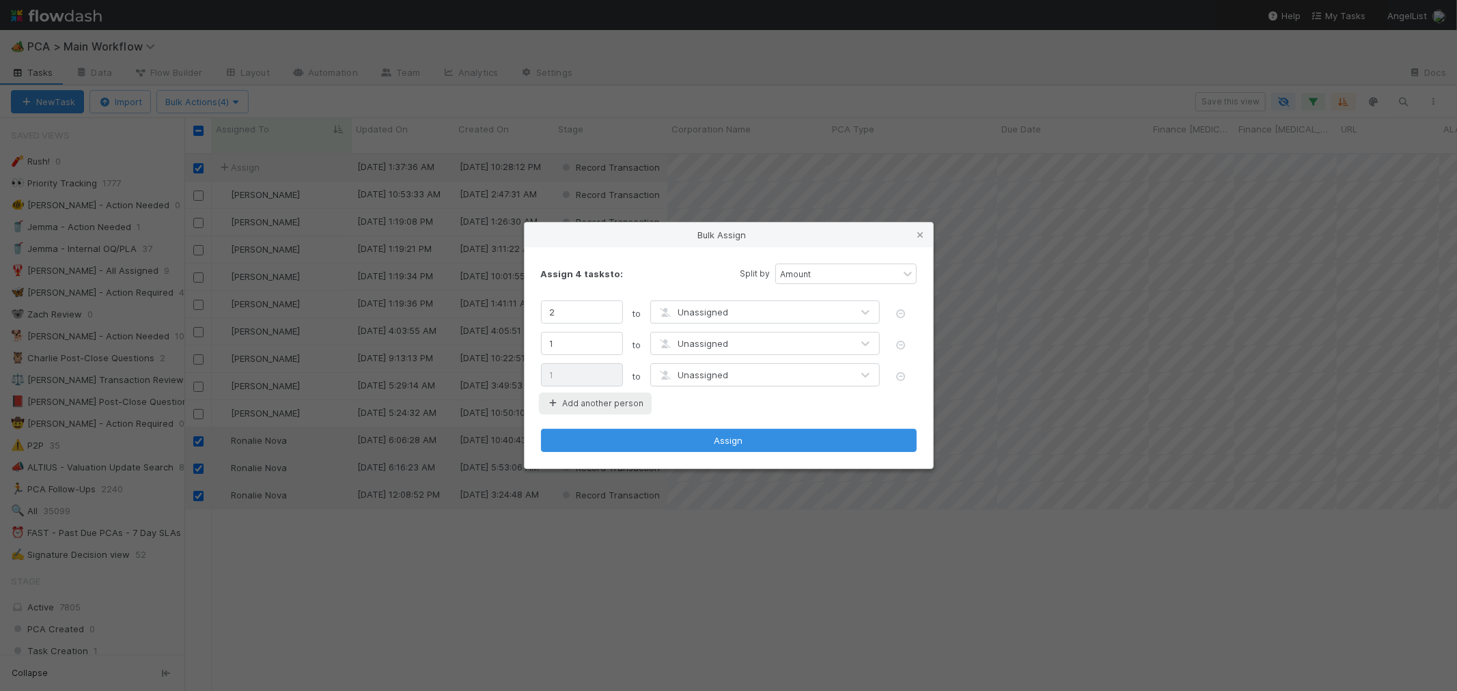
click at [613, 400] on button "Add another person" at bounding box center [595, 404] width 109 height 18
type input "1"
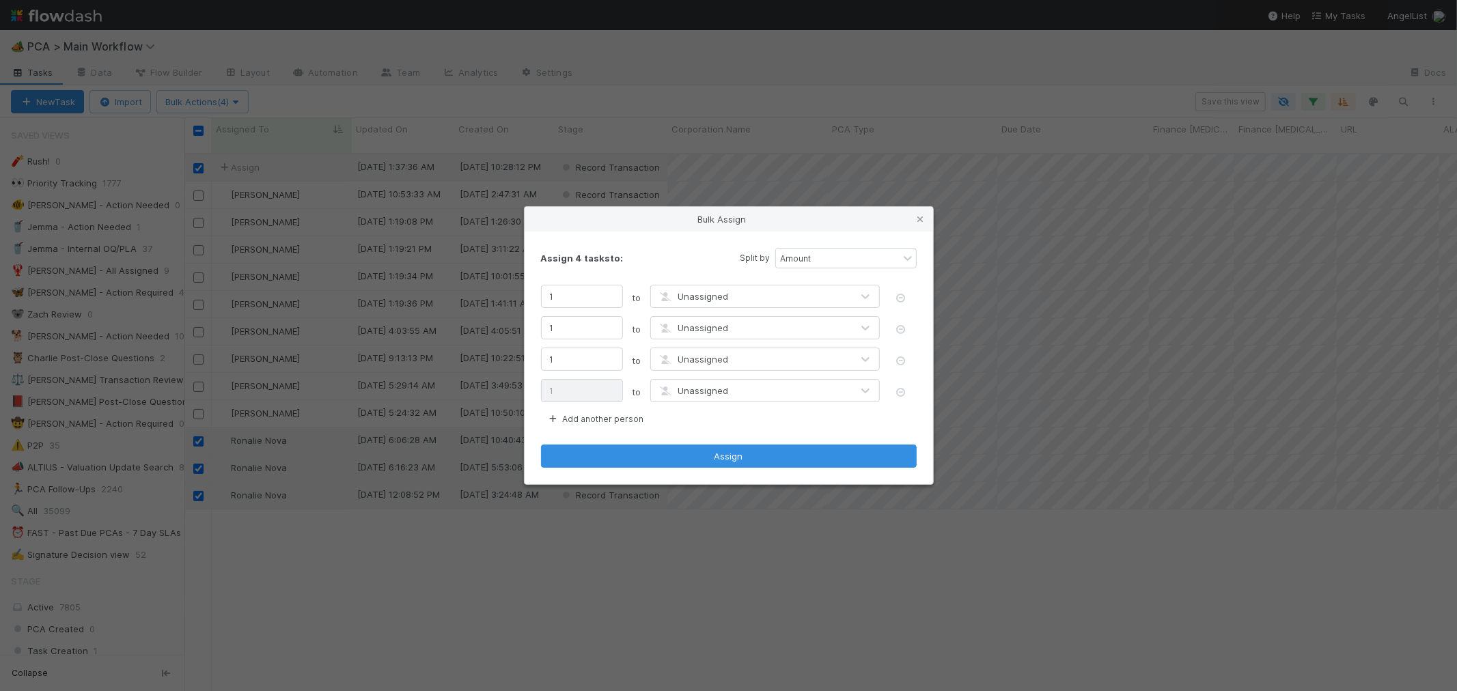
click at [684, 299] on span "Unassigned" at bounding box center [693, 296] width 71 height 11
type input "rose"
click at [681, 335] on div "[PERSON_NAME]" at bounding box center [765, 328] width 230 height 25
click at [682, 326] on span "Unassigned" at bounding box center [693, 327] width 71 height 11
type input "febb"
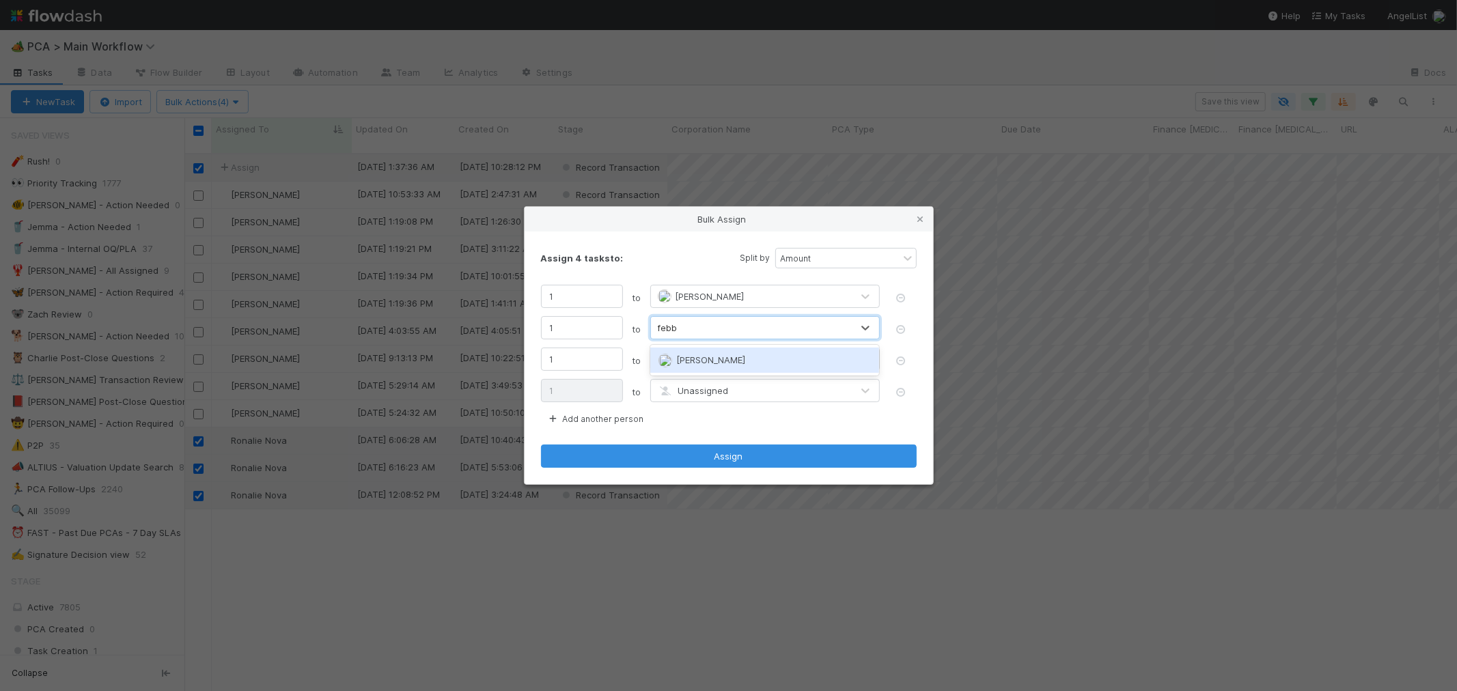
click at [680, 357] on span "[PERSON_NAME]" at bounding box center [710, 360] width 69 height 11
click at [678, 360] on span "Unassigned" at bounding box center [693, 359] width 71 height 11
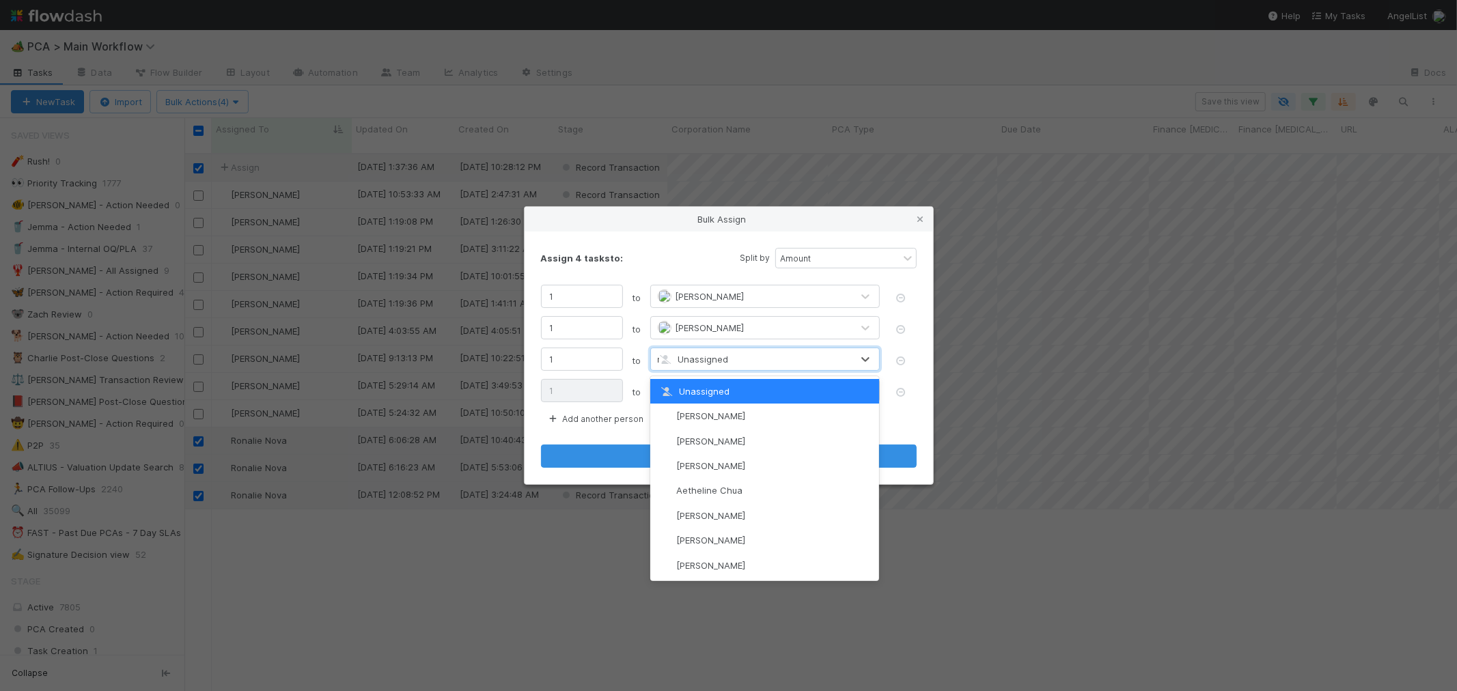
type input "meg"
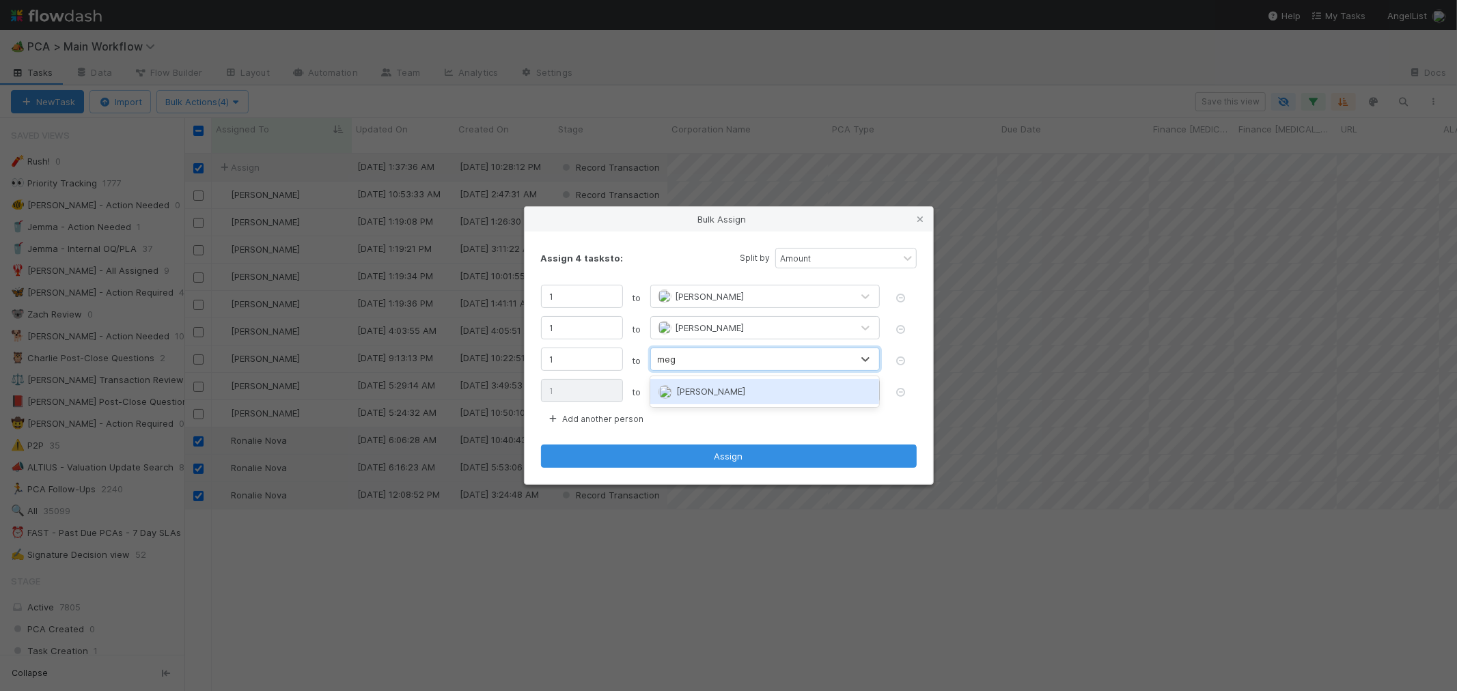
click at [674, 389] on span "[PERSON_NAME]" at bounding box center [702, 391] width 87 height 11
click at [667, 398] on div "Unassigned" at bounding box center [751, 391] width 201 height 22
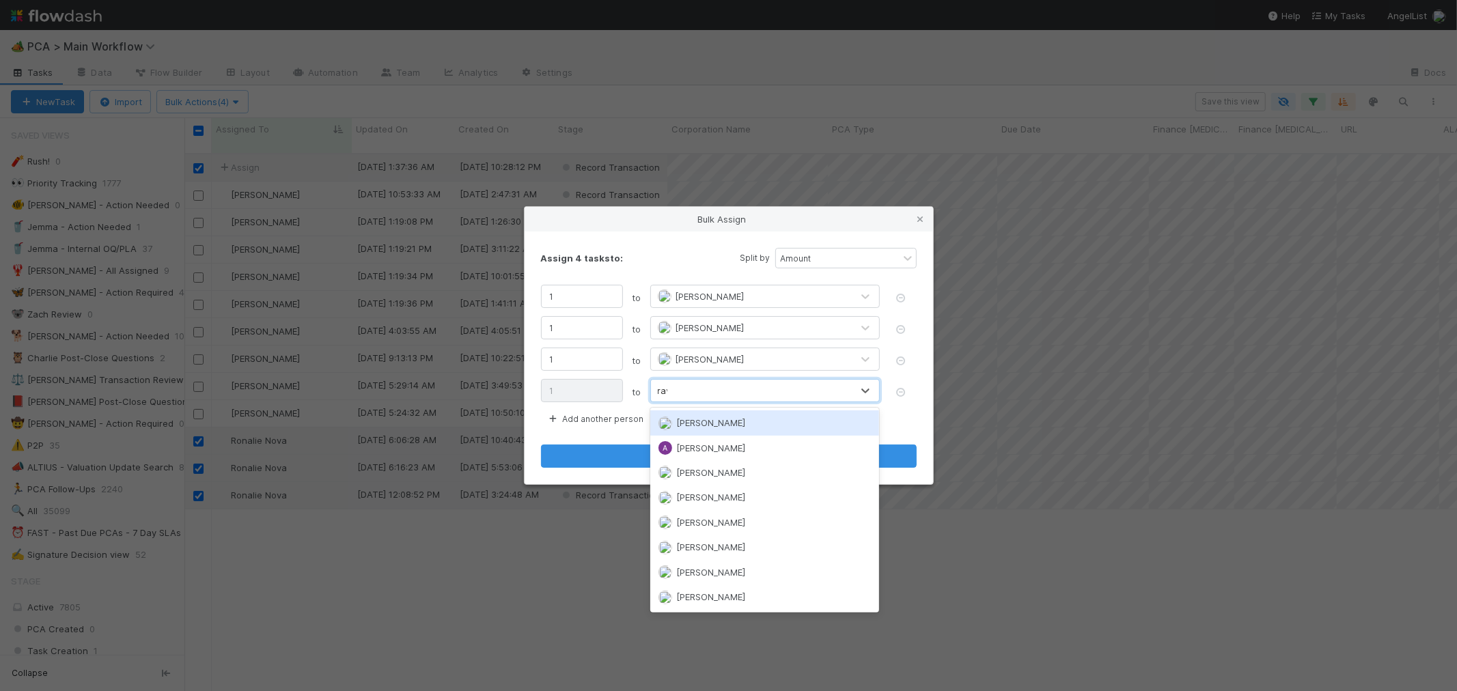
type input "rave"
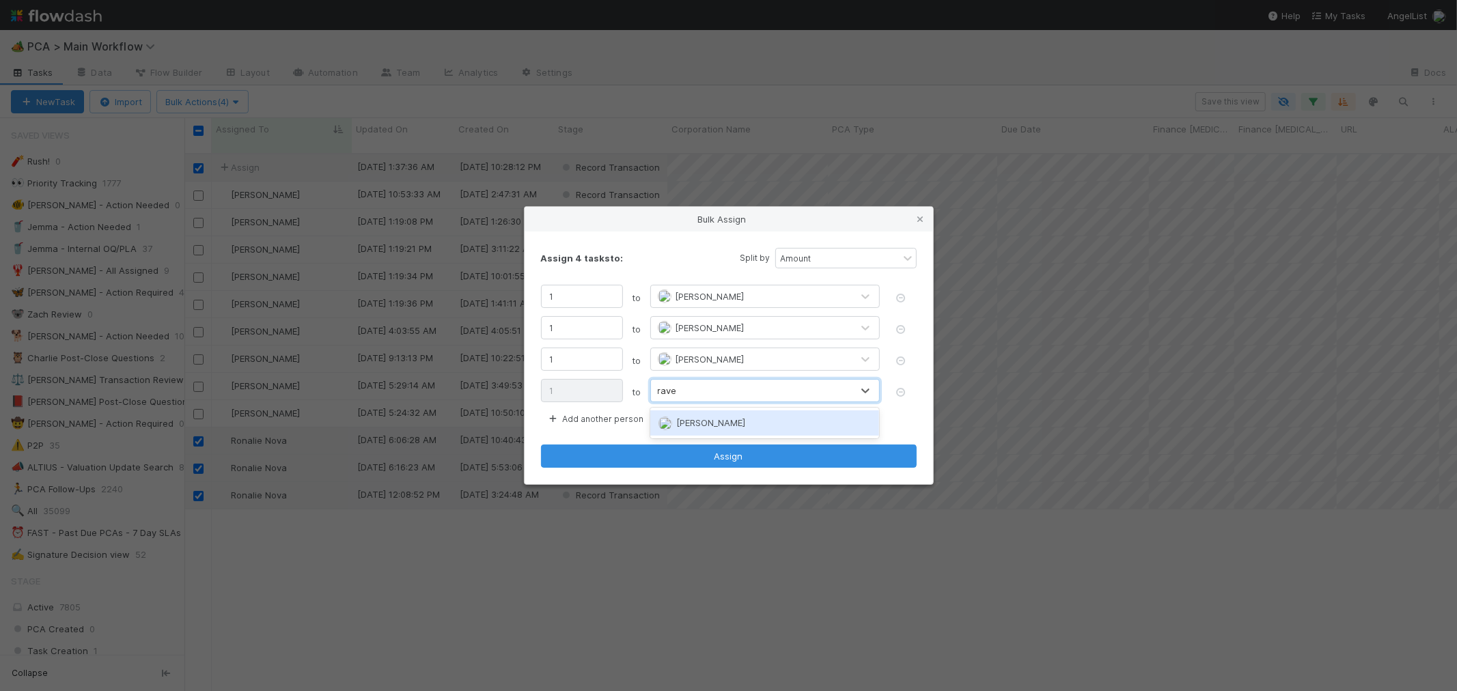
click at [670, 417] on div "[PERSON_NAME]" at bounding box center [765, 423] width 230 height 25
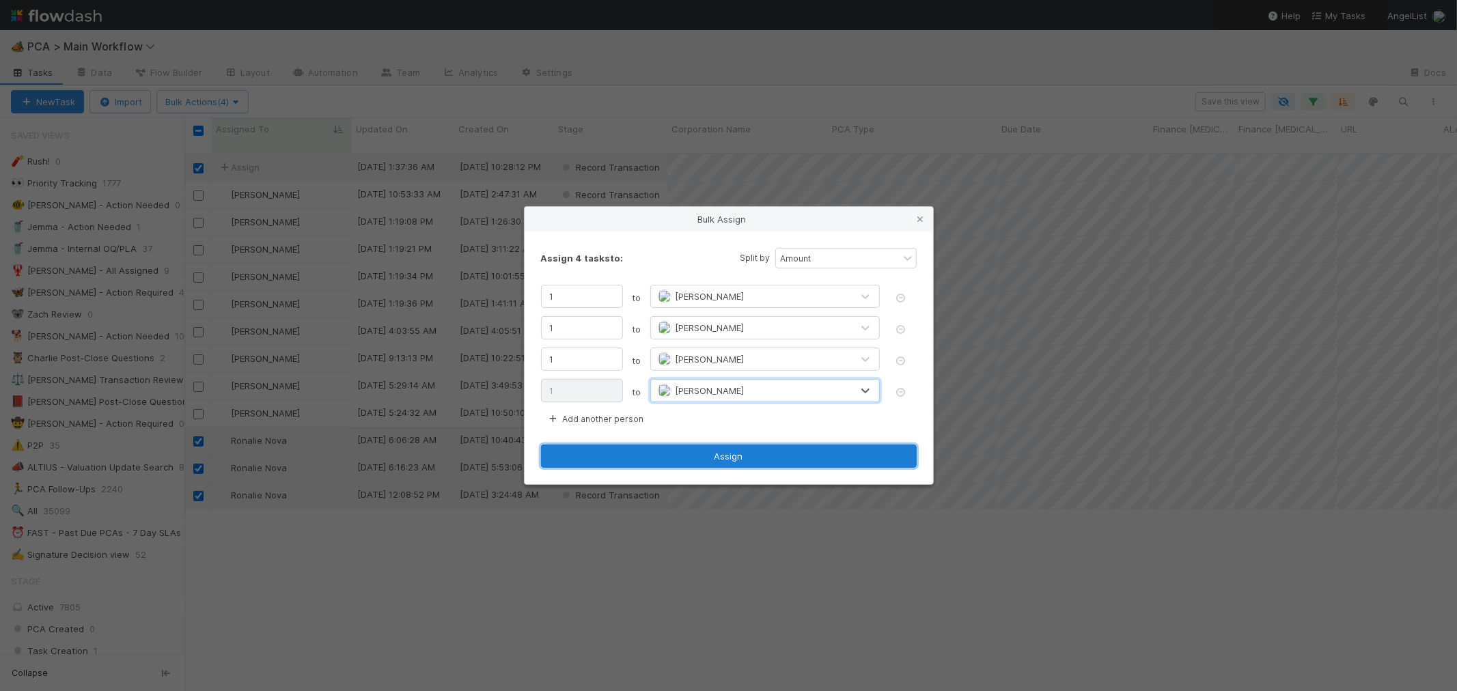
click at [670, 456] on button "Assign" at bounding box center [729, 456] width 376 height 23
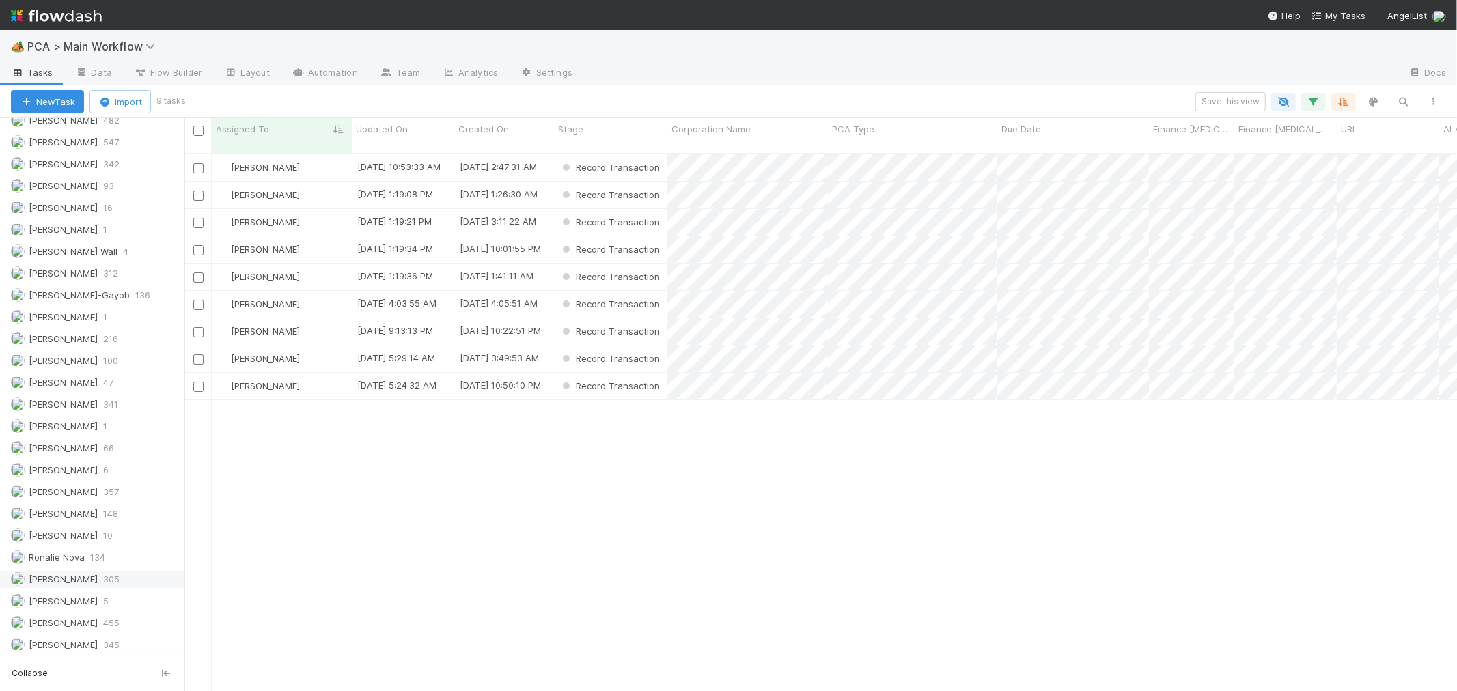
scroll to position [1914, 0]
click at [94, 575] on div "[PERSON_NAME] 305" at bounding box center [96, 576] width 170 height 17
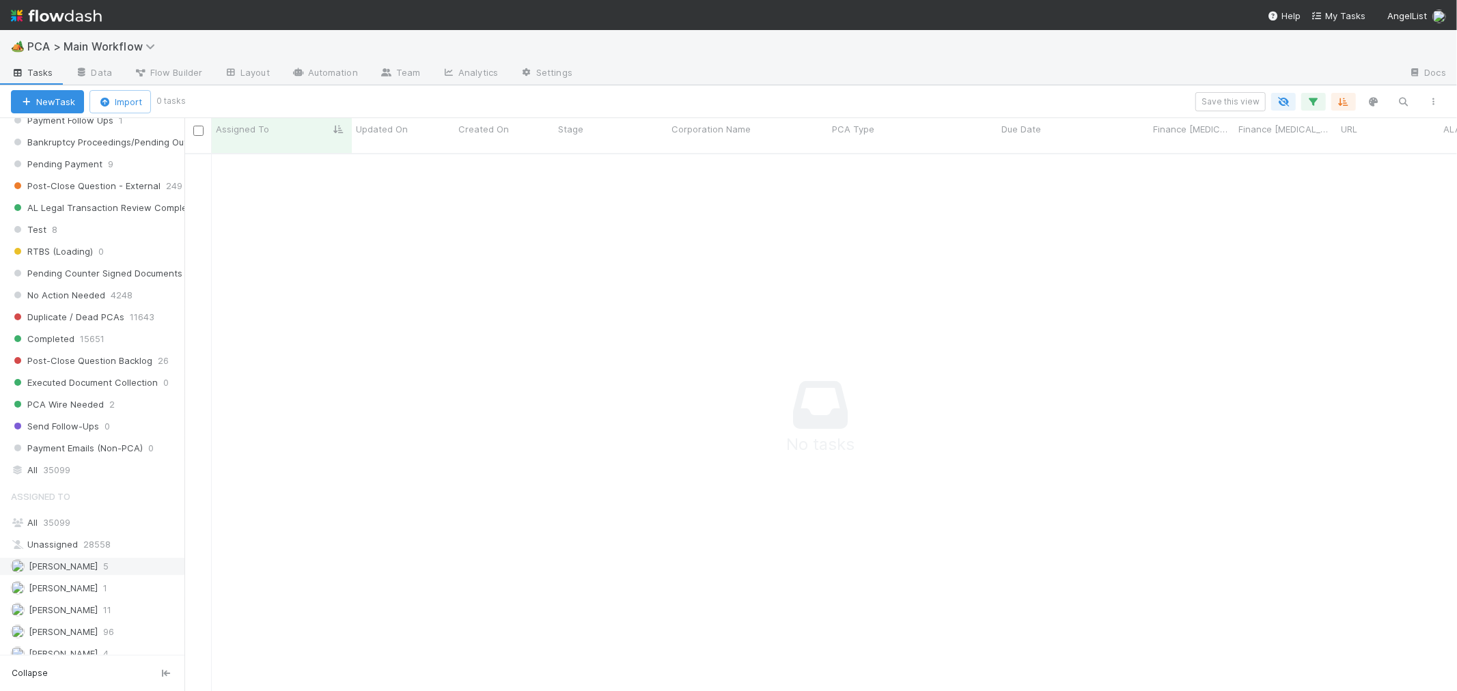
scroll to position [1231, 0]
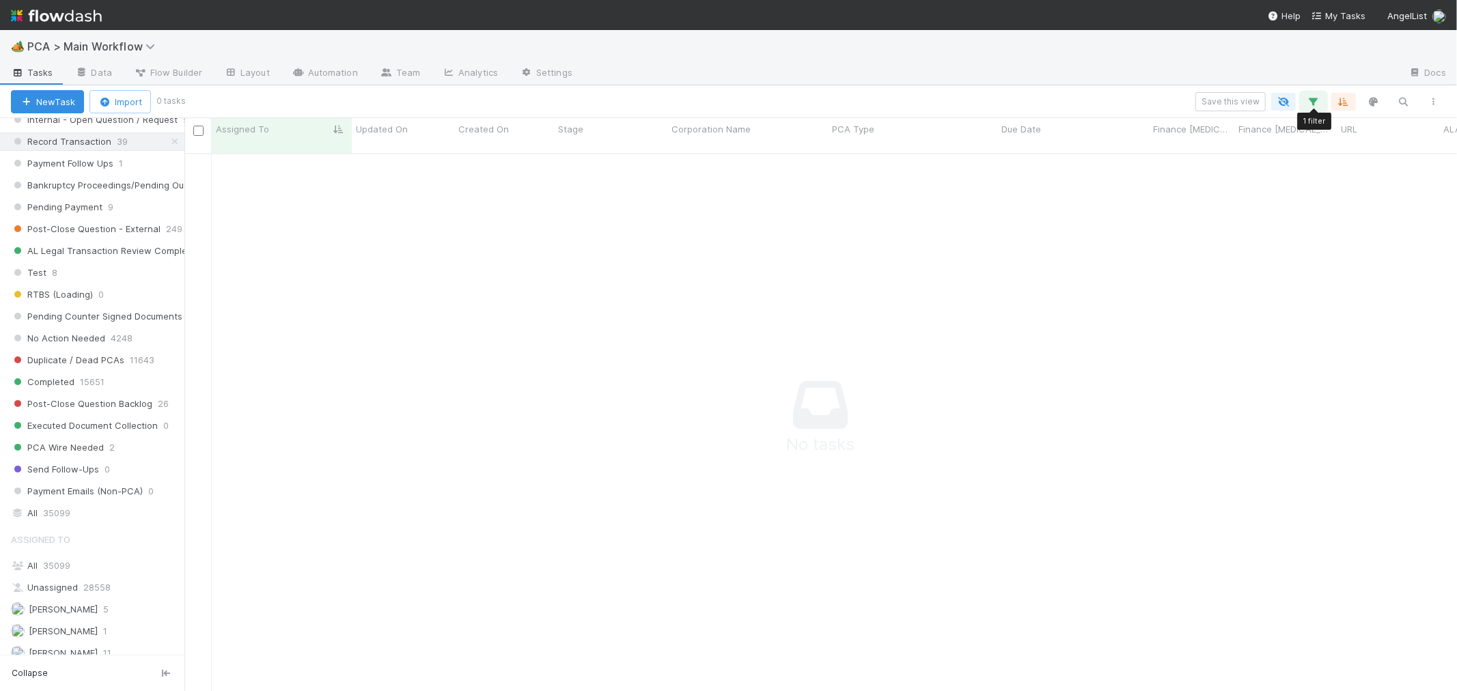
click at [1319, 107] on icon "button" at bounding box center [1314, 102] width 14 height 12
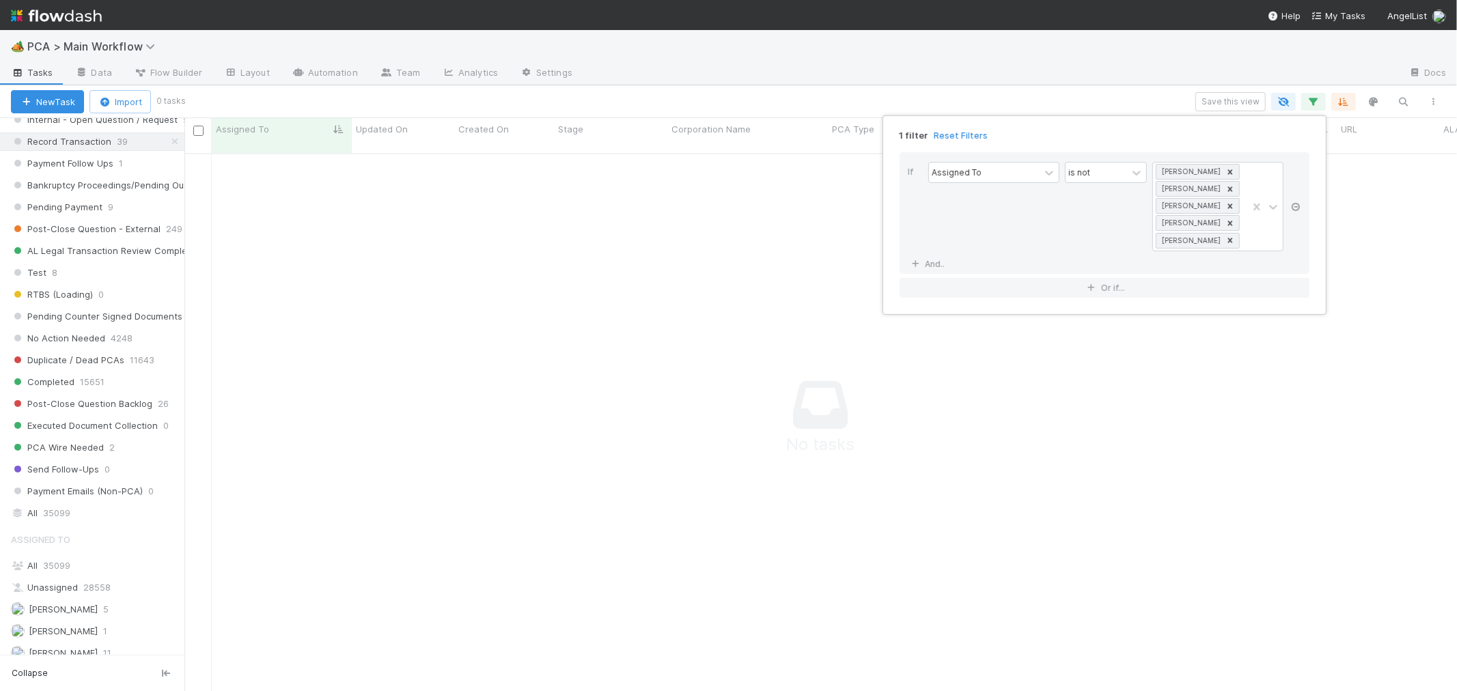
click at [1298, 208] on icon at bounding box center [1296, 207] width 14 height 8
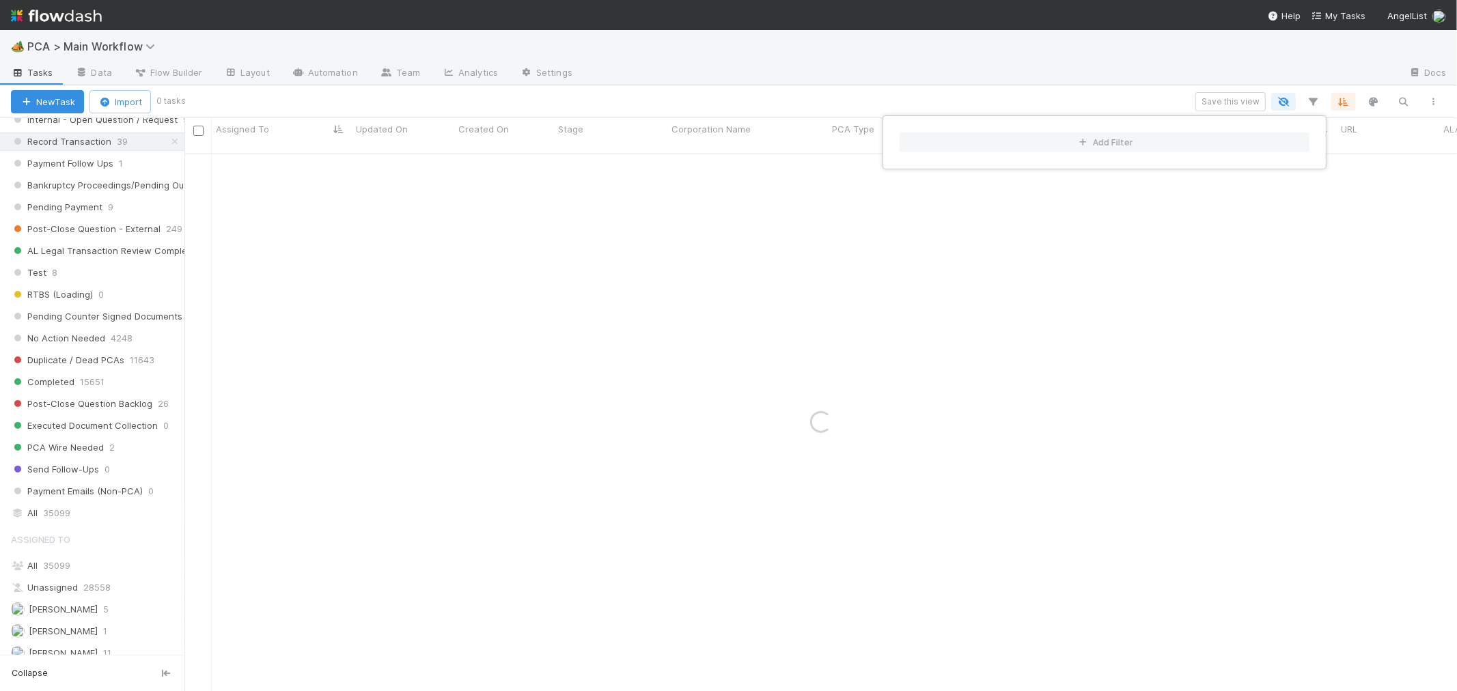
click at [1067, 96] on div "Add Filter" at bounding box center [728, 345] width 1457 height 691
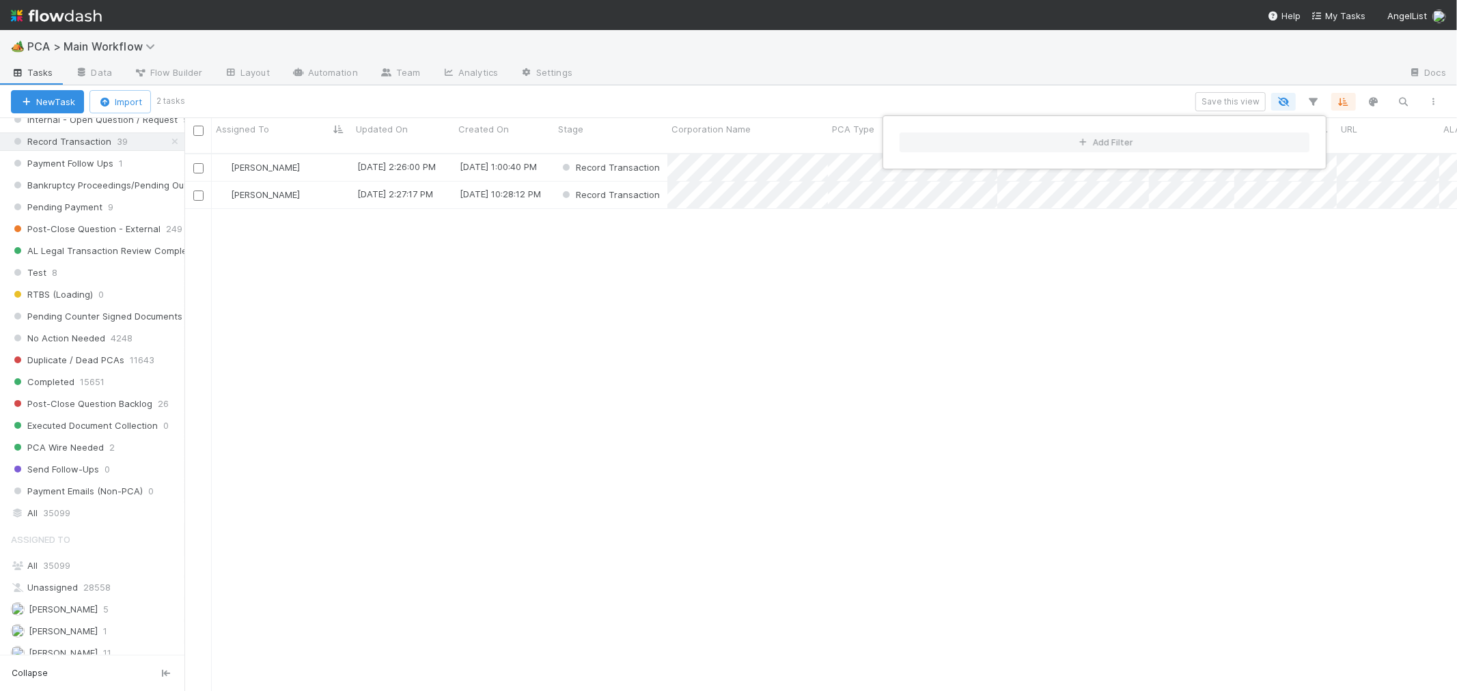
scroll to position [538, 1261]
click at [329, 244] on div "Add Filter" at bounding box center [728, 345] width 1457 height 691
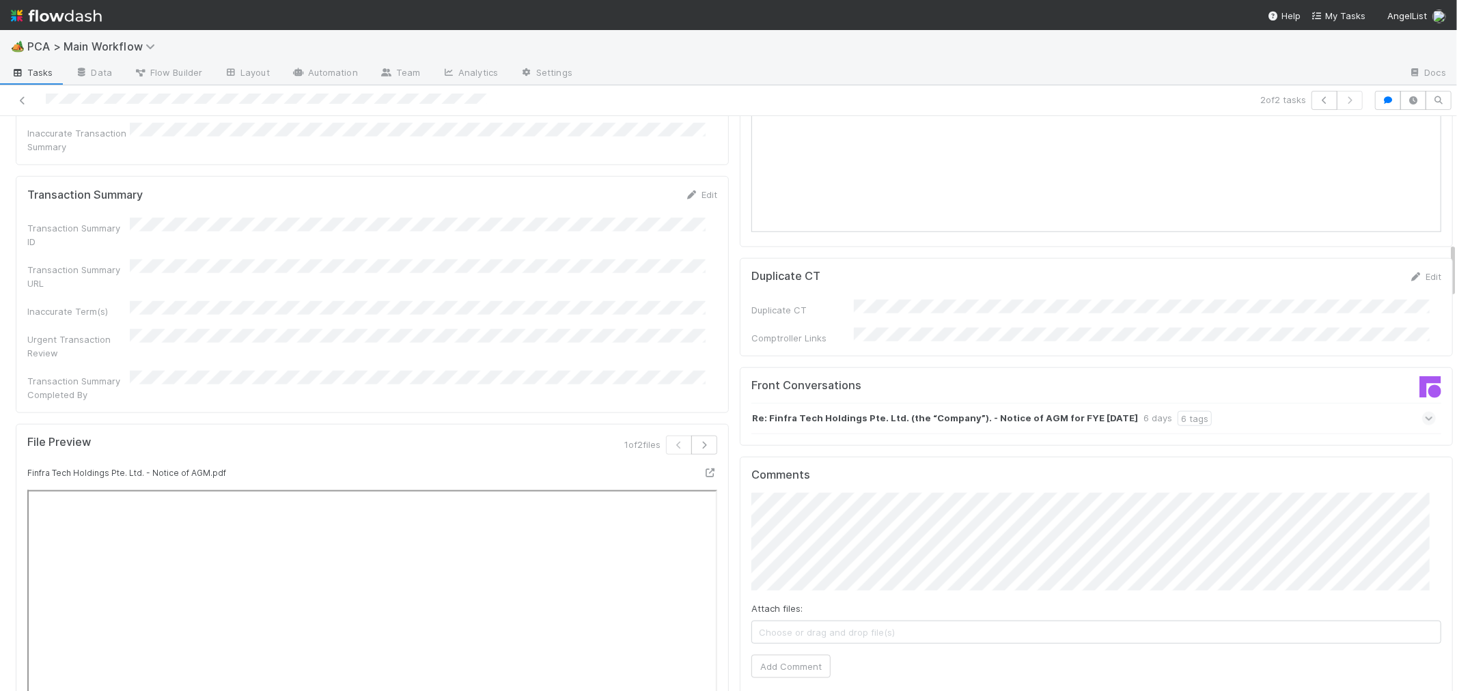
scroll to position [1290, 0]
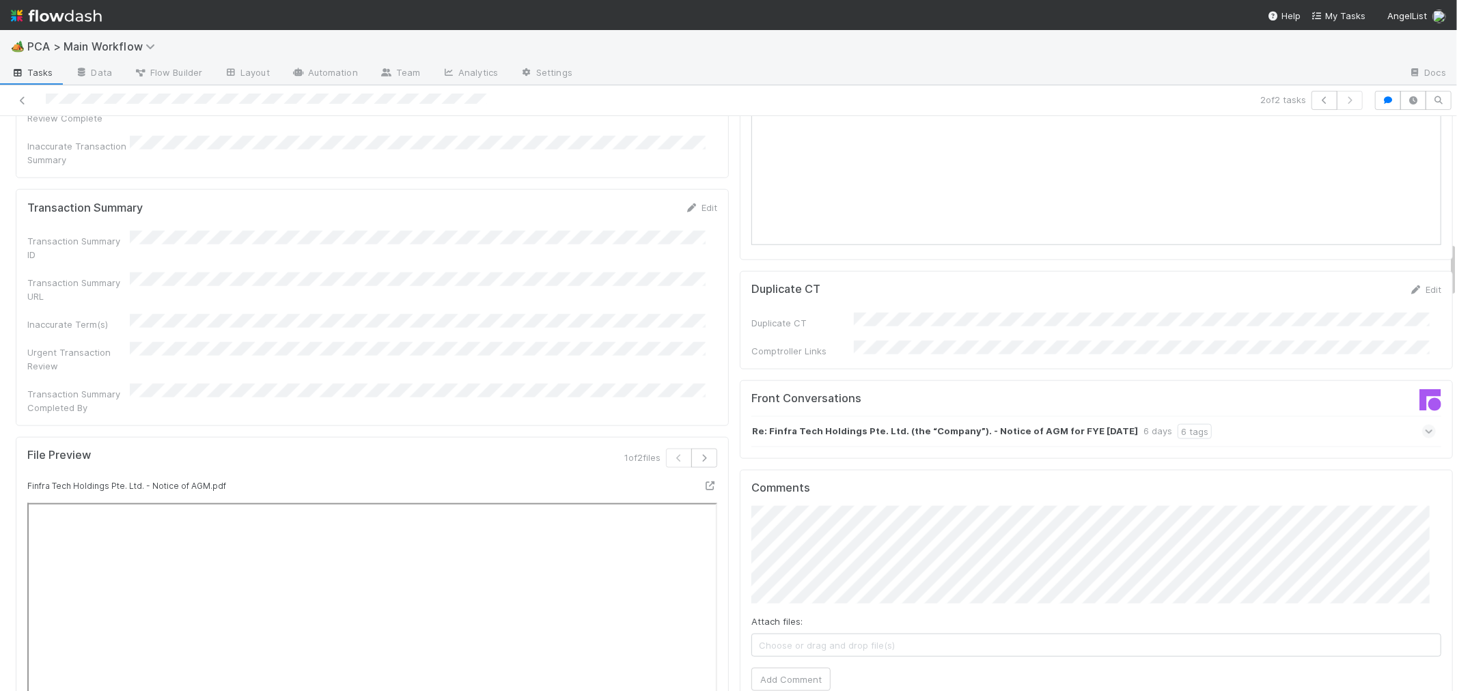
click at [1422, 425] on span at bounding box center [1429, 432] width 14 height 14
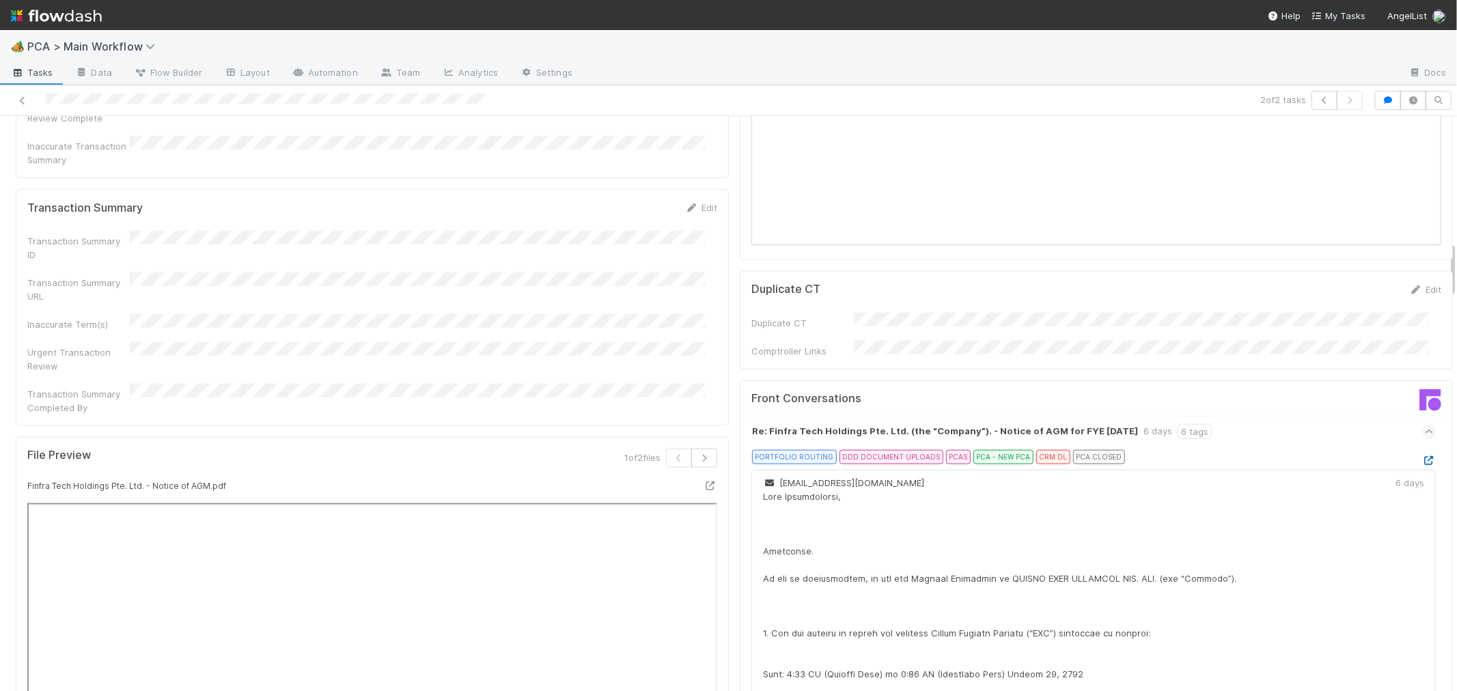
click at [1422, 456] on icon at bounding box center [1429, 460] width 14 height 9
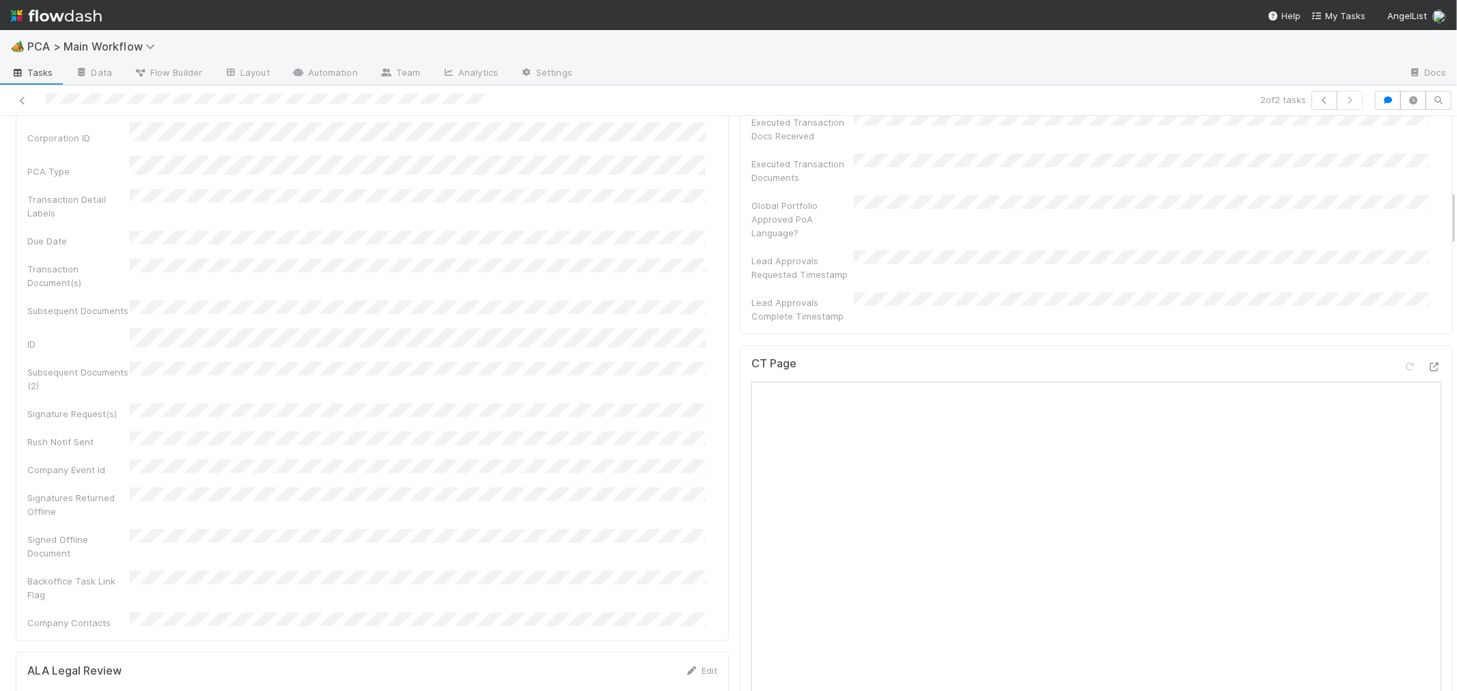
scroll to position [759, 0]
click at [1428, 210] on icon at bounding box center [1435, 214] width 14 height 9
drag, startPoint x: 521, startPoint y: 476, endPoint x: 529, endPoint y: 486, distance: 13.1
click at [521, 542] on div "Why Transaction Review? ALA Transaction Review Needed ALA Transaction Review Co…" at bounding box center [372, 620] width 690 height 156
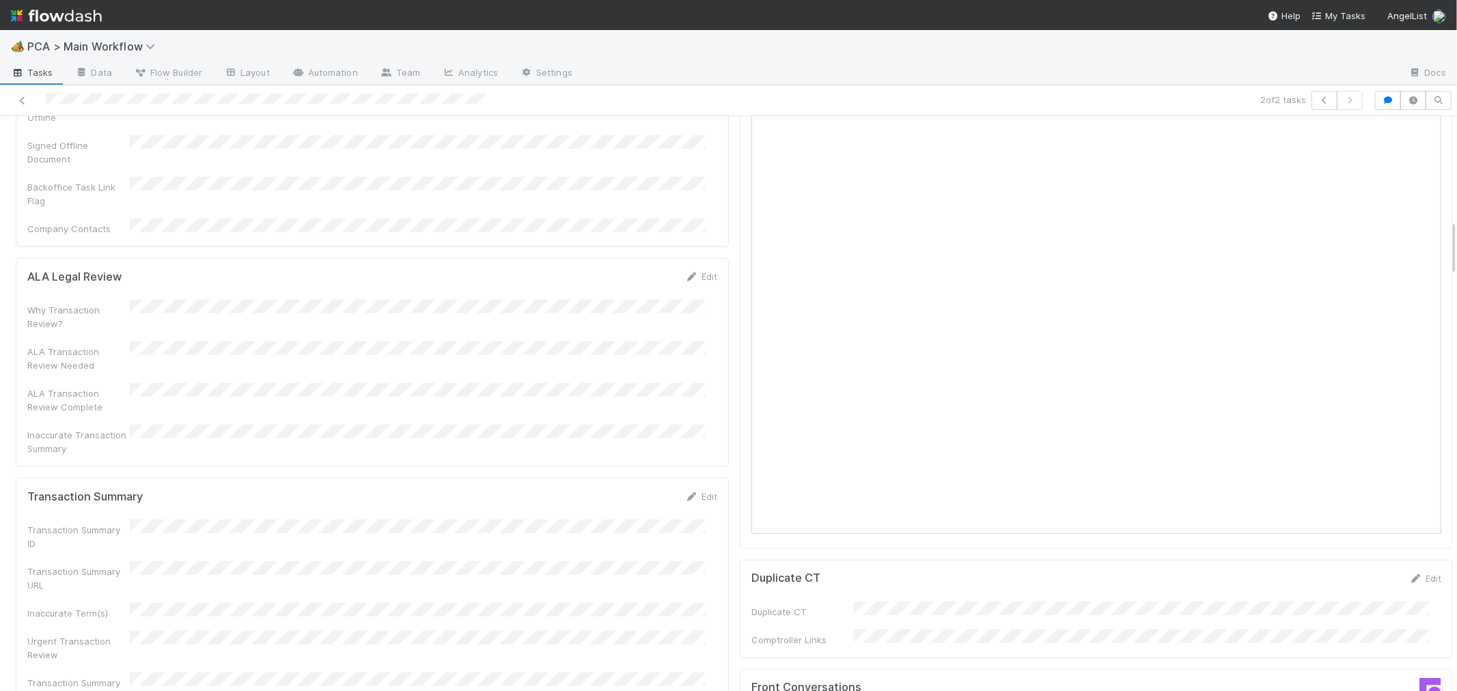
scroll to position [1062, 0]
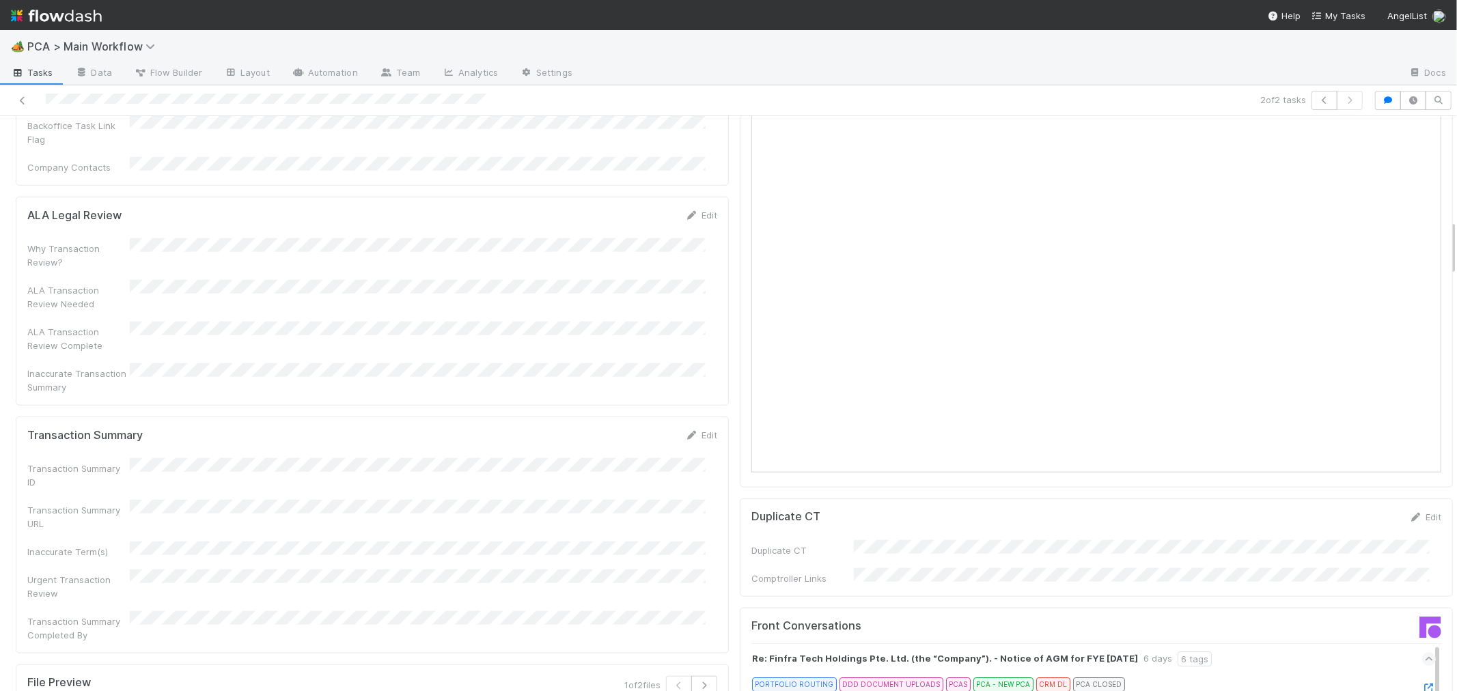
drag, startPoint x: 697, startPoint y: 316, endPoint x: 396, endPoint y: 345, distance: 302.0
click at [697, 430] on link "Edit" at bounding box center [701, 435] width 32 height 11
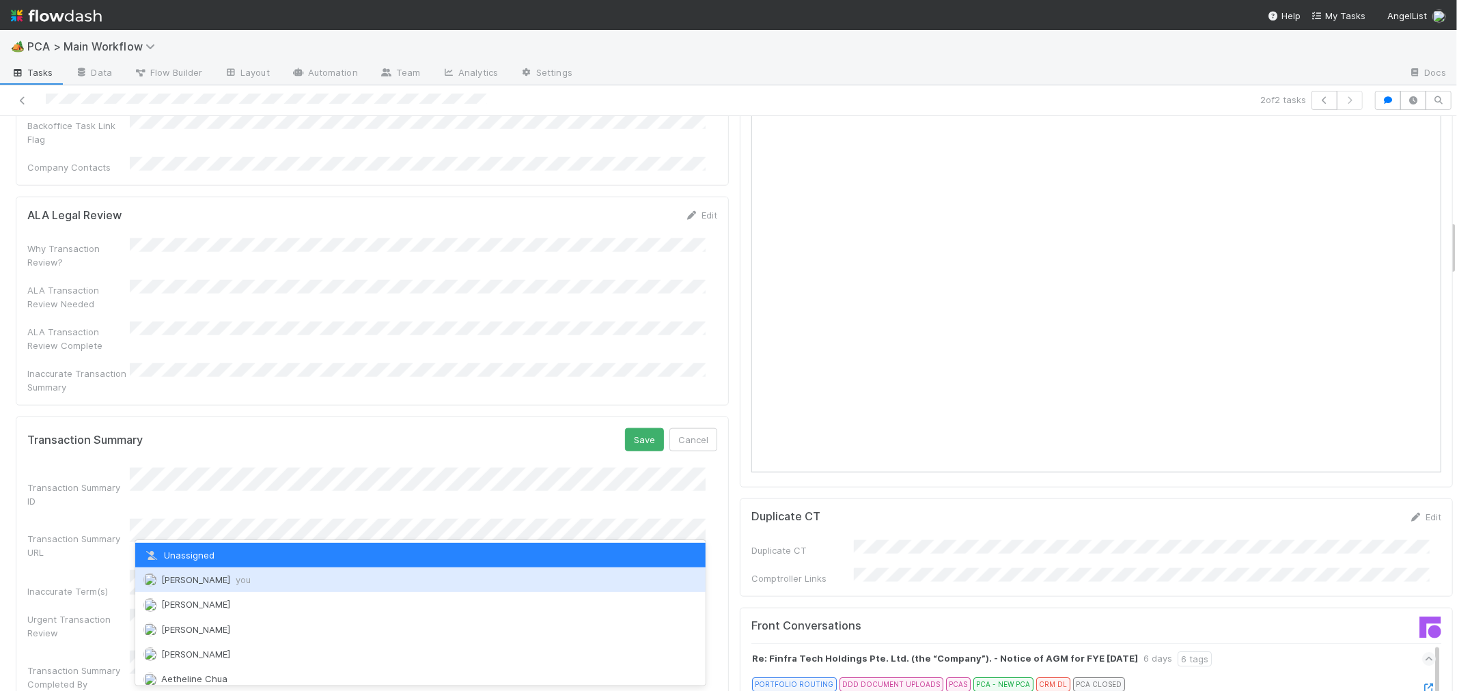
click at [179, 577] on span "[PERSON_NAME] you" at bounding box center [205, 580] width 89 height 11
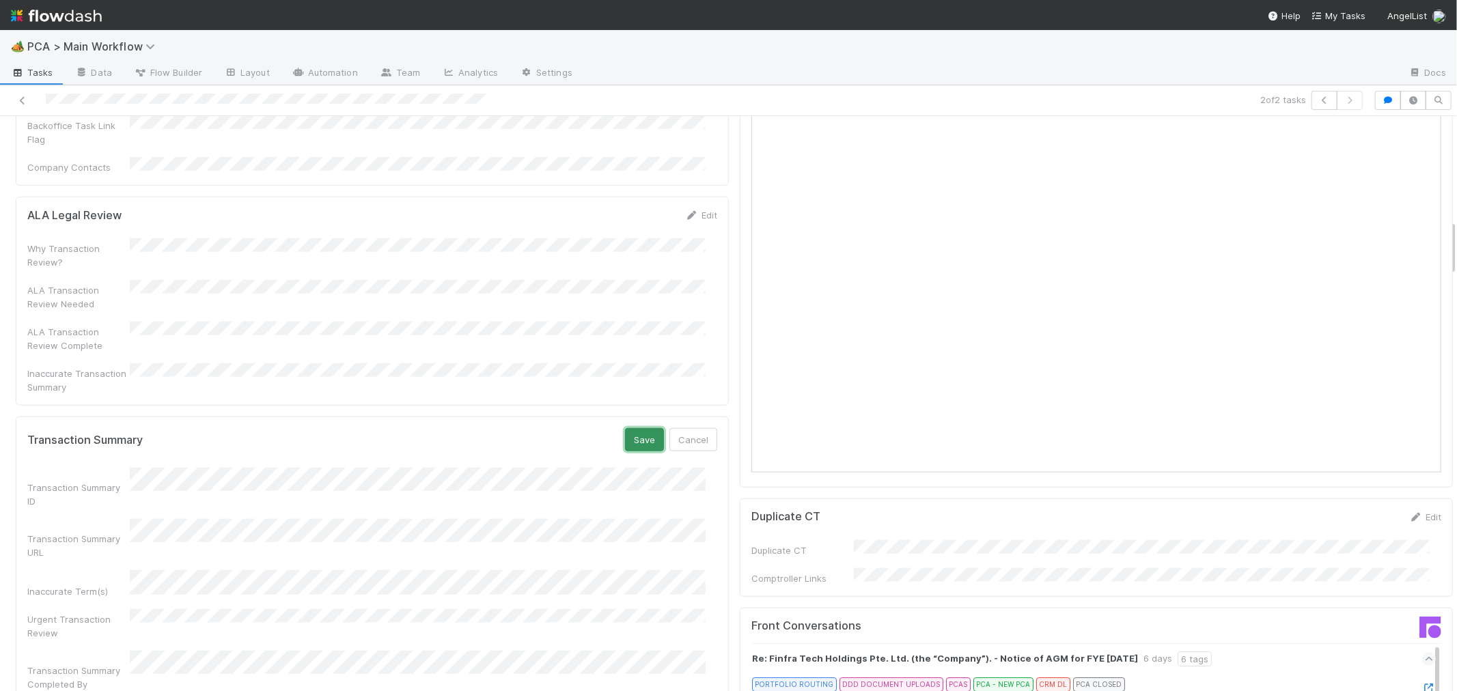
click at [633, 428] on button "Save" at bounding box center [644, 439] width 39 height 23
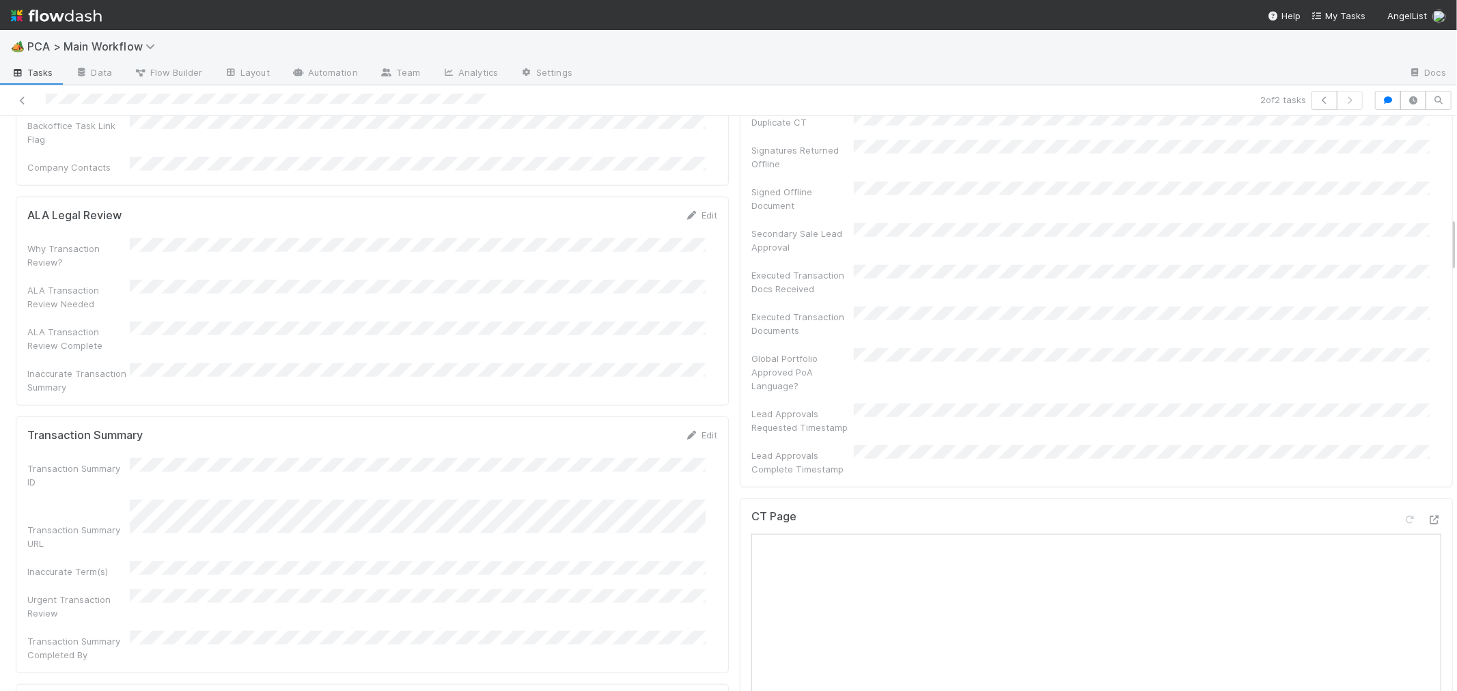
scroll to position [0, 0]
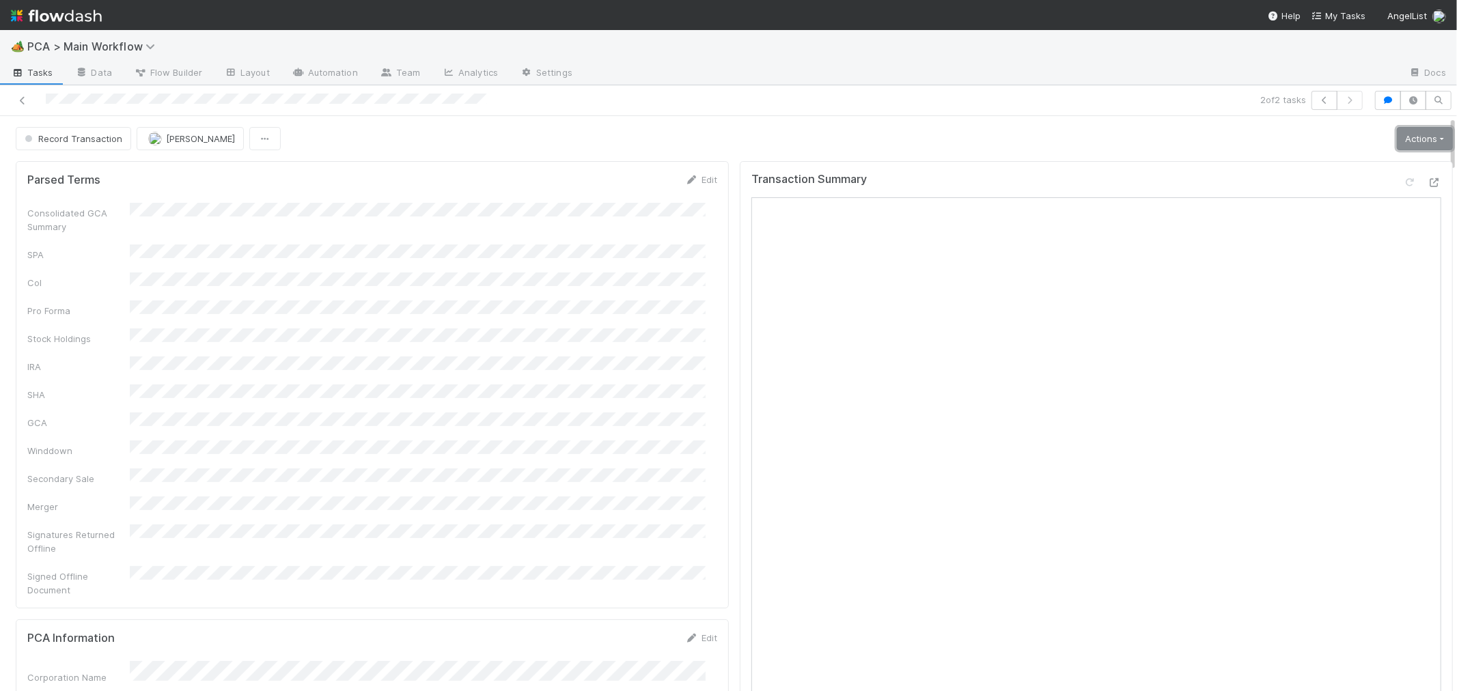
click at [1397, 145] on link "Actions" at bounding box center [1425, 138] width 56 height 23
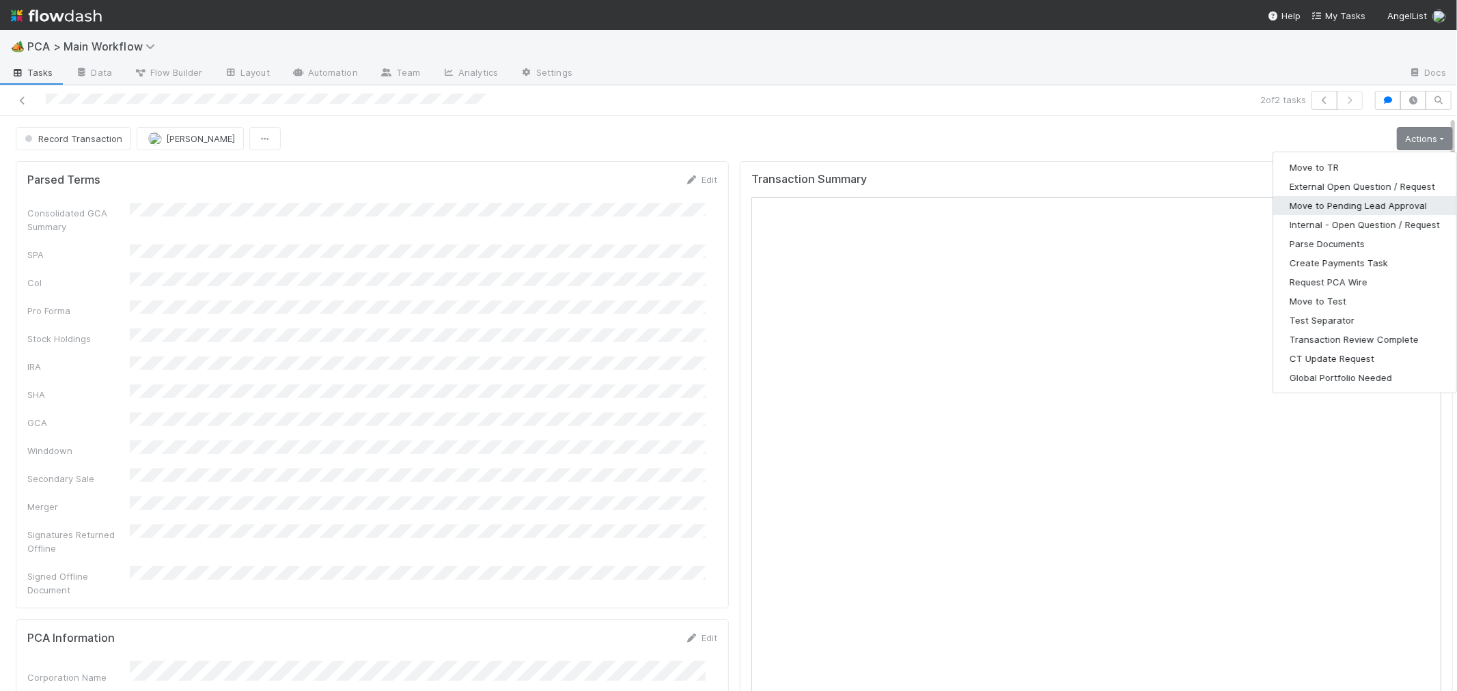
click at [1350, 204] on button "Move to Pending Lead Approval" at bounding box center [1364, 205] width 183 height 19
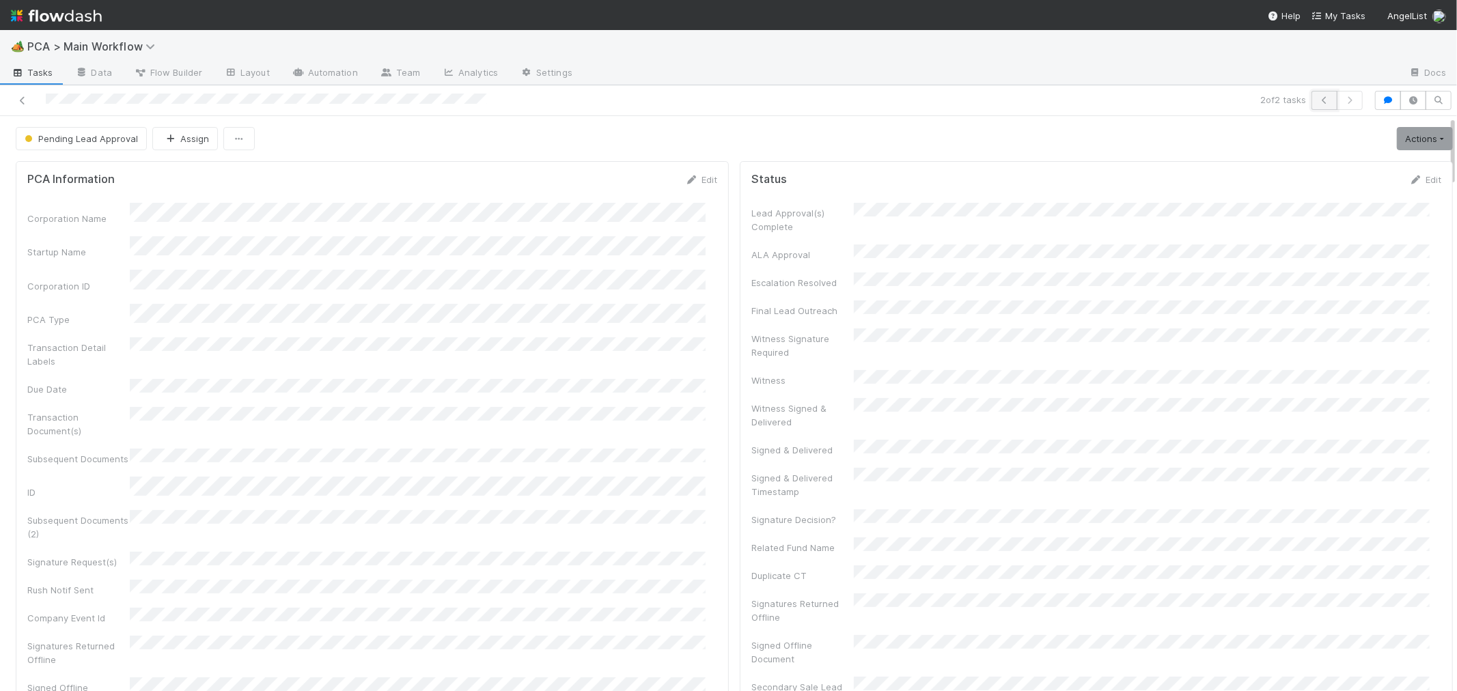
click at [1318, 103] on icon "button" at bounding box center [1325, 100] width 14 height 8
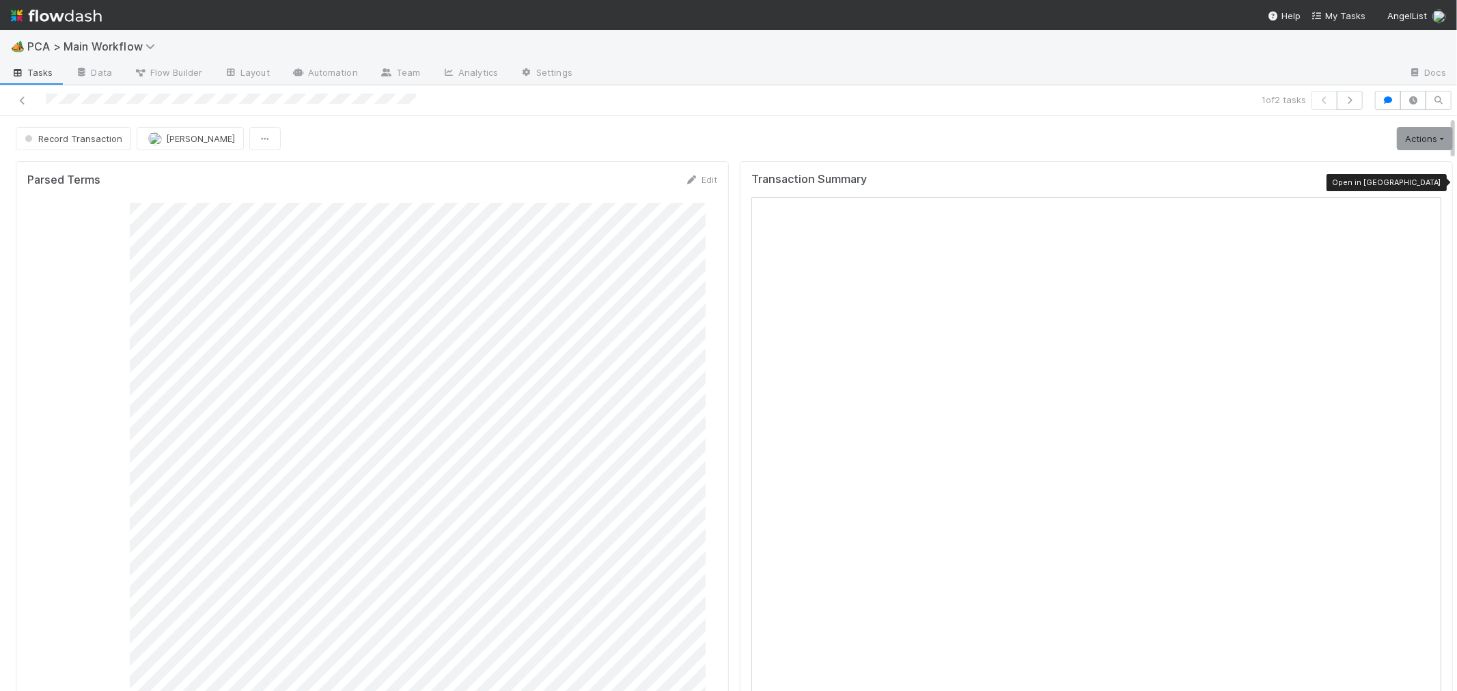
click at [1428, 186] on icon at bounding box center [1435, 182] width 14 height 9
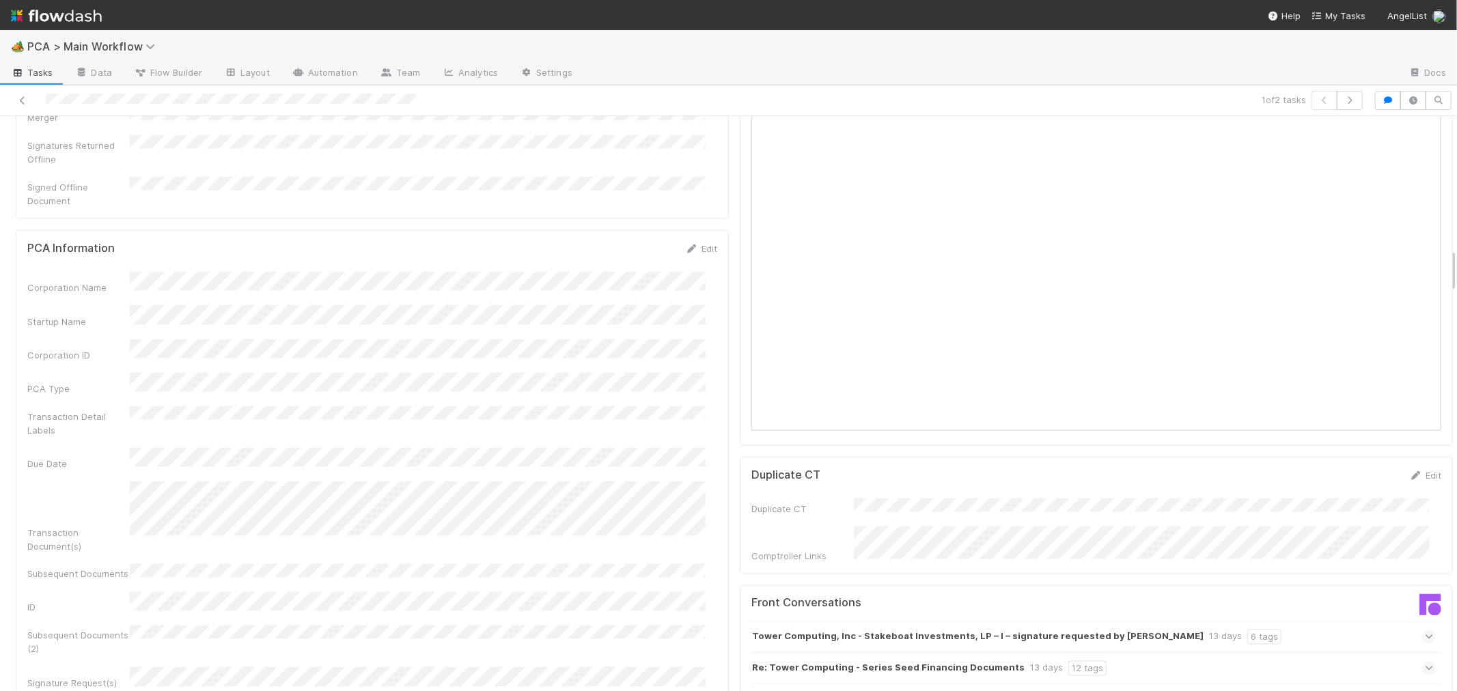
scroll to position [1670, 0]
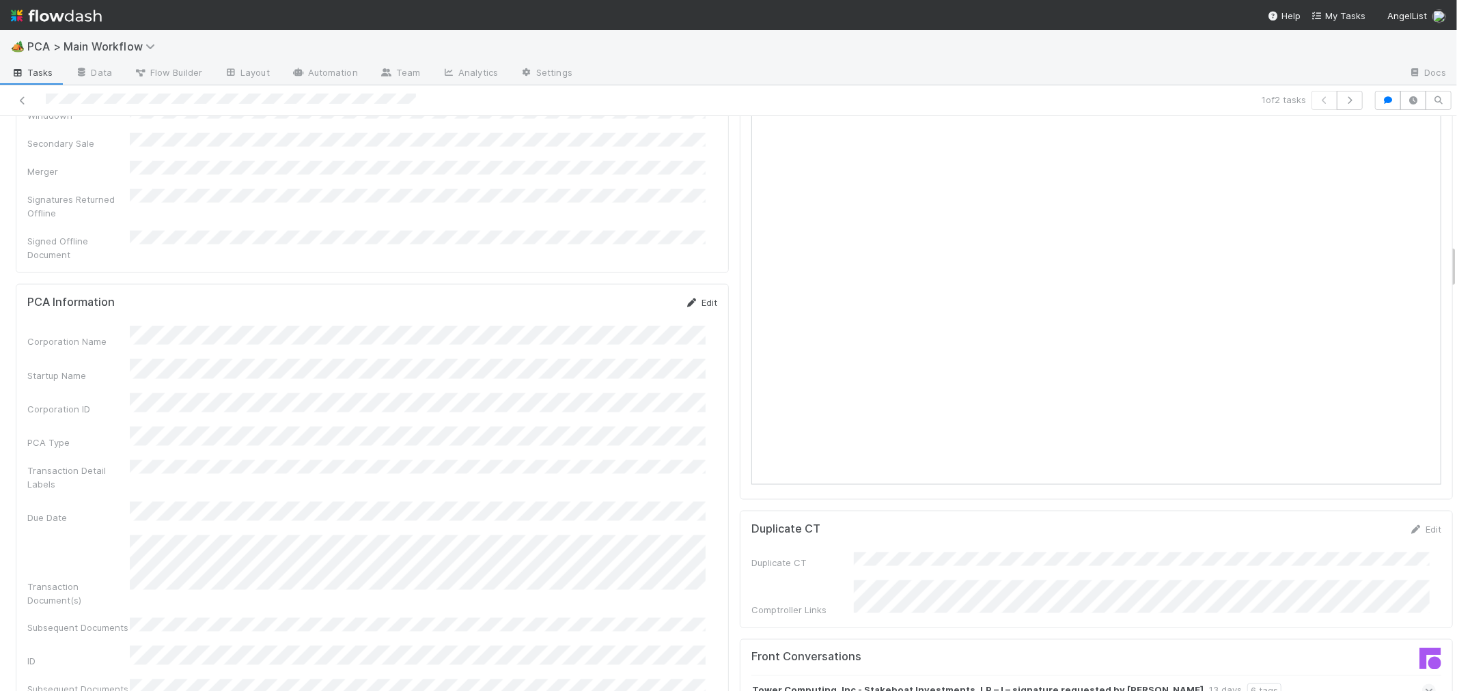
click at [685, 299] on icon at bounding box center [692, 303] width 14 height 9
click at [627, 296] on button "Save" at bounding box center [644, 307] width 39 height 23
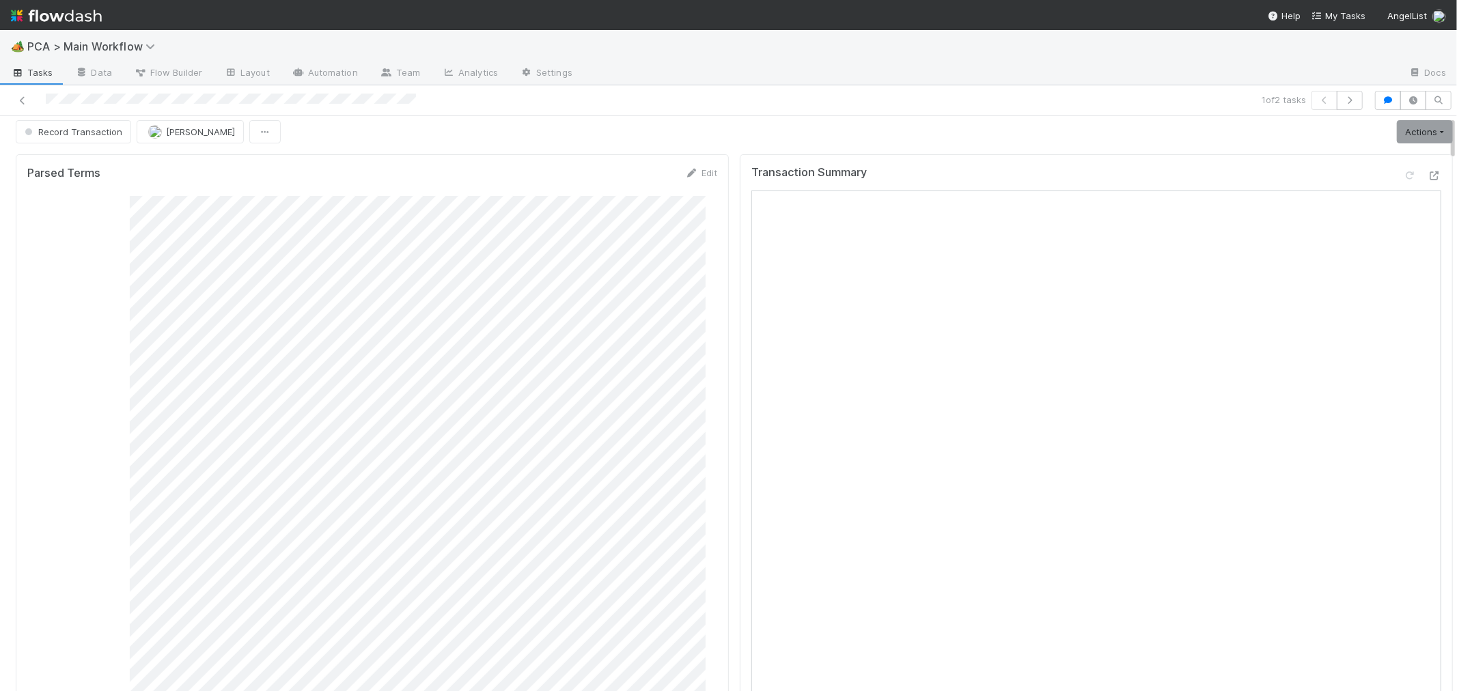
scroll to position [0, 0]
click at [80, 139] on span "Record Transaction" at bounding box center [72, 138] width 100 height 11
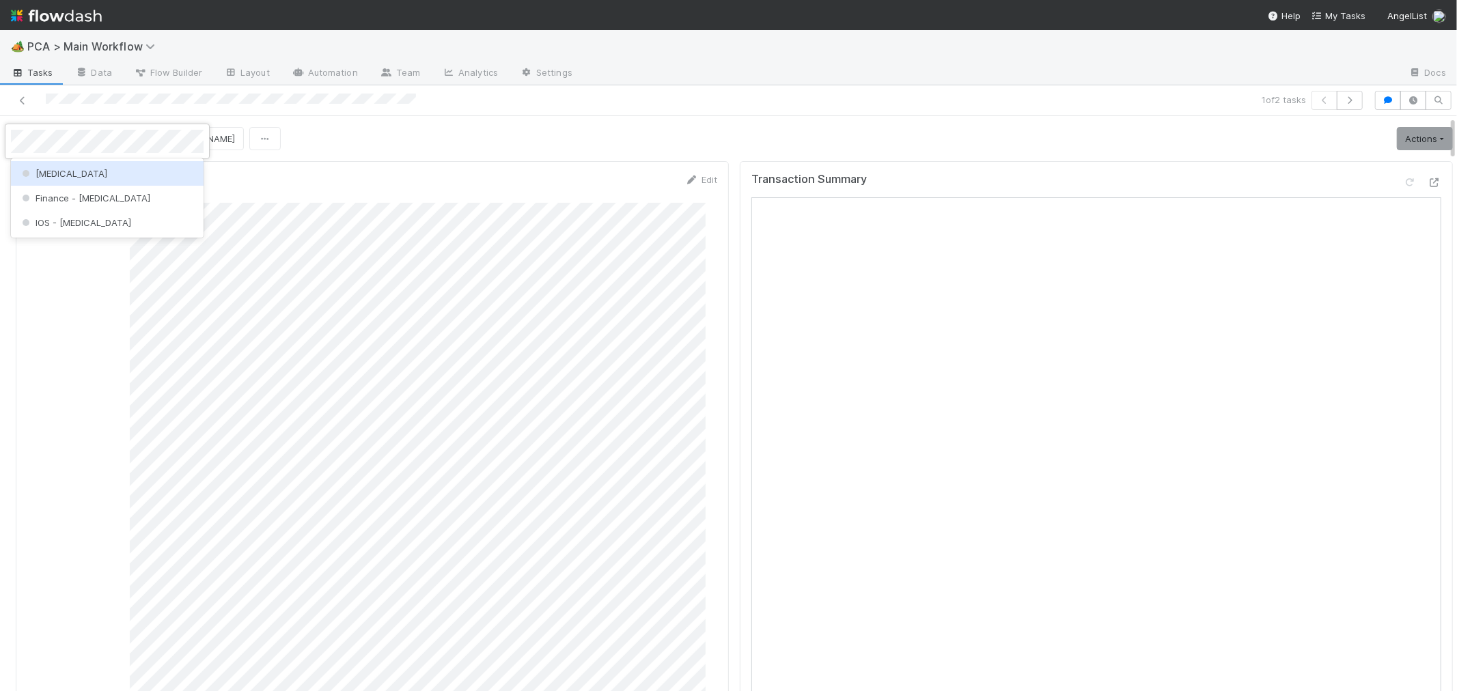
click at [71, 176] on div "ICU" at bounding box center [107, 173] width 193 height 25
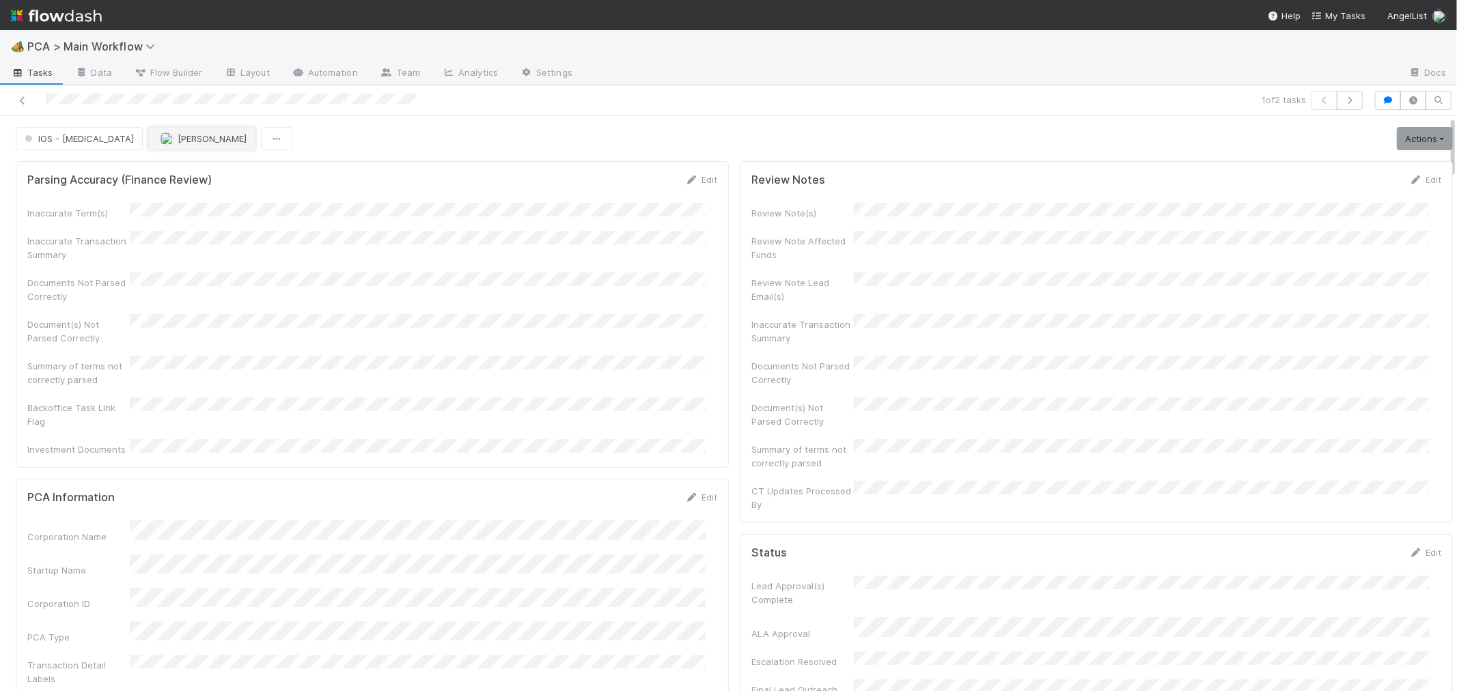
click at [178, 140] on span "[PERSON_NAME]" at bounding box center [212, 138] width 69 height 11
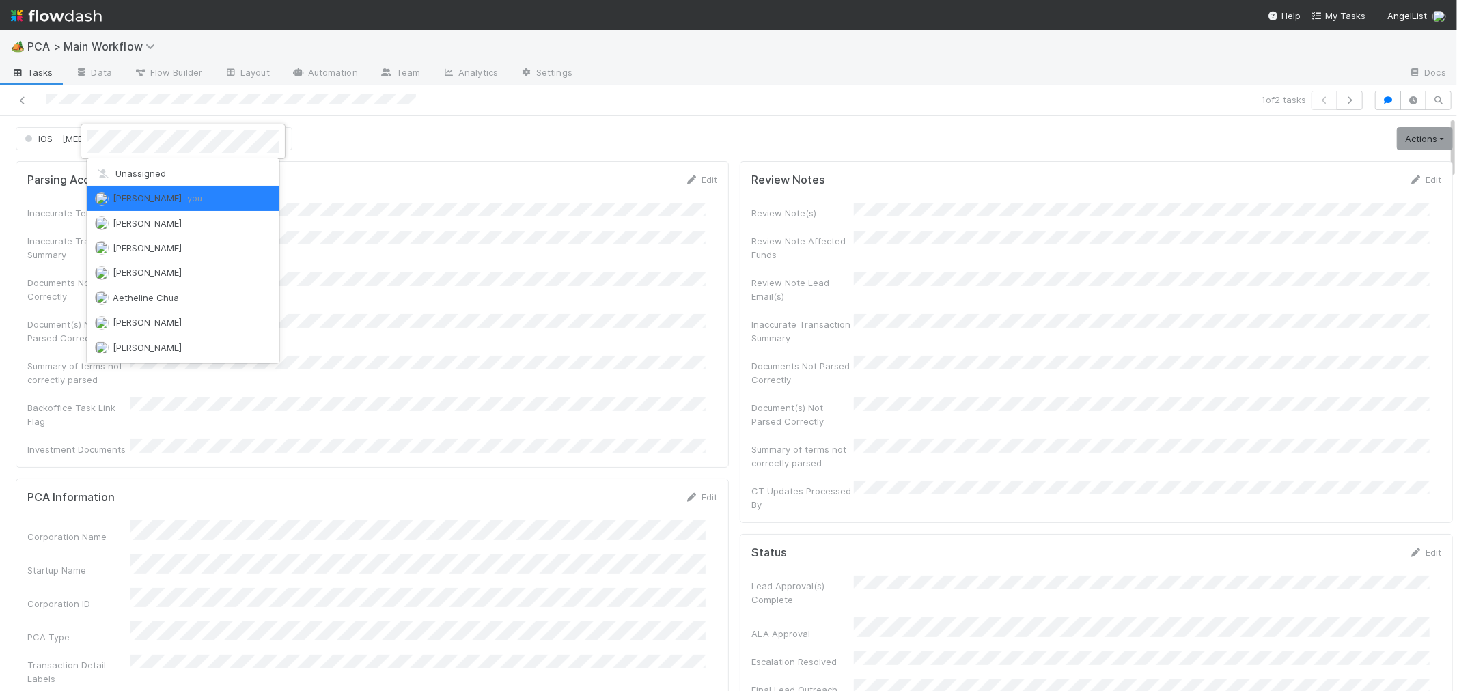
drag, startPoint x: 515, startPoint y: 217, endPoint x: 499, endPoint y: 226, distance: 19.0
click at [514, 217] on div at bounding box center [728, 345] width 1457 height 691
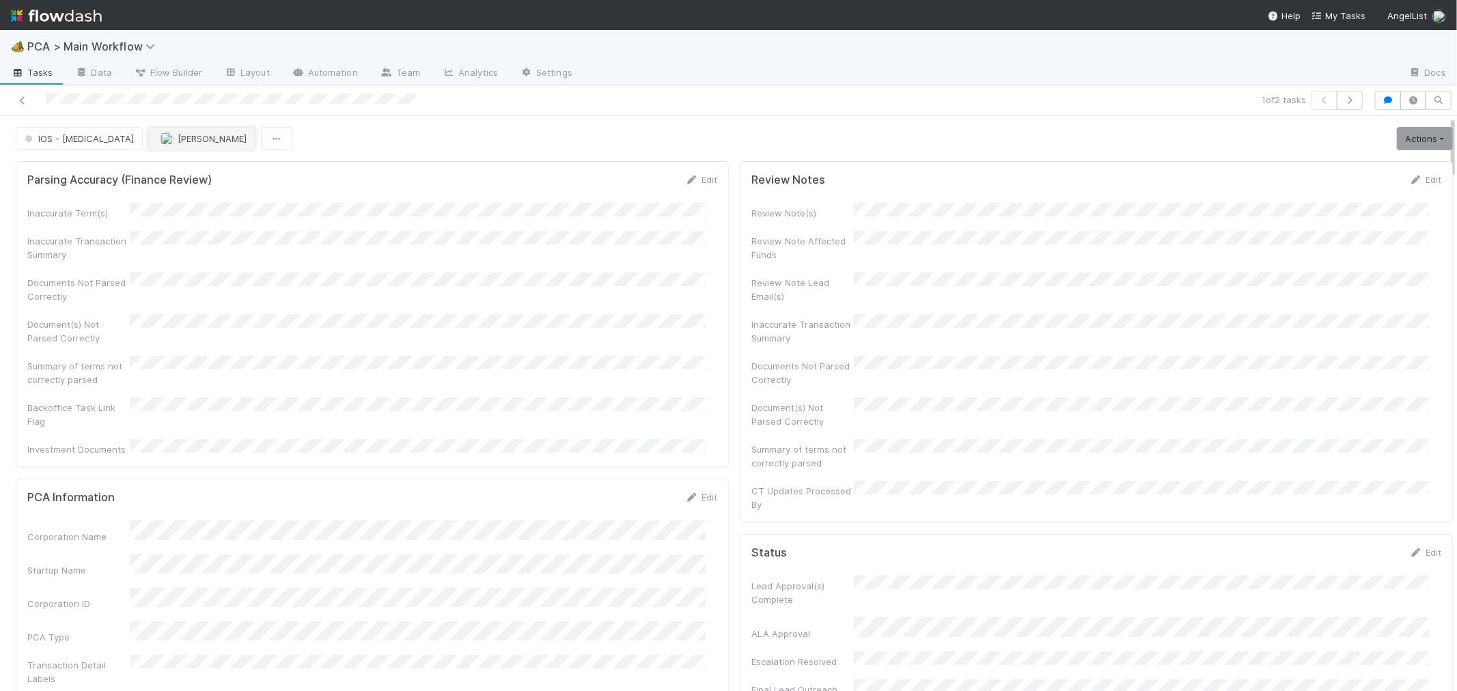
click at [178, 138] on span "[PERSON_NAME]" at bounding box center [212, 138] width 69 height 11
click at [141, 167] on div "Loraine Pati-Gayob" at bounding box center [183, 173] width 193 height 25
drag, startPoint x: 714, startPoint y: 344, endPoint x: 713, endPoint y: 352, distance: 8.2
click at [715, 344] on div "Parsing Accuracy (Finance Review) Edit Inaccurate Term(s) Inaccurate Transactio…" at bounding box center [372, 314] width 713 height 307
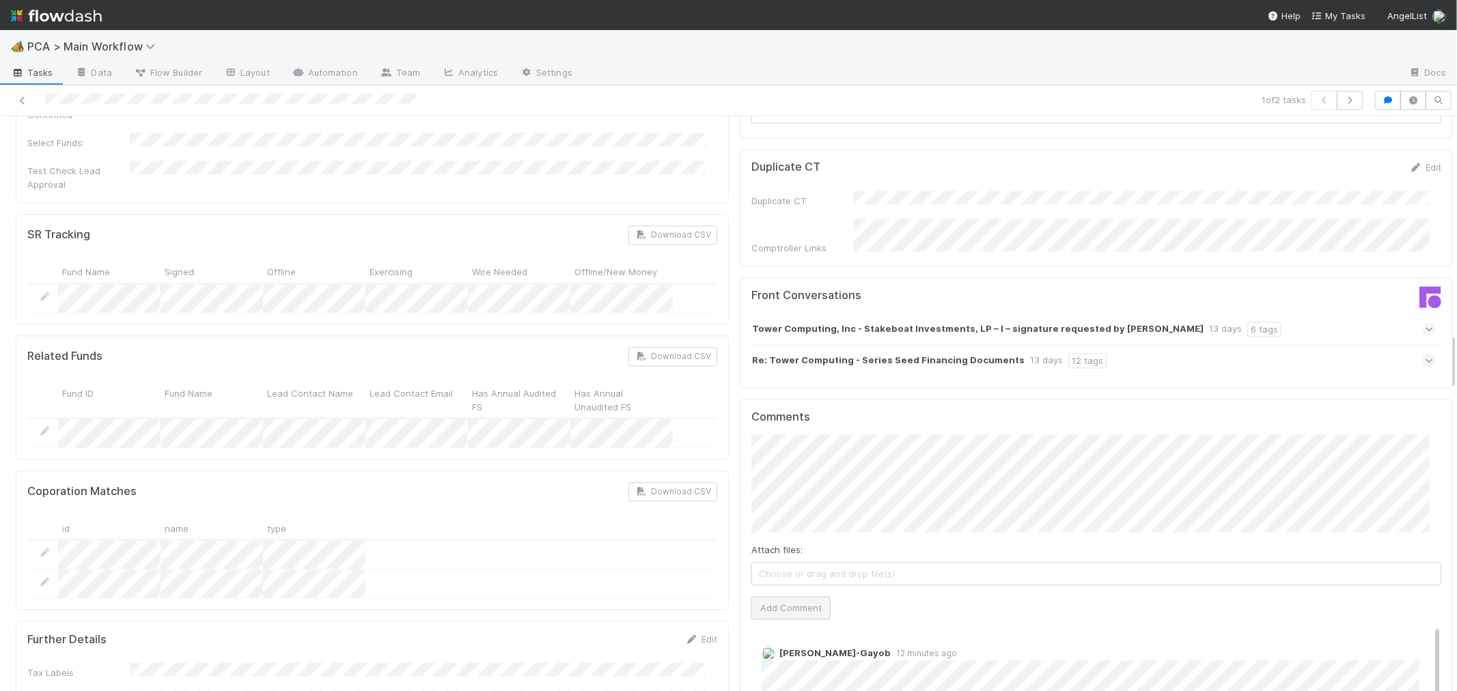
scroll to position [2277, 0]
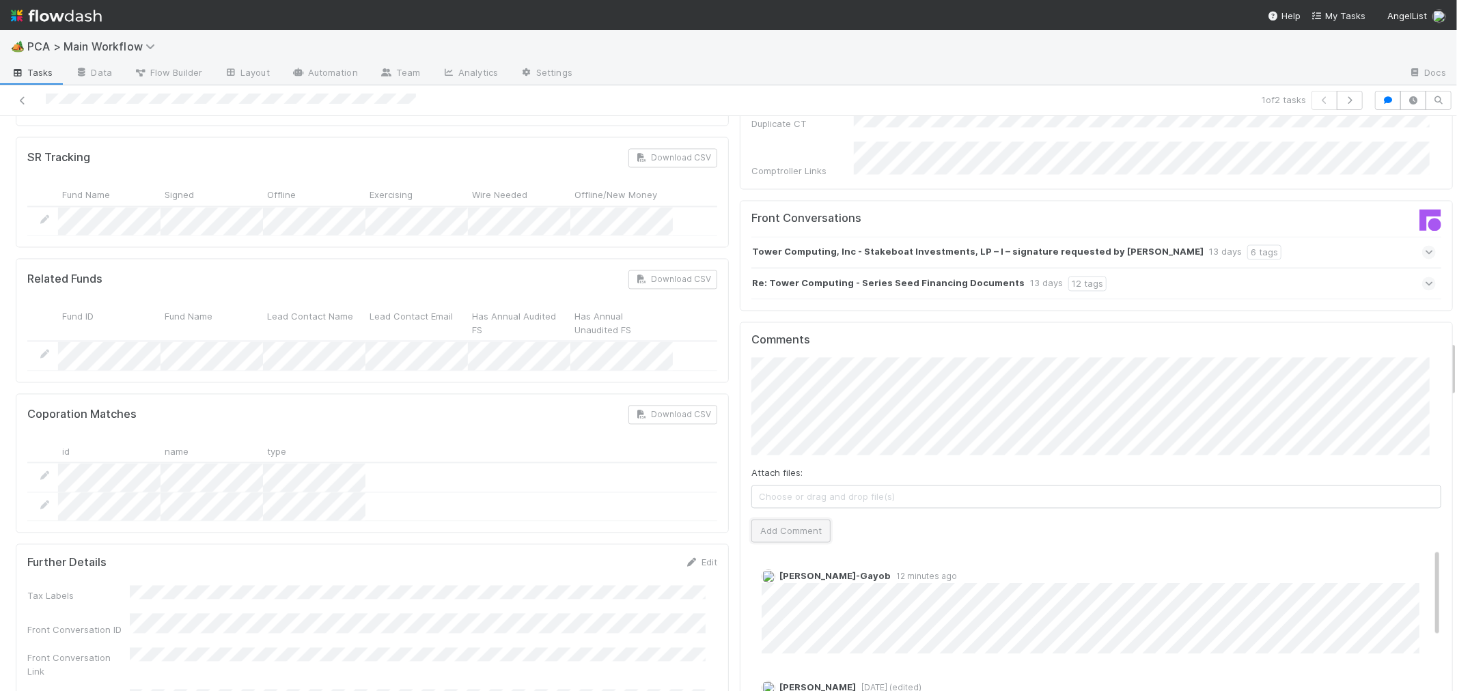
click at [754, 519] on button "Add Comment" at bounding box center [790, 530] width 79 height 23
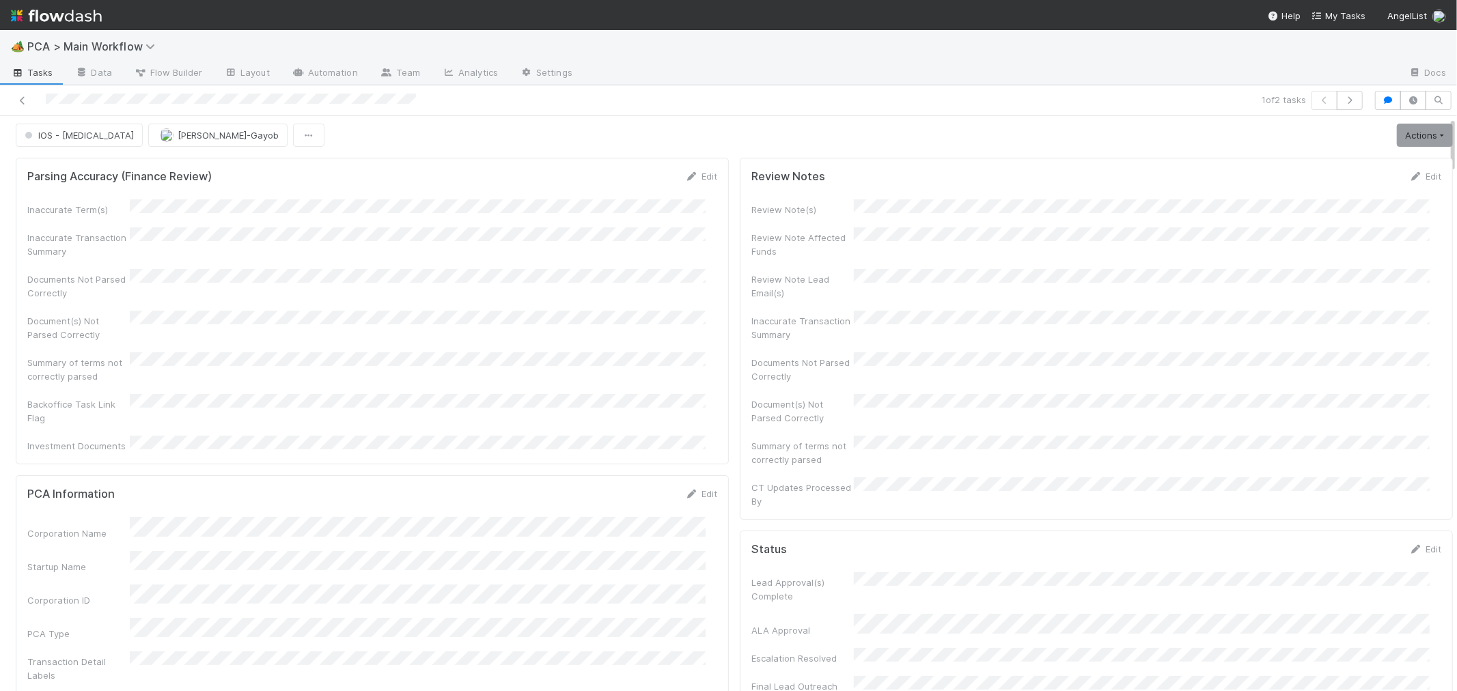
scroll to position [0, 0]
click at [24, 101] on icon at bounding box center [23, 100] width 14 height 9
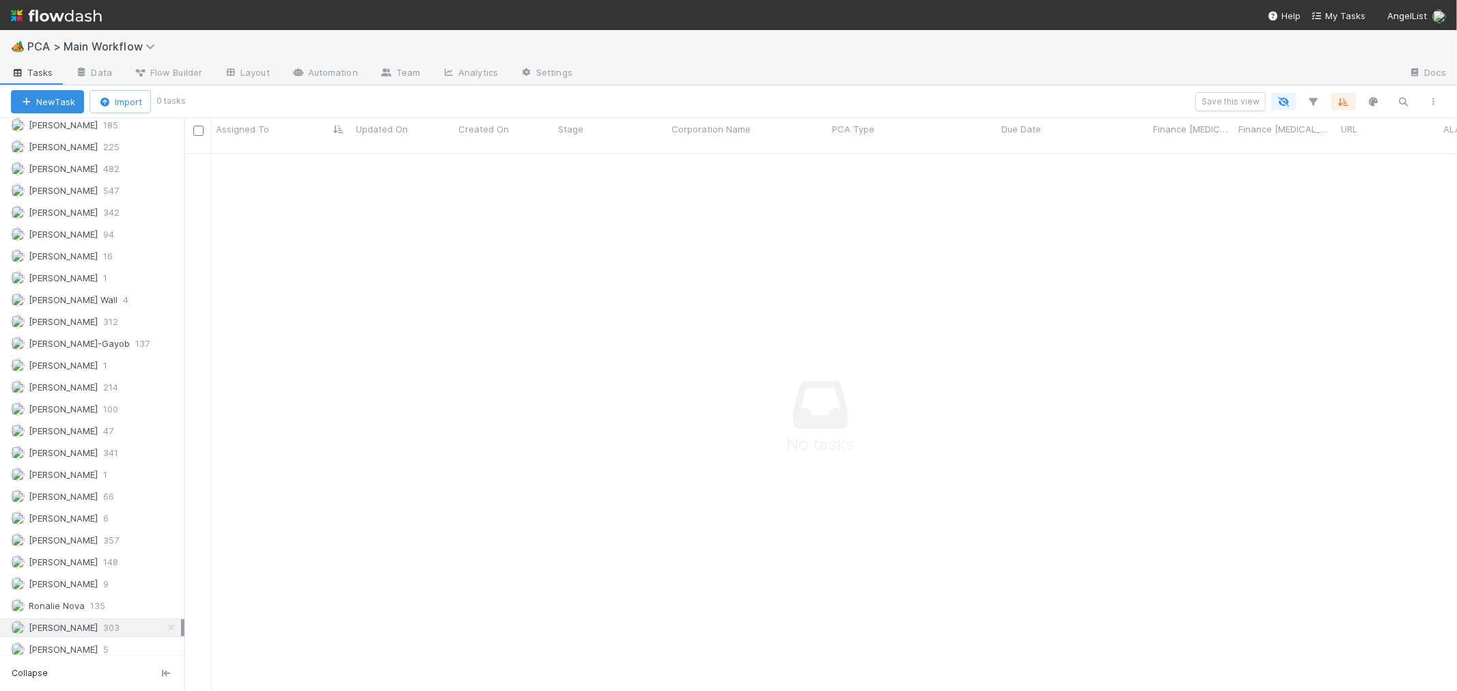
scroll to position [1914, 0]
click at [134, 575] on div "Roselyn de Villa 303" at bounding box center [96, 576] width 170 height 17
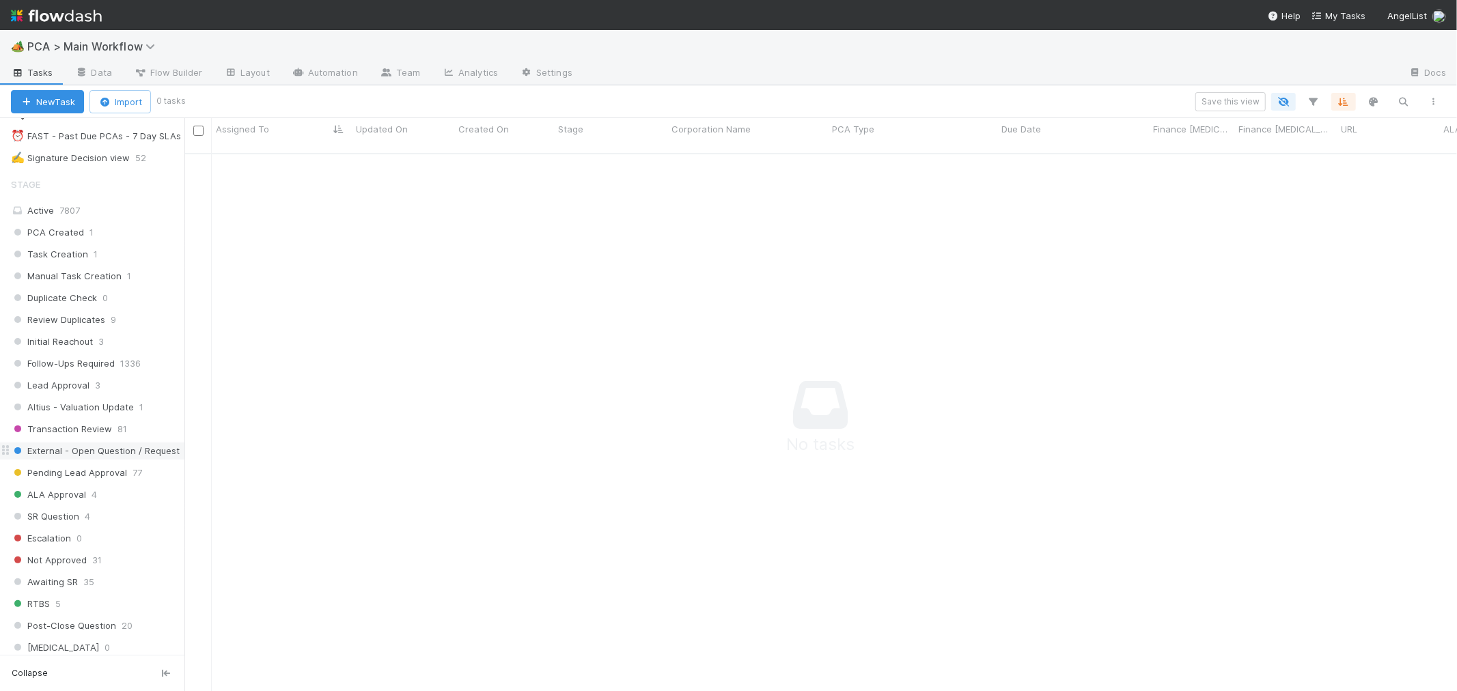
scroll to position [396, 0]
click at [68, 216] on span "7807" at bounding box center [69, 211] width 20 height 11
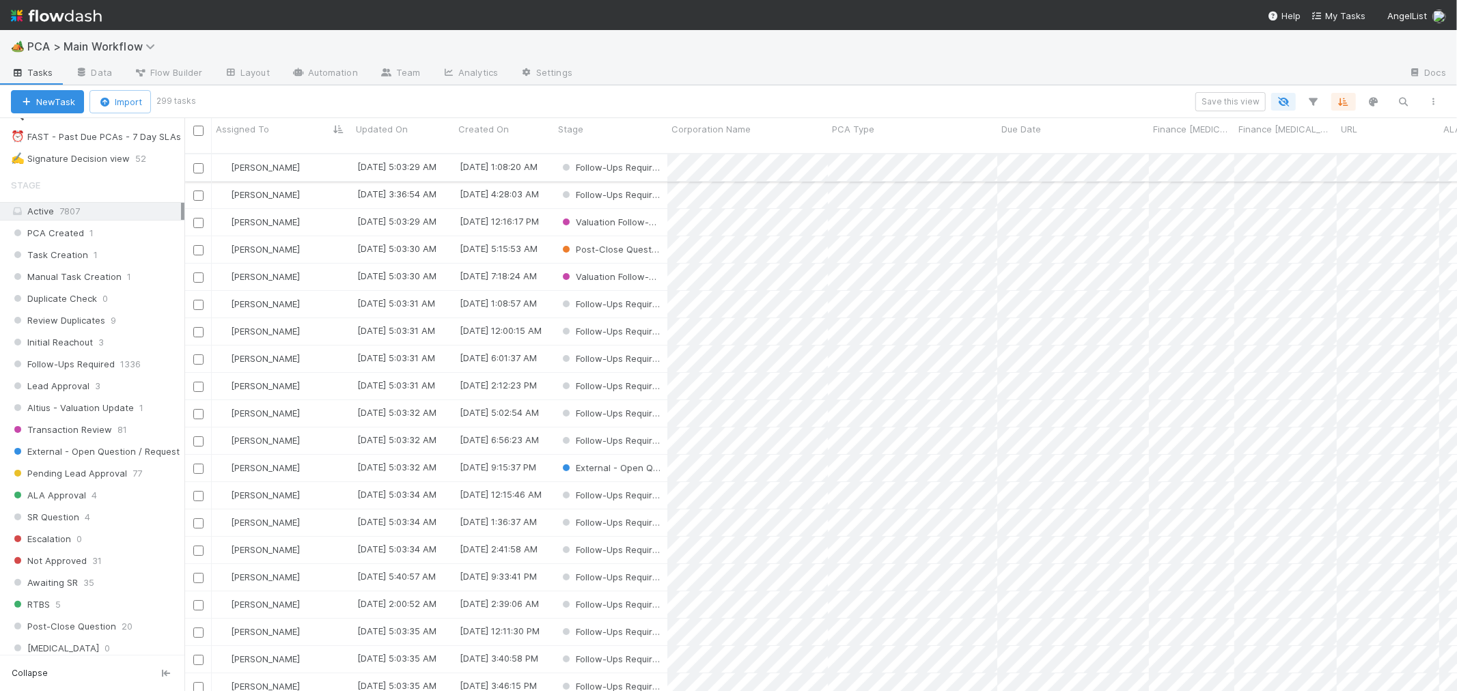
scroll to position [12, 12]
click at [606, 134] on div "Stage" at bounding box center [611, 129] width 106 height 14
click at [598, 176] on div "Sort Last → First" at bounding box center [637, 175] width 156 height 20
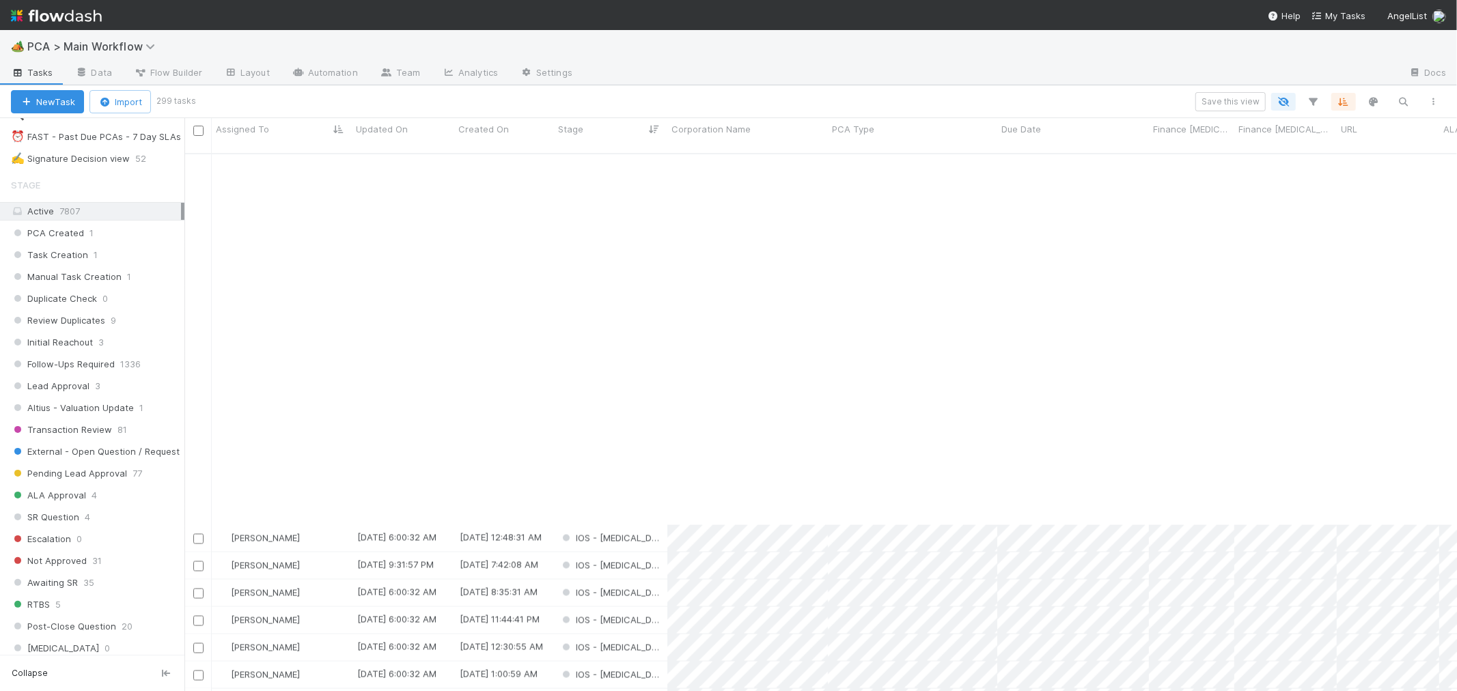
scroll to position [2347, 0]
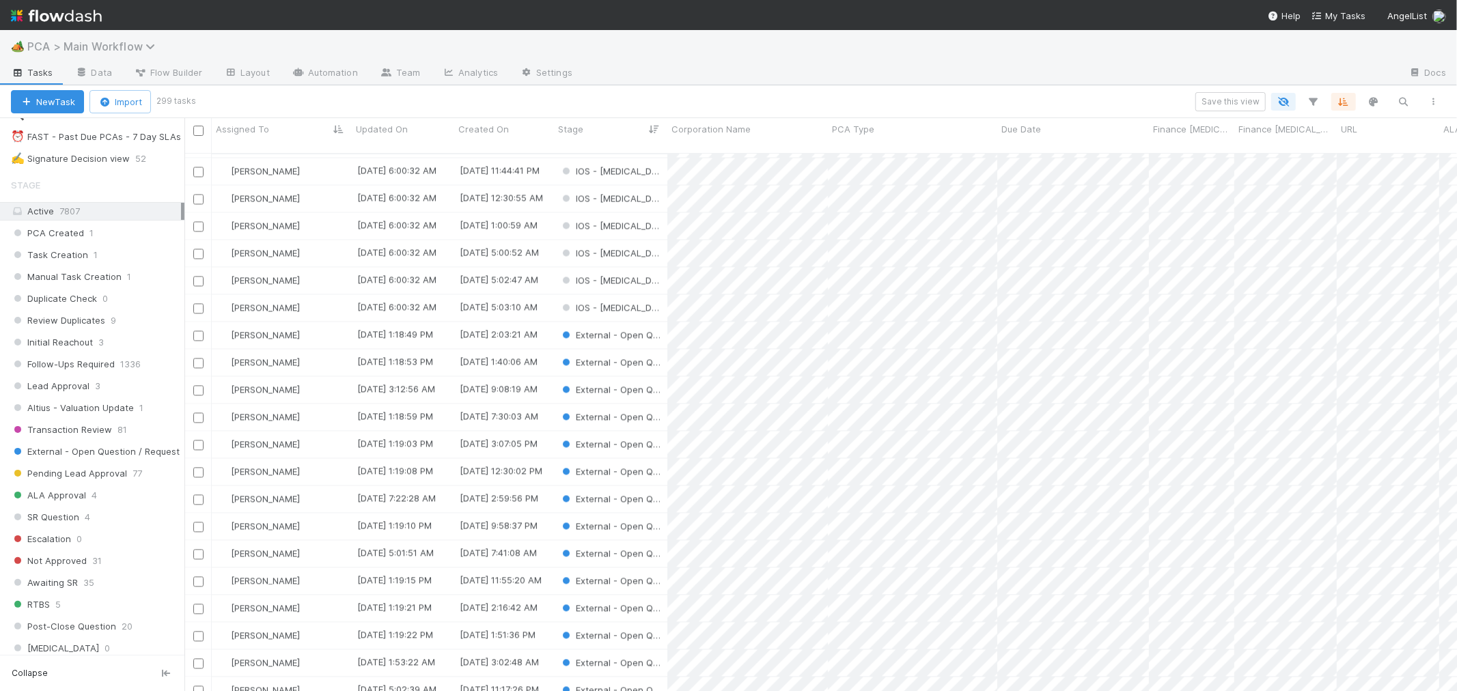
click at [132, 44] on span "PCA > Main Workflow" at bounding box center [94, 47] width 135 height 14
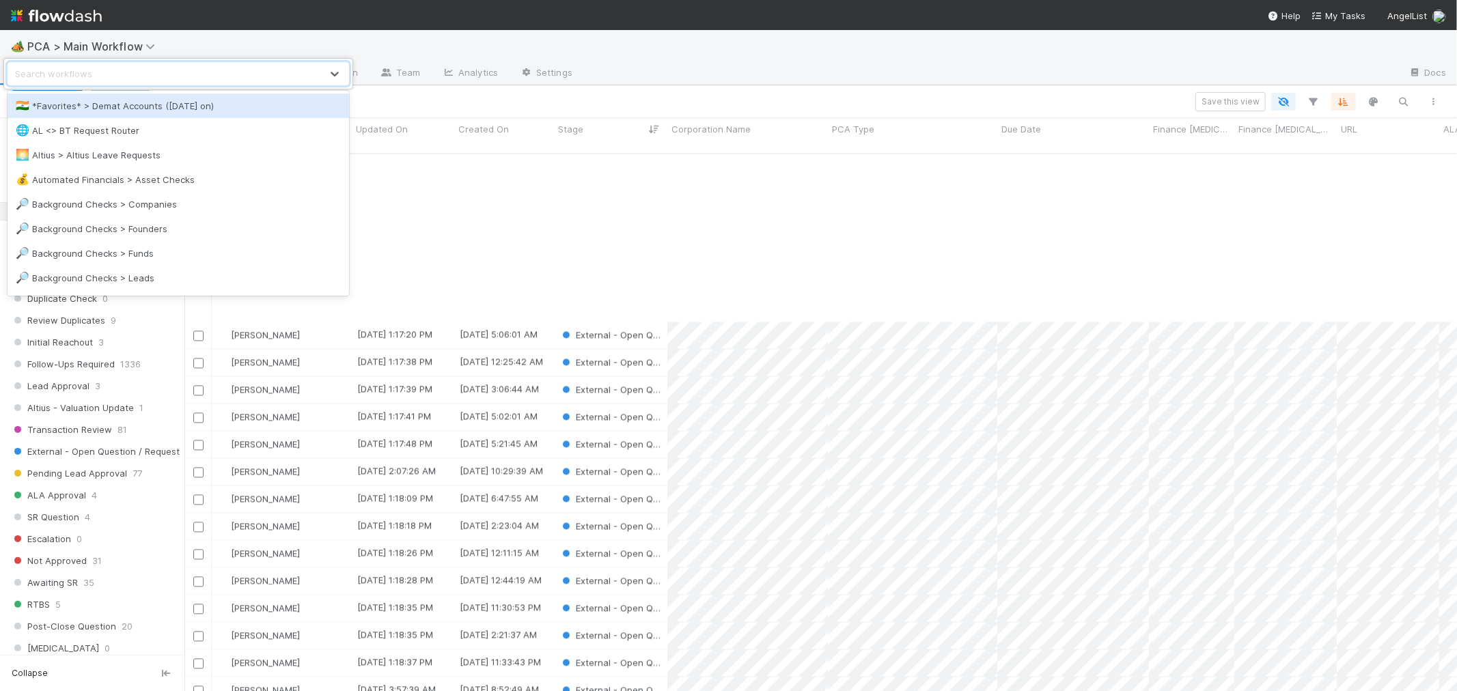
scroll to position [2574, 0]
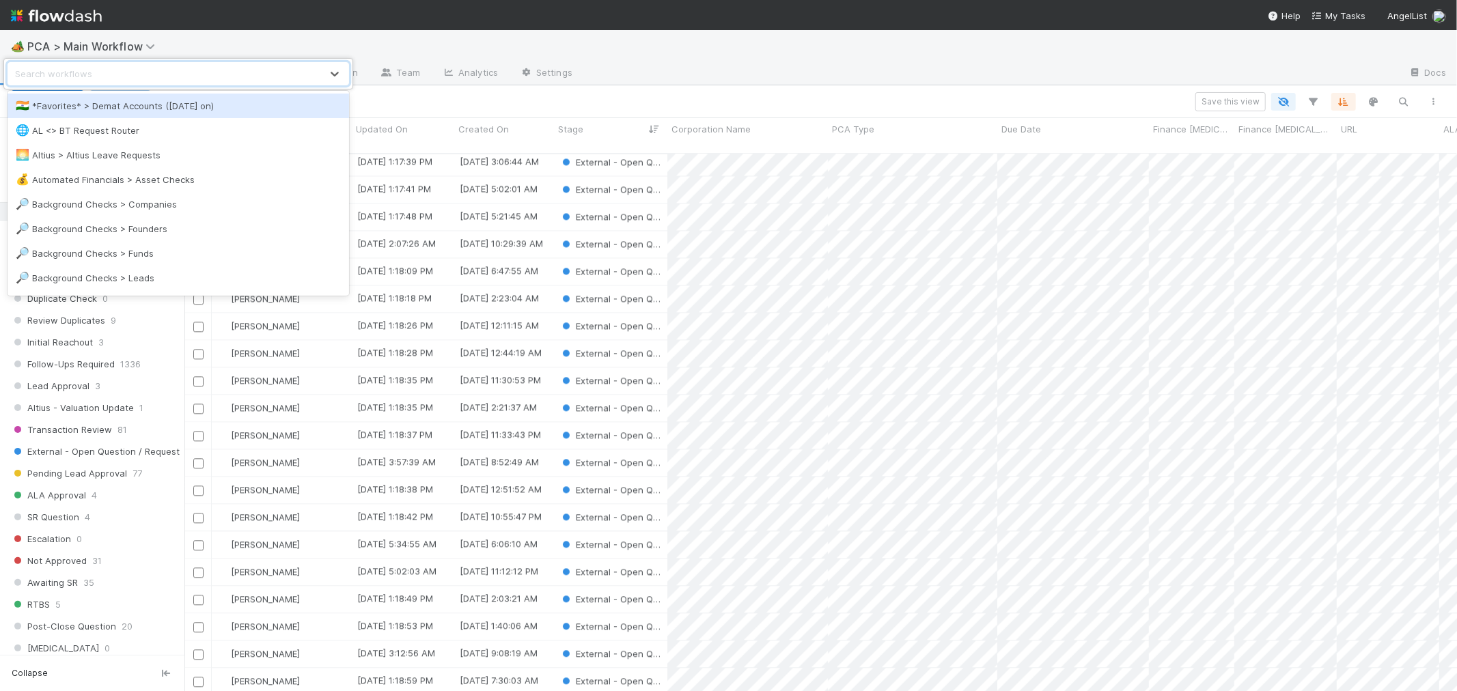
click at [633, 103] on div "option *Favorites* > Demat Accounts (April 2025 on) focused, 1 of 40. 40 result…" at bounding box center [728, 345] width 1457 height 691
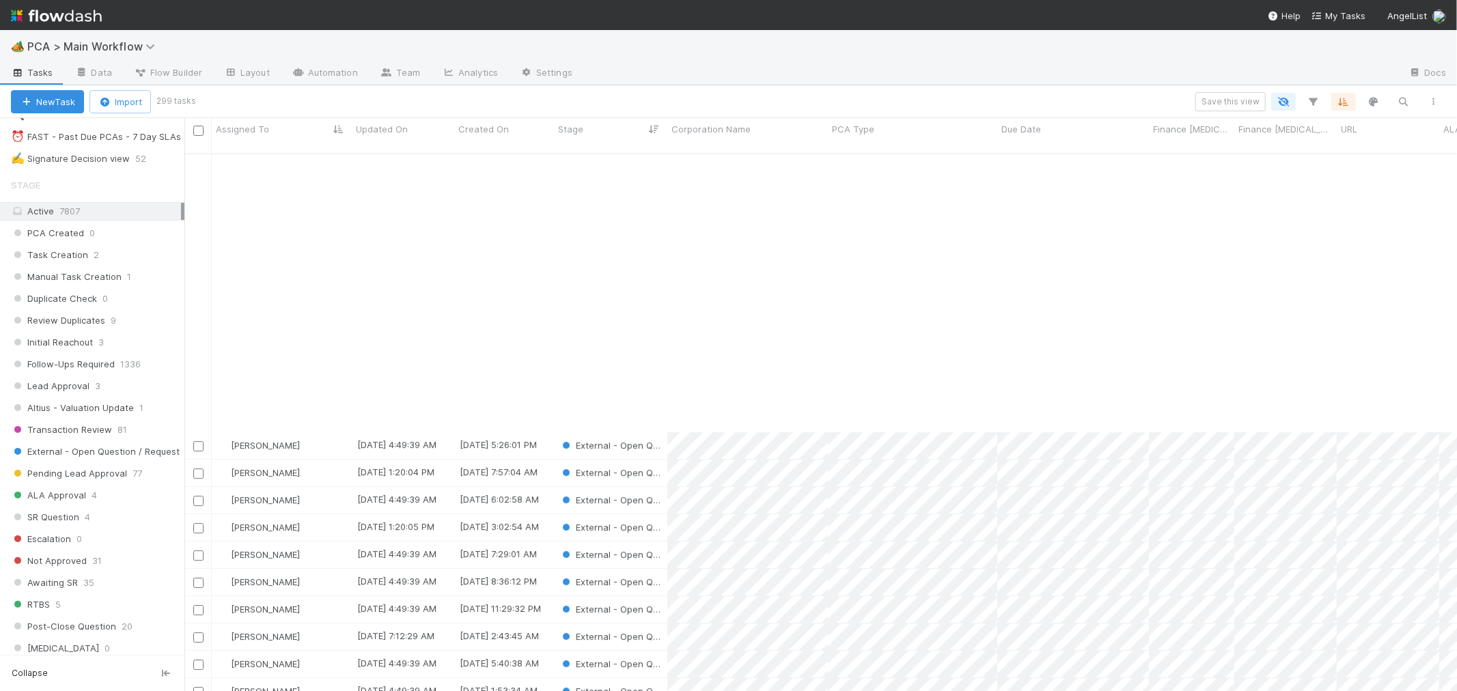
scroll to position [4093, 0]
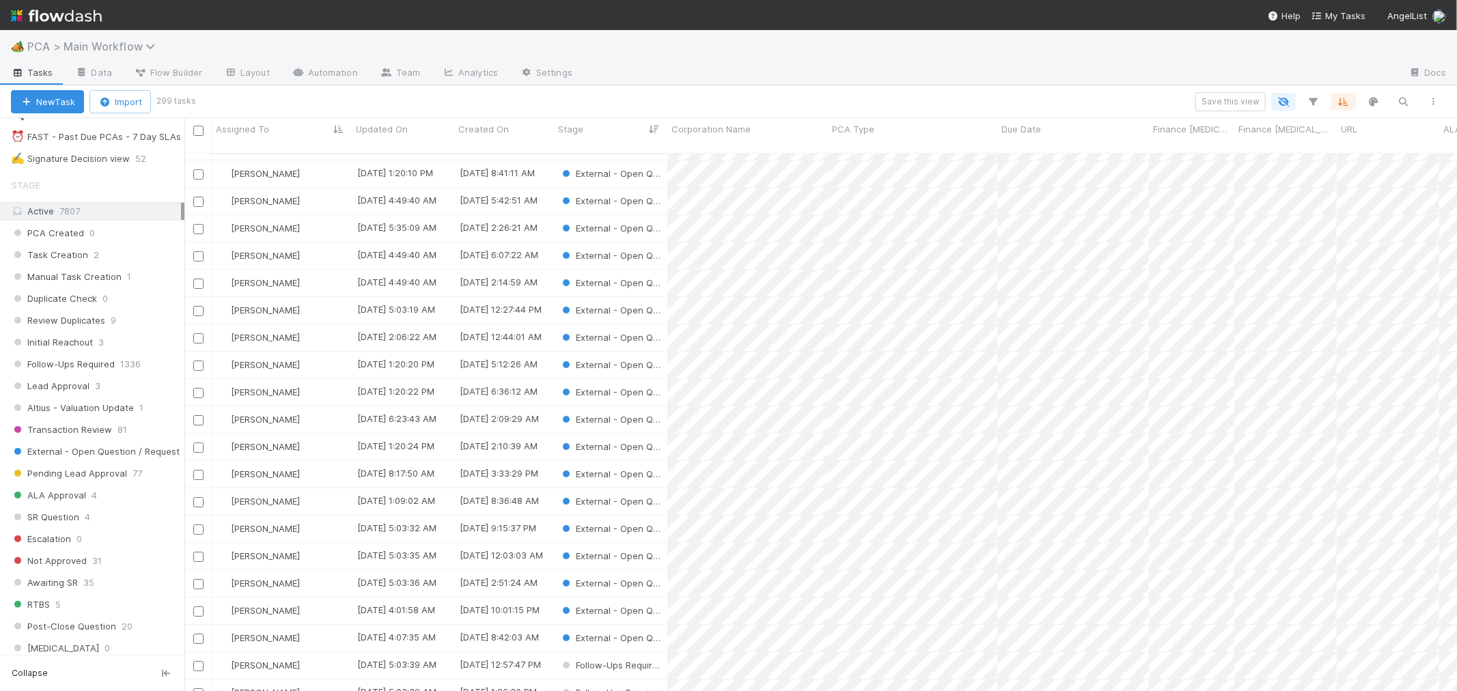
click at [99, 49] on span "PCA > Main Workflow" at bounding box center [94, 47] width 135 height 14
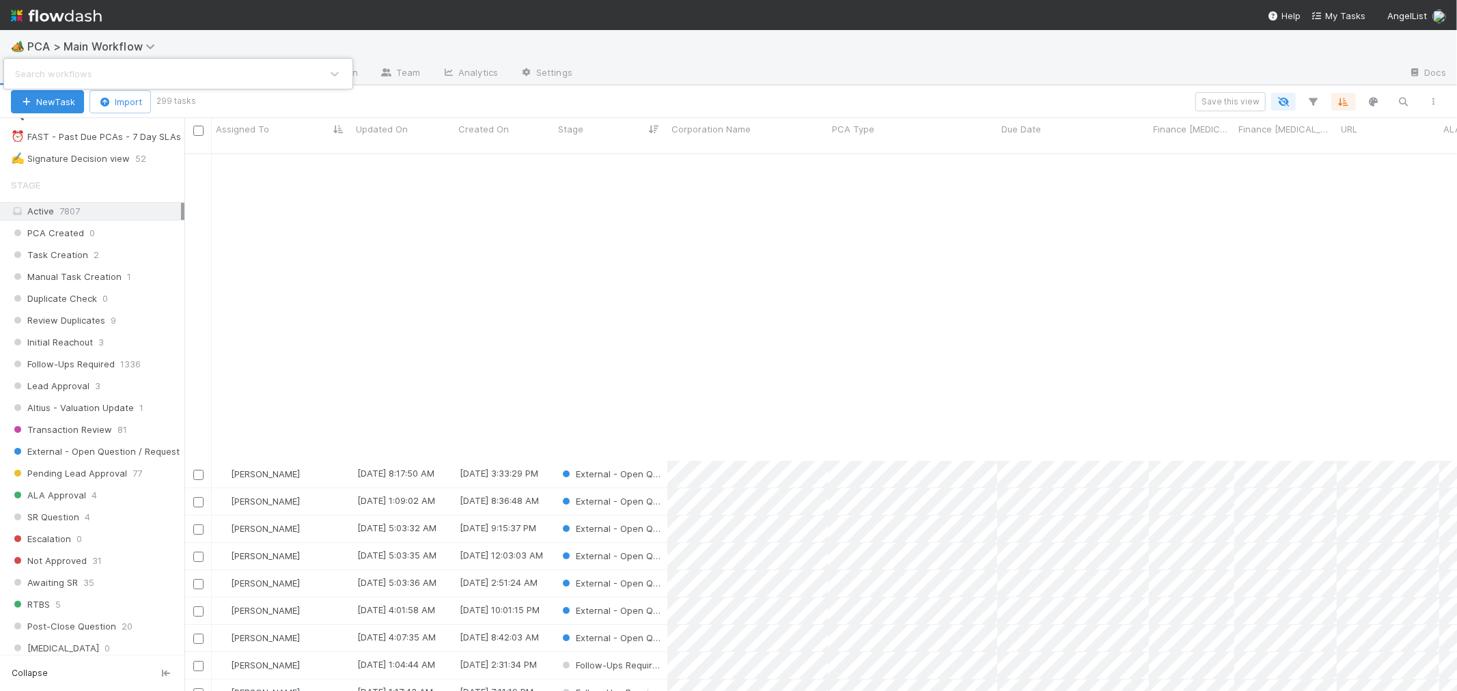
click at [85, 78] on div "Search workflows" at bounding box center [53, 74] width 77 height 14
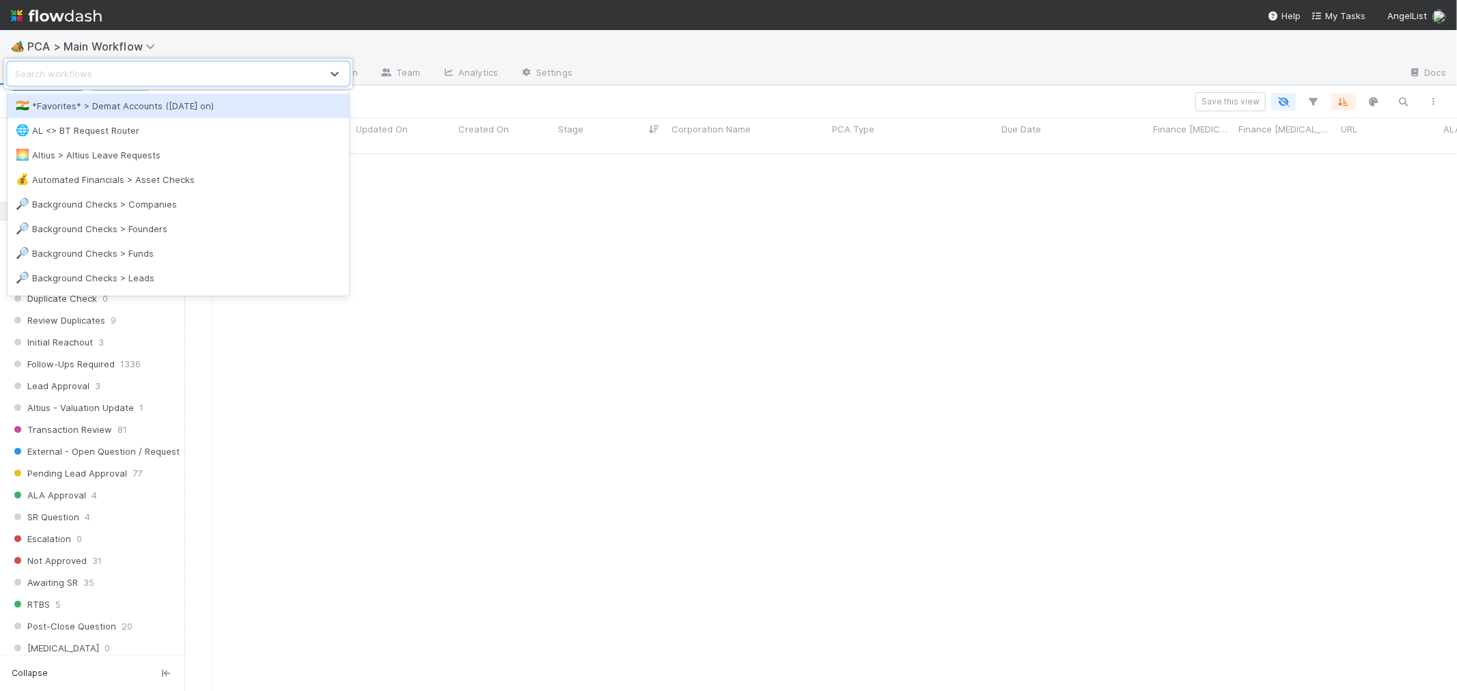
scroll to position [4700, 0]
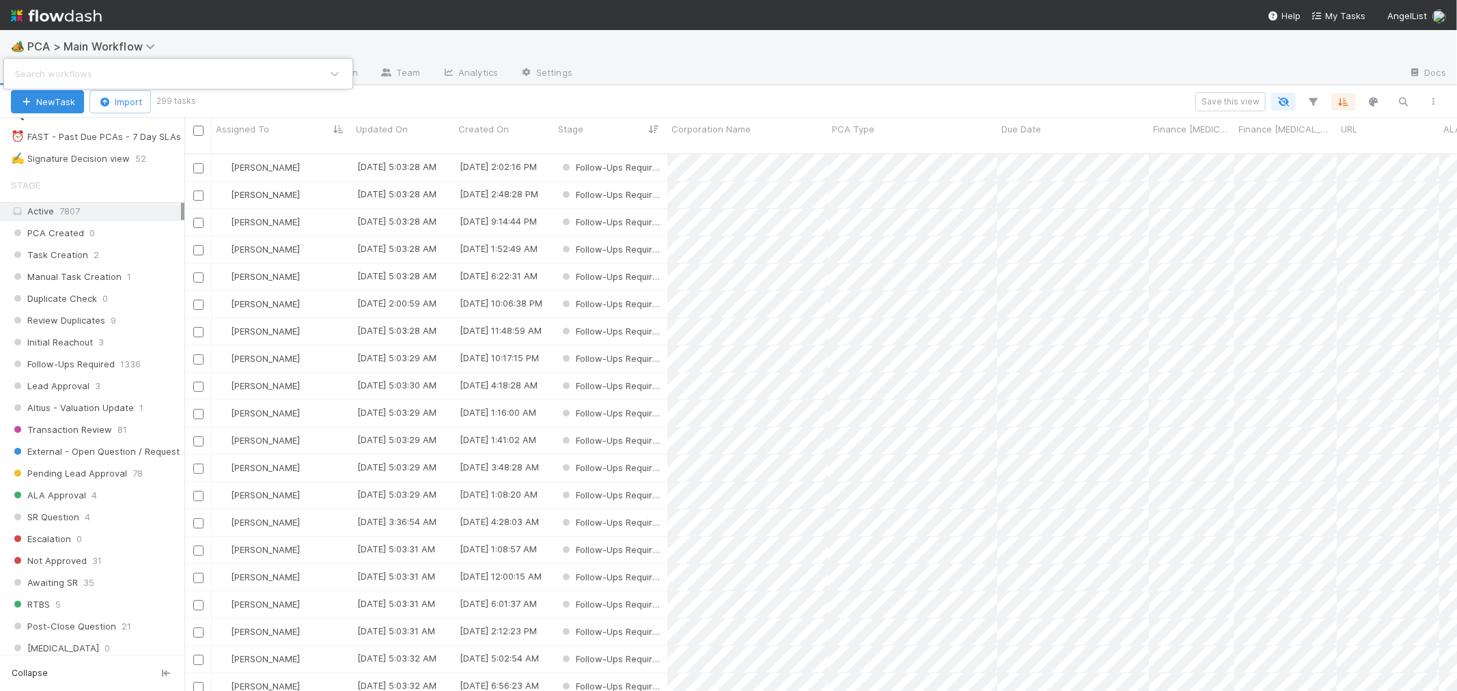
click at [144, 76] on div "Search workflows" at bounding box center [164, 74] width 313 height 22
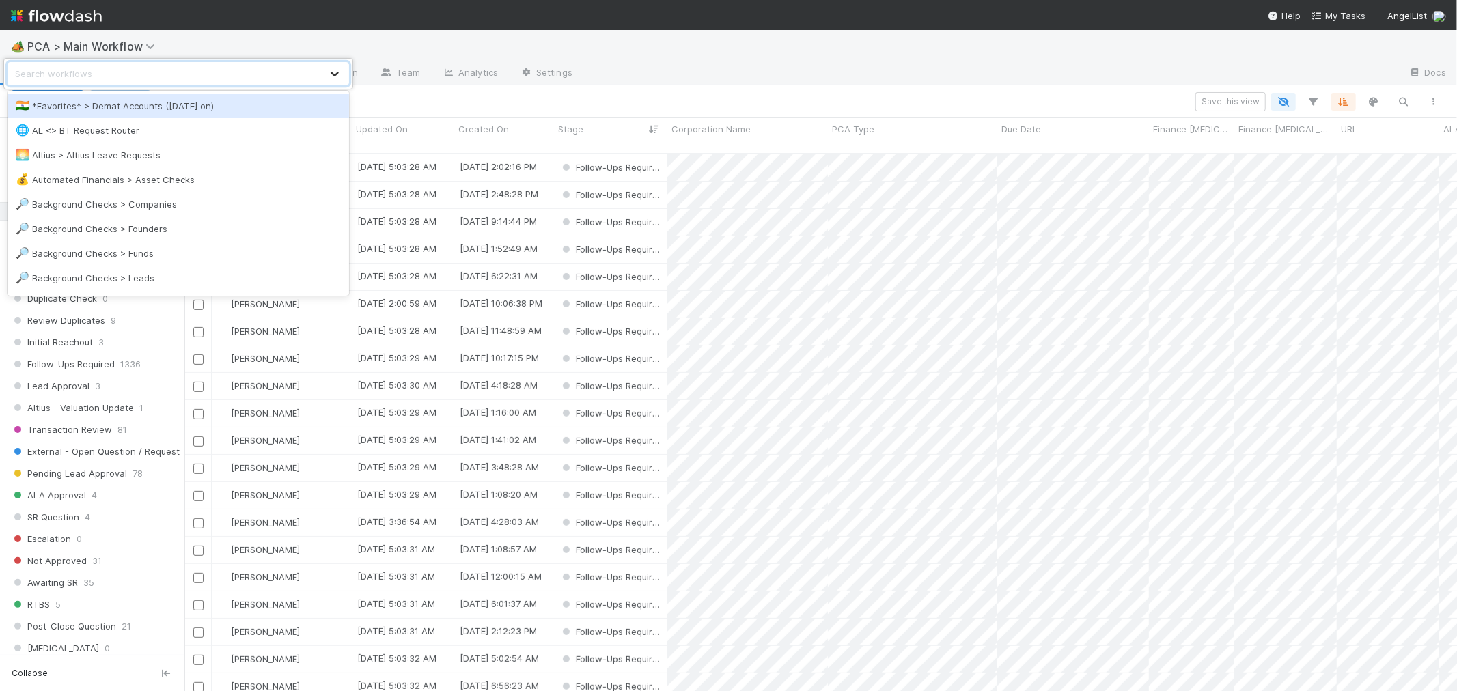
click at [324, 77] on div at bounding box center [334, 74] width 25 height 14
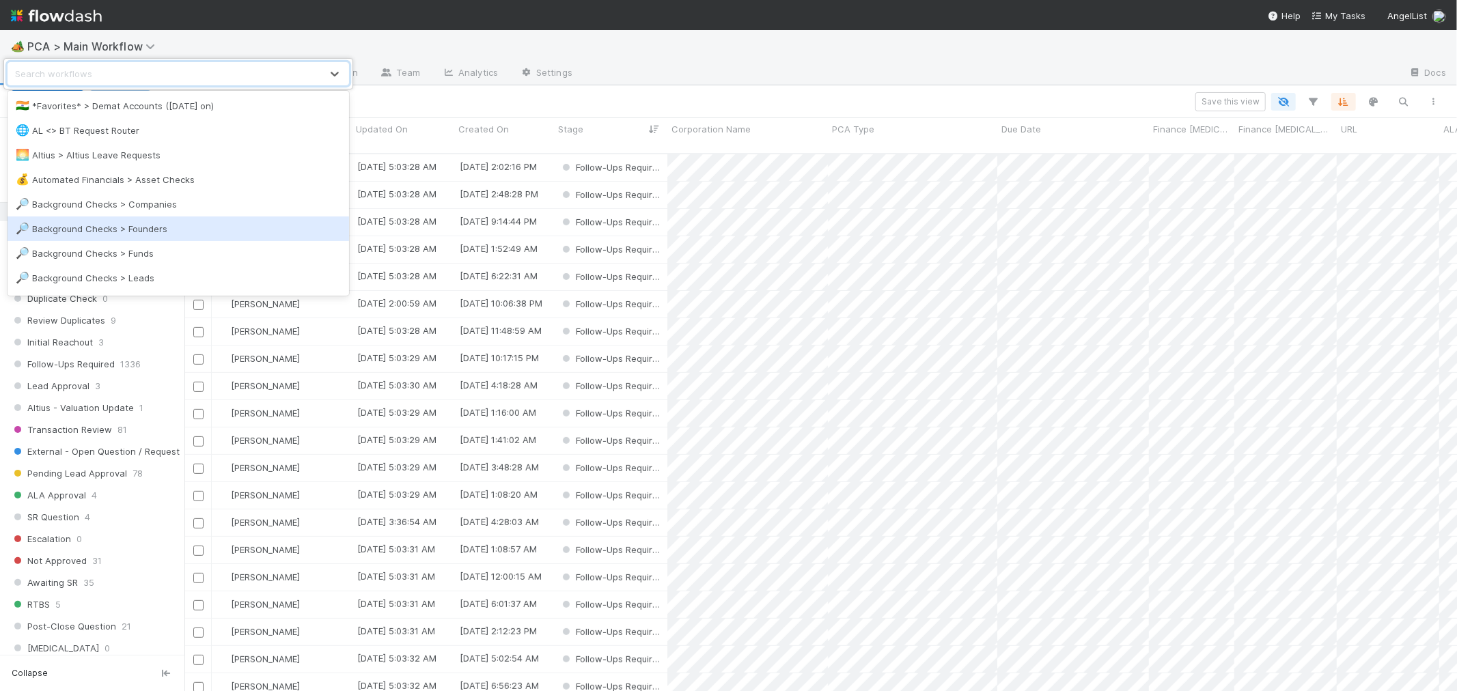
scroll to position [76, 0]
click at [161, 230] on div "🔍 Background Checks > New Investments" at bounding box center [178, 227] width 325 height 14
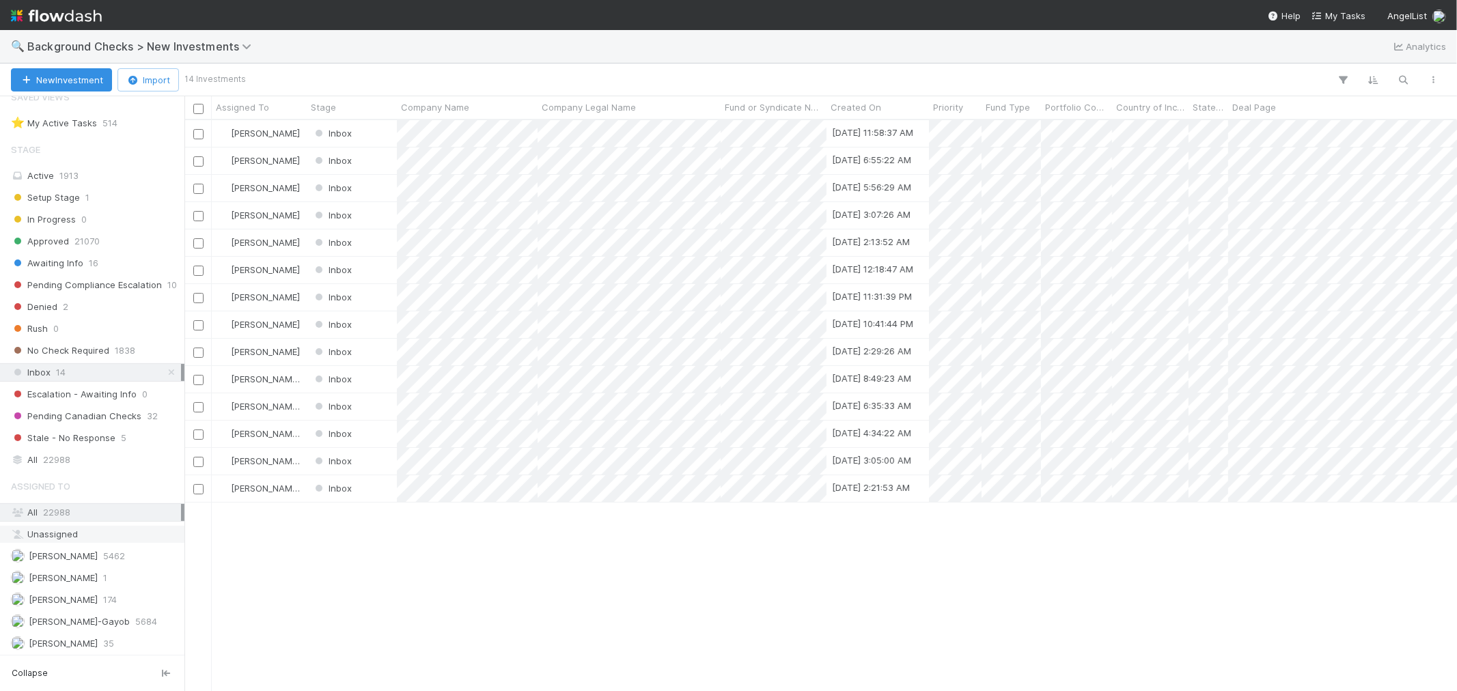
scroll to position [65, 0]
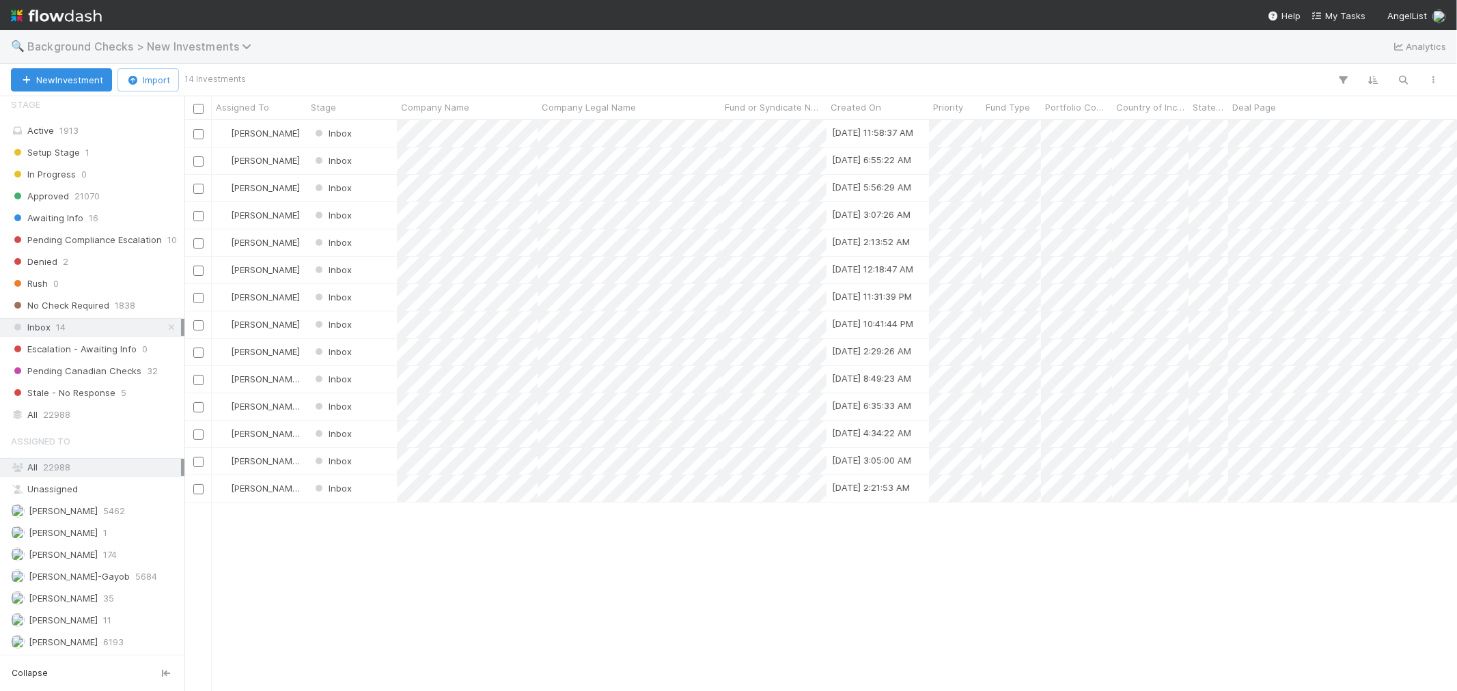
click at [163, 46] on span "Background Checks > New Investments" at bounding box center [142, 47] width 231 height 14
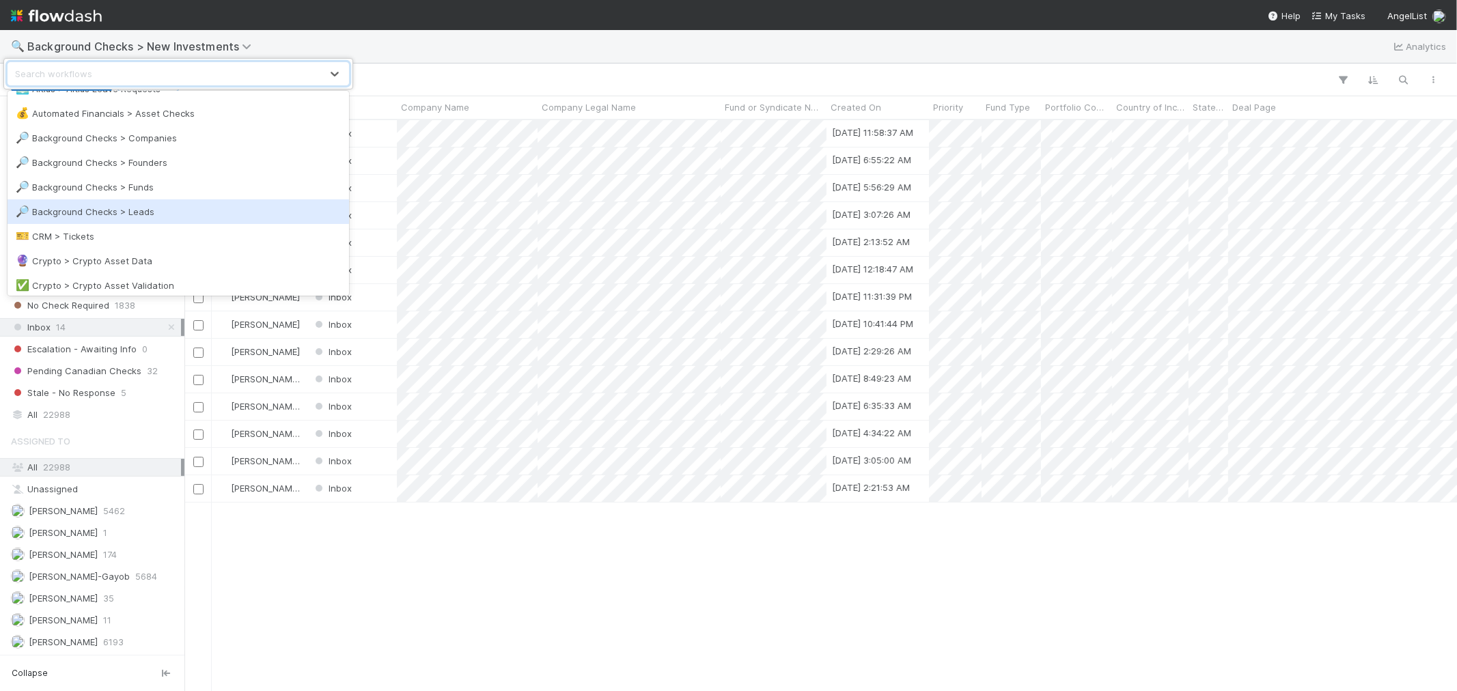
scroll to position [152, 0]
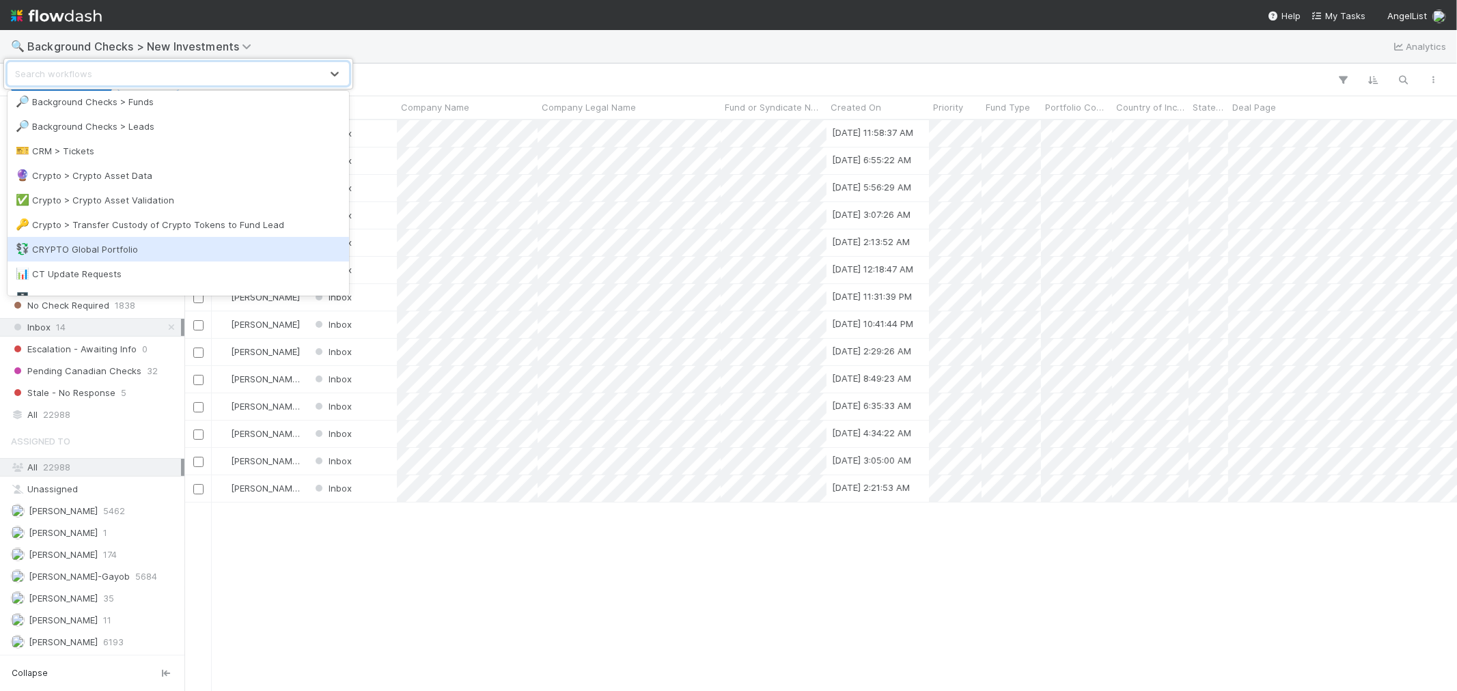
click at [110, 255] on div "💱 CRYPTO Global Portfolio" at bounding box center [178, 250] width 325 height 14
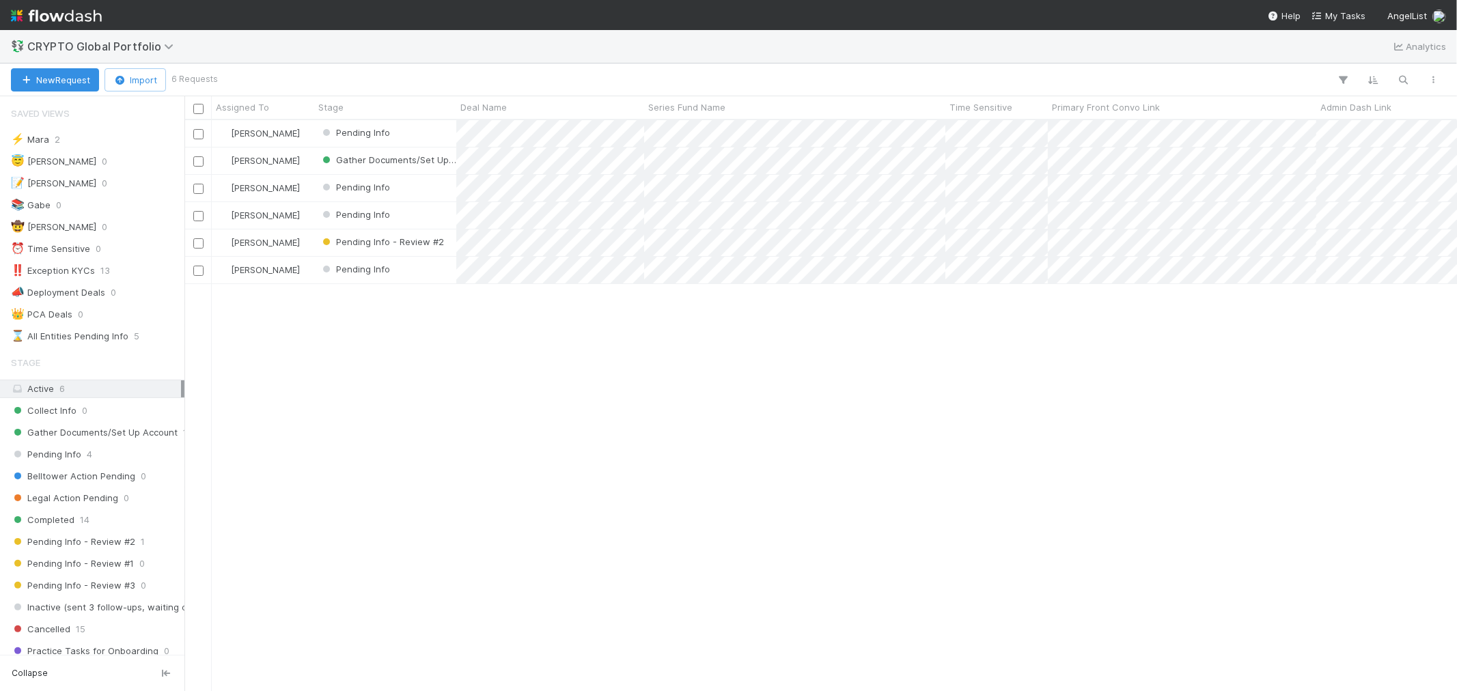
scroll to position [559, 1261]
click at [97, 48] on span "CRYPTO Global Portfolio" at bounding box center [103, 47] width 153 height 14
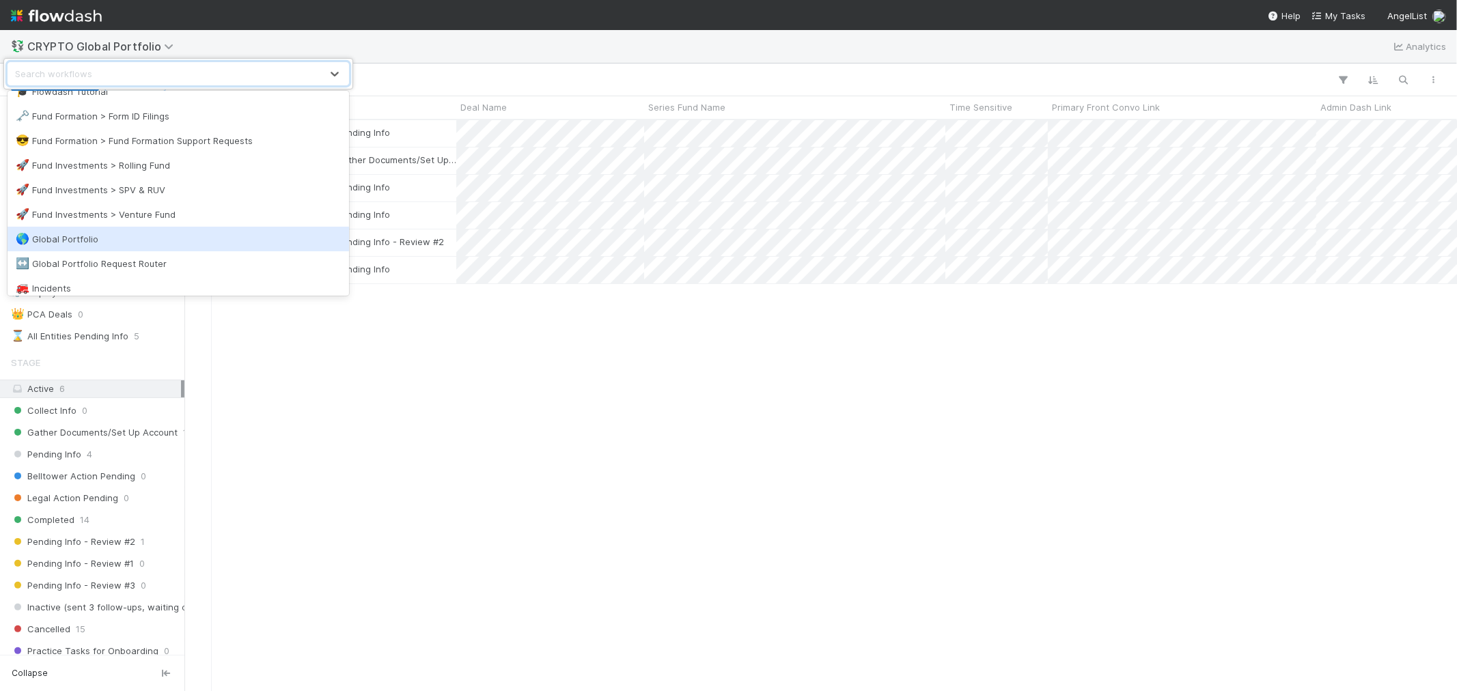
scroll to position [455, 0]
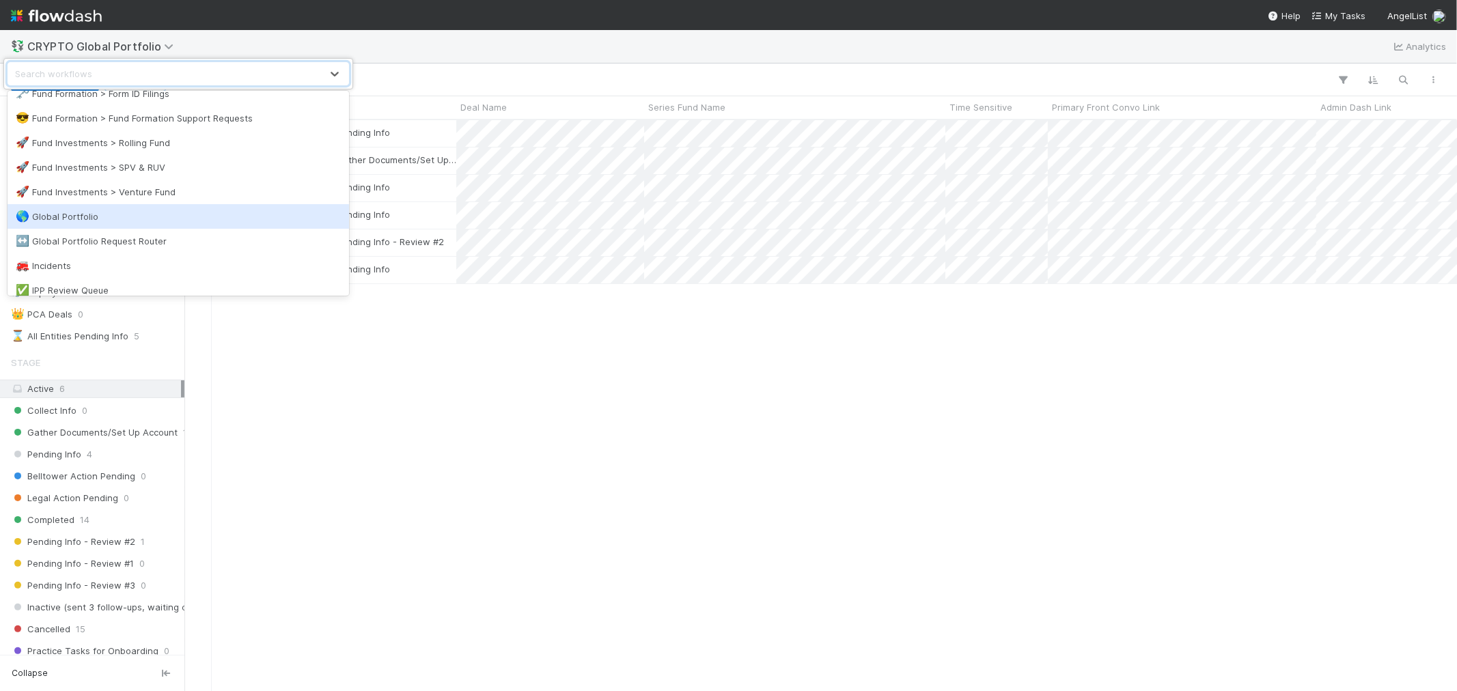
click at [100, 215] on div "🌎 Global Portfolio" at bounding box center [178, 217] width 325 height 14
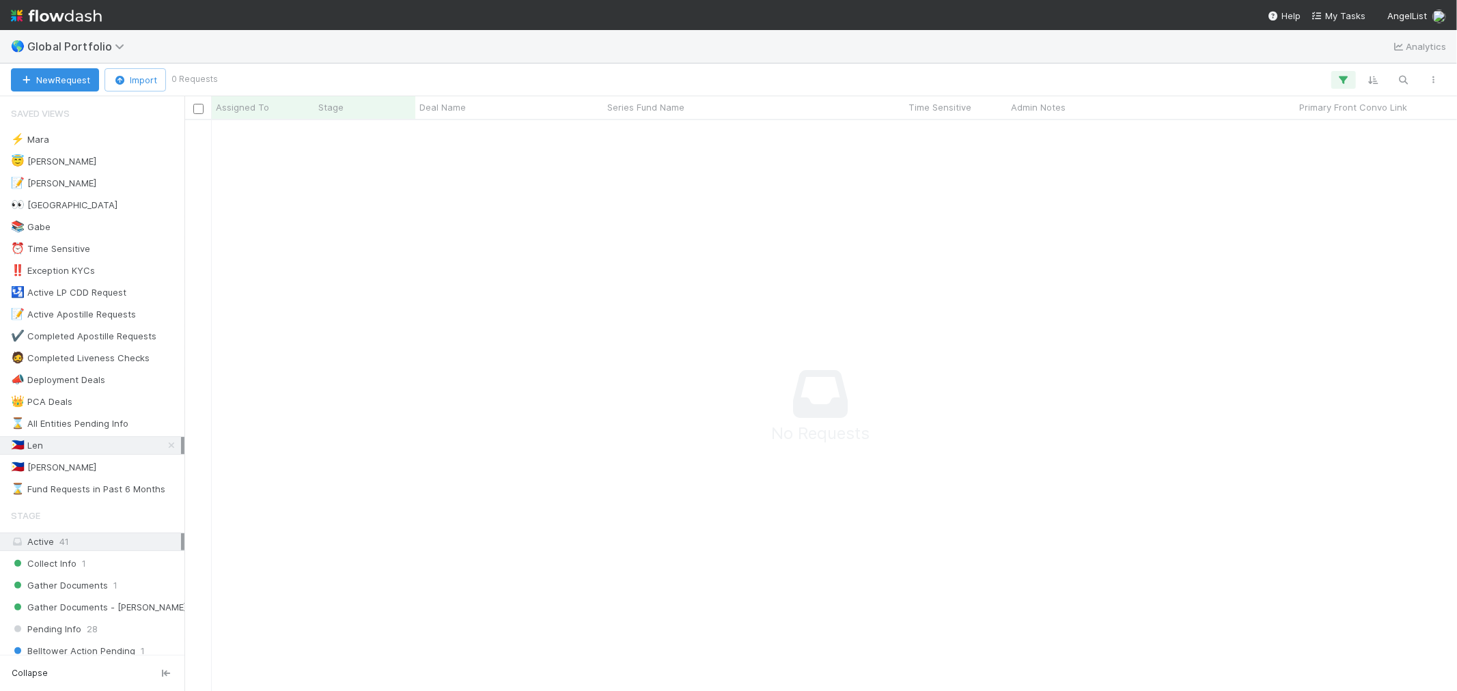
scroll to position [548, 1250]
click at [110, 49] on span "Global Portfolio" at bounding box center [79, 47] width 104 height 14
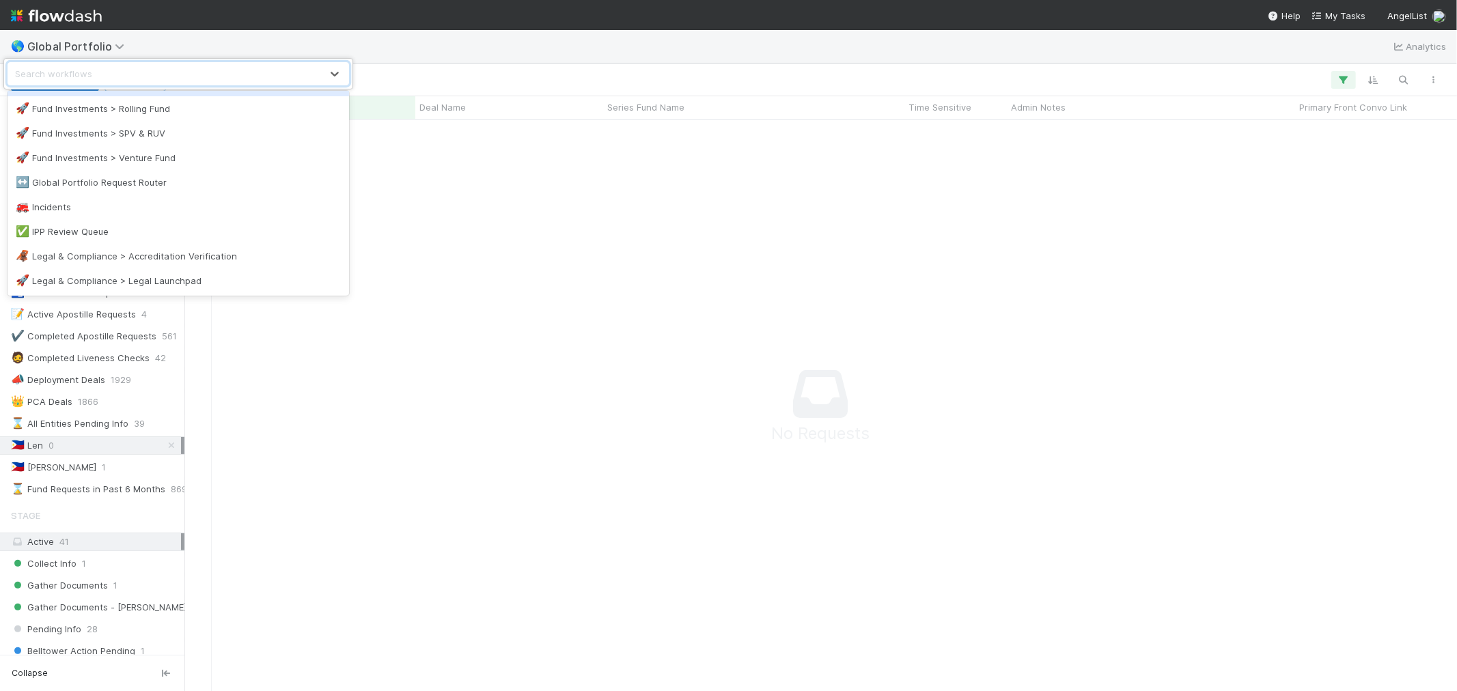
scroll to position [531, 0]
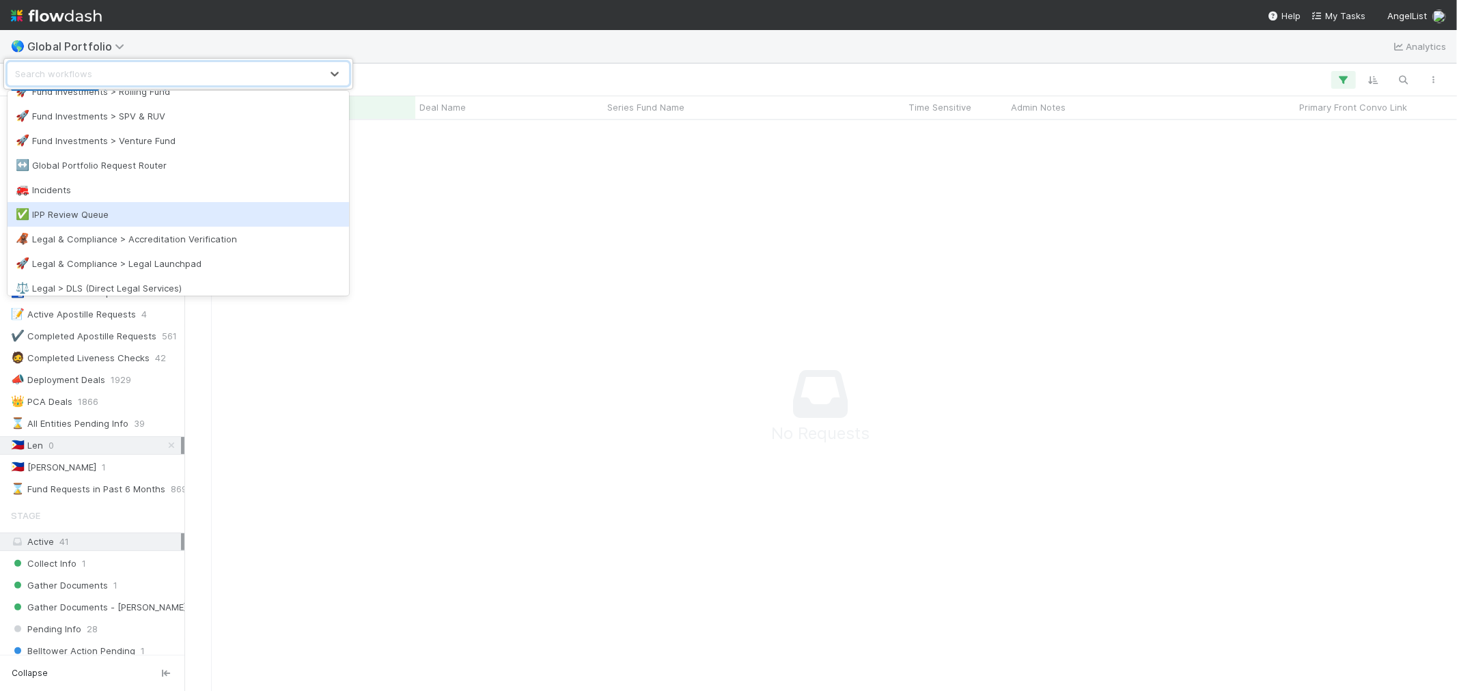
click at [123, 212] on div "✅ IPP Review Queue" at bounding box center [178, 215] width 325 height 14
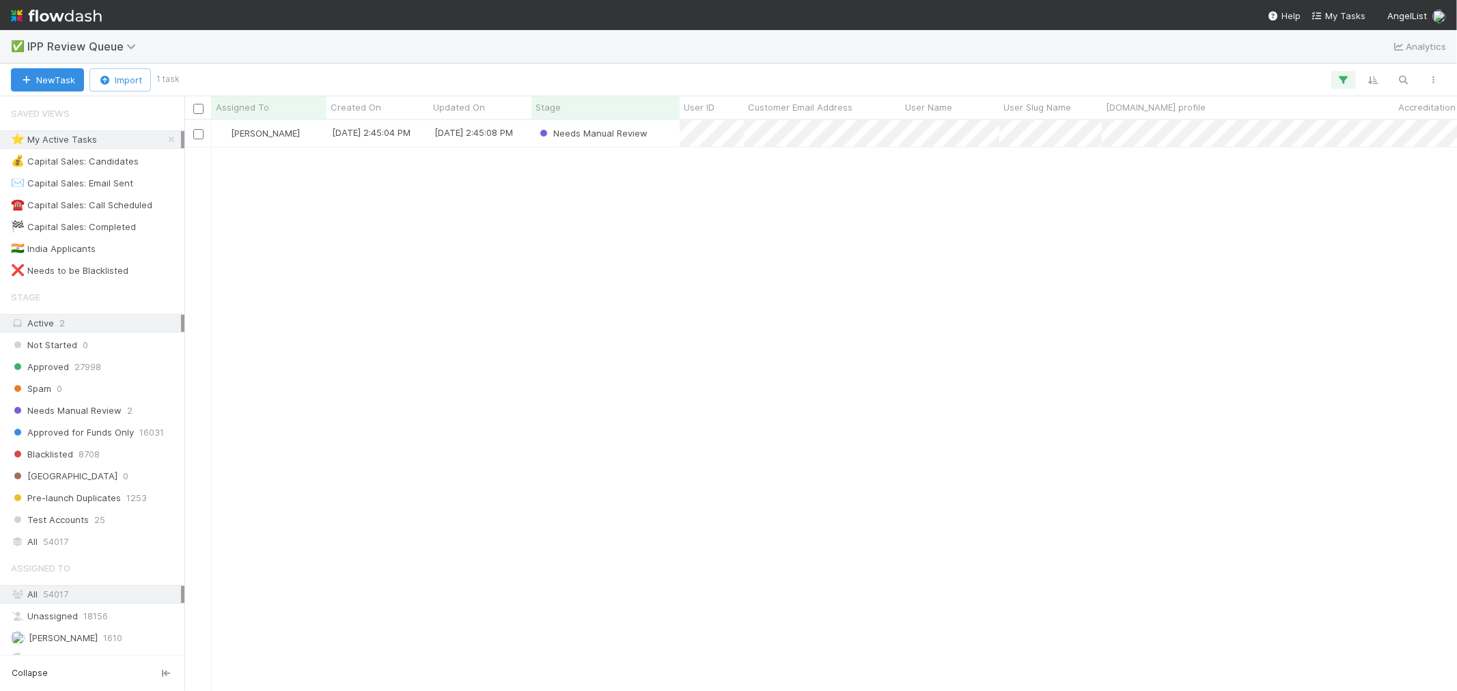
scroll to position [559, 1261]
click at [659, 133] on div "Needs Manual Review" at bounding box center [606, 133] width 148 height 27
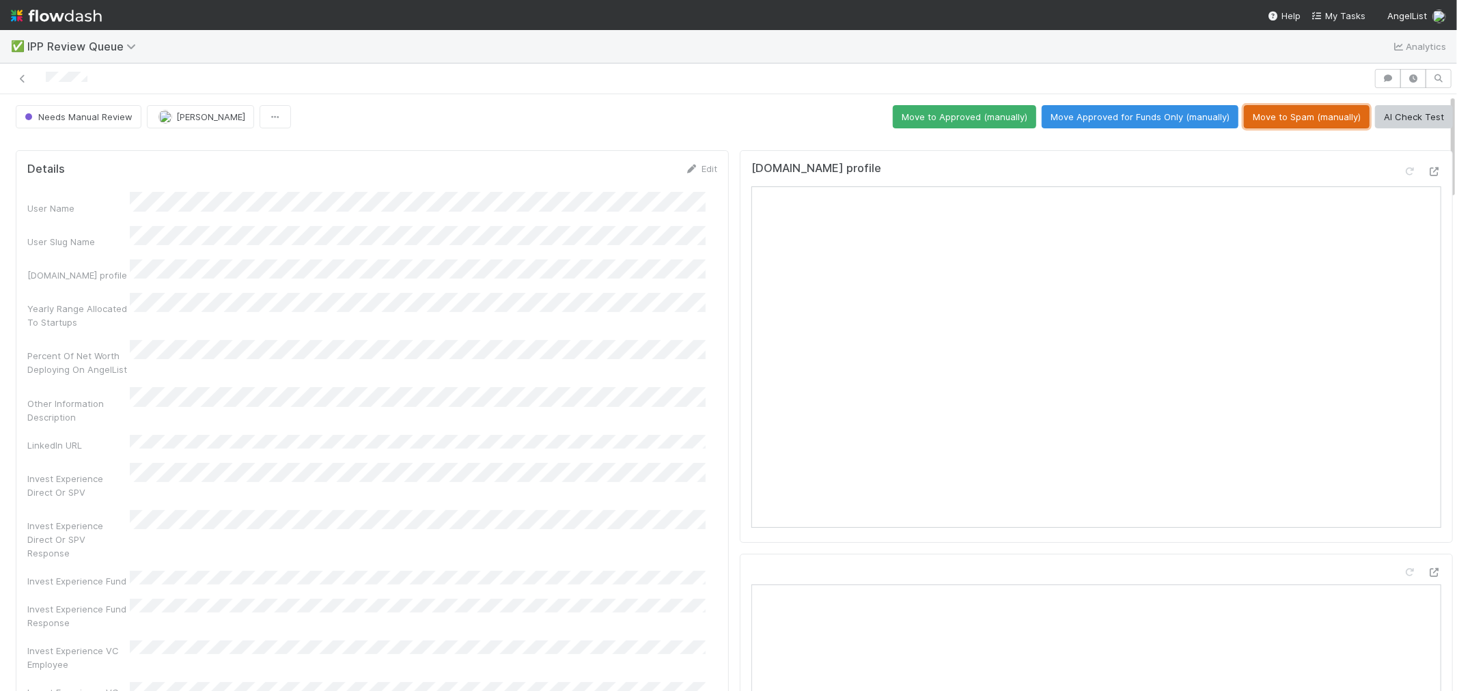
click at [1295, 119] on button "Move to Spam (manually)" at bounding box center [1307, 116] width 126 height 23
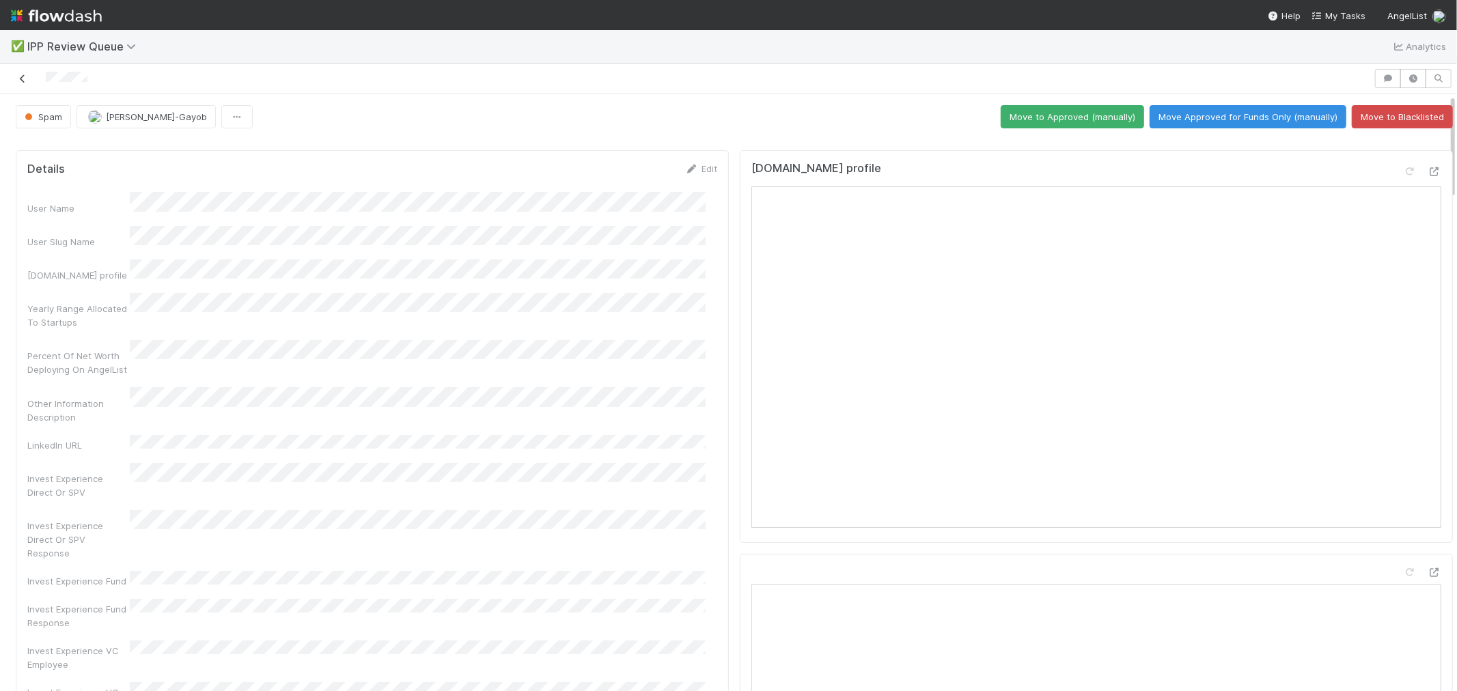
click at [26, 73] on link at bounding box center [23, 79] width 14 height 14
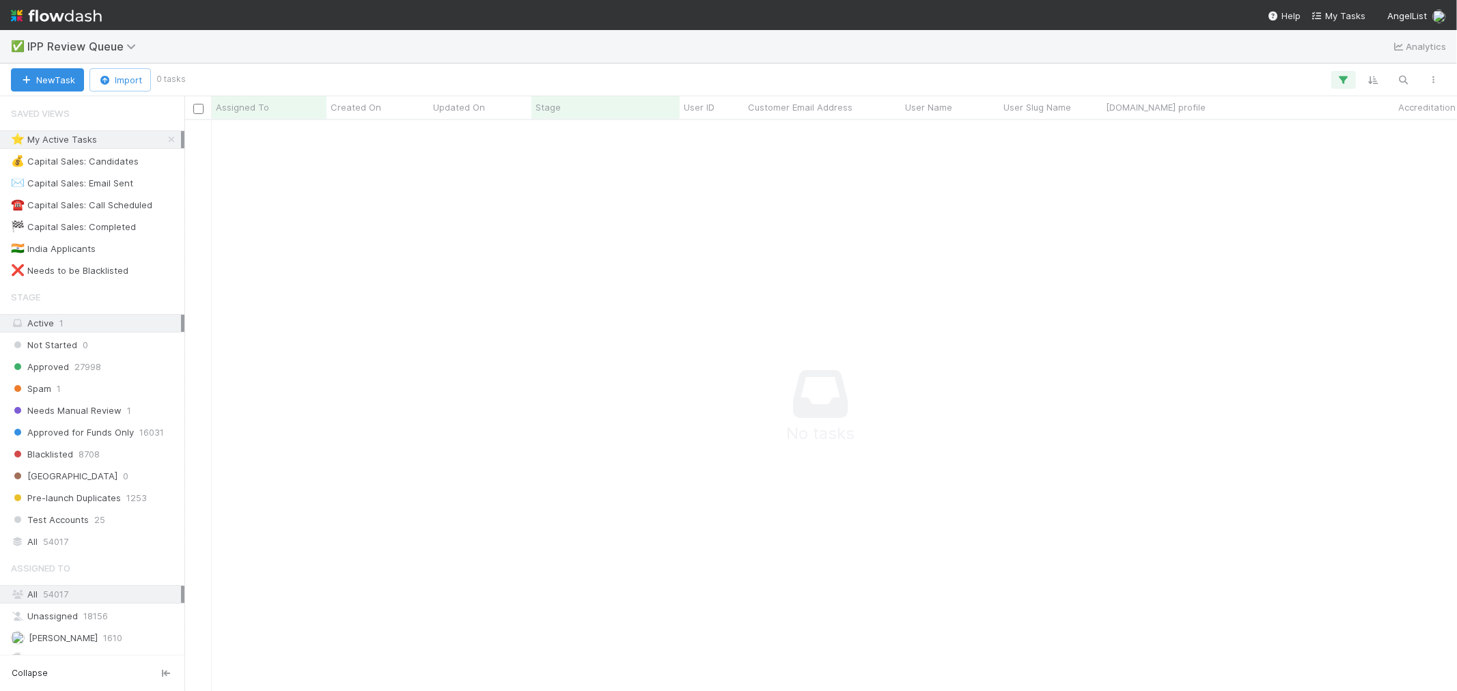
scroll to position [12, 12]
click at [120, 45] on span "IPP Review Queue" at bounding box center [84, 47] width 115 height 14
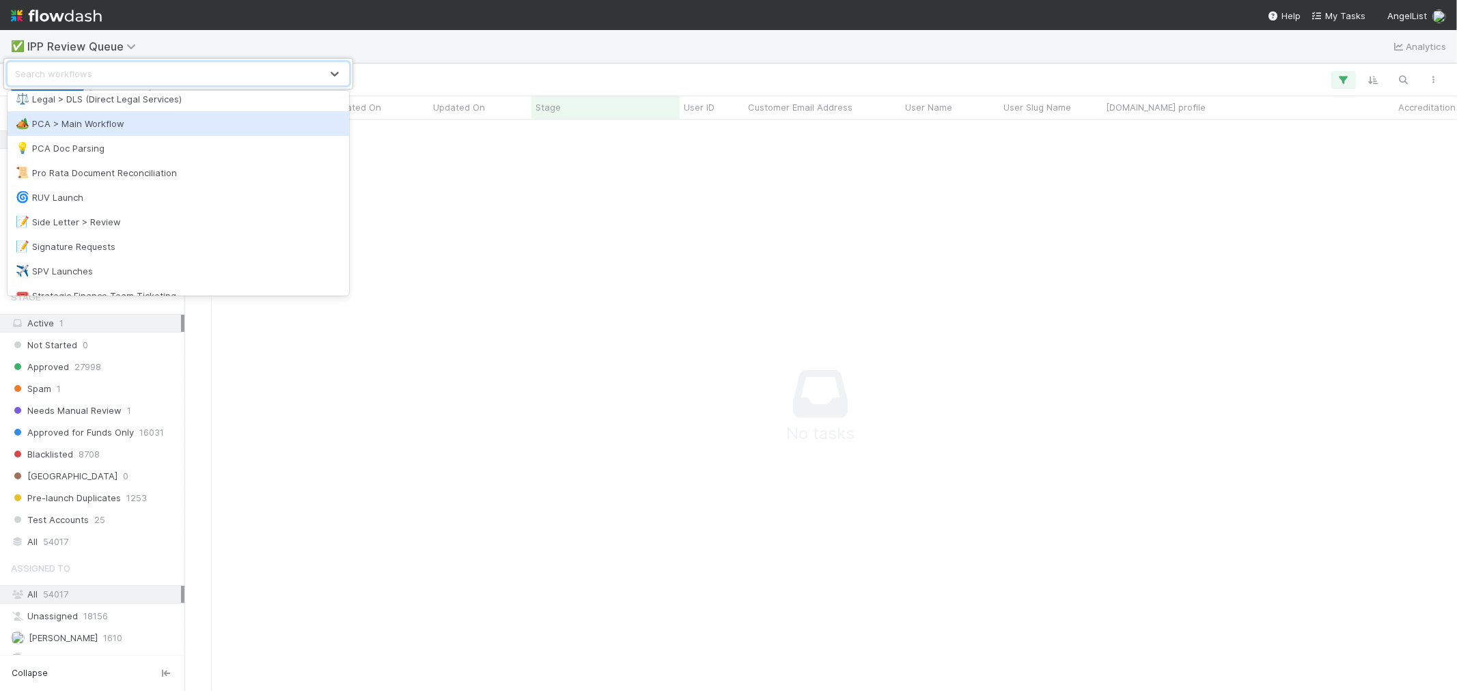
scroll to position [783, 0]
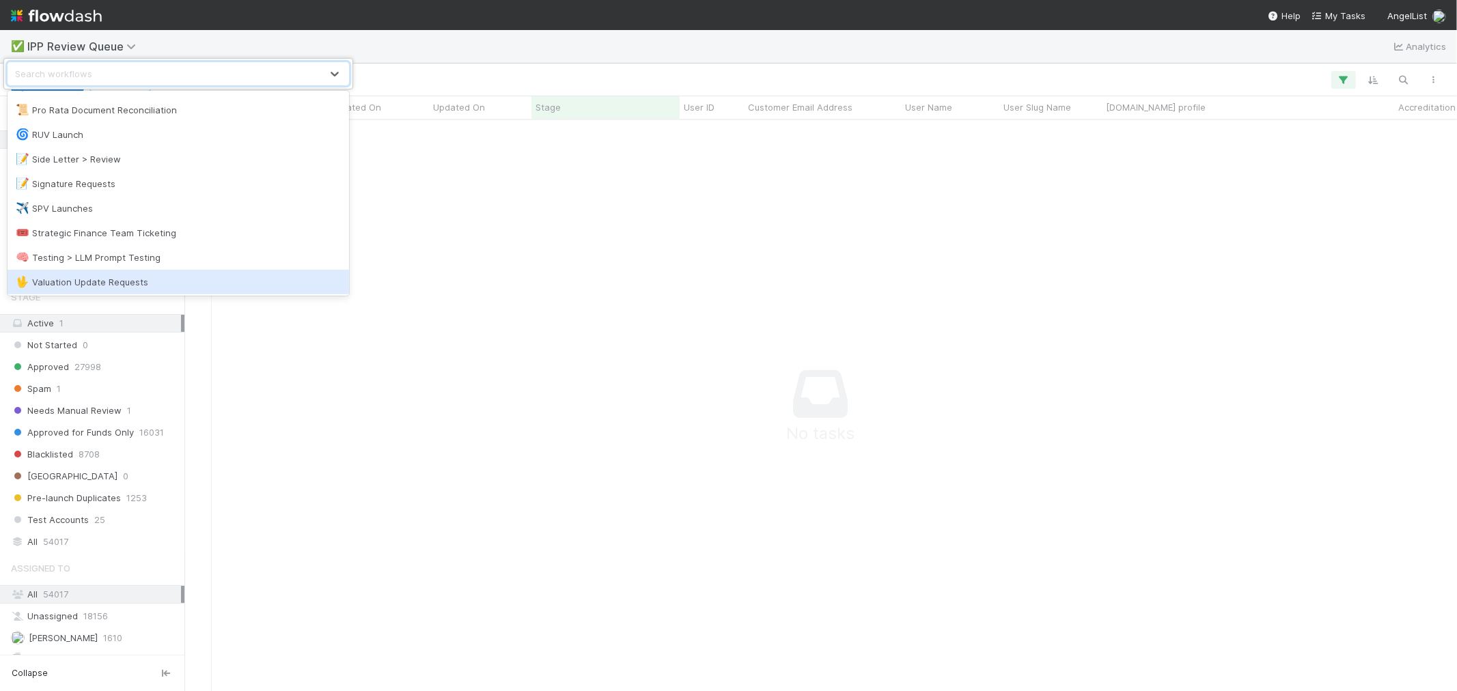
click at [138, 281] on div "🖖 Valuation Update Requests" at bounding box center [178, 282] width 325 height 14
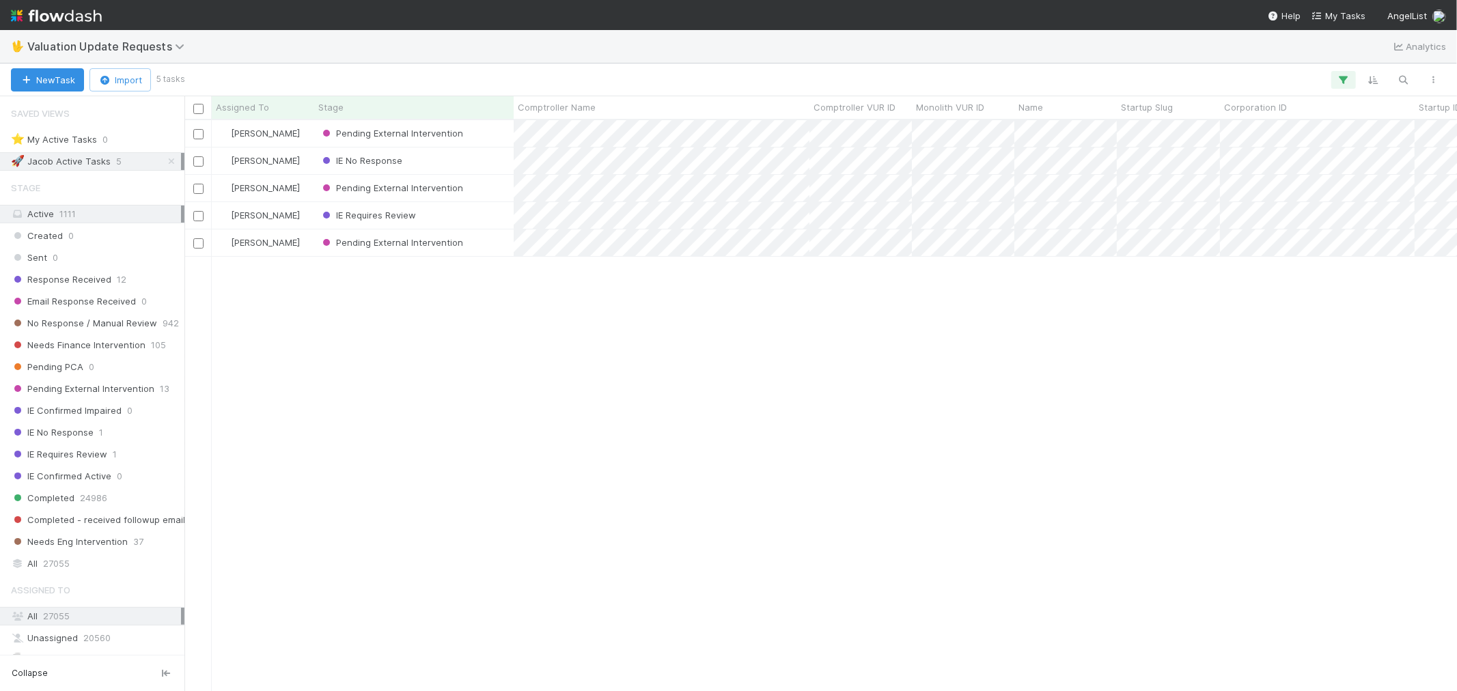
scroll to position [11, 12]
click at [117, 286] on span "12" at bounding box center [122, 279] width 10 height 17
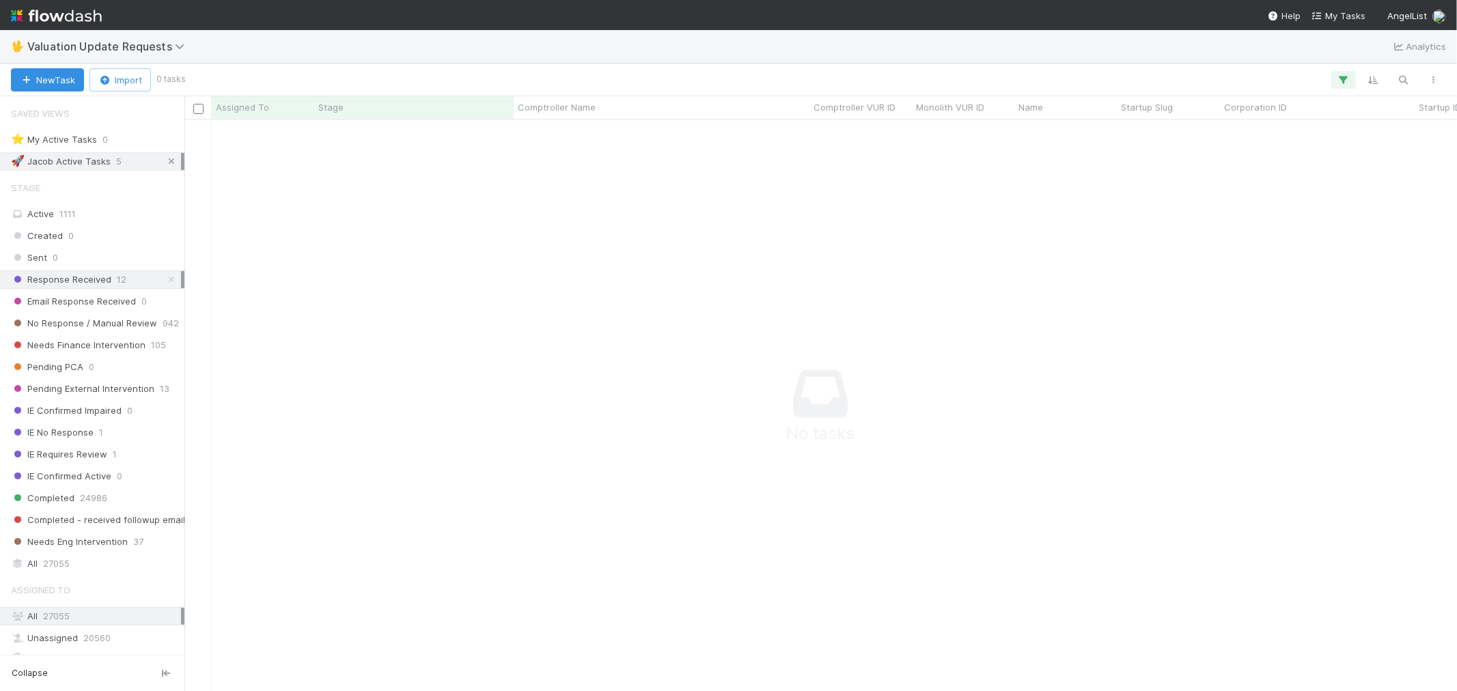
scroll to position [548, 1250]
click at [165, 158] on icon at bounding box center [172, 161] width 14 height 9
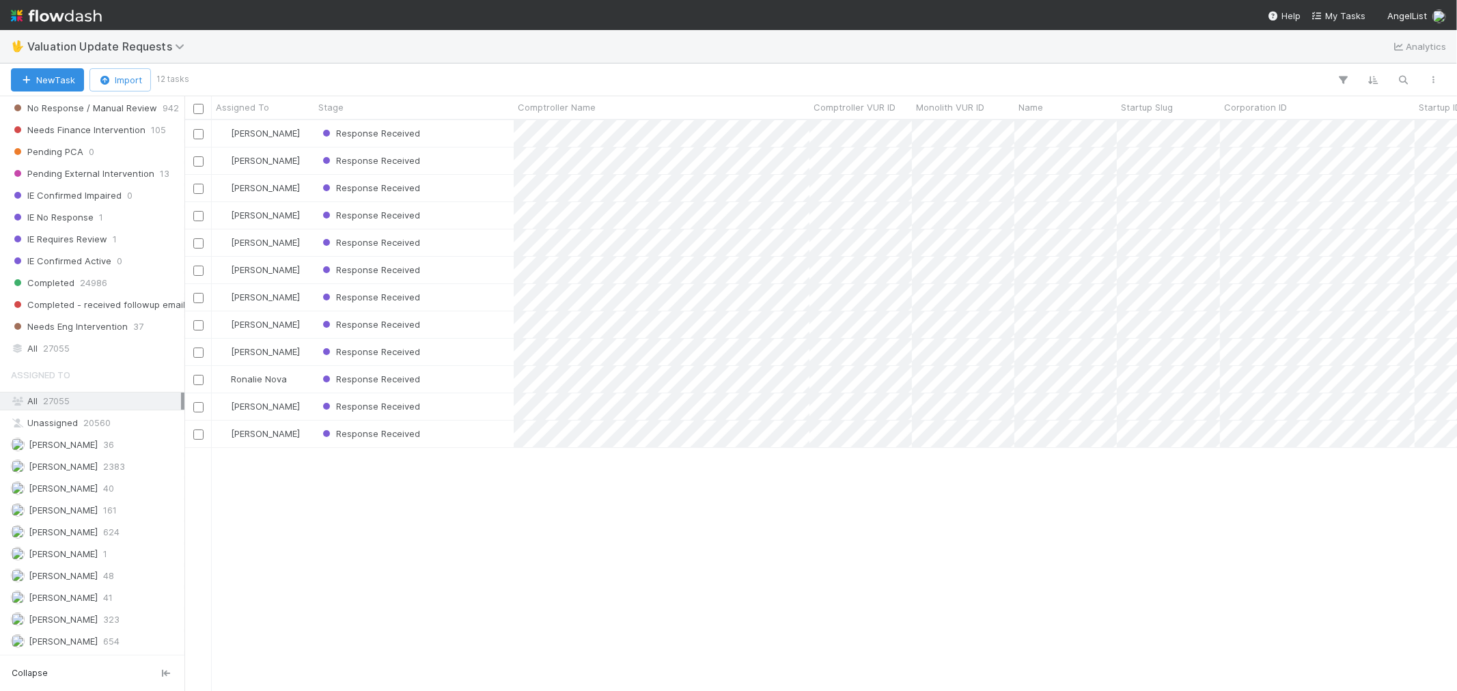
scroll to position [36, 0]
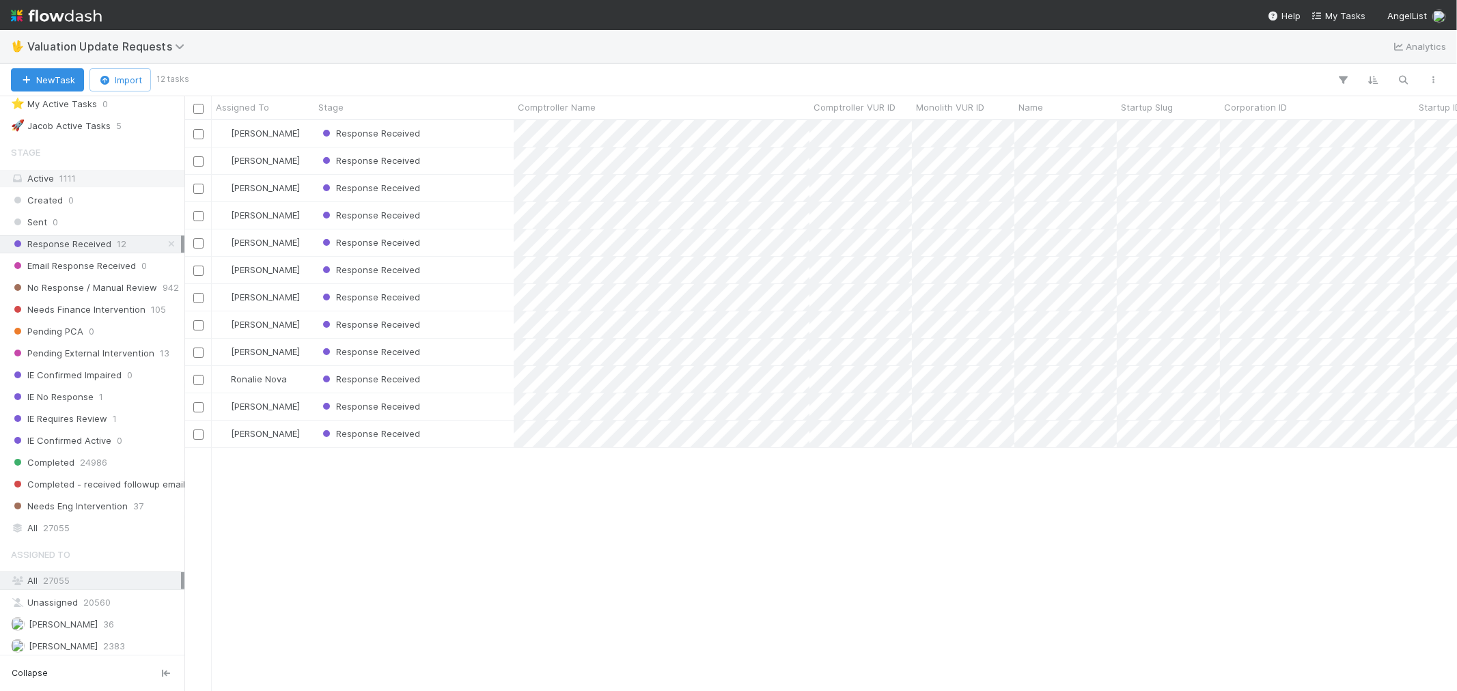
click at [87, 176] on div "Active 1111" at bounding box center [96, 178] width 170 height 17
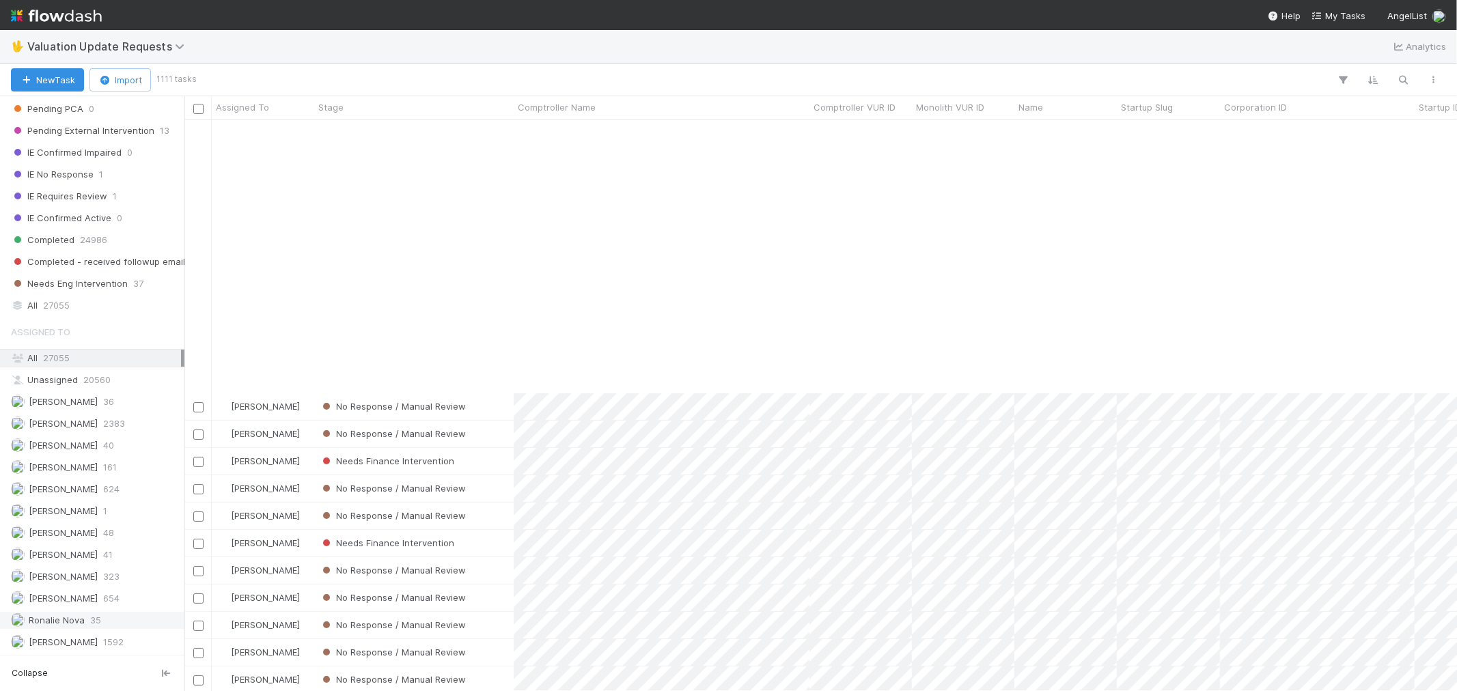
scroll to position [303, 0]
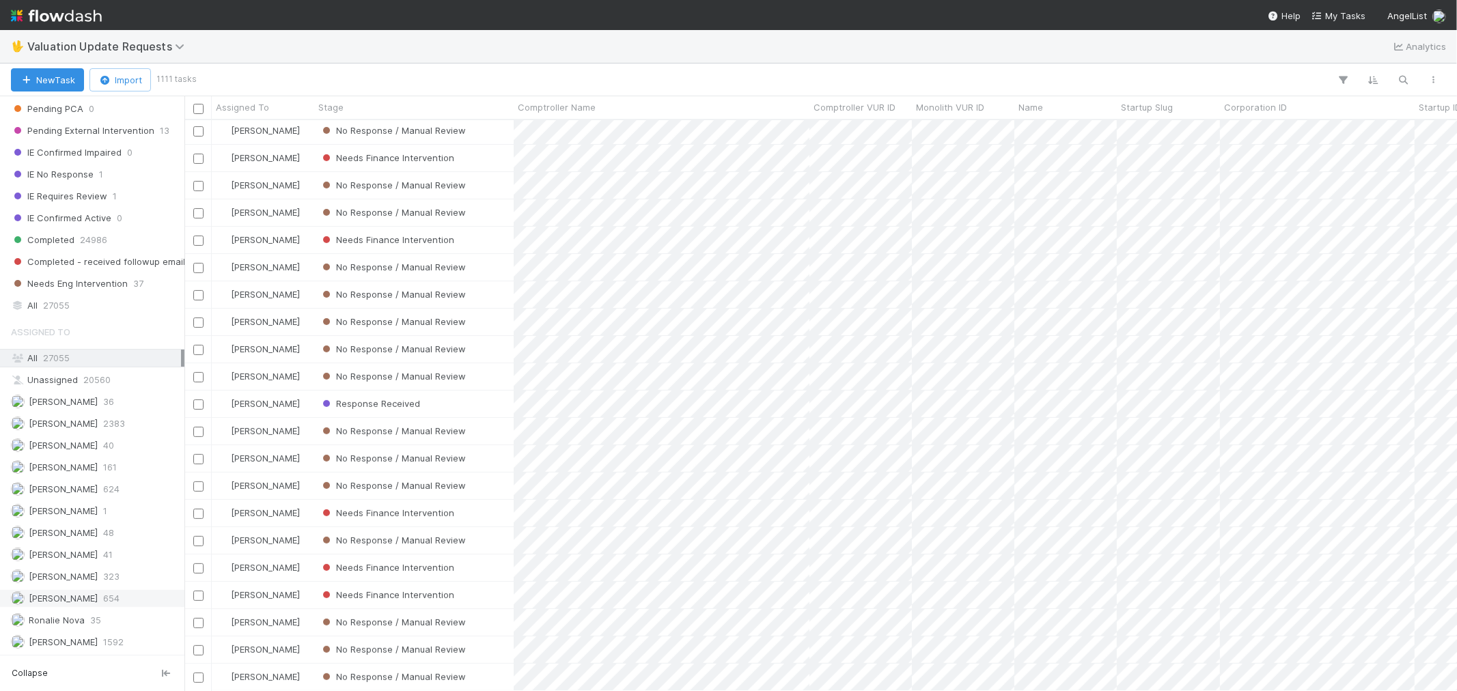
click at [107, 598] on span "654" at bounding box center [111, 598] width 16 height 17
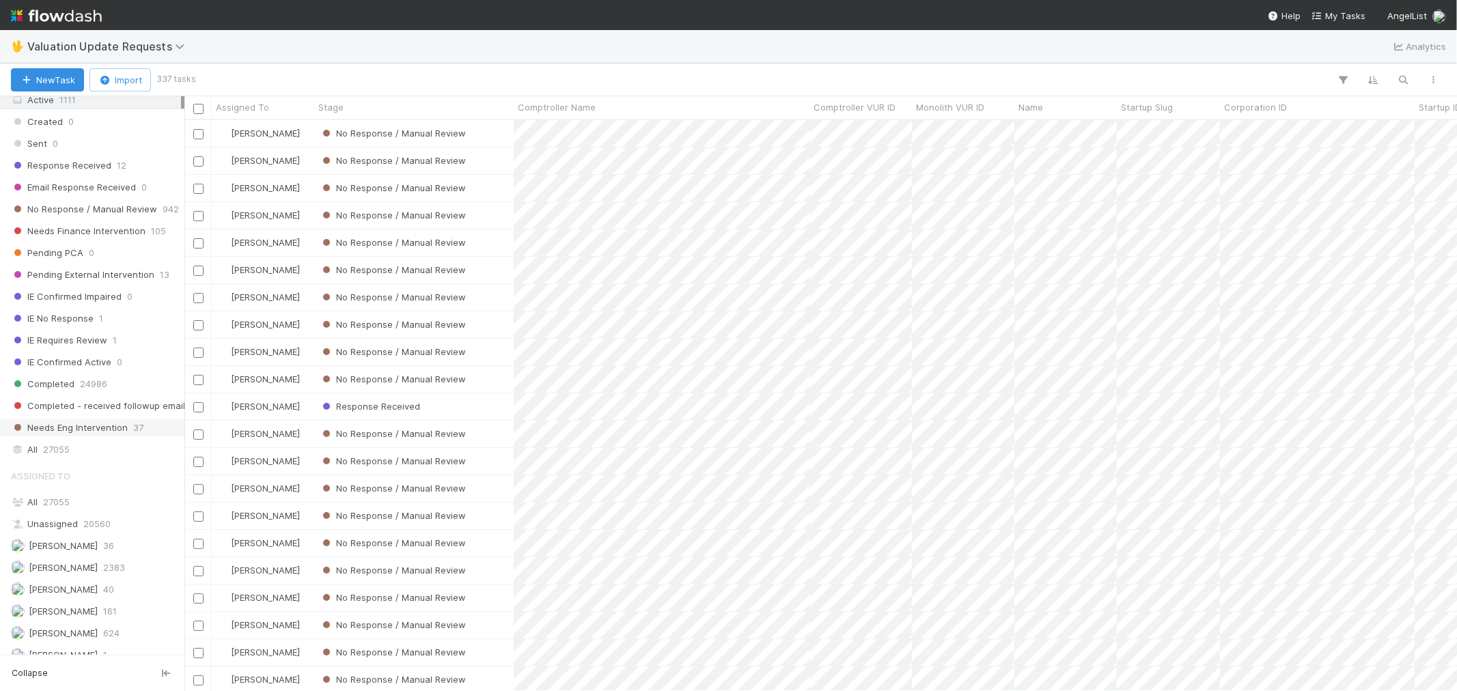
scroll to position [36, 0]
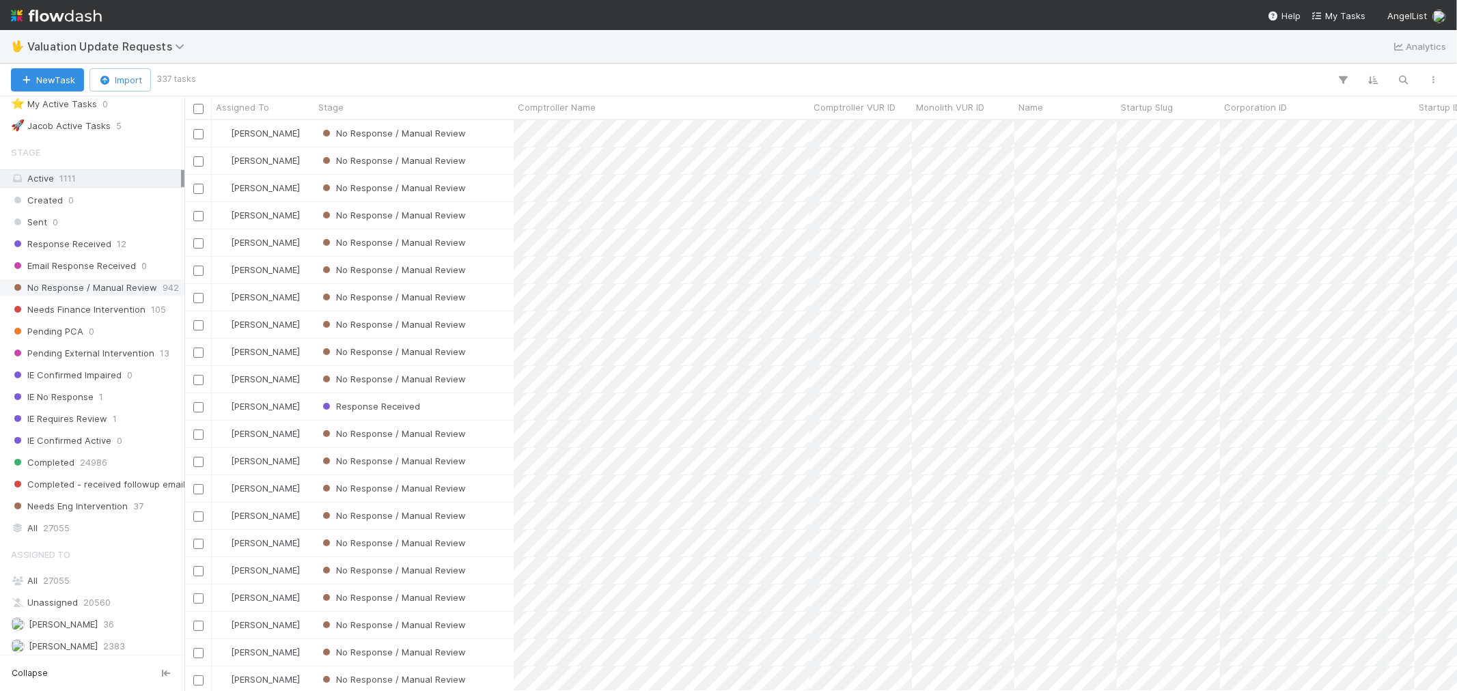
click at [132, 289] on span "No Response / Manual Review" at bounding box center [84, 287] width 146 height 17
click at [126, 247] on div "Response Received 12" at bounding box center [96, 244] width 170 height 17
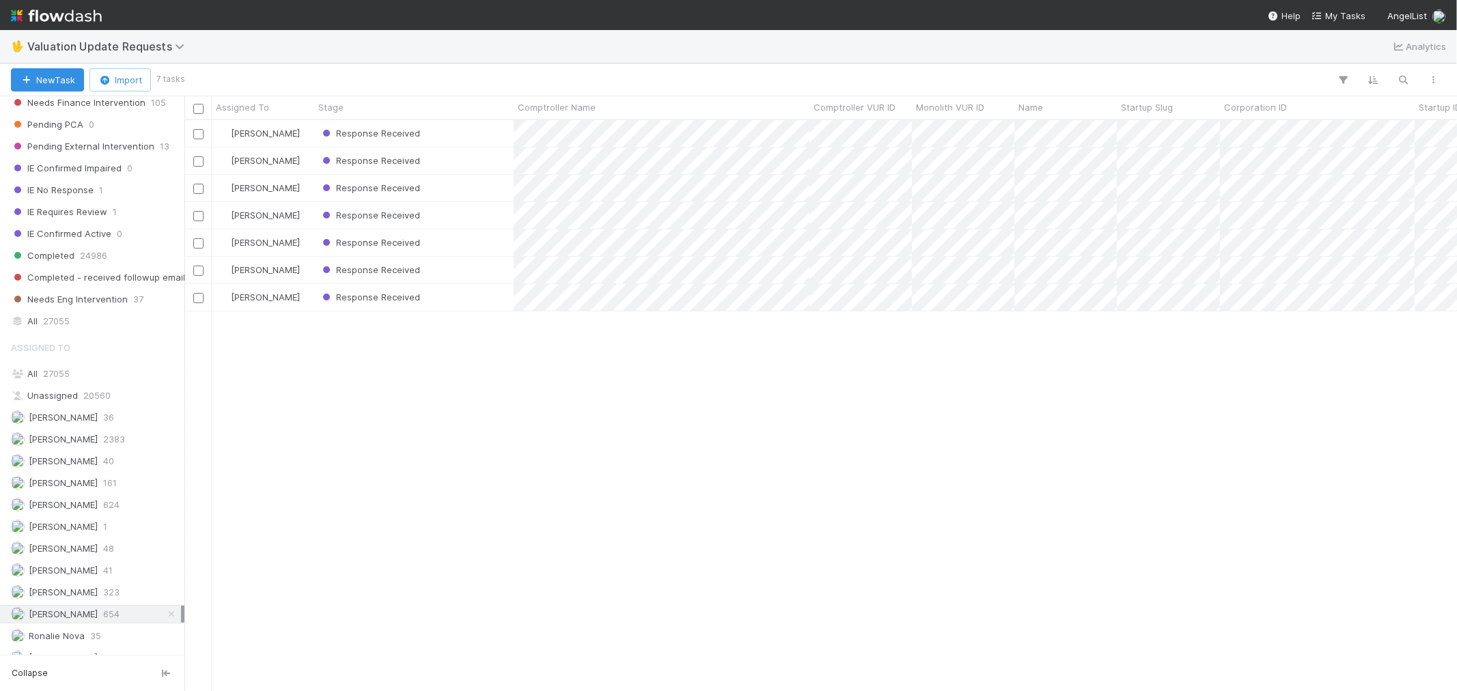
scroll to position [263, 0]
click at [87, 646] on span "[PERSON_NAME]" at bounding box center [63, 642] width 69 height 11
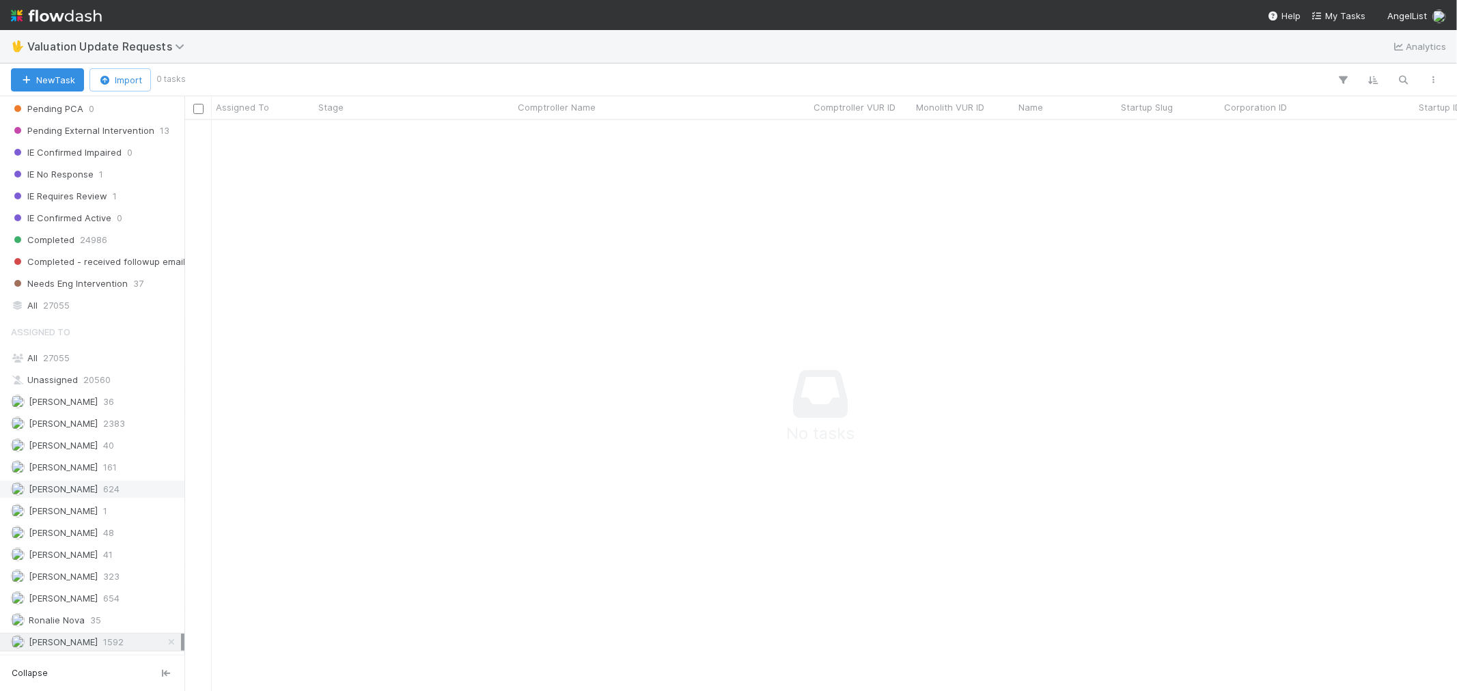
scroll to position [548, 1250]
click at [83, 486] on span "[PERSON_NAME]" at bounding box center [63, 489] width 69 height 11
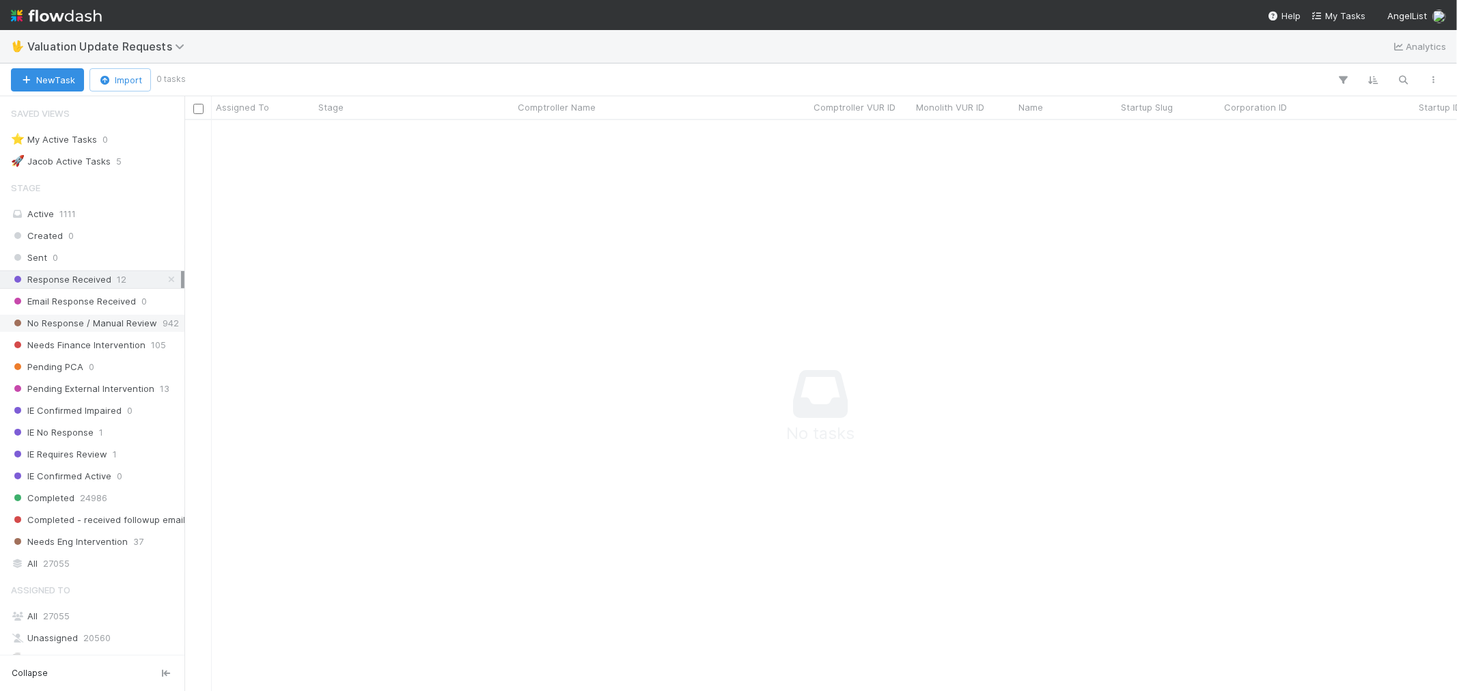
click at [117, 327] on span "No Response / Manual Review" at bounding box center [84, 323] width 146 height 17
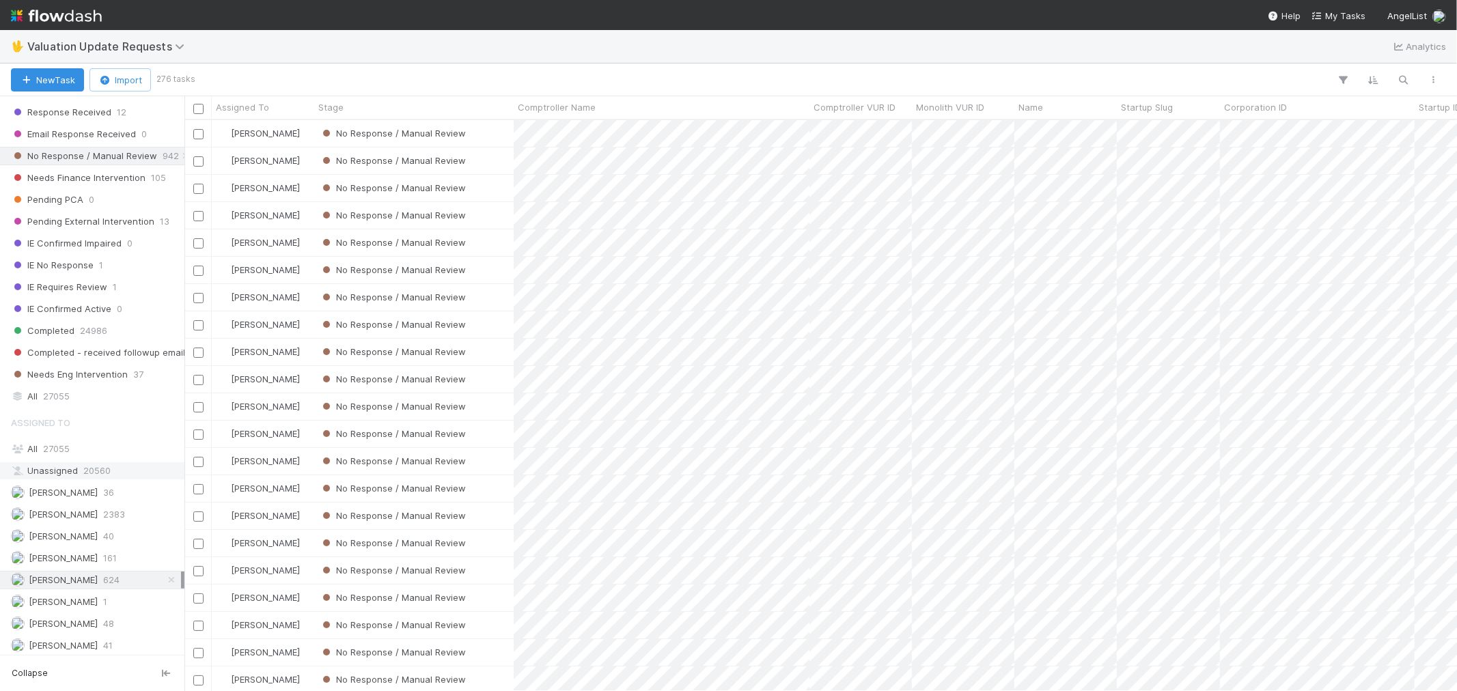
scroll to position [227, 0]
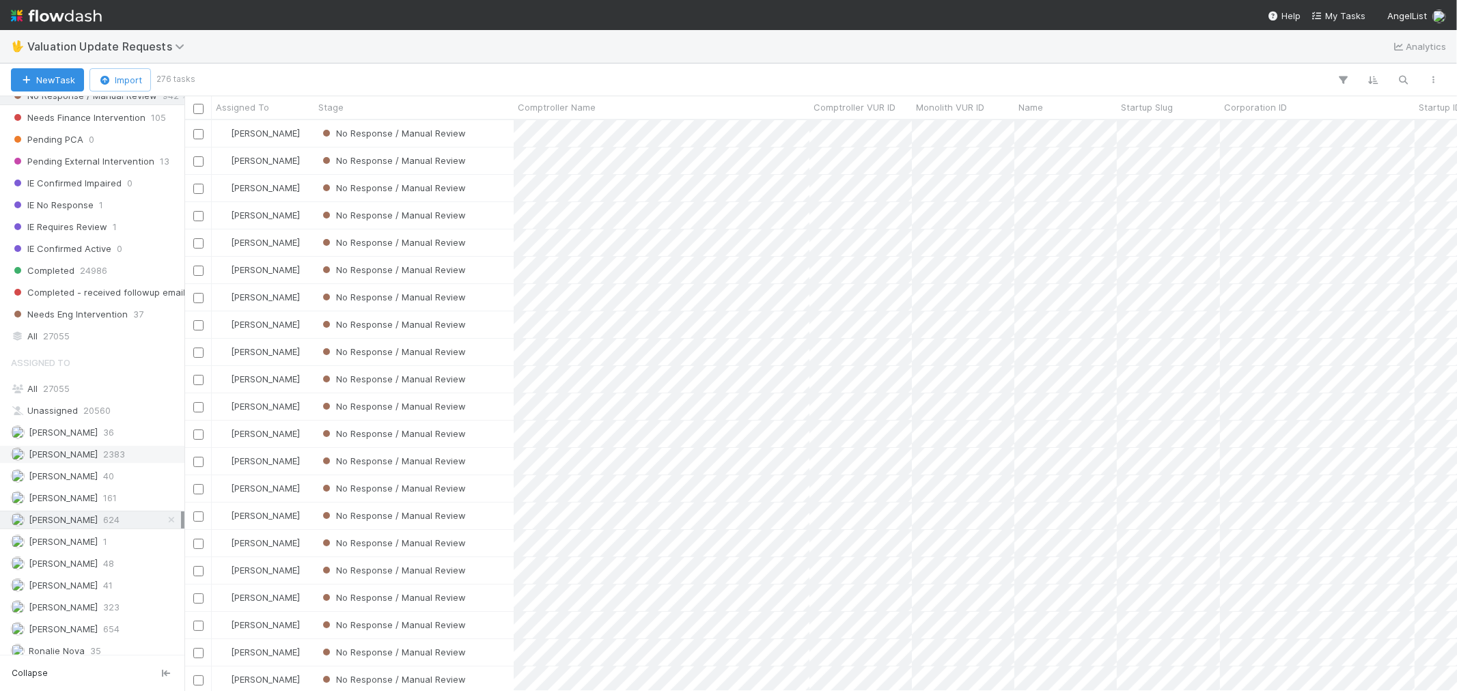
click at [118, 454] on span "2383" at bounding box center [114, 454] width 22 height 17
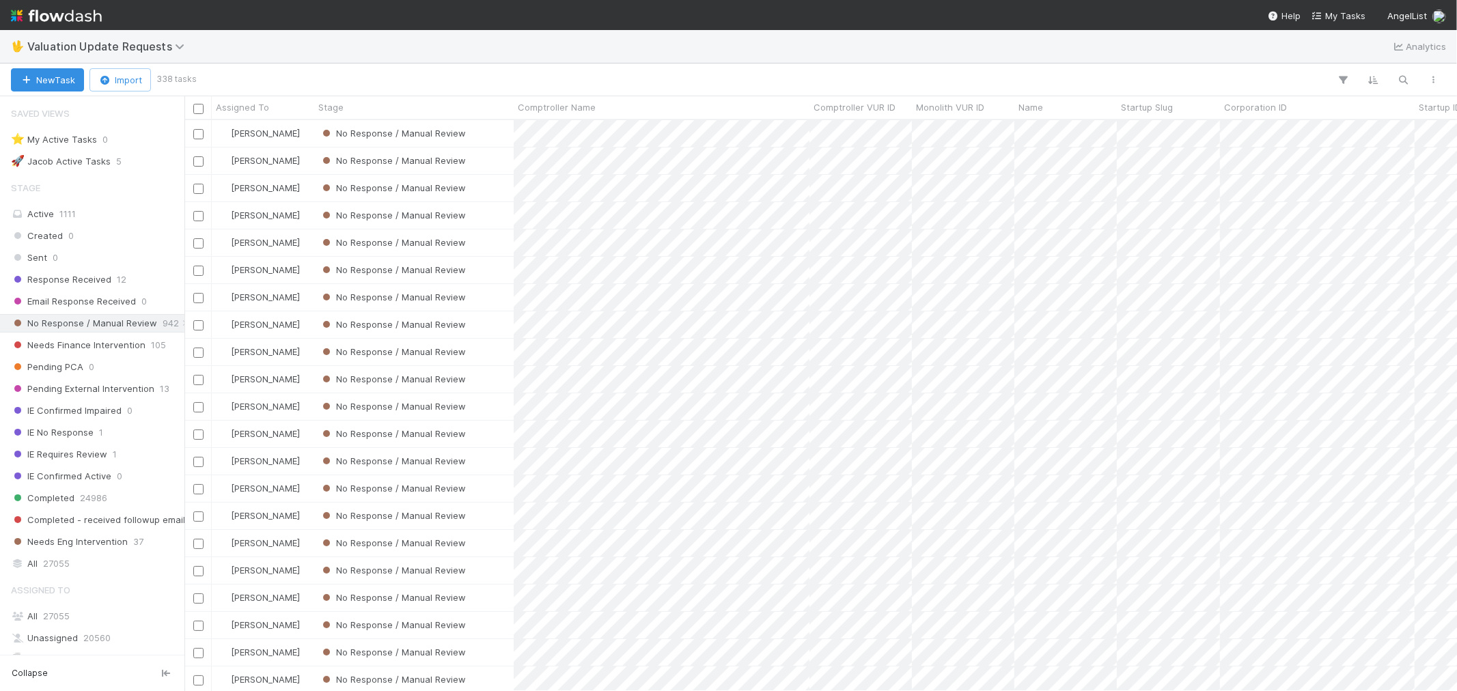
scroll to position [559, 1261]
click at [143, 277] on div "Response Received 12" at bounding box center [96, 279] width 170 height 17
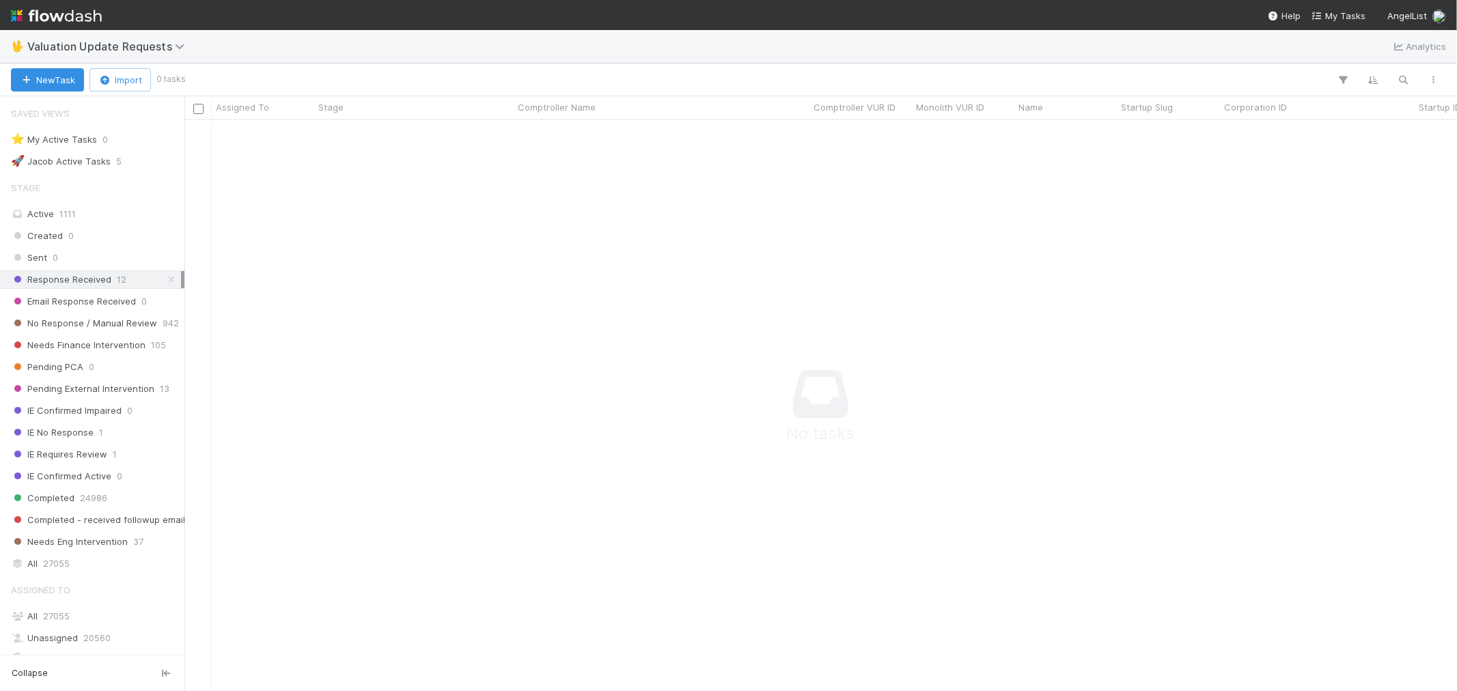
scroll to position [548, 1250]
click at [139, 324] on span "No Response / Manual Review" at bounding box center [84, 323] width 146 height 17
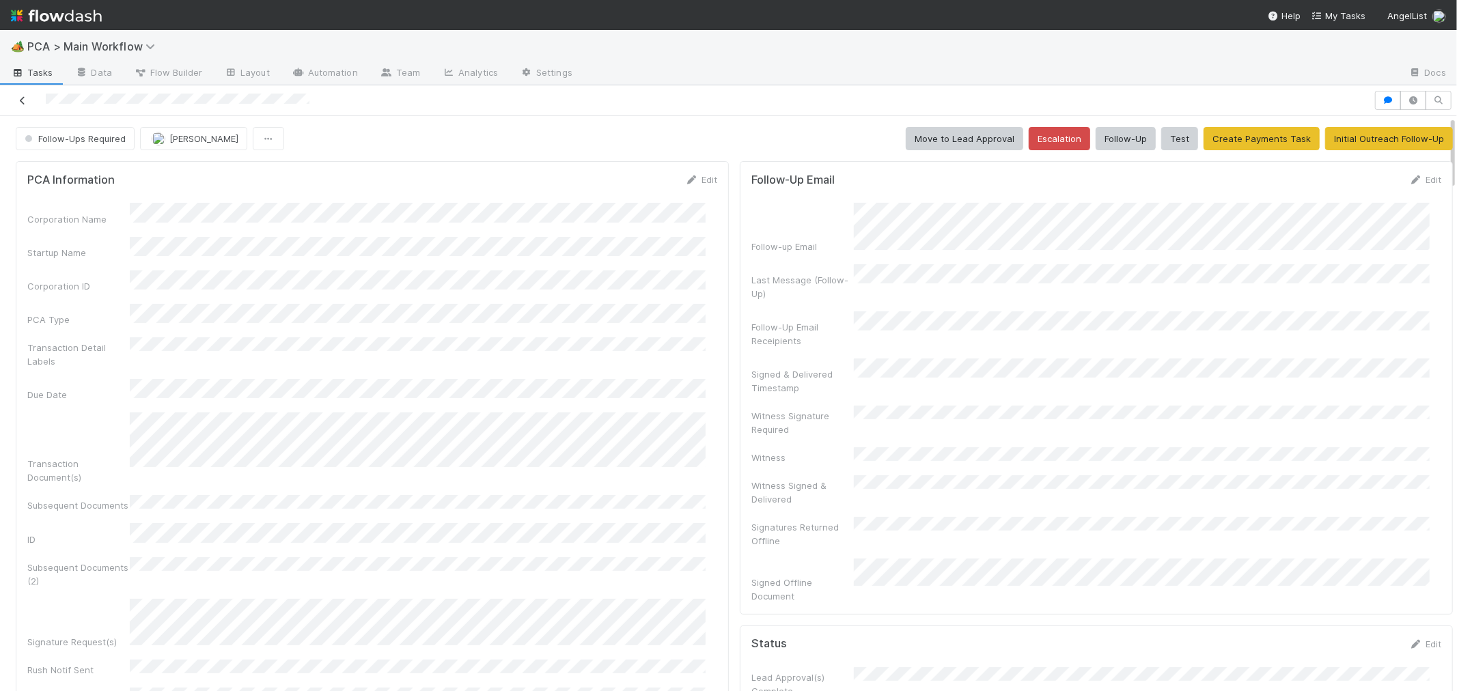
click at [25, 105] on icon at bounding box center [23, 100] width 14 height 9
